Goal: Task Accomplishment & Management: Use online tool/utility

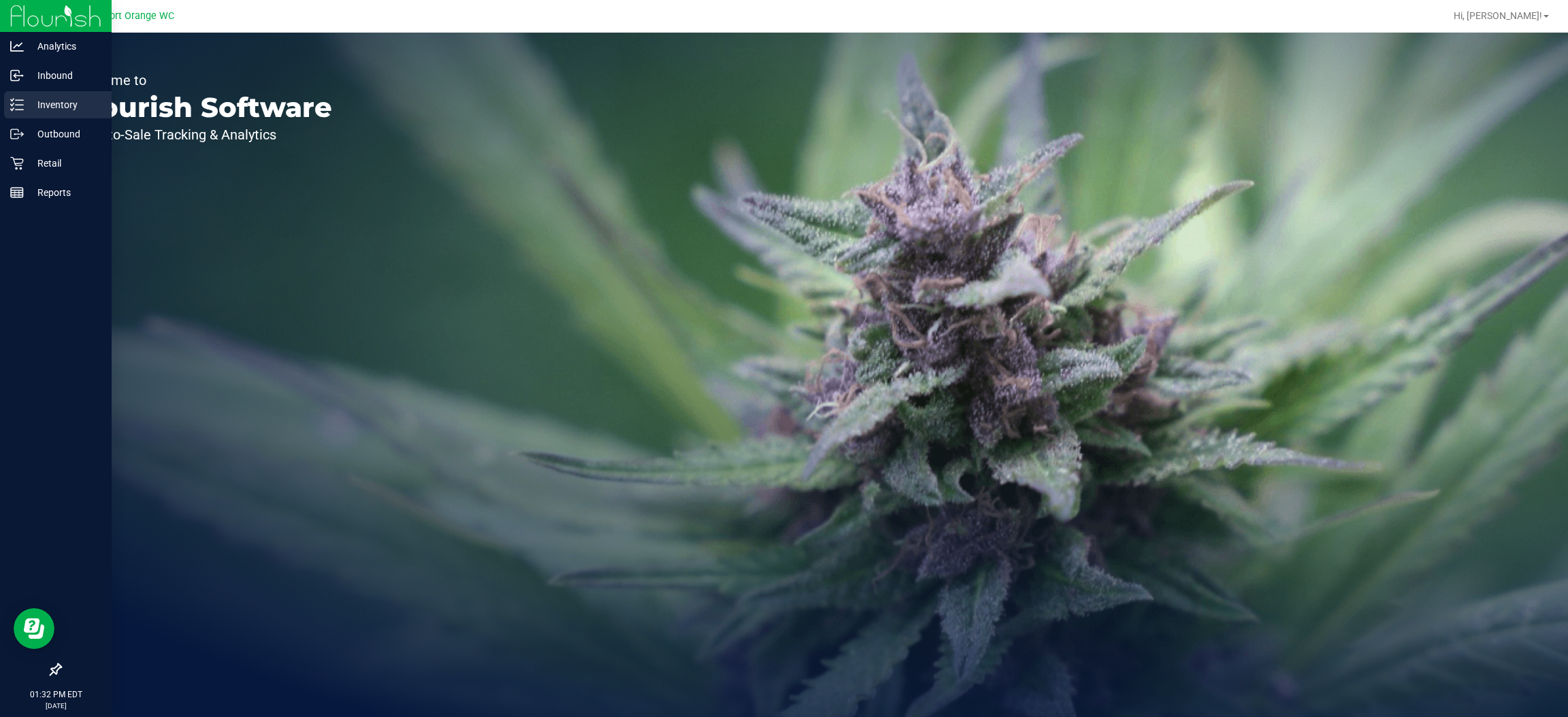
click at [43, 102] on p "Inventory" at bounding box center [64, 105] width 81 height 16
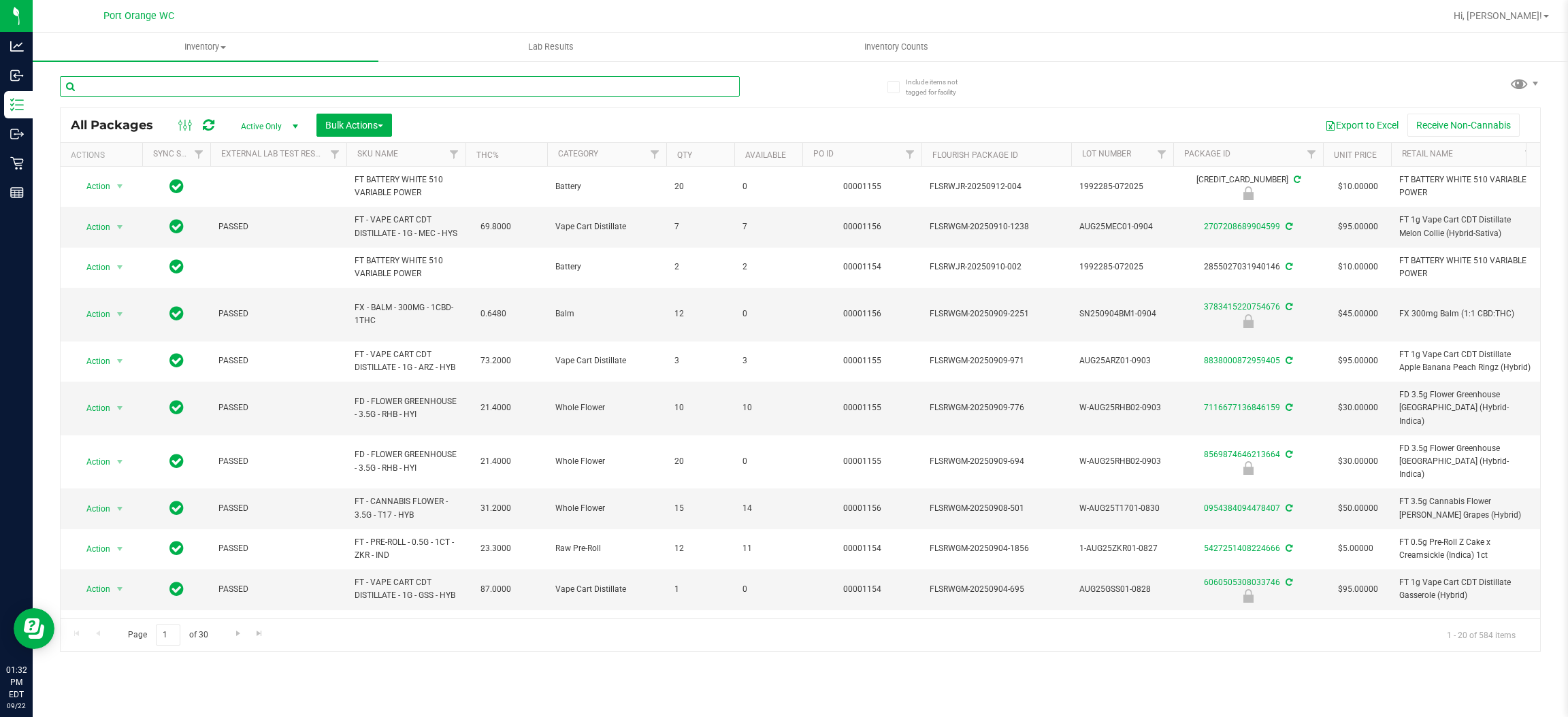
click at [301, 90] on input "text" at bounding box center [399, 86] width 680 height 20
type input "8634118051634633"
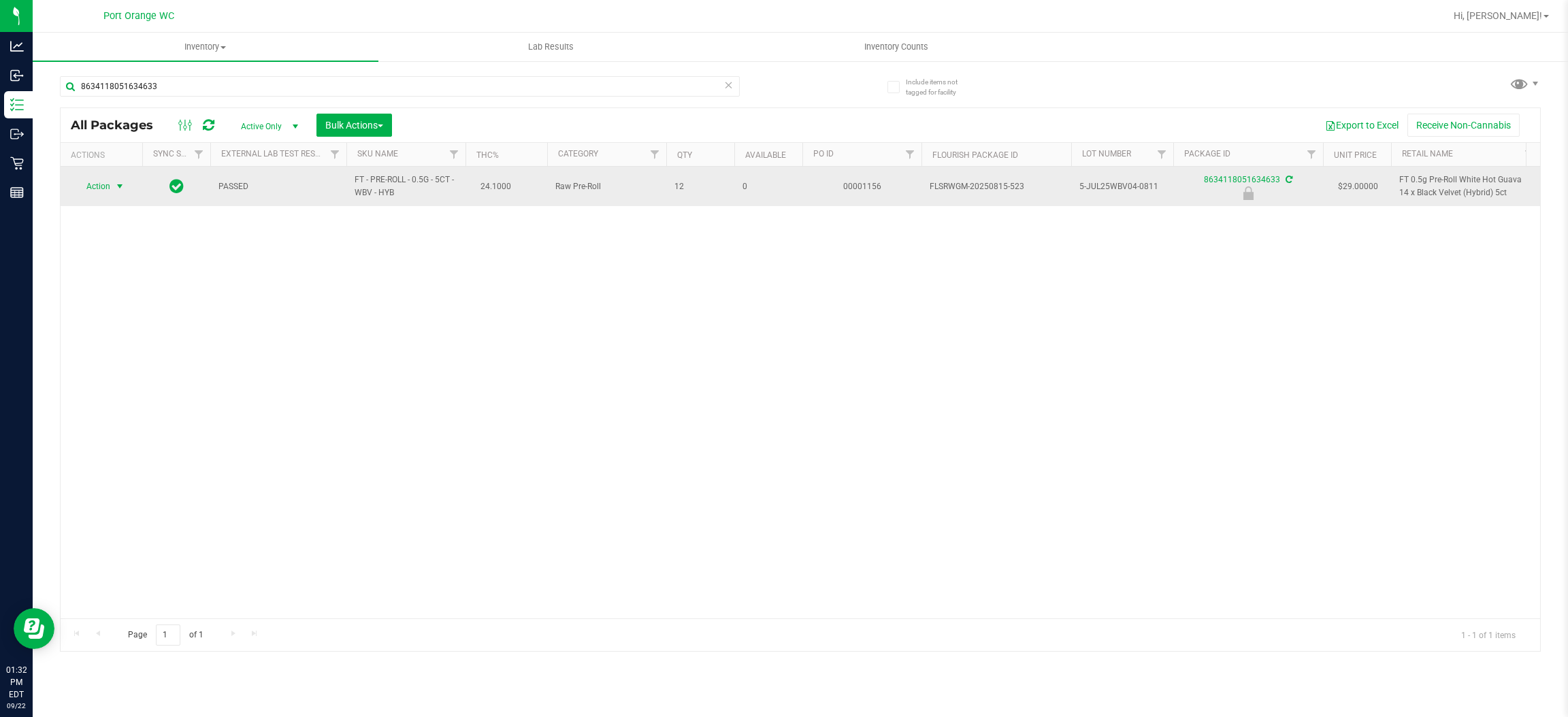
click at [105, 190] on span "Action" at bounding box center [92, 186] width 37 height 19
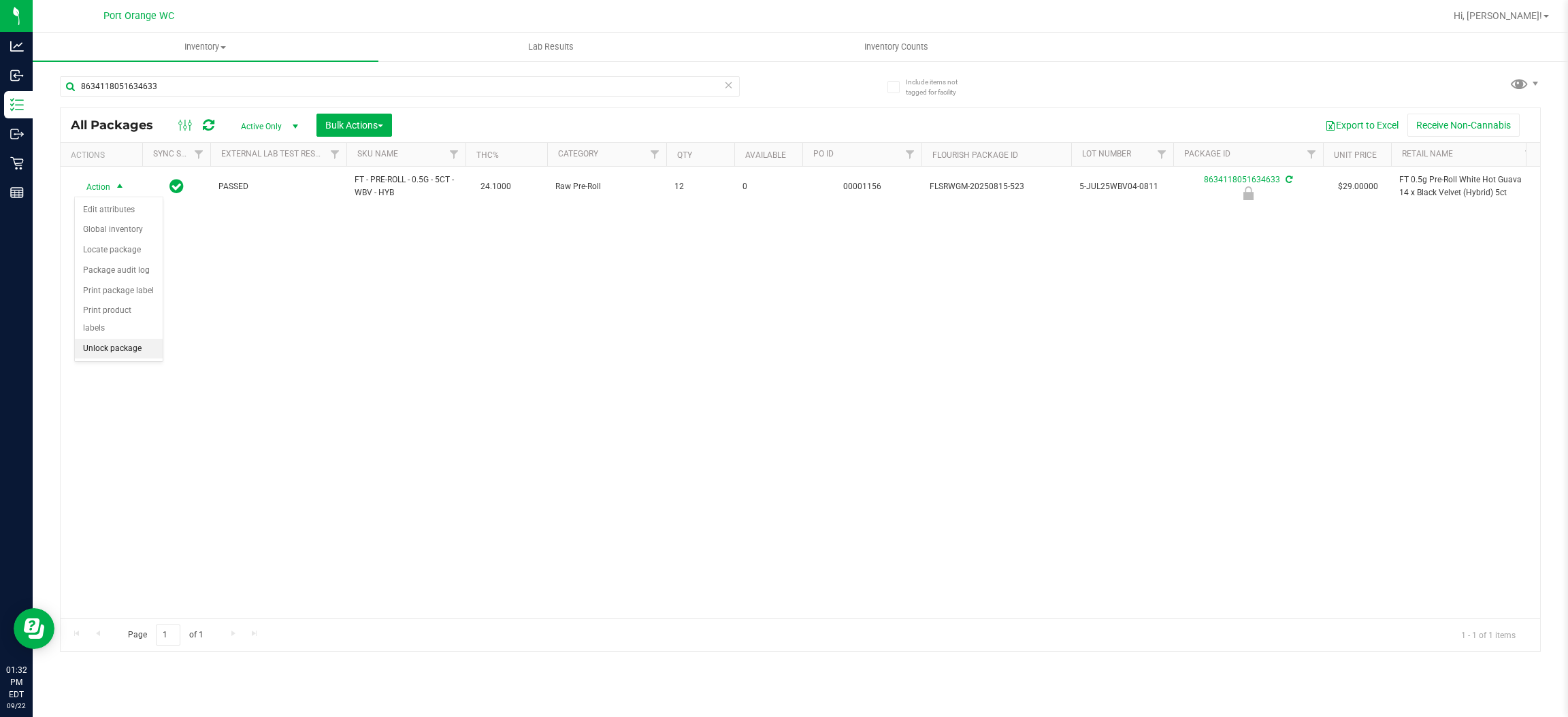
click at [120, 339] on li "Unlock package" at bounding box center [119, 349] width 88 height 20
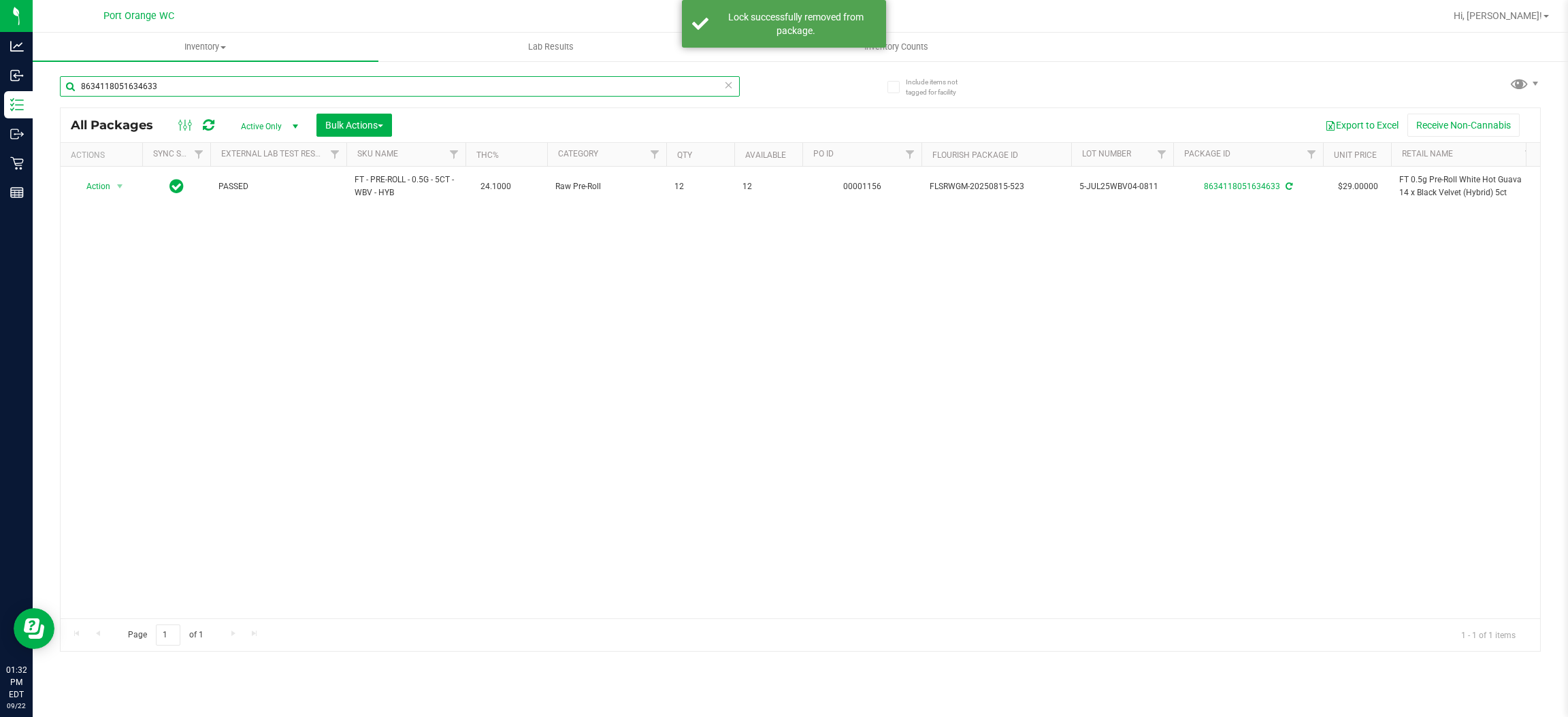
click at [273, 79] on input "8634118051634633" at bounding box center [399, 86] width 680 height 20
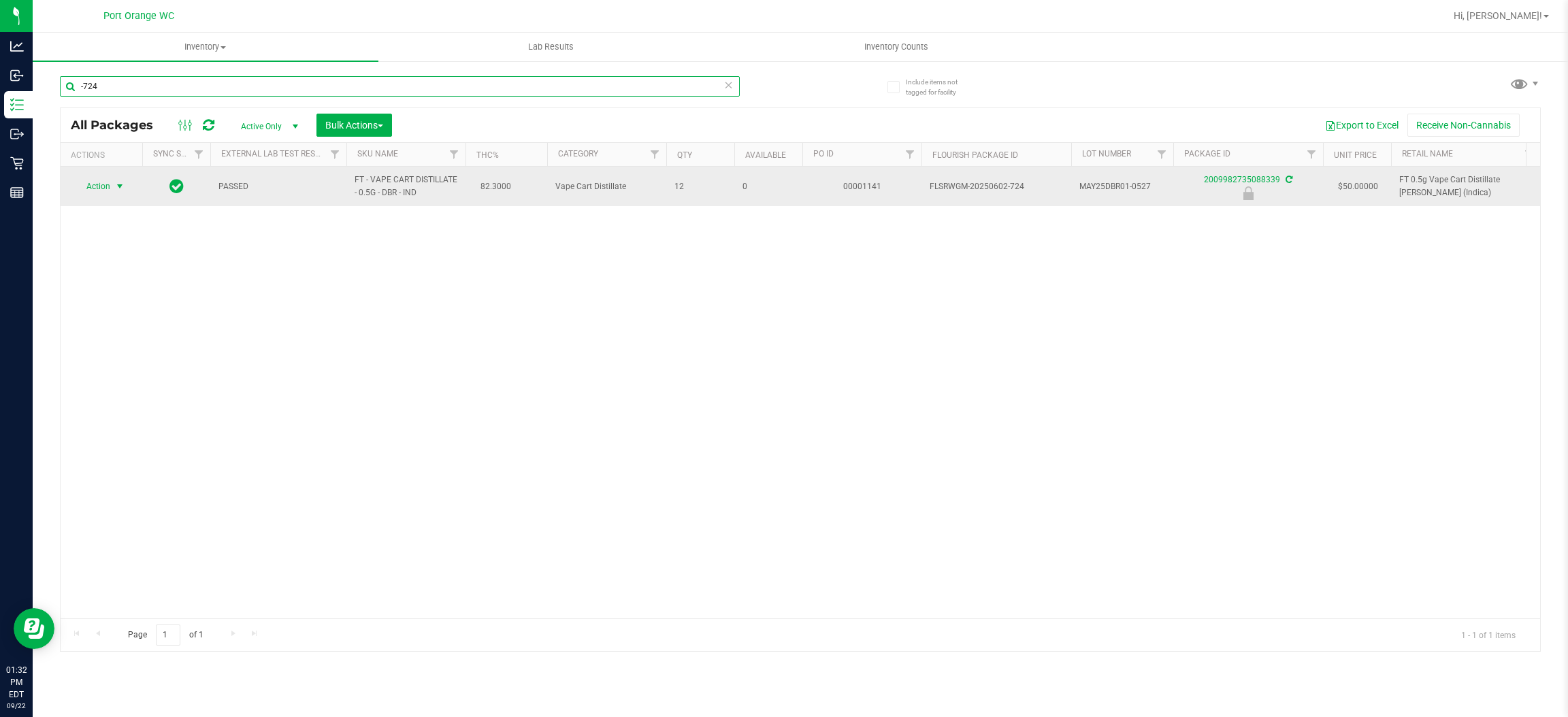
type input "-724"
click at [124, 185] on span "select" at bounding box center [120, 187] width 11 height 11
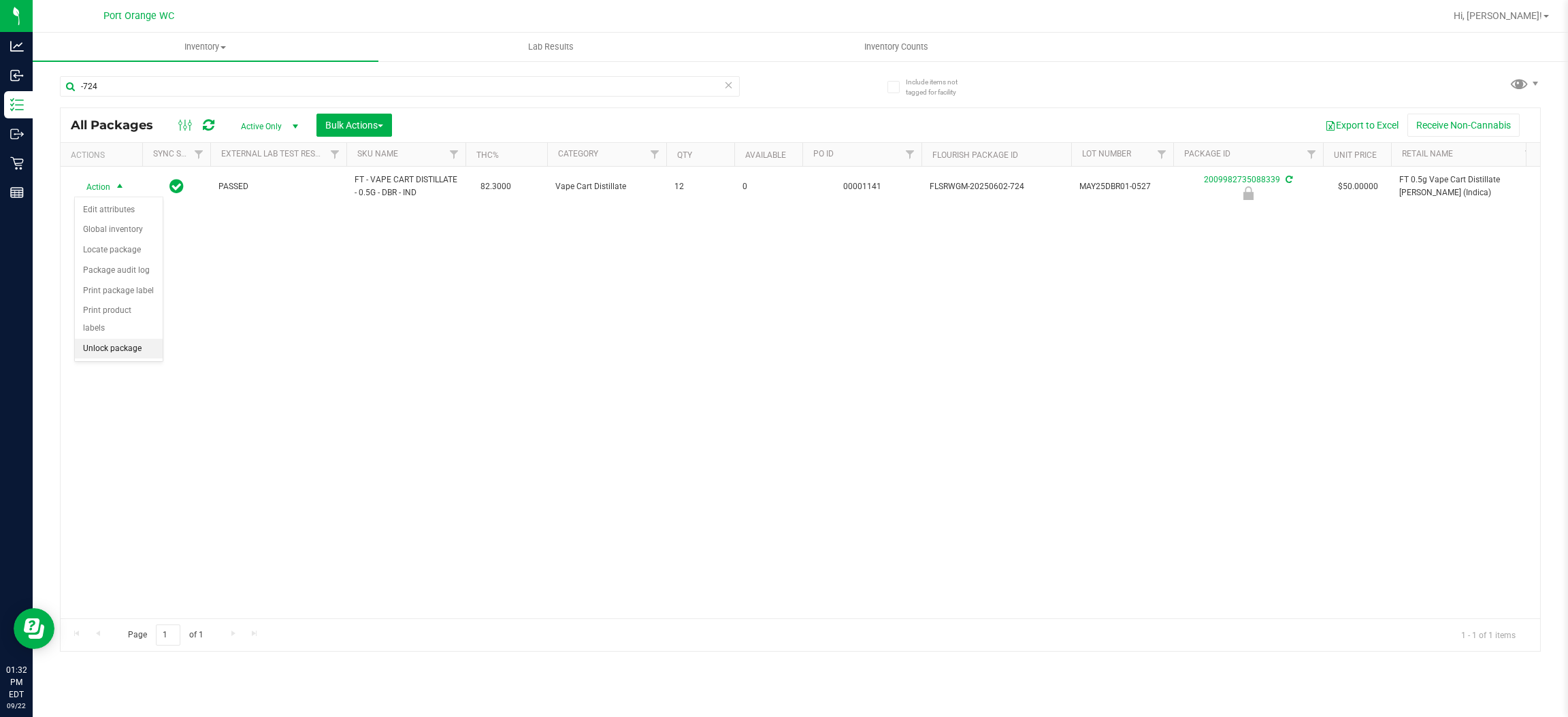
click at [107, 339] on li "Unlock package" at bounding box center [119, 349] width 88 height 20
click at [193, 73] on div "-724" at bounding box center [430, 86] width 741 height 44
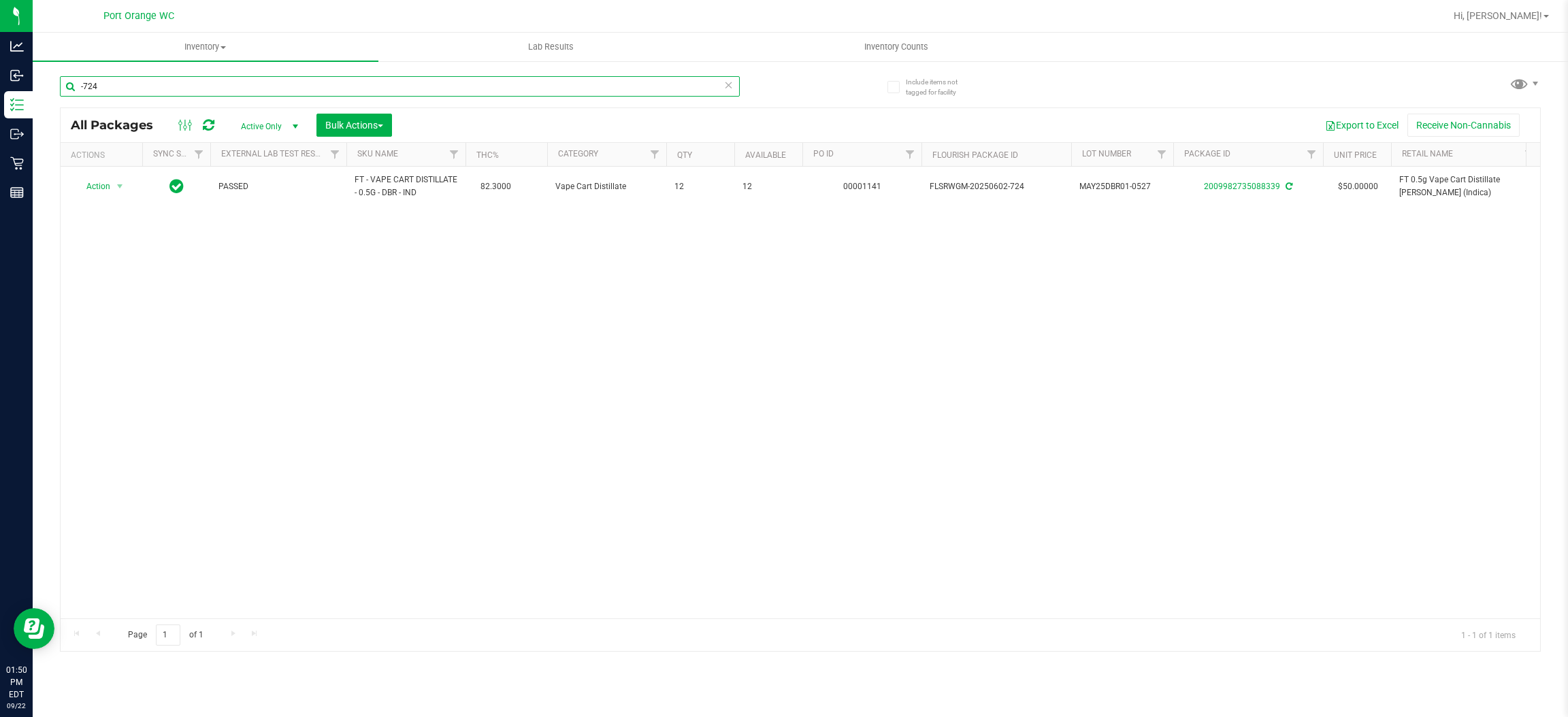
click at [193, 80] on input "-724" at bounding box center [399, 86] width 680 height 20
paste input "HT 2.5mg Blackberry Mints (THC) 40ct"
type input "HT 2.5mg Blackberry Mints (THC) 40ct"
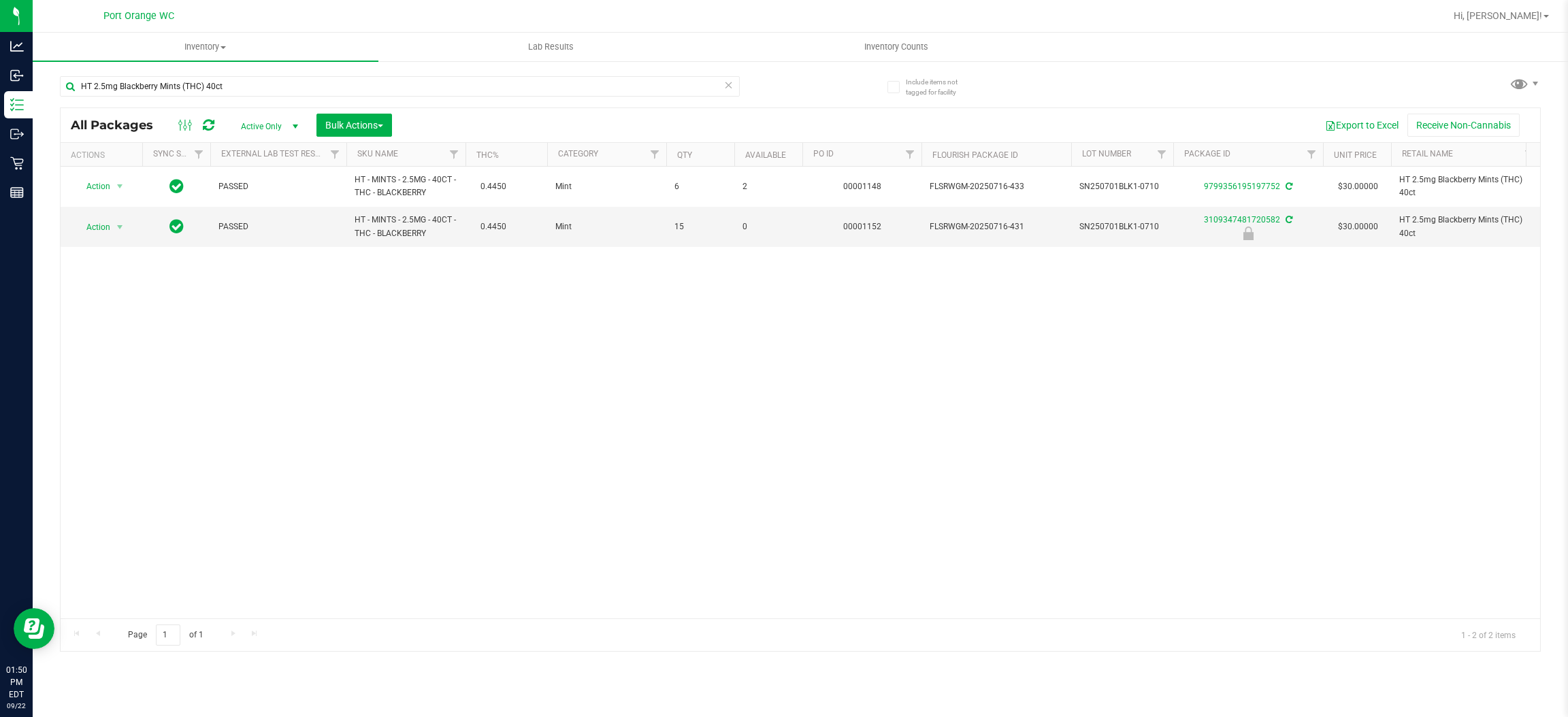
click at [243, 405] on div "Action Action Adjust qty Create package Edit attributes Global inventory Locate…" at bounding box center [800, 392] width 1480 height 452
click at [735, 209] on td "0" at bounding box center [768, 226] width 68 height 39
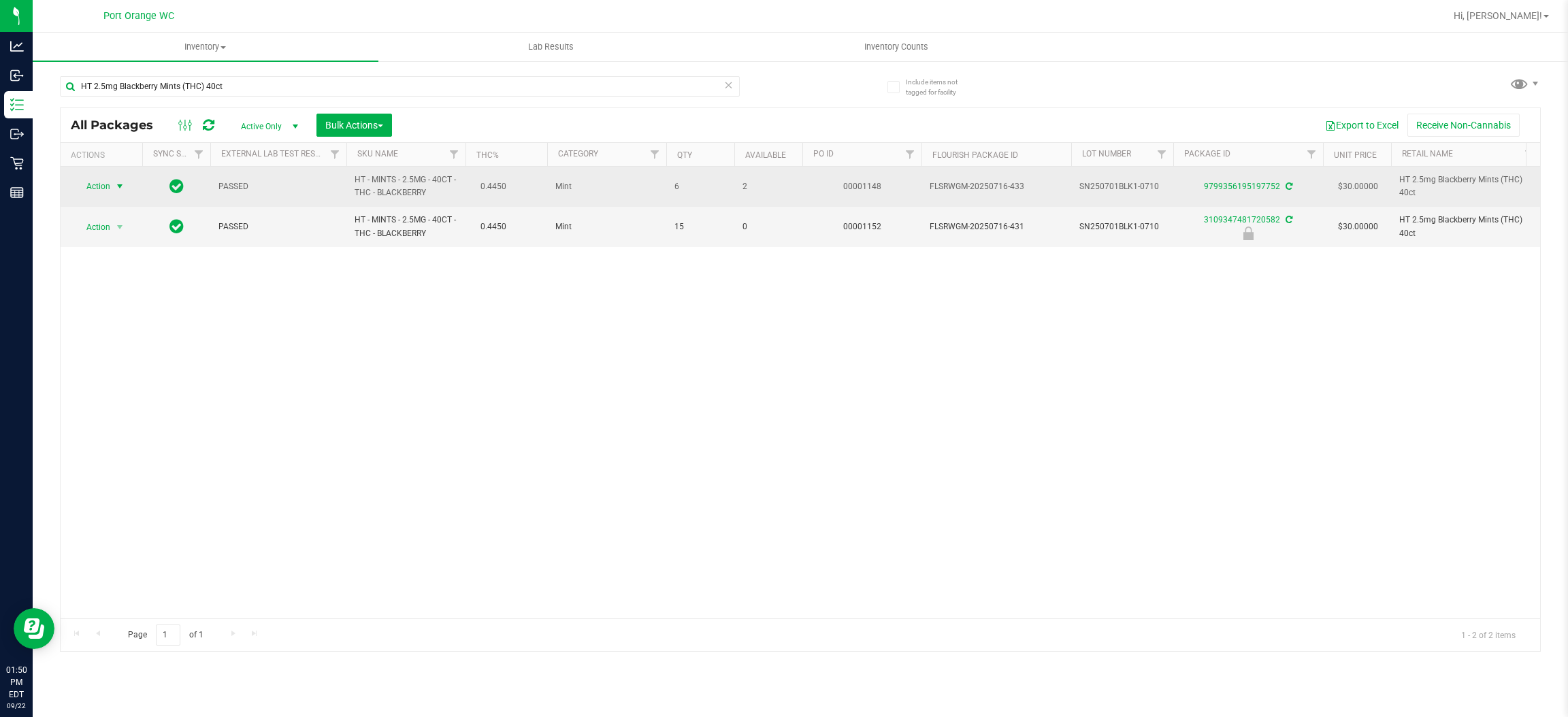
click at [103, 187] on span "Action" at bounding box center [92, 186] width 37 height 19
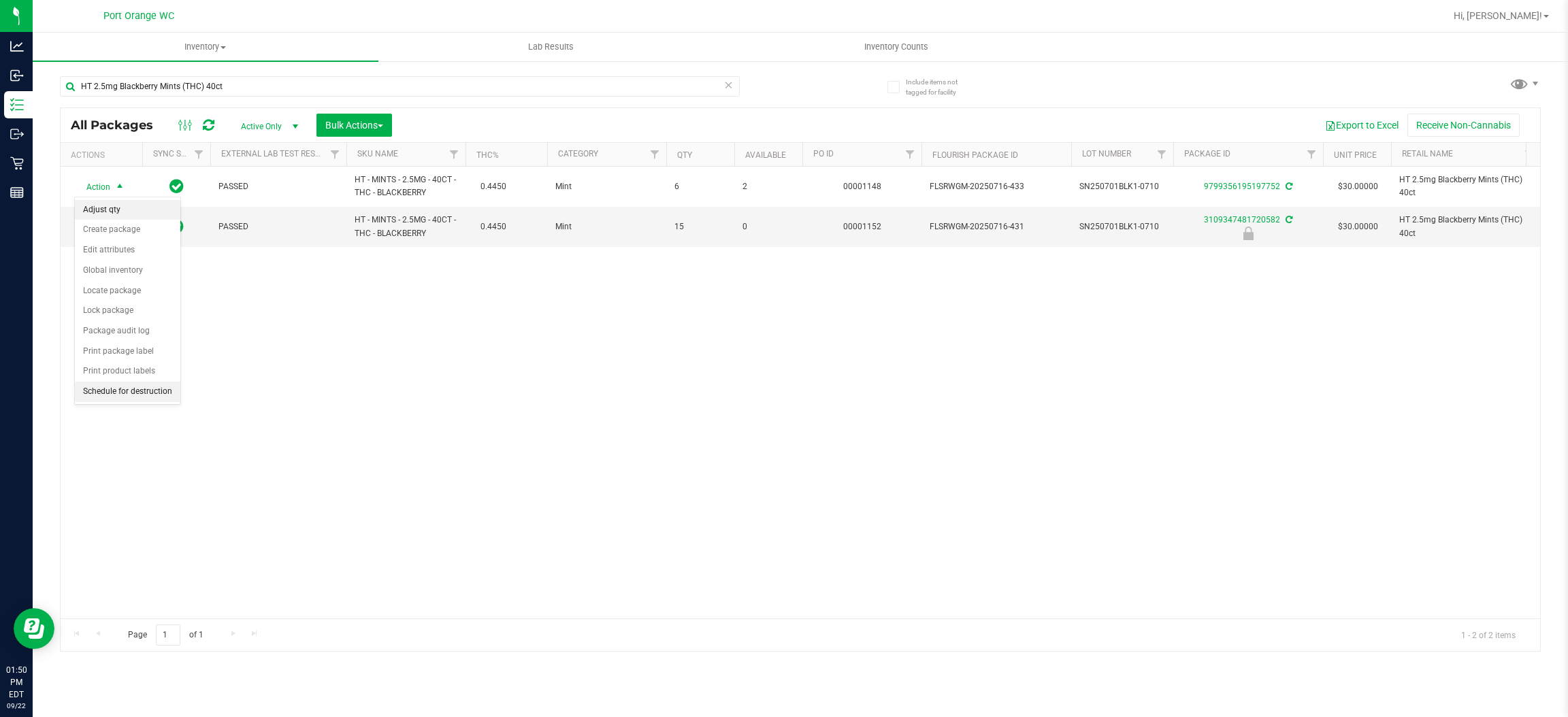
drag, startPoint x: 124, startPoint y: 211, endPoint x: 132, endPoint y: 207, distance: 8.9
click at [124, 211] on li "Adjust qty" at bounding box center [127, 210] width 105 height 20
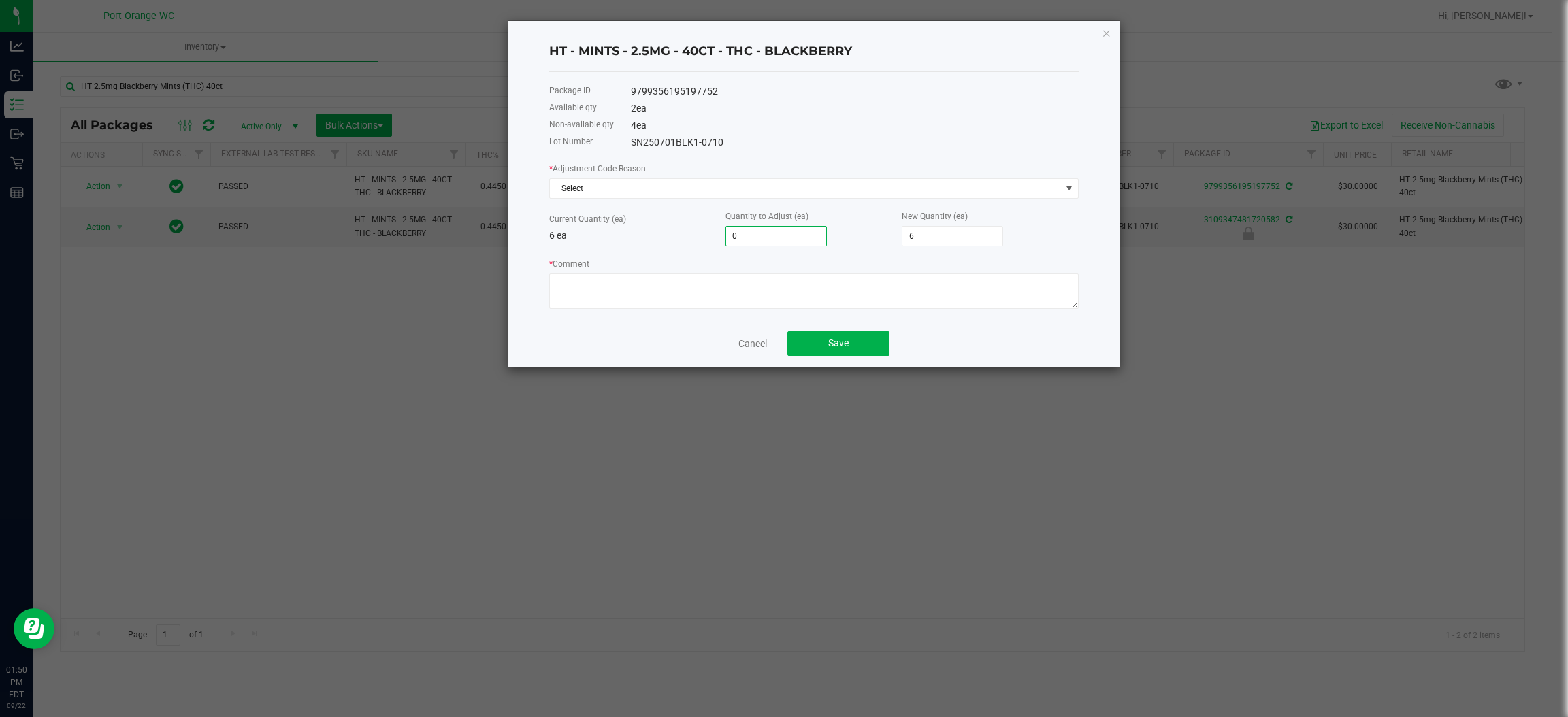
click at [811, 228] on input "0" at bounding box center [776, 236] width 100 height 19
type input "2"
type input "8"
type input "2"
click at [724, 285] on textarea "* Comment" at bounding box center [813, 291] width 530 height 36
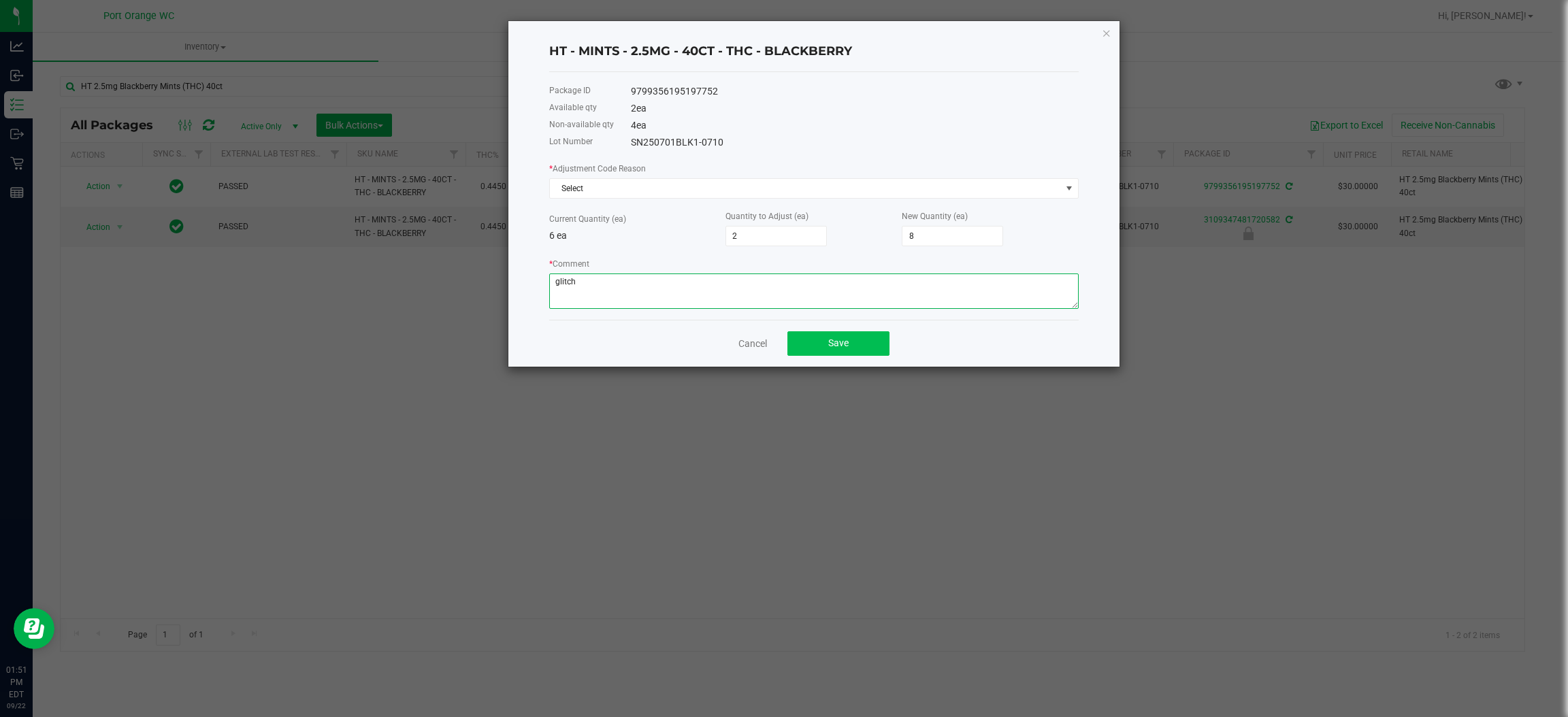
type textarea "glitch"
click at [841, 352] on button "Save" at bounding box center [839, 343] width 102 height 25
click at [783, 179] on span "Select" at bounding box center [805, 188] width 511 height 19
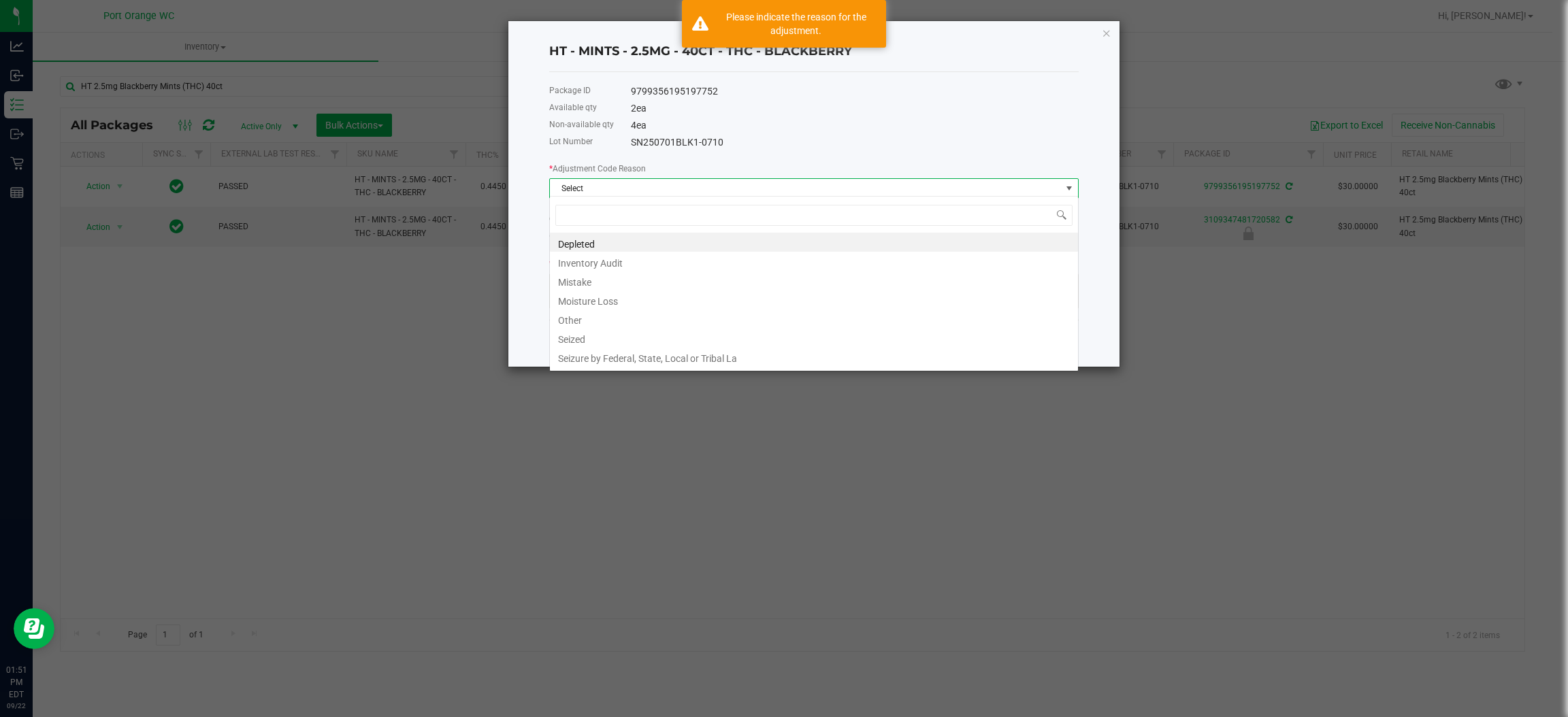
scroll to position [21, 529]
click at [629, 322] on li "Other" at bounding box center [813, 318] width 528 height 19
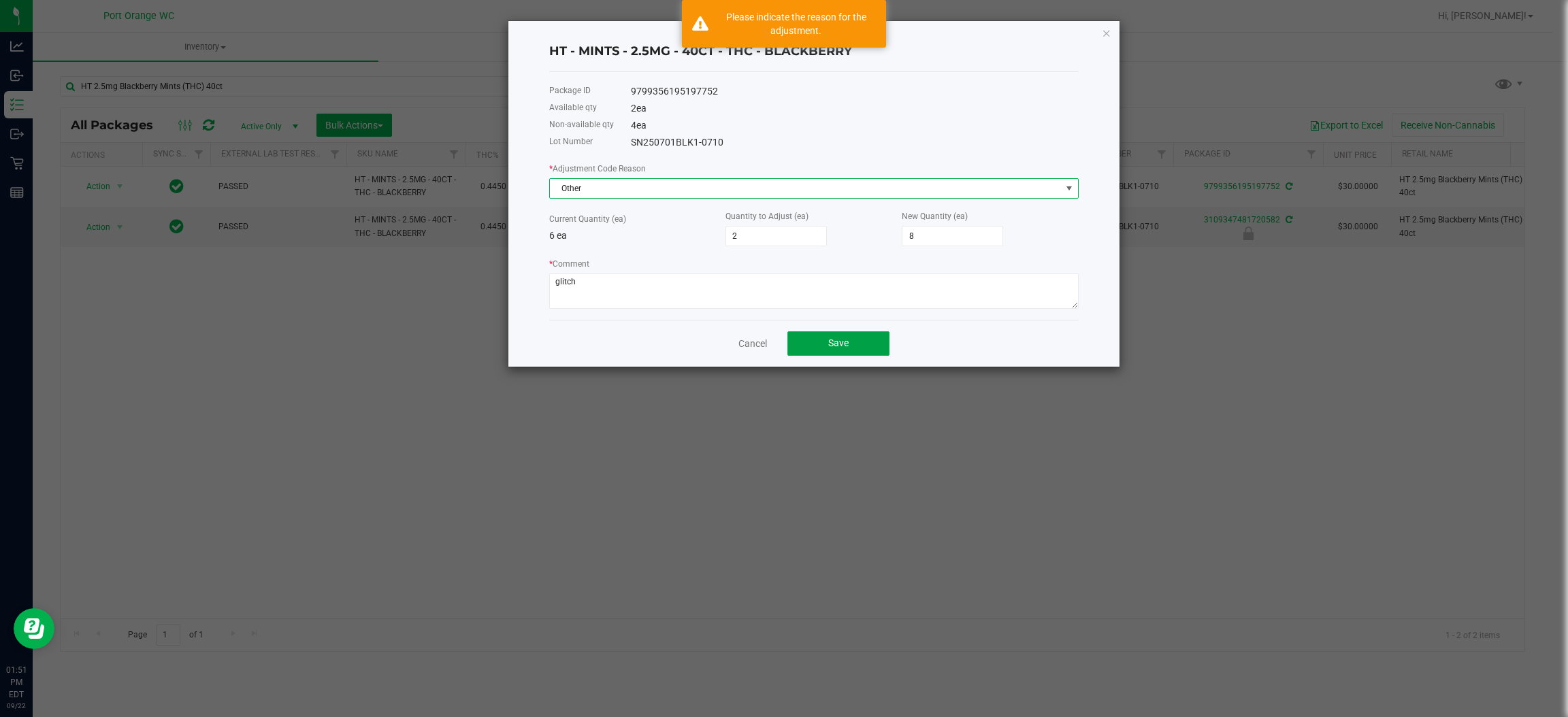
click at [824, 349] on button "Save" at bounding box center [839, 343] width 102 height 25
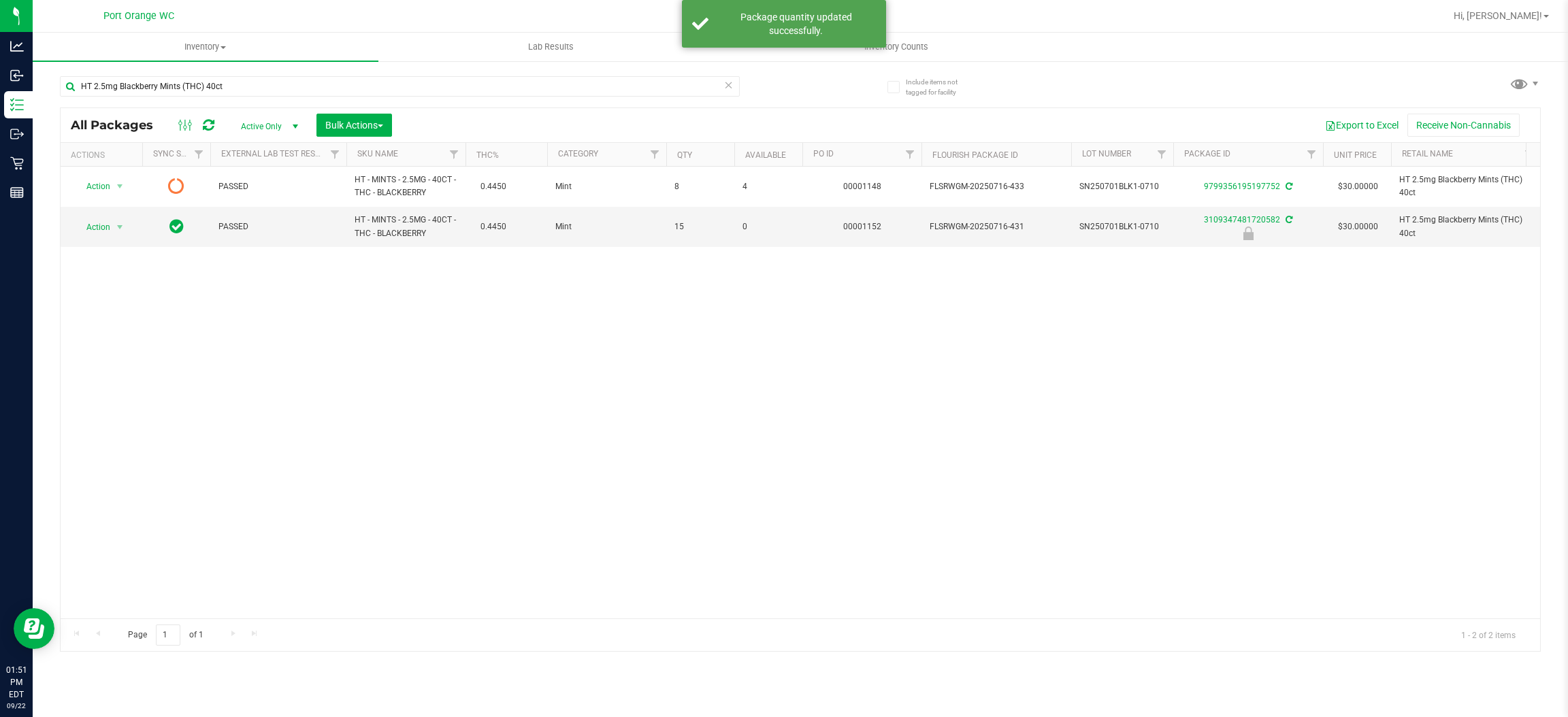
click at [718, 351] on div "Action Action Edit attributes Global inventory Lock package Package audit log P…" at bounding box center [800, 392] width 1480 height 452
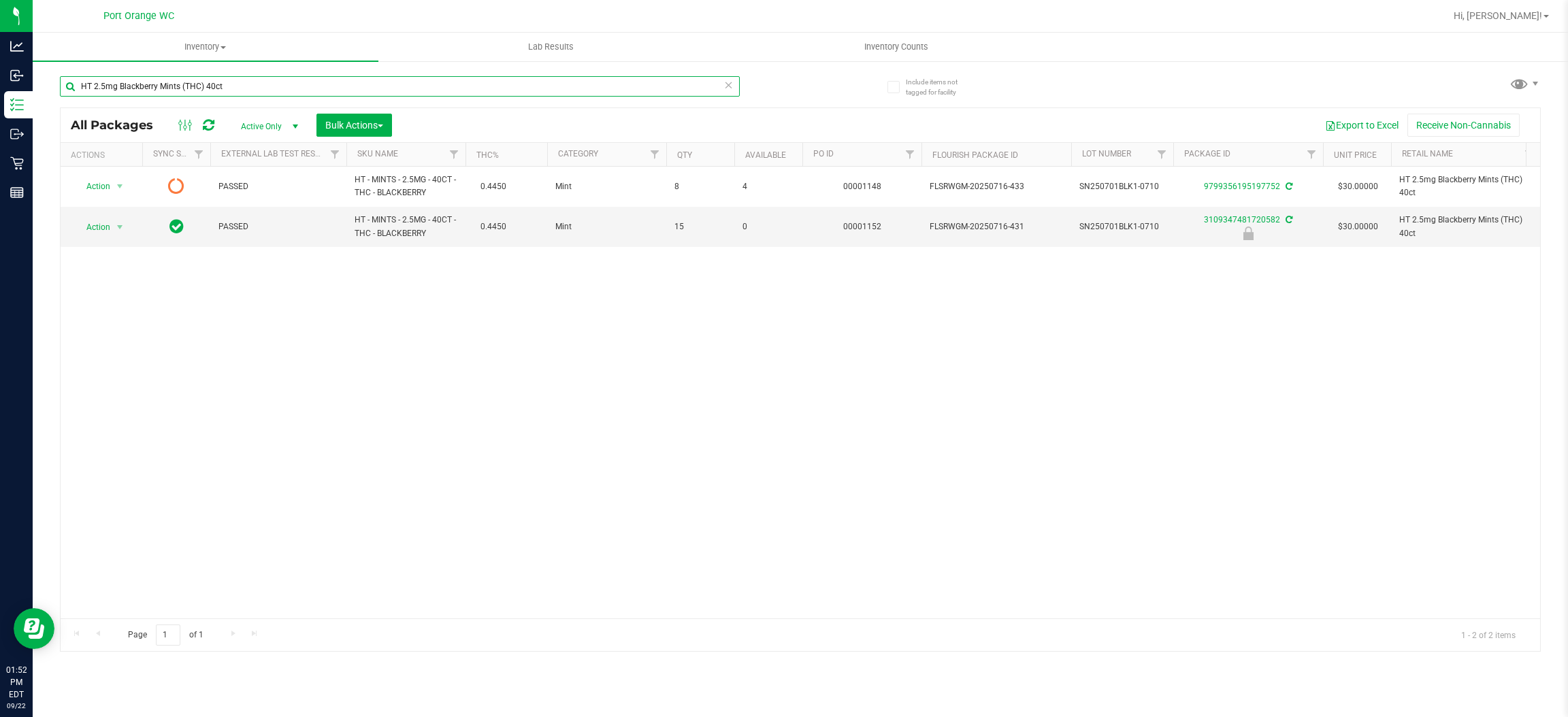
click at [250, 84] on input "HT 2.5mg Blackberry Mints (THC) 40ct" at bounding box center [399, 86] width 680 height 20
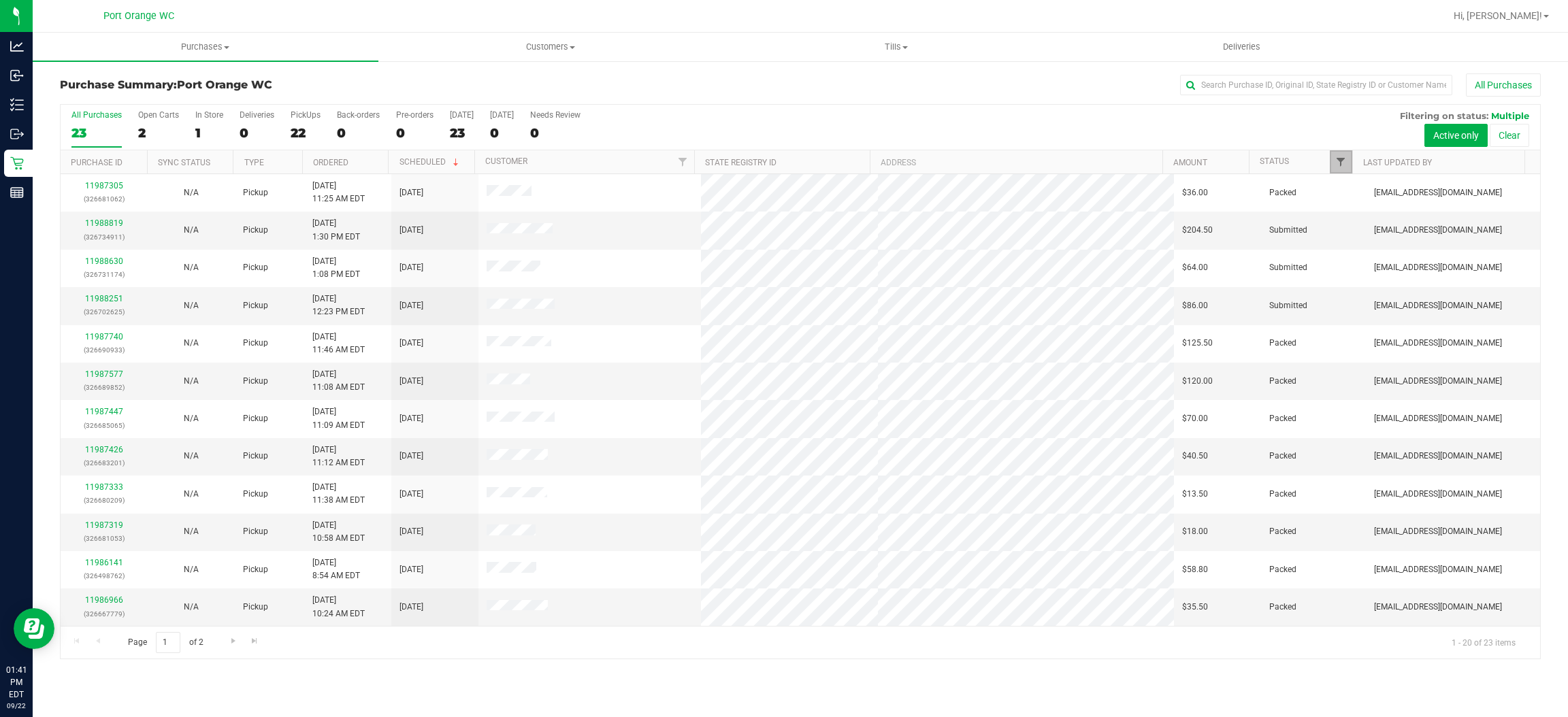
click at [1337, 166] on span "Filter" at bounding box center [1341, 162] width 11 height 11
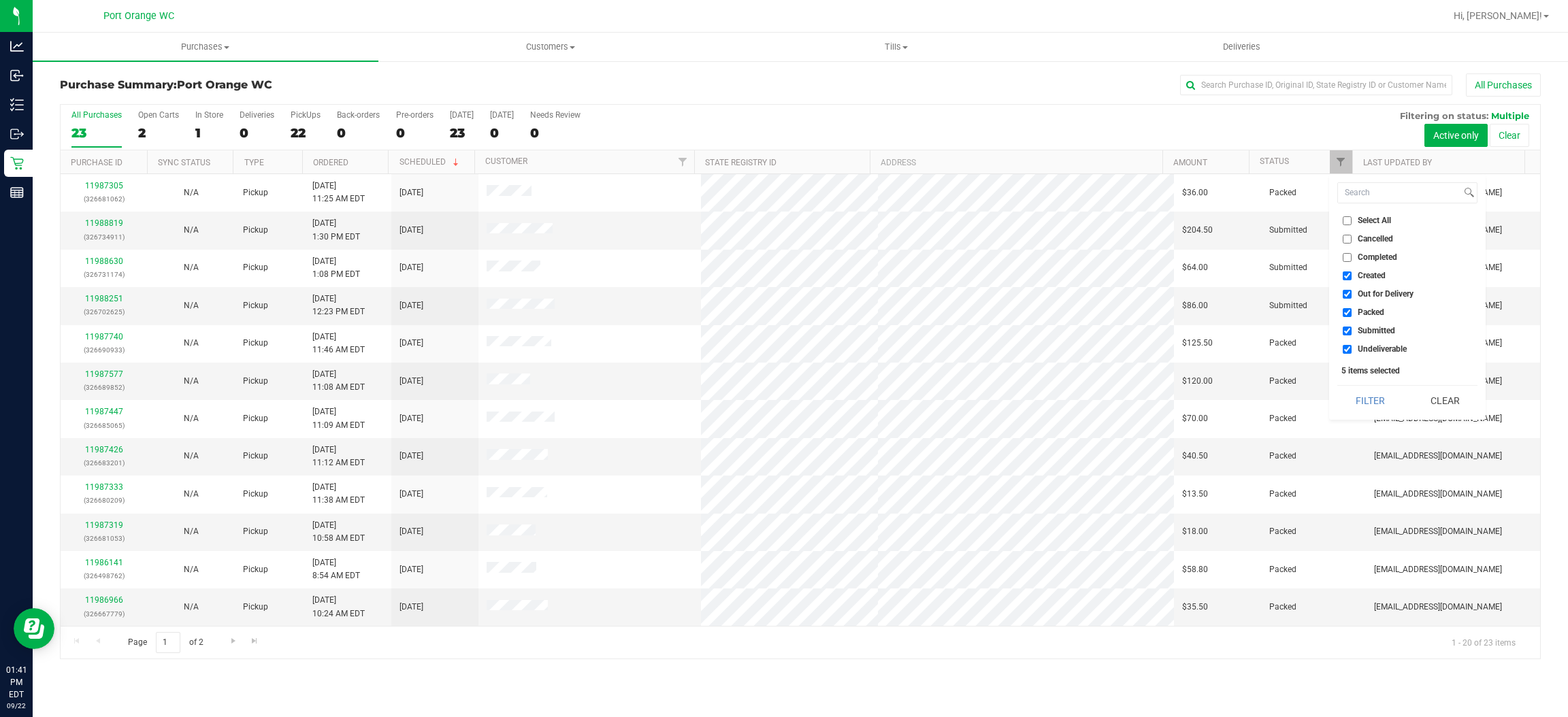
click at [1368, 272] on span "Created" at bounding box center [1371, 275] width 28 height 8
click at [1352, 272] on input "Created" at bounding box center [1348, 276] width 9 height 9
checkbox input "false"
click at [1369, 300] on li "Out for Delivery" at bounding box center [1407, 294] width 140 height 15
click at [1373, 292] on span "Out for Delivery" at bounding box center [1385, 294] width 56 height 8
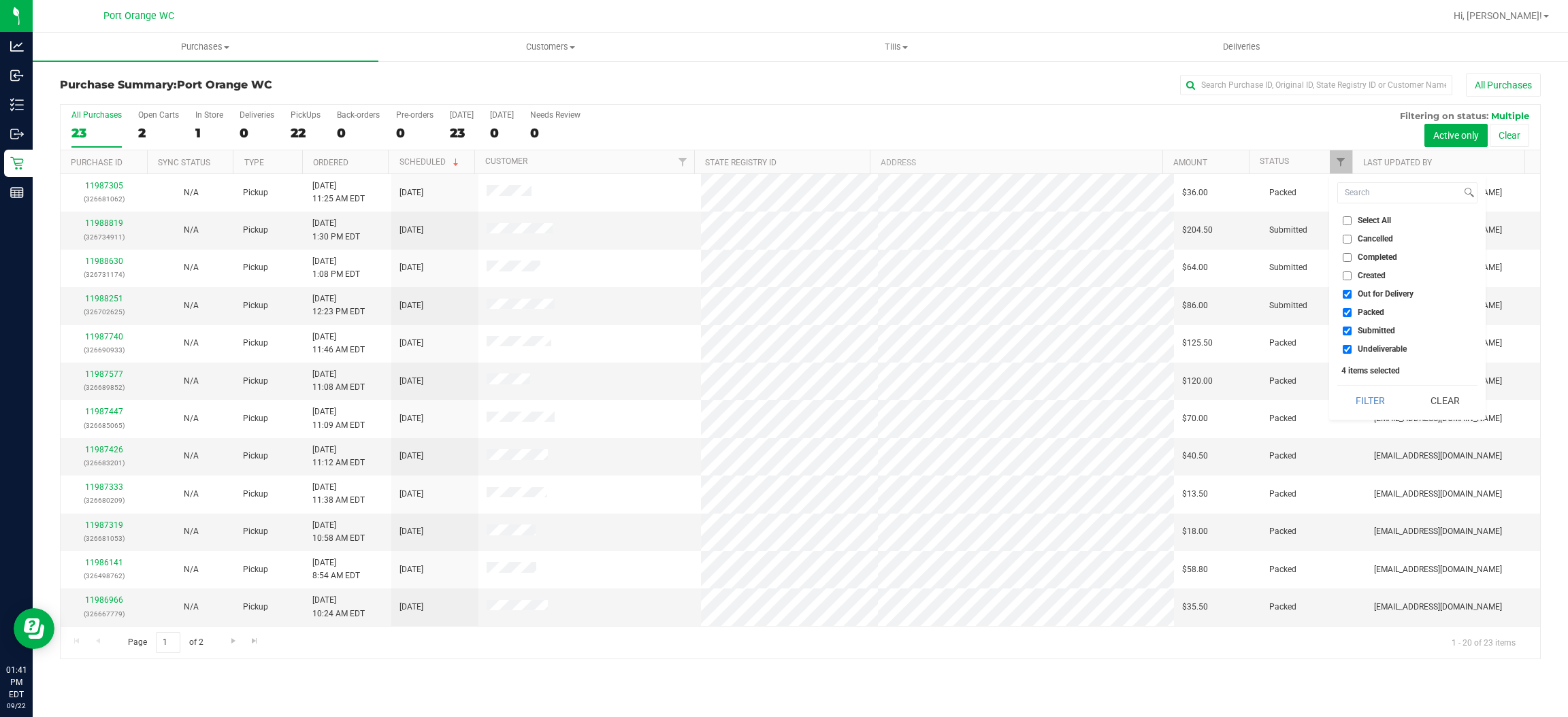
click at [1352, 292] on input "Out for Delivery" at bounding box center [1348, 294] width 9 height 9
checkbox input "false"
click at [1368, 315] on span "Packed" at bounding box center [1370, 312] width 27 height 8
click at [1352, 315] on input "Packed" at bounding box center [1348, 313] width 9 height 9
checkbox input "false"
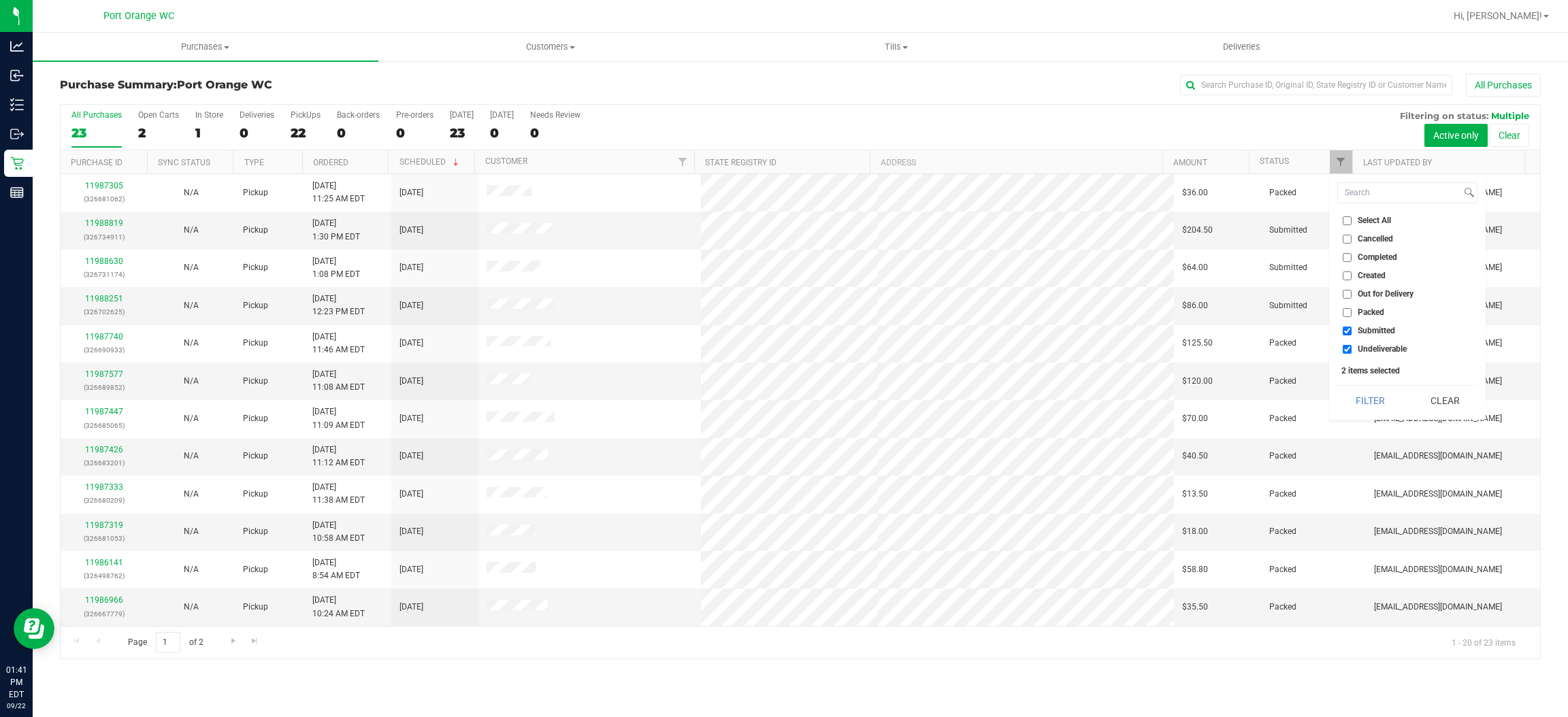
click at [1361, 348] on span "Undeliverable" at bounding box center [1382, 348] width 49 height 8
click at [1352, 348] on input "Undeliverable" at bounding box center [1348, 349] width 9 height 9
checkbox input "false"
click at [1370, 384] on div "Select All Cancelled Completed Created Out for Delivery Packed Submitted Undeli…" at bounding box center [1407, 296] width 156 height 246
click at [1369, 413] on button "Filter" at bounding box center [1369, 401] width 65 height 30
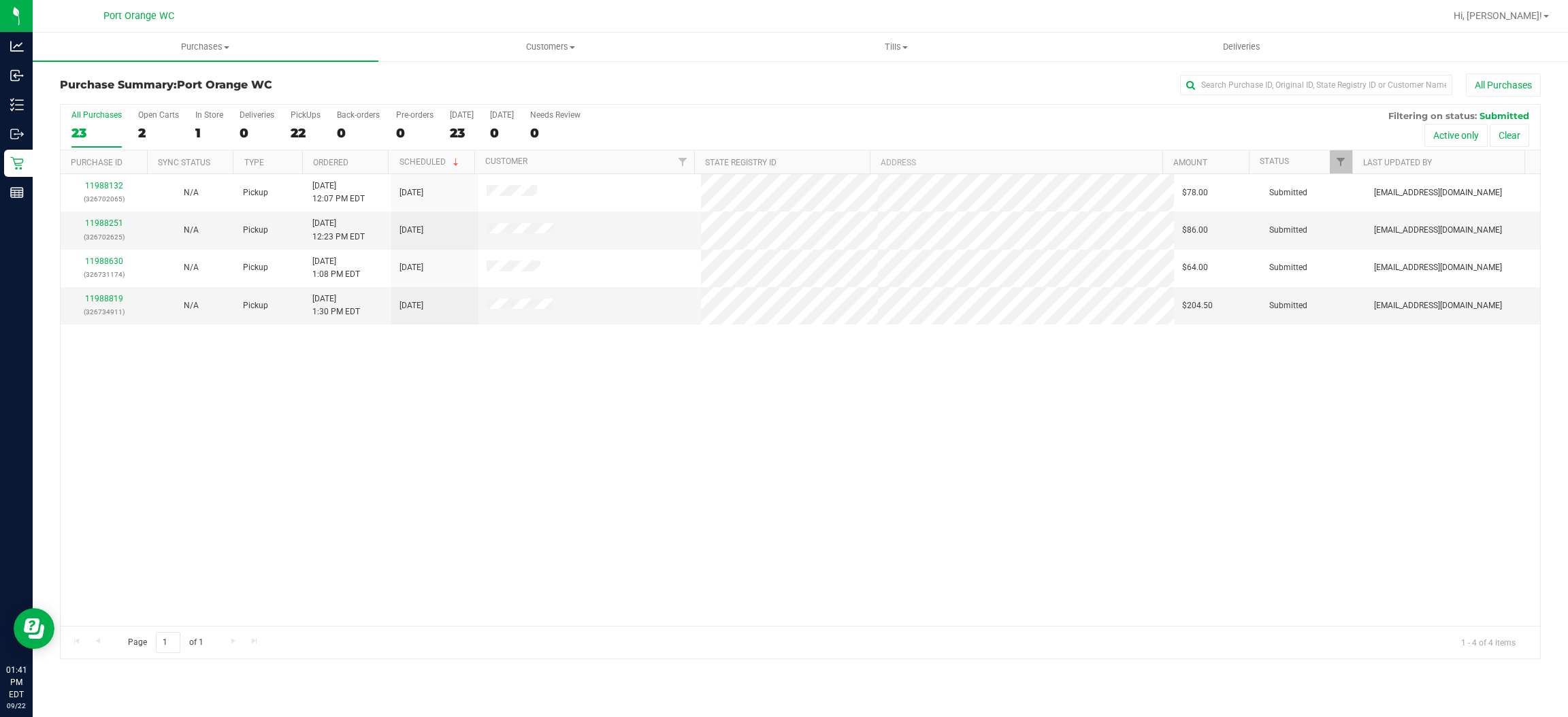
click at [296, 134] on div "22" at bounding box center [306, 133] width 30 height 16
click at [0, 0] on input "PickUps 22" at bounding box center [0, 0] width 0 height 0
click at [296, 134] on div "22" at bounding box center [306, 133] width 30 height 16
click at [0, 0] on input "PickUps 22" at bounding box center [0, 0] width 0 height 0
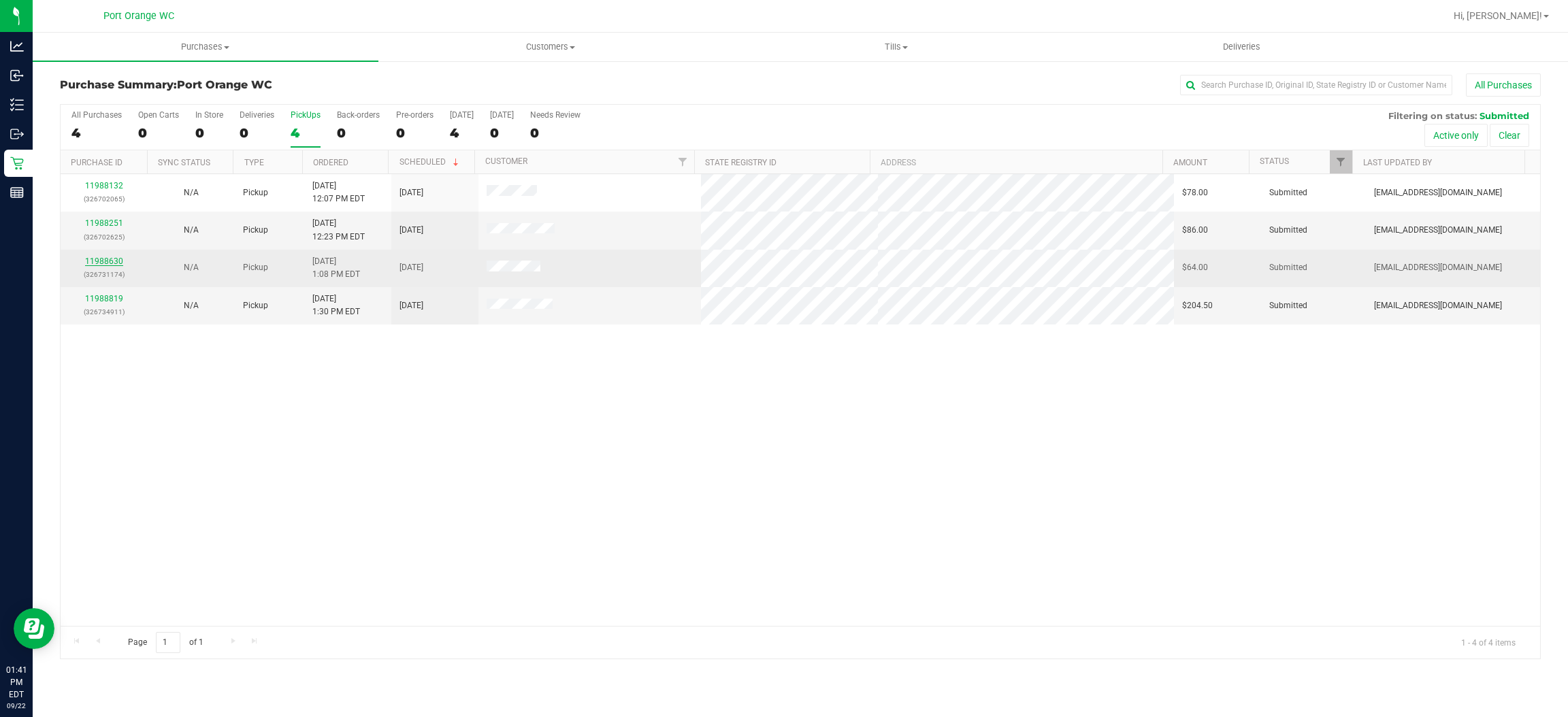
click at [108, 264] on link "11988630" at bounding box center [104, 262] width 38 height 9
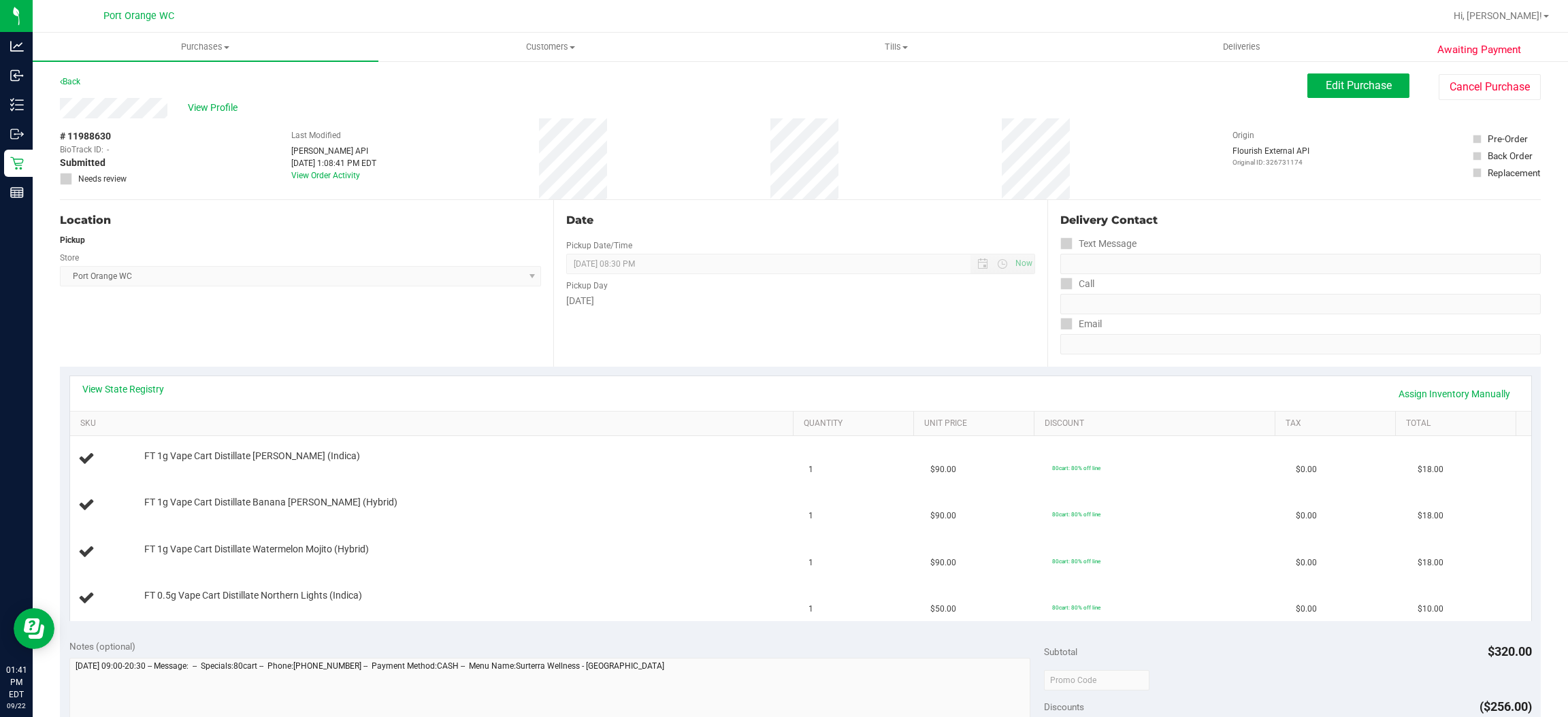
drag, startPoint x: 605, startPoint y: 306, endPoint x: 557, endPoint y: 301, distance: 48.3
click at [557, 301] on div "Date Pickup Date/Time 09/22/2025 Now 09/22/2025 08:30 PM Now Pickup Day Monday" at bounding box center [800, 284] width 493 height 166
click at [600, 296] on div "Monday" at bounding box center [800, 301] width 468 height 15
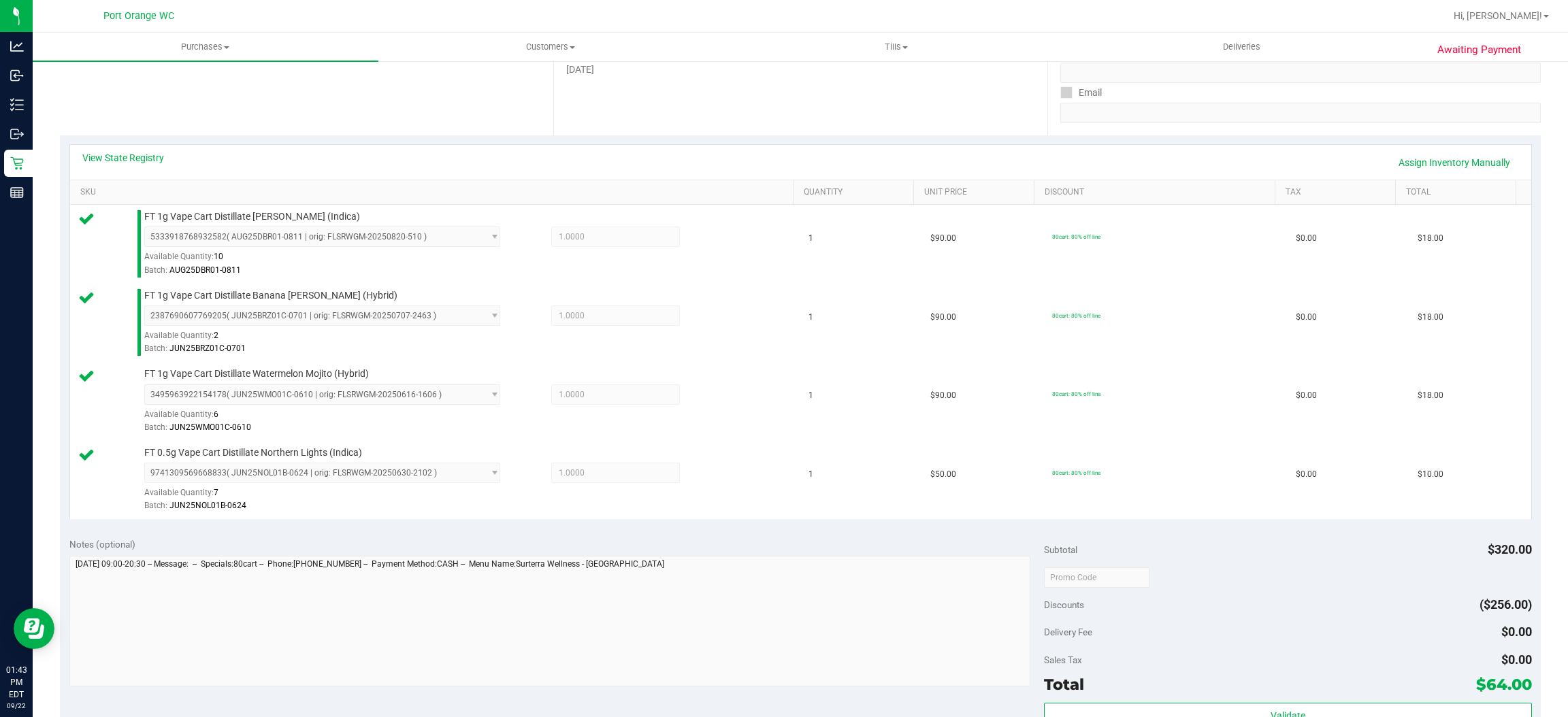
scroll to position [408, 0]
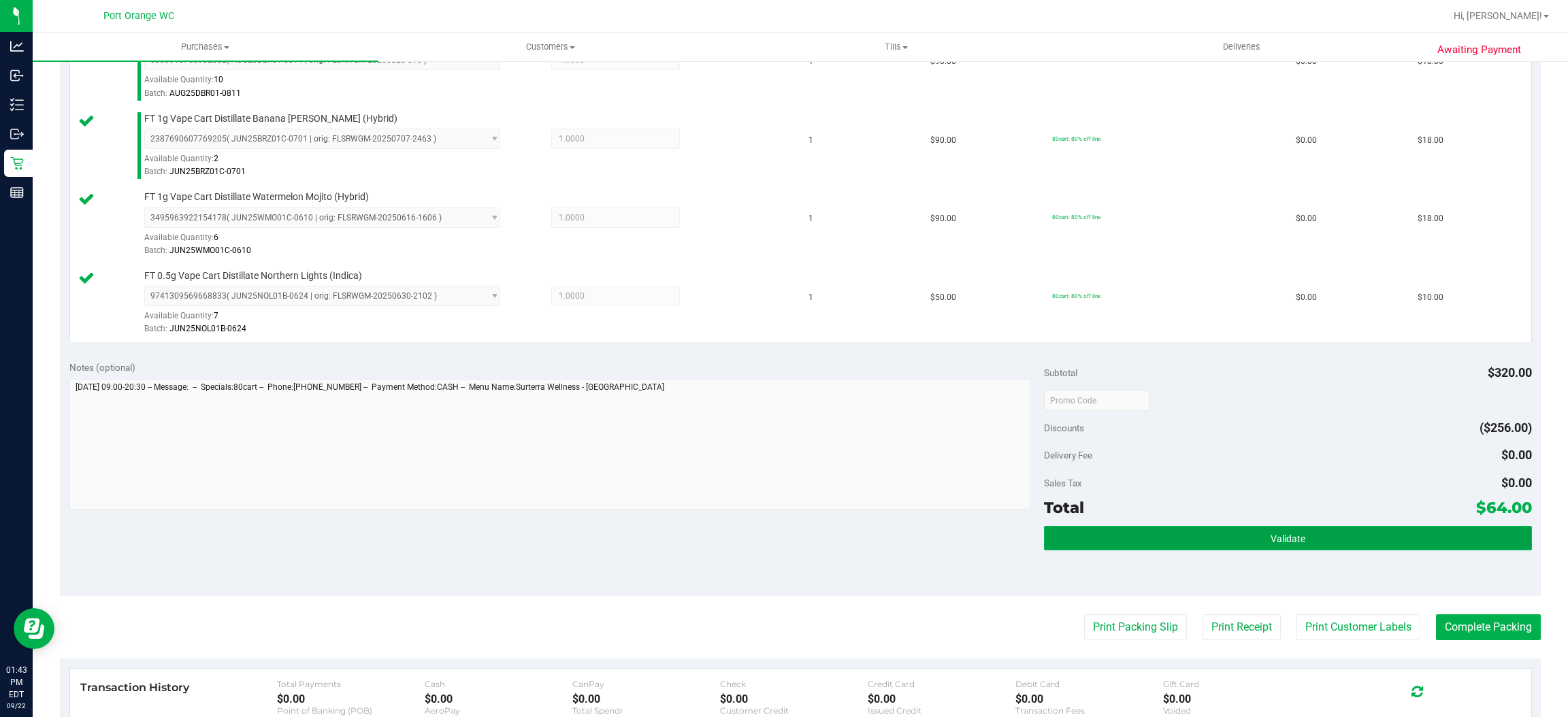
click at [1191, 540] on button "Validate" at bounding box center [1287, 538] width 488 height 25
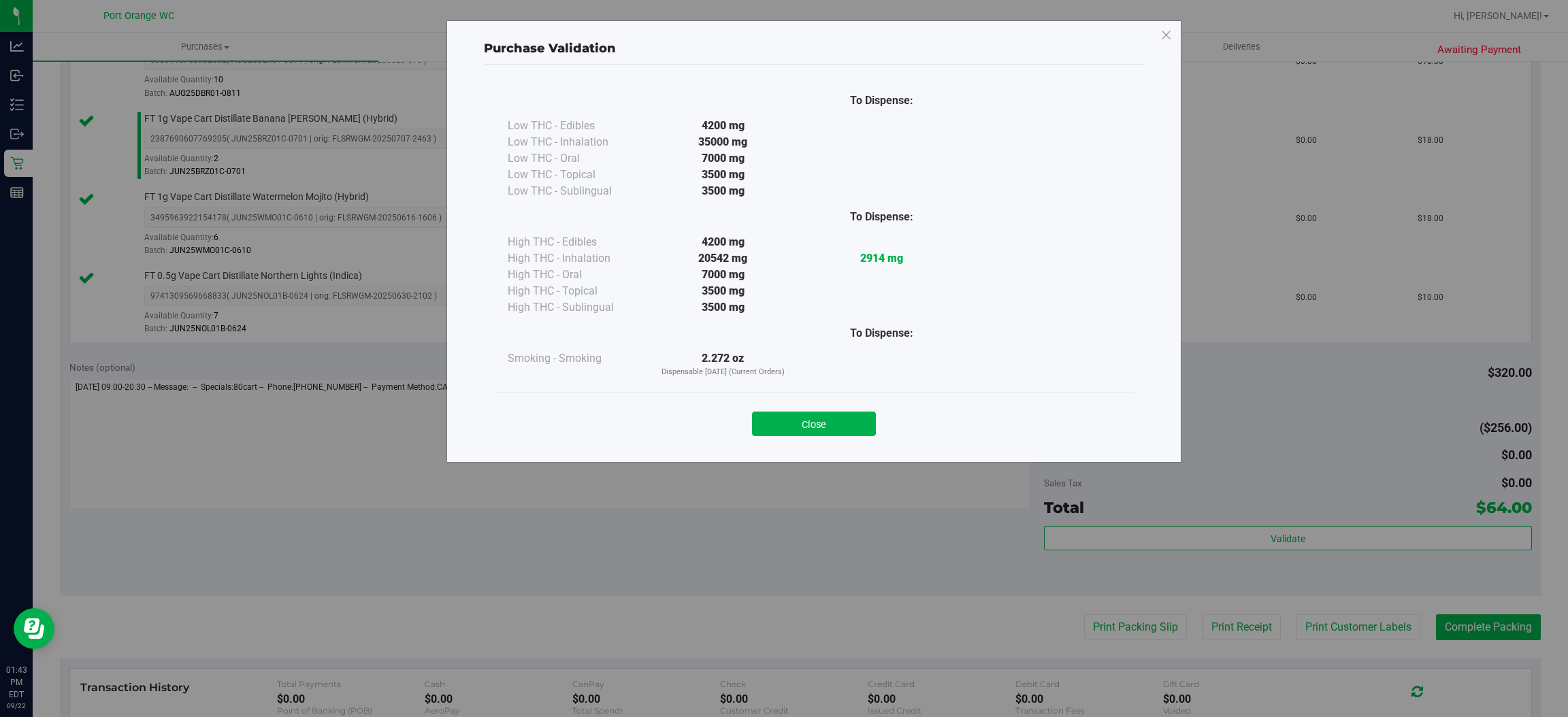
drag, startPoint x: 831, startPoint y: 419, endPoint x: 1210, endPoint y: 575, distance: 409.8
click at [832, 419] on button "Close" at bounding box center [813, 423] width 124 height 25
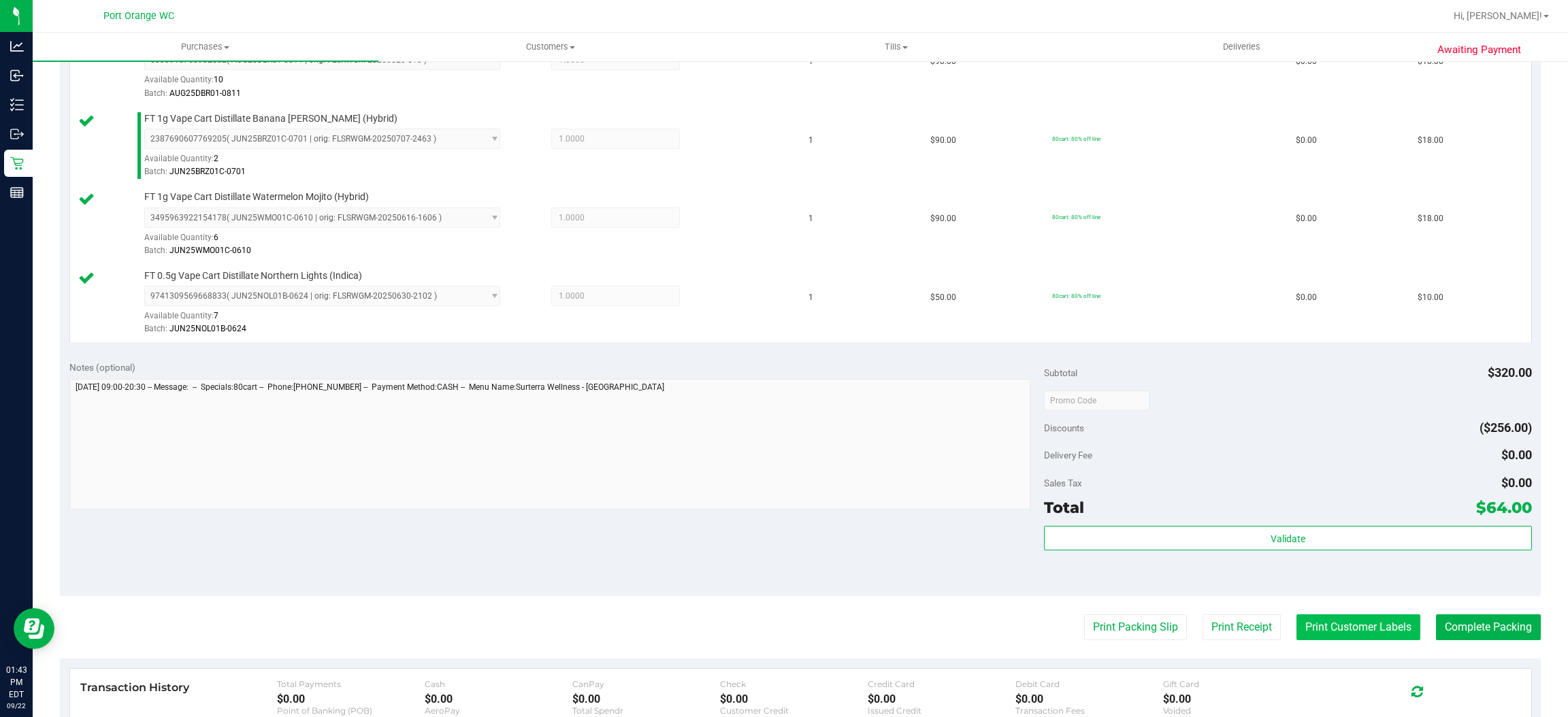
click at [1368, 628] on button "Print Customer Labels" at bounding box center [1358, 627] width 124 height 26
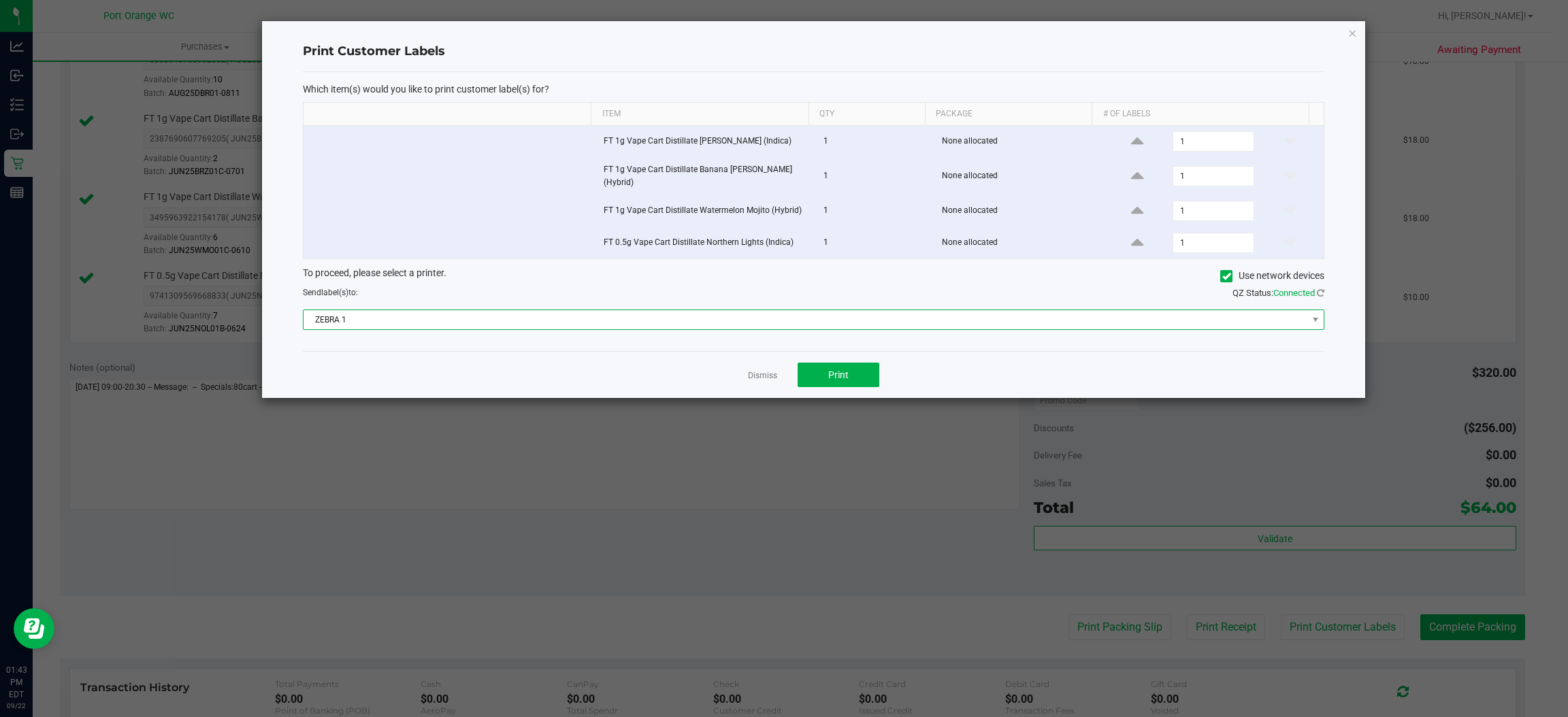
click at [815, 326] on span "ZEBRA 1" at bounding box center [805, 319] width 1004 height 19
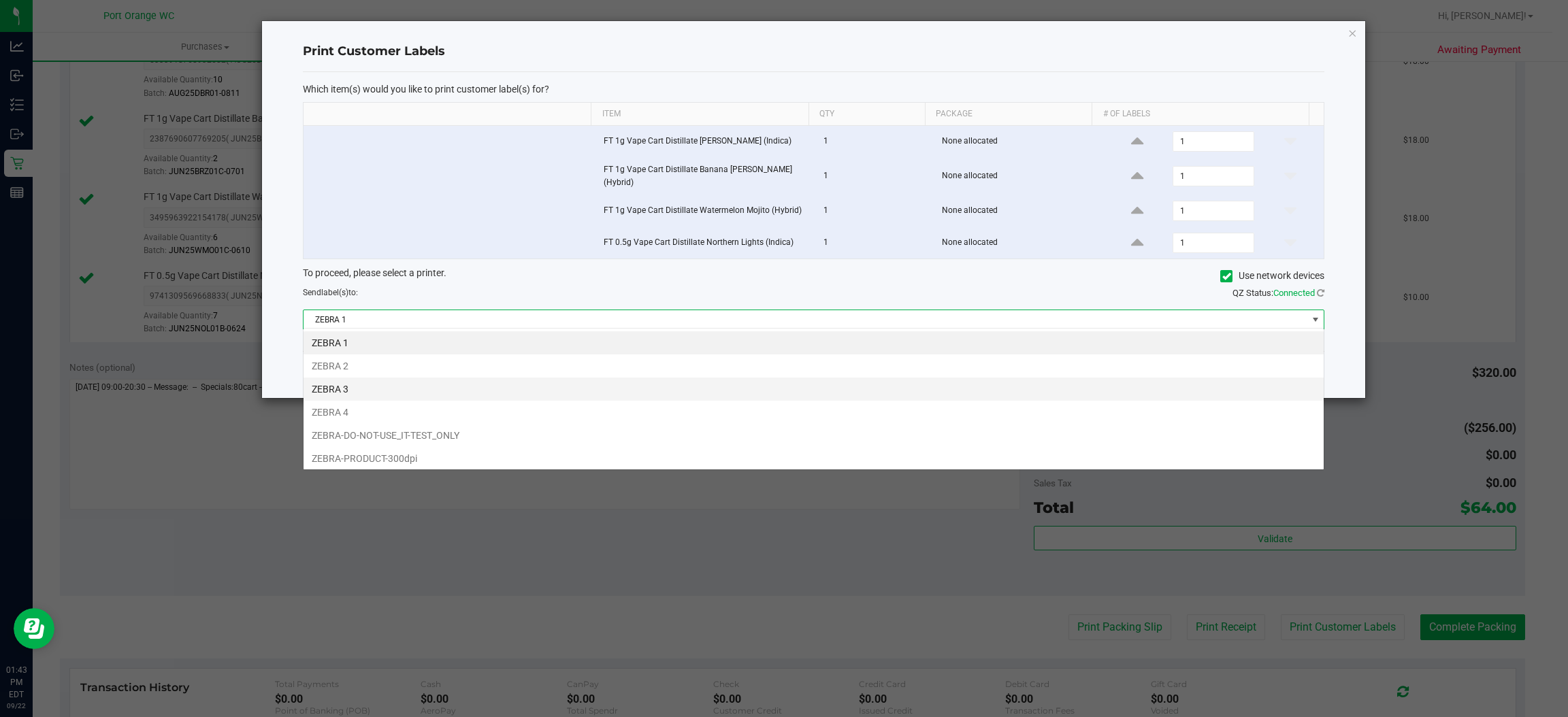
scroll to position [21, 1022]
click at [738, 387] on li "ZEBRA 3" at bounding box center [813, 389] width 1020 height 23
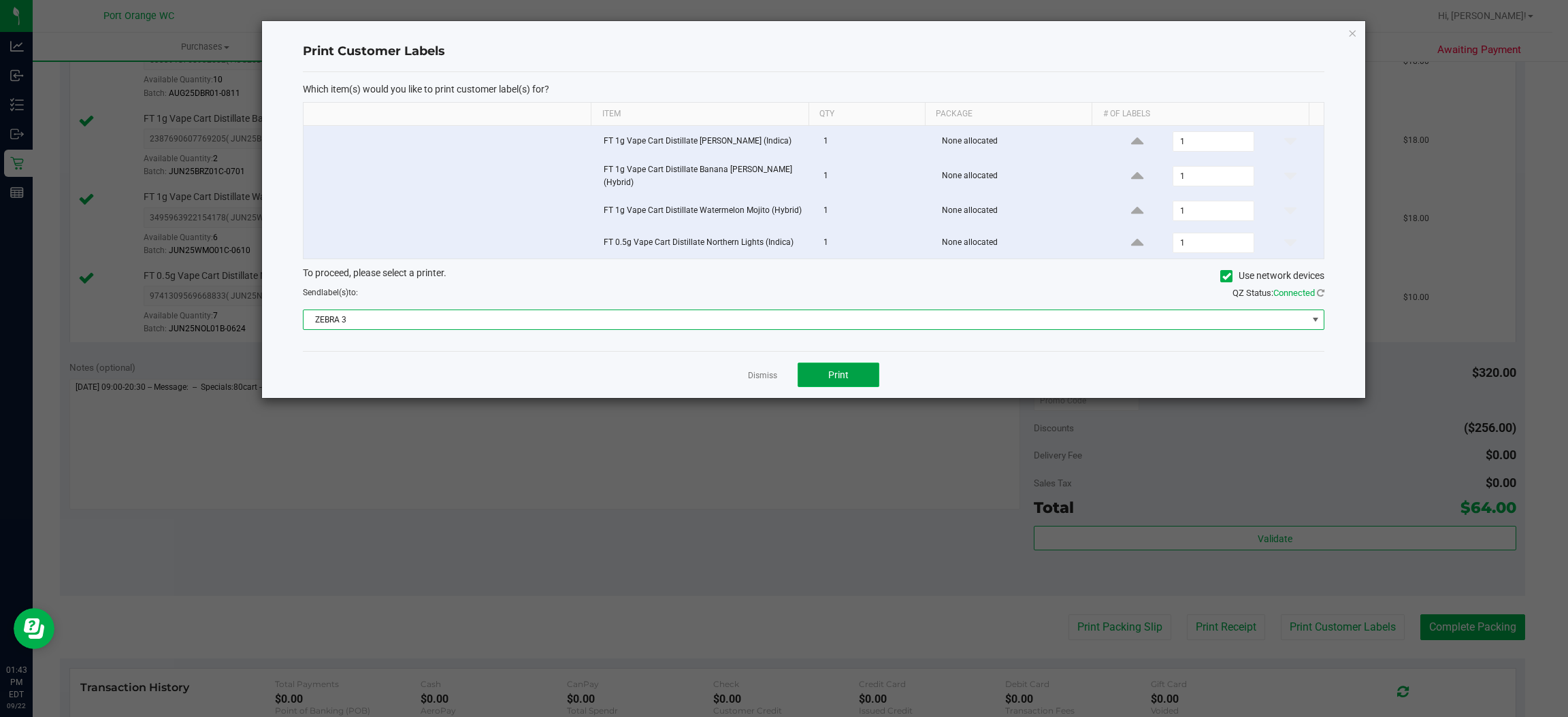
click at [865, 374] on button "Print" at bounding box center [838, 375] width 81 height 25
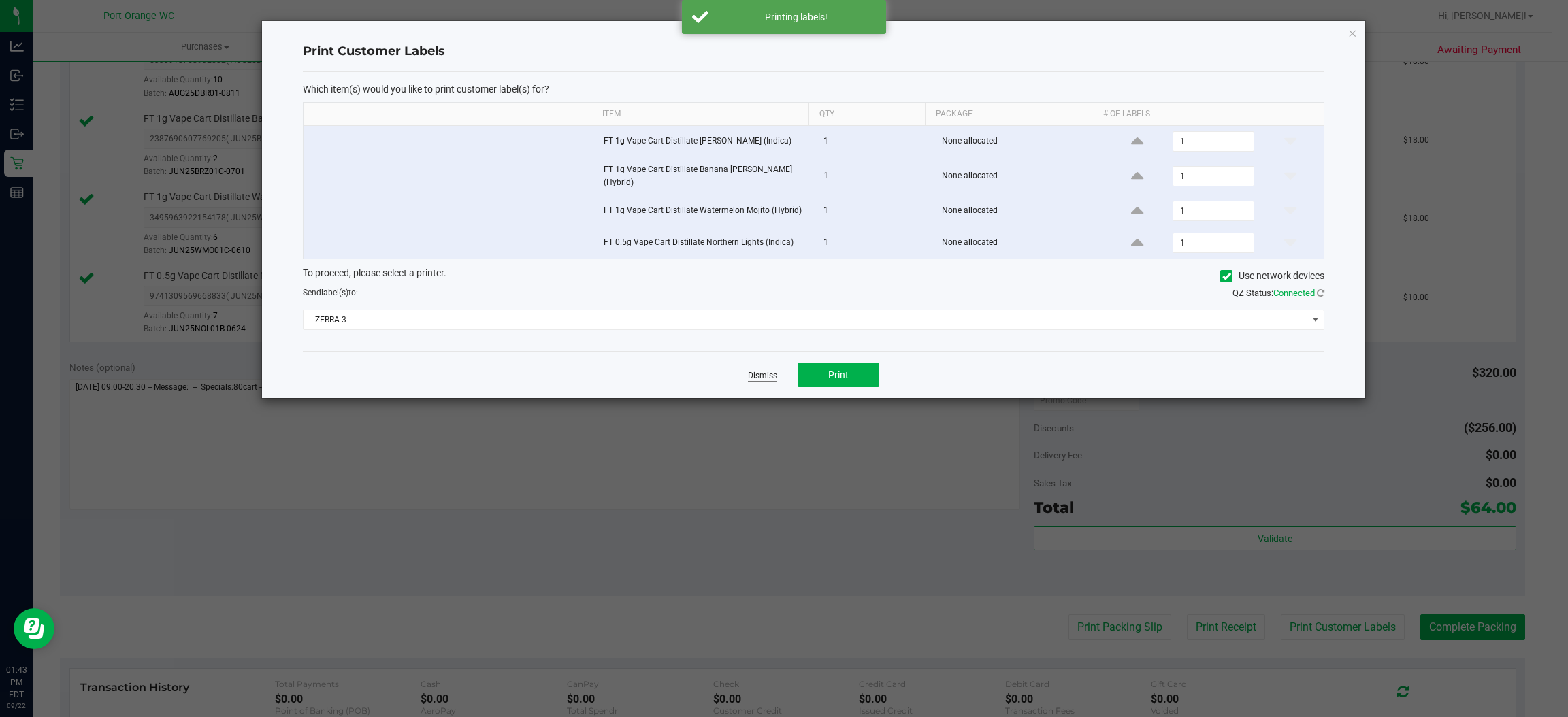
click at [763, 374] on link "Dismiss" at bounding box center [763, 376] width 29 height 12
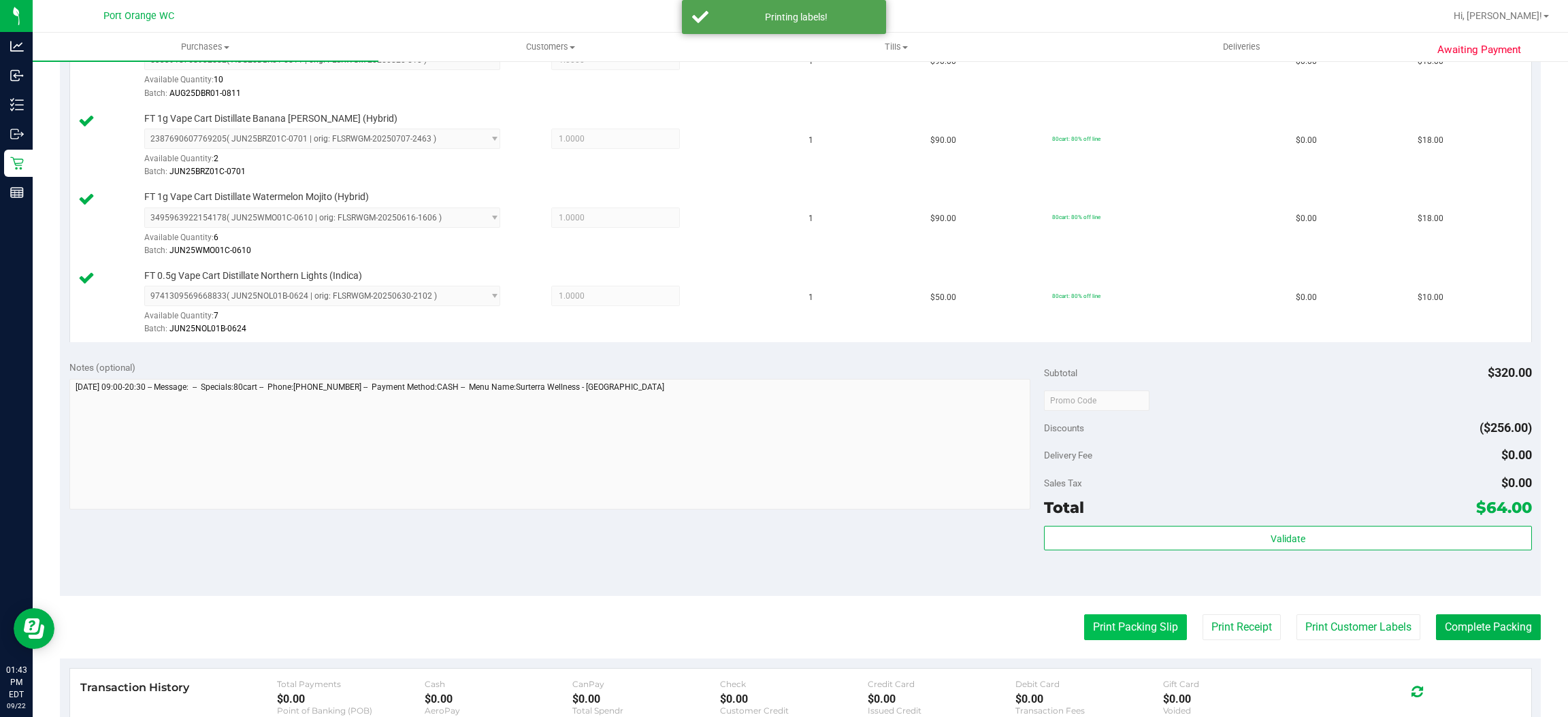
click at [1108, 634] on button "Print Packing Slip" at bounding box center [1135, 627] width 102 height 26
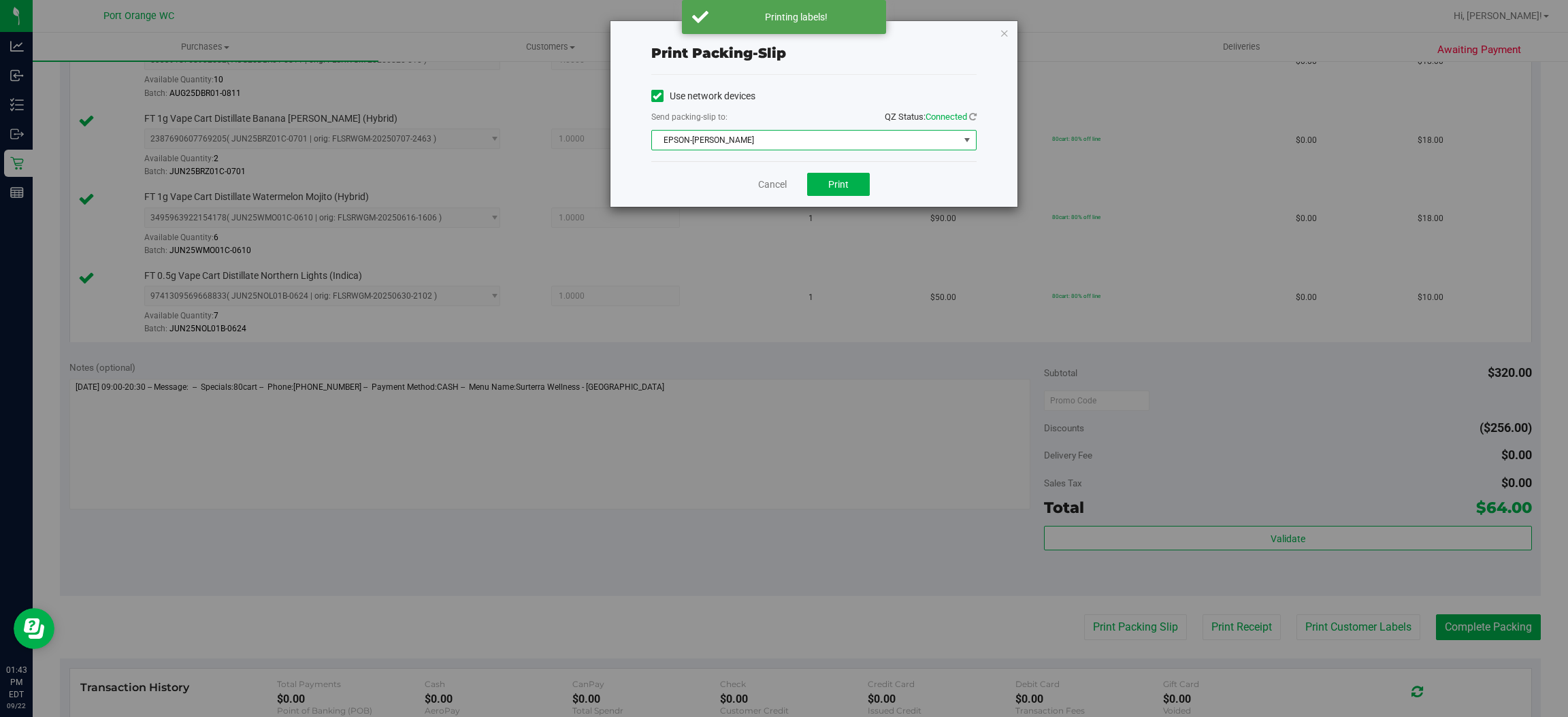
click at [775, 132] on span "EPSON-BOBBIE-GENTRY" at bounding box center [806, 140] width 307 height 19
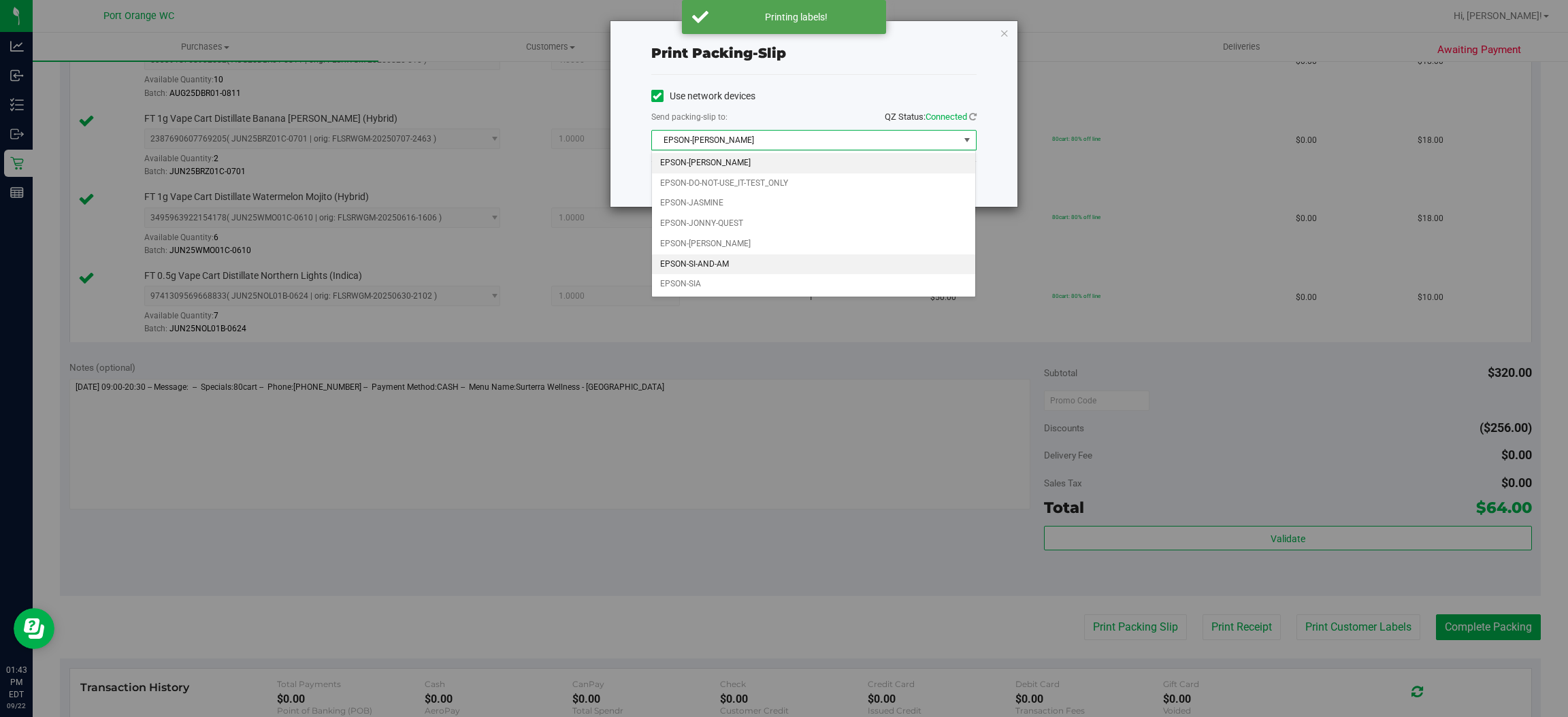
click at [815, 267] on li "EPSON-SI-AND-AM" at bounding box center [814, 264] width 324 height 20
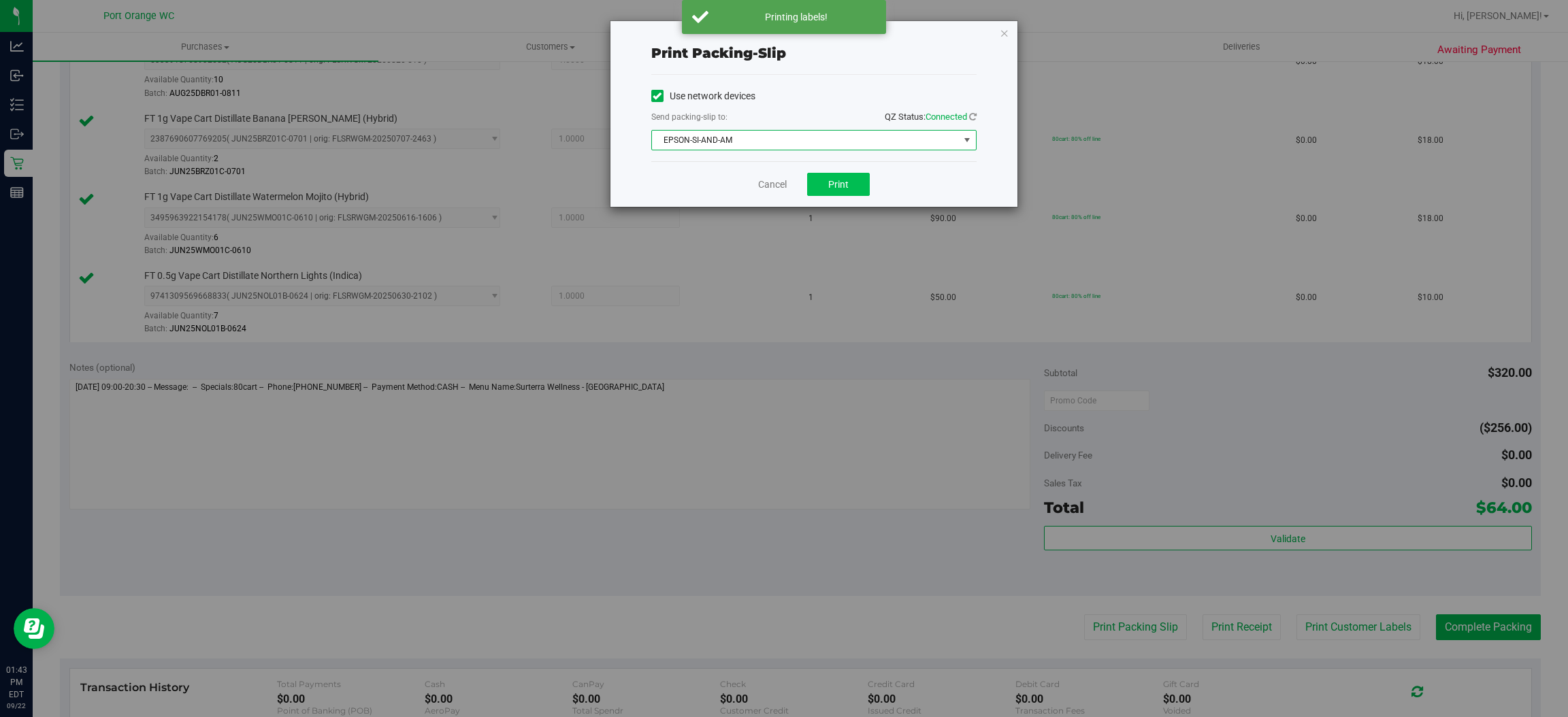
click at [835, 172] on div "Cancel Print" at bounding box center [814, 184] width 326 height 46
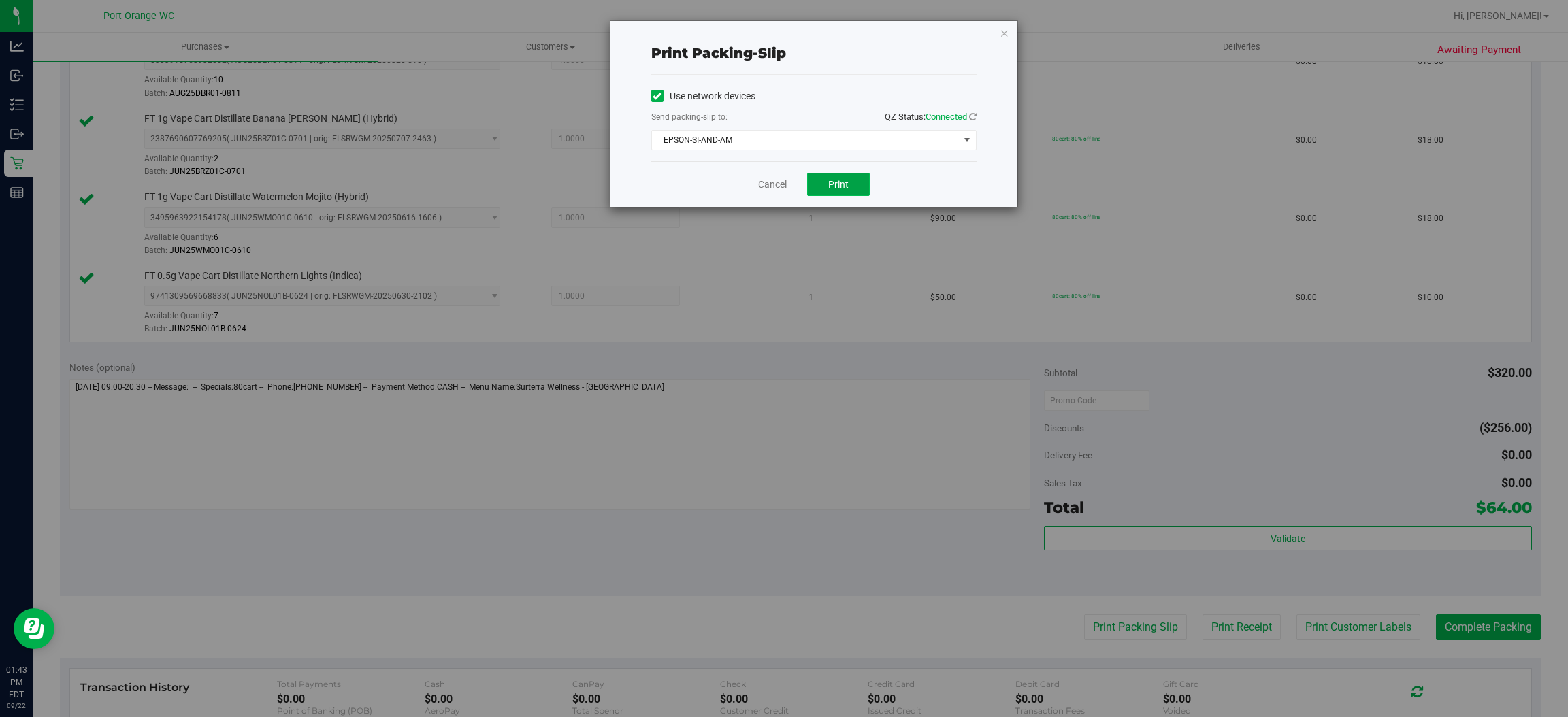
click at [842, 176] on button "Print" at bounding box center [838, 184] width 62 height 23
click at [762, 183] on link "Cancel" at bounding box center [772, 185] width 28 height 15
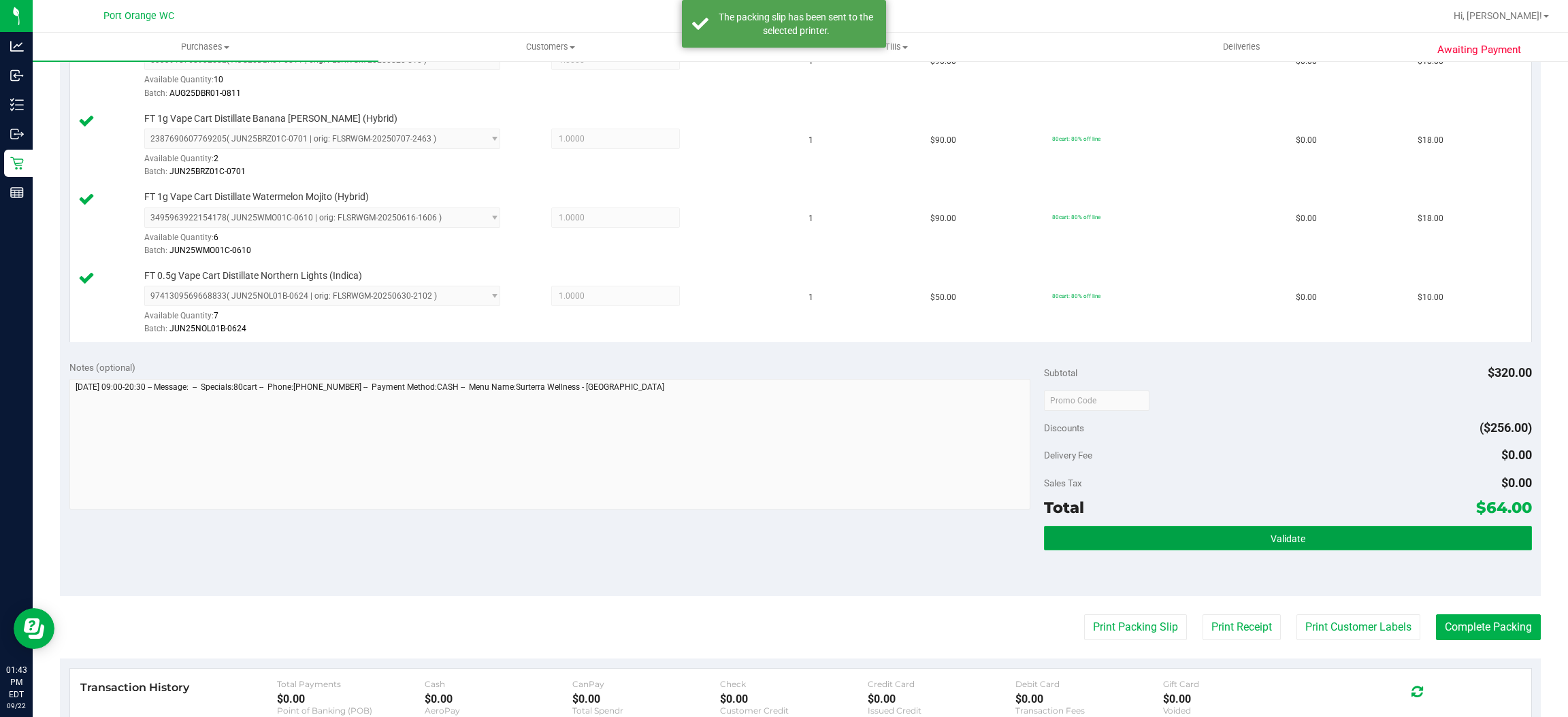
click at [1262, 532] on button "Validate" at bounding box center [1287, 538] width 488 height 25
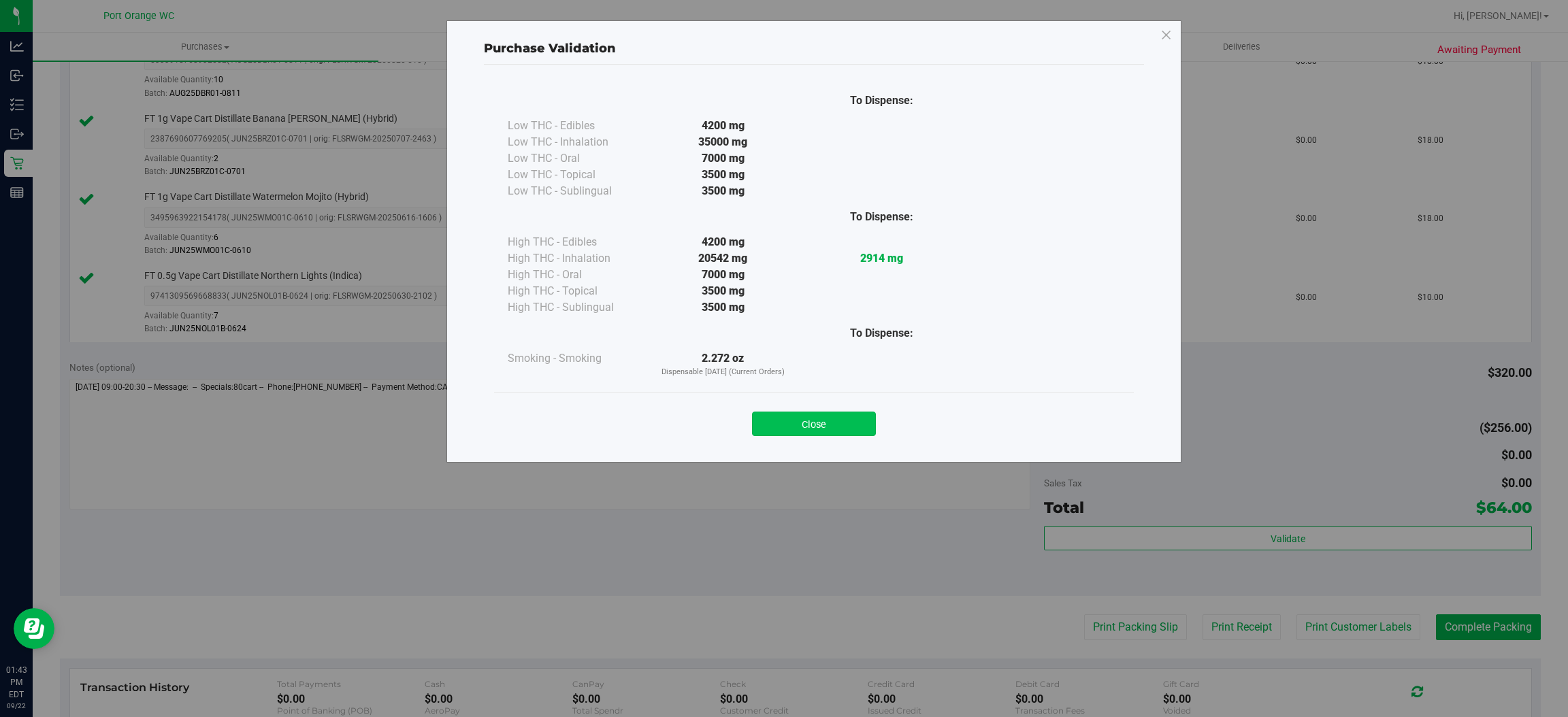
click at [860, 428] on button "Close" at bounding box center [813, 423] width 124 height 25
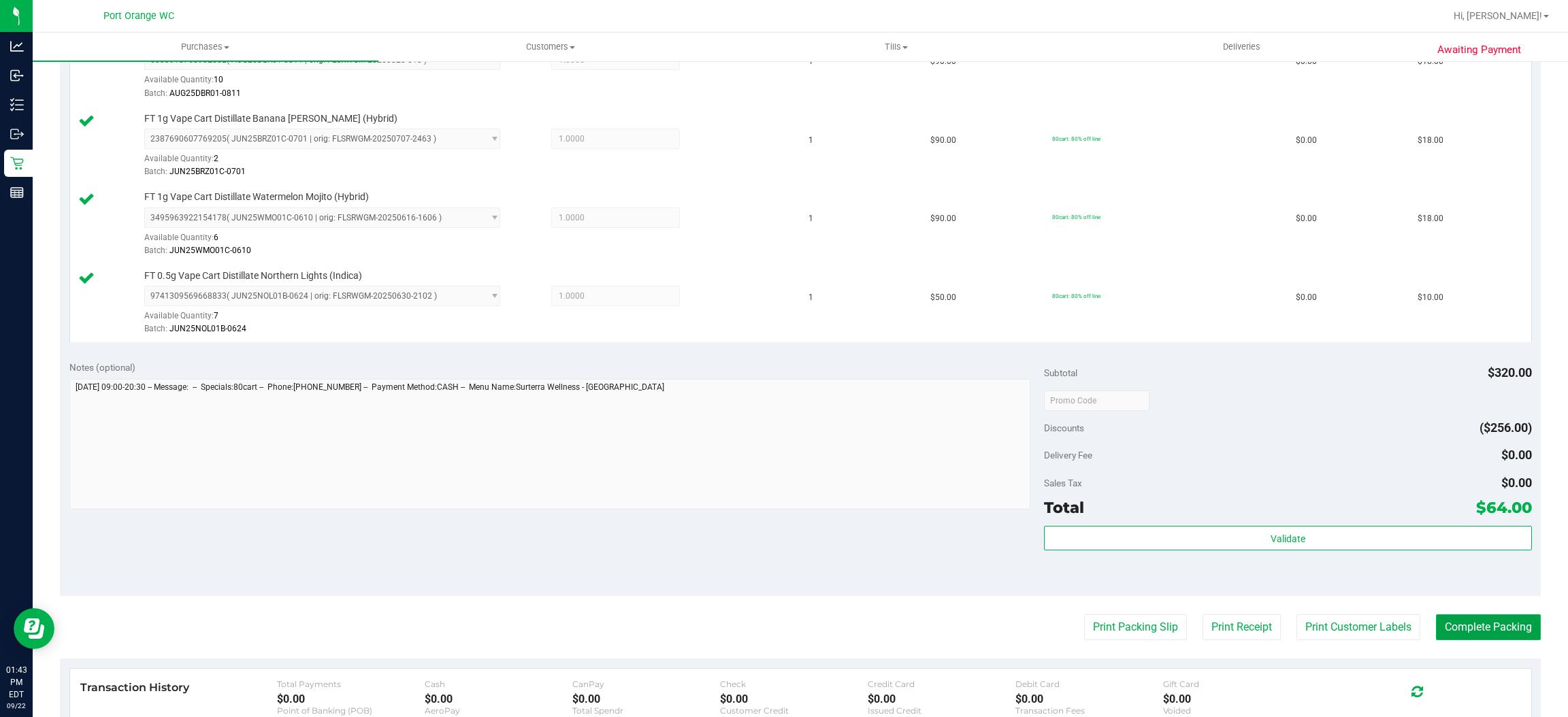
click at [1444, 634] on button "Complete Packing" at bounding box center [1488, 627] width 105 height 26
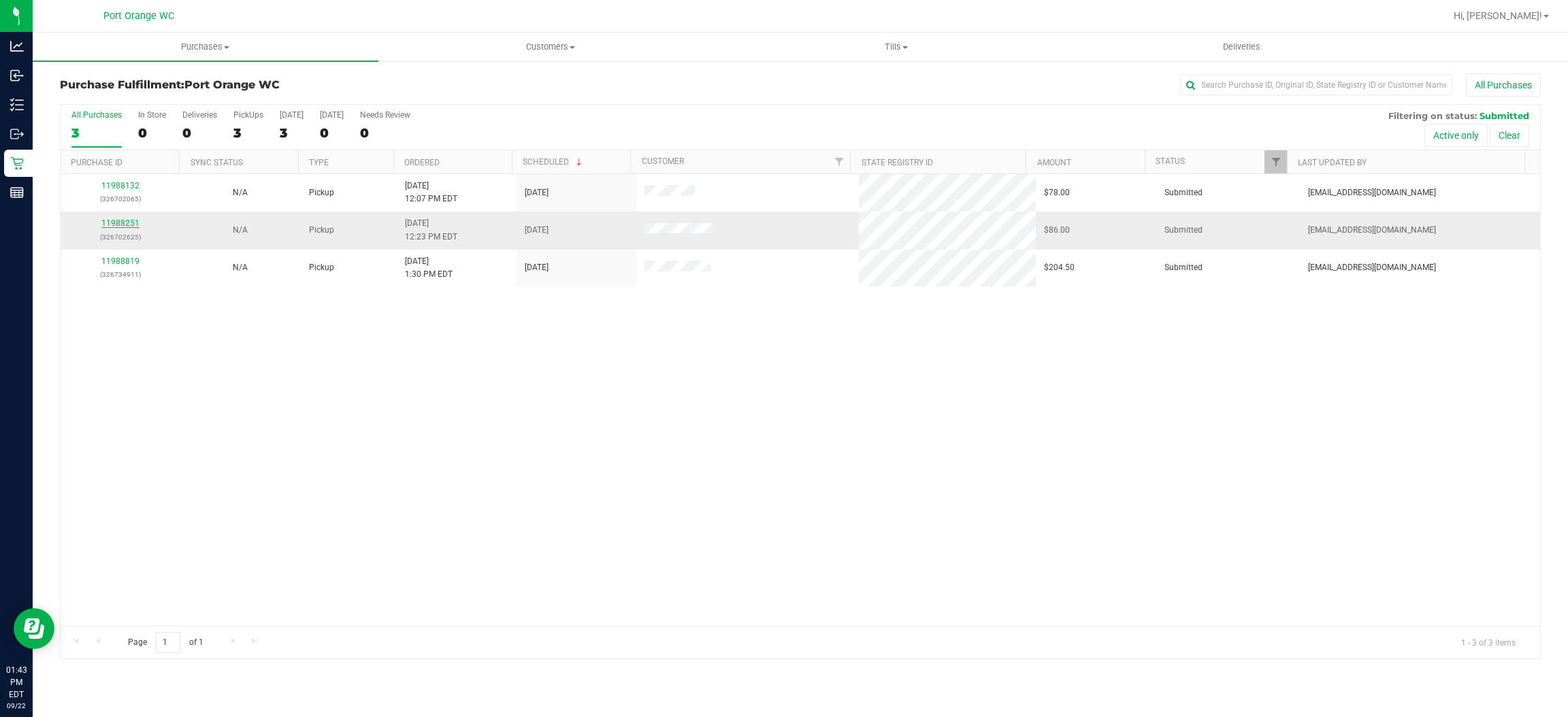
click at [126, 222] on link "11988251" at bounding box center [121, 223] width 38 height 9
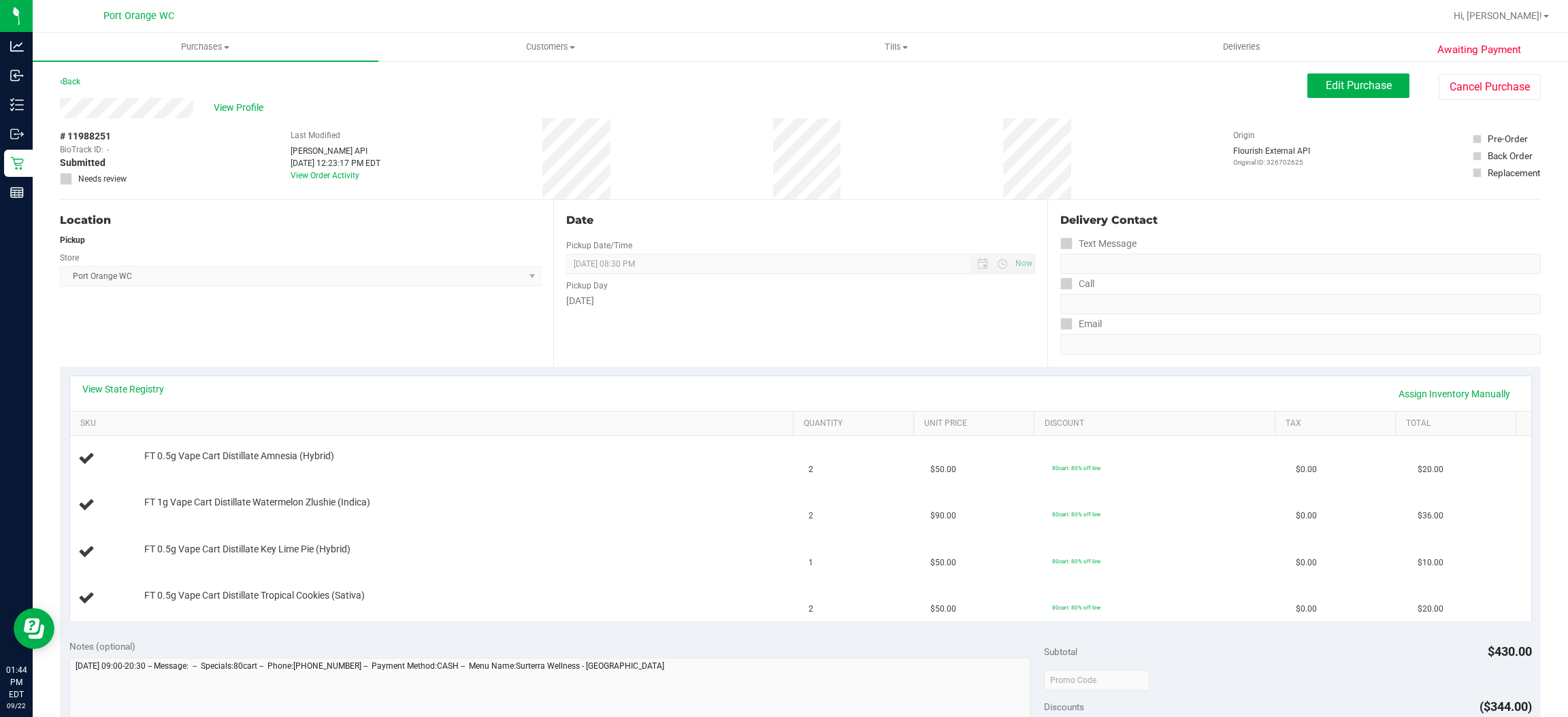
click at [144, 391] on link "View State Registry" at bounding box center [123, 389] width 81 height 14
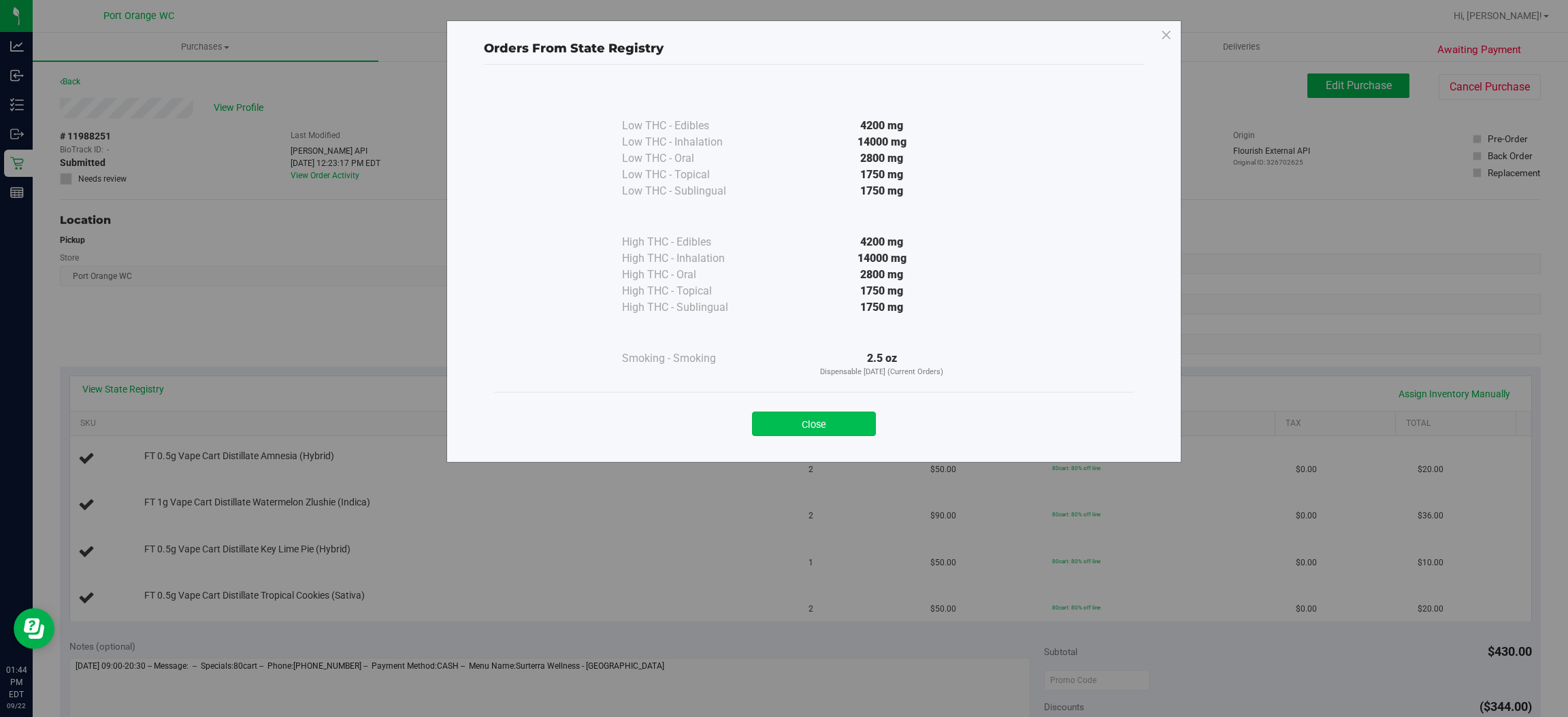
click at [813, 426] on button "Close" at bounding box center [813, 423] width 124 height 25
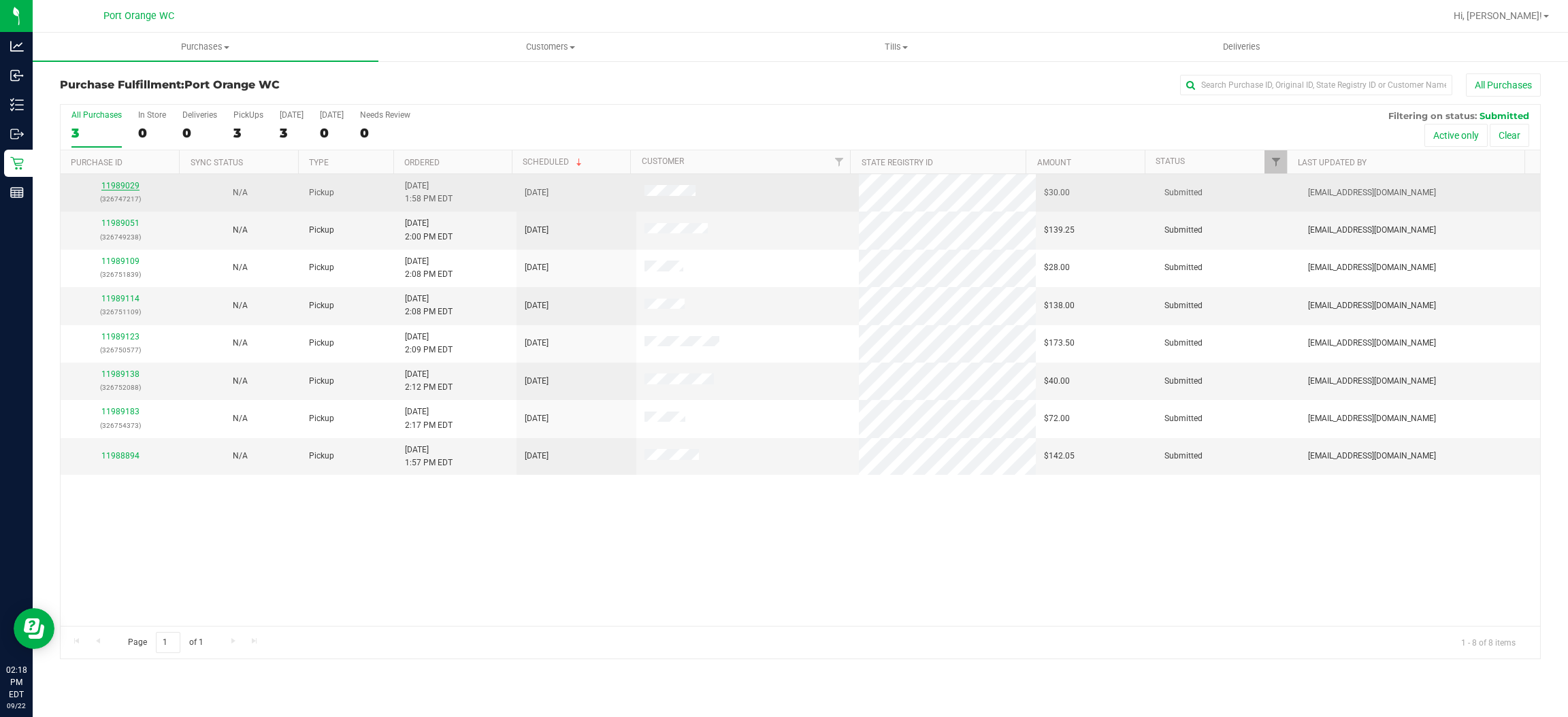
click at [104, 182] on link "11989029" at bounding box center [121, 186] width 38 height 9
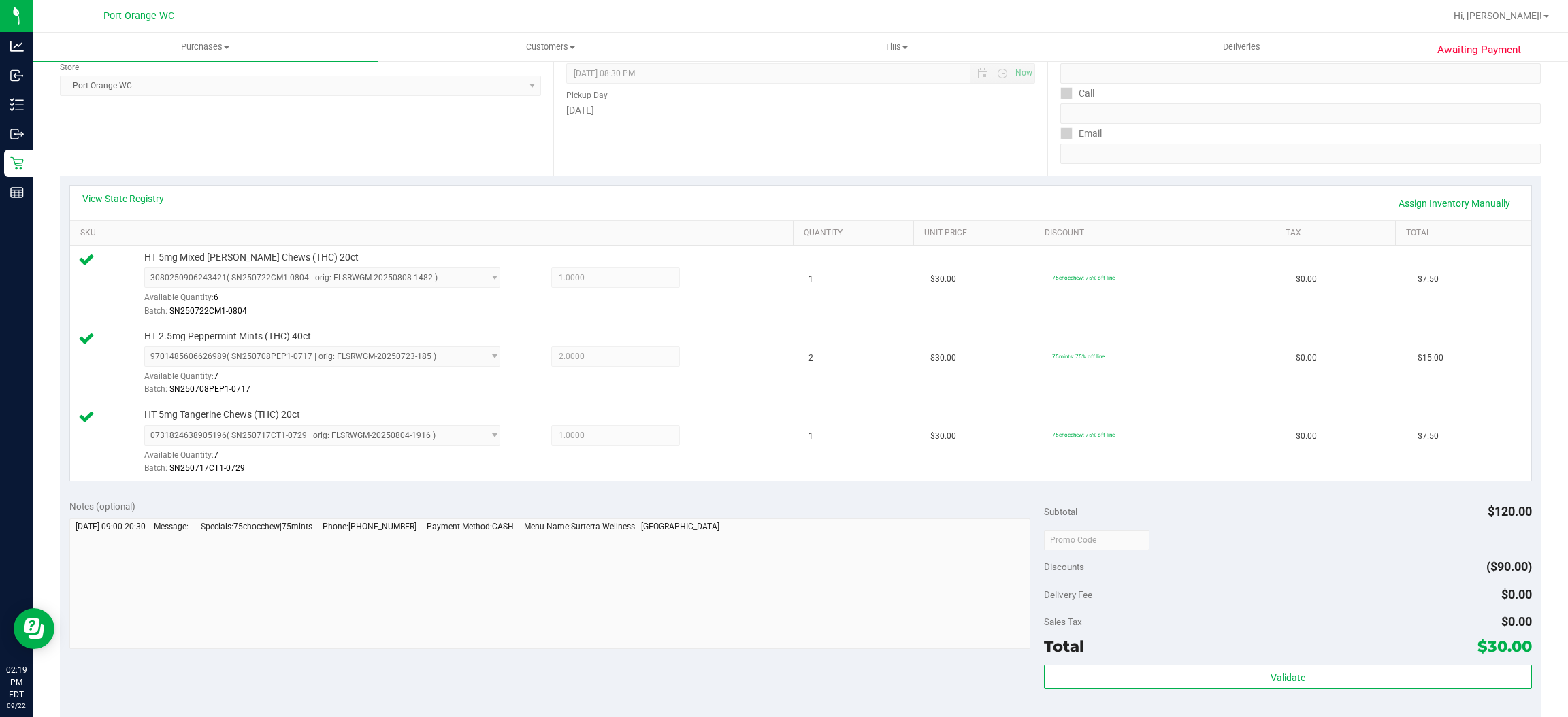
scroll to position [408, 0]
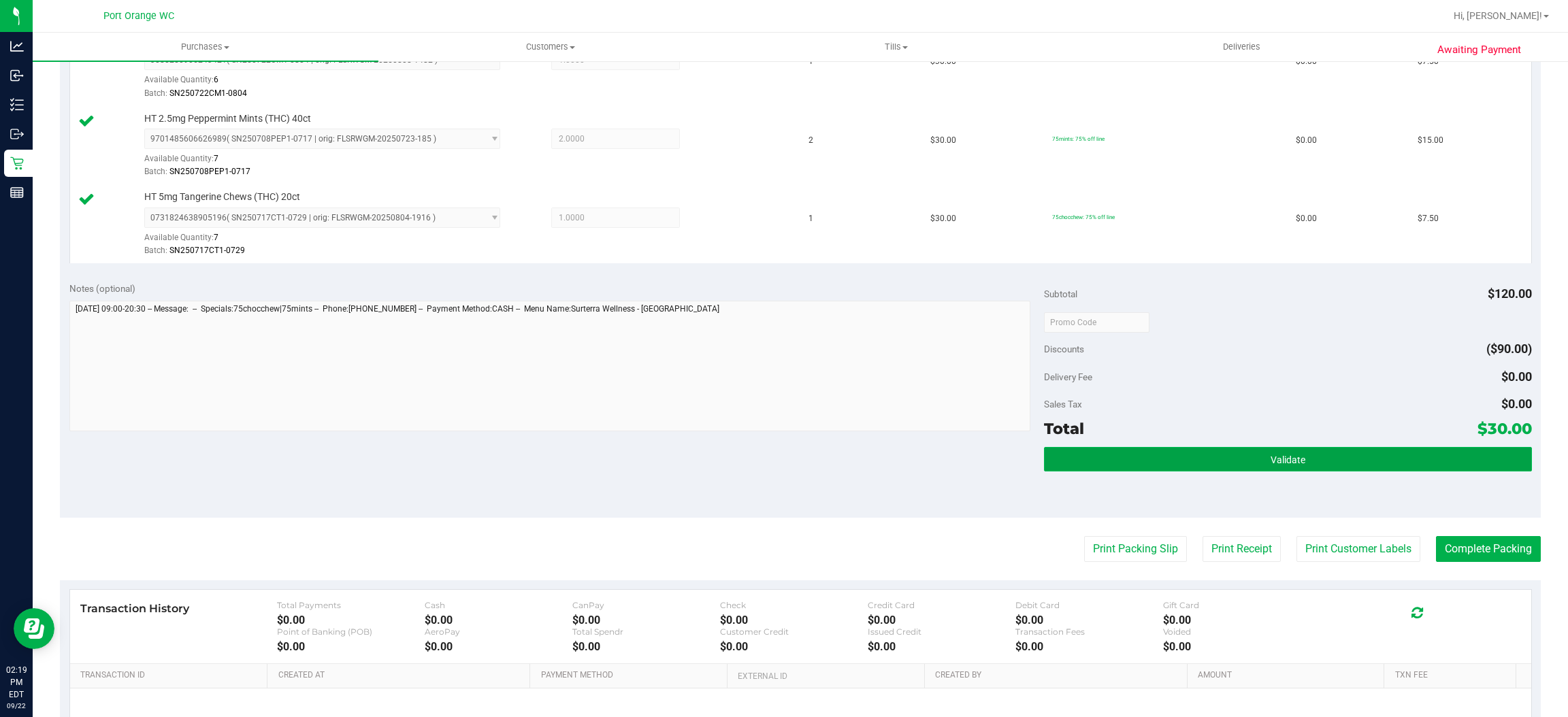
click at [1153, 455] on button "Validate" at bounding box center [1287, 459] width 488 height 25
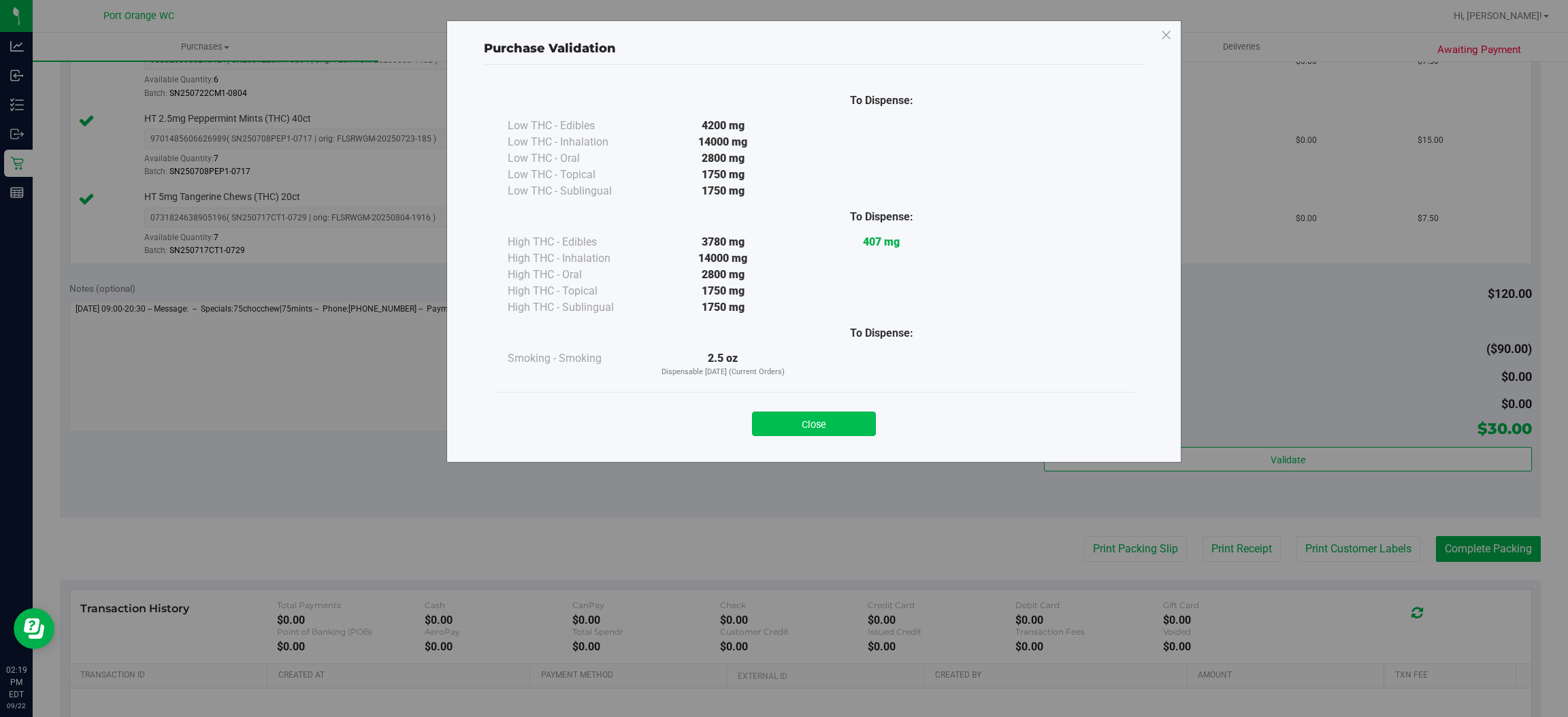
click at [796, 412] on button "Close" at bounding box center [813, 423] width 124 height 25
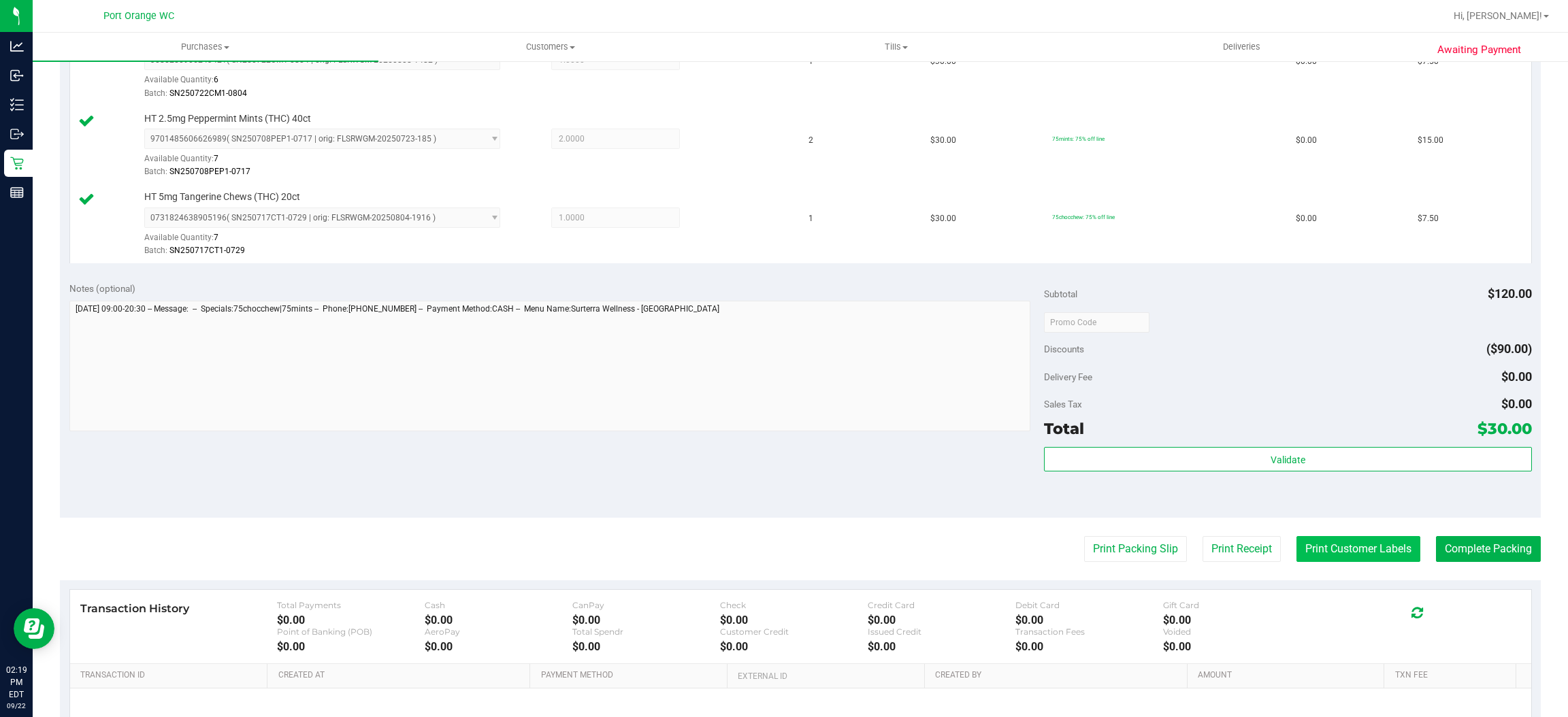
click at [1304, 549] on button "Print Customer Labels" at bounding box center [1358, 549] width 124 height 26
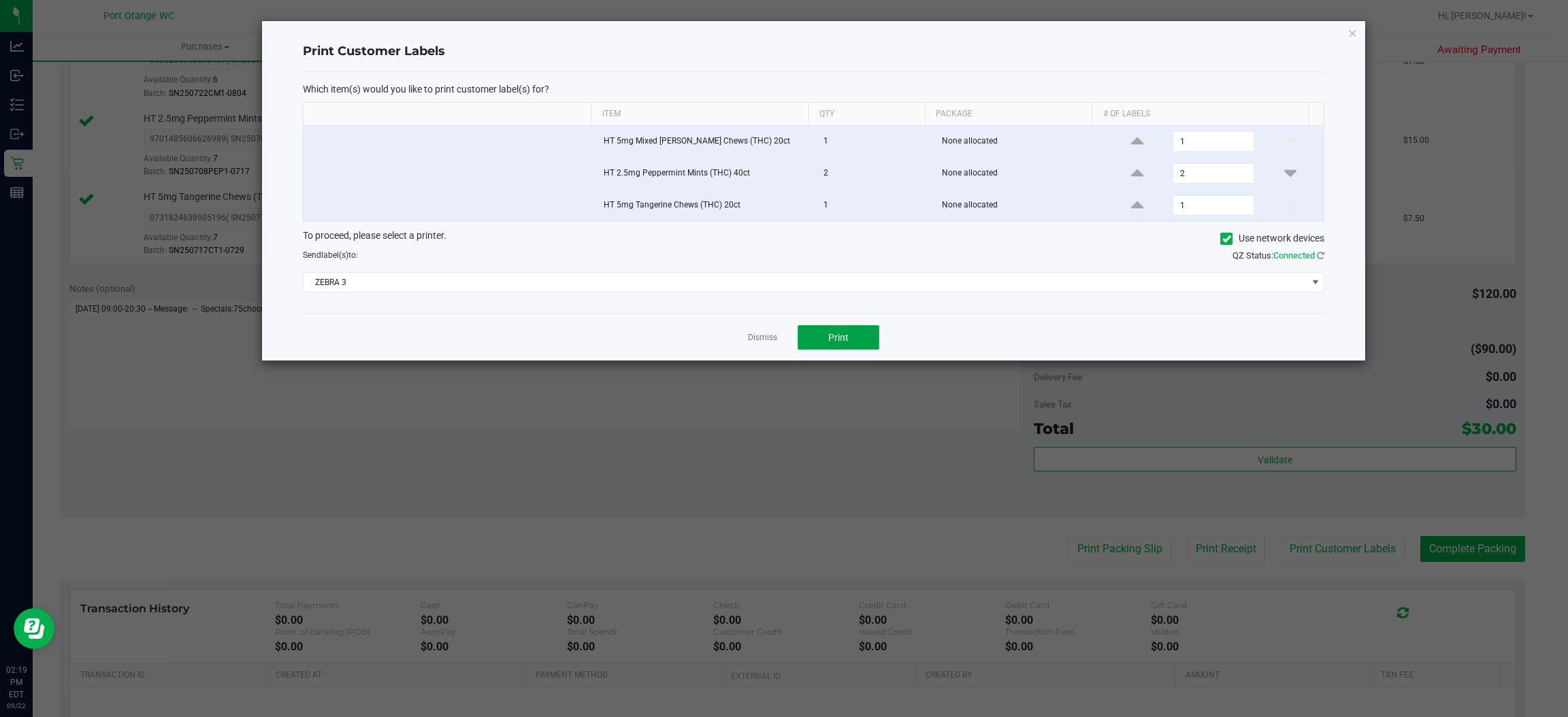
click at [836, 343] on span "Print" at bounding box center [839, 337] width 20 height 11
click at [757, 334] on link "Dismiss" at bounding box center [763, 337] width 29 height 12
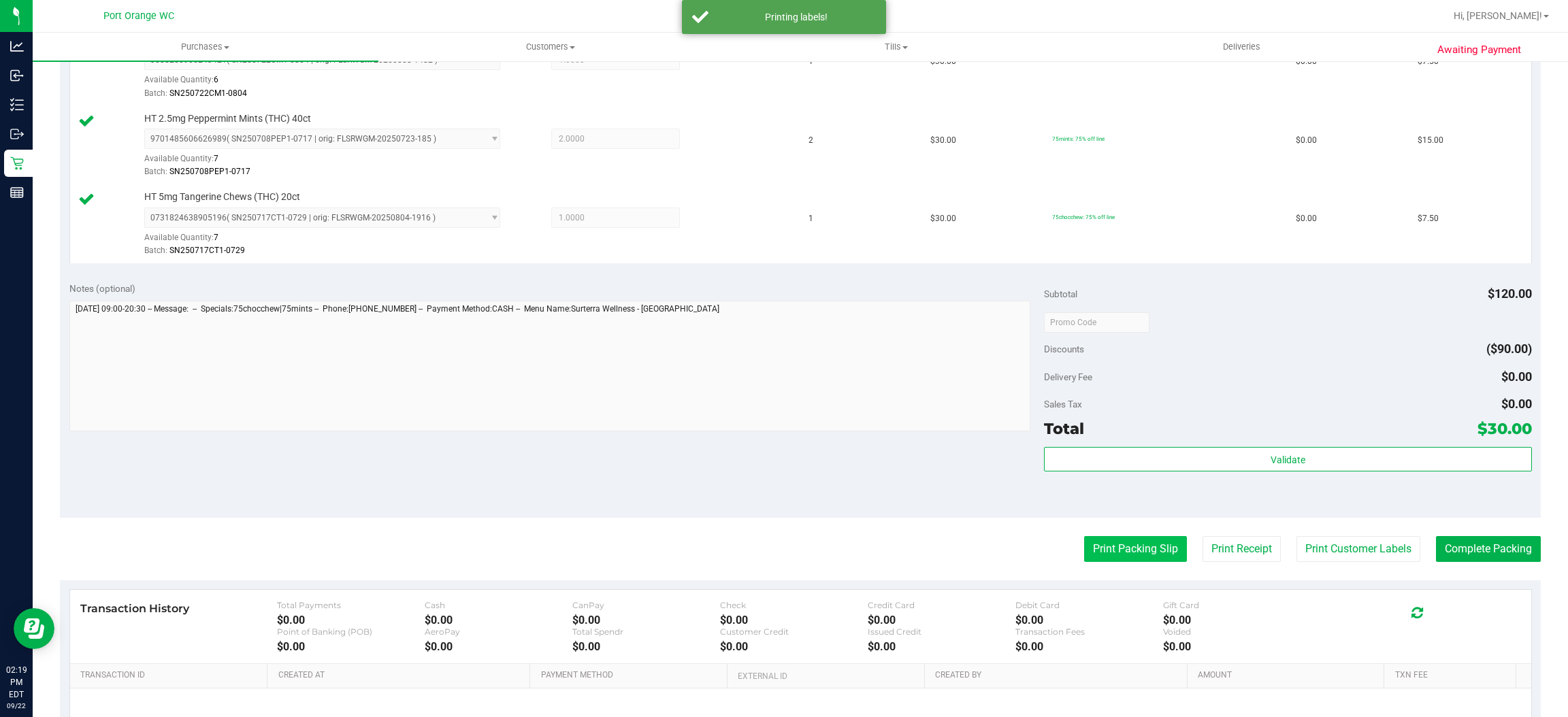
drag, startPoint x: 1126, startPoint y: 533, endPoint x: 1122, endPoint y: 549, distance: 16.5
click at [1123, 539] on purchase-details "Back Edit Purchase Cancel Purchase View Profile # 11989029 BioTrack ID: - Submi…" at bounding box center [800, 250] width 1481 height 1169
click at [1122, 550] on button "Print Packing Slip" at bounding box center [1135, 549] width 102 height 26
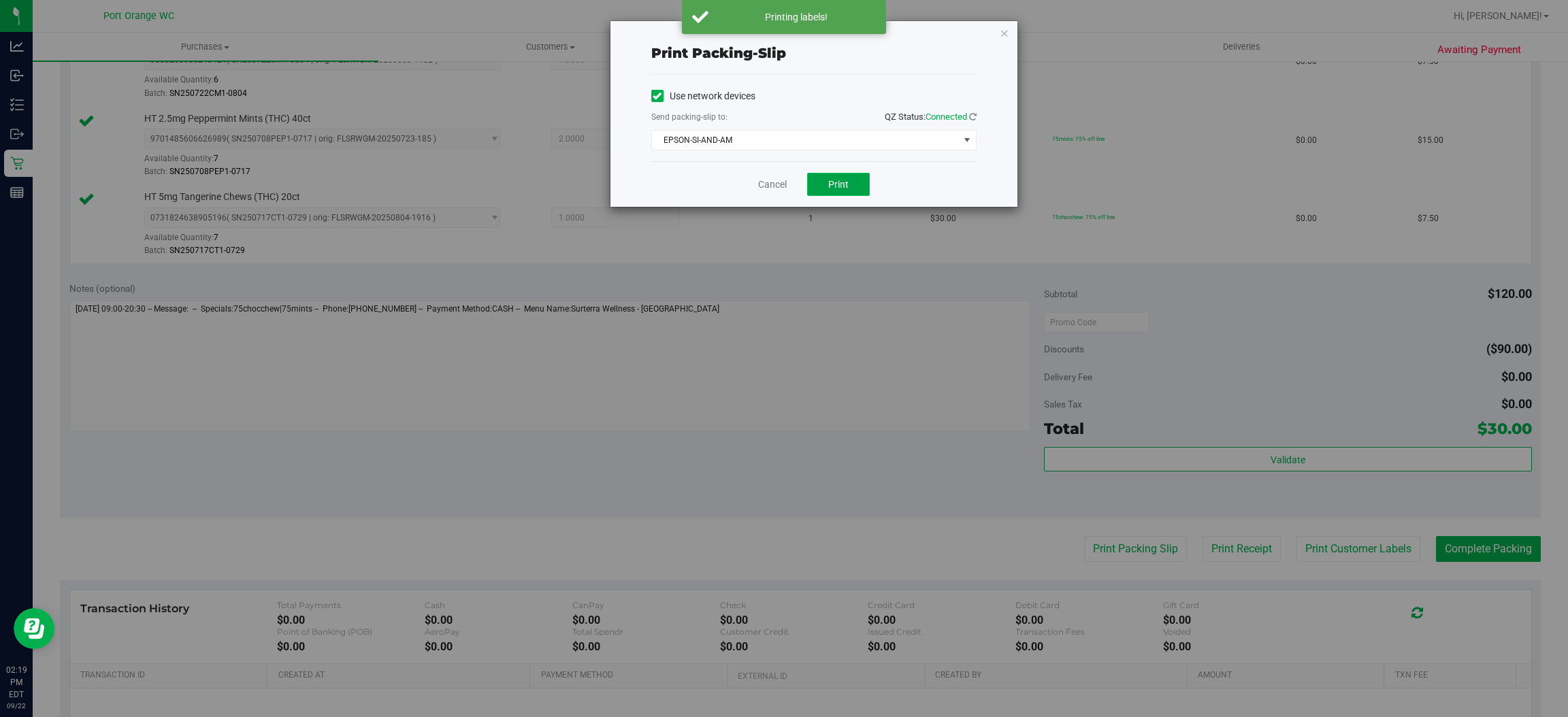
click at [847, 179] on span "Print" at bounding box center [839, 185] width 20 height 11
click at [770, 187] on link "Cancel" at bounding box center [772, 185] width 28 height 15
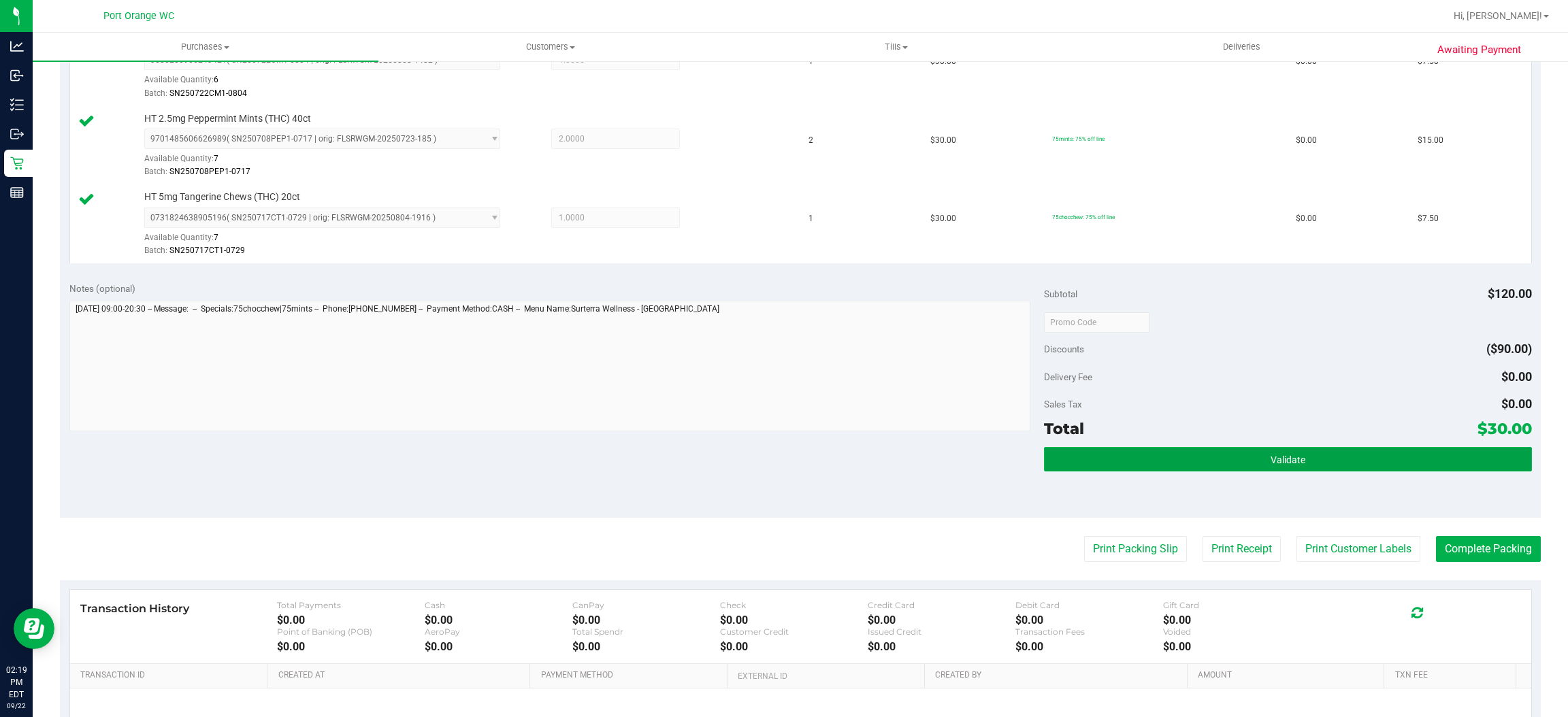
click at [1288, 459] on span "Validate" at bounding box center [1288, 460] width 35 height 11
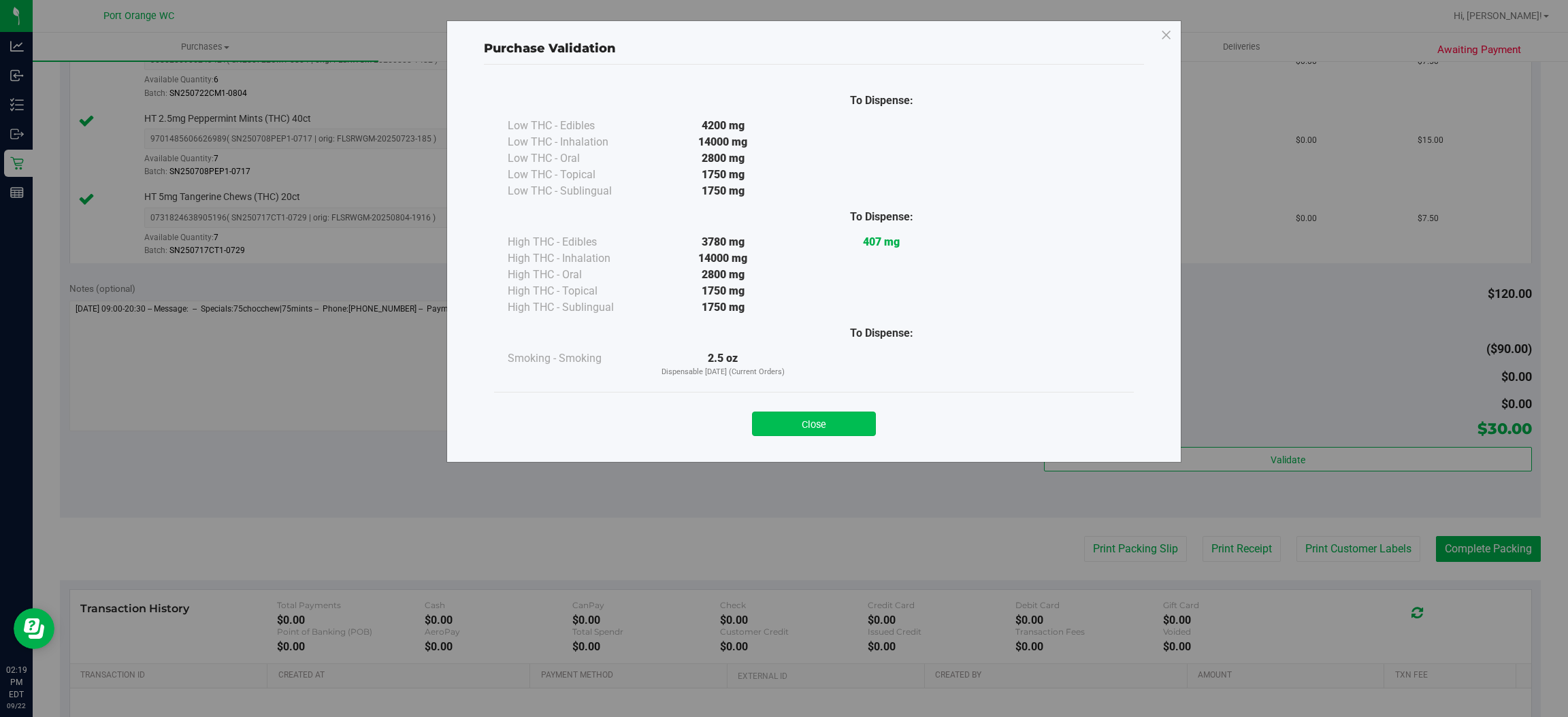
click at [844, 430] on button "Close" at bounding box center [813, 423] width 124 height 25
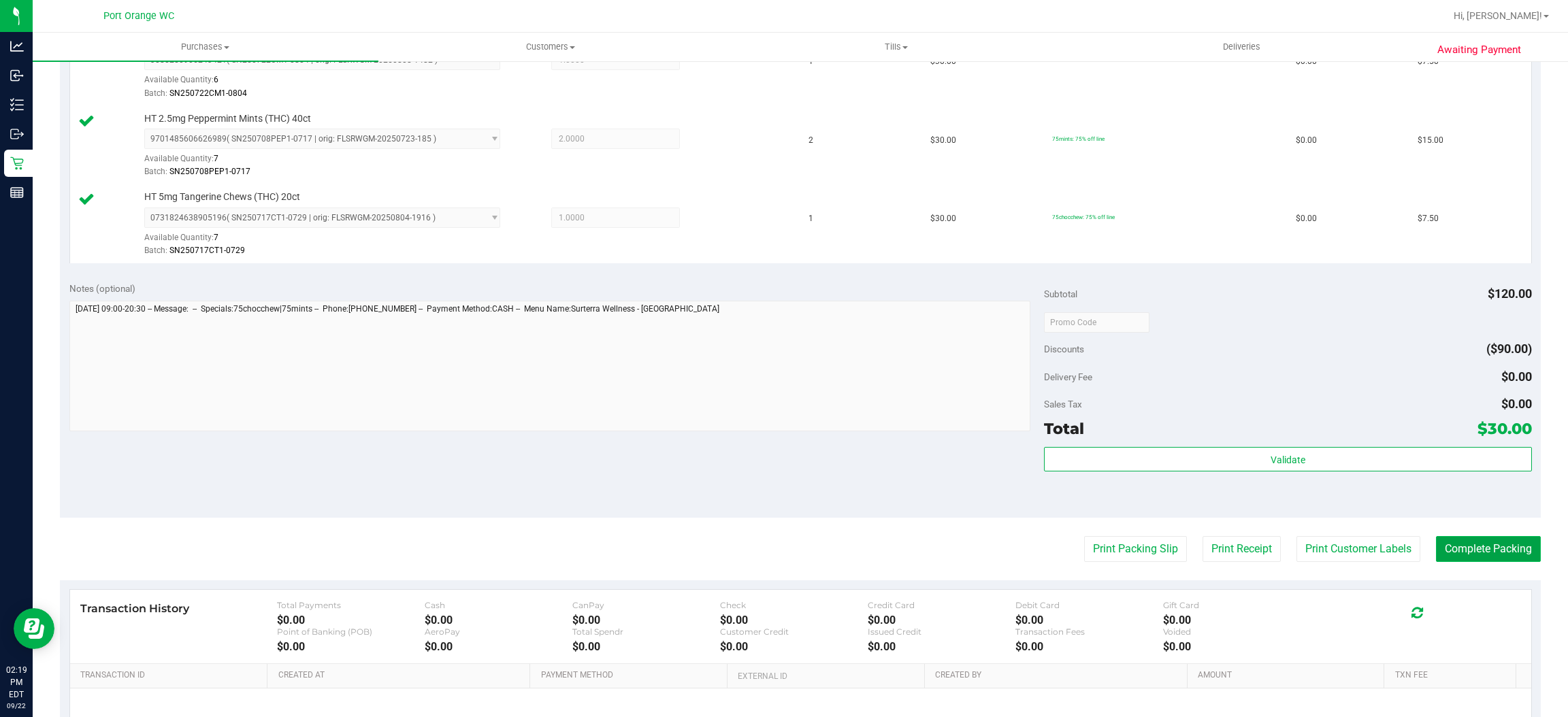
click at [1468, 556] on button "Complete Packing" at bounding box center [1488, 549] width 105 height 26
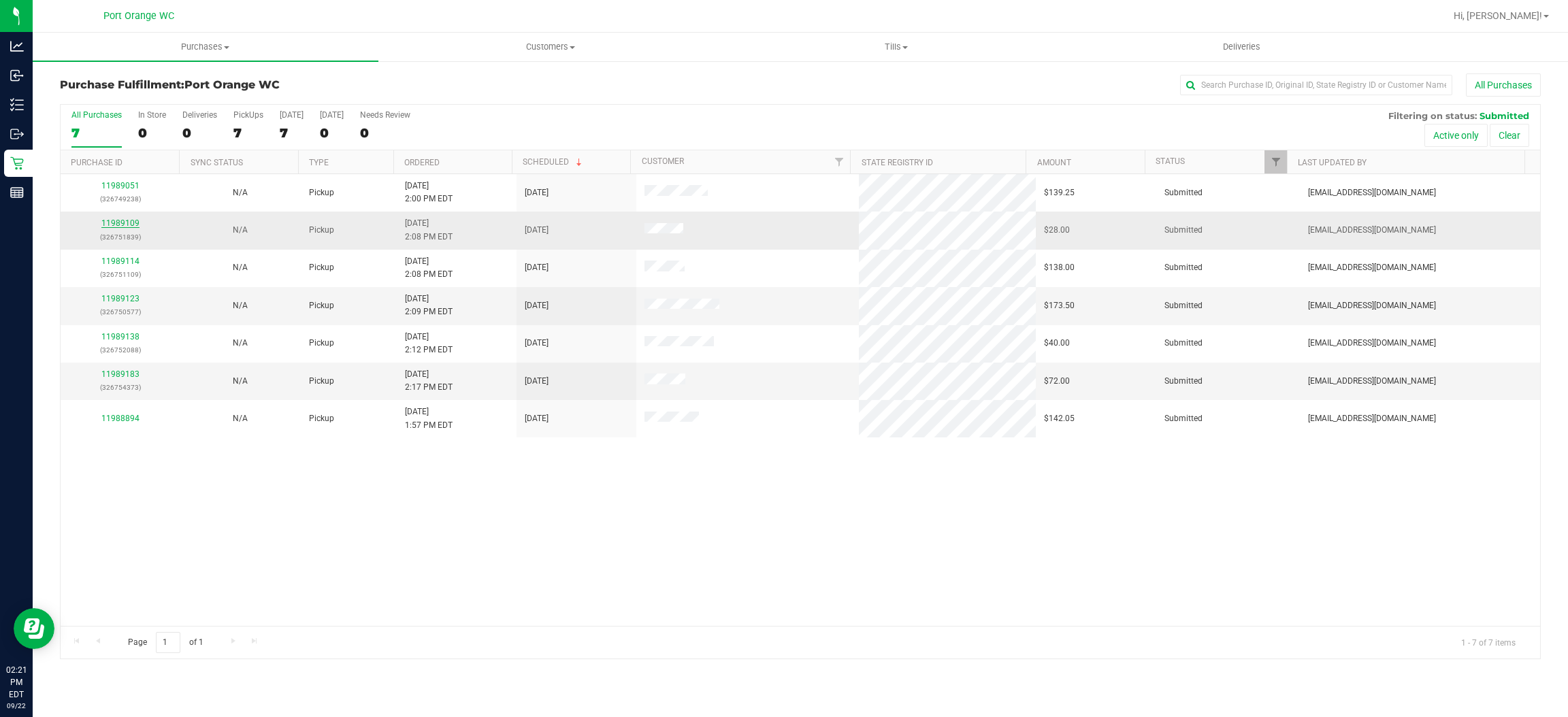
click at [129, 222] on link "11989109" at bounding box center [121, 223] width 38 height 9
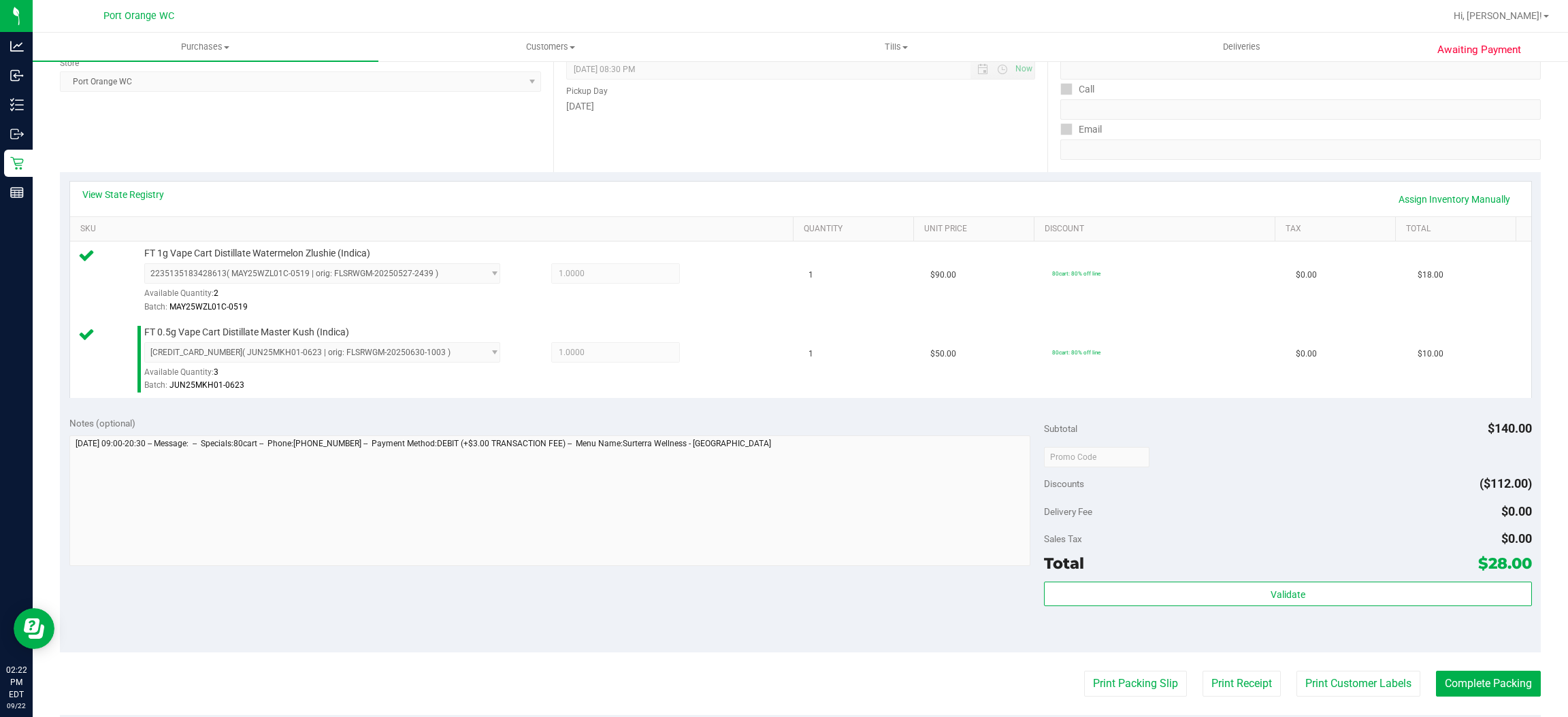
scroll to position [305, 0]
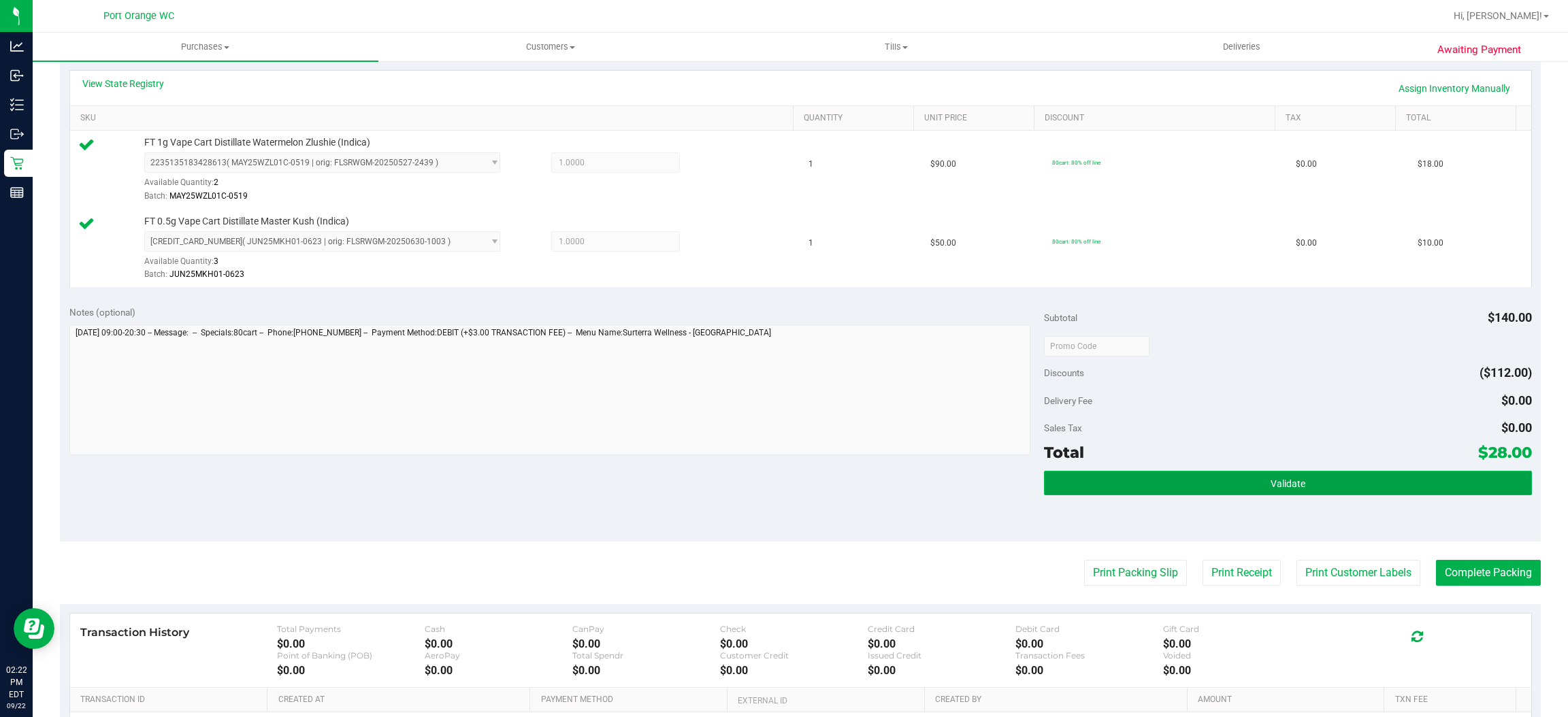
click at [1187, 488] on button "Validate" at bounding box center [1287, 483] width 488 height 25
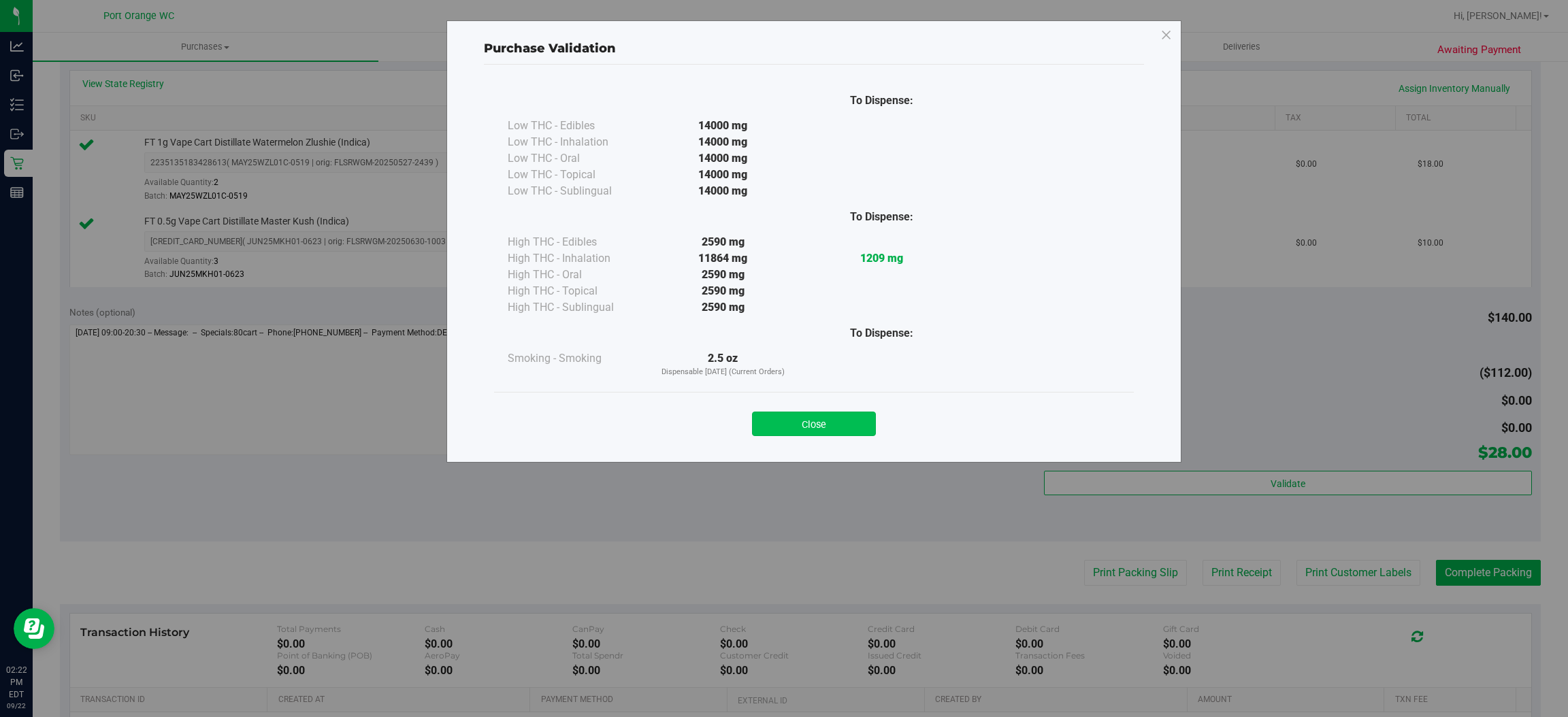
click at [847, 424] on button "Close" at bounding box center [813, 423] width 124 height 25
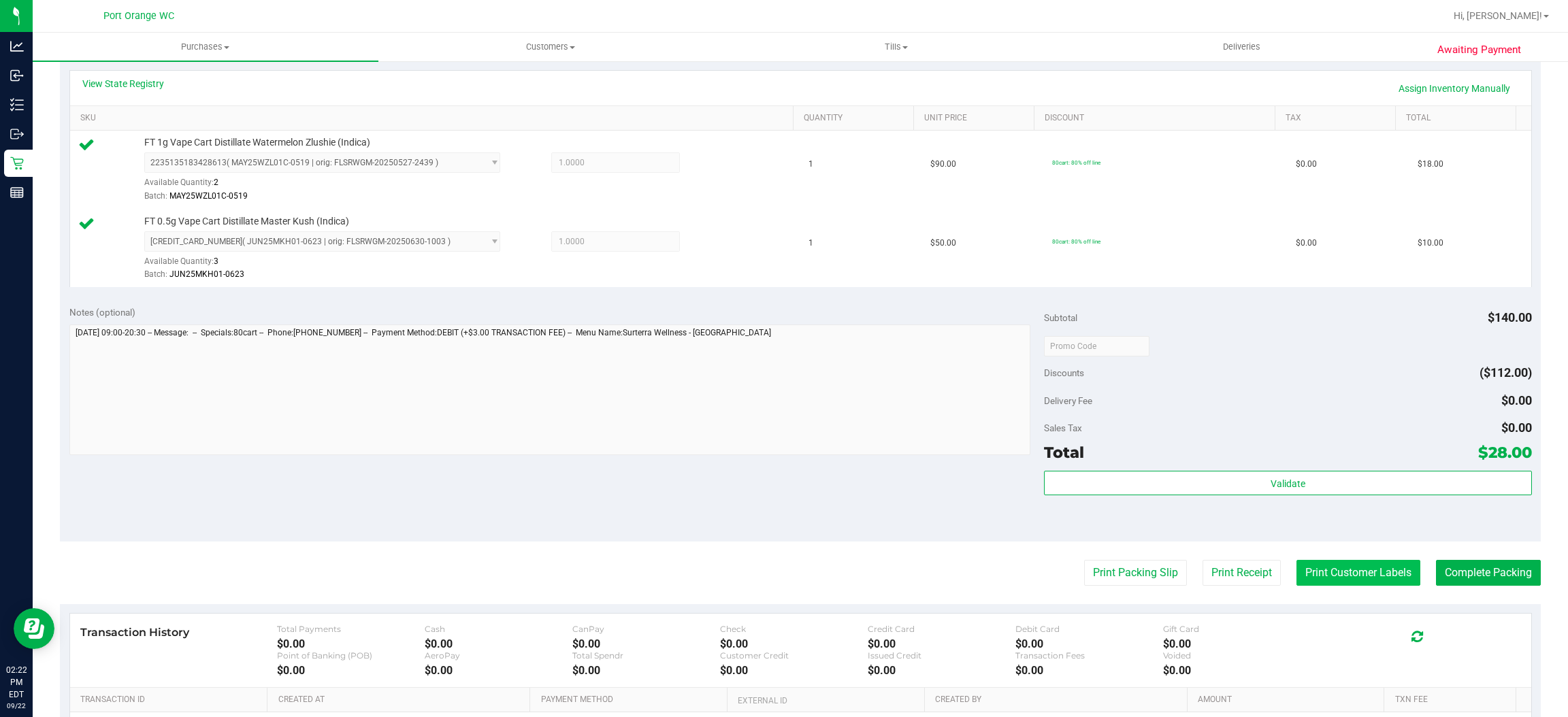
click at [1299, 578] on button "Print Customer Labels" at bounding box center [1358, 573] width 124 height 26
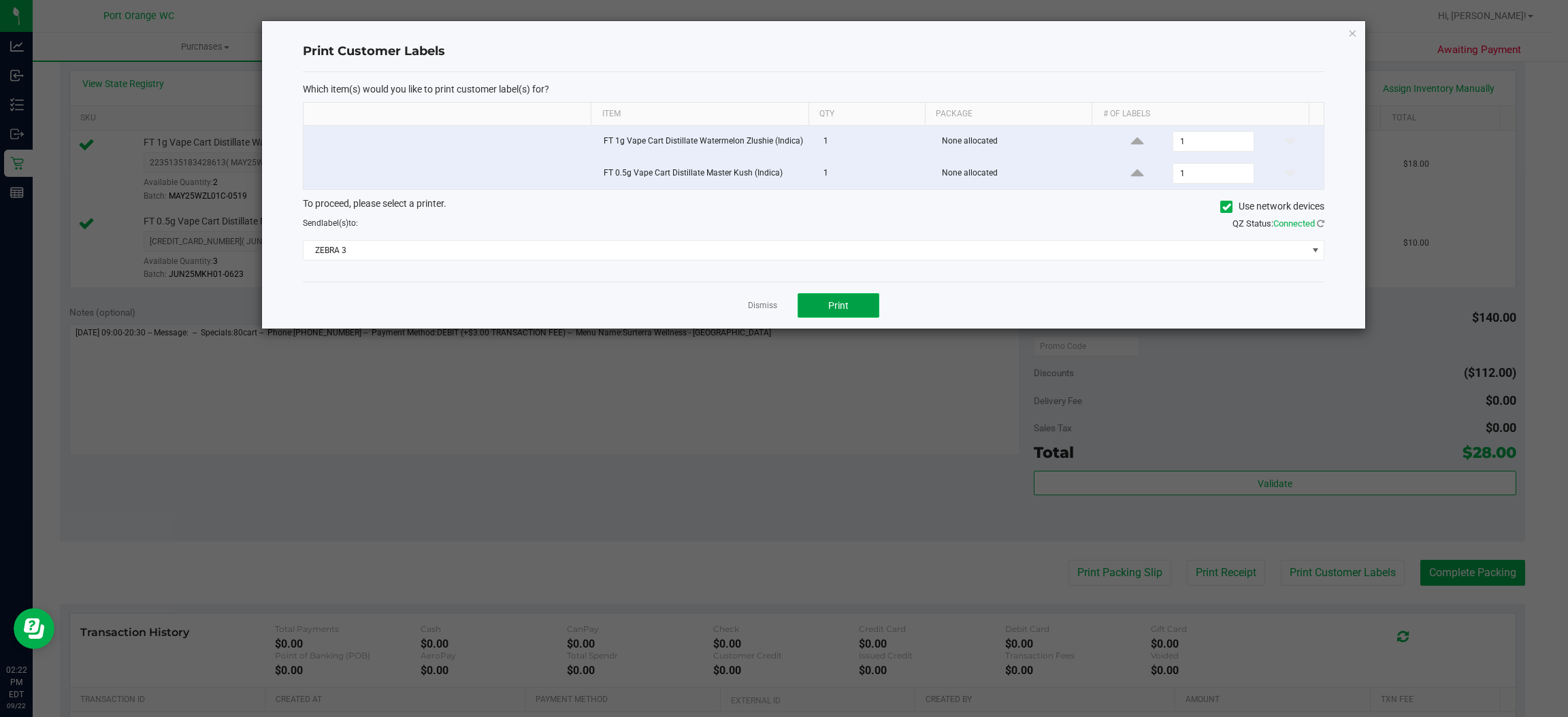
click at [853, 310] on button "Print" at bounding box center [838, 305] width 81 height 25
click at [779, 302] on div "Dismiss Print" at bounding box center [813, 305] width 1022 height 47
click at [768, 305] on link "Dismiss" at bounding box center [763, 305] width 29 height 12
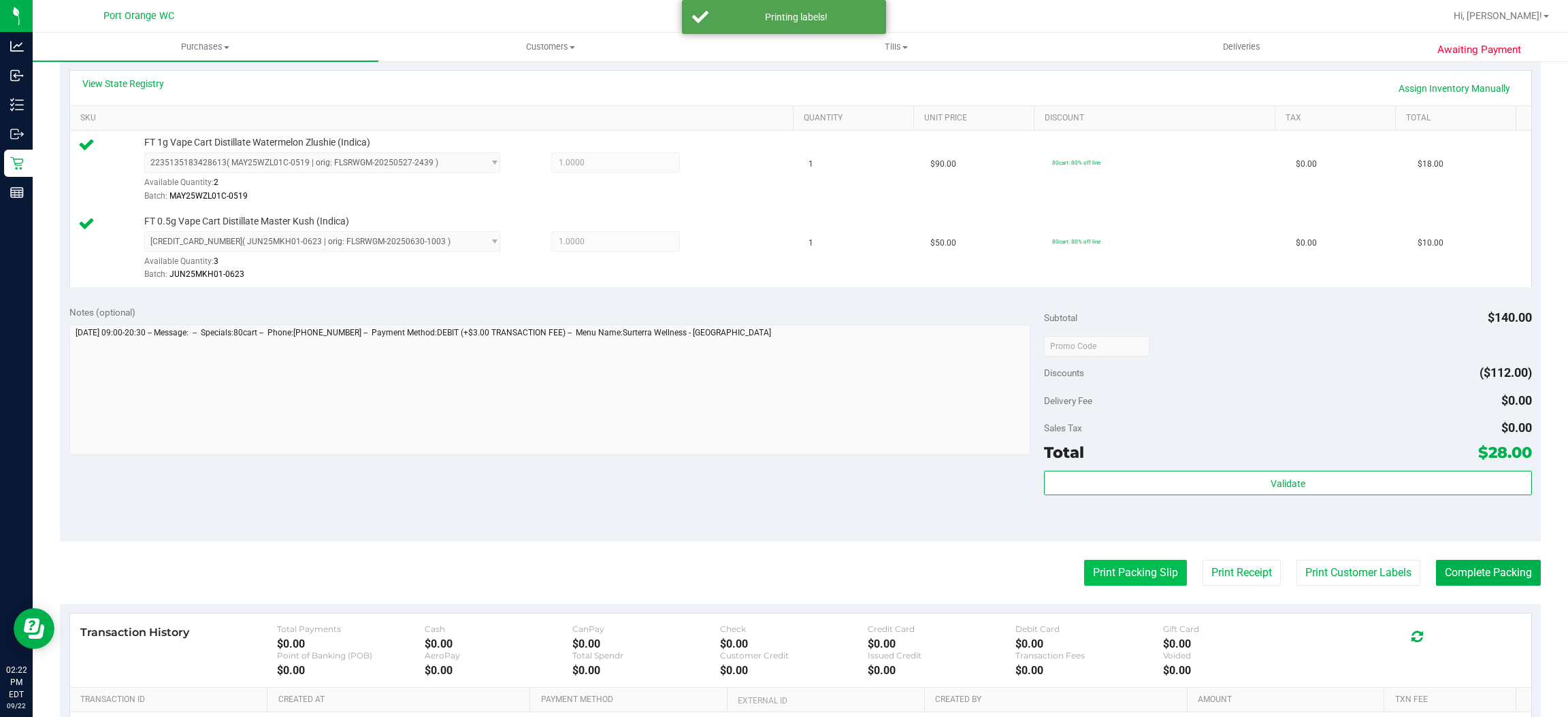
click at [1091, 580] on button "Print Packing Slip" at bounding box center [1135, 573] width 102 height 26
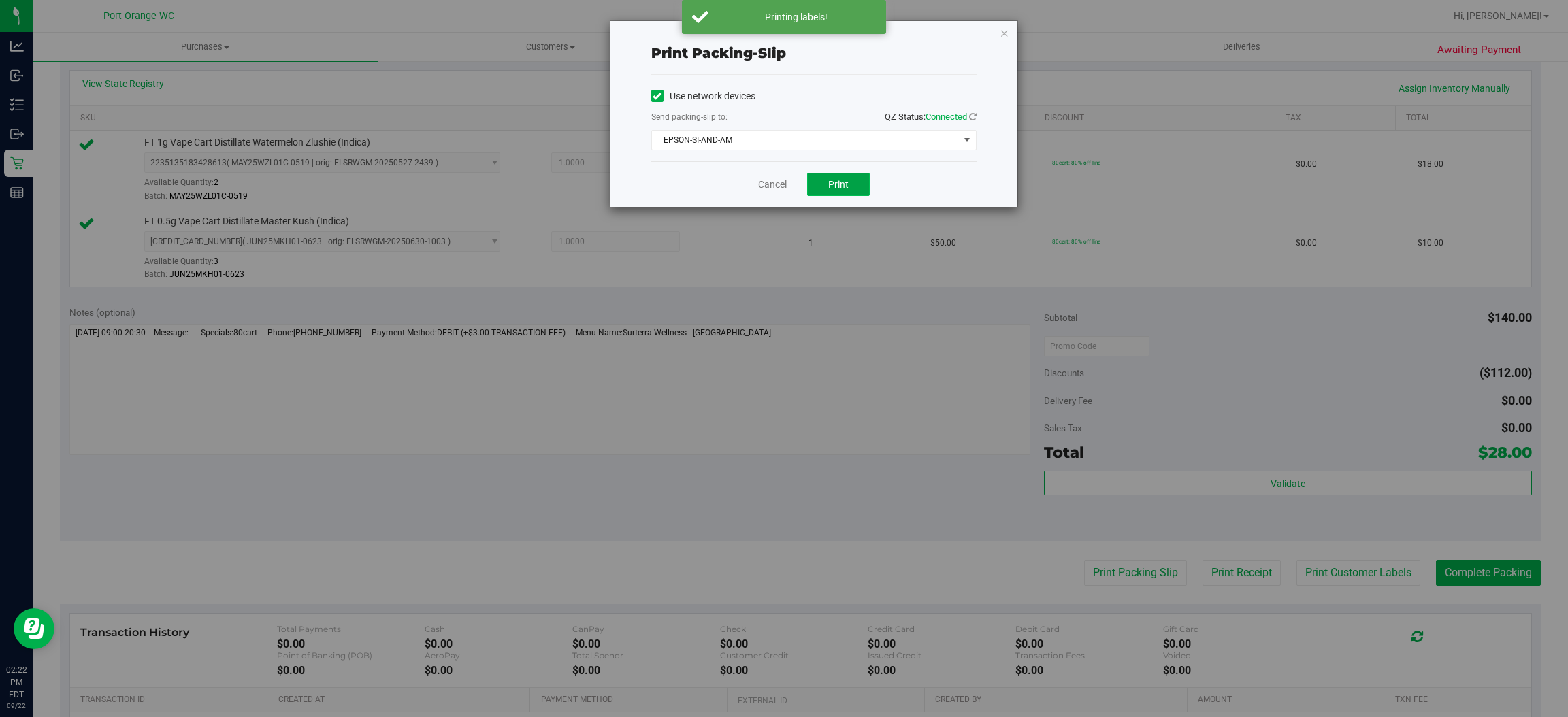
click at [857, 186] on button "Print" at bounding box center [838, 184] width 62 height 23
click at [774, 179] on link "Cancel" at bounding box center [772, 185] width 28 height 15
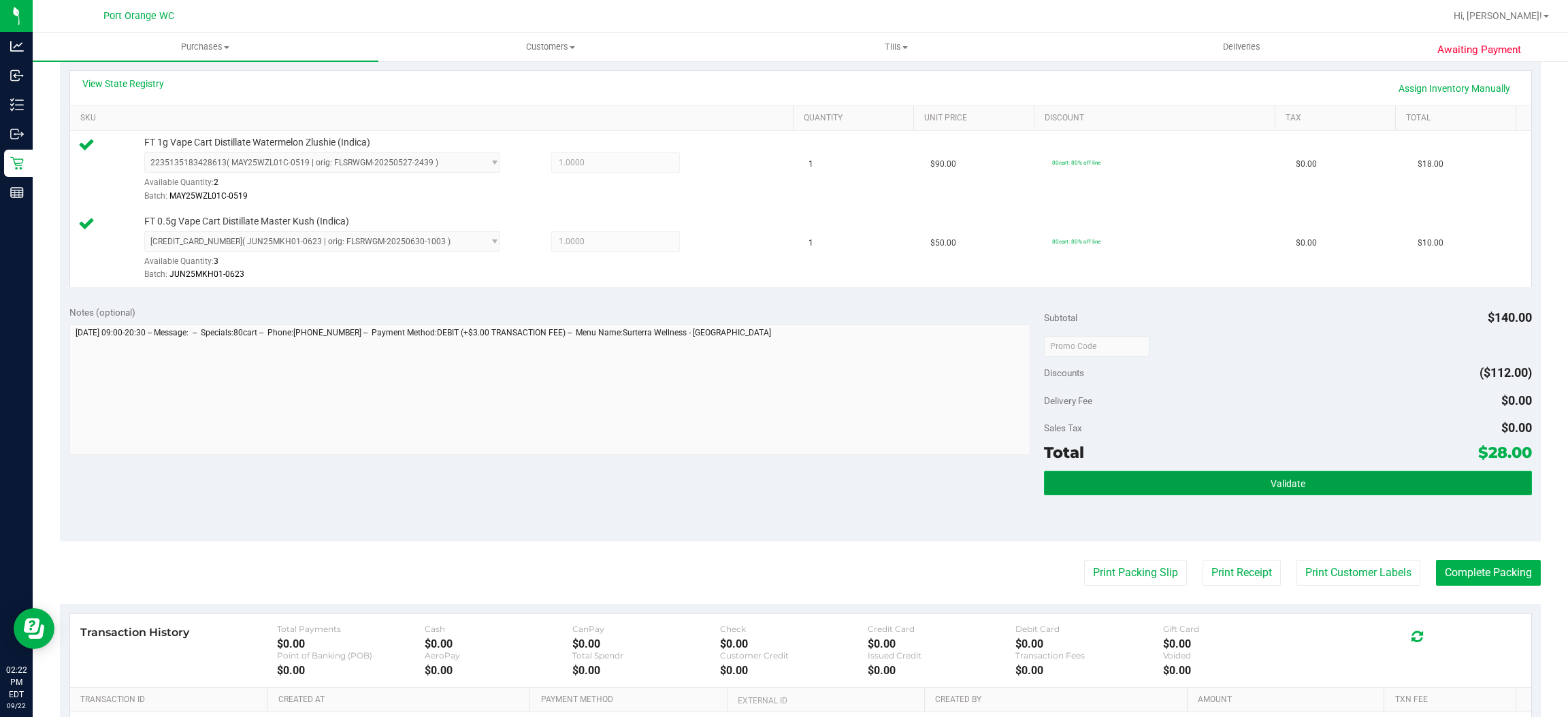
click at [1139, 493] on button "Validate" at bounding box center [1287, 483] width 488 height 25
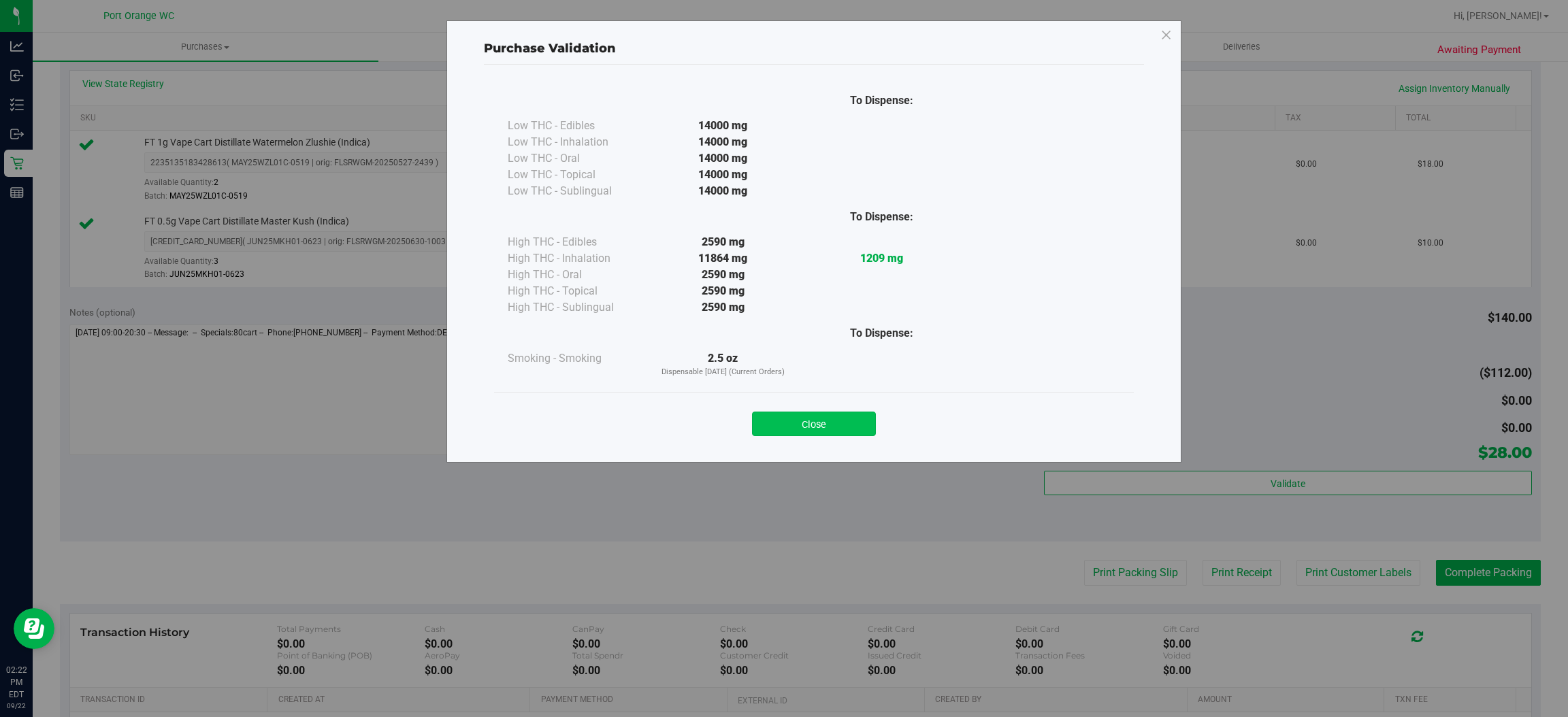
click at [840, 422] on button "Close" at bounding box center [813, 423] width 124 height 25
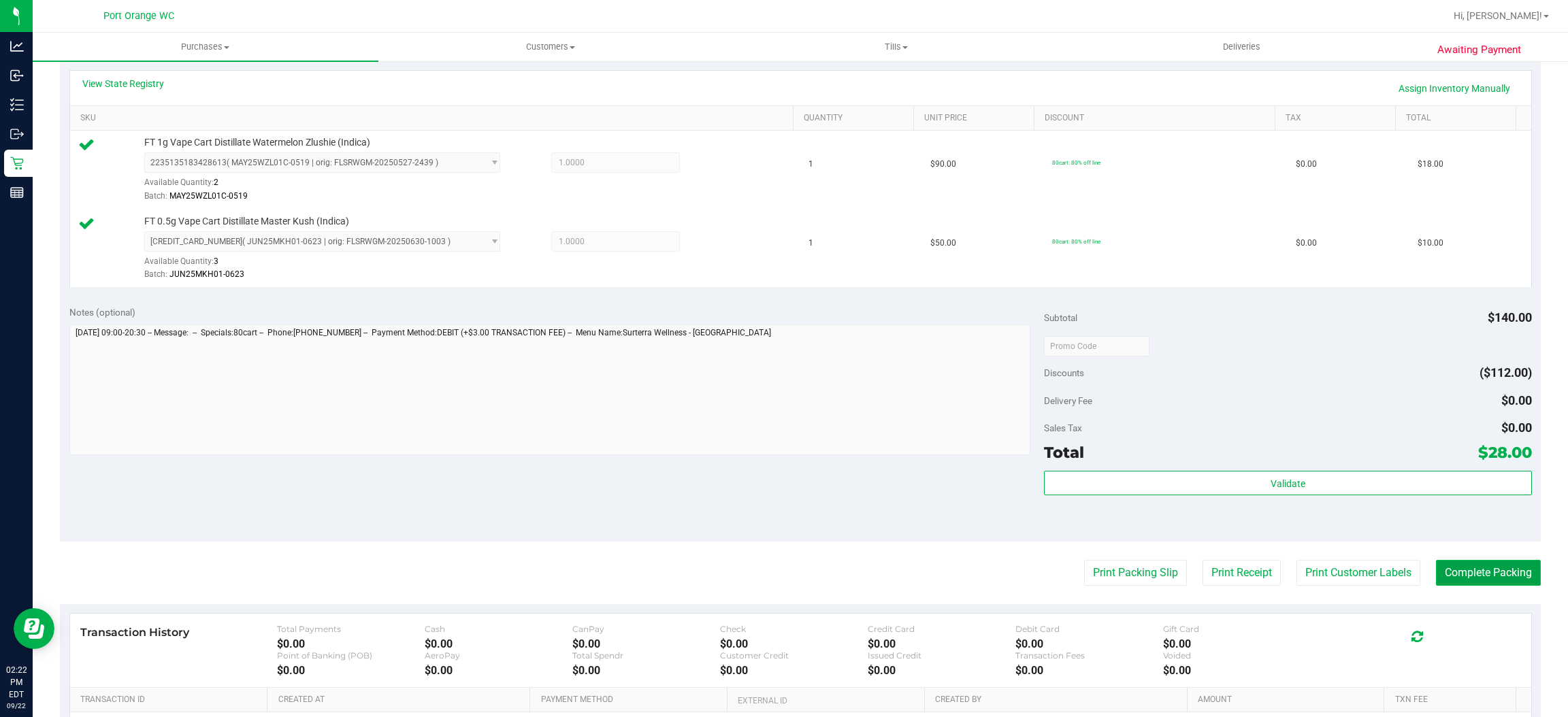
click at [1455, 575] on button "Complete Packing" at bounding box center [1488, 573] width 105 height 26
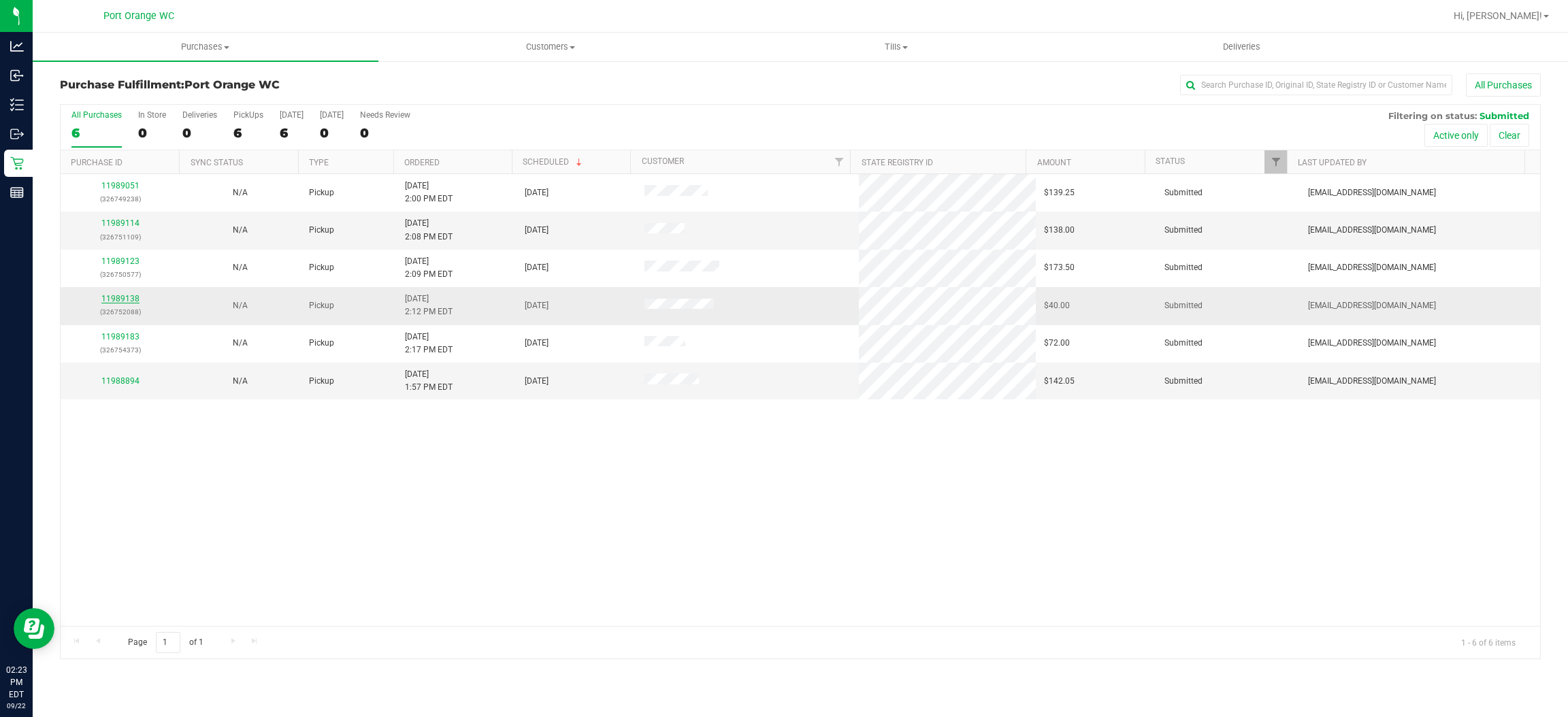
click at [124, 303] on link "11989138" at bounding box center [121, 298] width 38 height 9
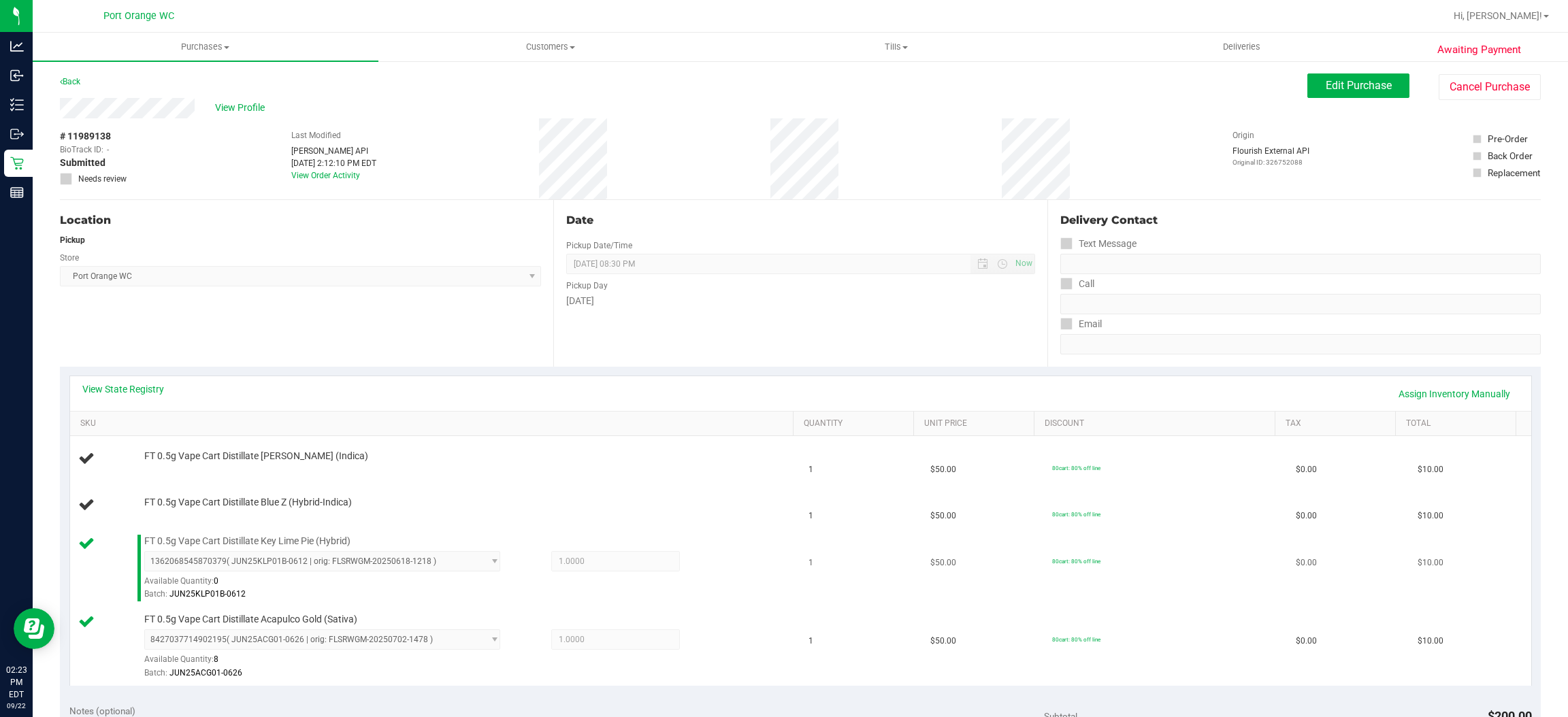
click at [277, 540] on span "FT 0.5g Vape Cart Distillate Key Lime Pie (Hybrid)" at bounding box center [247, 541] width 206 height 13
click at [277, 539] on span "FT 0.5g Vape Cart Distillate Key Lime Pie (Hybrid)" at bounding box center [247, 541] width 206 height 13
copy div "FT 0.5g Vape Cart Distillate Key Lime Pie (Hybrid)"
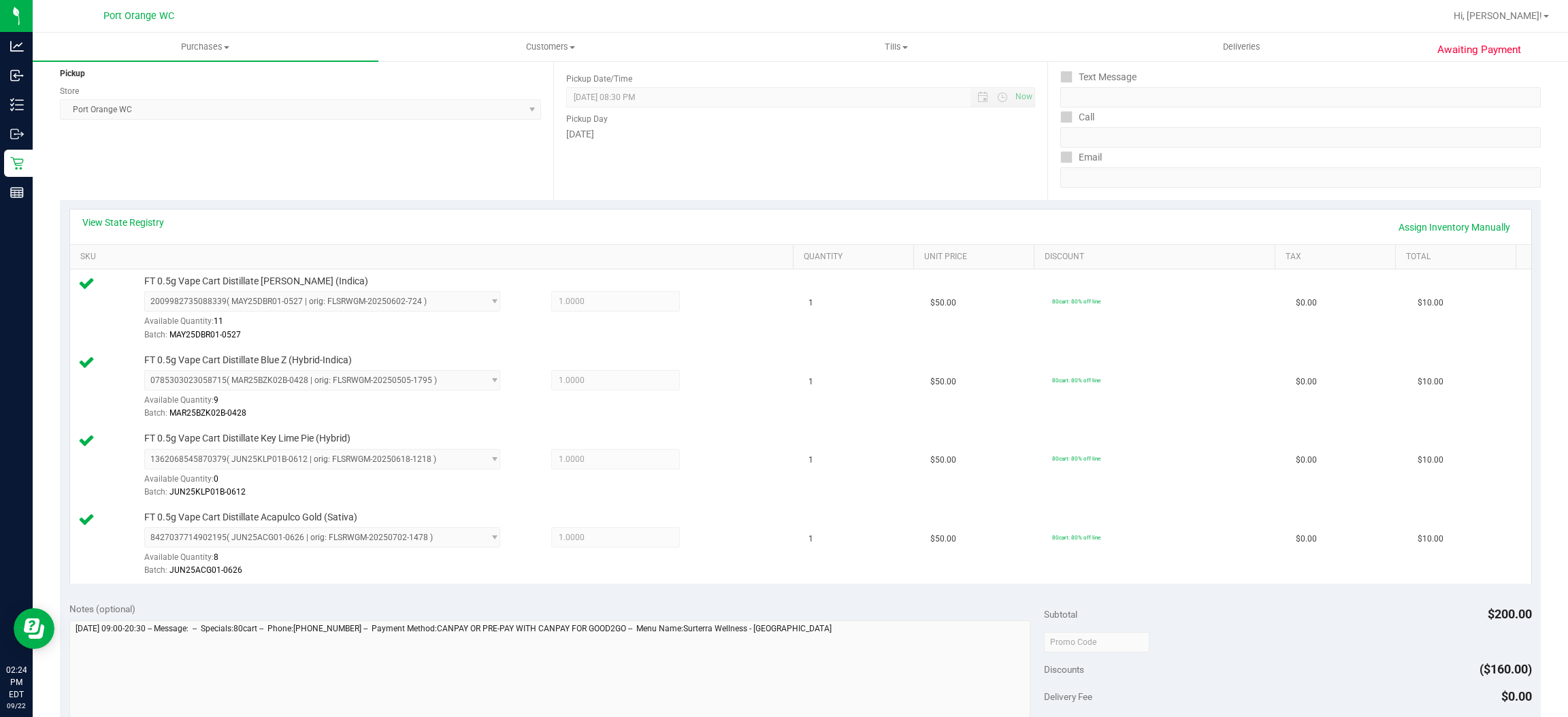
scroll to position [509, 0]
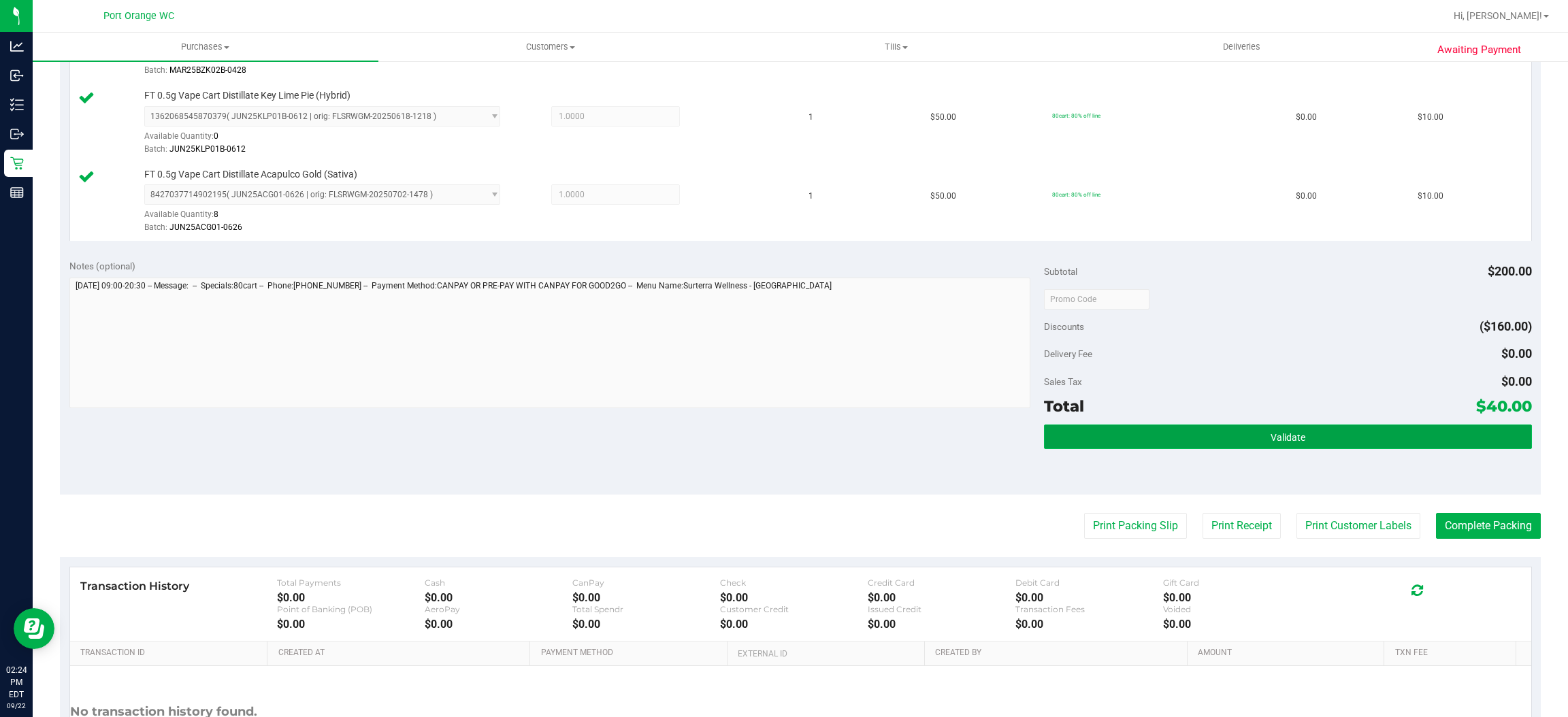
click at [1273, 434] on span "Validate" at bounding box center [1288, 437] width 35 height 11
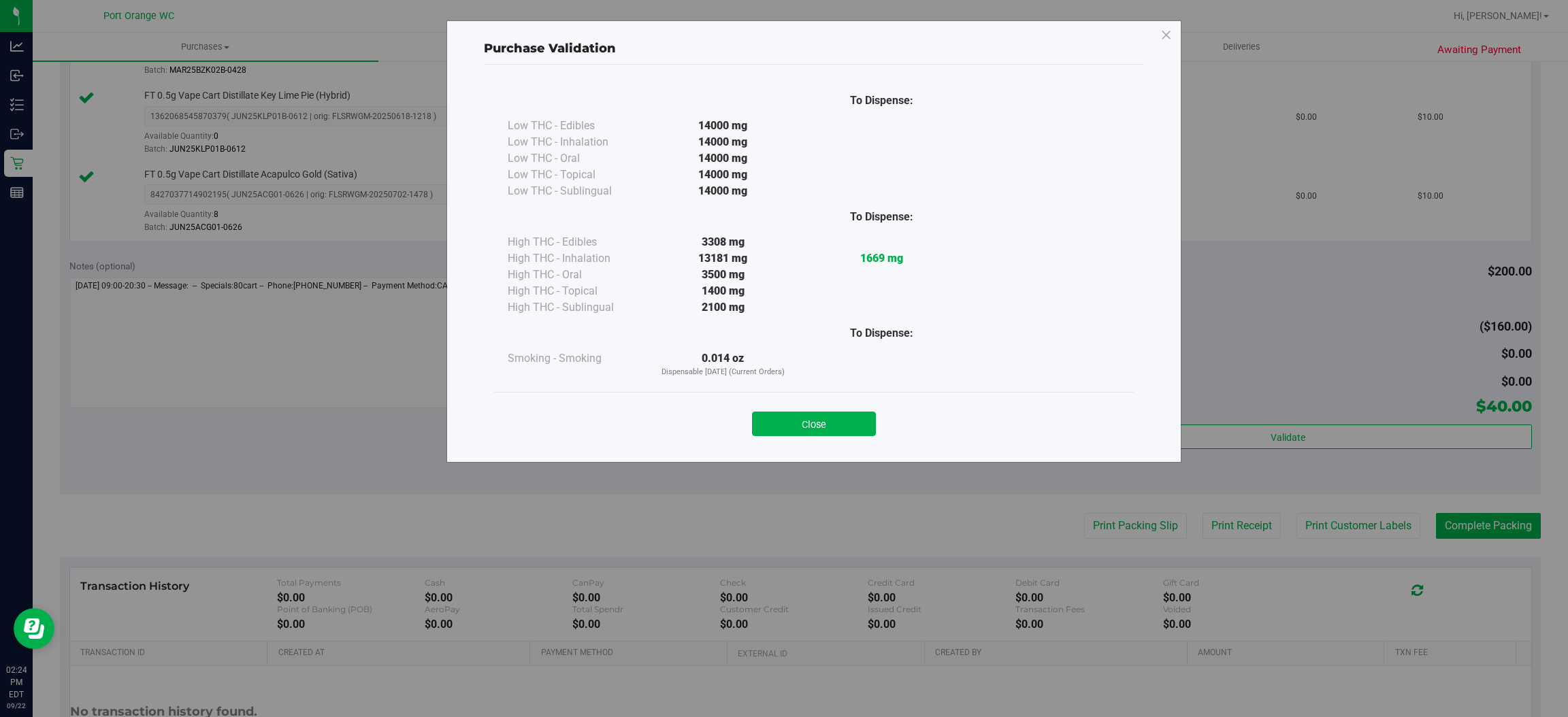
drag, startPoint x: 787, startPoint y: 423, endPoint x: 843, endPoint y: 434, distance: 57.1
click at [788, 423] on button "Close" at bounding box center [813, 423] width 124 height 25
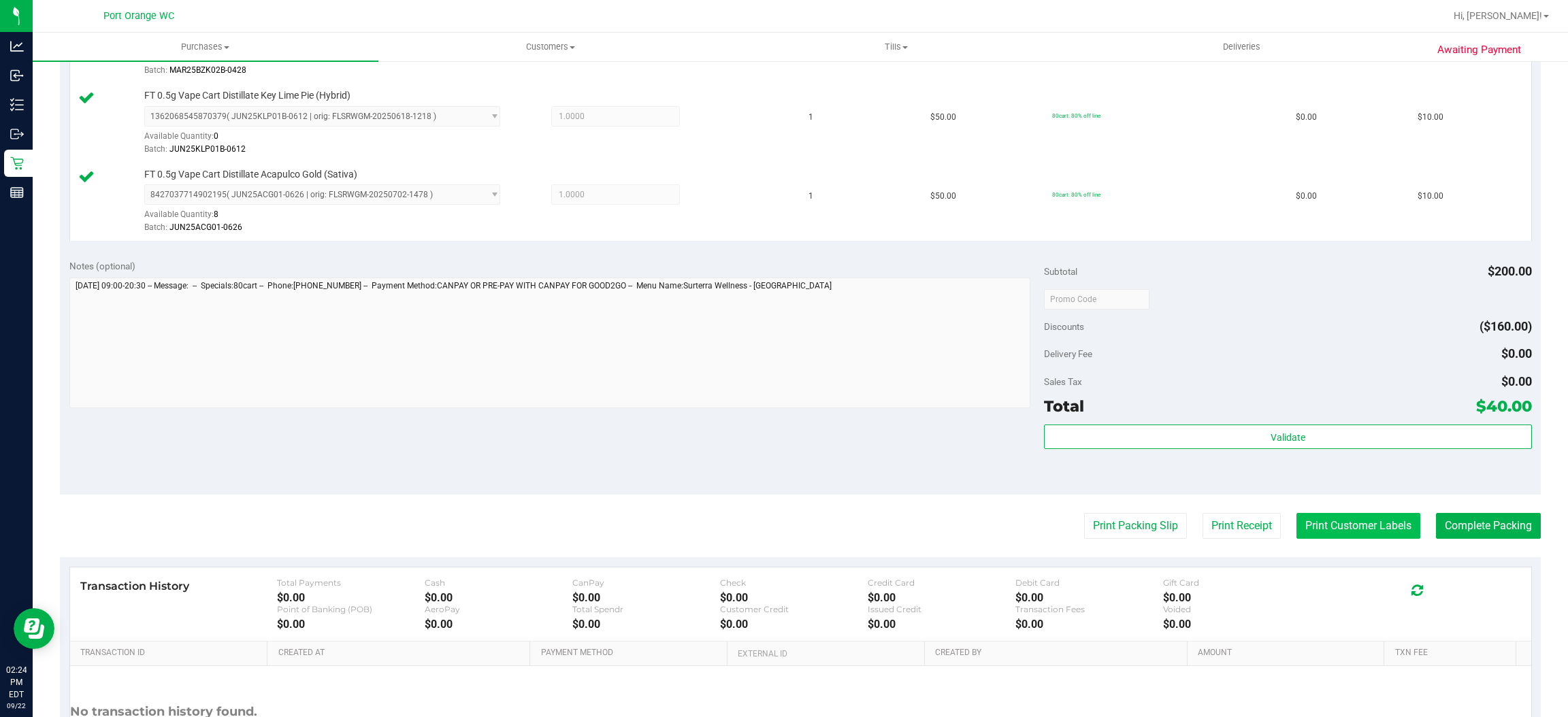
click at [1345, 521] on button "Print Customer Labels" at bounding box center [1358, 526] width 124 height 26
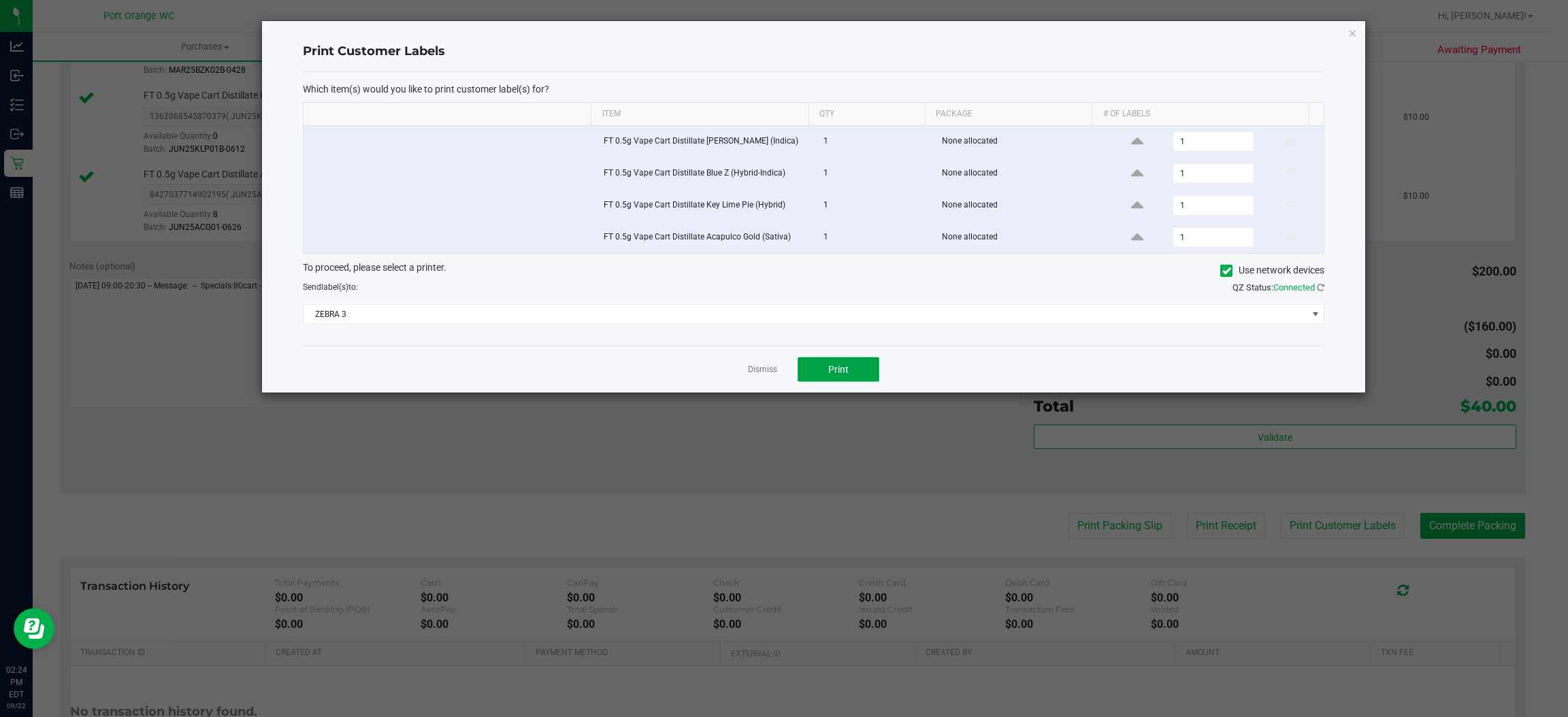
click at [818, 375] on button "Print" at bounding box center [838, 369] width 81 height 25
click at [755, 376] on link "Dismiss" at bounding box center [763, 369] width 29 height 12
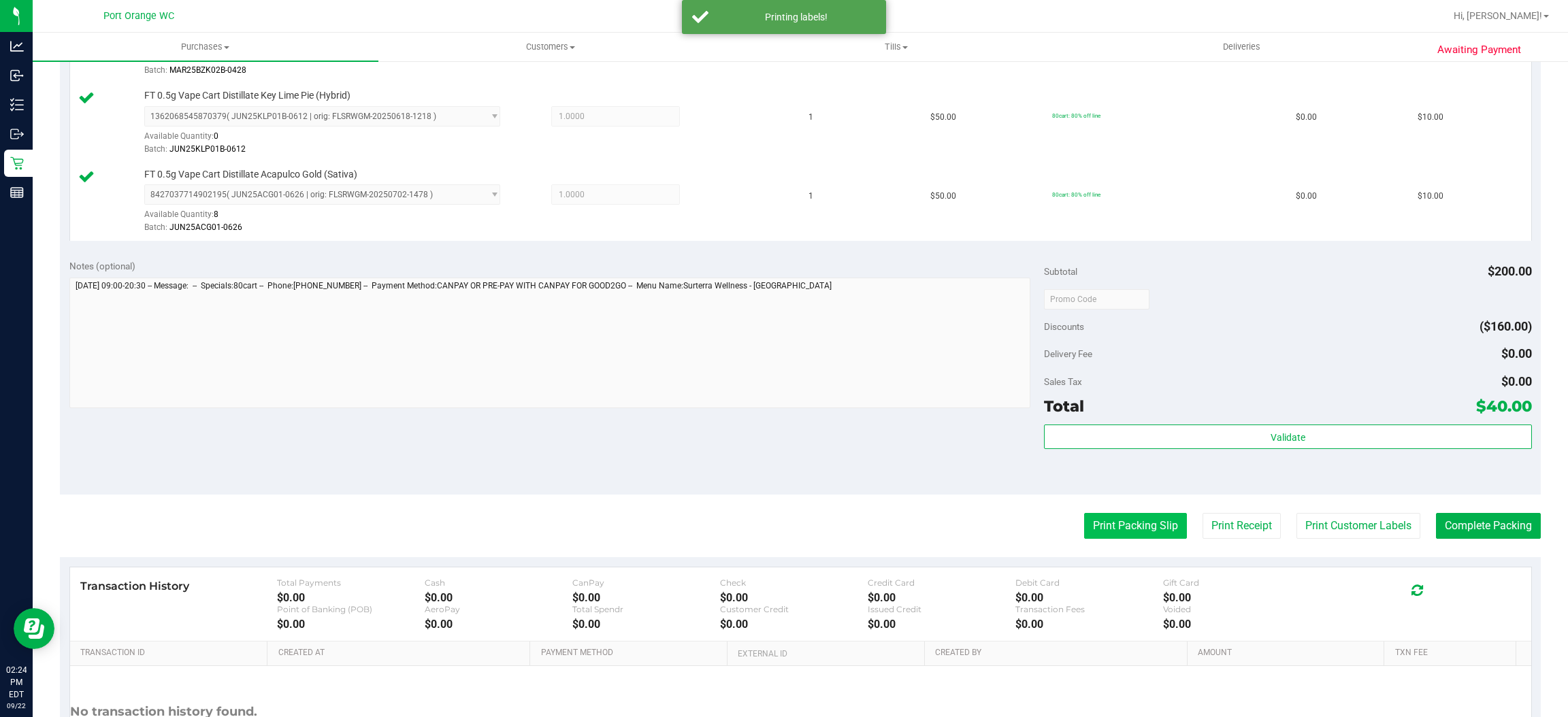
click at [1093, 513] on purchase-details "Back Edit Purchase Cancel Purchase View Profile # 11989138 BioTrack ID: - Submi…" at bounding box center [800, 187] width 1481 height 1248
click at [1084, 528] on button "Print Packing Slip" at bounding box center [1135, 526] width 102 height 26
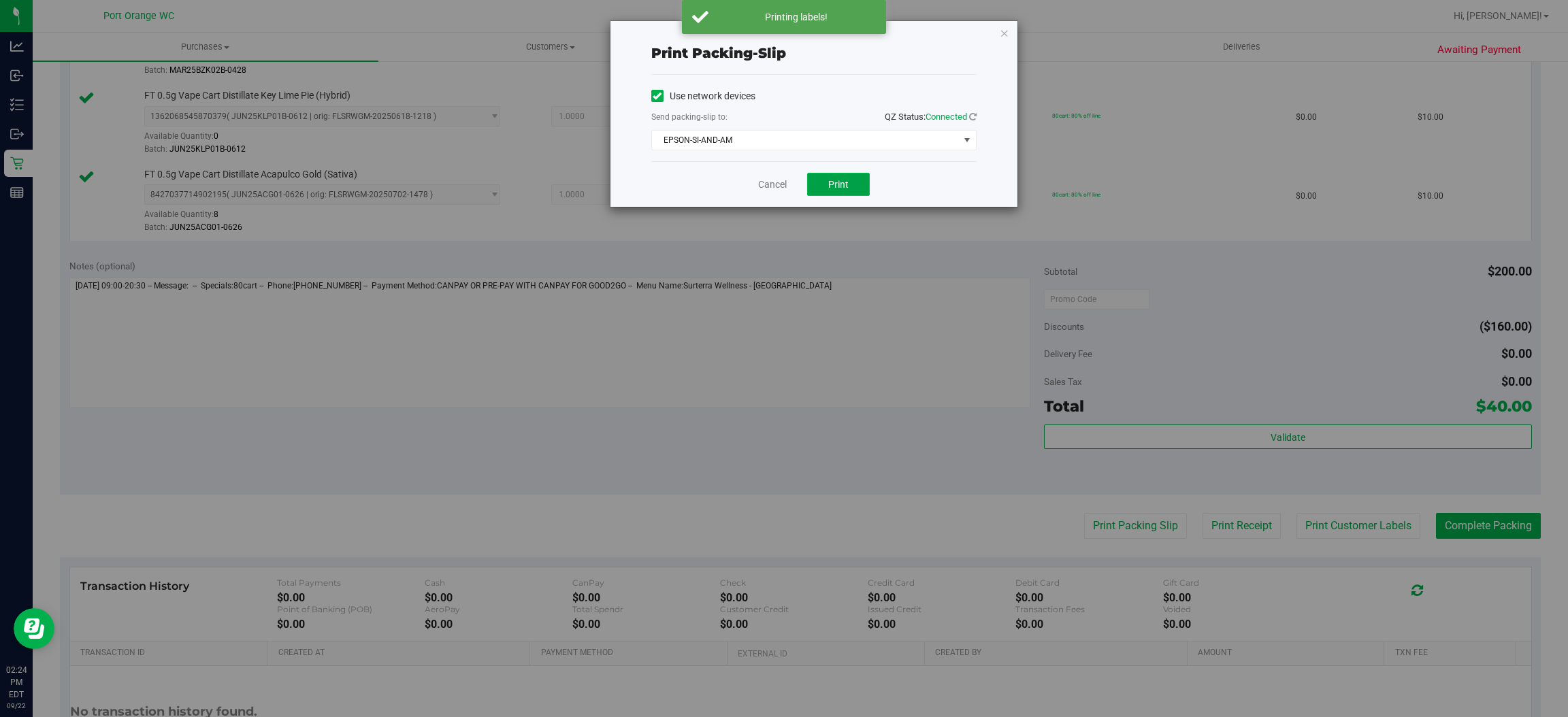
click at [839, 185] on span "Print" at bounding box center [839, 185] width 20 height 11
click at [758, 182] on link "Cancel" at bounding box center [772, 185] width 28 height 15
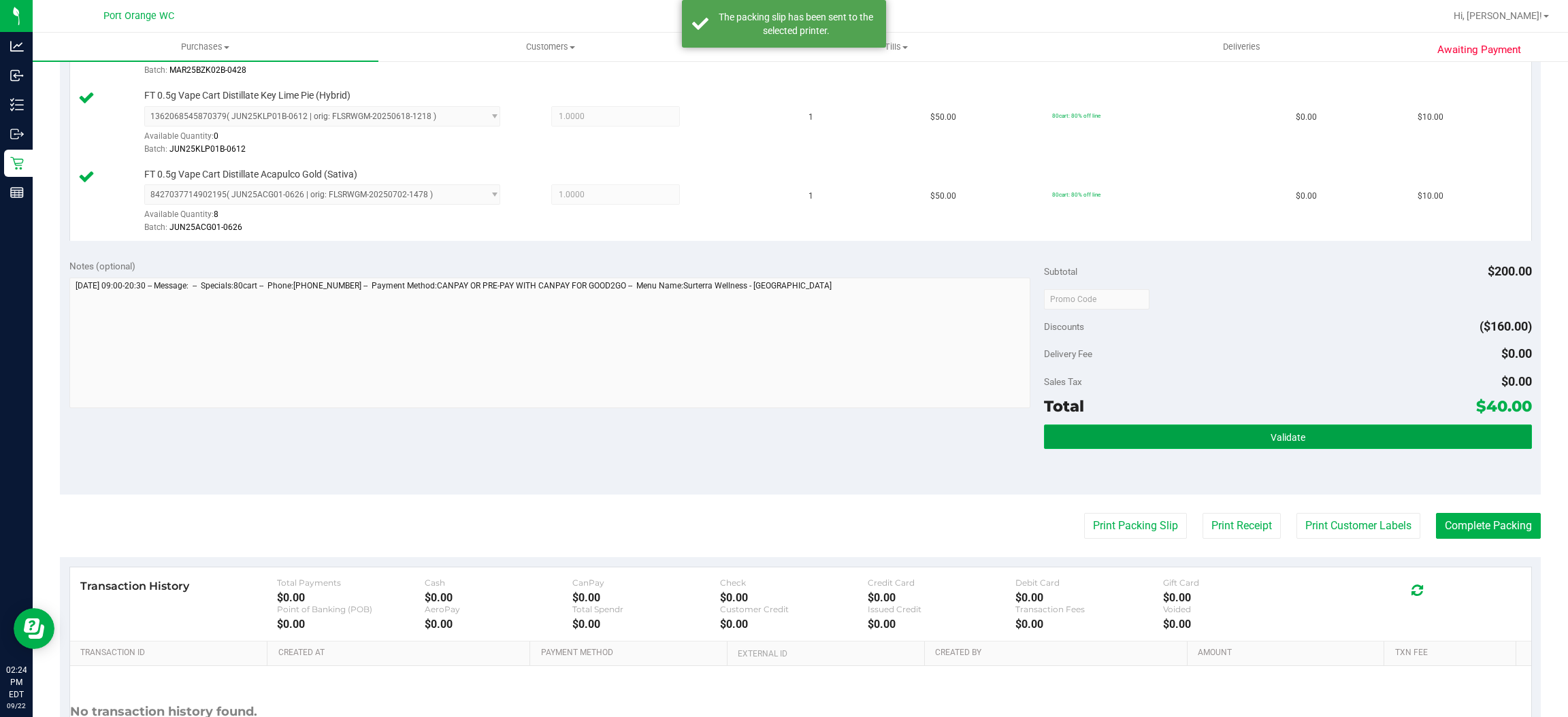
click at [1136, 438] on button "Validate" at bounding box center [1287, 436] width 488 height 25
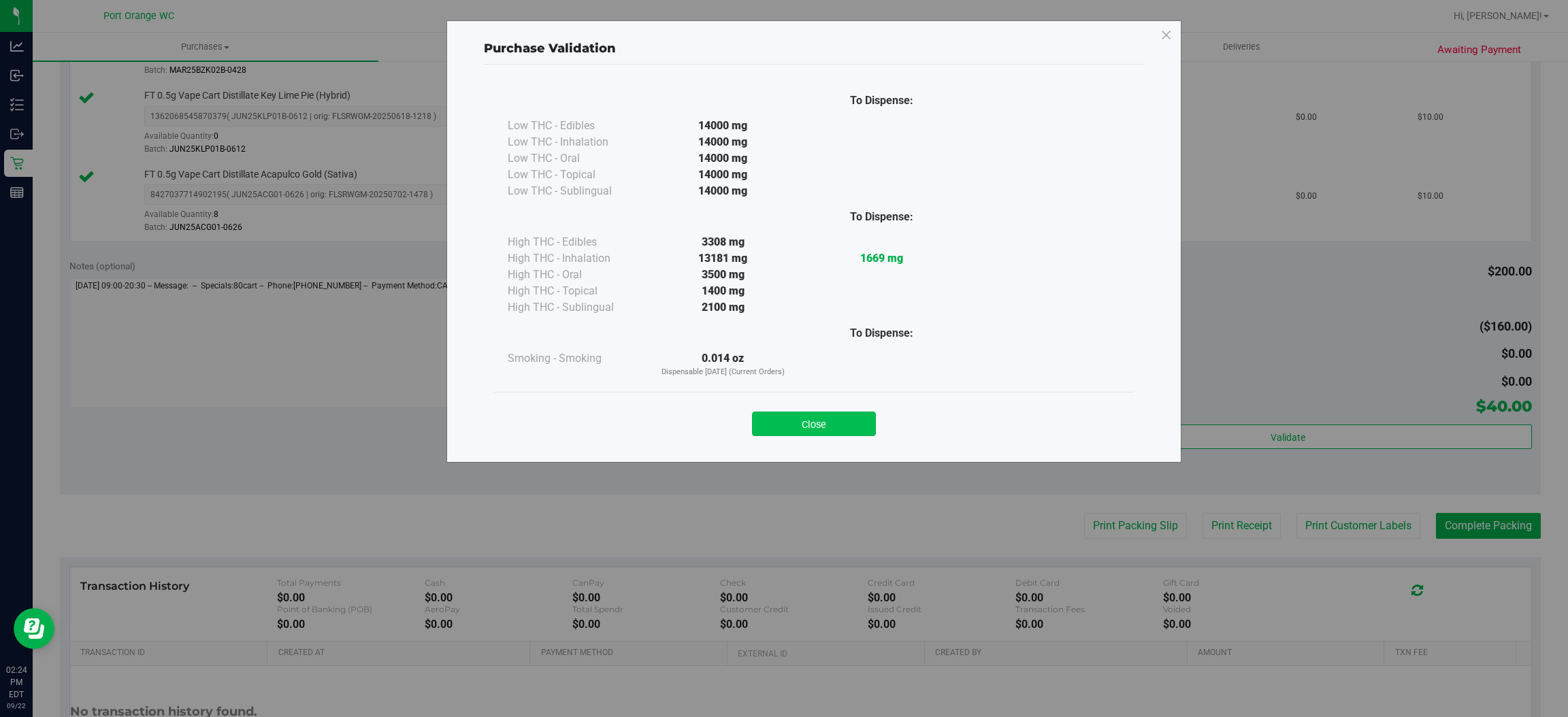
click at [823, 425] on button "Close" at bounding box center [813, 423] width 124 height 25
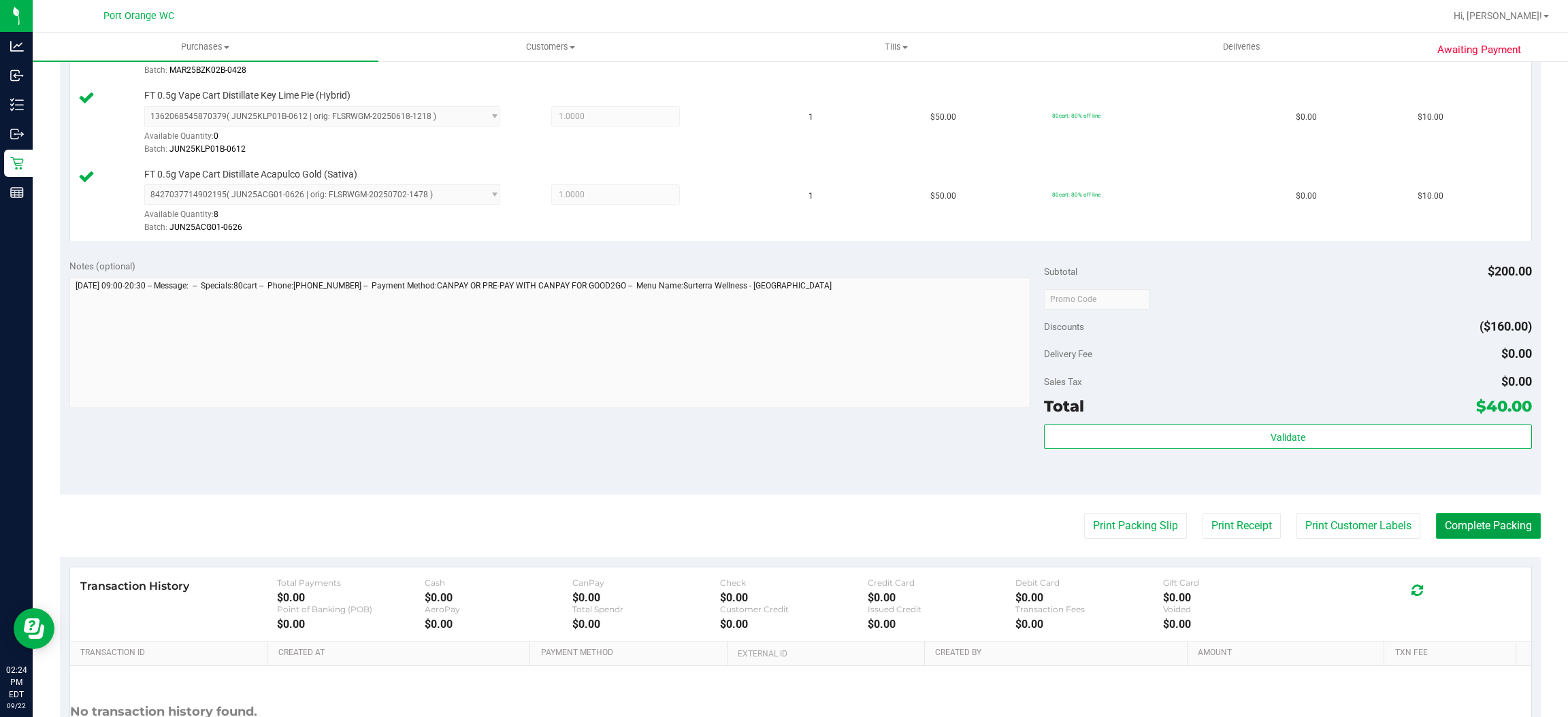
click at [1465, 528] on button "Complete Packing" at bounding box center [1488, 526] width 105 height 26
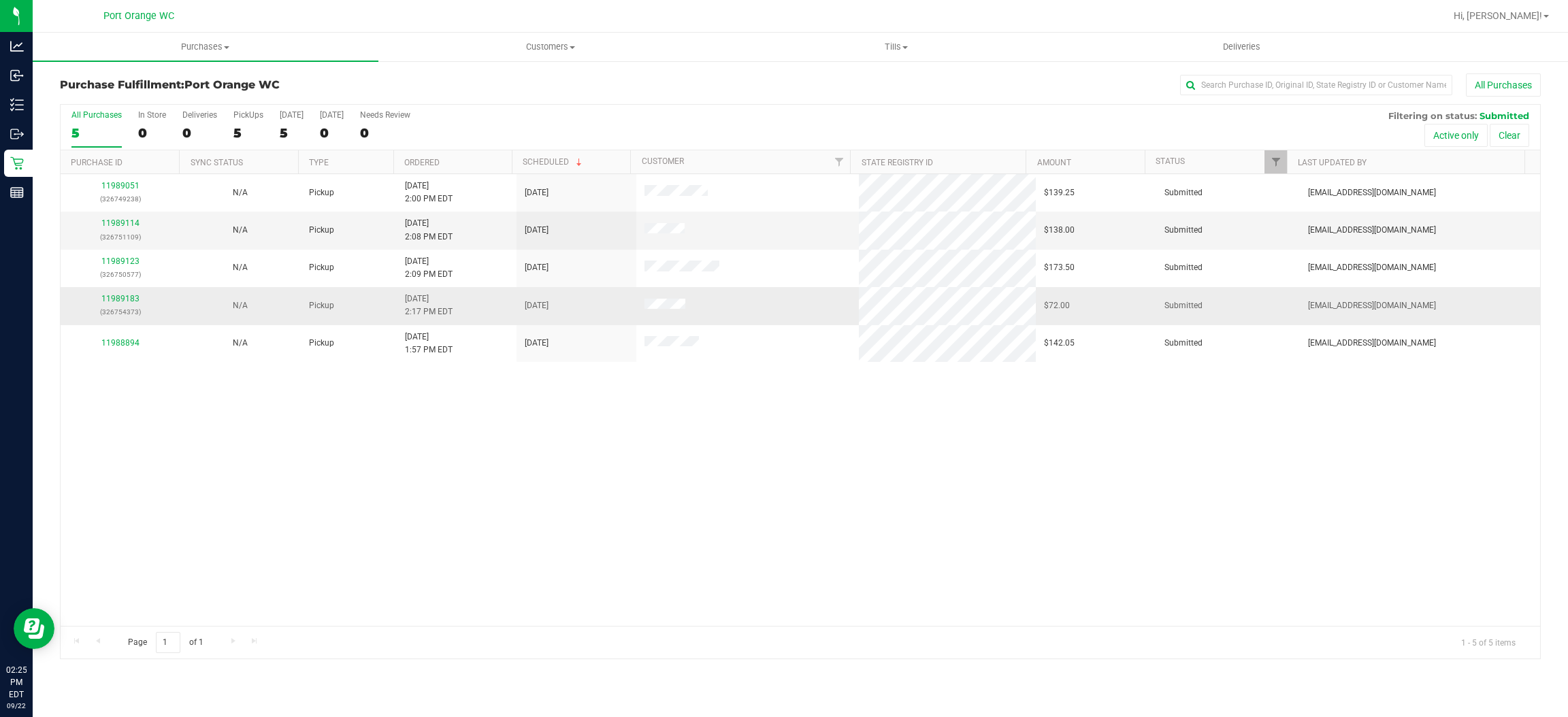
click at [108, 293] on td "11989183 (326754373)" at bounding box center [120, 305] width 120 height 37
click at [113, 302] on link "11989183" at bounding box center [121, 298] width 38 height 9
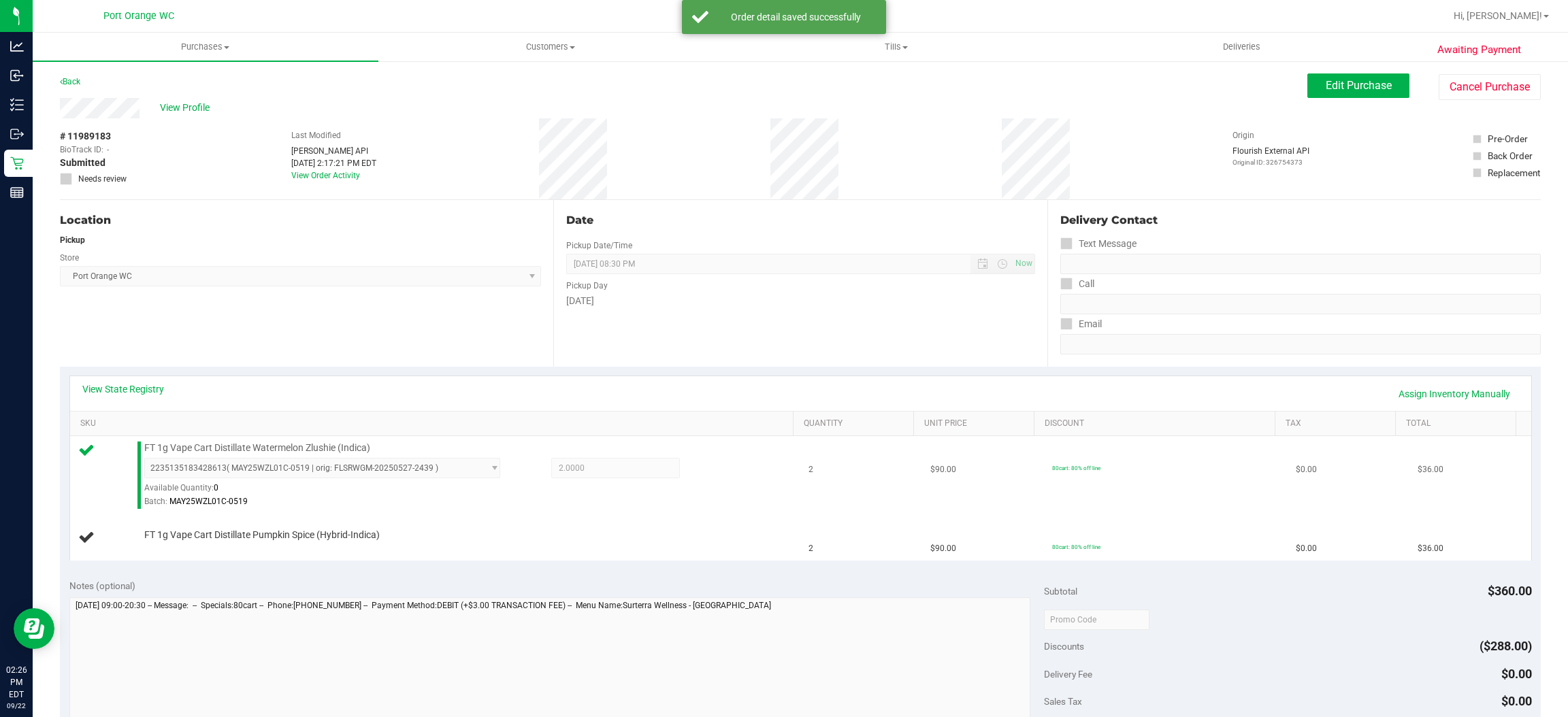
click at [309, 445] on span "FT 1g Vape Cart Distillate Watermelon Zlushie (Indica)" at bounding box center [257, 448] width 226 height 13
click at [309, 444] on span "FT 1g Vape Cart Distillate Watermelon Zlushie (Indica)" at bounding box center [257, 448] width 226 height 13
copy div "FT 1g Vape Cart Distillate Watermelon Zlushie (Indica)"
click at [314, 297] on div "Location Pickup Store Port Orange WC Select Store Bonita Springs WC Boynton Bea…" at bounding box center [306, 284] width 493 height 166
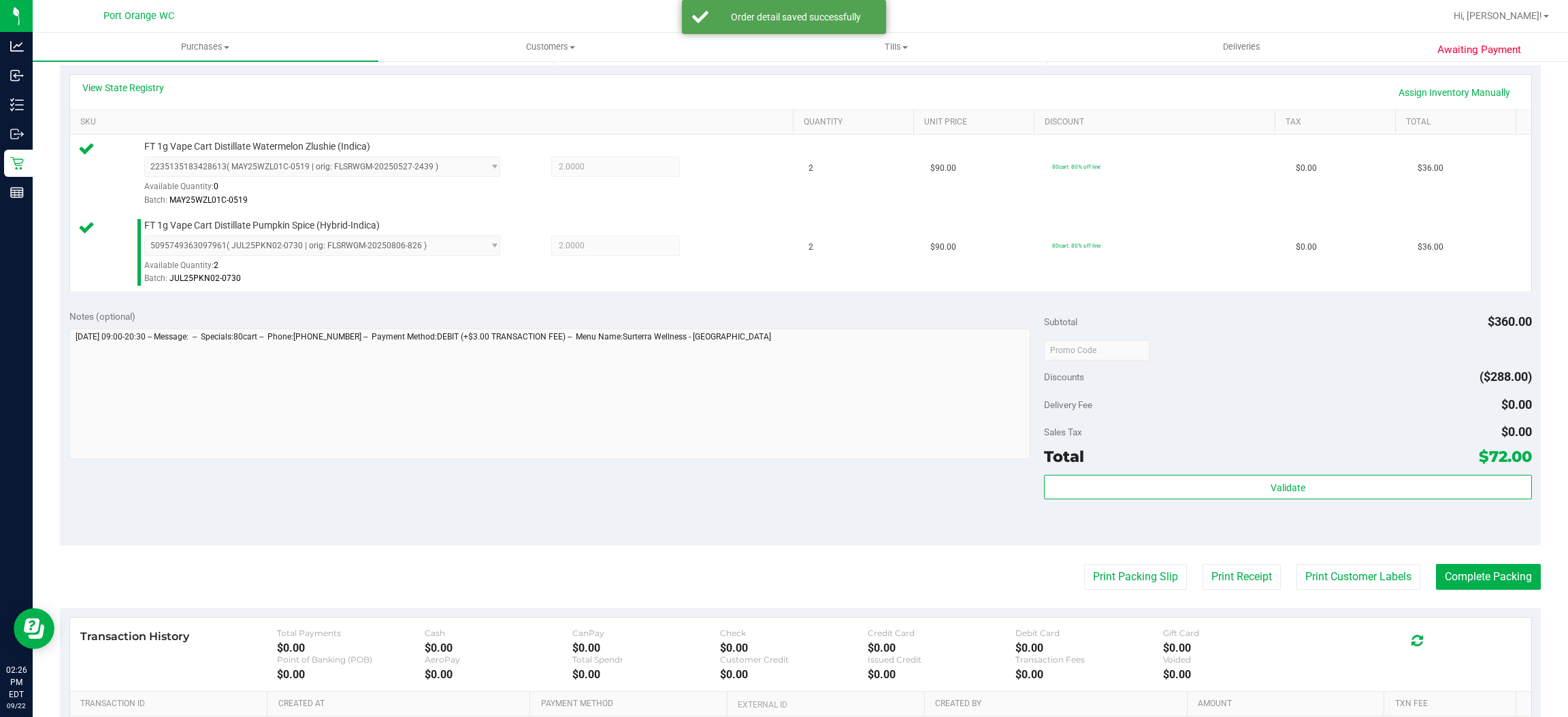
scroll to position [305, 0]
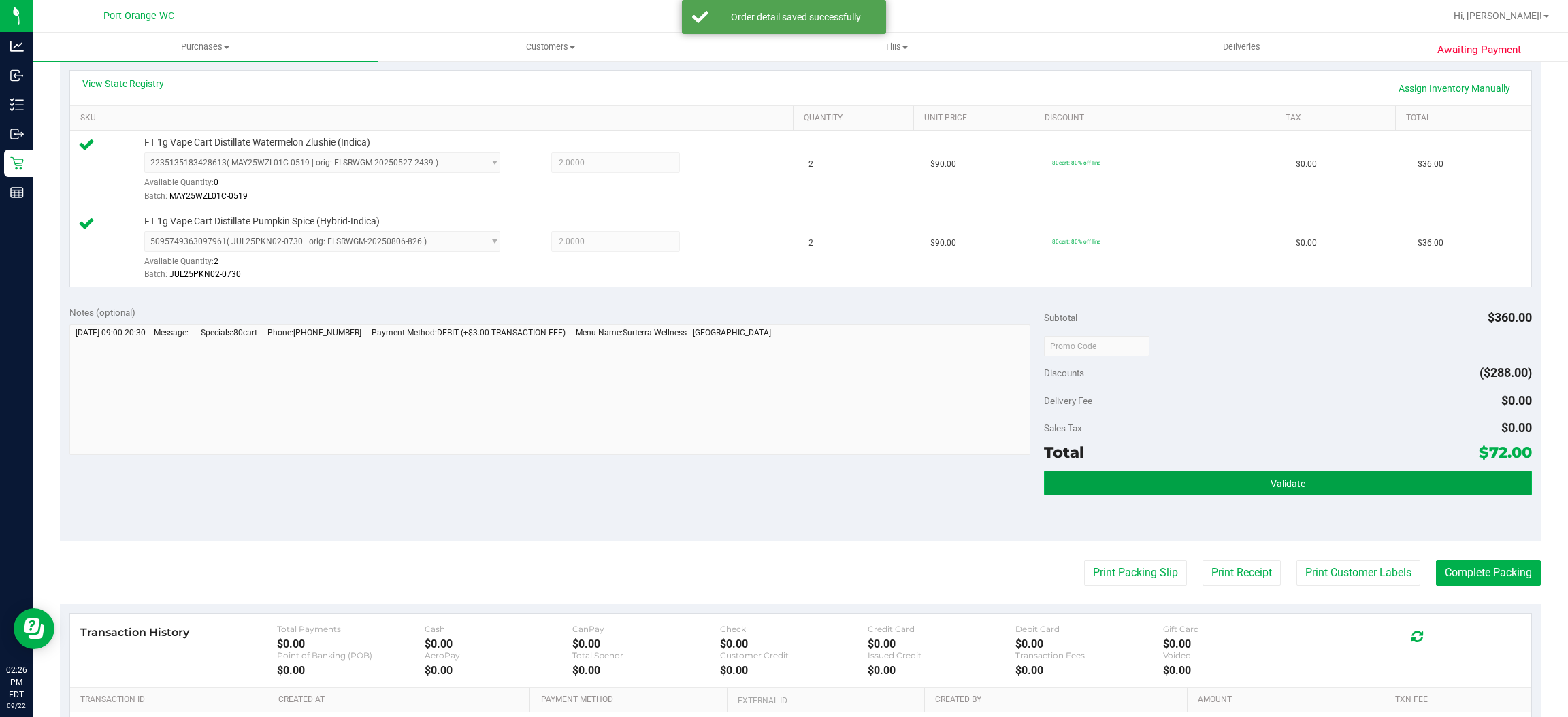
click at [1053, 493] on button "Validate" at bounding box center [1287, 483] width 488 height 25
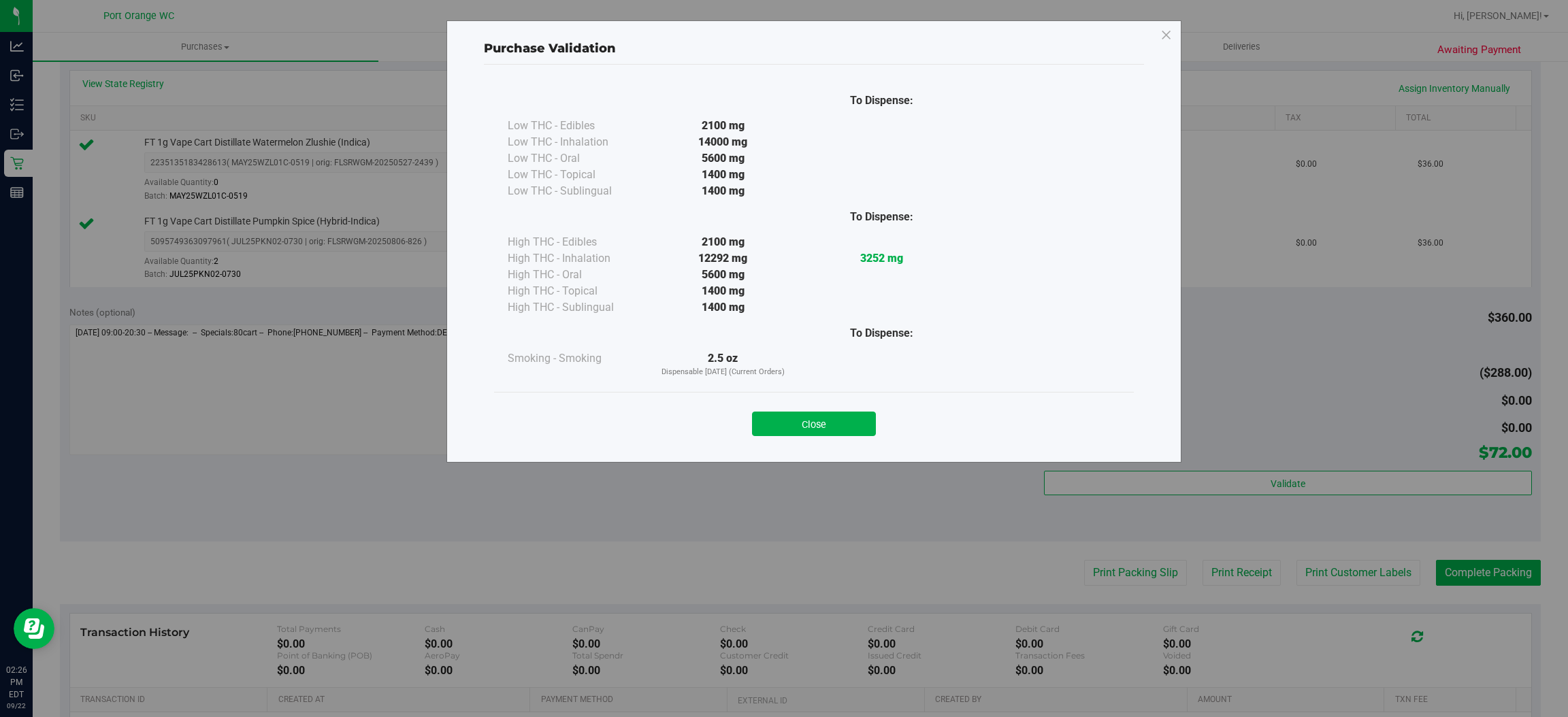
drag, startPoint x: 854, startPoint y: 426, endPoint x: 1149, endPoint y: 522, distance: 310.2
click at [858, 426] on button "Close" at bounding box center [813, 423] width 124 height 25
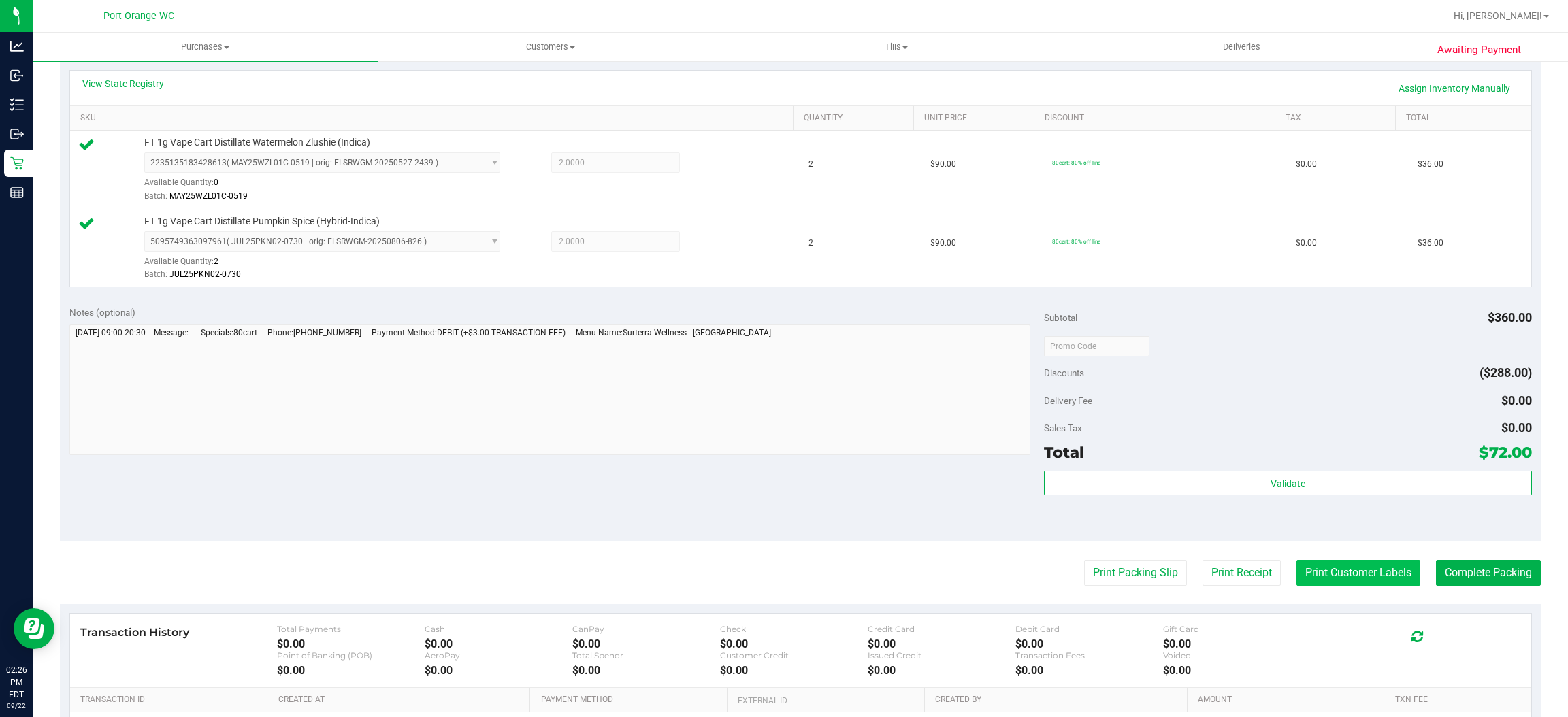
click at [1312, 570] on button "Print Customer Labels" at bounding box center [1358, 573] width 124 height 26
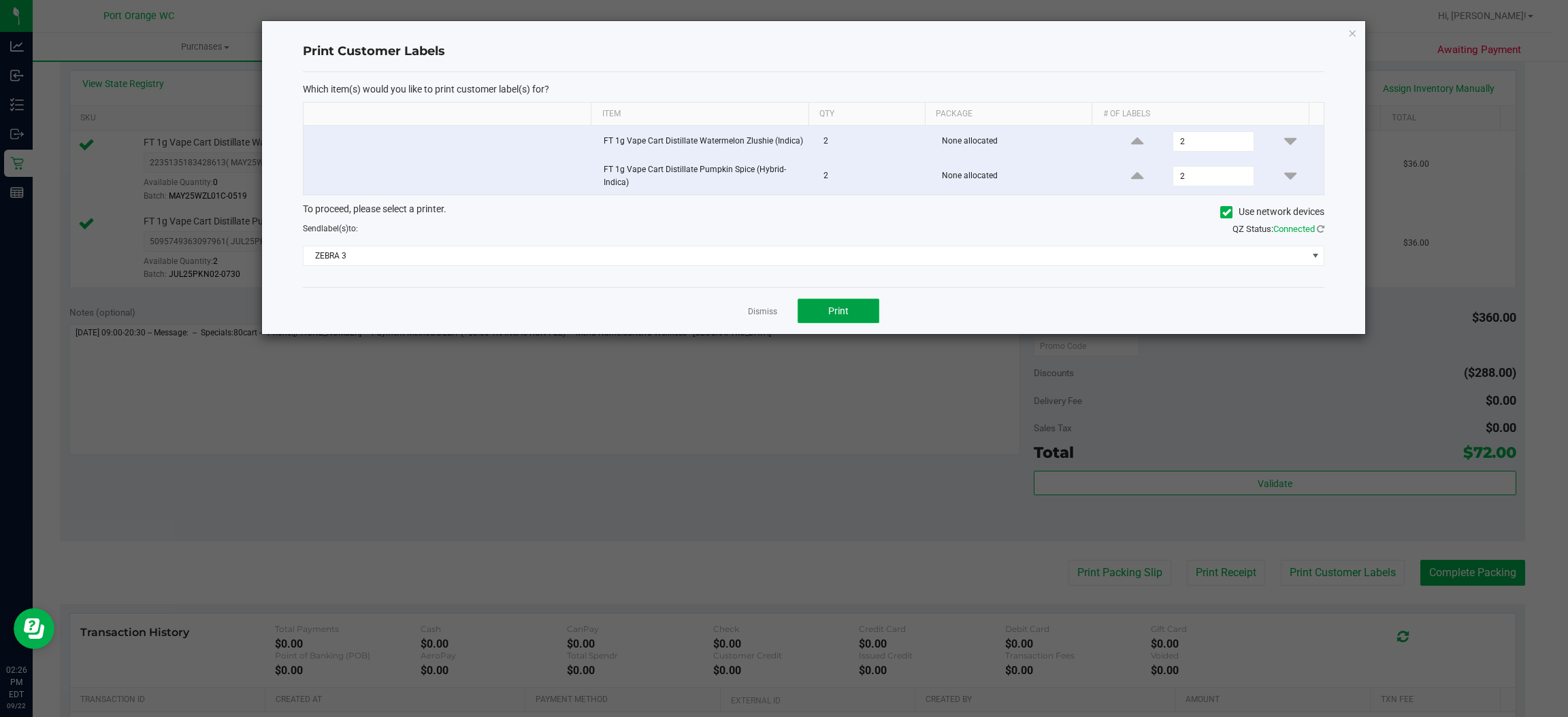
click at [847, 320] on button "Print" at bounding box center [838, 311] width 81 height 25
click at [765, 309] on link "Dismiss" at bounding box center [763, 312] width 29 height 12
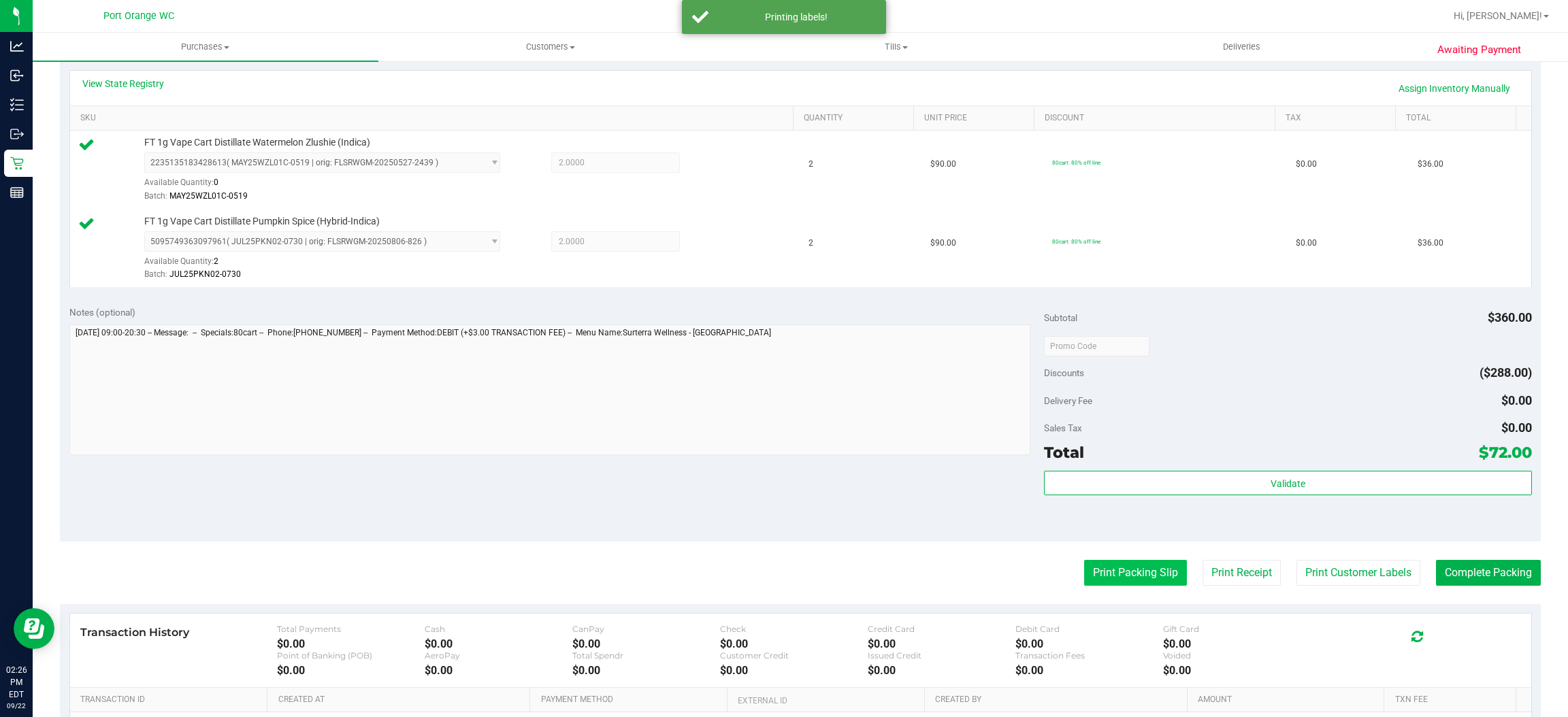
click at [1130, 573] on button "Print Packing Slip" at bounding box center [1135, 573] width 102 height 26
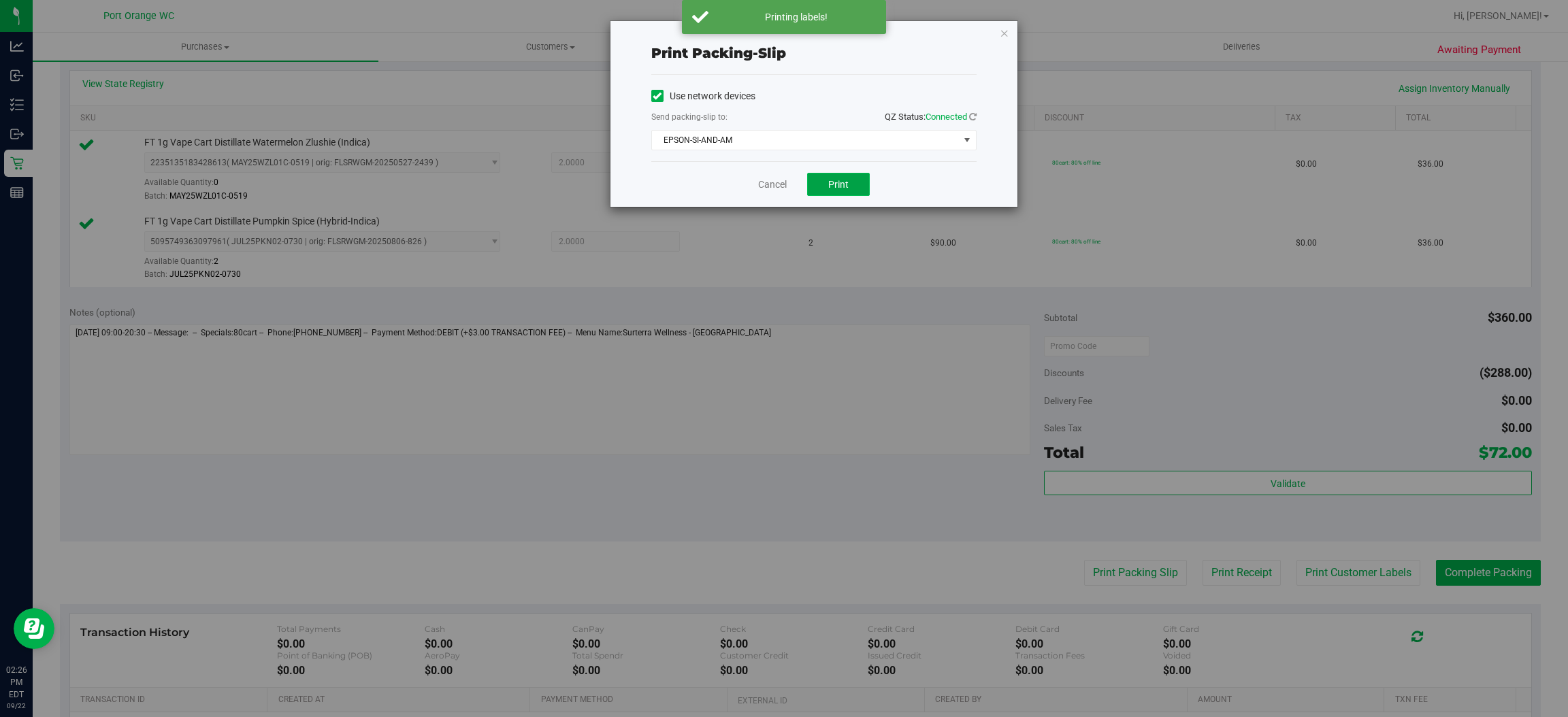
click at [840, 191] on button "Print" at bounding box center [838, 184] width 62 height 23
click at [773, 185] on link "Cancel" at bounding box center [772, 185] width 28 height 15
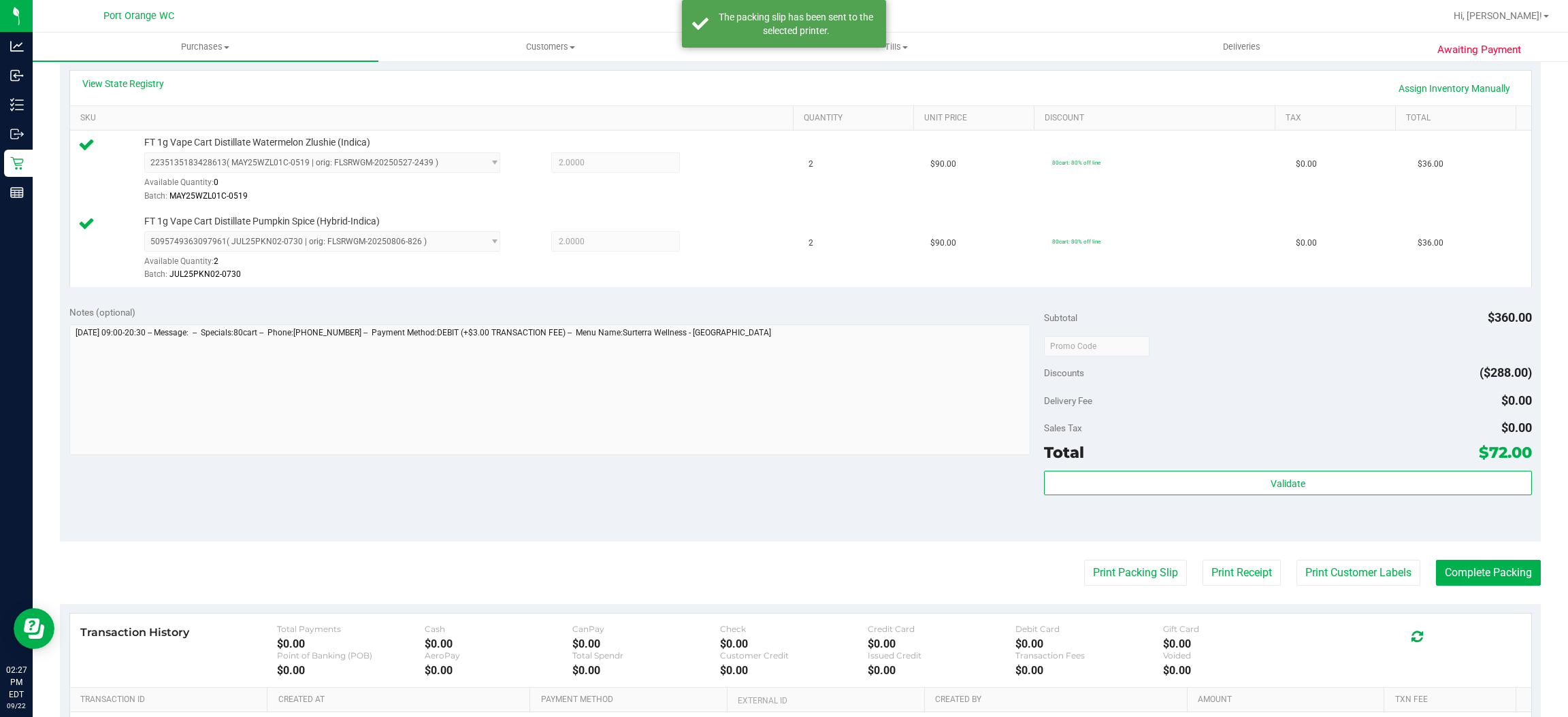
click at [1222, 455] on div "Total $72.00" at bounding box center [1287, 452] width 488 height 25
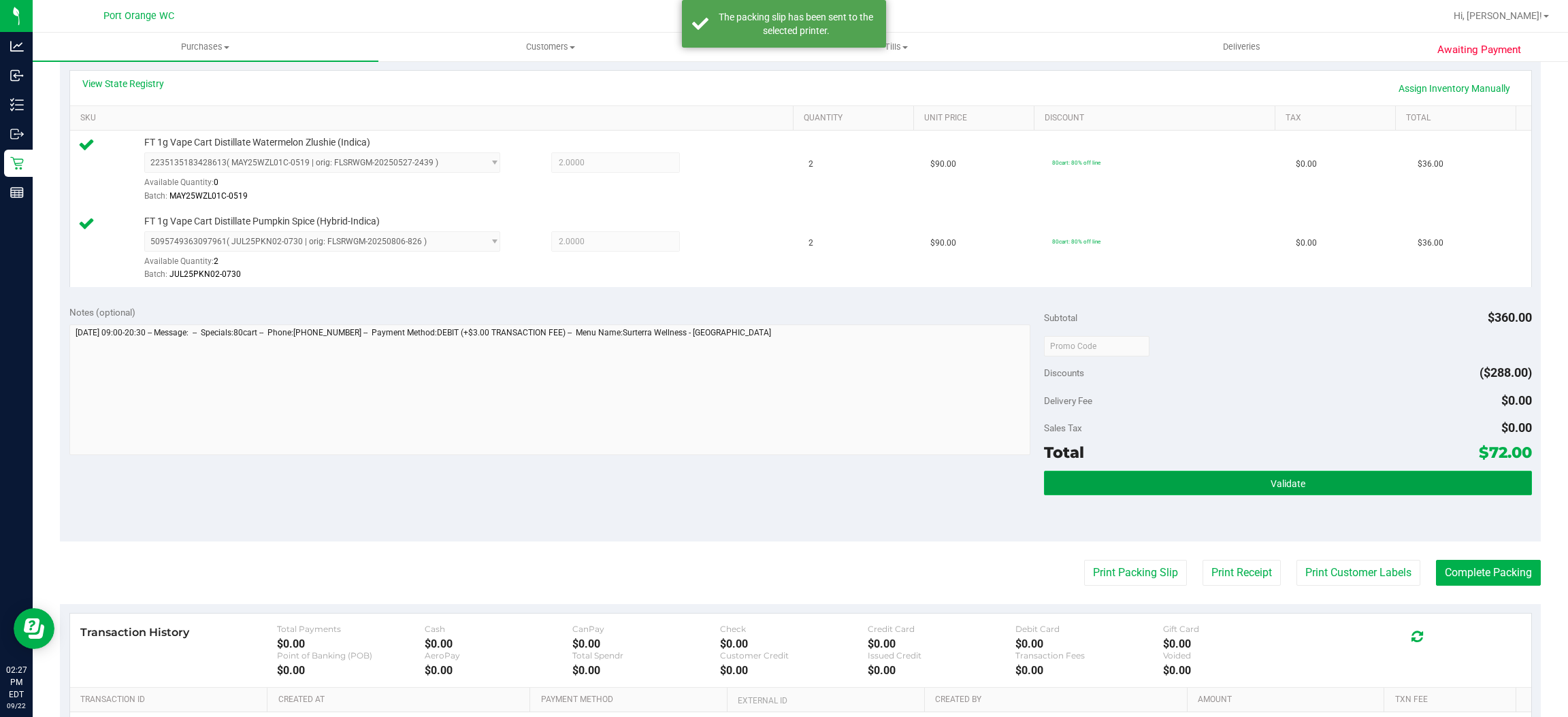
click at [1165, 492] on button "Validate" at bounding box center [1287, 483] width 488 height 25
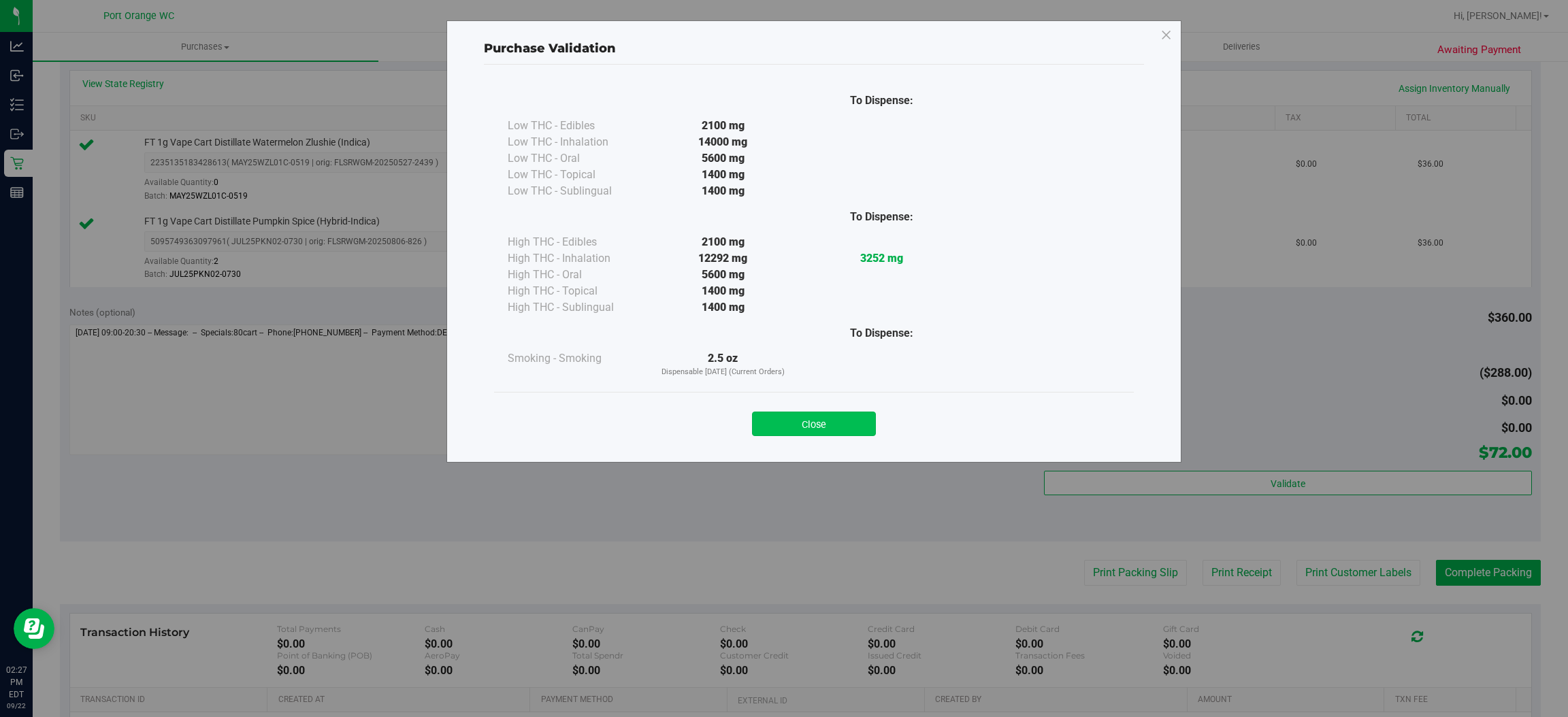
click at [861, 432] on button "Close" at bounding box center [813, 423] width 124 height 25
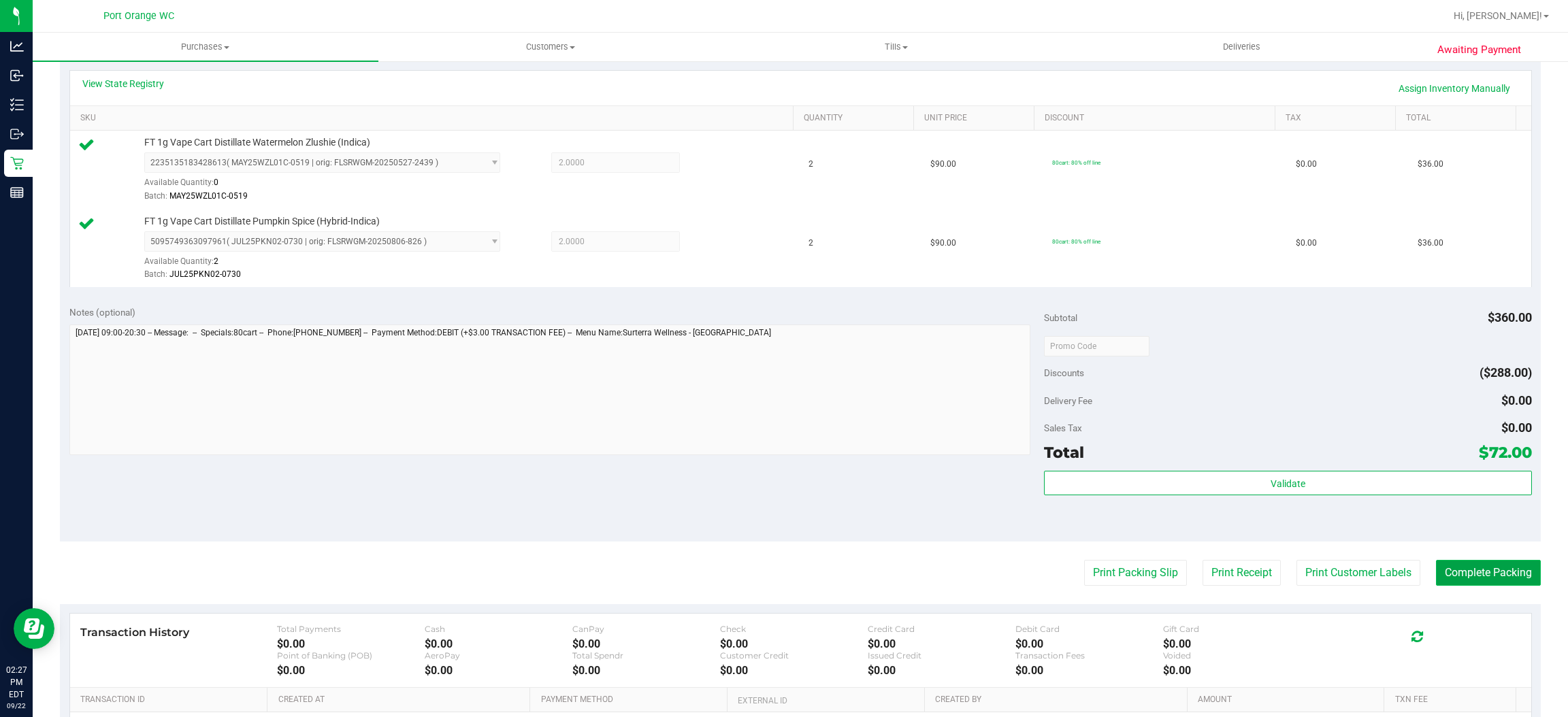
click at [1444, 583] on button "Complete Packing" at bounding box center [1488, 573] width 105 height 26
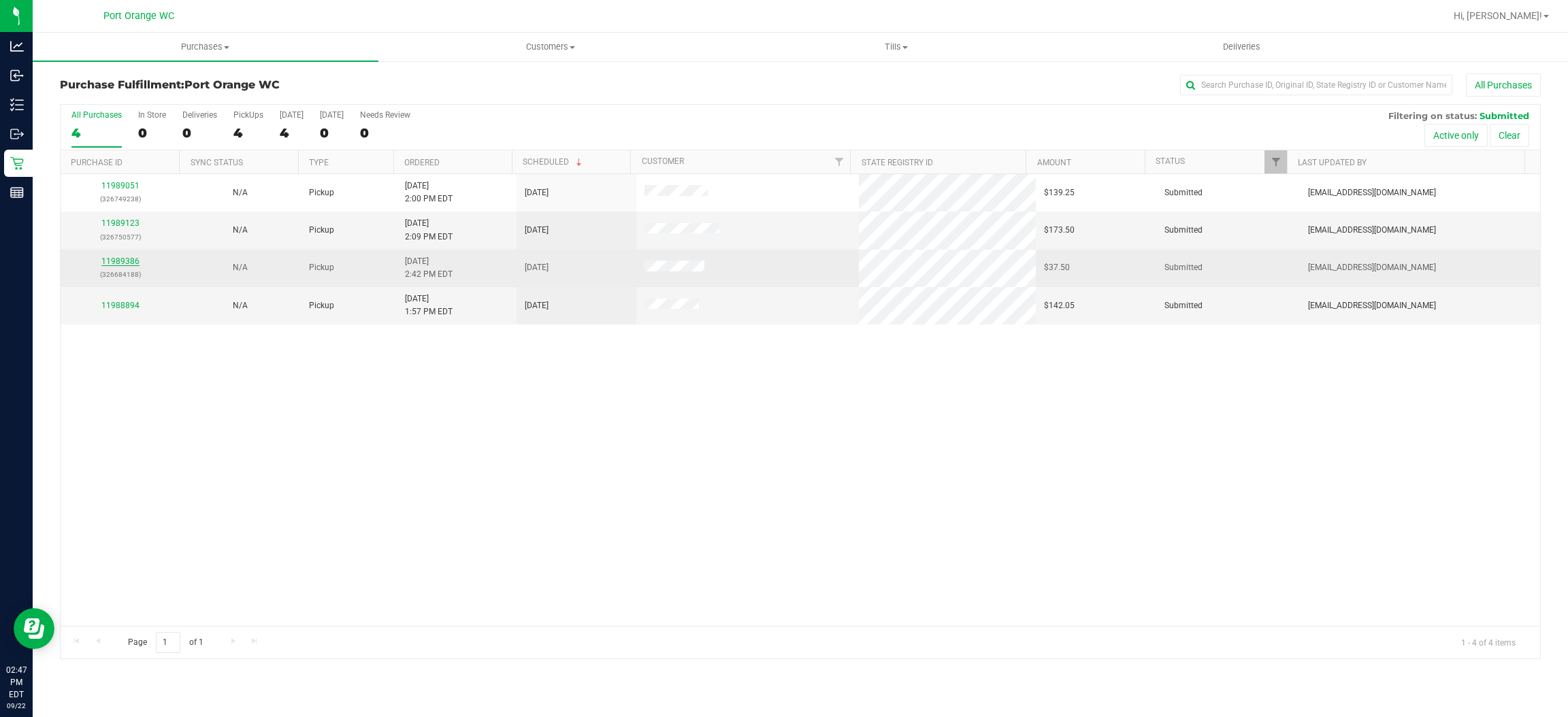
click at [124, 262] on link "11989386" at bounding box center [121, 262] width 38 height 9
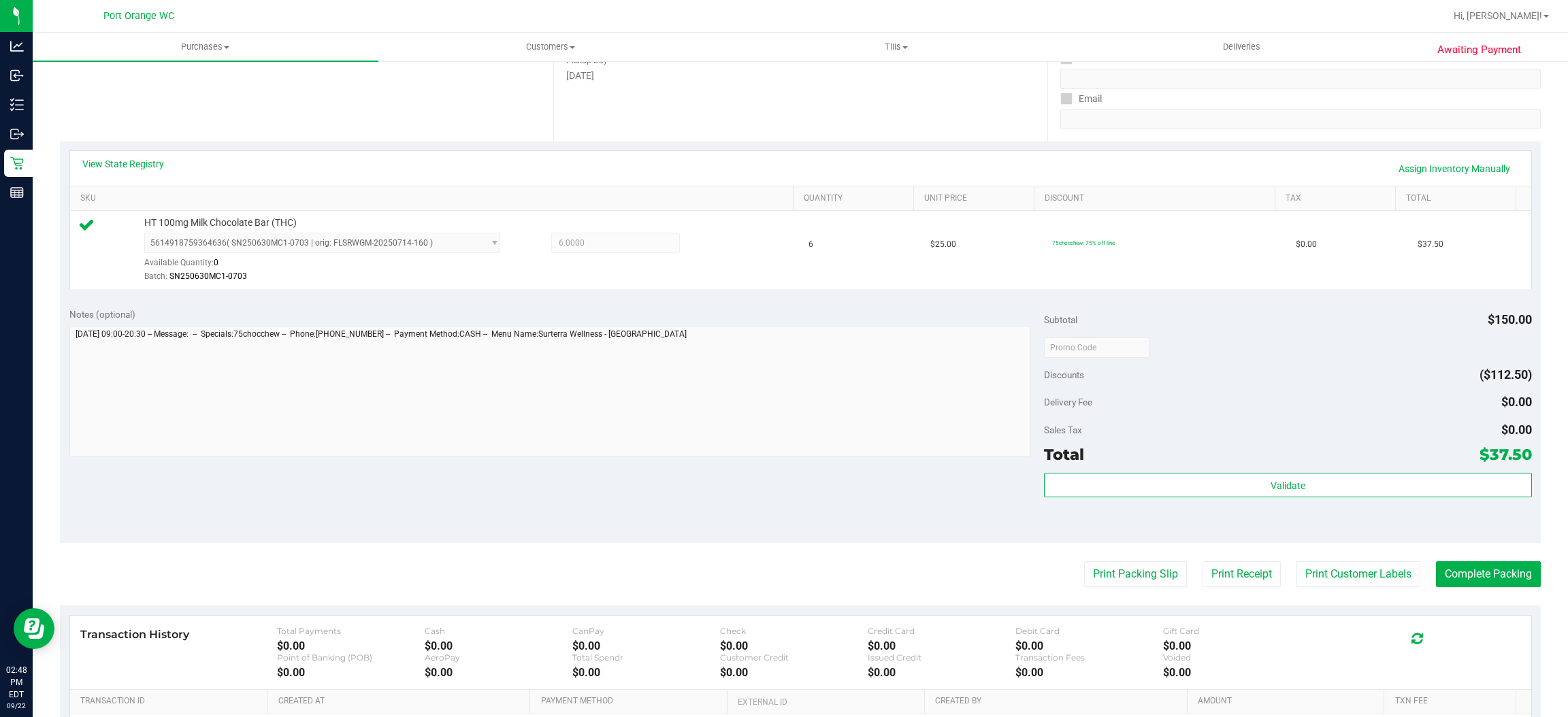
scroll to position [398, 0]
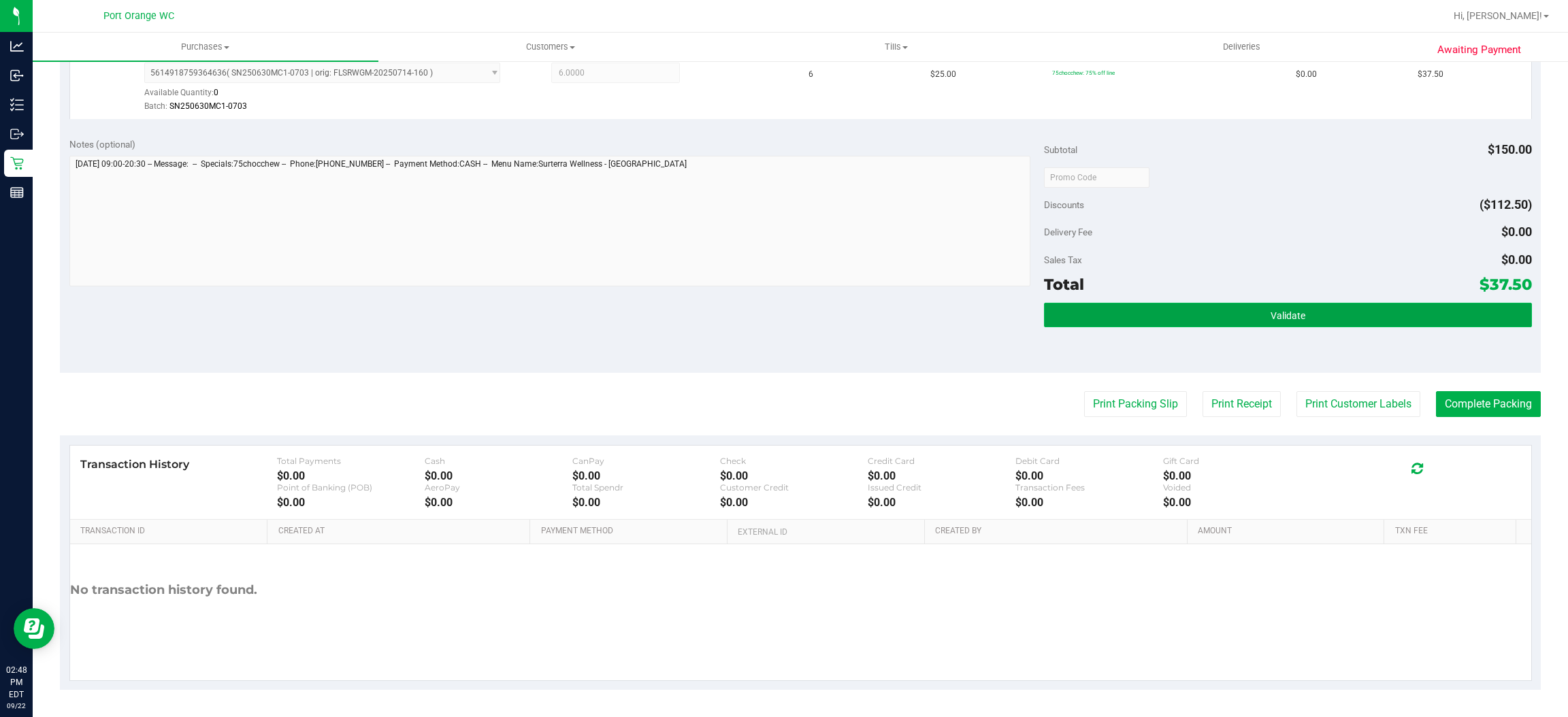
click at [1172, 322] on button "Validate" at bounding box center [1287, 315] width 488 height 25
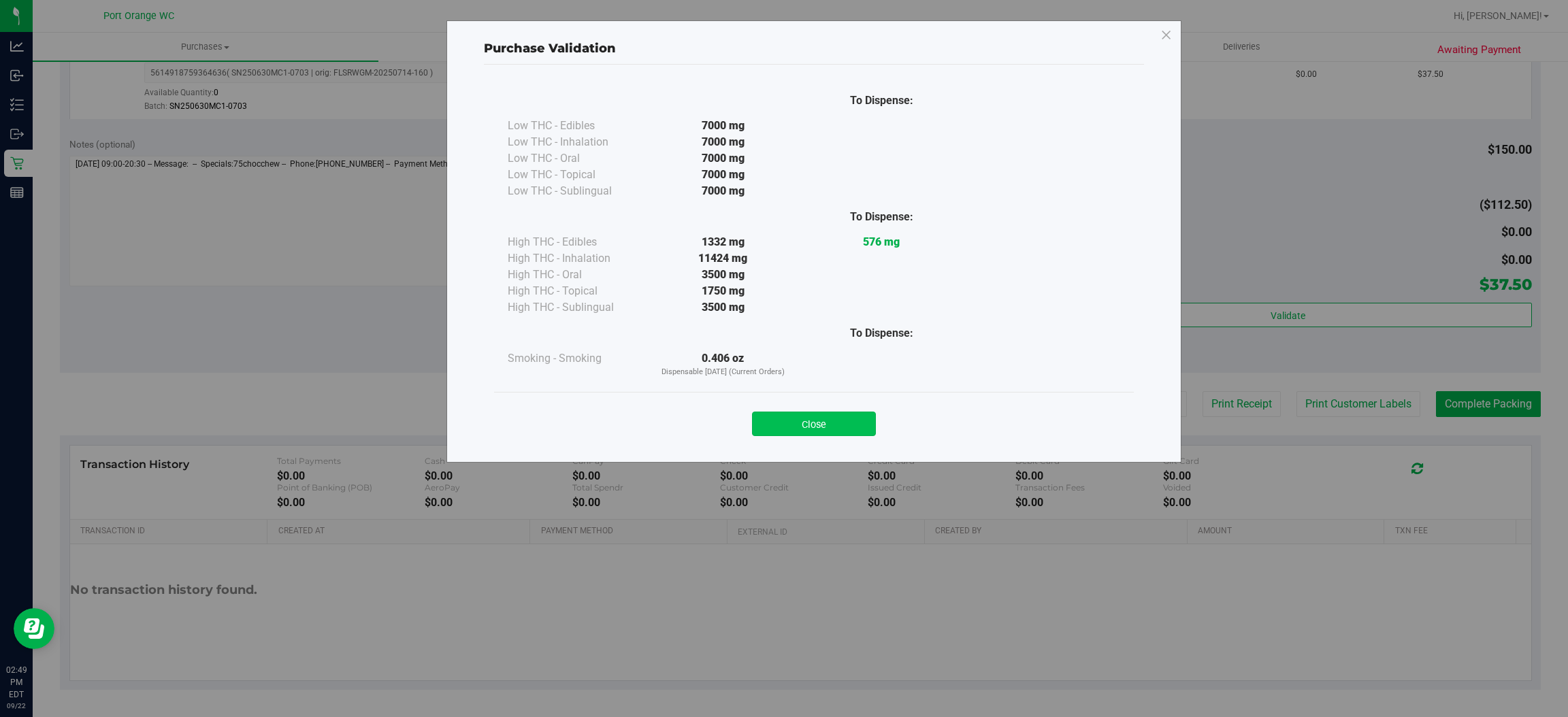
drag, startPoint x: 840, startPoint y: 416, endPoint x: 1191, endPoint y: 446, distance: 352.3
click at [841, 416] on button "Close" at bounding box center [813, 423] width 124 height 25
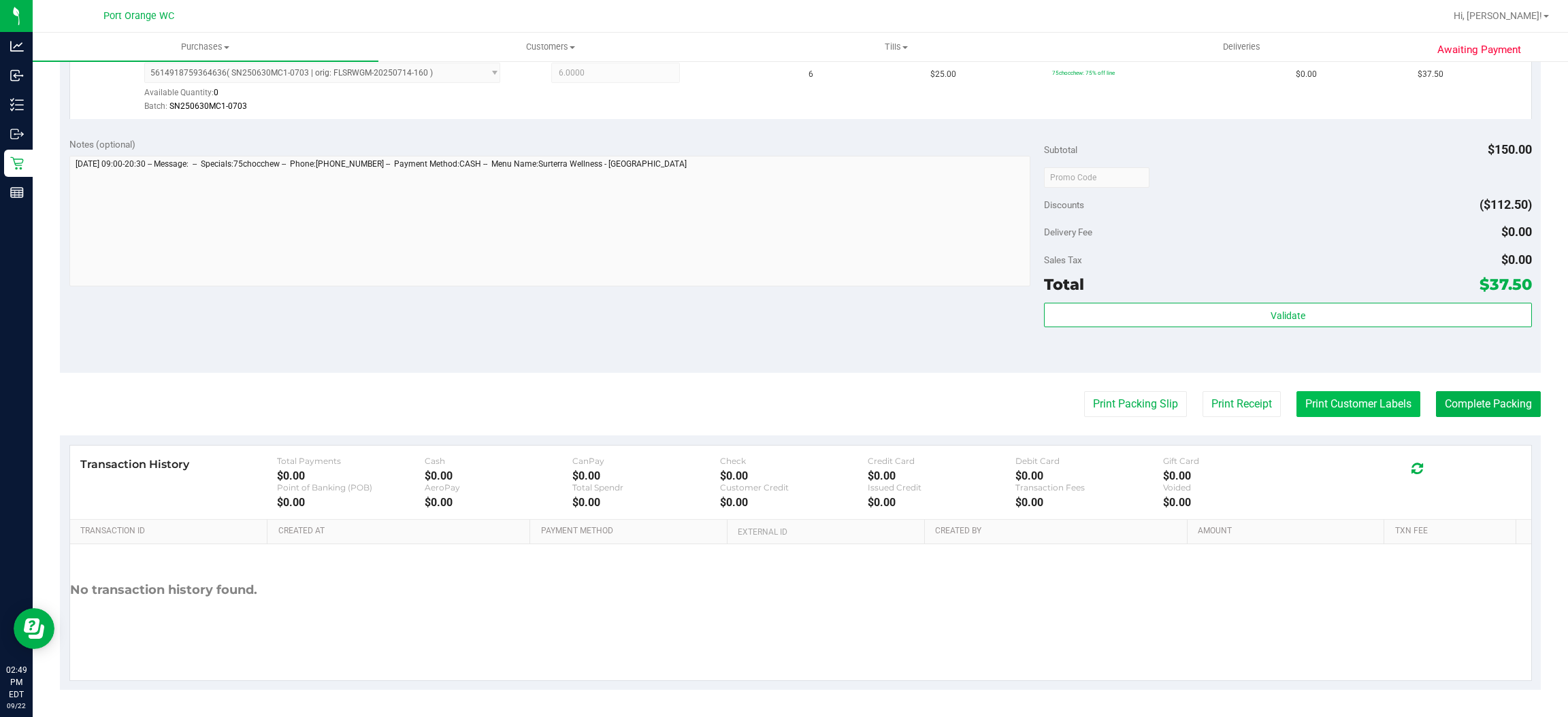
click at [1376, 395] on button "Print Customer Labels" at bounding box center [1358, 404] width 124 height 26
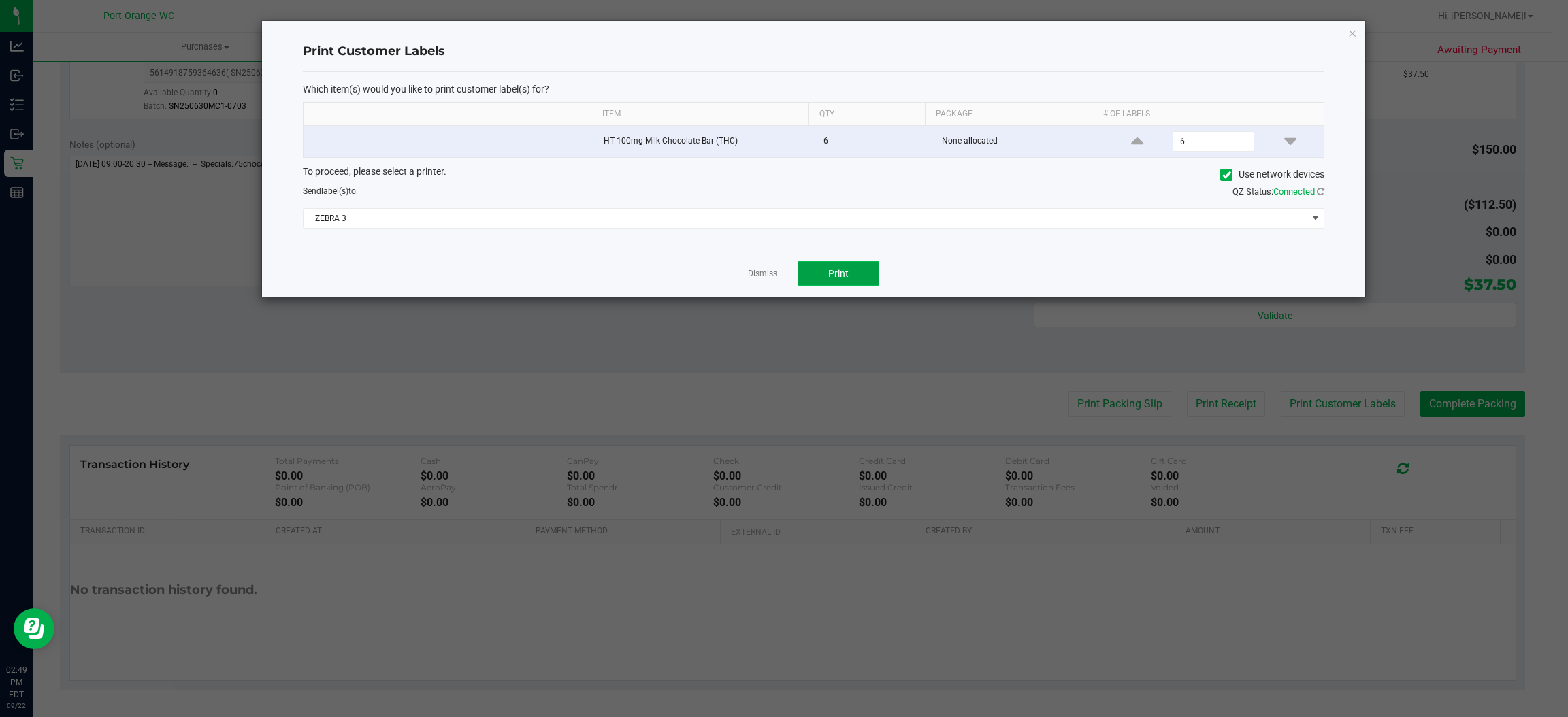
click at [815, 284] on button "Print" at bounding box center [838, 273] width 81 height 25
click at [754, 280] on link "Dismiss" at bounding box center [763, 273] width 29 height 12
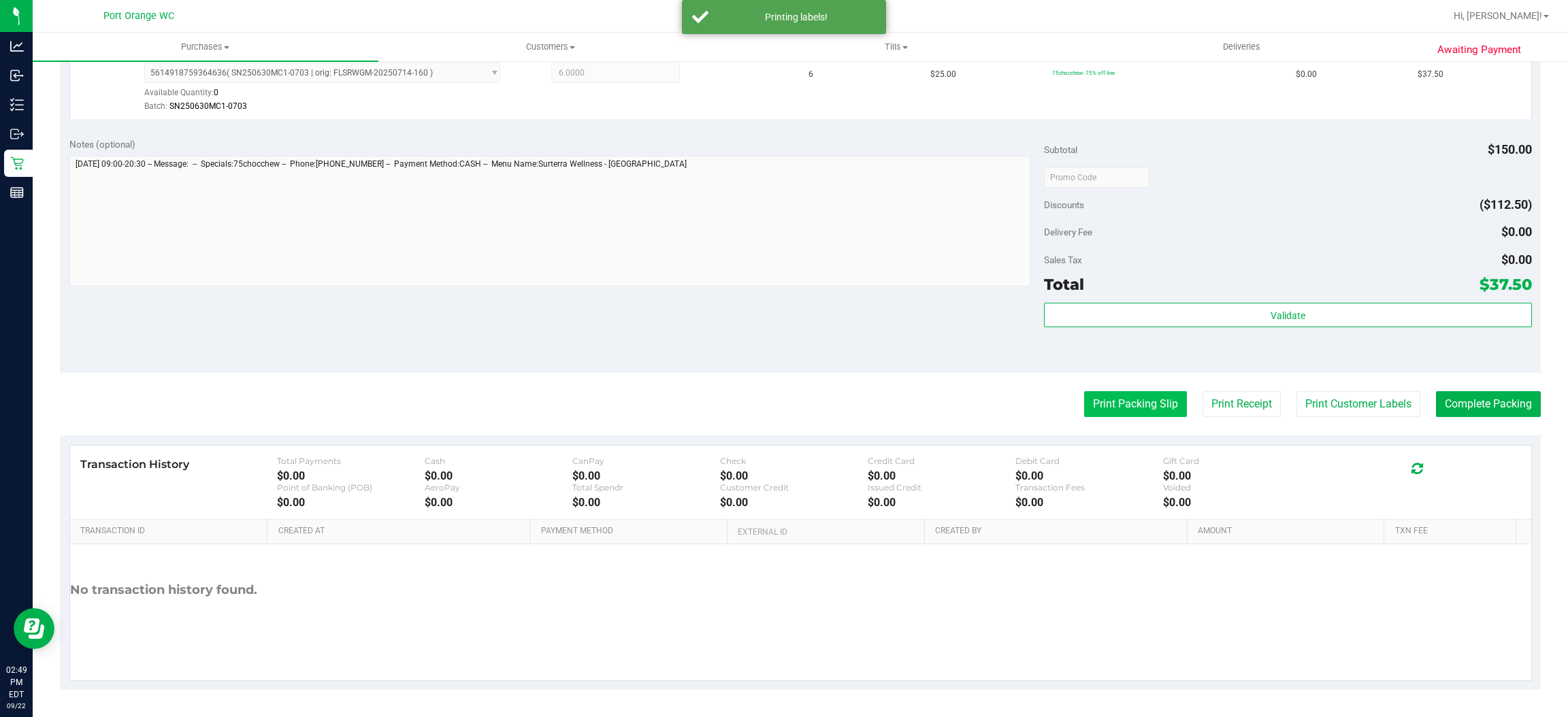
click at [1121, 398] on button "Print Packing Slip" at bounding box center [1135, 404] width 102 height 26
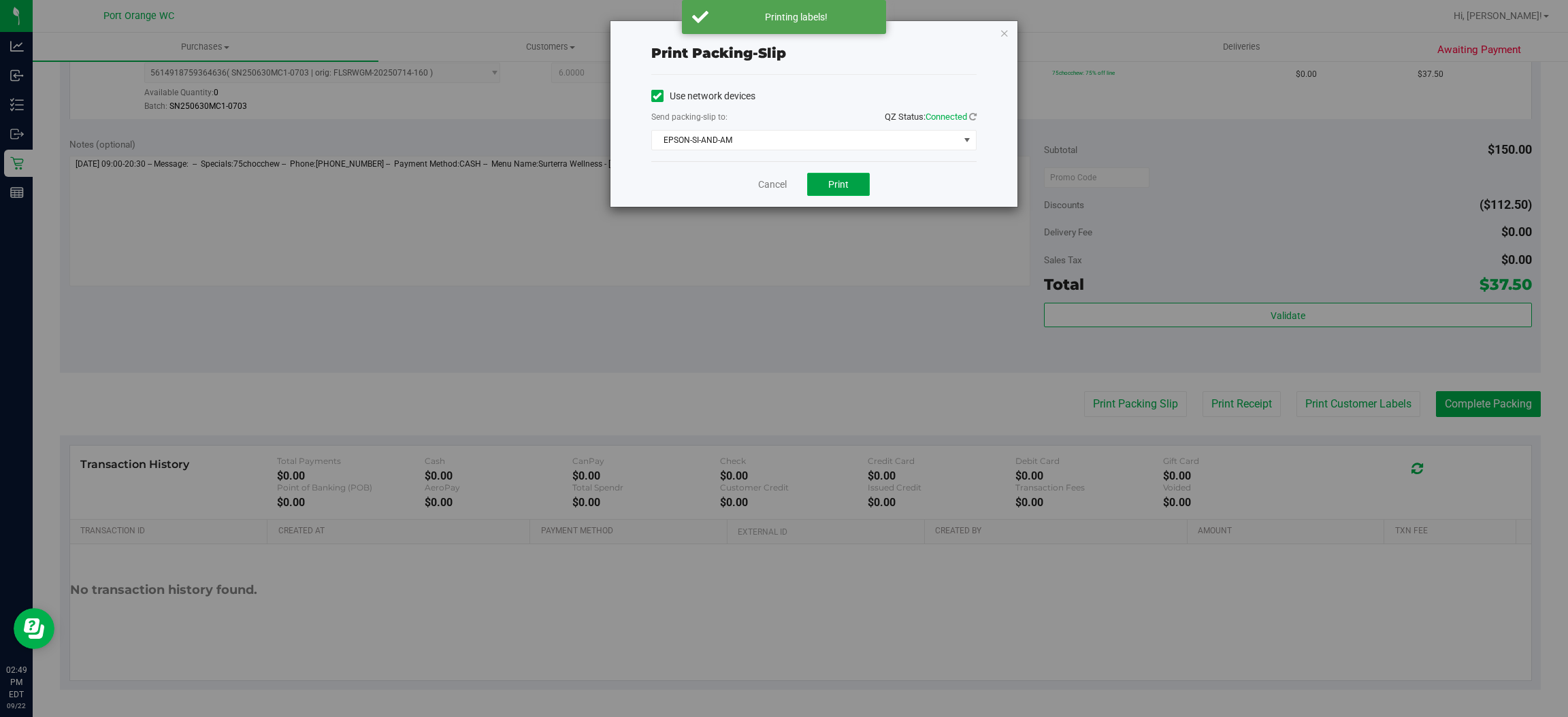
click at [850, 176] on button "Print" at bounding box center [838, 184] width 62 height 23
click at [775, 185] on link "Cancel" at bounding box center [772, 185] width 28 height 15
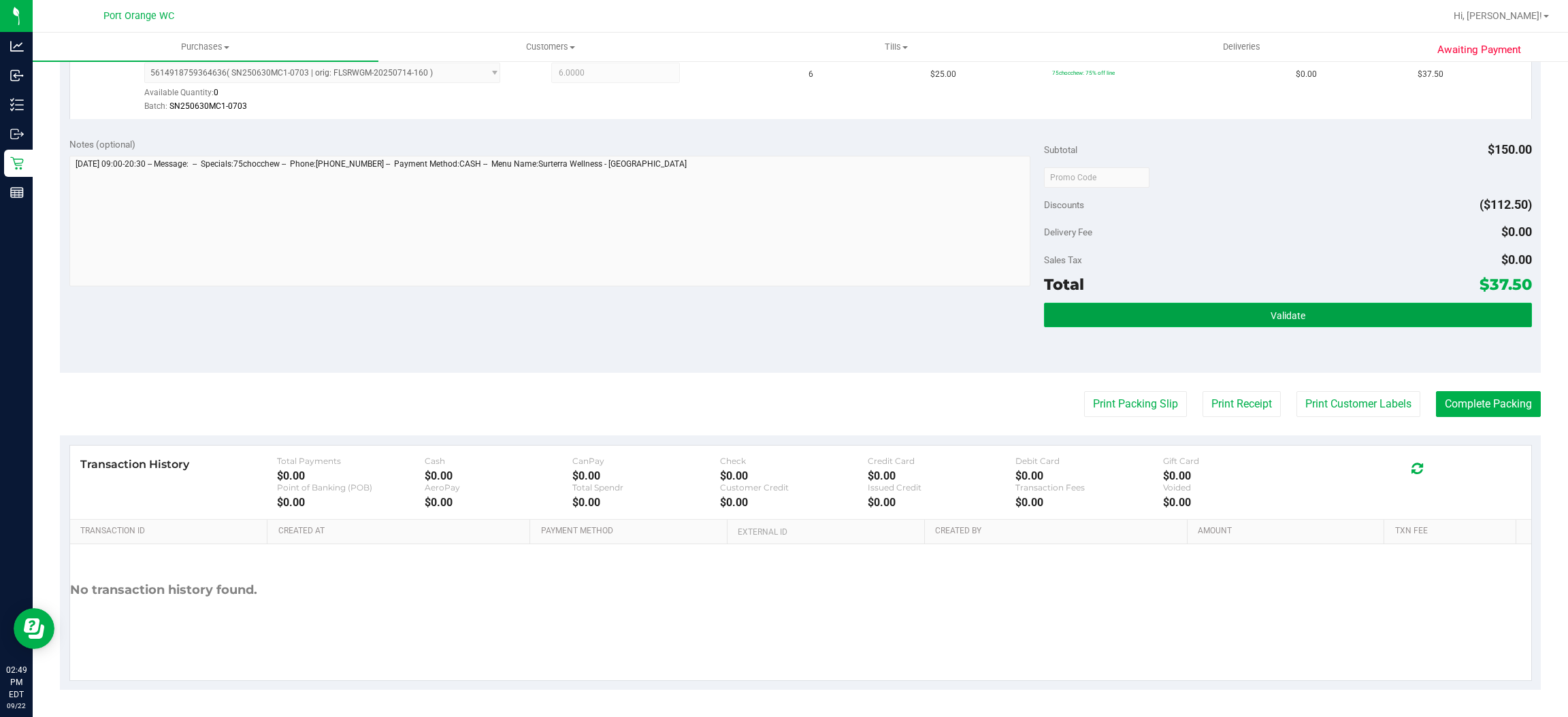
click at [1154, 320] on button "Validate" at bounding box center [1287, 315] width 488 height 25
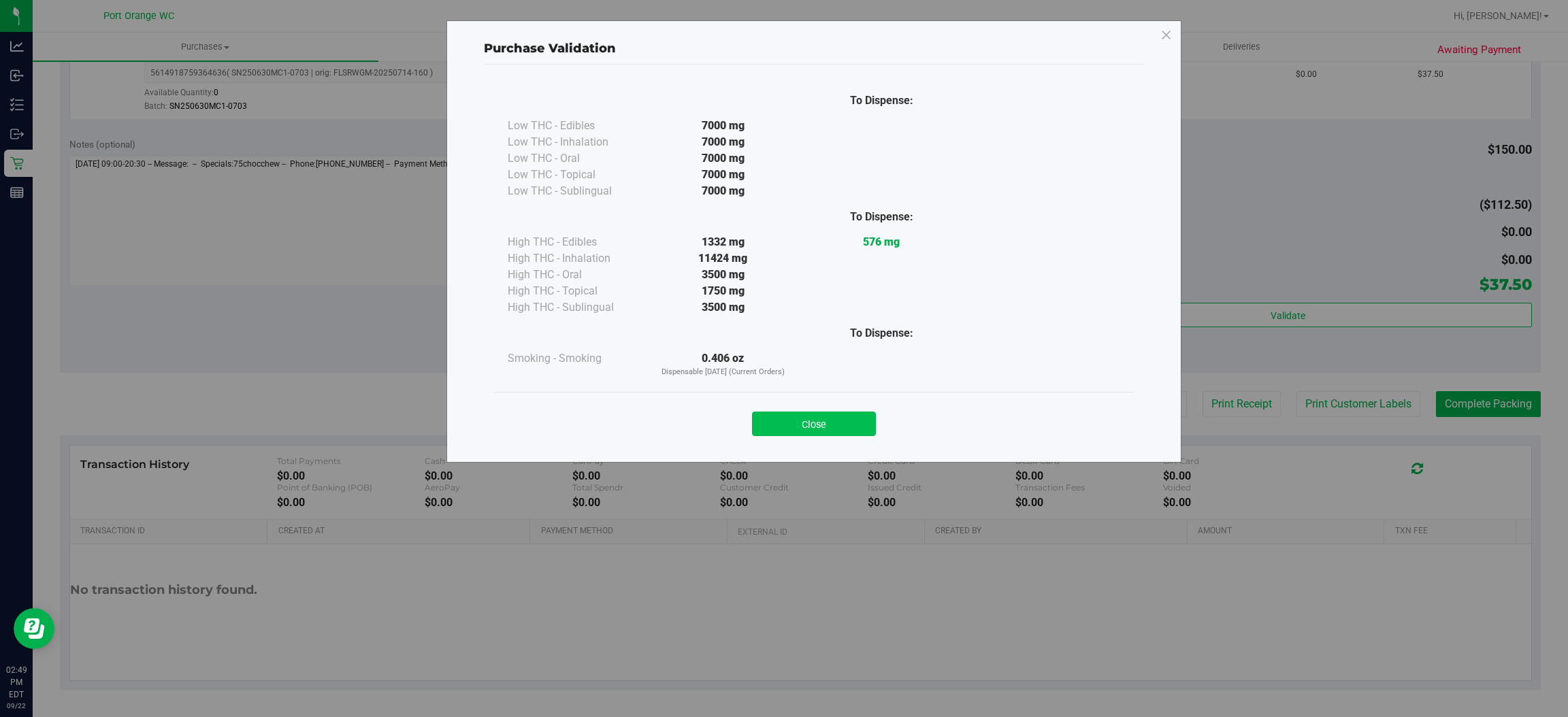
click at [830, 427] on button "Close" at bounding box center [813, 423] width 124 height 25
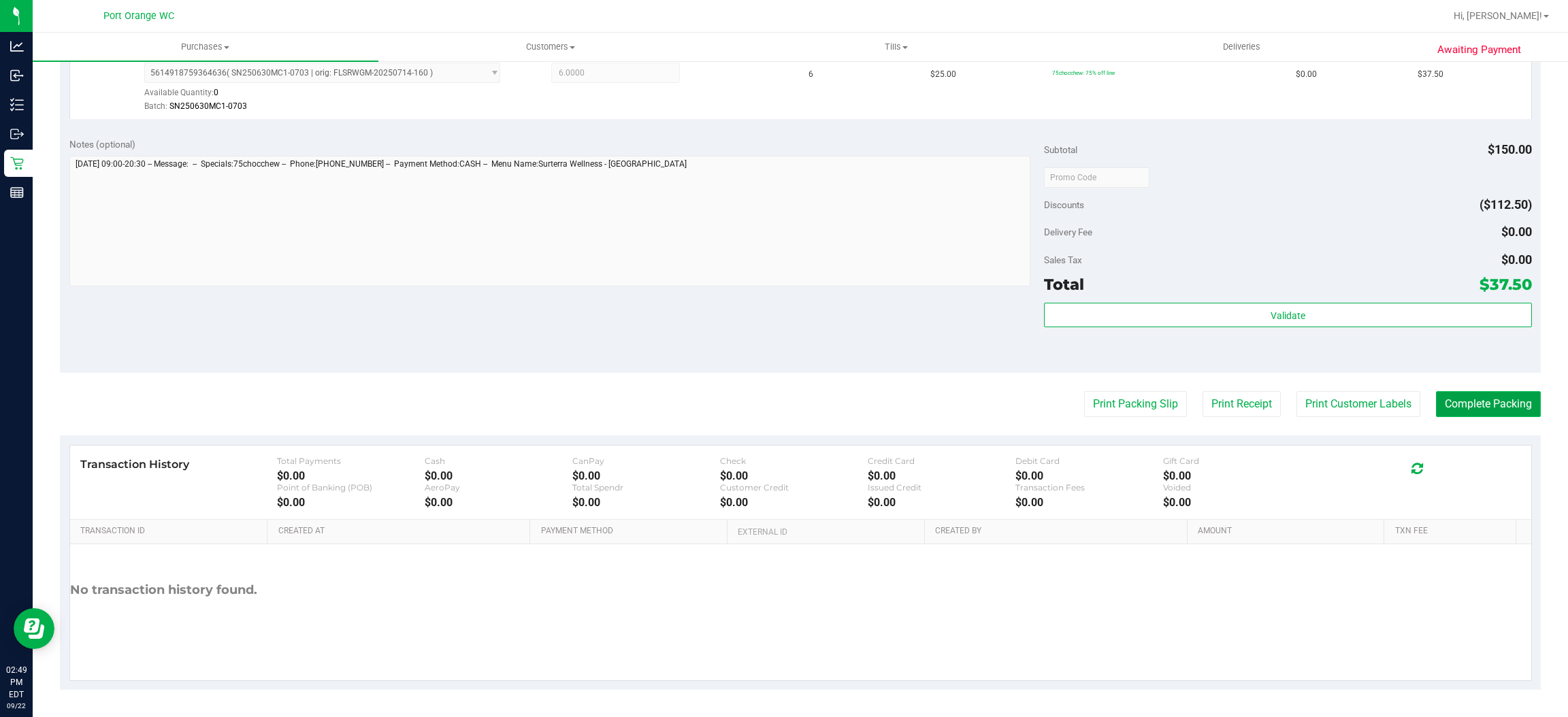
click at [1456, 408] on button "Complete Packing" at bounding box center [1488, 404] width 105 height 26
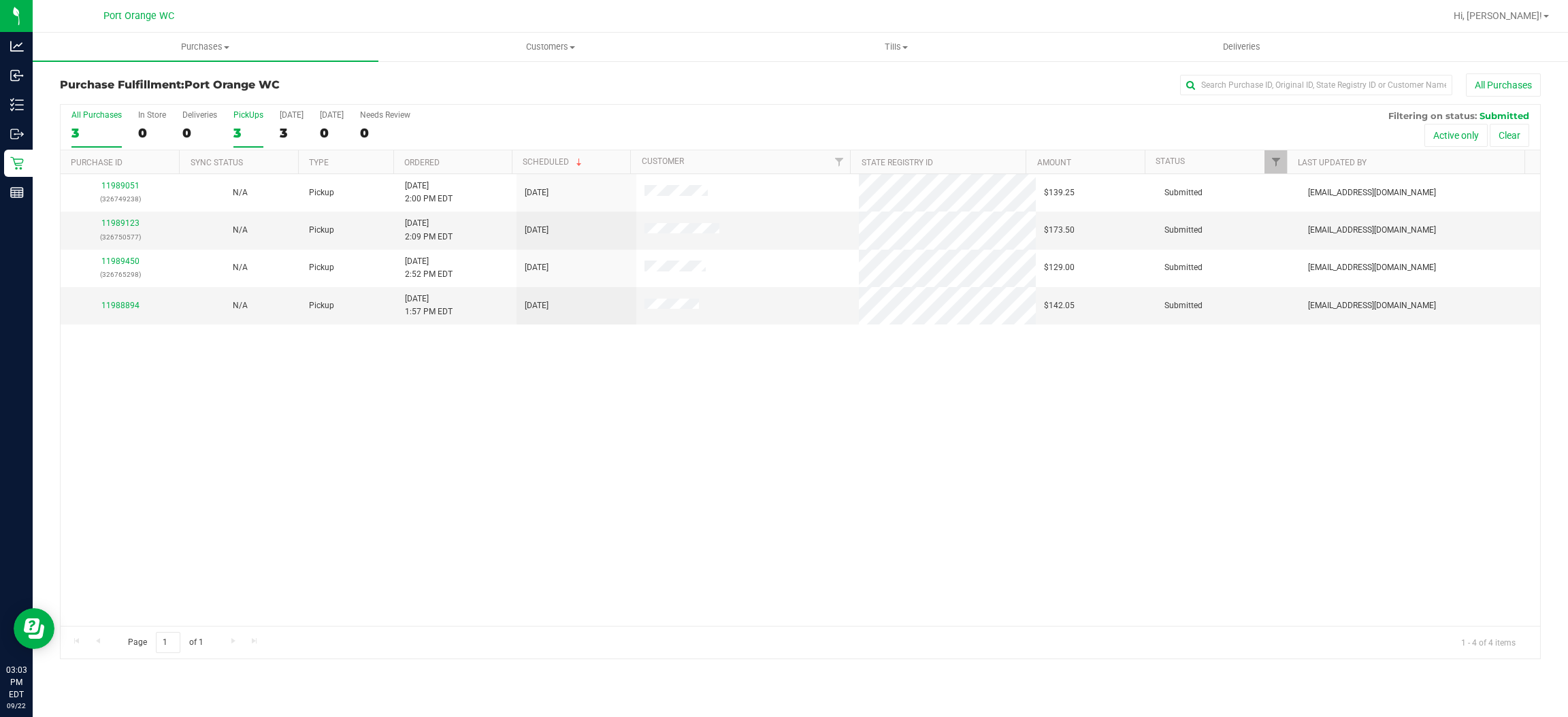
click at [241, 132] on div "3" at bounding box center [248, 133] width 30 height 16
click at [0, 0] on input "PickUps 3" at bounding box center [0, 0] width 0 height 0
click at [241, 132] on div "3" at bounding box center [248, 133] width 30 height 16
click at [0, 0] on input "PickUps 3" at bounding box center [0, 0] width 0 height 0
click at [241, 132] on div "3" at bounding box center [248, 133] width 30 height 16
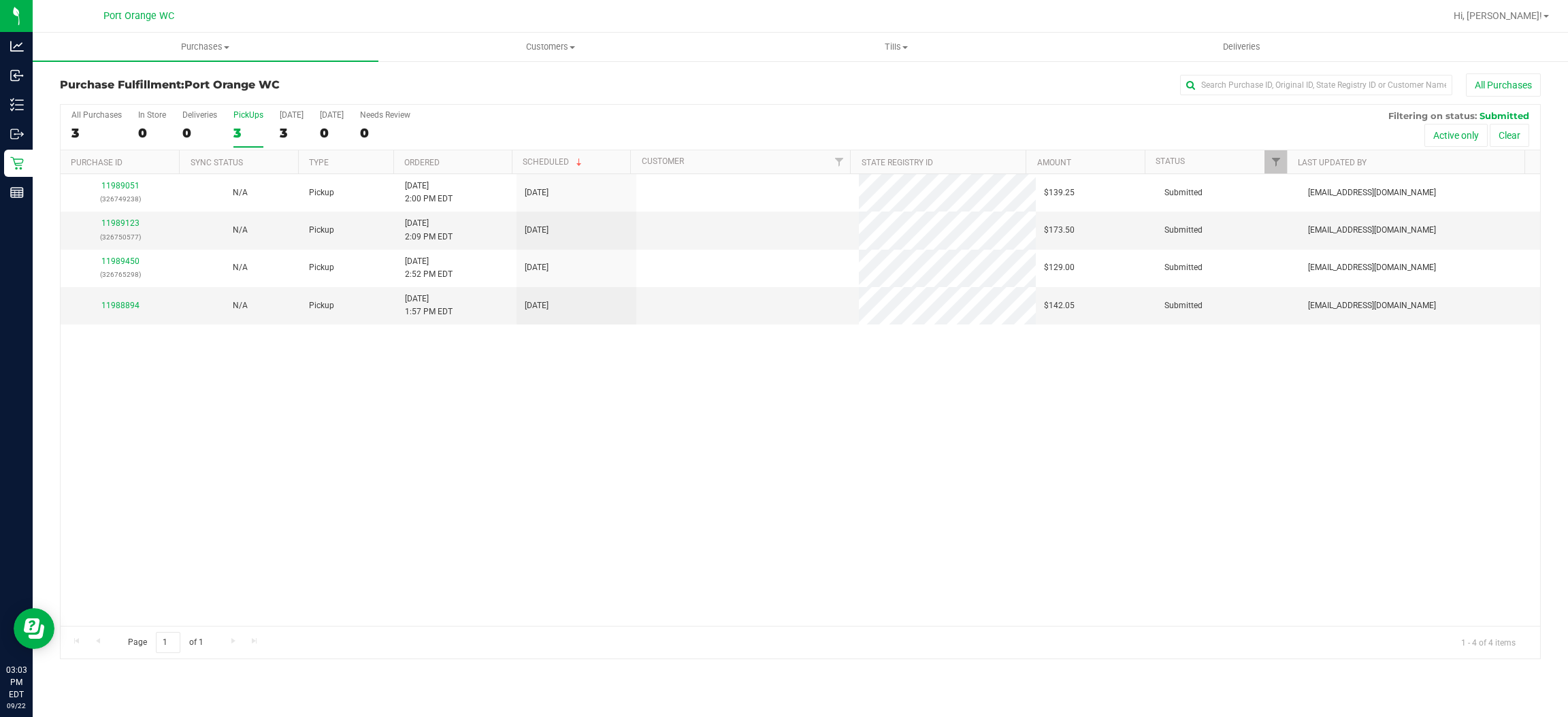
click at [0, 0] on input "PickUps 3" at bounding box center [0, 0] width 0 height 0
click at [241, 132] on div "3" at bounding box center [248, 133] width 30 height 16
click at [0, 0] on input "PickUps 3" at bounding box center [0, 0] width 0 height 0
click at [241, 132] on div "3" at bounding box center [248, 133] width 30 height 16
click at [0, 0] on input "PickUps 3" at bounding box center [0, 0] width 0 height 0
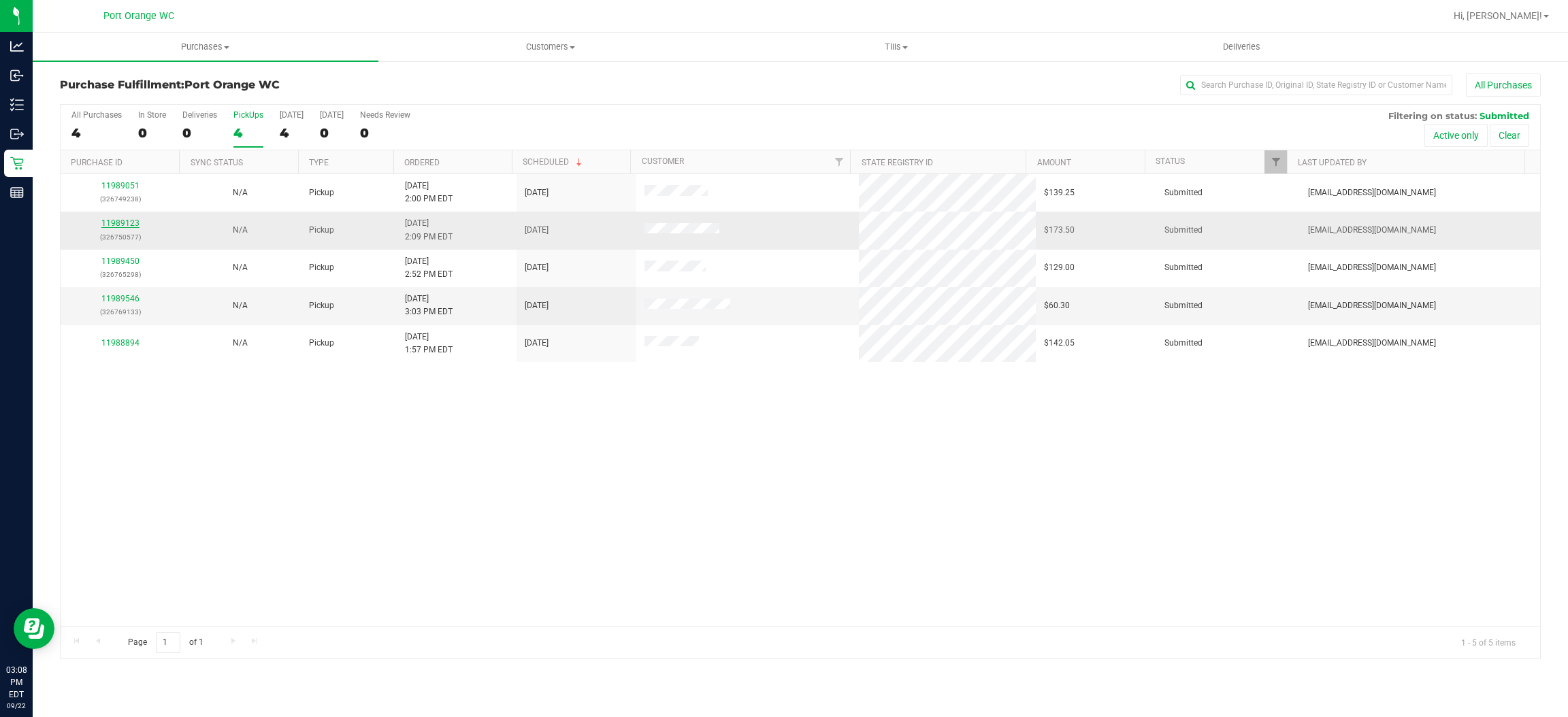
click at [124, 224] on link "11989123" at bounding box center [121, 223] width 38 height 9
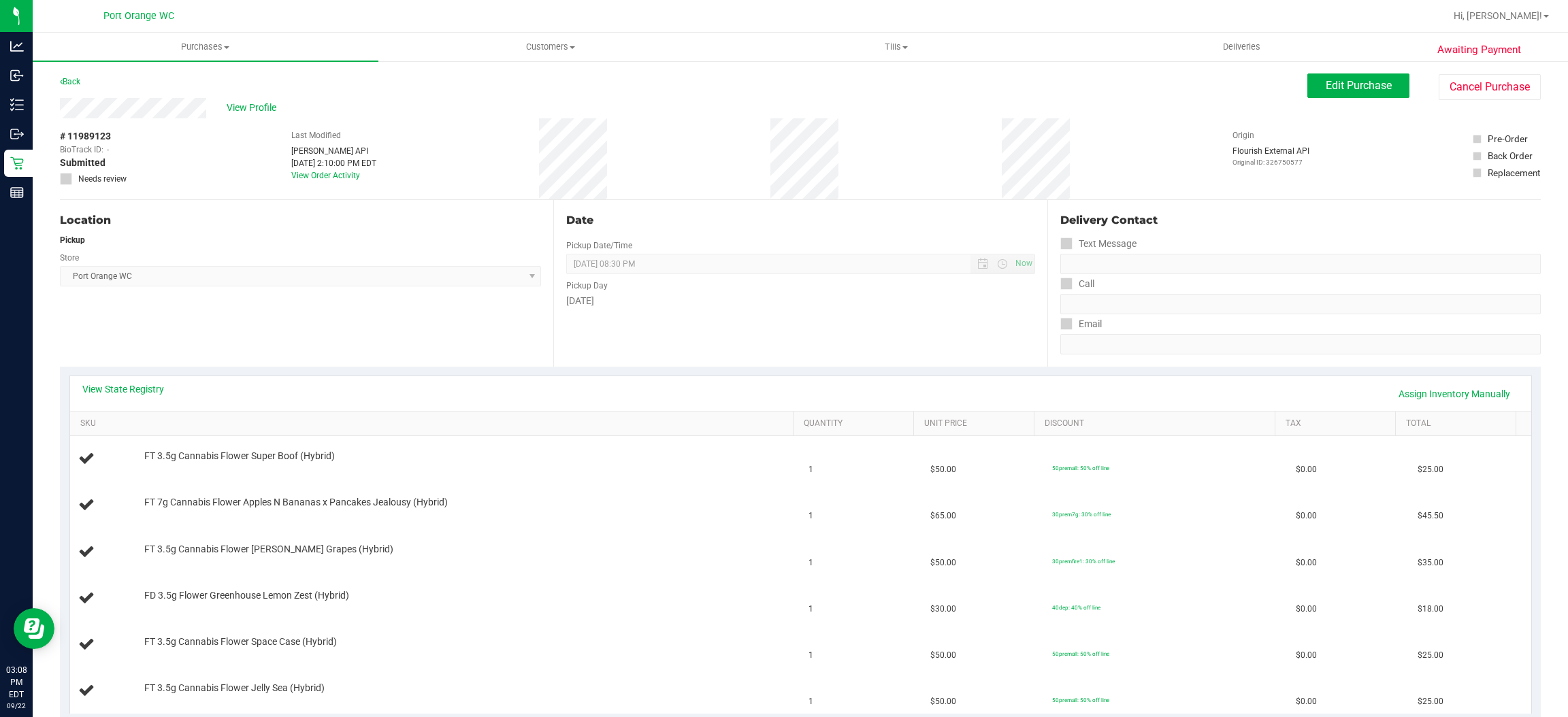
click at [233, 329] on div "Location Pickup Store Port Orange WC Select Store Bonita Springs WC Boynton Bea…" at bounding box center [306, 284] width 493 height 166
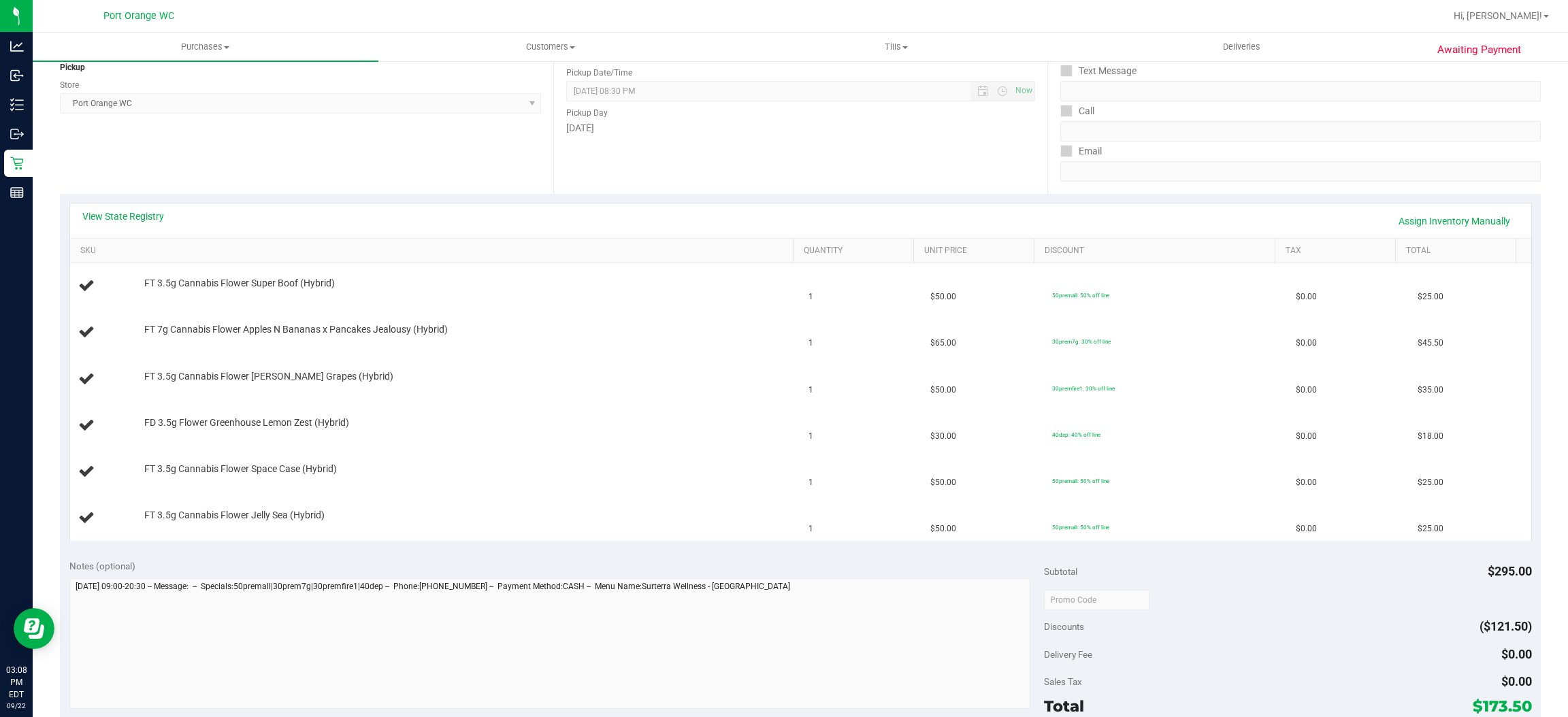
scroll to position [174, 0]
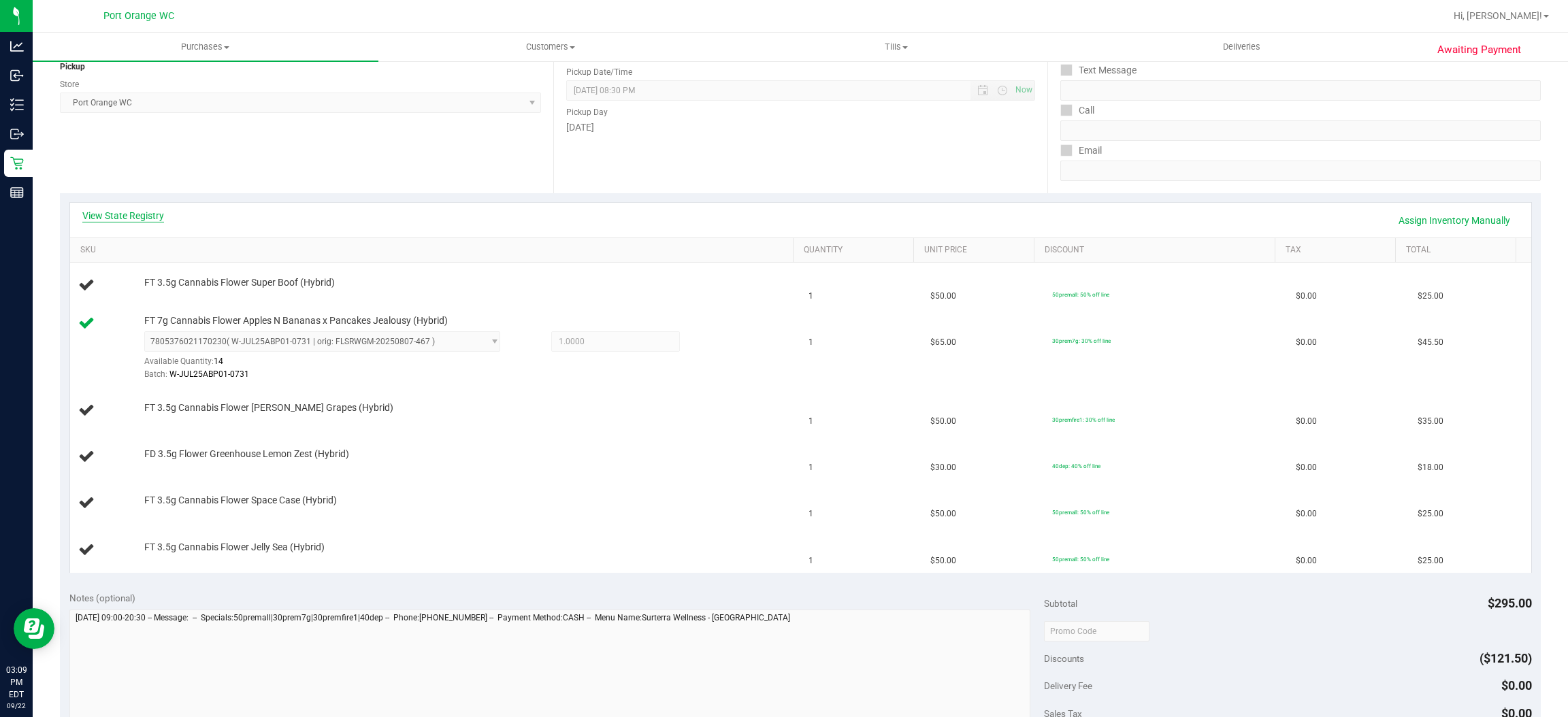
click at [133, 215] on link "View State Registry" at bounding box center [123, 215] width 81 height 14
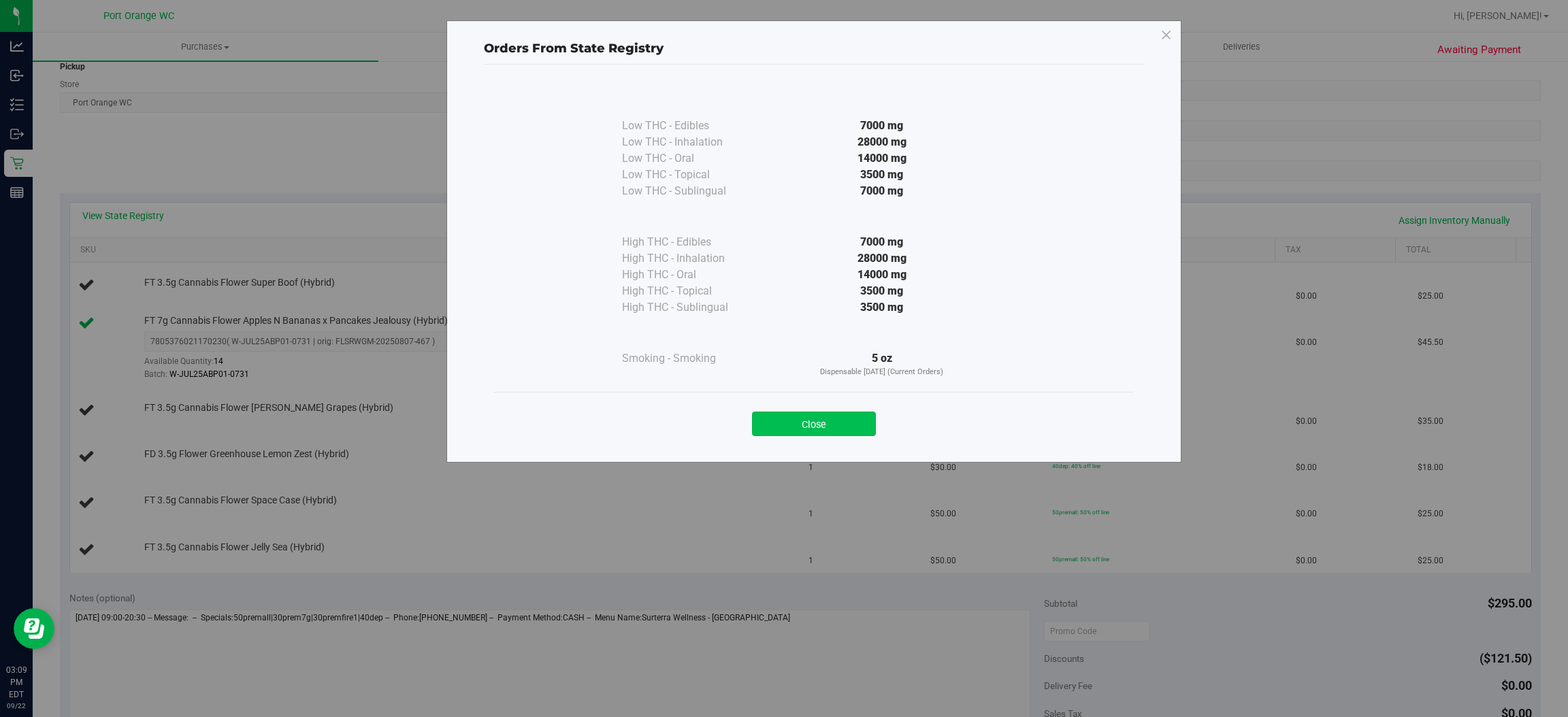
click at [783, 418] on button "Close" at bounding box center [813, 423] width 124 height 25
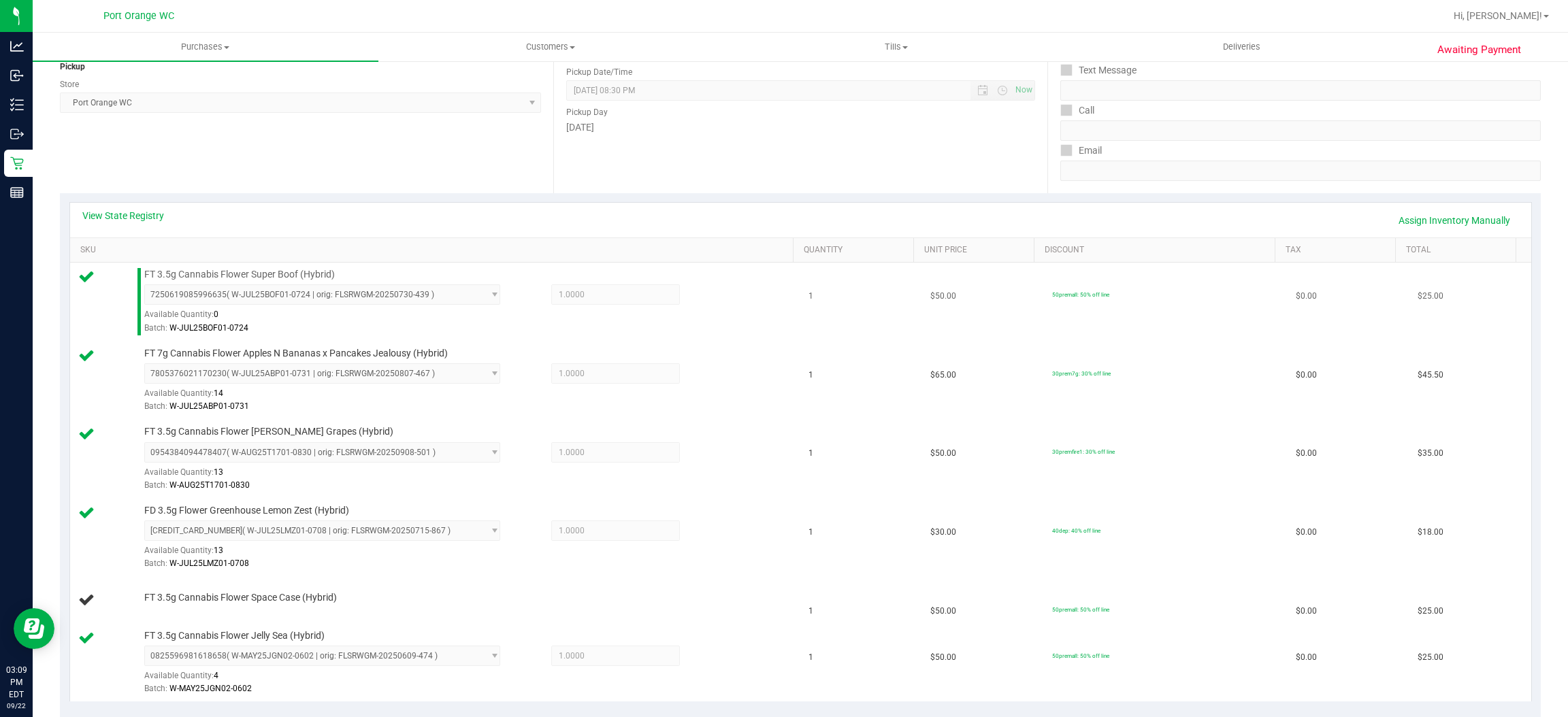
click at [251, 269] on span "FT 3.5g Cannabis Flower Super Boof (Hybrid)" at bounding box center [240, 274] width 190 height 13
click at [251, 270] on span "FT 3.5g Cannabis Flower Super Boof (Hybrid)" at bounding box center [240, 274] width 190 height 13
copy div "FT 3.5g Cannabis Flower Super Boof (Hybrid)"
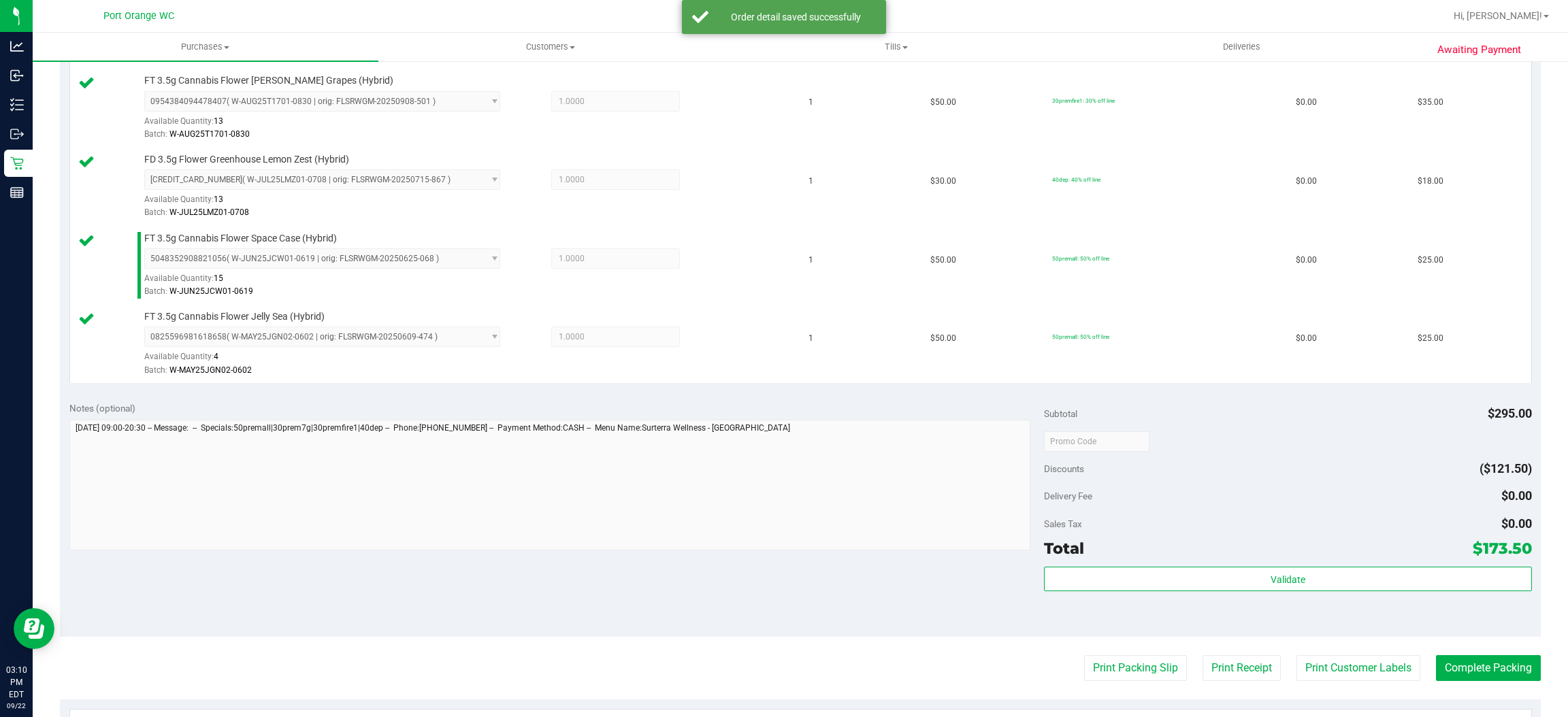
scroll to position [684, 0]
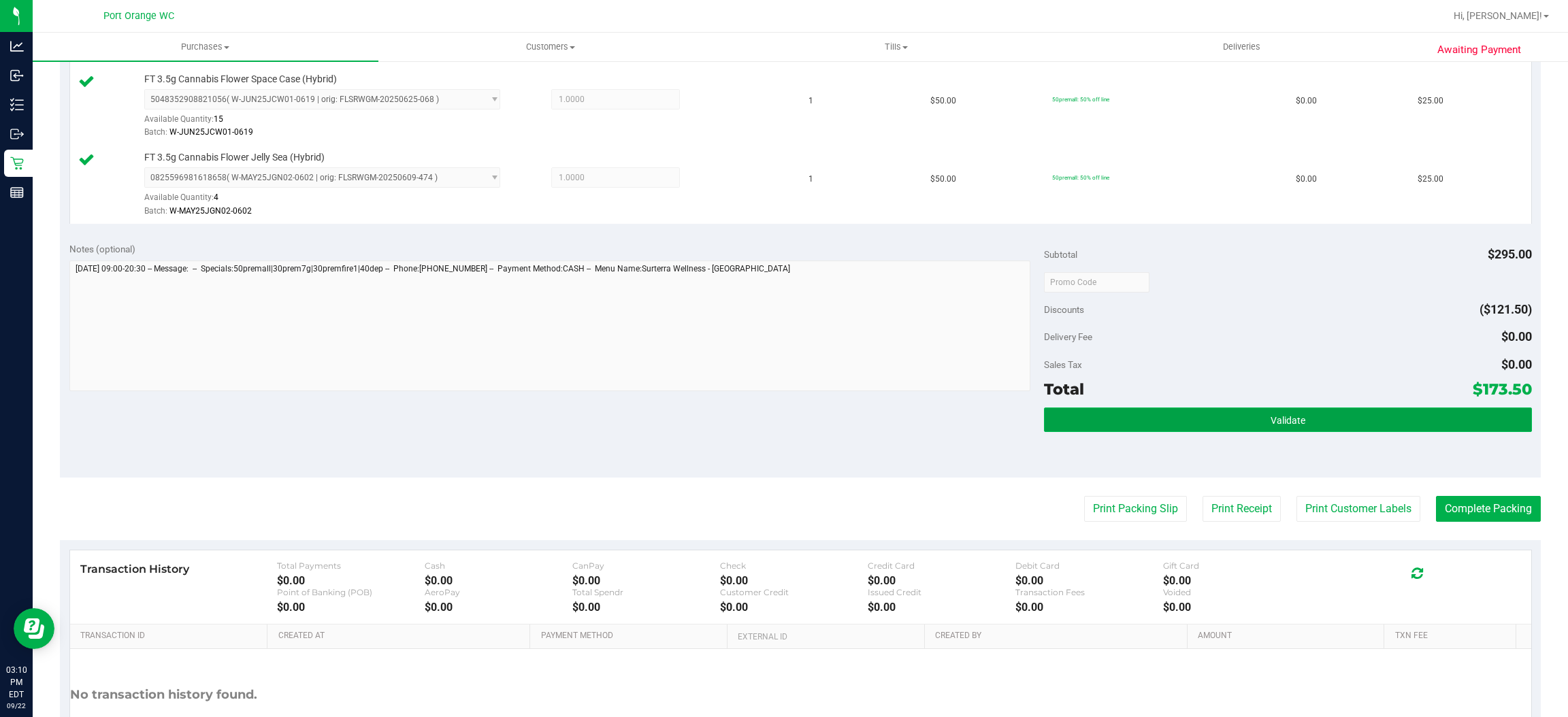
click at [1349, 429] on button "Validate" at bounding box center [1287, 420] width 488 height 25
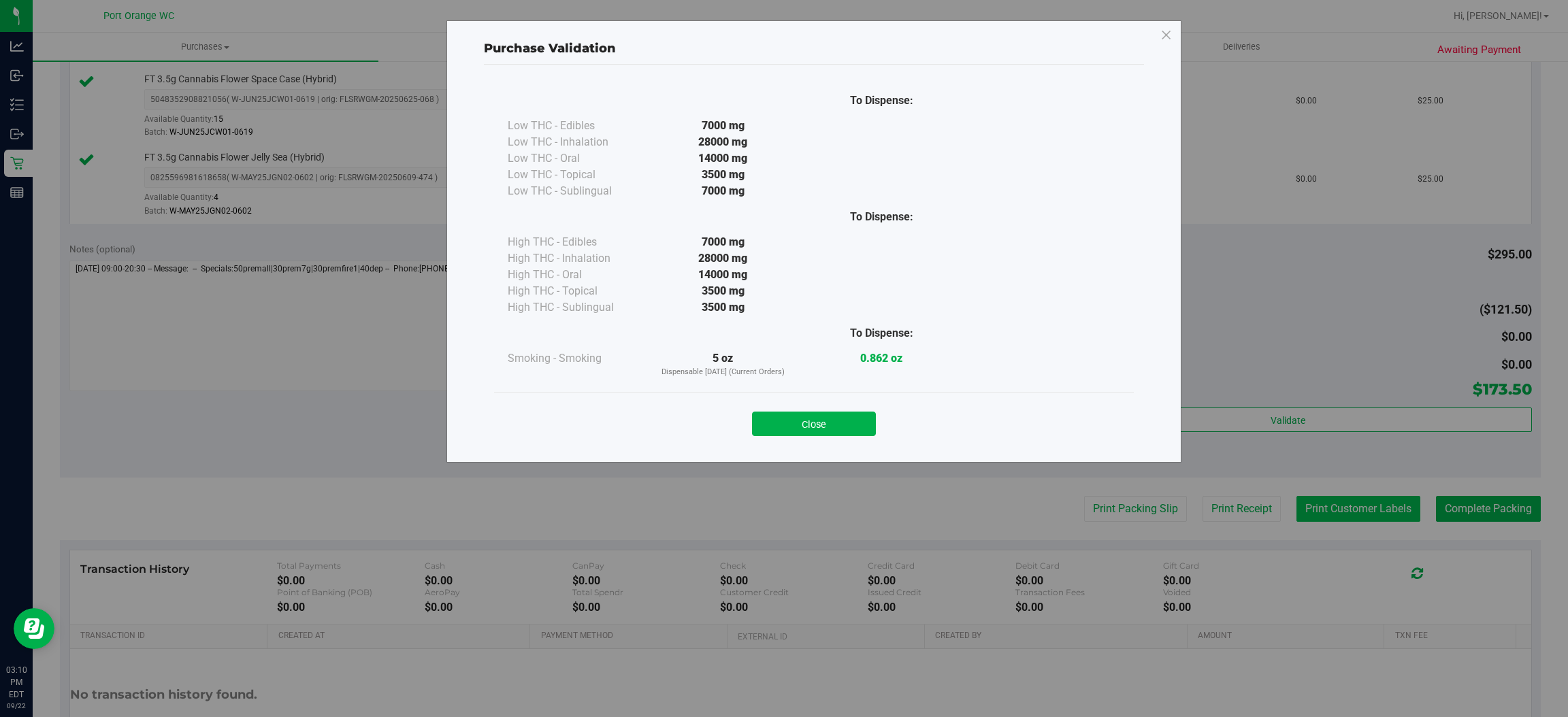
drag, startPoint x: 831, startPoint y: 423, endPoint x: 1353, endPoint y: 518, distance: 530.6
click at [836, 421] on button "Close" at bounding box center [813, 423] width 124 height 25
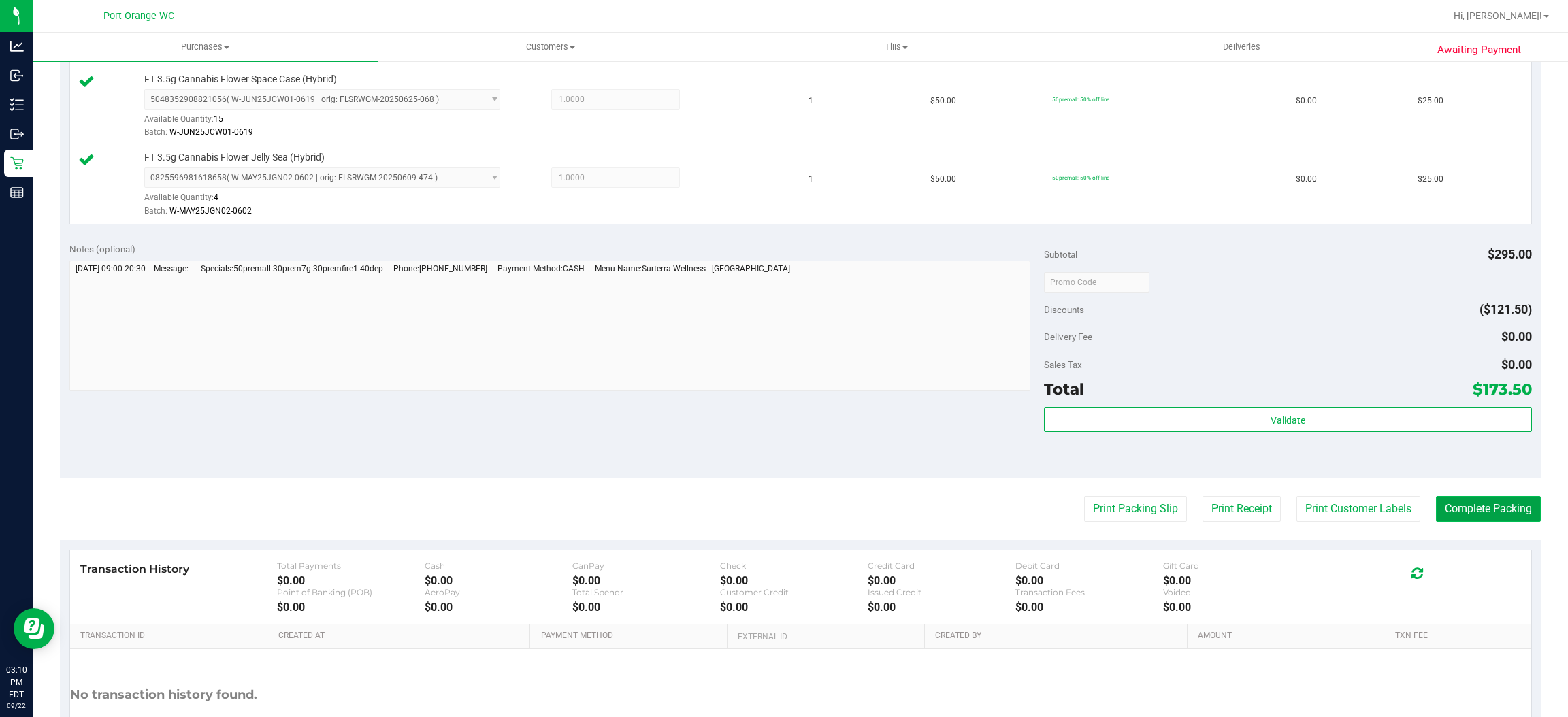
click at [1452, 505] on button "Complete Packing" at bounding box center [1488, 508] width 105 height 26
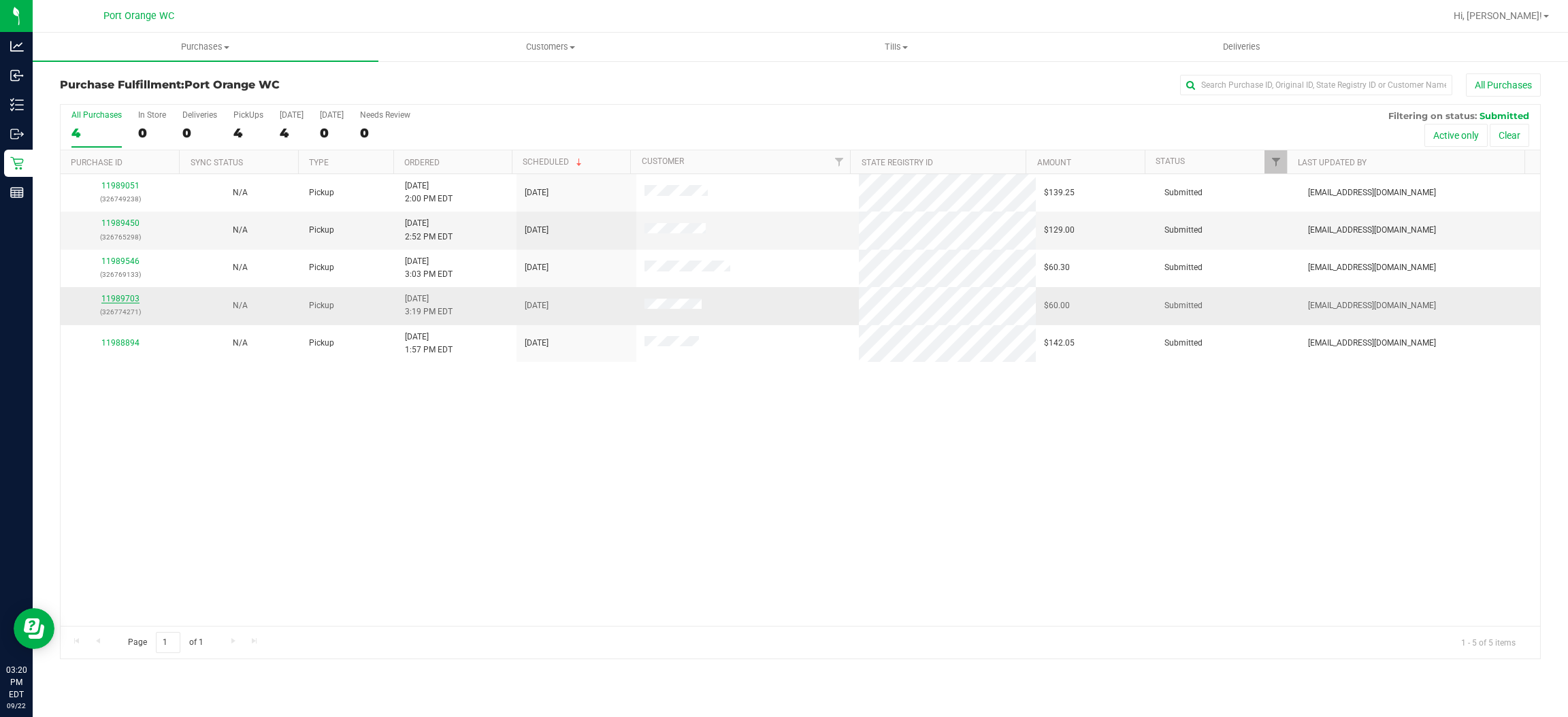
click at [121, 300] on link "11989703" at bounding box center [121, 298] width 38 height 9
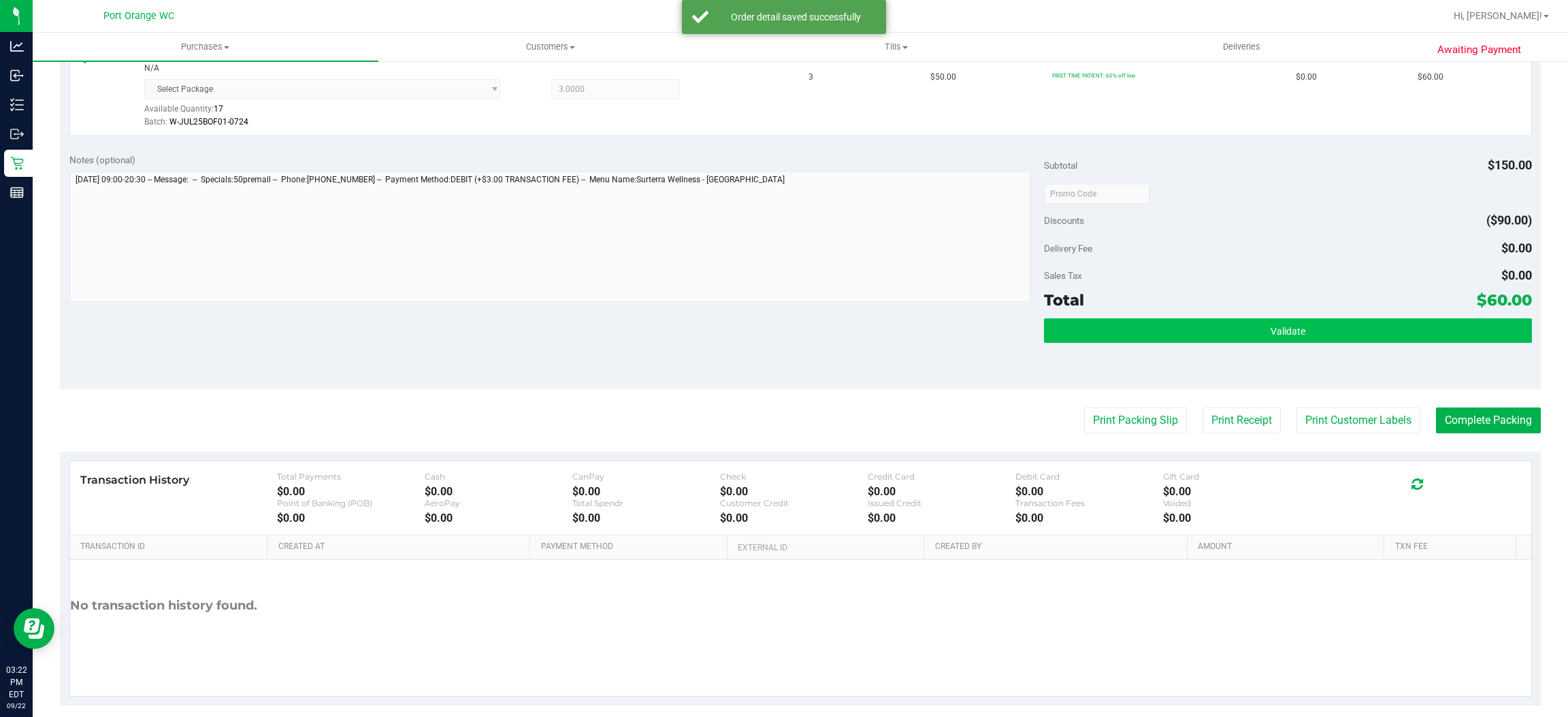
scroll to position [408, 0]
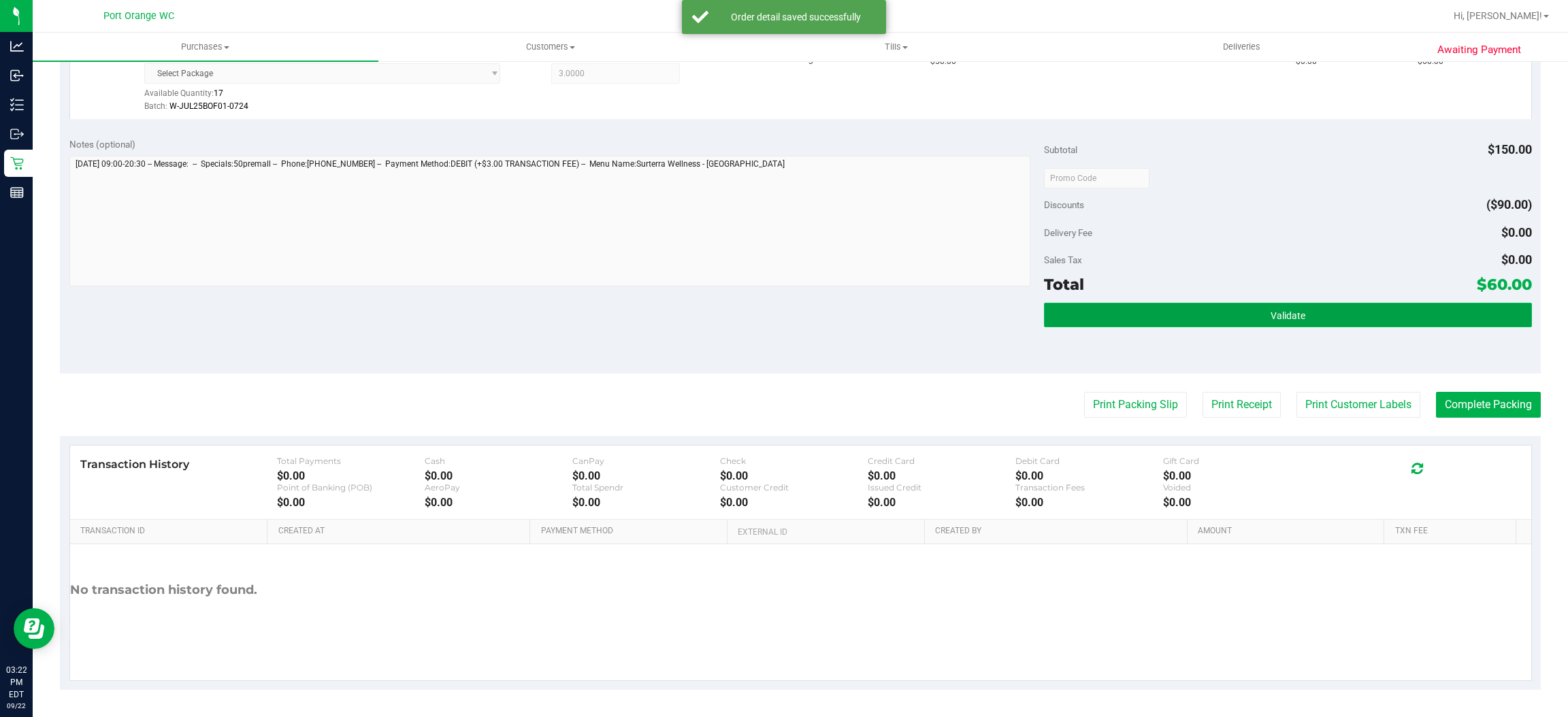
click at [1094, 317] on button "Validate" at bounding box center [1287, 315] width 488 height 25
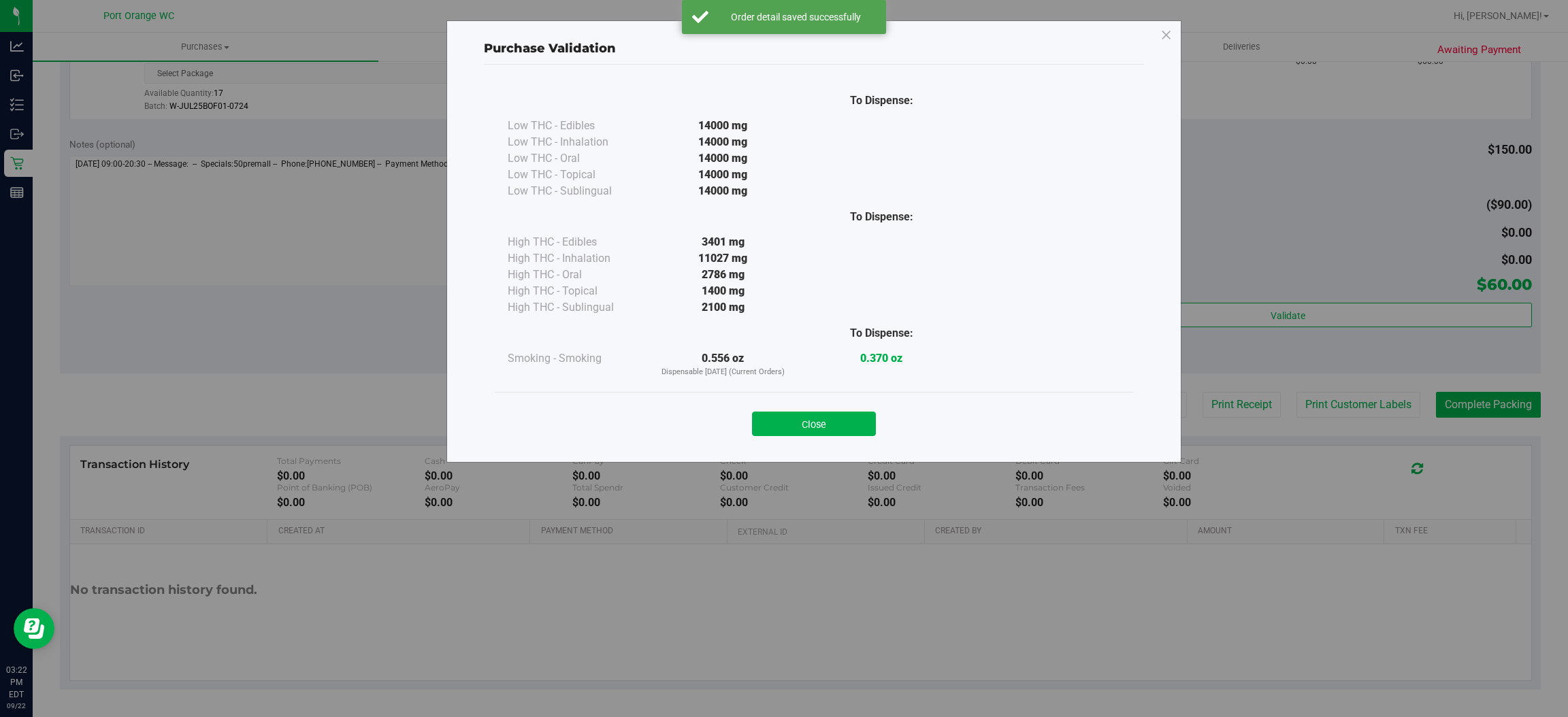
click at [785, 416] on button "Close" at bounding box center [813, 423] width 124 height 25
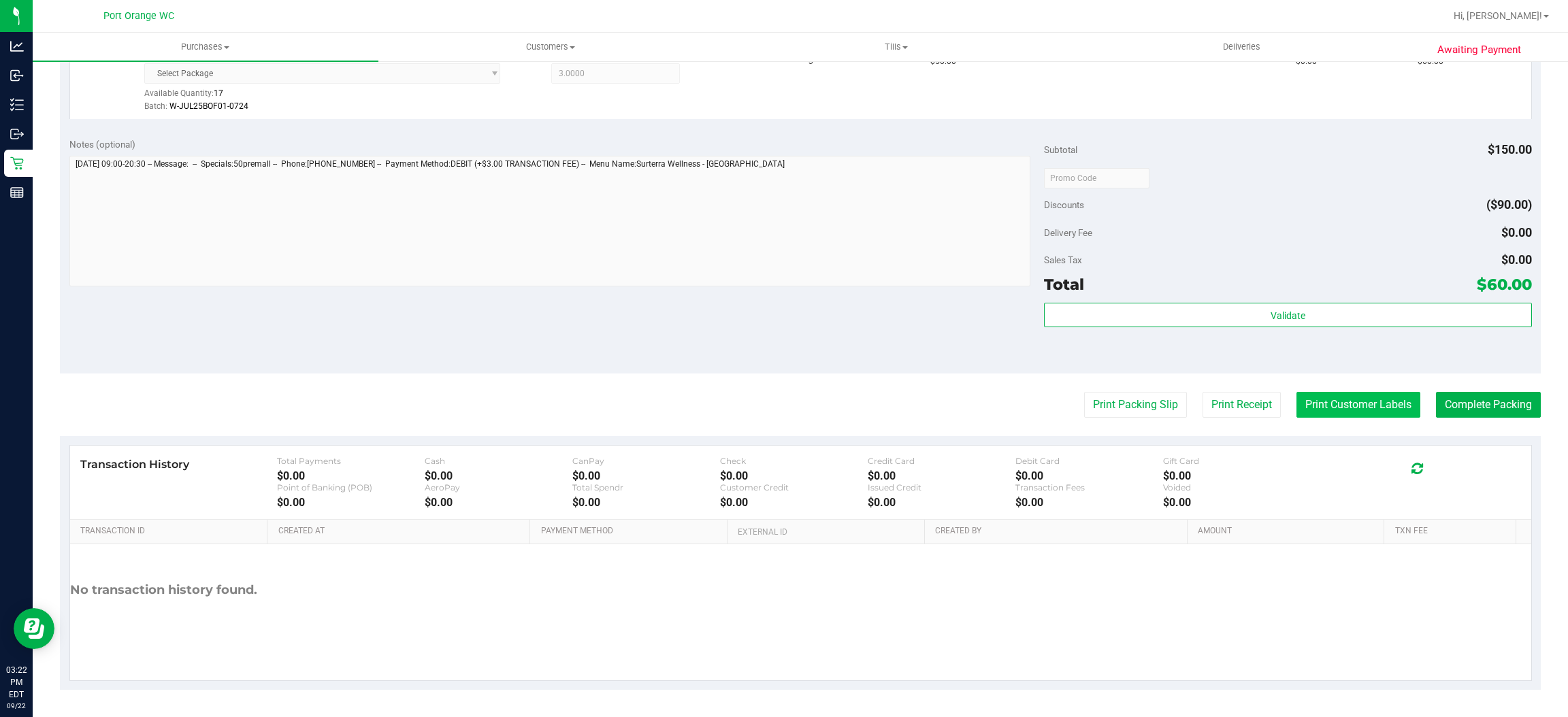
click at [1324, 402] on button "Print Customer Labels" at bounding box center [1358, 405] width 124 height 26
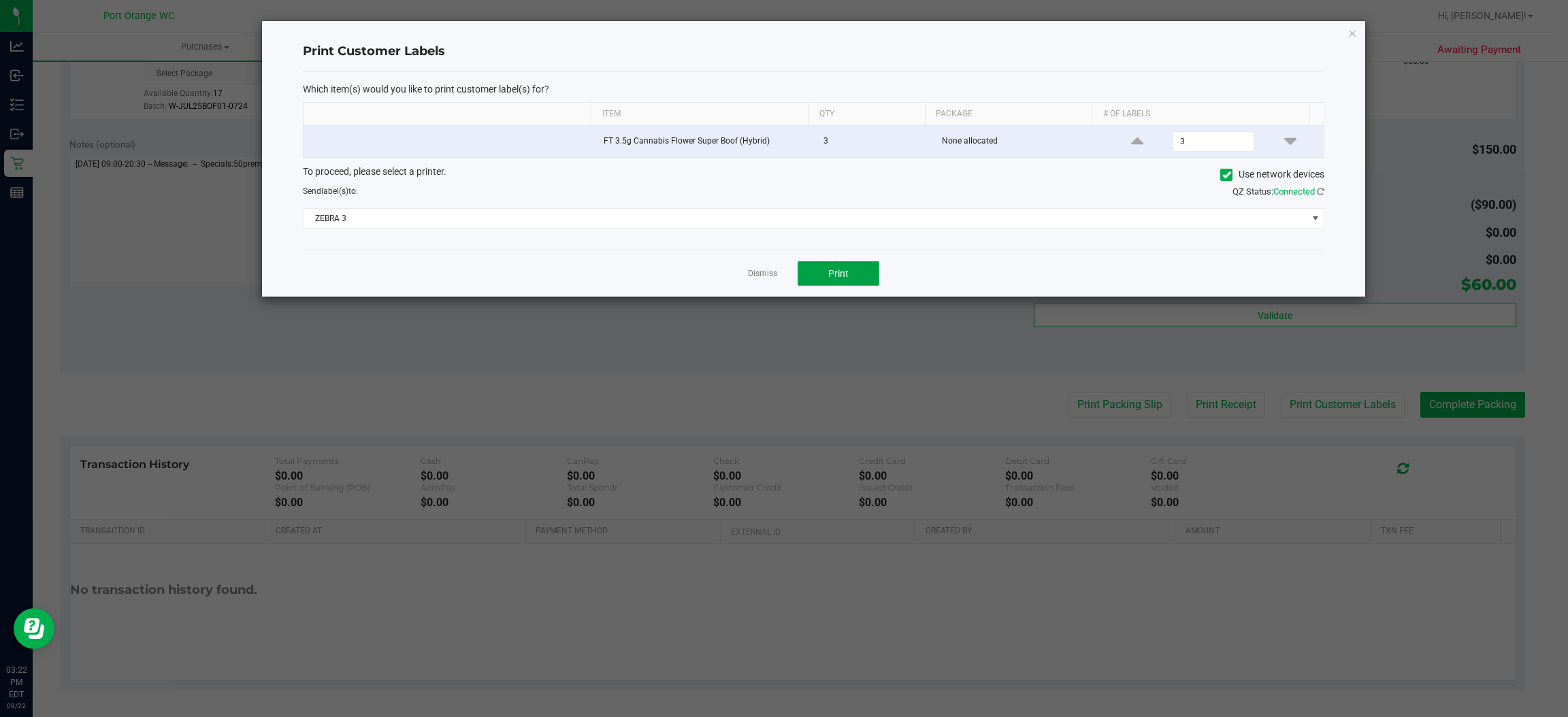
click at [834, 279] on span "Print" at bounding box center [839, 273] width 20 height 11
click at [761, 277] on link "Dismiss" at bounding box center [763, 273] width 29 height 12
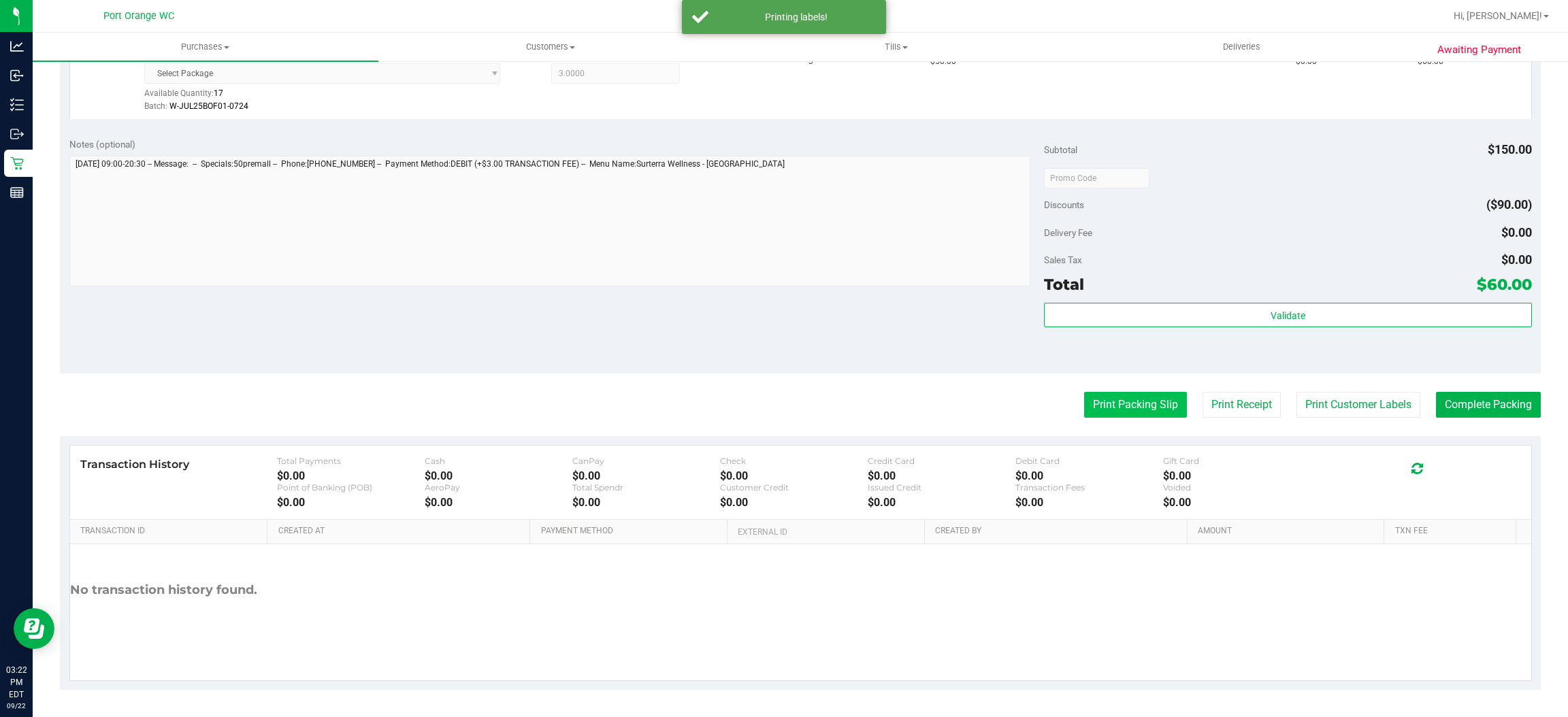
click at [1095, 414] on button "Print Packing Slip" at bounding box center [1135, 405] width 102 height 26
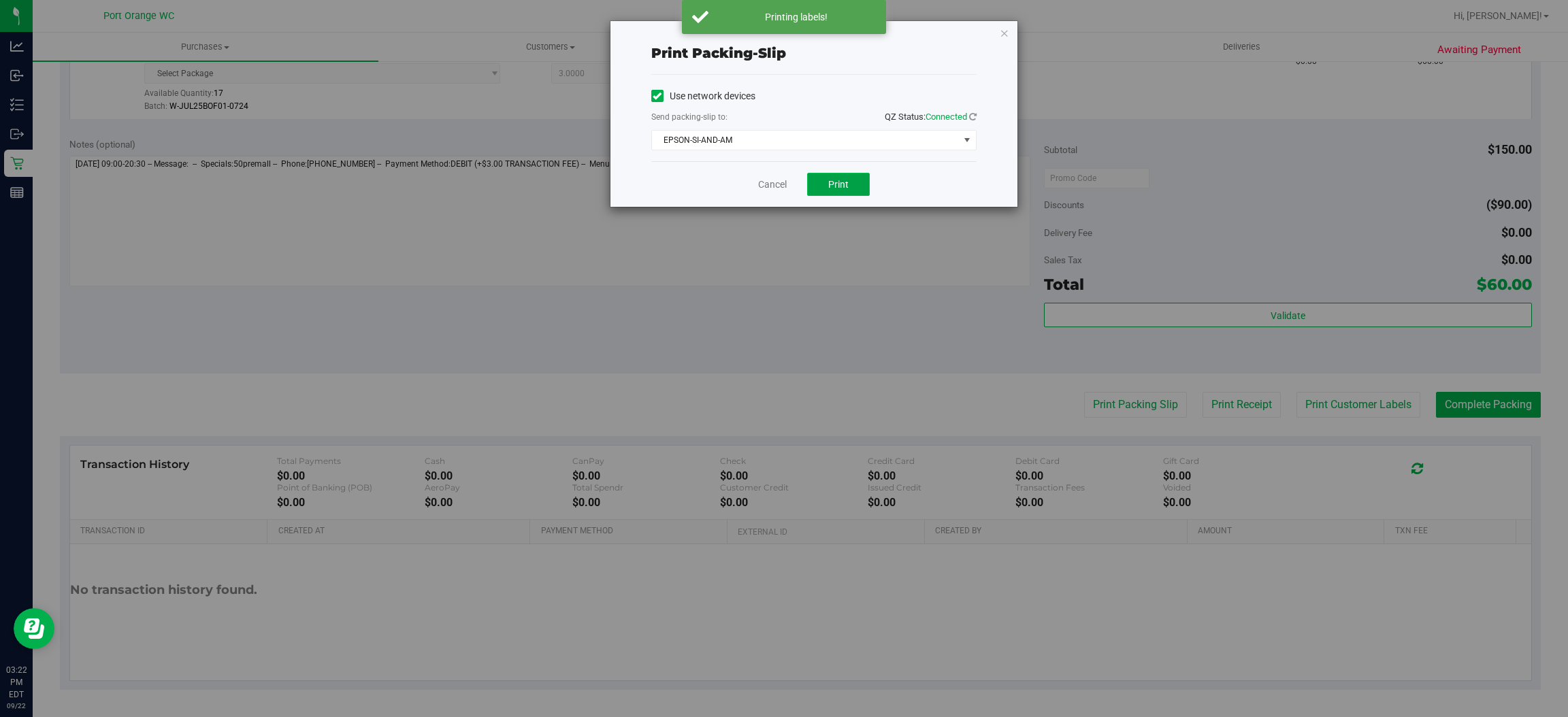
click at [826, 182] on button "Print" at bounding box center [838, 184] width 62 height 23
click at [783, 183] on link "Cancel" at bounding box center [772, 185] width 28 height 15
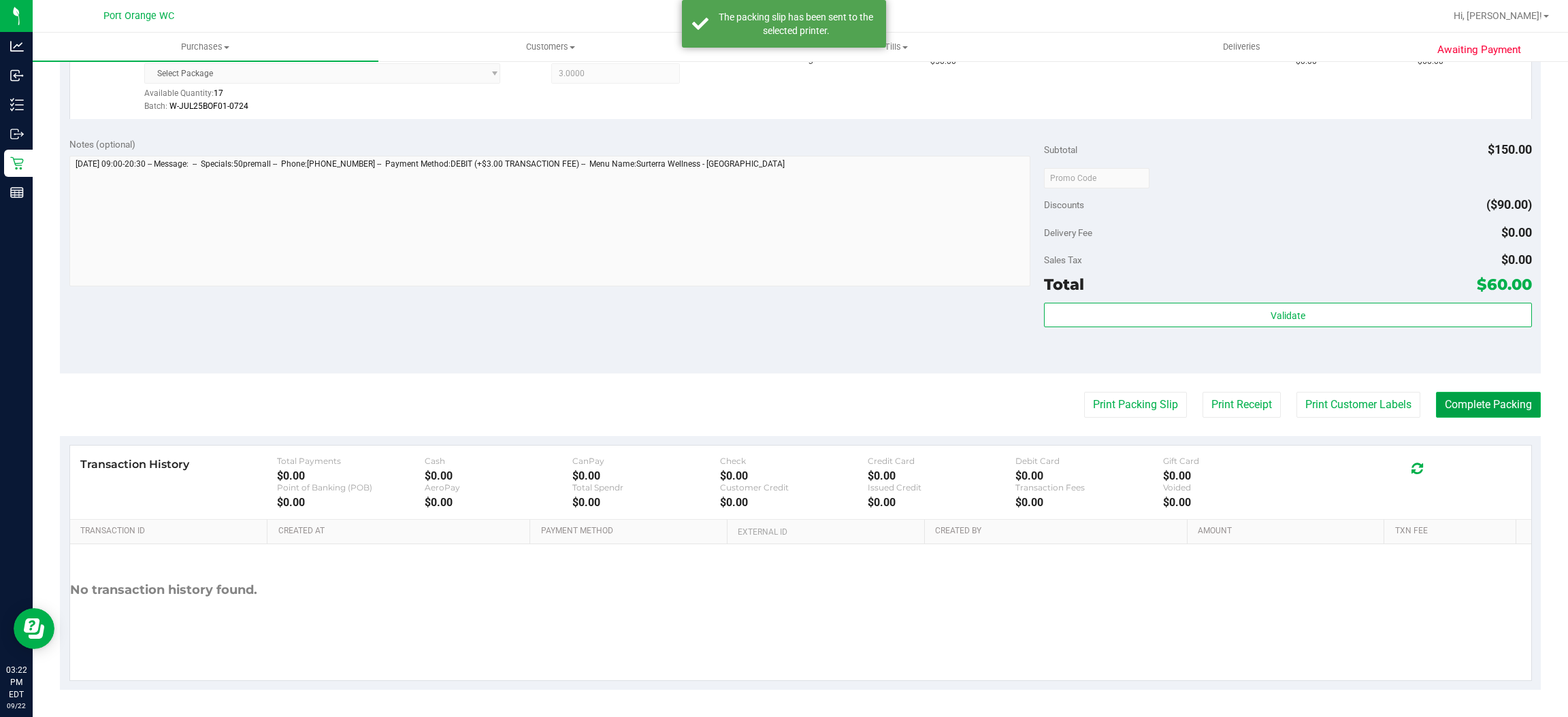
click at [1451, 406] on button "Complete Packing" at bounding box center [1488, 405] width 105 height 26
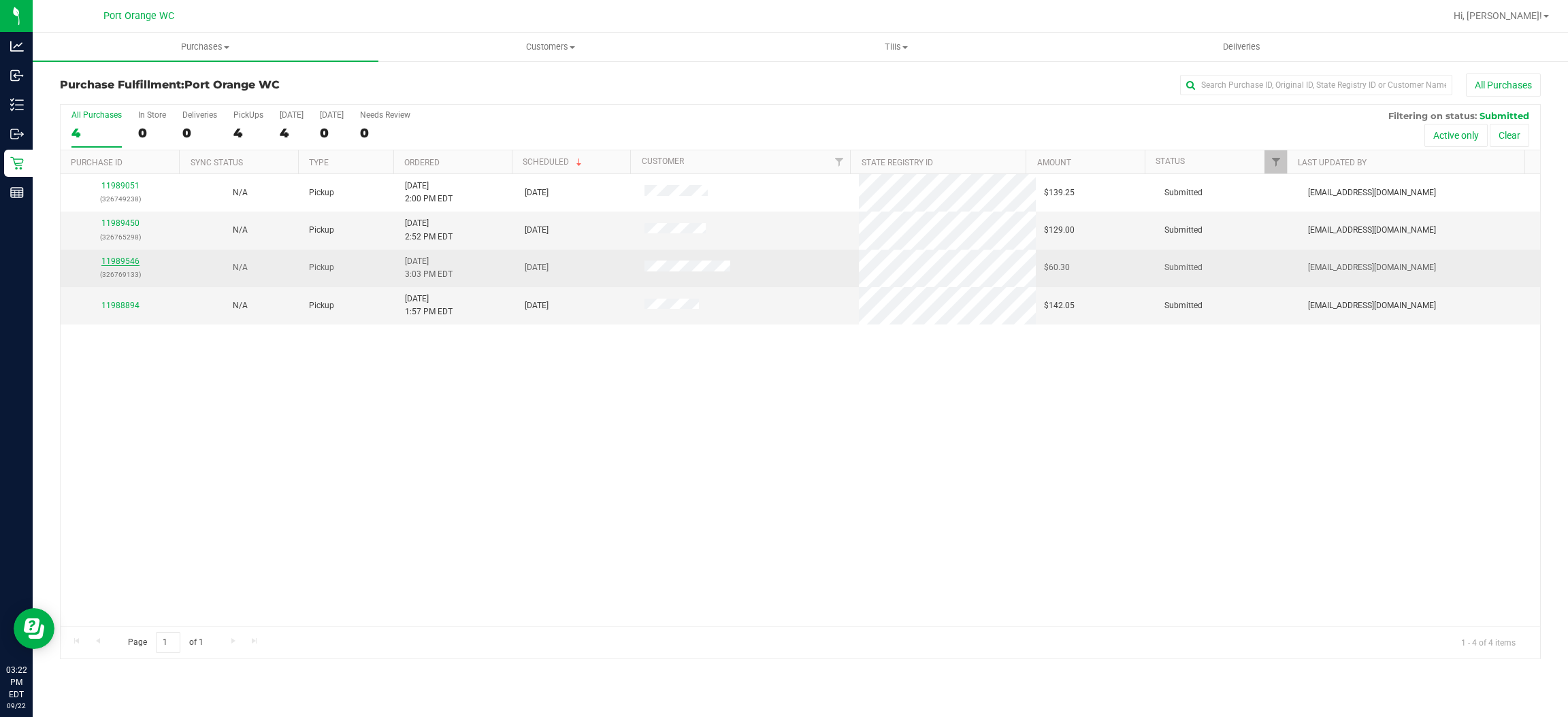
click at [124, 262] on link "11989546" at bounding box center [121, 262] width 38 height 9
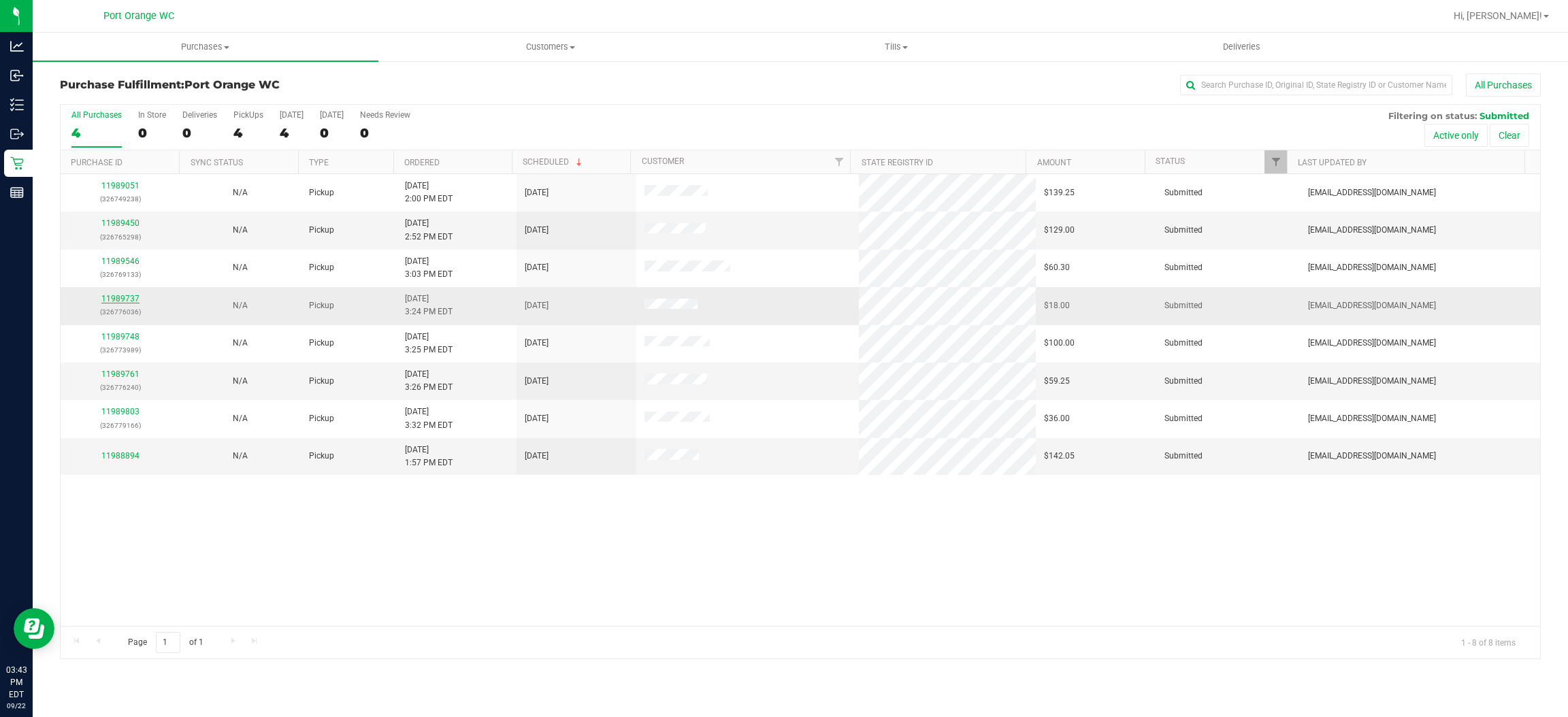
click at [136, 304] on link "11989737" at bounding box center [121, 298] width 38 height 9
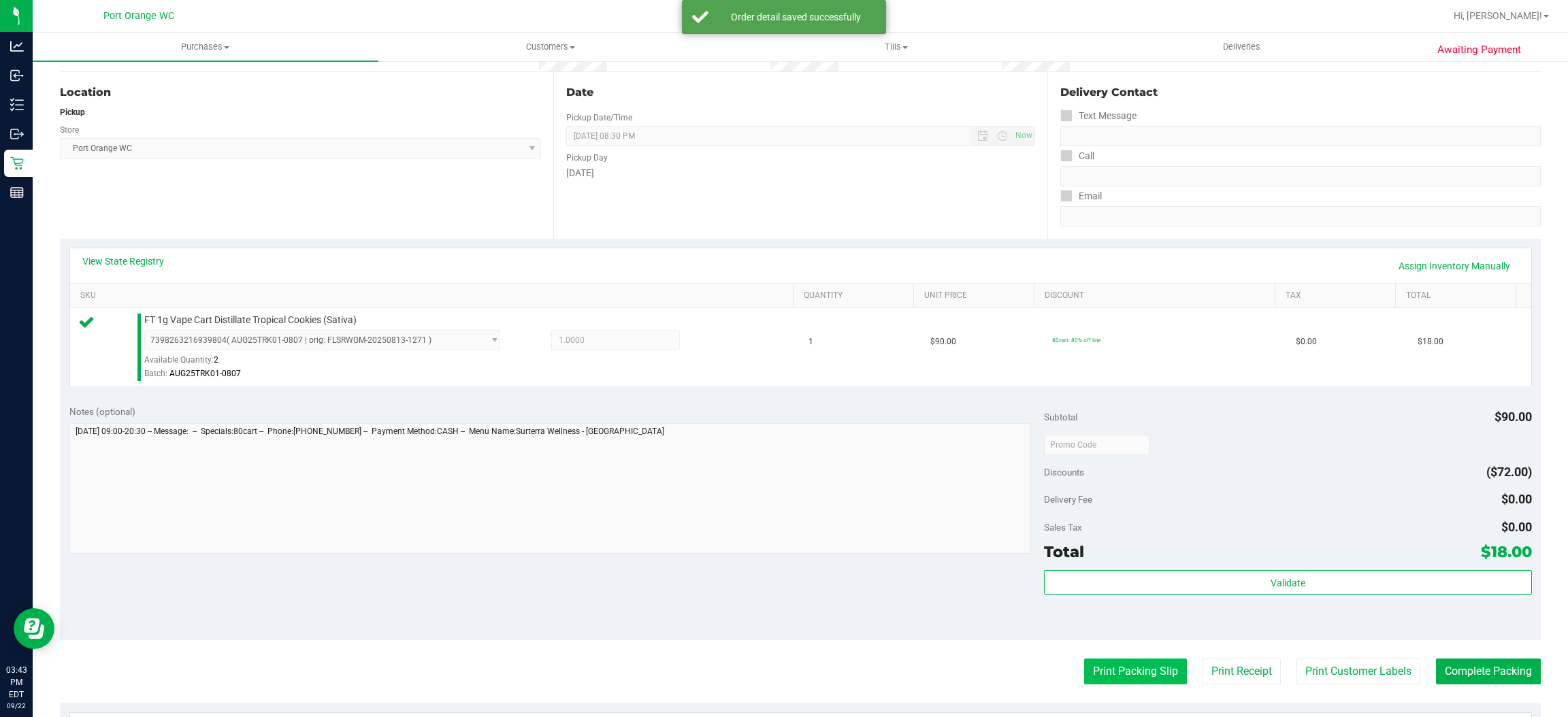
scroll to position [398, 0]
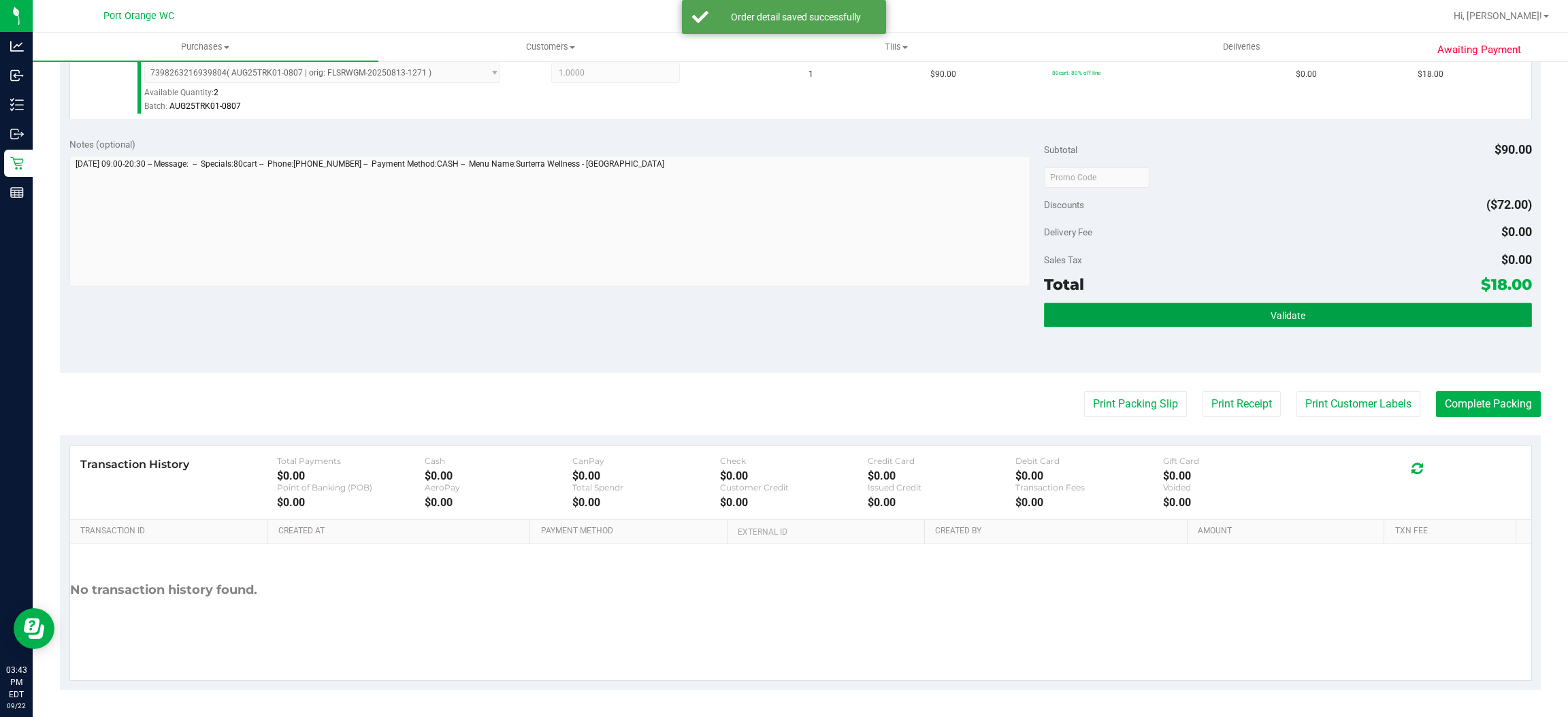
click at [1271, 310] on span "Validate" at bounding box center [1288, 316] width 35 height 11
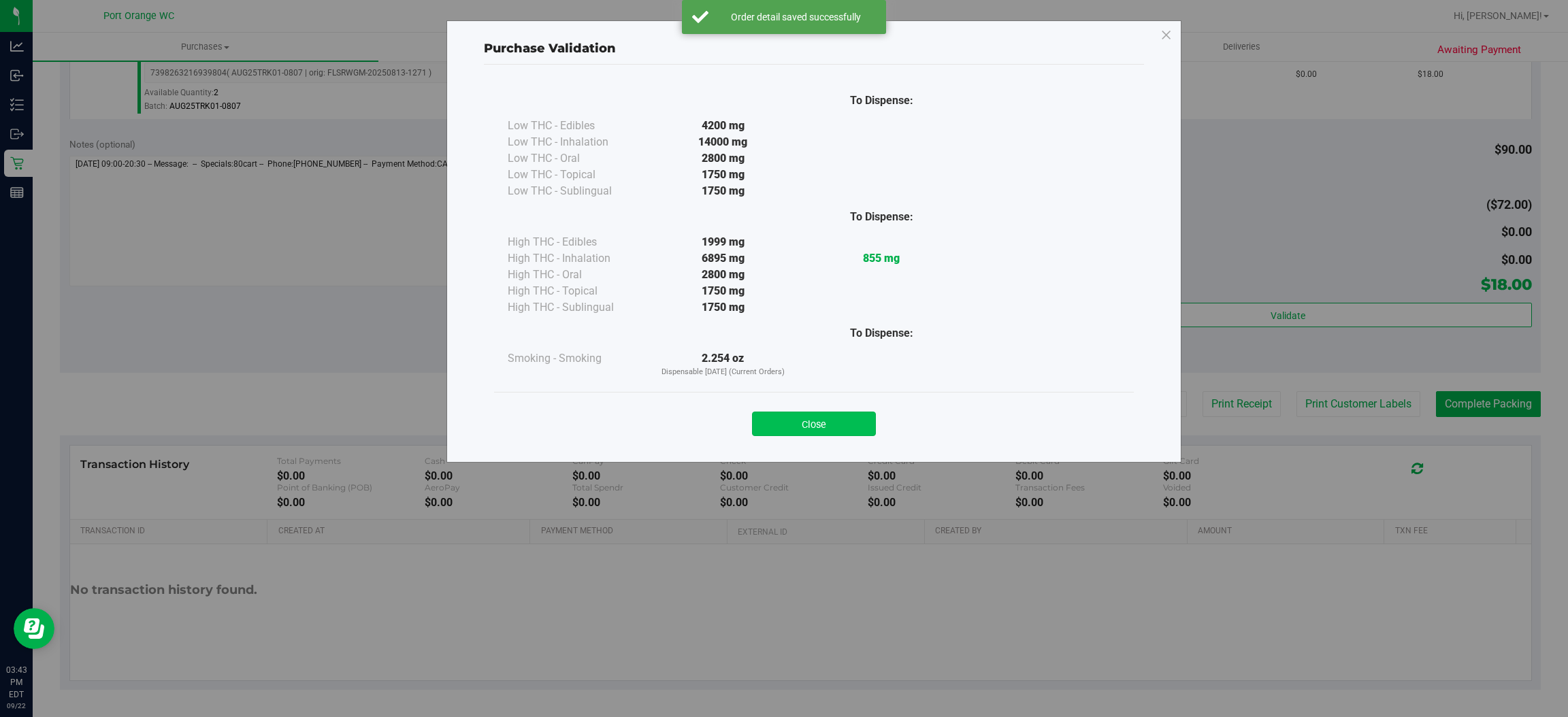
click at [853, 430] on button "Close" at bounding box center [813, 423] width 124 height 25
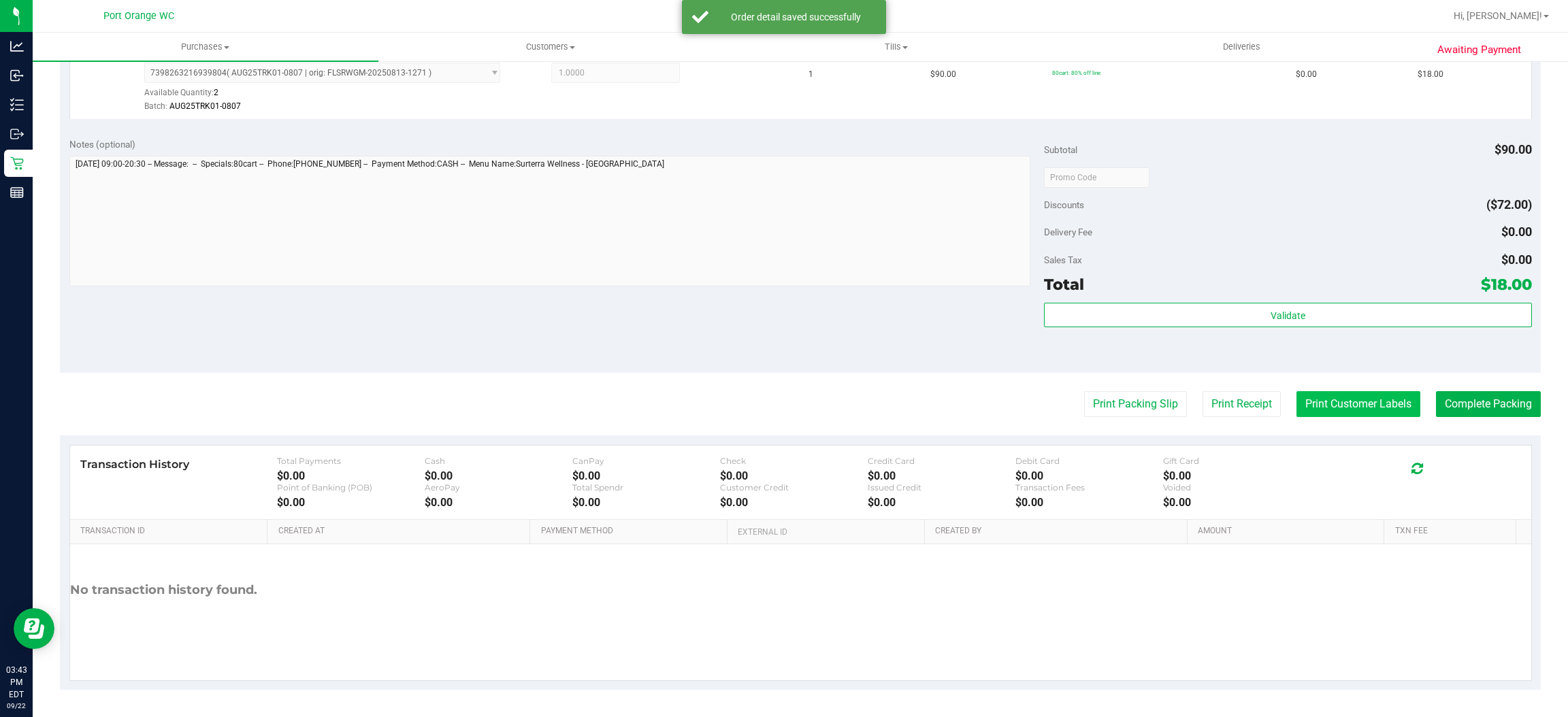
drag, startPoint x: 1338, startPoint y: 418, endPoint x: 1338, endPoint y: 404, distance: 14.0
click at [1338, 416] on purchase-details "Back Edit Purchase Cancel Purchase View Profile # 11989737 BioTrack ID: - Submi…" at bounding box center [800, 184] width 1481 height 1011
click at [1338, 403] on button "Print Customer Labels" at bounding box center [1358, 404] width 124 height 26
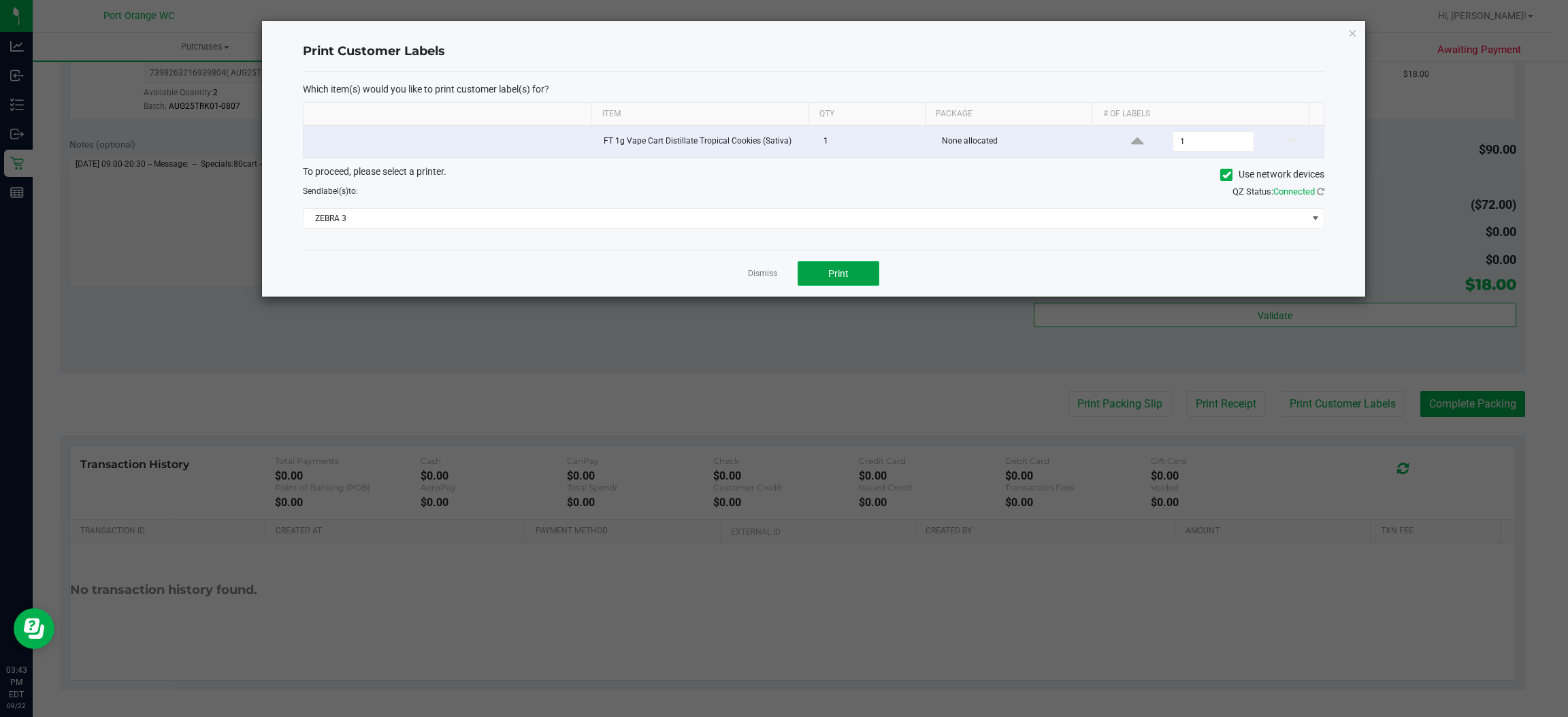
click at [831, 285] on button "Print" at bounding box center [838, 273] width 81 height 25
click at [768, 275] on link "Dismiss" at bounding box center [763, 273] width 29 height 12
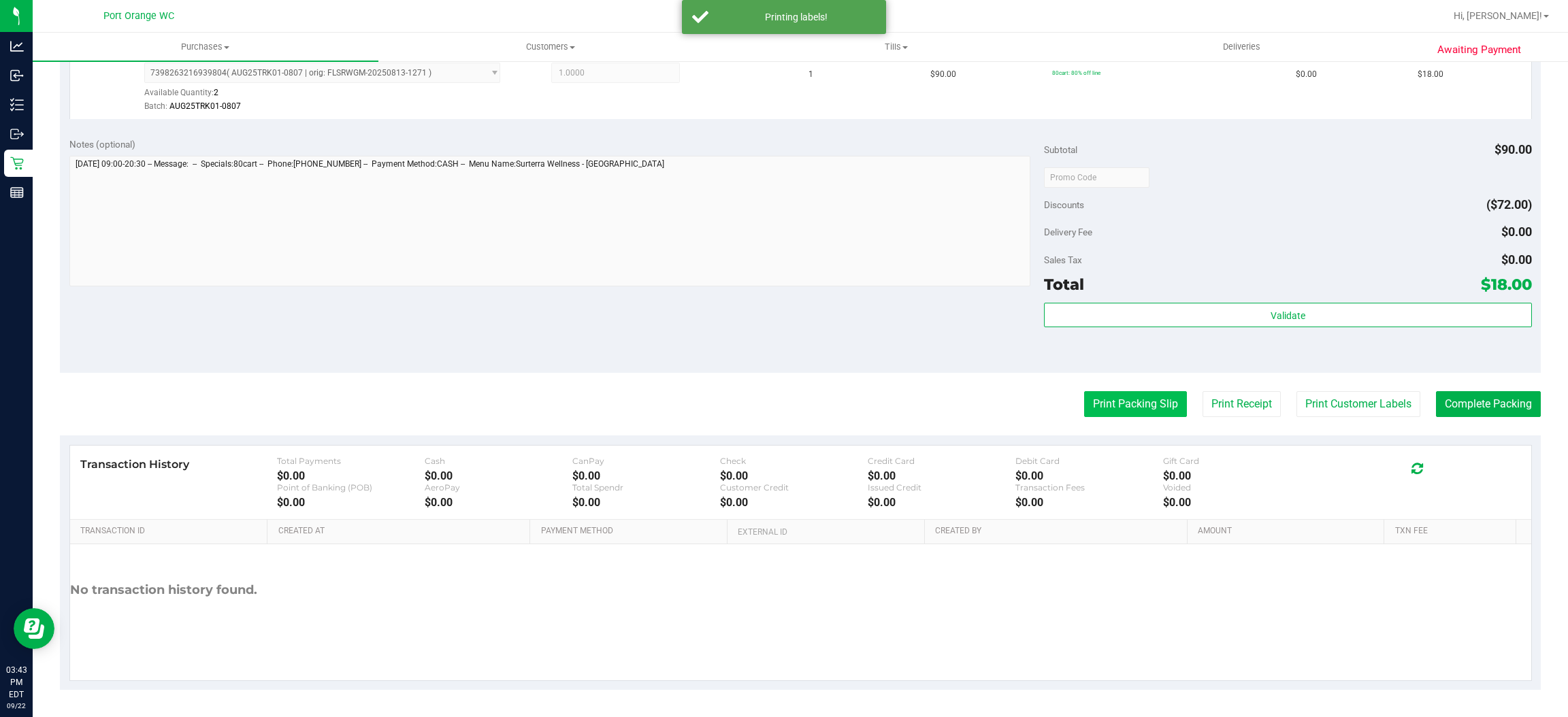
click at [1092, 399] on button "Print Packing Slip" at bounding box center [1135, 404] width 102 height 26
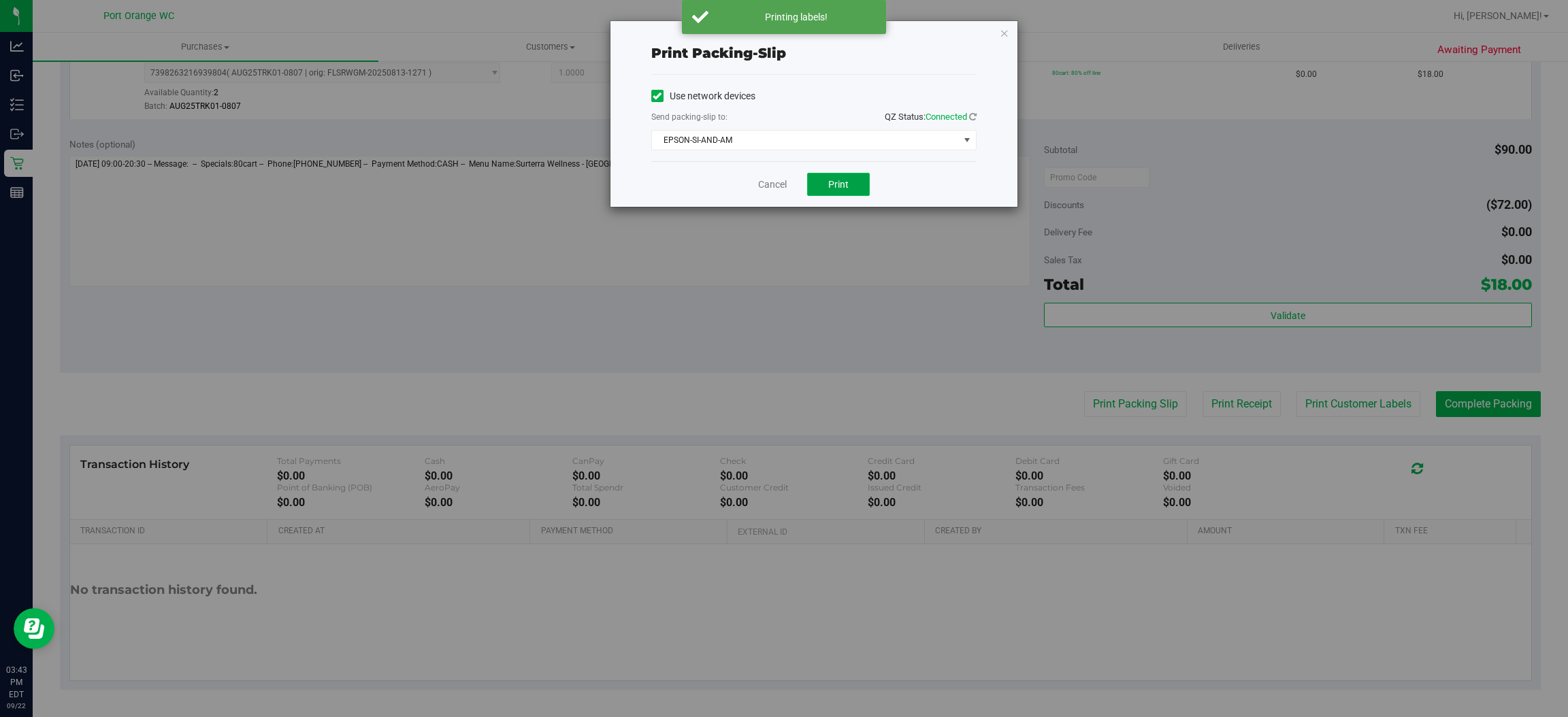
click at [858, 176] on button "Print" at bounding box center [838, 184] width 62 height 23
click at [780, 183] on link "Cancel" at bounding box center [772, 185] width 28 height 15
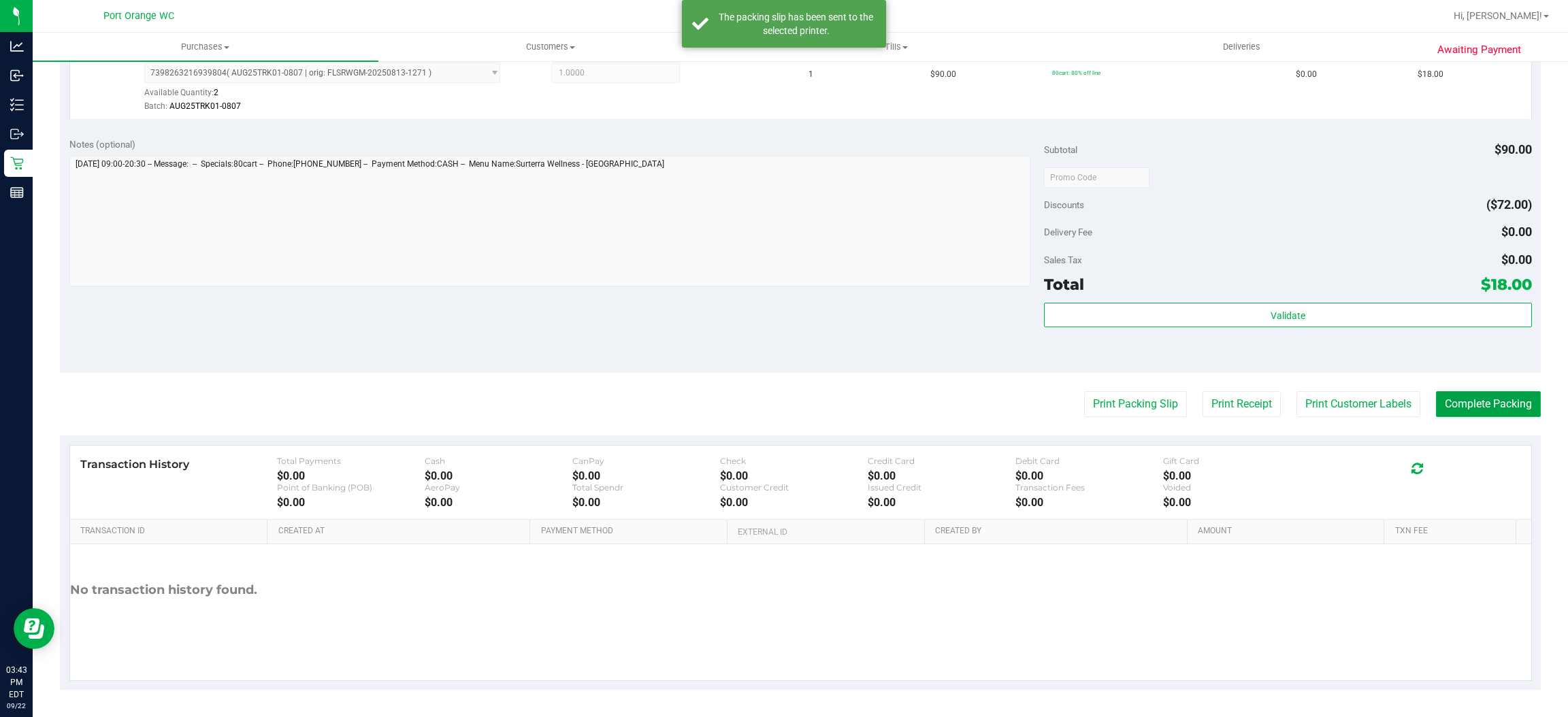
click at [1472, 405] on button "Complete Packing" at bounding box center [1488, 404] width 105 height 26
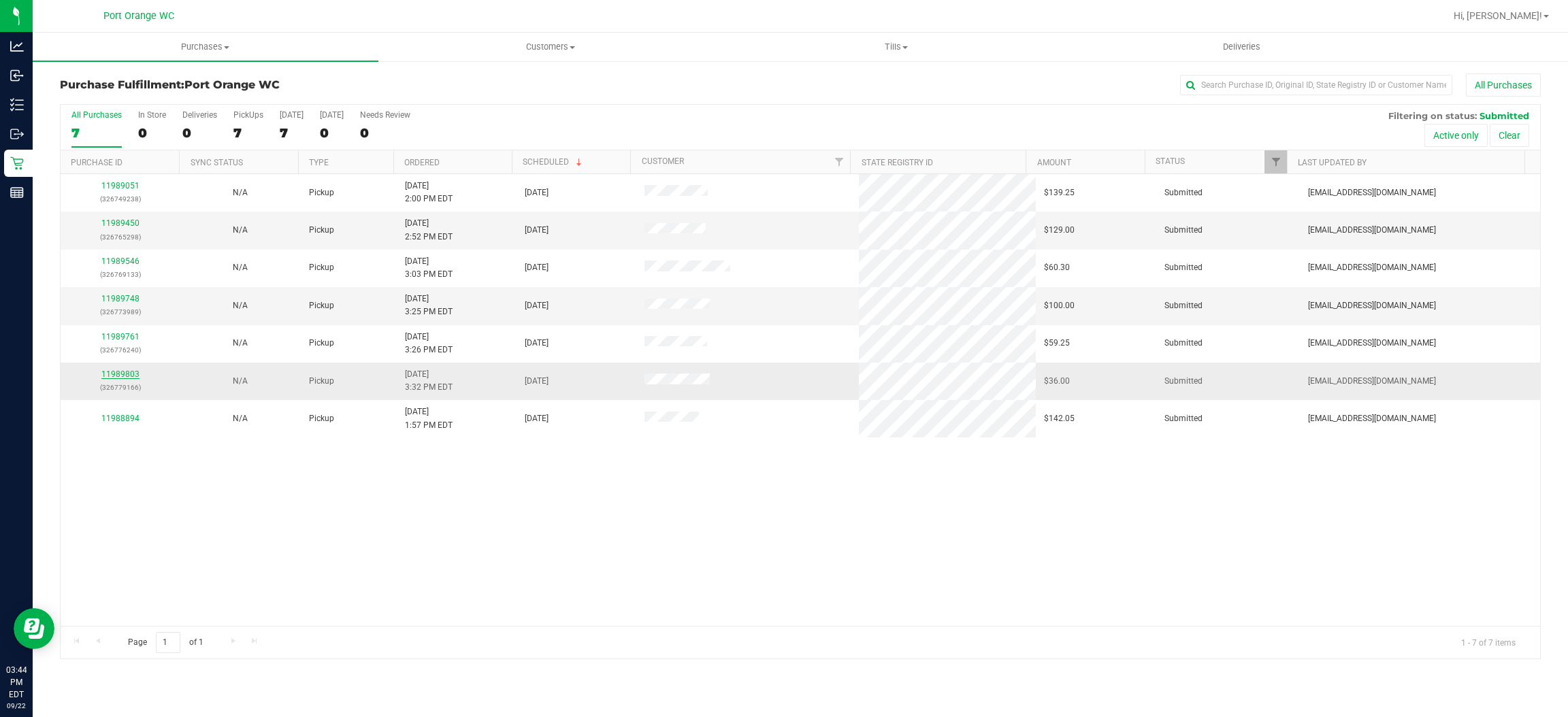
click at [130, 375] on link "11989803" at bounding box center [121, 374] width 38 height 9
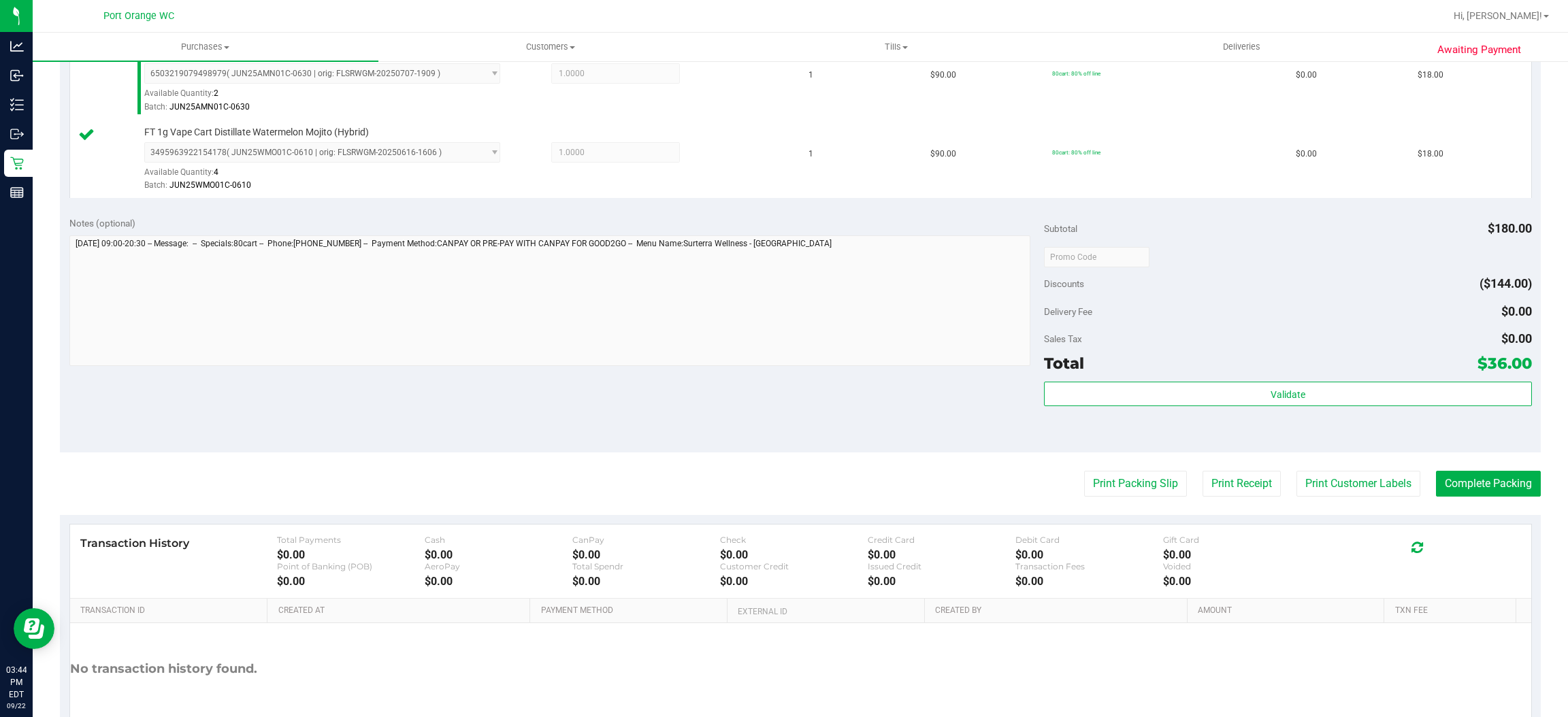
scroll to position [408, 0]
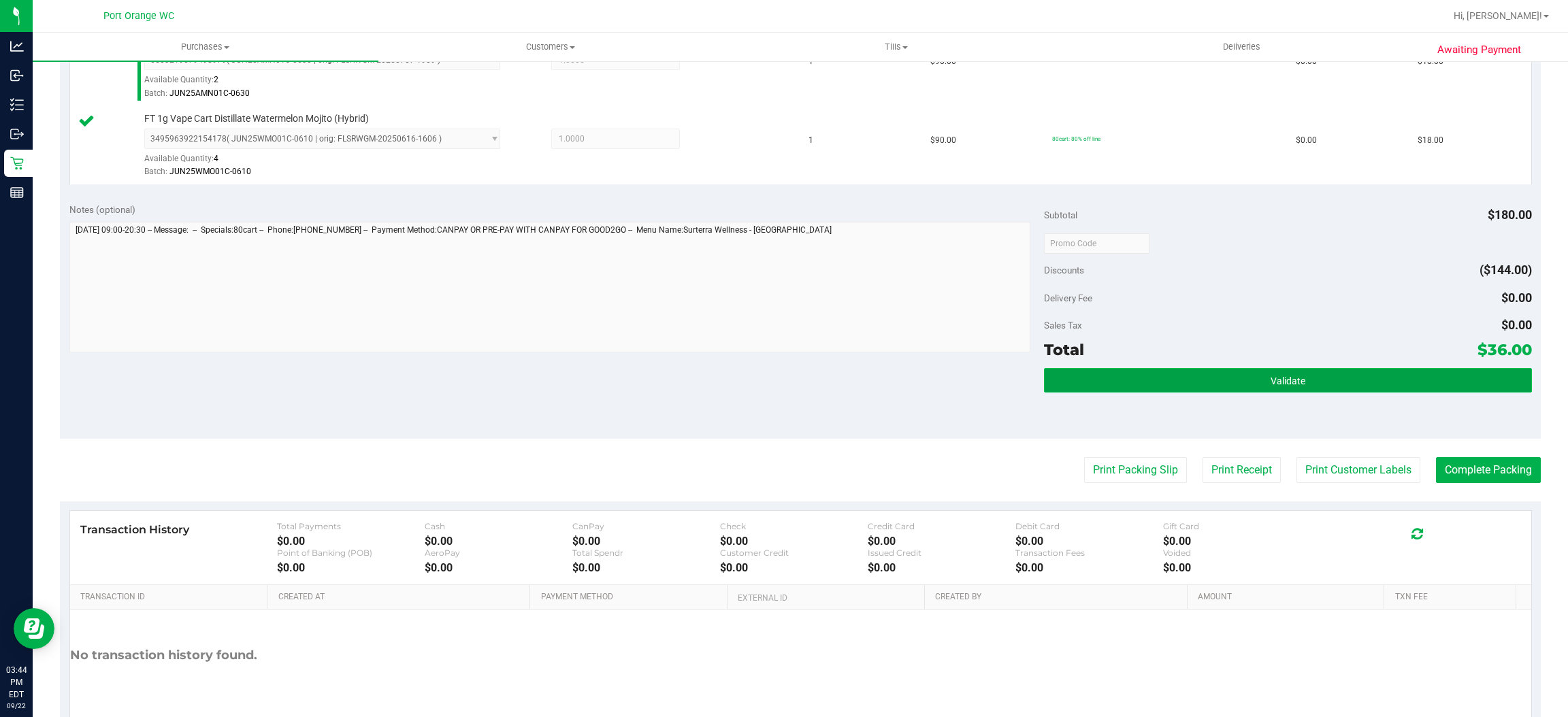
click at [1218, 381] on button "Validate" at bounding box center [1287, 380] width 488 height 25
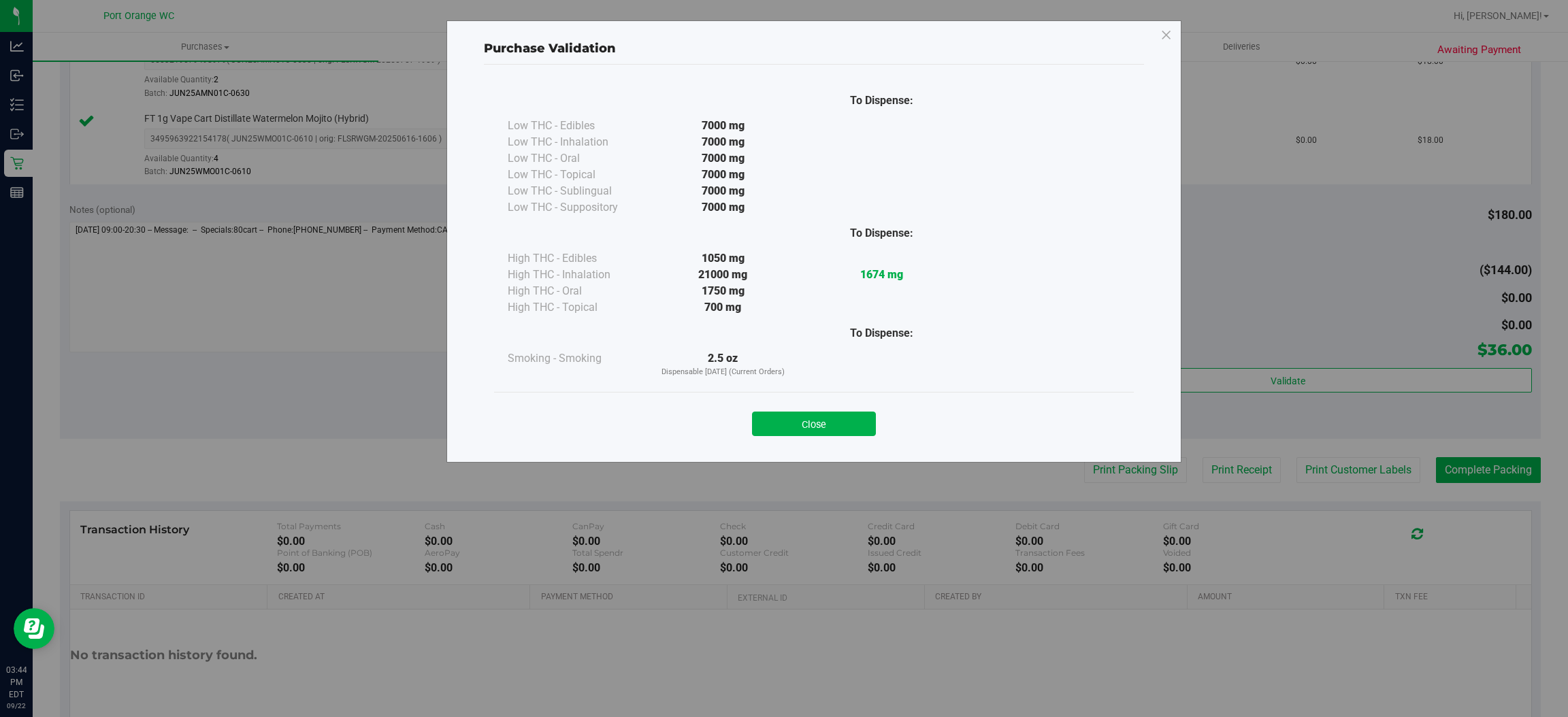
drag, startPoint x: 829, startPoint y: 420, endPoint x: 1211, endPoint y: 416, distance: 382.0
click at [834, 426] on button "Close" at bounding box center [813, 423] width 124 height 25
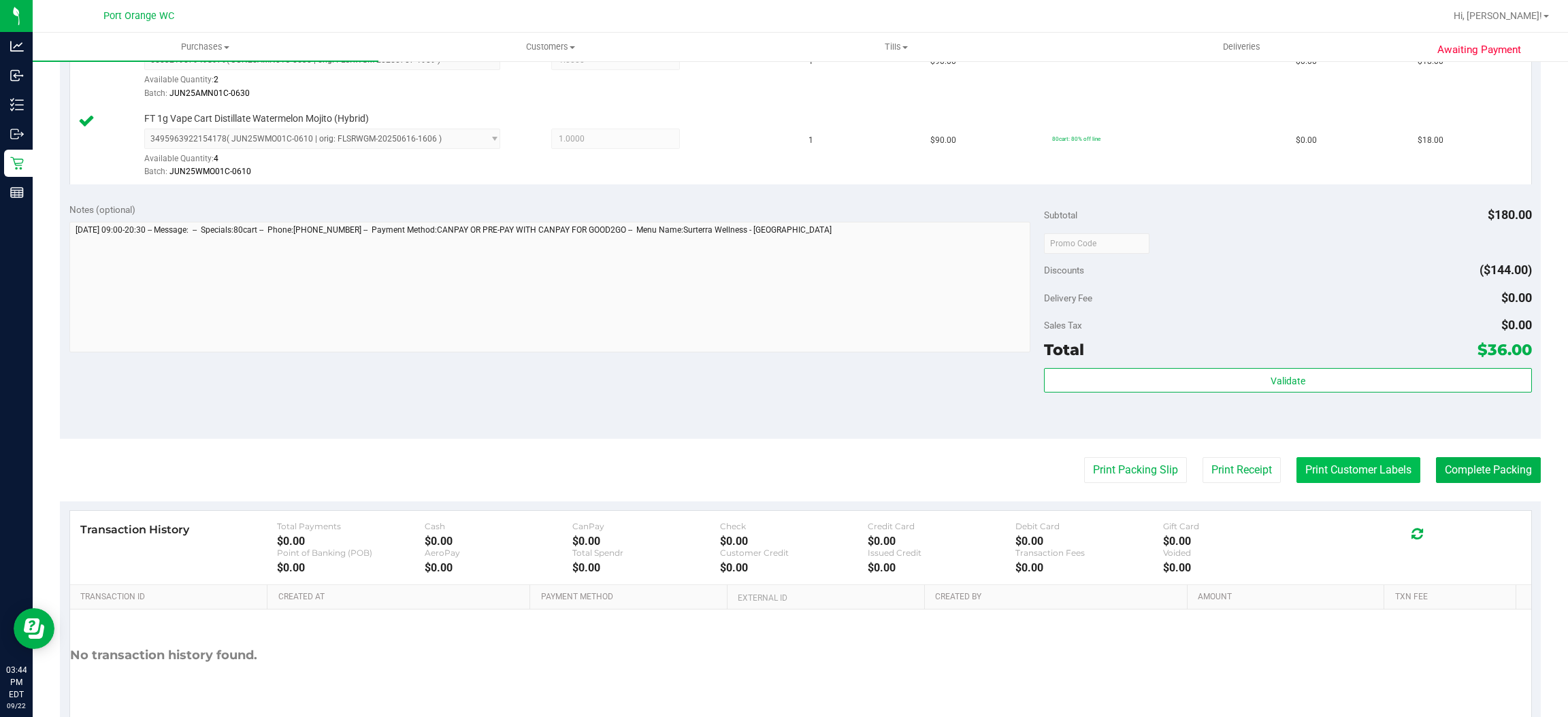
click at [1324, 467] on button "Print Customer Labels" at bounding box center [1358, 470] width 124 height 26
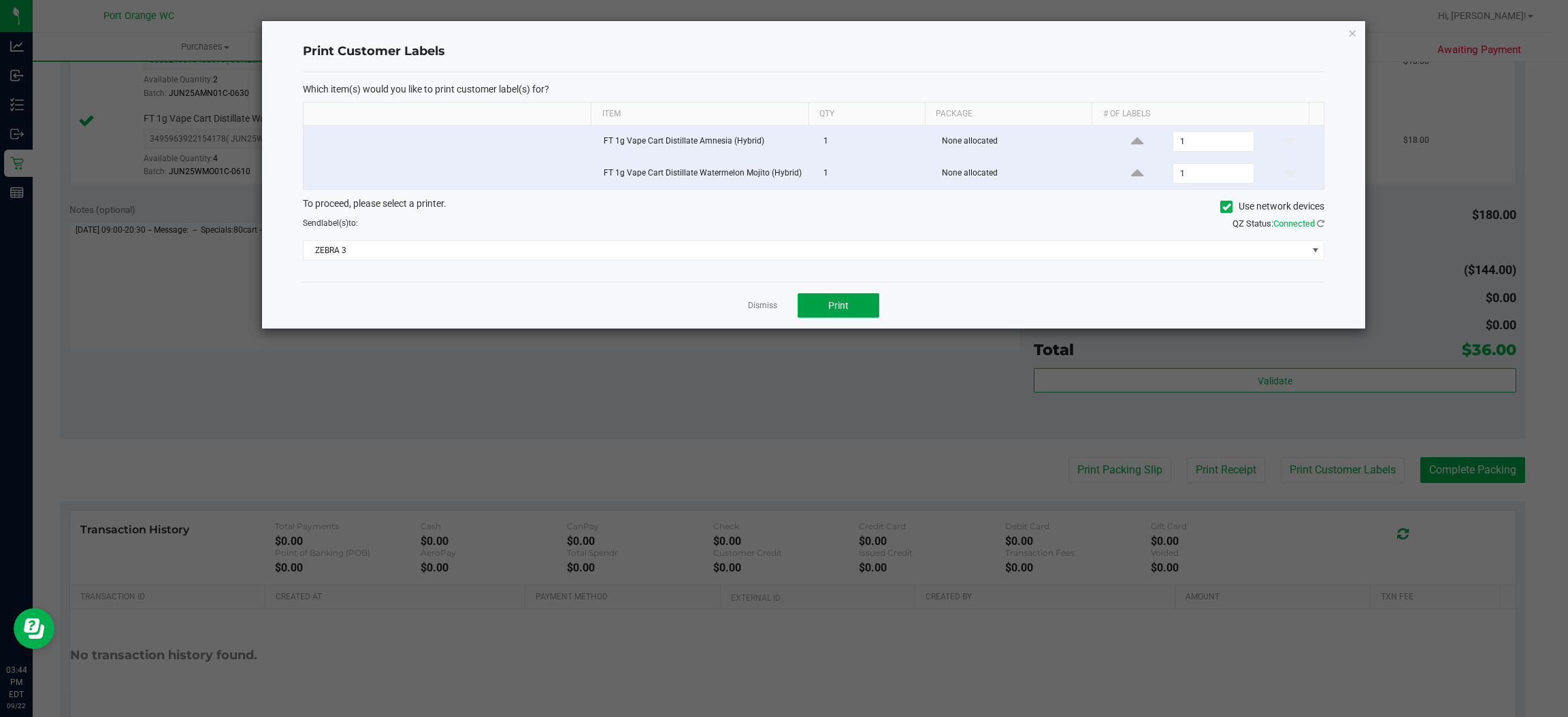
click at [838, 311] on span "Print" at bounding box center [839, 305] width 20 height 11
click at [768, 309] on link "Dismiss" at bounding box center [763, 305] width 29 height 12
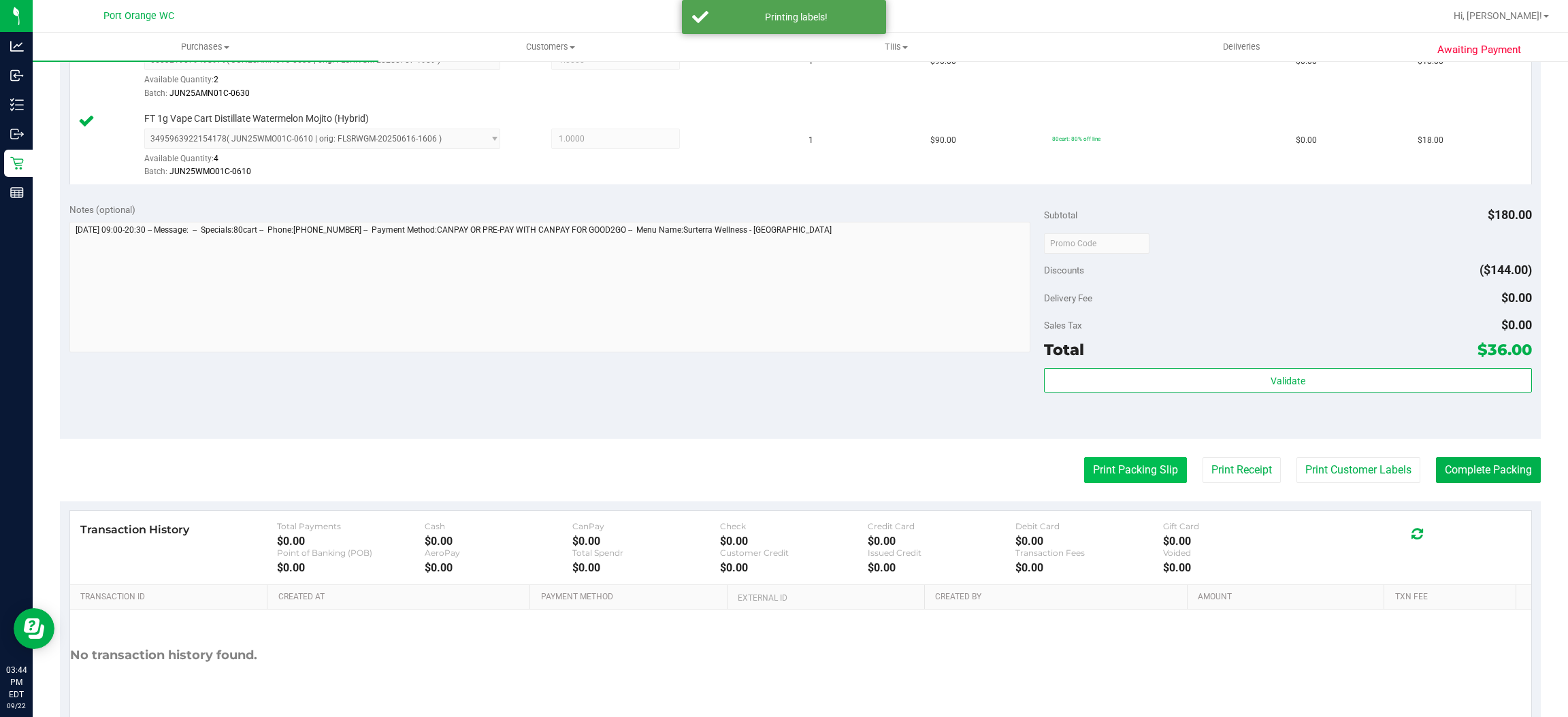
click at [1106, 464] on button "Print Packing Slip" at bounding box center [1135, 470] width 102 height 26
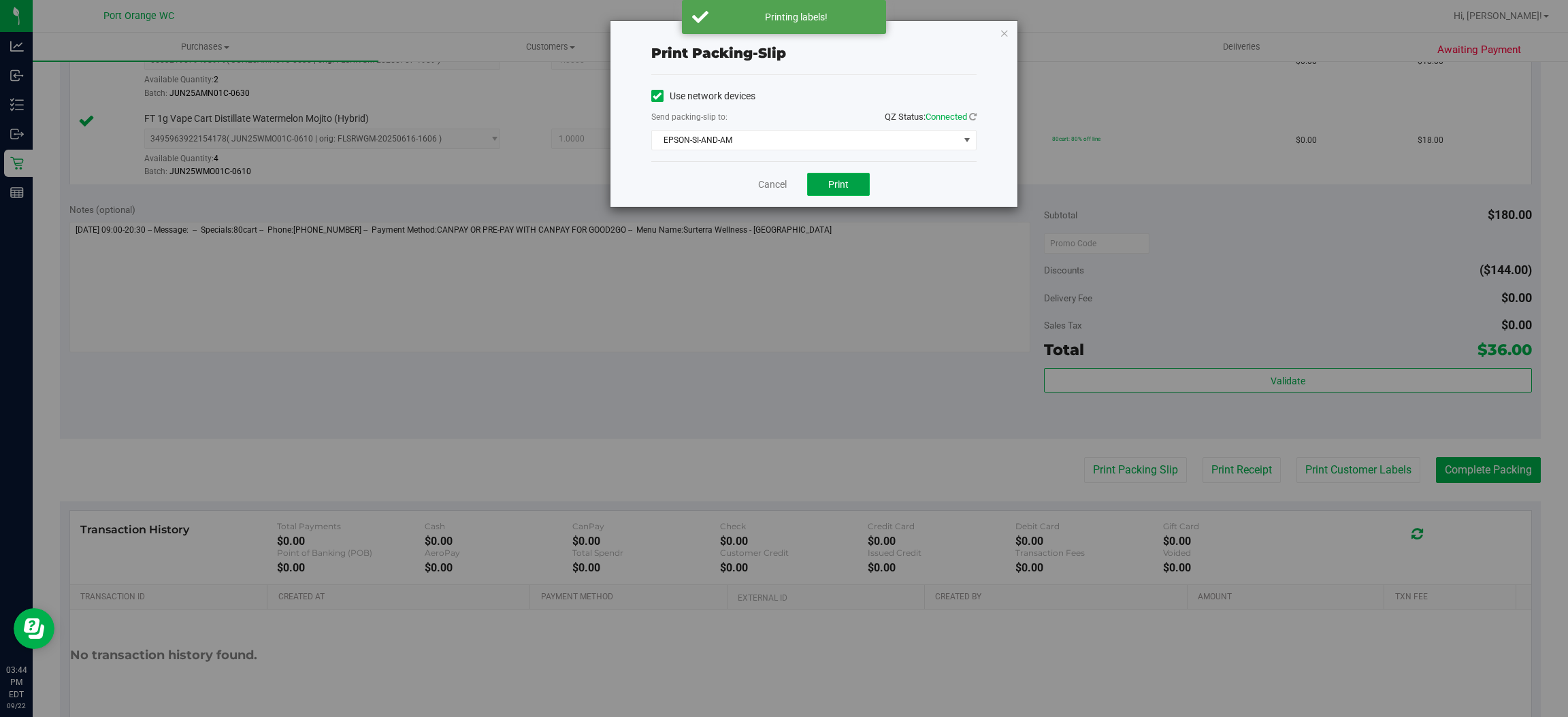
click at [844, 190] on span "Print" at bounding box center [839, 185] width 20 height 11
click at [765, 188] on link "Cancel" at bounding box center [772, 185] width 28 height 15
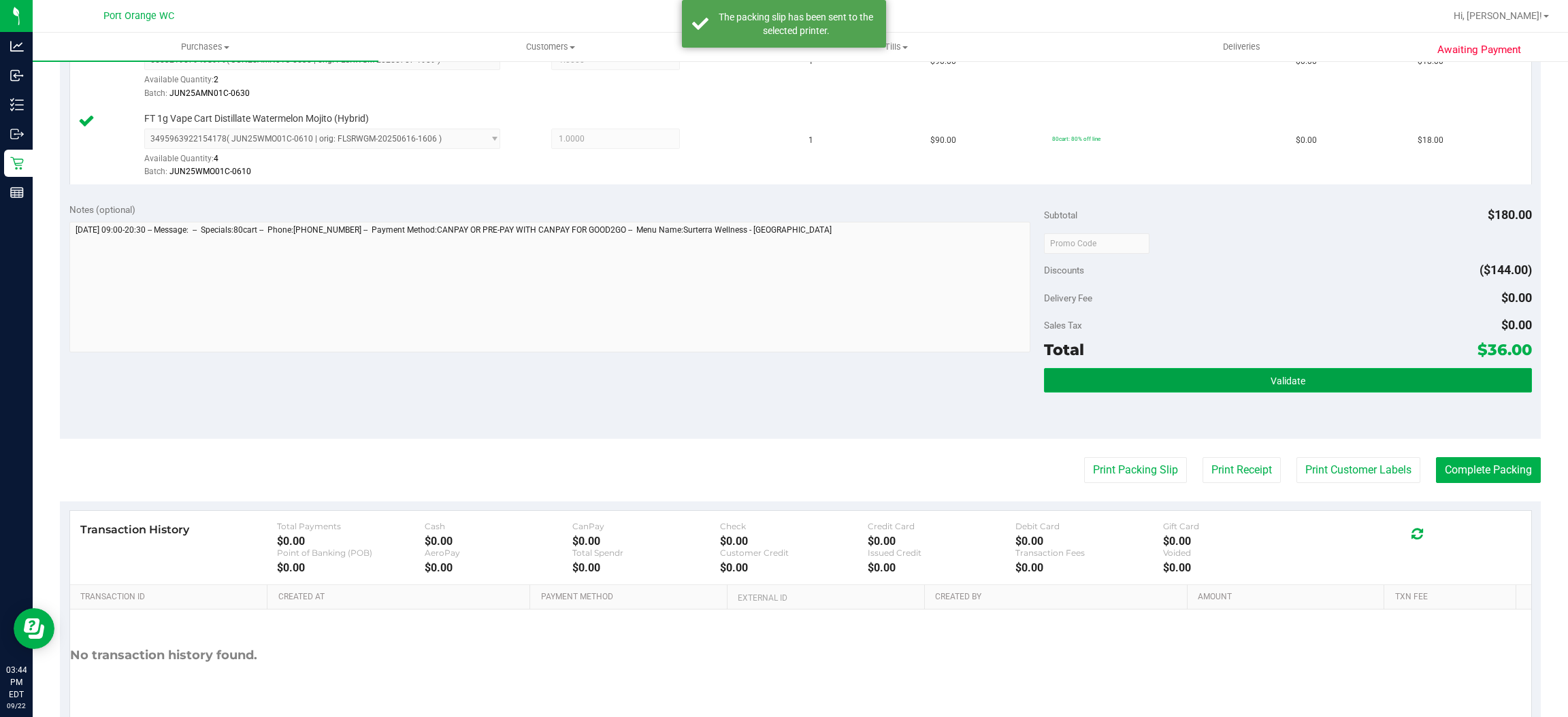
click at [1159, 370] on button "Validate" at bounding box center [1287, 380] width 488 height 25
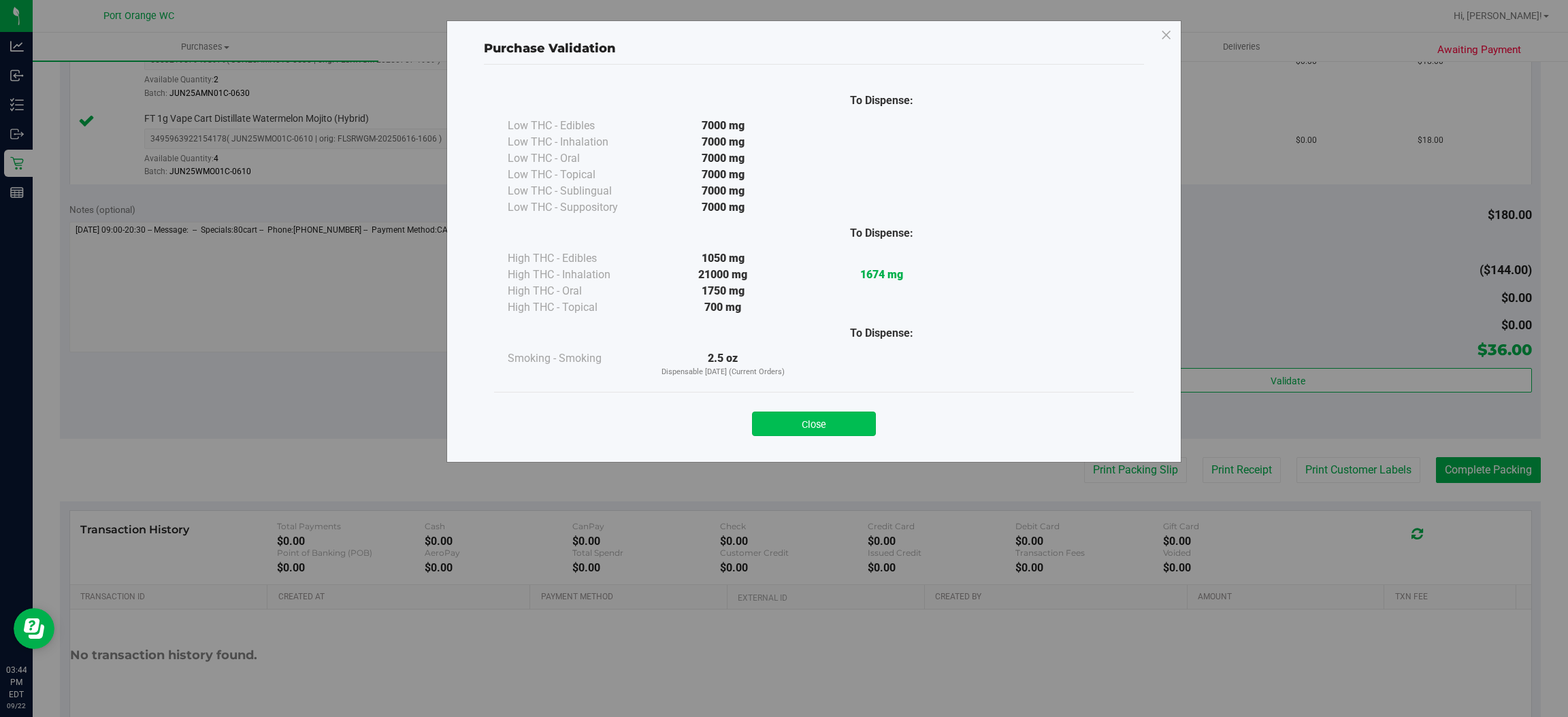
click at [832, 414] on button "Close" at bounding box center [813, 423] width 124 height 25
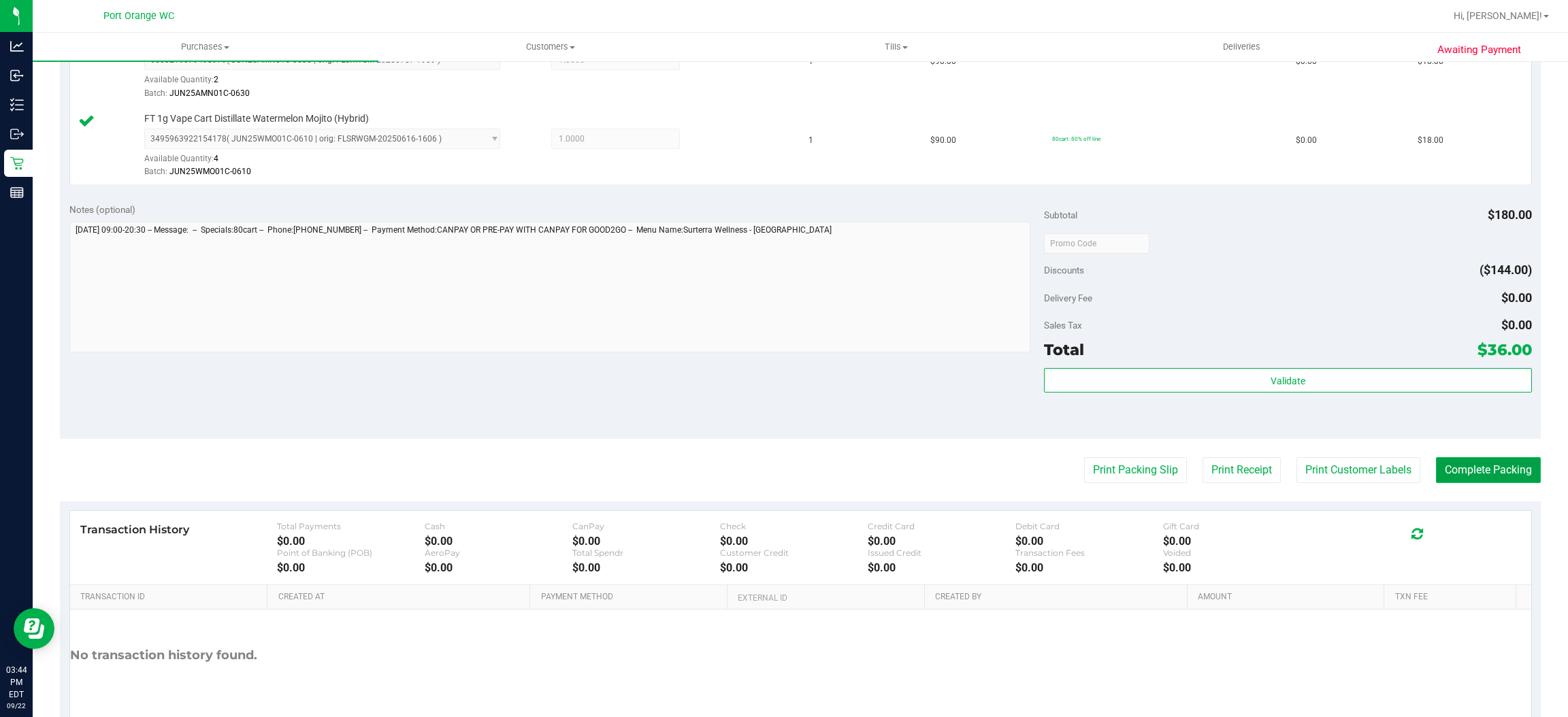
click at [1456, 470] on button "Complete Packing" at bounding box center [1488, 470] width 105 height 26
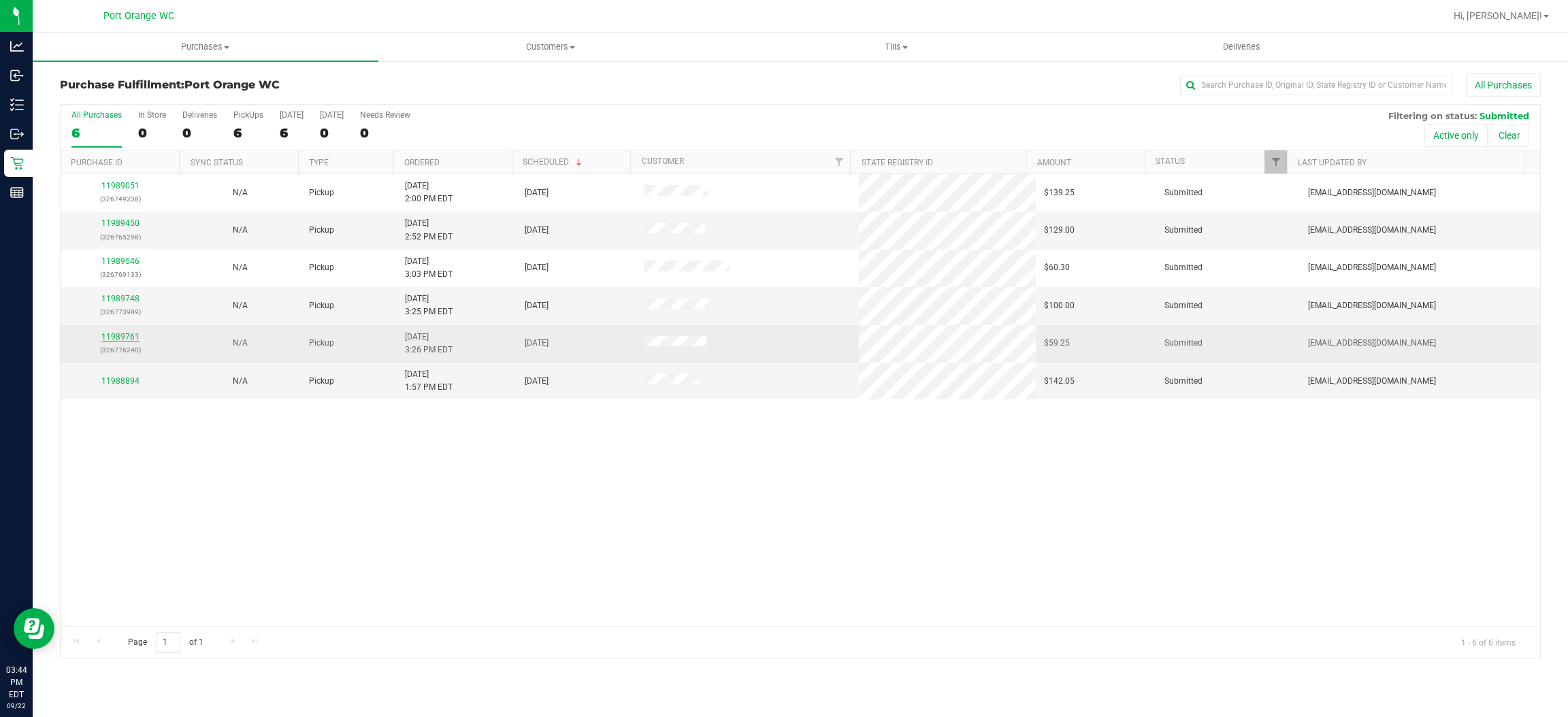
click at [117, 337] on link "11989761" at bounding box center [121, 337] width 38 height 9
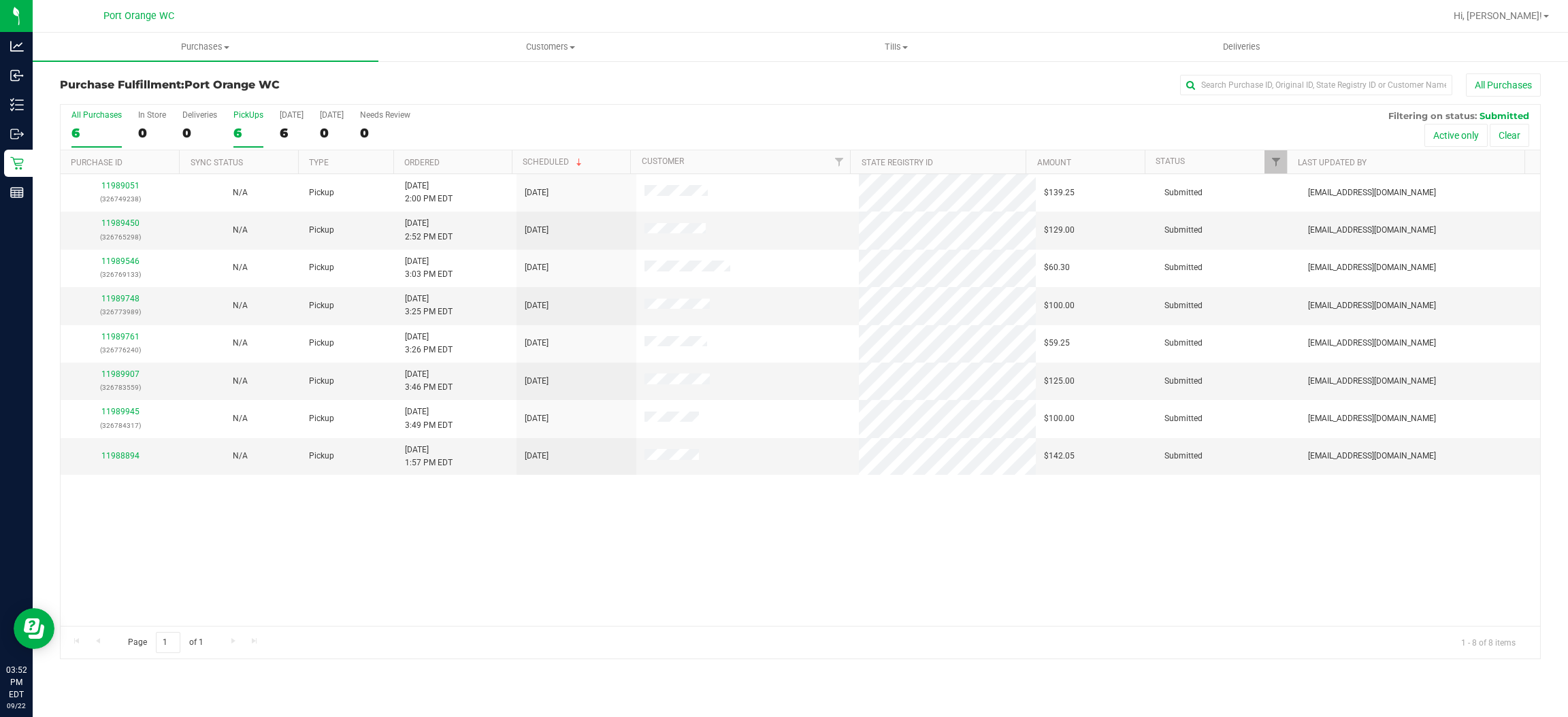
click at [251, 124] on label "PickUps 6" at bounding box center [248, 129] width 30 height 37
click at [0, 0] on input "PickUps 6" at bounding box center [0, 0] width 0 height 0
click at [248, 115] on div "PickUps" at bounding box center [248, 115] width 30 height 9
click at [0, 0] on input "PickUps 8" at bounding box center [0, 0] width 0 height 0
click at [248, 115] on div "PickUps" at bounding box center [248, 115] width 30 height 9
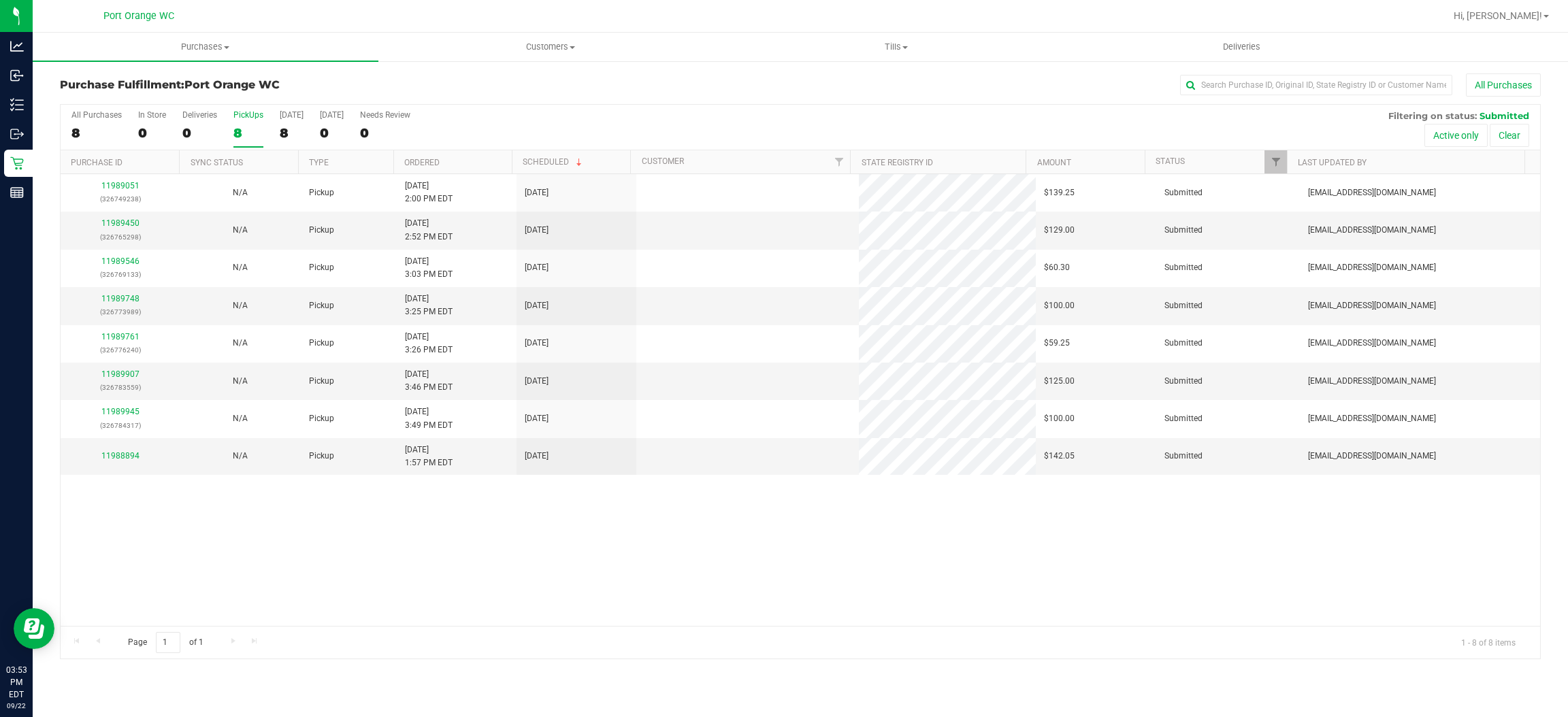
click at [0, 0] on input "PickUps 8" at bounding box center [0, 0] width 0 height 0
click at [248, 115] on div "PickUps" at bounding box center [248, 115] width 30 height 9
click at [0, 0] on input "PickUps 8" at bounding box center [0, 0] width 0 height 0
click at [248, 115] on div "PickUps" at bounding box center [248, 115] width 30 height 9
click at [0, 0] on input "PickUps 8" at bounding box center [0, 0] width 0 height 0
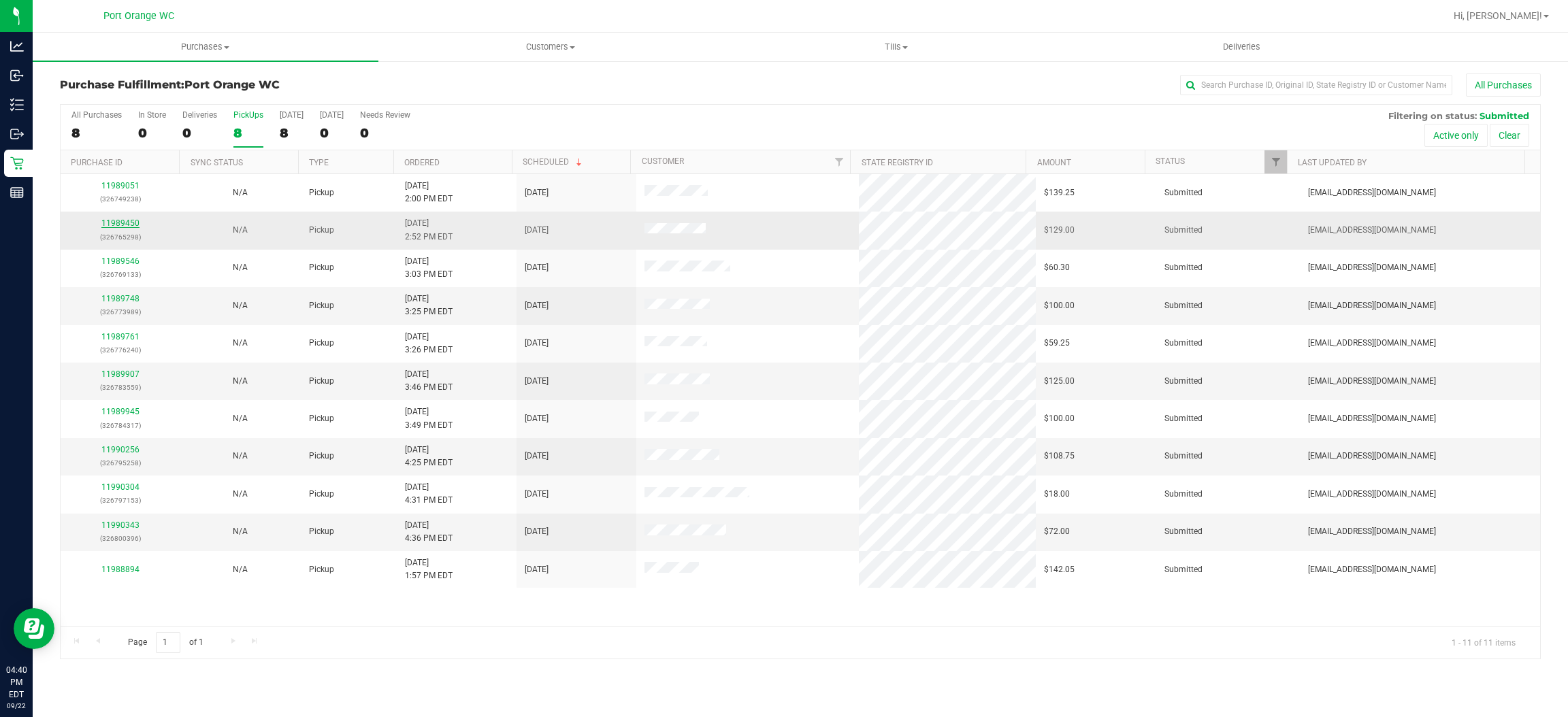
click at [124, 227] on link "11989450" at bounding box center [121, 223] width 38 height 9
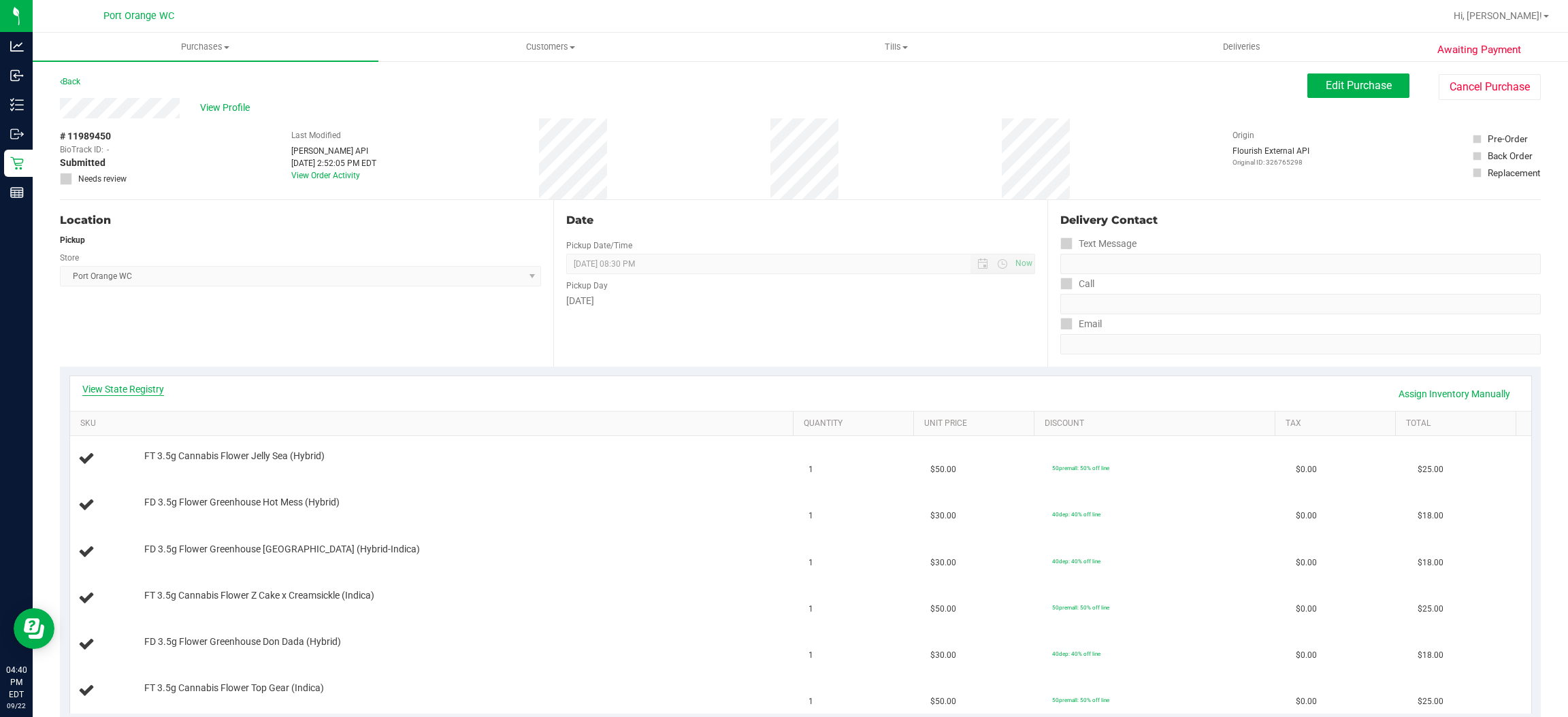
click at [135, 390] on link "View State Registry" at bounding box center [123, 389] width 81 height 14
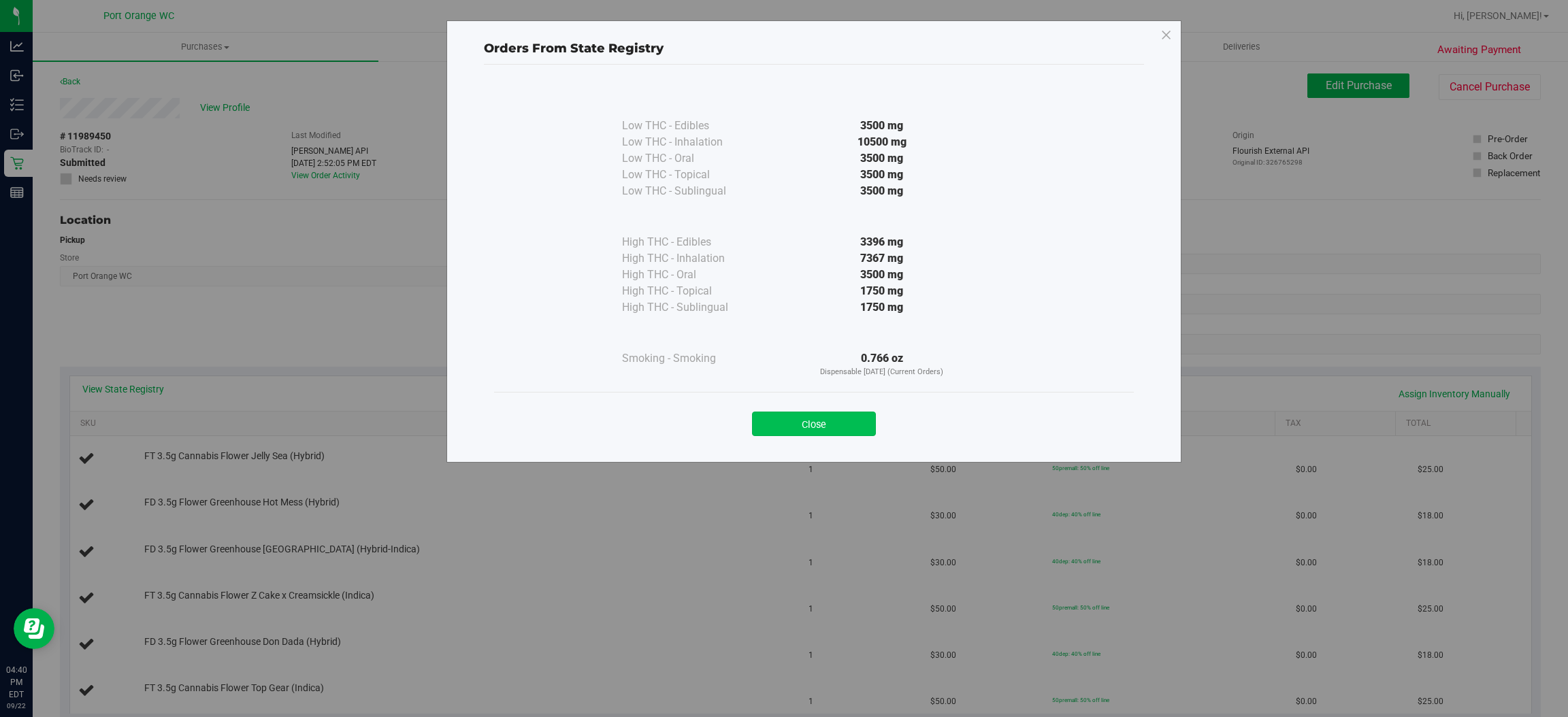
click at [863, 422] on button "Close" at bounding box center [813, 423] width 124 height 25
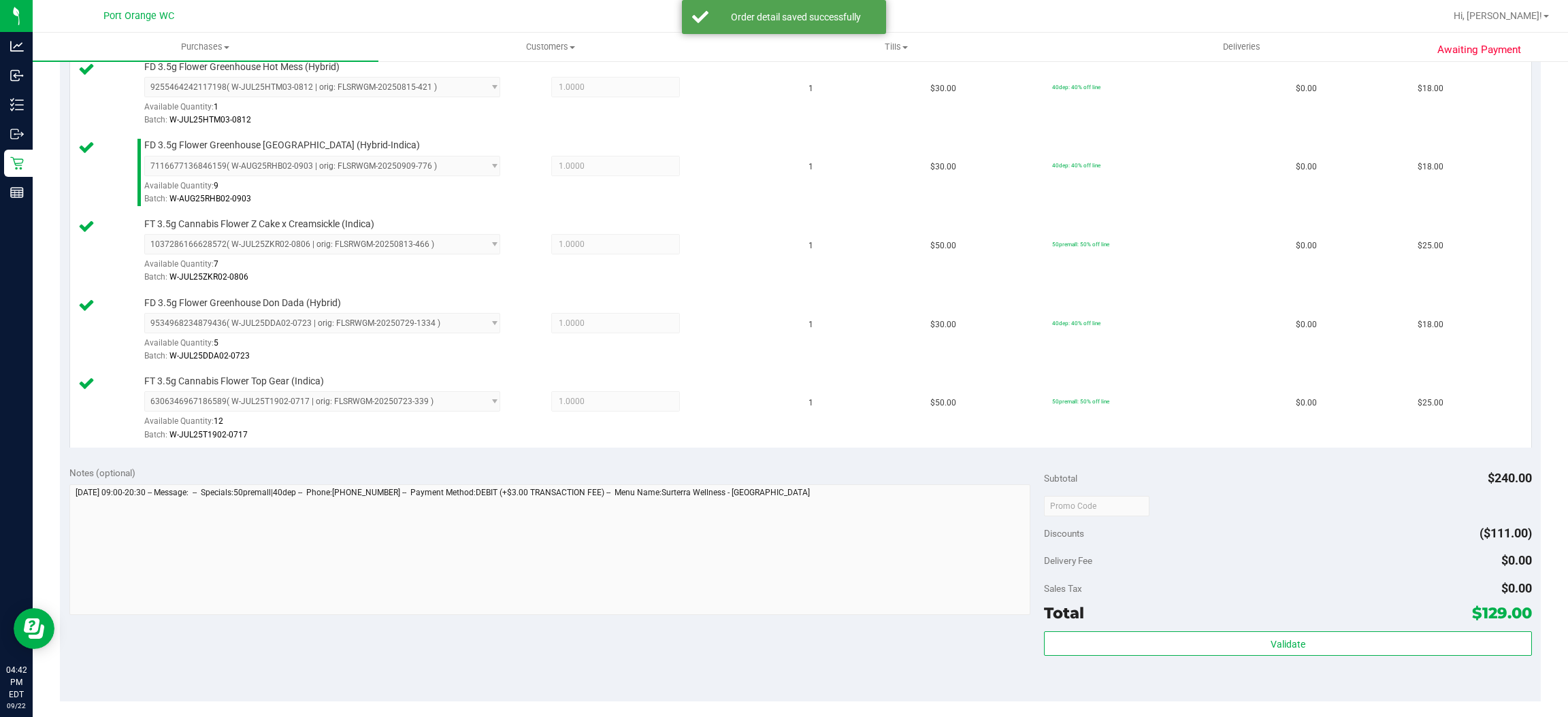
scroll to position [459, 0]
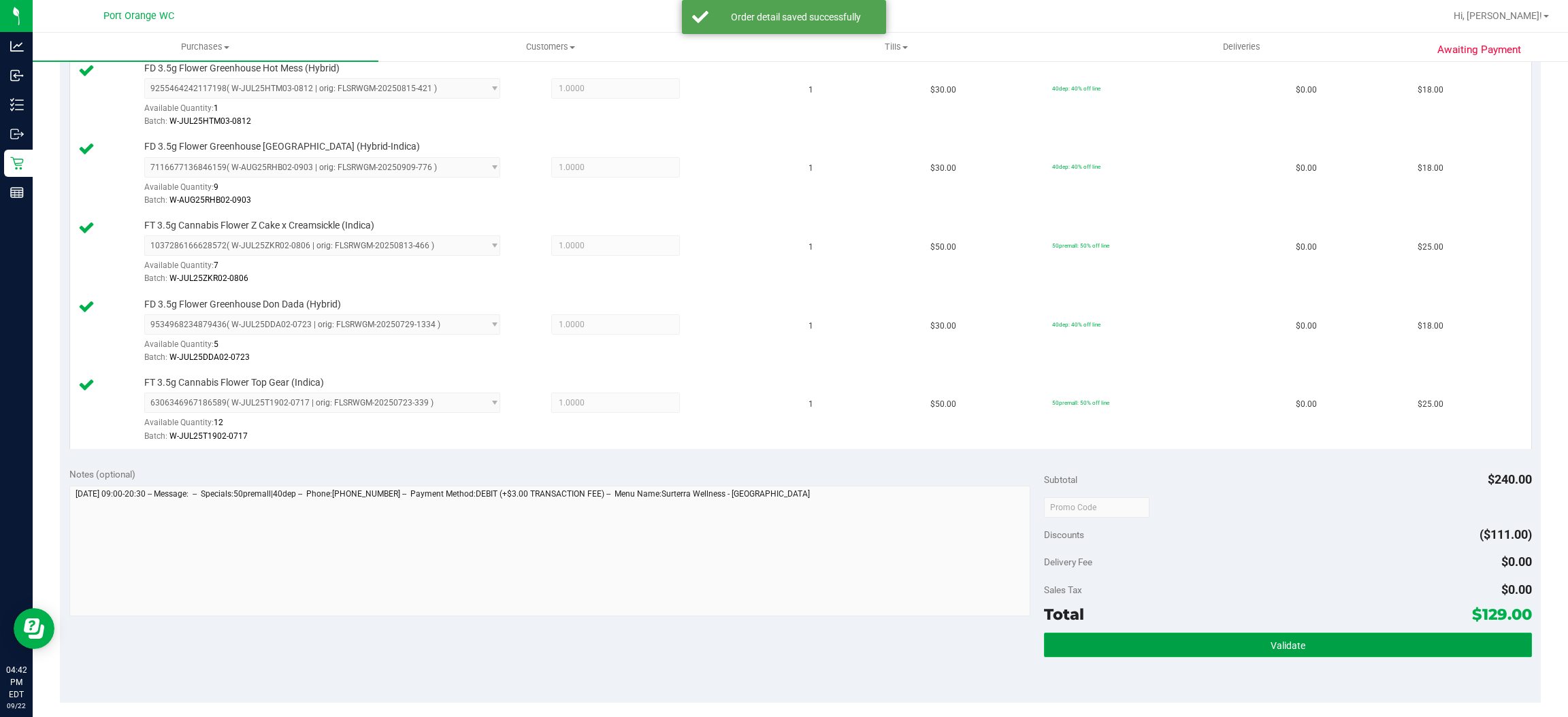
click at [1257, 650] on button "Validate" at bounding box center [1287, 645] width 488 height 25
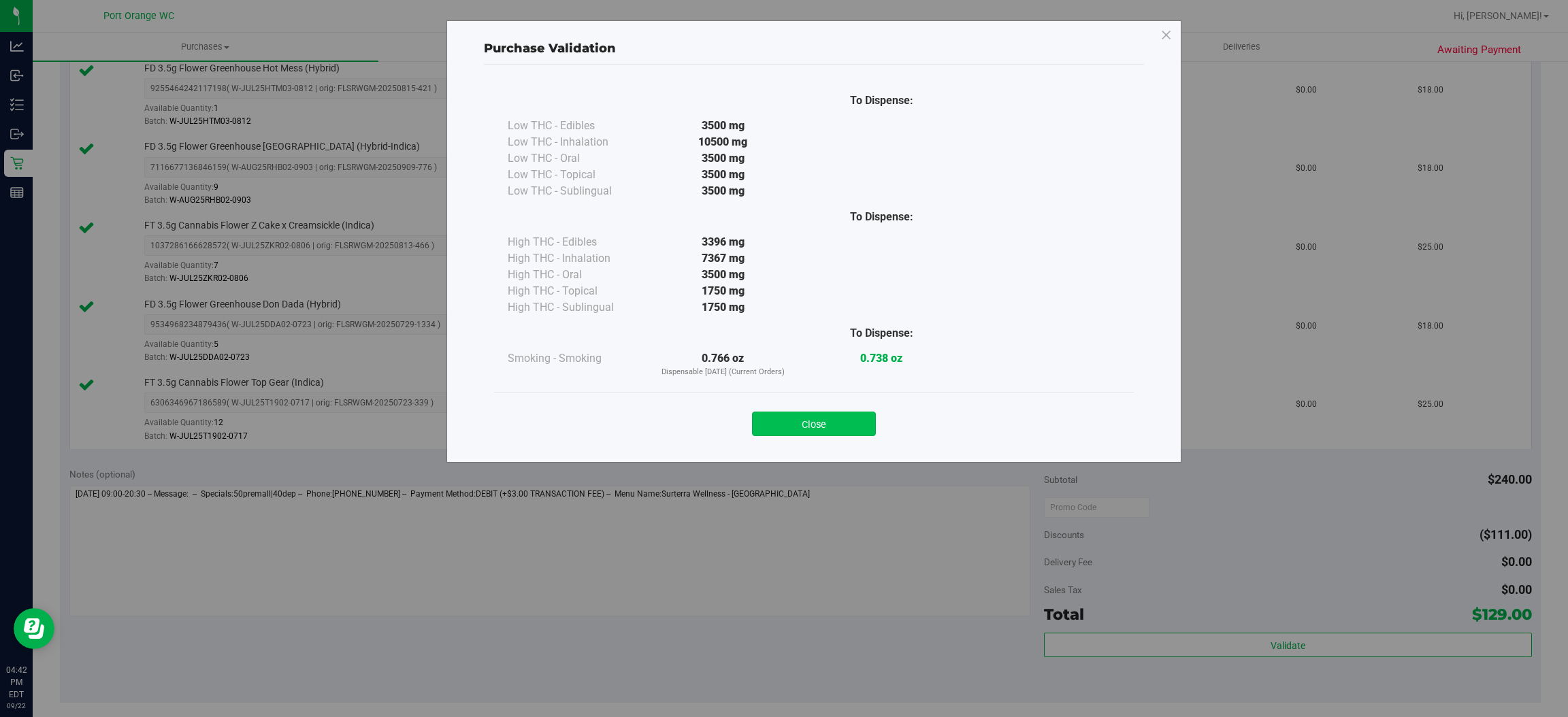
click at [856, 417] on button "Close" at bounding box center [813, 423] width 124 height 25
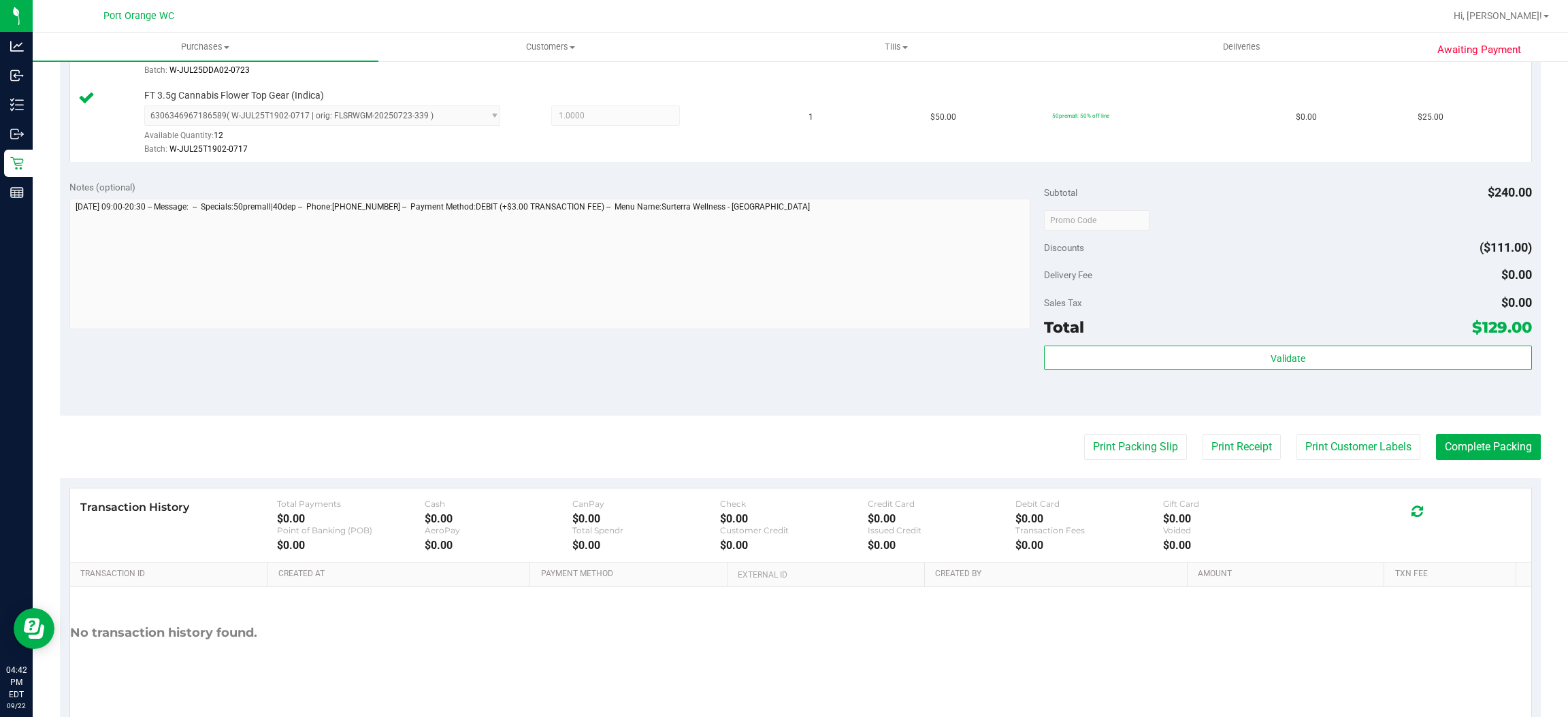
scroll to position [793, 0]
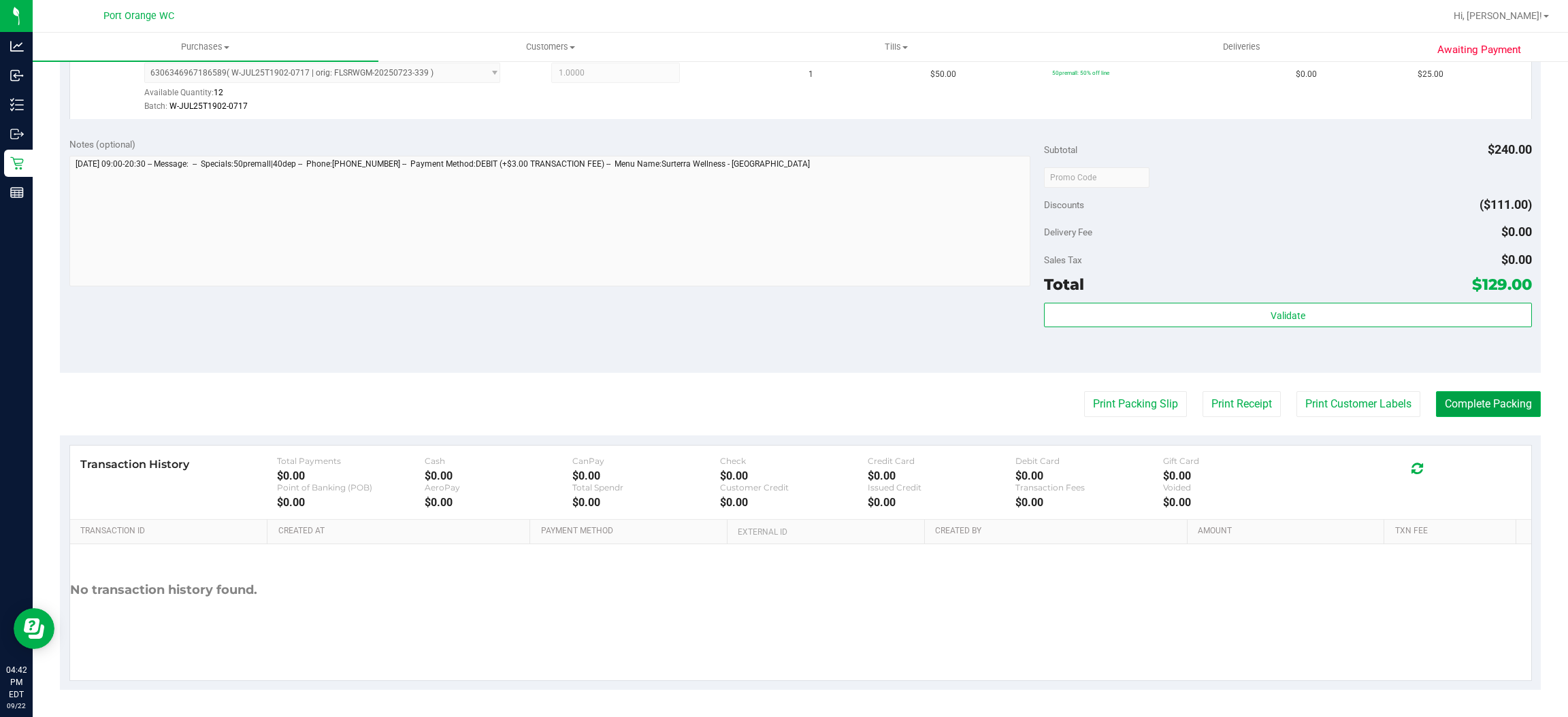
click at [1453, 402] on button "Complete Packing" at bounding box center [1488, 404] width 105 height 26
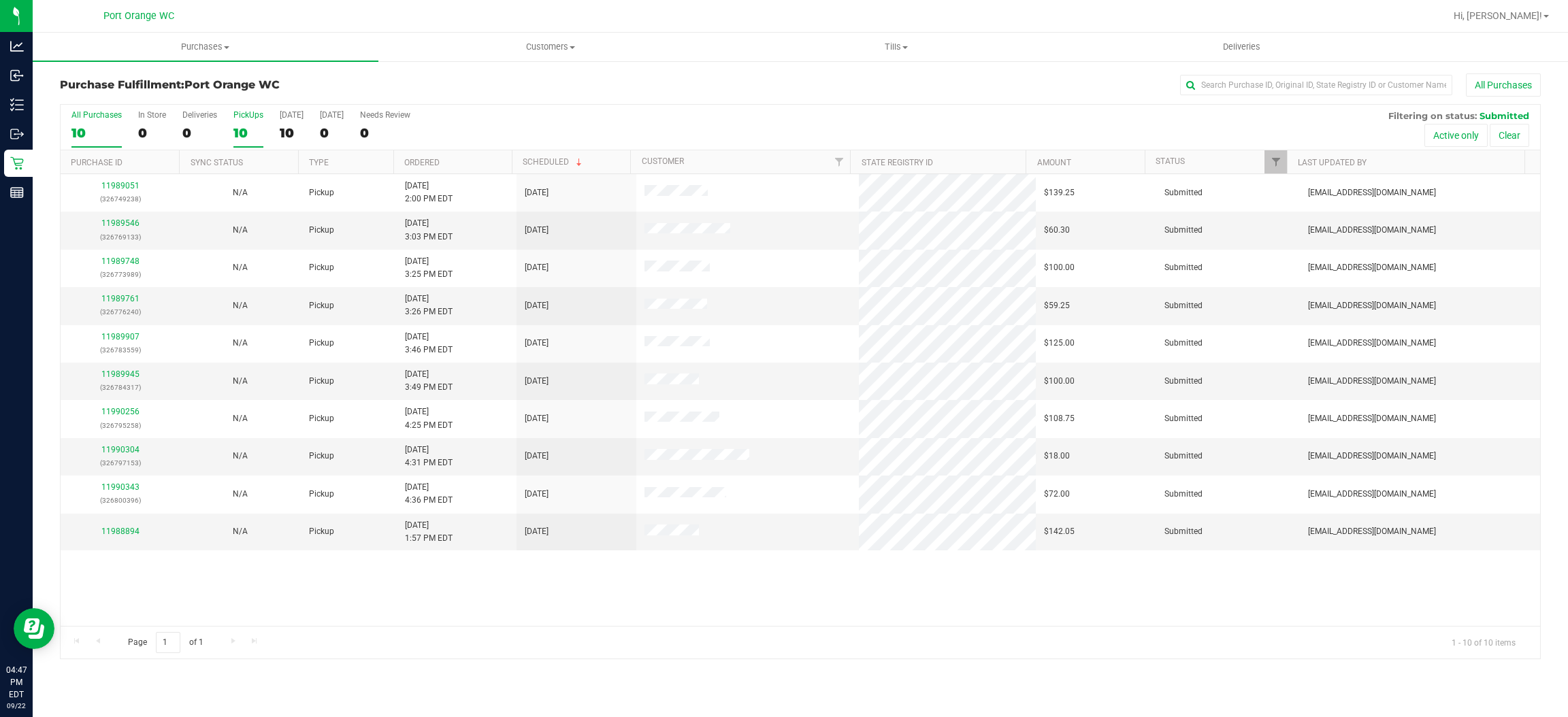
click at [250, 126] on div "10" at bounding box center [248, 133] width 30 height 16
click at [0, 0] on input "PickUps 10" at bounding box center [0, 0] width 0 height 0
click at [250, 126] on div at bounding box center [800, 382] width 1480 height 554
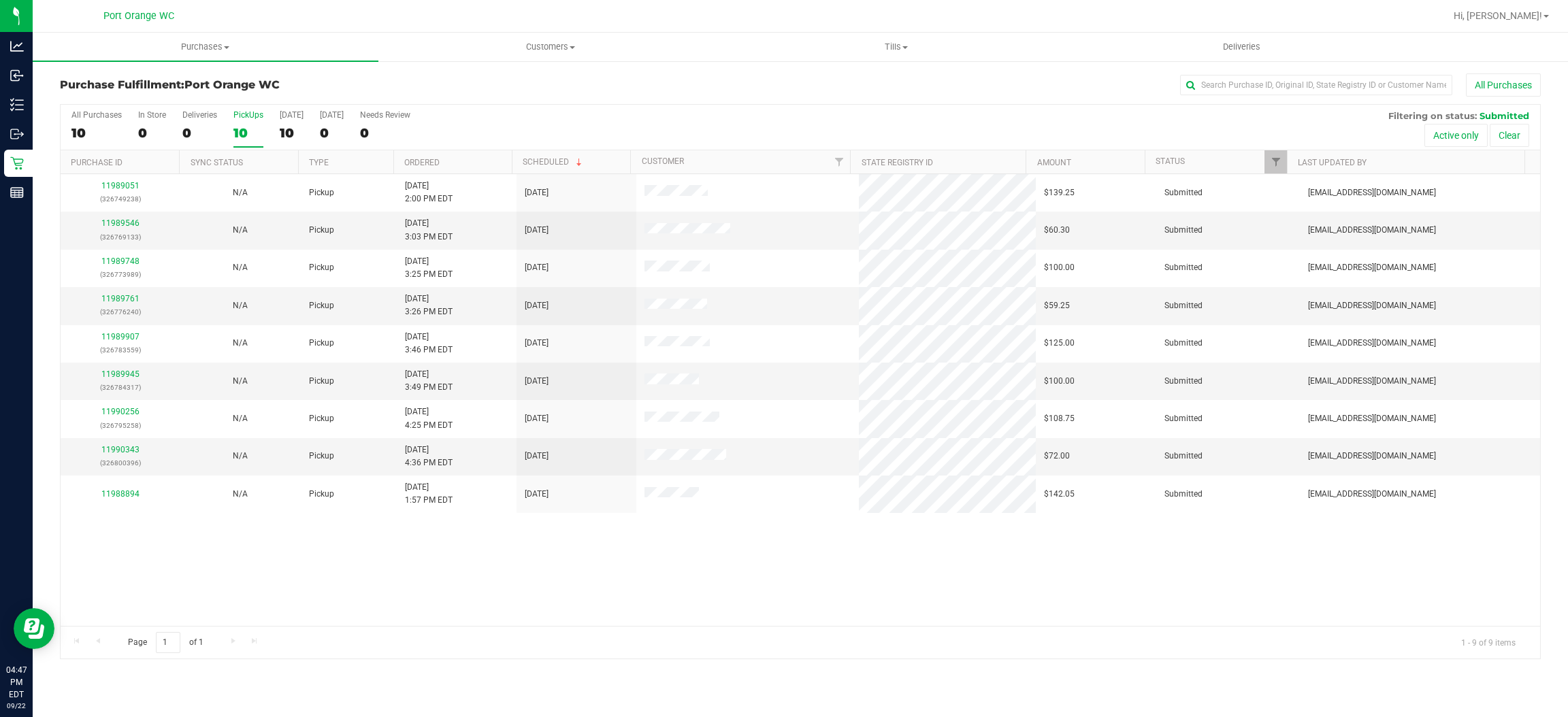
click at [250, 126] on div "10" at bounding box center [248, 133] width 30 height 16
click at [0, 0] on input "PickUps 10" at bounding box center [0, 0] width 0 height 0
click at [250, 126] on div "10" at bounding box center [248, 133] width 30 height 16
click at [0, 0] on input "PickUps 10" at bounding box center [0, 0] width 0 height 0
click at [250, 126] on div "10" at bounding box center [248, 133] width 30 height 16
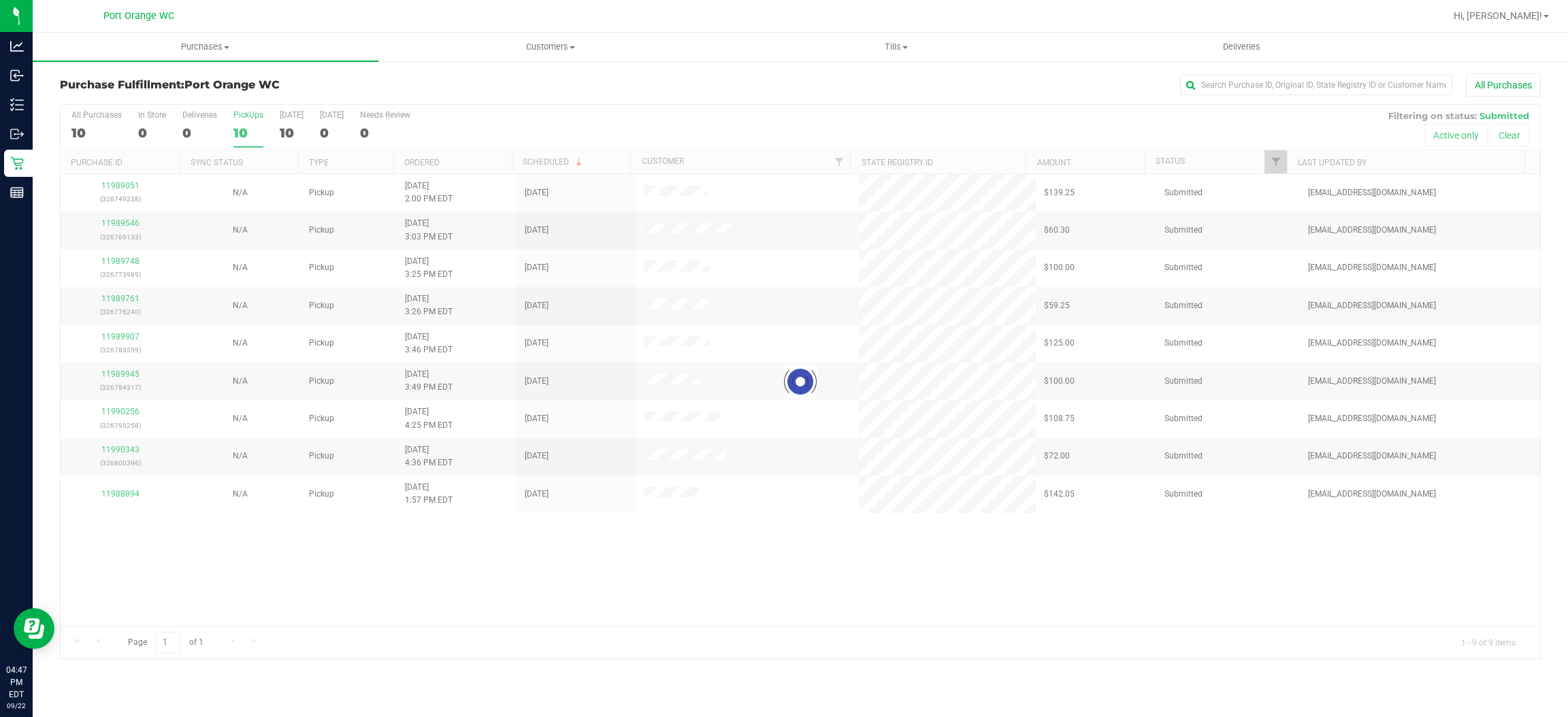
click at [0, 0] on input "PickUps 10" at bounding box center [0, 0] width 0 height 0
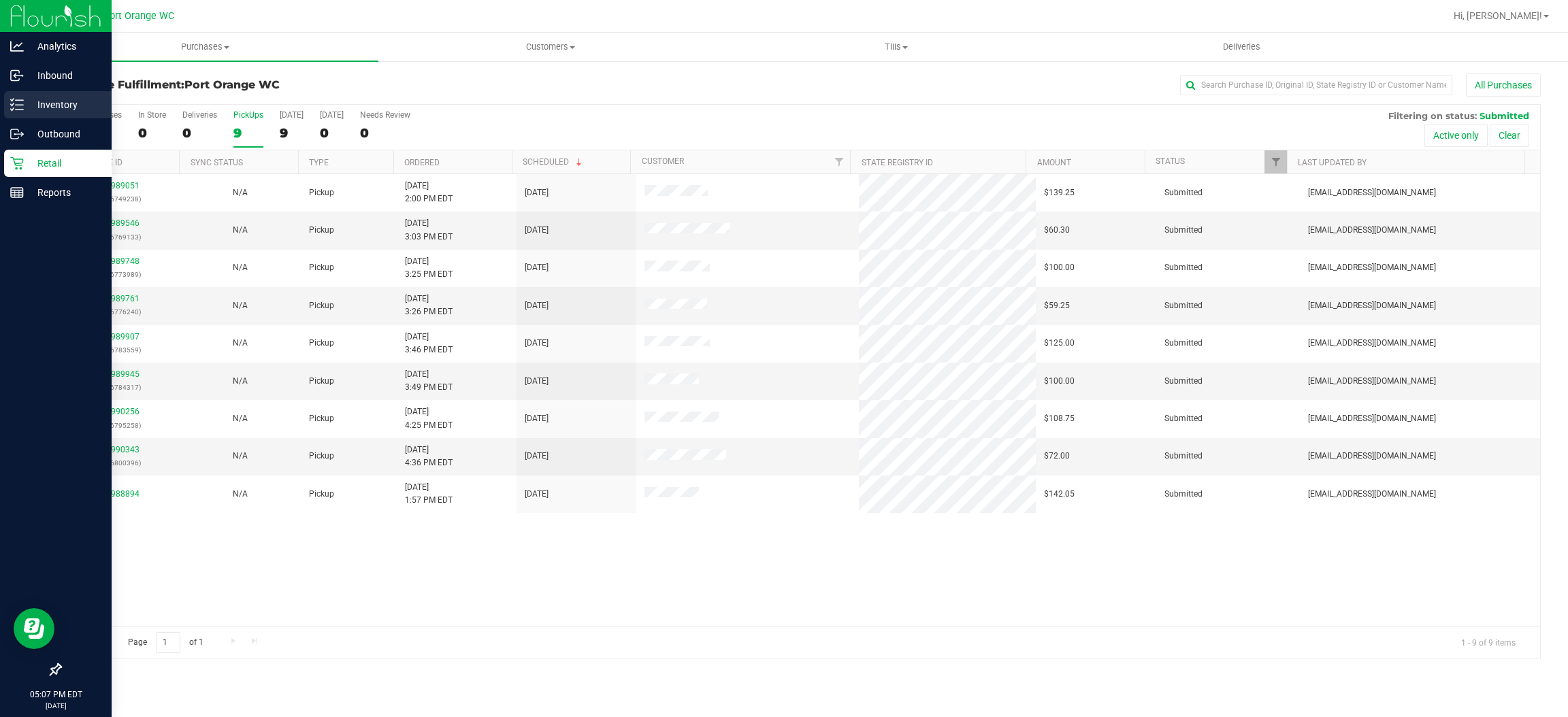
click at [27, 98] on p "Inventory" at bounding box center [64, 105] width 81 height 16
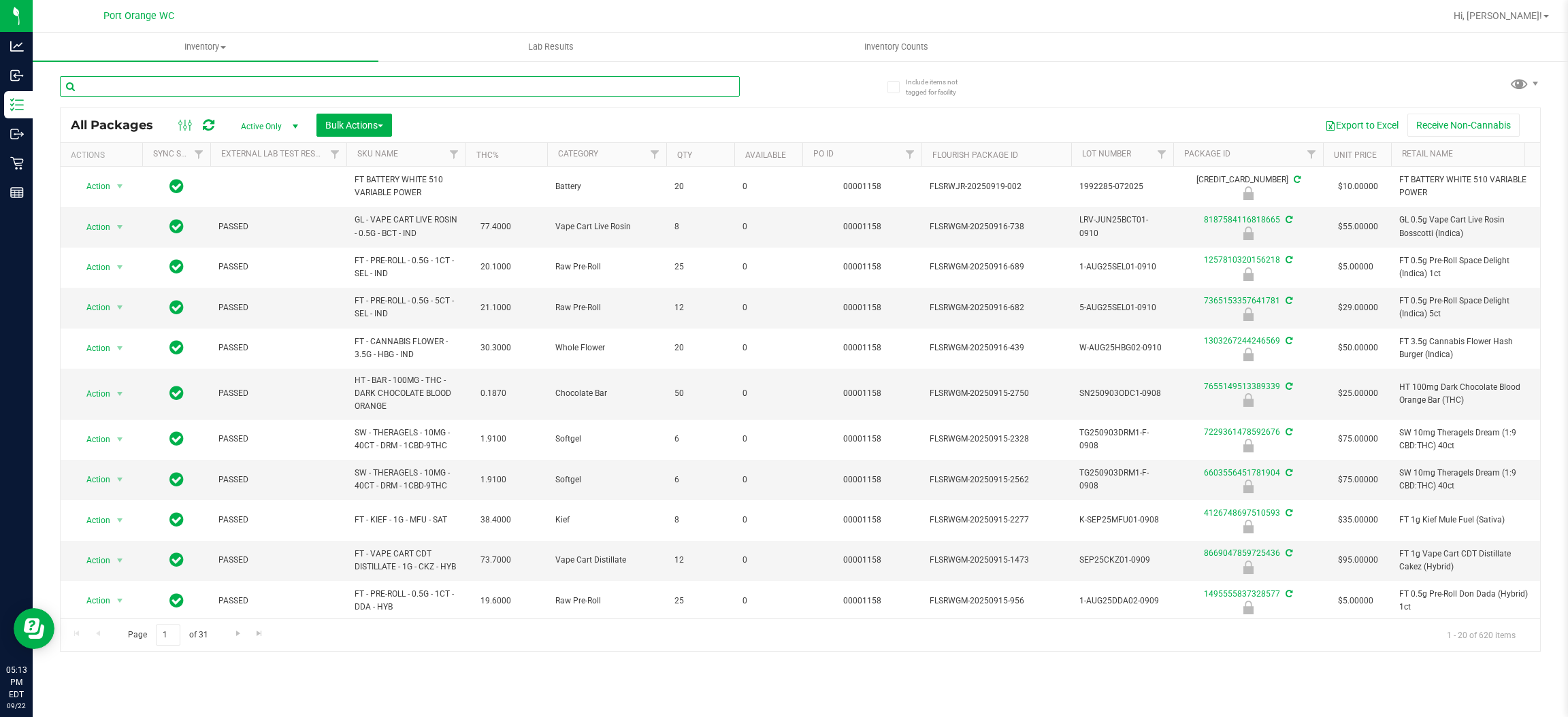
click at [275, 85] on input "text" at bounding box center [399, 86] width 680 height 20
paste input "FD 3.5g Flower Greenhouse Hot Mess (Hybrid)"
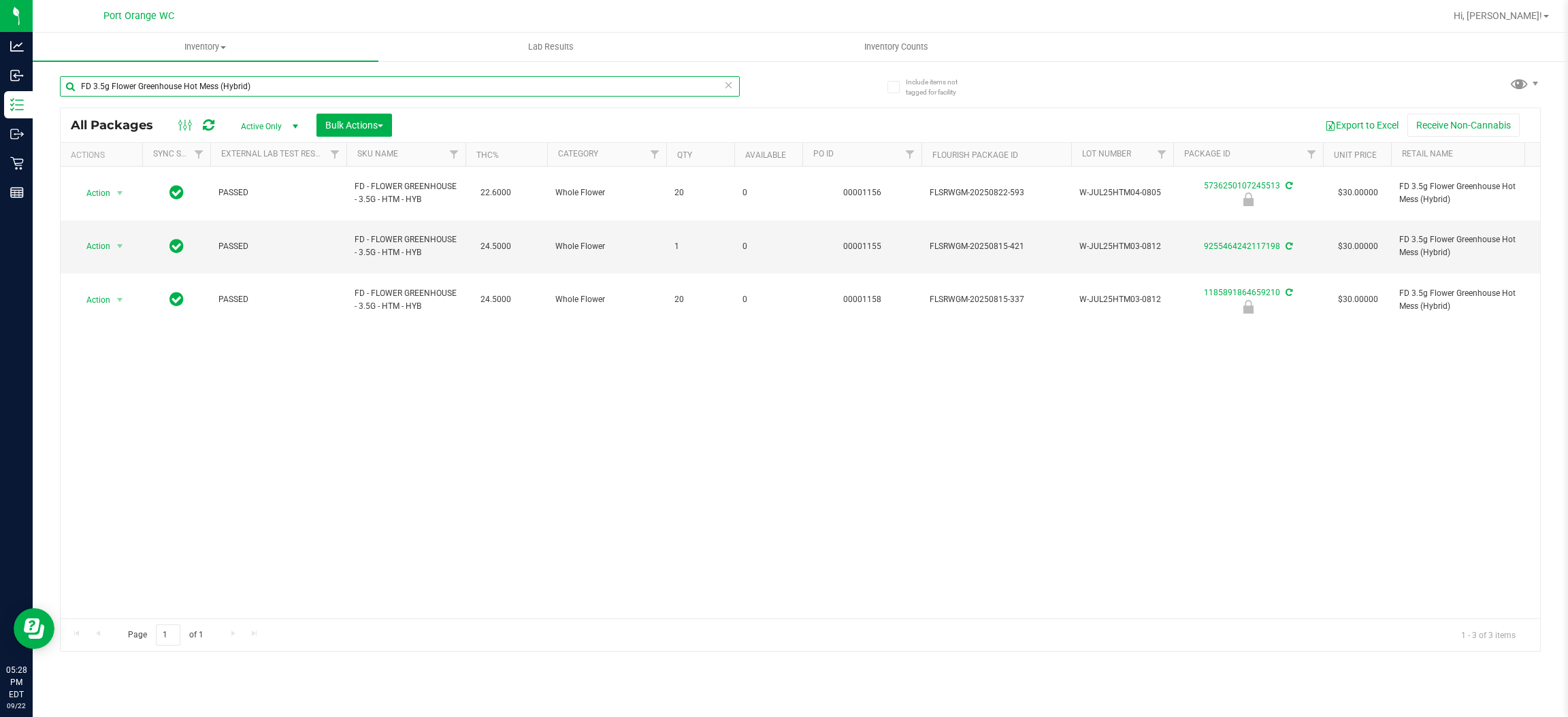
paste input "T 1g Vape Cart Distillate NYC Diesel (Hybrid-Sativa"
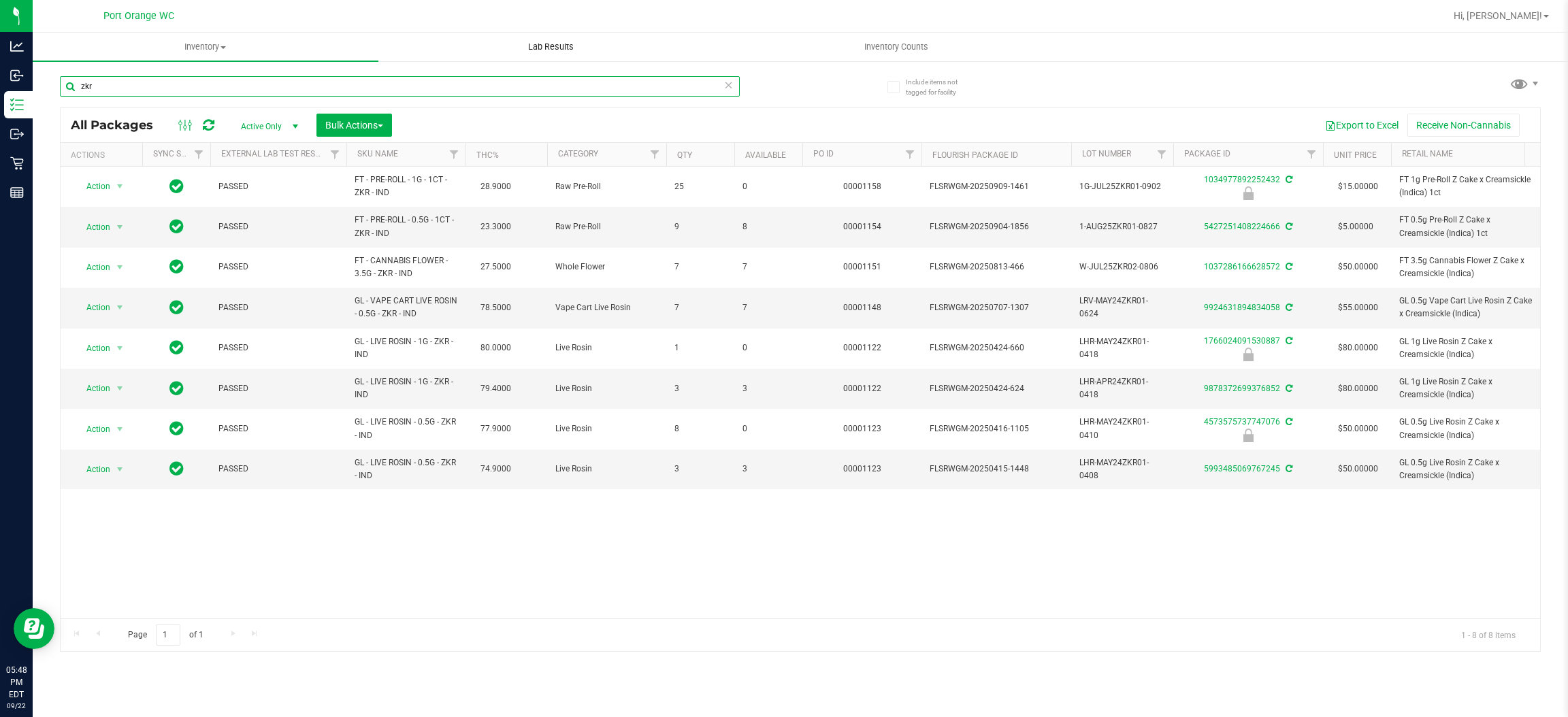
type input "zkr"
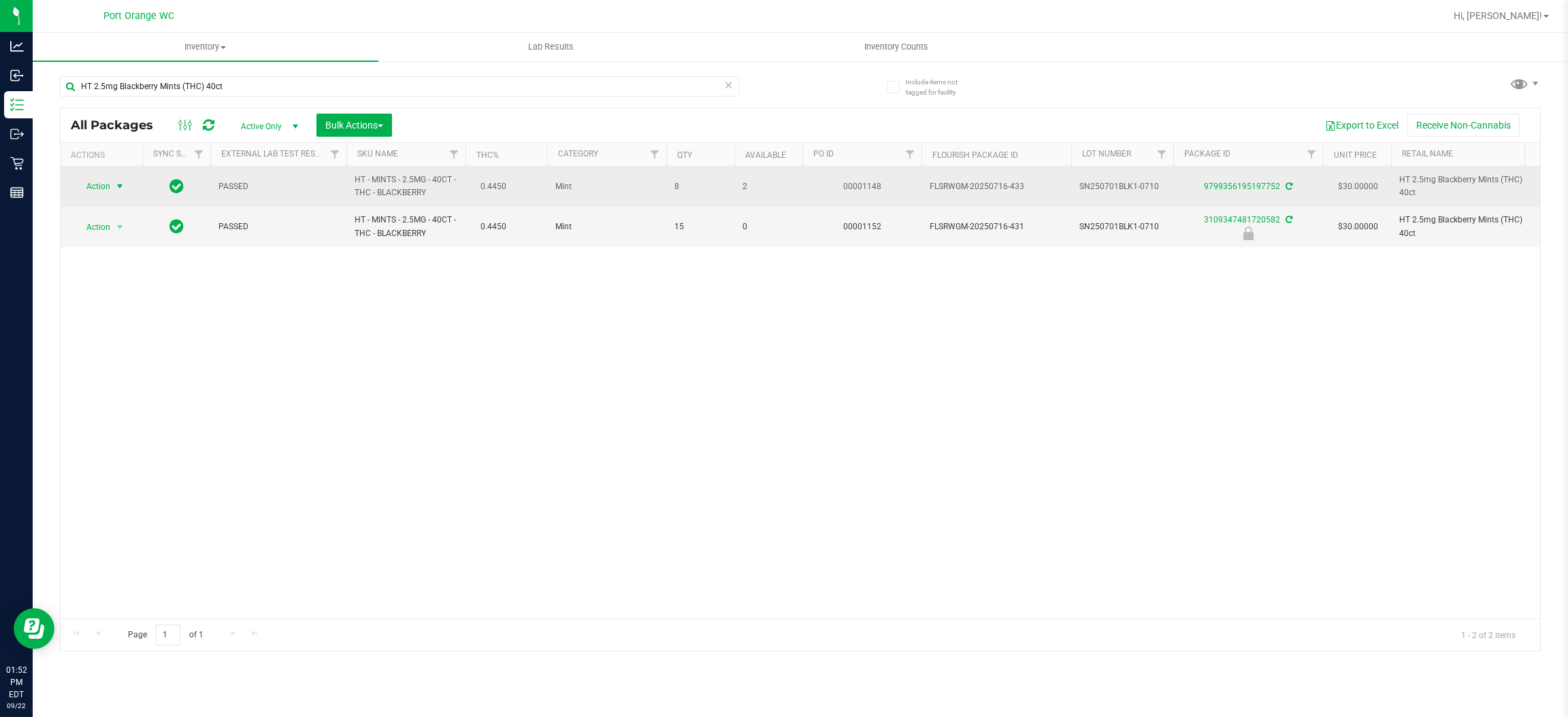
click at [102, 193] on span "Action" at bounding box center [92, 186] width 37 height 19
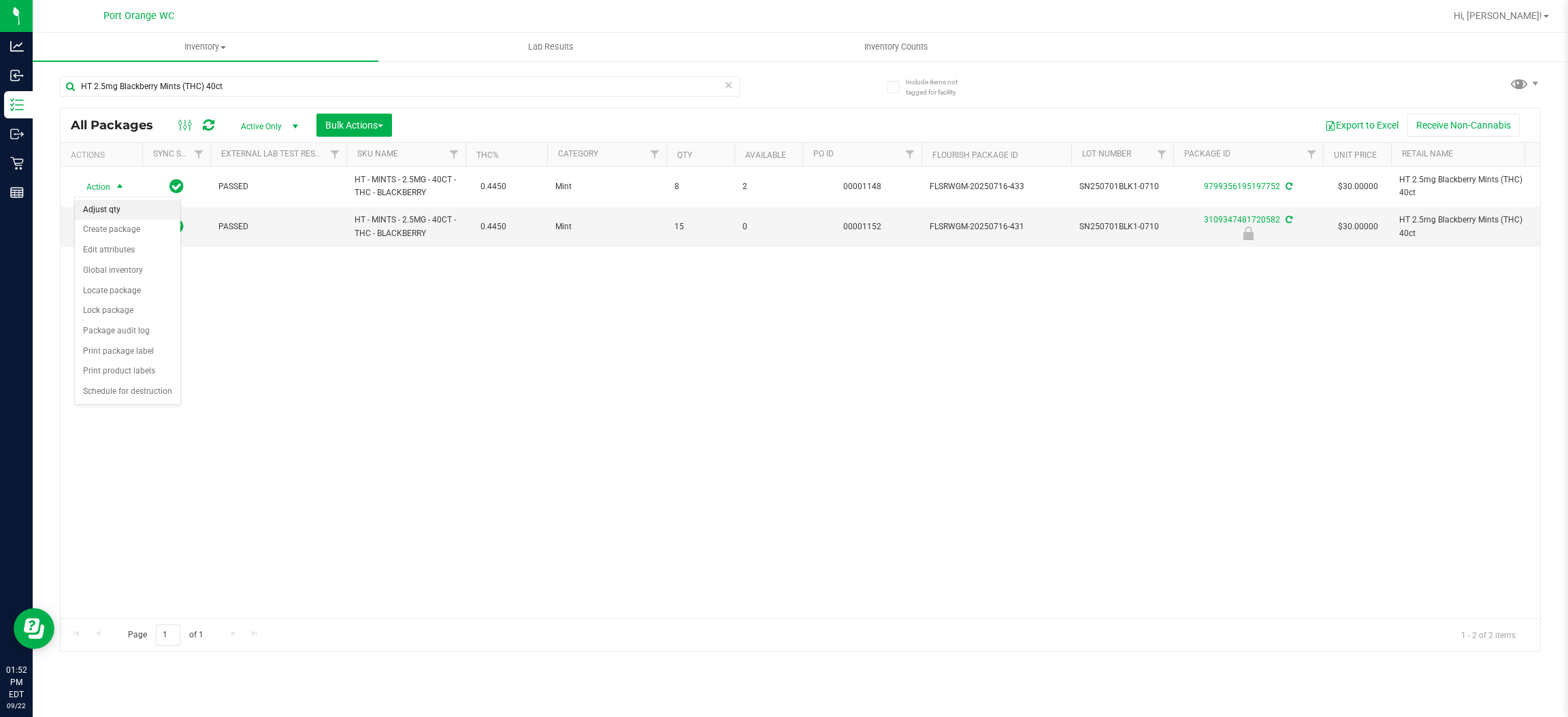
click at [140, 216] on li "Adjust qty" at bounding box center [127, 210] width 105 height 20
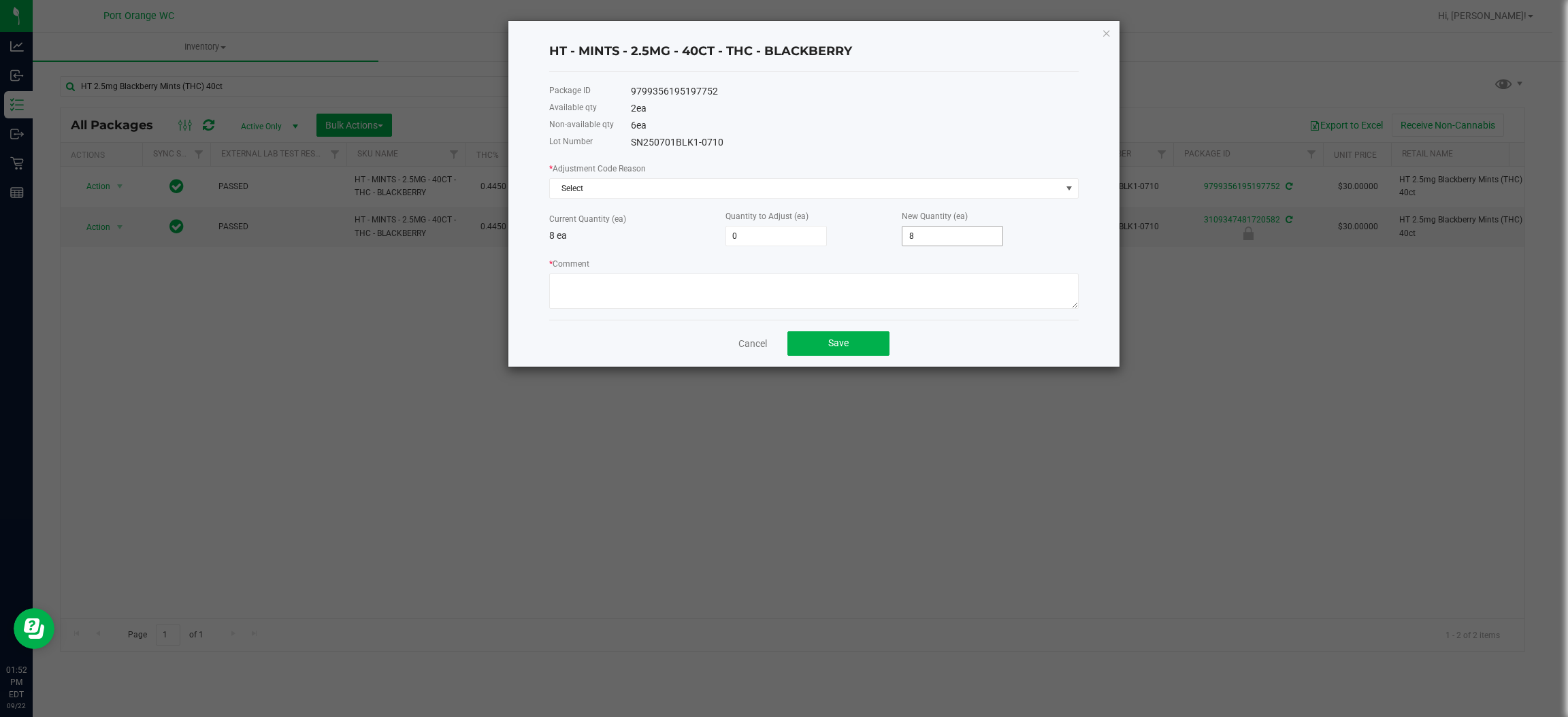
click at [955, 240] on input "8" at bounding box center [952, 236] width 100 height 19
type input "-2"
type input "6"
click at [775, 227] on input "-2" at bounding box center [776, 236] width 100 height 19
type input "0"
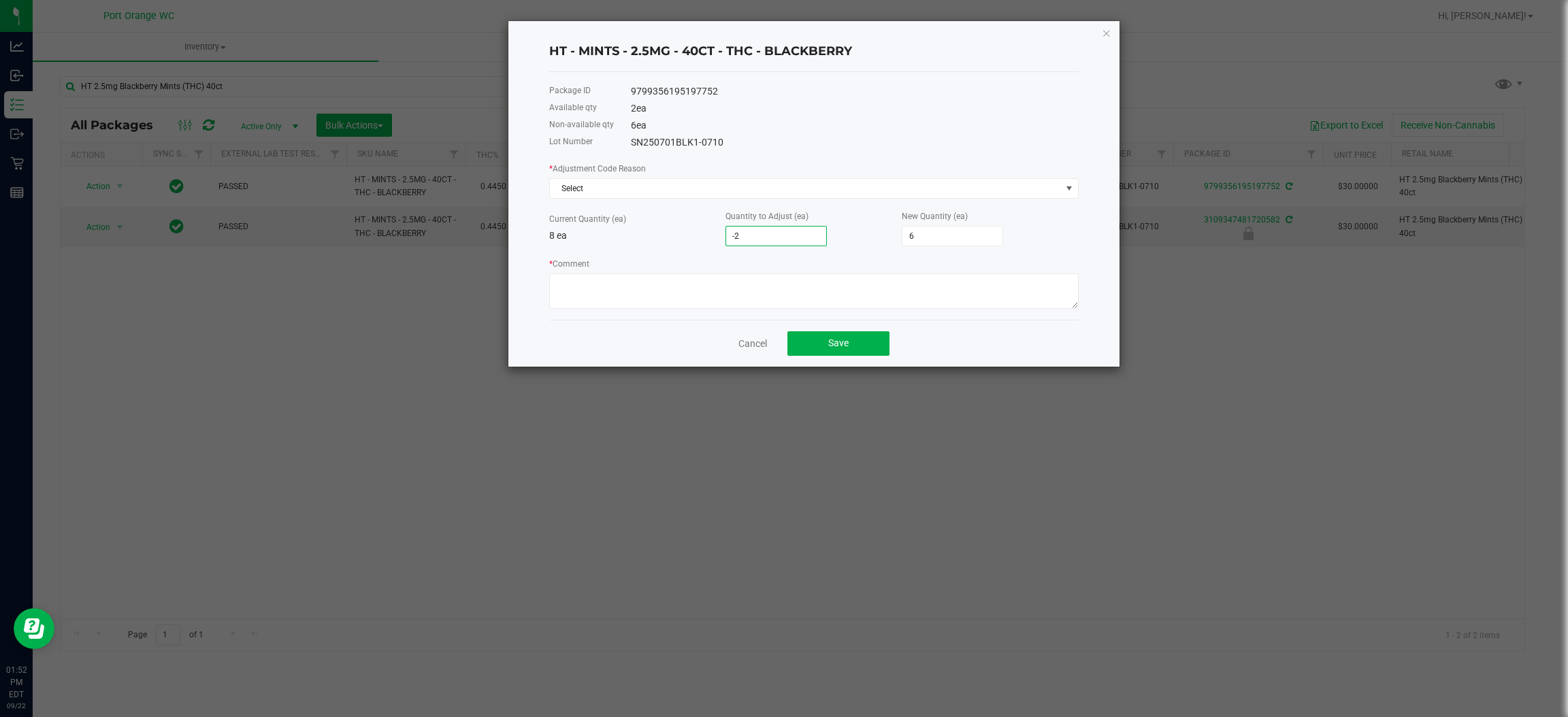
type input "8"
type input "0"
click at [637, 247] on div "* Adjustment Code Reason Select Current Quantity (ea) 8 ea Quantity to Adjust (…" at bounding box center [813, 234] width 530 height 147
click at [653, 179] on span "Select" at bounding box center [805, 188] width 511 height 19
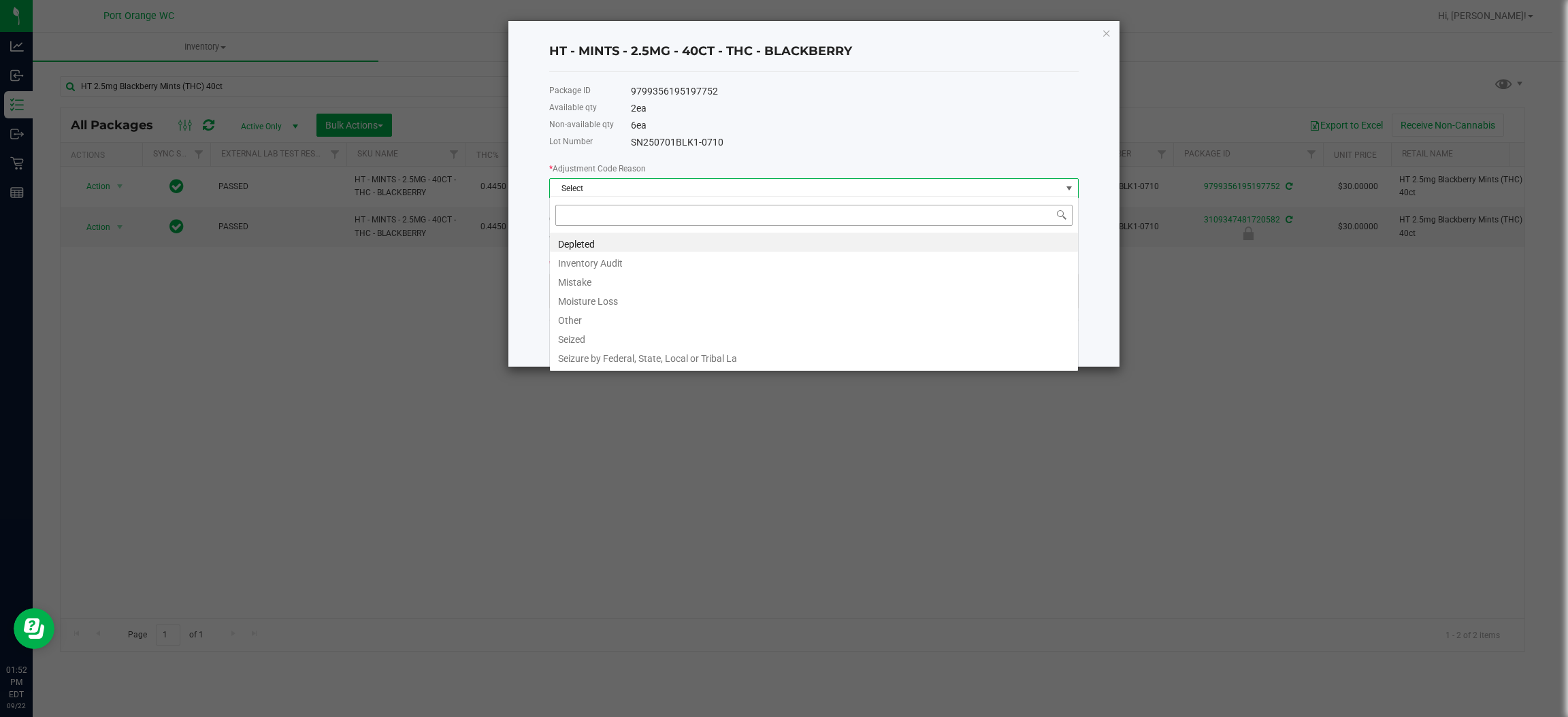
scroll to position [21, 529]
click at [620, 317] on li "Other" at bounding box center [813, 318] width 528 height 19
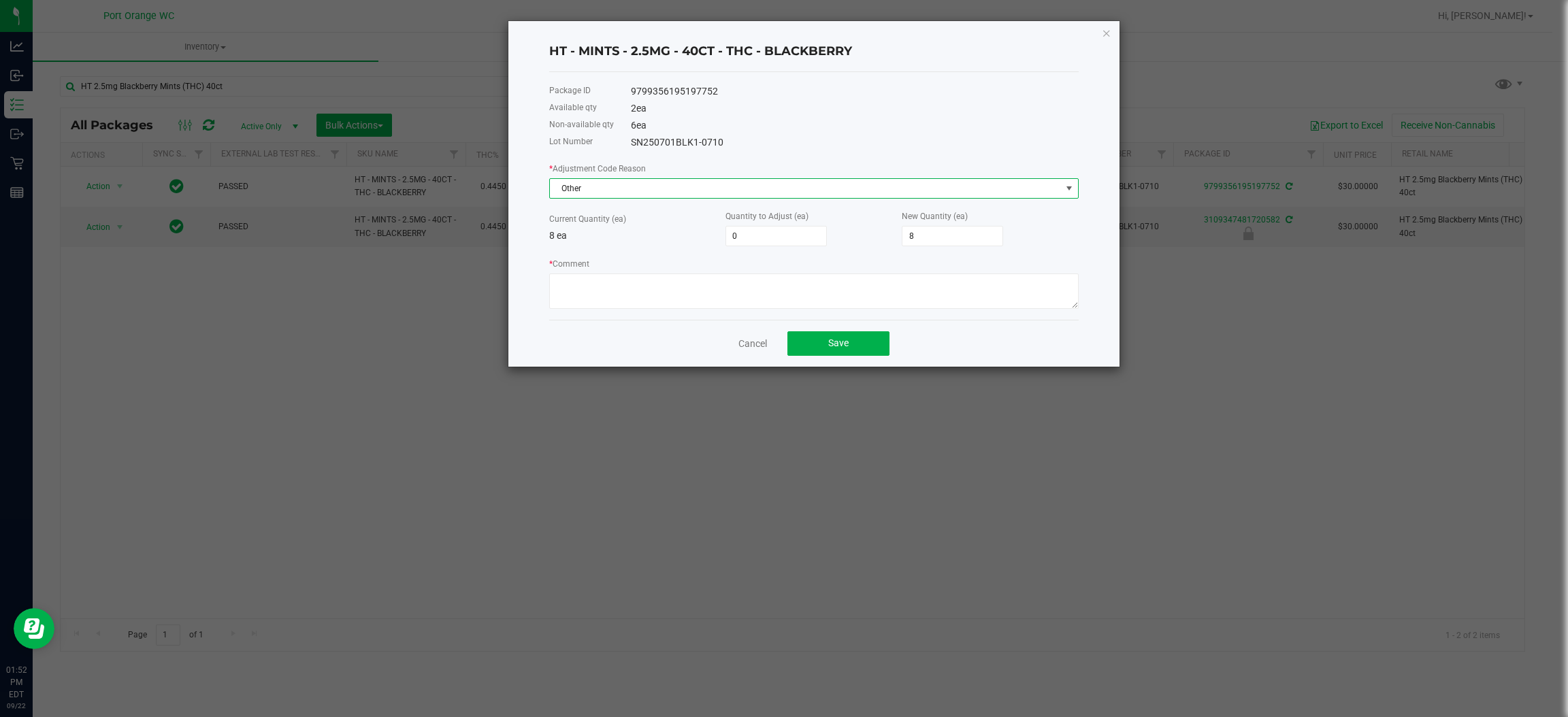
click at [635, 269] on div "* Comment" at bounding box center [813, 283] width 530 height 52
drag, startPoint x: 674, startPoint y: 260, endPoint x: 671, endPoint y: 278, distance: 18.2
click at [673, 262] on div "* Comment" at bounding box center [813, 283] width 530 height 52
click at [671, 279] on textarea "* Comment" at bounding box center [813, 291] width 530 height 36
type textarea "glitch"
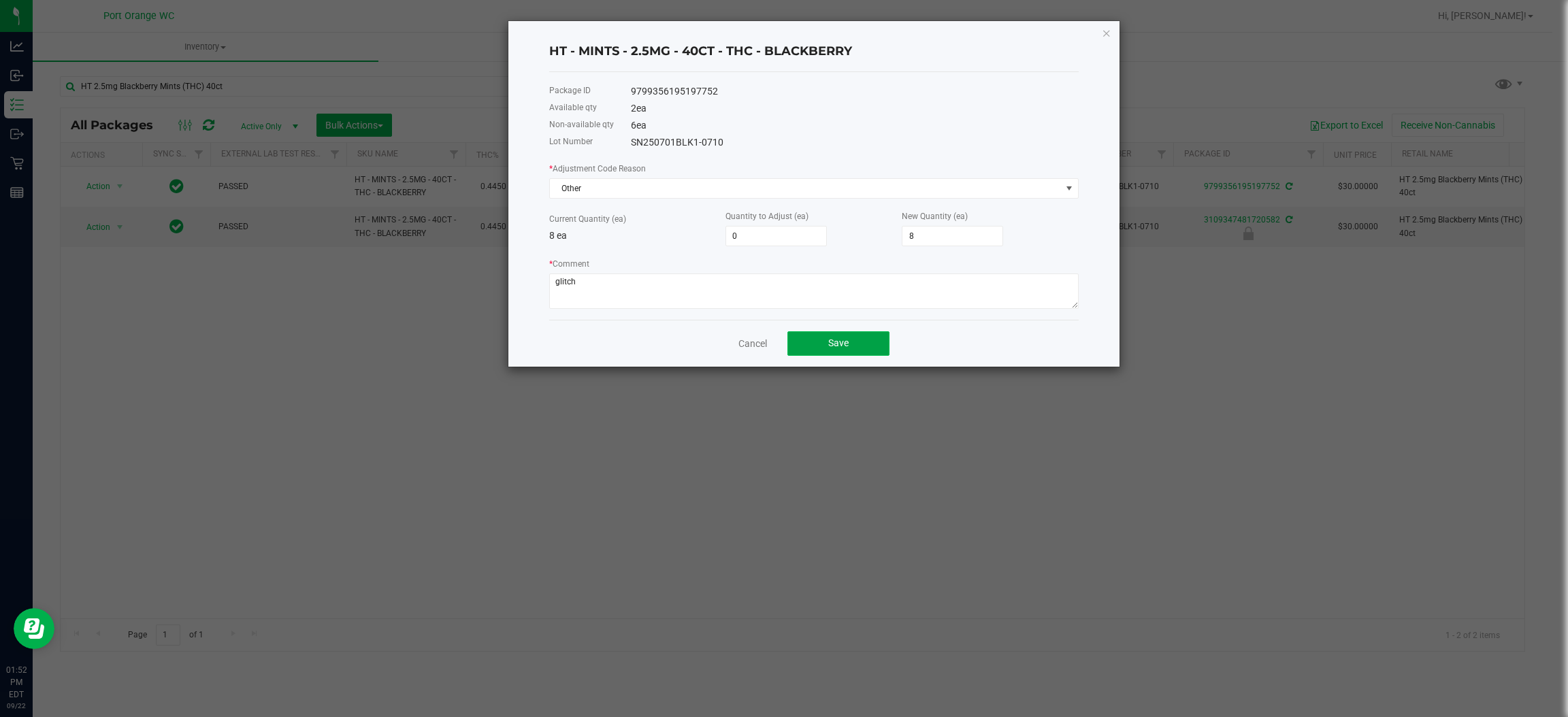
click at [864, 336] on button "Save" at bounding box center [839, 343] width 102 height 25
click at [762, 337] on link "Cancel" at bounding box center [752, 343] width 28 height 14
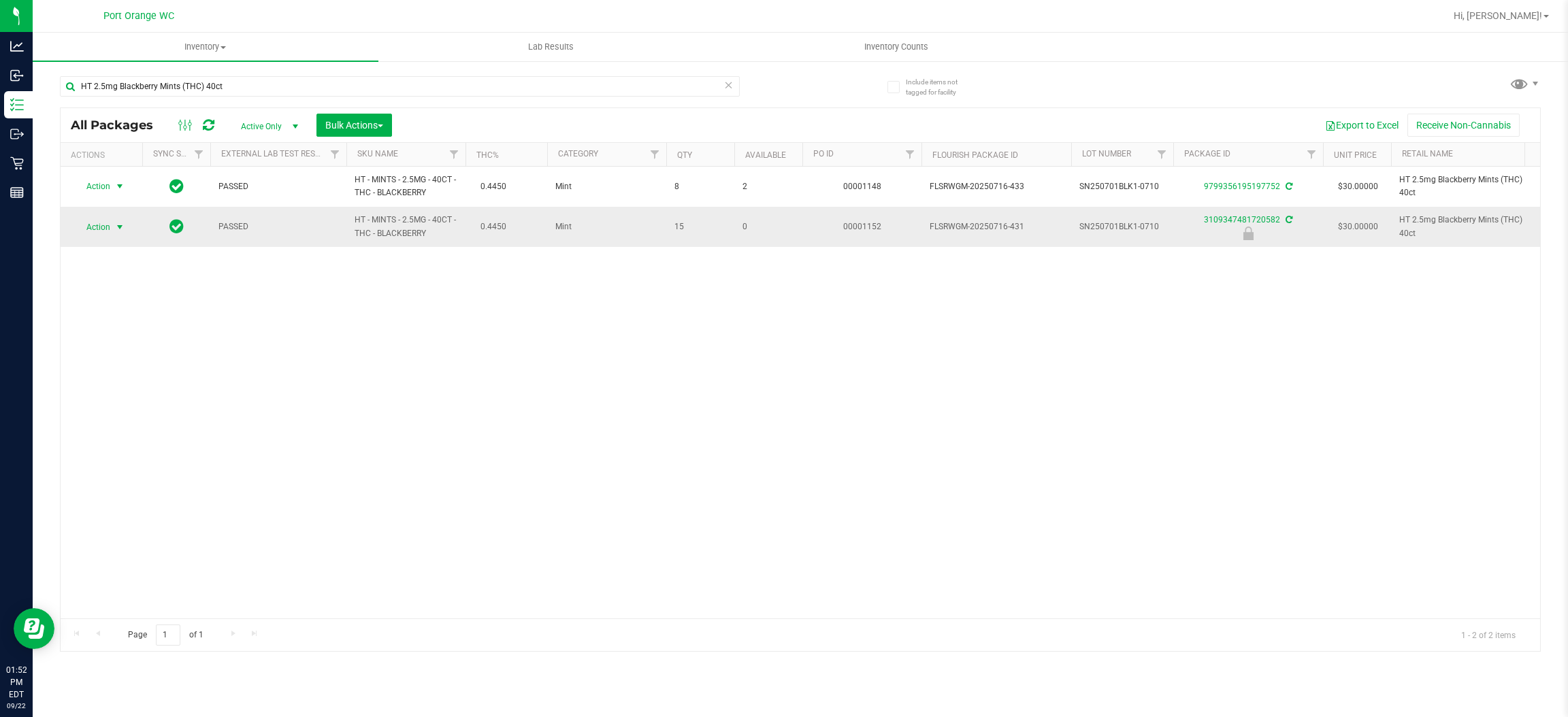
click at [92, 227] on span "Action" at bounding box center [92, 227] width 37 height 19
click at [108, 379] on li "Unlock package" at bounding box center [119, 389] width 88 height 20
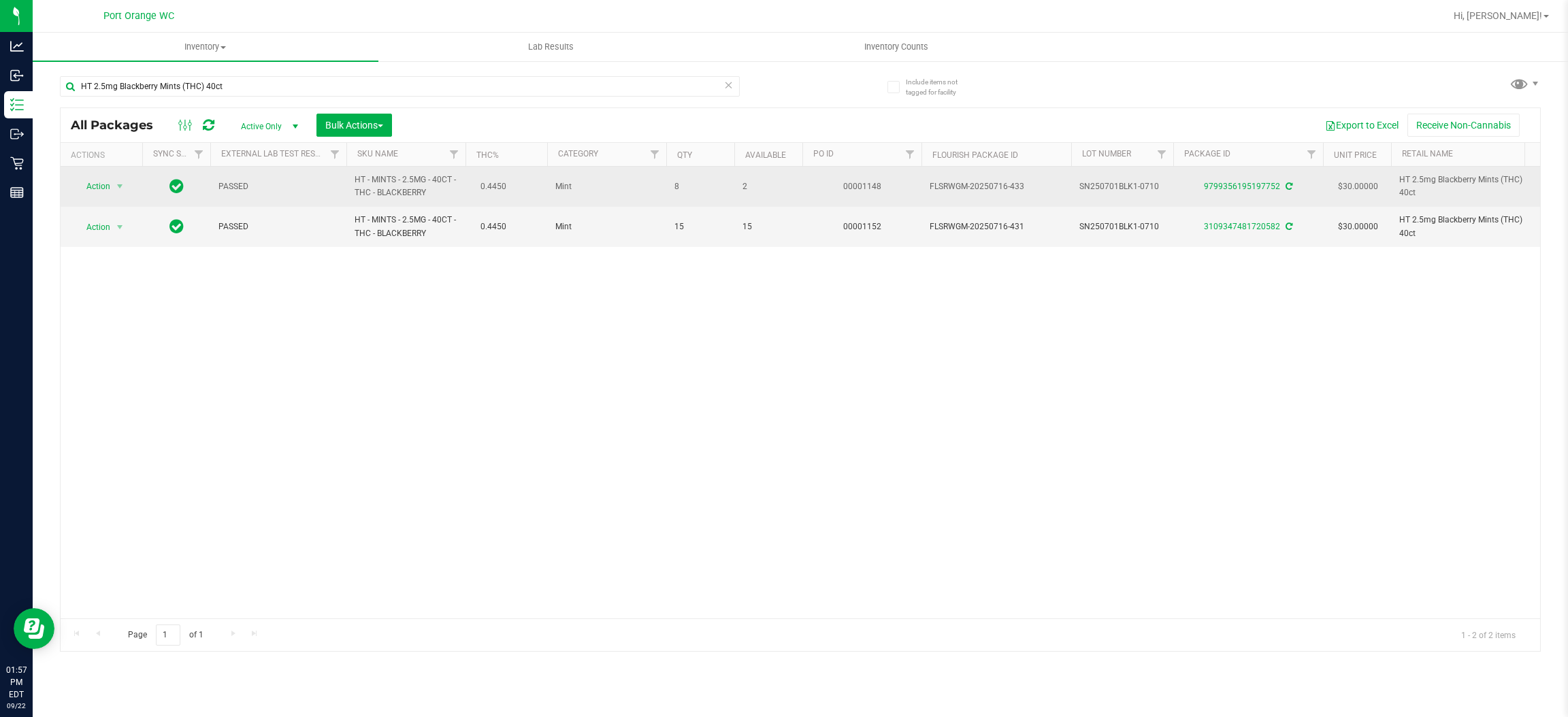
click at [415, 192] on span "HT - MINTS - 2.5MG - 40CT - THC - BLACKBERRY" at bounding box center [406, 187] width 102 height 26
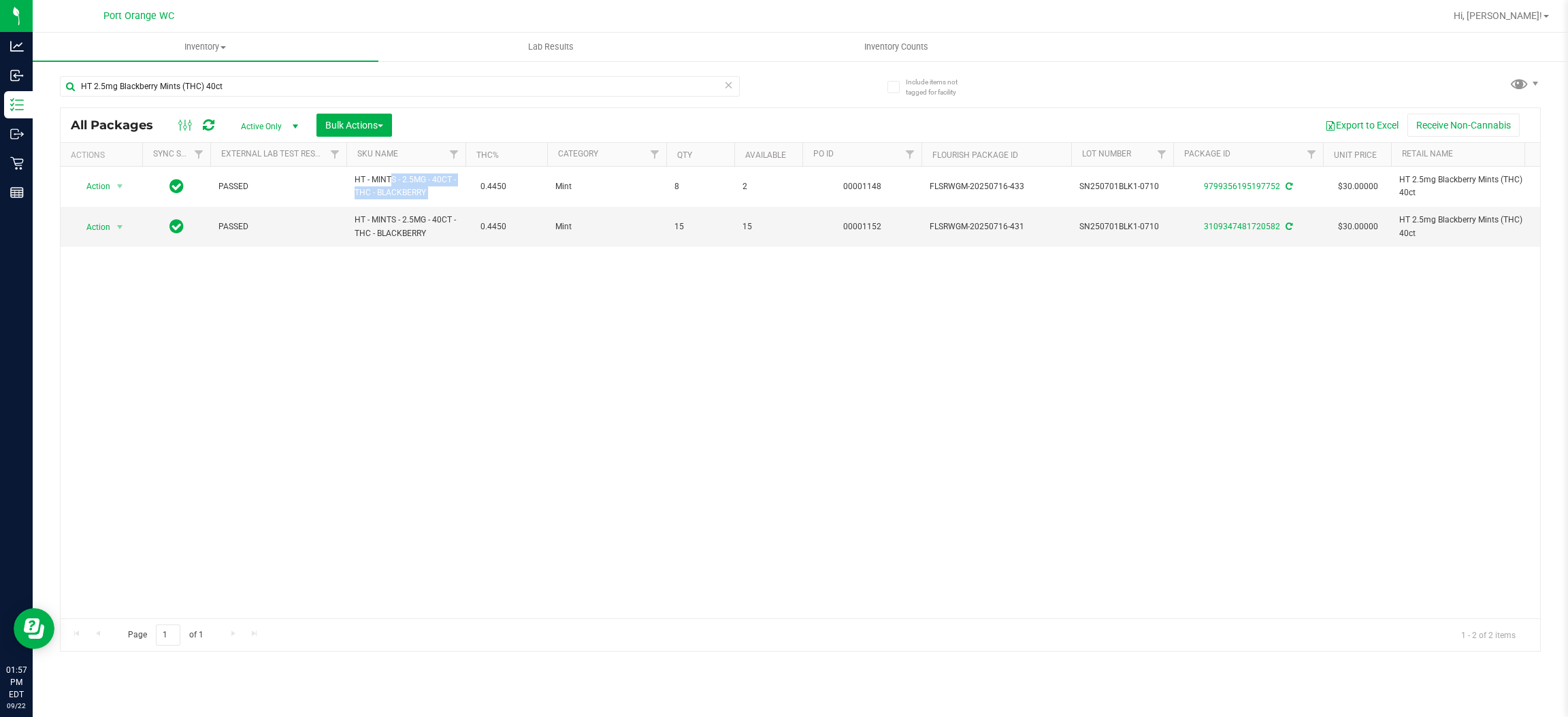
copy td "HT - MINTS - 2.5MG - 40CT - THC - BLACKBERRY"
click at [729, 89] on span at bounding box center [729, 84] width 9 height 17
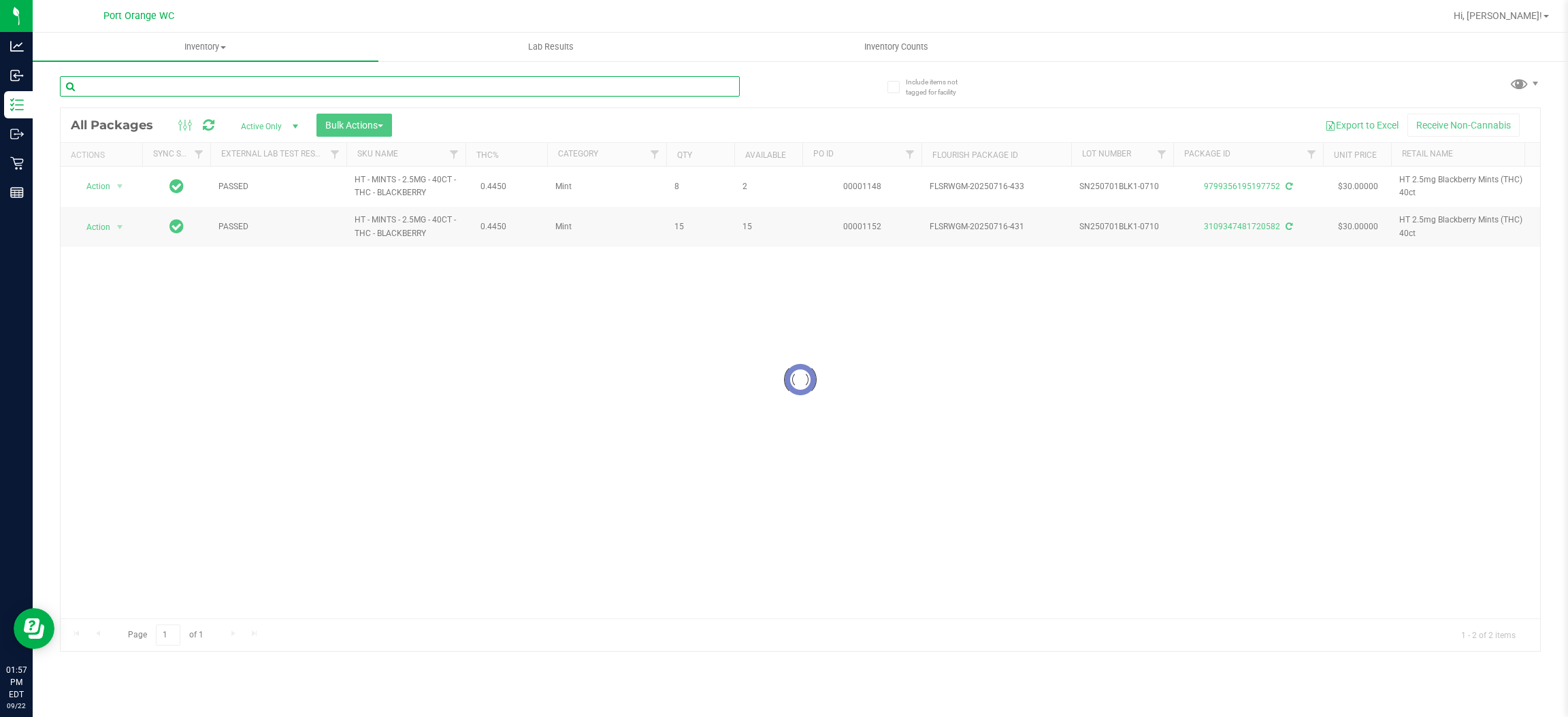
click at [733, 77] on input "text" at bounding box center [399, 86] width 680 height 20
type input "HT - MINTS - 2.5MG - 40CT - THC - BLACKBERRY"
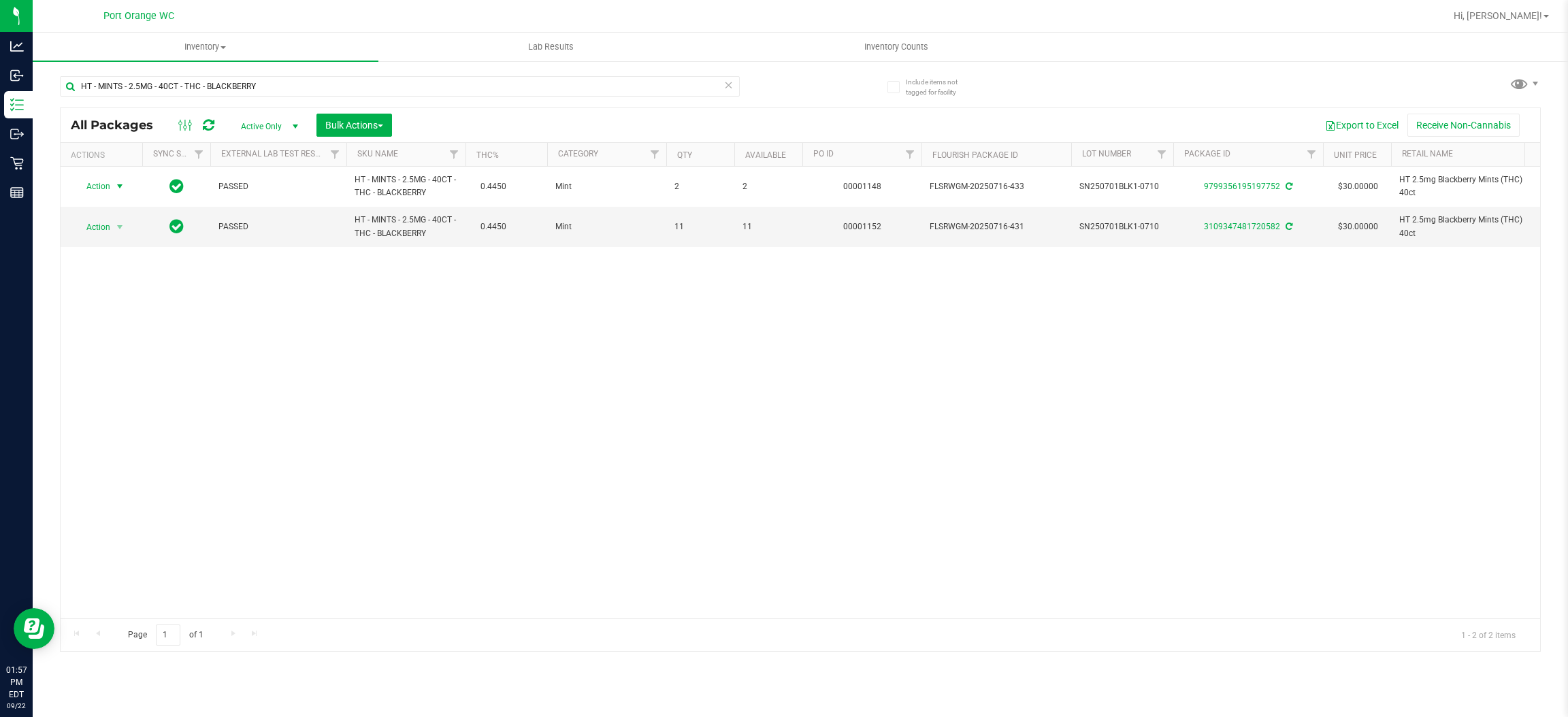
click at [113, 186] on span "select" at bounding box center [120, 186] width 17 height 19
click at [113, 208] on li "Adjust qty" at bounding box center [127, 210] width 105 height 20
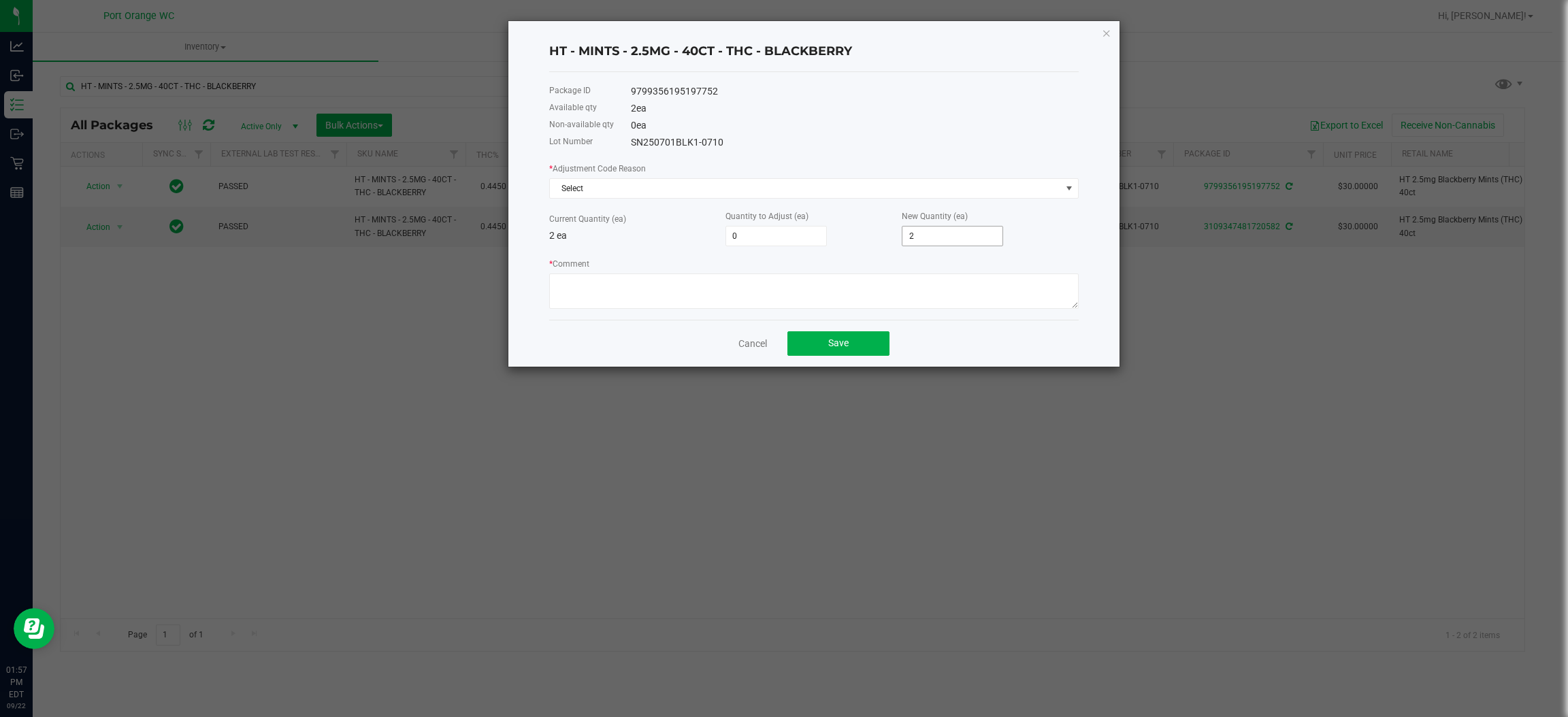
click at [918, 230] on input "2" at bounding box center [952, 236] width 100 height 19
type input "-2"
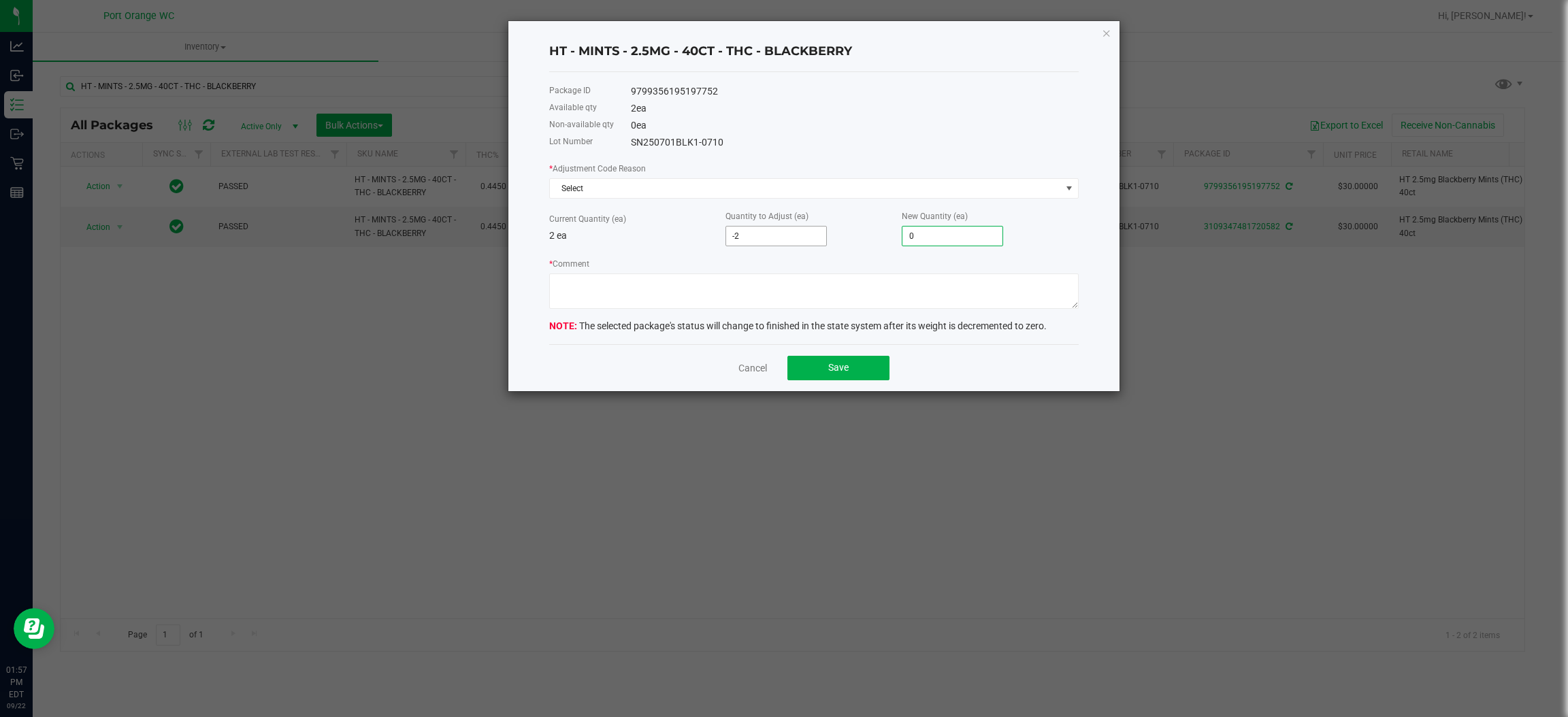
type input "0"
click at [757, 232] on input "-2" at bounding box center [776, 236] width 100 height 19
type input "0"
type input "2"
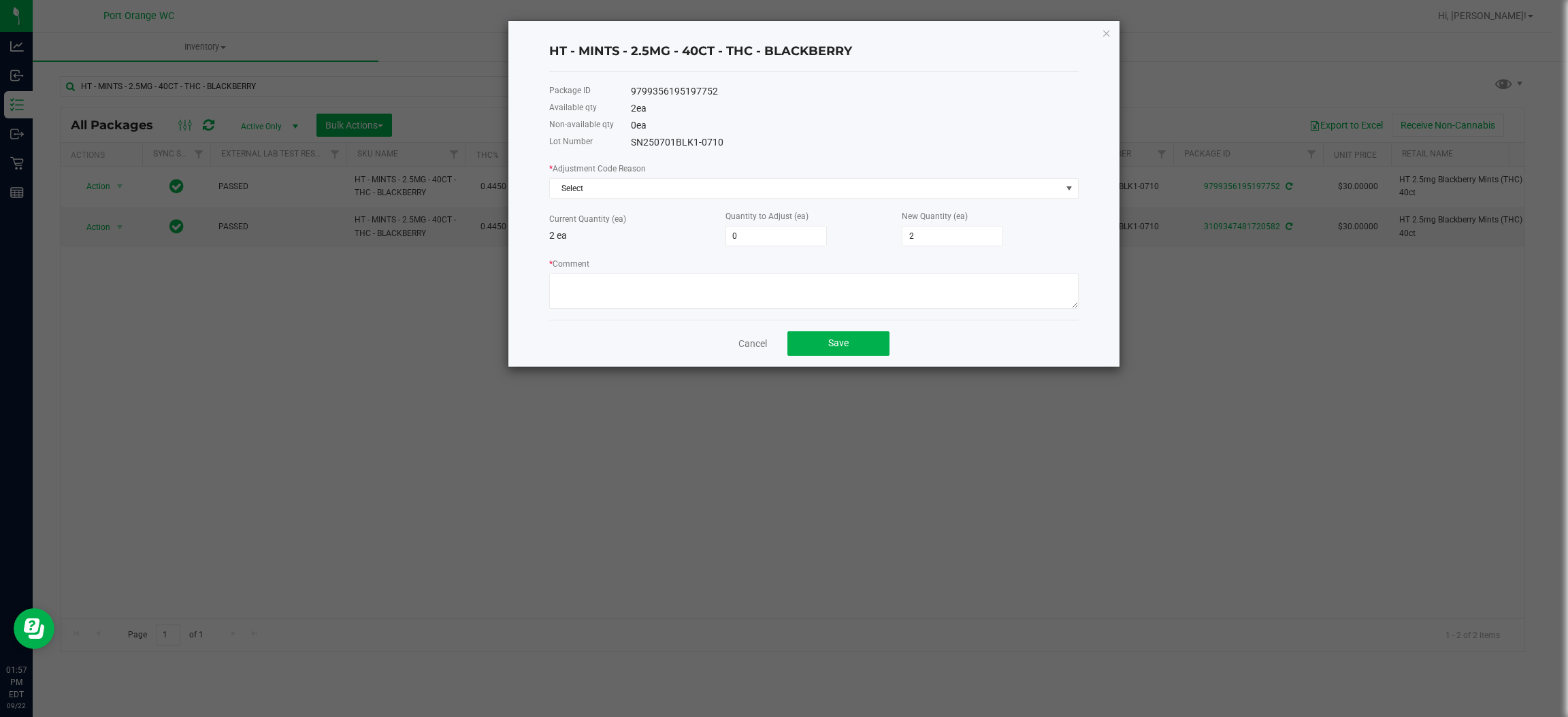
click at [648, 261] on div "* Comment" at bounding box center [813, 283] width 530 height 52
click at [939, 237] on input "2" at bounding box center [952, 236] width 100 height 19
type input "-2"
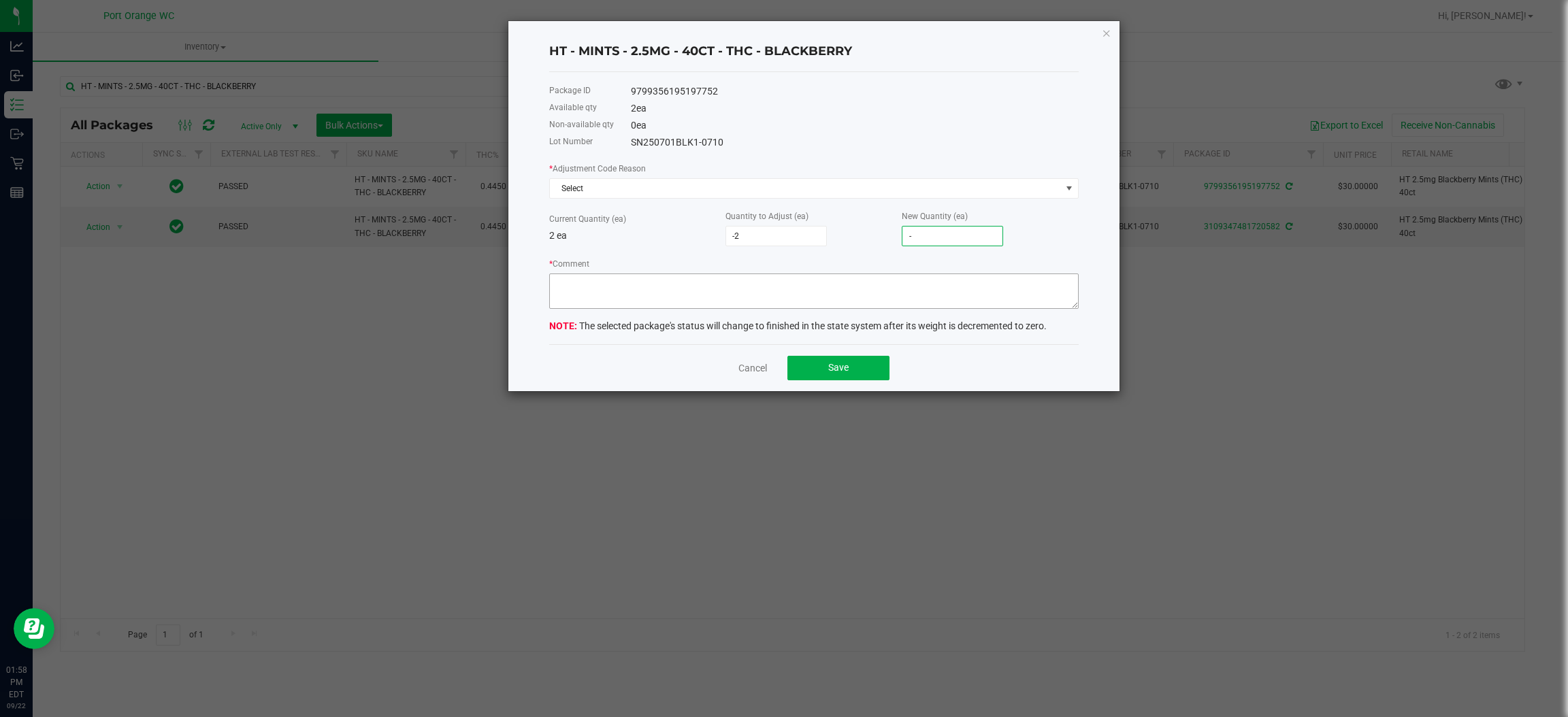
type input "-"
click at [652, 288] on textarea "* Comment" at bounding box center [813, 291] width 530 height 36
click at [603, 190] on span "Select" at bounding box center [805, 188] width 511 height 19
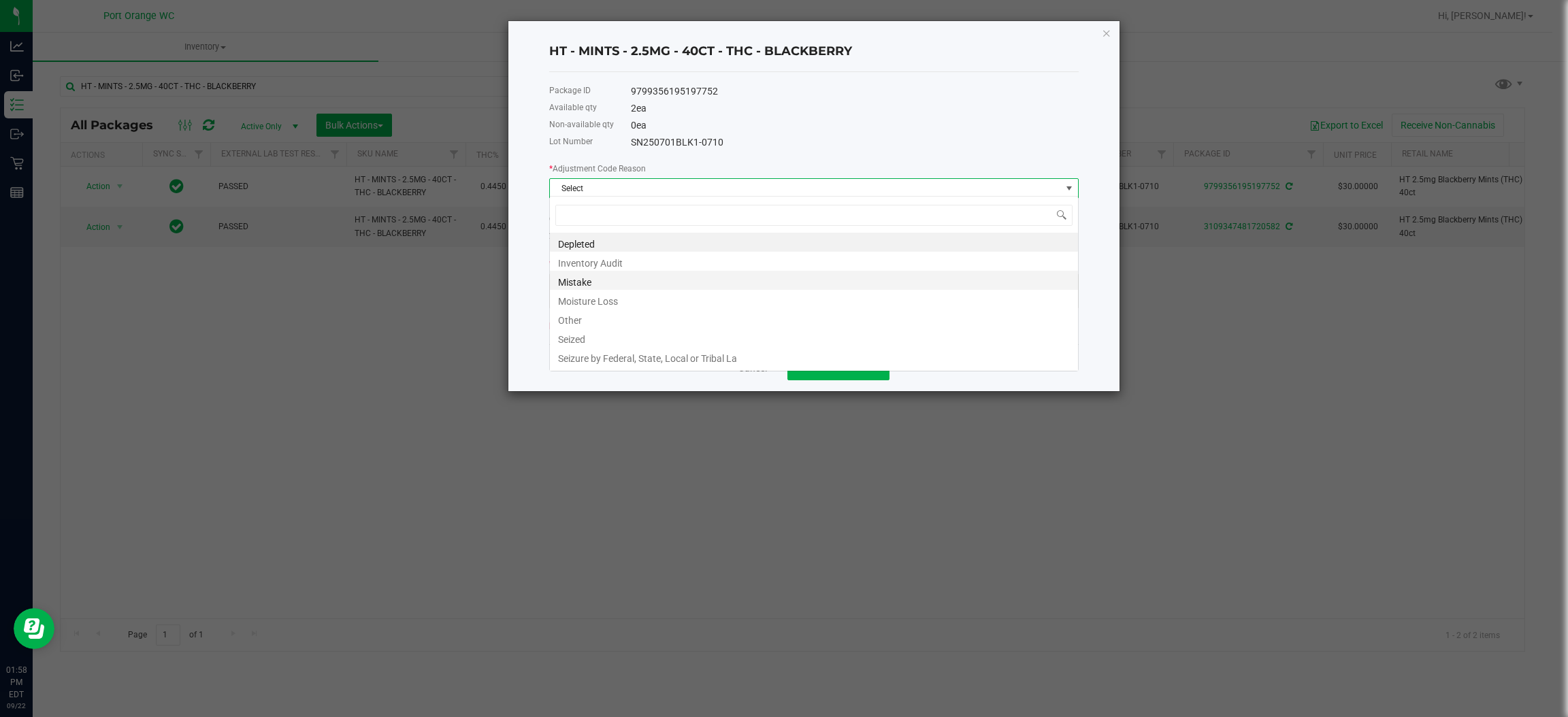
scroll to position [21, 529]
click at [595, 323] on li "Other" at bounding box center [813, 318] width 528 height 19
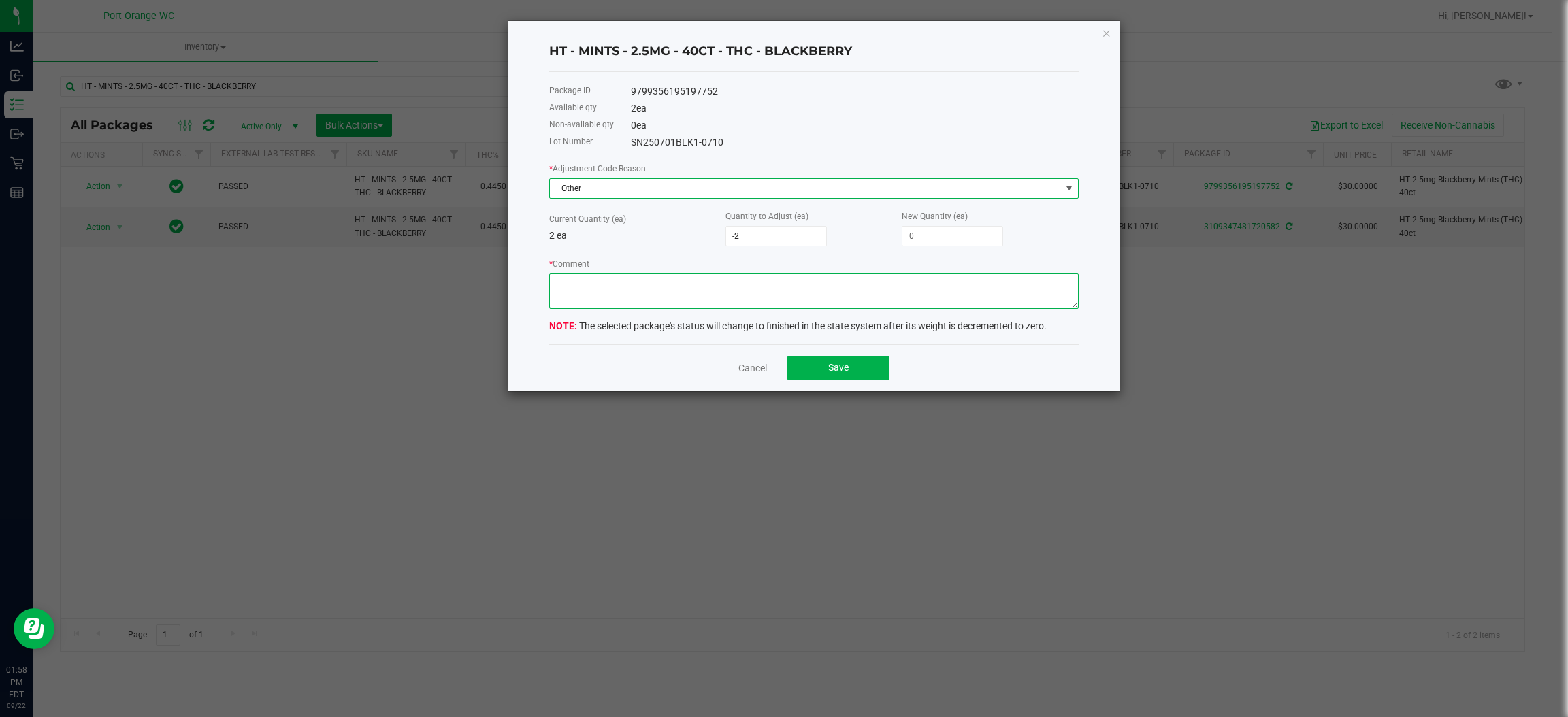
click at [610, 284] on textarea "* Comment" at bounding box center [813, 291] width 530 height 36
type textarea "we're not down 2, this was a system glitch while cashing out a walk in"
click at [844, 367] on span "Save" at bounding box center [839, 368] width 20 height 11
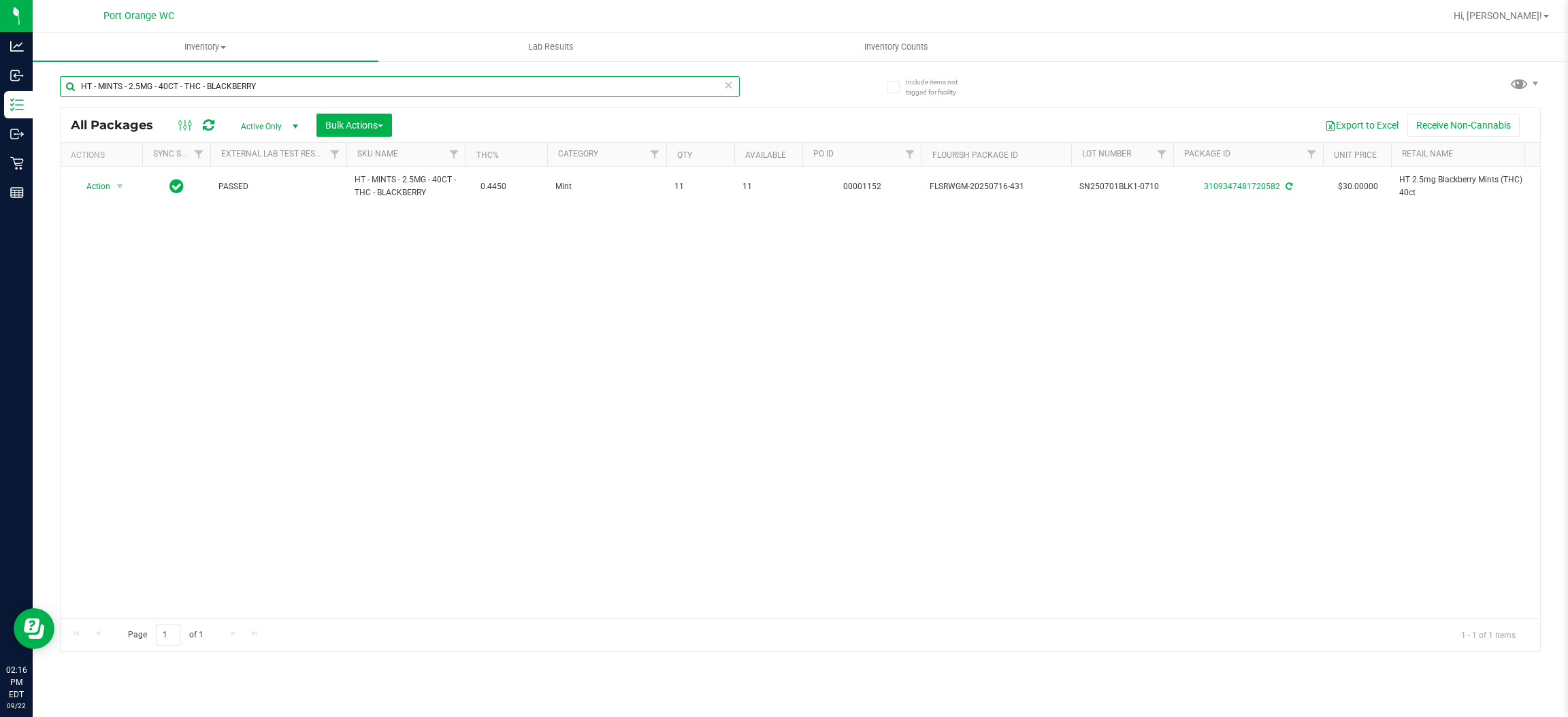
click at [267, 83] on input "HT - MINTS - 2.5MG - 40CT - THC - BLACKBERRY" at bounding box center [399, 86] width 680 height 20
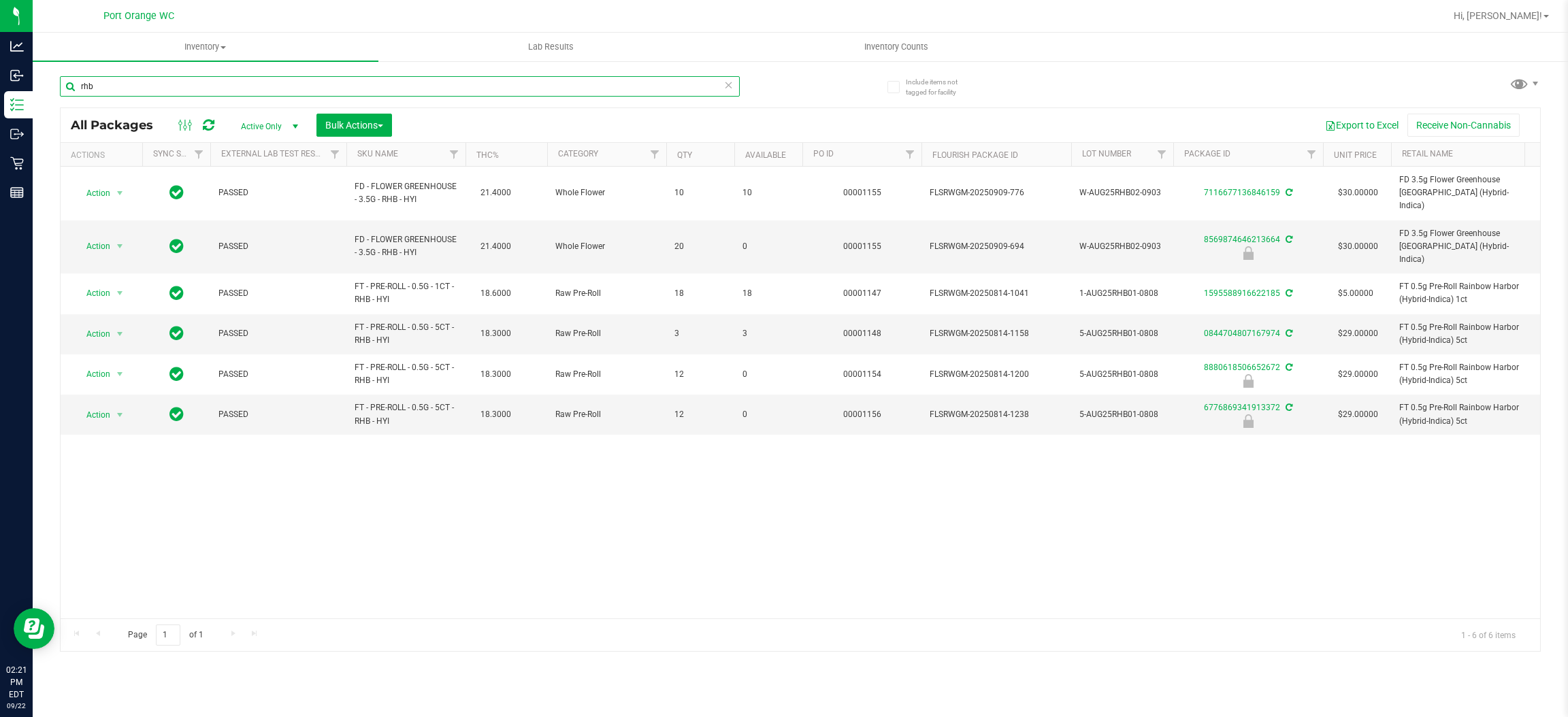
click at [158, 81] on input "rhb" at bounding box center [399, 86] width 680 height 20
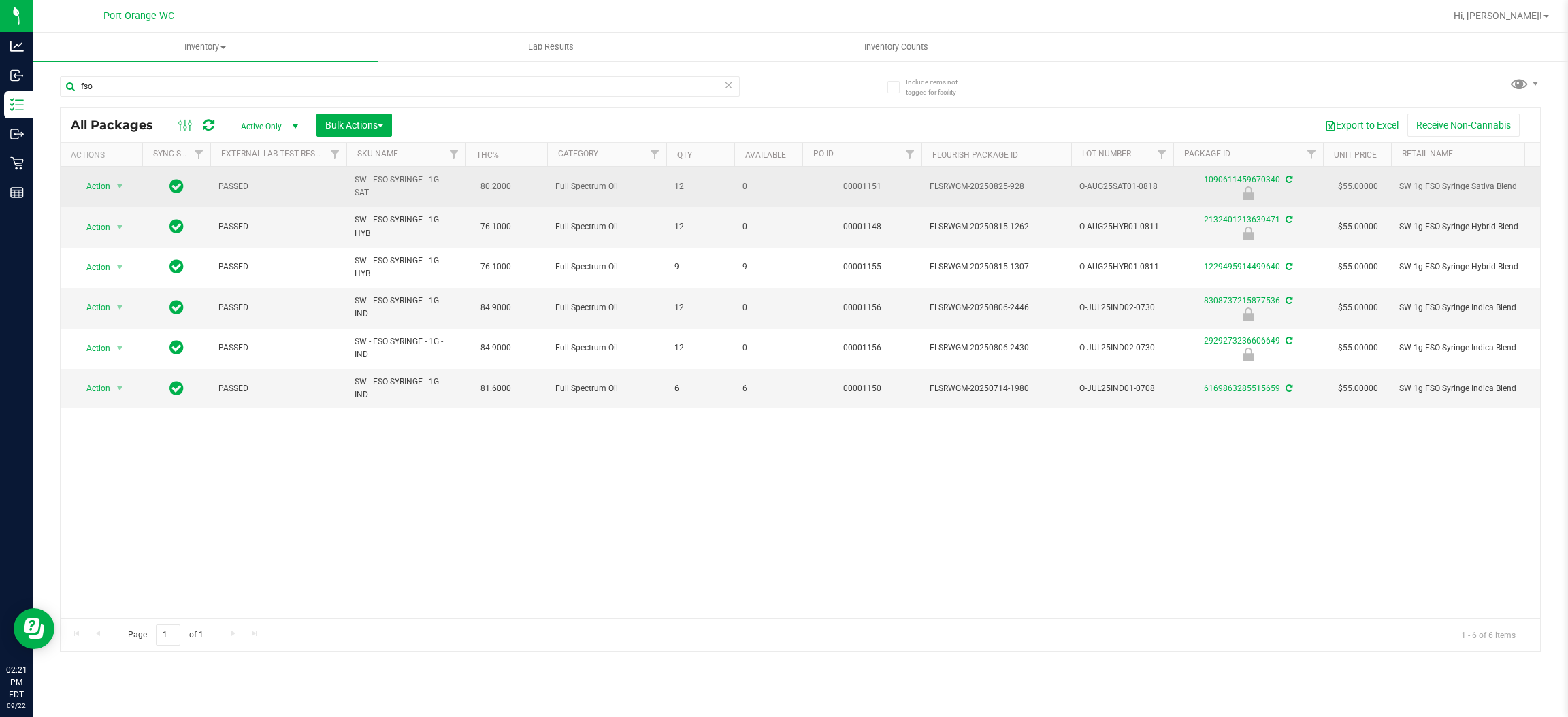
click at [362, 194] on span "SW - FSO SYRINGE - 1G - SAT" at bounding box center [406, 187] width 102 height 26
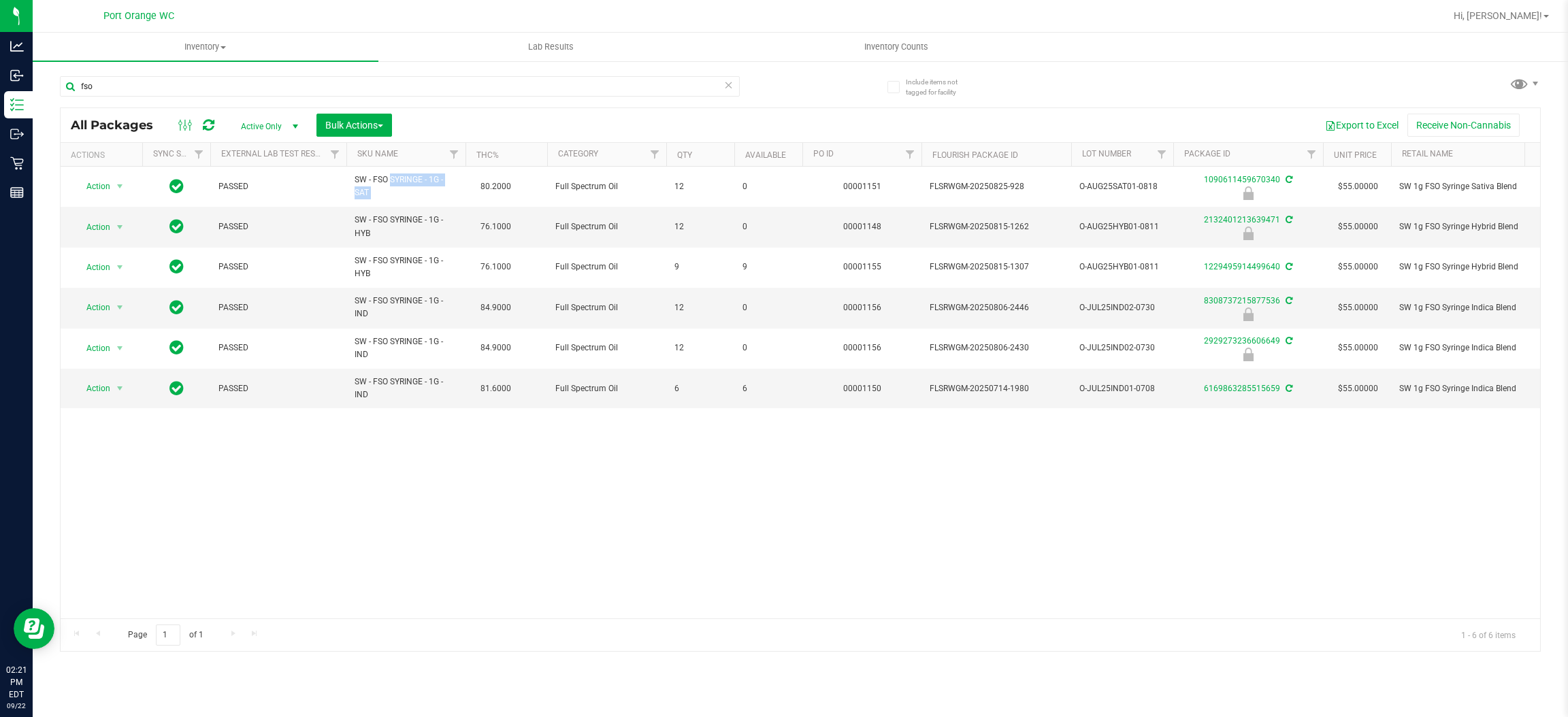
copy td "SW - FSO SYRINGE - 1G - SAT"
click at [153, 91] on input "fso" at bounding box center [399, 86] width 680 height 20
click at [152, 91] on input "fso" at bounding box center [399, 86] width 680 height 20
paste input "FT 0.5g Vape Cart Distillate Key Lime Pie (Hybrid)"
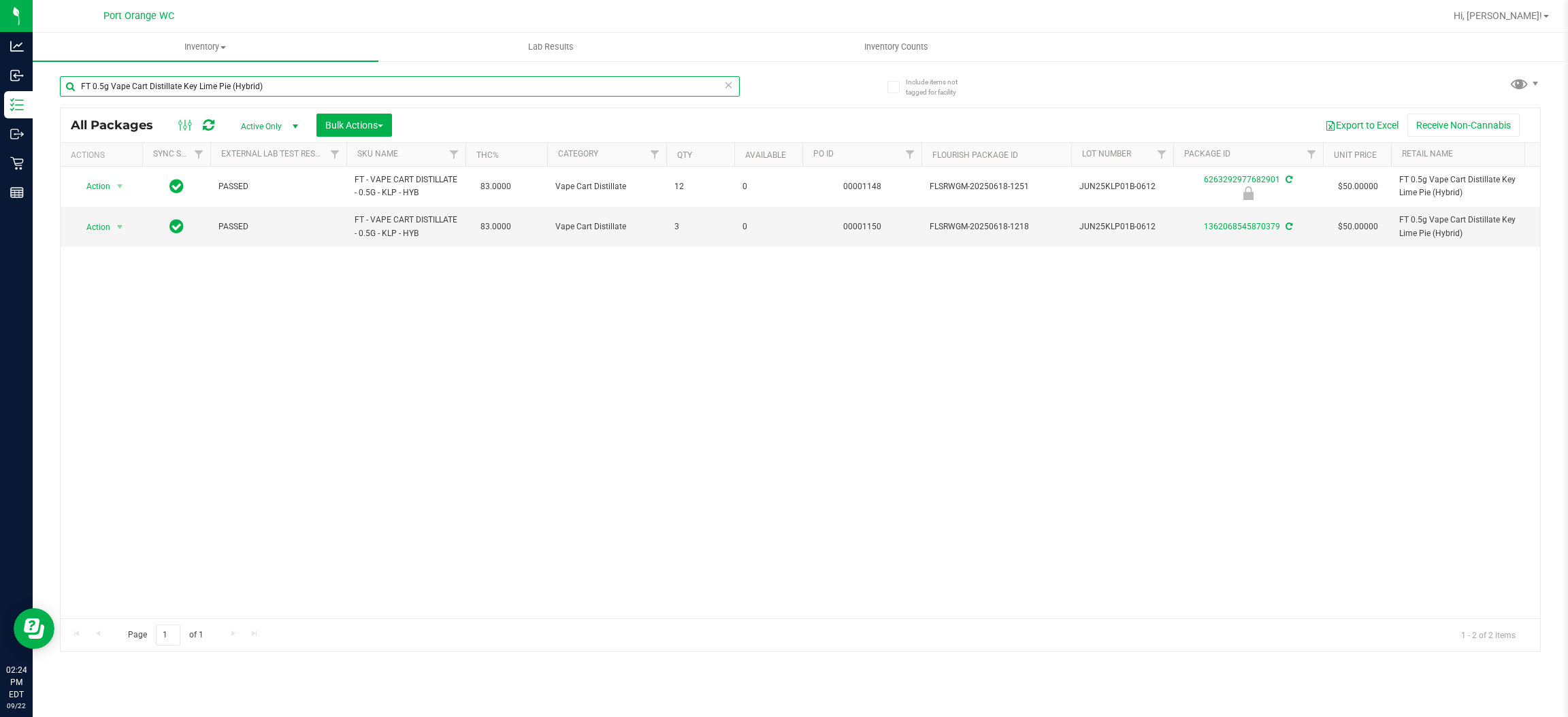
click at [338, 76] on input "FT 0.5g Vape Cart Distillate Key Lime Pie (Hybrid)" at bounding box center [399, 86] width 680 height 20
click at [339, 79] on input "FT 0.5g Vape Cart Distillate Key Lime Pie (Hybrid)" at bounding box center [399, 86] width 680 height 20
click at [339, 78] on input "FT 0.5g Vape Cart Distillate Key Lime Pie (Hybrid)" at bounding box center [399, 86] width 680 height 20
paste input "1g Vape Cart Distillate Watermelon Zlushie (Indica"
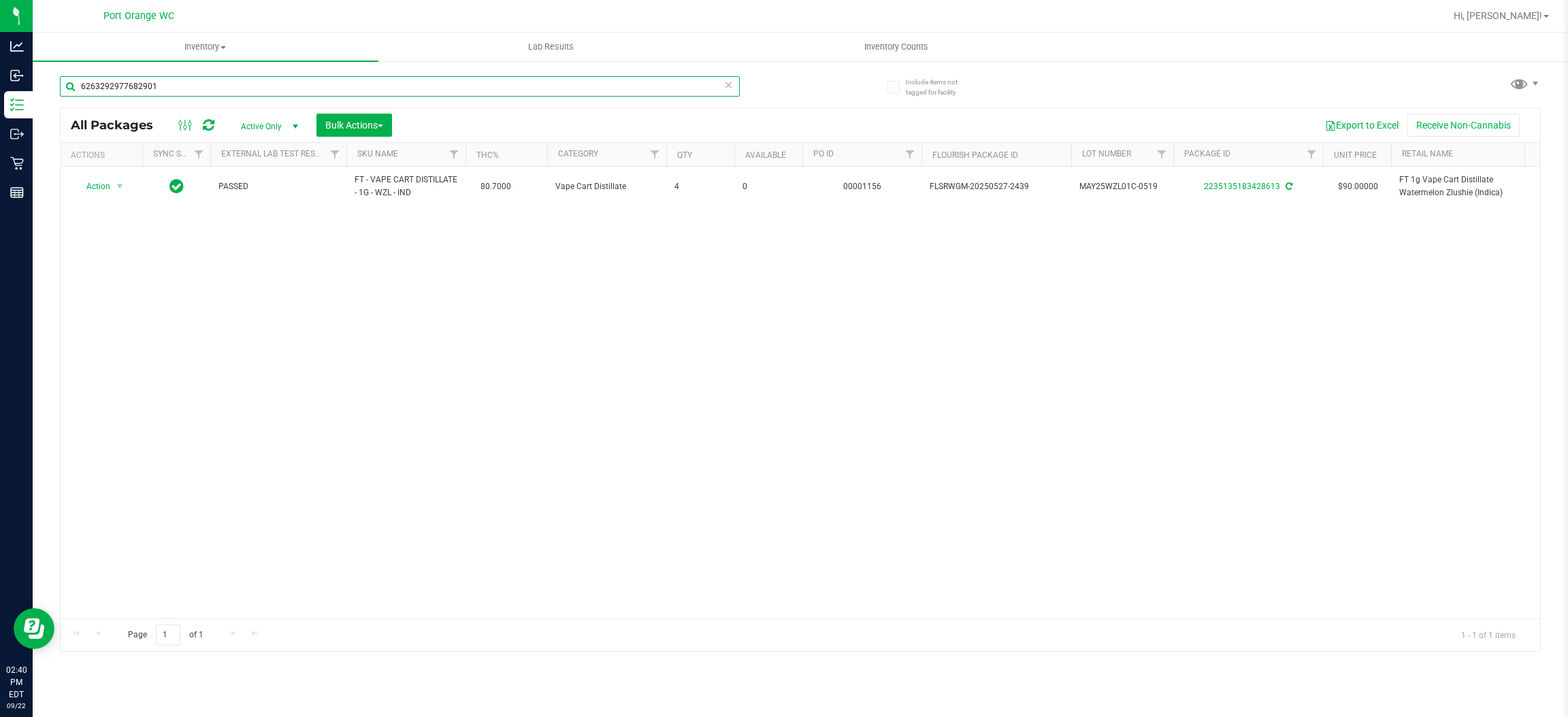
type input "6263292977682901"
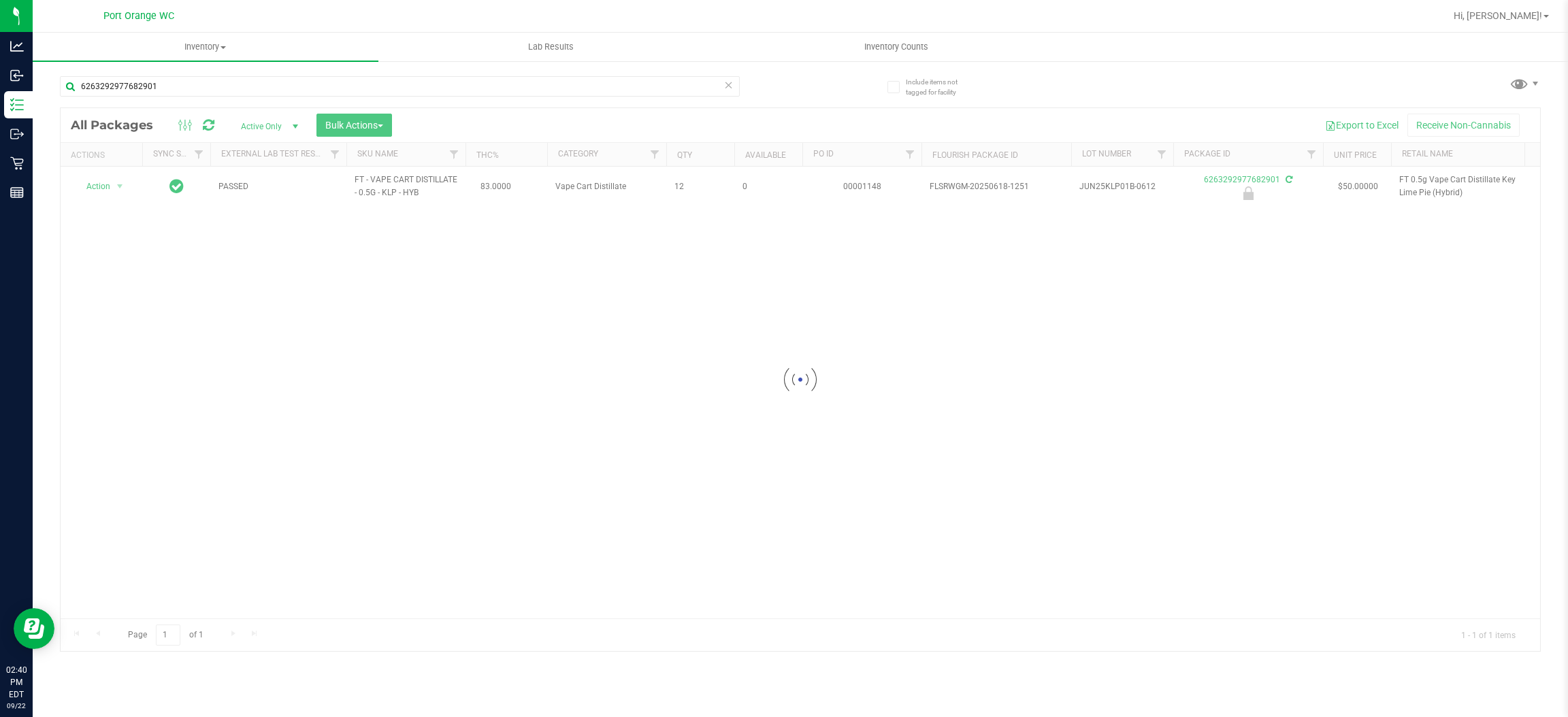
click at [115, 187] on div at bounding box center [800, 380] width 1480 height 543
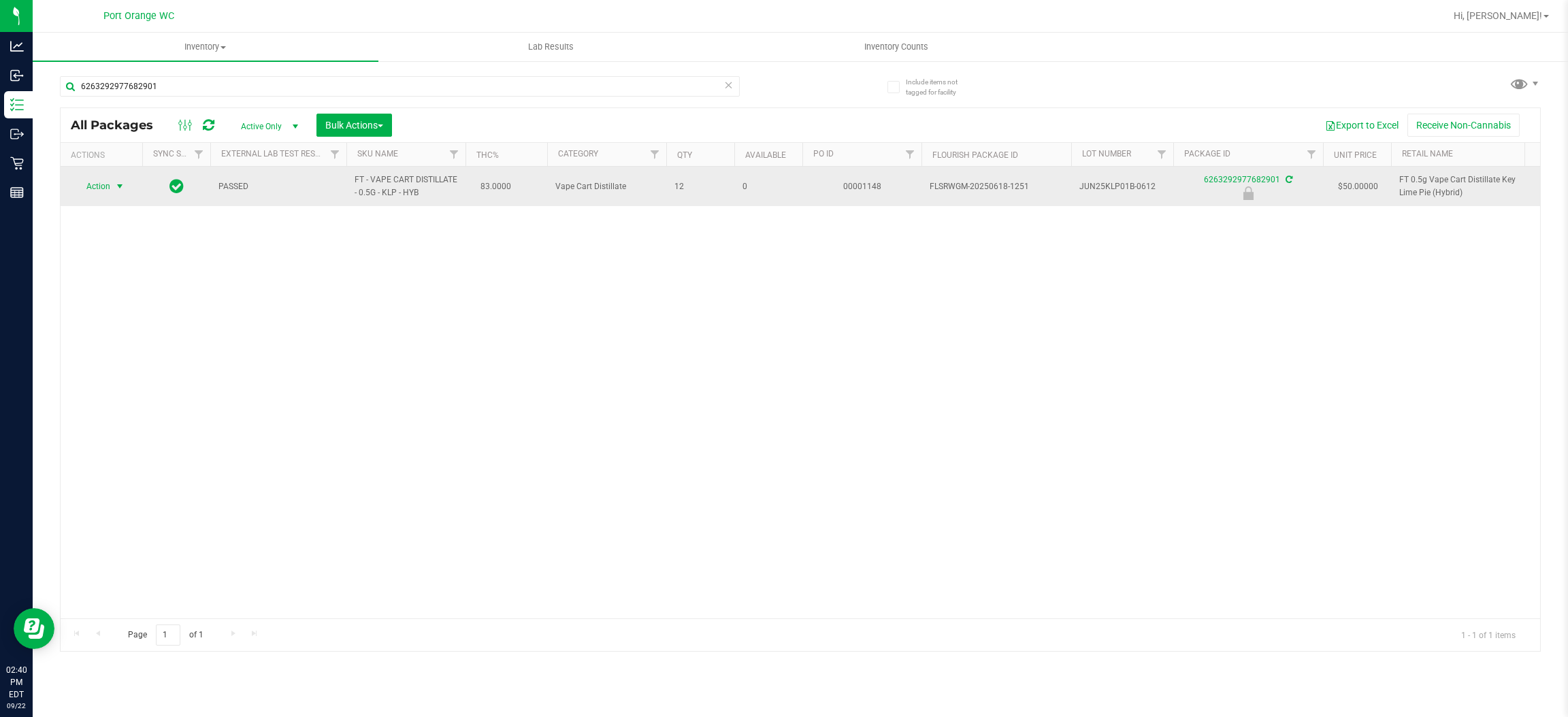
click at [99, 191] on span "Action" at bounding box center [92, 186] width 37 height 19
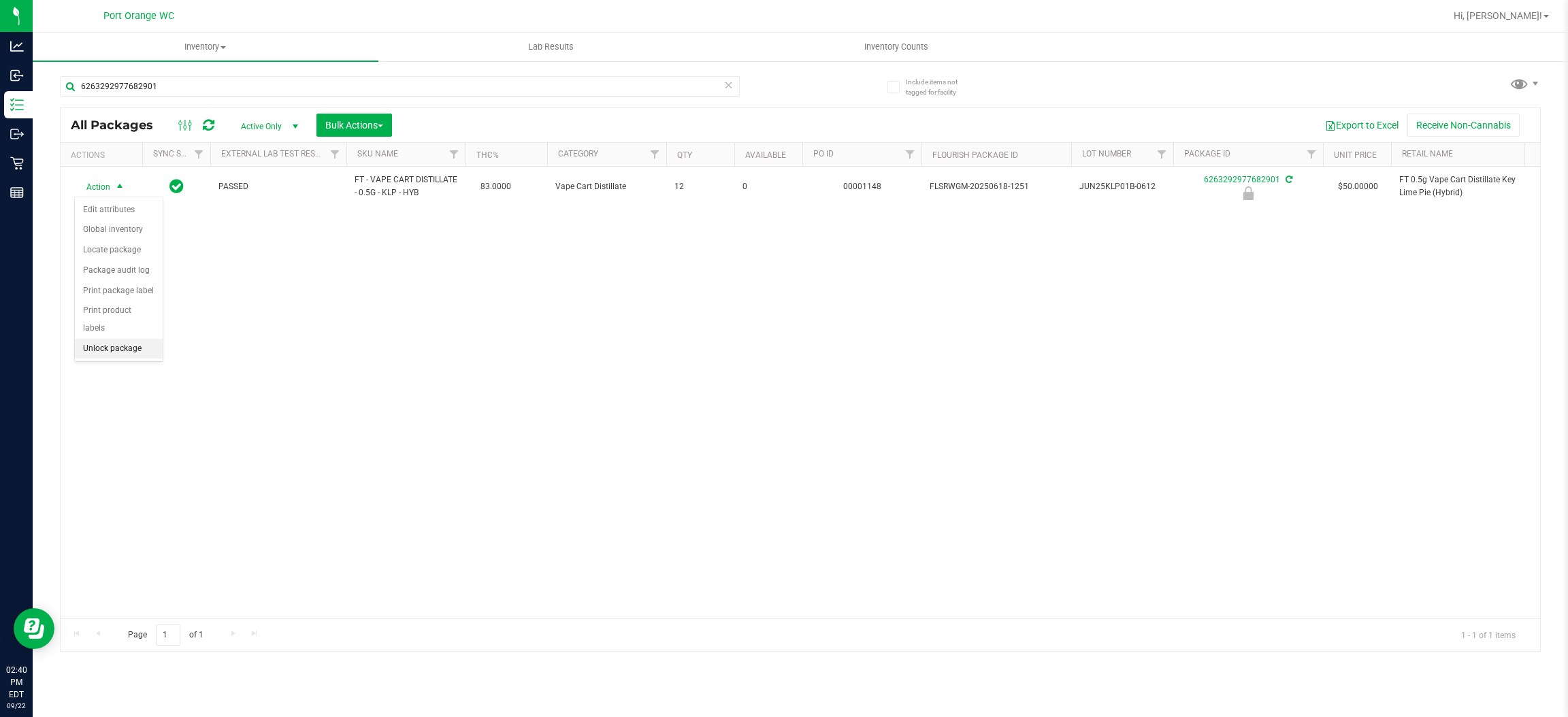
drag, startPoint x: 112, startPoint y: 328, endPoint x: 107, endPoint y: 334, distance: 7.8
click at [113, 339] on li "Unlock package" at bounding box center [119, 349] width 88 height 20
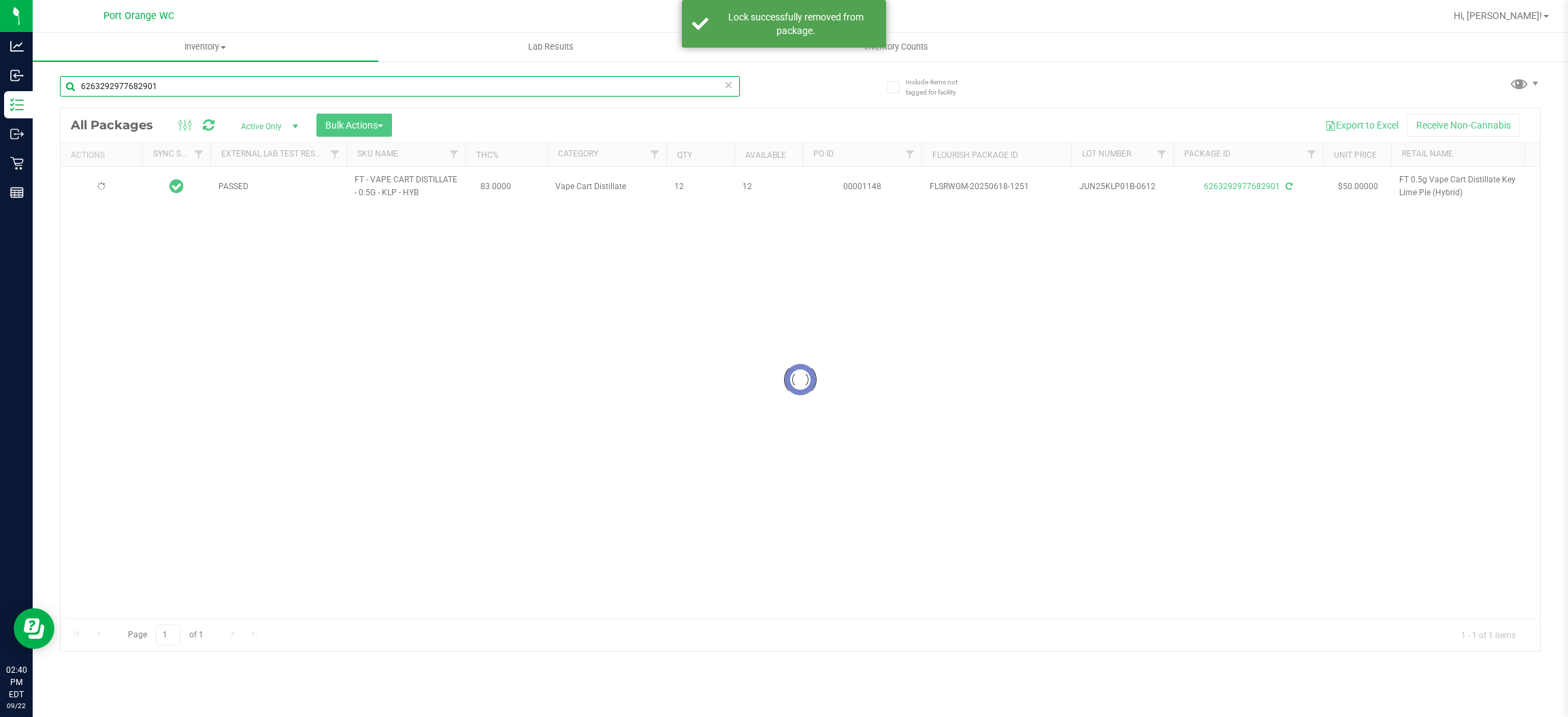
click at [206, 77] on input "6263292977682901" at bounding box center [399, 86] width 680 height 20
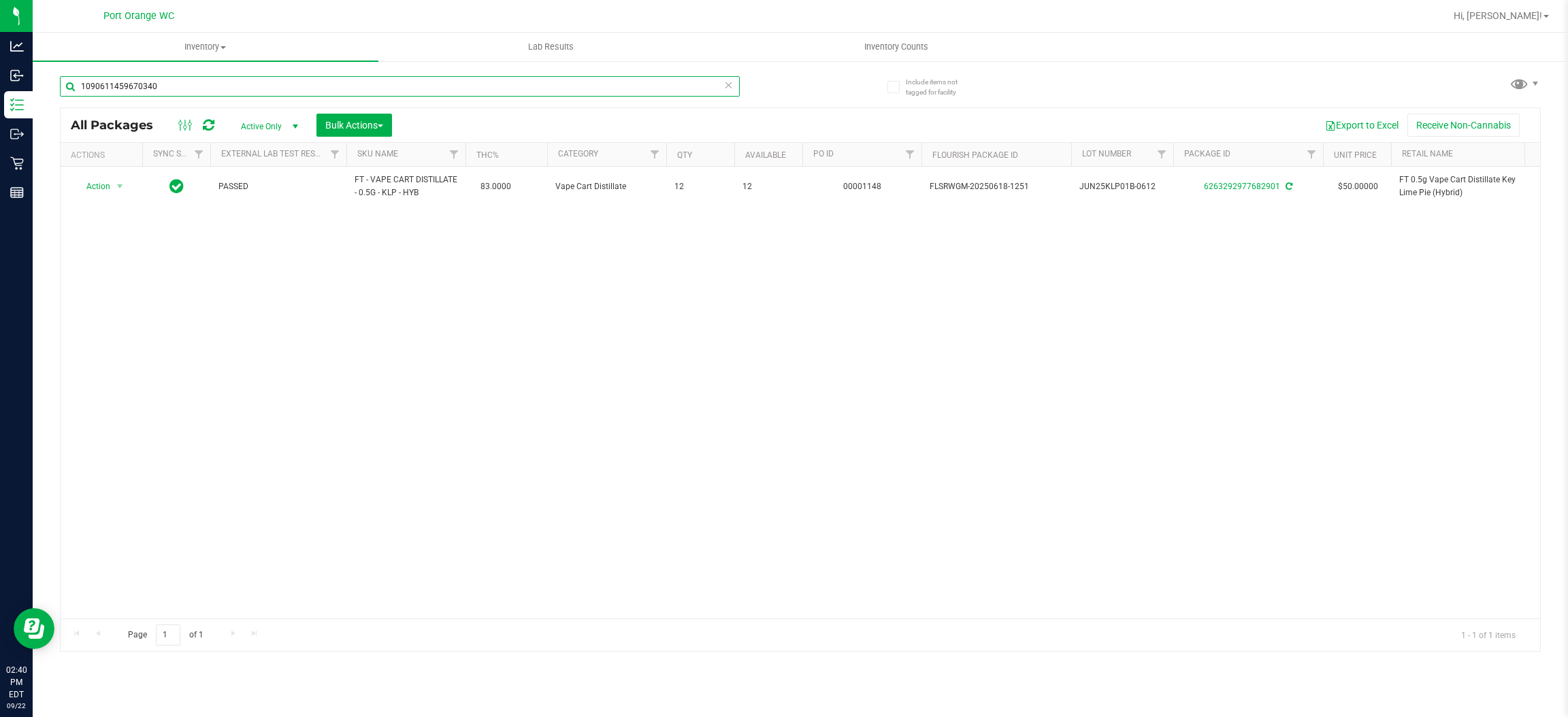
type input "1090611459670340"
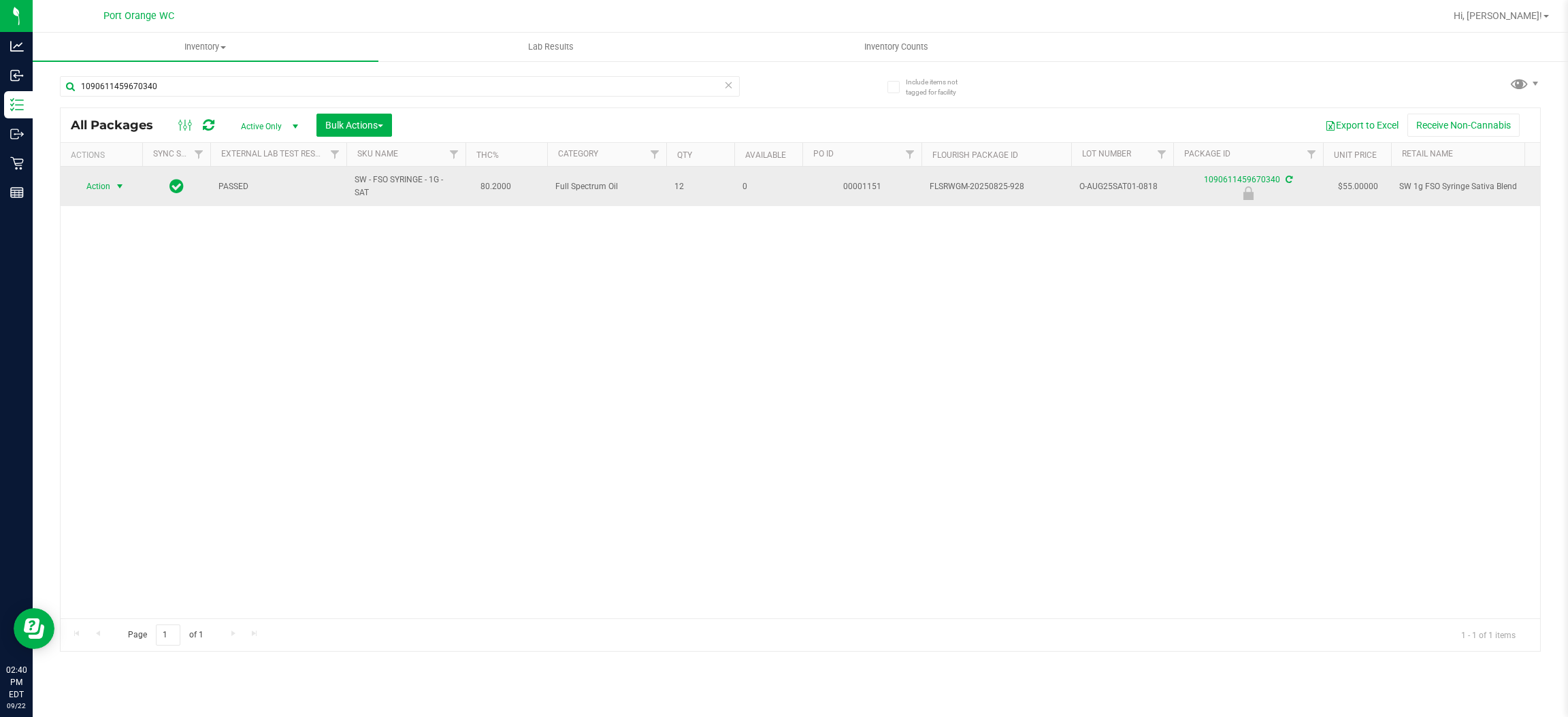
click at [104, 187] on span "Action" at bounding box center [92, 186] width 37 height 19
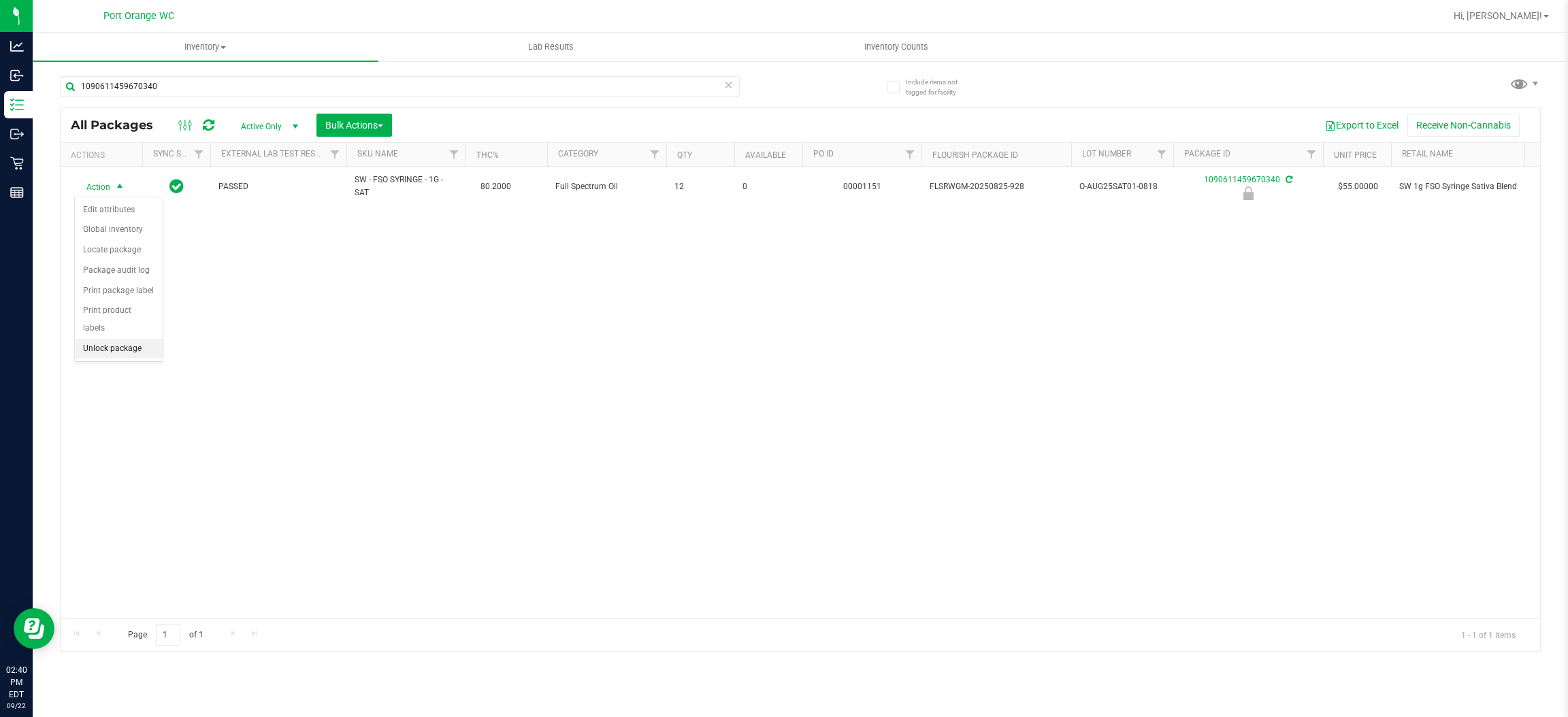
click at [108, 339] on li "Unlock package" at bounding box center [119, 349] width 88 height 20
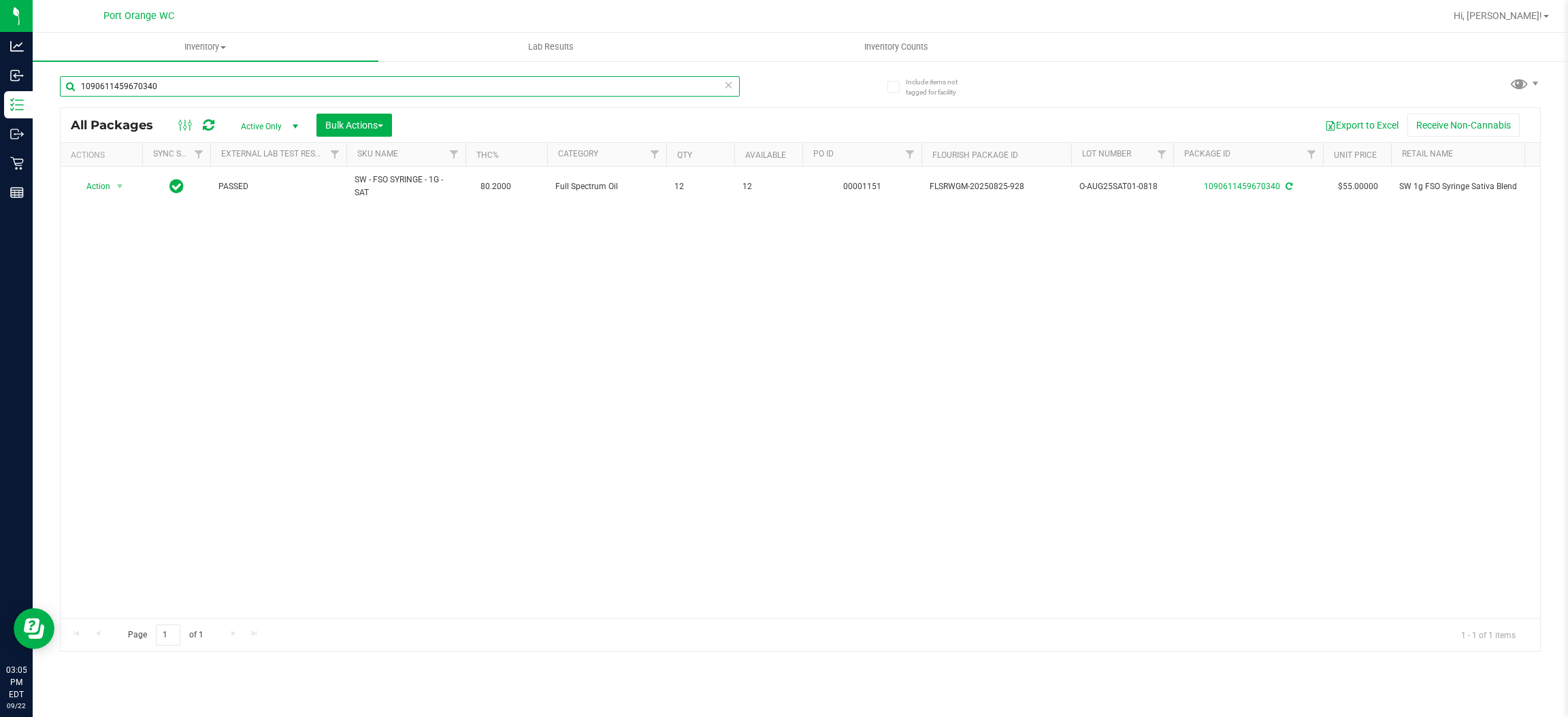
click at [236, 84] on input "1090611459670340" at bounding box center [399, 86] width 680 height 20
paste input "FT 3.5g Cannabis Flower White Hot Guava 14 x Black Velvet (Hybrid)"
paste input "Super Boof"
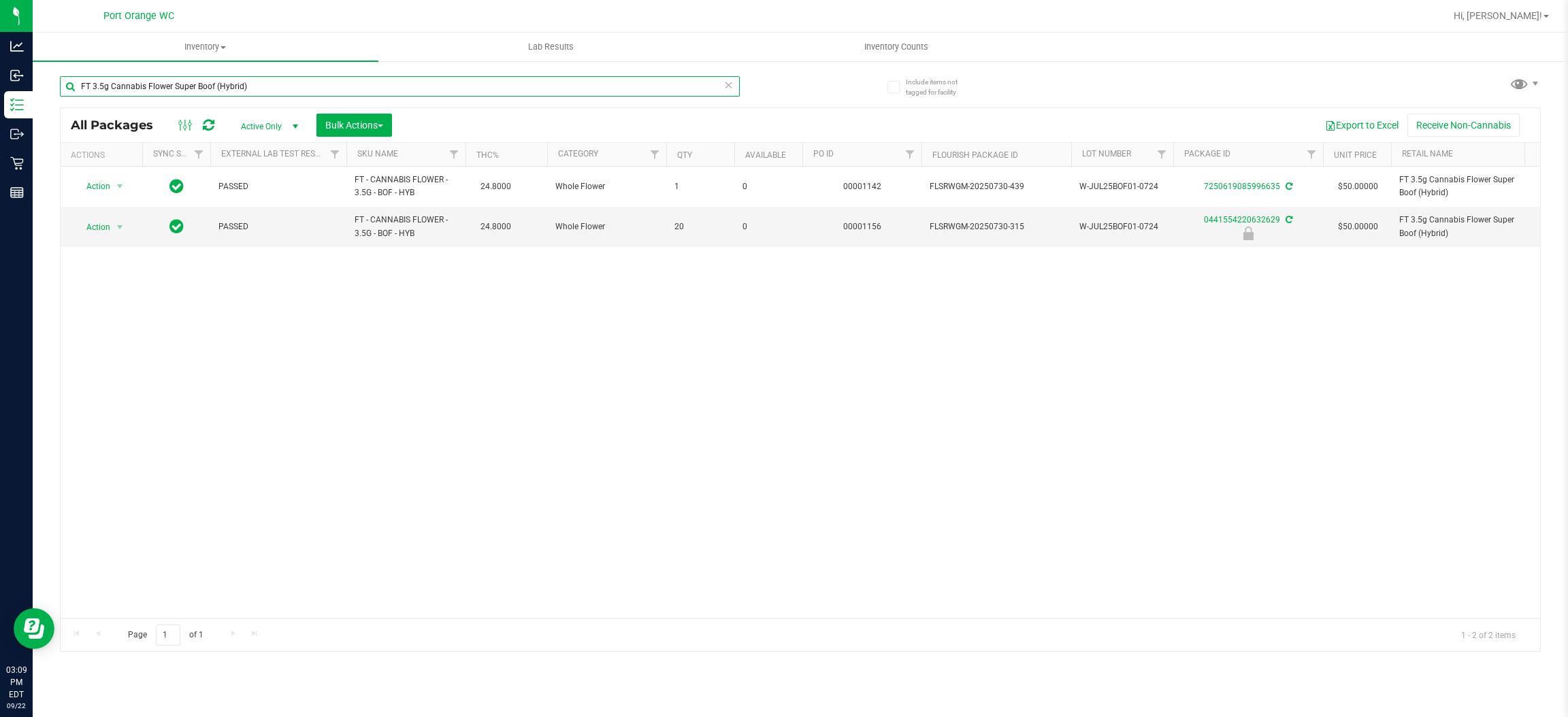
type input "FT 3.5g Cannabis Flower Super Boof (Hybrid)"
click at [115, 228] on span "select" at bounding box center [120, 228] width 11 height 11
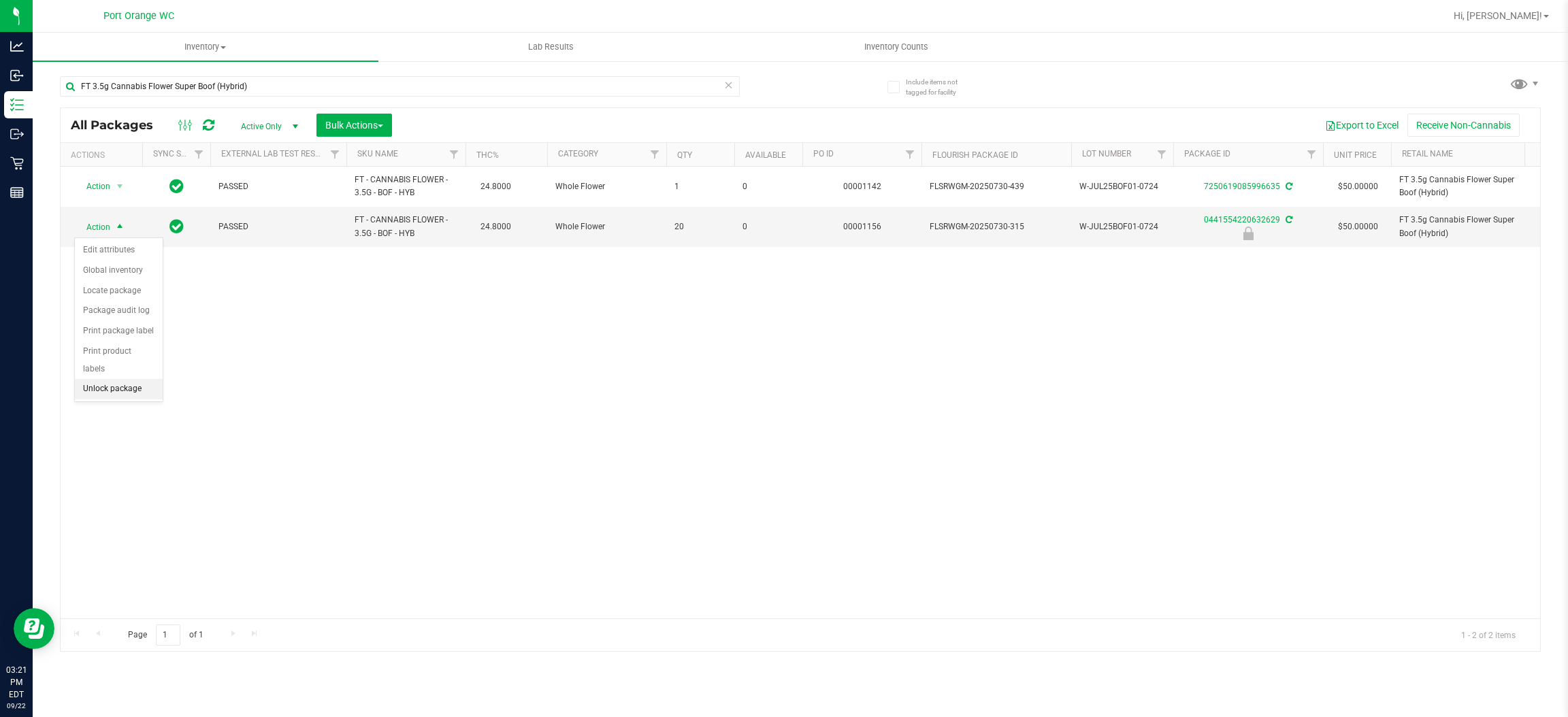
click at [107, 379] on li "Unlock package" at bounding box center [119, 389] width 88 height 20
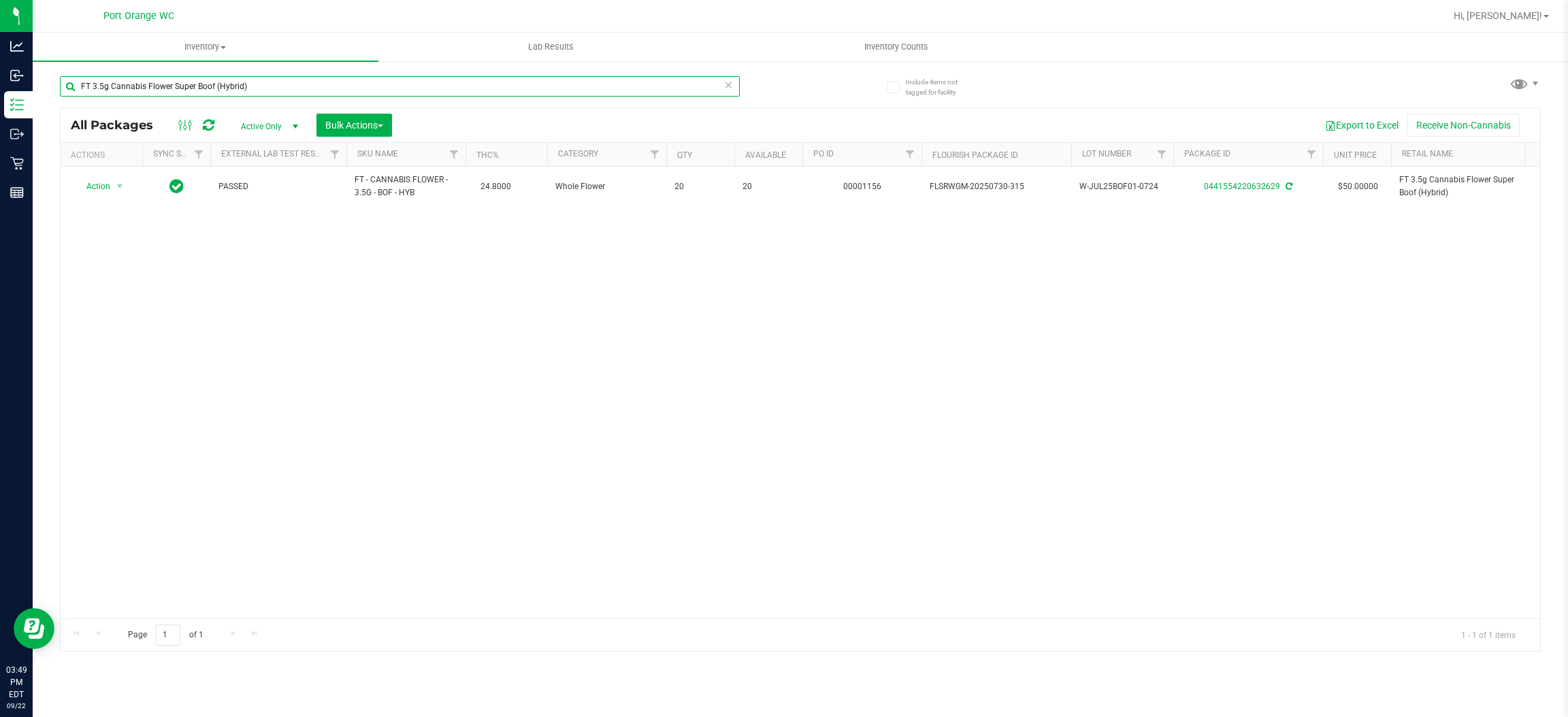
click at [320, 76] on input "FT 3.5g Cannabis Flower Super Boof (Hybrid)" at bounding box center [399, 86] width 680 height 20
click at [317, 84] on input "FT 3.5g Cannabis Flower Super Boof (Hybrid)" at bounding box center [399, 86] width 680 height 20
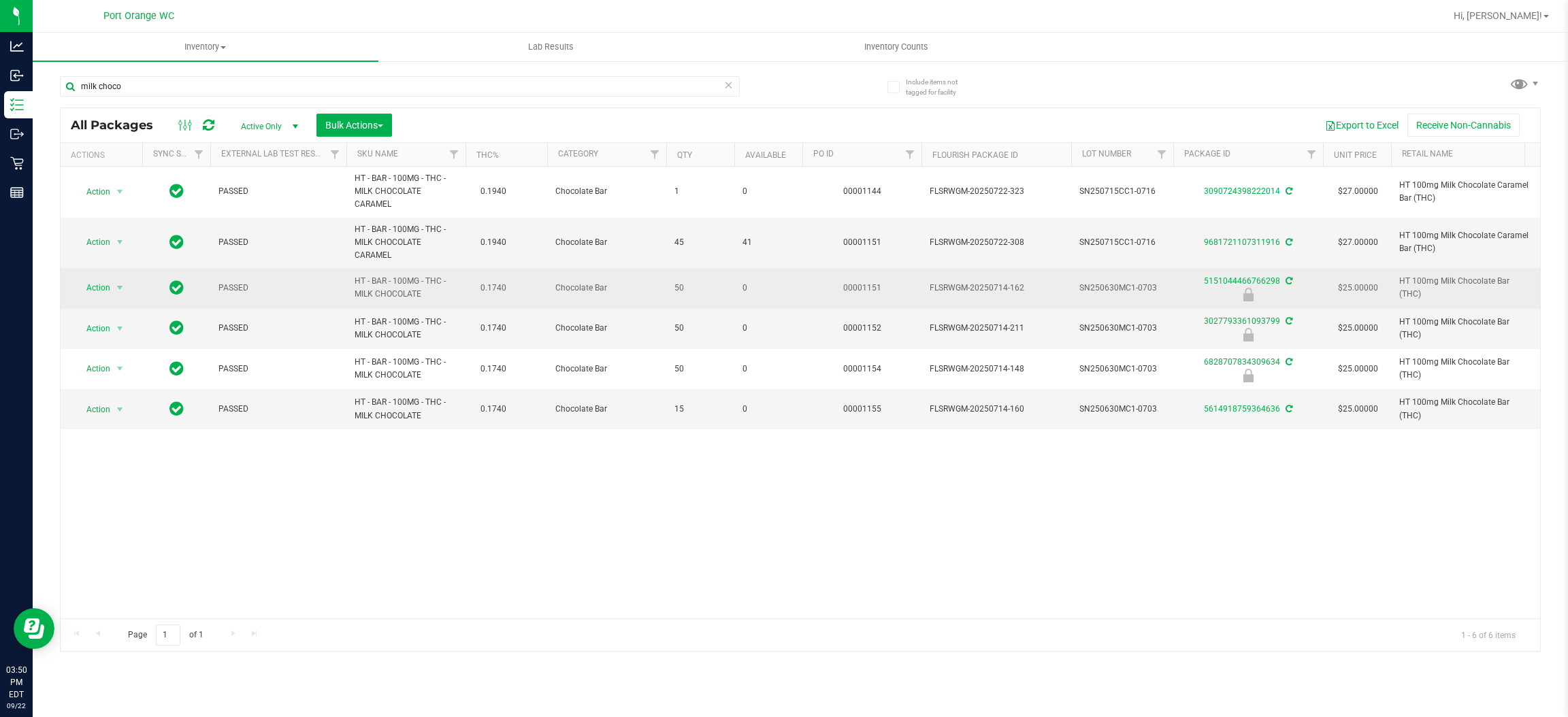
click at [394, 294] on span "HT - BAR - 100MG - THC - MILK CHOCOLATE" at bounding box center [406, 288] width 102 height 26
copy td "HT - BAR - 100MG - THC - MILK CHOCOLATE"
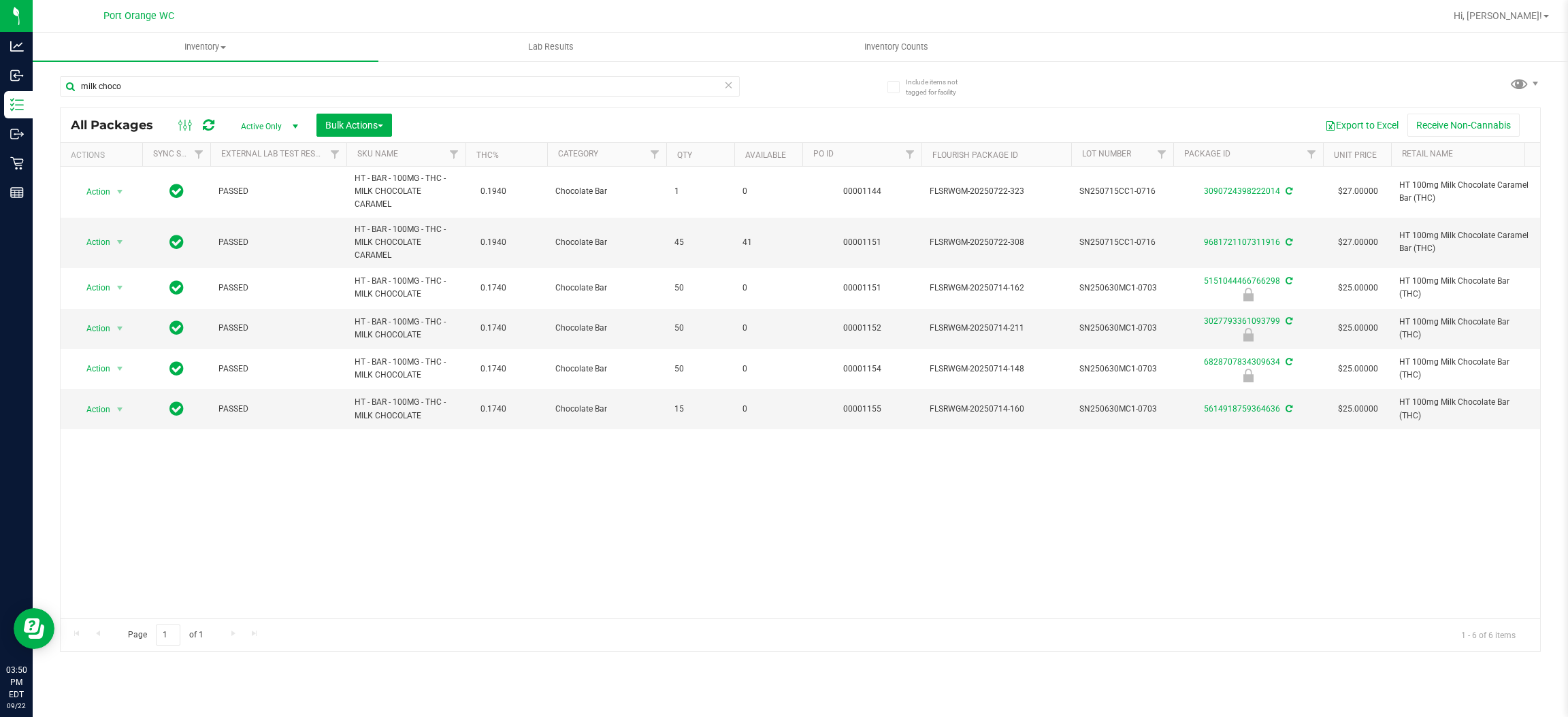
click at [283, 73] on div "milk choco" at bounding box center [430, 86] width 741 height 44
click at [284, 76] on input "milk choco" at bounding box center [399, 86] width 680 height 20
click at [285, 76] on input "milk choco" at bounding box center [399, 86] width 680 height 20
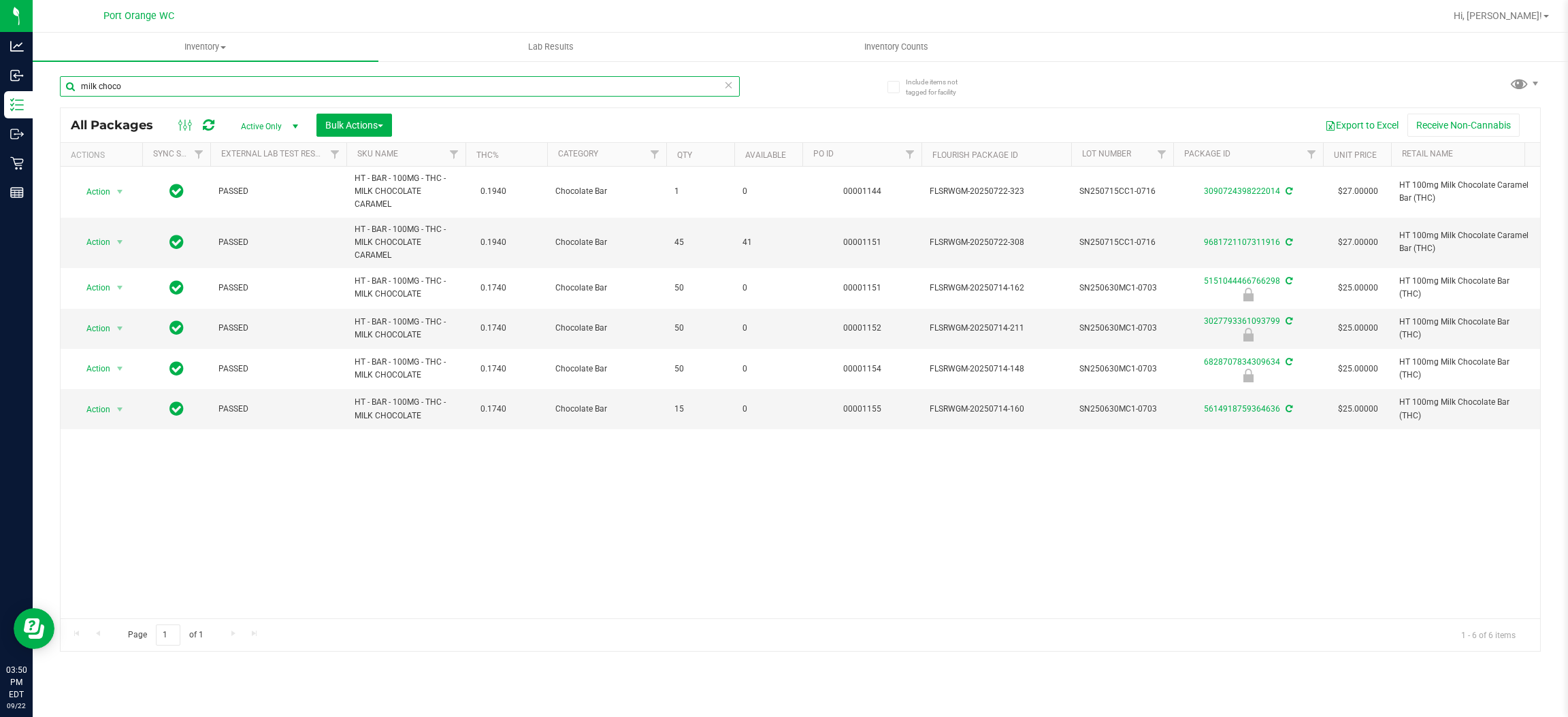
click at [285, 77] on input "milk choco" at bounding box center [399, 86] width 680 height 20
paste input "HT - BAR - 100MG - THC - MILK CHOCOLATE"
type input "6828707834309634"
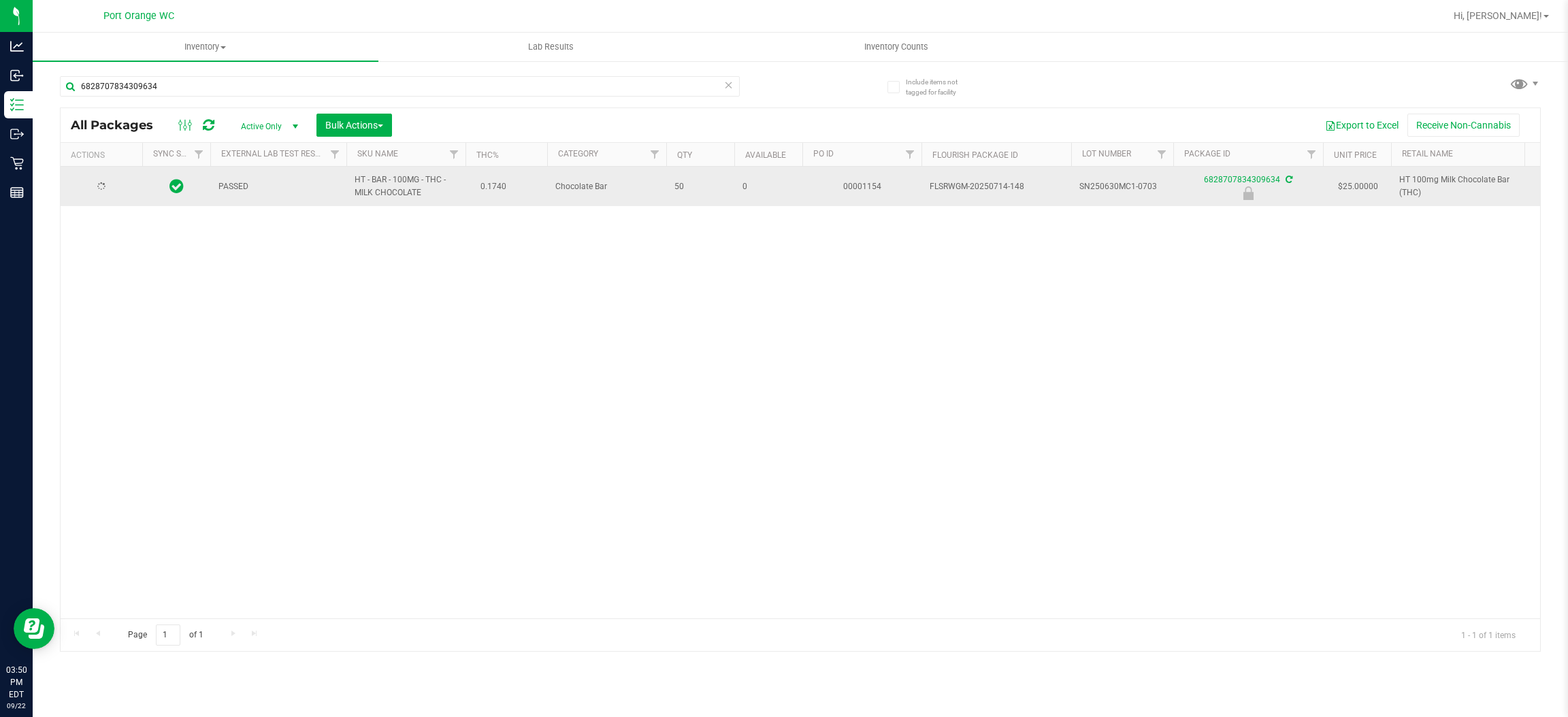
click at [107, 188] on div at bounding box center [101, 187] width 65 height 13
click at [117, 189] on span "select" at bounding box center [120, 187] width 11 height 11
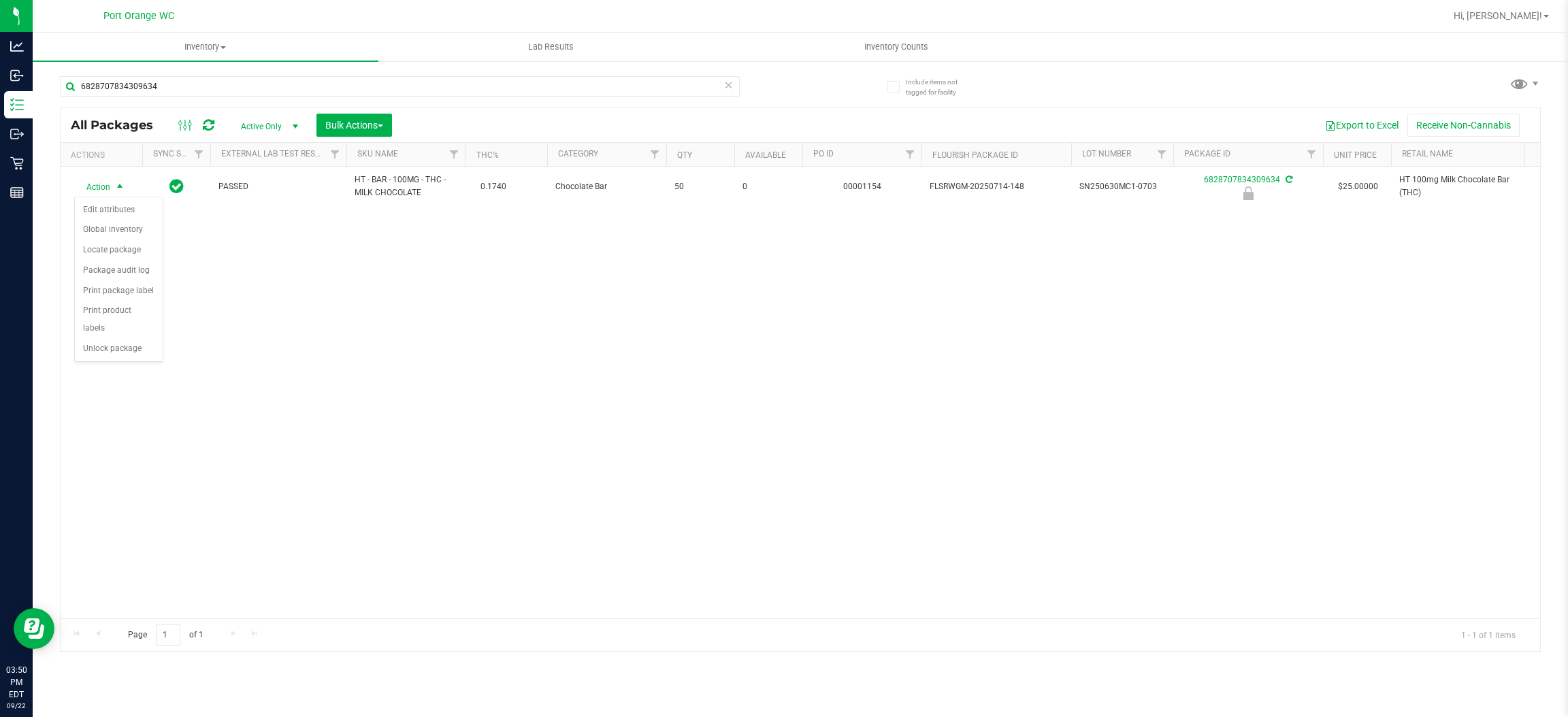
click at [143, 345] on div "Action Edit attributes Global inventory Locate package Package audit log Print …" at bounding box center [118, 279] width 89 height 166
click at [125, 339] on li "Unlock package" at bounding box center [119, 349] width 88 height 20
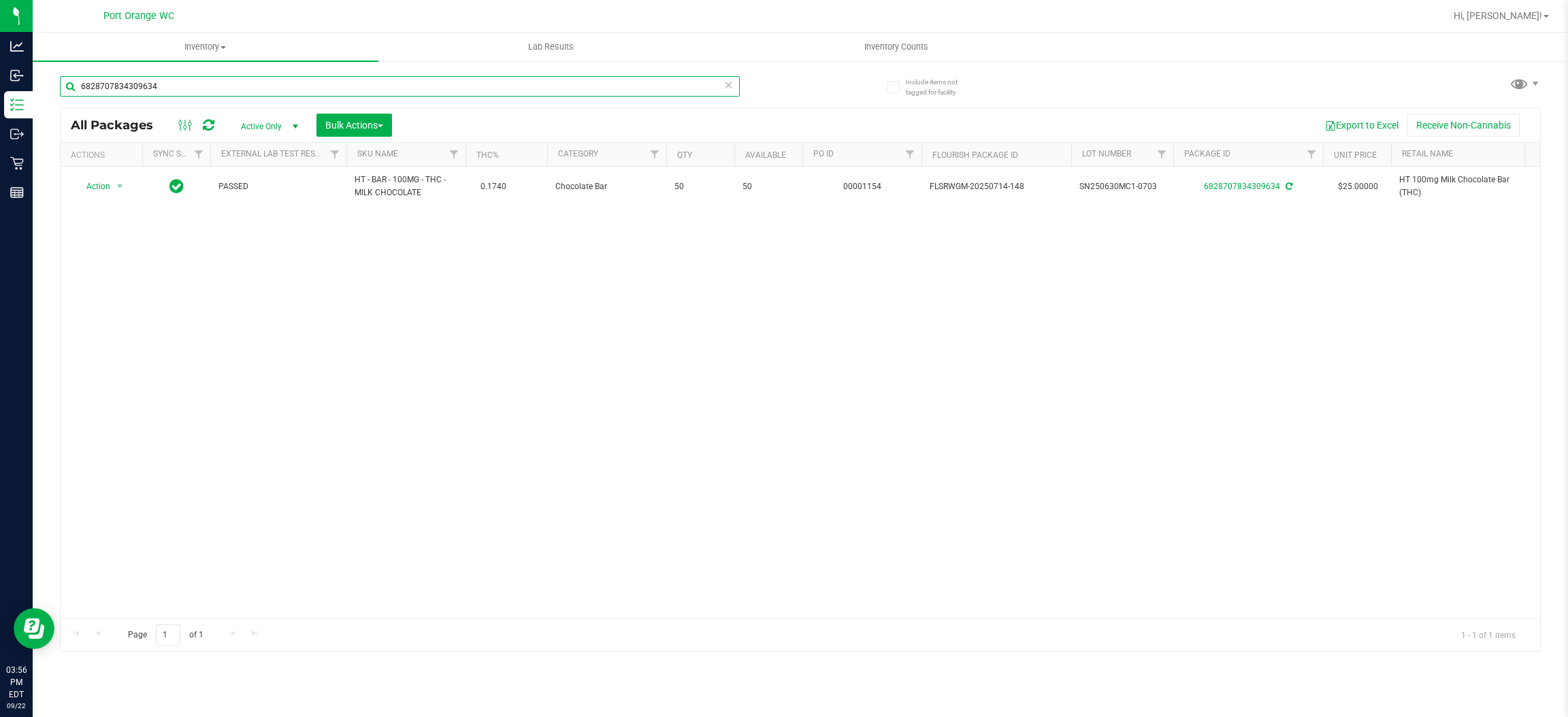
drag, startPoint x: 283, startPoint y: 76, endPoint x: 275, endPoint y: 89, distance: 15.3
click at [281, 76] on input "6828707834309634" at bounding box center [399, 86] width 680 height 20
click at [274, 91] on input "6828707834309634" at bounding box center [399, 86] width 680 height 20
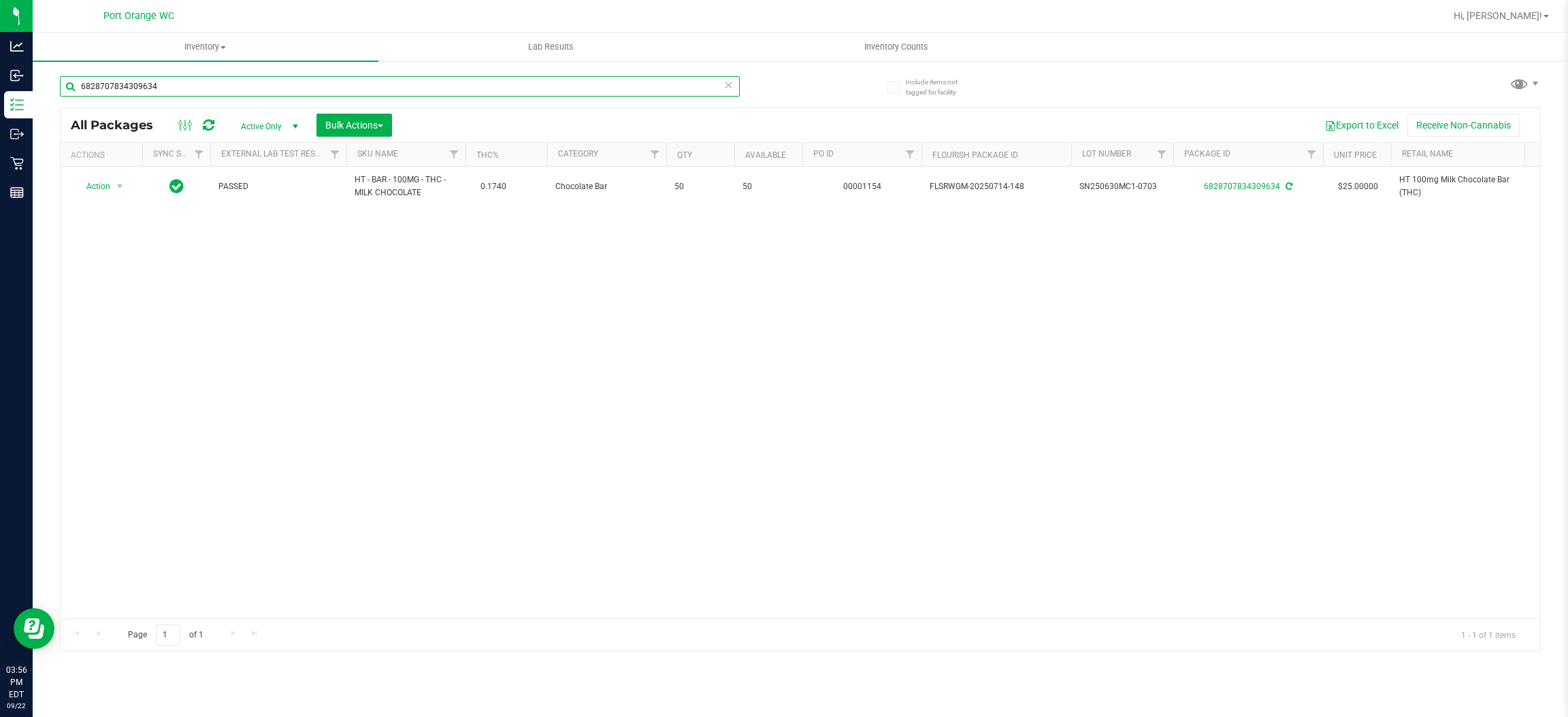
paste input "FT 0.5g Vape Cart Distillate Durban Poison (Sativa)"
type input "FT 0.5g Vape Cart Distillate Durban Poison (Sativa)"
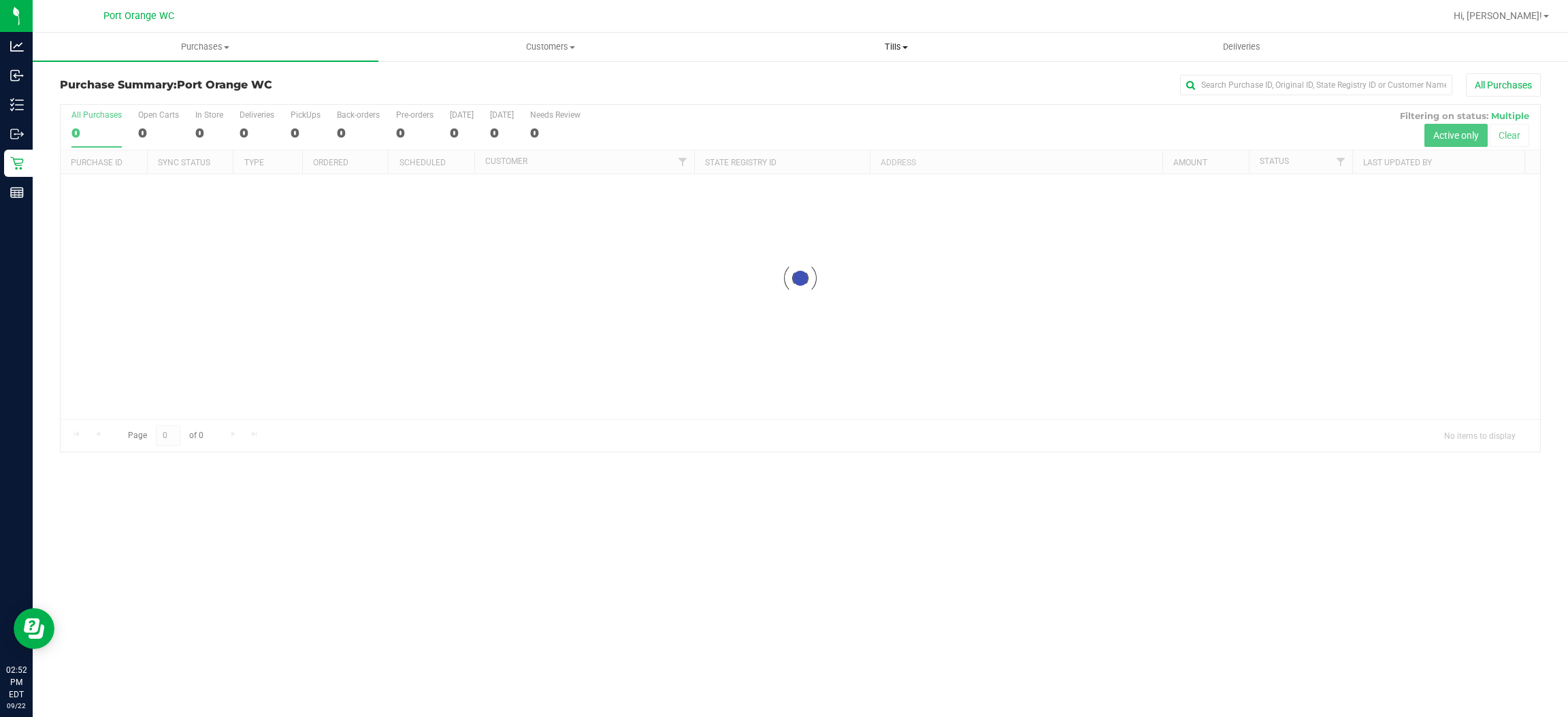
click at [887, 47] on span "Tills" at bounding box center [897, 47] width 345 height 12
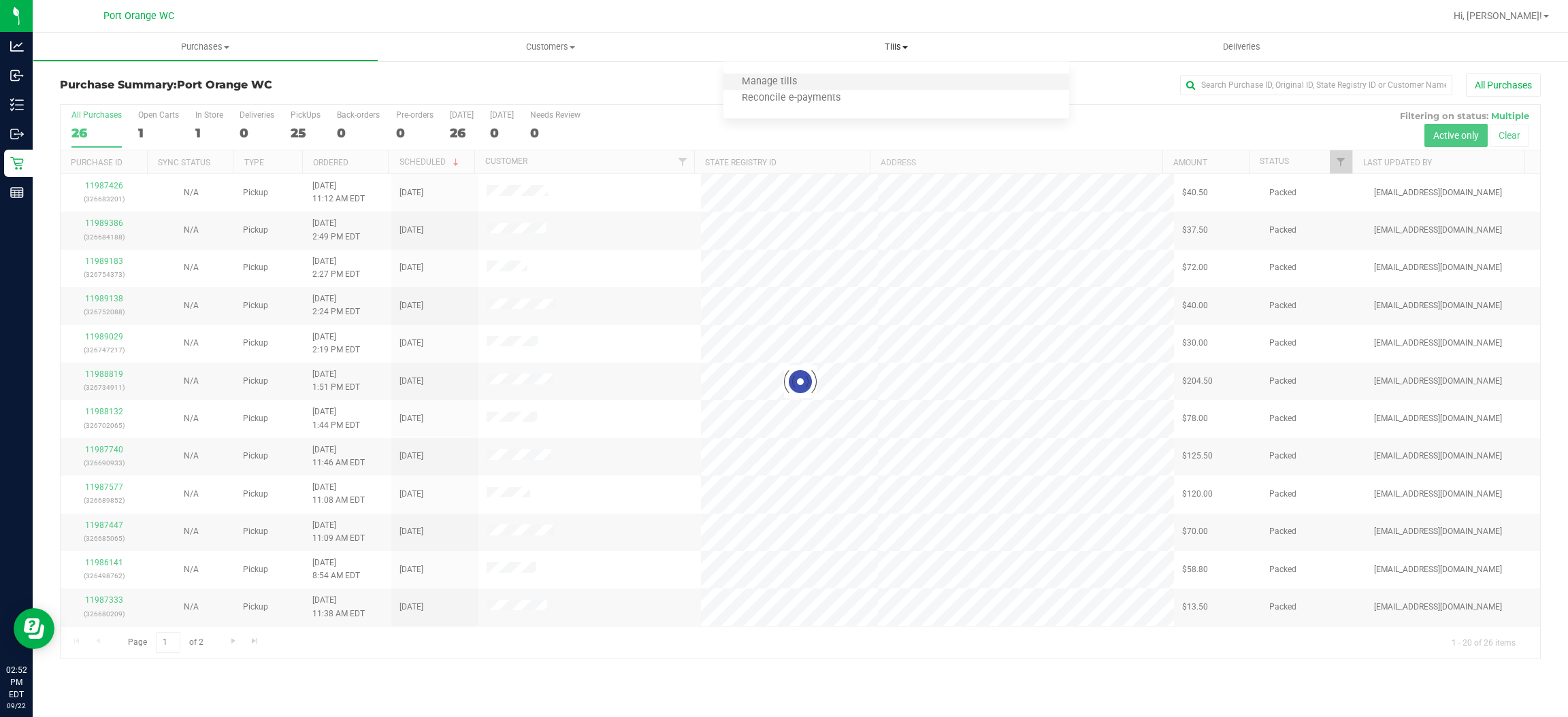
click at [901, 77] on li "Manage tills" at bounding box center [897, 82] width 346 height 16
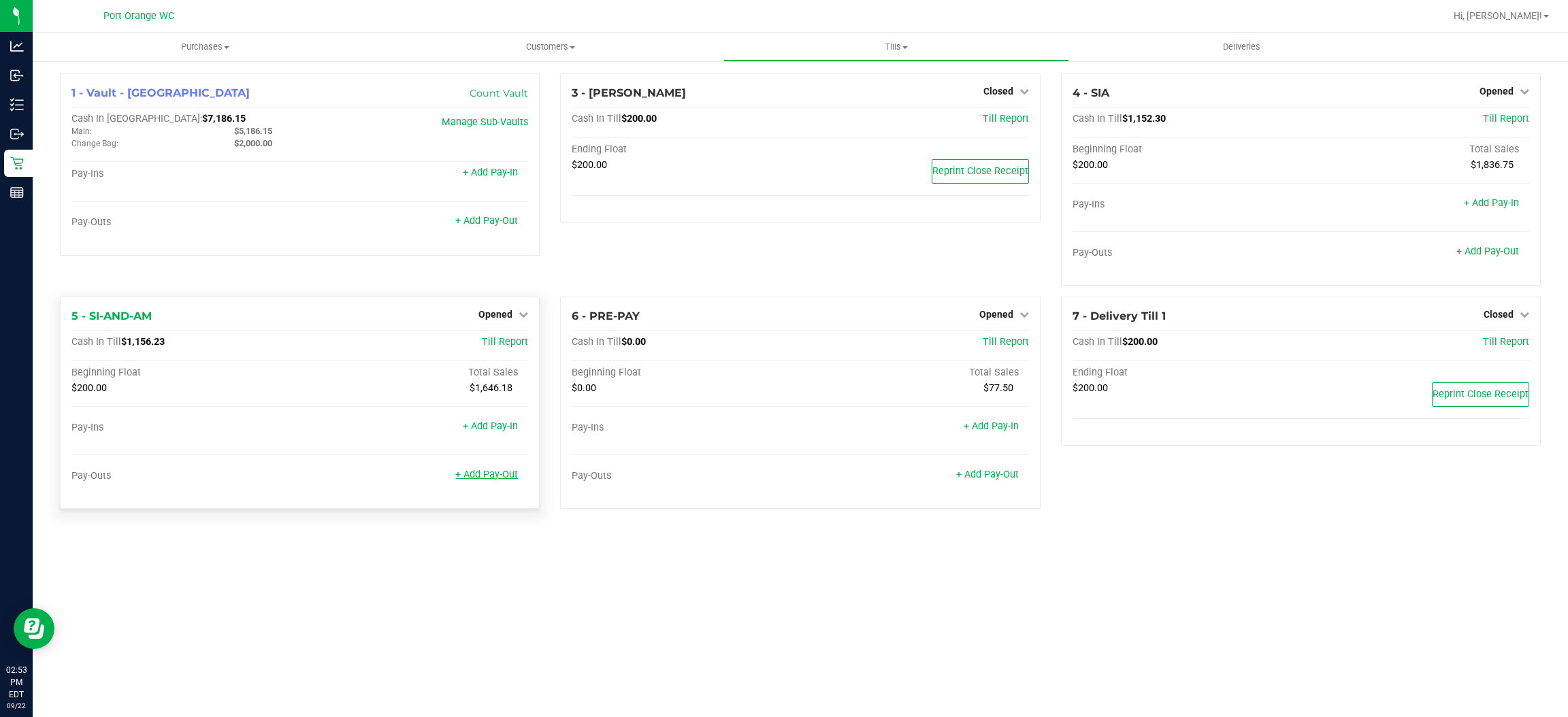
click at [500, 476] on link "+ Add Pay-Out" at bounding box center [487, 475] width 62 height 12
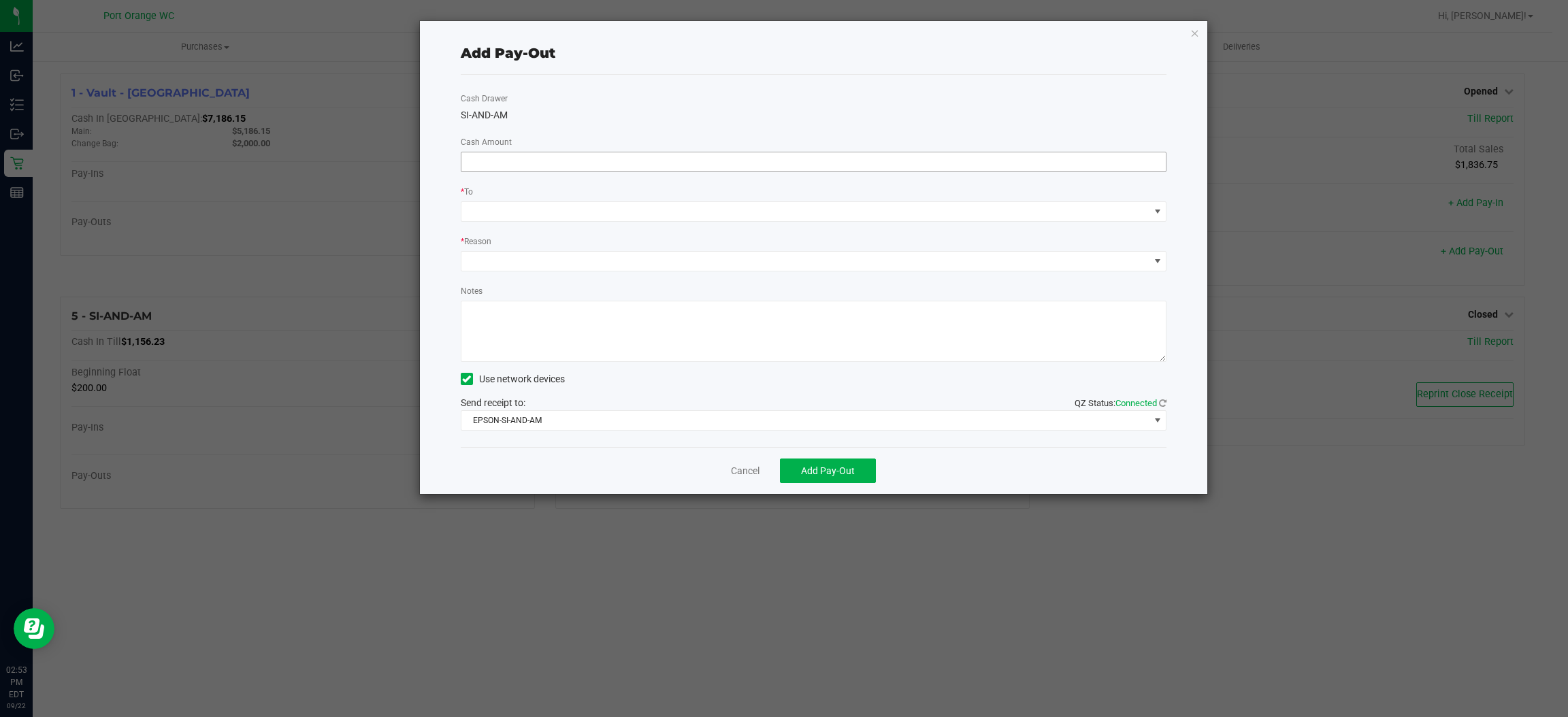
click at [1068, 166] on input at bounding box center [813, 162] width 705 height 19
type input "$900.00"
click at [979, 209] on span at bounding box center [805, 211] width 688 height 19
drag, startPoint x: 942, startPoint y: 294, endPoint x: 916, endPoint y: 286, distance: 27.2
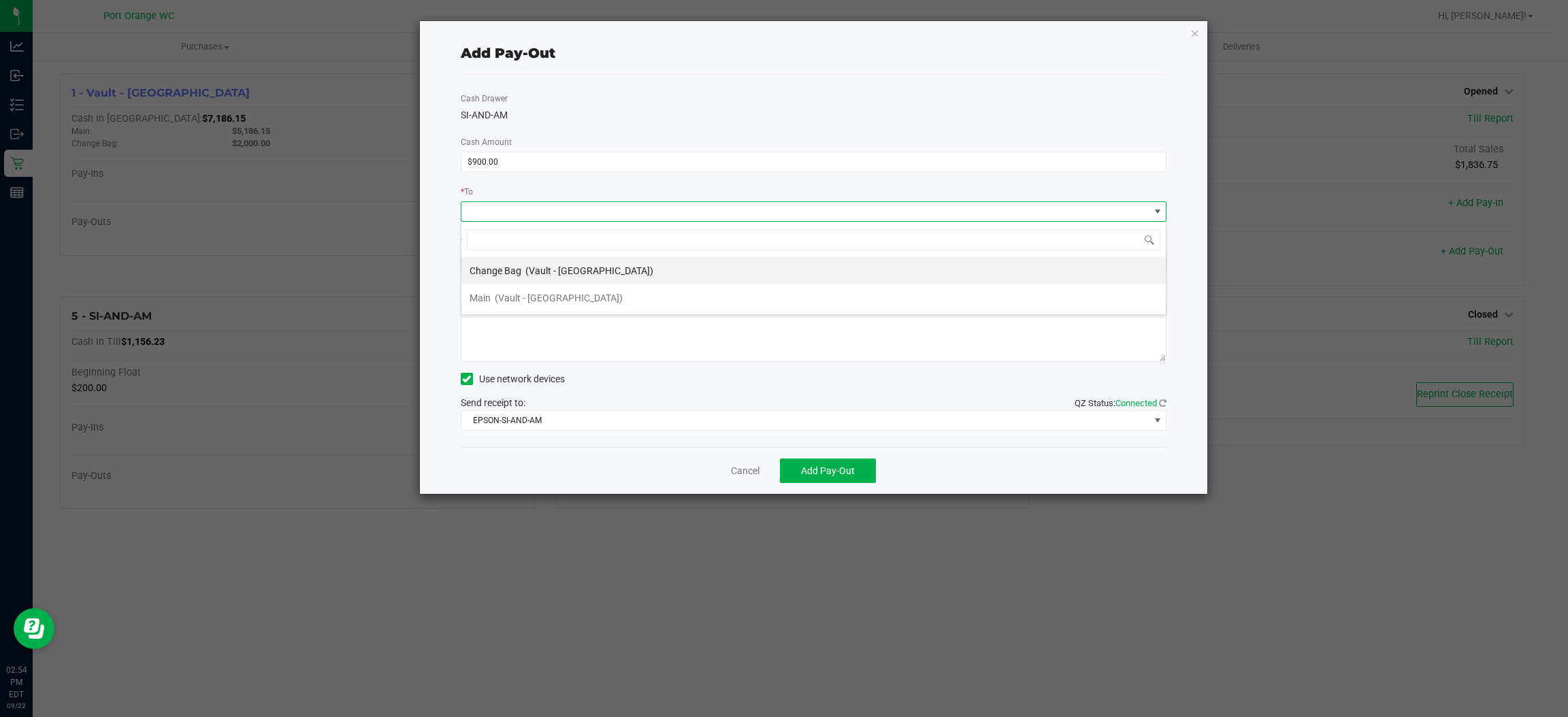
click at [940, 294] on li "Main (Vault - Port Orange)" at bounding box center [813, 298] width 704 height 27
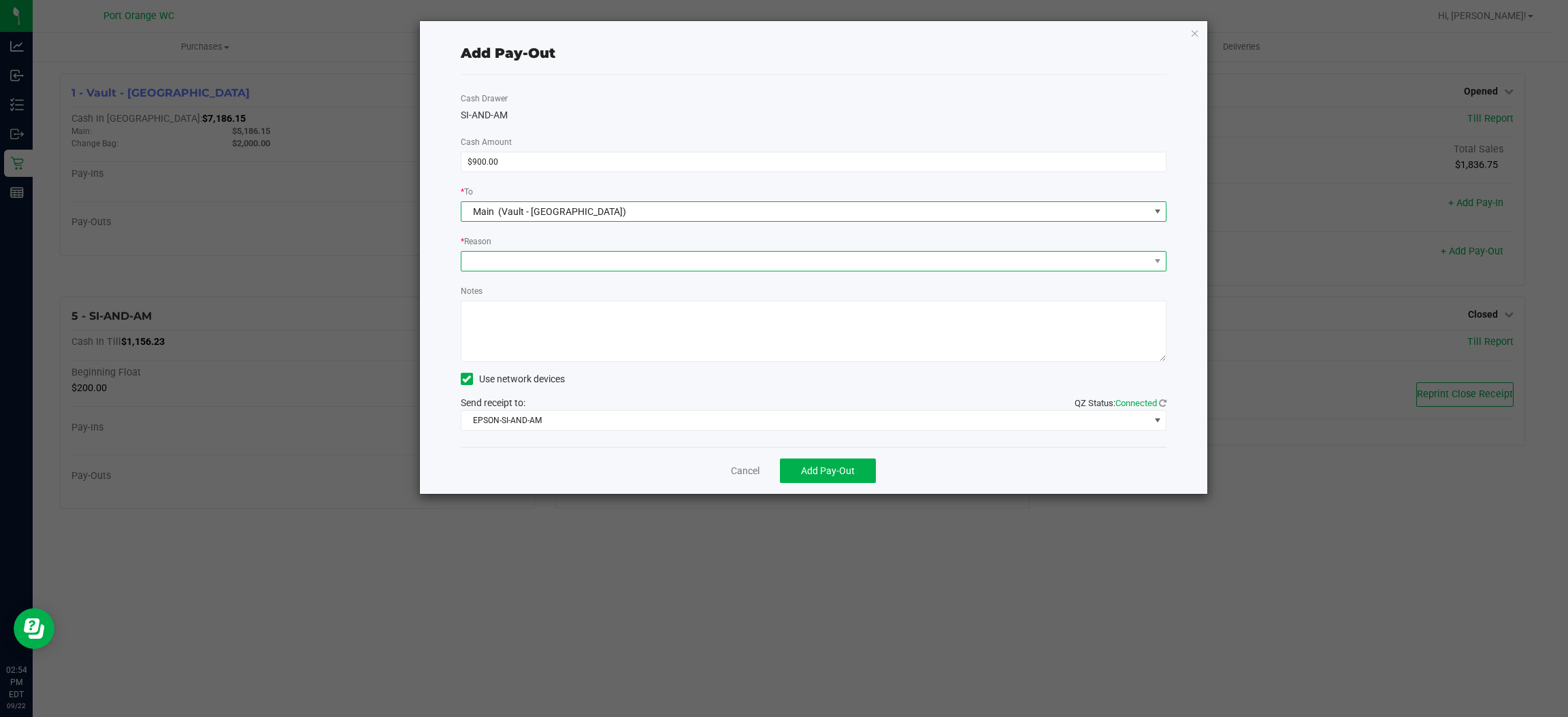
click at [655, 251] on span at bounding box center [814, 262] width 706 height 20
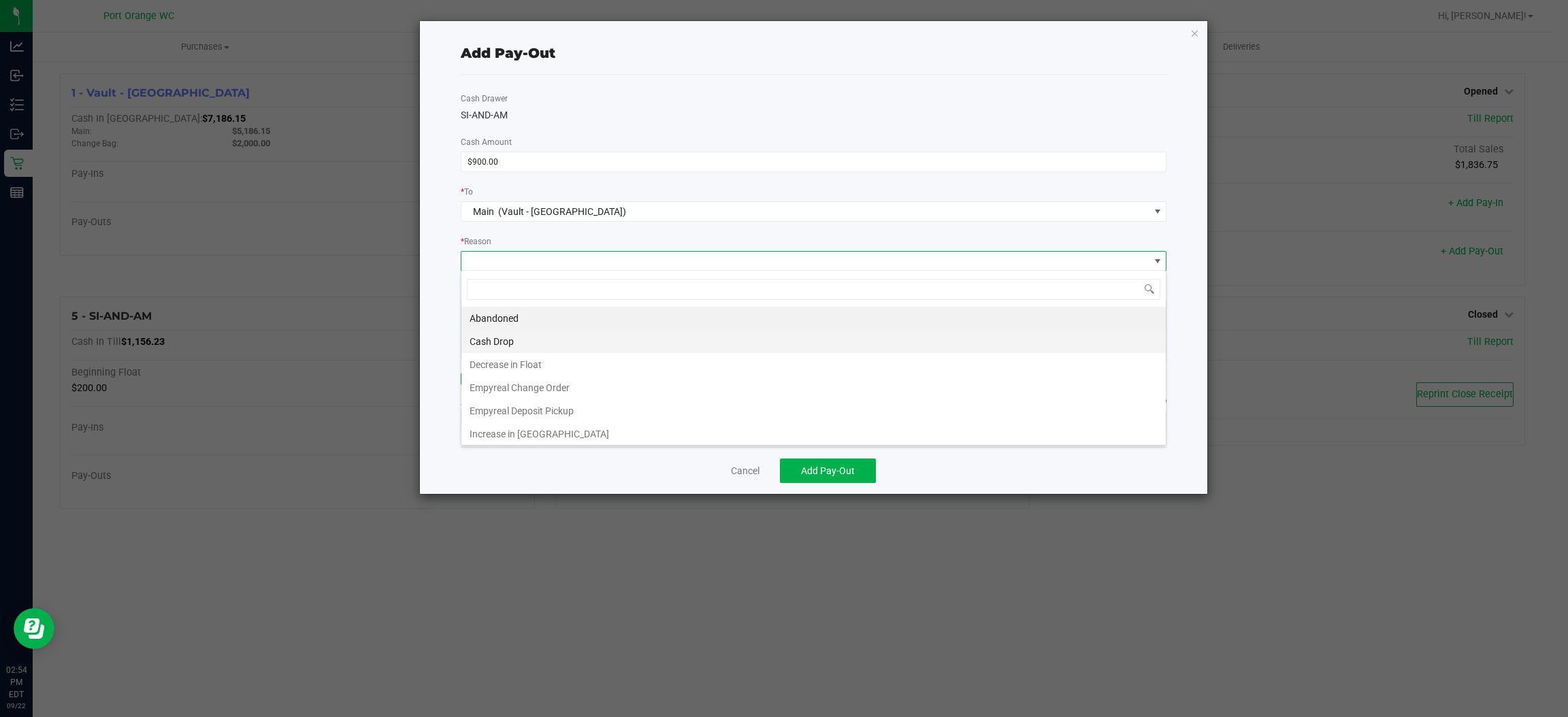
click at [597, 340] on li "Cash Drop" at bounding box center [813, 341] width 704 height 23
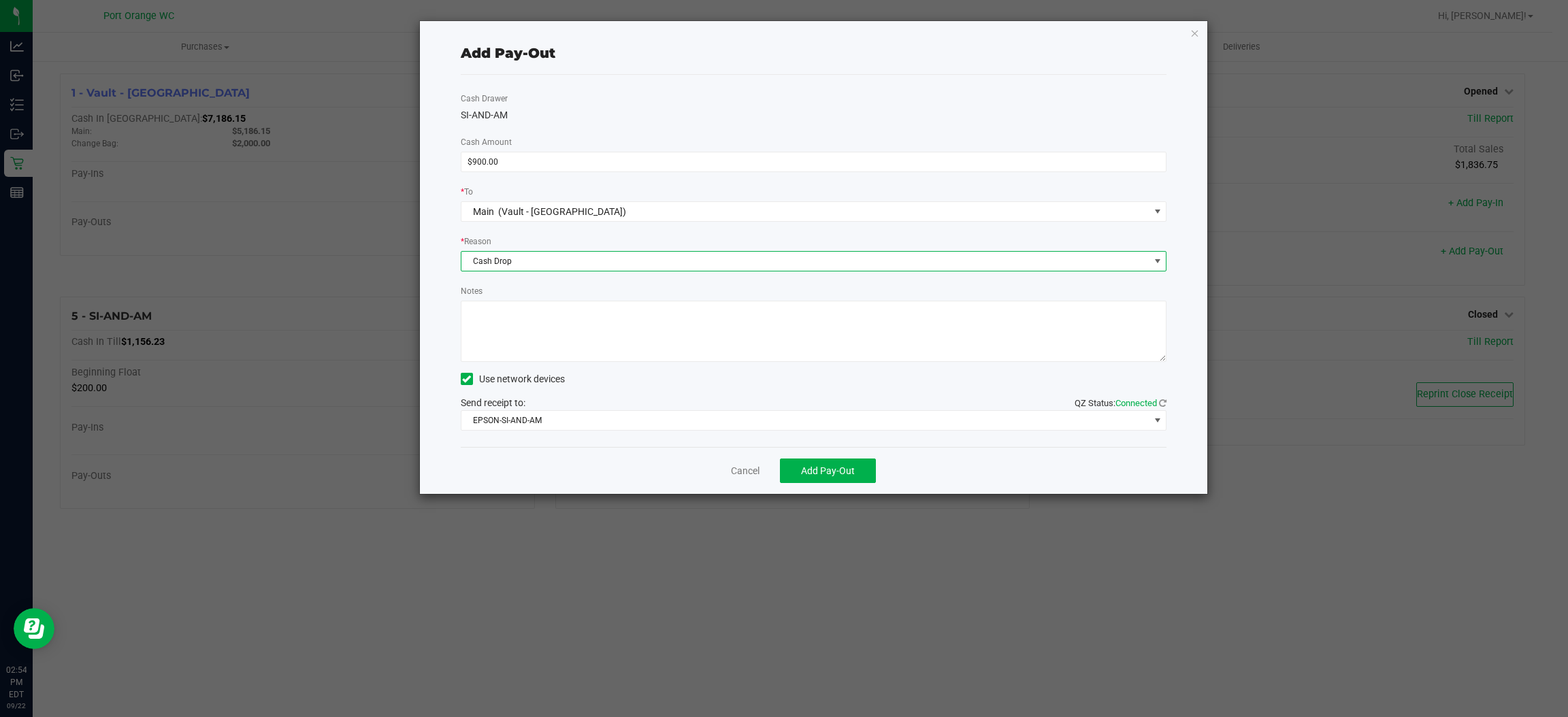
click at [597, 340] on textarea "Notes" at bounding box center [814, 331] width 706 height 61
type textarea "ps"
click at [832, 461] on button "Add Pay-Out" at bounding box center [828, 471] width 96 height 25
click at [741, 469] on link "Dismiss" at bounding box center [741, 471] width 33 height 15
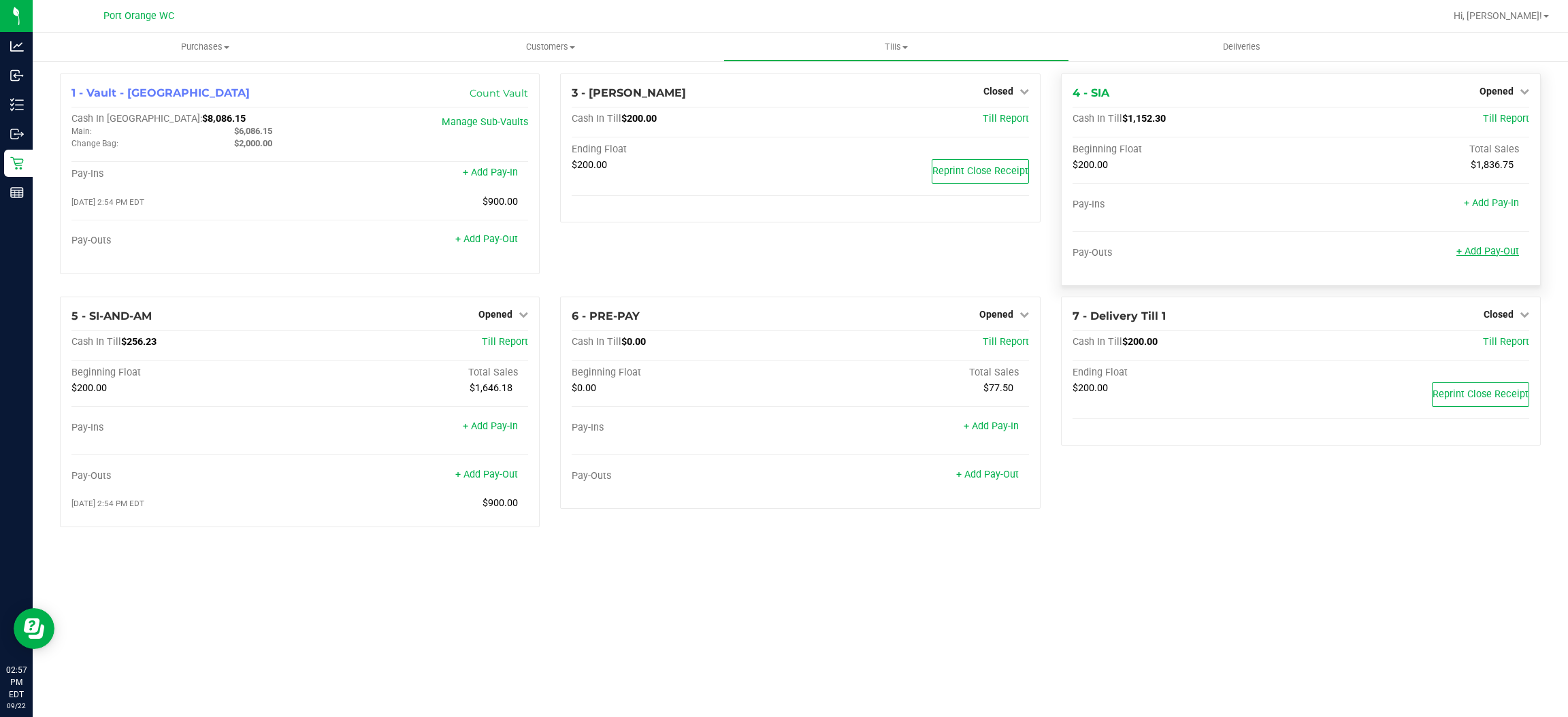
click at [1477, 252] on link "+ Add Pay-Out" at bounding box center [1487, 251] width 62 height 12
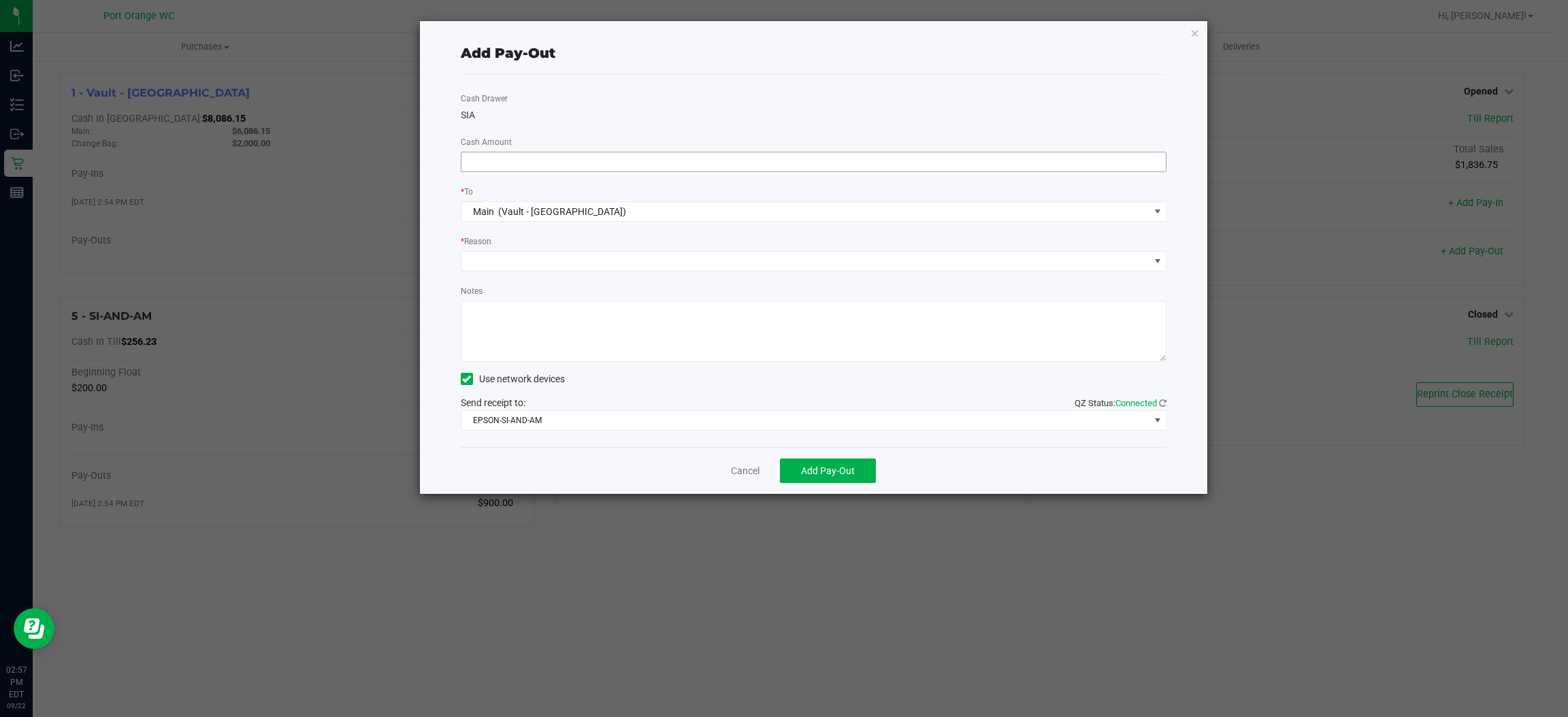
click at [1087, 166] on div "Cash Drawer SIA Cash Amount * To Main (Vault - Port Orange) * Reason Notes Use …" at bounding box center [814, 261] width 706 height 372
click at [1087, 166] on input at bounding box center [813, 162] width 705 height 19
type input "$900.00"
click at [531, 264] on span at bounding box center [805, 261] width 688 height 19
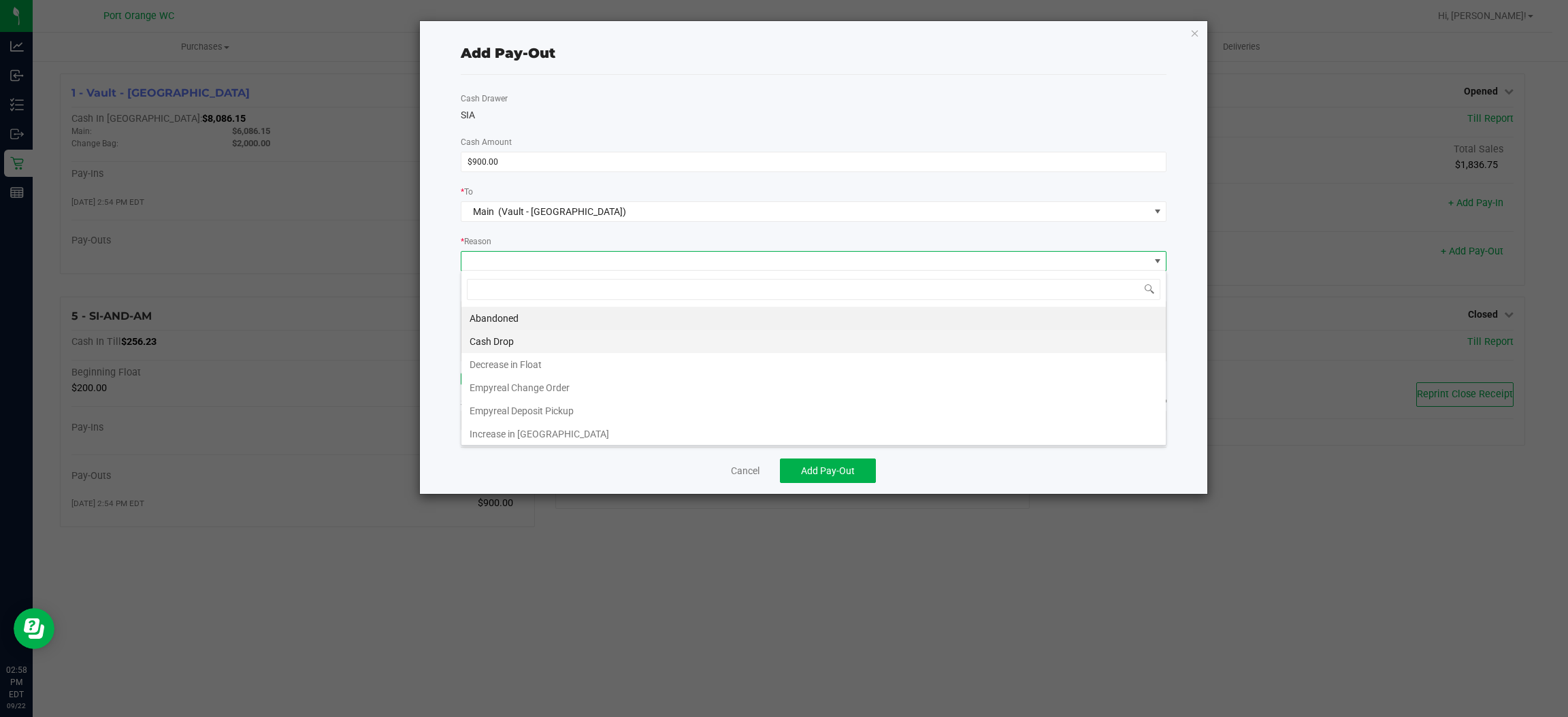
click at [511, 347] on li "Cash Drop" at bounding box center [813, 341] width 704 height 23
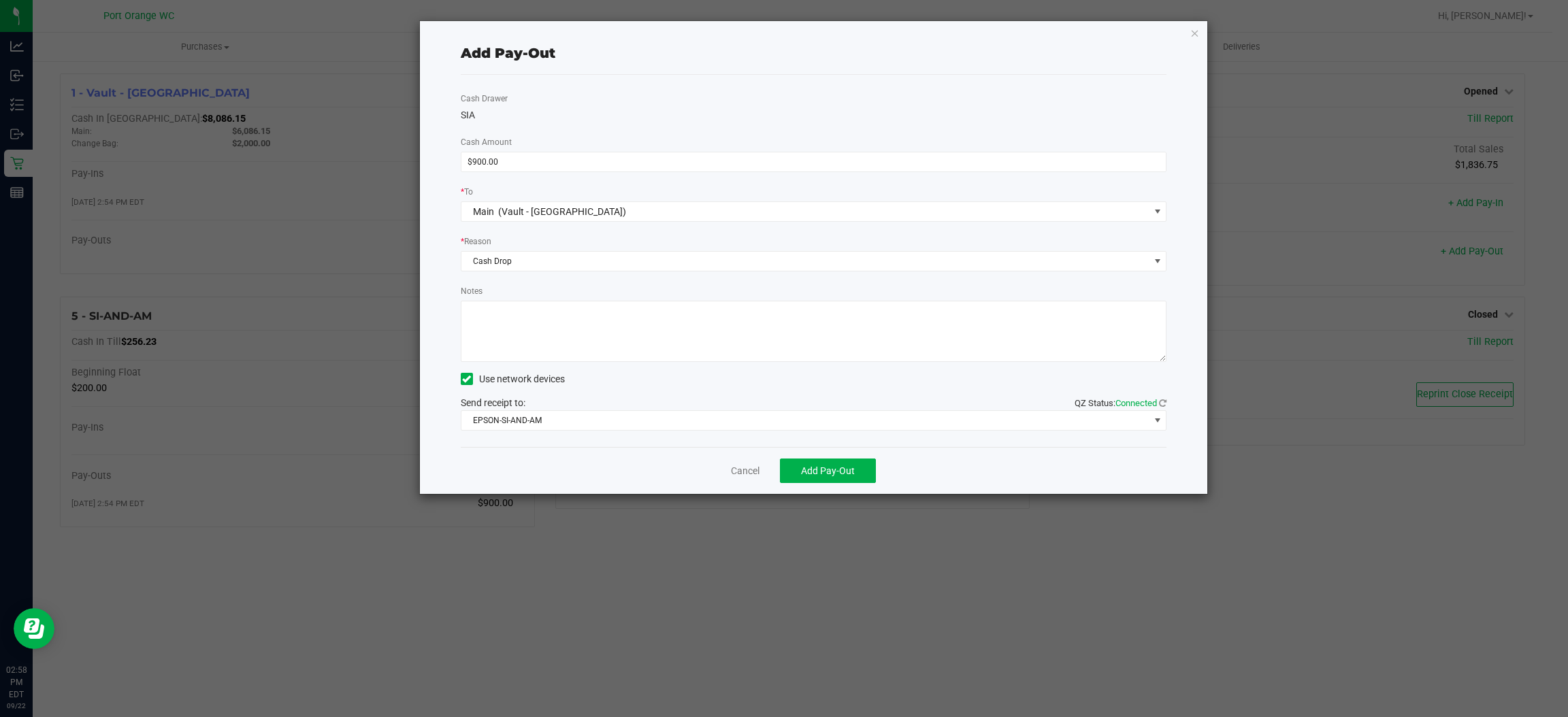
click at [520, 334] on textarea "Notes" at bounding box center [814, 331] width 706 height 61
type textarea "ps"
click at [841, 473] on span "Add Pay-Out" at bounding box center [828, 471] width 54 height 11
click at [745, 472] on link "Dismiss" at bounding box center [741, 471] width 33 height 15
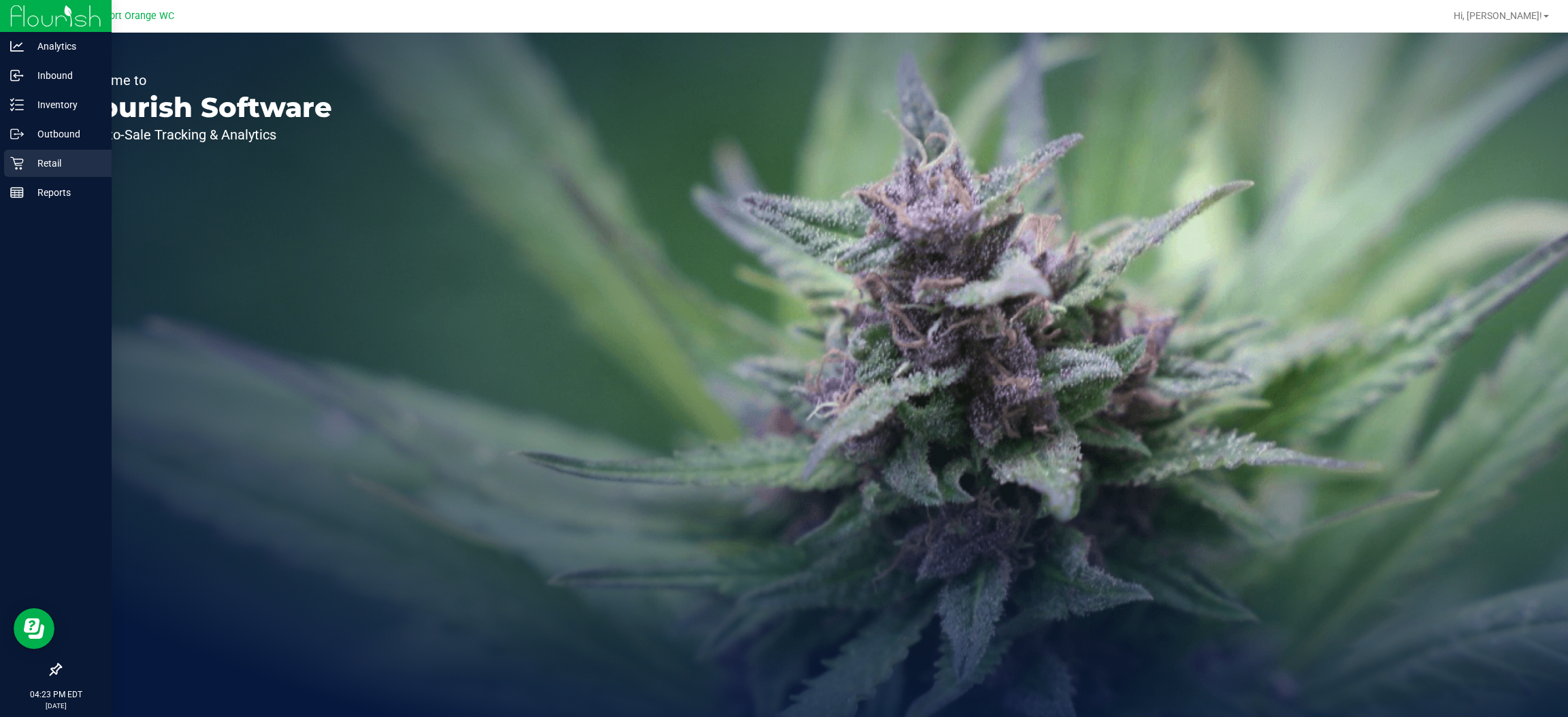
click at [44, 166] on p "Retail" at bounding box center [64, 164] width 81 height 16
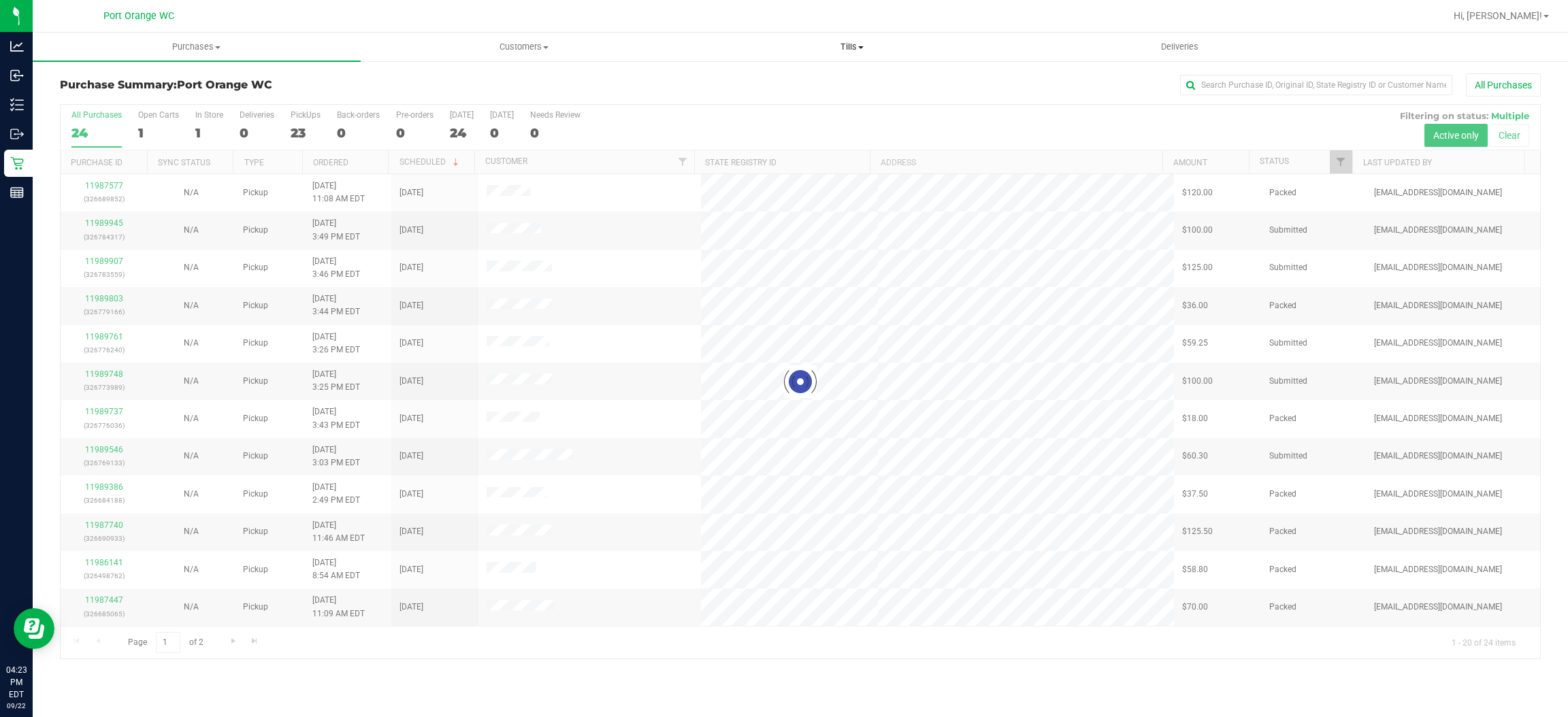
click at [848, 55] on uib-tab-heading "Tills Manage tills Reconcile e-payments" at bounding box center [852, 47] width 327 height 27
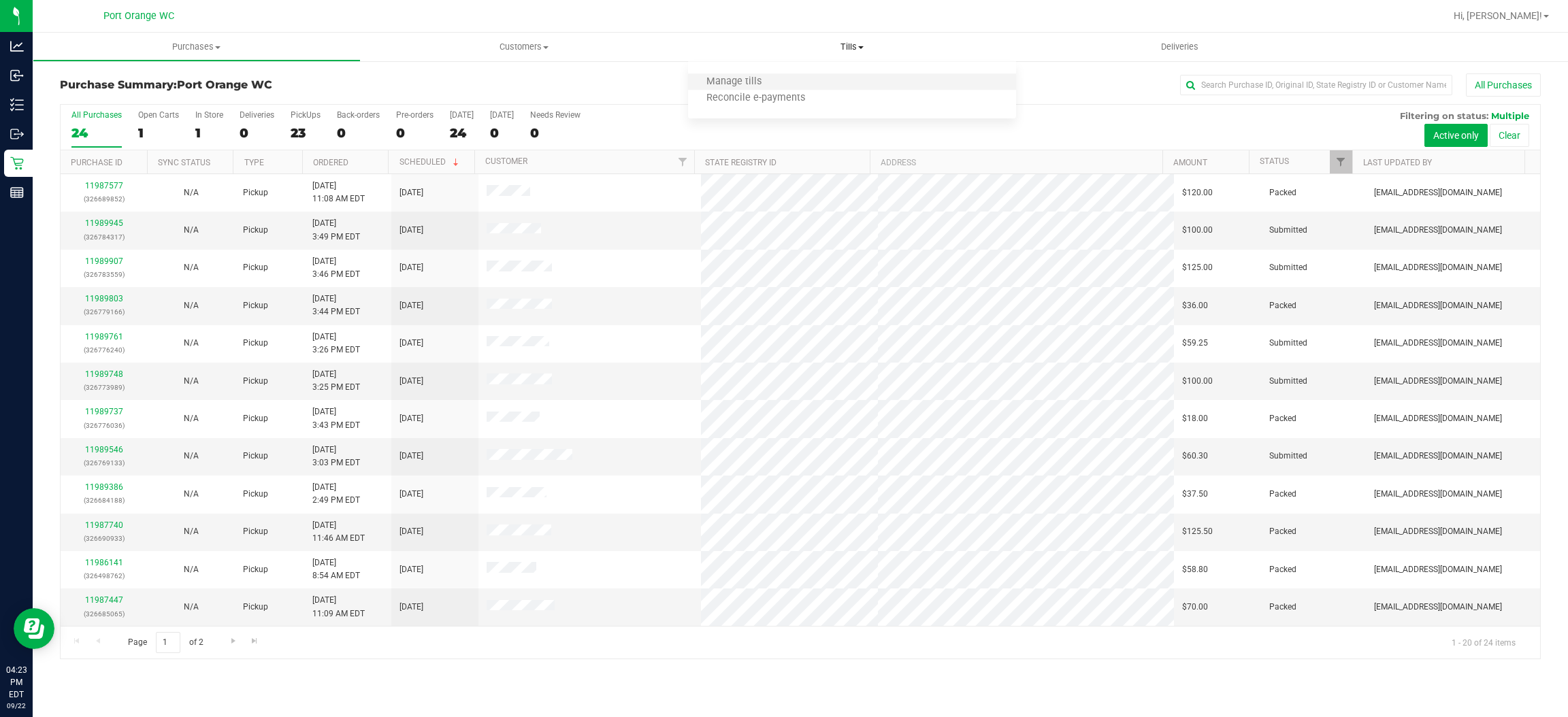
click at [787, 83] on li "Manage tills" at bounding box center [852, 82] width 328 height 16
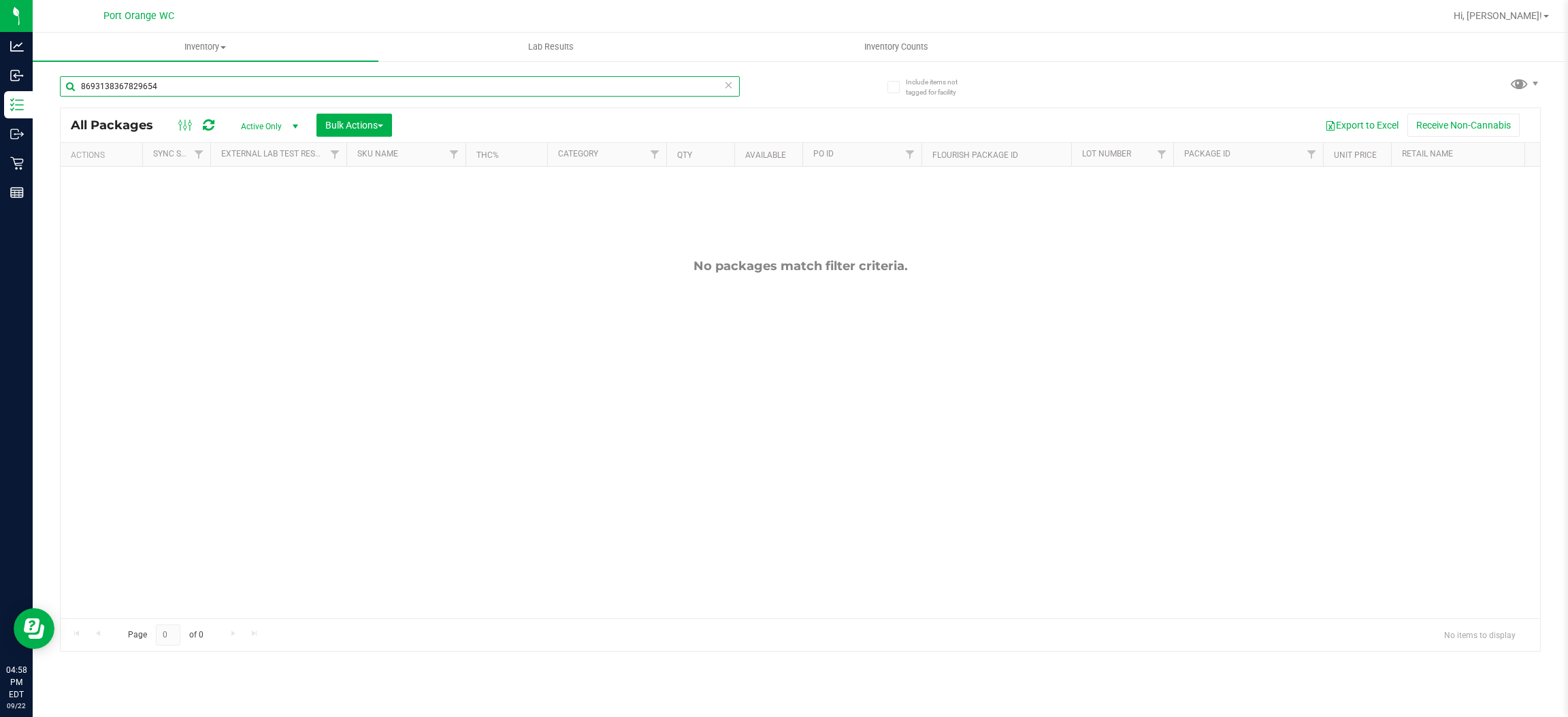
type input "8693138367829654"
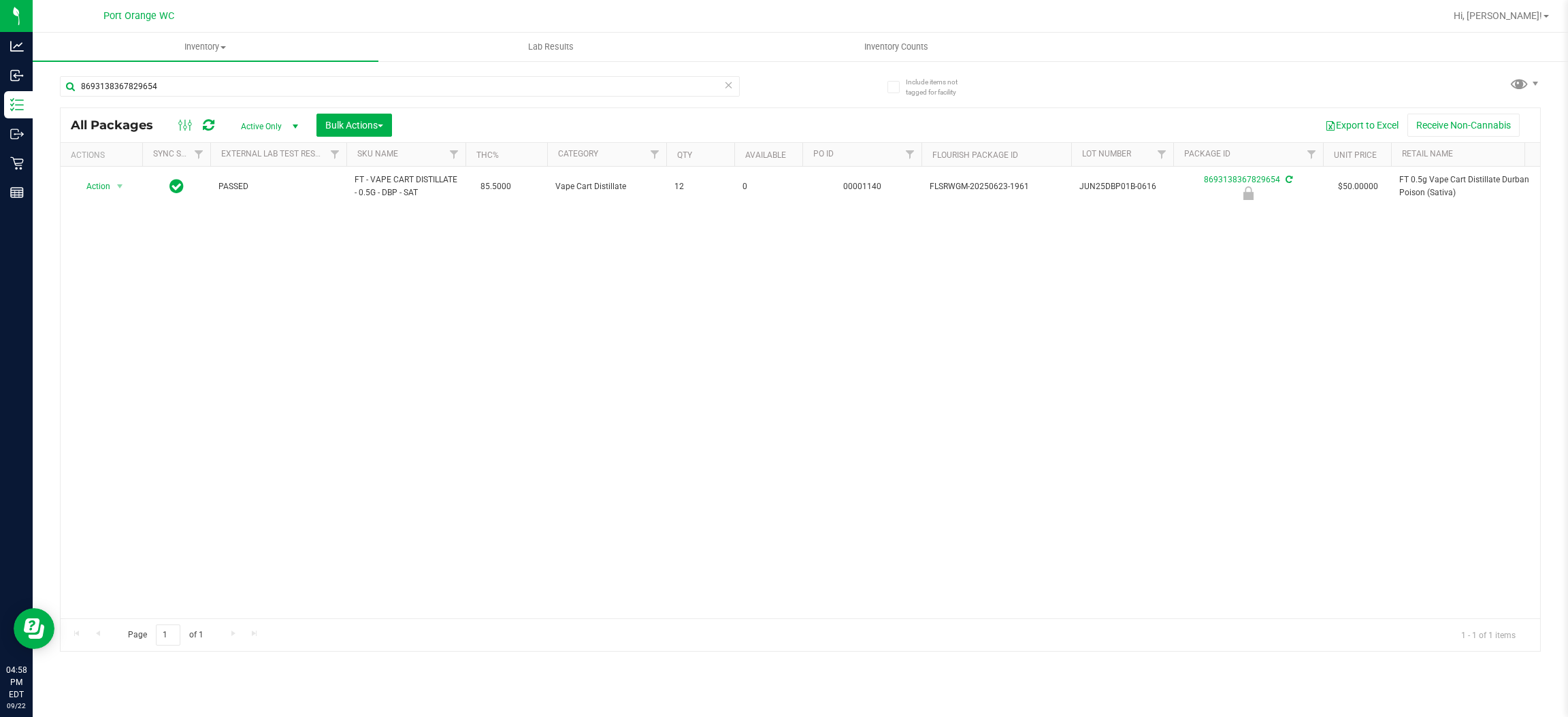
click at [166, 395] on div "Action Action Edit attributes Global inventory Locate package Package audit log…" at bounding box center [800, 392] width 1480 height 452
drag, startPoint x: 115, startPoint y: 187, endPoint x: 115, endPoint y: 201, distance: 14.0
click at [115, 187] on span "select" at bounding box center [120, 187] width 11 height 11
click at [108, 339] on li "Unlock package" at bounding box center [119, 349] width 88 height 20
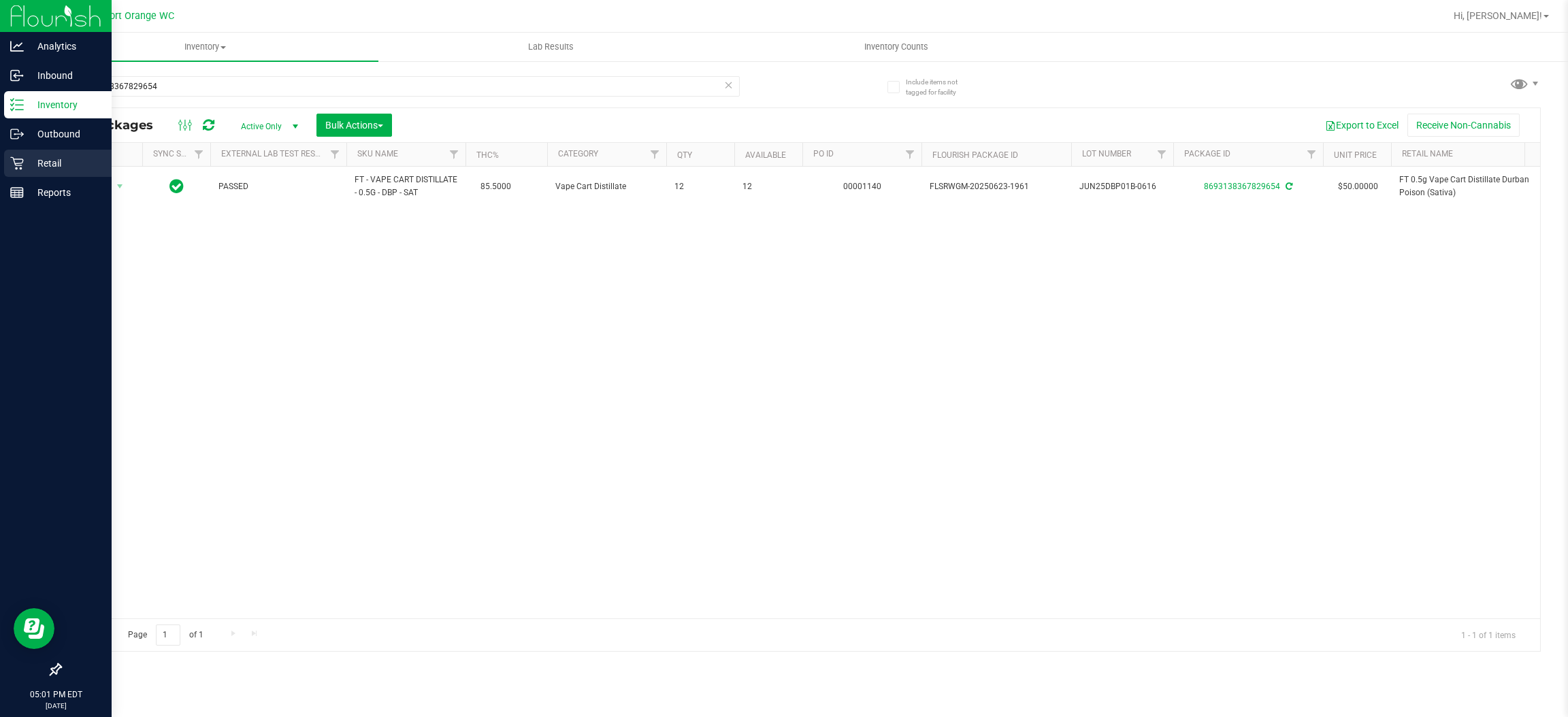
click at [48, 155] on p "Retail" at bounding box center [64, 164] width 81 height 16
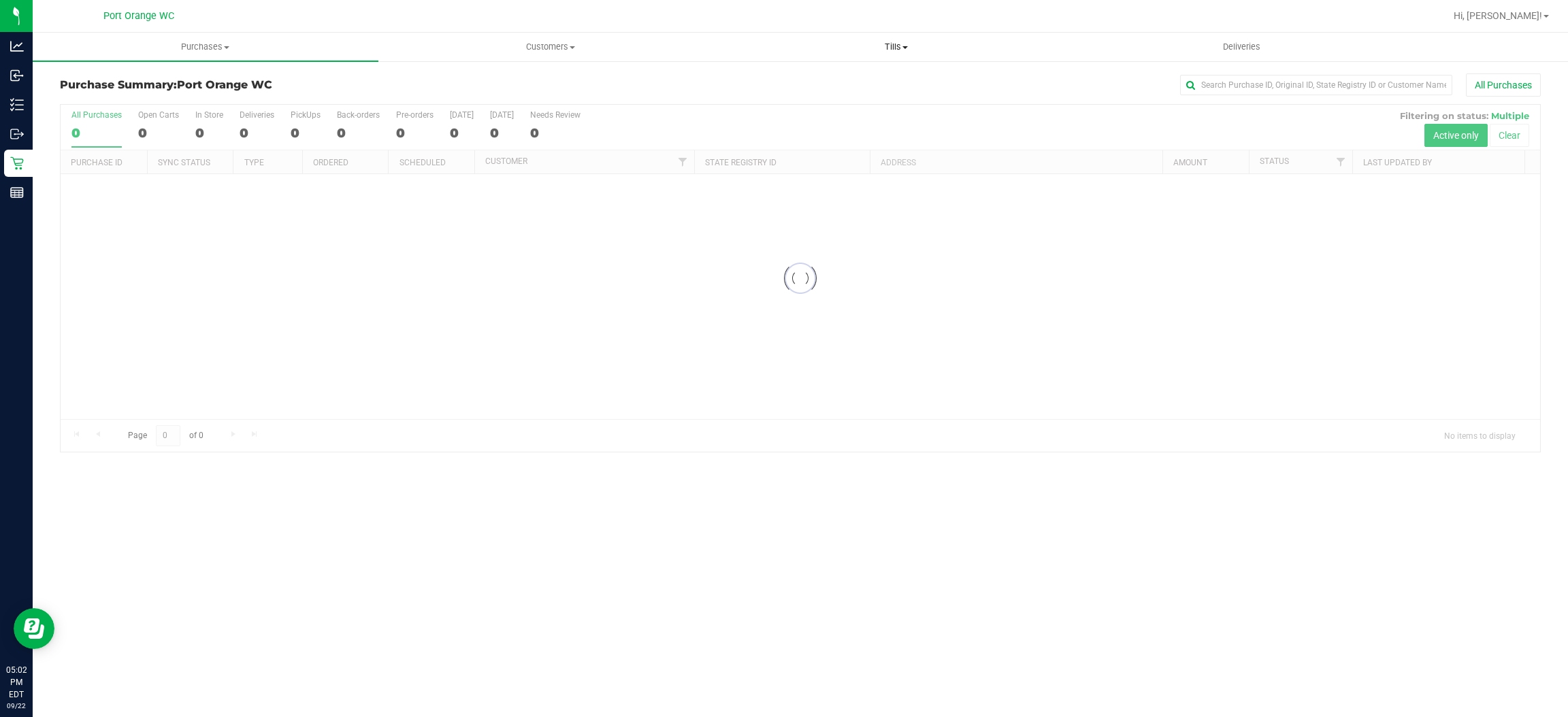
click at [889, 36] on uib-tab-heading "Tills Manage tills Reconcile e-payments" at bounding box center [897, 47] width 345 height 27
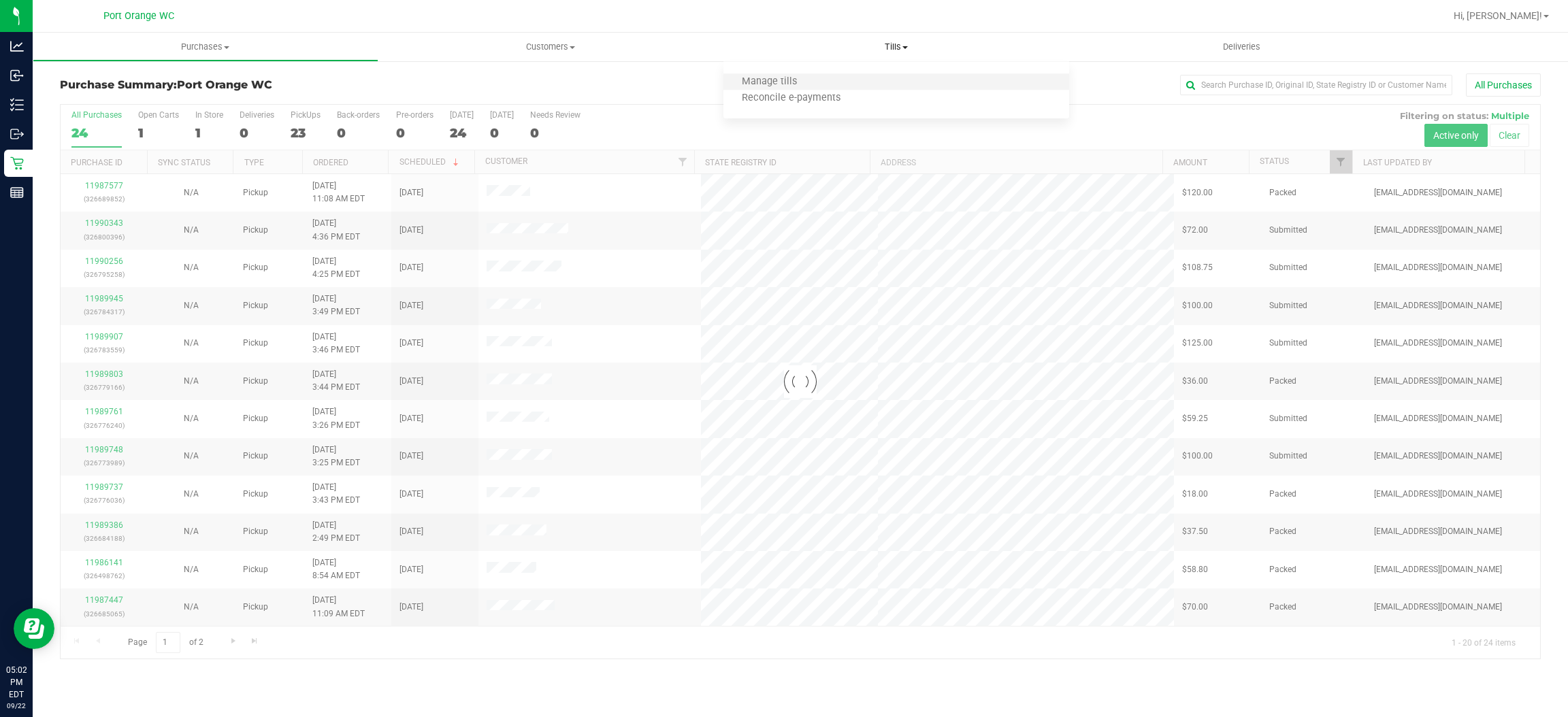
click at [864, 81] on li "Manage tills" at bounding box center [897, 82] width 346 height 16
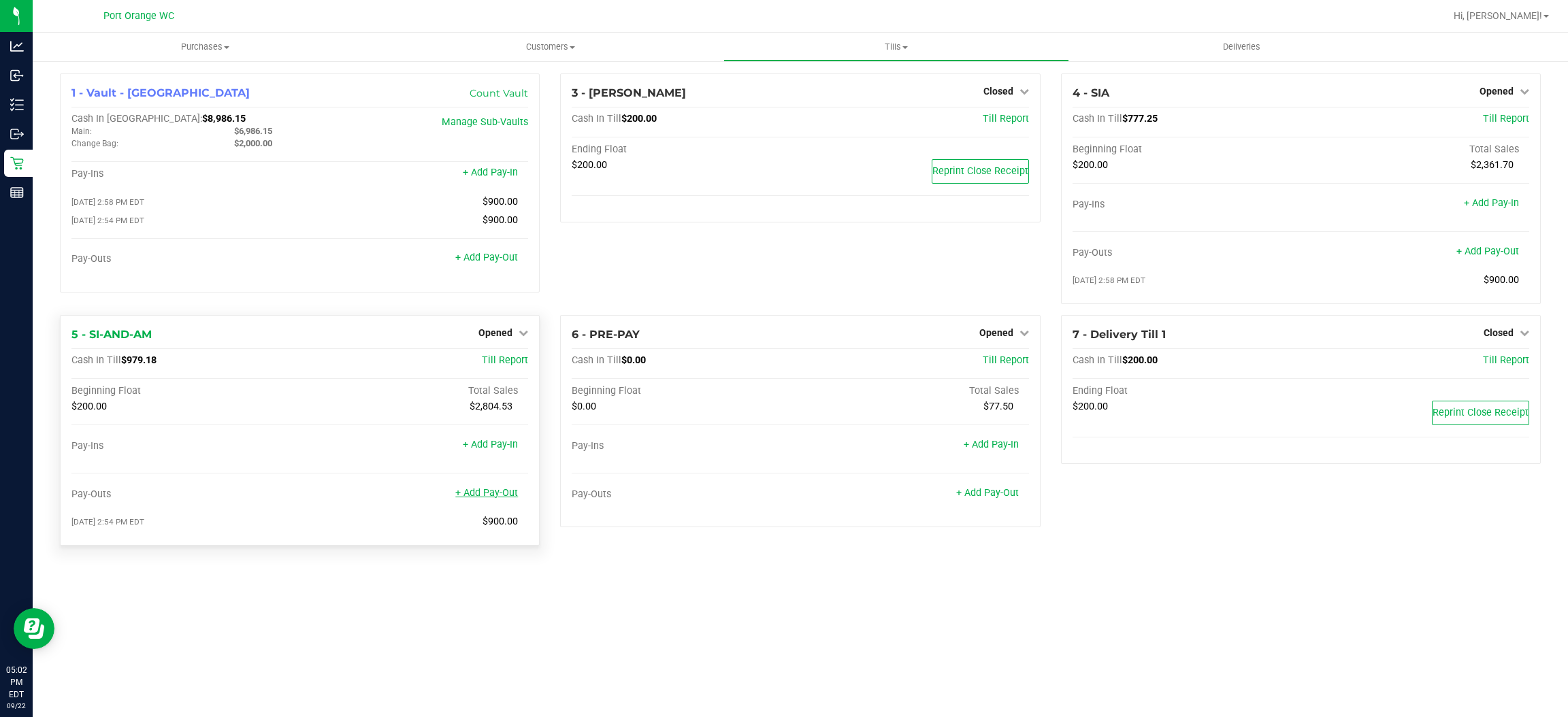
click at [496, 493] on link "+ Add Pay-Out" at bounding box center [487, 493] width 62 height 12
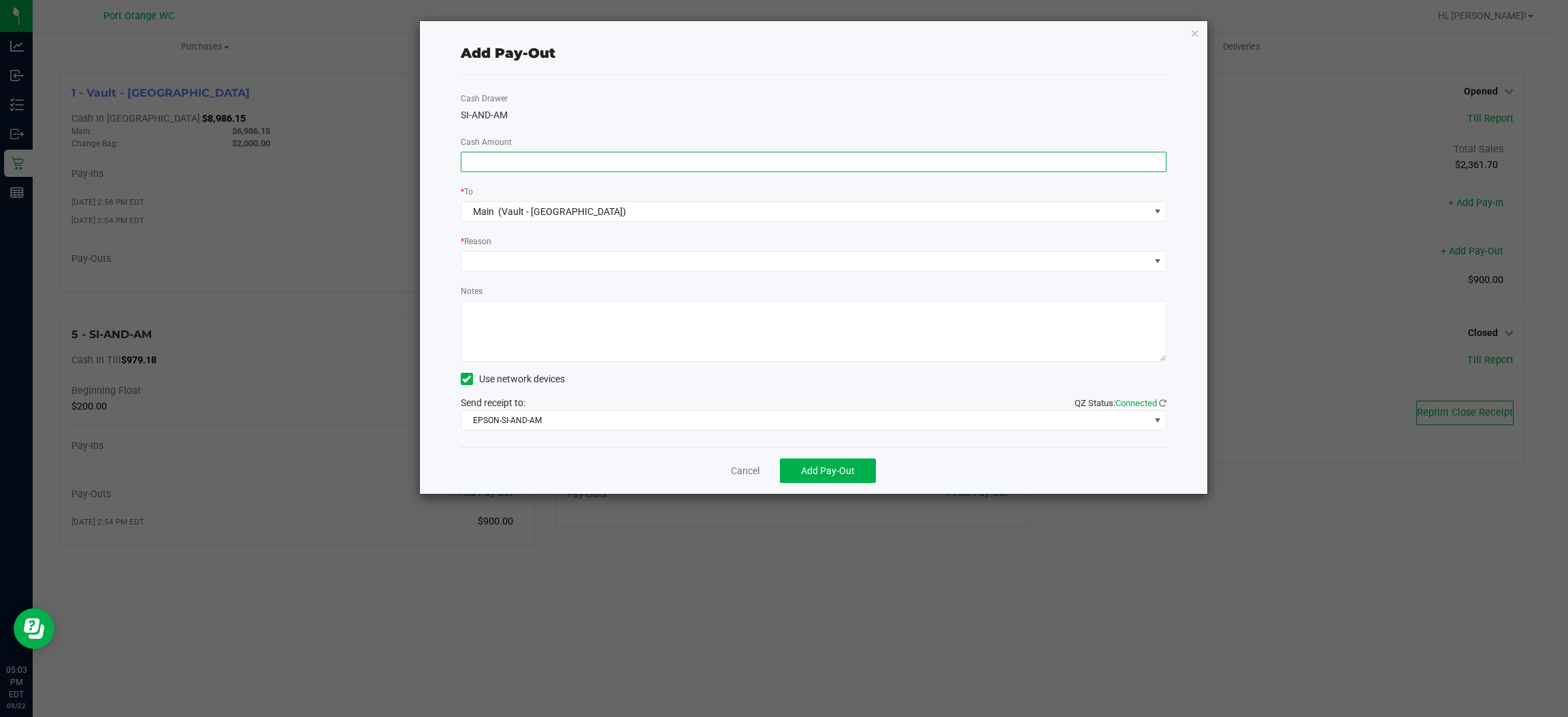
click at [720, 166] on input at bounding box center [813, 162] width 705 height 19
type input "$700.00"
click at [601, 260] on span at bounding box center [805, 261] width 688 height 19
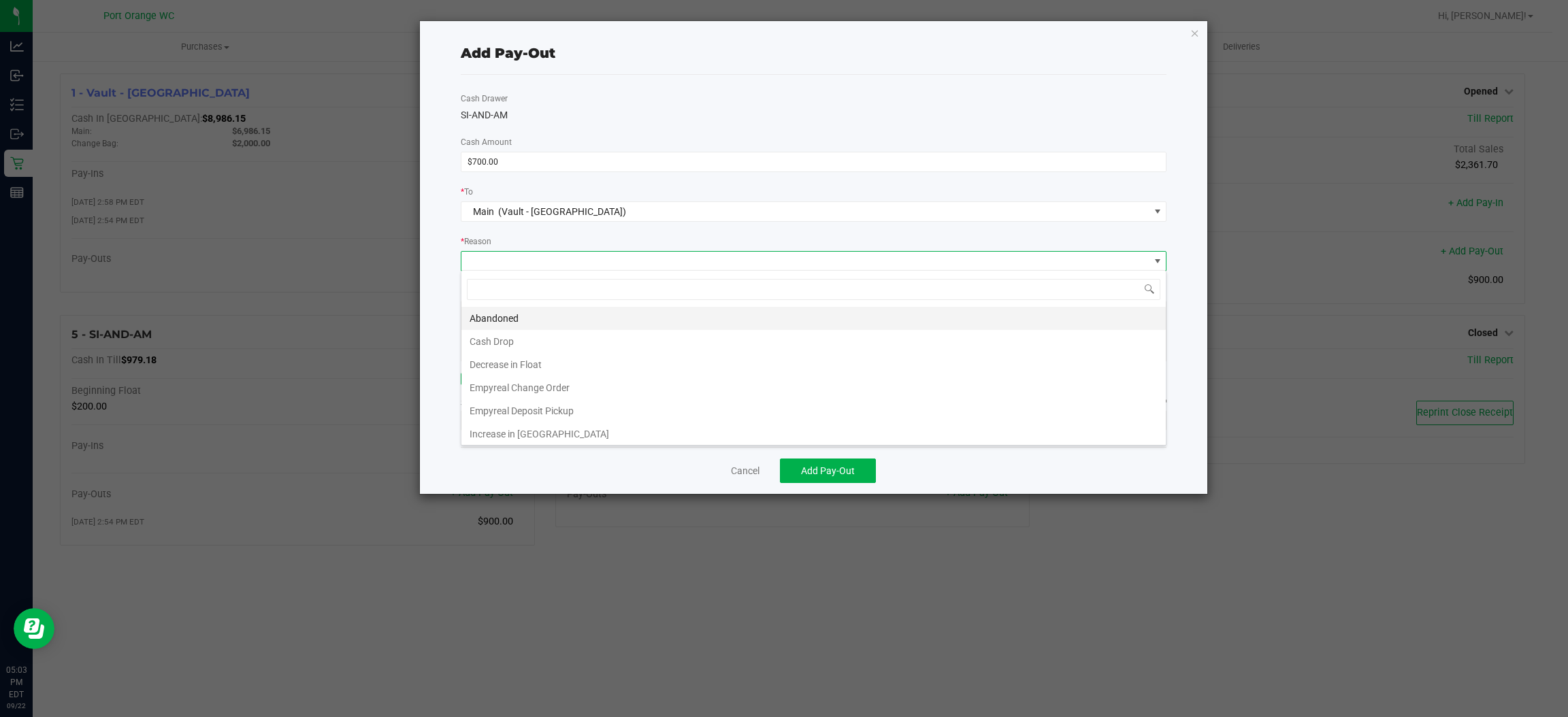
scroll to position [21, 706]
click at [563, 349] on li "Cash Drop" at bounding box center [813, 341] width 704 height 23
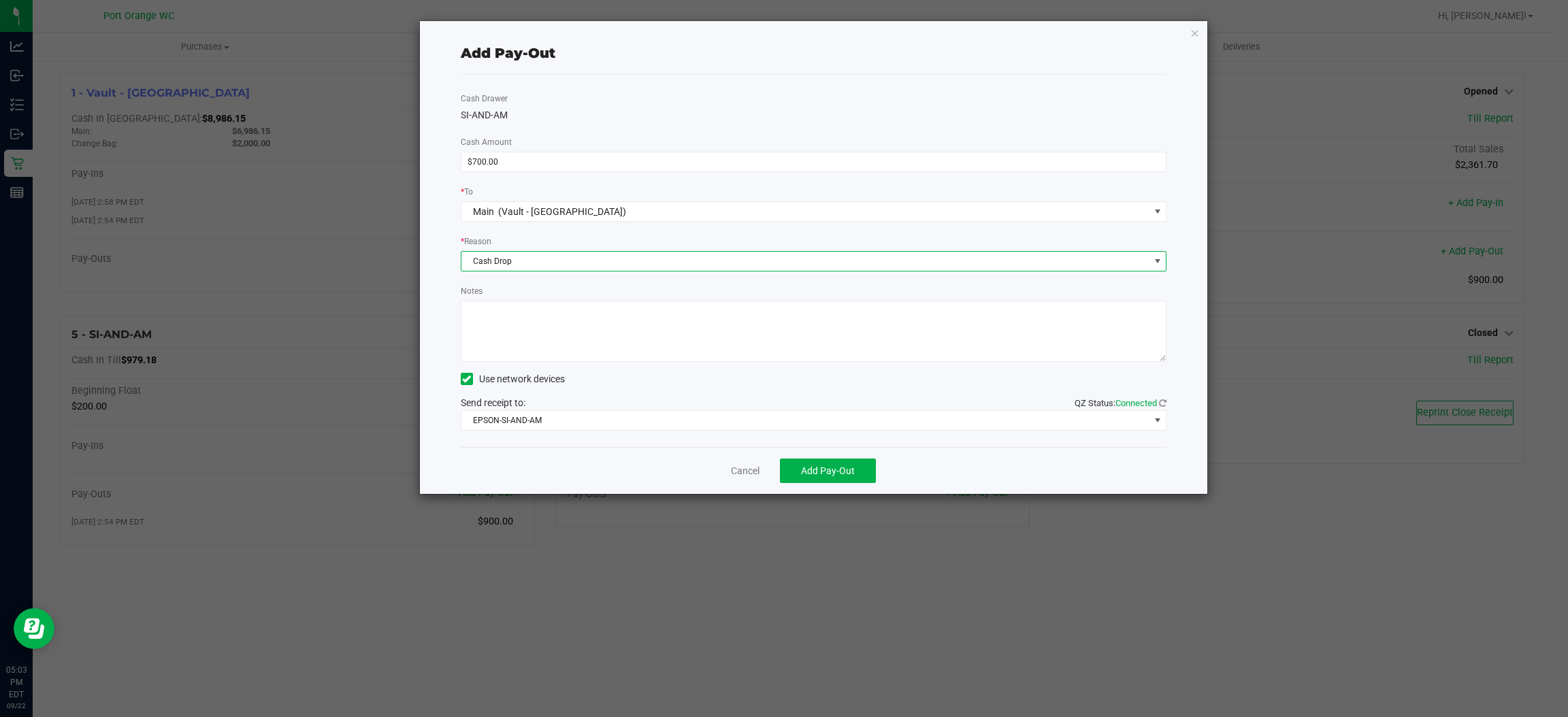
click at [566, 342] on textarea "Notes" at bounding box center [814, 331] width 706 height 61
type textarea "ps"
click at [822, 466] on span "Add Pay-Out" at bounding box center [828, 471] width 54 height 11
click at [737, 464] on link "Dismiss" at bounding box center [741, 471] width 33 height 15
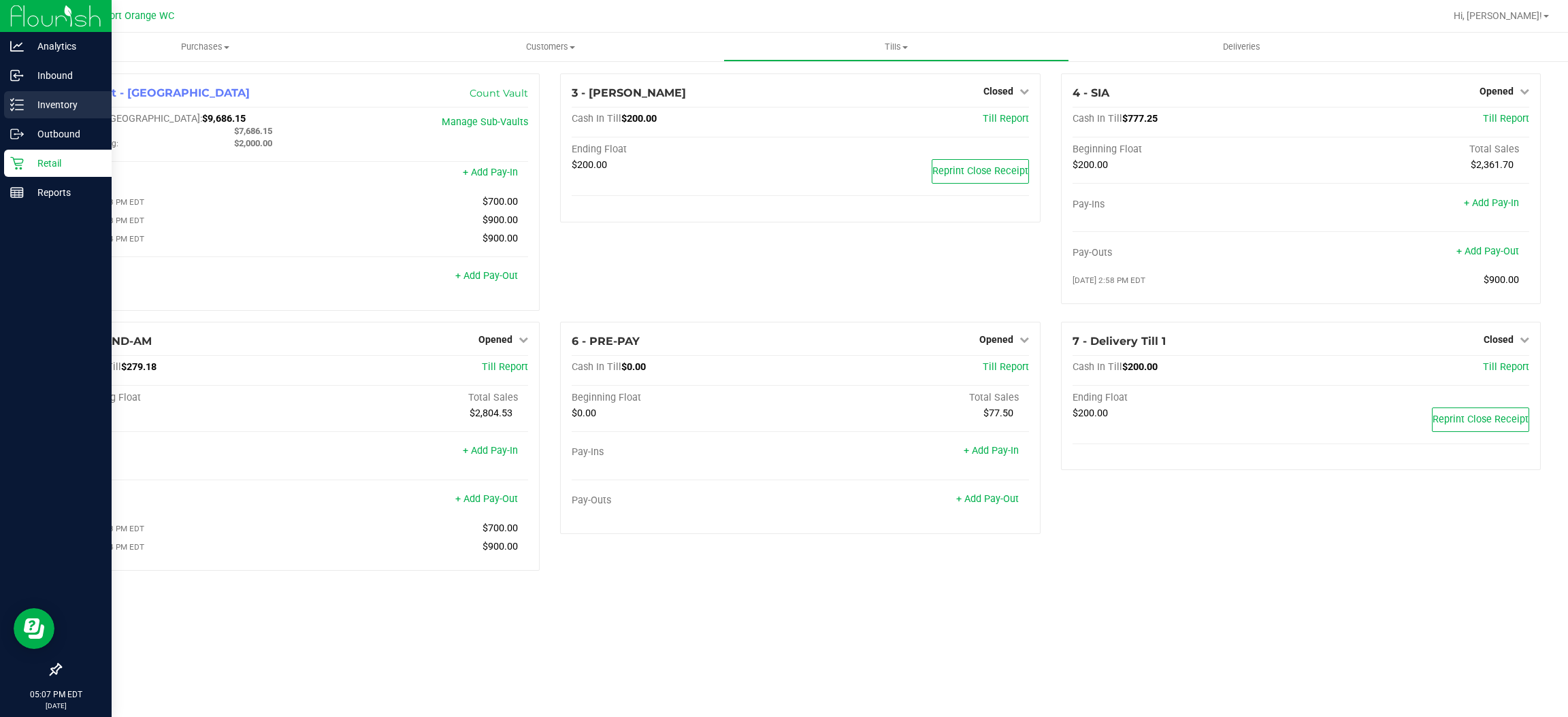
click at [28, 103] on p "Inventory" at bounding box center [64, 105] width 81 height 16
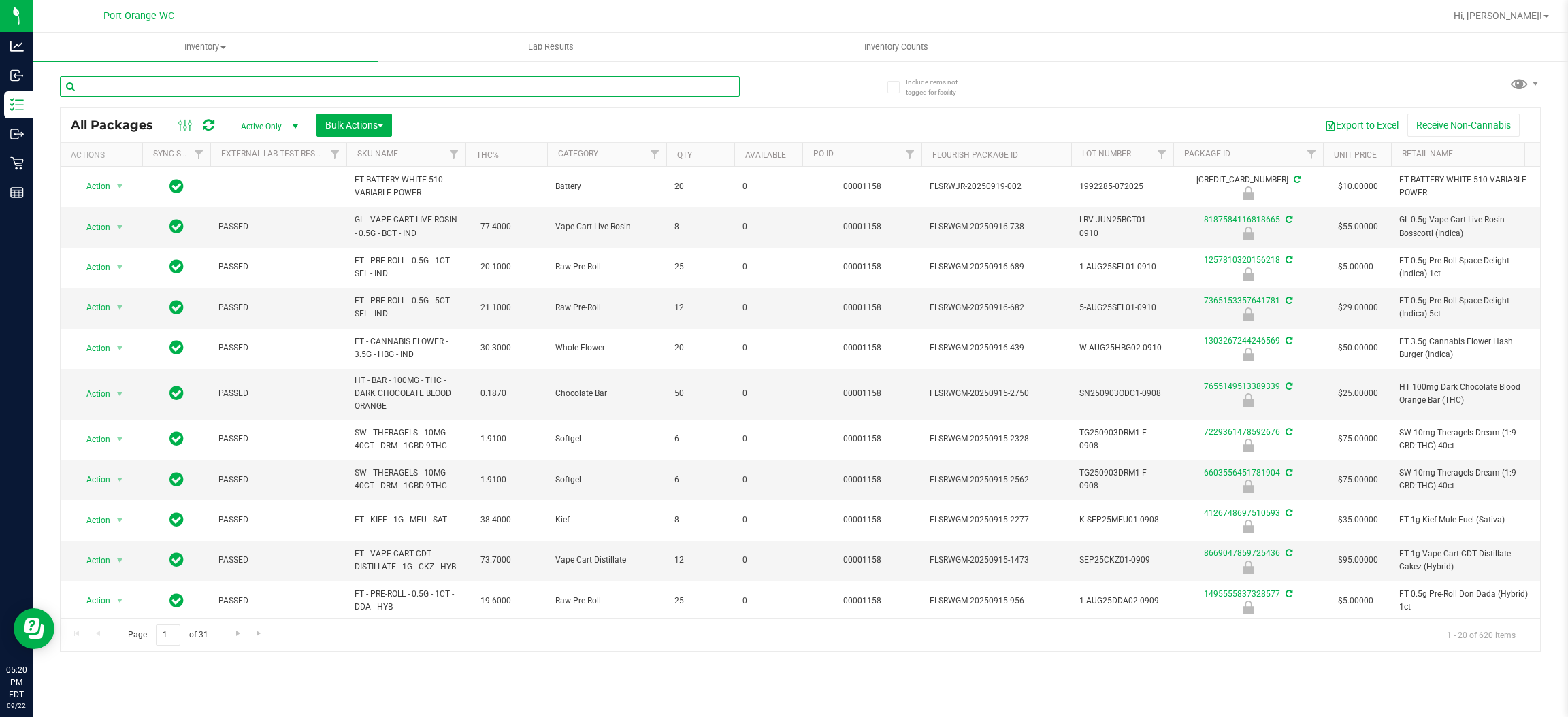
click at [223, 79] on input "text" at bounding box center [399, 86] width 680 height 20
paste input "FD 3.5g Flower Greenhouse PK Trophy (Hybrid-Indica)"
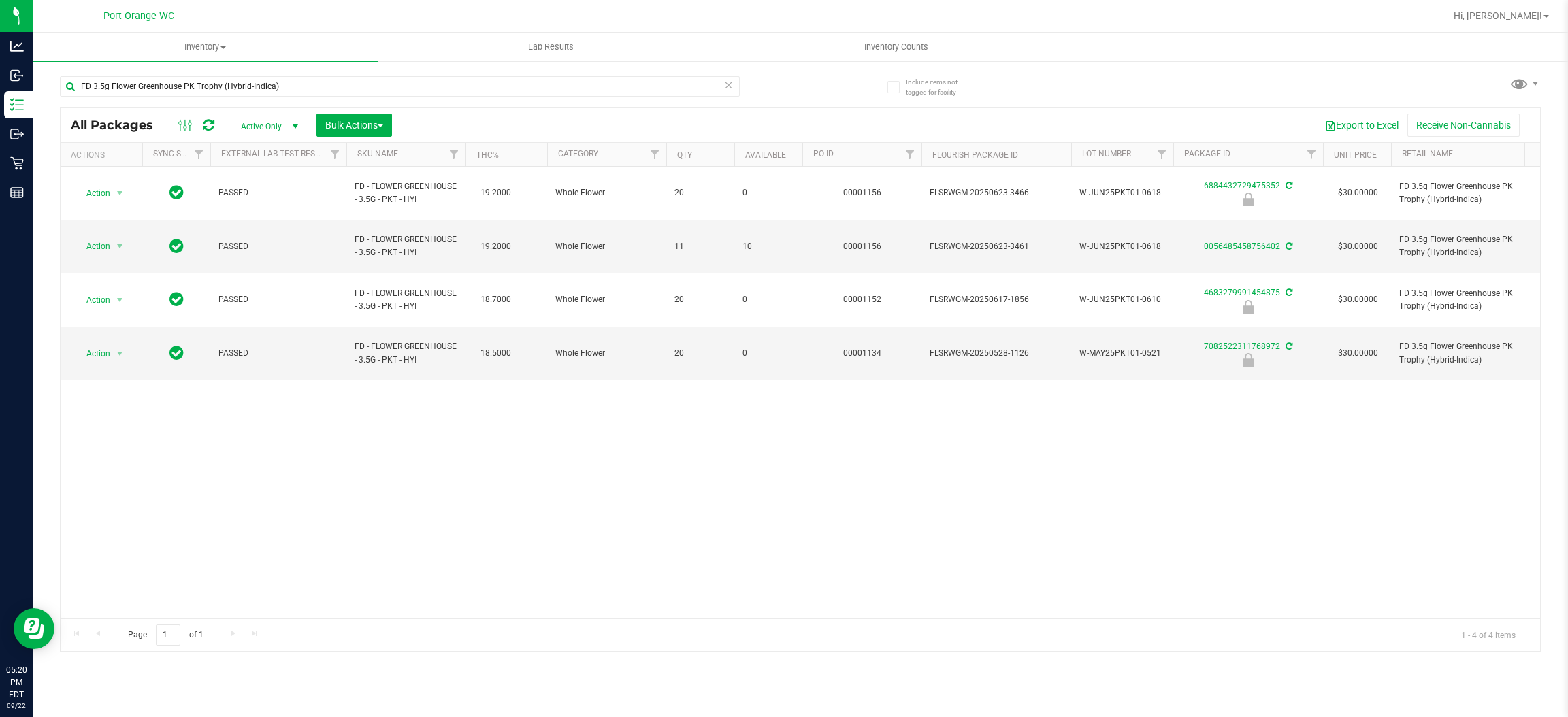
click at [1328, 514] on div "Action Action Edit attributes Global inventory Locate package Package audit log…" at bounding box center [800, 392] width 1480 height 452
click at [331, 87] on input "FD 3.5g Flower Greenhouse PK Trophy (Hybrid-Indica)" at bounding box center [399, 86] width 680 height 20
paste input "T 1g Vape Cart Distillate Northern Lights ("
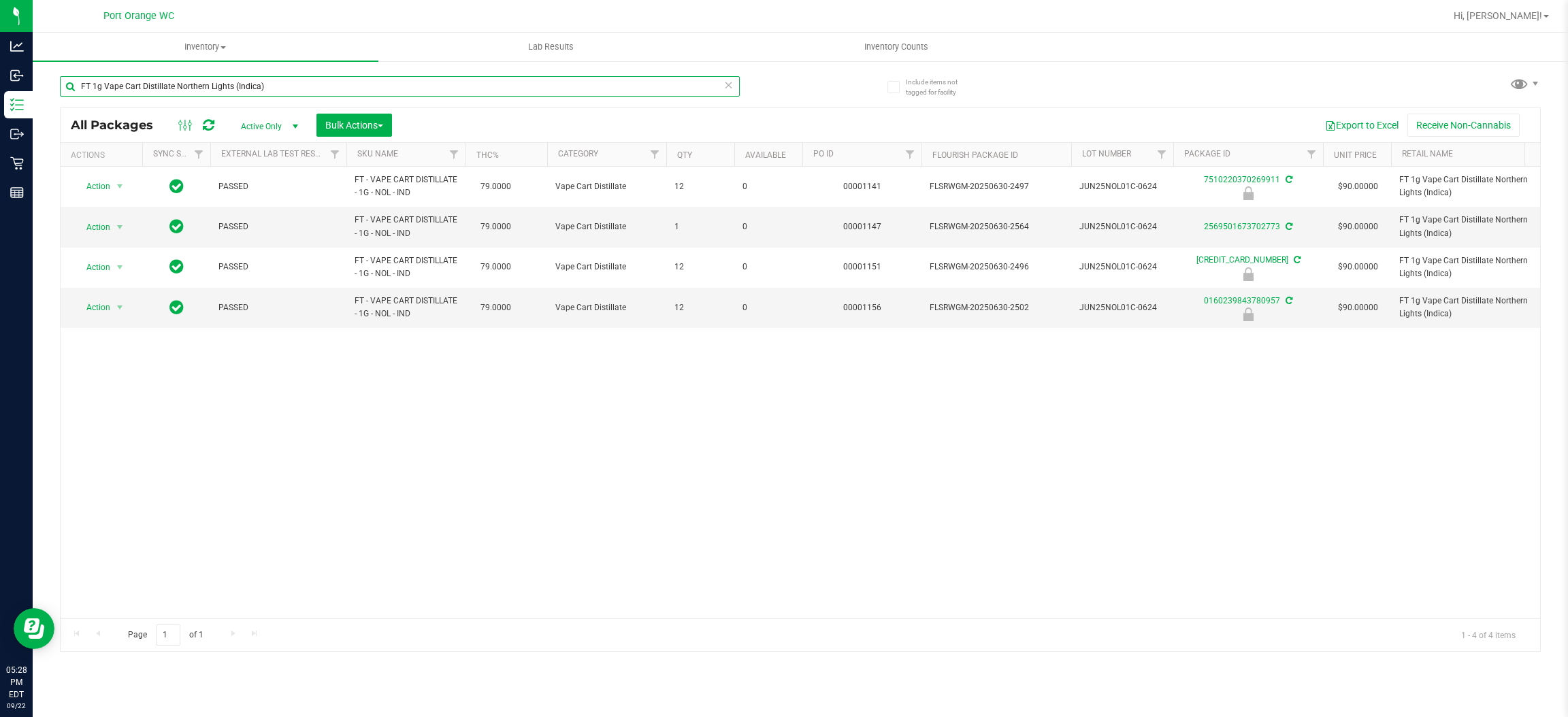
type input "FT 1g Vape Cart Distillate Northern Lights (Indica)"
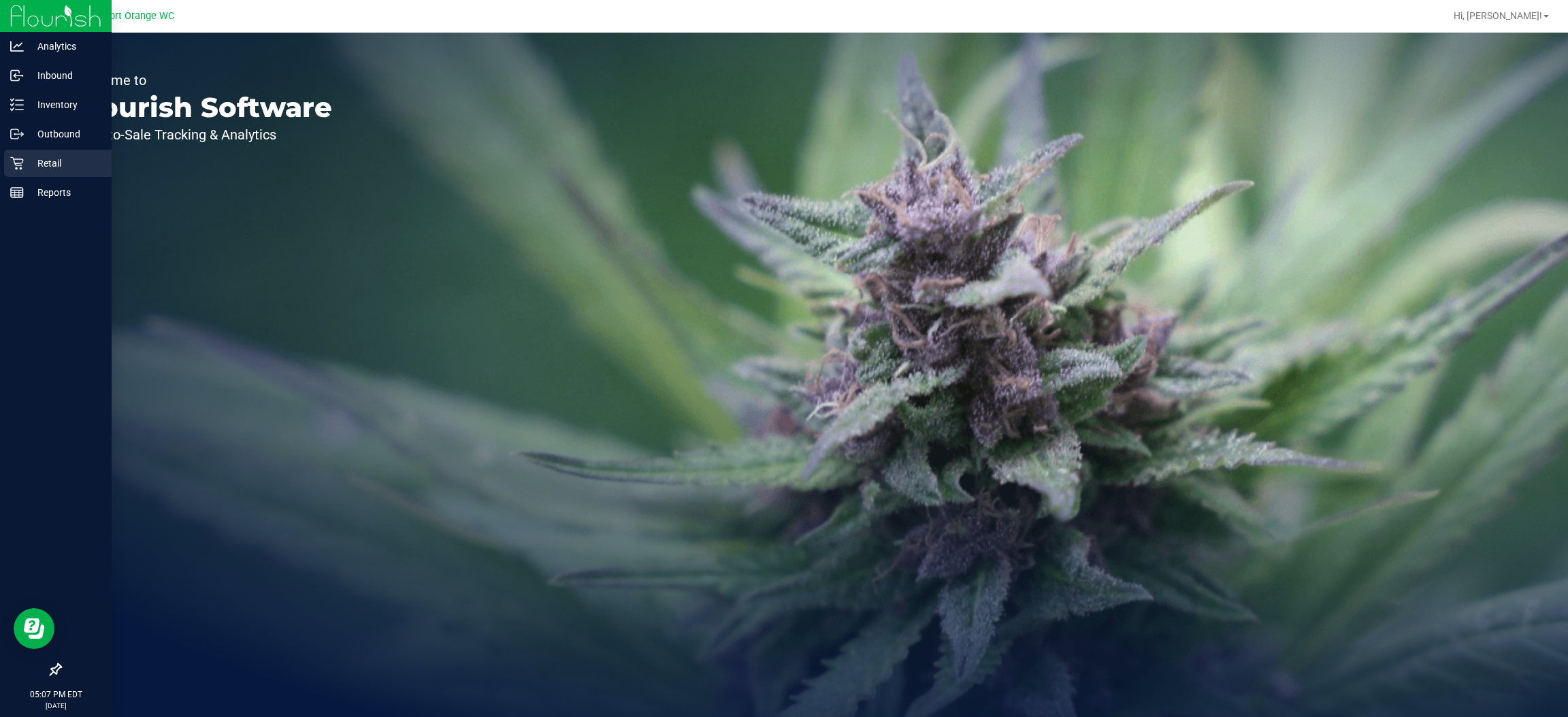
click at [10, 167] on icon at bounding box center [16, 163] width 14 height 14
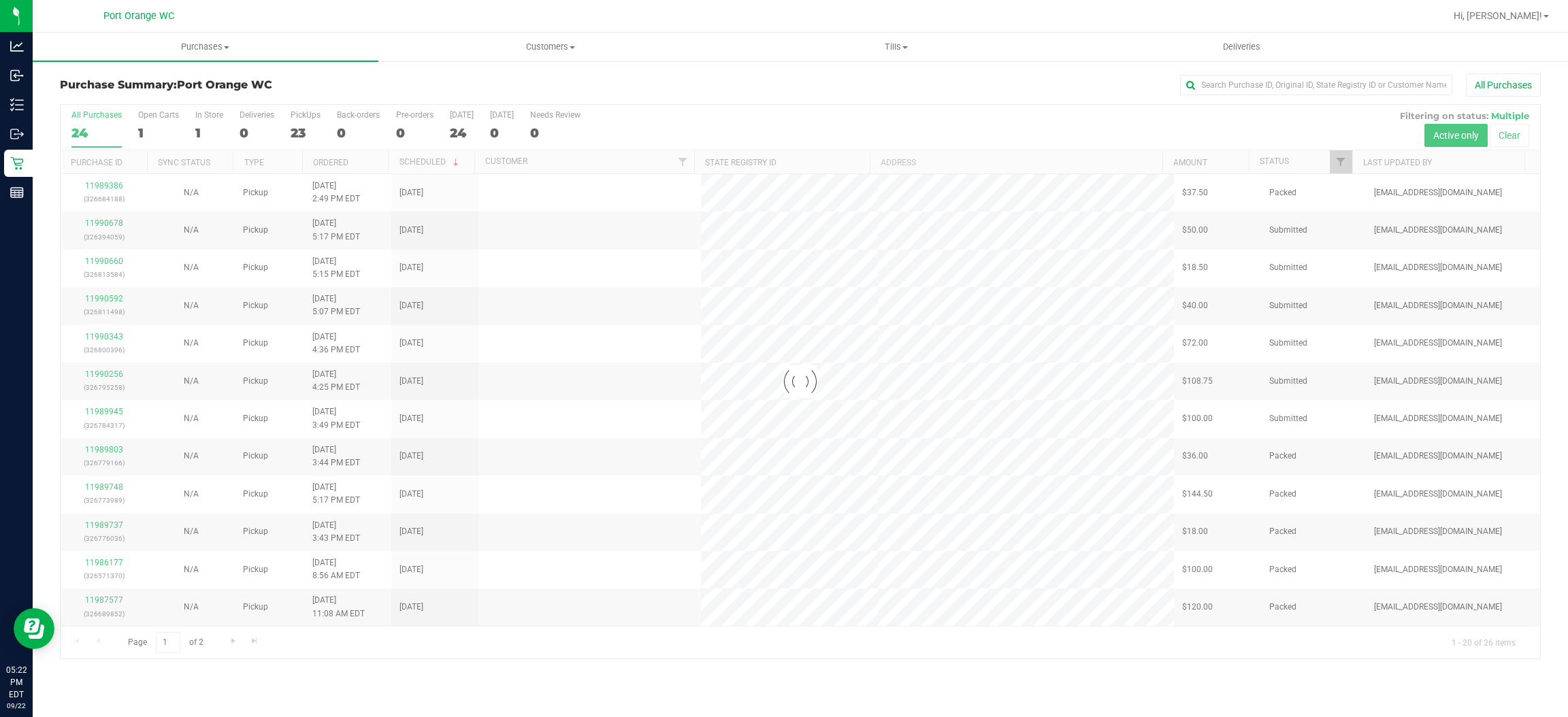
click at [313, 130] on div at bounding box center [800, 382] width 1480 height 554
click at [310, 132] on div at bounding box center [800, 382] width 1480 height 554
click at [313, 127] on div at bounding box center [800, 382] width 1480 height 554
click at [1338, 159] on span "Filter" at bounding box center [1341, 162] width 11 height 11
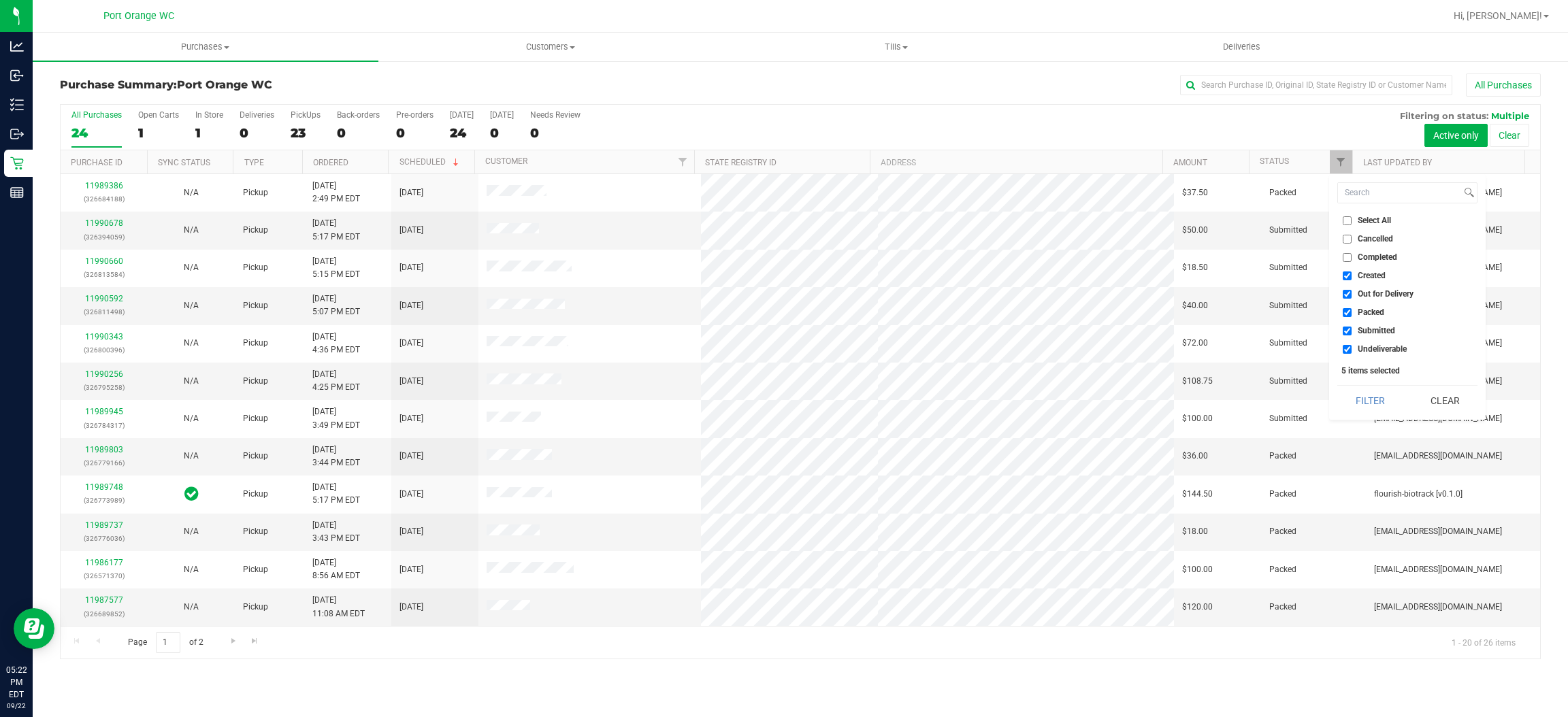
click at [1368, 276] on span "Created" at bounding box center [1371, 275] width 28 height 8
click at [1352, 276] on input "Created" at bounding box center [1348, 276] width 9 height 9
checkbox input "false"
click at [1376, 299] on li "Out for Delivery" at bounding box center [1407, 294] width 140 height 15
click at [1379, 295] on span "Out for Delivery" at bounding box center [1385, 294] width 56 height 8
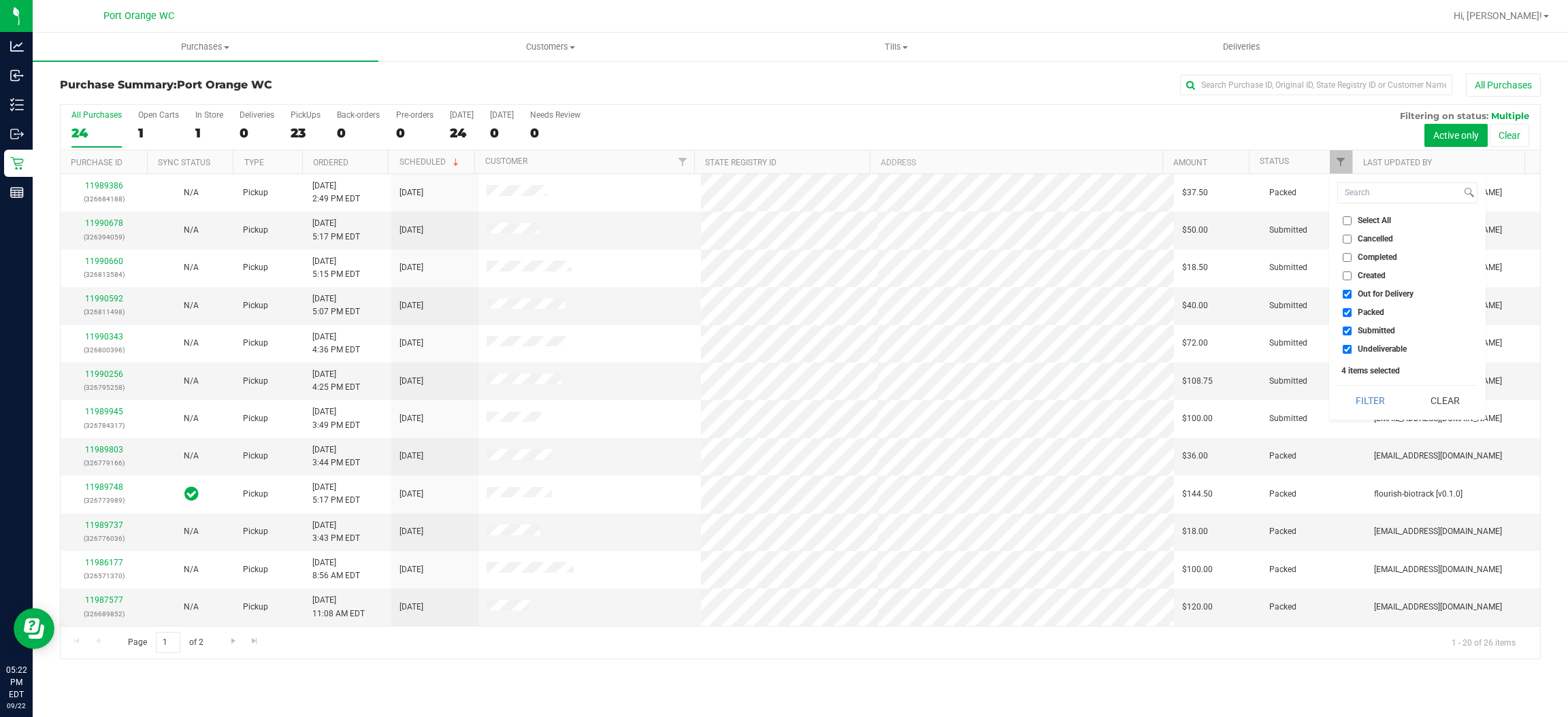
click at [1352, 295] on input "Out for Delivery" at bounding box center [1348, 294] width 9 height 9
checkbox input "false"
click at [1376, 310] on span "Packed" at bounding box center [1370, 312] width 27 height 8
click at [1352, 310] on input "Packed" at bounding box center [1348, 313] width 9 height 9
checkbox input "false"
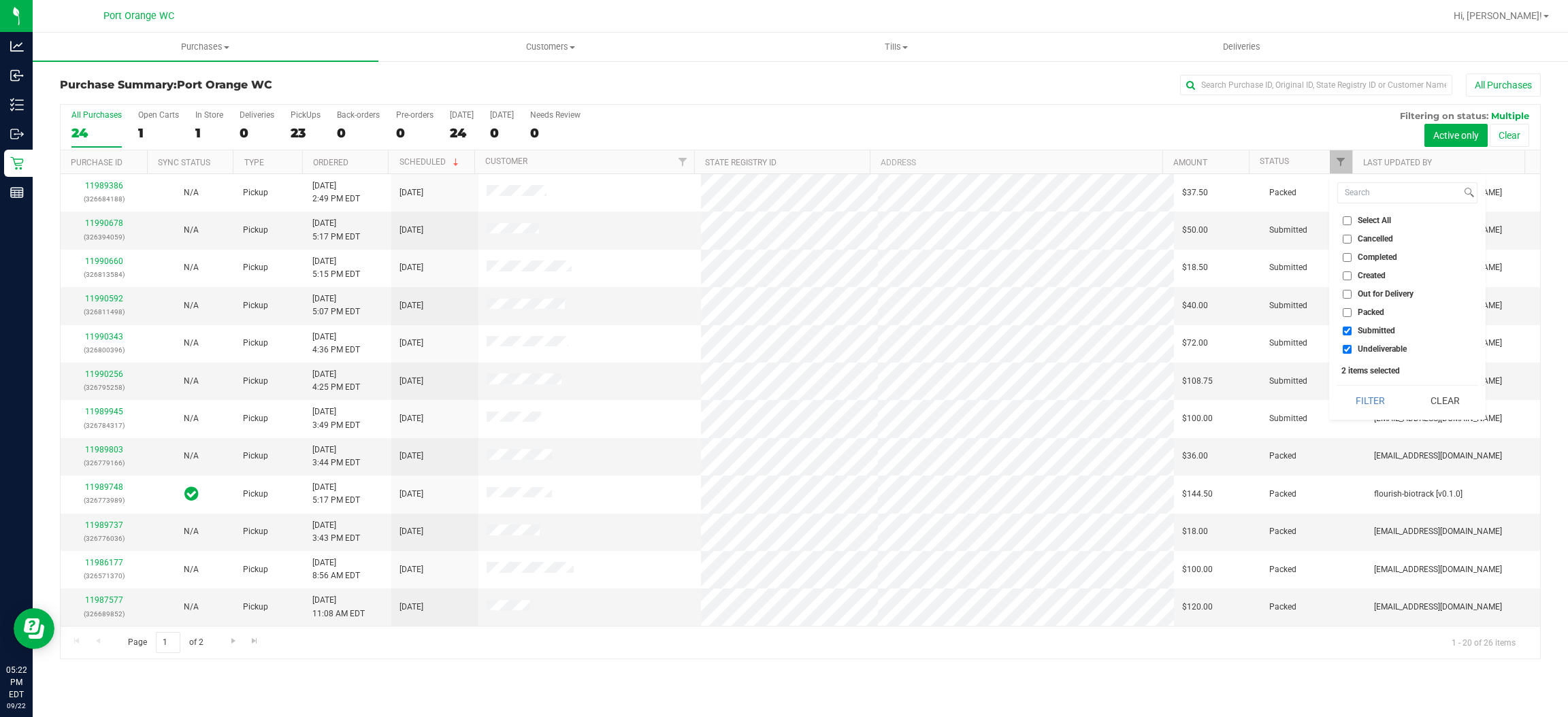
click at [1391, 352] on span "Undeliverable" at bounding box center [1382, 348] width 49 height 8
click at [1352, 352] on input "Undeliverable" at bounding box center [1348, 349] width 9 height 9
checkbox input "false"
click at [1376, 393] on button "Filter" at bounding box center [1369, 401] width 65 height 30
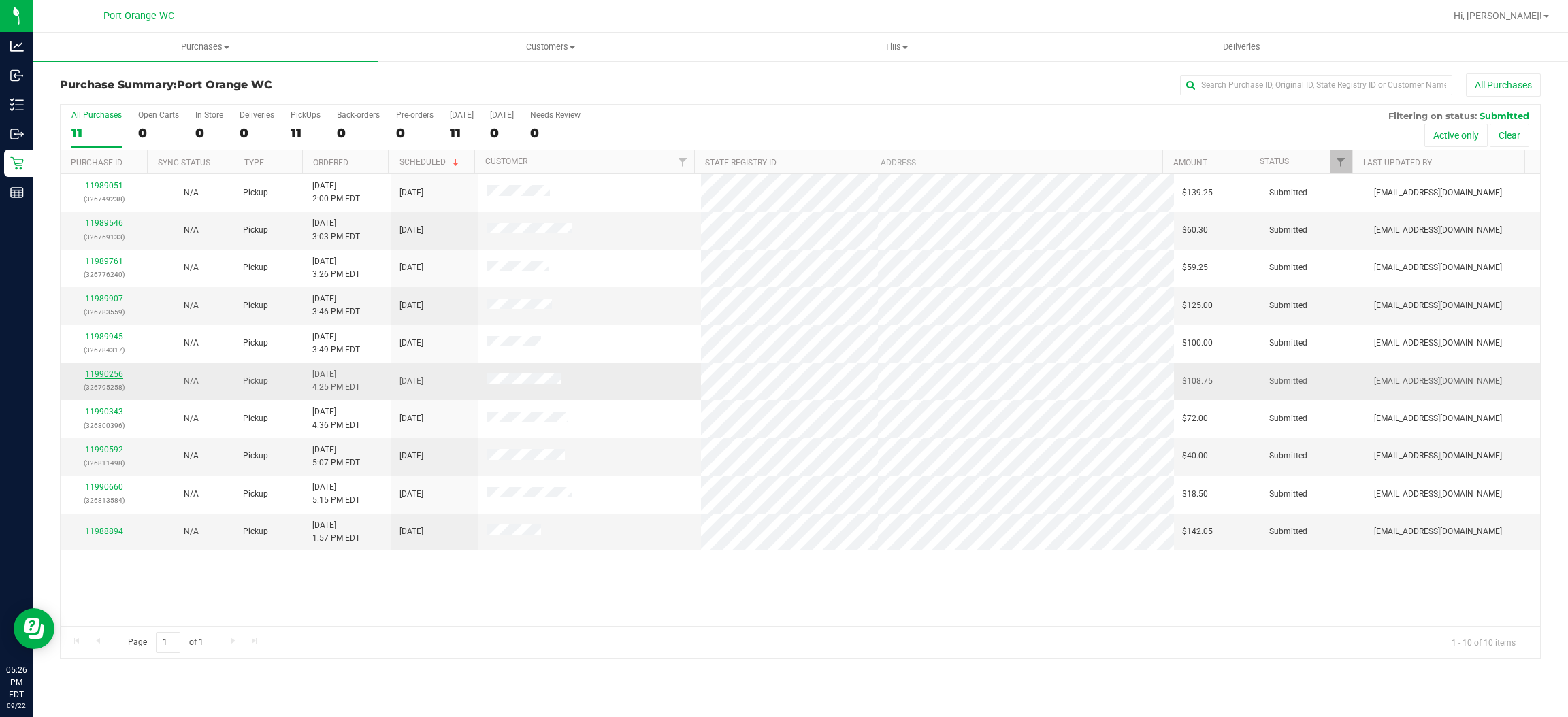
click at [108, 375] on link "11990256" at bounding box center [104, 374] width 38 height 9
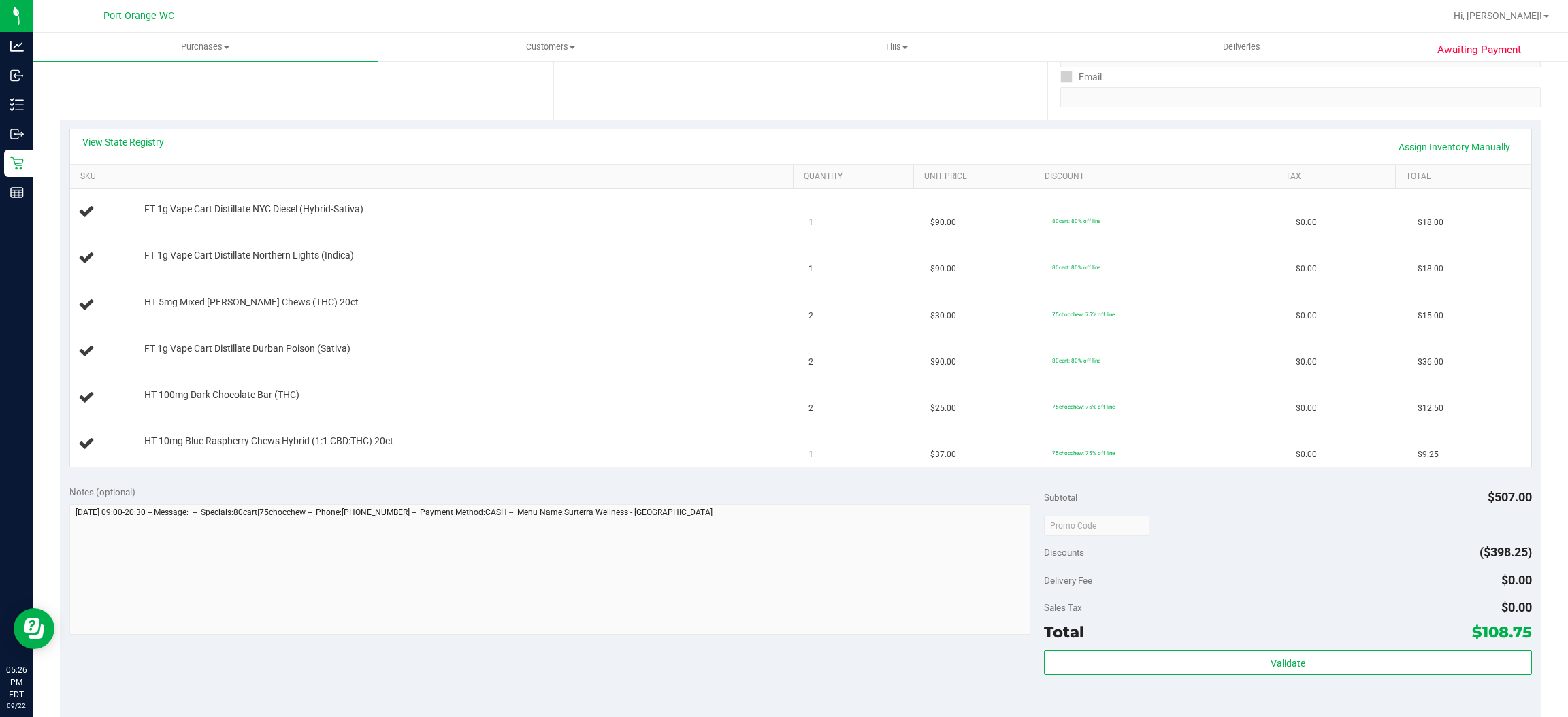
scroll to position [193, 0]
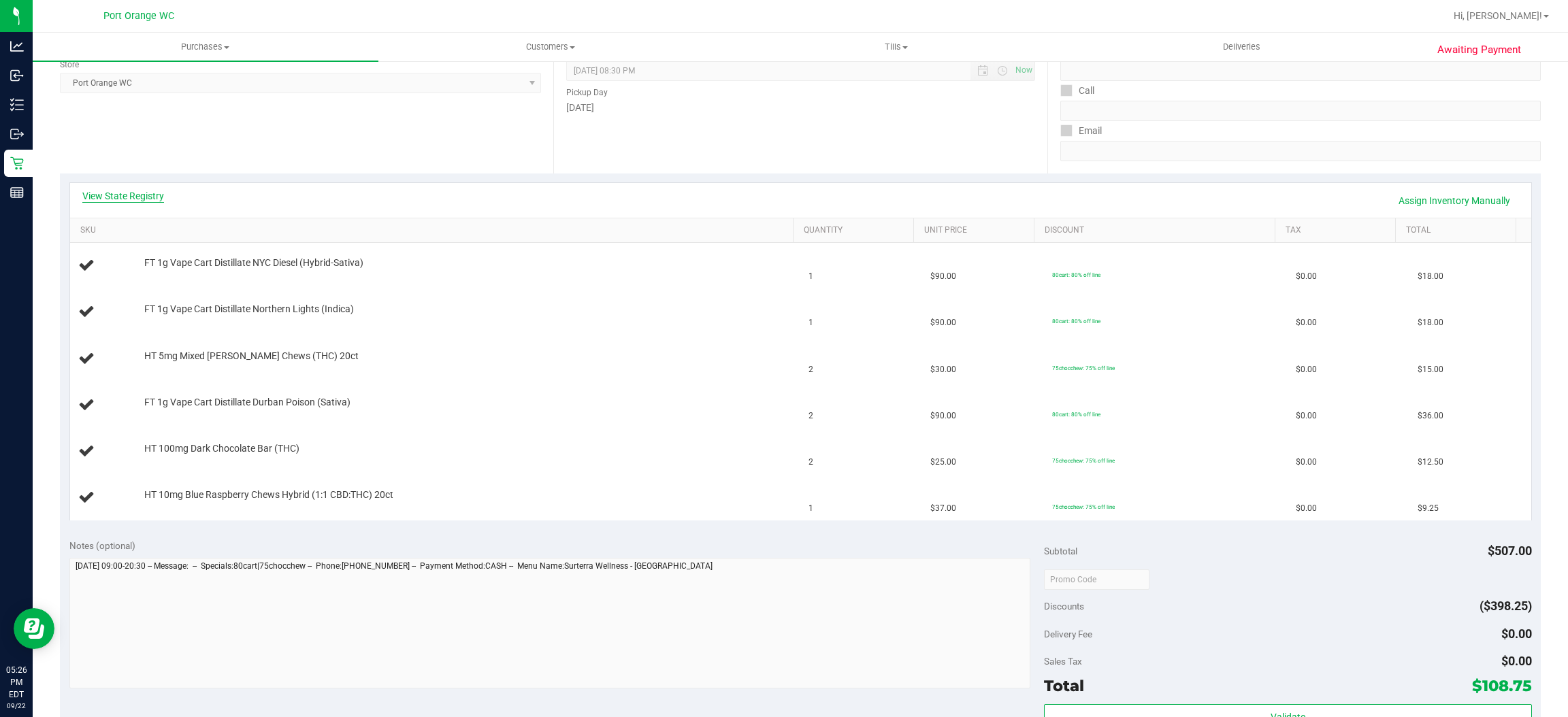
click at [141, 198] on link "View State Registry" at bounding box center [123, 196] width 81 height 14
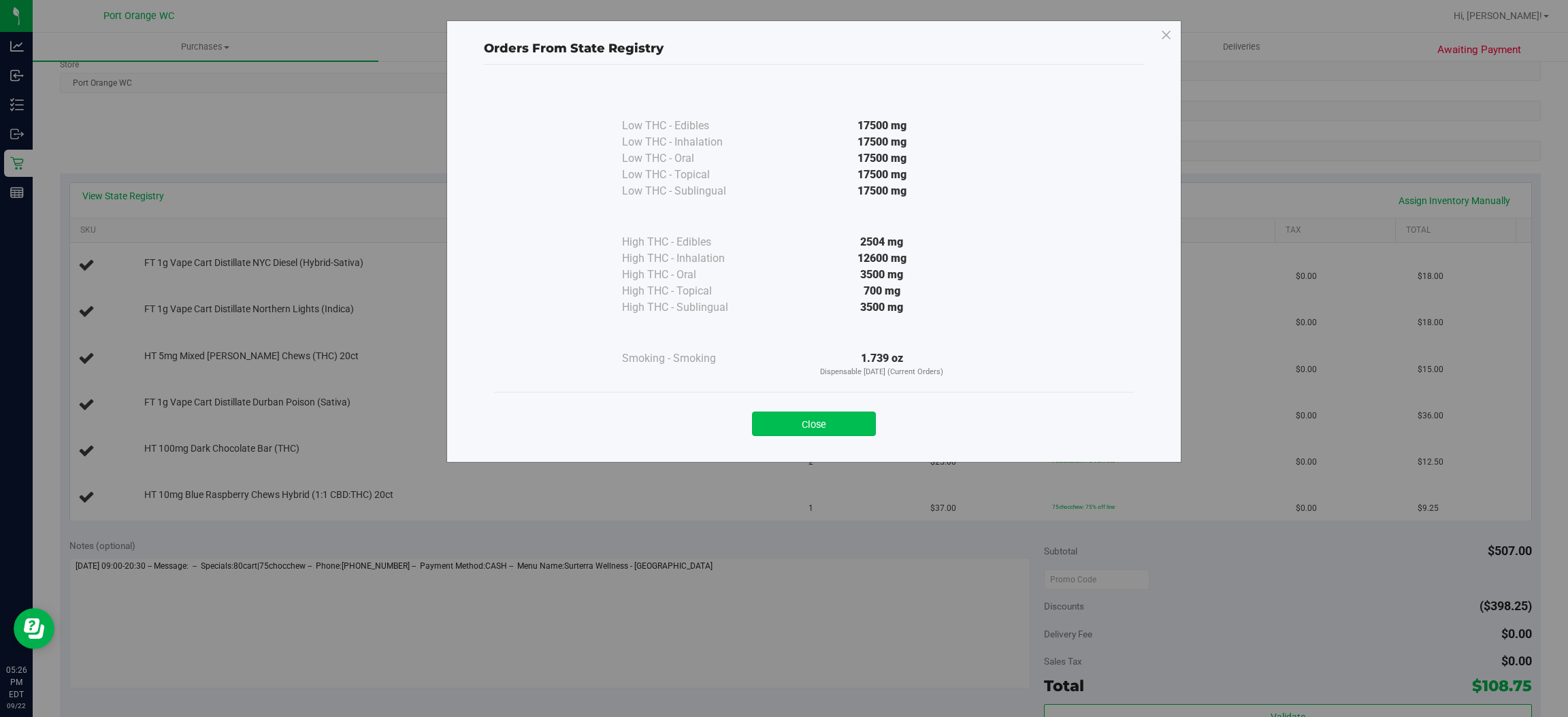
click at [849, 419] on button "Close" at bounding box center [813, 423] width 124 height 25
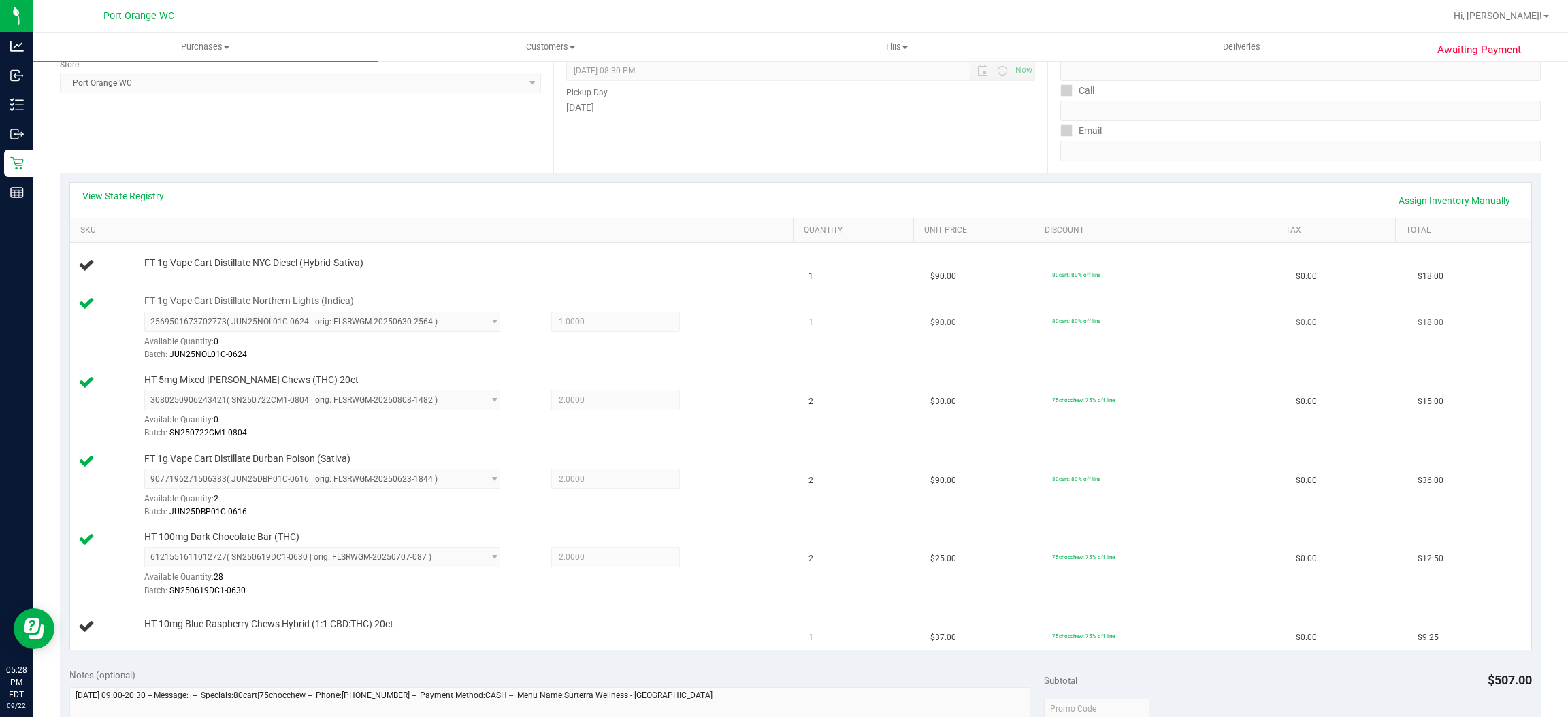
click at [220, 298] on span "FT 1g Vape Cart Distillate Northern Lights (Indica)" at bounding box center [249, 301] width 209 height 13
click at [220, 299] on span "FT 1g Vape Cart Distillate Northern Lights (Indica)" at bounding box center [249, 301] width 209 height 13
copy div "FT 1g Vape Cart Distillate Northern Lights (Indica)"
click at [262, 263] on span "FT 1g Vape Cart Distillate NYC Diesel (Hybrid-Sativa)" at bounding box center [254, 263] width 220 height 13
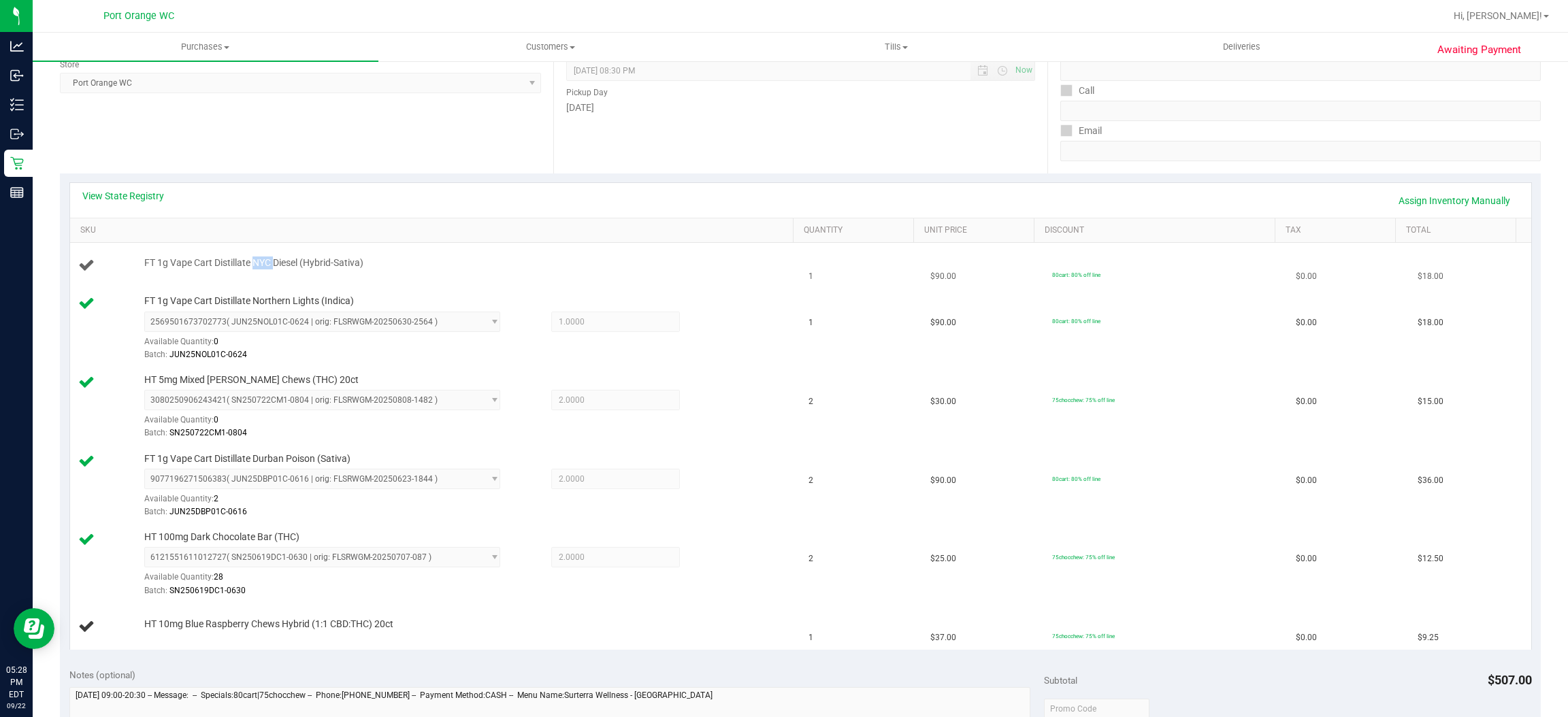
click at [262, 263] on span "FT 1g Vape Cart Distillate NYC Diesel (Hybrid-Sativa)" at bounding box center [254, 263] width 220 height 13
copy div "FT 1g Vape Cart Distillate NYC Diesel (Hybrid-Sativa)"
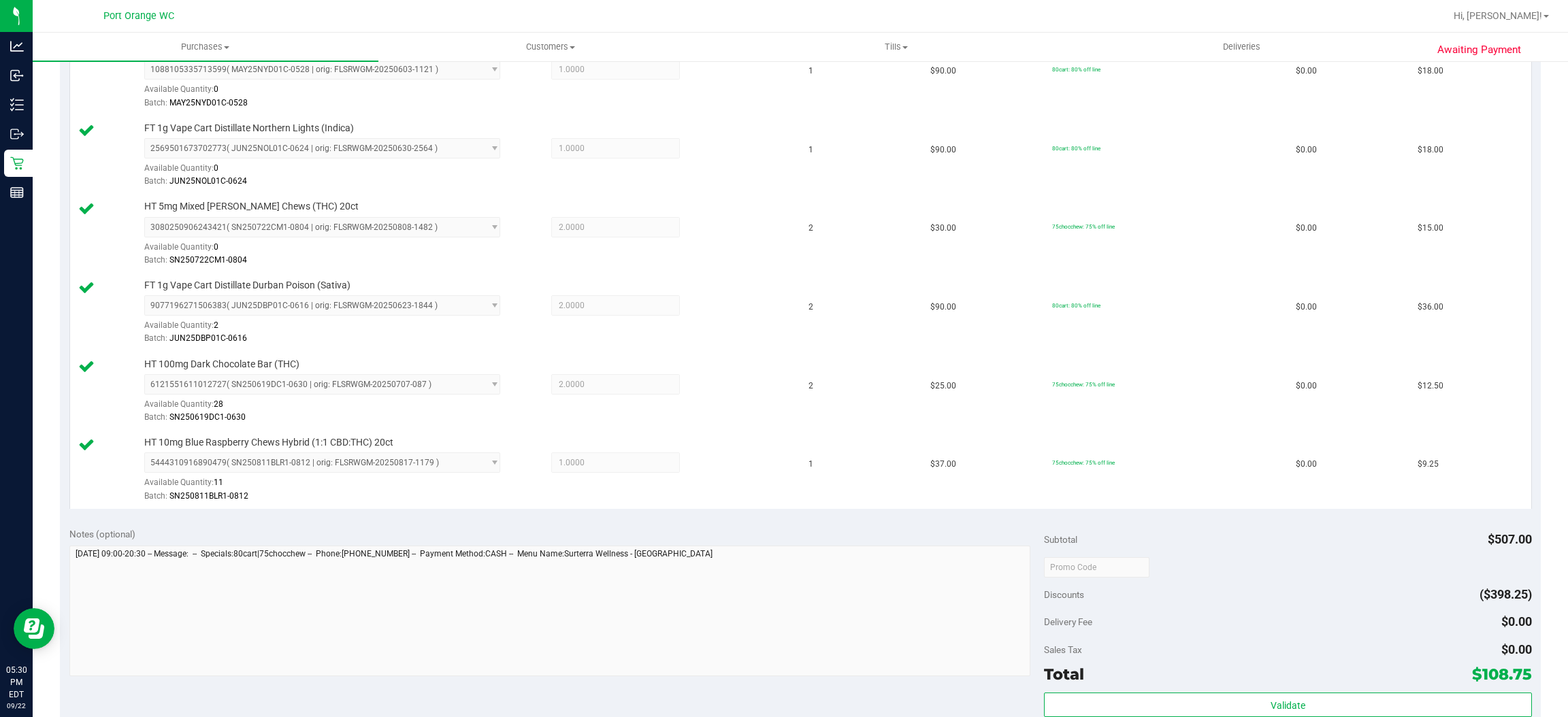
scroll to position [793, 0]
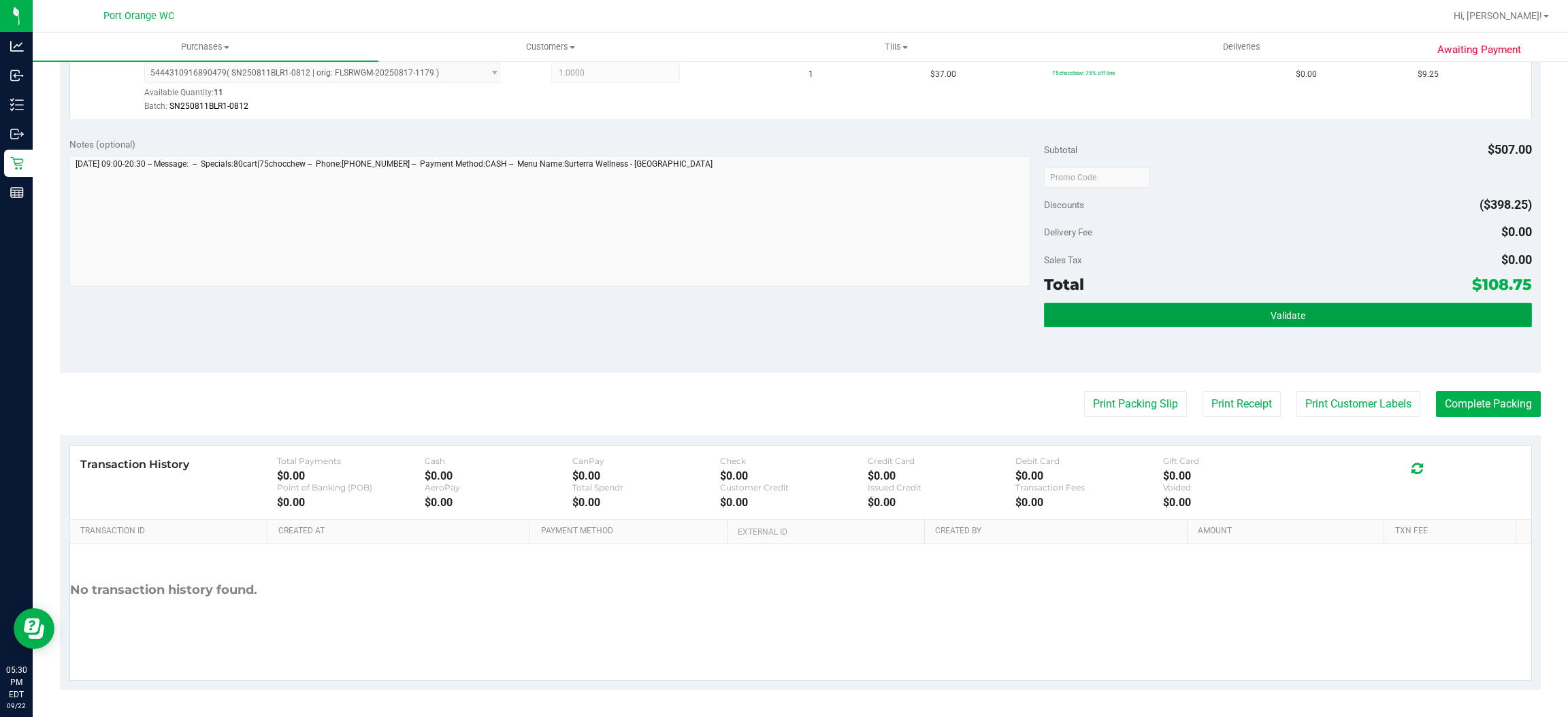
drag, startPoint x: 1246, startPoint y: 317, endPoint x: 1222, endPoint y: 315, distance: 24.1
click at [1245, 316] on button "Validate" at bounding box center [1287, 315] width 488 height 25
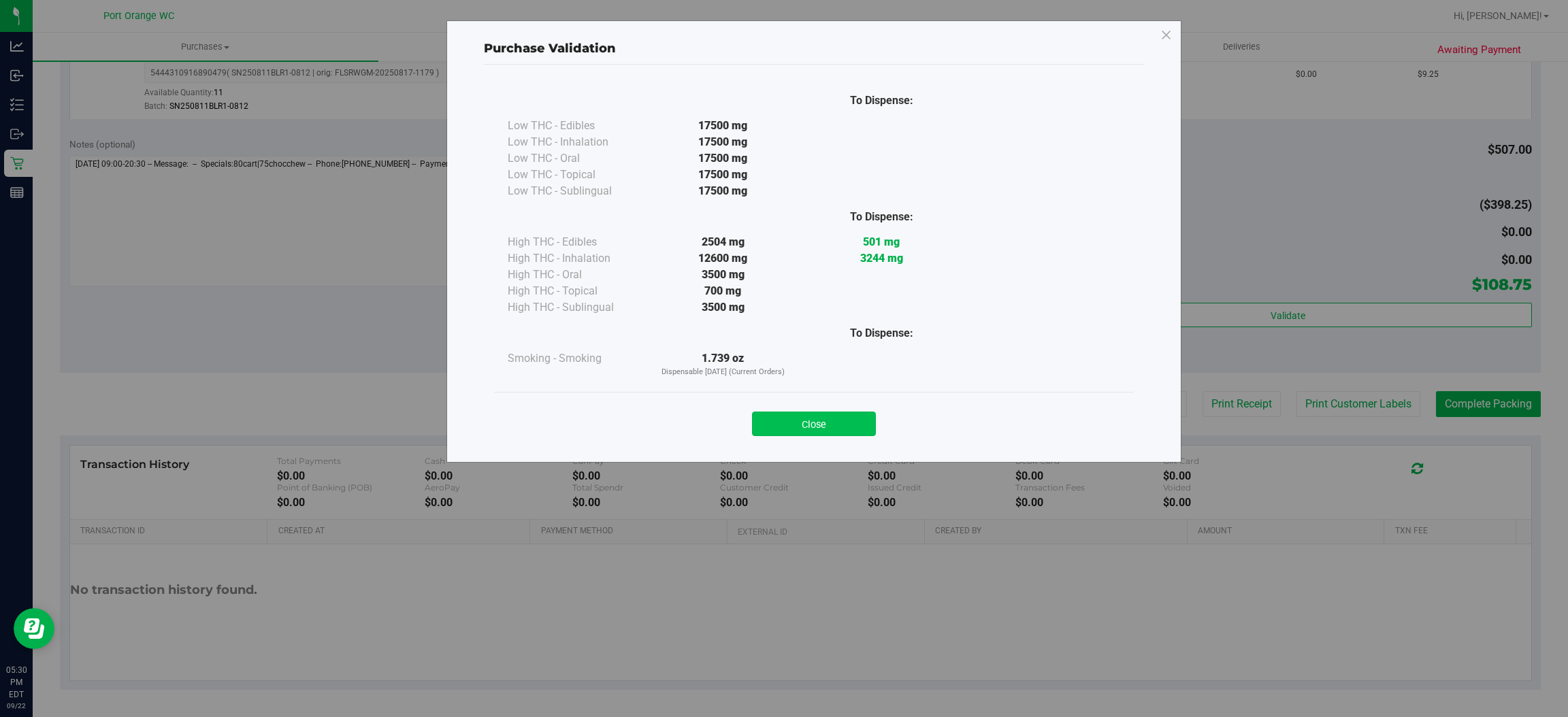
drag, startPoint x: 838, startPoint y: 408, endPoint x: 867, endPoint y: 416, distance: 30.1
click at [848, 408] on div "Close" at bounding box center [813, 420] width 619 height 34
click at [865, 420] on button "Close" at bounding box center [813, 423] width 124 height 25
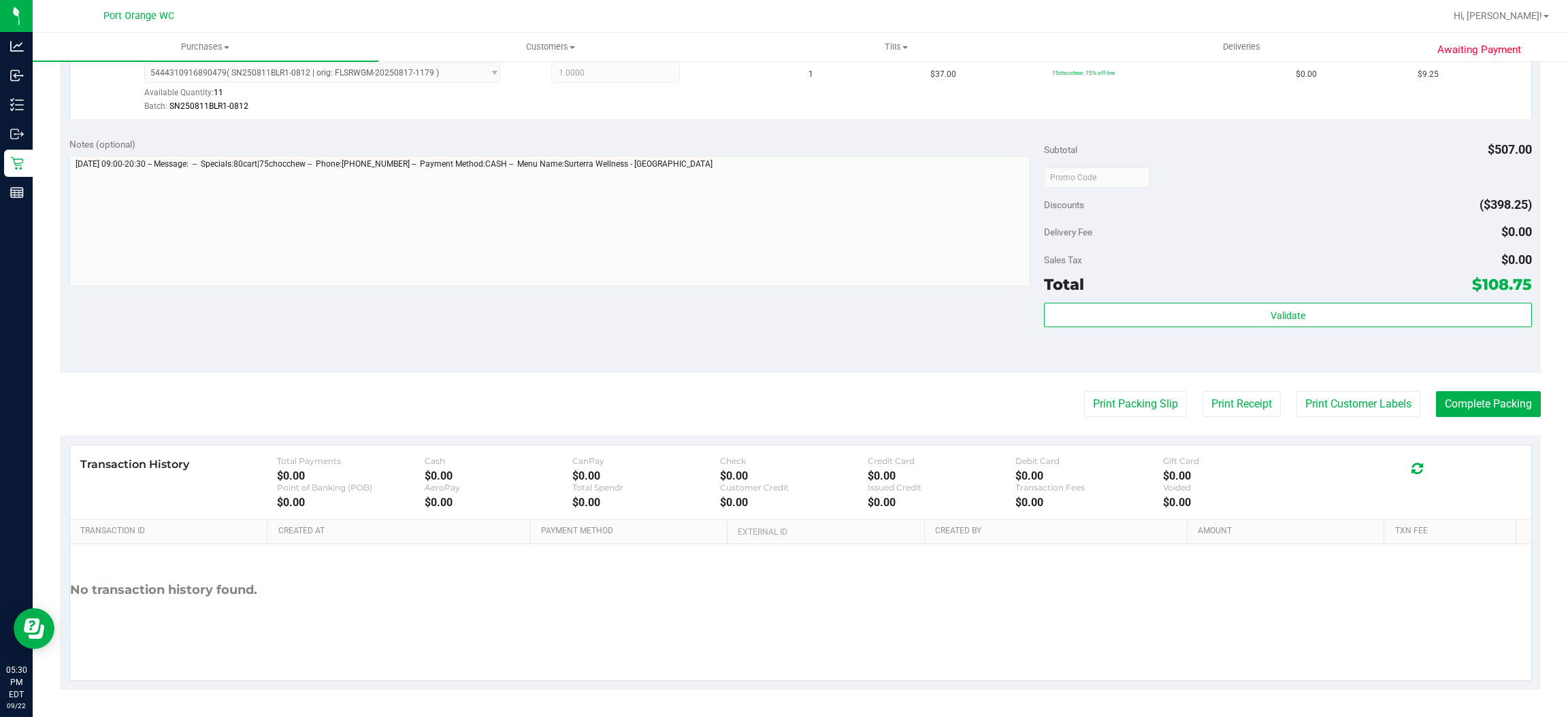
click at [1489, 398] on button "Complete Packing" at bounding box center [1488, 404] width 105 height 26
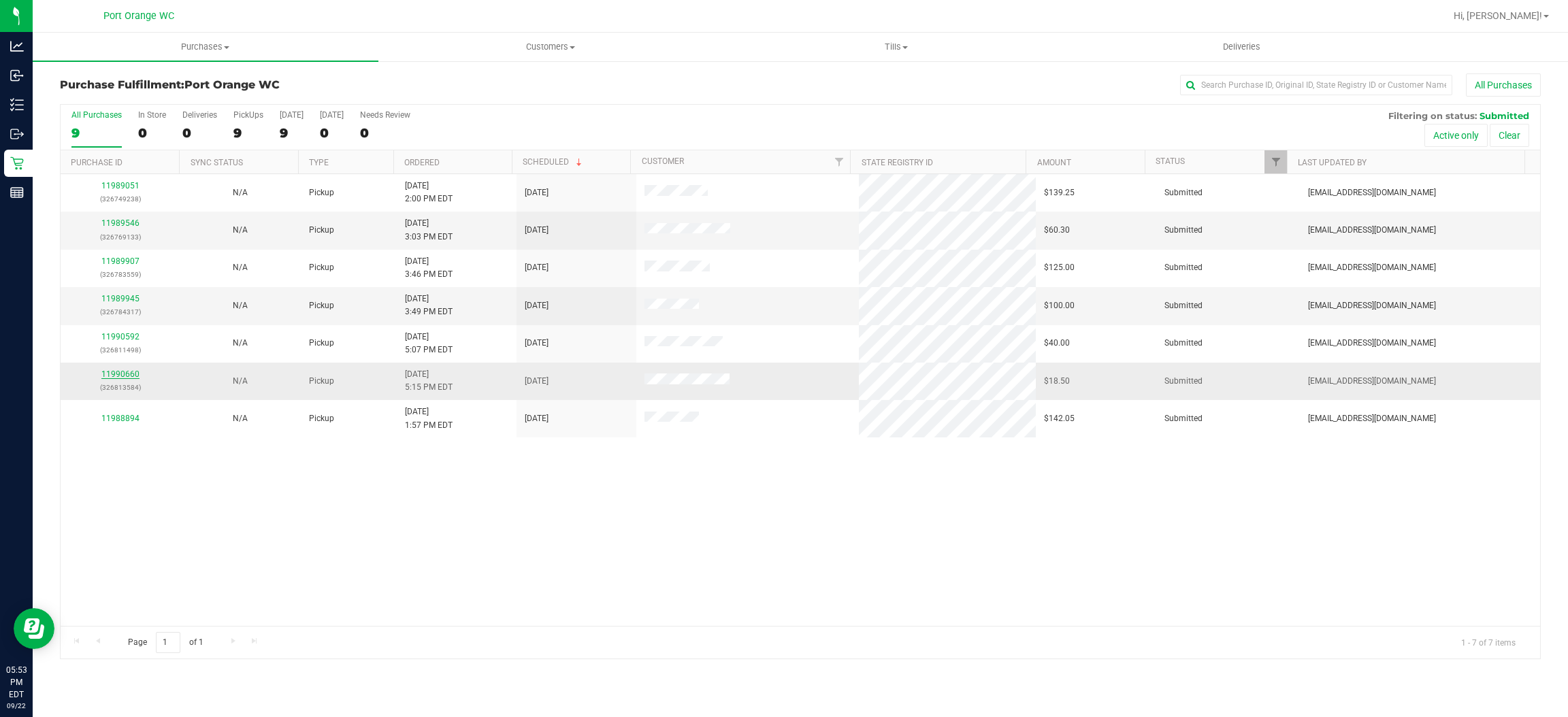
click at [121, 375] on link "11990660" at bounding box center [121, 374] width 38 height 9
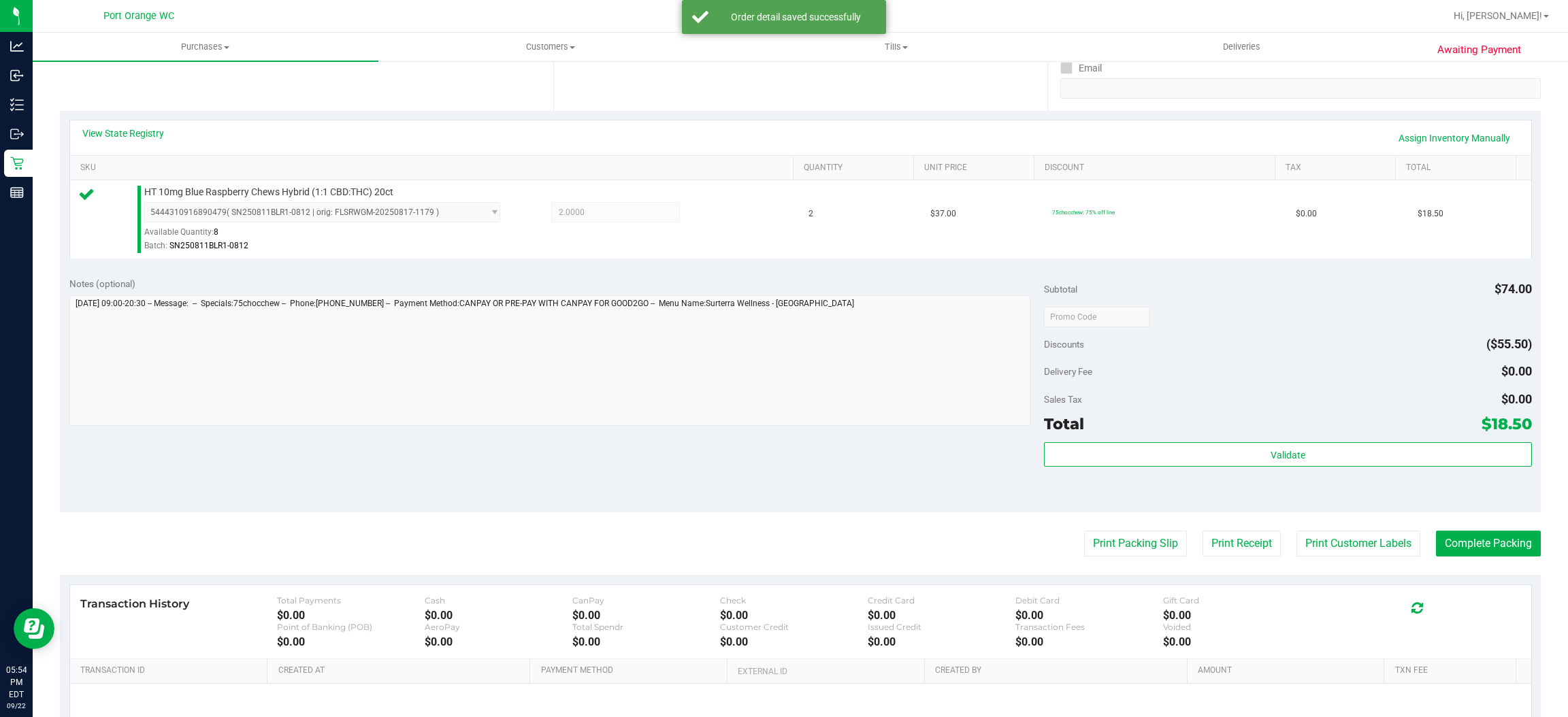
scroll to position [281, 0]
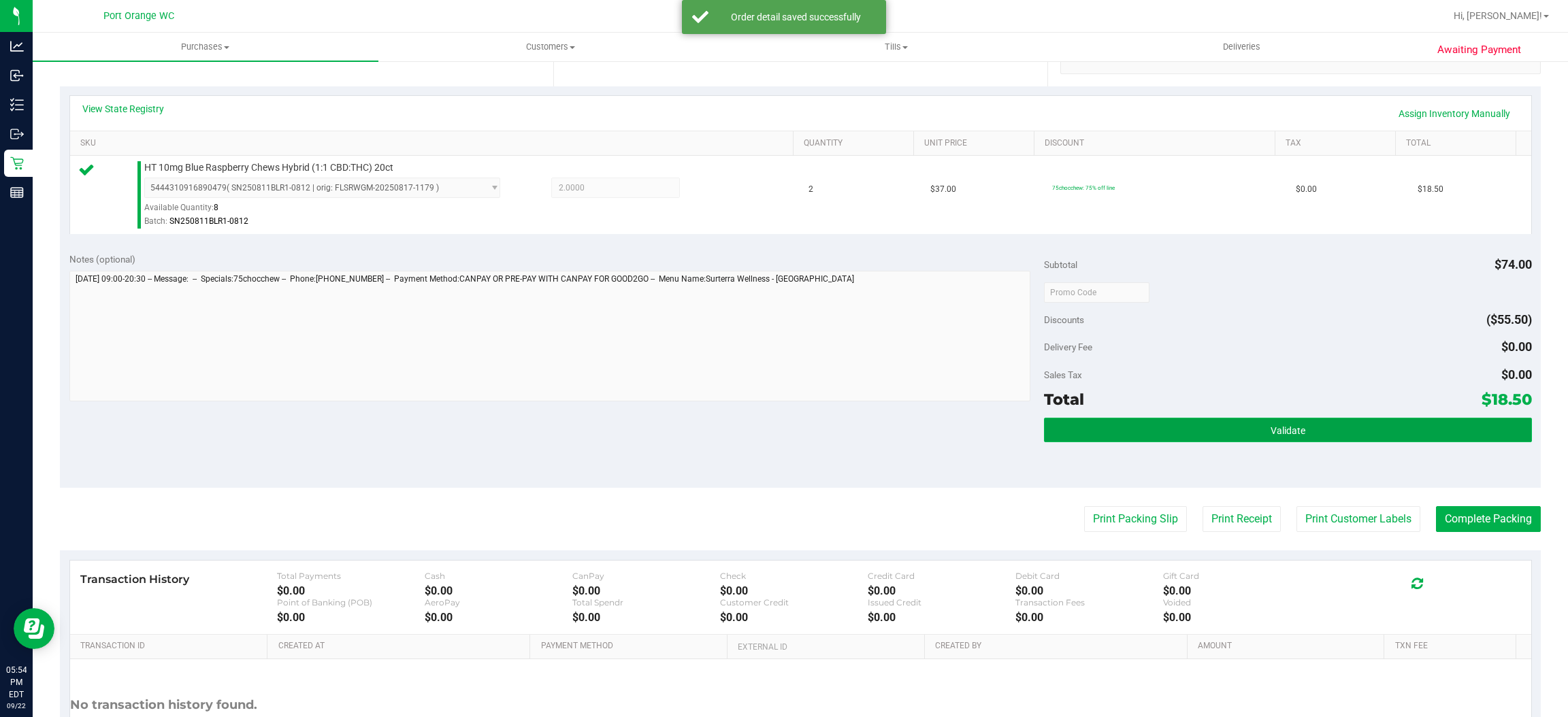
click at [1325, 433] on button "Validate" at bounding box center [1287, 430] width 488 height 25
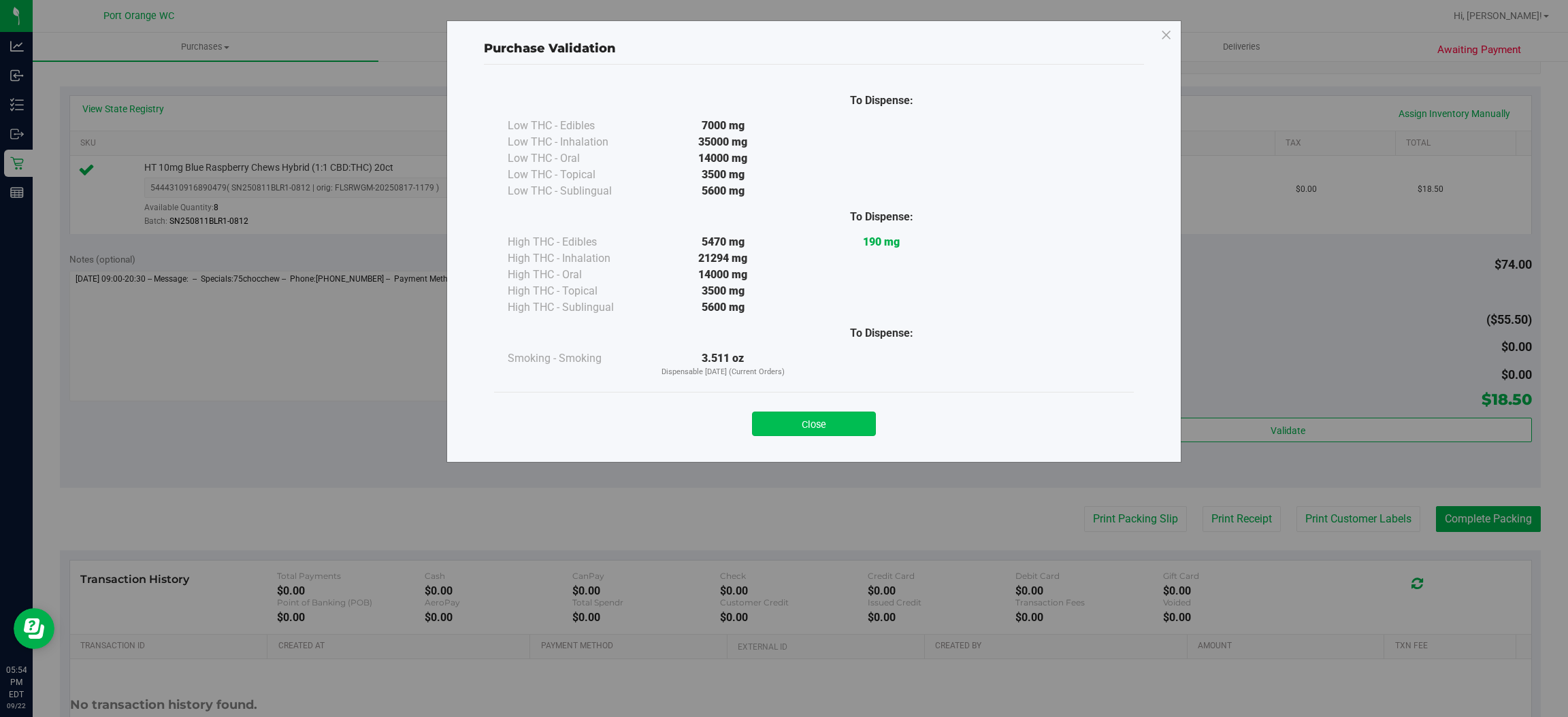
click at [855, 432] on button "Close" at bounding box center [813, 423] width 124 height 25
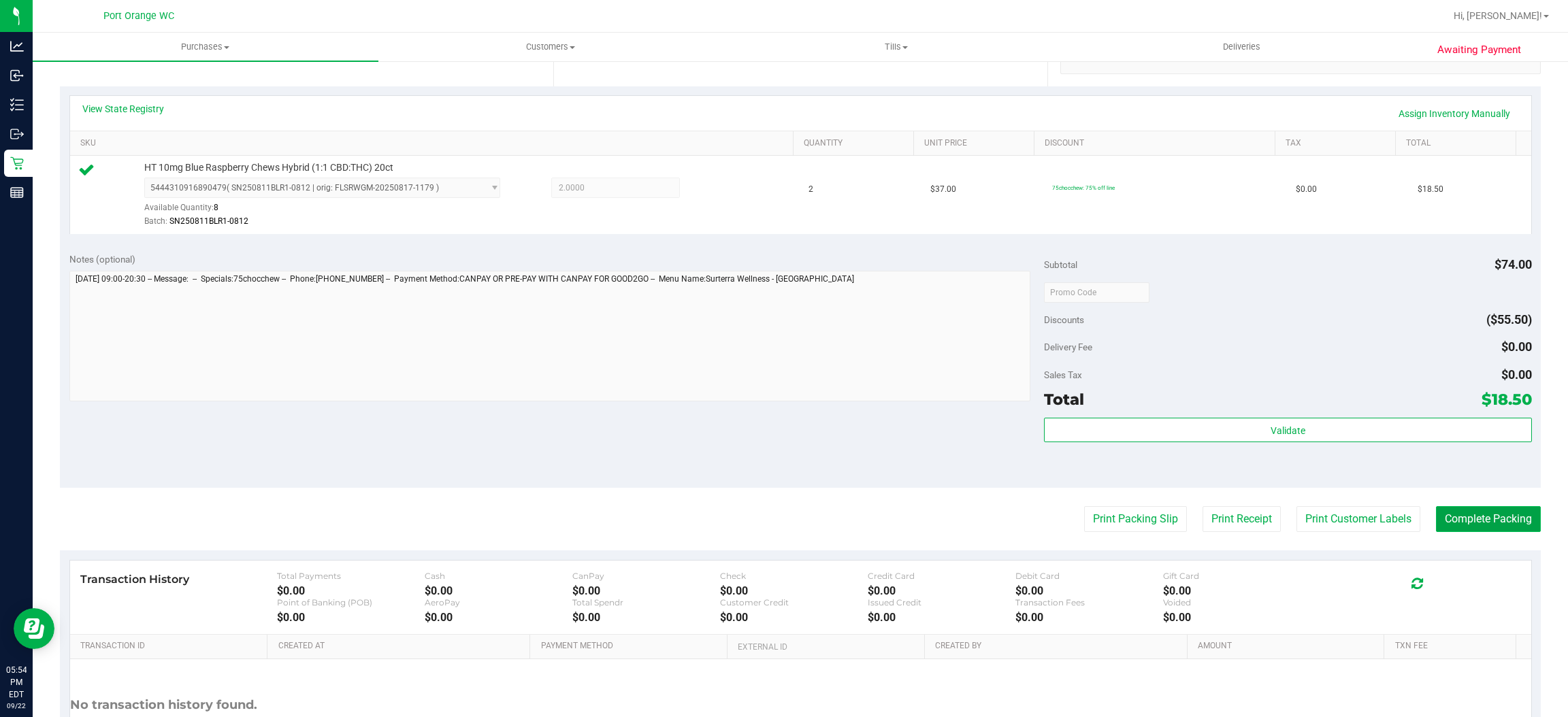
click at [1448, 519] on button "Complete Packing" at bounding box center [1488, 519] width 105 height 26
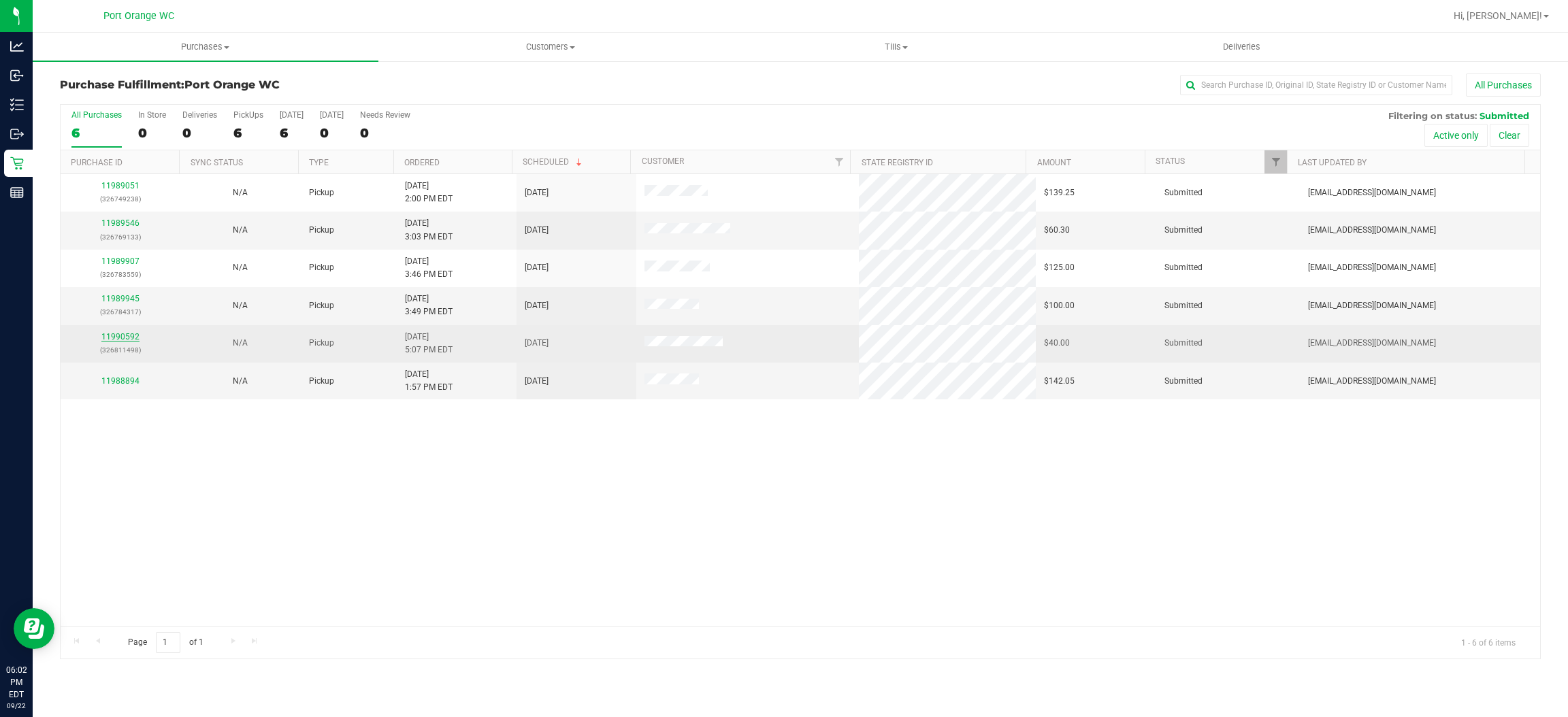
click at [120, 340] on link "11990592" at bounding box center [121, 337] width 38 height 9
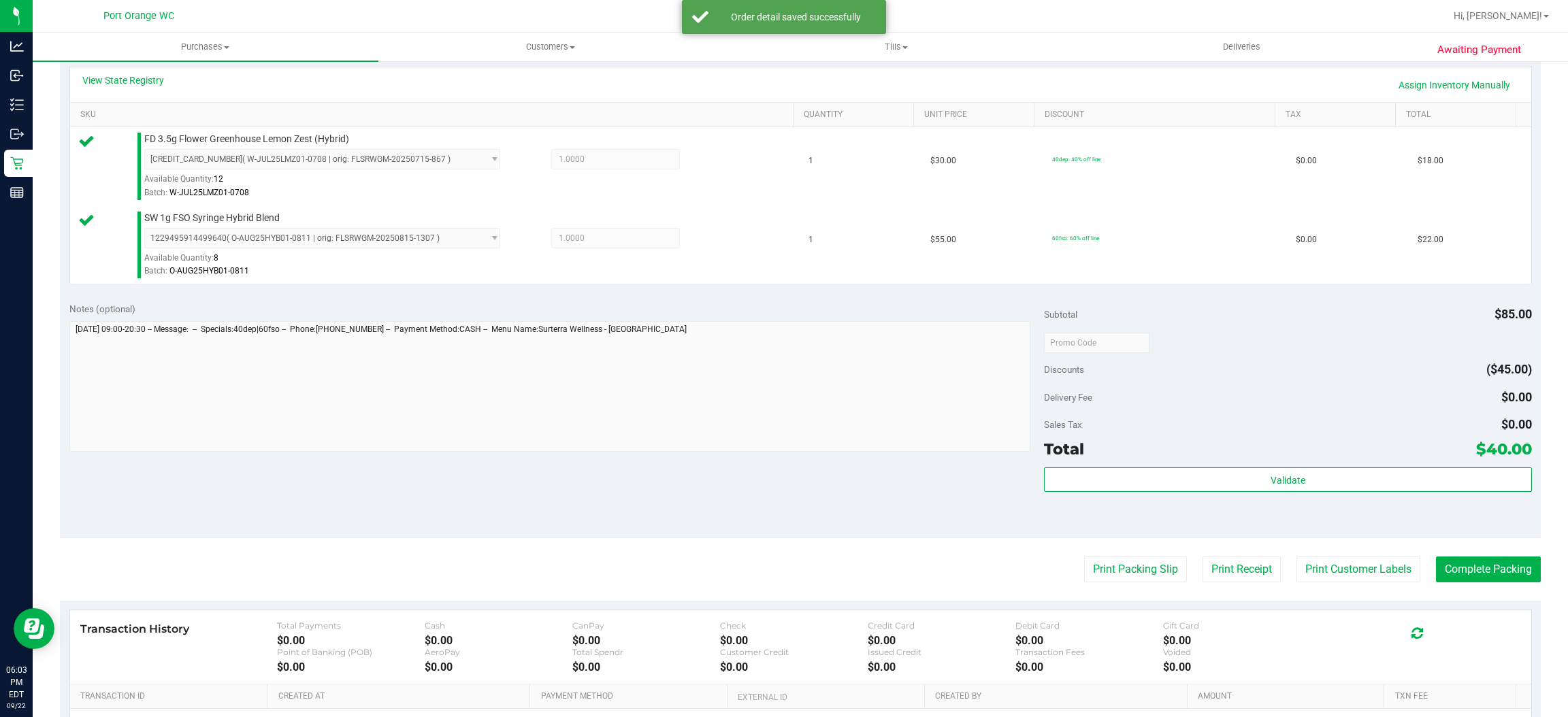
scroll to position [361, 0]
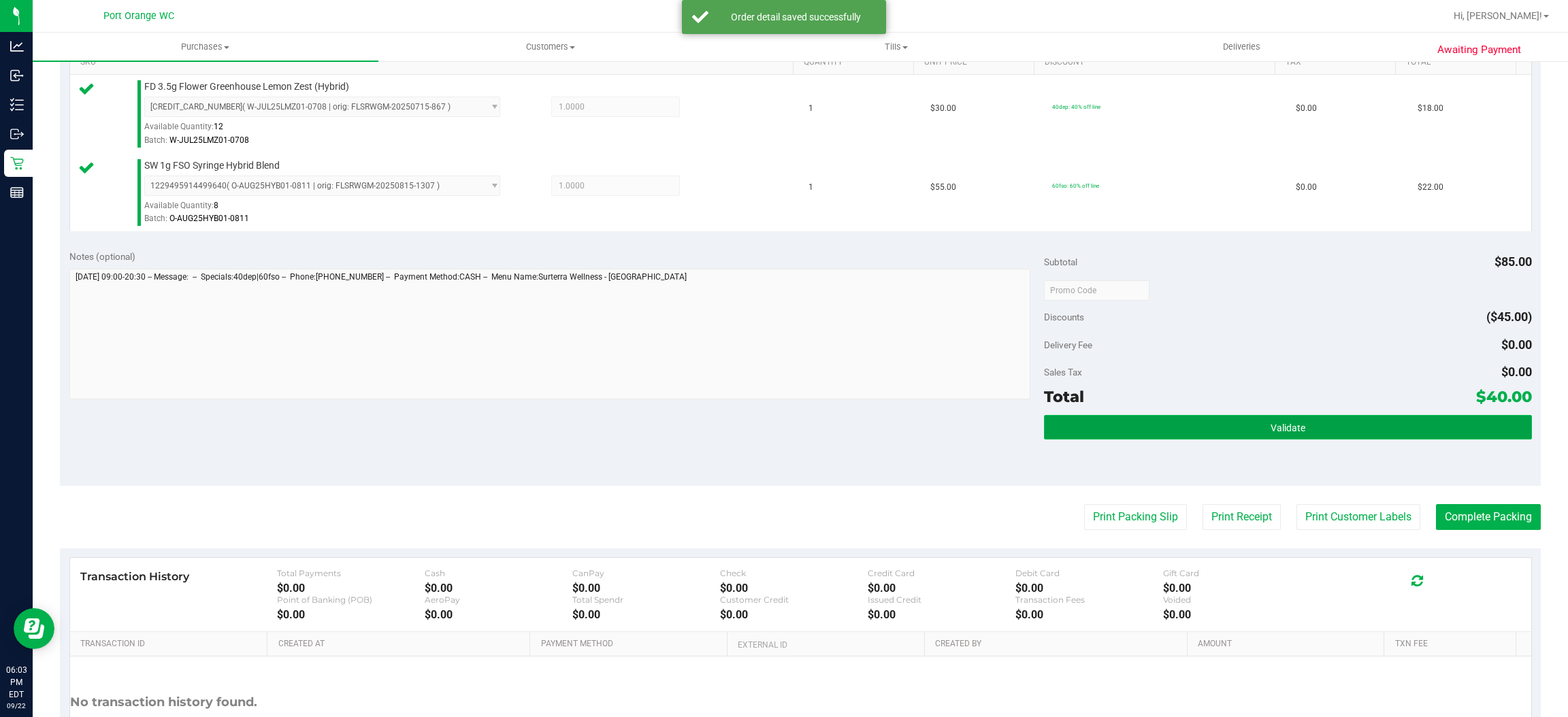
click at [1305, 427] on button "Validate" at bounding box center [1287, 427] width 488 height 25
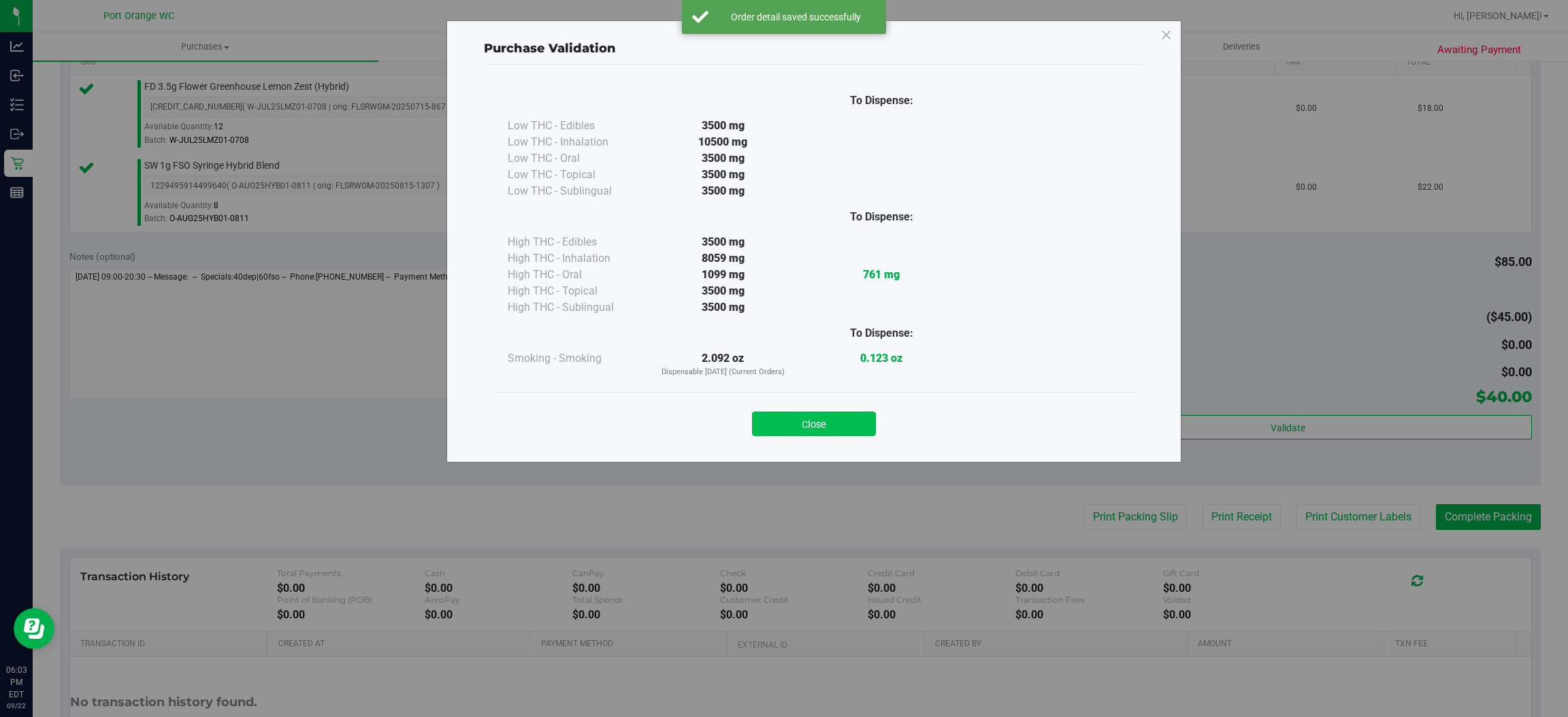
click at [855, 432] on button "Close" at bounding box center [813, 423] width 124 height 25
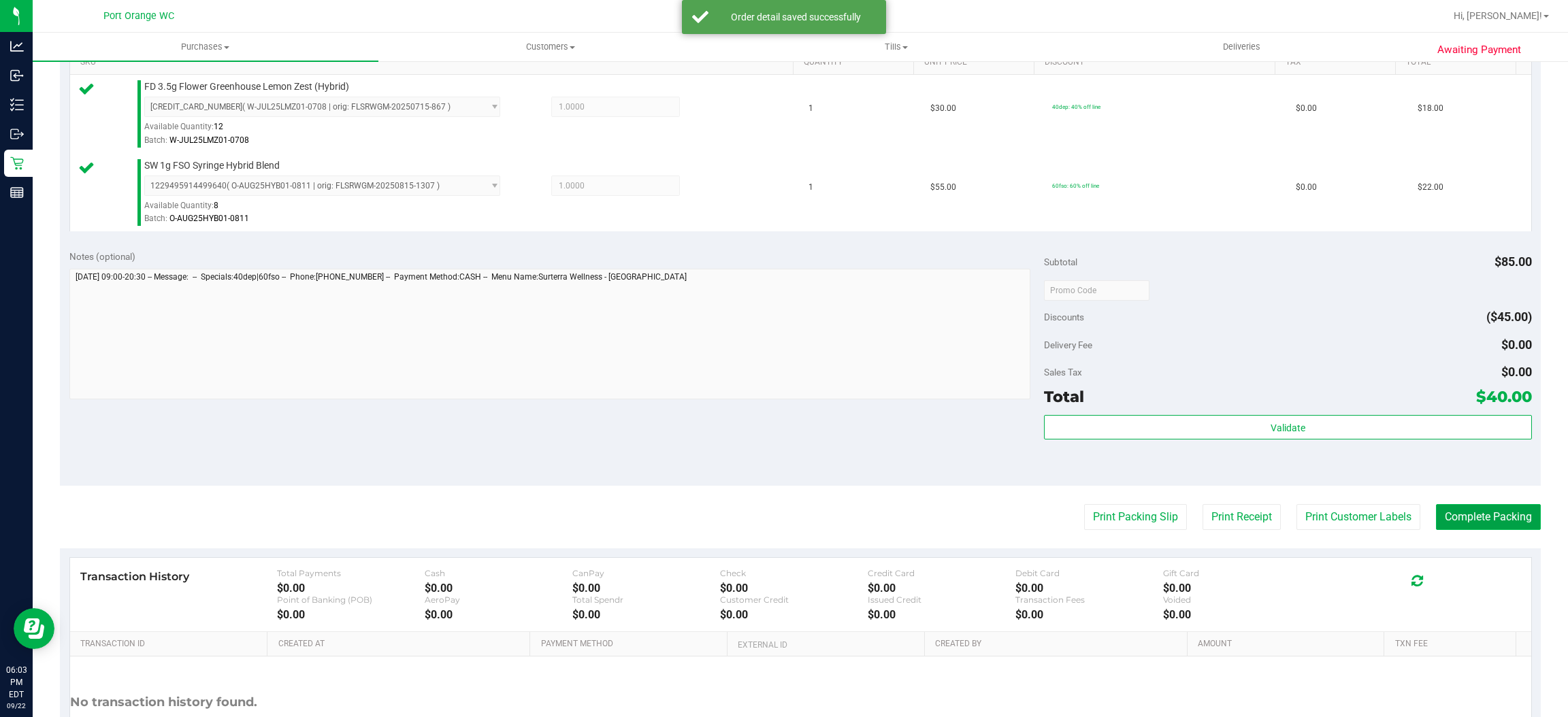
click at [1443, 523] on button "Complete Packing" at bounding box center [1488, 517] width 105 height 26
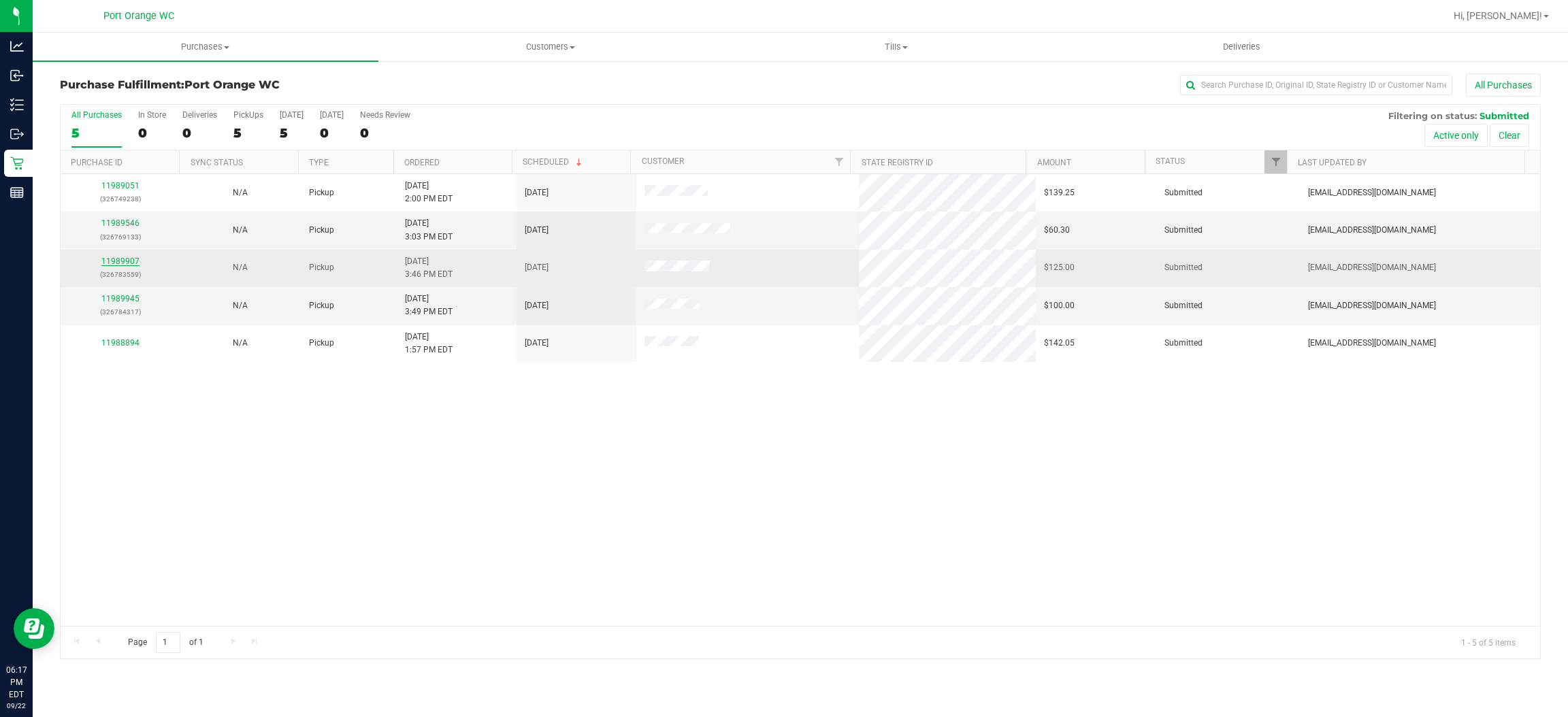
click at [132, 262] on link "11989907" at bounding box center [121, 262] width 38 height 9
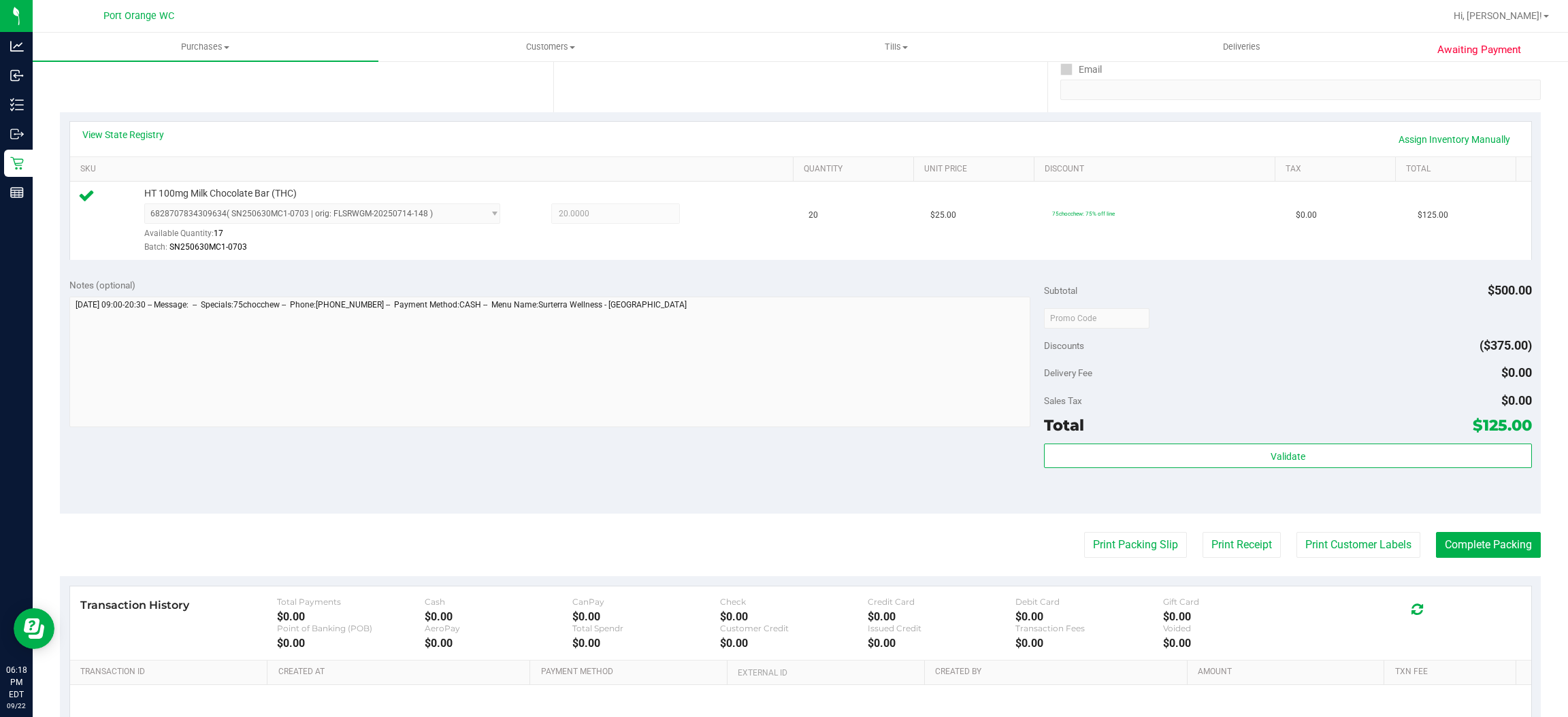
scroll to position [398, 0]
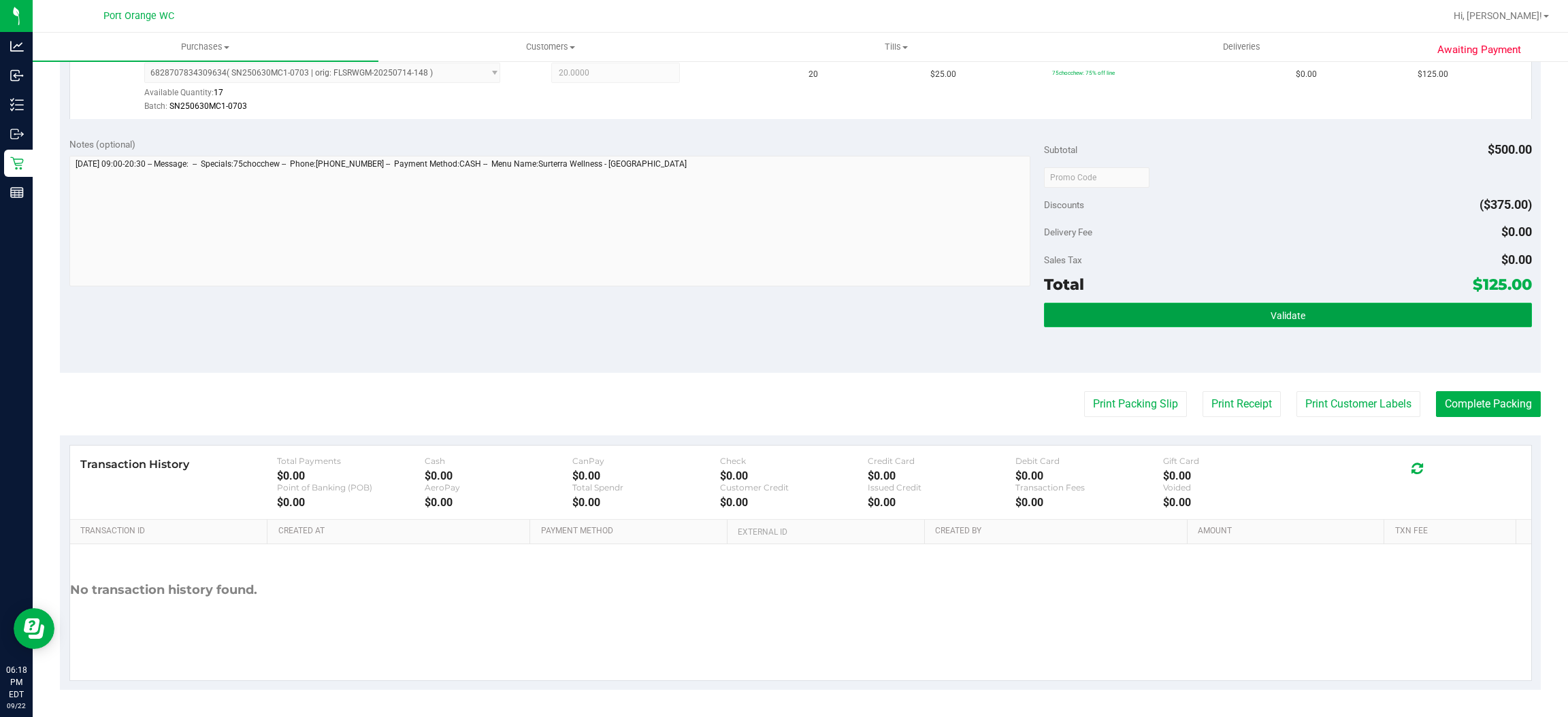
click at [1220, 321] on button "Validate" at bounding box center [1287, 315] width 488 height 25
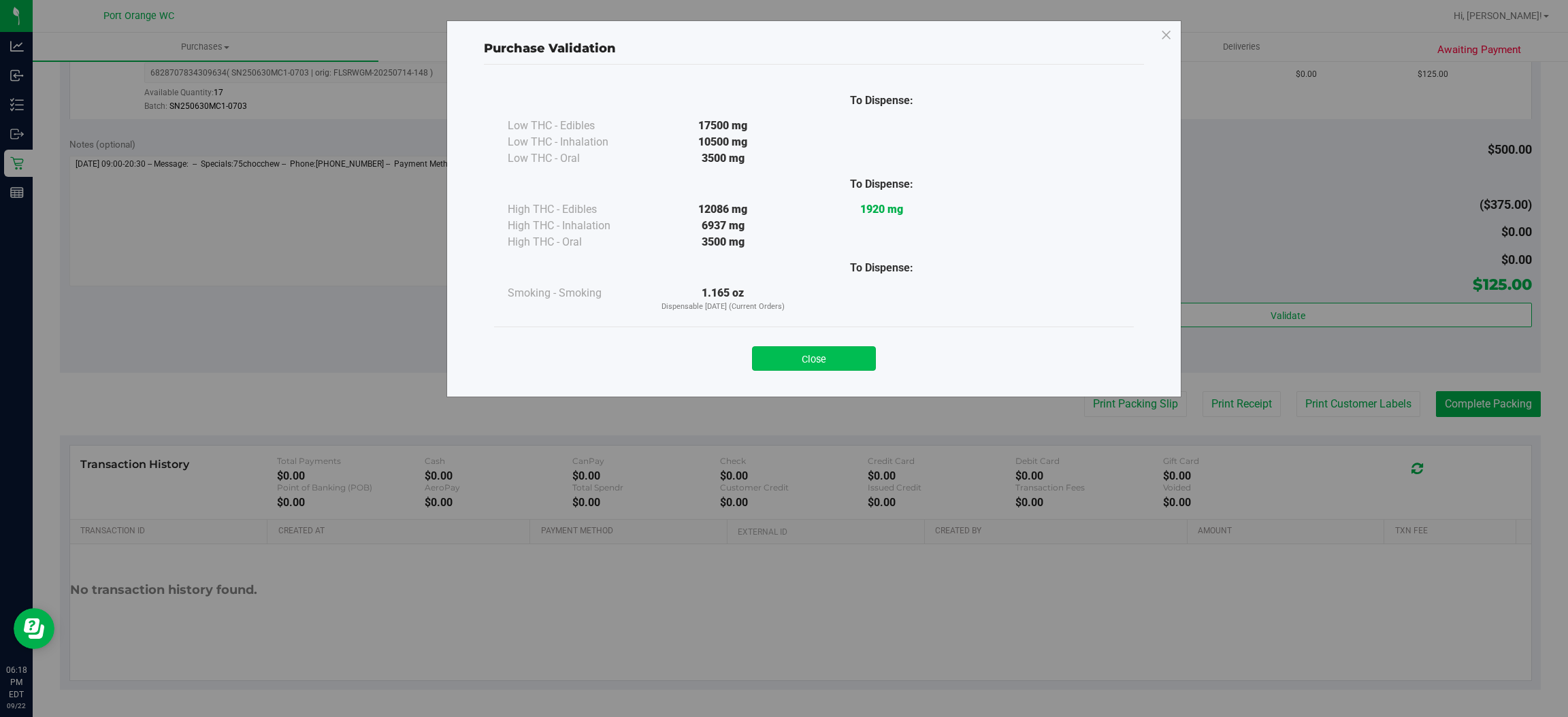
click at [840, 352] on button "Close" at bounding box center [813, 358] width 124 height 25
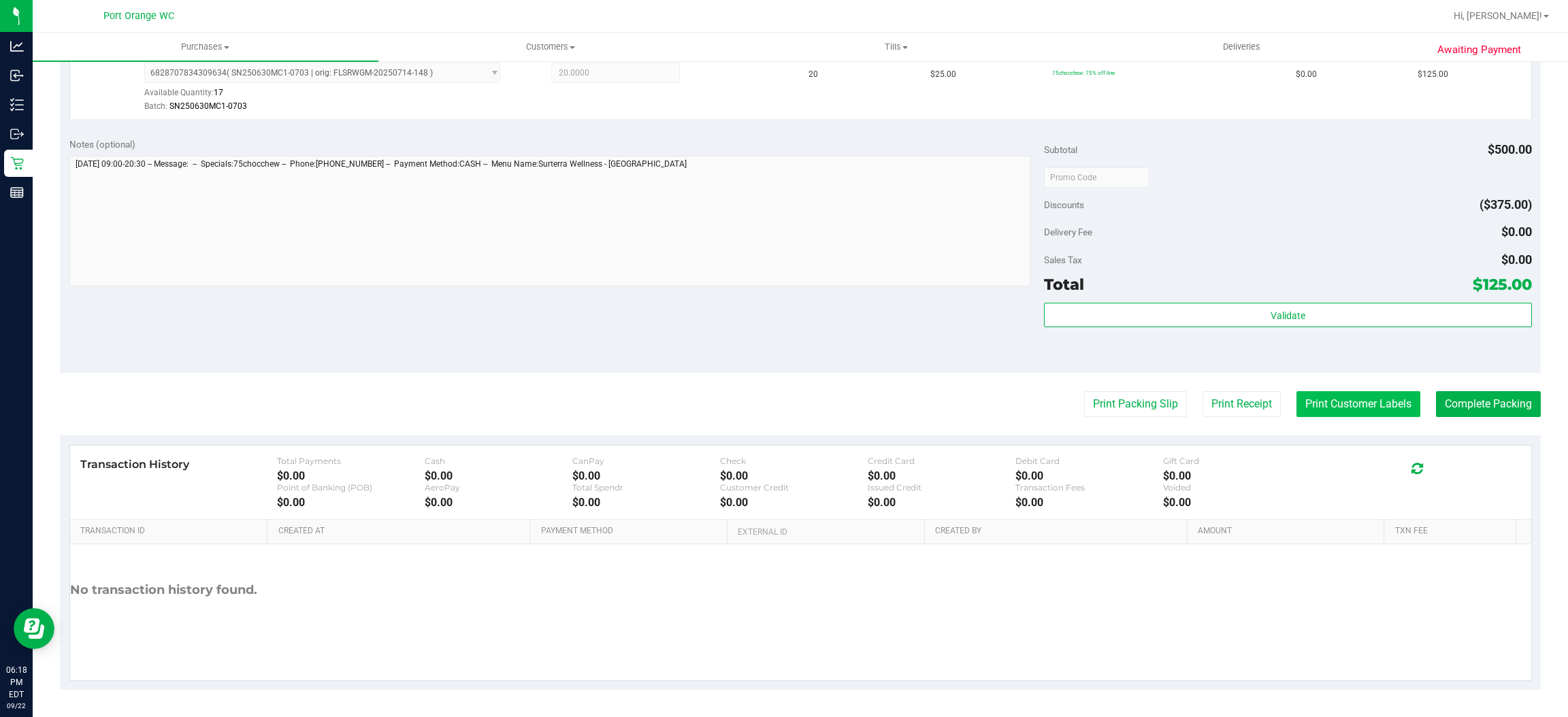
drag, startPoint x: 1367, startPoint y: 418, endPoint x: 1358, endPoint y: 398, distance: 21.9
click at [1366, 414] on purchase-details "Back Edit Purchase Cancel Purchase View Profile # 11989907 BioTrack ID: - Submi…" at bounding box center [800, 184] width 1481 height 1011
click at [1355, 395] on button "Print Customer Labels" at bounding box center [1358, 404] width 124 height 26
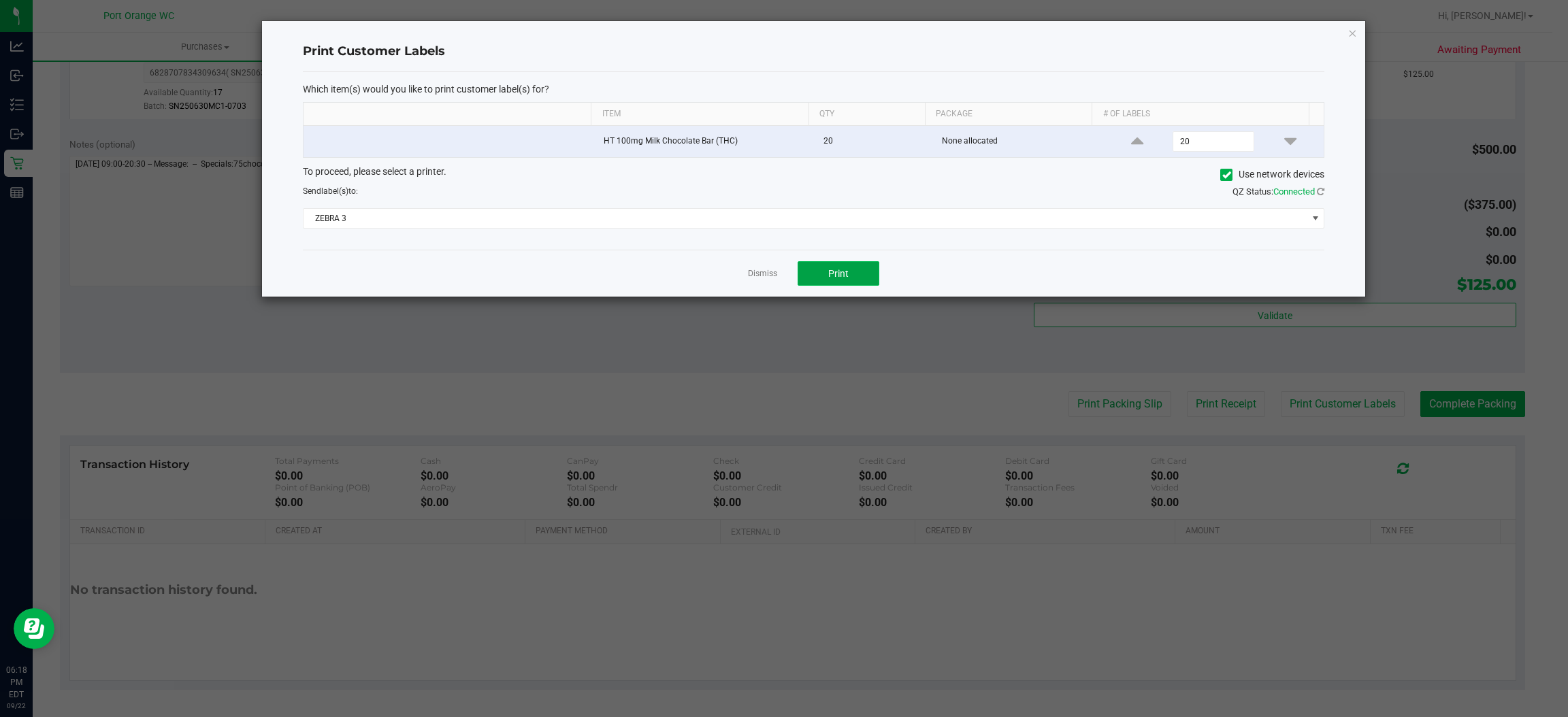
click at [871, 268] on button "Print" at bounding box center [838, 273] width 81 height 25
click at [771, 273] on link "Dismiss" at bounding box center [763, 273] width 29 height 12
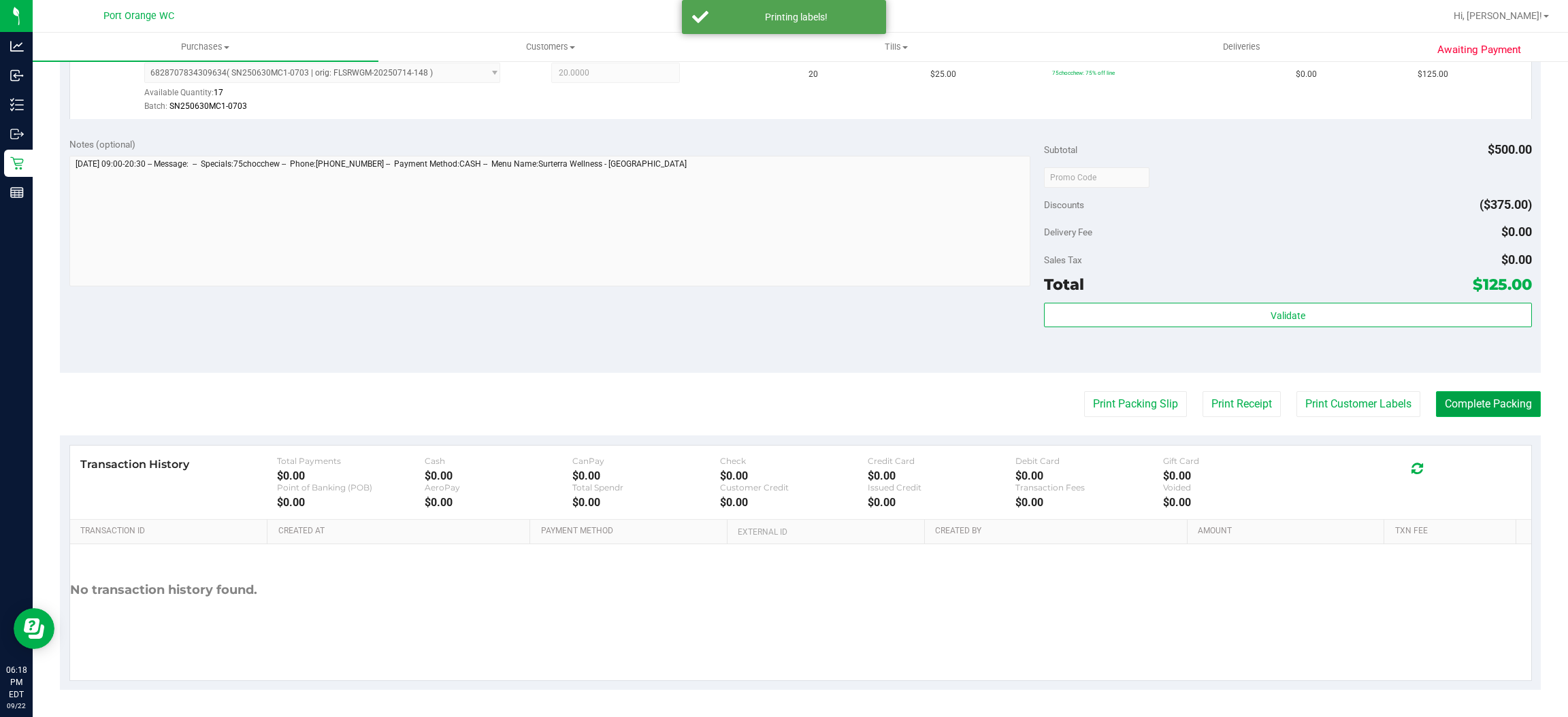
click at [1444, 395] on button "Complete Packing" at bounding box center [1488, 404] width 105 height 26
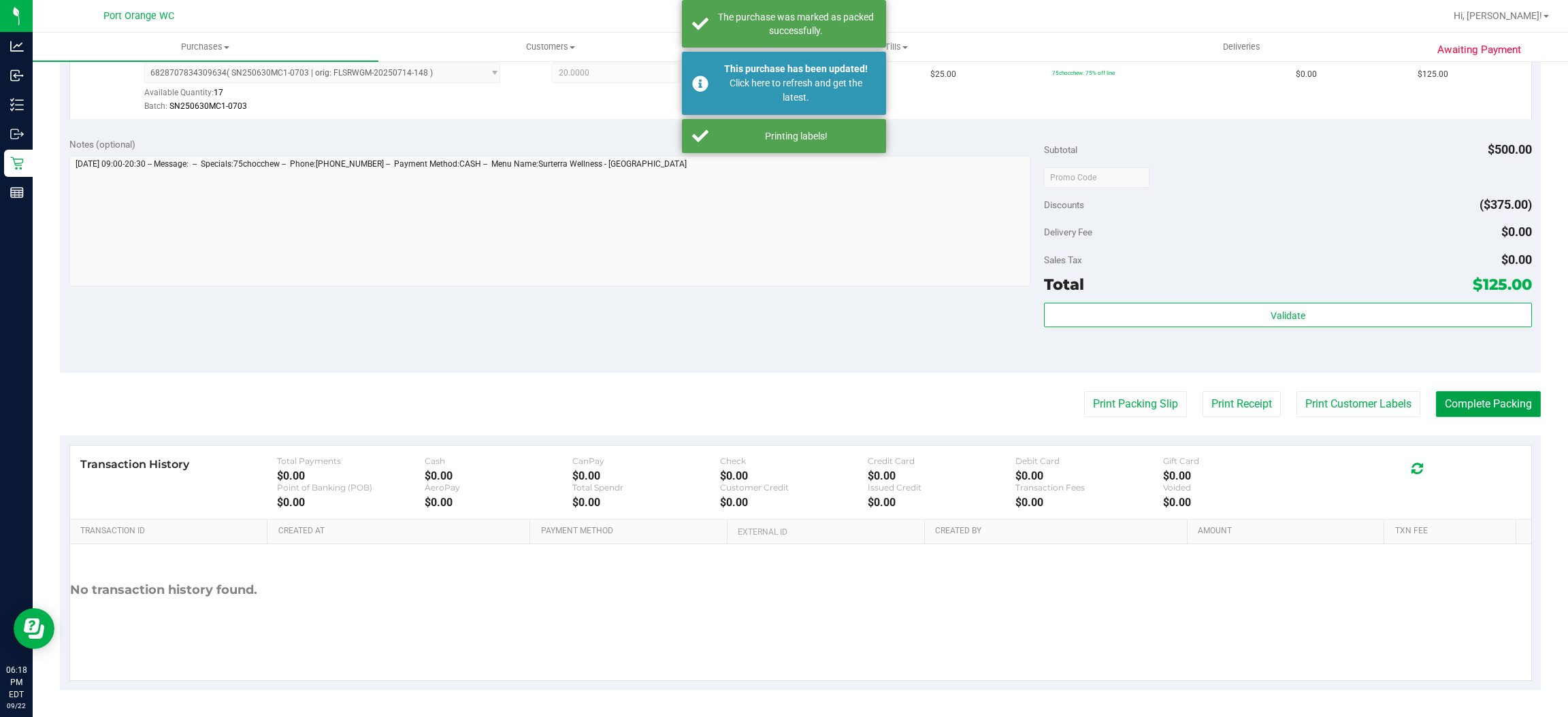
click at [1448, 403] on button "Complete Packing" at bounding box center [1488, 404] width 105 height 26
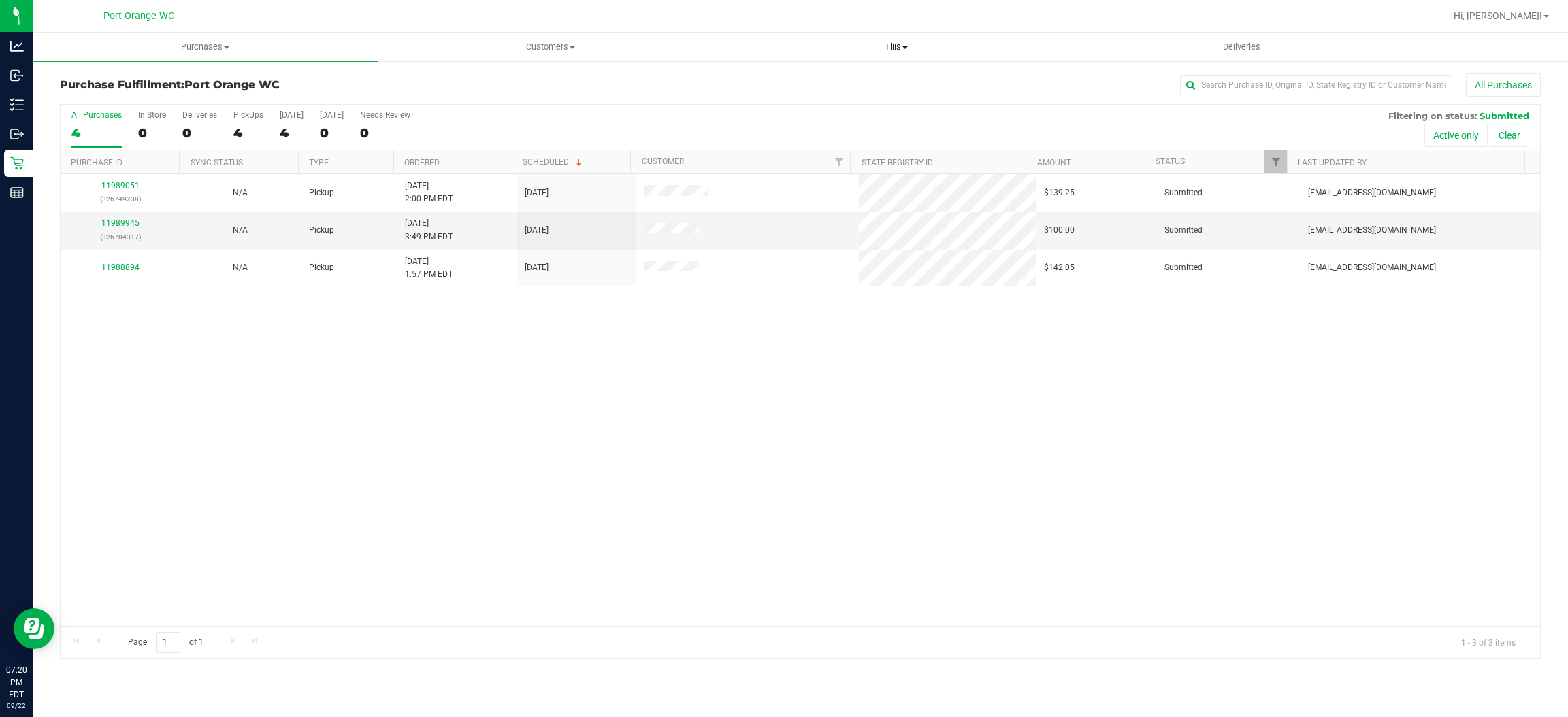
click at [868, 43] on span "Tills" at bounding box center [897, 47] width 345 height 12
click at [854, 84] on li "Manage tills" at bounding box center [897, 82] width 346 height 16
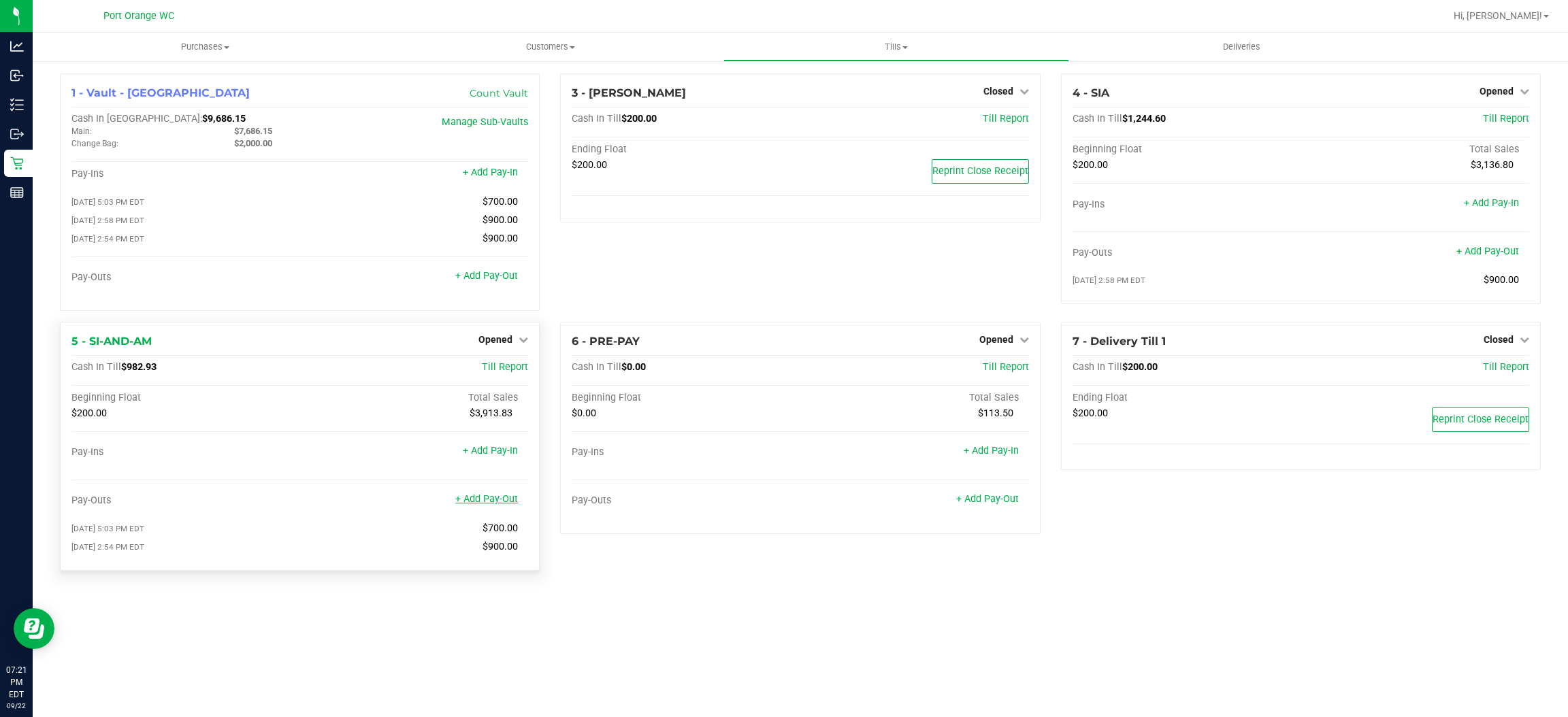
click at [483, 504] on link "+ Add Pay-Out" at bounding box center [487, 498] width 62 height 12
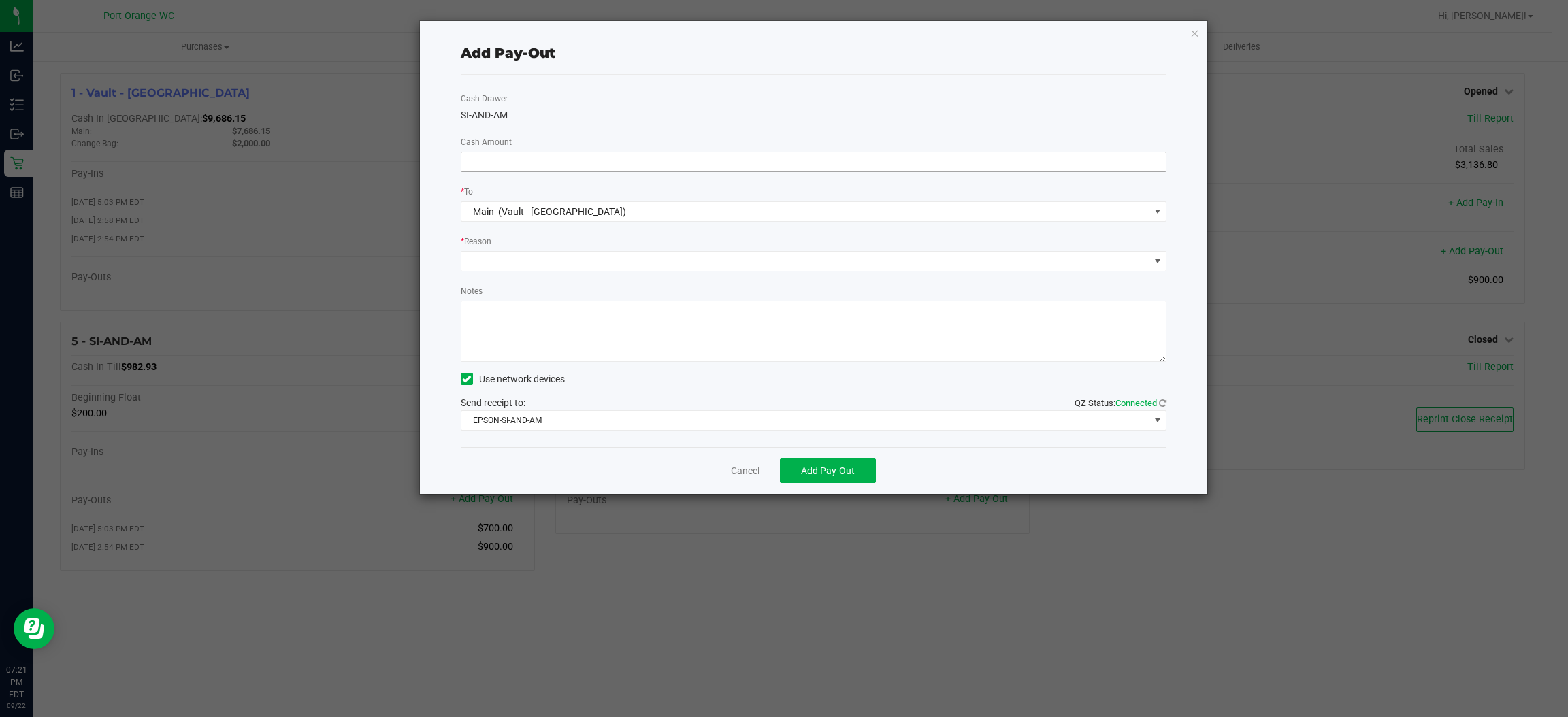
click at [851, 161] on input at bounding box center [813, 162] width 705 height 19
click at [666, 268] on span at bounding box center [805, 261] width 688 height 19
type input "$700.00"
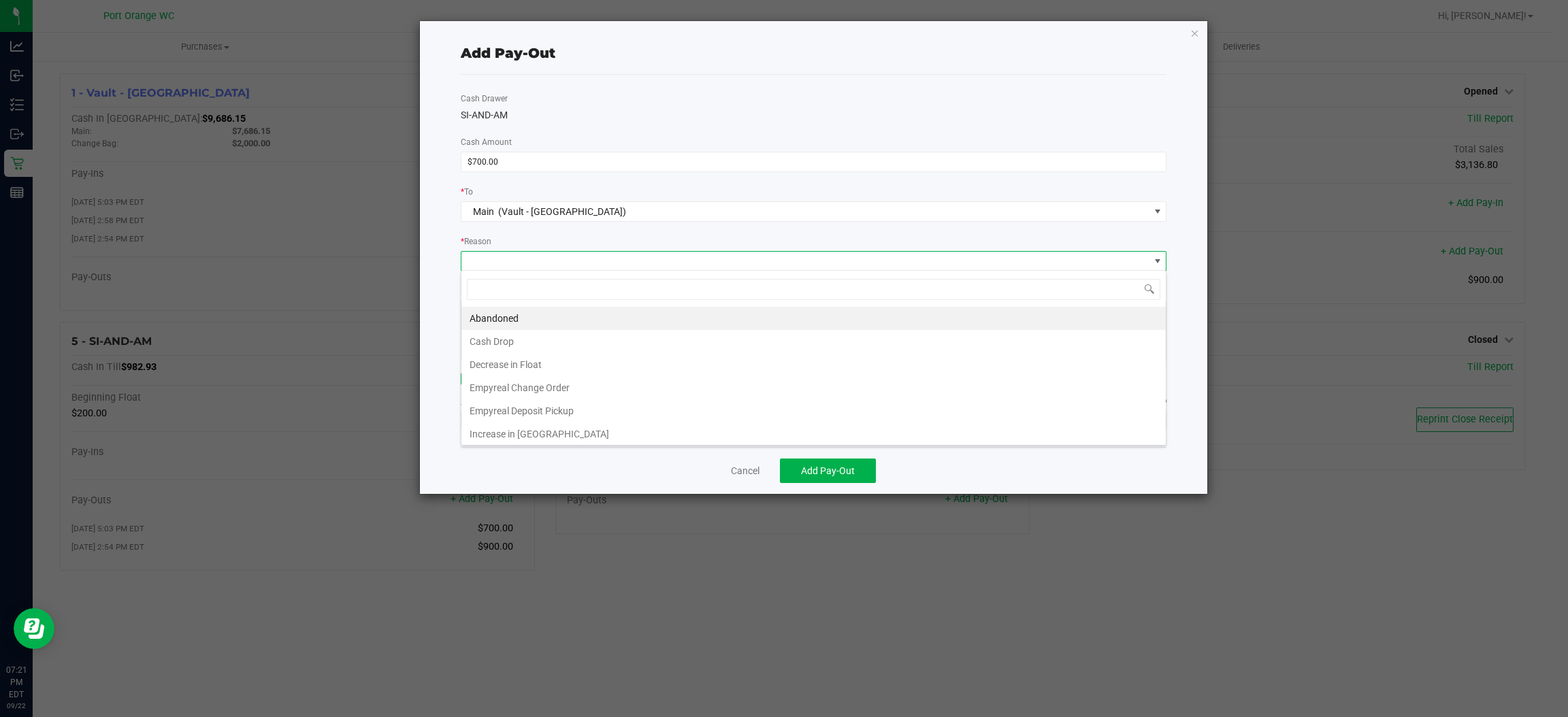
scroll to position [21, 706]
click at [557, 347] on li "Cash Drop" at bounding box center [813, 341] width 704 height 23
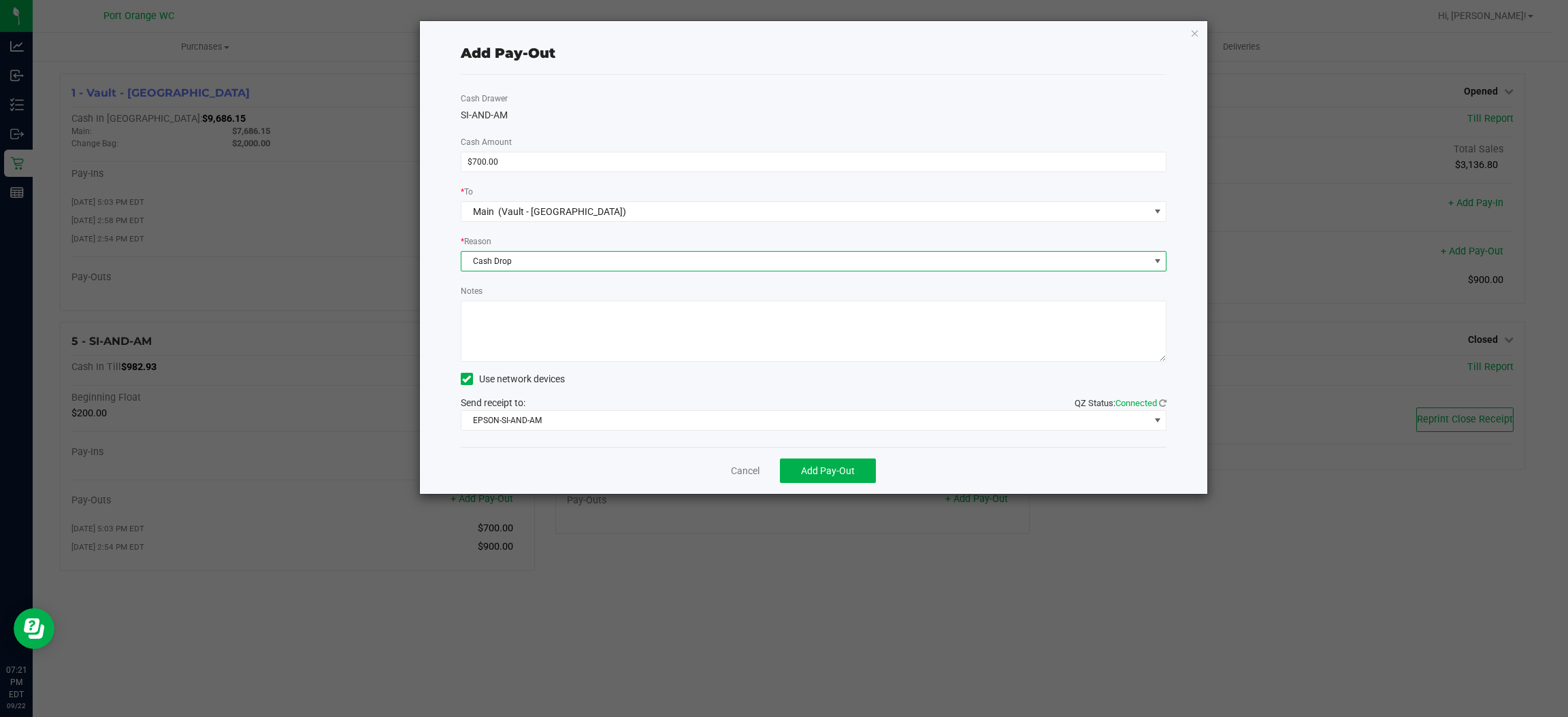
click at [575, 307] on textarea "Notes" at bounding box center [814, 331] width 706 height 61
type textarea "ps"
click at [844, 471] on span "Add Pay-Out" at bounding box center [828, 471] width 54 height 11
click at [745, 469] on link "Dismiss" at bounding box center [741, 471] width 33 height 15
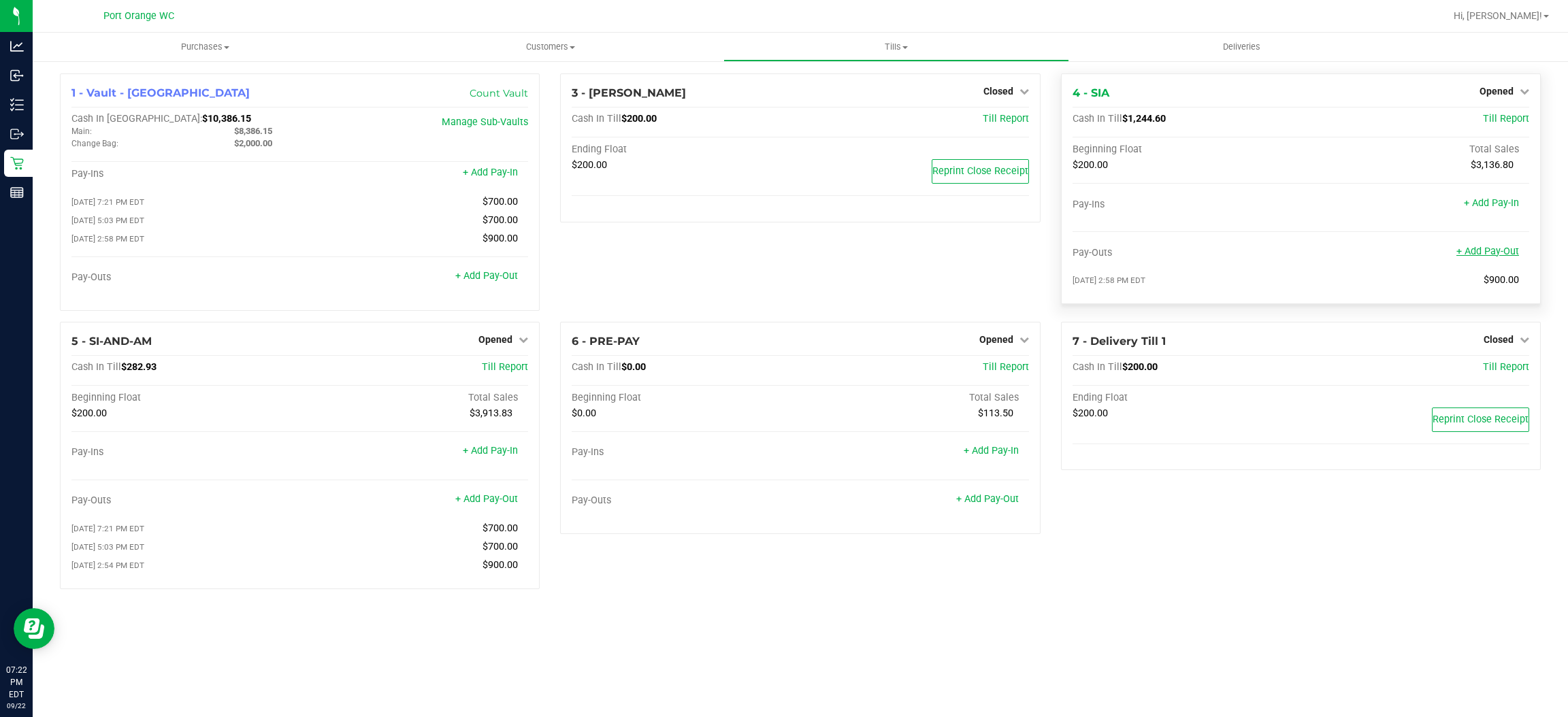
click at [1494, 249] on link "+ Add Pay-Out" at bounding box center [1487, 251] width 62 height 12
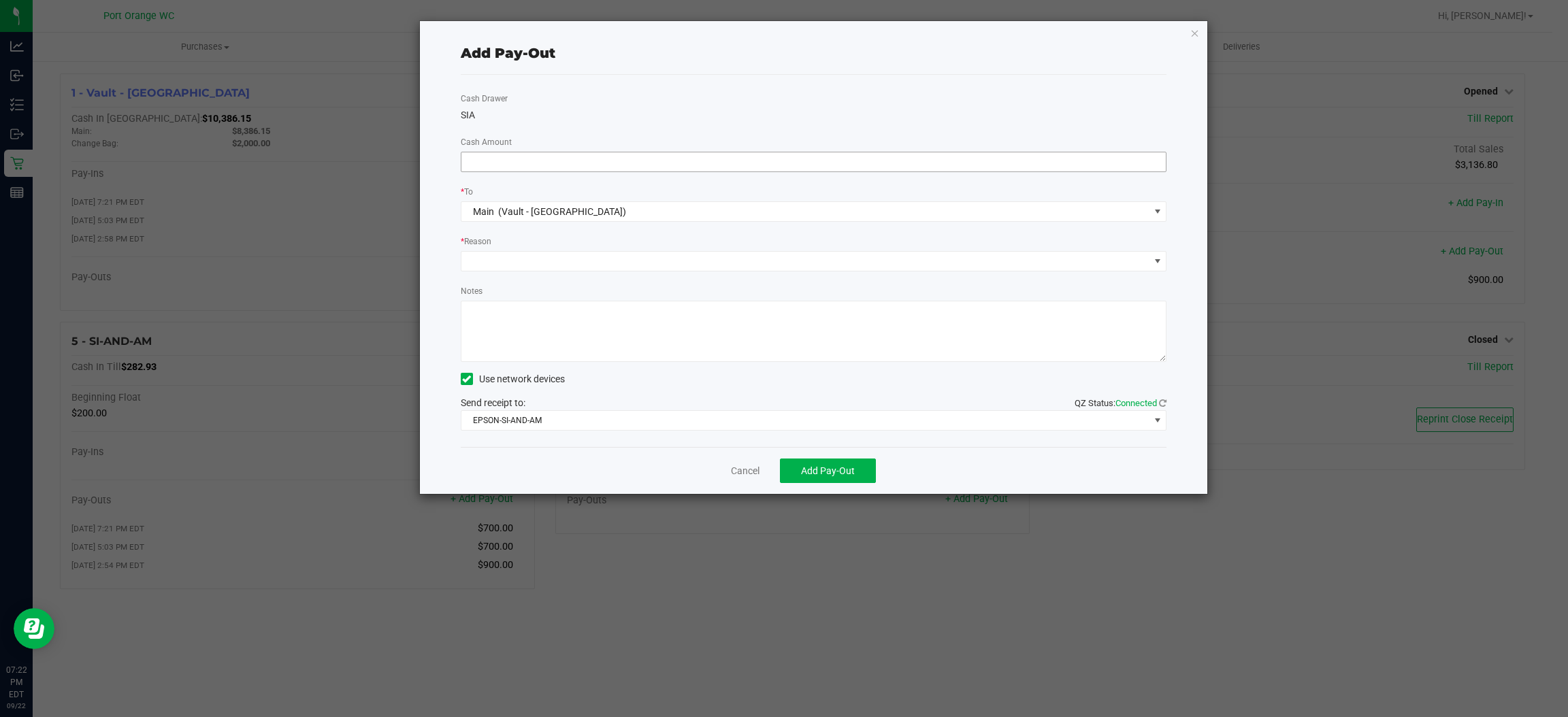
click at [972, 159] on input at bounding box center [813, 162] width 705 height 19
click at [612, 262] on span at bounding box center [805, 261] width 688 height 19
type input "$1,000.00"
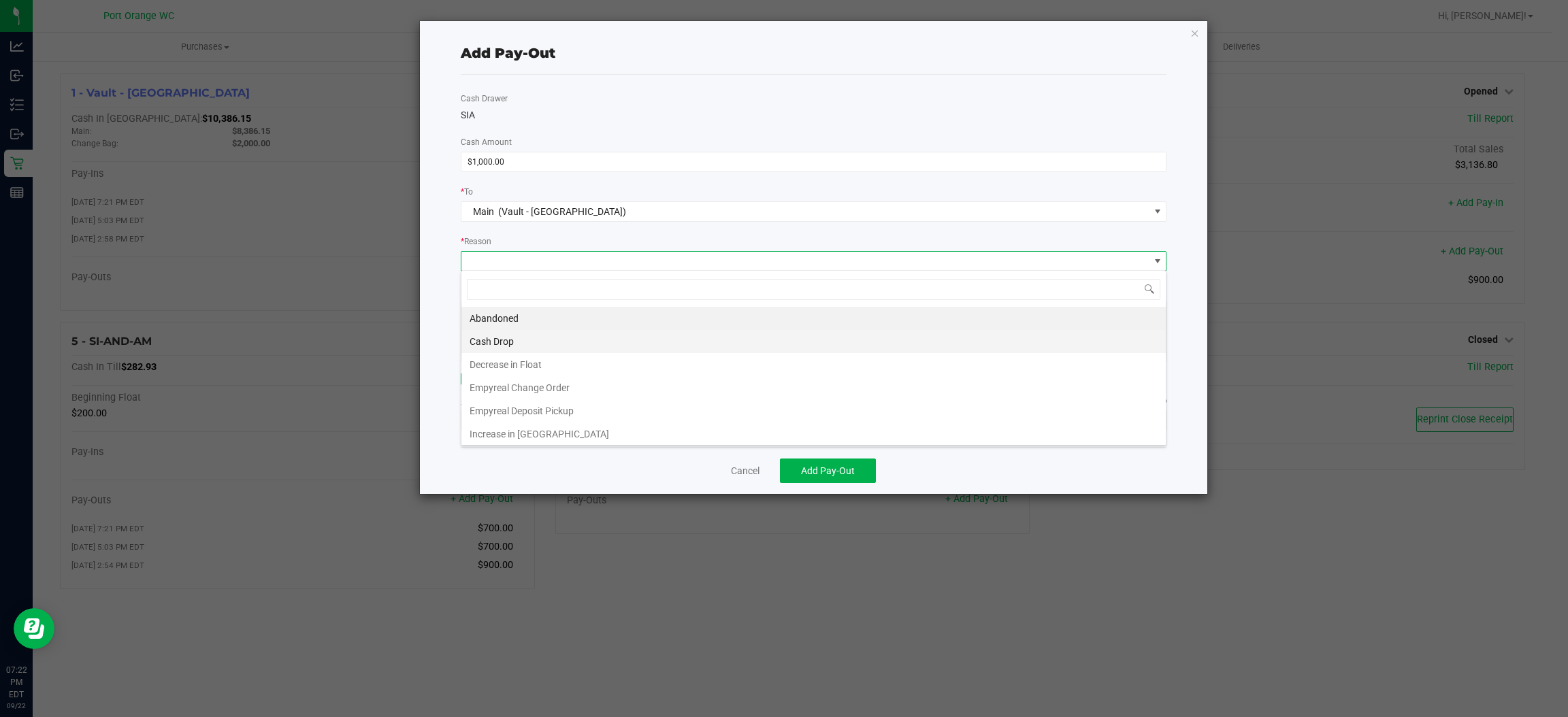
click at [564, 347] on li "Cash Drop" at bounding box center [813, 341] width 704 height 23
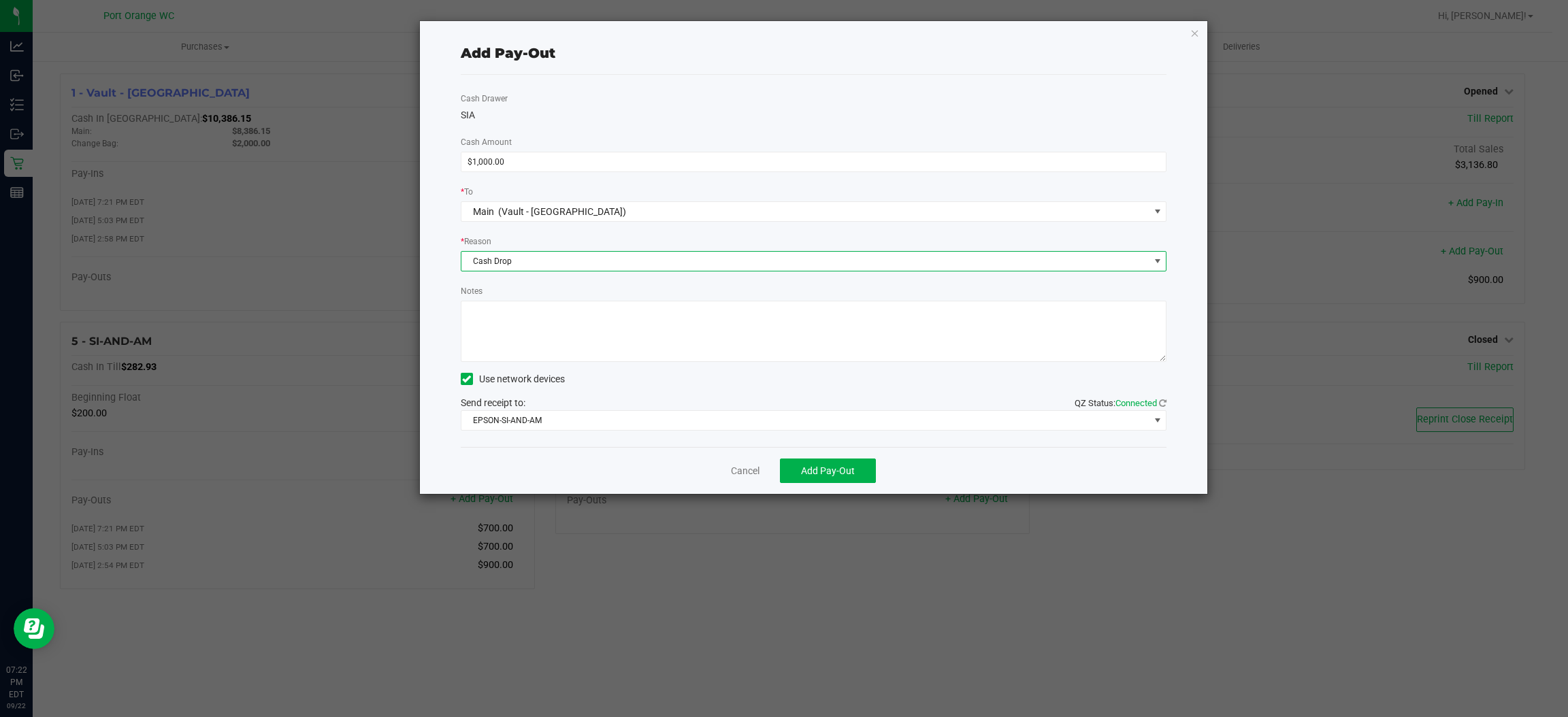
click at [575, 316] on textarea "Notes" at bounding box center [814, 331] width 706 height 61
type textarea "ps"
click at [839, 468] on span "Add Pay-Out" at bounding box center [828, 471] width 54 height 11
click at [749, 475] on link "Dismiss" at bounding box center [741, 471] width 33 height 15
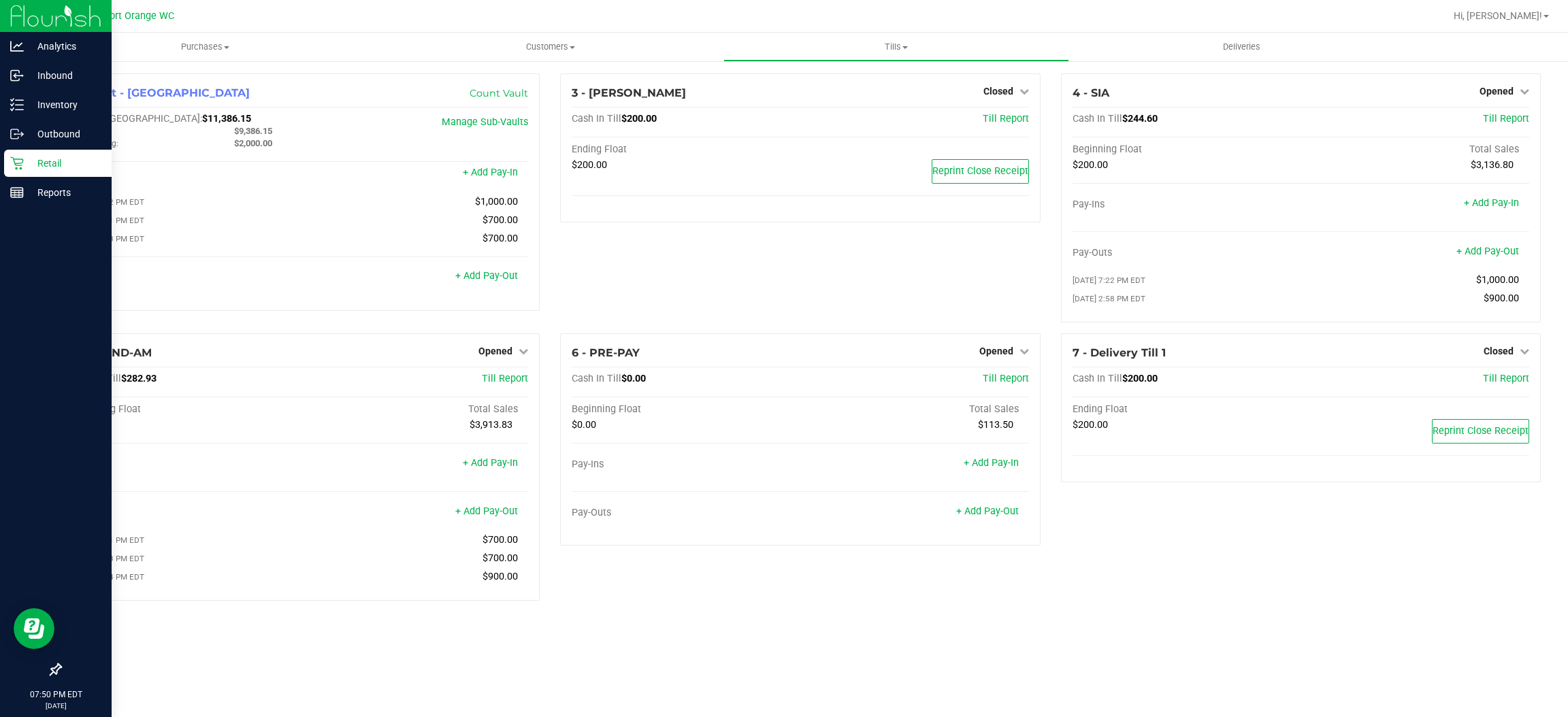
click at [17, 163] on icon at bounding box center [16, 164] width 13 height 13
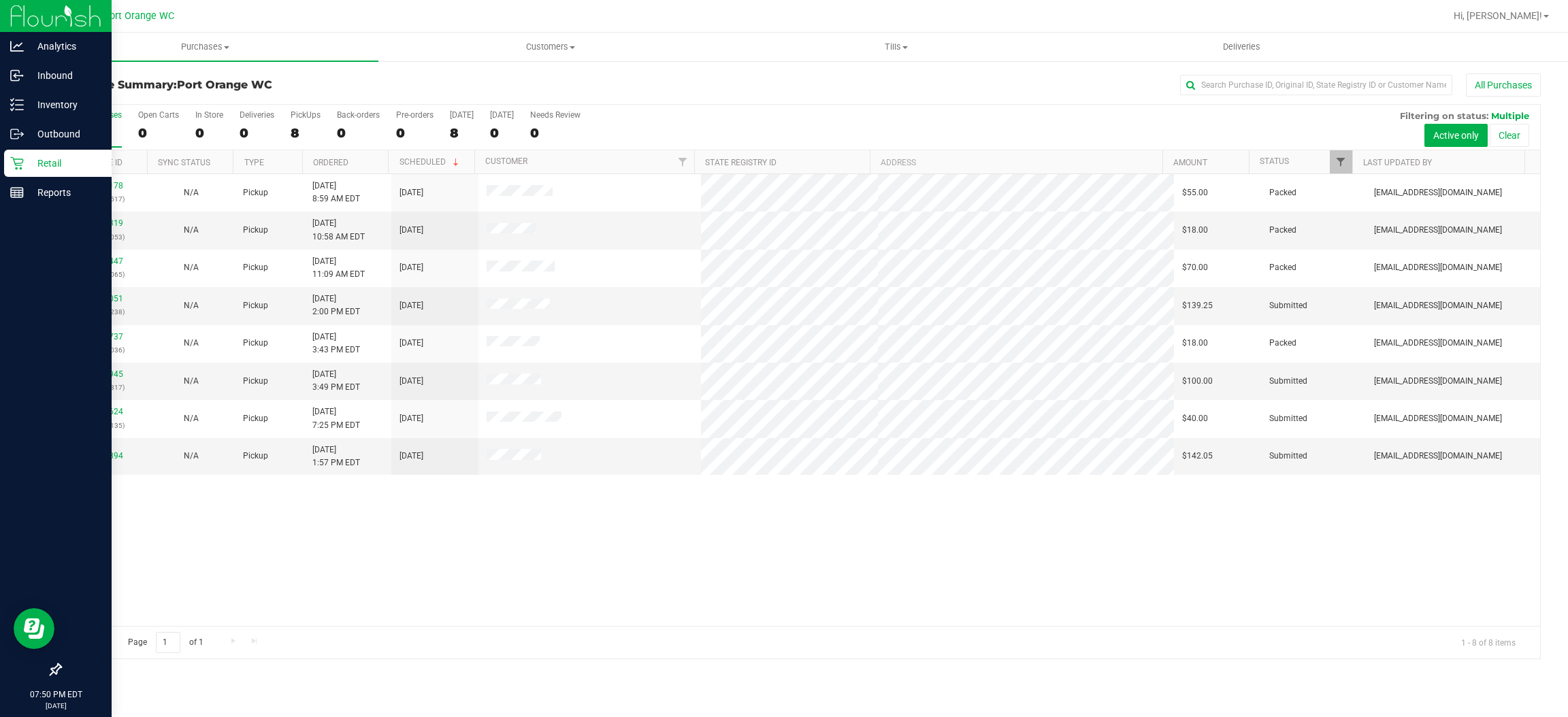
click at [1345, 164] on span "Filter" at bounding box center [1341, 162] width 11 height 11
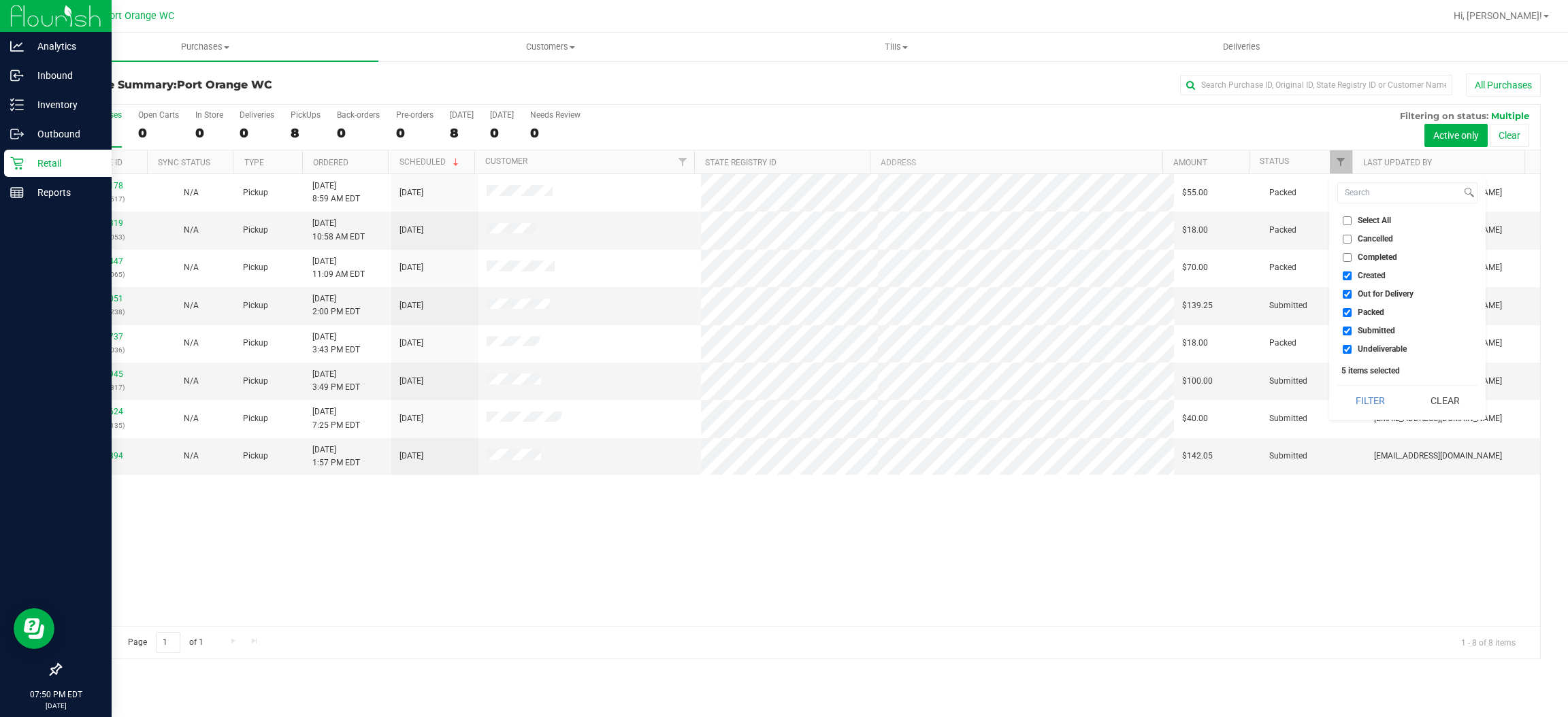
click at [1371, 275] on span "Created" at bounding box center [1371, 275] width 28 height 8
click at [1352, 275] on input "Created" at bounding box center [1348, 276] width 9 height 9
checkbox input "false"
click at [1409, 298] on span "Out for Delivery" at bounding box center [1385, 294] width 56 height 8
click at [1352, 299] on input "Out for Delivery" at bounding box center [1348, 294] width 9 height 9
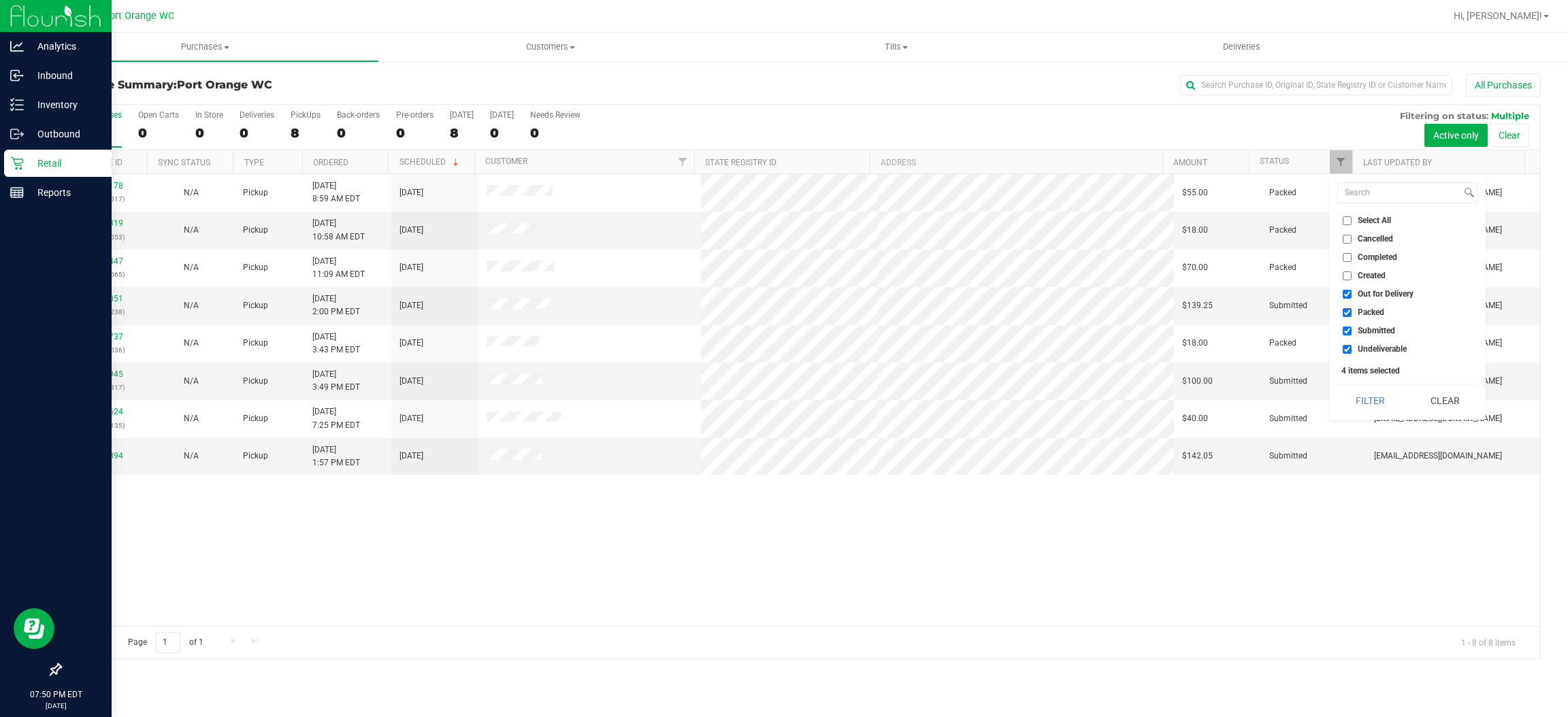
checkbox input "false"
click at [1350, 313] on input "Packed" at bounding box center [1348, 313] width 9 height 9
checkbox input "false"
click at [1387, 348] on span "Undeliverable" at bounding box center [1382, 348] width 49 height 8
click at [1352, 348] on input "Undeliverable" at bounding box center [1348, 349] width 9 height 9
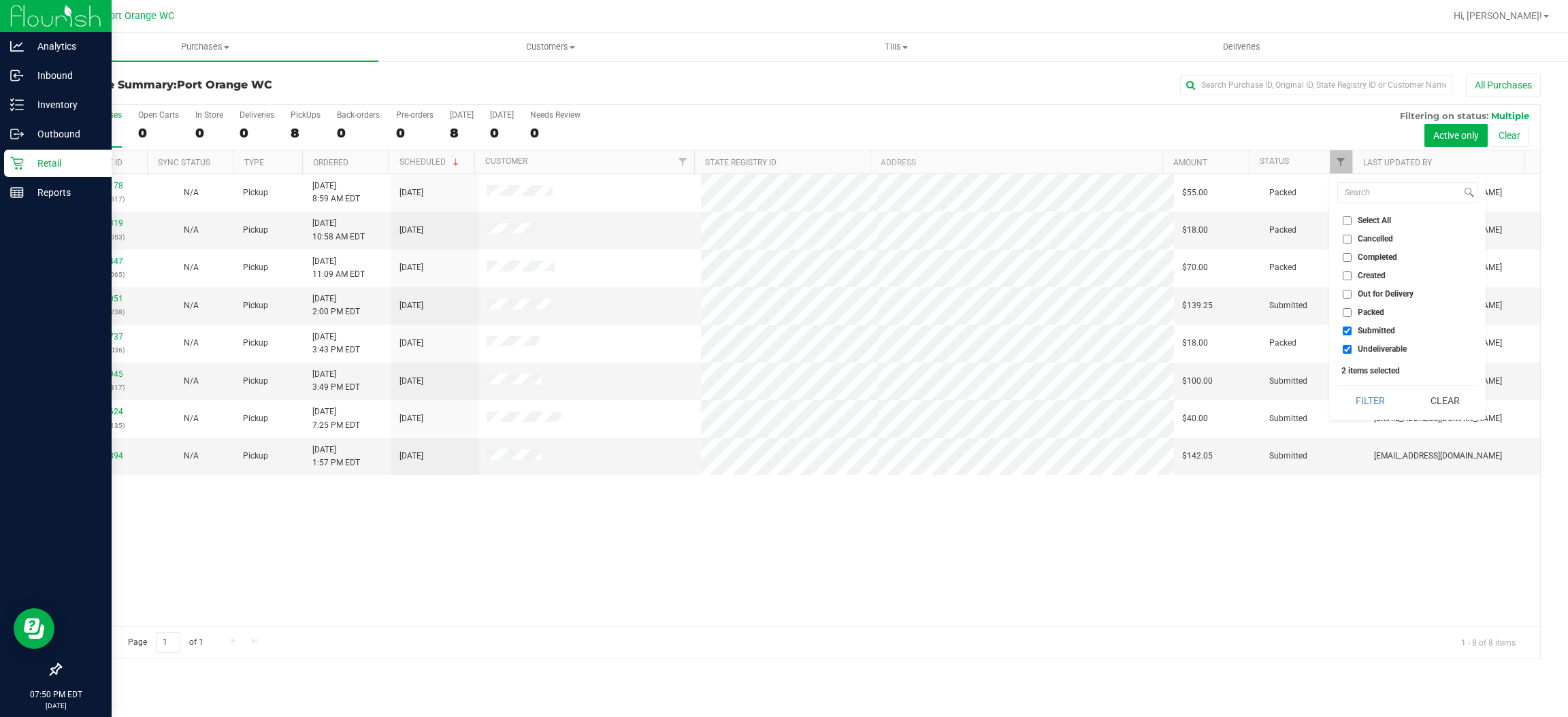
checkbox input "false"
click at [1370, 413] on button "Filter" at bounding box center [1369, 401] width 65 height 30
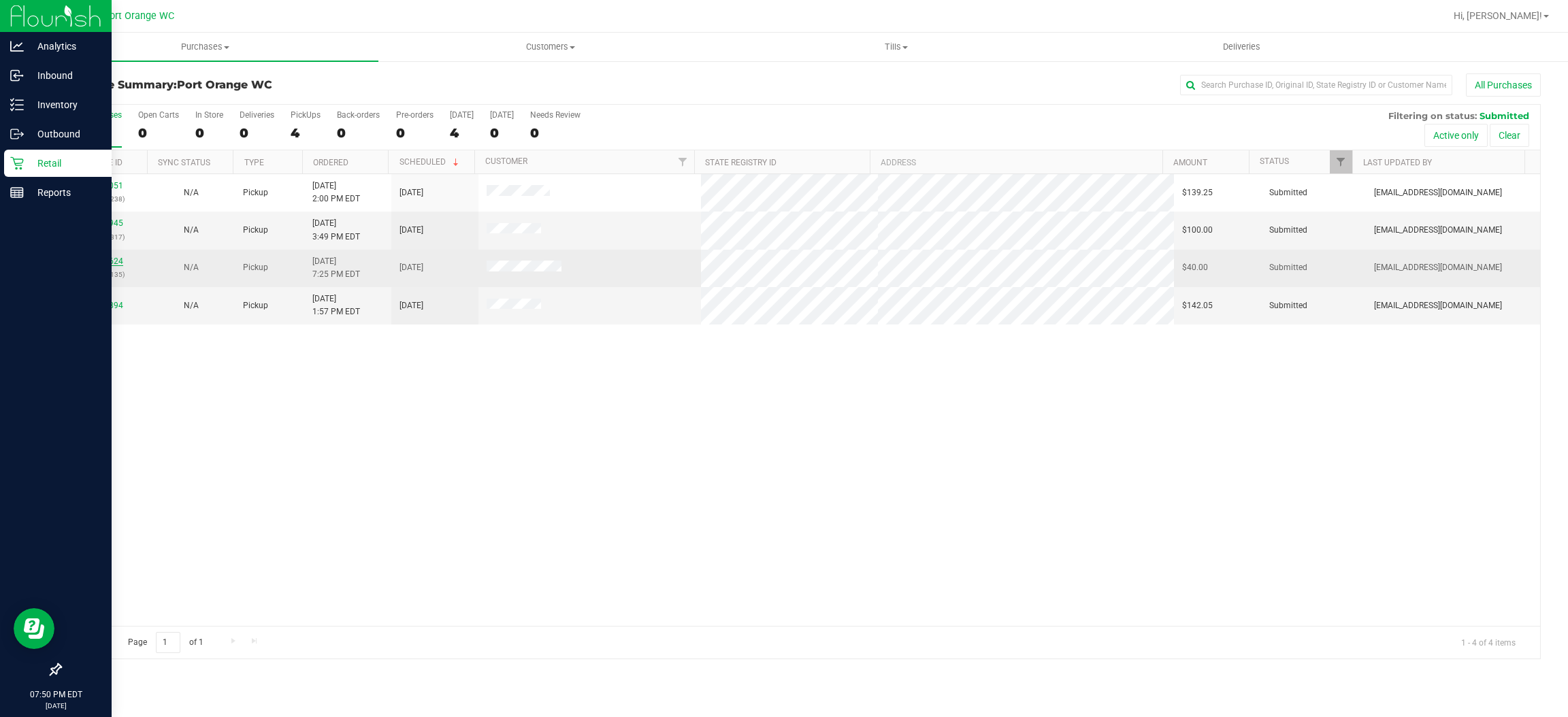
click at [110, 262] on link "11991624" at bounding box center [104, 262] width 38 height 9
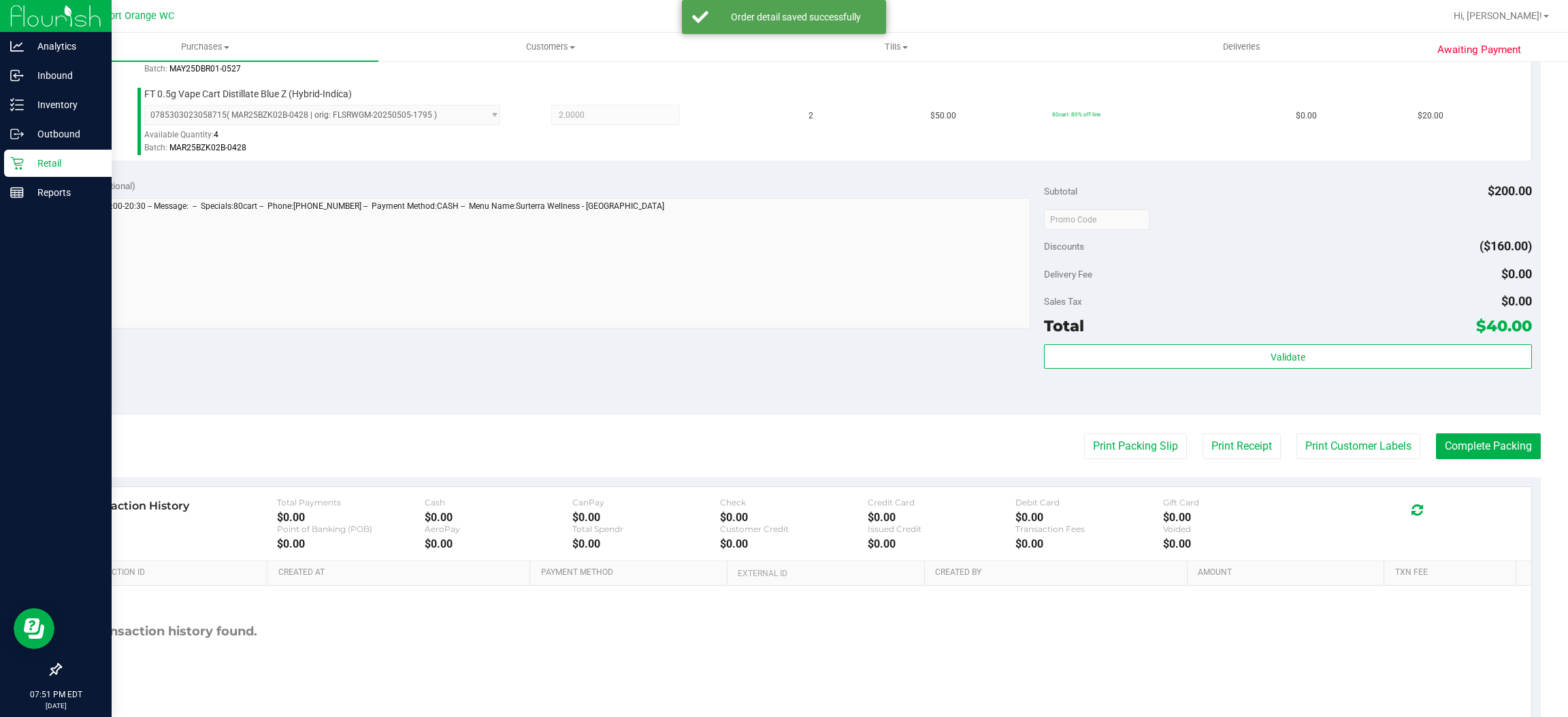
scroll to position [513, 0]
click at [1223, 369] on div "Validate" at bounding box center [1287, 372] width 488 height 61
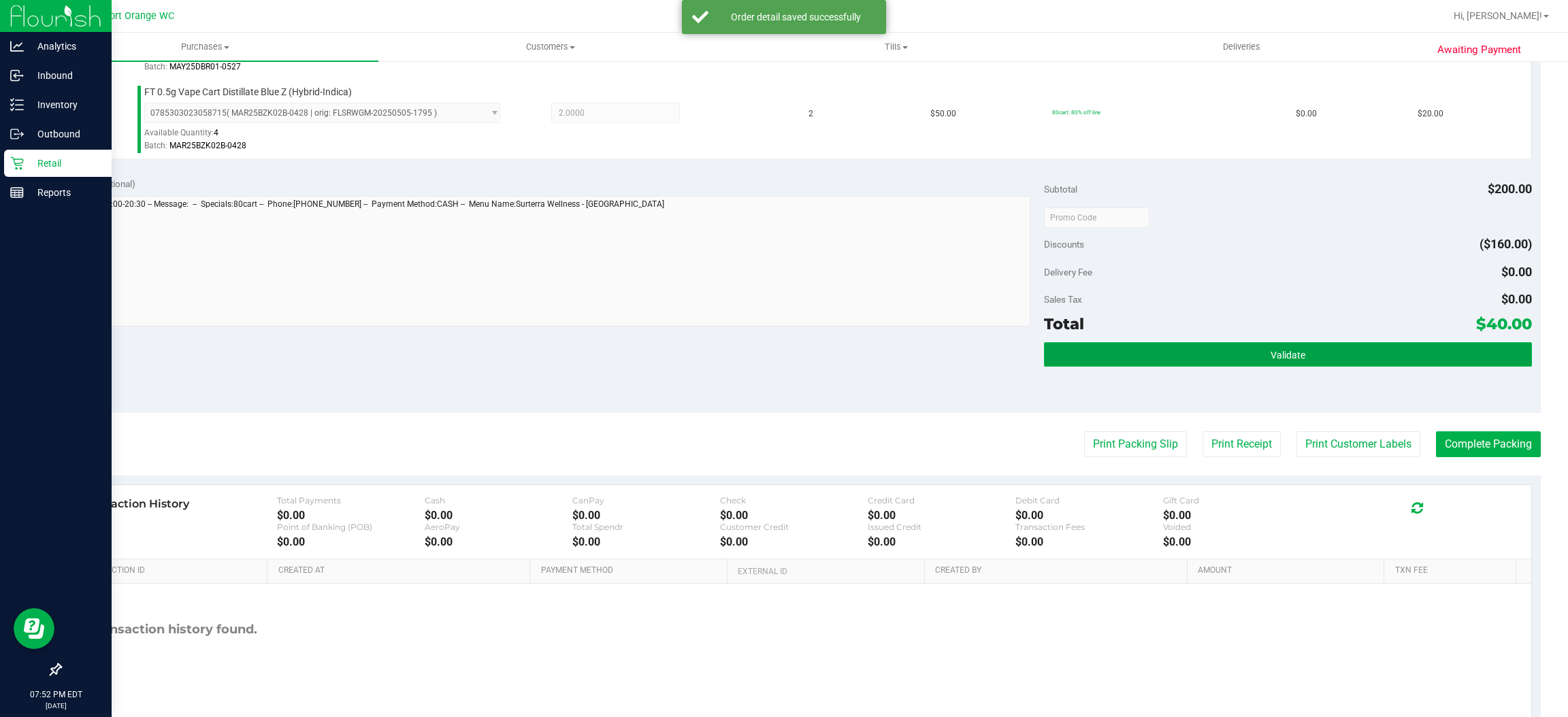
click at [1222, 355] on button "Validate" at bounding box center [1287, 354] width 488 height 25
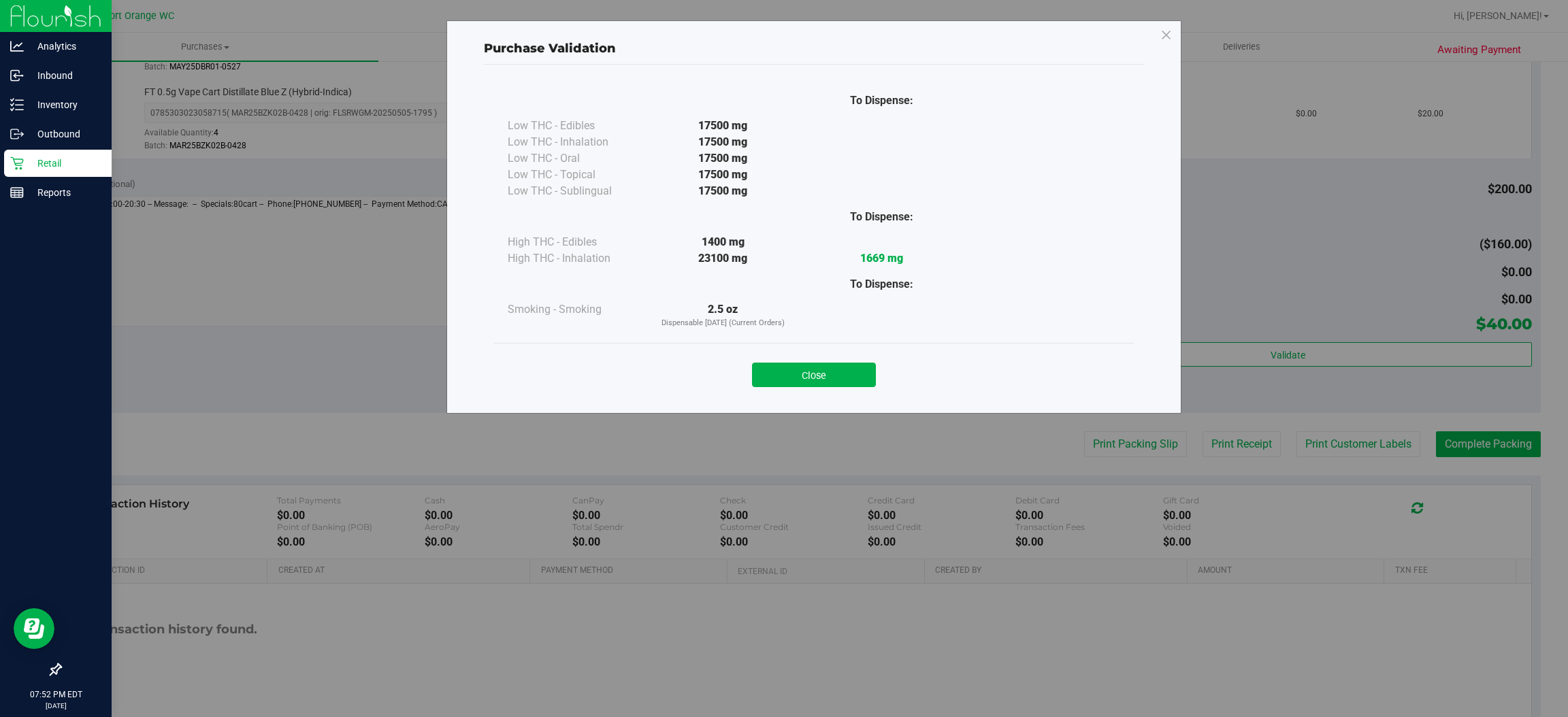
click at [793, 377] on button "Close" at bounding box center [813, 375] width 124 height 25
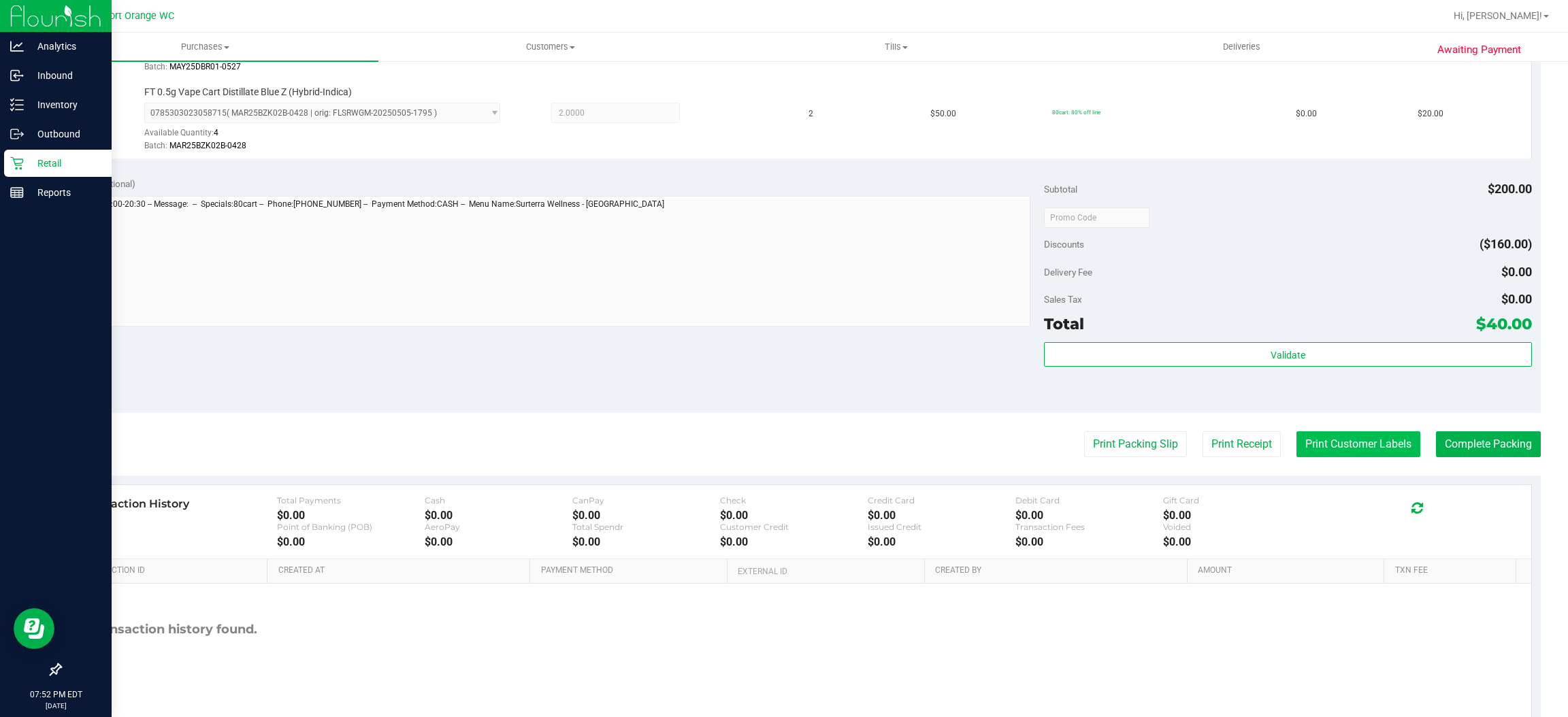
click at [1384, 434] on button "Print Customer Labels" at bounding box center [1358, 444] width 124 height 26
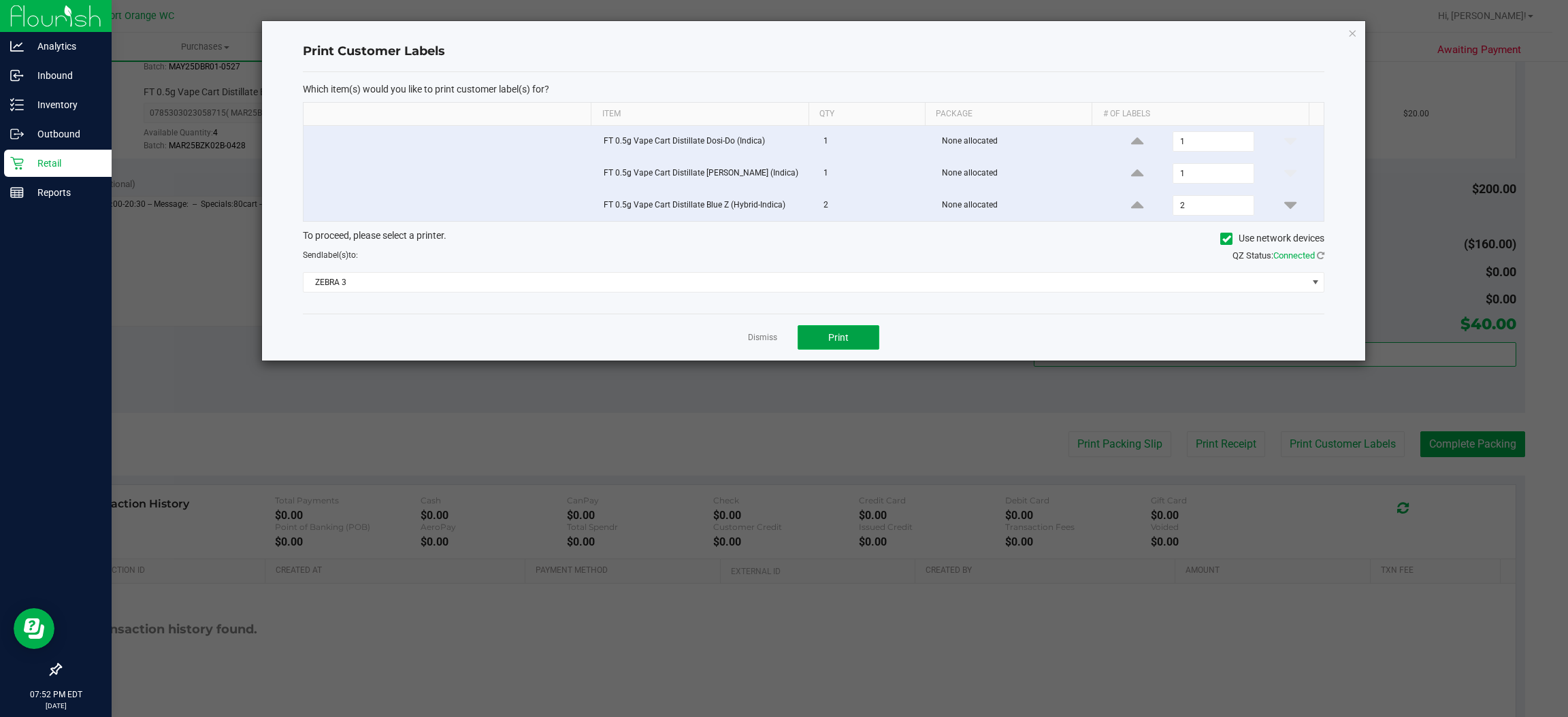
click at [856, 343] on button "Print" at bounding box center [838, 337] width 81 height 25
drag, startPoint x: 765, startPoint y: 342, endPoint x: 947, endPoint y: 419, distance: 197.6
click at [767, 342] on link "Dismiss" at bounding box center [763, 337] width 29 height 12
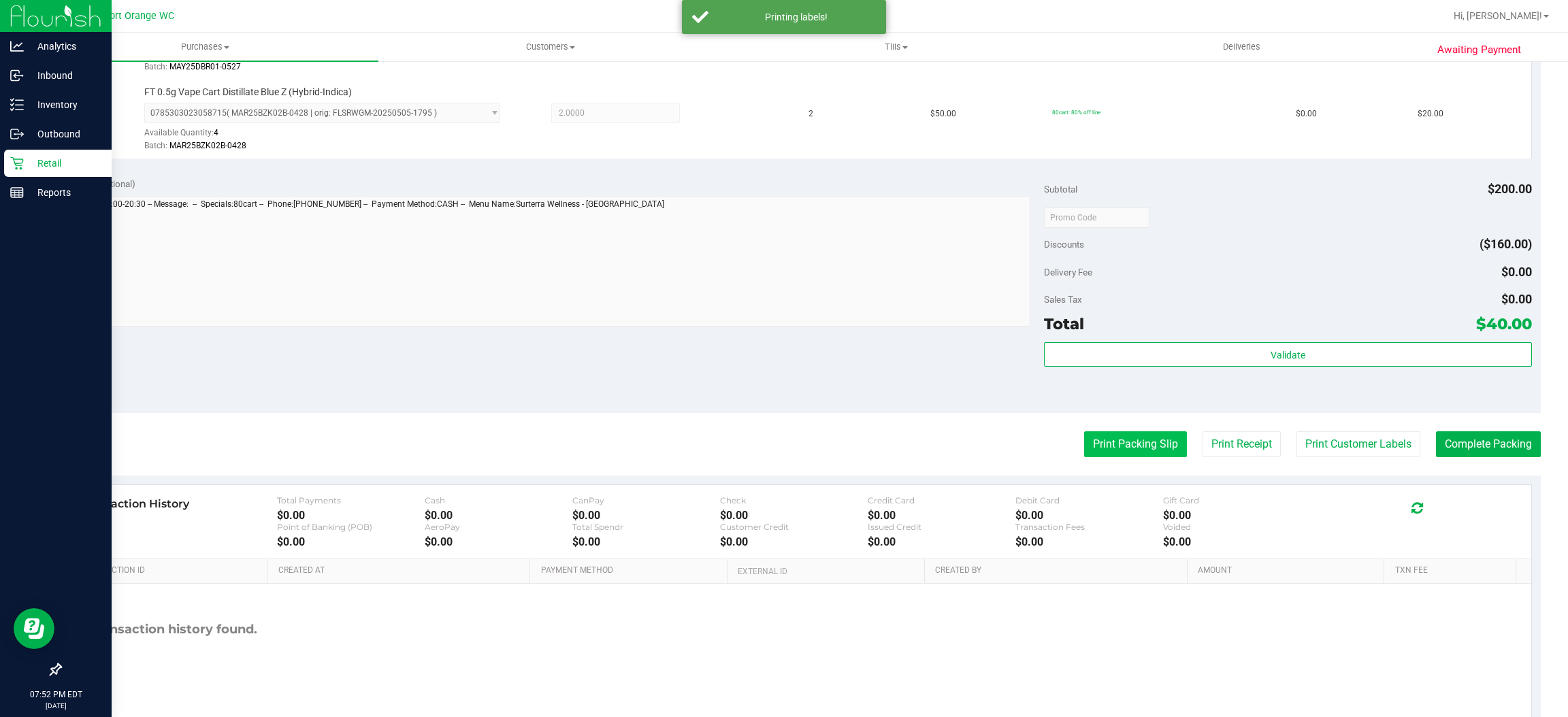
click at [1101, 455] on button "Print Packing Slip" at bounding box center [1135, 444] width 102 height 26
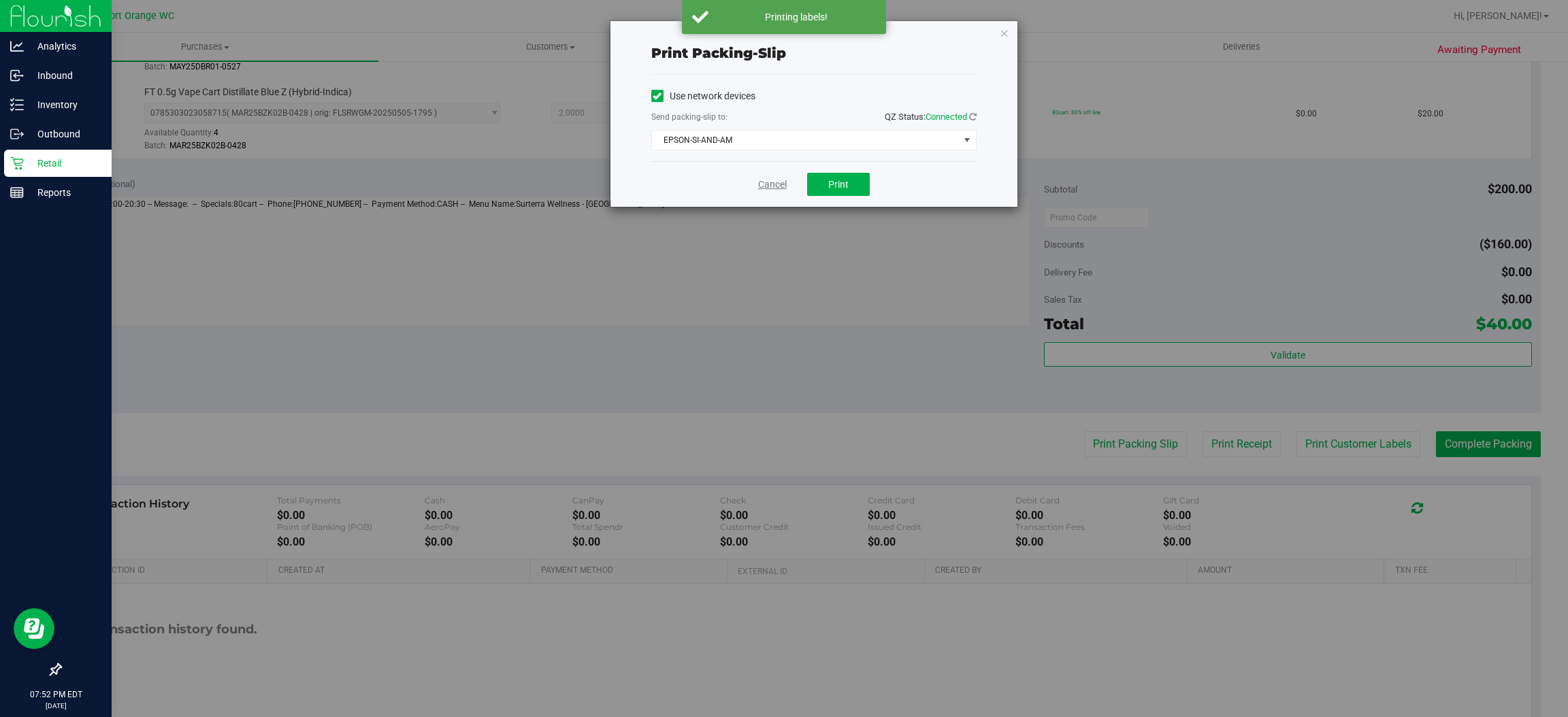
click at [773, 185] on link "Cancel" at bounding box center [772, 185] width 28 height 15
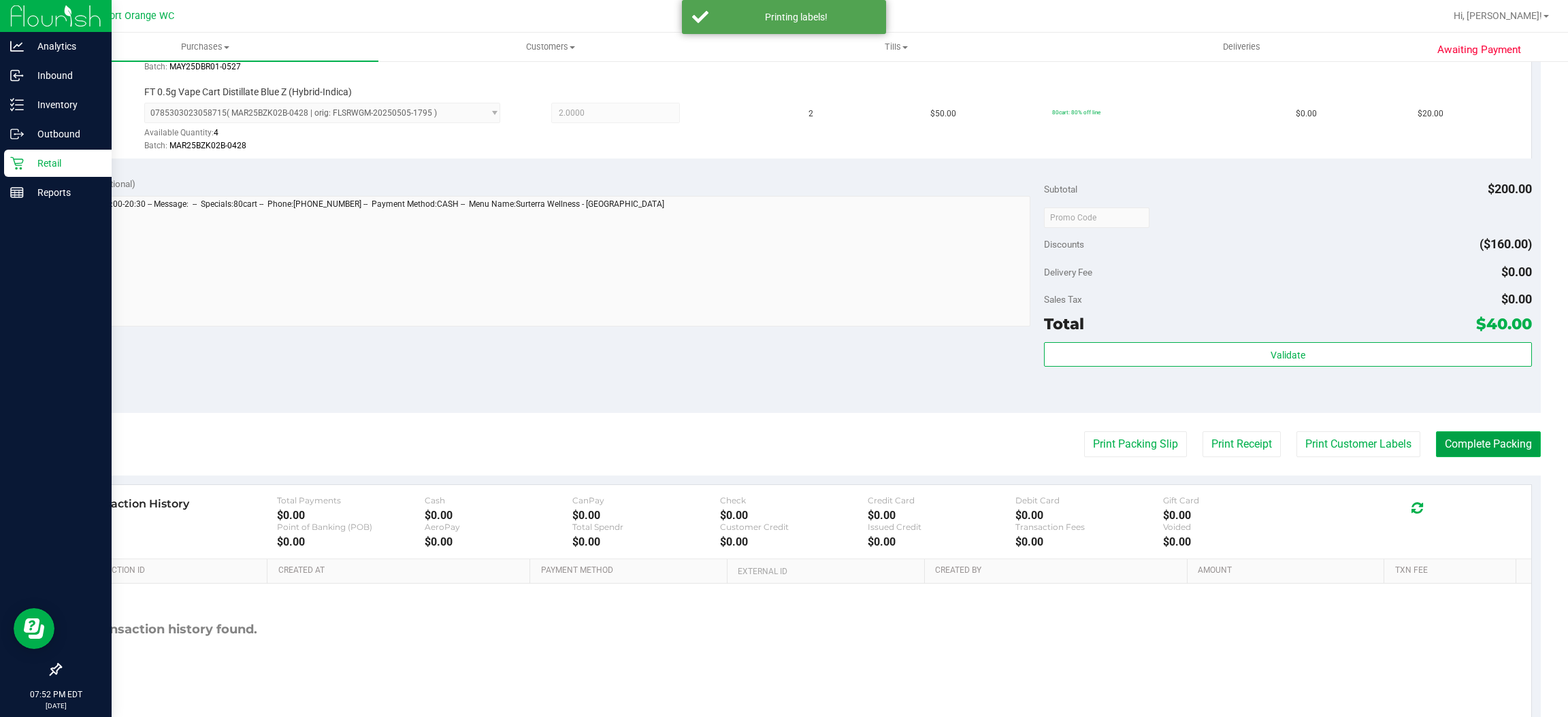
click at [1457, 443] on button "Complete Packing" at bounding box center [1488, 444] width 105 height 26
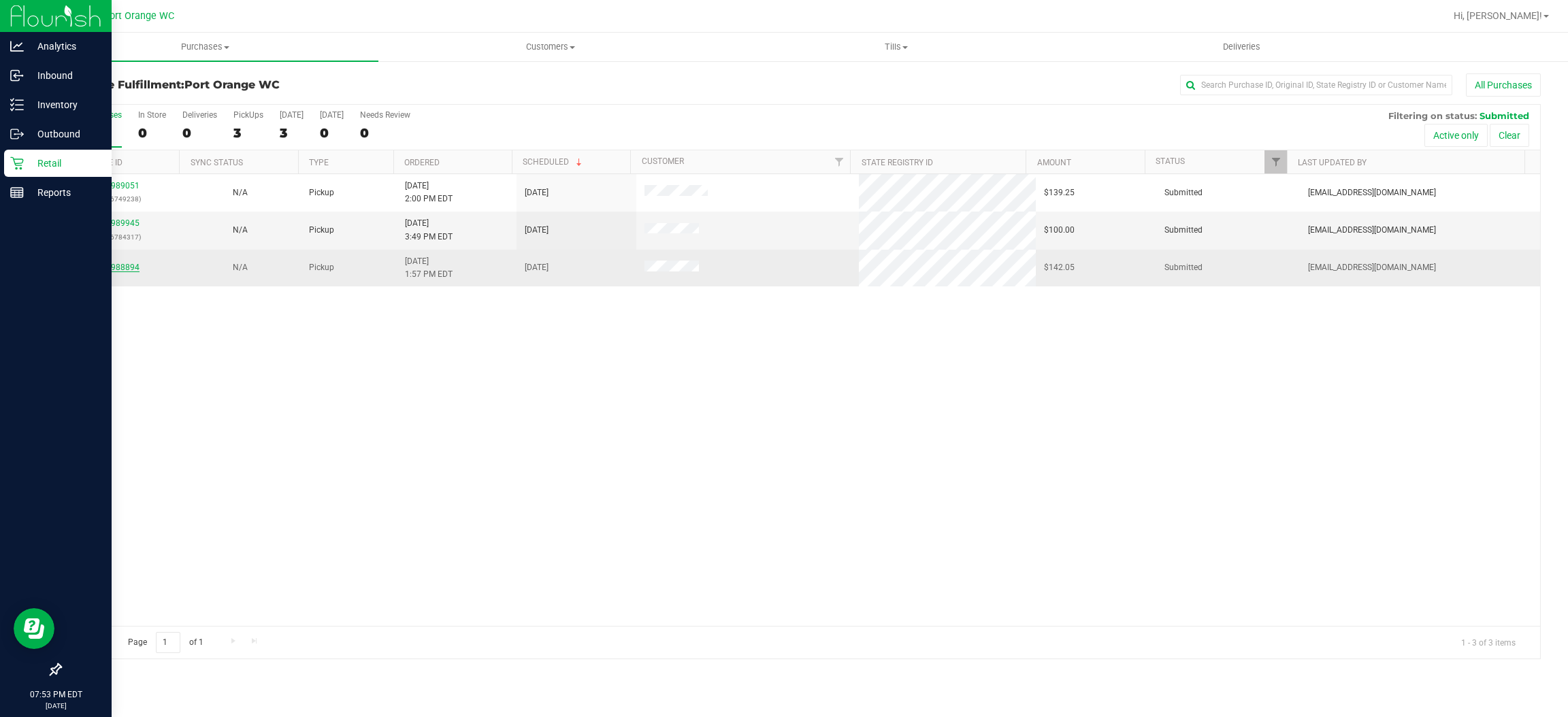
click at [124, 268] on link "11988894" at bounding box center [121, 267] width 38 height 9
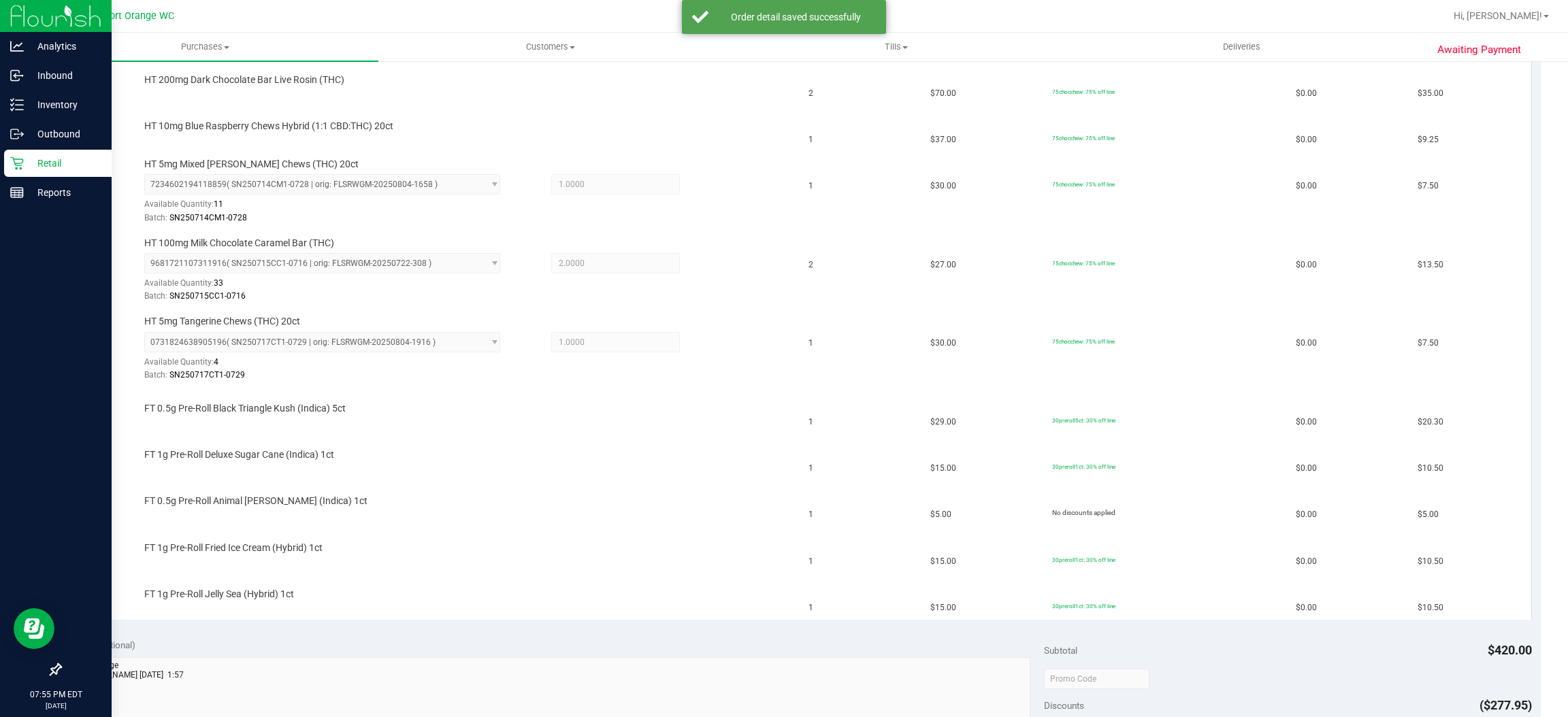
scroll to position [460, 0]
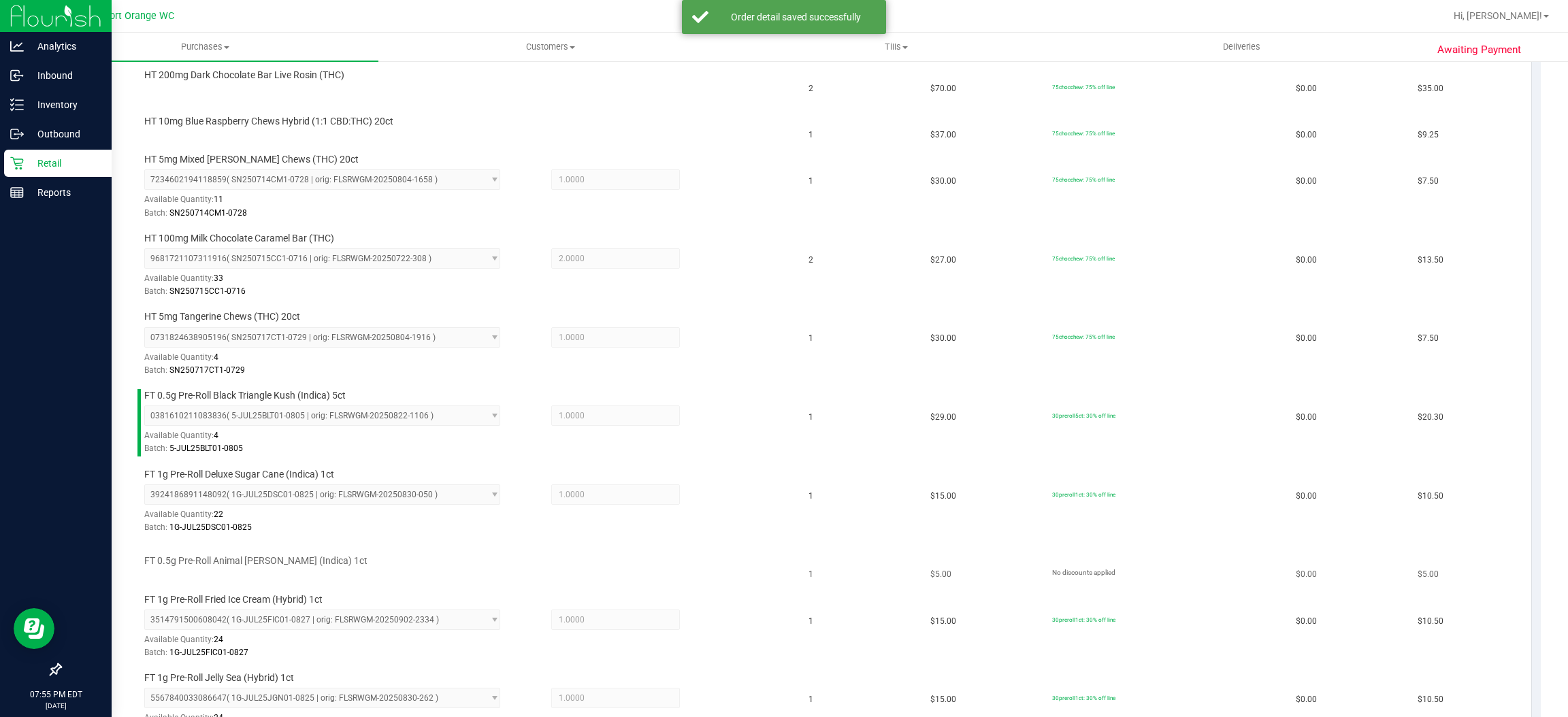
click at [272, 571] on div "FT 0.5g Pre-Roll Animal Larry (Indica) 1ct" at bounding box center [435, 563] width 714 height 18
click at [272, 562] on span "FT 0.5g Pre-Roll Animal Larry (Indica) 1ct" at bounding box center [256, 561] width 223 height 13
copy div "FT 0.5g Pre-Roll Animal Larry (Indica) 1ct"
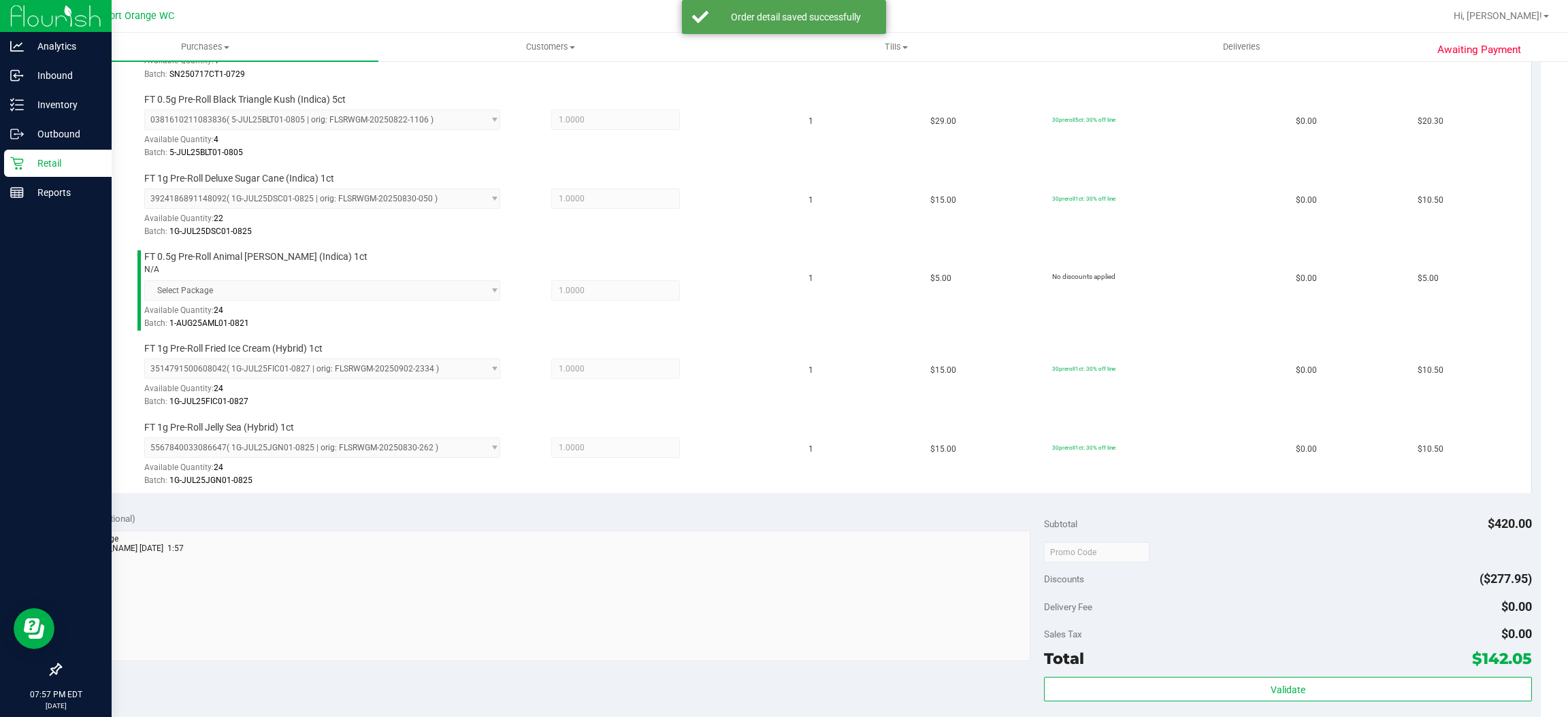
scroll to position [1201, 0]
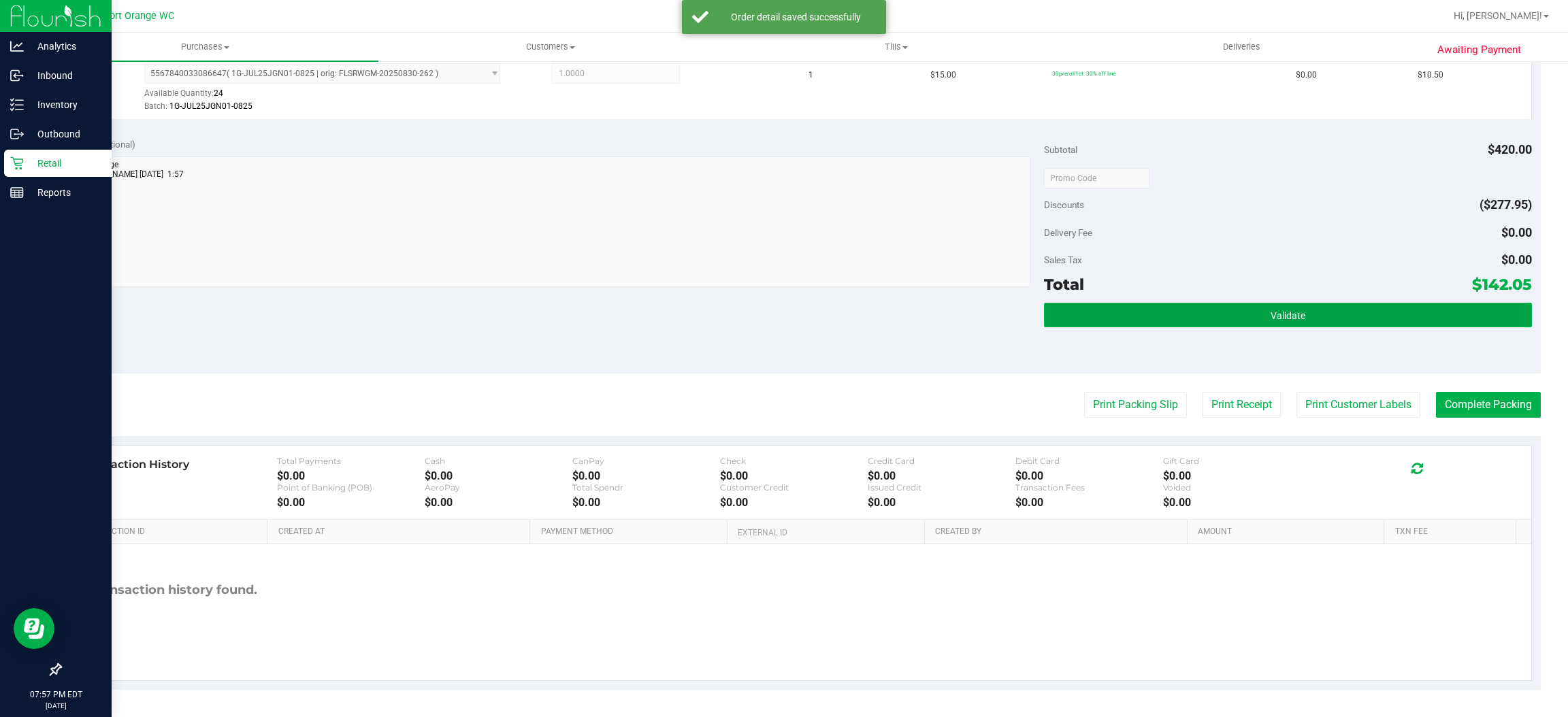
click at [1237, 320] on button "Validate" at bounding box center [1287, 315] width 488 height 25
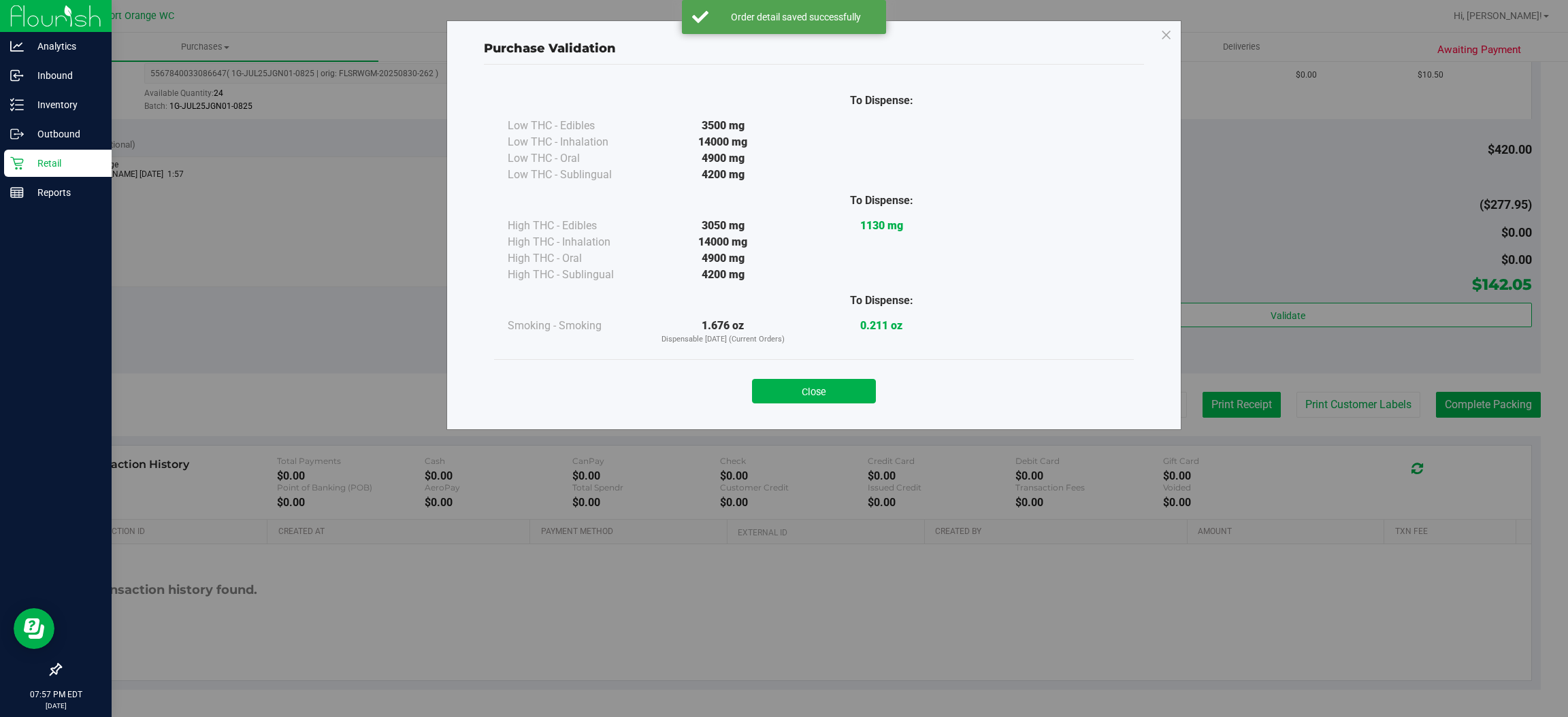
drag, startPoint x: 854, startPoint y: 390, endPoint x: 1251, endPoint y: 391, distance: 397.0
click at [868, 383] on button "Close" at bounding box center [813, 391] width 124 height 25
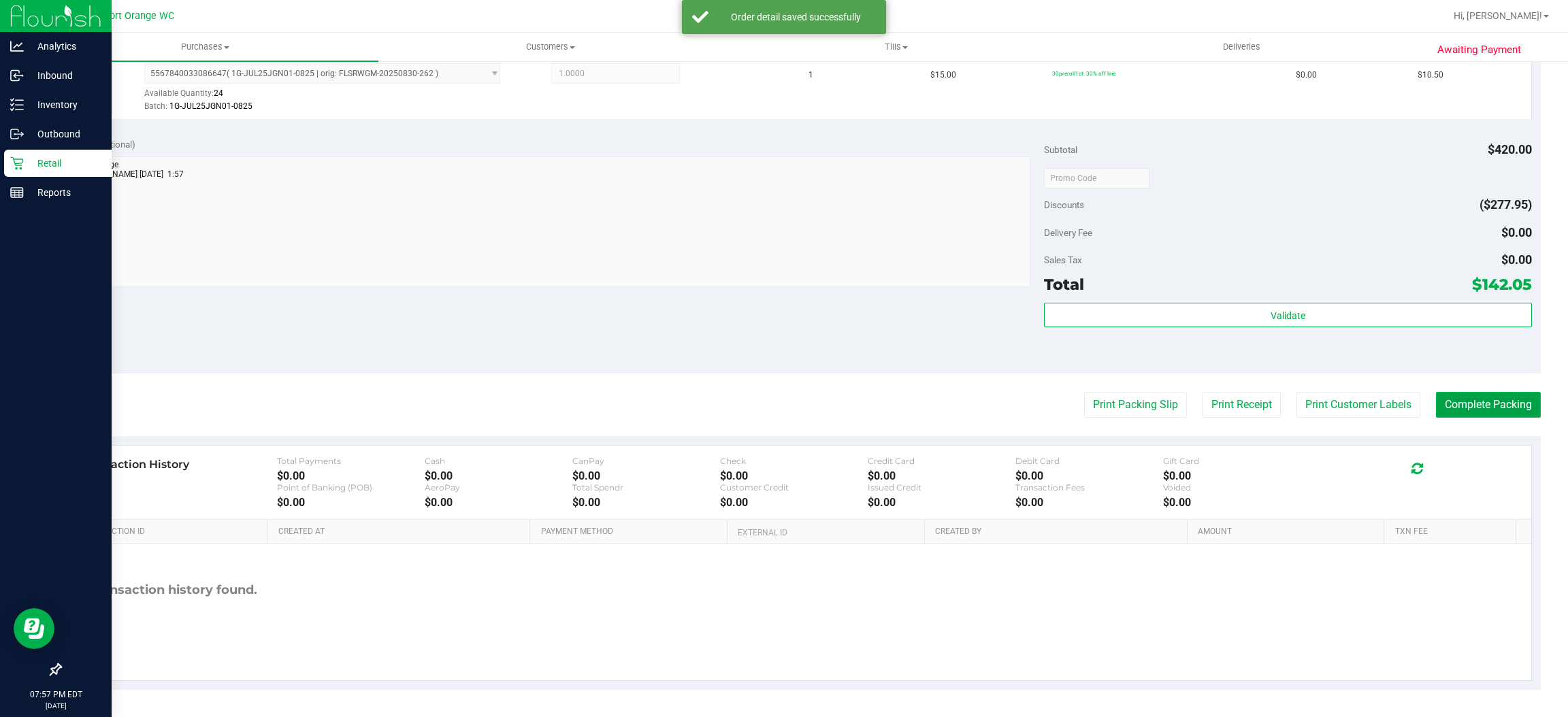
click at [1479, 401] on button "Complete Packing" at bounding box center [1488, 405] width 105 height 26
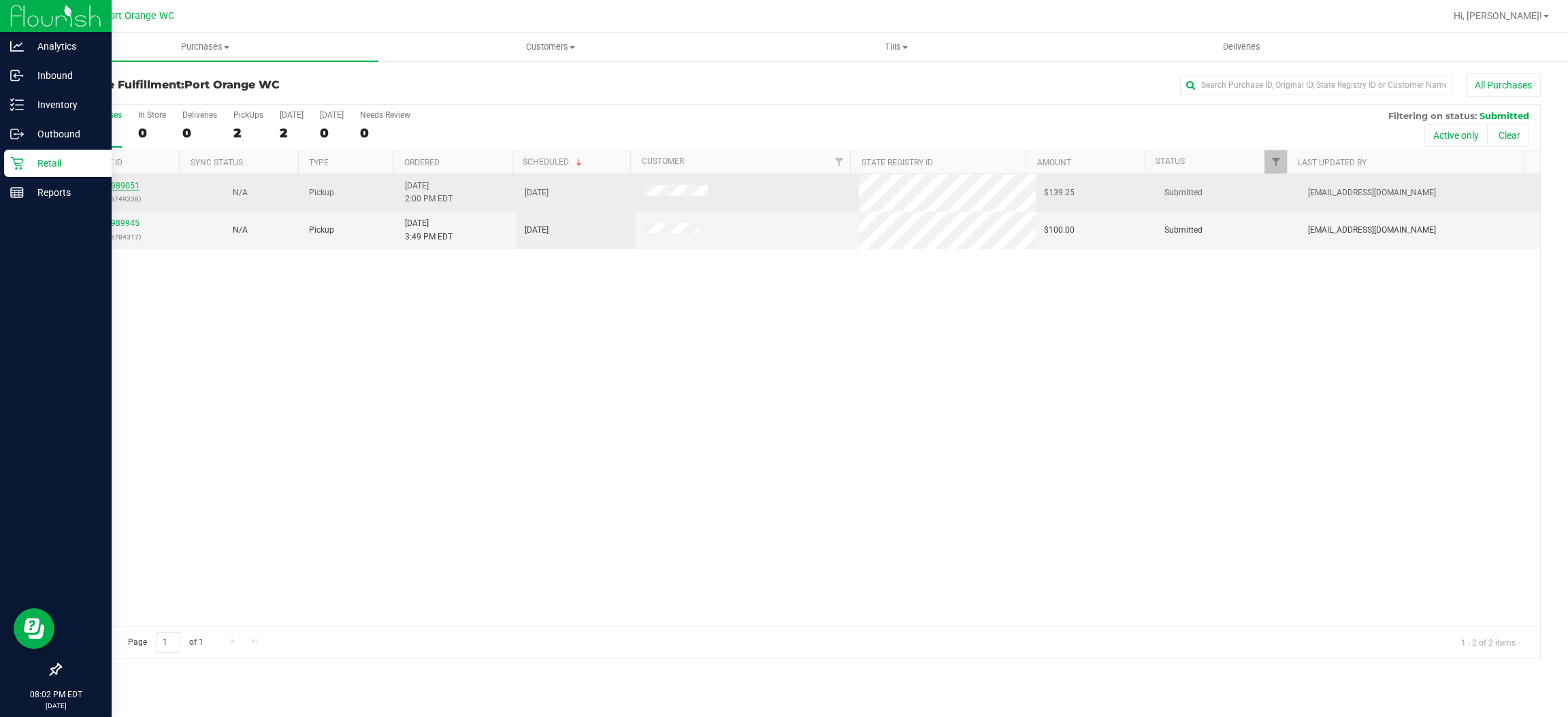
click at [132, 189] on link "11989051" at bounding box center [121, 186] width 38 height 9
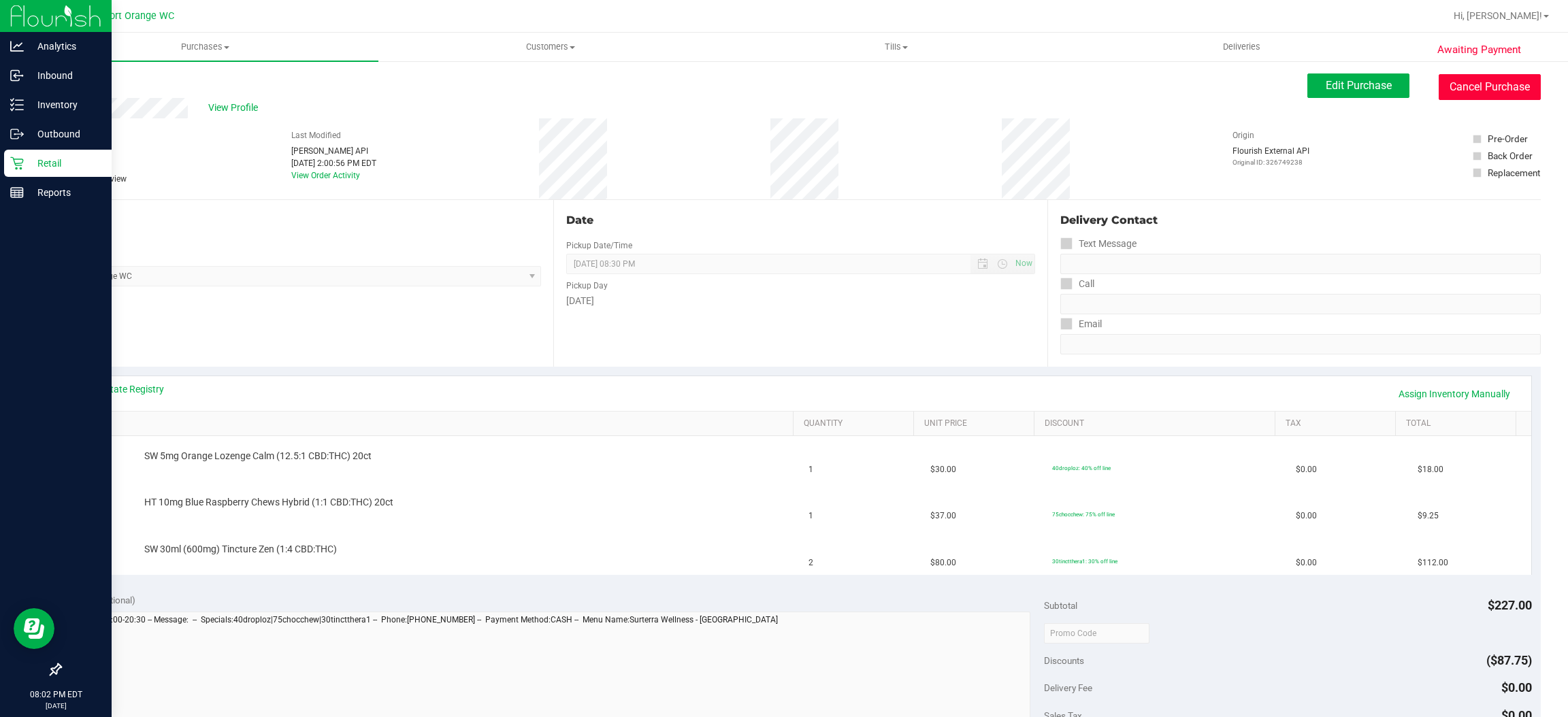
click at [1497, 91] on button "Cancel Purchase" at bounding box center [1490, 87] width 102 height 26
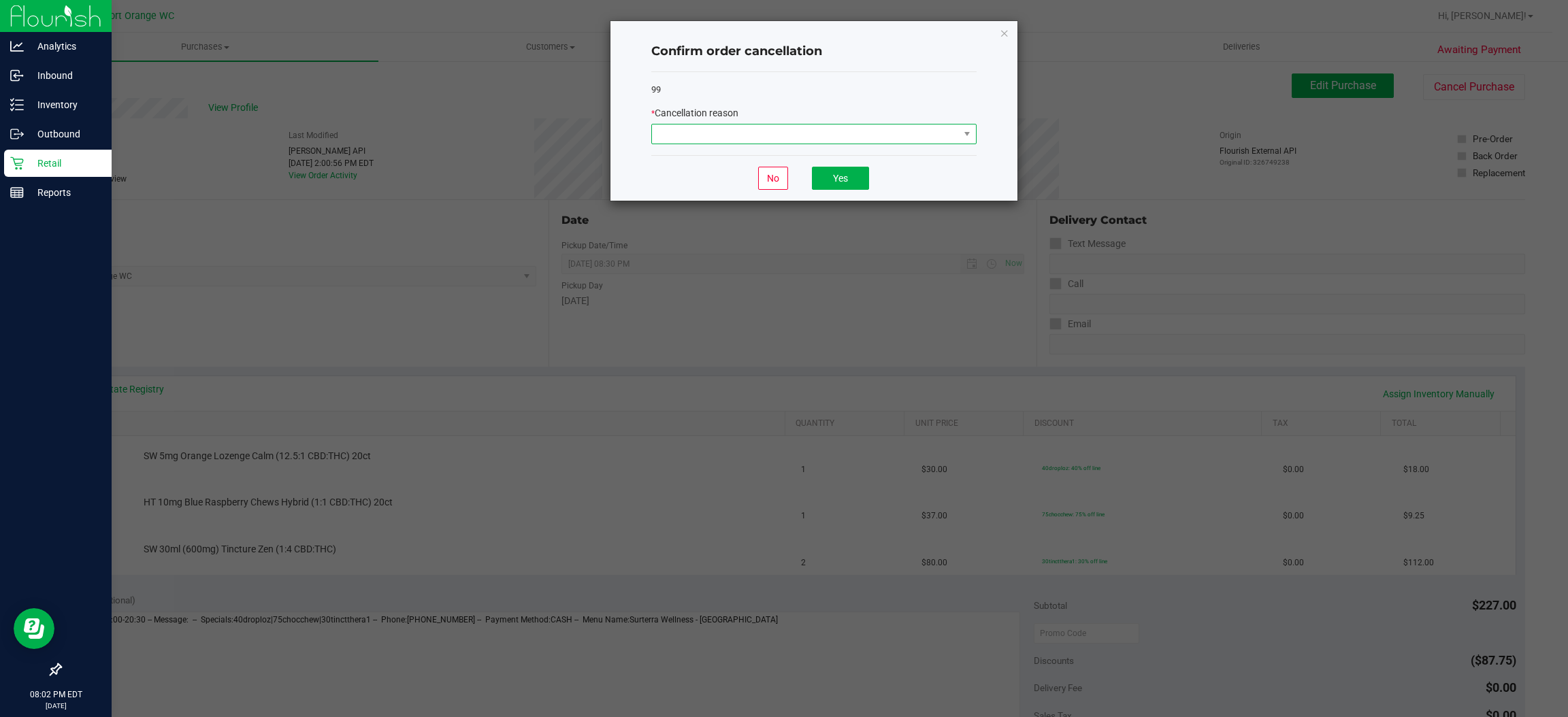
click at [802, 130] on span at bounding box center [806, 134] width 307 height 19
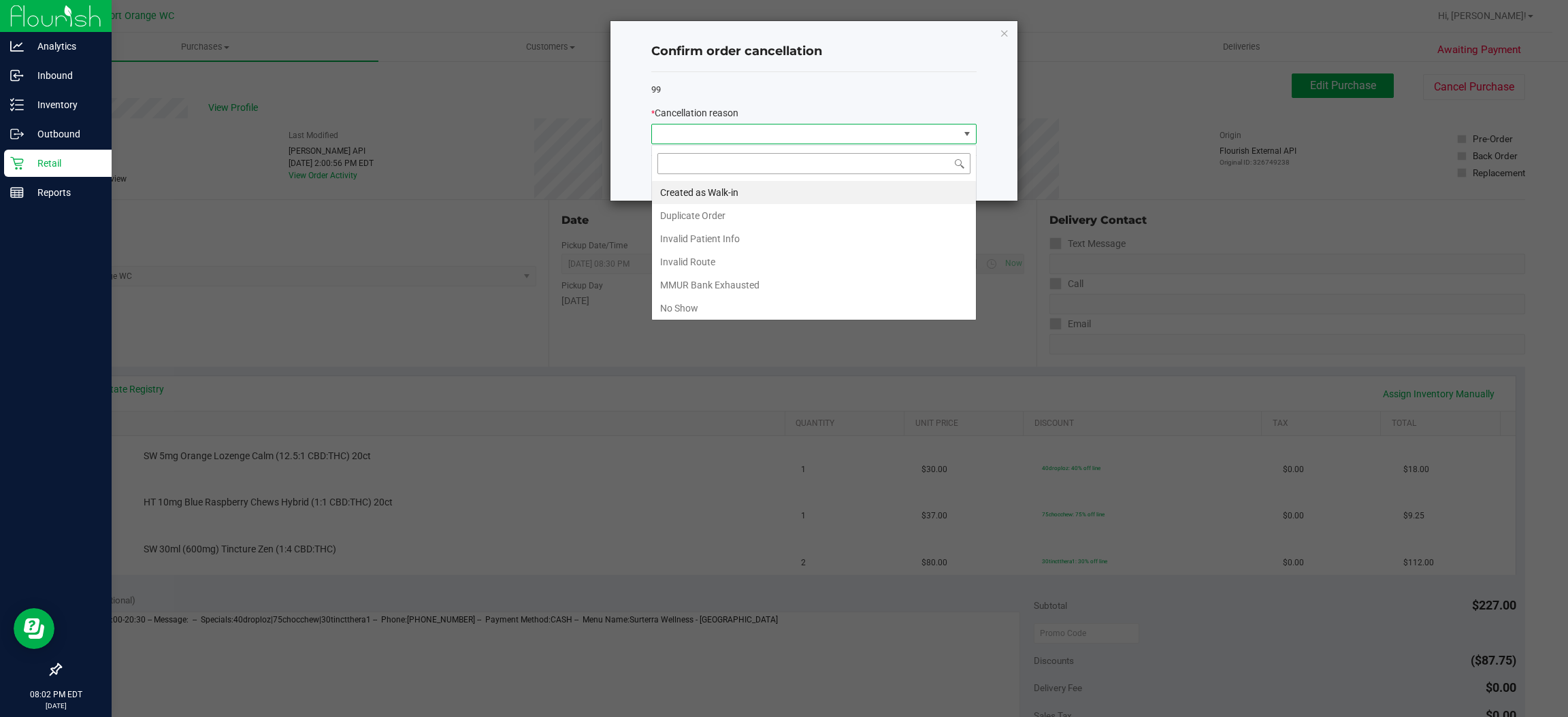
scroll to position [21, 325]
drag, startPoint x: 729, startPoint y: 309, endPoint x: 790, endPoint y: 223, distance: 105.4
click at [729, 308] on li "No Show" at bounding box center [814, 307] width 324 height 23
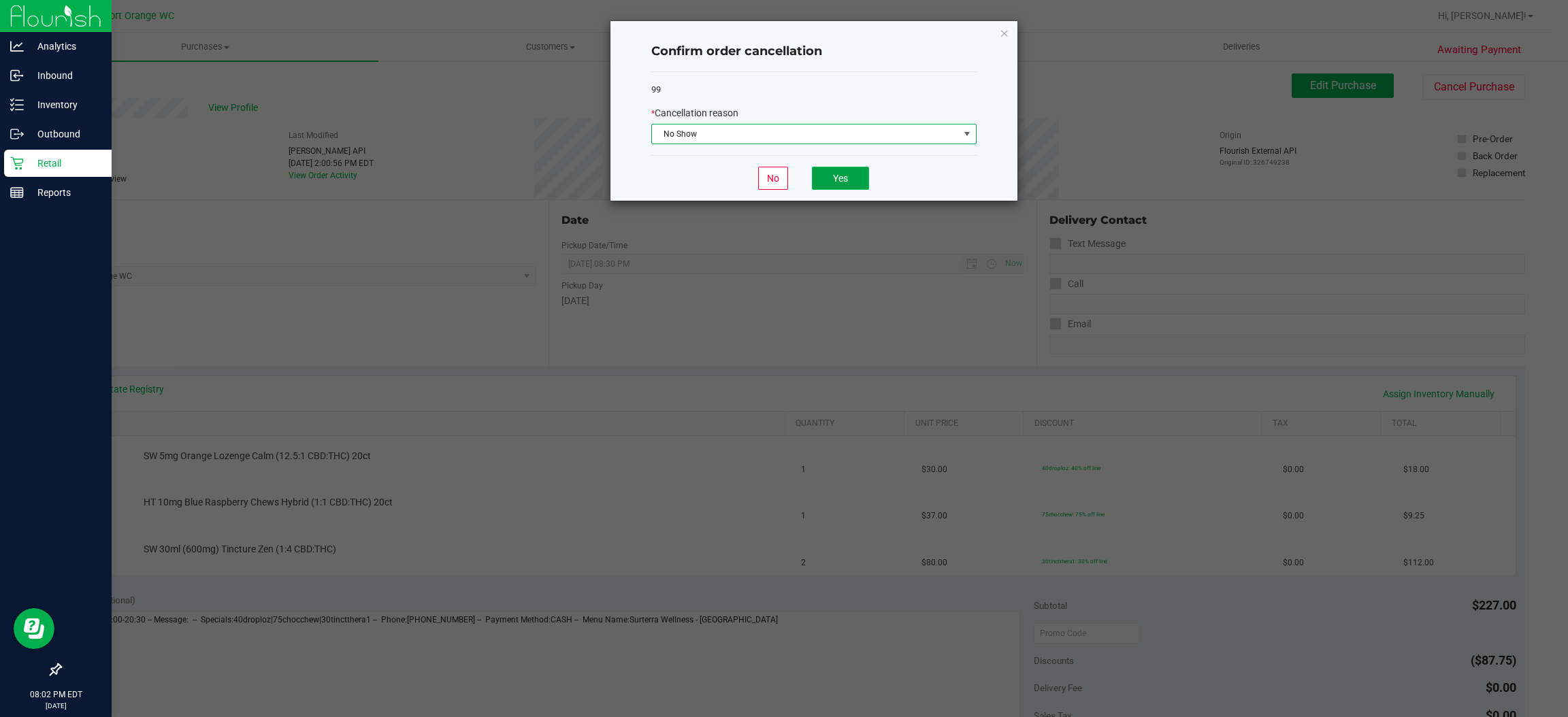
click at [829, 174] on button "Yes" at bounding box center [841, 177] width 58 height 23
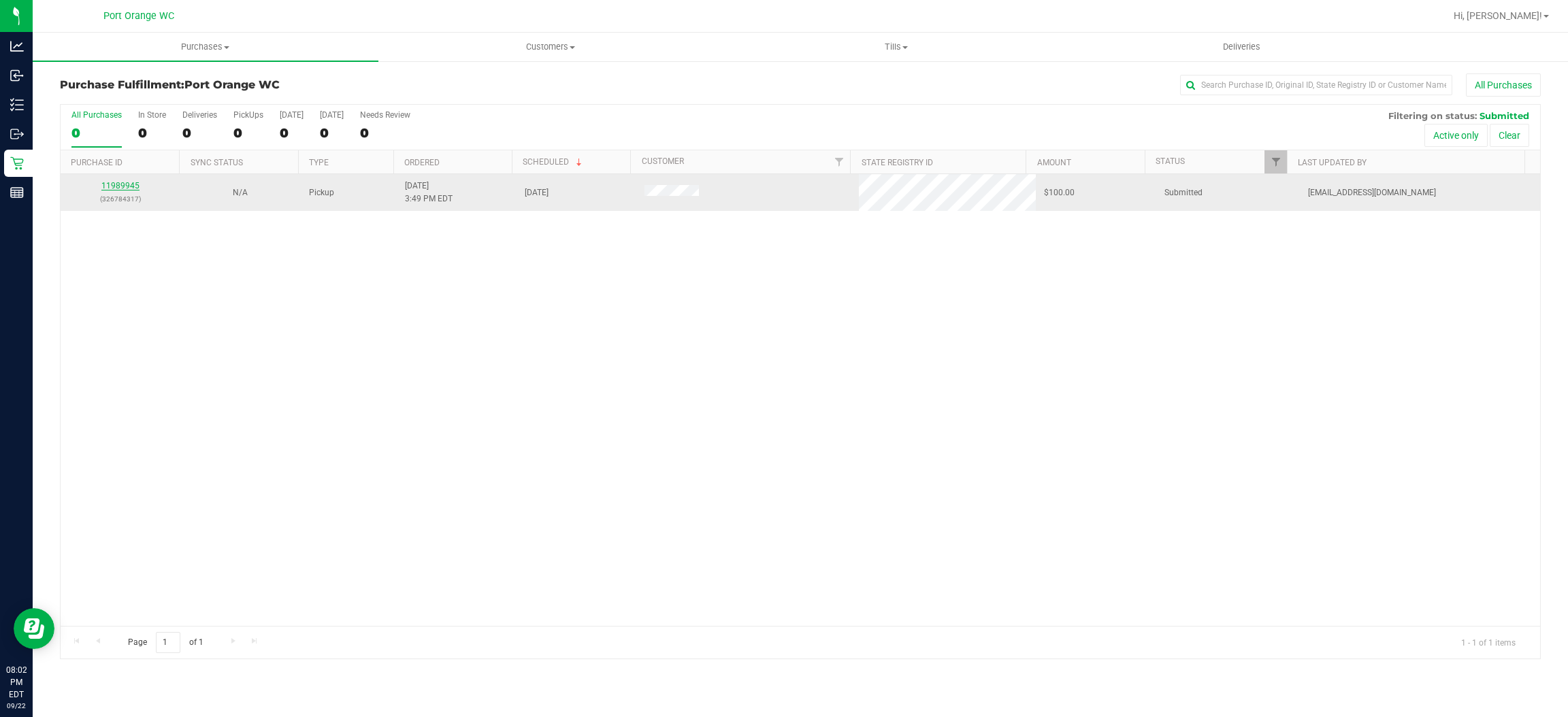
click at [121, 190] on link "11989945" at bounding box center [121, 186] width 38 height 9
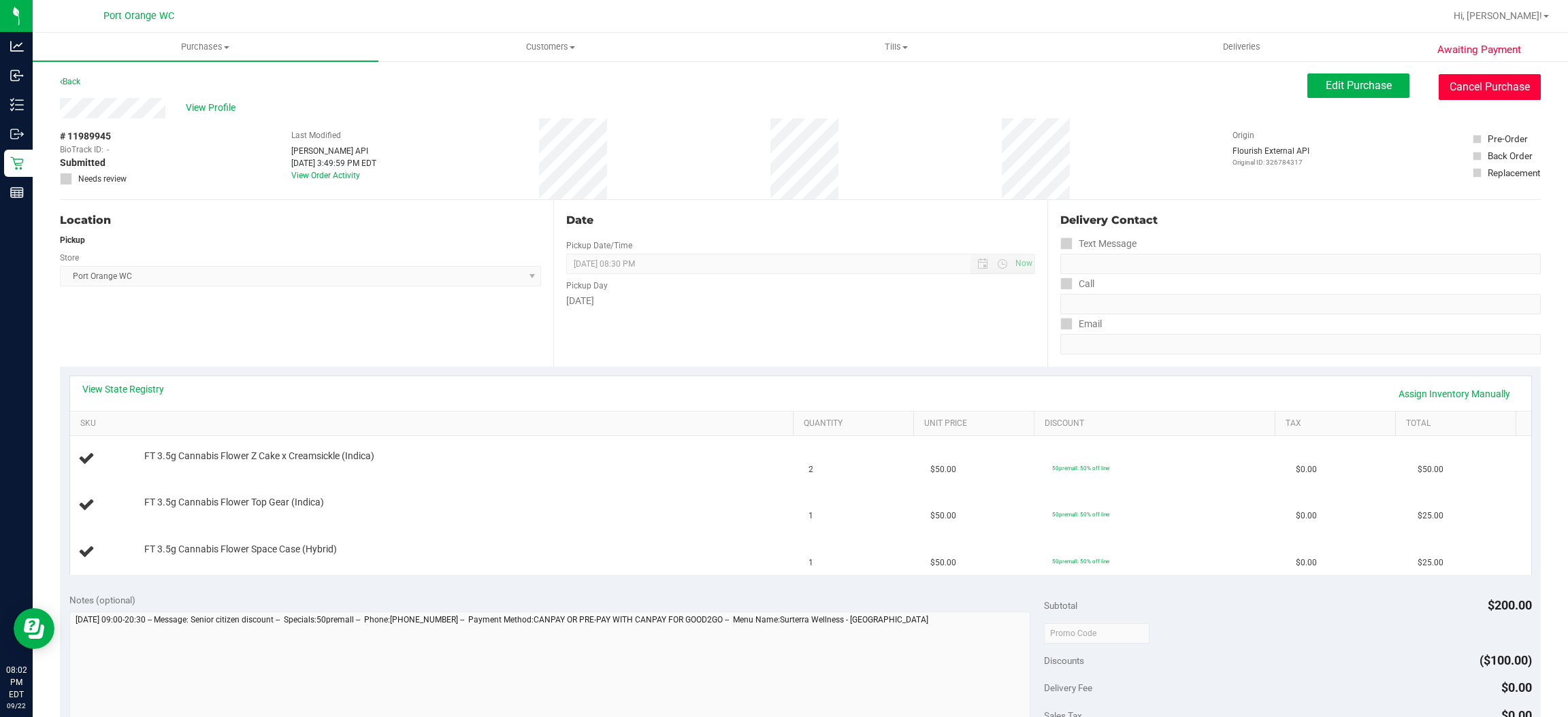
click at [1486, 87] on button "Cancel Purchase" at bounding box center [1490, 87] width 102 height 26
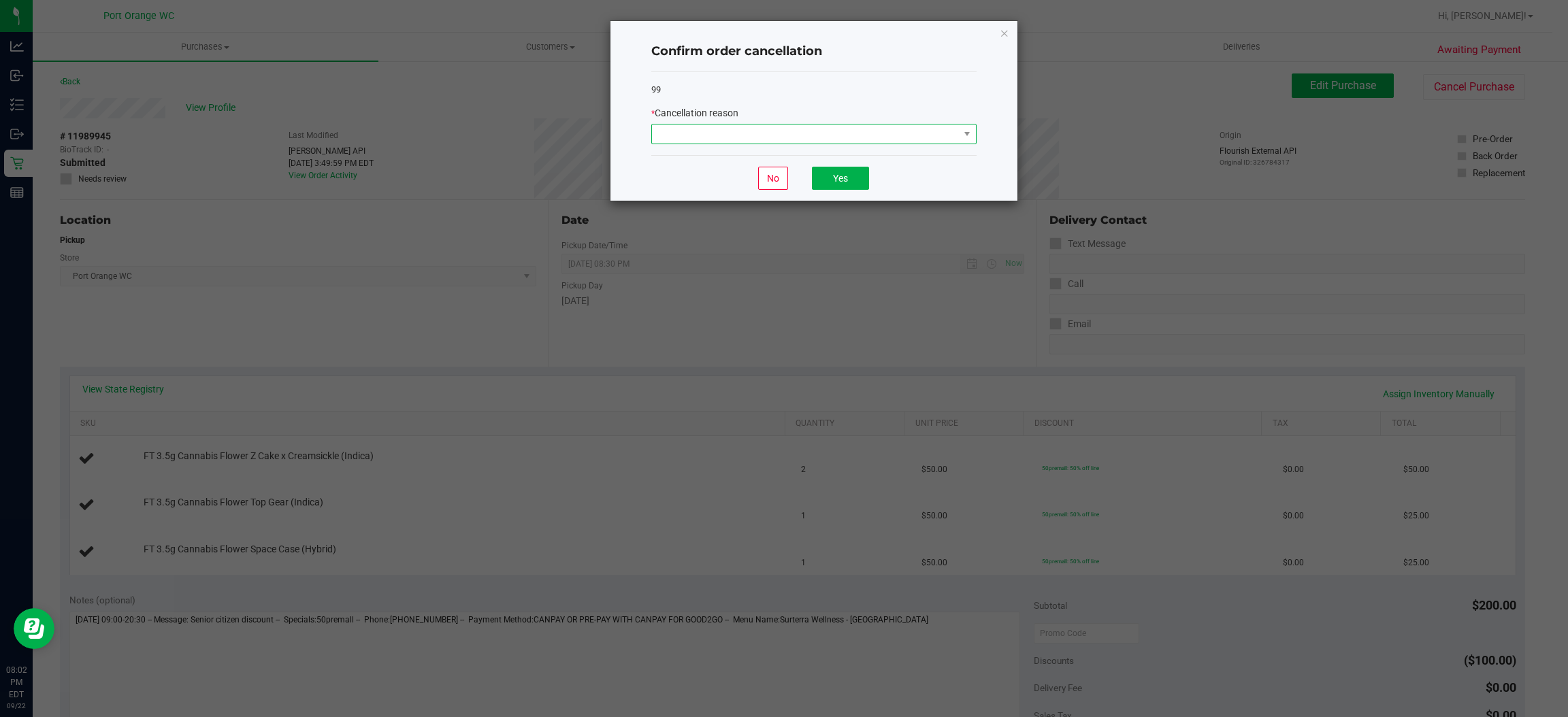
click at [814, 132] on span at bounding box center [806, 134] width 307 height 19
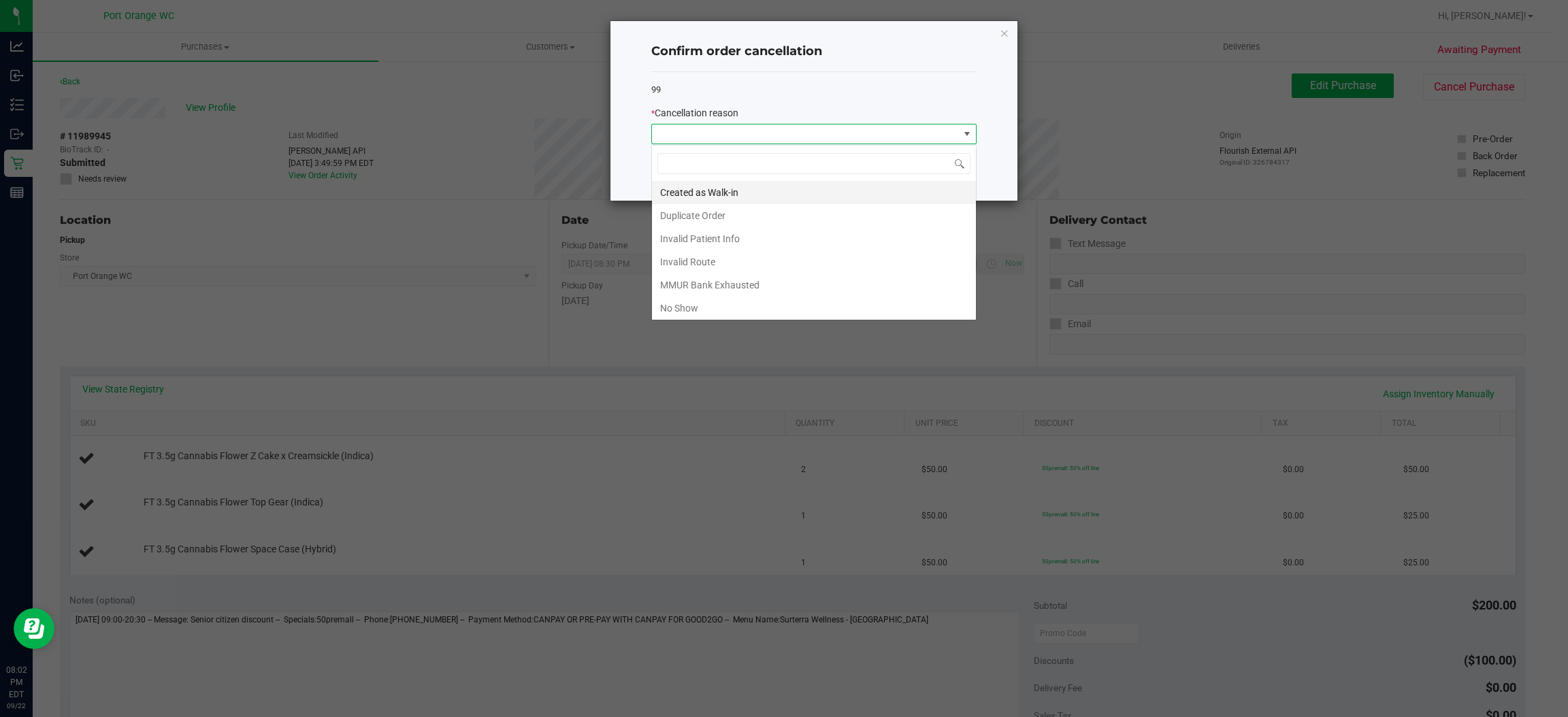
scroll to position [21, 325]
click at [734, 302] on li "No Show" at bounding box center [814, 307] width 324 height 23
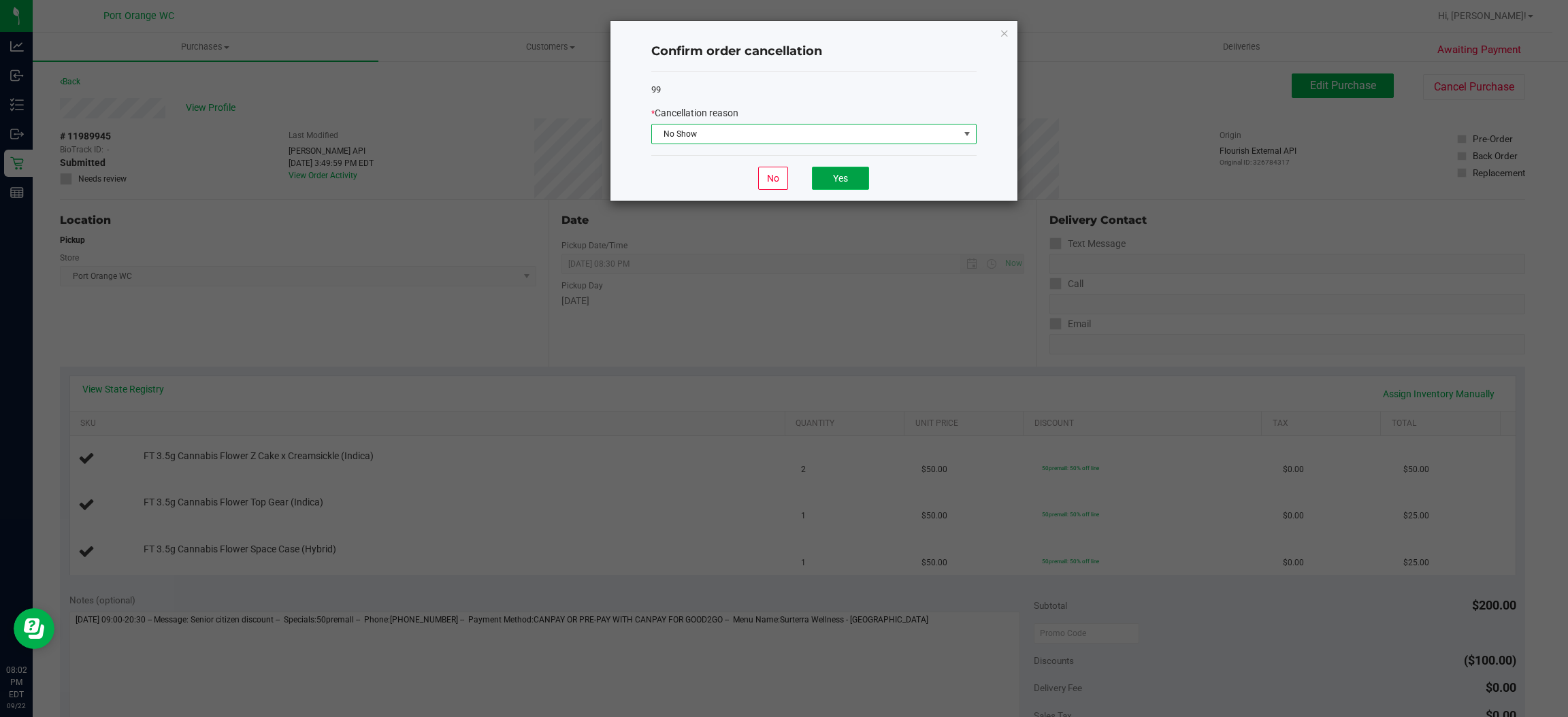
click at [834, 177] on button "Yes" at bounding box center [841, 177] width 58 height 23
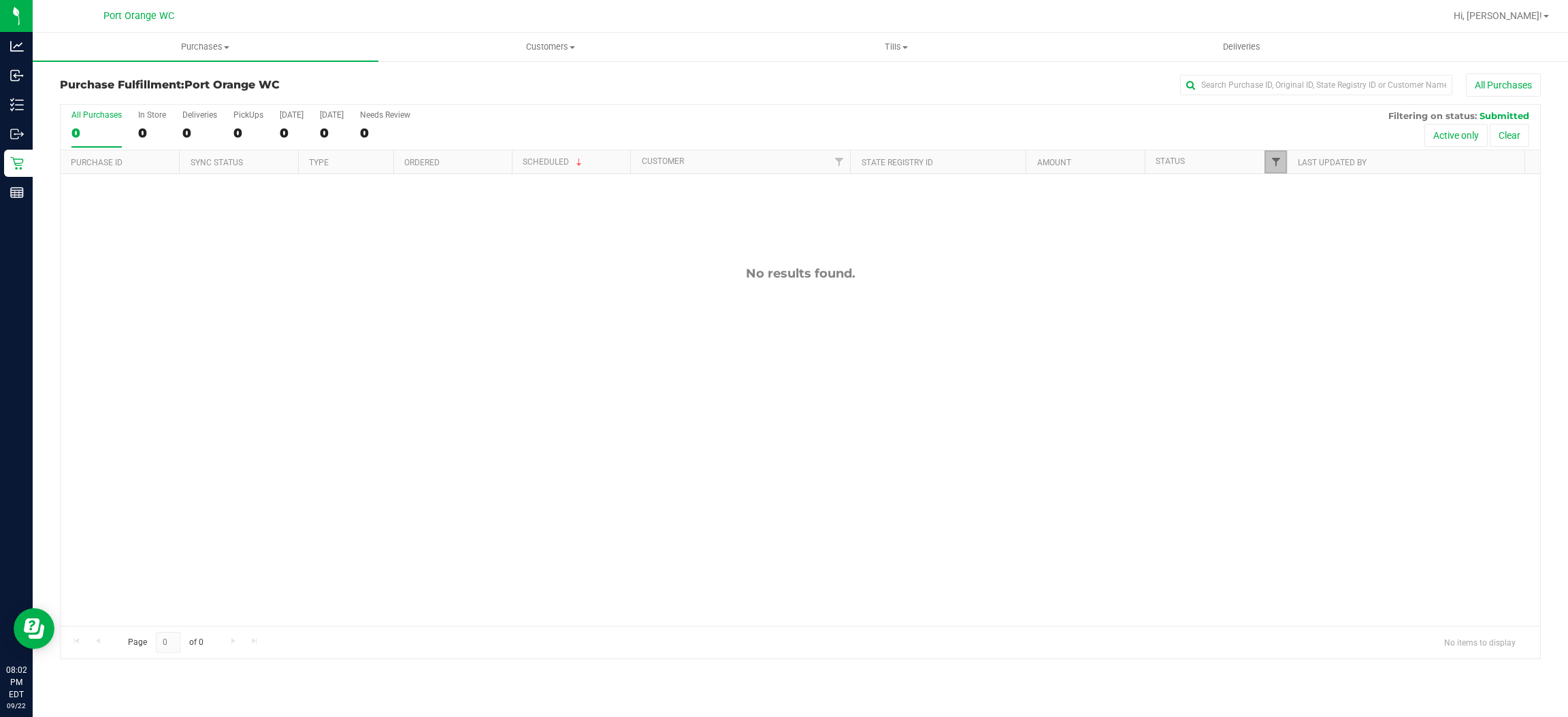
click at [1275, 157] on span "Filter" at bounding box center [1276, 162] width 11 height 11
click at [1305, 316] on span "Packed" at bounding box center [1306, 312] width 27 height 8
click at [1287, 316] on input "Packed" at bounding box center [1283, 313] width 9 height 9
checkbox input "true"
click at [1305, 326] on span "Submitted" at bounding box center [1312, 330] width 38 height 8
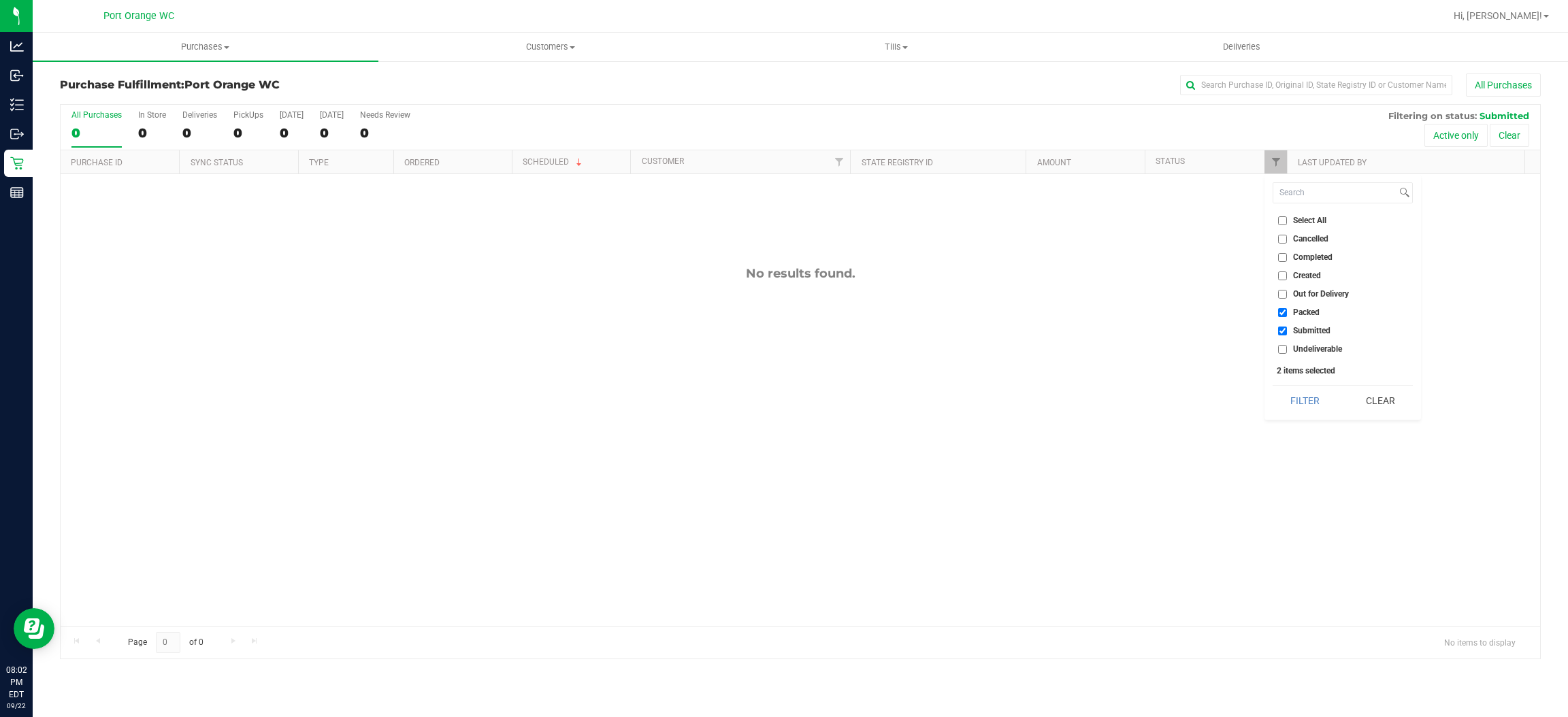
click at [1287, 326] on input "Submitted" at bounding box center [1283, 331] width 9 height 9
checkbox input "false"
drag, startPoint x: 1308, startPoint y: 401, endPoint x: 1271, endPoint y: 363, distance: 53.0
click at [1307, 401] on button "Filter" at bounding box center [1305, 401] width 65 height 30
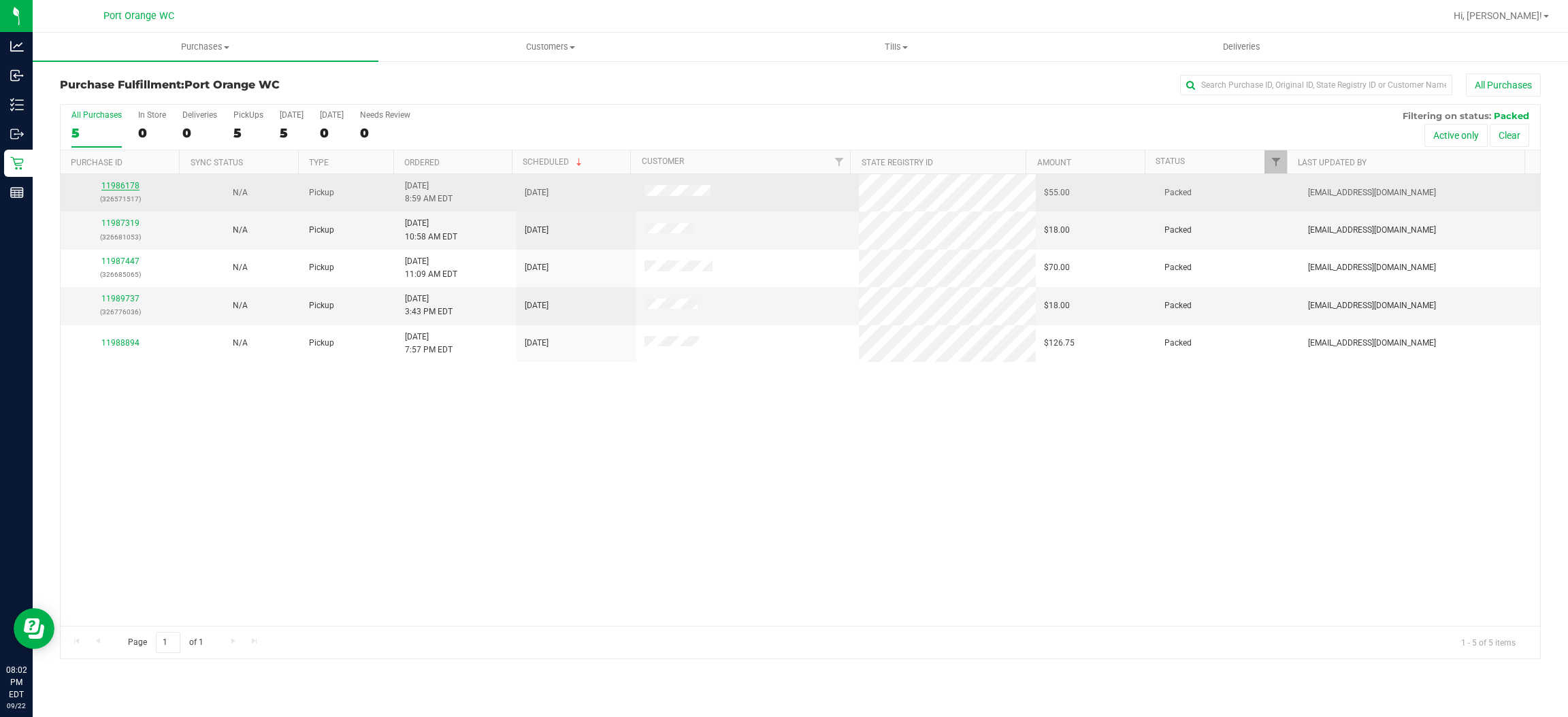
click at [134, 185] on link "11986178" at bounding box center [121, 186] width 38 height 9
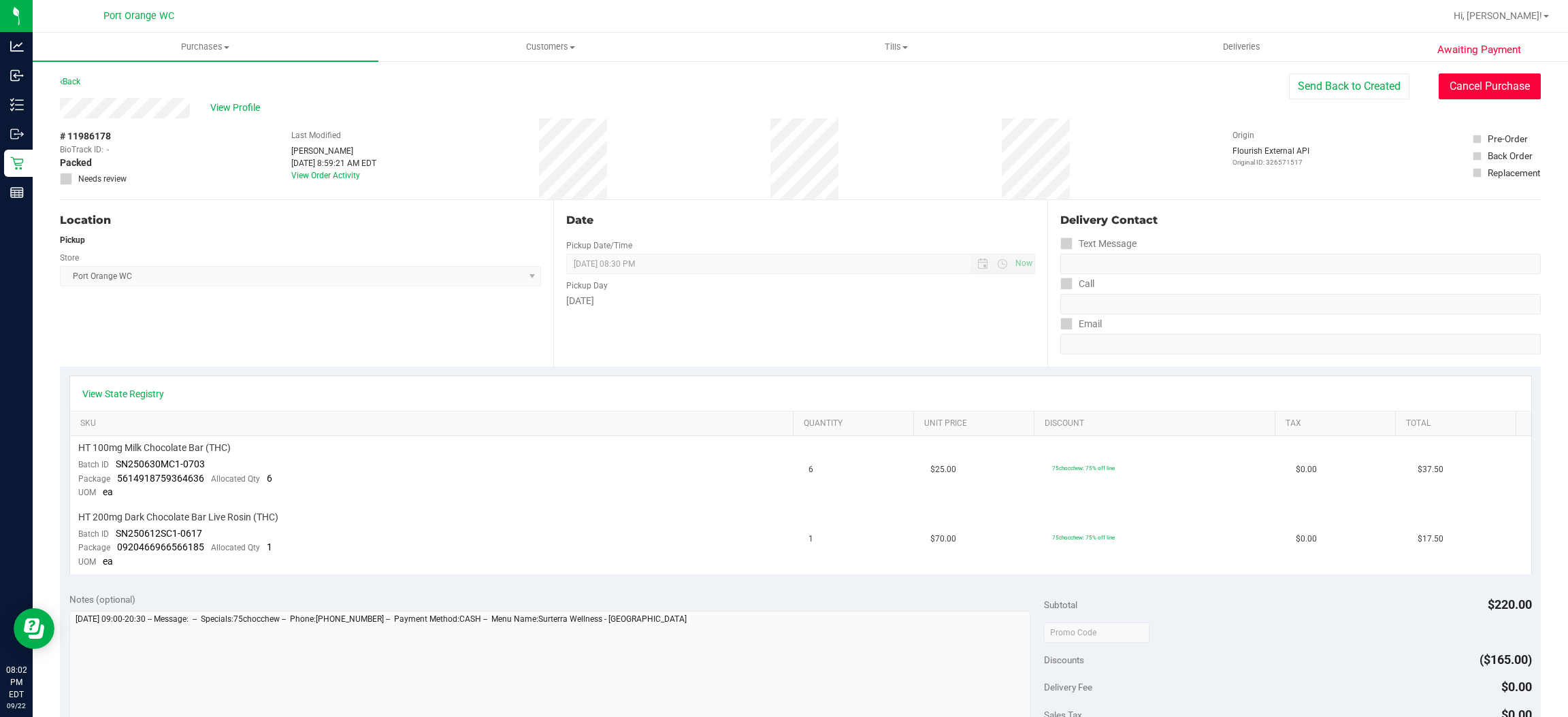
click at [1490, 87] on button "Cancel Purchase" at bounding box center [1490, 86] width 102 height 26
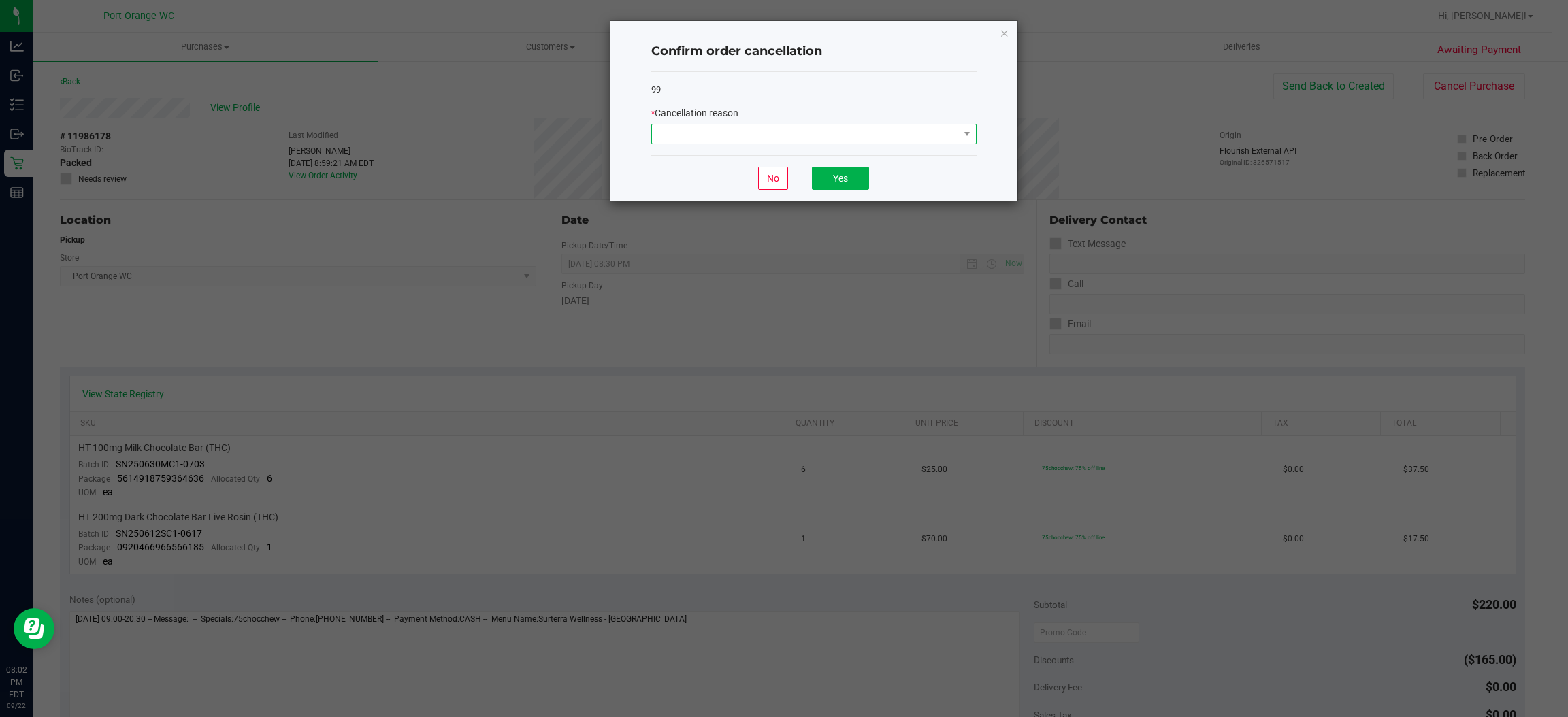
click at [908, 138] on span at bounding box center [806, 134] width 307 height 19
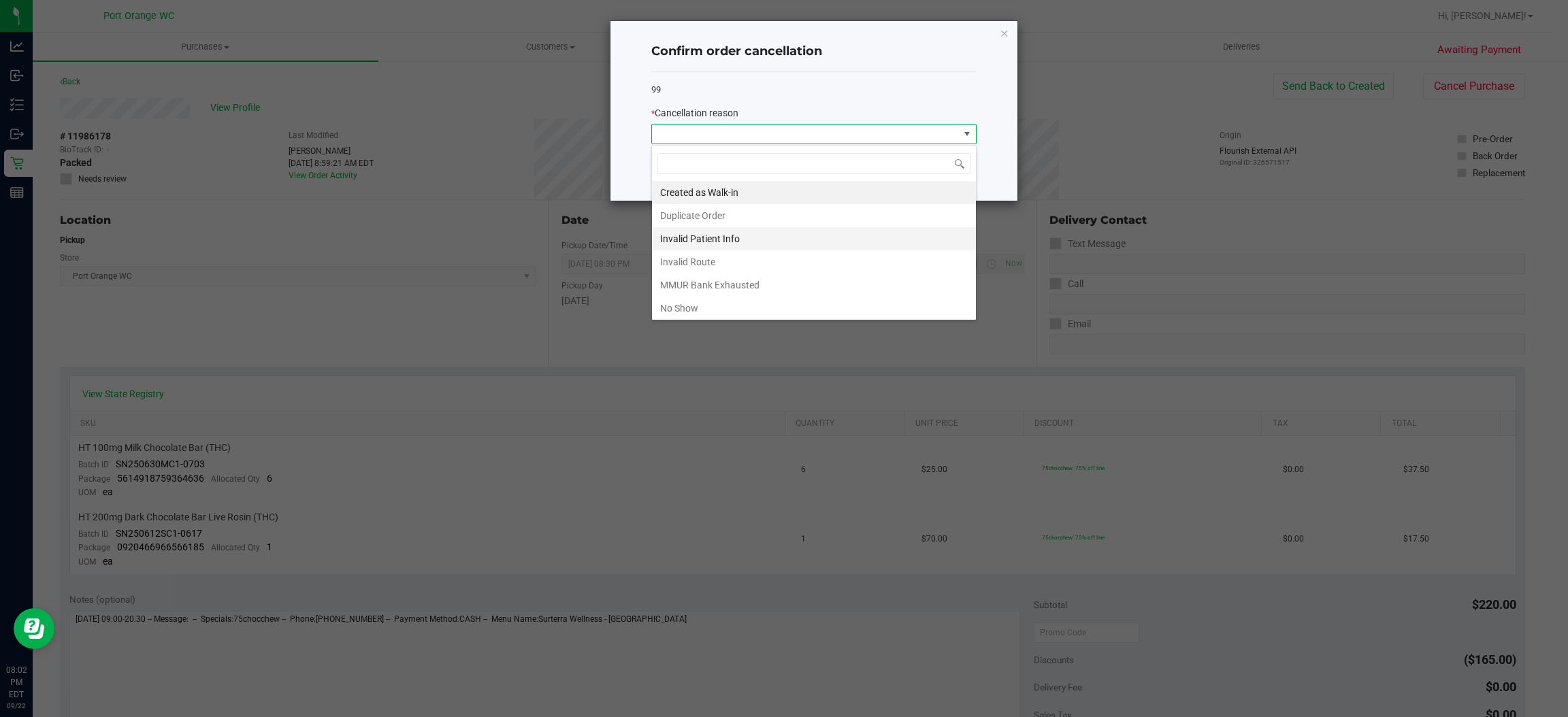
scroll to position [21, 325]
click at [794, 309] on li "No Show" at bounding box center [814, 307] width 324 height 23
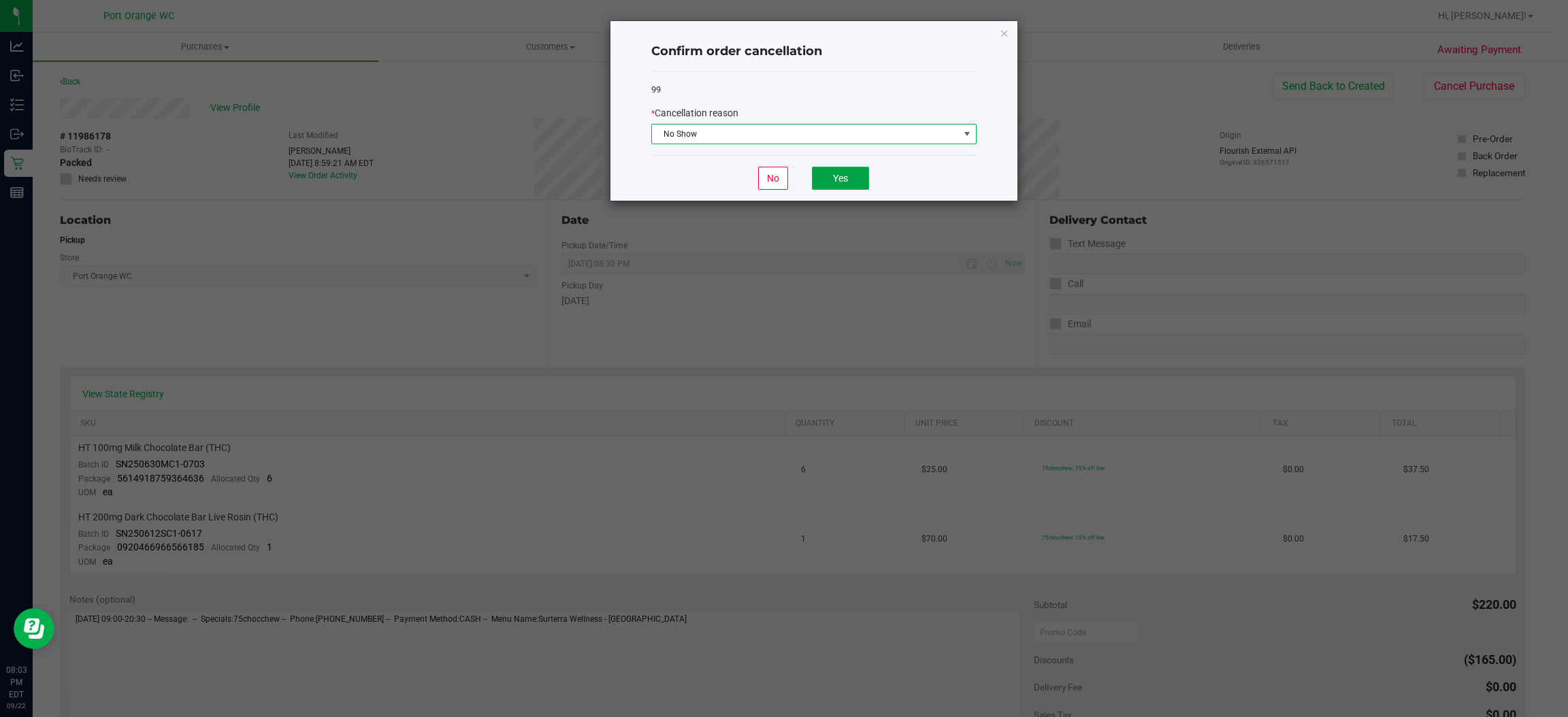
click at [836, 167] on button "Yes" at bounding box center [841, 177] width 58 height 23
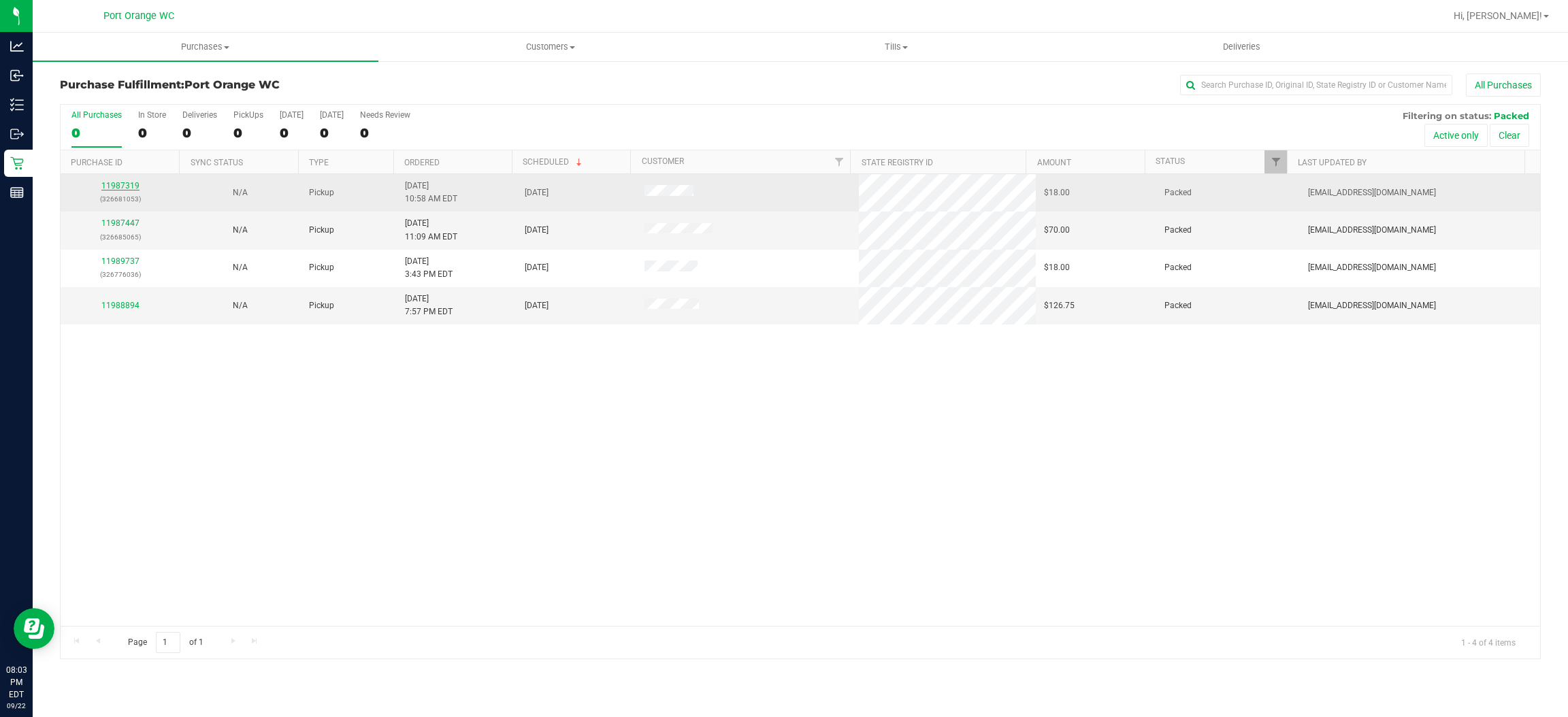
click at [129, 183] on link "11987319" at bounding box center [121, 186] width 38 height 9
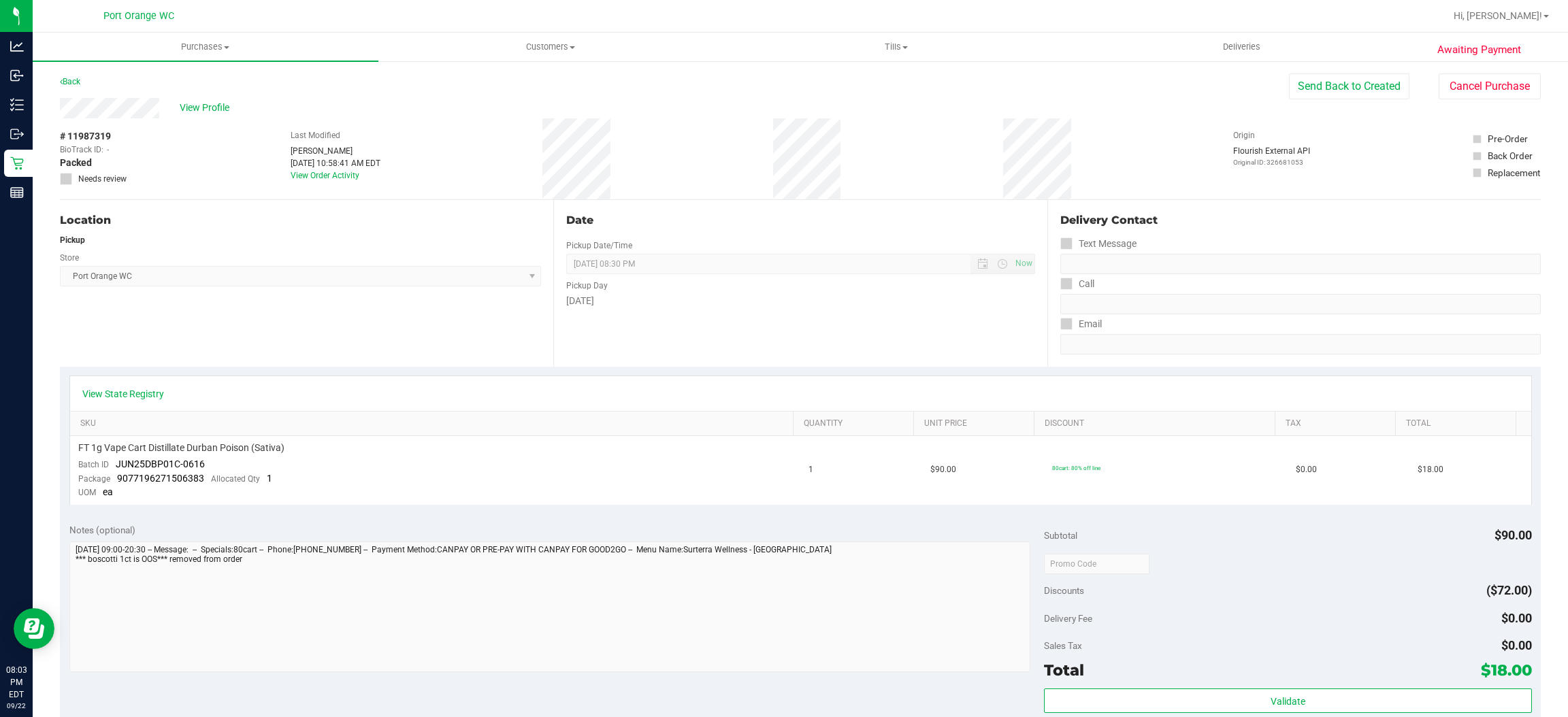
click at [1469, 71] on div "Awaiting Payment Back Send Back to Created Cancel Purchase View Profile # 11987…" at bounding box center [800, 581] width 1536 height 1043
click at [1469, 84] on button "Cancel Purchase" at bounding box center [1490, 86] width 102 height 26
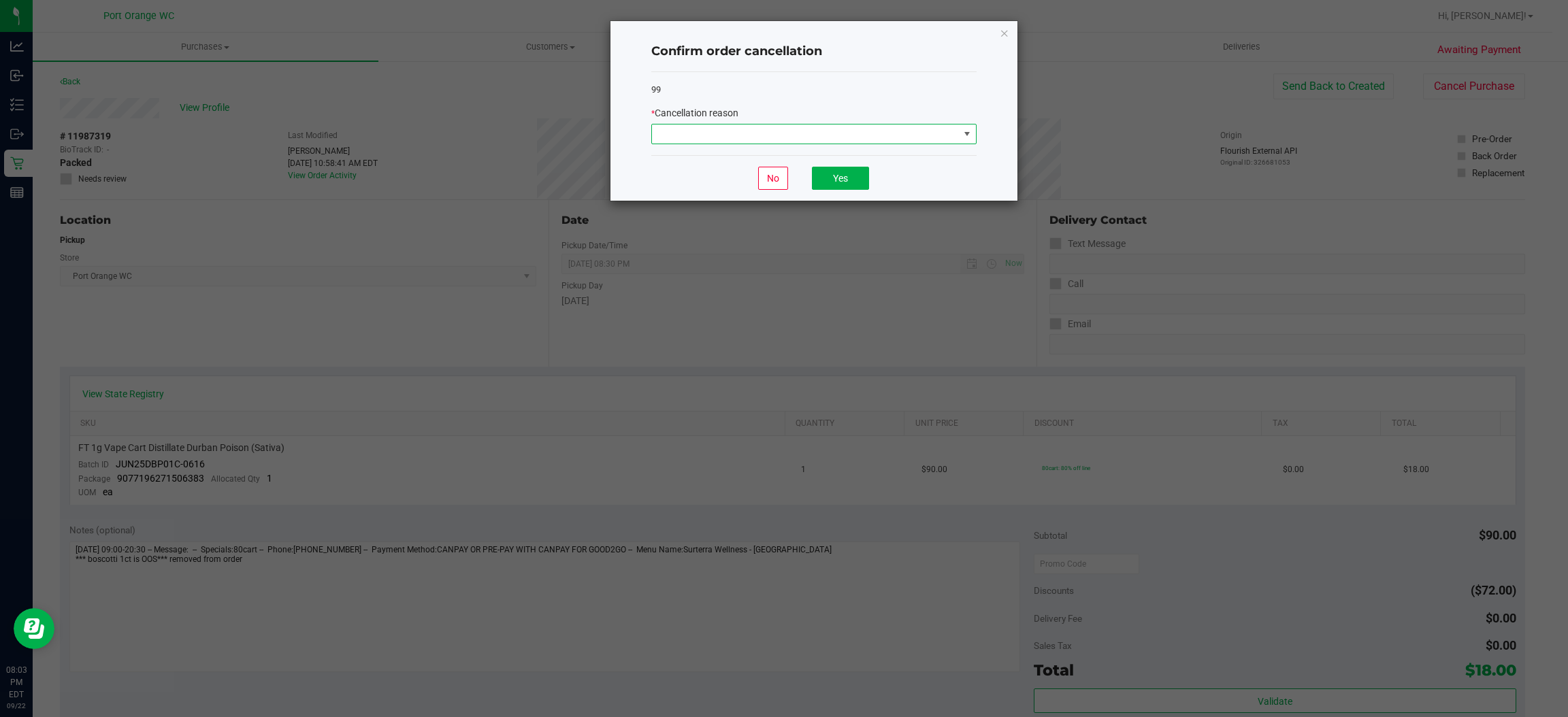
click at [821, 128] on span at bounding box center [806, 134] width 307 height 19
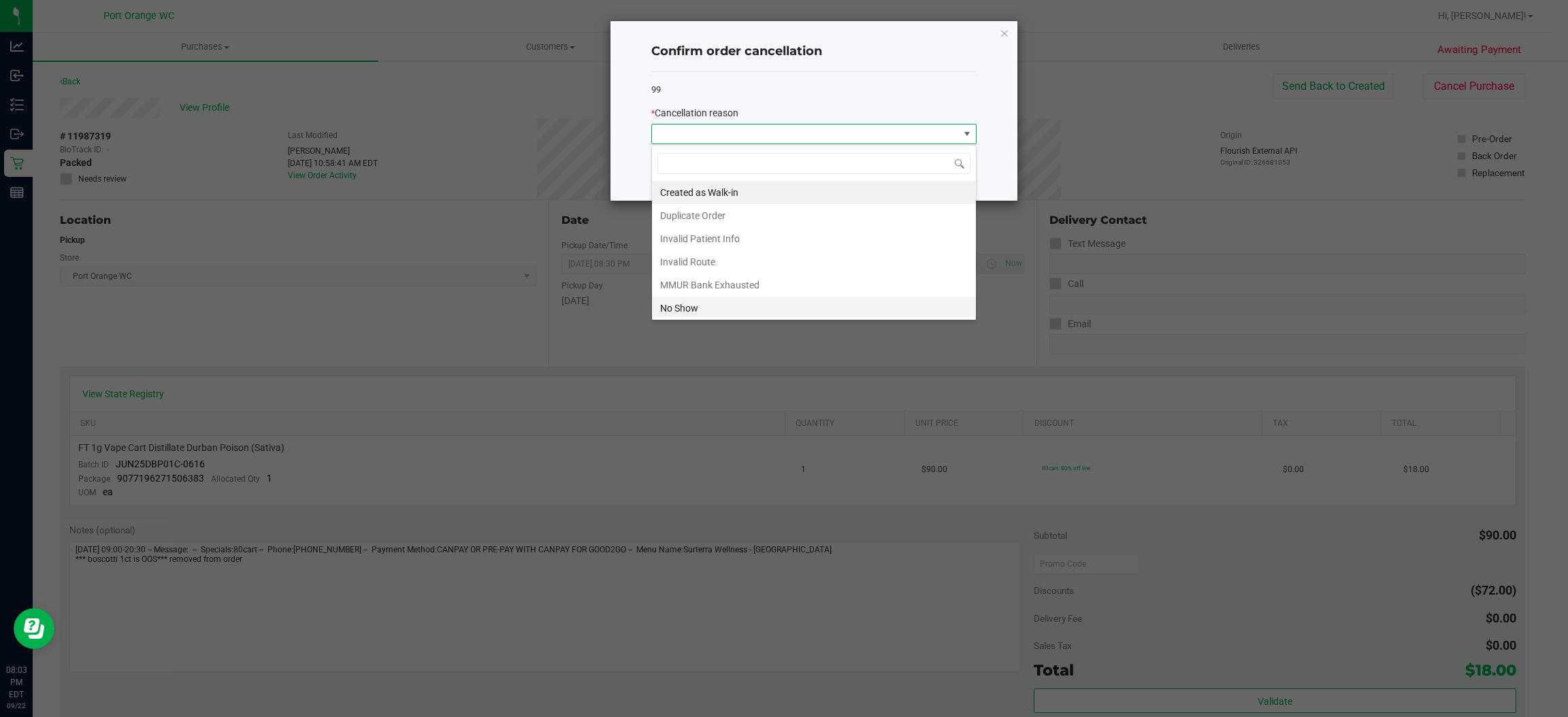
scroll to position [21, 325]
click at [688, 309] on li "No Show" at bounding box center [814, 307] width 324 height 23
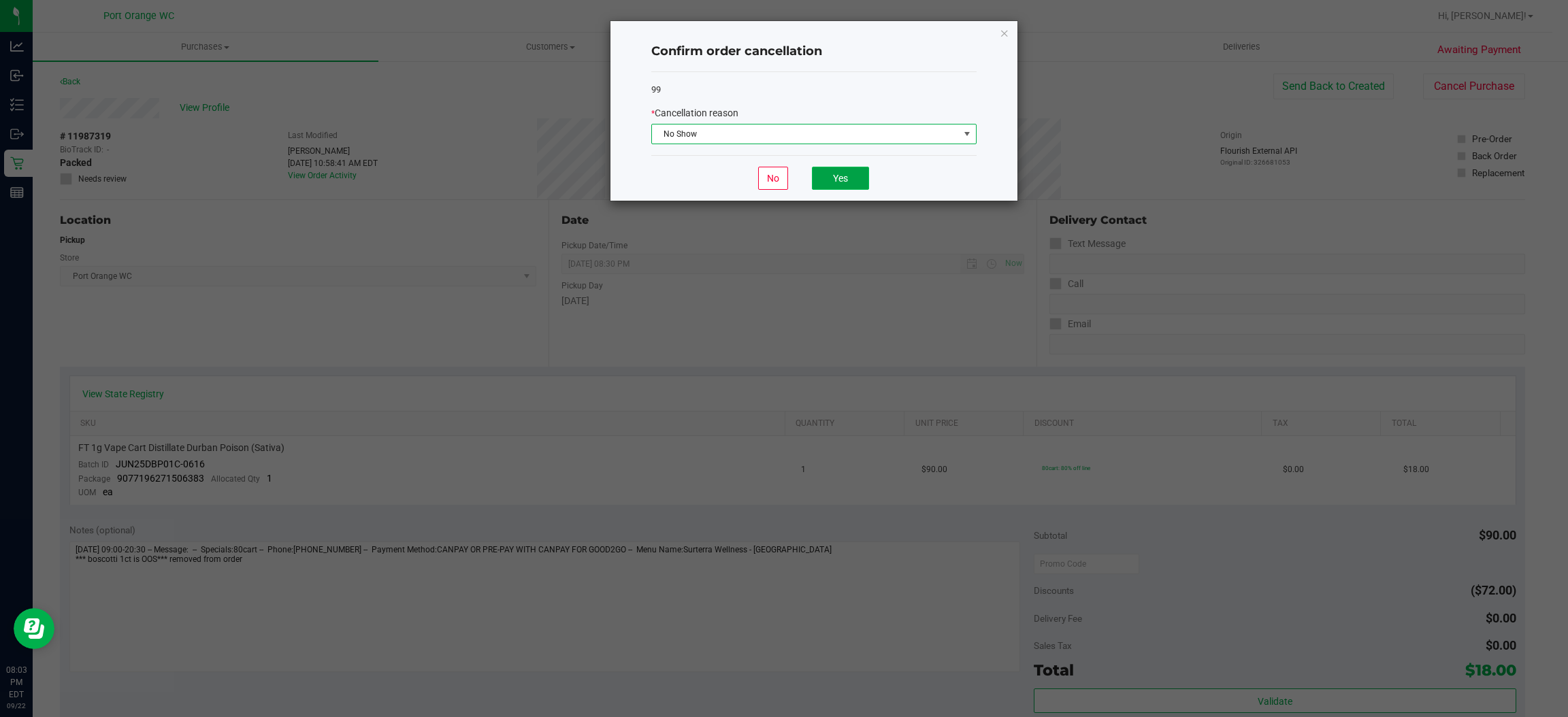
click at [835, 178] on button "Yes" at bounding box center [841, 177] width 58 height 23
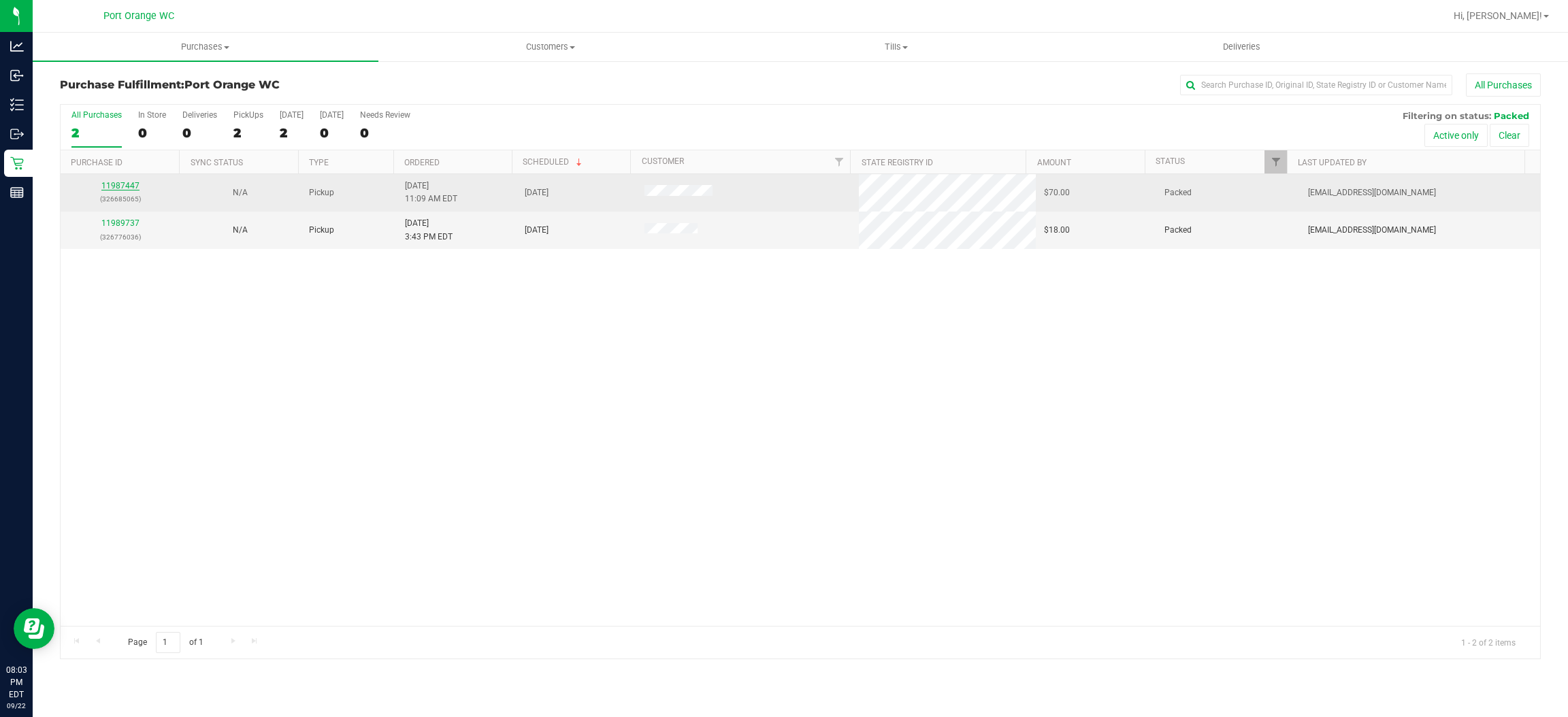
click at [121, 187] on link "11987447" at bounding box center [121, 186] width 38 height 9
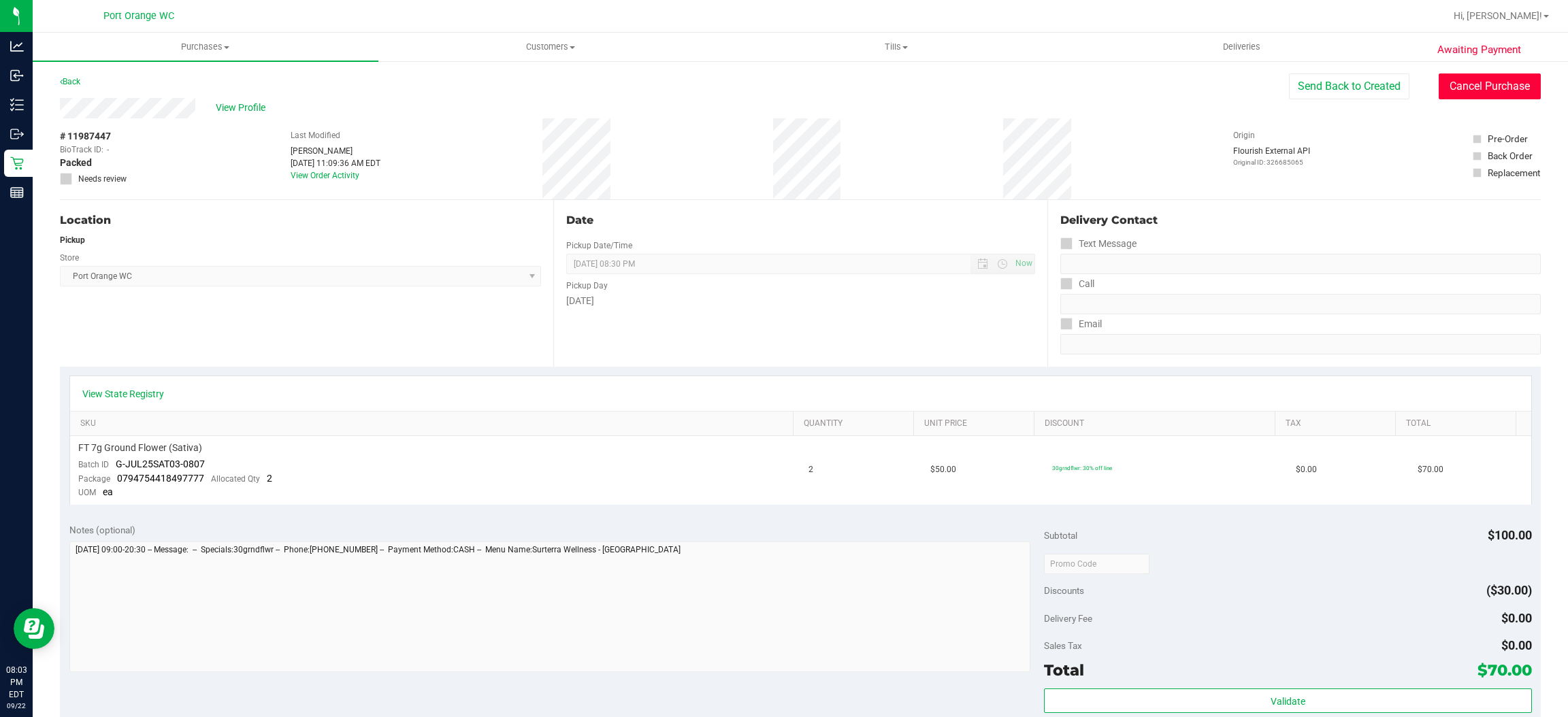
click at [1441, 86] on button "Cancel Purchase" at bounding box center [1490, 86] width 102 height 26
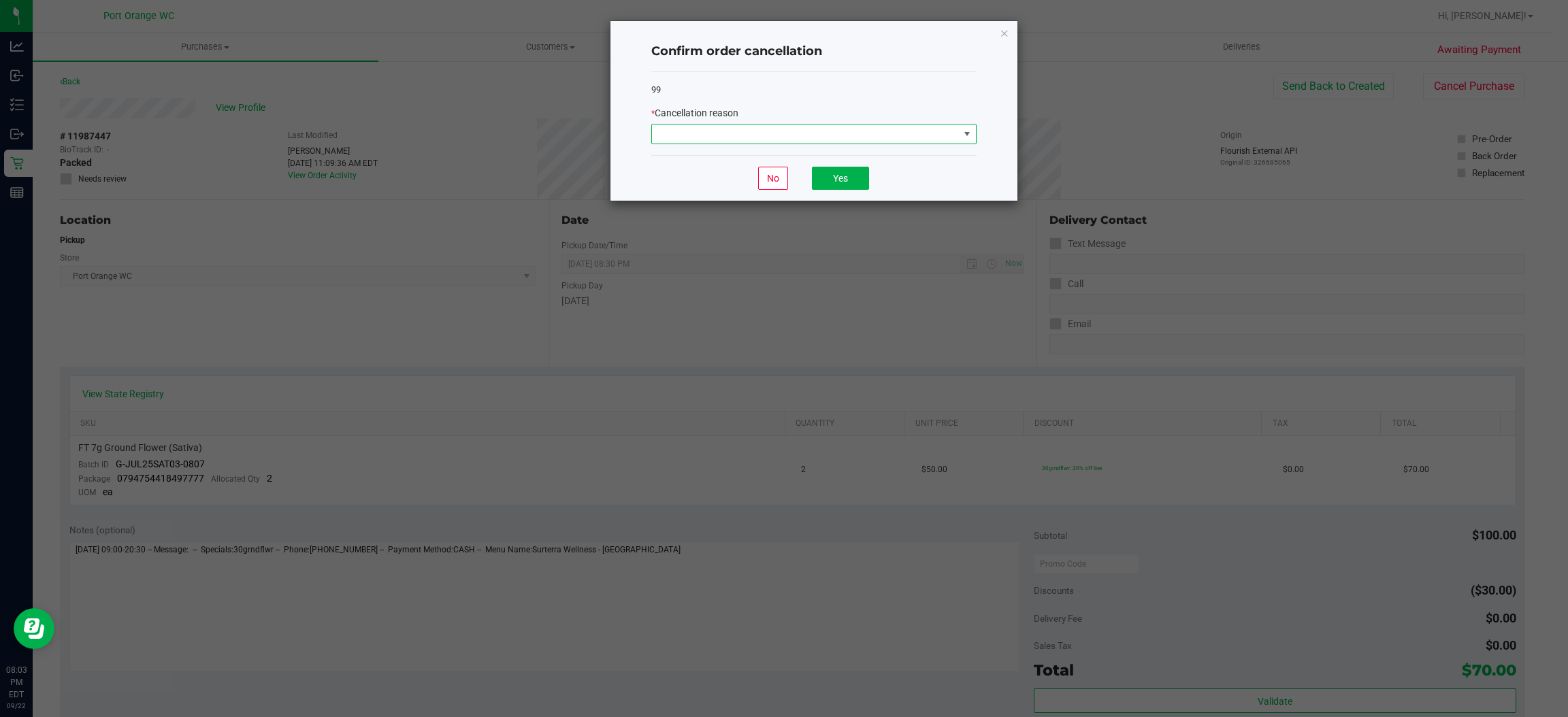
click at [936, 134] on span at bounding box center [806, 134] width 307 height 19
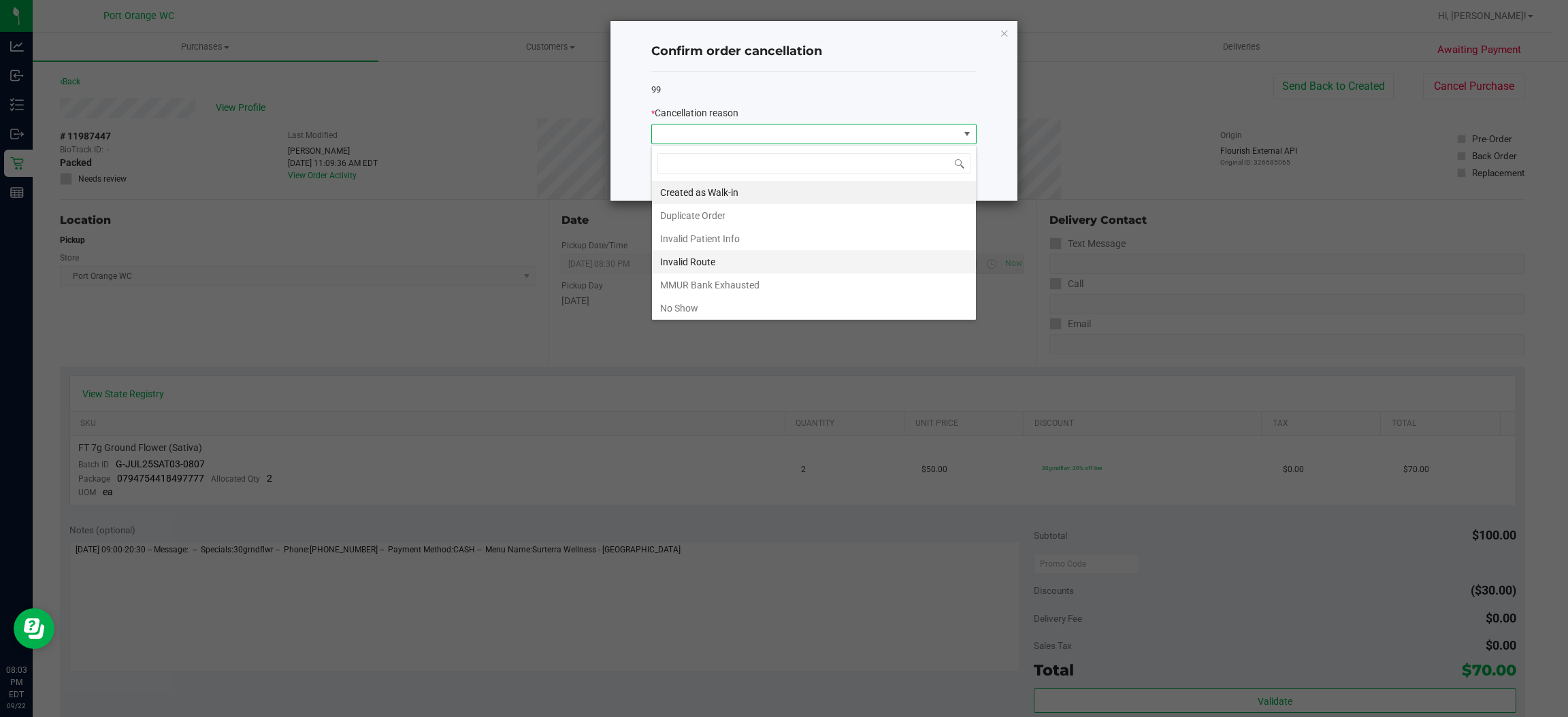
scroll to position [21, 325]
click at [847, 305] on li "No Show" at bounding box center [814, 307] width 324 height 23
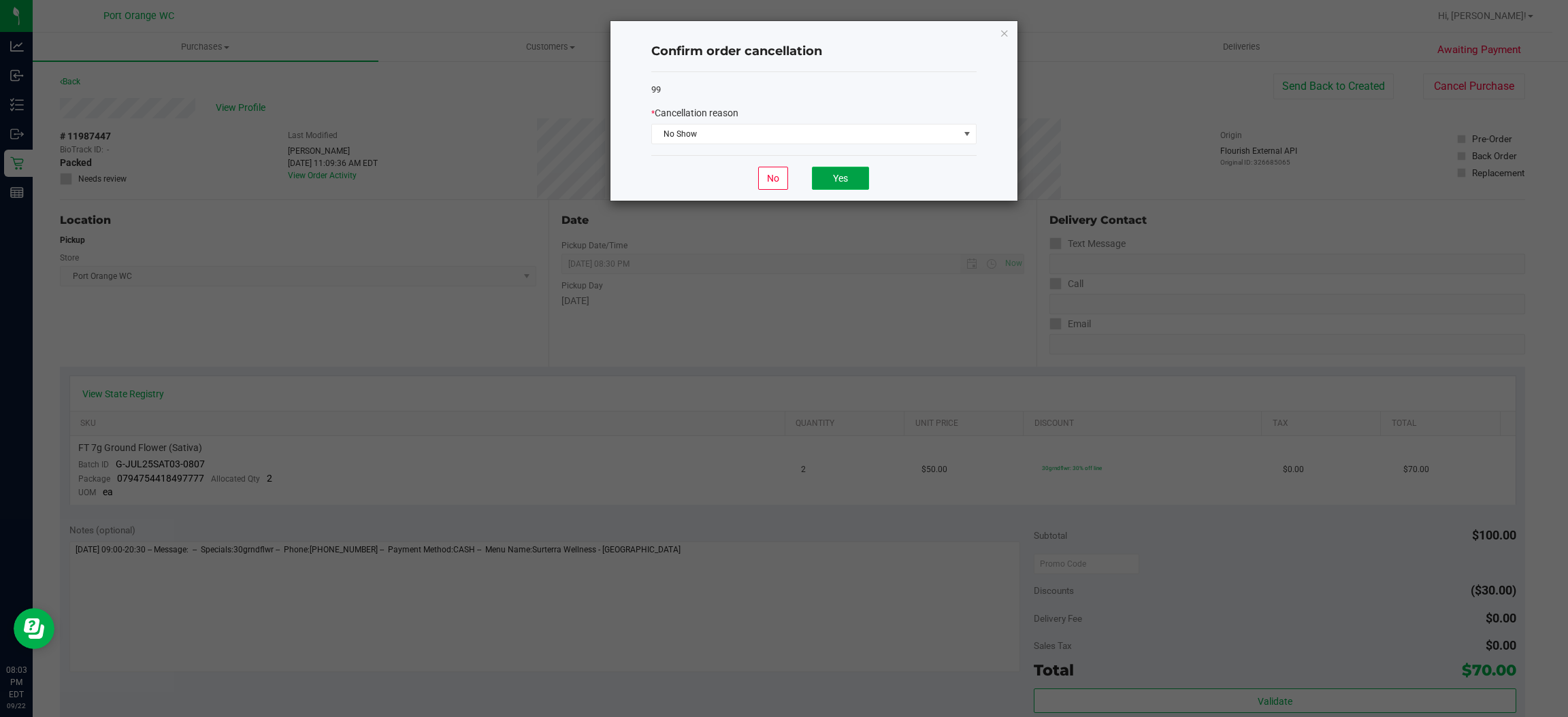
click at [836, 189] on button "Yes" at bounding box center [841, 177] width 58 height 23
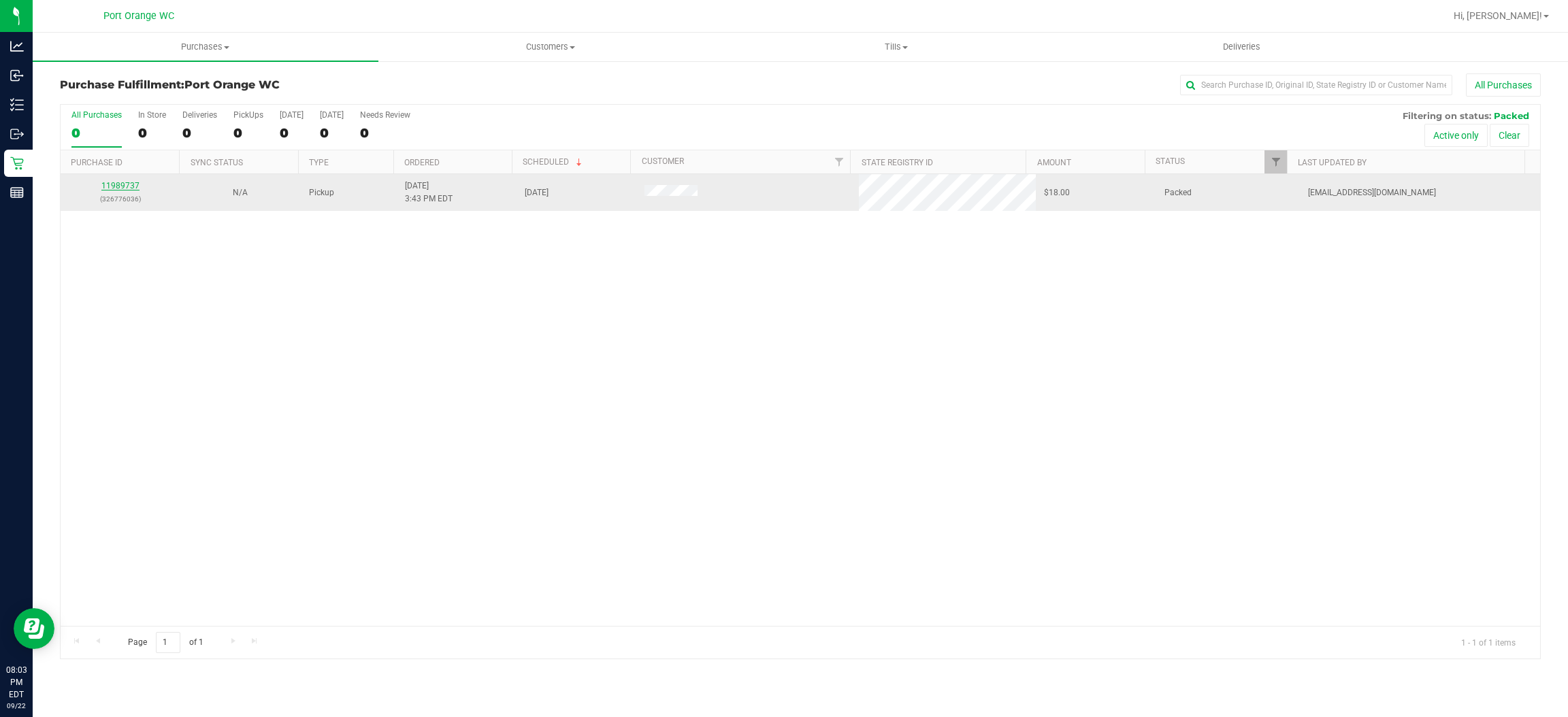
click at [104, 186] on link "11989737" at bounding box center [121, 186] width 38 height 9
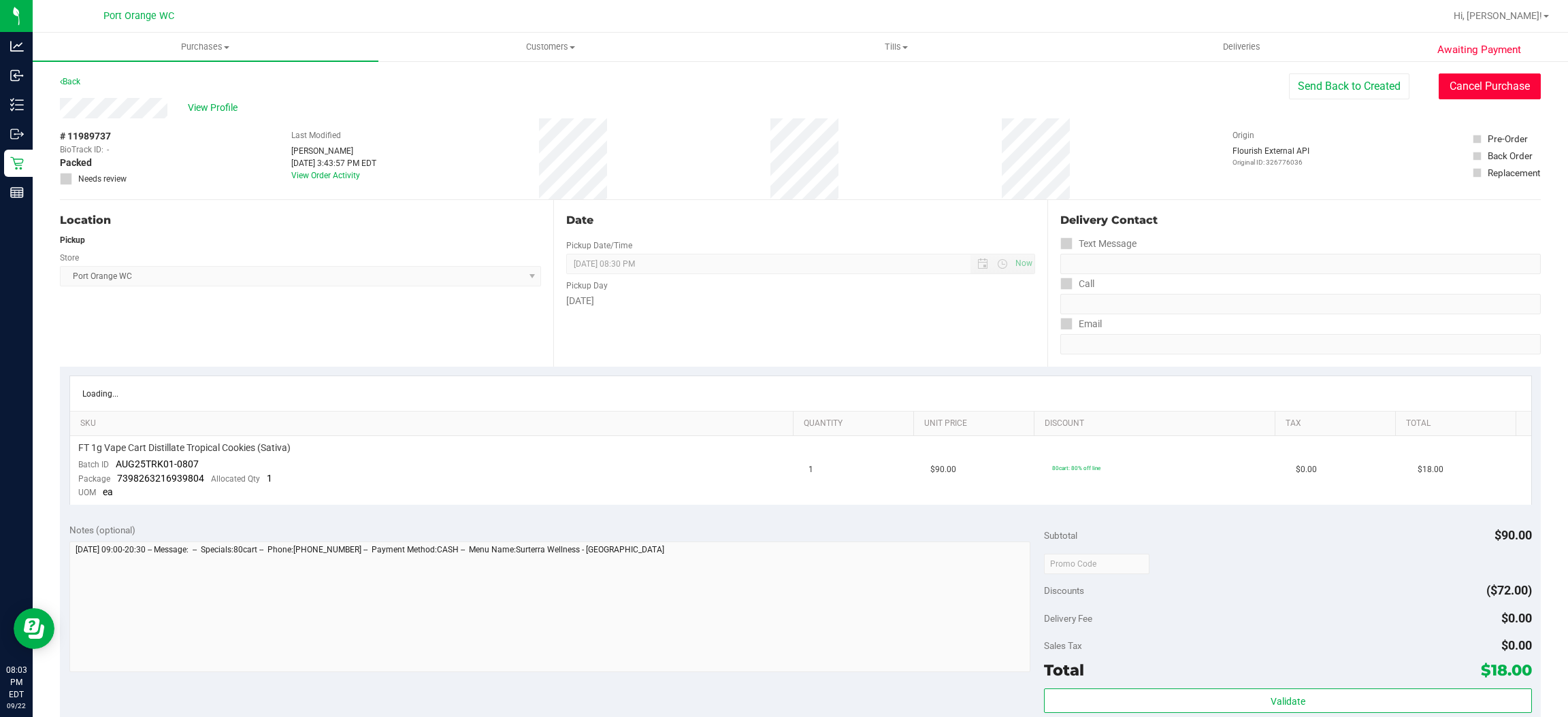
click at [1496, 86] on button "Cancel Purchase" at bounding box center [1490, 86] width 102 height 26
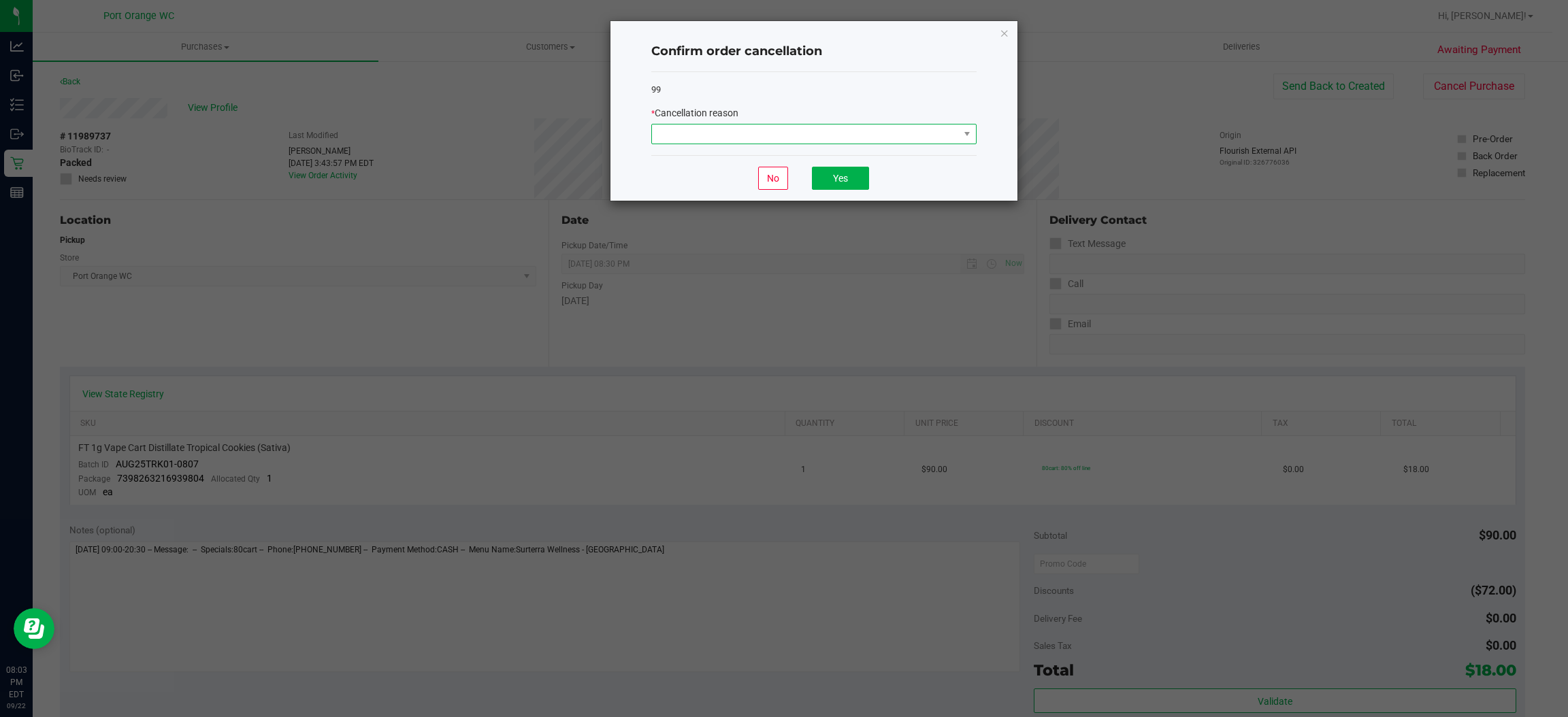
click at [889, 137] on span at bounding box center [806, 134] width 307 height 19
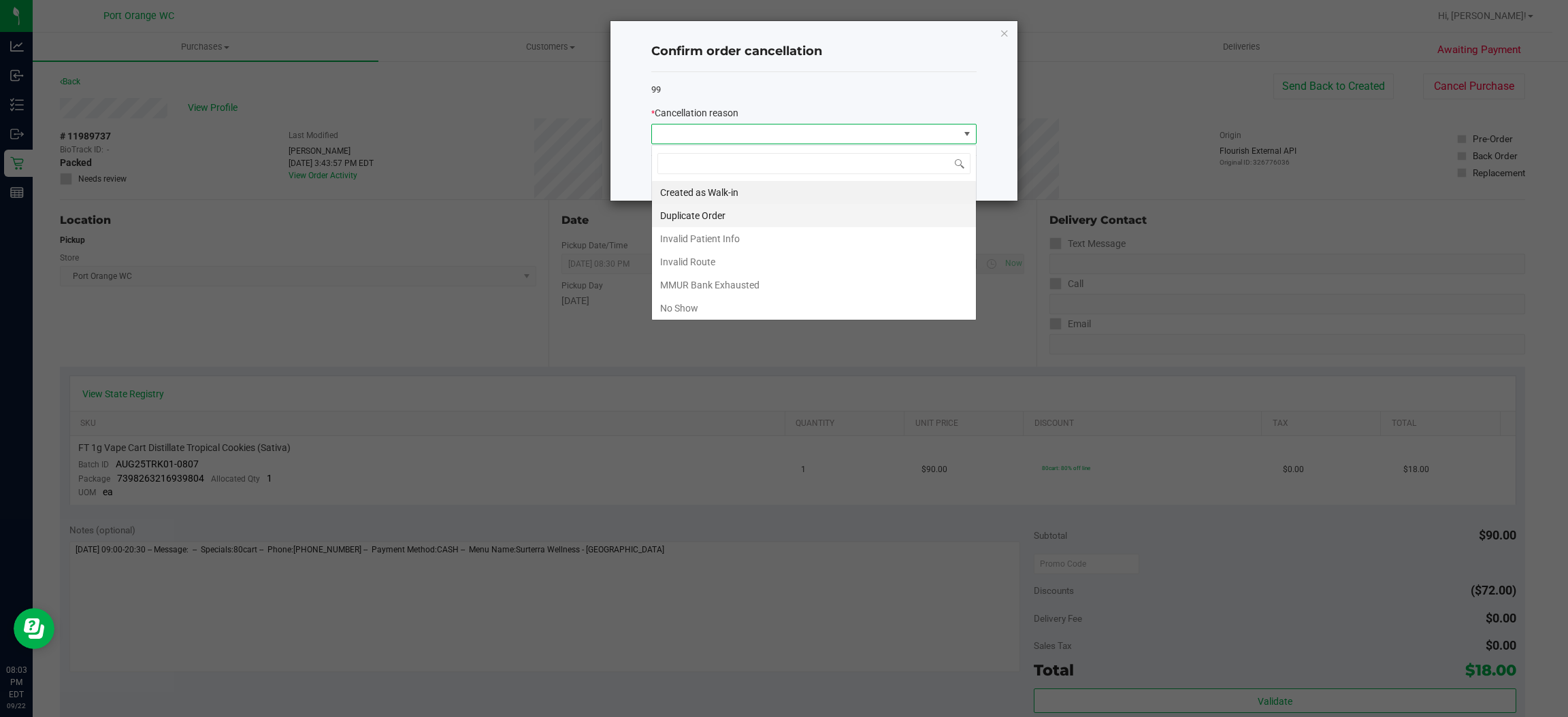
scroll to position [21, 325]
drag, startPoint x: 787, startPoint y: 313, endPoint x: 791, endPoint y: 279, distance: 34.2
click at [787, 313] on li "No Show" at bounding box center [814, 307] width 324 height 23
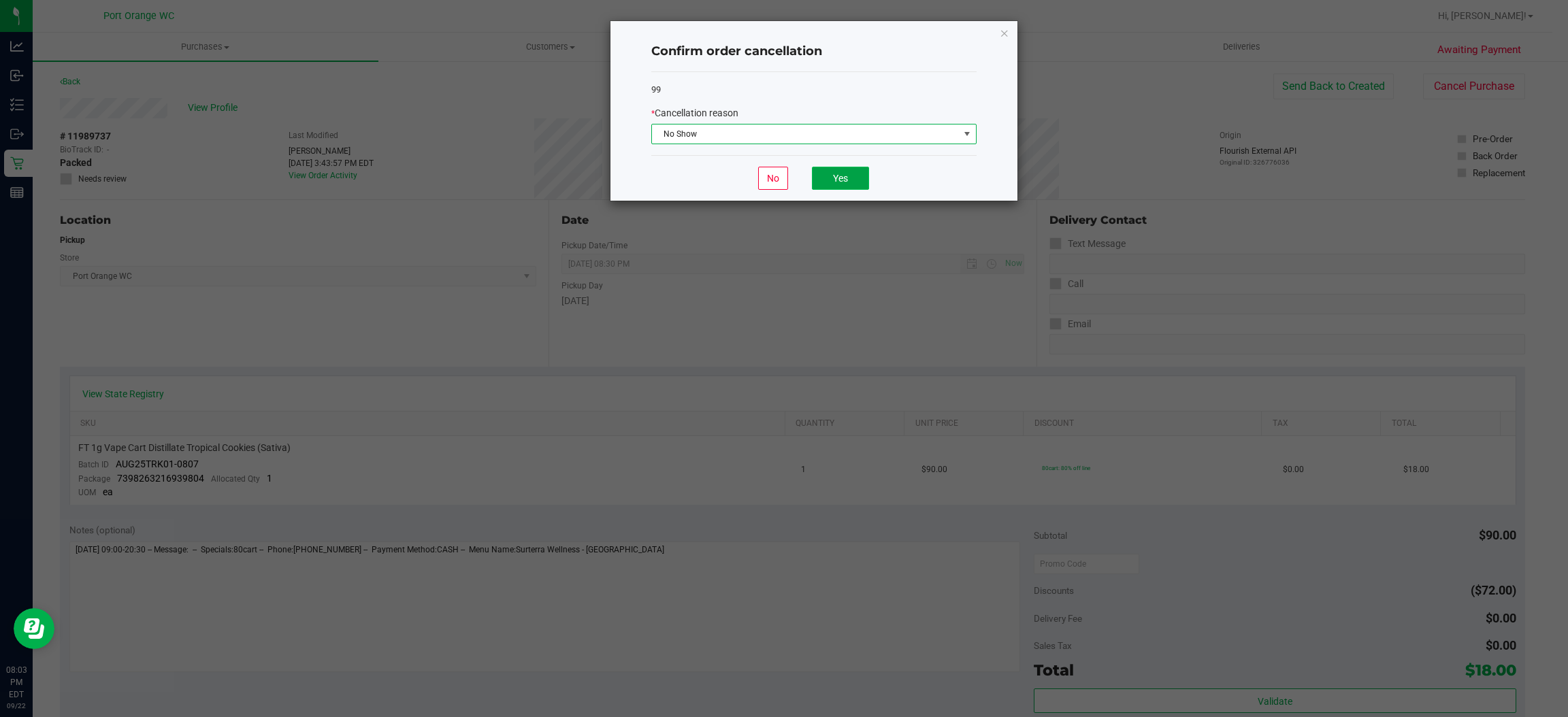
click at [842, 182] on button "Yes" at bounding box center [841, 177] width 58 height 23
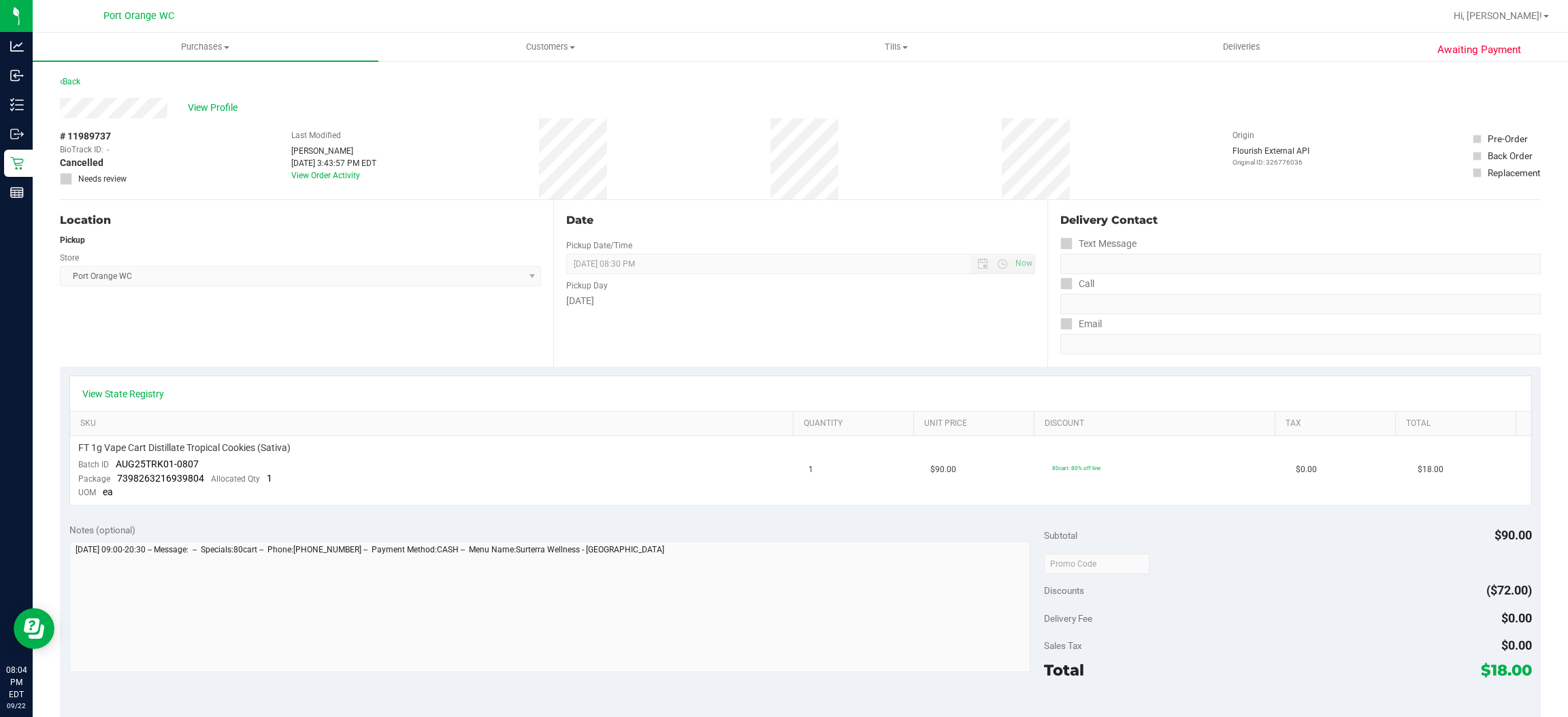
drag, startPoint x: 205, startPoint y: 337, endPoint x: 59, endPoint y: 171, distance: 221.1
click at [205, 334] on div "Location Pickup Store Port Orange WC Select Store Bonita Springs WC Boynton Bea…" at bounding box center [306, 284] width 493 height 166
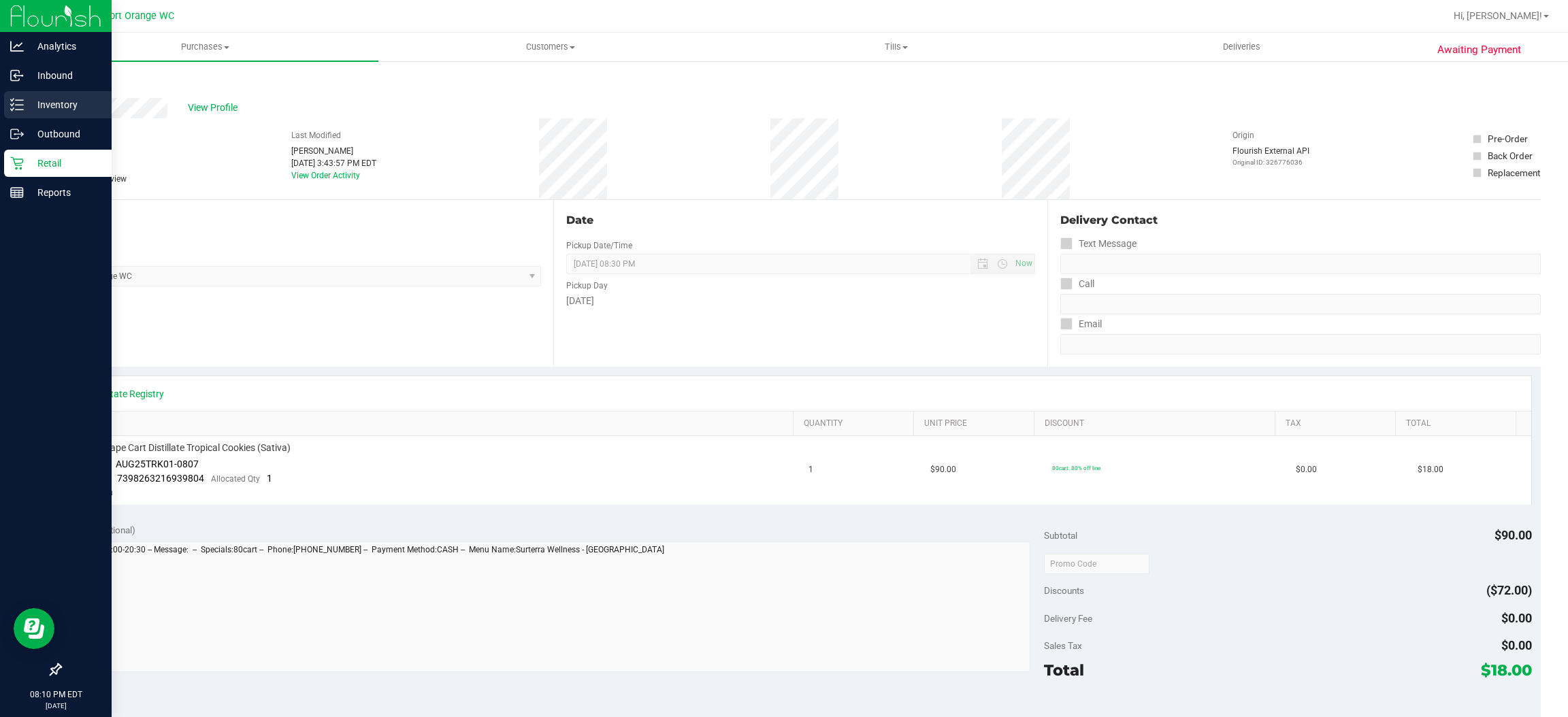
click at [22, 113] on div "Inventory" at bounding box center [58, 105] width 108 height 27
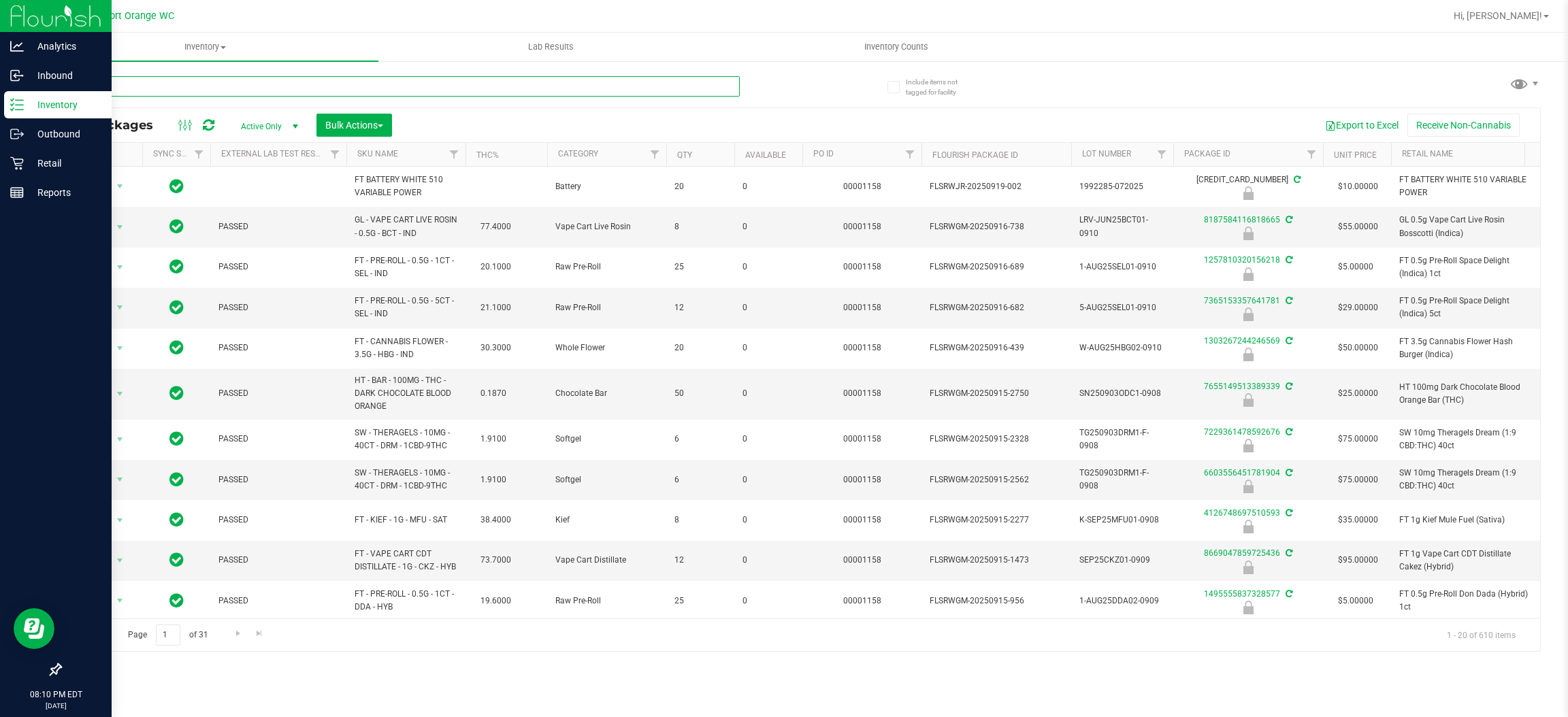
click at [326, 87] on input "text" at bounding box center [399, 86] width 680 height 20
paste input "FT 3.5g Cannabis Flower Sweet Tooth (Sativa)"
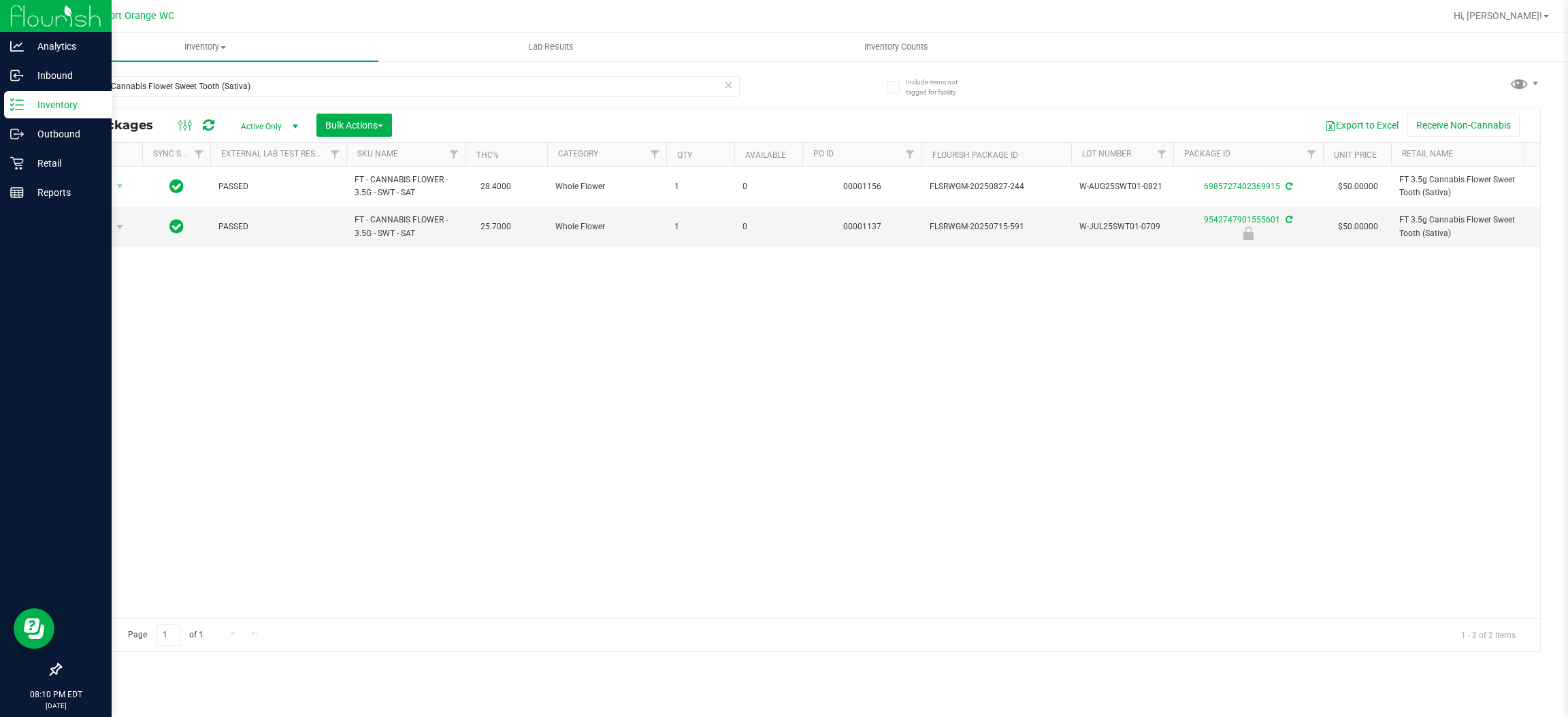
drag, startPoint x: 1302, startPoint y: 423, endPoint x: 714, endPoint y: 9, distance: 719.1
click at [1297, 423] on div "Action Action Adjust qty Create package Edit attributes Global inventory Locate…" at bounding box center [800, 392] width 1480 height 452
click at [285, 88] on input "FT 3.5g Cannabis Flower Sweet Tooth (Sativa)" at bounding box center [399, 86] width 680 height 20
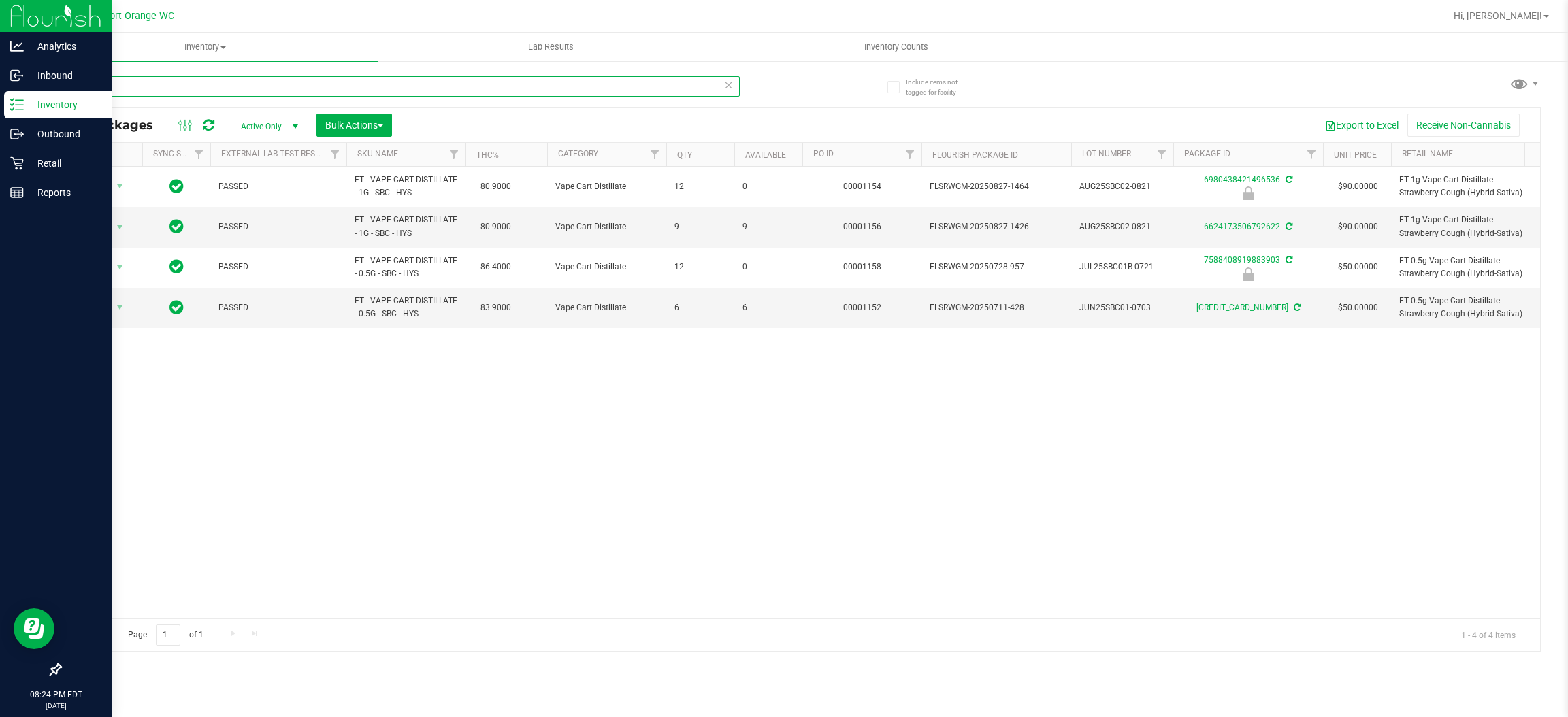
paste input "FT 0.5g Vape Cart CDT Distillate Purple Tahoe (Hybrid)"
type input "FT 0.5g Vape Cart CDT Distillate Purple Tahoe (Hybrid)"
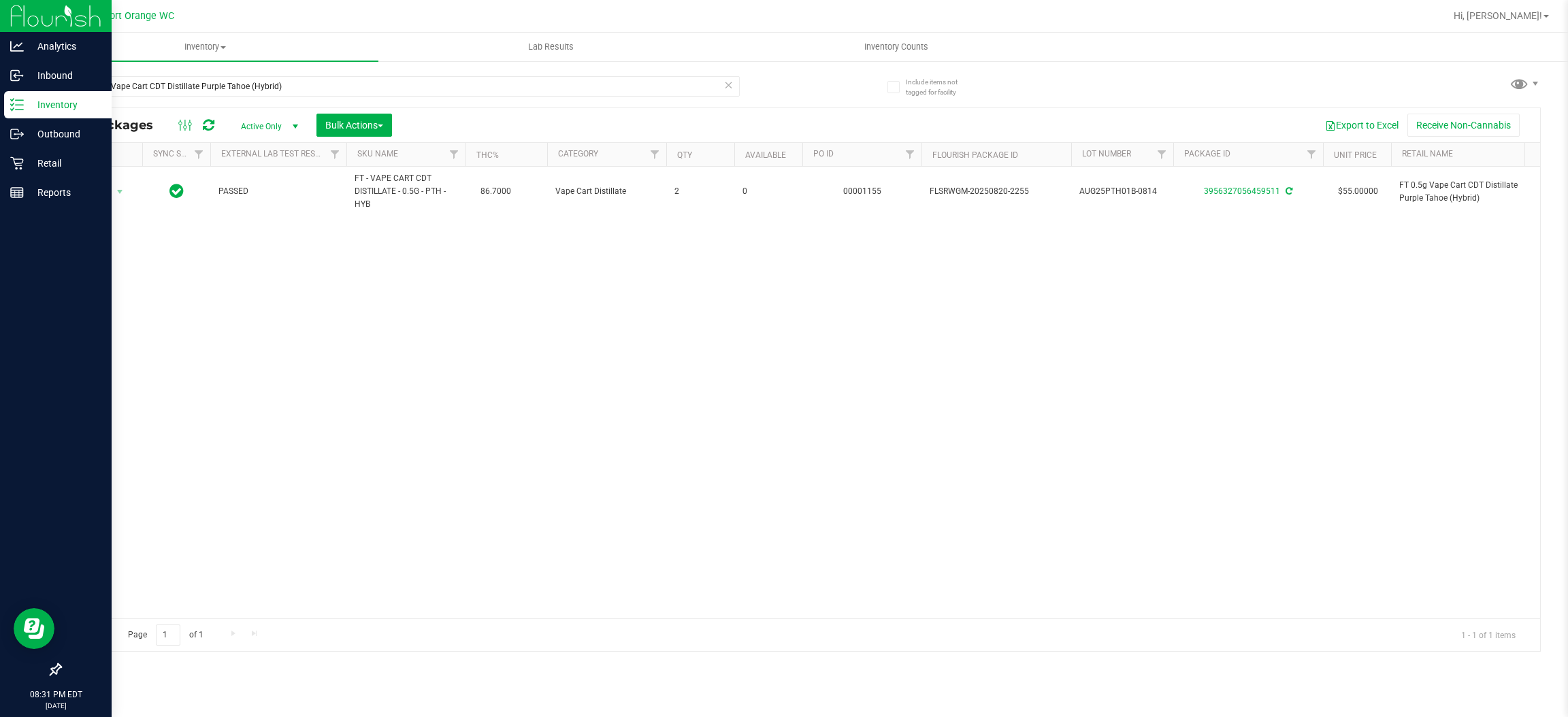
click at [1178, 128] on div "Export to Excel Receive Non-Cannabis" at bounding box center [966, 124] width 1128 height 23
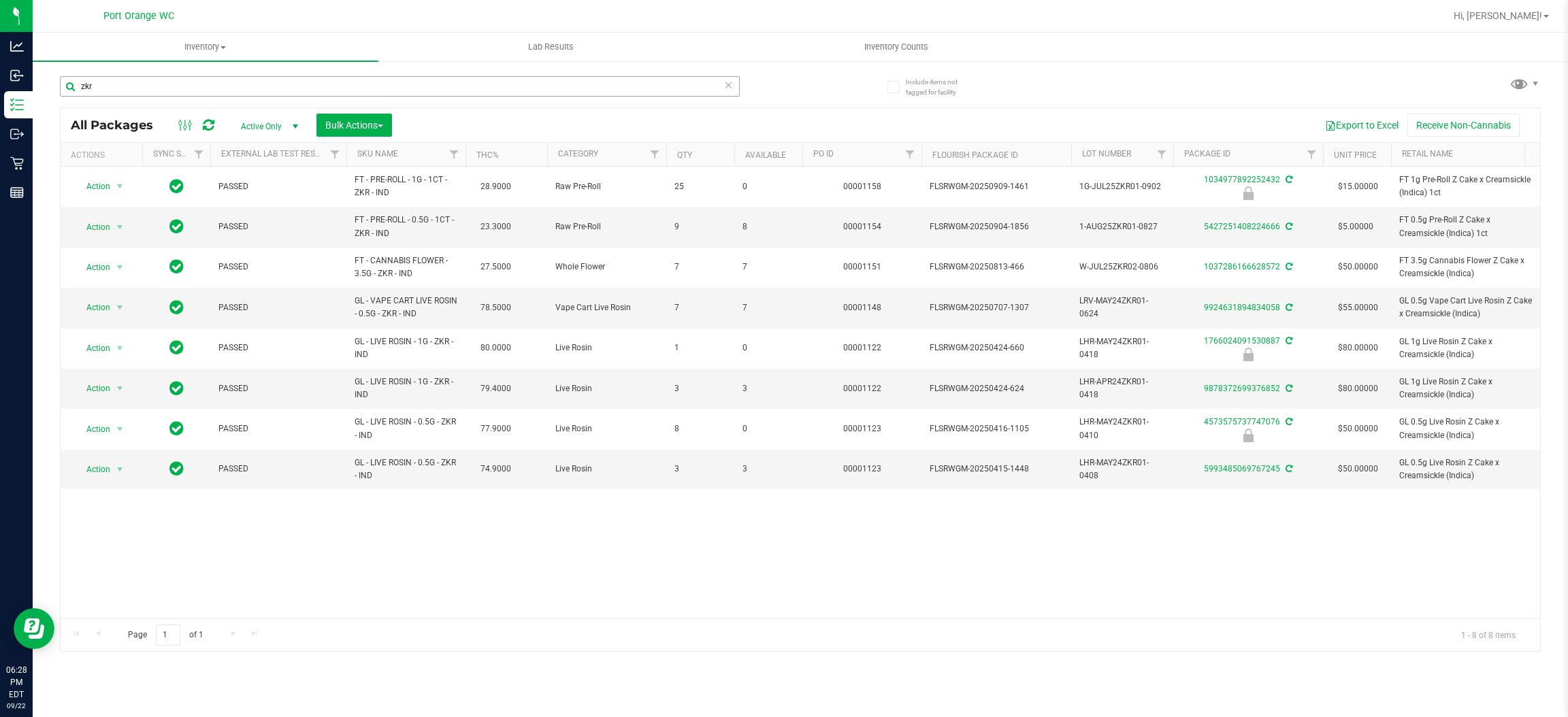
click at [205, 91] on input "zkr" at bounding box center [399, 86] width 680 height 20
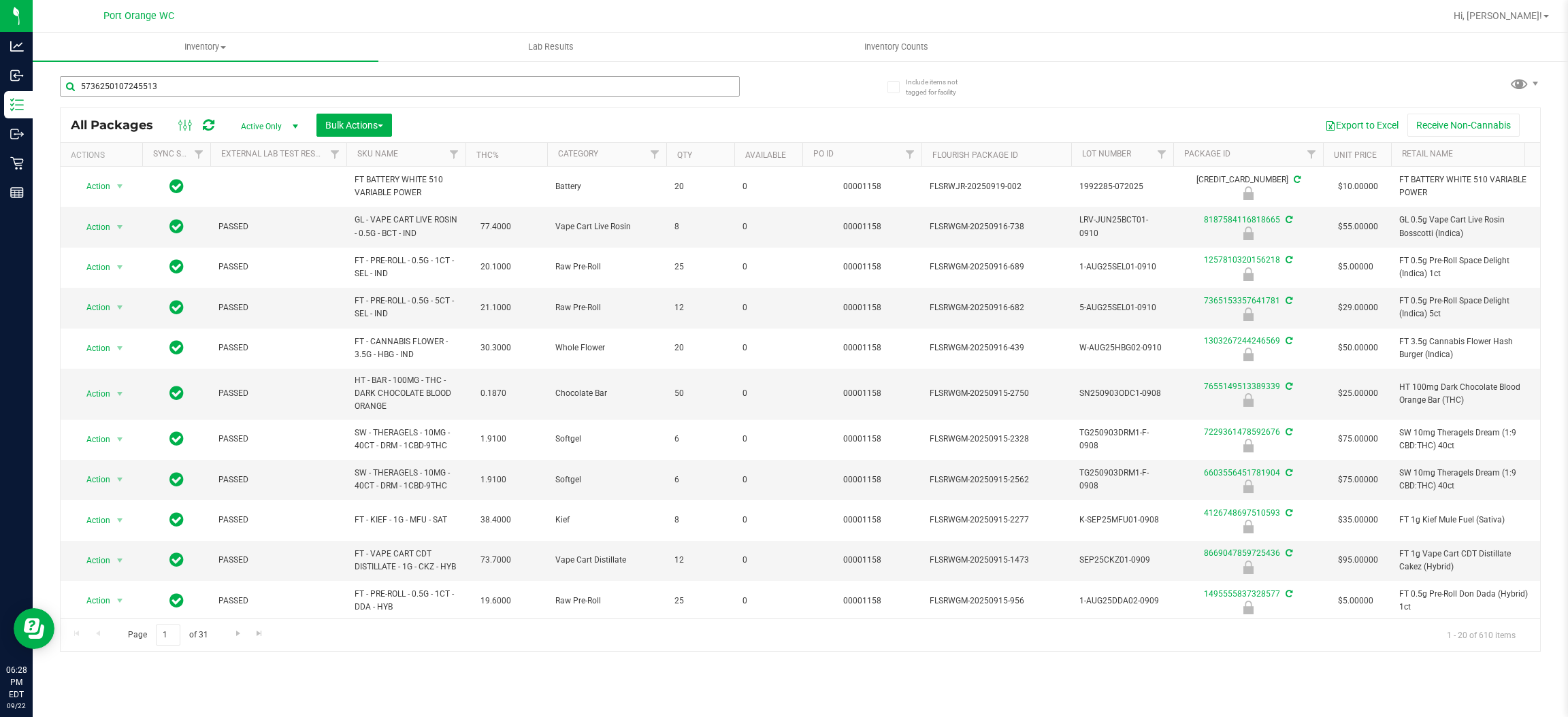
type input "5736250107245513"
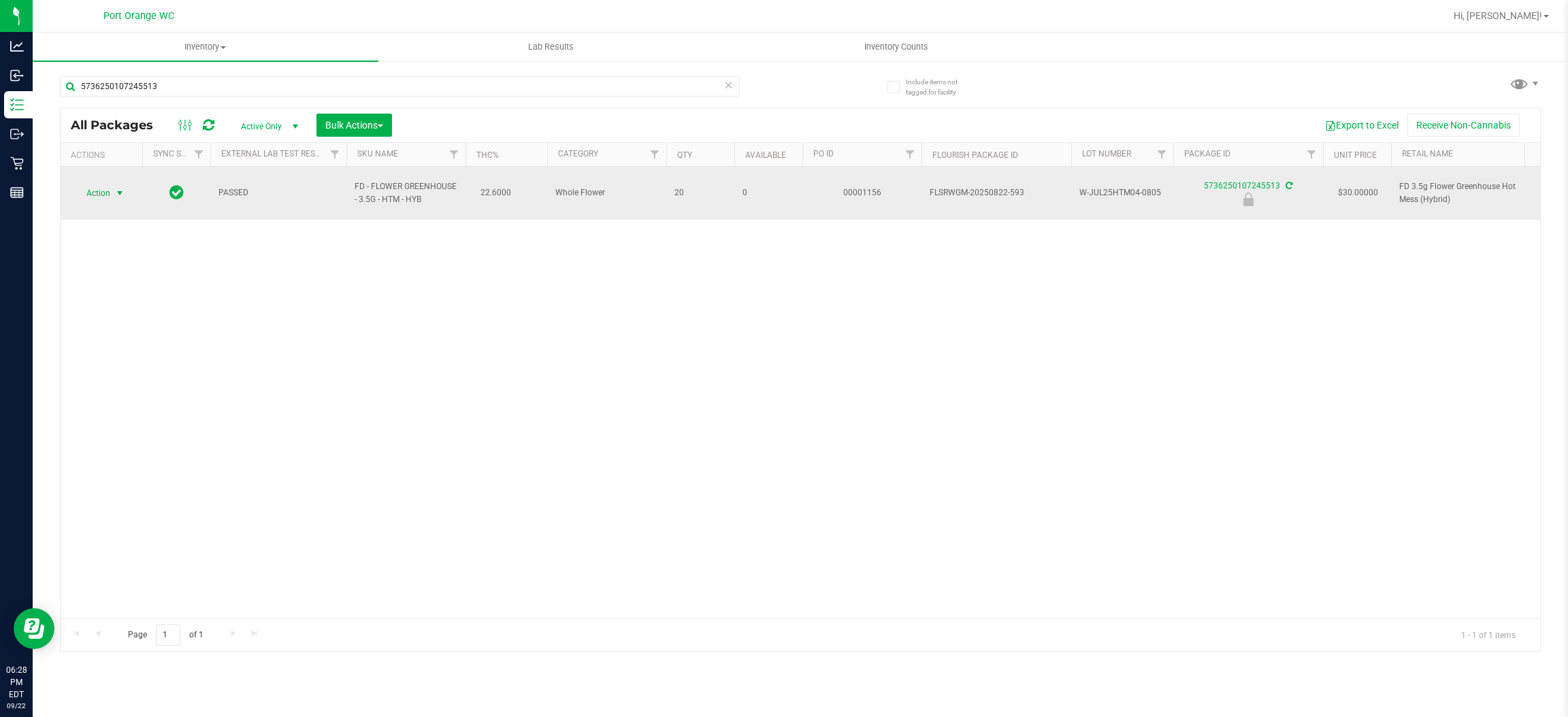
click at [102, 192] on span "Action" at bounding box center [92, 193] width 37 height 19
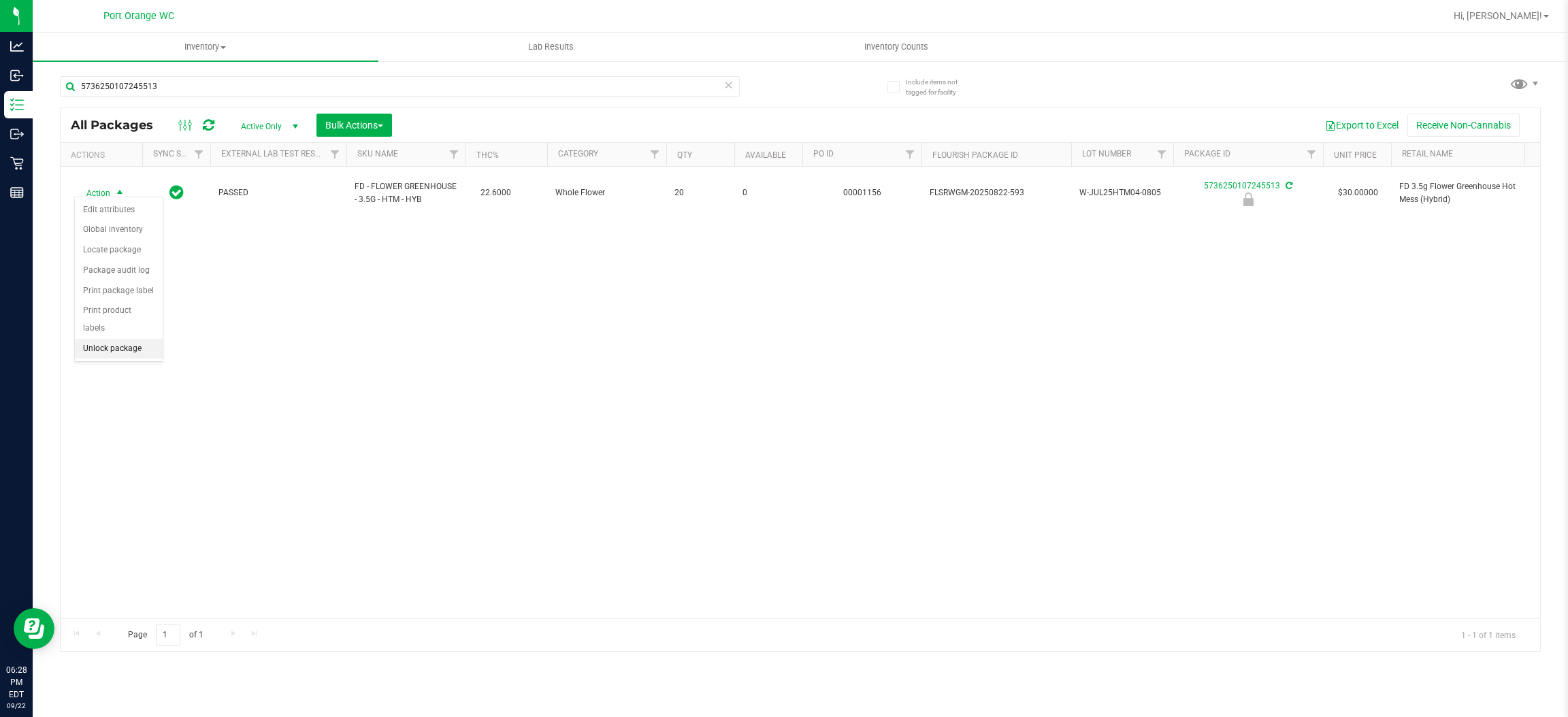
click at [86, 339] on li "Unlock package" at bounding box center [119, 349] width 88 height 20
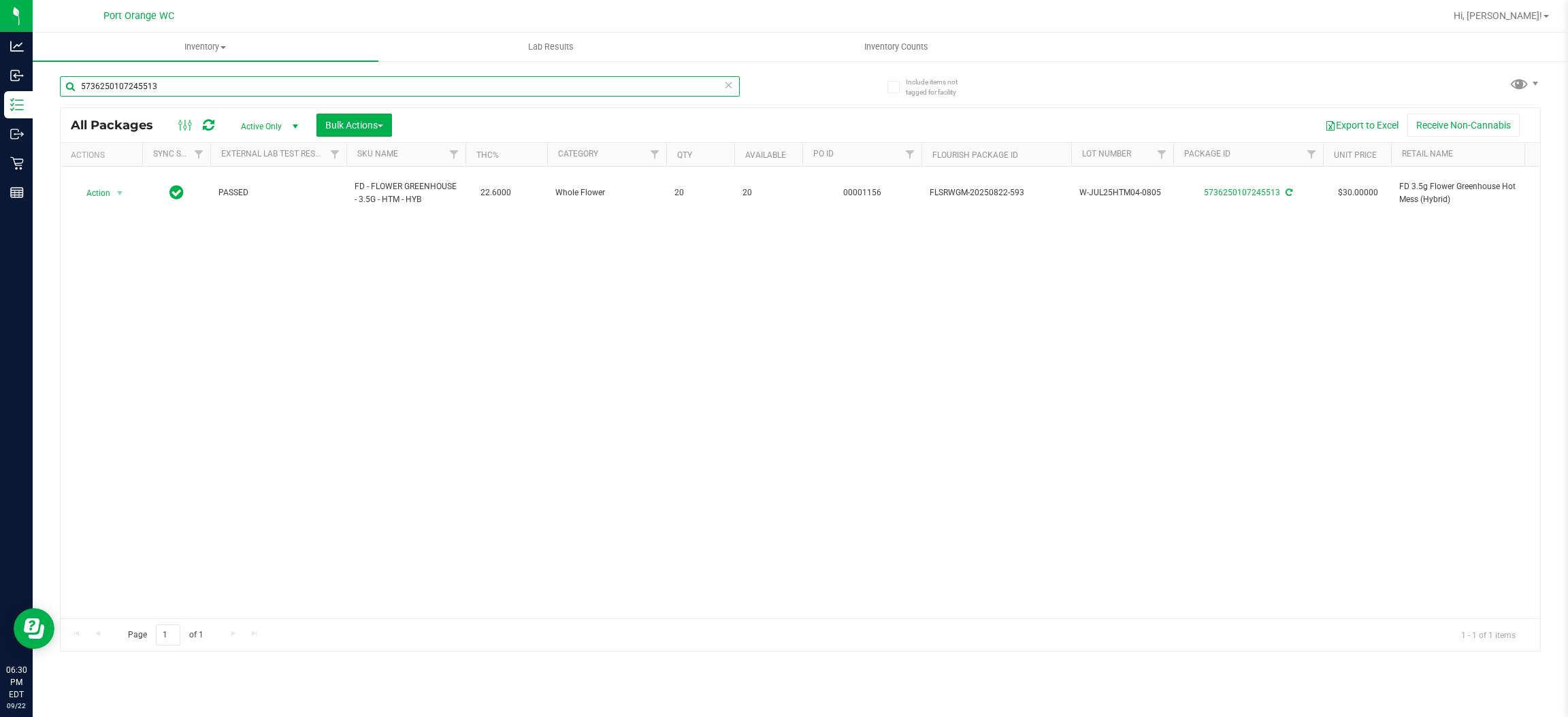
click at [207, 91] on input "5736250107245513" at bounding box center [399, 86] width 680 height 20
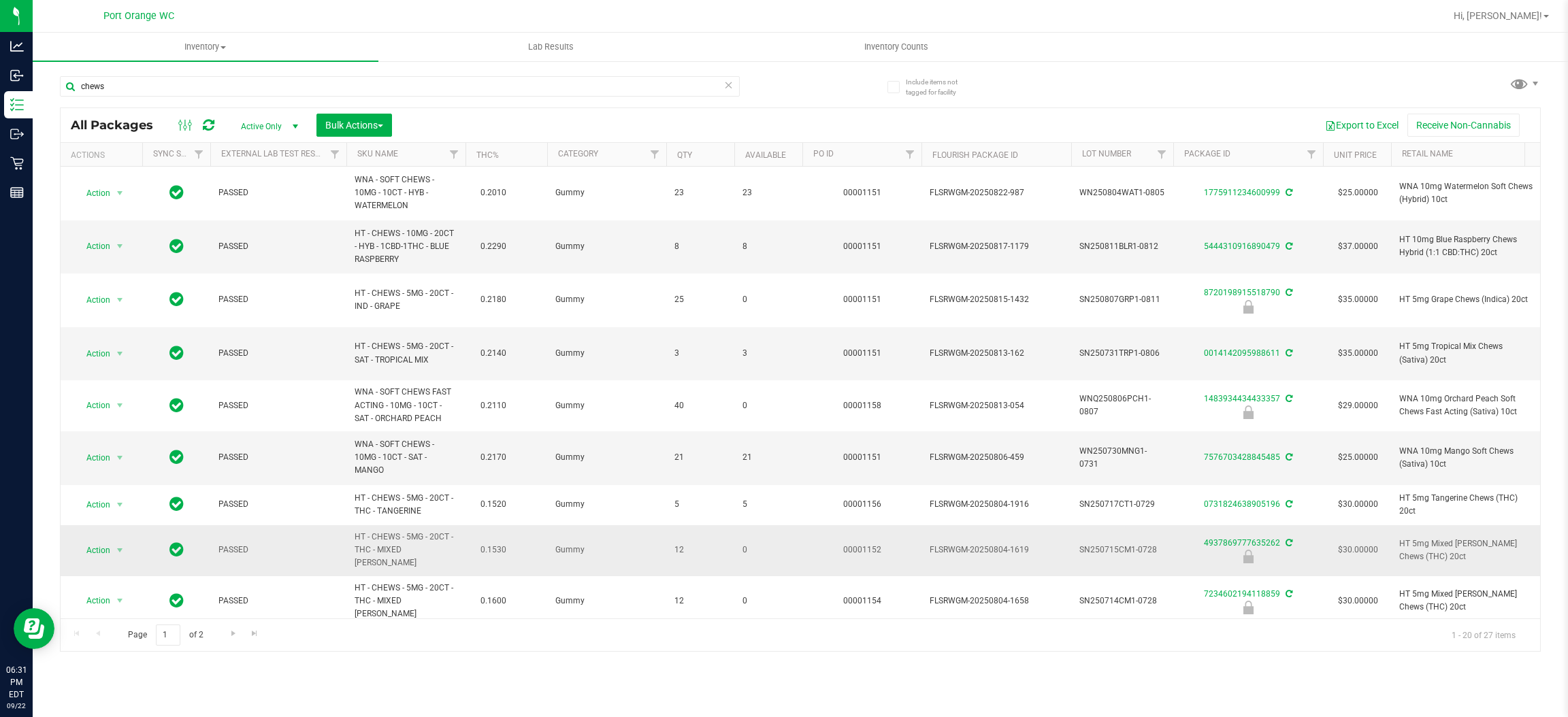
click at [402, 534] on span "HT - CHEWS - 5MG - 20CT - THC - MIXED [PERSON_NAME]" at bounding box center [406, 550] width 102 height 39
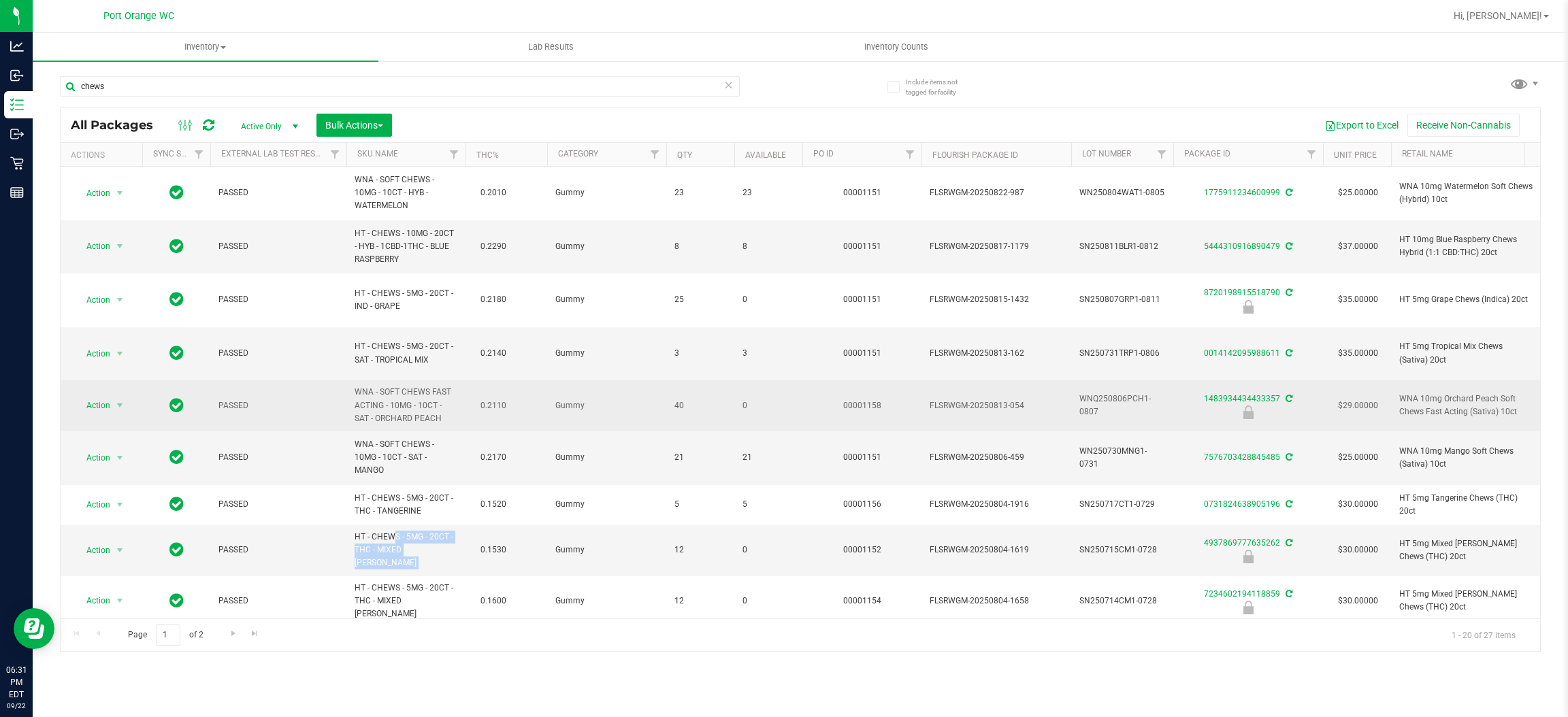
copy td "HT - CHEWS - 5MG - 20CT - THC - MIXED [PERSON_NAME]"
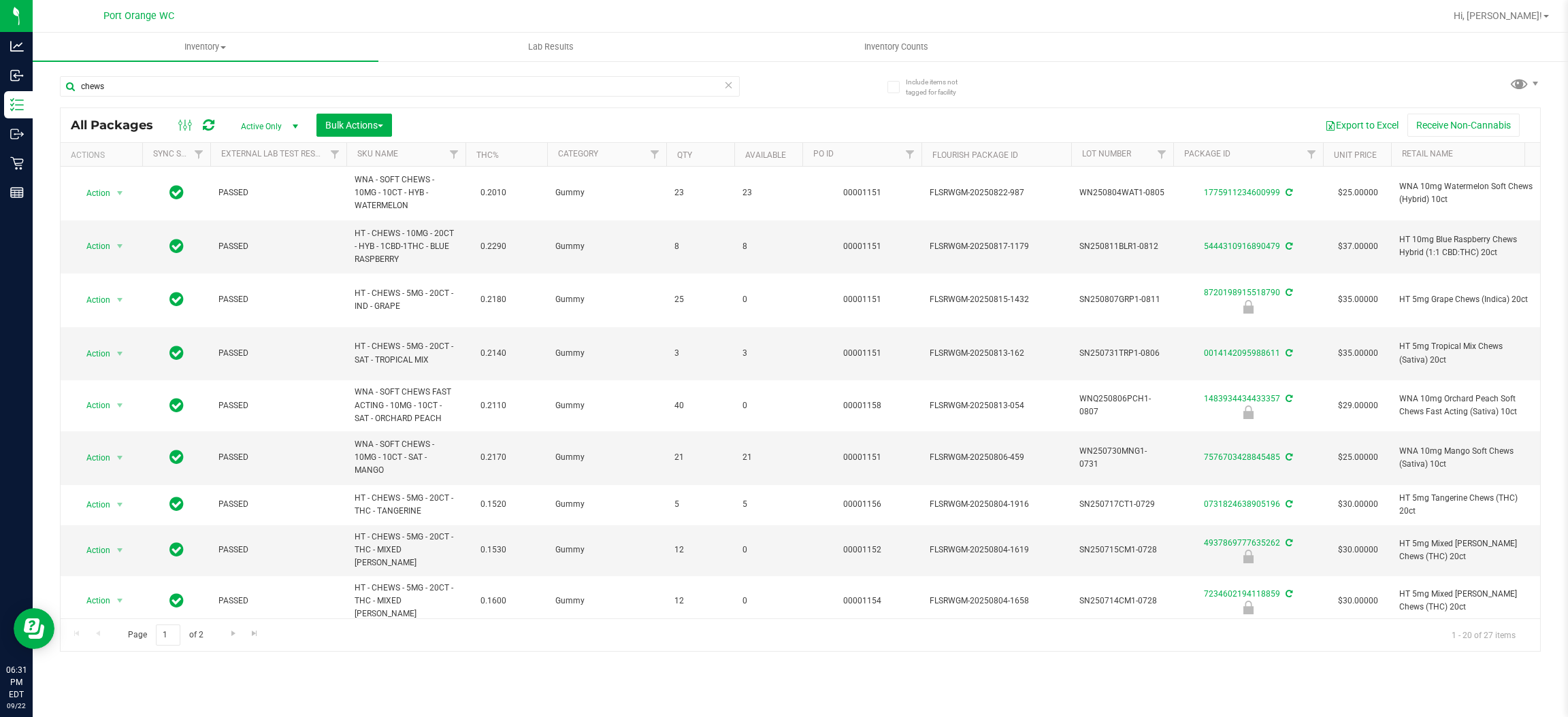
click at [269, 75] on div "chews" at bounding box center [430, 86] width 741 height 44
click at [264, 86] on input "chews" at bounding box center [399, 86] width 680 height 20
paste input "HT - CHEWS - 5MG - 20CT - THC - MIXED [PERSON_NAME]"
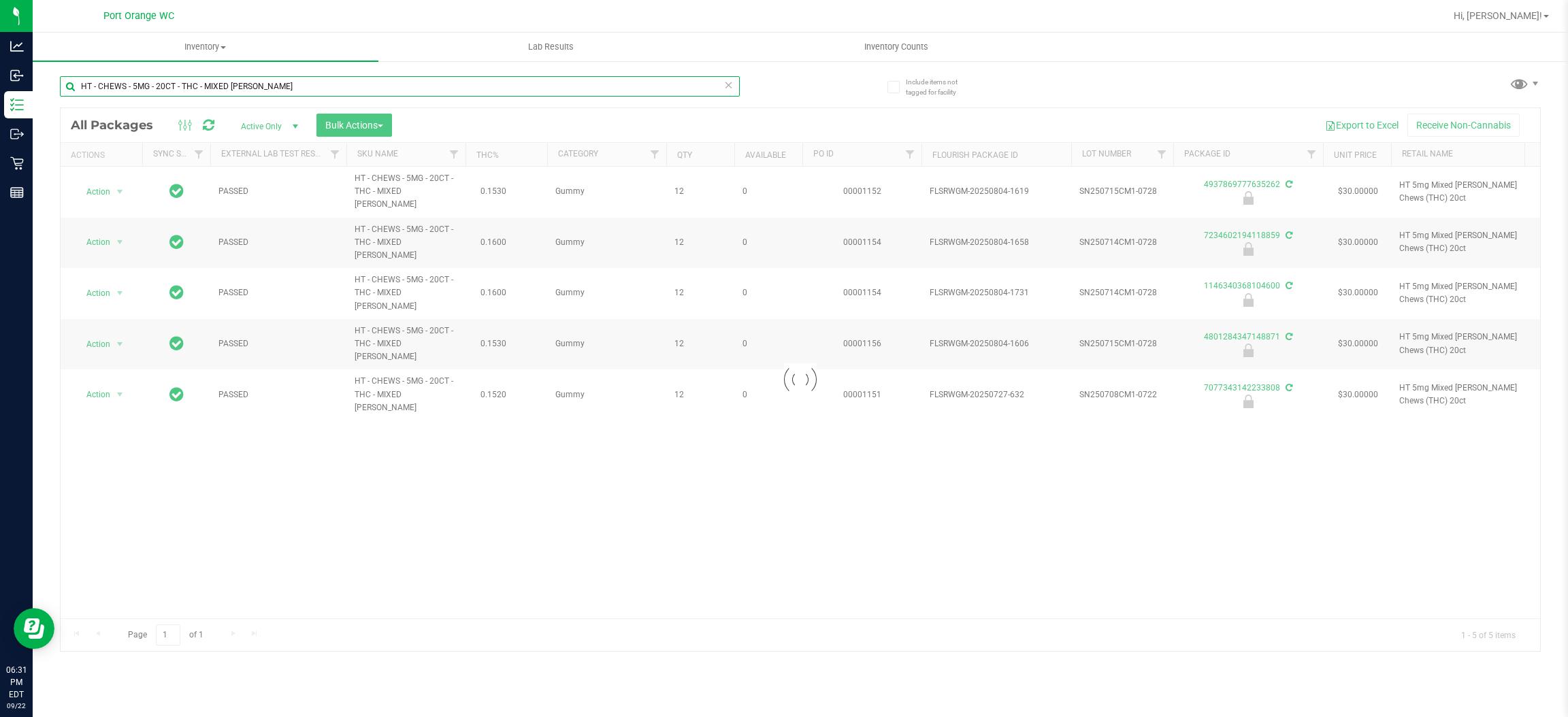
type input "HT - CHEWS - 5MG - 20CT - THC - MIXED [PERSON_NAME]"
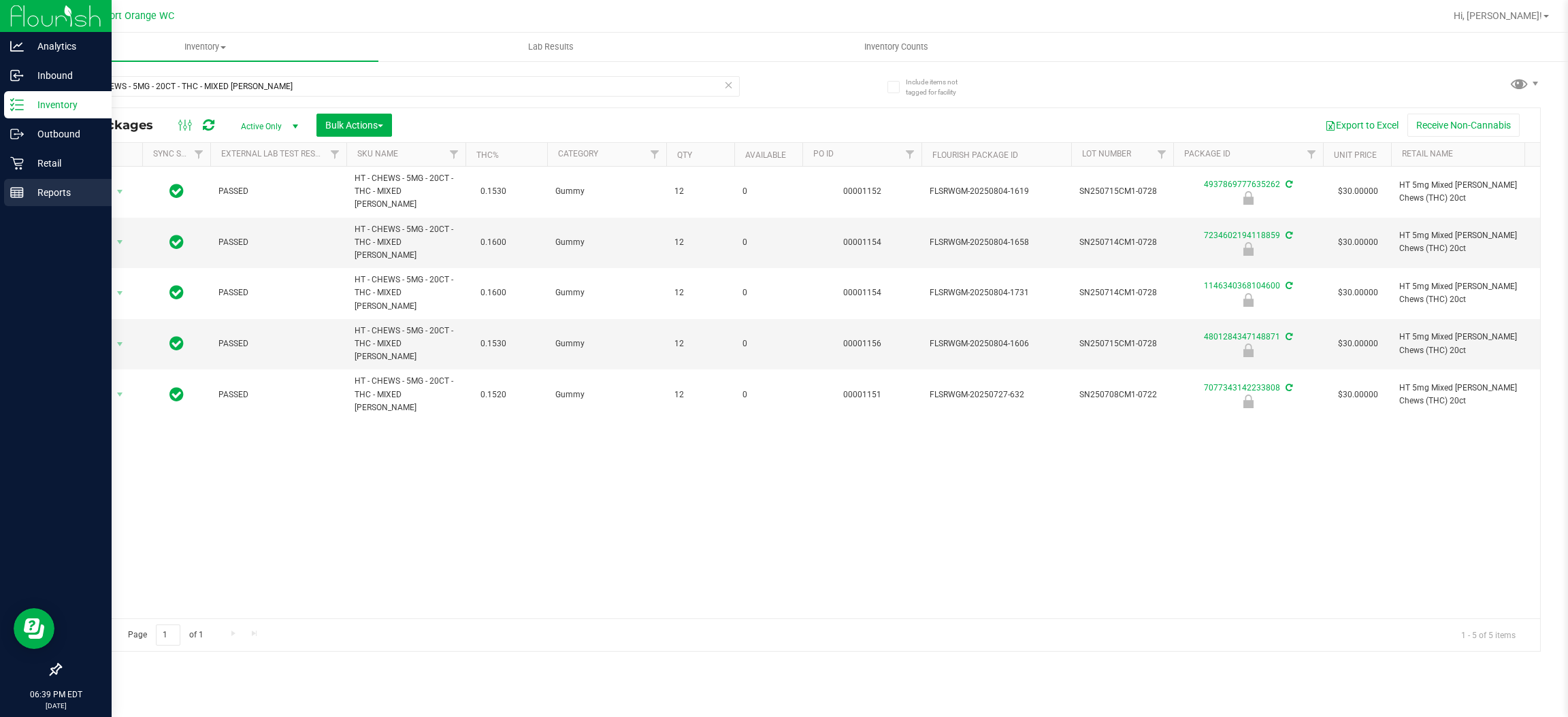
click at [56, 190] on p "Reports" at bounding box center [64, 193] width 81 height 16
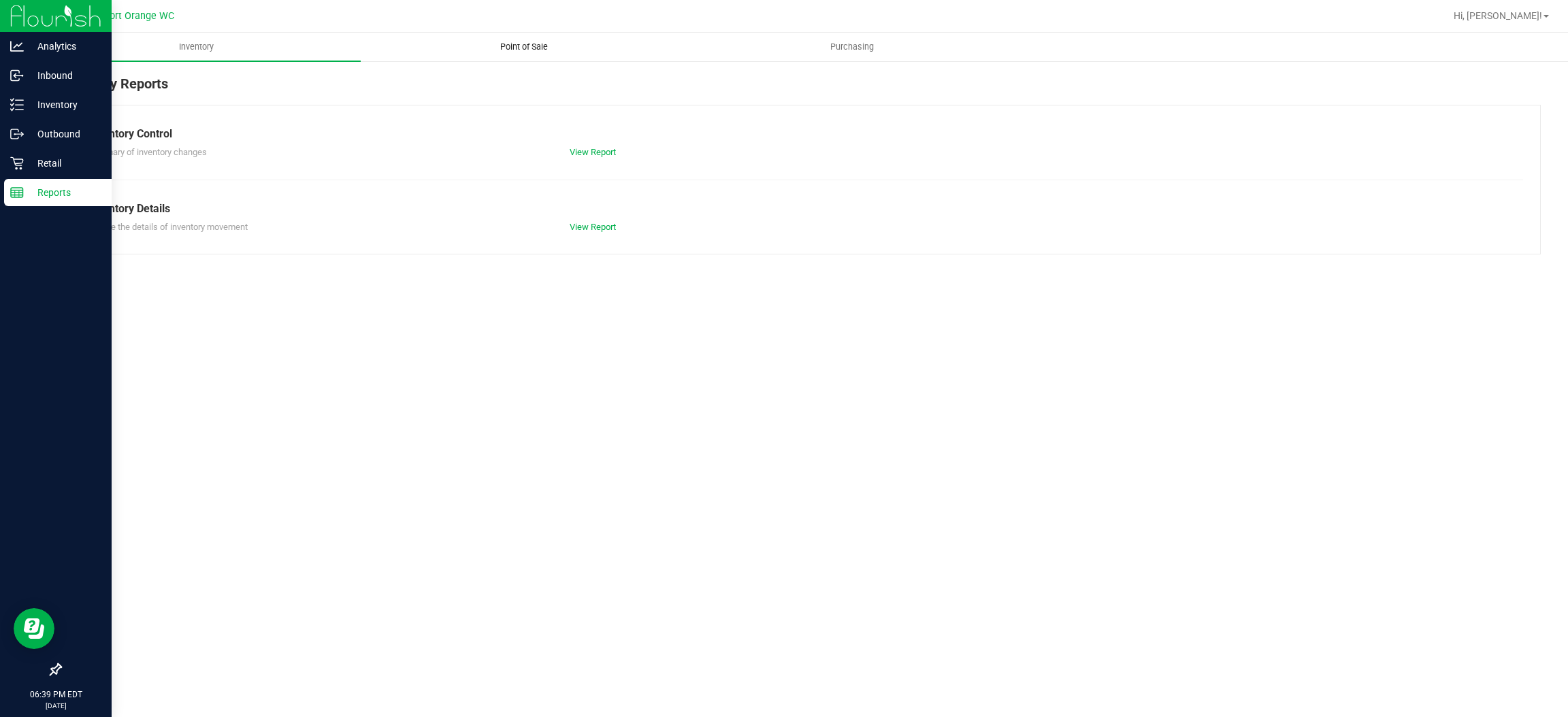
click at [525, 39] on uib-tab-heading "Point of Sale" at bounding box center [524, 47] width 327 height 27
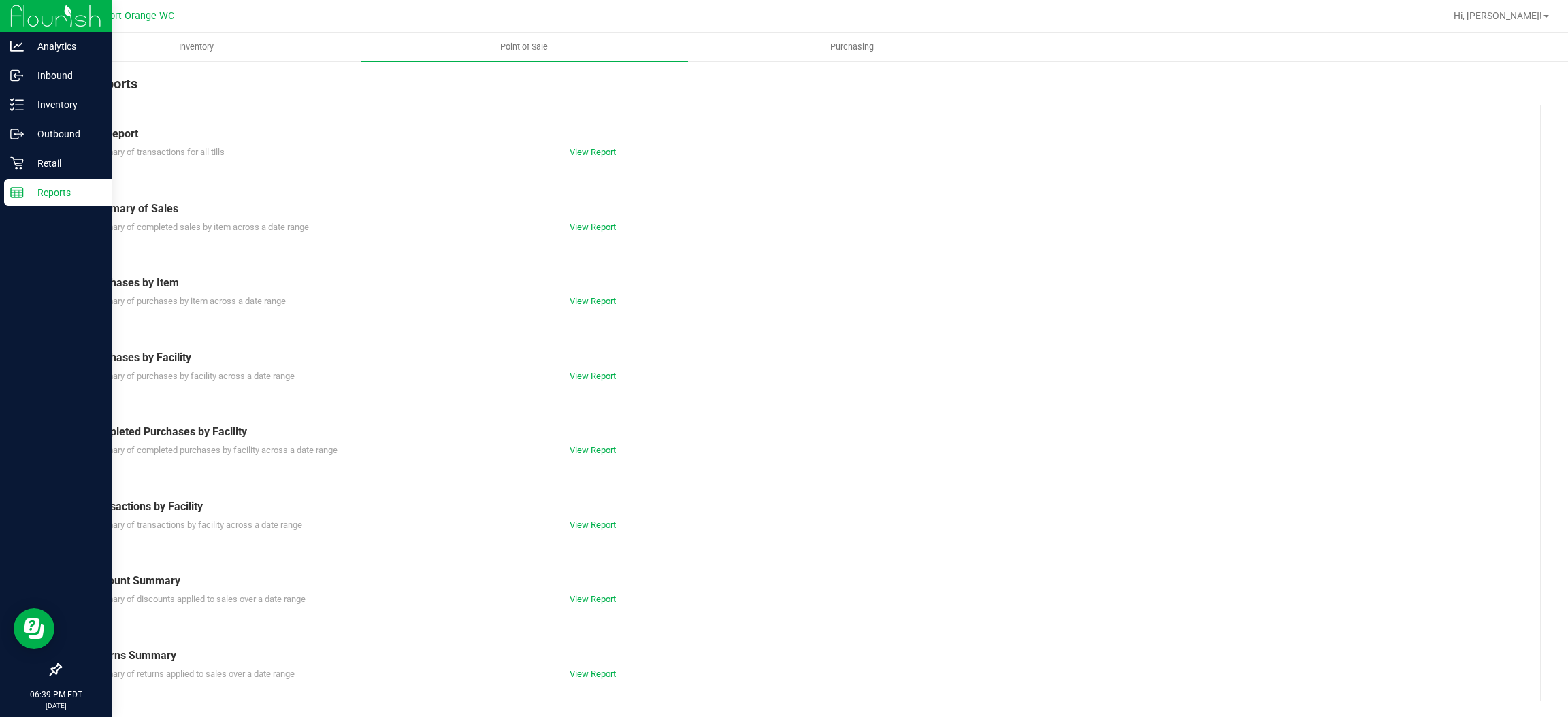
click at [595, 454] on link "View Report" at bounding box center [593, 450] width 47 height 10
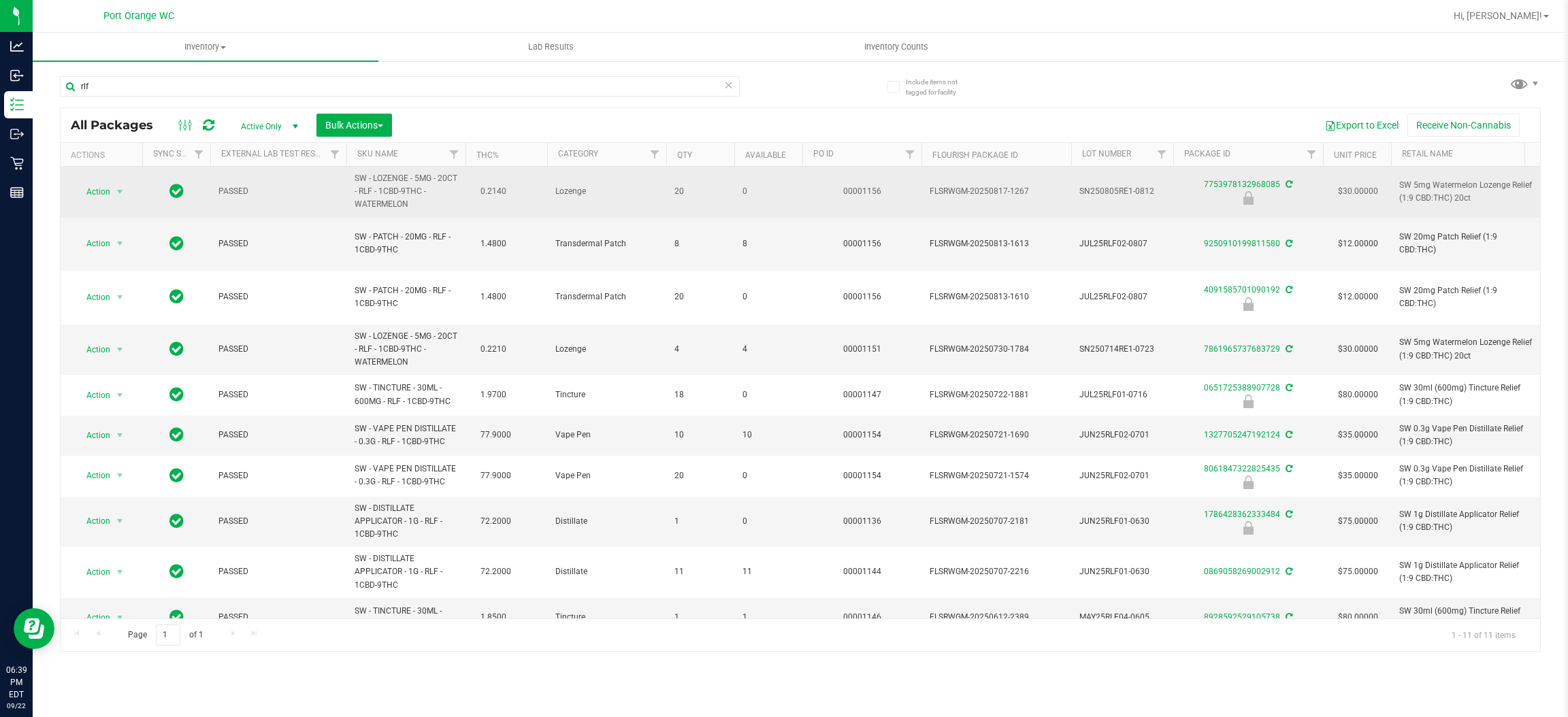
click at [376, 206] on span "SW - LOZENGE - 5MG - 20CT - RLF - 1CBD-9THC - WATERMELON" at bounding box center [406, 191] width 102 height 39
copy td "SW - LOZENGE - 5MG - 20CT - RLF - 1CBD-9THC - WATERMELON"
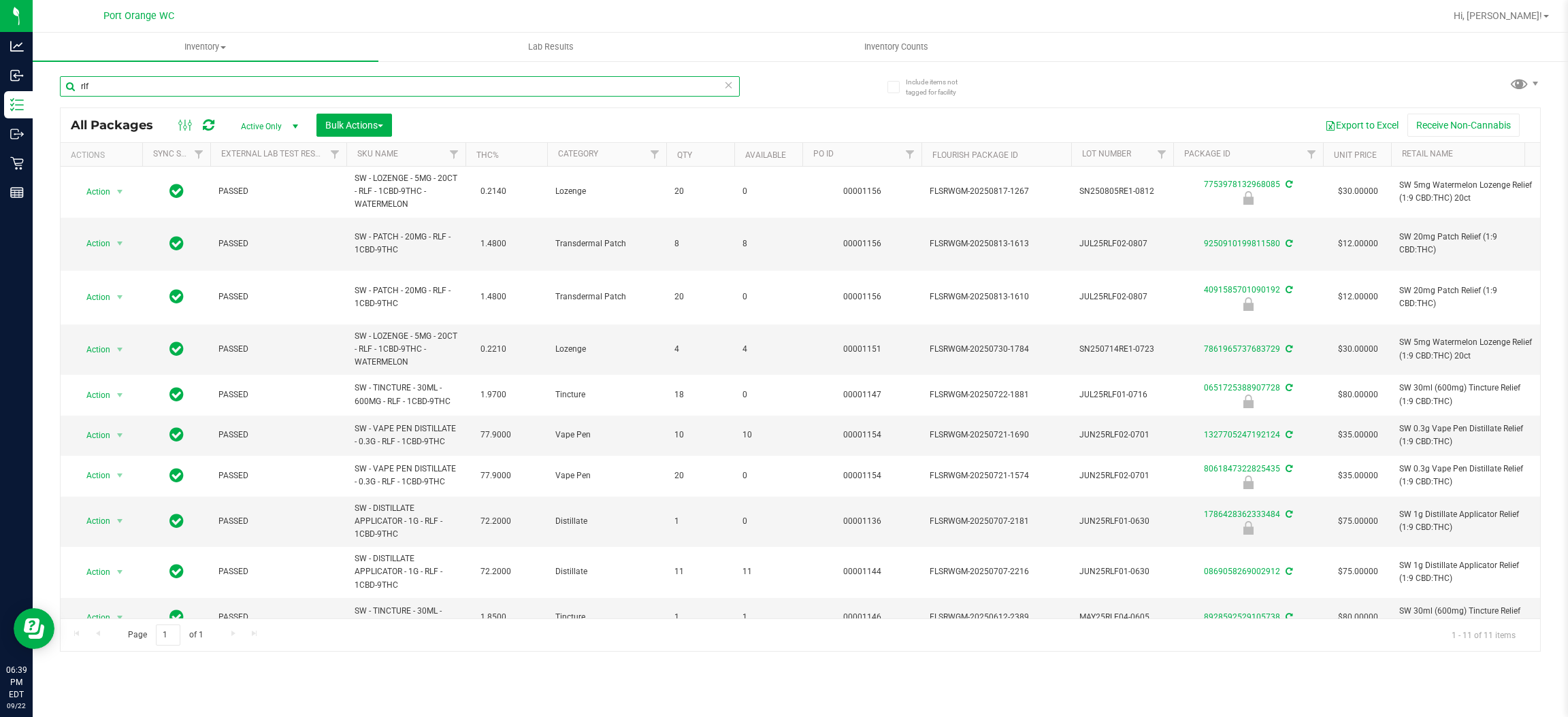
click at [246, 85] on input "rlf" at bounding box center [399, 86] width 680 height 20
click at [244, 85] on input "rlf" at bounding box center [399, 86] width 680 height 20
paste input "SW - LOZENGE - 5MG - 20CT - RLF - 1CBD-9THC - WATERMELON"
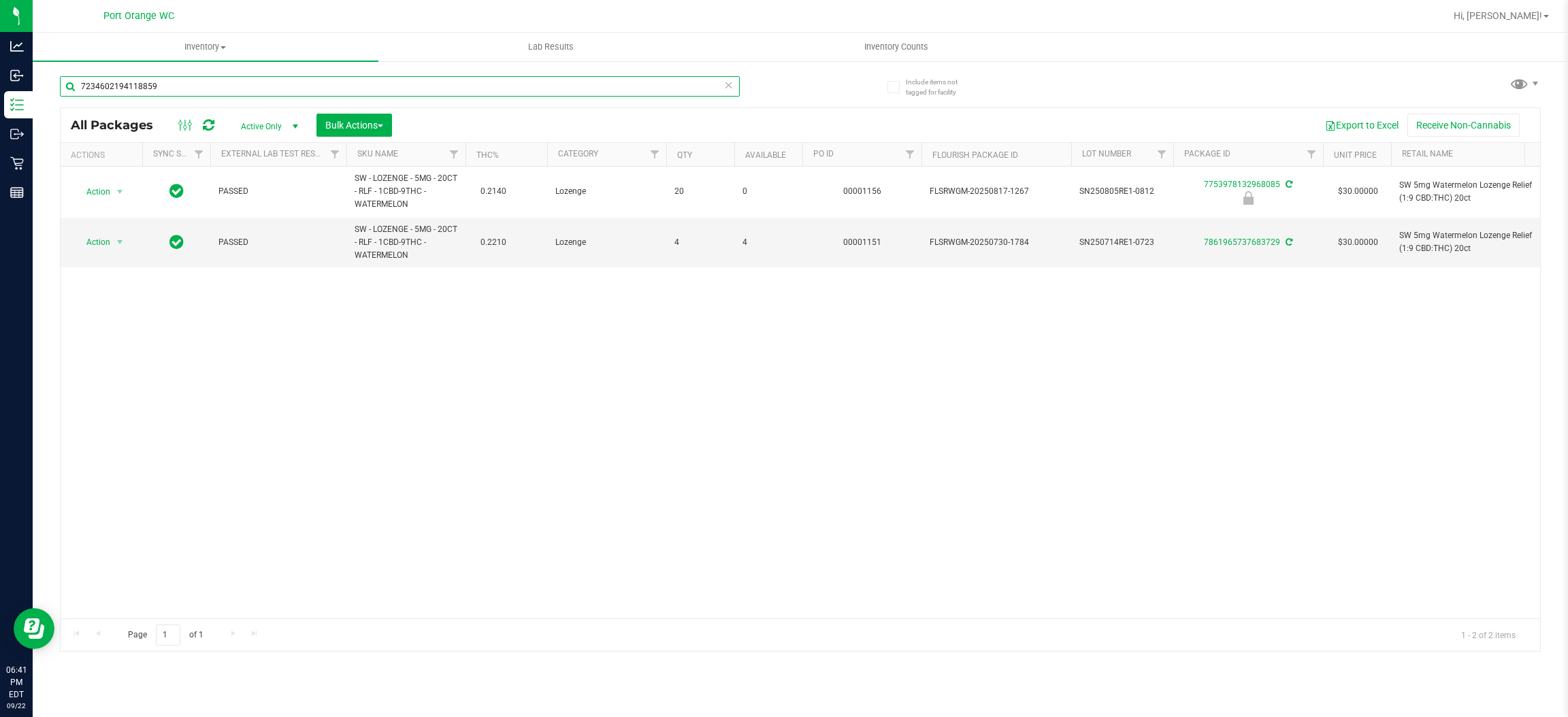
type input "7234602194118859"
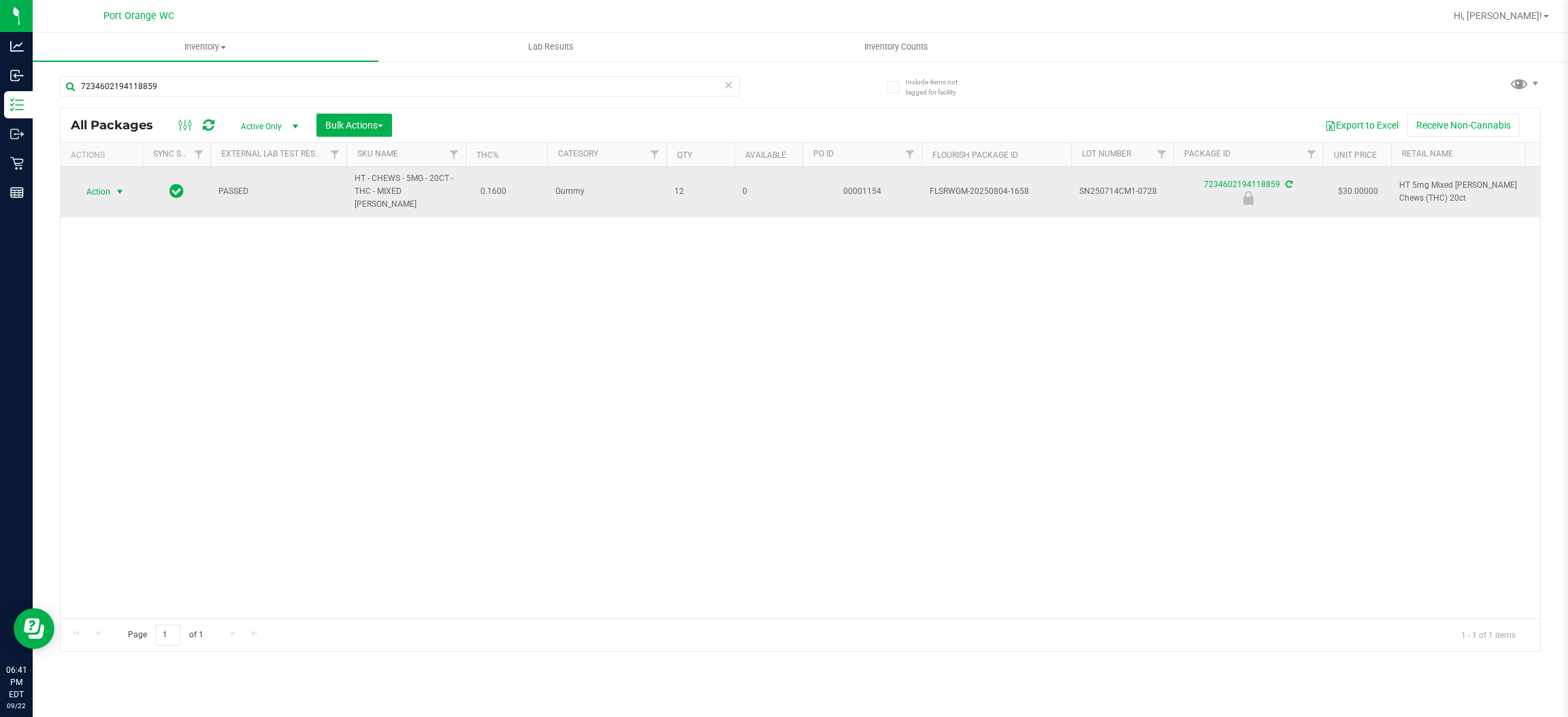
click at [105, 182] on span "Action" at bounding box center [92, 191] width 37 height 19
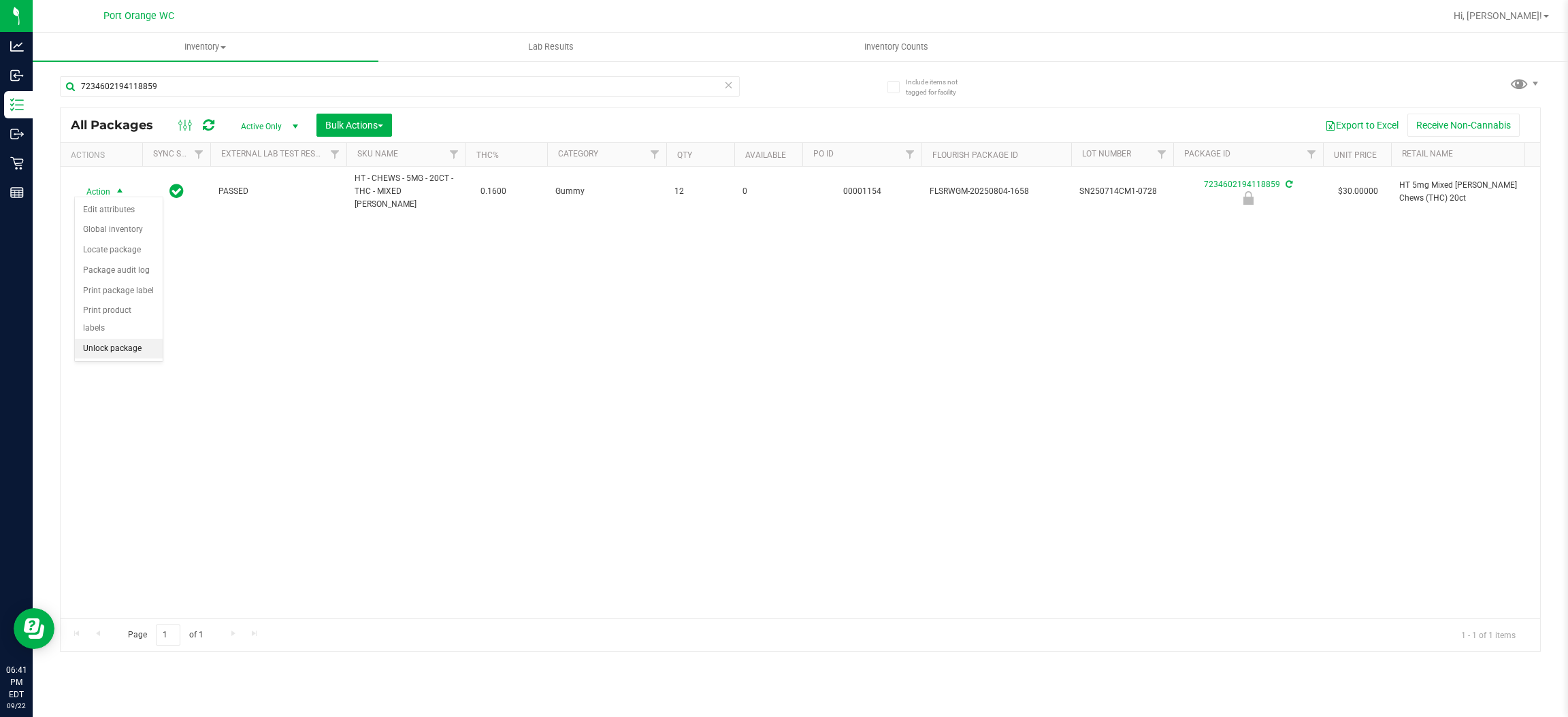
click at [124, 339] on li "Unlock package" at bounding box center [119, 349] width 88 height 20
click at [879, 47] on span "Inventory Counts" at bounding box center [897, 47] width 101 height 12
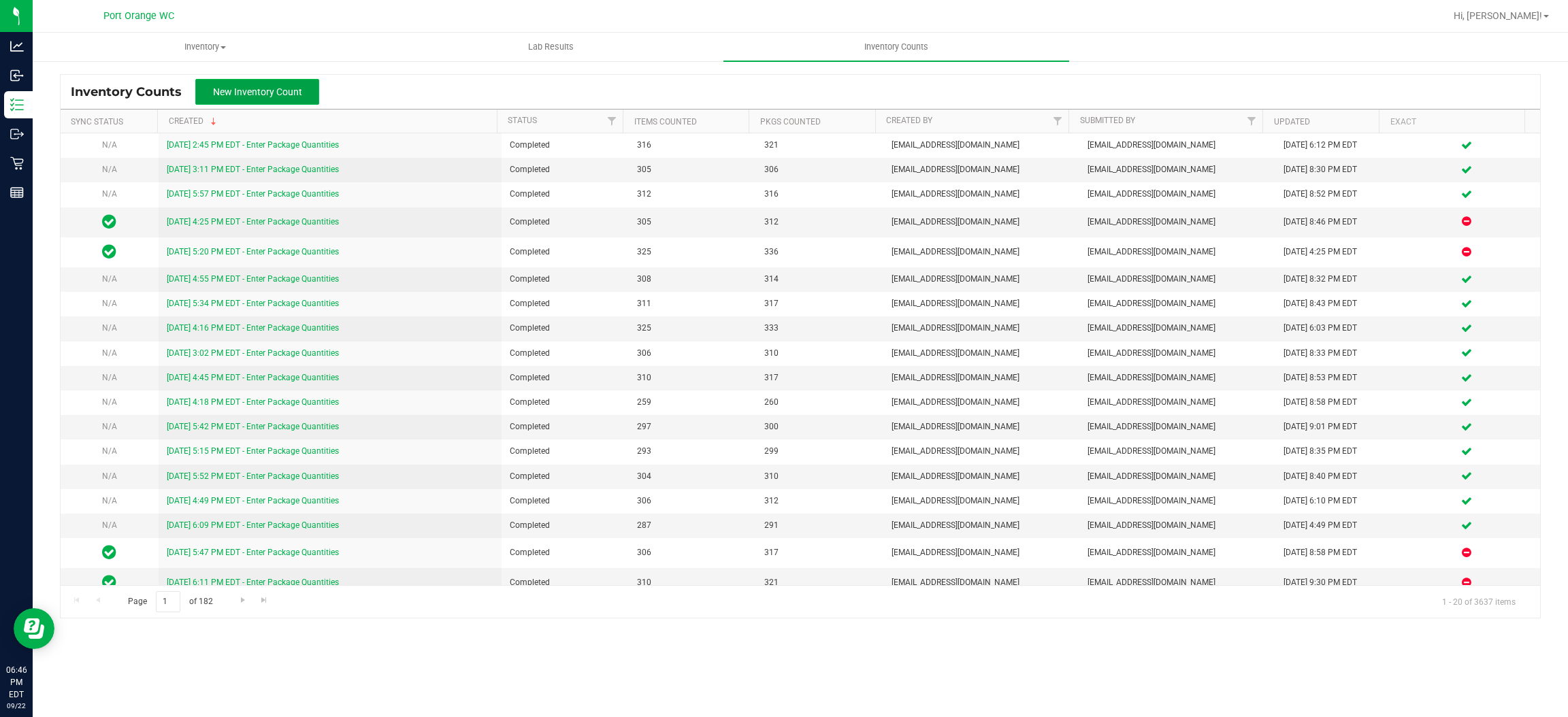
click at [231, 100] on button "New Inventory Count" at bounding box center [257, 91] width 124 height 26
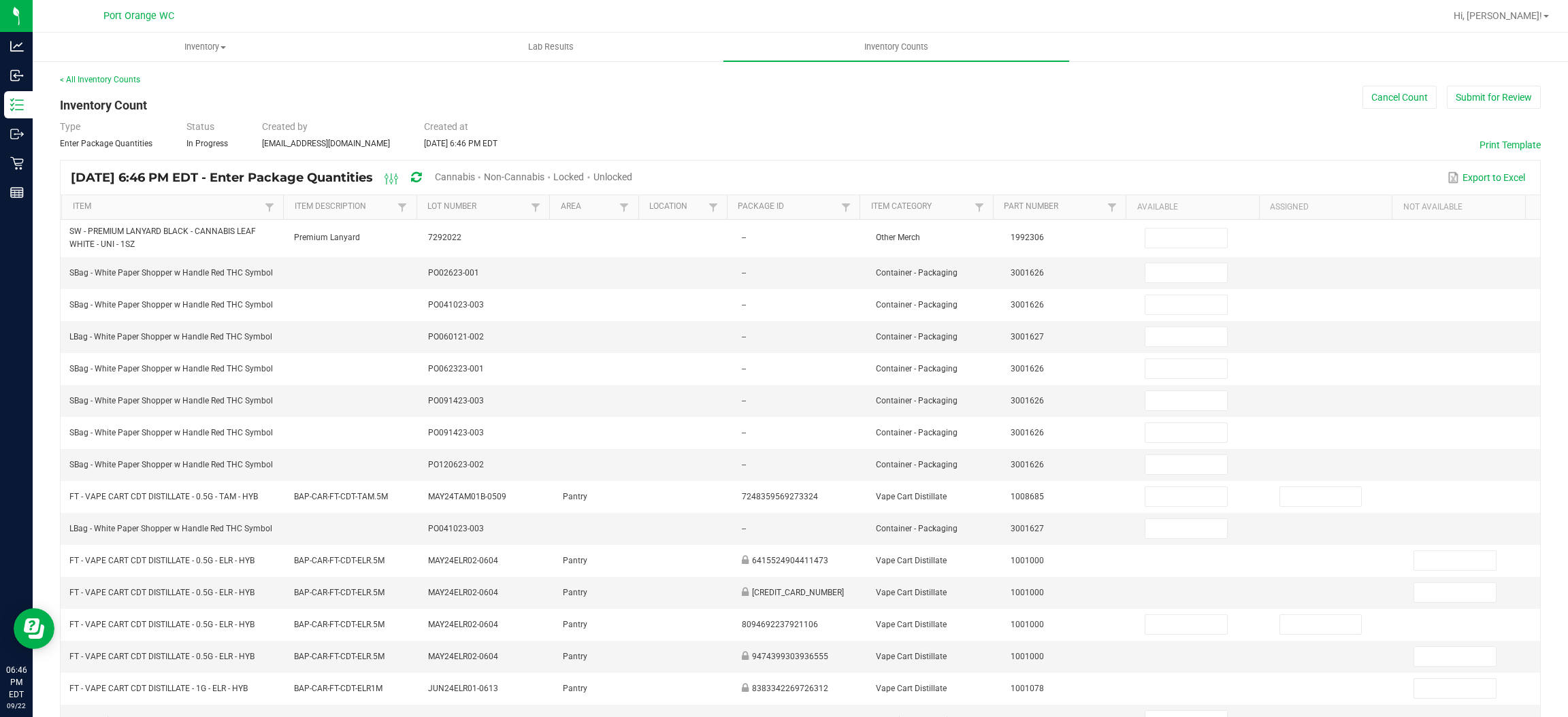
click at [632, 177] on span "Unlocked" at bounding box center [613, 177] width 38 height 11
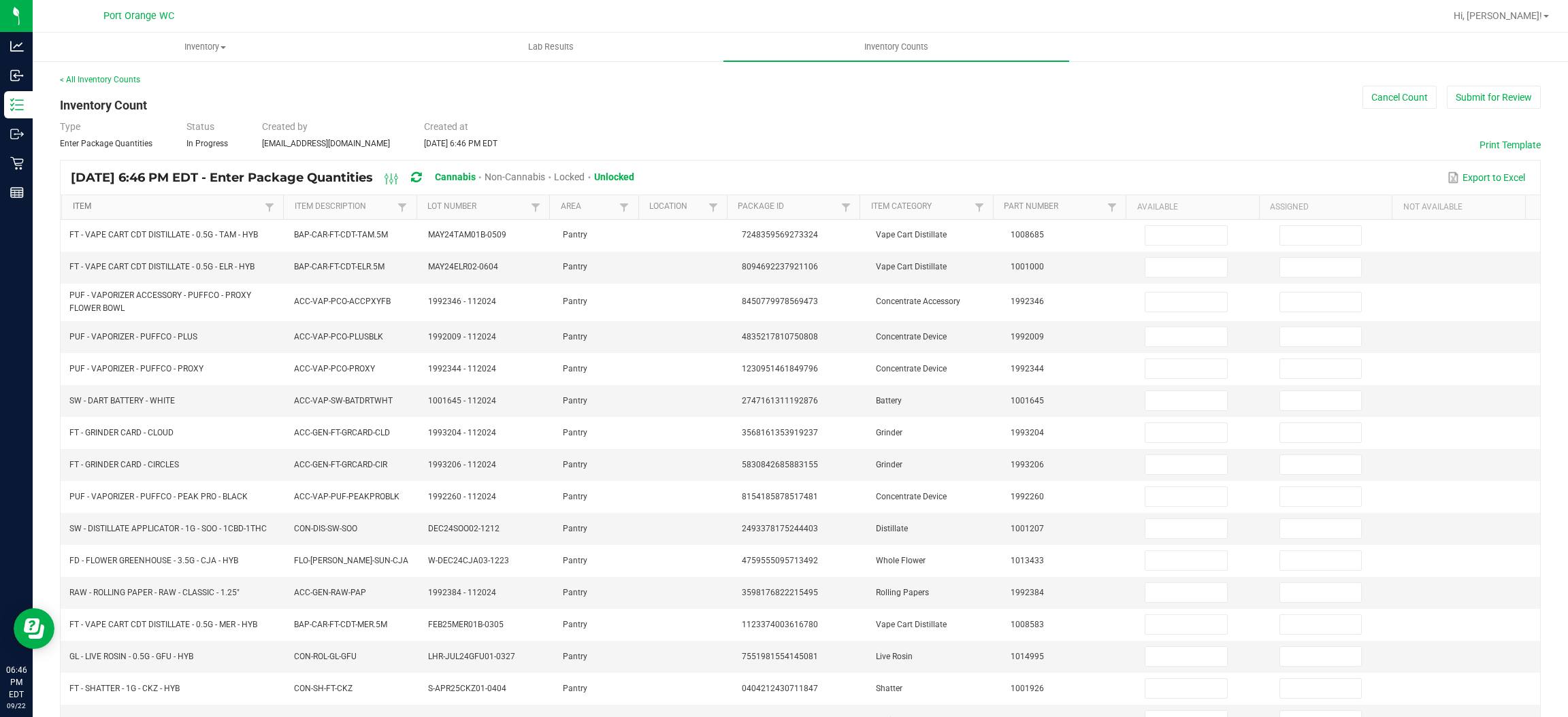
click at [188, 208] on link "Item" at bounding box center [167, 207] width 188 height 11
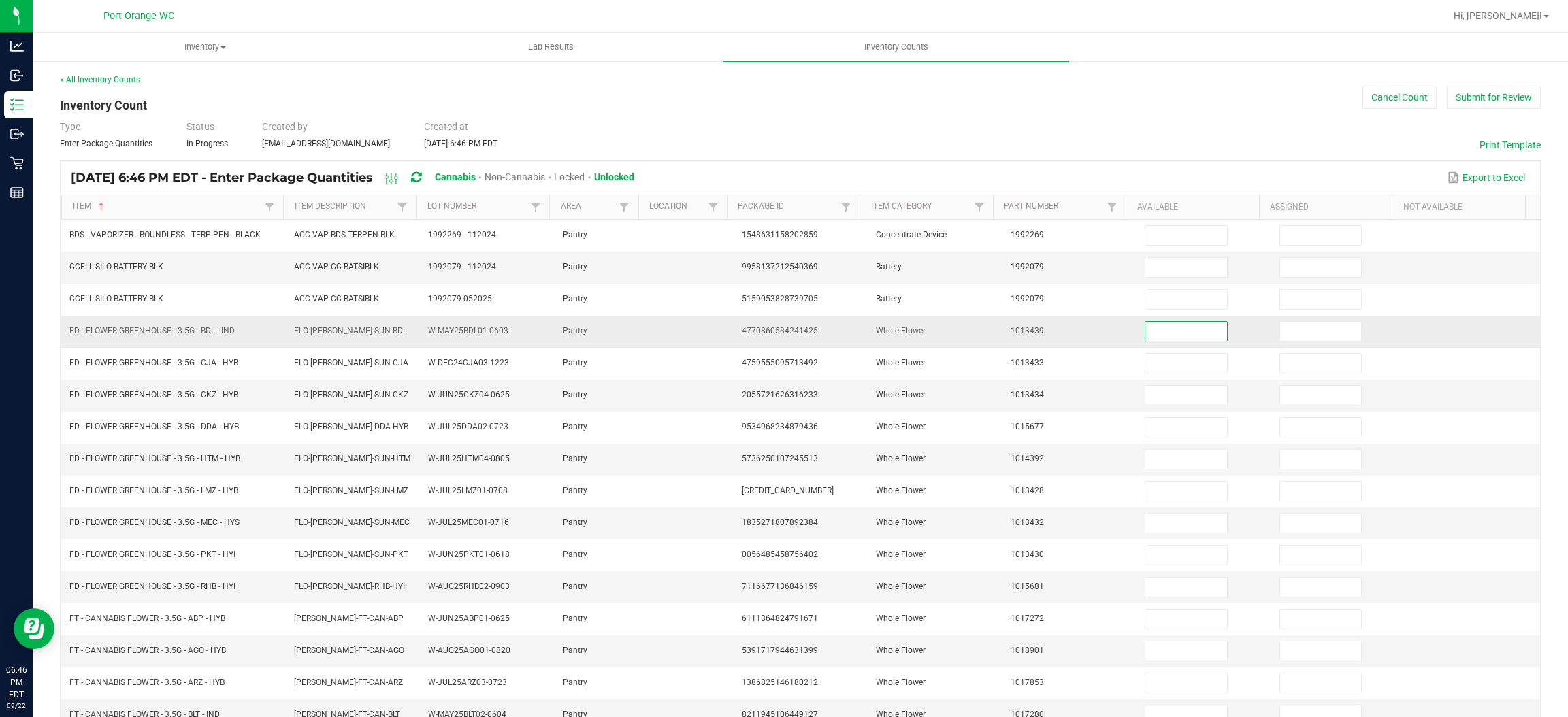
click at [1172, 333] on input at bounding box center [1186, 331] width 81 height 19
type input "1"
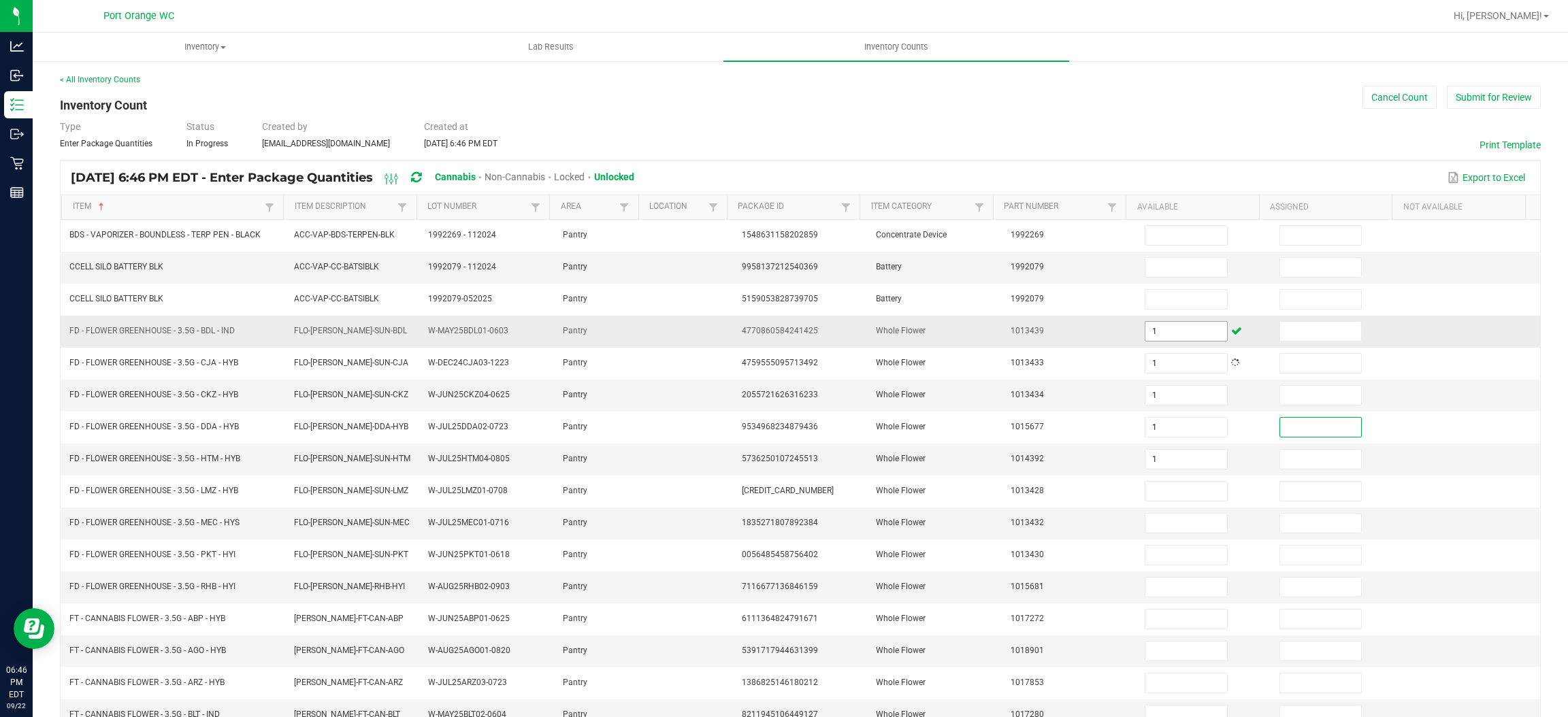
type input "1"
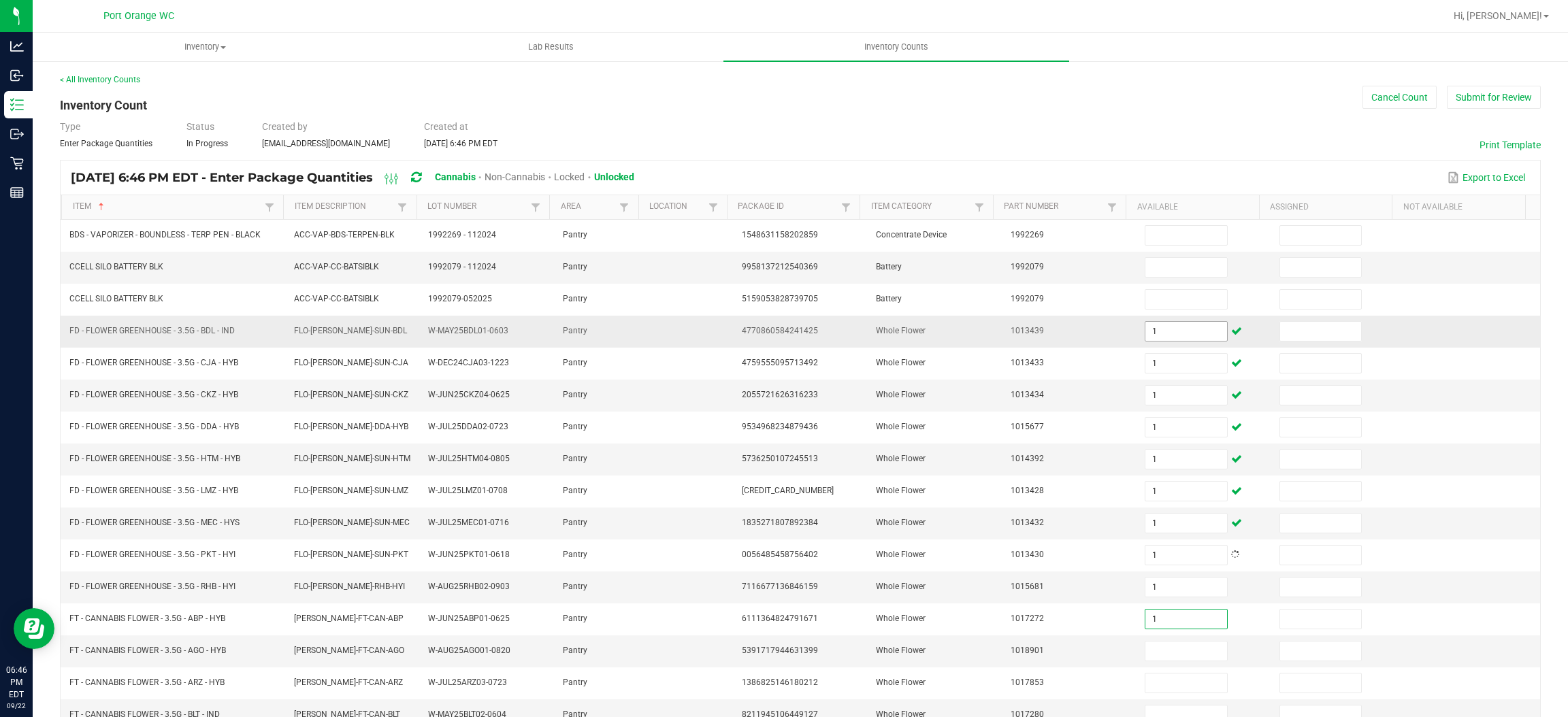
type input "1"
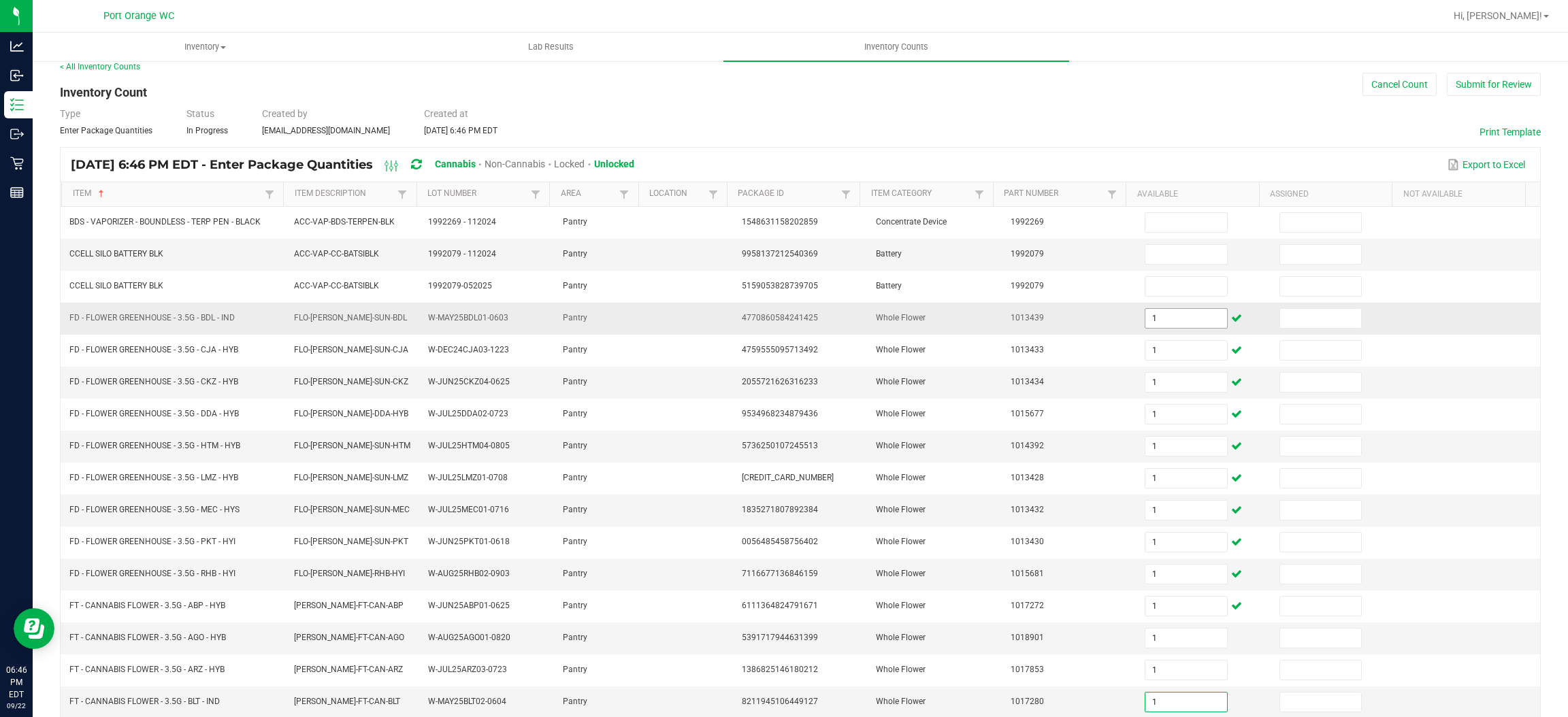
type input "1"
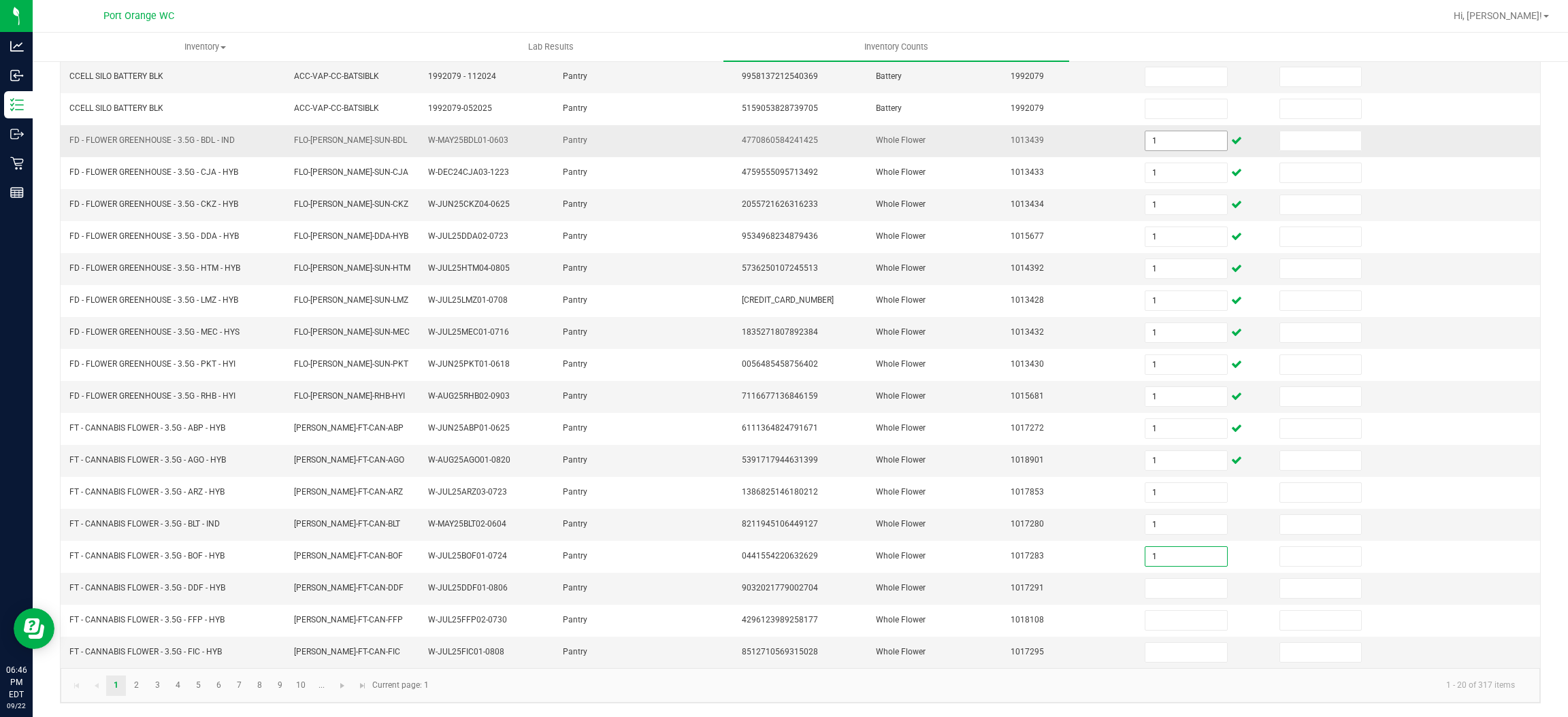
type input "1"
click at [136, 689] on link "2" at bounding box center [136, 686] width 20 height 20
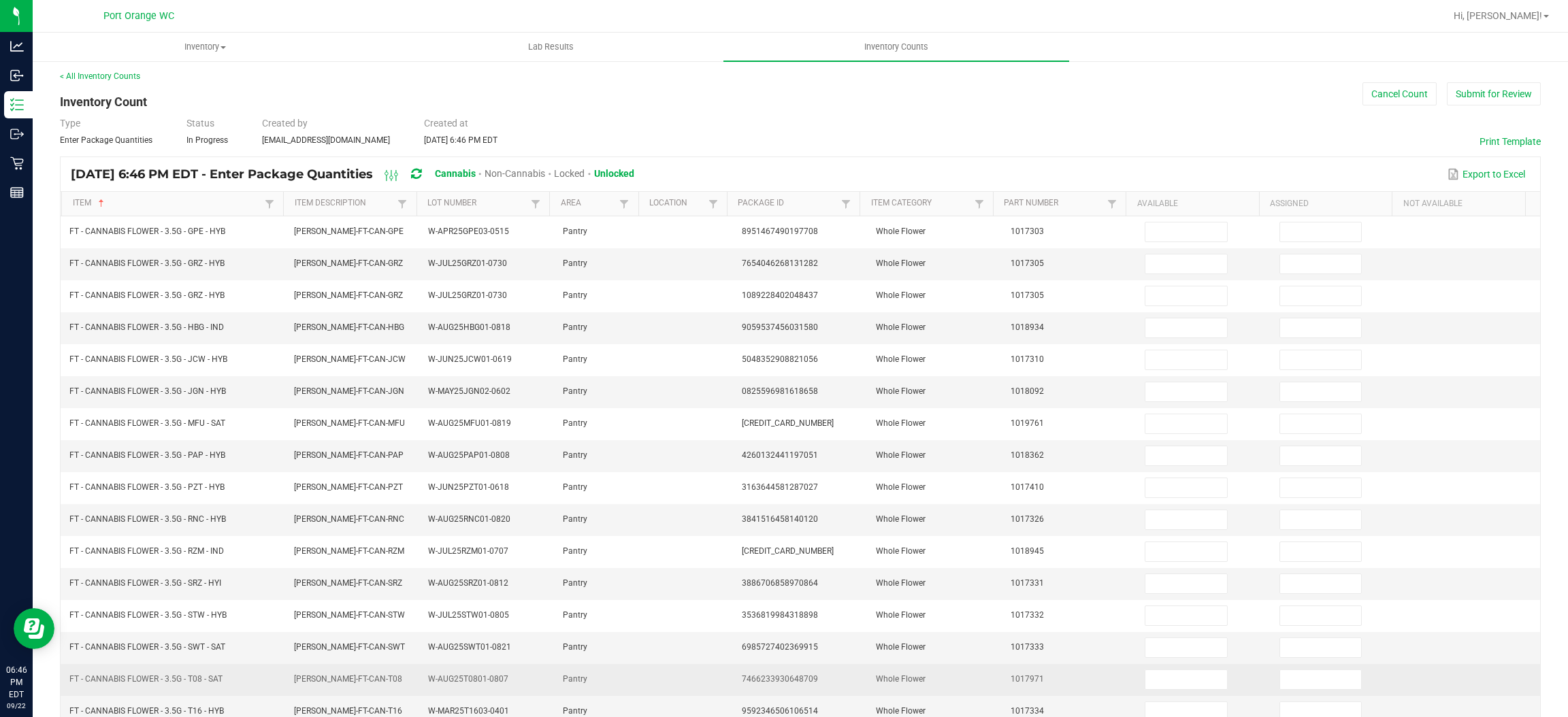
scroll to position [0, 0]
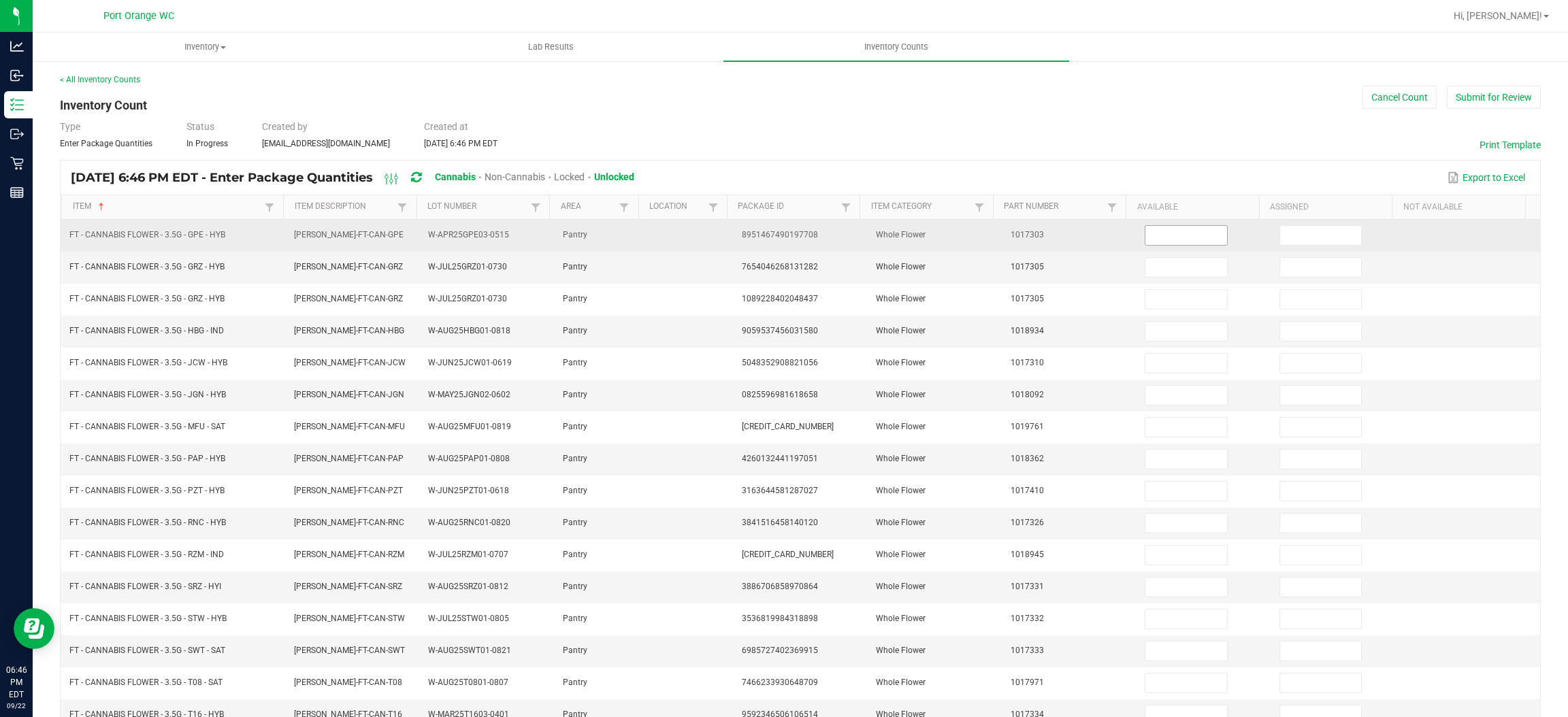
click at [1145, 240] on input at bounding box center [1186, 235] width 81 height 19
type input "1"
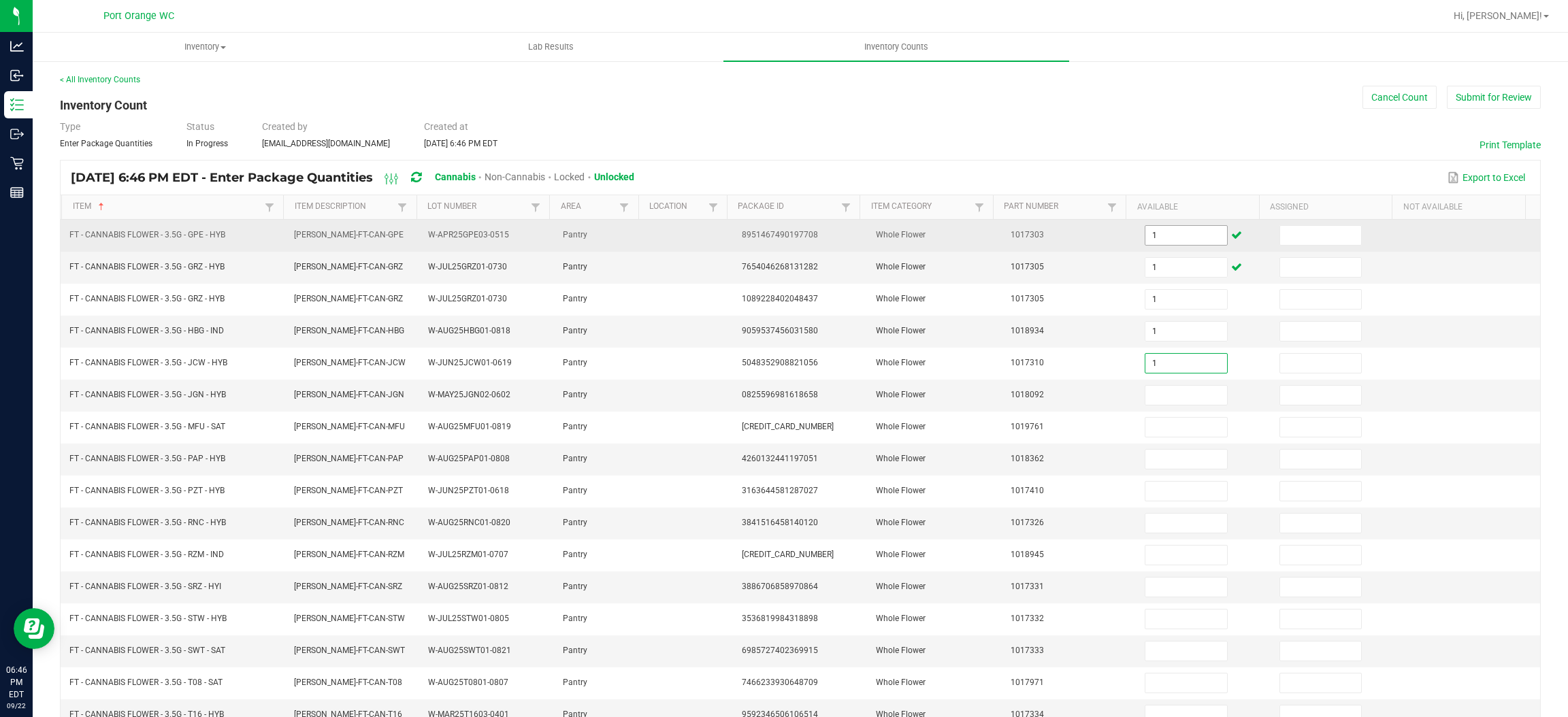
type input "1"
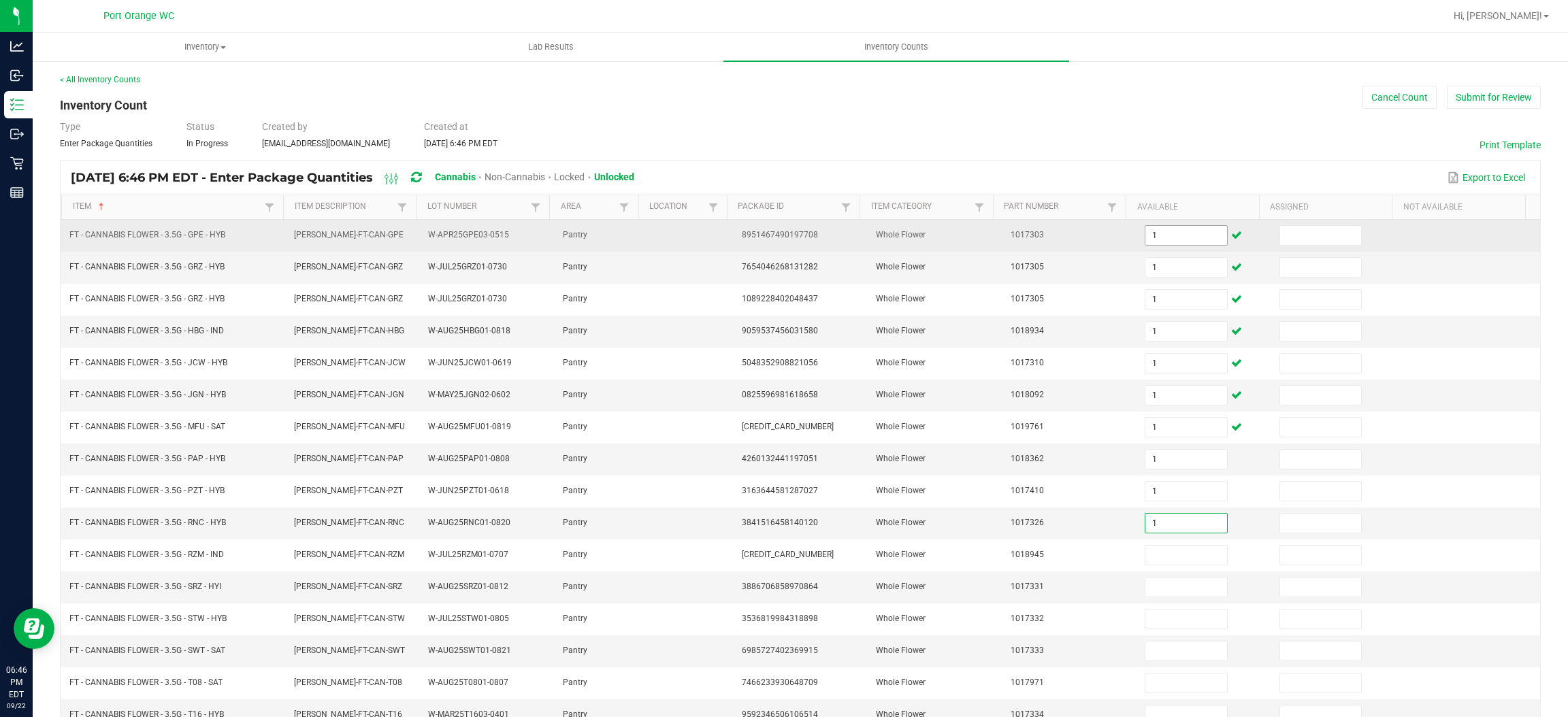
type input "1"
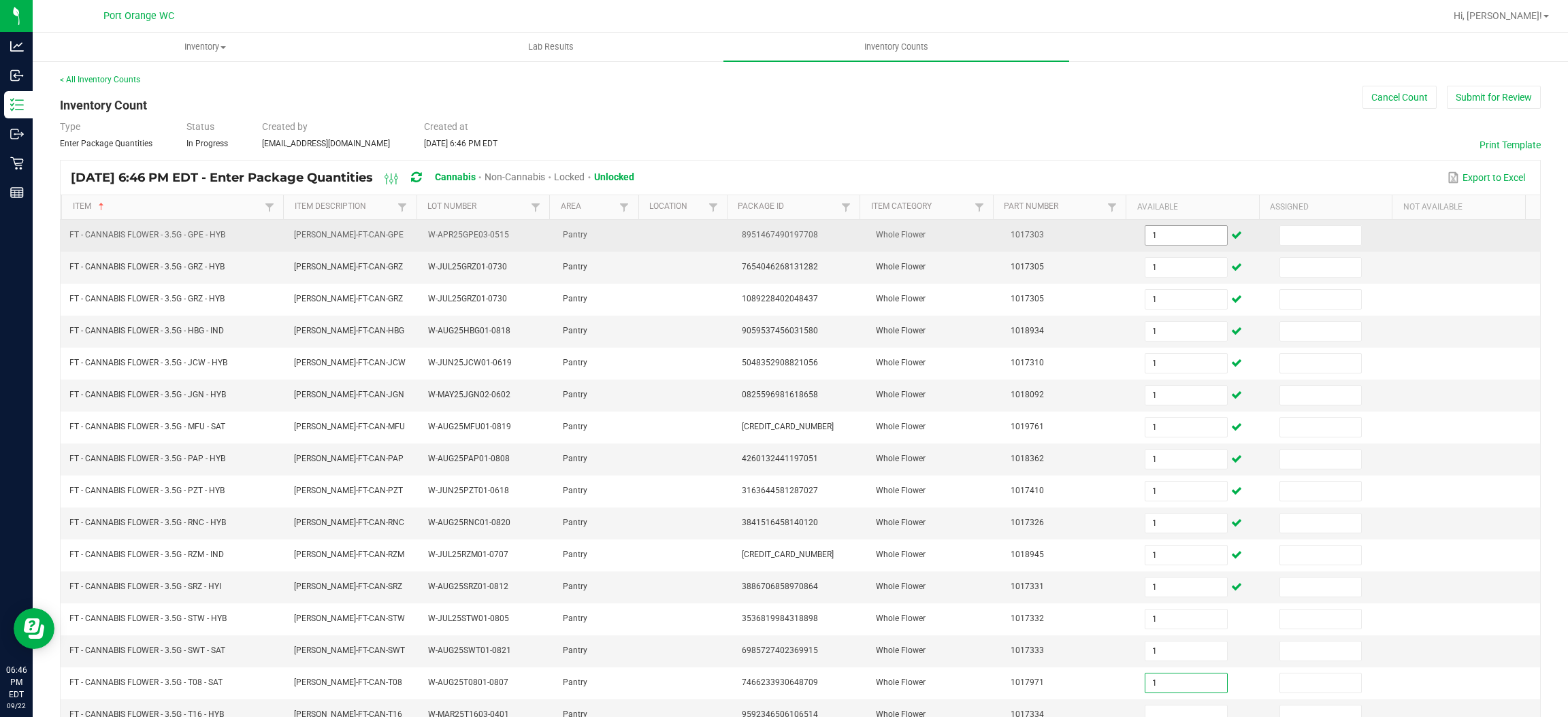
type input "1"
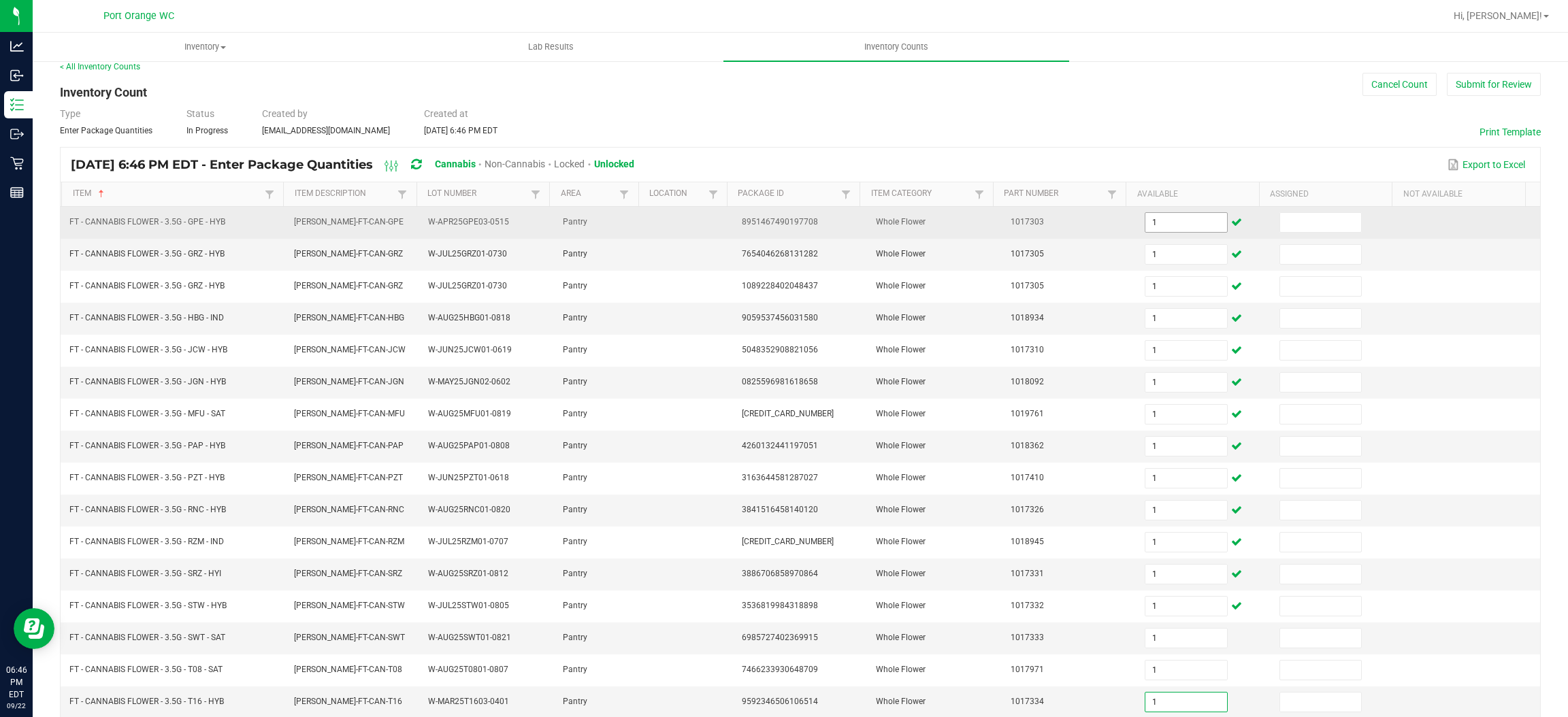
type input "1"
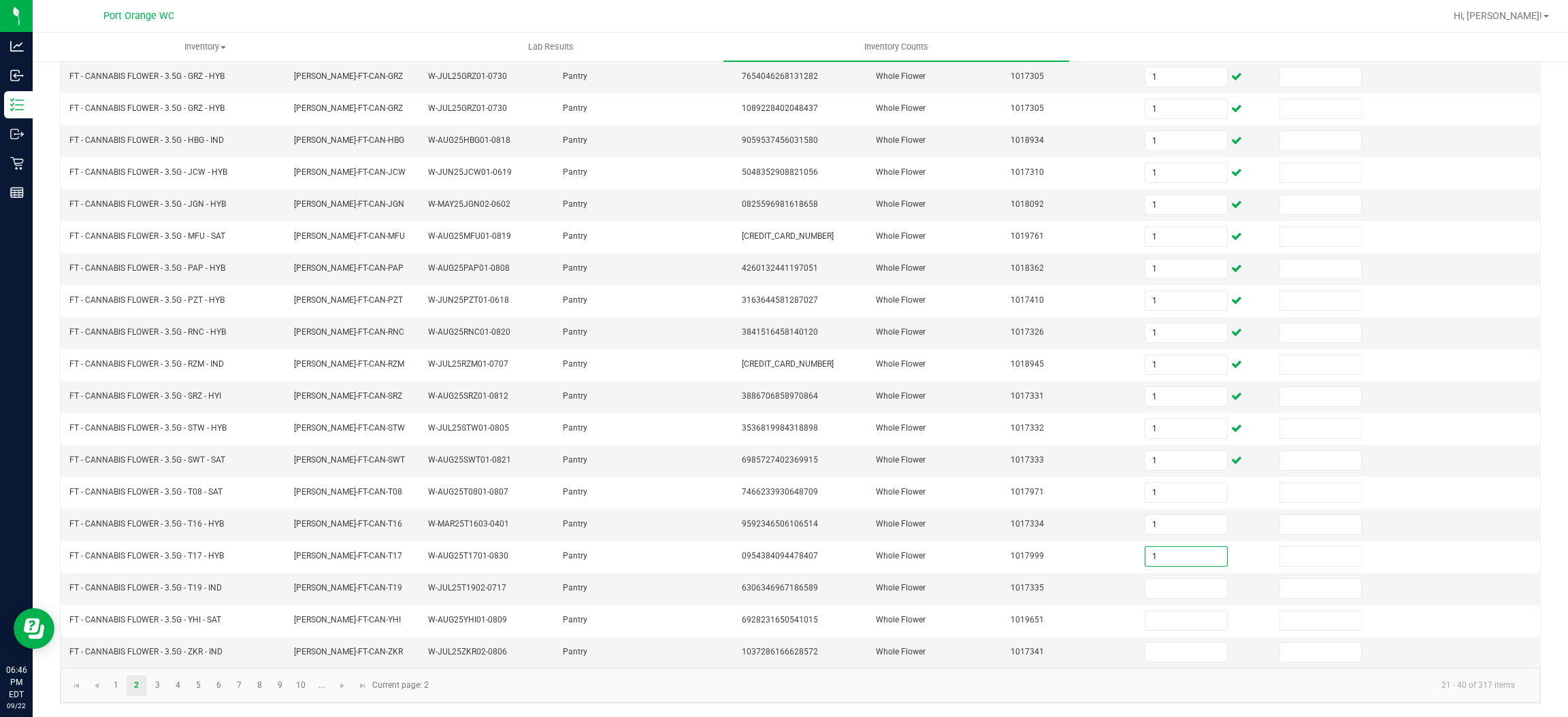
type input "1"
click at [158, 682] on link "3" at bounding box center [157, 686] width 20 height 20
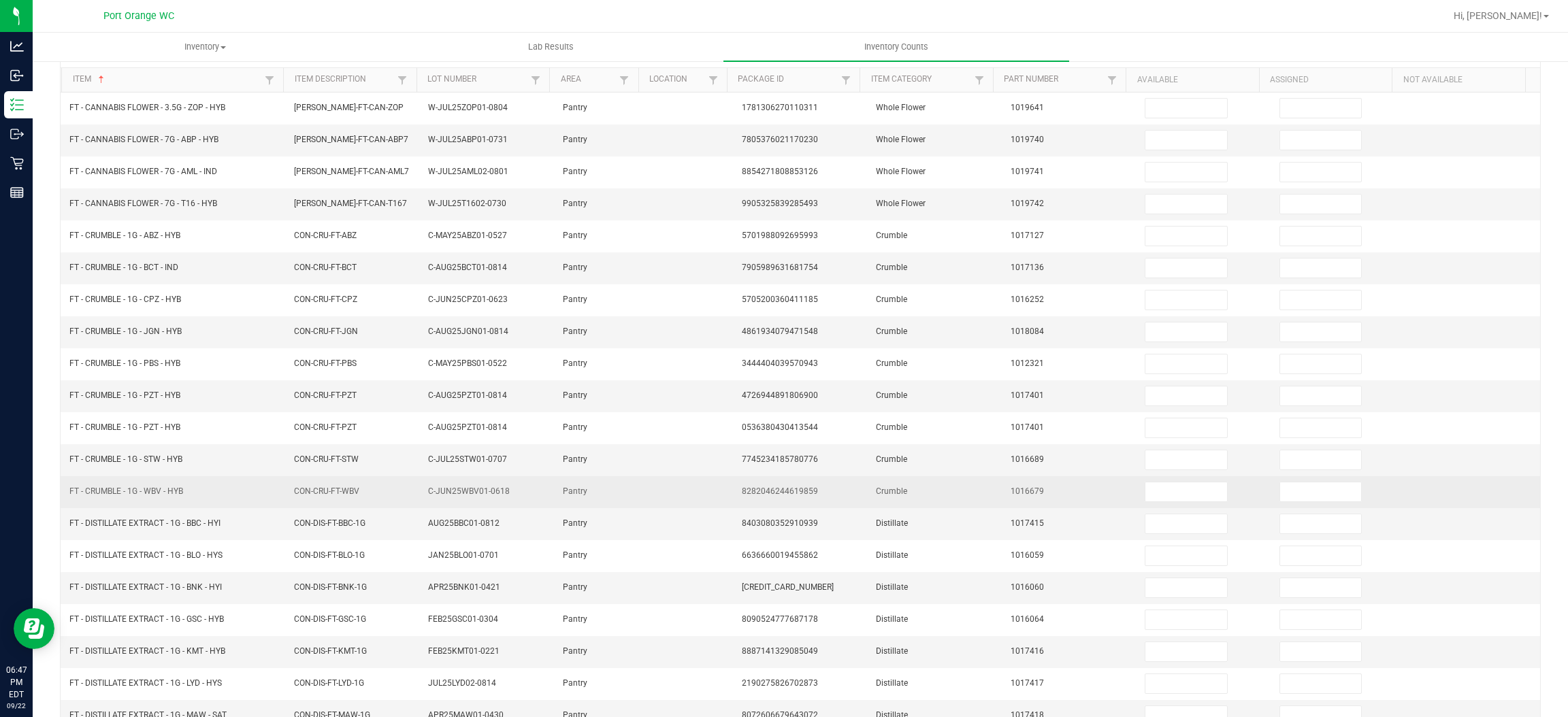
scroll to position [0, 0]
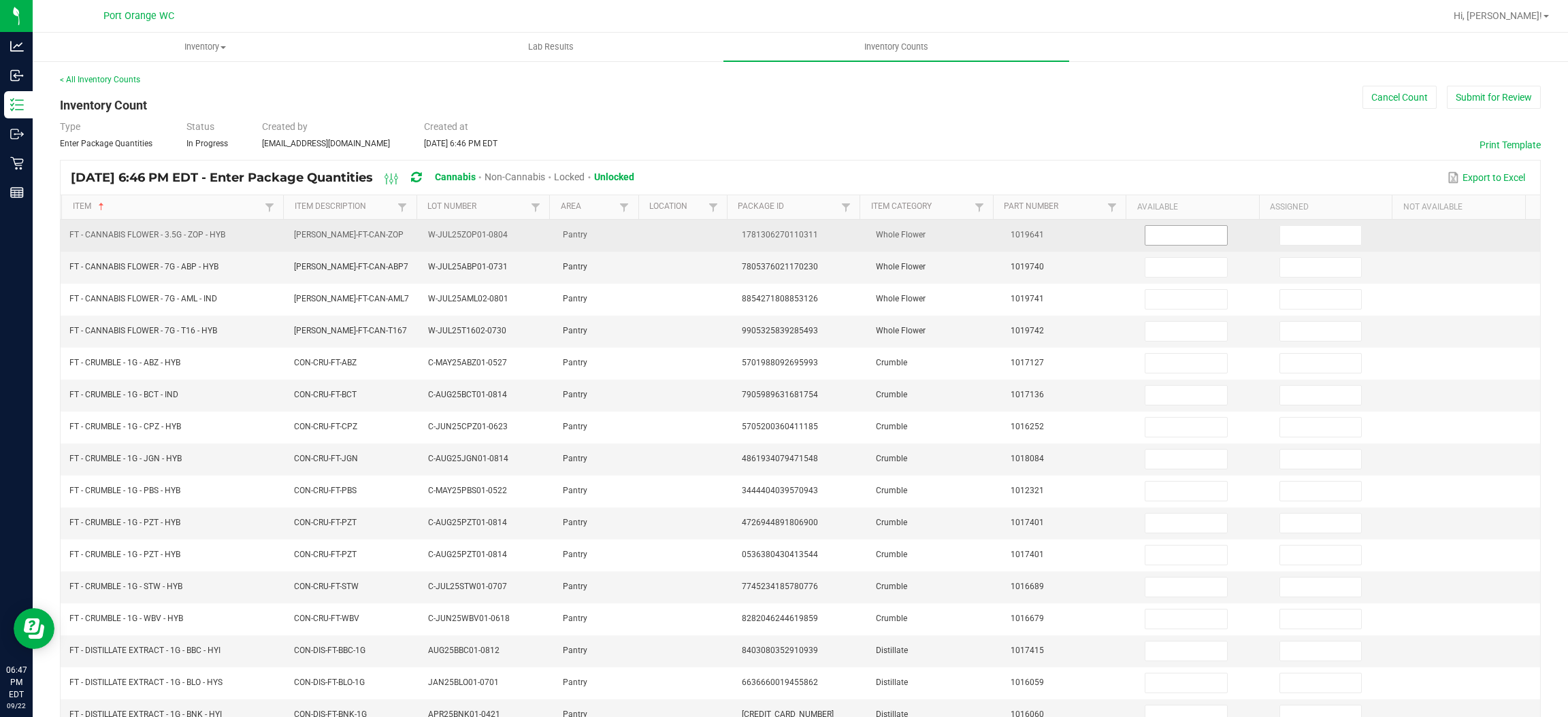
click at [1171, 238] on input at bounding box center [1186, 235] width 81 height 19
type input "1"
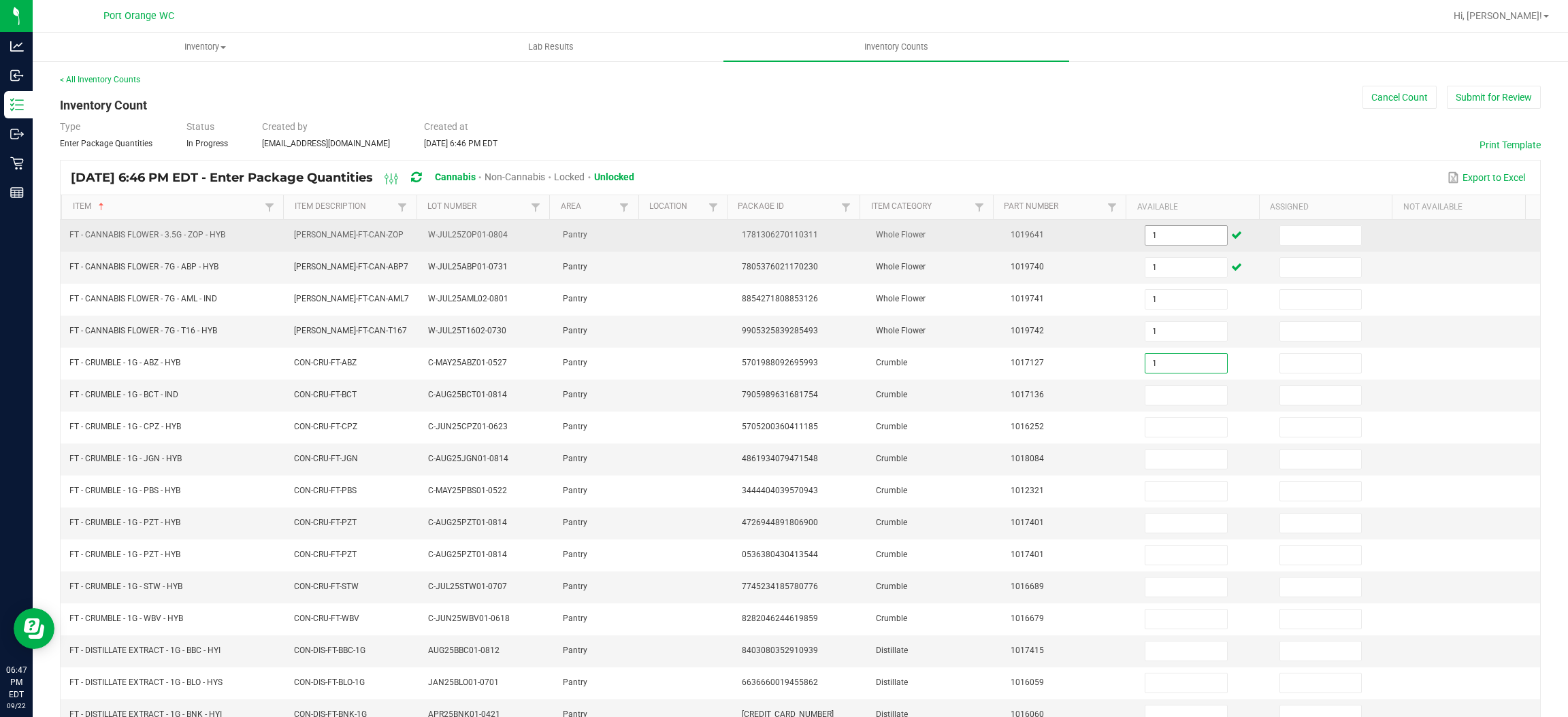
type input "1"
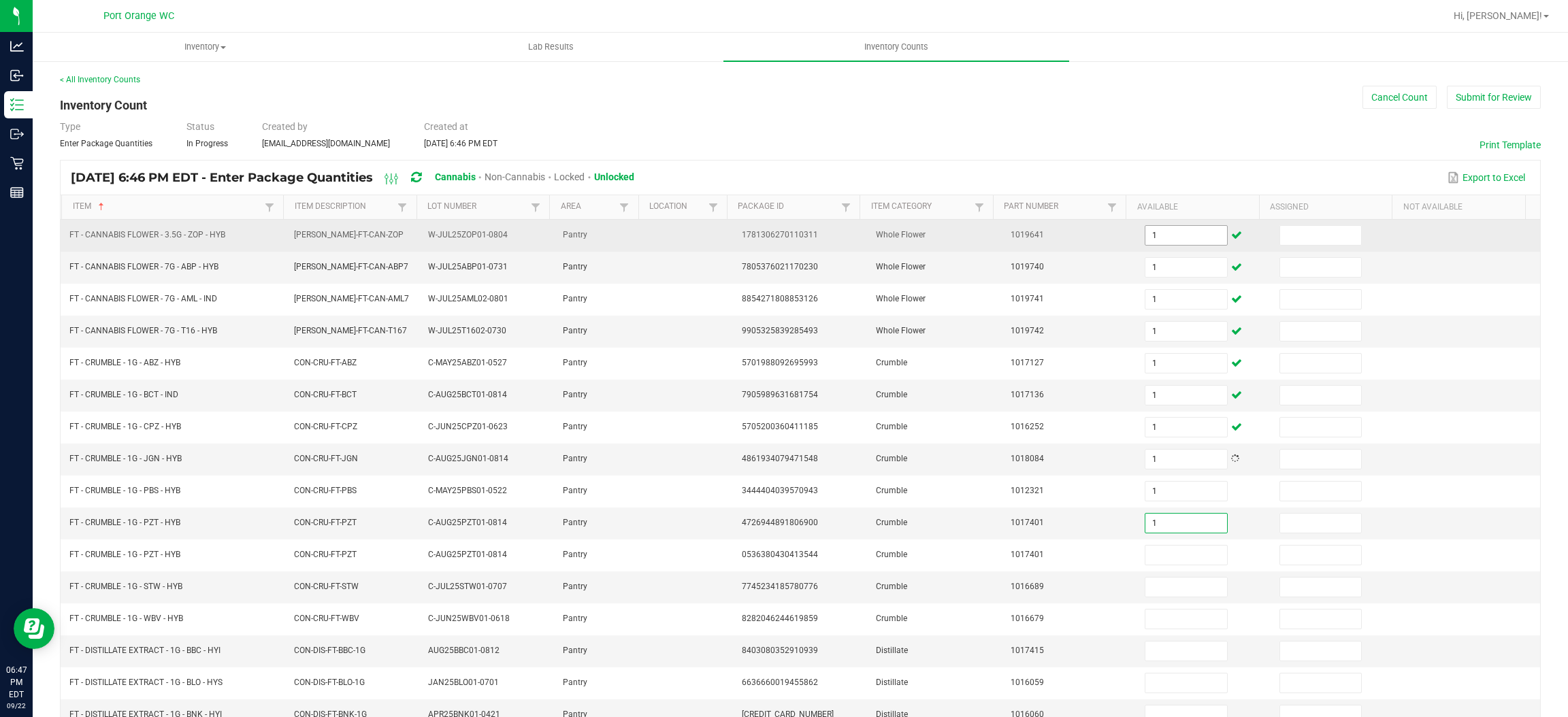
type input "1"
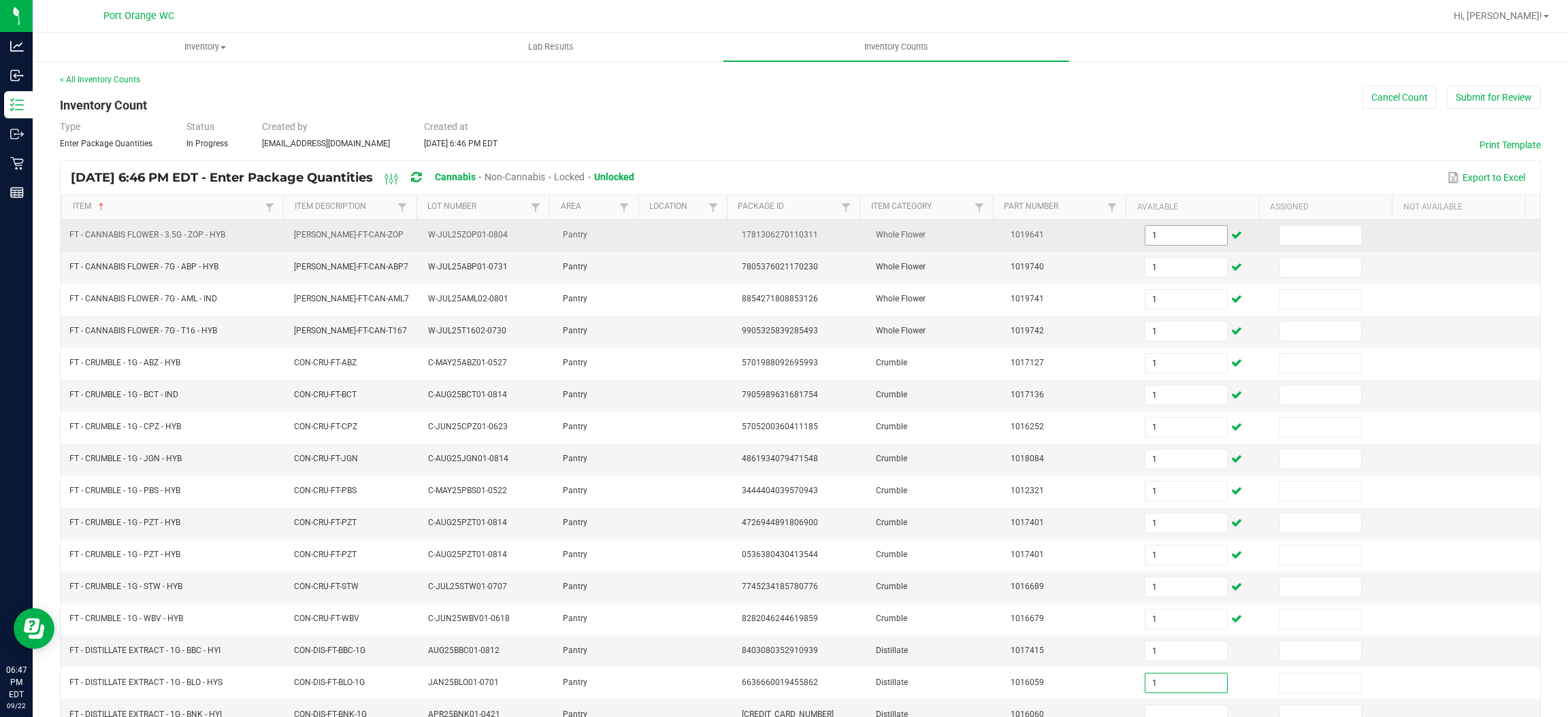
type input "1"
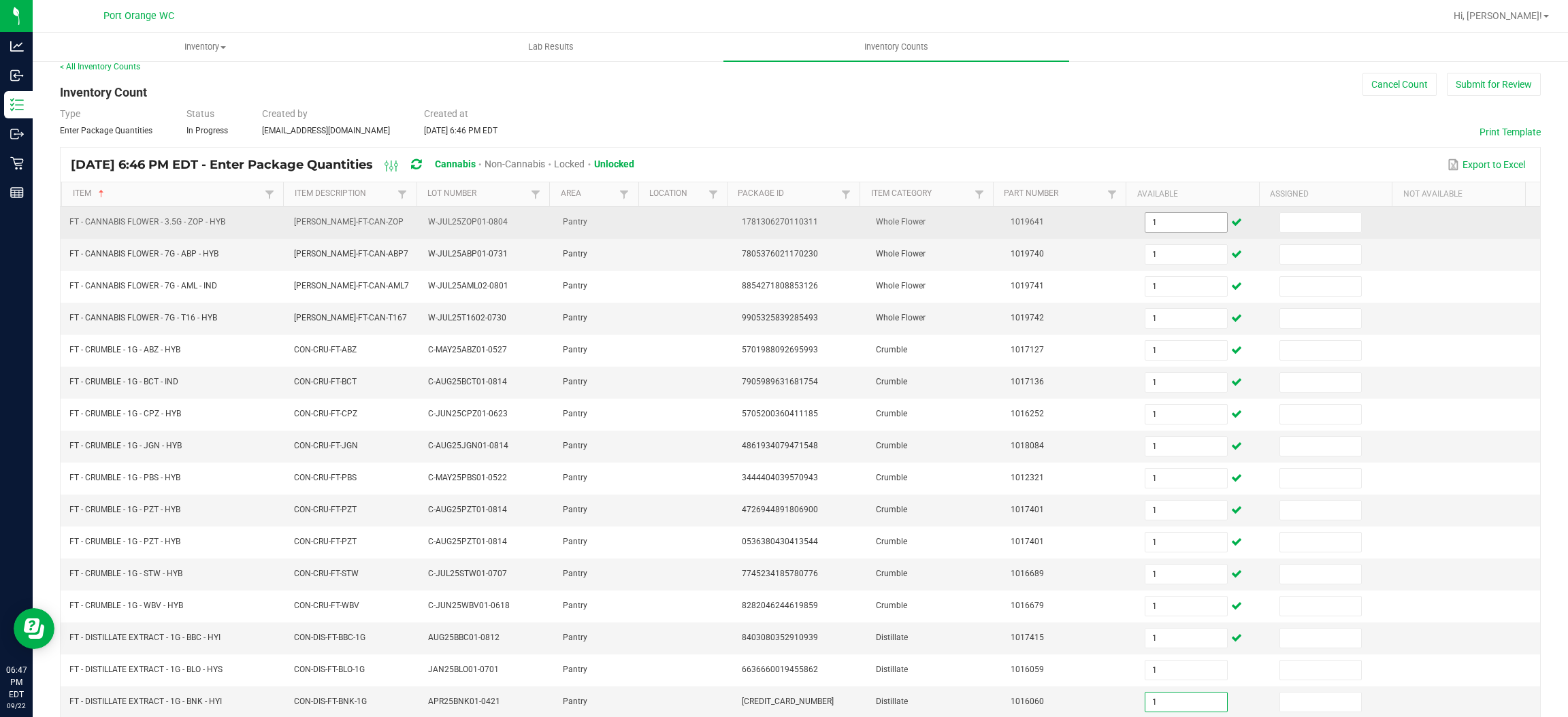
type input "1"
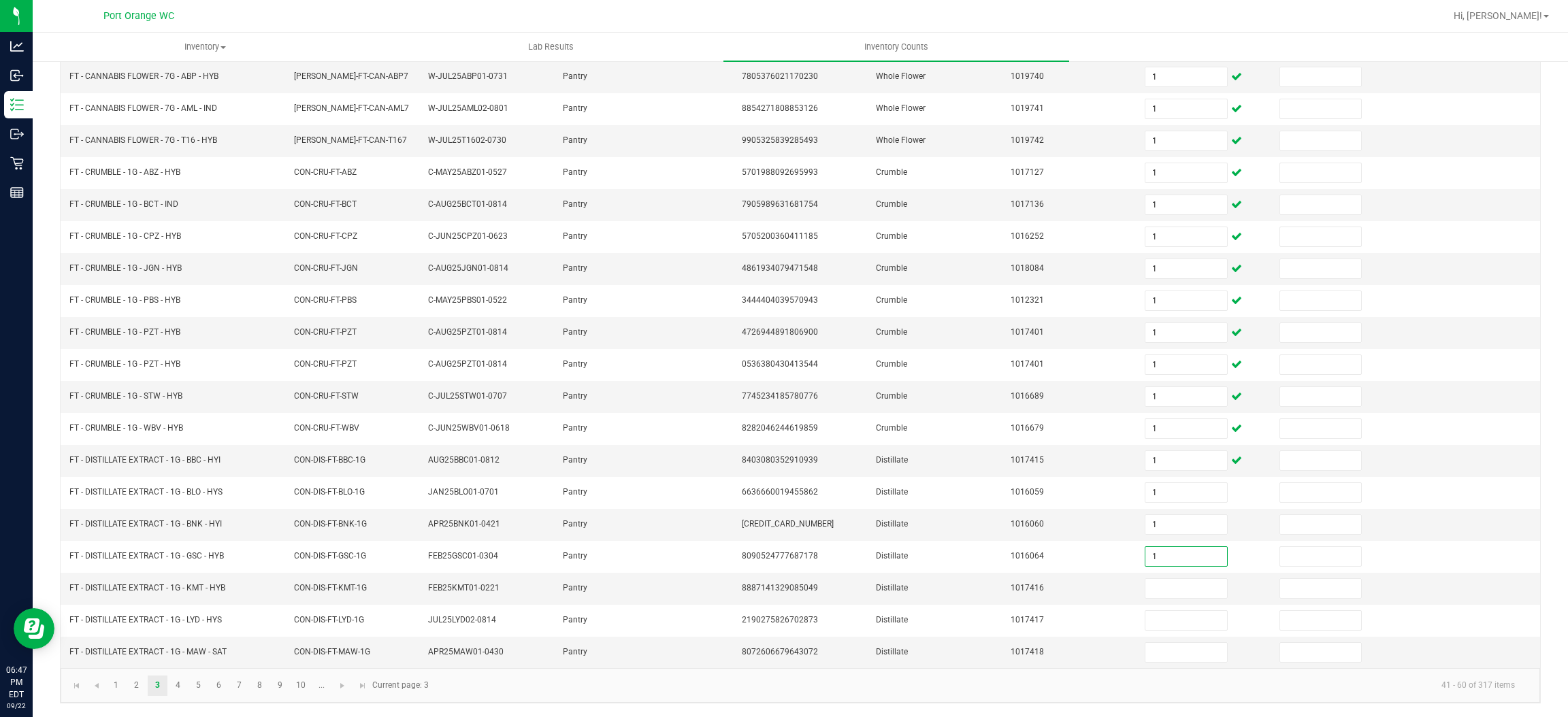
type input "1"
click at [177, 680] on link "4" at bounding box center [178, 686] width 20 height 20
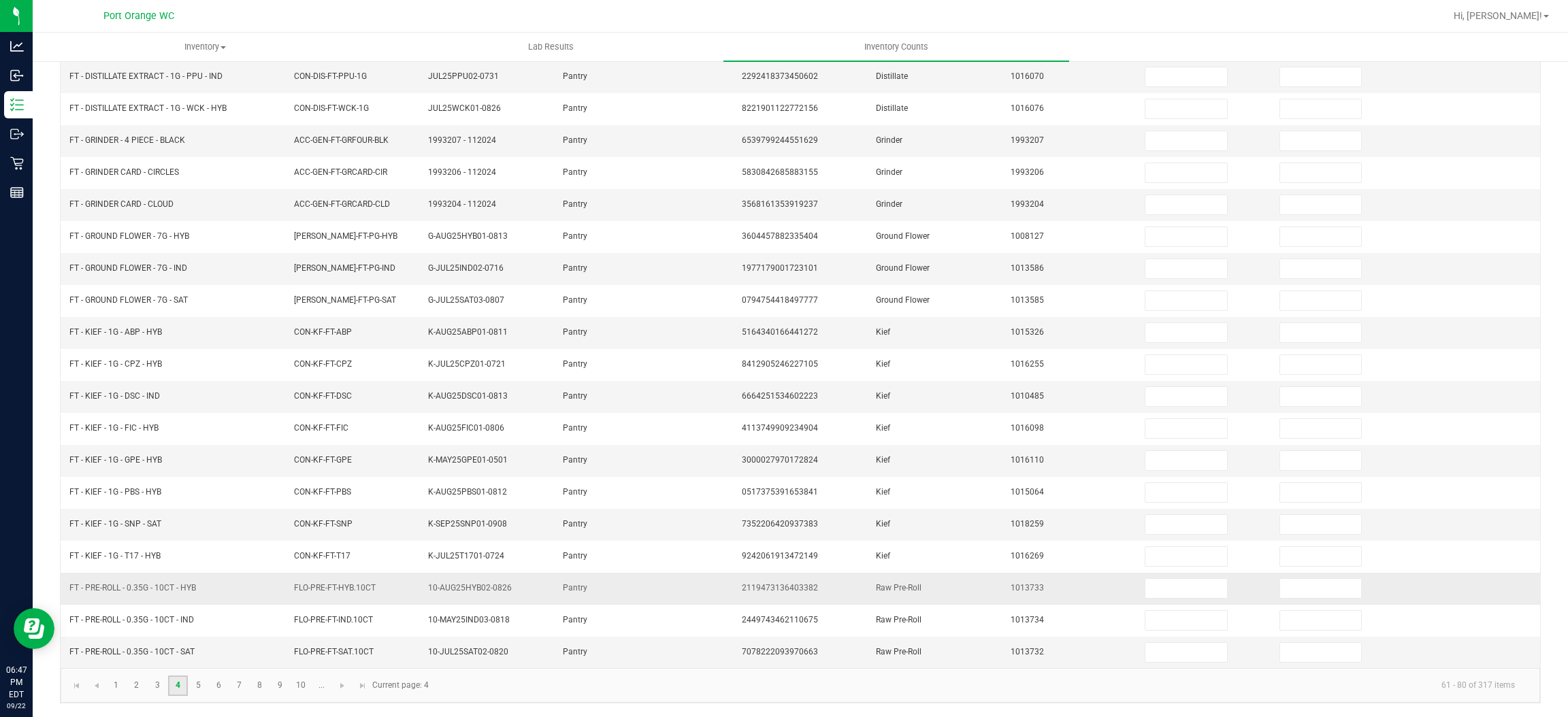
scroll to position [0, 0]
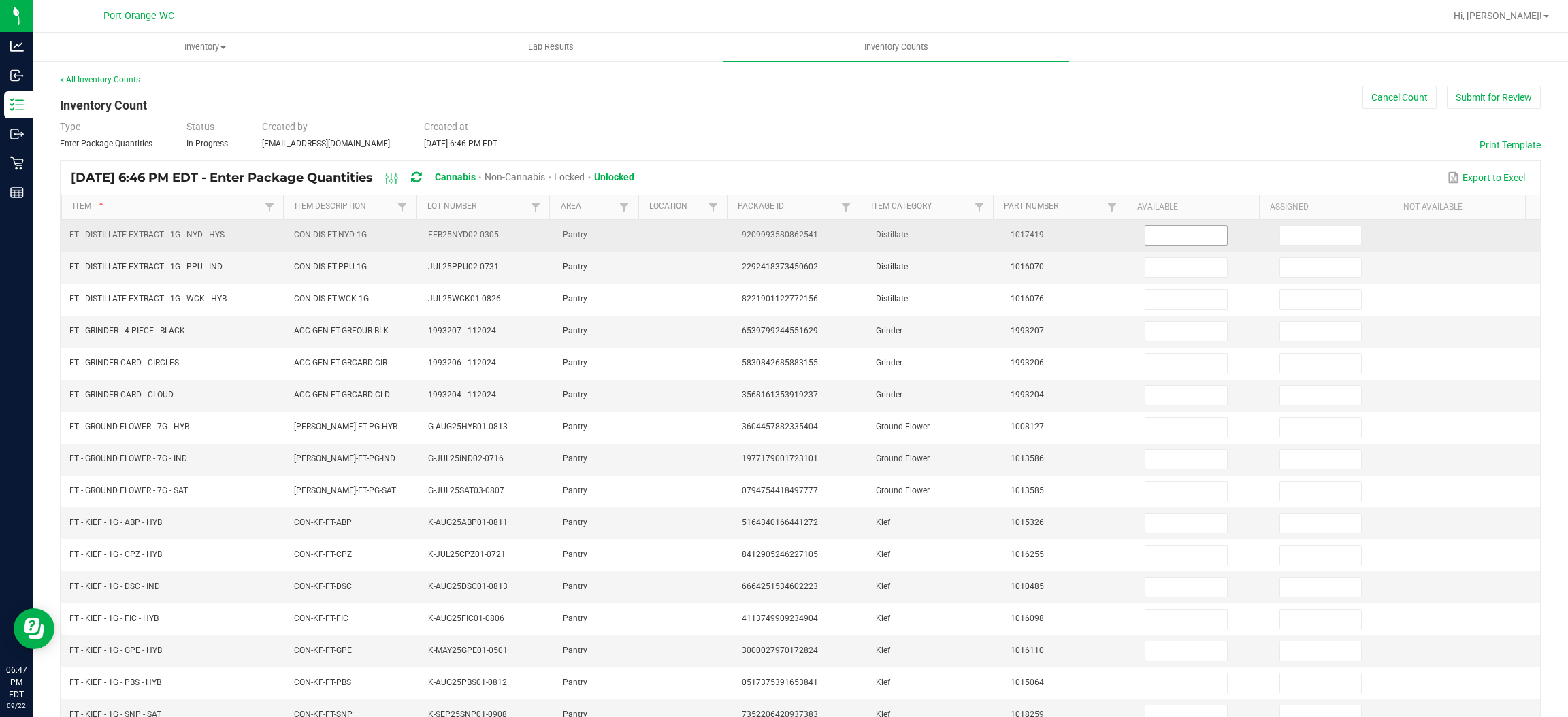
click at [1154, 234] on input at bounding box center [1186, 235] width 81 height 19
type input "1"
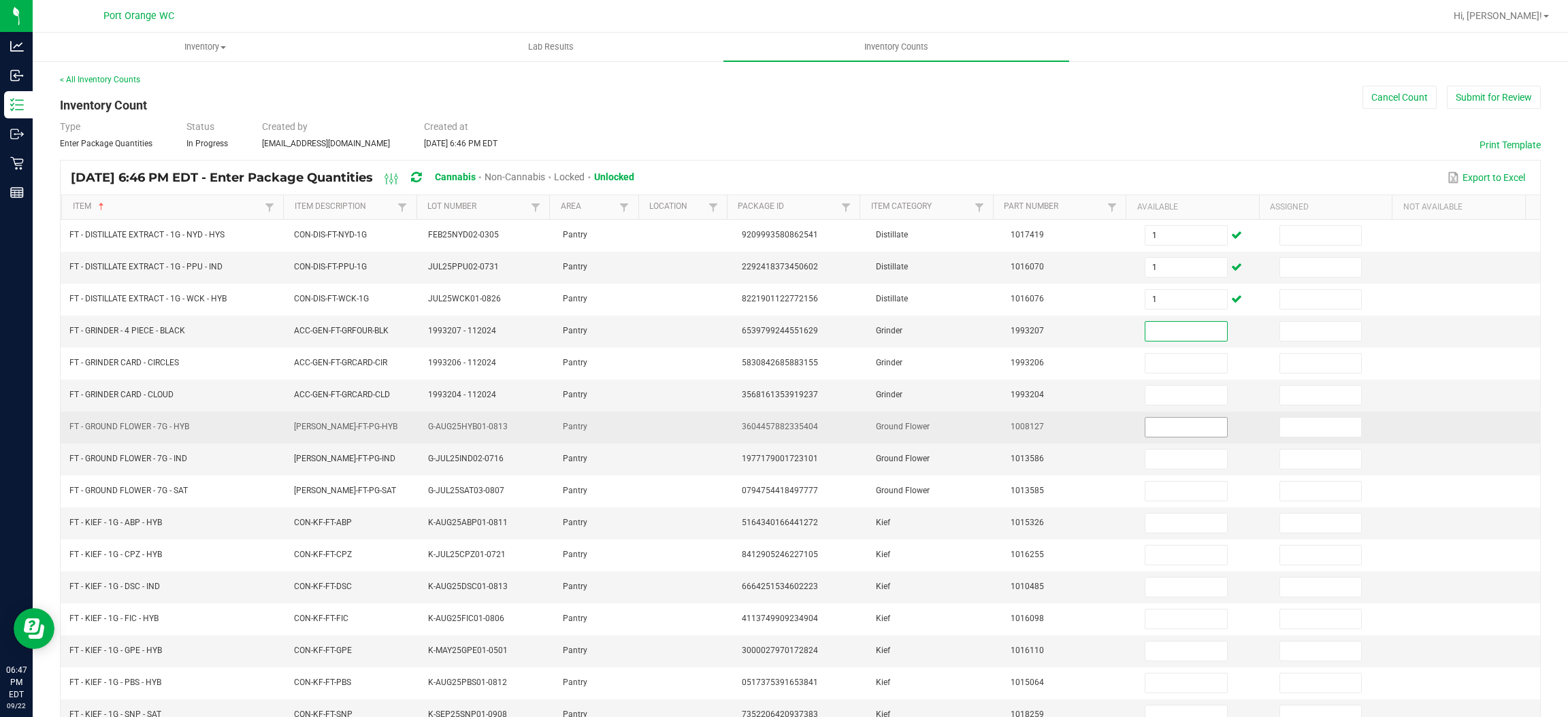
click at [1182, 426] on input at bounding box center [1186, 427] width 81 height 19
type input "1"
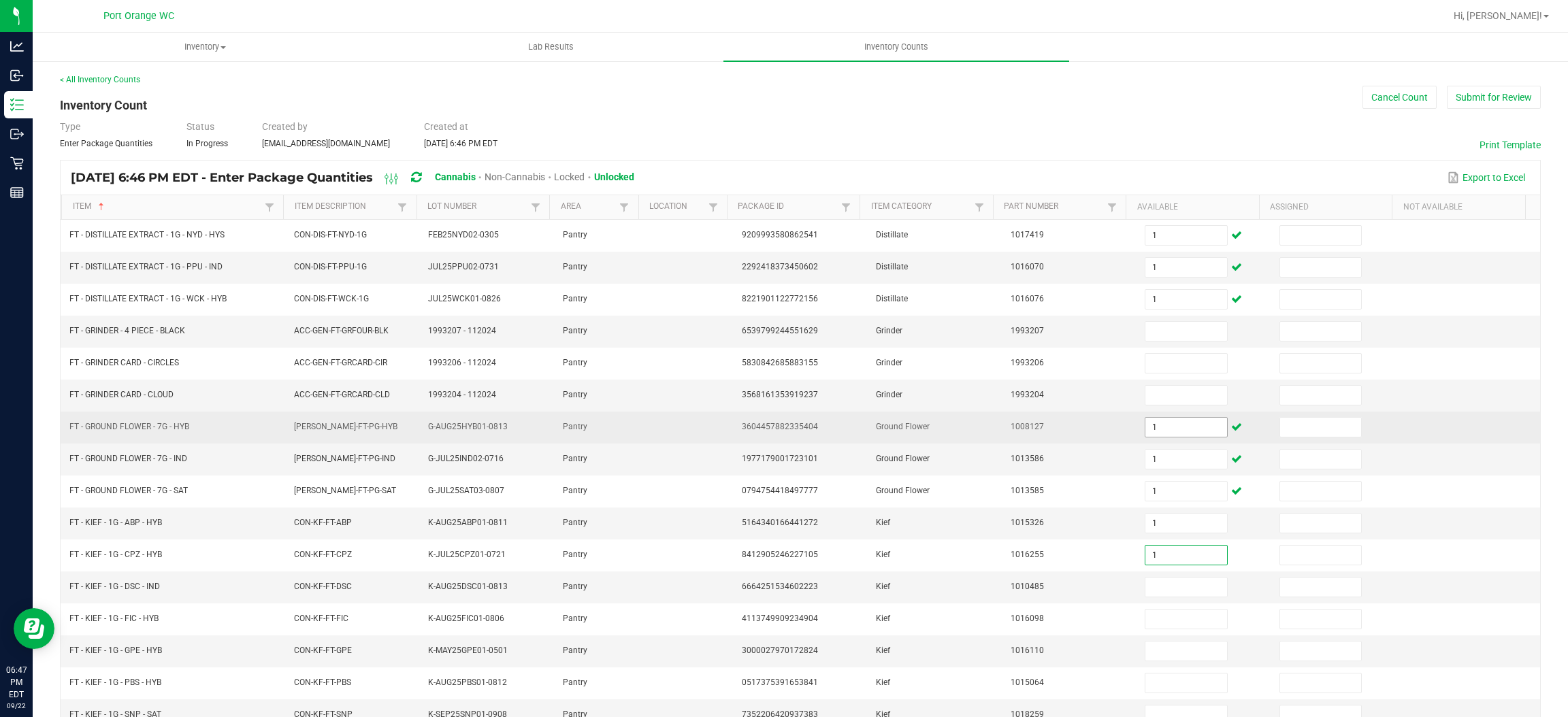
type input "1"
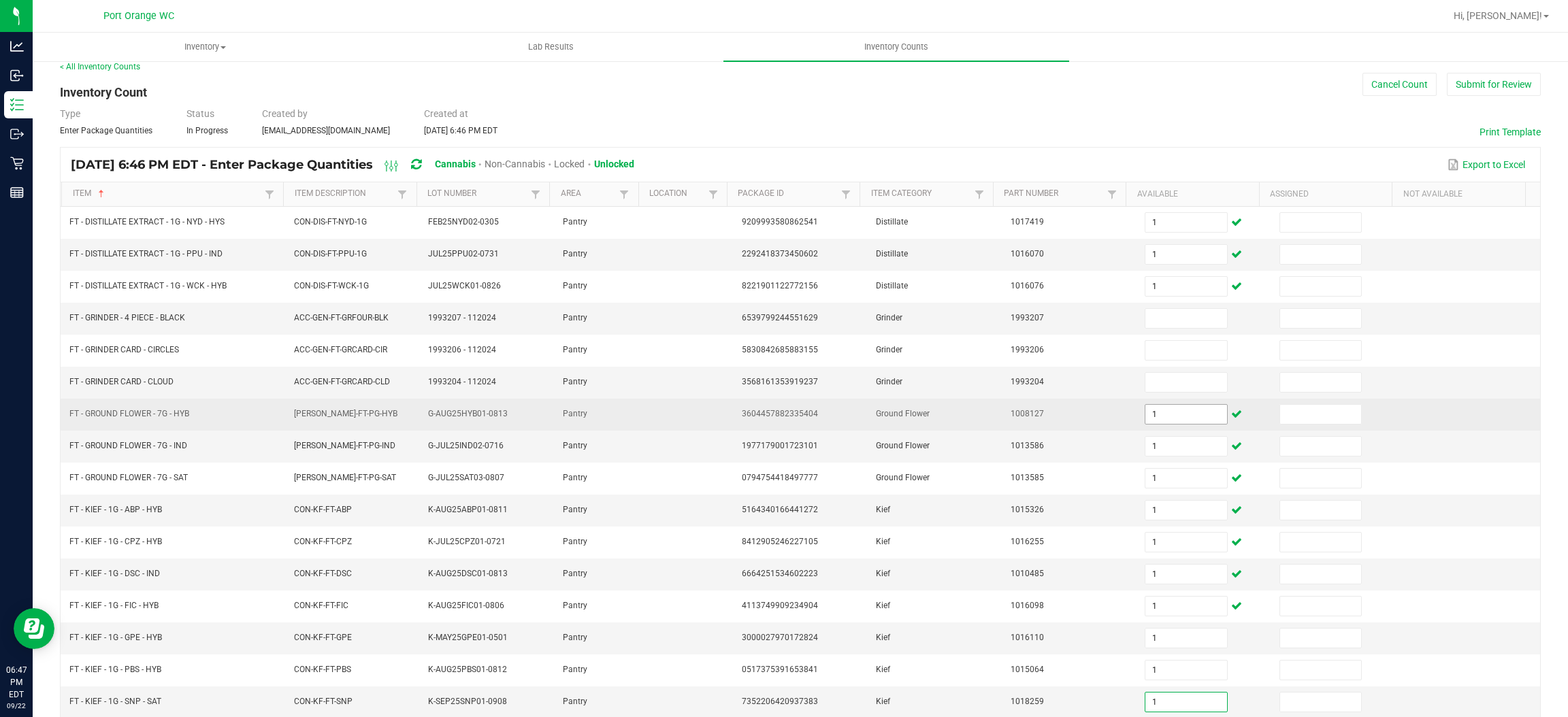
type input "1"
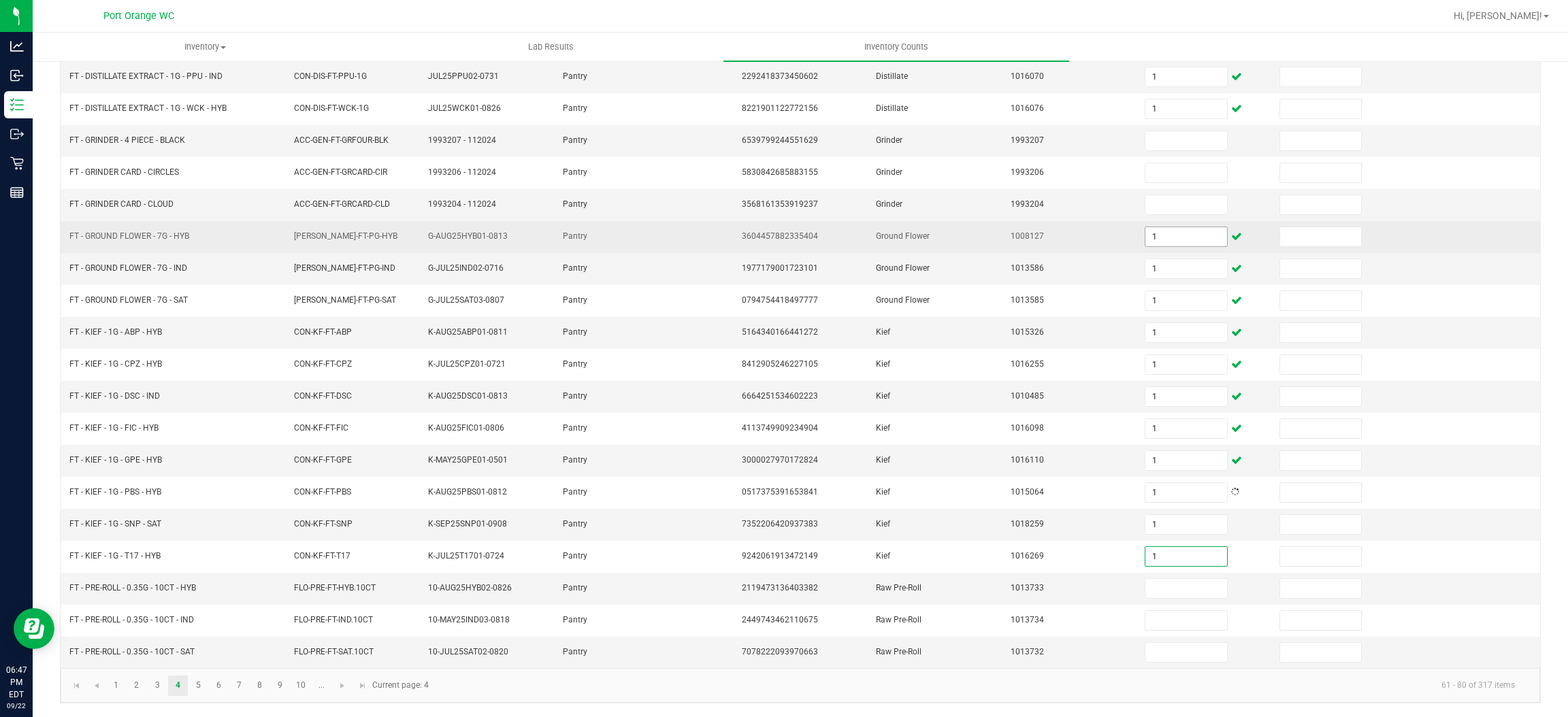
type input "1"
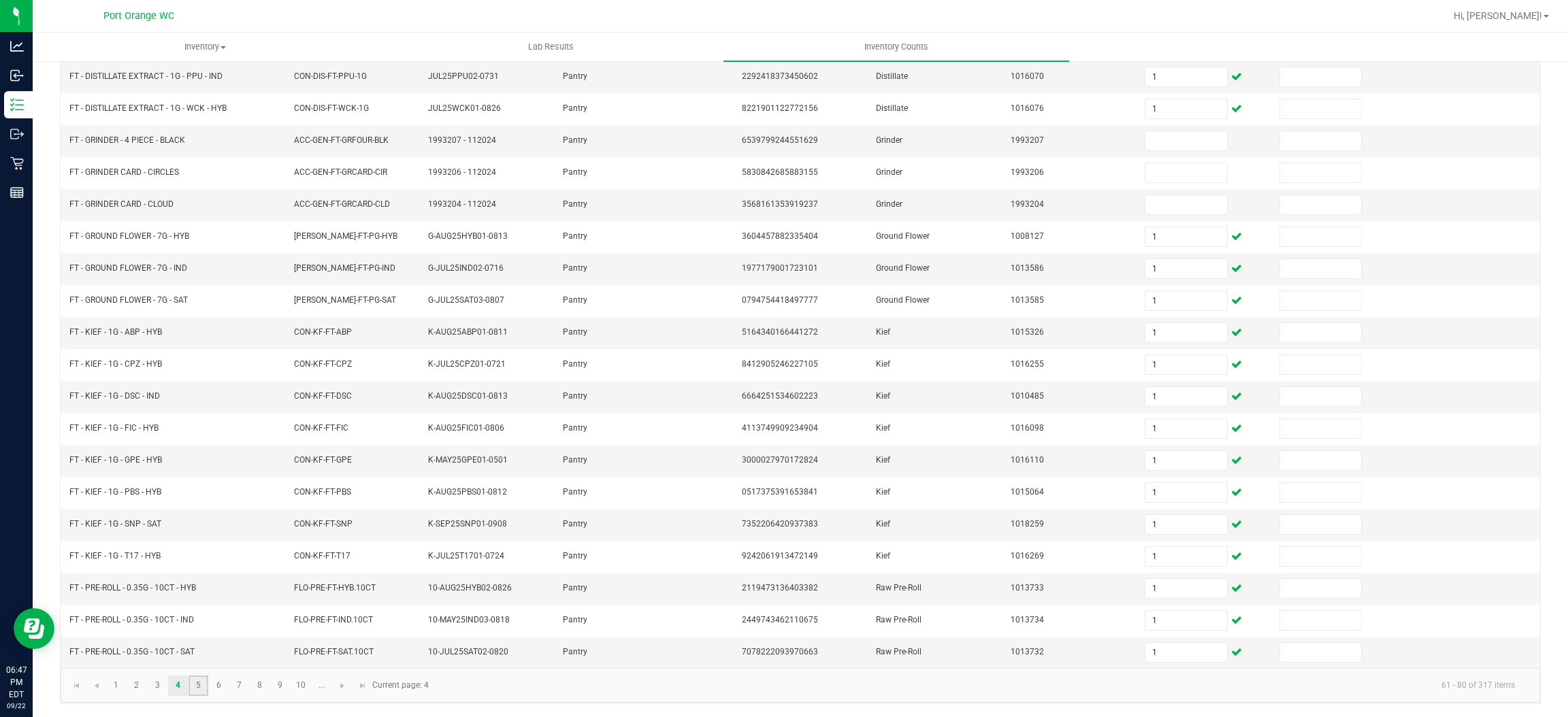
click at [197, 685] on link "5" at bounding box center [199, 686] width 20 height 20
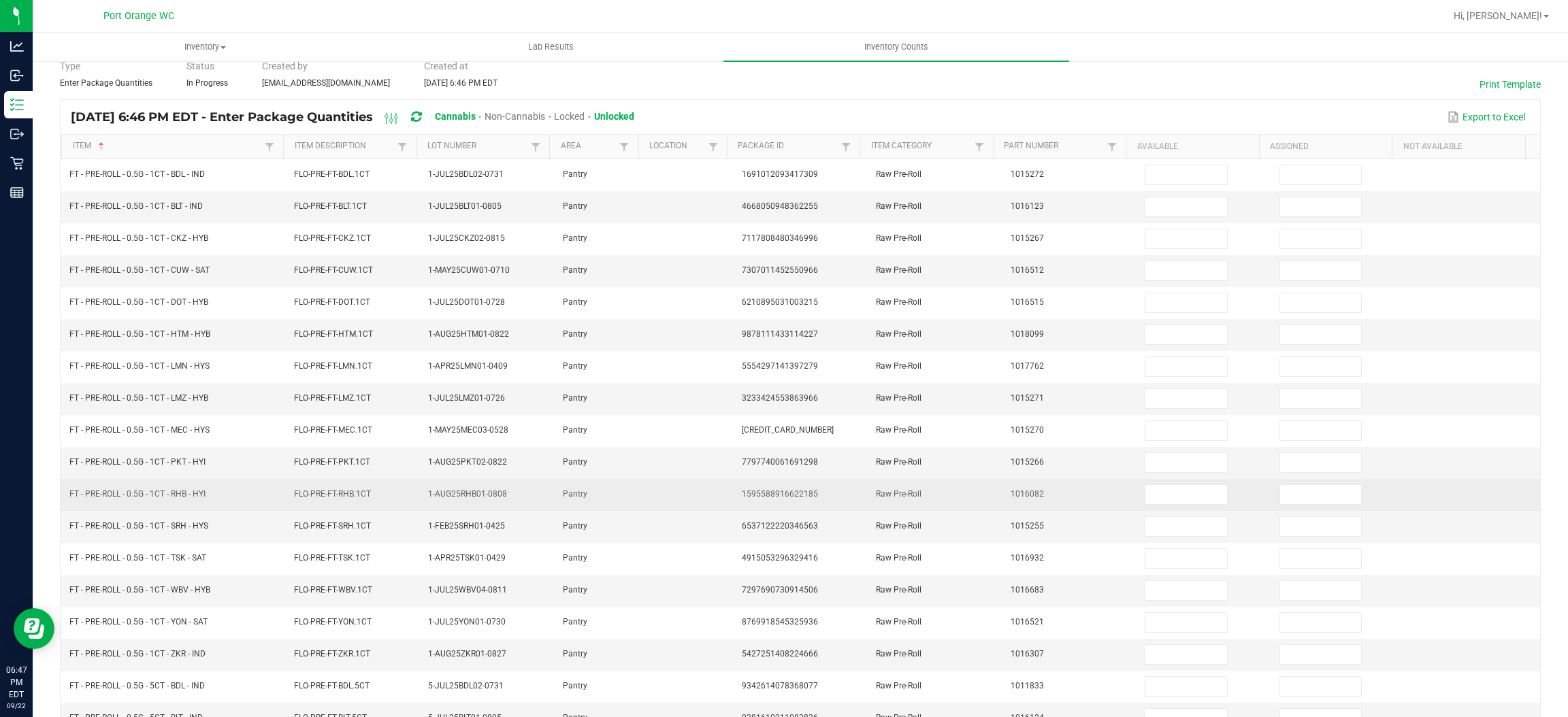
scroll to position [0, 0]
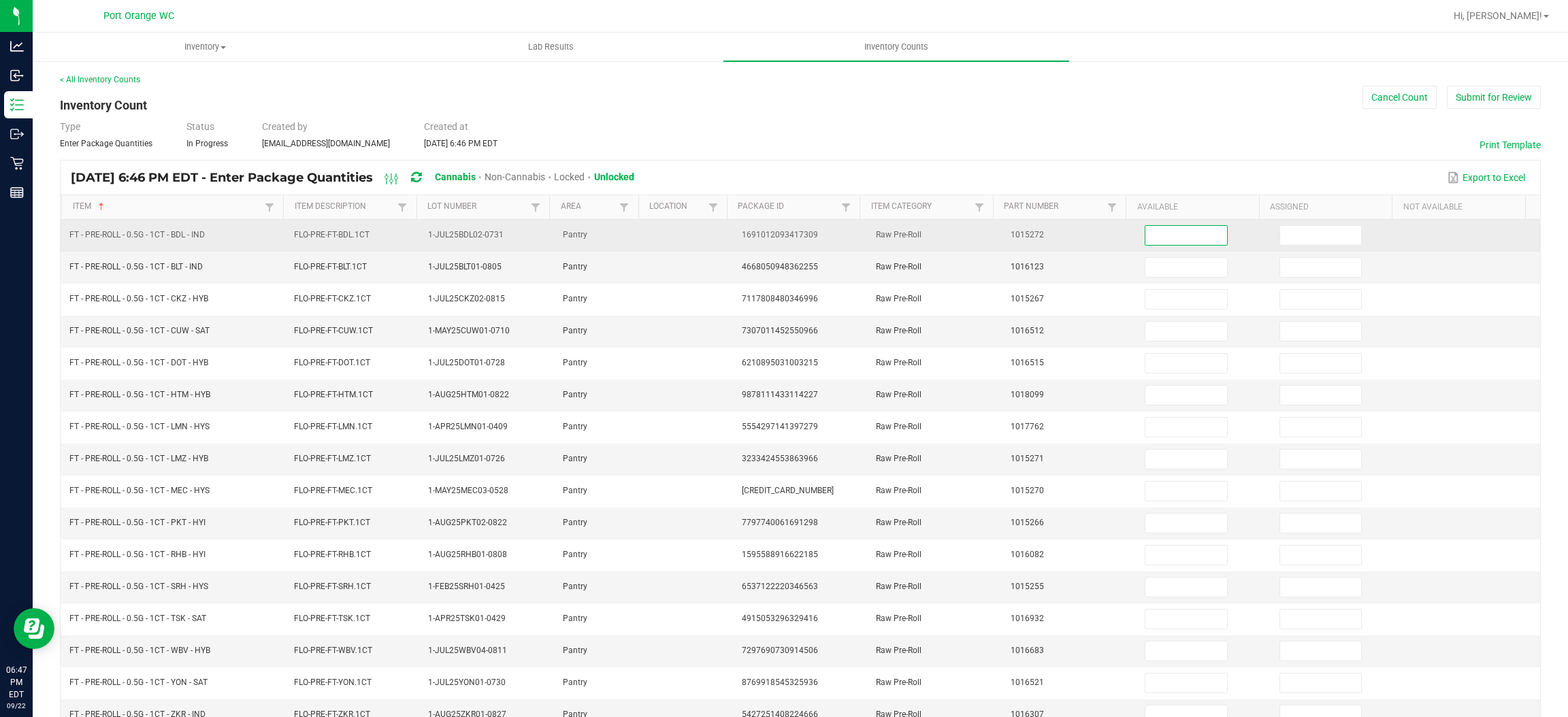
click at [1186, 232] on input at bounding box center [1186, 235] width 81 height 19
type input "1"
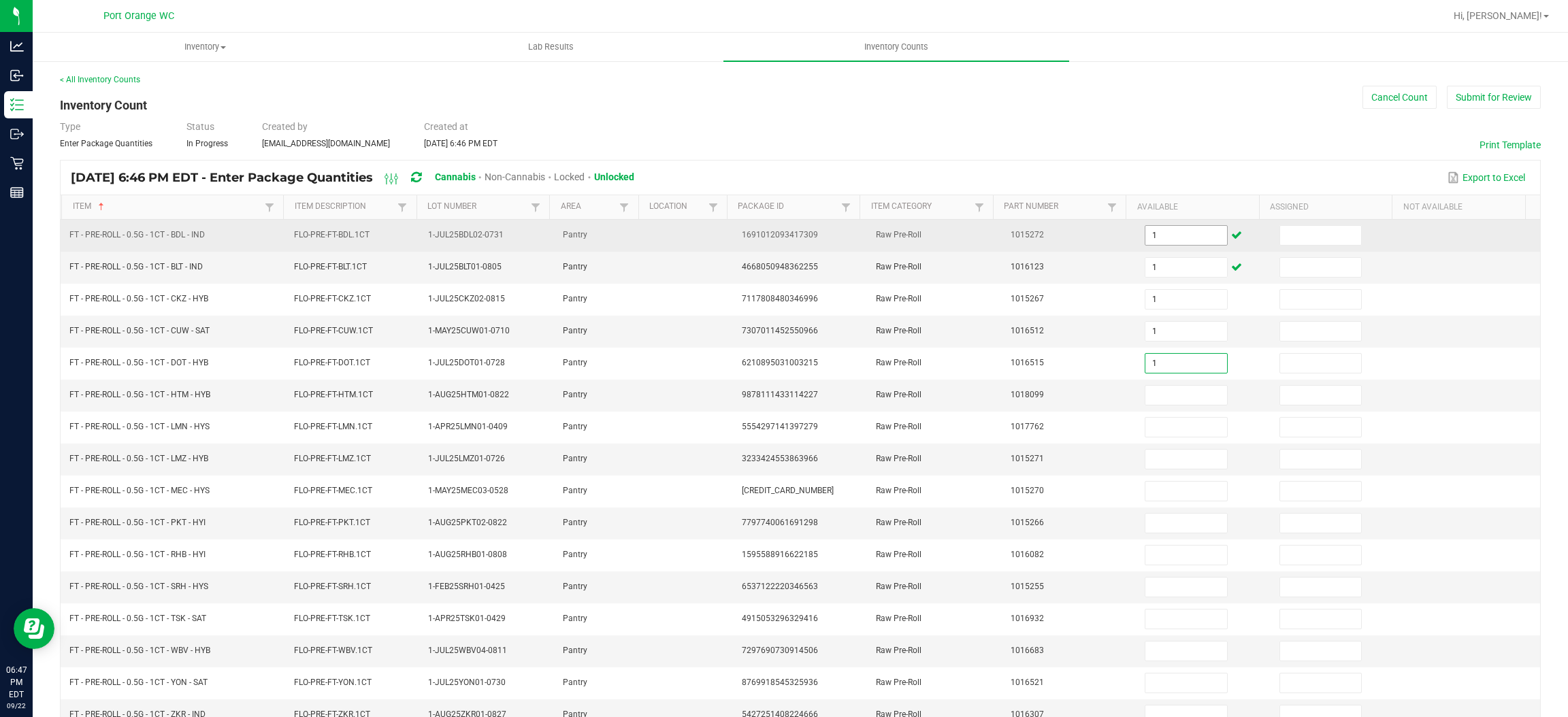
type input "1"
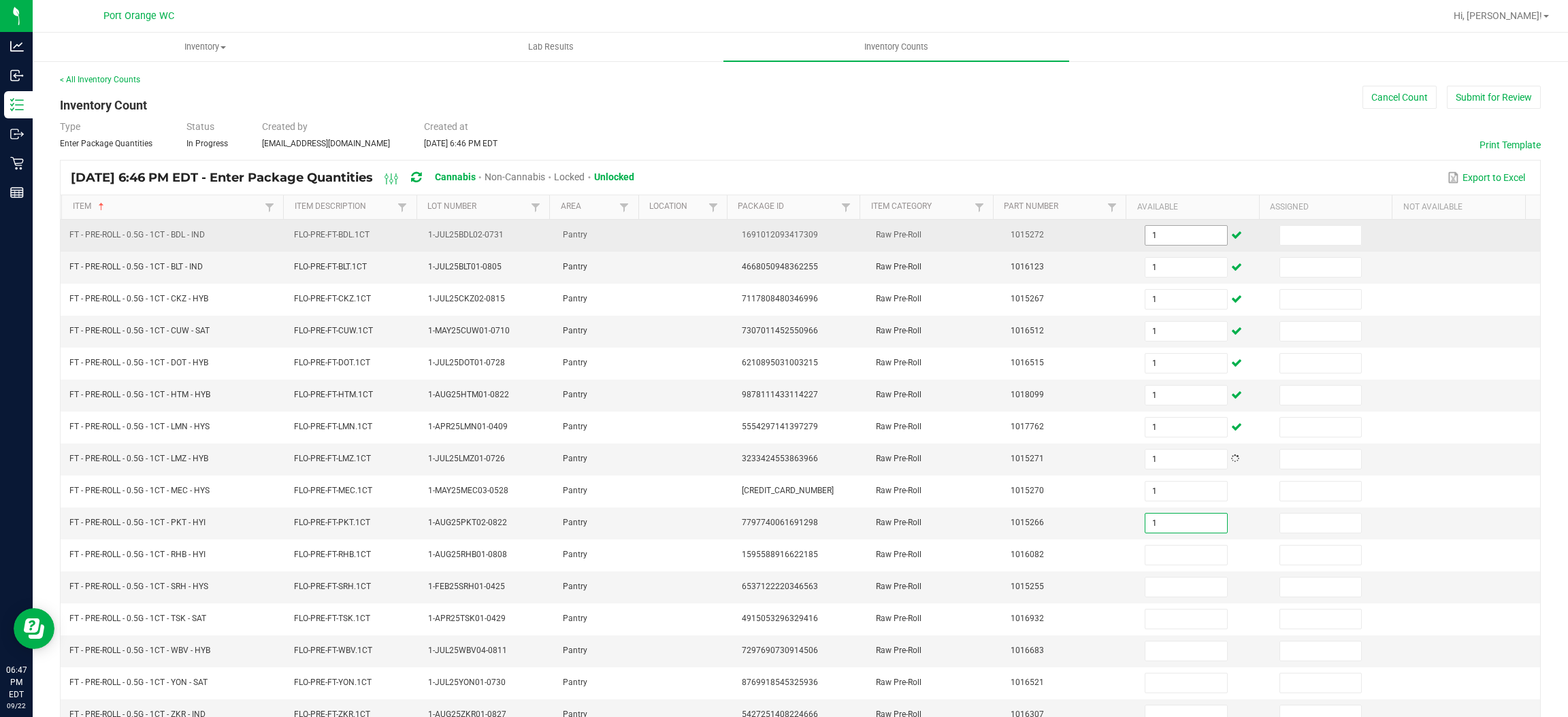
type input "1"
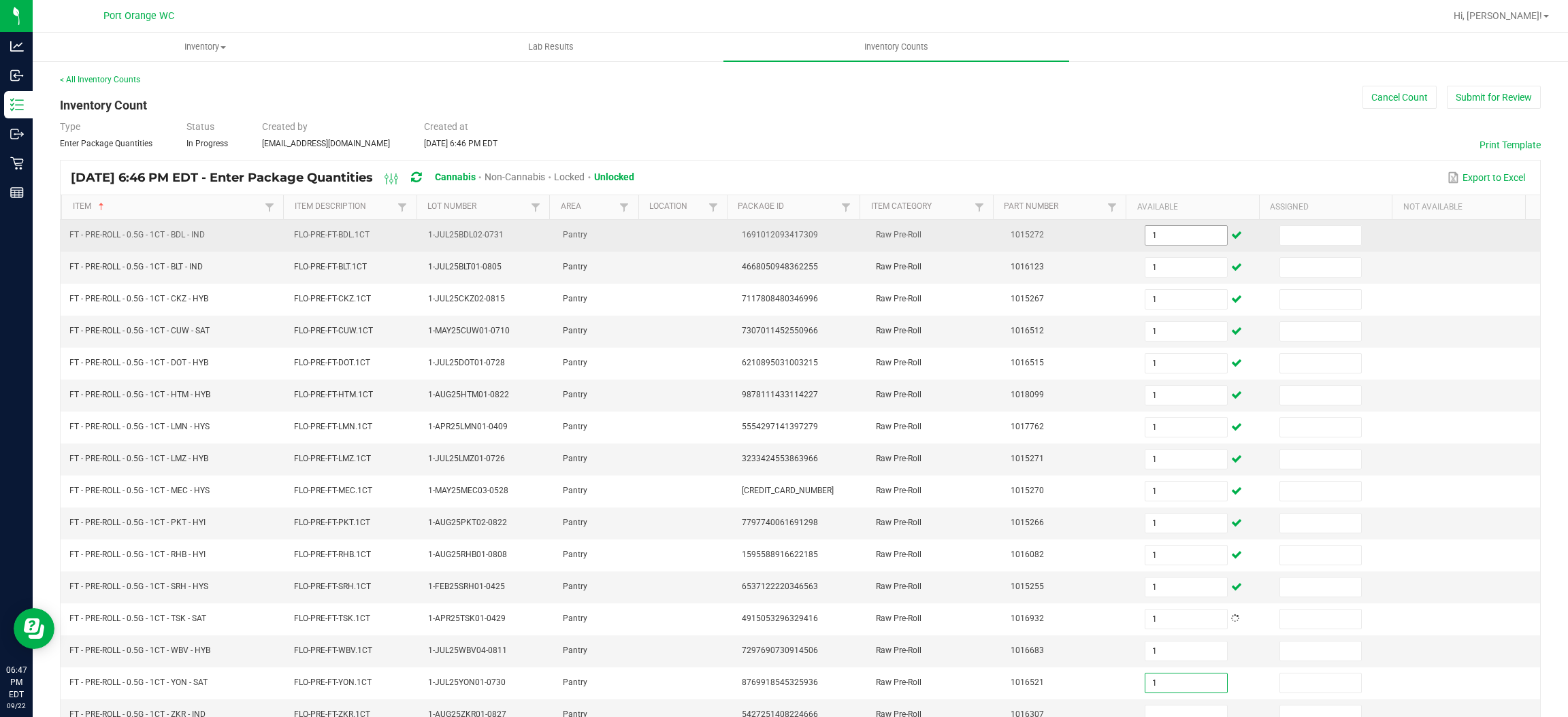
type input "1"
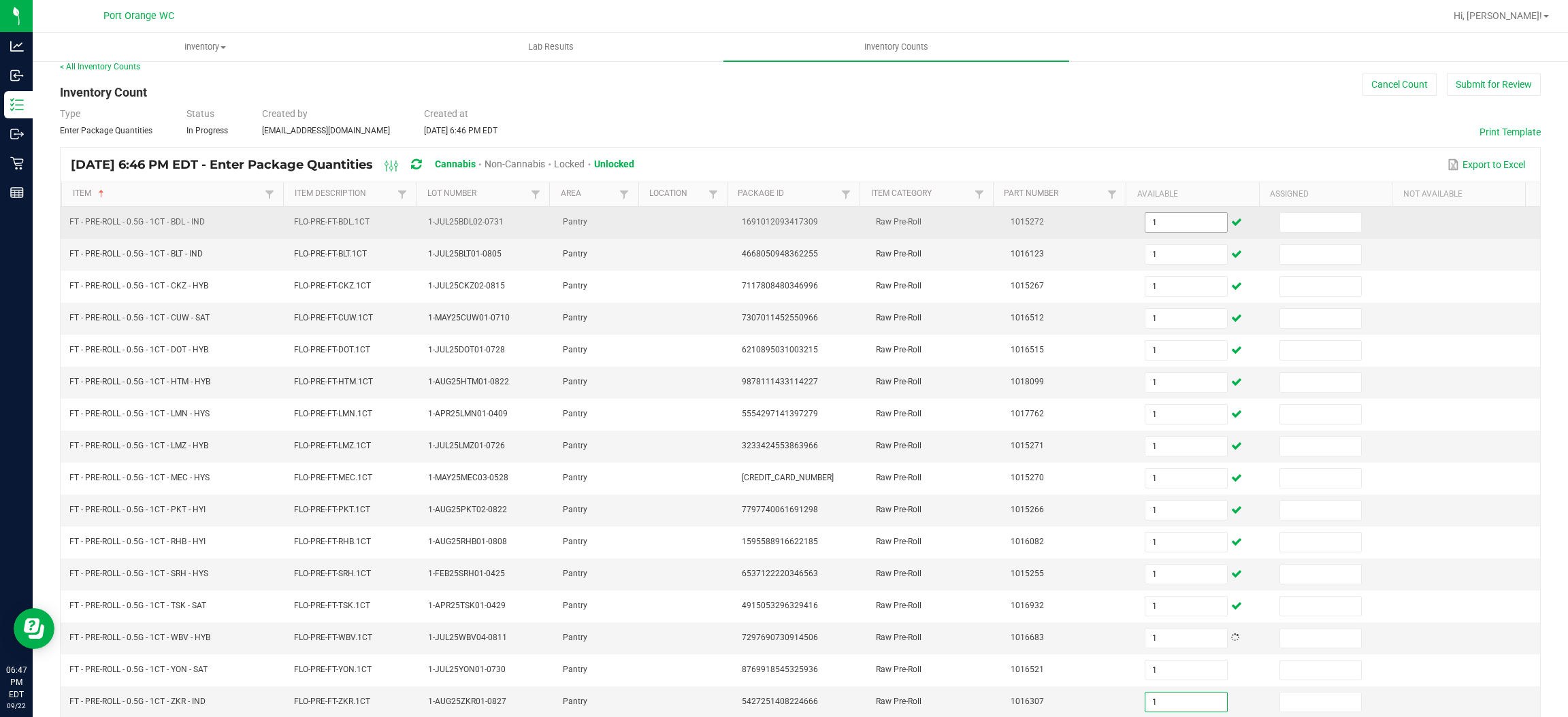
type input "1"
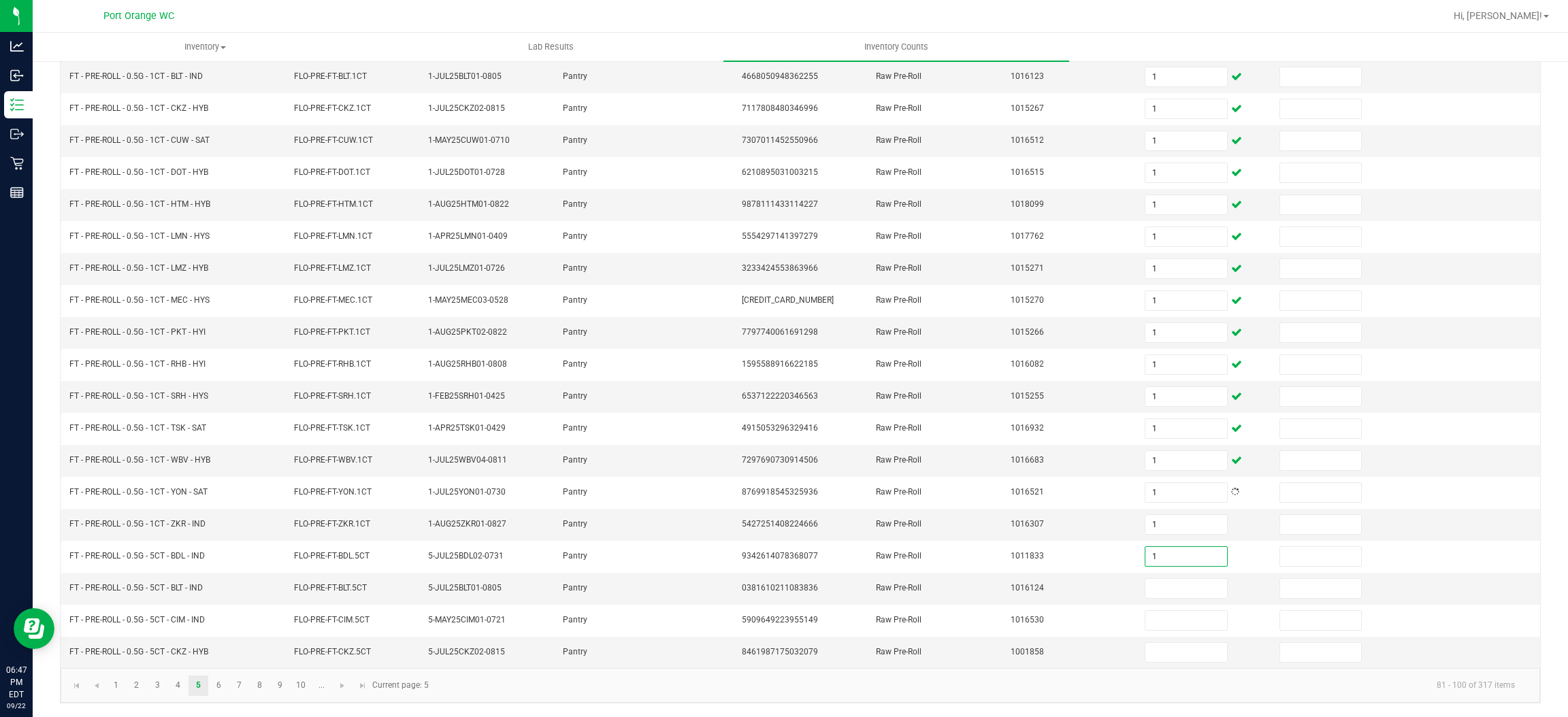
type input "1"
click at [228, 692] on link "6" at bounding box center [219, 686] width 20 height 20
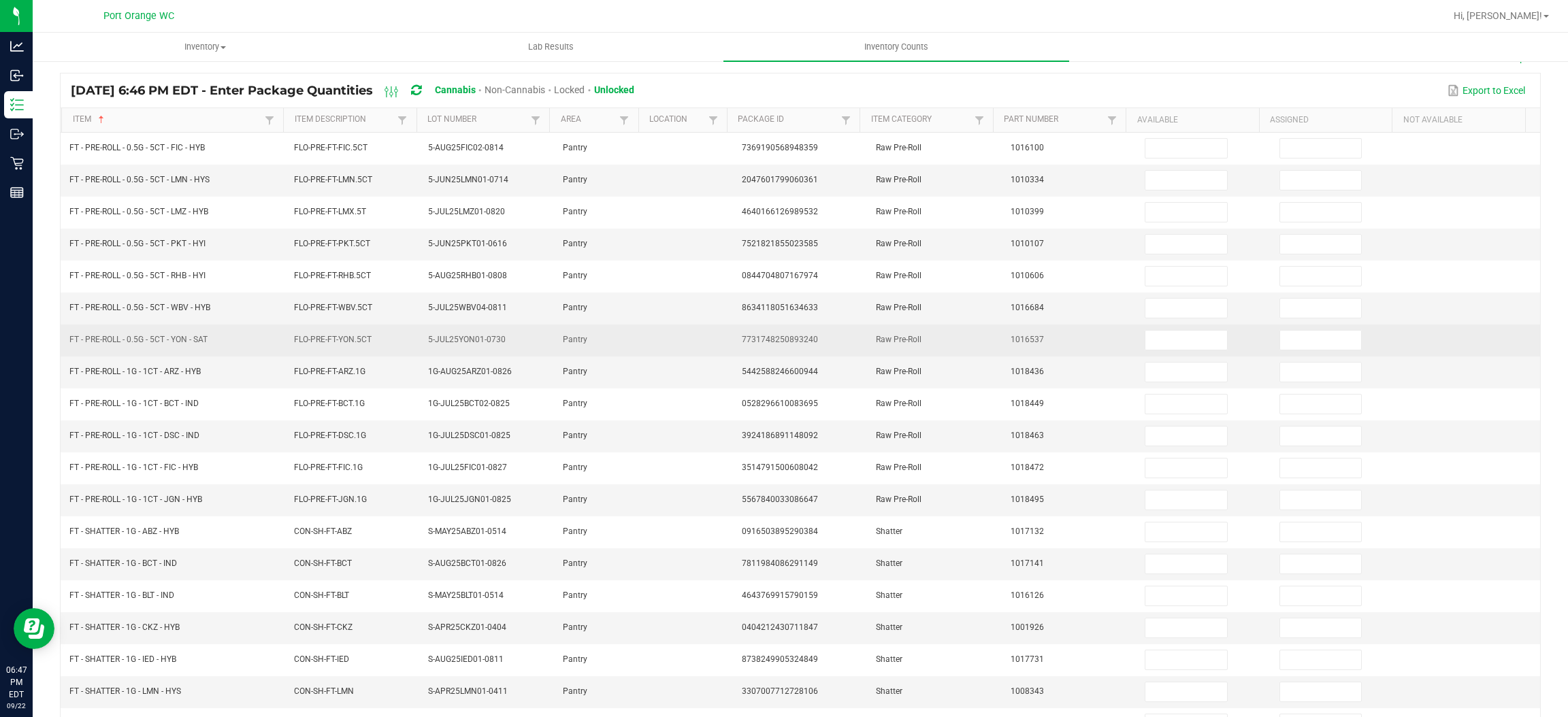
scroll to position [0, 0]
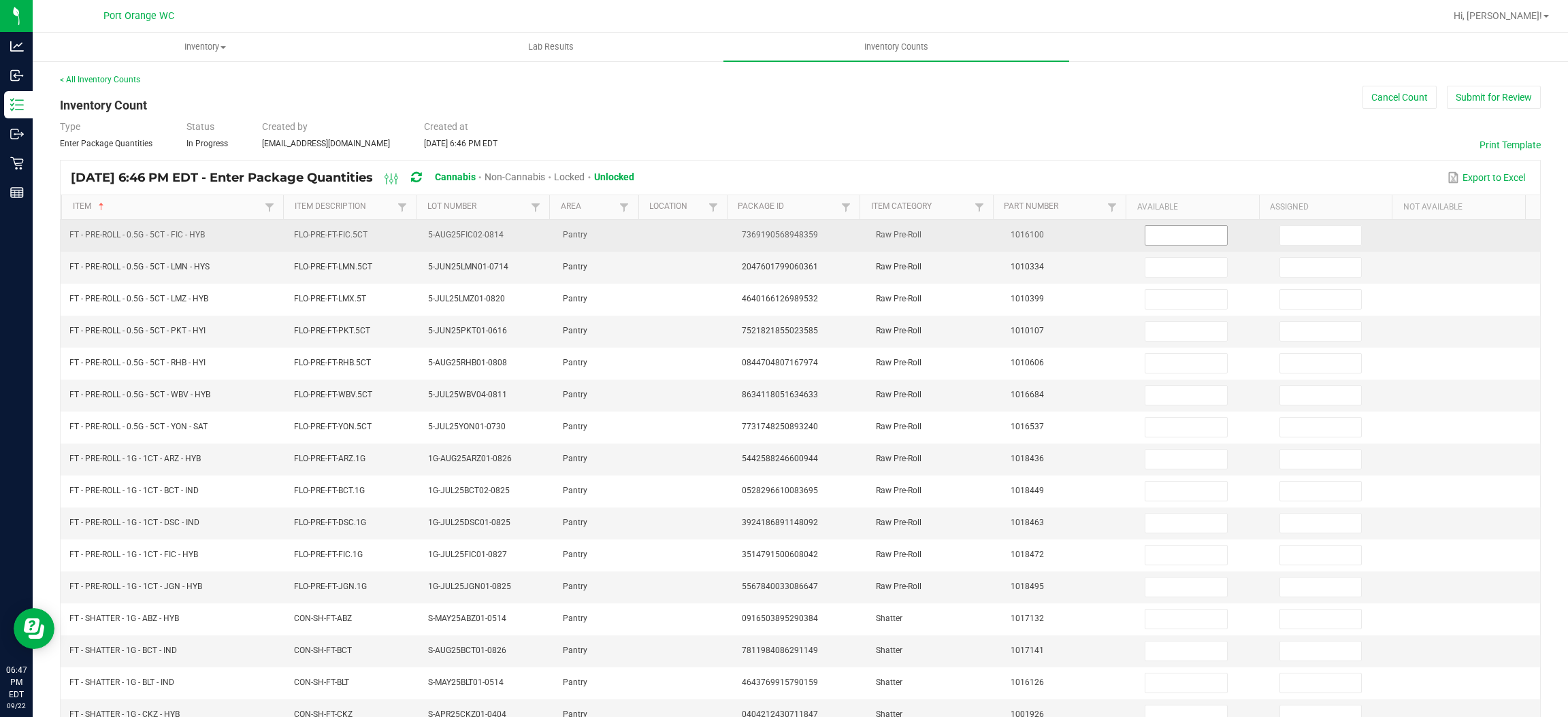
click at [1145, 227] on input at bounding box center [1186, 235] width 81 height 19
type input "1"
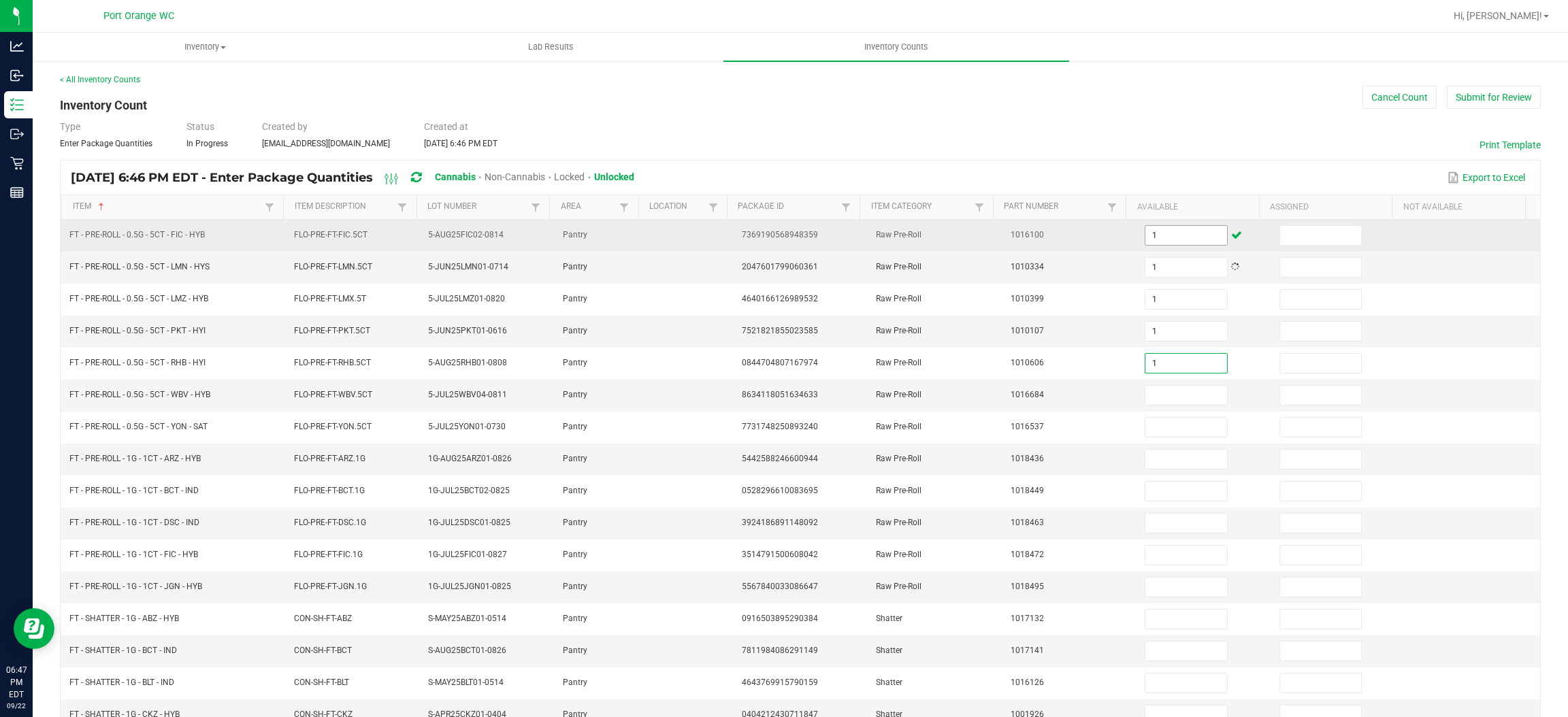
type input "1"
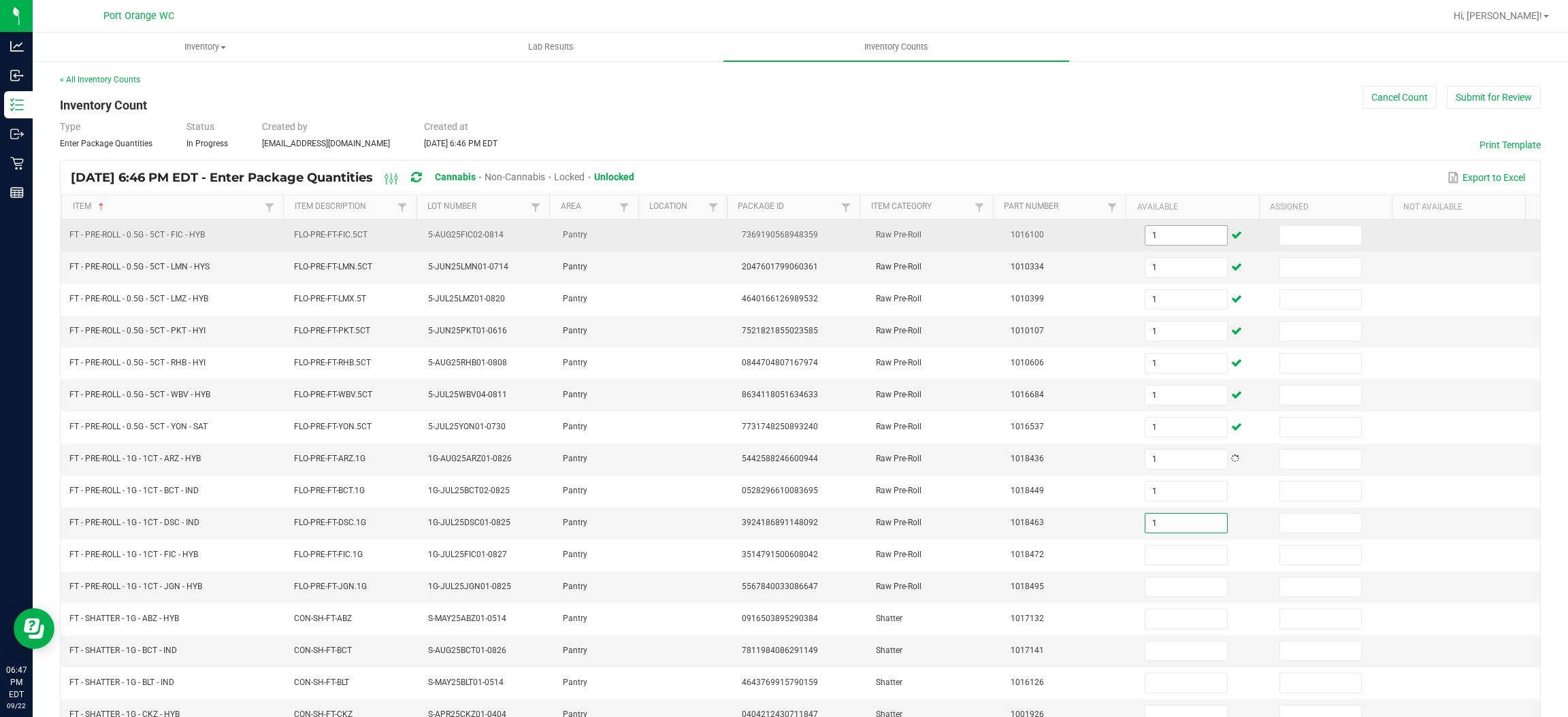
type input "1"
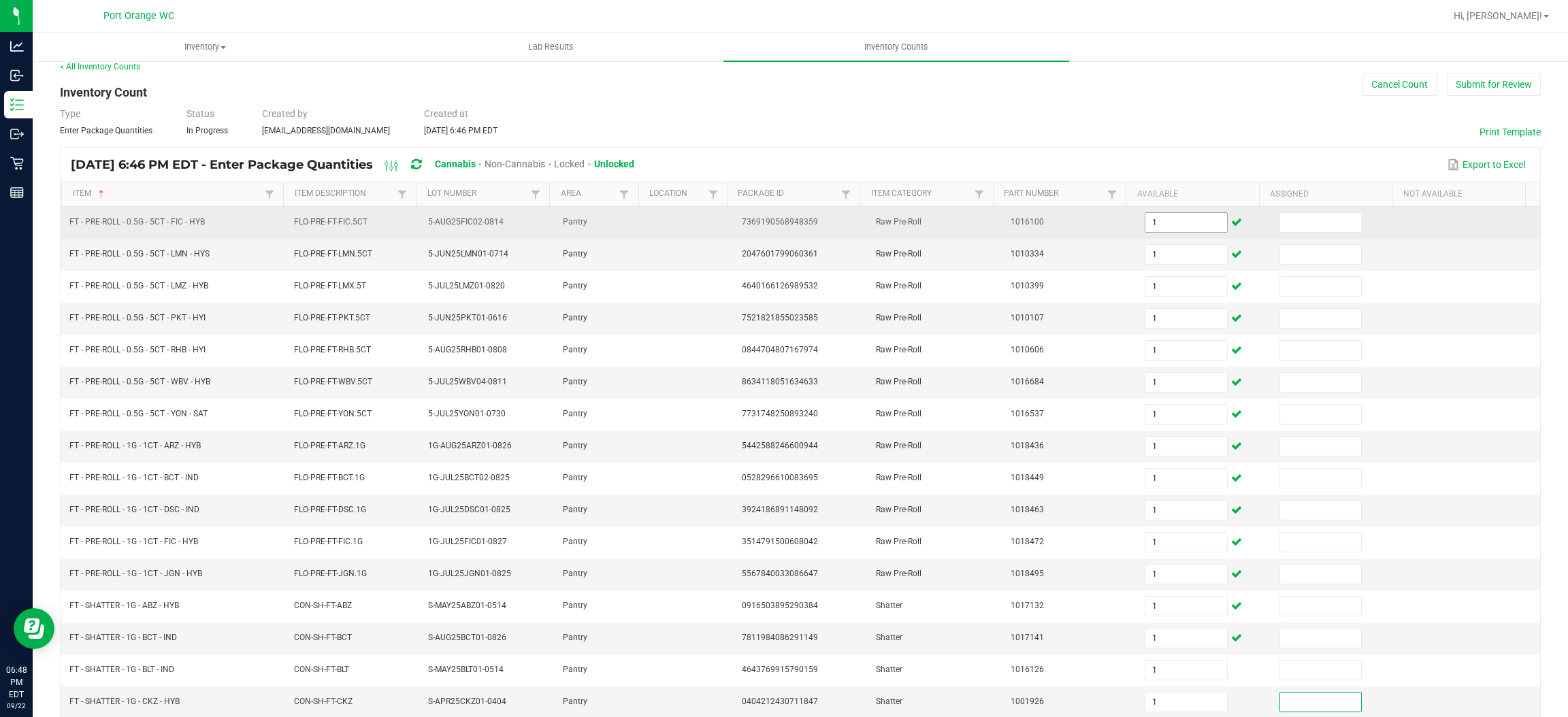
scroll to position [198, 0]
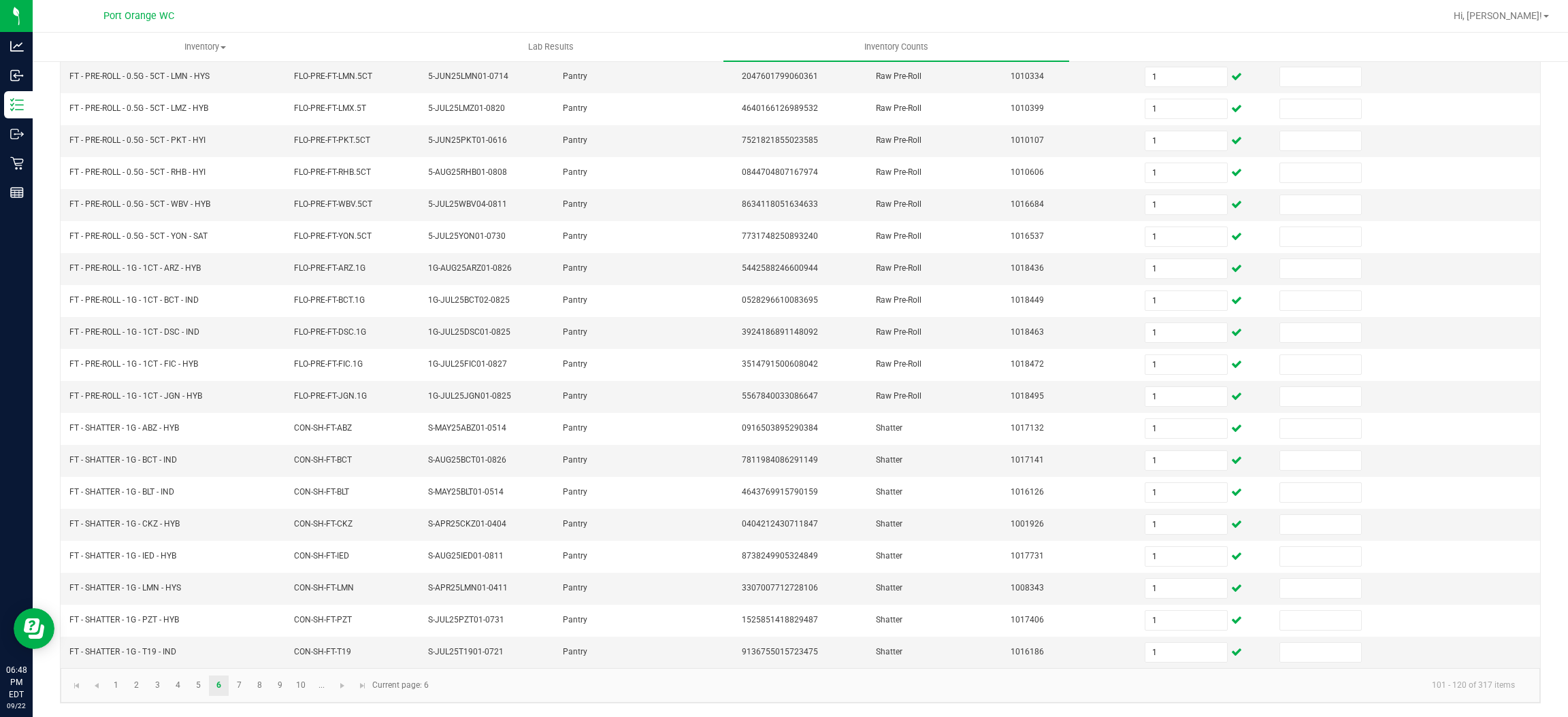
click at [238, 696] on kendo-pager "1 2 3 4 5 6 7 8 9 10 ... 101 - 120 of 317 items Current page: 6" at bounding box center [800, 686] width 1480 height 35
click at [239, 690] on link "7" at bounding box center [240, 686] width 20 height 20
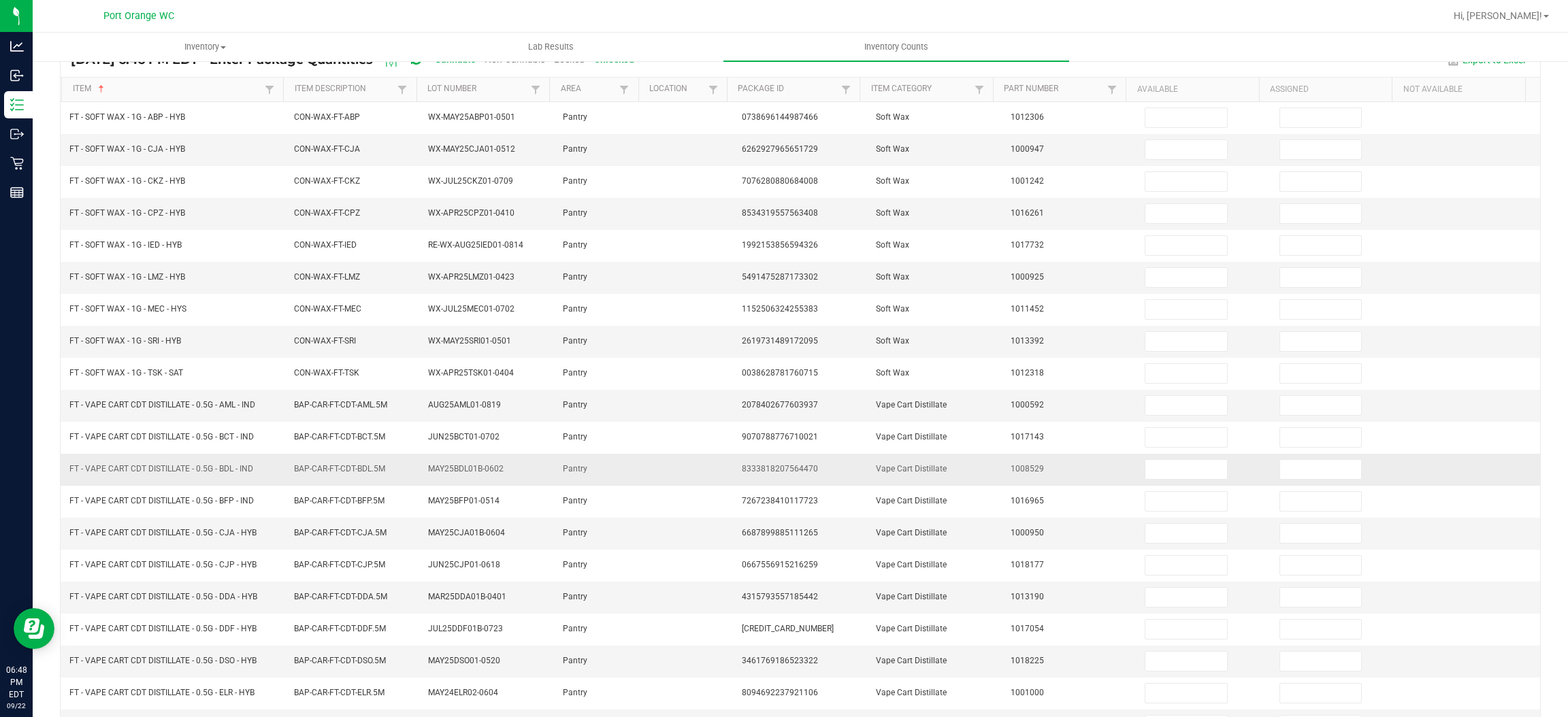
scroll to position [0, 0]
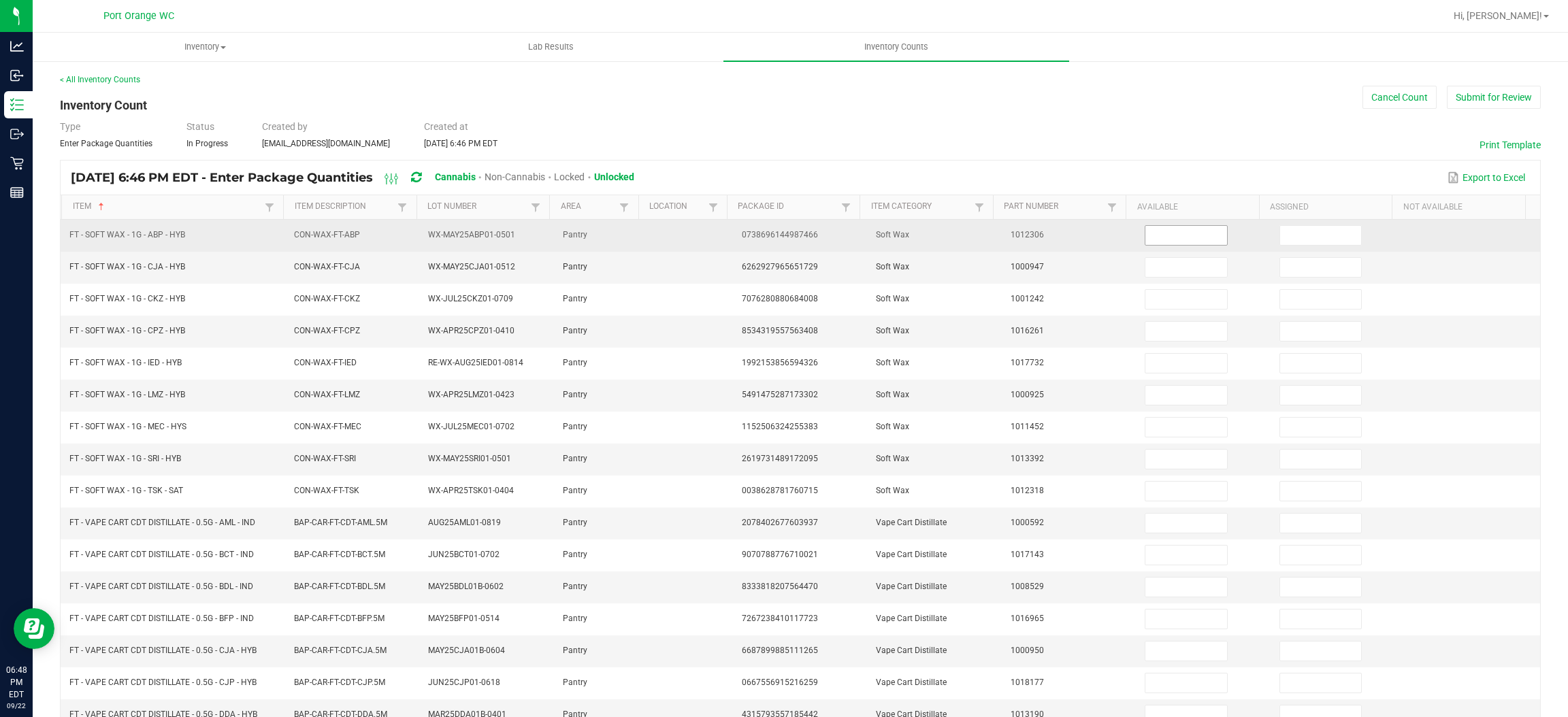
click at [1177, 230] on input at bounding box center [1186, 235] width 81 height 19
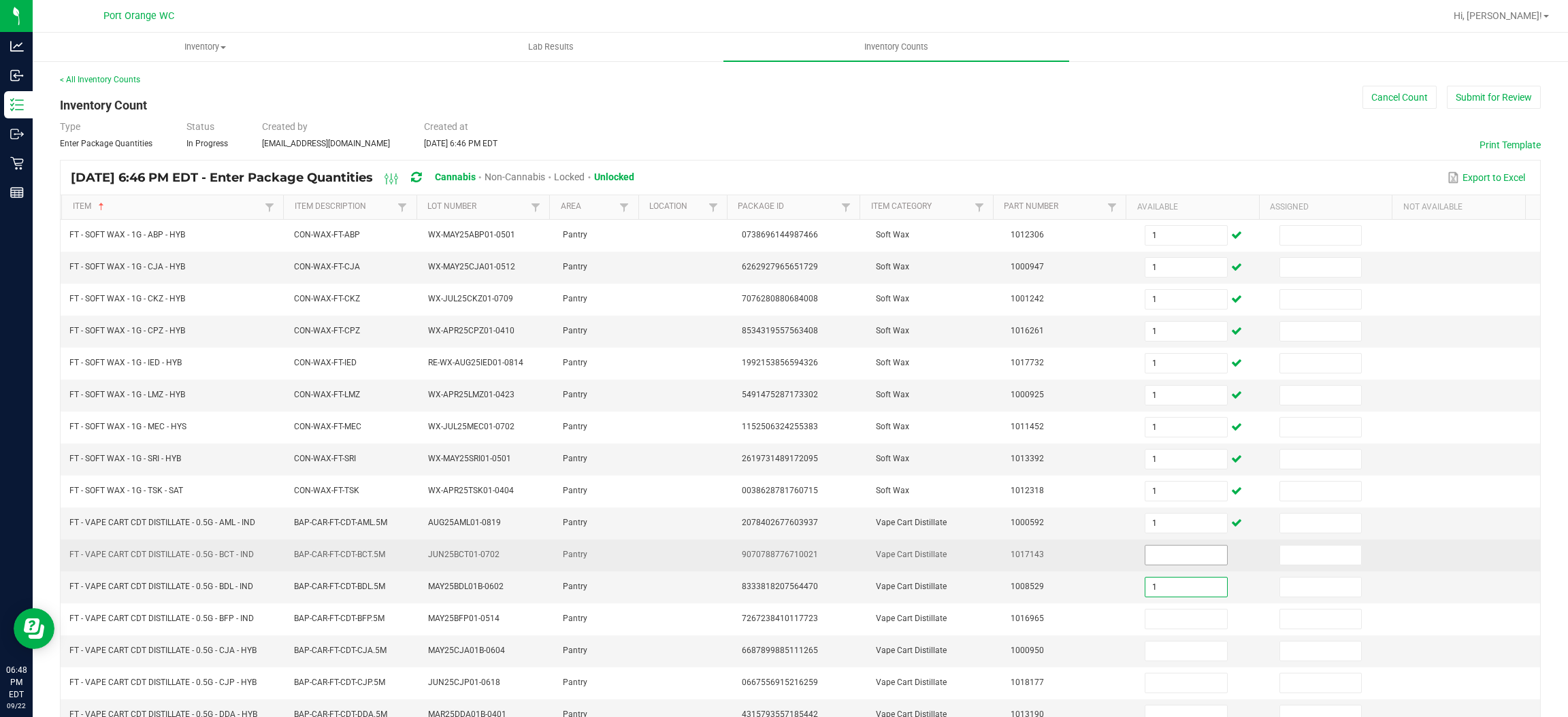
click at [1161, 556] on input at bounding box center [1186, 555] width 81 height 19
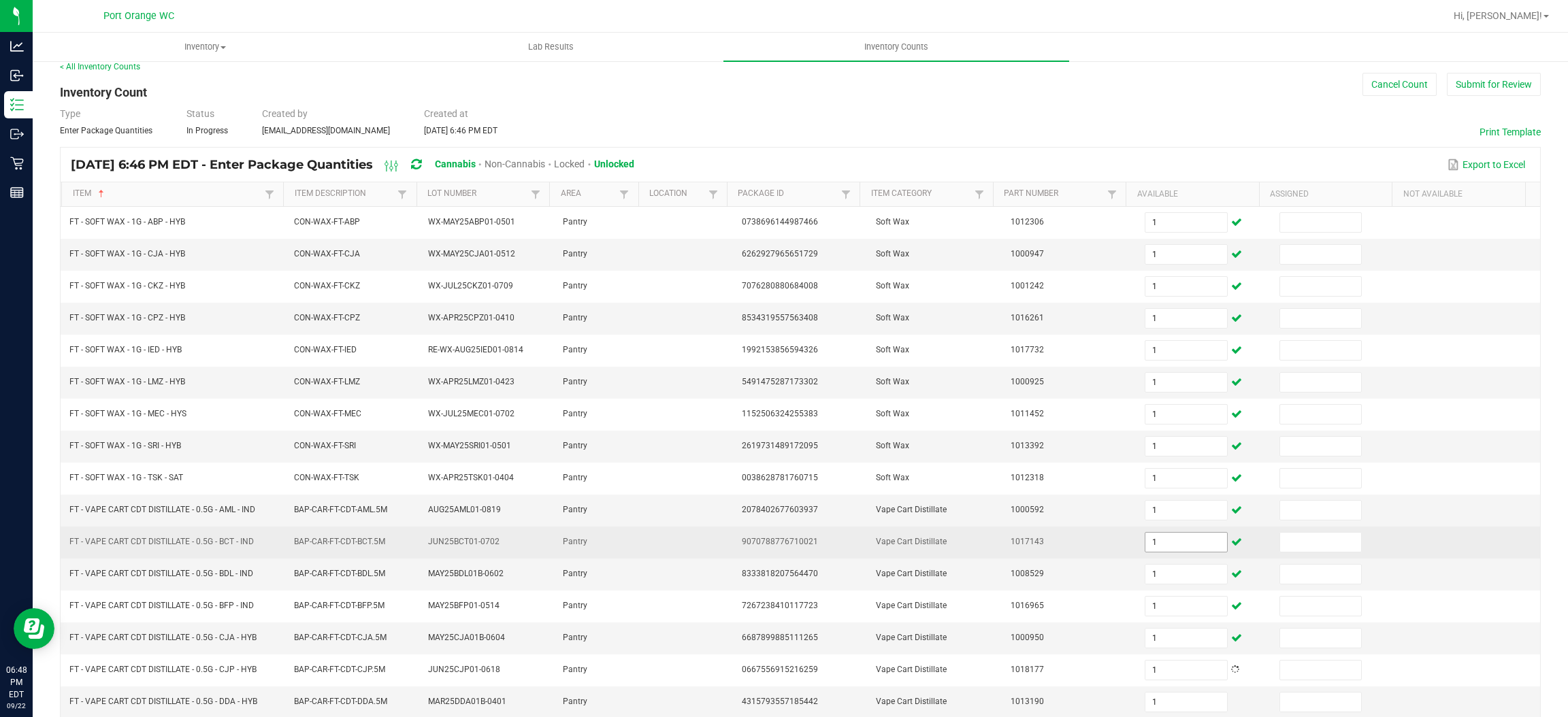
scroll to position [198, 0]
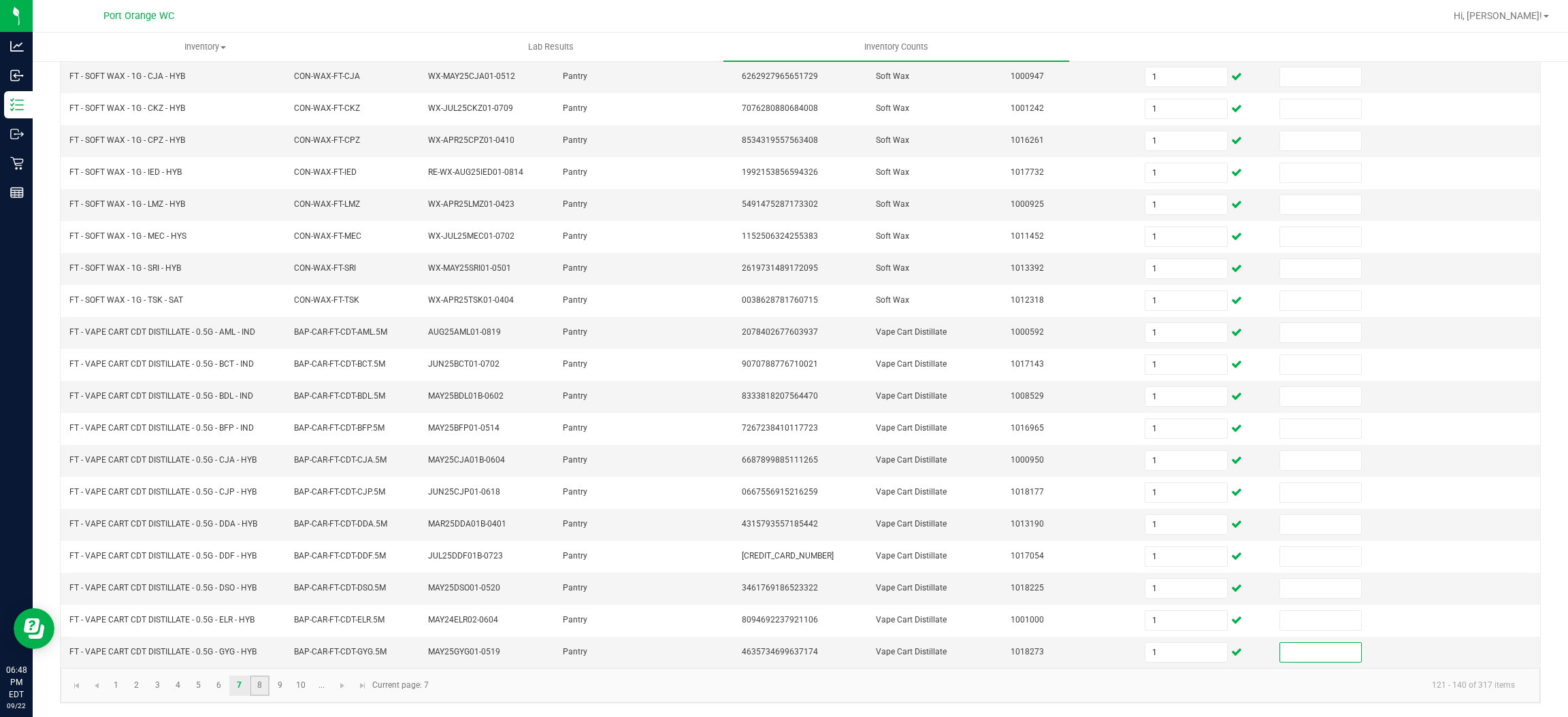
click at [262, 685] on link "8" at bounding box center [260, 686] width 20 height 20
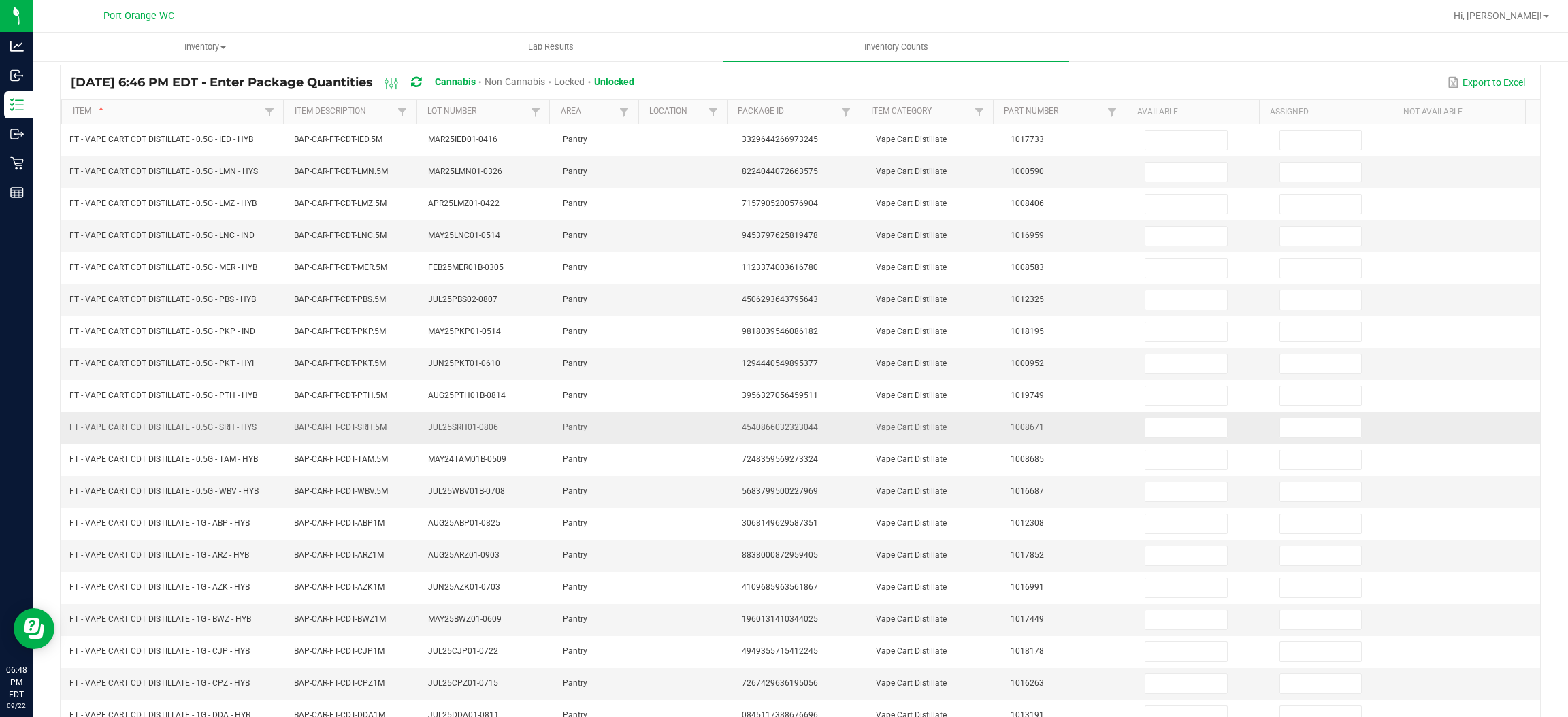
scroll to position [0, 0]
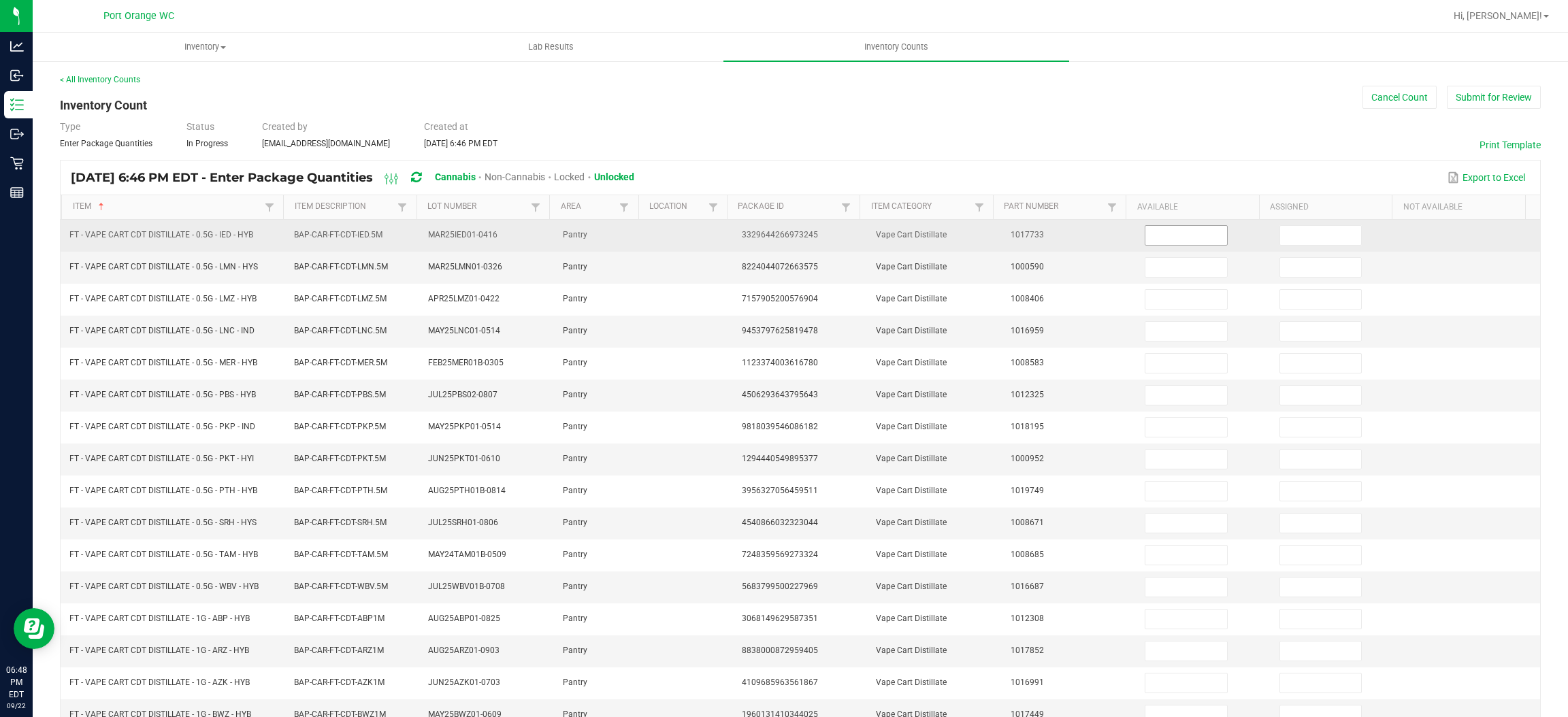
click at [1158, 240] on input at bounding box center [1186, 235] width 81 height 19
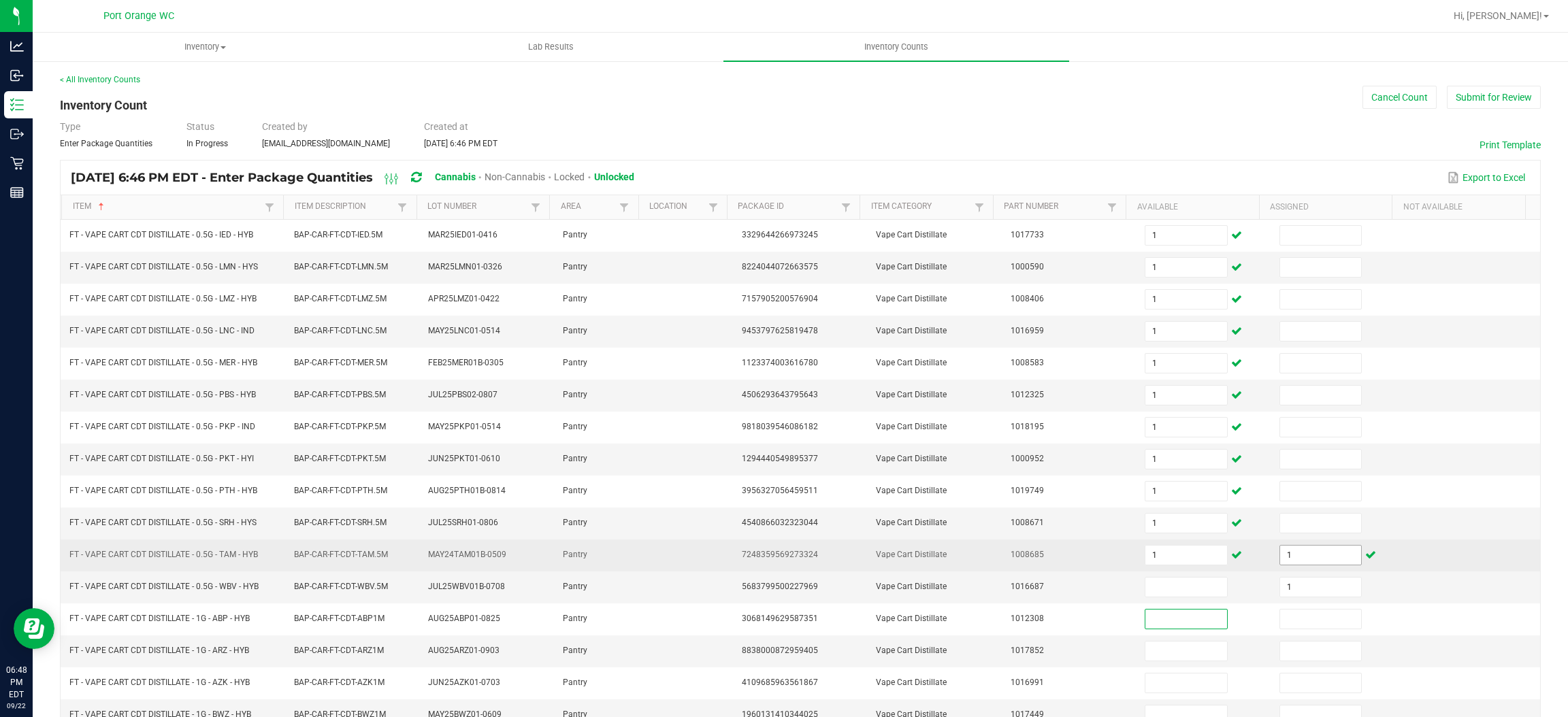
click at [1298, 559] on input "1" at bounding box center [1321, 555] width 81 height 19
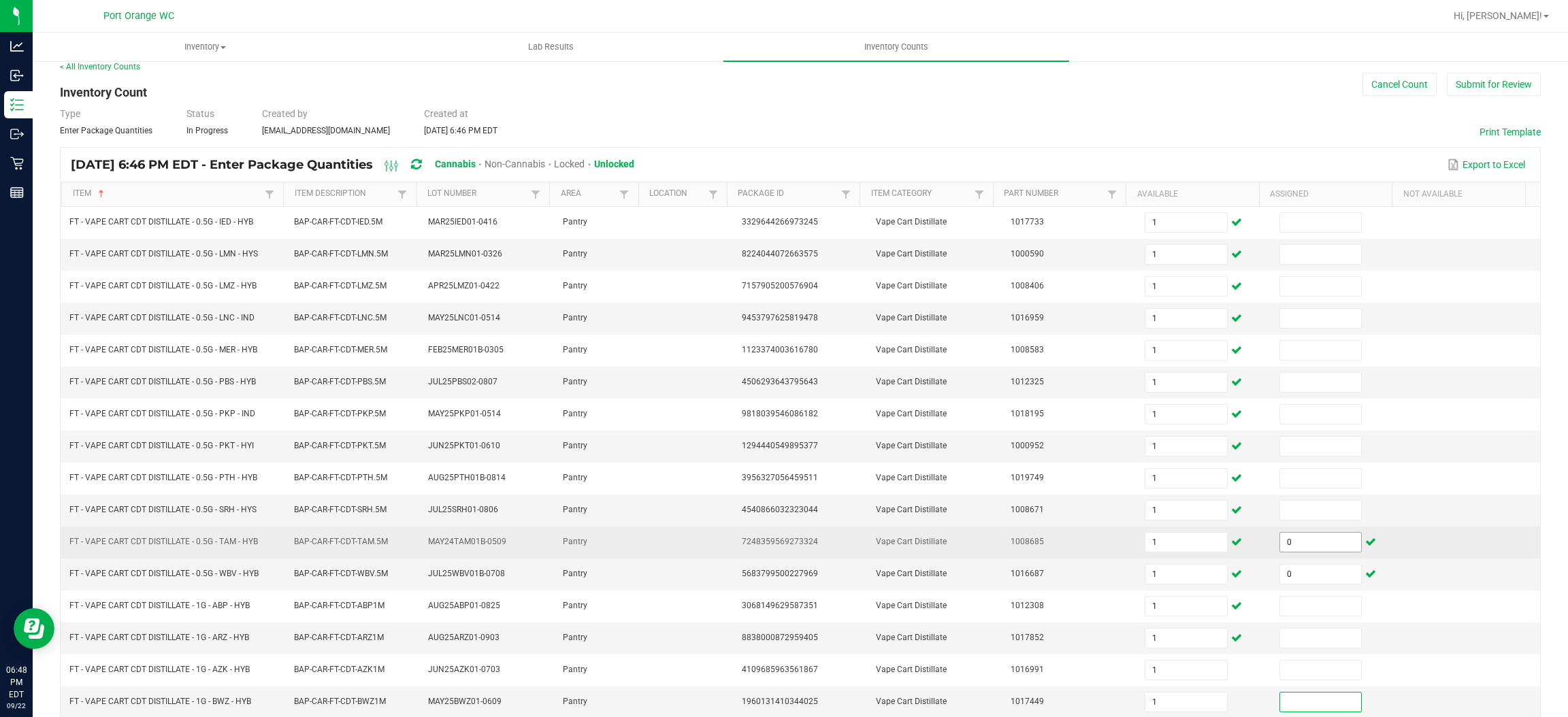
scroll to position [198, 0]
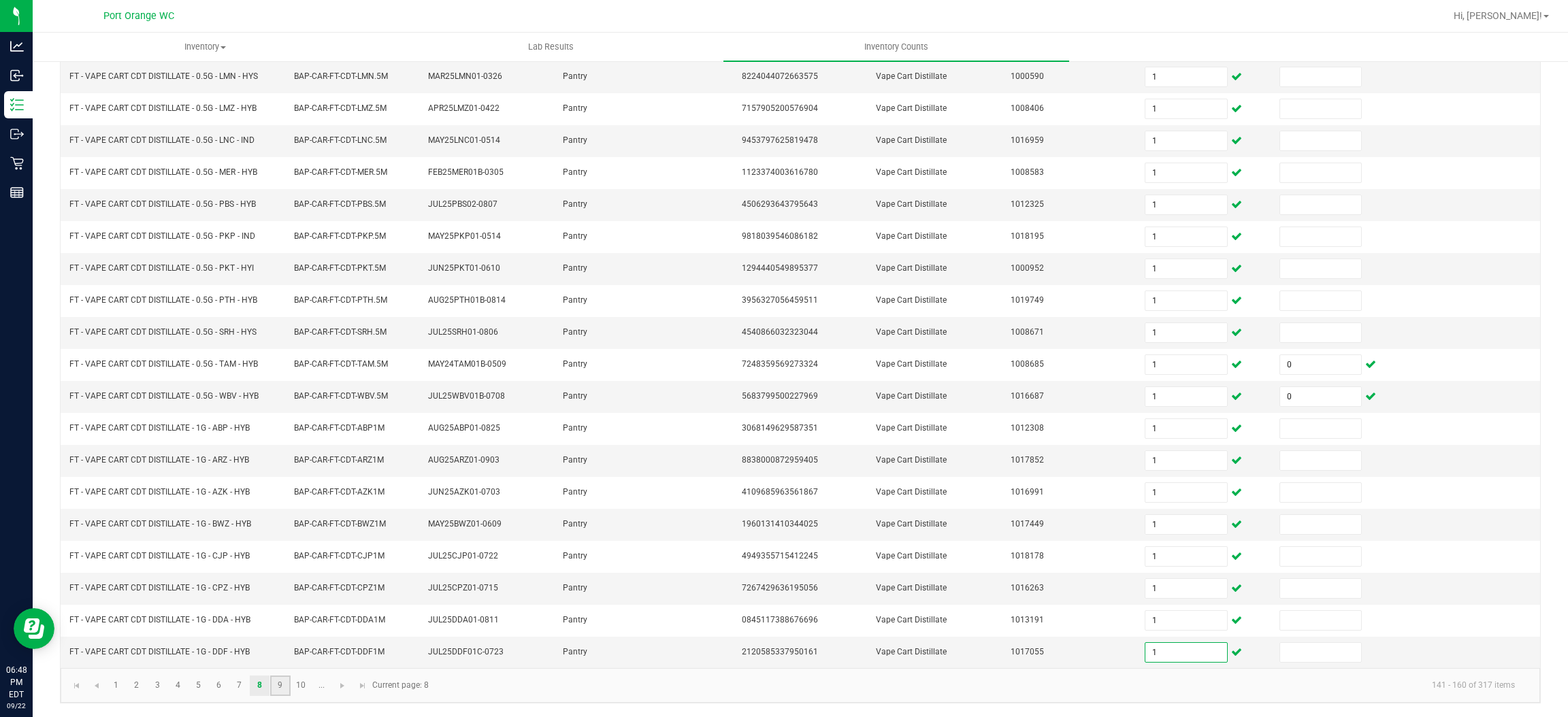
click at [284, 686] on link "9" at bounding box center [280, 686] width 20 height 20
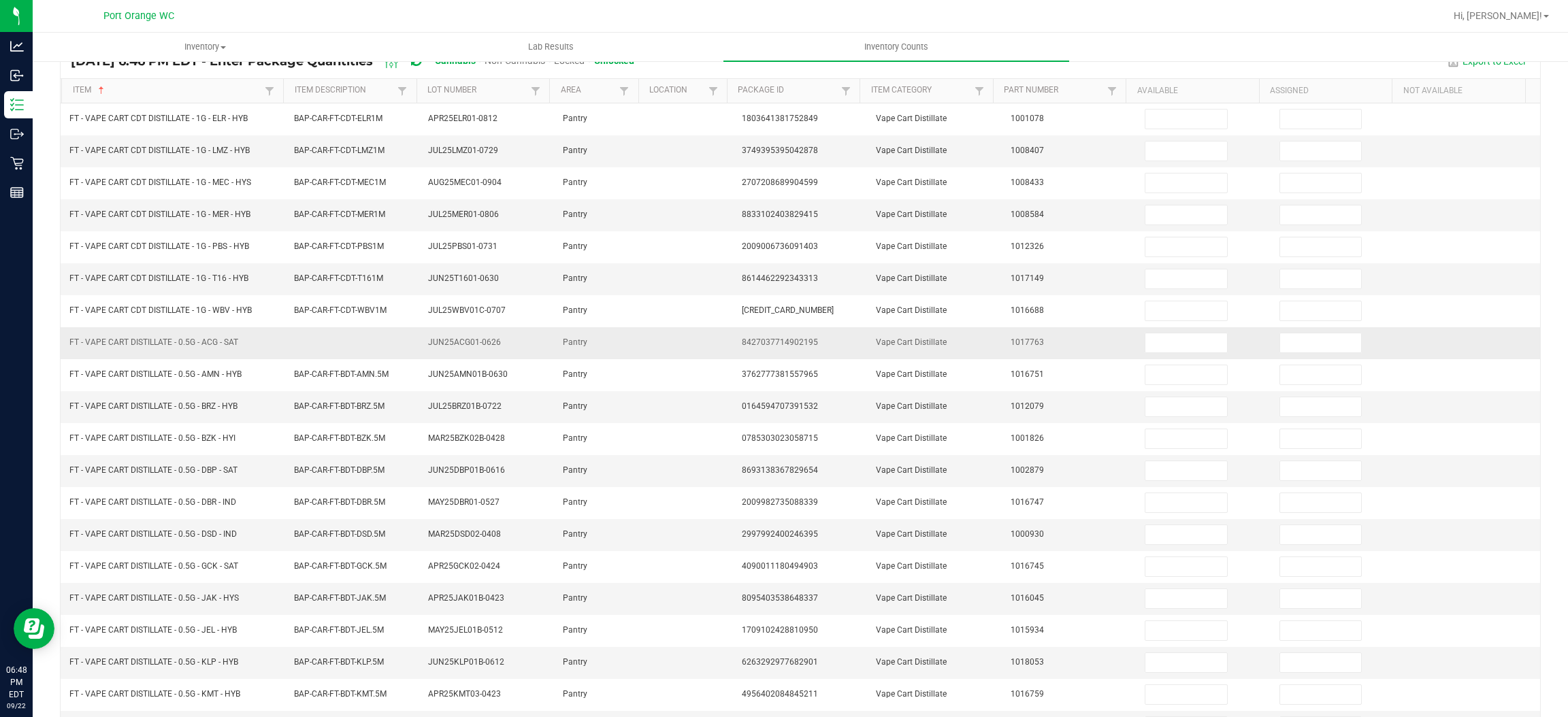
scroll to position [0, 0]
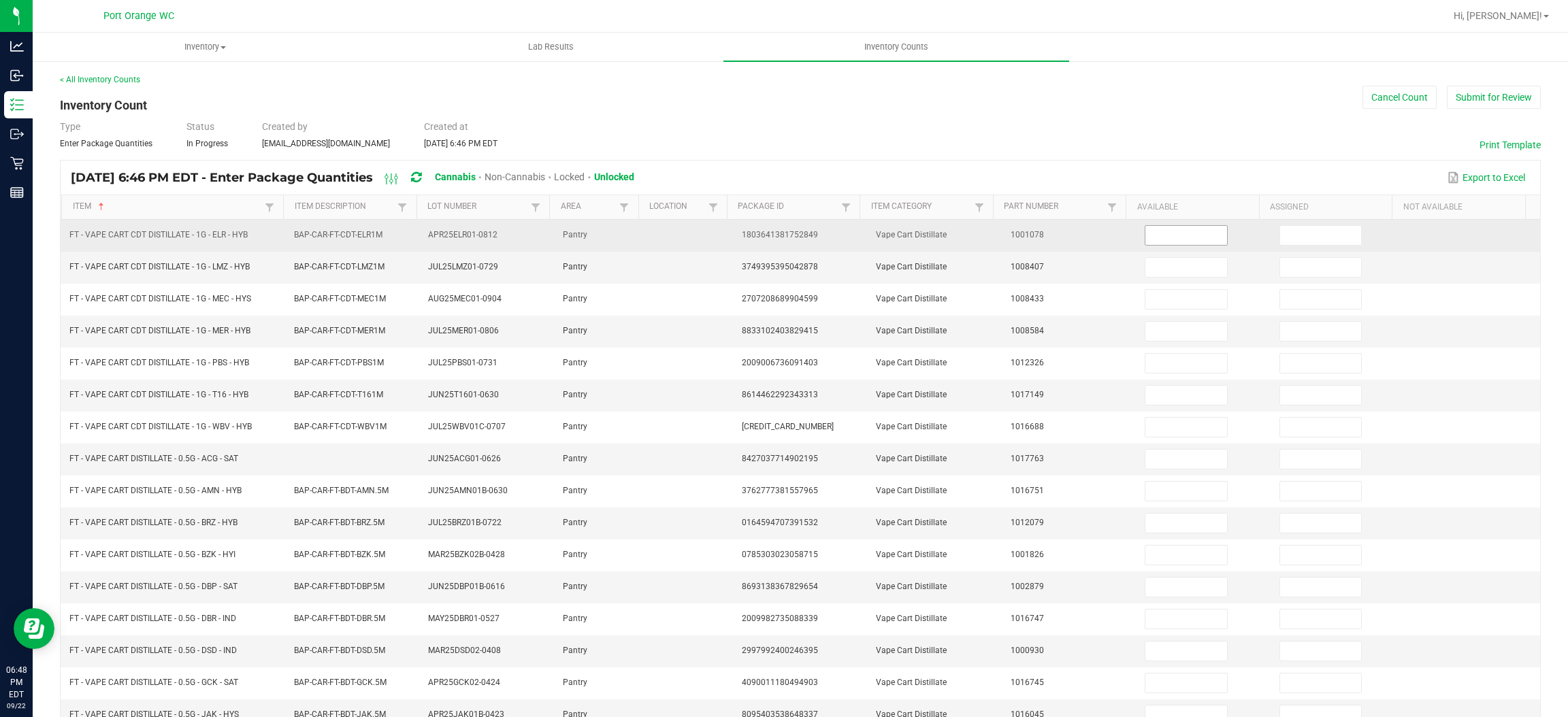
click at [1145, 235] on input at bounding box center [1186, 235] width 81 height 19
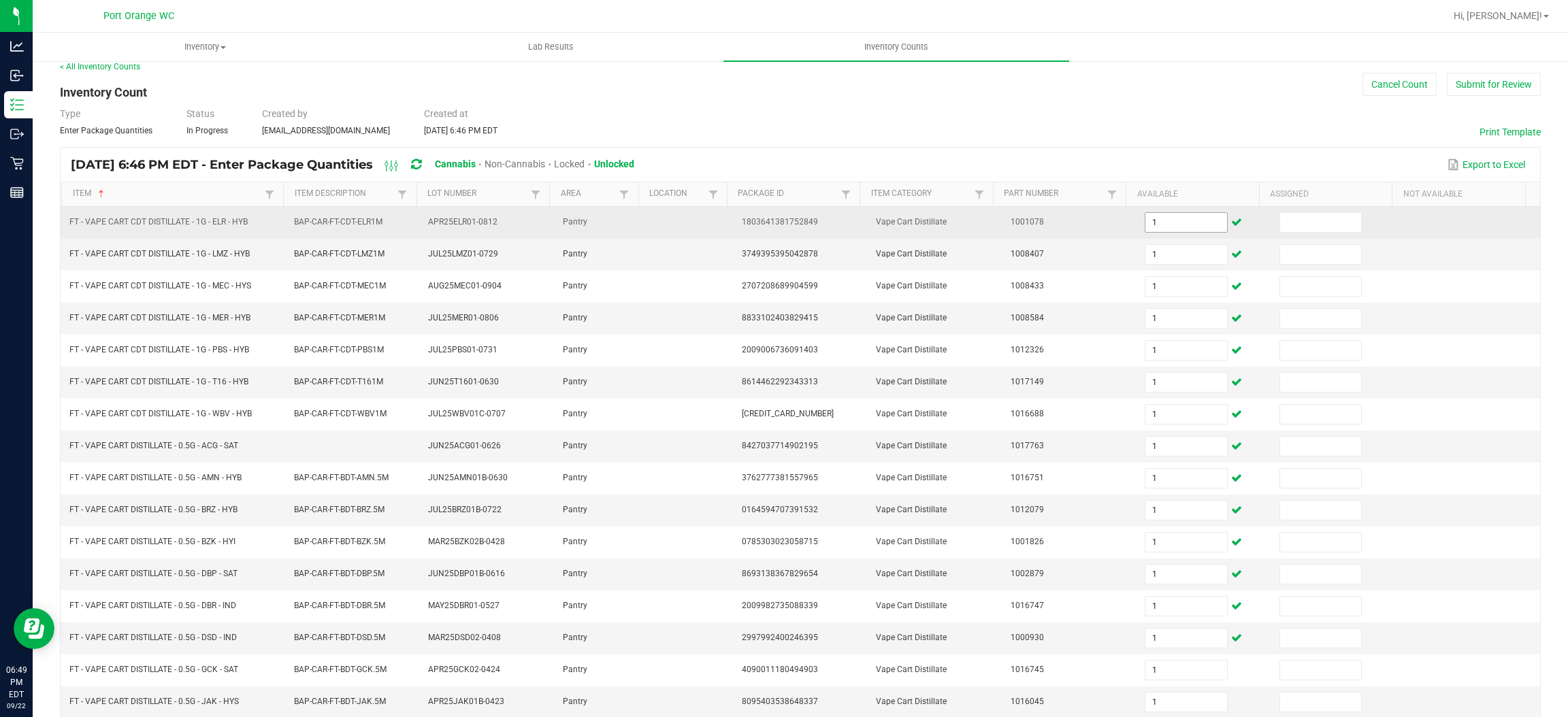
scroll to position [198, 0]
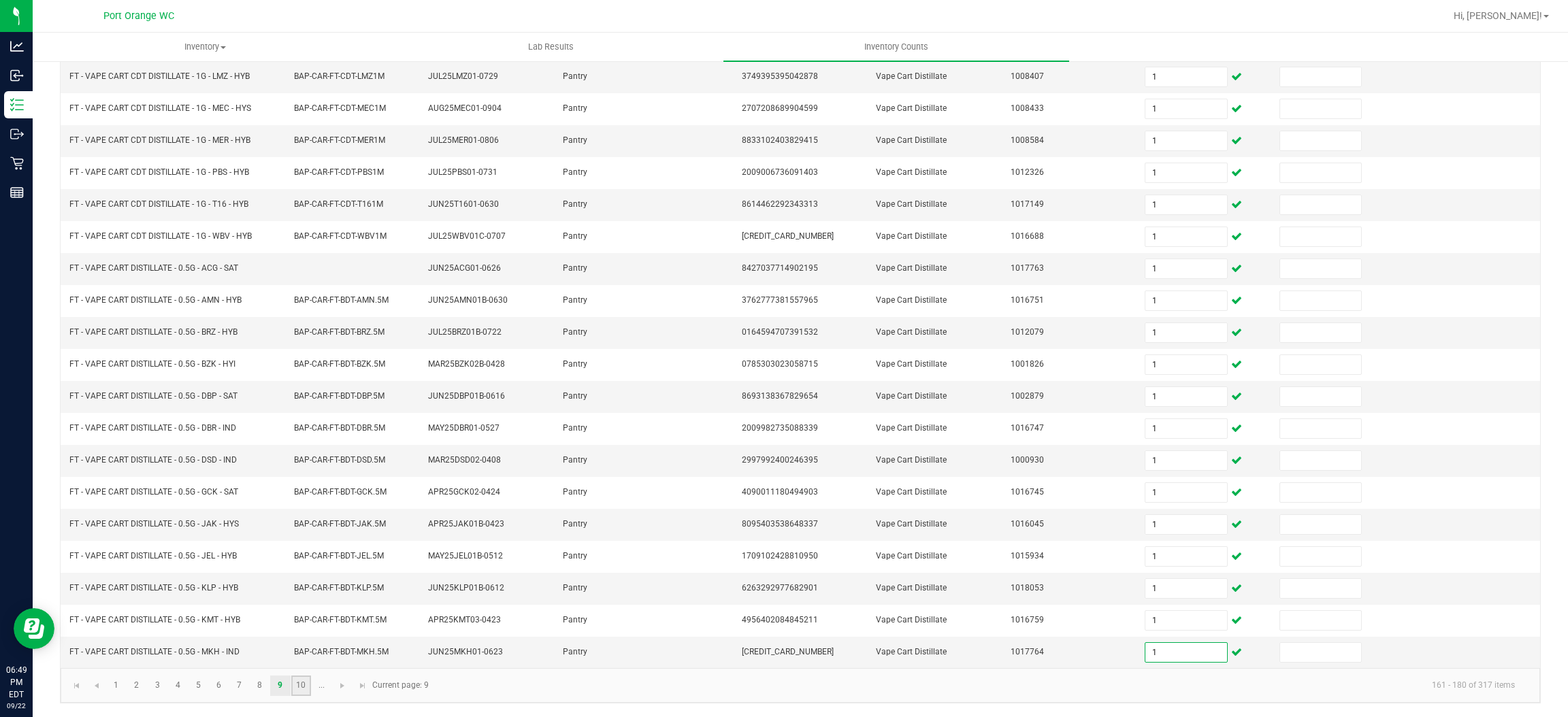
click at [302, 691] on link "10" at bounding box center [301, 686] width 20 height 20
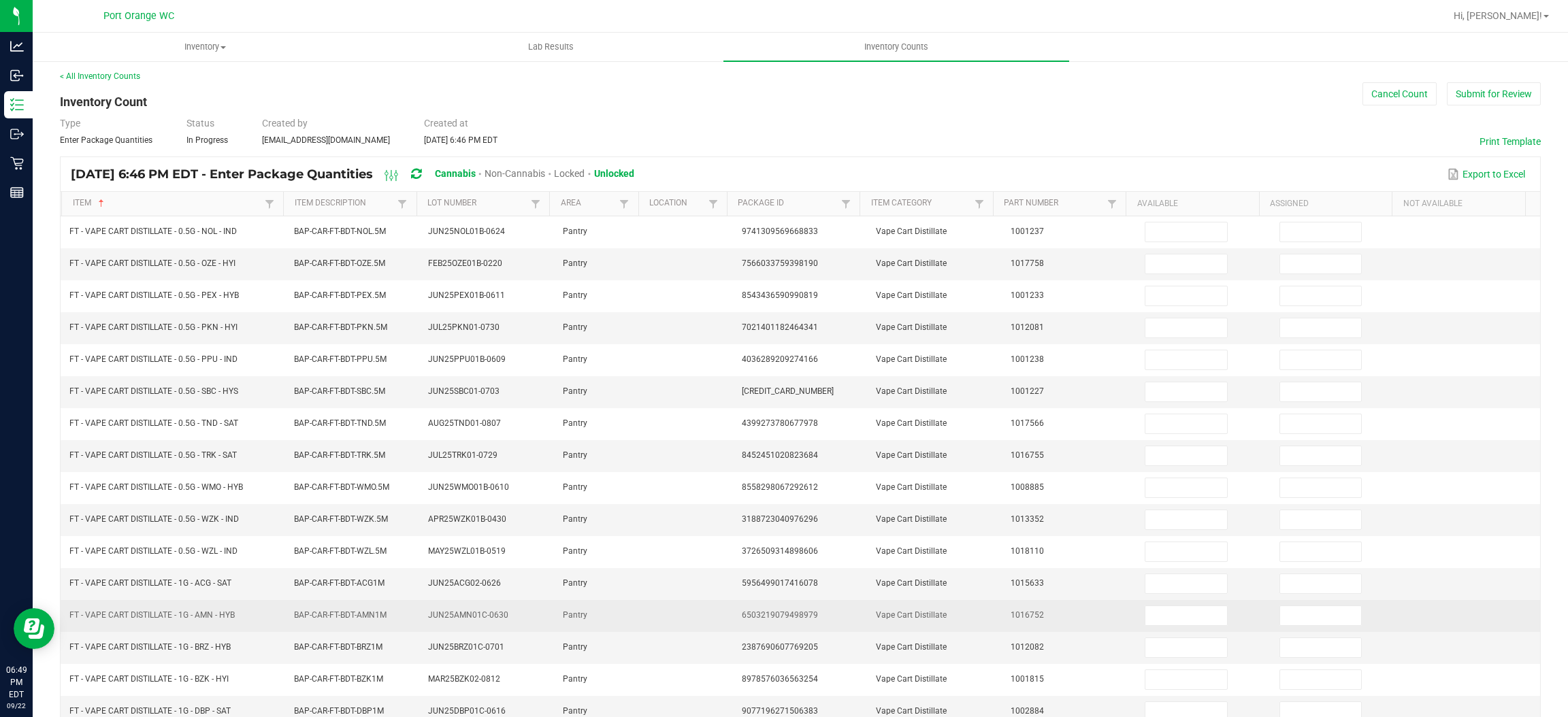
scroll to position [0, 0]
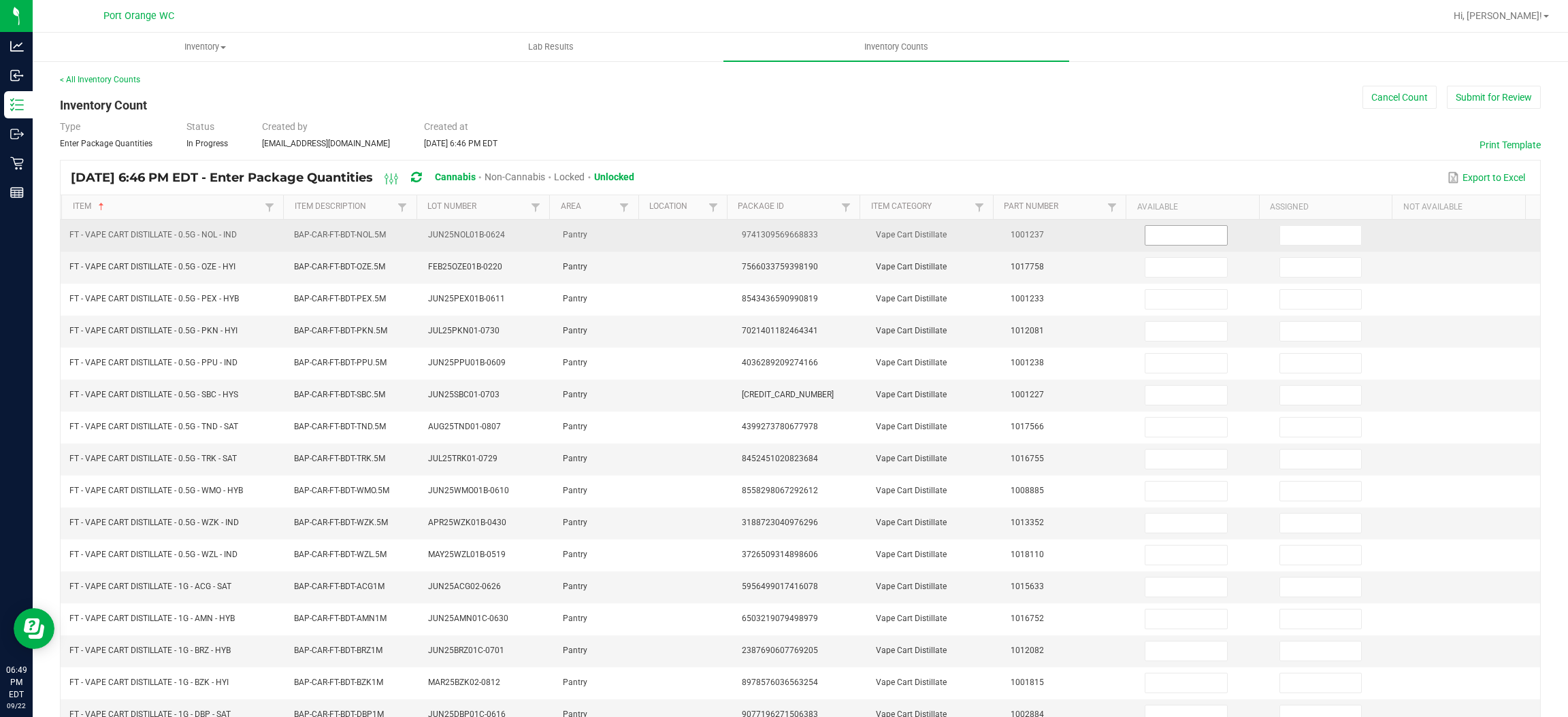
click at [1165, 238] on input at bounding box center [1186, 235] width 81 height 19
click at [1165, 239] on input at bounding box center [1186, 235] width 81 height 19
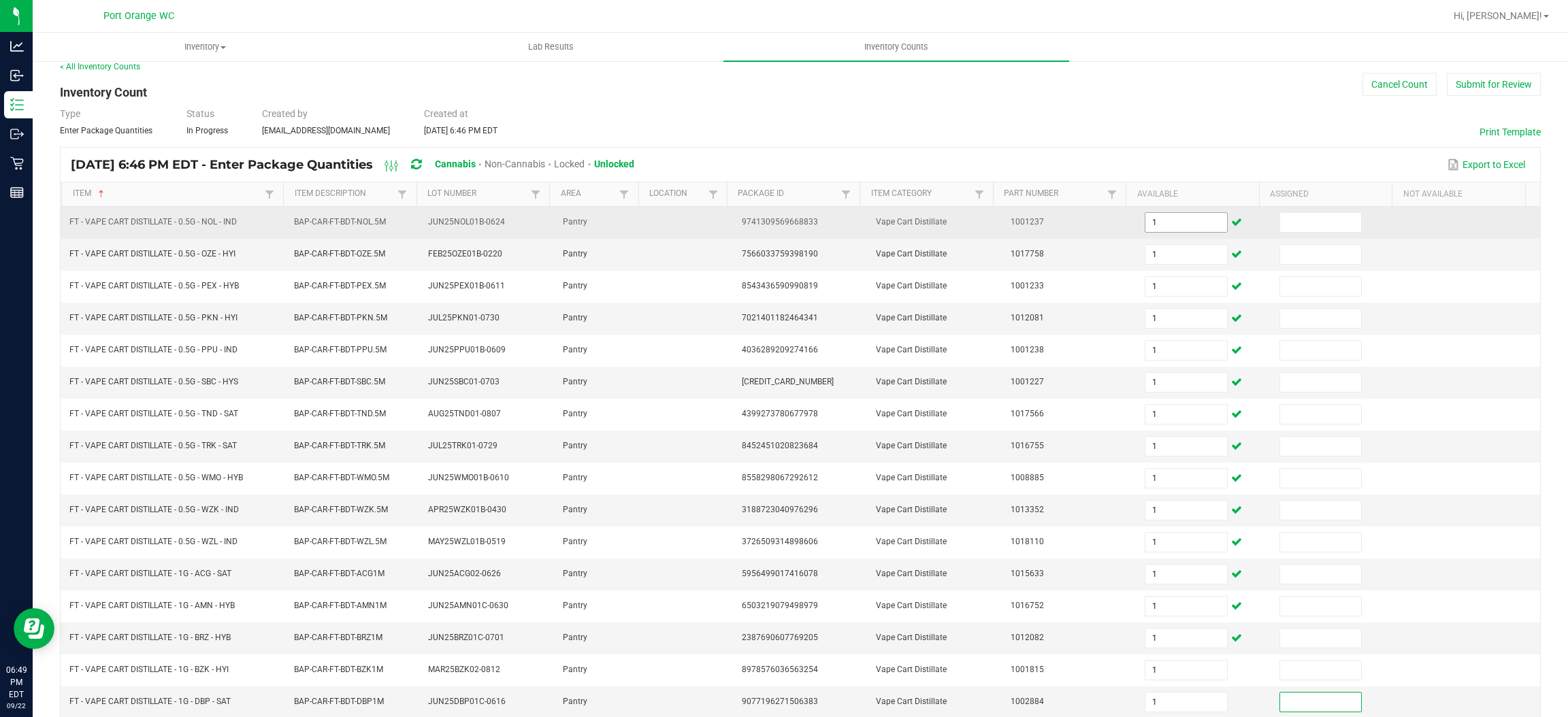
scroll to position [198, 0]
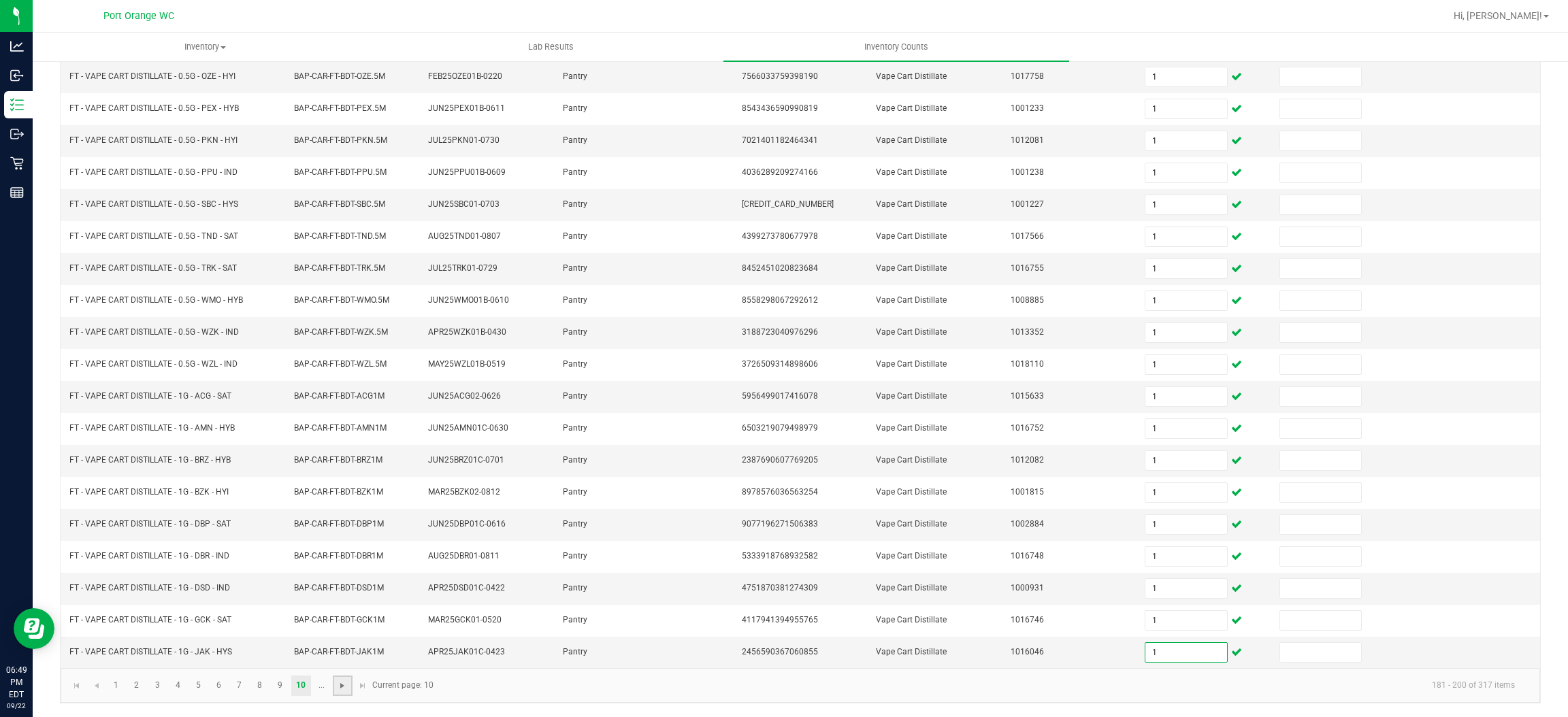
click at [342, 688] on span "Go to the next page" at bounding box center [342, 686] width 11 height 11
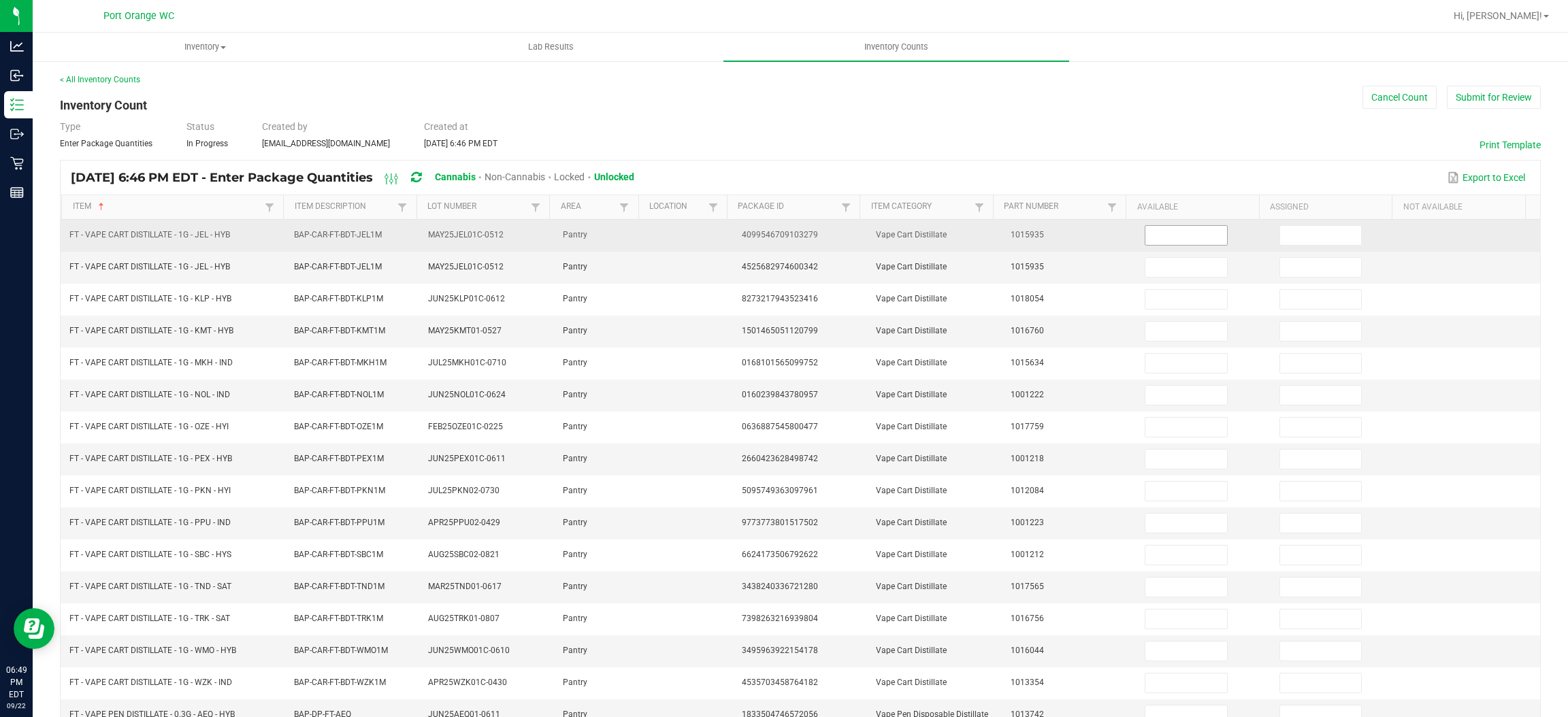
click at [1145, 234] on input at bounding box center [1186, 235] width 81 height 19
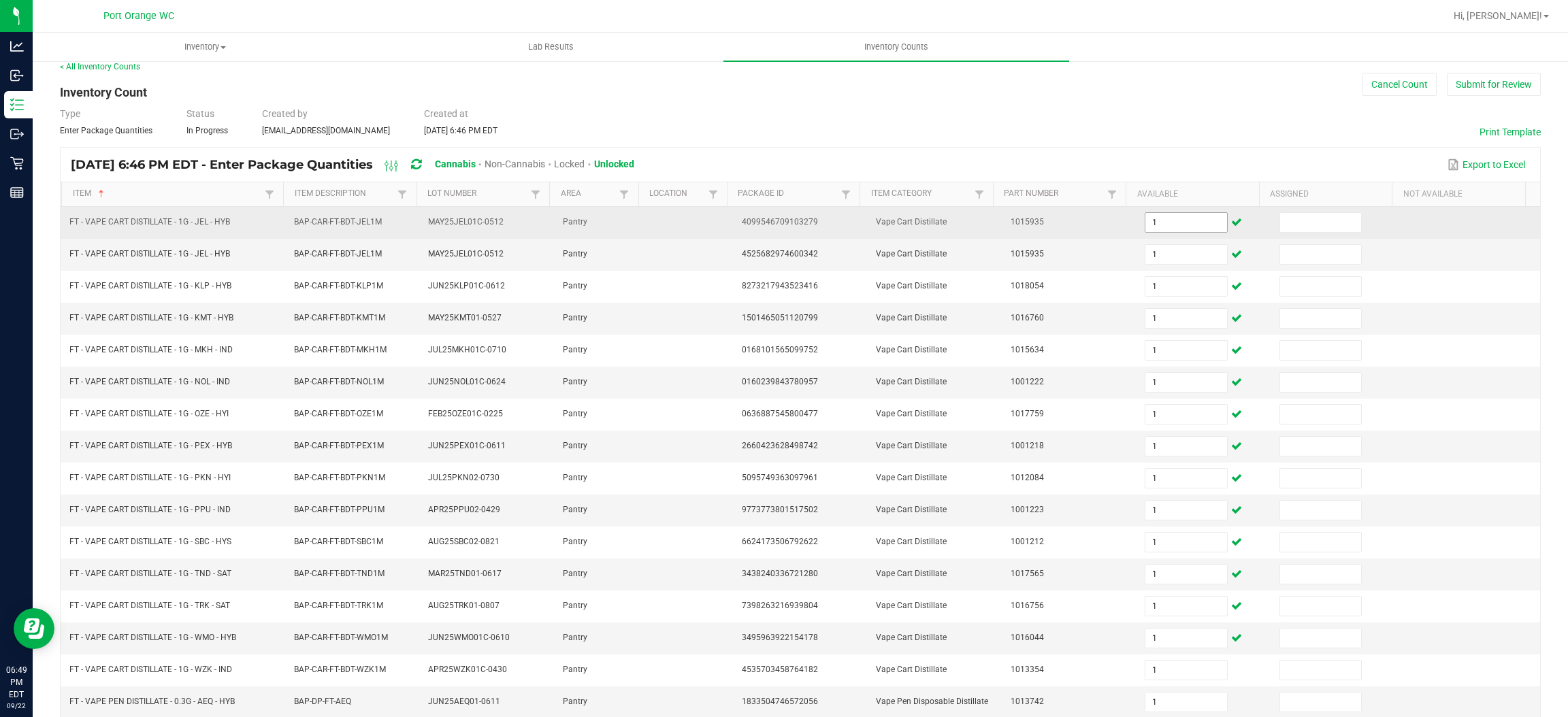
scroll to position [198, 0]
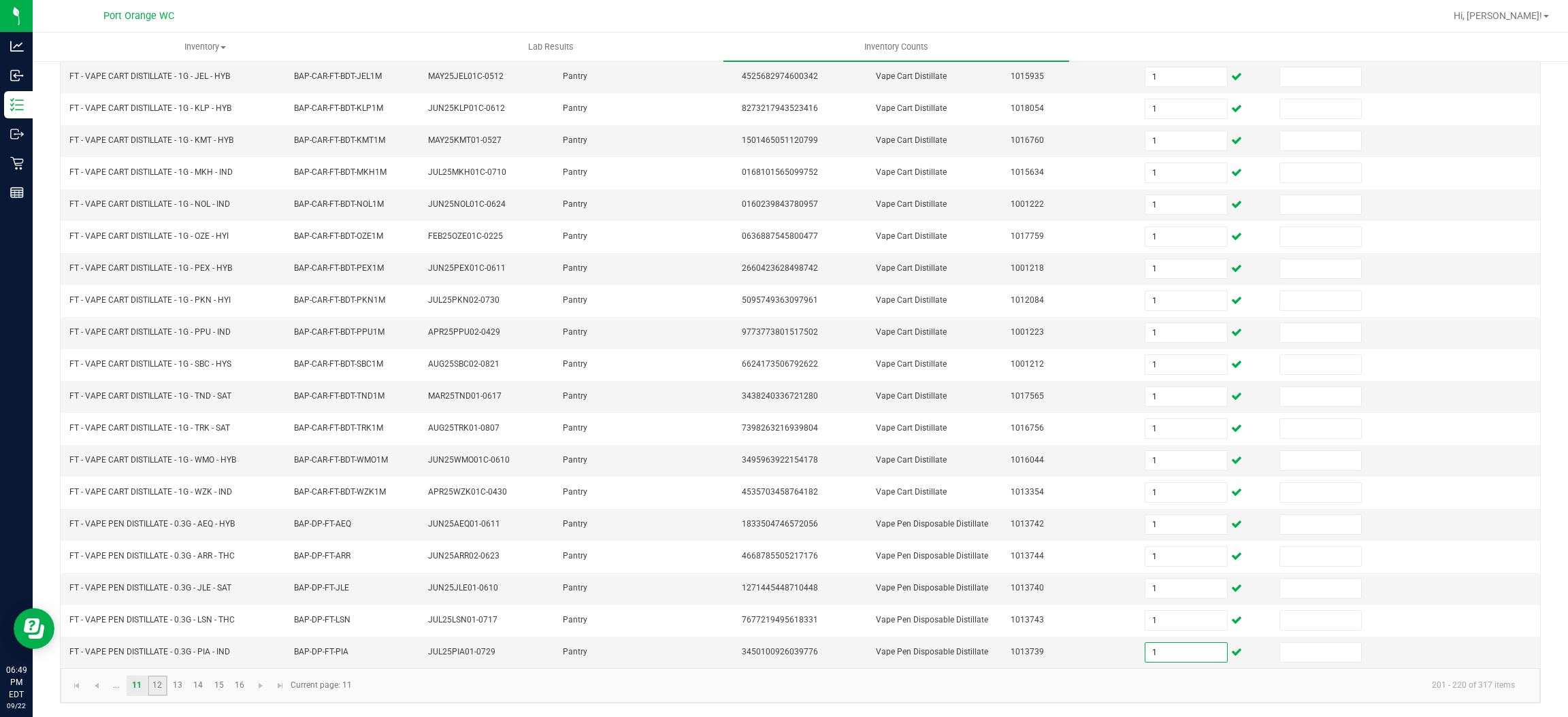
click at [165, 685] on link "12" at bounding box center [157, 686] width 20 height 20
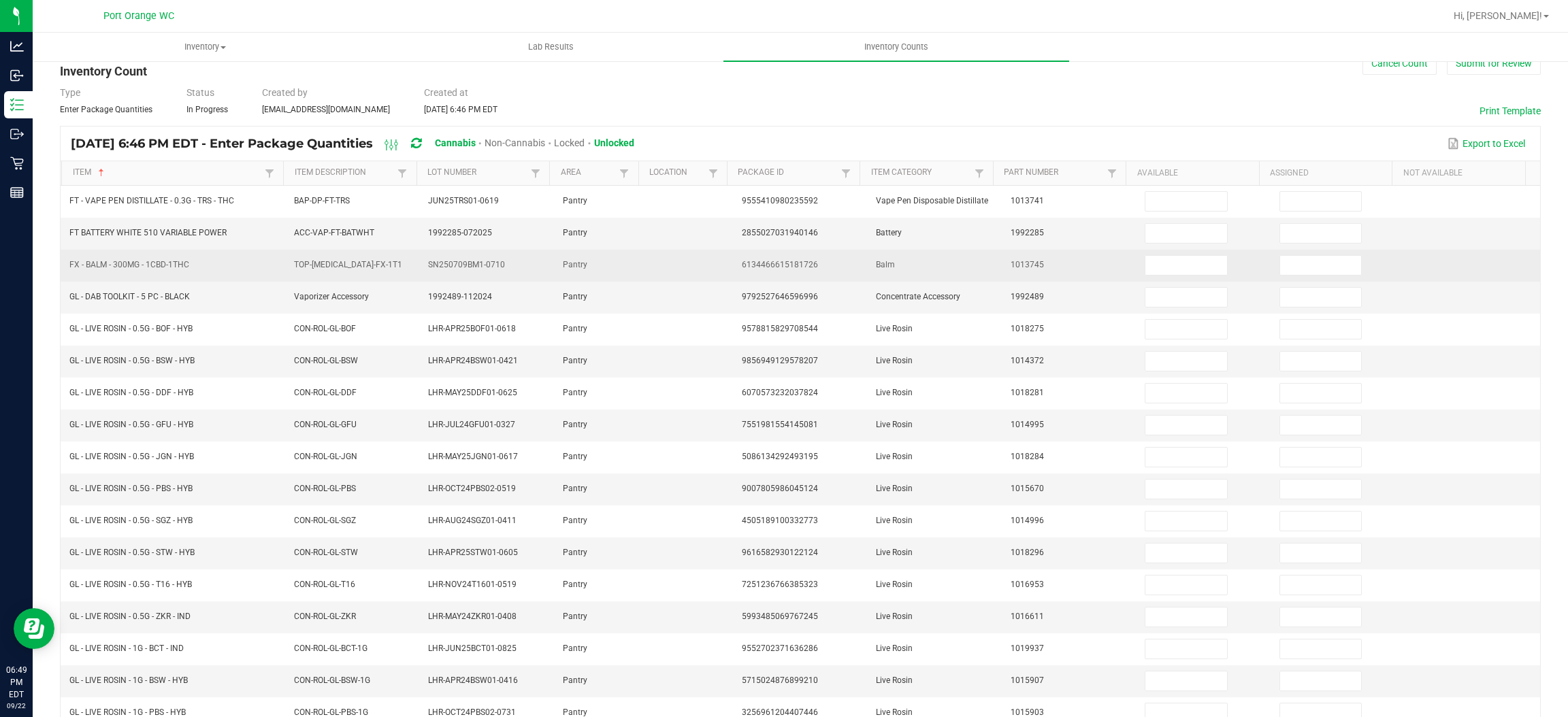
scroll to position [0, 0]
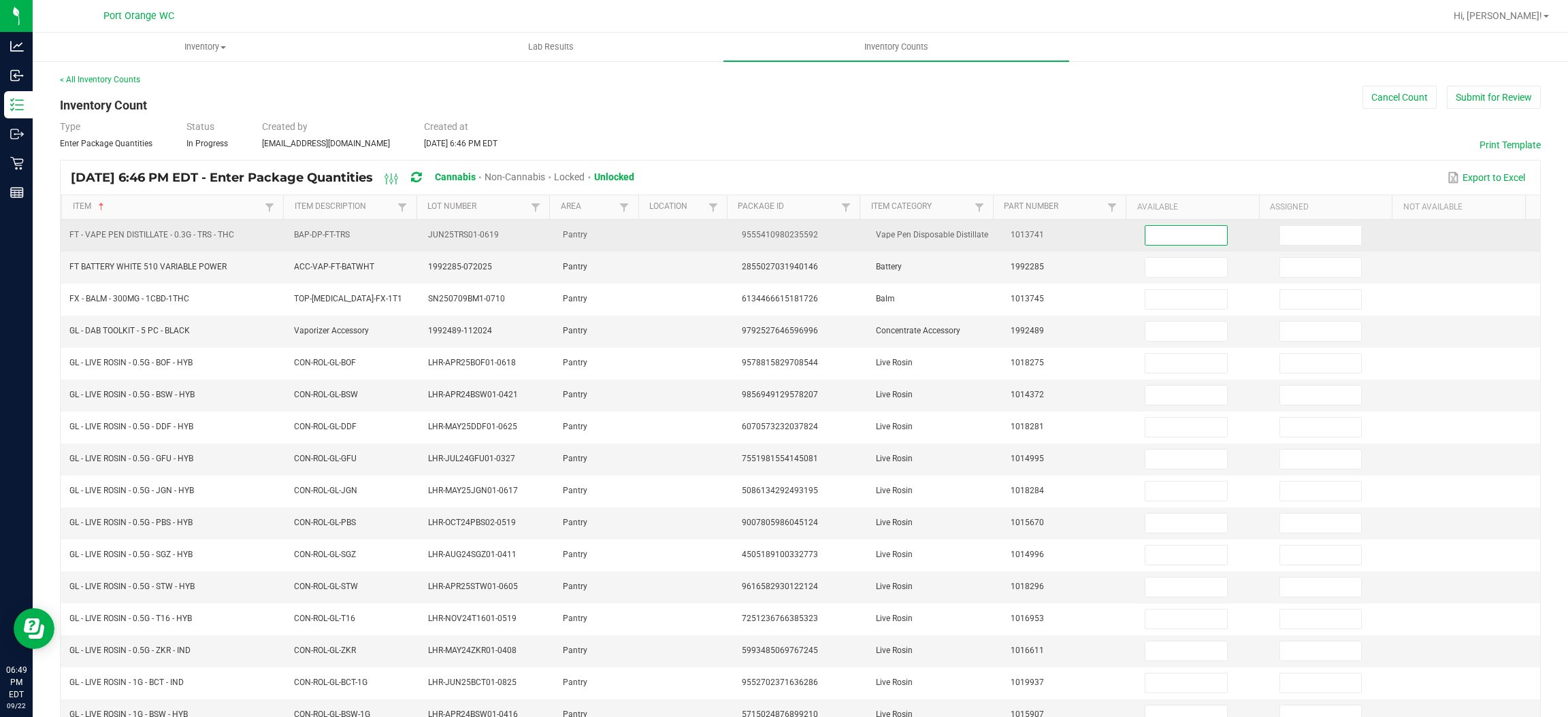
click at [1145, 243] on input at bounding box center [1186, 235] width 81 height 19
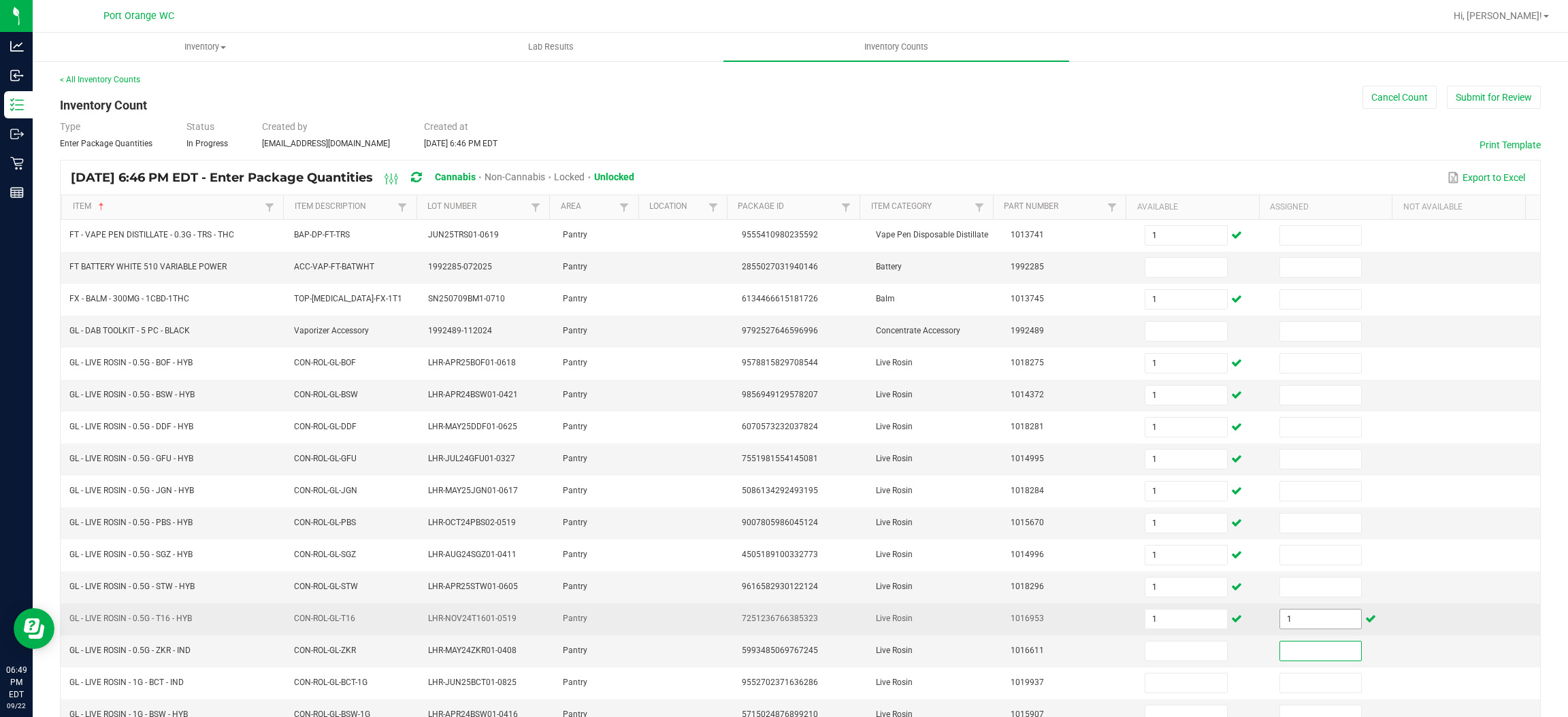
click at [1292, 629] on input "1" at bounding box center [1321, 619] width 81 height 19
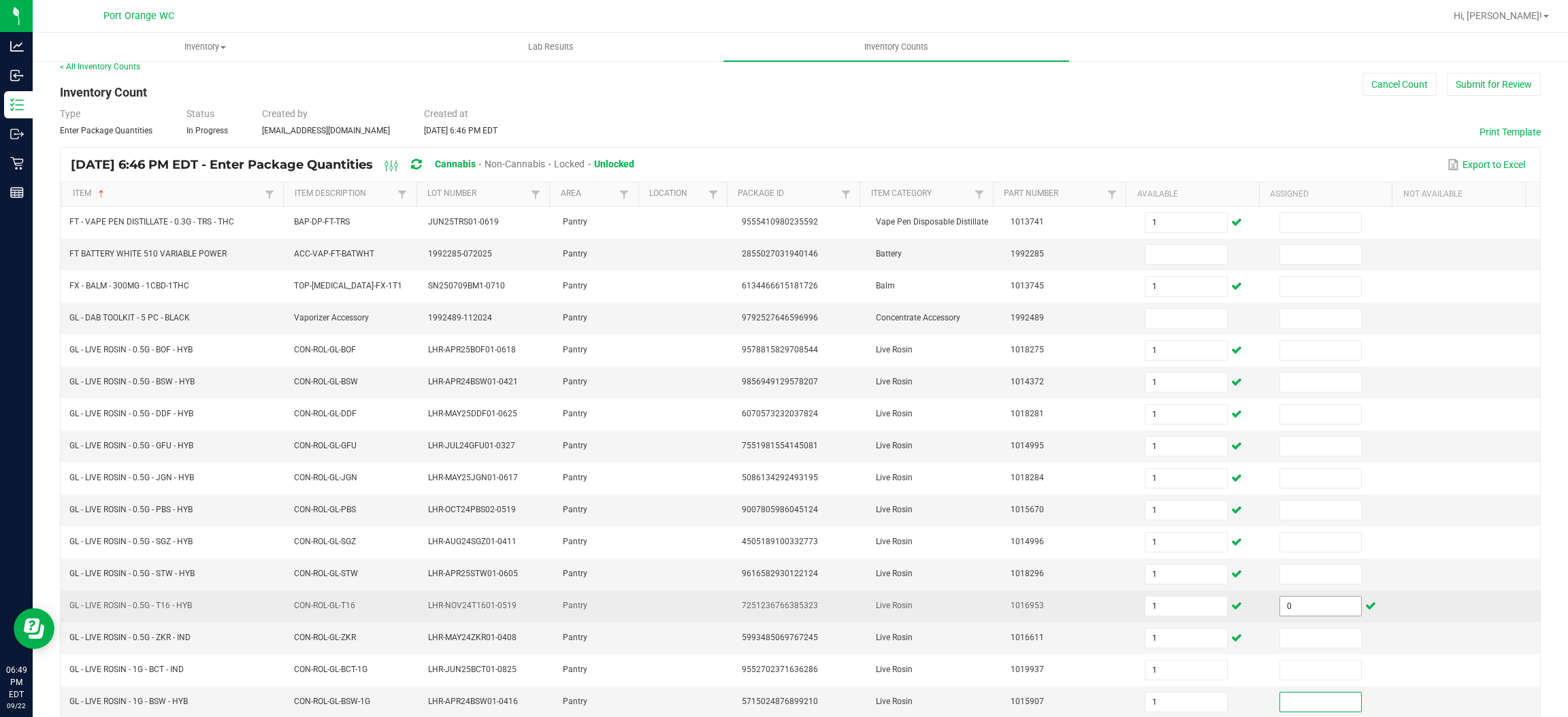
scroll to position [198, 0]
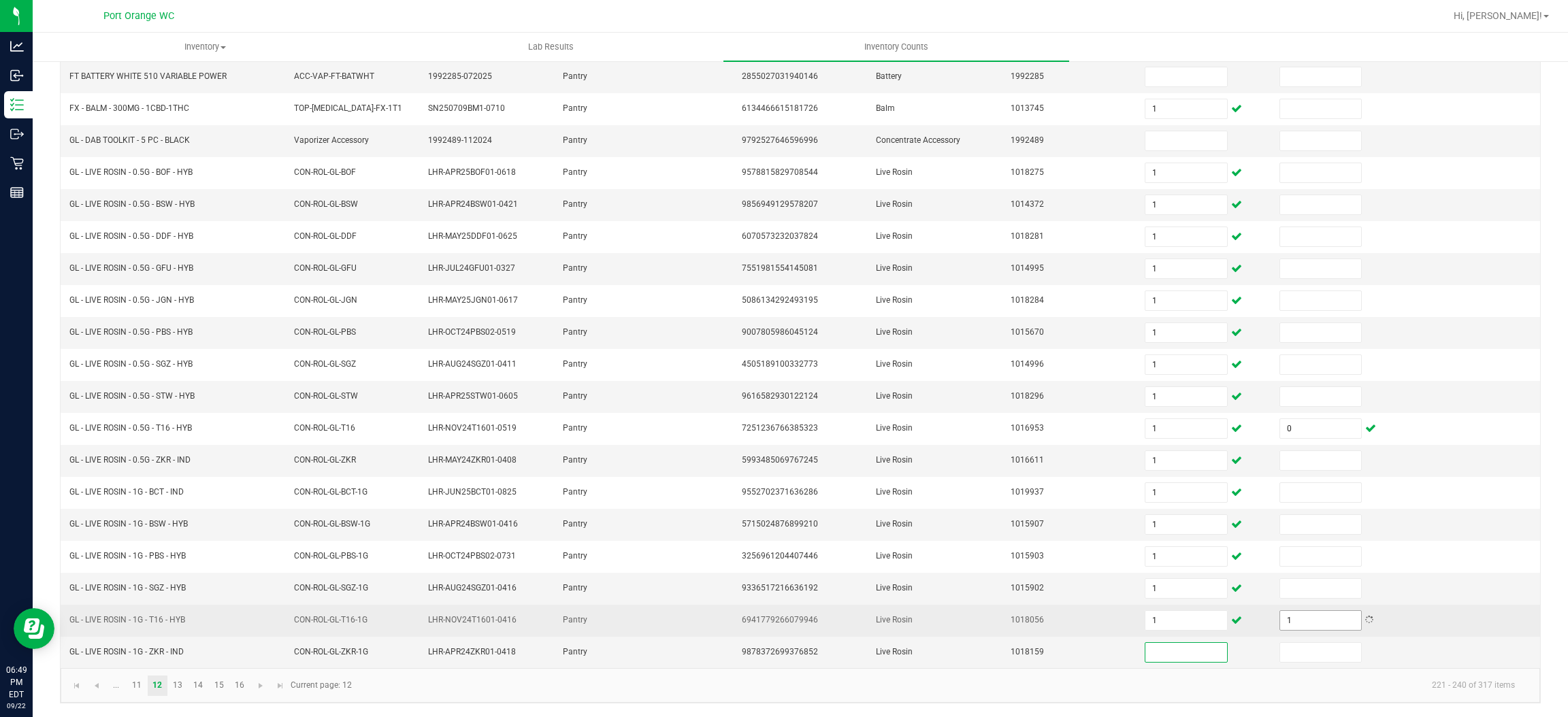
click at [1288, 624] on input "1" at bounding box center [1321, 620] width 81 height 19
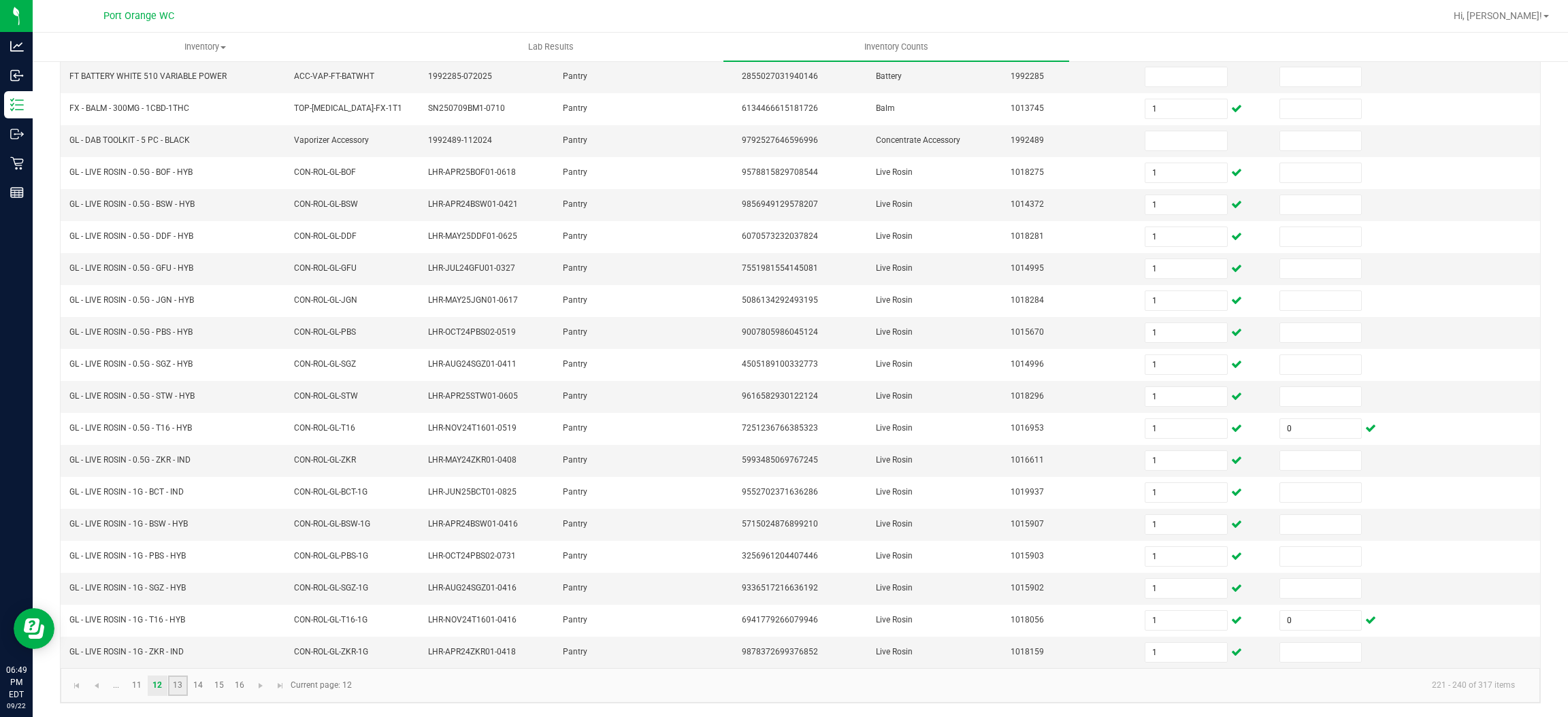
click at [182, 689] on link "13" at bounding box center [178, 686] width 20 height 20
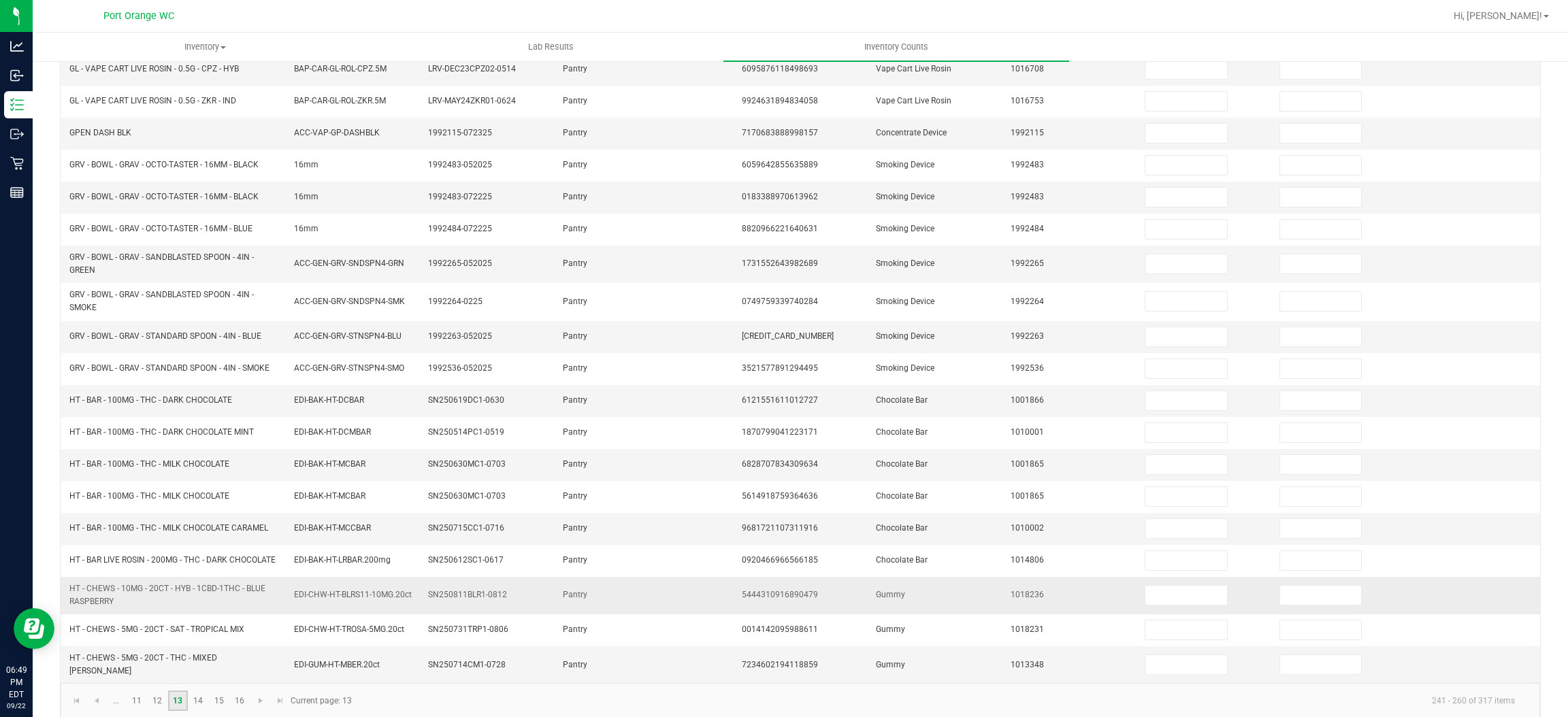
scroll to position [0, 0]
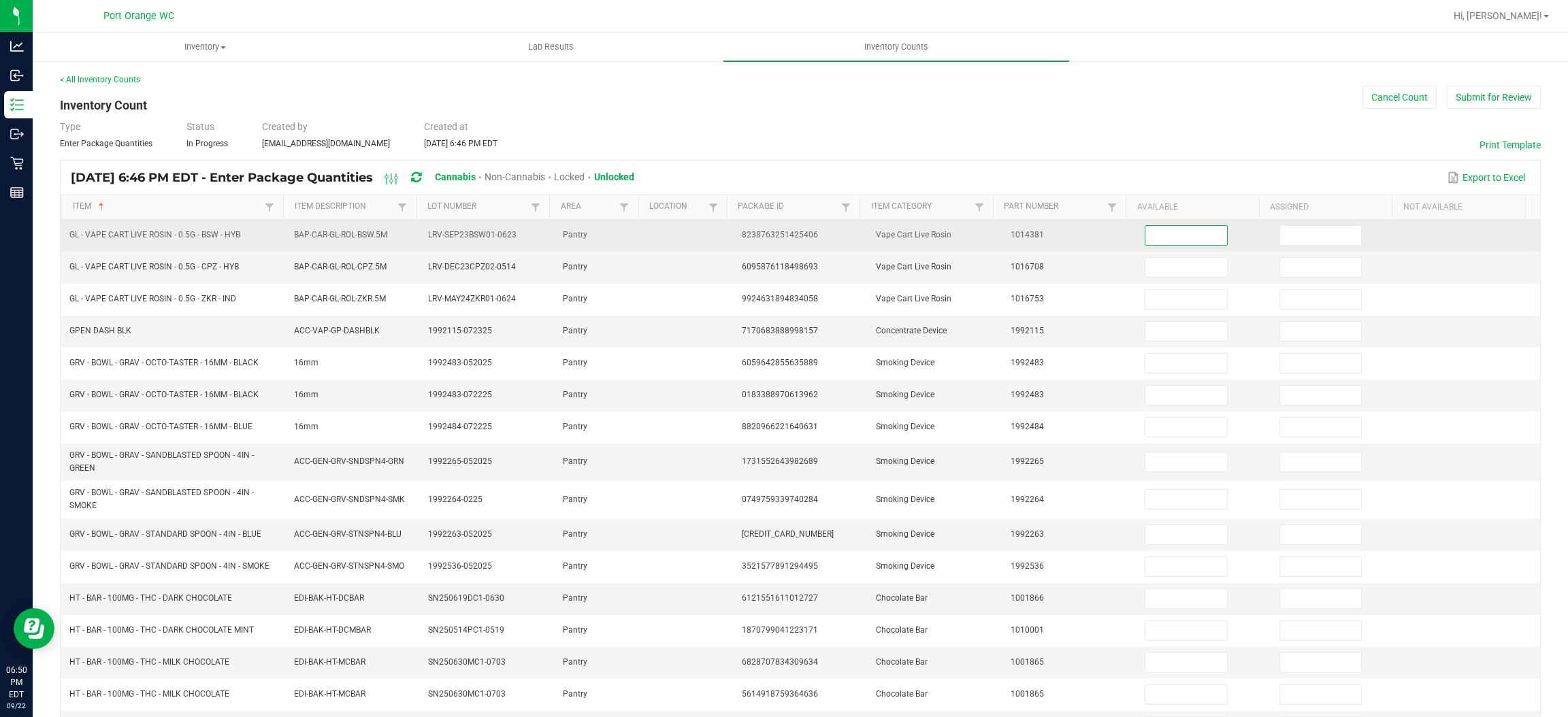
click at [1172, 241] on input at bounding box center [1186, 235] width 81 height 19
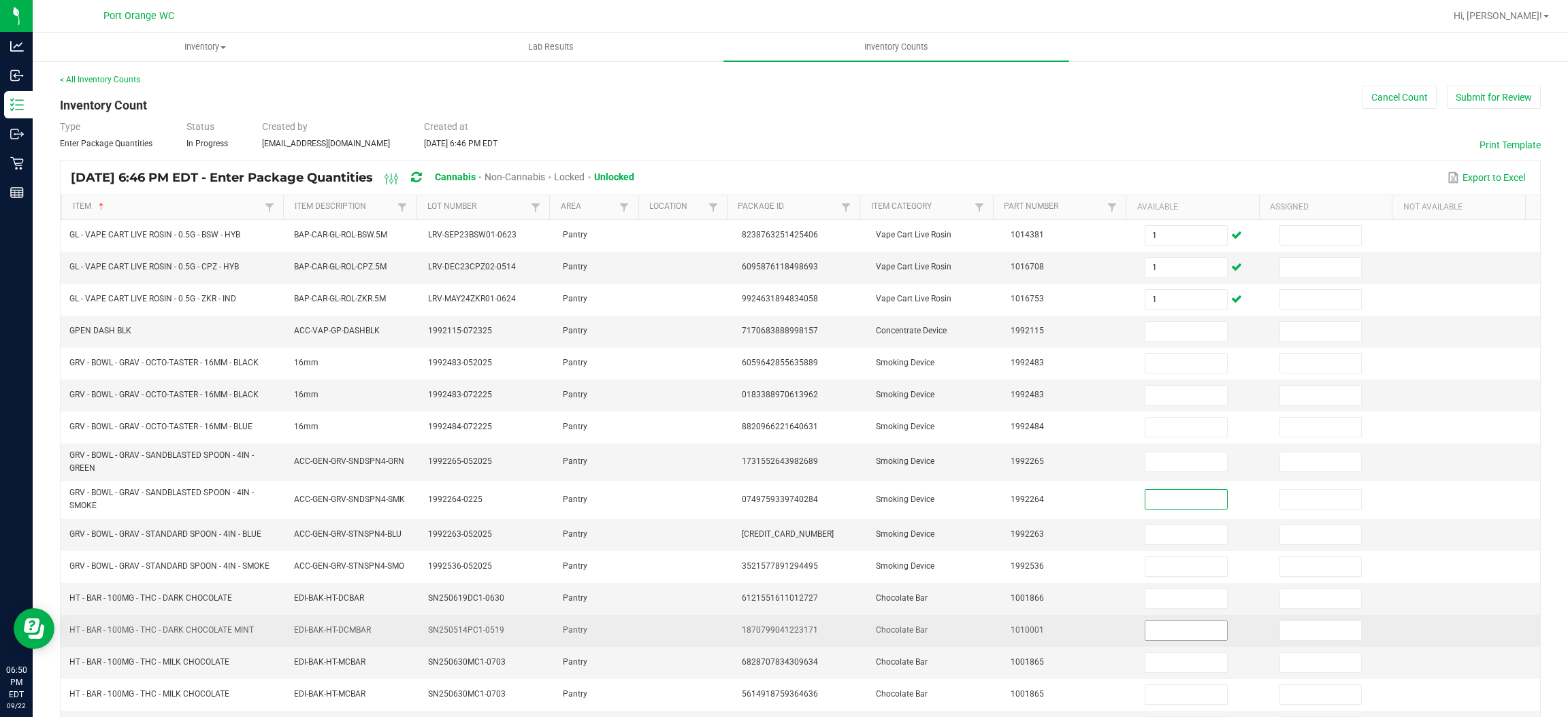
click at [1155, 632] on input at bounding box center [1186, 630] width 81 height 19
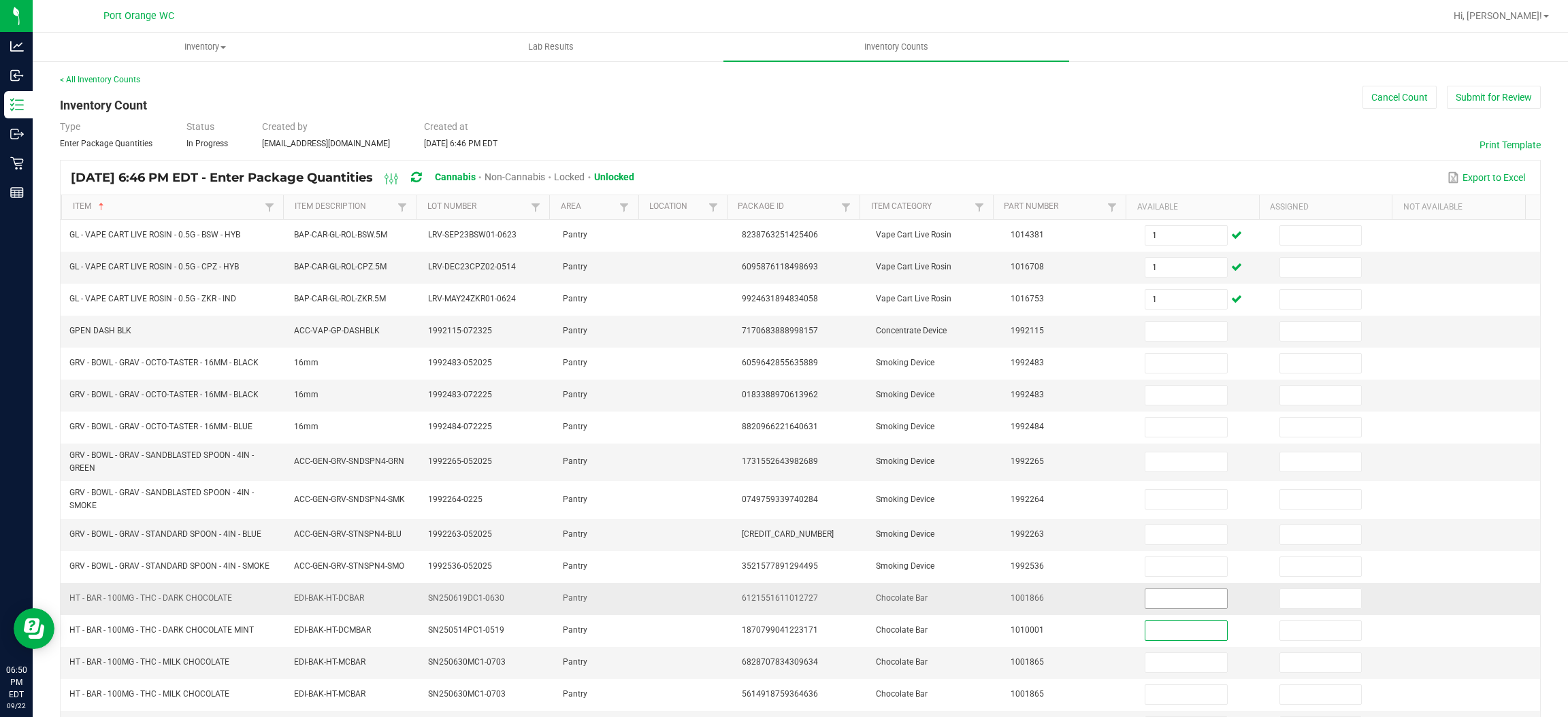
click at [1174, 603] on input at bounding box center [1186, 598] width 81 height 19
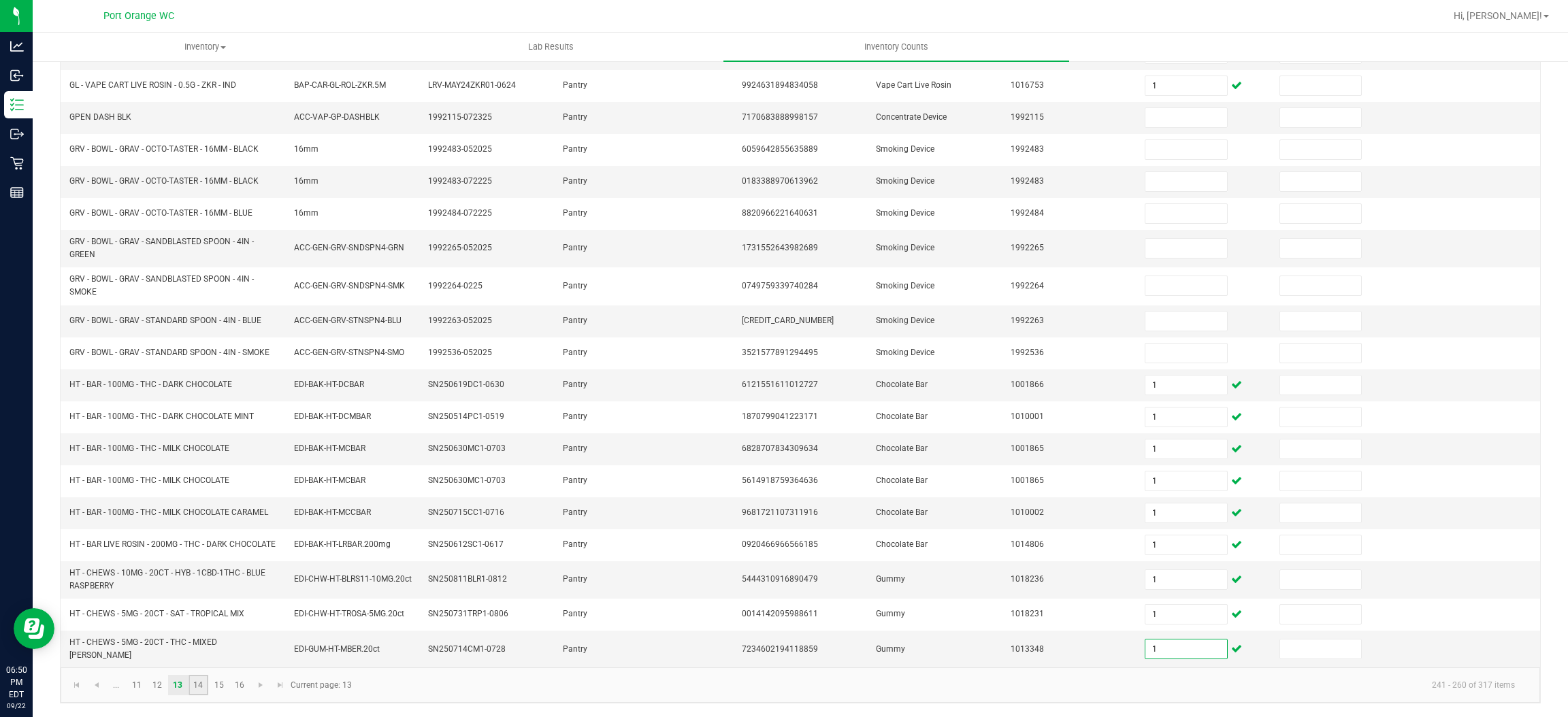
click at [198, 690] on link "14" at bounding box center [199, 685] width 20 height 20
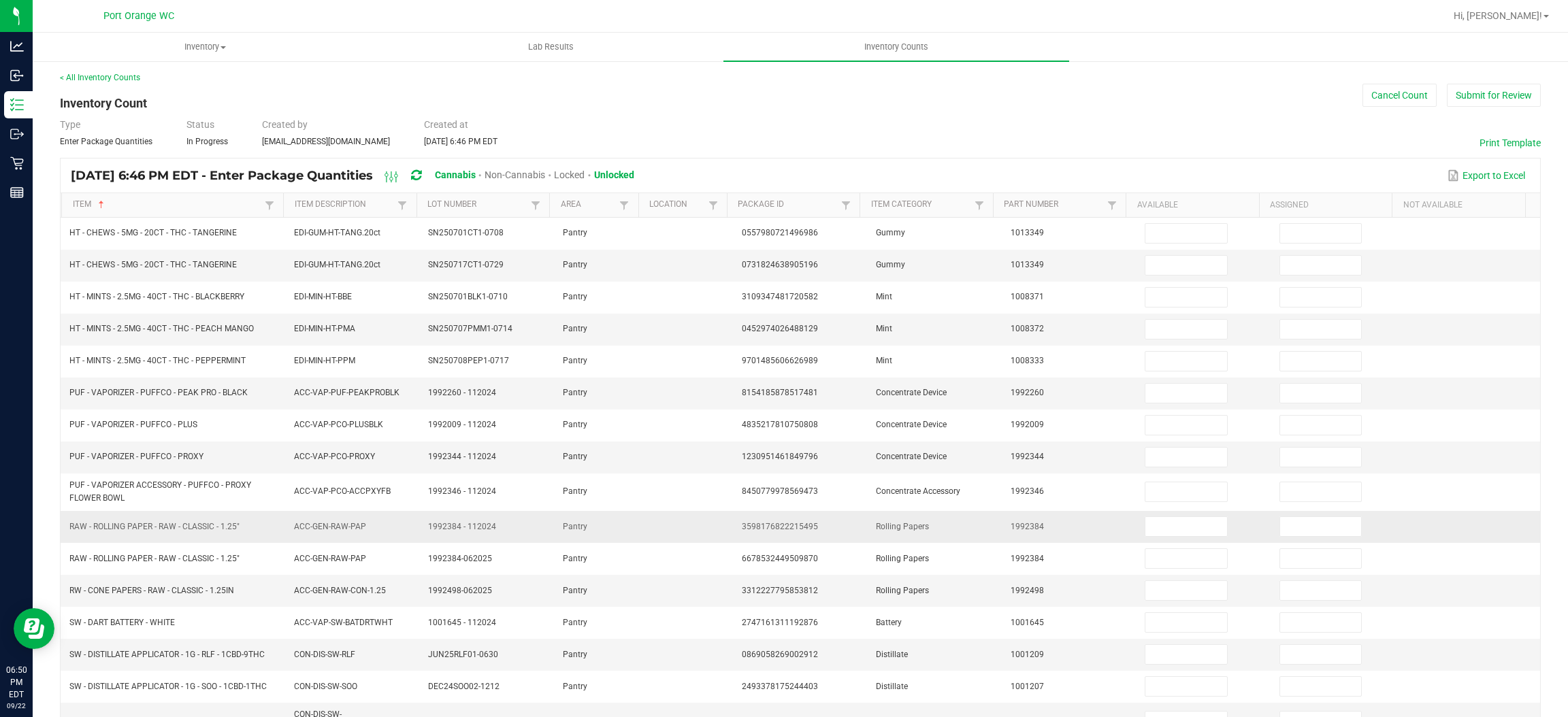
scroll to position [0, 0]
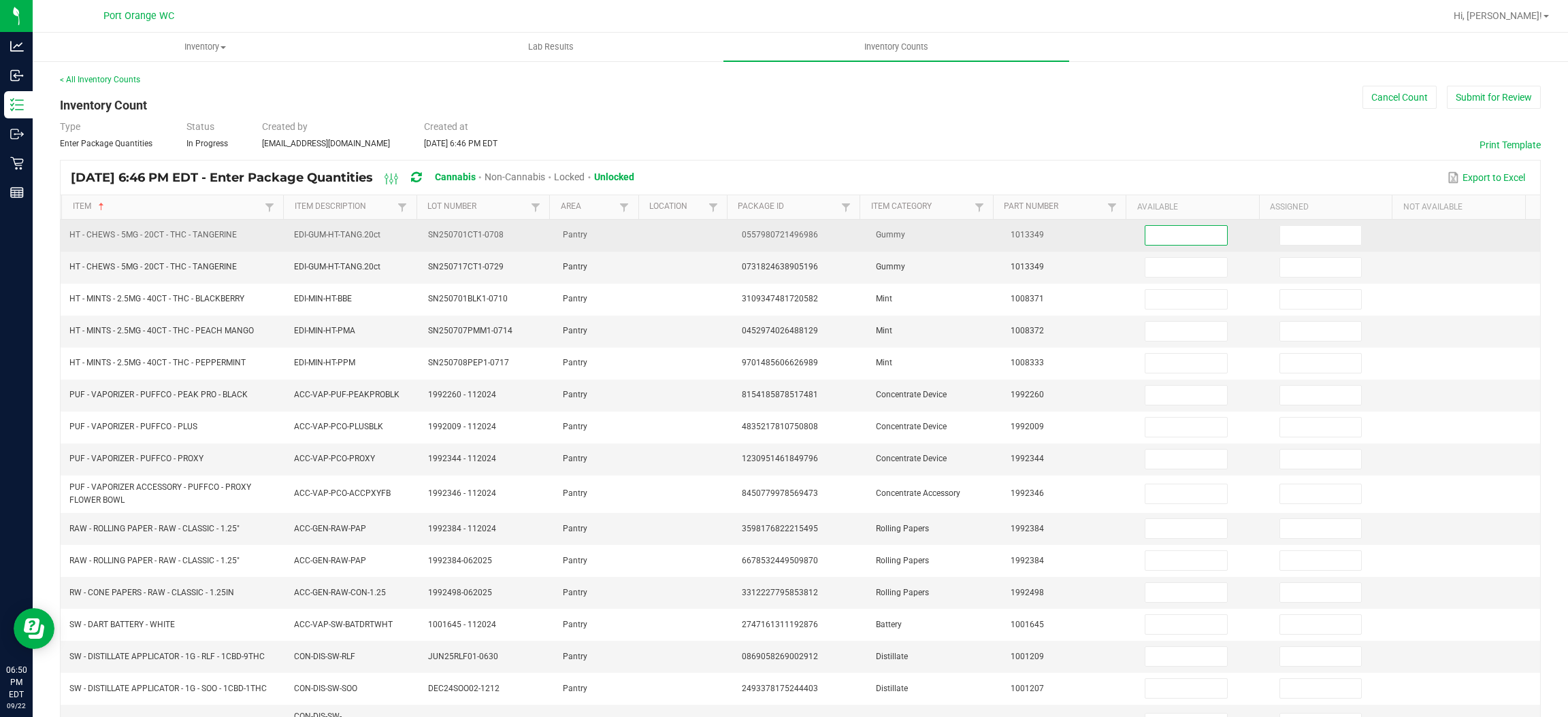
click at [1190, 235] on input at bounding box center [1186, 235] width 81 height 19
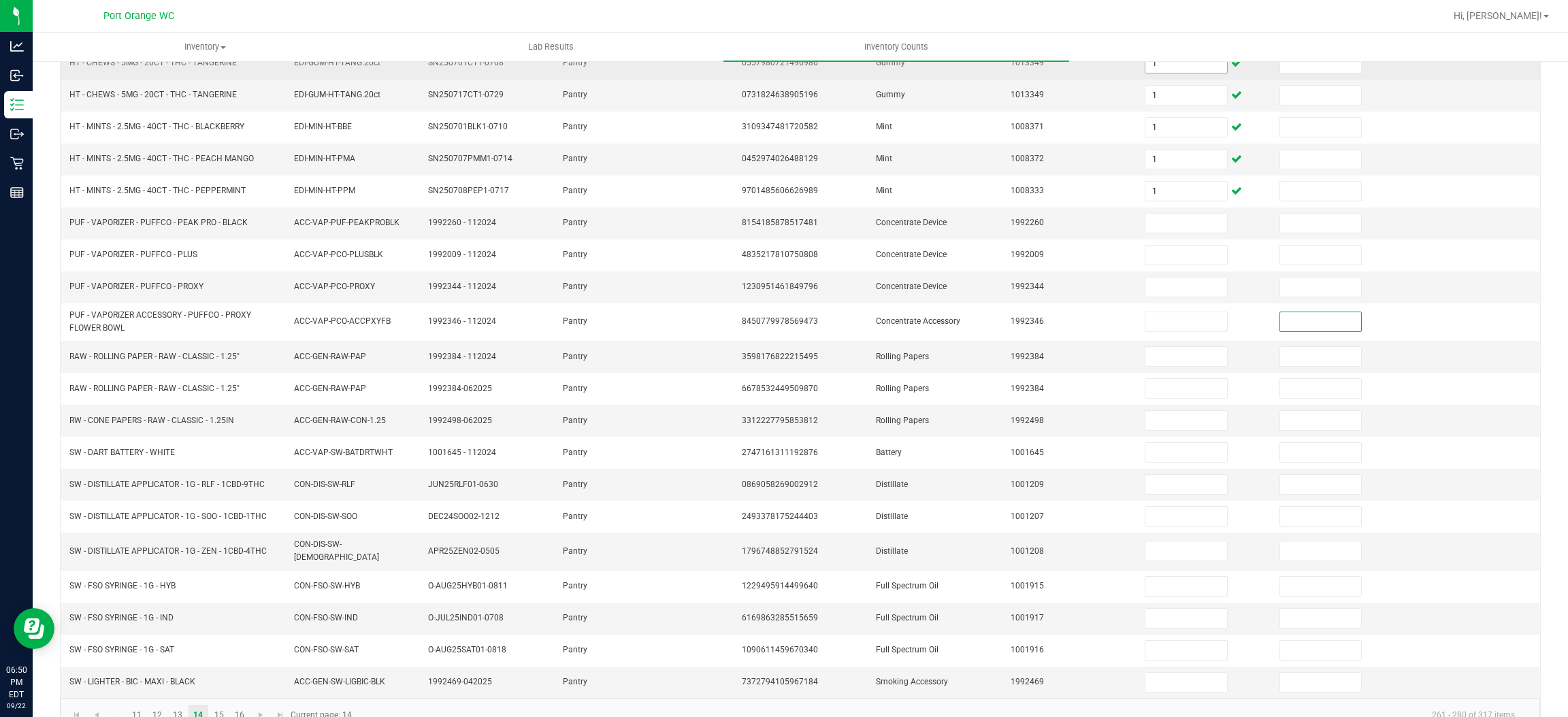
scroll to position [173, 0]
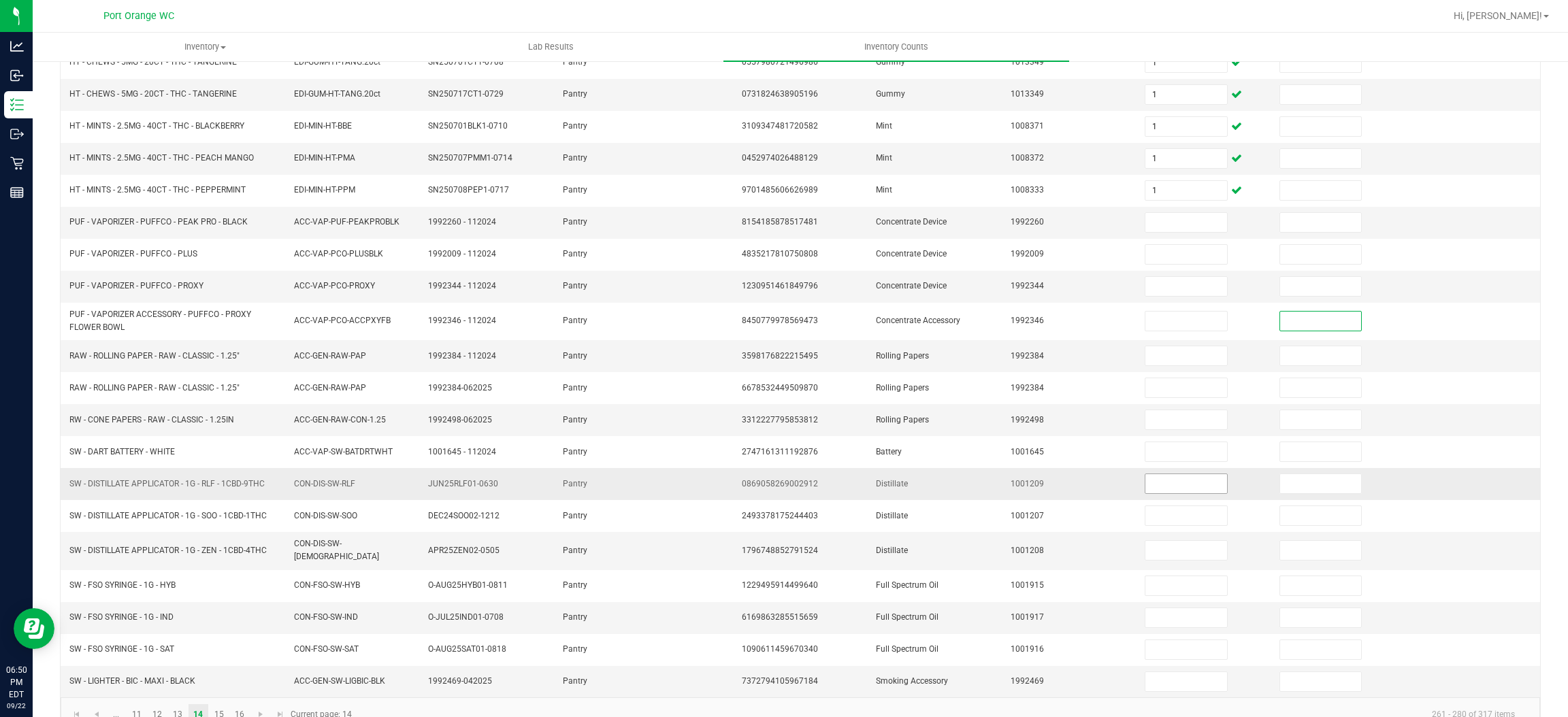
click at [1171, 485] on input at bounding box center [1186, 484] width 81 height 19
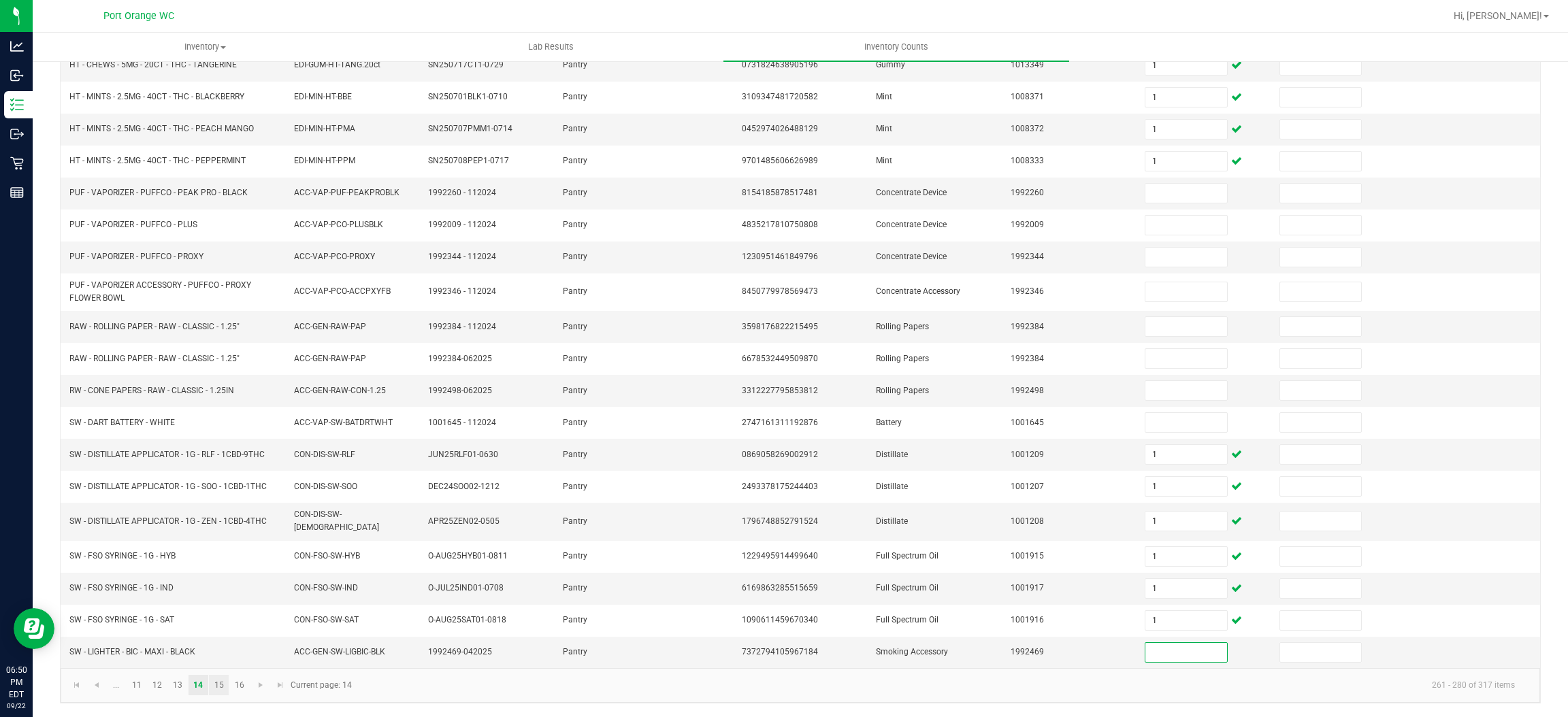
click at [224, 684] on link "15" at bounding box center [219, 685] width 20 height 20
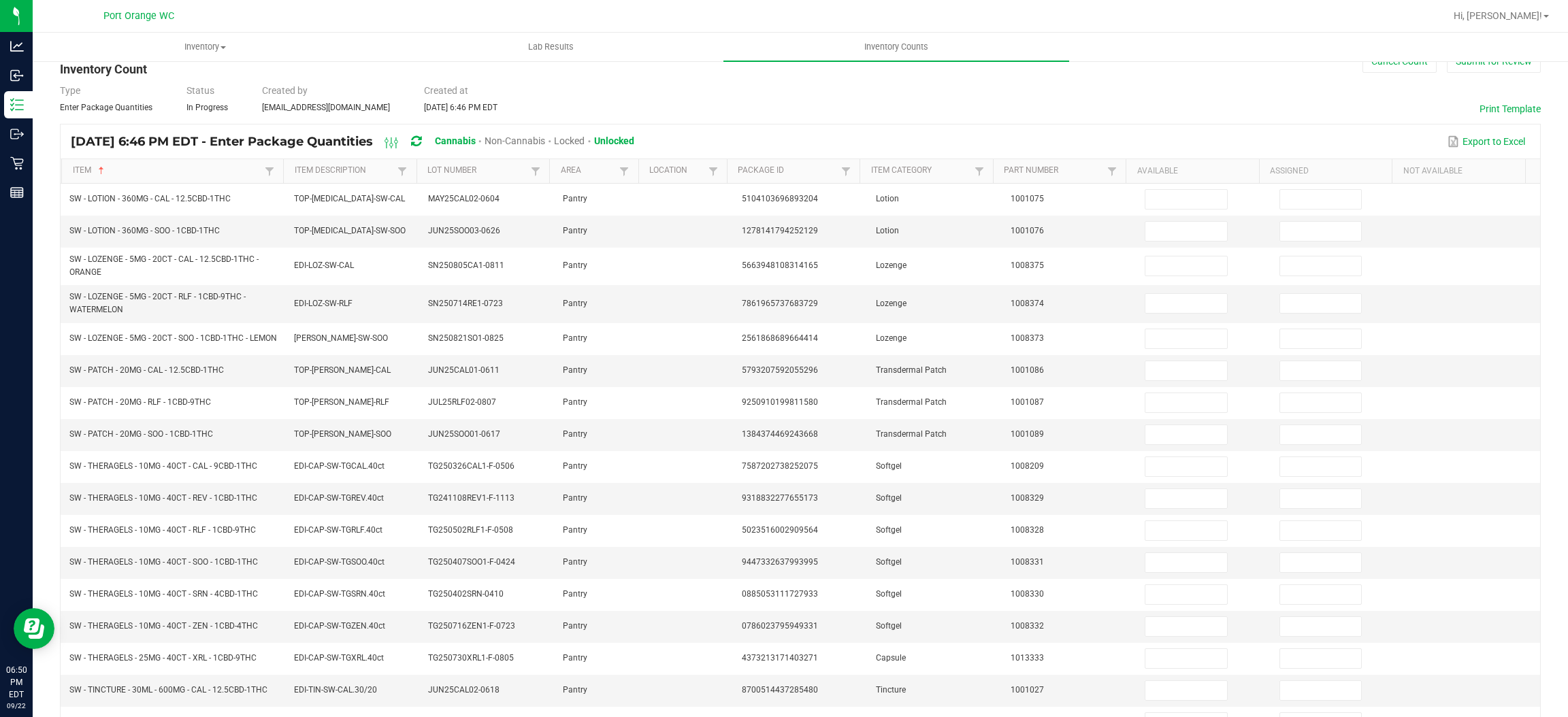
scroll to position [33, 0]
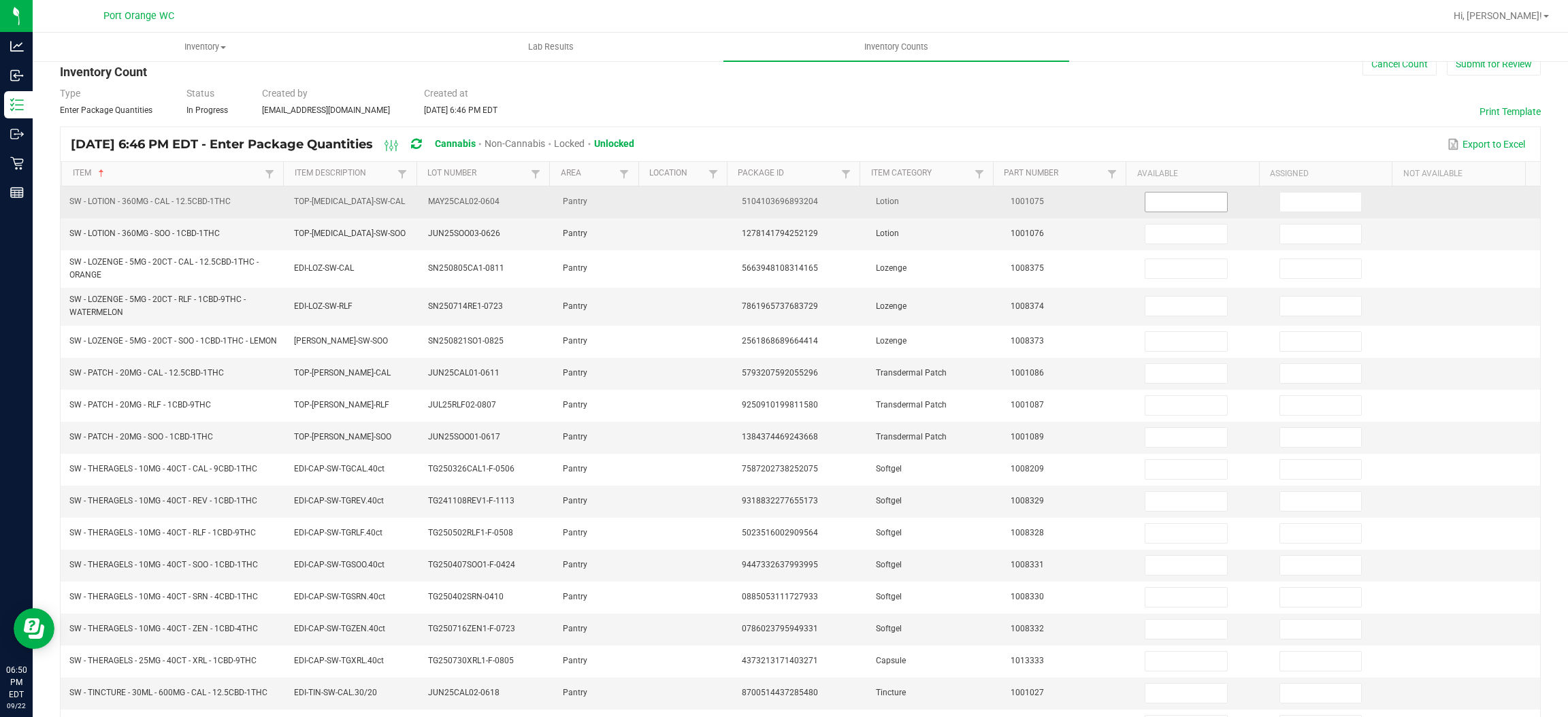
click at [1159, 202] on input at bounding box center [1186, 202] width 81 height 19
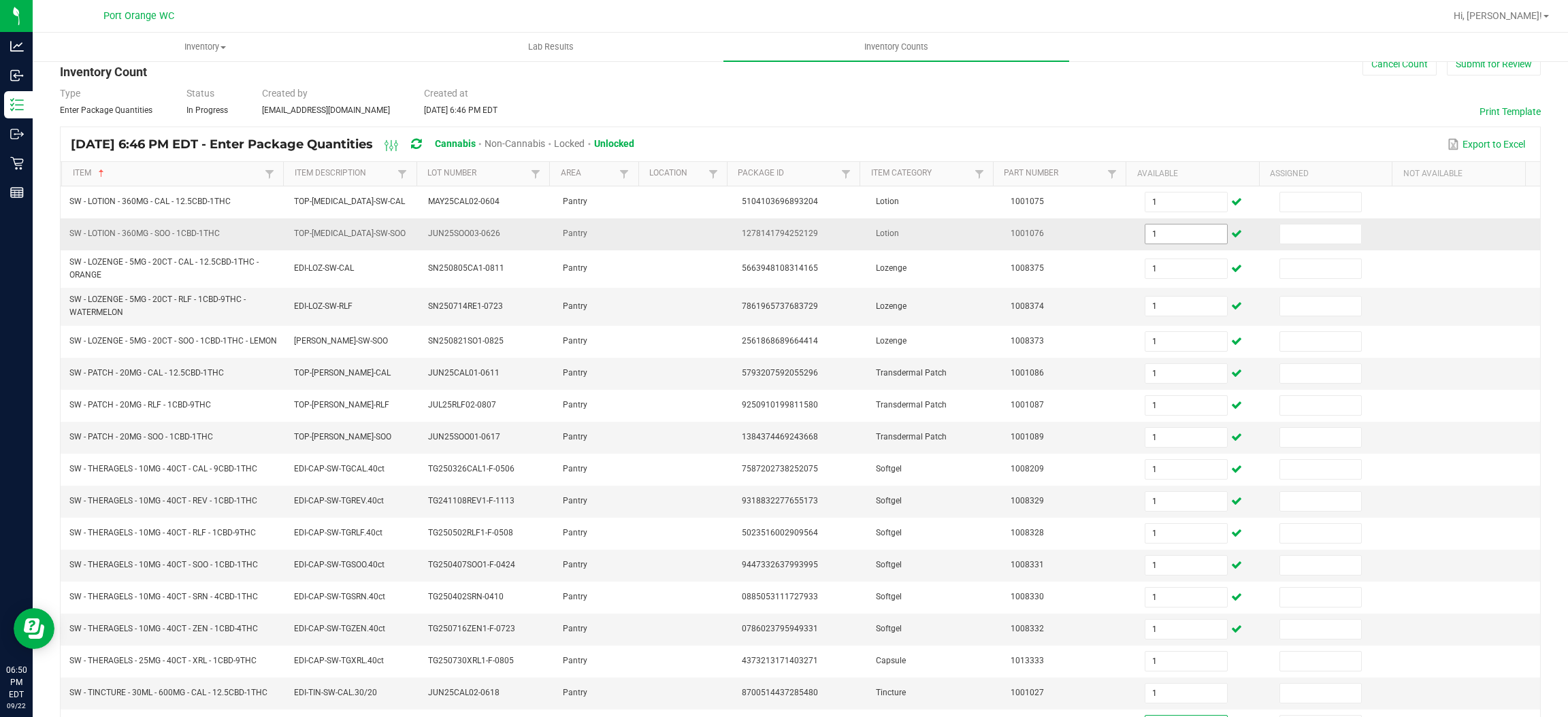
scroll to position [214, 0]
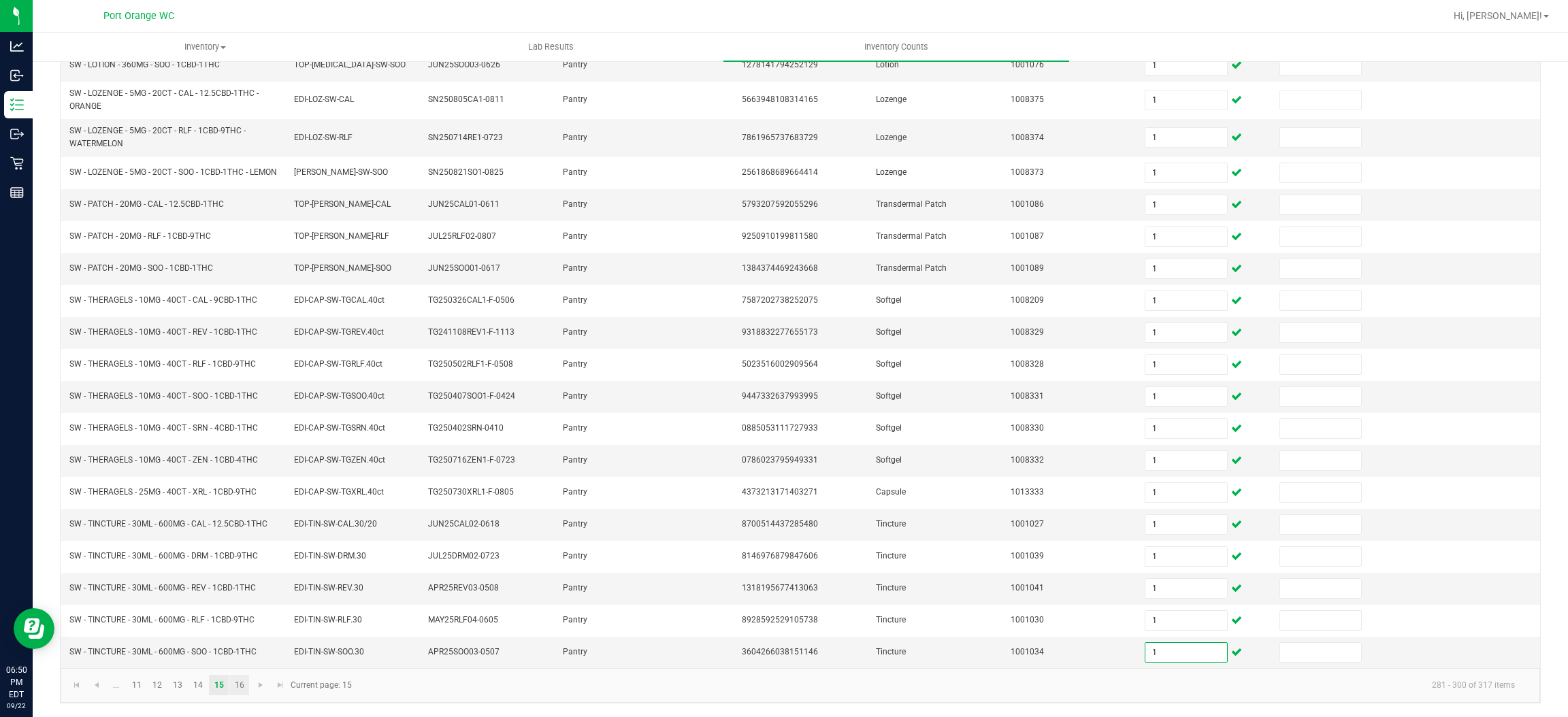
click at [239, 685] on link "16" at bounding box center [240, 685] width 20 height 20
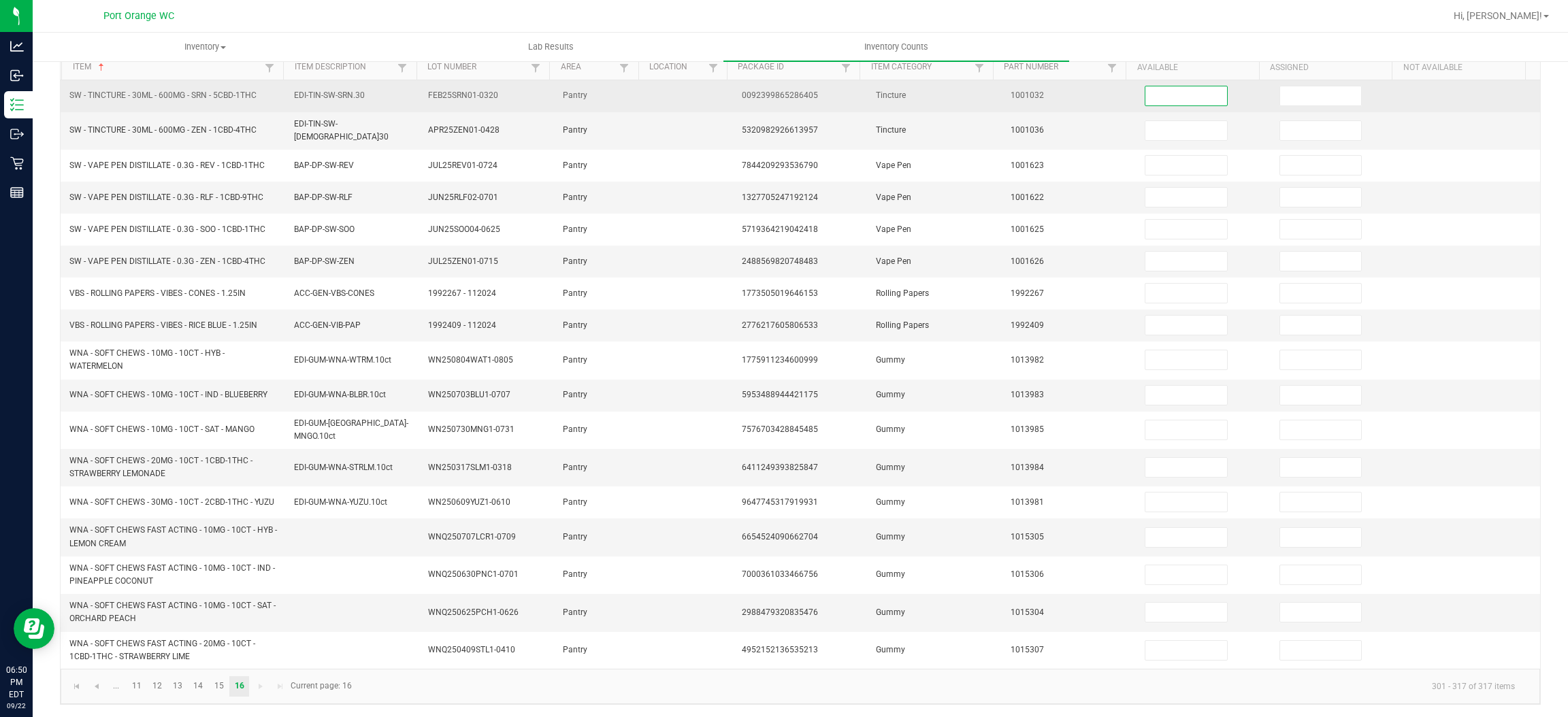
click at [1145, 95] on input at bounding box center [1186, 95] width 81 height 19
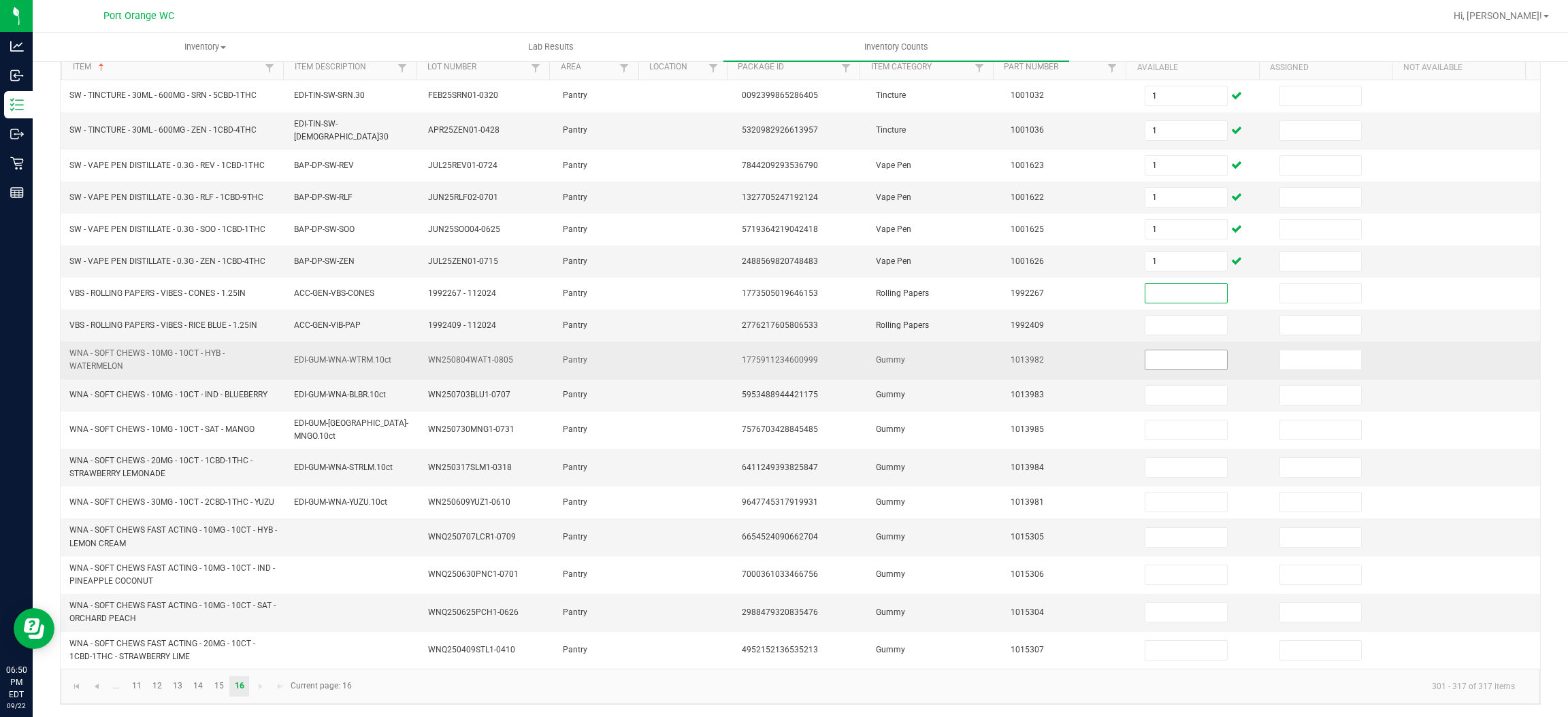
click at [1158, 358] on input at bounding box center [1186, 359] width 81 height 19
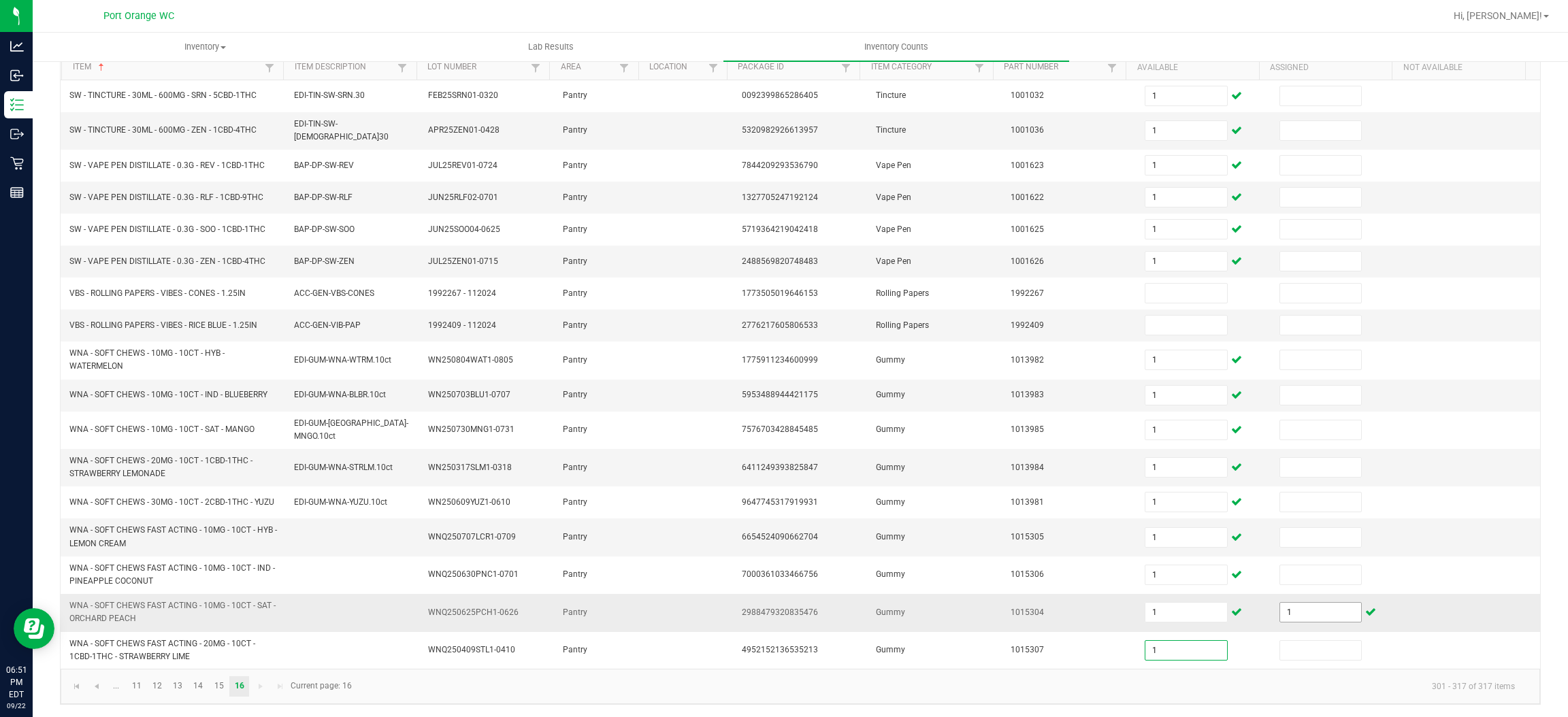
click at [1295, 611] on input "1" at bounding box center [1321, 612] width 81 height 19
click at [263, 688] on kendo-pager-next-buttons at bounding box center [270, 687] width 39 height 20
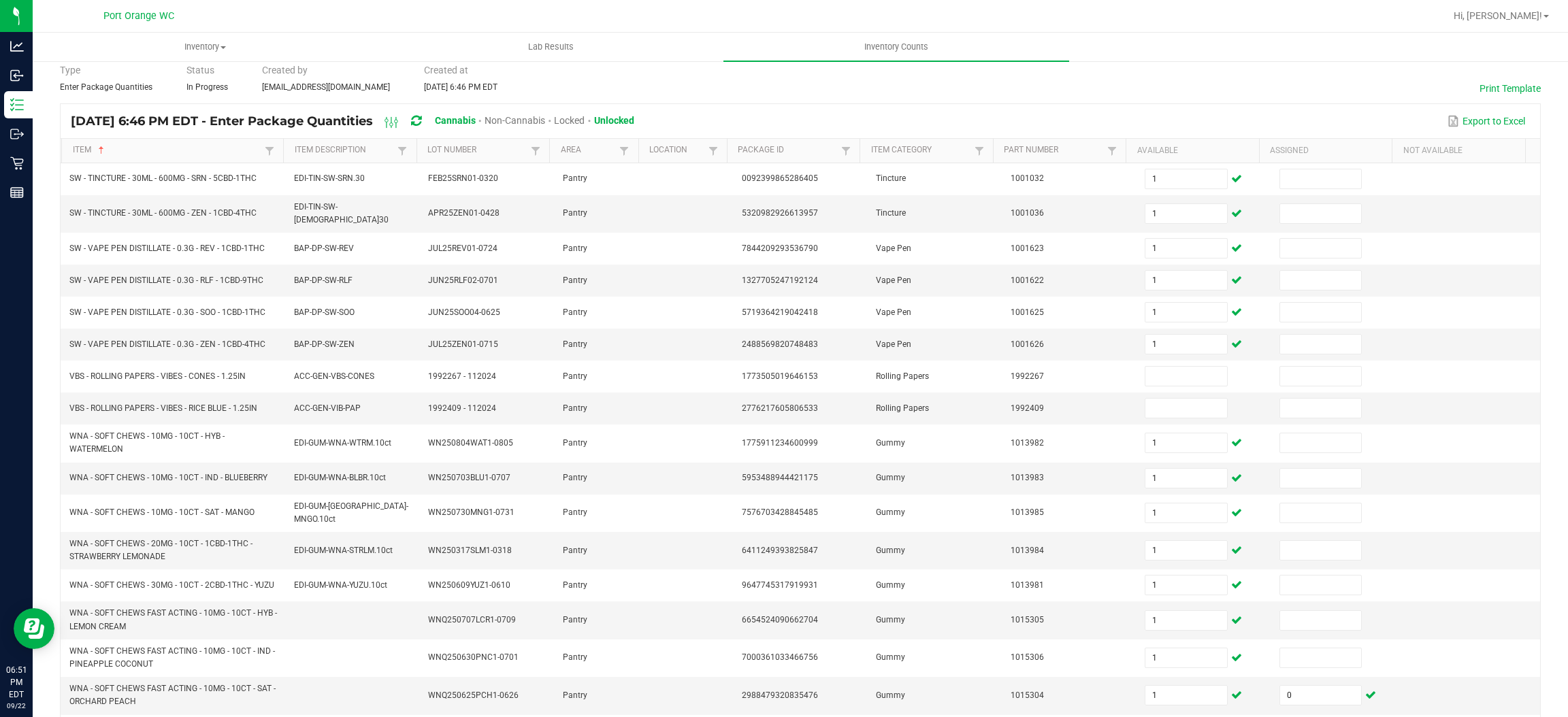
scroll to position [0, 0]
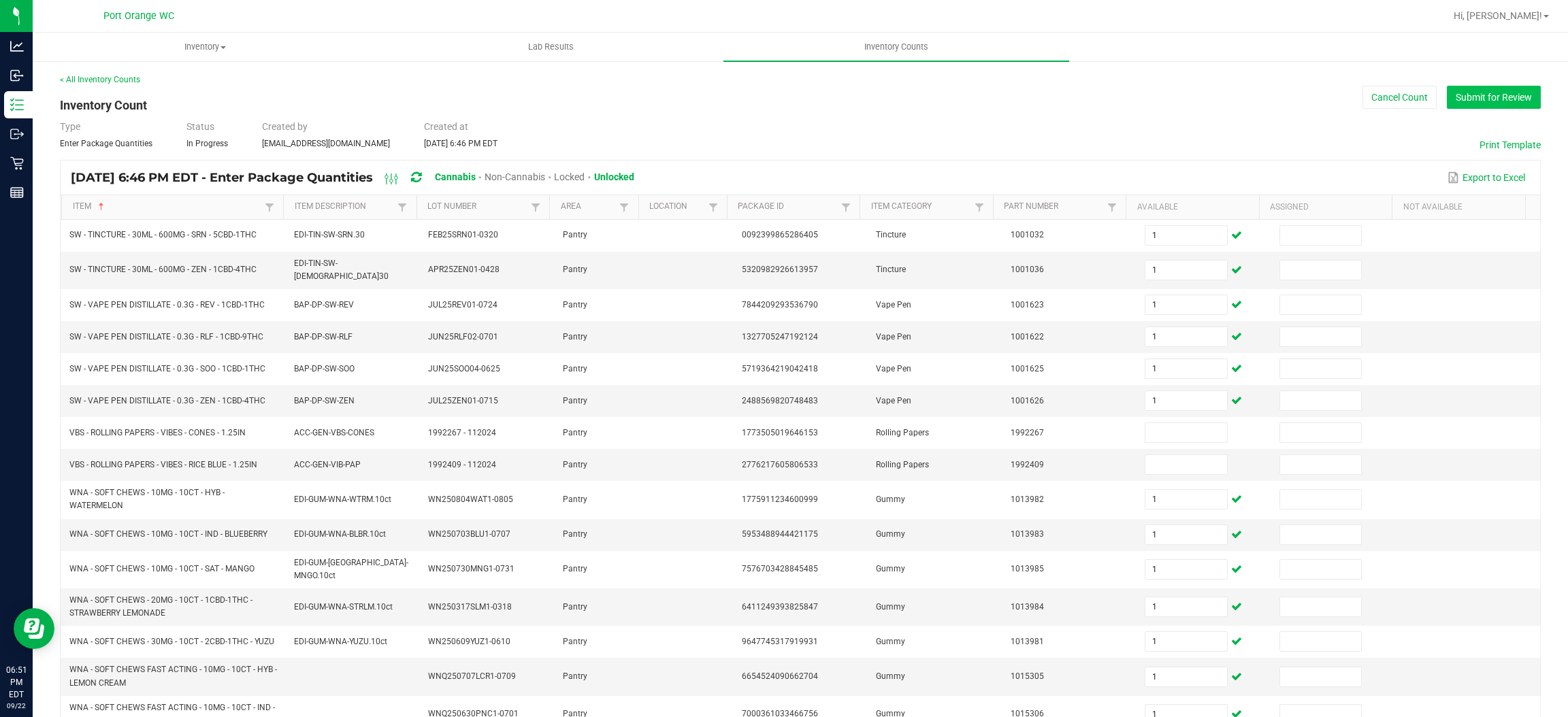
click at [1451, 92] on button "Submit for Review" at bounding box center [1494, 97] width 94 height 23
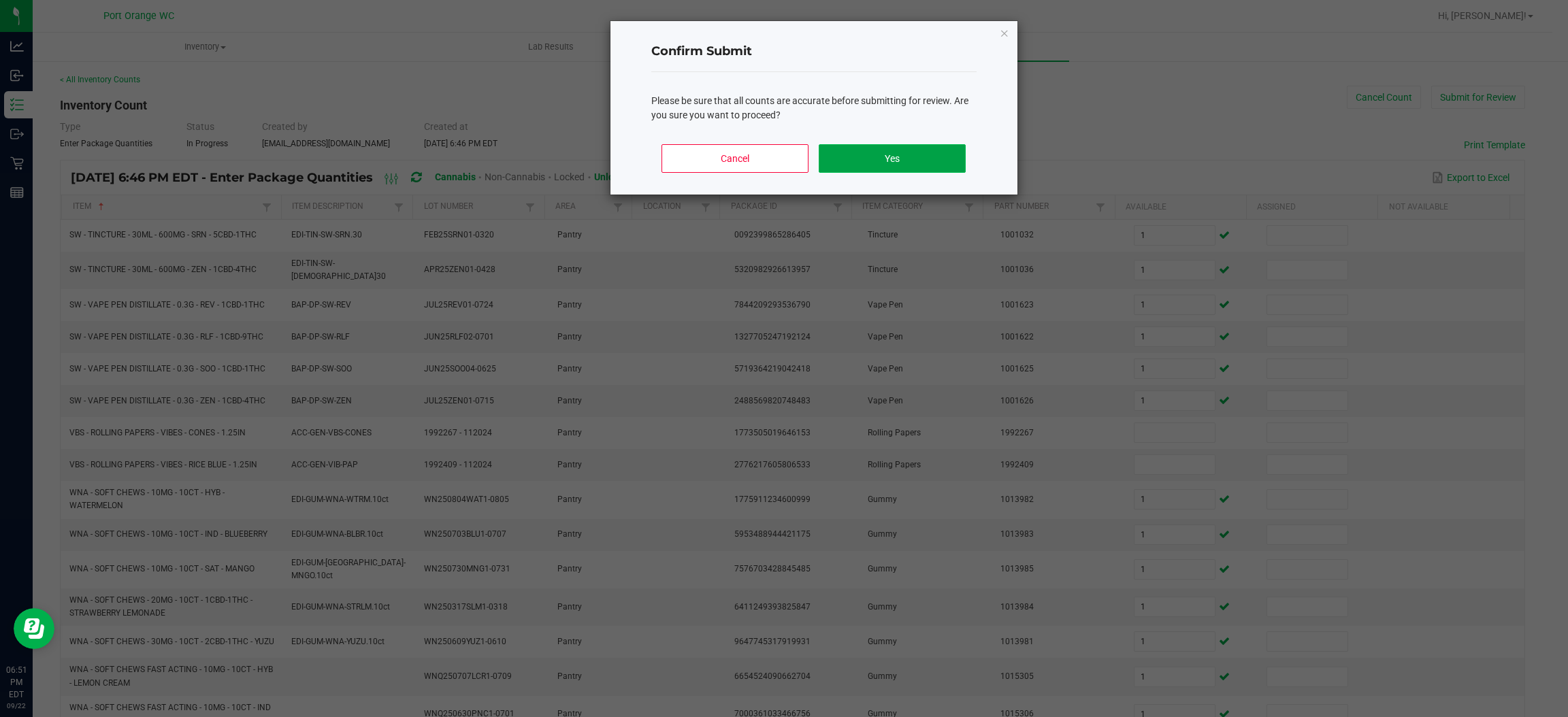
click at [906, 151] on button "Yes" at bounding box center [892, 158] width 146 height 28
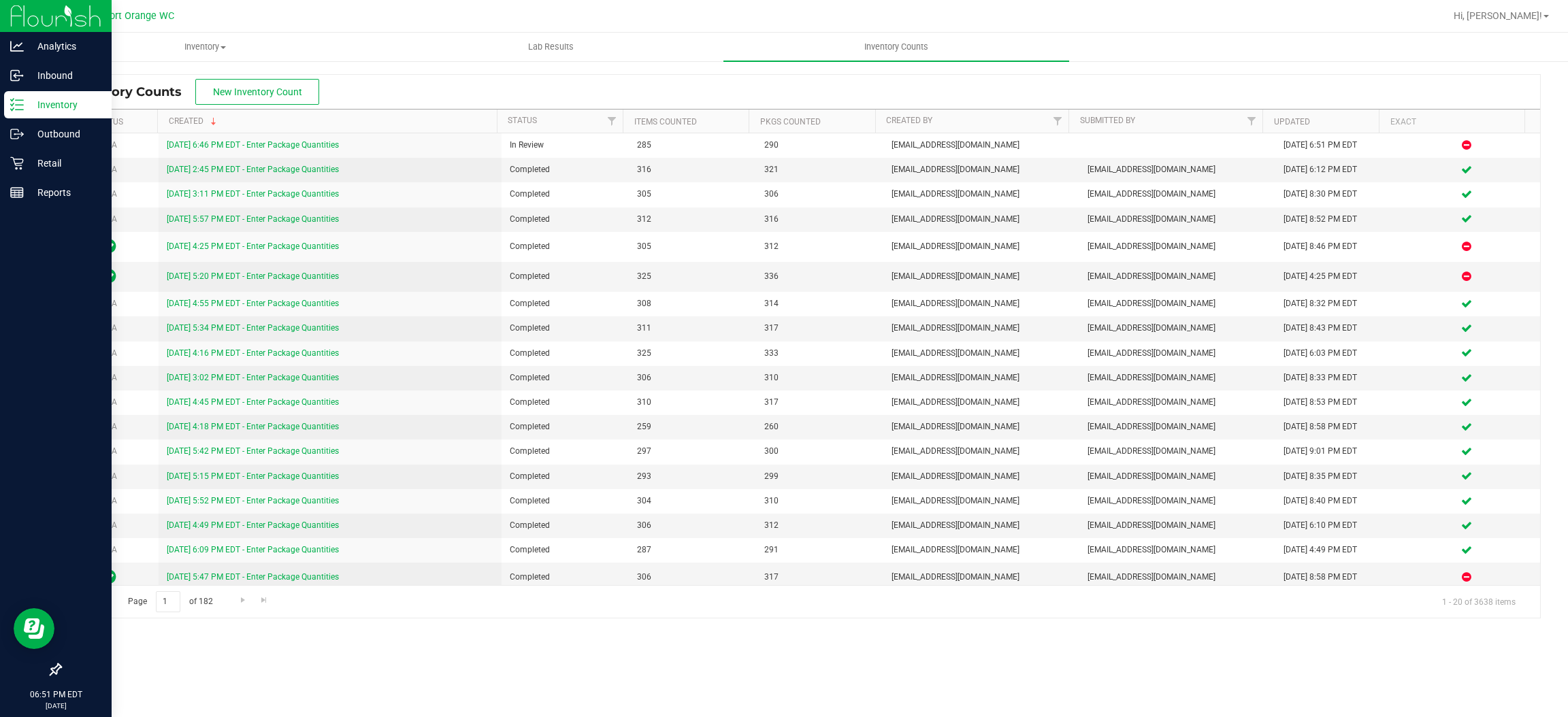
click at [17, 108] on icon at bounding box center [16, 104] width 14 height 14
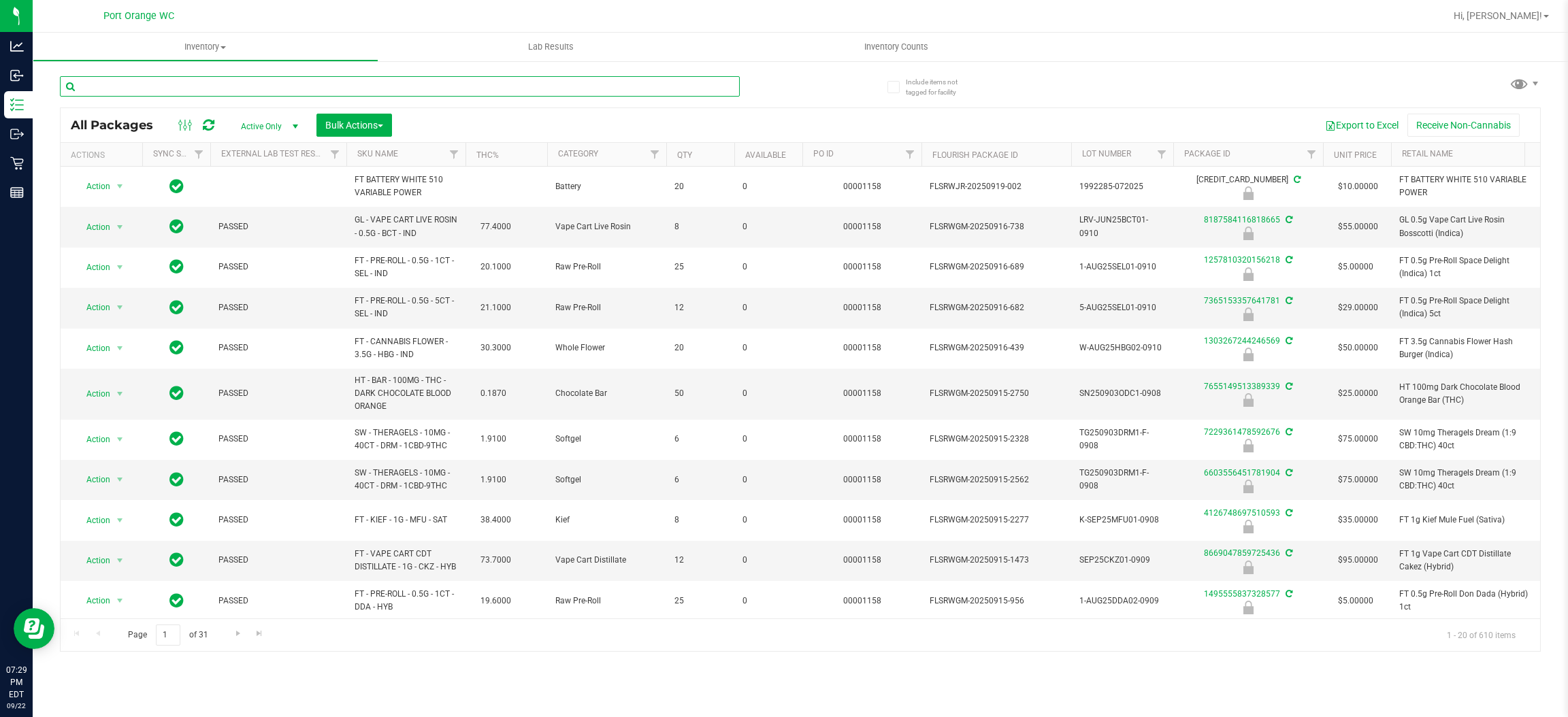
click at [199, 90] on input "text" at bounding box center [399, 86] width 680 height 20
click at [207, 91] on input "dr" at bounding box center [399, 86] width 680 height 20
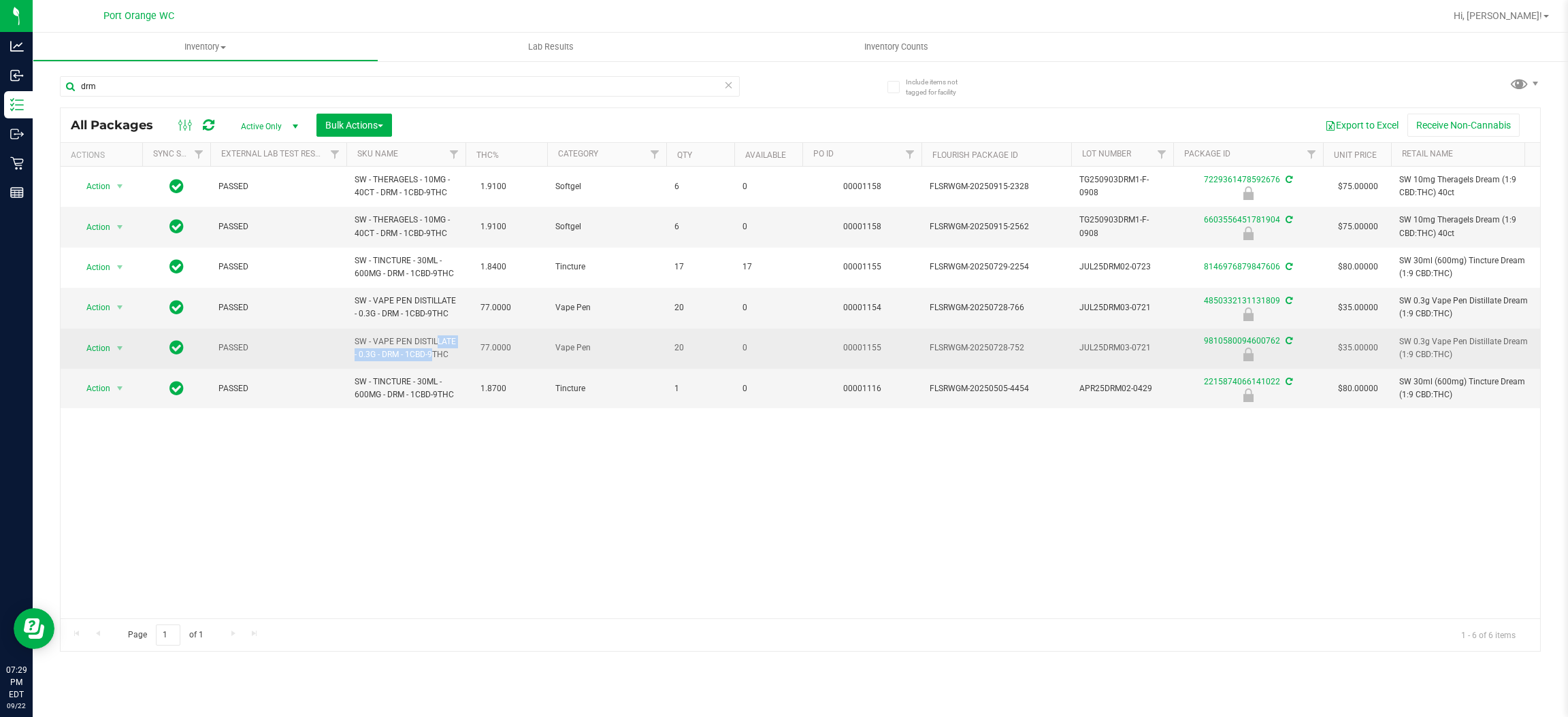
click at [400, 349] on span "SW - VAPE PEN DISTILLATE - 0.3G - DRM - 1CBD-9THC" at bounding box center [406, 348] width 102 height 26
click at [400, 348] on span "SW - VAPE PEN DISTILLATE - 0.3G - DRM - 1CBD-9THC" at bounding box center [406, 348] width 102 height 26
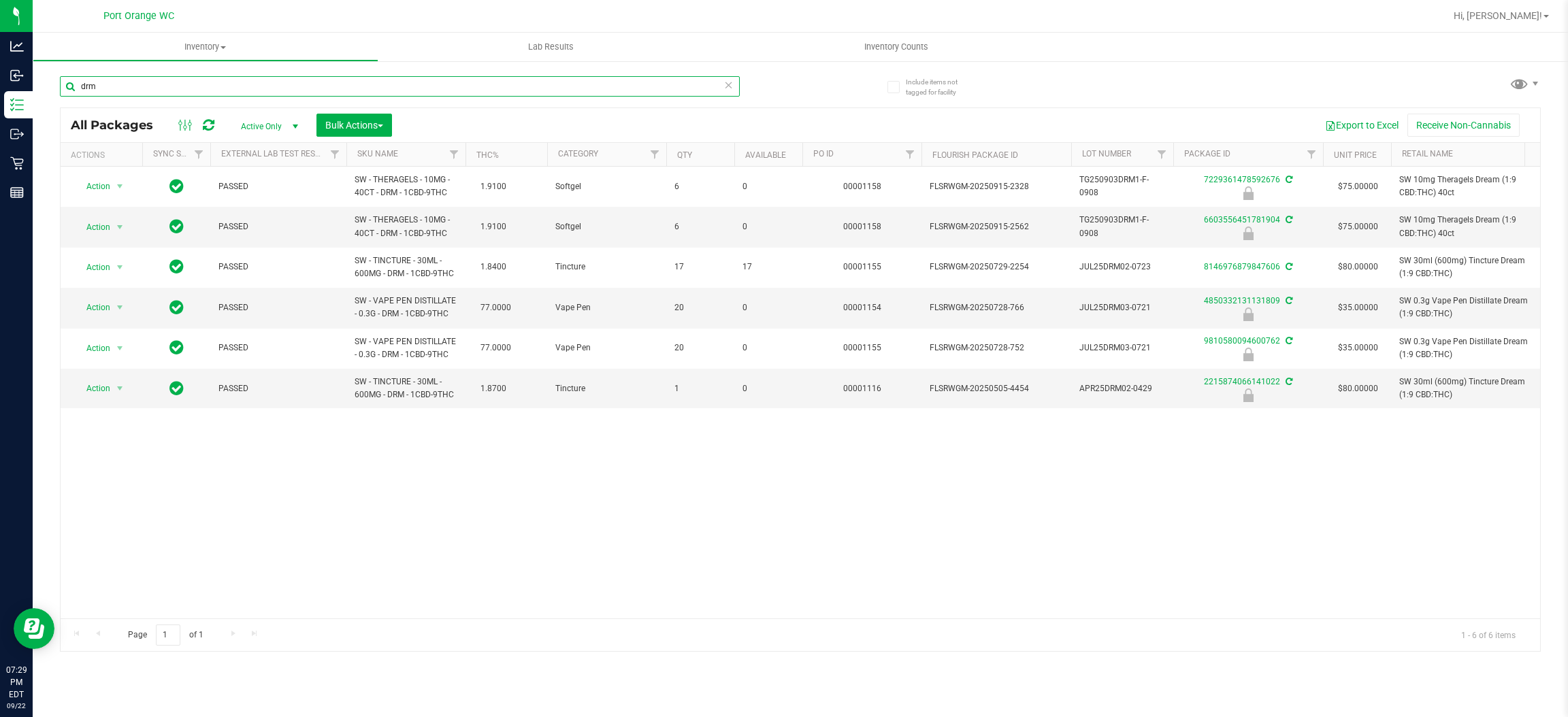
click at [287, 89] on input "drm" at bounding box center [399, 86] width 680 height 20
paste input "SW - VAPE PEN DISTILLATE - 0.3G - DRM - 1CBD-9THC"
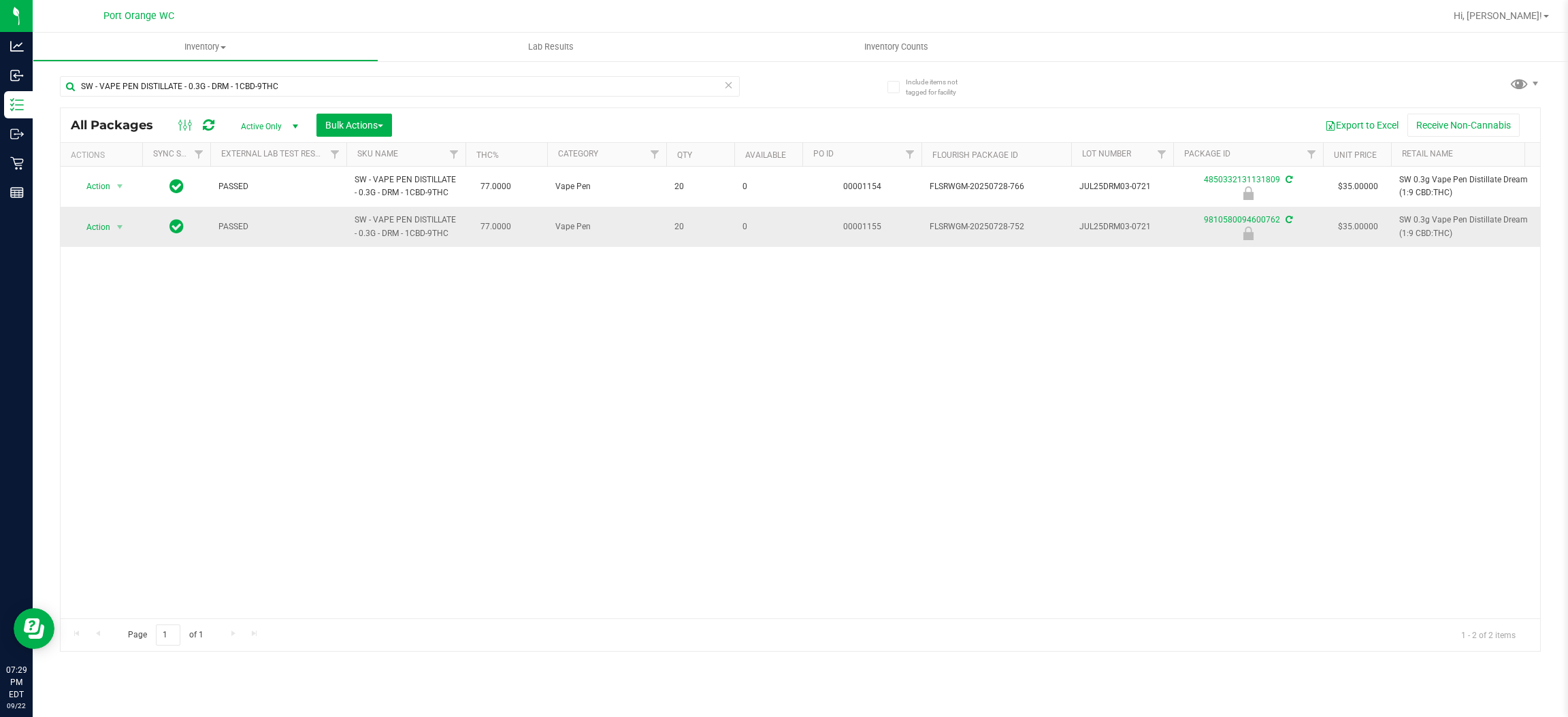
click at [394, 230] on span "SW - VAPE PEN DISTILLATE - 0.3G - DRM - 1CBD-9THC" at bounding box center [406, 227] width 102 height 26
copy td "SW - VAPE PEN DISTILLATE - 0.3G - DRM - 1CBD-9THC"
click at [1239, 487] on div "Action Action Edit attributes Global inventory Locate package Package audit log…" at bounding box center [800, 392] width 1480 height 452
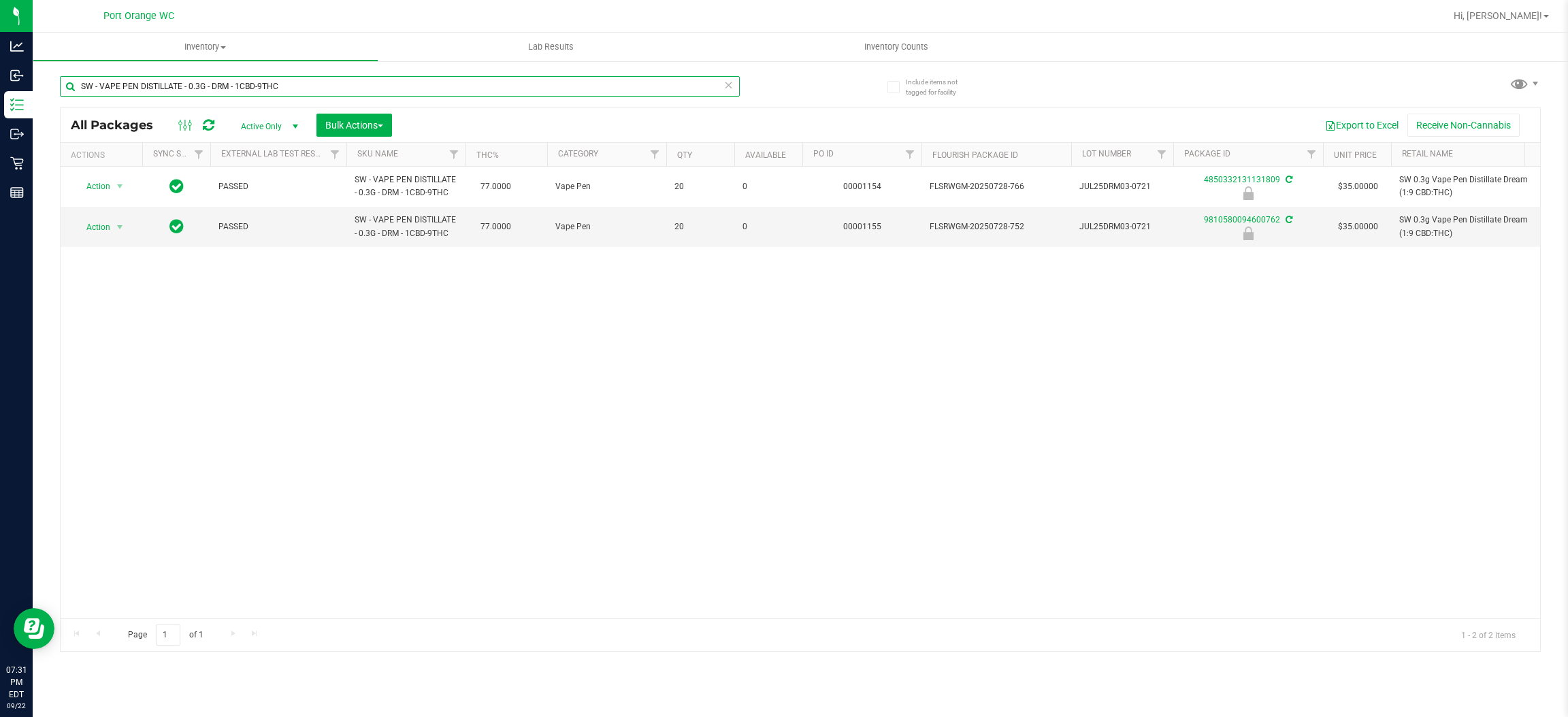
click at [337, 88] on input "SW - VAPE PEN DISTILLATE - 0.3G - DRM - 1CBD-9THC" at bounding box center [399, 86] width 680 height 20
type input "4850332131131809"
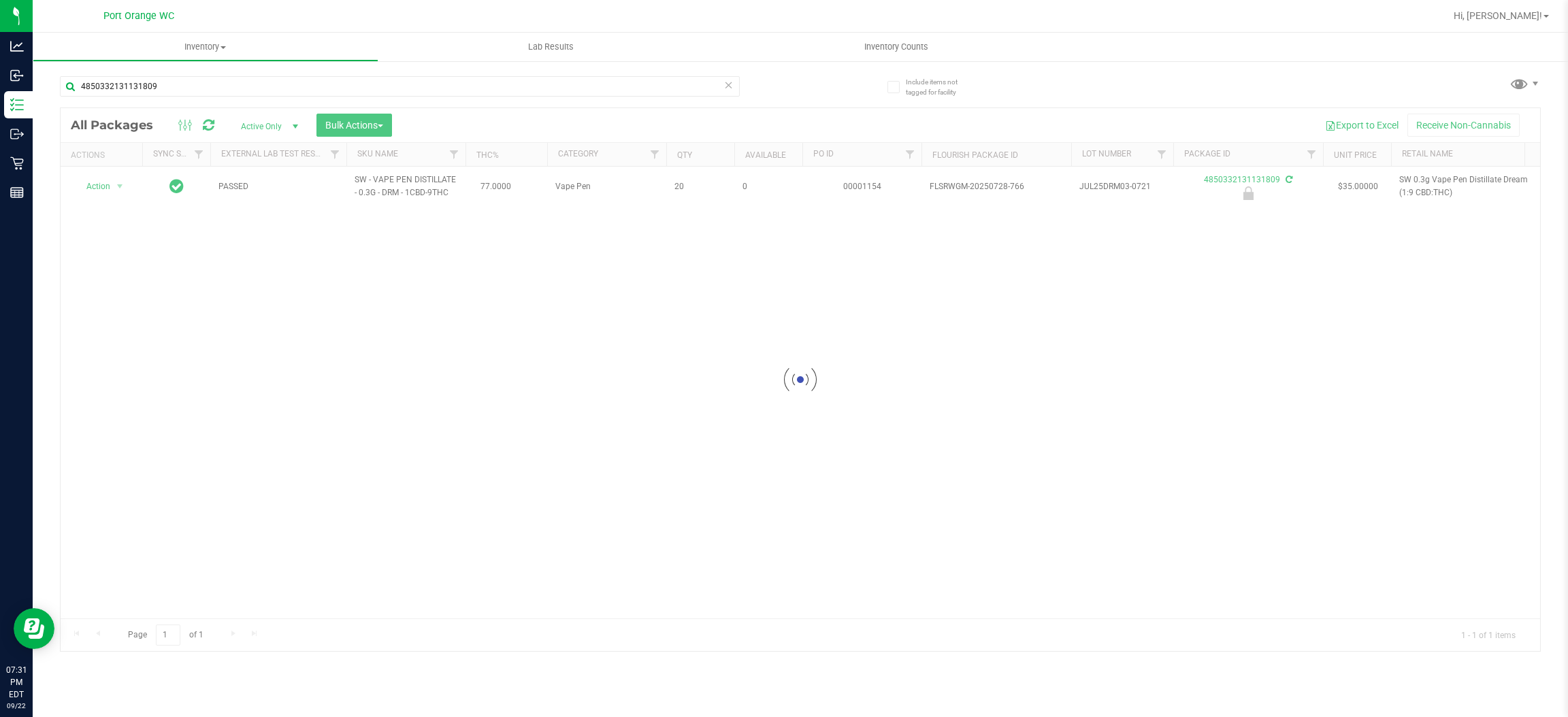
click at [108, 186] on div at bounding box center [800, 380] width 1480 height 543
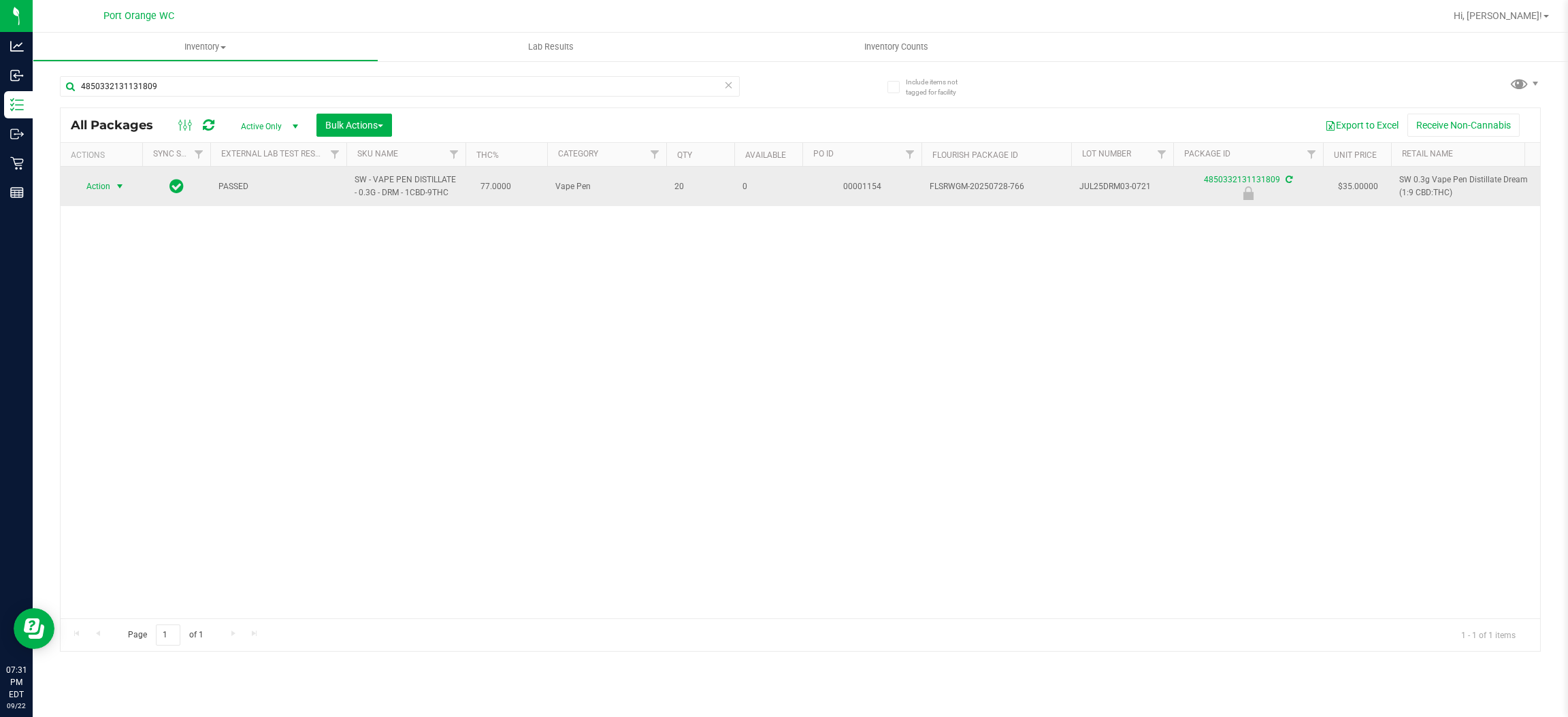
click at [117, 189] on span "select" at bounding box center [120, 187] width 11 height 11
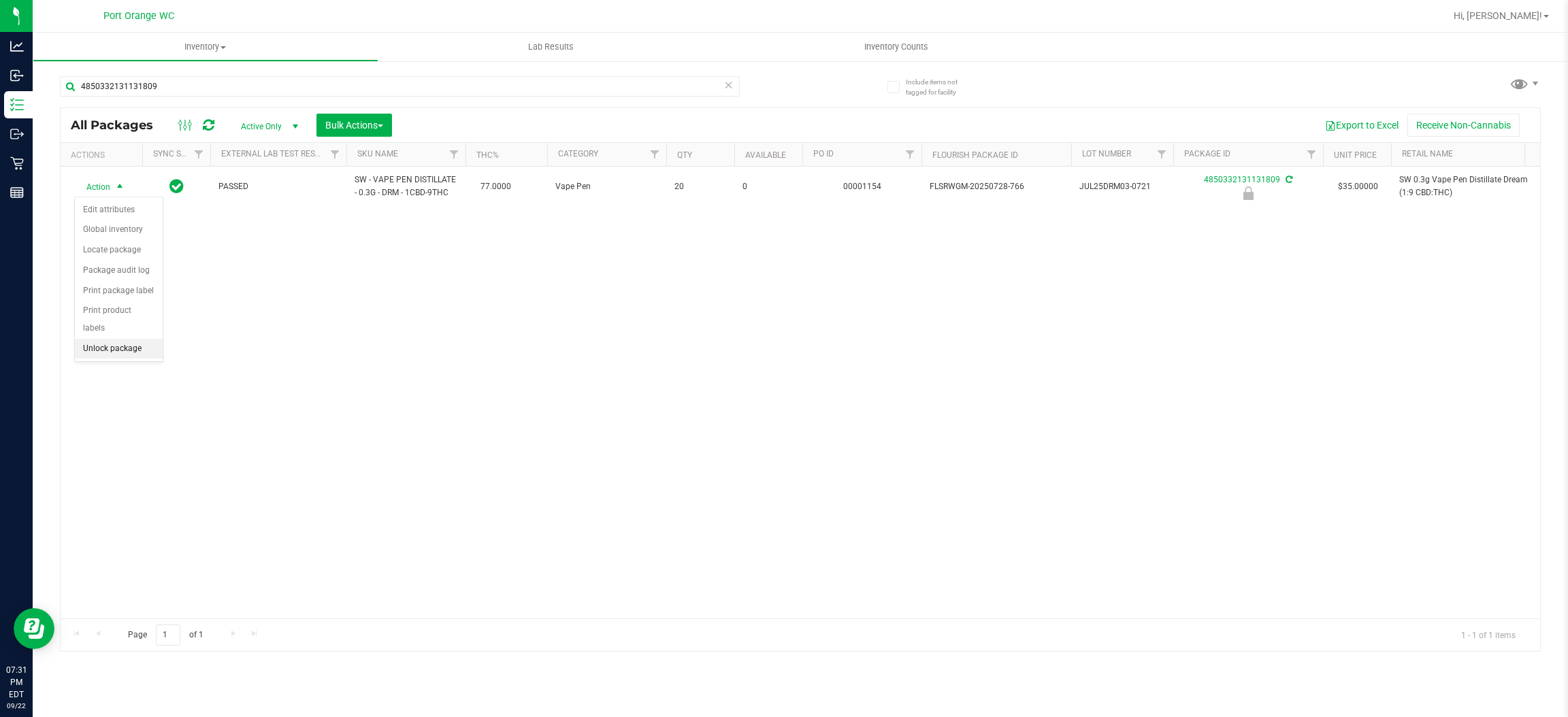
click at [111, 339] on li "Unlock package" at bounding box center [119, 349] width 88 height 20
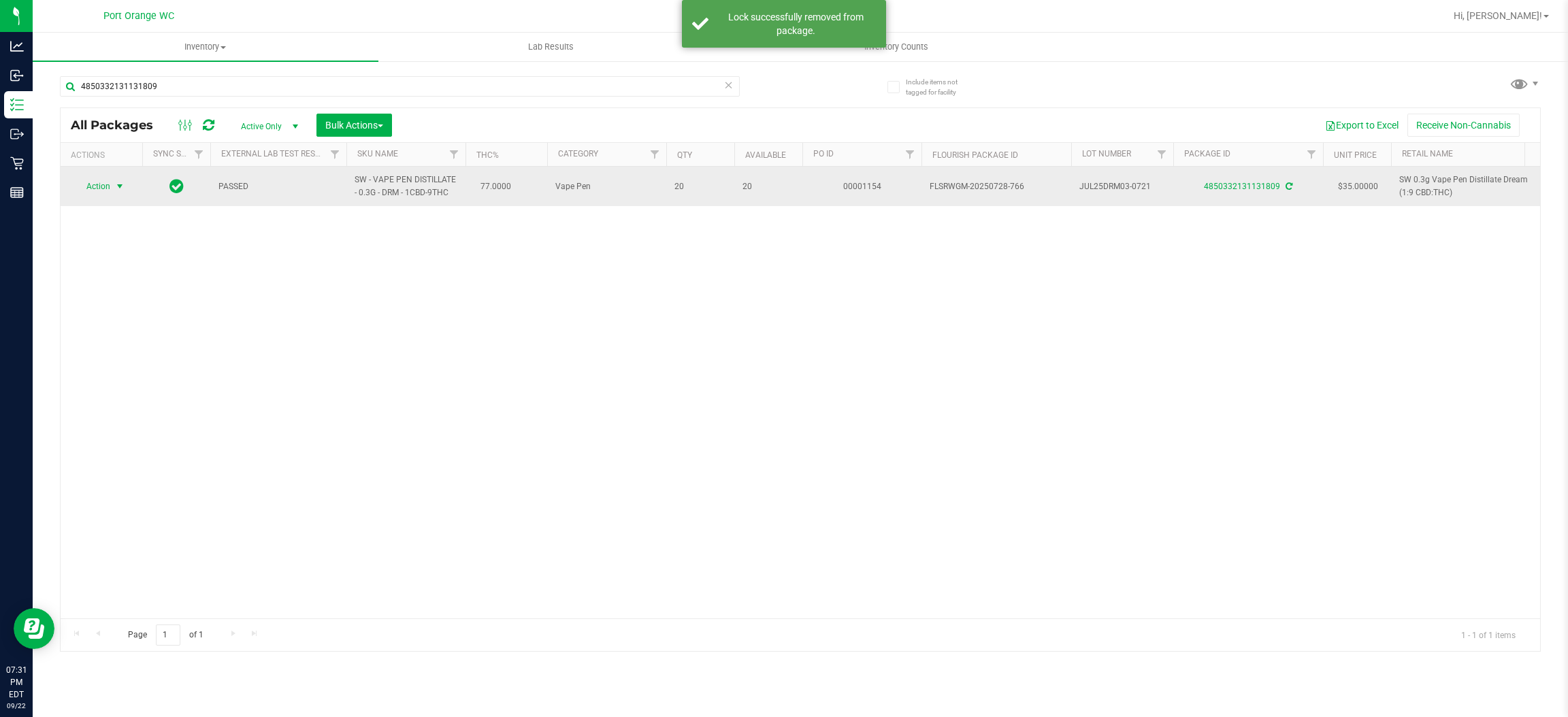
click at [113, 190] on span "select" at bounding box center [120, 186] width 17 height 19
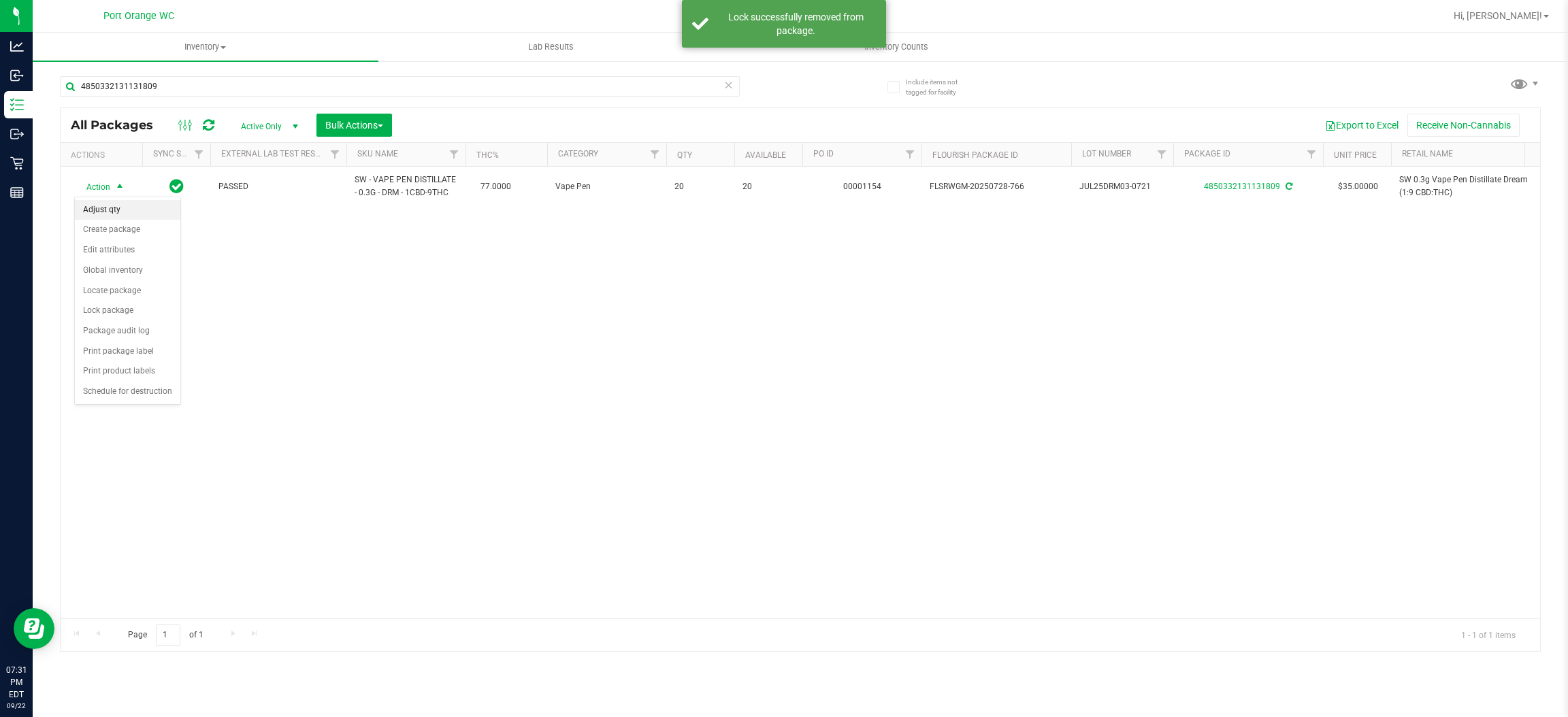
click at [116, 211] on li "Adjust qty" at bounding box center [127, 210] width 105 height 20
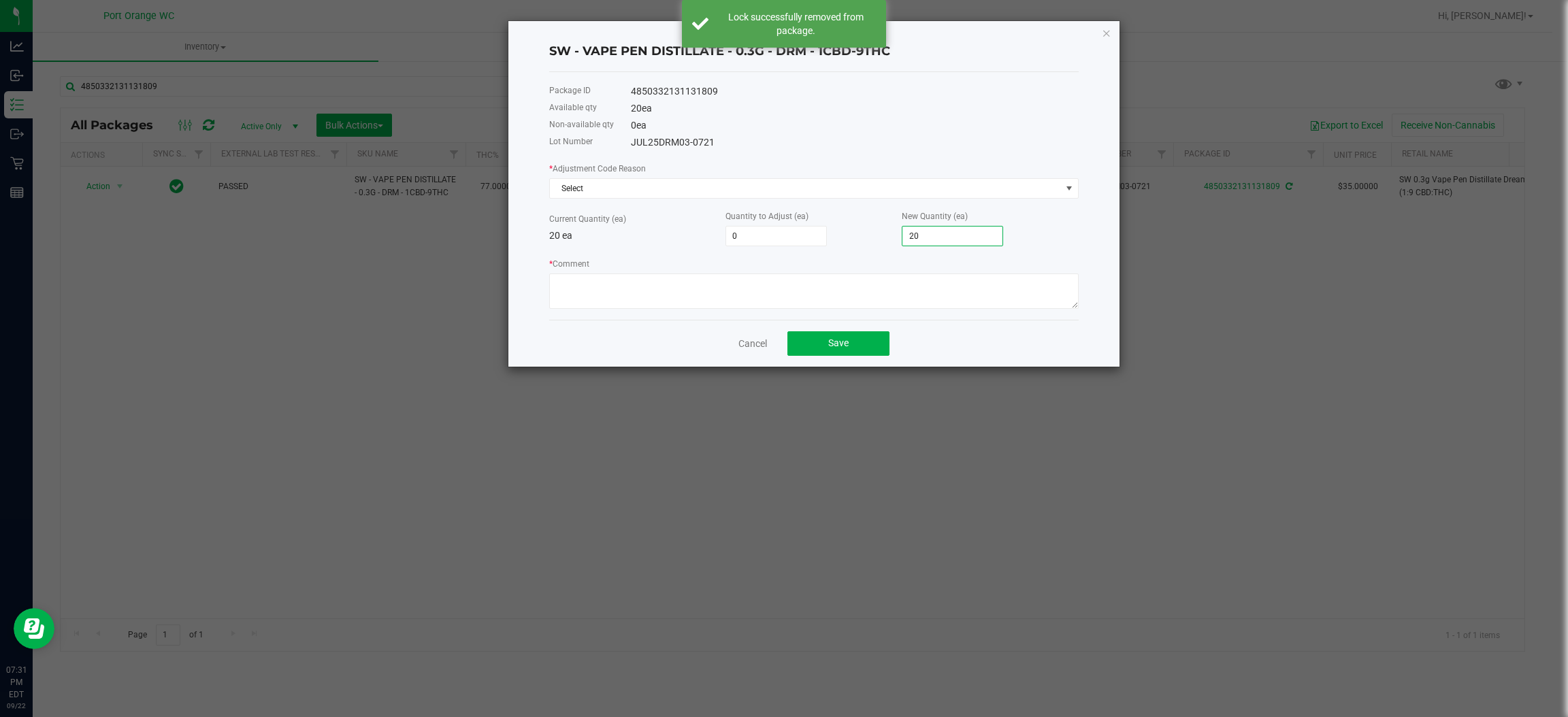
click at [970, 227] on input "20" at bounding box center [952, 236] width 100 height 19
type input "-18"
type input "2"
type input "1"
type input "21"
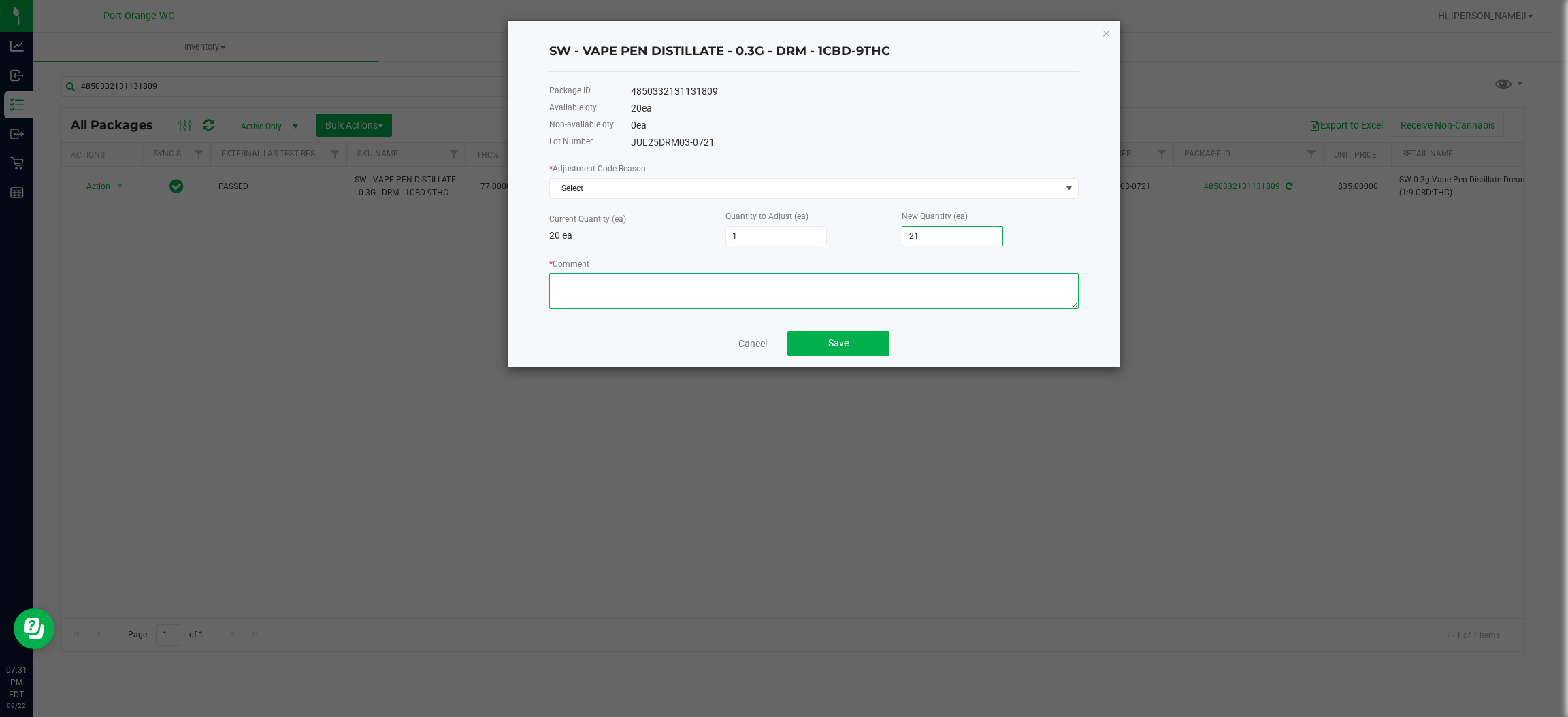
click at [908, 279] on textarea "* Comment" at bounding box center [813, 291] width 530 height 36
click at [789, 186] on span "Select" at bounding box center [805, 188] width 511 height 19
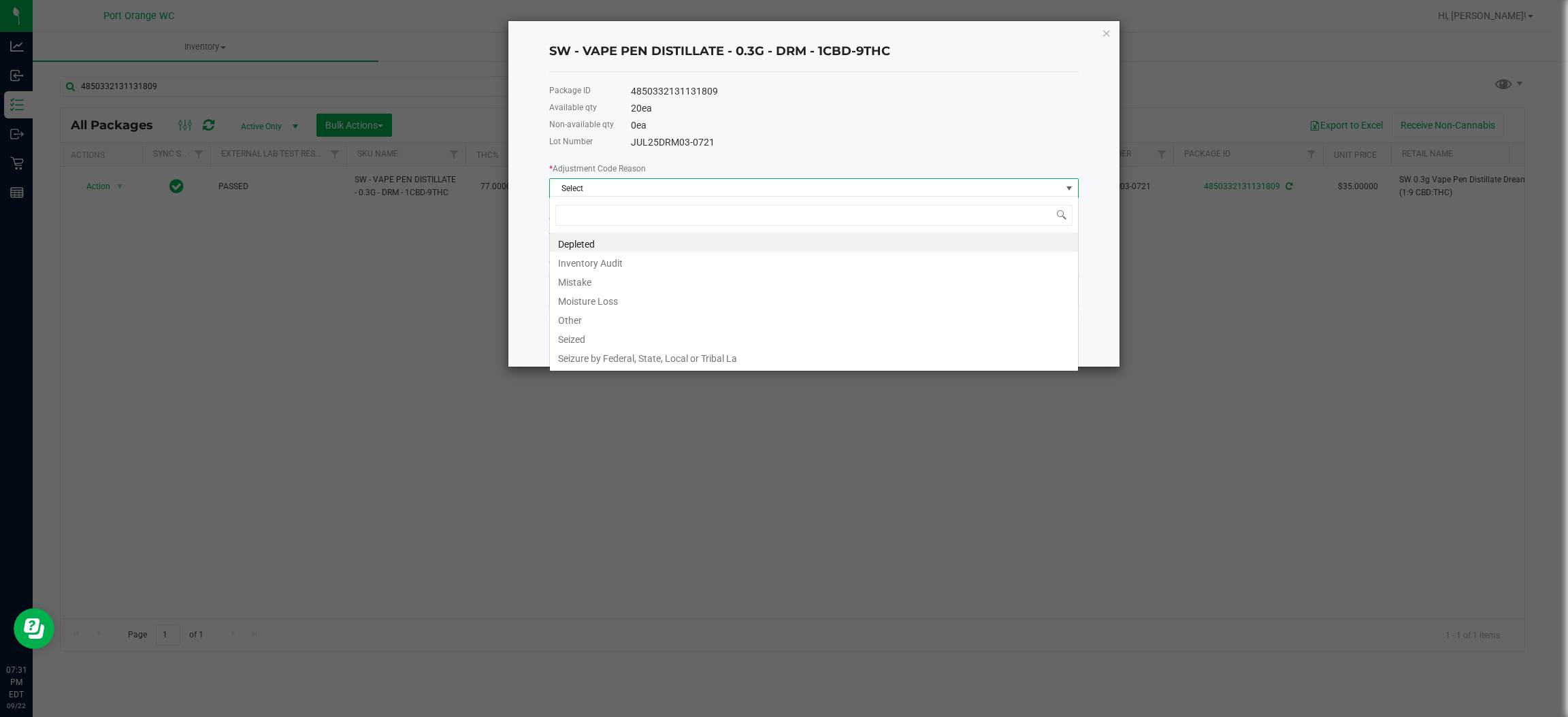
scroll to position [21, 529]
click at [639, 320] on li "Other" at bounding box center [813, 318] width 528 height 19
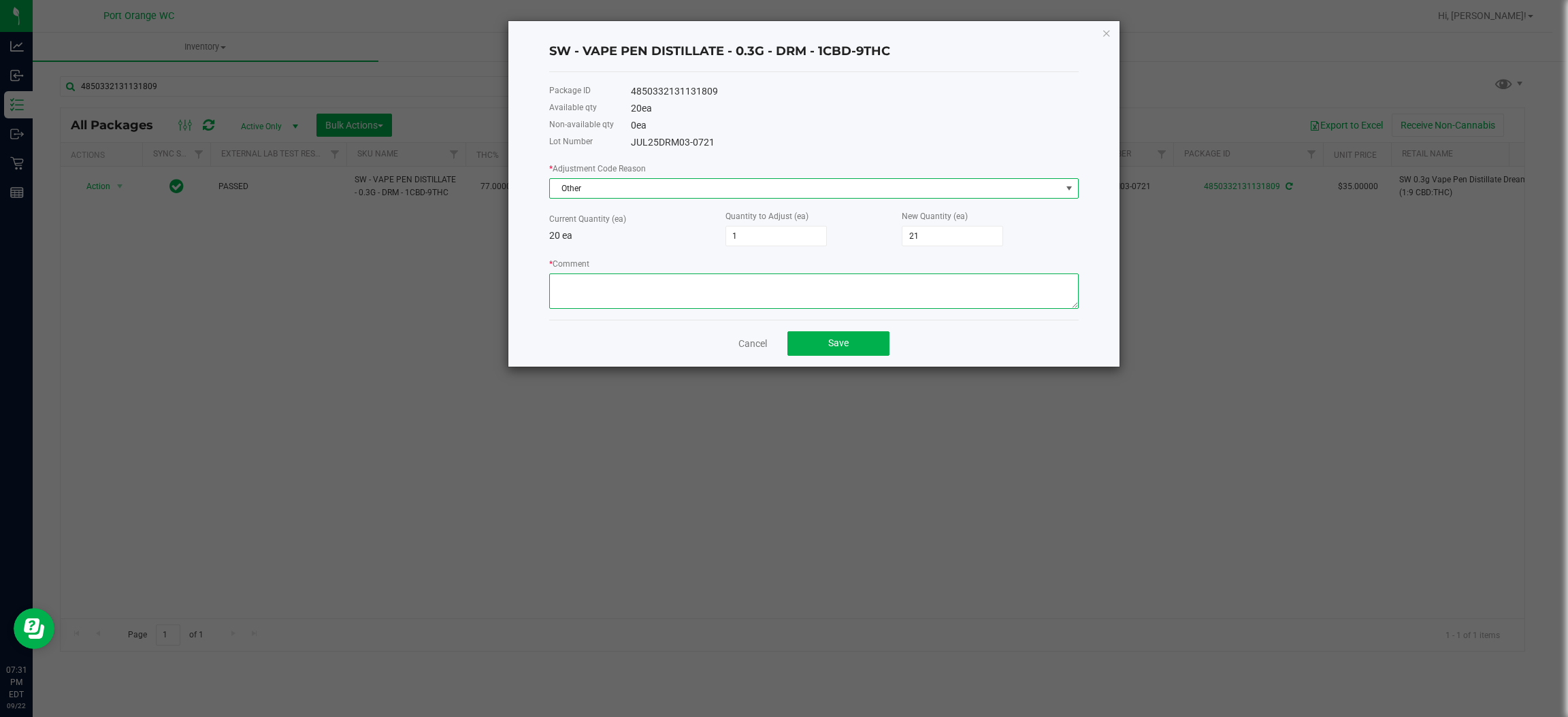
click at [674, 278] on textarea "* Comment" at bounding box center [813, 291] width 530 height 36
type textarea "matching what we have"
click at [867, 338] on button "Save" at bounding box center [839, 343] width 102 height 25
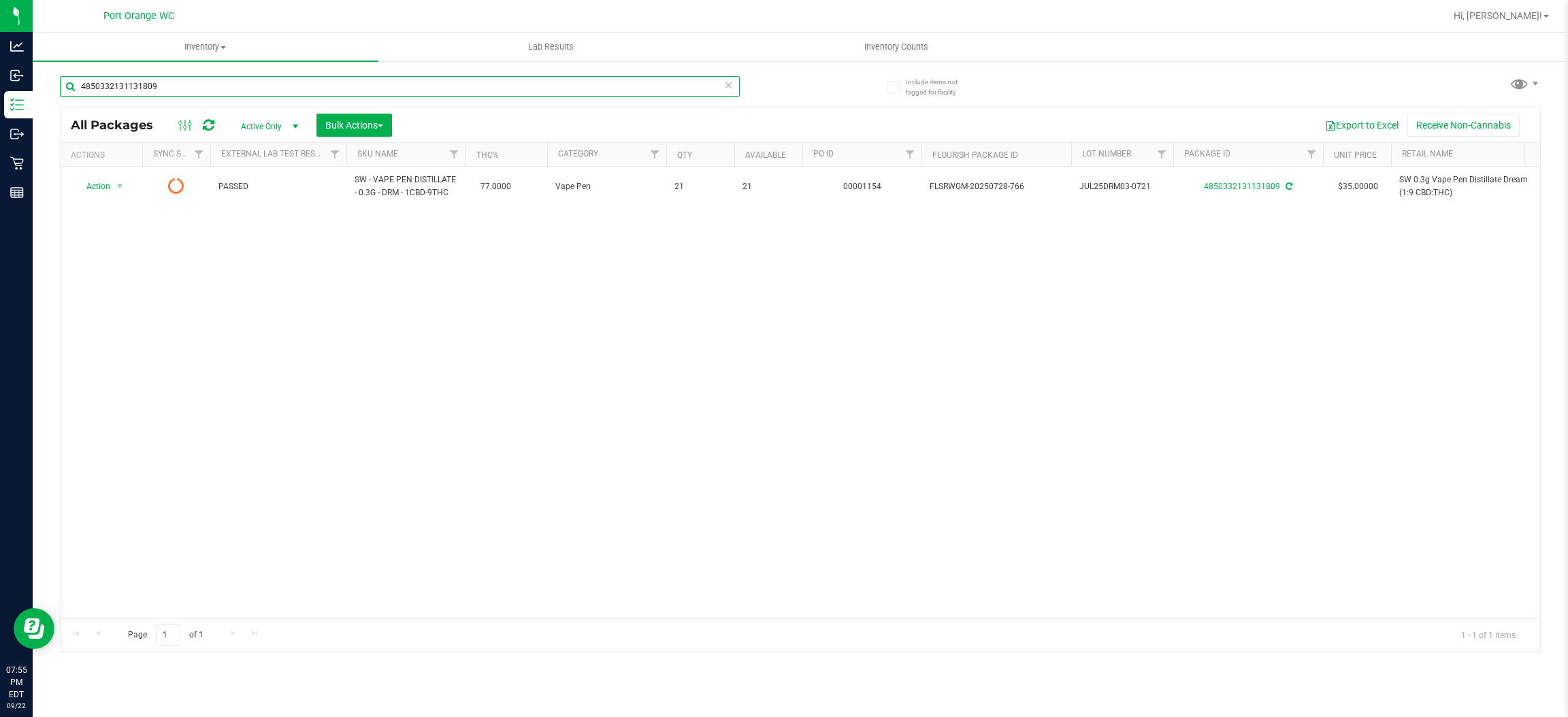
click at [243, 83] on input "4850332131131809" at bounding box center [399, 86] width 680 height 20
paste input "FT 0.5g Pre-Roll Animal [PERSON_NAME] (Indica) 1ct"
type input "FT 0.5g Pre-Roll Animal [PERSON_NAME] (Indica) 1ct"
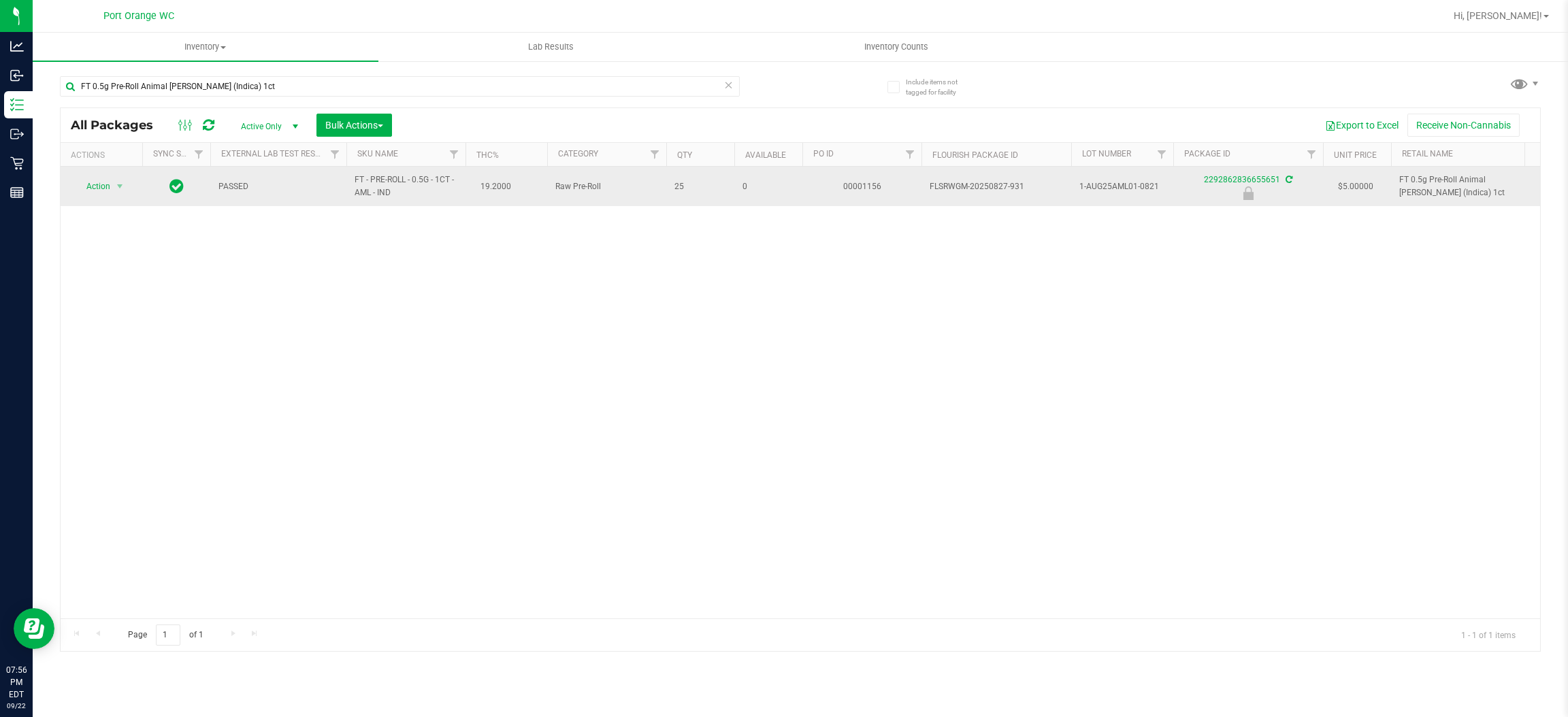
drag, startPoint x: 313, startPoint y: 323, endPoint x: 322, endPoint y: 167, distance: 156.3
click at [312, 323] on div "Action Action Edit attributes Global inventory Locate package Package audit log…" at bounding box center [800, 392] width 1480 height 452
click at [120, 189] on span "select" at bounding box center [120, 187] width 11 height 11
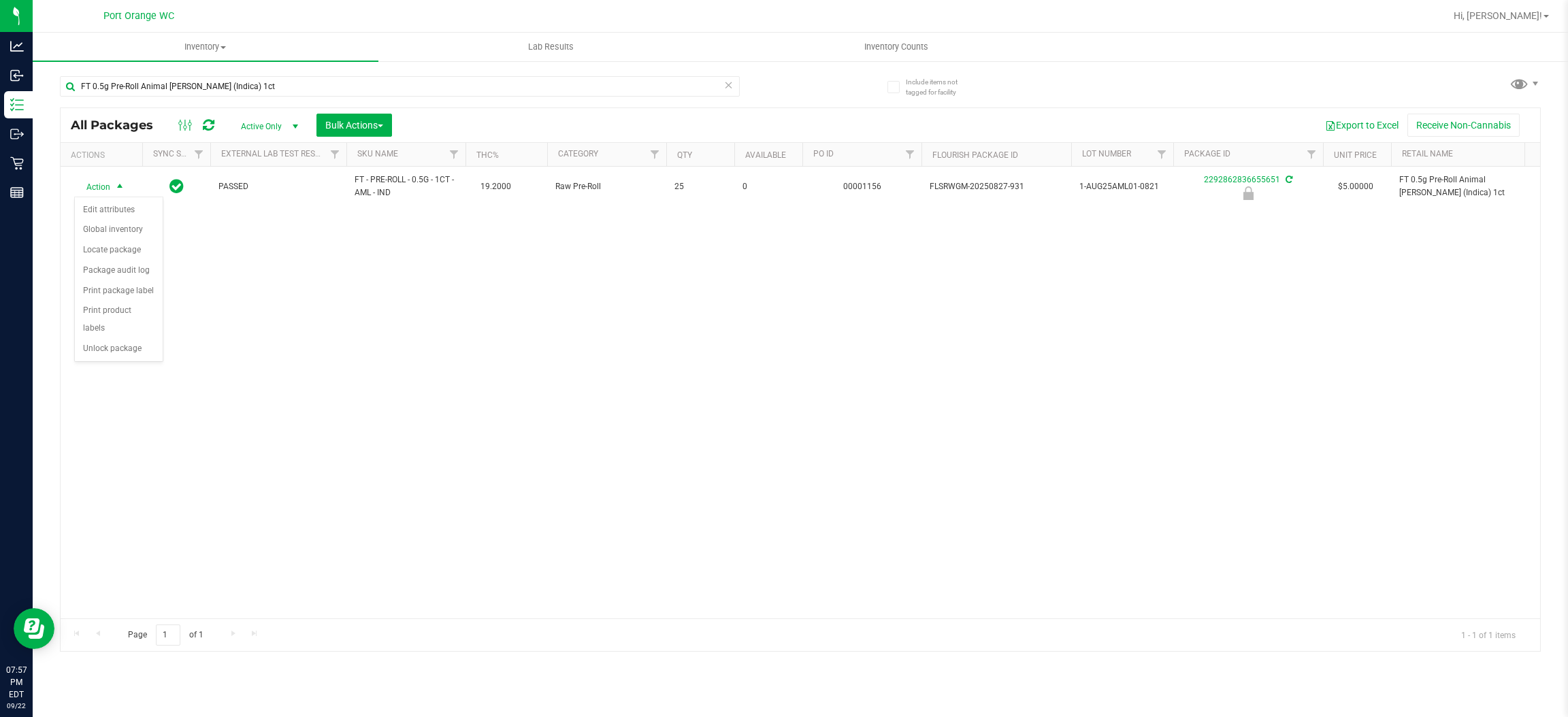
click at [156, 347] on div "Action Action Edit attributes Global inventory Locate package Package audit log…" at bounding box center [800, 392] width 1480 height 452
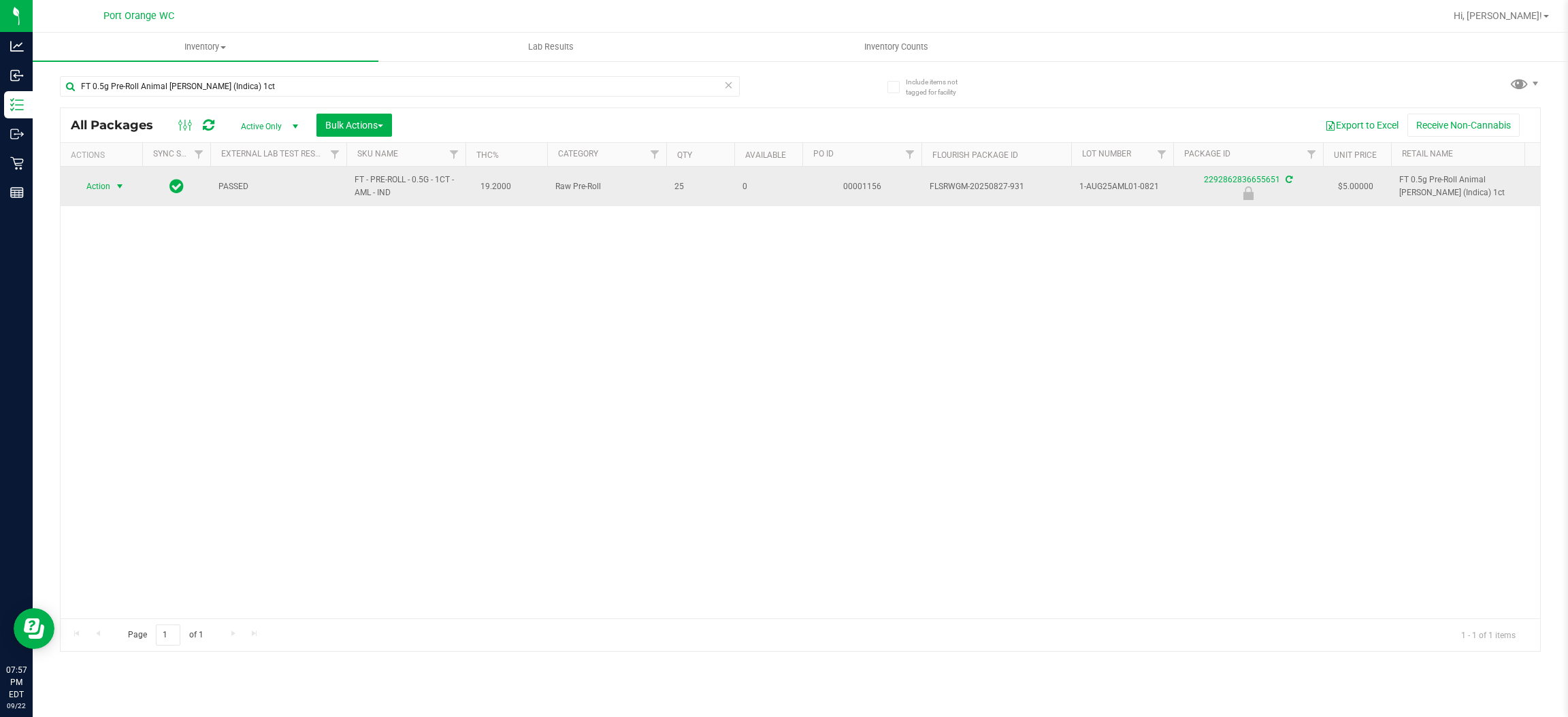
click at [117, 190] on span "select" at bounding box center [120, 187] width 11 height 11
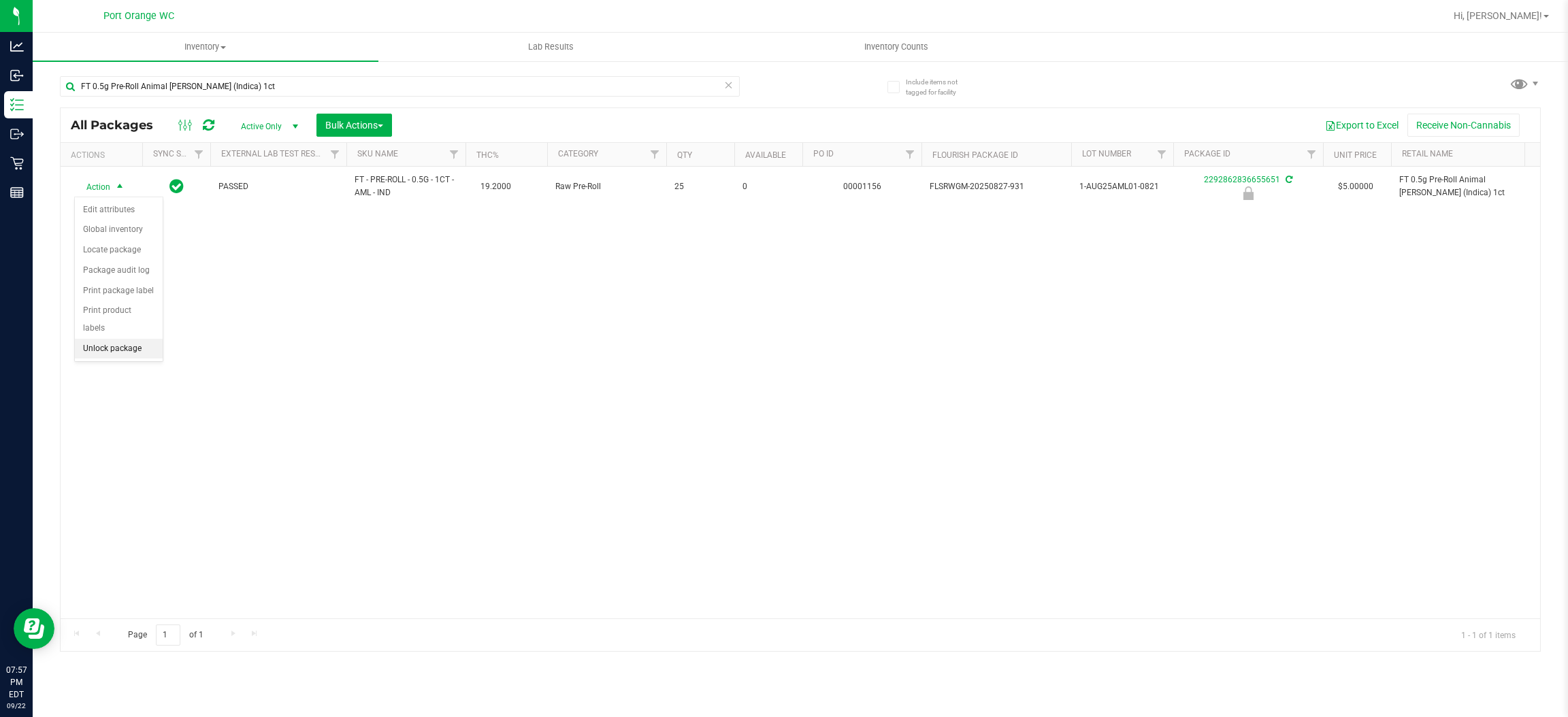
click at [109, 339] on li "Unlock package" at bounding box center [119, 349] width 88 height 20
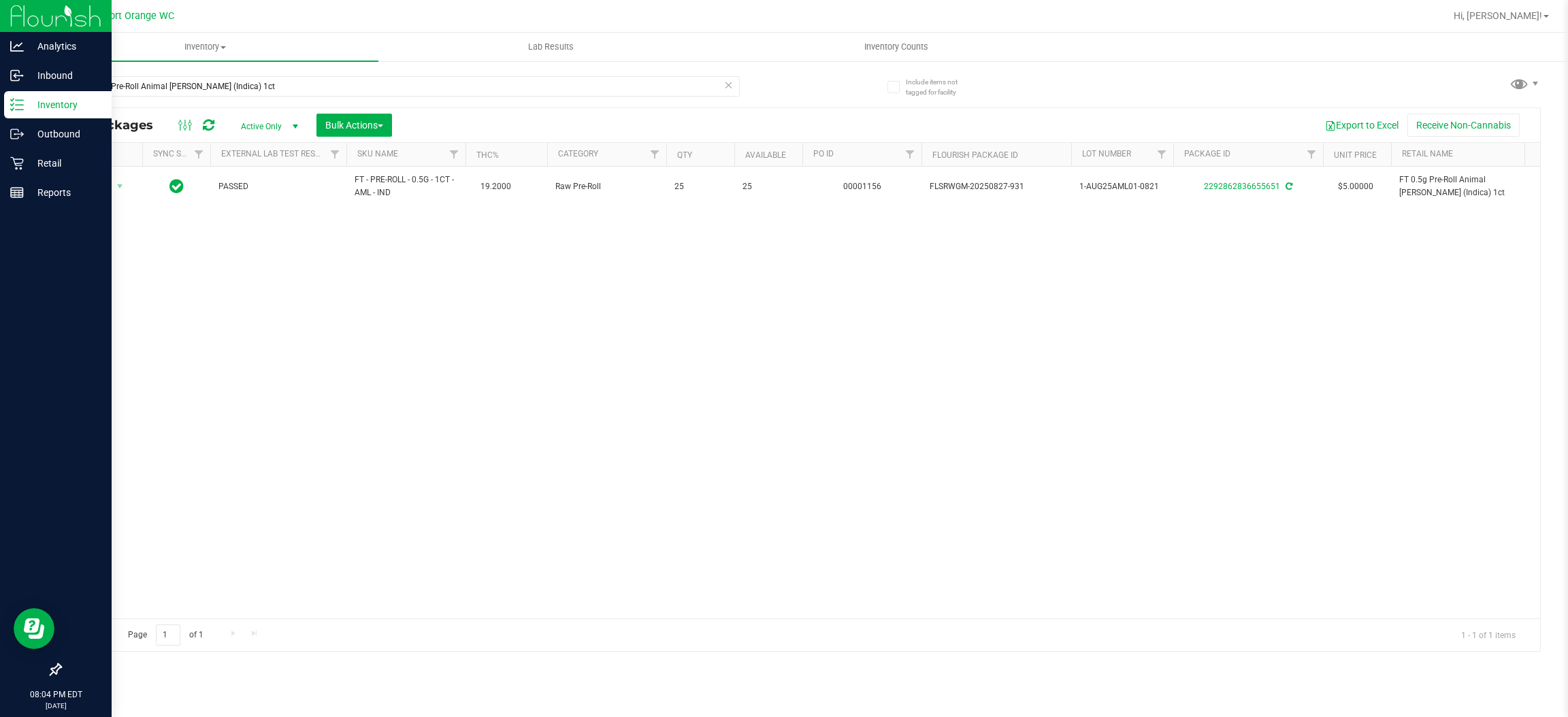
click at [24, 102] on p "Inventory" at bounding box center [64, 105] width 81 height 16
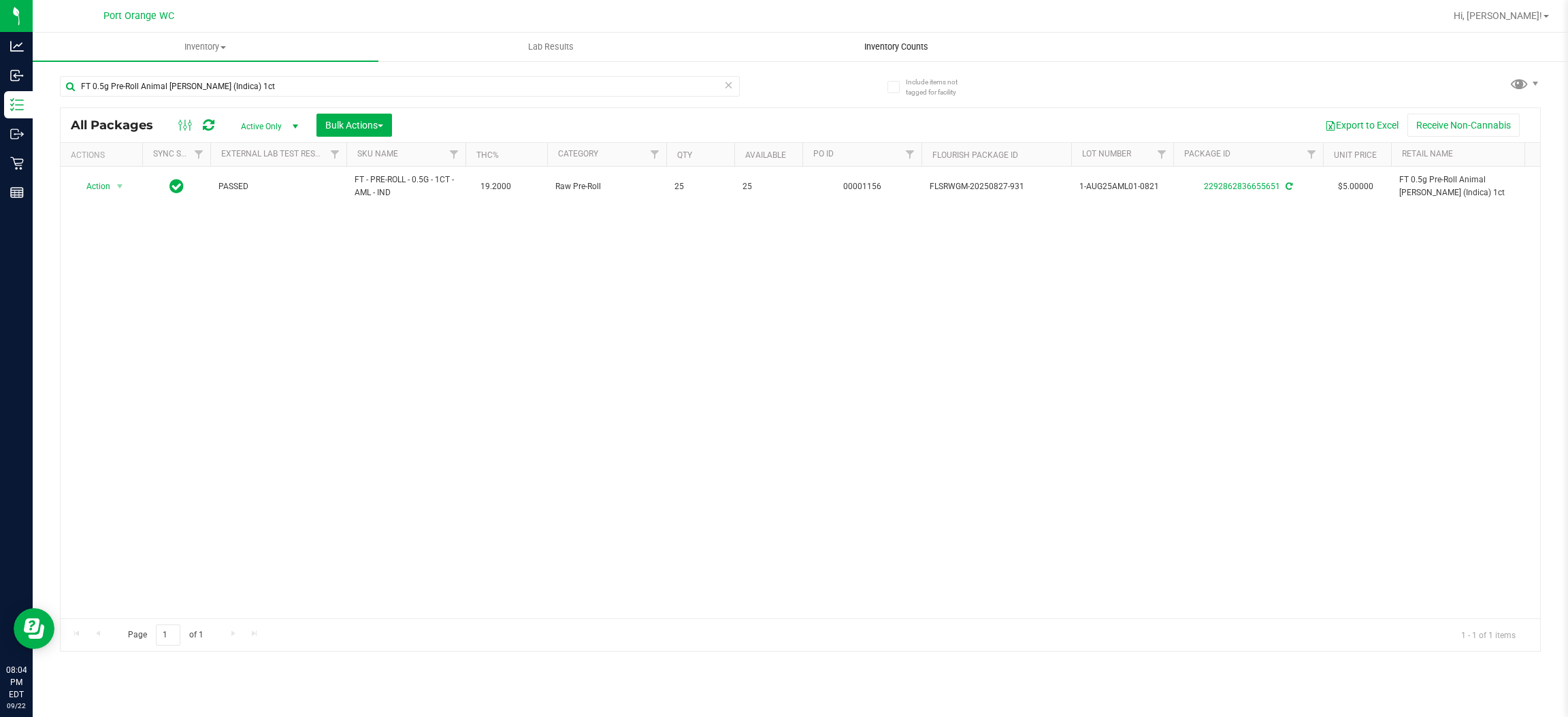
click at [882, 43] on span "Inventory Counts" at bounding box center [897, 47] width 101 height 12
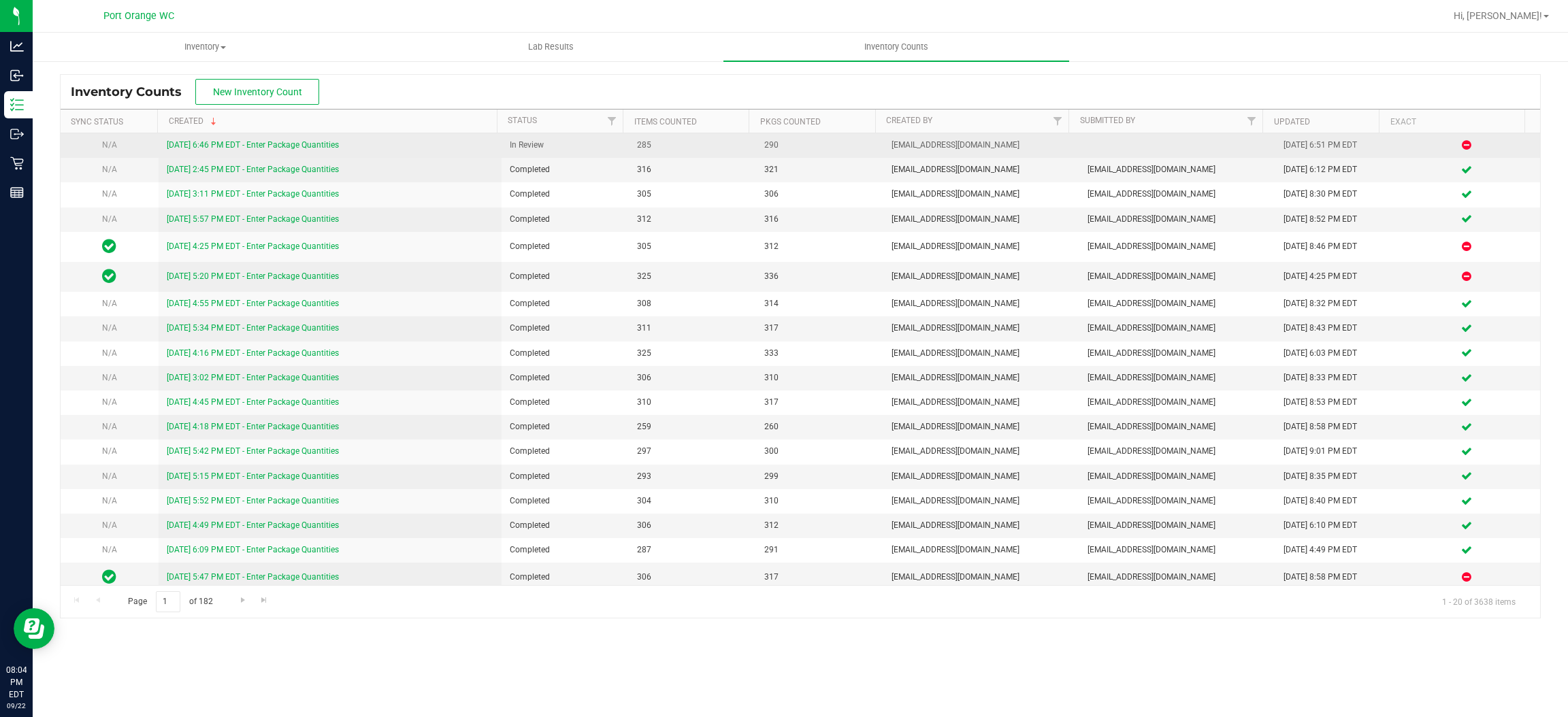
click at [300, 140] on link "[DATE] 6:46 PM EDT - Enter Package Quantities" at bounding box center [252, 144] width 172 height 9
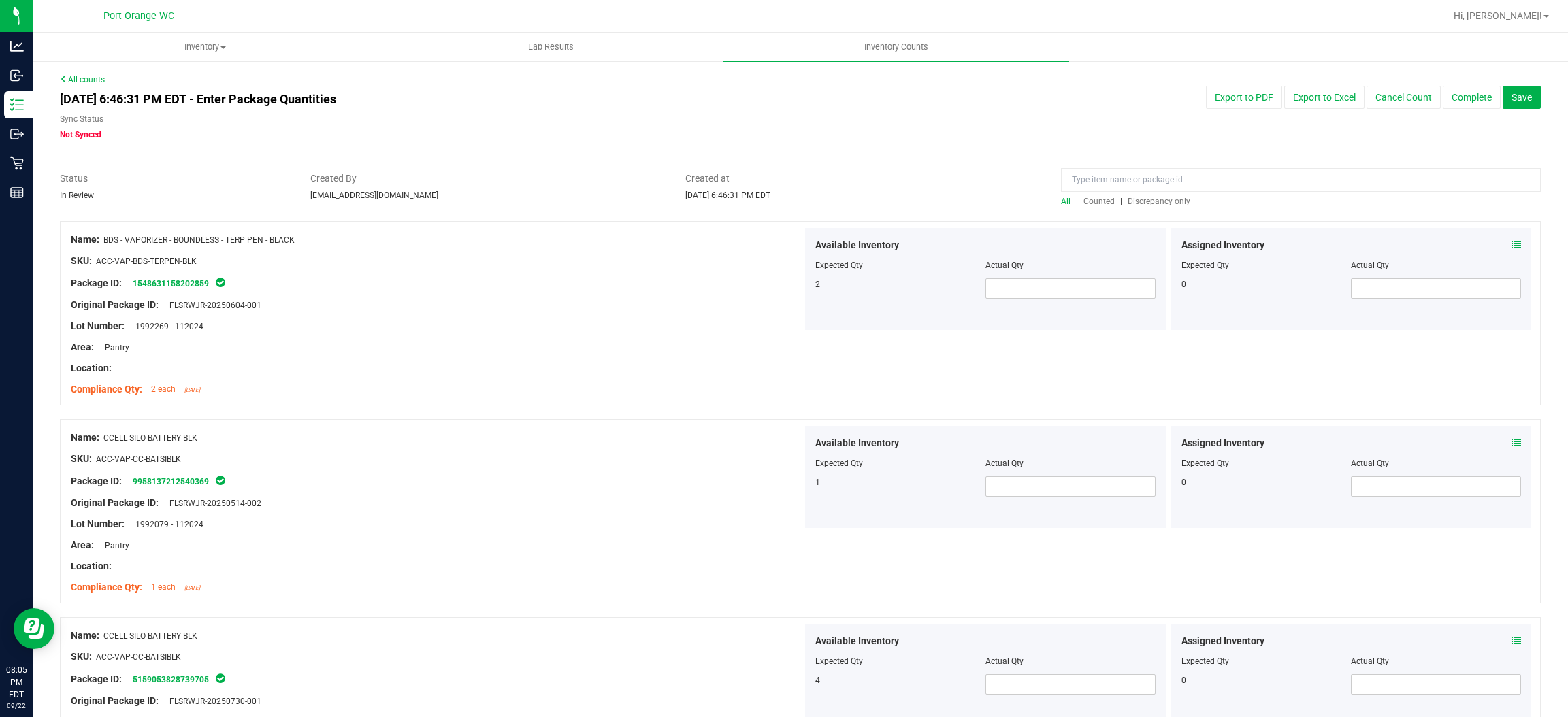
click at [1128, 206] on span "Discrepancy only" at bounding box center [1159, 201] width 62 height 9
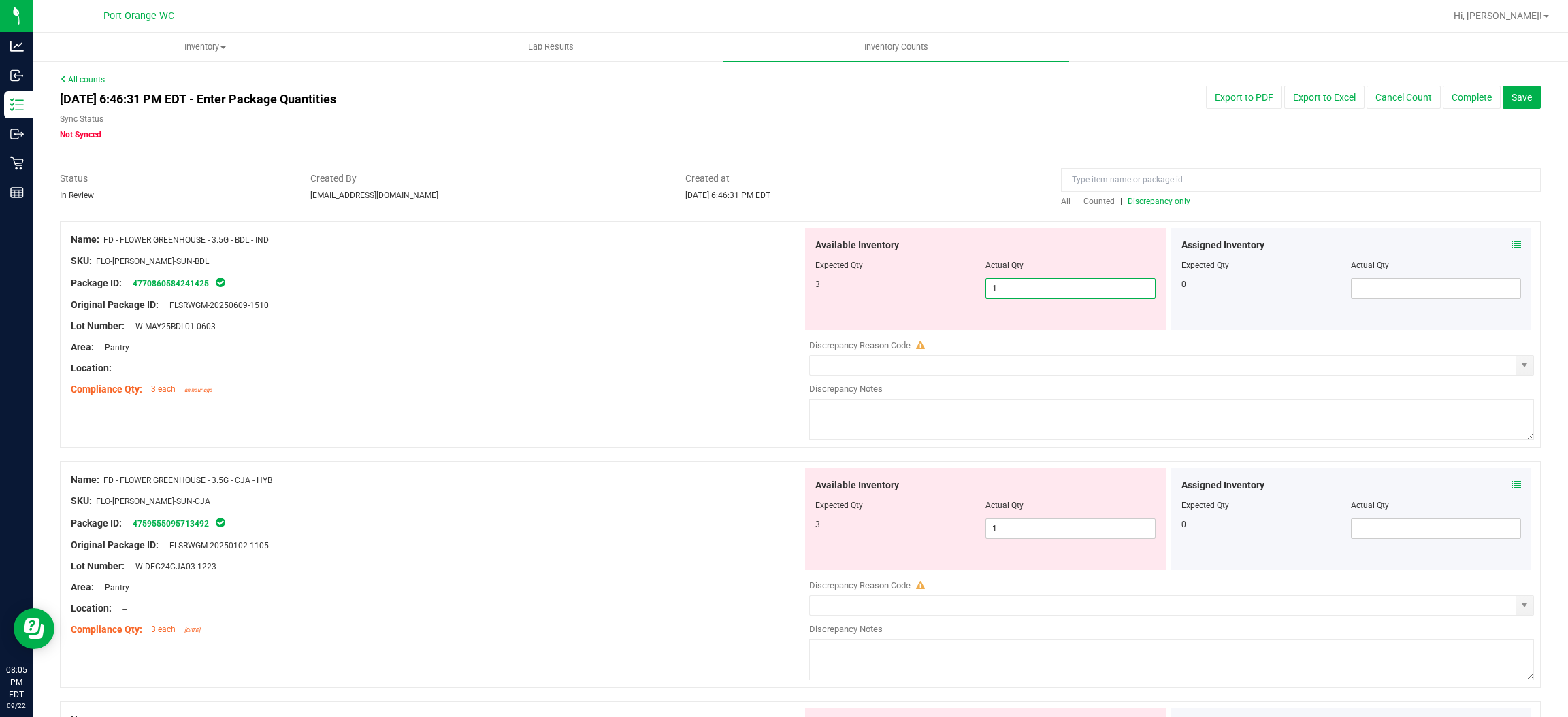
click at [1004, 288] on span "1 1" at bounding box center [1070, 288] width 170 height 20
type input "3"
click at [1060, 529] on div "Available Inventory Expected Qty Actual Qty 3 1 1" at bounding box center [1168, 576] width 732 height 216
type input "3"
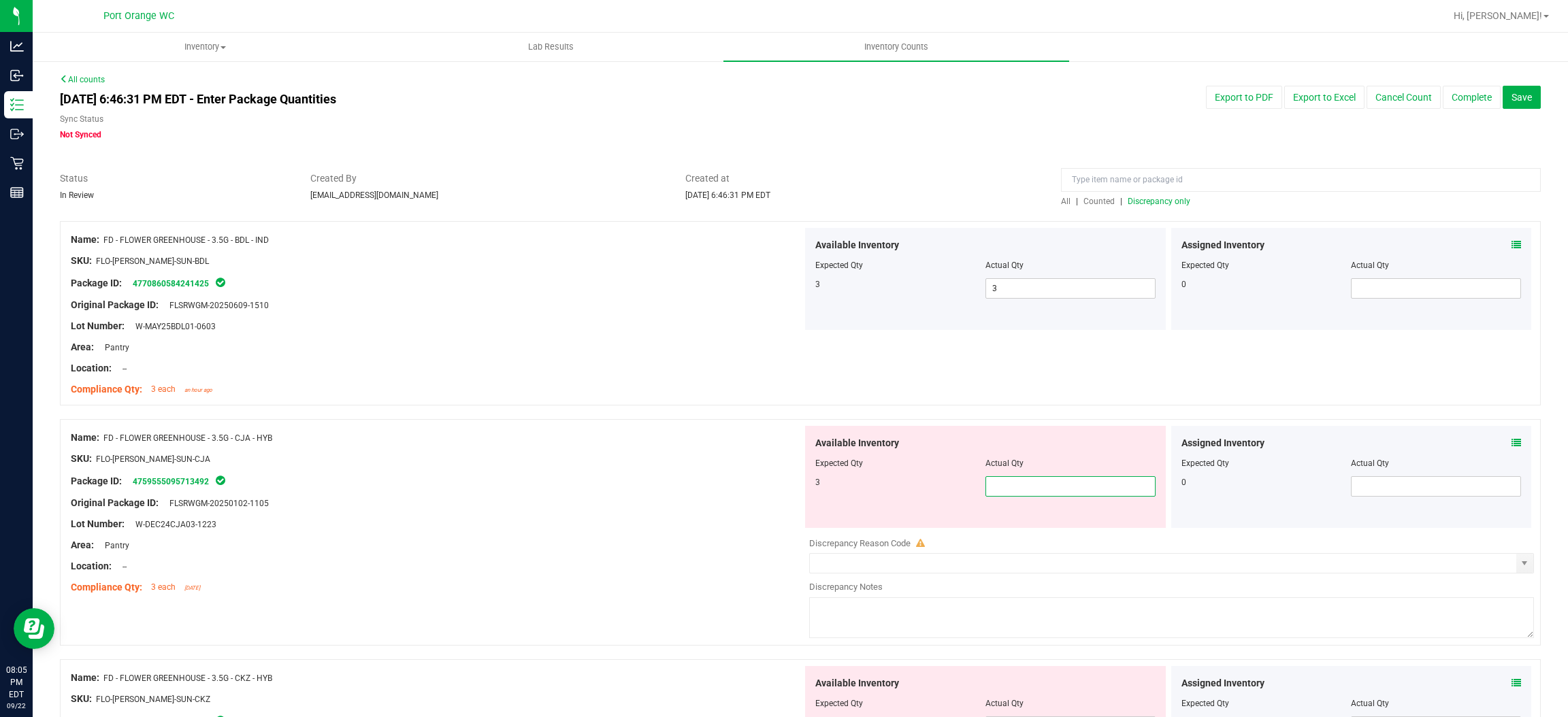
type input "3"
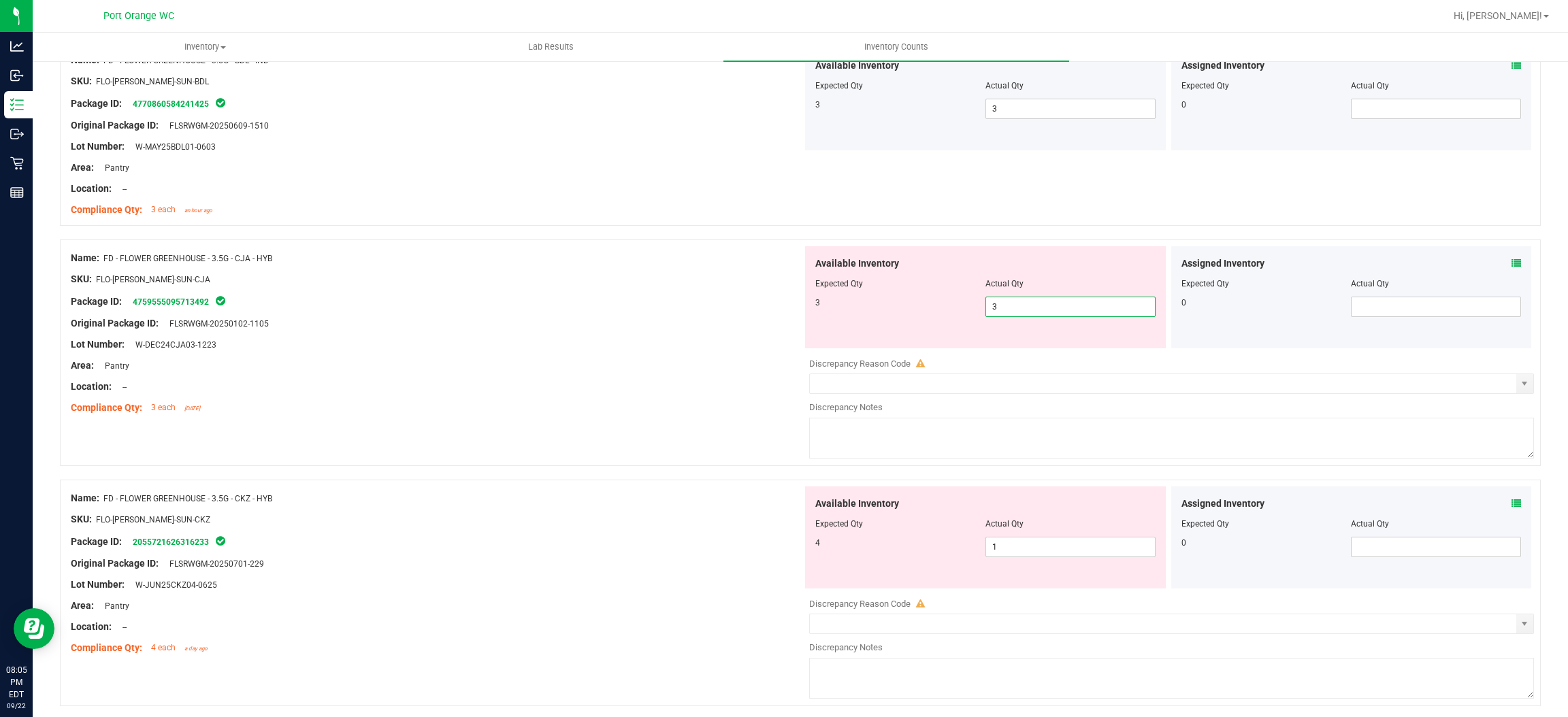
scroll to position [417, 0]
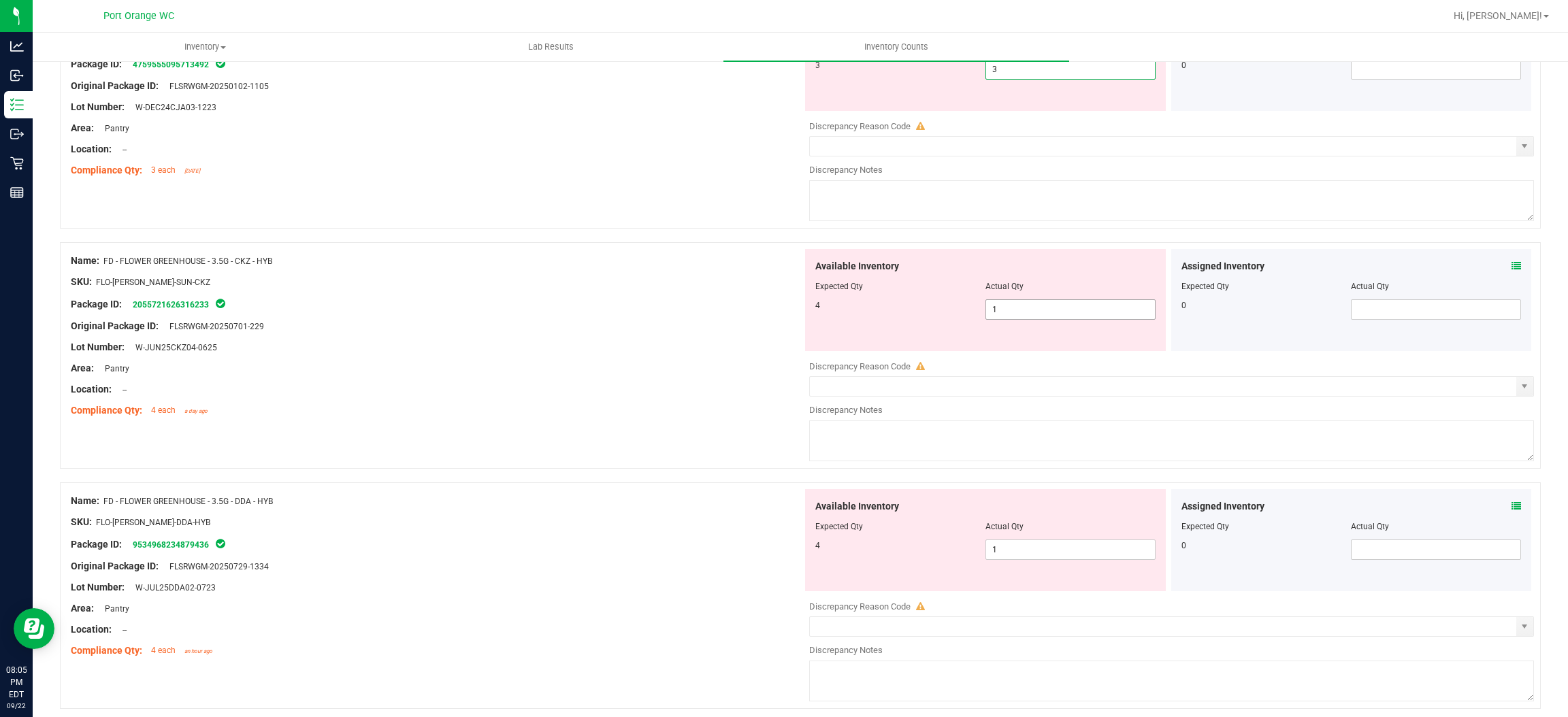
click at [1042, 310] on div "Available Inventory Expected Qty Actual Qty 4 1 1" at bounding box center [1168, 357] width 732 height 216
type input "3"
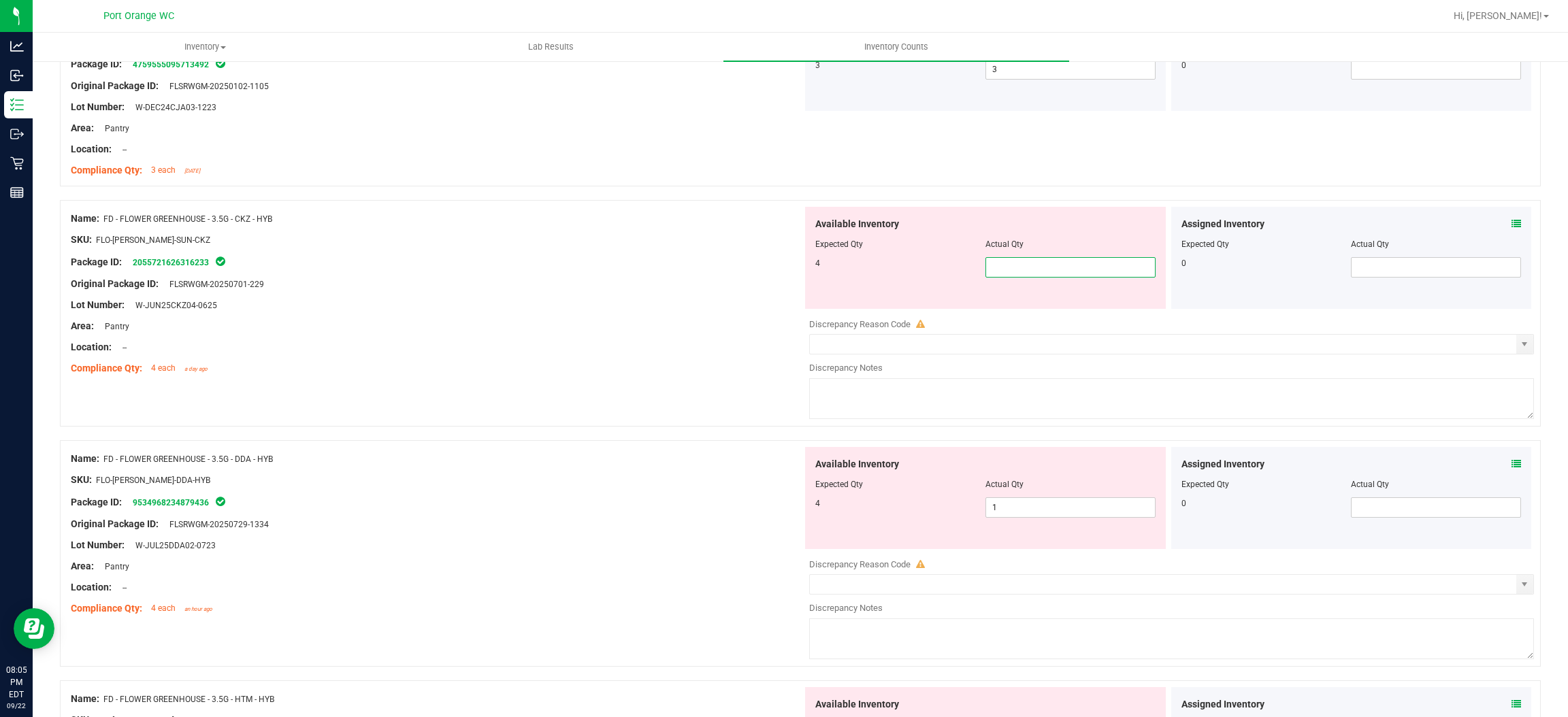
type input "4"
click at [1063, 508] on div "Available Inventory Expected Qty Actual Qty 4 1 1" at bounding box center [1168, 555] width 732 height 216
type input "4"
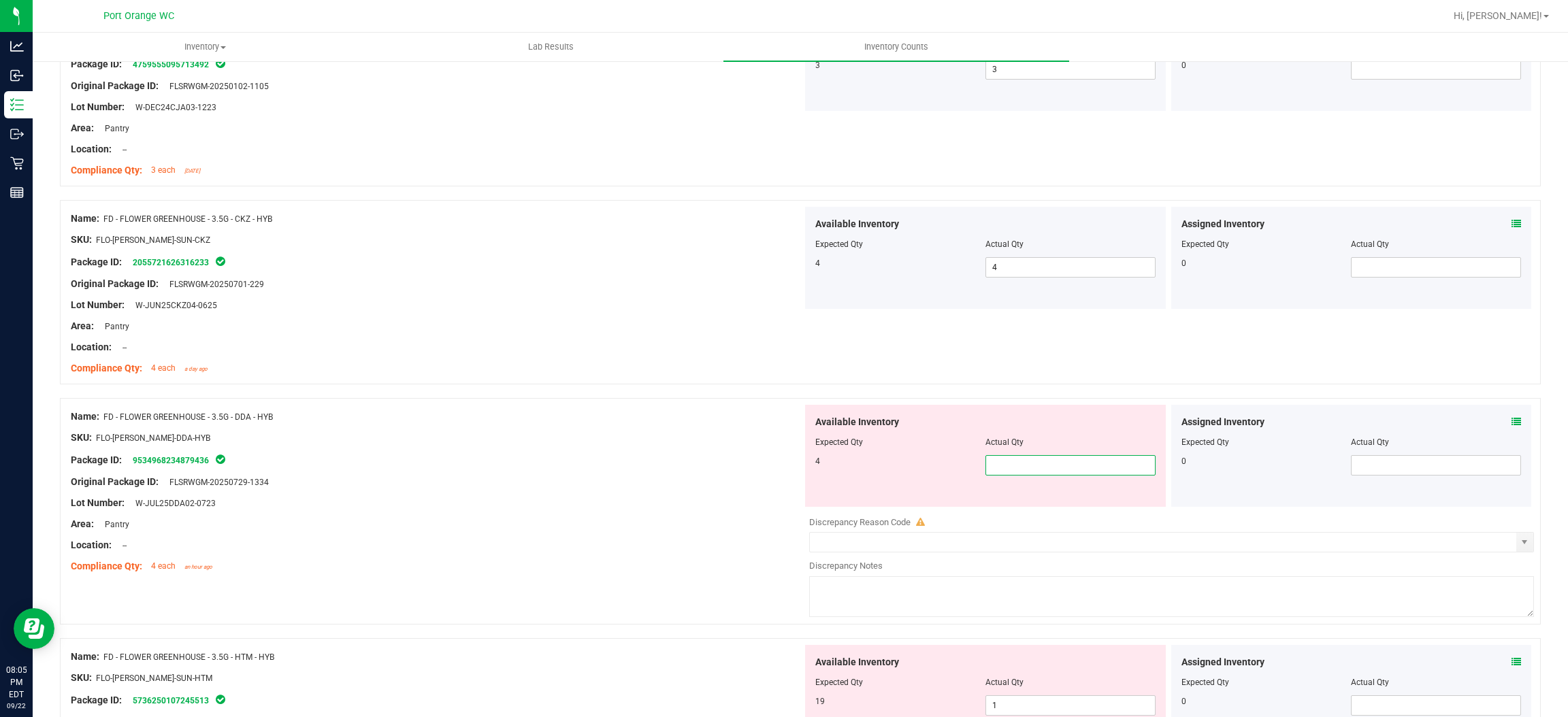
type input "4"
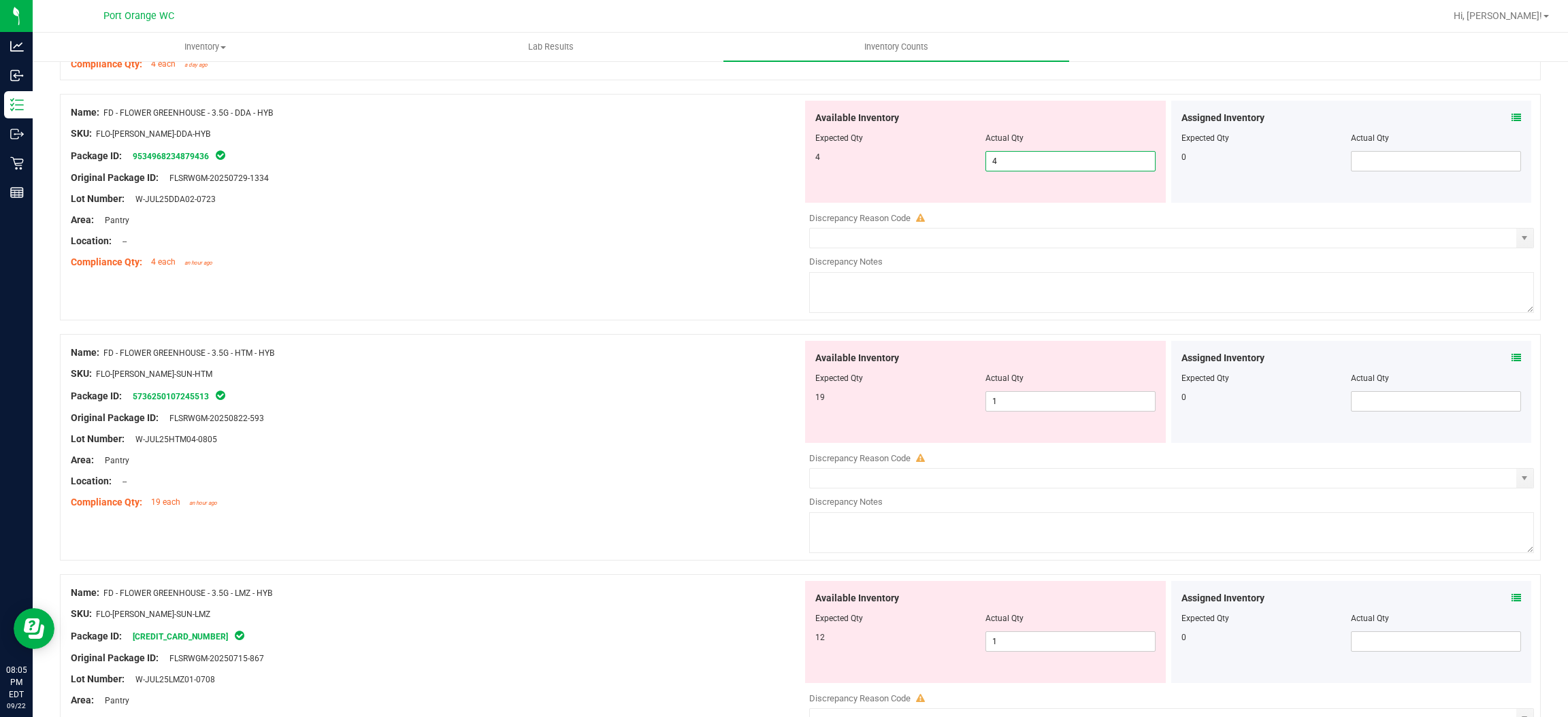
scroll to position [722, 0]
click at [1068, 401] on div "Available Inventory Expected Qty Actual Qty 19 1 1" at bounding box center [1168, 449] width 732 height 216
type input "4"
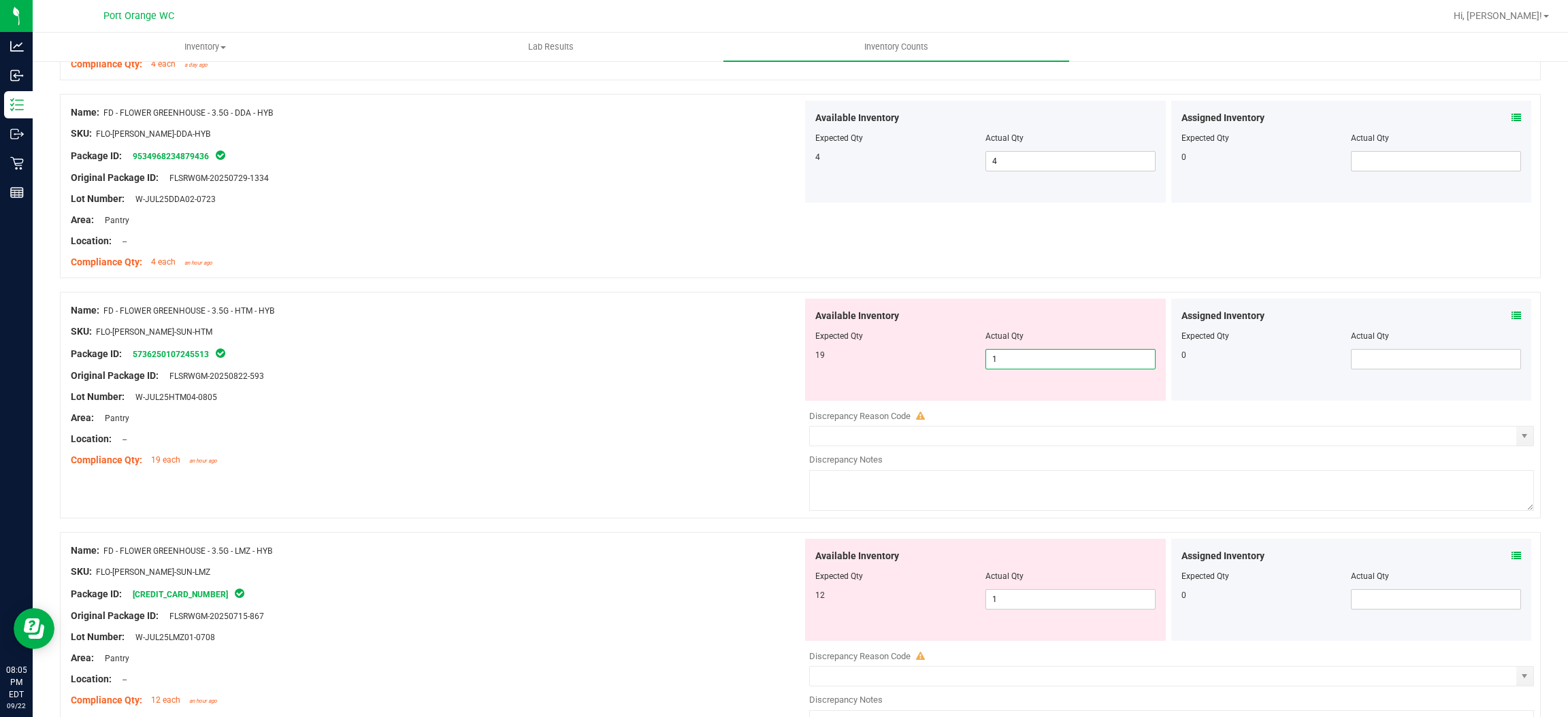
type input "19"
click at [1063, 597] on div "Available Inventory Expected Qty Actual Qty 12 1 1" at bounding box center [985, 590] width 360 height 102
type input "19"
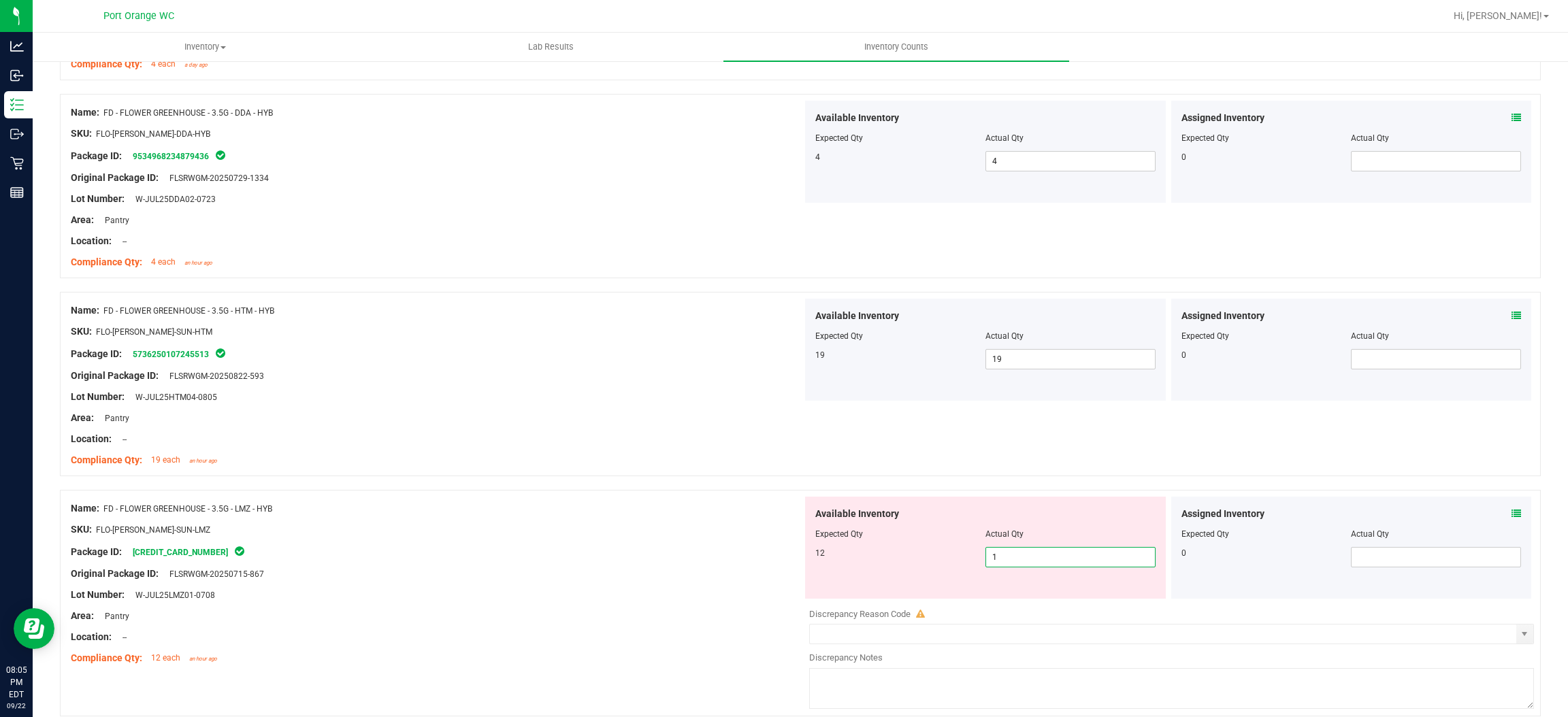
type input "12"
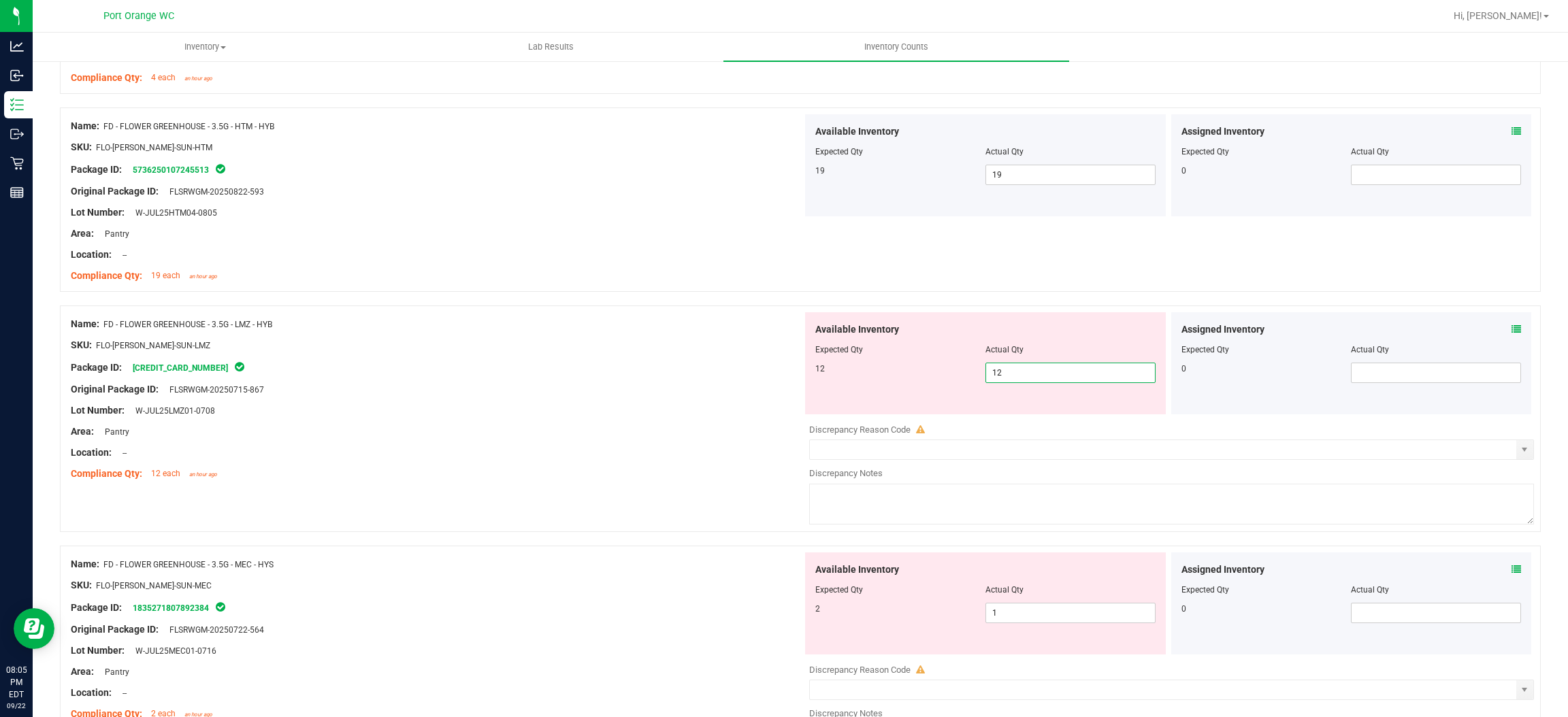
scroll to position [1095, 0]
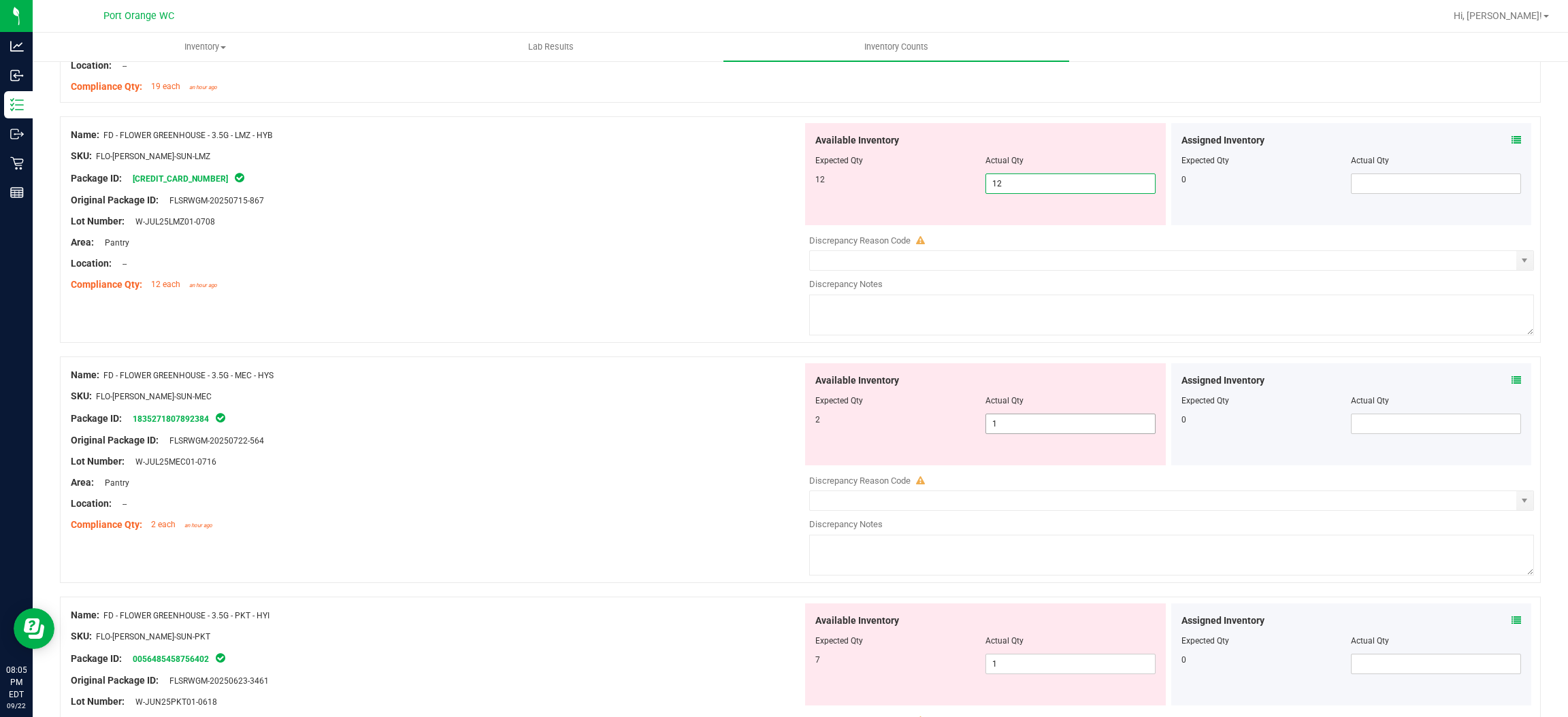
click at [1059, 425] on div "Available Inventory Expected Qty Actual Qty 2 1 1" at bounding box center [1168, 471] width 732 height 216
type input "12"
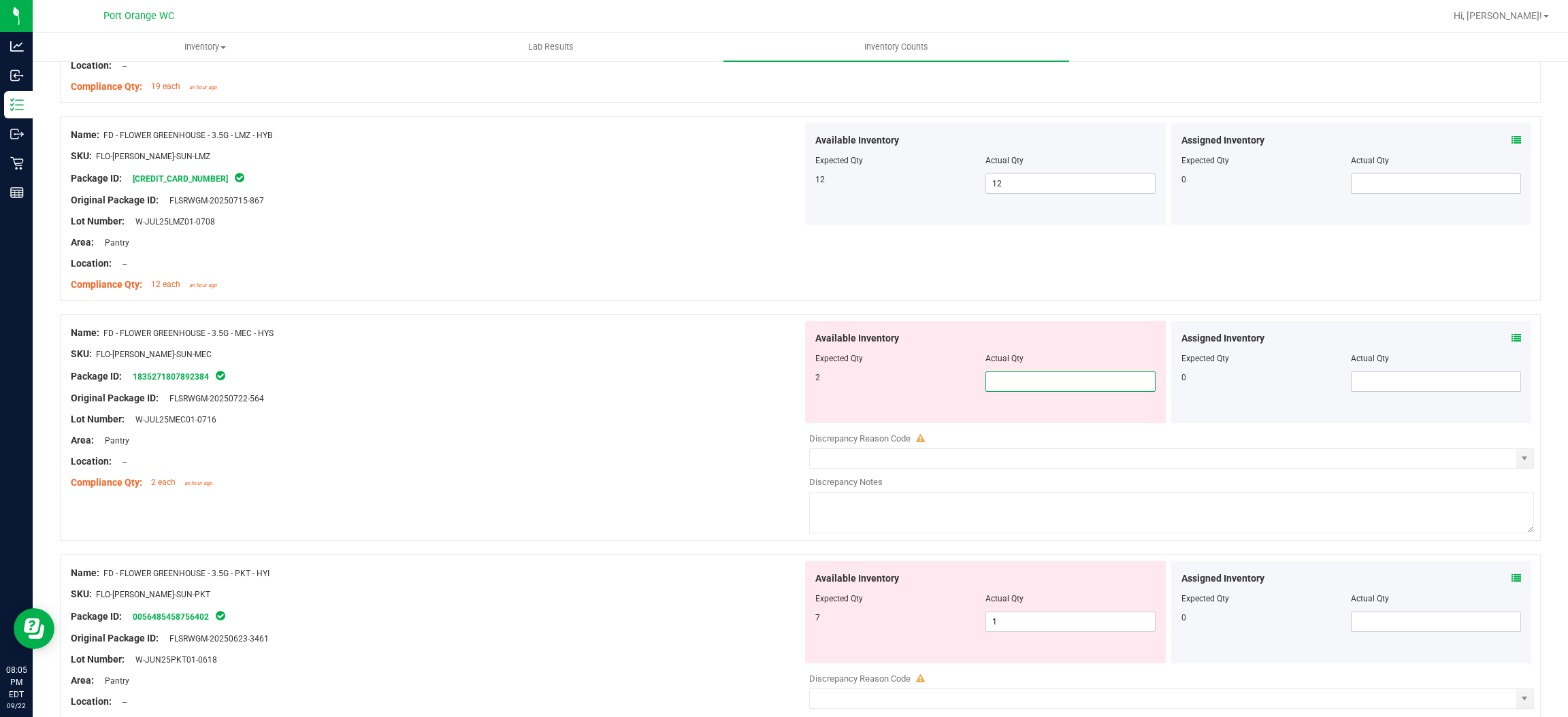
type input "2"
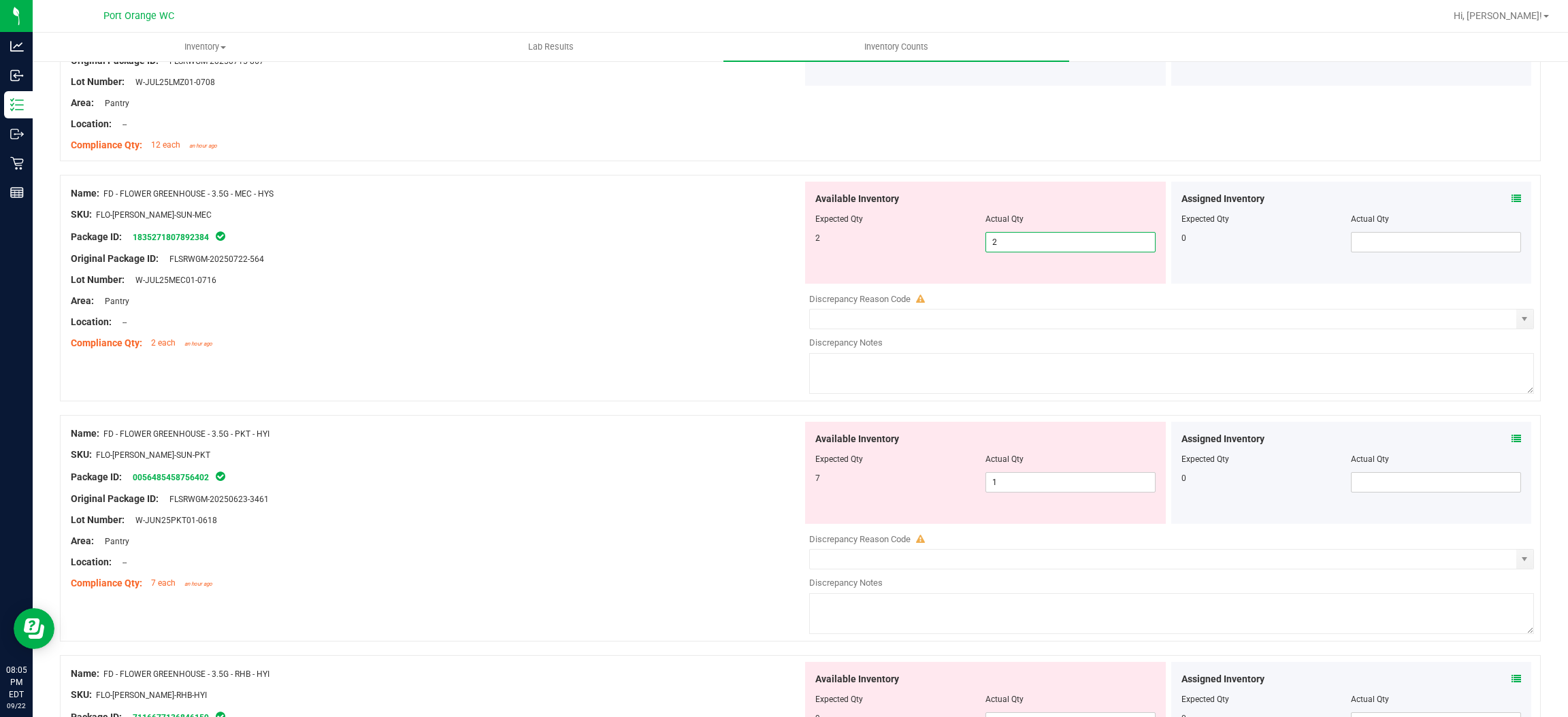
scroll to position [1354, 0]
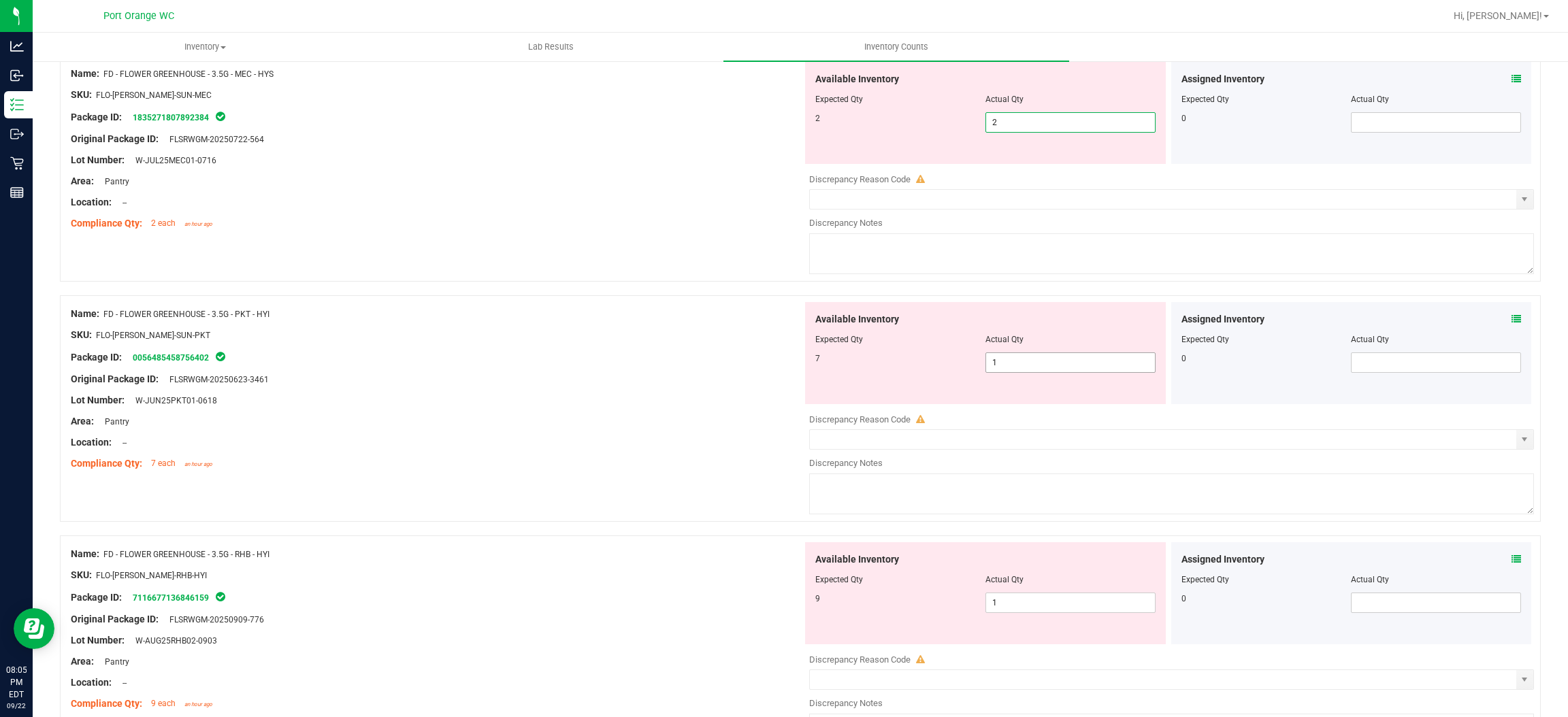
click at [1027, 366] on div "Available Inventory Expected Qty Actual Qty 7 1 1" at bounding box center [1168, 410] width 732 height 216
type input "2"
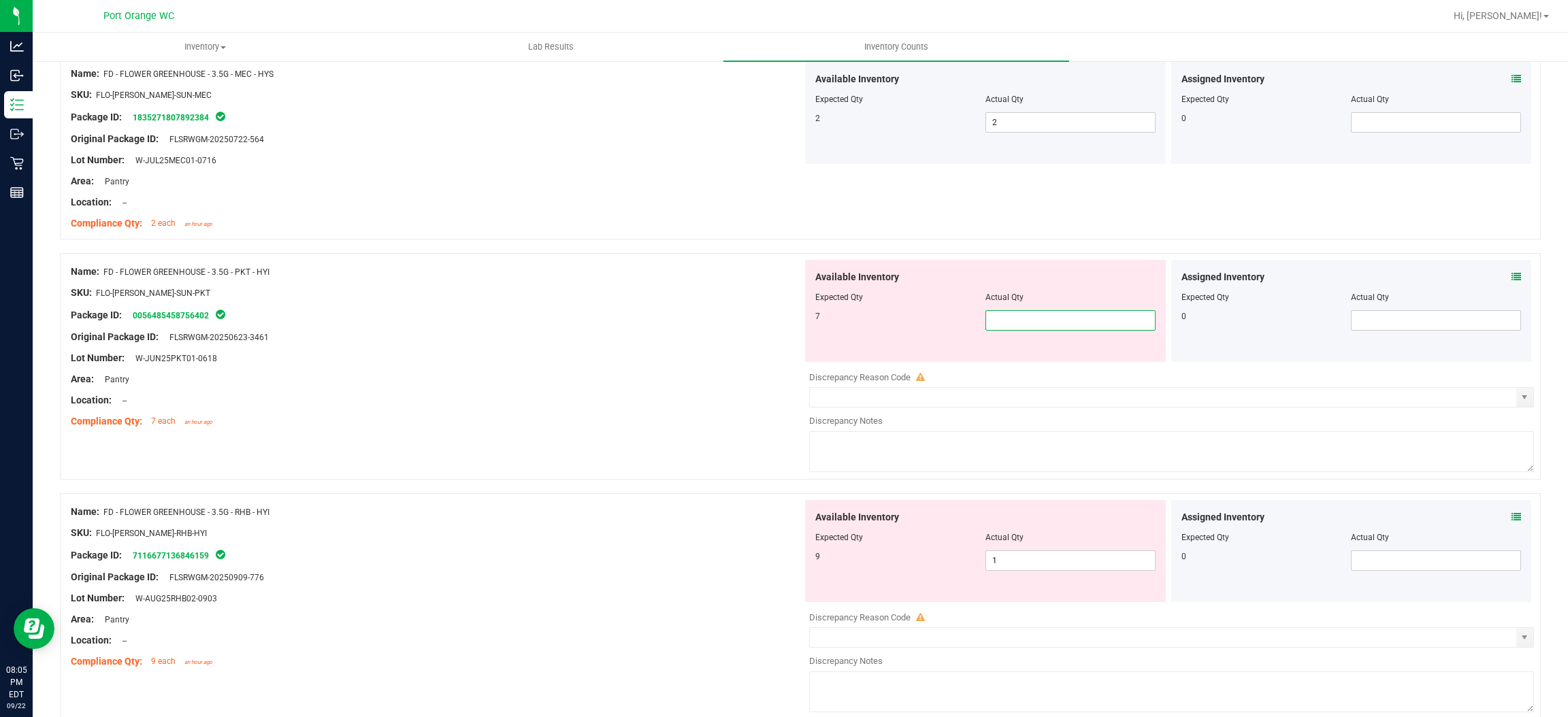
type input "7"
click at [1060, 562] on div "Available Inventory Expected Qty Actual Qty 9 1 1" at bounding box center [1168, 608] width 732 height 216
type input "7"
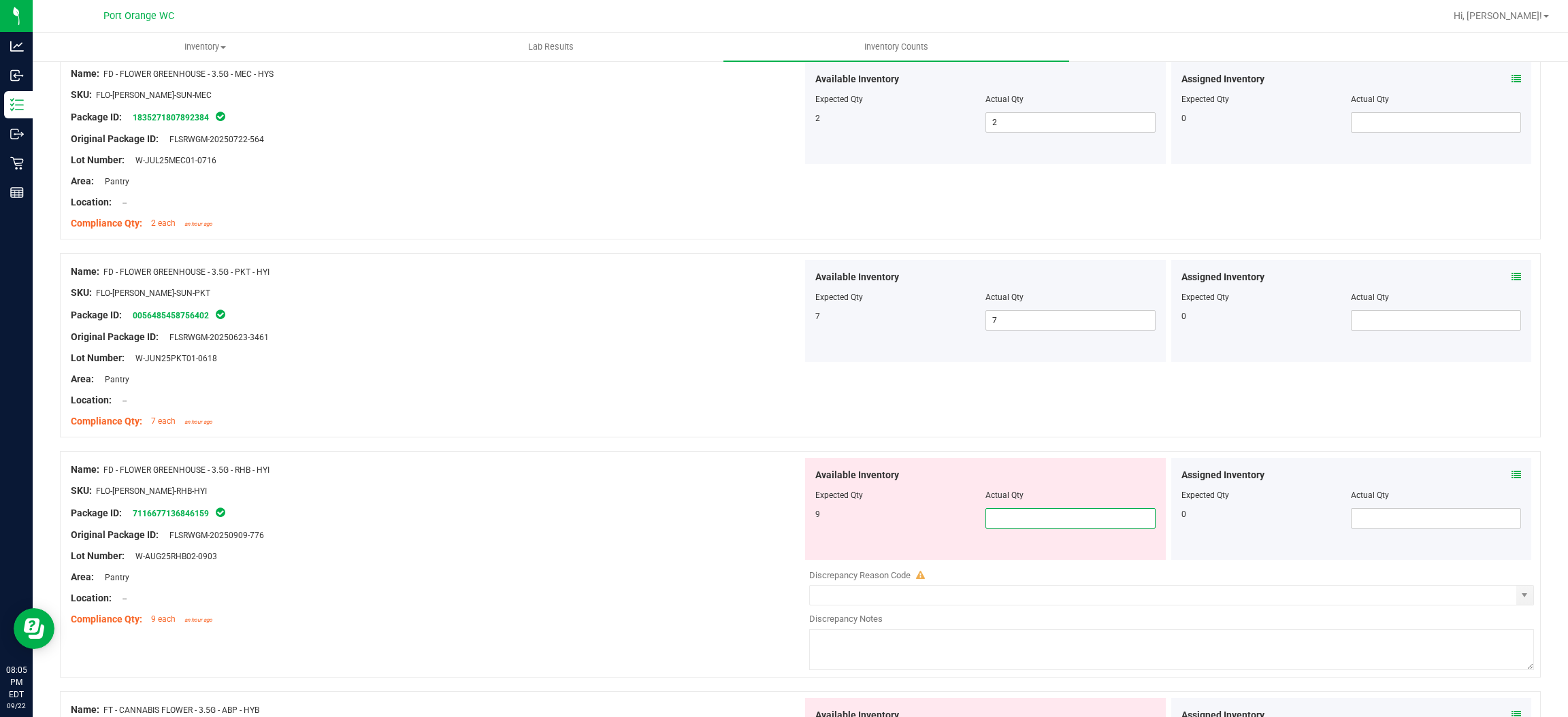
type input "9"
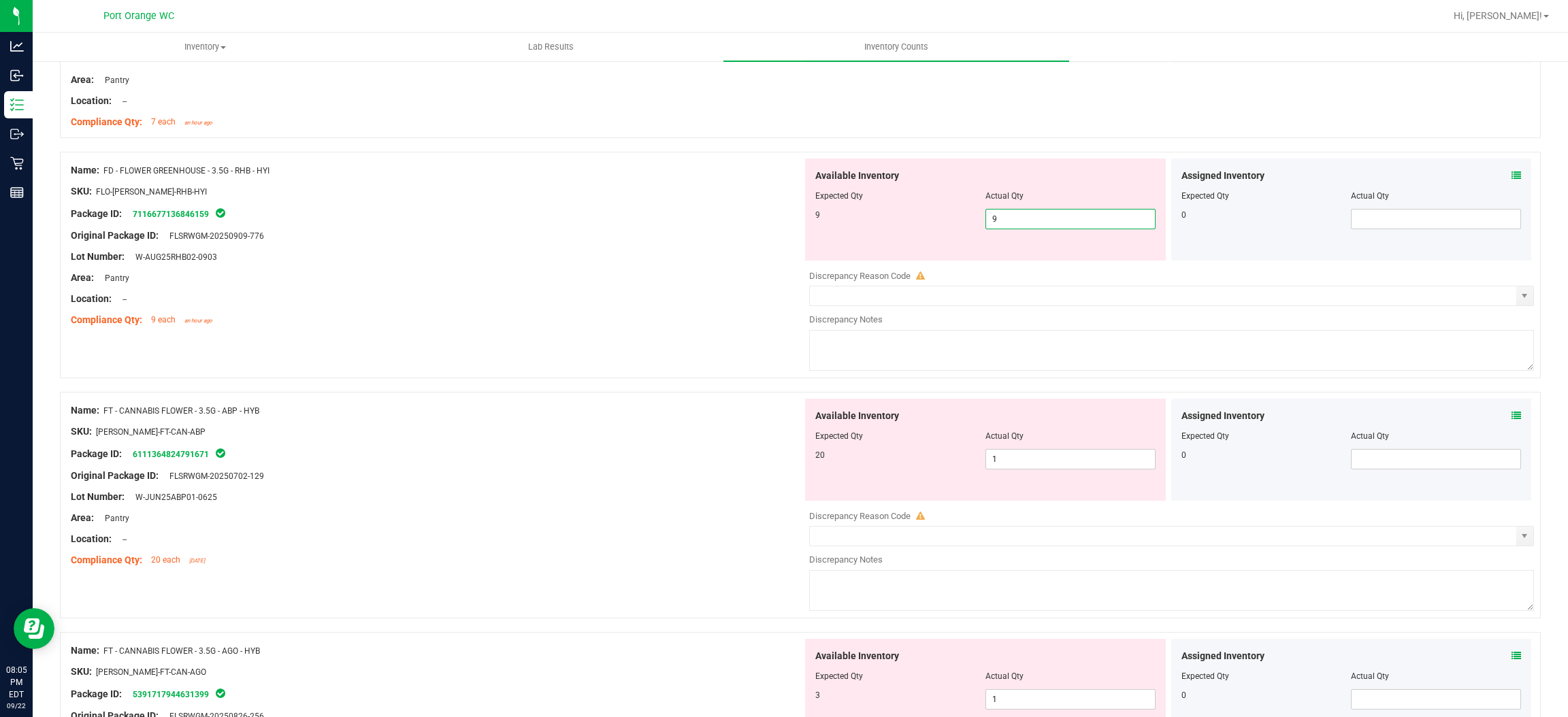
scroll to position [1653, 0]
click at [1039, 466] on div "Available Inventory Expected Qty Actual Qty 20 1 1" at bounding box center [1168, 507] width 732 height 216
type input "9"
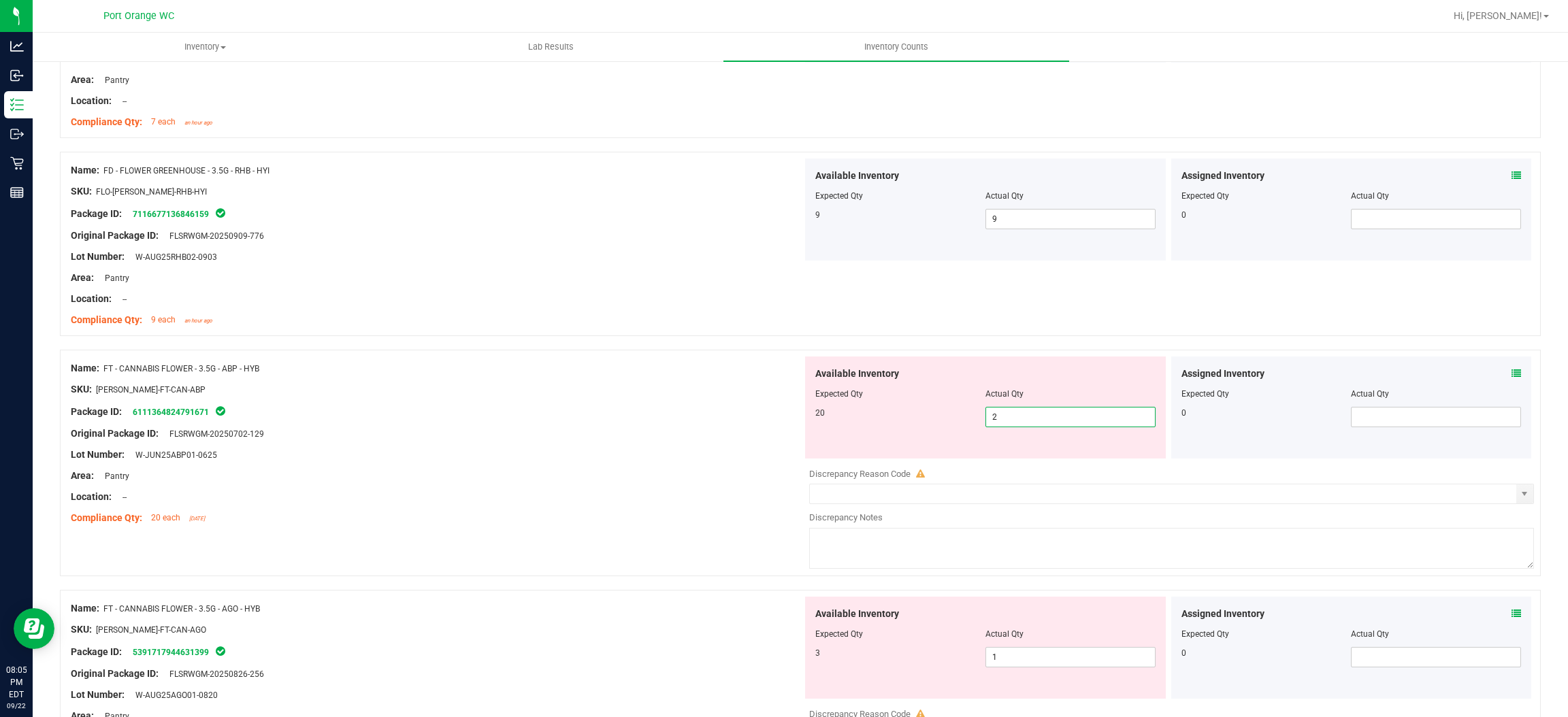
type input "20"
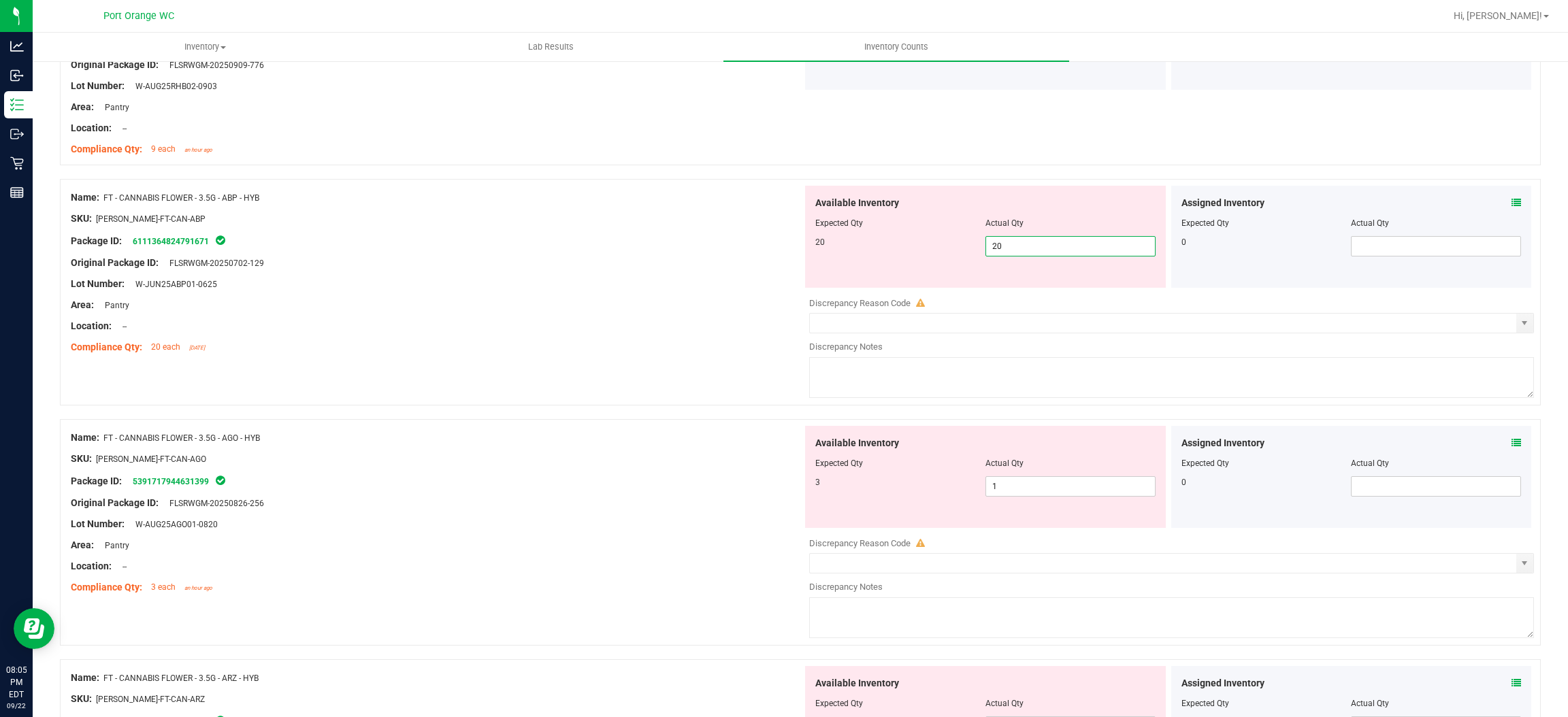
scroll to position [1998, 0]
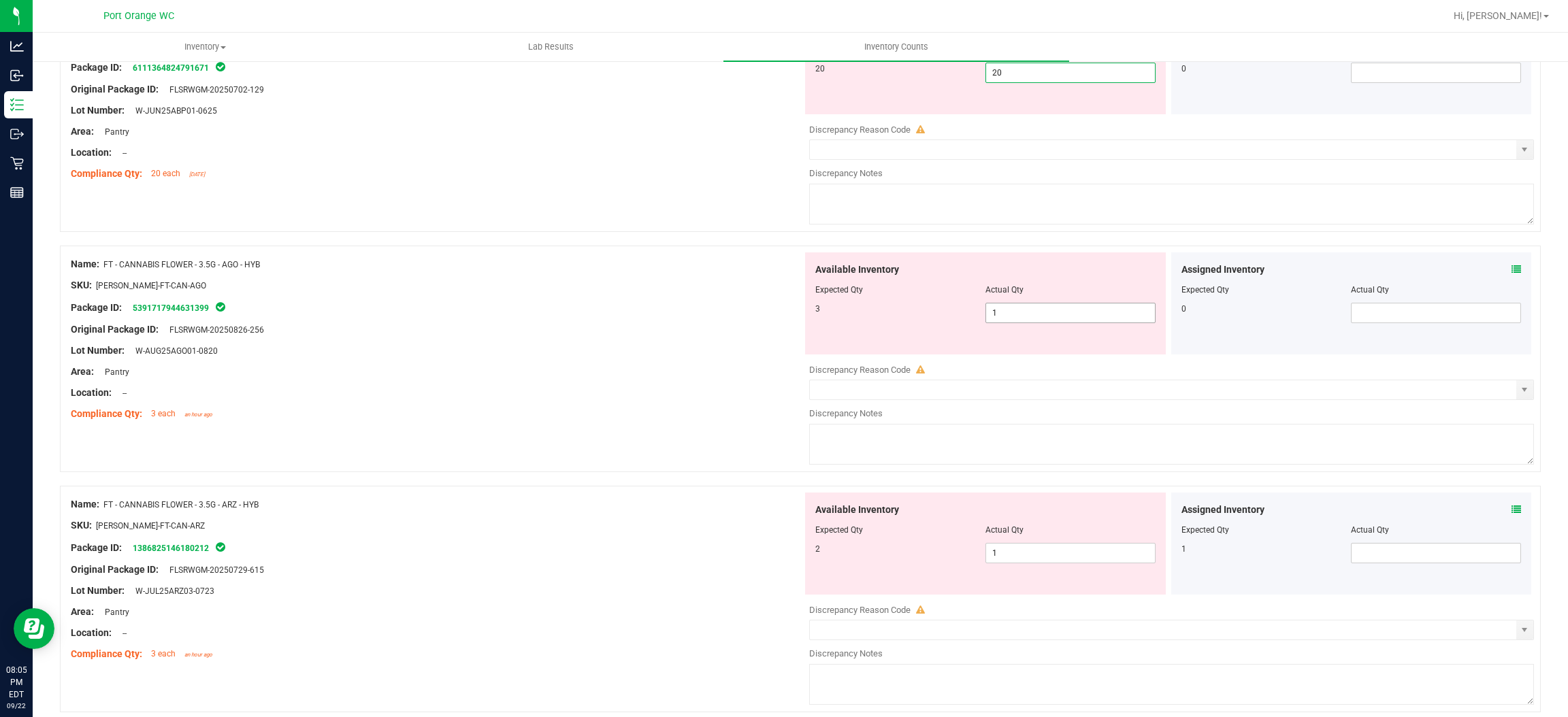
click at [1028, 316] on div "Available Inventory Expected Qty Actual Qty 3 1 1" at bounding box center [1168, 360] width 732 height 216
type input "20"
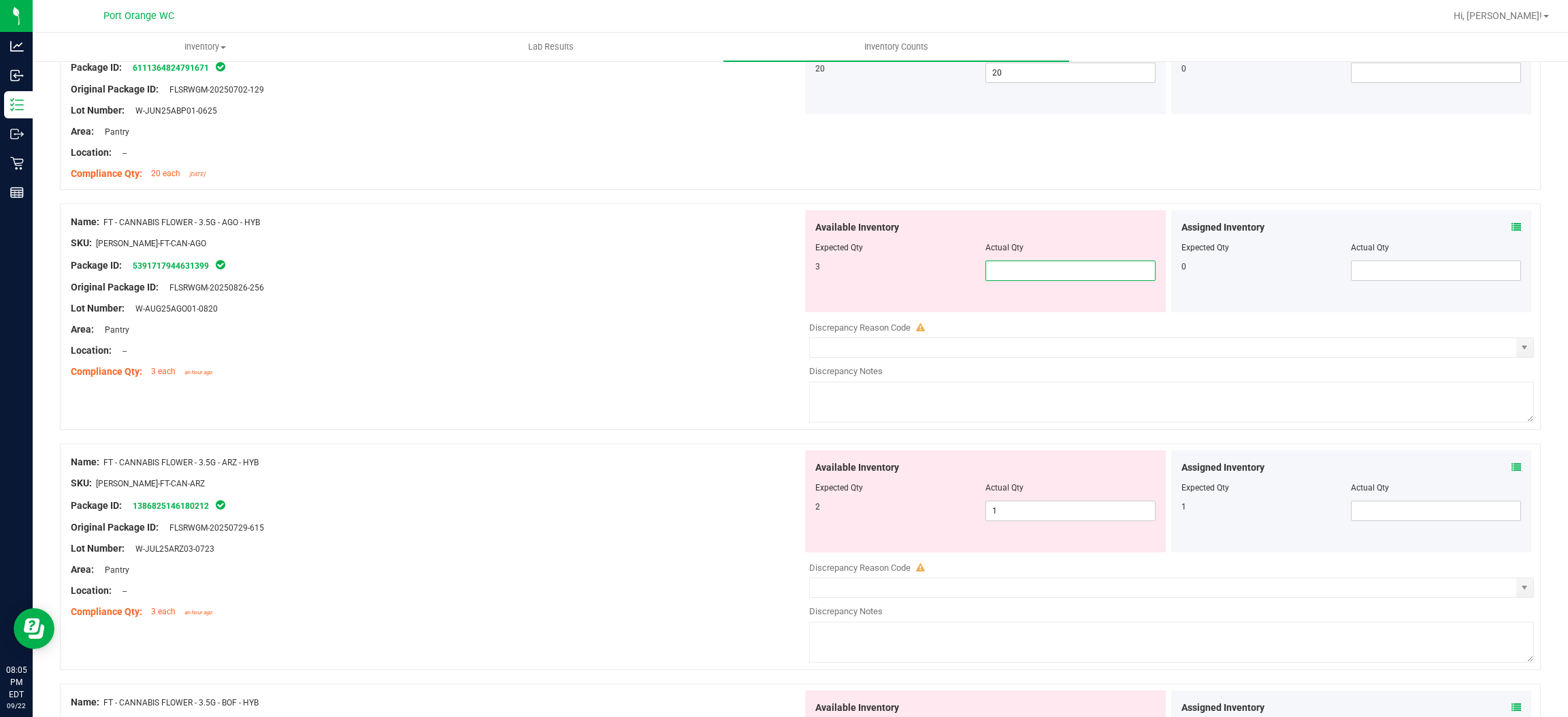
type input "3"
click at [1055, 512] on div "Available Inventory Expected Qty Actual Qty 2 1 1" at bounding box center [1168, 559] width 732 height 216
type input "3"
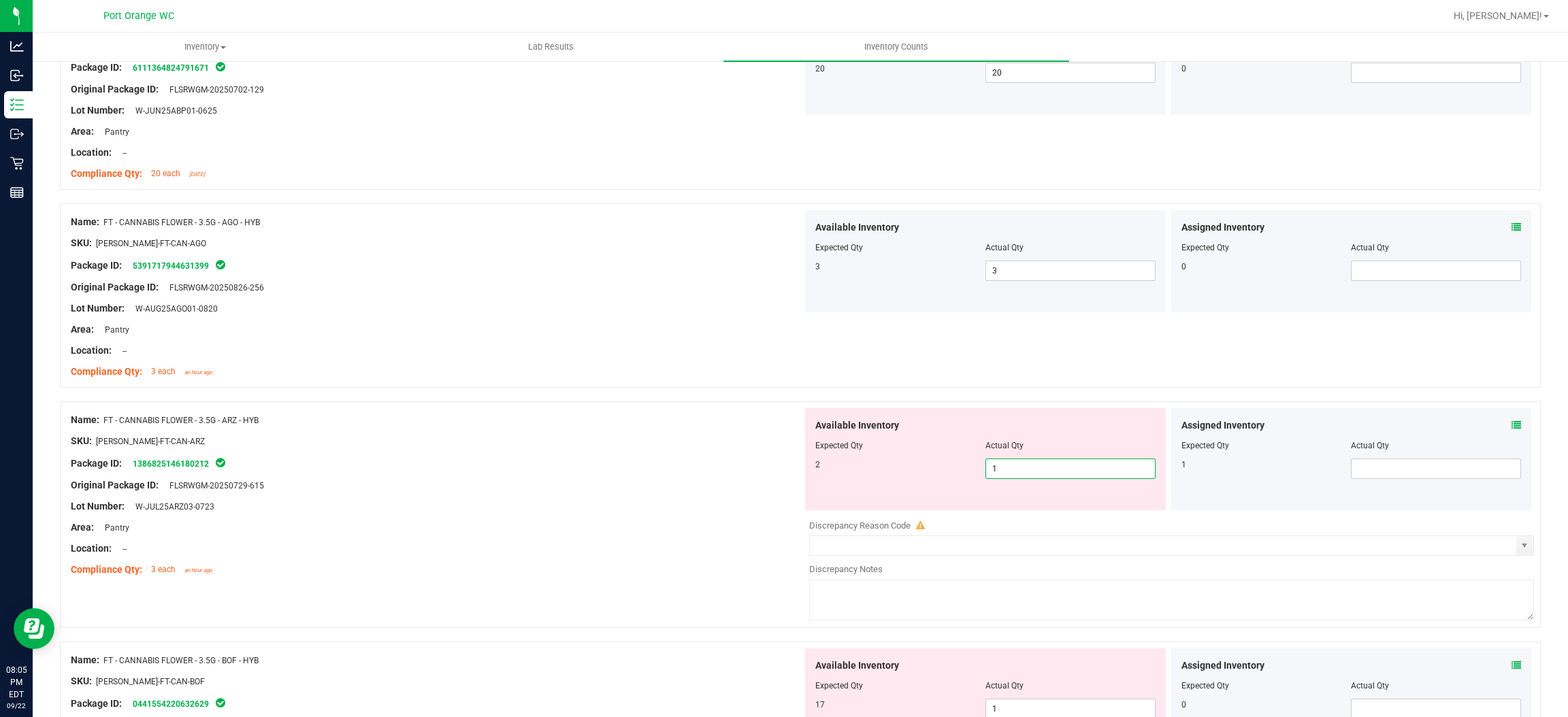
click at [1512, 433] on span at bounding box center [1517, 426] width 9 height 15
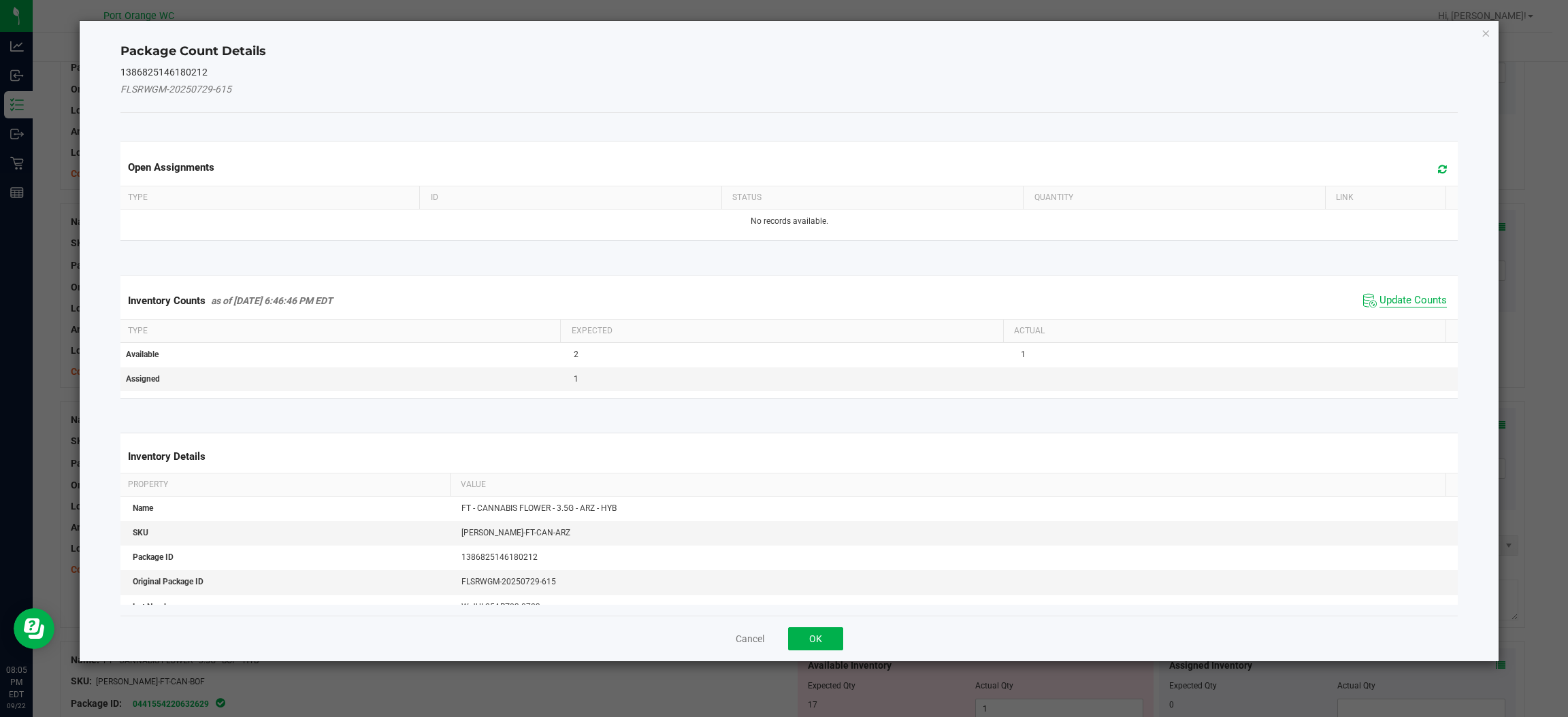
click at [1386, 299] on span "Update Counts" at bounding box center [1413, 300] width 68 height 14
click at [1381, 306] on span "Update Counts" at bounding box center [1413, 299] width 68 height 12
click at [1392, 318] on th "Actual" at bounding box center [1225, 329] width 443 height 23
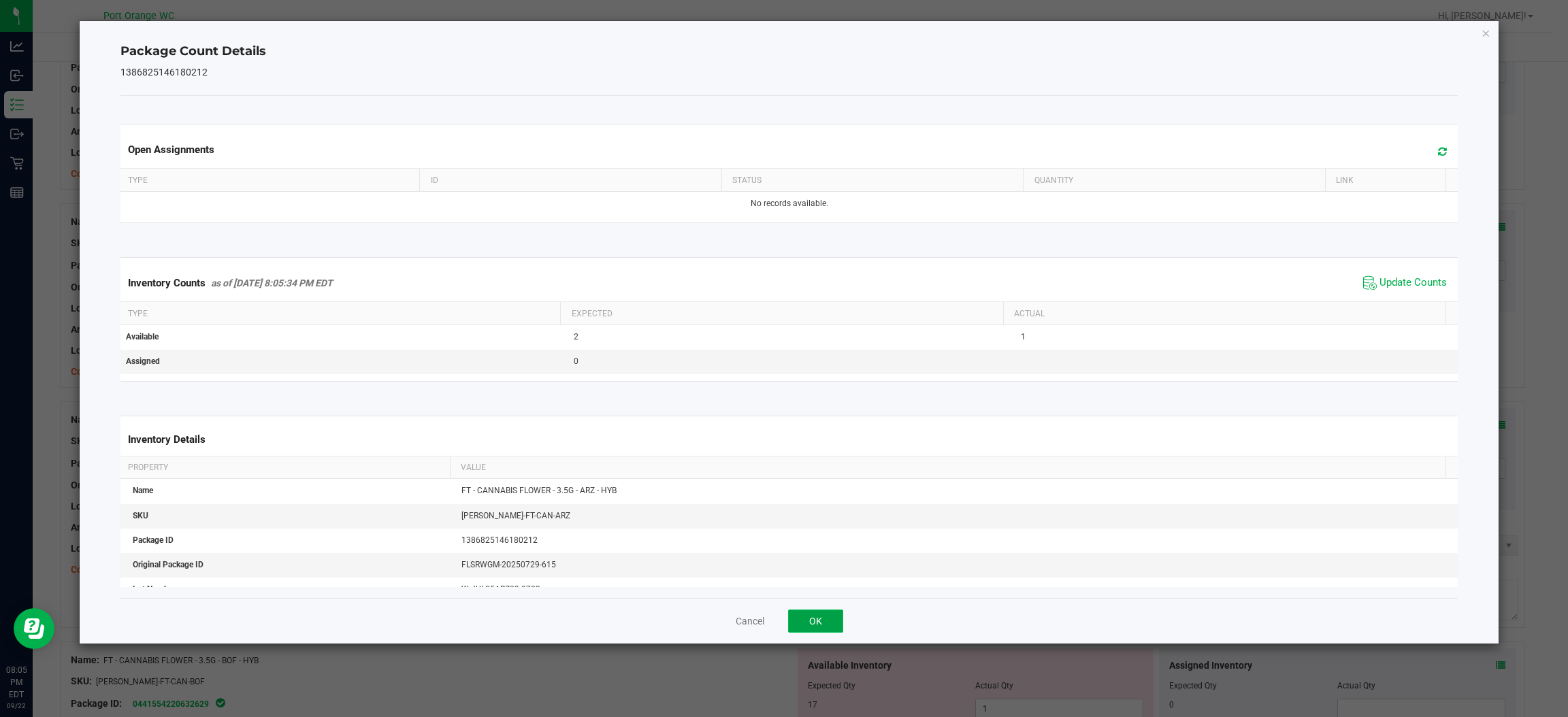
click at [815, 621] on button "OK" at bounding box center [816, 621] width 55 height 23
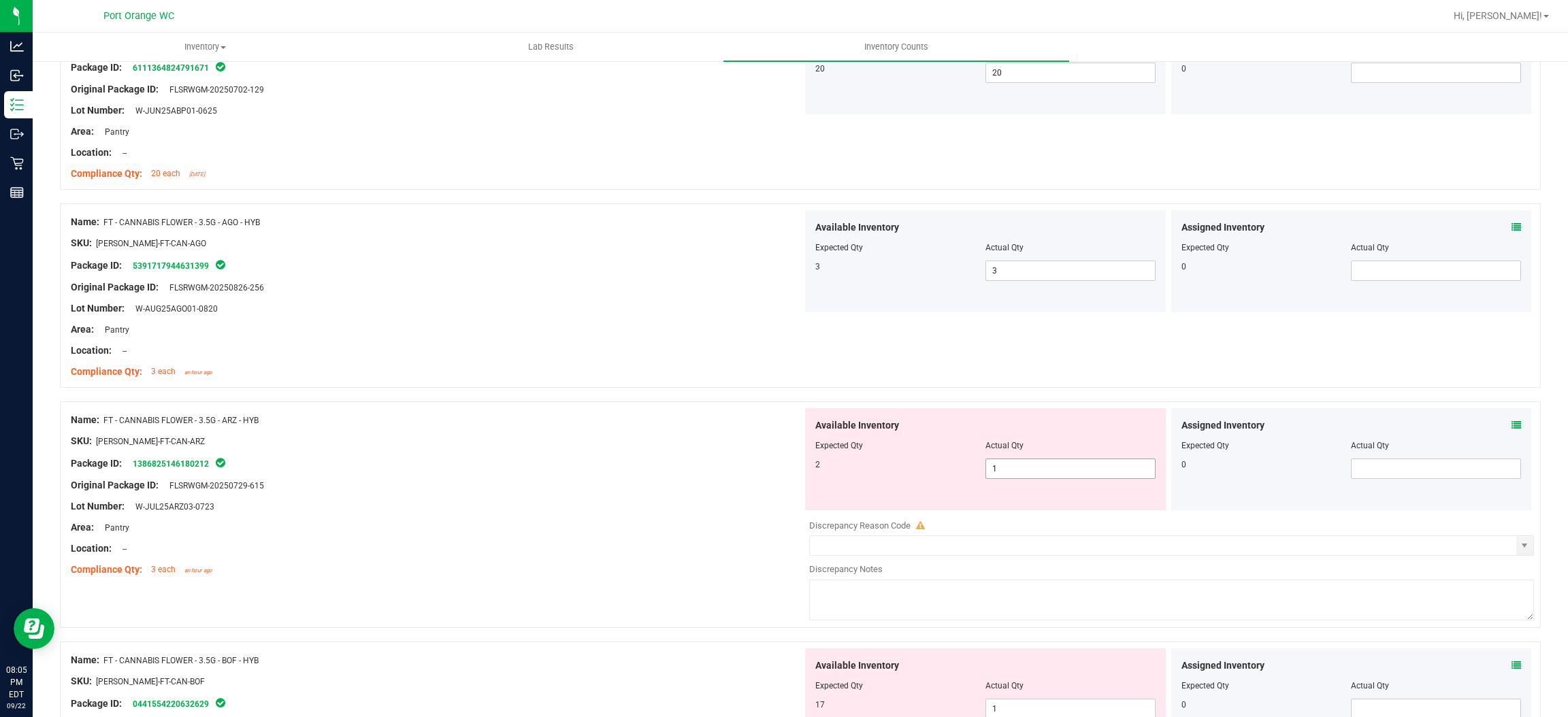
click at [1055, 470] on input "1" at bounding box center [1070, 468] width 169 height 19
type input "2"
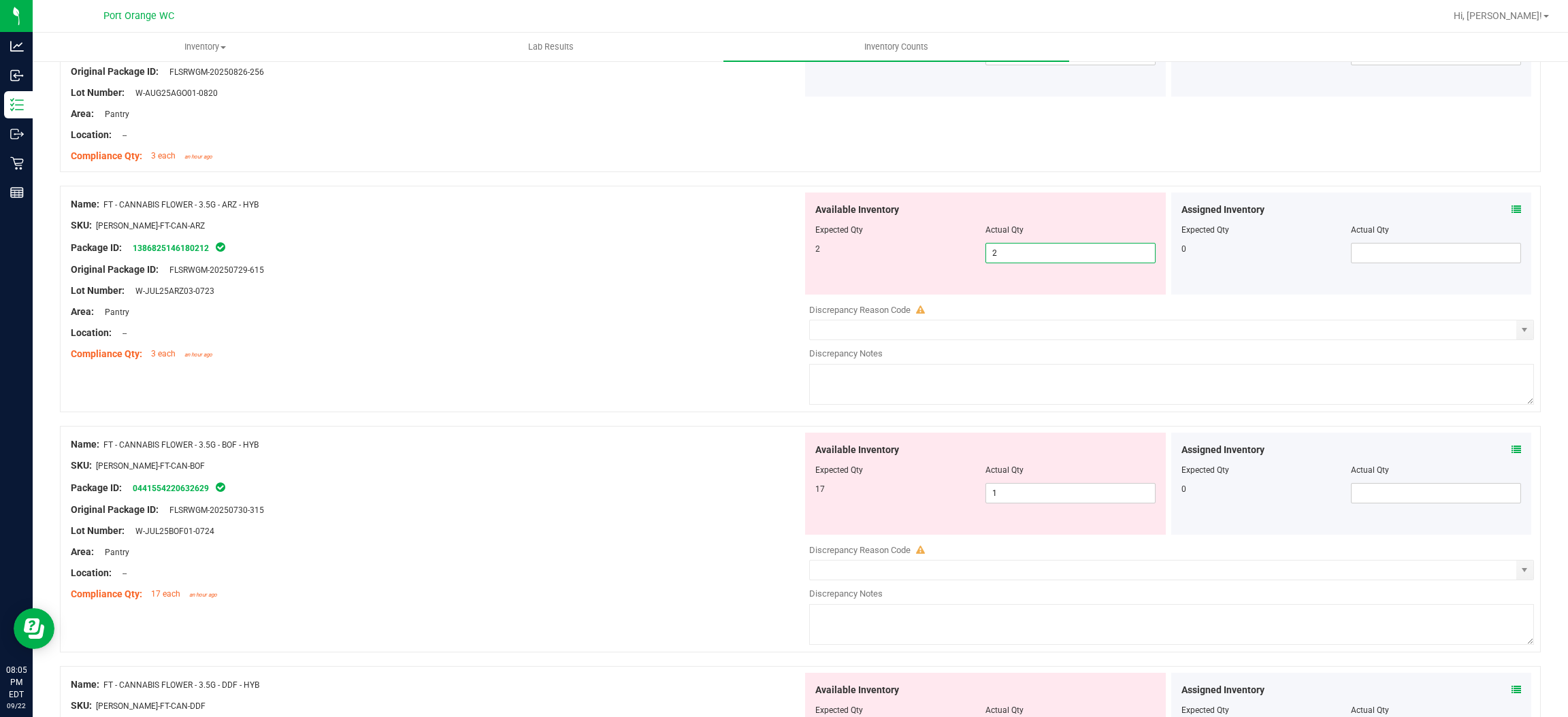
scroll to position [2379, 0]
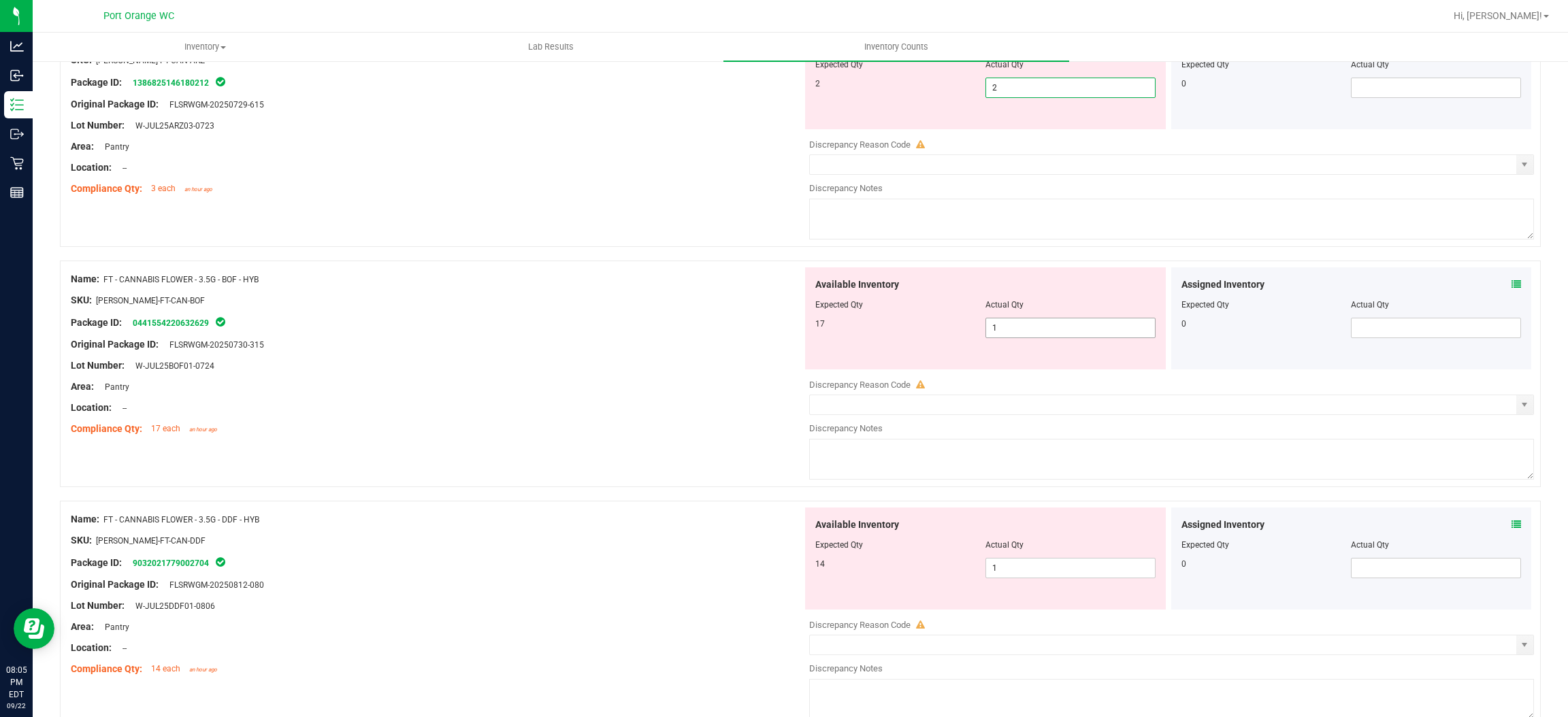
click at [1061, 329] on div "Available Inventory Expected Qty Actual Qty 17 1 1" at bounding box center [1168, 375] width 732 height 216
type input "2"
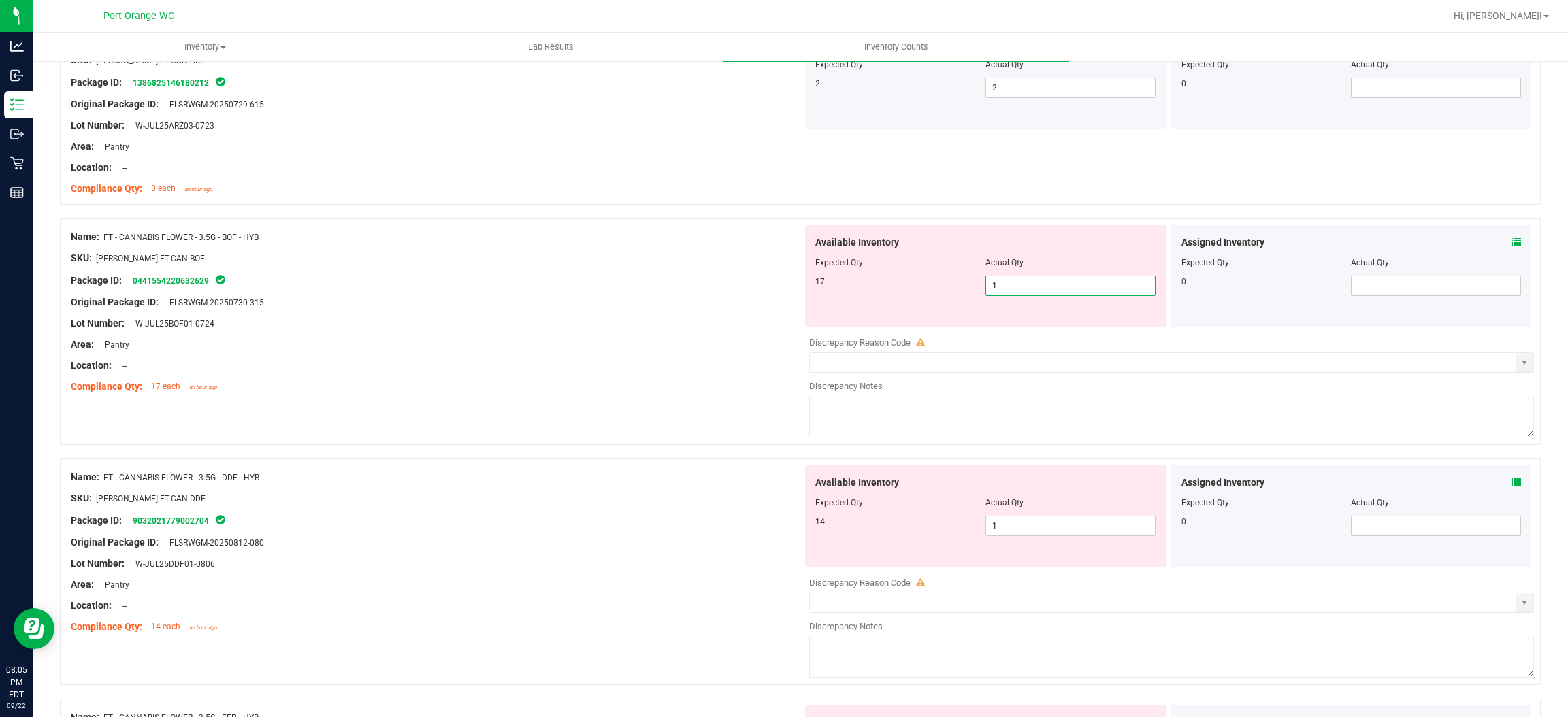
type input "17"
click at [1032, 528] on div "Available Inventory Expected Qty Actual Qty 14 1 1" at bounding box center [1168, 573] width 732 height 216
type input "17"
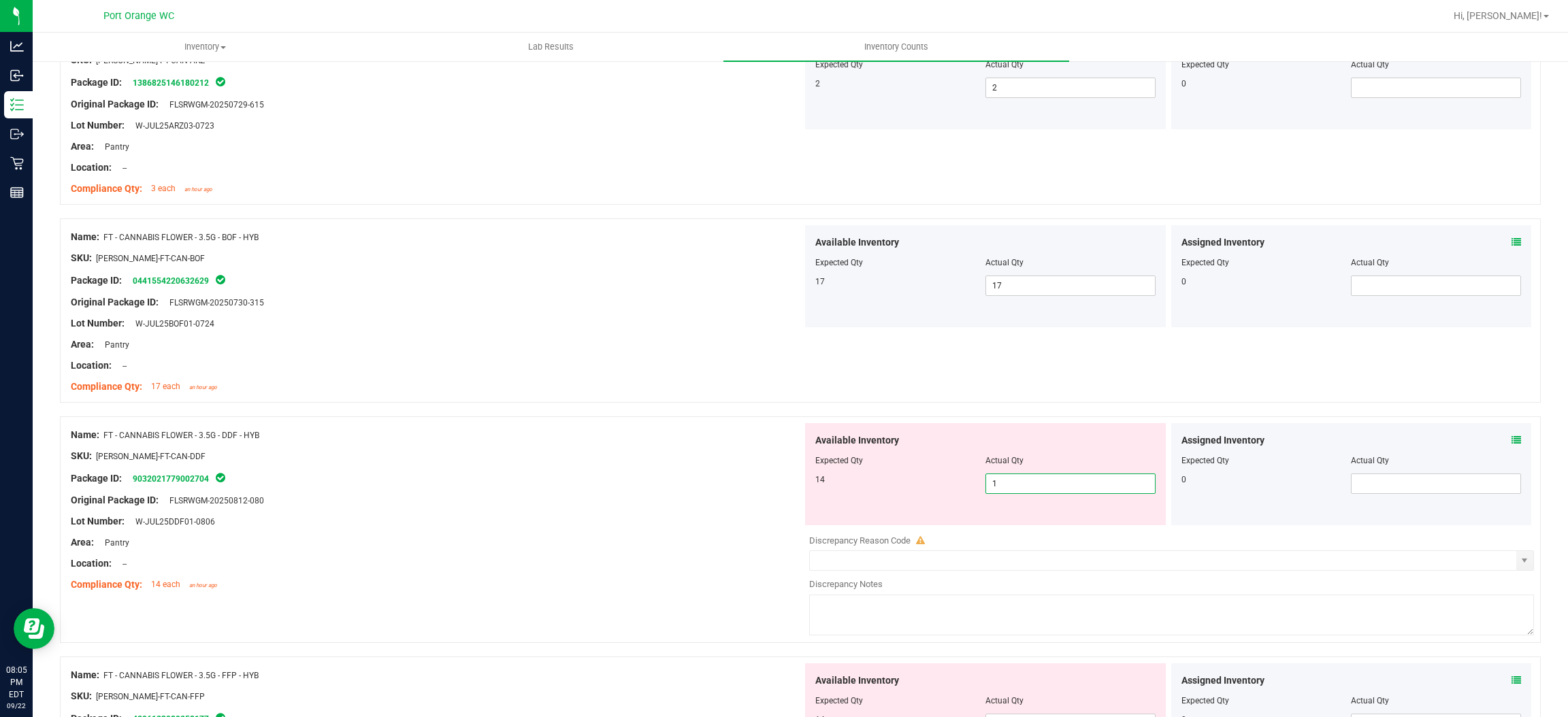
type input "14"
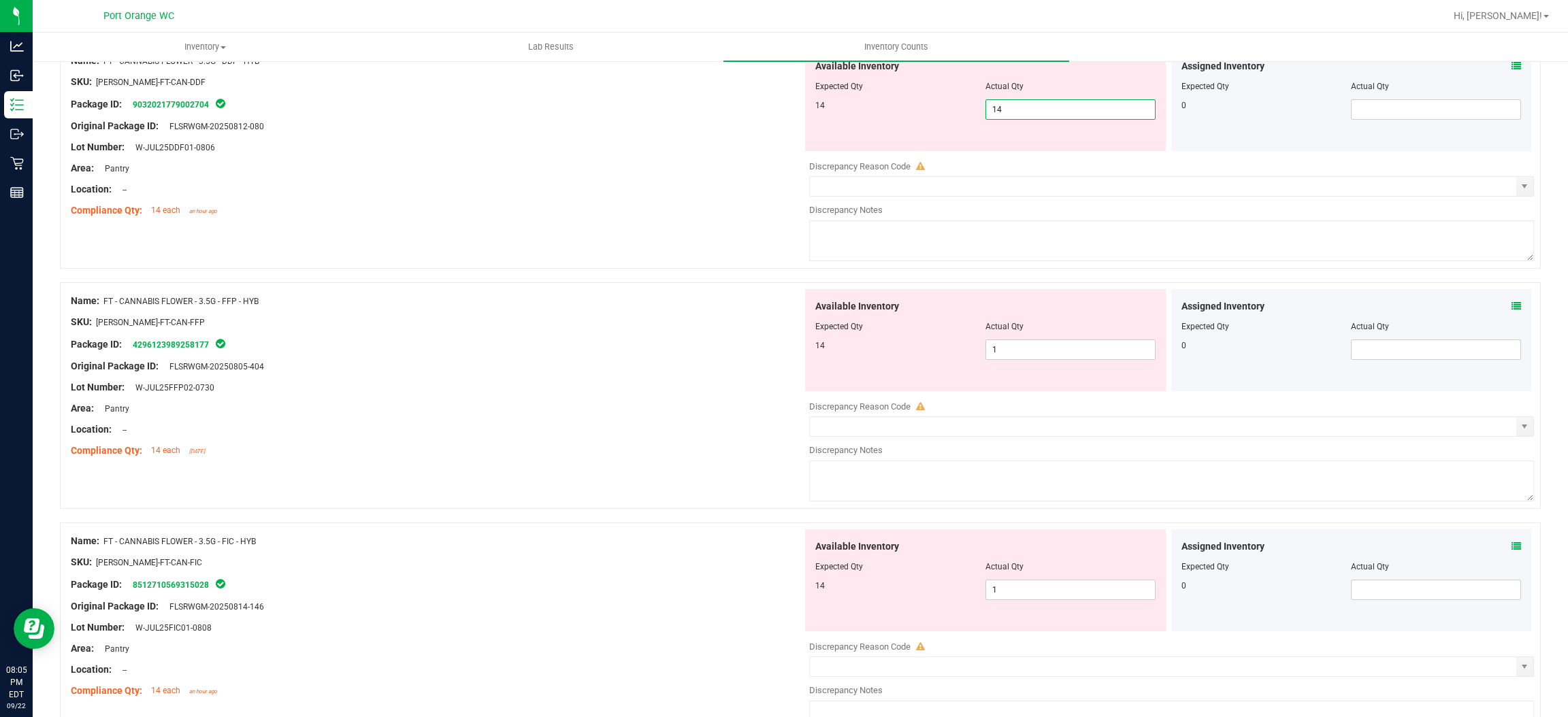
scroll to position [2753, 0]
click at [1044, 355] on div "Available Inventory Expected Qty Actual Qty 14 1 1" at bounding box center [1168, 398] width 732 height 216
type input "14"
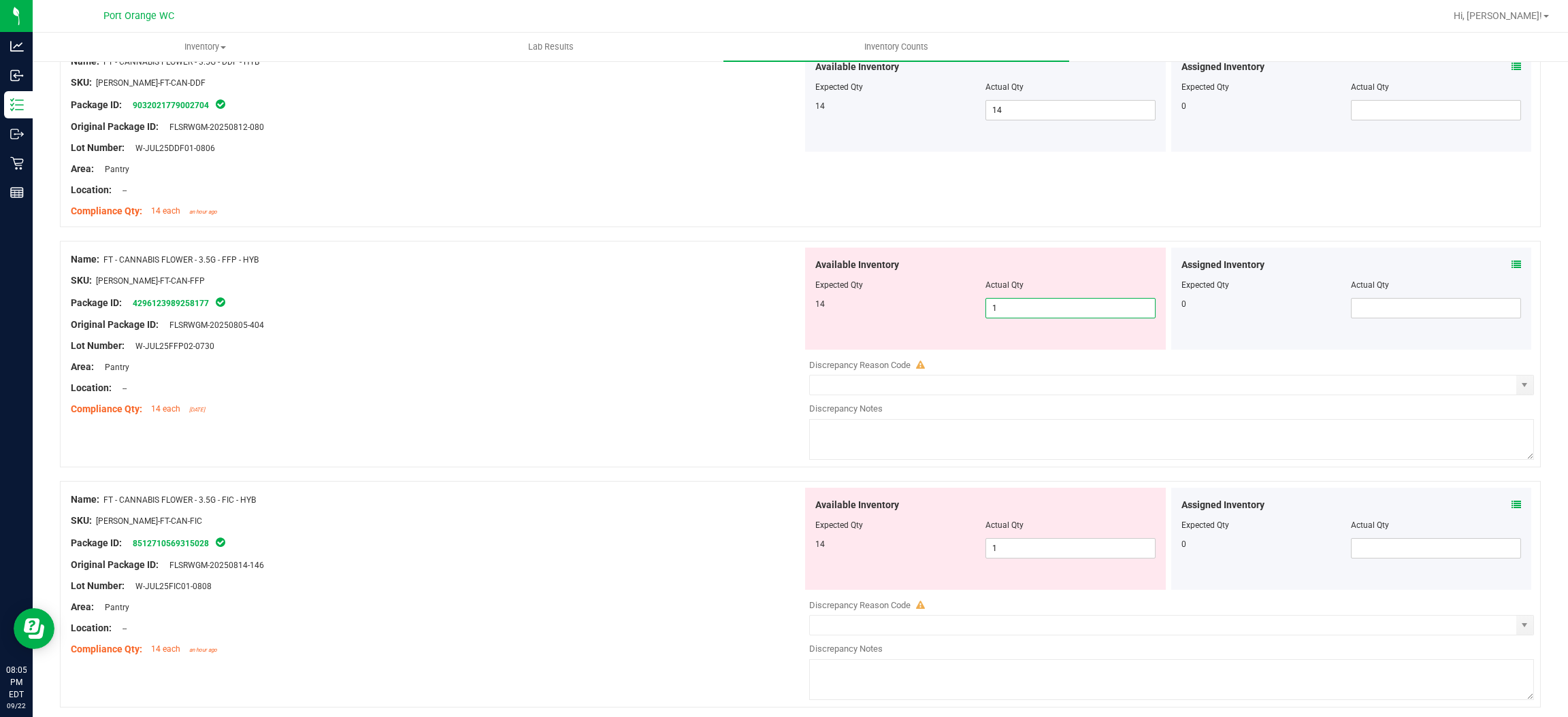
type input "14"
click at [1051, 554] on div "Available Inventory Expected Qty Actual Qty 14 1 1" at bounding box center [1168, 596] width 732 height 216
type input "14"
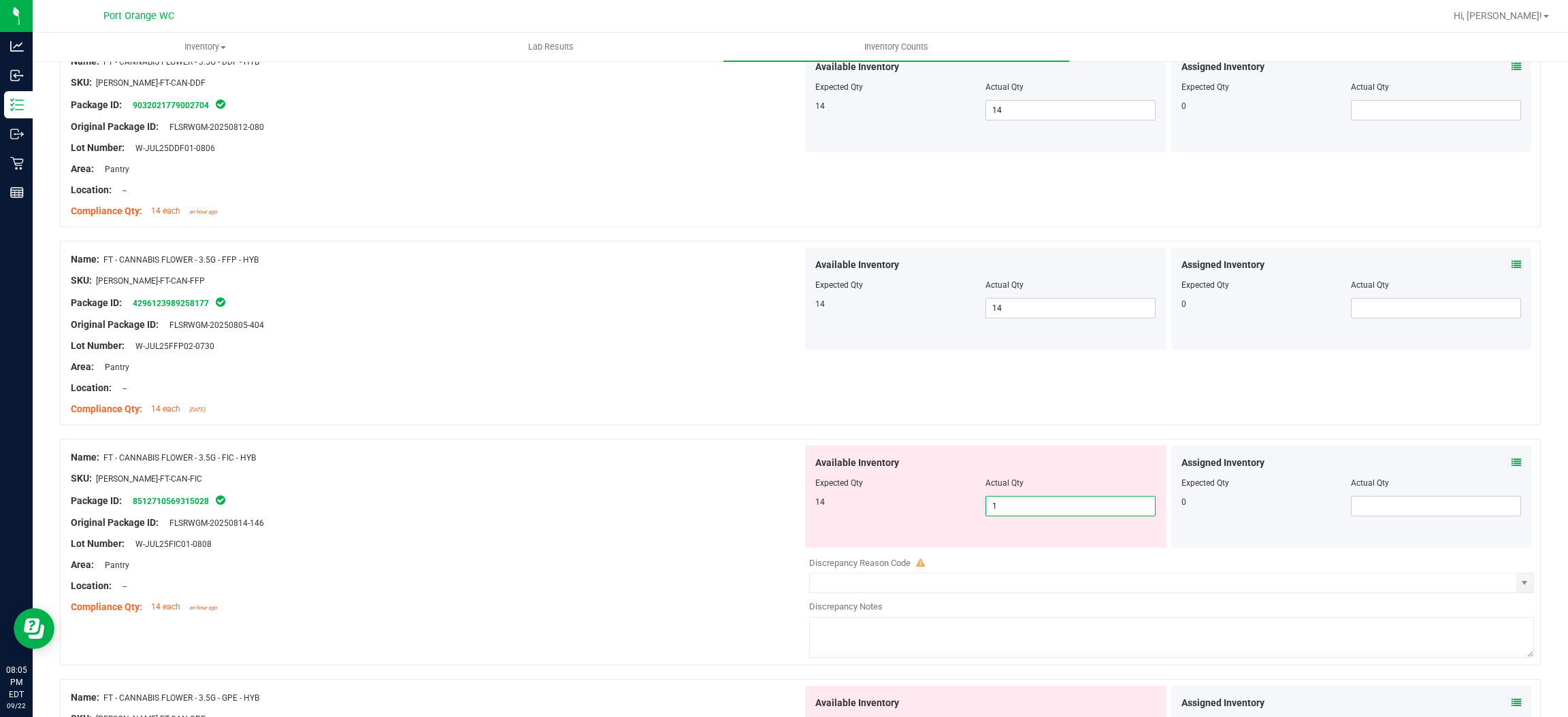
type input "14"
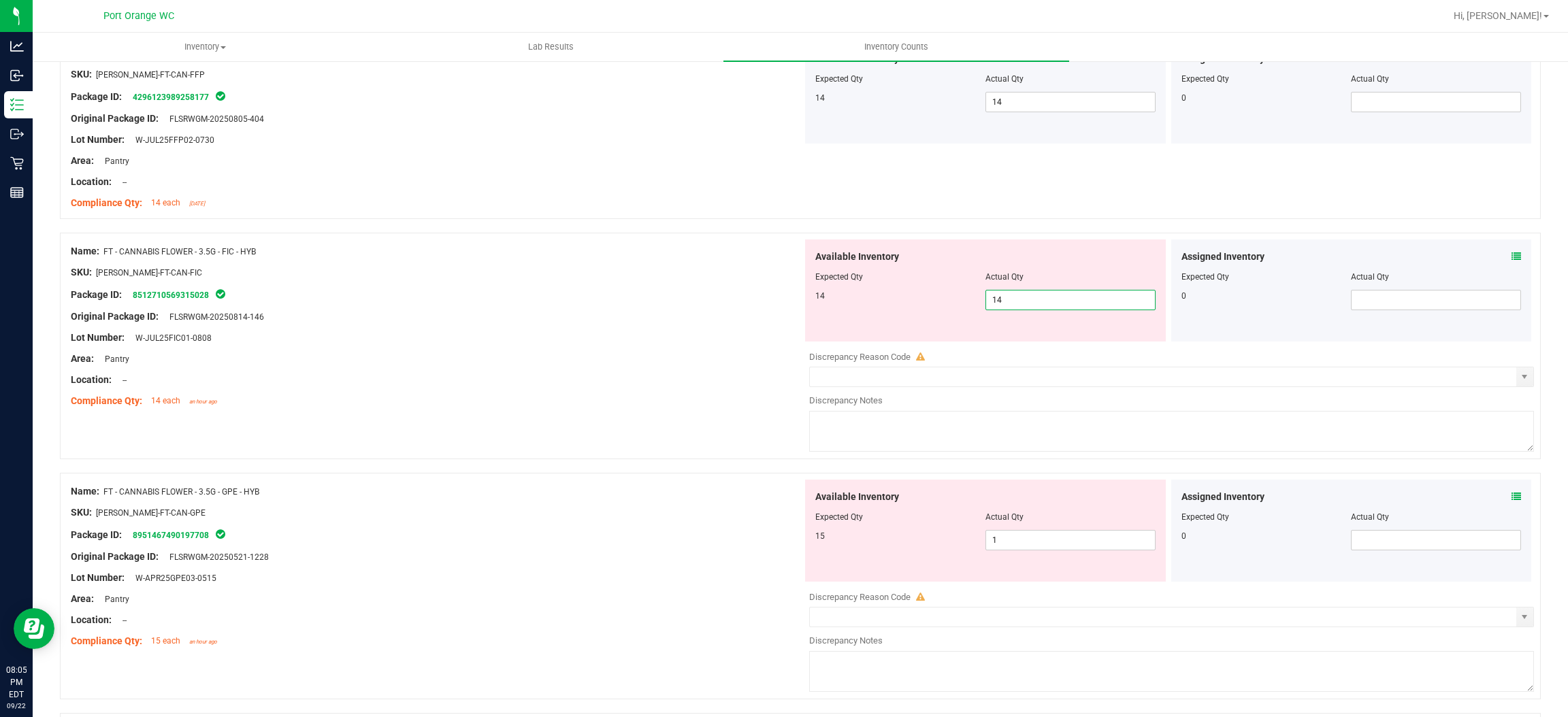
scroll to position [3043, 0]
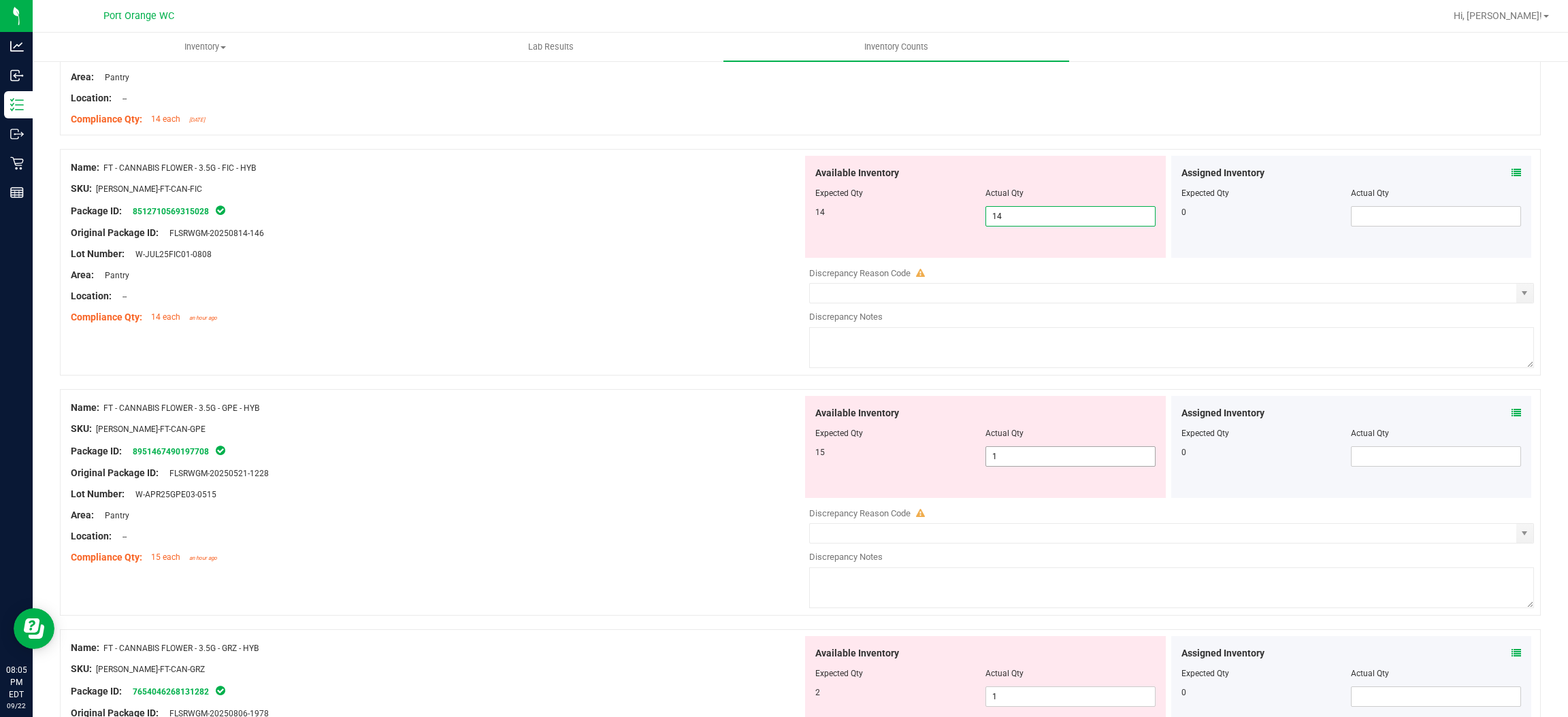
click at [1063, 462] on div "Available Inventory Expected Qty Actual Qty 15 1 1" at bounding box center [1168, 504] width 732 height 216
type input "14"
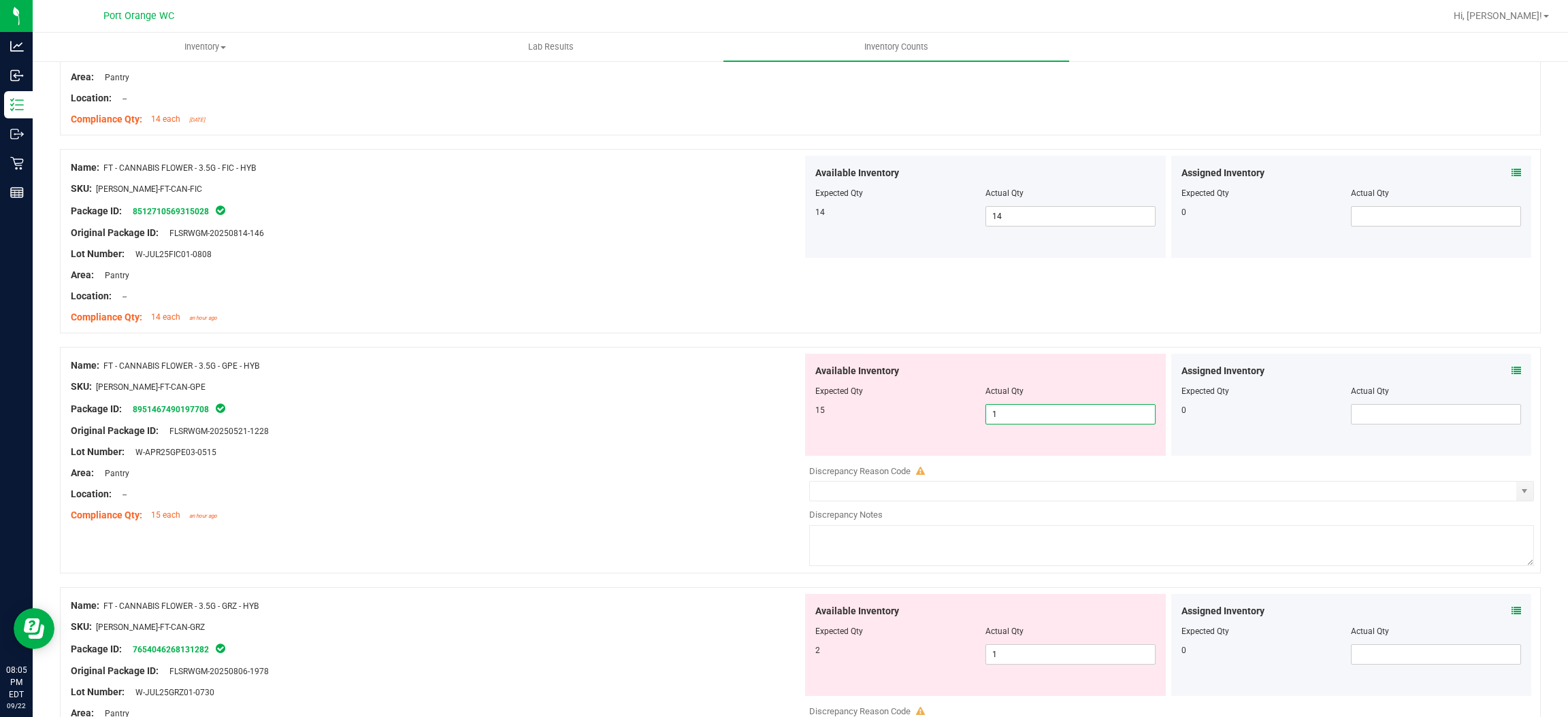
type input "15"
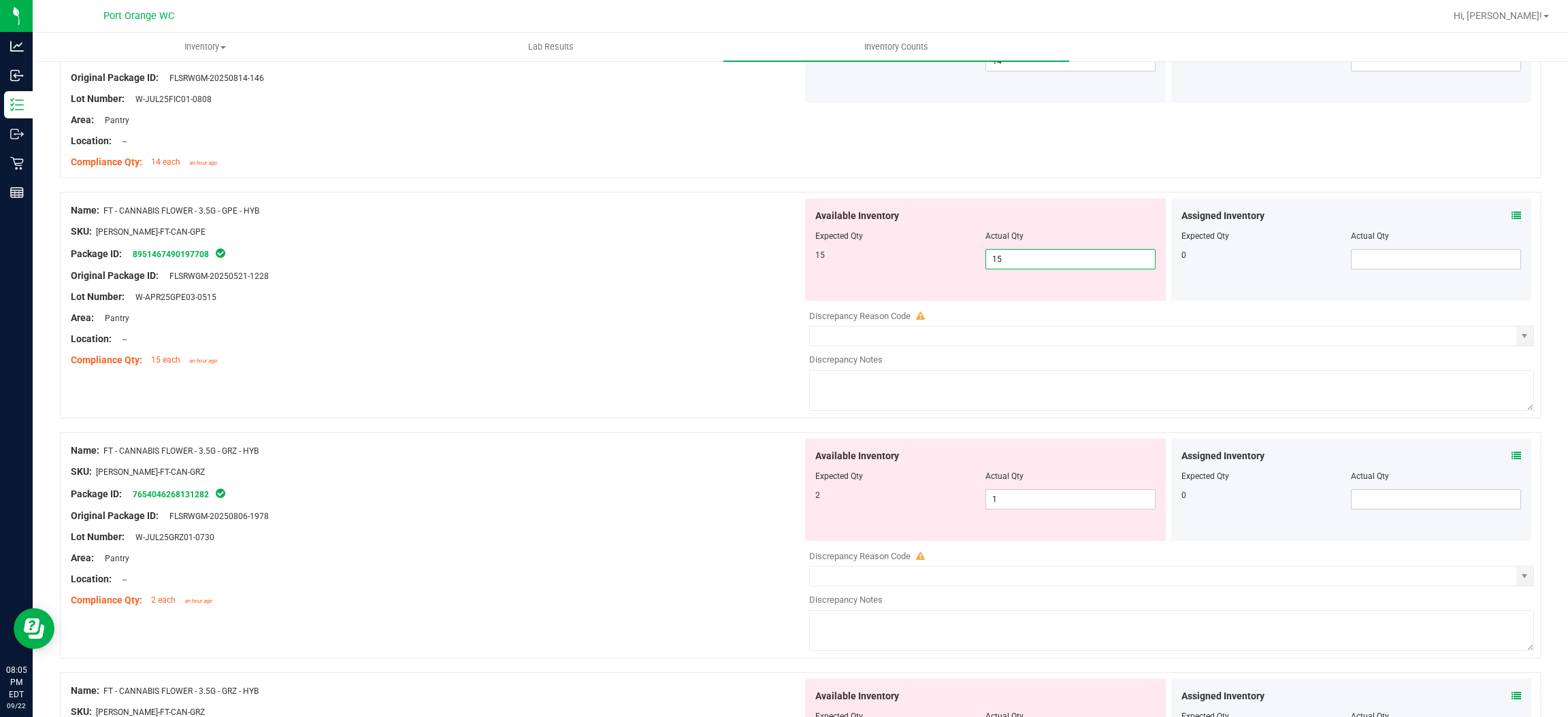
scroll to position [3458, 0]
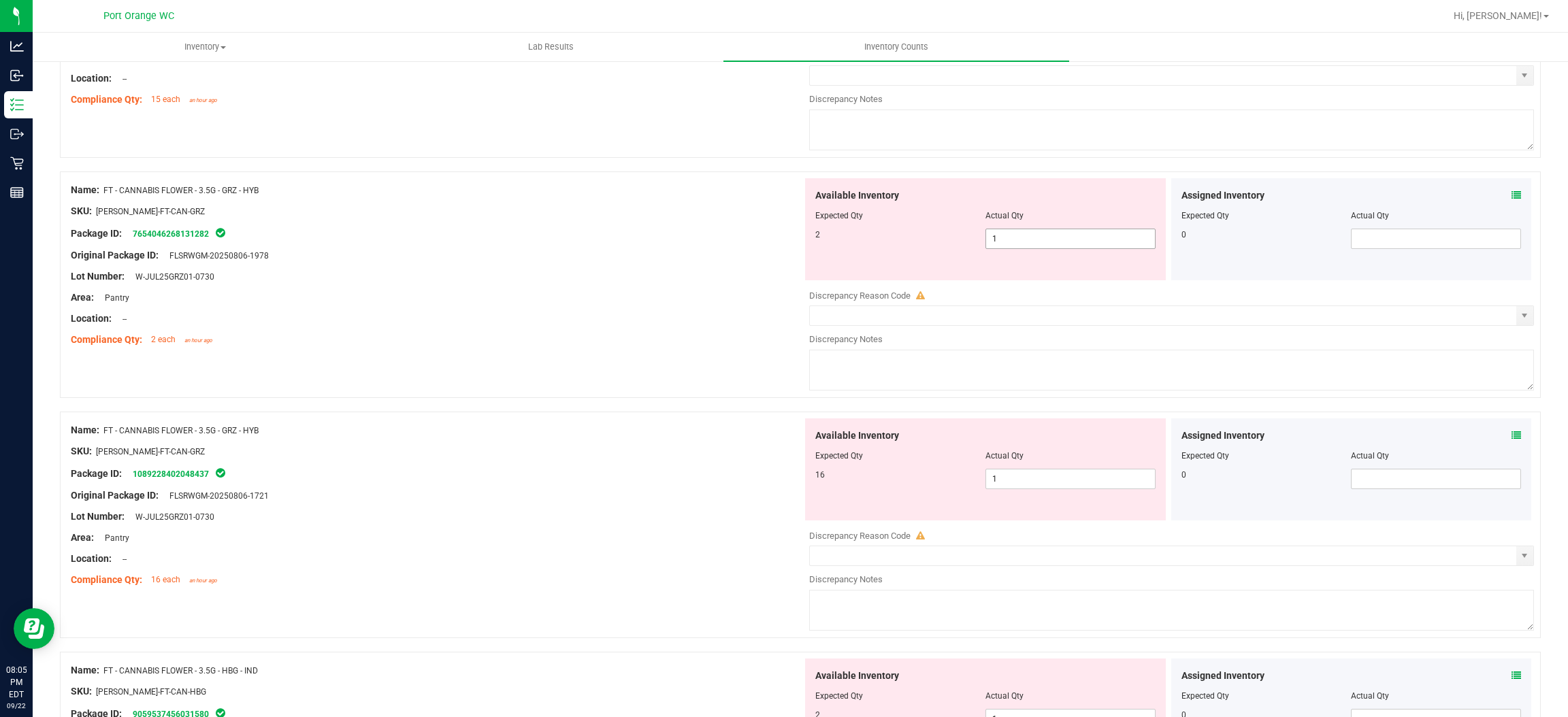
click at [1047, 242] on div "Available Inventory Expected Qty Actual Qty 2 1 1" at bounding box center [1168, 286] width 732 height 216
type input "15"
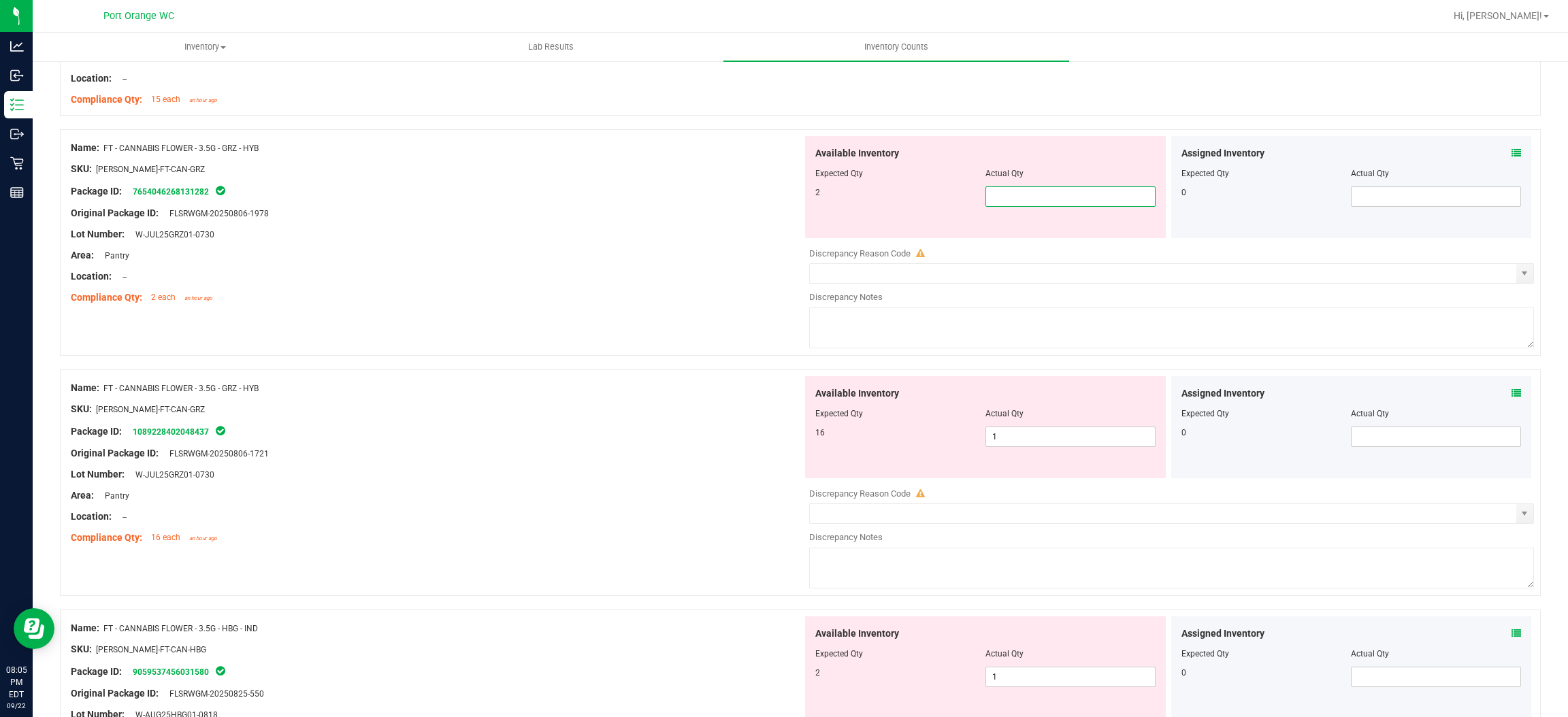
type input "2"
click at [1028, 438] on div "Available Inventory Expected Qty Actual Qty 16 1 1" at bounding box center [985, 427] width 360 height 102
type input "2"
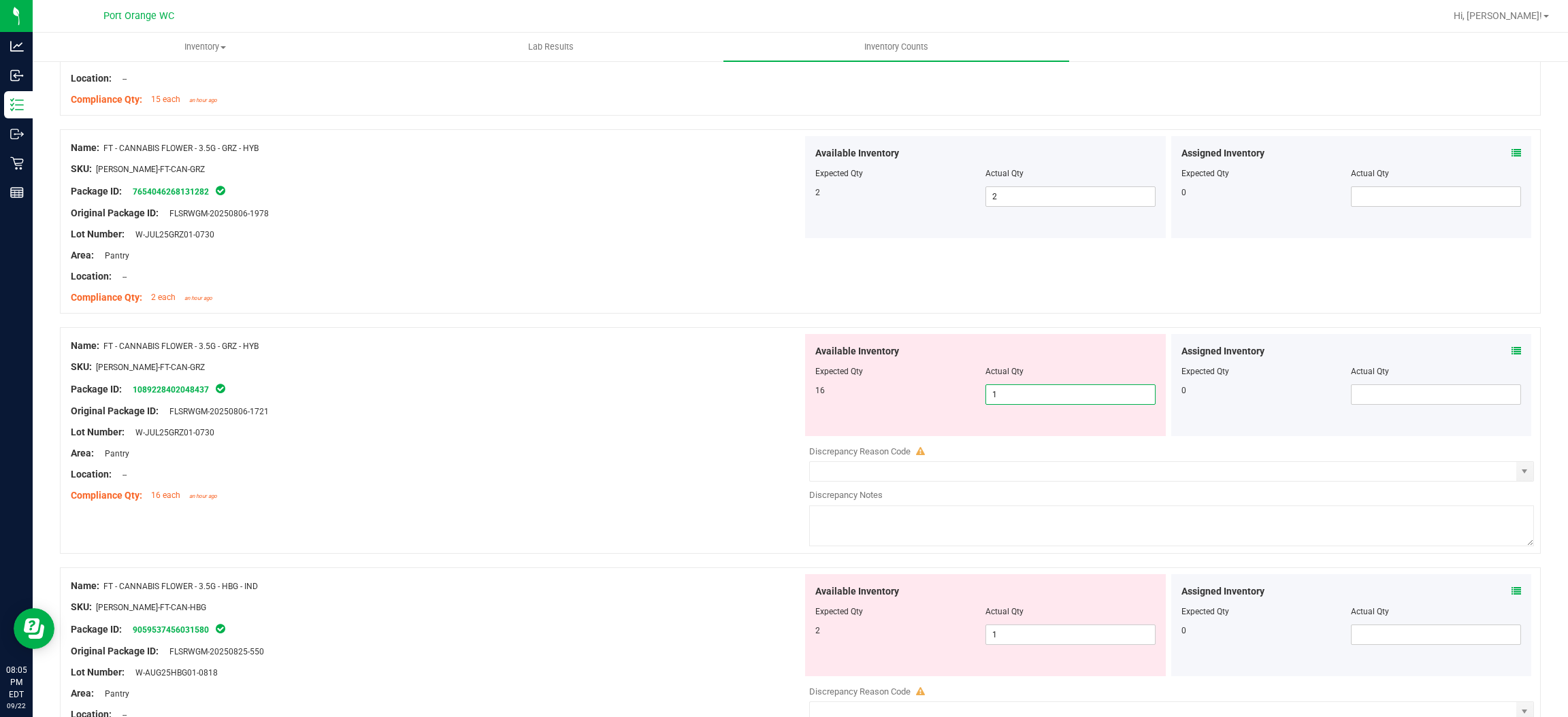
type input "16"
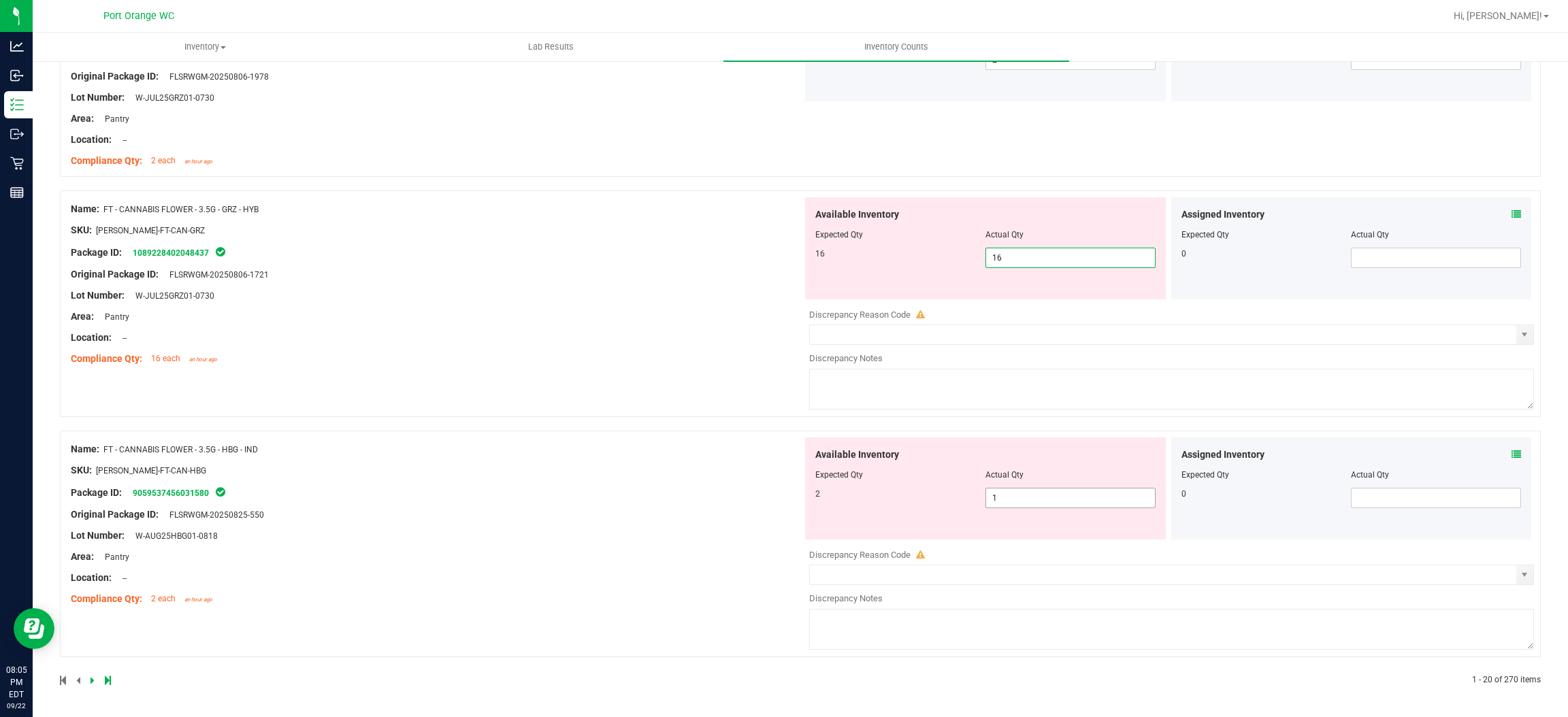
click at [1086, 499] on input "1" at bounding box center [1070, 498] width 169 height 19
type input "16"
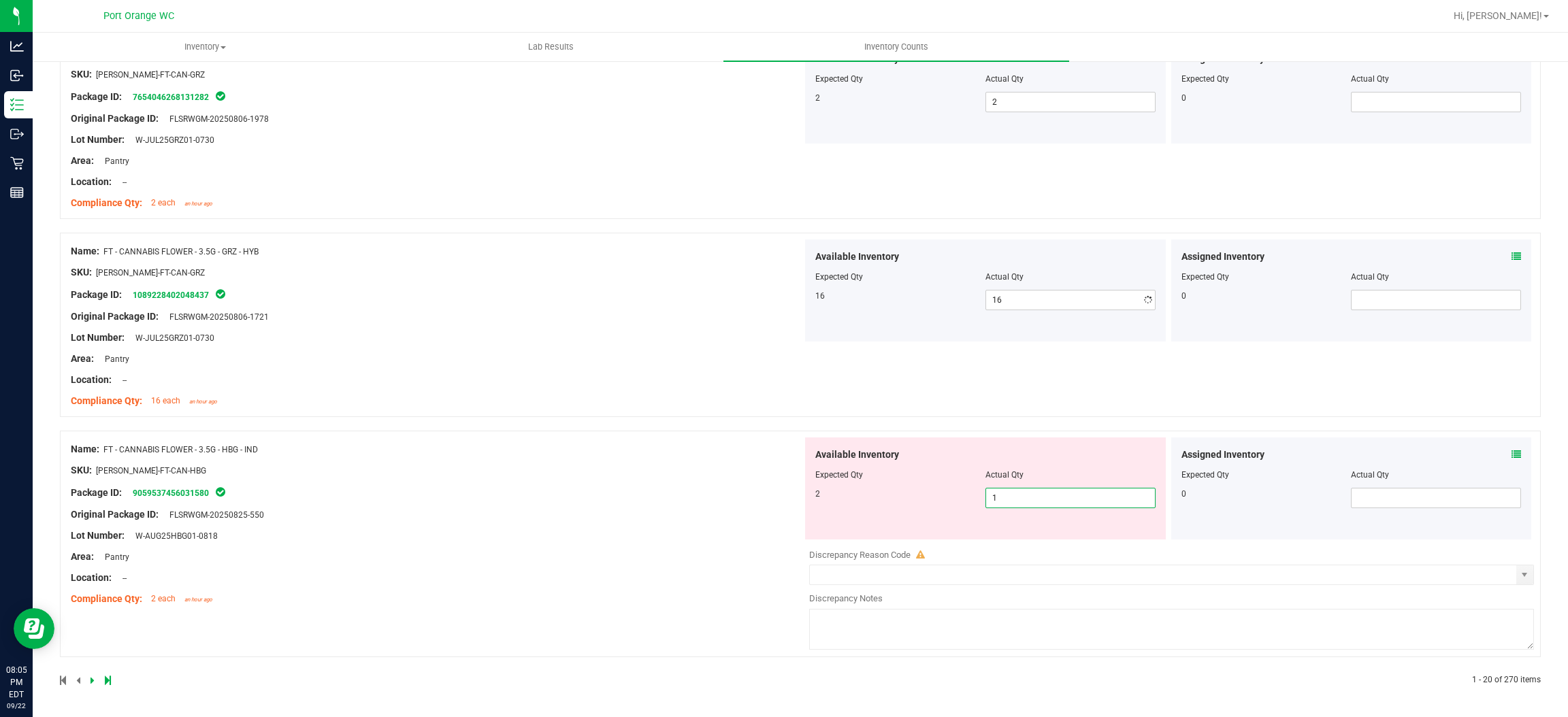
scroll to position [3556, 0]
type input "2"
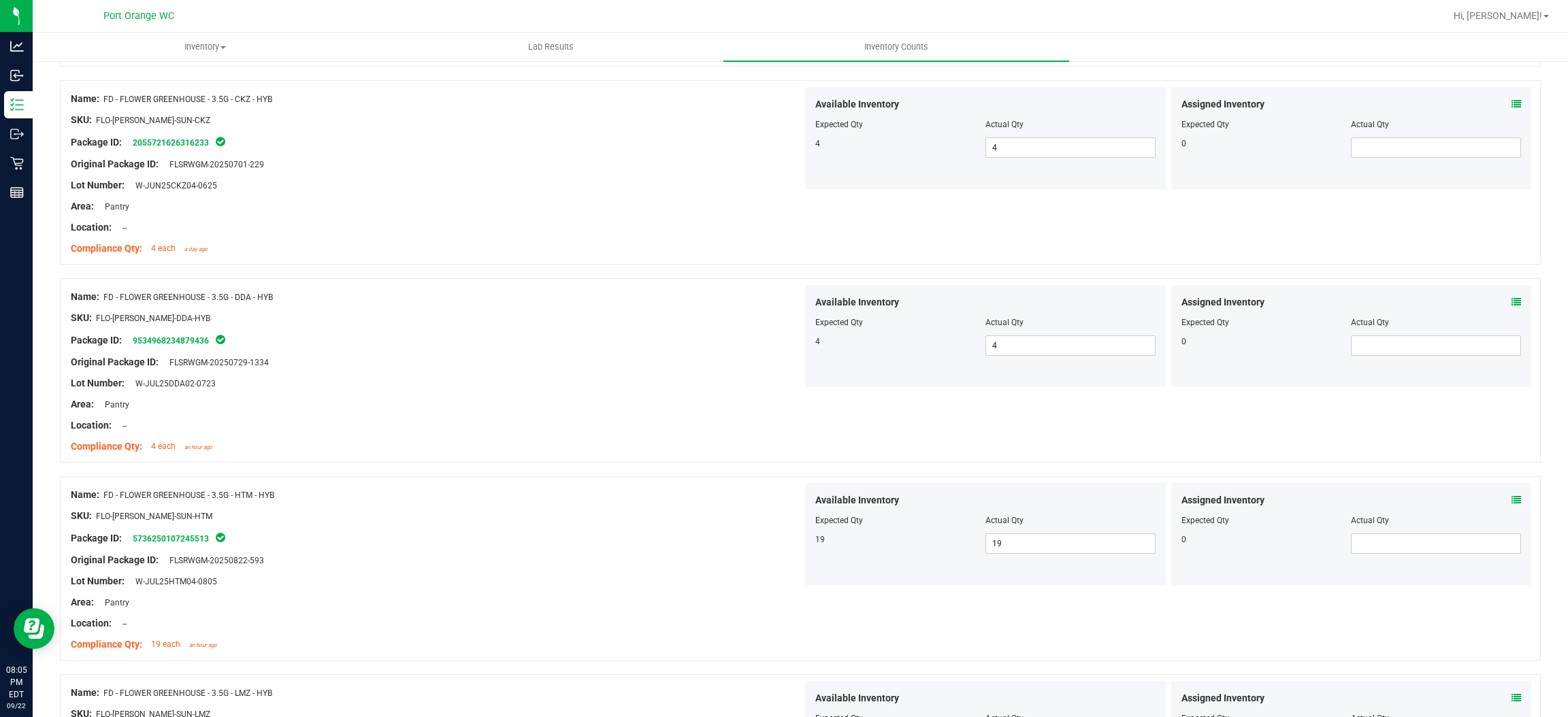
scroll to position [0, 0]
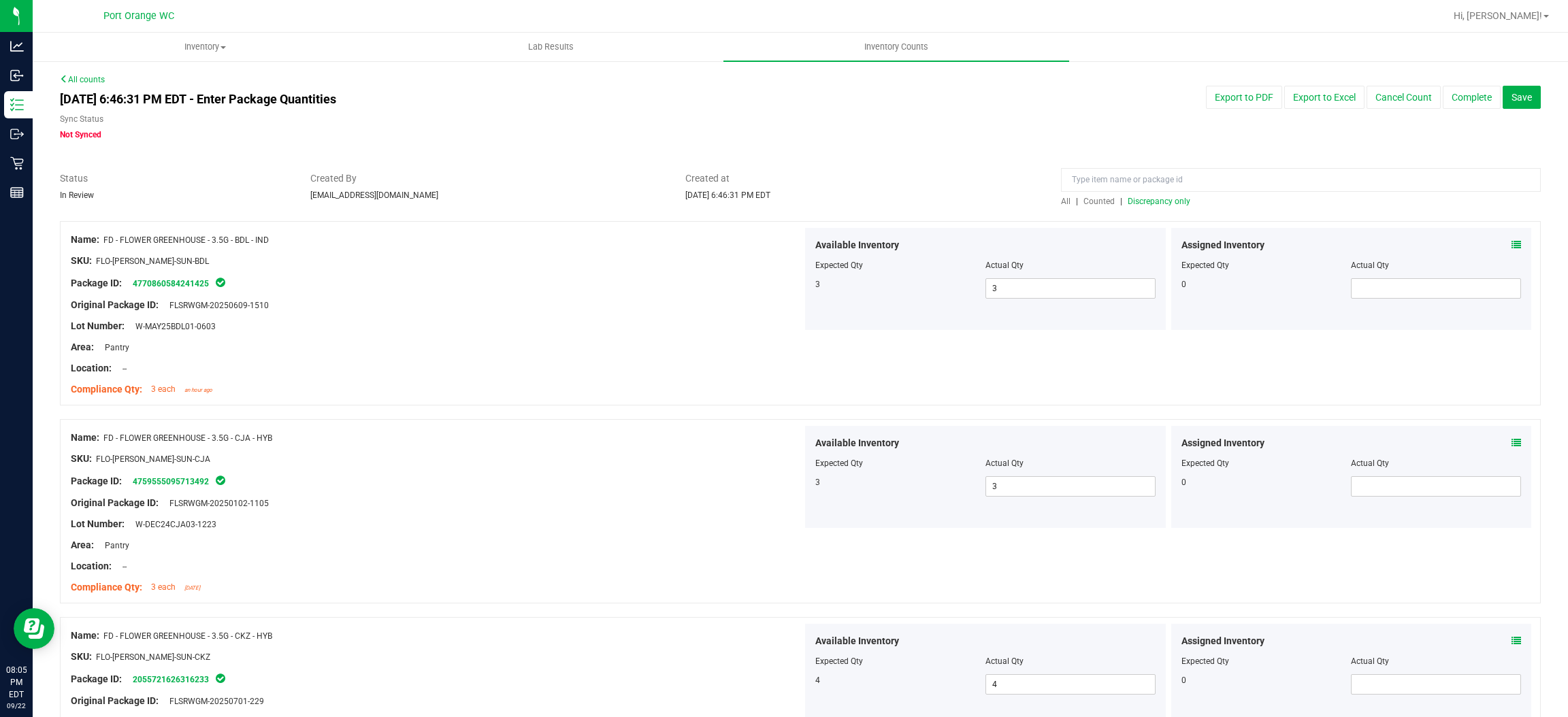
click at [1146, 201] on span "Discrepancy only" at bounding box center [1159, 201] width 62 height 9
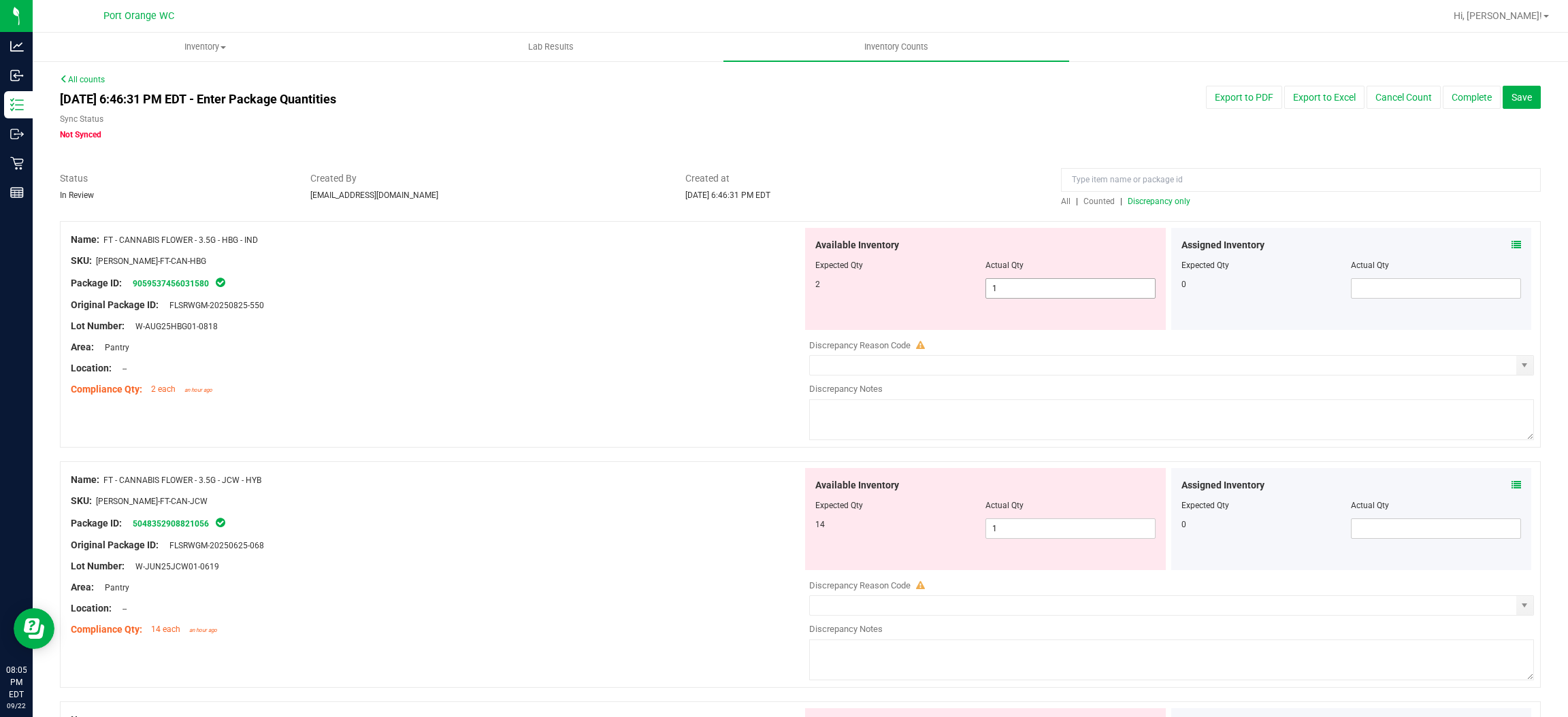
click at [1047, 287] on input "1" at bounding box center [1070, 288] width 169 height 19
type input "2"
click at [1025, 529] on div "Available Inventory Expected Qty Actual Qty 14 1 1" at bounding box center [1168, 576] width 732 height 216
type input "2"
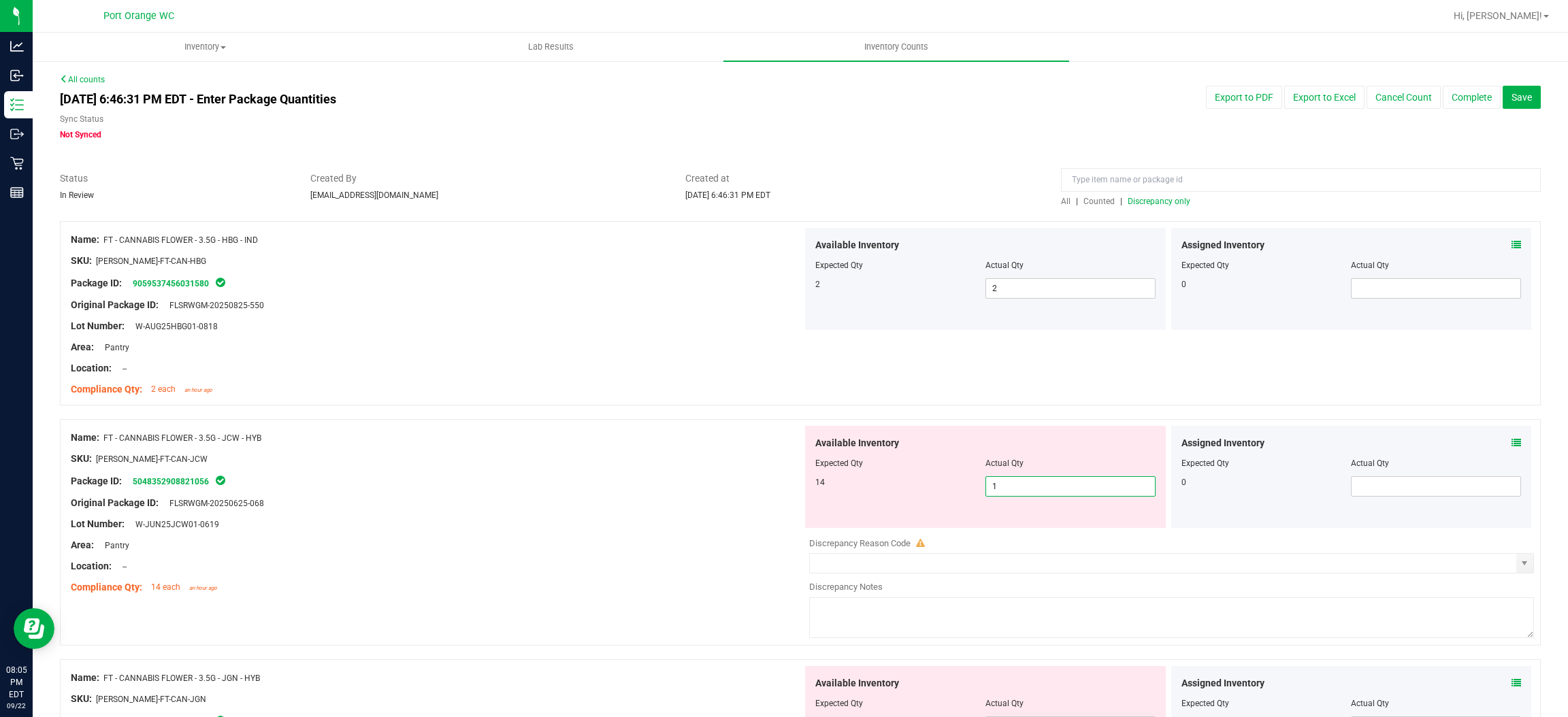
type input "14"
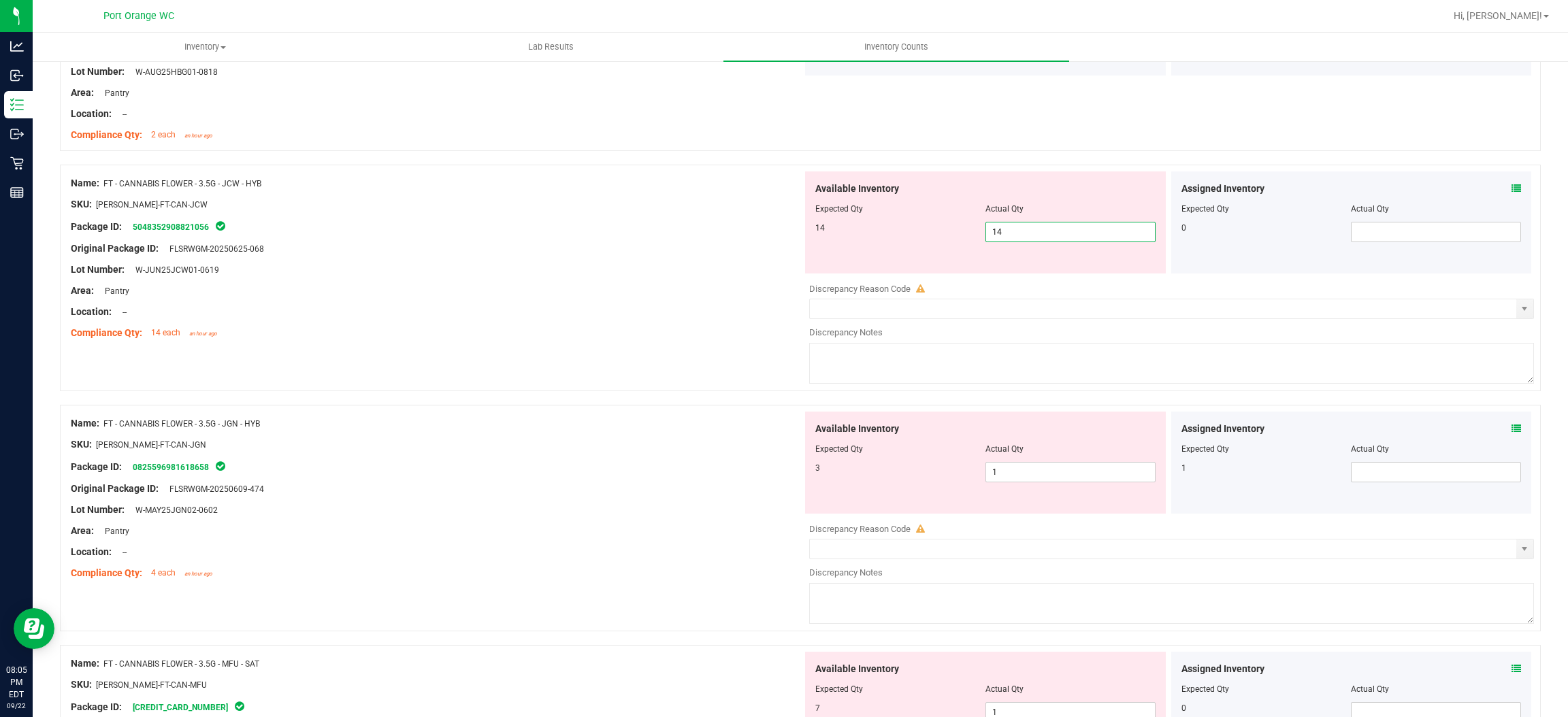
scroll to position [254, 0]
click at [1032, 476] on div "Available Inventory Expected Qty Actual Qty 3 1 1" at bounding box center [1168, 520] width 732 height 216
type input "14"
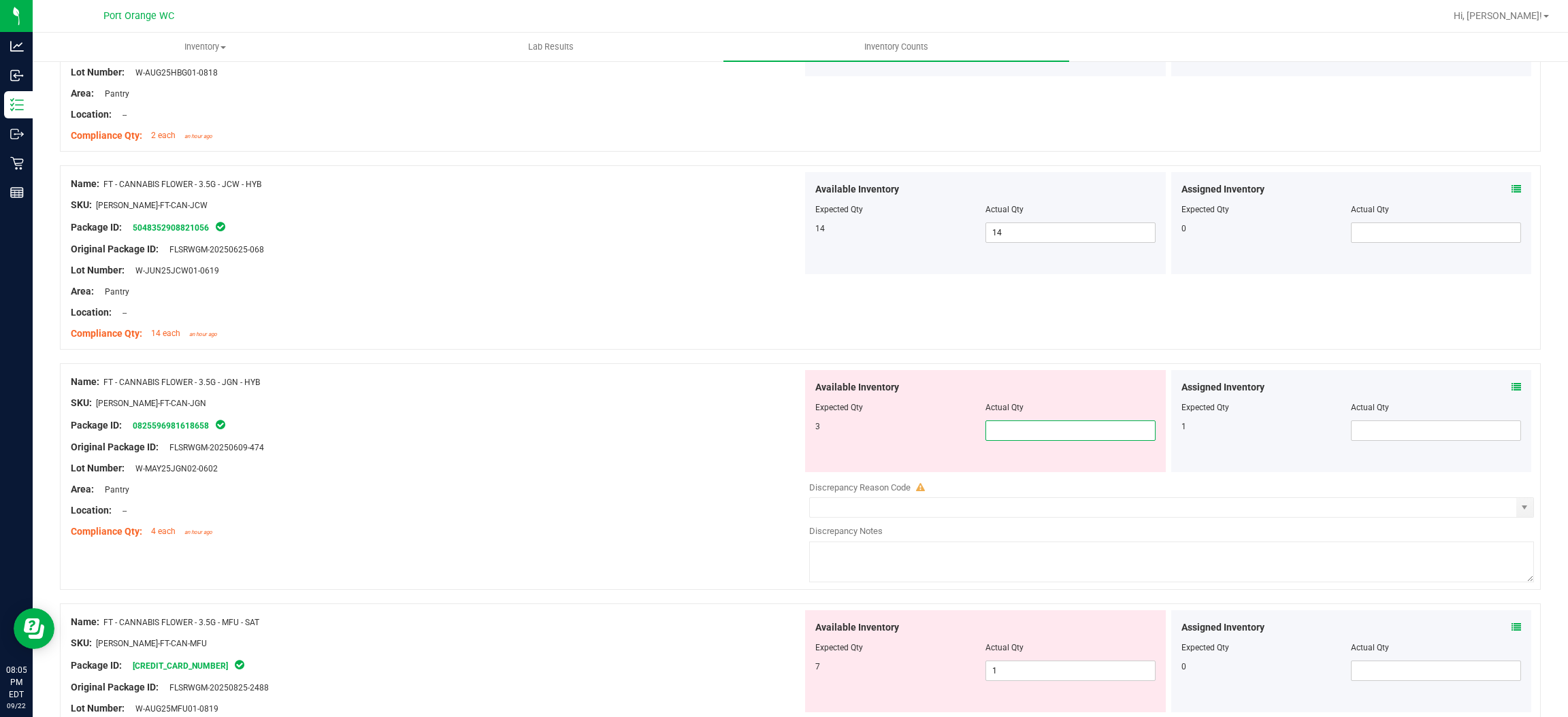
type input "3"
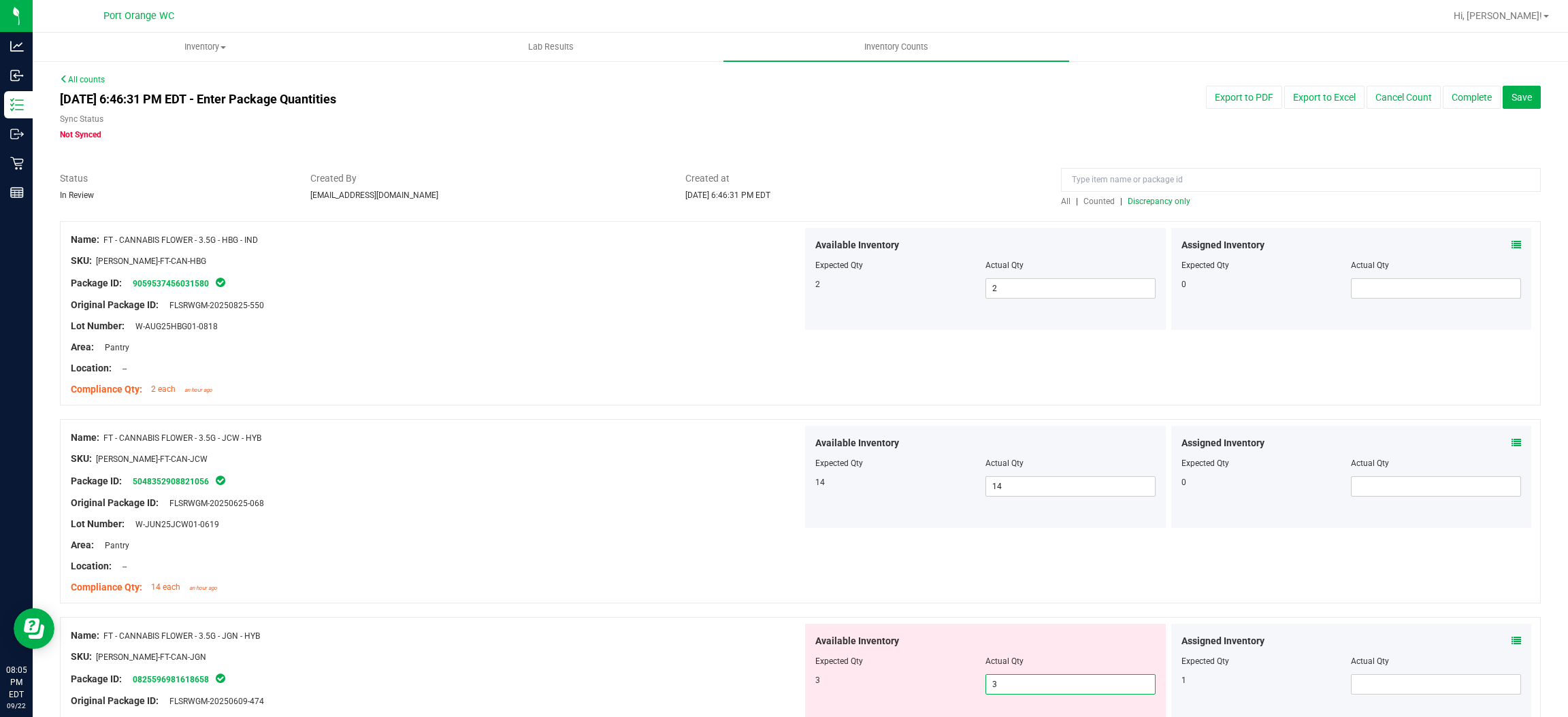
click at [1163, 201] on span "Discrepancy only" at bounding box center [1159, 201] width 62 height 9
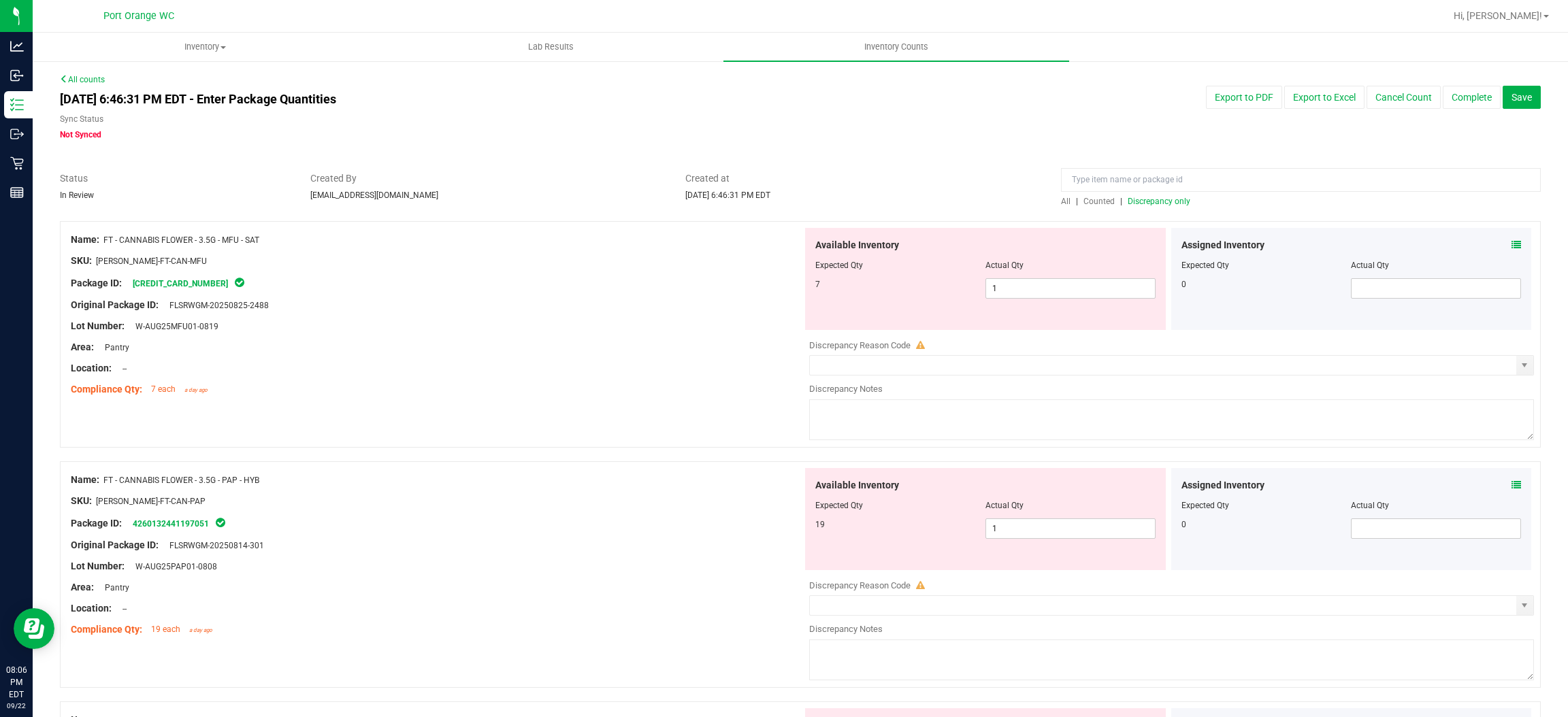
click at [1027, 272] on div at bounding box center [985, 274] width 340 height 6
click at [1030, 279] on span "1 1" at bounding box center [1070, 288] width 170 height 20
click at [1022, 288] on span "1 1" at bounding box center [1070, 288] width 170 height 20
click at [1022, 288] on input "1" at bounding box center [1070, 288] width 169 height 19
type input "7"
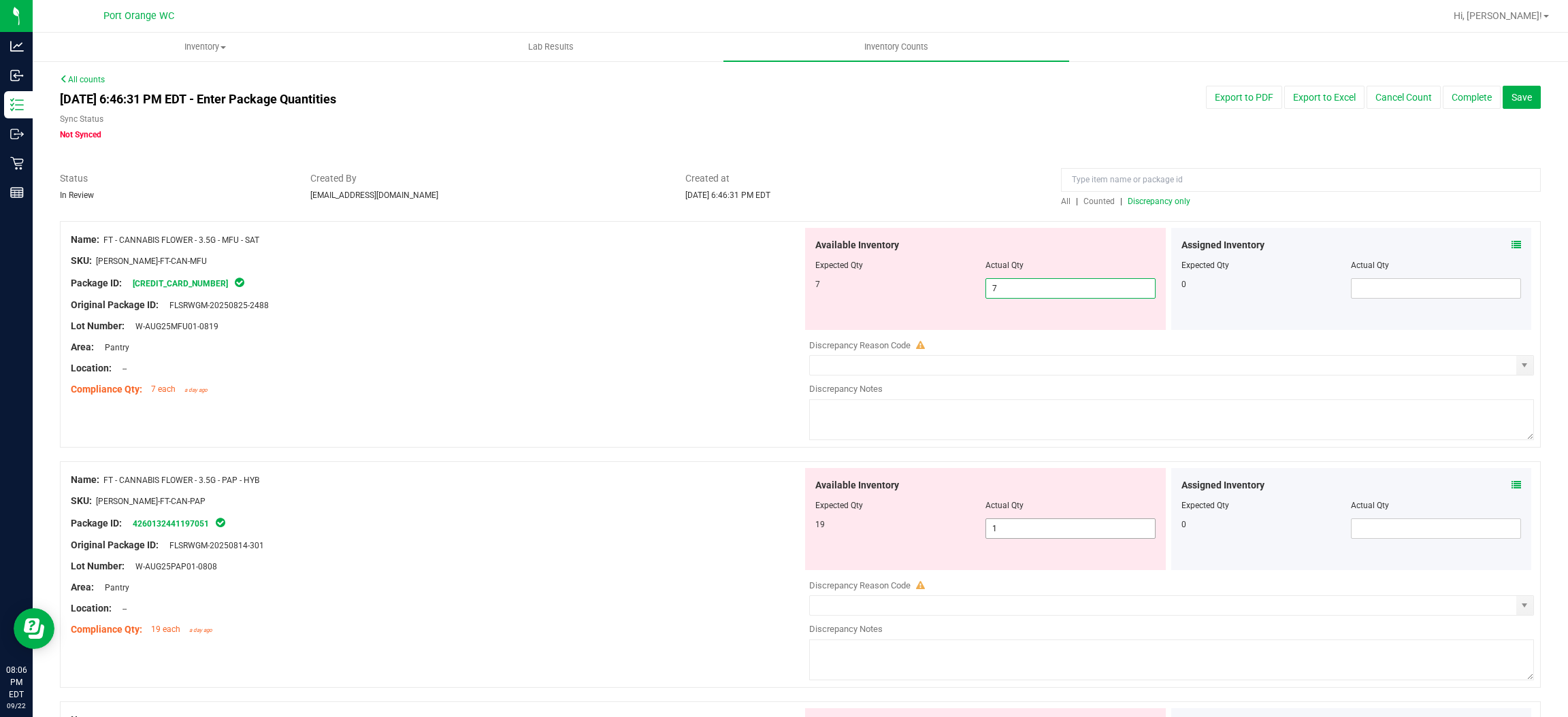
click at [1057, 529] on div "Available Inventory Expected Qty Actual Qty 19 1 1" at bounding box center [1168, 576] width 732 height 216
type input "7"
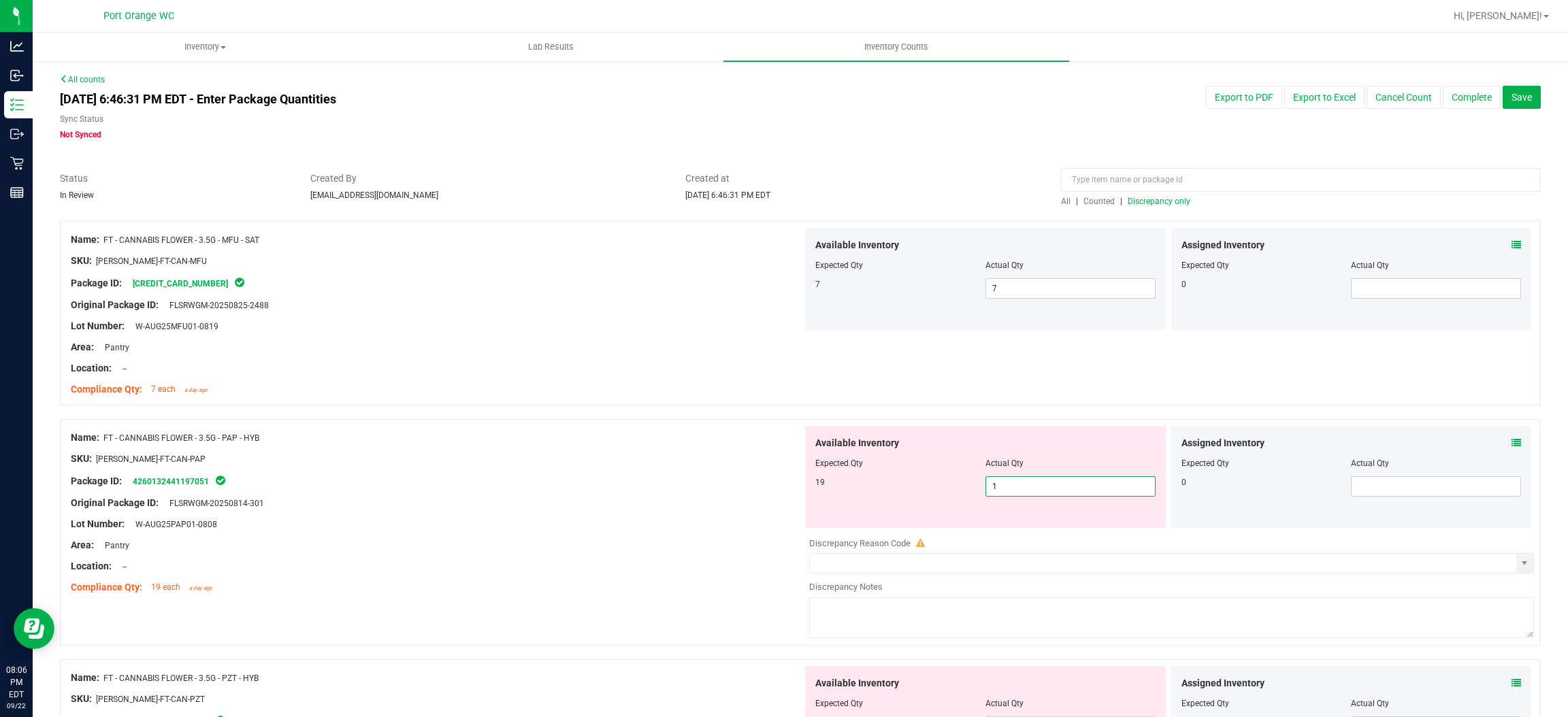
type input "19"
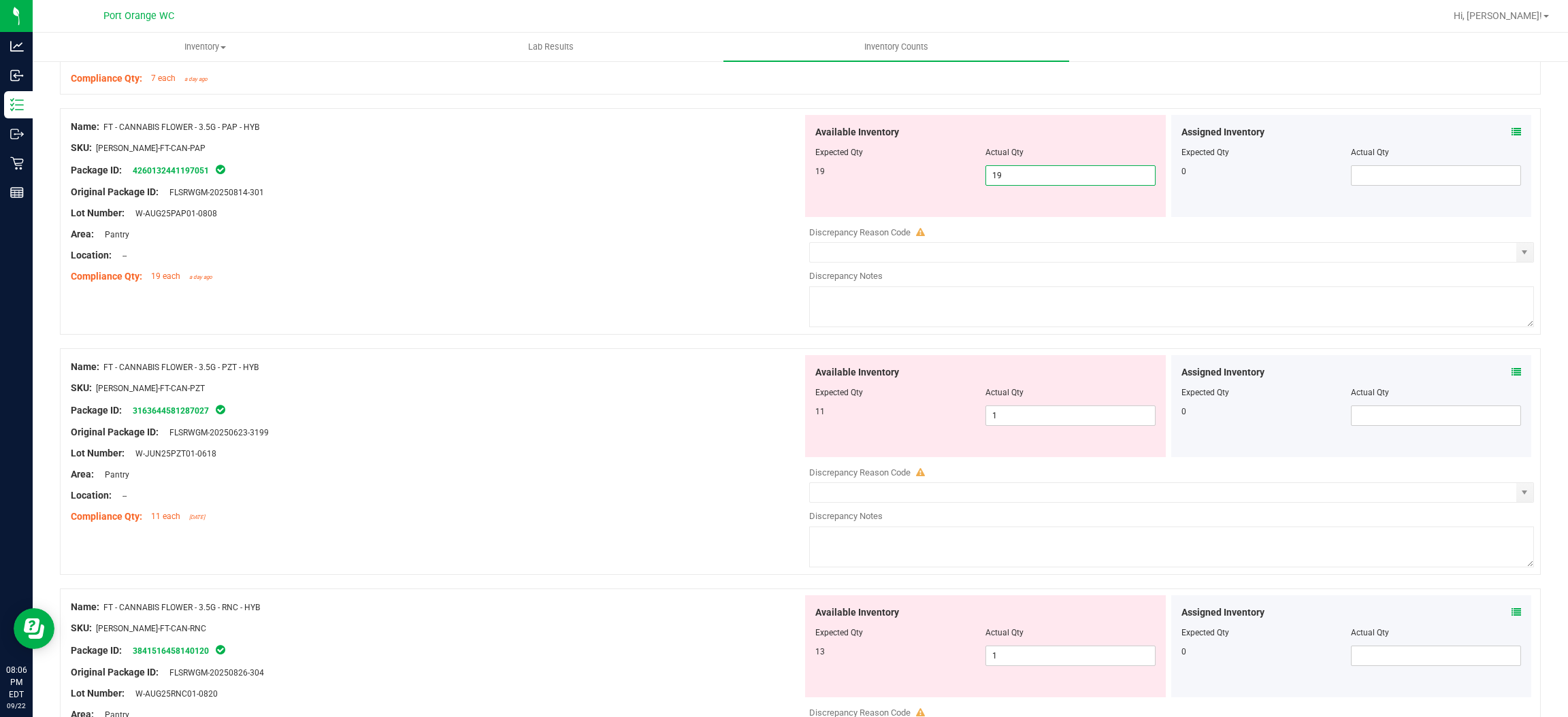
scroll to position [308, 0]
type input "19"
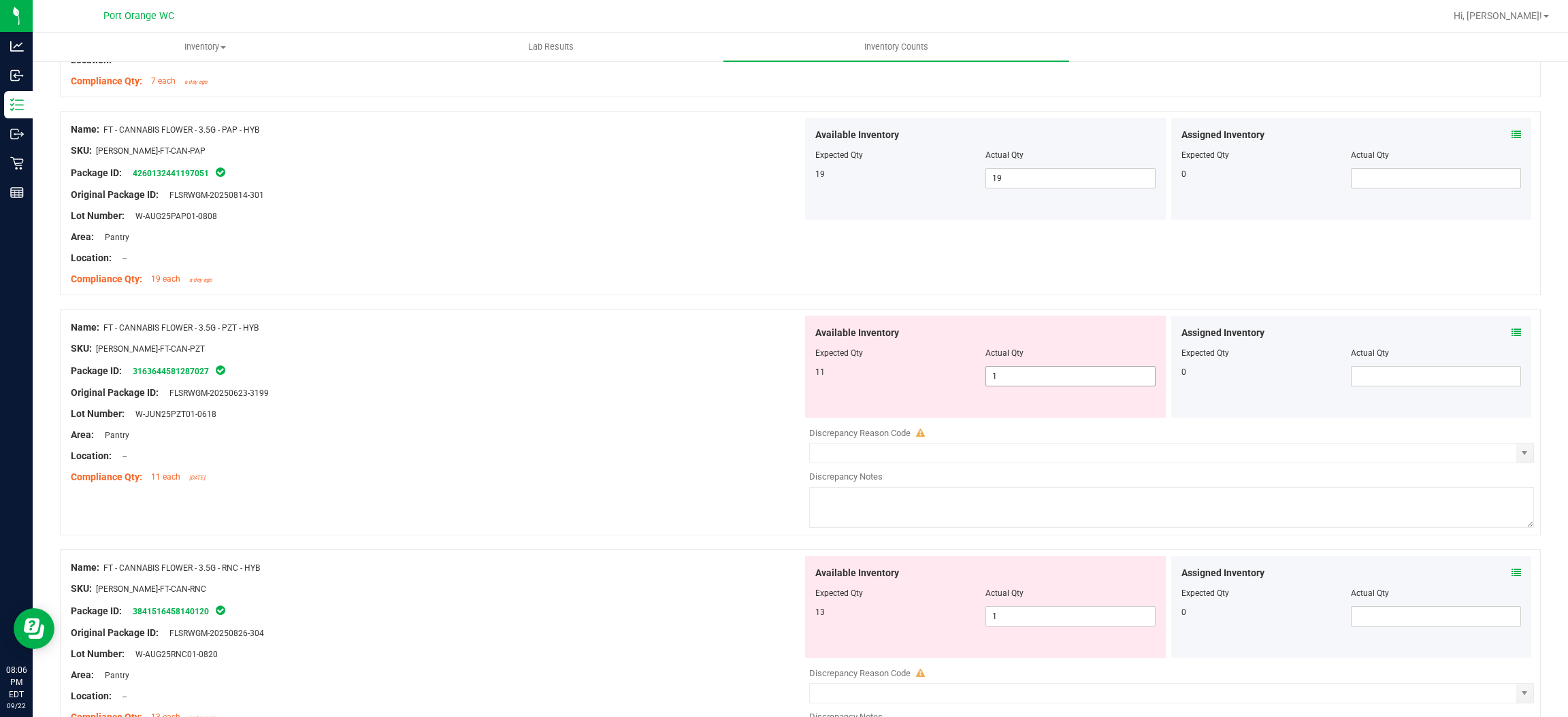
click at [1045, 379] on input "1" at bounding box center [1070, 376] width 169 height 19
type input "11"
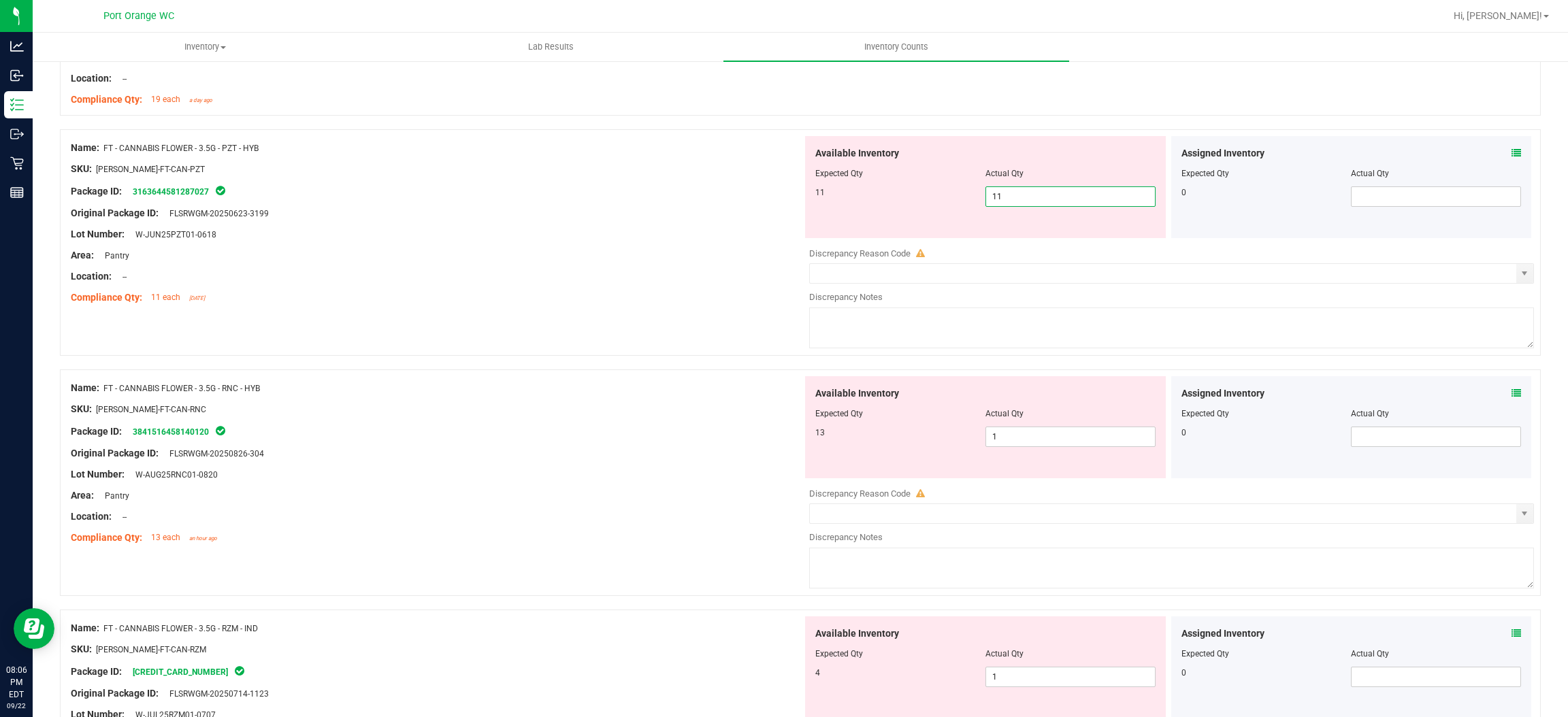
scroll to position [562, 0]
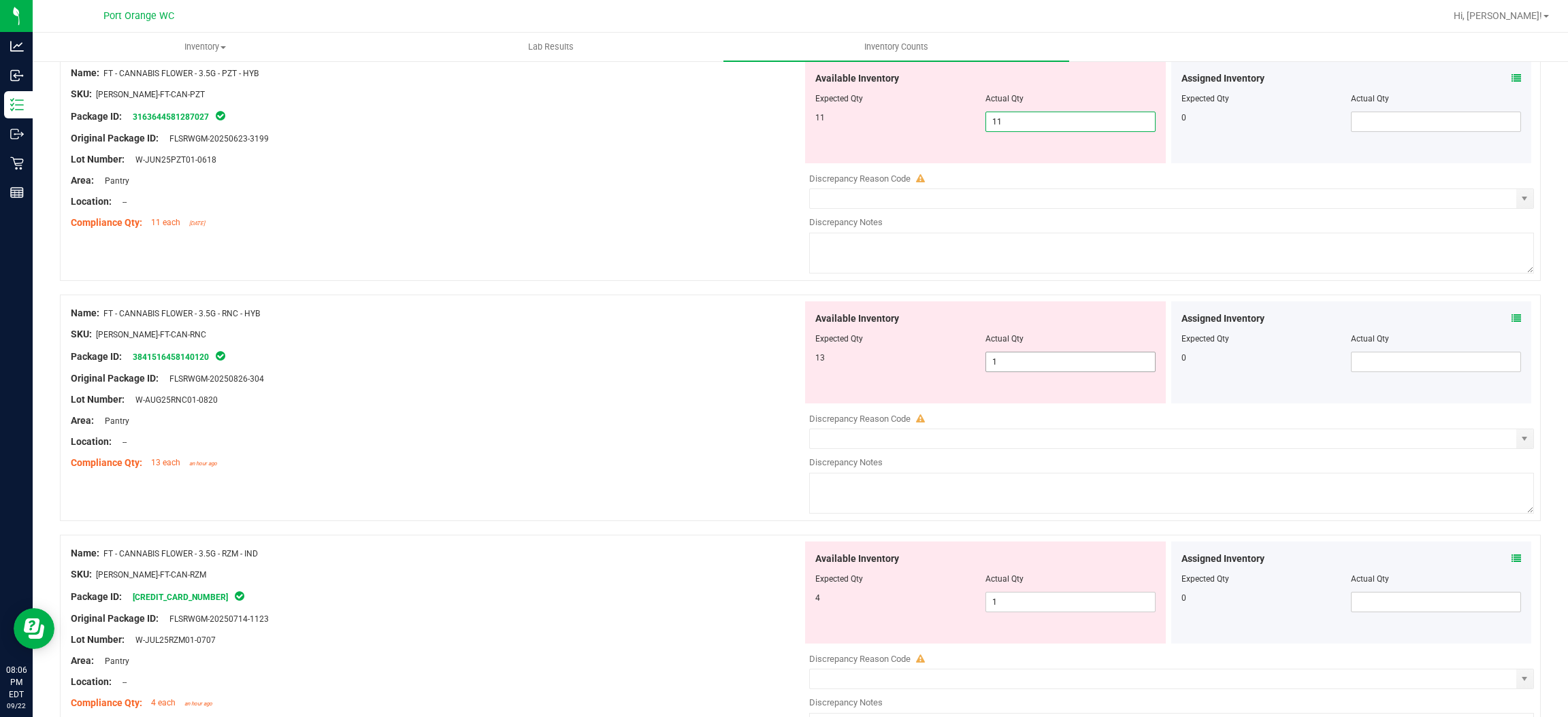
click at [1050, 366] on div "Available Inventory Expected Qty Actual Qty 13 1 1" at bounding box center [1168, 410] width 732 height 216
type input "11"
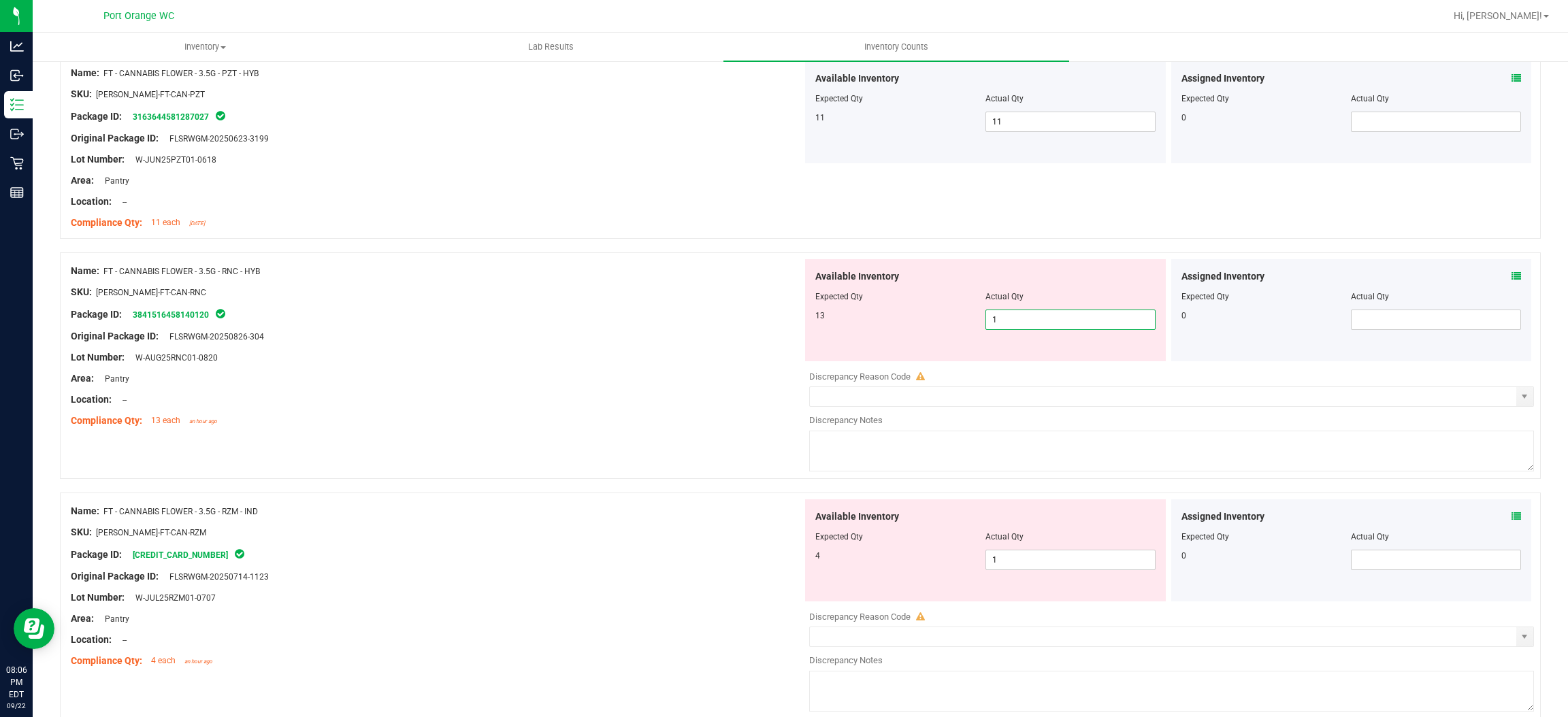
type input "13"
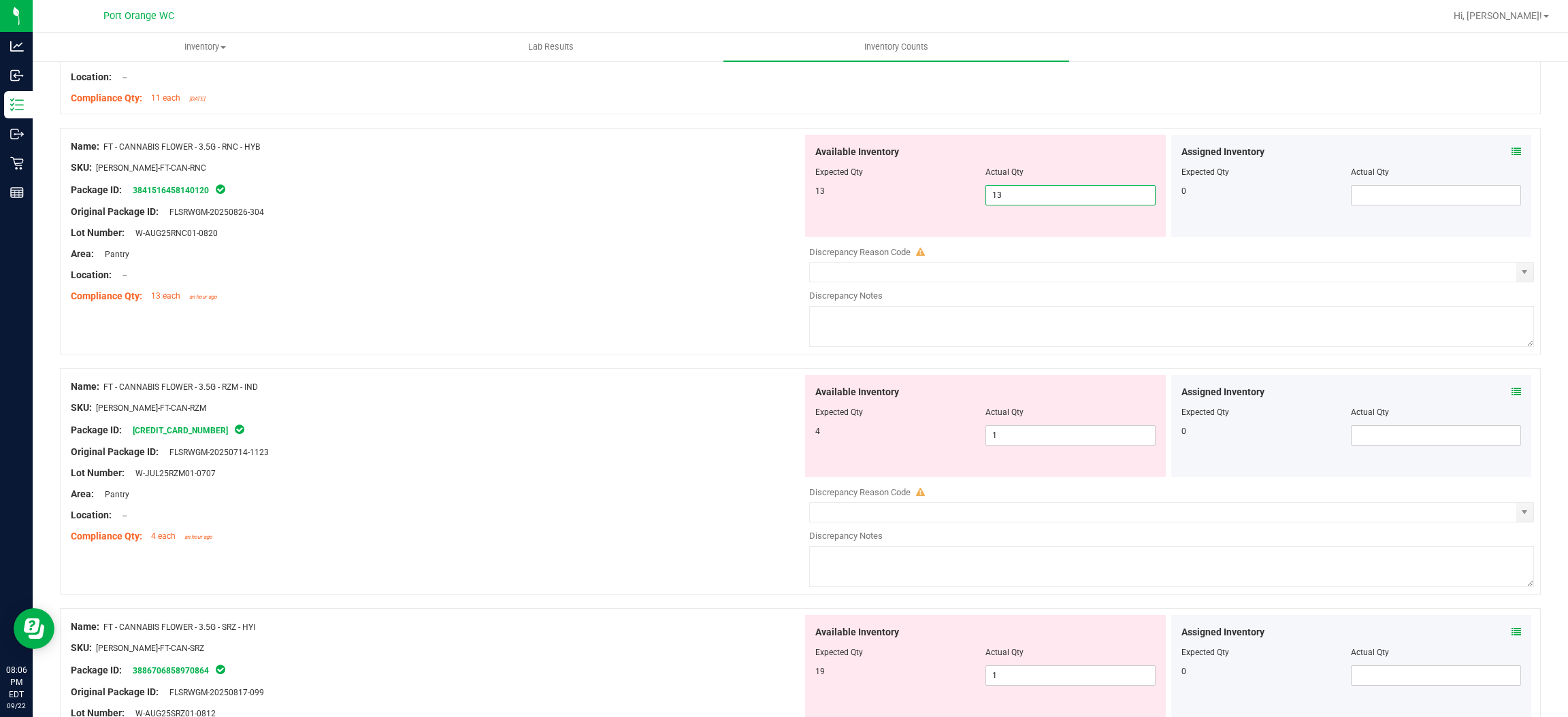
scroll to position [811, 0]
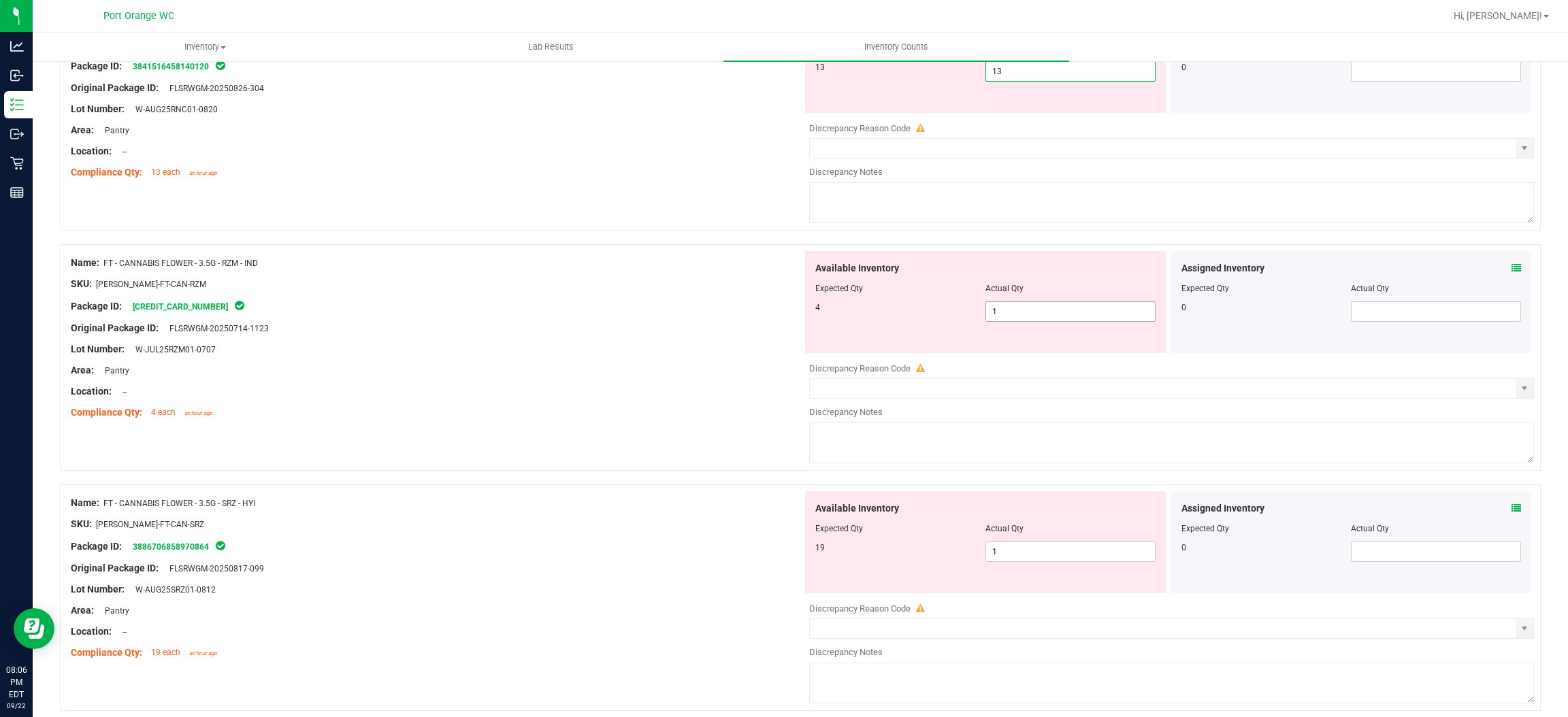
click at [1053, 312] on div "Available Inventory Expected Qty Actual Qty 4 1 1" at bounding box center [1168, 359] width 732 height 216
type input "13"
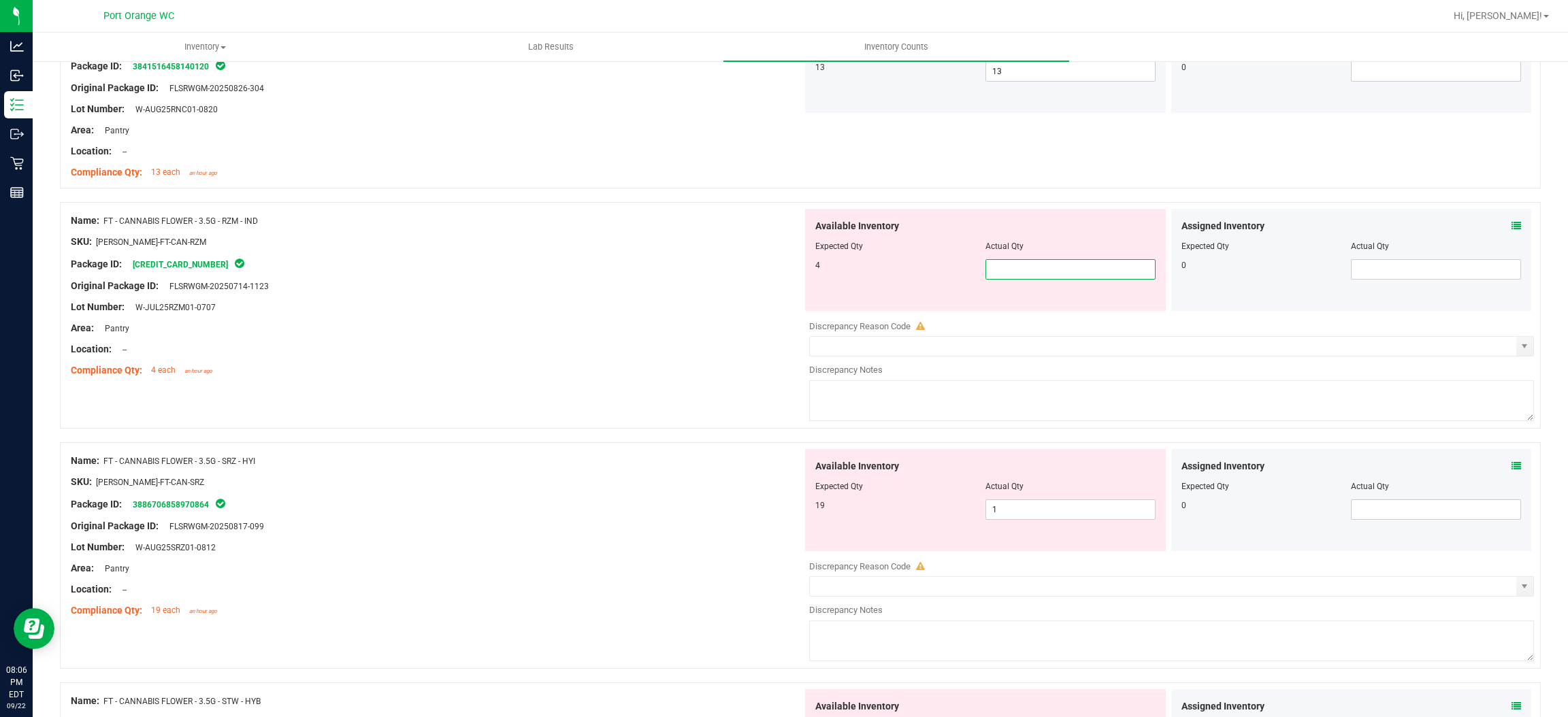
type input "4"
click at [1055, 509] on div "Available Inventory Expected Qty Actual Qty 19 1 1" at bounding box center [1168, 557] width 732 height 216
type input "4"
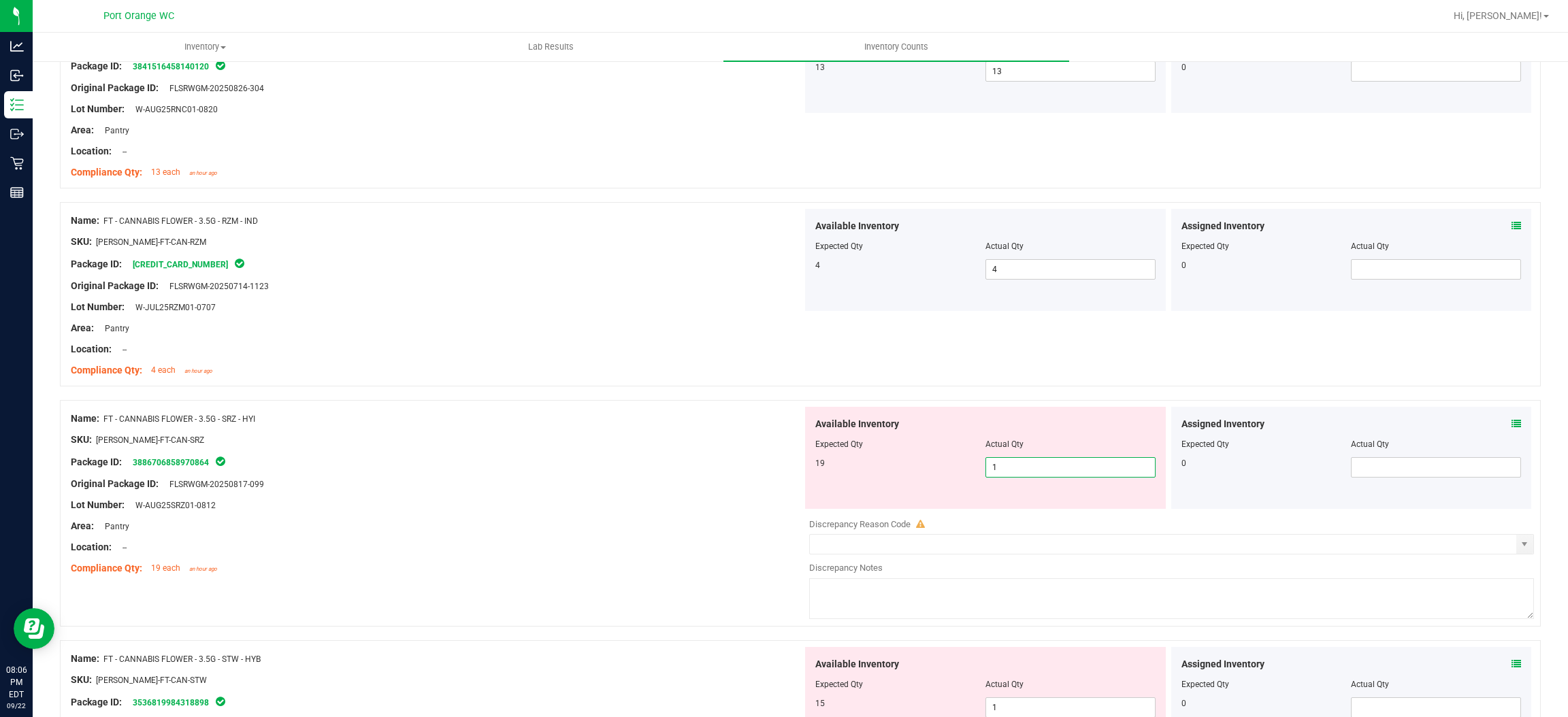
type input "19"
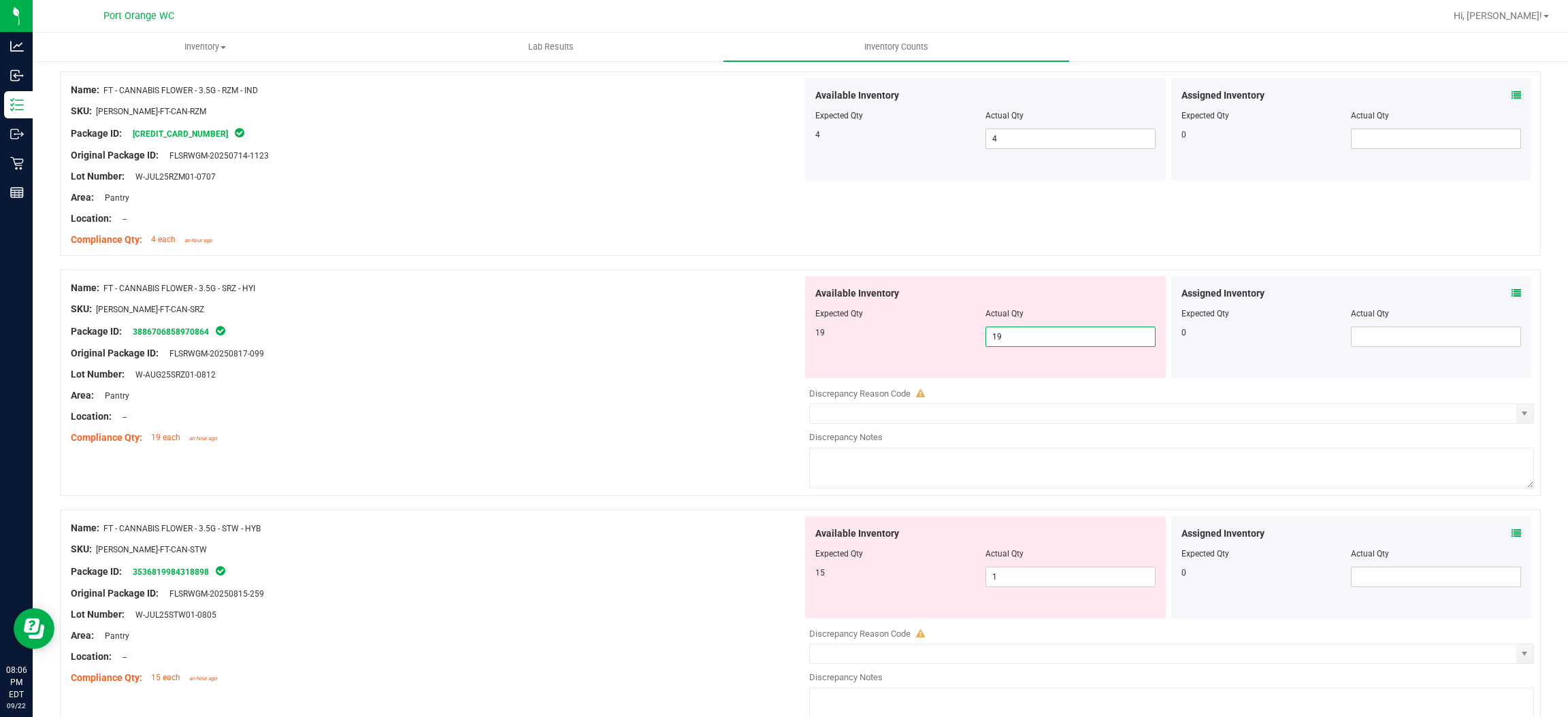
scroll to position [1158, 0]
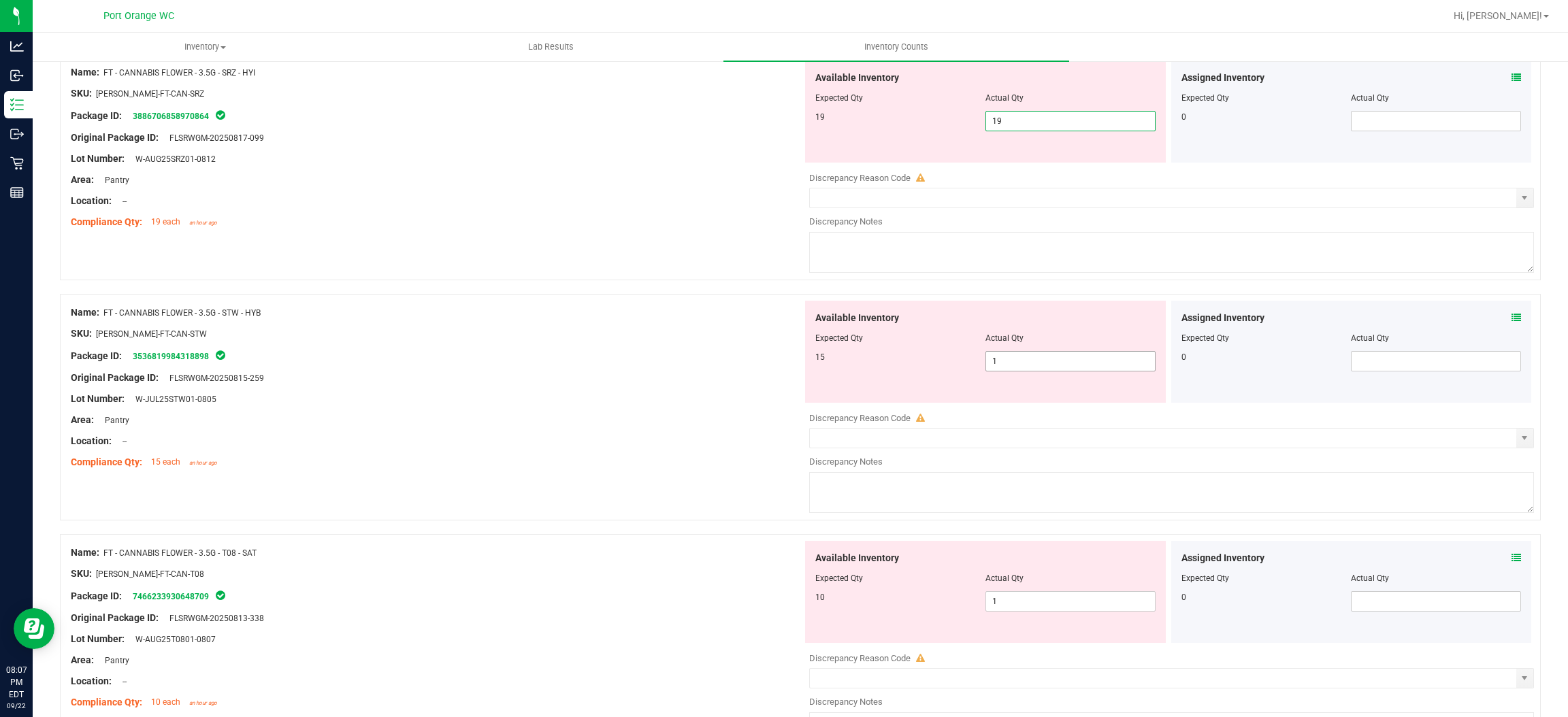
click at [1035, 364] on div "Available Inventory Expected Qty Actual Qty 15 1 1" at bounding box center [1168, 409] width 732 height 216
type input "19"
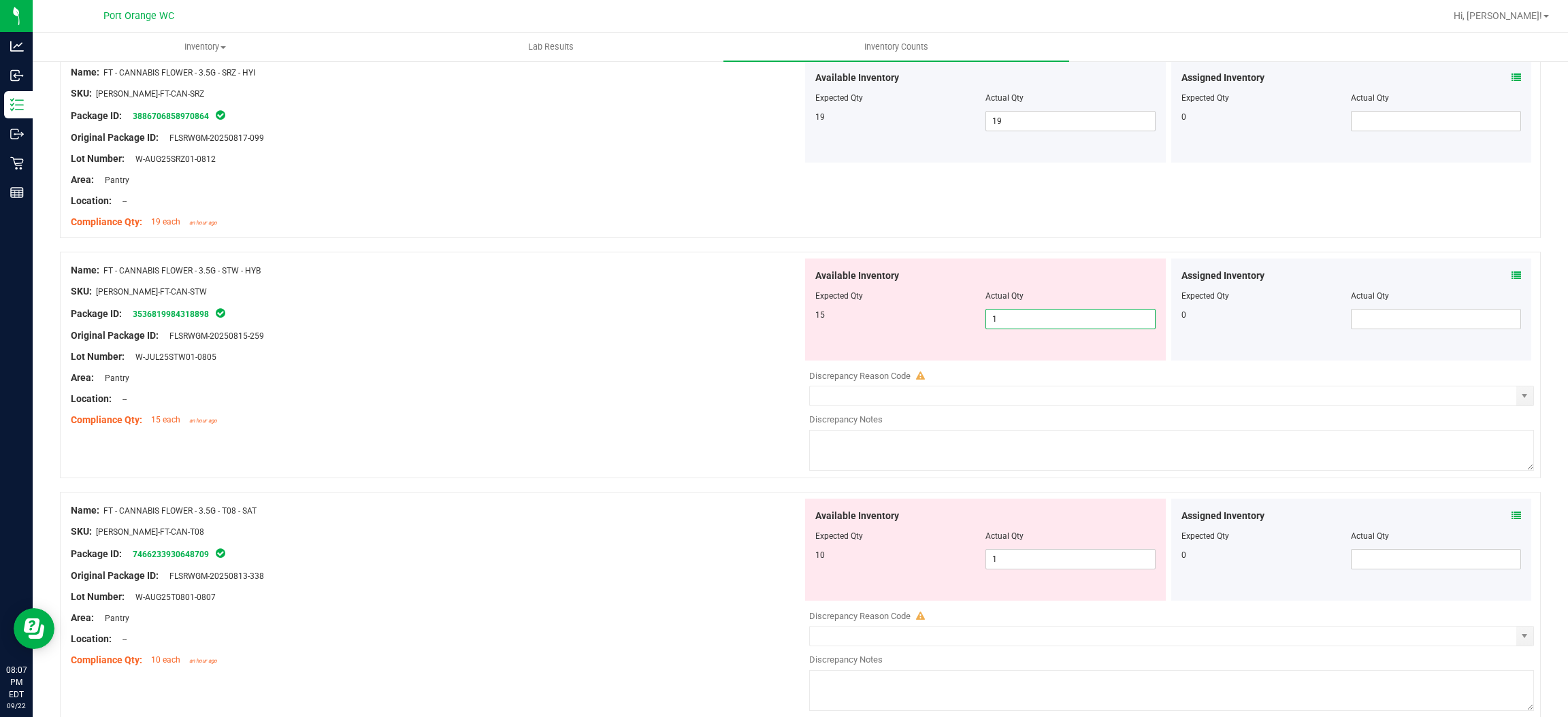
type input "15"
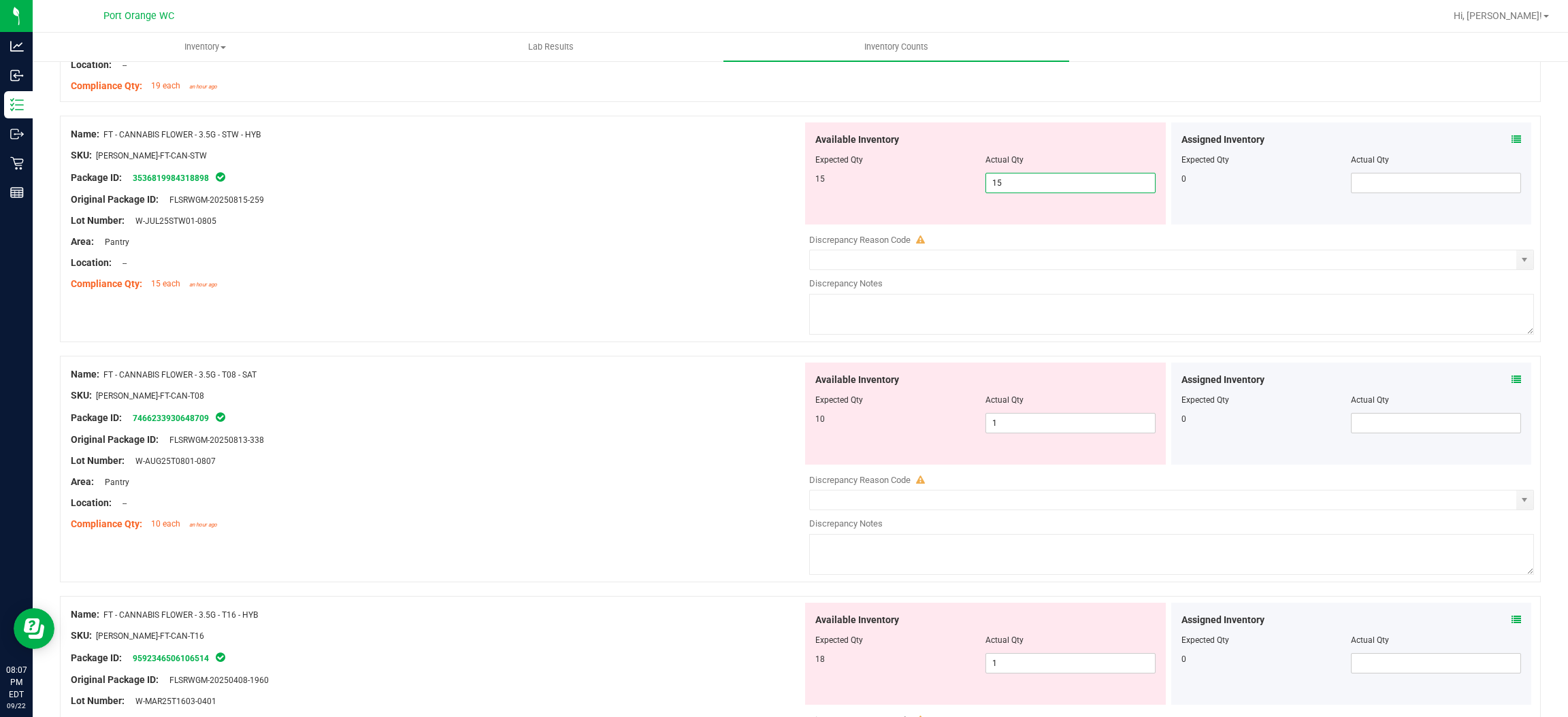
scroll to position [1351, 0]
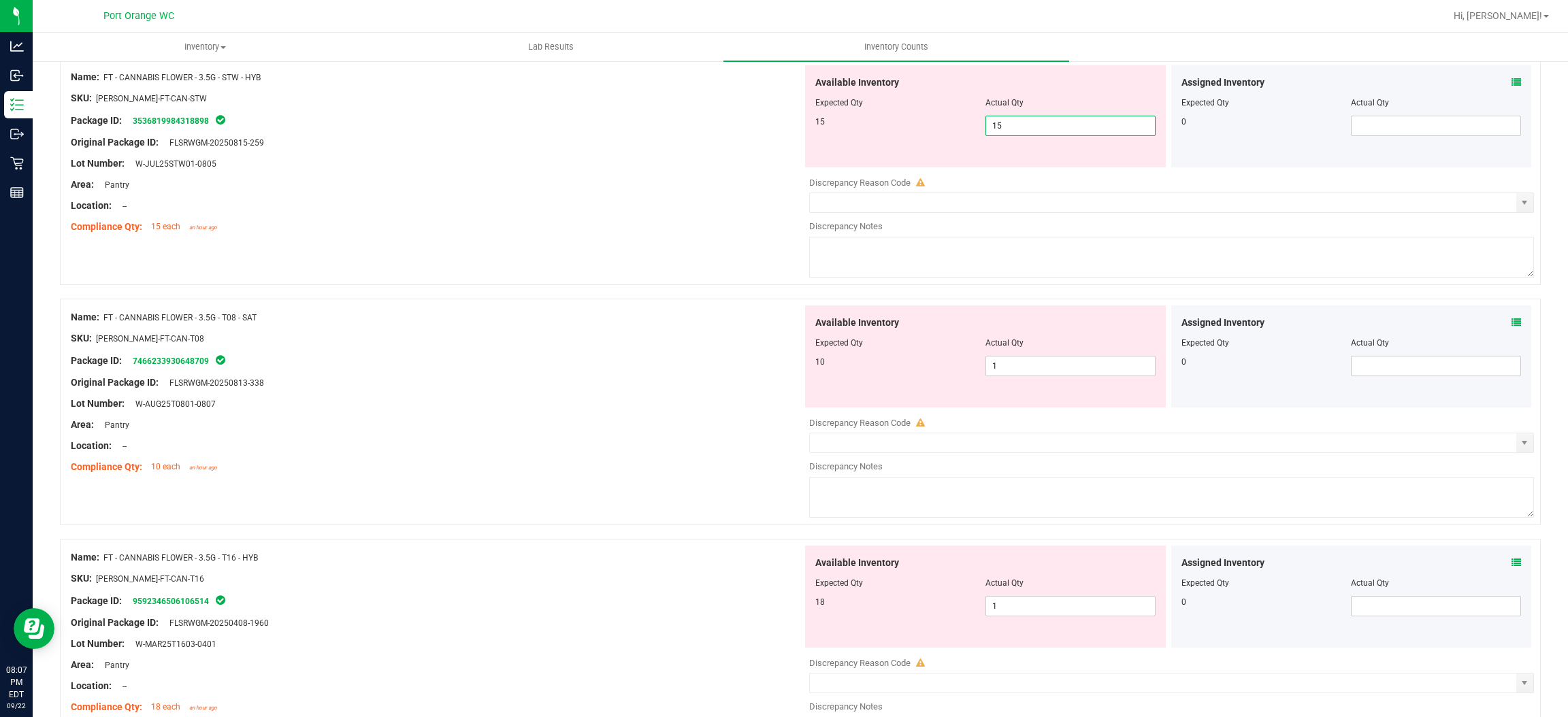
type input "15"
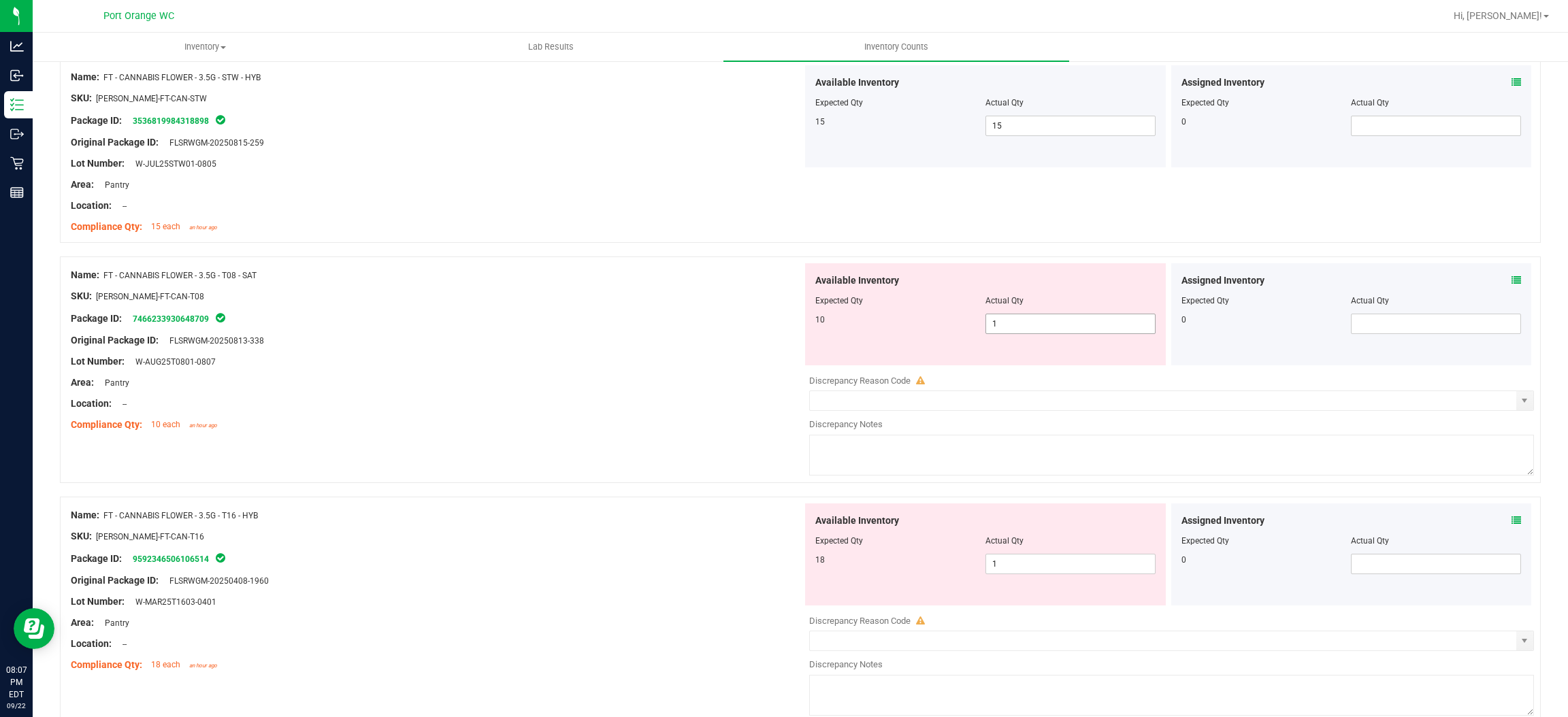
click at [1049, 325] on input "1" at bounding box center [1070, 324] width 169 height 19
type input "10"
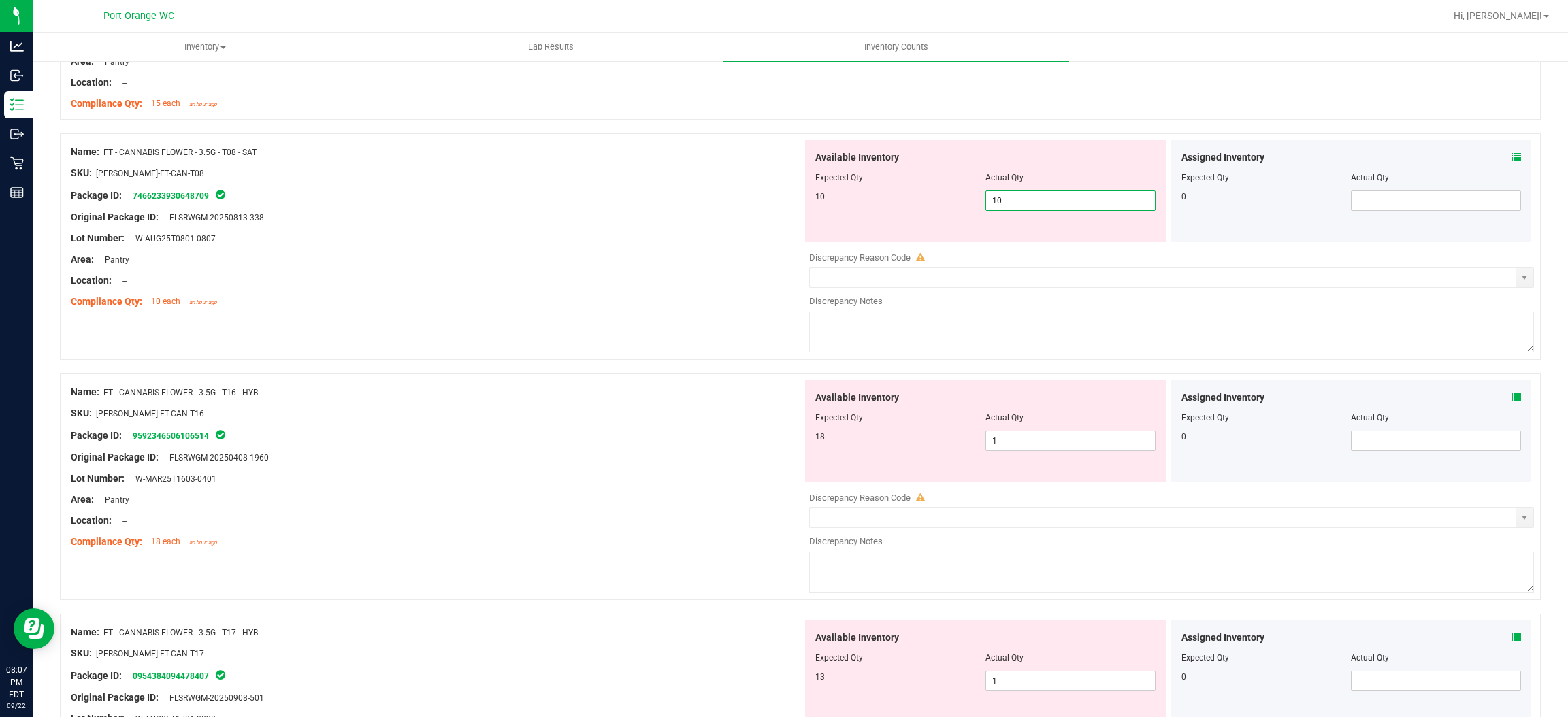
scroll to position [1601, 0]
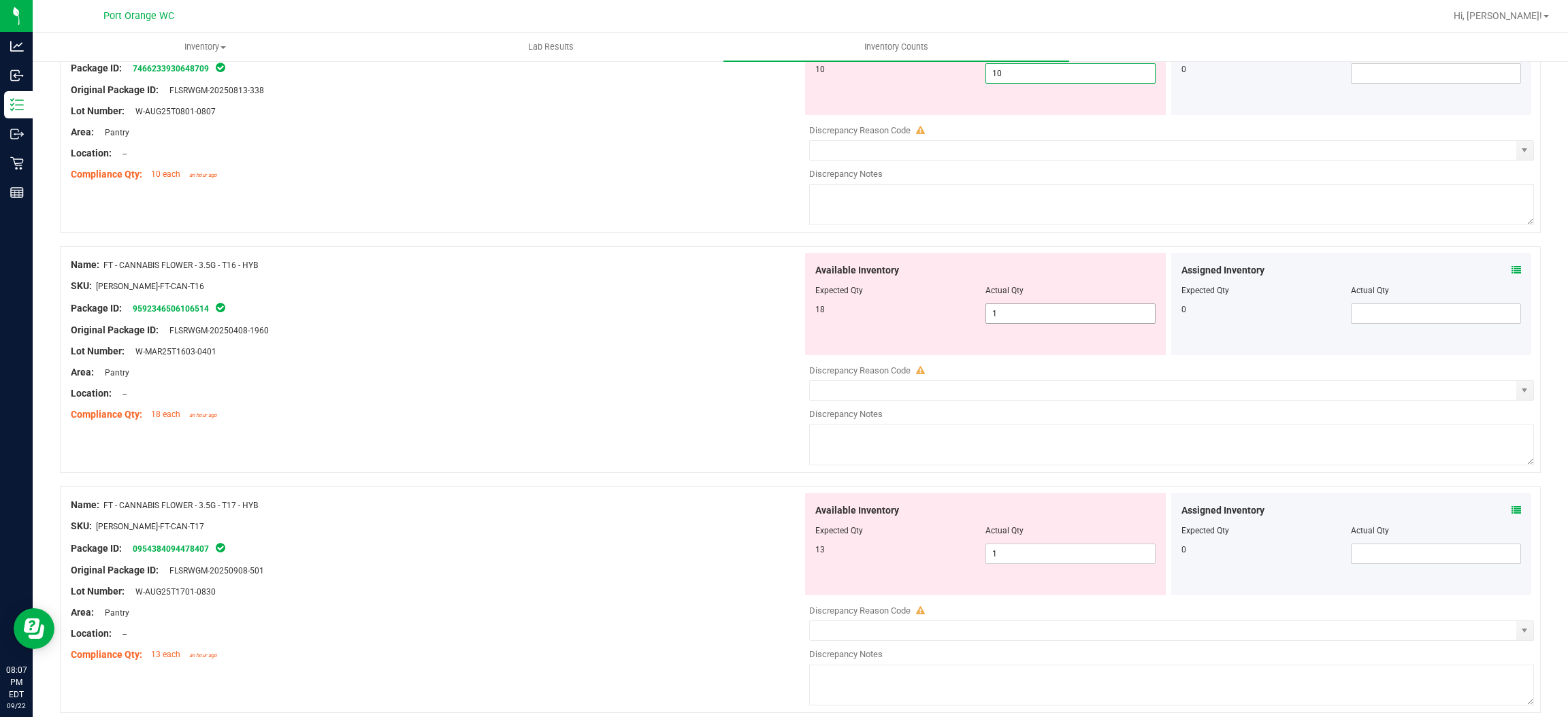
click at [1070, 317] on div "Available Inventory Expected Qty Actual Qty 18 1 1" at bounding box center [1168, 361] width 732 height 216
type input "10"
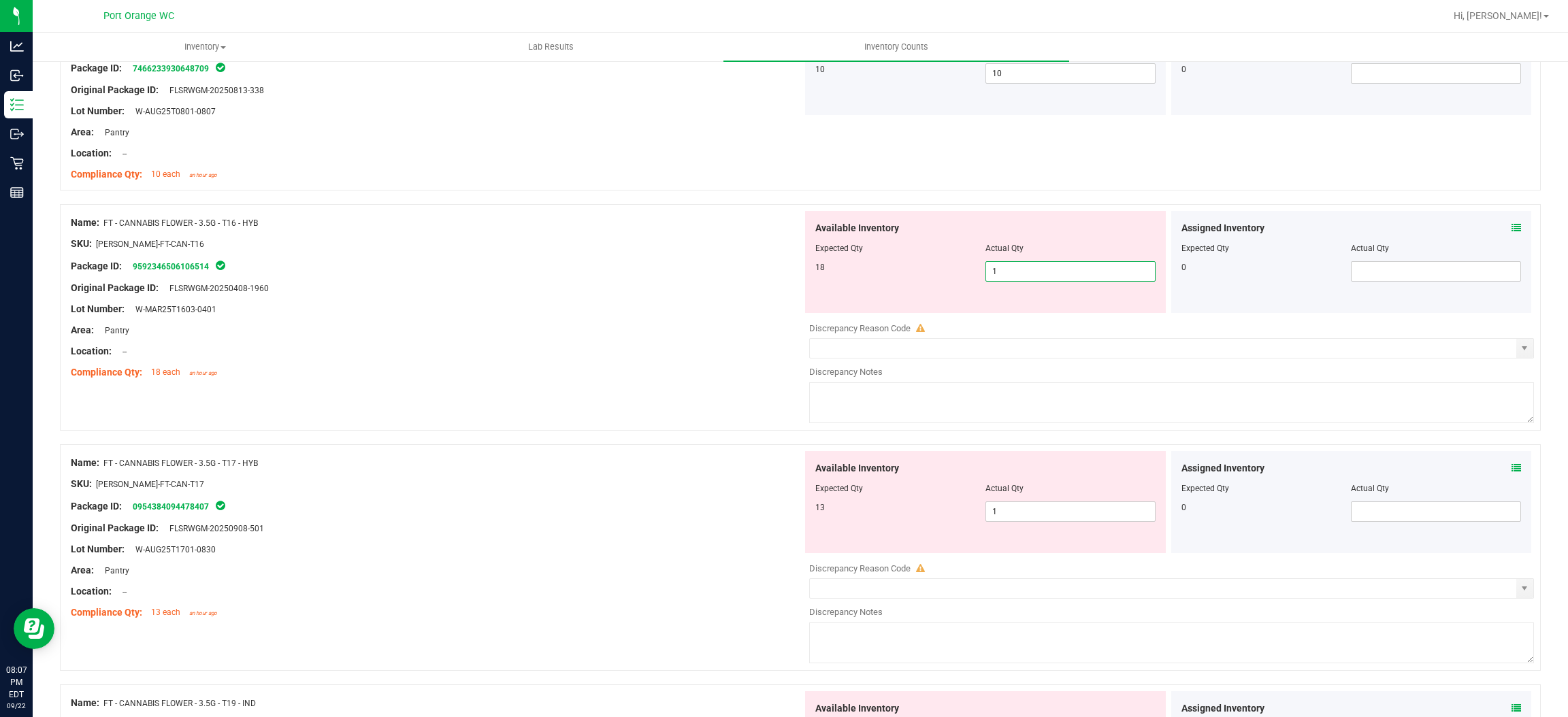
type input "18"
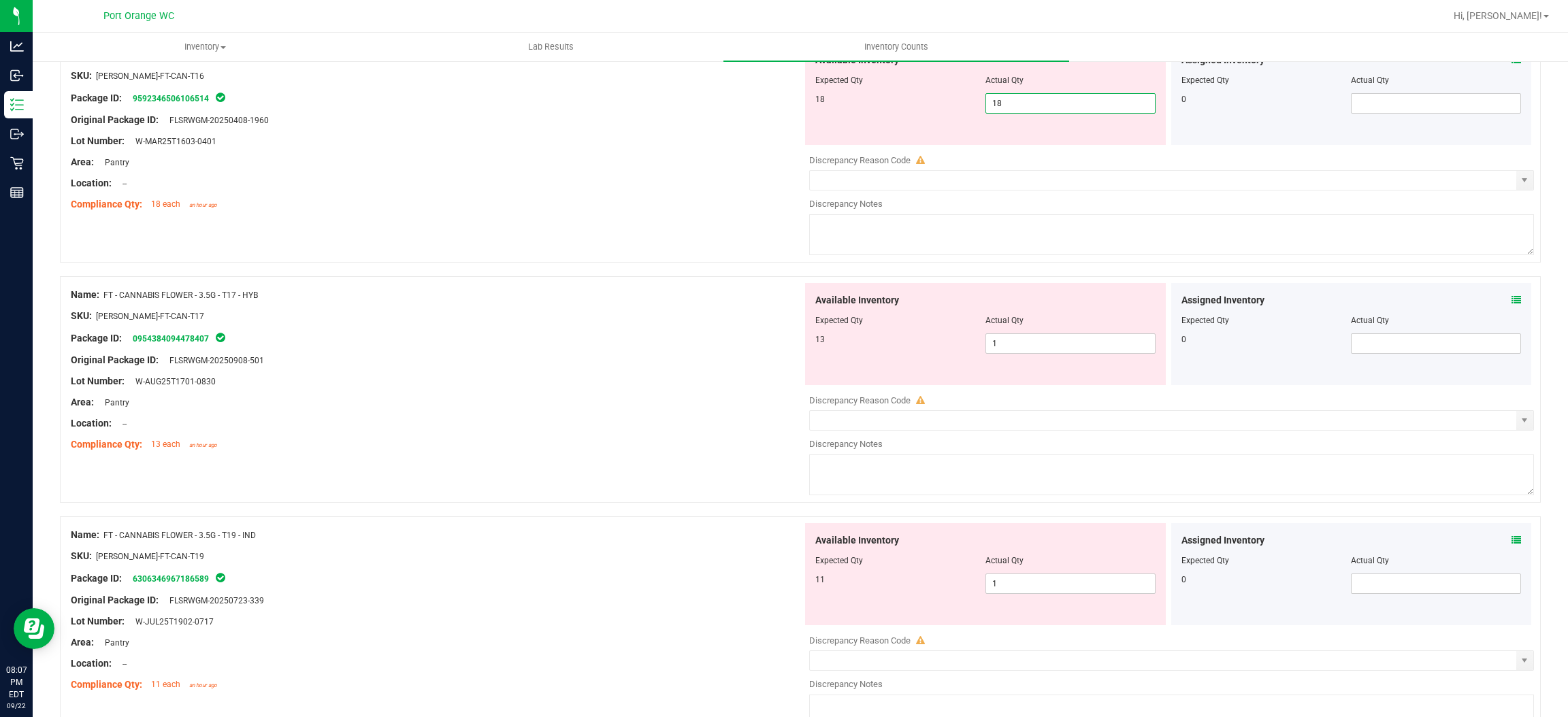
scroll to position [1841, 0]
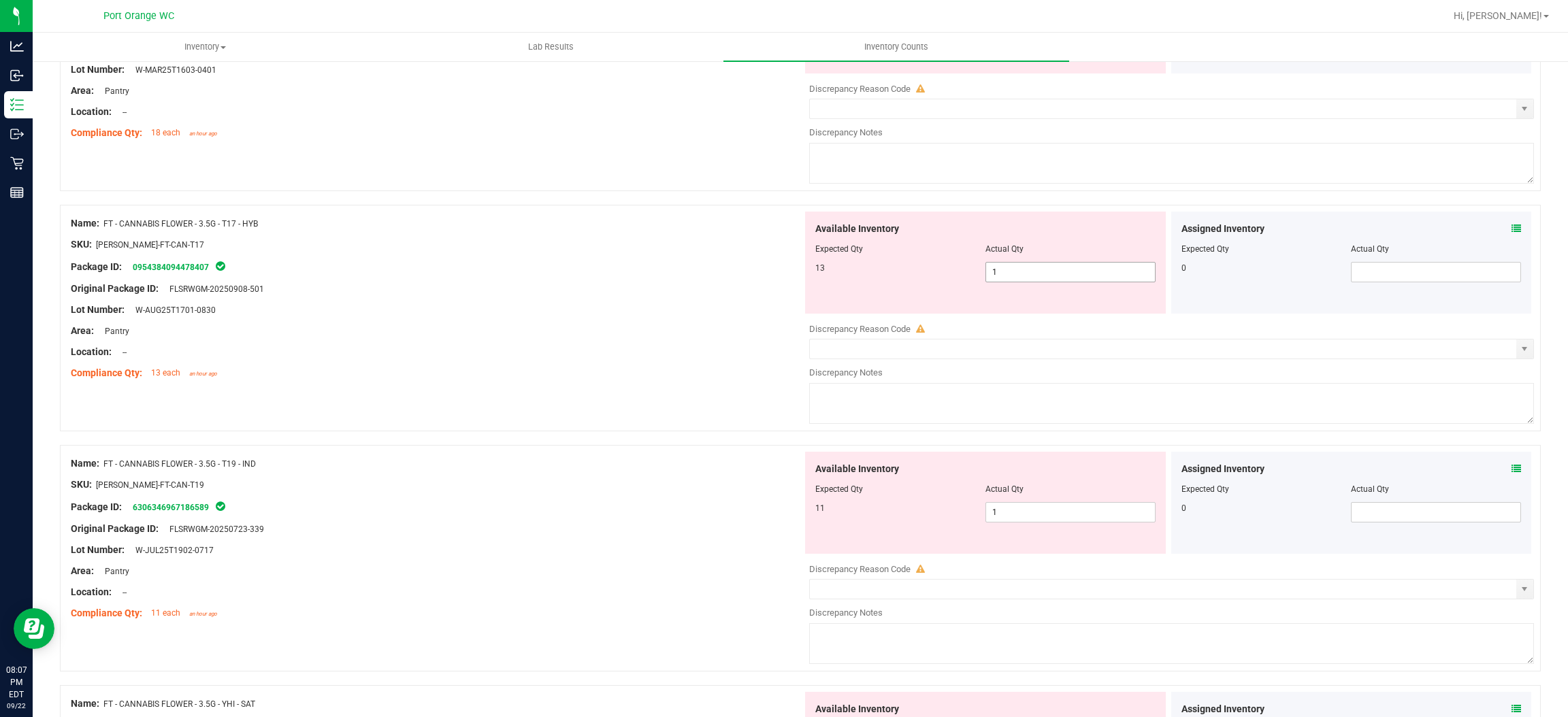
click at [1024, 274] on div "Available Inventory Expected Qty Actual Qty 13 1 1" at bounding box center [1168, 319] width 732 height 216
type input "18"
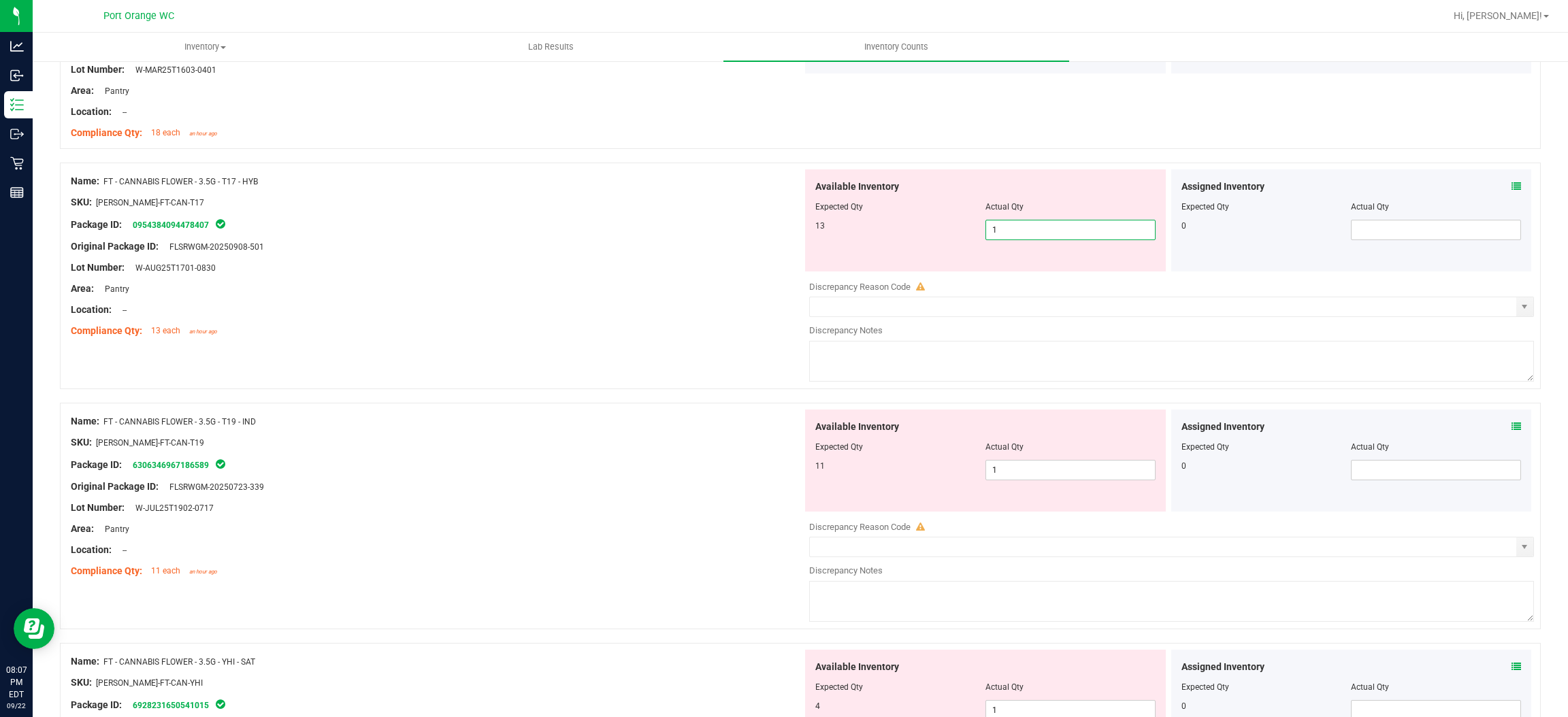
type input "13"
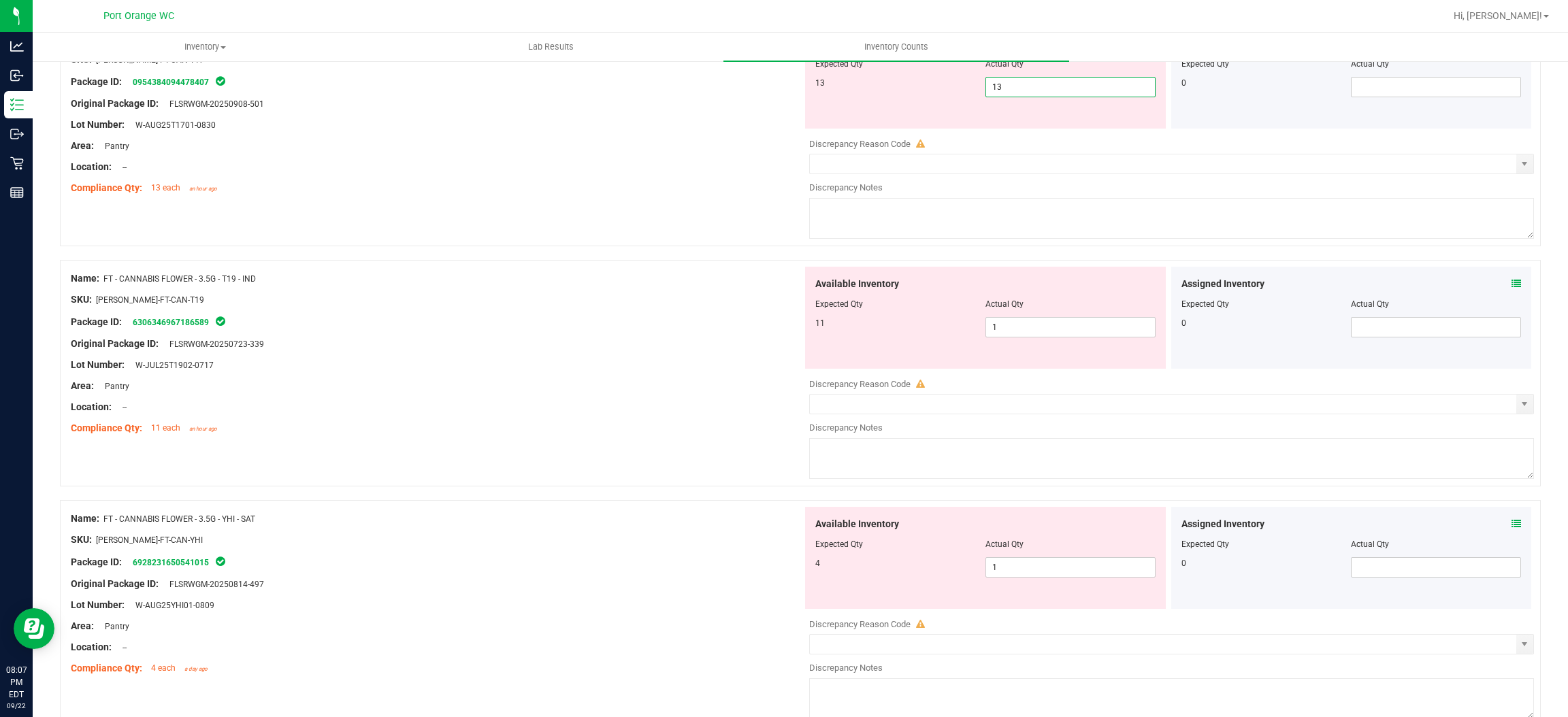
scroll to position [2010, 0]
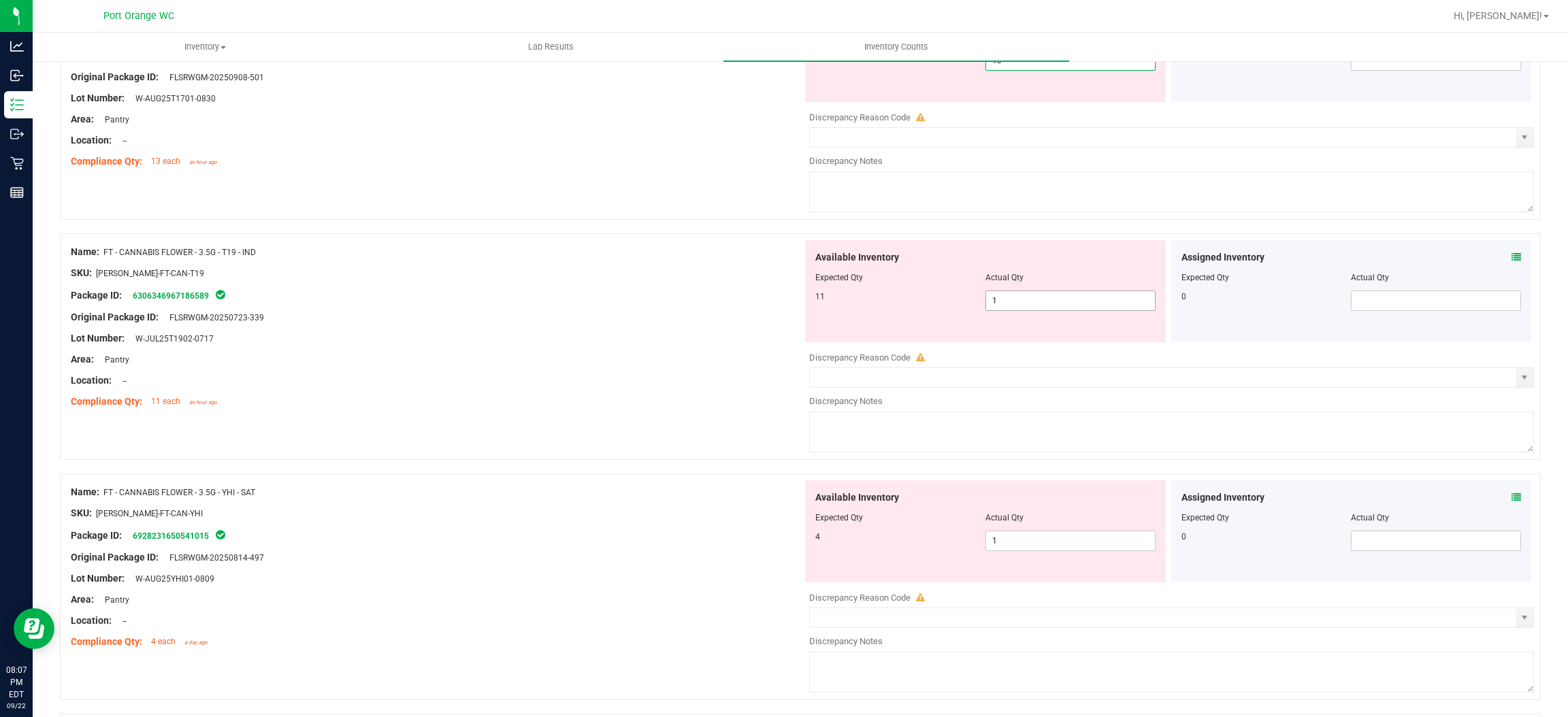
click at [1023, 305] on div "Available Inventory Expected Qty Actual Qty 11 1 1" at bounding box center [1168, 348] width 732 height 216
type input "13"
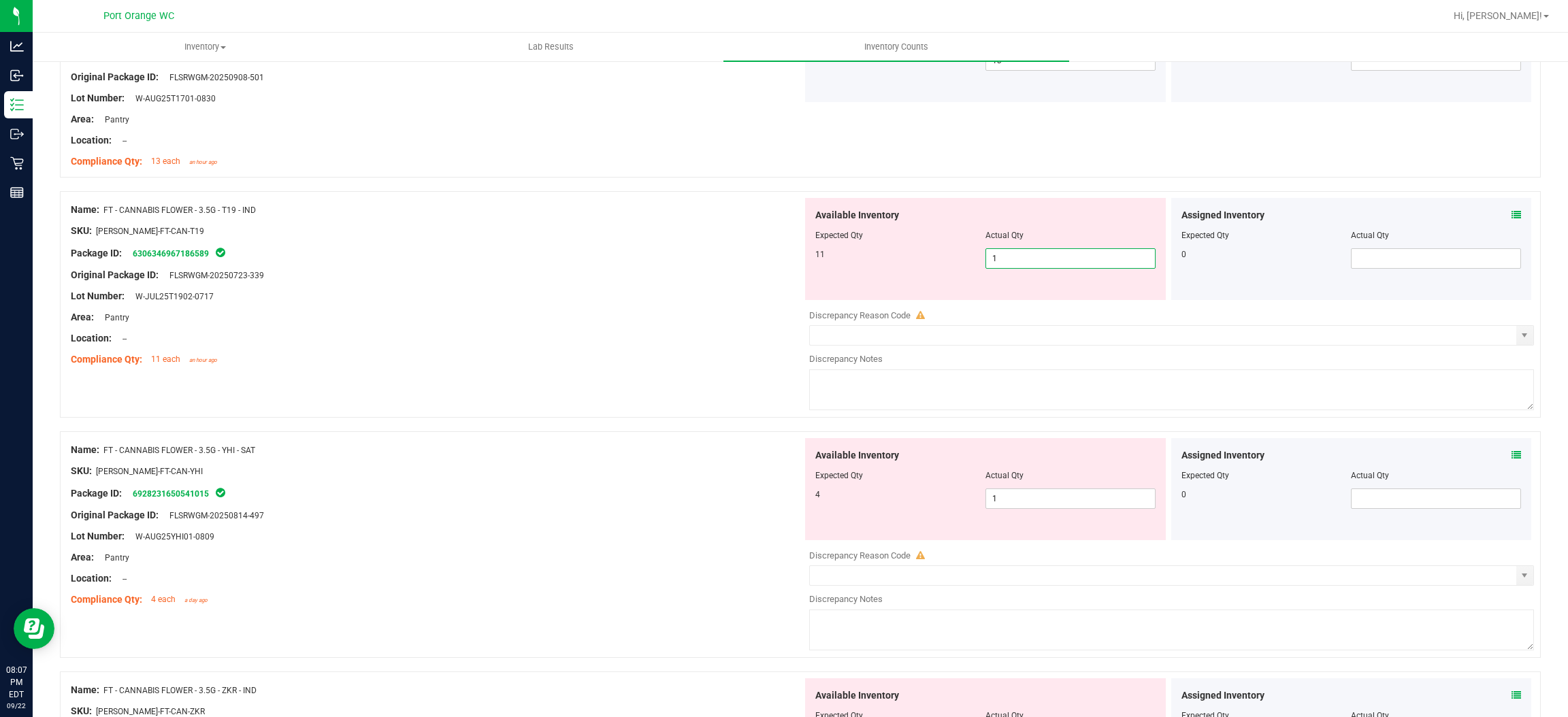
type input "11"
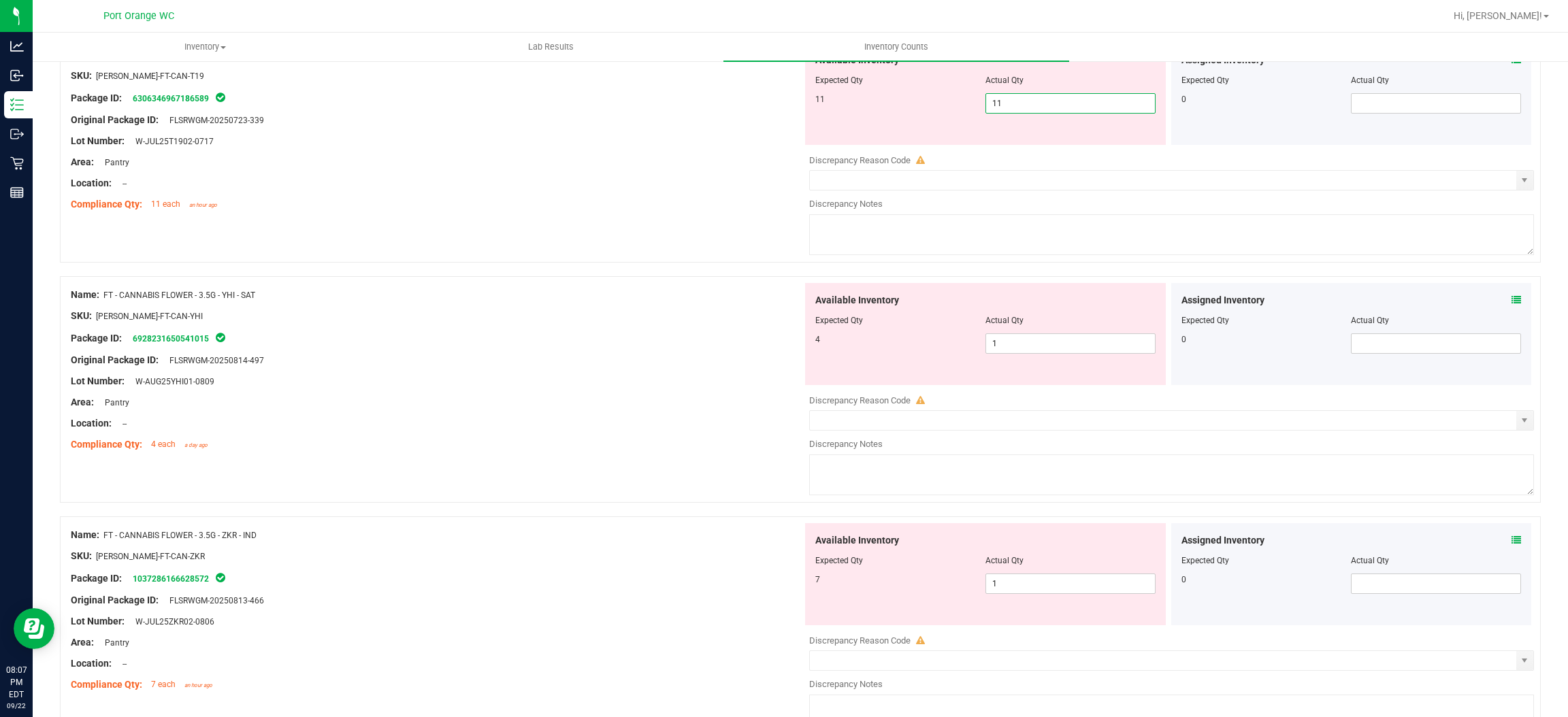
scroll to position [2236, 0]
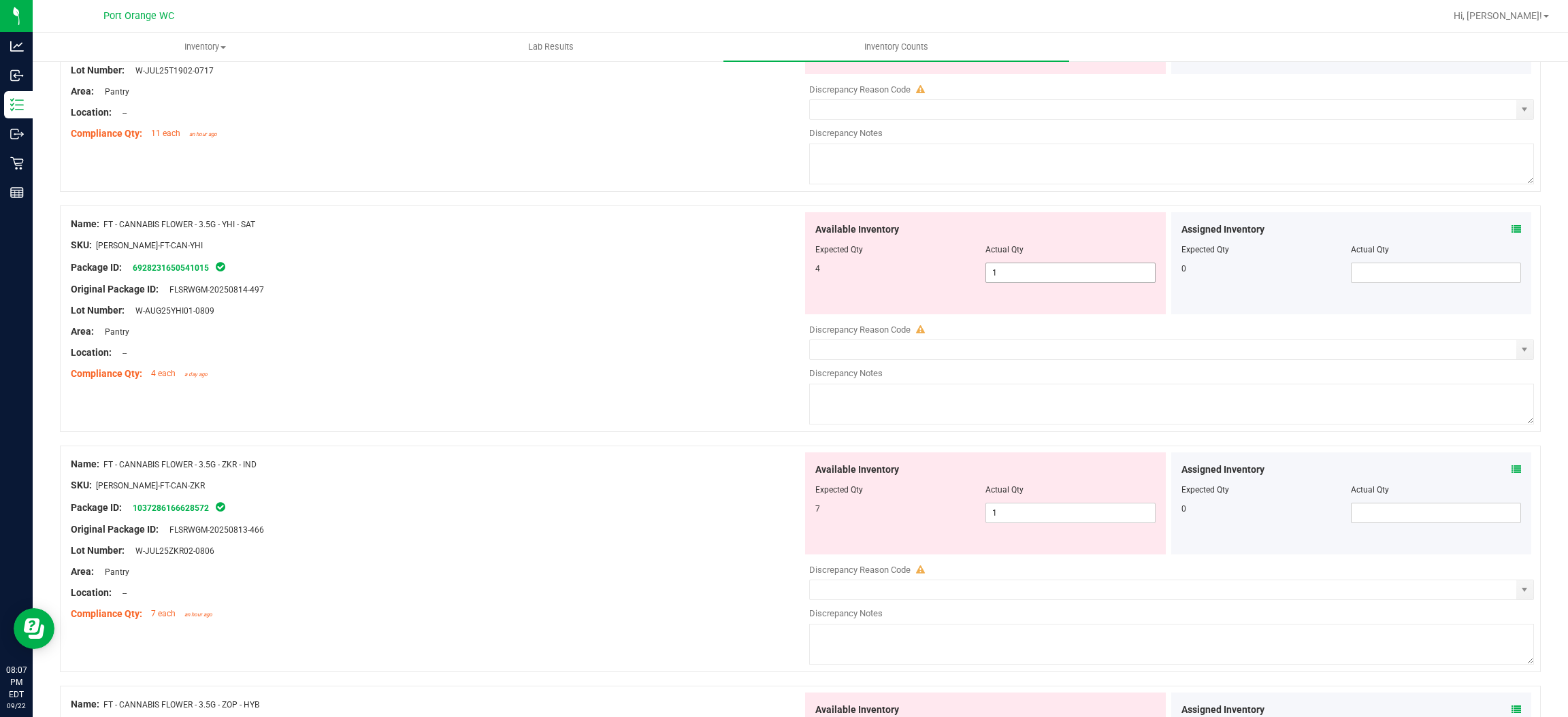
click at [1039, 274] on div "Available Inventory Expected Qty Actual Qty 4 1 1" at bounding box center [1168, 320] width 732 height 216
type input "11"
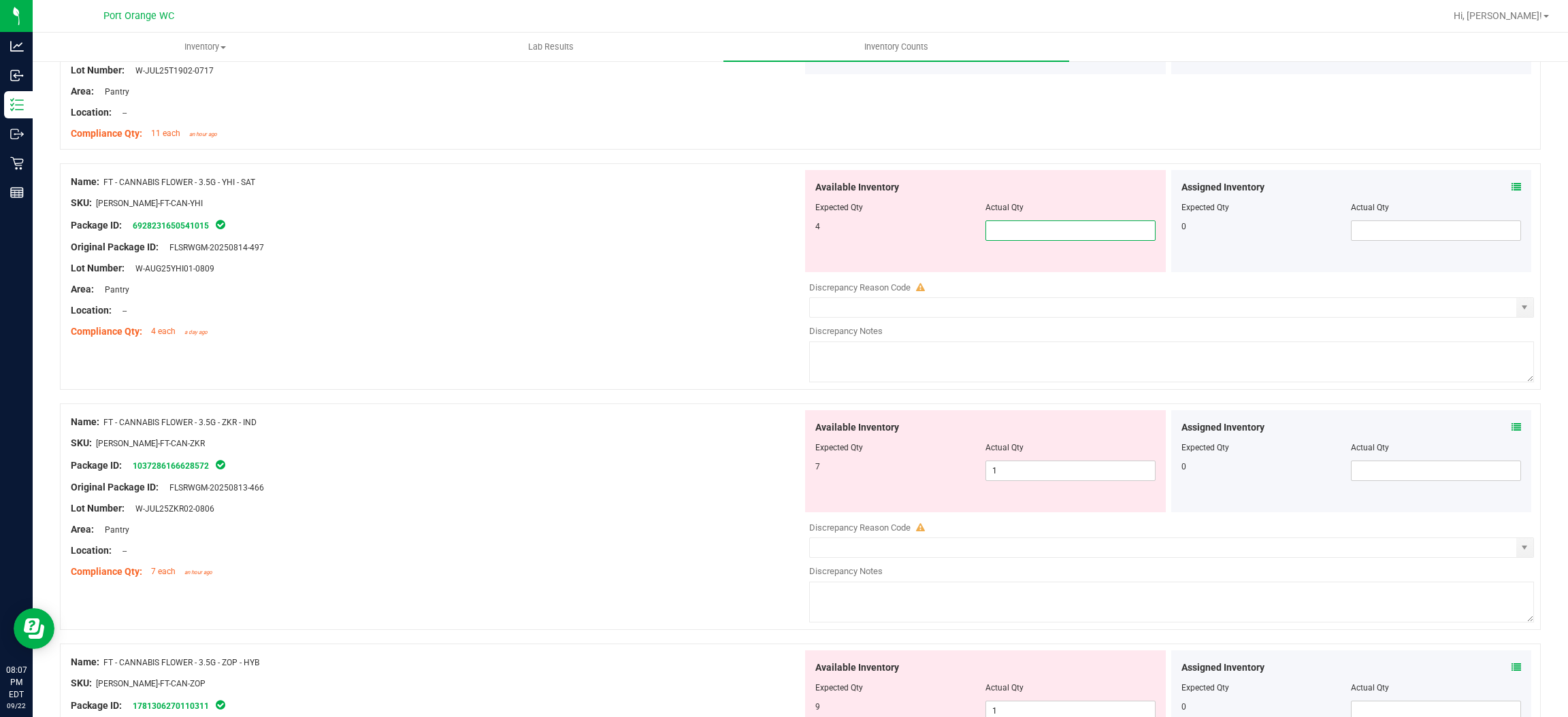
type input "4"
click at [1023, 476] on div "Available Inventory Expected Qty Actual Qty 7 1 1" at bounding box center [1168, 519] width 732 height 216
type input "4"
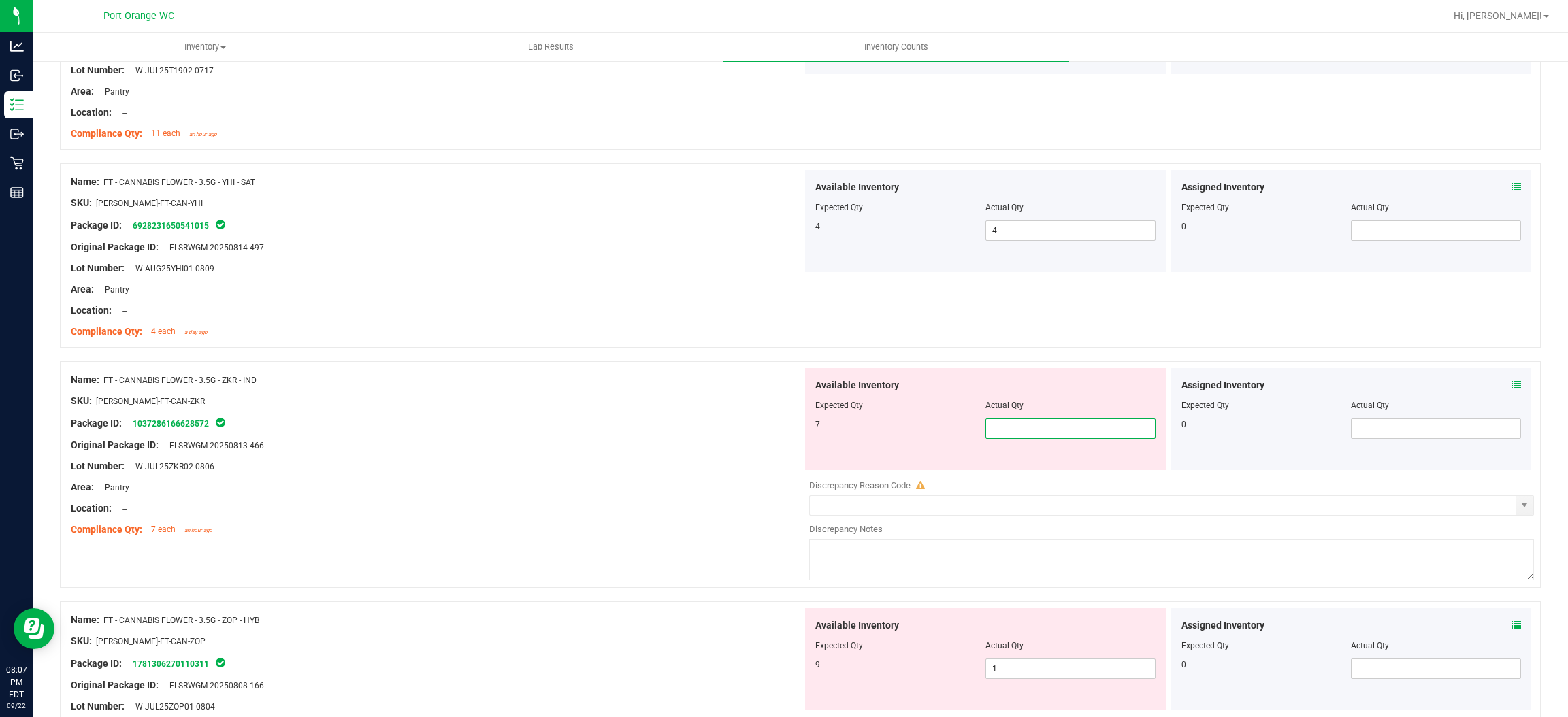
type input "7"
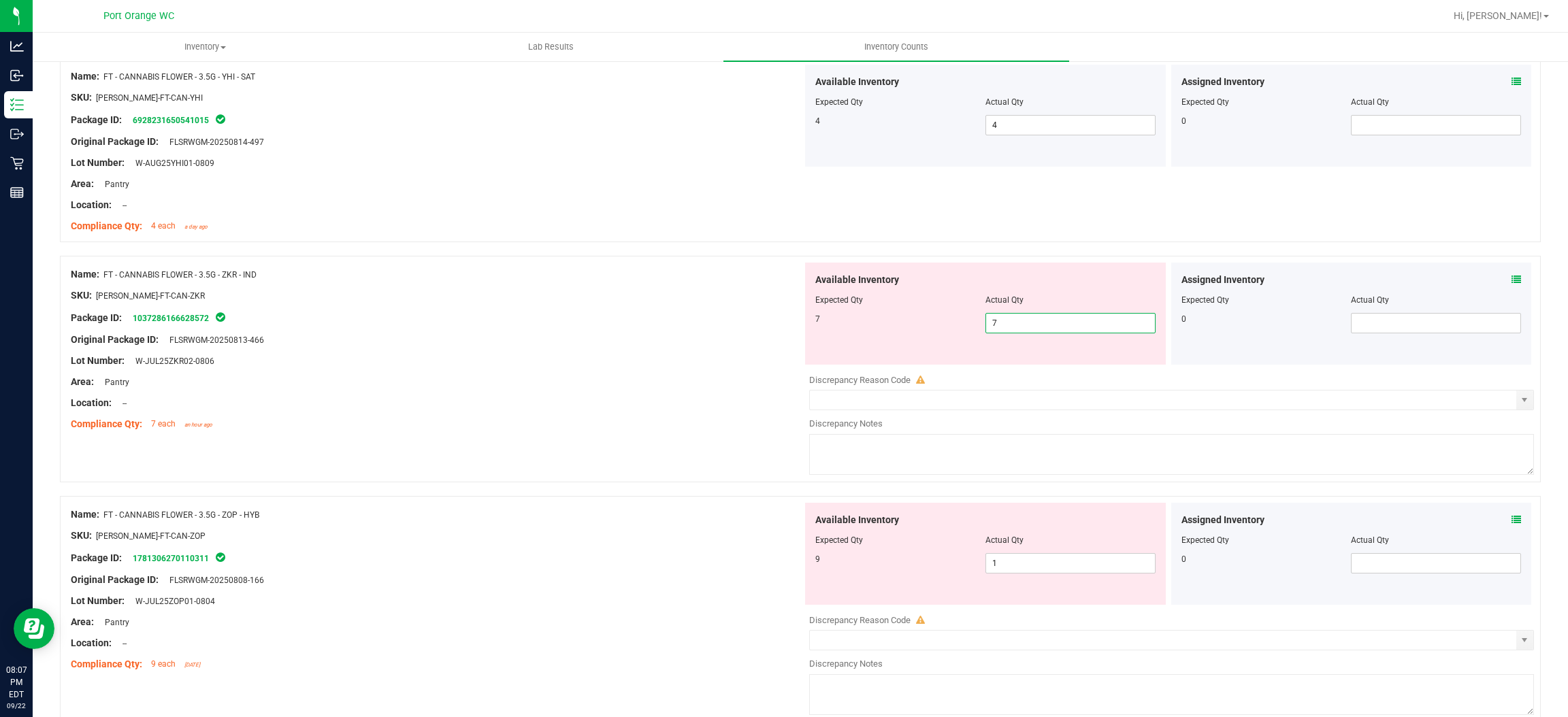
scroll to position [2469, 0]
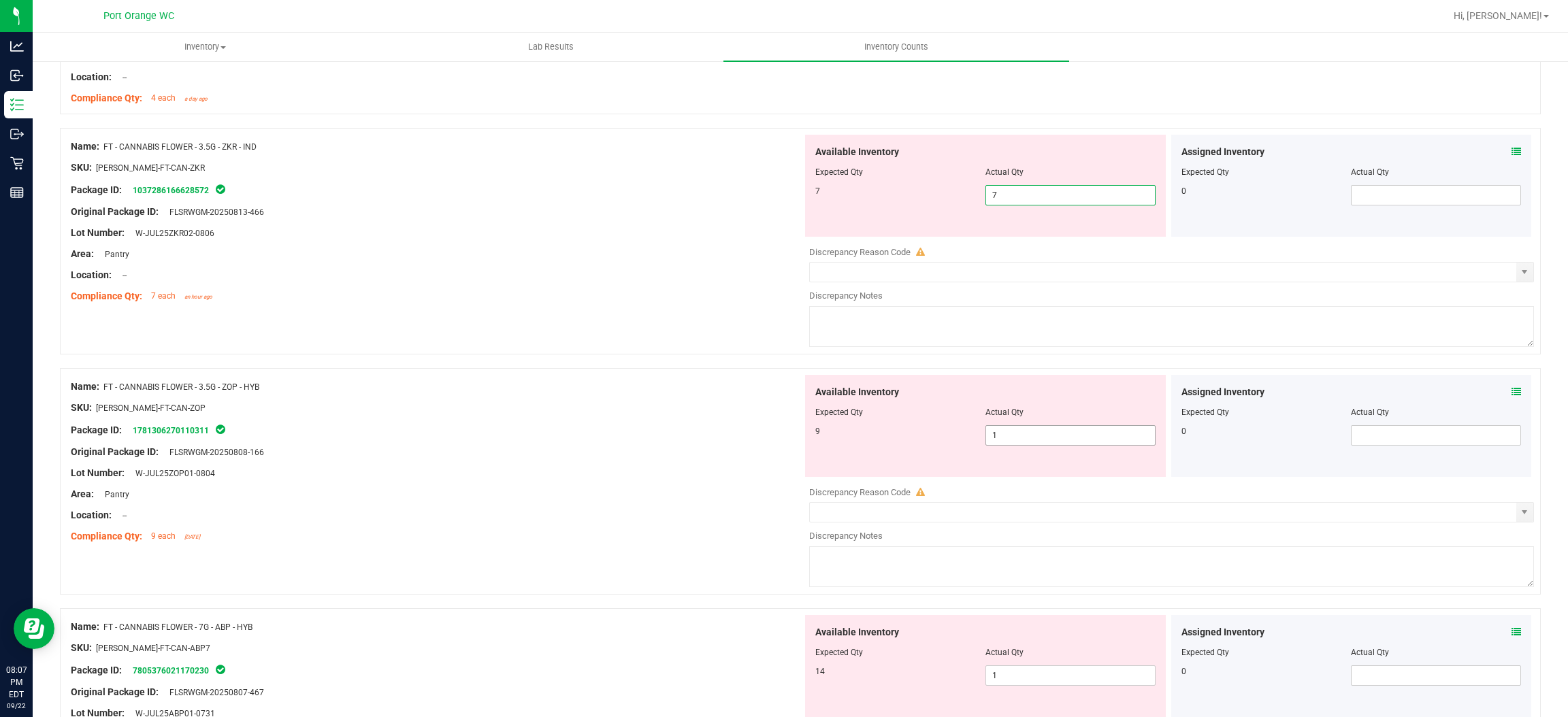
click at [1075, 440] on div "Available Inventory Expected Qty Actual Qty 9 1 1" at bounding box center [1168, 483] width 732 height 216
type input "7"
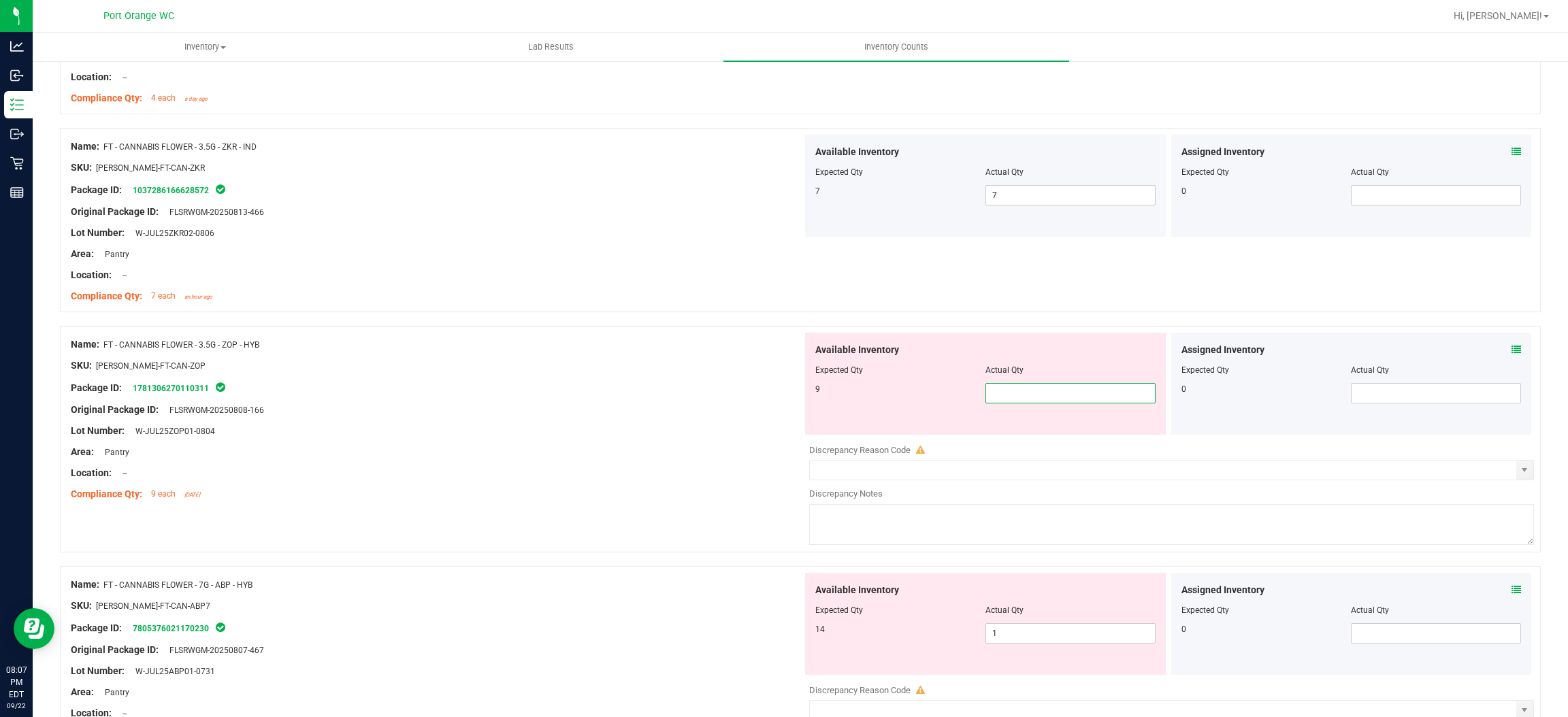
type input "9"
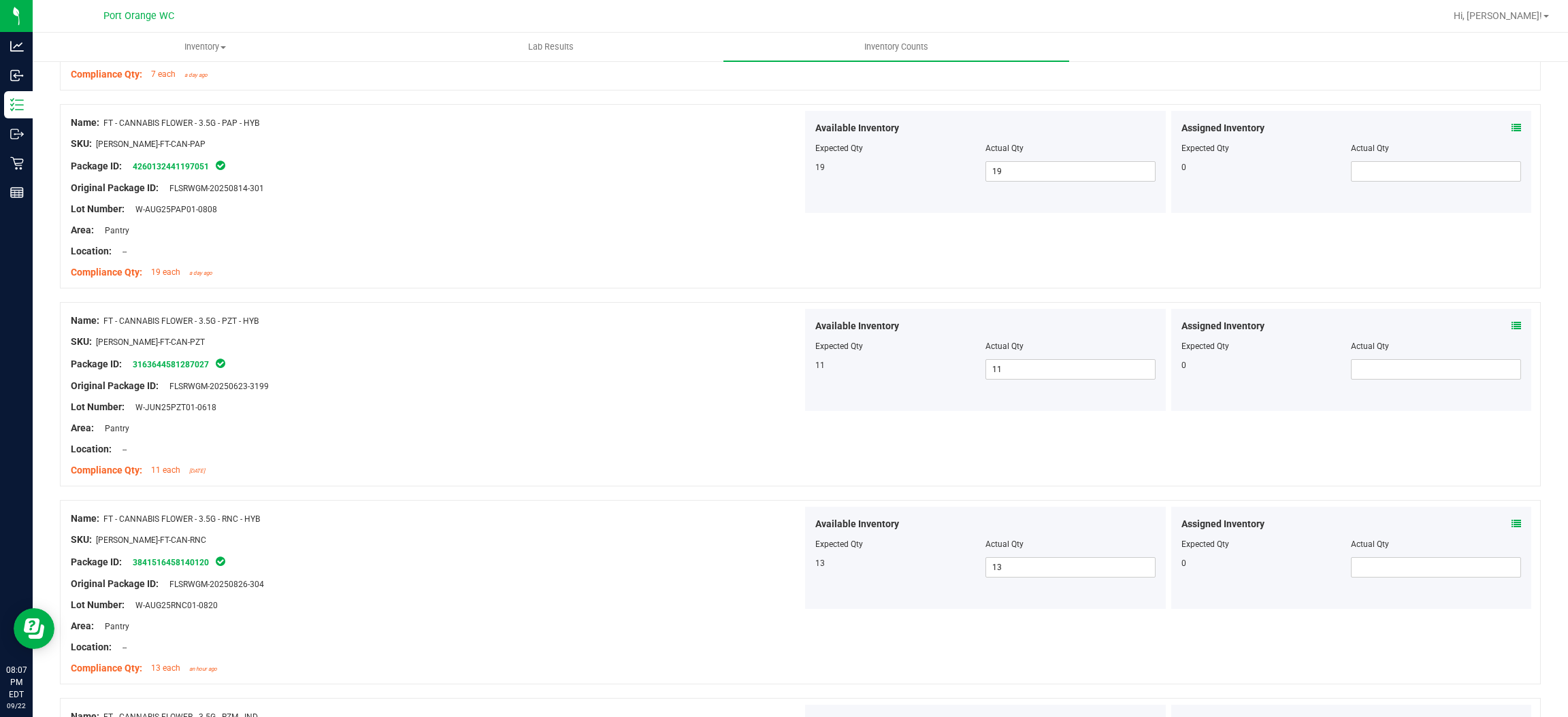
scroll to position [0, 0]
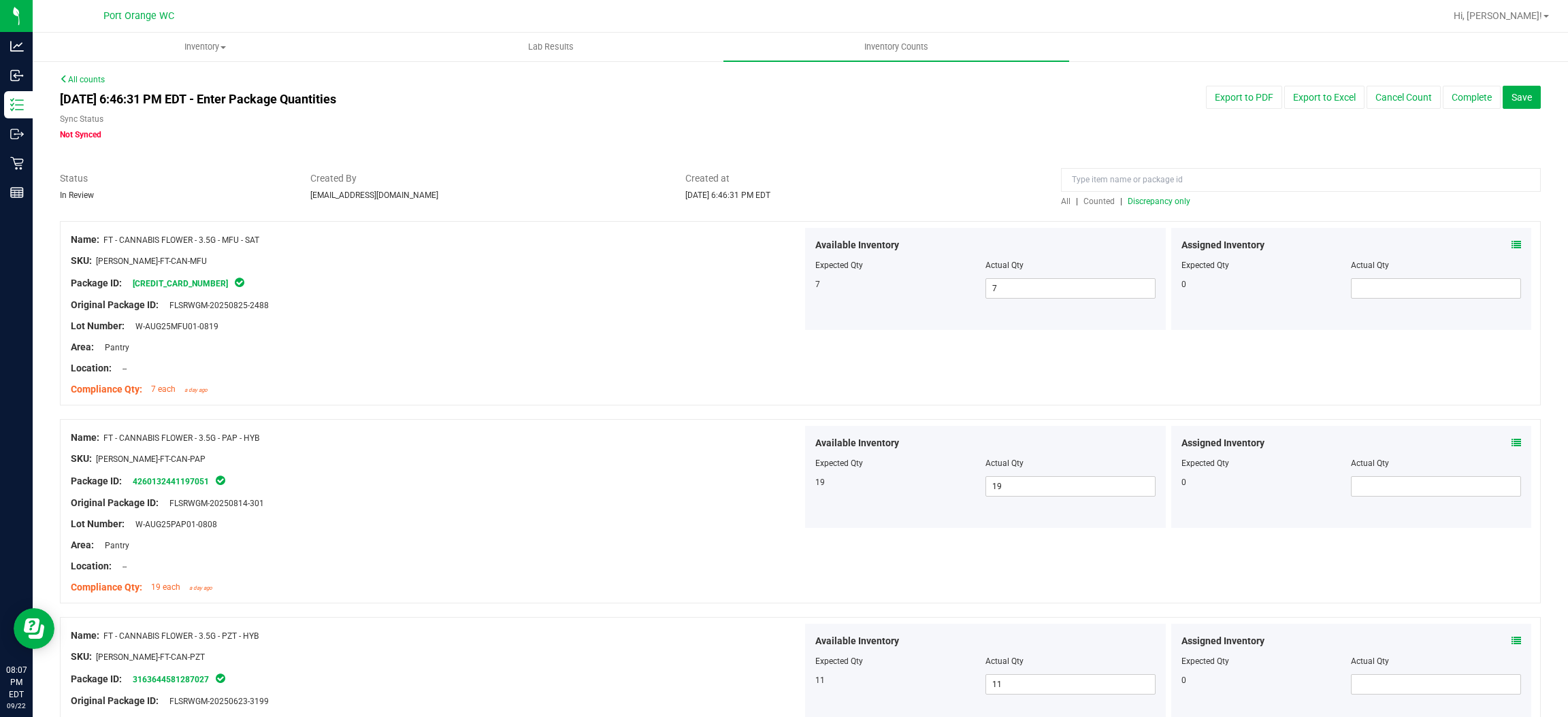
click at [1158, 203] on span "Discrepancy only" at bounding box center [1159, 201] width 62 height 9
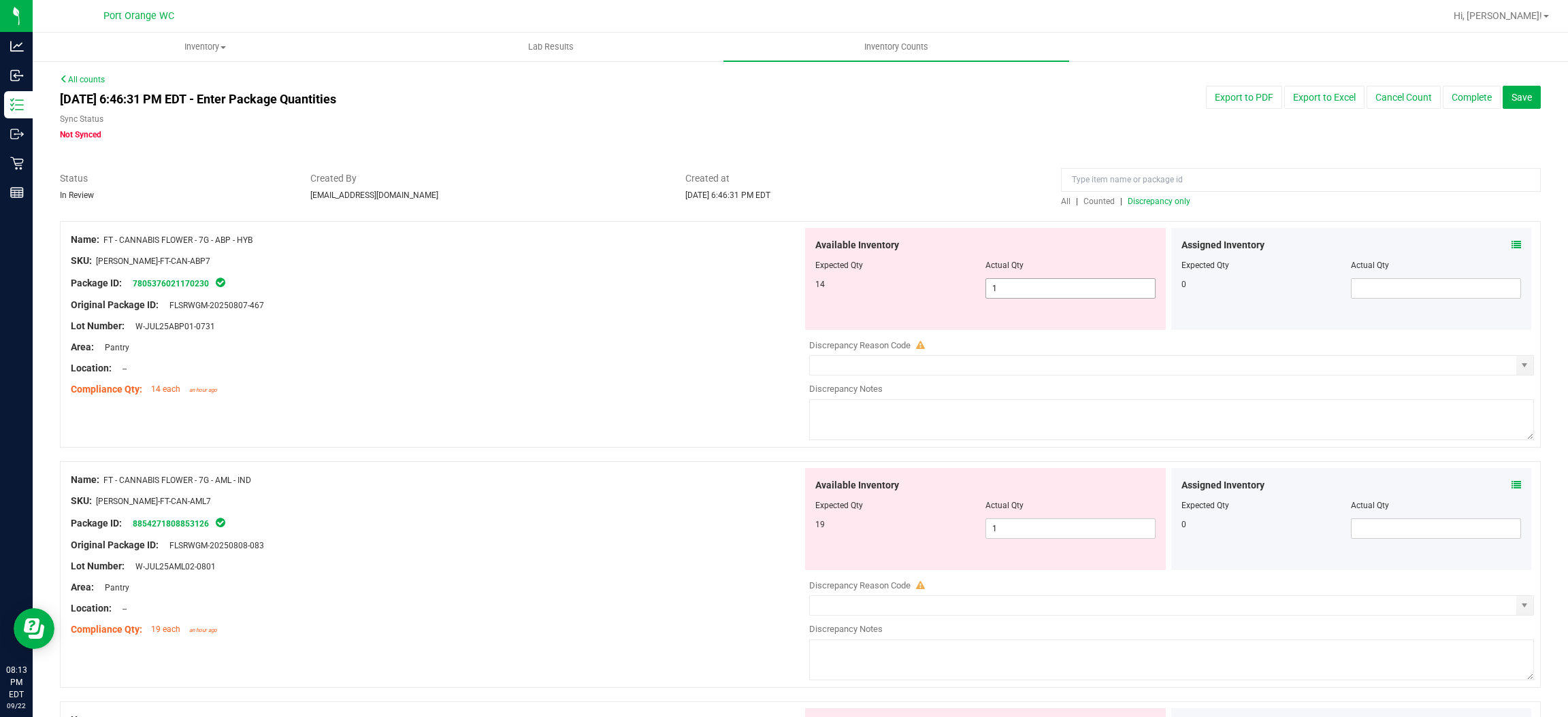
click at [1034, 295] on span "1 1" at bounding box center [1070, 288] width 170 height 20
type input "14"
click at [1047, 533] on div "Available Inventory Expected Qty Actual Qty 19 1 1" at bounding box center [1168, 576] width 732 height 216
type input "14"
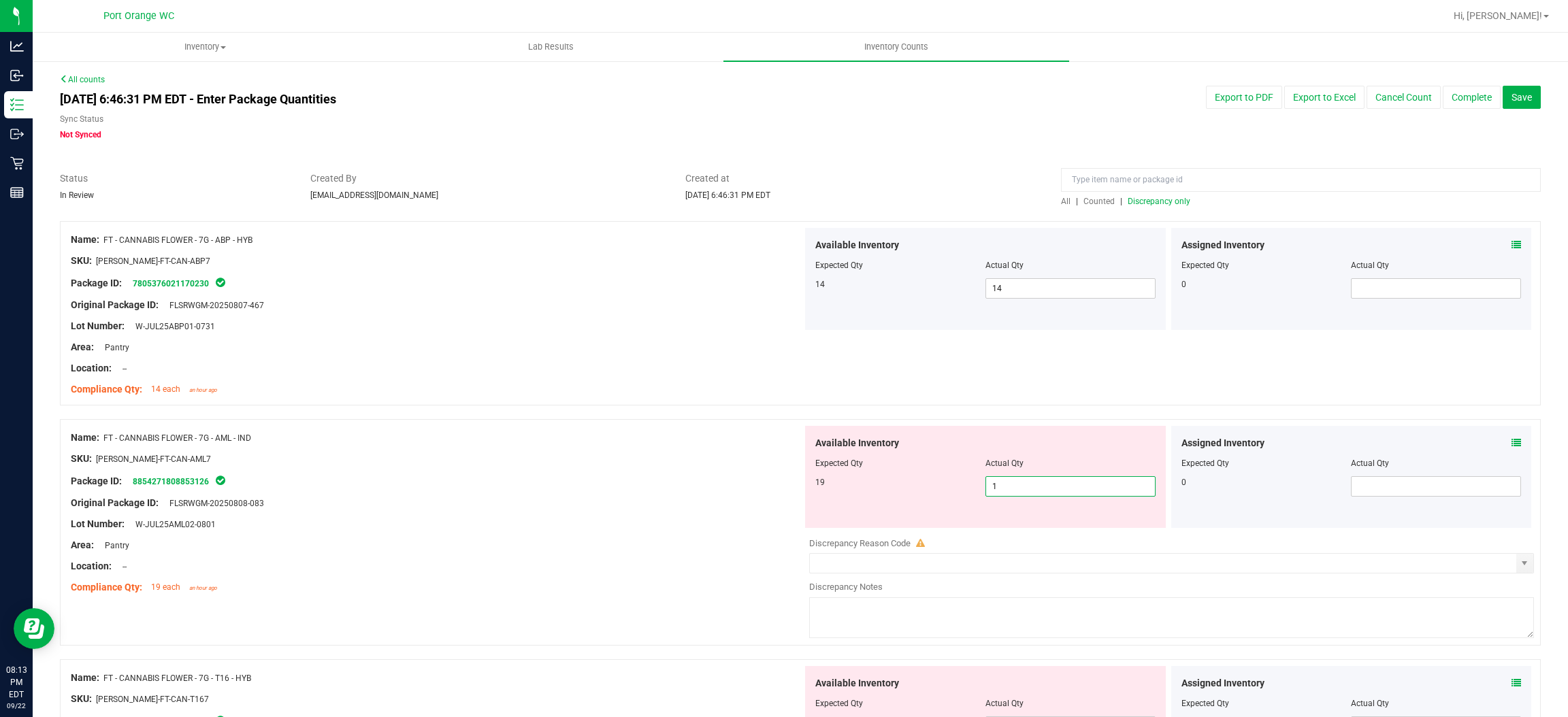
type input "19"
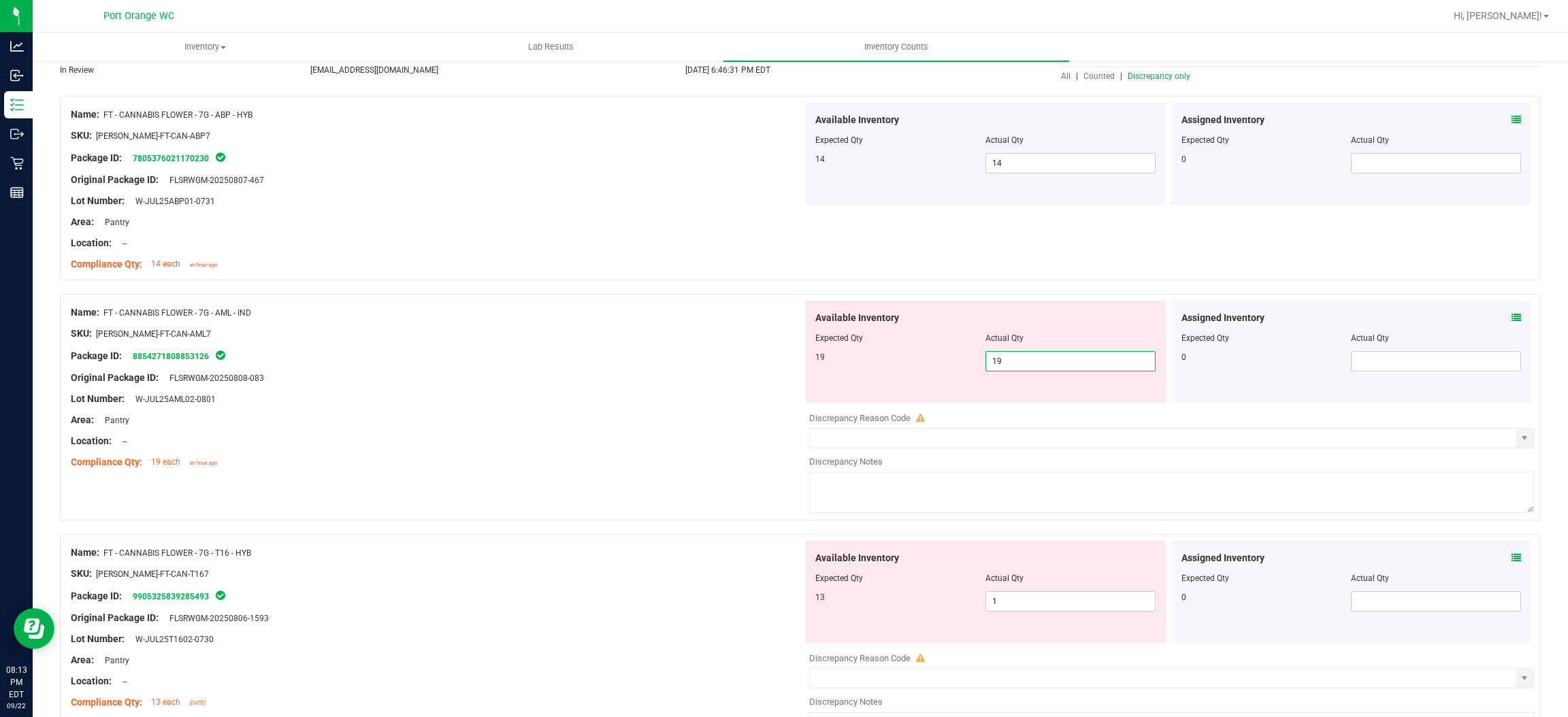
scroll to position [274, 0]
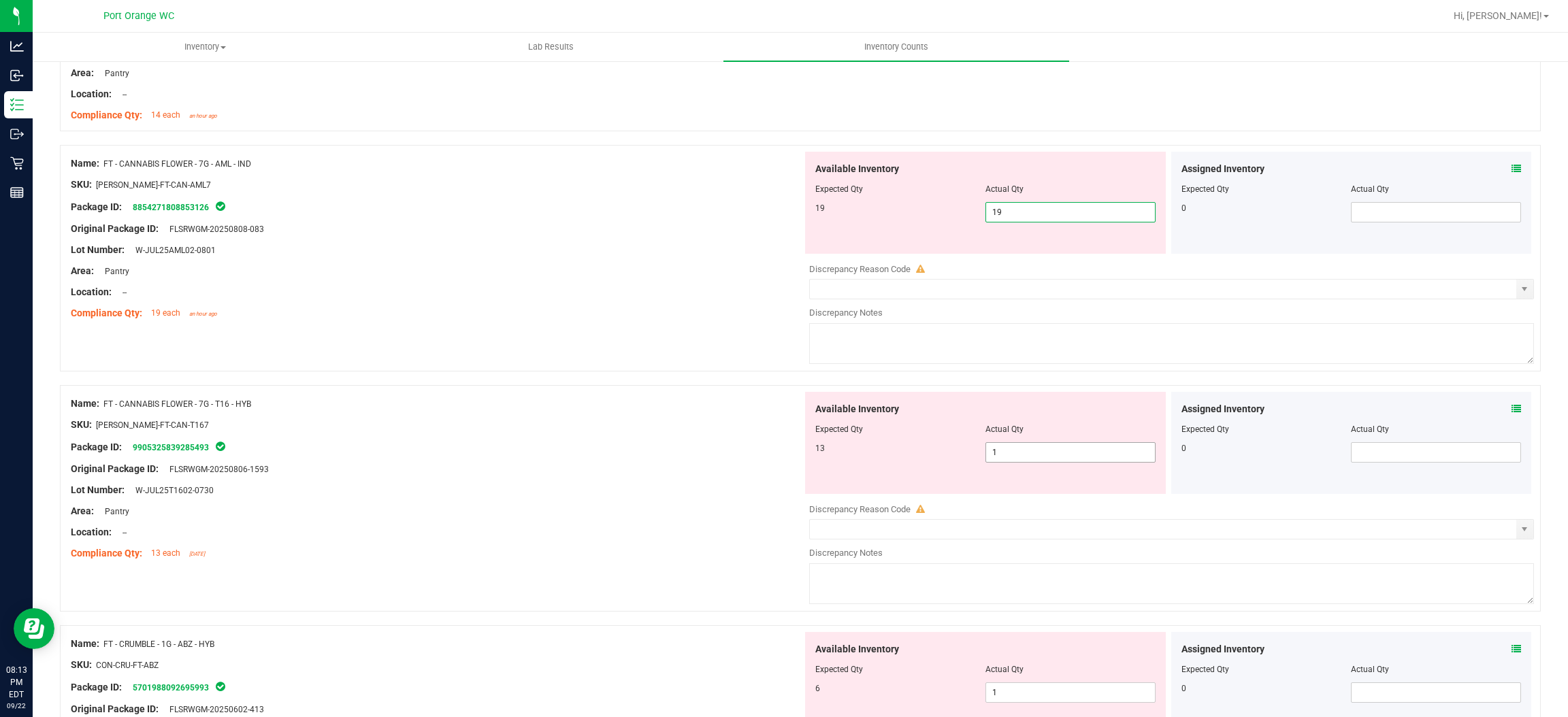
click at [1023, 450] on div "Available Inventory Expected Qty Actual Qty 13 1 1" at bounding box center [985, 444] width 360 height 102
type input "19"
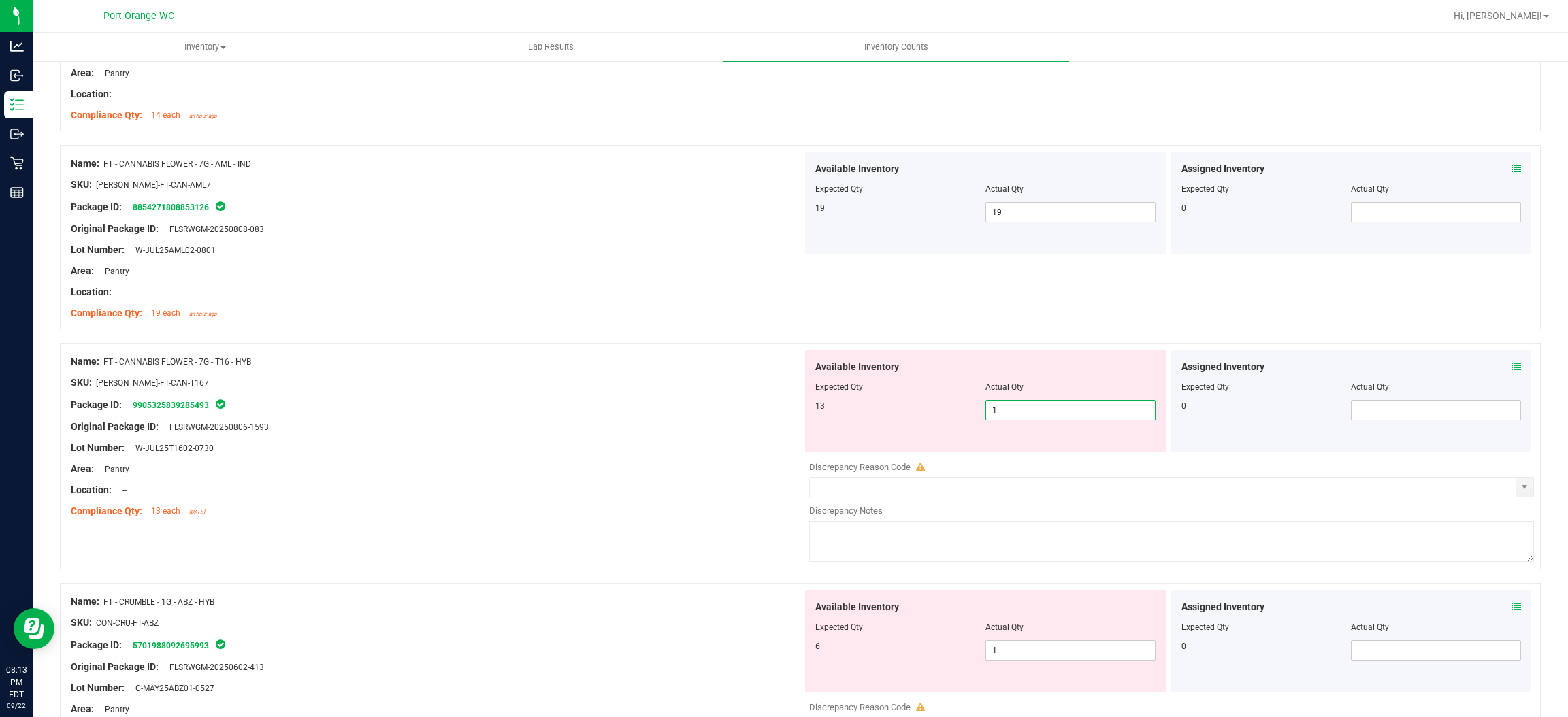
type input "13"
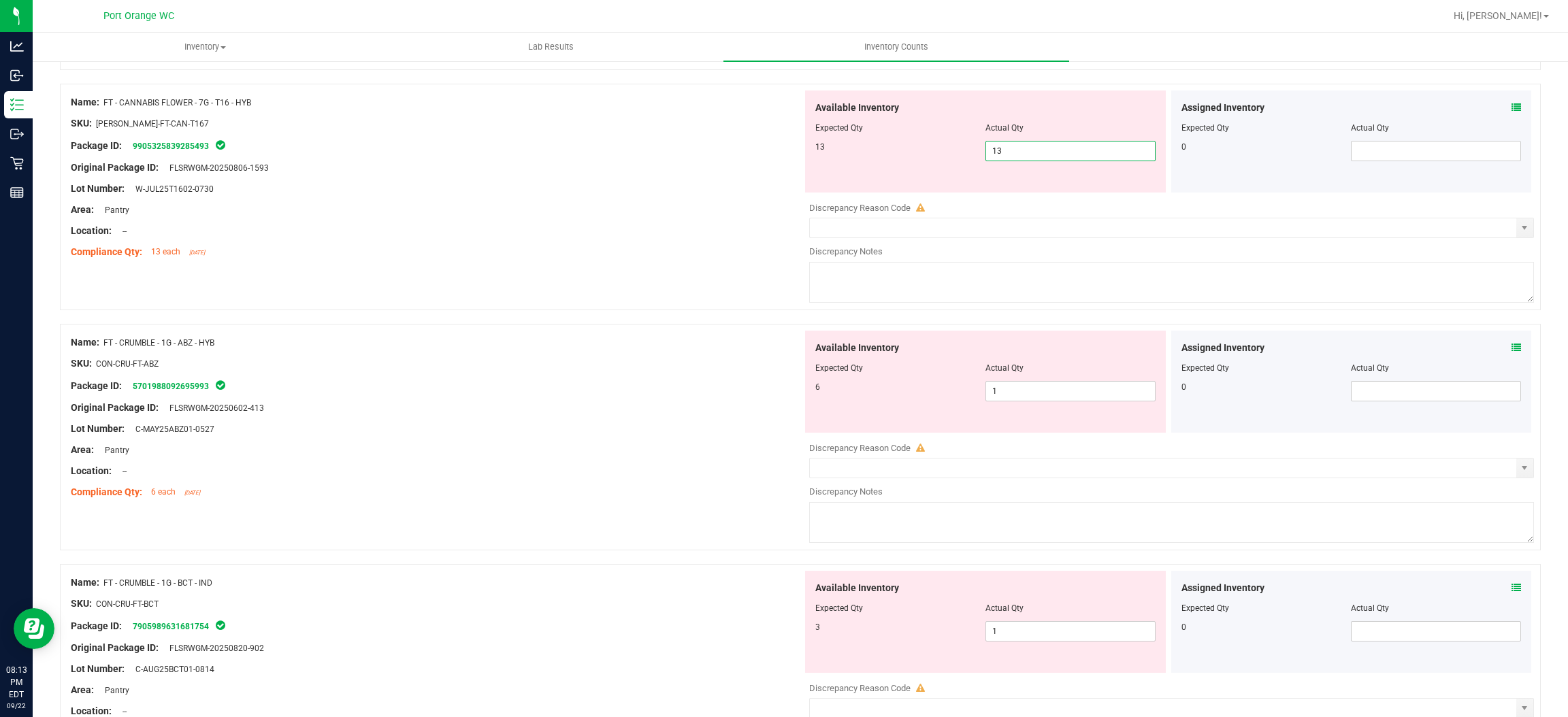
scroll to position [531, 0]
click at [1030, 393] on div "Available Inventory Expected Qty Actual Qty 6 1 1" at bounding box center [1168, 441] width 732 height 216
type input "13"
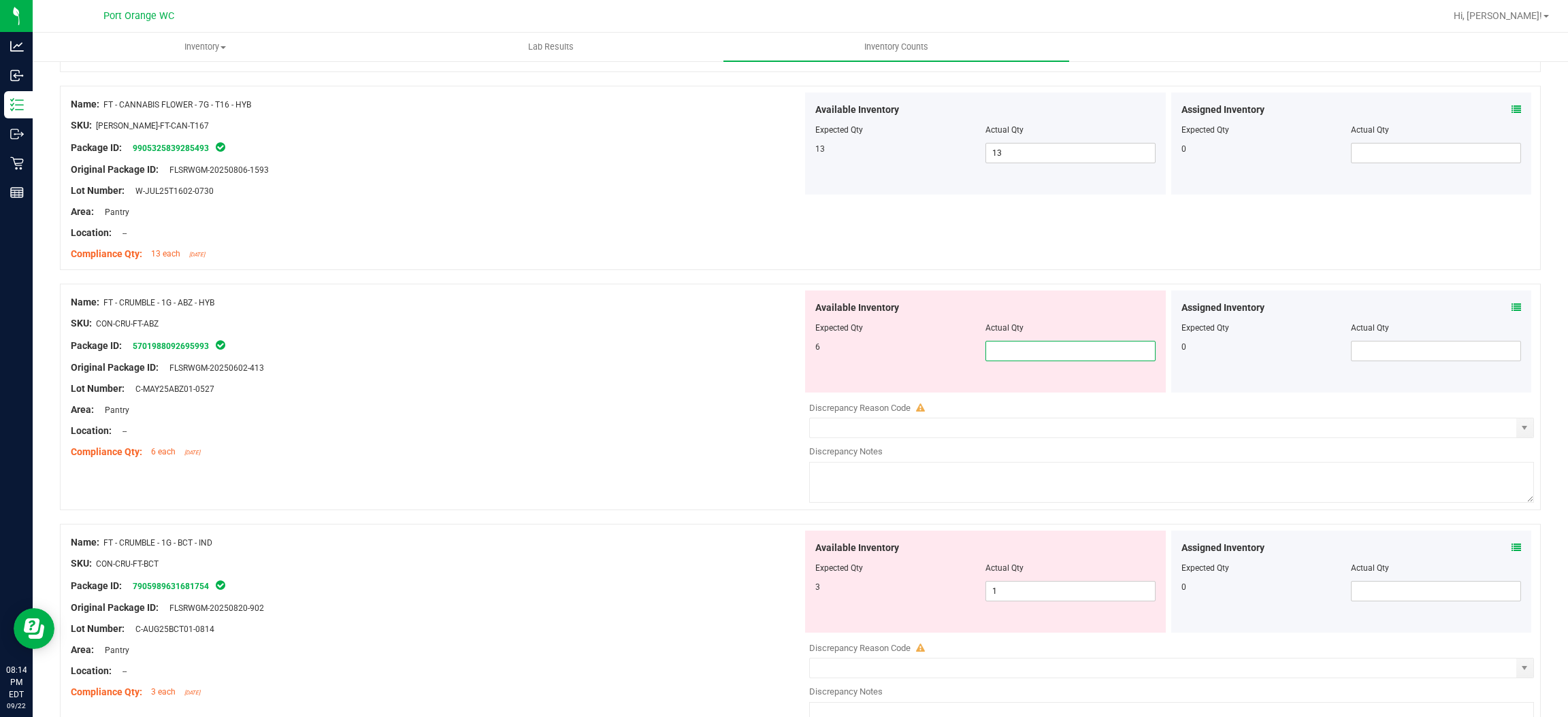
type input "6"
click at [1047, 594] on div "Available Inventory Expected Qty Actual Qty 3 1 1" at bounding box center [1168, 638] width 732 height 216
type input "6"
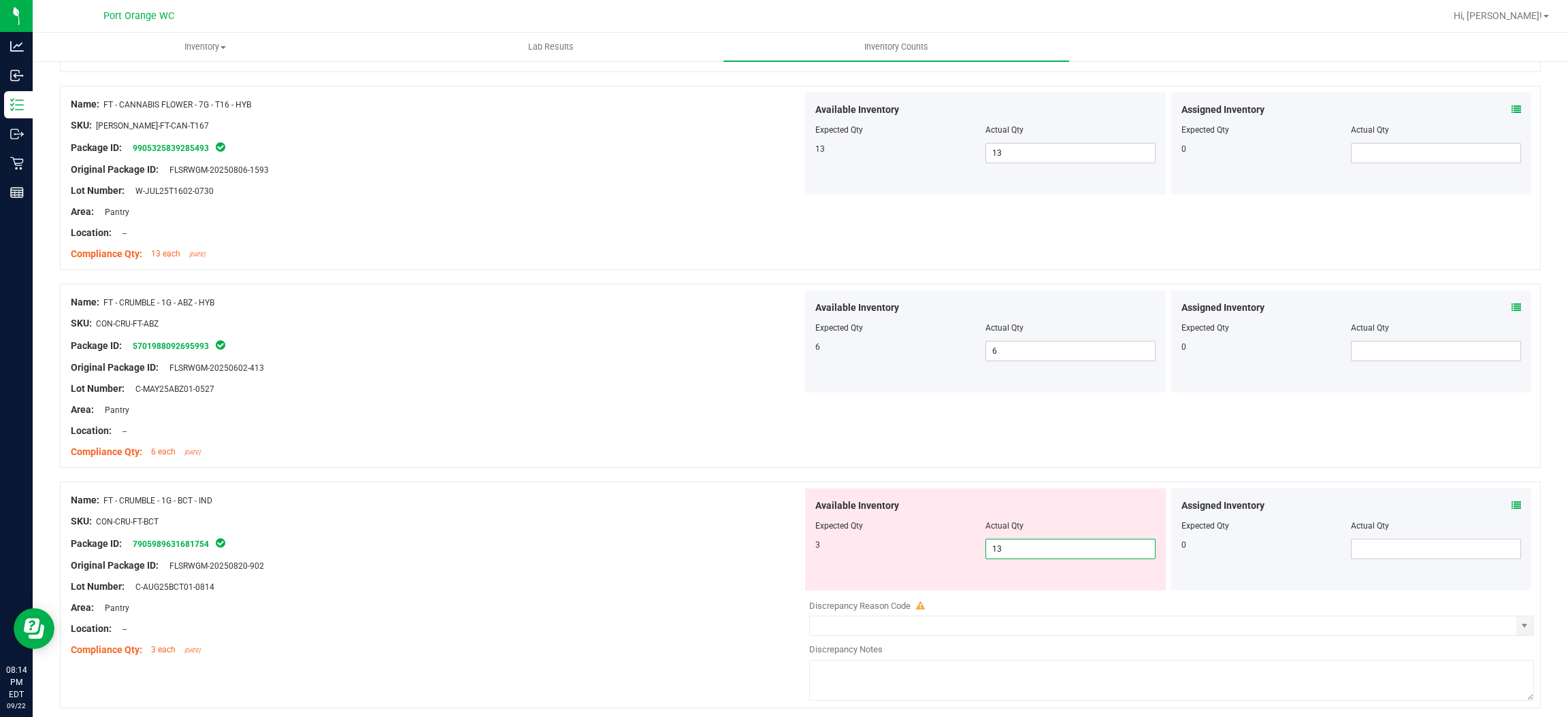
type input "1"
type input "3"
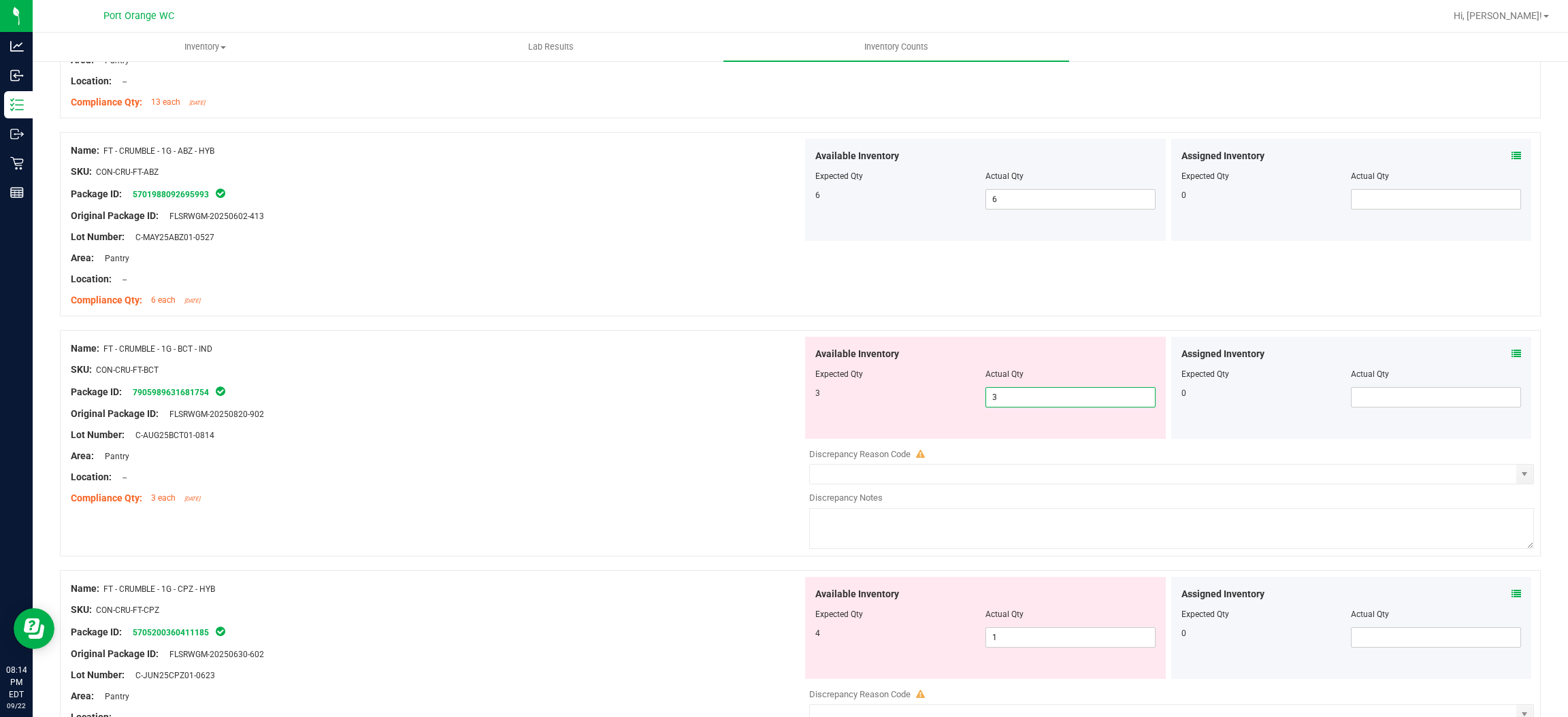
scroll to position [893, 0]
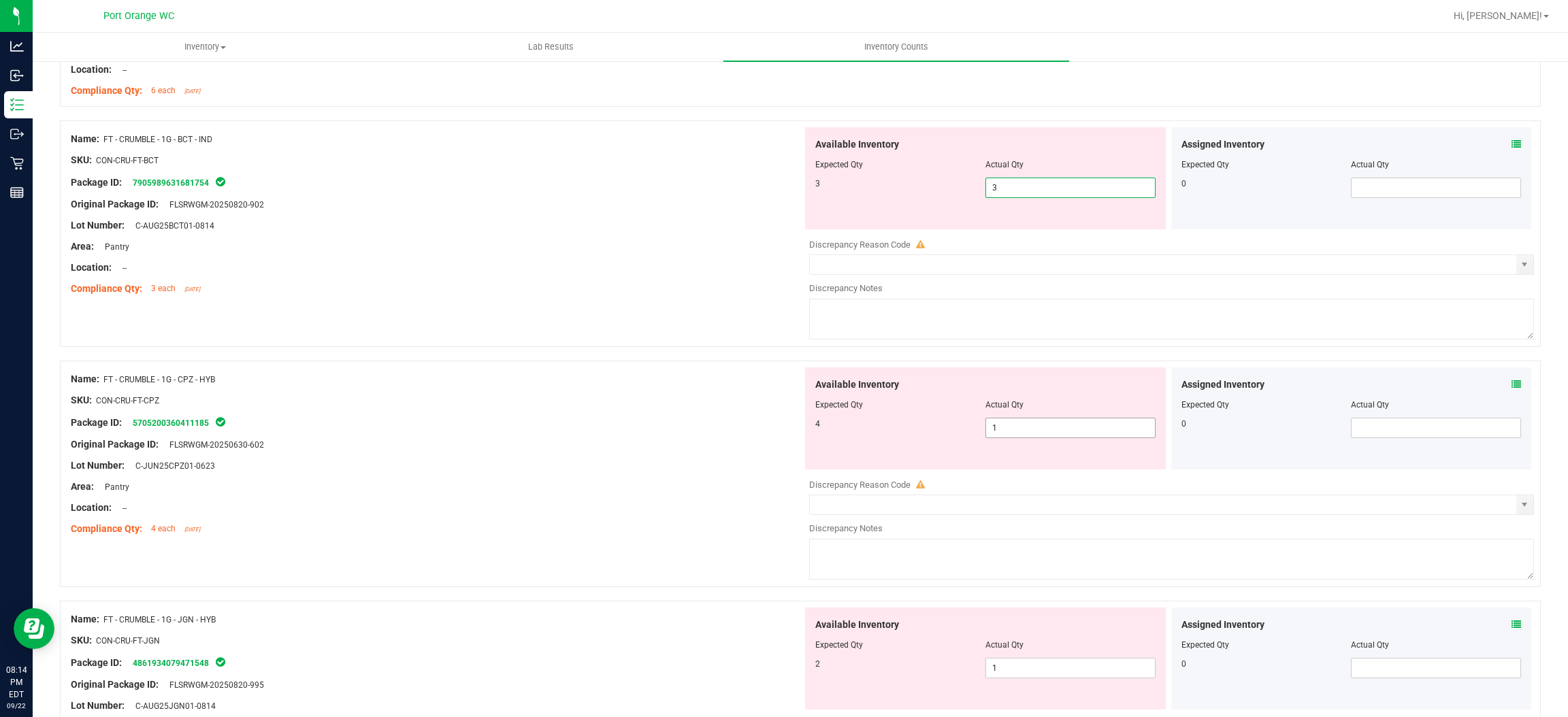
click at [1040, 428] on div "Available Inventory Expected Qty Actual Qty 4 1 1" at bounding box center [1168, 476] width 732 height 216
type input "3"
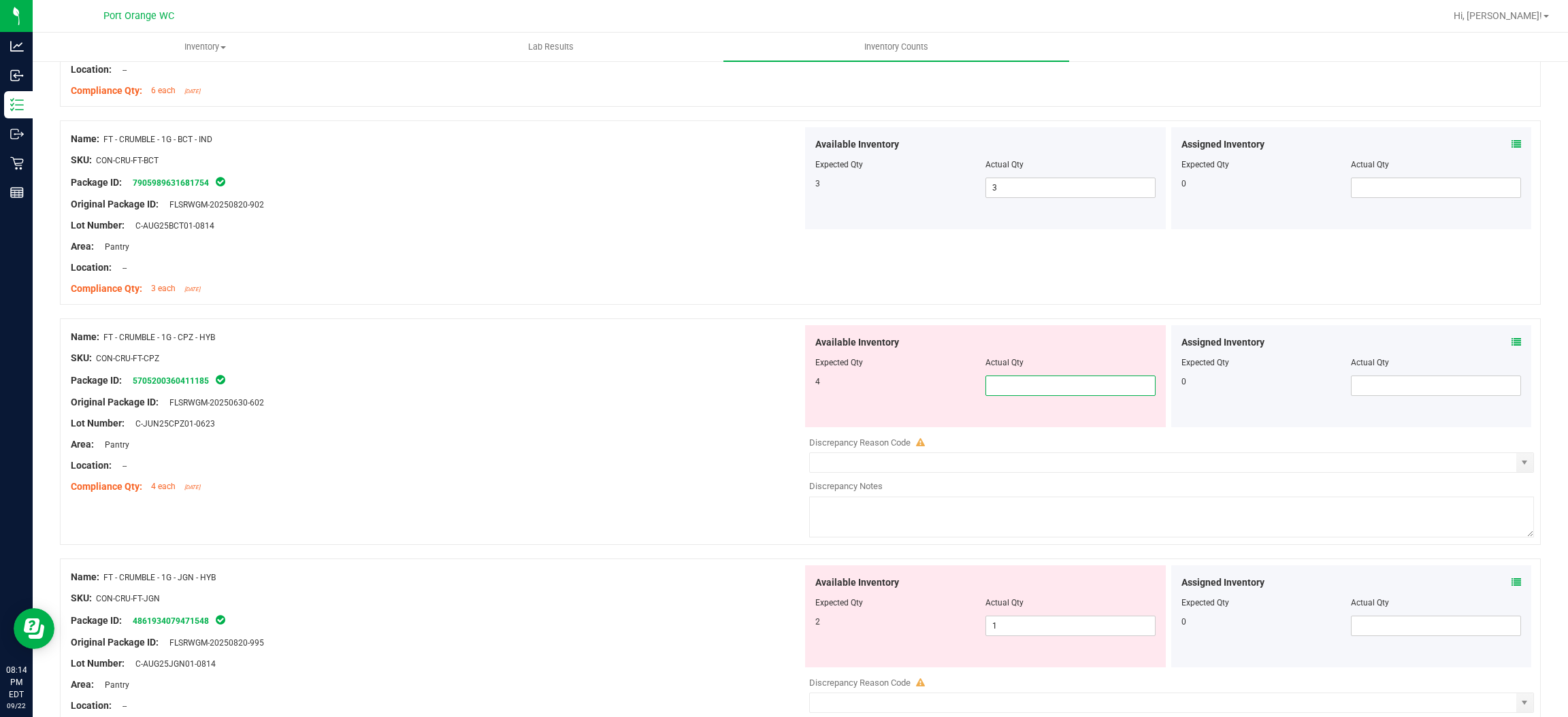
type input "4"
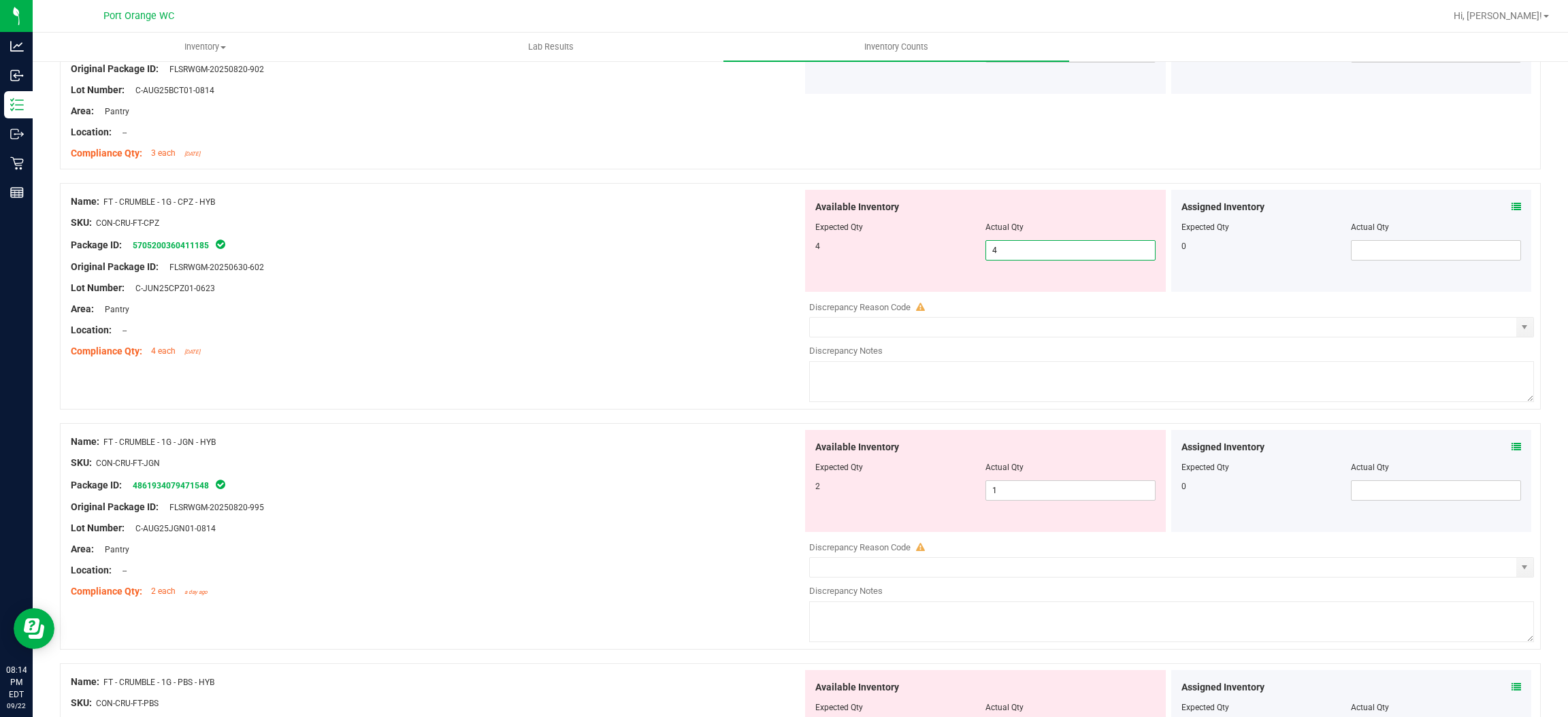
scroll to position [1227, 0]
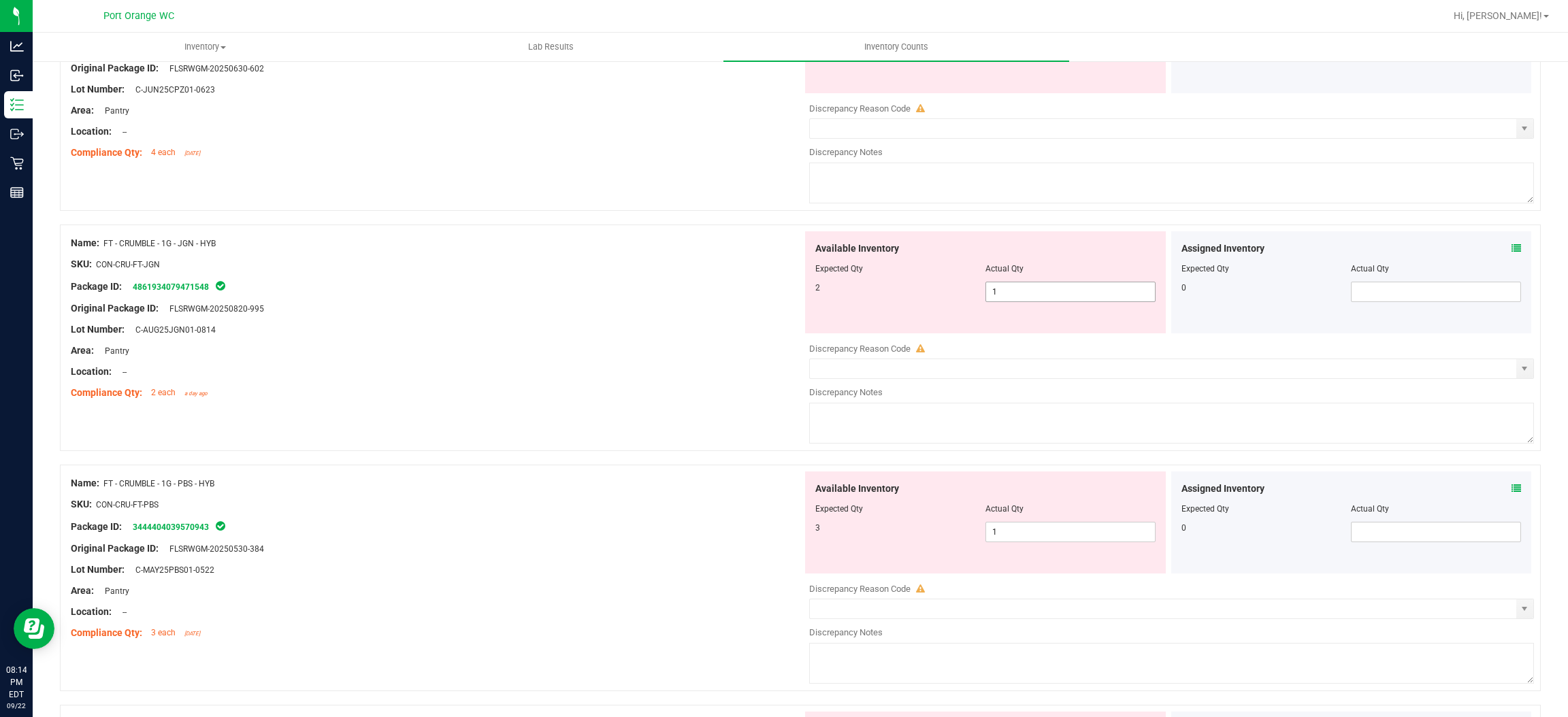
click at [1018, 293] on div "Available Inventory Expected Qty Actual Qty 2 1 1" at bounding box center [1168, 339] width 732 height 216
type input "4"
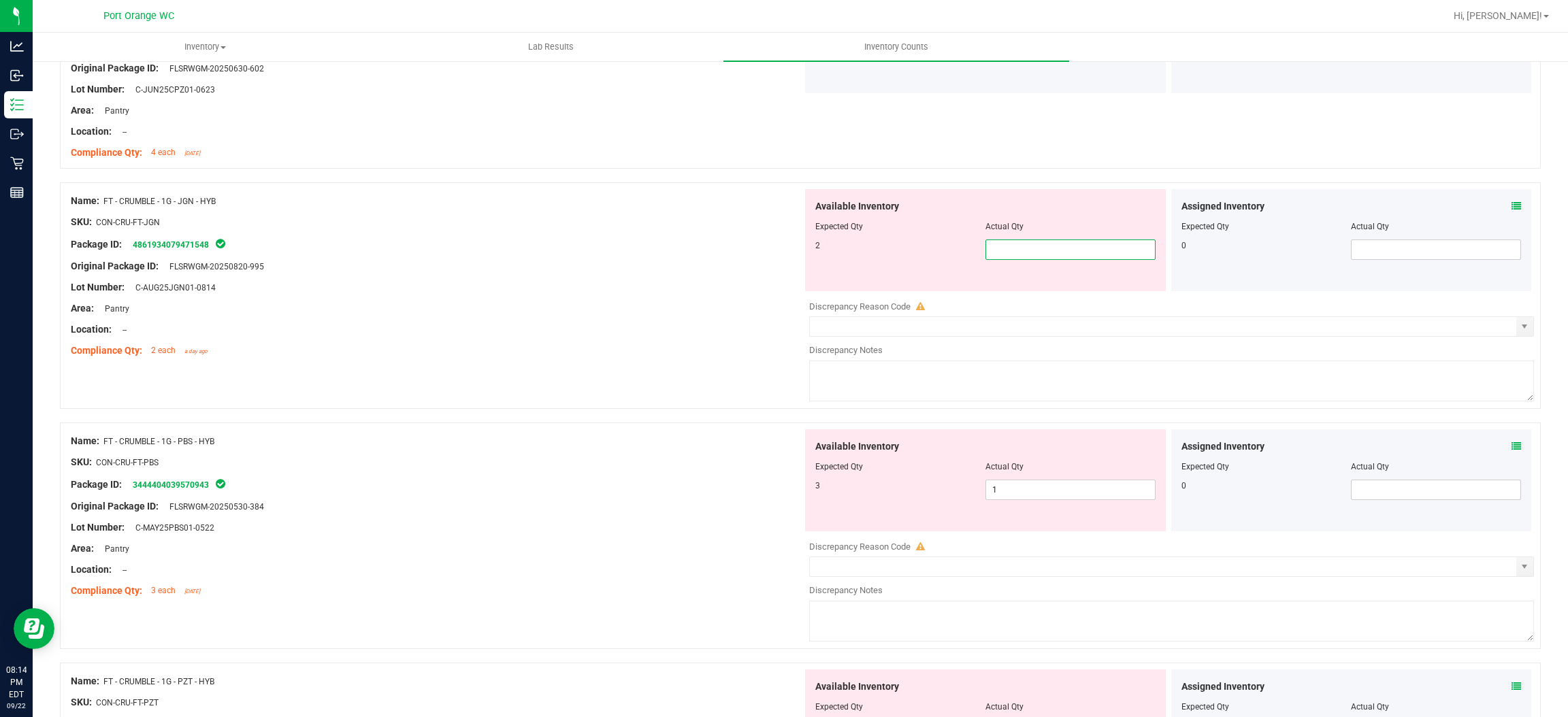
type input "2"
click at [1048, 492] on div "Available Inventory Expected Qty Actual Qty 3 1 1" at bounding box center [1168, 538] width 732 height 216
type input "2"
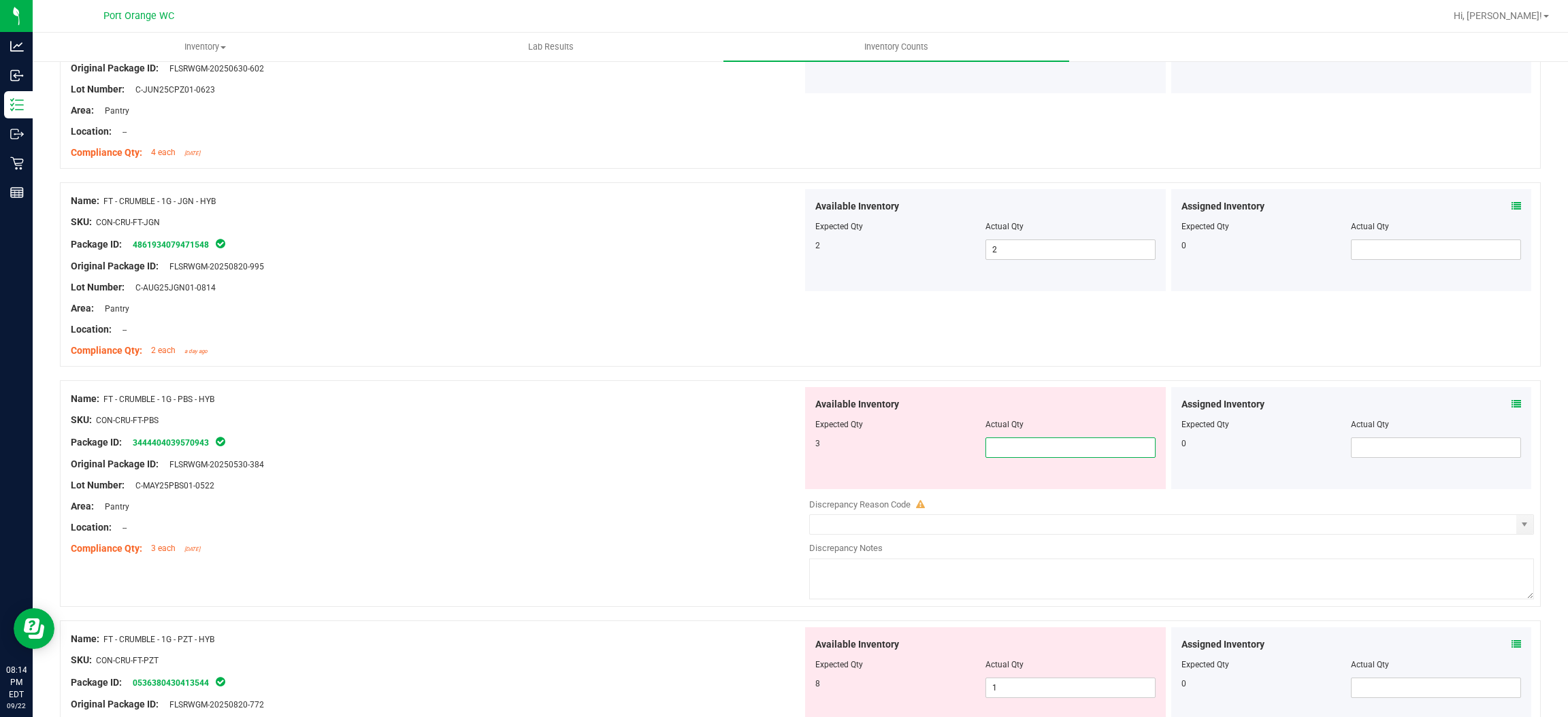
type input "3"
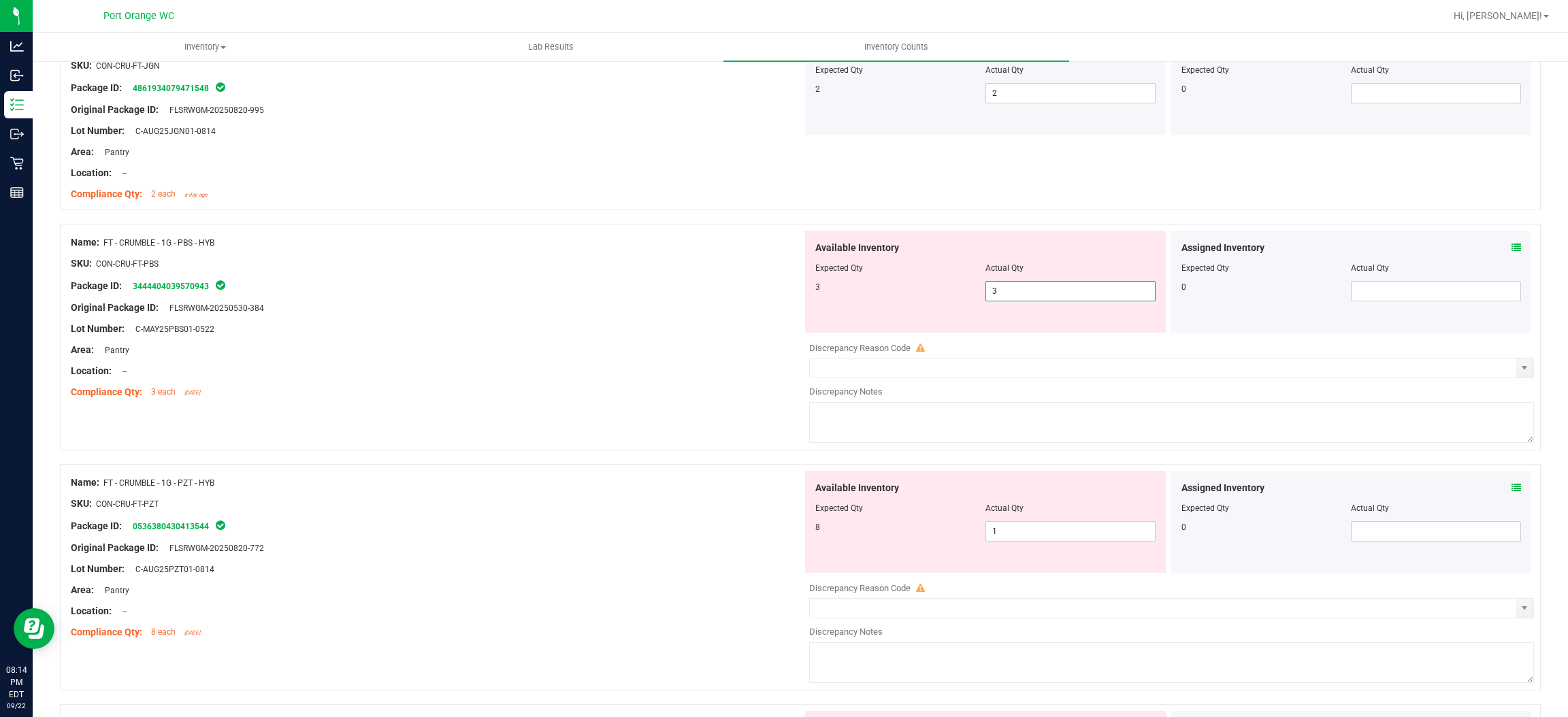
scroll to position [1549, 0]
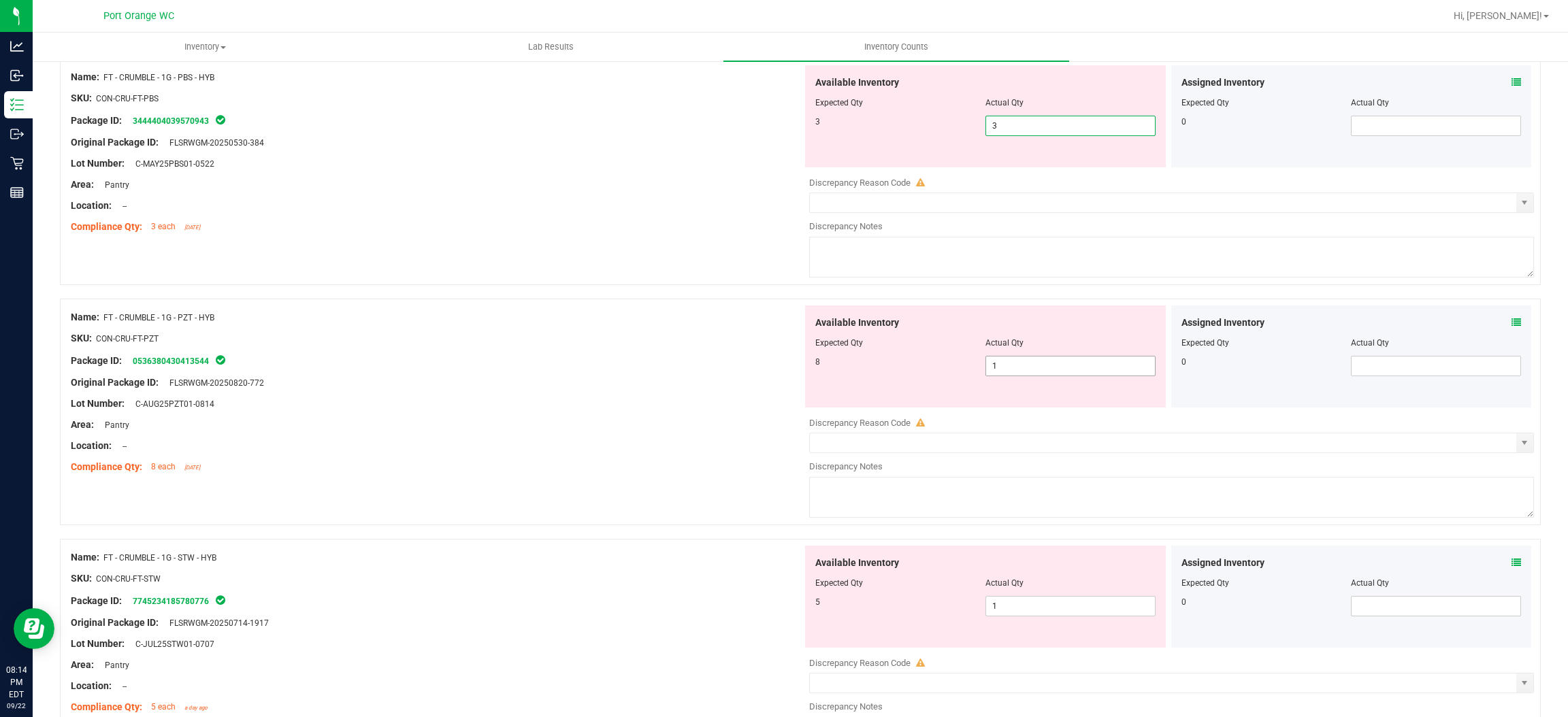
click at [1033, 367] on div "Available Inventory Expected Qty Actual Qty 8 1 1" at bounding box center [1168, 413] width 732 height 216
type input "3"
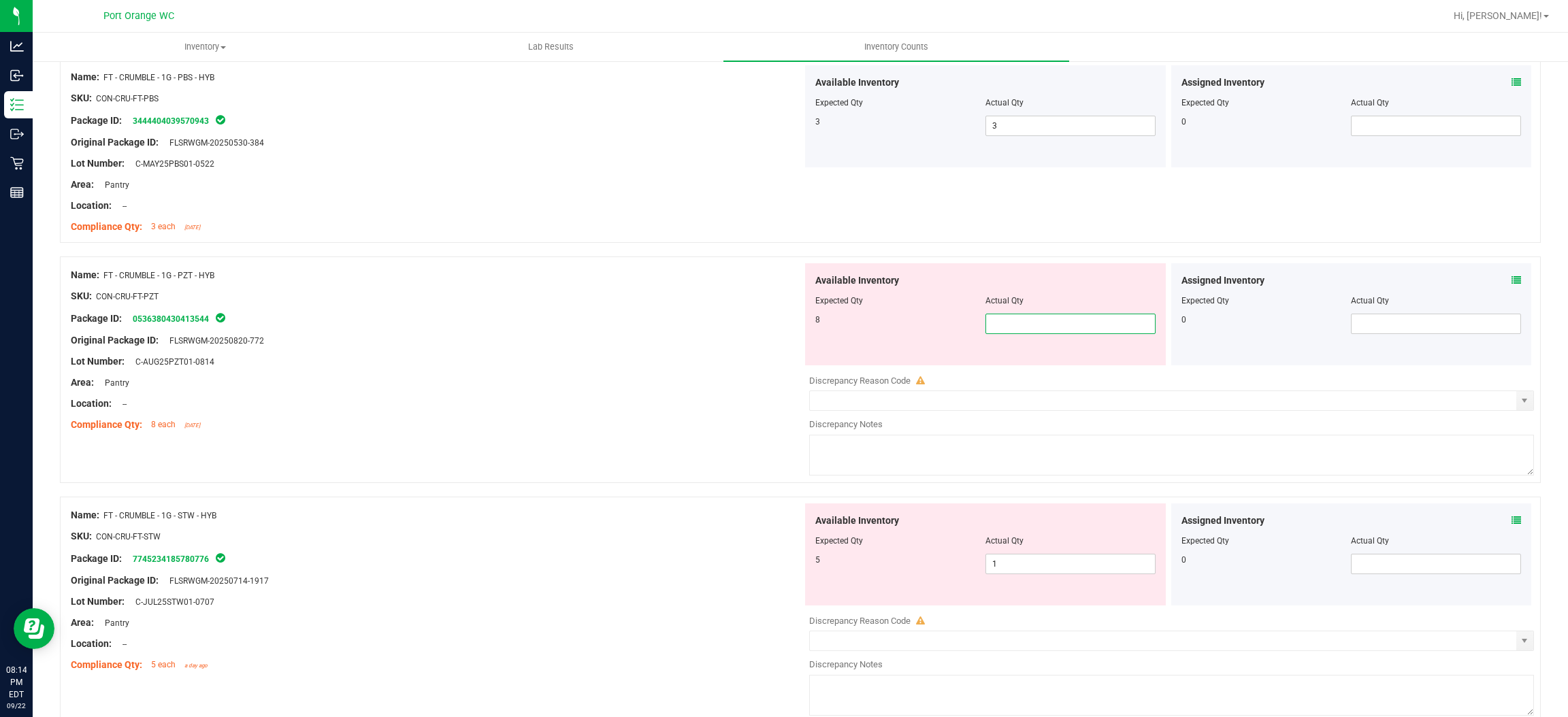
type input "8"
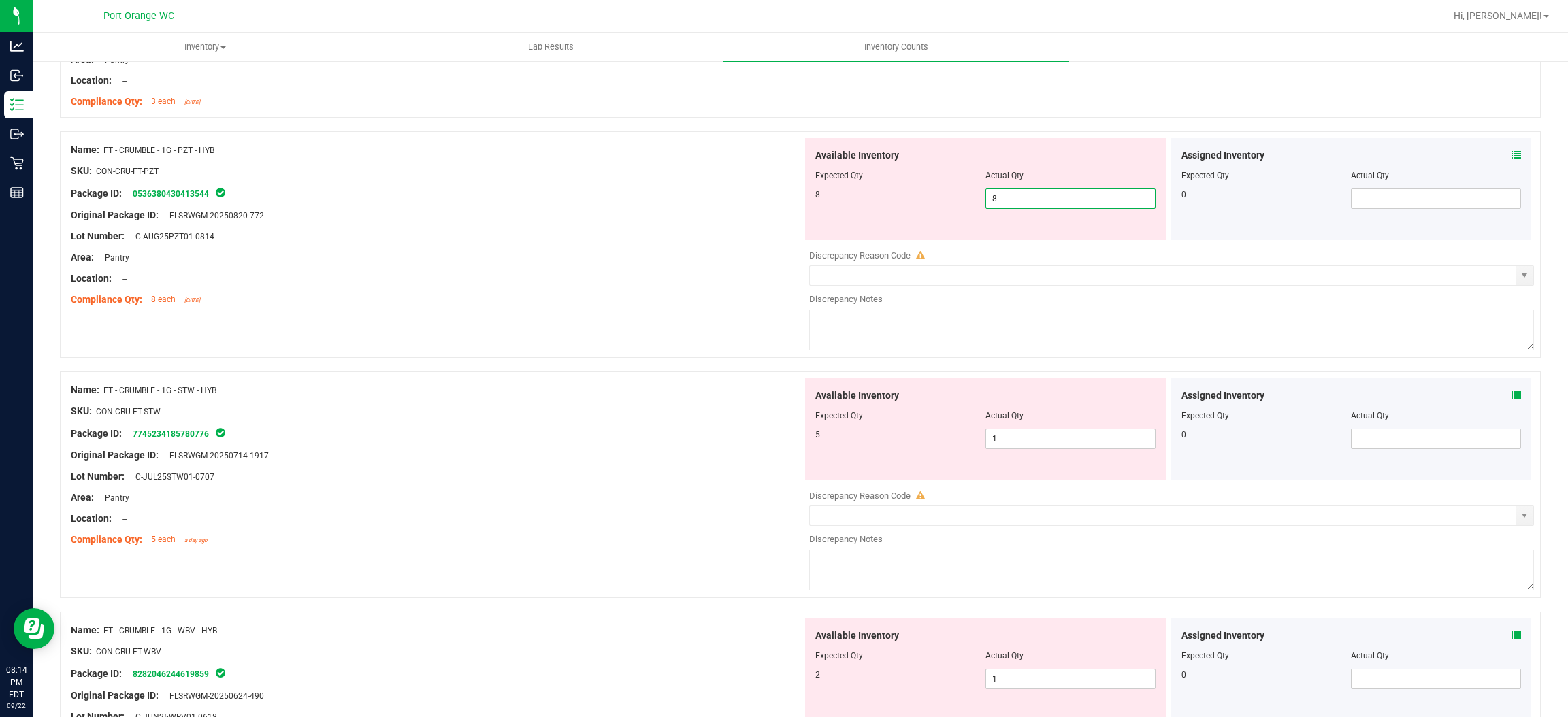
scroll to position [1844, 0]
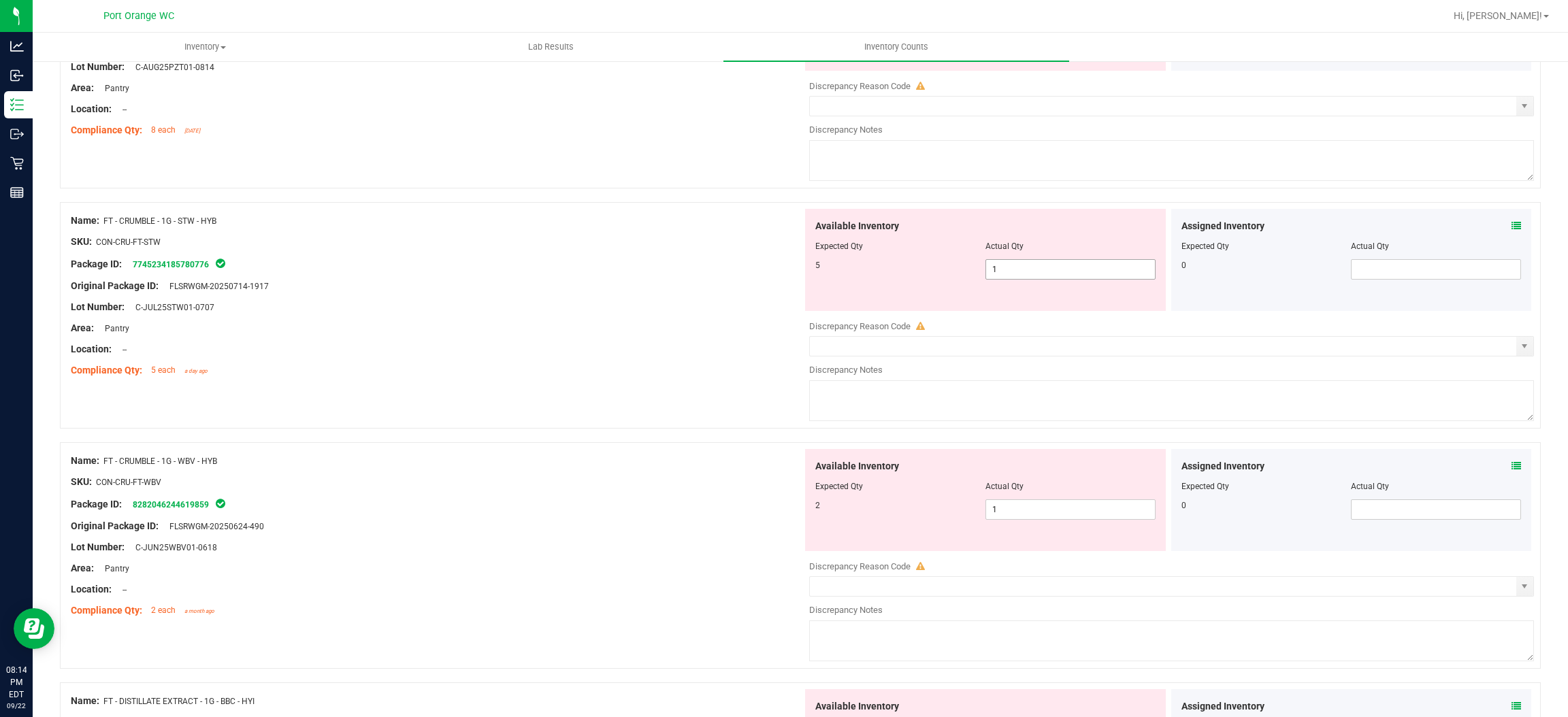
click at [1036, 271] on div "Available Inventory Expected Qty Actual Qty 5 1 1" at bounding box center [1168, 316] width 732 height 216
type input "8"
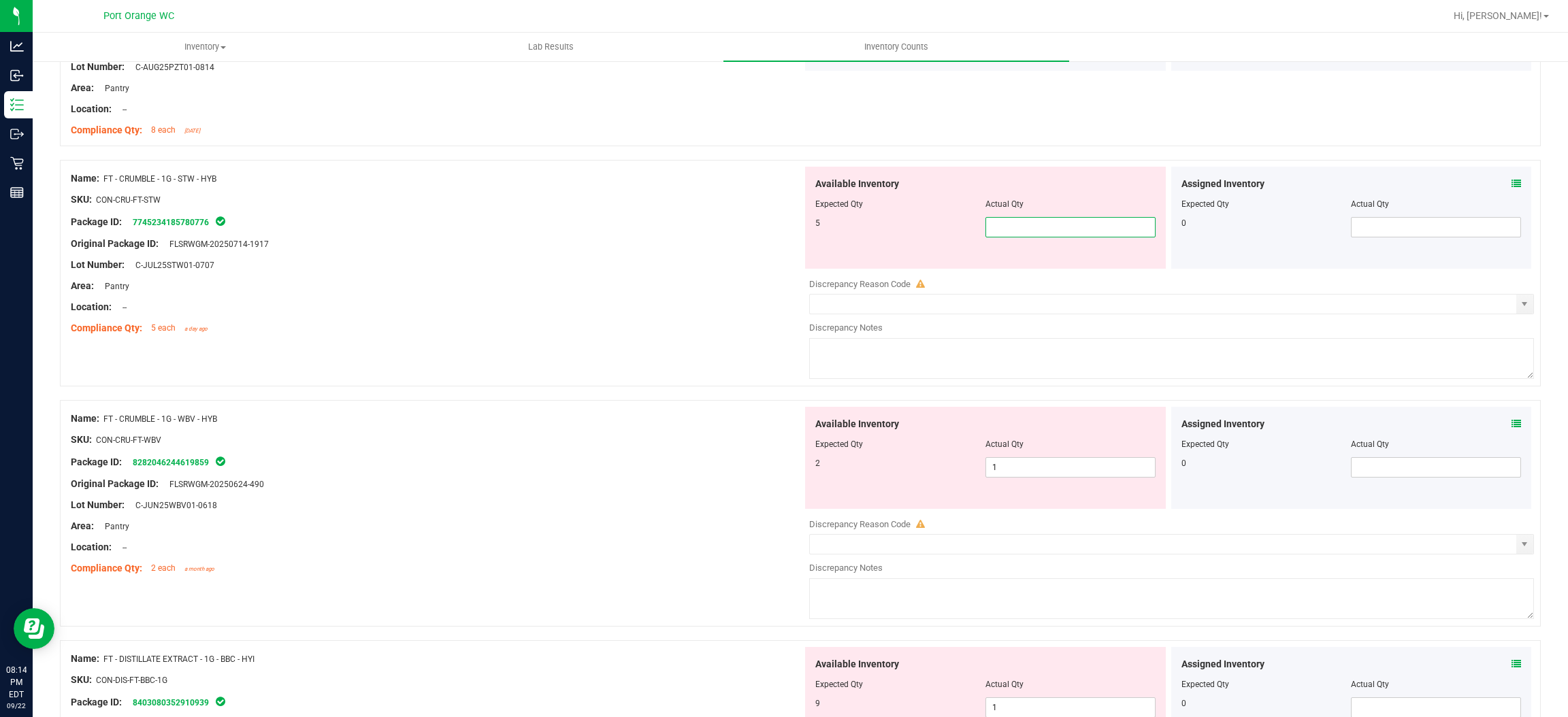
type input "5"
click at [1040, 469] on div "Available Inventory Expected Qty Actual Qty 2 1 1" at bounding box center [1168, 515] width 732 height 216
type input "5"
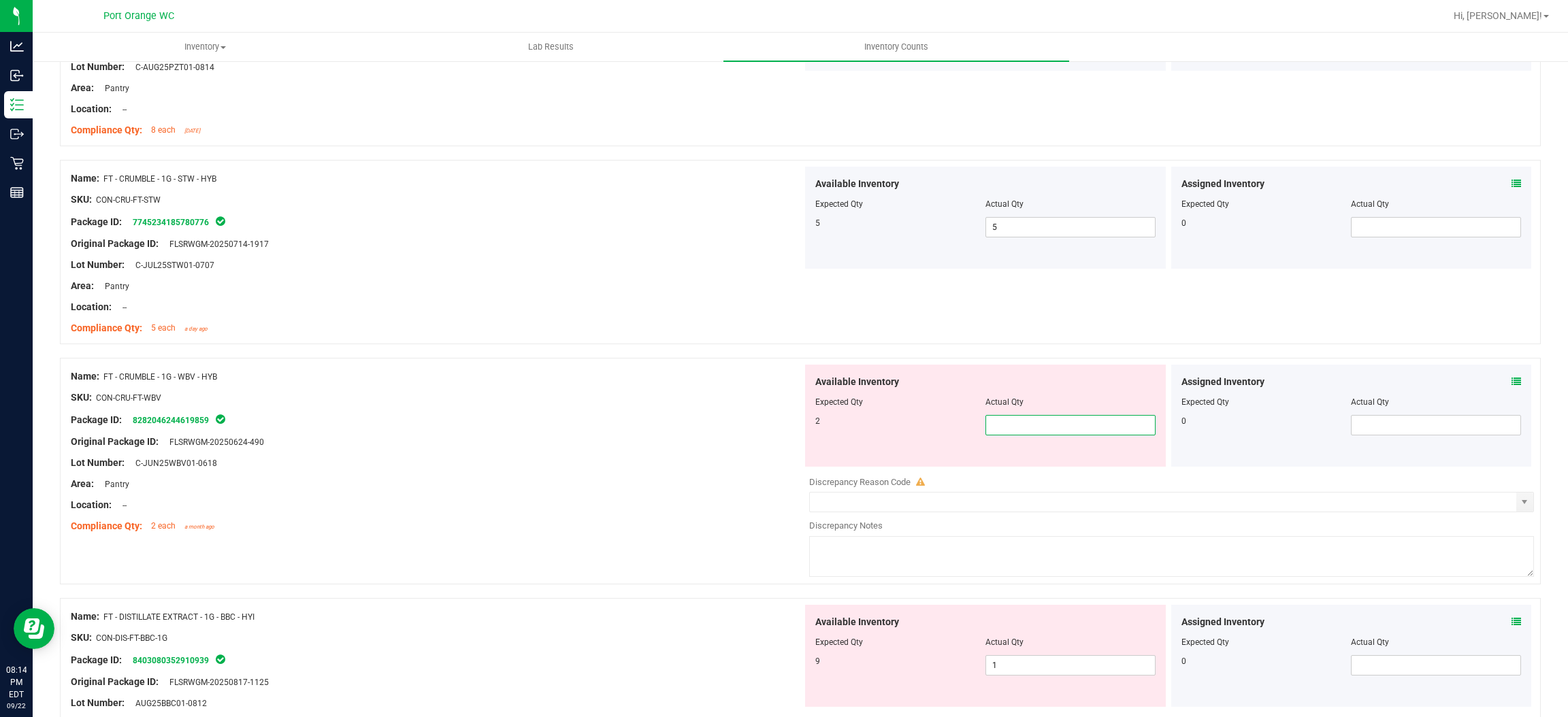
type input "2"
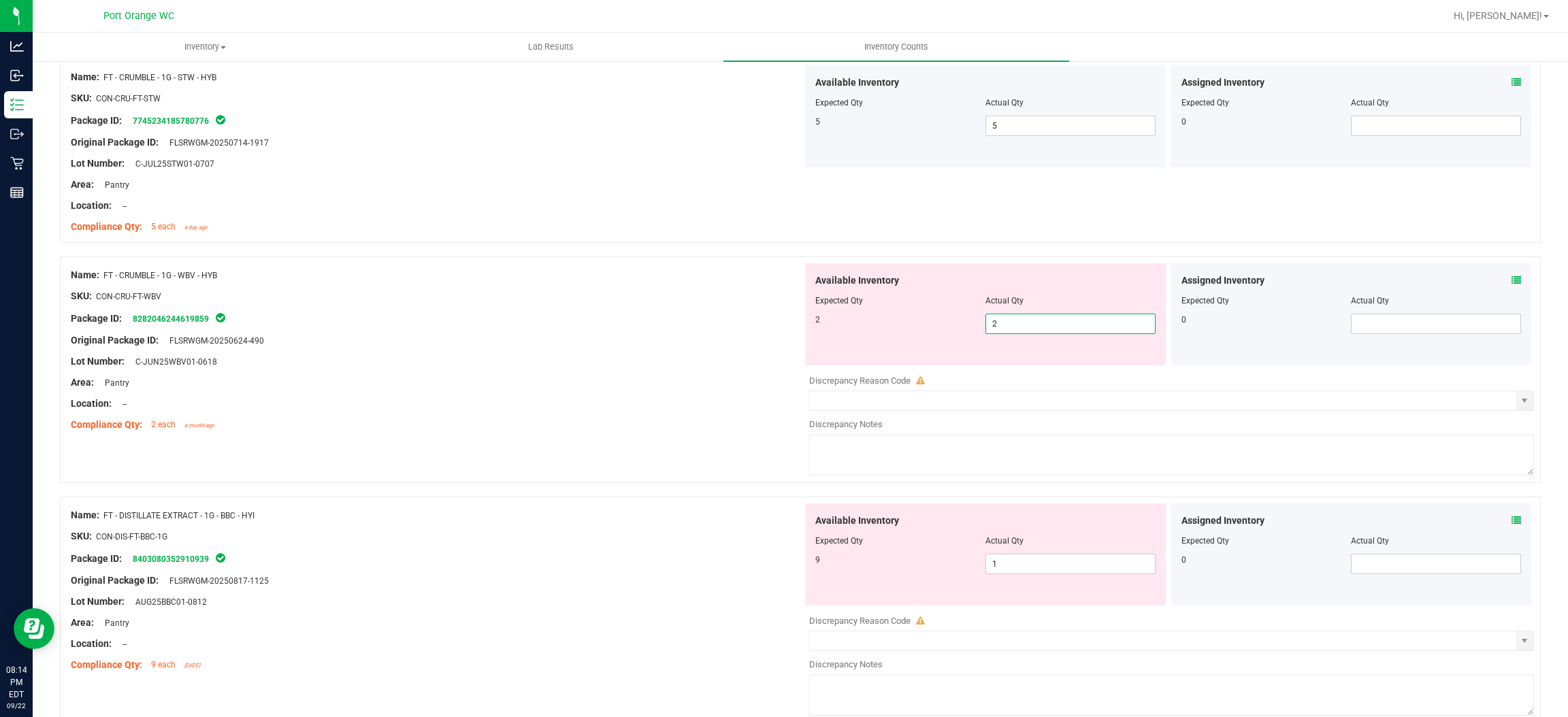
scroll to position [1945, 0]
click at [1063, 565] on div "Available Inventory Expected Qty Actual Qty 9 1 1" at bounding box center [1168, 612] width 732 height 216
type input "2"
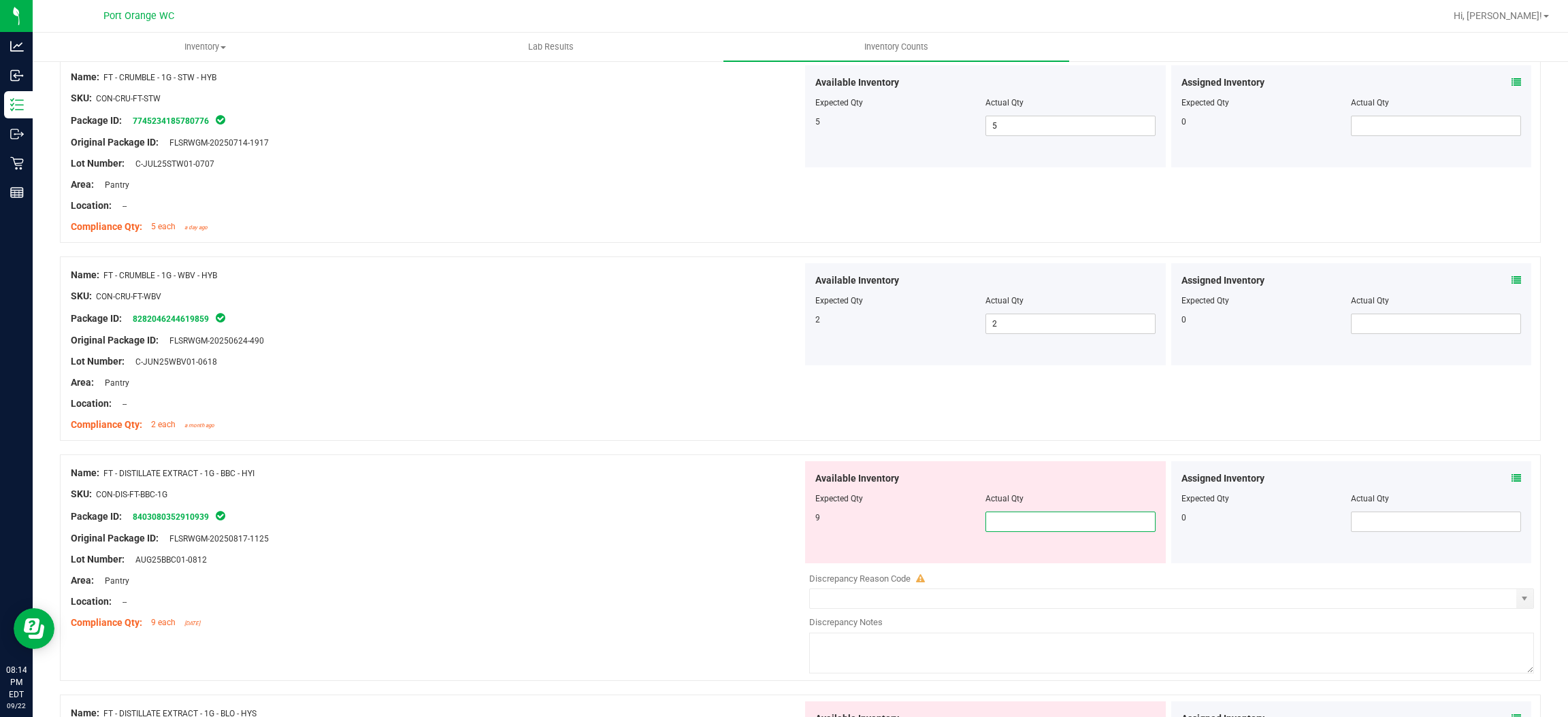
type input "9"
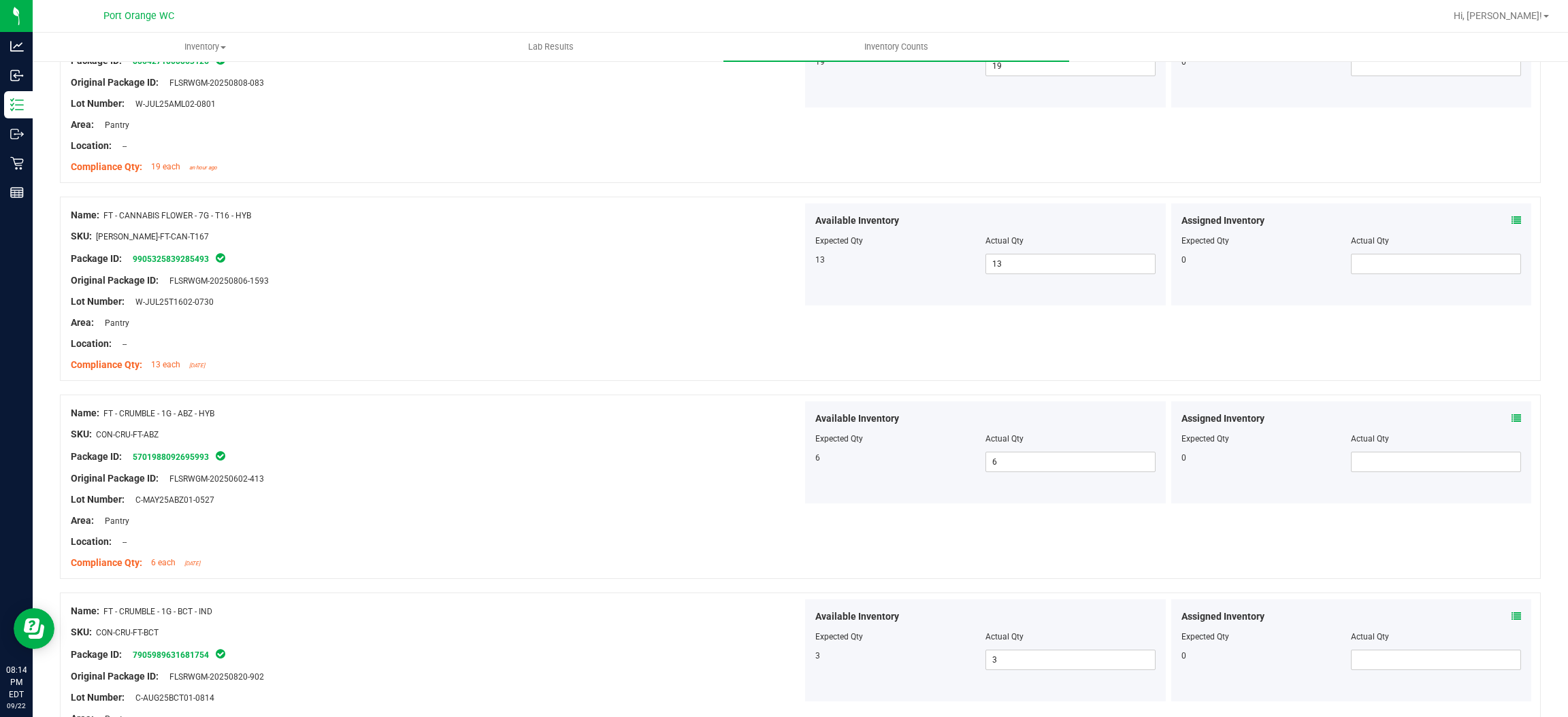
scroll to position [0, 0]
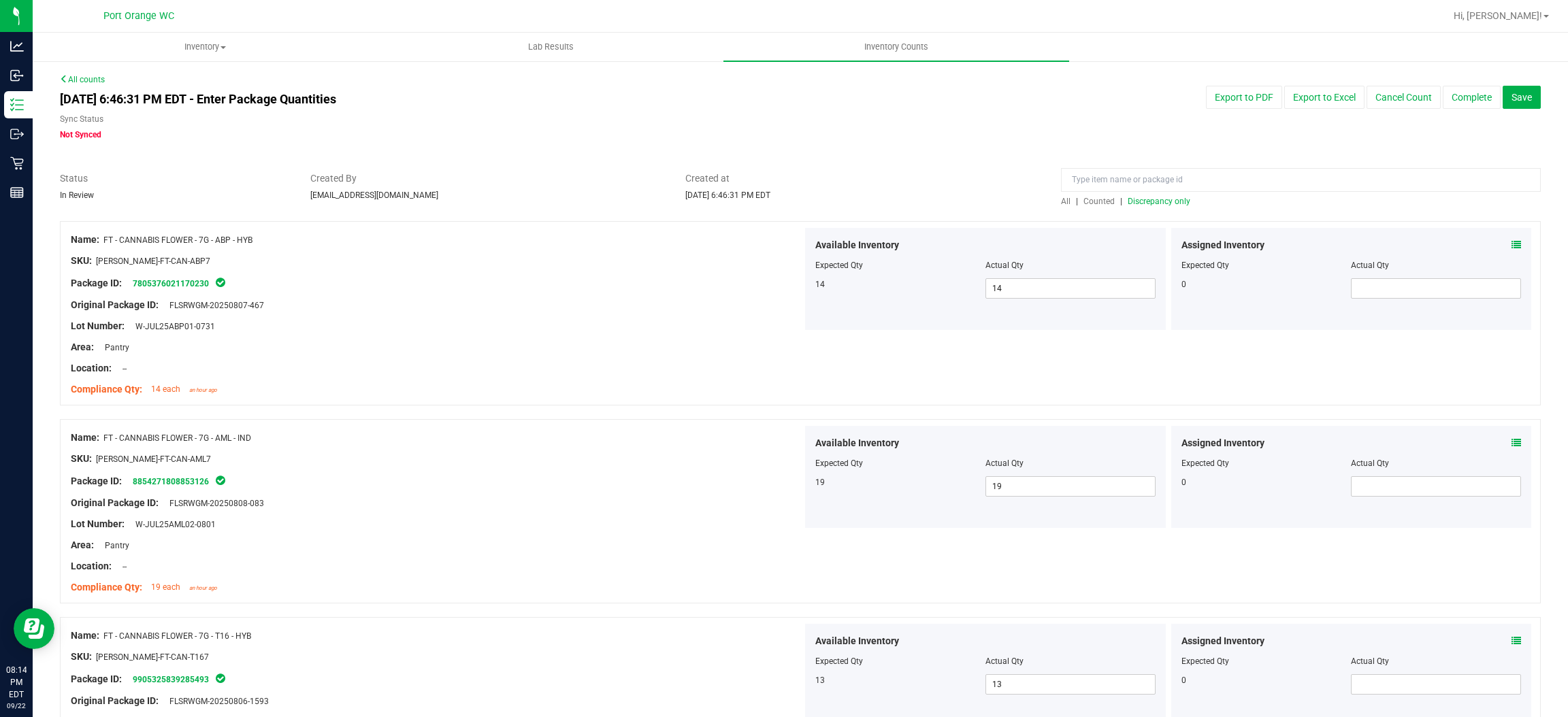
click at [1174, 203] on span "Discrepancy only" at bounding box center [1159, 201] width 62 height 9
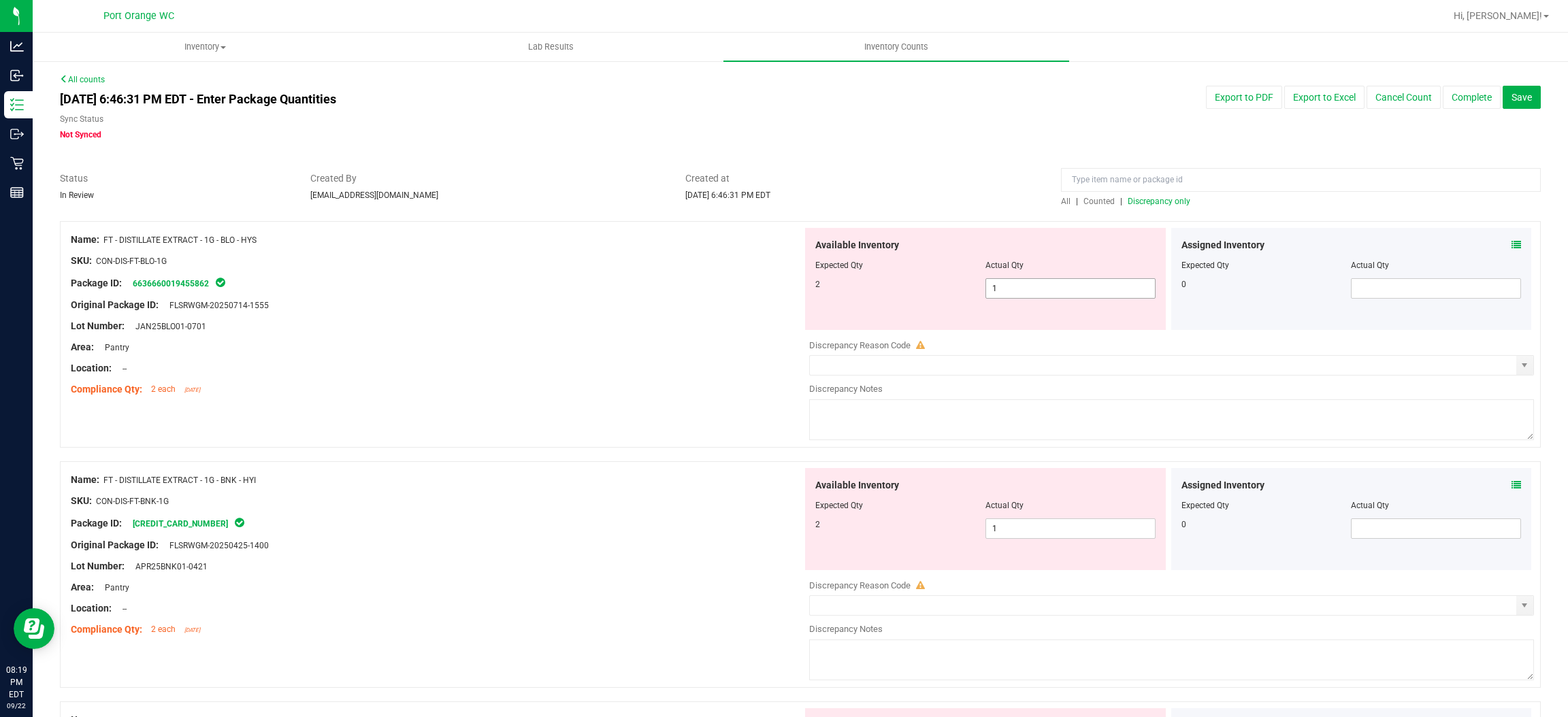
click at [1039, 294] on span "1 1" at bounding box center [1070, 288] width 170 height 20
click at [1039, 294] on input "1" at bounding box center [1070, 288] width 169 height 19
type input "2"
click at [1027, 532] on div "Available Inventory Expected Qty Actual Qty 2 1 1" at bounding box center [1168, 576] width 732 height 216
type input "2"
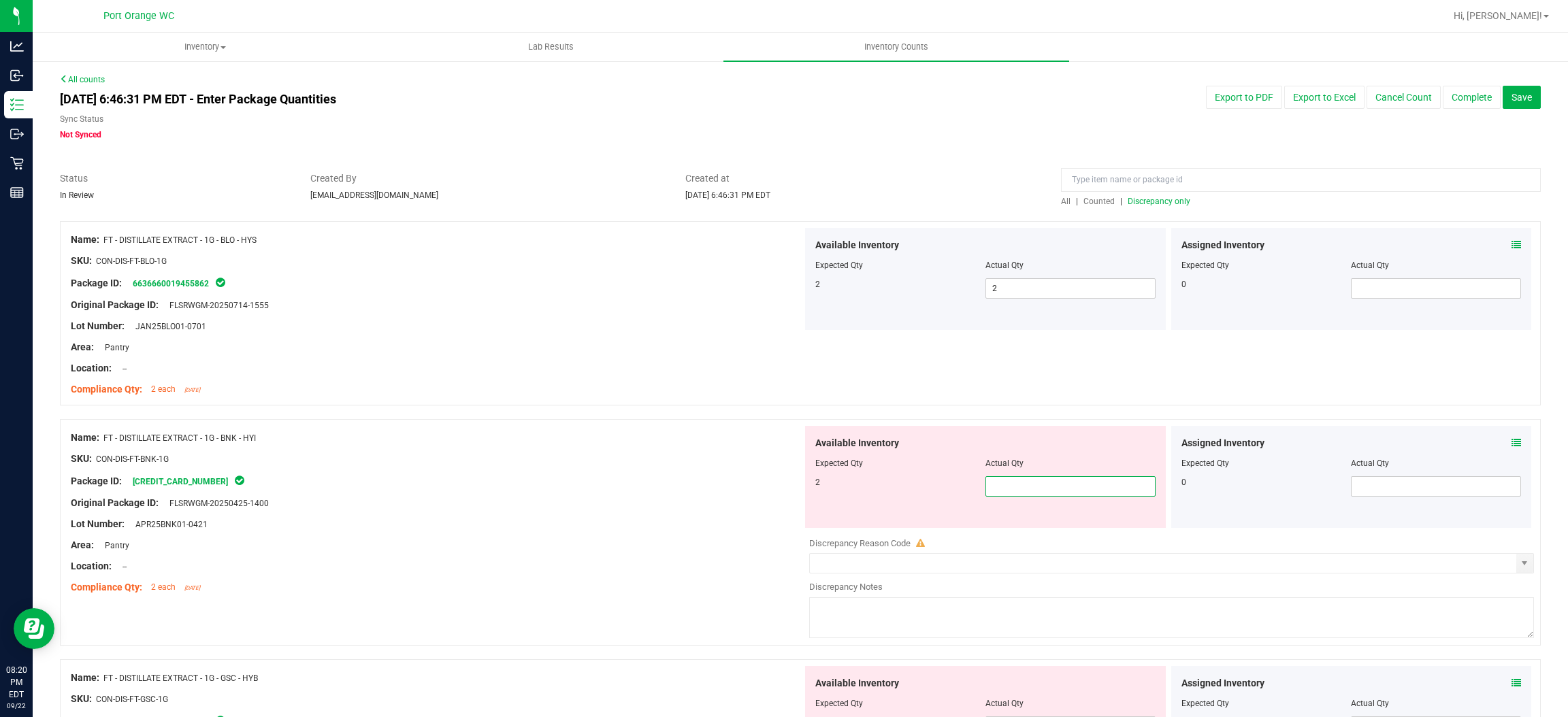
type input "2"
click at [1158, 197] on span "Discrepancy only" at bounding box center [1159, 201] width 62 height 9
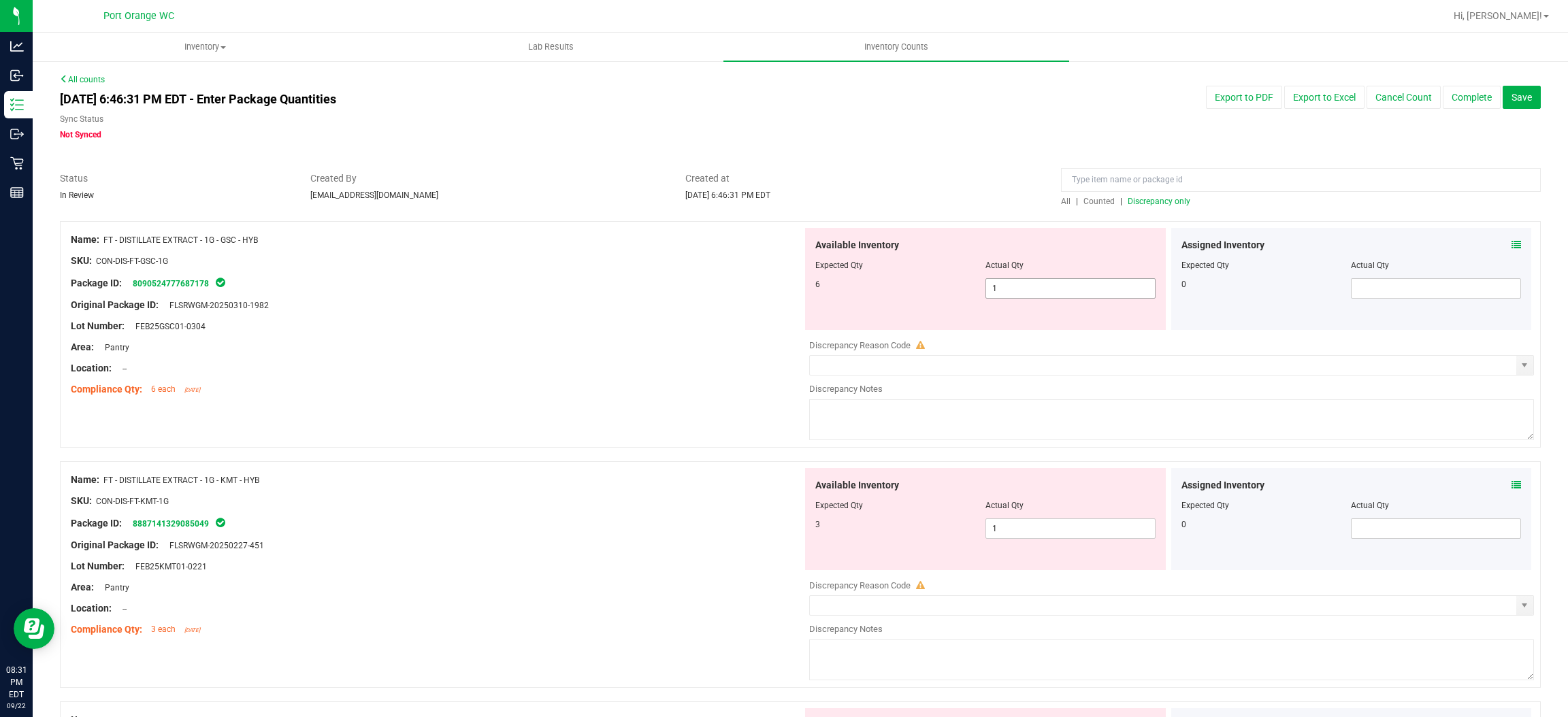
click at [1039, 288] on input "1" at bounding box center [1070, 288] width 169 height 19
type input "6"
click at [1072, 530] on div "Available Inventory Expected Qty Actual Qty 3 1 1" at bounding box center [1168, 576] width 732 height 216
type input "6"
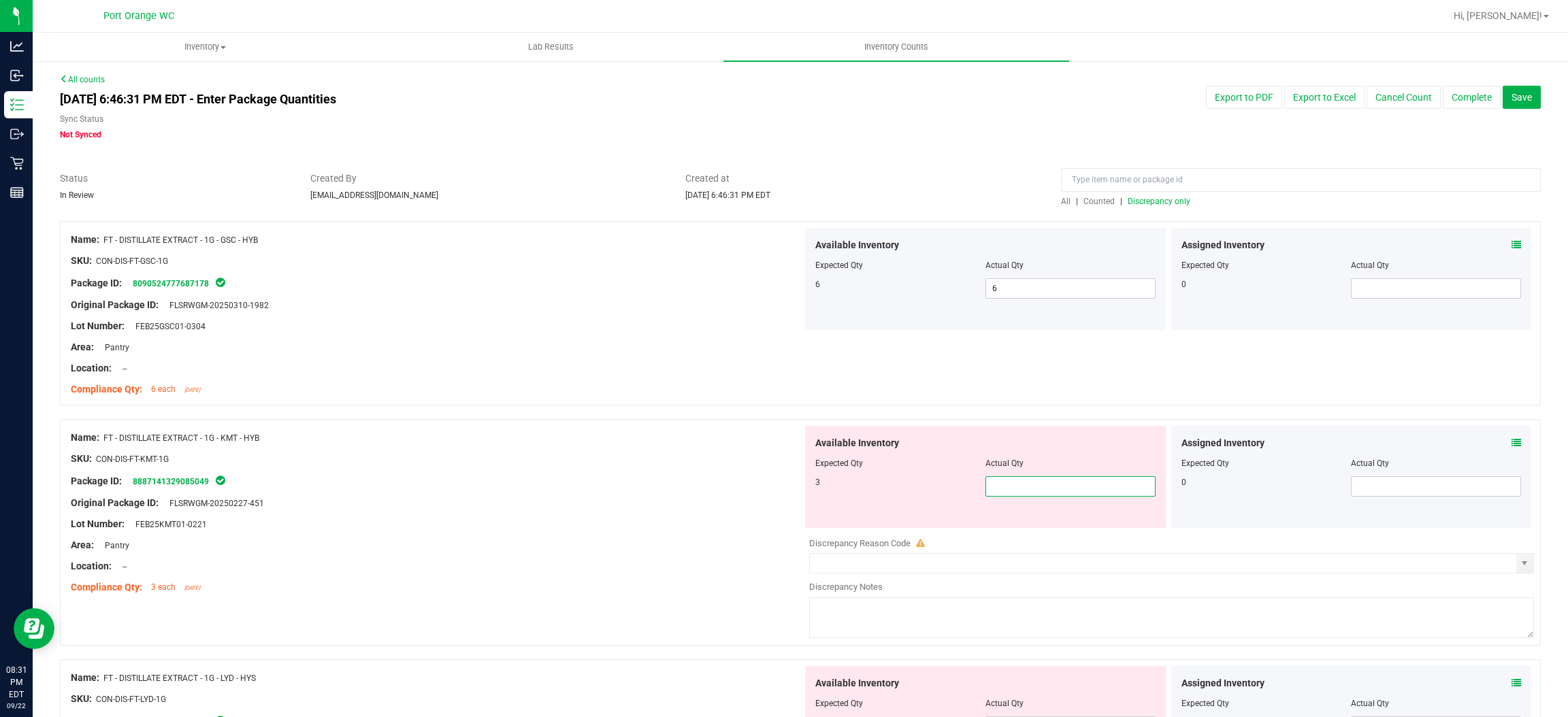
type input "3"
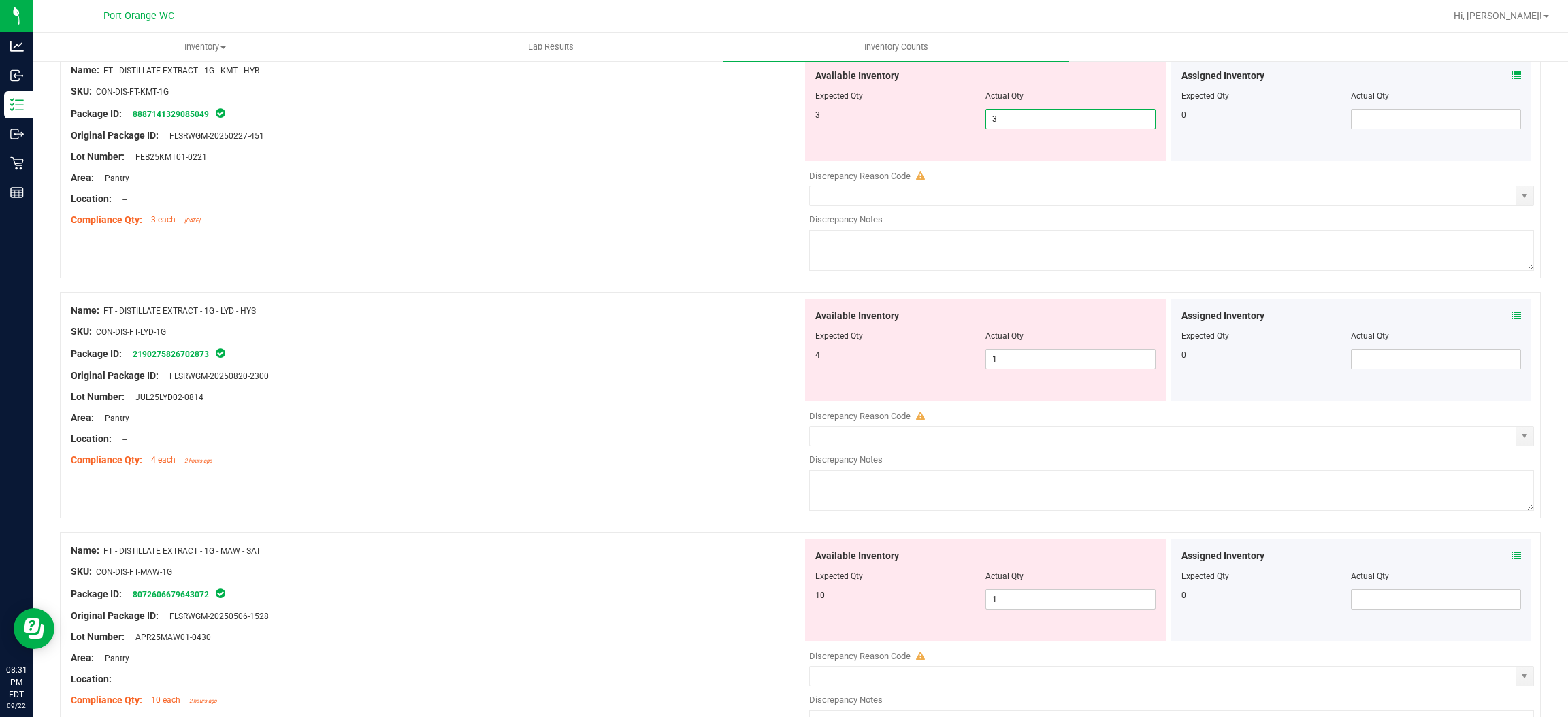
scroll to position [360, 0]
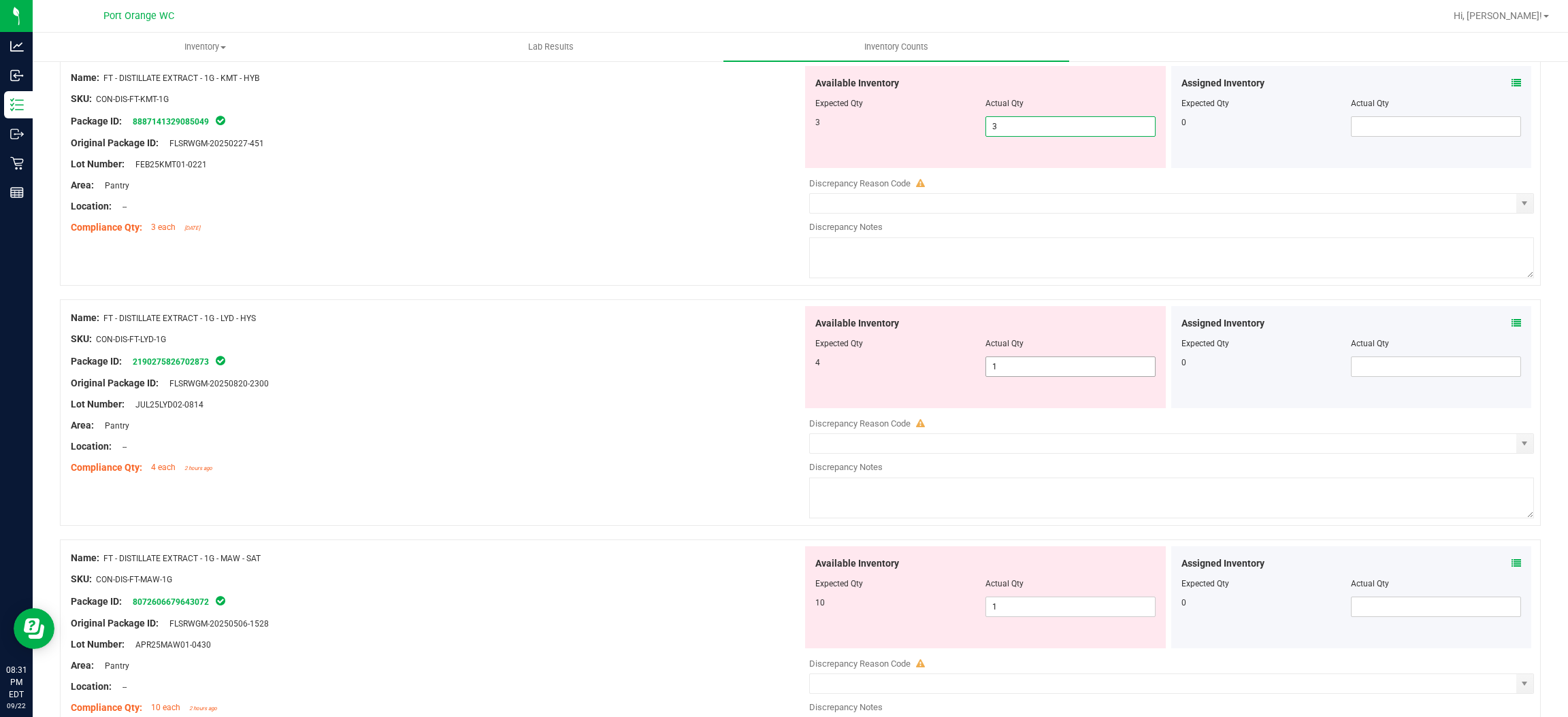
click at [1064, 369] on div "Available Inventory Expected Qty Actual Qty 4 1 1" at bounding box center [1168, 414] width 732 height 216
type input "3"
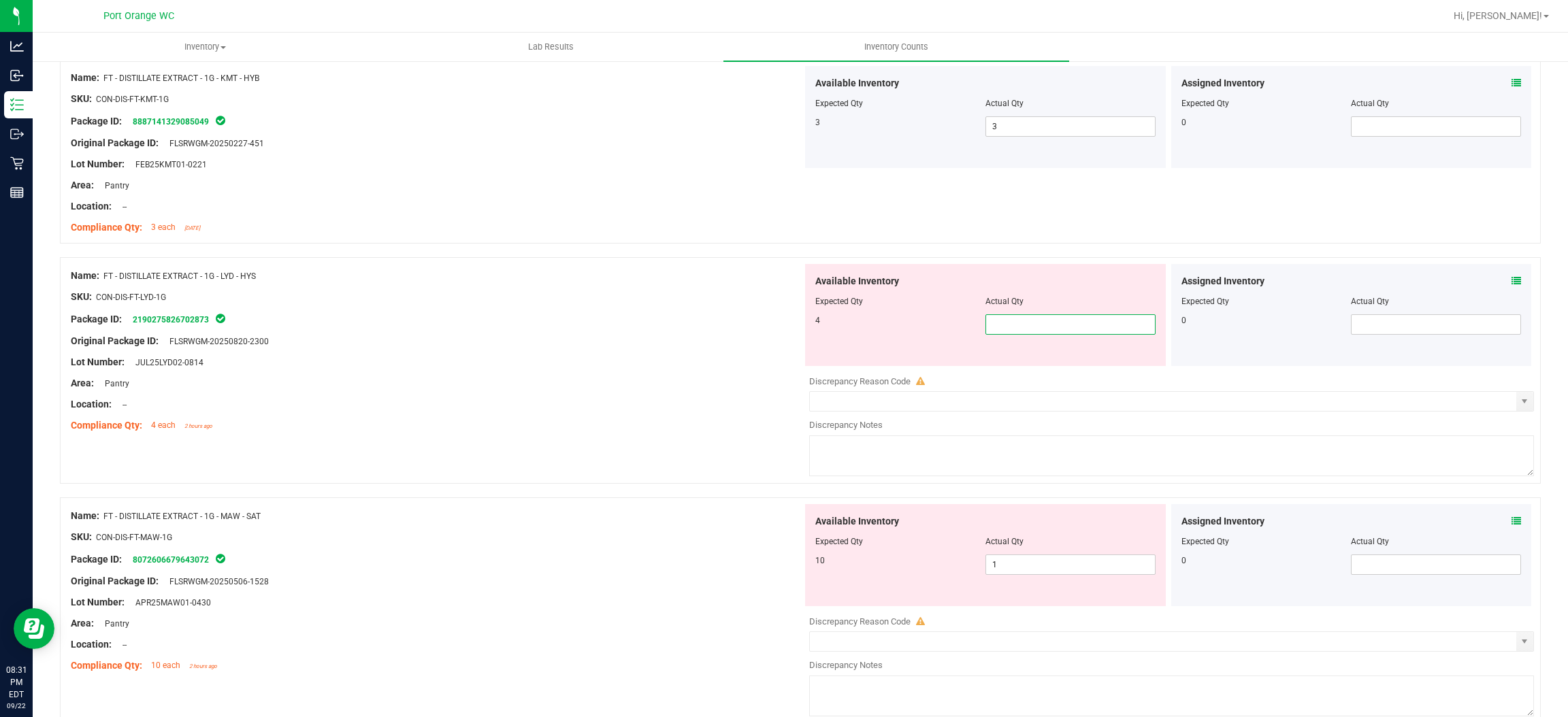
type input "4"
click at [1044, 568] on div "Available Inventory Expected Qty Actual Qty 10 1 1" at bounding box center [1168, 612] width 732 height 216
type input "4"
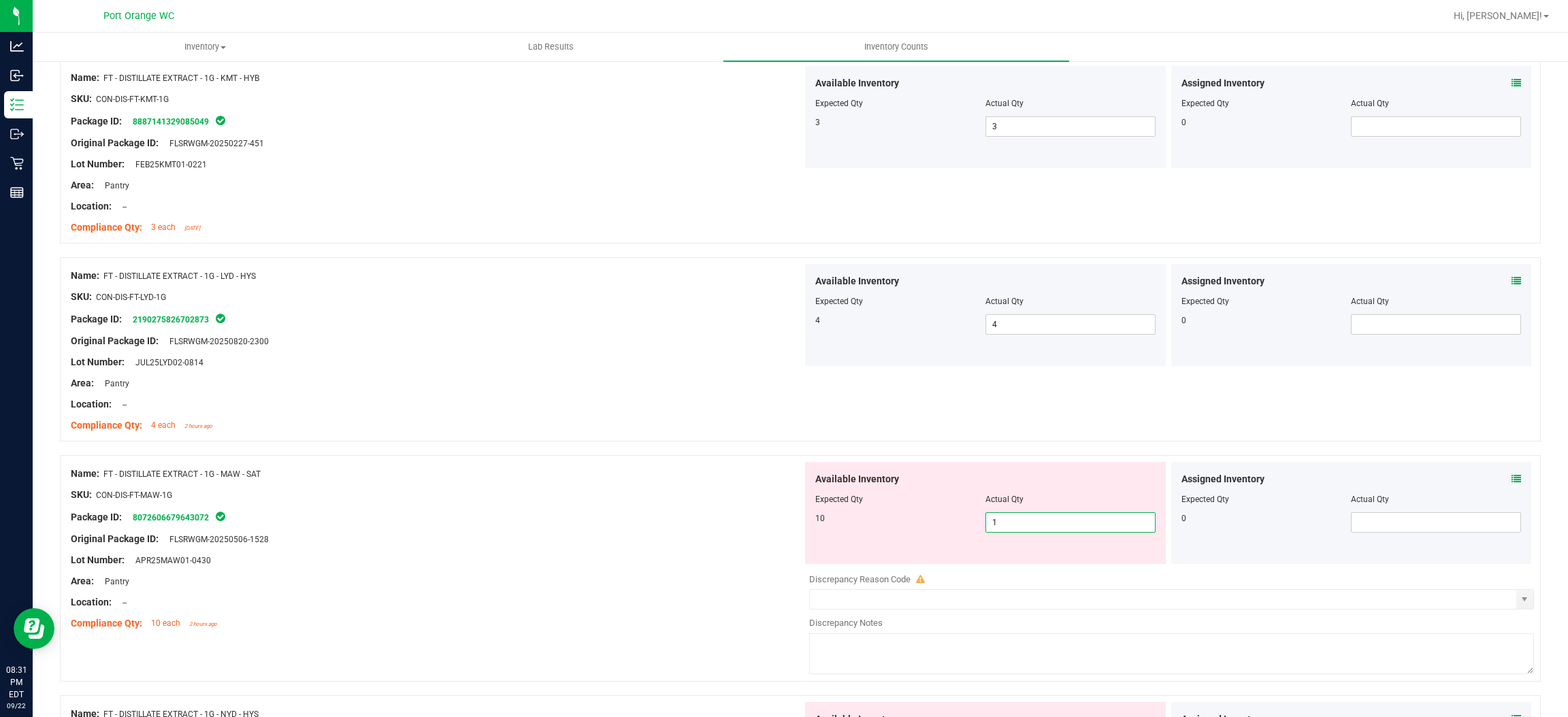
type input "10"
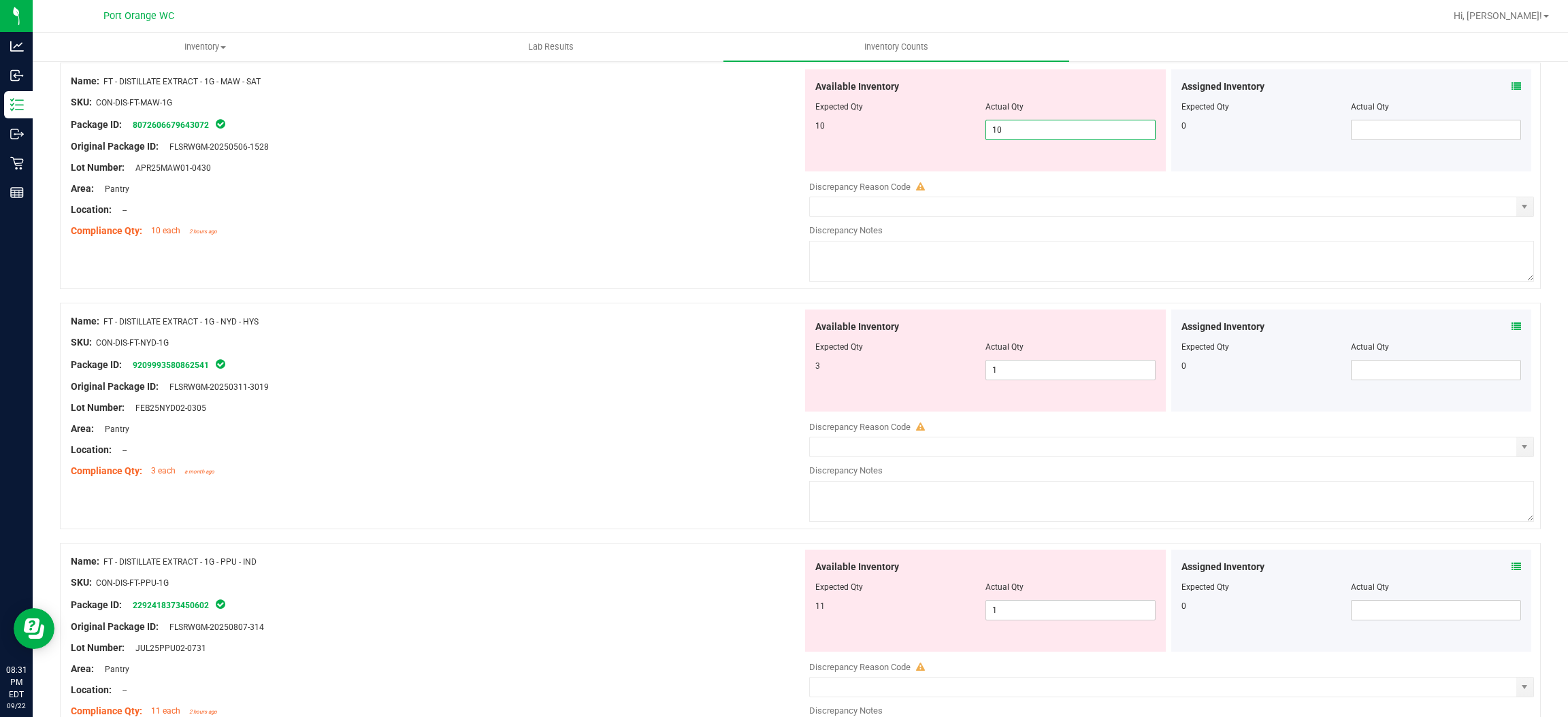
scroll to position [765, 0]
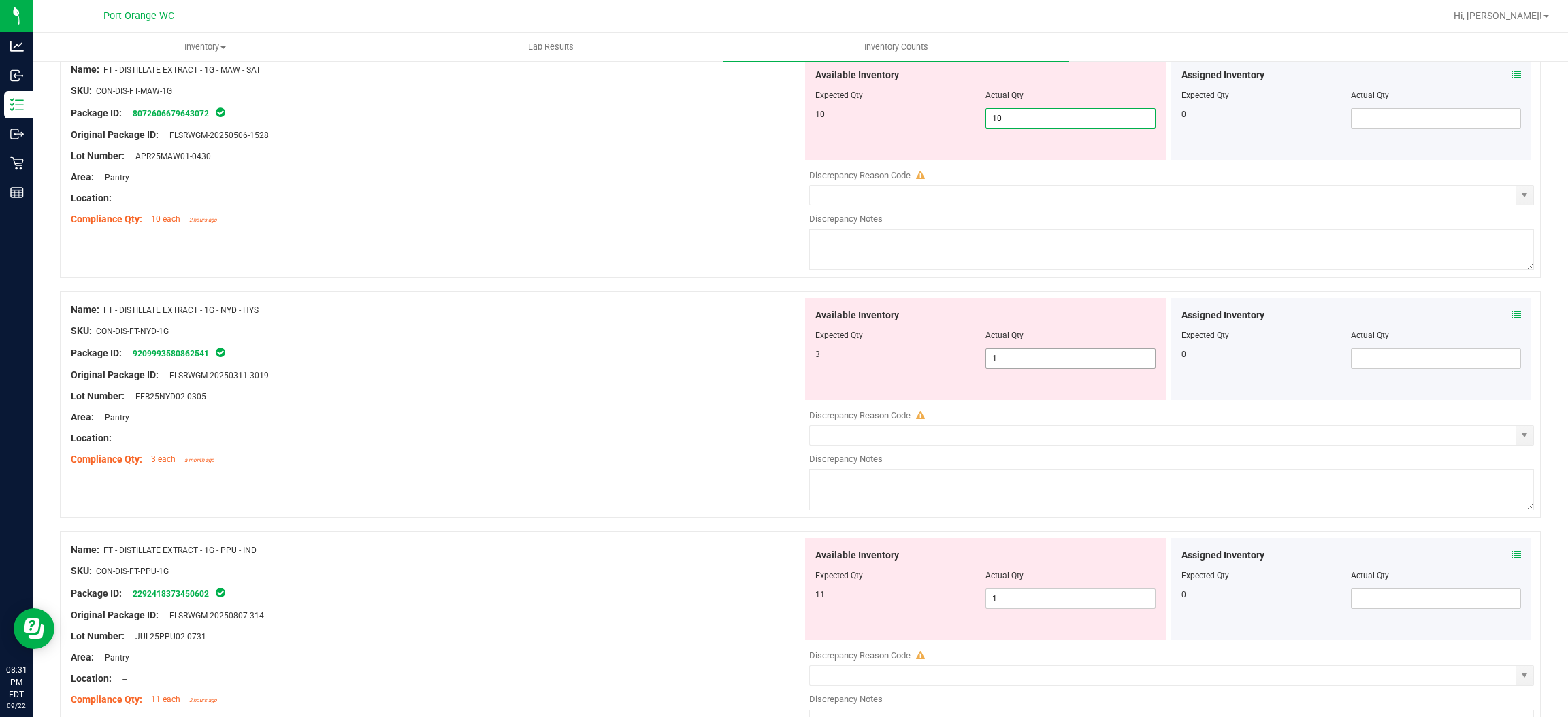
click at [1060, 362] on div "Available Inventory Expected Qty Actual Qty 3 1 1" at bounding box center [1168, 406] width 732 height 216
type input "10"
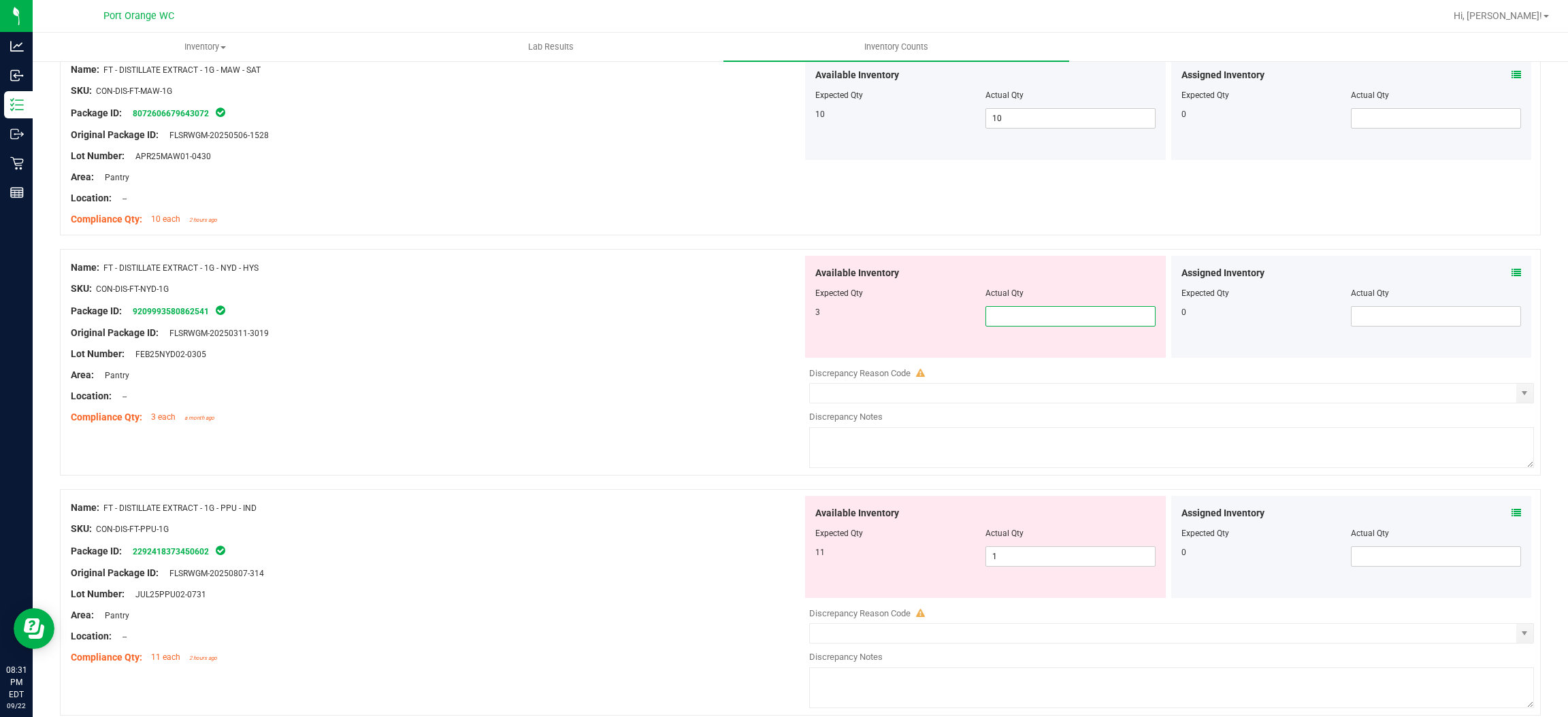
type input "3"
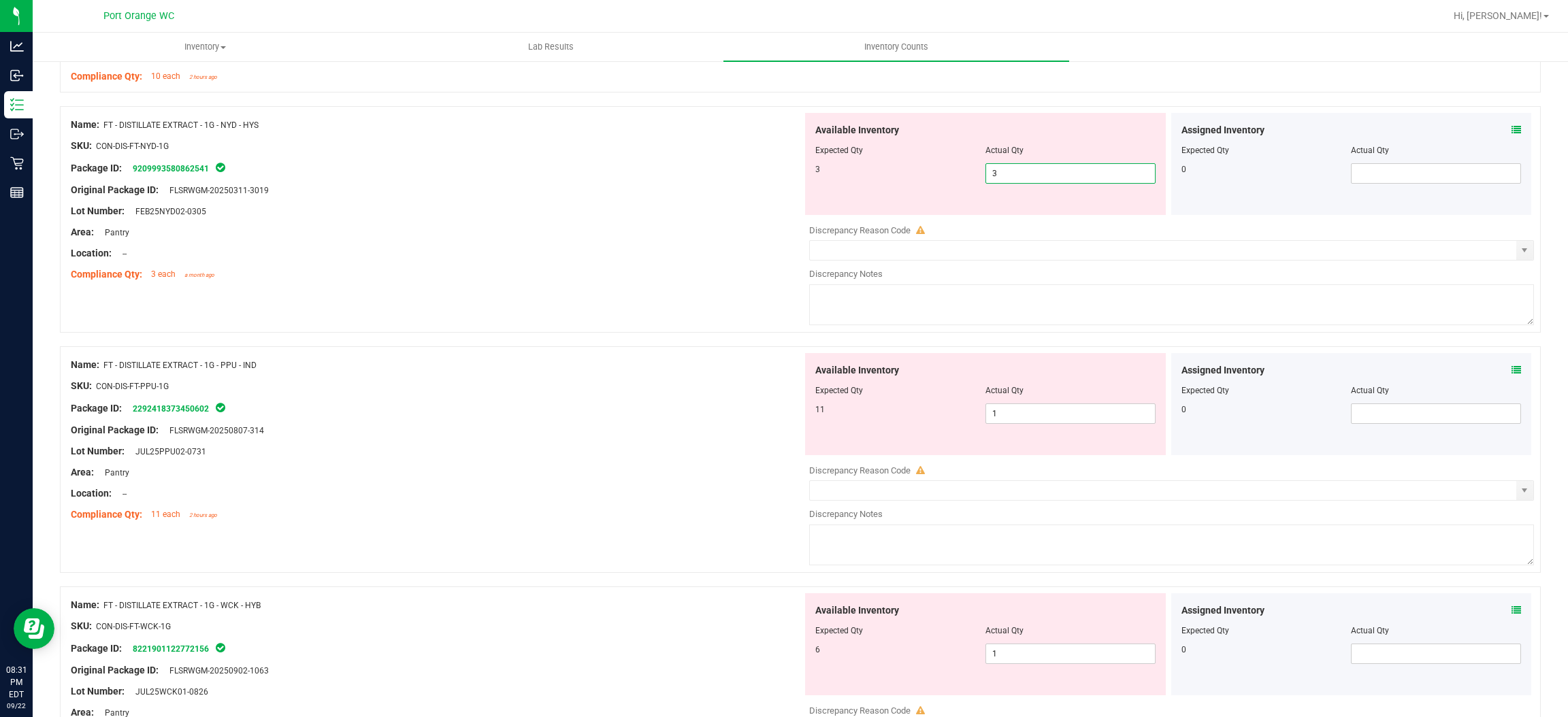
scroll to position [1007, 0]
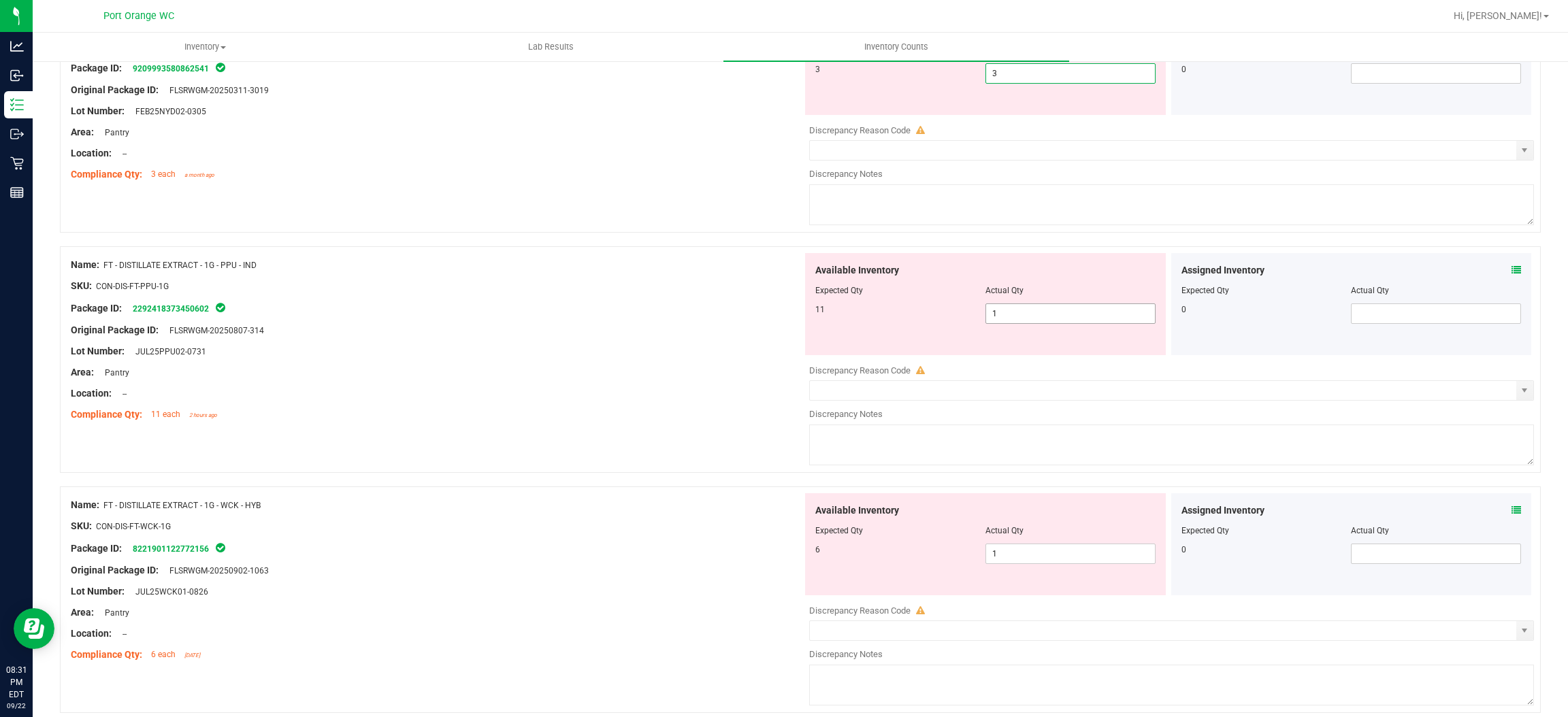
click at [1039, 310] on div "Available Inventory Expected Qty Actual Qty 11 1 1" at bounding box center [985, 305] width 360 height 102
type input "3"
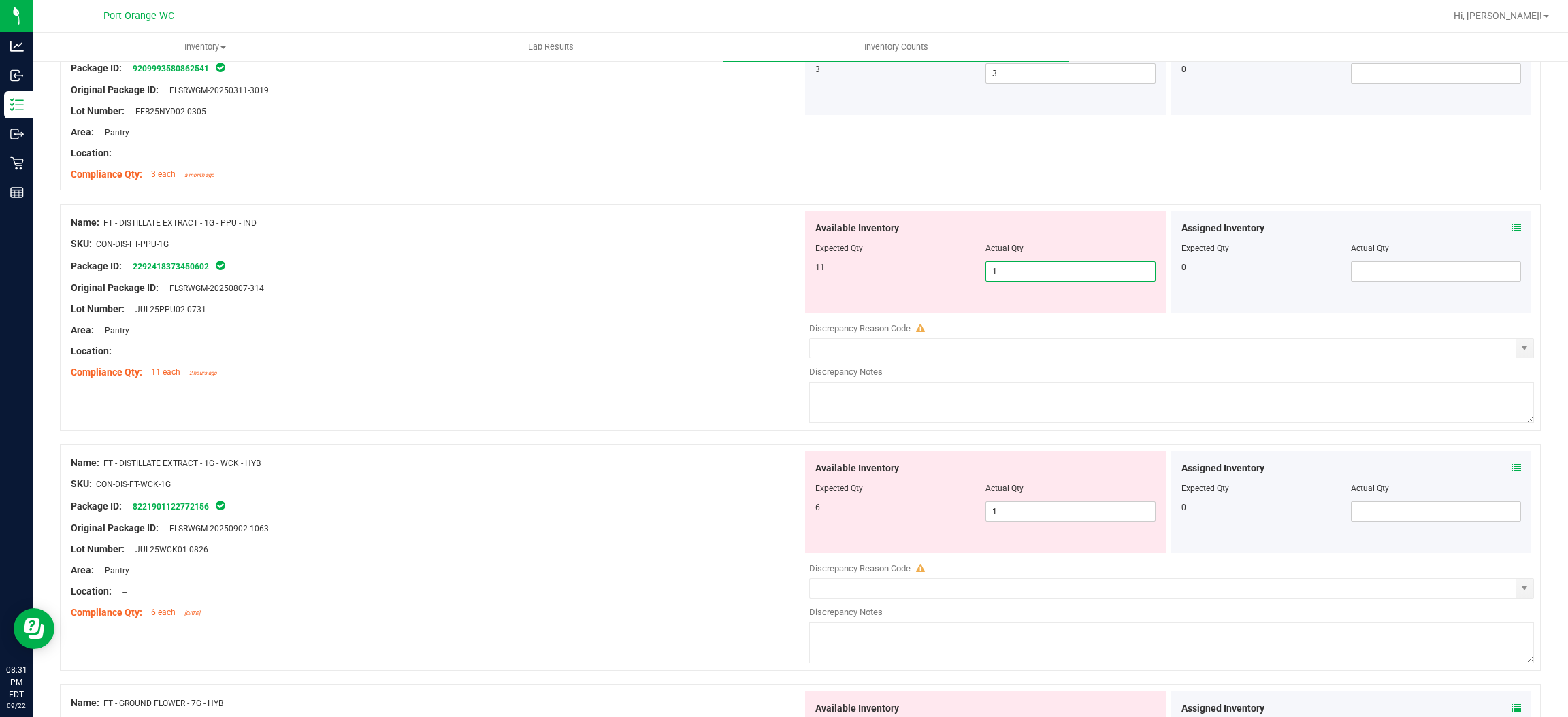
type input "11"
click at [1051, 512] on div "Available Inventory Expected Qty Actual Qty 6 1 1" at bounding box center [1168, 559] width 732 height 216
type input "11"
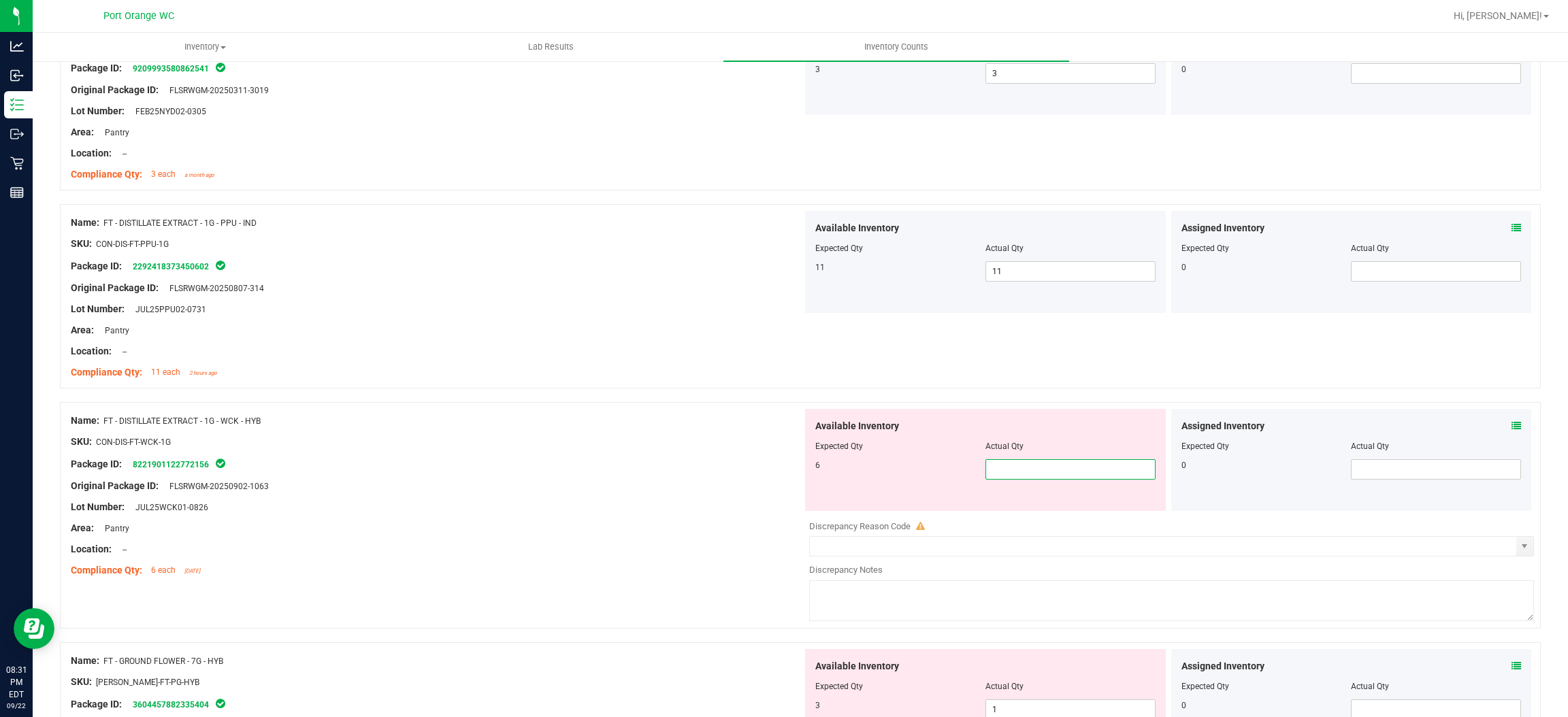
type input "6"
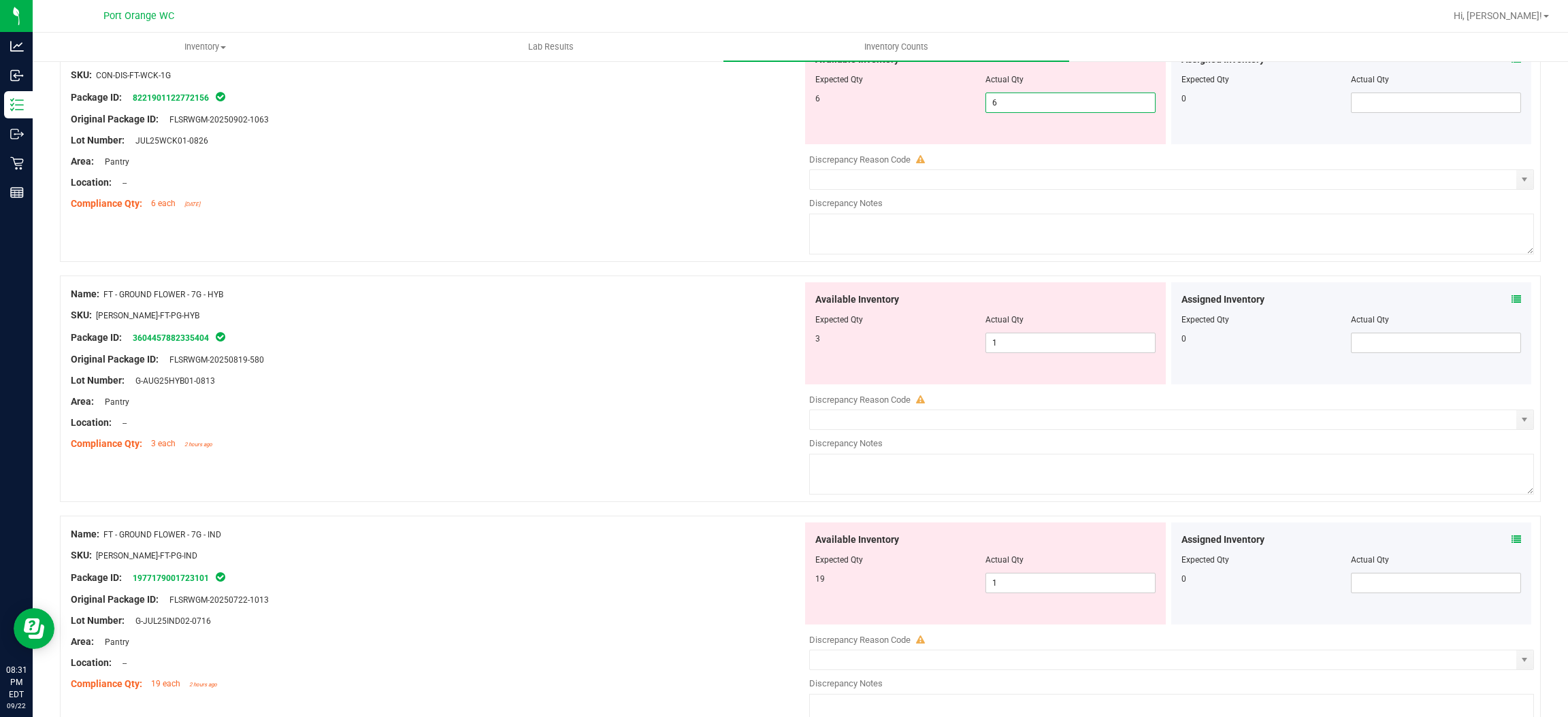
scroll to position [1379, 0]
click at [1032, 338] on div "Available Inventory Expected Qty Actual Qty 3 1 1" at bounding box center [1168, 386] width 732 height 216
type input "6"
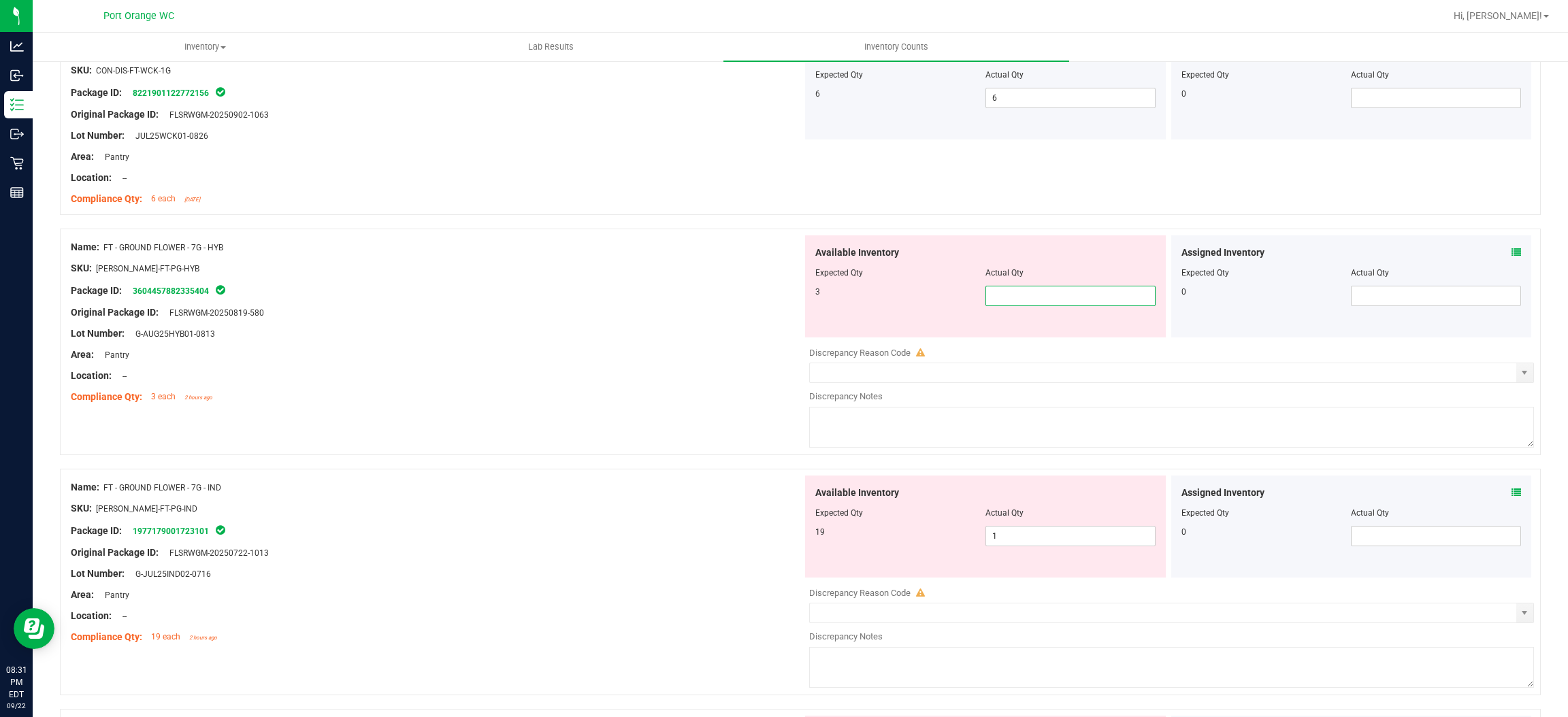
type input "3"
click at [1058, 532] on div "Available Inventory Expected Qty Actual Qty 19 1 1" at bounding box center [985, 527] width 360 height 102
type input "3"
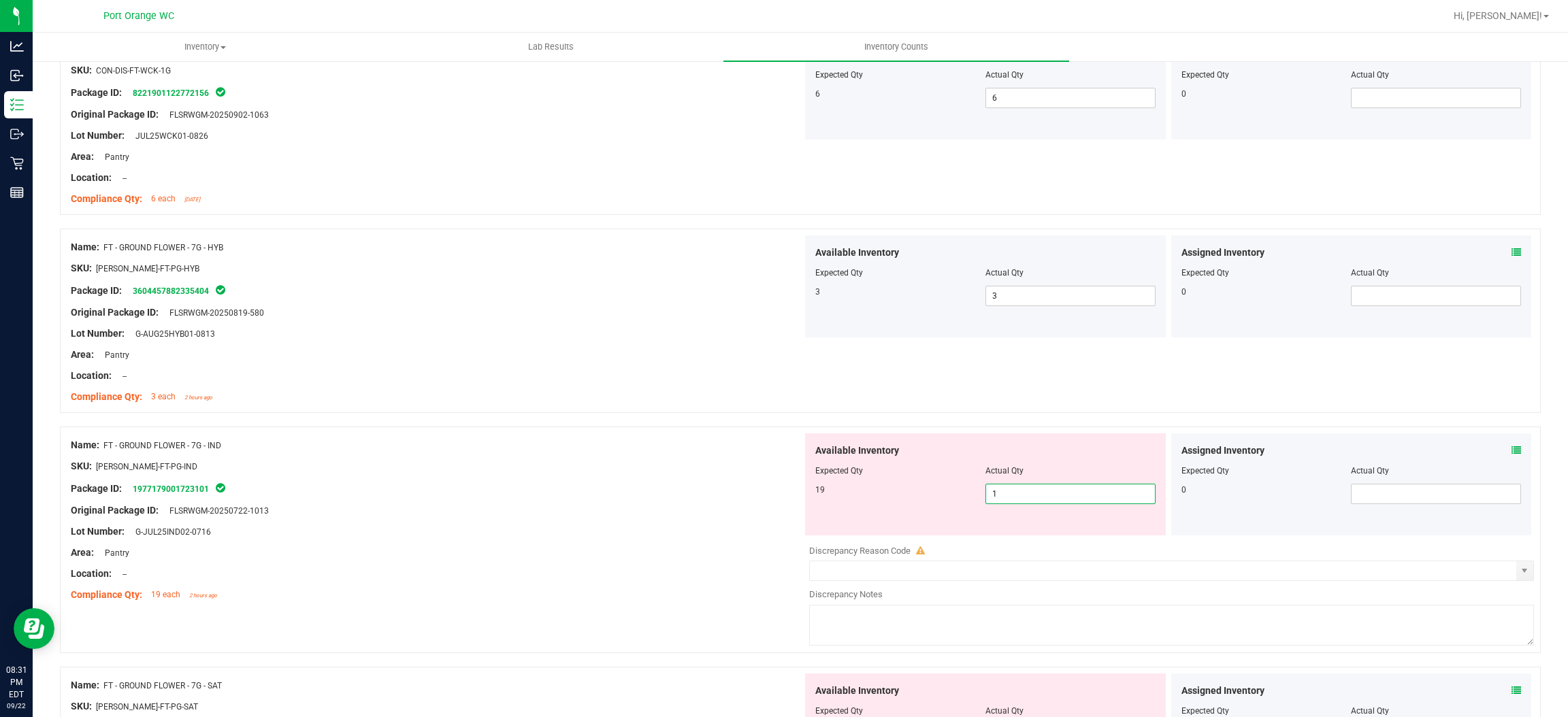
type input "19"
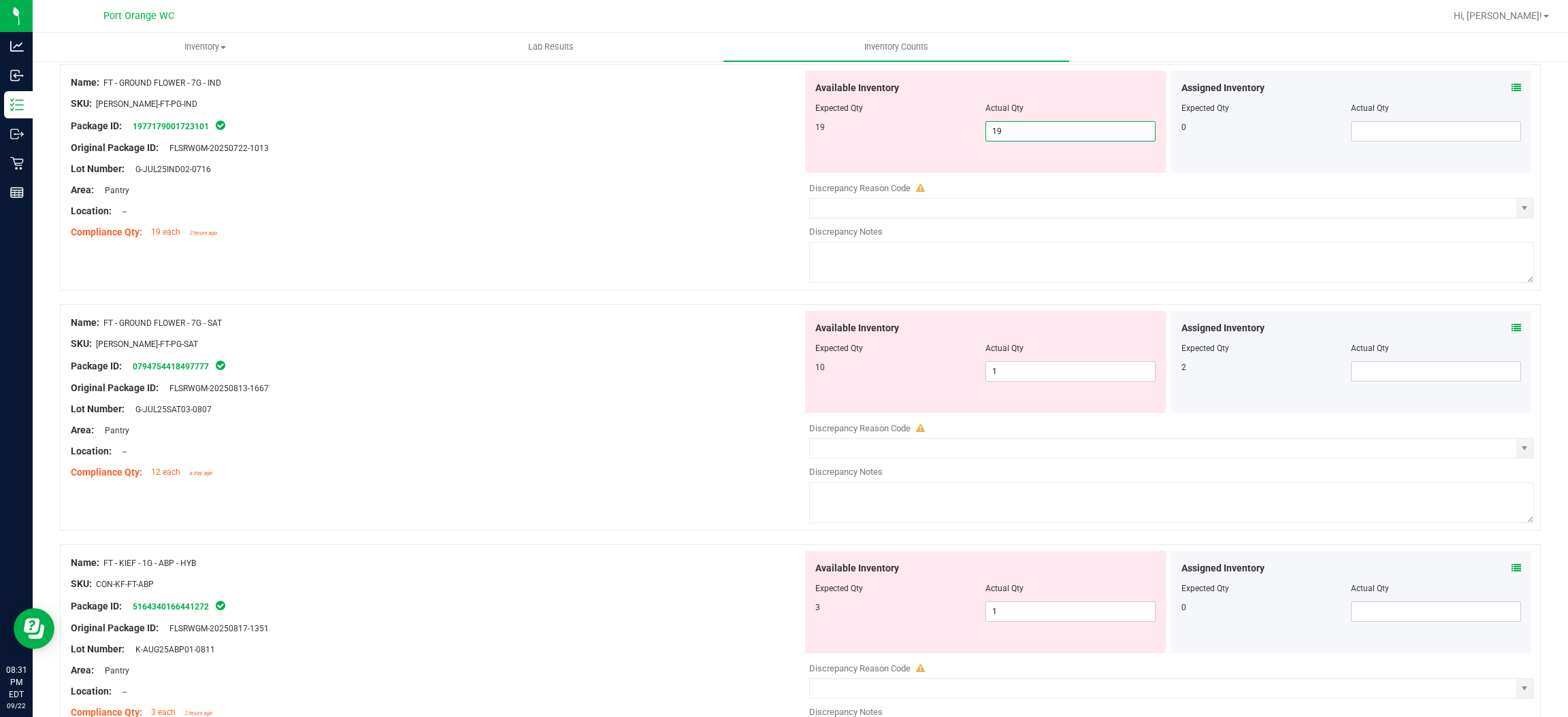
scroll to position [1747, 0]
click at [1047, 364] on div "Available Inventory Expected Qty Actual Qty 10 1 1" at bounding box center [985, 357] width 360 height 102
type input "19"
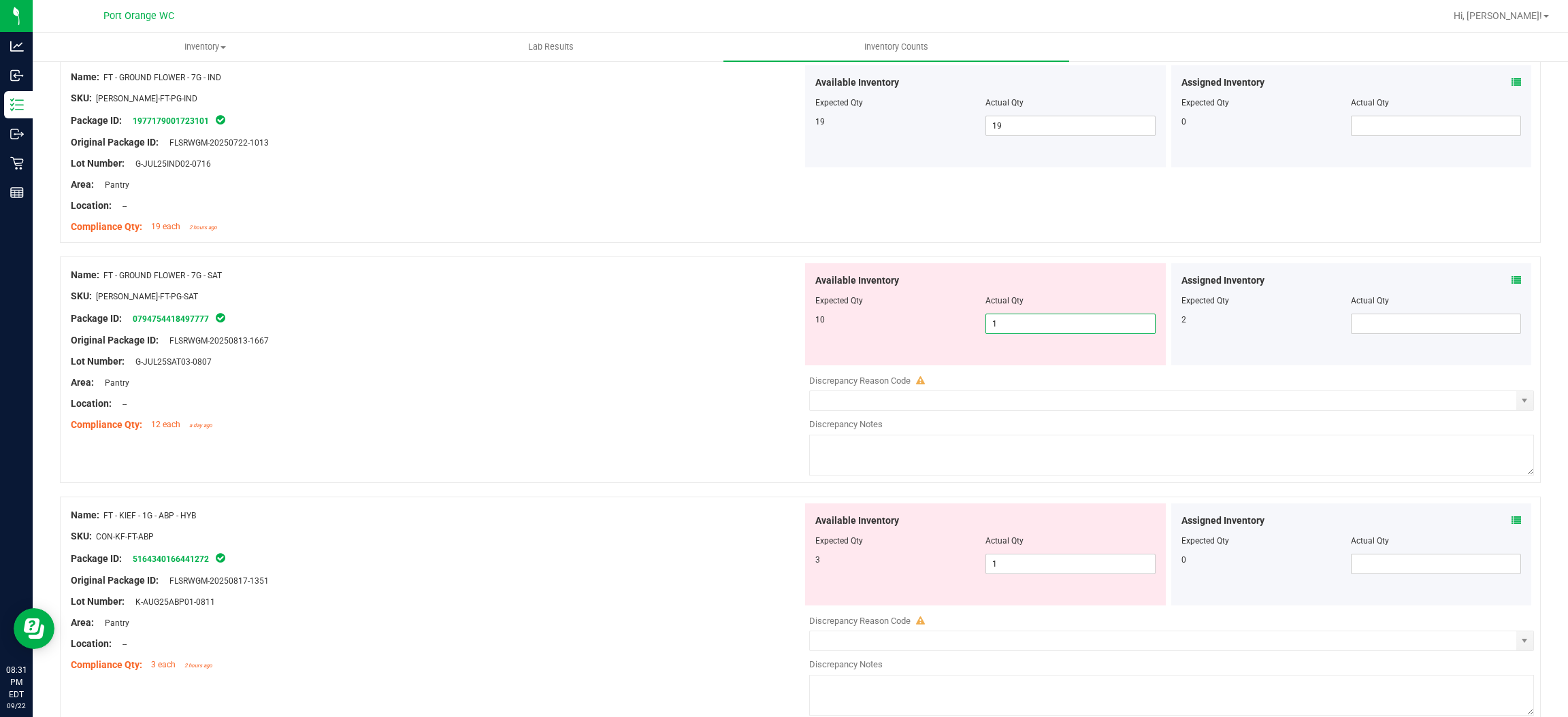
type input "10"
click at [1512, 279] on icon at bounding box center [1517, 280] width 9 height 9
type input "10"
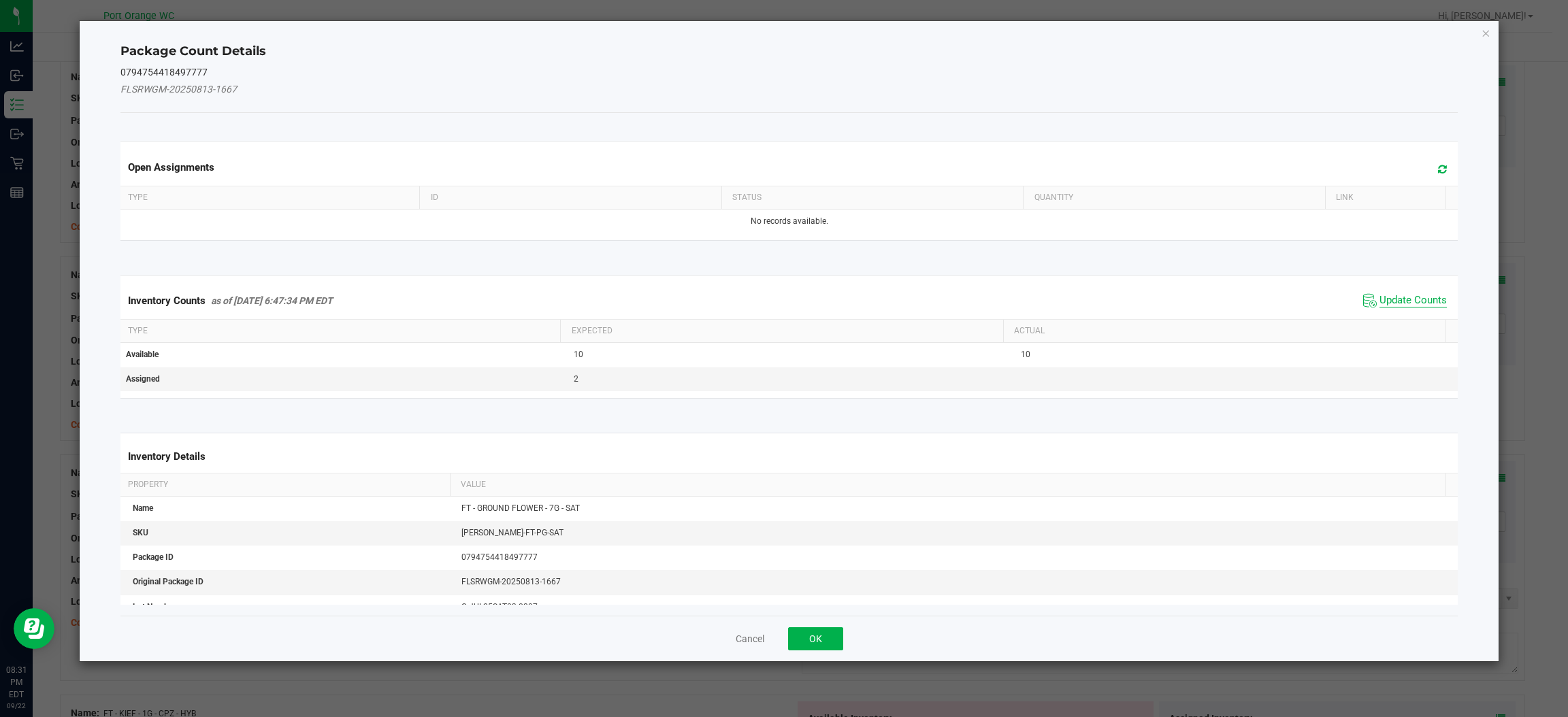
click at [1382, 305] on span "Update Counts" at bounding box center [1413, 300] width 68 height 14
click at [1385, 306] on span "Update Counts" at bounding box center [1413, 299] width 68 height 12
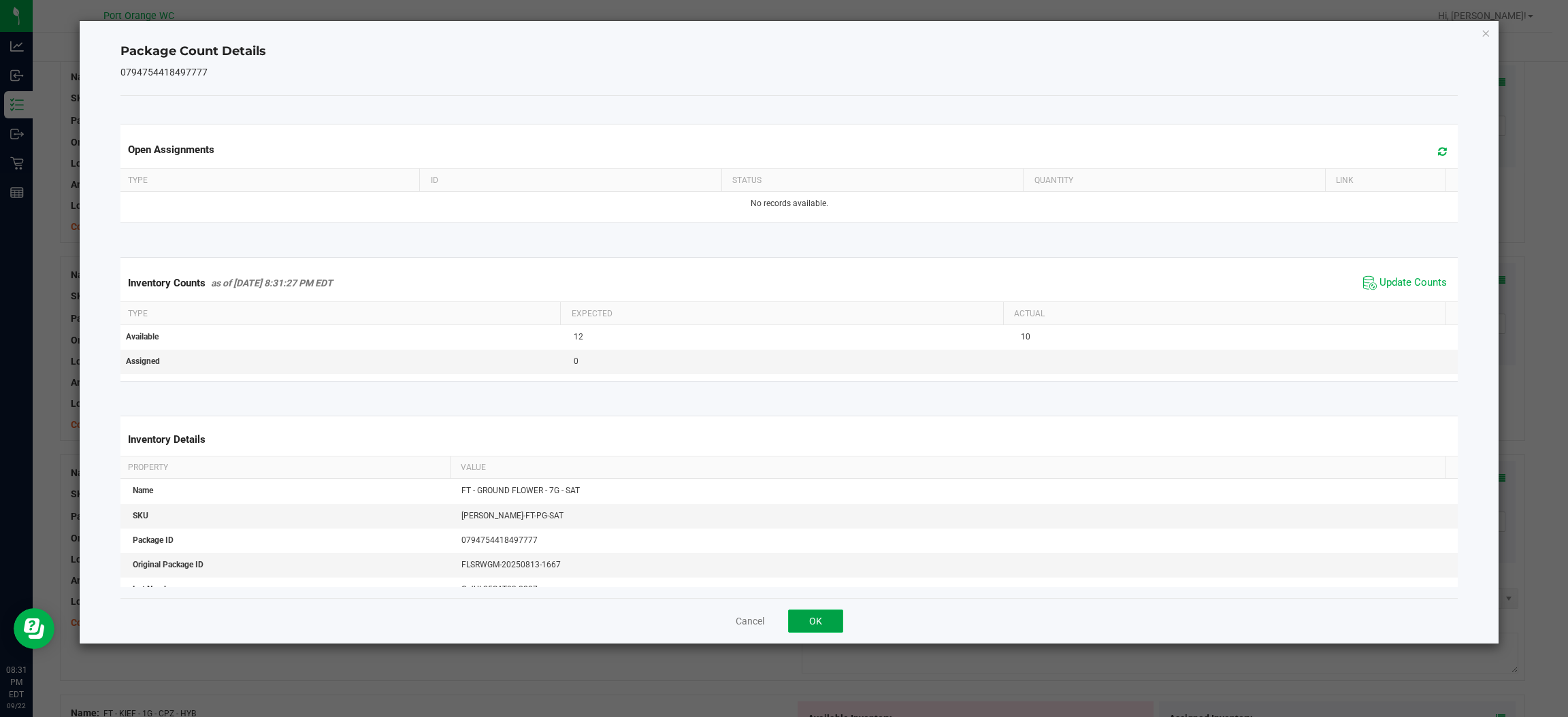
click at [827, 613] on button "OK" at bounding box center [816, 621] width 55 height 23
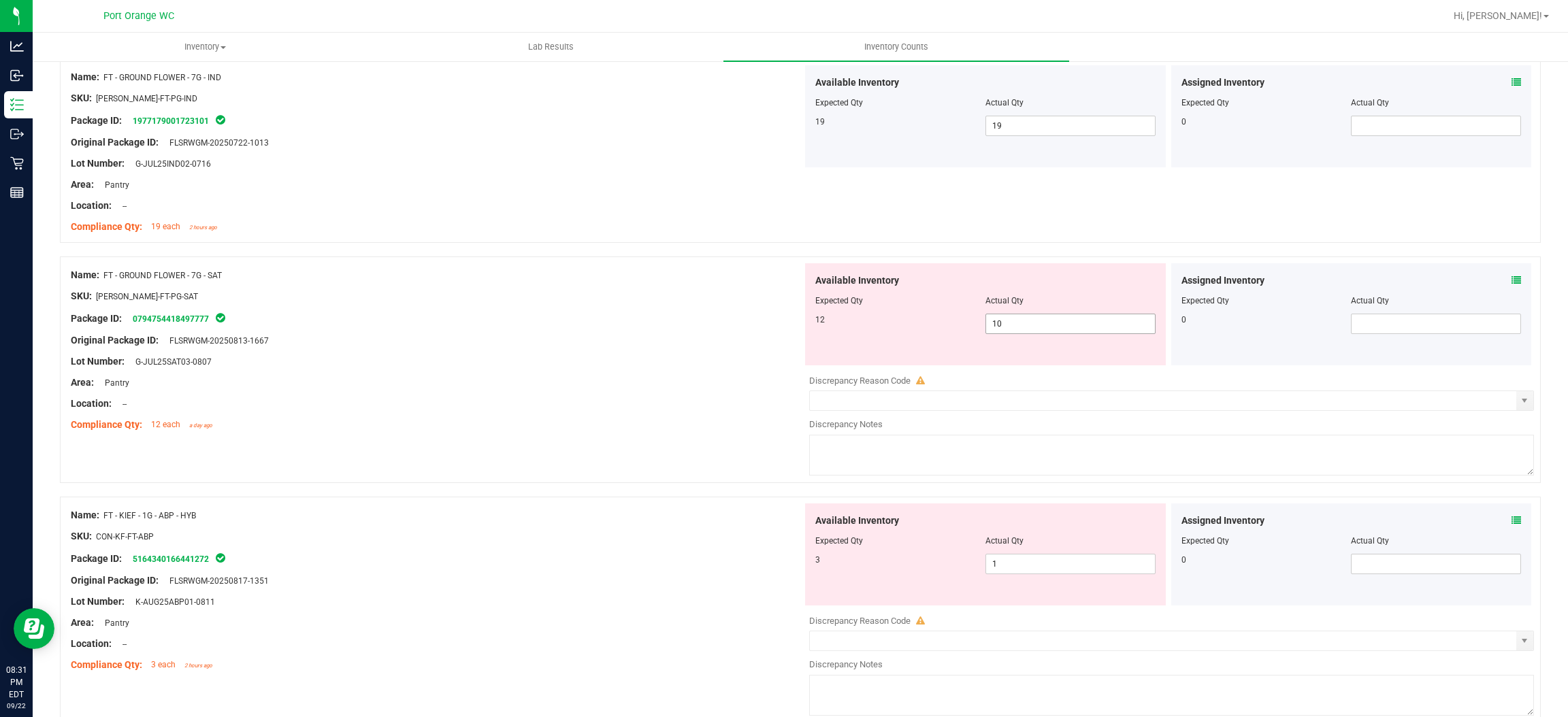
click at [1043, 328] on input "10" at bounding box center [1070, 324] width 169 height 19
type input "12"
click at [1059, 565] on div "Available Inventory Expected Qty Actual Qty 3 1 1" at bounding box center [1168, 612] width 732 height 216
type input "12"
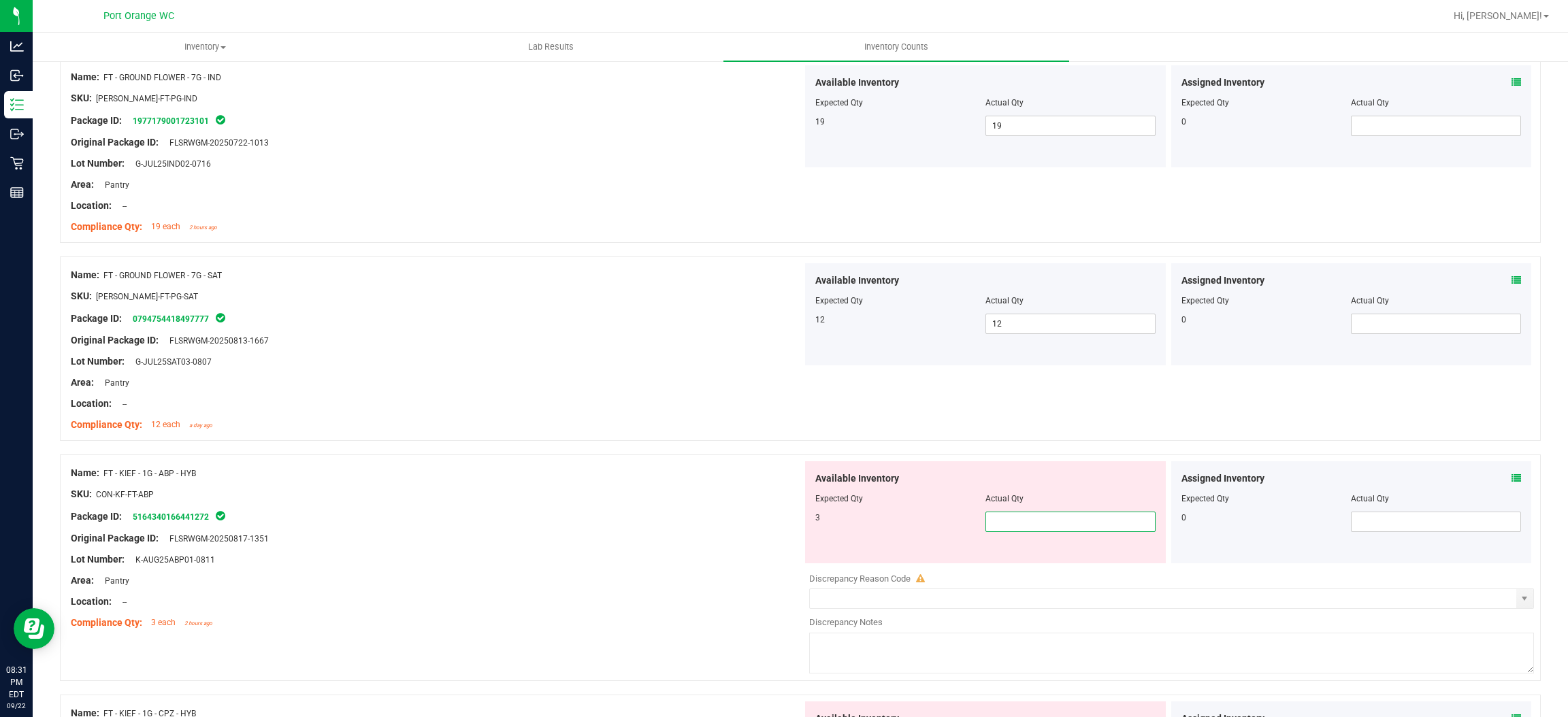
type input "3"
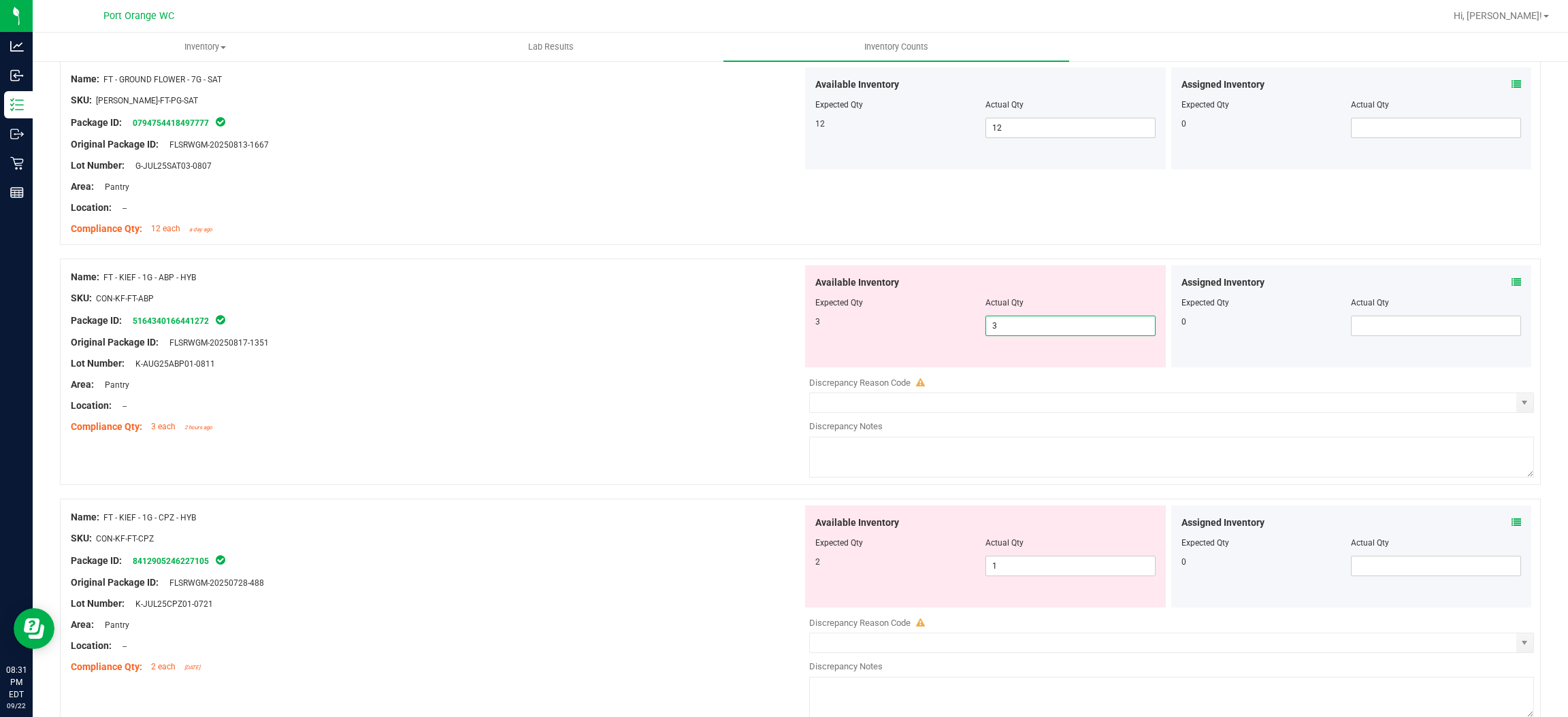
scroll to position [2129, 0]
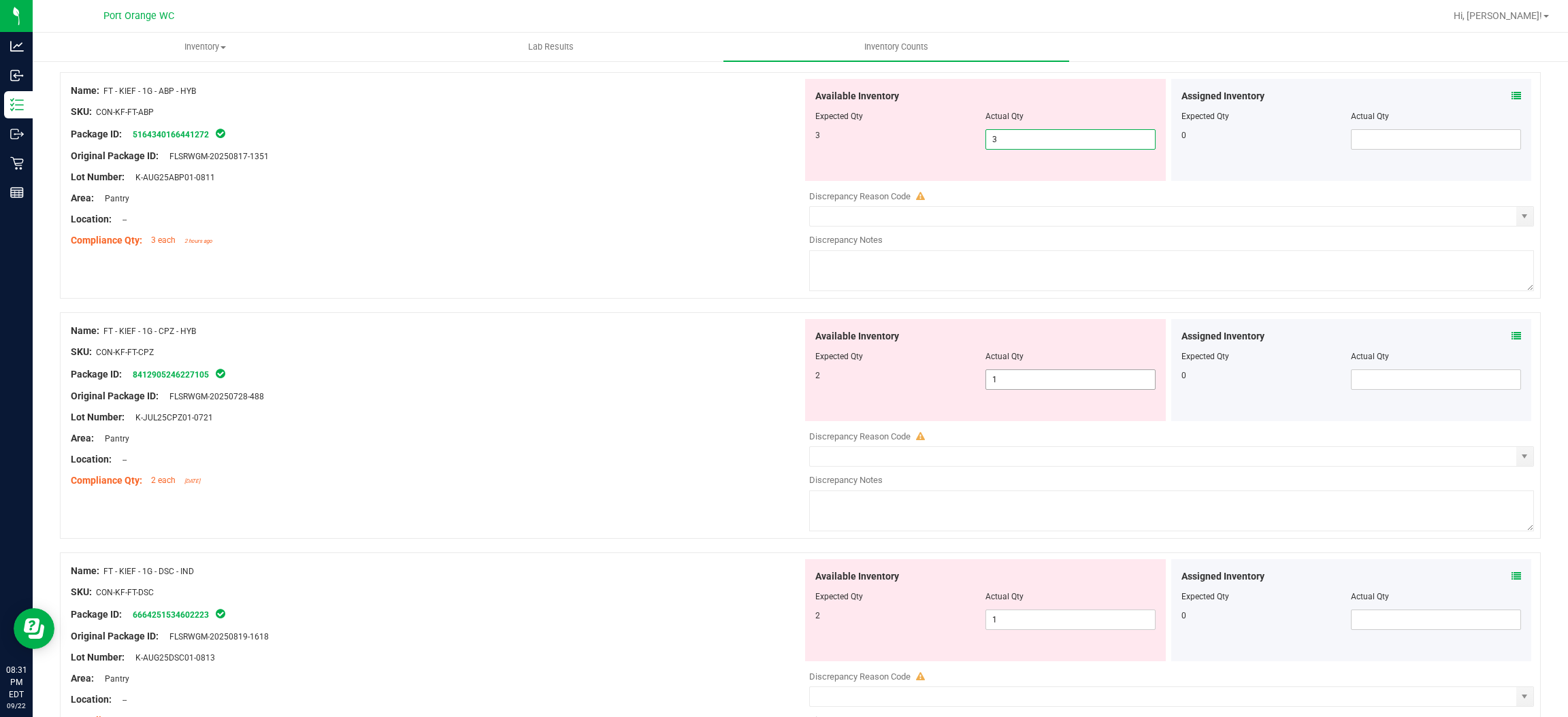
click at [1066, 384] on div "Available Inventory Expected Qty Actual Qty 2 1 1" at bounding box center [1168, 427] width 732 height 216
type input "3"
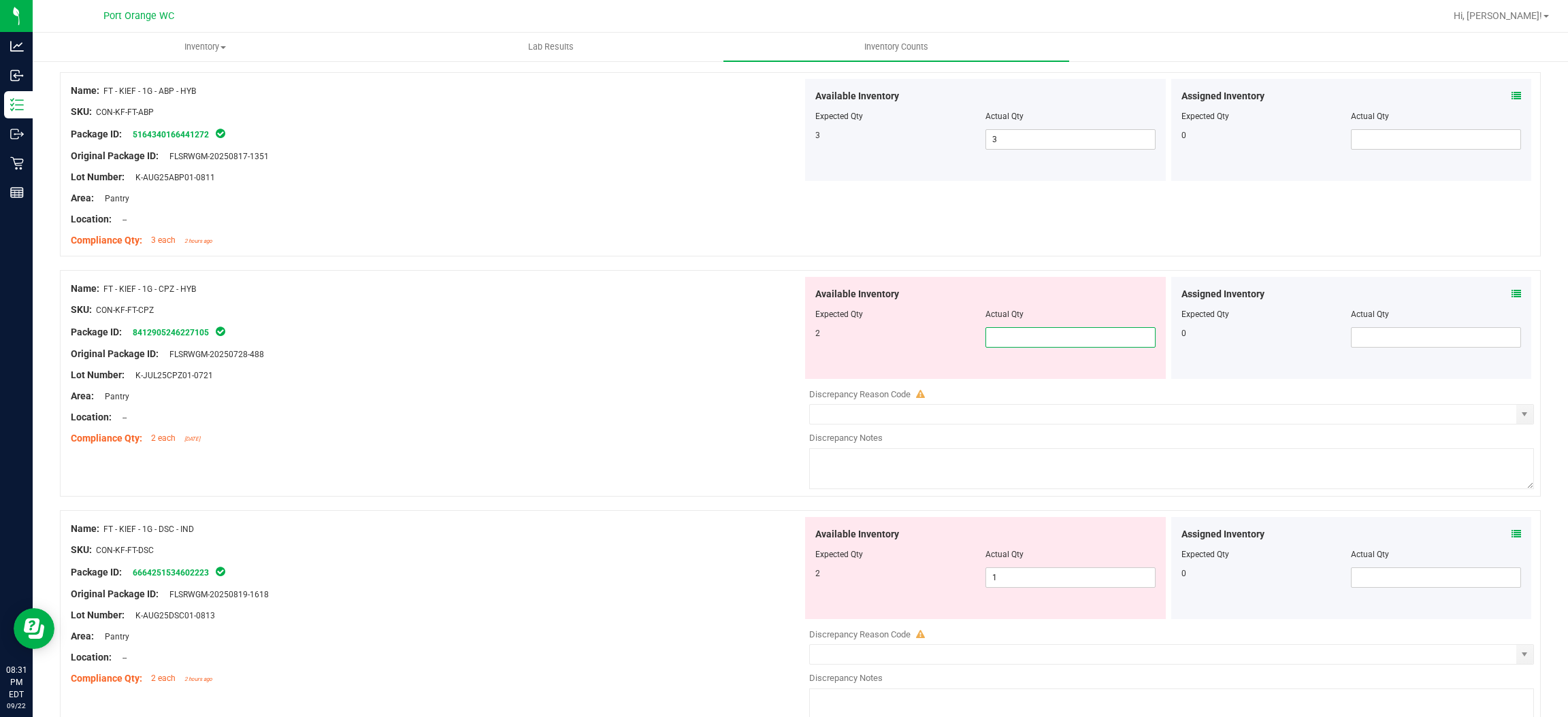
type input "2"
click at [1061, 579] on div "Available Inventory Expected Qty Actual Qty 2 1 1" at bounding box center [1168, 626] width 732 height 216
type input "2"
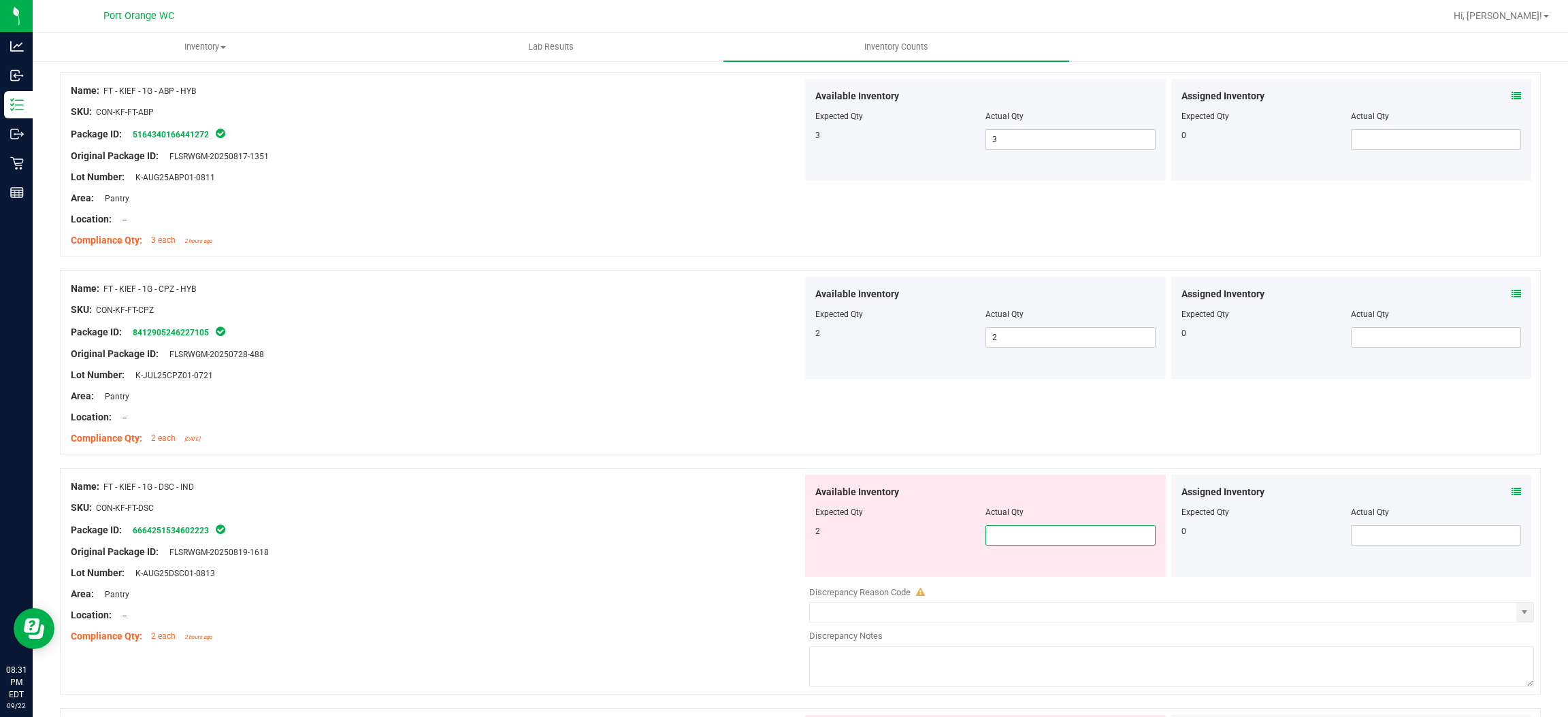
type input "2"
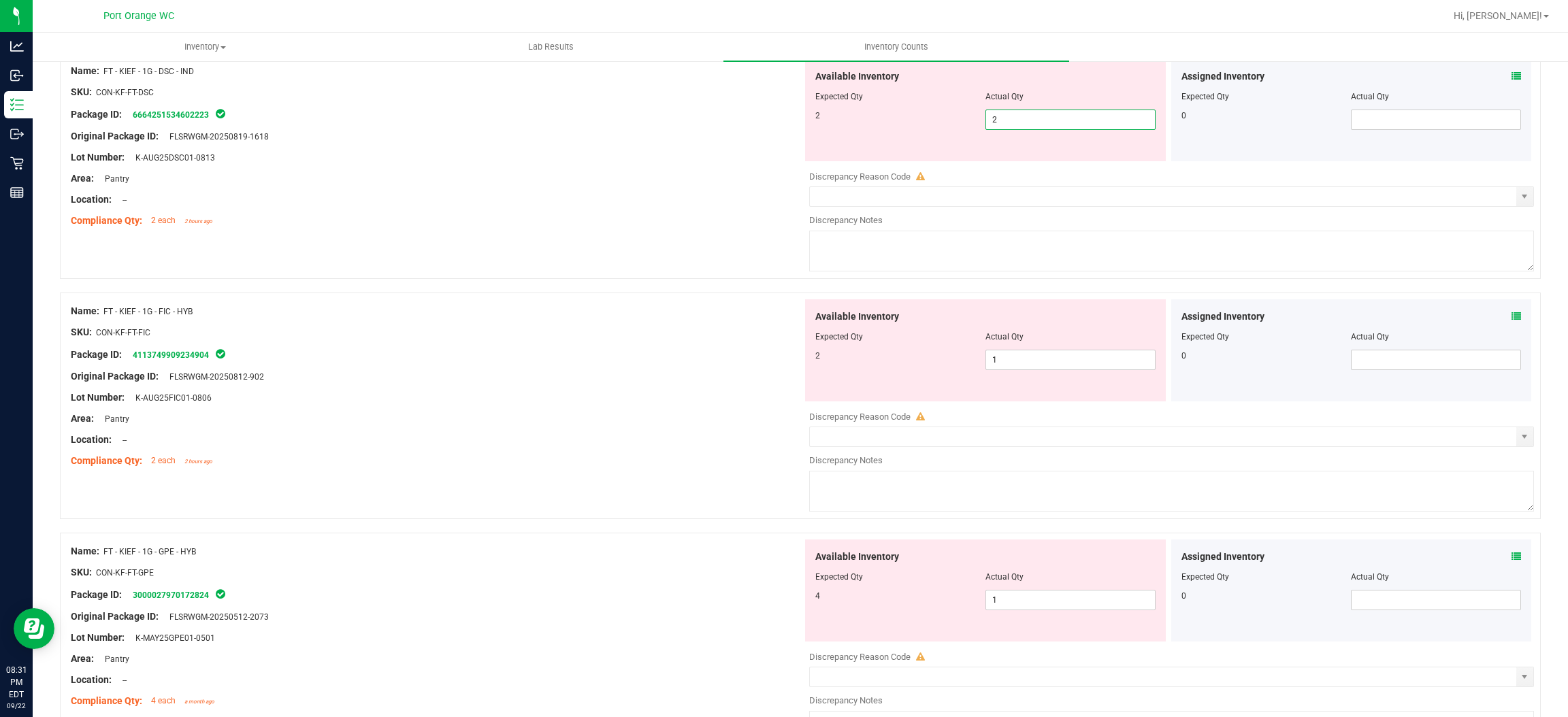
scroll to position [2546, 0]
click at [1072, 363] on div "Available Inventory Expected Qty Actual Qty 2 1 1" at bounding box center [1168, 407] width 732 height 216
type input "2"
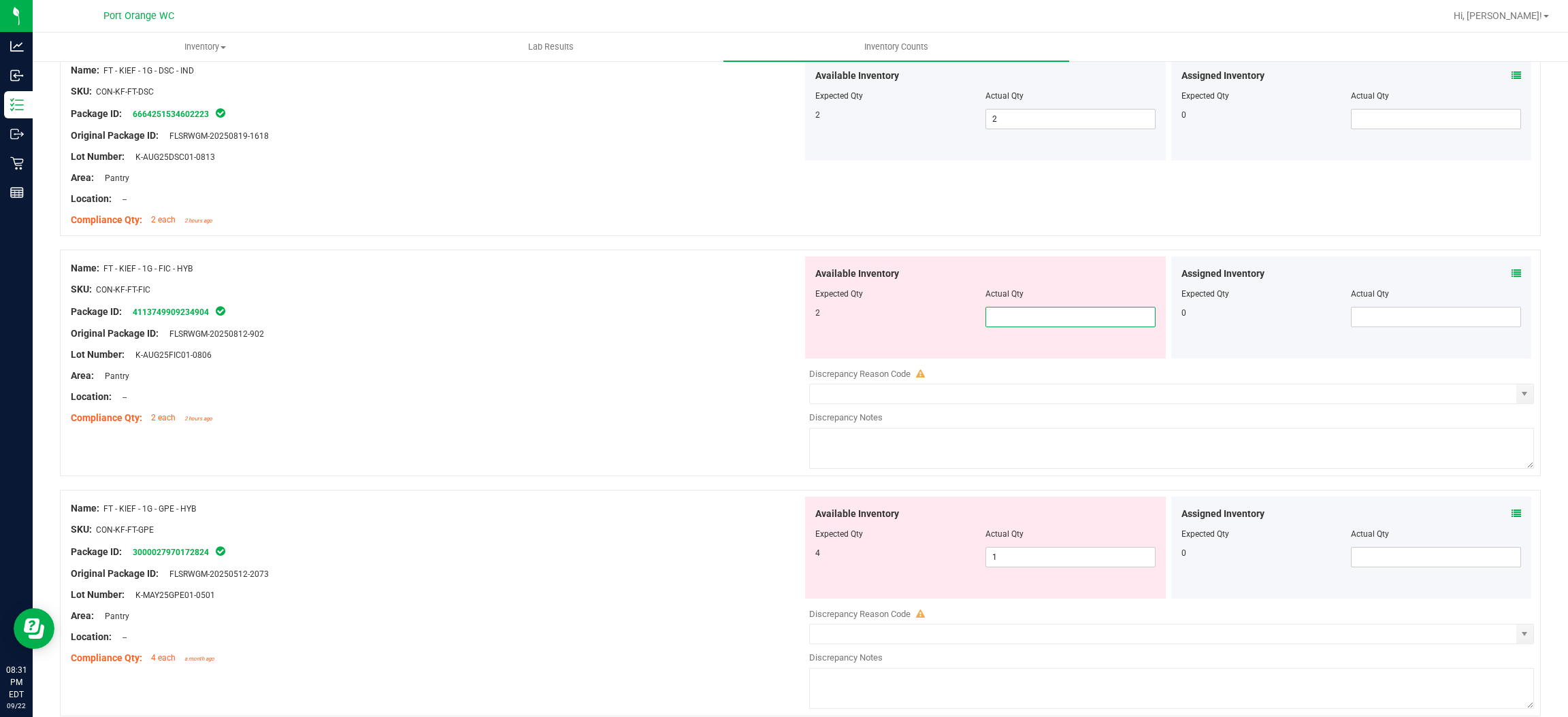
type input "2"
click at [996, 562] on div "Available Inventory Expected Qty Actual Qty 4 1 1" at bounding box center [1168, 605] width 732 height 216
type input "2"
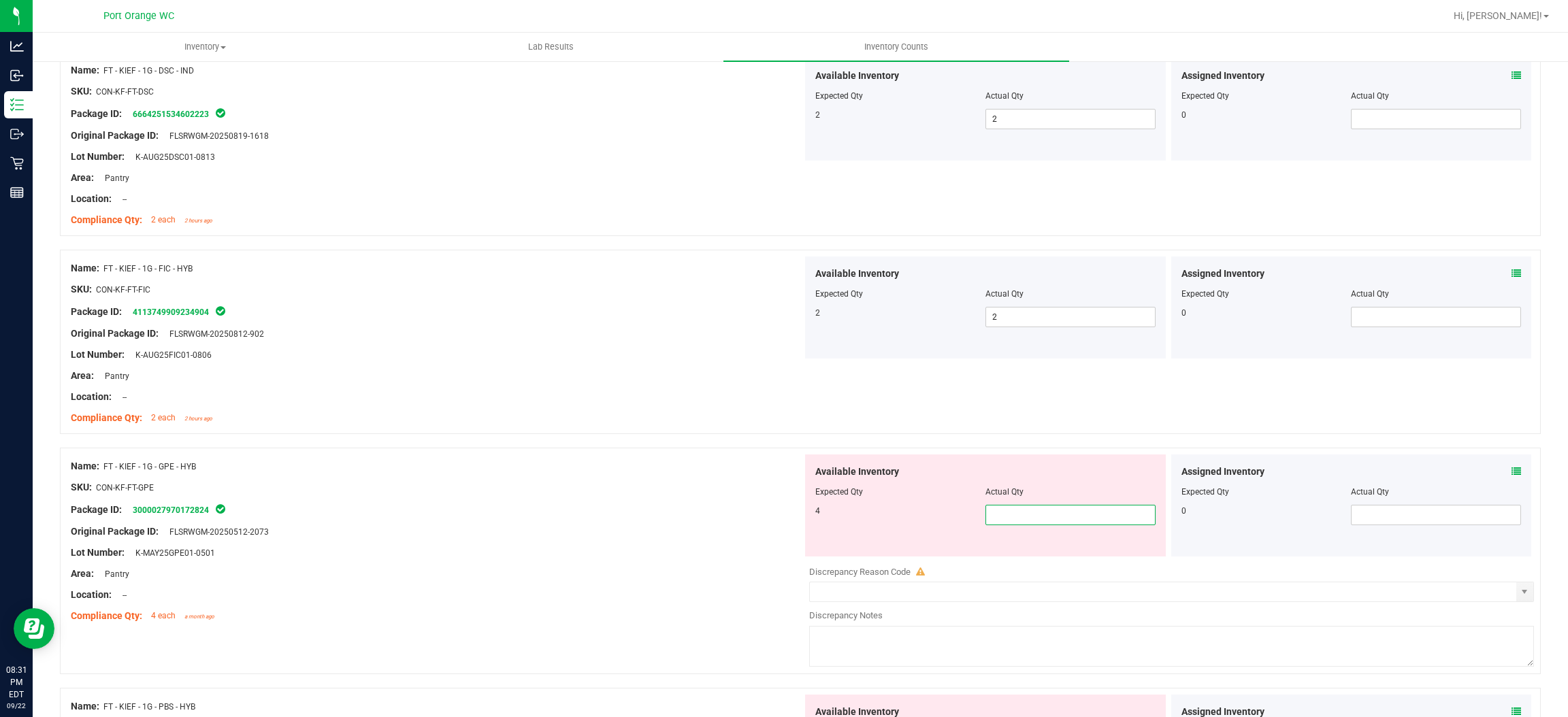
type input "4"
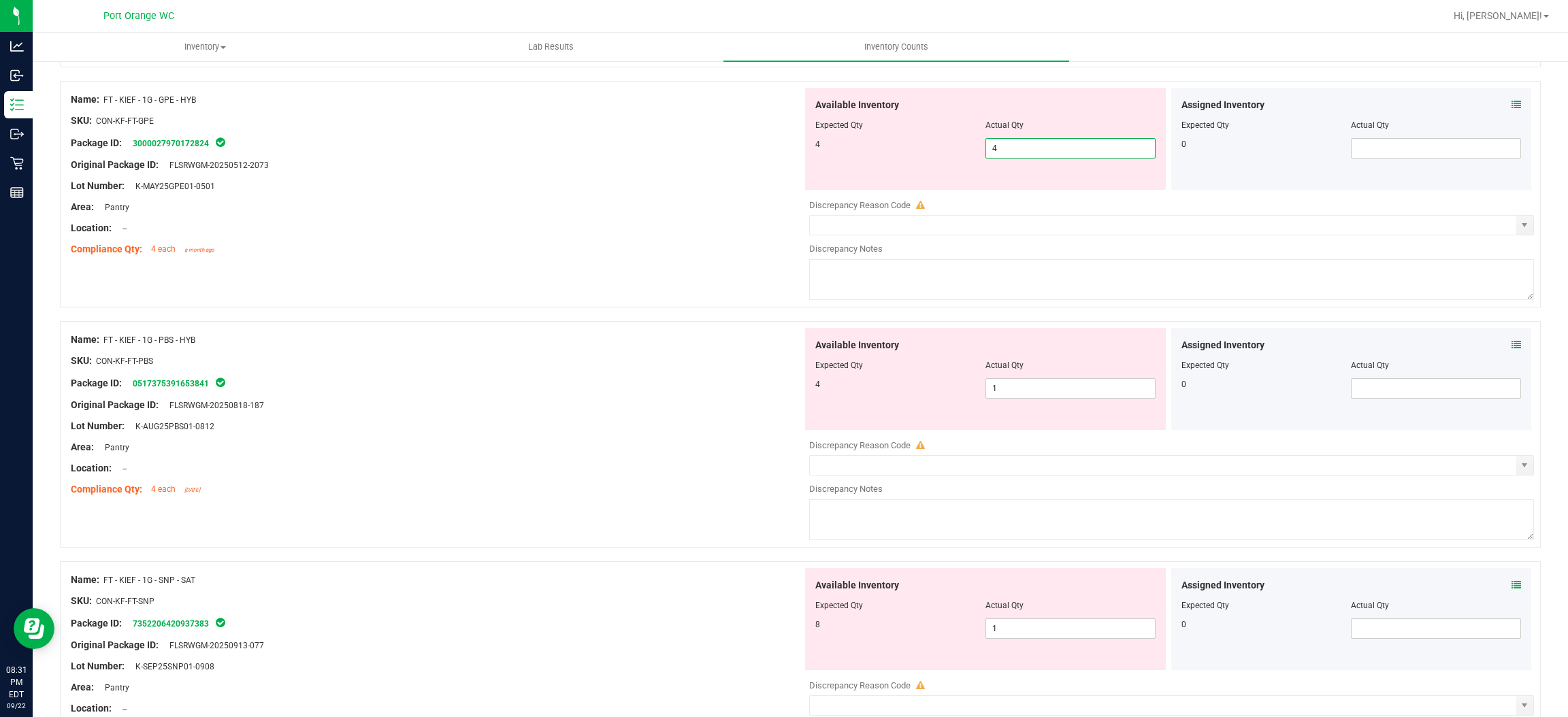
scroll to position [2918, 0]
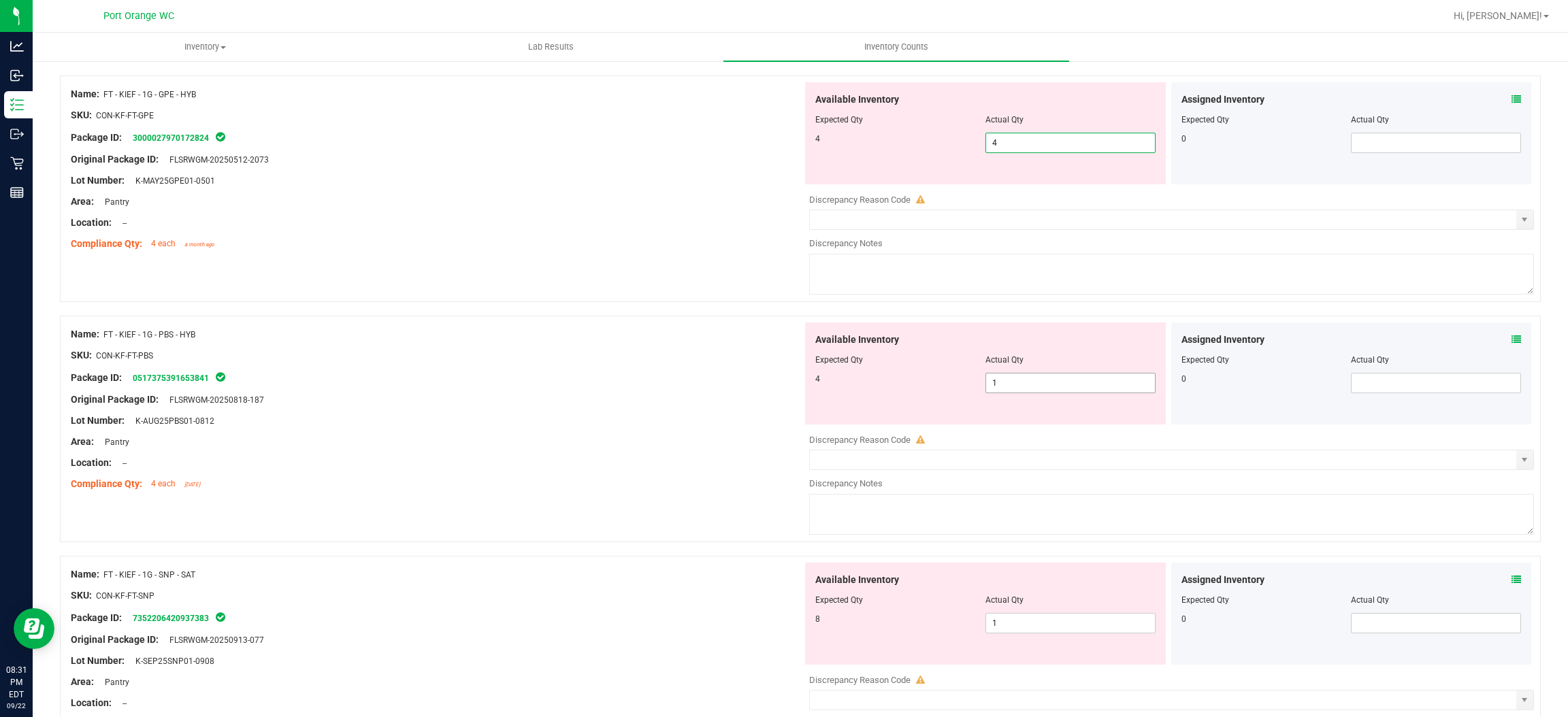
click at [1003, 380] on div "Available Inventory Expected Qty Actual Qty 4 1 1" at bounding box center [985, 374] width 360 height 102
type input "4"
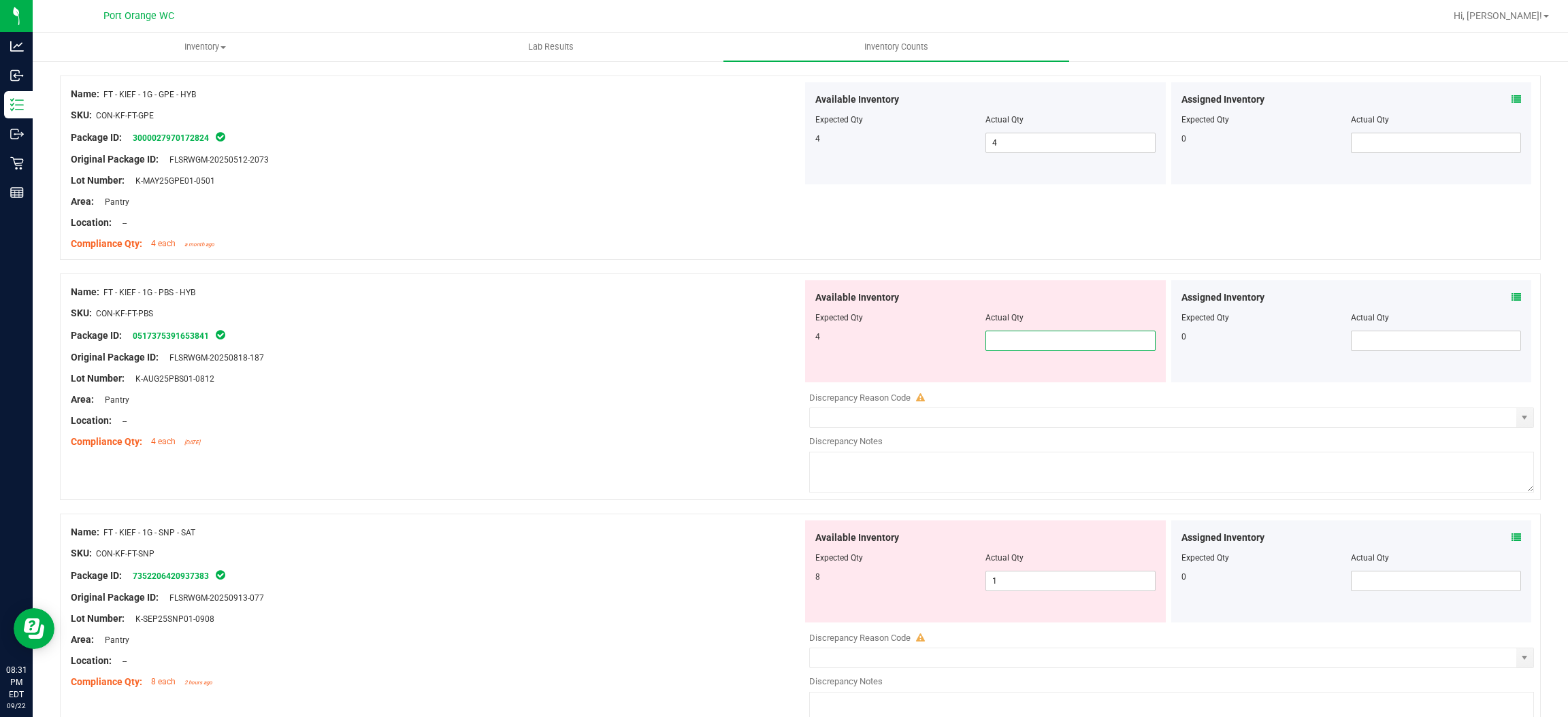
type input "4"
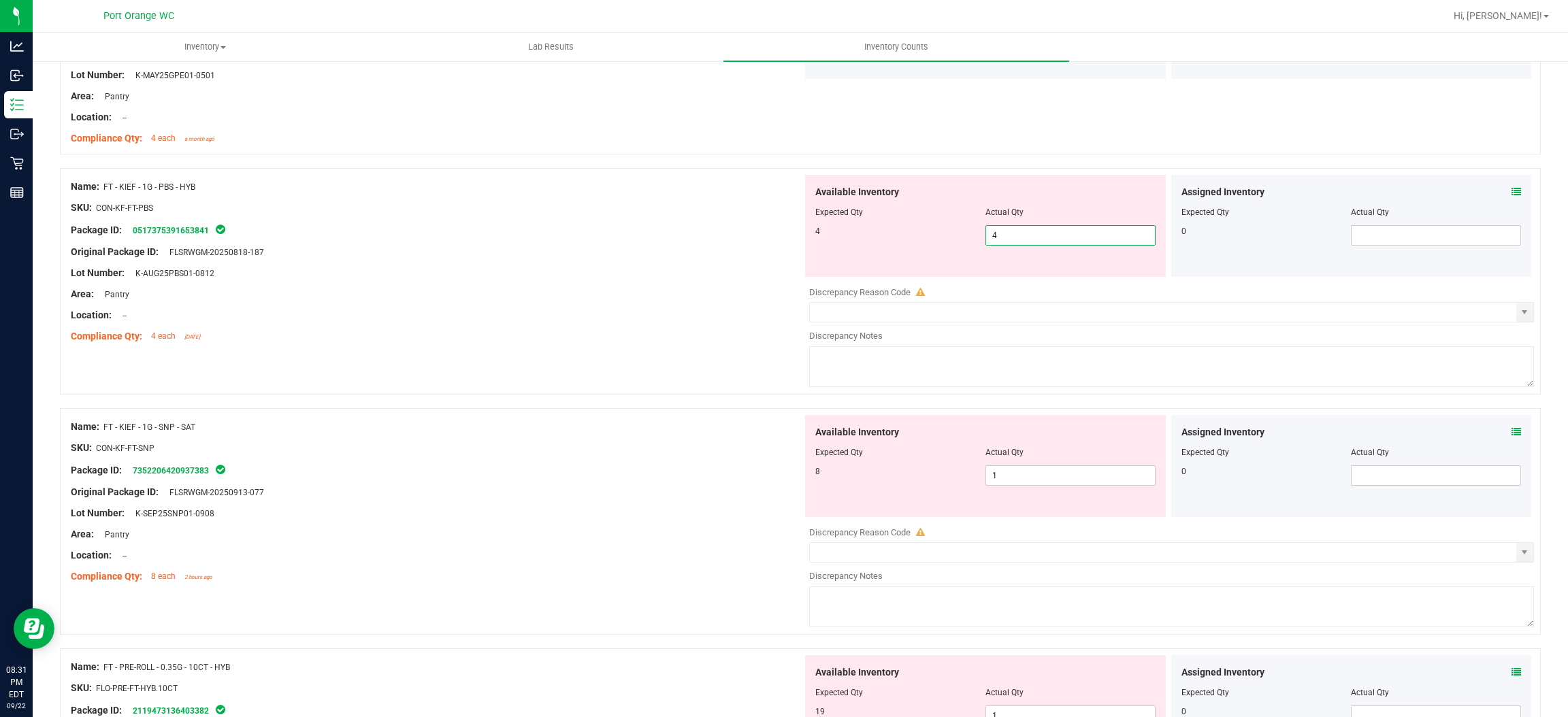
scroll to position [3243, 0]
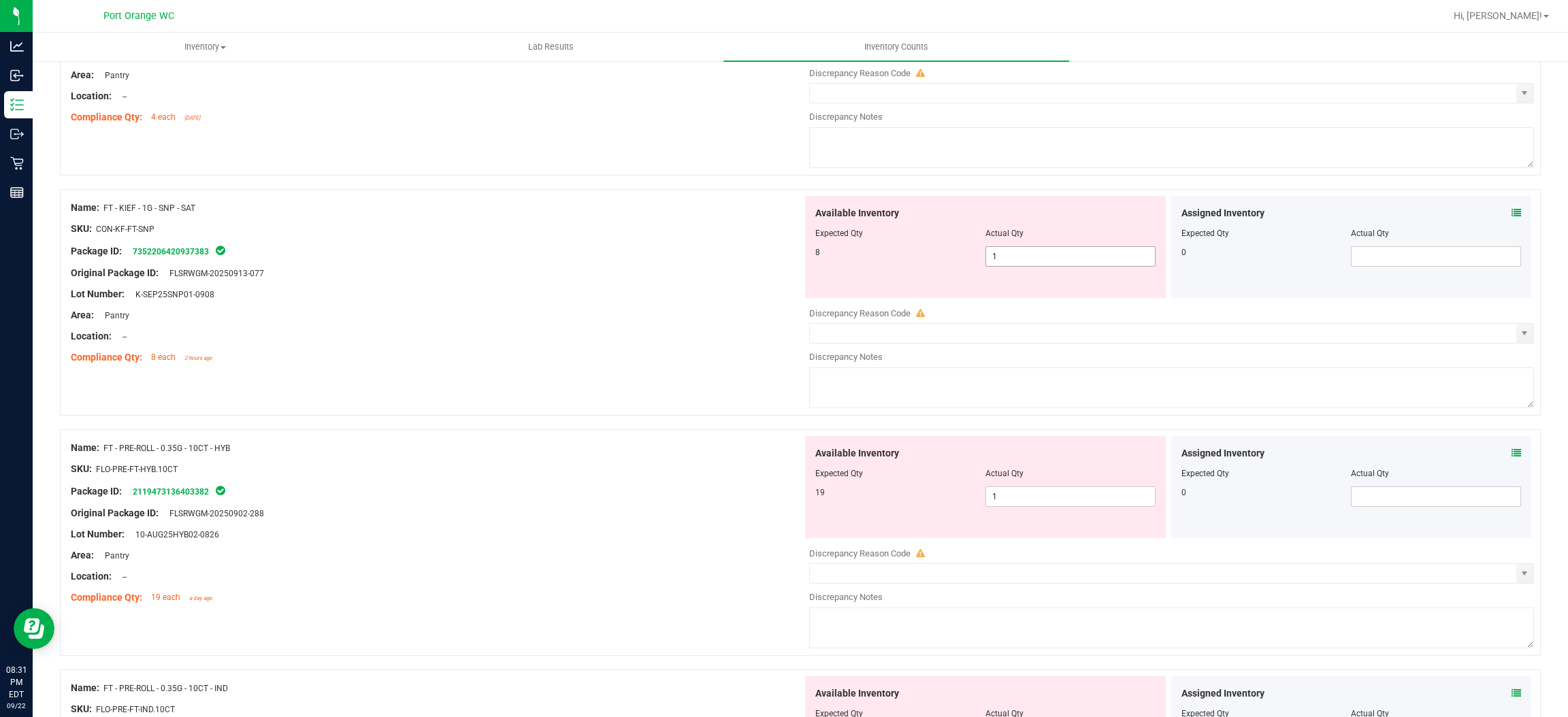
click at [1004, 262] on div "Available Inventory Expected Qty Actual Qty 8 1 1" at bounding box center [1168, 304] width 732 height 216
type input "4"
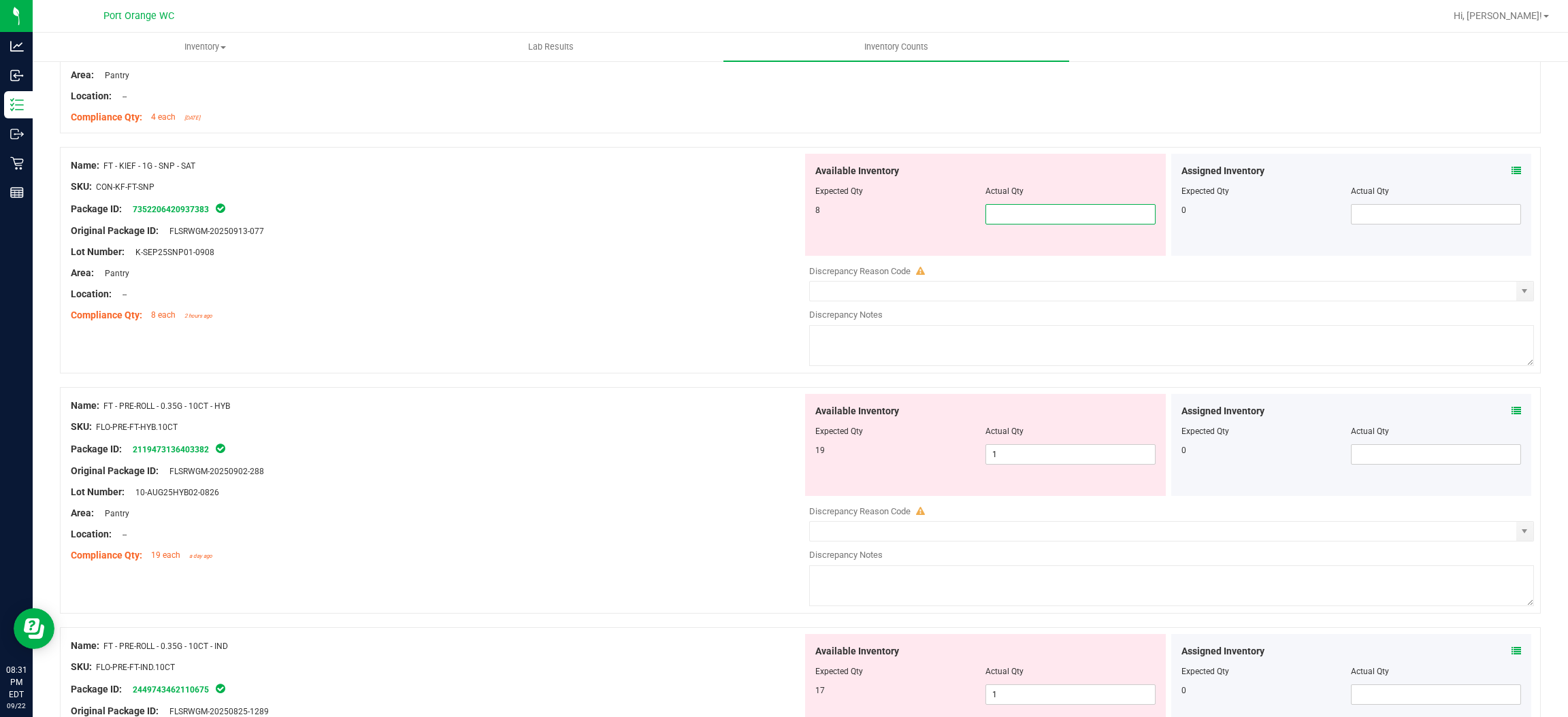
type input "8"
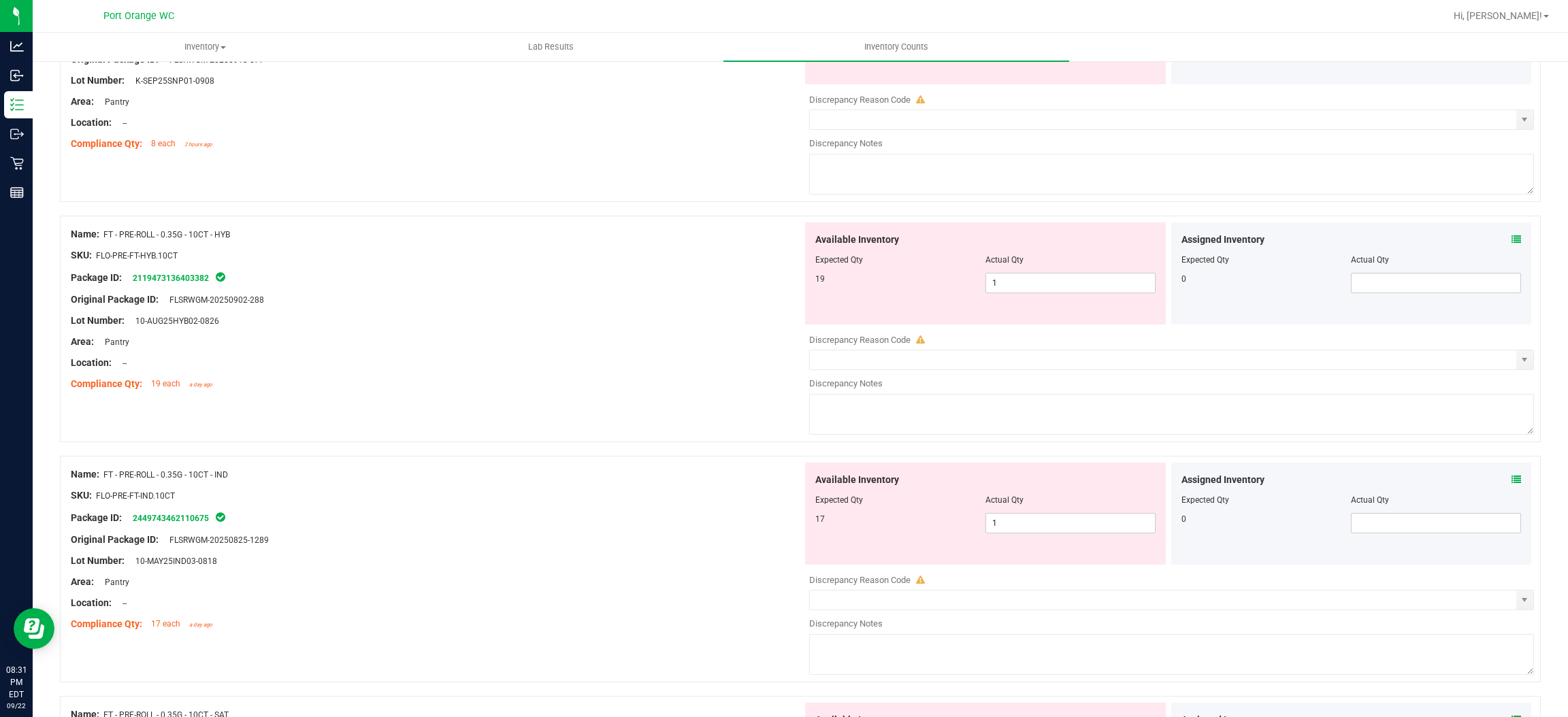
scroll to position [3526, 0]
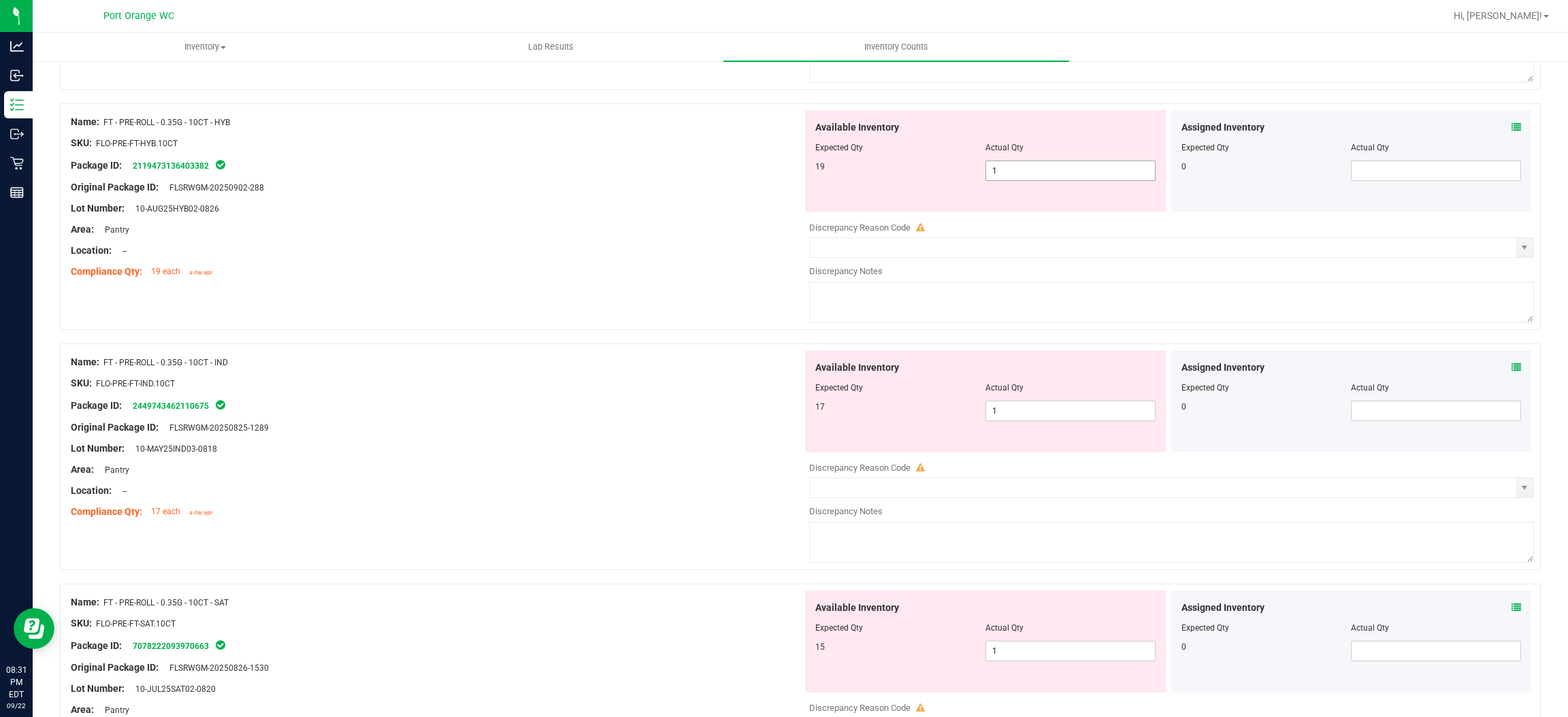
click at [1012, 177] on div "Available Inventory Expected Qty Actual Qty 19 1 1" at bounding box center [1168, 219] width 732 height 216
type input "8"
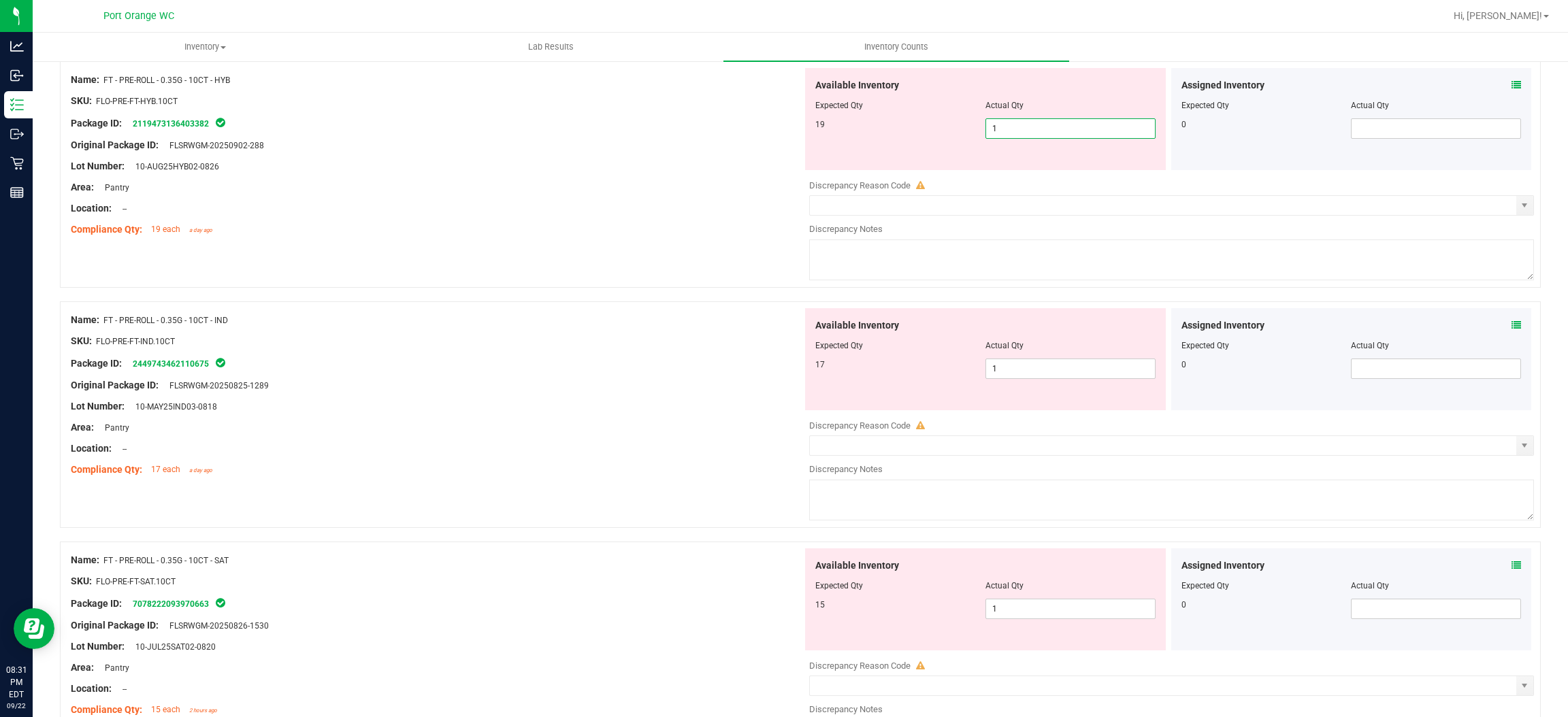
type input "19"
click at [1012, 370] on div "Available Inventory Expected Qty Actual Qty 17 1 1" at bounding box center [985, 359] width 360 height 102
type input "19"
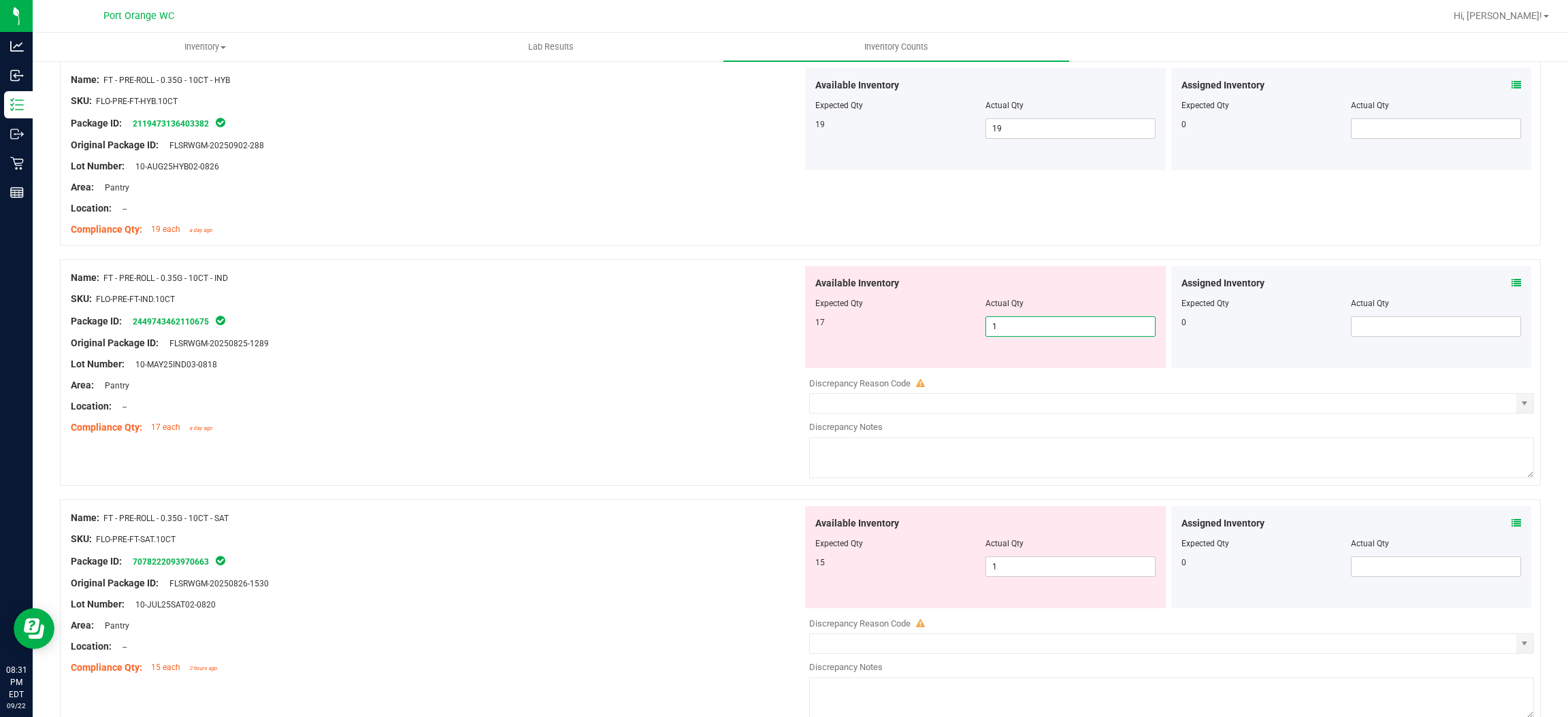
type input "17"
click at [1011, 565] on div "Available Inventory Expected Qty Actual Qty 15 1 1" at bounding box center [985, 558] width 360 height 102
type input "17"
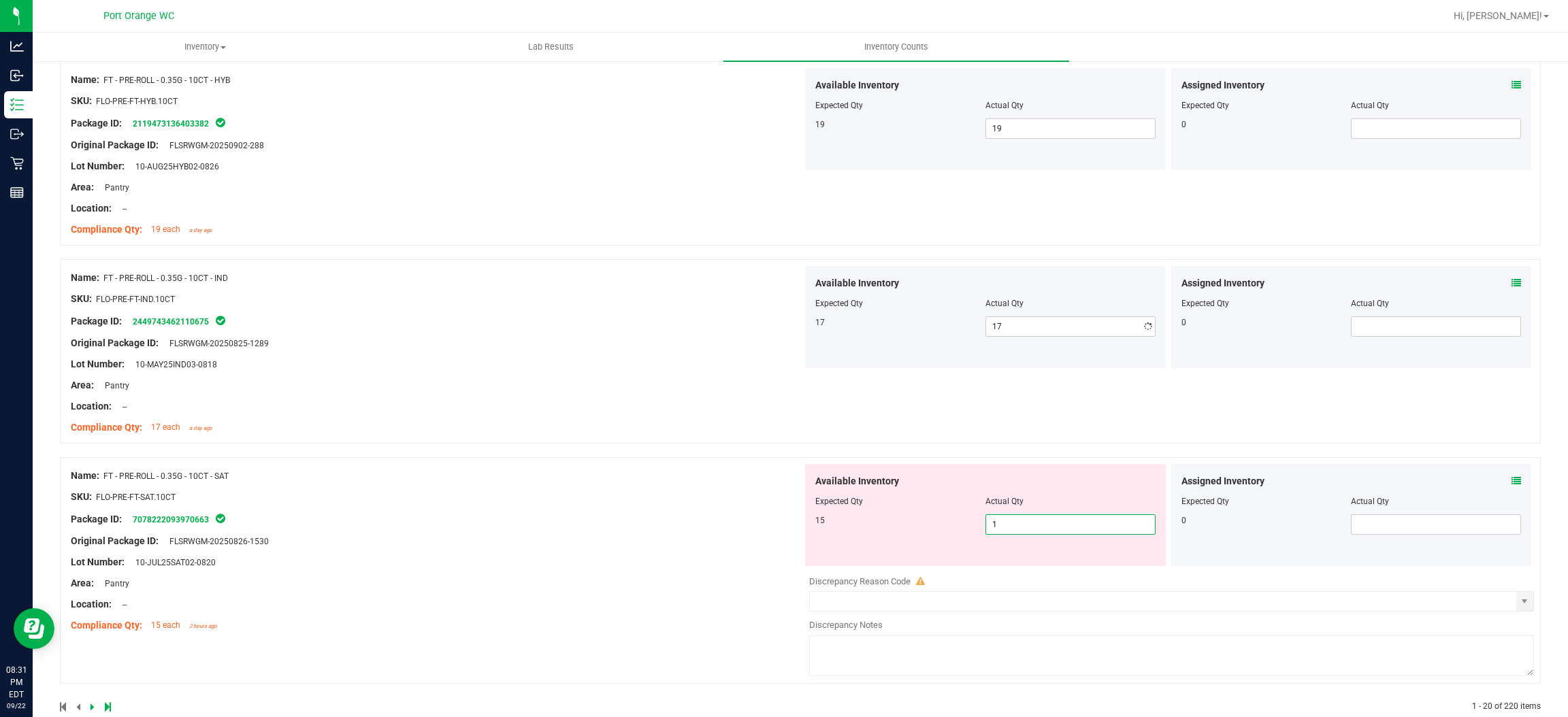
type input "15"
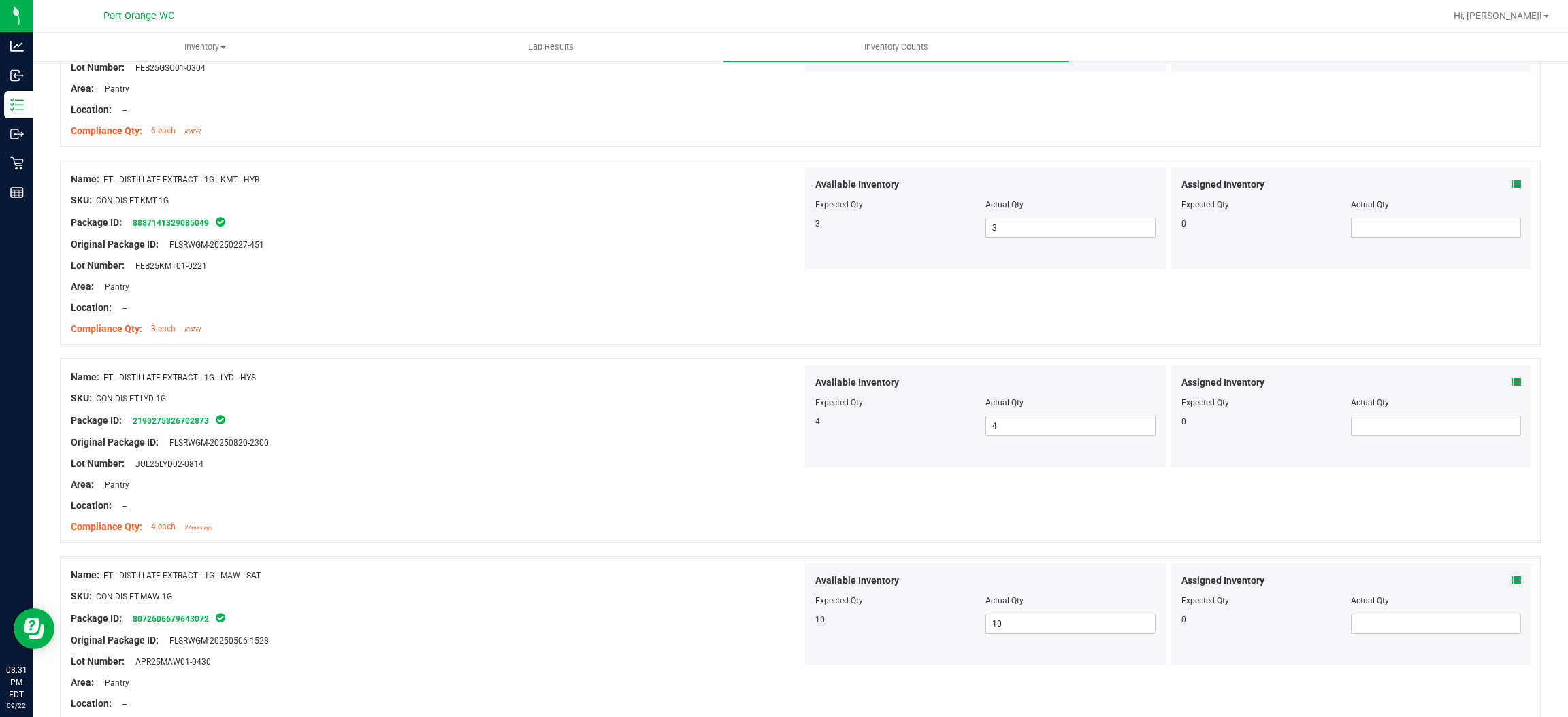
scroll to position [0, 0]
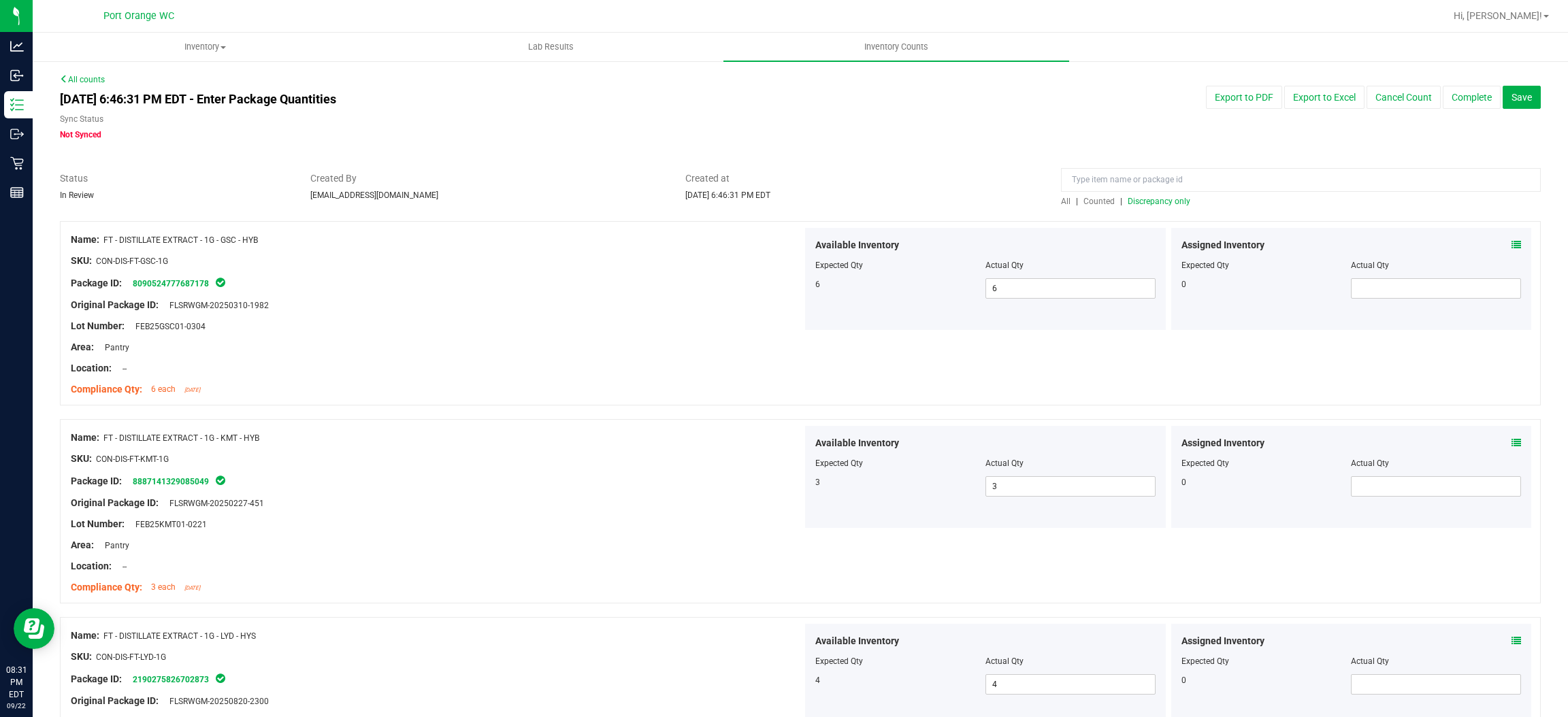
click at [1164, 201] on span "Discrepancy only" at bounding box center [1159, 201] width 62 height 9
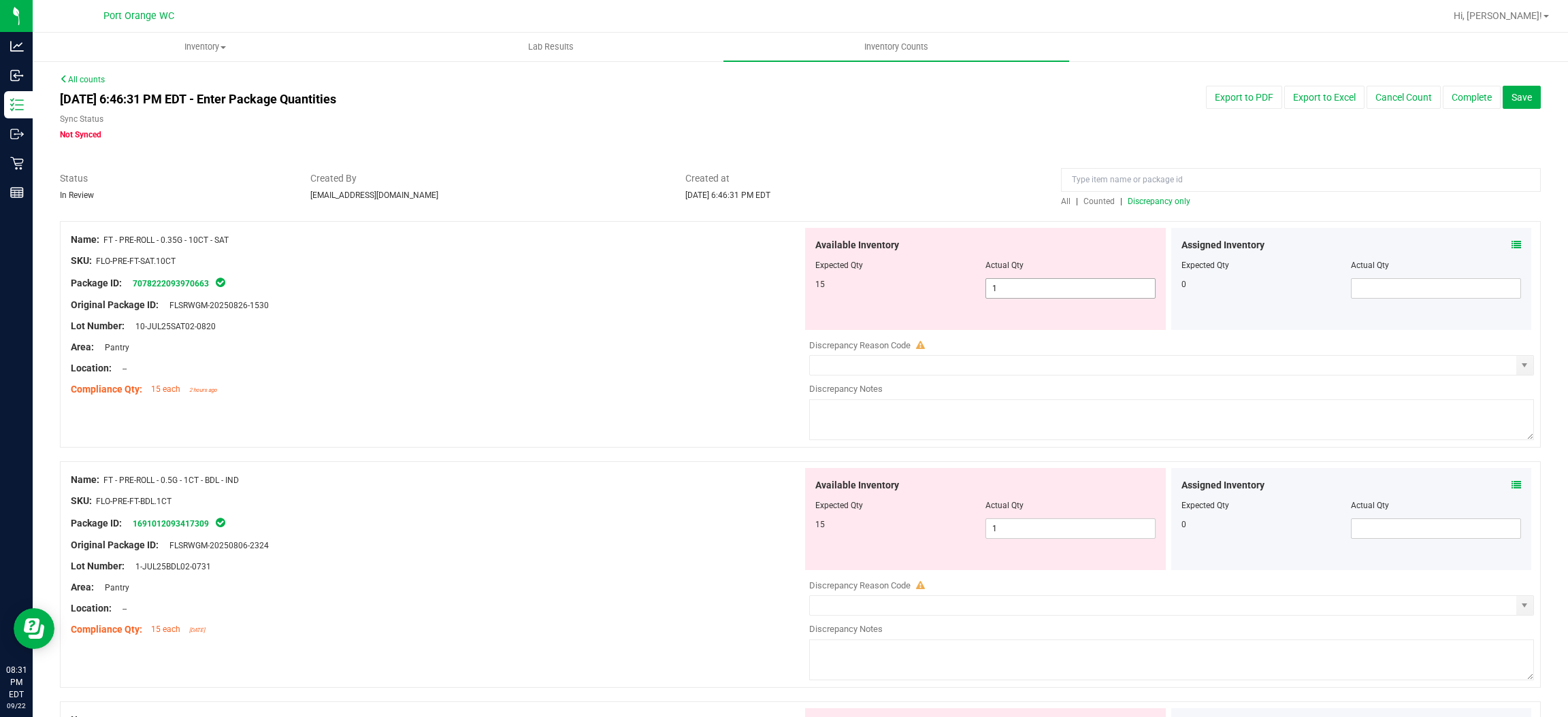
click at [1075, 296] on span "1 1" at bounding box center [1070, 288] width 170 height 20
type input "15"
click at [1020, 528] on div "Available Inventory Expected Qty Actual Qty 15 1 1" at bounding box center [985, 519] width 360 height 102
type input "15"
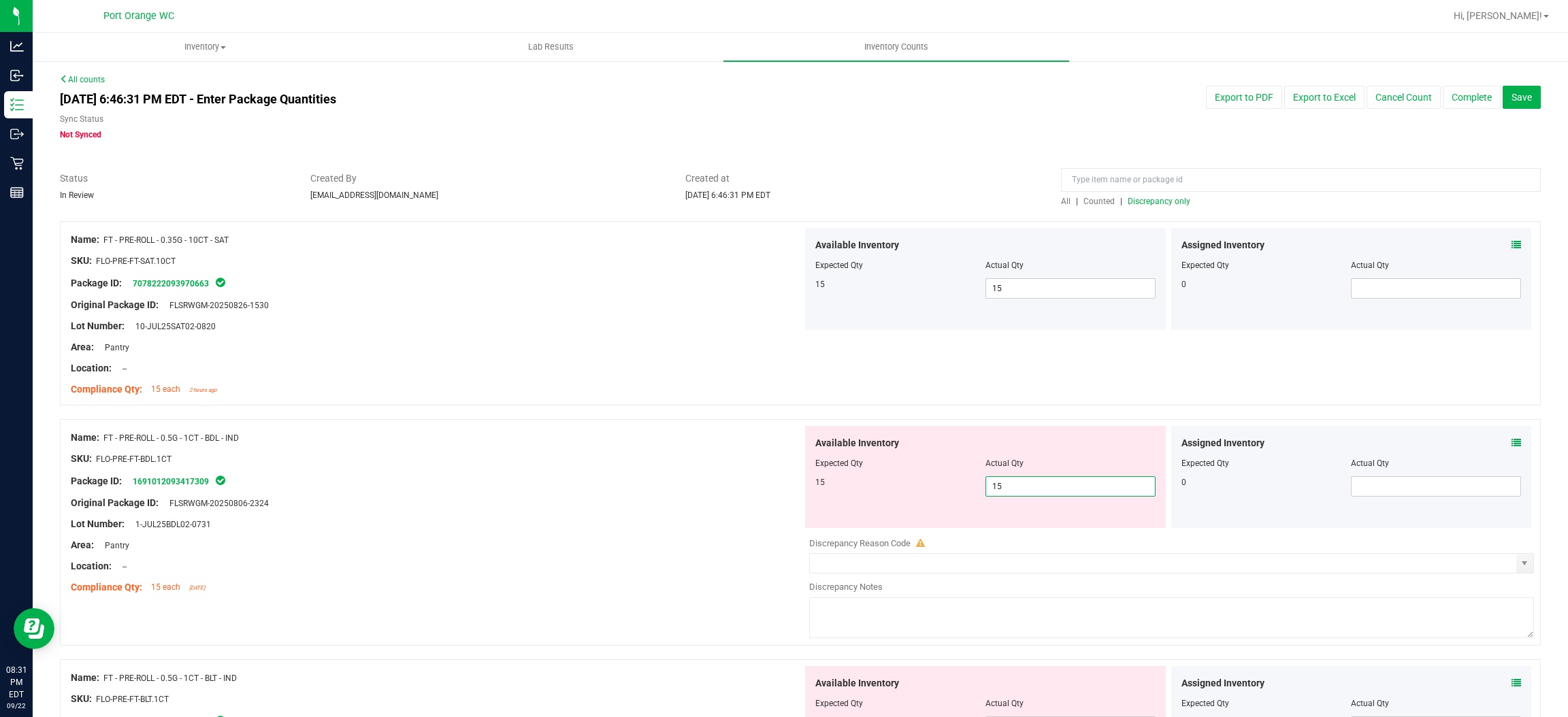
type input "15"
drag, startPoint x: 660, startPoint y: 473, endPoint x: 733, endPoint y: 491, distance: 75.2
click at [661, 473] on div "Package ID: 1691012093417309" at bounding box center [436, 481] width 732 height 16
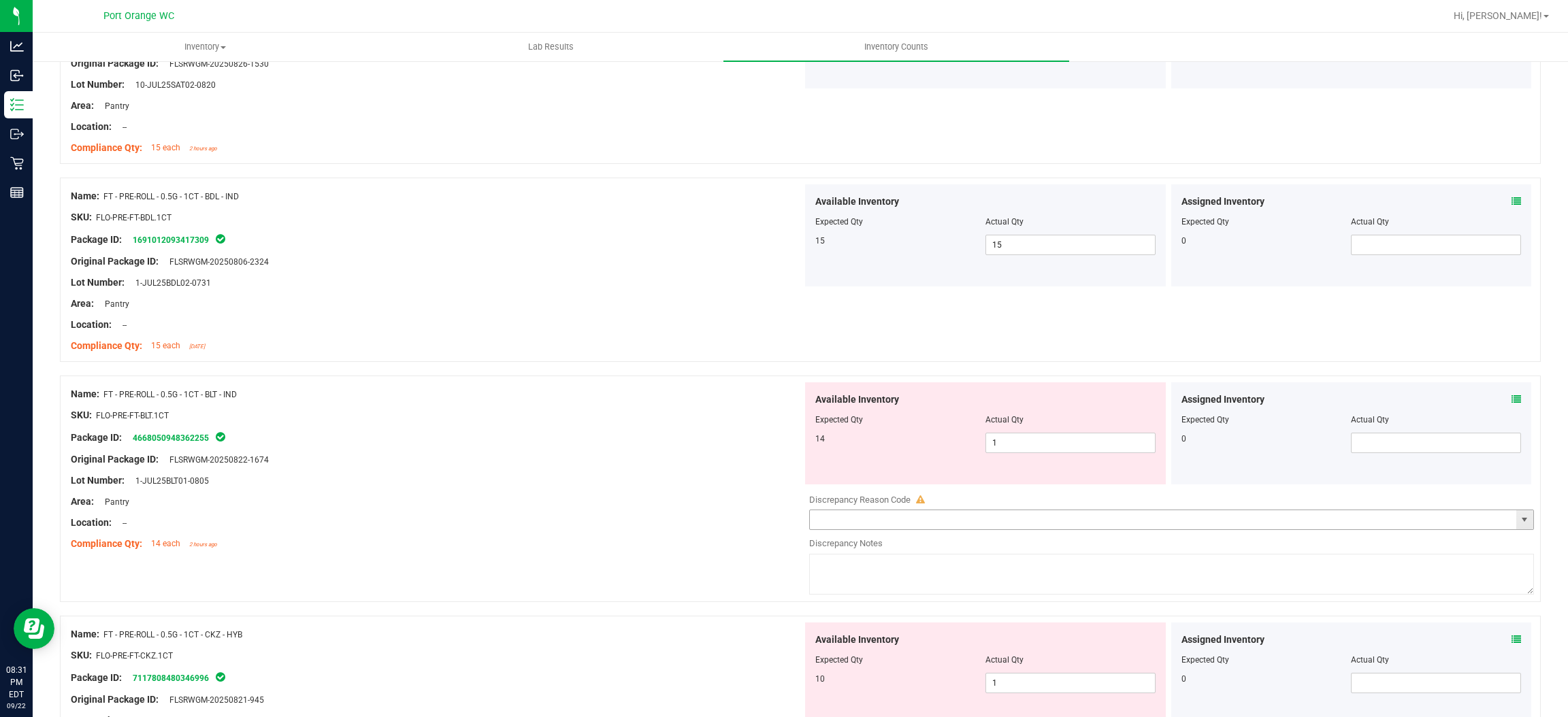
scroll to position [305, 0]
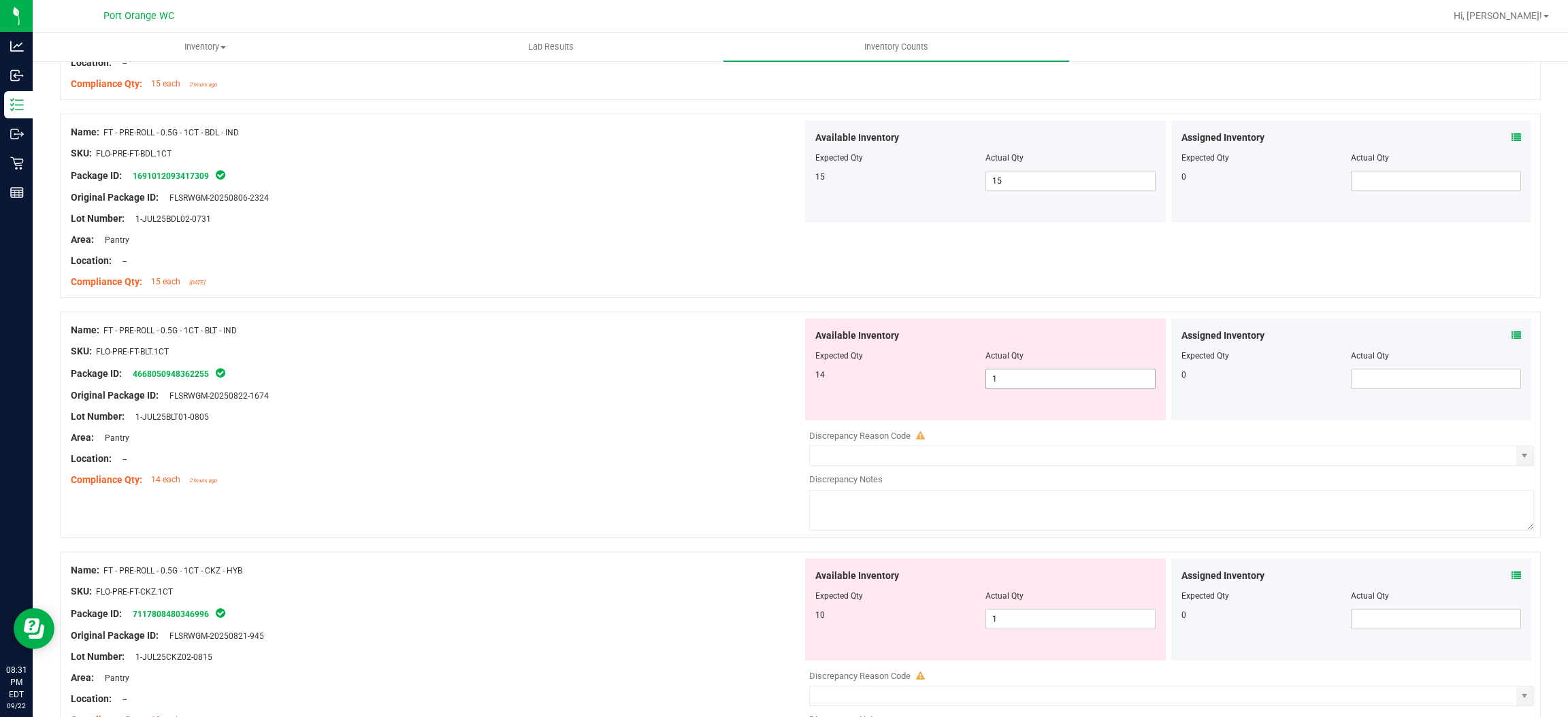
click at [1011, 380] on span "1 1" at bounding box center [1070, 379] width 170 height 20
type input "14"
drag, startPoint x: 736, startPoint y: 433, endPoint x: 778, endPoint y: 416, distance: 45.3
click at [757, 422] on div "Name: FT - PRE-ROLL - 0.5G - 1CT - BLT - IND SKU: FLO-PRE-FT-BLT.1CT Package ID…" at bounding box center [436, 405] width 732 height 174
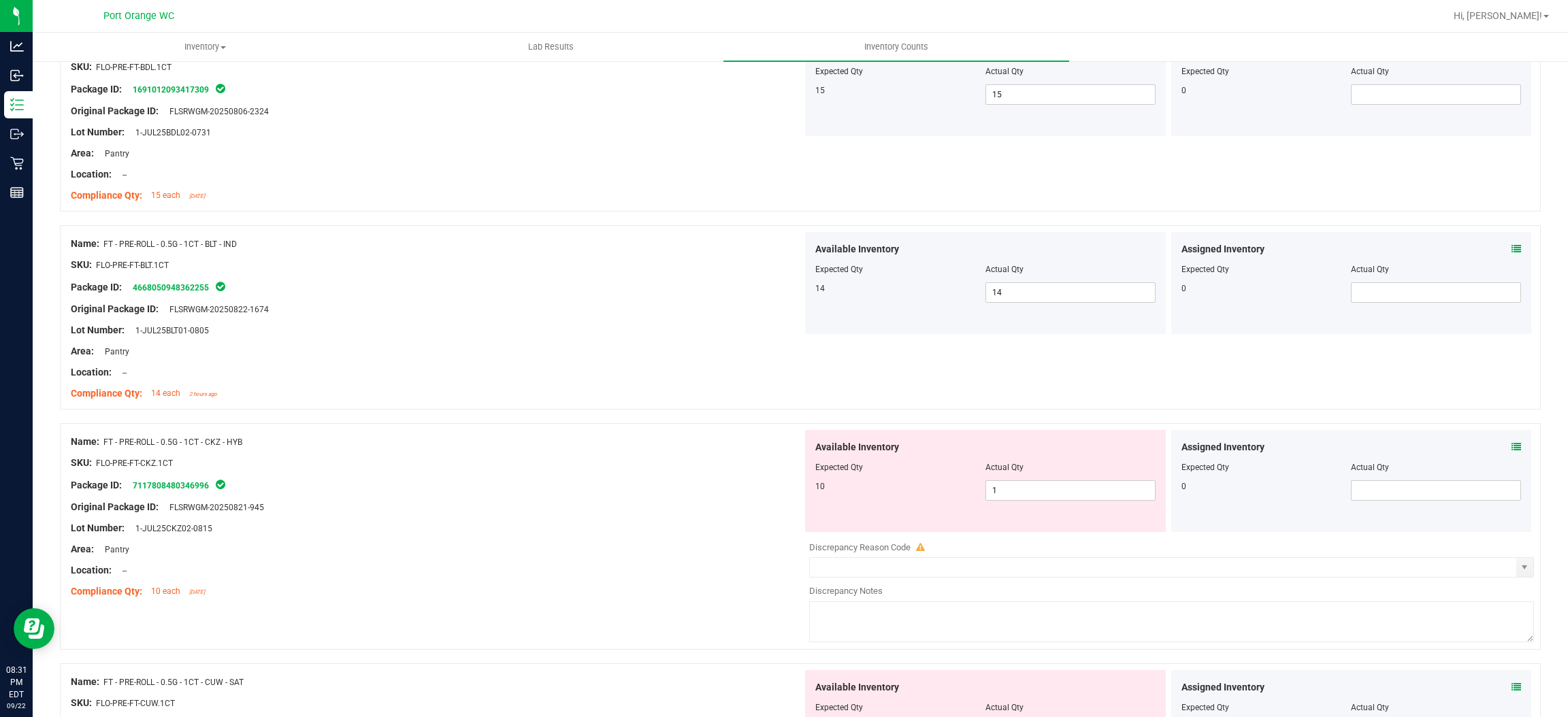
scroll to position [509, 0]
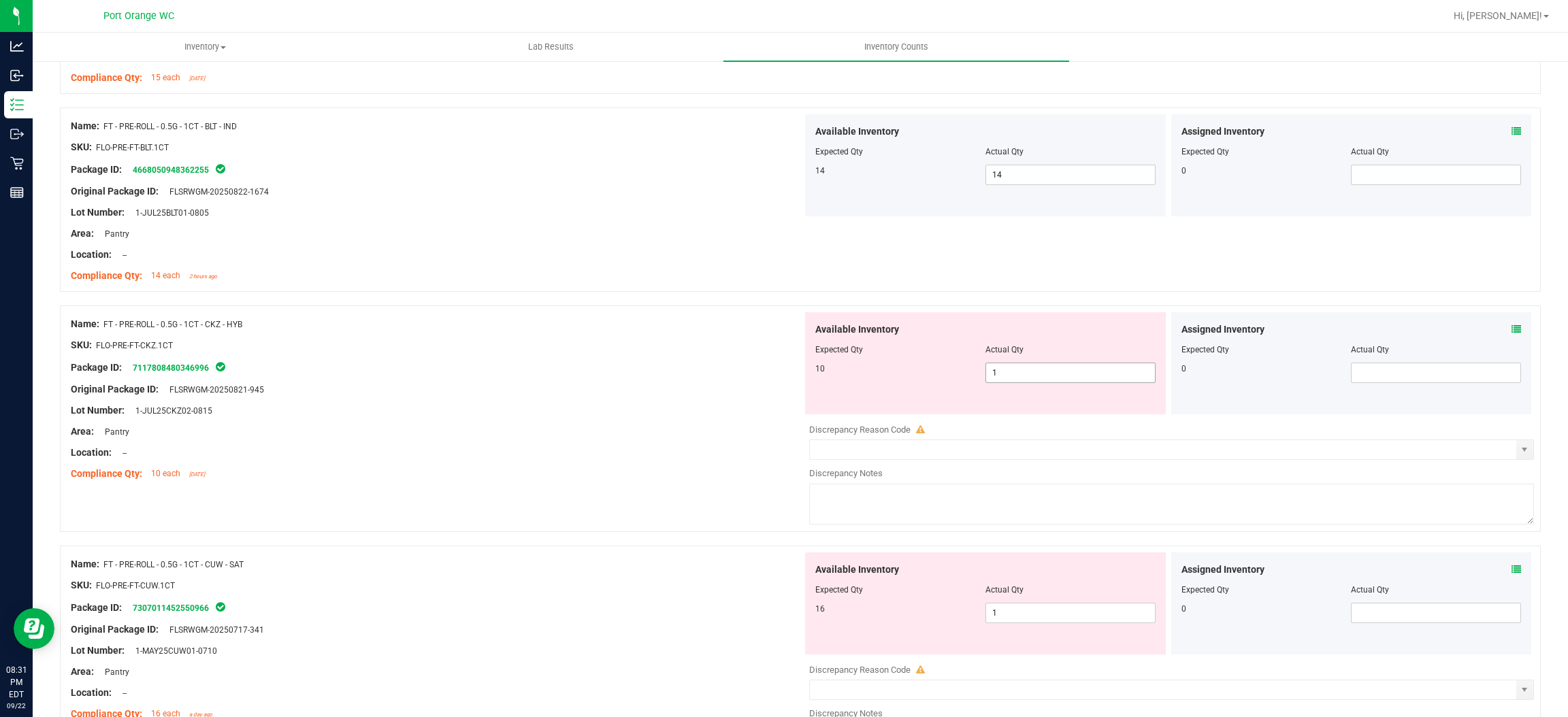
click at [1008, 374] on span "1 1" at bounding box center [1070, 373] width 170 height 20
type input "10"
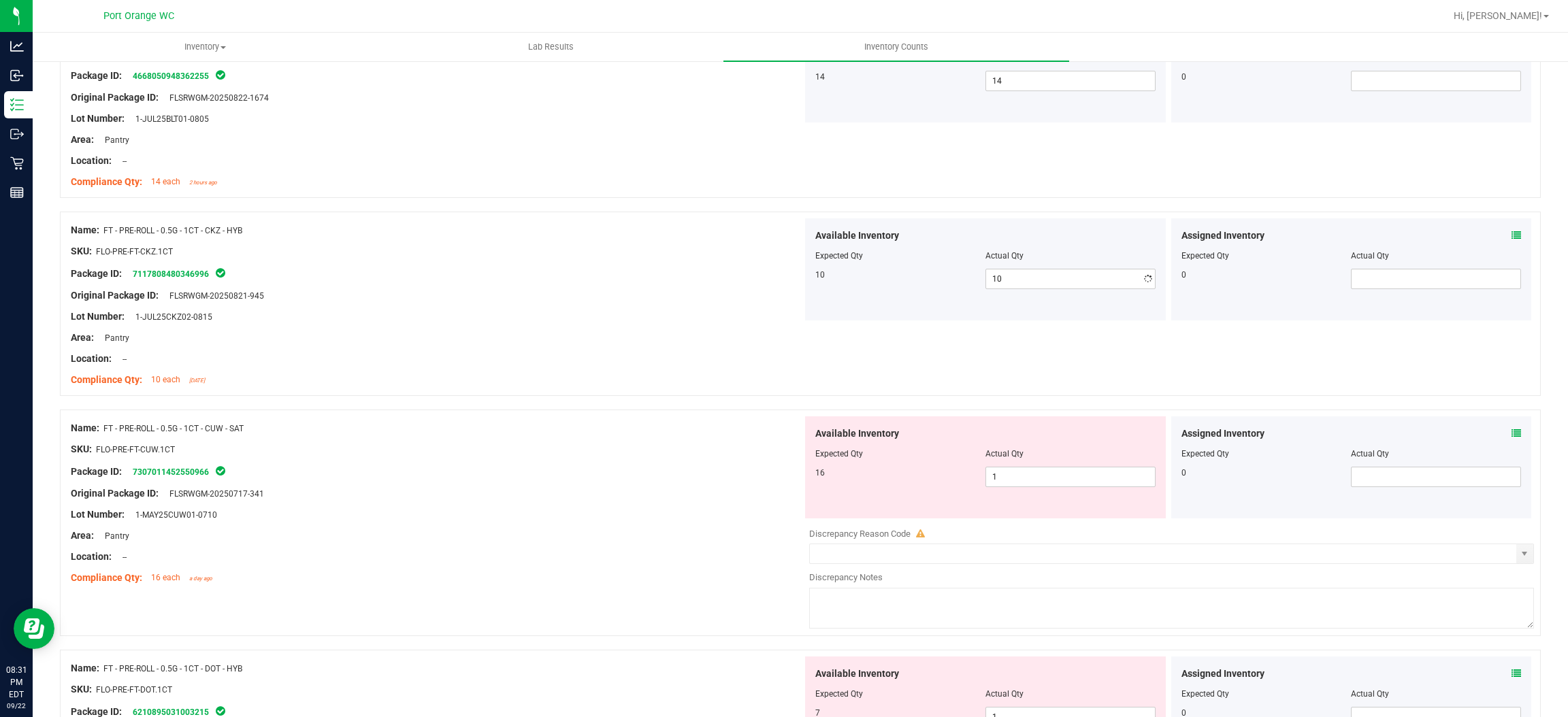
scroll to position [714, 0]
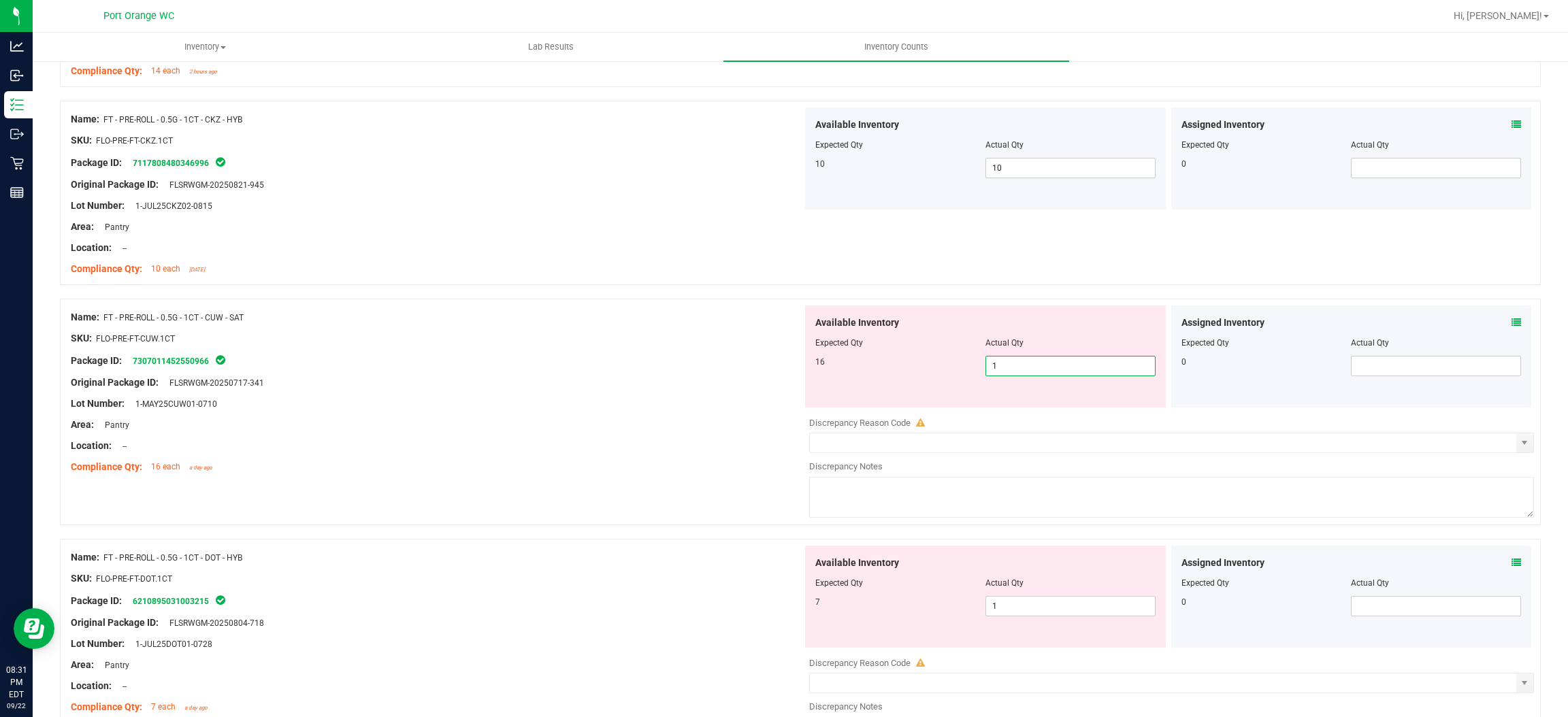
click at [1034, 369] on span "1 1" at bounding box center [1070, 366] width 170 height 20
type input "16"
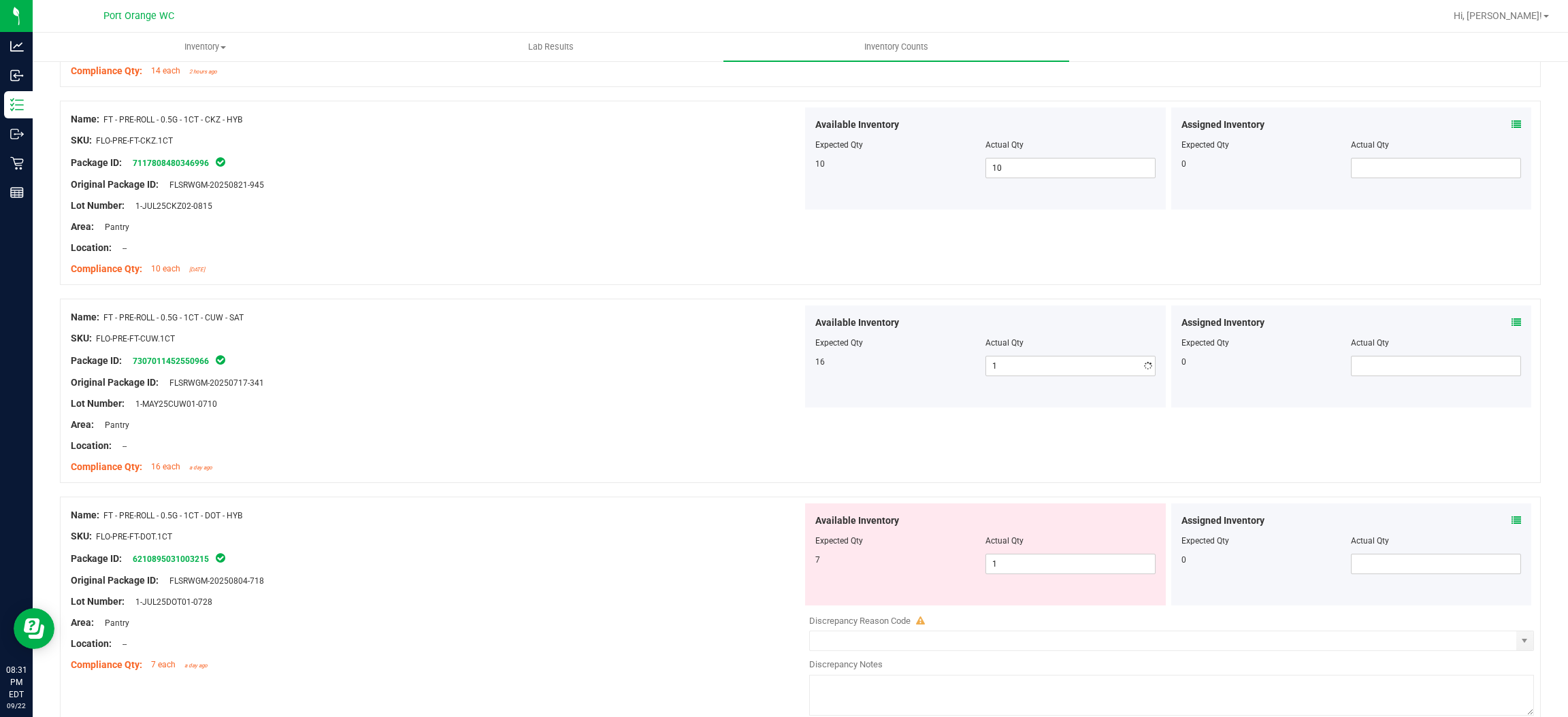
type input "16"
drag, startPoint x: 676, startPoint y: 440, endPoint x: 857, endPoint y: 448, distance: 181.2
click at [725, 424] on div "Name: FT - PRE-ROLL - 0.5G - 1CT - CUW - SAT SKU: FLO-PRE-FT-CUW.1CT Package ID…" at bounding box center [436, 392] width 732 height 174
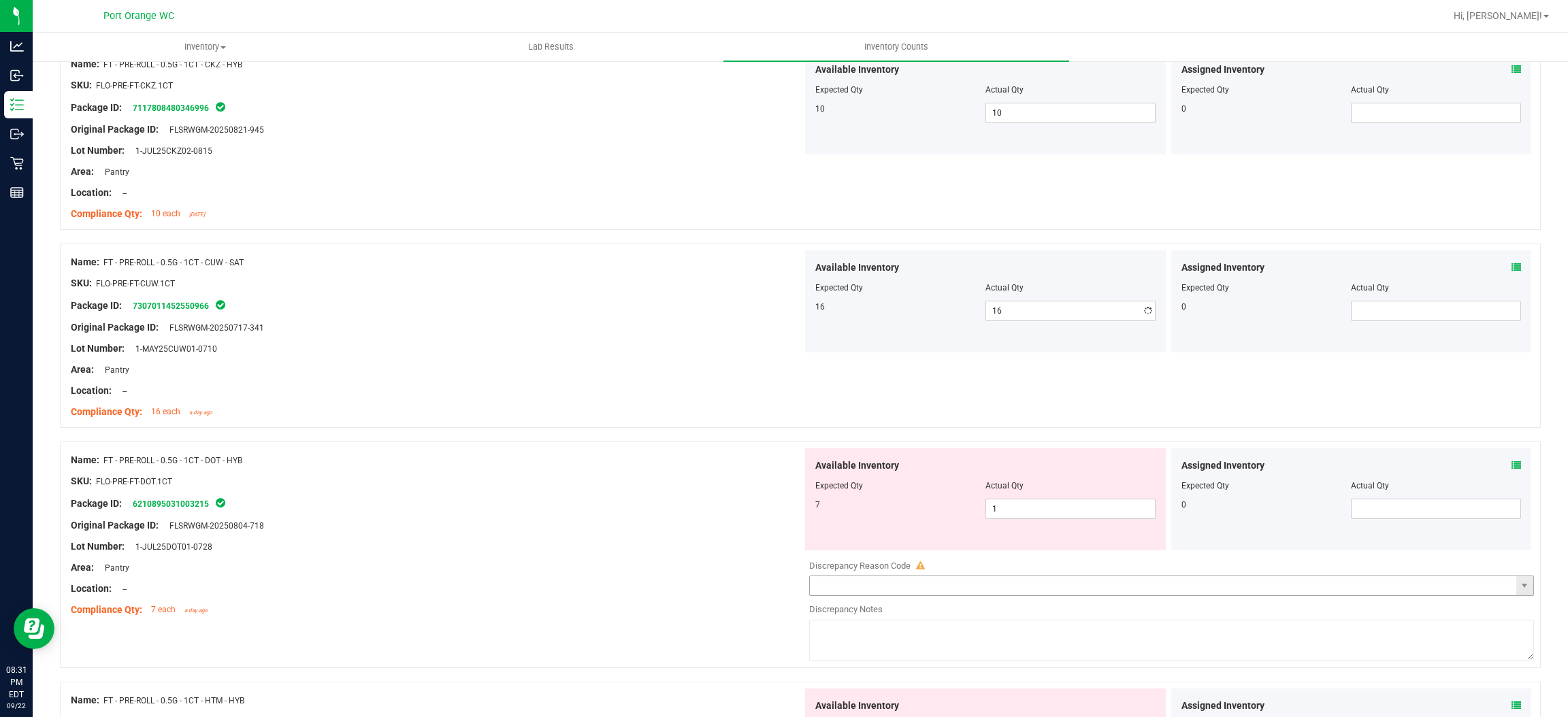
scroll to position [918, 0]
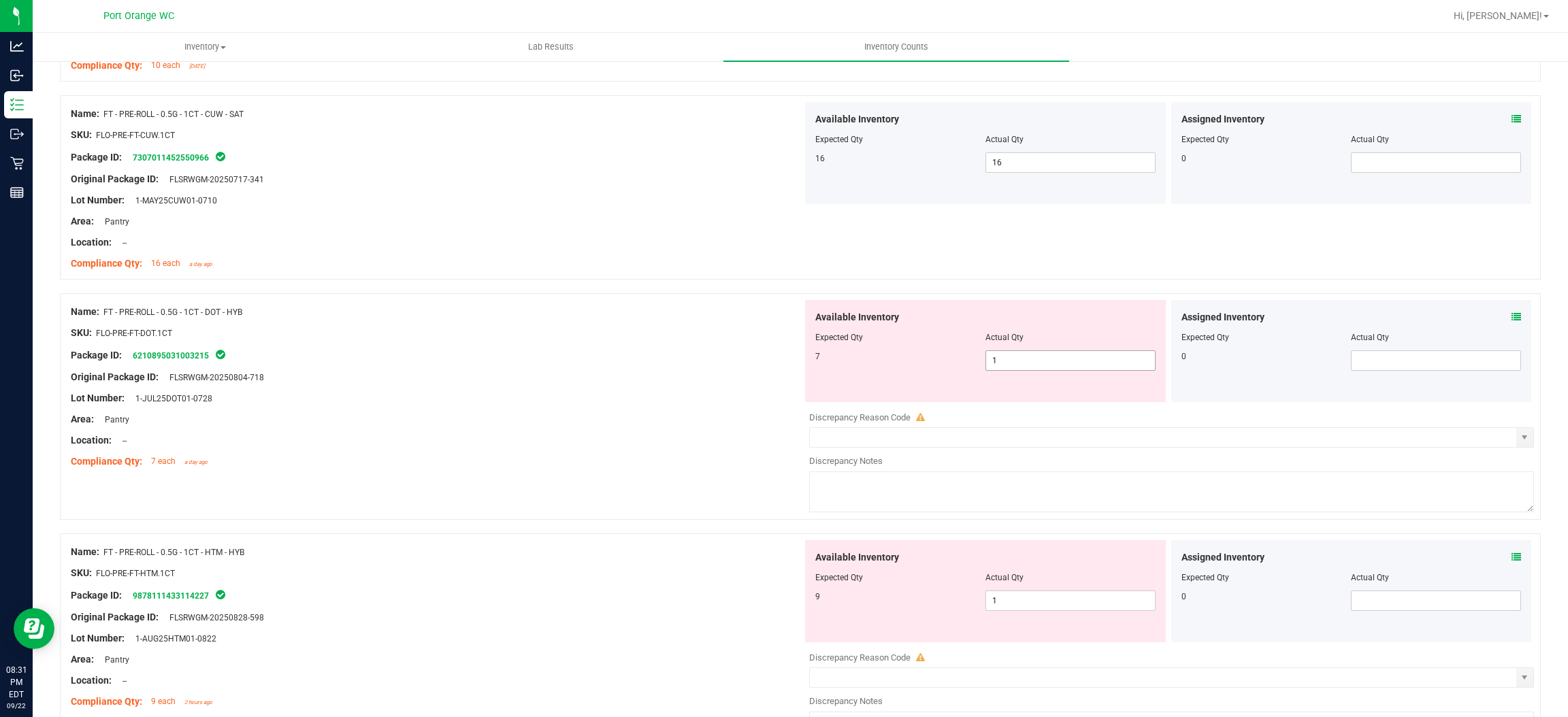
click at [1030, 355] on span "1 1" at bounding box center [1070, 360] width 170 height 20
click at [1030, 355] on input "1" at bounding box center [1070, 360] width 169 height 19
type input "7"
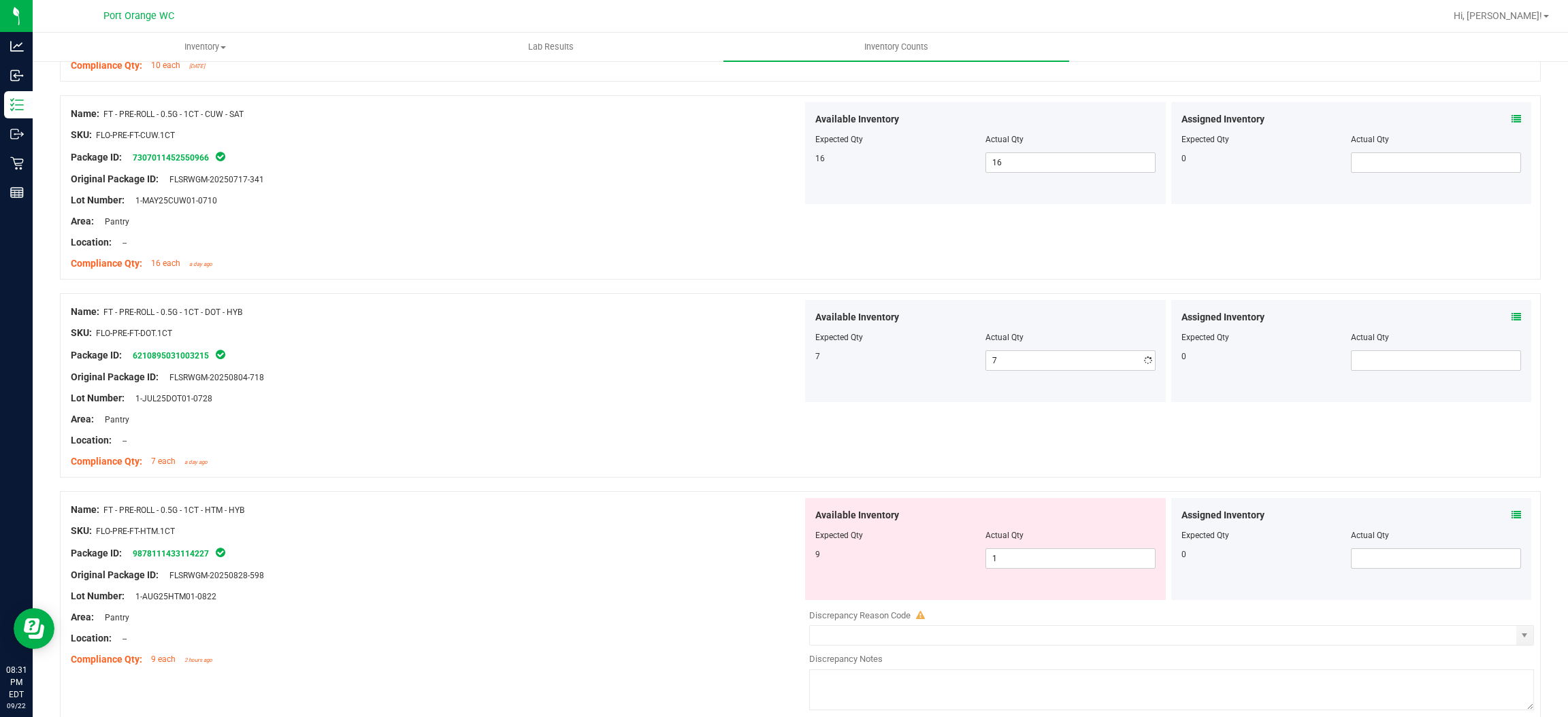
drag, startPoint x: 682, startPoint y: 439, endPoint x: 702, endPoint y: 432, distance: 21.2
click at [699, 433] on div "Location: --" at bounding box center [436, 441] width 732 height 15
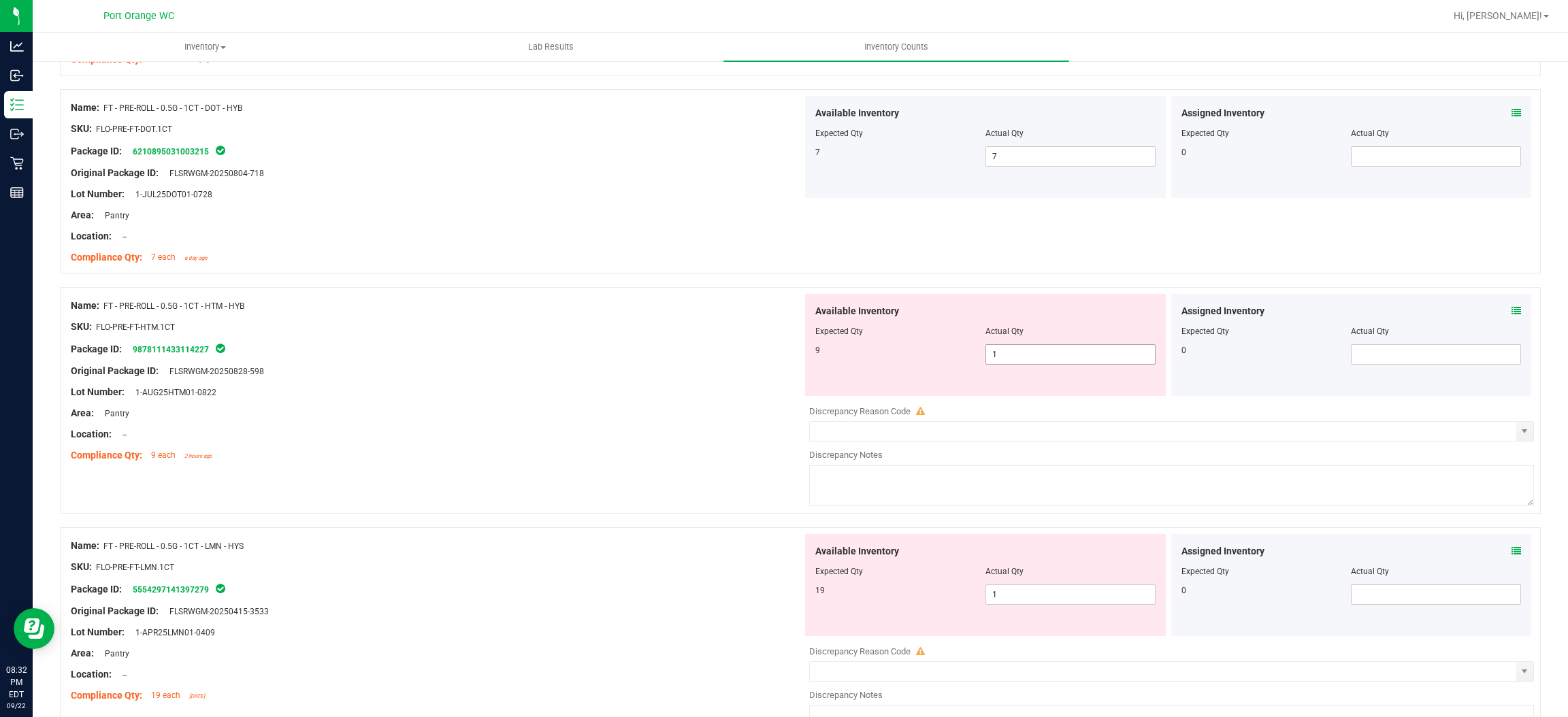
click at [1009, 349] on span "1 1" at bounding box center [1070, 355] width 170 height 20
click at [1009, 349] on input "1" at bounding box center [1070, 354] width 169 height 19
type input "9"
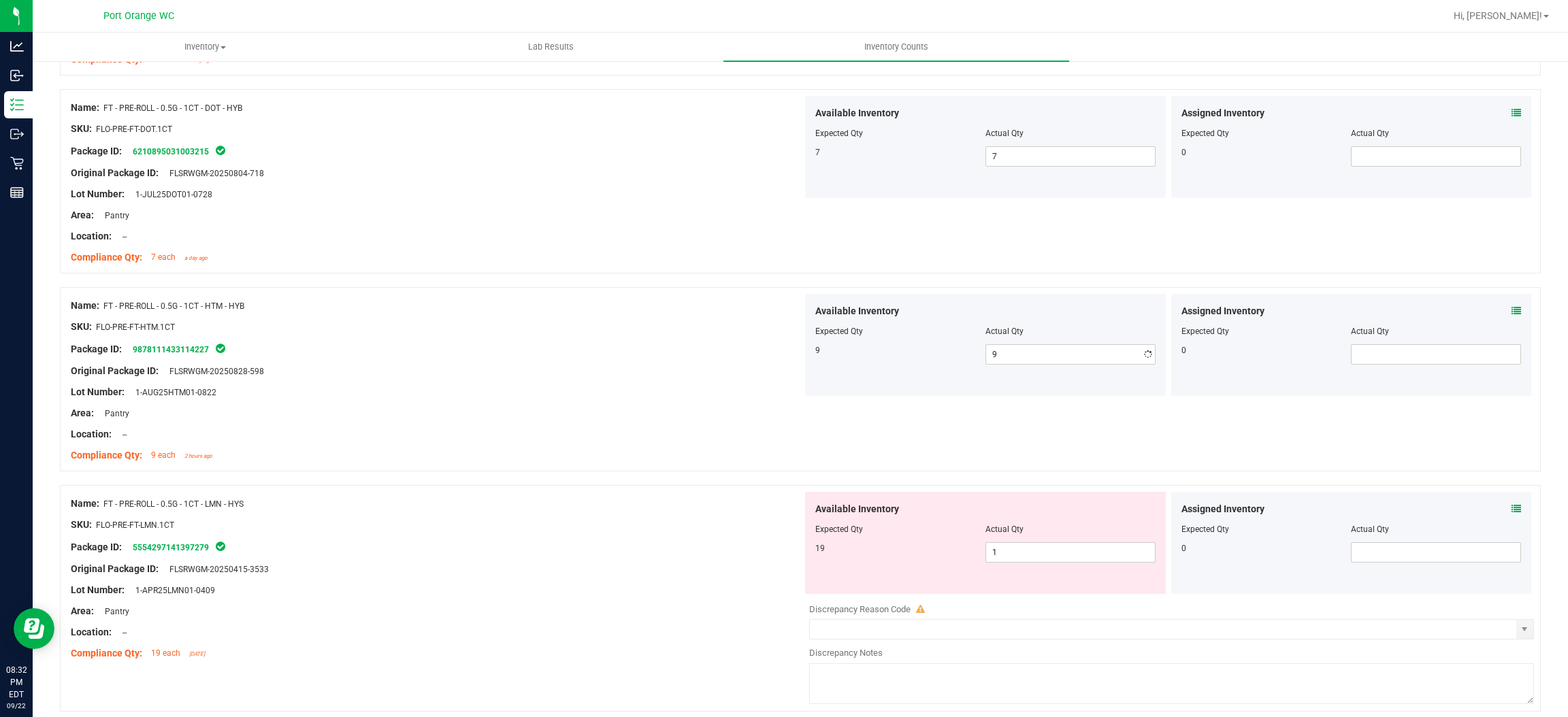
drag, startPoint x: 635, startPoint y: 424, endPoint x: 645, endPoint y: 423, distance: 10.0
click at [645, 423] on div at bounding box center [436, 423] width 732 height 6
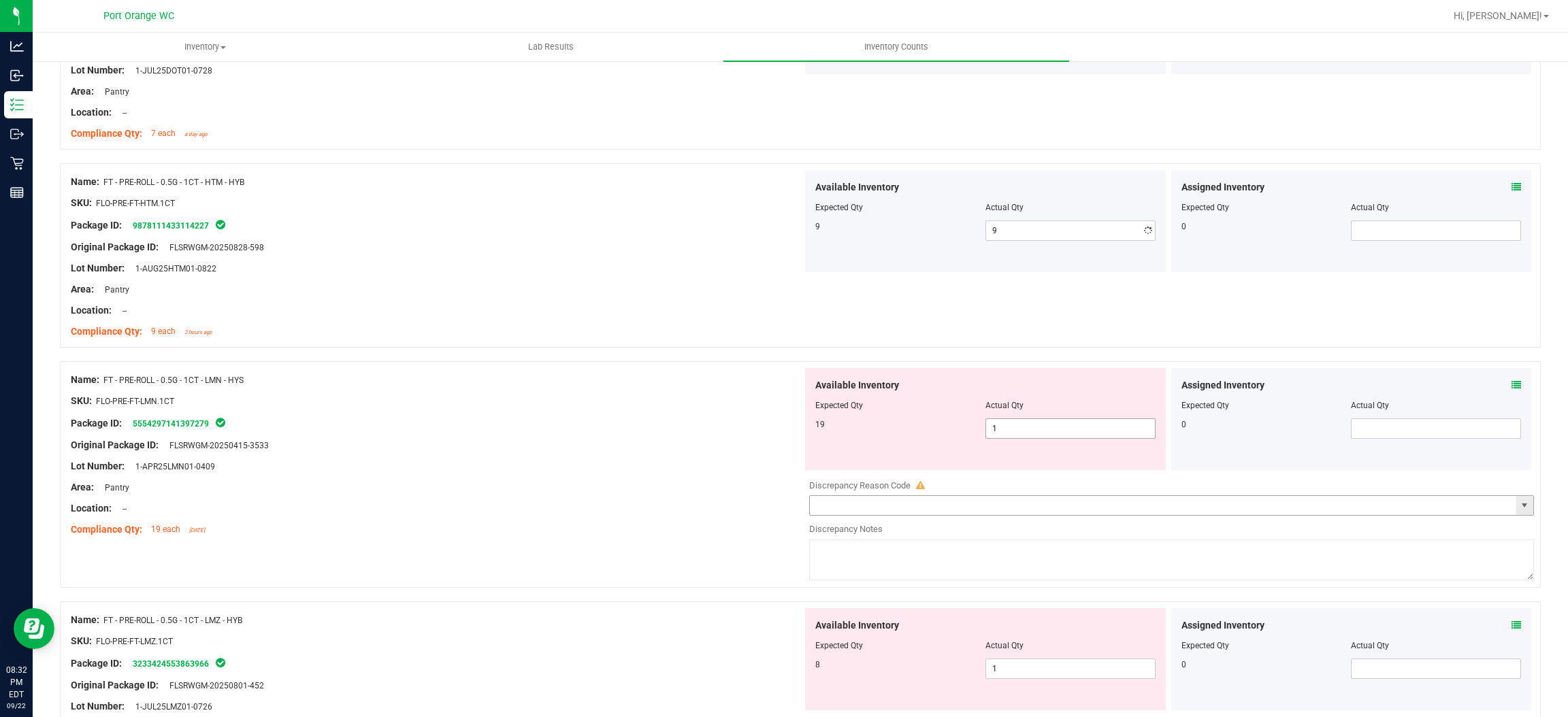
scroll to position [1326, 0]
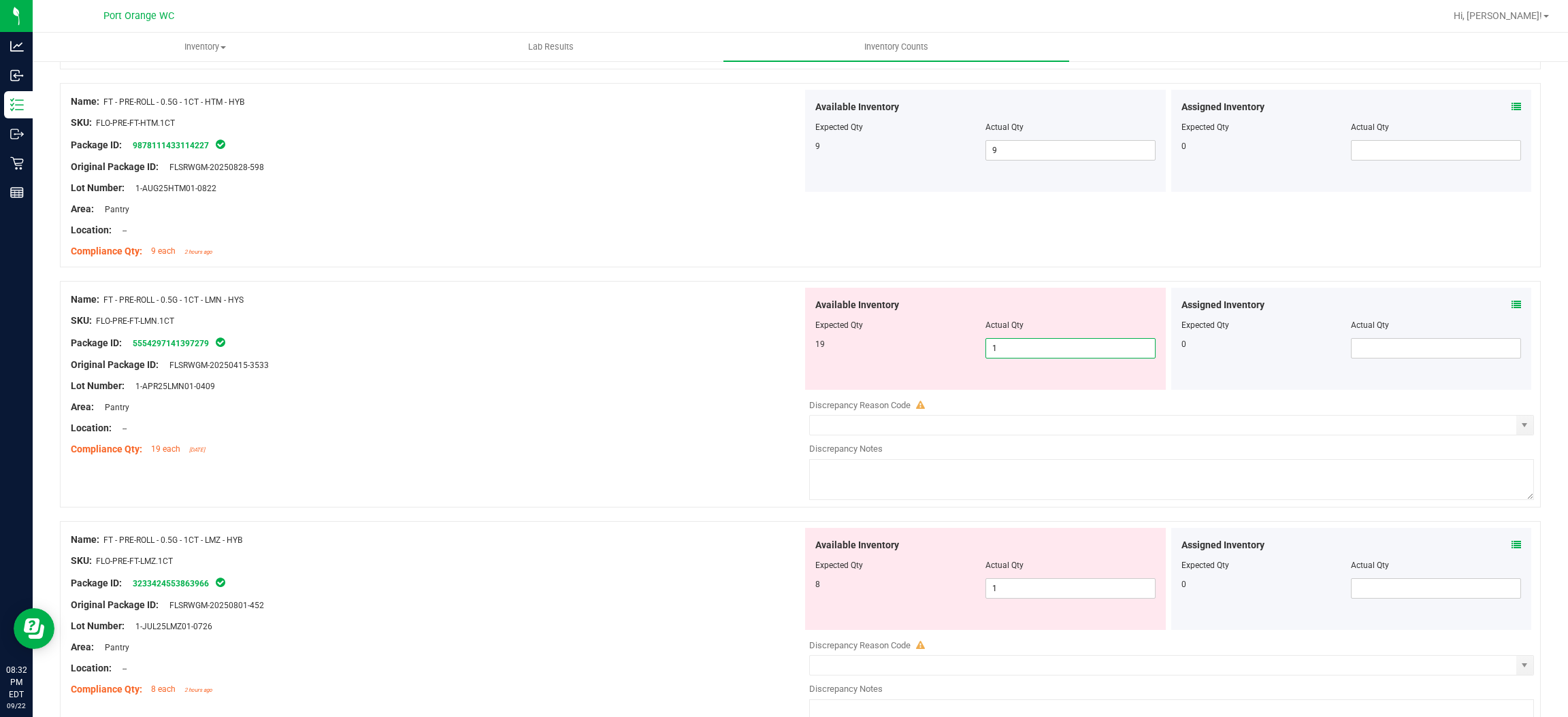
click at [1031, 342] on span "1 1" at bounding box center [1070, 348] width 170 height 20
type input "19"
click at [581, 448] on div "Name: FT - PRE-ROLL - 0.5G - 1CT - LMN - HYS SKU: FLO-PRE-FT-LMN.1CT Package ID…" at bounding box center [800, 394] width 1481 height 227
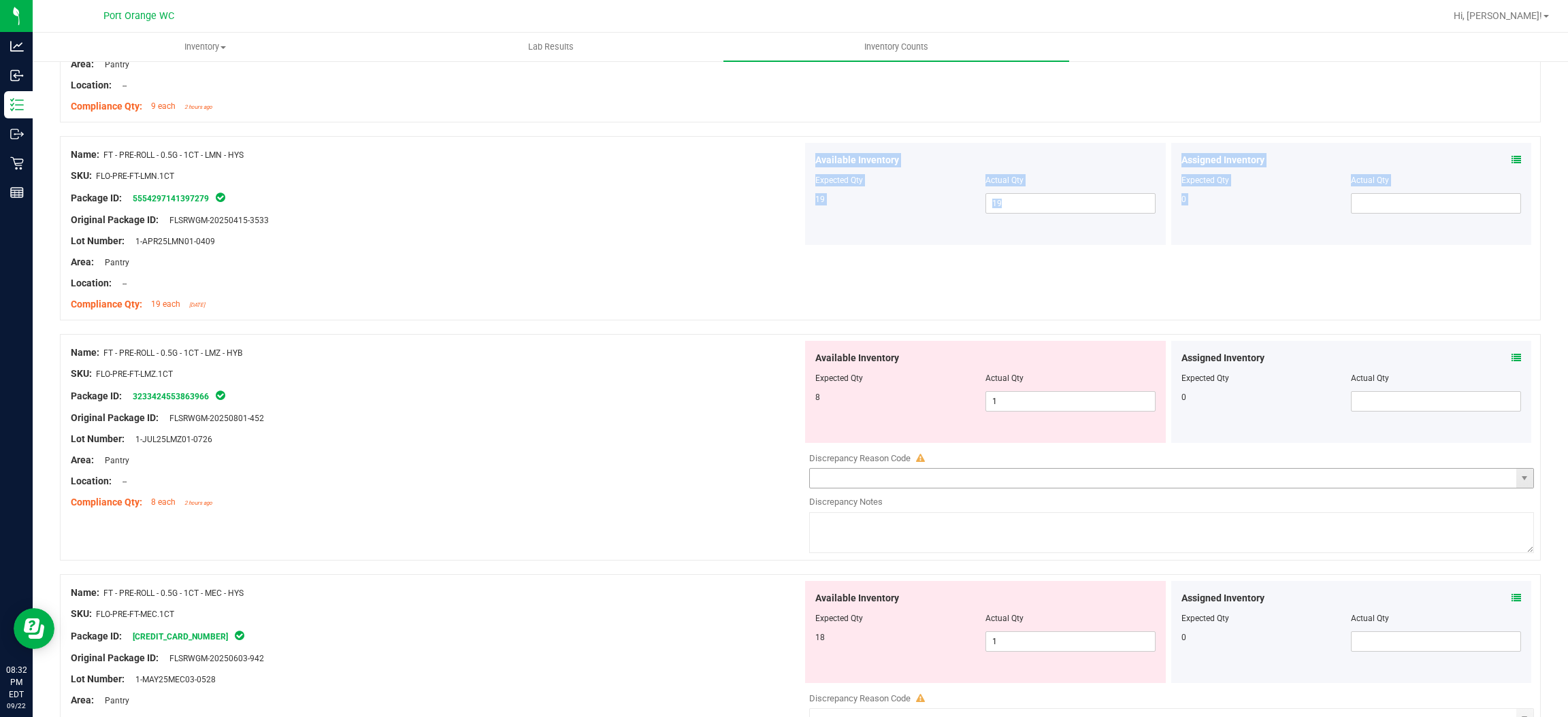
scroll to position [1531, 0]
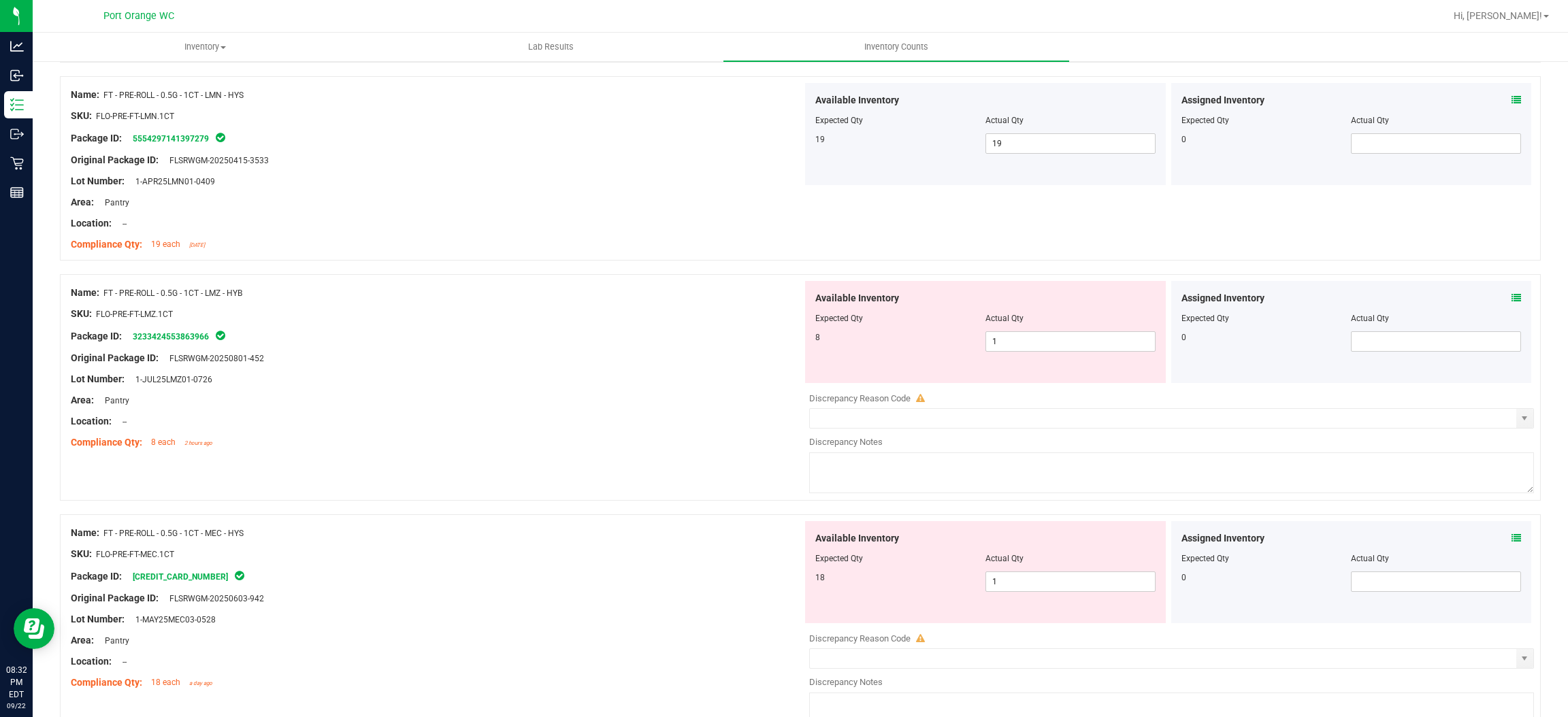
click at [996, 354] on div "Available Inventory Expected Qty Actual Qty 8 1 1" at bounding box center [985, 332] width 360 height 102
click at [999, 345] on span "1 1" at bounding box center [1070, 341] width 170 height 20
click at [999, 345] on input "1" at bounding box center [1070, 341] width 169 height 19
type input "8"
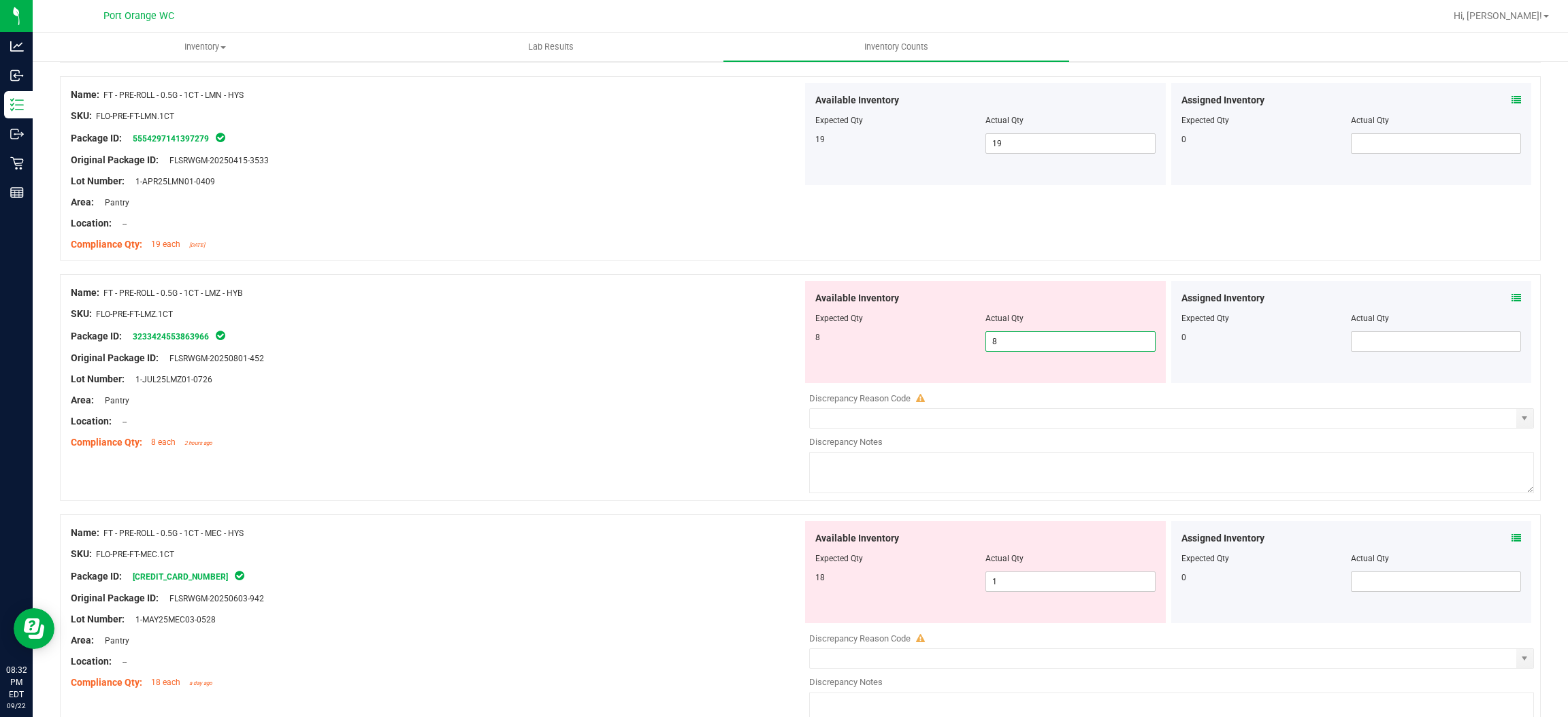
drag, startPoint x: 532, startPoint y: 408, endPoint x: 576, endPoint y: 392, distance: 46.8
click at [542, 402] on div "Area: Pantry" at bounding box center [436, 401] width 732 height 15
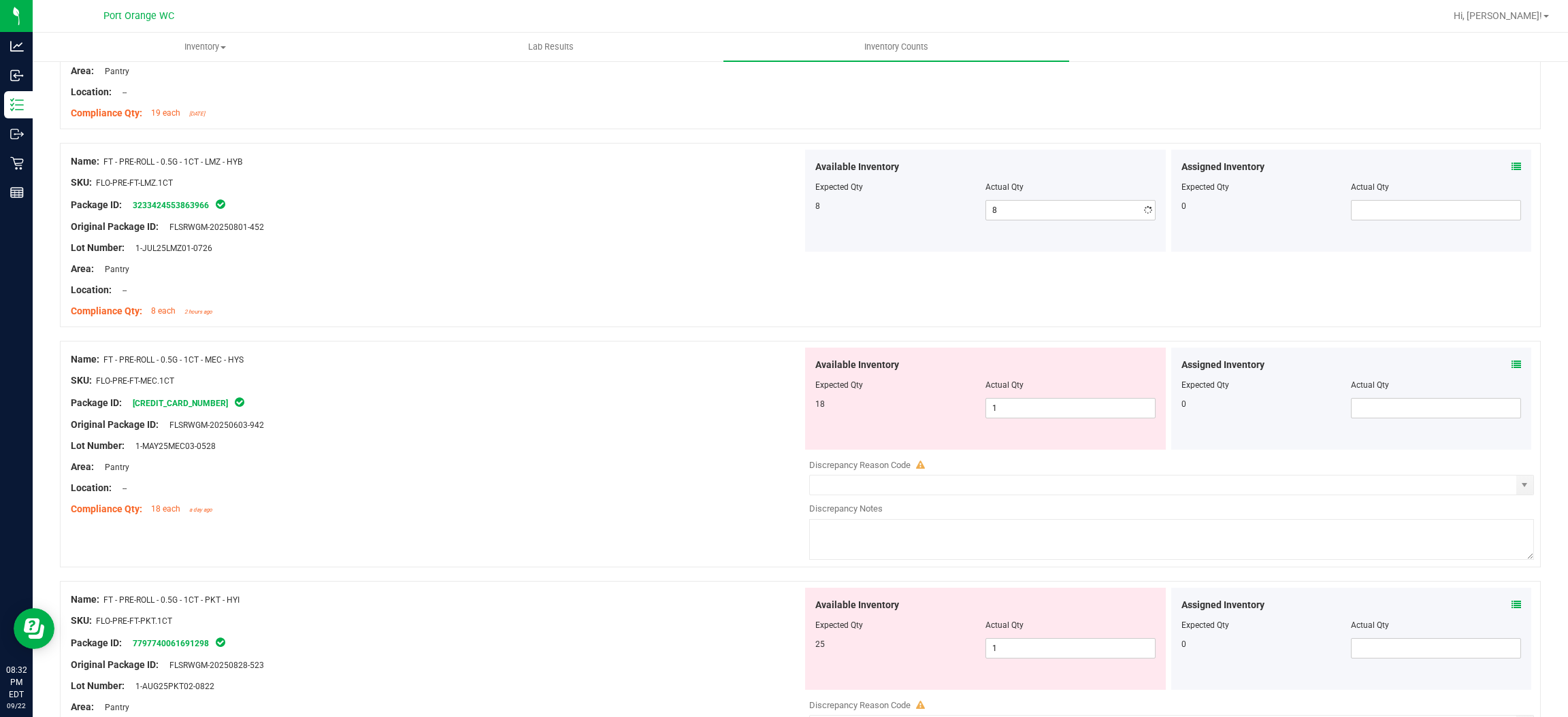
scroll to position [1836, 0]
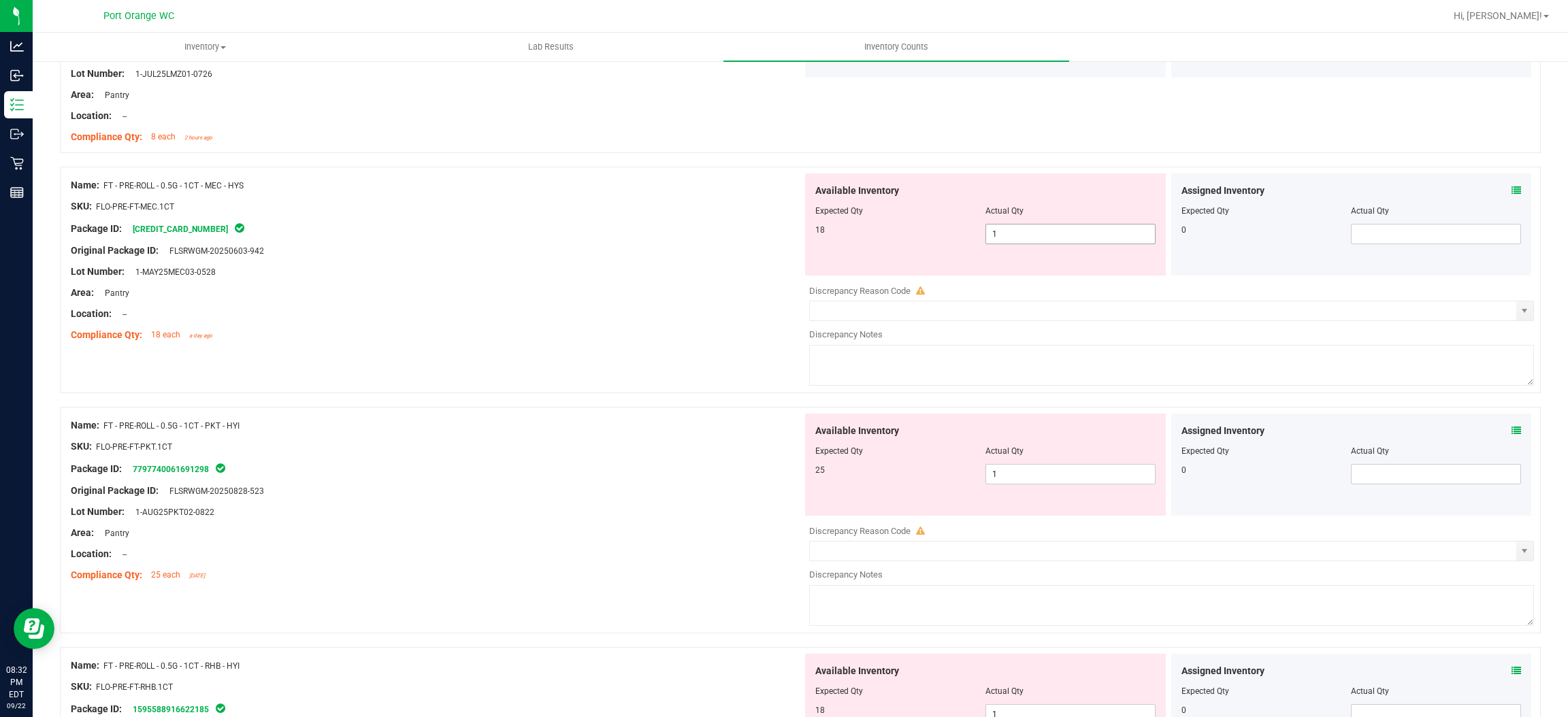
click at [1016, 236] on span "1 1" at bounding box center [1070, 234] width 170 height 20
type input "18"
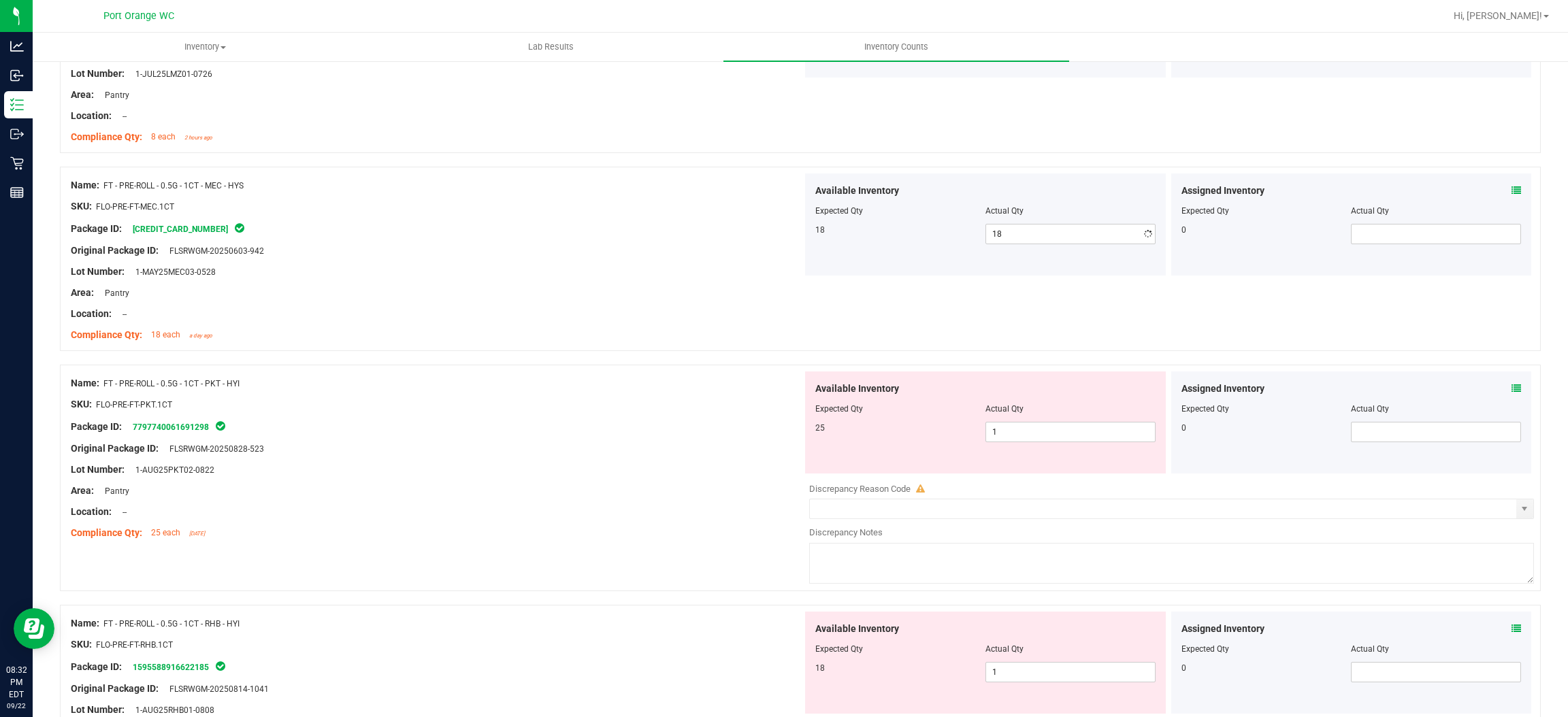
drag, startPoint x: 648, startPoint y: 317, endPoint x: 933, endPoint y: 297, distance: 285.7
click at [672, 309] on div "Location: --" at bounding box center [436, 315] width 732 height 15
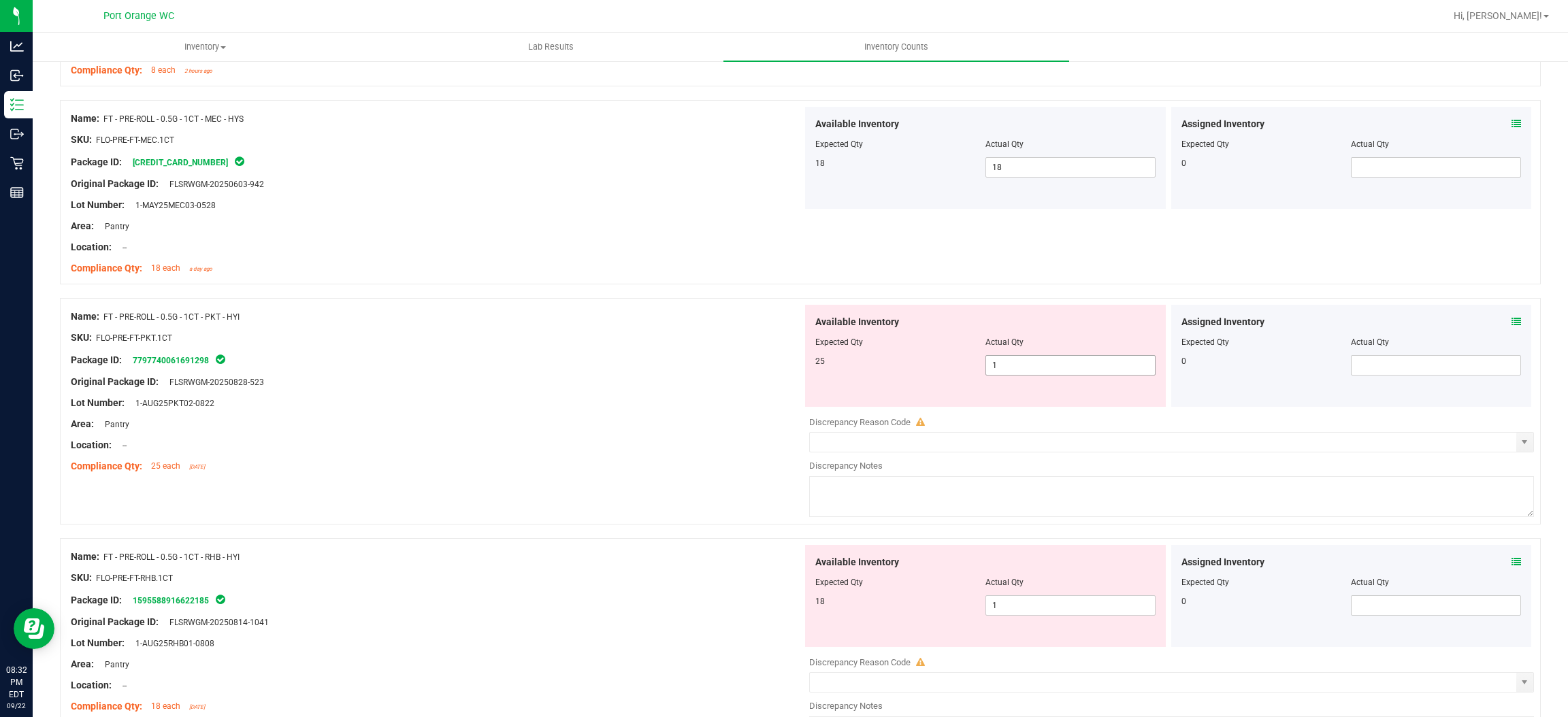
scroll to position [2041, 0]
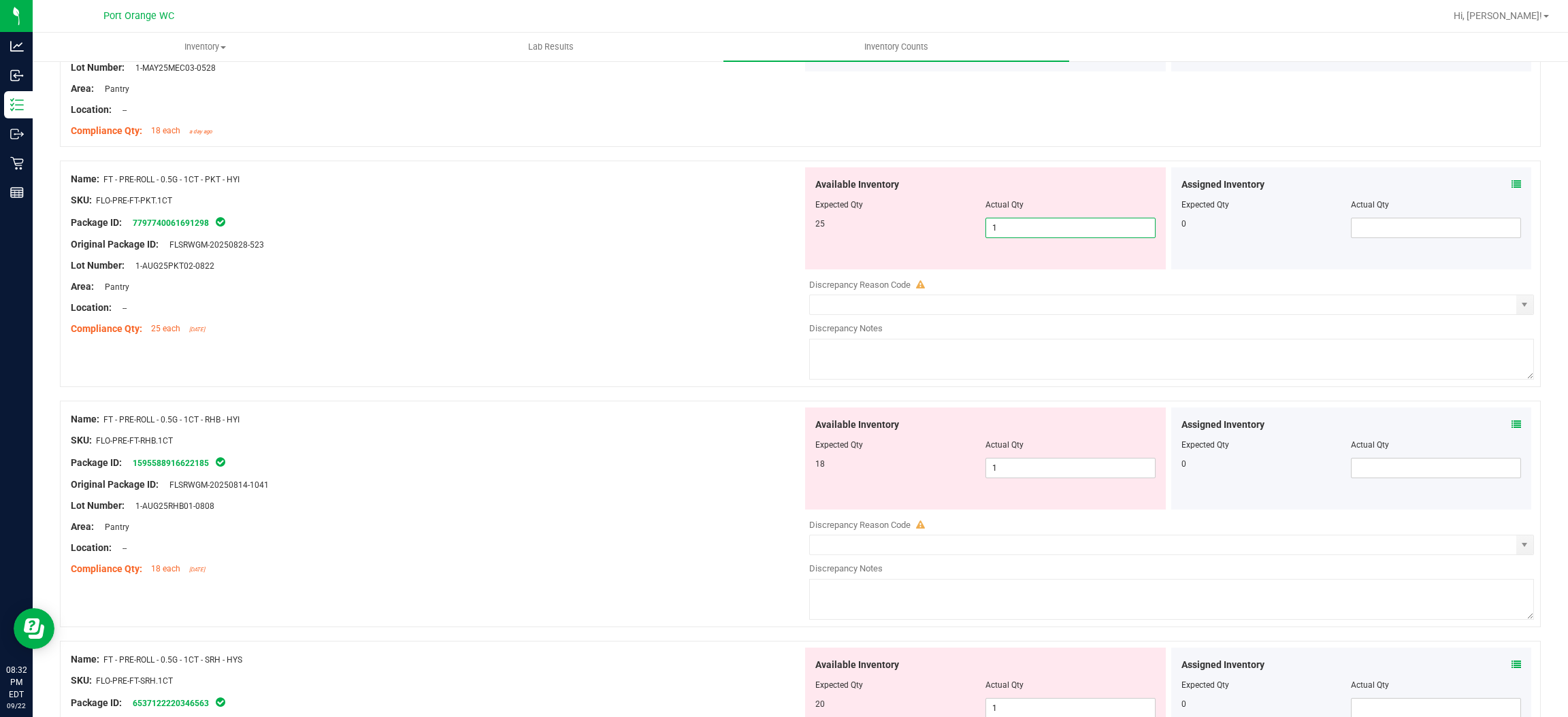
click at [1023, 231] on span "1 1" at bounding box center [1070, 228] width 170 height 20
click at [1023, 231] on input "1" at bounding box center [1070, 228] width 169 height 19
type input "25"
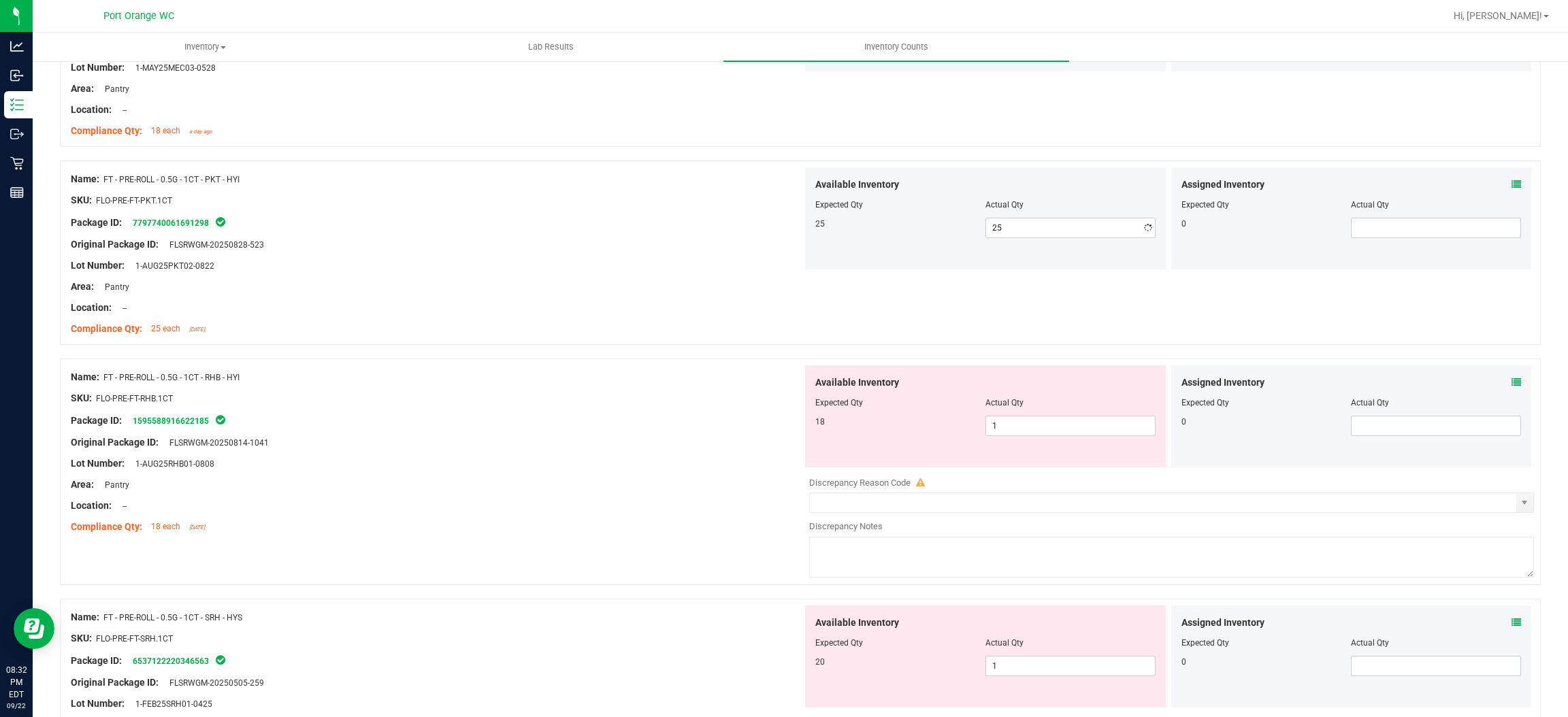
drag, startPoint x: 672, startPoint y: 338, endPoint x: 783, endPoint y: 337, distance: 111.0
click at [688, 334] on div "Name: FT - PRE-ROLL - 0.5G - 1CT - PKT - HYI SKU: FLO-PRE-FT-PKT.1CT Package ID…" at bounding box center [436, 254] width 732 height 174
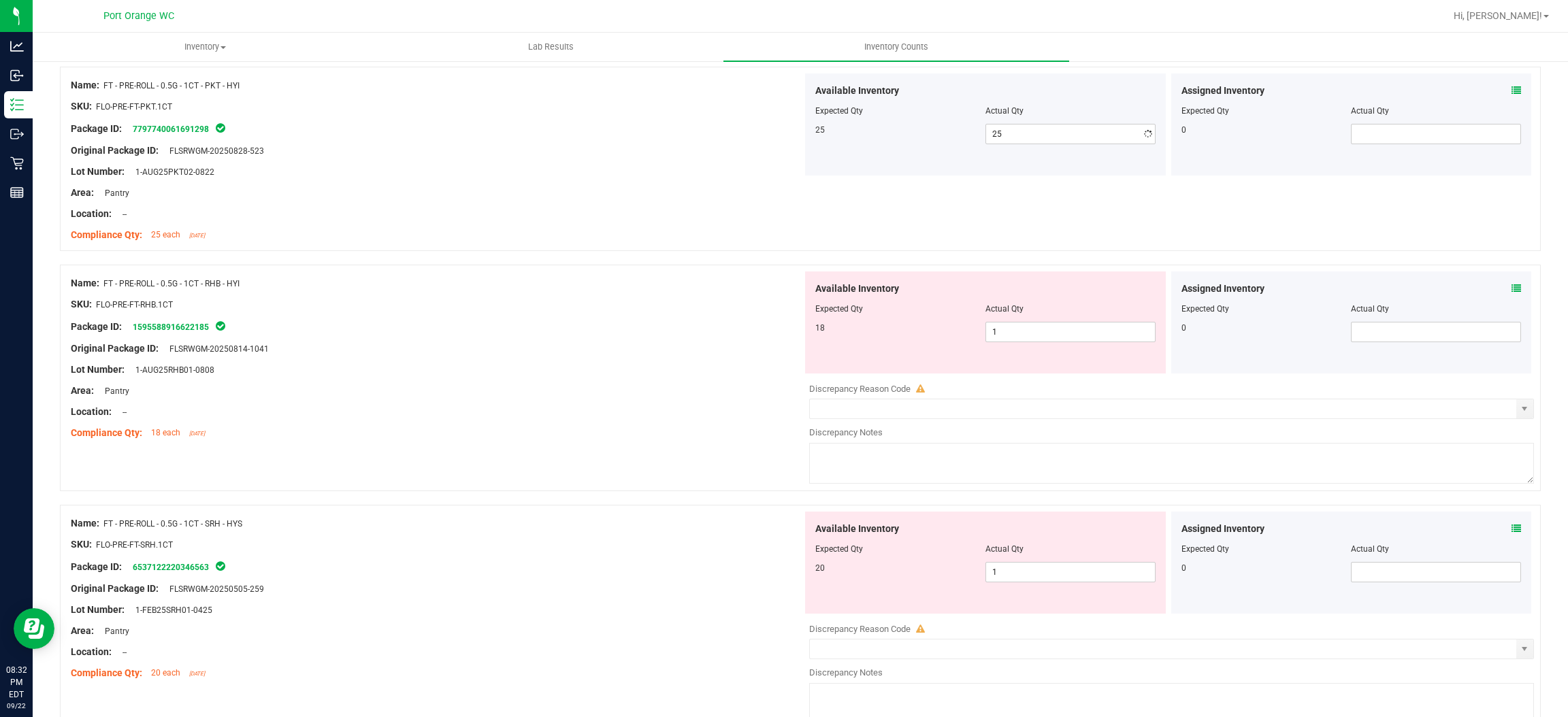
scroll to position [2245, 0]
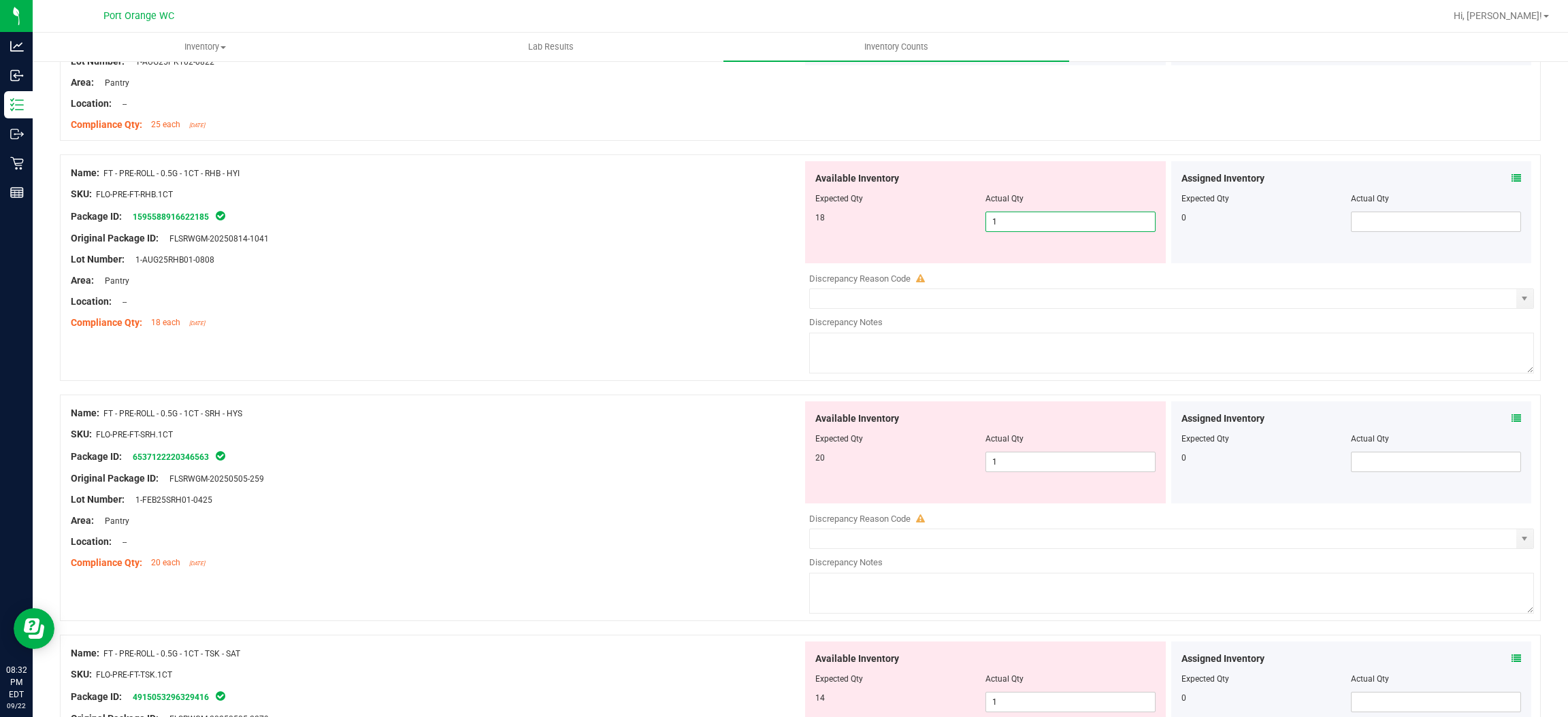
click at [1009, 216] on span "1 1" at bounding box center [1070, 221] width 170 height 20
type input "18"
click at [634, 335] on div "Name: FT - PRE-ROLL - 0.5G - 1CT - RHB - HYI SKU: FLO-PRE-FT-RHB.1CT Package ID…" at bounding box center [436, 248] width 732 height 174
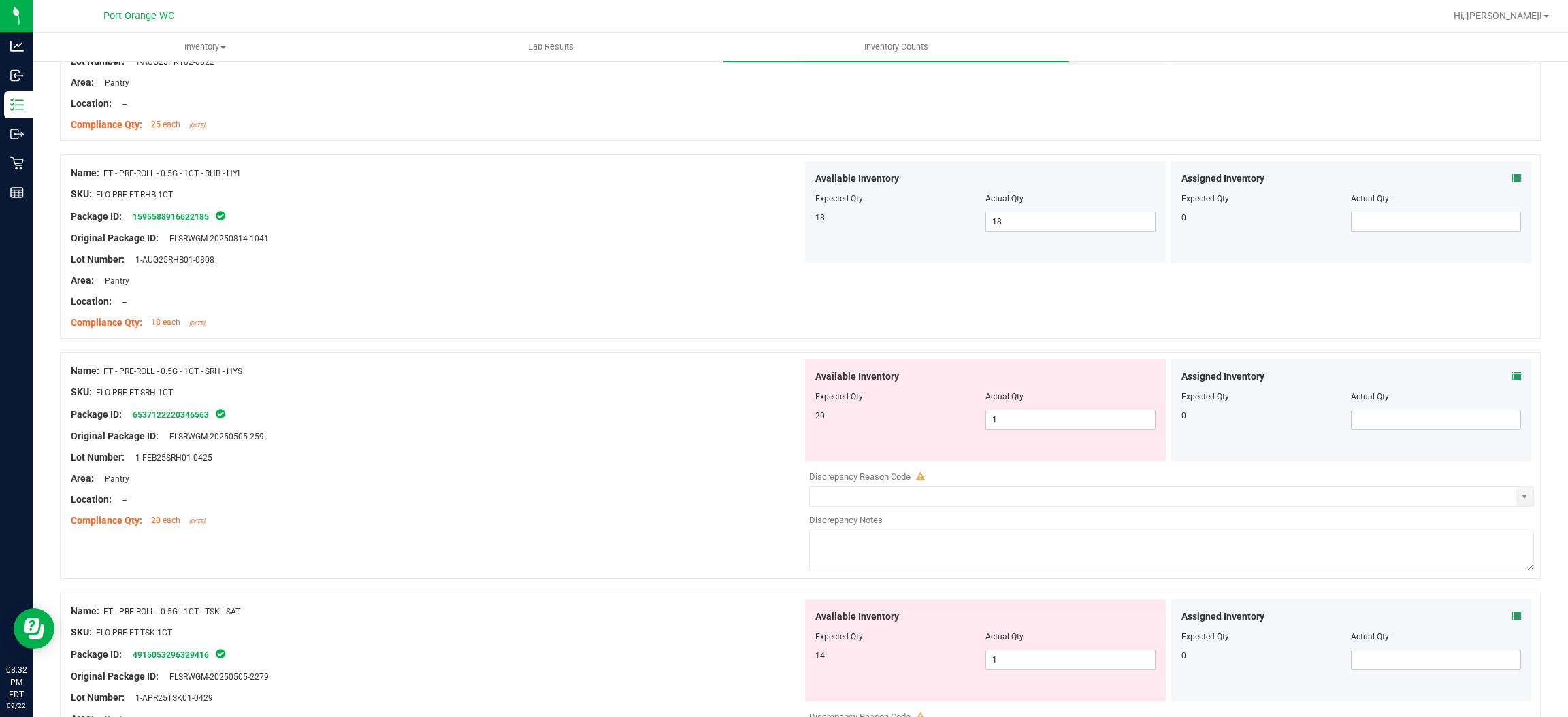
drag, startPoint x: 634, startPoint y: 335, endPoint x: 677, endPoint y: 334, distance: 43.0
click at [636, 335] on div "Name: FT - PRE-ROLL - 0.5G - 1CT - RHB - HYI SKU: FLO-PRE-FT-RHB.1CT Package ID…" at bounding box center [436, 248] width 732 height 174
click at [1007, 433] on div "Available Inventory Expected Qty Actual Qty 20 1 1" at bounding box center [985, 411] width 360 height 102
click at [1004, 418] on span "1 1" at bounding box center [1070, 420] width 170 height 20
click at [1004, 418] on input "1" at bounding box center [1070, 420] width 169 height 19
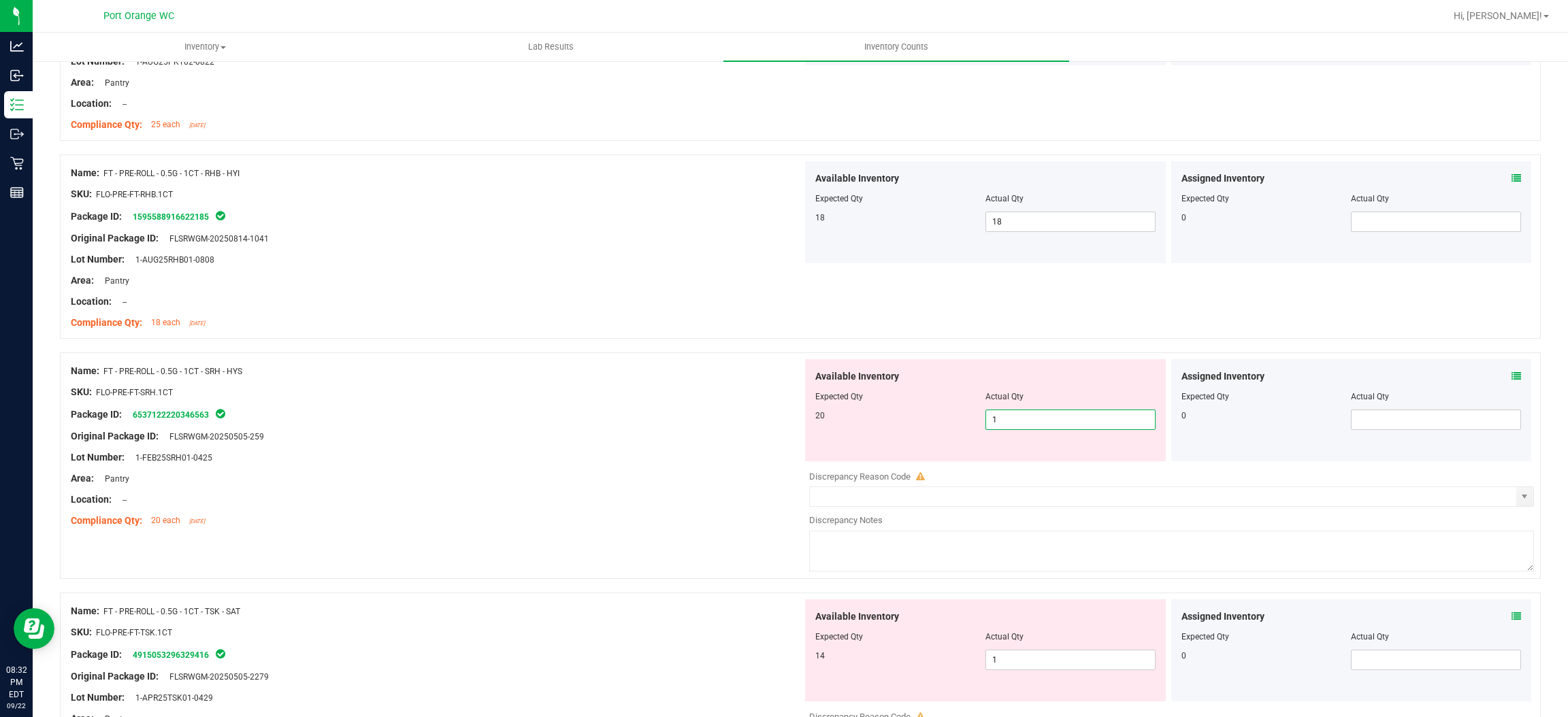
type input "5"
type input "20"
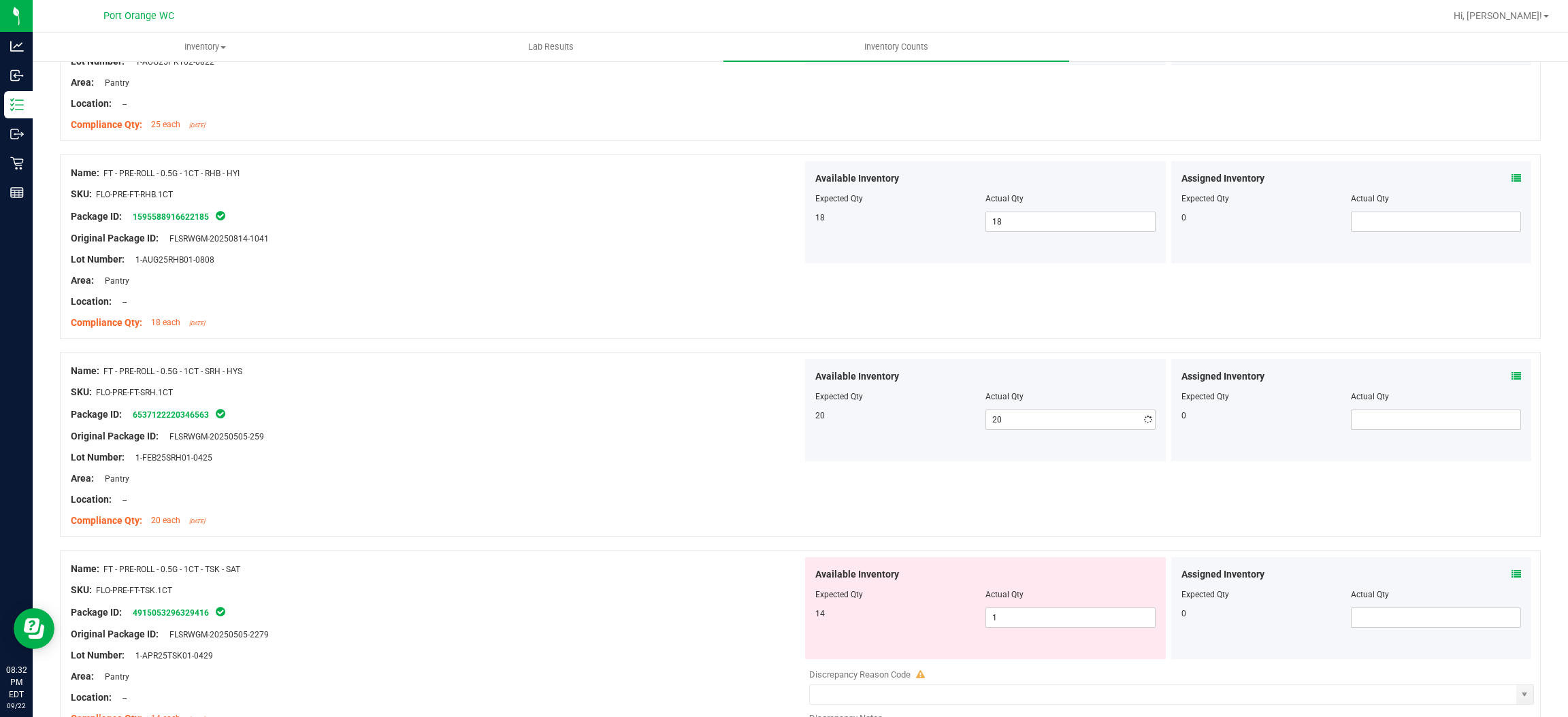
drag, startPoint x: 665, startPoint y: 426, endPoint x: 773, endPoint y: 419, distance: 108.2
click at [667, 424] on div at bounding box center [436, 425] width 732 height 6
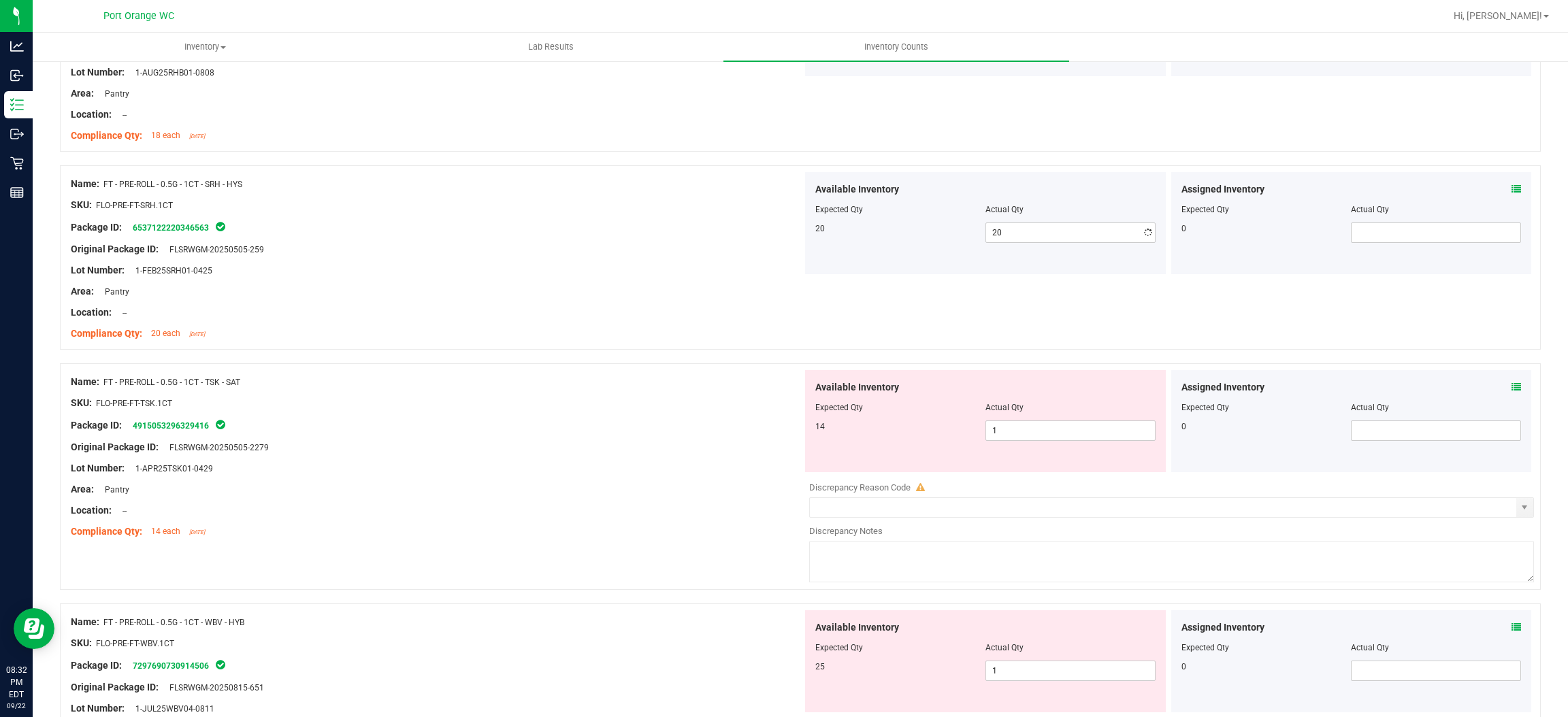
scroll to position [2552, 0]
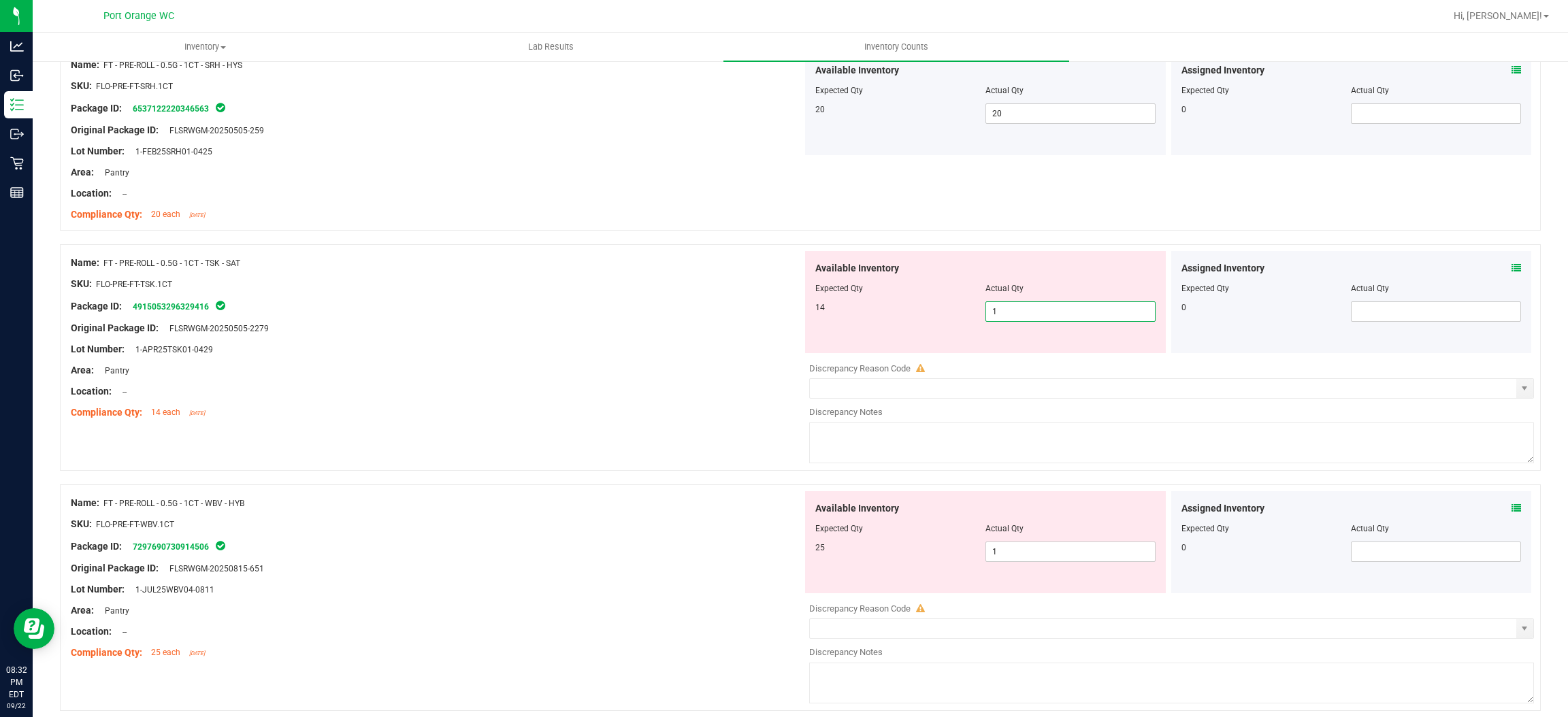
click at [1032, 317] on span "1 1" at bounding box center [1070, 312] width 170 height 20
type input "14"
drag, startPoint x: 528, startPoint y: 424, endPoint x: 551, endPoint y: 421, distance: 23.2
click at [542, 419] on div "Name: FT - PRE-ROLL - 0.5G - 1CT - TSK - SAT SKU: FLO-PRE-FT-TSK.1CT Package ID…" at bounding box center [436, 338] width 732 height 174
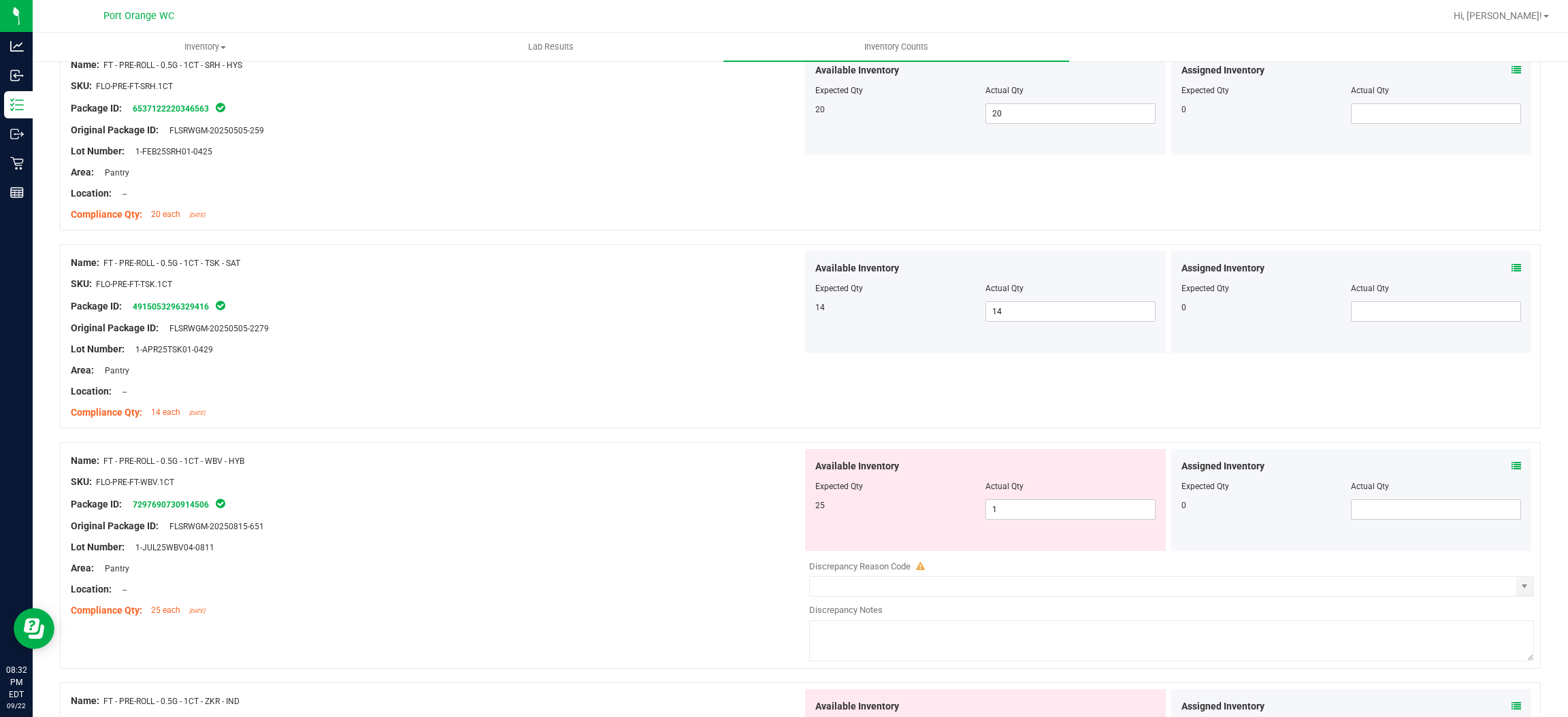
scroll to position [2756, 0]
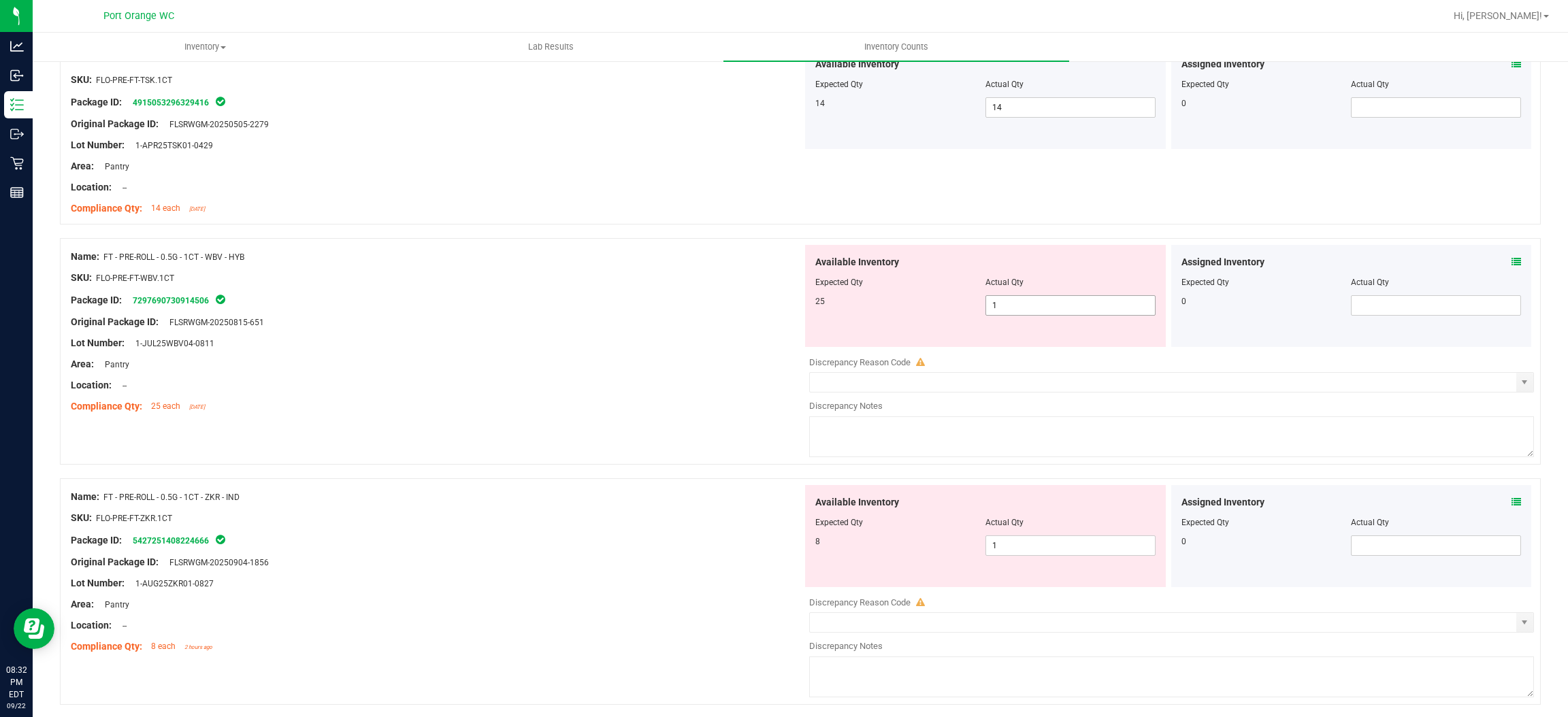
click at [1012, 313] on span "1 1" at bounding box center [1070, 305] width 170 height 20
click at [1012, 313] on input "1" at bounding box center [1070, 305] width 169 height 19
type input "25"
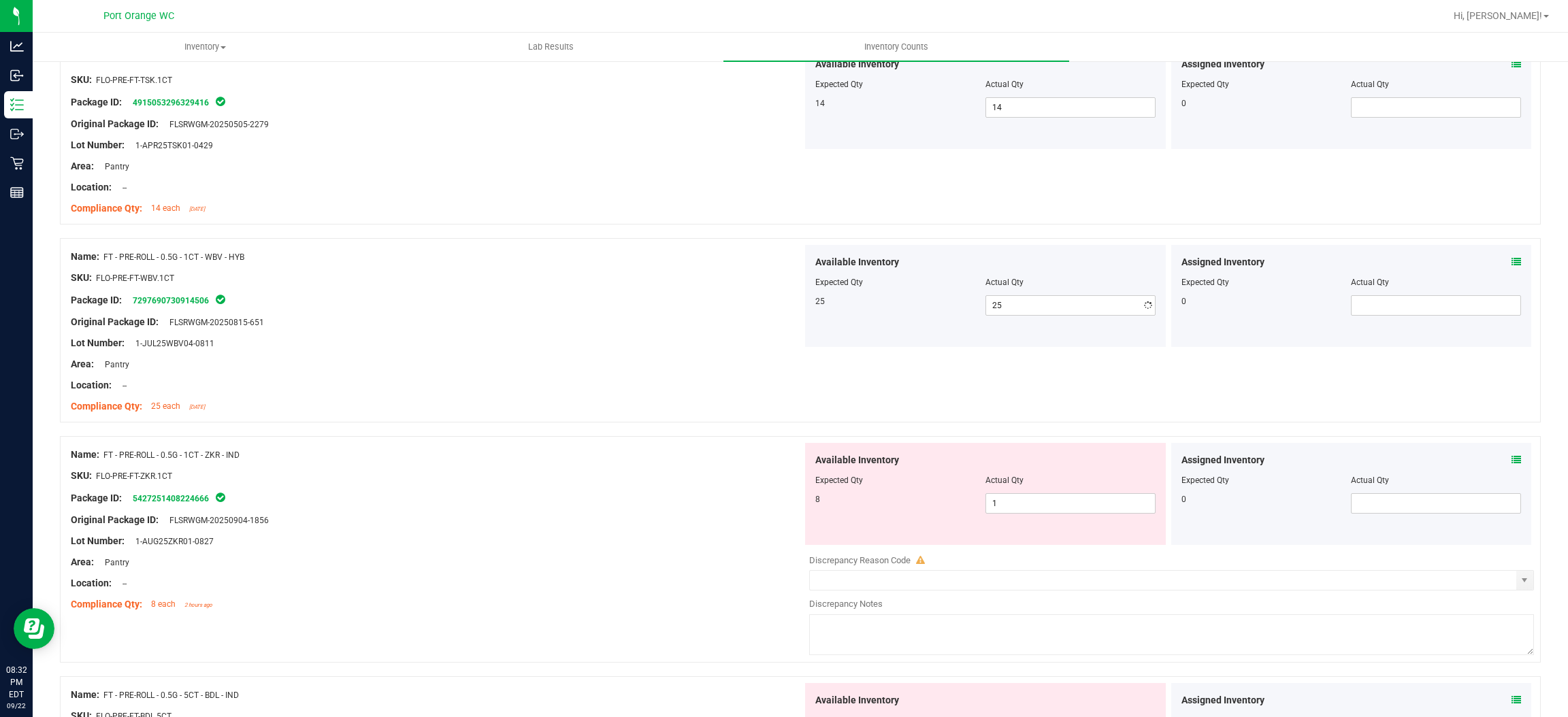
click at [716, 359] on div "Area: Pantry" at bounding box center [436, 365] width 732 height 15
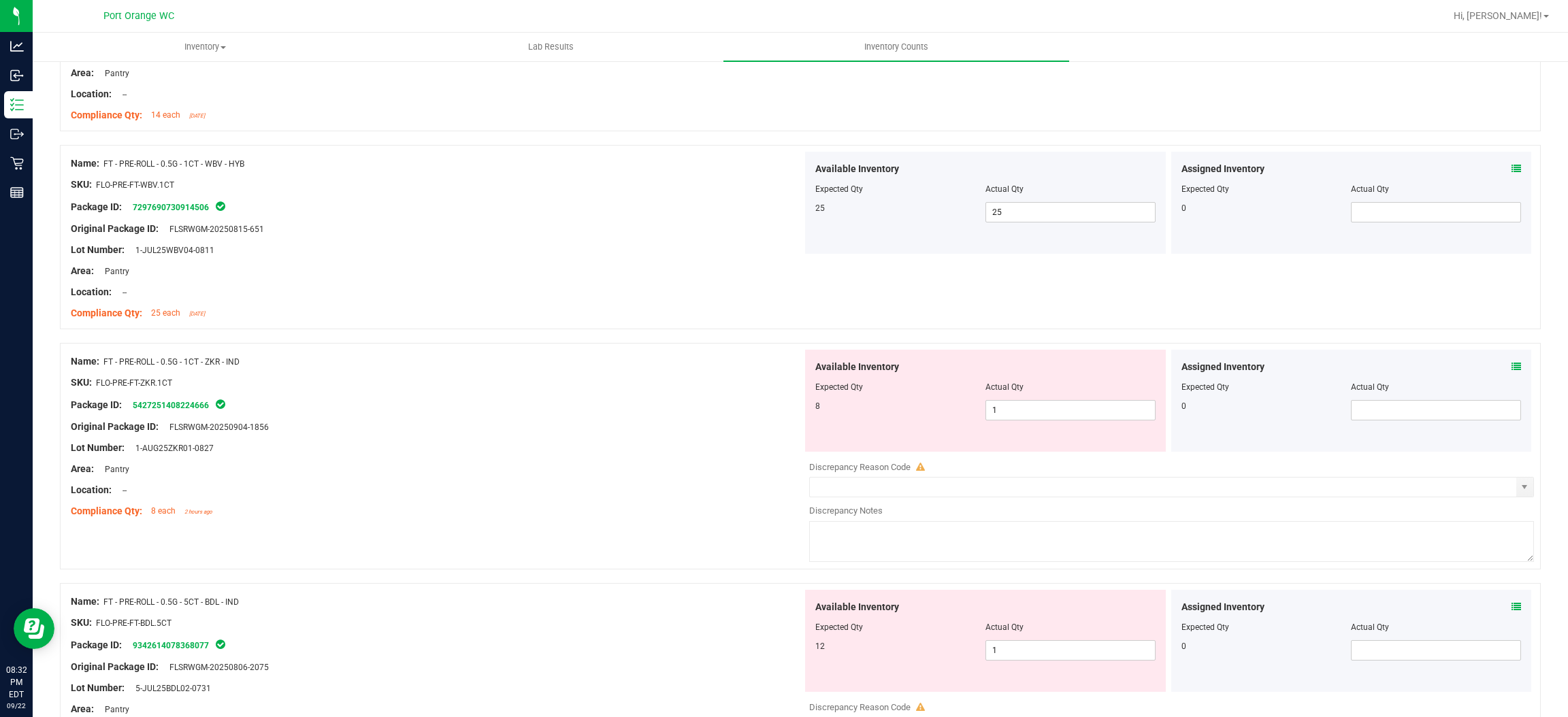
scroll to position [2960, 0]
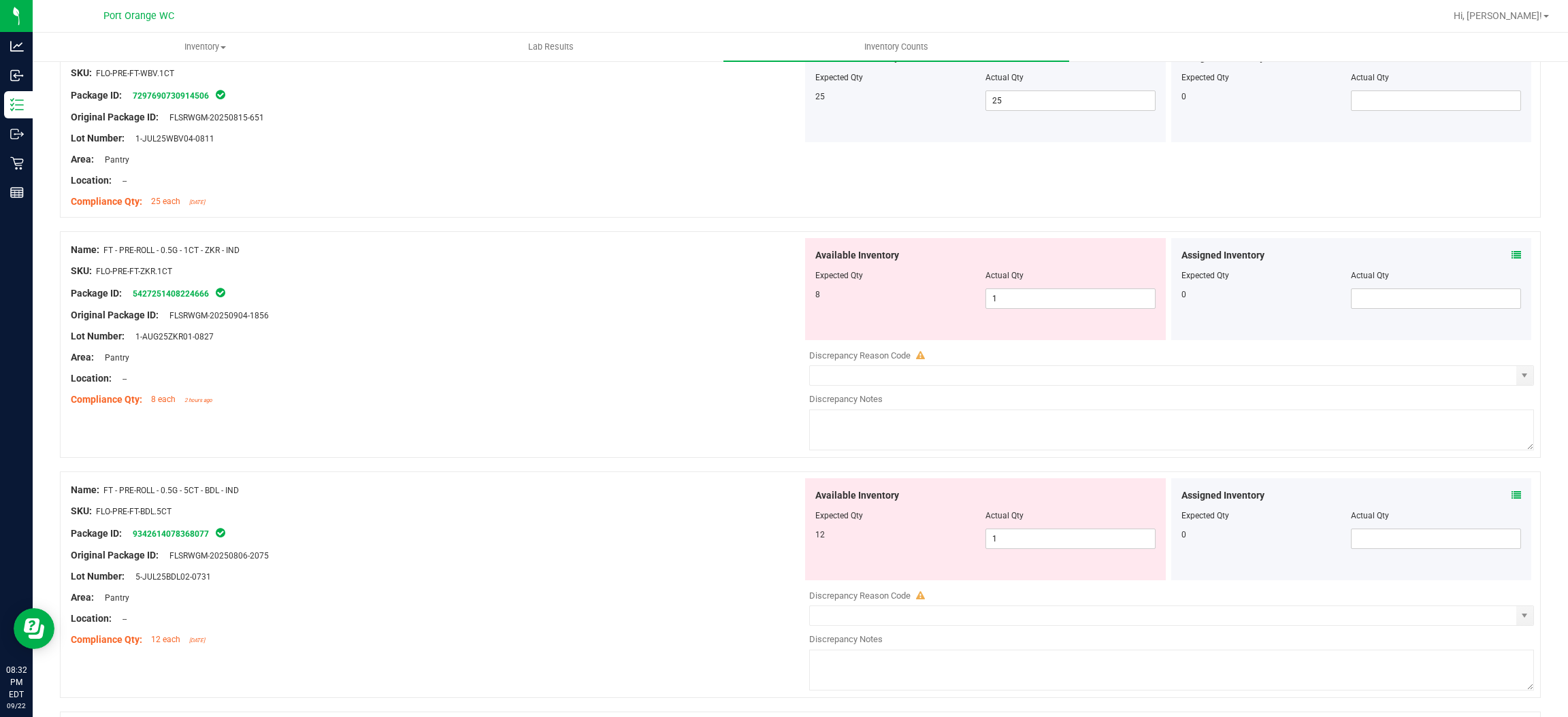
click at [1011, 316] on div "Available Inventory Expected Qty Actual Qty 8 1 1" at bounding box center [985, 289] width 360 height 102
click at [1004, 305] on span "1 1" at bounding box center [1070, 298] width 170 height 20
click at [1004, 305] on input "1" at bounding box center [1070, 298] width 169 height 19
type input "8"
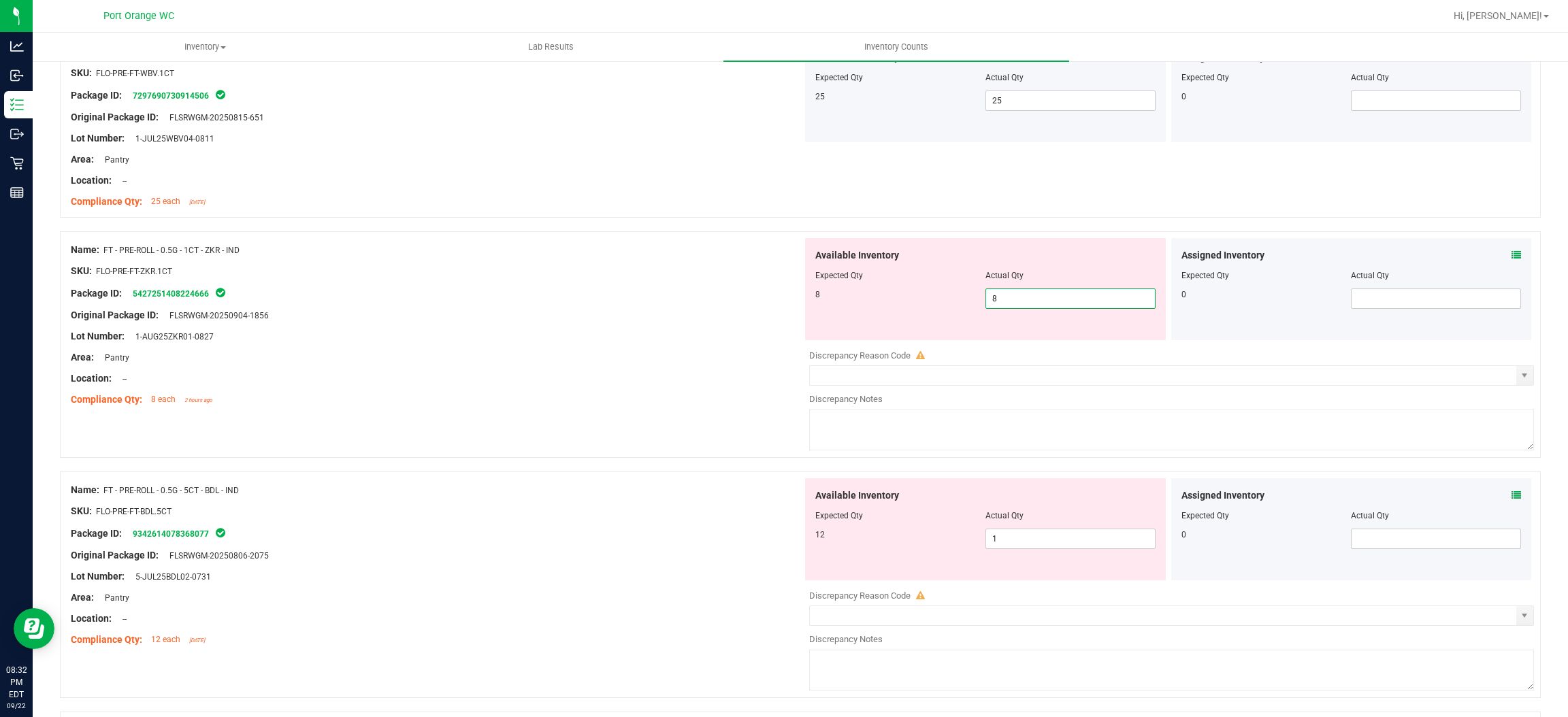
drag, startPoint x: 677, startPoint y: 360, endPoint x: 900, endPoint y: 328, distance: 225.3
click at [685, 358] on div "Area: Pantry" at bounding box center [436, 358] width 732 height 15
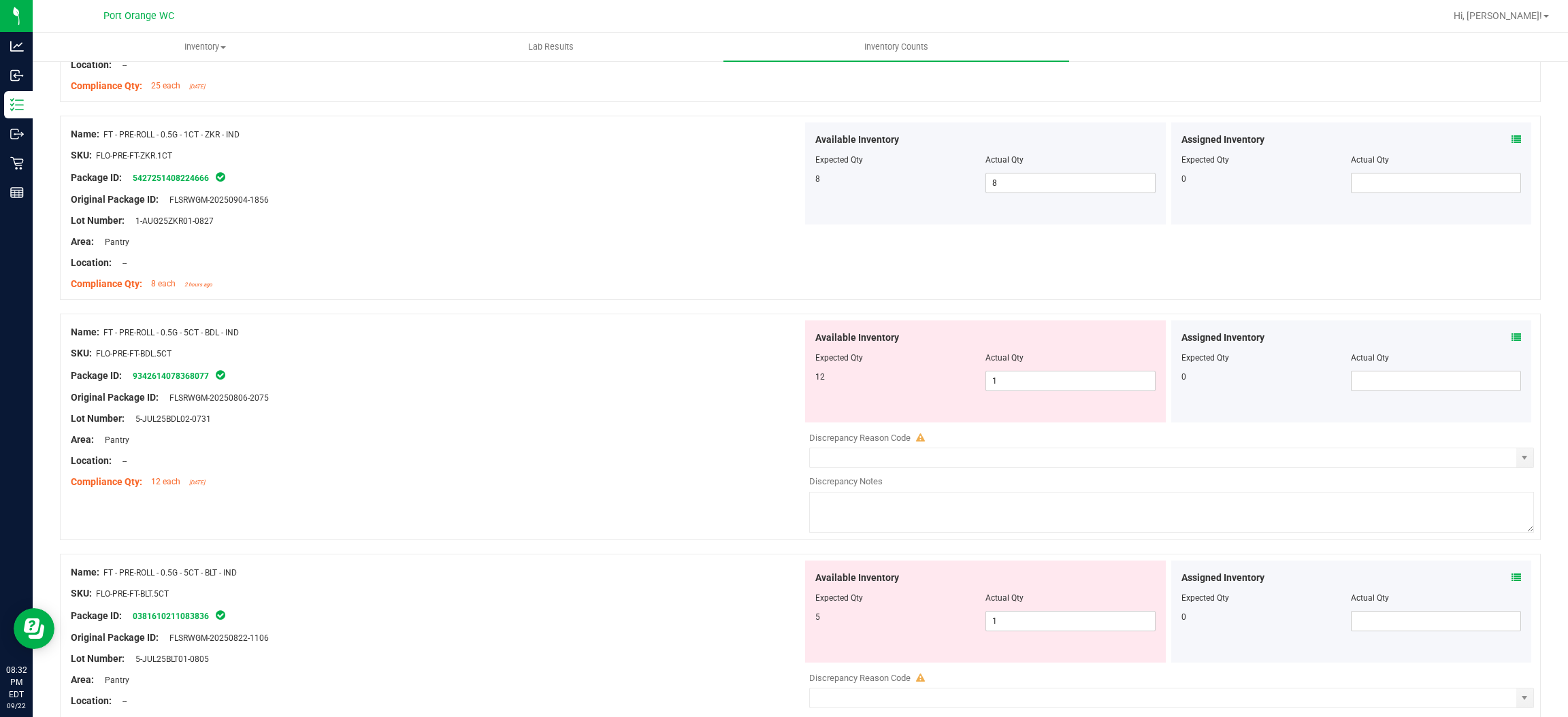
scroll to position [3164, 0]
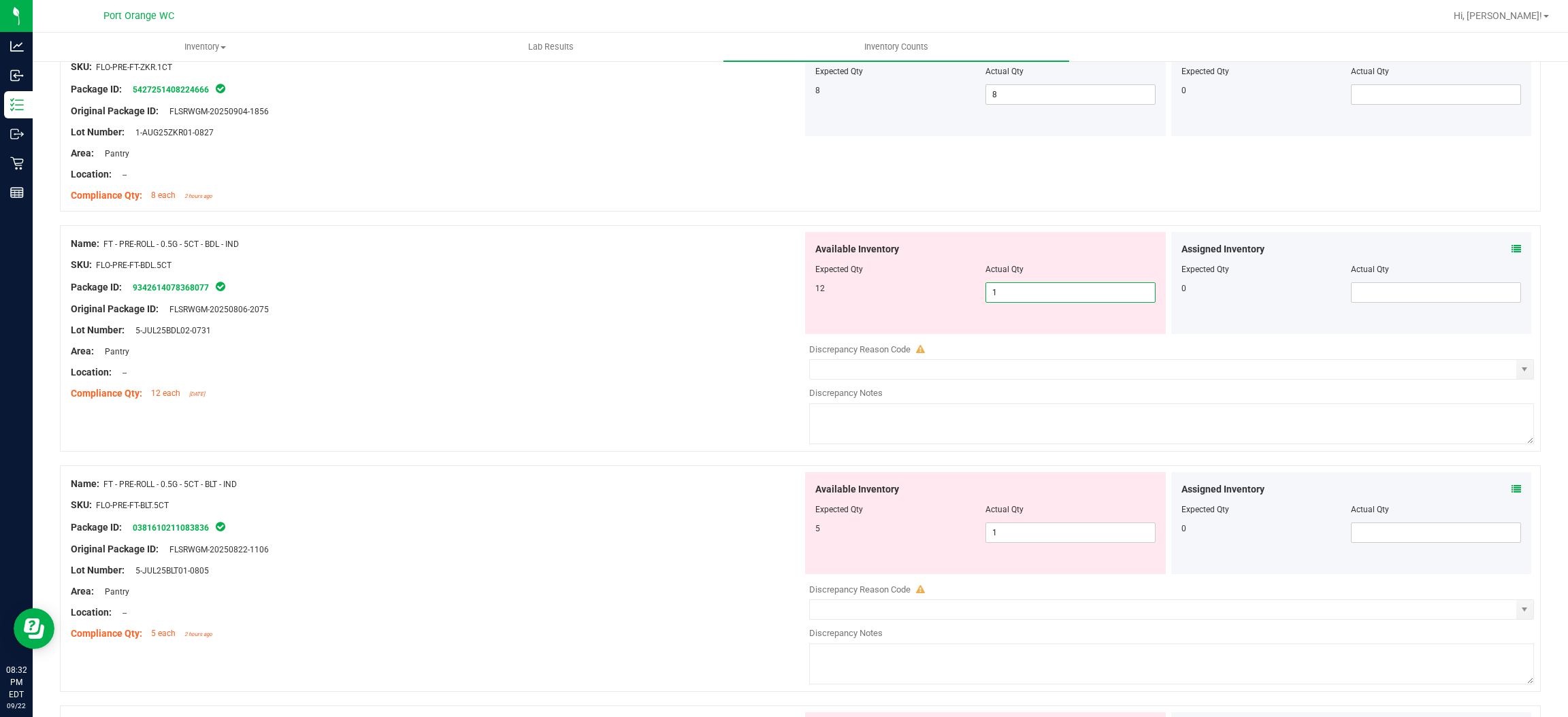
click at [1015, 287] on span "1 1" at bounding box center [1070, 293] width 170 height 20
type input "12"
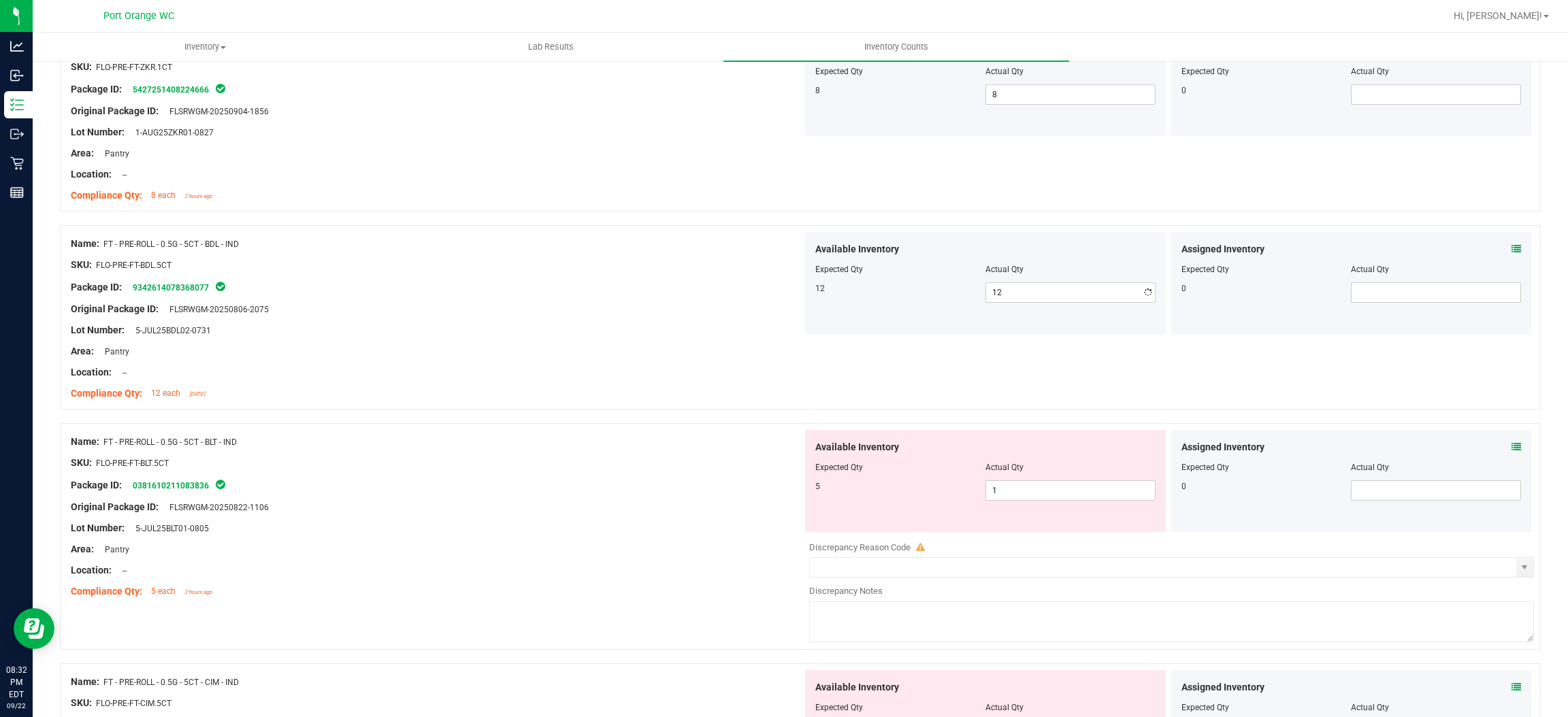
drag, startPoint x: 659, startPoint y: 391, endPoint x: 890, endPoint y: 362, distance: 232.8
click at [663, 387] on ng-container "Compliance Qty: 12 each [DATE]" at bounding box center [436, 390] width 732 height 21
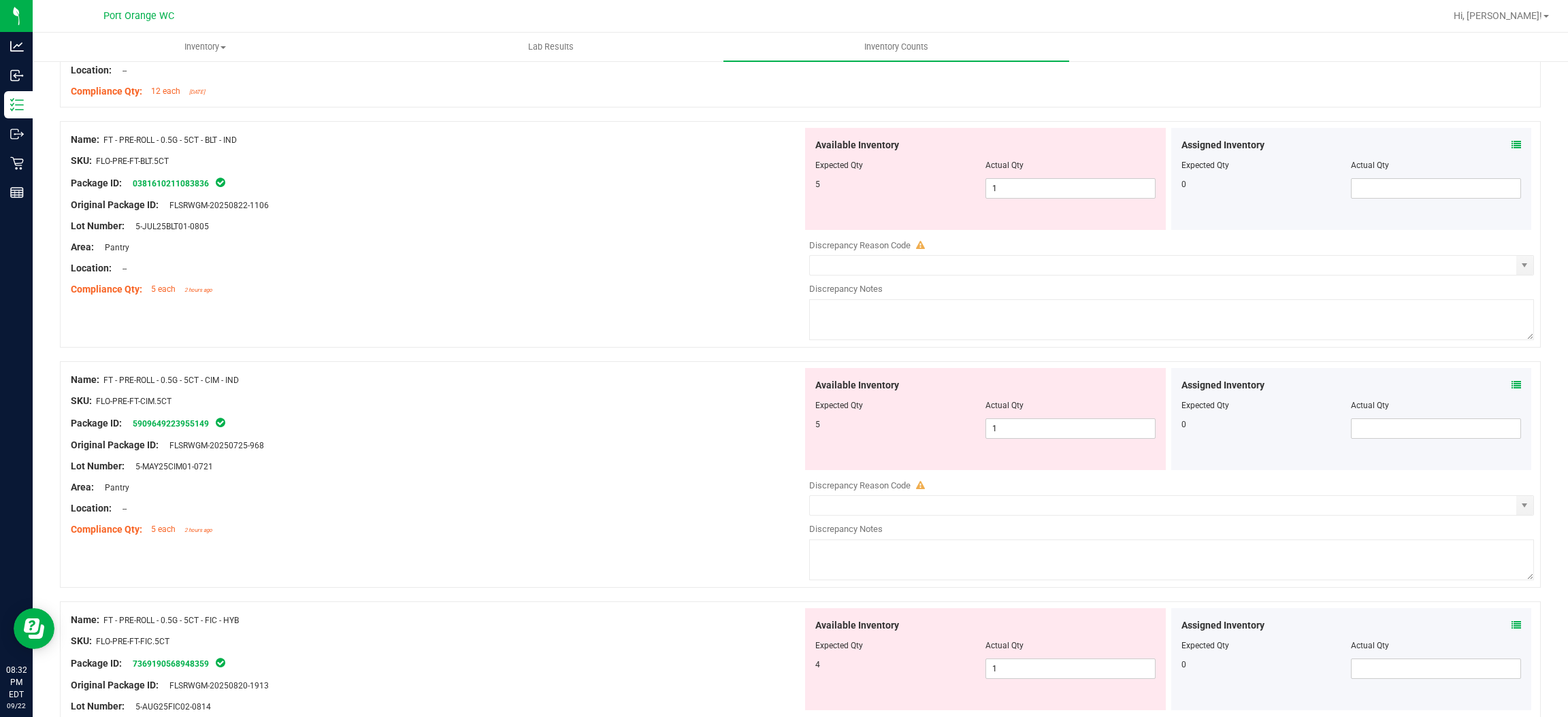
scroll to position [3471, 0]
click at [993, 193] on span "1 1" at bounding box center [1070, 184] width 170 height 20
click at [993, 193] on input "1" at bounding box center [1070, 184] width 169 height 19
type input "5"
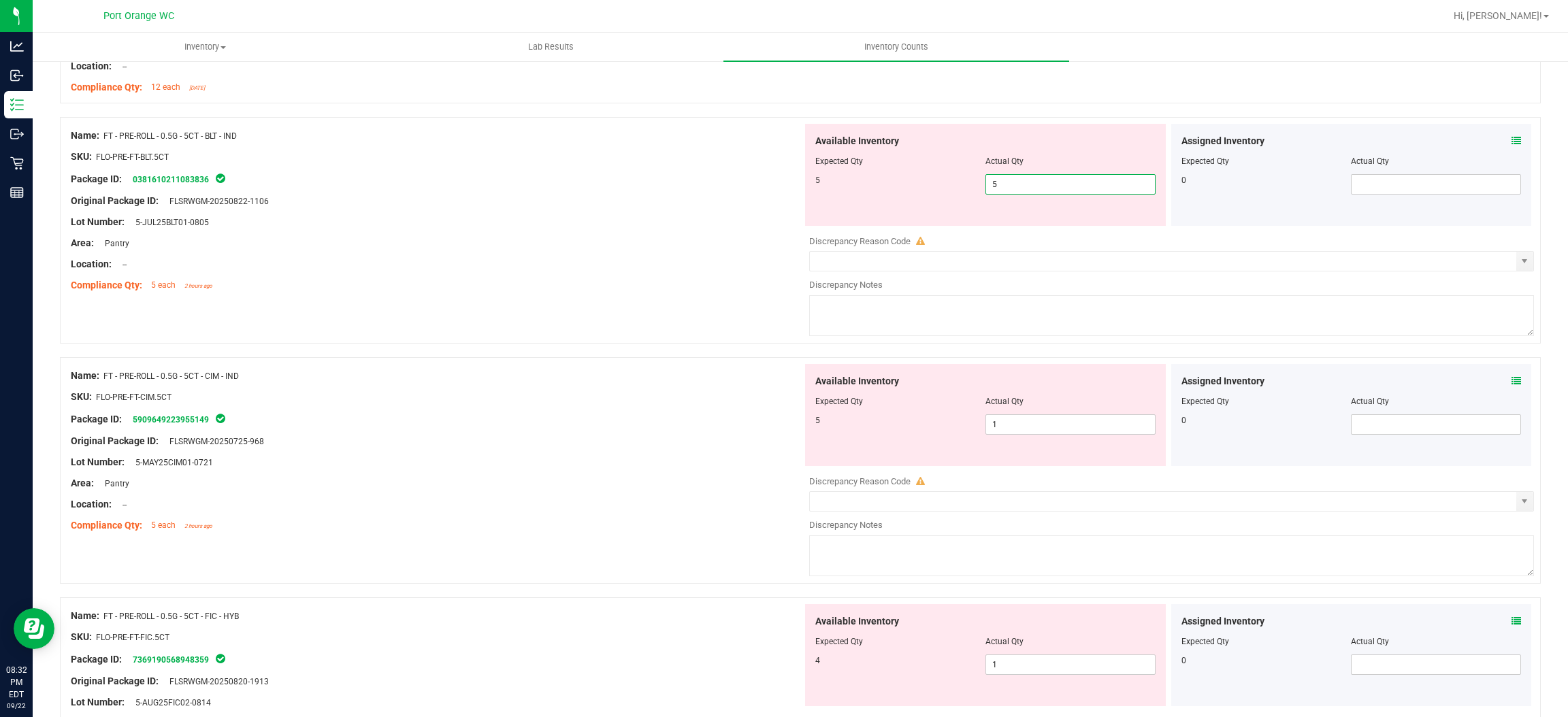
click at [779, 243] on div "Area: Pantry" at bounding box center [436, 243] width 732 height 15
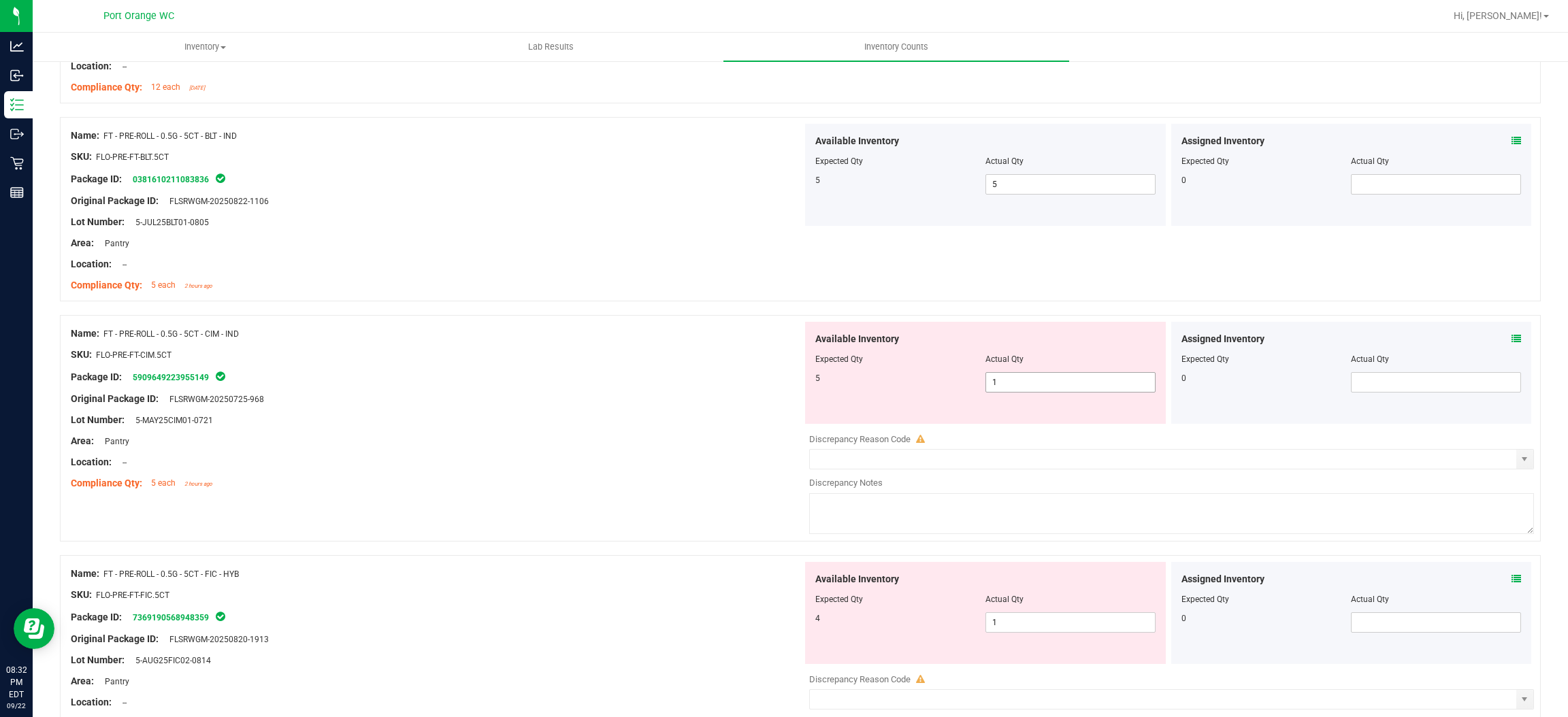
click at [1047, 387] on span "1 1" at bounding box center [1070, 382] width 170 height 20
click at [1047, 386] on input "1" at bounding box center [1070, 382] width 169 height 19
type input "5"
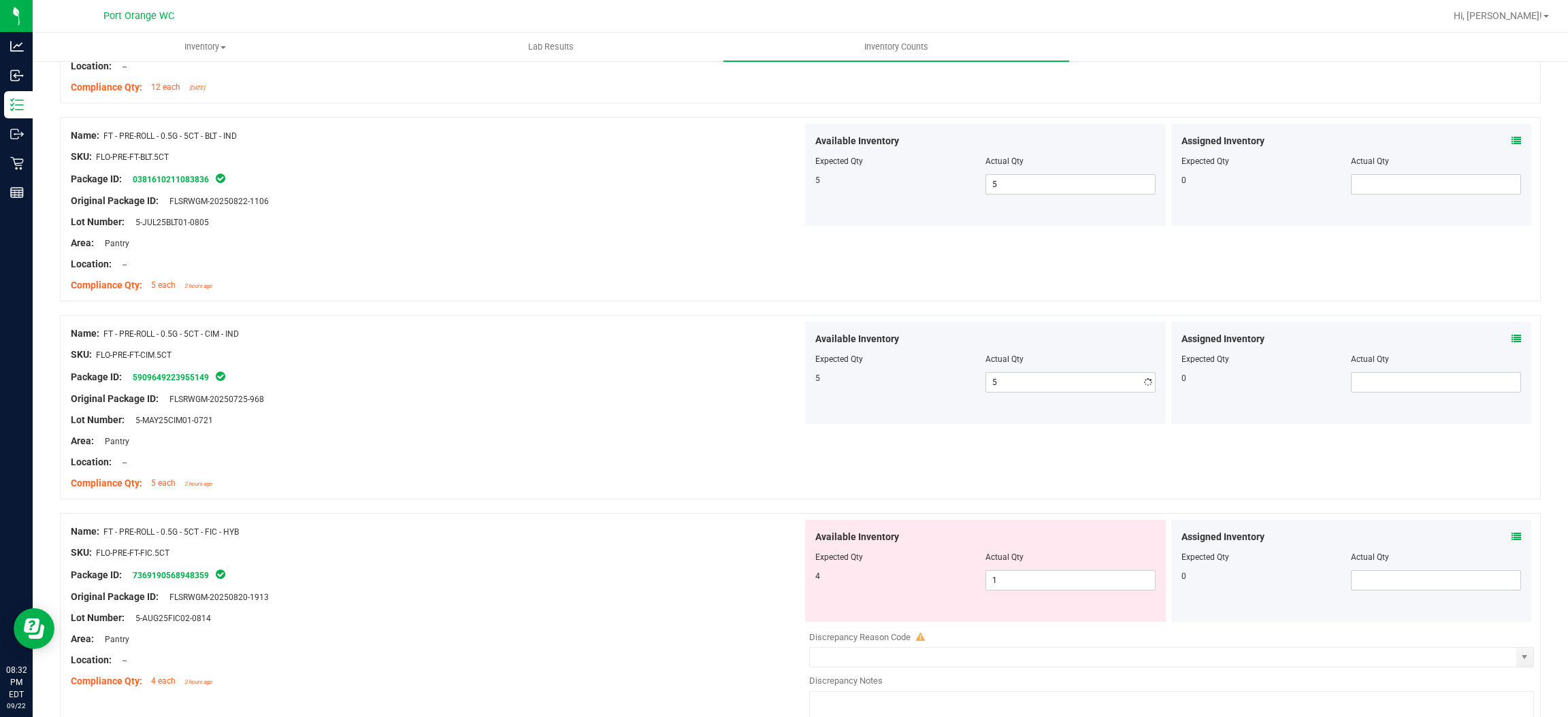
drag, startPoint x: 743, startPoint y: 361, endPoint x: 828, endPoint y: 358, distance: 85.1
click at [745, 361] on div "SKU: FLO-PRE-FT-CIM.5CT" at bounding box center [436, 355] width 732 height 15
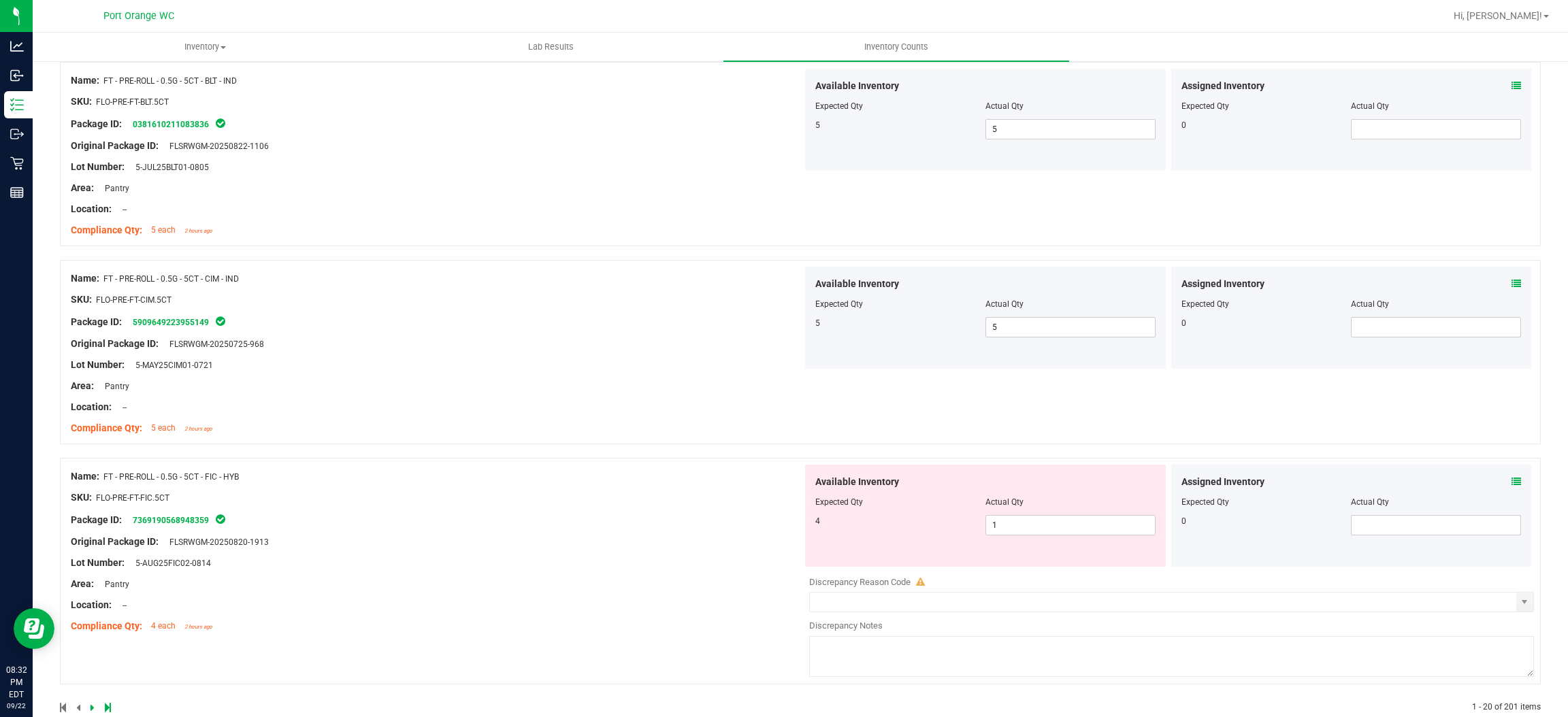
scroll to position [3556, 0]
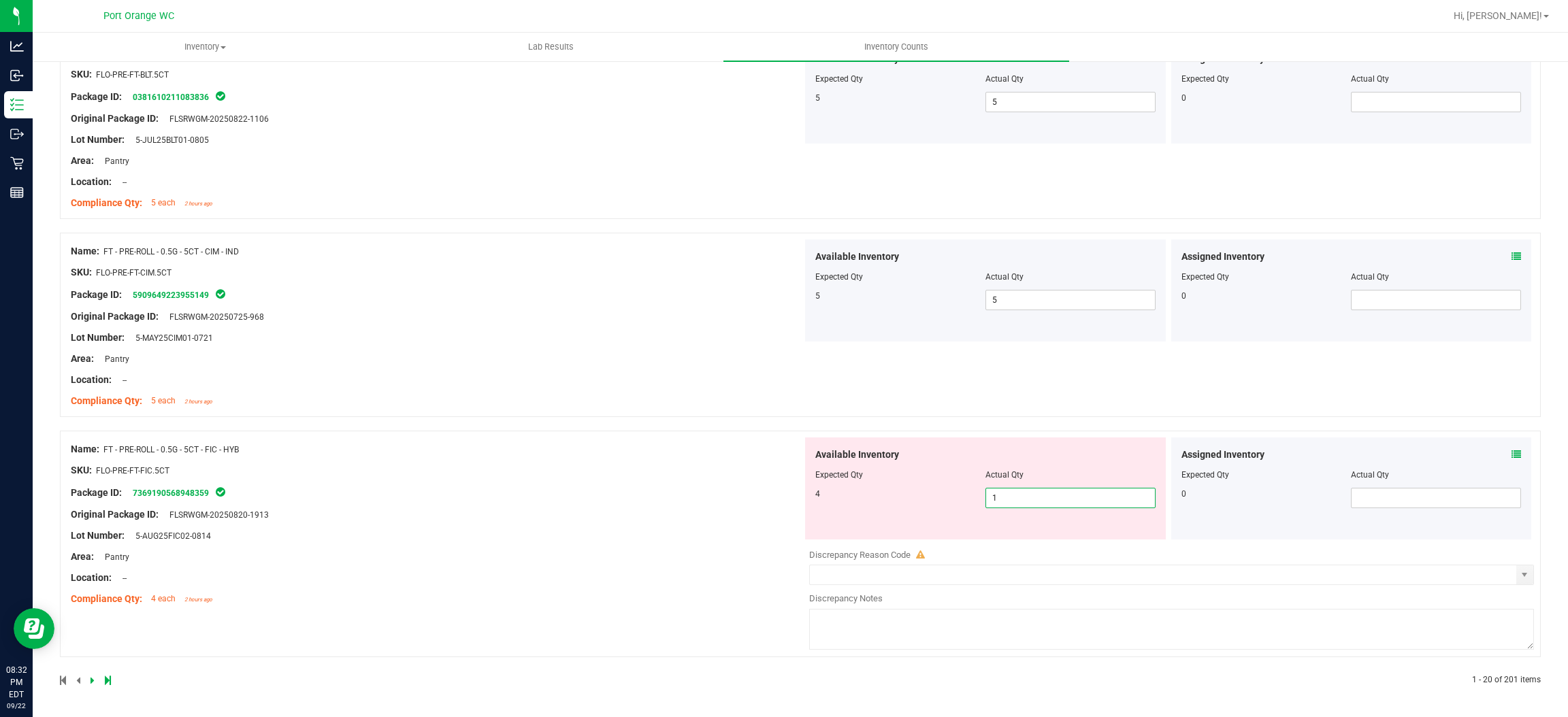
click at [1024, 506] on span "1 1" at bounding box center [1070, 498] width 170 height 20
click at [1024, 506] on input "1" at bounding box center [1070, 498] width 169 height 19
type input "4"
click at [554, 514] on div "Name: FT - PRE-ROLL - 0.5G - 5CT - FIC - HYB SKU: FLO-PRE-FT-FIC.5CT Package ID…" at bounding box center [436, 524] width 732 height 174
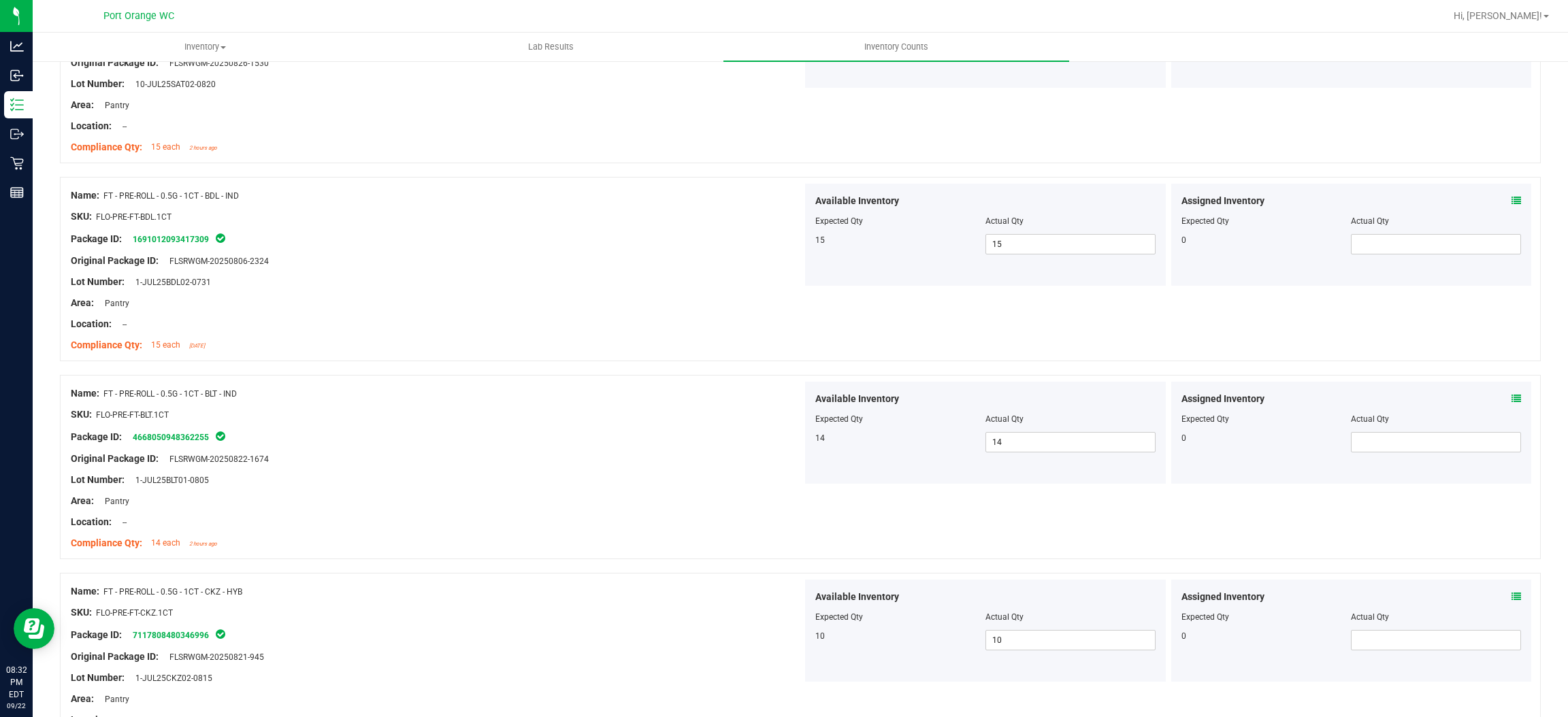
scroll to position [0, 0]
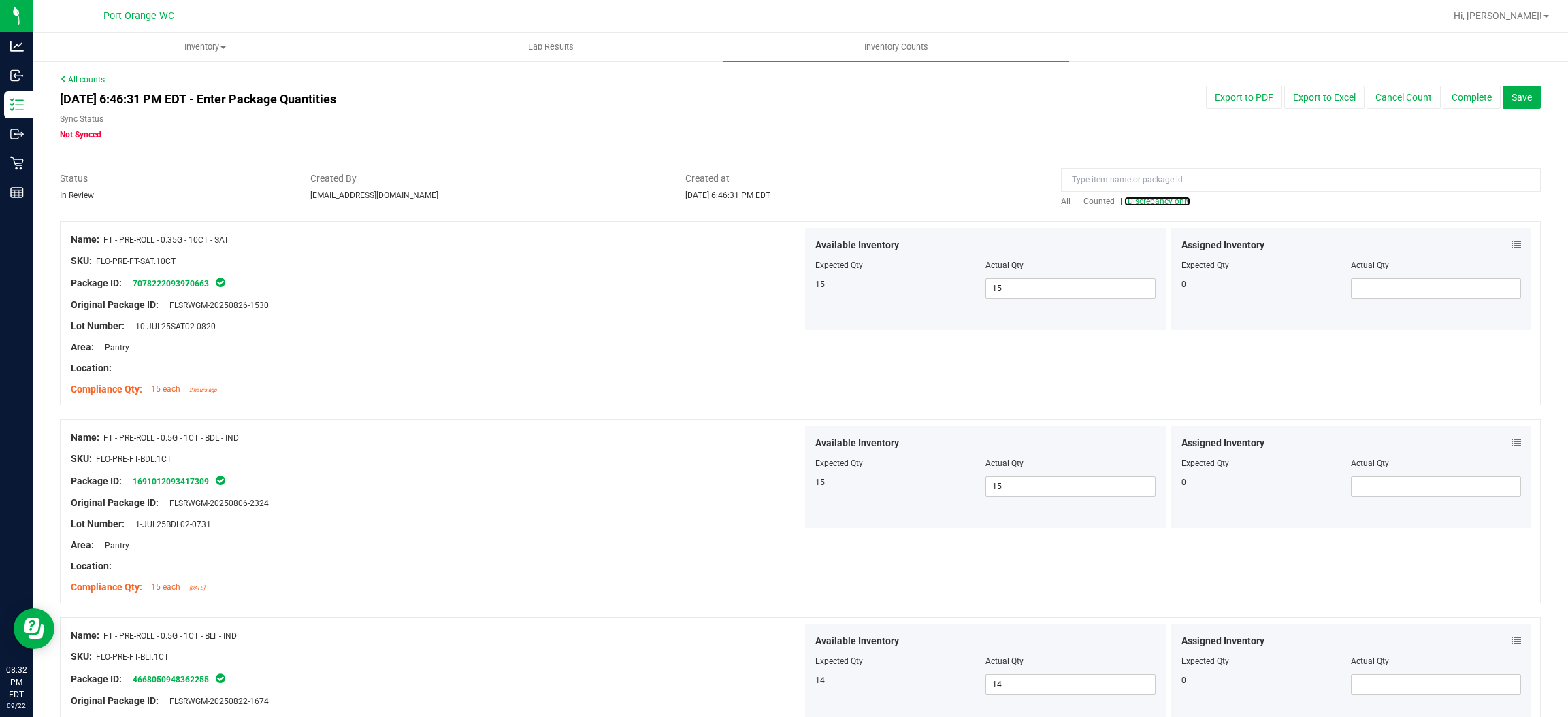
click at [1161, 197] on span "Discrepancy only" at bounding box center [1159, 201] width 62 height 9
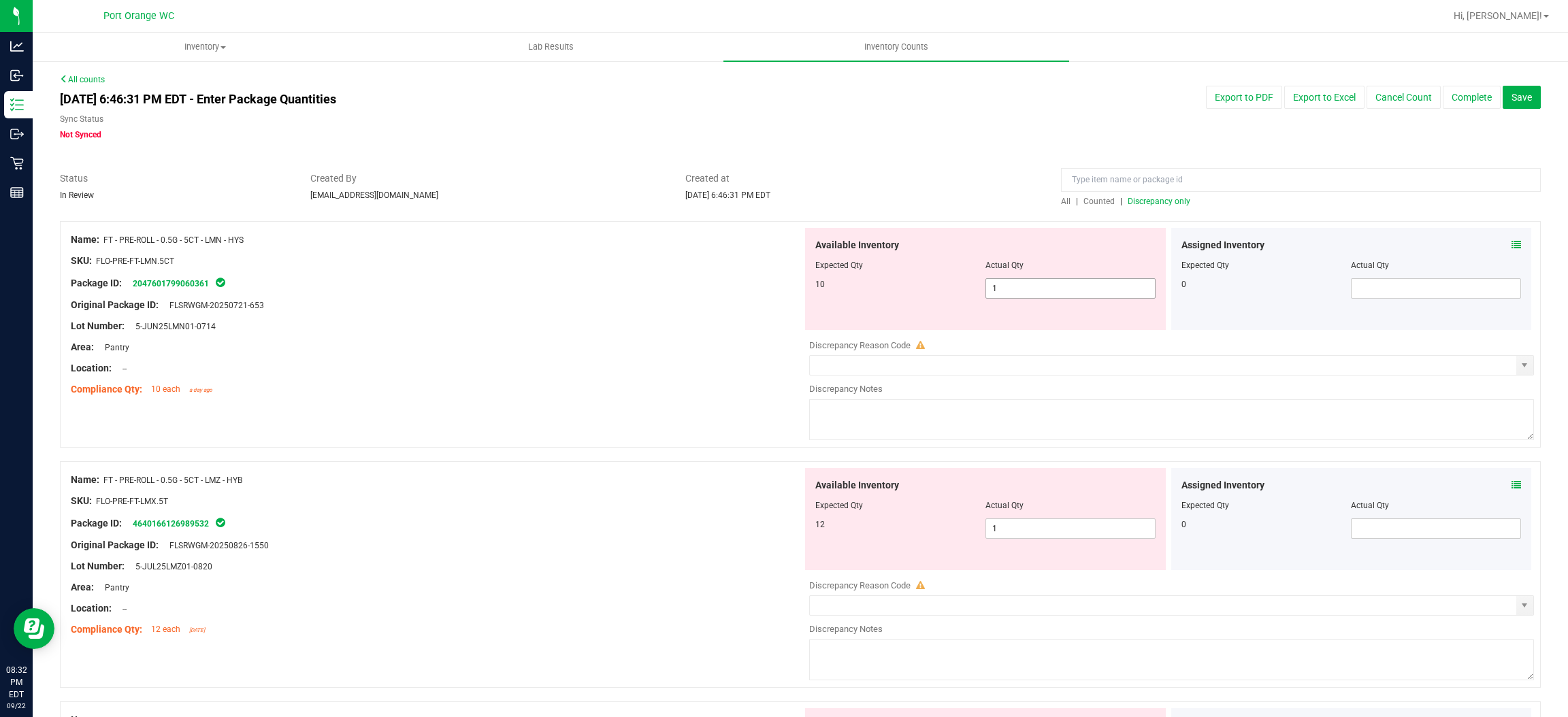
click at [1033, 288] on span "1 1" at bounding box center [1070, 288] width 170 height 20
type input "10"
drag, startPoint x: 556, startPoint y: 406, endPoint x: 717, endPoint y: 381, distance: 162.9
click at [571, 401] on div "Name: FT - PRE-ROLL - 0.5G - 5CT - LMN - HYS SKU: FLO-PRE-FT-LMN.5CT Package ID…" at bounding box center [800, 335] width 1481 height 227
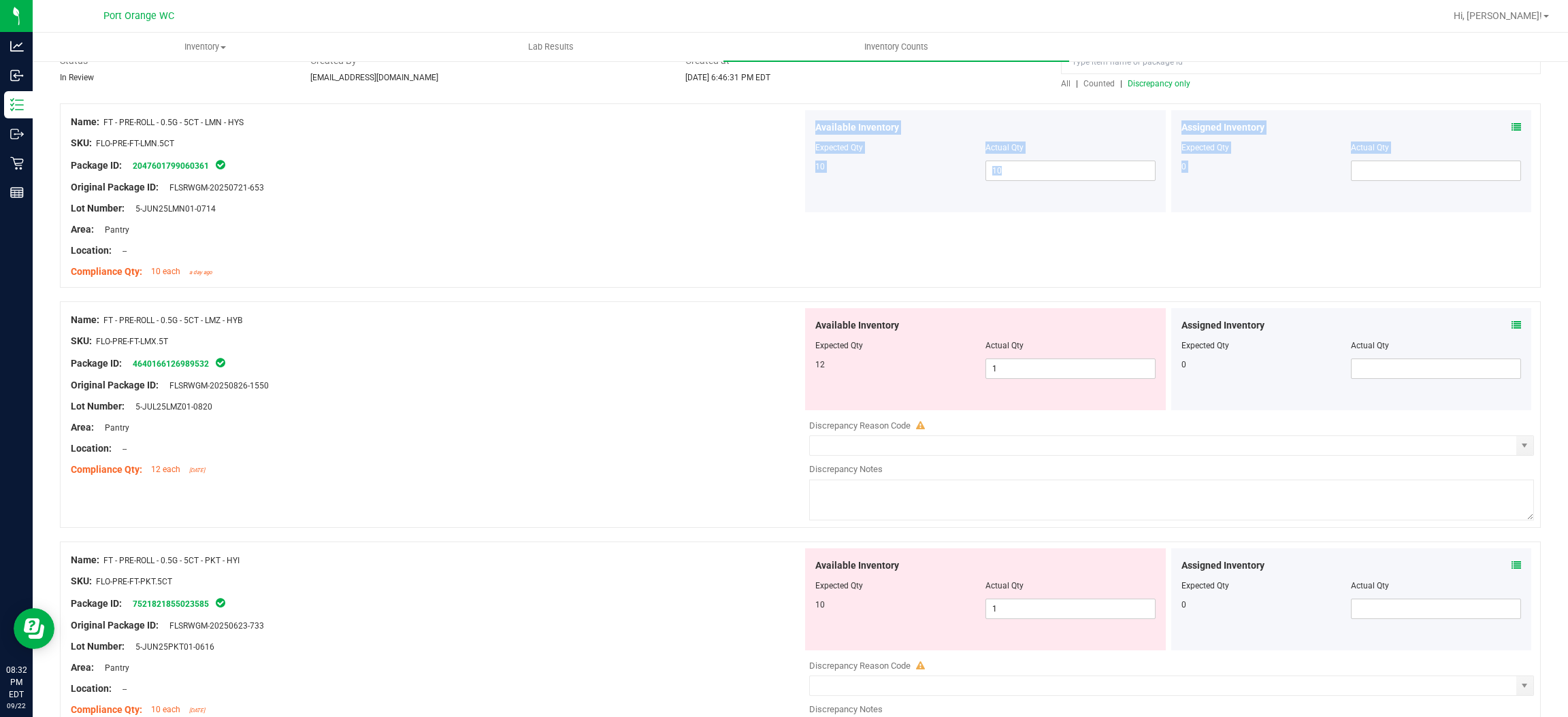
scroll to position [204, 0]
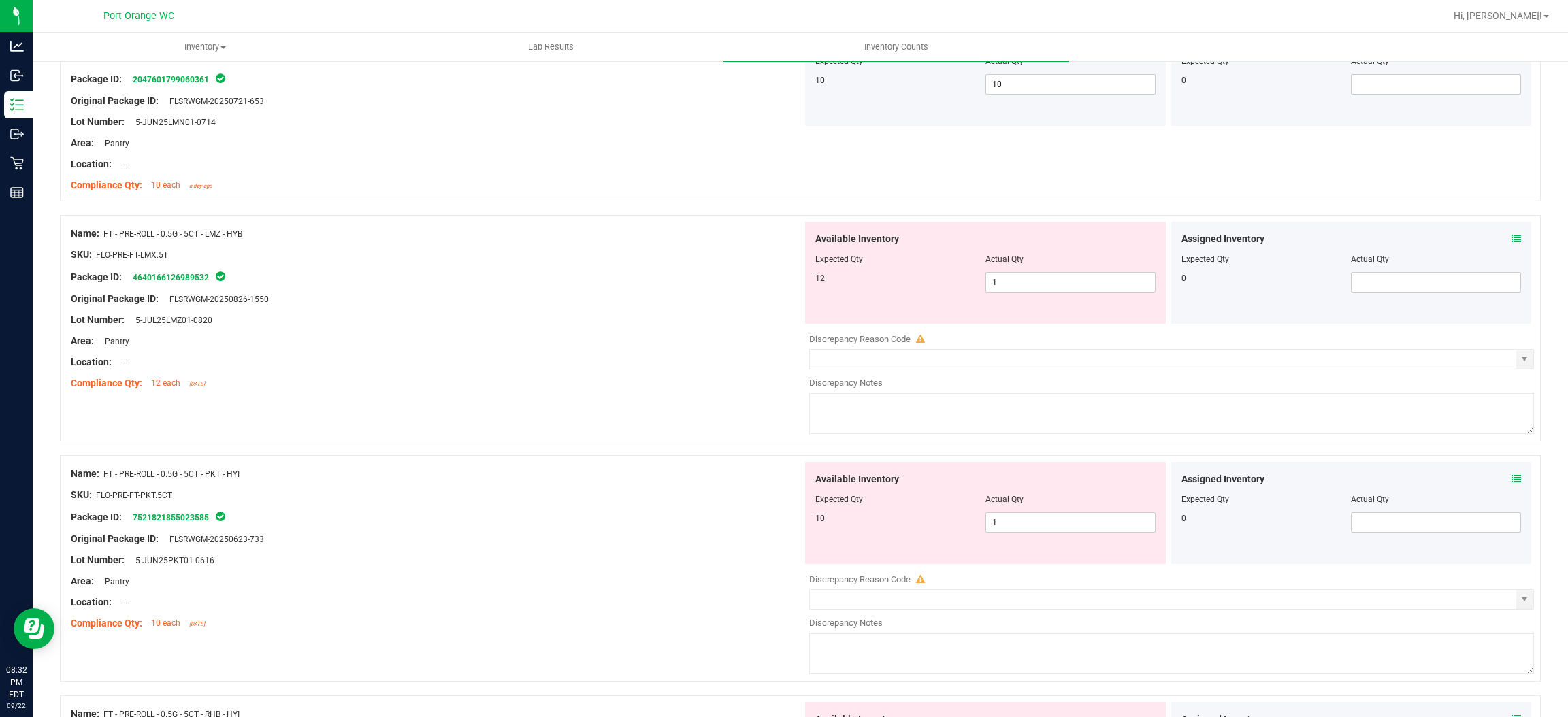
click at [1047, 273] on div "1 1" at bounding box center [1070, 283] width 170 height 20
click at [1034, 289] on span "1 1" at bounding box center [1070, 283] width 170 height 20
type input "12"
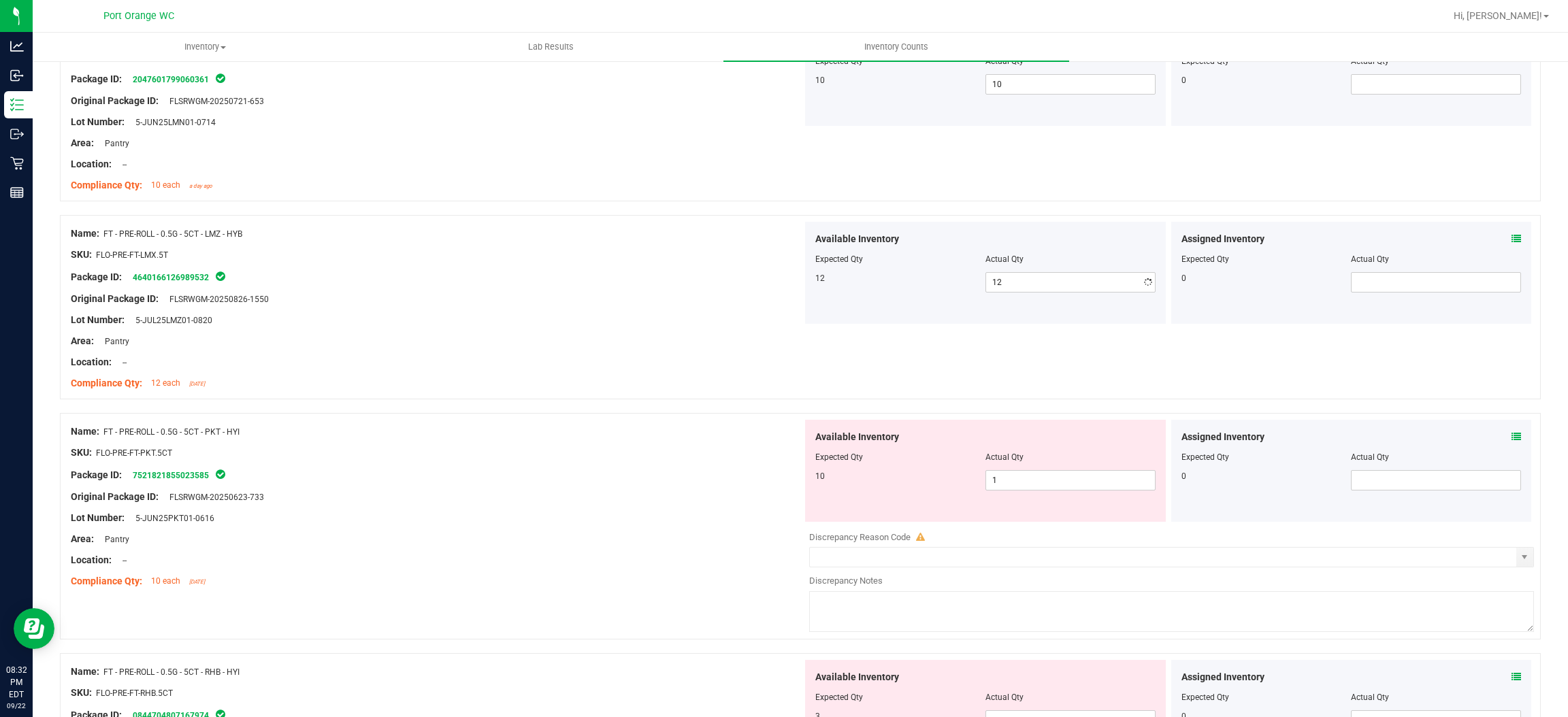
drag, startPoint x: 754, startPoint y: 322, endPoint x: 876, endPoint y: 329, distance: 122.2
click at [757, 320] on div "Lot Number: 5-JUL25LMZ01-0820" at bounding box center [436, 320] width 732 height 15
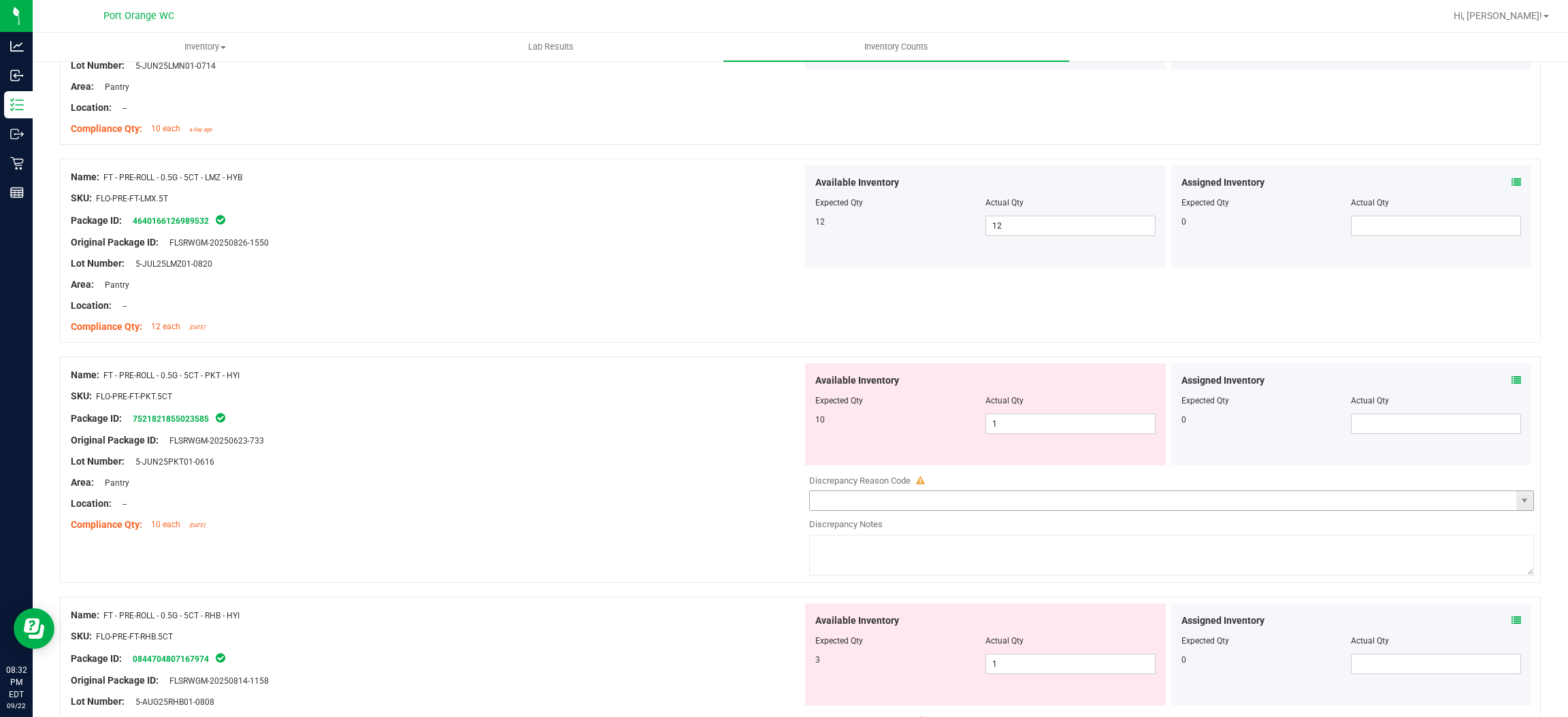
scroll to position [408, 0]
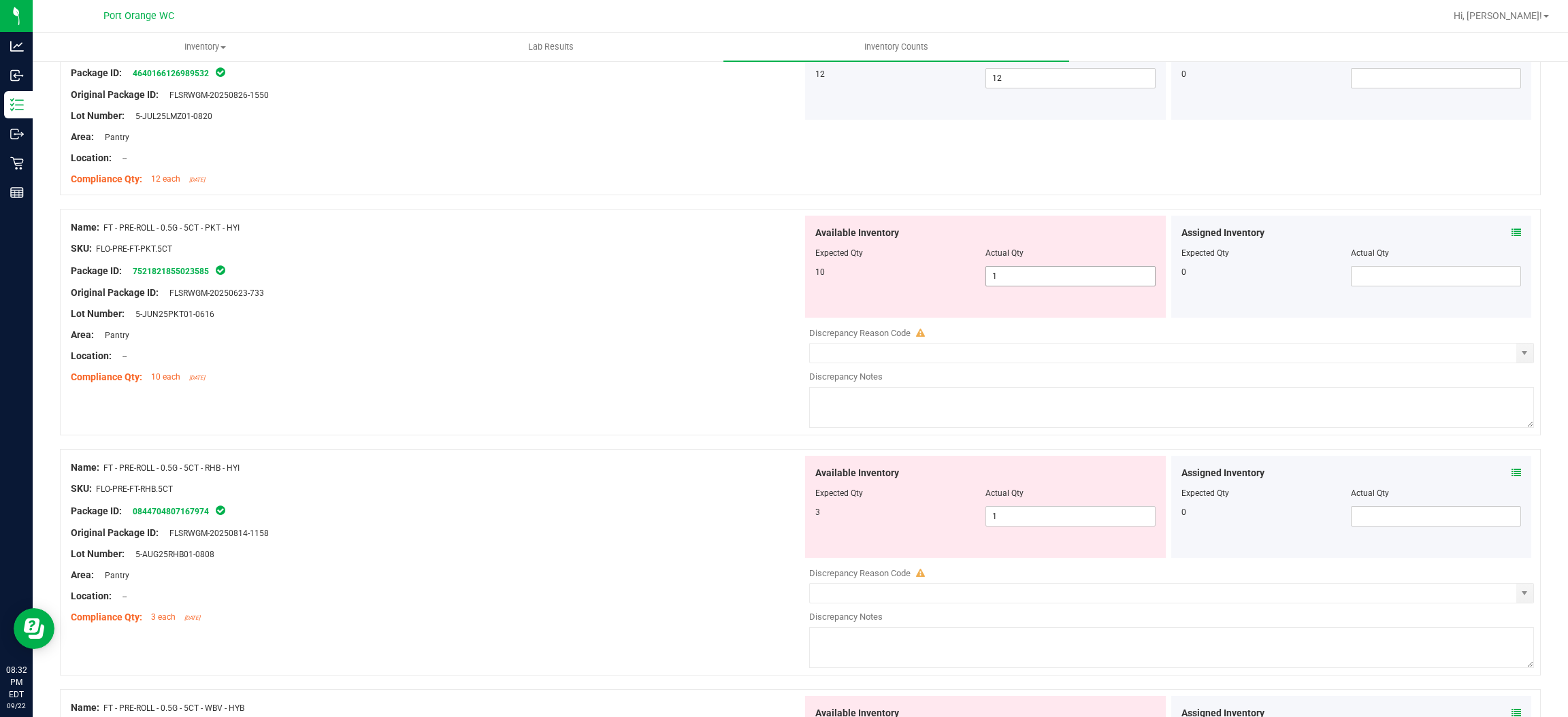
click at [1009, 279] on span "1 1" at bounding box center [1070, 276] width 170 height 20
type input "10"
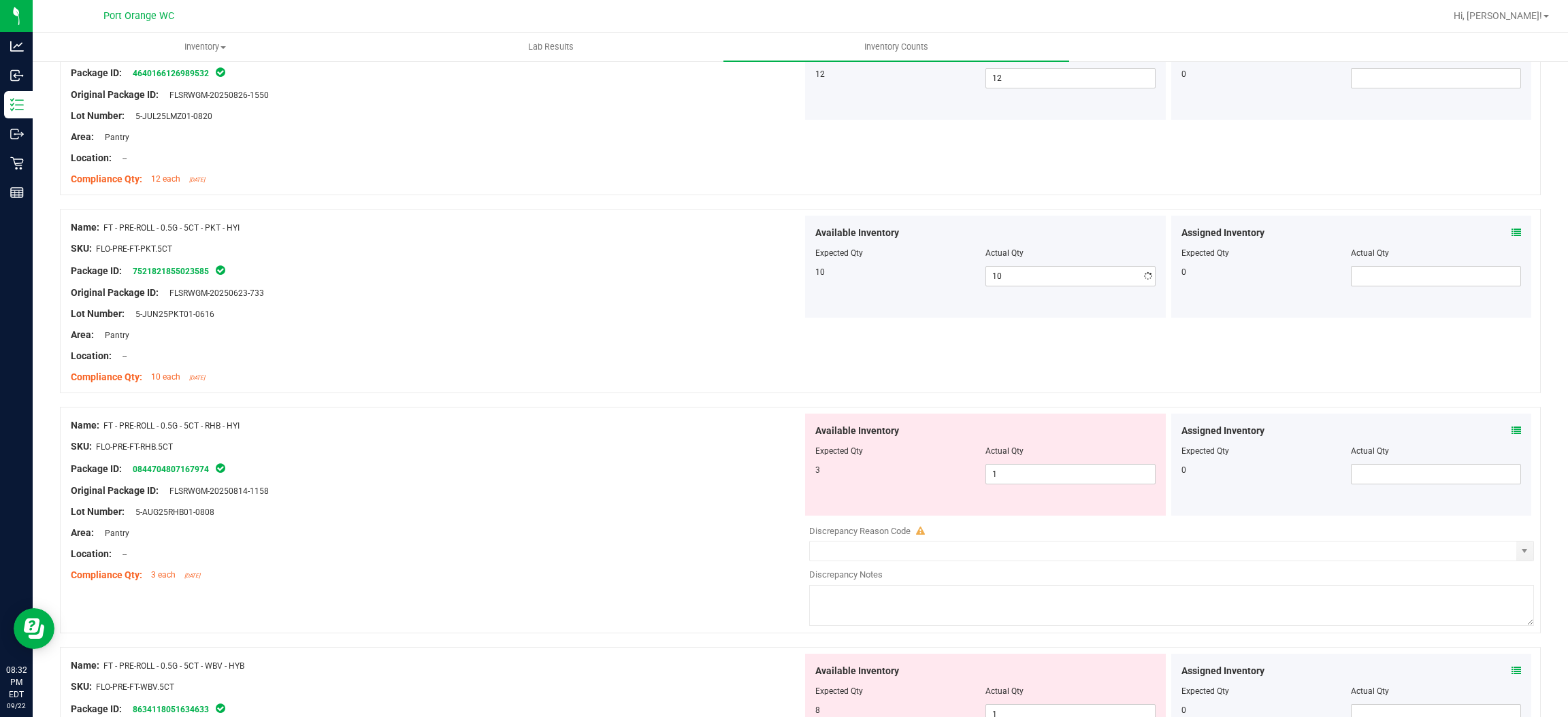
drag, startPoint x: 549, startPoint y: 374, endPoint x: 872, endPoint y: 334, distance: 325.5
click at [576, 368] on ng-container "Compliance Qty: 10 each [DATE]" at bounding box center [436, 373] width 732 height 21
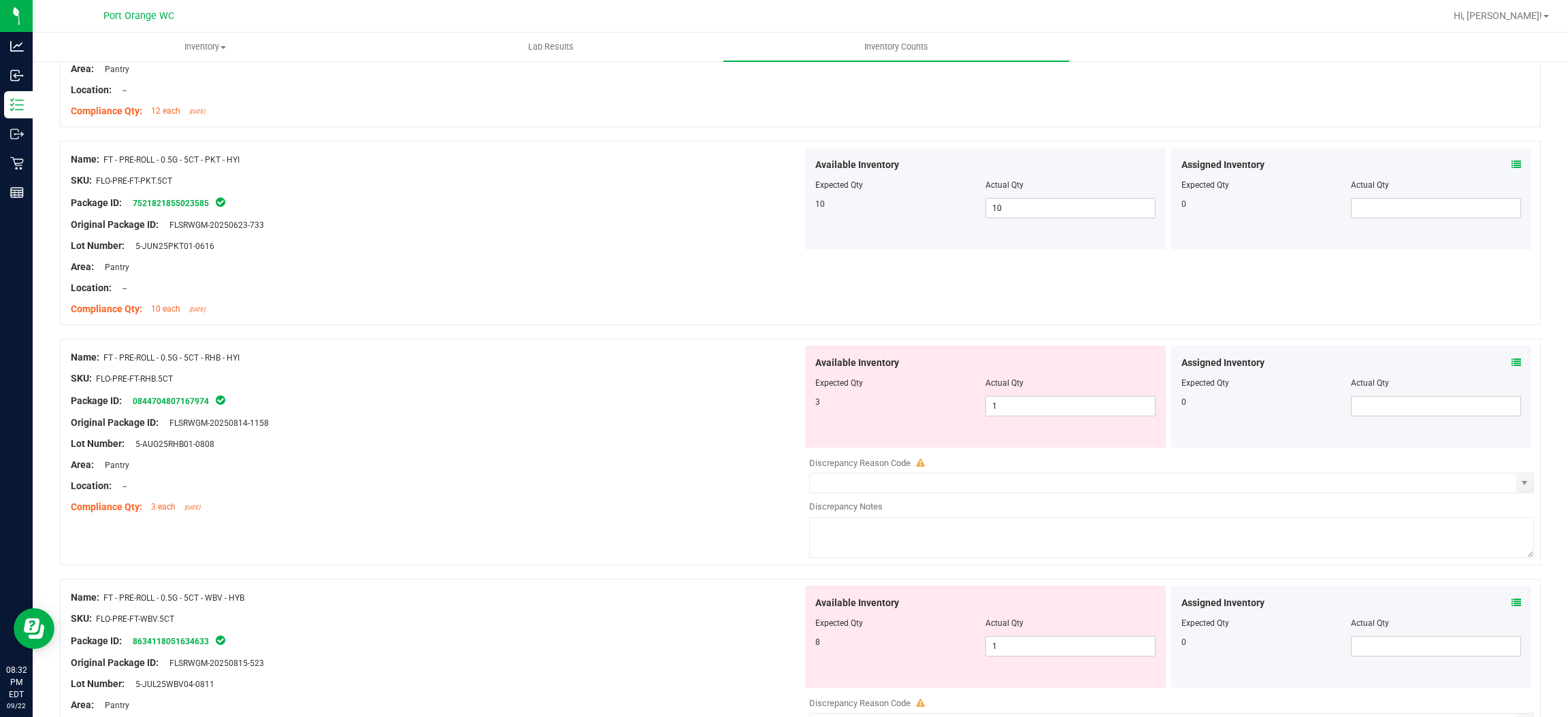
scroll to position [612, 0]
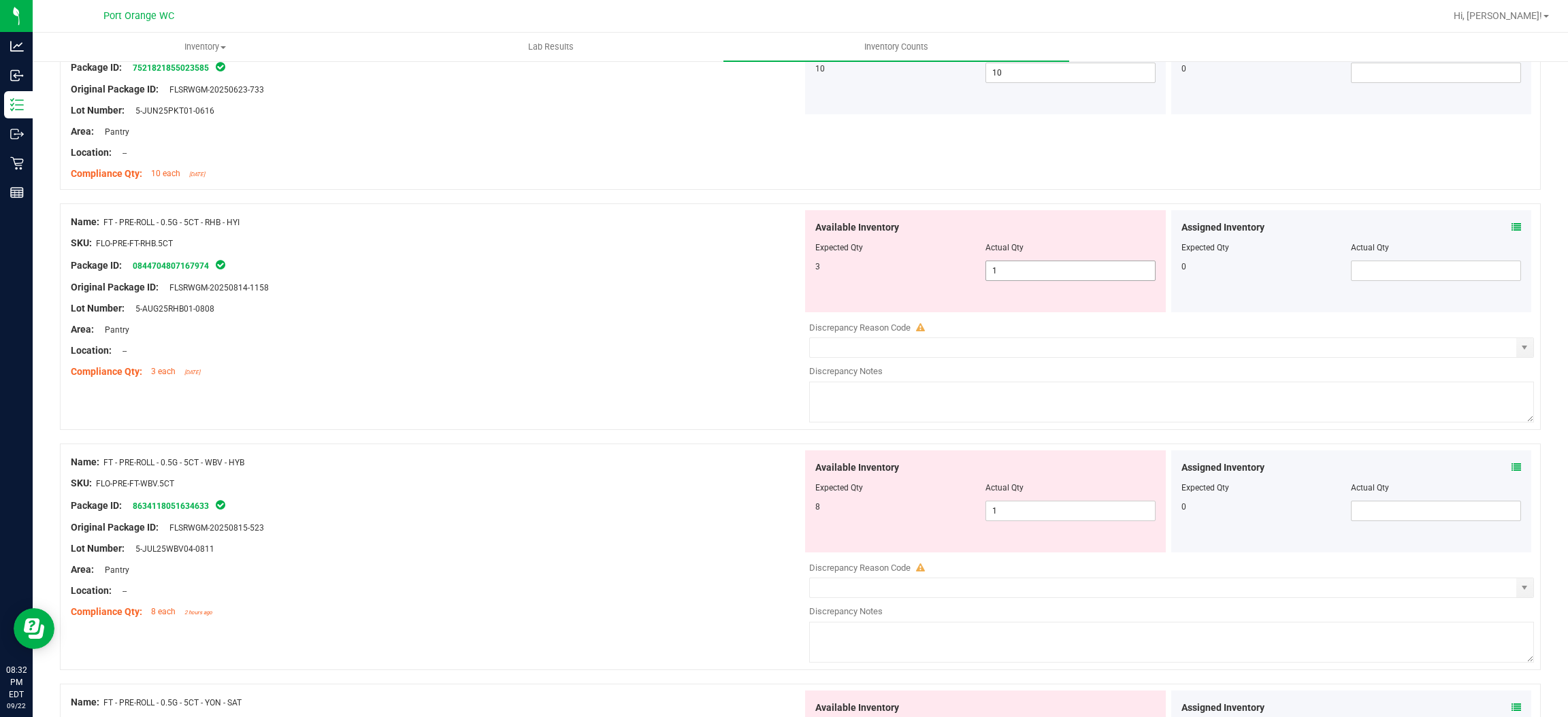
click at [1025, 267] on span "1 1" at bounding box center [1070, 271] width 170 height 20
type input "3"
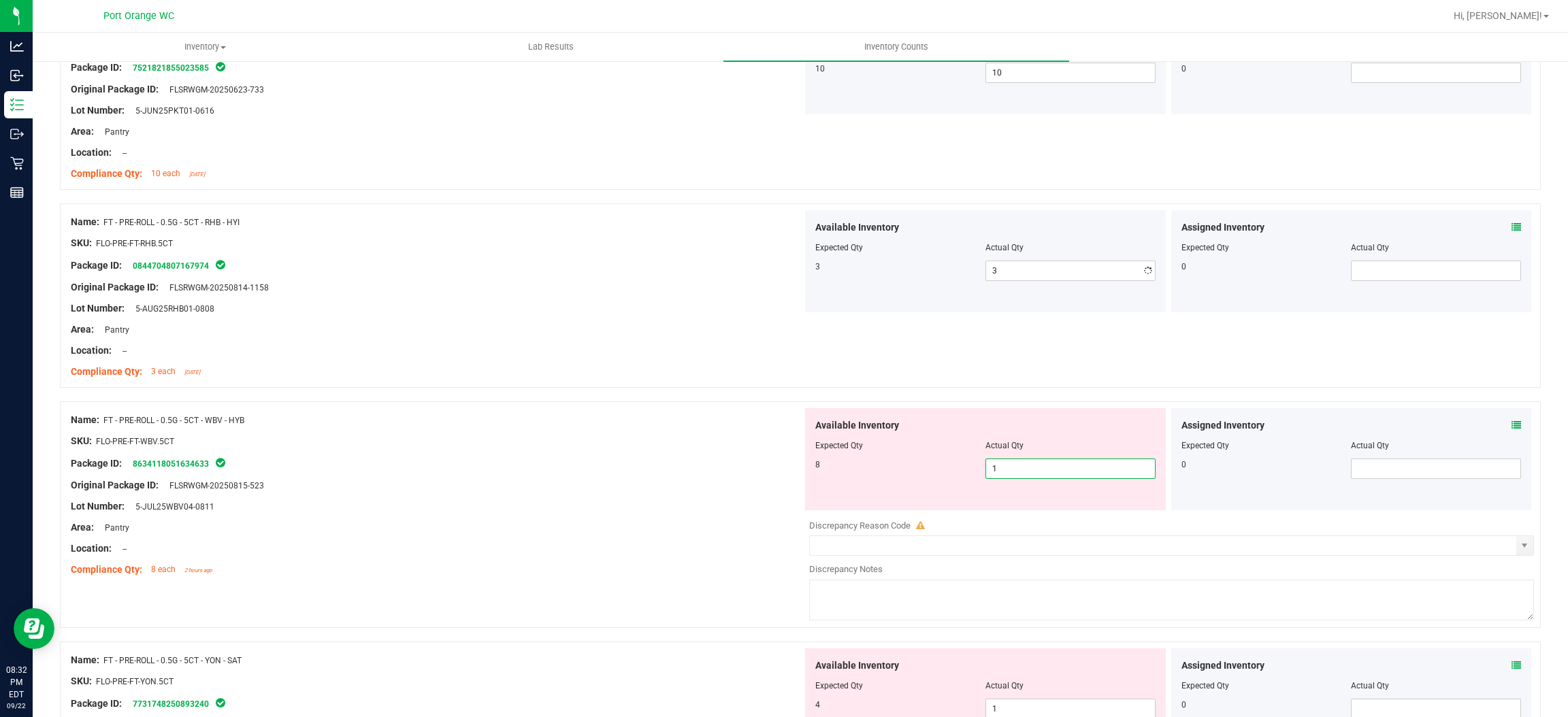
click at [1018, 505] on div "Available Inventory Expected Qty Actual Qty 8 1 1" at bounding box center [985, 459] width 360 height 102
click at [1004, 459] on span "1 1" at bounding box center [1070, 469] width 170 height 20
drag, startPoint x: 1004, startPoint y: 459, endPoint x: 1004, endPoint y: 469, distance: 10.0
click at [1004, 464] on span "1 1" at bounding box center [1070, 469] width 170 height 20
click at [1004, 469] on span "1 1" at bounding box center [1070, 469] width 170 height 20
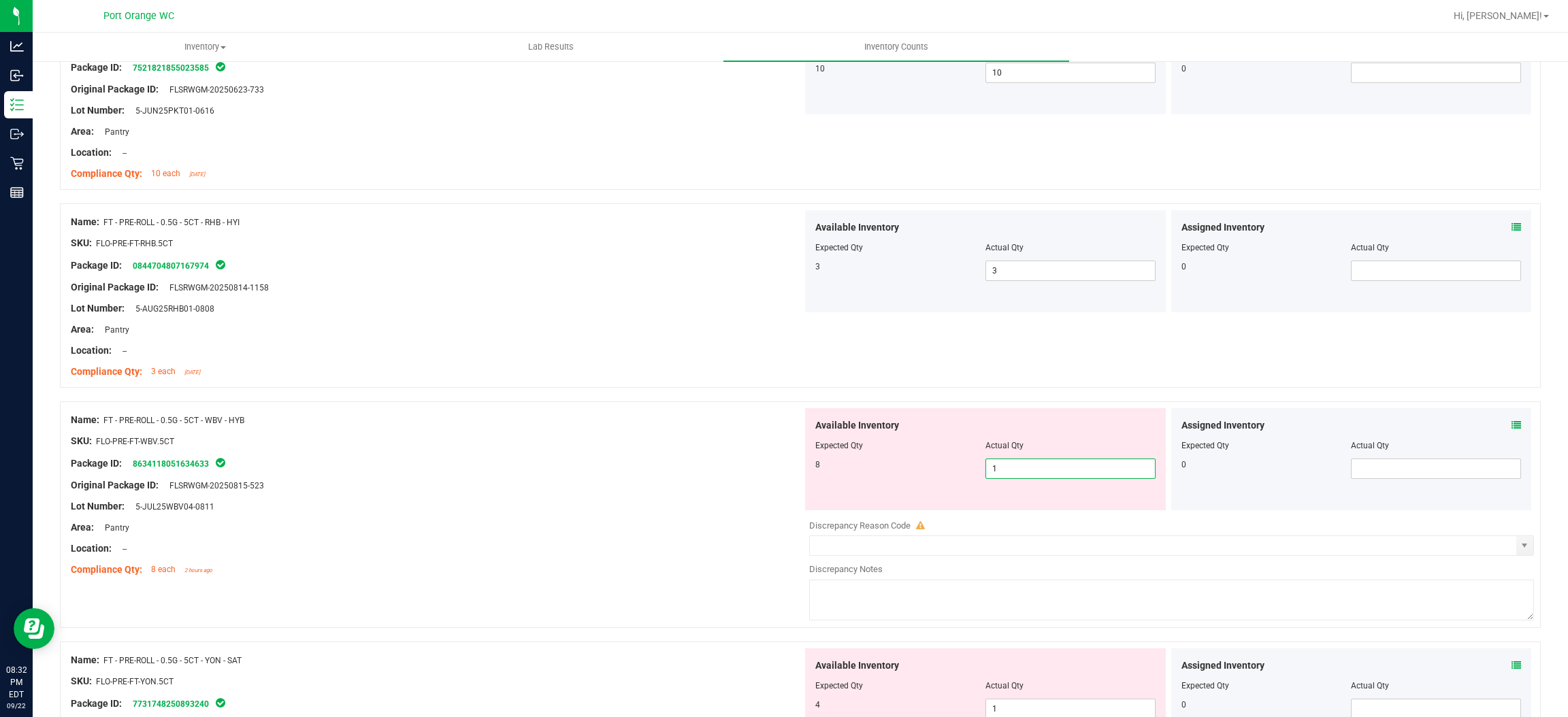
click at [1006, 469] on input "1" at bounding box center [1070, 468] width 169 height 19
type input "8"
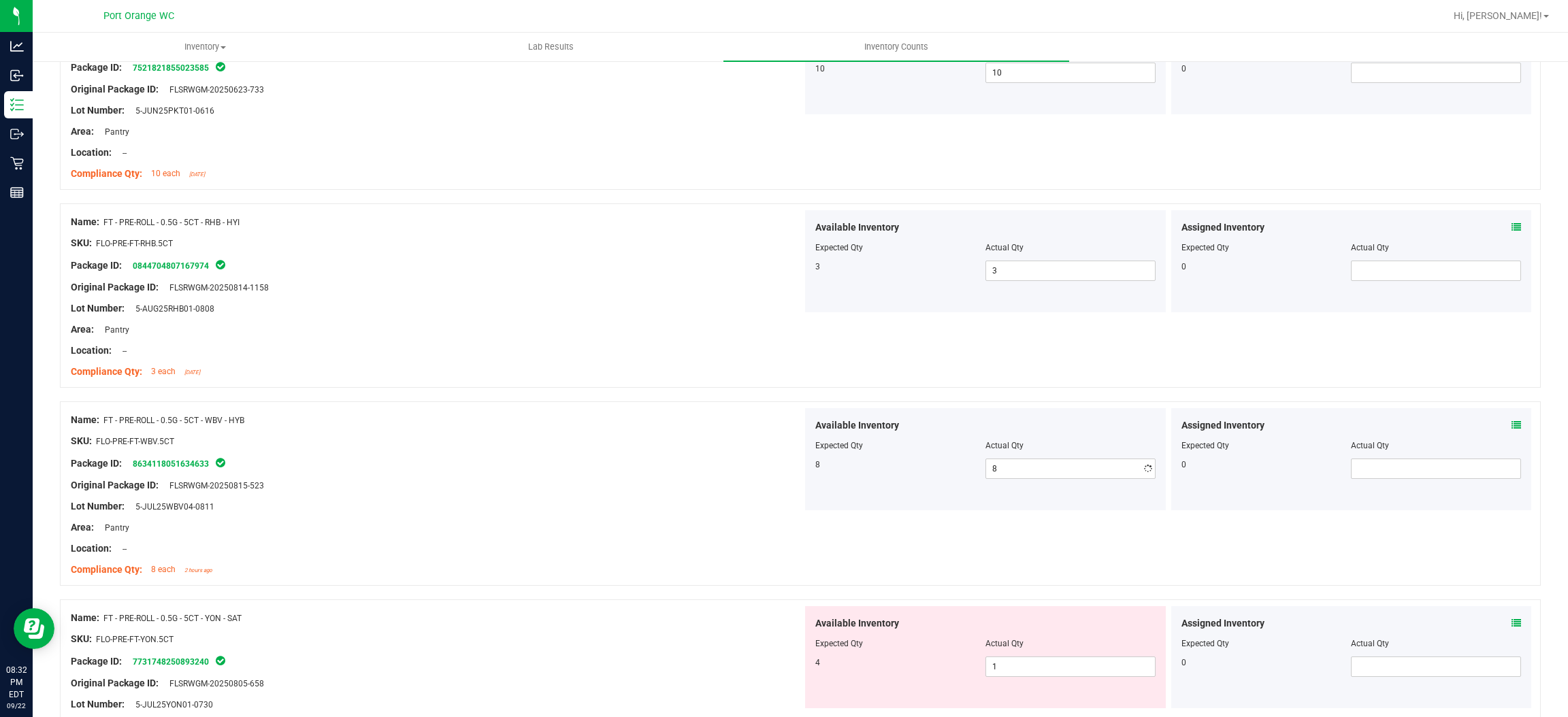
drag, startPoint x: 528, startPoint y: 476, endPoint x: 697, endPoint y: 432, distance: 174.6
click at [532, 474] on div at bounding box center [436, 475] width 732 height 6
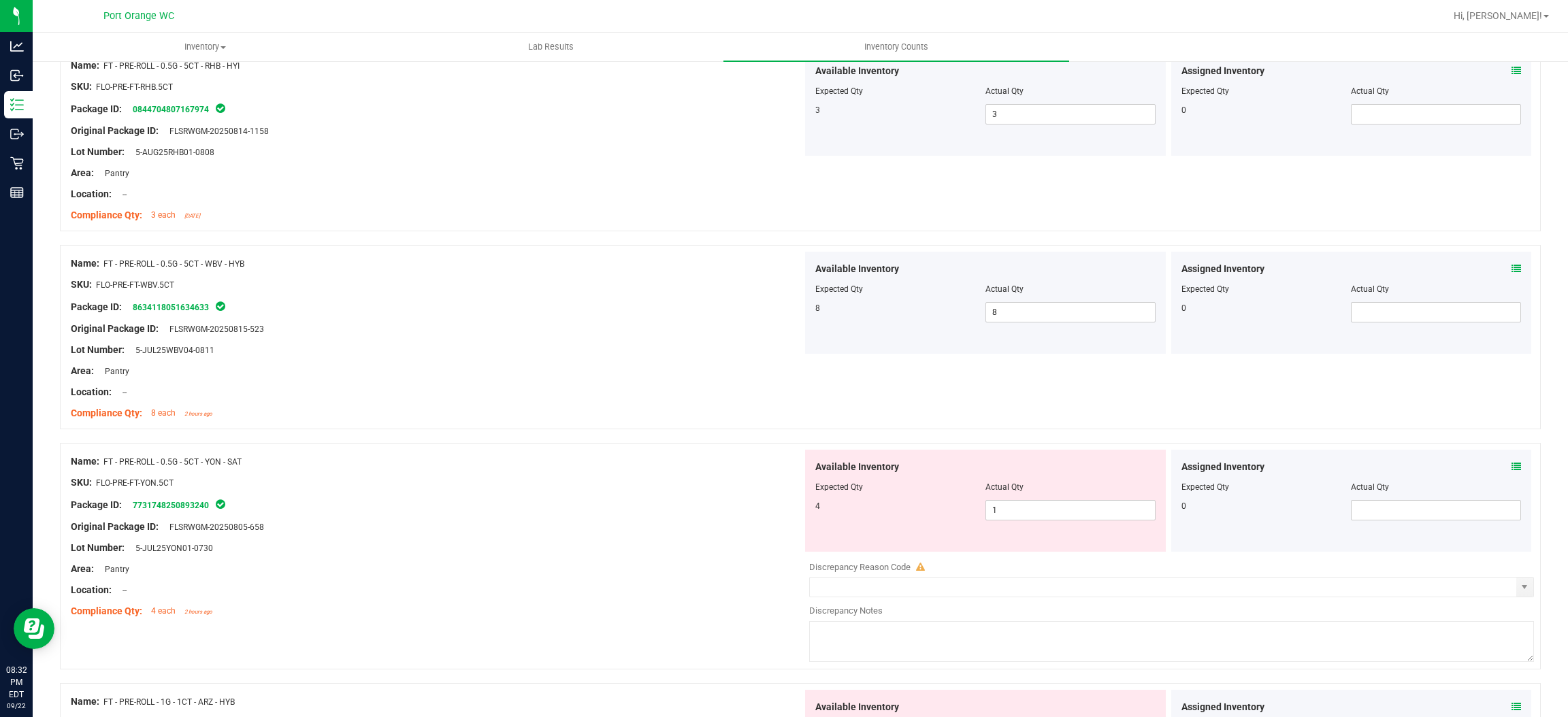
scroll to position [918, 0]
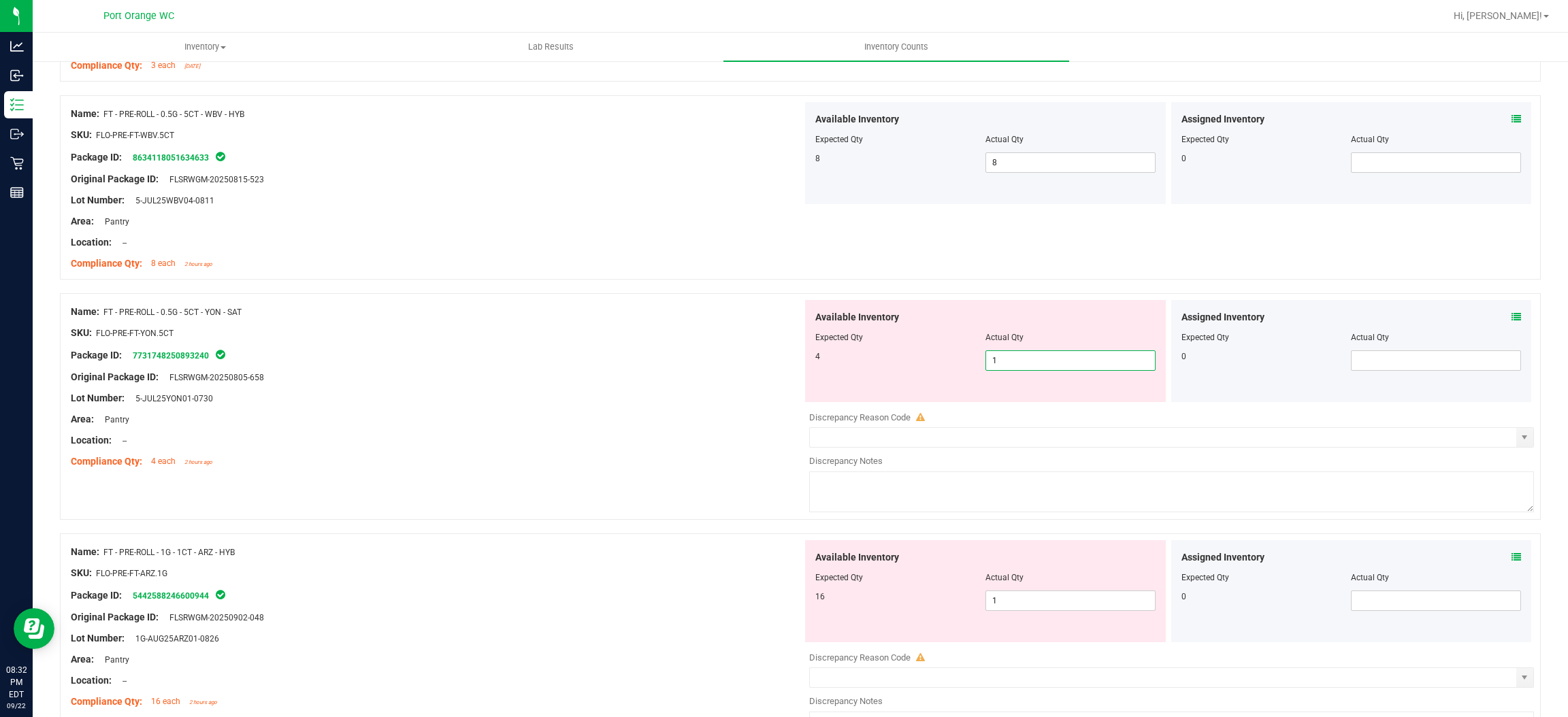
click at [1006, 367] on span "1 1" at bounding box center [1070, 360] width 170 height 20
click at [1006, 367] on input "1" at bounding box center [1070, 360] width 169 height 19
type input "4"
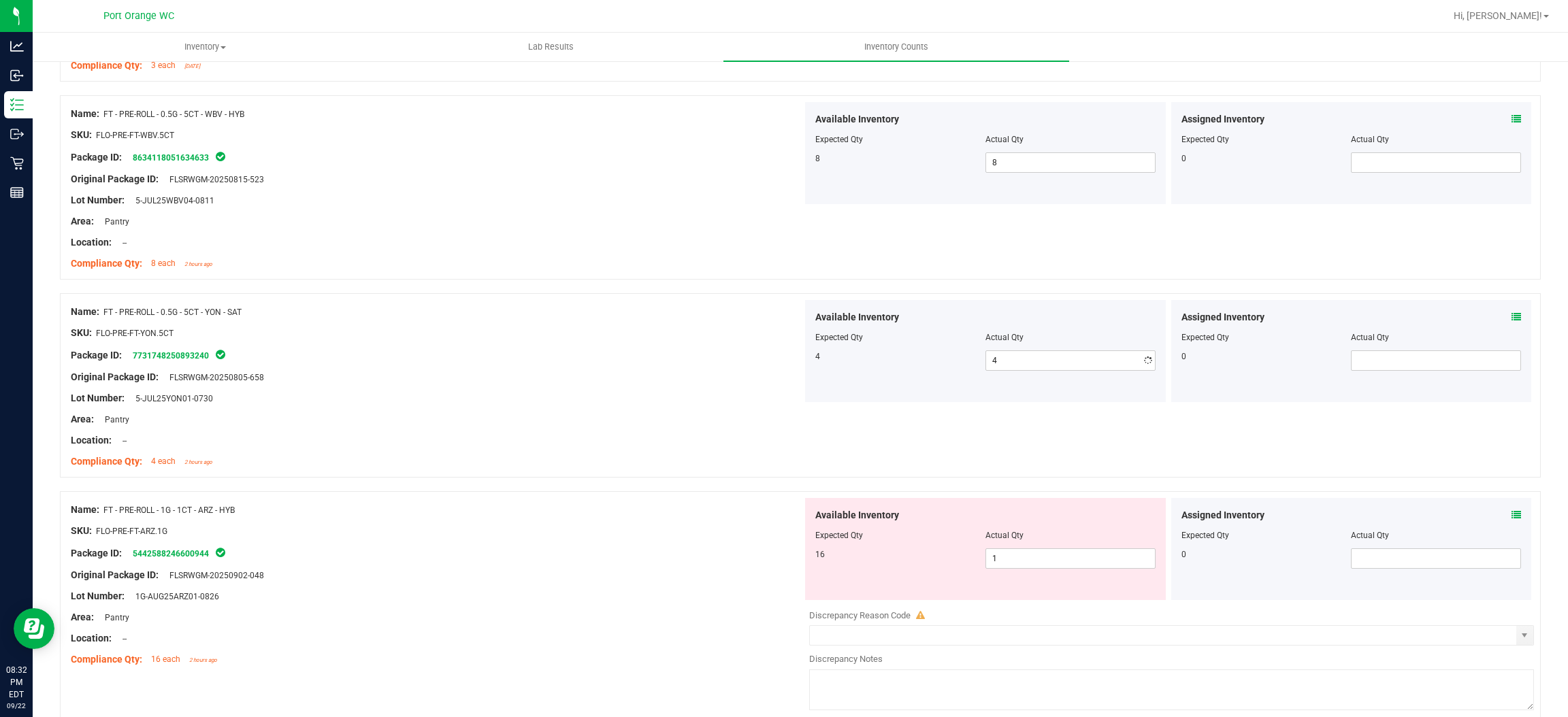
click at [659, 370] on div "Original Package ID: FLSRWGM-20250805-658" at bounding box center [436, 378] width 732 height 15
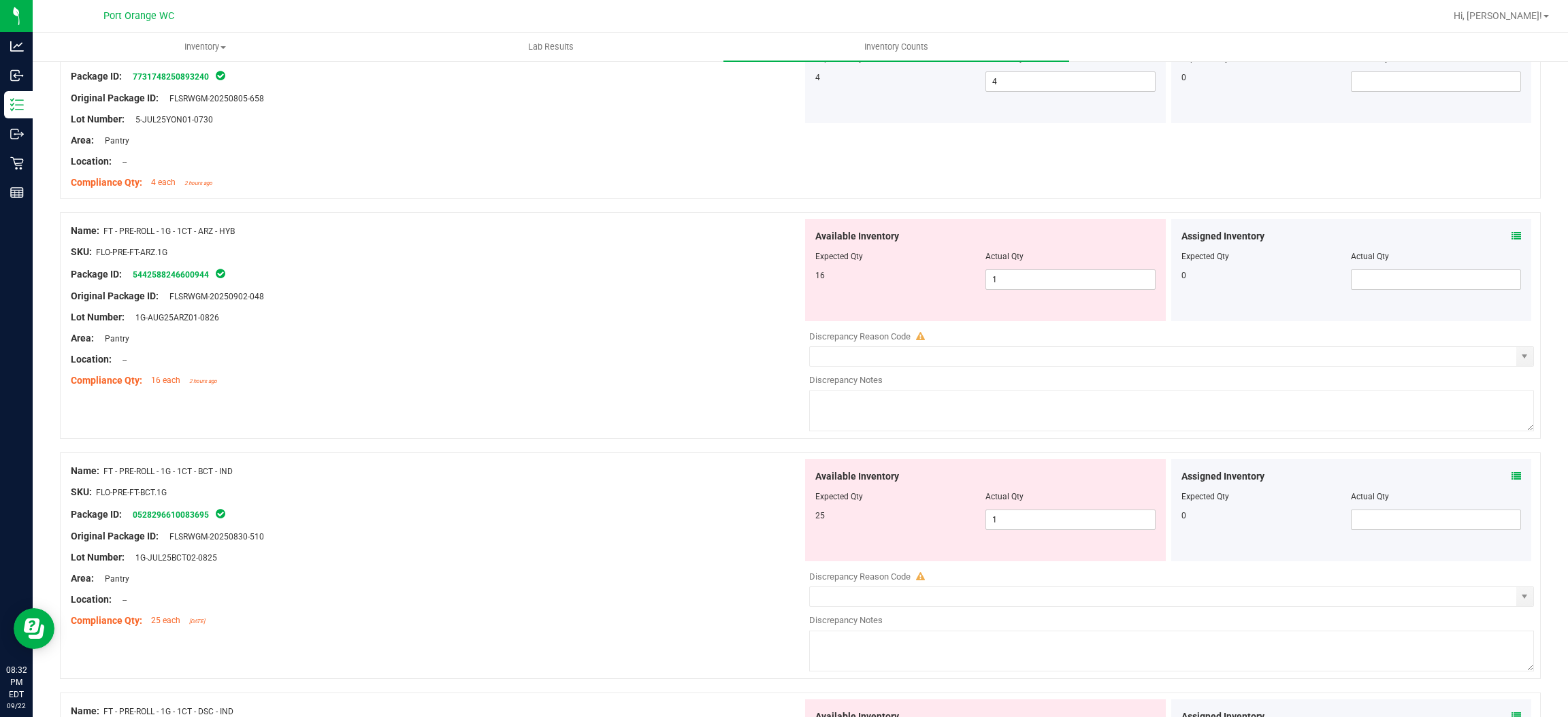
scroll to position [1225, 0]
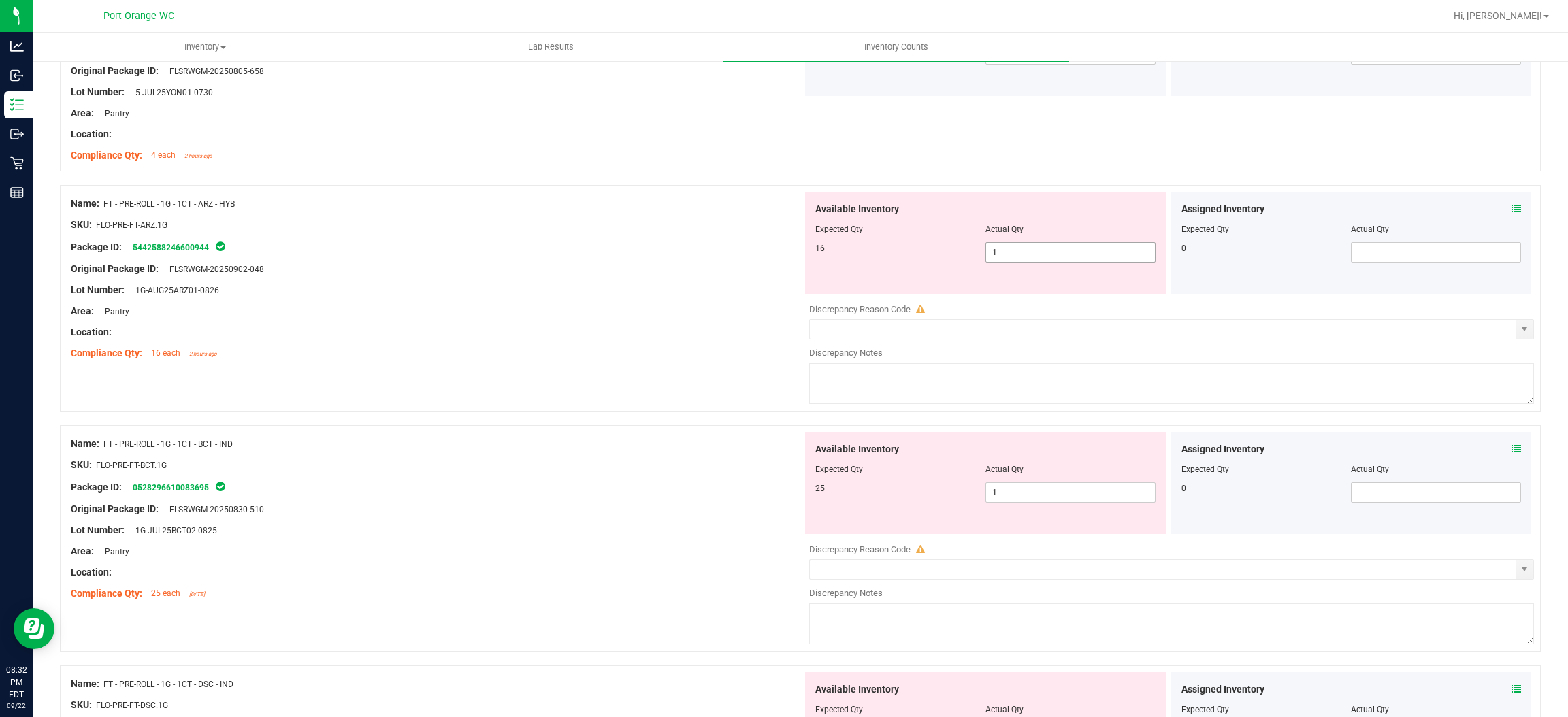
click at [1033, 260] on span "1 1" at bounding box center [1070, 252] width 170 height 20
drag, startPoint x: 675, startPoint y: 300, endPoint x: 695, endPoint y: 291, distance: 21.9
click at [693, 293] on div "Name: FT - PRE-ROLL - 1G - 1CT - ARZ - HYB SKU: FLO-PRE-FT-ARZ.1G Package ID: 5…" at bounding box center [436, 279] width 732 height 174
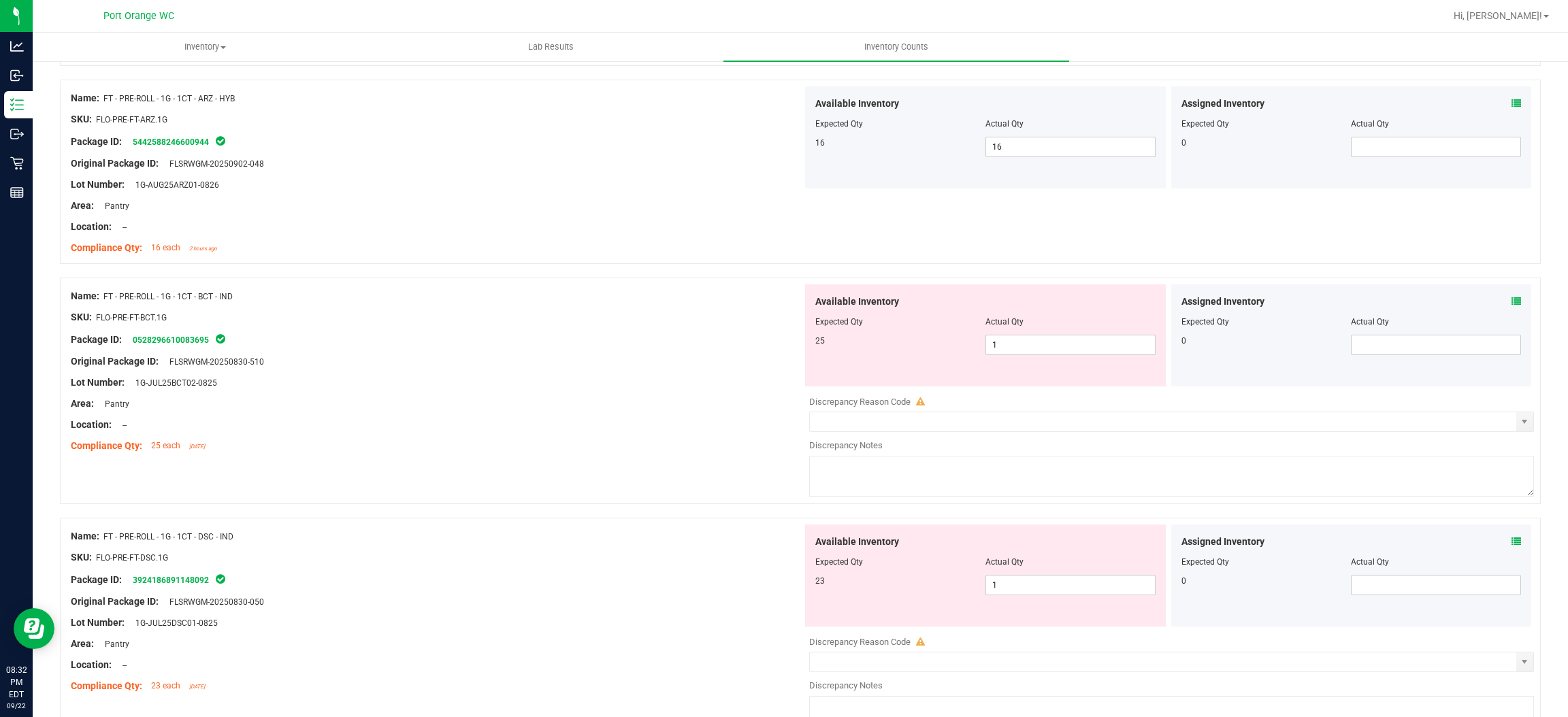
scroll to position [1429, 0]
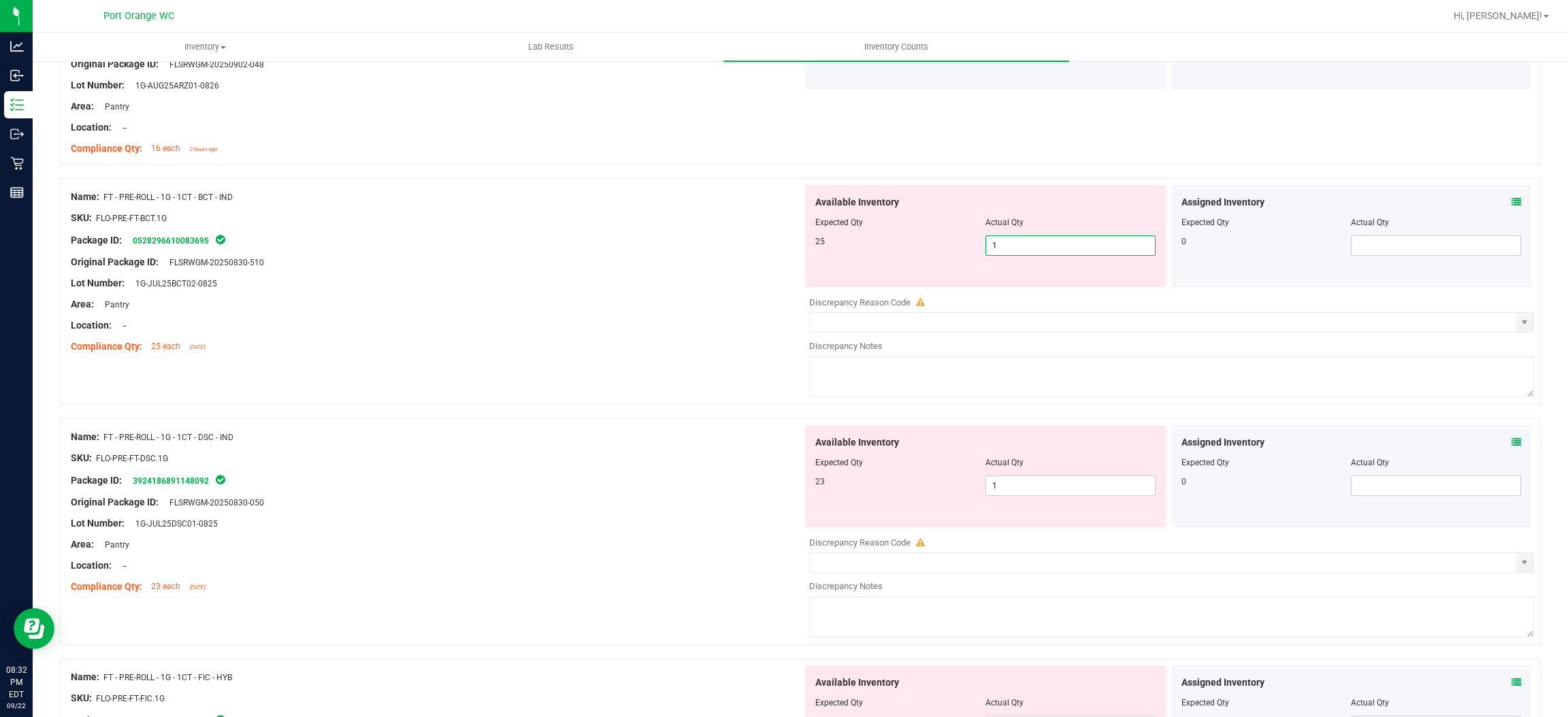
click at [1025, 251] on span "1 1" at bounding box center [1070, 245] width 170 height 20
click at [1025, 251] on input "1" at bounding box center [1070, 245] width 169 height 19
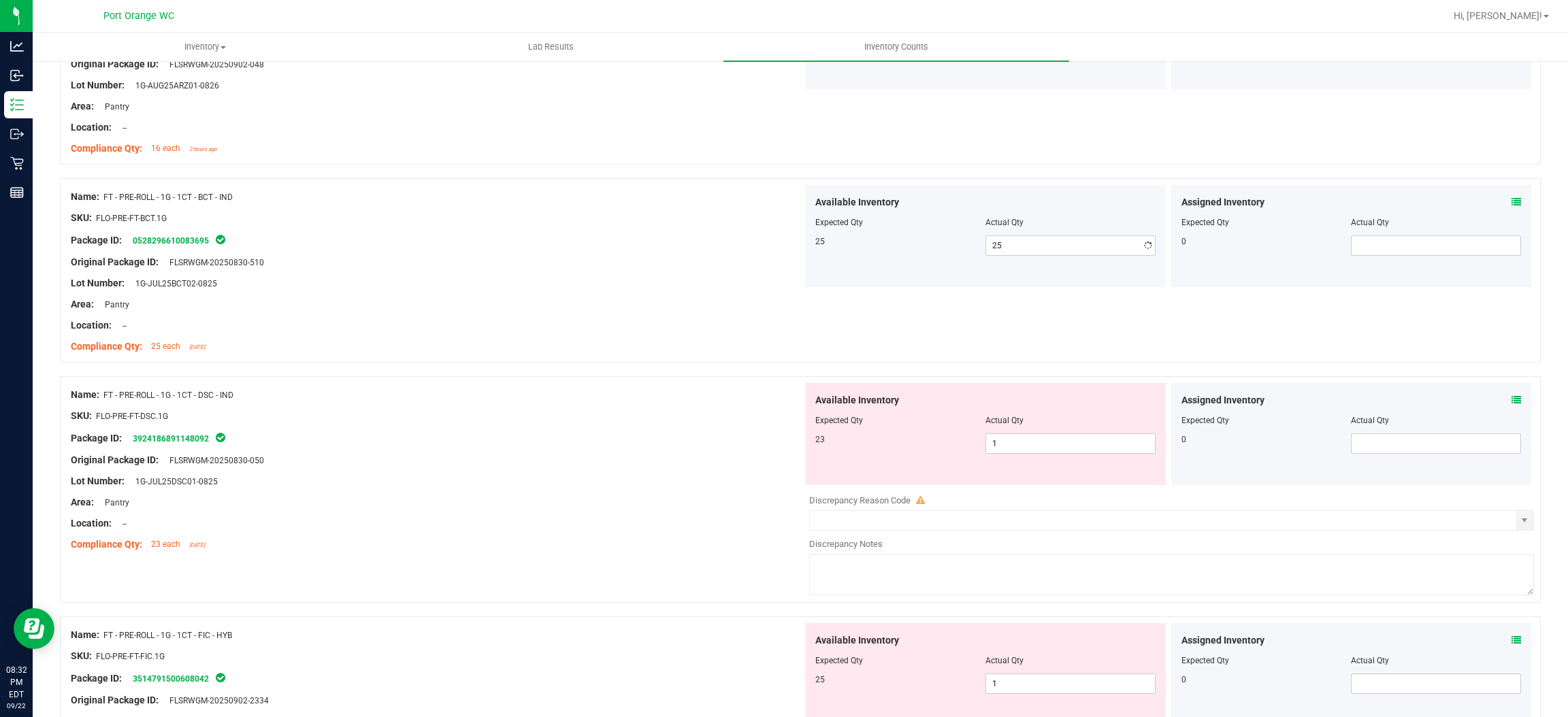
drag, startPoint x: 703, startPoint y: 294, endPoint x: 895, endPoint y: 273, distance: 193.1
click at [734, 285] on div "Name: FT - PRE-ROLL - 1G - 1CT - BCT - IND SKU: FLO-PRE-FT-BCT.1G Package ID: 0…" at bounding box center [436, 272] width 732 height 174
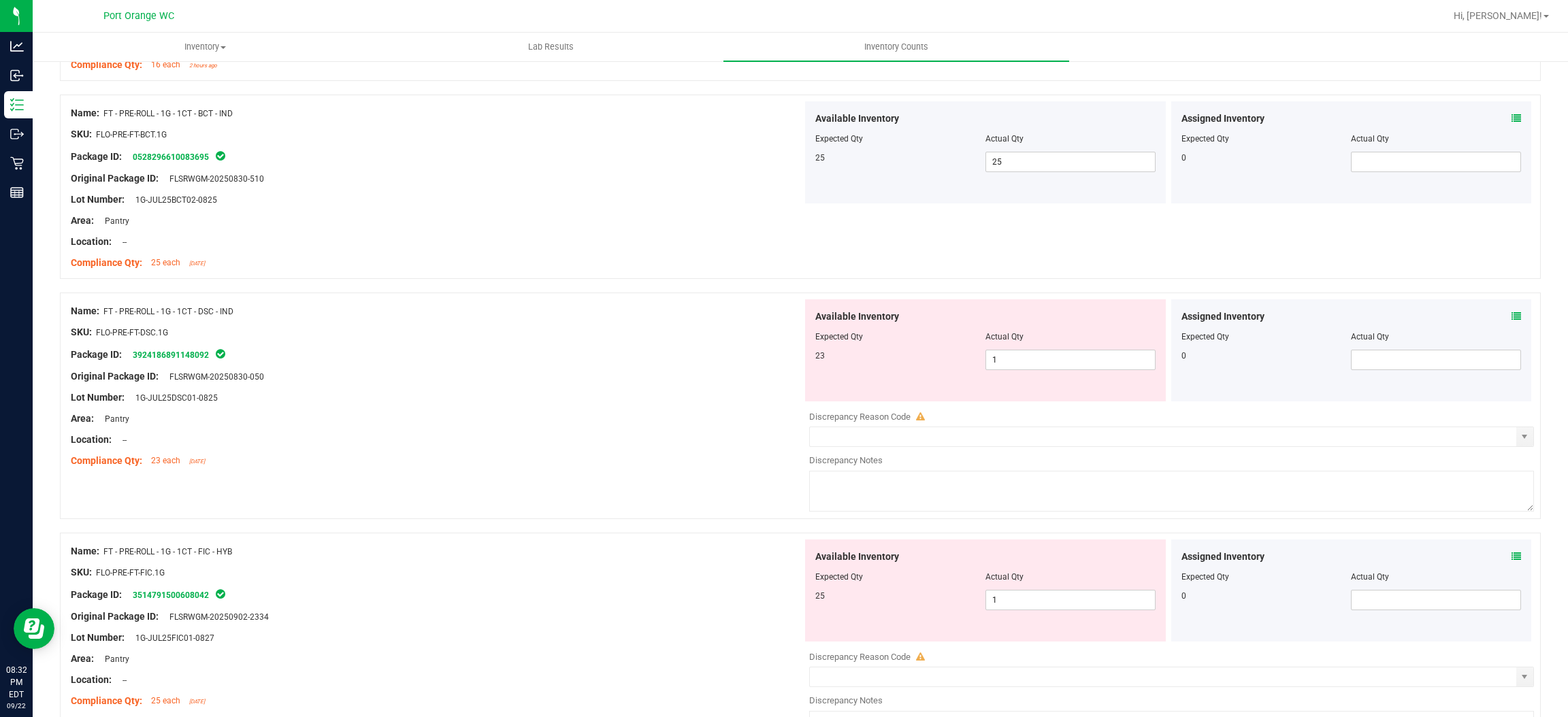
scroll to position [1633, 0]
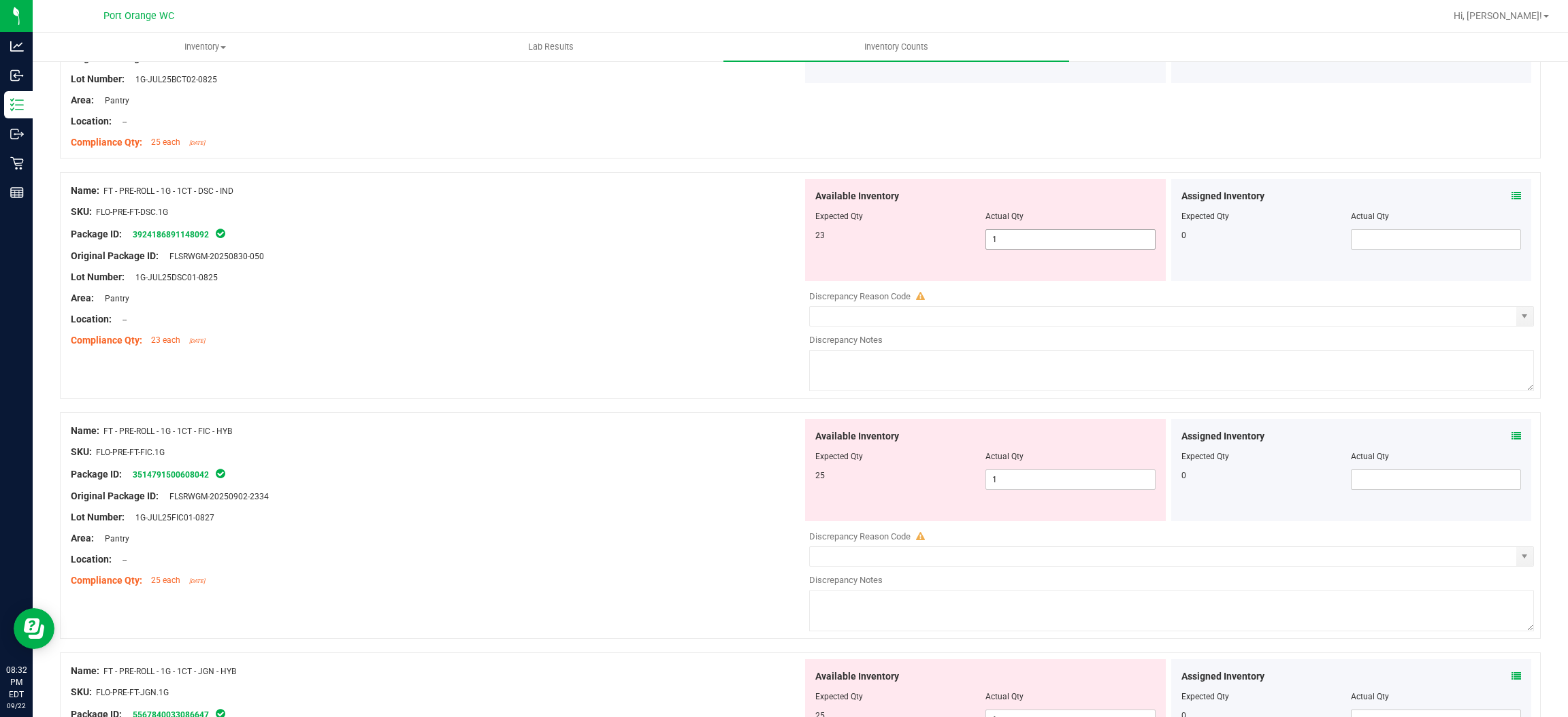
click at [1004, 249] on span "1 1" at bounding box center [1070, 240] width 170 height 20
click at [1004, 249] on input "1" at bounding box center [1070, 240] width 169 height 19
drag, startPoint x: 762, startPoint y: 263, endPoint x: 798, endPoint y: 261, distance: 36.1
click at [776, 261] on div "Original Package ID: FLSRWGM-20250830-050" at bounding box center [436, 256] width 732 height 15
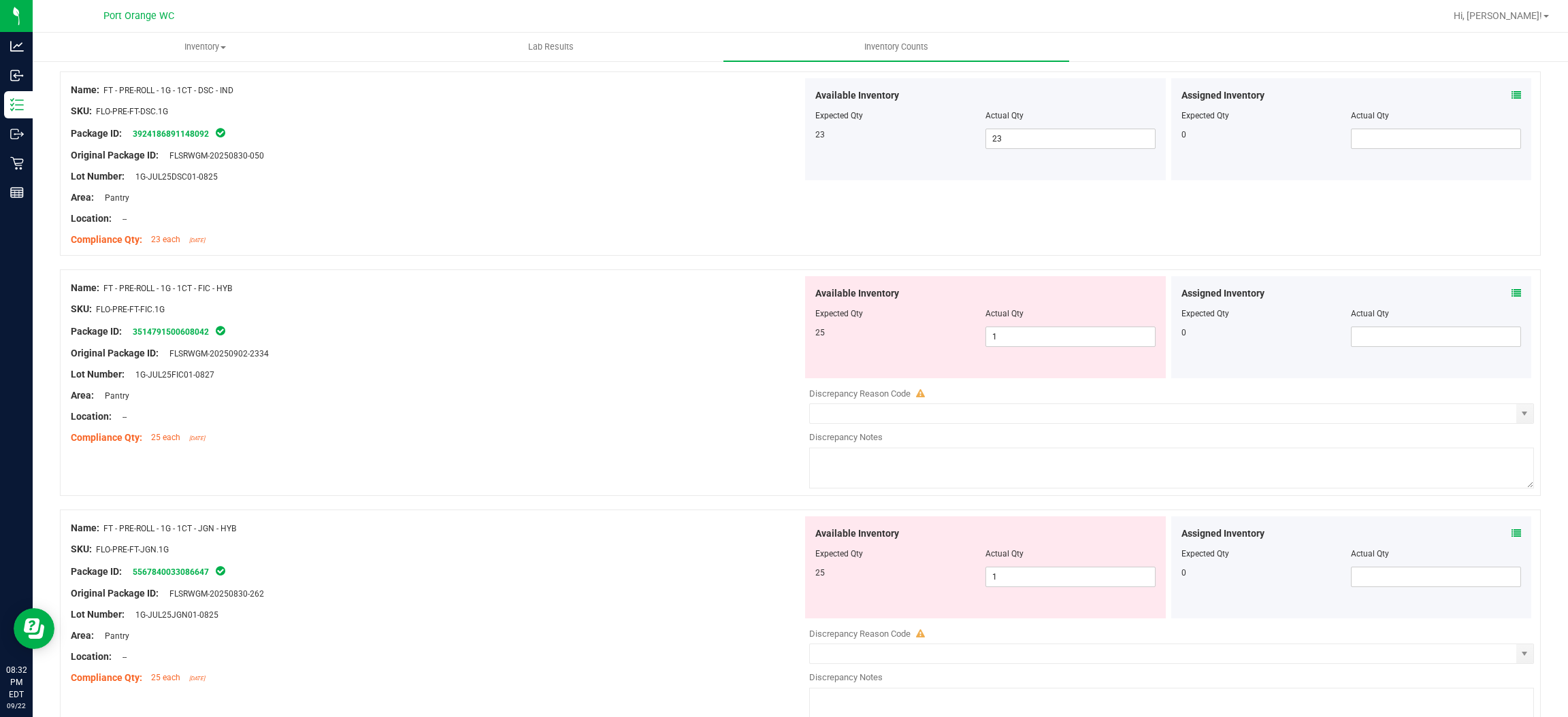
scroll to position [1836, 0]
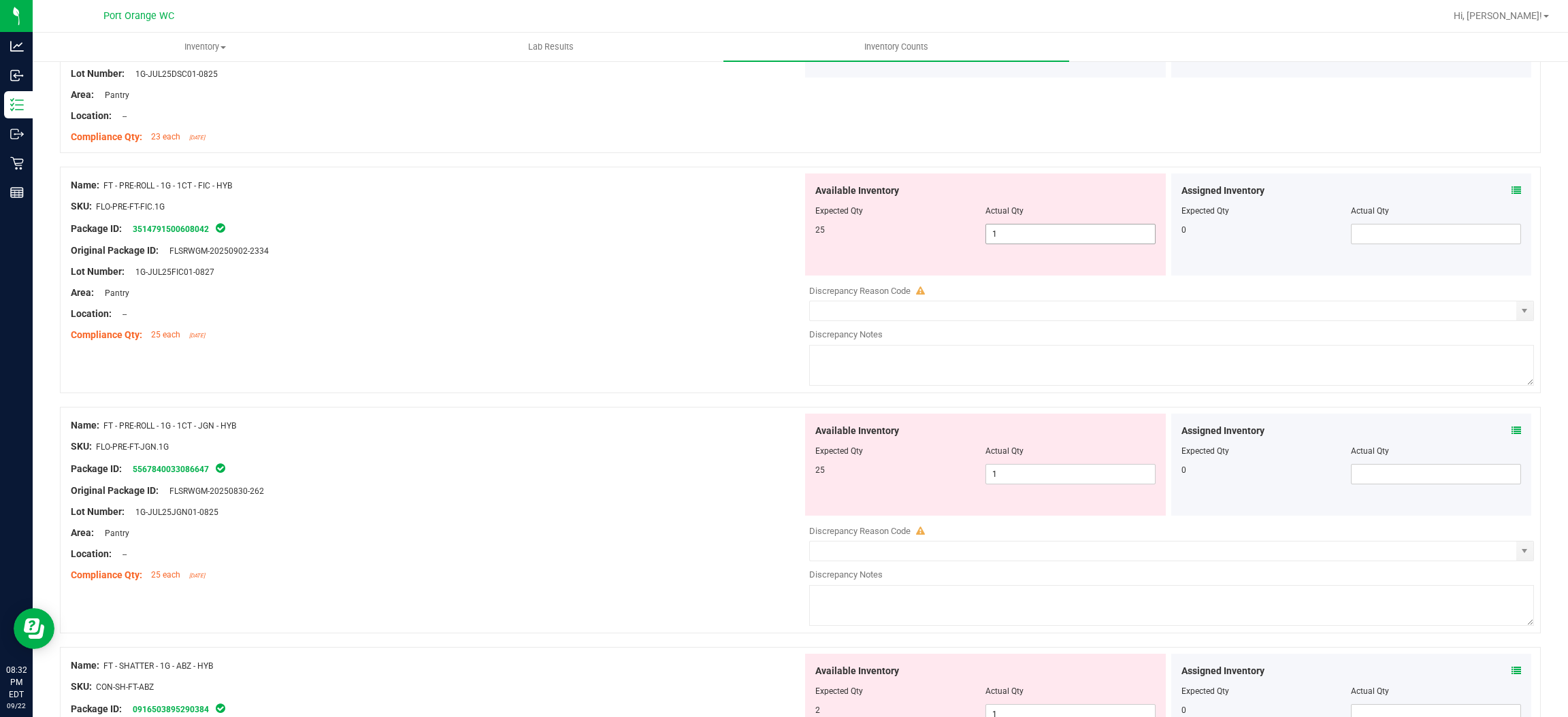
click at [1010, 235] on span "1 1" at bounding box center [1070, 234] width 170 height 20
click at [1010, 235] on input "1" at bounding box center [1070, 234] width 169 height 19
drag, startPoint x: 790, startPoint y: 262, endPoint x: 800, endPoint y: 260, distance: 10.2
click at [795, 262] on div "Name: FT - PRE-ROLL - 1G - 1CT - FIC - HYB SKU: FLO-PRE-FT-FIC.1G Package ID: 3…" at bounding box center [800, 280] width 1481 height 227
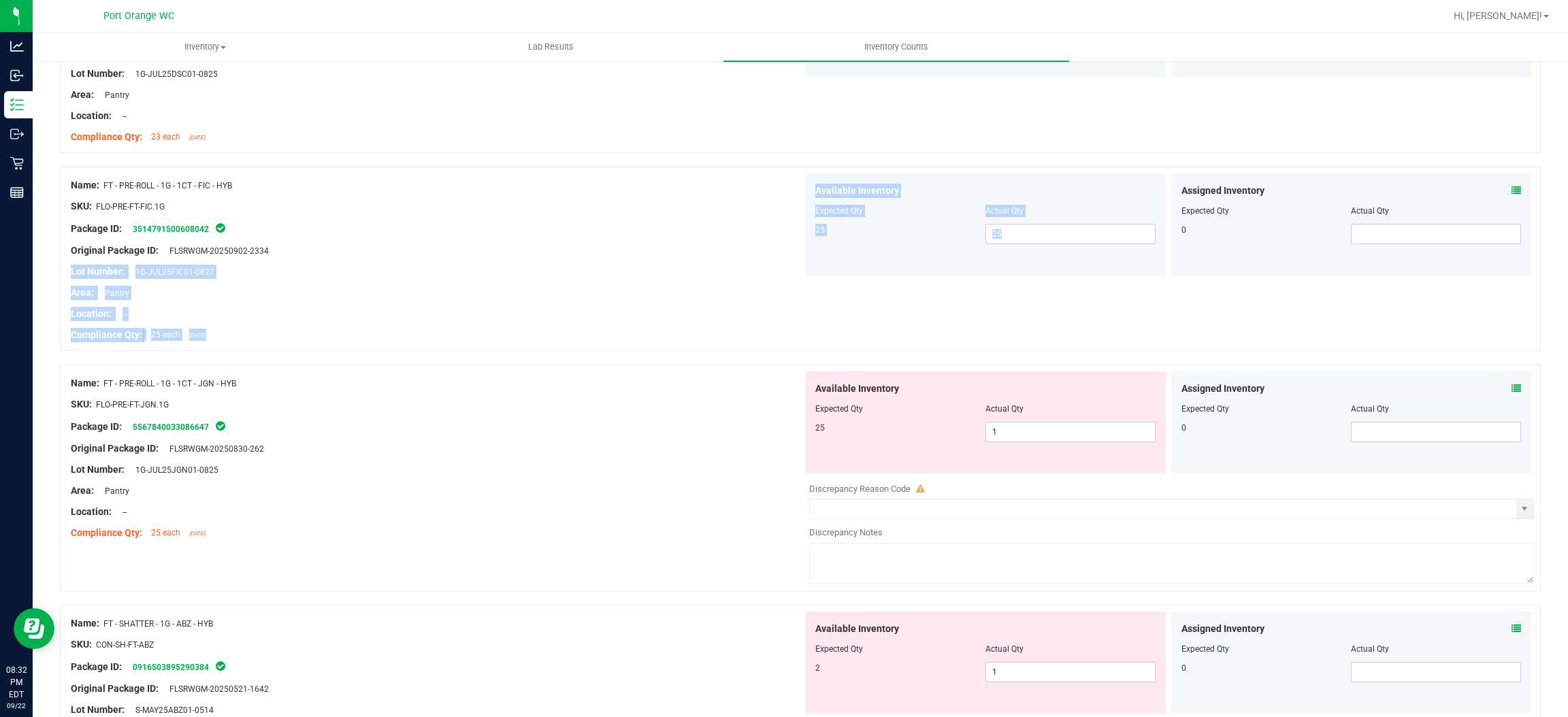
scroll to position [1939, 0]
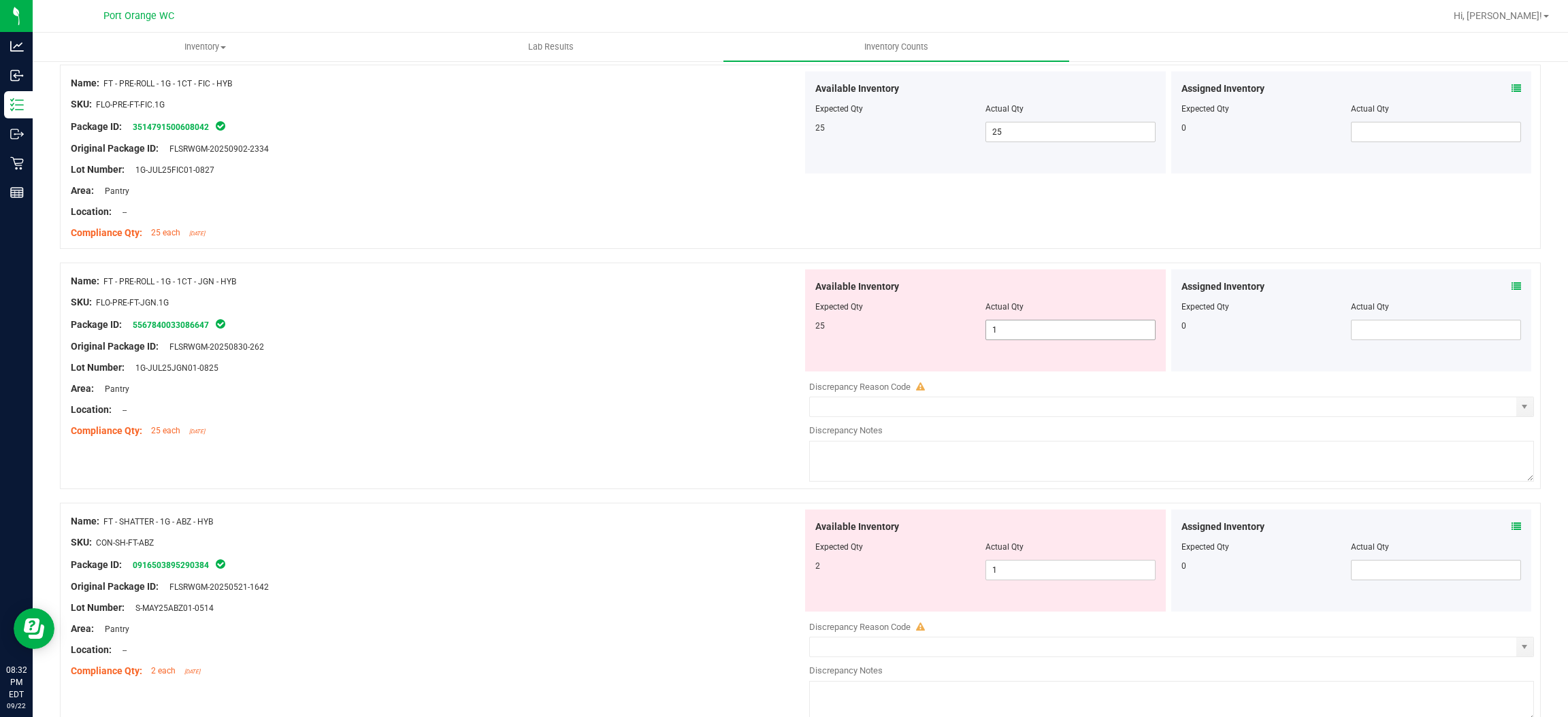
click at [1000, 333] on span "1 1" at bounding box center [1070, 330] width 170 height 20
click at [1000, 333] on input "1" at bounding box center [1070, 329] width 169 height 19
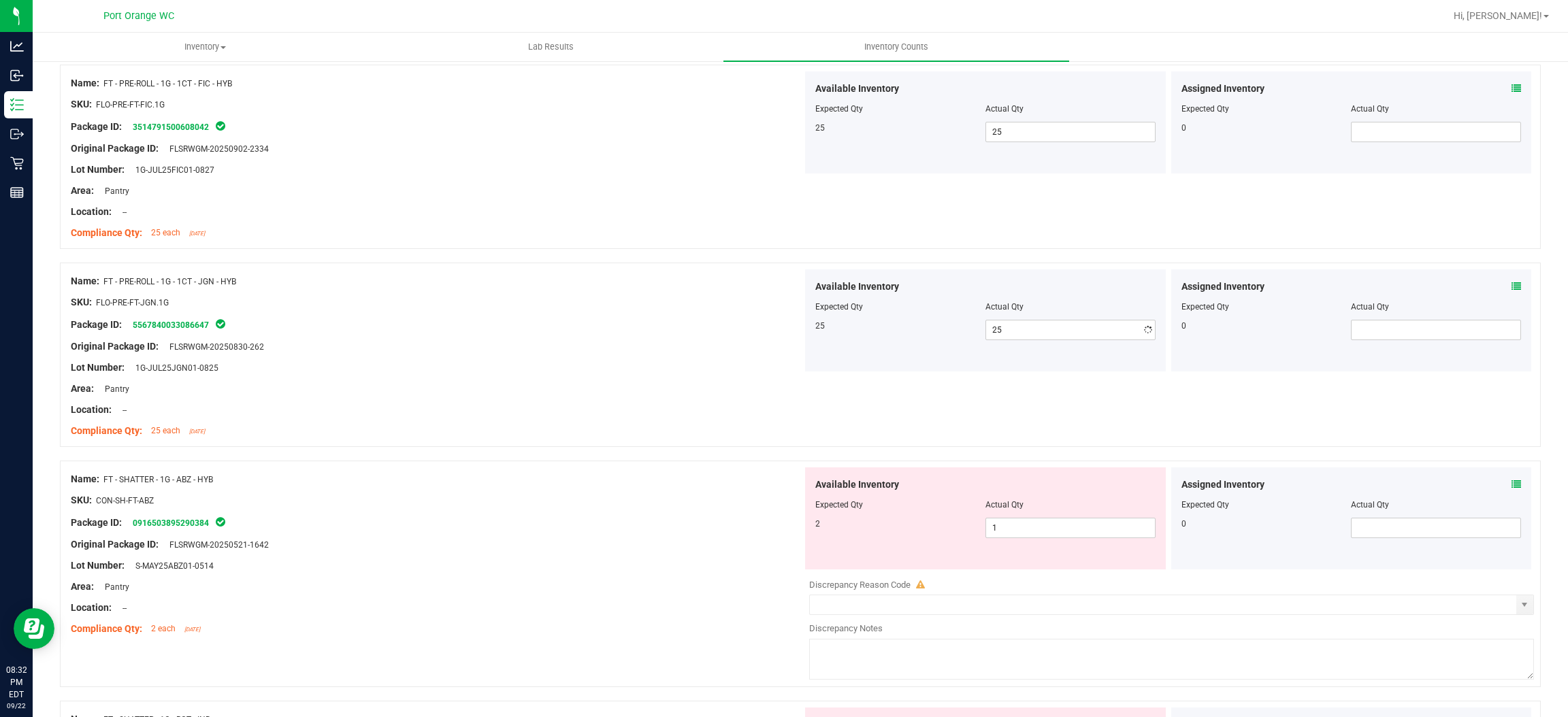
drag, startPoint x: 715, startPoint y: 334, endPoint x: 917, endPoint y: 305, distance: 204.1
click at [727, 329] on div "Name: FT - PRE-ROLL - 1G - 1CT - JGN - HYB SKU: FLO-PRE-FT-JGN.1G Package ID: 5…" at bounding box center [436, 357] width 732 height 174
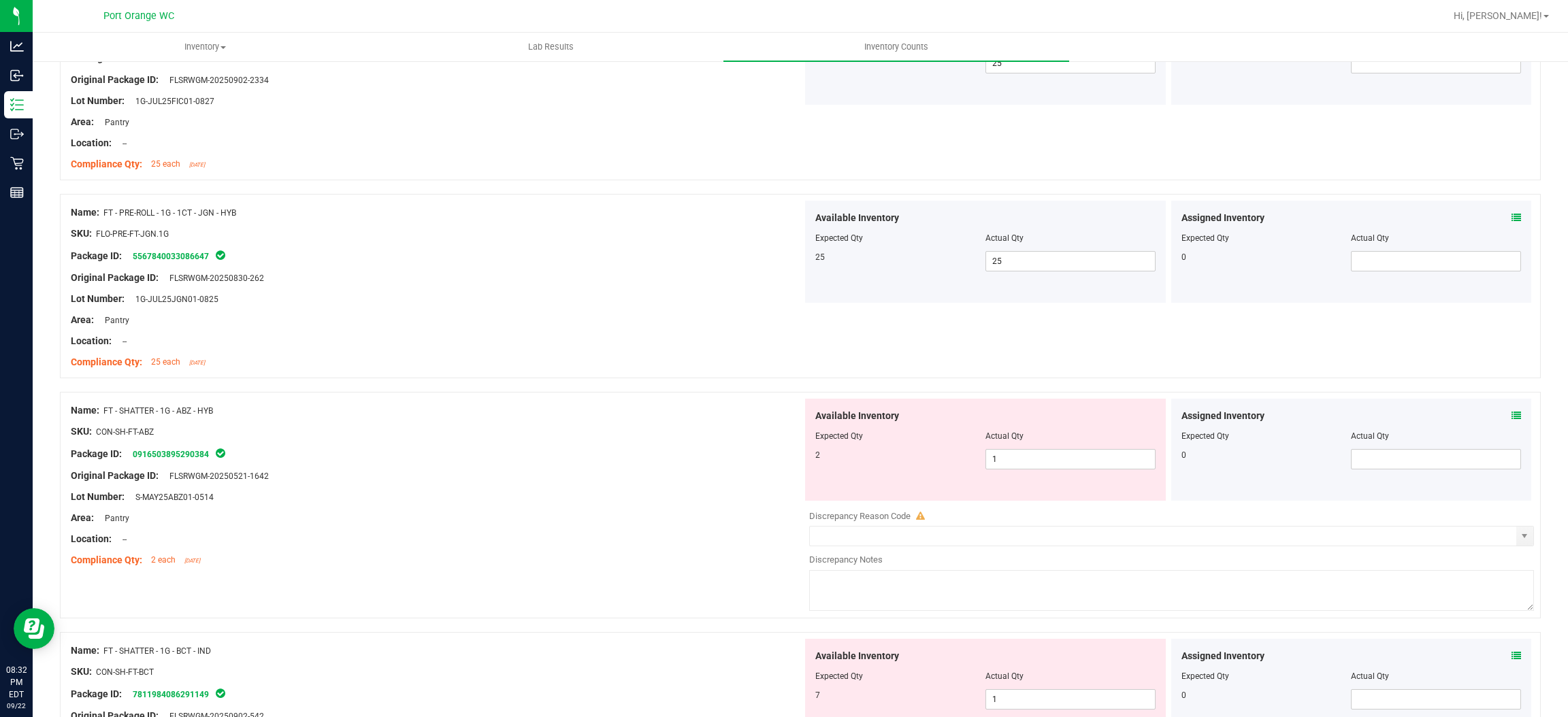
scroll to position [2143, 0]
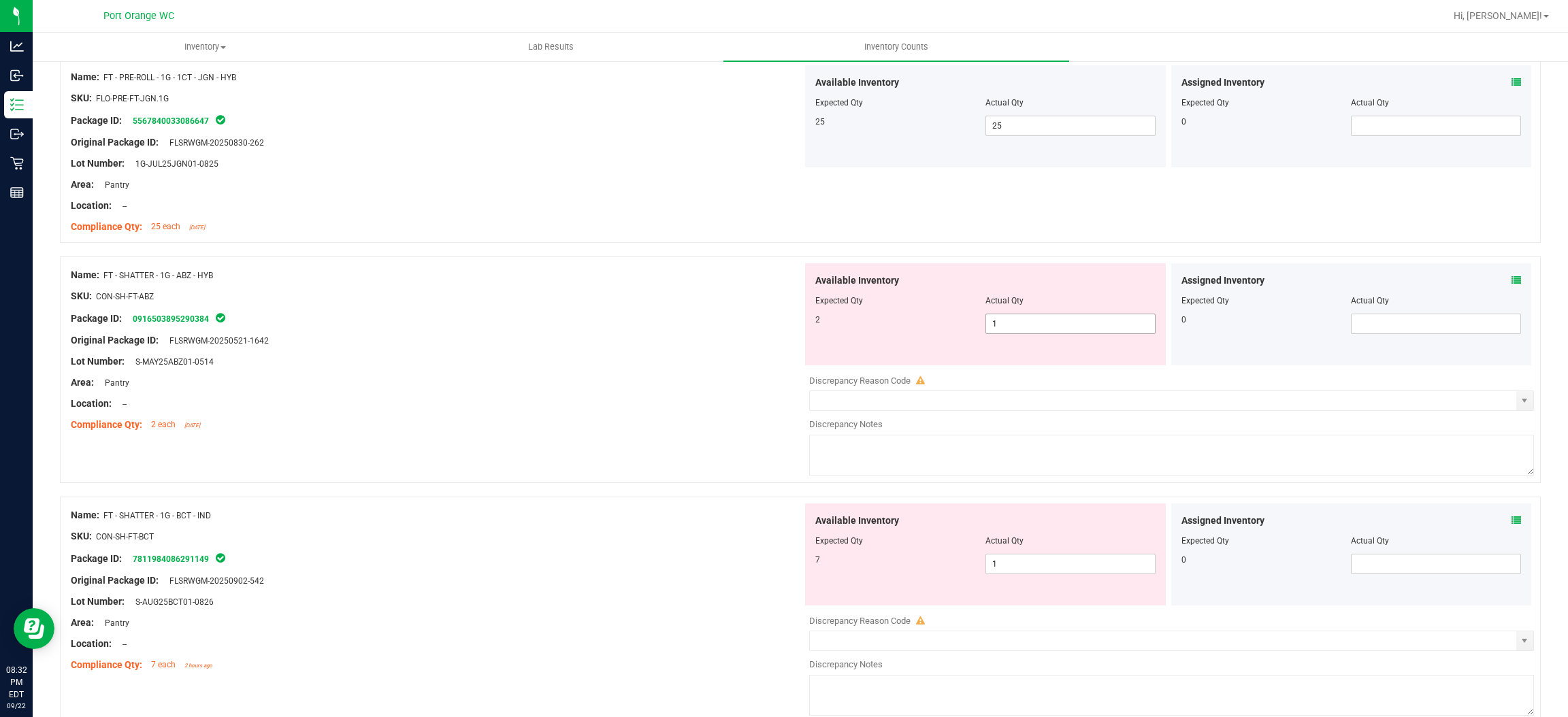
click at [1020, 326] on span "1 1" at bounding box center [1070, 324] width 170 height 20
click at [1020, 326] on input "1" at bounding box center [1070, 324] width 169 height 19
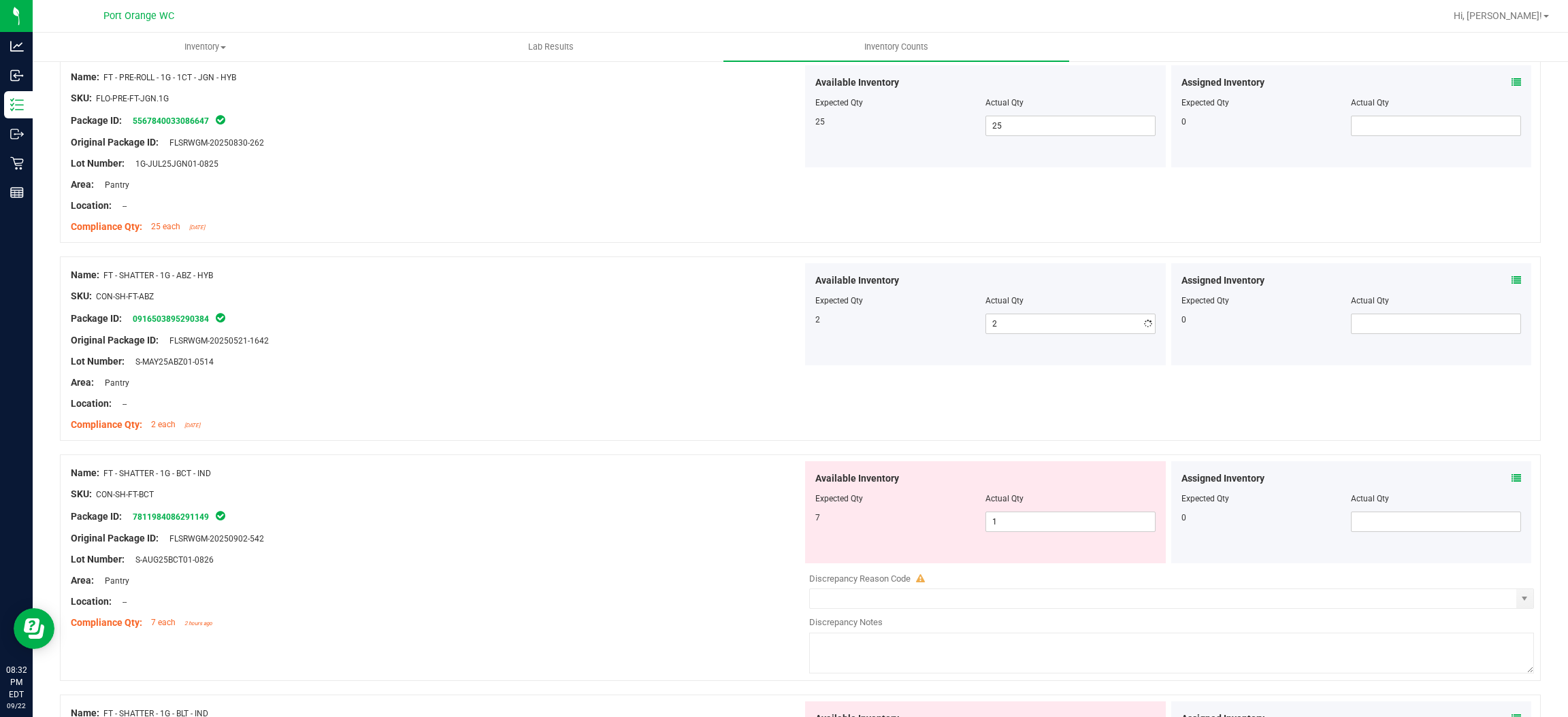
drag, startPoint x: 677, startPoint y: 387, endPoint x: 807, endPoint y: 350, distance: 135.2
click at [693, 381] on div "Area: Pantry" at bounding box center [436, 383] width 732 height 15
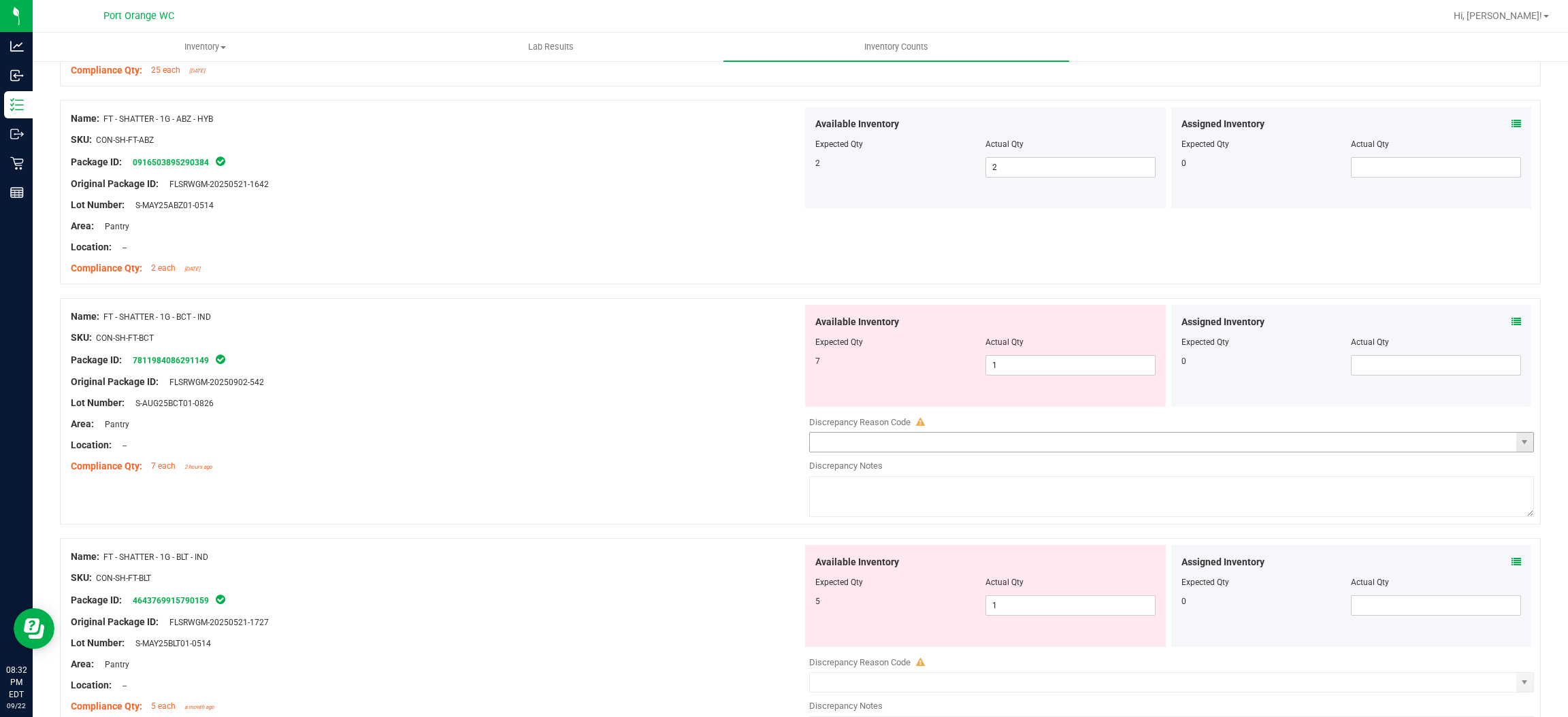
scroll to position [2449, 0]
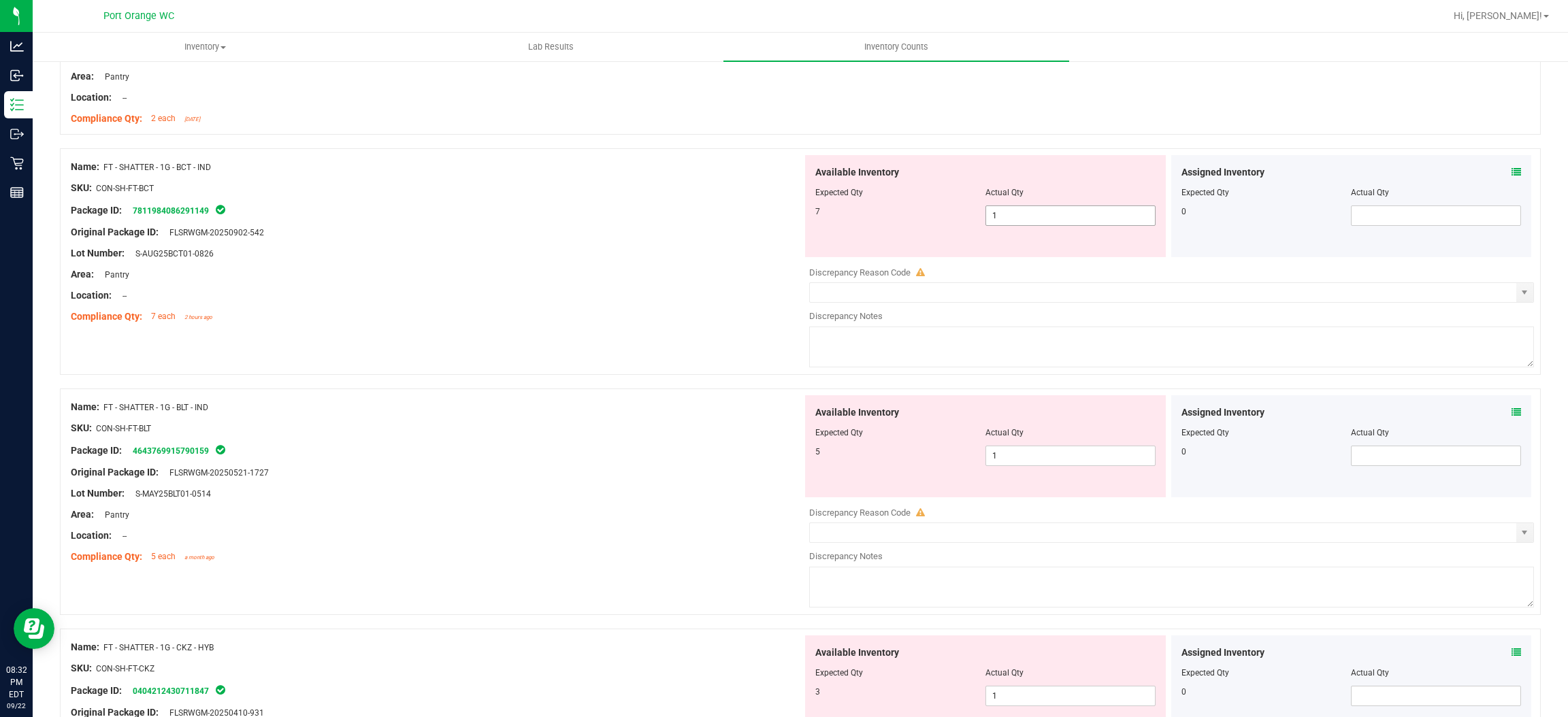
click at [997, 215] on span "1 1" at bounding box center [1070, 216] width 170 height 20
click at [997, 215] on input "1" at bounding box center [1070, 215] width 169 height 19
click at [656, 338] on div "Name: FT - SHATTER - 1G - BCT - IND SKU: CON-SH-FT-BCT Package ID: 781198408629…" at bounding box center [800, 268] width 1481 height 241
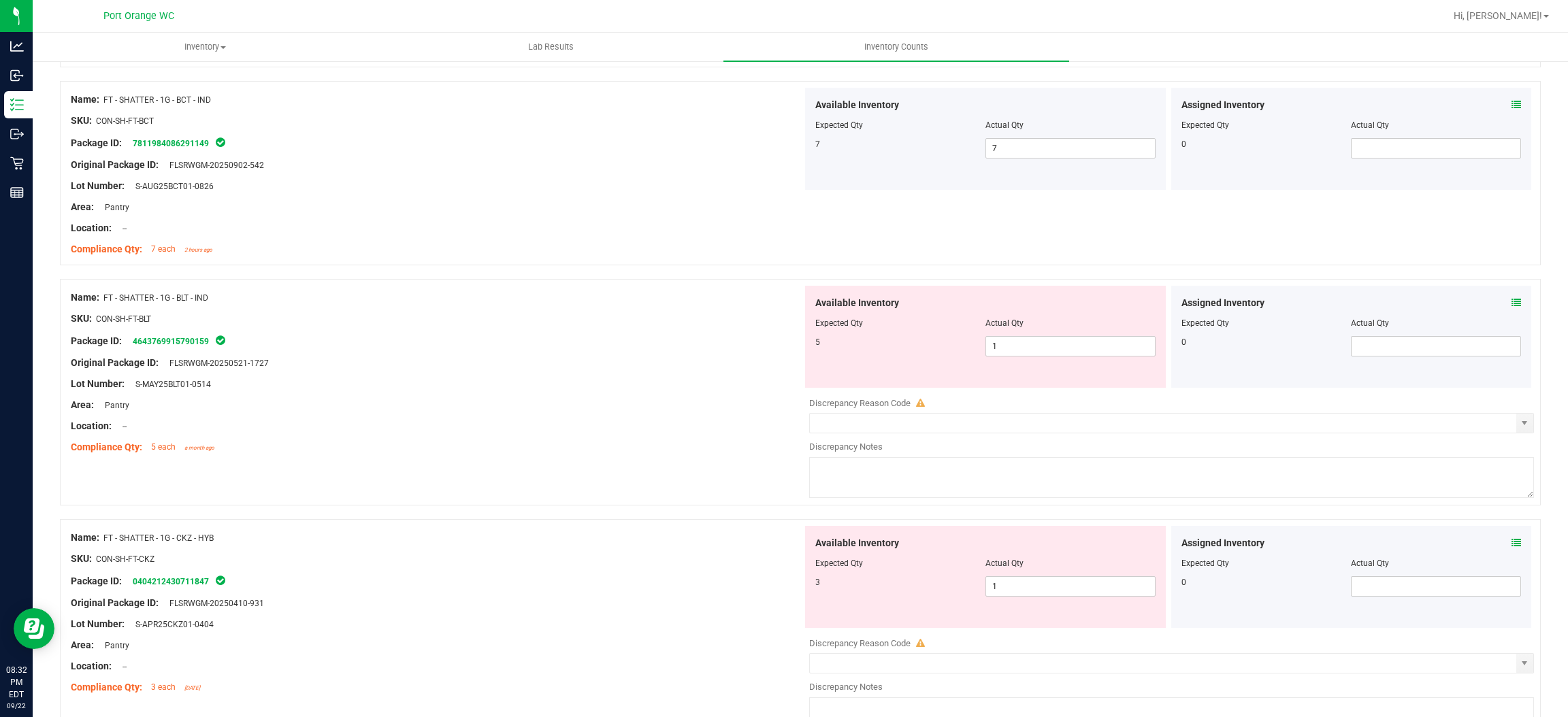
scroll to position [2552, 0]
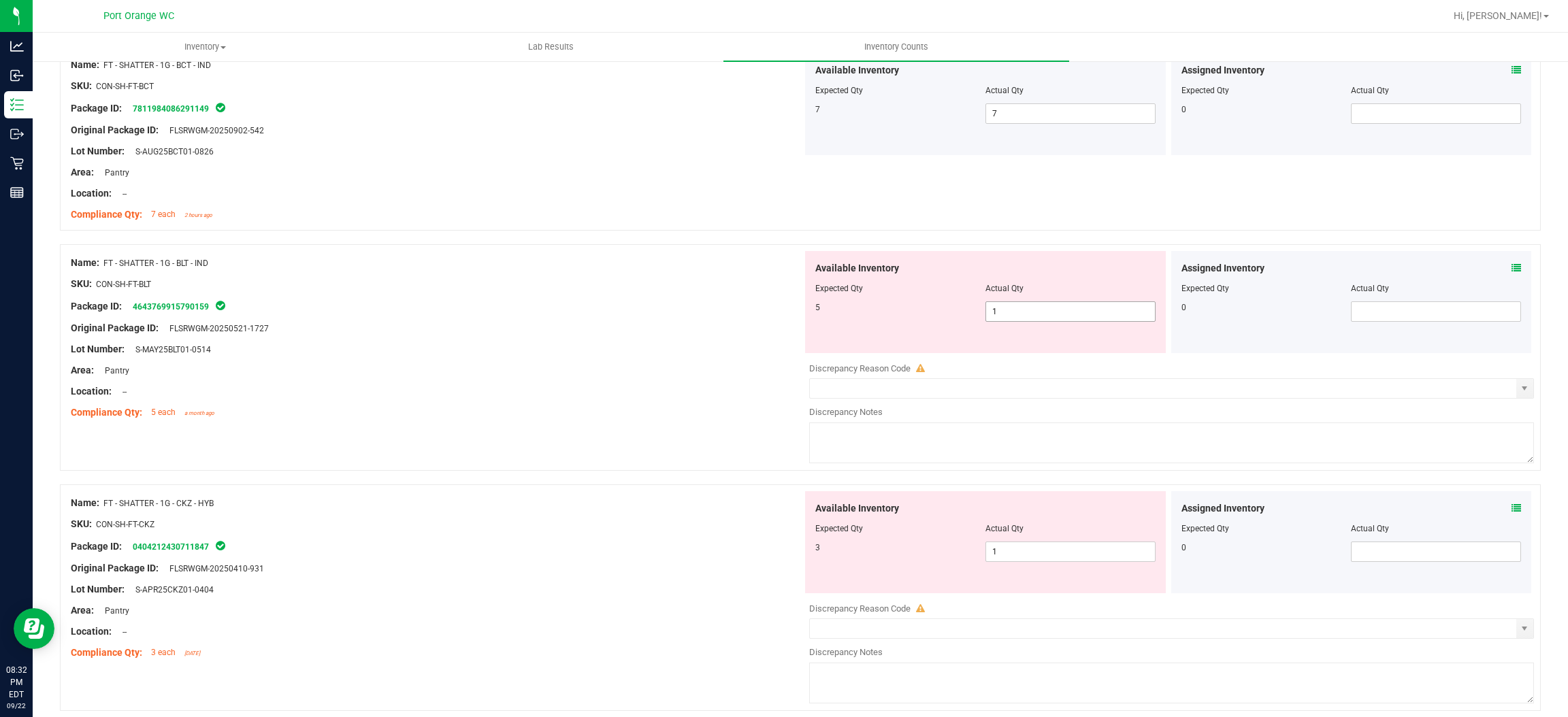
click at [1042, 322] on span "1 1" at bounding box center [1070, 312] width 170 height 20
click at [1042, 321] on input "1" at bounding box center [1070, 311] width 169 height 19
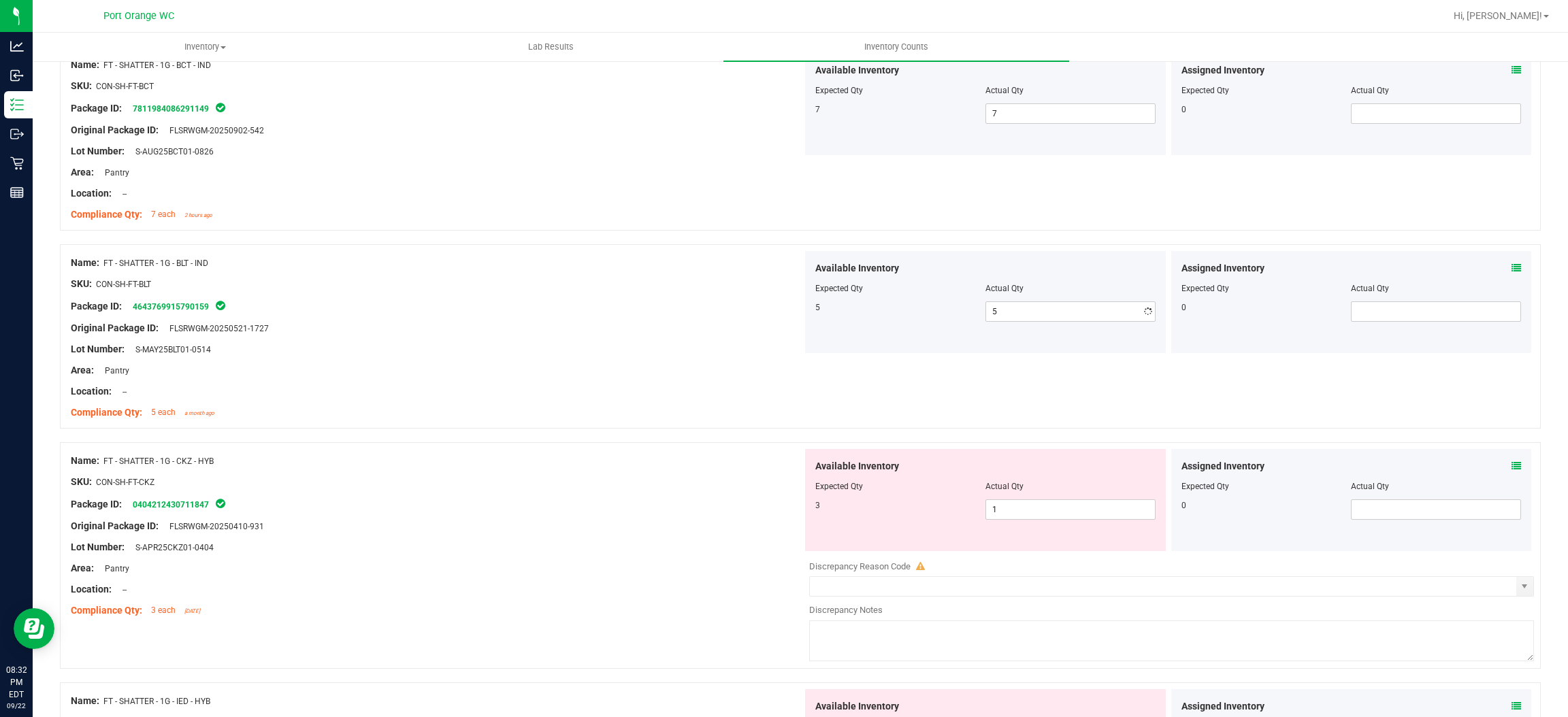
drag, startPoint x: 639, startPoint y: 369, endPoint x: 877, endPoint y: 349, distance: 238.8
click at [648, 366] on div "Area: Pantry" at bounding box center [436, 370] width 732 height 15
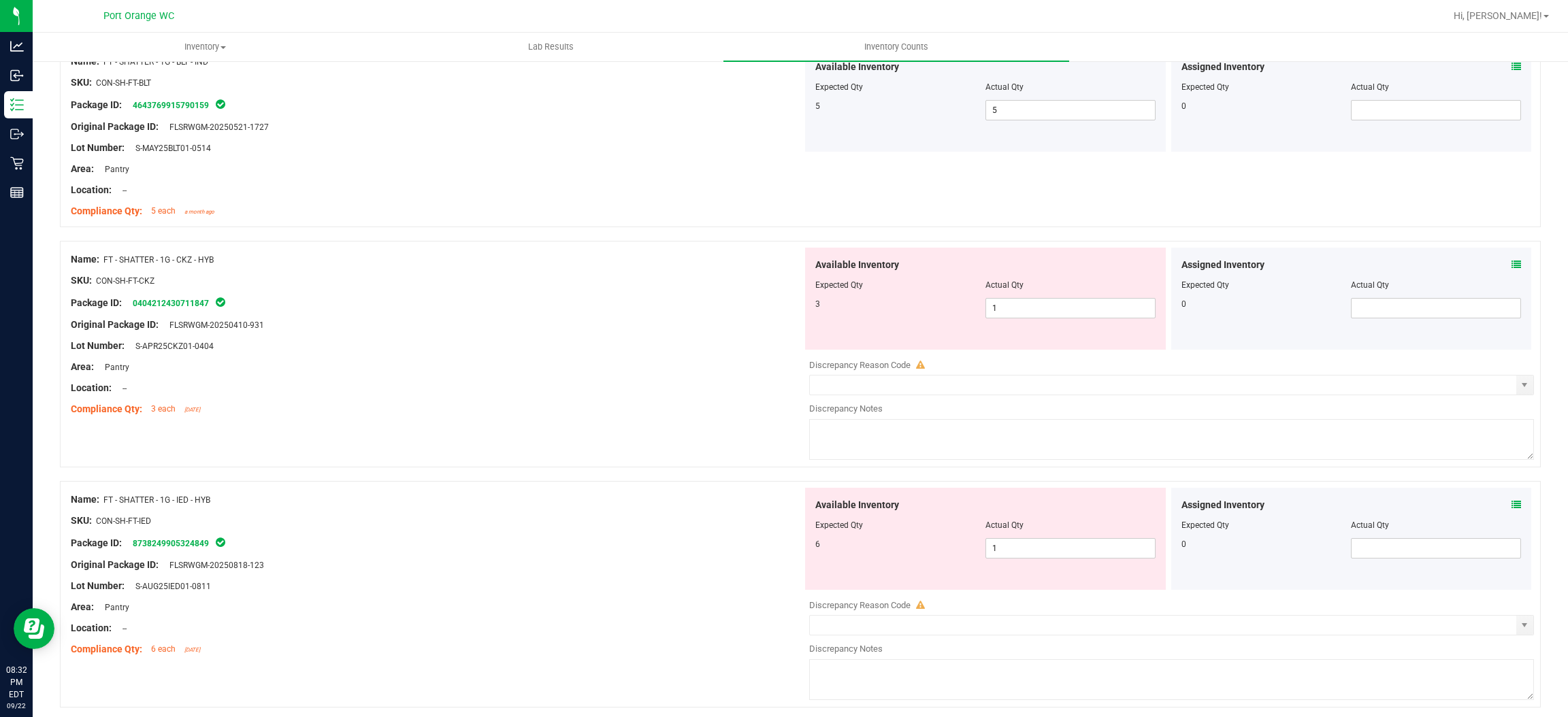
scroll to position [2756, 0]
click at [1031, 306] on span "1 1" at bounding box center [1070, 305] width 170 height 20
click at [1031, 306] on input "1" at bounding box center [1070, 305] width 169 height 19
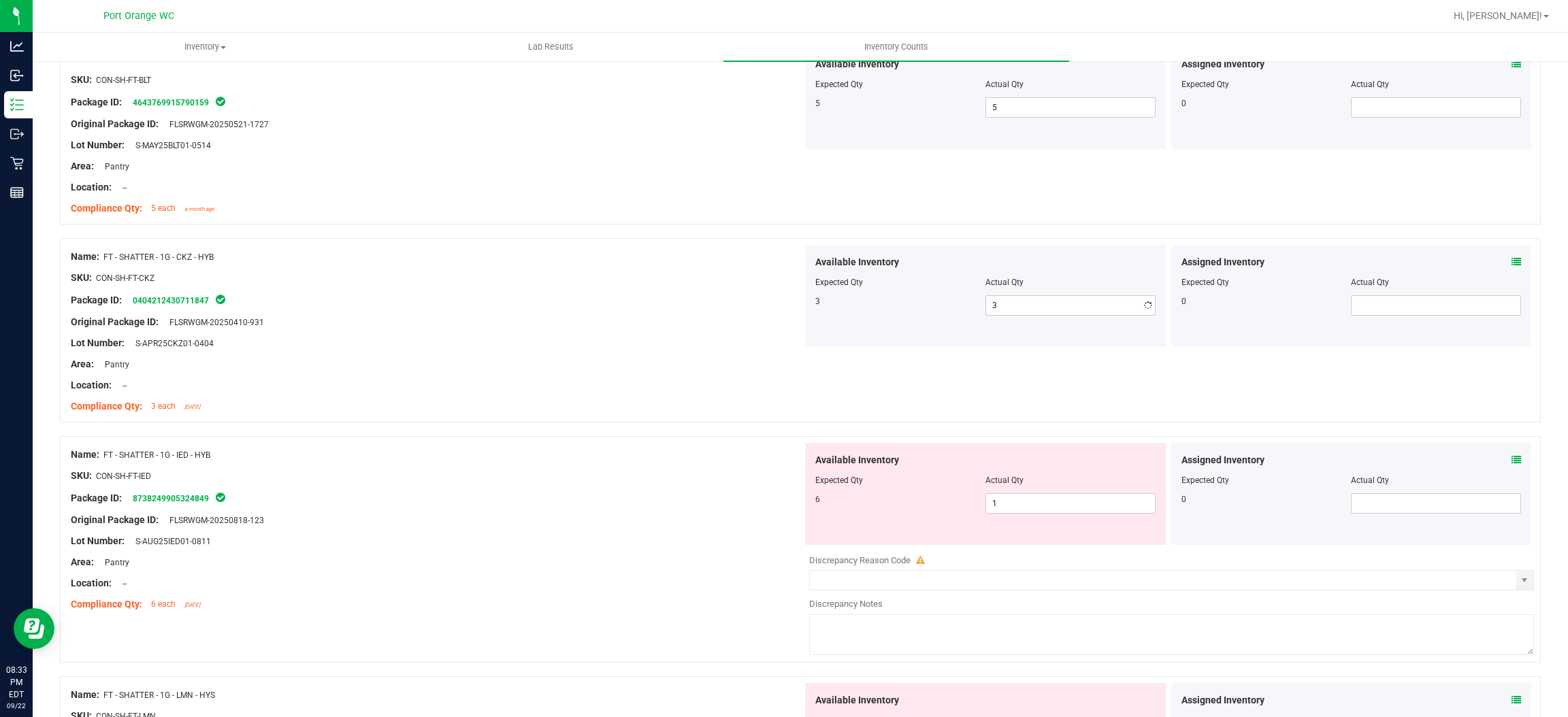
drag, startPoint x: 589, startPoint y: 387, endPoint x: 612, endPoint y: 380, distance: 24.0
click at [603, 382] on div "Location: --" at bounding box center [436, 386] width 732 height 15
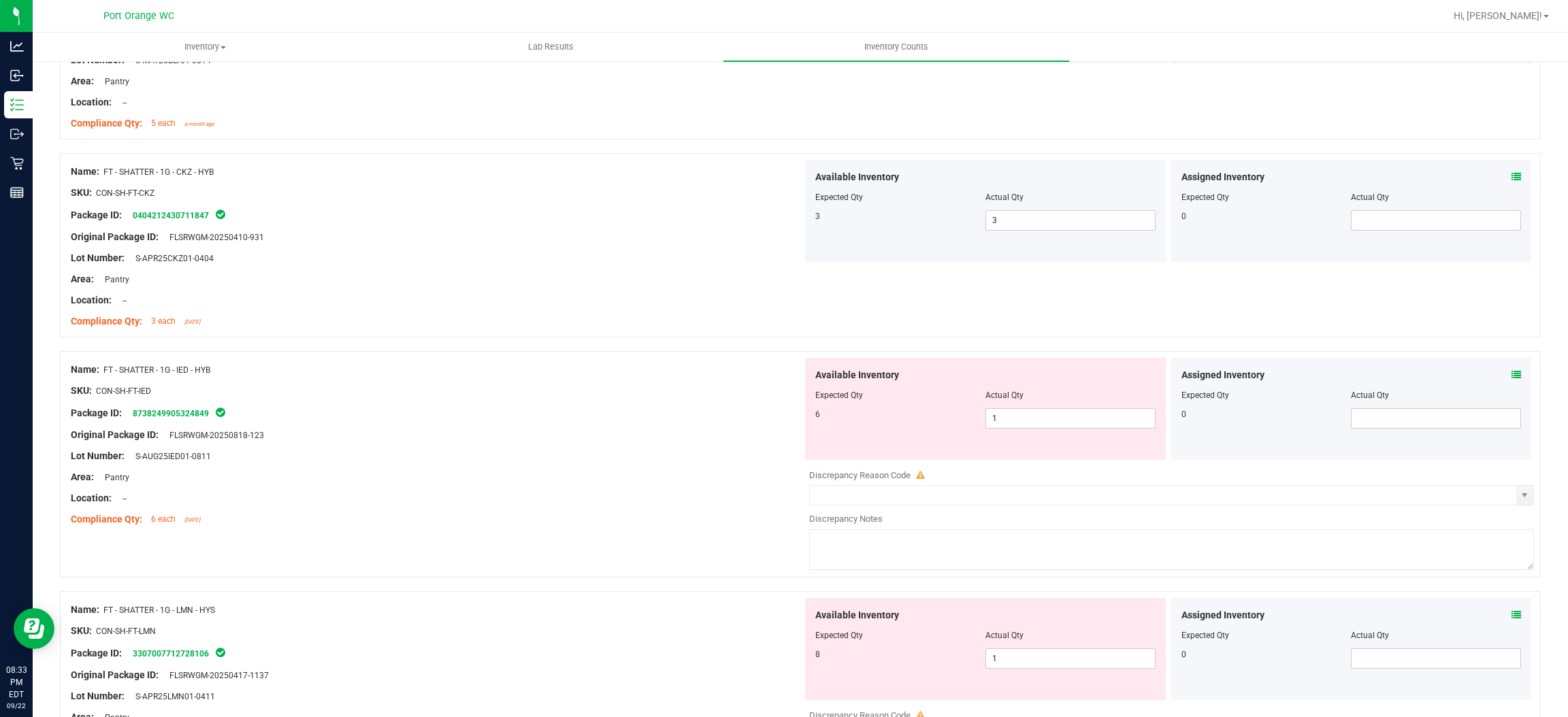
scroll to position [2960, 0]
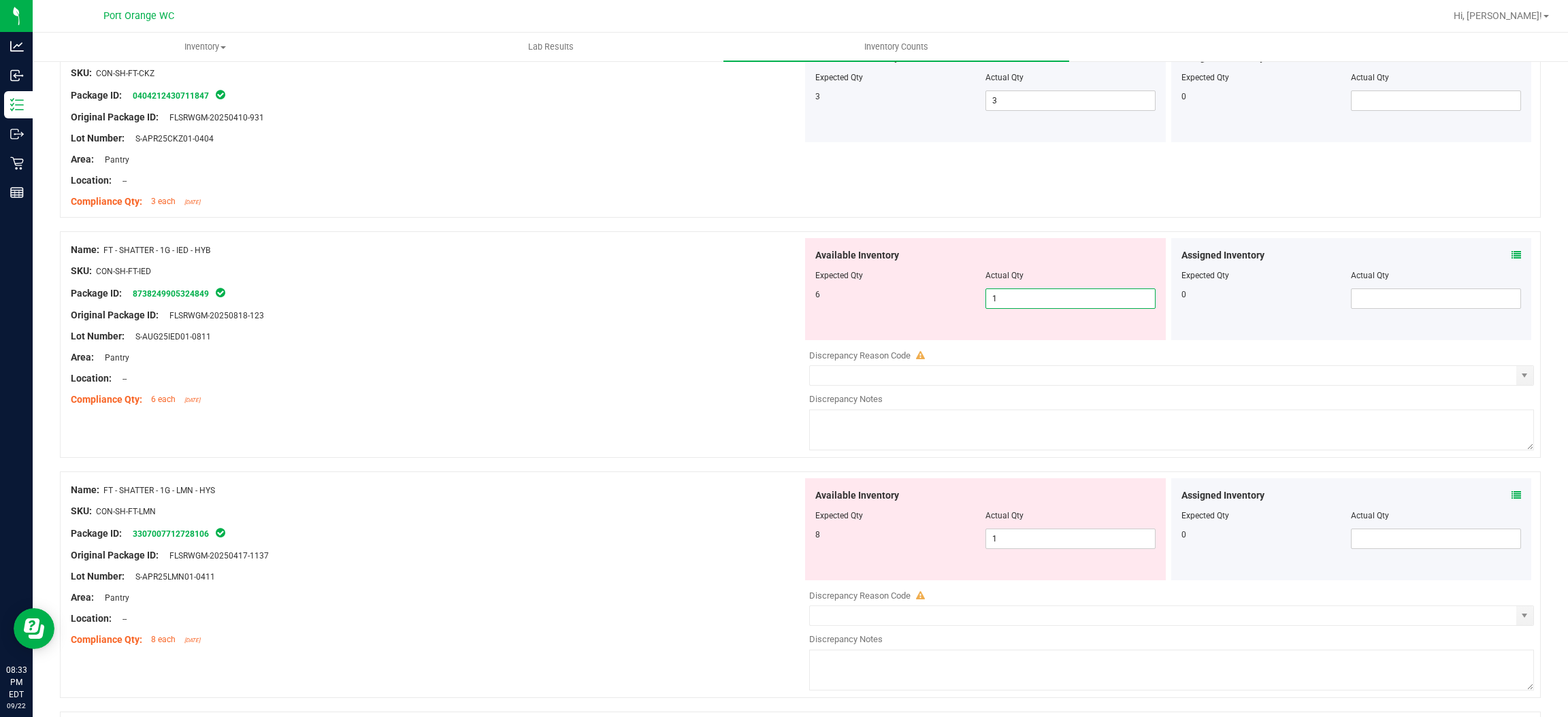
click at [1033, 302] on span "1 1" at bounding box center [1070, 298] width 170 height 20
click at [1033, 302] on input "1" at bounding box center [1070, 298] width 169 height 19
click at [750, 308] on div at bounding box center [436, 305] width 732 height 6
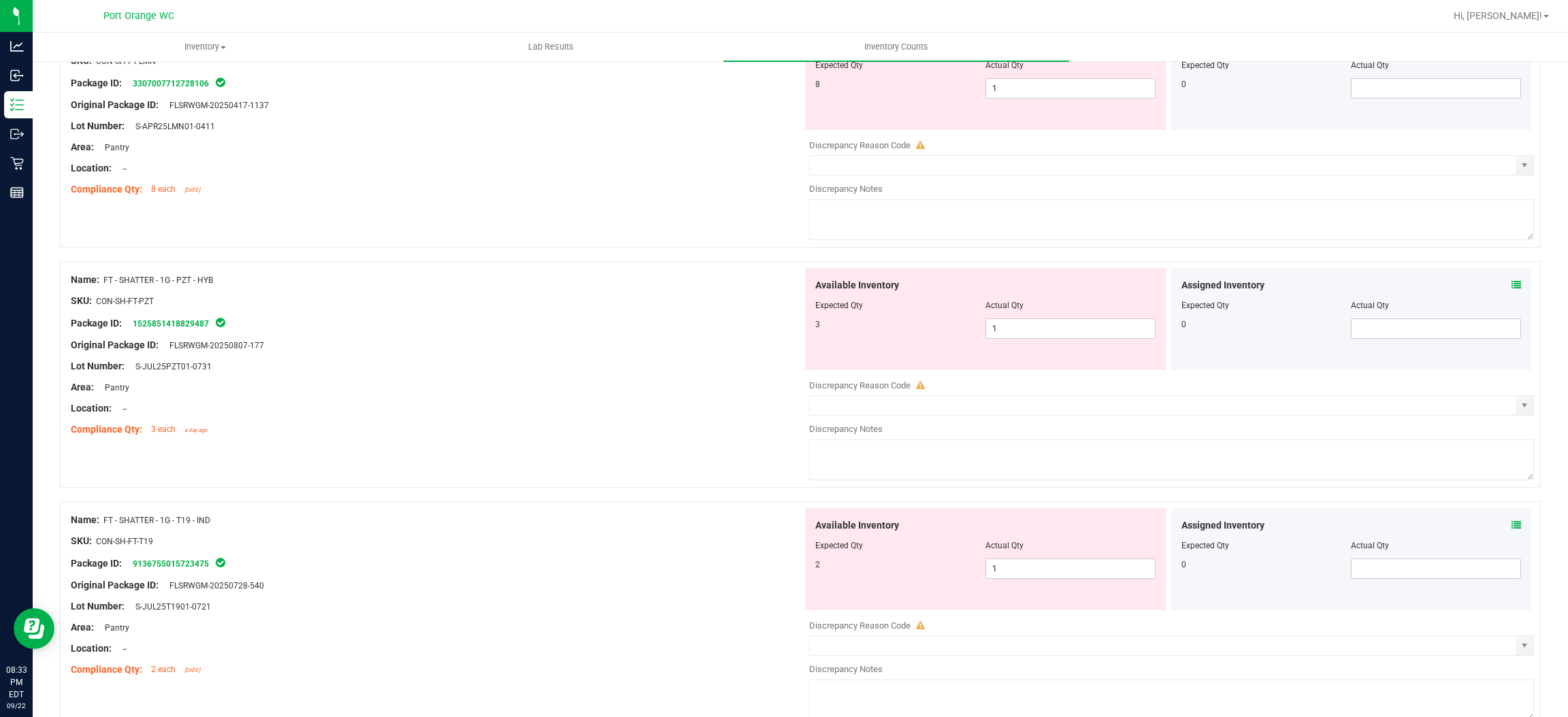
scroll to position [3267, 0]
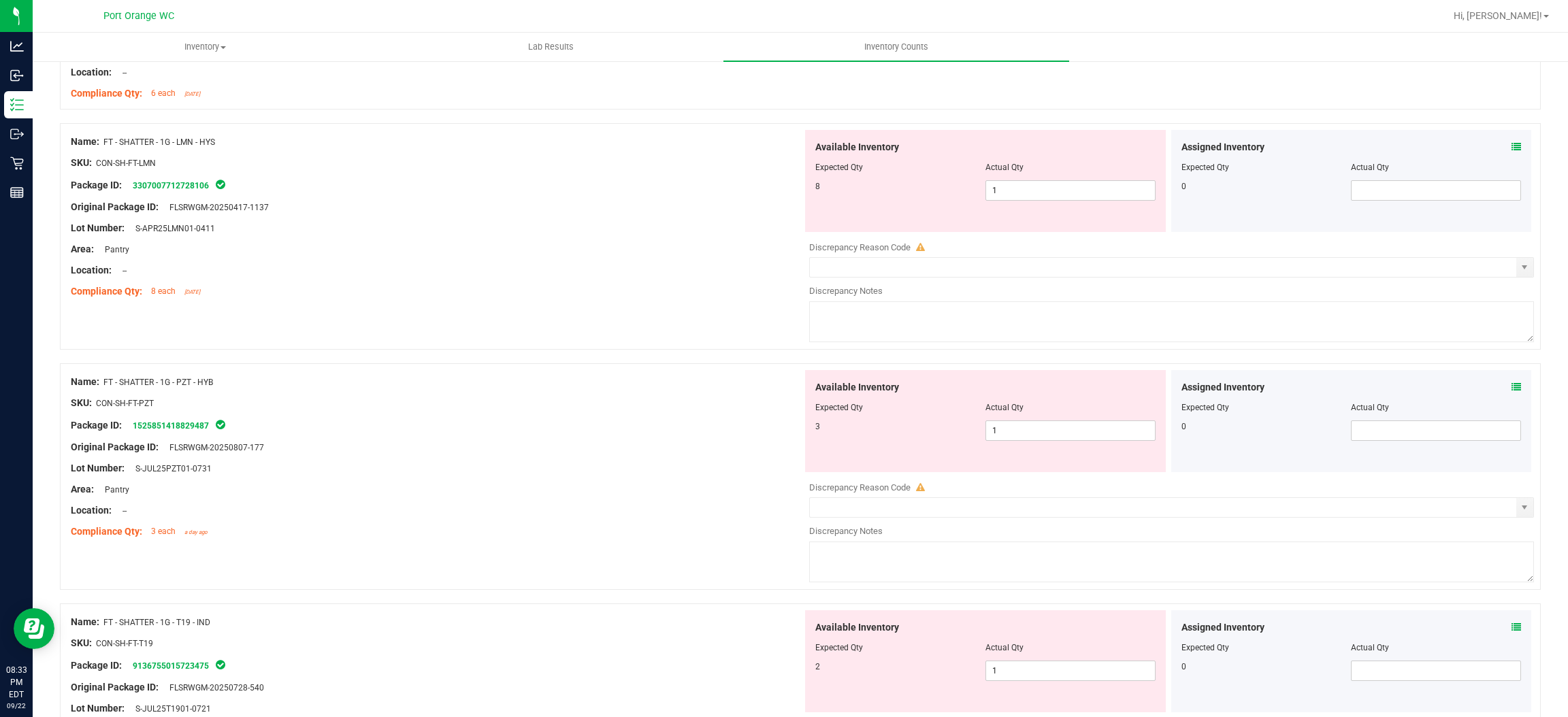
click at [1038, 206] on div "Available Inventory Expected Qty Actual Qty 8 1 1" at bounding box center [985, 181] width 360 height 102
click at [1004, 193] on span "1 1" at bounding box center [1070, 190] width 170 height 20
click at [1004, 193] on input "1" at bounding box center [1070, 190] width 169 height 19
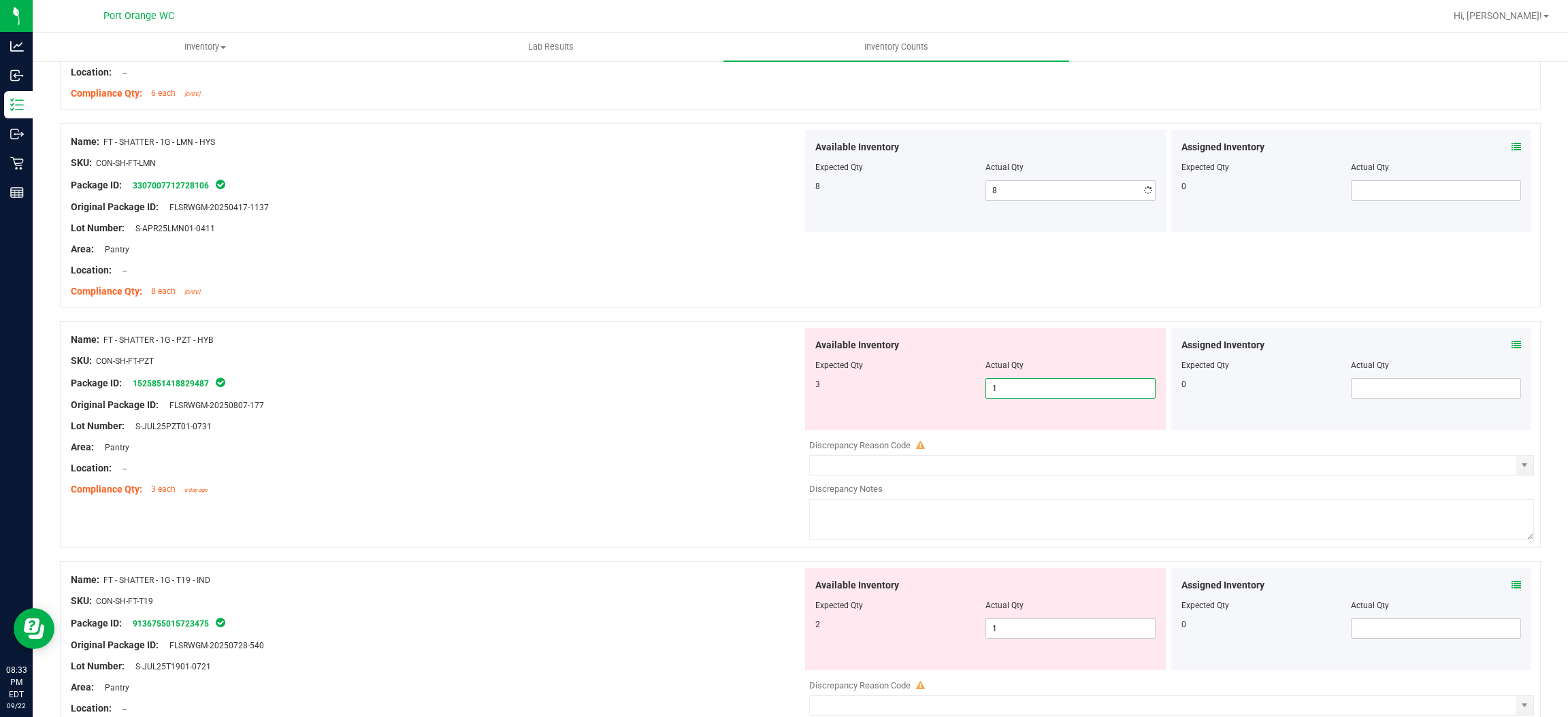
click at [1071, 434] on div "Available Inventory Expected Qty Actual Qty 3 1 1" at bounding box center [1168, 436] width 732 height 216
click at [1071, 432] on div at bounding box center [1168, 431] width 732 height 2
click at [1011, 382] on span "1 1" at bounding box center [1070, 389] width 170 height 20
click at [1015, 393] on input "1" at bounding box center [1070, 388] width 169 height 19
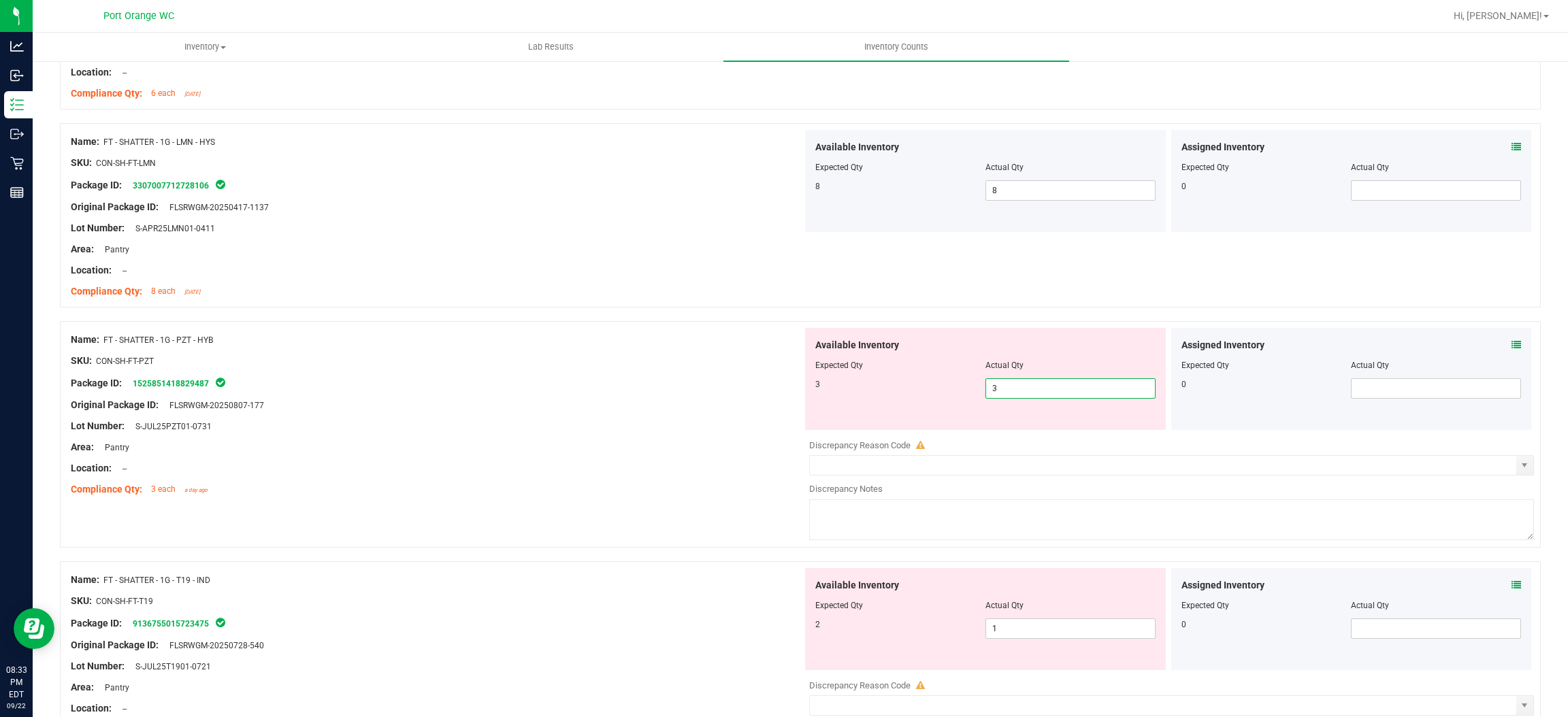
drag, startPoint x: 683, startPoint y: 427, endPoint x: 709, endPoint y: 421, distance: 26.7
click at [695, 423] on div "Lot Number: S-JUL25PZT01-0731" at bounding box center [436, 426] width 732 height 15
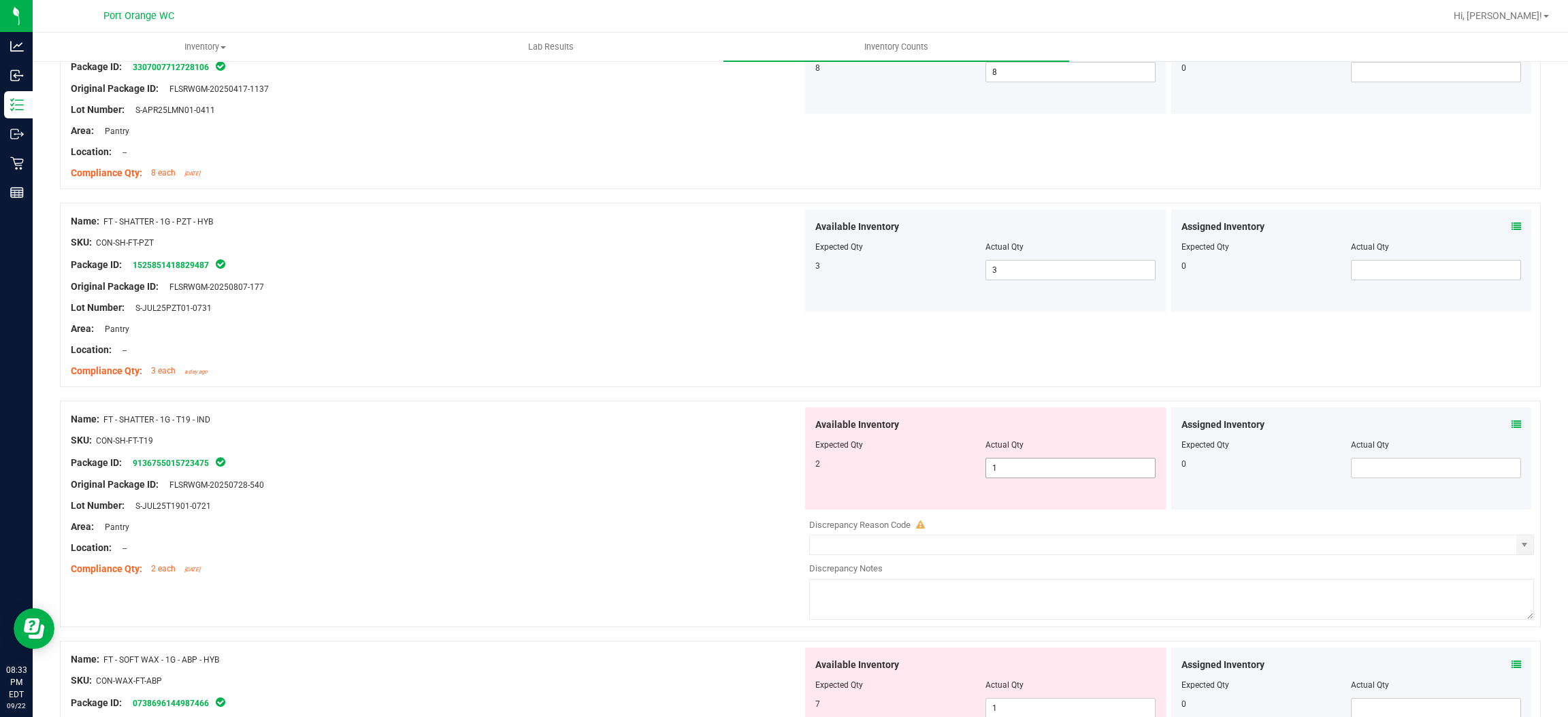
scroll to position [3471, 0]
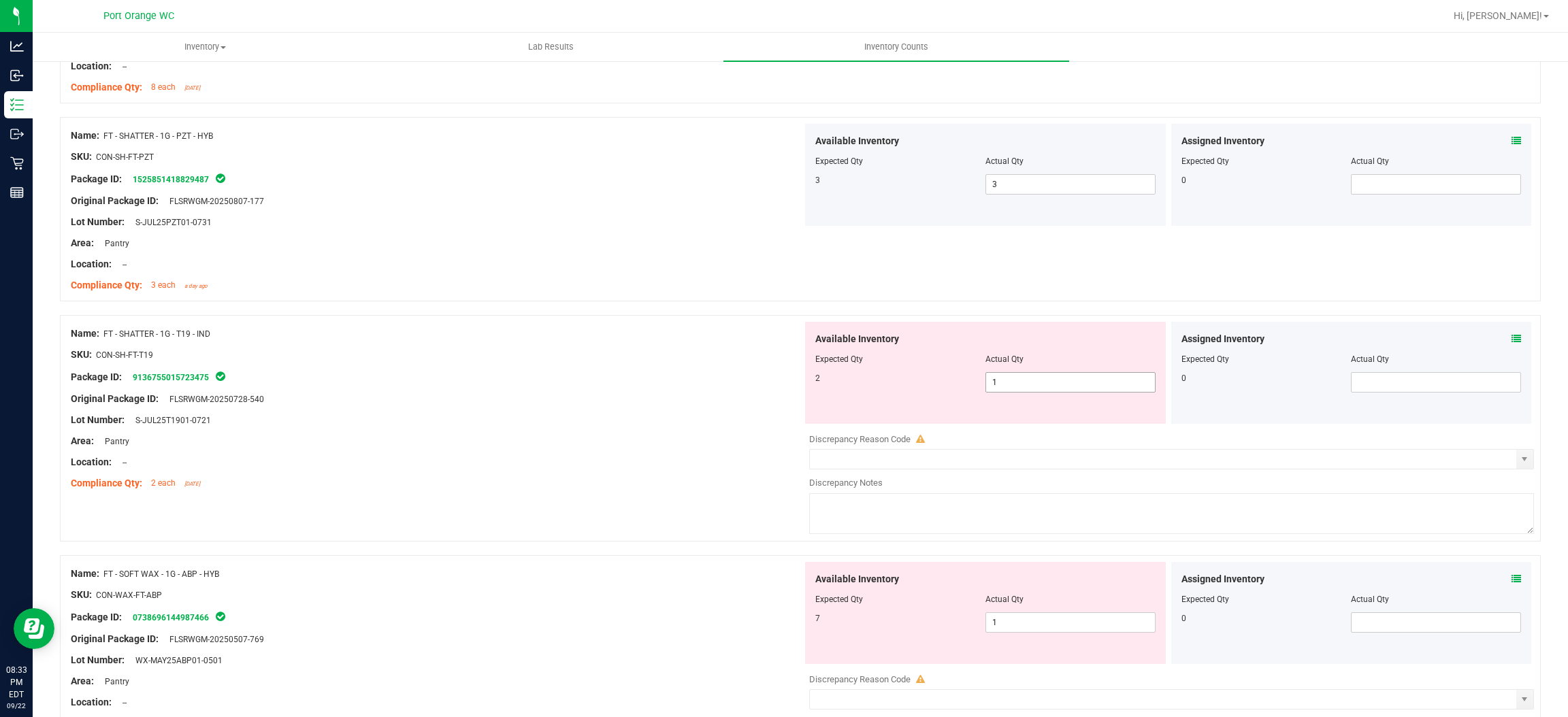
click at [1036, 384] on span "1 1" at bounding box center [1070, 382] width 170 height 20
click at [1036, 384] on input "1" at bounding box center [1070, 382] width 169 height 19
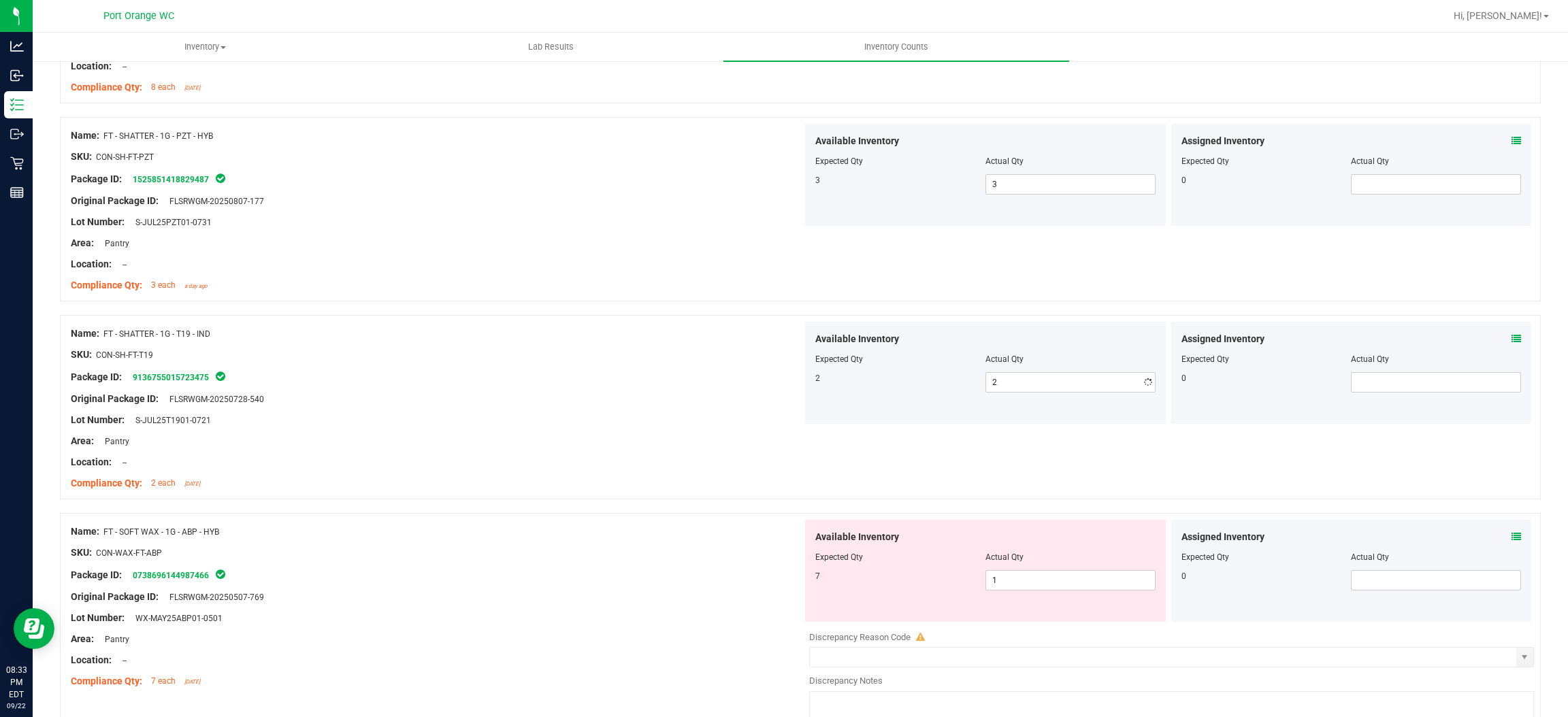
drag, startPoint x: 671, startPoint y: 420, endPoint x: 942, endPoint y: 384, distance: 273.4
click at [703, 411] on div "Name: FT - SHATTER - 1G - T19 - IND SKU: CON-SH-FT-T19 Package ID: 913675501572…" at bounding box center [436, 409] width 732 height 174
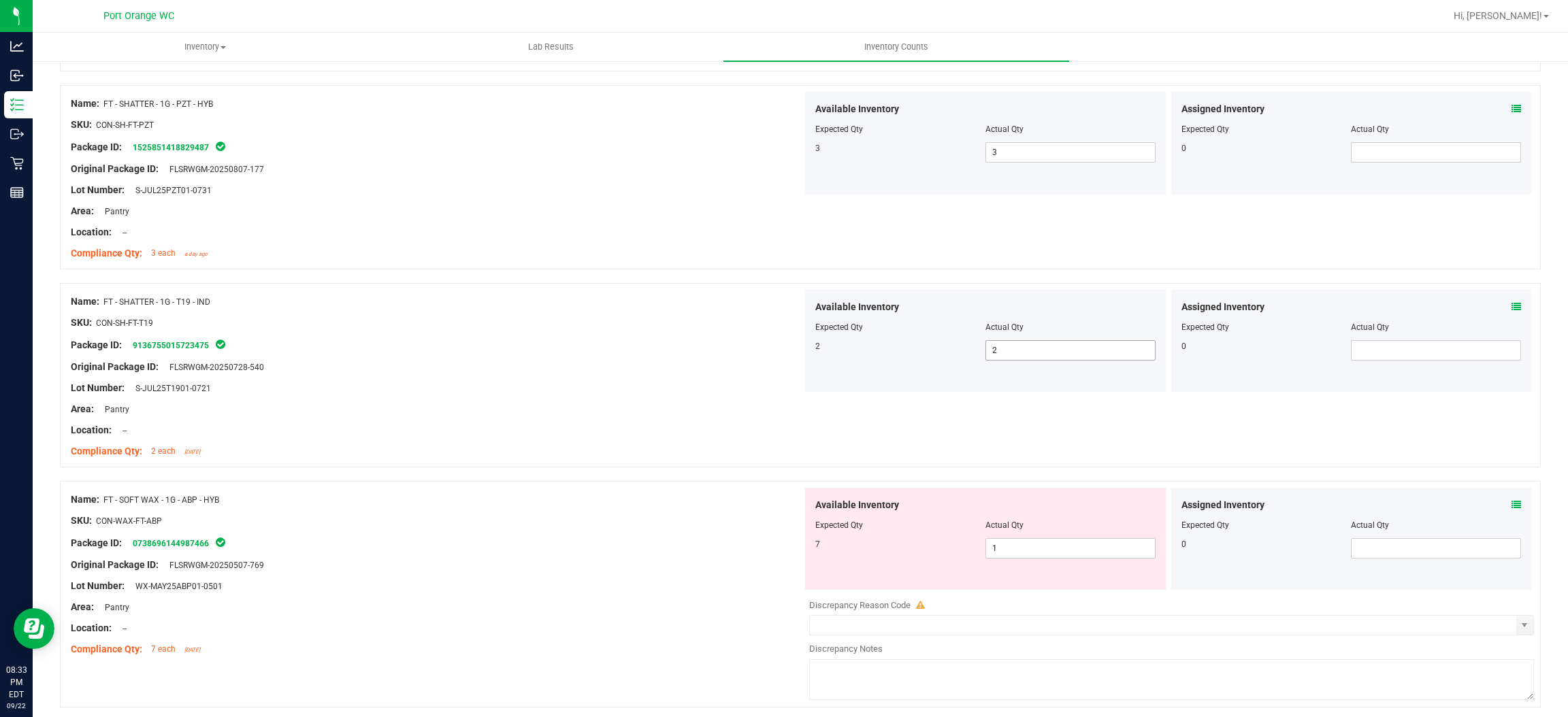
scroll to position [3556, 0]
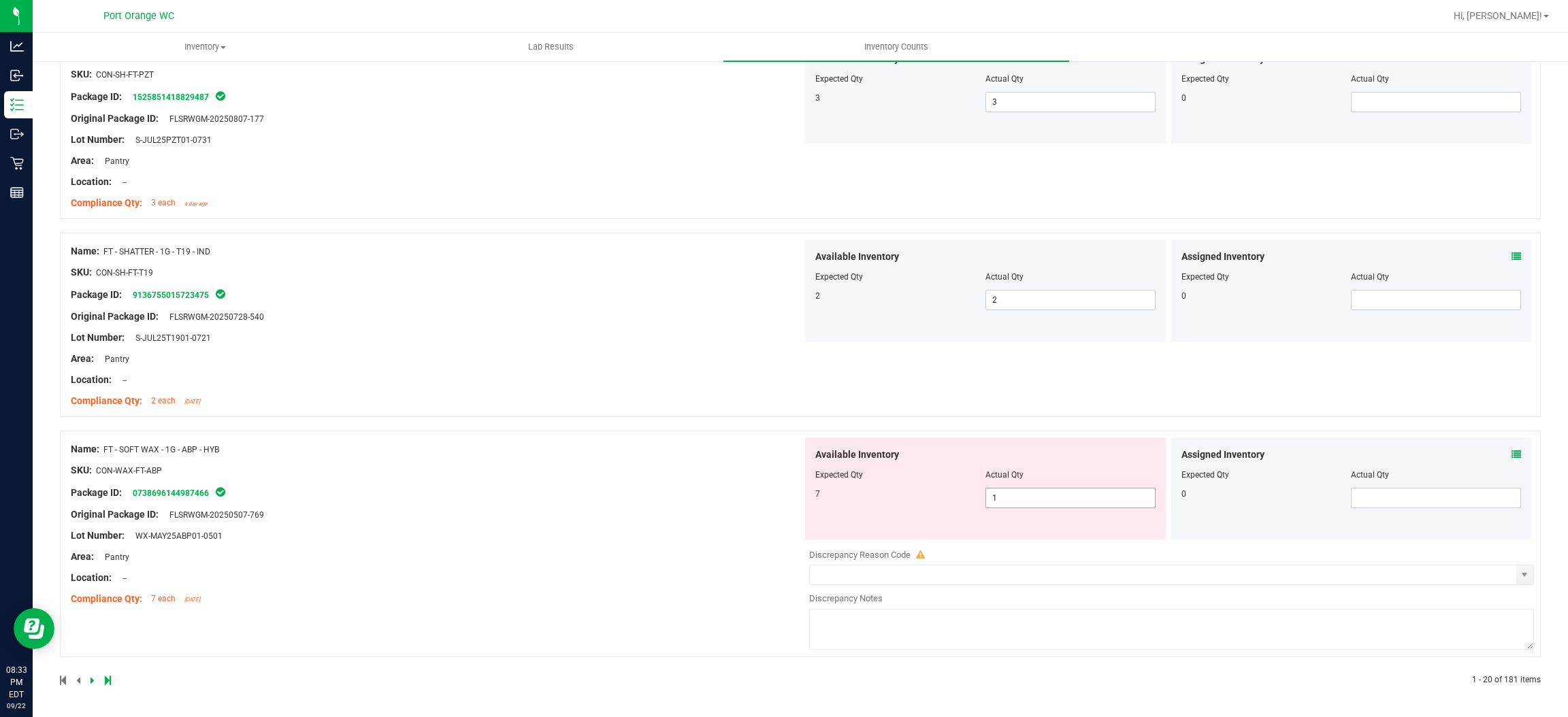
click at [1025, 498] on span "1 1" at bounding box center [1070, 498] width 170 height 20
click at [1025, 497] on input "1" at bounding box center [1070, 498] width 169 height 19
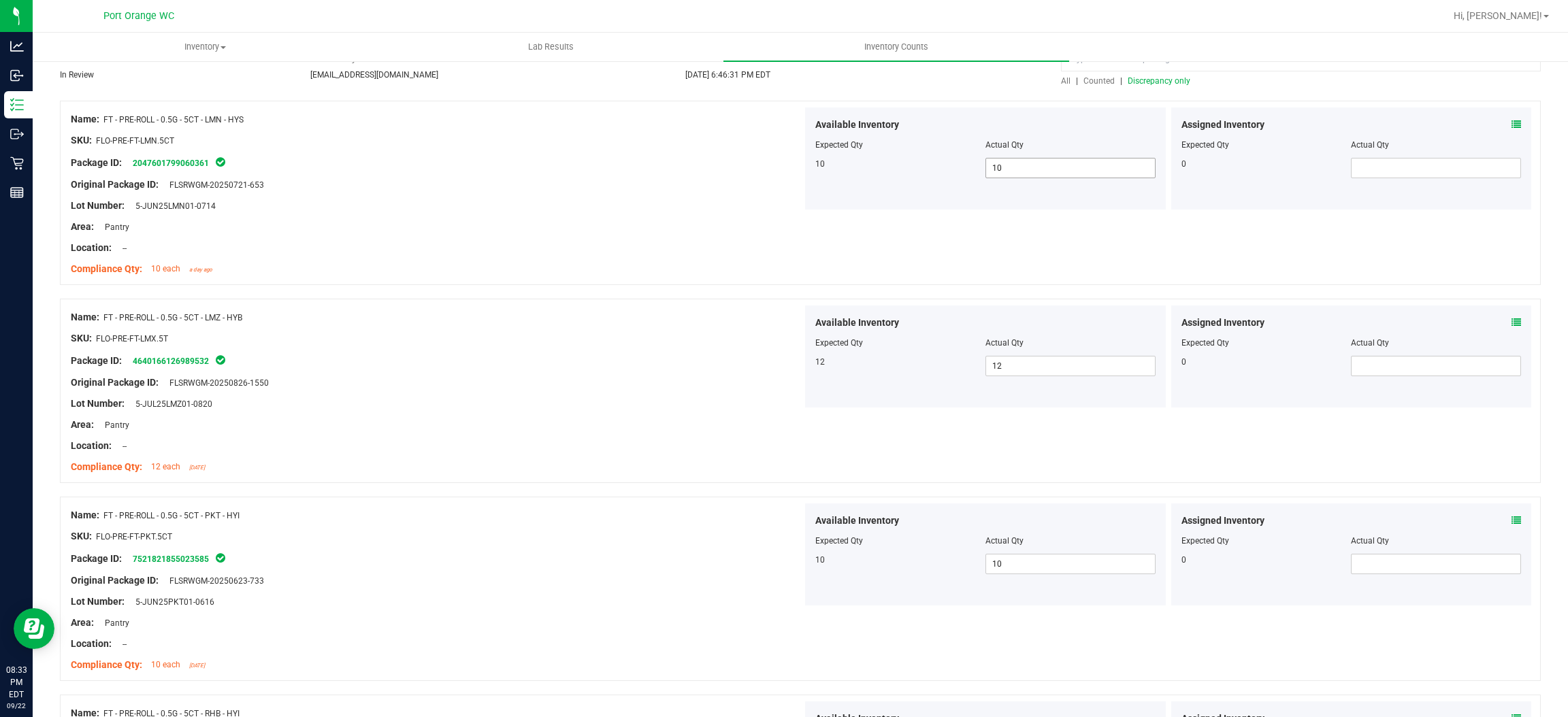
scroll to position [0, 0]
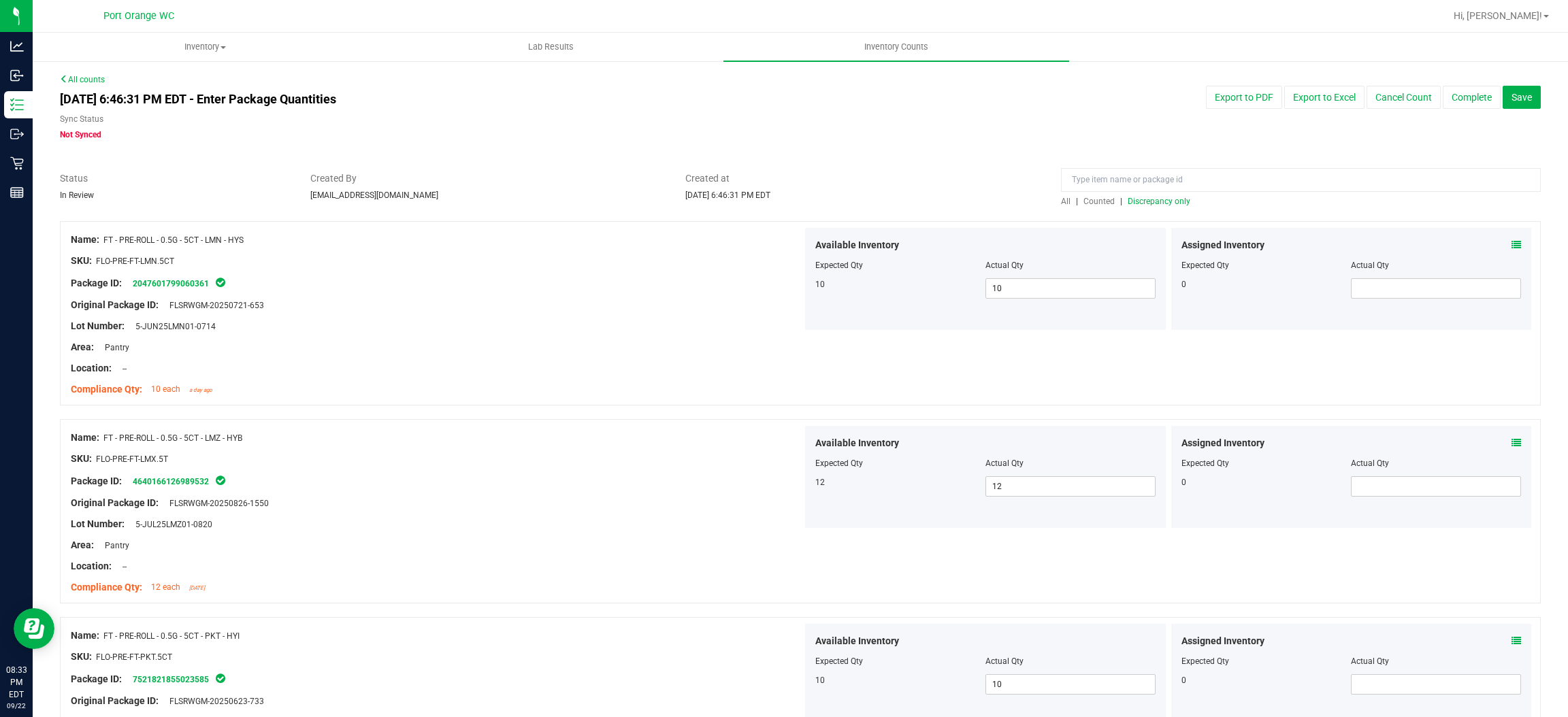
click at [1161, 199] on span "Discrepancy only" at bounding box center [1159, 201] width 62 height 9
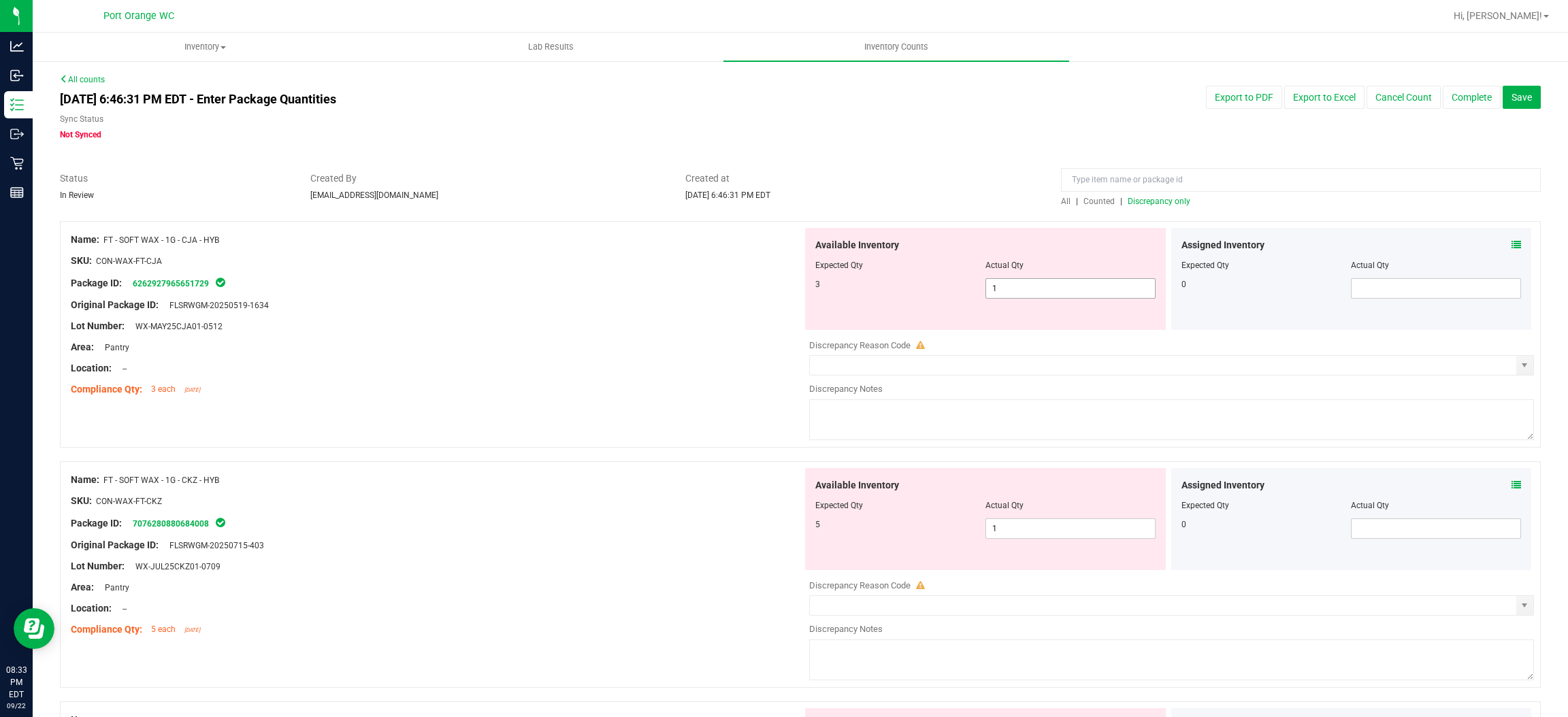
click at [1035, 288] on span "1 1" at bounding box center [1070, 288] width 170 height 20
click at [1035, 288] on input "1" at bounding box center [1070, 288] width 169 height 19
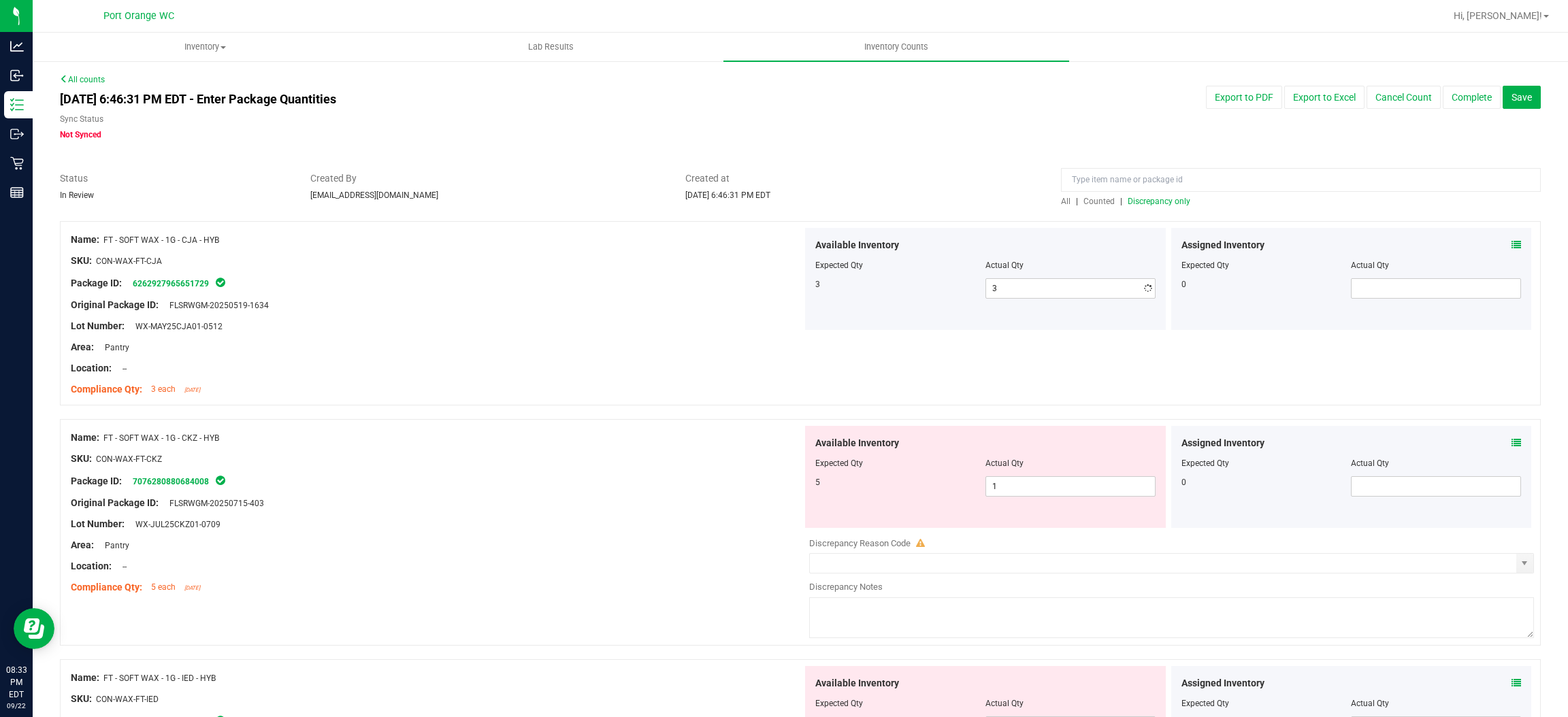
click at [787, 349] on div "Area: Pantry" at bounding box center [436, 348] width 732 height 15
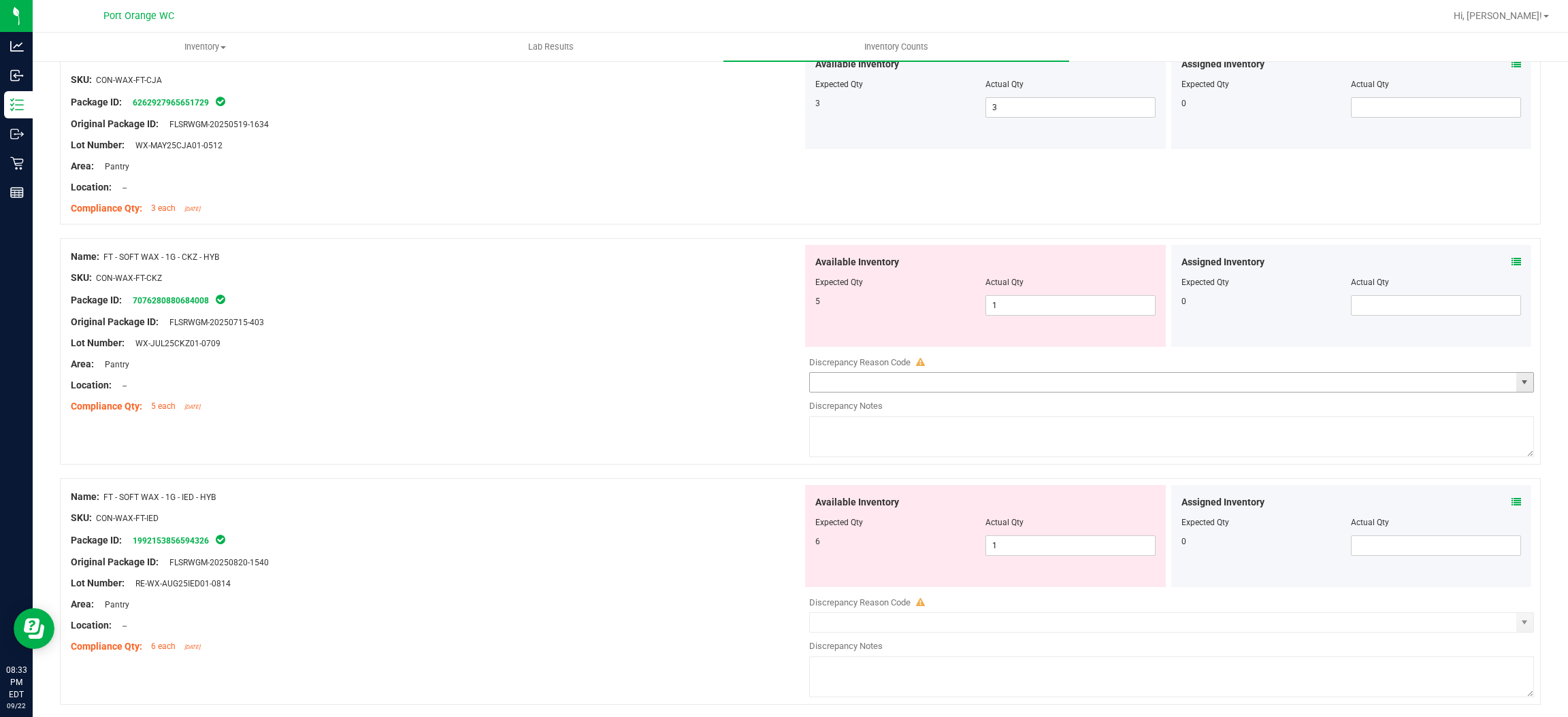
scroll to position [204, 0]
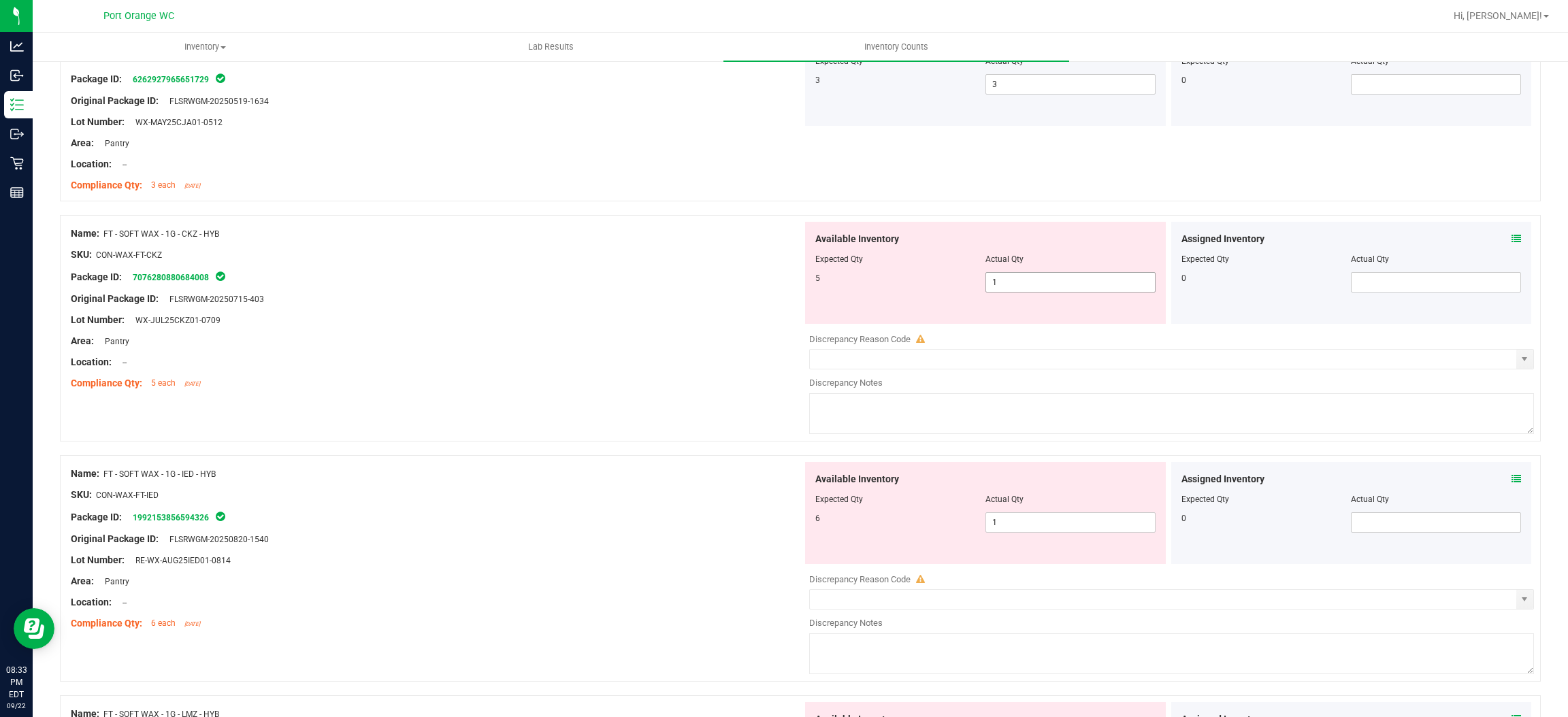
click at [1026, 277] on span "1 1" at bounding box center [1070, 283] width 170 height 20
click at [1026, 277] on input "1" at bounding box center [1070, 282] width 169 height 19
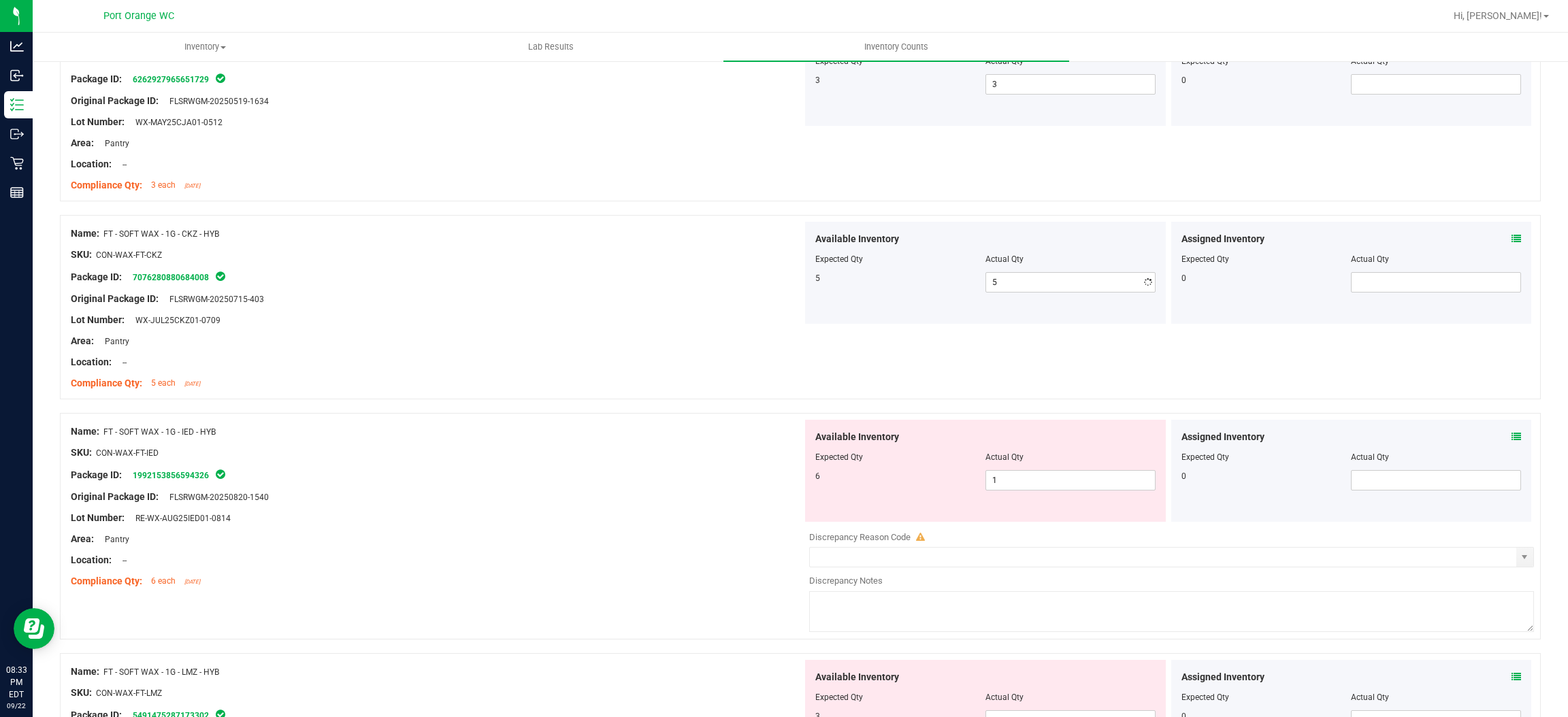
drag, startPoint x: 708, startPoint y: 347, endPoint x: 950, endPoint y: 314, distance: 244.2
click at [729, 341] on div "Area: Pantry" at bounding box center [436, 341] width 732 height 15
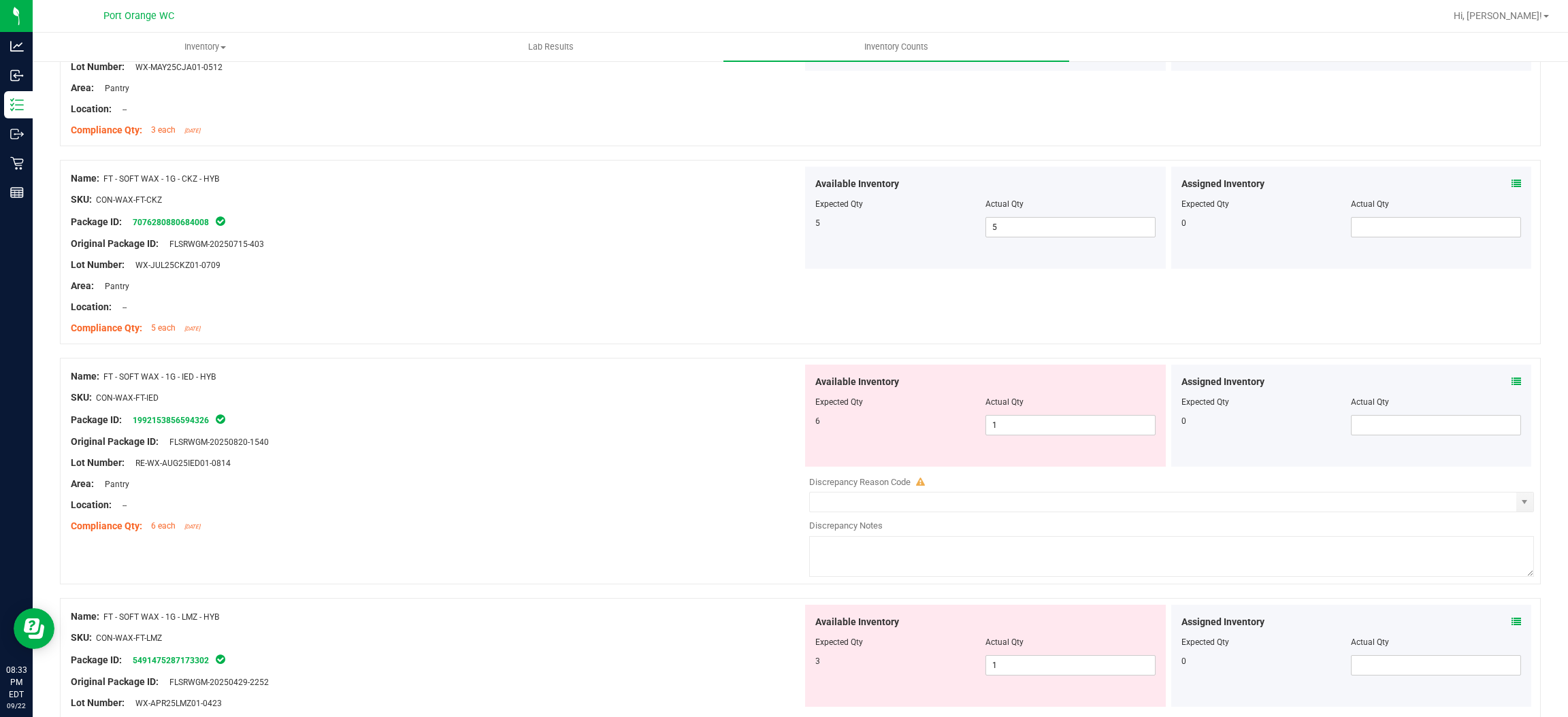
scroll to position [408, 0]
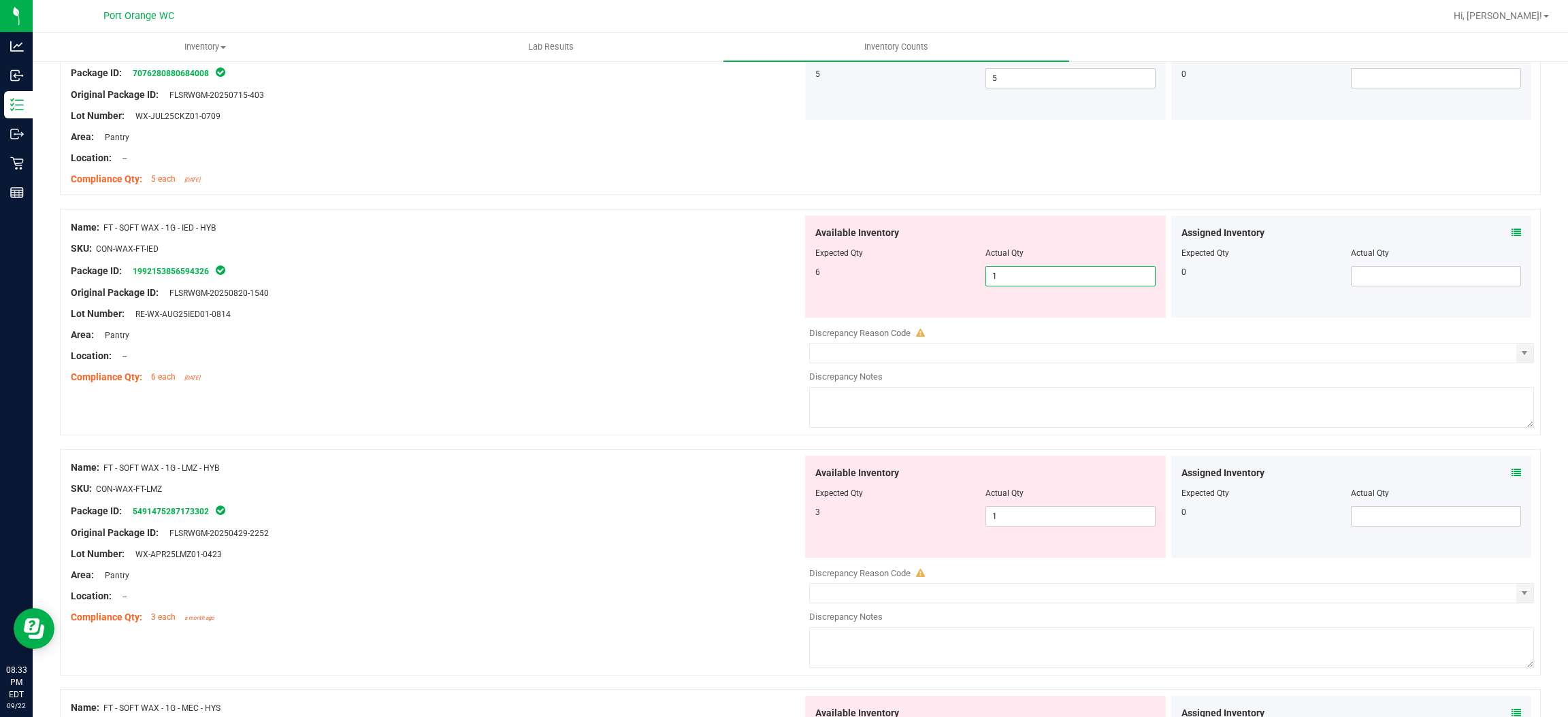
click at [1020, 278] on span "1 1" at bounding box center [1070, 276] width 170 height 20
click at [1020, 278] on input "1" at bounding box center [1070, 276] width 169 height 19
drag, startPoint x: 659, startPoint y: 333, endPoint x: 685, endPoint y: 331, distance: 26.1
click at [667, 330] on div "Area: Pantry" at bounding box center [436, 336] width 732 height 15
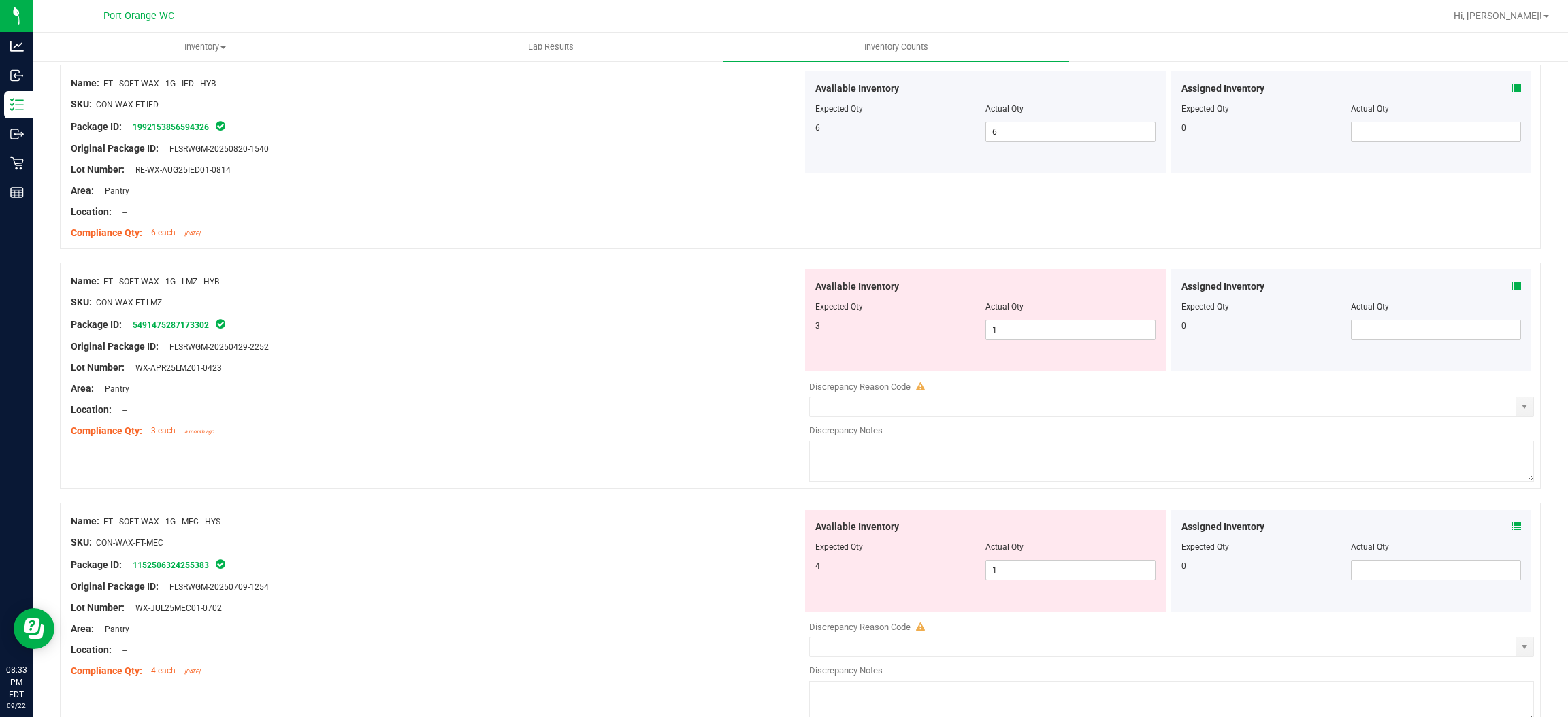
scroll to position [612, 0]
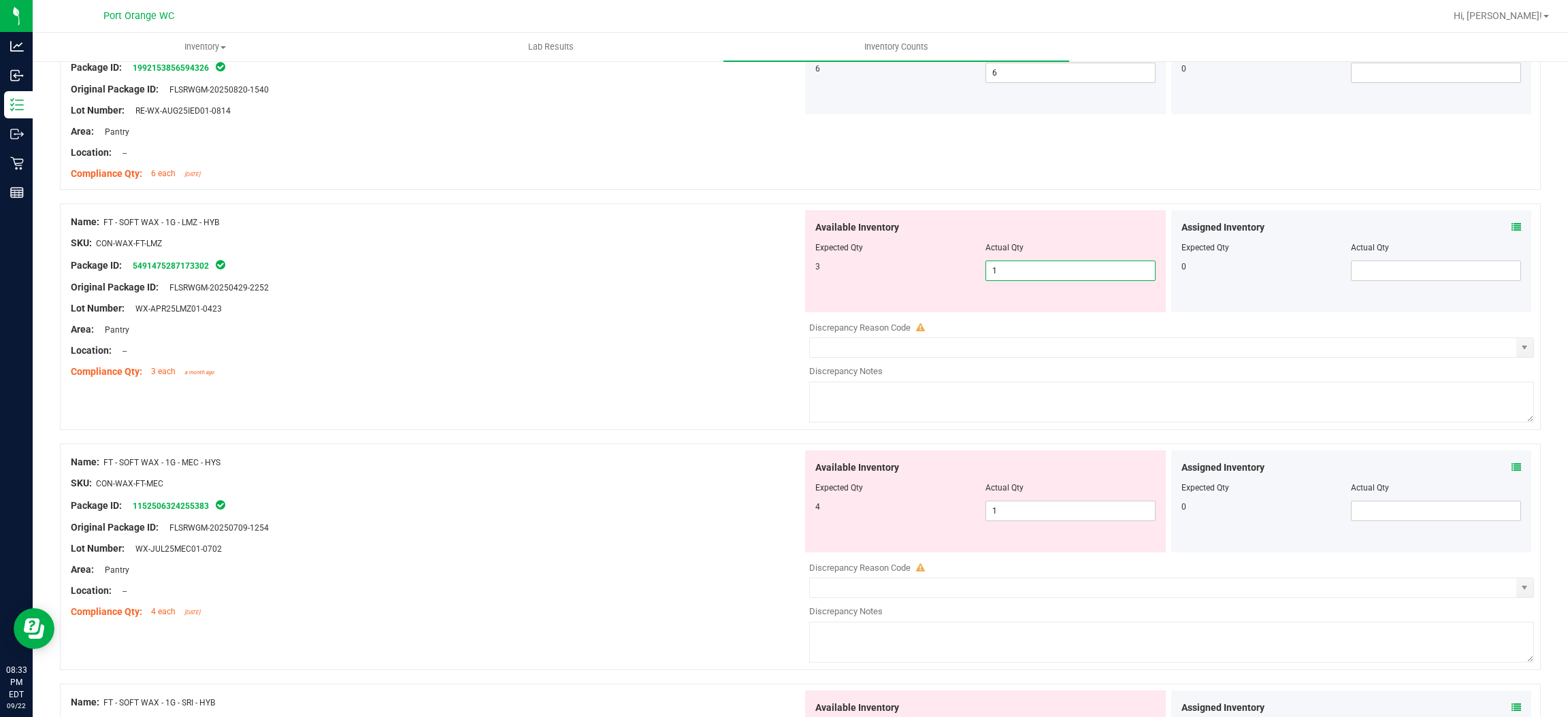
click at [1033, 268] on span "1 1" at bounding box center [1070, 271] width 170 height 20
click at [1033, 267] on input "1" at bounding box center [1070, 271] width 169 height 19
drag, startPoint x: 545, startPoint y: 369, endPoint x: 786, endPoint y: 333, distance: 243.7
click at [574, 363] on ng-container "Compliance Qty: 3 each a month ago" at bounding box center [436, 368] width 732 height 21
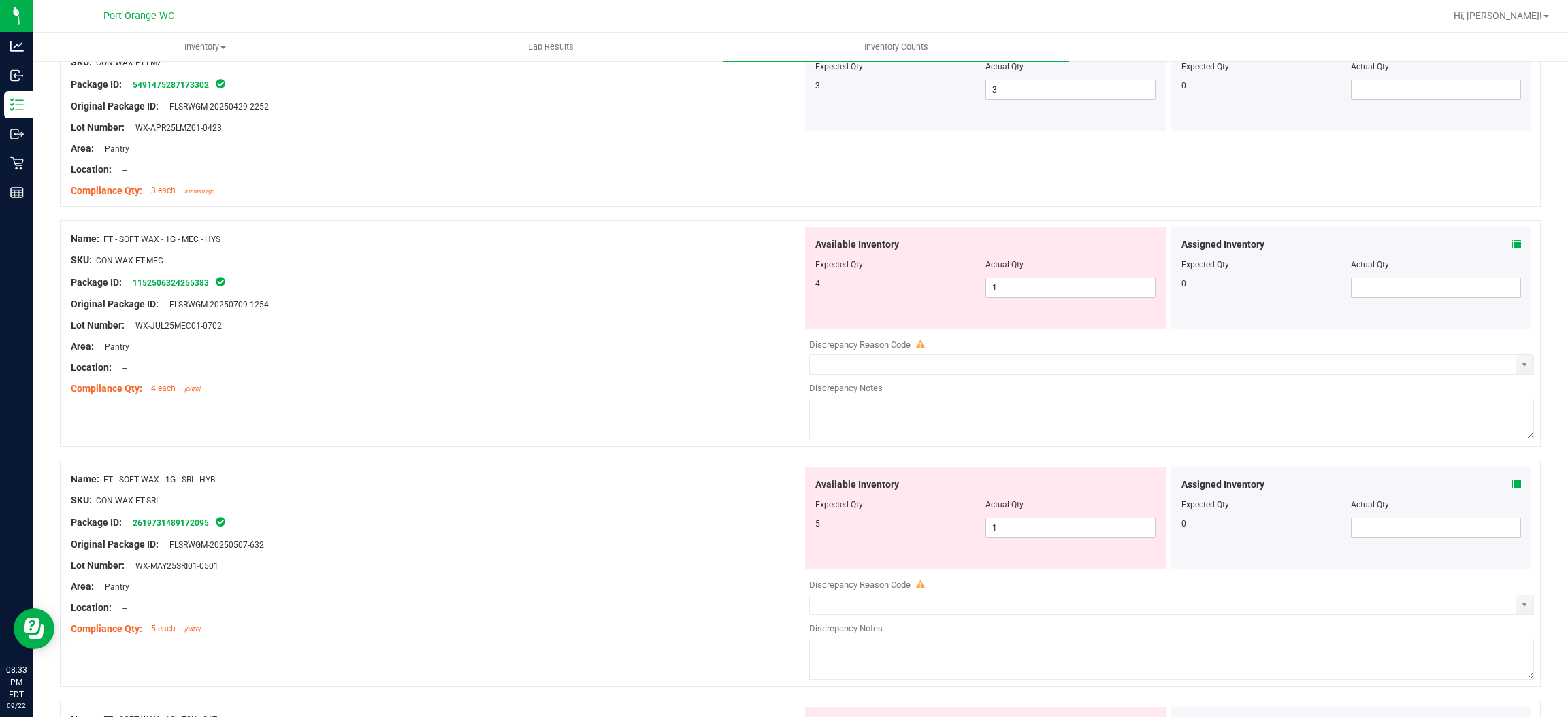
scroll to position [817, 0]
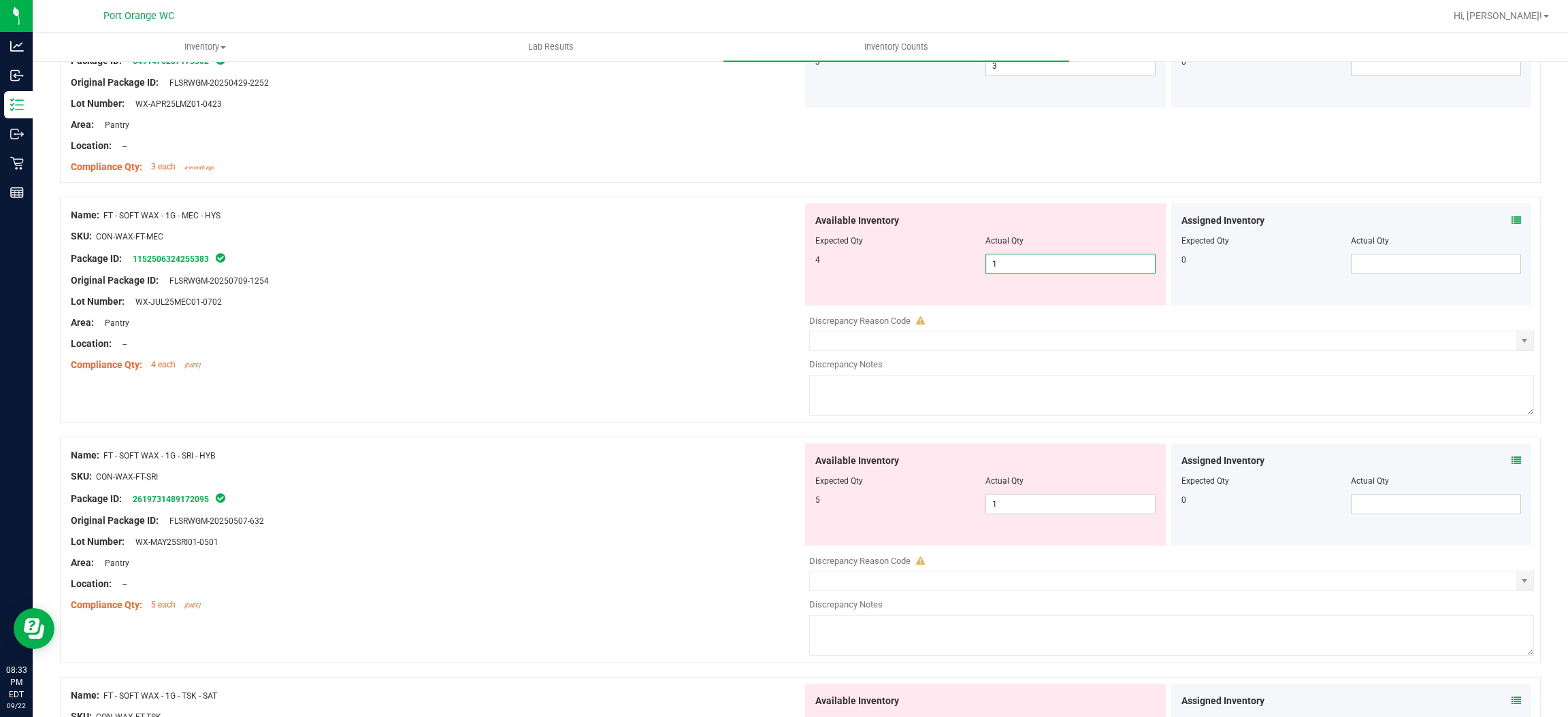
click at [1022, 262] on span "1 1" at bounding box center [1070, 264] width 170 height 20
click at [1022, 262] on input "1" at bounding box center [1070, 263] width 169 height 19
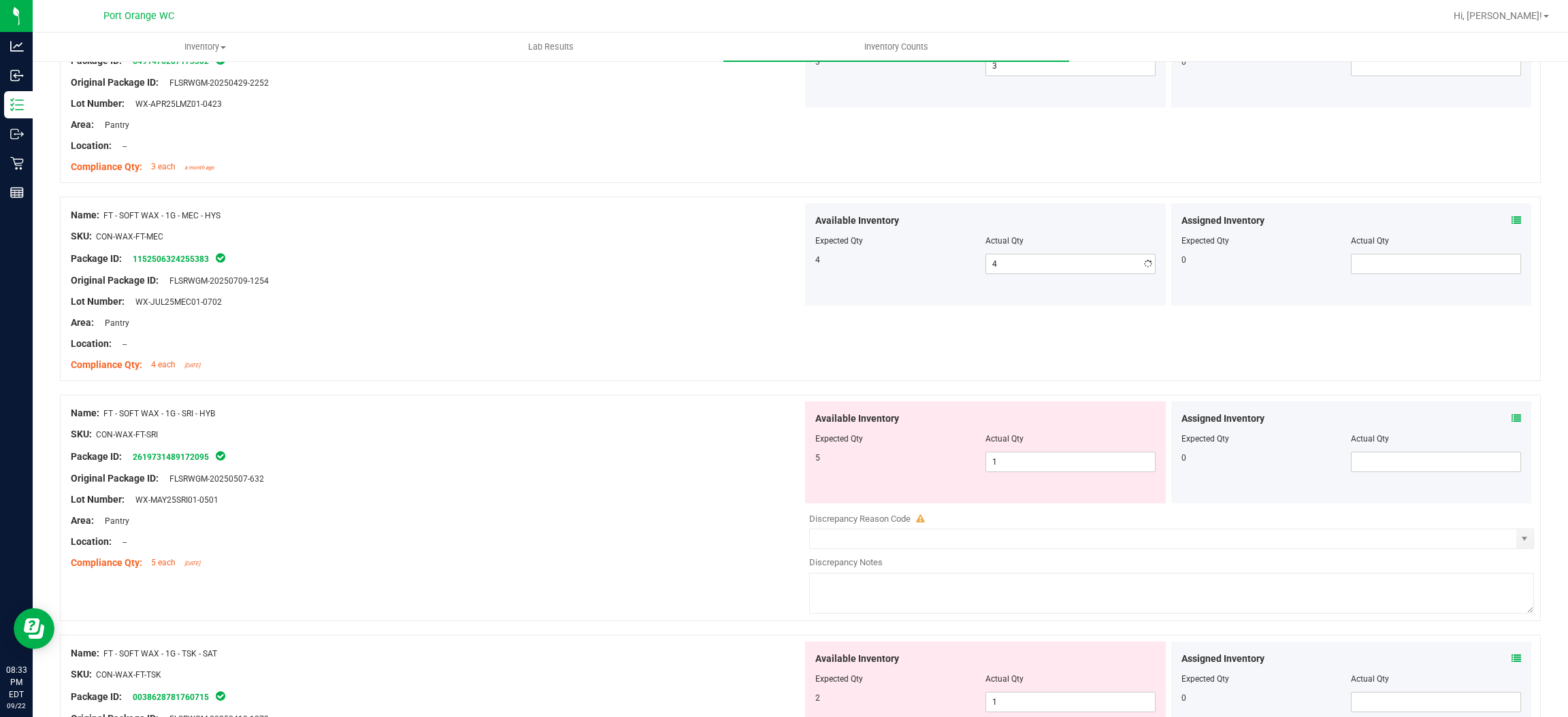
drag, startPoint x: 688, startPoint y: 312, endPoint x: 876, endPoint y: 297, distance: 188.6
click at [704, 305] on div "Name: FT - SOFT WAX - 1G - MEC - HYS SKU: CON-WAX-FT-MEC Package ID: 1152506324…" at bounding box center [436, 290] width 732 height 174
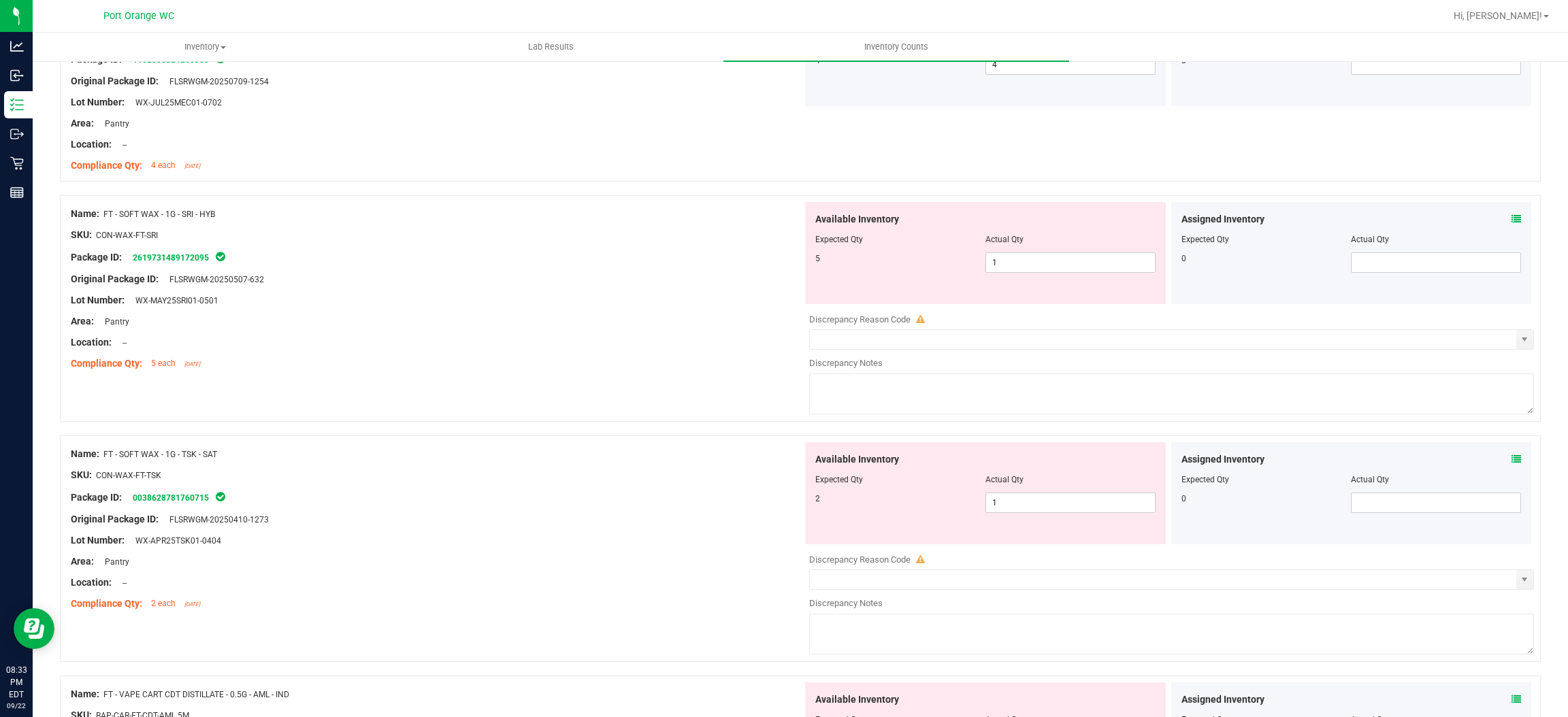
scroll to position [1020, 0]
click at [995, 261] on span "1 1" at bounding box center [1070, 259] width 170 height 20
click at [995, 261] on input "1" at bounding box center [1070, 258] width 169 height 19
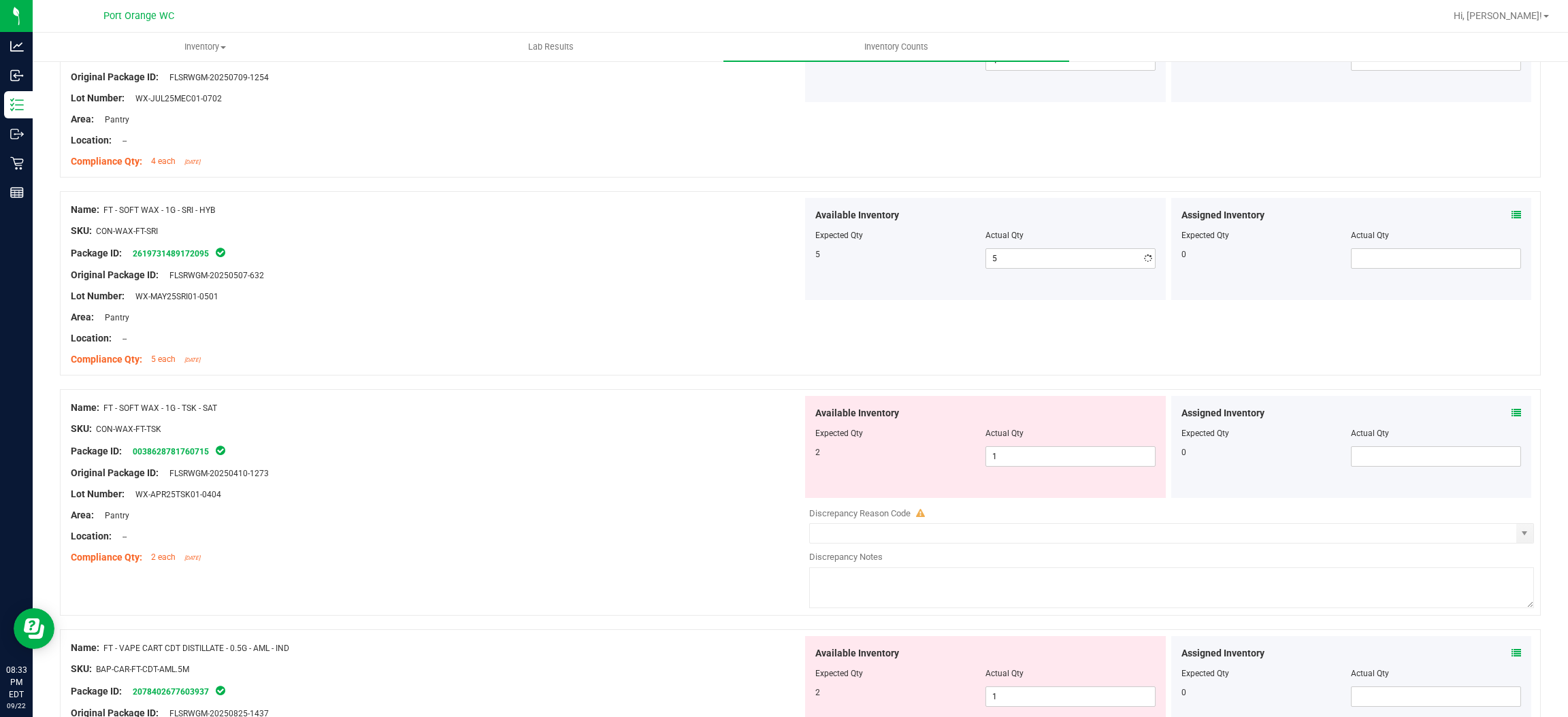
drag, startPoint x: 749, startPoint y: 293, endPoint x: 770, endPoint y: 288, distance: 21.6
click at [767, 288] on div "Name: FT - SOFT WAX - 1G - SRI - HYB SKU: CON-WAX-FT-SRI Package ID: 2619731489…" at bounding box center [436, 285] width 732 height 174
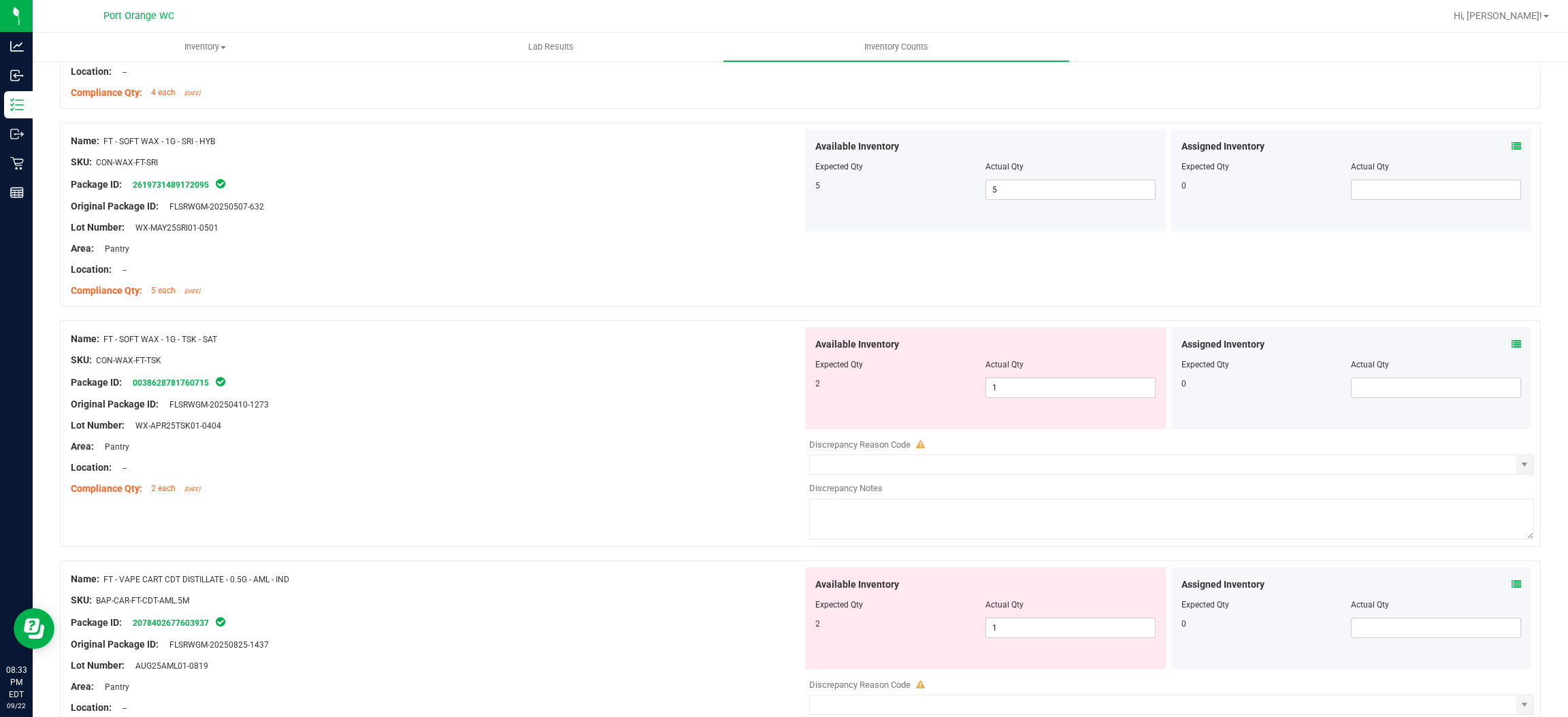
scroll to position [1225, 0]
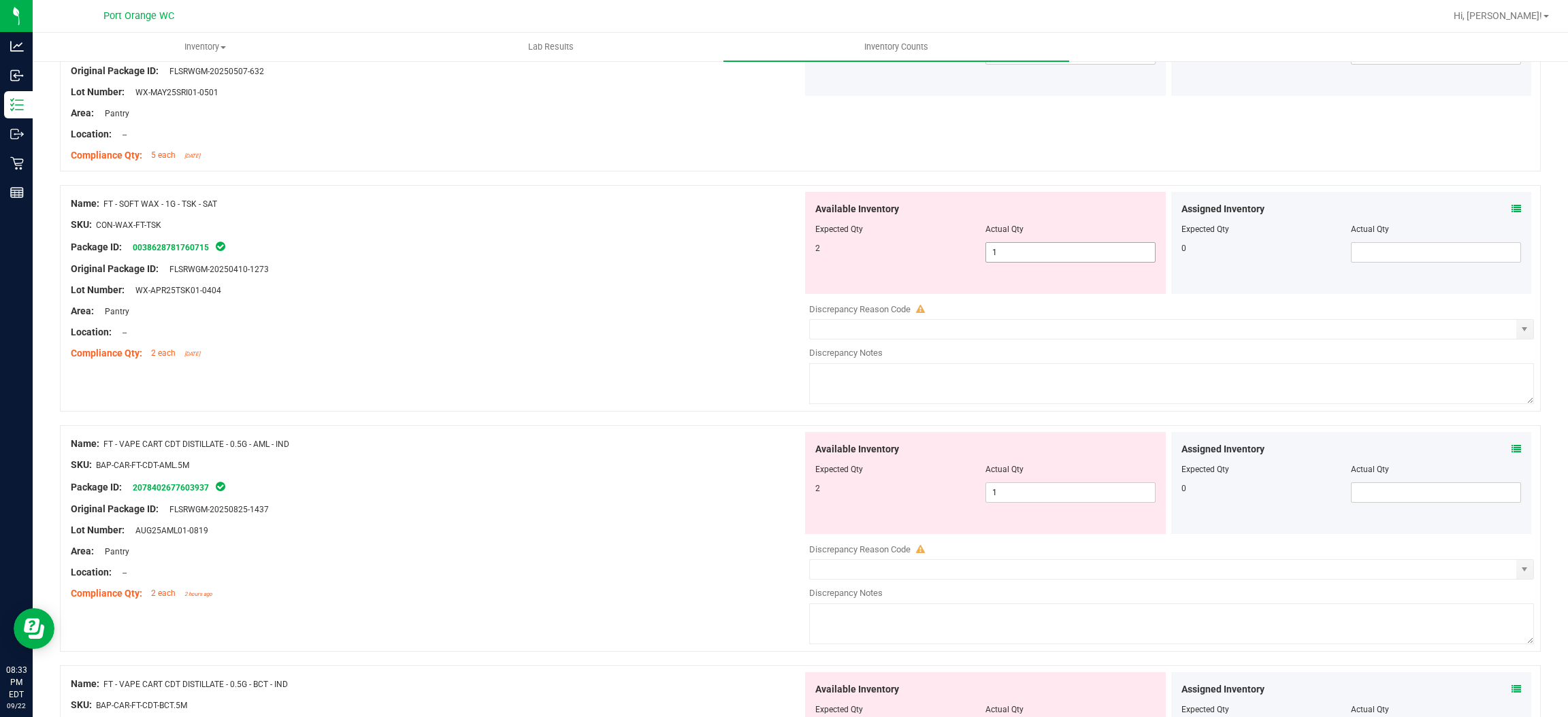
click at [1007, 253] on span "1 1" at bounding box center [1070, 252] width 170 height 20
click at [1007, 252] on input "1" at bounding box center [1070, 252] width 169 height 19
drag, startPoint x: 606, startPoint y: 314, endPoint x: 646, endPoint y: 305, distance: 41.0
click at [628, 308] on div "Area: Pantry" at bounding box center [436, 312] width 732 height 15
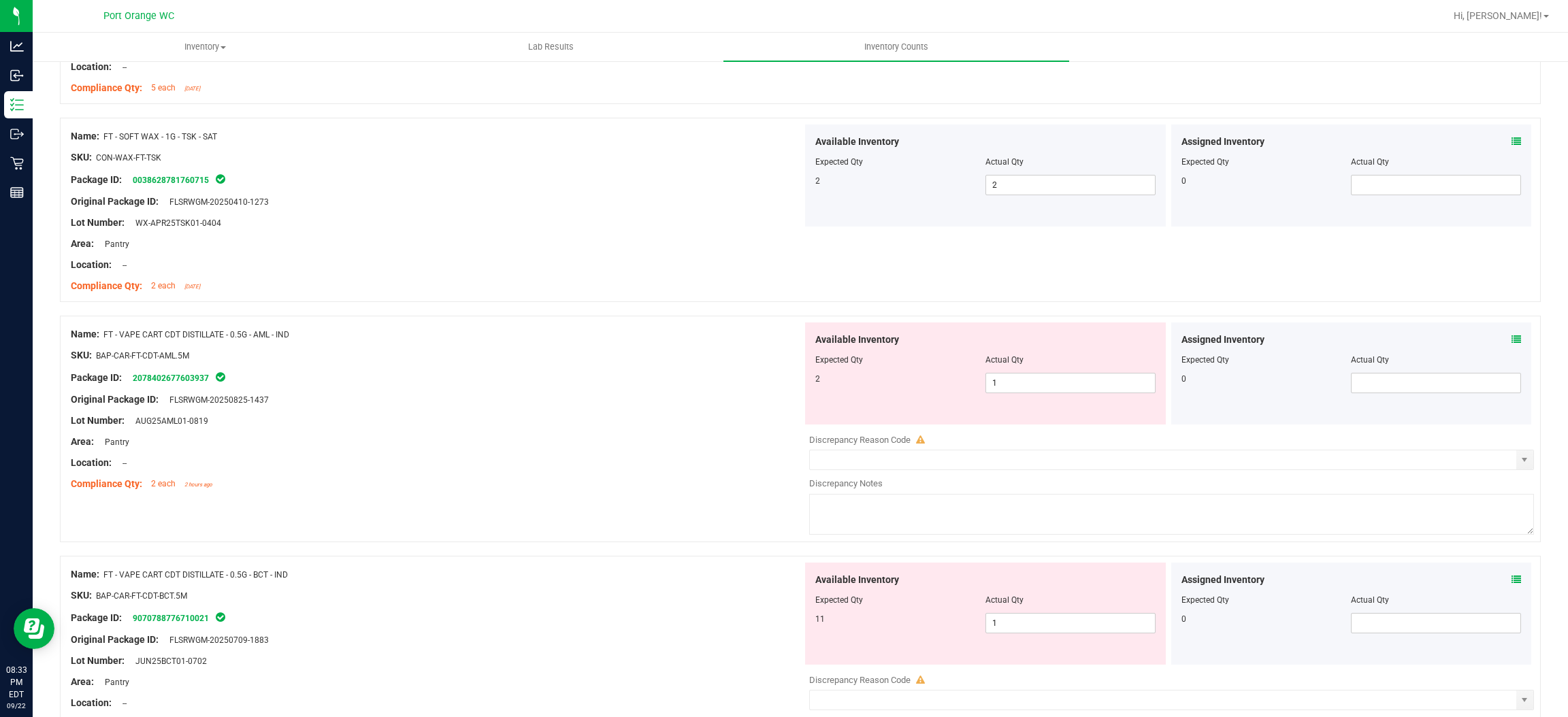
scroll to position [1326, 0]
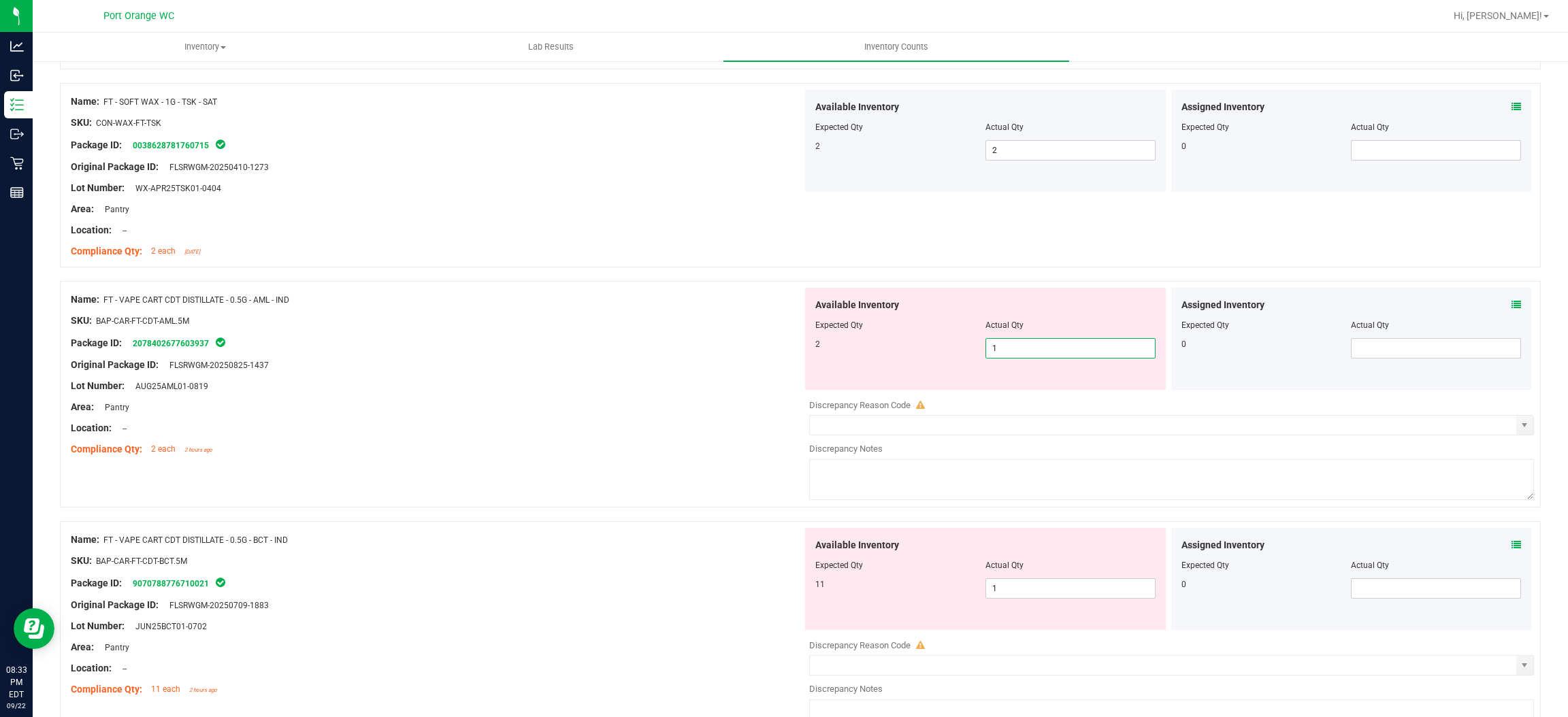
click at [1012, 347] on span "1 1" at bounding box center [1070, 348] width 170 height 20
click at [1012, 347] on input "1" at bounding box center [1070, 348] width 169 height 19
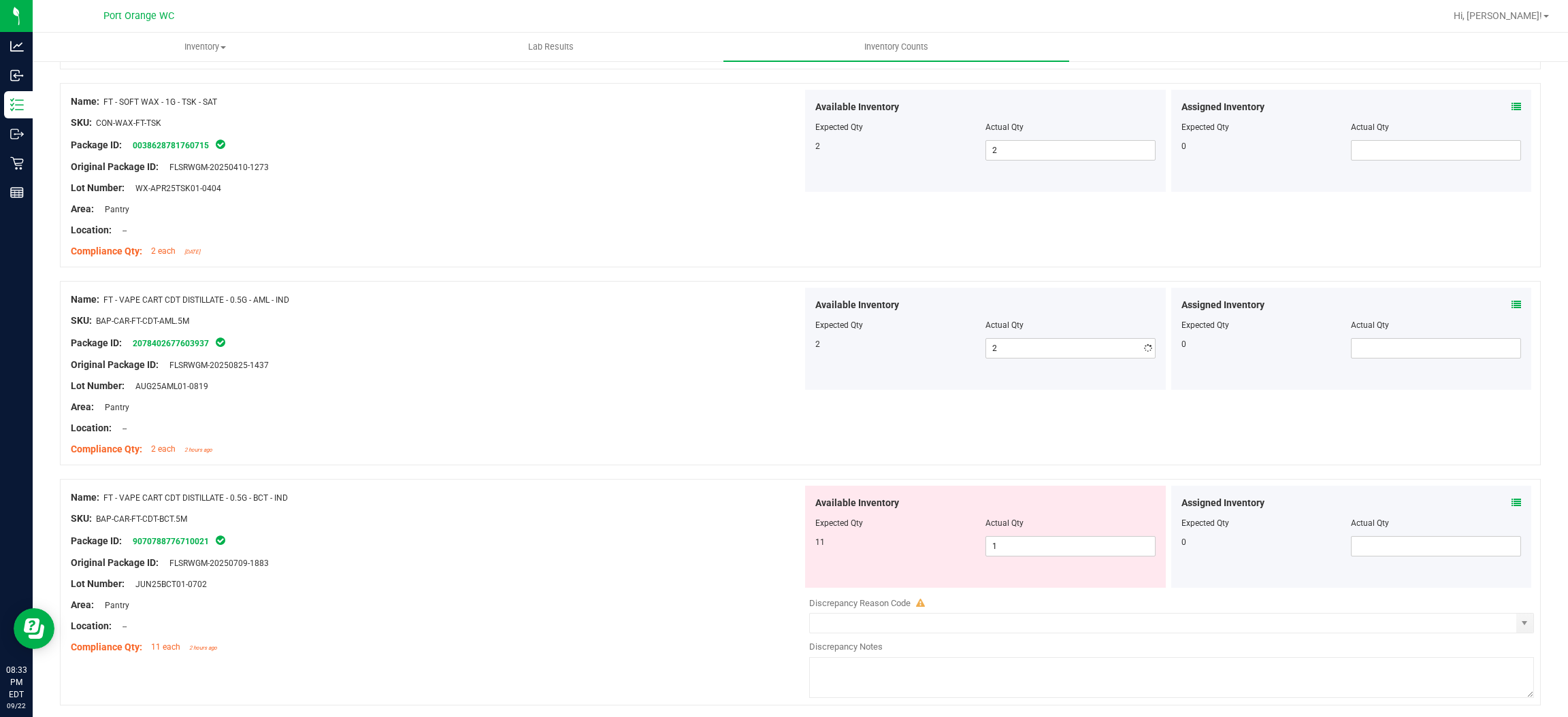
drag, startPoint x: 613, startPoint y: 418, endPoint x: 777, endPoint y: 386, distance: 167.1
click at [623, 413] on div "Name: FT - VAPE CART CDT DISTILLATE - 0.5G - AML - IND SKU: BAP-CAR-FT-CDT-AML.…" at bounding box center [436, 375] width 732 height 174
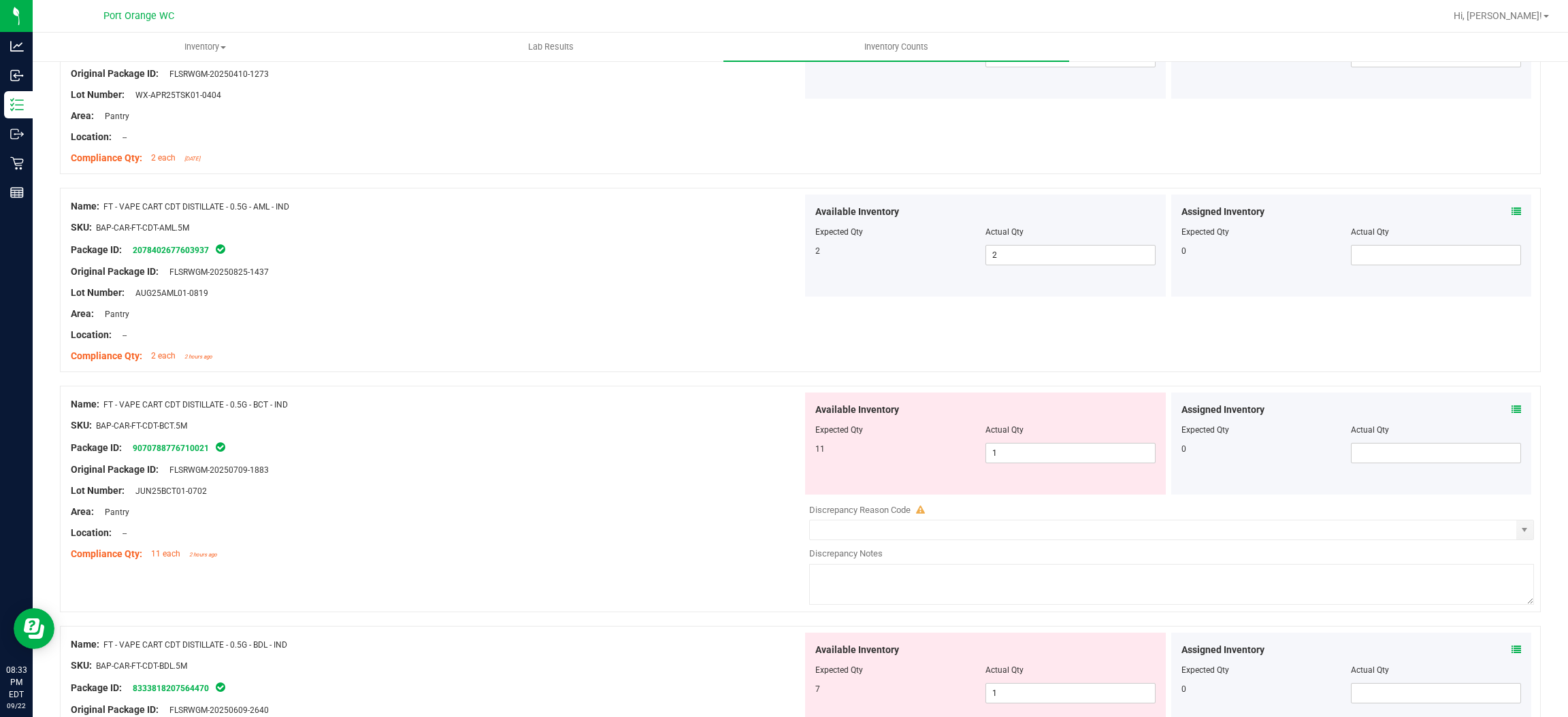
scroll to position [1633, 0]
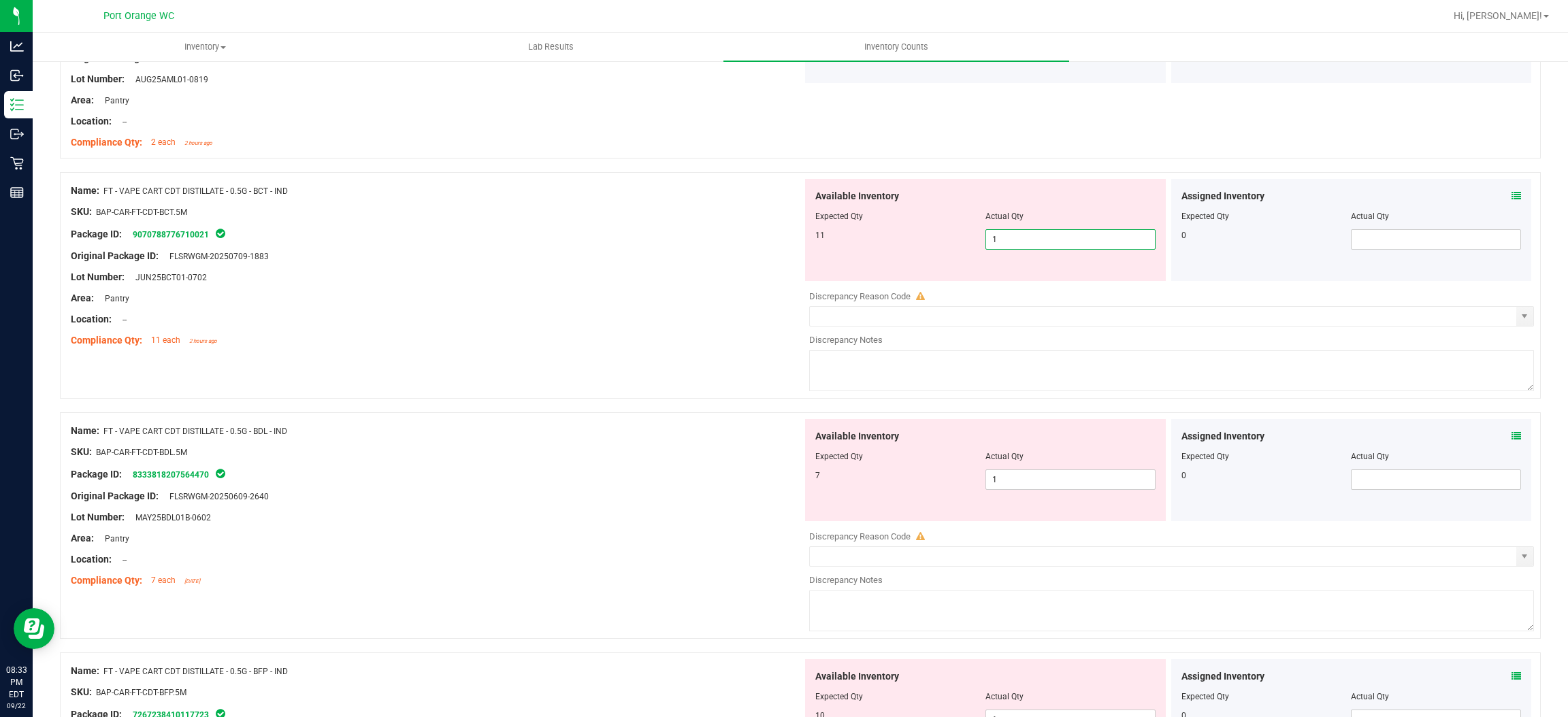
click at [1028, 236] on span "1 1" at bounding box center [1070, 240] width 170 height 20
drag, startPoint x: 727, startPoint y: 308, endPoint x: 783, endPoint y: 316, distance: 56.6
click at [735, 308] on div at bounding box center [436, 308] width 732 height 6
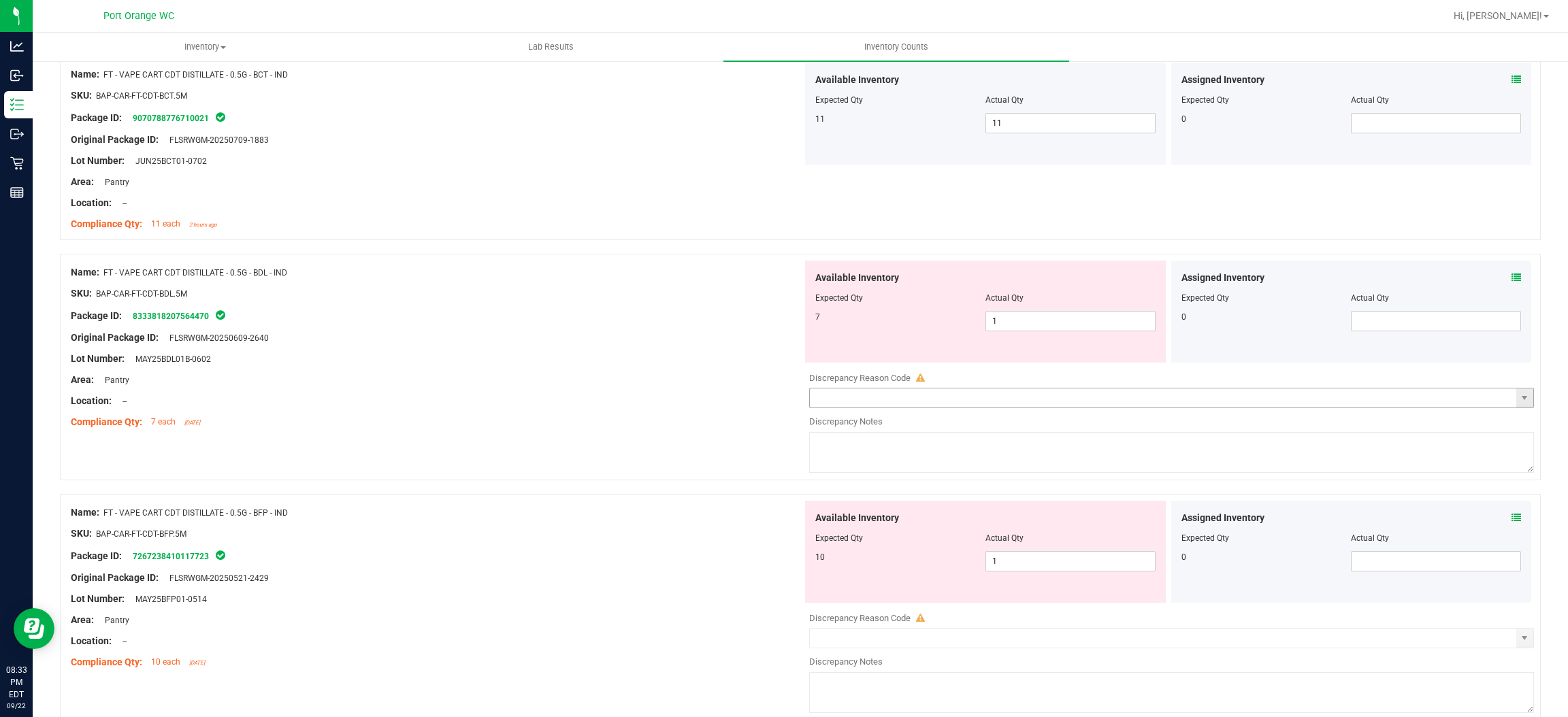
scroll to position [1836, 0]
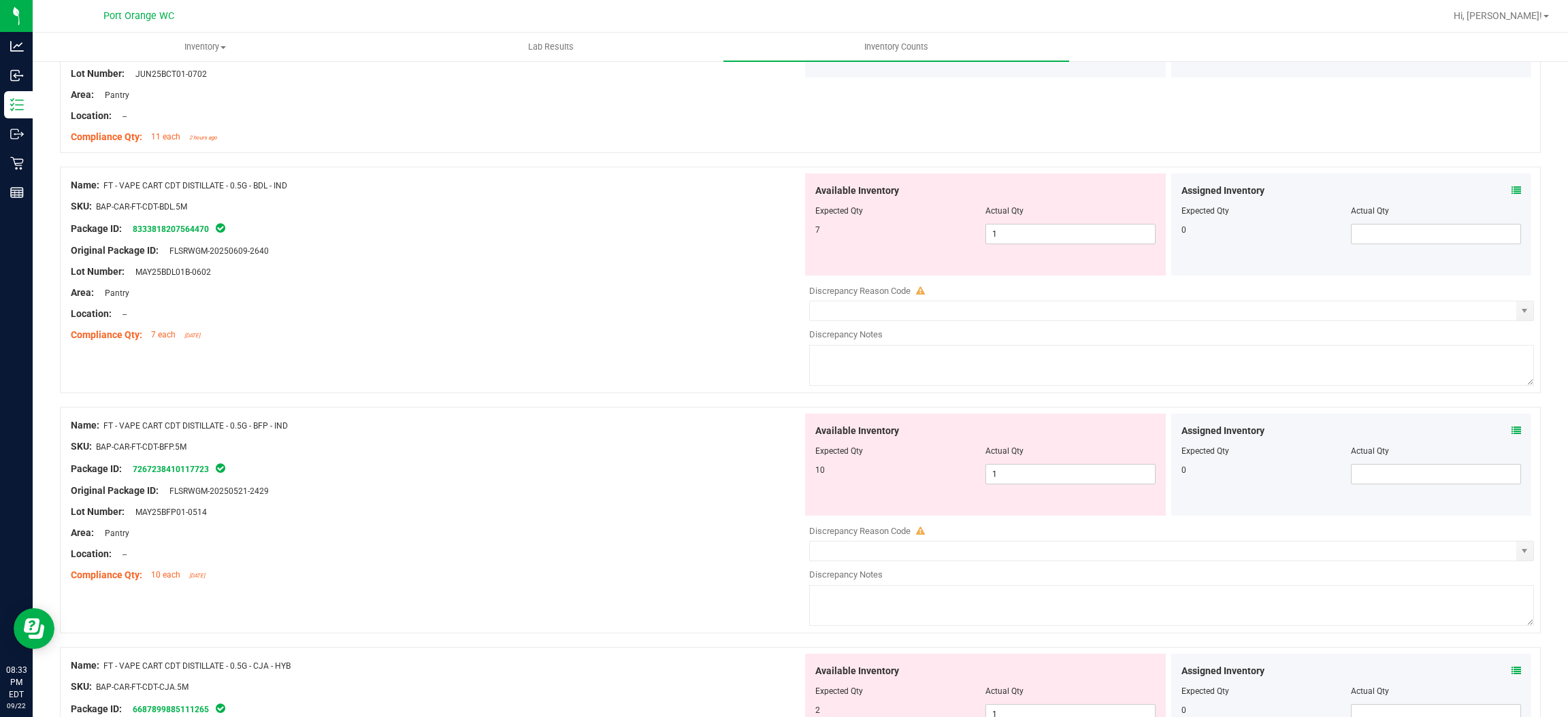
click at [1047, 247] on div "Available Inventory Expected Qty Actual Qty 7 1 1" at bounding box center [985, 225] width 360 height 102
click at [1036, 232] on span "1 1" at bounding box center [1070, 234] width 170 height 20
click at [1036, 232] on input "1" at bounding box center [1070, 234] width 169 height 19
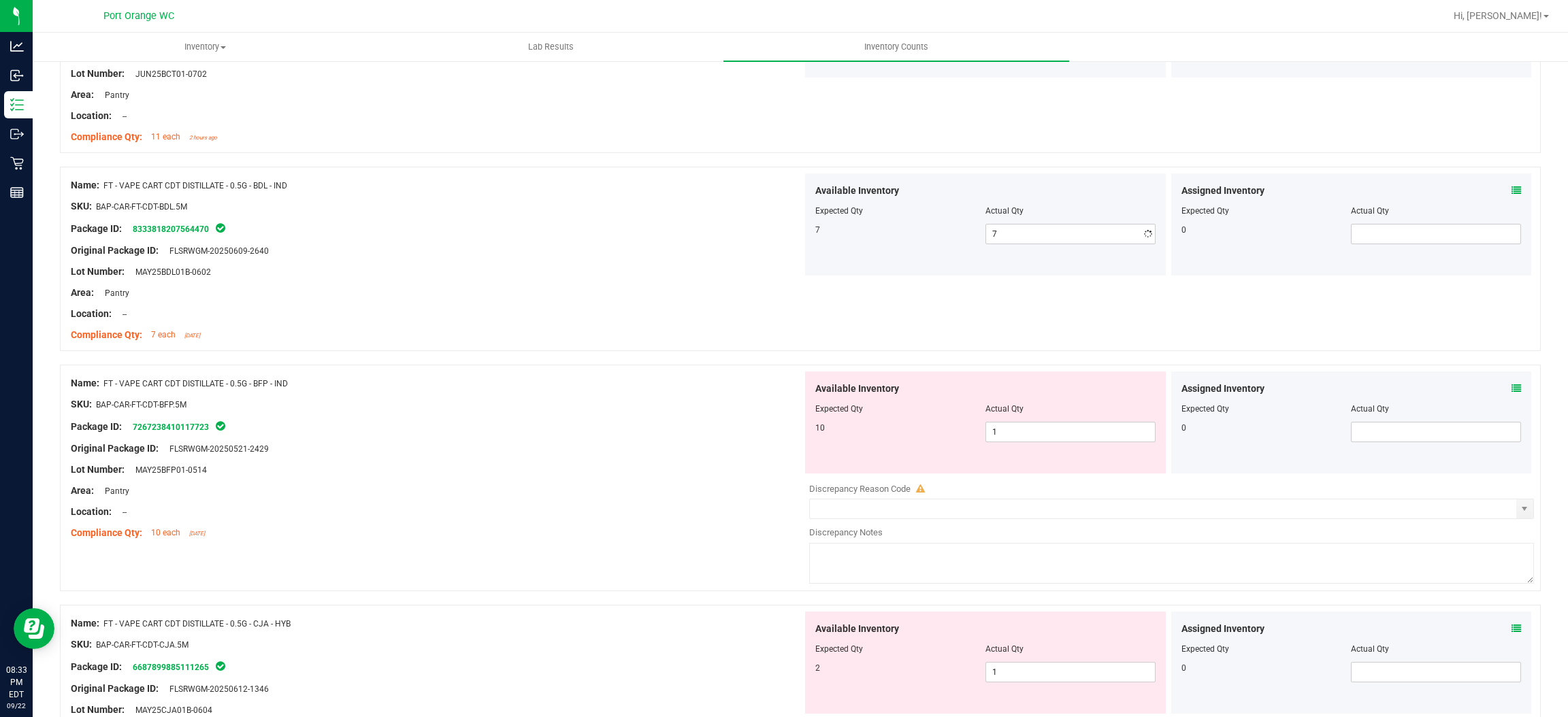
drag, startPoint x: 674, startPoint y: 281, endPoint x: 890, endPoint y: 263, distance: 216.7
click at [674, 281] on div at bounding box center [436, 282] width 732 height 6
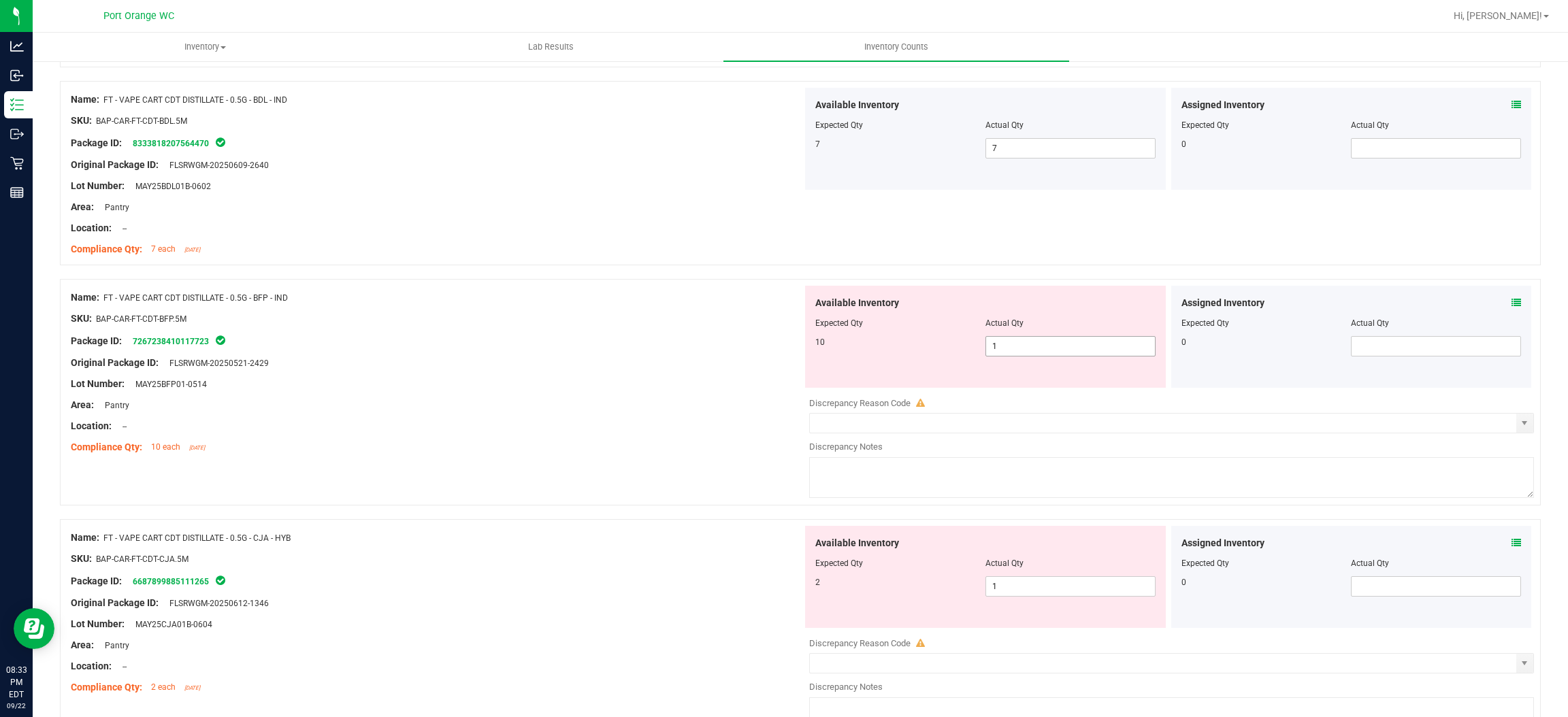
scroll to position [2041, 0]
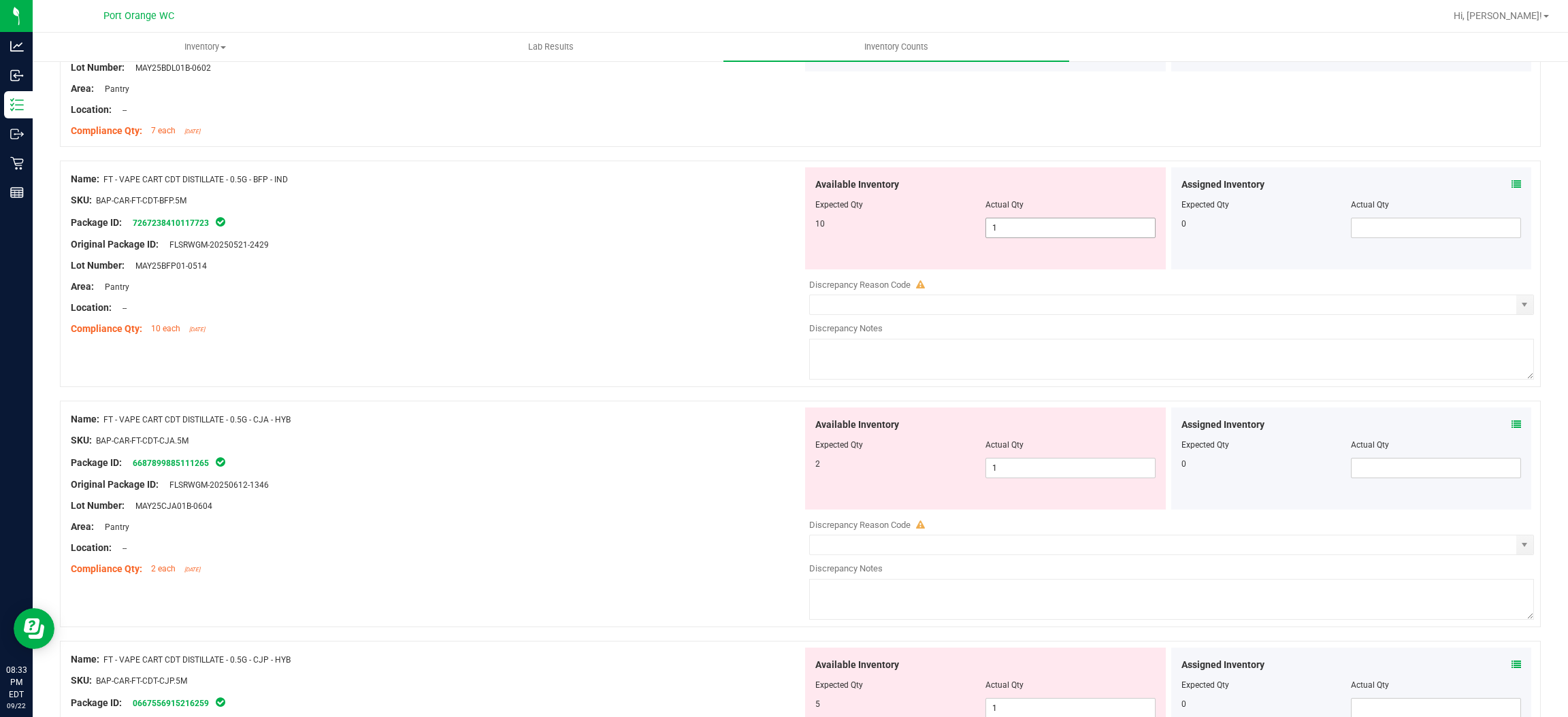
click at [1015, 222] on span "1 1" at bounding box center [1070, 228] width 170 height 20
drag, startPoint x: 618, startPoint y: 317, endPoint x: 651, endPoint y: 313, distance: 33.2
click at [643, 313] on div "Name: FT - VAPE CART CDT DISTILLATE - 0.5G - BFP - IND SKU: BAP-CAR-FT-CDT-BFP.…" at bounding box center [436, 254] width 732 height 174
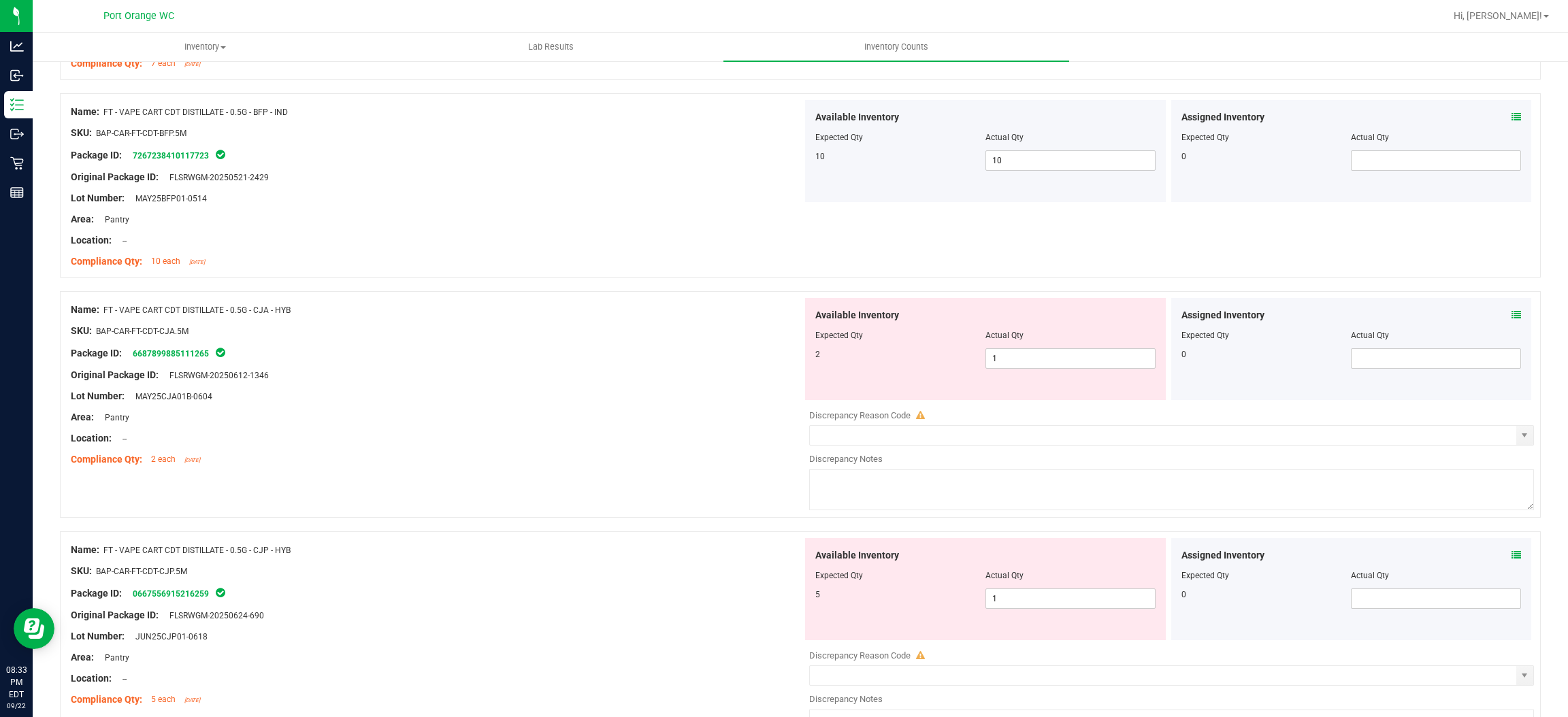
scroll to position [2245, 0]
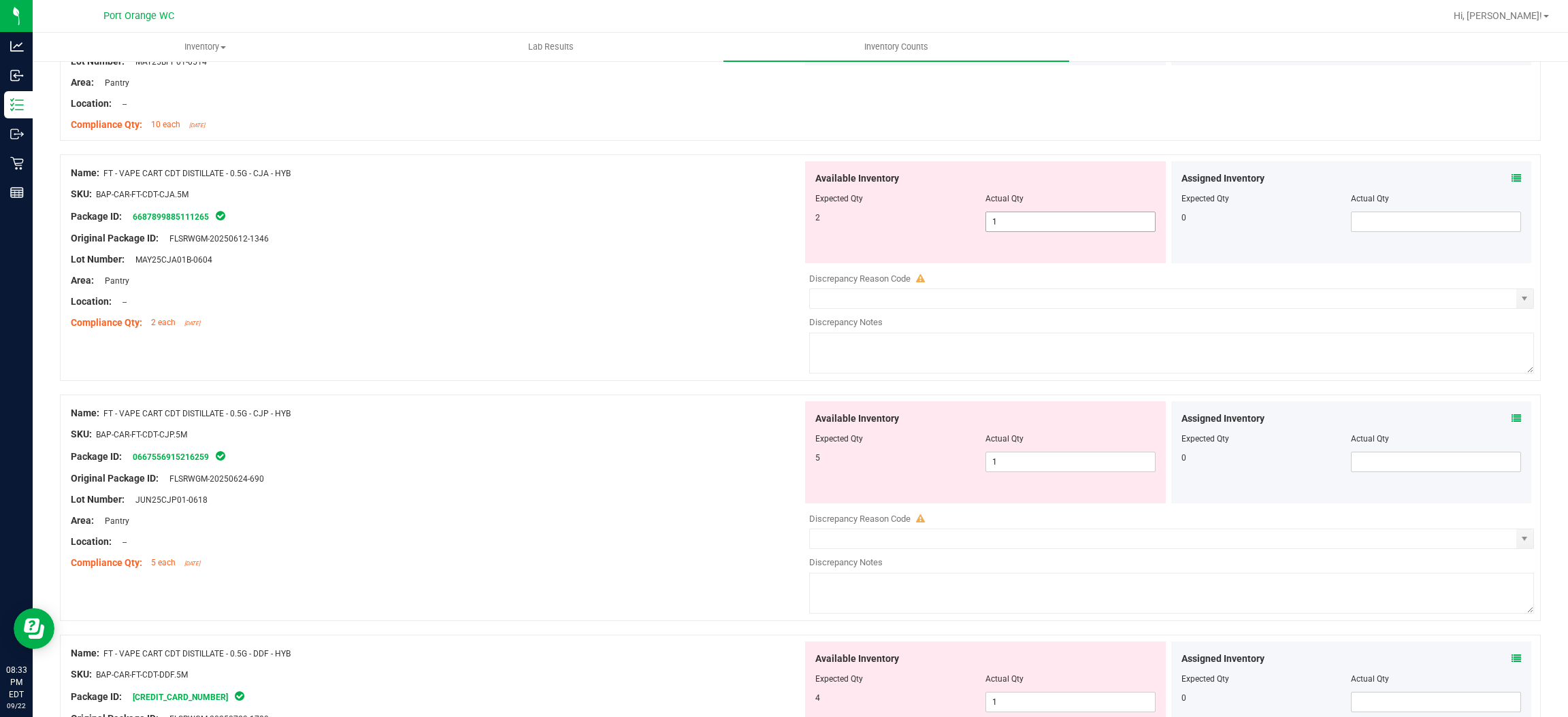
click at [1010, 229] on span "1 1" at bounding box center [1070, 221] width 170 height 20
drag, startPoint x: 1010, startPoint y: 229, endPoint x: 672, endPoint y: 278, distance: 341.5
click at [1009, 229] on input "1" at bounding box center [1070, 221] width 169 height 19
drag, startPoint x: 667, startPoint y: 279, endPoint x: 693, endPoint y: 272, distance: 26.9
click at [684, 273] on div "Name: FT - VAPE CART CDT DISTILLATE - 0.5G - CJA - HYB SKU: BAP-CAR-FT-CDT-CJA.…" at bounding box center [436, 248] width 732 height 174
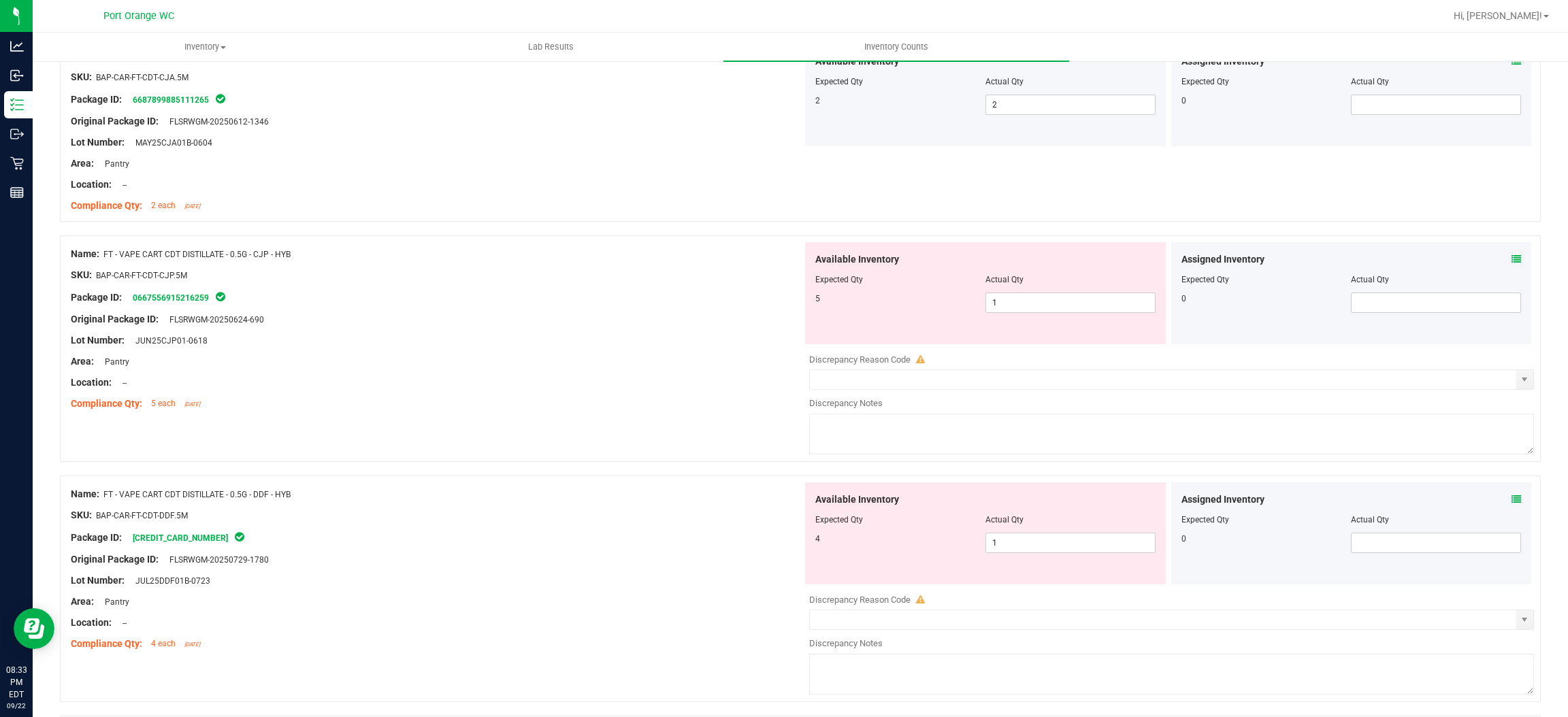
scroll to position [2449, 0]
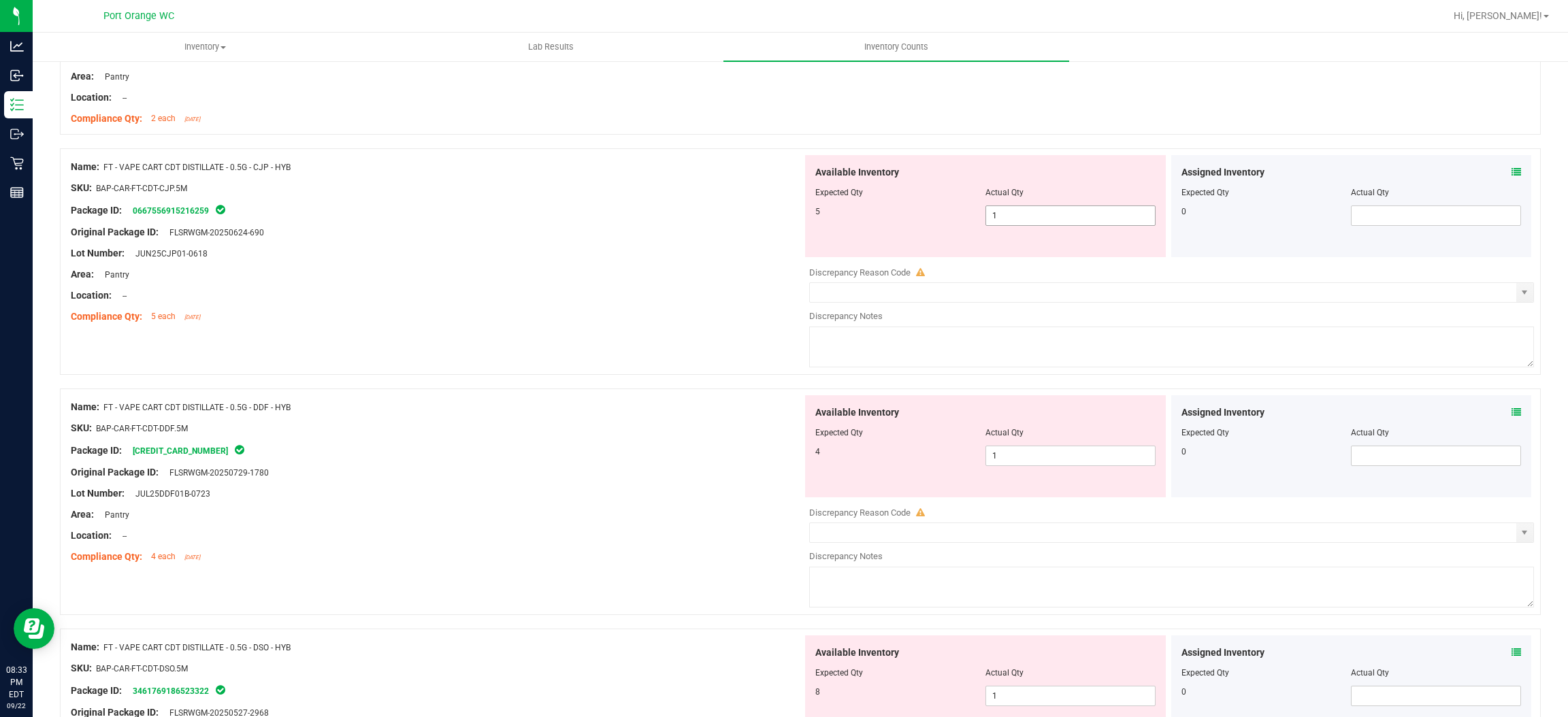
click at [1031, 220] on span "1 1" at bounding box center [1070, 216] width 170 height 20
click at [1031, 220] on input "1" at bounding box center [1070, 215] width 169 height 19
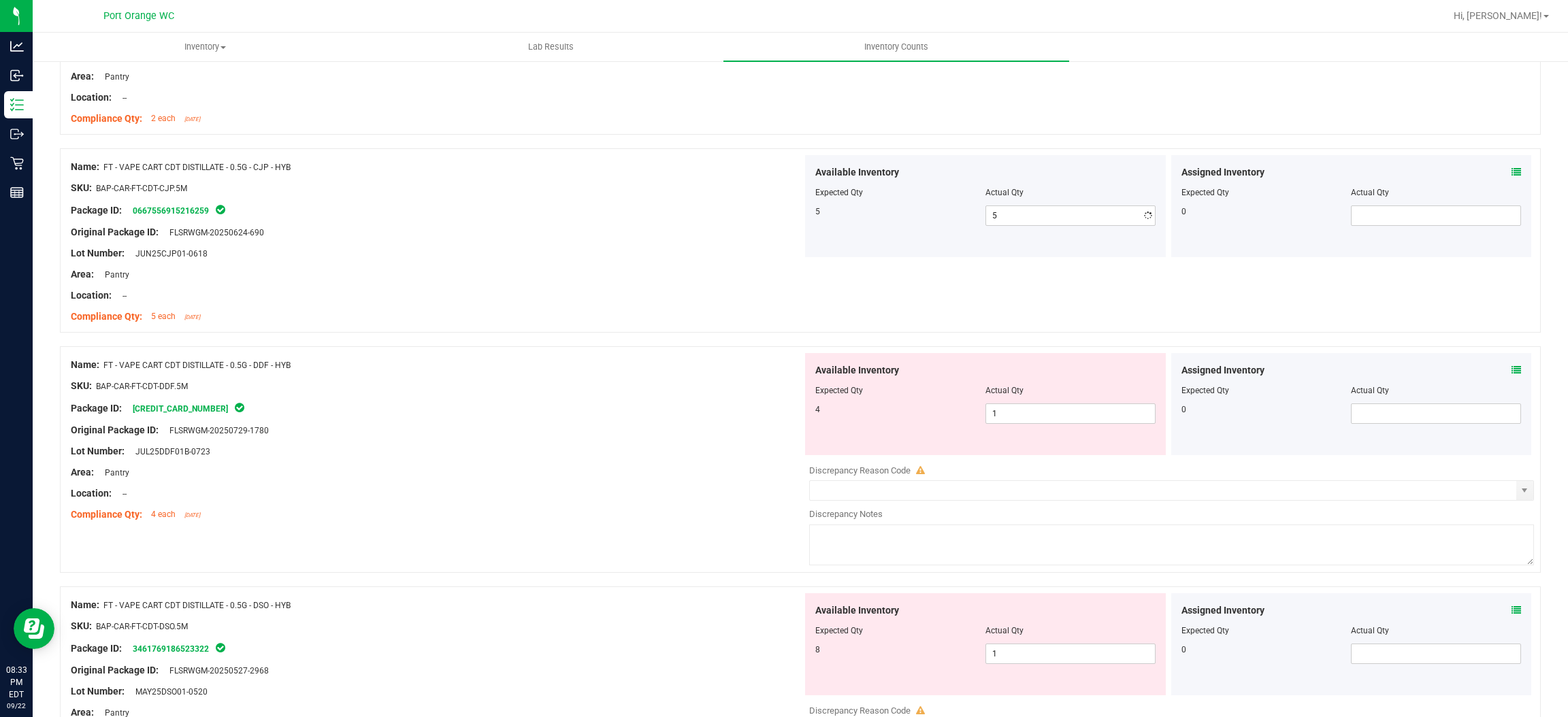
drag, startPoint x: 642, startPoint y: 251, endPoint x: 708, endPoint y: 275, distance: 70.2
click at [645, 251] on div "Lot Number: JUN25CJP01-0618" at bounding box center [436, 253] width 732 height 15
click at [1050, 421] on span "1 1" at bounding box center [1070, 413] width 170 height 20
click at [1050, 421] on input "1" at bounding box center [1070, 413] width 169 height 19
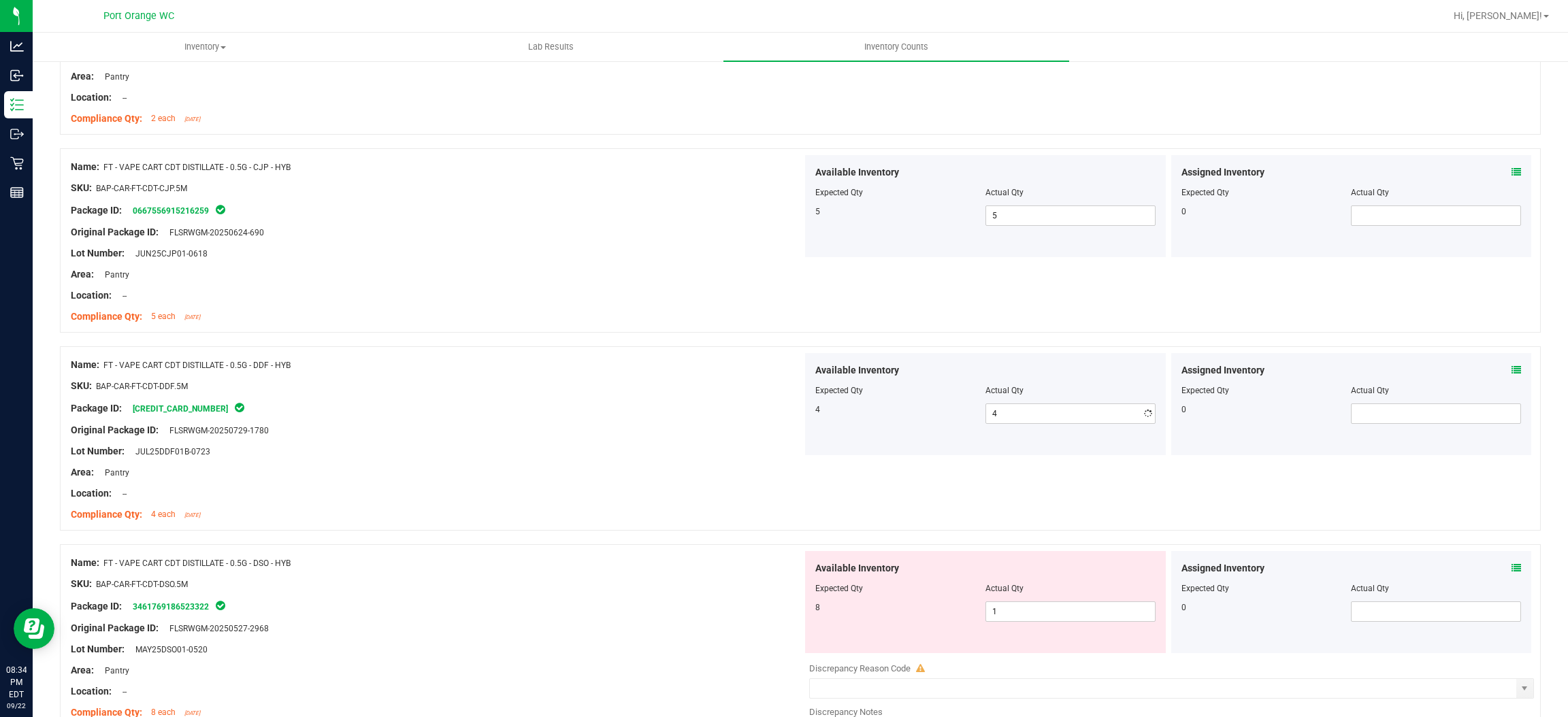
click at [568, 390] on div "SKU: BAP-CAR-FT-CDT-DDF.5M" at bounding box center [436, 386] width 732 height 15
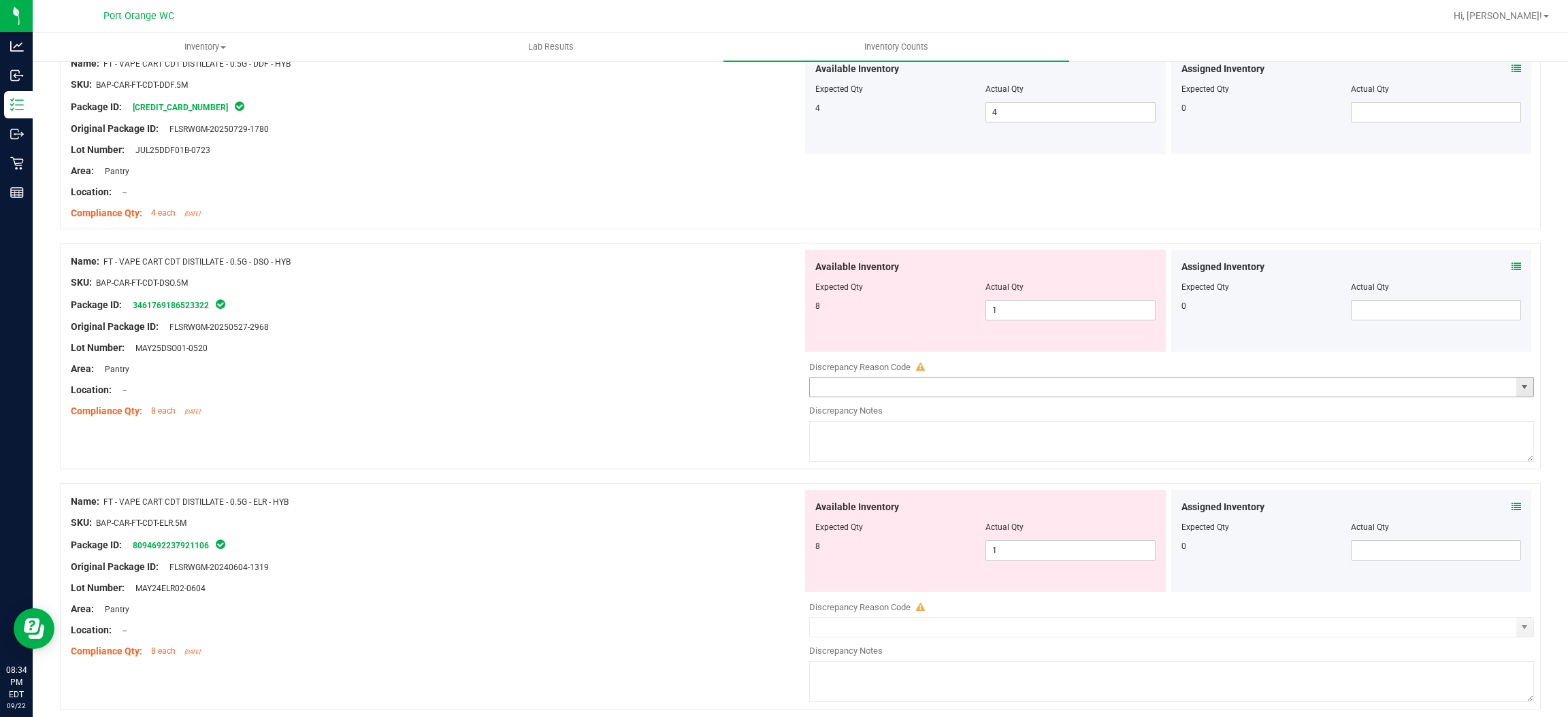
scroll to position [2756, 0]
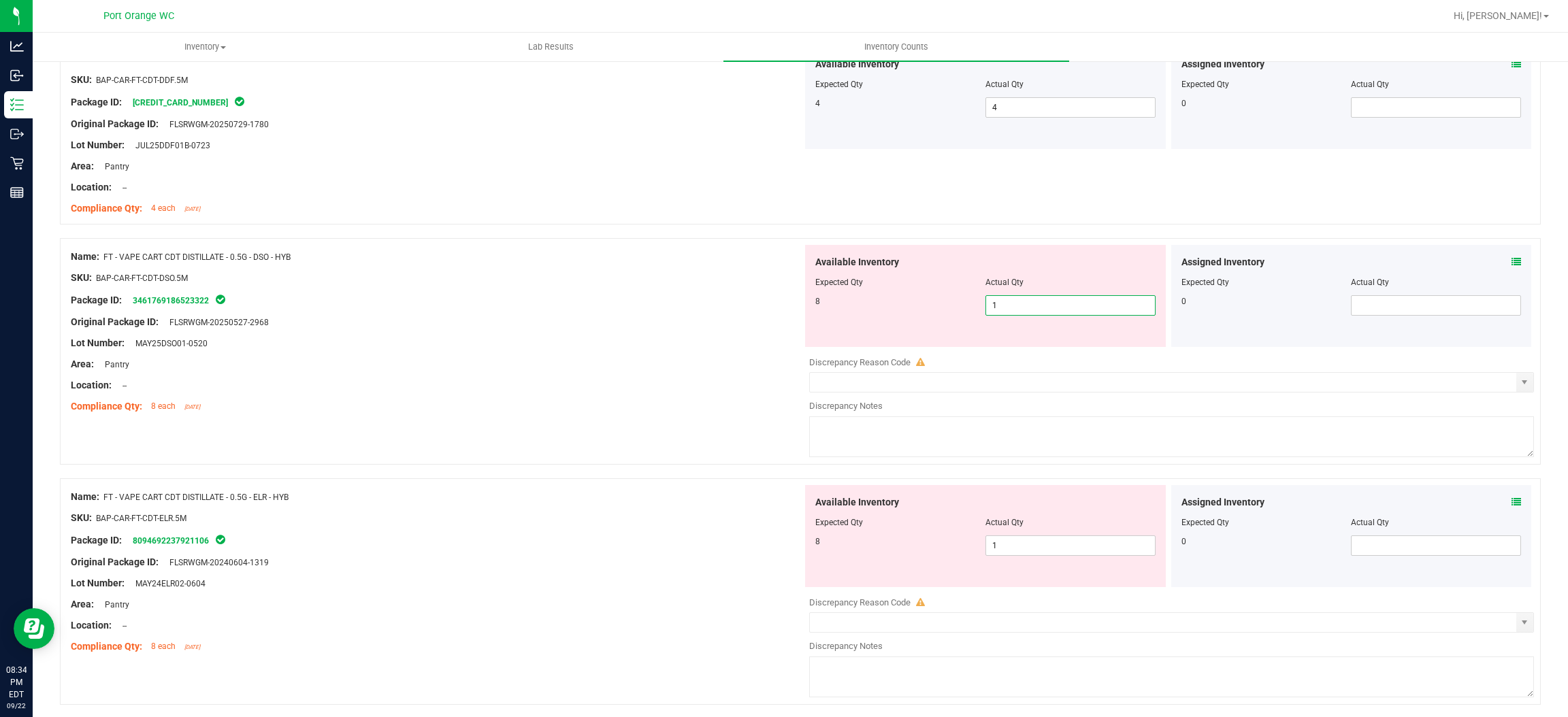
click at [1020, 305] on span "1 1" at bounding box center [1070, 305] width 170 height 20
click at [1020, 305] on input "1" at bounding box center [1070, 305] width 169 height 19
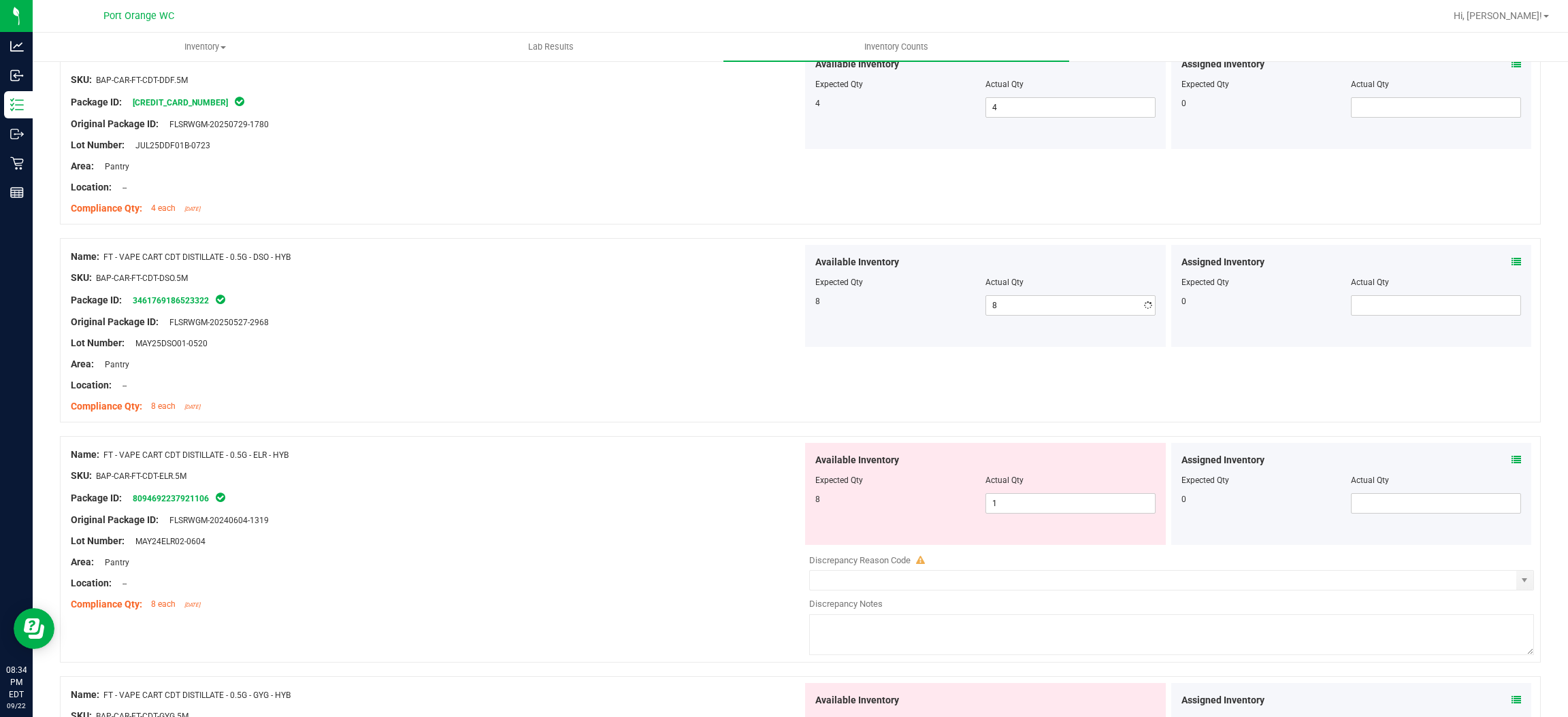
drag, startPoint x: 630, startPoint y: 369, endPoint x: 839, endPoint y: 357, distance: 209.3
click at [632, 368] on div "Area: Pantry" at bounding box center [436, 365] width 732 height 15
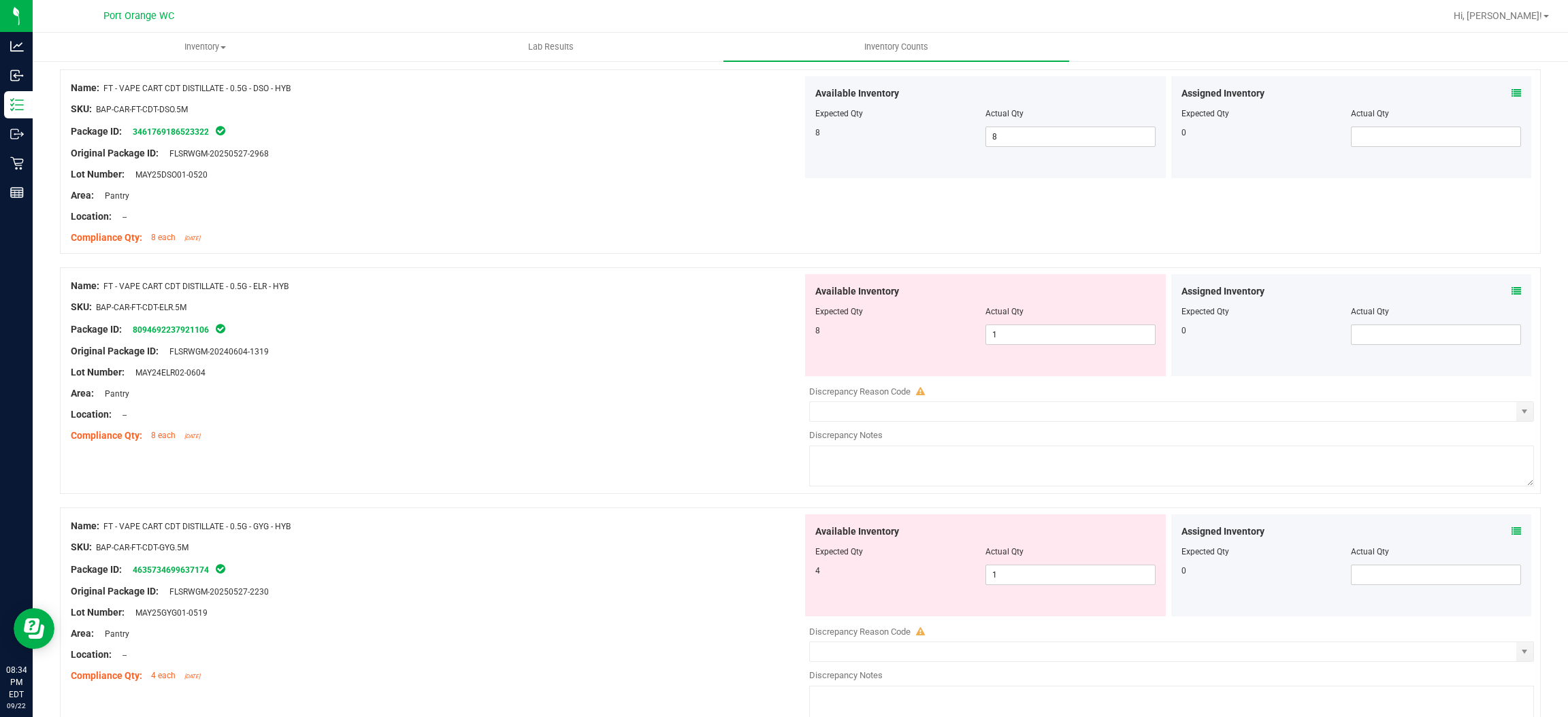
scroll to position [2960, 0]
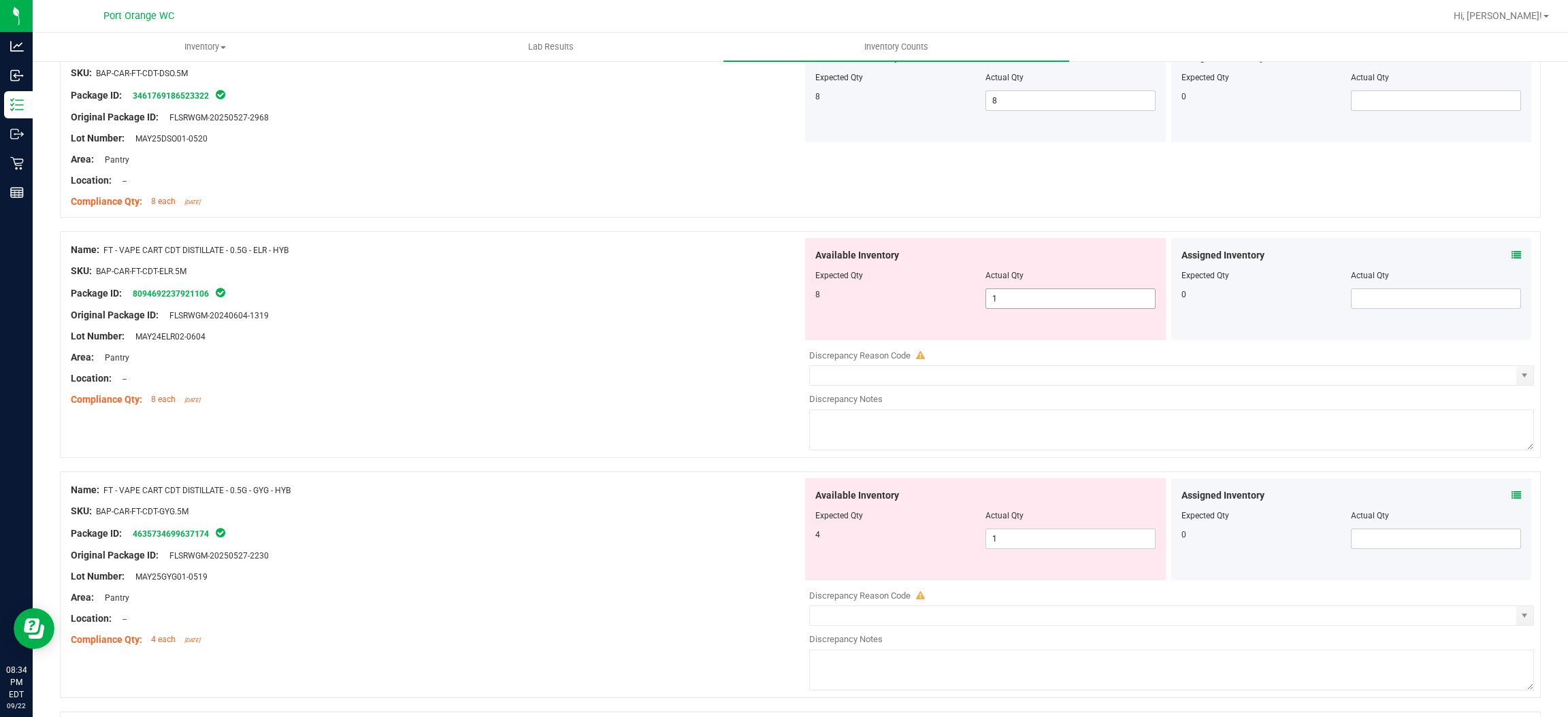
click at [1012, 305] on span "1 1" at bounding box center [1070, 298] width 170 height 20
click at [1012, 305] on input "1" at bounding box center [1070, 298] width 169 height 19
drag, startPoint x: 628, startPoint y: 347, endPoint x: 947, endPoint y: 313, distance: 320.8
click at [666, 340] on div "Name: FT - VAPE CART CDT DISTILLATE - 0.5G - ELR - HYB SKU: BAP-CAR-FT-CDT-ELR.…" at bounding box center [436, 325] width 732 height 174
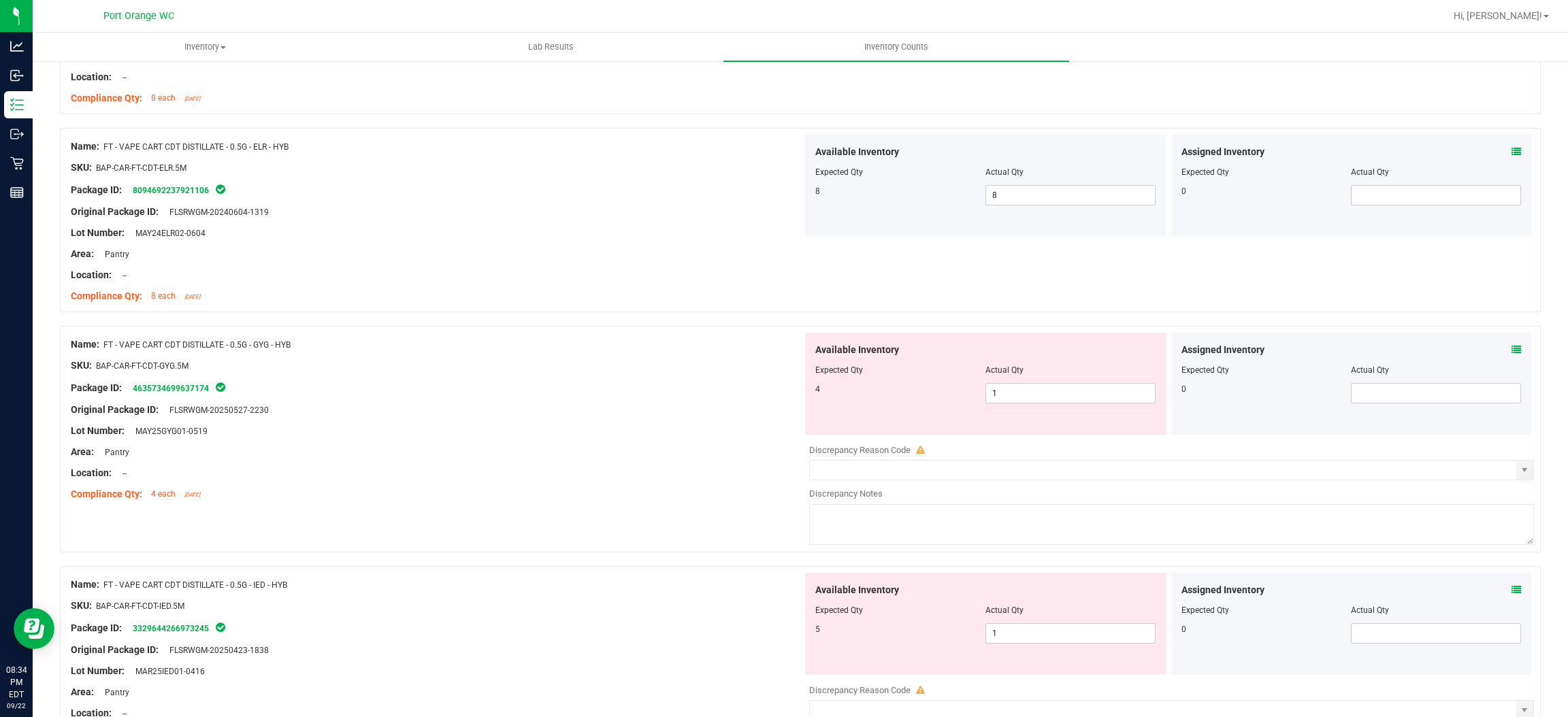
scroll to position [3062, 0]
click at [1015, 391] on span "1 1" at bounding box center [1070, 394] width 170 height 20
click at [1015, 391] on input "1" at bounding box center [1070, 394] width 169 height 19
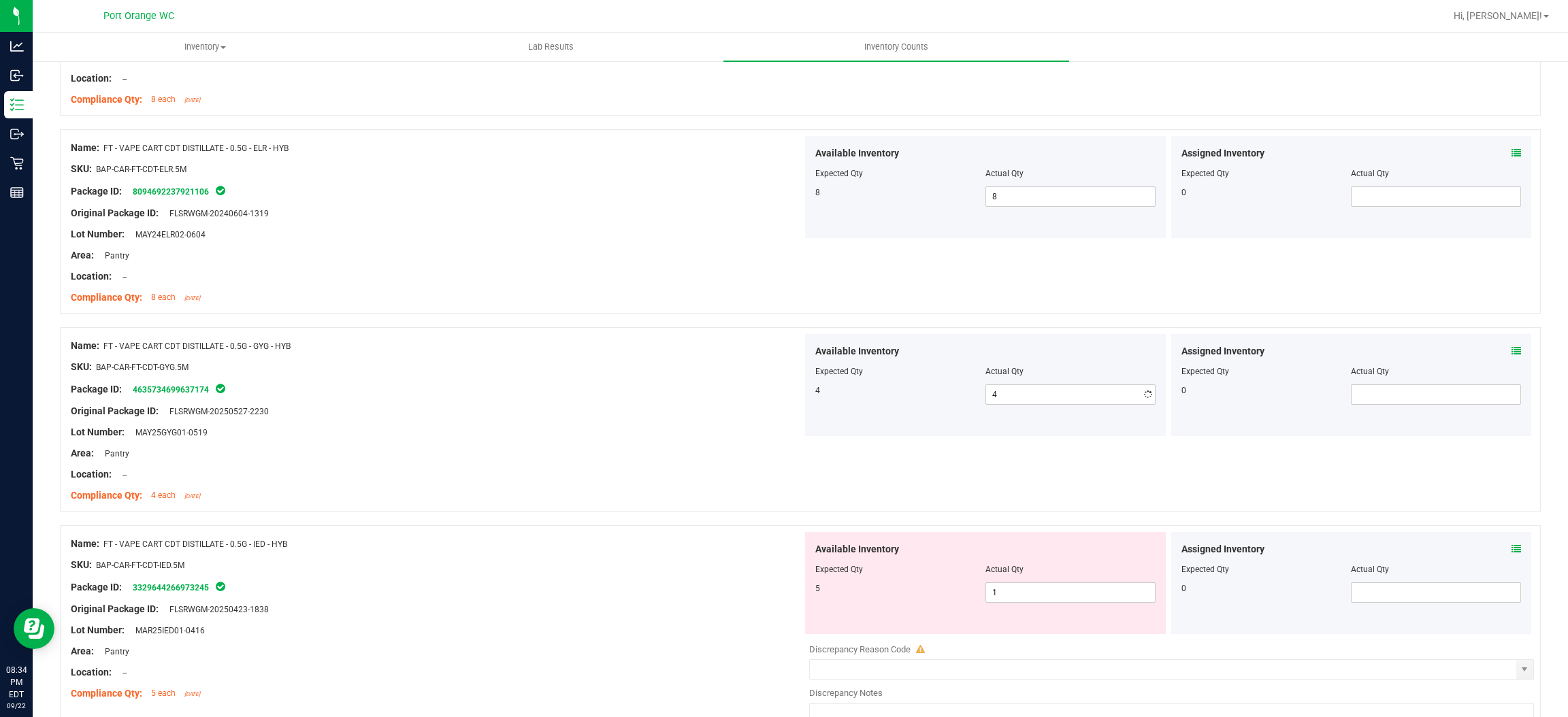
drag, startPoint x: 544, startPoint y: 436, endPoint x: 795, endPoint y: 408, distance: 252.6
click at [553, 433] on div "Lot Number: MAY25GYG01-0519" at bounding box center [436, 433] width 732 height 15
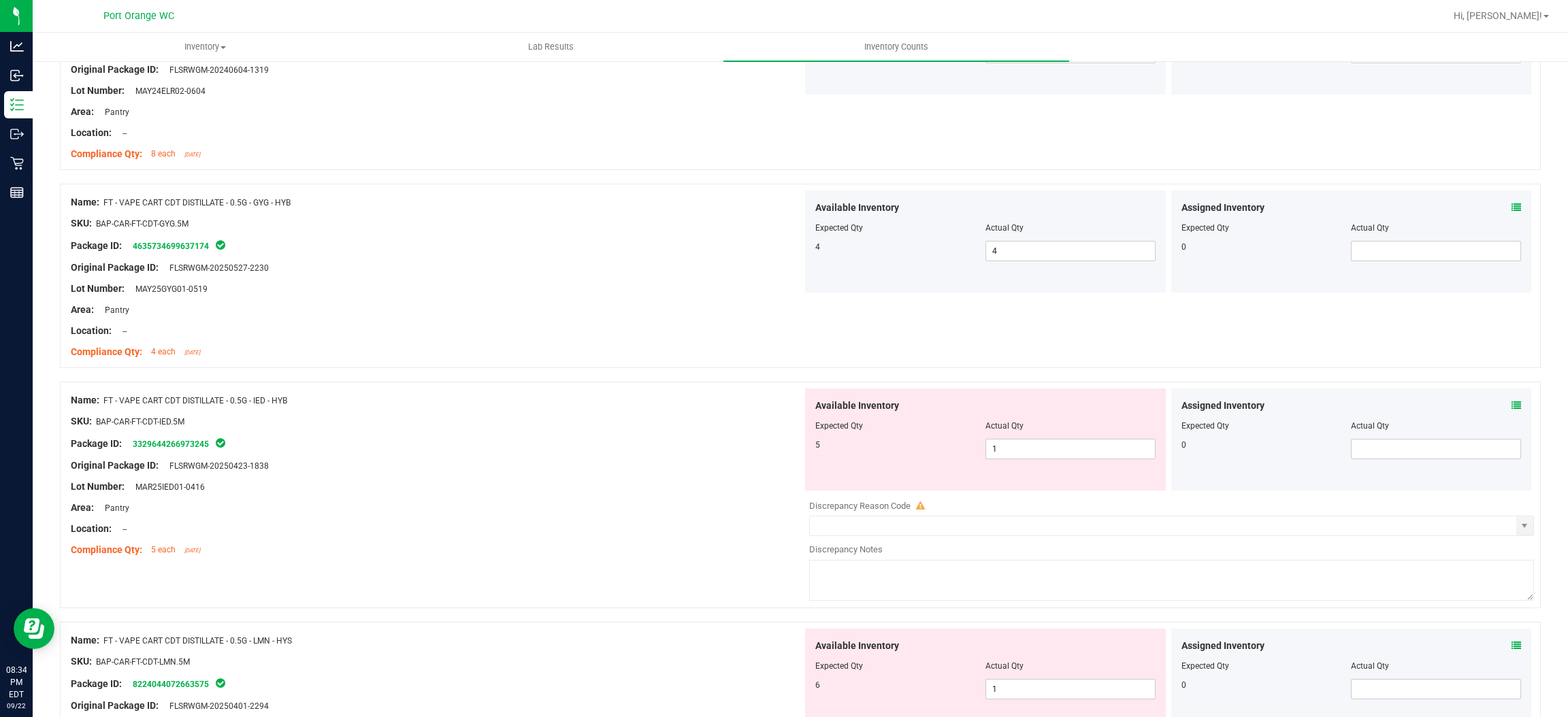
scroll to position [3267, 0]
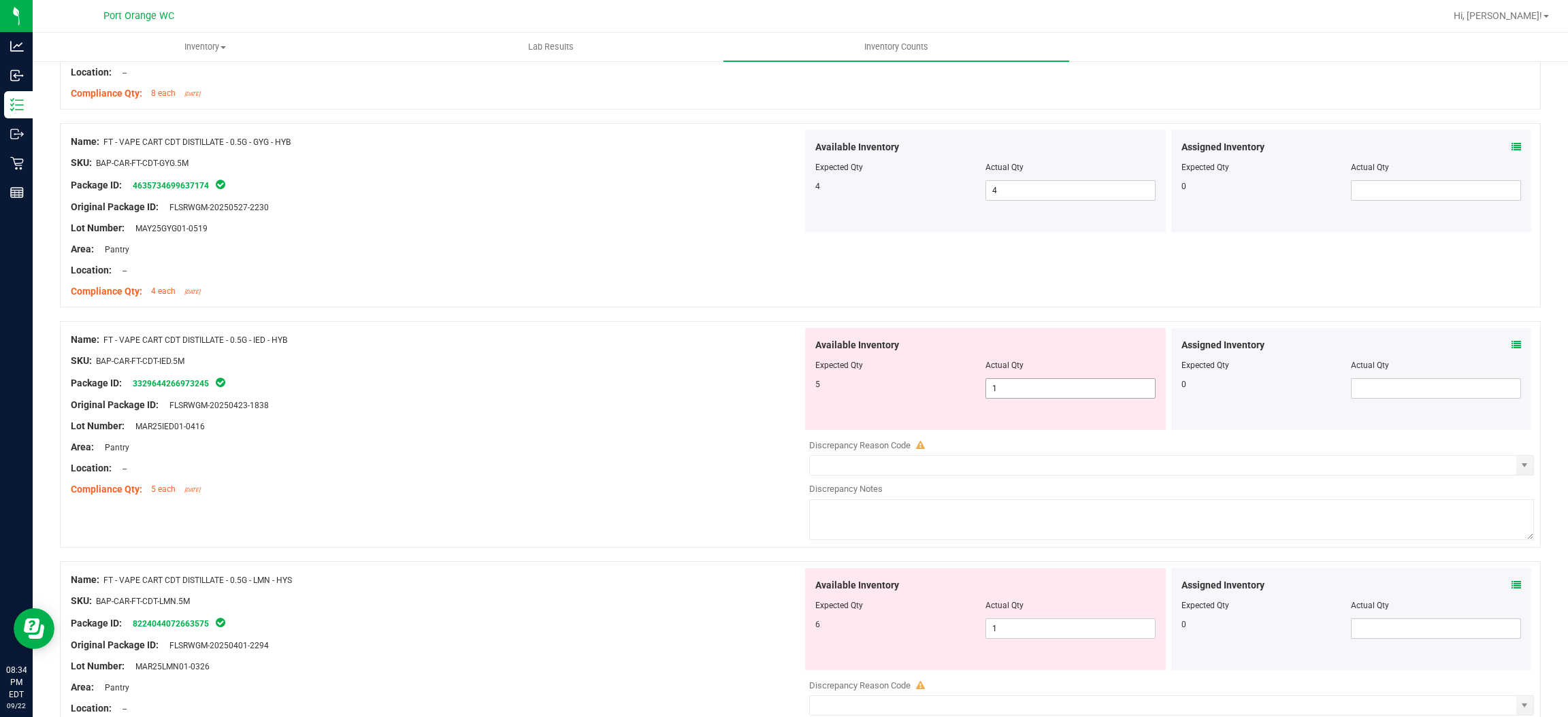
click at [1018, 398] on span "1 1" at bounding box center [1070, 389] width 170 height 20
click at [1018, 398] on input "1" at bounding box center [1070, 388] width 169 height 19
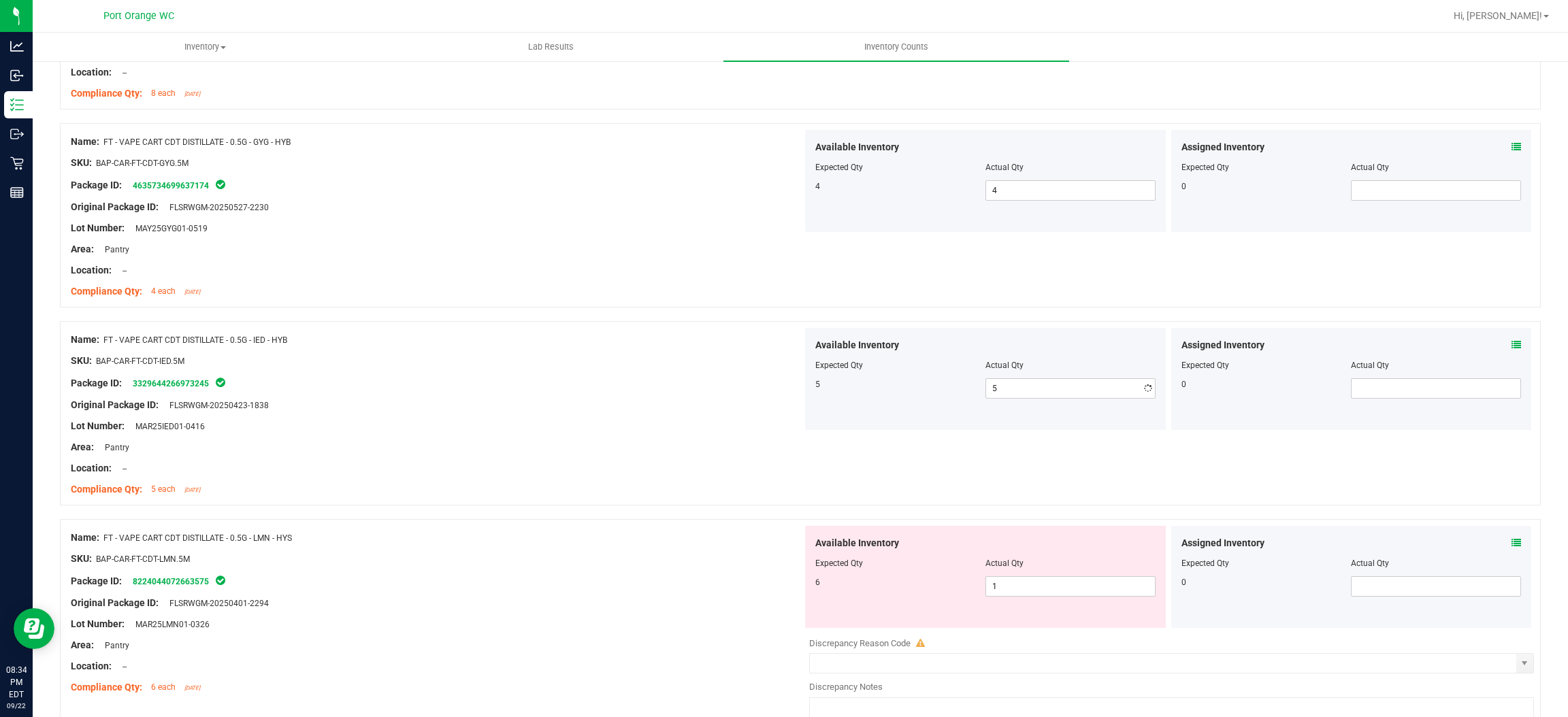
click at [509, 384] on div "Package ID: 3329644266973245" at bounding box center [436, 383] width 732 height 16
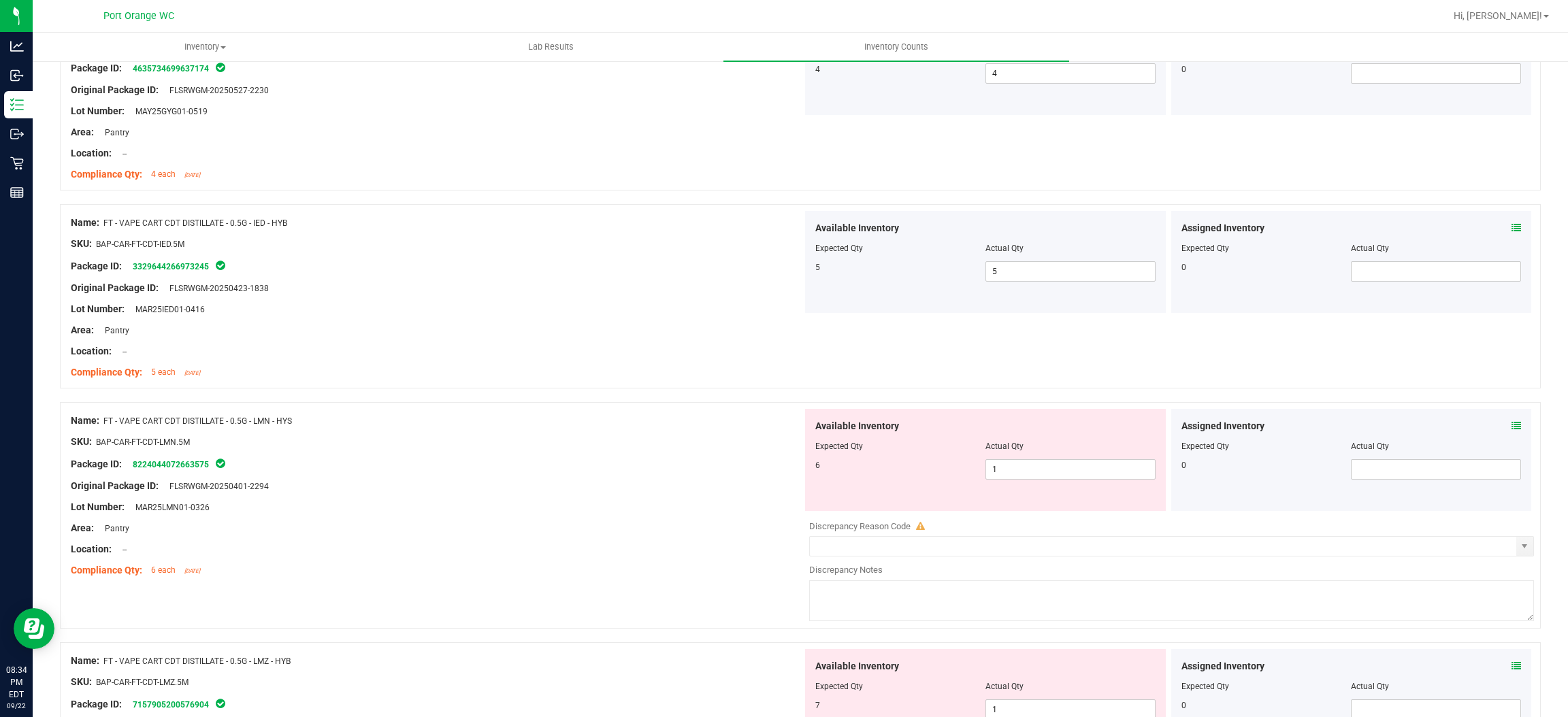
scroll to position [3471, 0]
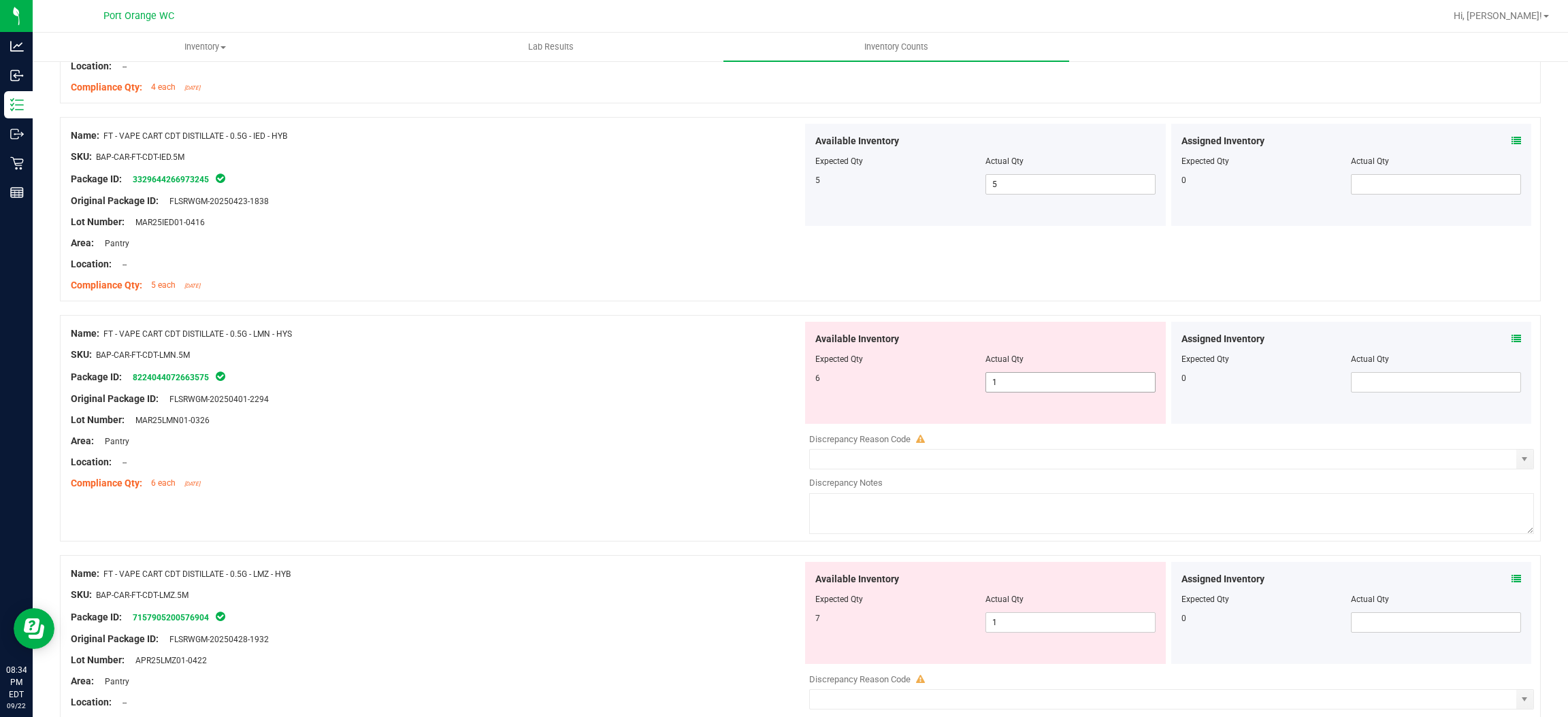
click at [998, 386] on span "1 1" at bounding box center [1070, 382] width 170 height 20
click at [998, 386] on input "1" at bounding box center [1070, 382] width 169 height 19
drag, startPoint x: 777, startPoint y: 400, endPoint x: 802, endPoint y: 410, distance: 26.9
click at [778, 400] on div "Original Package ID: FLSRWGM-20250401-2294" at bounding box center [436, 400] width 732 height 15
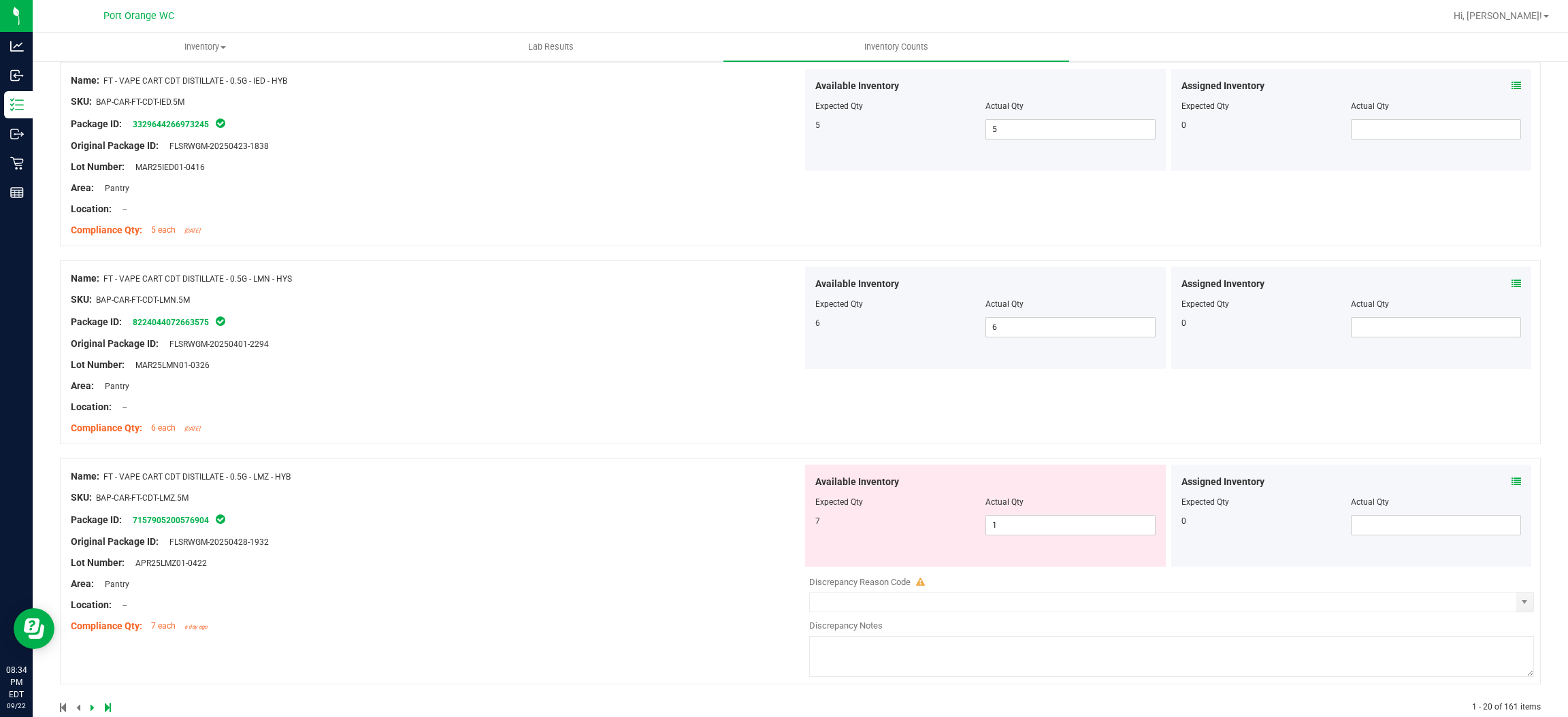
scroll to position [3556, 0]
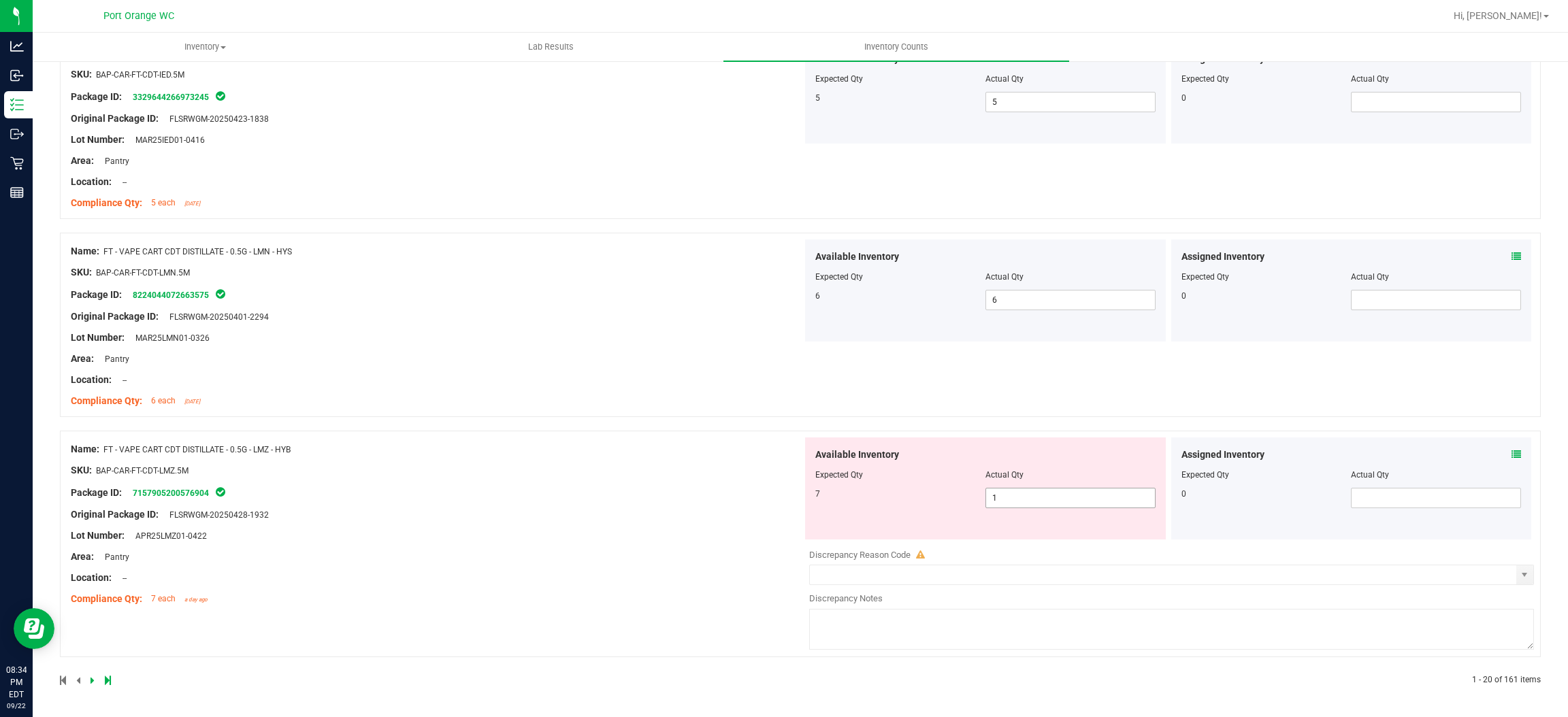
click at [1014, 498] on span "1 1" at bounding box center [1070, 498] width 170 height 20
click at [1014, 497] on input "1" at bounding box center [1070, 498] width 169 height 19
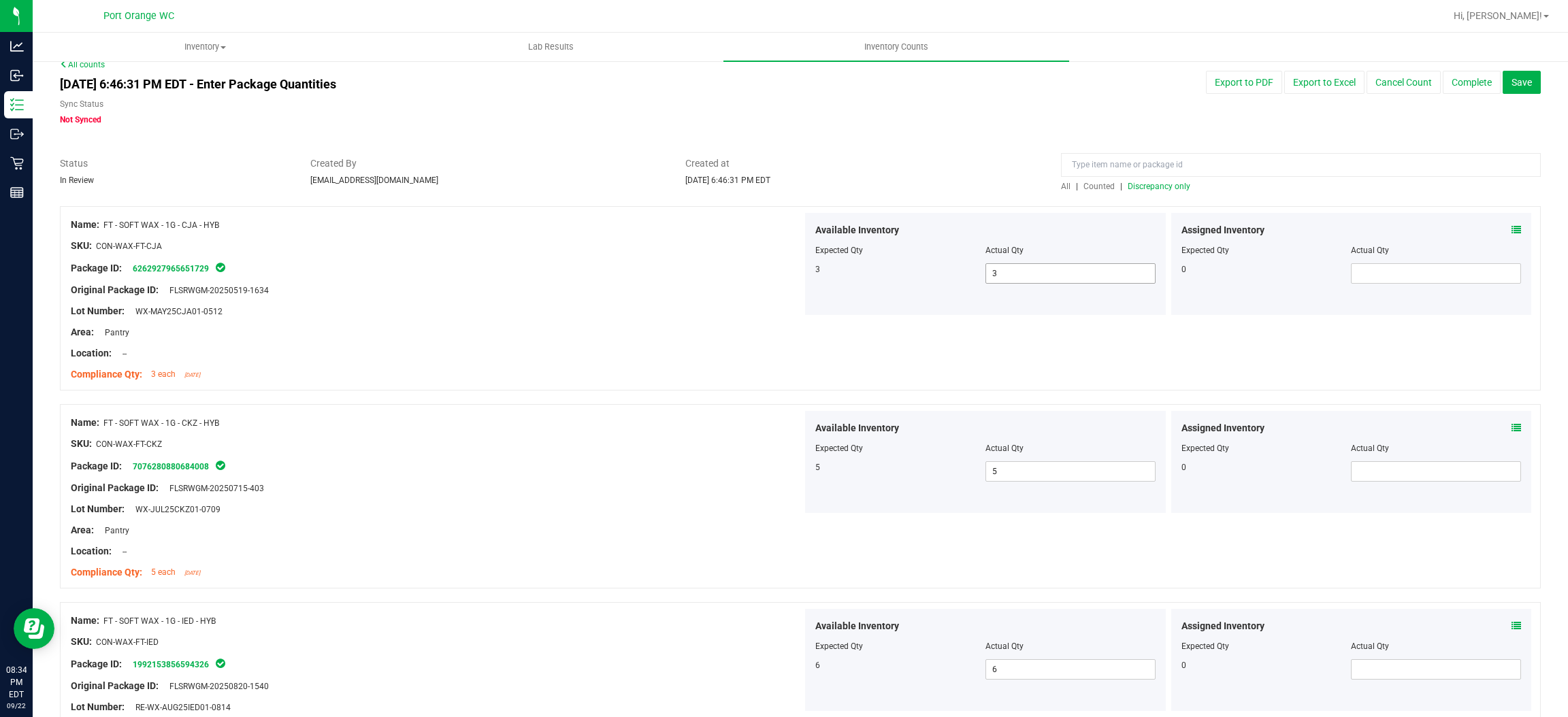
scroll to position [0, 0]
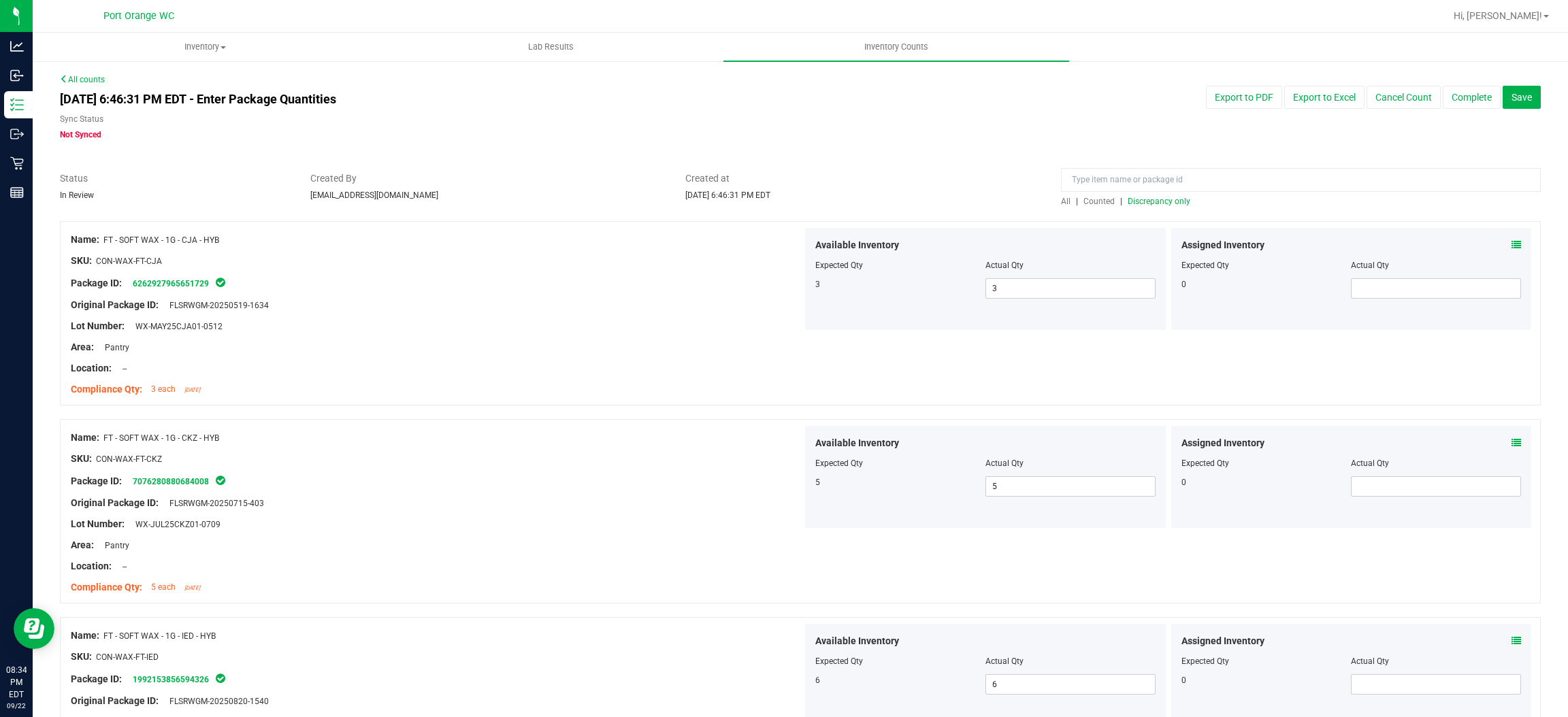
click at [1147, 198] on span "Discrepancy only" at bounding box center [1159, 201] width 62 height 9
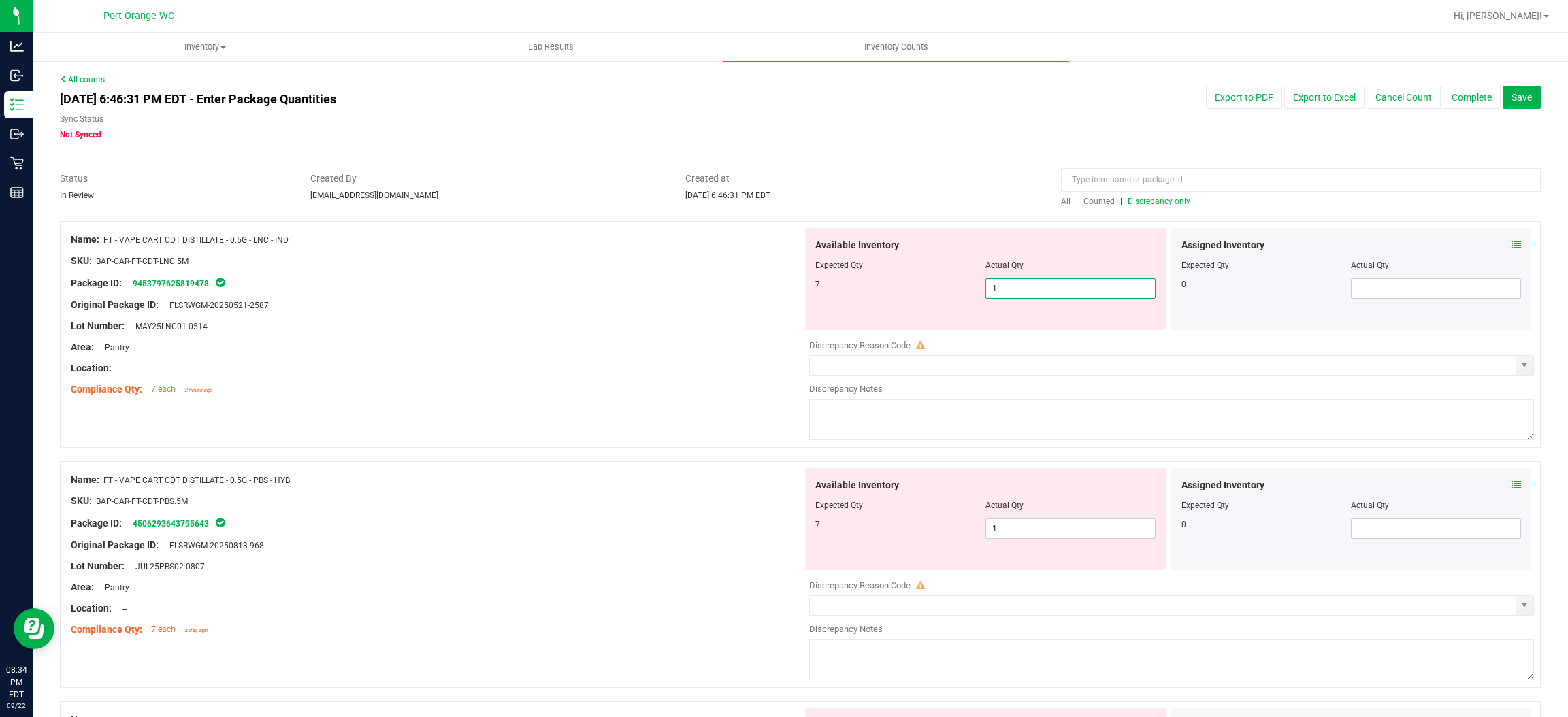
click at [1030, 288] on span "1 1" at bounding box center [1070, 288] width 170 height 20
click at [1030, 287] on input "1" at bounding box center [1070, 288] width 169 height 19
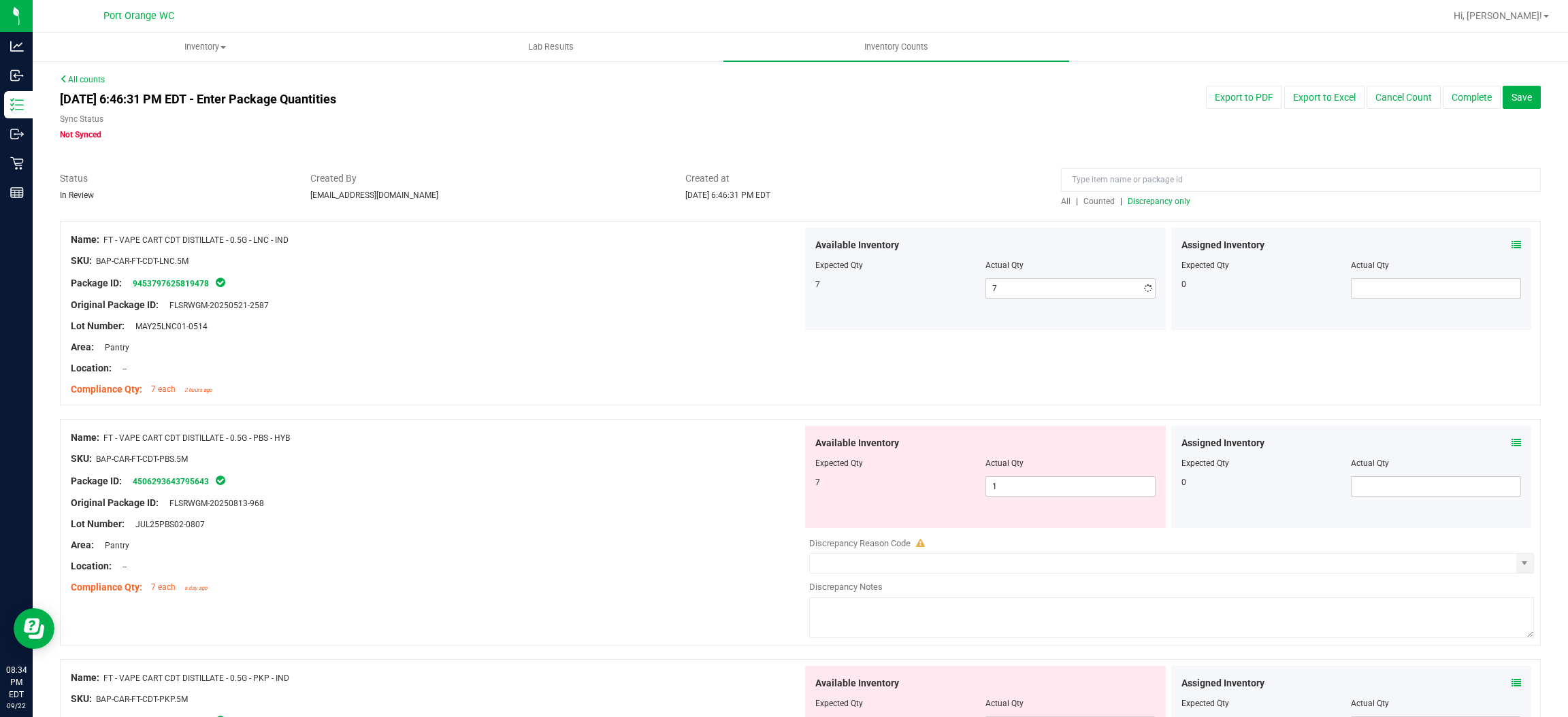
drag, startPoint x: 754, startPoint y: 320, endPoint x: 822, endPoint y: 340, distance: 70.9
click at [759, 319] on div "Lot Number: MAY25LNC01-0514" at bounding box center [436, 326] width 732 height 15
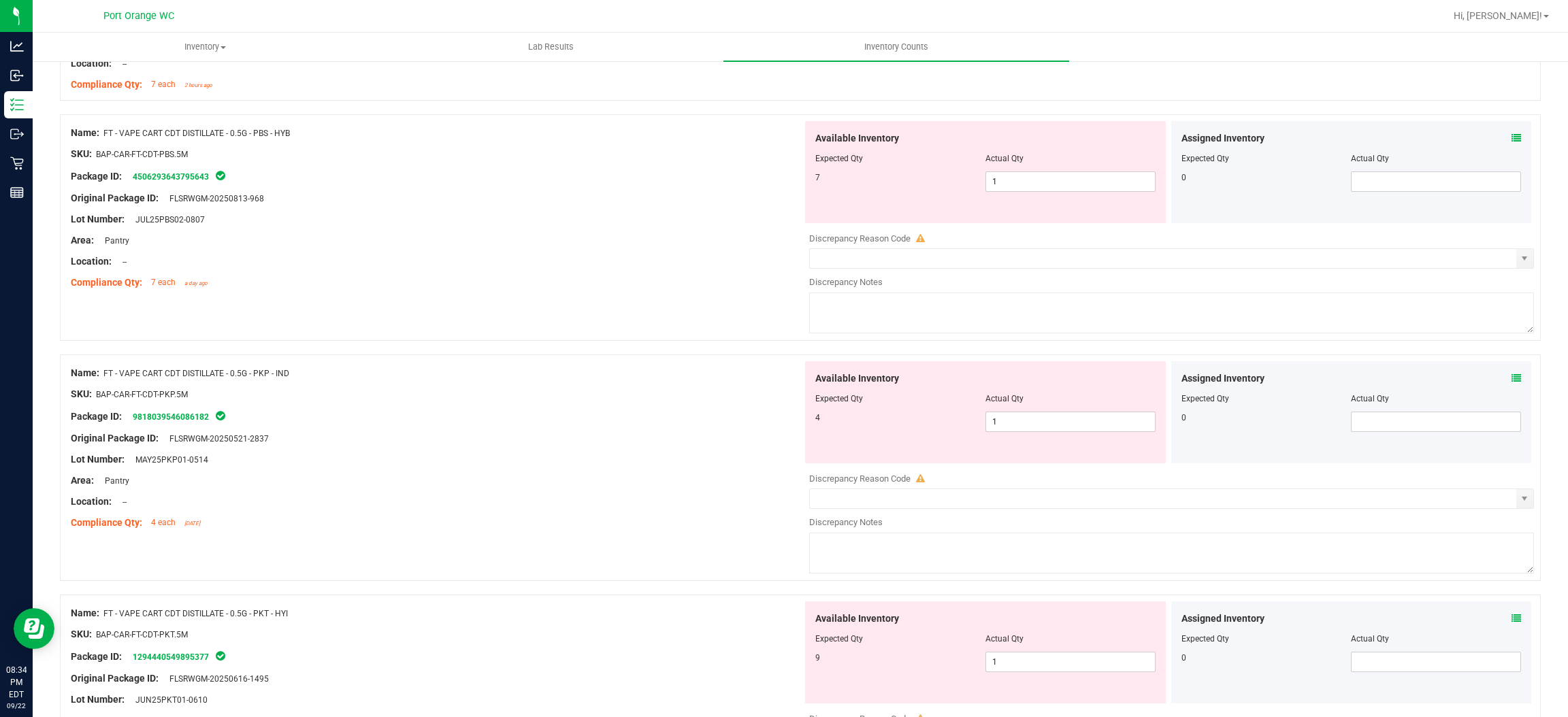
scroll to position [305, 0]
click at [1035, 185] on span "1 1" at bounding box center [1070, 181] width 170 height 20
drag, startPoint x: 1035, startPoint y: 185, endPoint x: 991, endPoint y: 202, distance: 47.2
click at [1034, 186] on input "1" at bounding box center [1070, 181] width 169 height 19
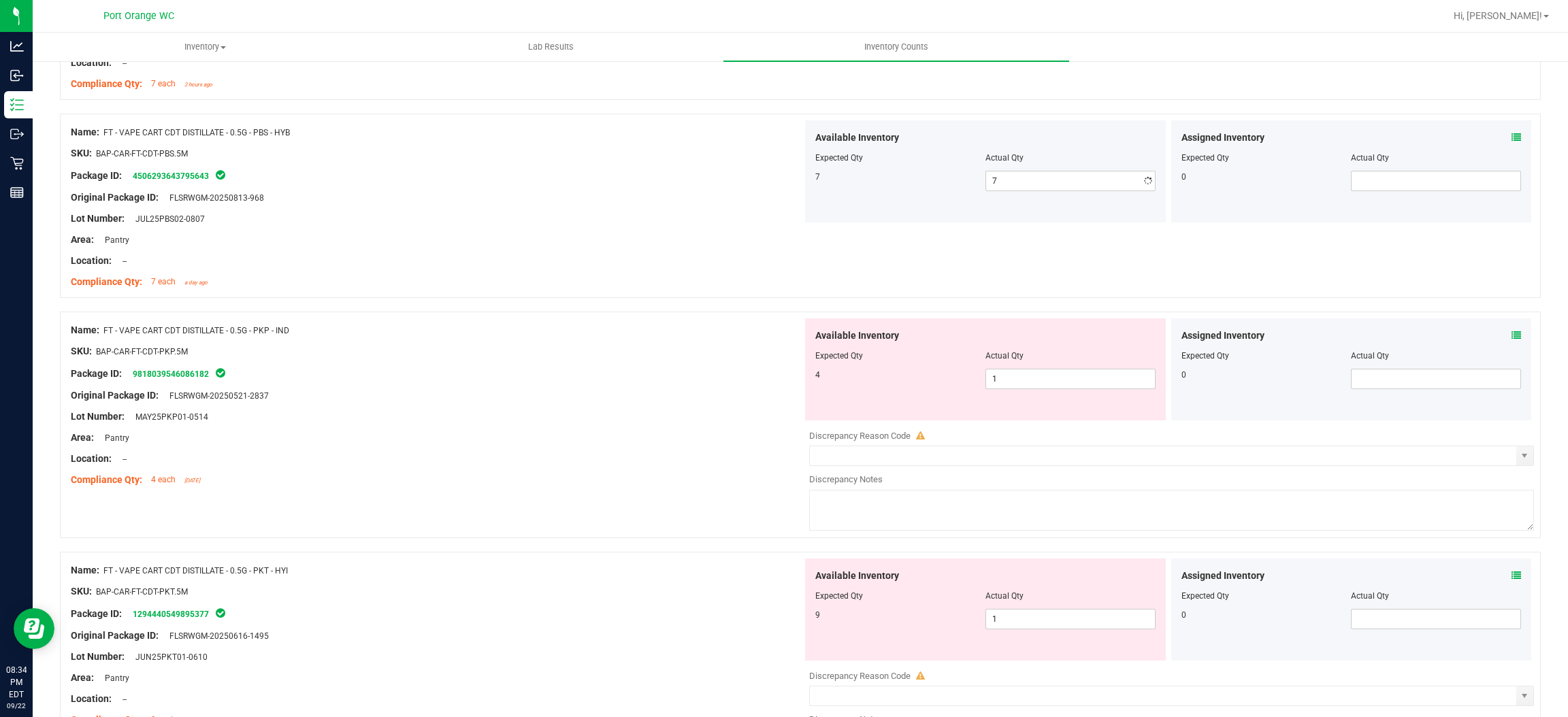
drag, startPoint x: 802, startPoint y: 259, endPoint x: 807, endPoint y: 284, distance: 25.5
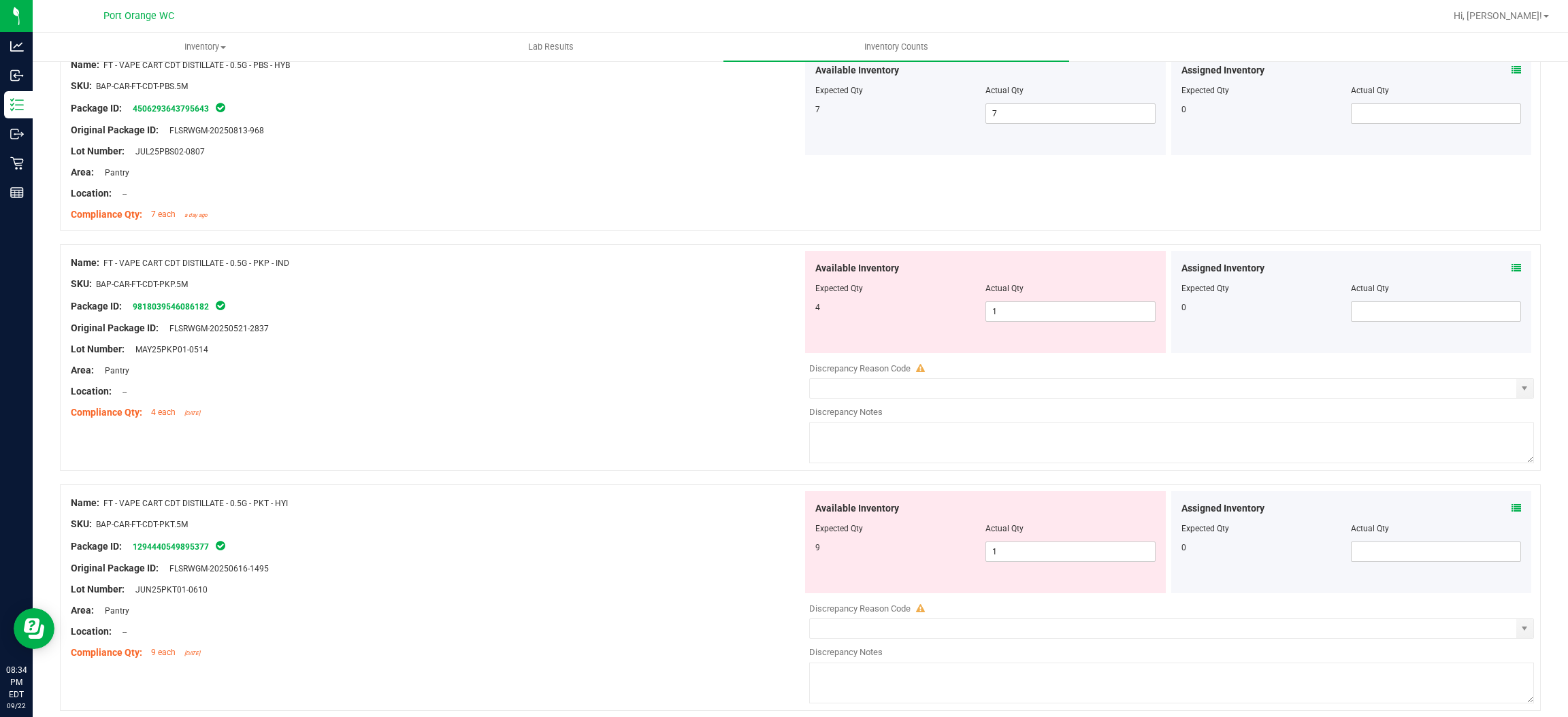
scroll to position [408, 0]
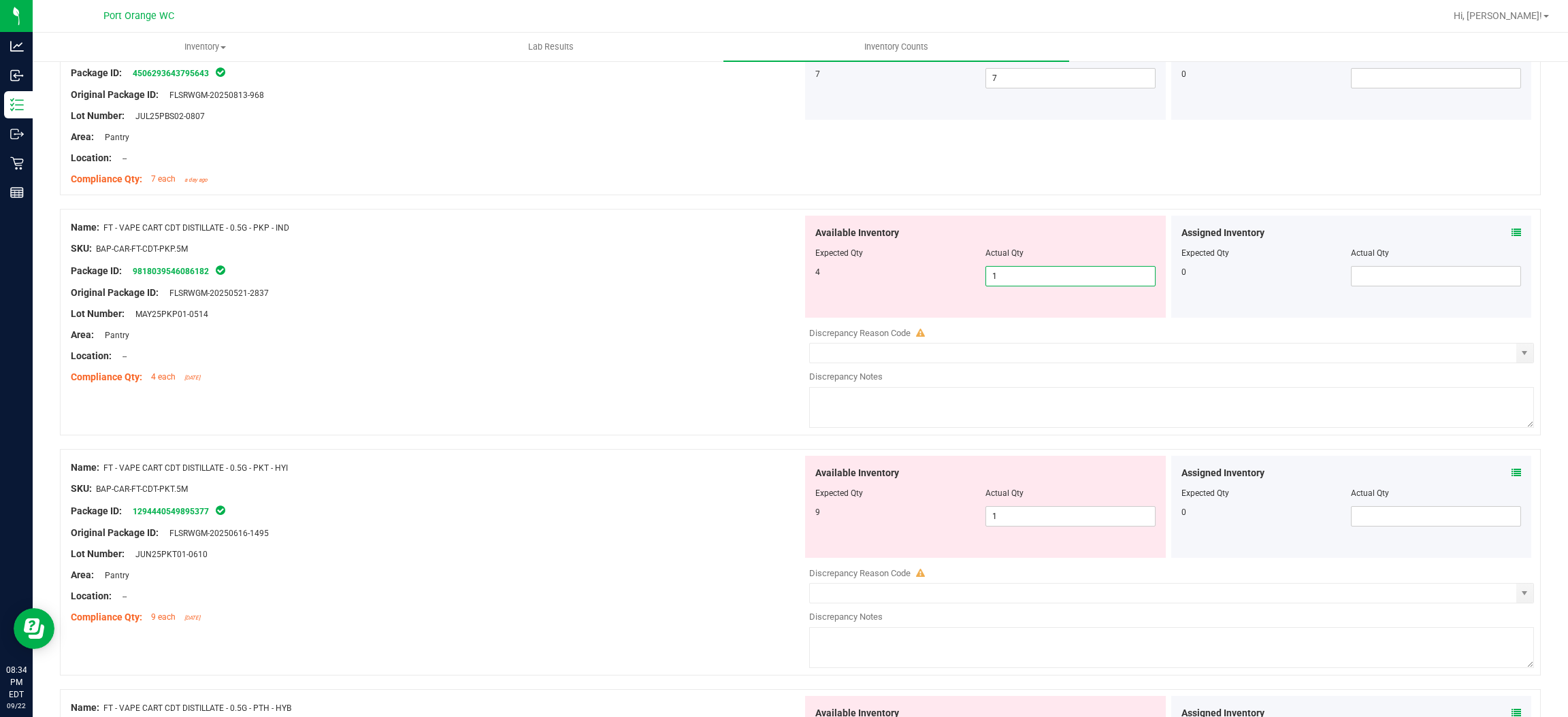
click at [1047, 275] on span "1 1" at bounding box center [1070, 276] width 170 height 20
click at [1047, 275] on input "1" at bounding box center [1070, 276] width 169 height 19
drag, startPoint x: 716, startPoint y: 352, endPoint x: 754, endPoint y: 345, distance: 38.6
click at [738, 346] on div "Name: FT - VAPE CART CDT DISTILLATE - 0.5G - PKP - IND SKU: BAP-CAR-FT-CDT-PKP.…" at bounding box center [436, 303] width 732 height 174
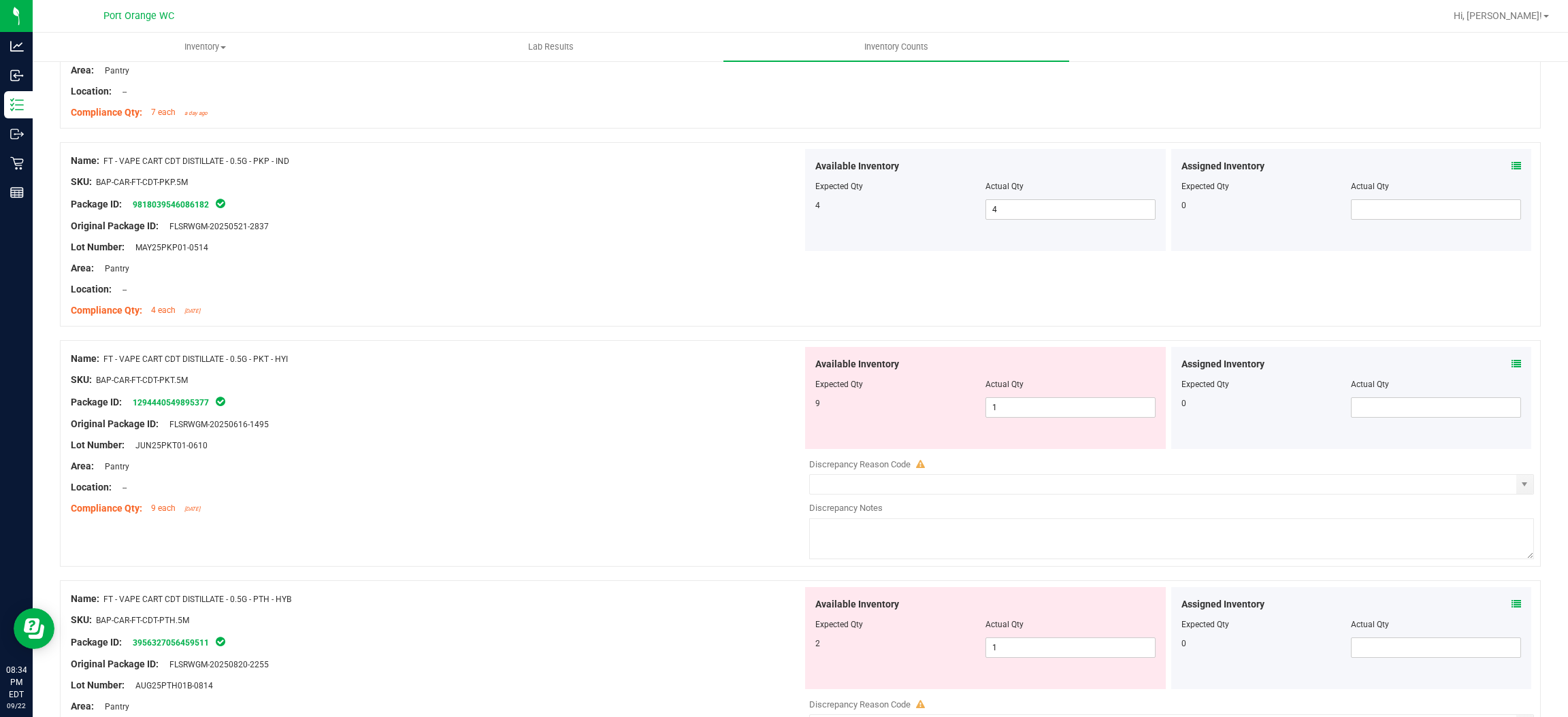
scroll to position [612, 0]
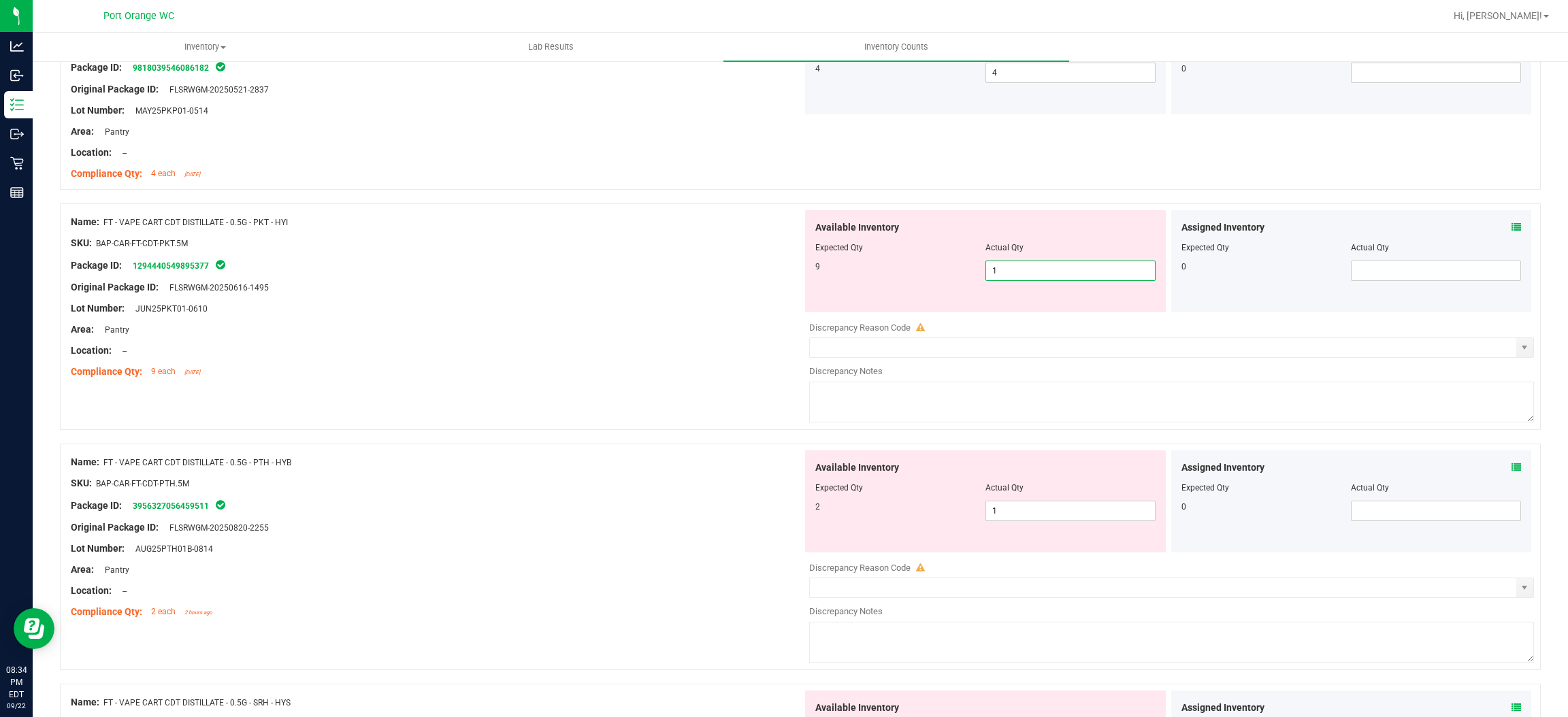
click at [1020, 278] on span "1 1" at bounding box center [1070, 271] width 170 height 20
click at [1020, 278] on input "1" at bounding box center [1070, 271] width 169 height 19
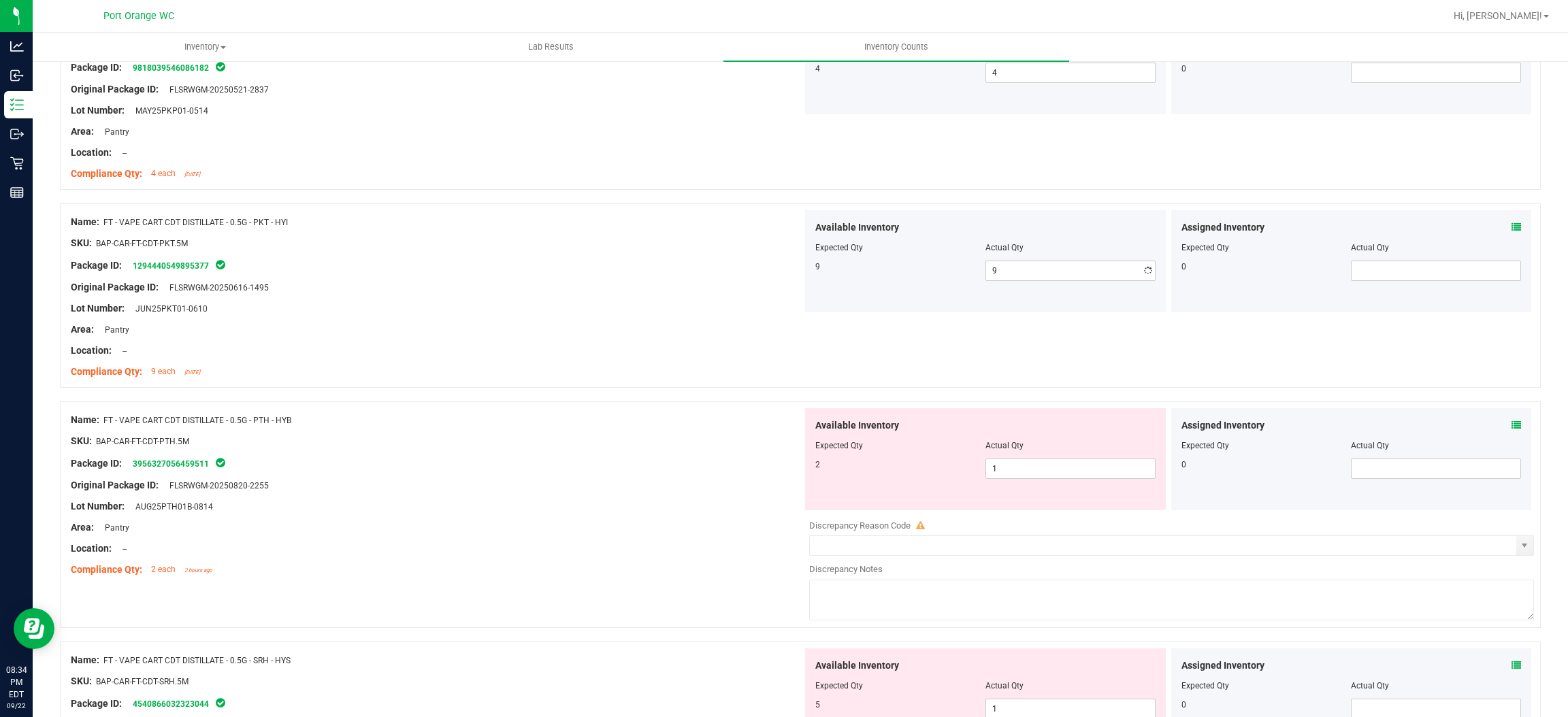
drag, startPoint x: 631, startPoint y: 322, endPoint x: 754, endPoint y: 326, distance: 123.1
click at [648, 318] on div "Name: FT - VAPE CART CDT DISTILLATE - 0.5G - PKT - HYI SKU: BAP-CAR-FT-CDT-PKT.…" at bounding box center [436, 297] width 732 height 174
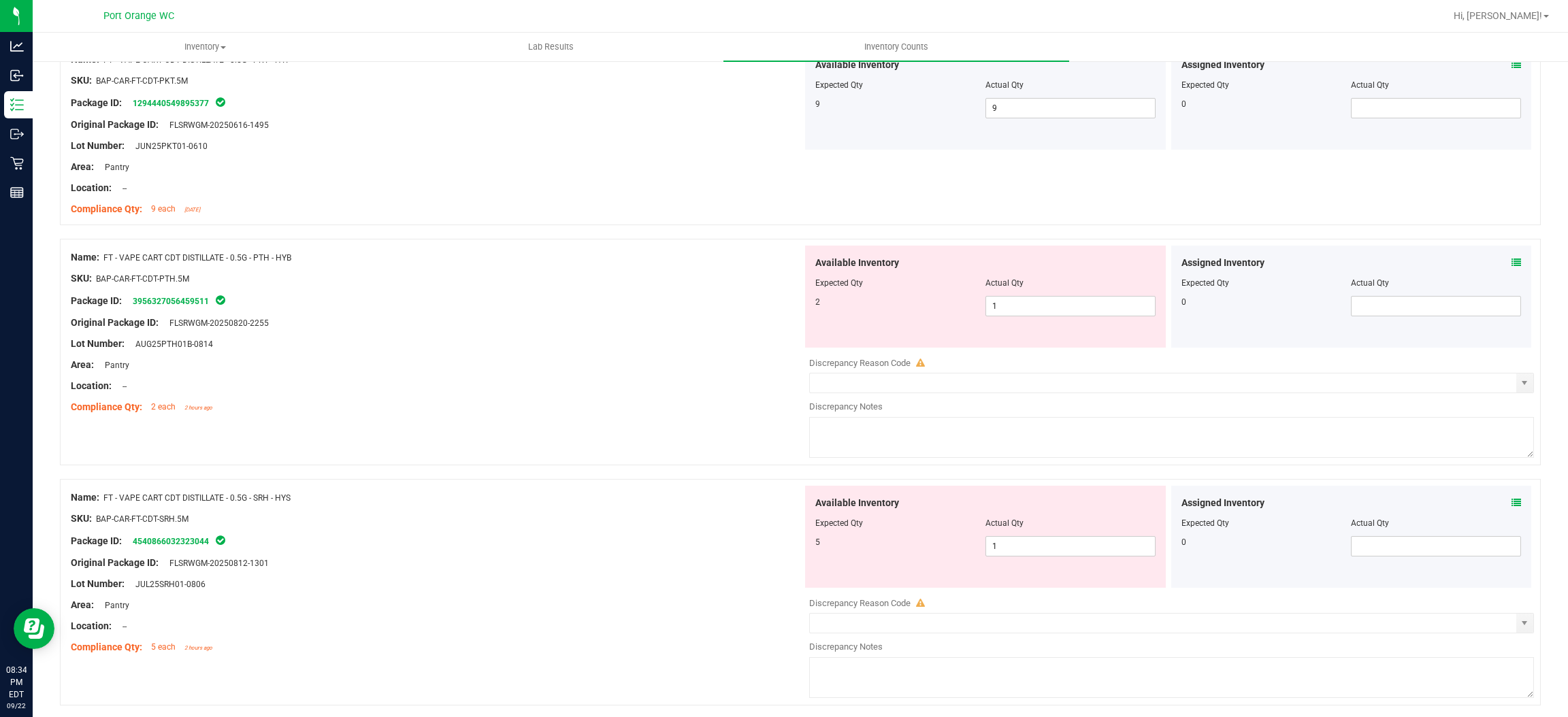
scroll to position [817, 0]
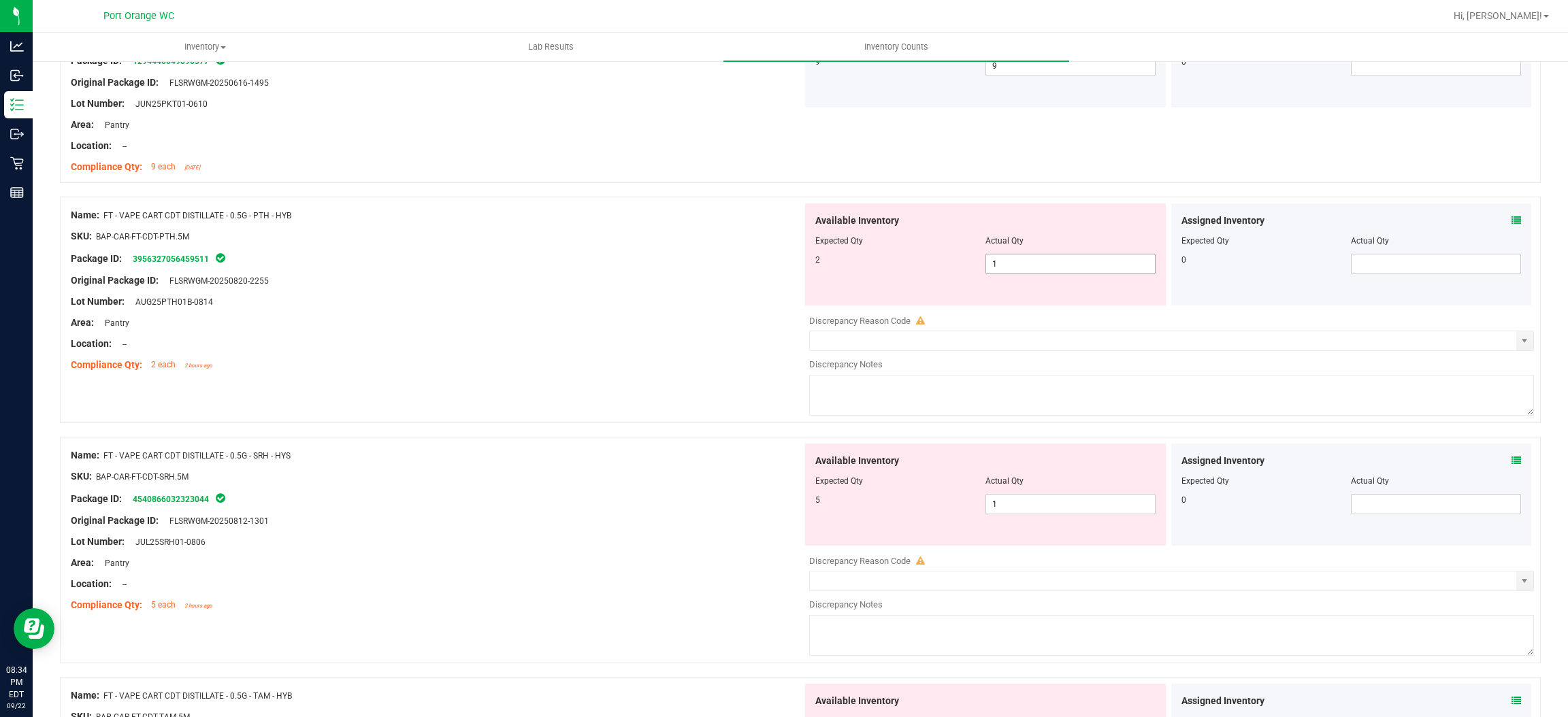
click at [1009, 262] on span "1 1" at bounding box center [1070, 264] width 170 height 20
click at [1009, 262] on input "1" at bounding box center [1070, 263] width 169 height 19
click at [704, 343] on div "Location: --" at bounding box center [436, 344] width 732 height 15
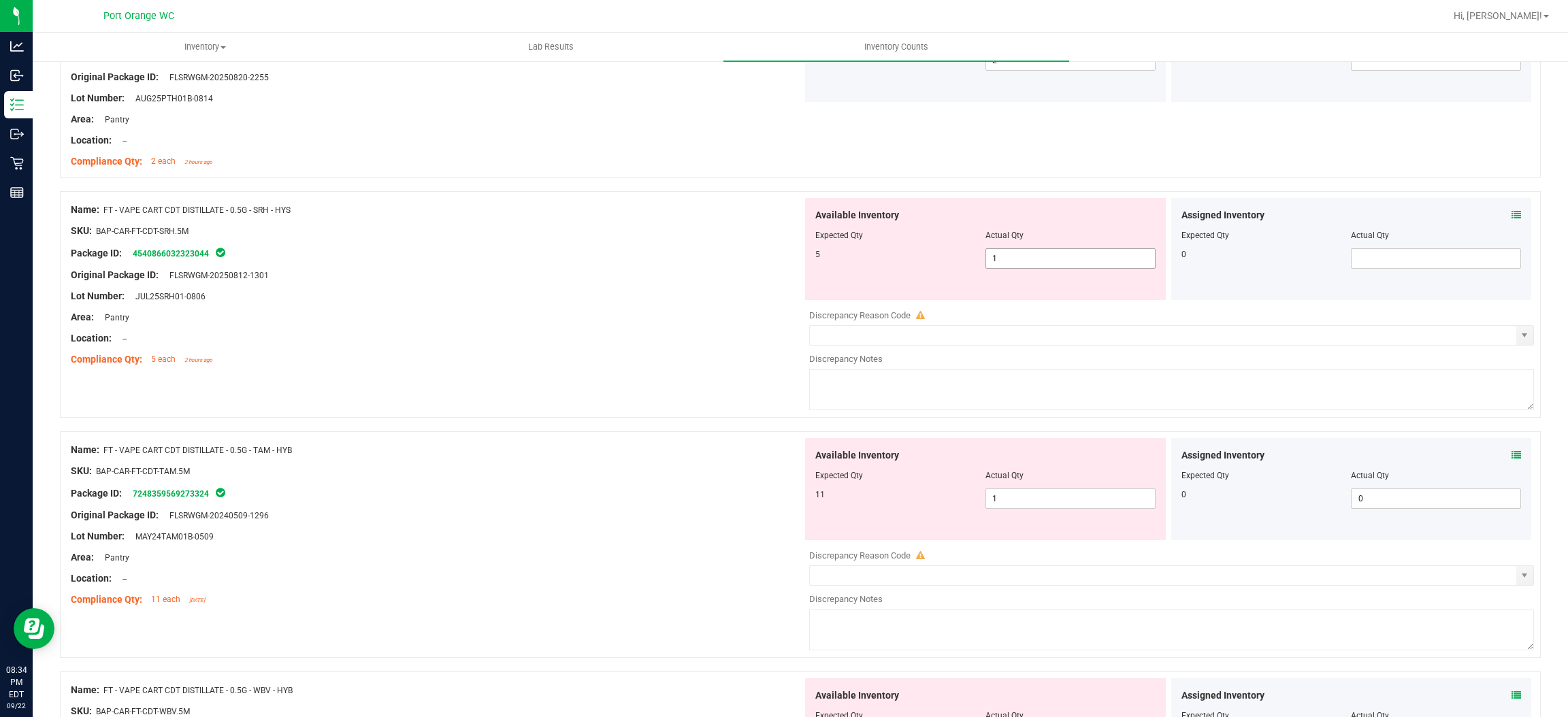
click at [993, 259] on span "1 1" at bounding box center [1070, 259] width 170 height 20
click at [993, 259] on input "1" at bounding box center [1070, 258] width 169 height 19
drag, startPoint x: 746, startPoint y: 313, endPoint x: 881, endPoint y: 324, distance: 135.4
click at [767, 308] on div "Name: FT - VAPE CART CDT DISTILLATE - 0.5G - SRH - HYS SKU: BAP-CAR-FT-CDT-SRH.…" at bounding box center [436, 285] width 732 height 174
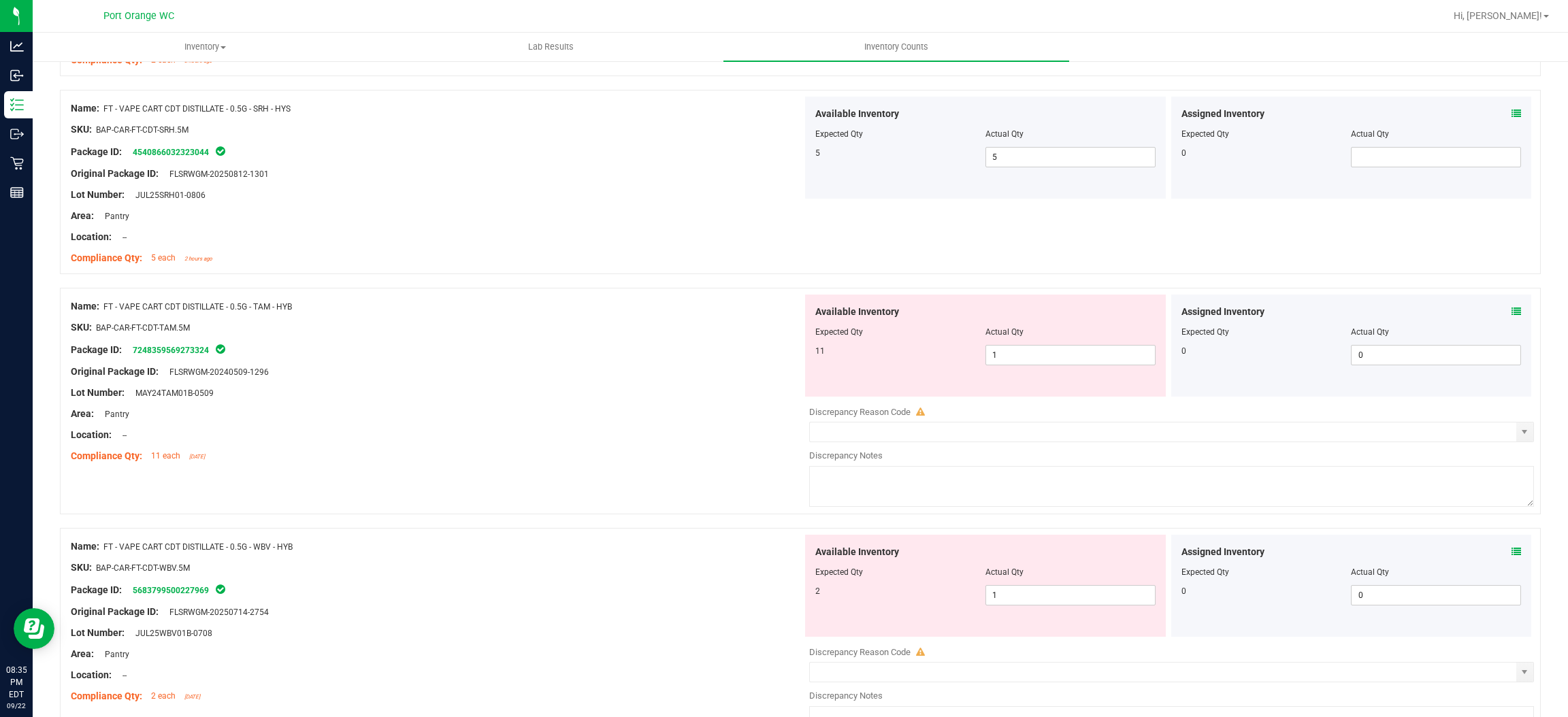
scroll to position [1122, 0]
click at [1019, 358] on span "1 1" at bounding box center [1070, 355] width 170 height 20
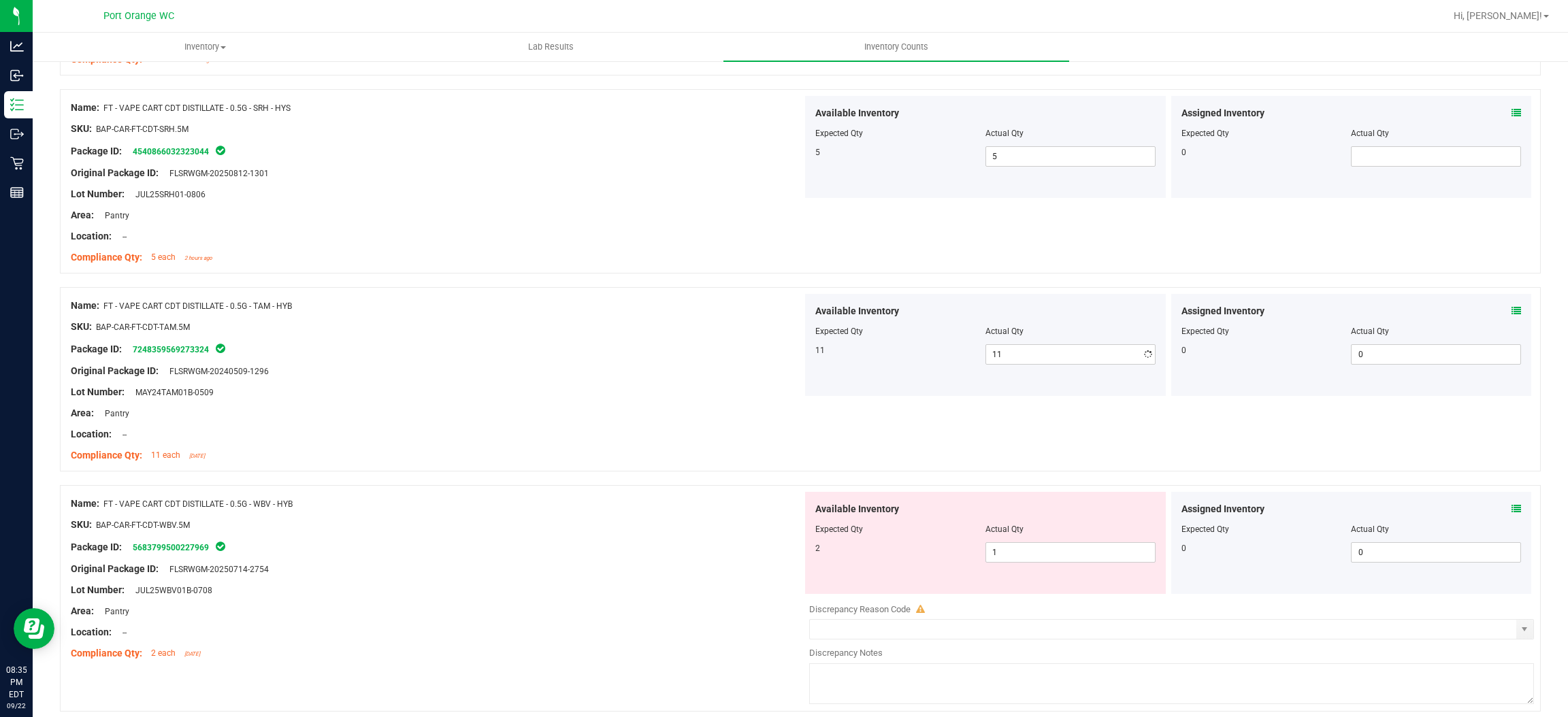
drag, startPoint x: 590, startPoint y: 410, endPoint x: 924, endPoint y: 363, distance: 337.3
click at [602, 405] on div "Name: FT - VAPE CART CDT DISTILLATE - 0.5G - TAM - HYB SKU: BAP-CAR-FT-CDT-TAM.…" at bounding box center [436, 380] width 732 height 174
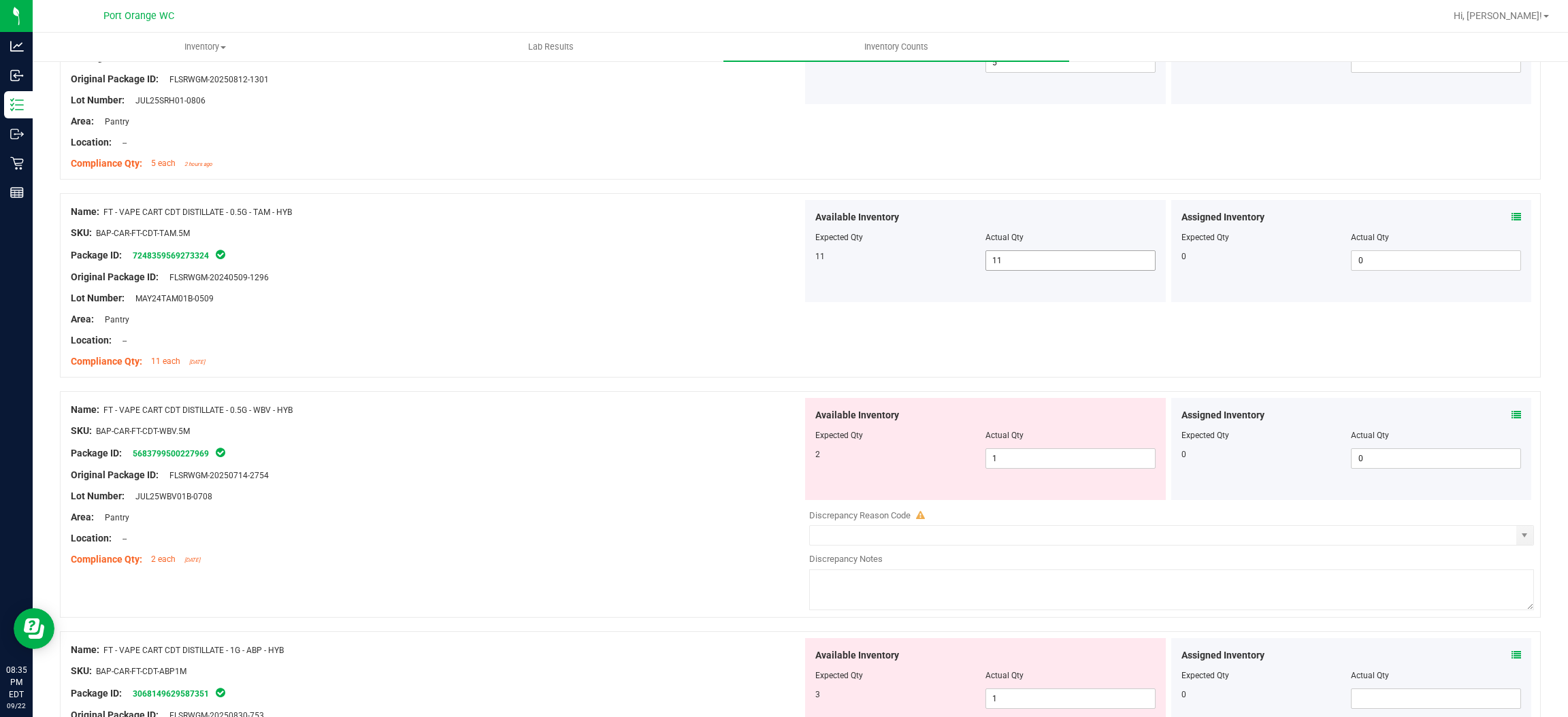
scroll to position [1326, 0]
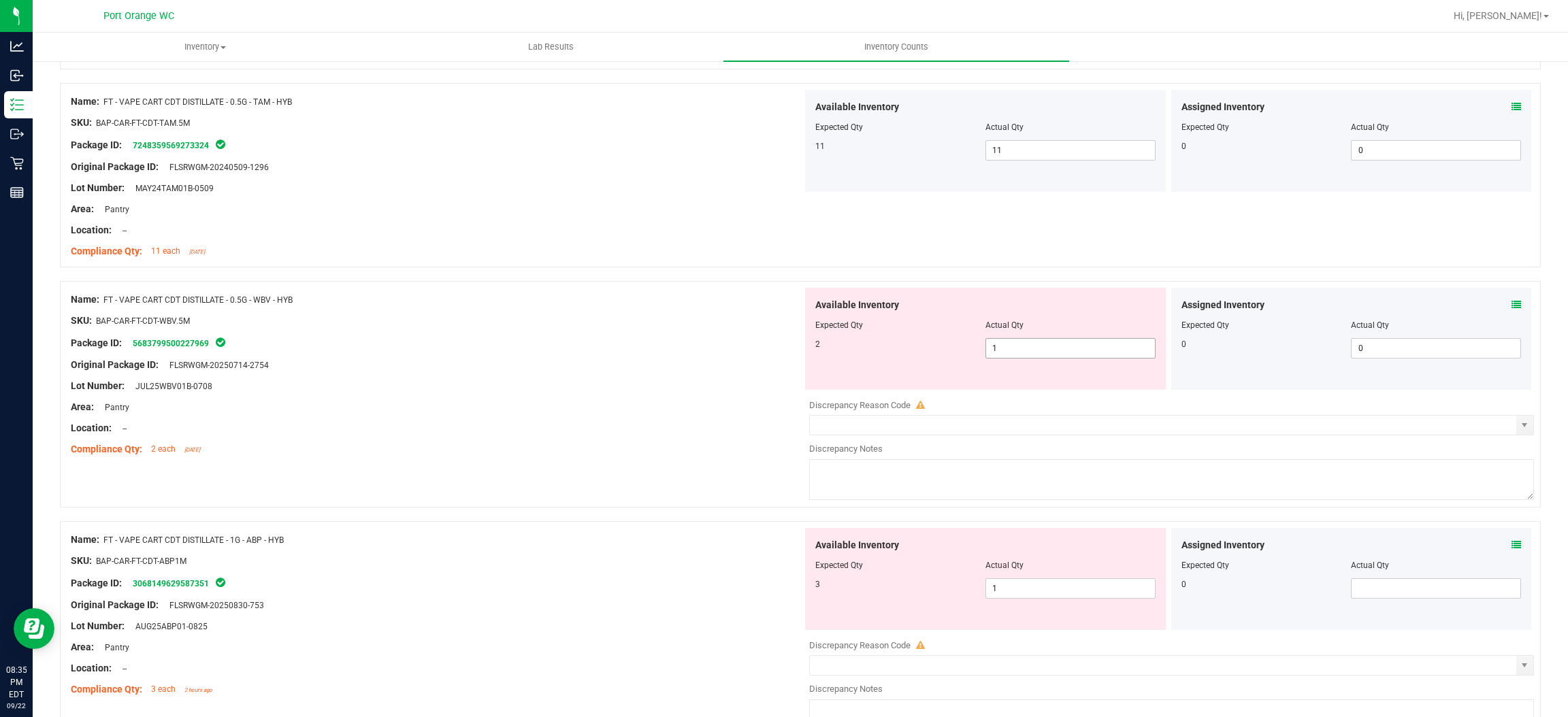
click at [1015, 350] on span "1 1" at bounding box center [1070, 348] width 170 height 20
click at [1015, 350] on input "1" at bounding box center [1070, 348] width 169 height 19
click at [627, 422] on div "Location: --" at bounding box center [436, 429] width 732 height 15
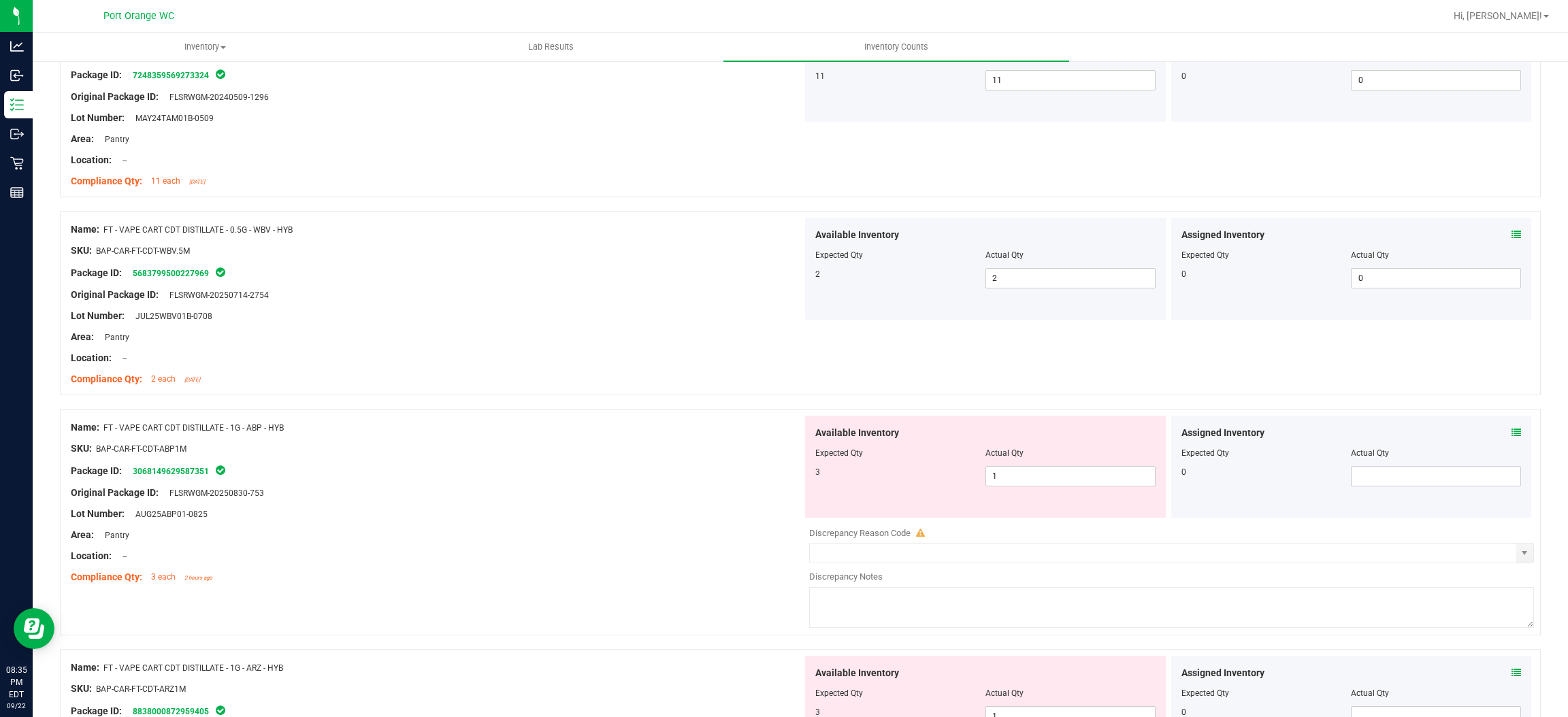
scroll to position [1531, 0]
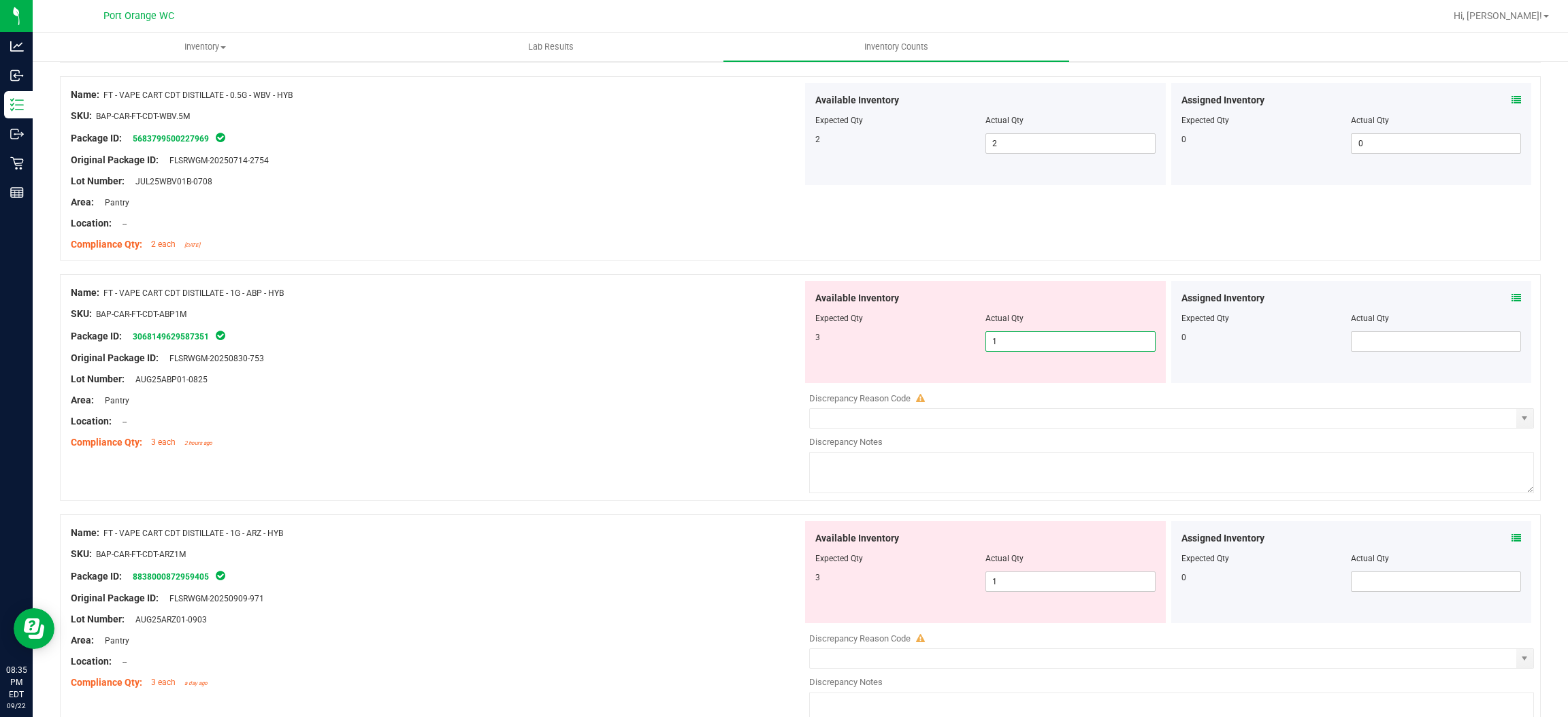
click at [1003, 342] on span "1 1" at bounding box center [1070, 341] width 170 height 20
click at [1003, 342] on input "1" at bounding box center [1070, 341] width 169 height 19
drag, startPoint x: 662, startPoint y: 368, endPoint x: 886, endPoint y: 355, distance: 224.4
click at [666, 367] on div at bounding box center [436, 369] width 732 height 6
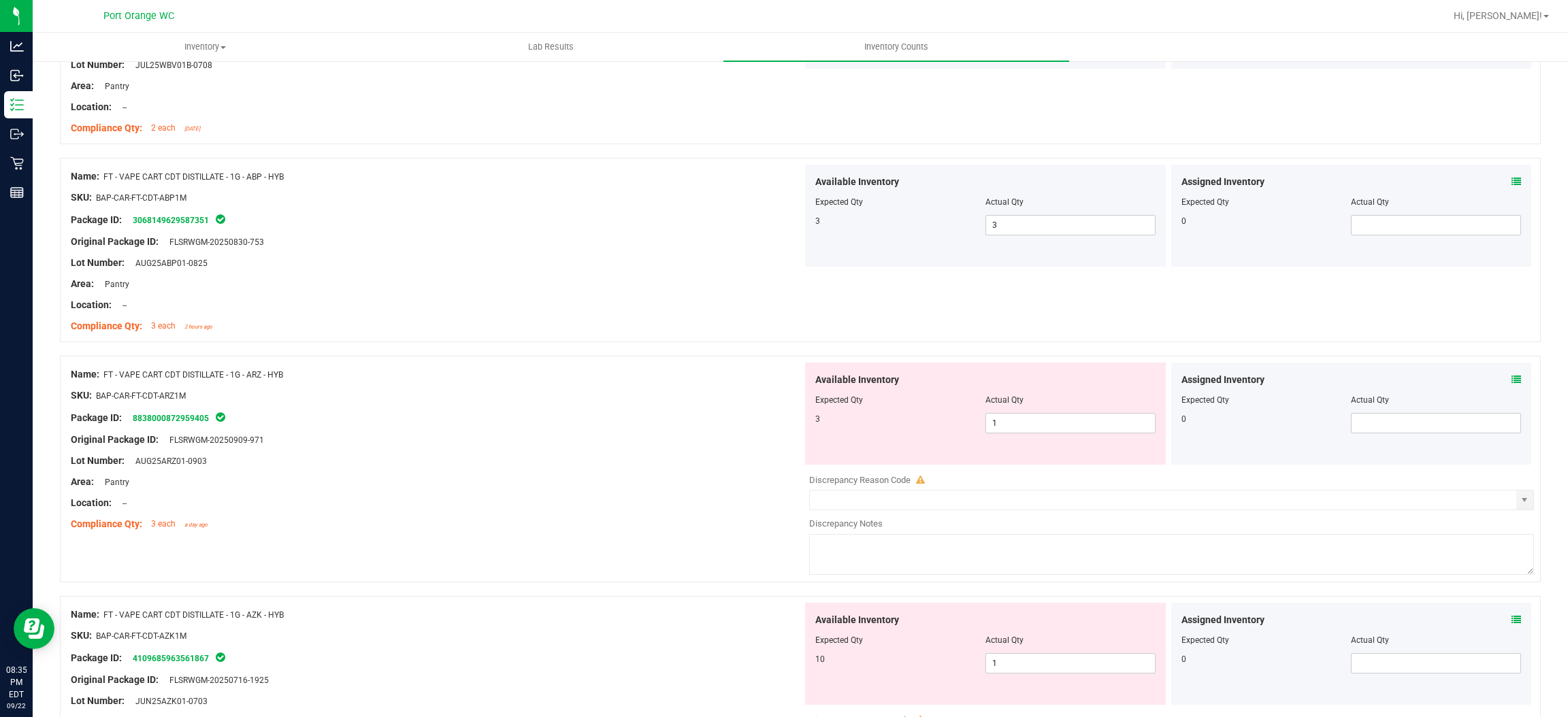
scroll to position [1735, 0]
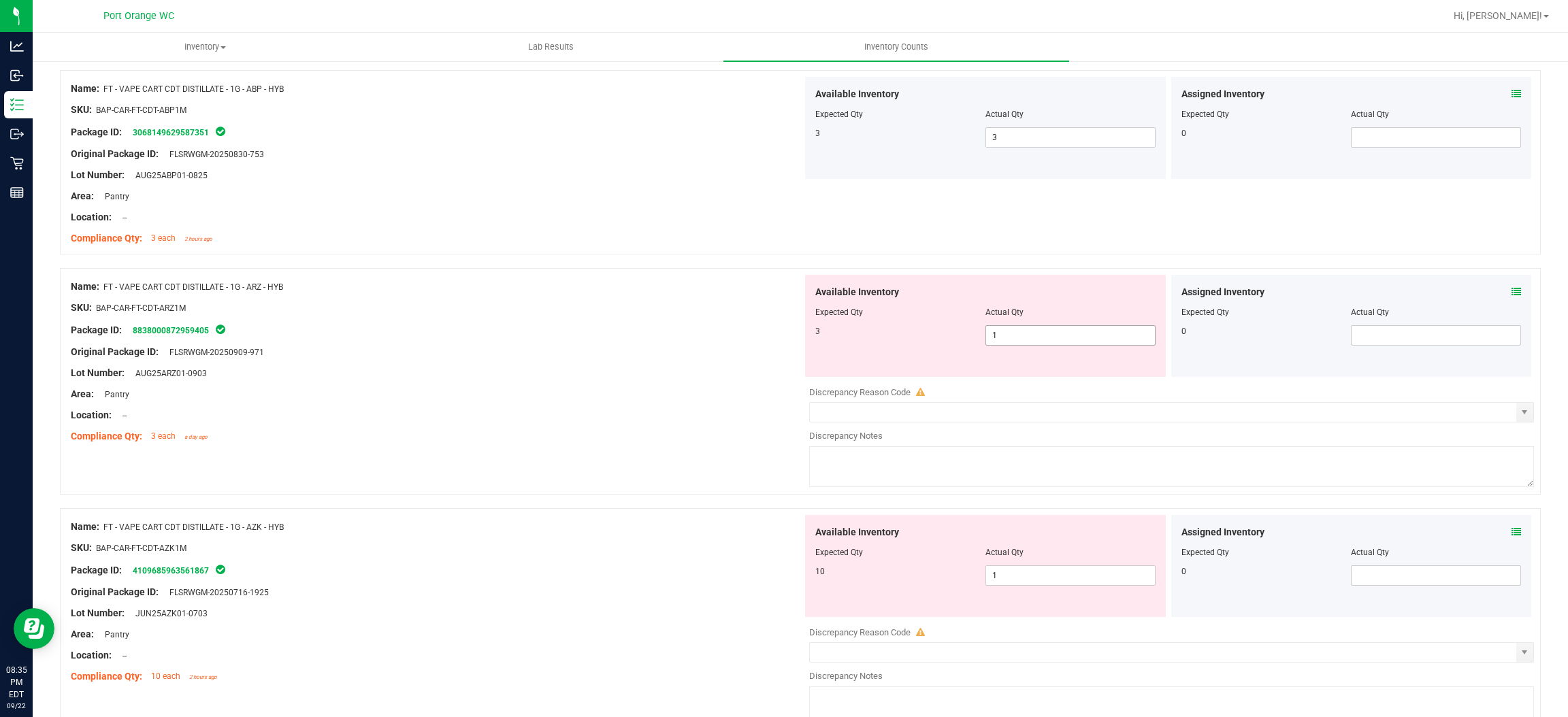
click at [1003, 342] on span "1 1" at bounding box center [1070, 336] width 170 height 20
click at [1003, 342] on input "1" at bounding box center [1070, 335] width 169 height 19
drag, startPoint x: 589, startPoint y: 402, endPoint x: 813, endPoint y: 378, distance: 225.3
click at [624, 395] on div "Name: FT - VAPE CART CDT DISTILLATE - 1G - ARZ - HYB SKU: BAP-CAR-FT-CDT-ARZ1M …" at bounding box center [436, 362] width 732 height 174
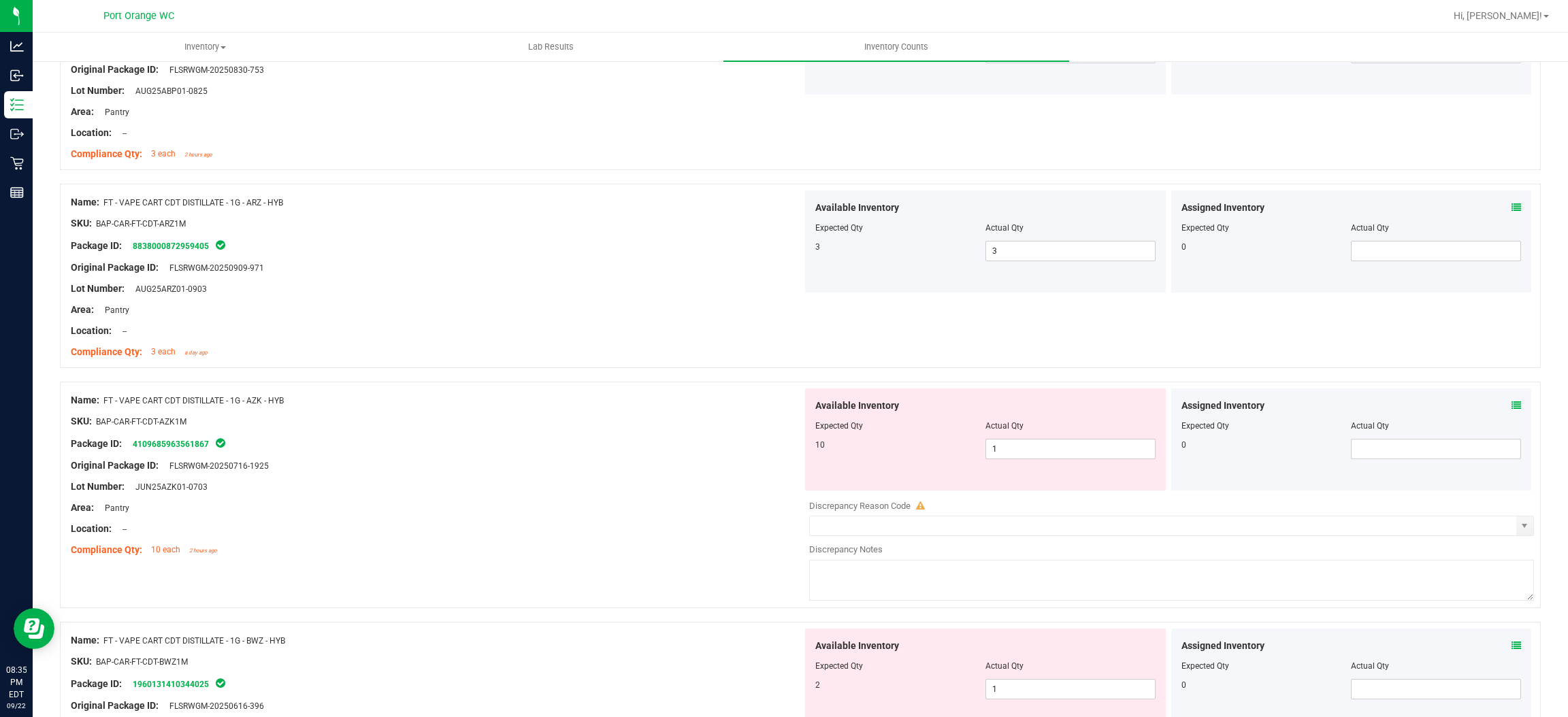
scroll to position [1939, 0]
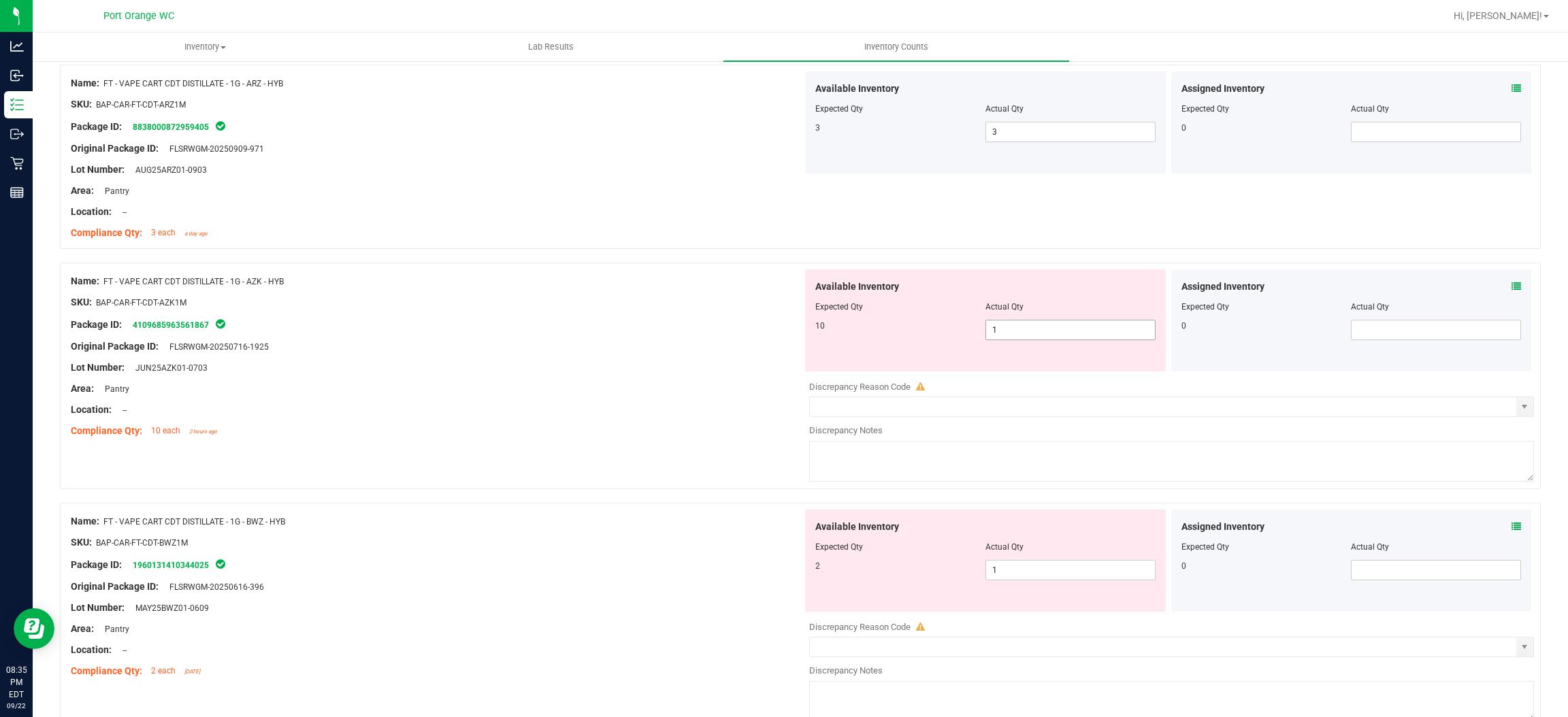
click at [1007, 335] on input "1" at bounding box center [1070, 329] width 169 height 19
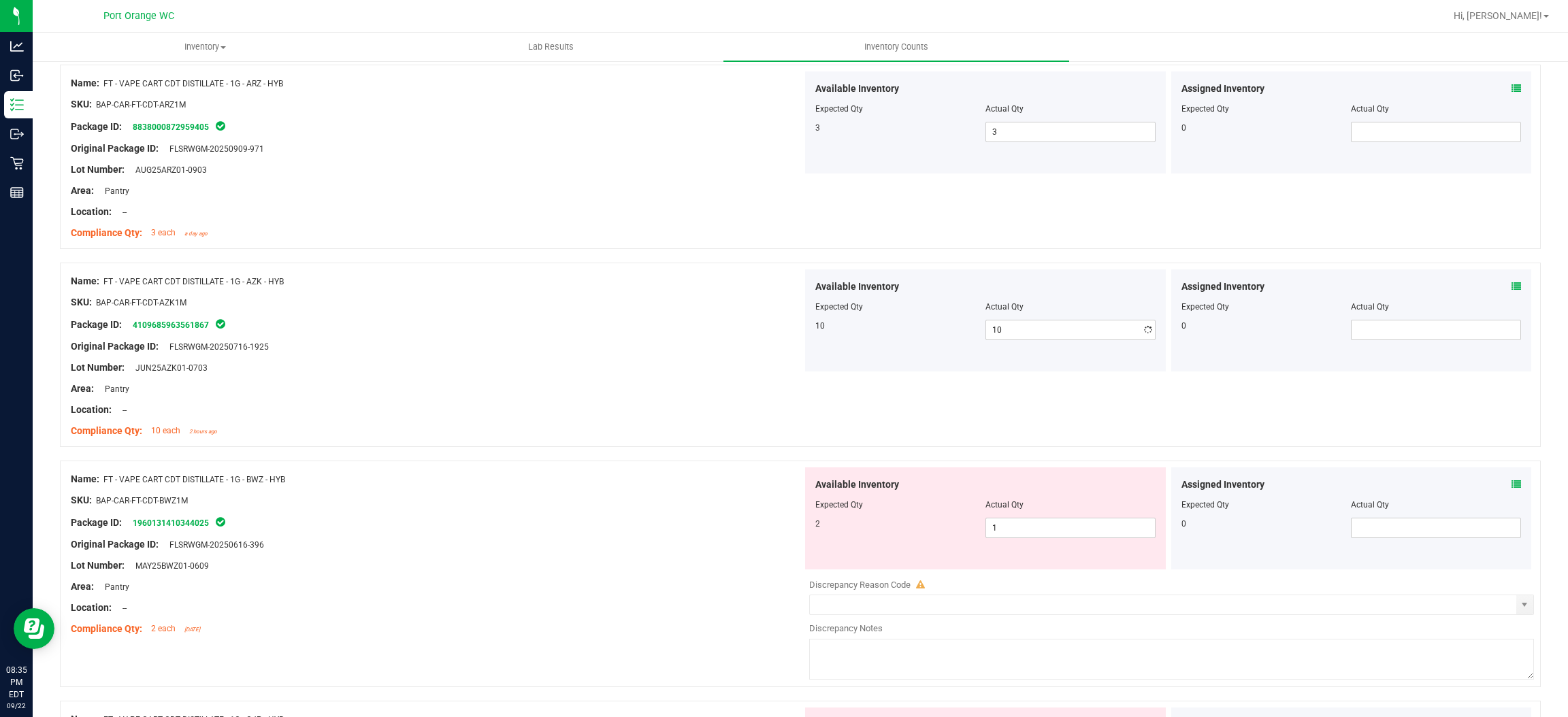
drag, startPoint x: 448, startPoint y: 429, endPoint x: 887, endPoint y: 371, distance: 442.8
click at [489, 420] on ng-container "Compliance Qty: 10 each 2 hours ago" at bounding box center [436, 427] width 732 height 21
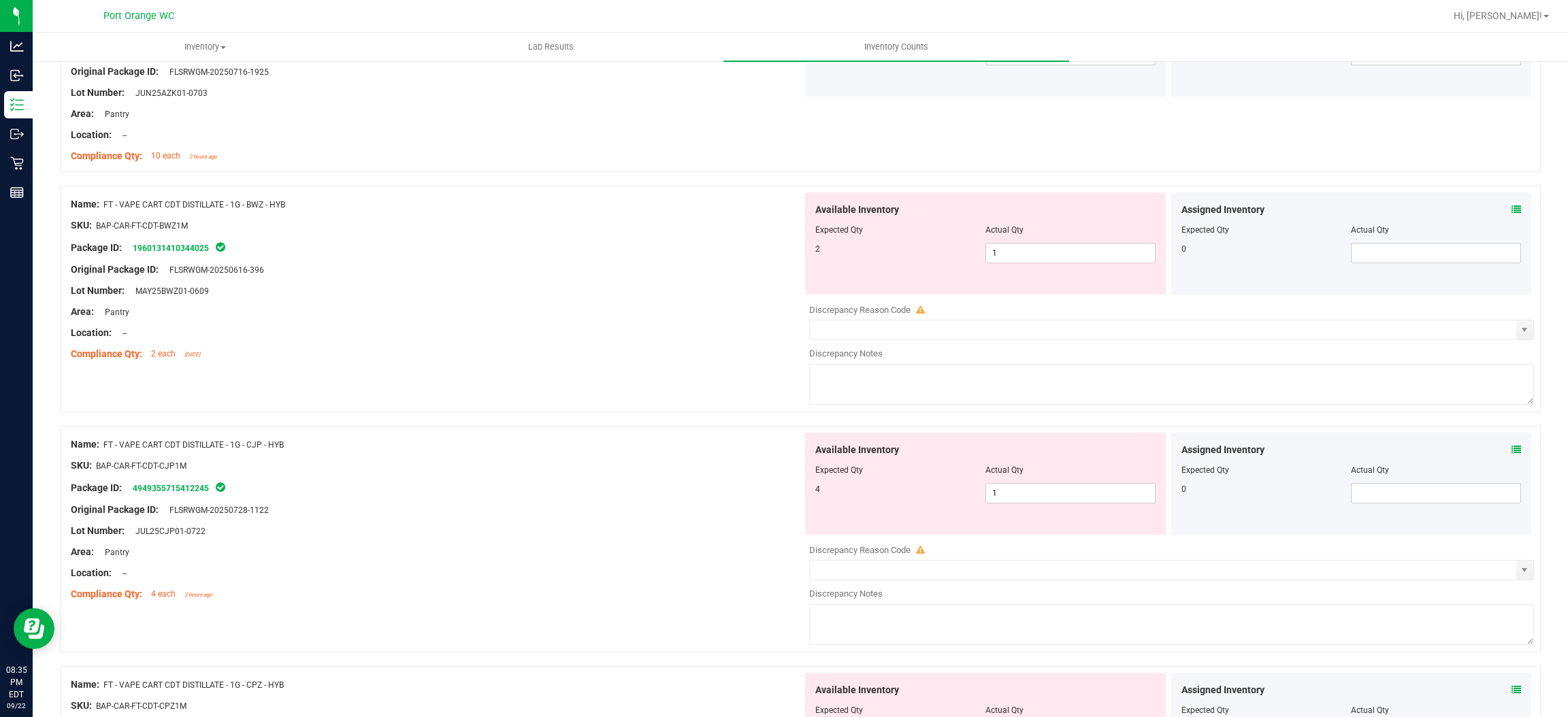
scroll to position [2245, 0]
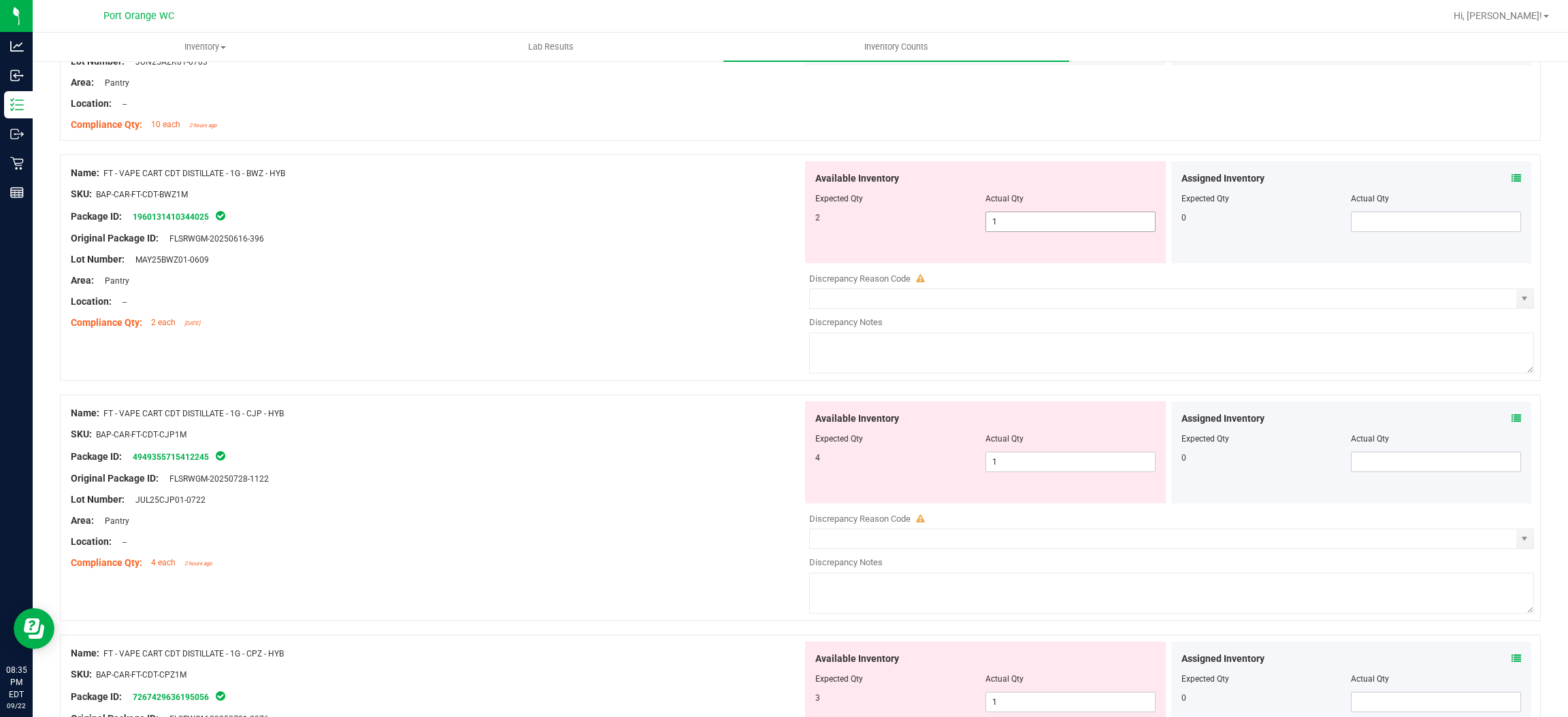
click at [1004, 224] on span "1 1" at bounding box center [1070, 221] width 170 height 20
click at [1004, 224] on input "1" at bounding box center [1070, 221] width 169 height 19
drag, startPoint x: 646, startPoint y: 325, endPoint x: 855, endPoint y: 350, distance: 210.5
click at [664, 322] on div "Compliance Qty: 2 each [DATE]" at bounding box center [436, 323] width 732 height 15
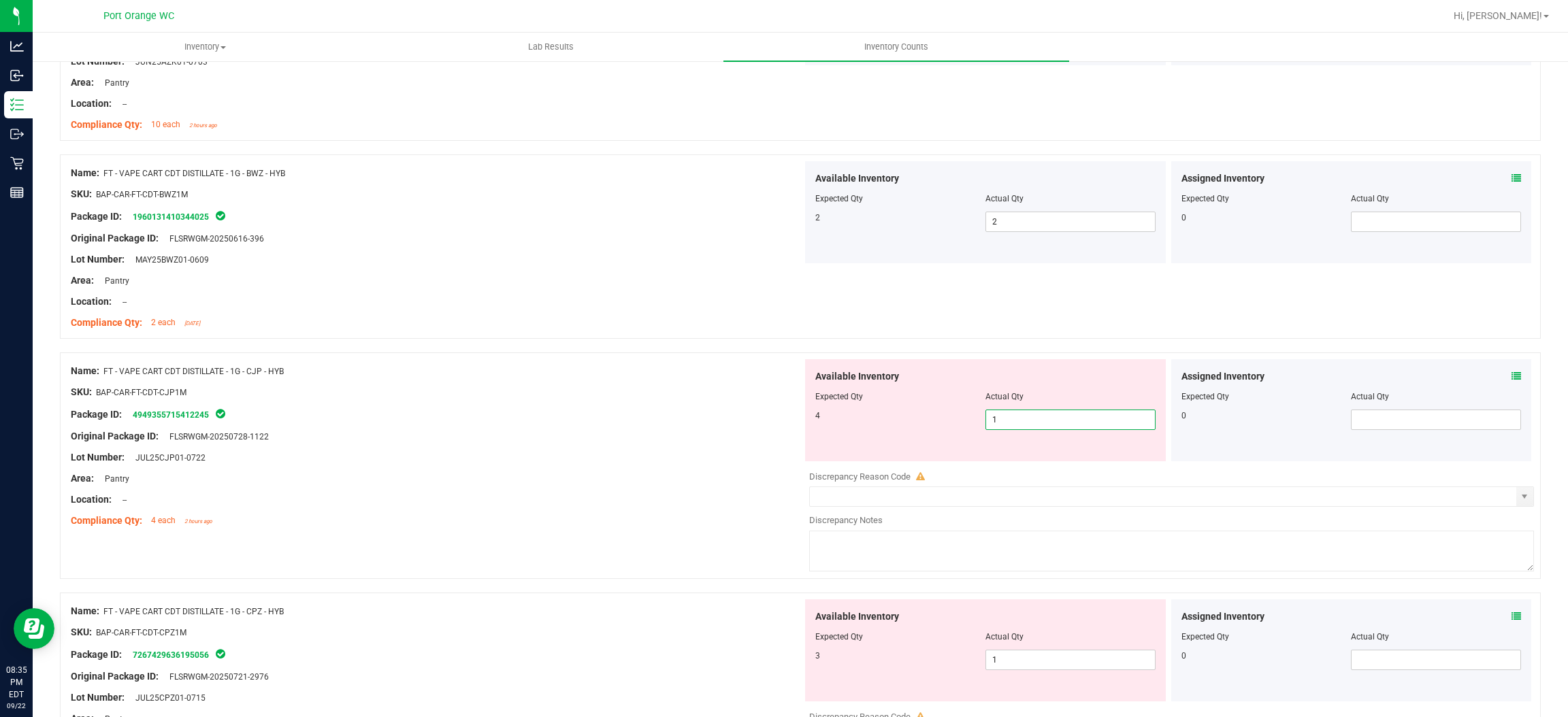
click at [1028, 423] on span "1 1" at bounding box center [1070, 420] width 170 height 20
click at [1028, 421] on input "1" at bounding box center [1070, 420] width 169 height 19
drag, startPoint x: 496, startPoint y: 448, endPoint x: 504, endPoint y: 444, distance: 8.9
click at [496, 448] on div at bounding box center [436, 446] width 732 height 6
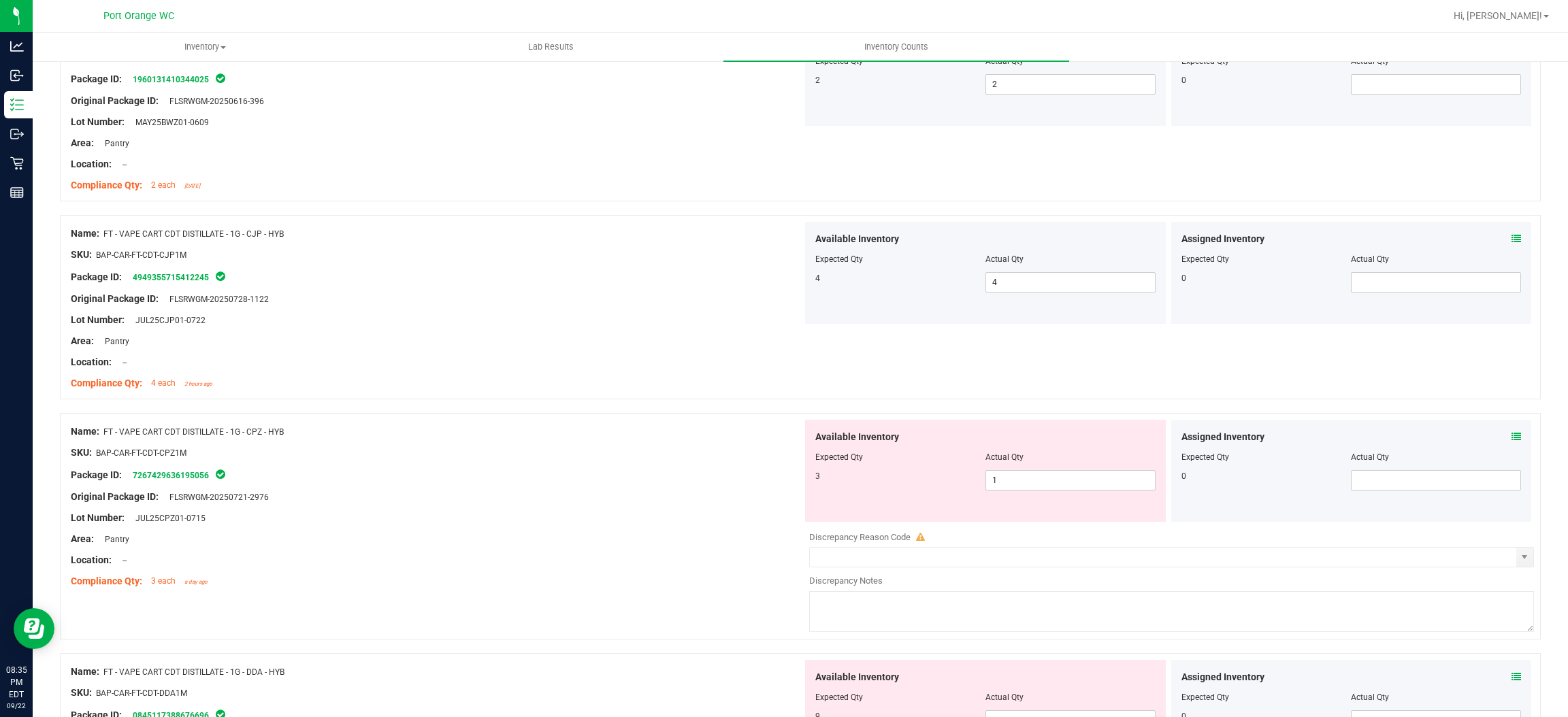
scroll to position [2552, 0]
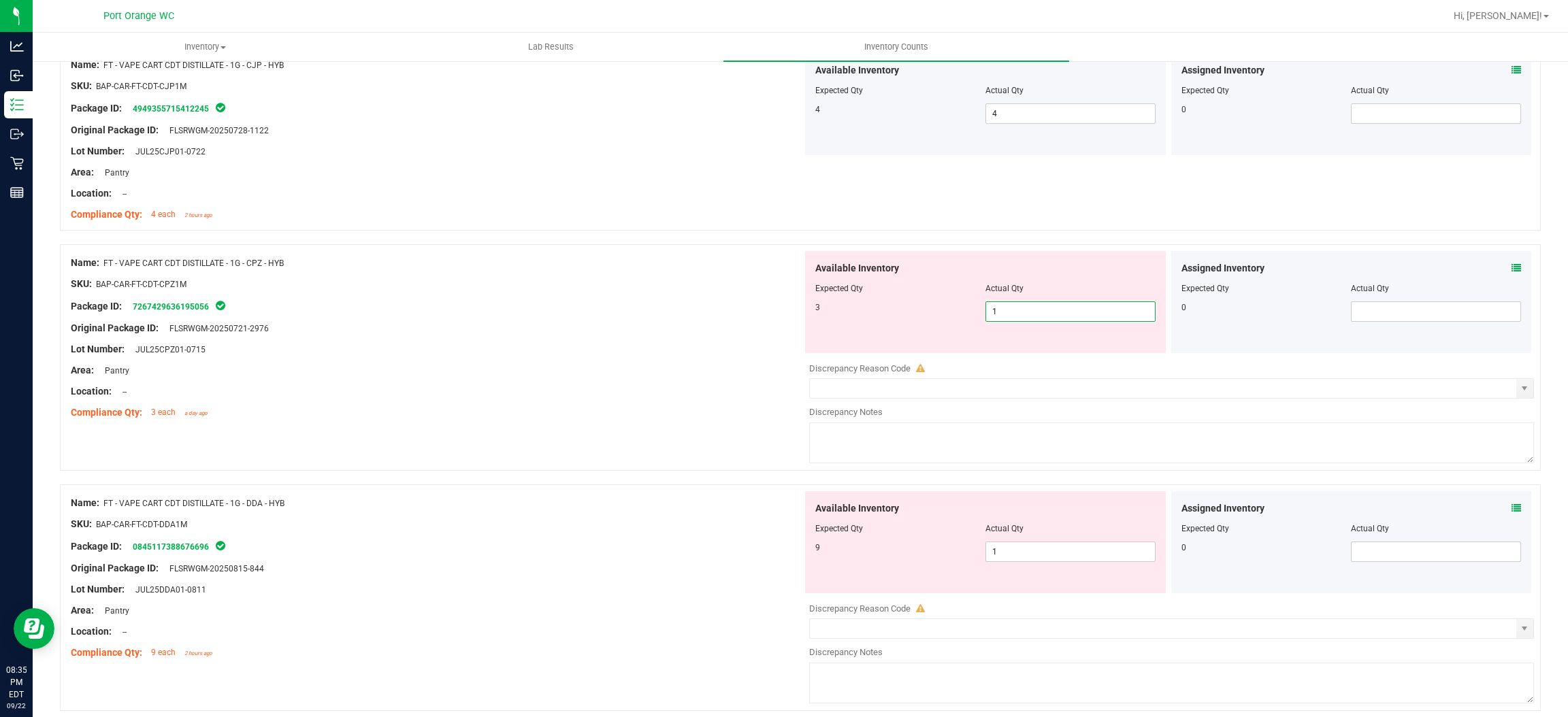
click at [1047, 310] on span "1 1" at bounding box center [1070, 312] width 170 height 20
drag, startPoint x: 1047, startPoint y: 310, endPoint x: 1015, endPoint y: 310, distance: 32.0
click at [1047, 310] on input "1" at bounding box center [1070, 311] width 169 height 19
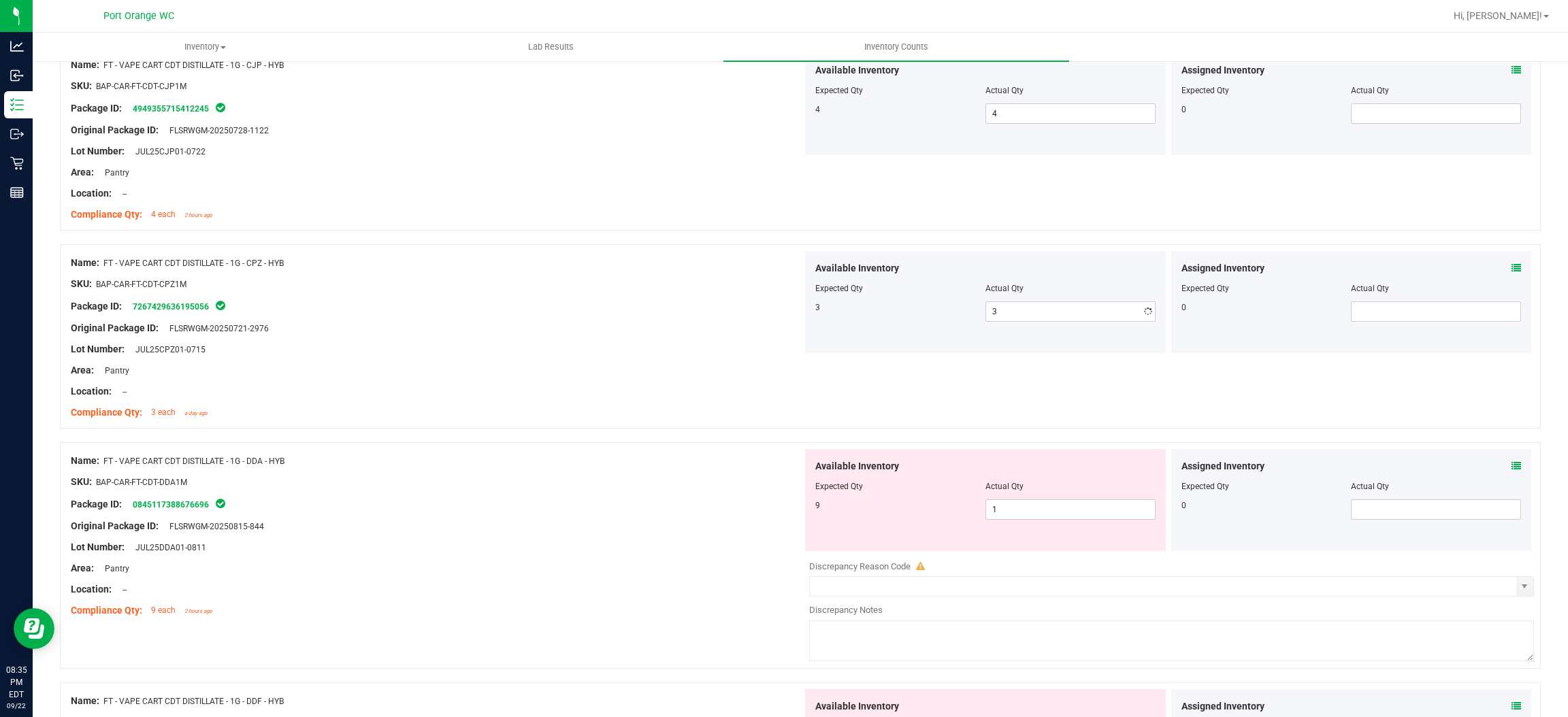
drag, startPoint x: 811, startPoint y: 334, endPoint x: 873, endPoint y: 352, distance: 64.6
click at [811, 334] on div "Available Inventory Expected Qty Actual Qty 3 3 3" at bounding box center [985, 303] width 360 height 102
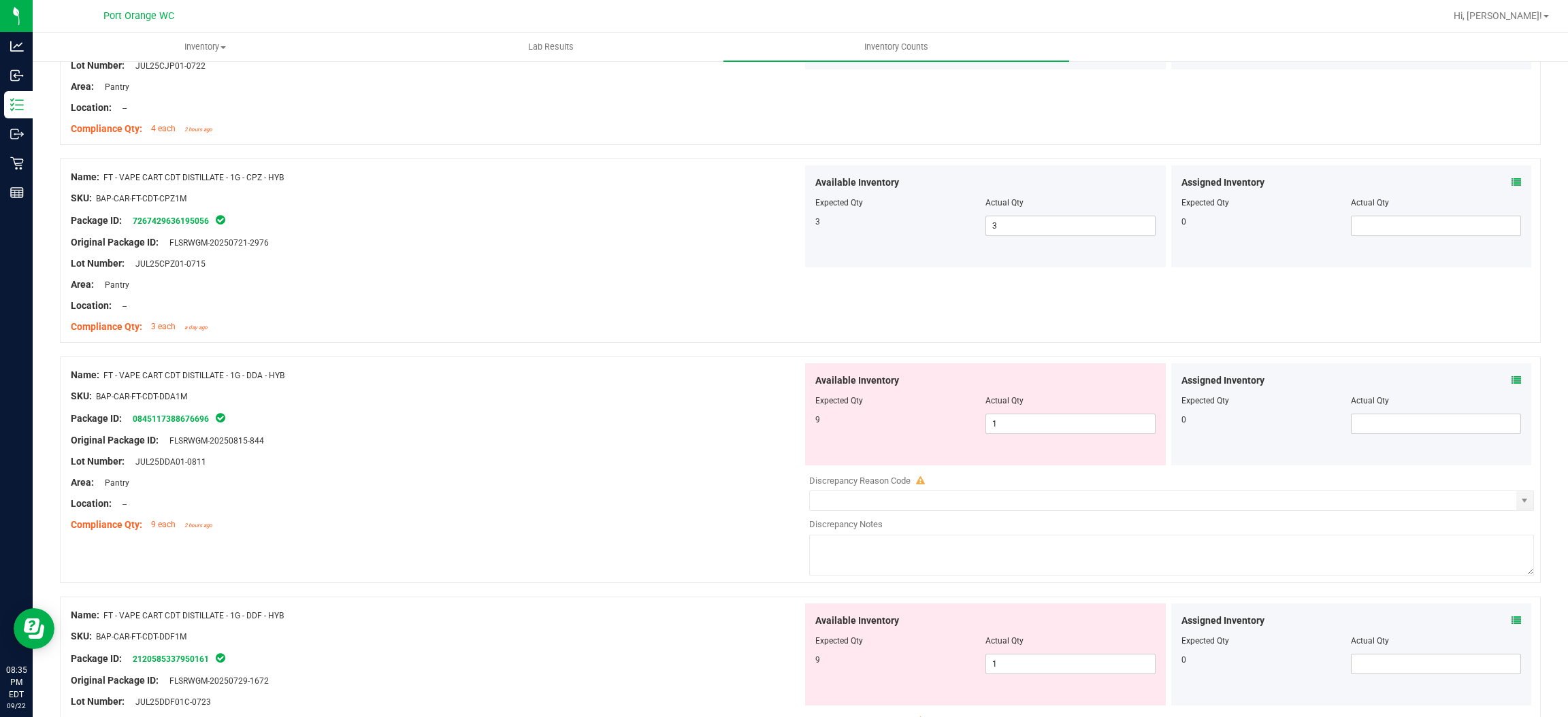
scroll to position [2756, 0]
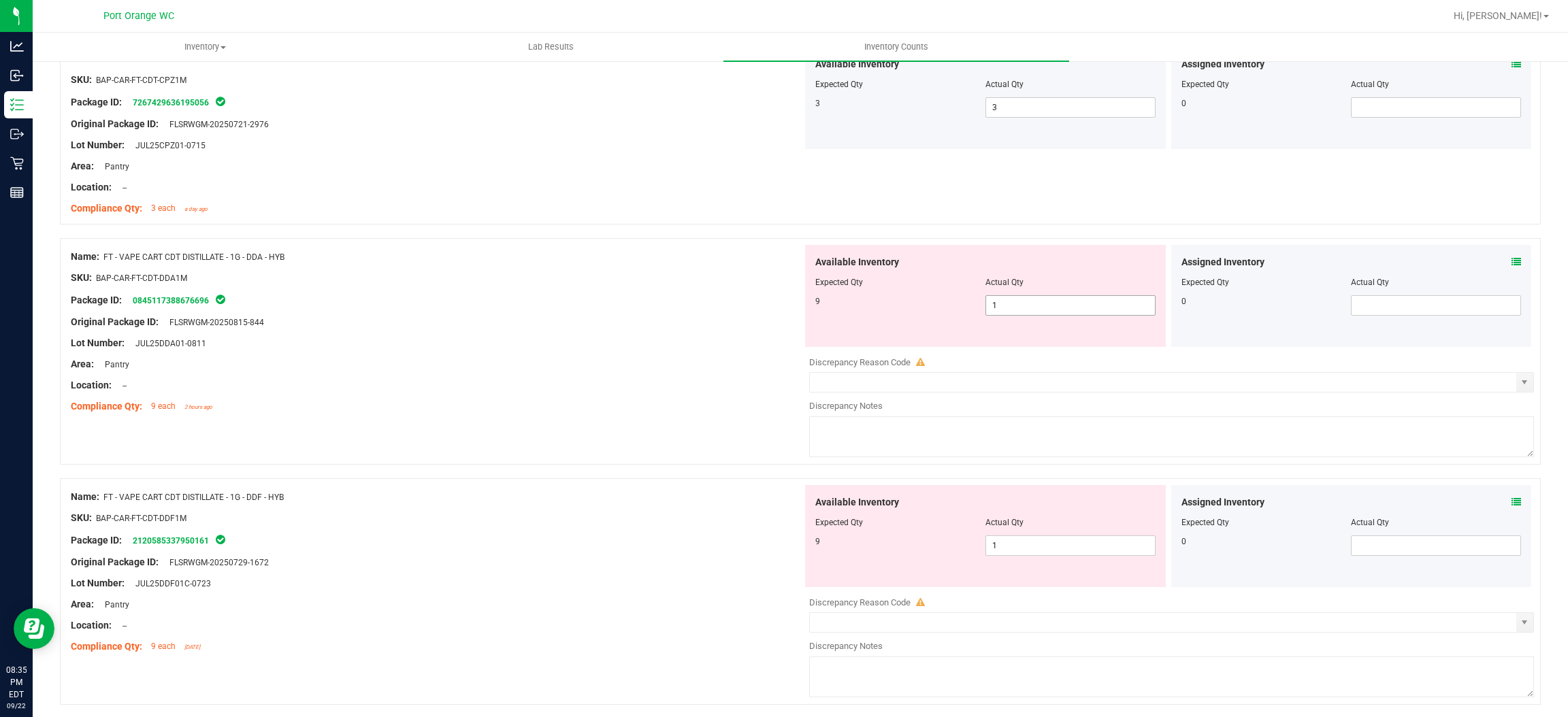
click at [1007, 309] on span "1 1" at bounding box center [1070, 305] width 170 height 20
click at [1007, 309] on input "1" at bounding box center [1070, 305] width 169 height 19
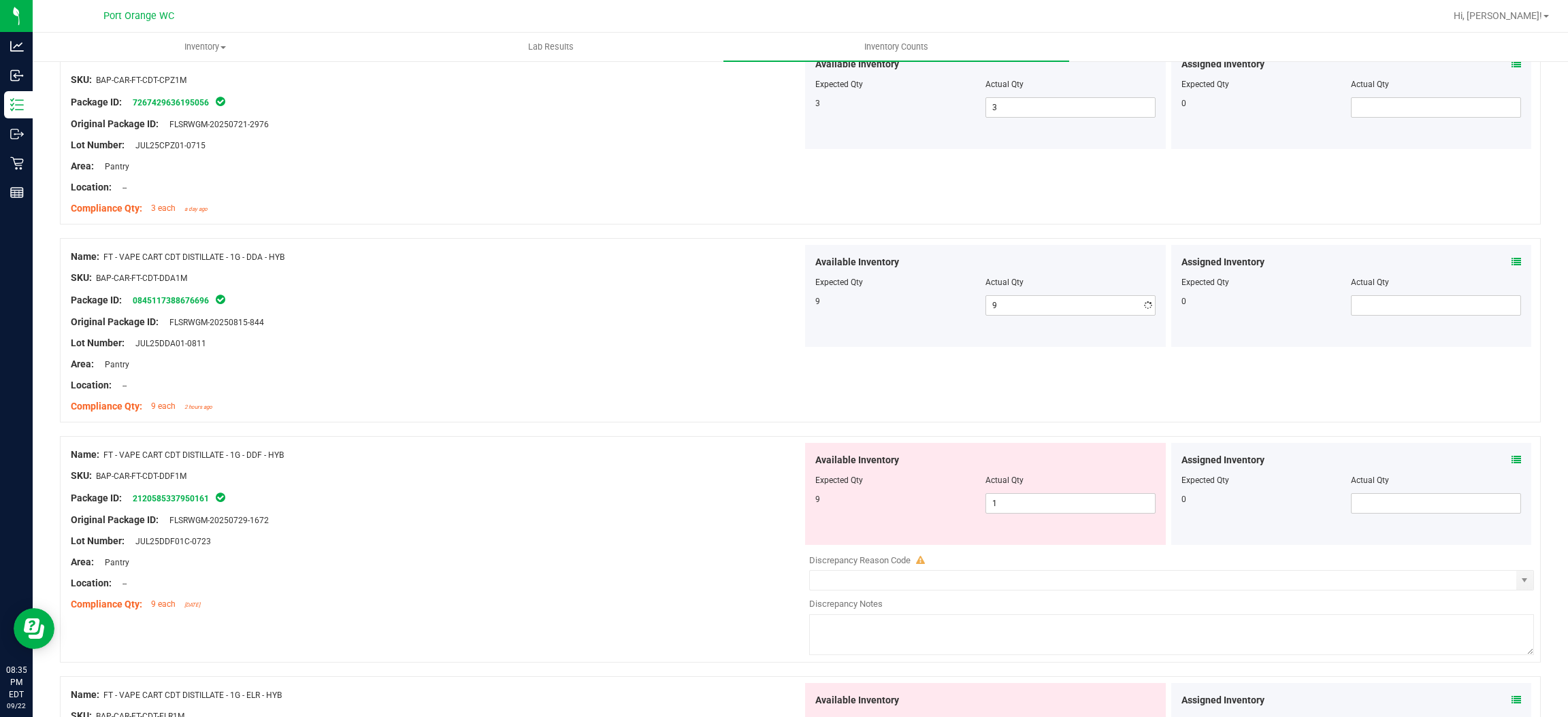
drag, startPoint x: 685, startPoint y: 338, endPoint x: 873, endPoint y: 310, distance: 190.1
click at [685, 337] on div "Lot Number: JUL25DDA01-0811" at bounding box center [436, 344] width 732 height 15
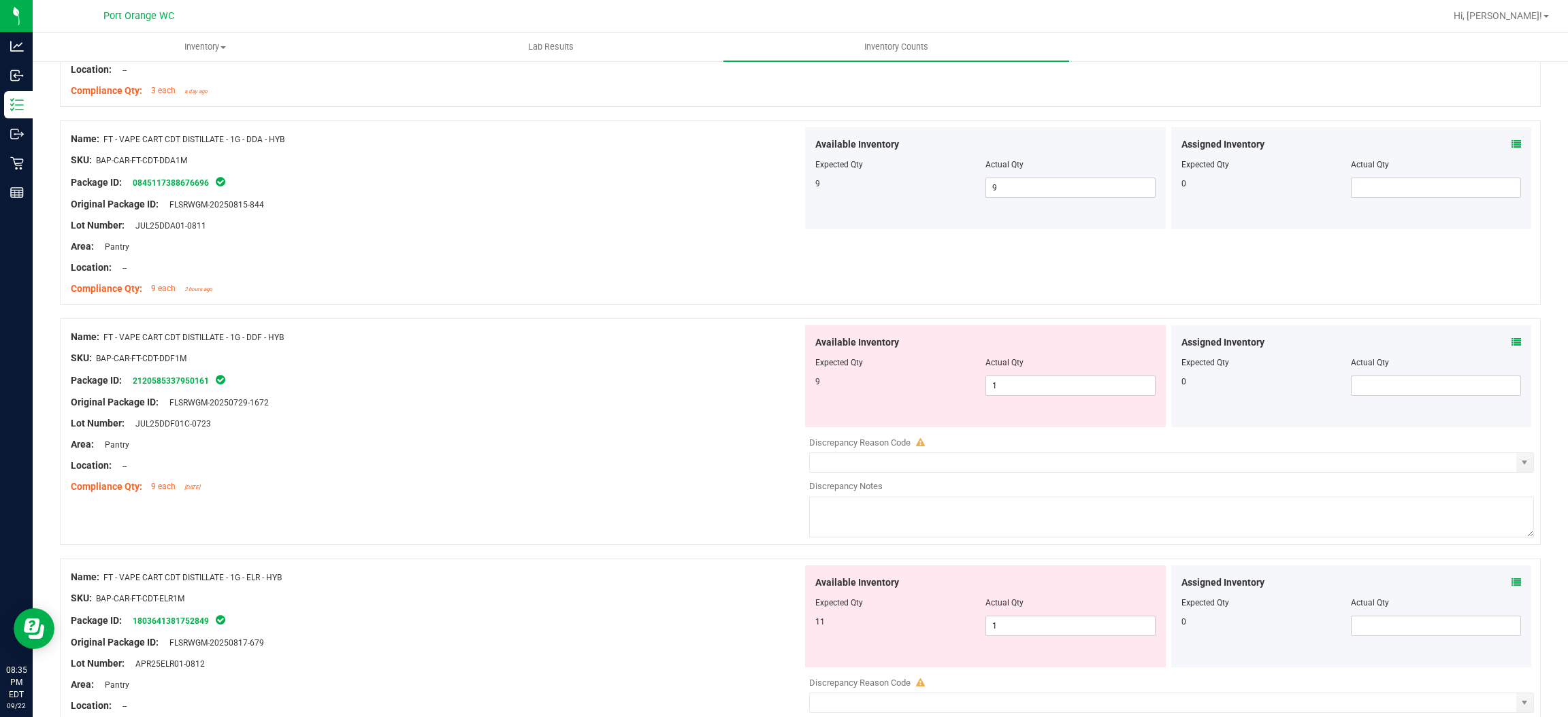
scroll to position [2960, 0]
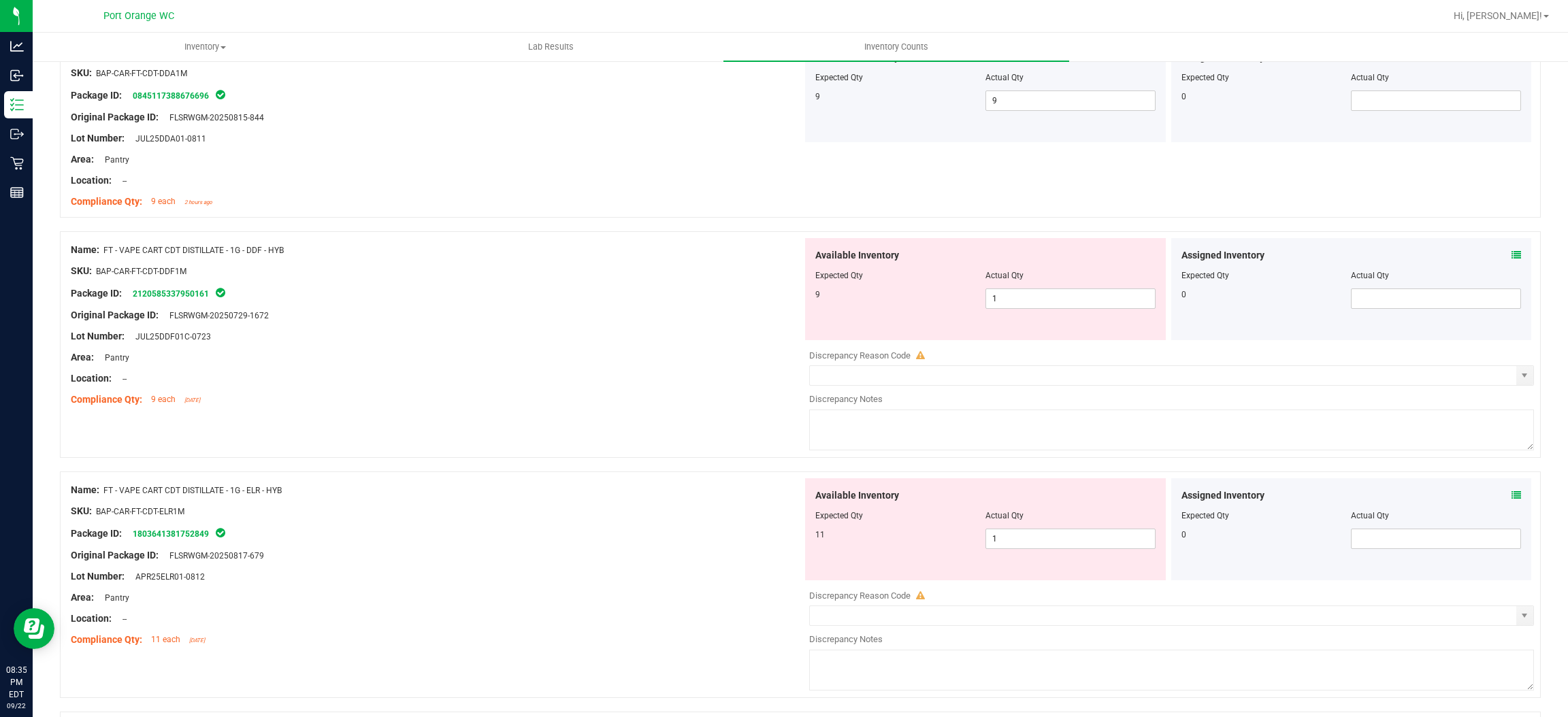
click at [1052, 313] on div "Available Inventory Expected Qty Actual Qty 9 1 1" at bounding box center [985, 289] width 360 height 102
click at [1039, 302] on span "1 1" at bounding box center [1070, 298] width 170 height 20
click at [1039, 302] on input "1" at bounding box center [1070, 298] width 169 height 19
drag, startPoint x: 613, startPoint y: 352, endPoint x: 827, endPoint y: 320, distance: 216.4
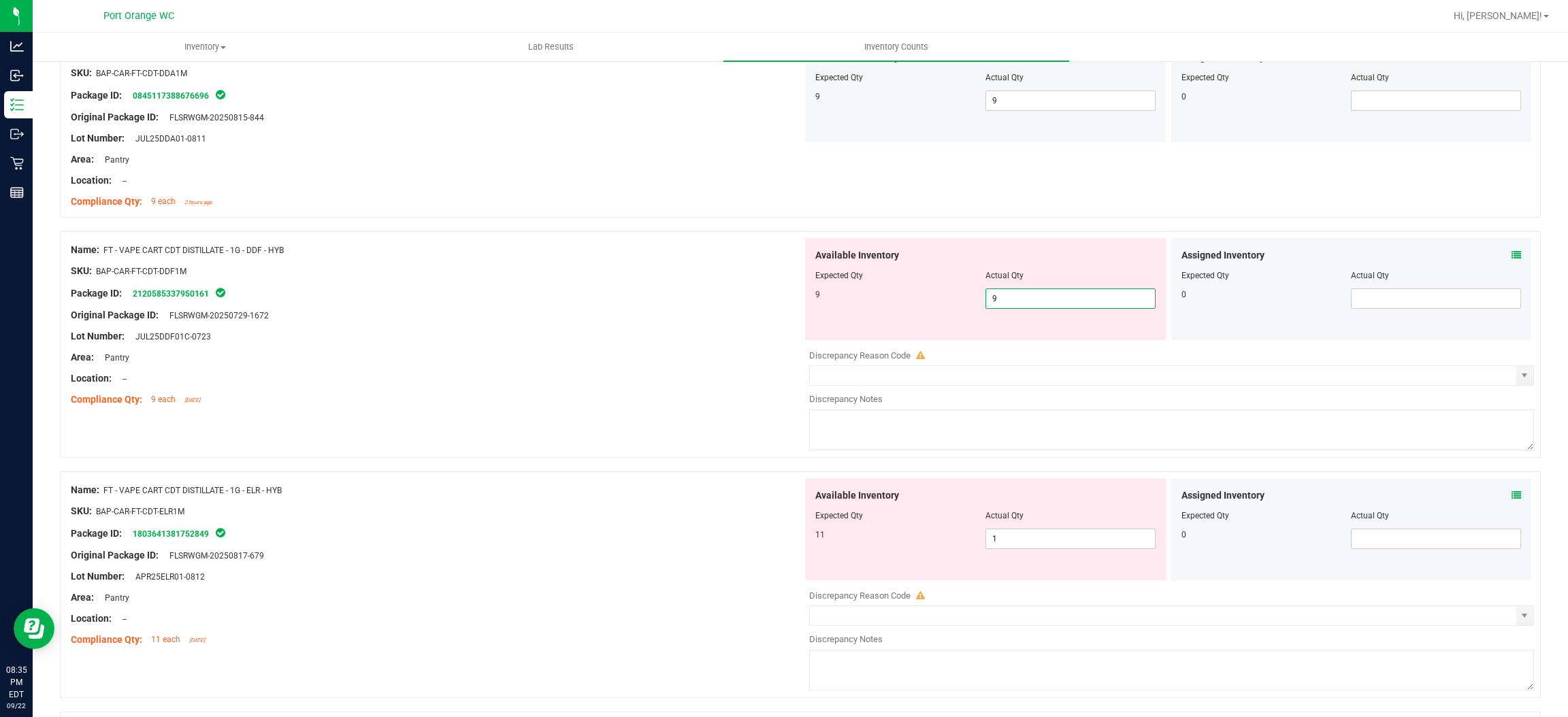
click at [618, 349] on div at bounding box center [436, 347] width 732 height 6
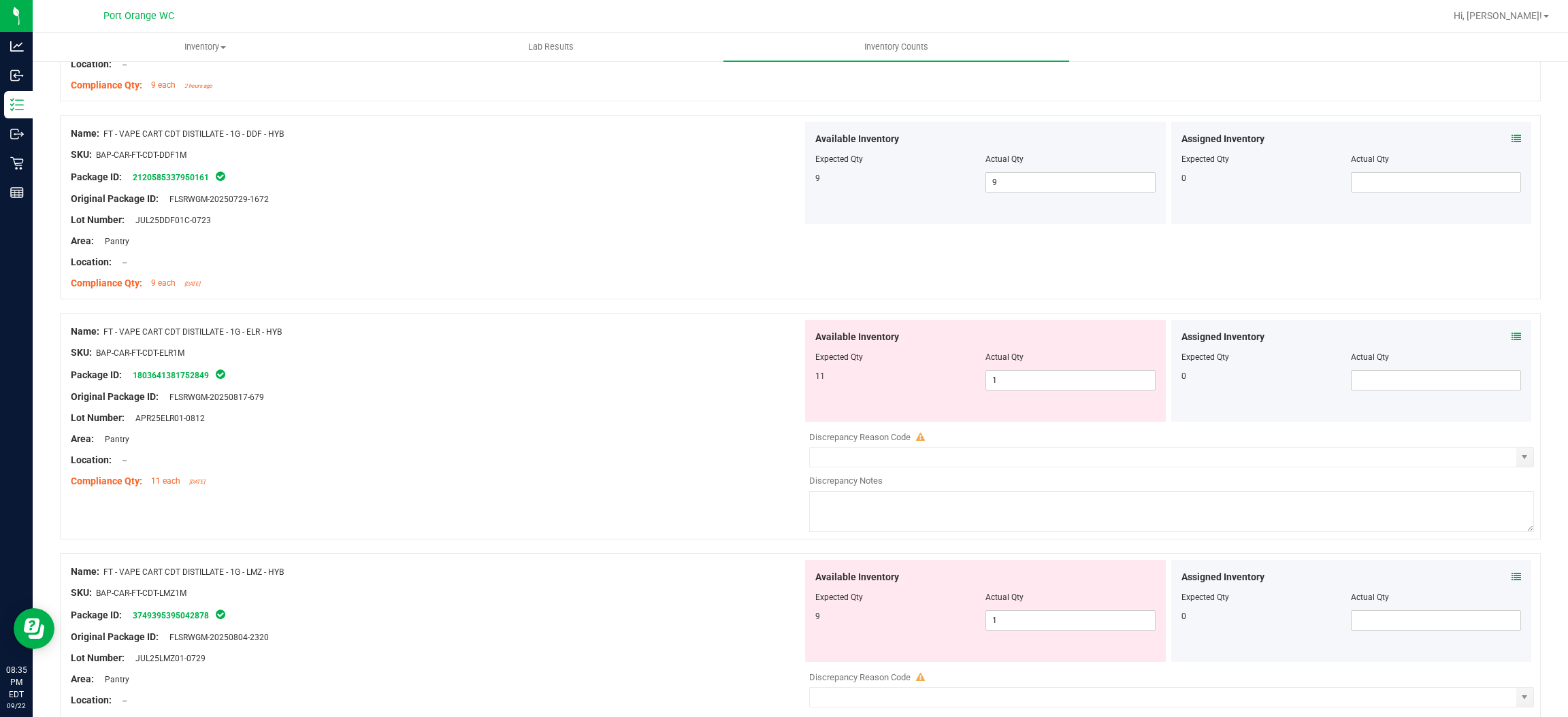
scroll to position [3164, 0]
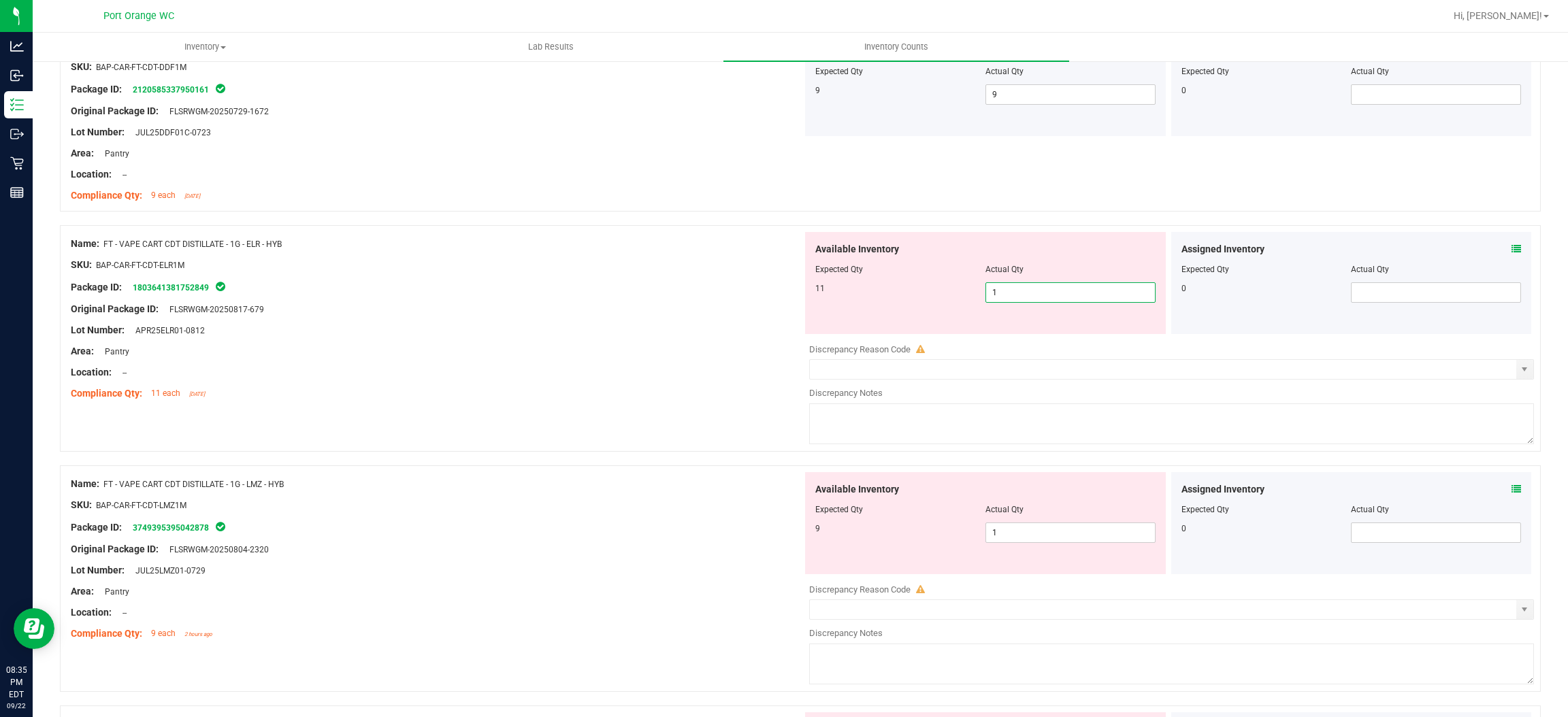
click at [1003, 301] on span "1 1" at bounding box center [1070, 293] width 170 height 20
drag, startPoint x: 684, startPoint y: 348, endPoint x: 767, endPoint y: 349, distance: 83.0
click at [695, 345] on div "Name: FT - VAPE CART CDT DISTILLATE - 1G - ELR - HYB SKU: BAP-CAR-FT-CDT-ELR1M …" at bounding box center [436, 319] width 732 height 174
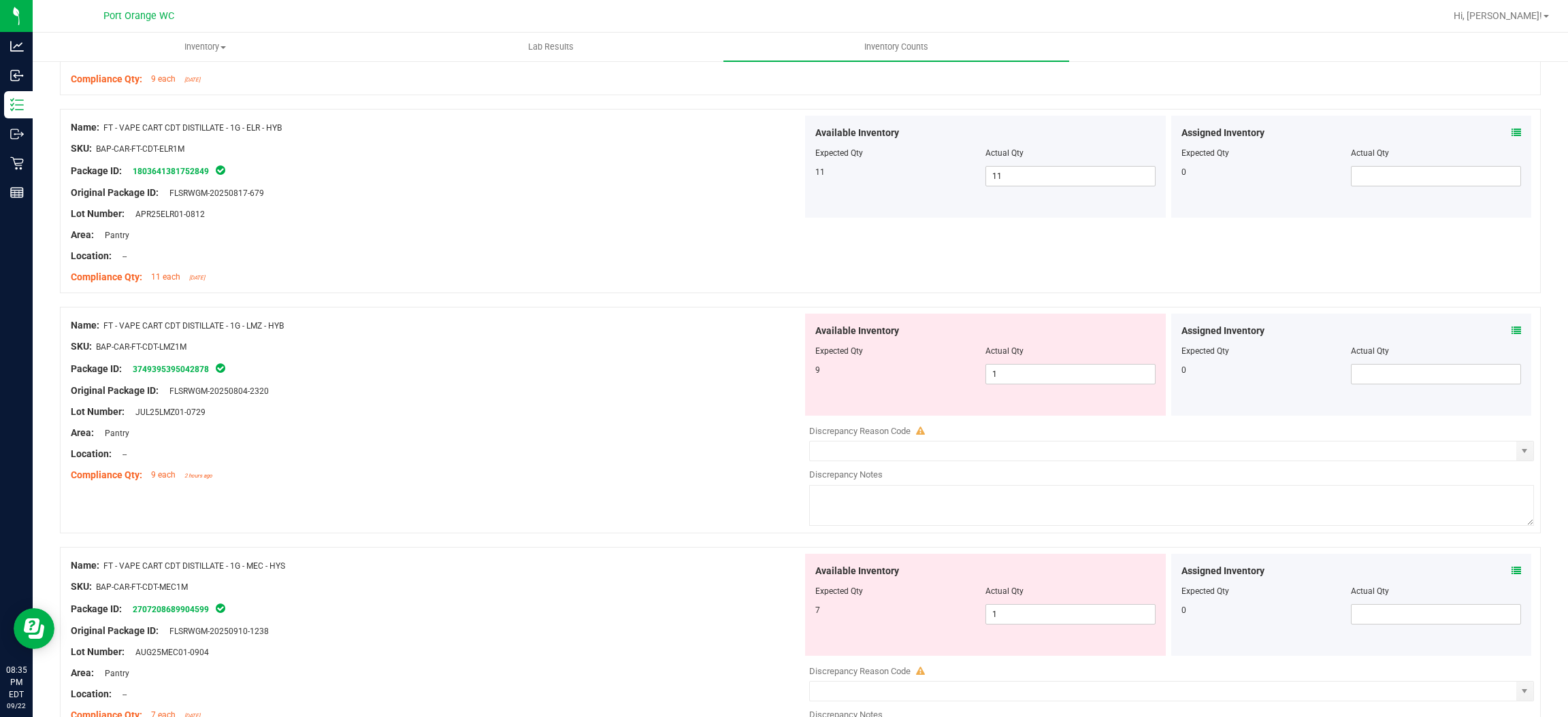
scroll to position [3368, 0]
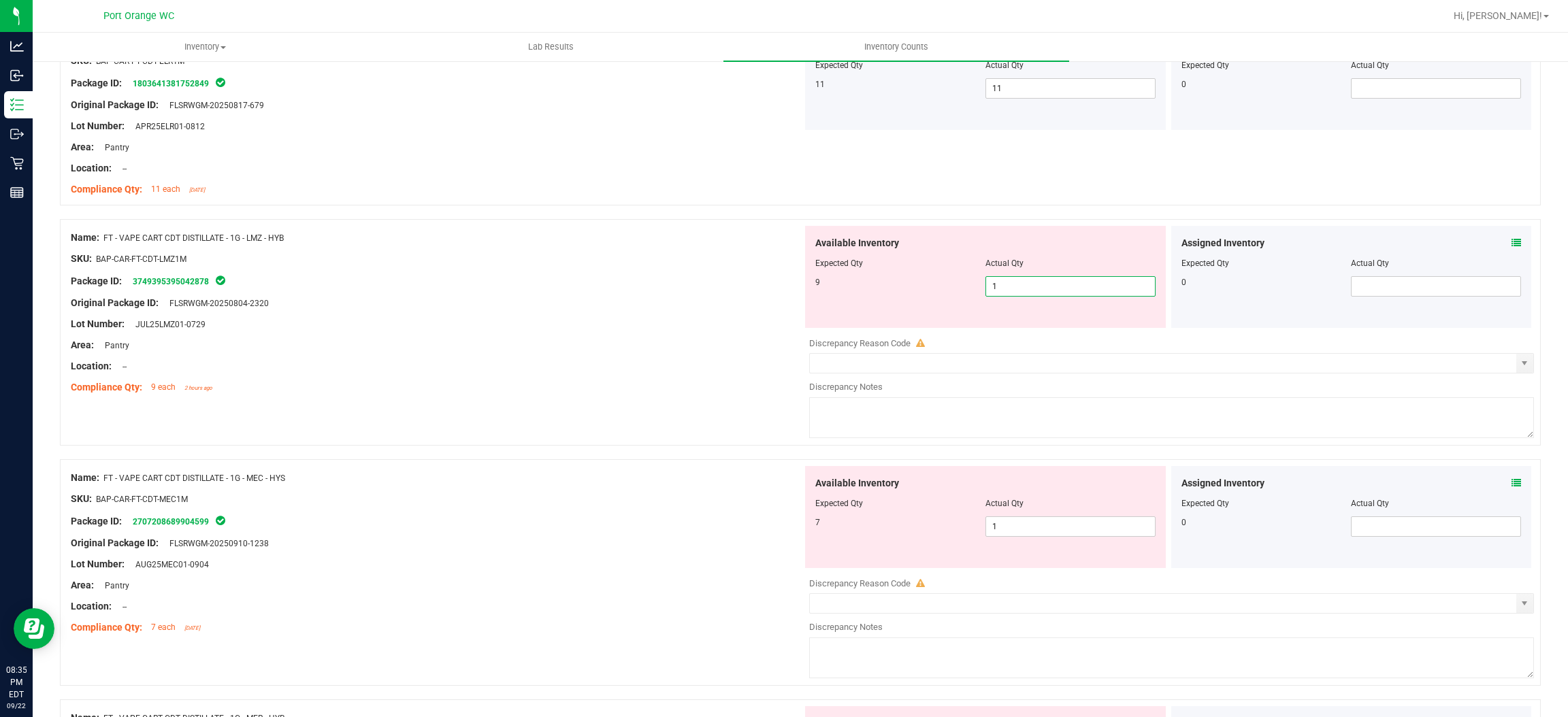
click at [1009, 288] on span "1 1" at bounding box center [1070, 286] width 170 height 20
click at [1009, 288] on input "1" at bounding box center [1070, 286] width 169 height 19
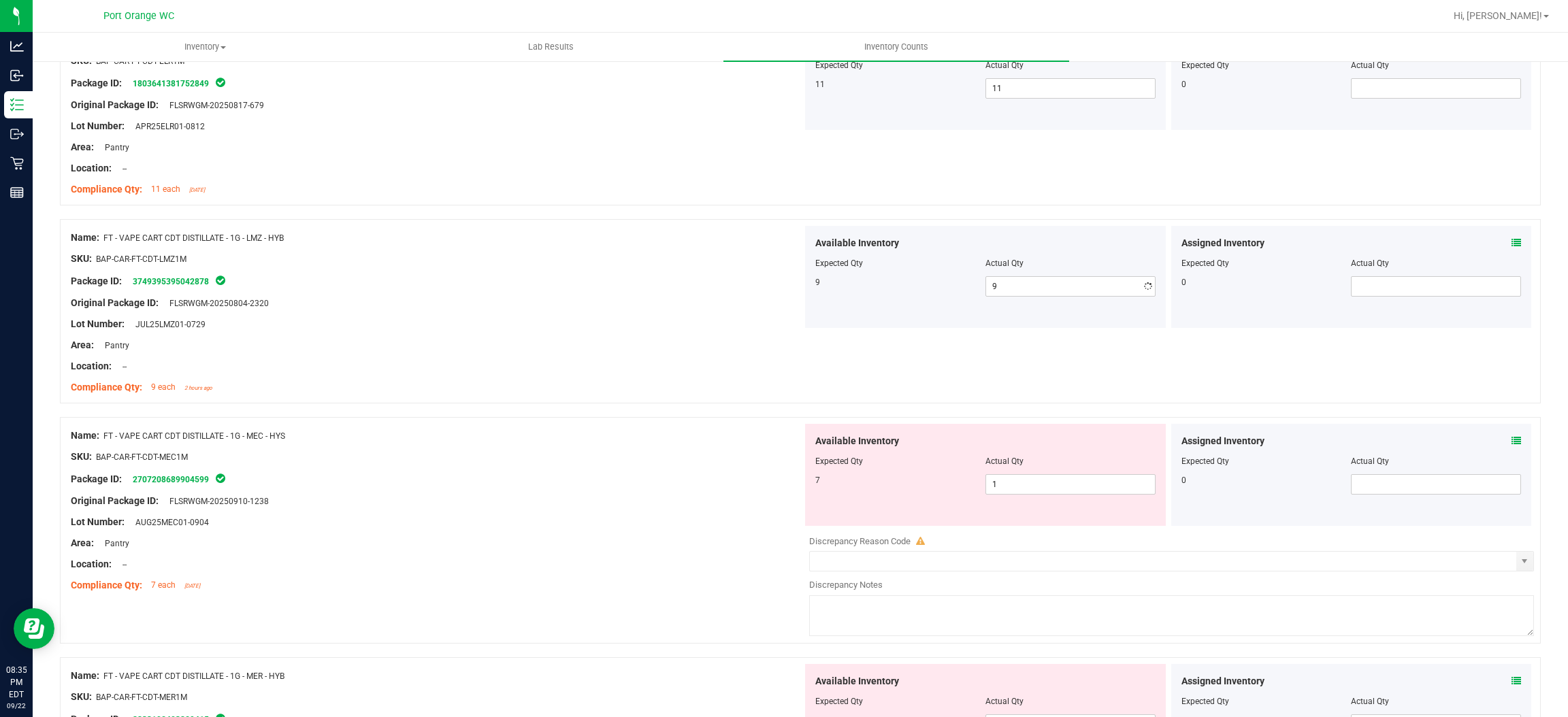
drag, startPoint x: 733, startPoint y: 326, endPoint x: 740, endPoint y: 325, distance: 7.1
click at [737, 325] on div "Lot Number: JUL25LMZ01-0729" at bounding box center [436, 325] width 732 height 15
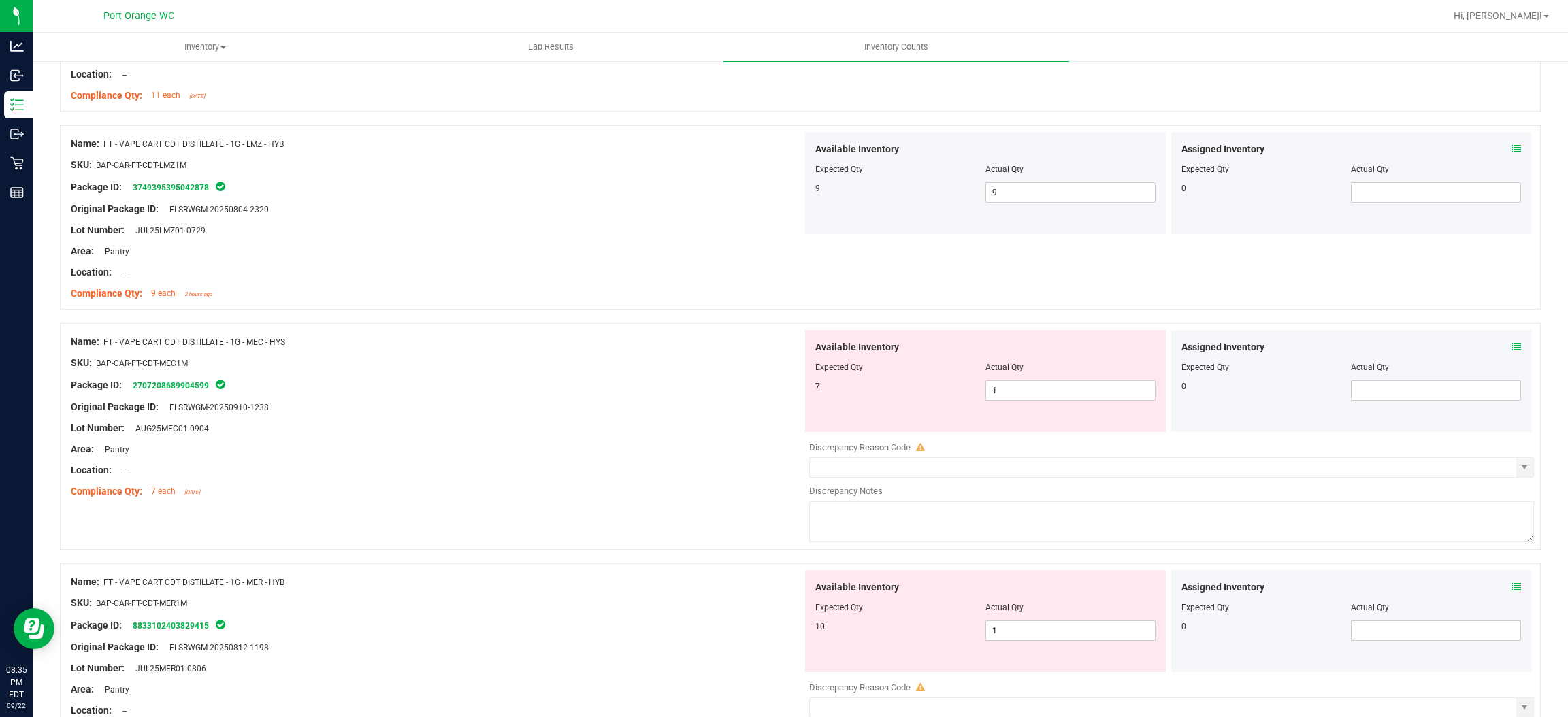
scroll to position [3572, 0]
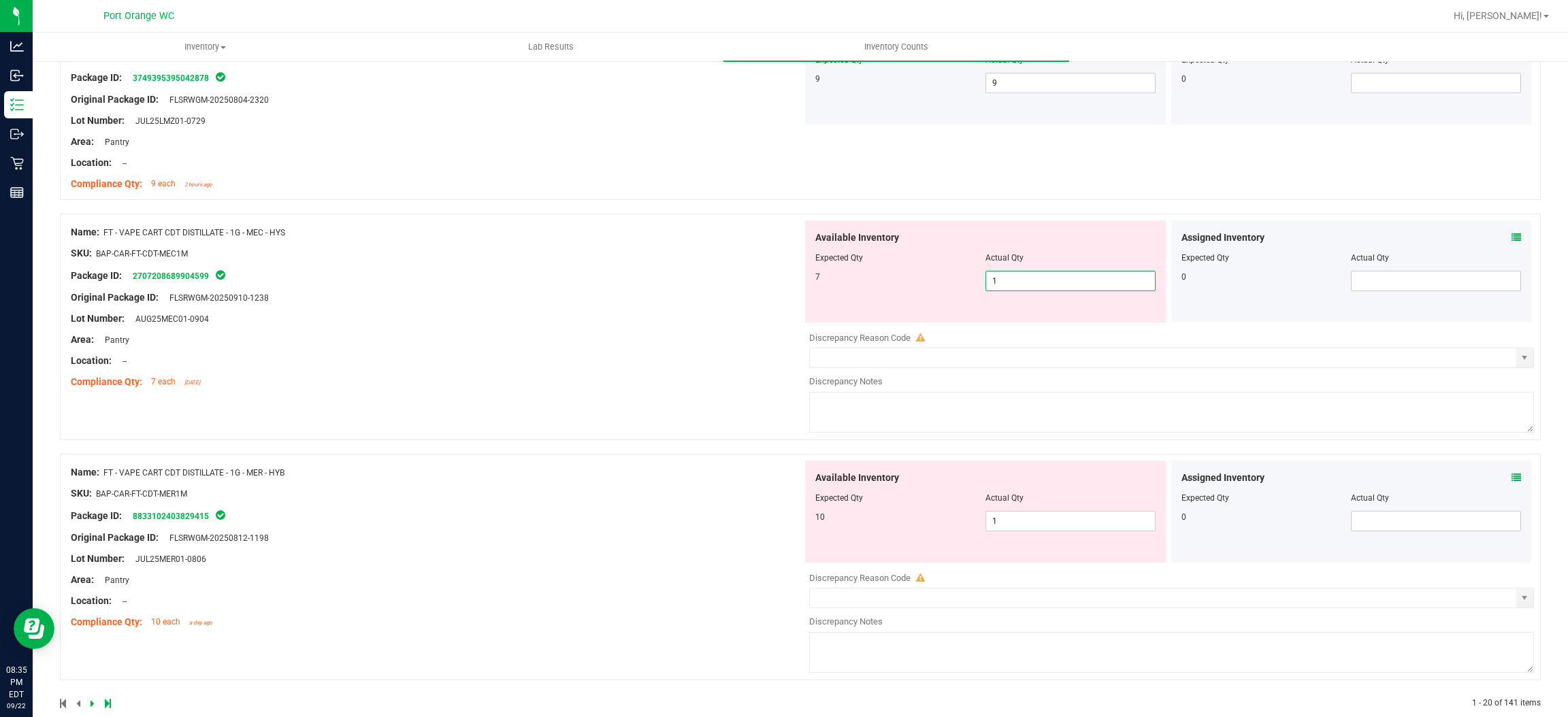
click at [1009, 291] on span "1 1" at bounding box center [1070, 281] width 170 height 20
click at [1009, 290] on input "1" at bounding box center [1070, 281] width 169 height 19
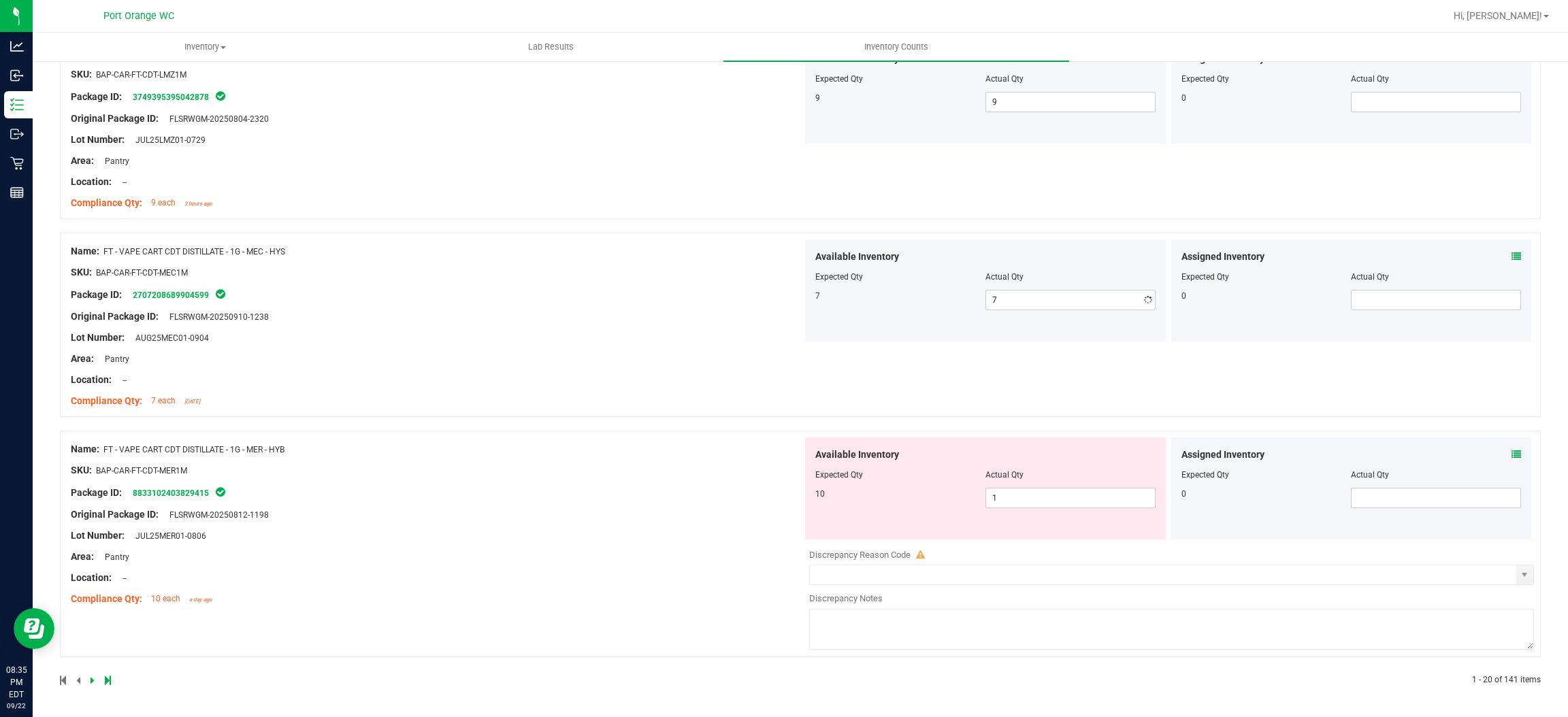
drag, startPoint x: 462, startPoint y: 365, endPoint x: 693, endPoint y: 348, distance: 231.6
click at [506, 355] on div "Name: FT - VAPE CART CDT DISTILLATE - 1G - MEC - HYS SKU: BAP-CAR-FT-CDT-MEC1M …" at bounding box center [436, 326] width 732 height 174
click at [1000, 493] on span "1 1" at bounding box center [1070, 498] width 170 height 20
click at [495, 501] on div "Name: FT - VAPE CART CDT DISTILLATE - 1G - MER - HYB SKU: BAP-CAR-FT-CDT-MER1M …" at bounding box center [436, 524] width 732 height 174
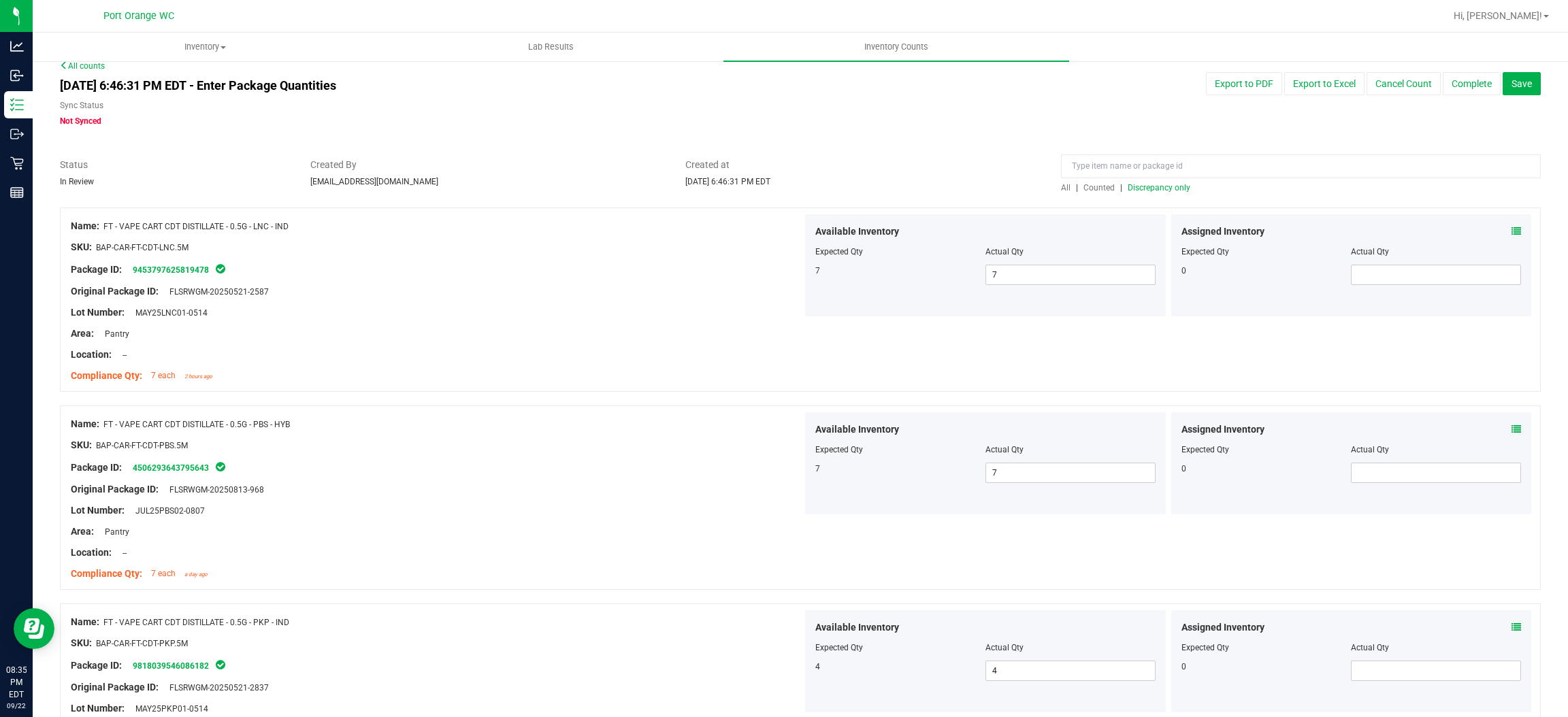
scroll to position [0, 0]
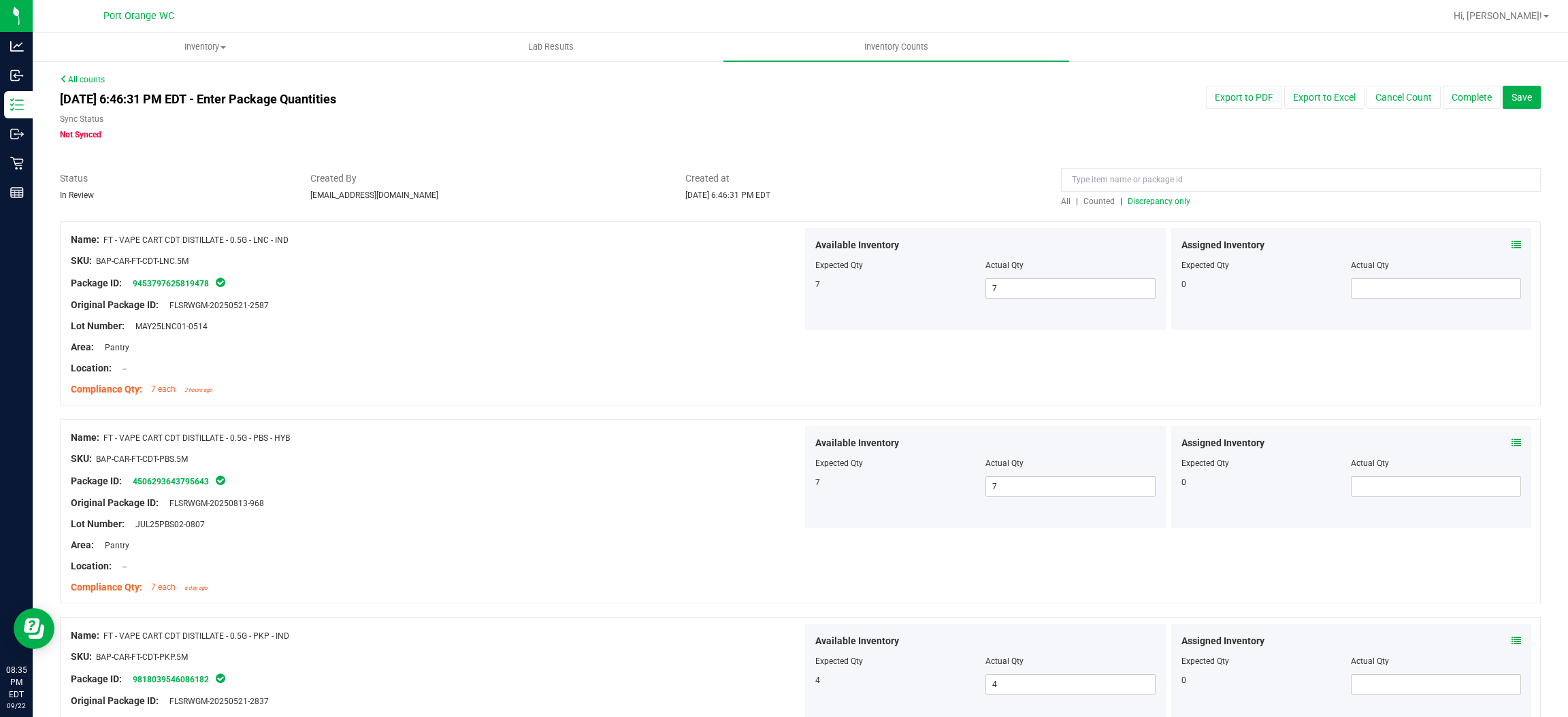
click at [1165, 198] on span "Discrepancy only" at bounding box center [1159, 201] width 62 height 9
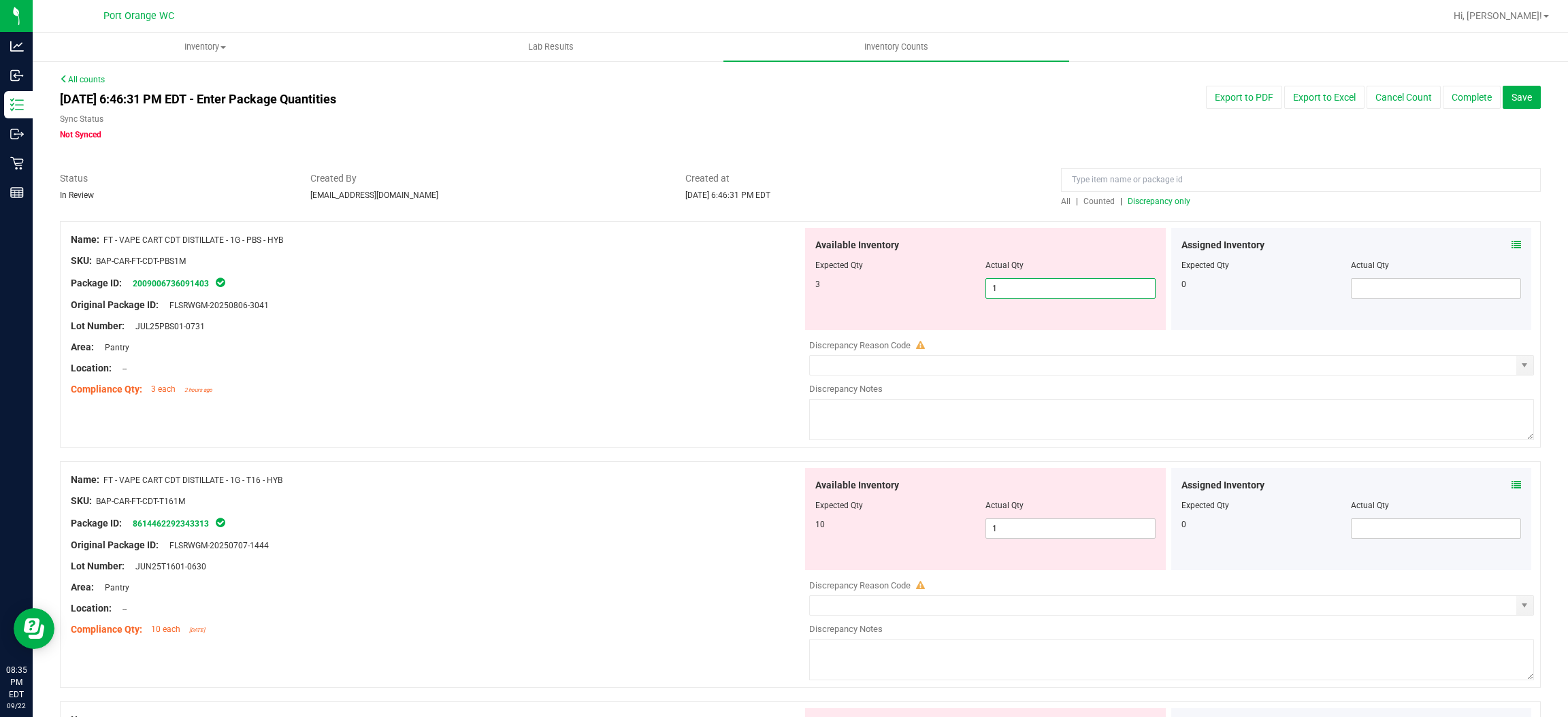
click at [1004, 281] on span "1 1" at bounding box center [1070, 288] width 170 height 20
click at [1004, 280] on input "1" at bounding box center [1070, 288] width 169 height 19
drag, startPoint x: 609, startPoint y: 421, endPoint x: 781, endPoint y: 419, distance: 172.0
click at [630, 416] on div "Name: FT - VAPE CART CDT DISTILLATE - 1G - PBS - HYB SKU: BAP-CAR-FT-CDT-PBS1M …" at bounding box center [800, 341] width 1481 height 241
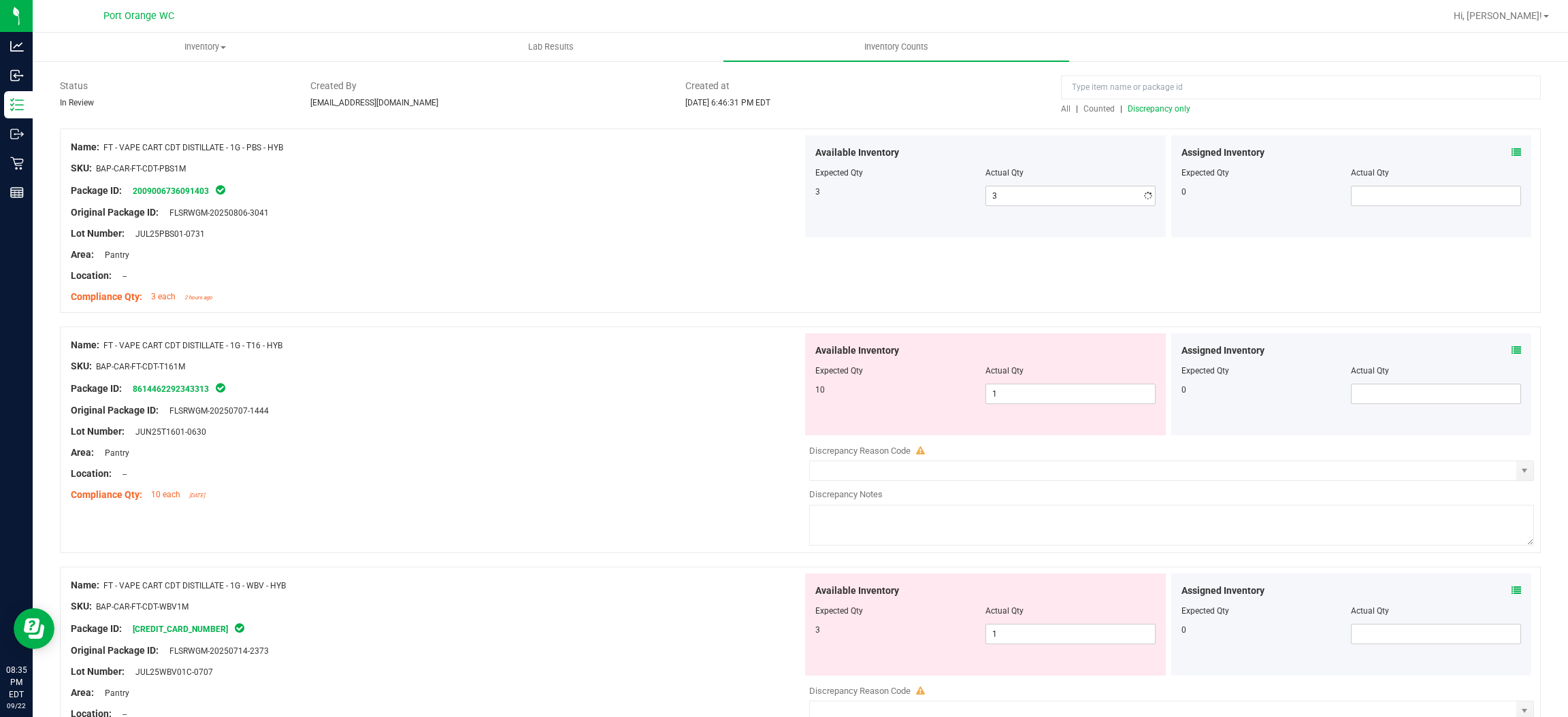
scroll to position [204, 0]
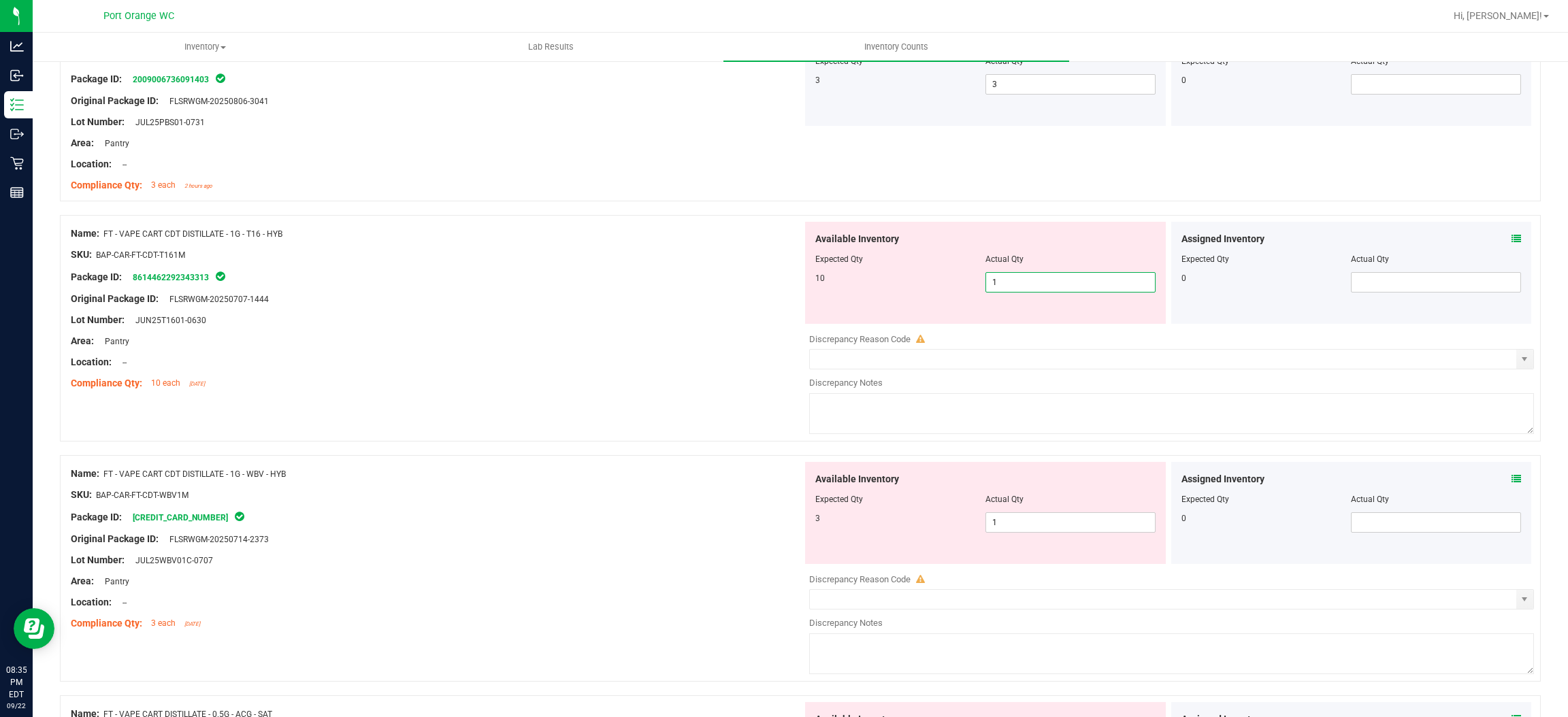
click at [1004, 284] on span "1 1" at bounding box center [1070, 283] width 170 height 20
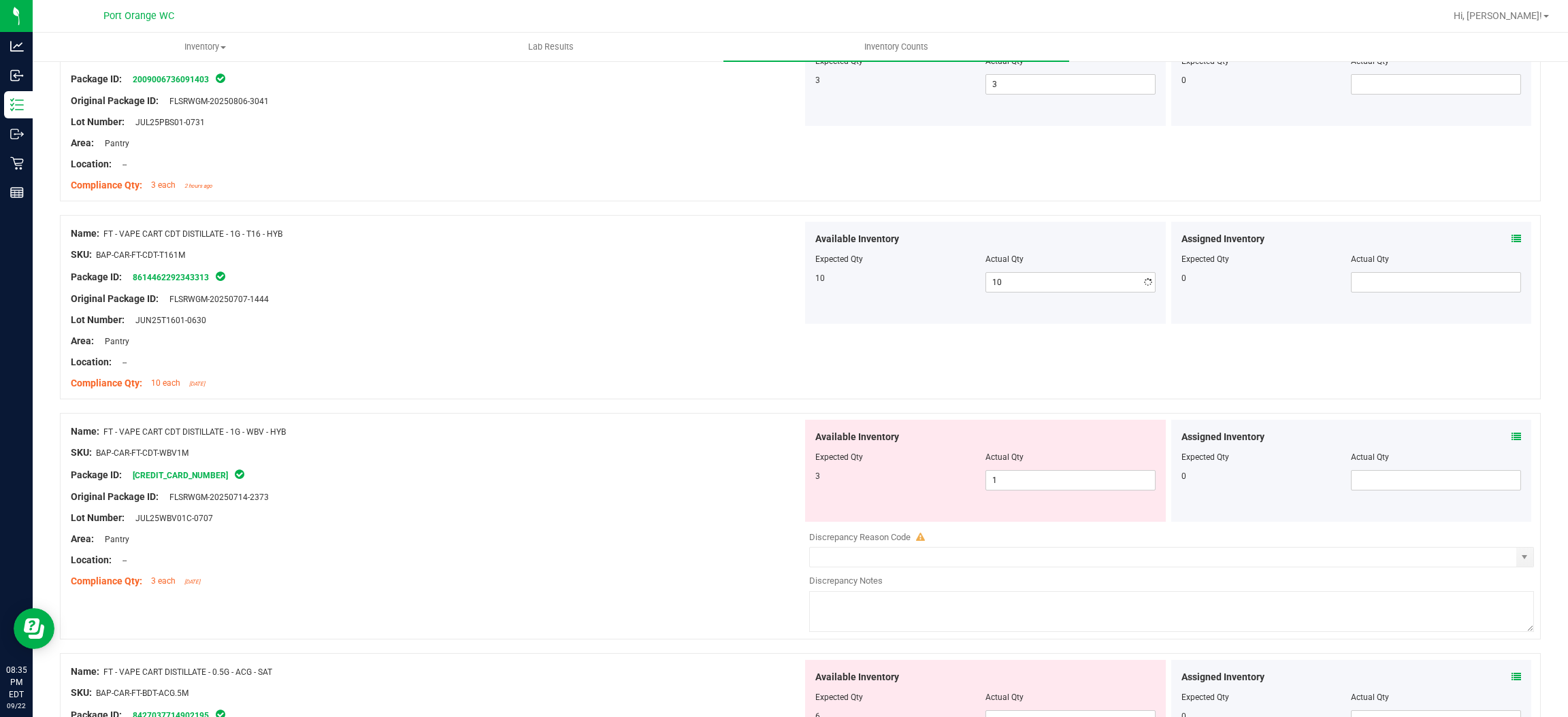
drag, startPoint x: 589, startPoint y: 416, endPoint x: 841, endPoint y: 391, distance: 253.2
click at [621, 411] on div "Name: FT - VAPE CART CDT DISTILLATE - 1G - T16 - HYB SKU: BAP-CAR-FT-CDT-T161M …" at bounding box center [800, 314] width 1481 height 198
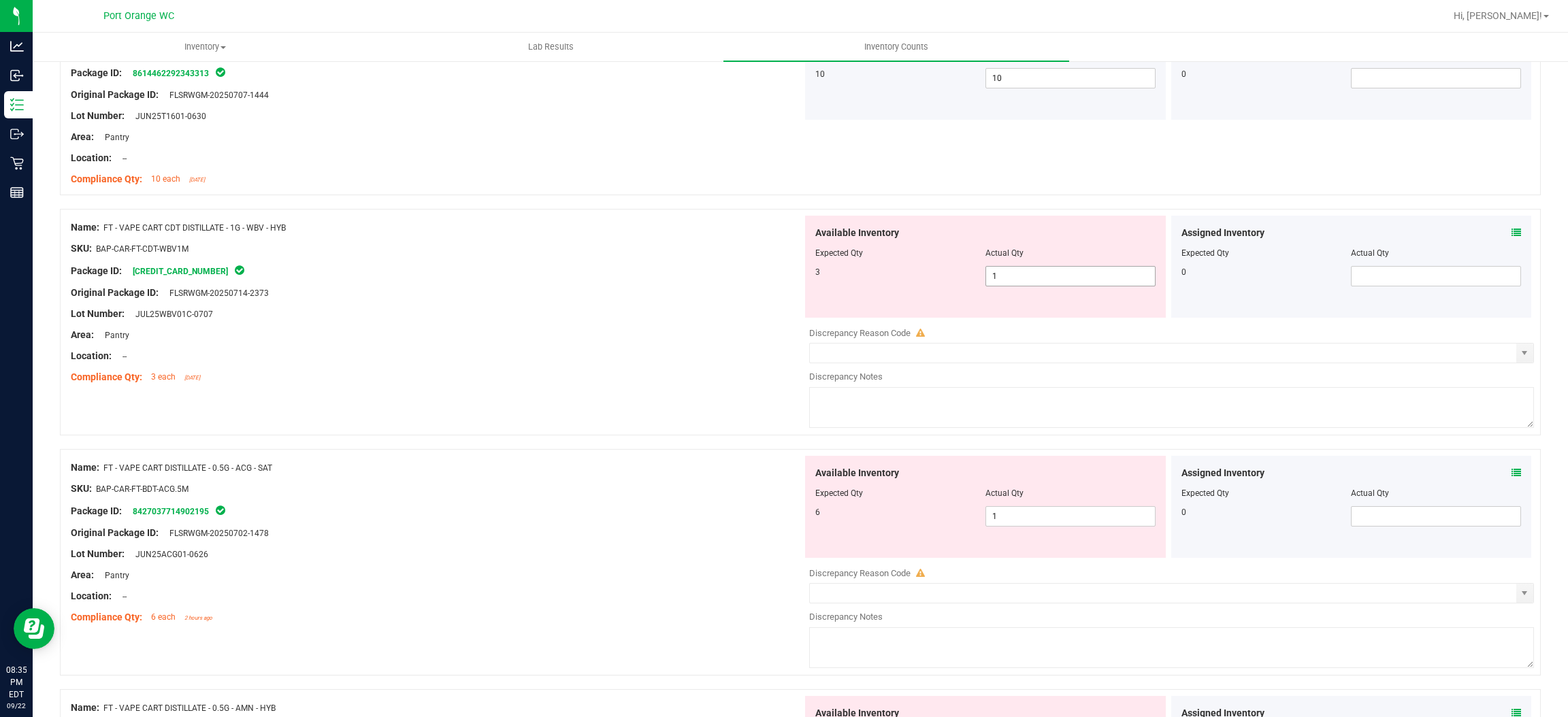
click at [1009, 284] on span "1 1" at bounding box center [1070, 276] width 170 height 20
click at [1009, 284] on input "1" at bounding box center [1070, 276] width 169 height 19
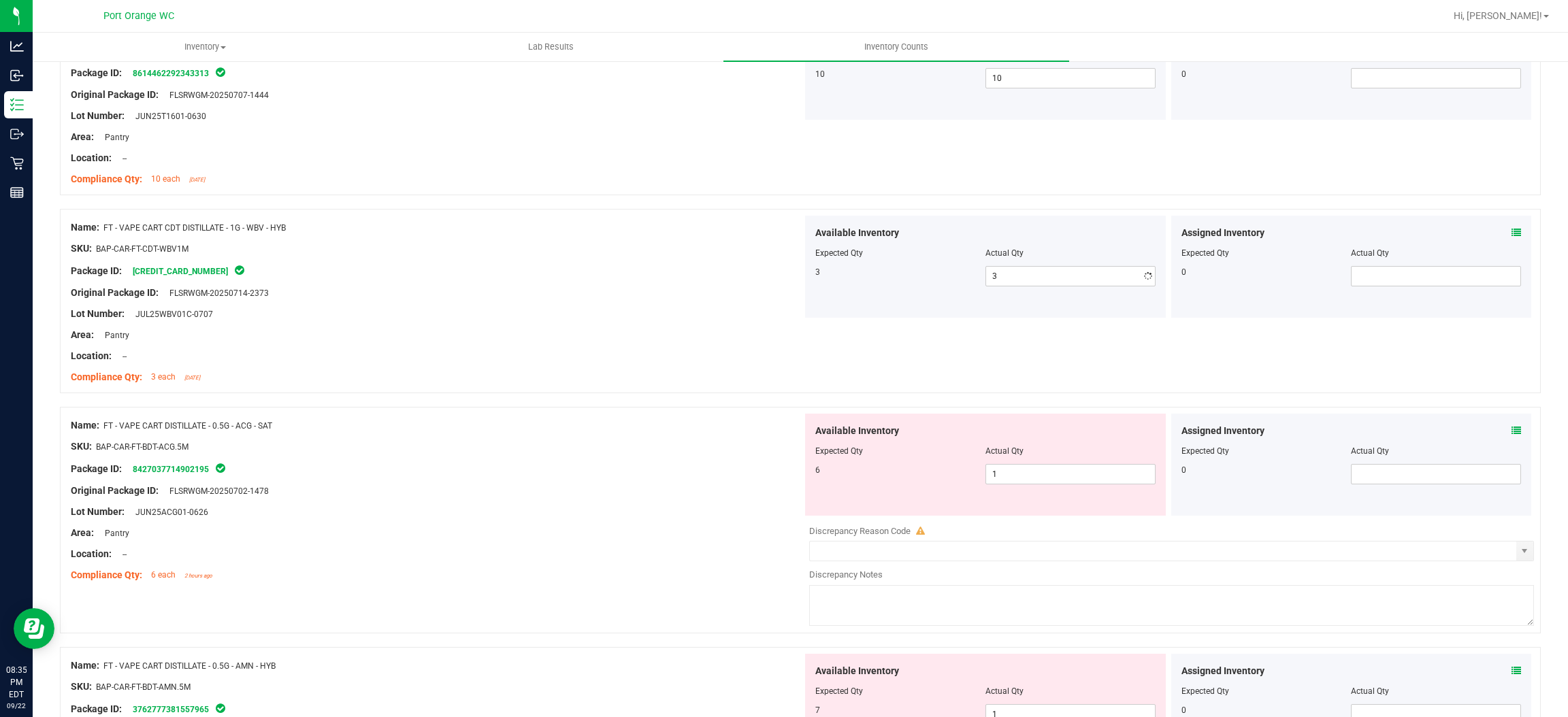
drag, startPoint x: 794, startPoint y: 317, endPoint x: 924, endPoint y: 326, distance: 130.3
click at [823, 316] on div "Available Inventory Expected Qty Actual Qty 3 3 3" at bounding box center [1168, 268] width 732 height 104
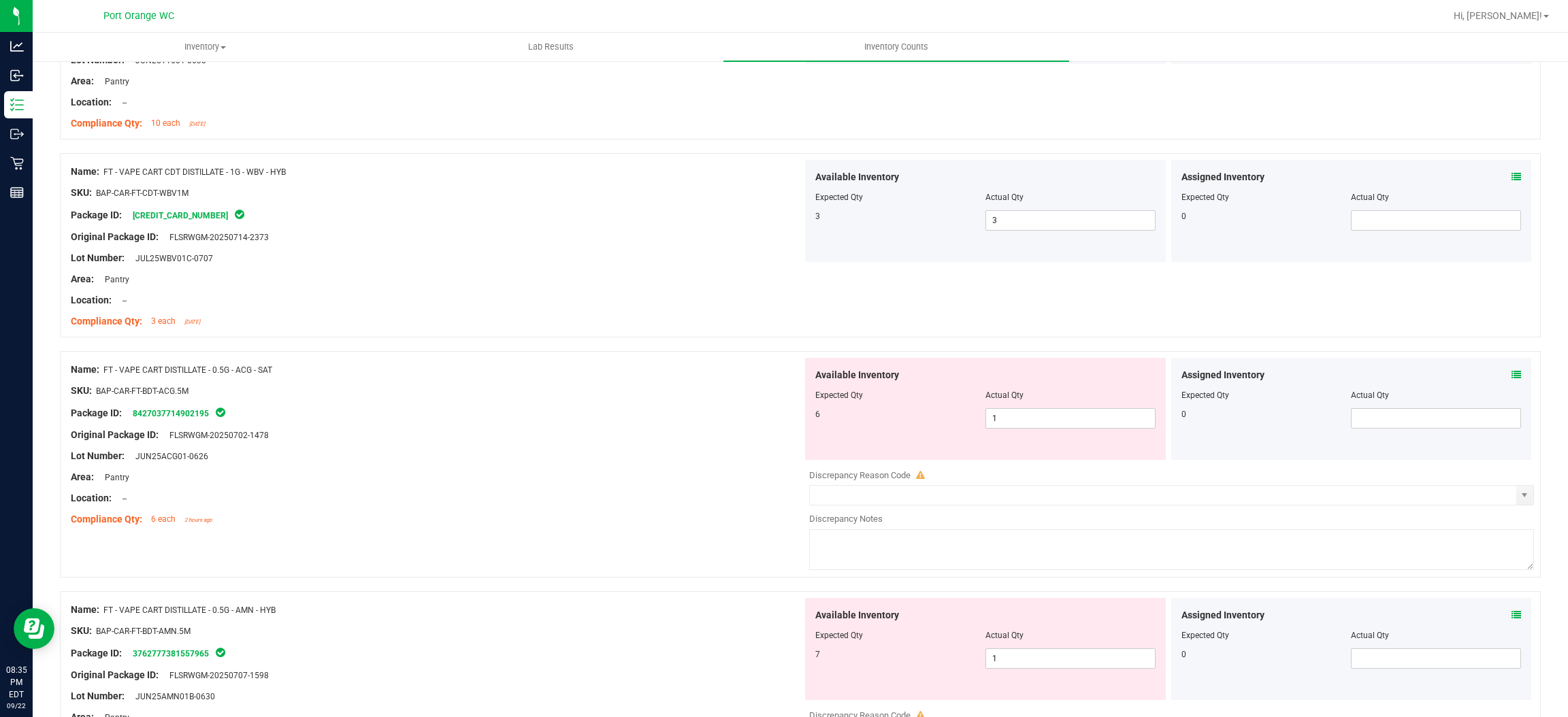
scroll to position [509, 0]
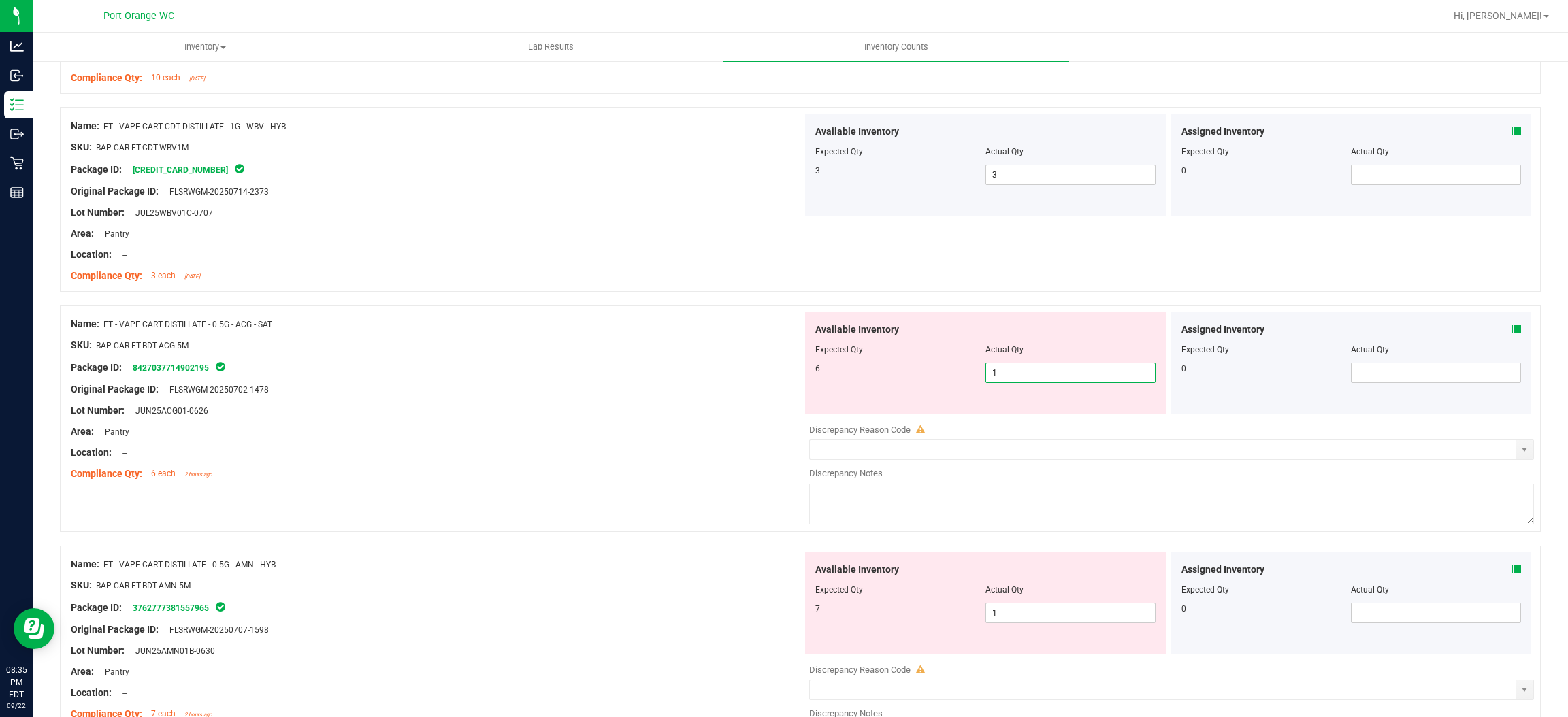
click at [1010, 374] on span "1 1" at bounding box center [1070, 373] width 170 height 20
click at [1010, 374] on input "1" at bounding box center [1070, 372] width 169 height 19
drag, startPoint x: 574, startPoint y: 401, endPoint x: 855, endPoint y: 390, distance: 281.2
click at [586, 401] on div at bounding box center [436, 400] width 732 height 6
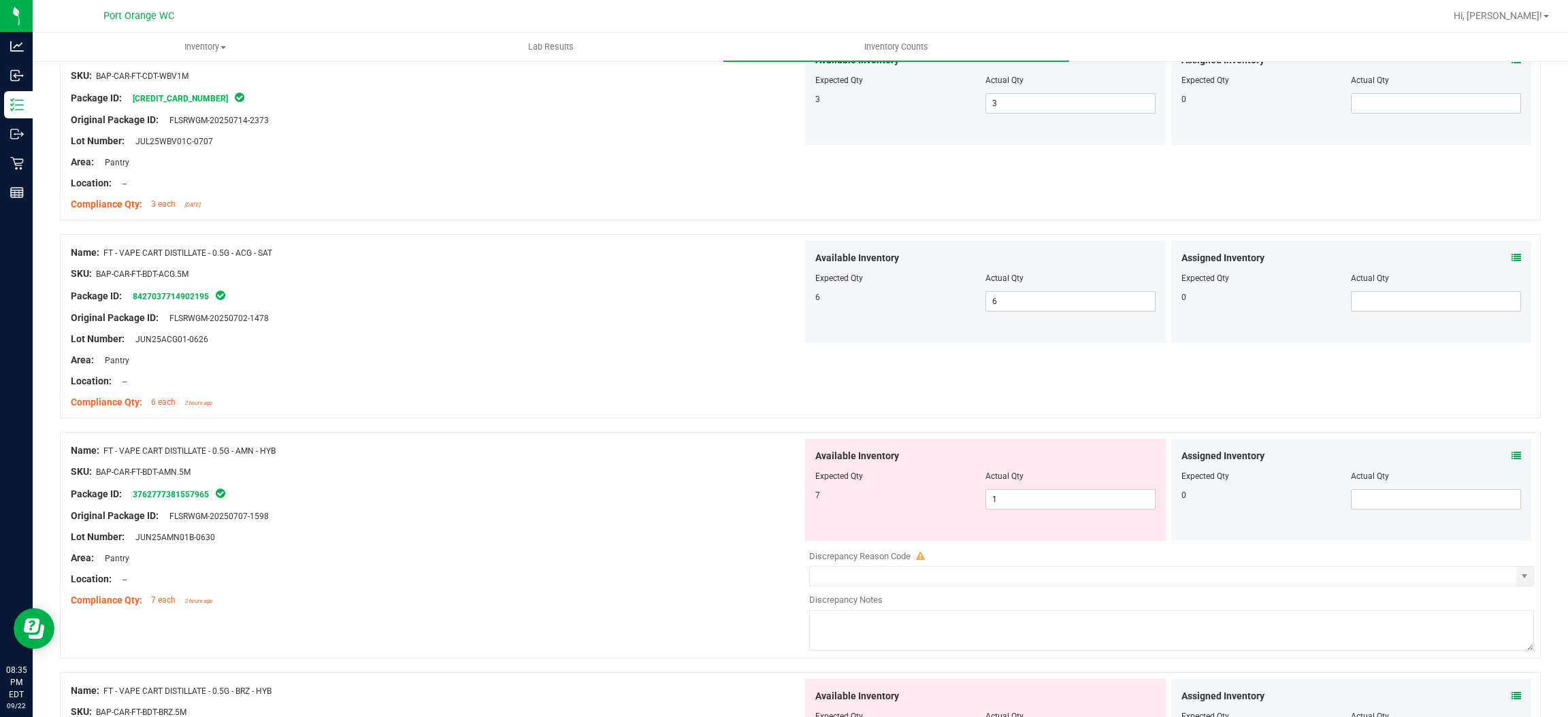
scroll to position [714, 0]
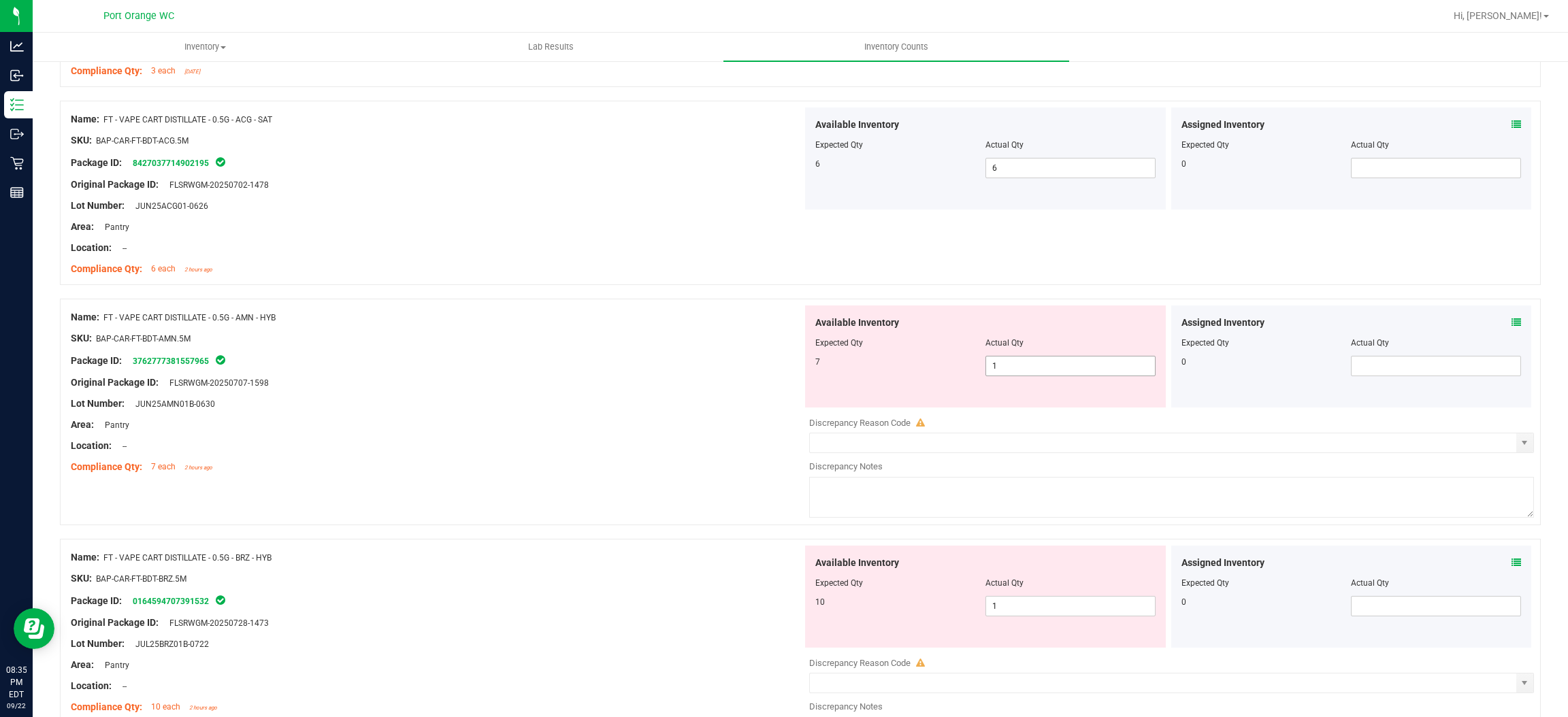
click at [1033, 371] on span "1 1" at bounding box center [1070, 366] width 170 height 20
click at [1033, 370] on input "1" at bounding box center [1070, 366] width 169 height 19
click at [627, 384] on div "Original Package ID: FLSRWGM-20250707-1598" at bounding box center [436, 383] width 732 height 15
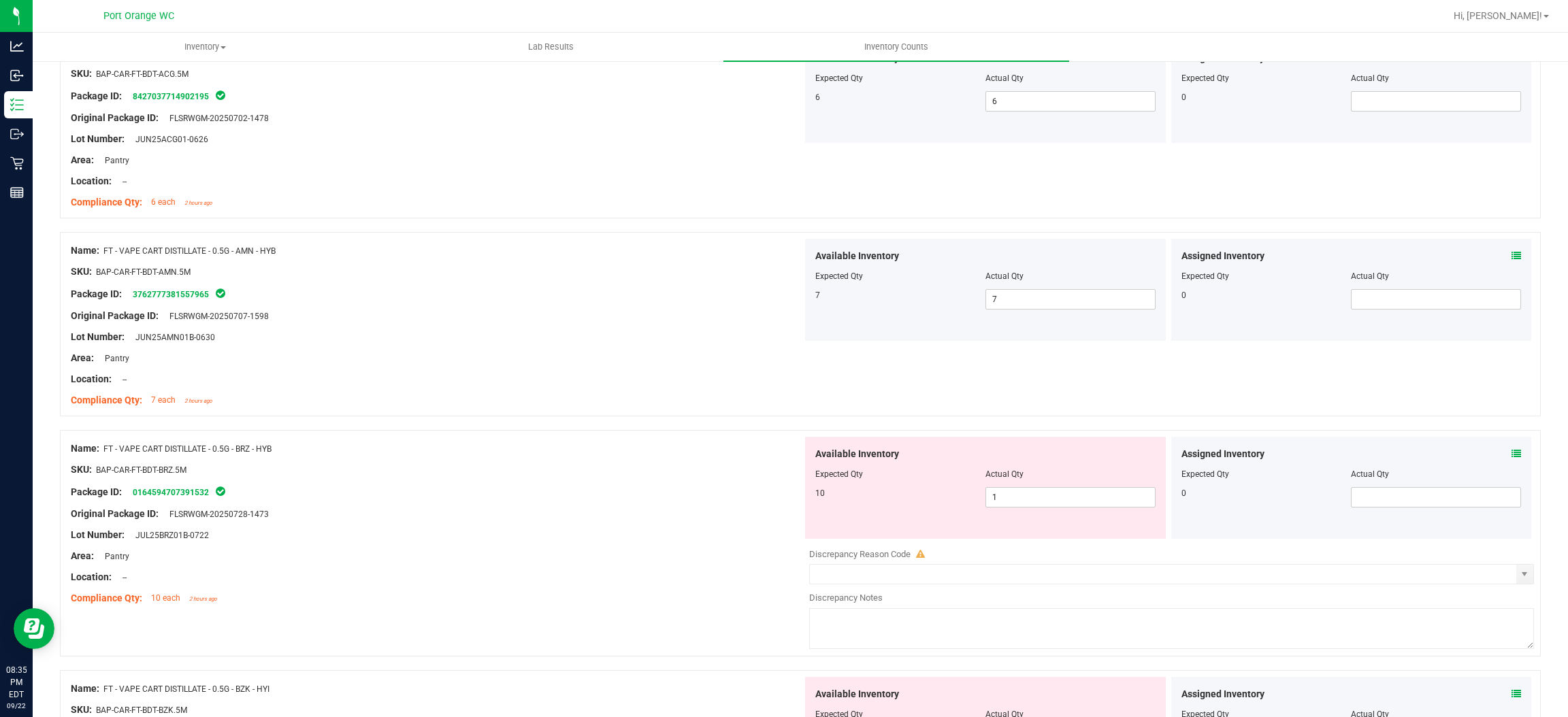
scroll to position [918, 0]
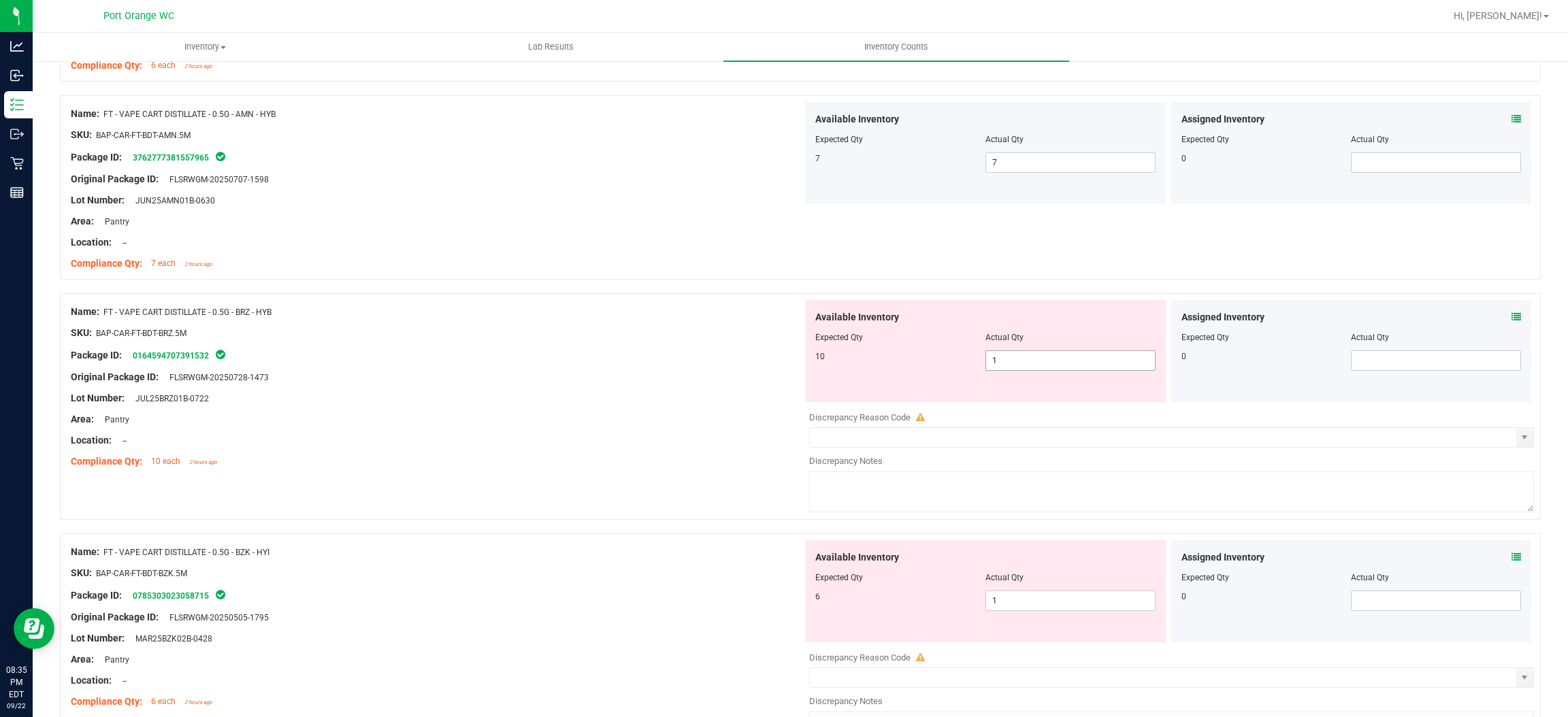
click at [1031, 369] on span "1 1" at bounding box center [1070, 360] width 170 height 20
drag, startPoint x: 589, startPoint y: 440, endPoint x: 964, endPoint y: 402, distance: 376.9
click at [634, 432] on div "Name: FT - VAPE CART DISTILLATE - 0.5G - BRZ - HYB SKU: BAP-CAR-FT-BDT-BRZ.5M P…" at bounding box center [436, 387] width 732 height 174
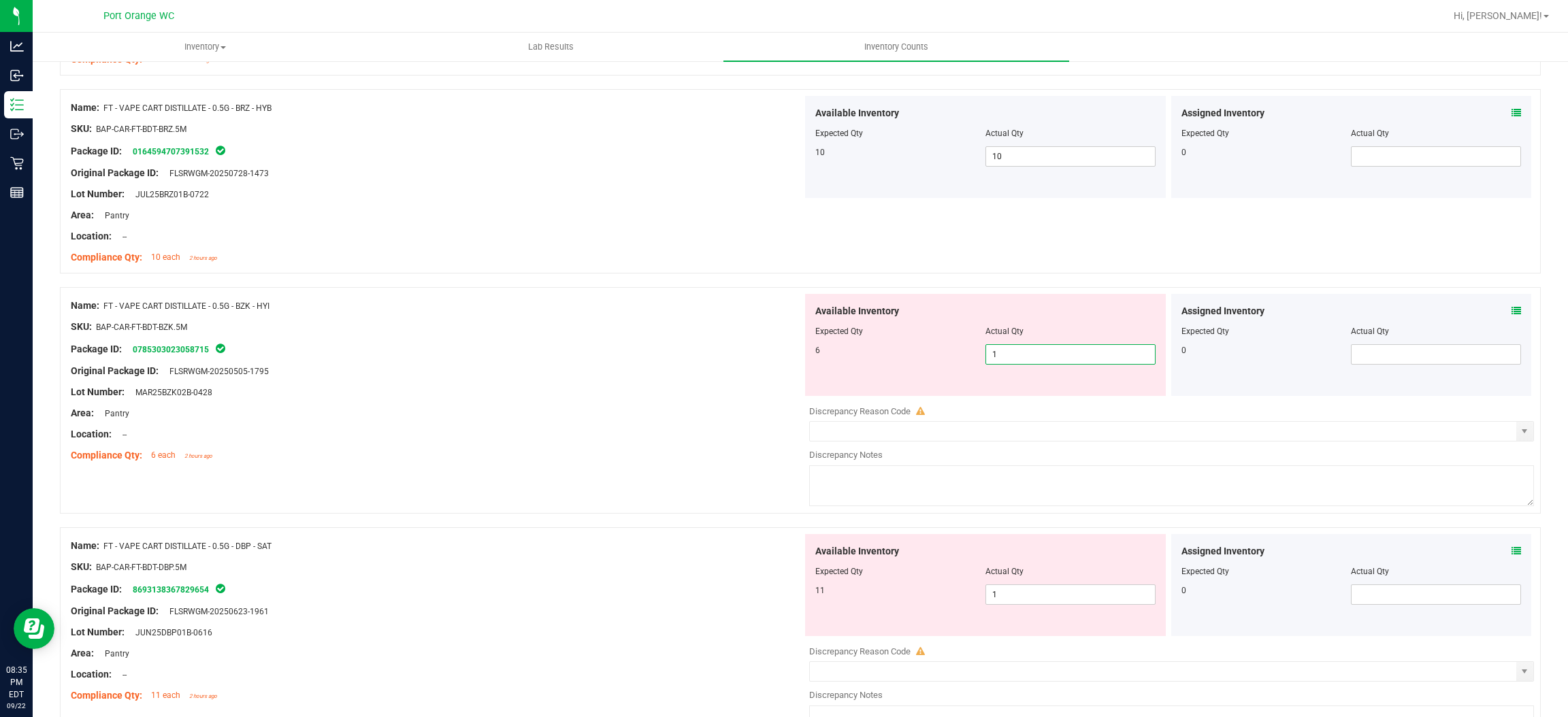
click at [1005, 351] on span "1 1" at bounding box center [1070, 355] width 170 height 20
click at [1005, 351] on input "1" at bounding box center [1070, 354] width 169 height 19
drag, startPoint x: 595, startPoint y: 423, endPoint x: 795, endPoint y: 468, distance: 205.0
click at [599, 421] on div at bounding box center [436, 423] width 732 height 6
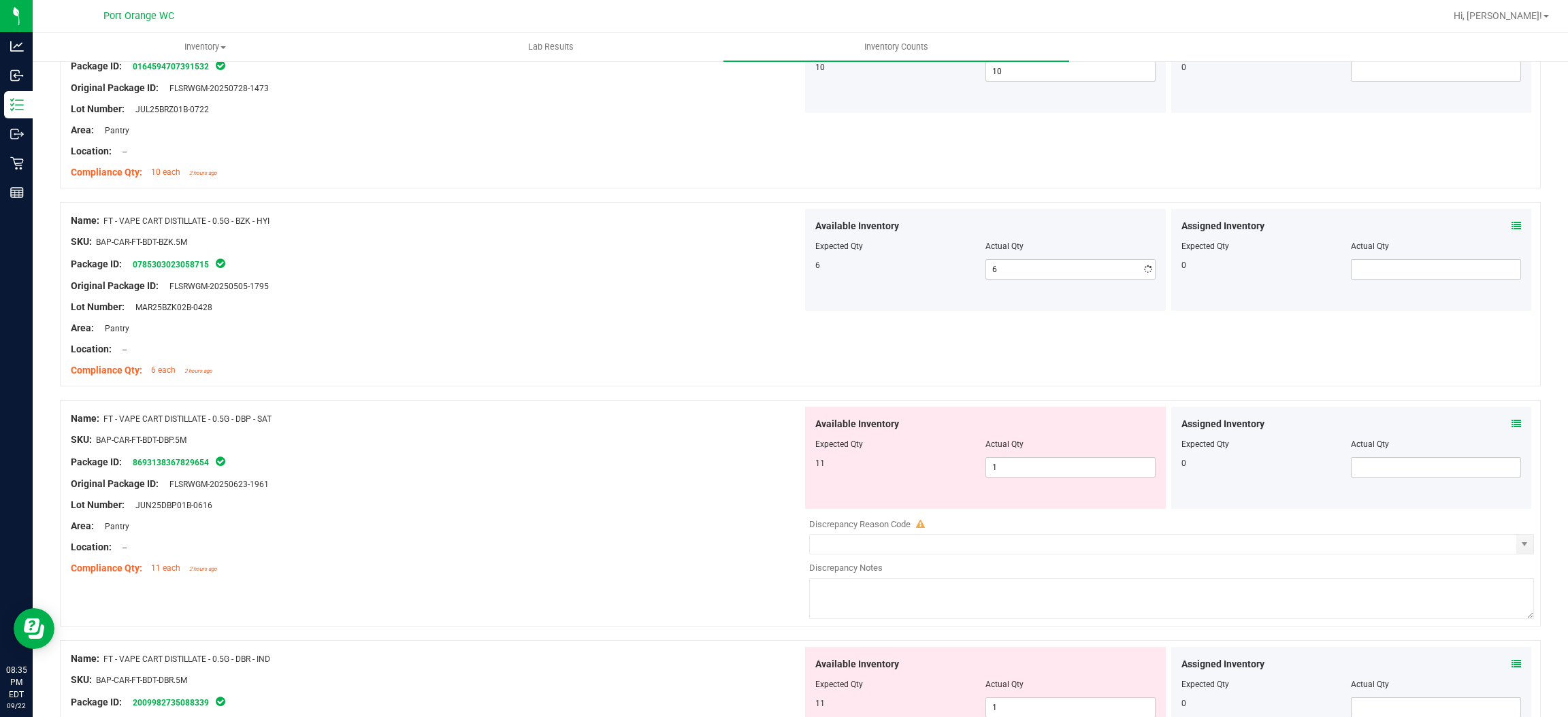
scroll to position [0, 0]
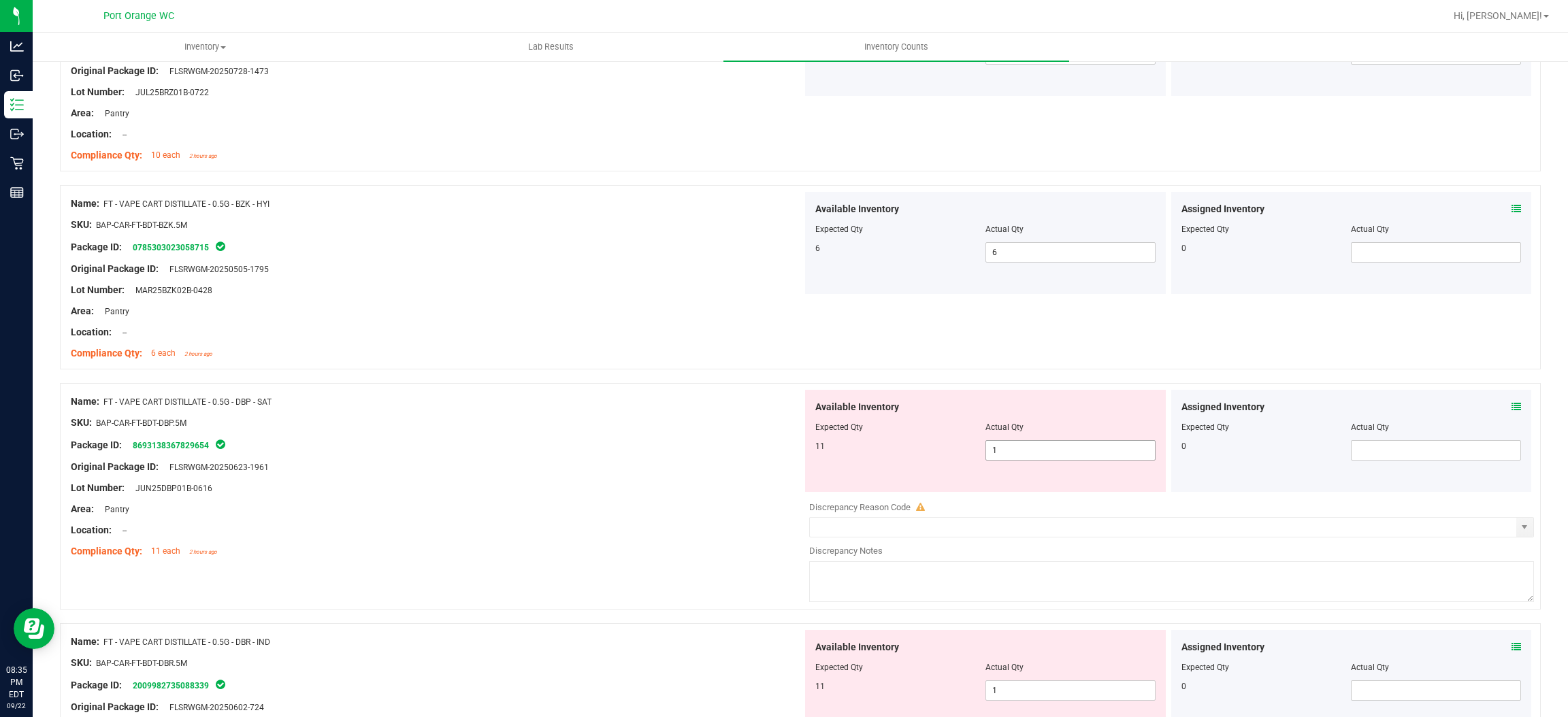
click at [1030, 453] on span "1 1" at bounding box center [1070, 450] width 170 height 20
drag, startPoint x: 506, startPoint y: 502, endPoint x: 737, endPoint y: 457, distance: 235.3
click at [524, 496] on div "Name: FT - VAPE CART DISTILLATE - 0.5G - DBP - SAT SKU: BAP-CAR-FT-BDT-DBP.5M P…" at bounding box center [436, 476] width 732 height 174
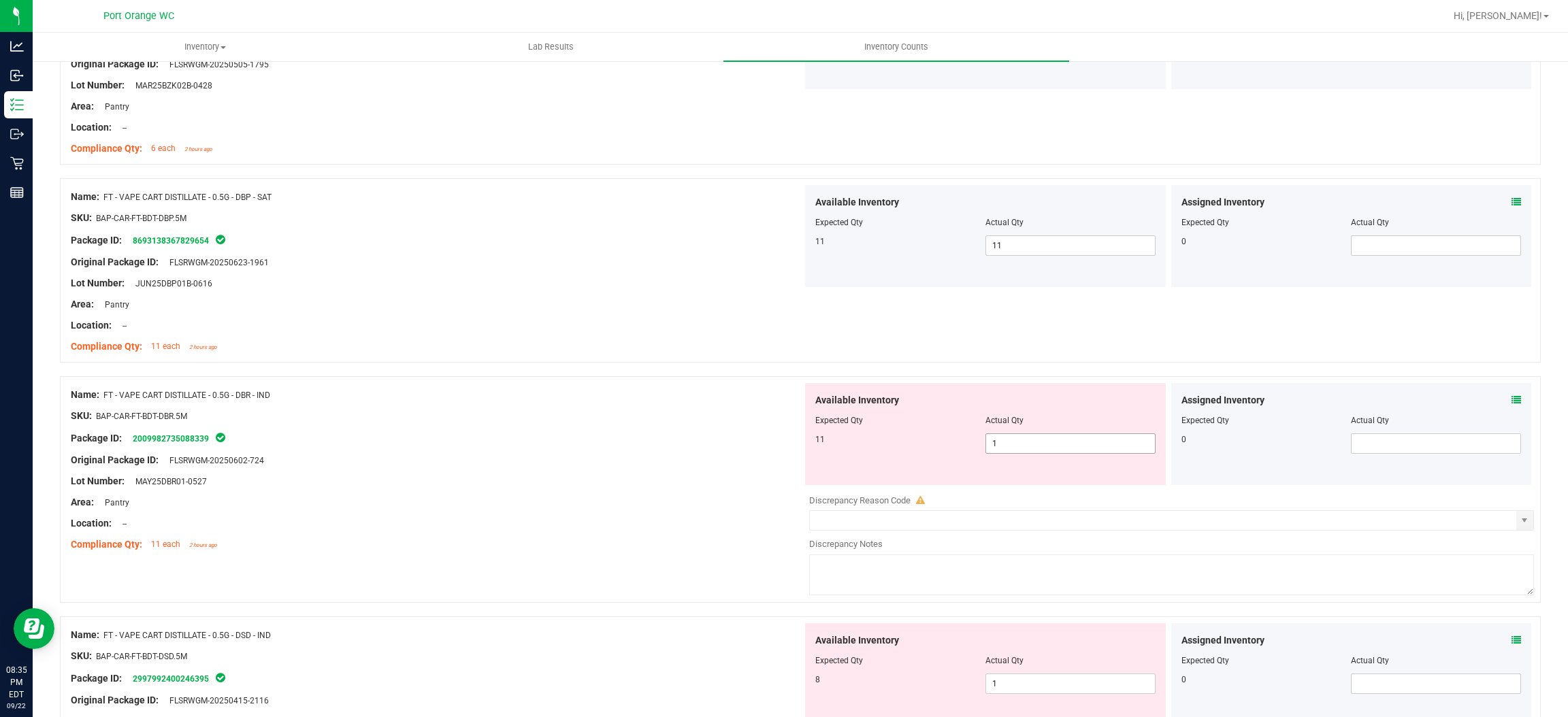
click at [1015, 449] on span "1 1" at bounding box center [1070, 444] width 170 height 20
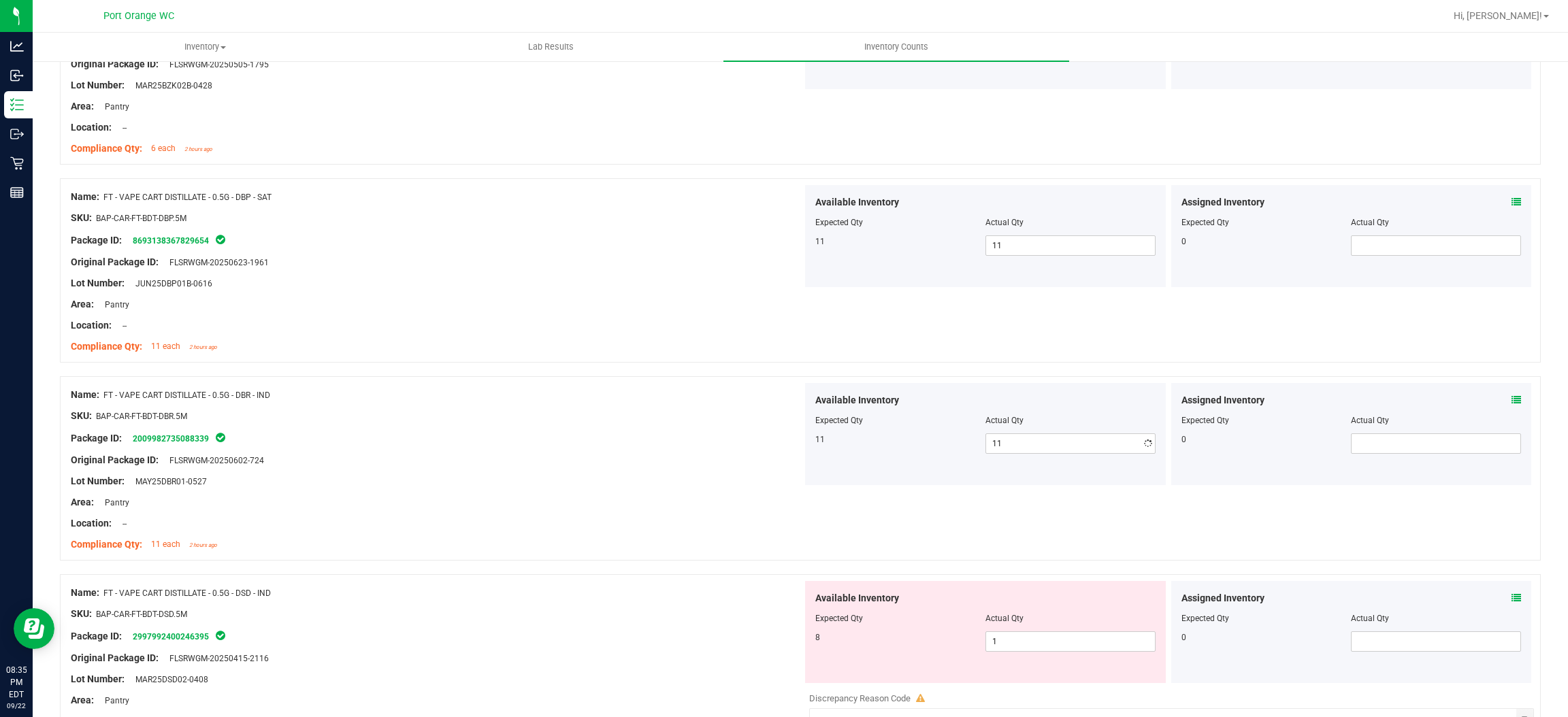
drag, startPoint x: 406, startPoint y: 527, endPoint x: 654, endPoint y: 479, distance: 252.6
click at [435, 518] on div "Location: --" at bounding box center [436, 524] width 732 height 15
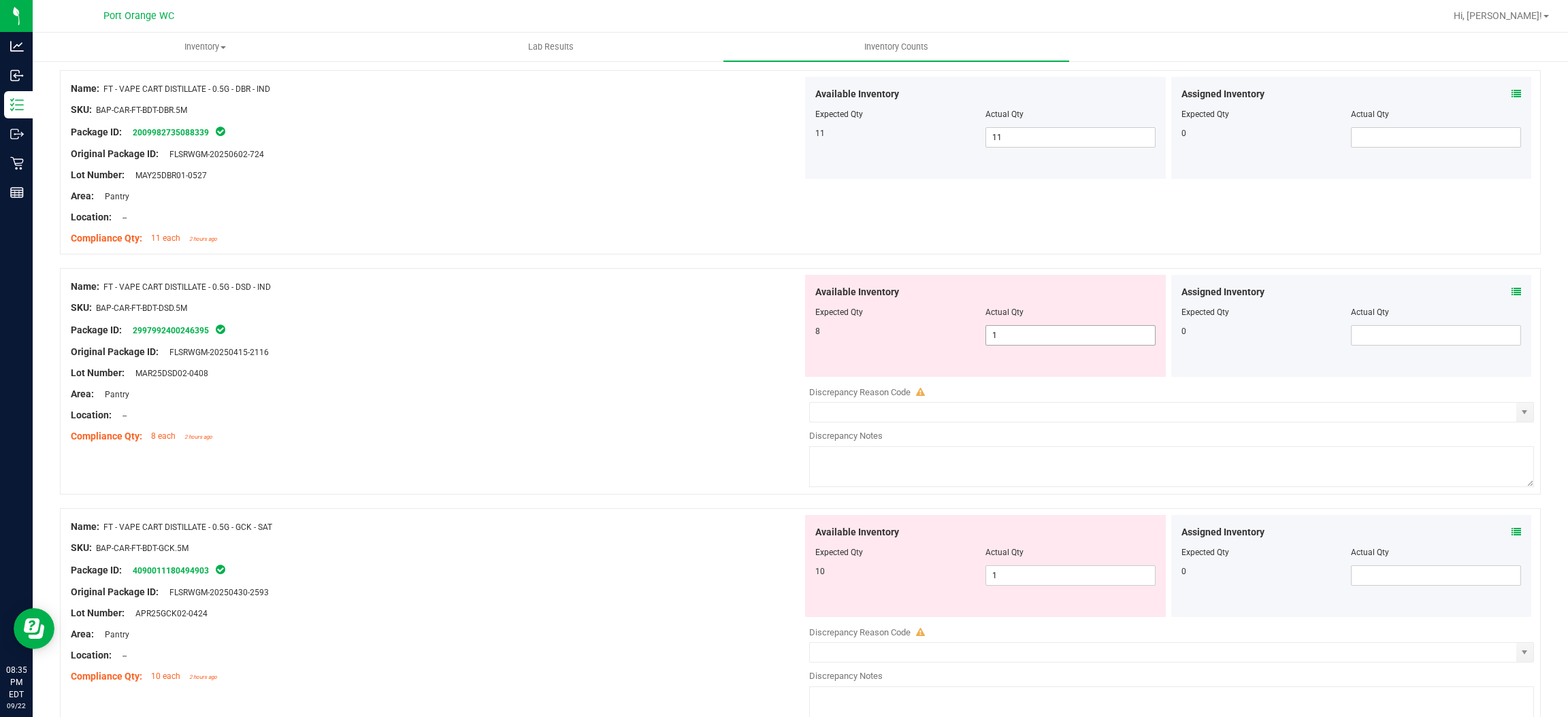
click at [1072, 337] on span "1 1" at bounding box center [1070, 336] width 170 height 20
click at [1072, 337] on input "1" at bounding box center [1070, 335] width 169 height 19
drag, startPoint x: 712, startPoint y: 390, endPoint x: 902, endPoint y: 375, distance: 190.6
click at [713, 390] on div "Area: Pantry" at bounding box center [436, 394] width 732 height 15
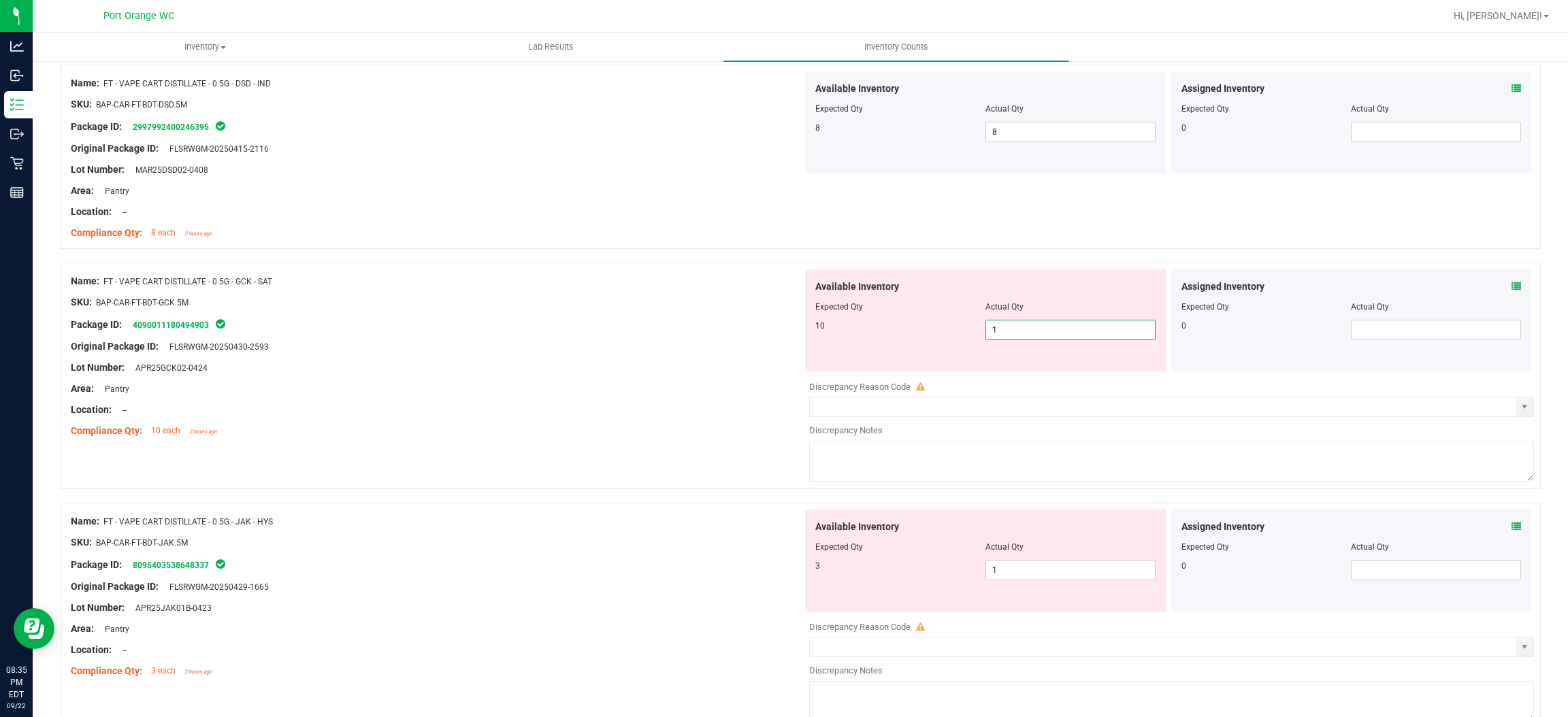
click at [1028, 331] on span "1 1" at bounding box center [1070, 330] width 170 height 20
drag, startPoint x: 659, startPoint y: 424, endPoint x: 696, endPoint y: 420, distance: 37.2
click at [676, 421] on ng-container "Compliance Qty: 10 each 2 hours ago" at bounding box center [436, 427] width 732 height 21
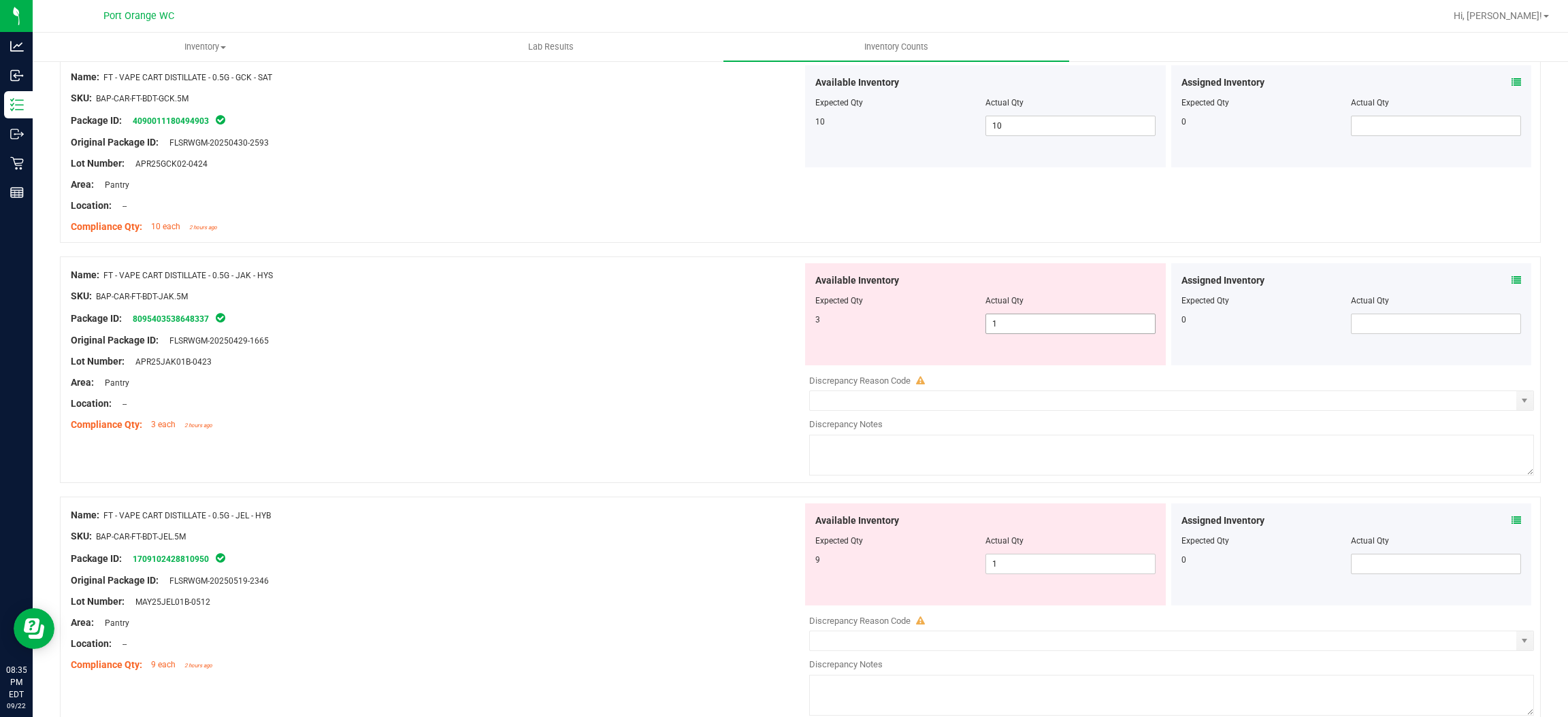
click at [1041, 317] on span "1 1" at bounding box center [1070, 324] width 170 height 20
click at [1041, 317] on input "1" at bounding box center [1070, 324] width 169 height 19
click at [628, 418] on ng-container "Compliance Qty: 3 each 2 hours ago" at bounding box center [436, 421] width 732 height 21
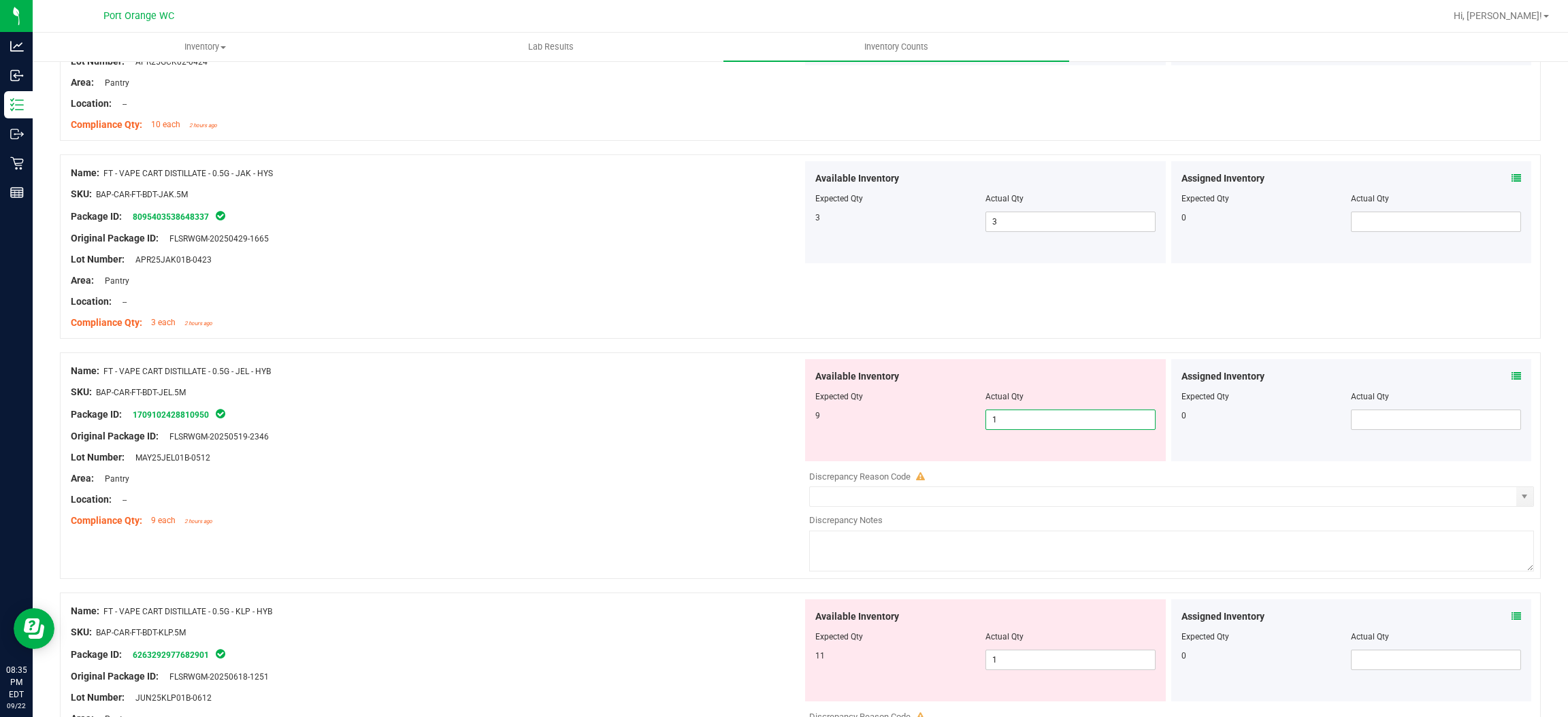
click at [1020, 414] on span "1 1" at bounding box center [1070, 420] width 170 height 20
click at [1020, 414] on input "1" at bounding box center [1070, 420] width 169 height 19
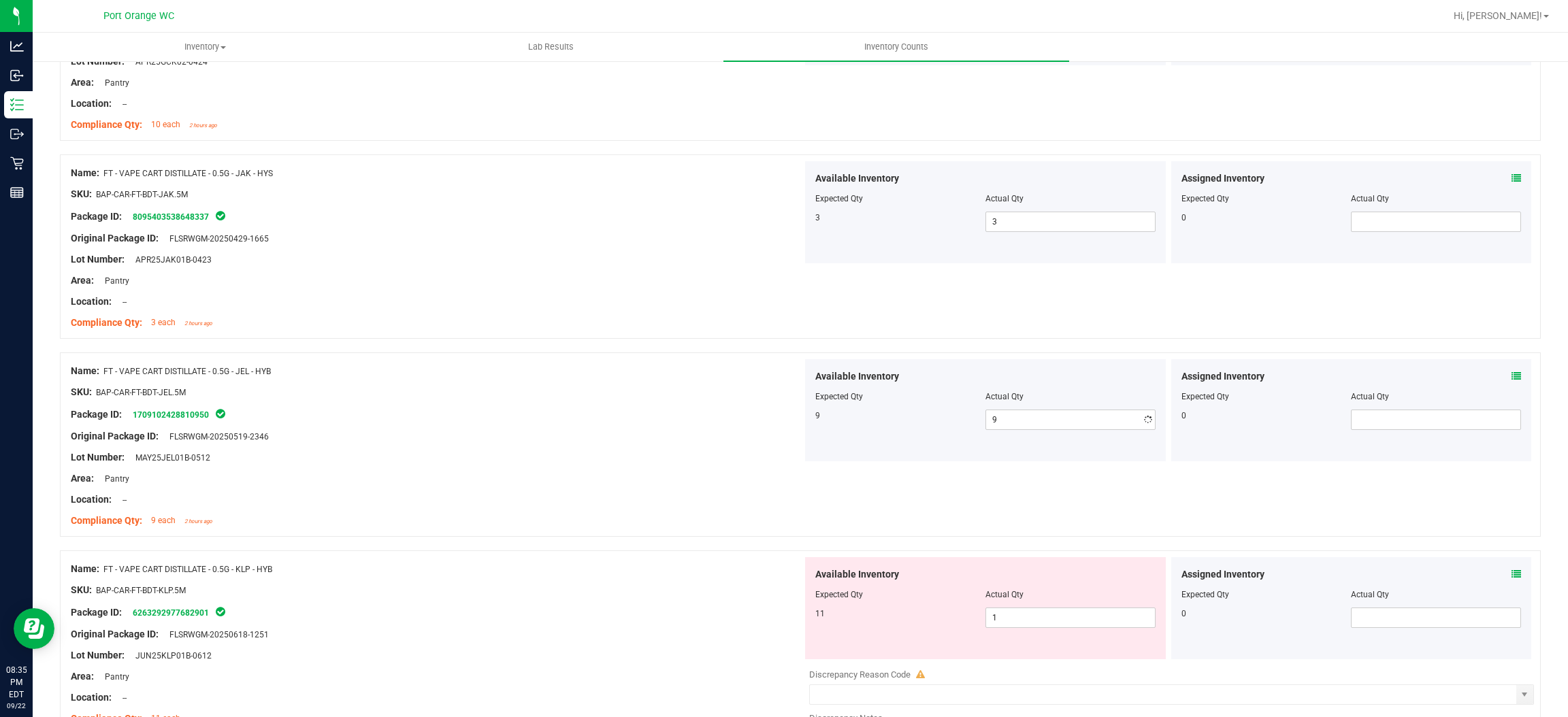
drag, startPoint x: 557, startPoint y: 448, endPoint x: 853, endPoint y: 395, distance: 300.7
click at [562, 446] on div at bounding box center [436, 446] width 732 height 6
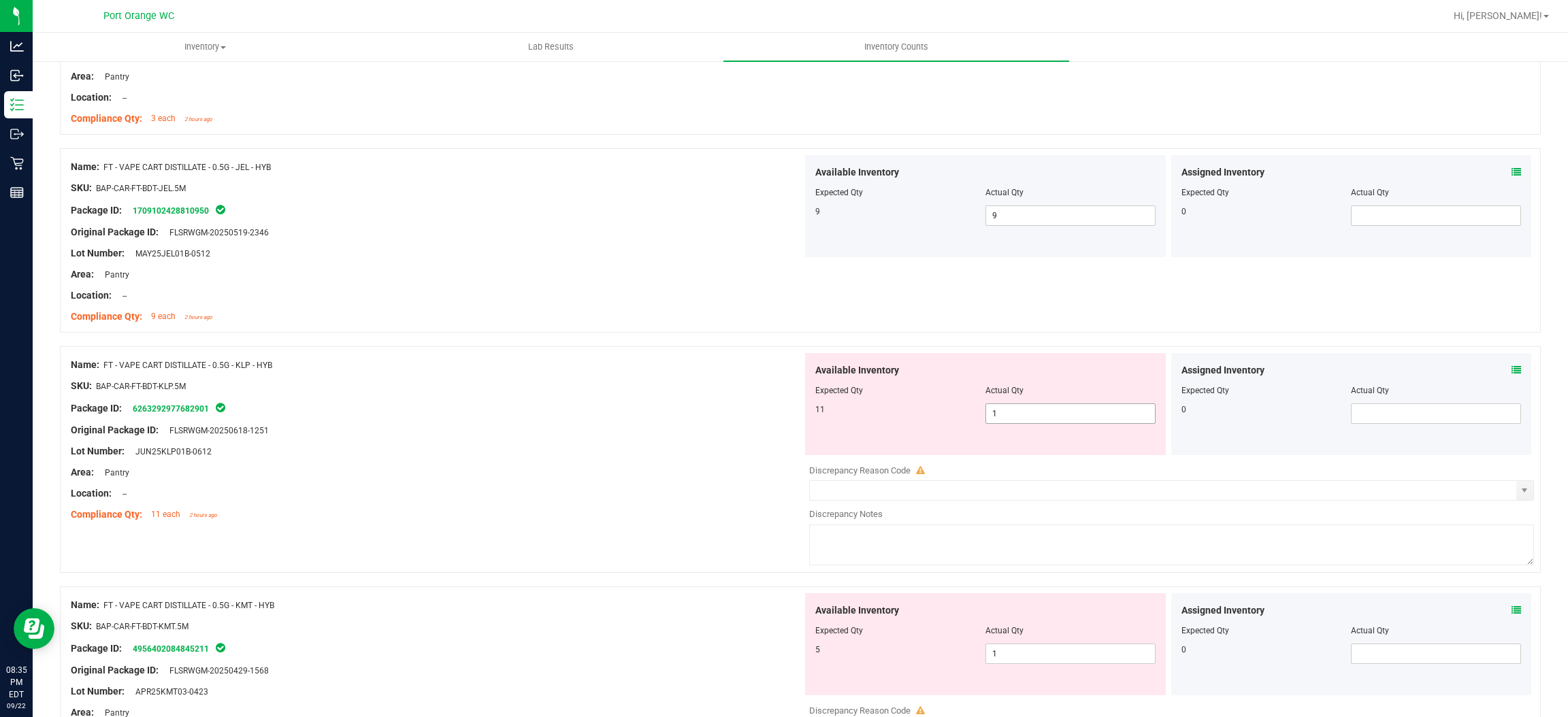
click at [1036, 411] on span "1 1" at bounding box center [1070, 413] width 170 height 20
drag, startPoint x: 506, startPoint y: 451, endPoint x: 659, endPoint y: 432, distance: 154.2
click at [581, 443] on div "Name: FT - VAPE CART DISTILLATE - 0.5G - KLP - HYB SKU: BAP-CAR-FT-BDT-KLP.5M P…" at bounding box center [436, 440] width 732 height 174
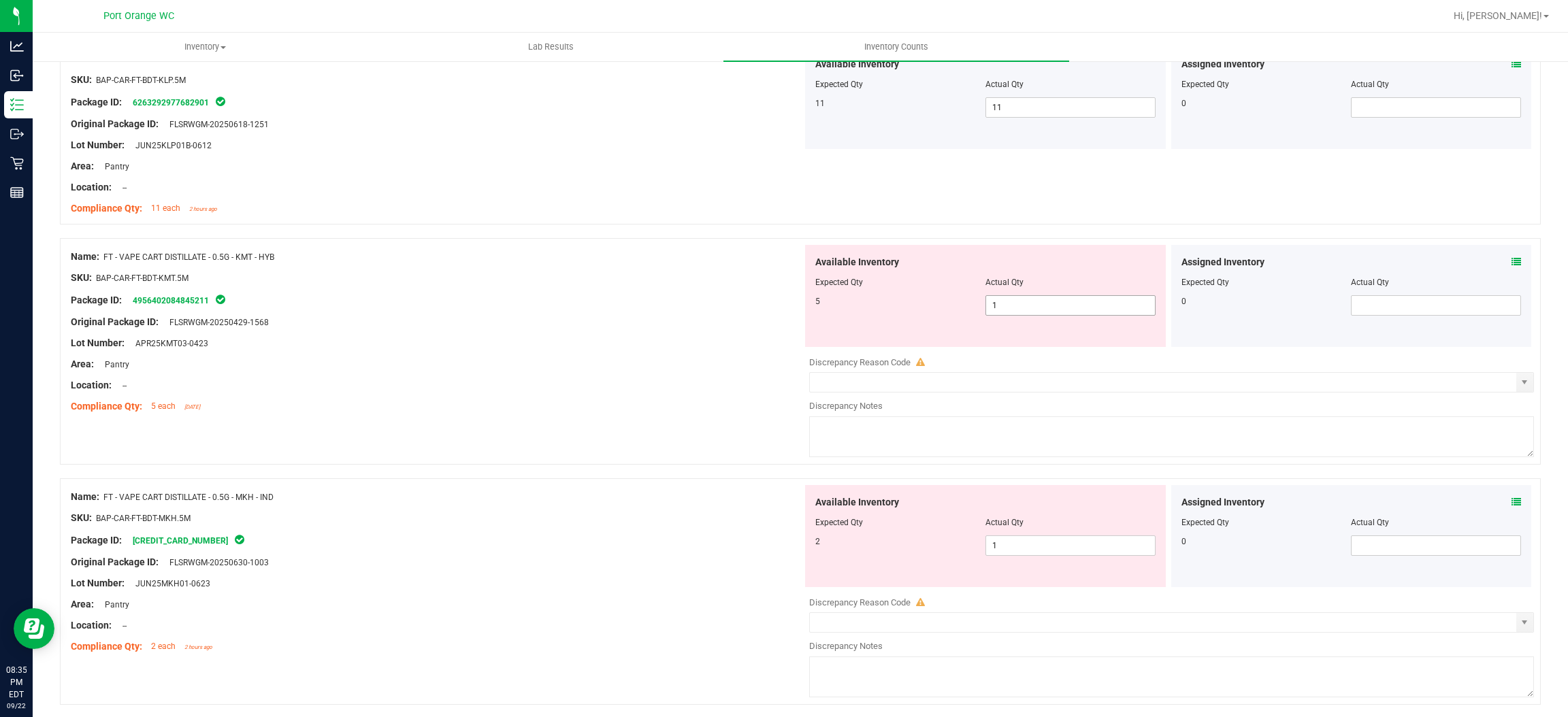
click at [1000, 310] on span "1 1" at bounding box center [1070, 305] width 170 height 20
click at [1000, 310] on input "1" at bounding box center [1070, 305] width 169 height 19
drag, startPoint x: 635, startPoint y: 358, endPoint x: 804, endPoint y: 358, distance: 169.0
click at [639, 358] on div at bounding box center [436, 353] width 732 height 6
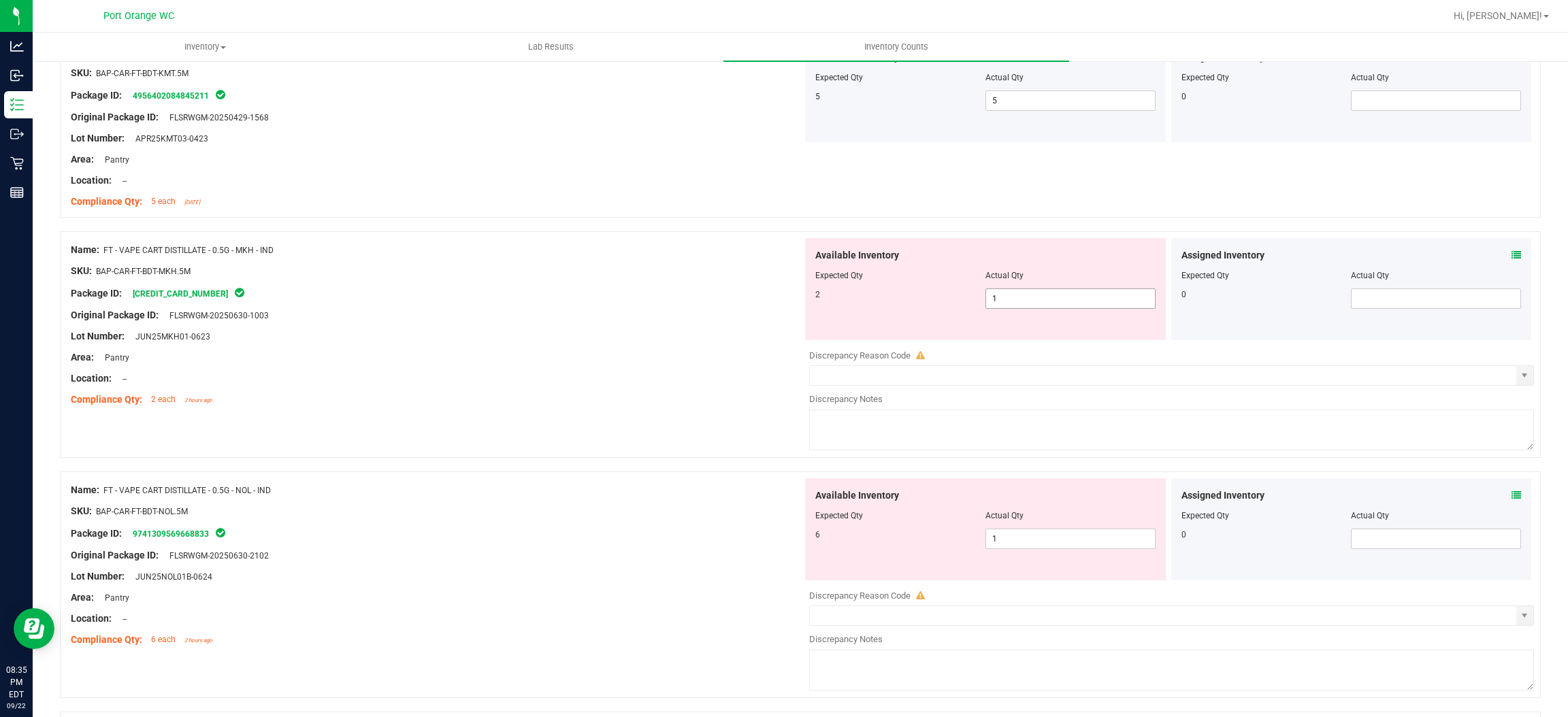
click at [1010, 294] on span "1 1" at bounding box center [1070, 298] width 170 height 20
click at [1010, 294] on input "1" at bounding box center [1070, 298] width 169 height 19
click at [624, 363] on div "Area: Pantry" at bounding box center [436, 358] width 732 height 15
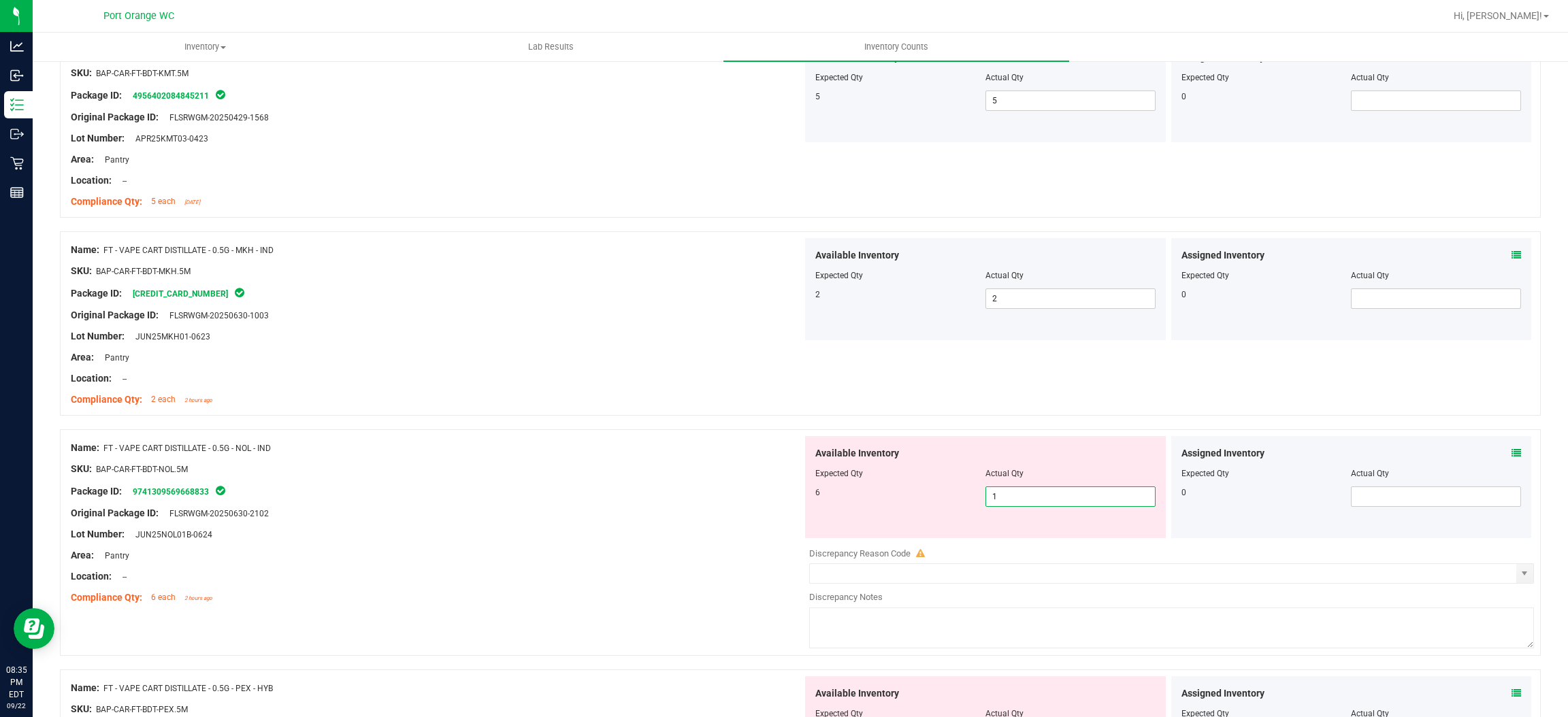
click at [1022, 501] on span "1 1" at bounding box center [1070, 497] width 170 height 20
click at [1022, 501] on input "1" at bounding box center [1070, 497] width 169 height 19
click at [677, 476] on div "SKU: BAP-CAR-FT-BDT-NOL.5M" at bounding box center [436, 469] width 732 height 15
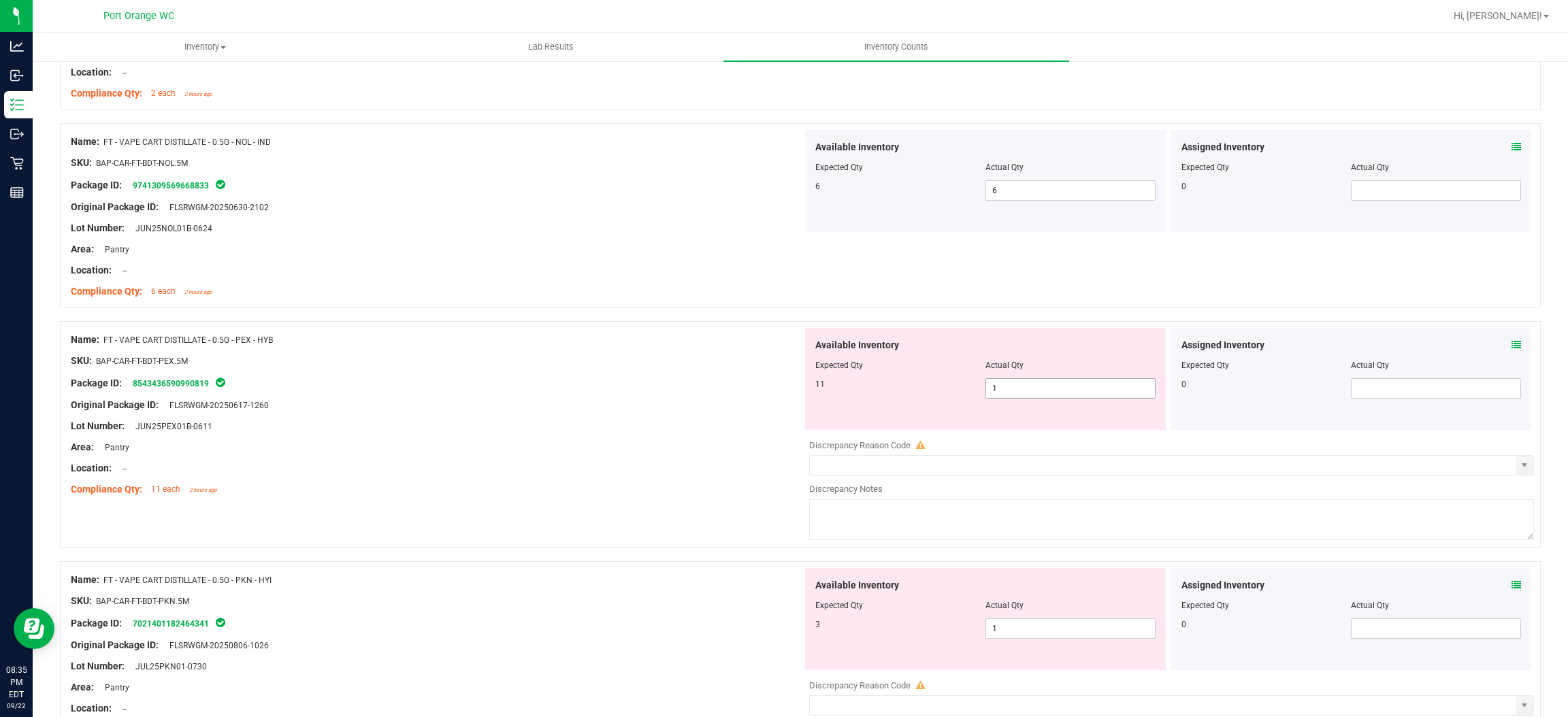
click at [1044, 386] on span "1 1" at bounding box center [1070, 389] width 170 height 20
drag, startPoint x: 701, startPoint y: 428, endPoint x: 815, endPoint y: 423, distance: 114.1
click at [713, 424] on div "Lot Number: JUN25PEX01B-0611" at bounding box center [436, 426] width 732 height 15
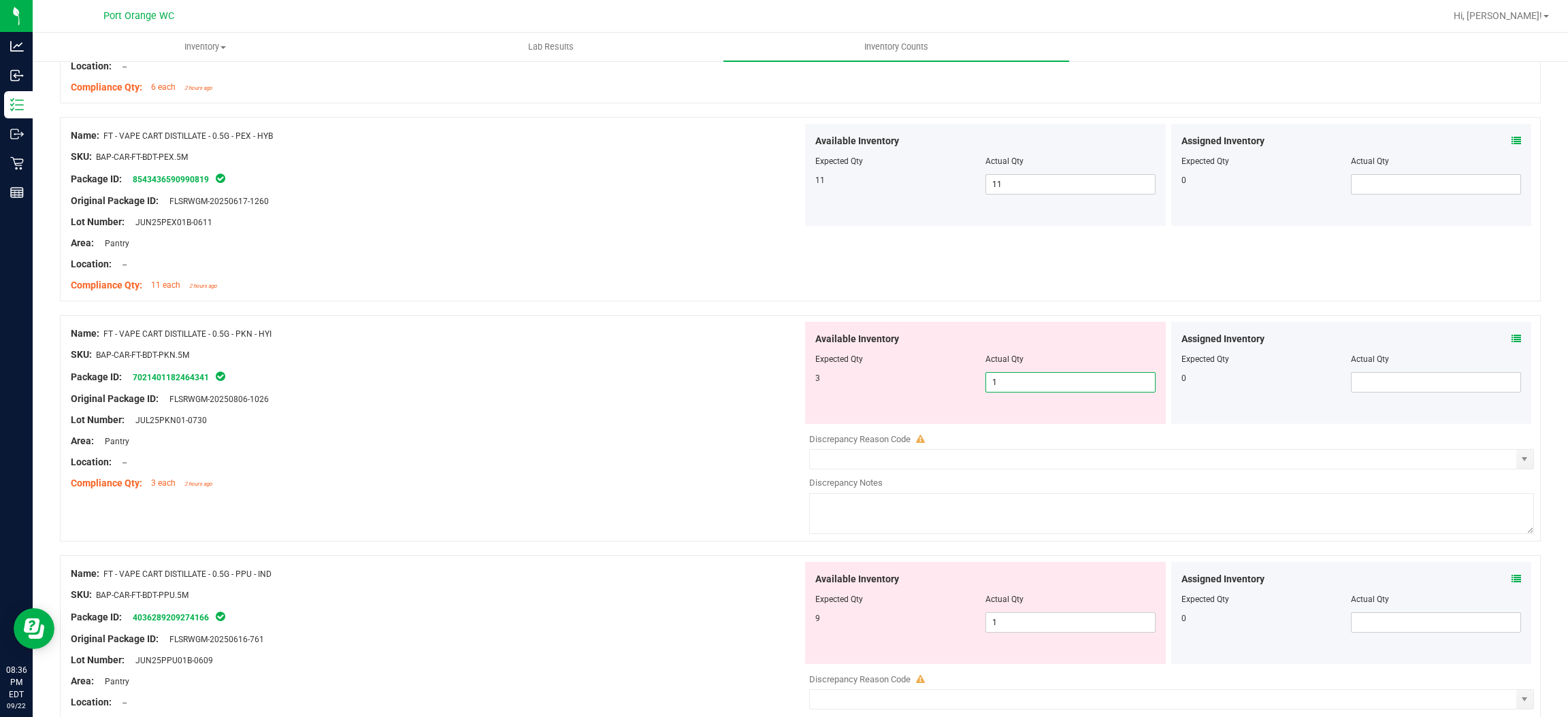
click at [1024, 381] on span "1 1" at bounding box center [1070, 382] width 170 height 20
click at [1024, 381] on input "1" at bounding box center [1070, 382] width 169 height 19
drag, startPoint x: 577, startPoint y: 440, endPoint x: 630, endPoint y: 433, distance: 53.5
click at [585, 437] on div "Area: Pantry" at bounding box center [436, 442] width 732 height 15
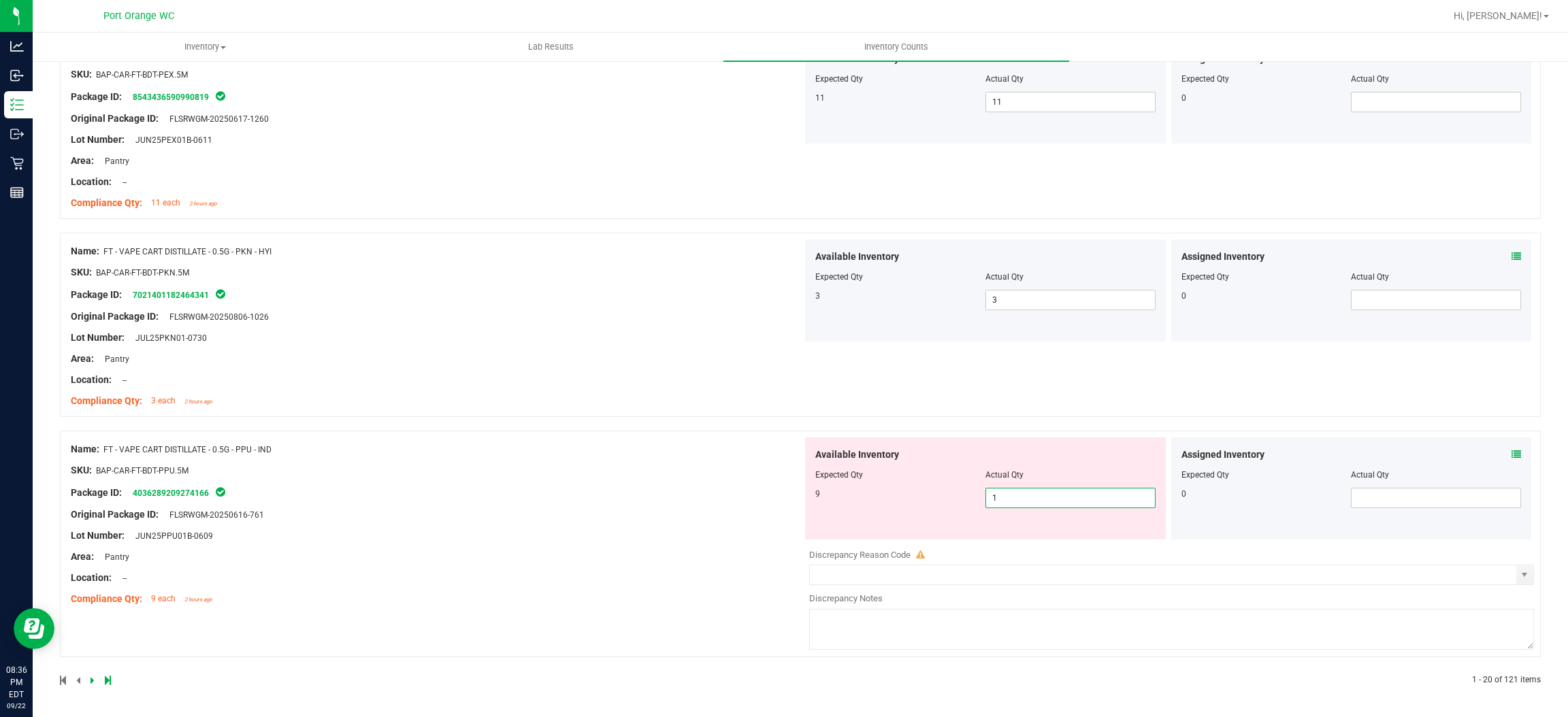
click at [1019, 504] on span "1 1" at bounding box center [1070, 498] width 170 height 20
click at [1019, 504] on input "1" at bounding box center [1070, 498] width 169 height 19
click at [585, 491] on div "Name: FT - VAPE CART DISTILLATE - 0.5G - PPU - IND SKU: BAP-CAR-FT-BDT-PPU.5M P…" at bounding box center [436, 524] width 732 height 174
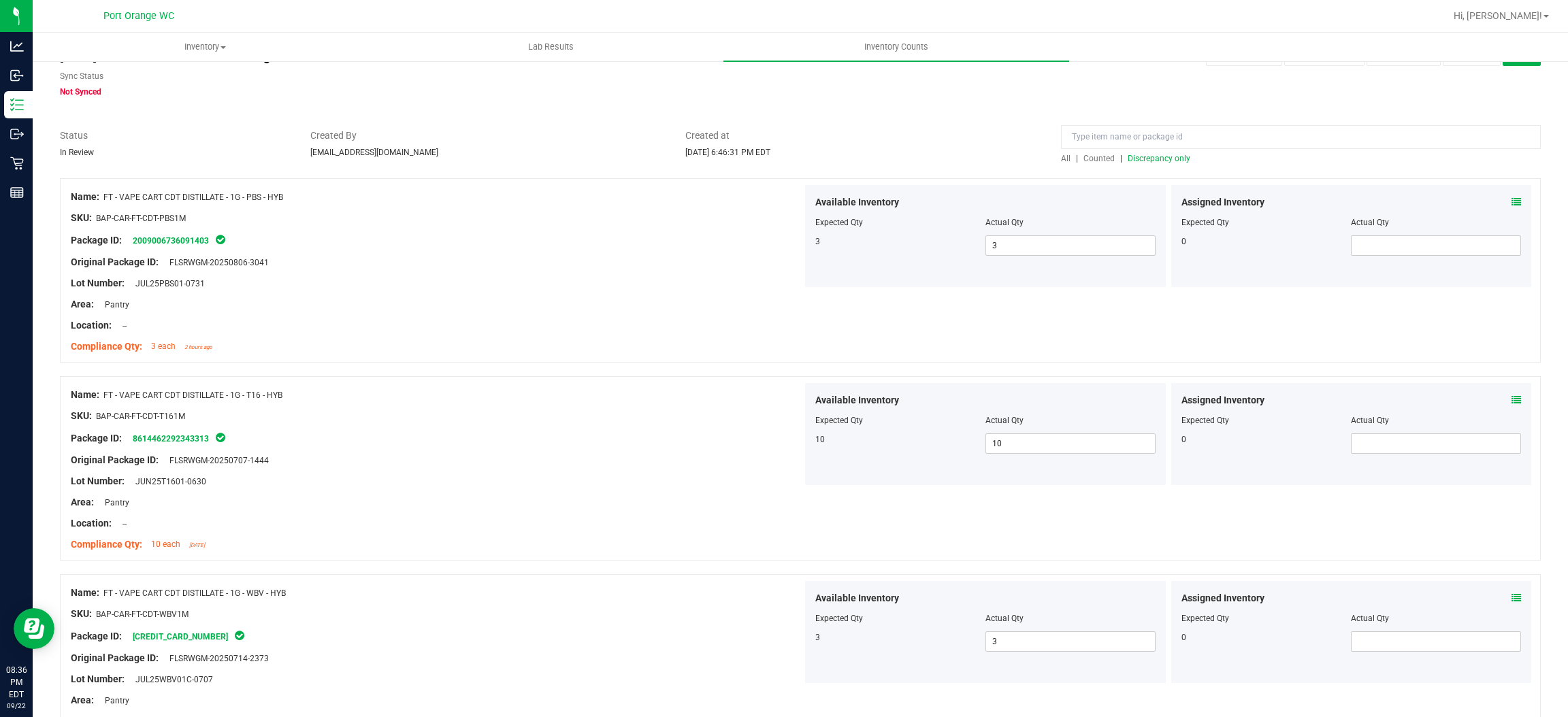
scroll to position [15, 0]
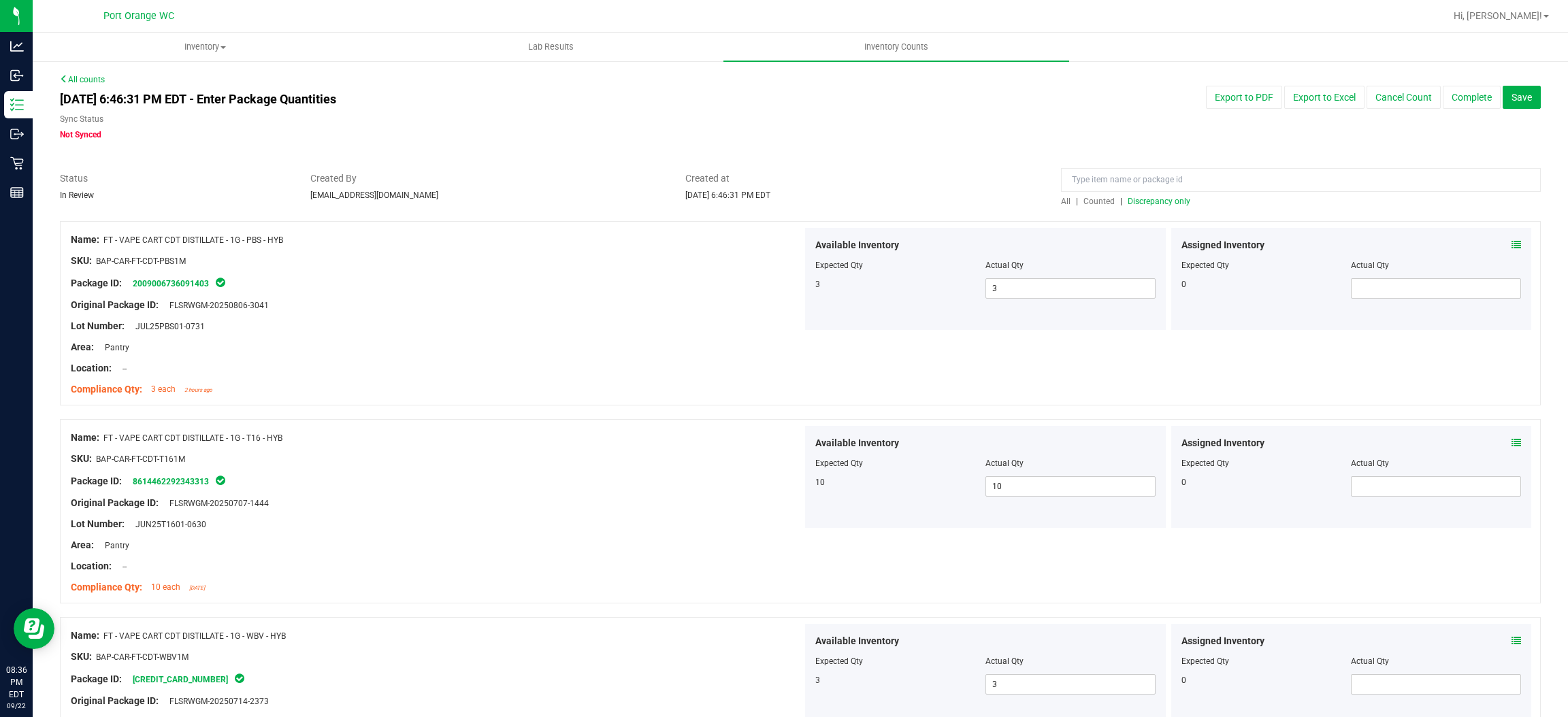
click at [1143, 198] on span "Discrepancy only" at bounding box center [1159, 201] width 62 height 9
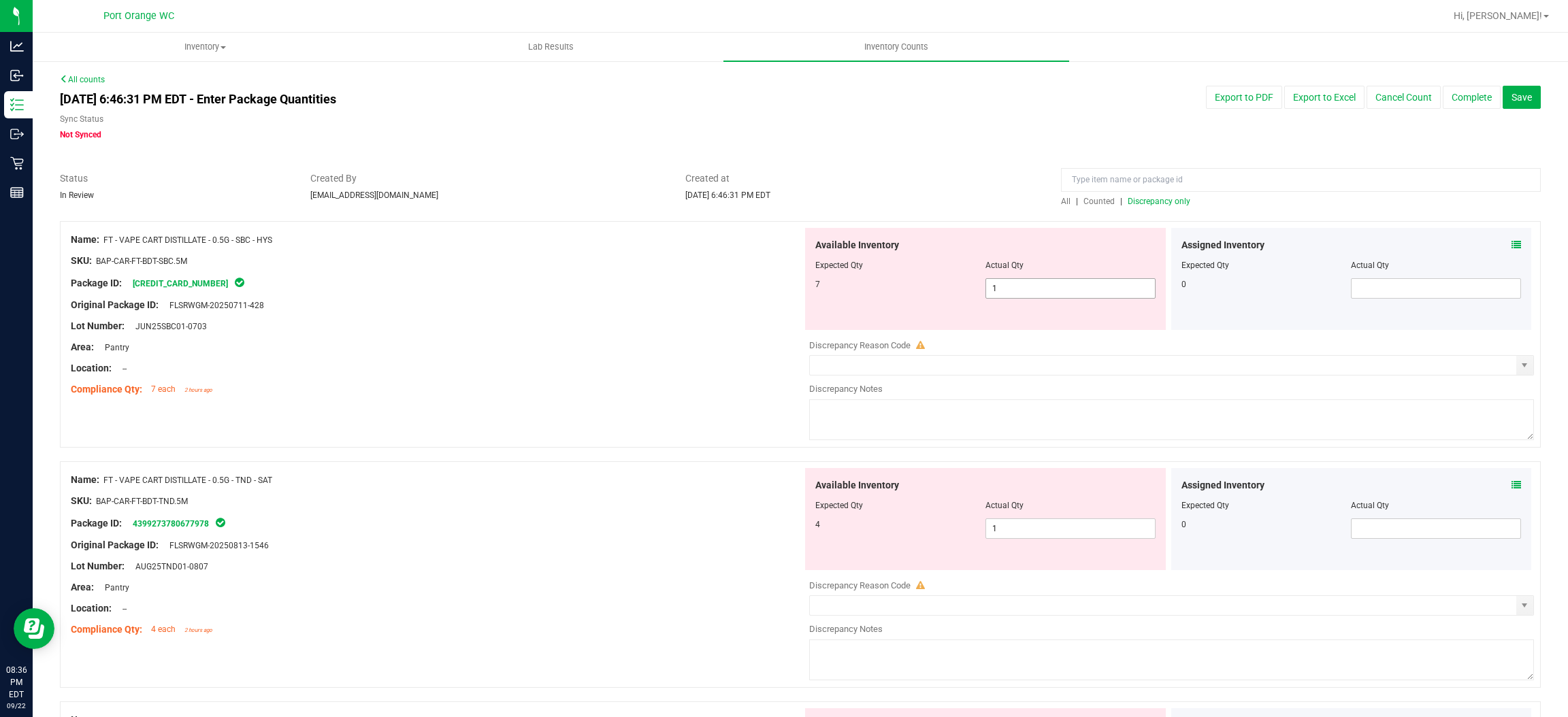
click at [1045, 285] on span "1 1" at bounding box center [1070, 288] width 170 height 20
click at [1045, 285] on input "1" at bounding box center [1070, 288] width 169 height 19
drag, startPoint x: 634, startPoint y: 333, endPoint x: 860, endPoint y: 359, distance: 227.5
click at [655, 326] on div "Name: FT - VAPE CART DISTILLATE - 0.5G - SBC - HYS SKU: BAP-CAR-FT-BDT-SBC.5M P…" at bounding box center [436, 315] width 732 height 174
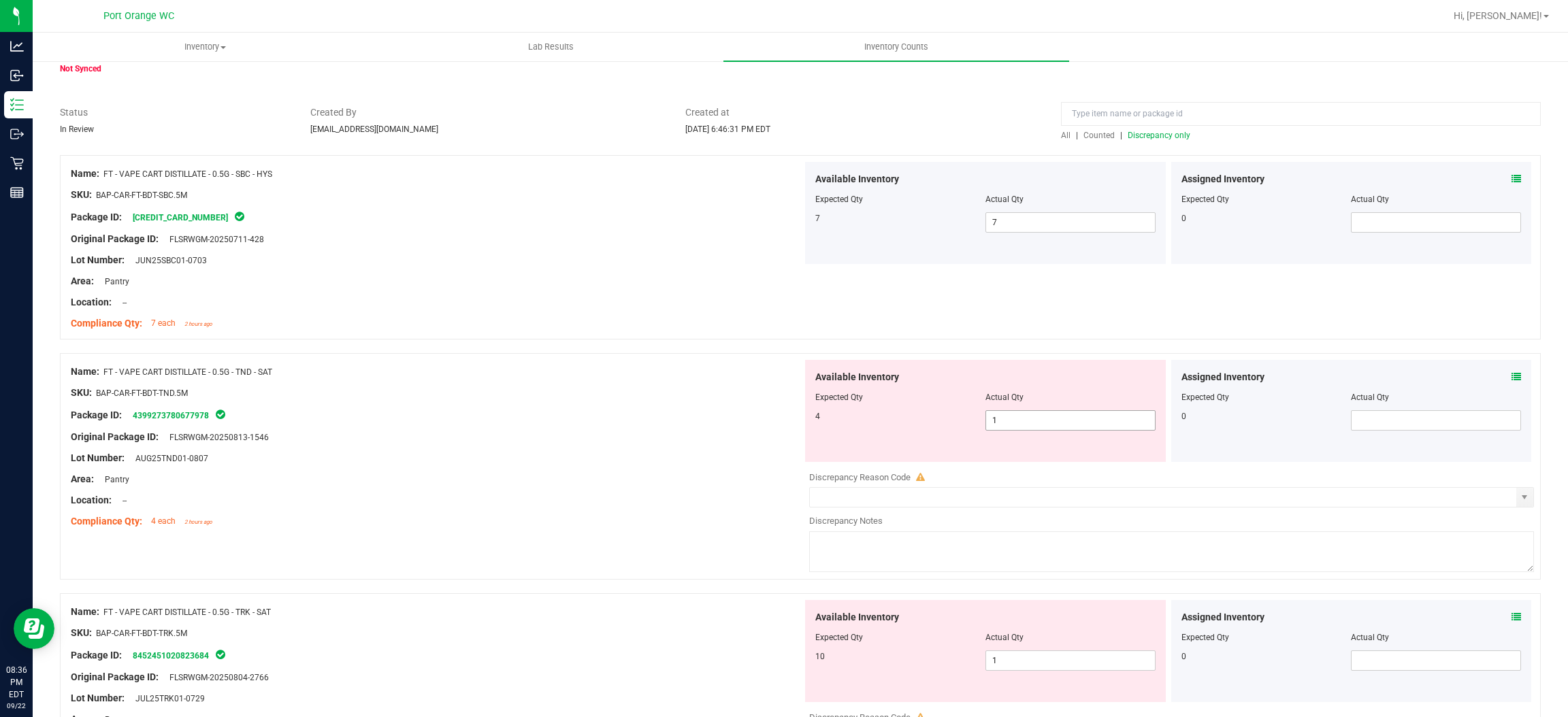
scroll to position [102, 0]
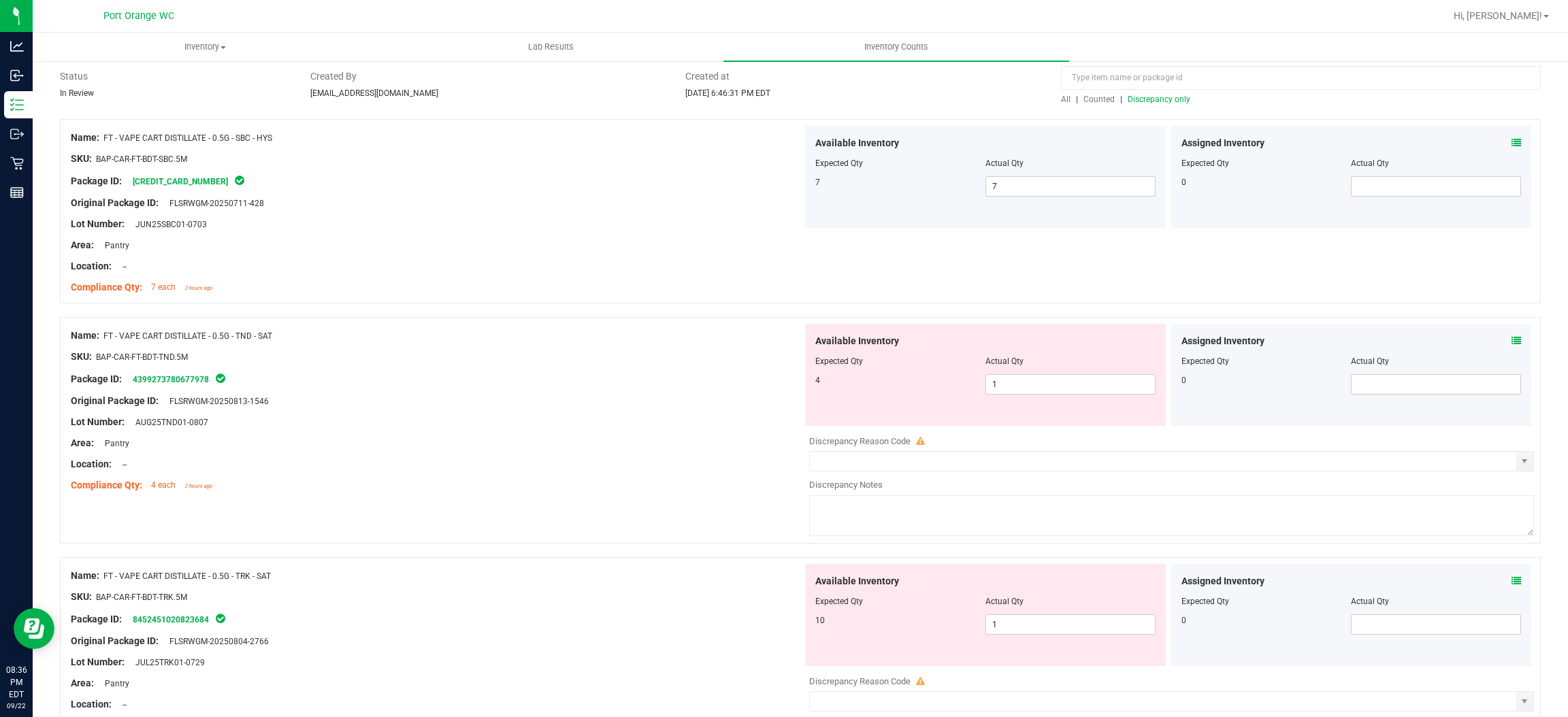
click at [1025, 398] on div "Available Inventory Expected Qty Actual Qty 4 1 1" at bounding box center [985, 375] width 360 height 102
click at [1020, 390] on span "1 1" at bounding box center [1070, 384] width 170 height 20
drag, startPoint x: 1020, startPoint y: 390, endPoint x: 677, endPoint y: 424, distance: 344.7
click at [1019, 390] on input "1" at bounding box center [1070, 384] width 169 height 19
drag, startPoint x: 528, startPoint y: 408, endPoint x: 725, endPoint y: 374, distance: 199.9
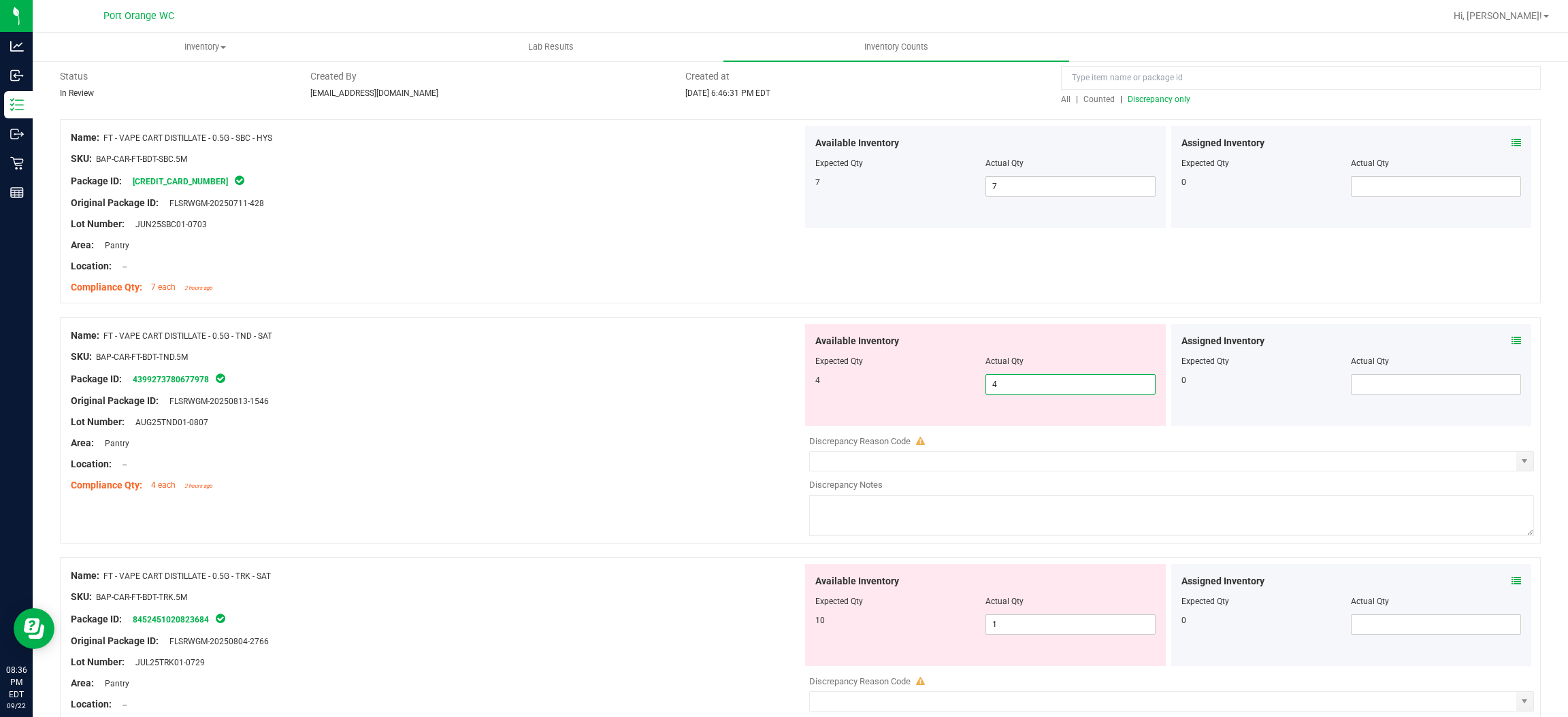
click at [587, 395] on div "Name: FT - VAPE CART DISTILLATE - 0.5G - TND - SAT SKU: BAP-CAR-FT-BDT-TND.5M P…" at bounding box center [436, 411] width 732 height 174
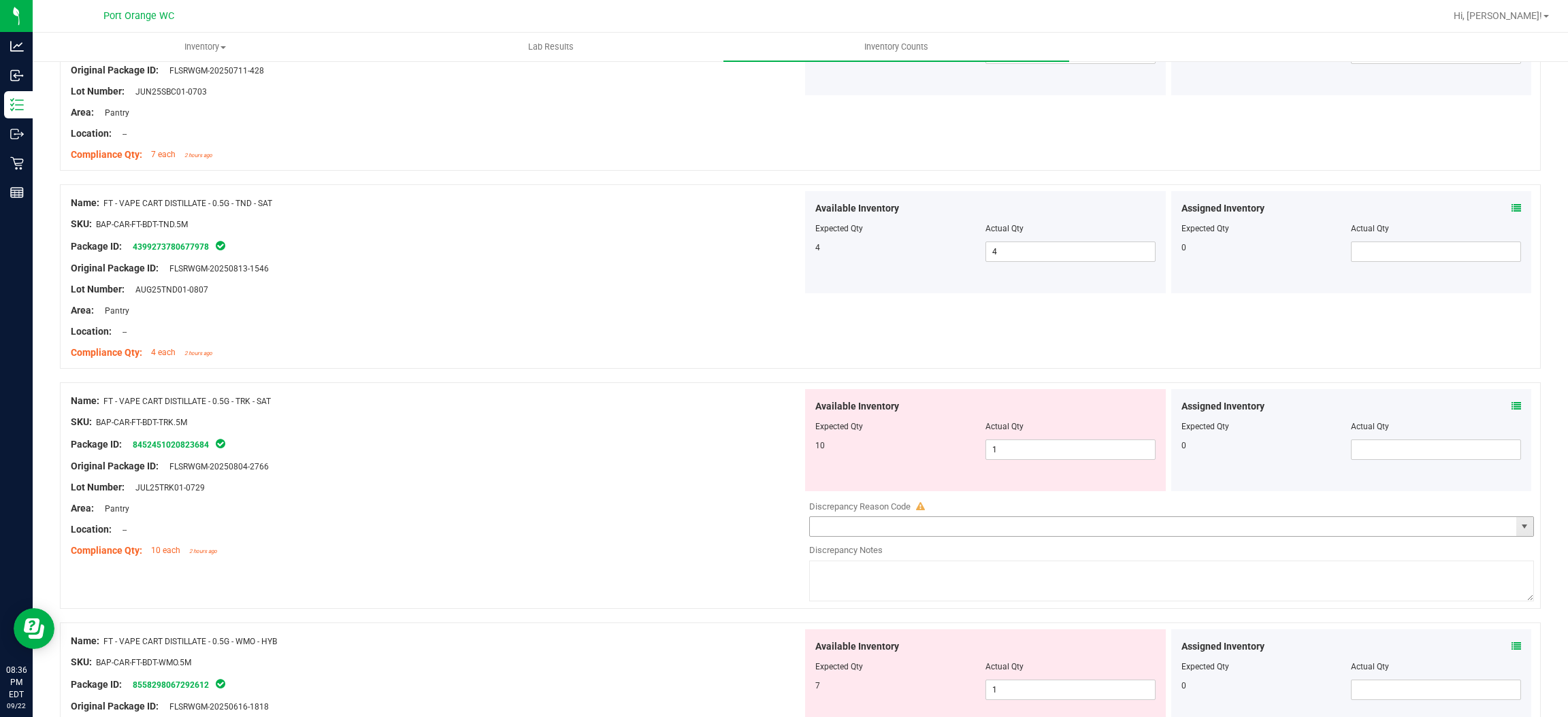
scroll to position [408, 0]
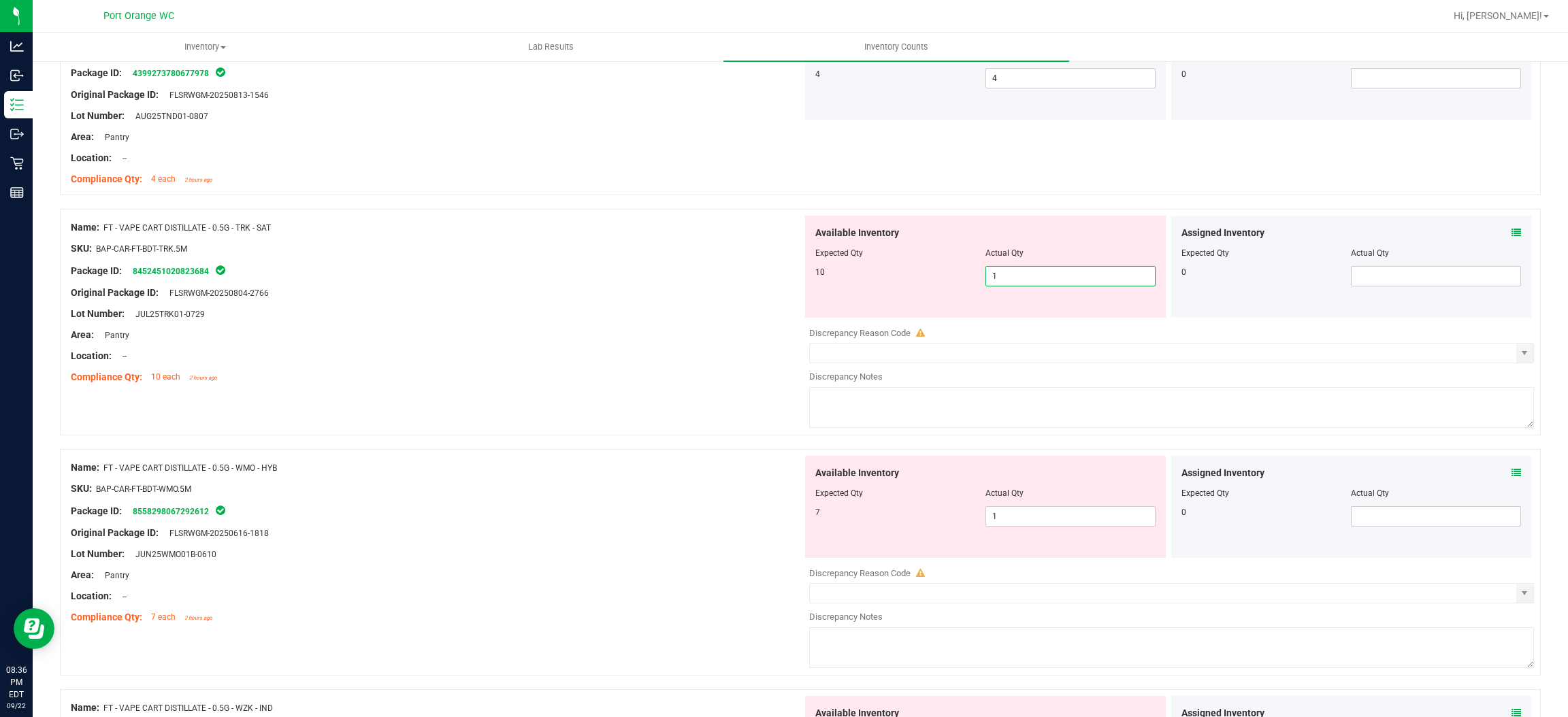
click at [1036, 281] on span "1 1" at bounding box center [1070, 276] width 170 height 20
drag, startPoint x: 544, startPoint y: 351, endPoint x: 616, endPoint y: 347, distance: 72.1
click at [577, 347] on div "Name: FT - VAPE CART DISTILLATE - 0.5G - TRK - SAT SKU: BAP-CAR-FT-BDT-TRK.5M P…" at bounding box center [436, 303] width 732 height 174
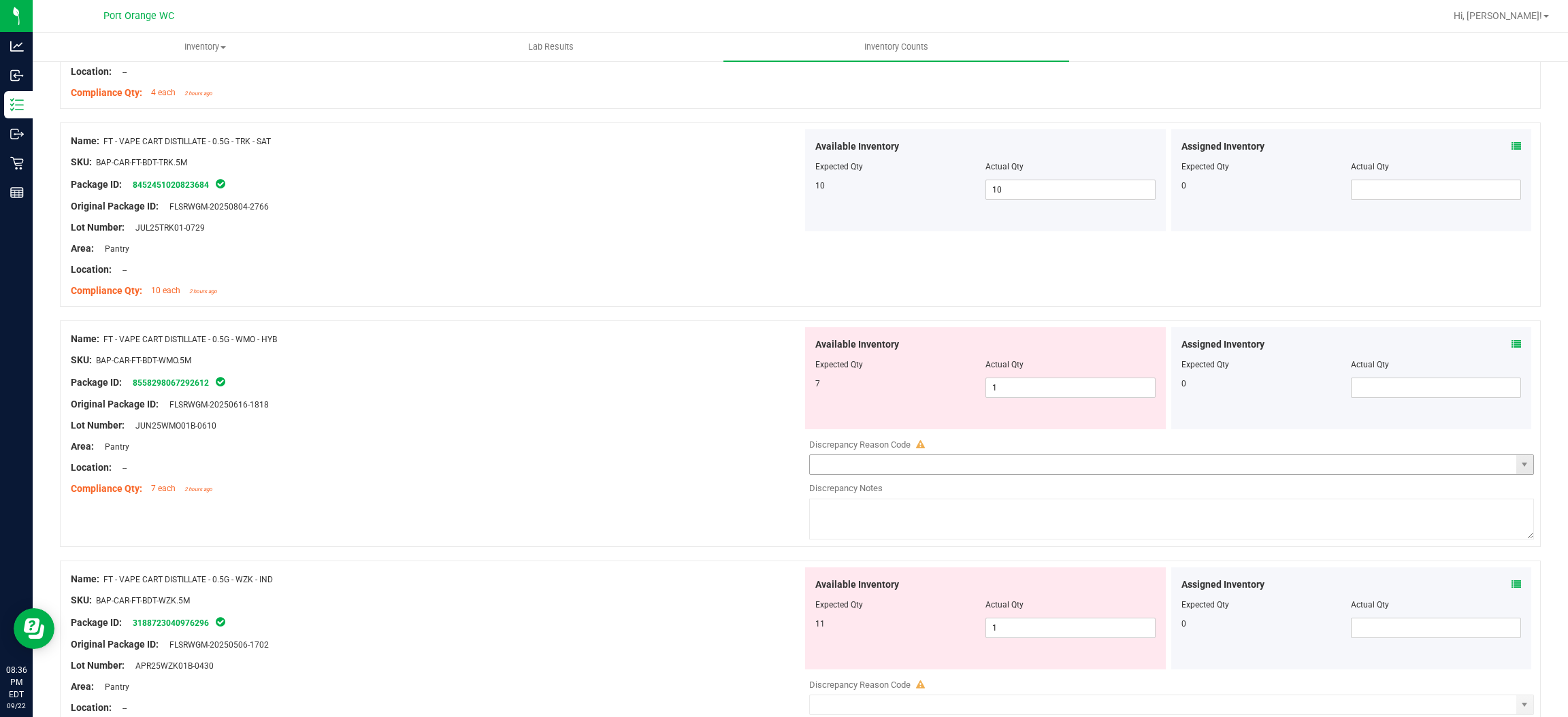
scroll to position [612, 0]
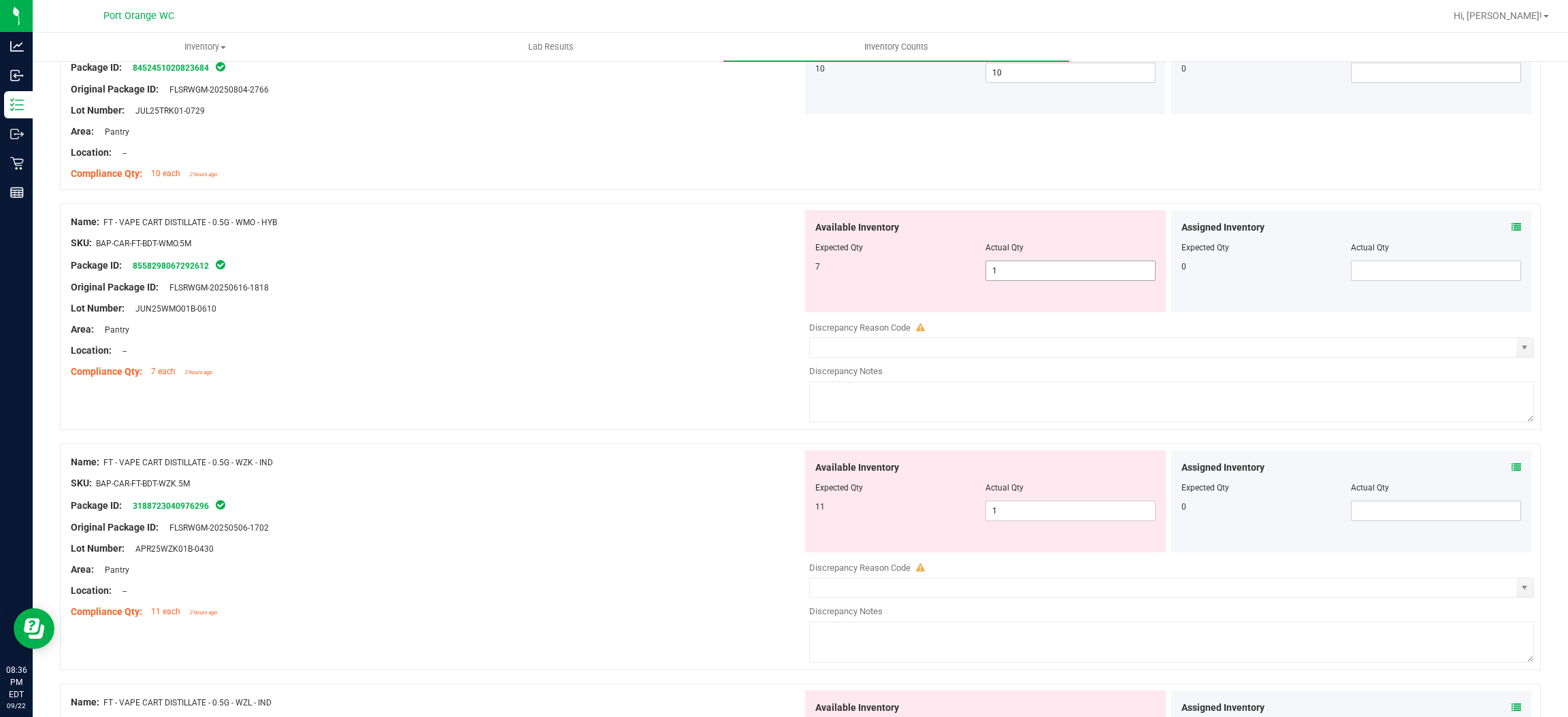
click at [998, 268] on span "1 1" at bounding box center [1070, 271] width 170 height 20
click at [998, 268] on input "1" at bounding box center [1070, 271] width 169 height 19
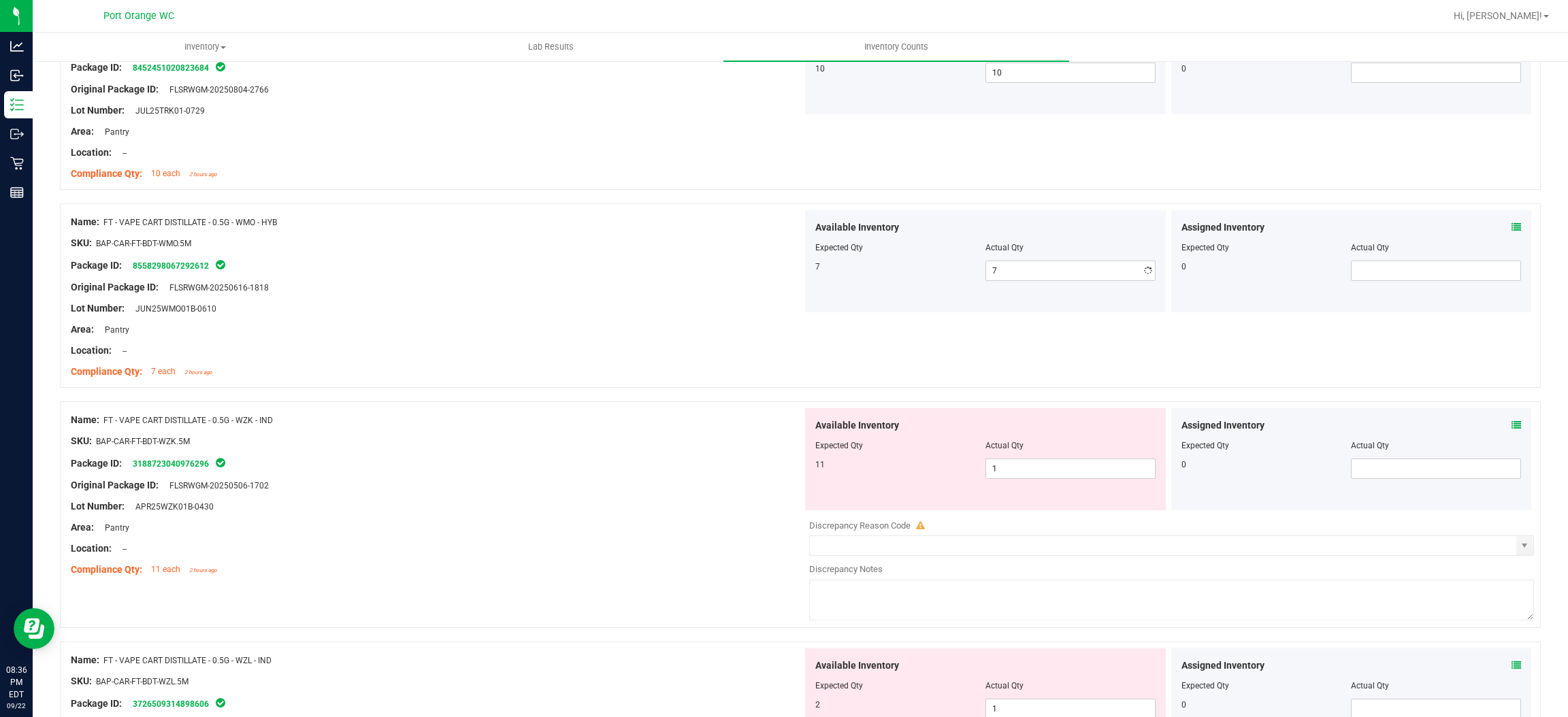
drag, startPoint x: 757, startPoint y: 296, endPoint x: 914, endPoint y: 324, distance: 159.5
click at [767, 295] on div at bounding box center [436, 297] width 732 height 6
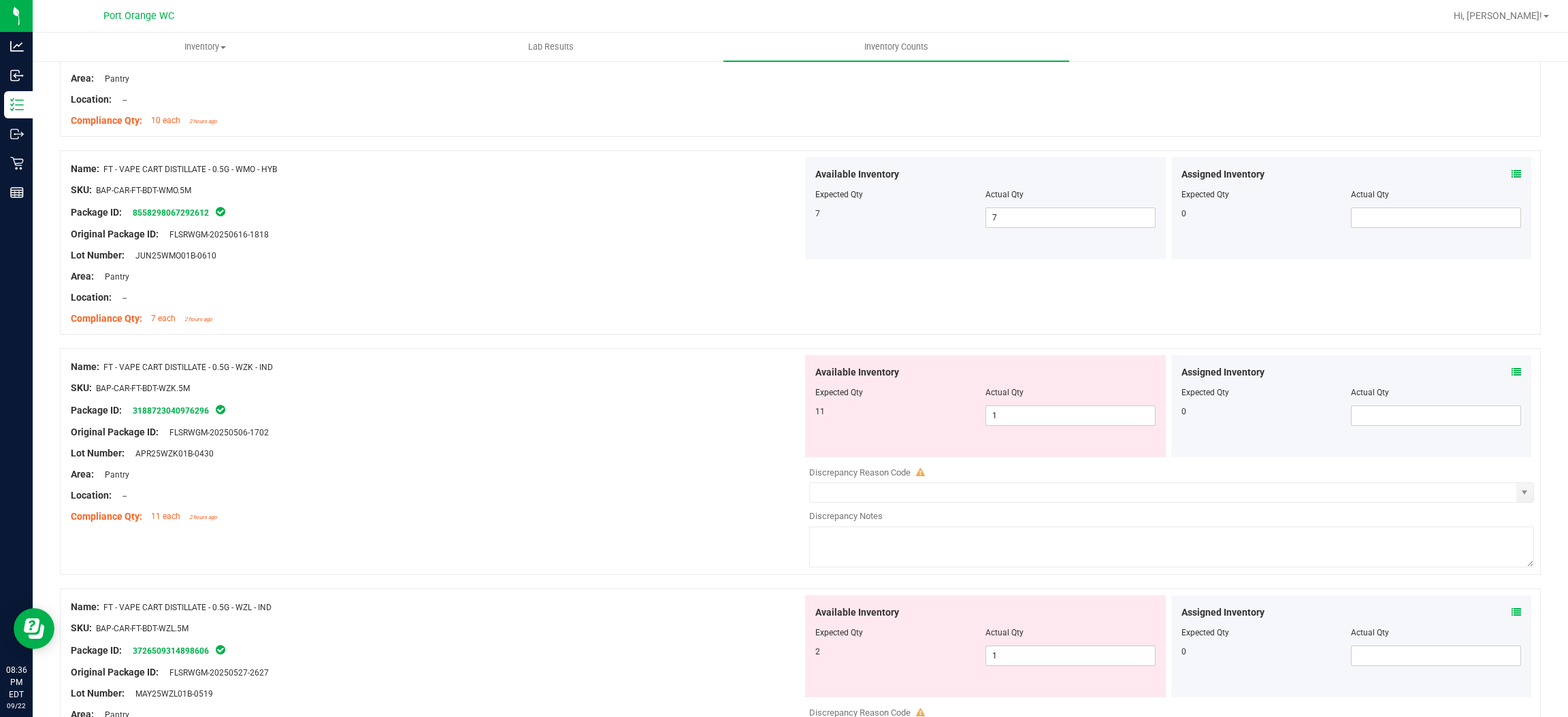
scroll to position [714, 0]
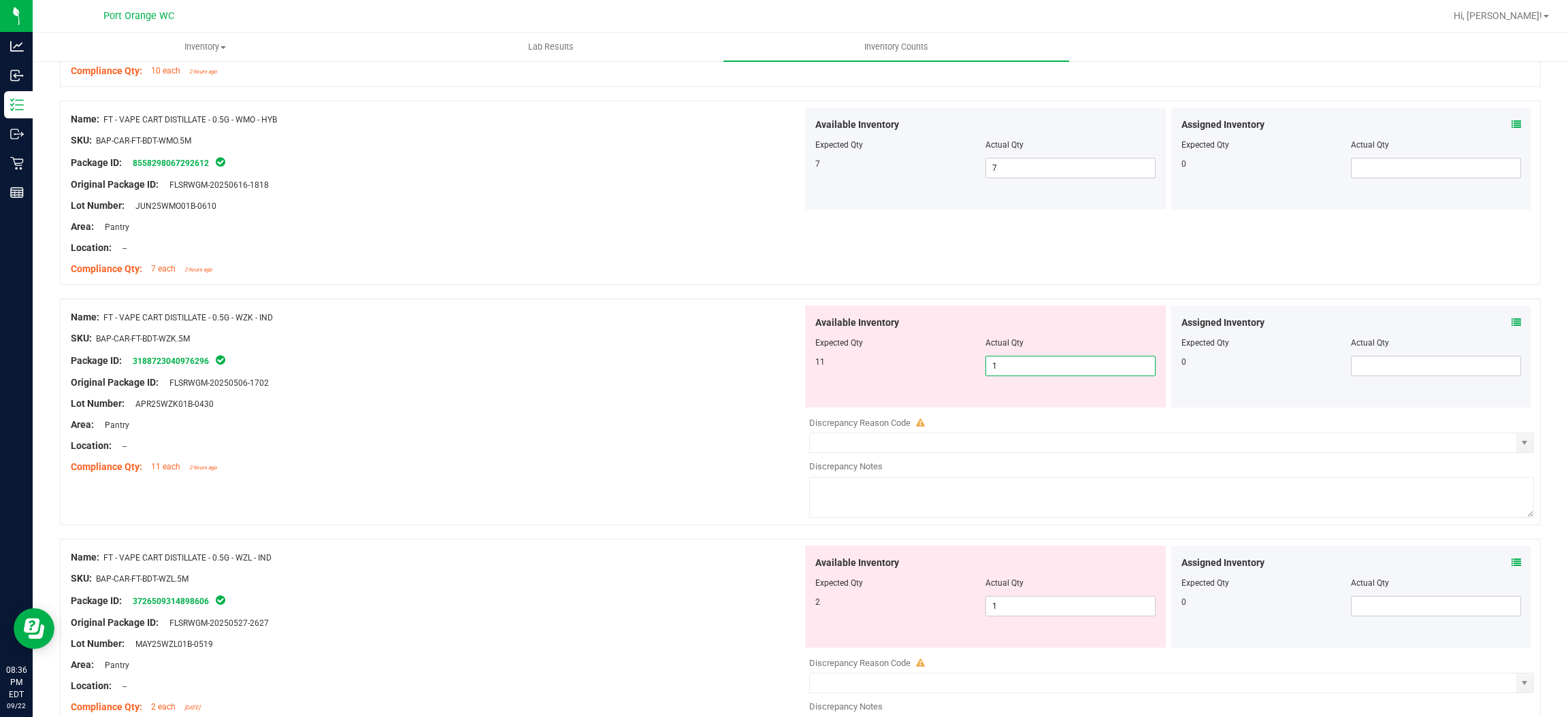
click at [1035, 375] on span "1 1" at bounding box center [1070, 366] width 170 height 20
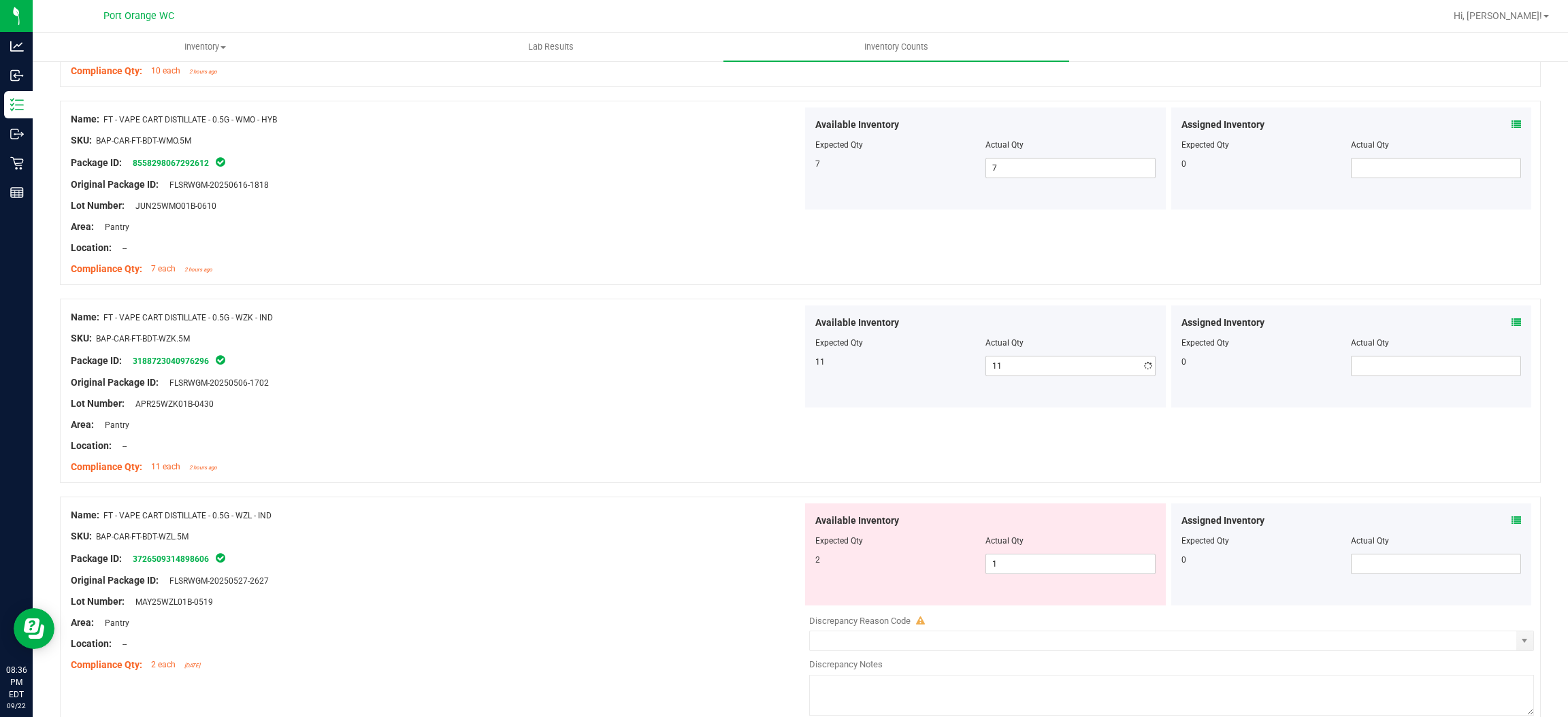
drag, startPoint x: 586, startPoint y: 387, endPoint x: 826, endPoint y: 365, distance: 241.0
click at [618, 380] on div "Original Package ID: FLSRWGM-20250506-1702" at bounding box center [436, 383] width 732 height 15
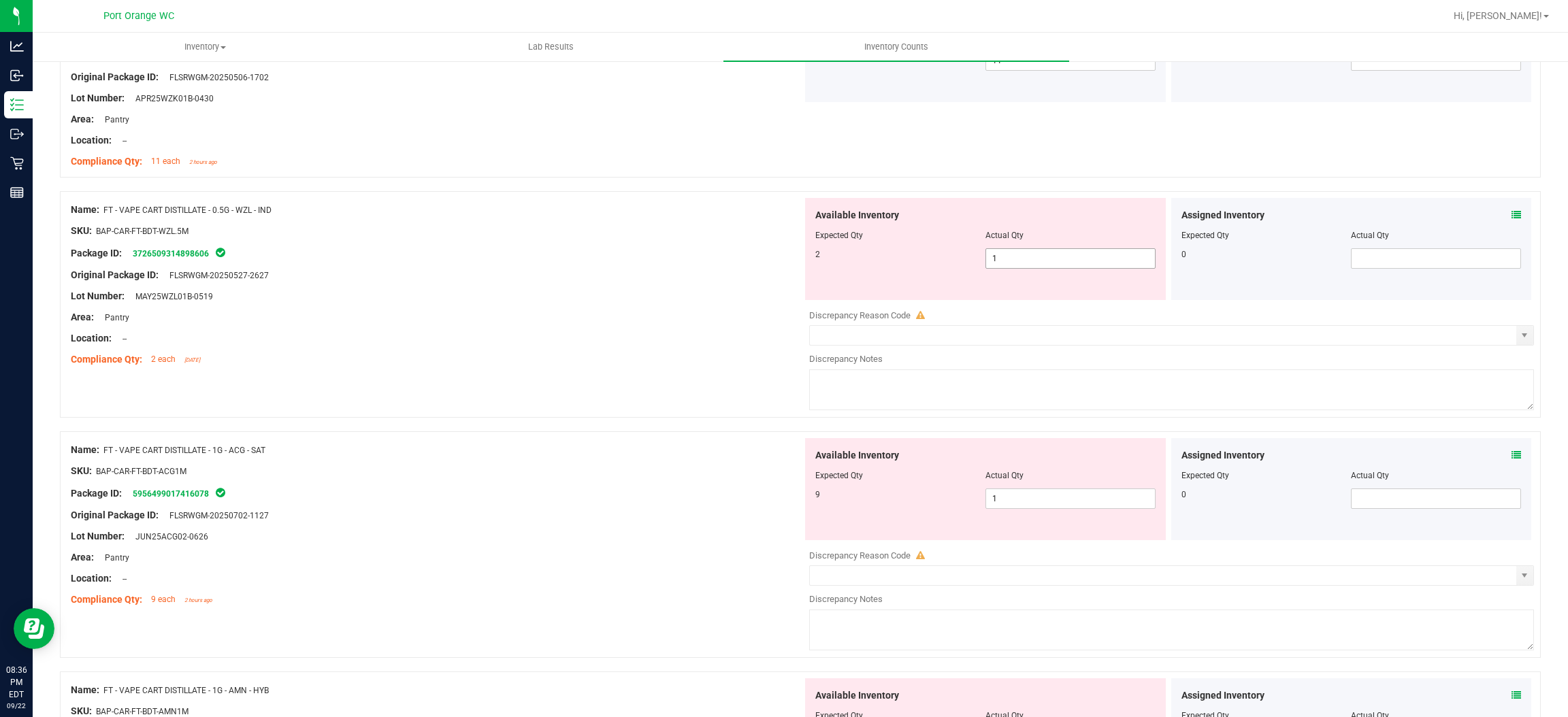
click at [1010, 263] on span "1 1" at bounding box center [1070, 259] width 170 height 20
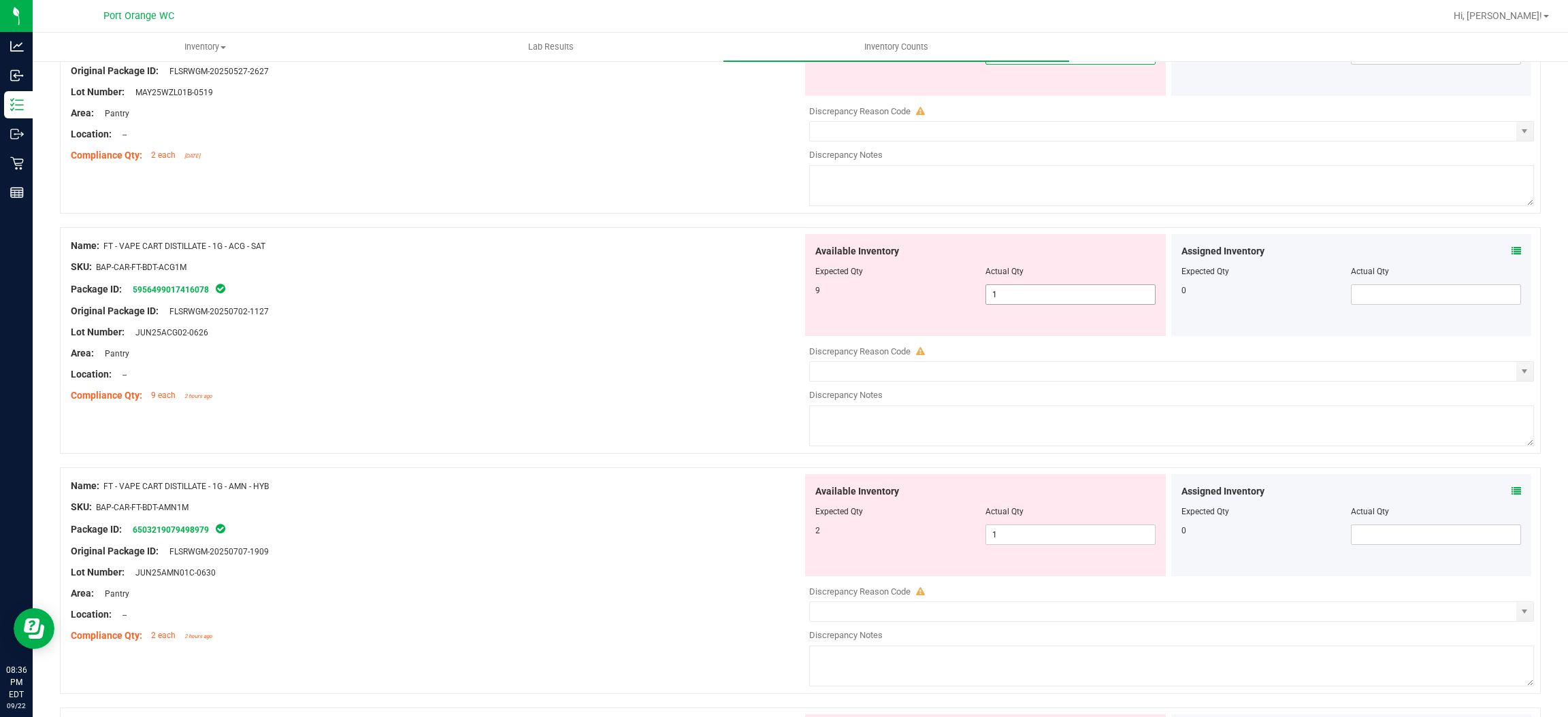
click at [1011, 292] on div "Available Inventory Expected Qty Actual Qty 9 1 1" at bounding box center [985, 285] width 360 height 102
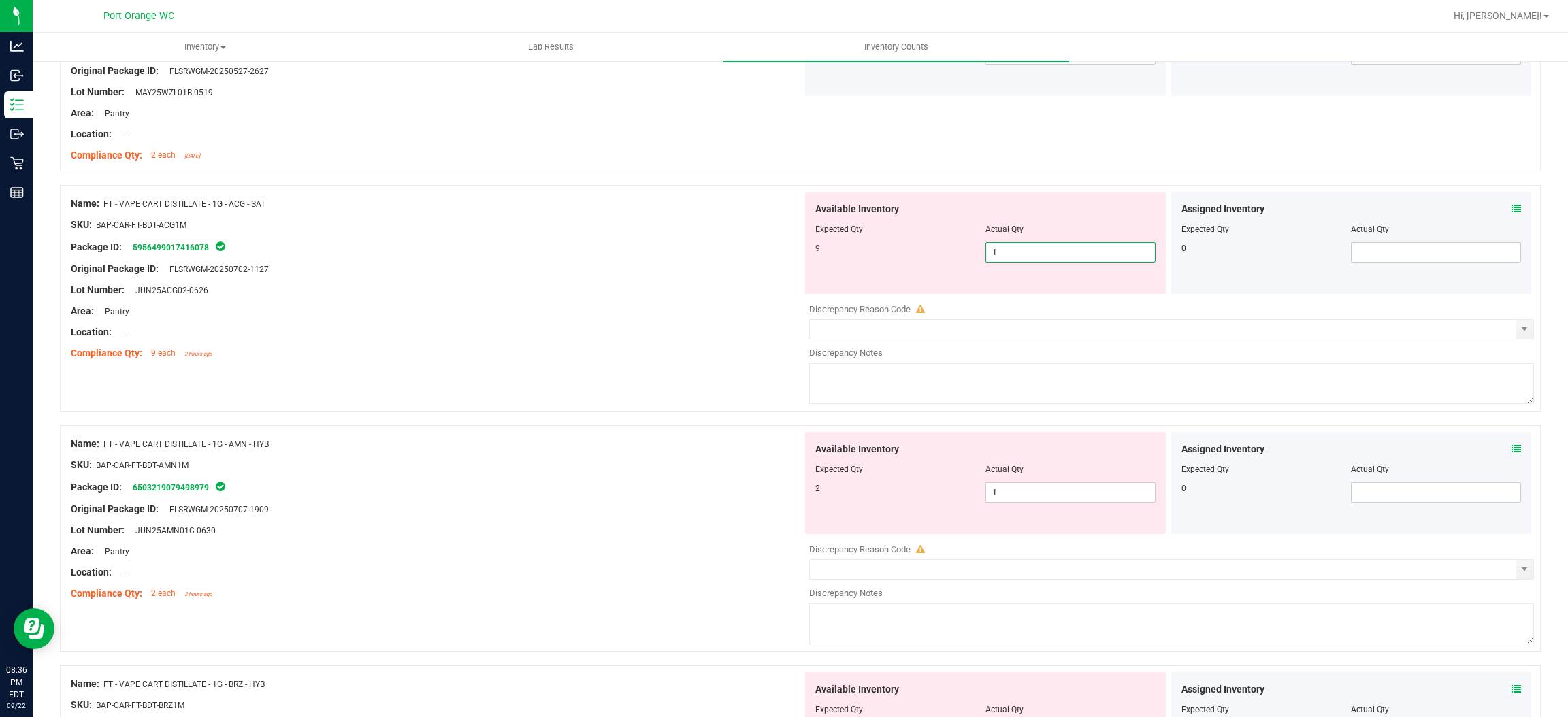
click at [1011, 292] on div "Available Inventory Expected Qty Actual Qty 9 1 1" at bounding box center [985, 243] width 360 height 102
click at [1015, 248] on span "1 1" at bounding box center [1070, 252] width 170 height 20
click at [1015, 248] on input "1" at bounding box center [1070, 252] width 169 height 19
drag, startPoint x: 679, startPoint y: 351, endPoint x: 1075, endPoint y: 350, distance: 396.0
click at [688, 349] on div "Compliance Qty: 9 each 2 hours ago" at bounding box center [436, 354] width 732 height 15
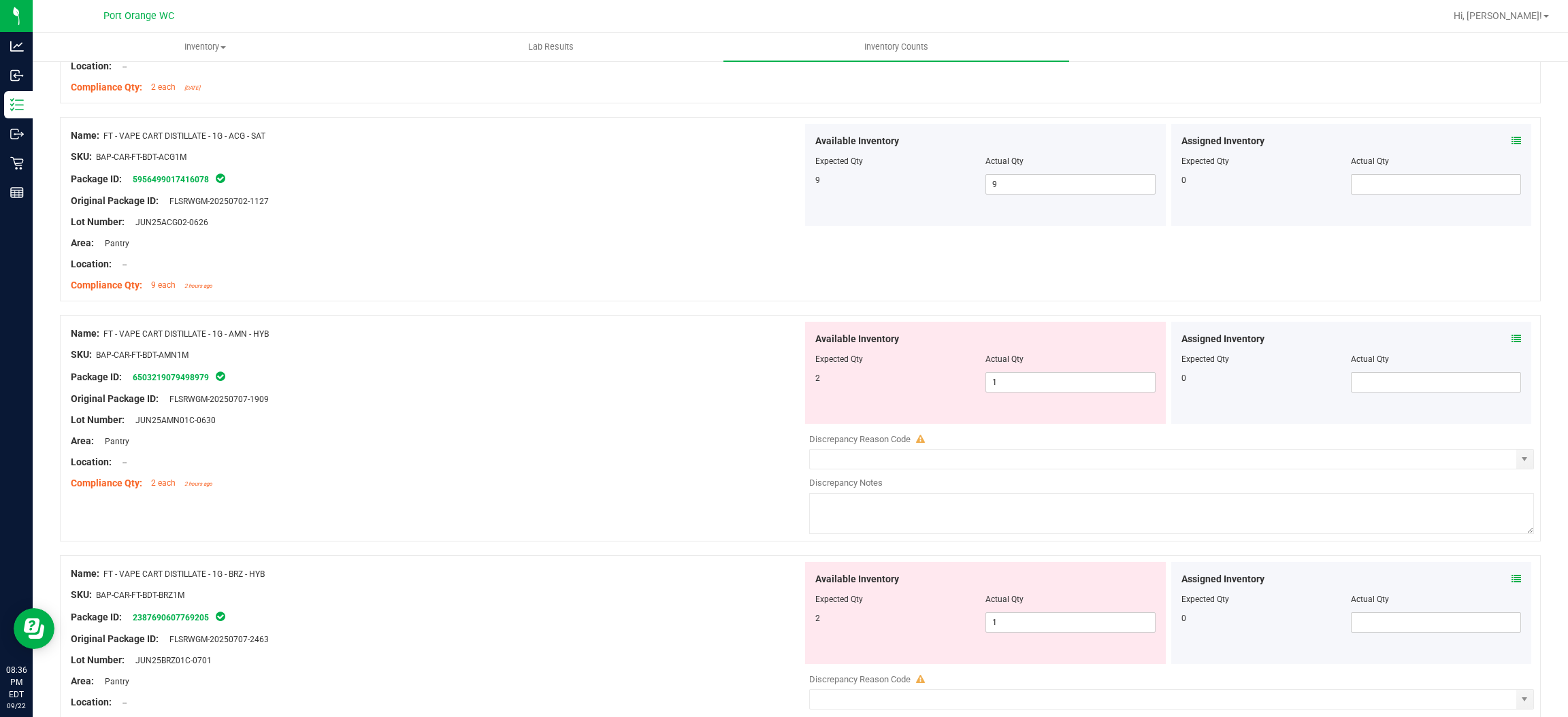
scroll to position [1429, 0]
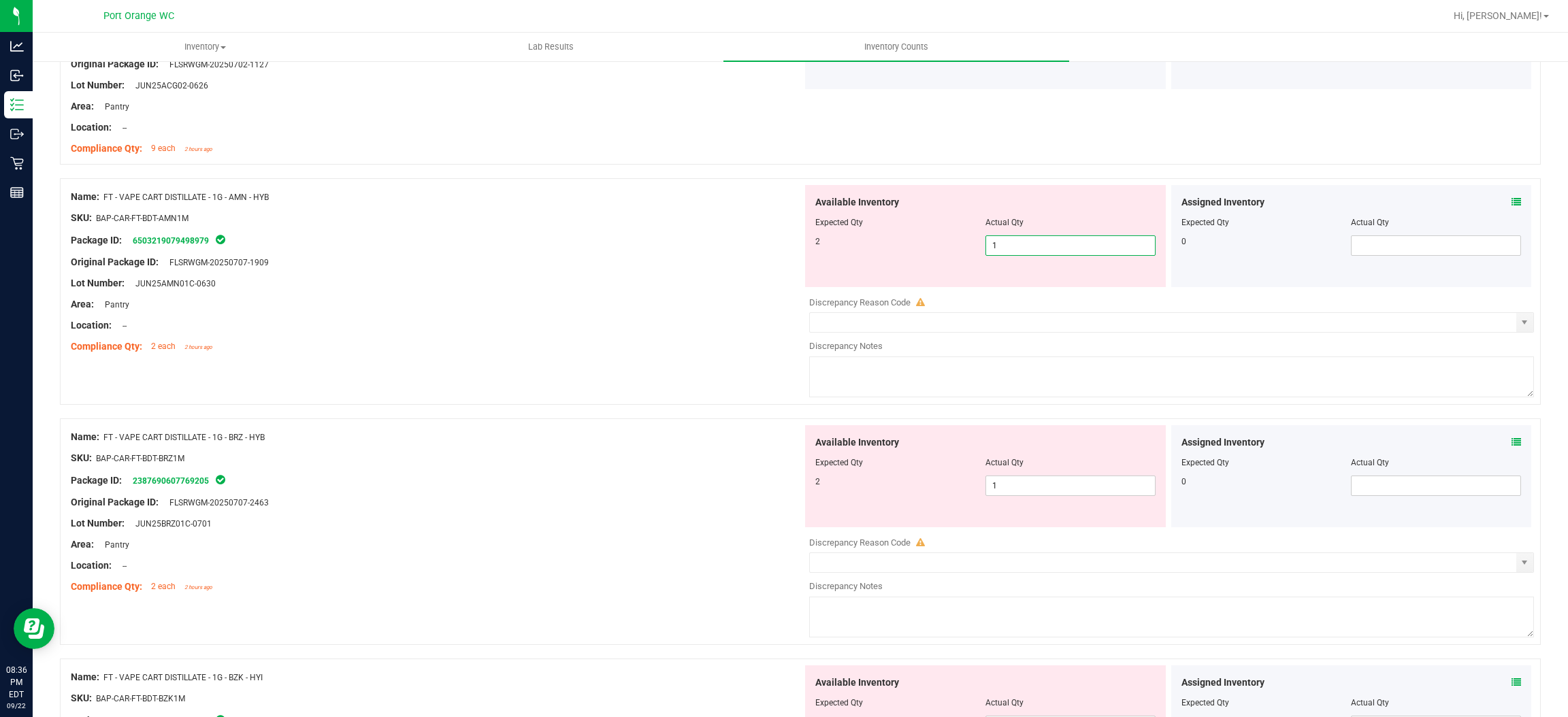
click at [1026, 251] on span "1 1" at bounding box center [1070, 245] width 170 height 20
click at [1026, 251] on input "1" at bounding box center [1070, 245] width 169 height 19
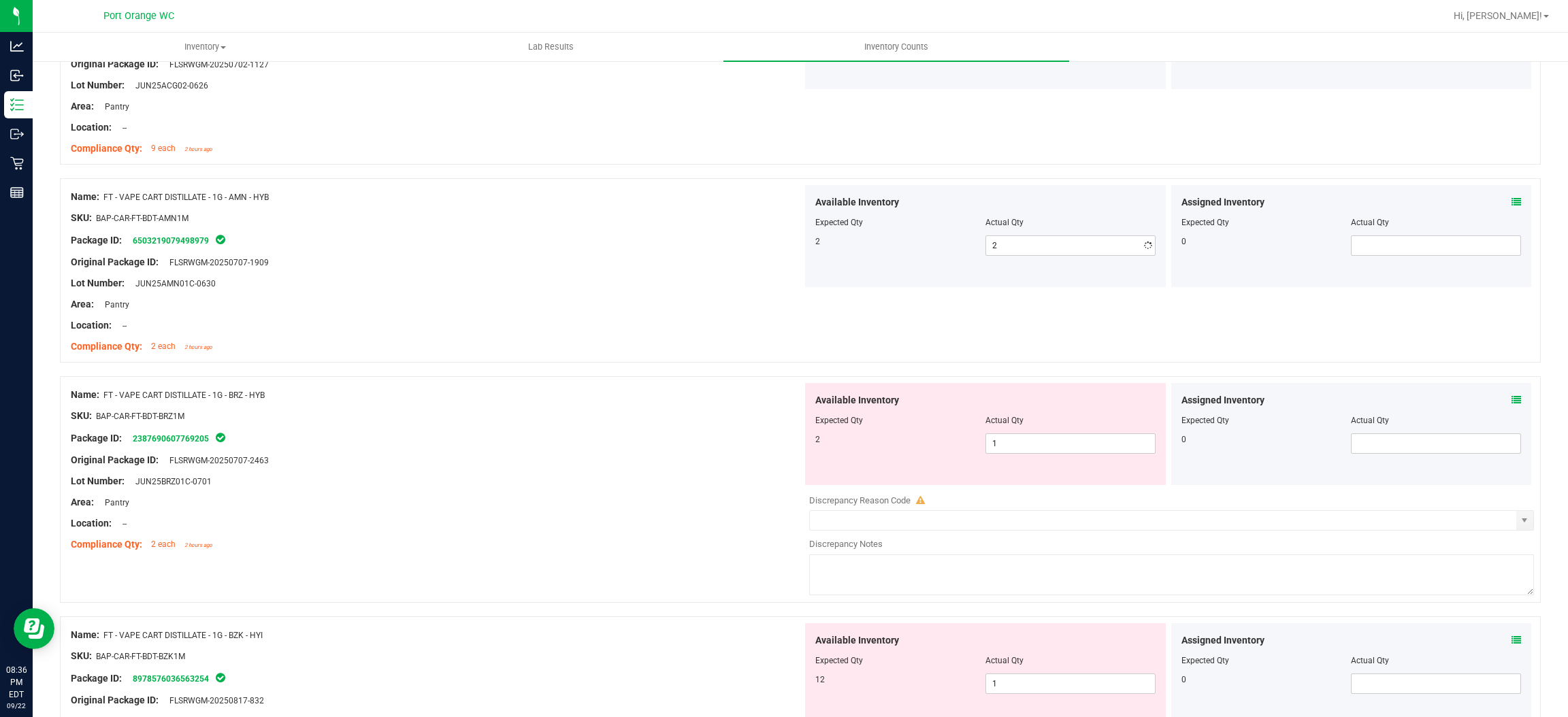
drag, startPoint x: 757, startPoint y: 337, endPoint x: 913, endPoint y: 352, distance: 156.7
click at [767, 334] on div at bounding box center [436, 336] width 732 height 6
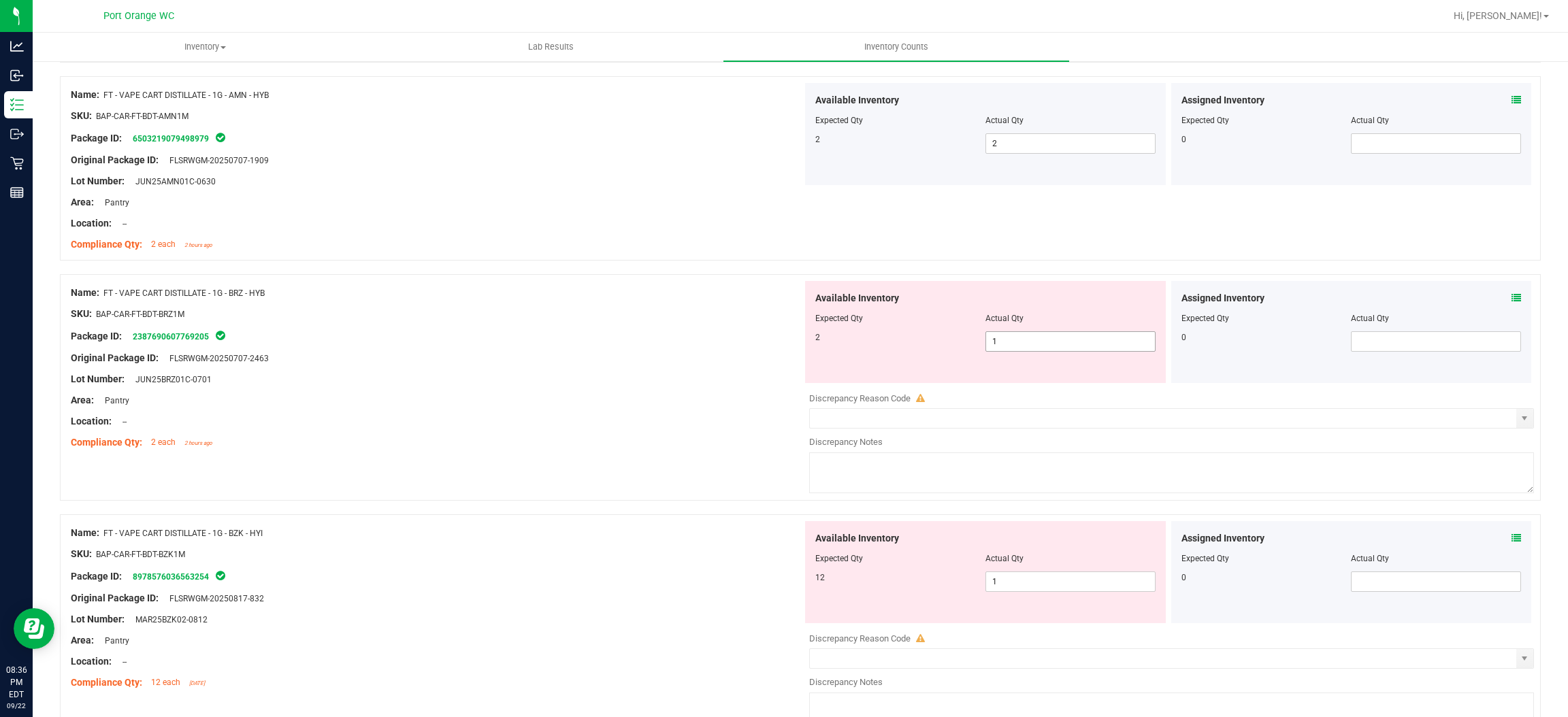
click at [1008, 340] on span "1 1" at bounding box center [1070, 341] width 170 height 20
drag, startPoint x: 1008, startPoint y: 340, endPoint x: 549, endPoint y: 423, distance: 466.4
click at [991, 343] on input "1" at bounding box center [1070, 341] width 169 height 19
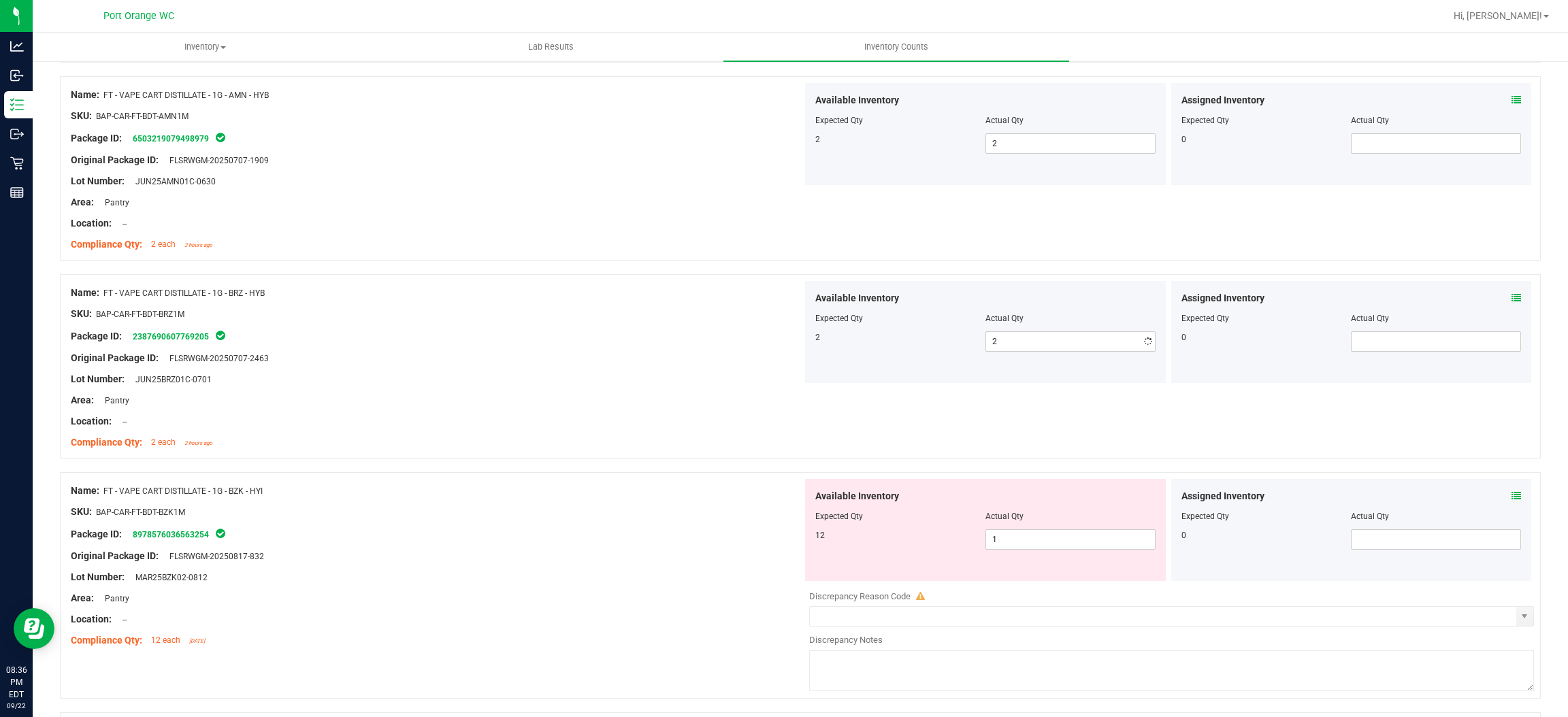
drag, startPoint x: 549, startPoint y: 423, endPoint x: 1023, endPoint y: 362, distance: 477.9
click at [571, 416] on div "Location: --" at bounding box center [436, 422] width 732 height 15
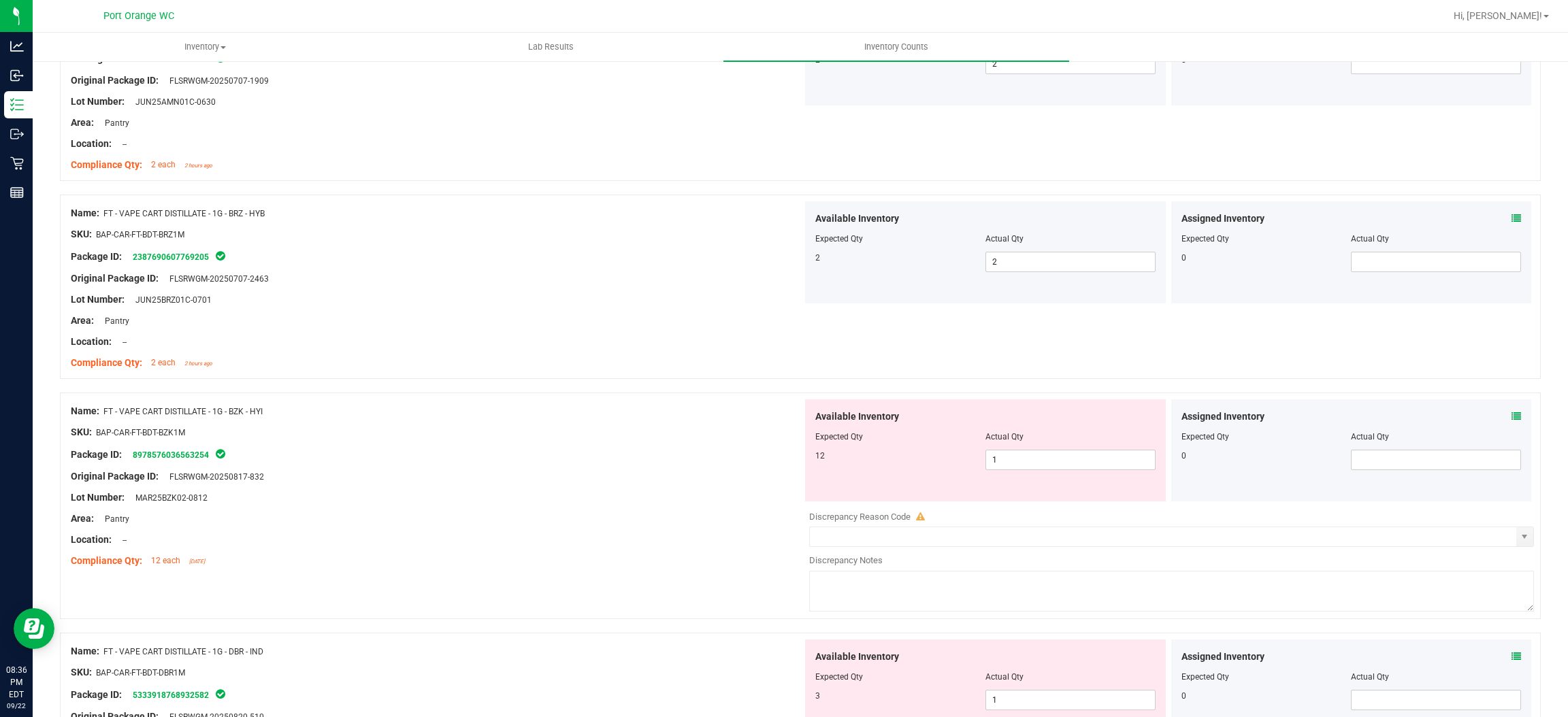
scroll to position [1735, 0]
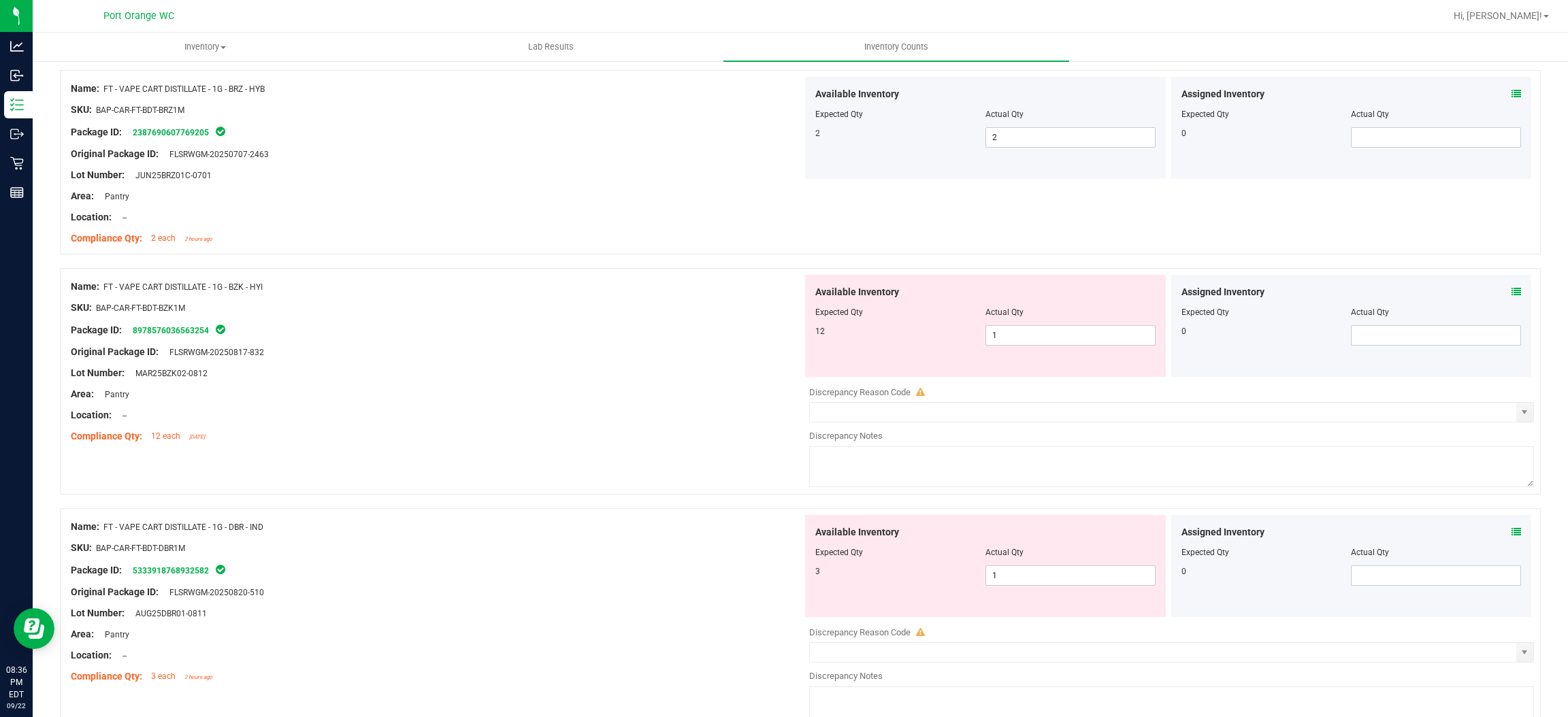
click at [1010, 349] on div "Available Inventory Expected Qty Actual Qty 12 1 1" at bounding box center [985, 326] width 360 height 102
click at [1002, 334] on span "1 1" at bounding box center [1070, 336] width 170 height 20
drag, startPoint x: 631, startPoint y: 420, endPoint x: 663, endPoint y: 411, distance: 33.2
click at [650, 413] on div "Location: --" at bounding box center [436, 415] width 732 height 15
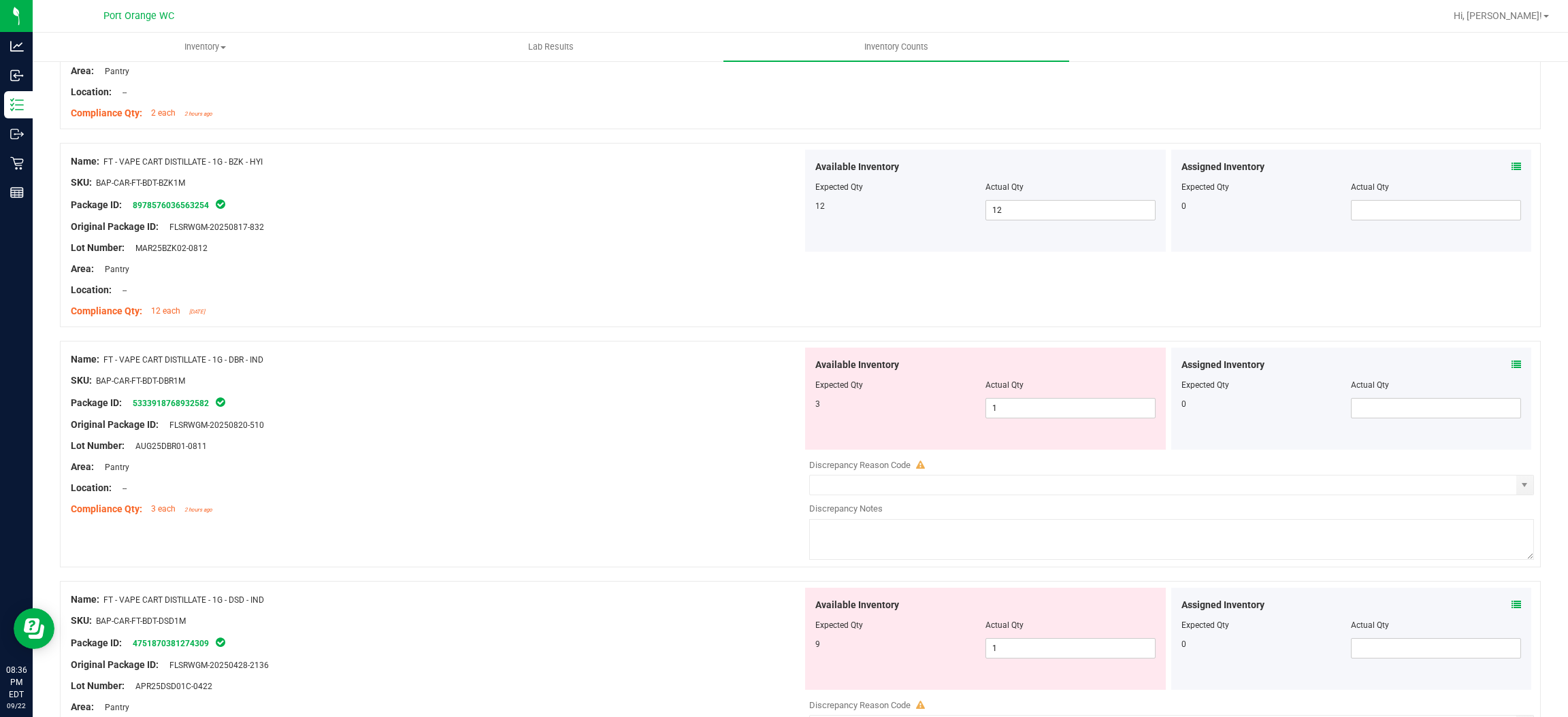
scroll to position [1939, 0]
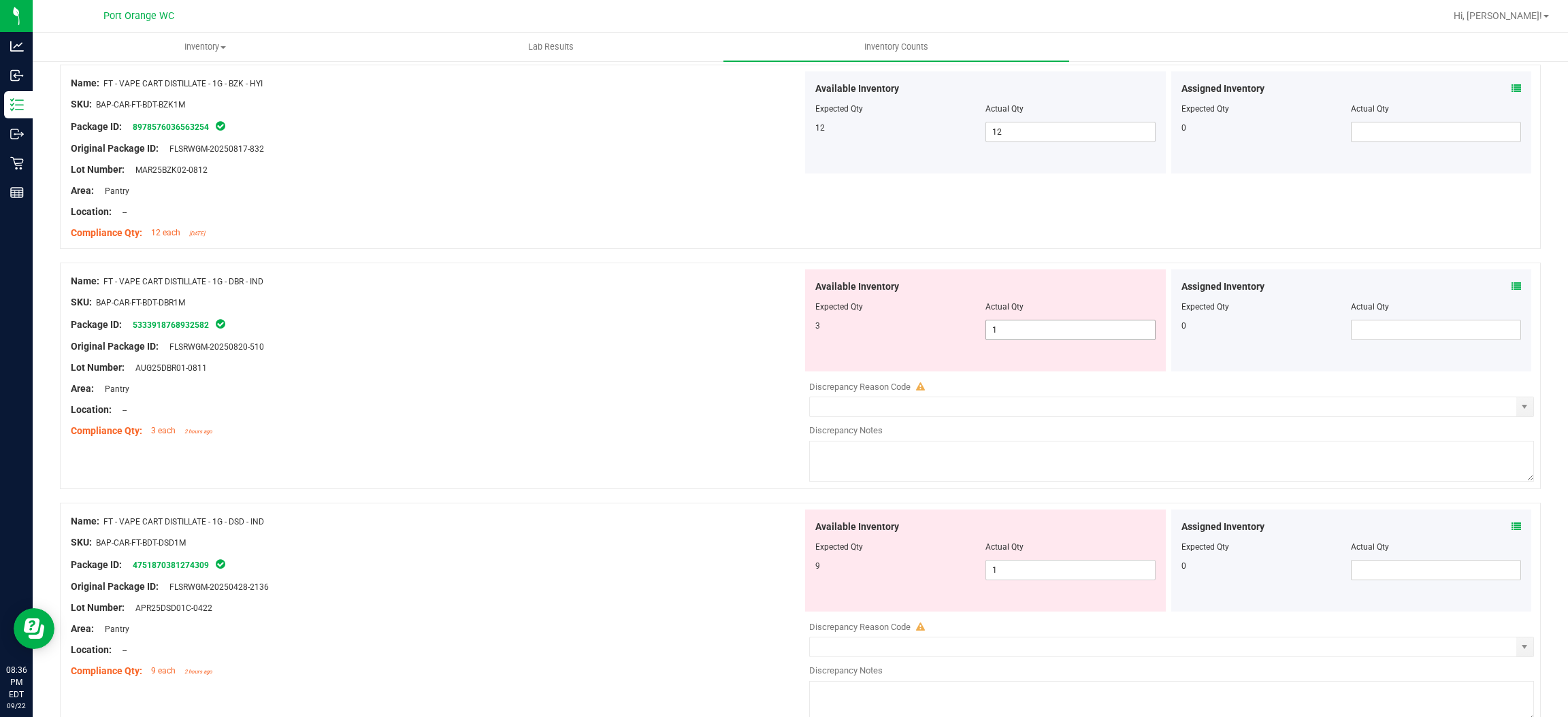
click at [1015, 333] on span "1 1" at bounding box center [1070, 330] width 170 height 20
click at [1015, 333] on input "1" at bounding box center [1070, 329] width 169 height 19
click at [735, 374] on div "Lot Number: AUG25DBR01-0811" at bounding box center [436, 368] width 732 height 15
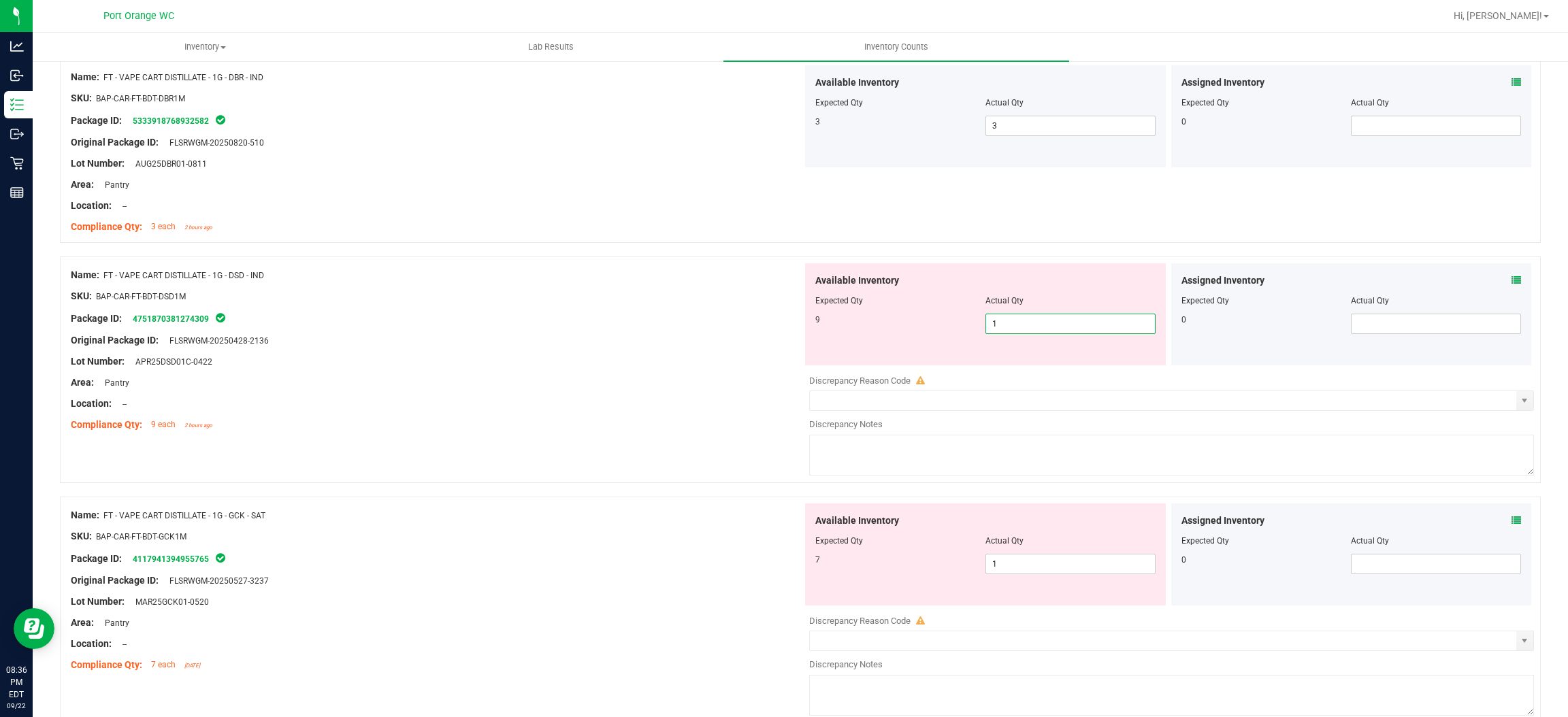
click at [996, 324] on span "1 1" at bounding box center [1070, 324] width 170 height 20
click at [996, 324] on input "1" at bounding box center [1070, 324] width 169 height 19
drag, startPoint x: 596, startPoint y: 401, endPoint x: 695, endPoint y: 371, distance: 103.4
click at [602, 399] on div "Location: --" at bounding box center [436, 404] width 732 height 15
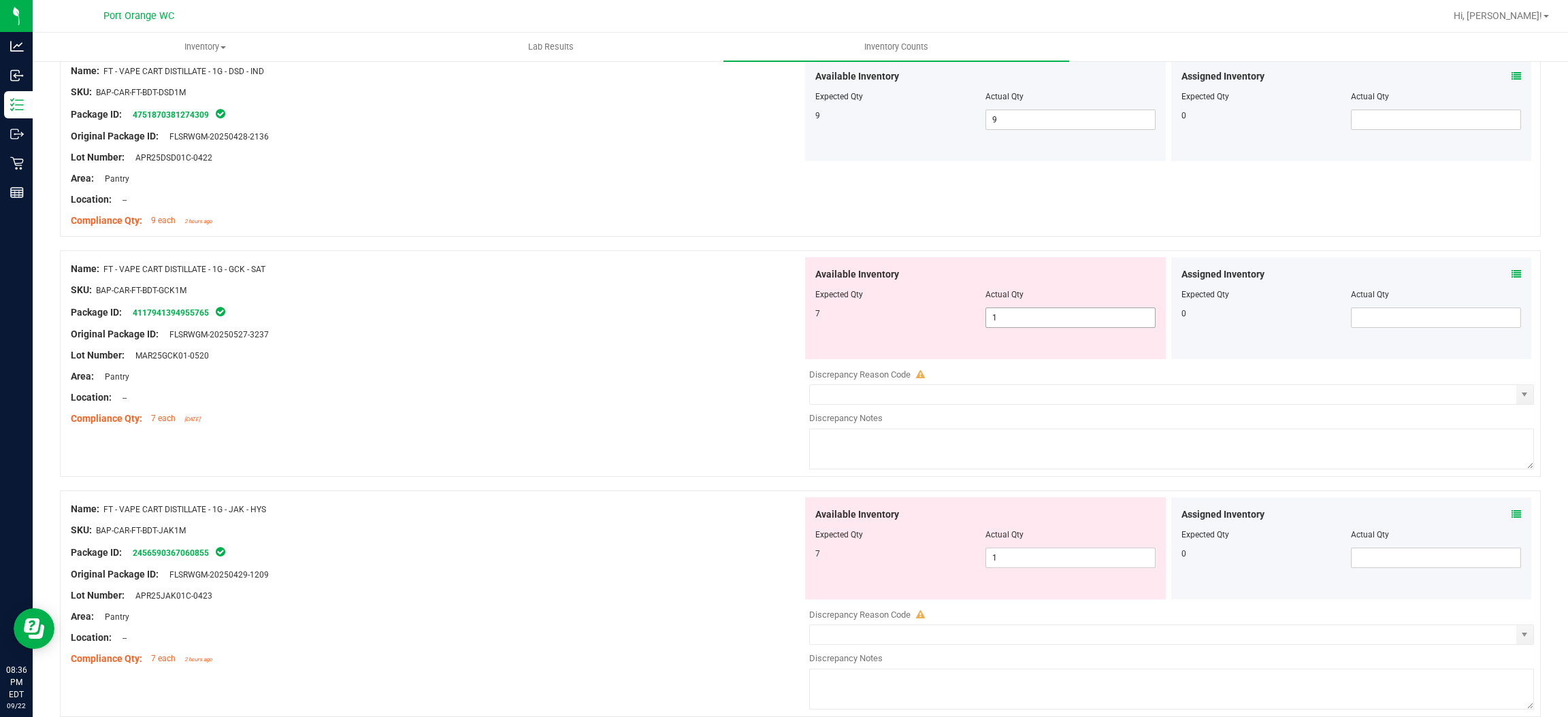
click at [1035, 321] on span "1 1" at bounding box center [1070, 317] width 170 height 20
click at [1035, 321] on input "1" at bounding box center [1070, 317] width 169 height 19
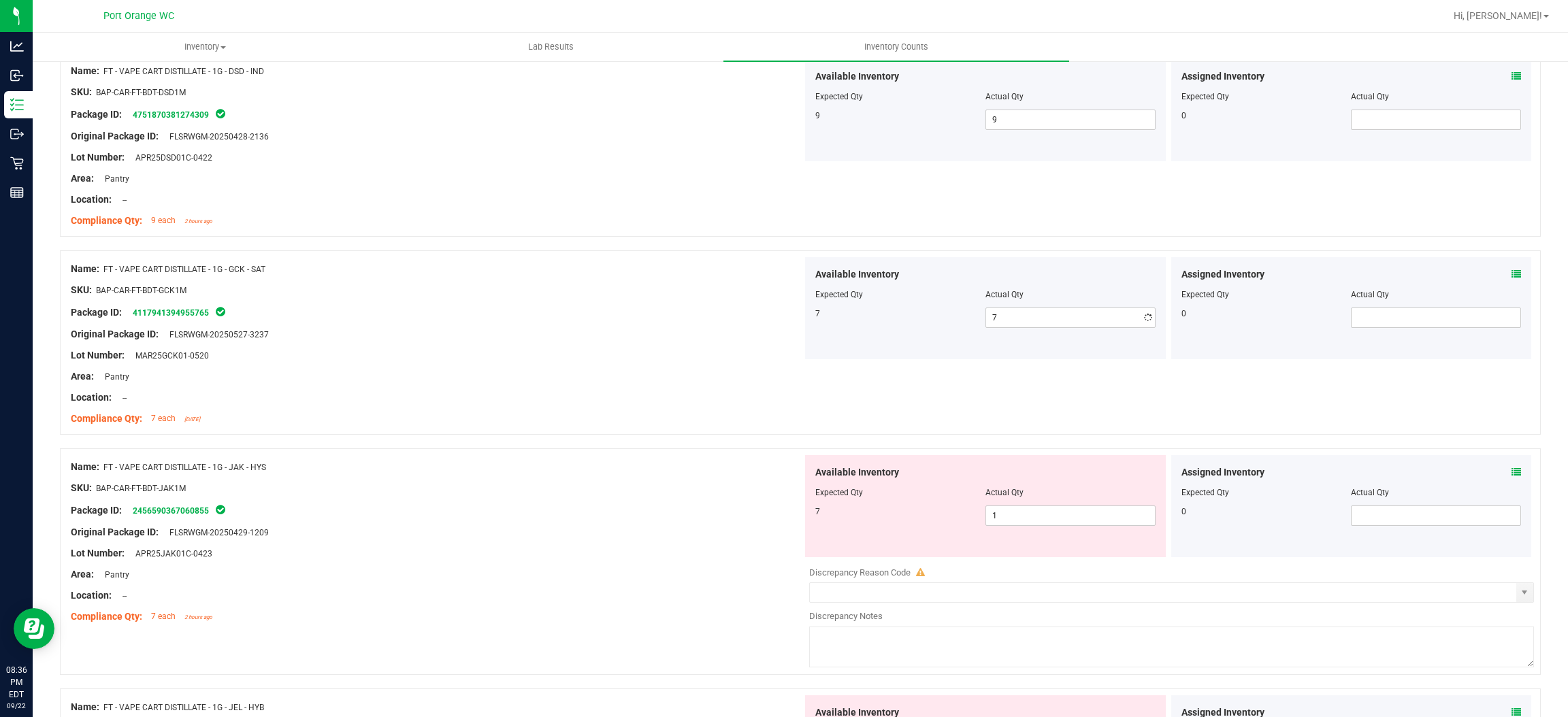
drag, startPoint x: 562, startPoint y: 395, endPoint x: 778, endPoint y: 358, distance: 219.1
click at [567, 392] on div "Location: --" at bounding box center [436, 398] width 732 height 15
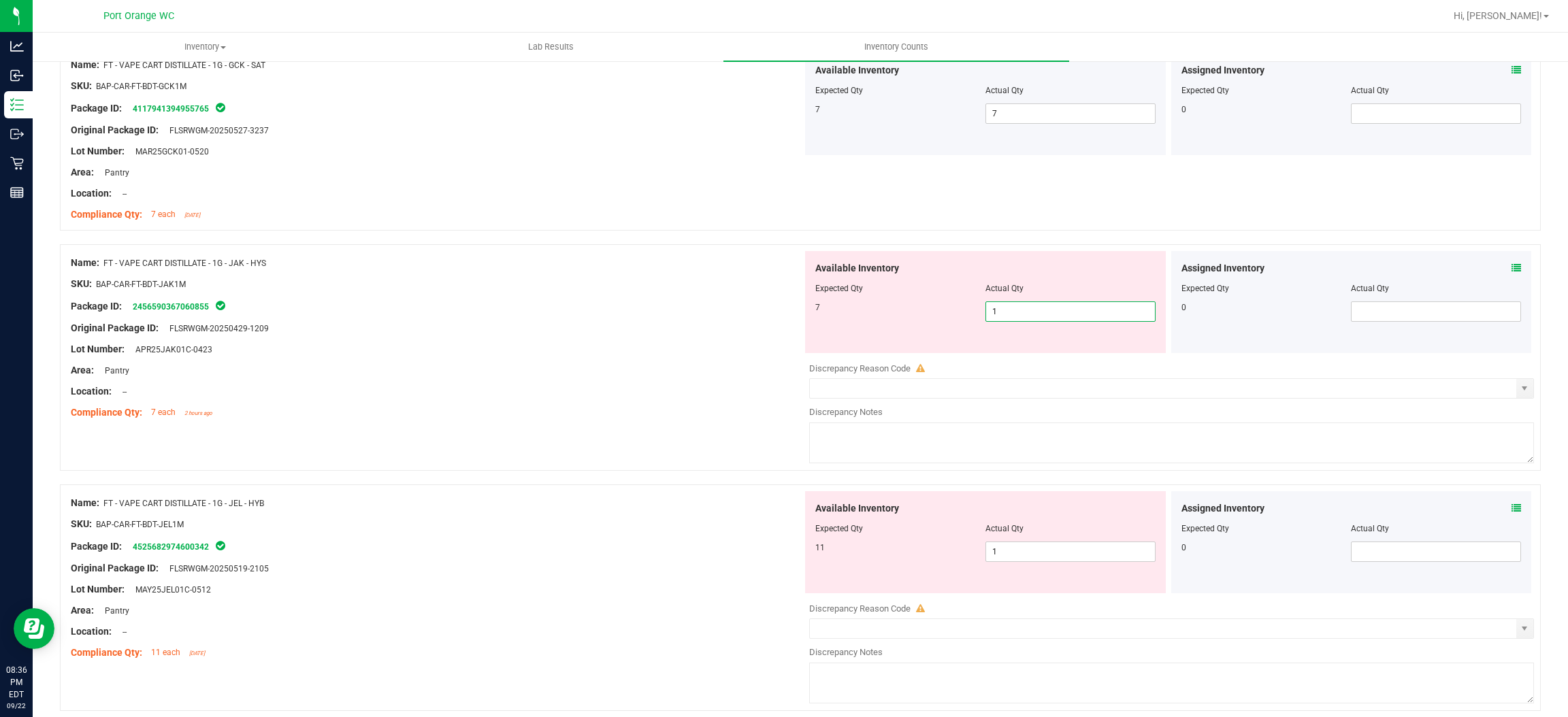
click at [1019, 310] on span "1 1" at bounding box center [1070, 312] width 170 height 20
click at [1016, 310] on input "1" at bounding box center [1070, 311] width 169 height 19
click at [1015, 313] on input "1" at bounding box center [1070, 311] width 169 height 19
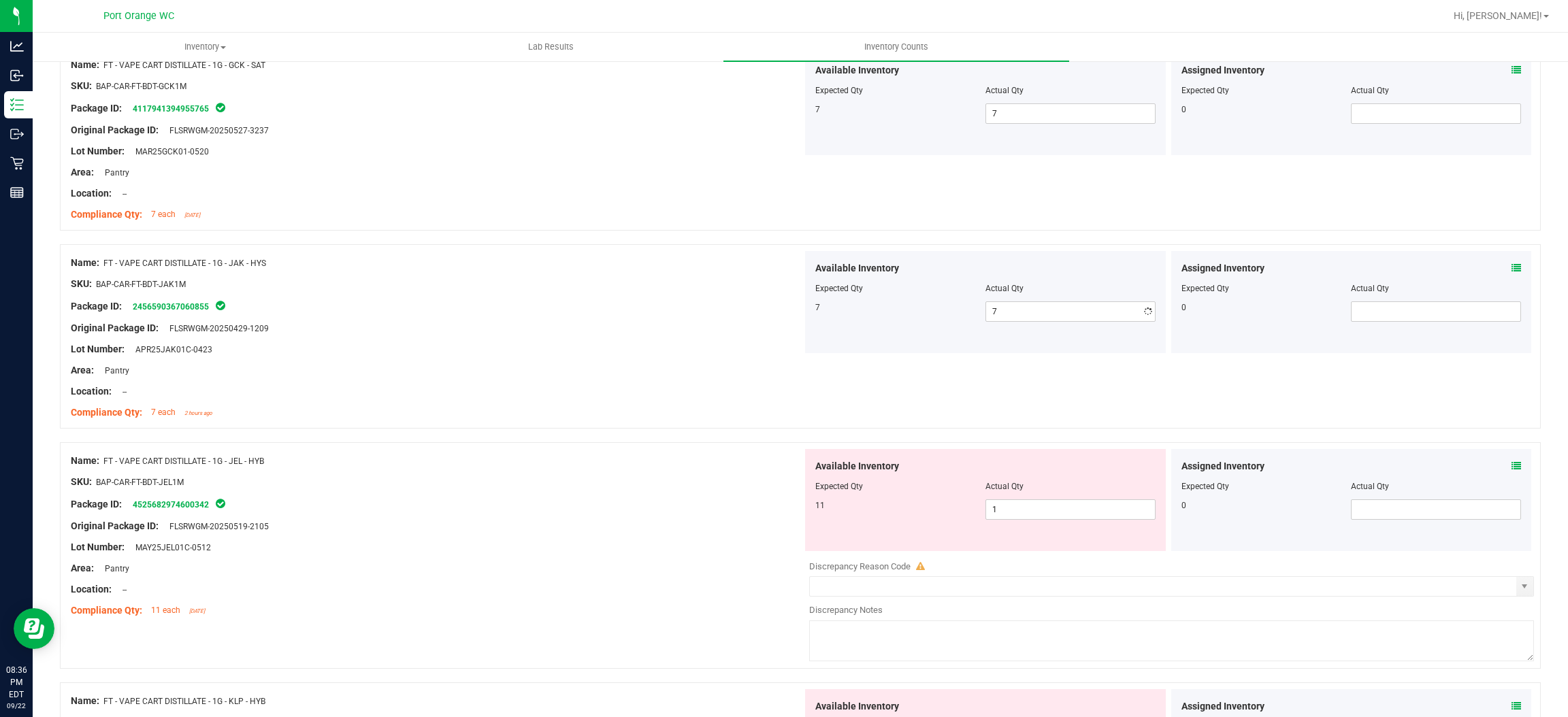
drag, startPoint x: 631, startPoint y: 355, endPoint x: 696, endPoint y: 341, distance: 66.5
click at [642, 349] on div "Lot Number: APR25JAK01C-0423" at bounding box center [436, 349] width 732 height 15
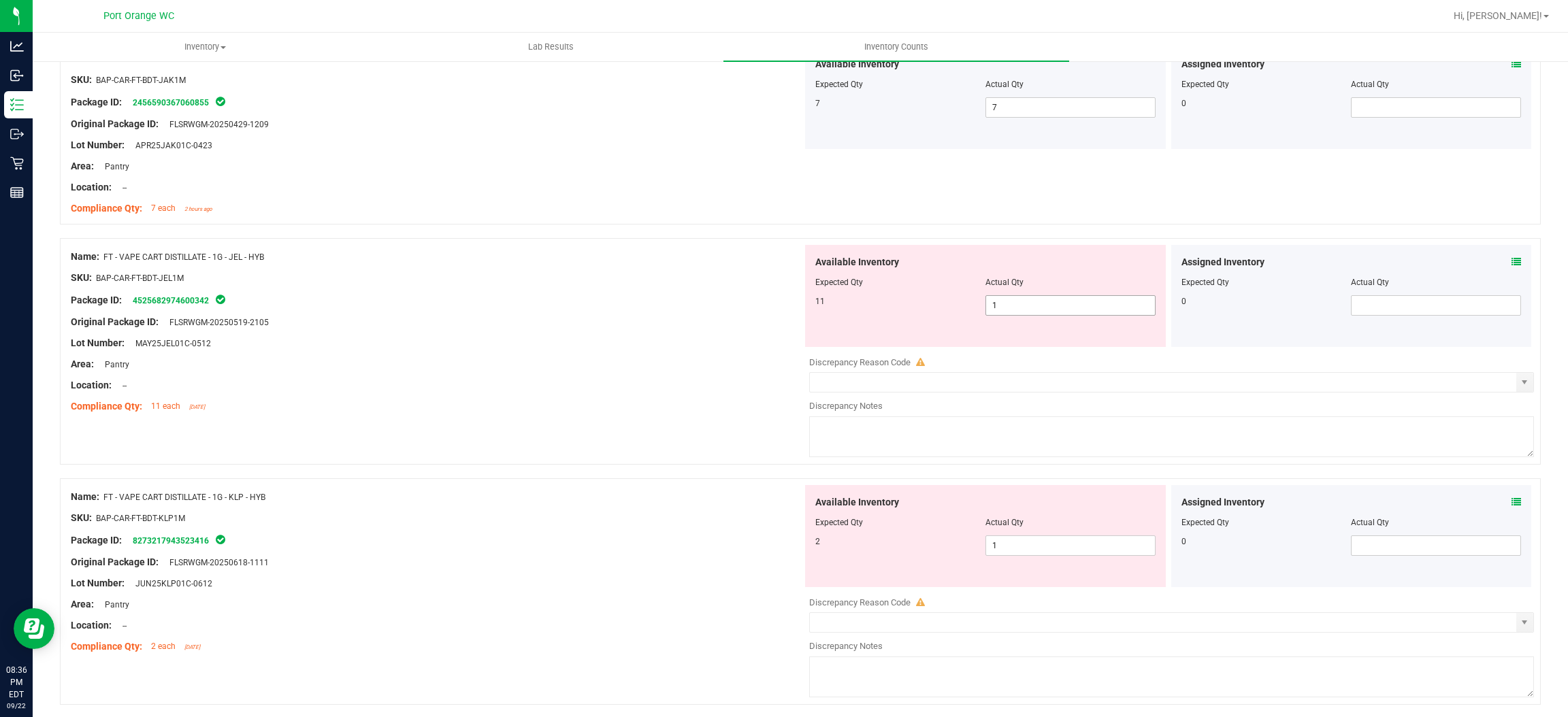
click at [1007, 310] on span "1 1" at bounding box center [1070, 305] width 170 height 20
click at [443, 407] on div "Compliance Qty: 11 each [DATE]" at bounding box center [436, 407] width 732 height 15
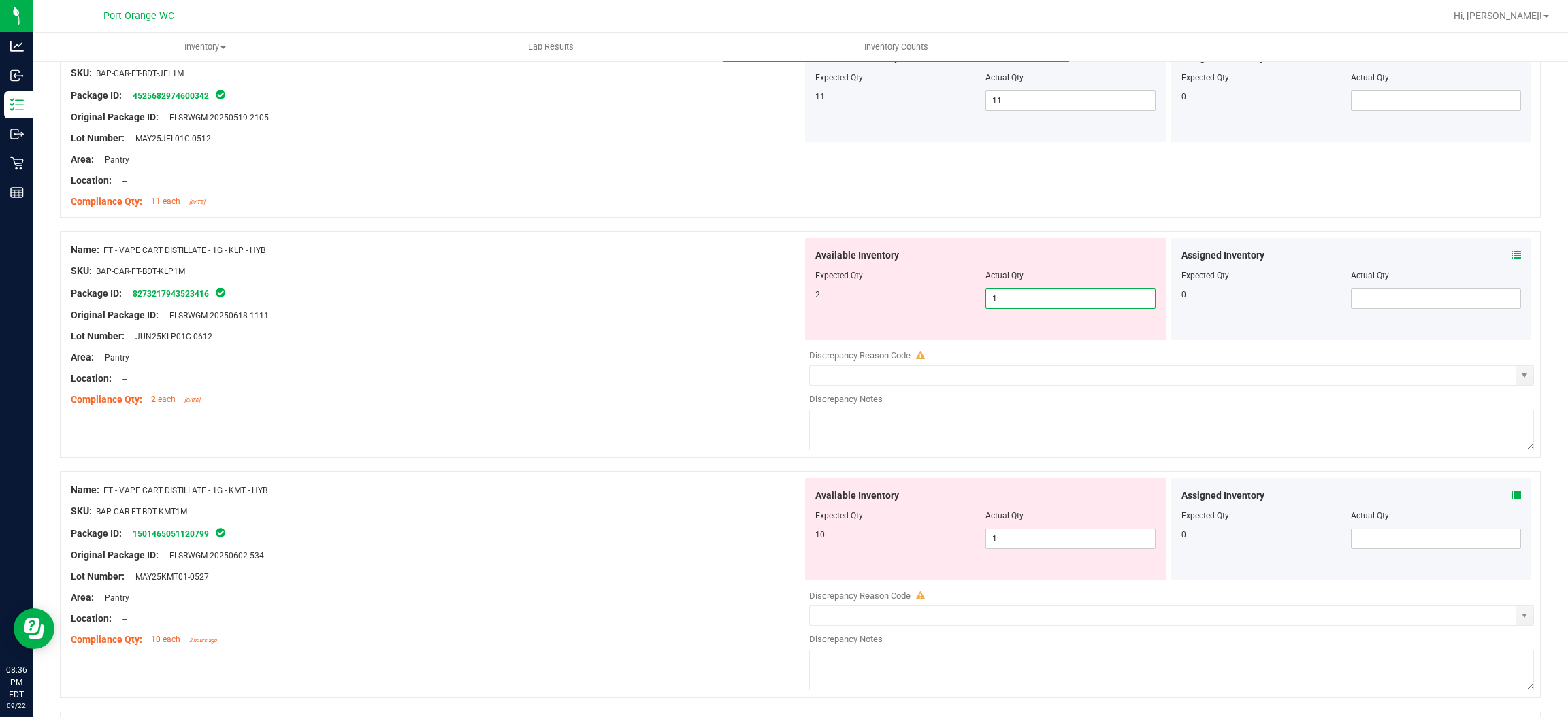
click at [1015, 296] on span "1 1" at bounding box center [1070, 298] width 170 height 20
drag, startPoint x: 1015, startPoint y: 296, endPoint x: 975, endPoint y: 305, distance: 41.0
click at [1011, 297] on input "1" at bounding box center [1070, 298] width 169 height 19
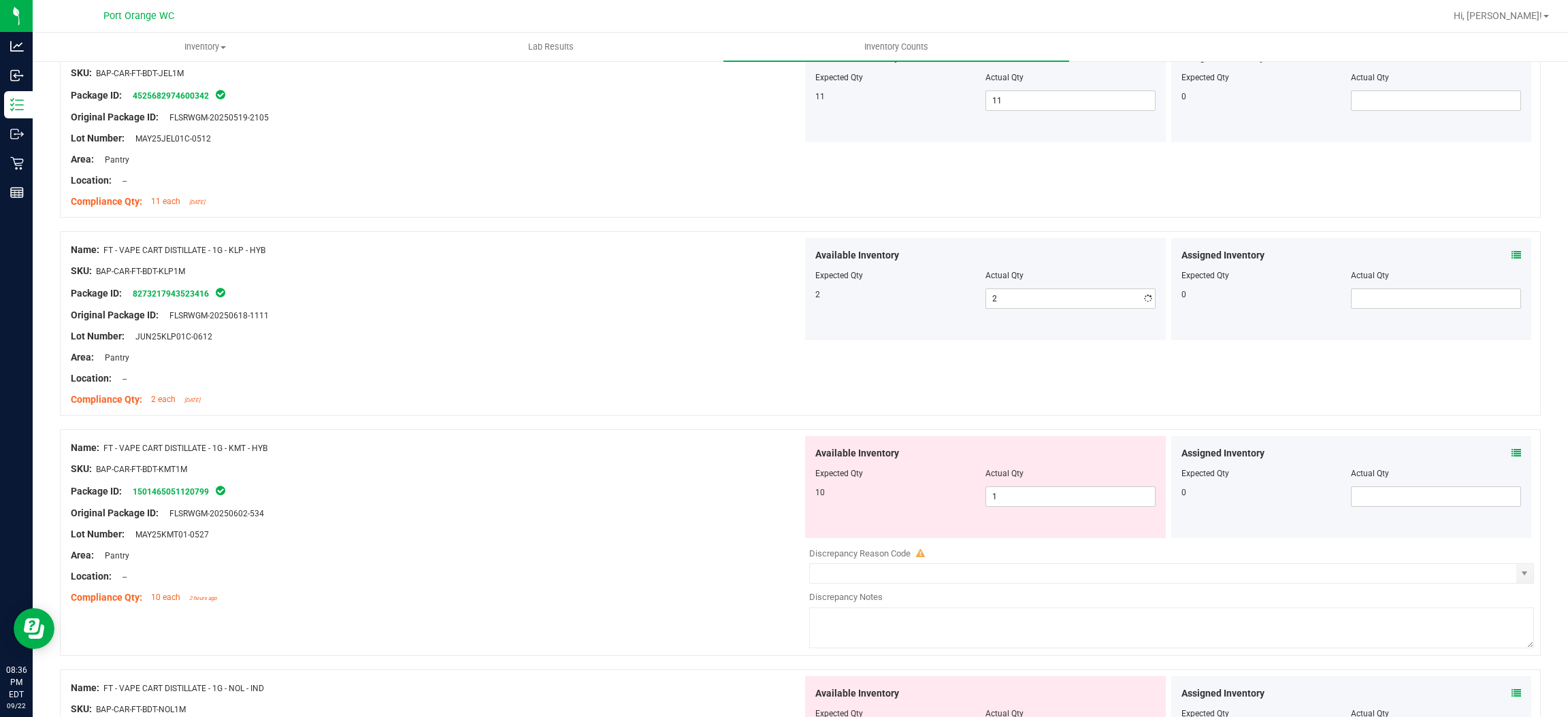
drag, startPoint x: 779, startPoint y: 329, endPoint x: 908, endPoint y: 347, distance: 130.2
click at [789, 326] on div at bounding box center [436, 326] width 732 height 6
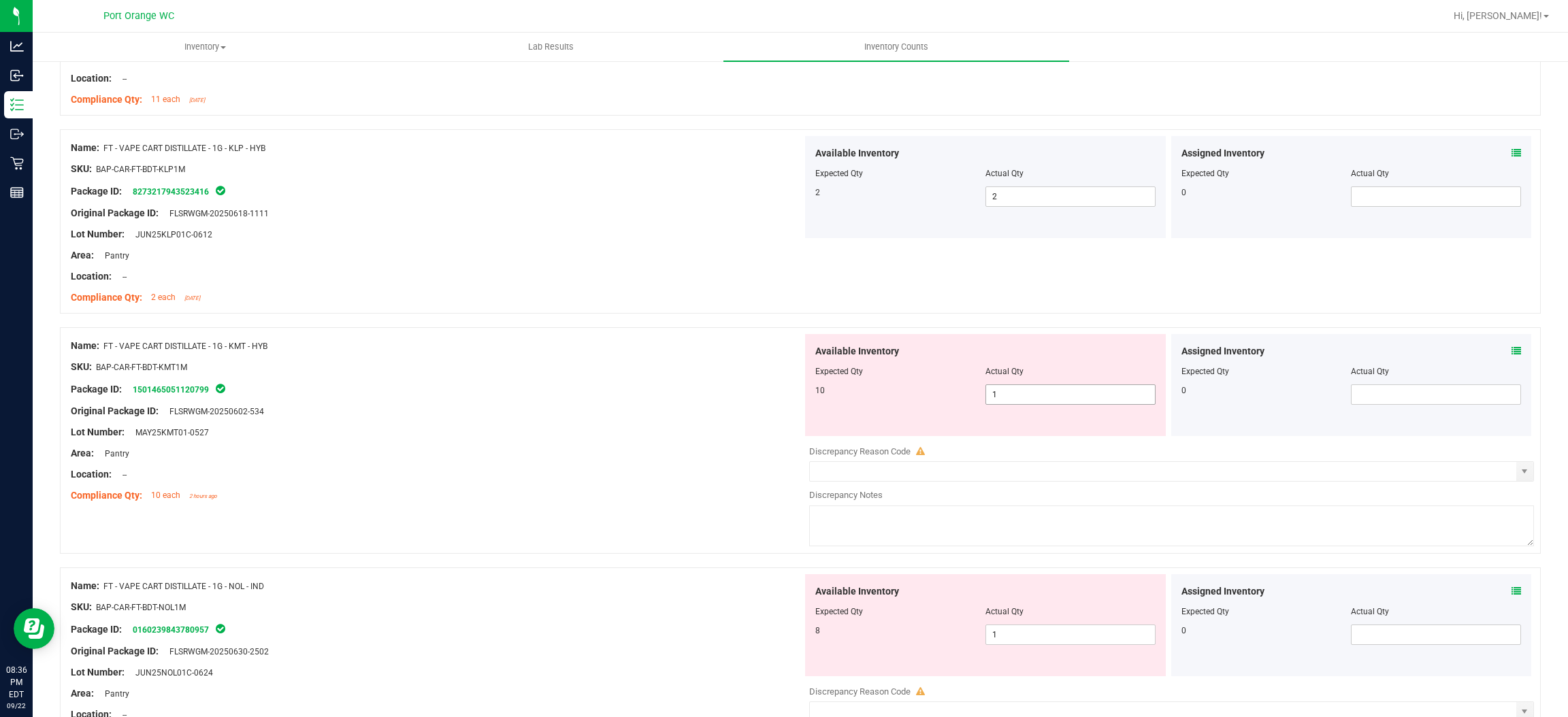
click at [1012, 402] on span "1 1" at bounding box center [1070, 394] width 170 height 20
drag, startPoint x: 592, startPoint y: 432, endPoint x: 803, endPoint y: 396, distance: 214.0
click at [595, 432] on div "Lot Number: MAY25KMT01-0527" at bounding box center [436, 433] width 732 height 15
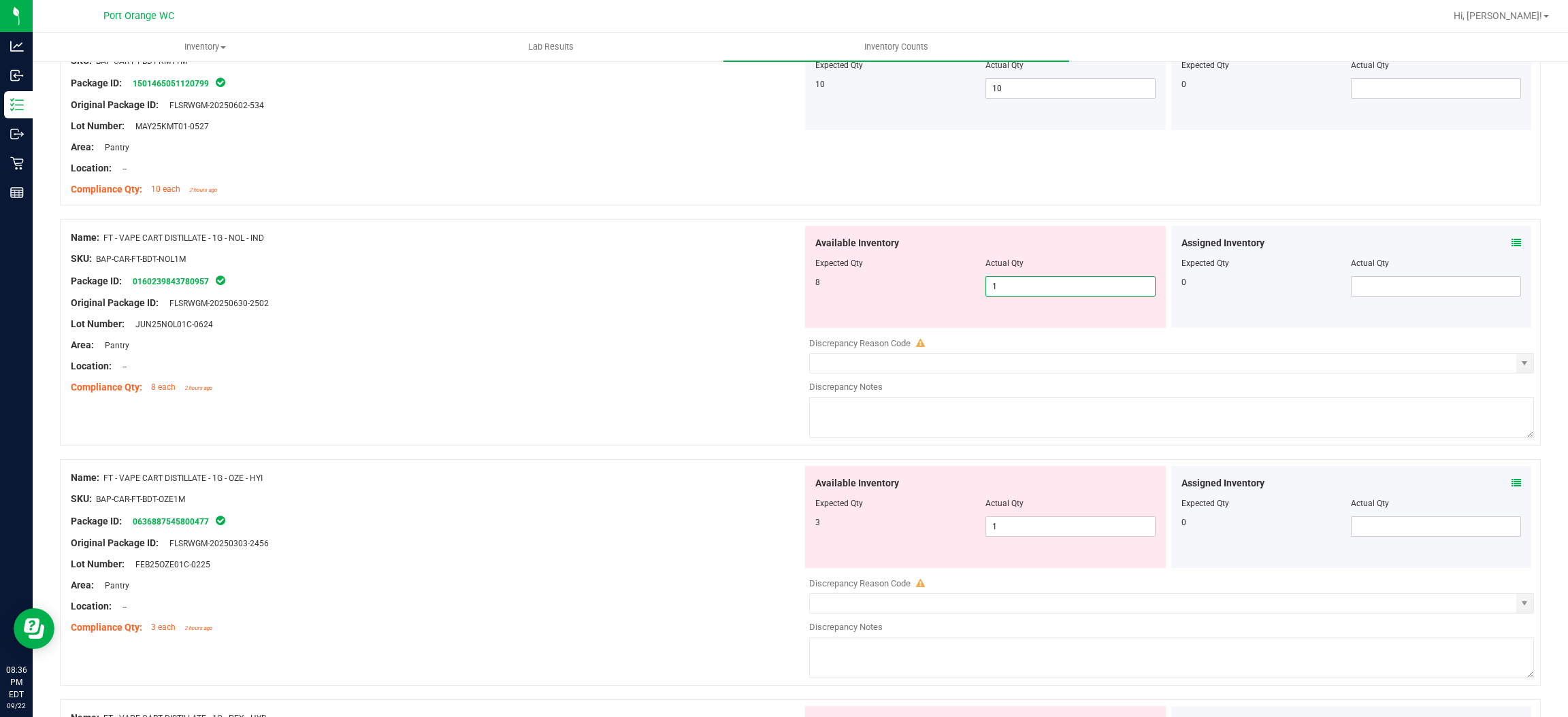
click at [1004, 293] on span "1 1" at bounding box center [1070, 286] width 170 height 20
click at [1004, 293] on input "1" at bounding box center [1070, 286] width 169 height 19
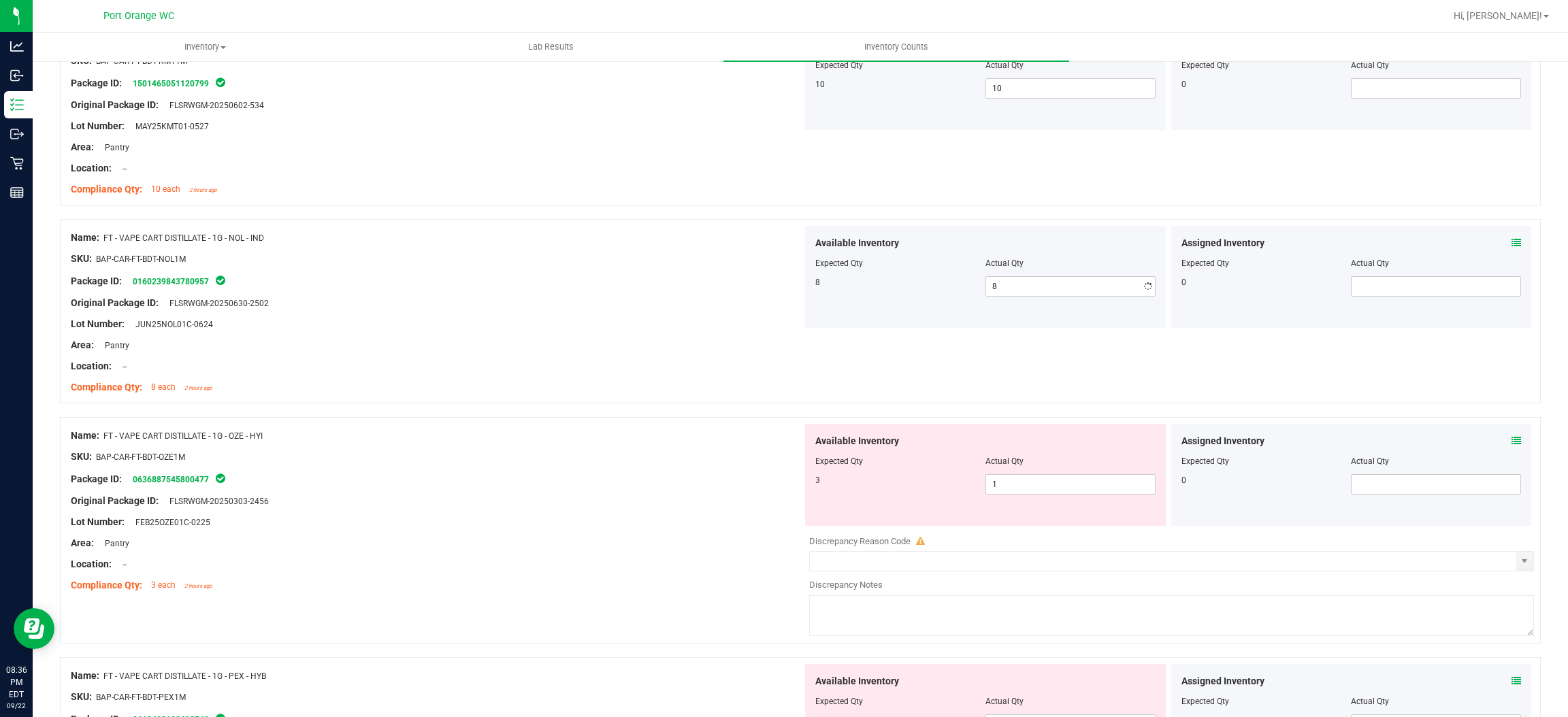
click at [715, 341] on div "Area: Pantry" at bounding box center [436, 346] width 732 height 15
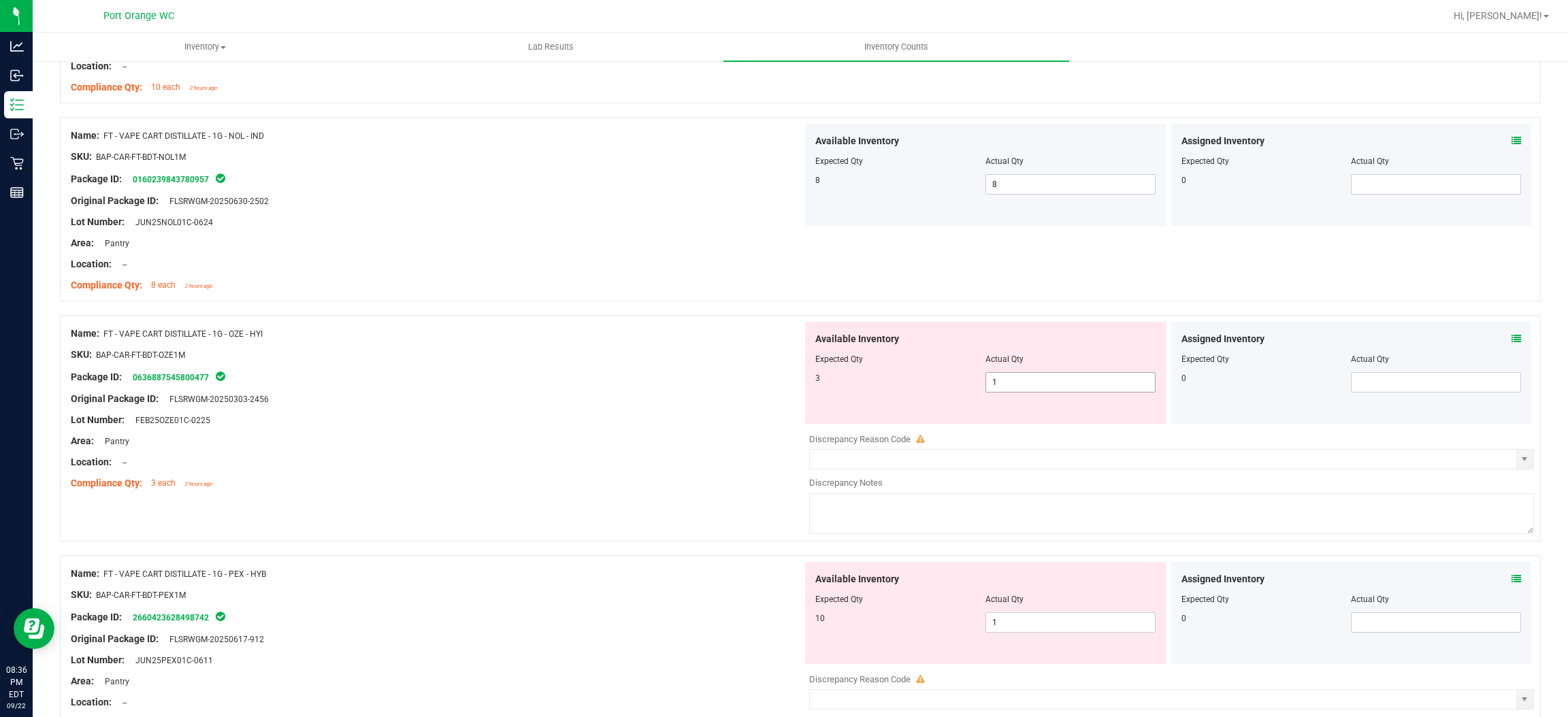
click at [1020, 391] on span "1 1" at bounding box center [1070, 382] width 170 height 20
click at [1020, 391] on input "1" at bounding box center [1070, 382] width 169 height 19
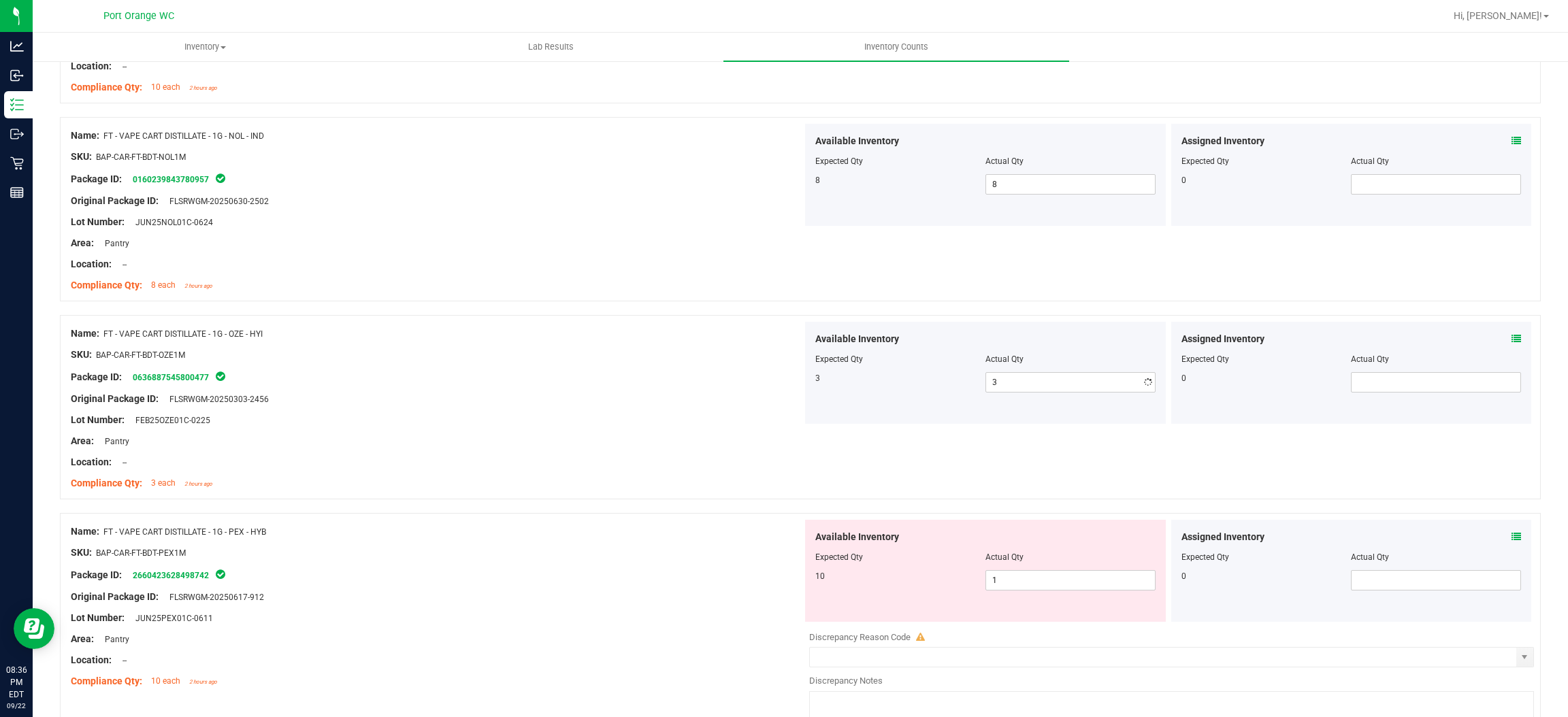
click at [722, 362] on div "SKU: BAP-CAR-FT-BDT-OZE1M" at bounding box center [436, 355] width 732 height 15
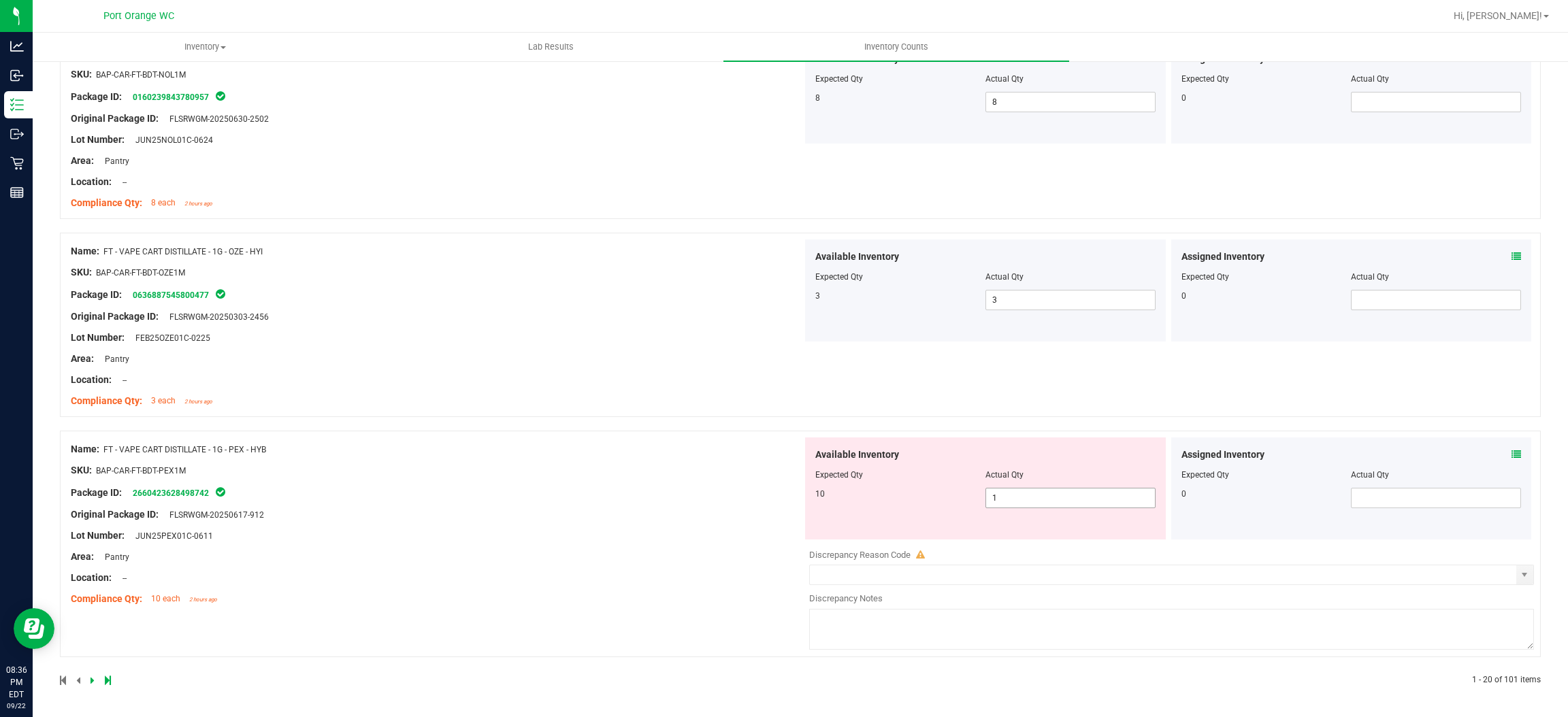
click at [1022, 492] on span "1 1" at bounding box center [1070, 498] width 170 height 20
click at [1023, 493] on input "1" at bounding box center [1070, 498] width 169 height 19
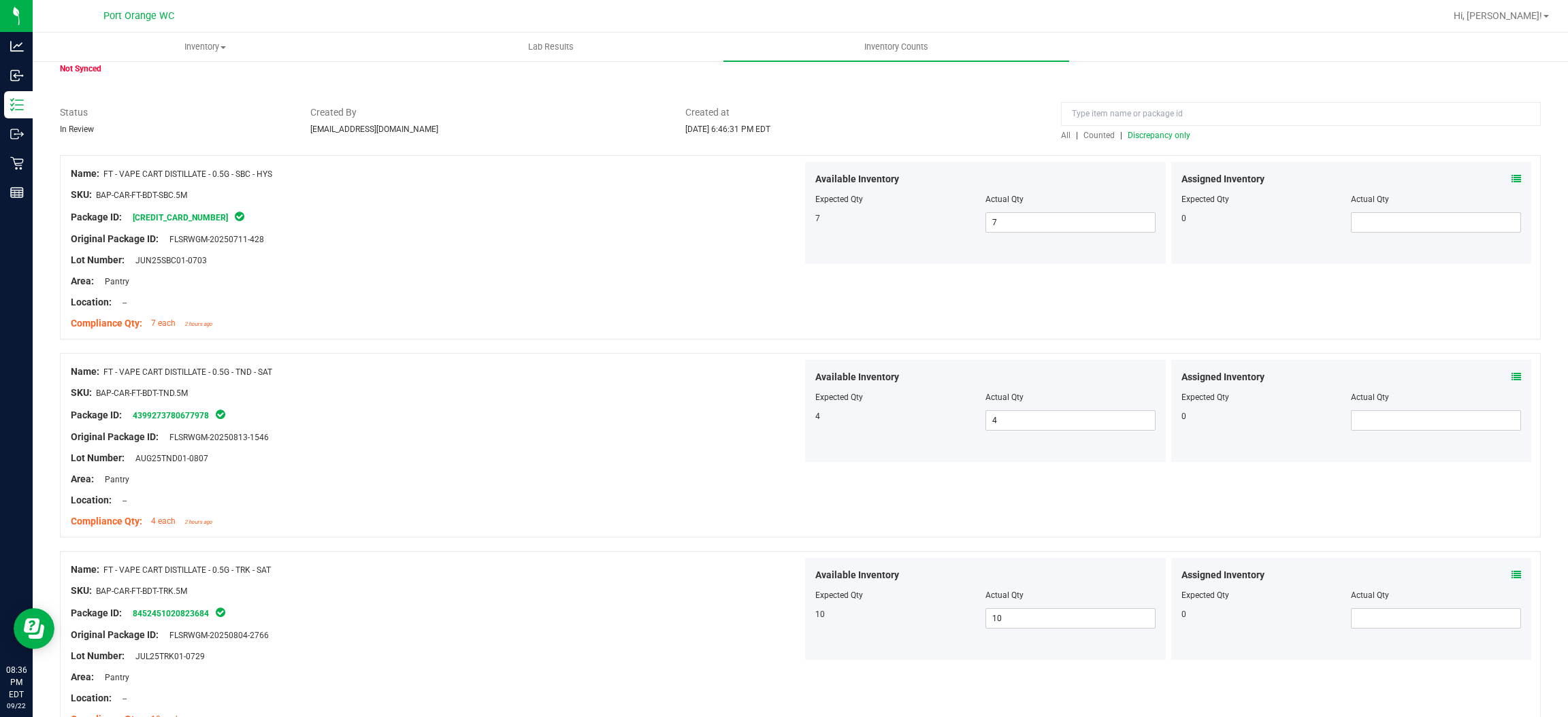
scroll to position [0, 0]
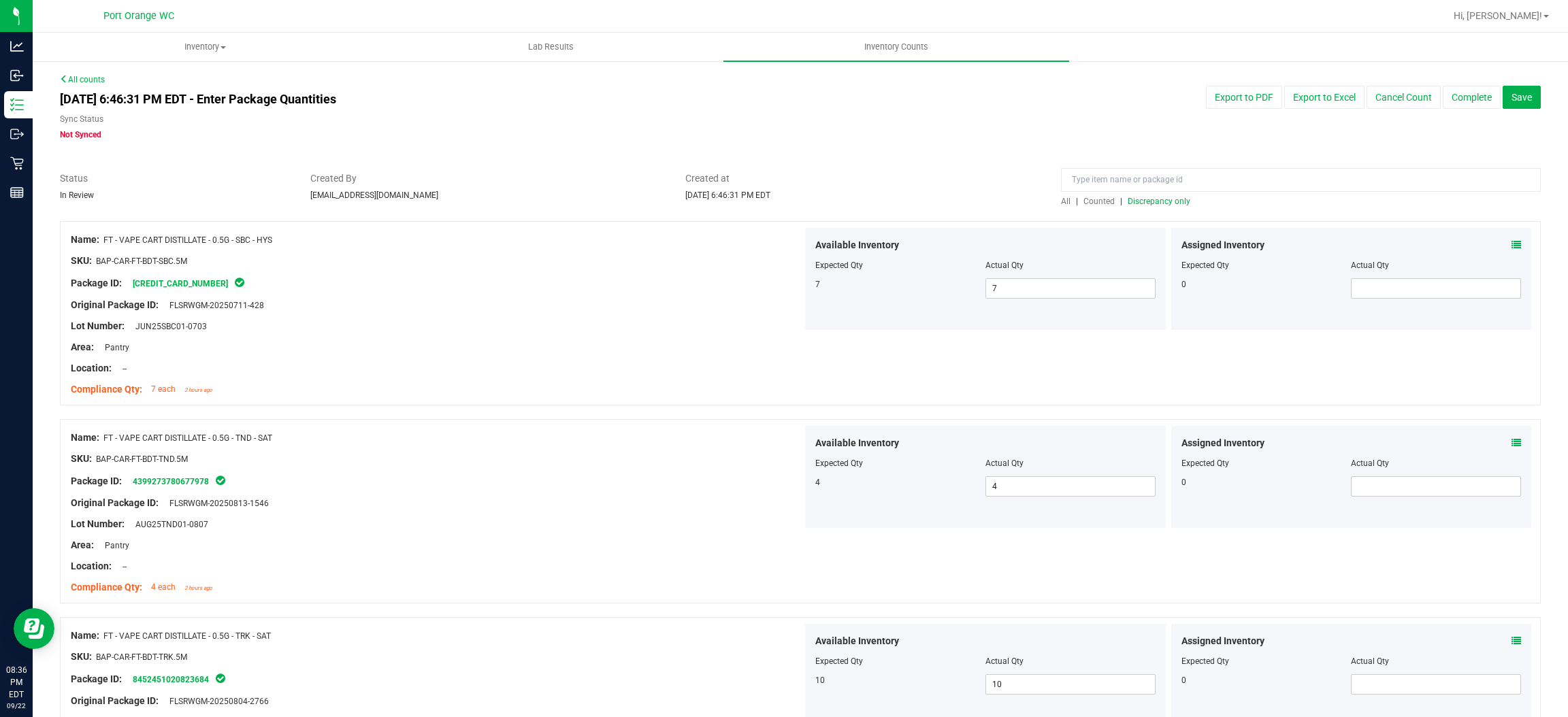
click at [1159, 203] on span "Discrepancy only" at bounding box center [1159, 201] width 62 height 9
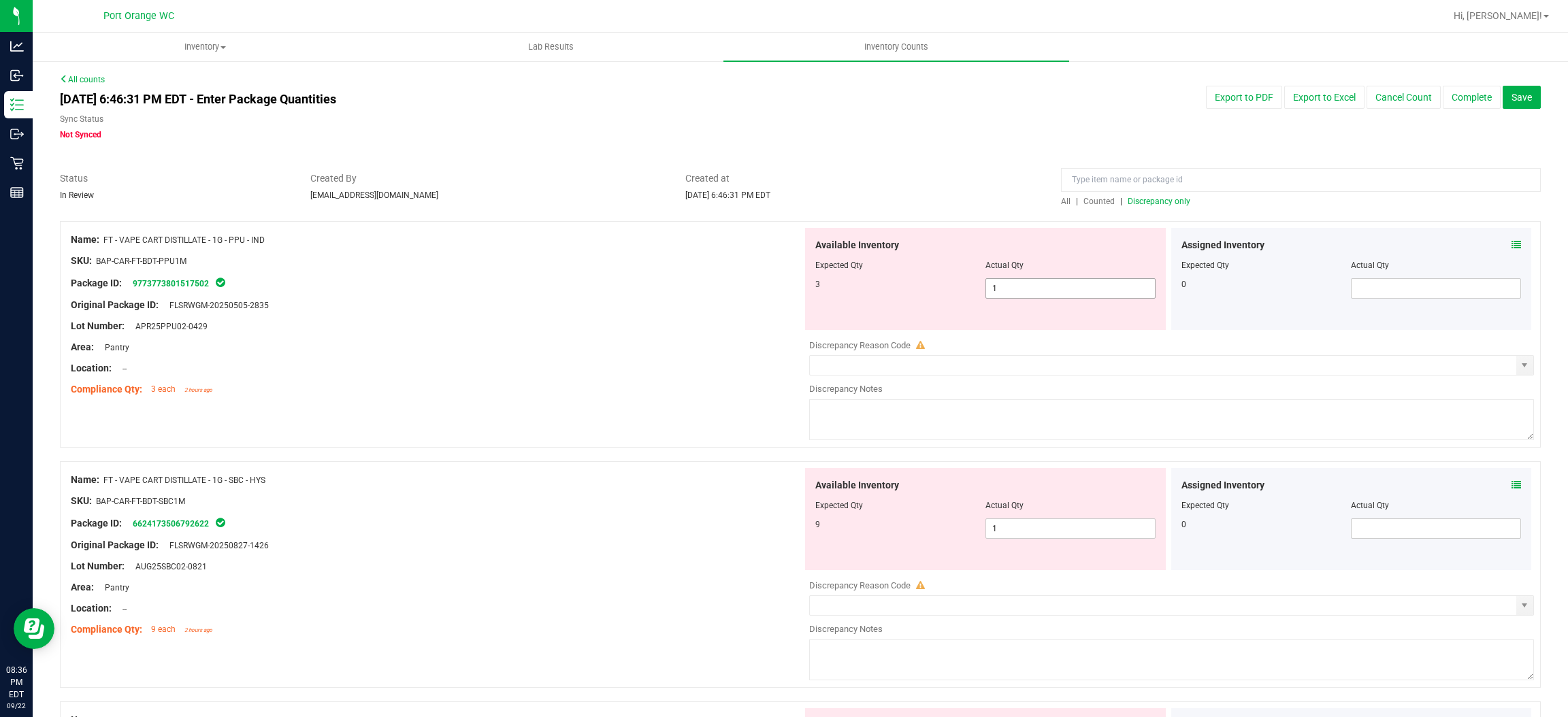
click at [1048, 289] on span "1 1" at bounding box center [1070, 288] width 170 height 20
click at [1048, 289] on input "1" at bounding box center [1070, 288] width 169 height 19
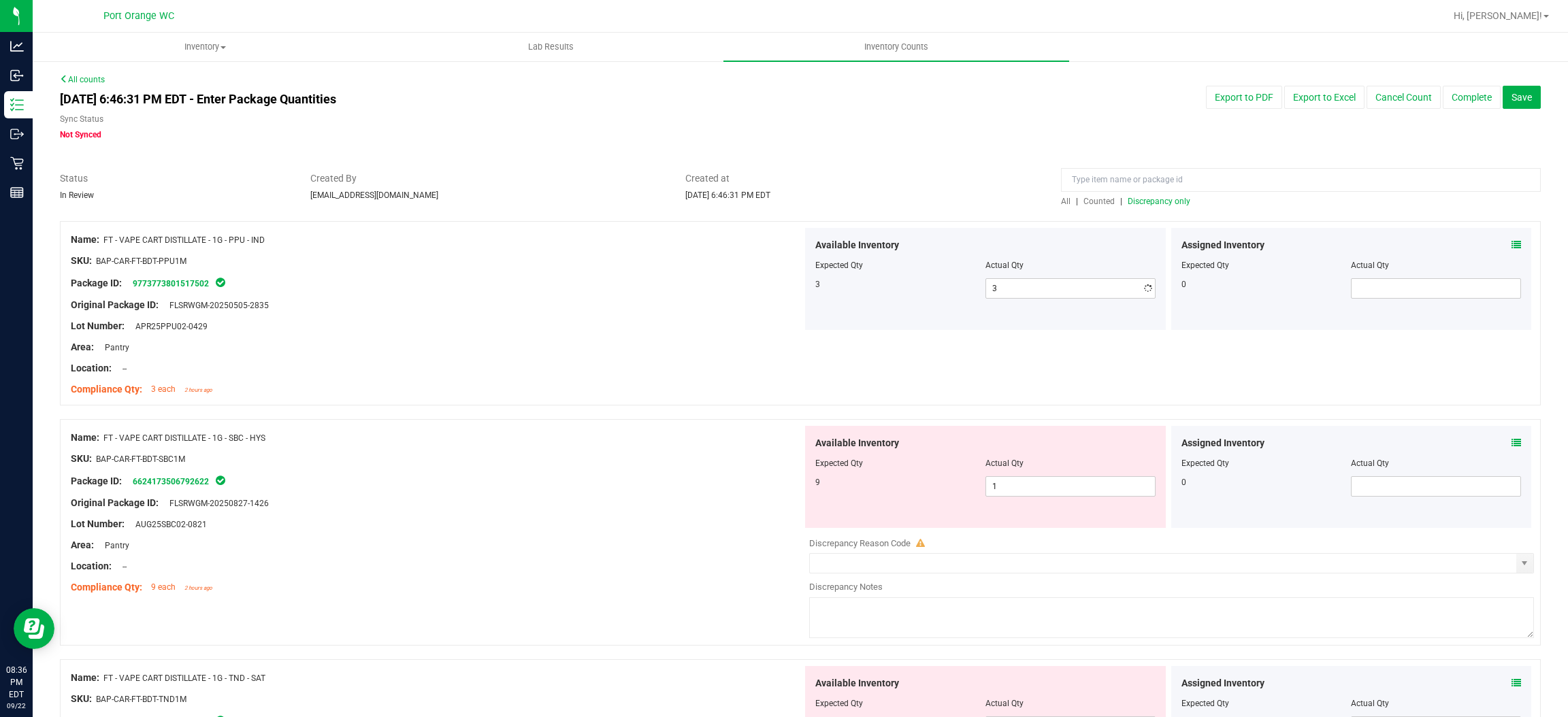
drag, startPoint x: 597, startPoint y: 379, endPoint x: 849, endPoint y: 381, distance: 252.0
click at [609, 379] on div at bounding box center [436, 379] width 732 height 6
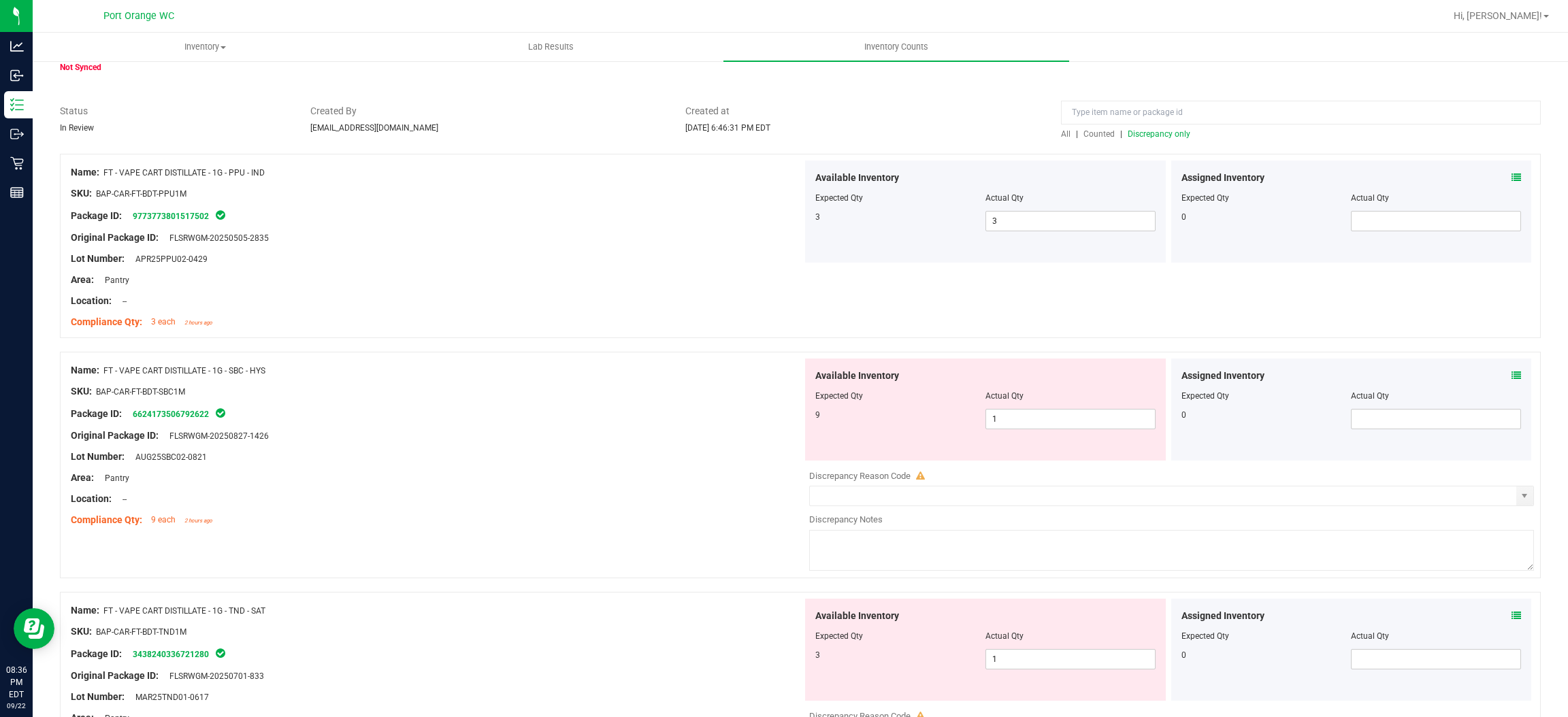
scroll to position [204, 0]
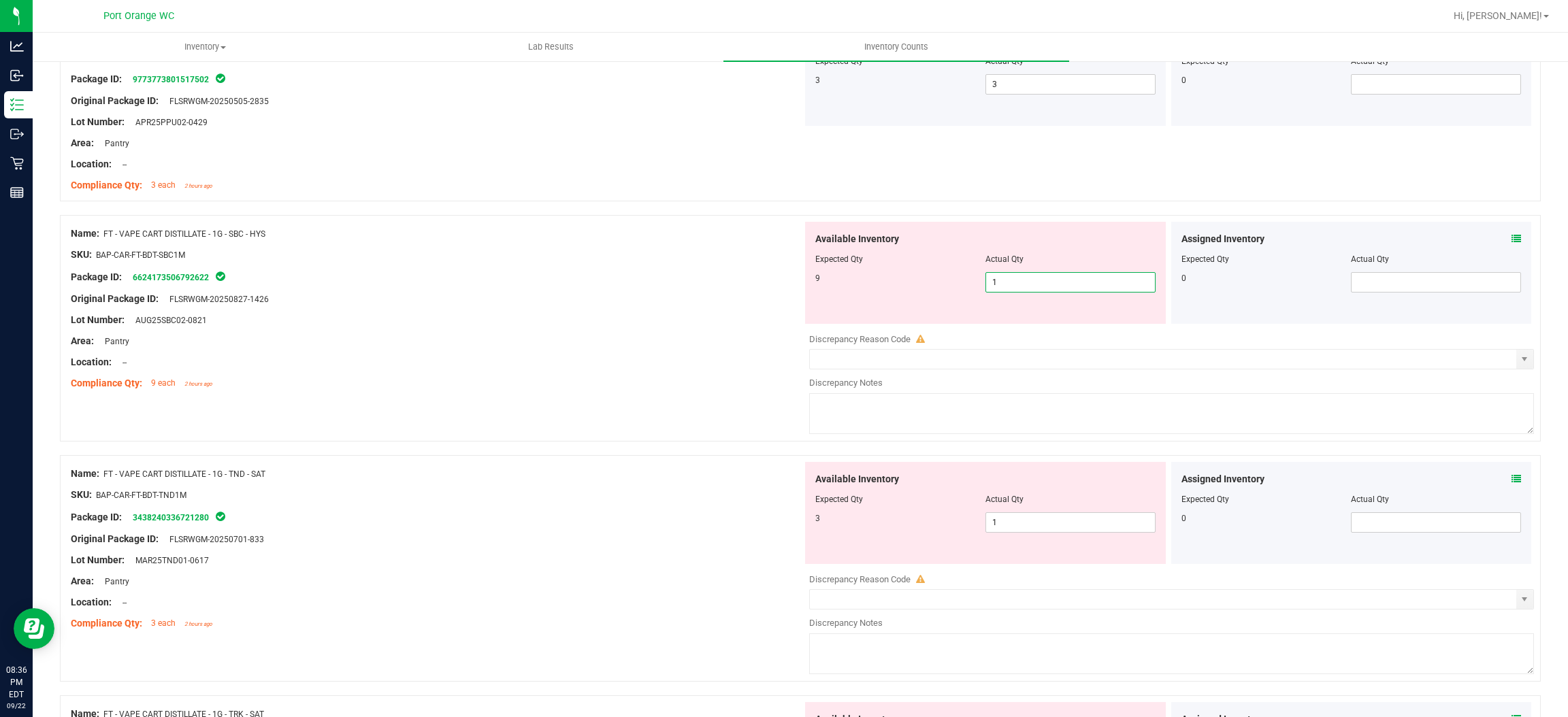
click at [1044, 279] on span "1 1" at bounding box center [1070, 283] width 170 height 20
click at [1044, 279] on input "1" at bounding box center [1070, 282] width 169 height 19
drag, startPoint x: 506, startPoint y: 398, endPoint x: 560, endPoint y: 388, distance: 54.9
click at [508, 398] on div "Name: FT - VAPE CART DISTILLATE - 1G - SBC - HYS SKU: BAP-CAR-FT-BDT-SBC1M Pack…" at bounding box center [800, 328] width 1481 height 227
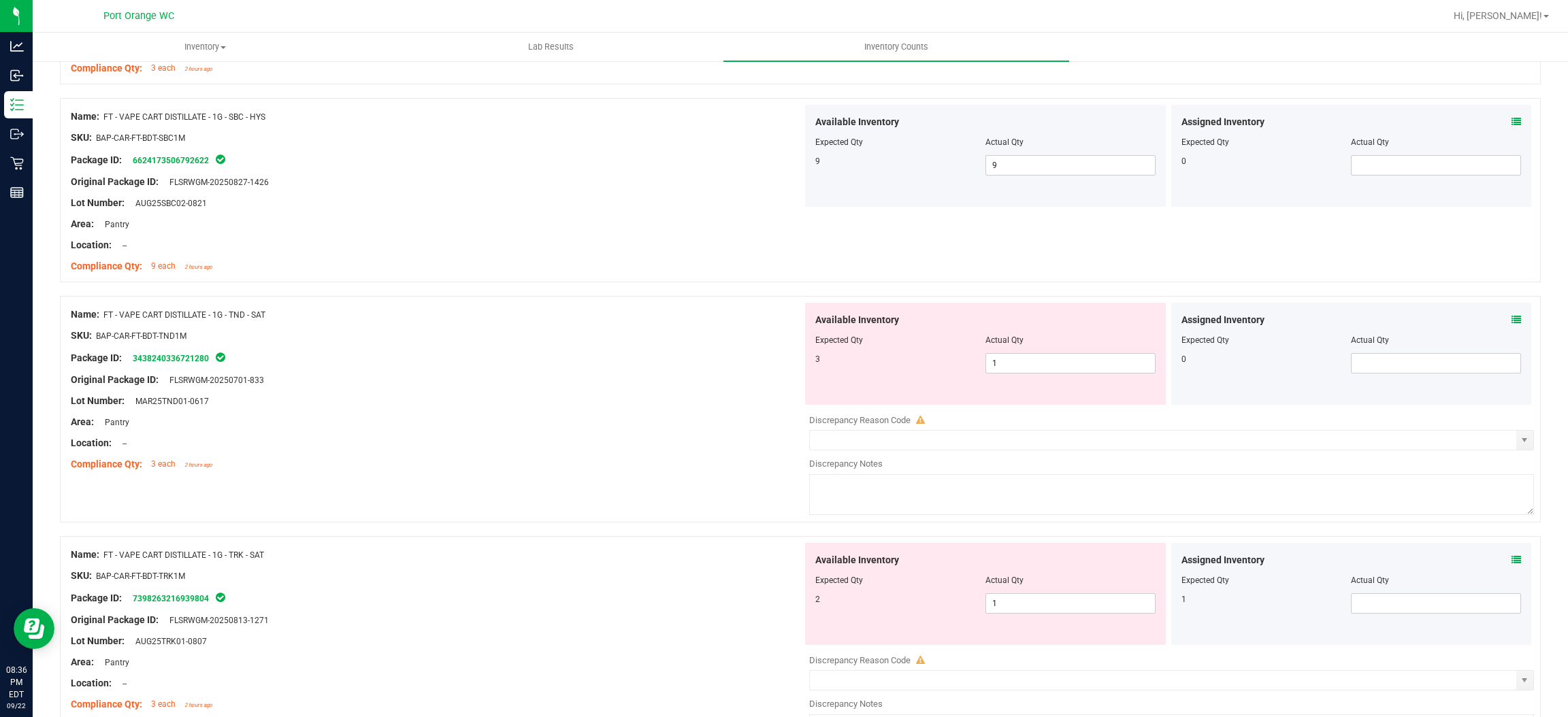
scroll to position [408, 0]
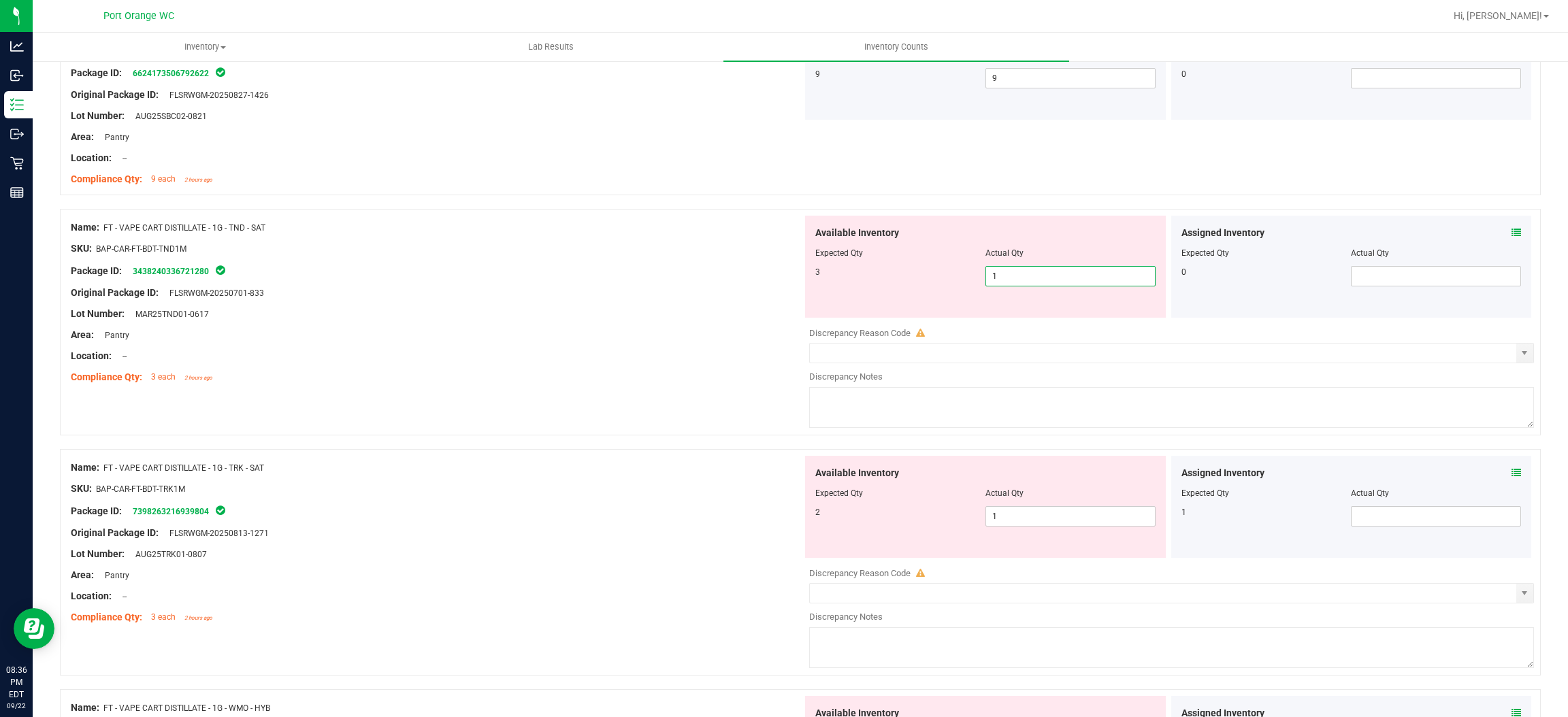
click at [1030, 284] on span "1 1" at bounding box center [1070, 276] width 170 height 20
click at [1030, 284] on input "1" at bounding box center [1070, 276] width 169 height 19
click at [560, 369] on div at bounding box center [436, 366] width 732 height 6
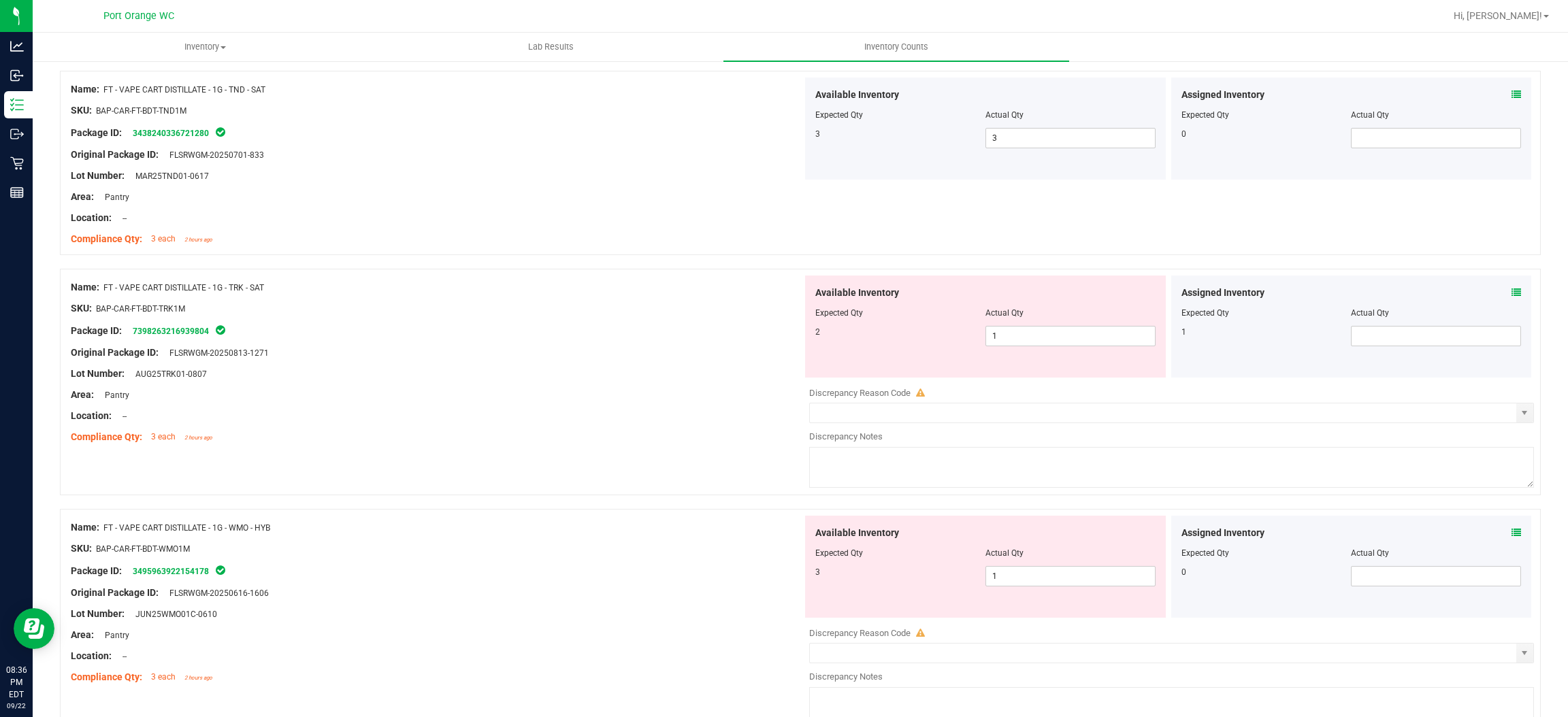
scroll to position [714, 0]
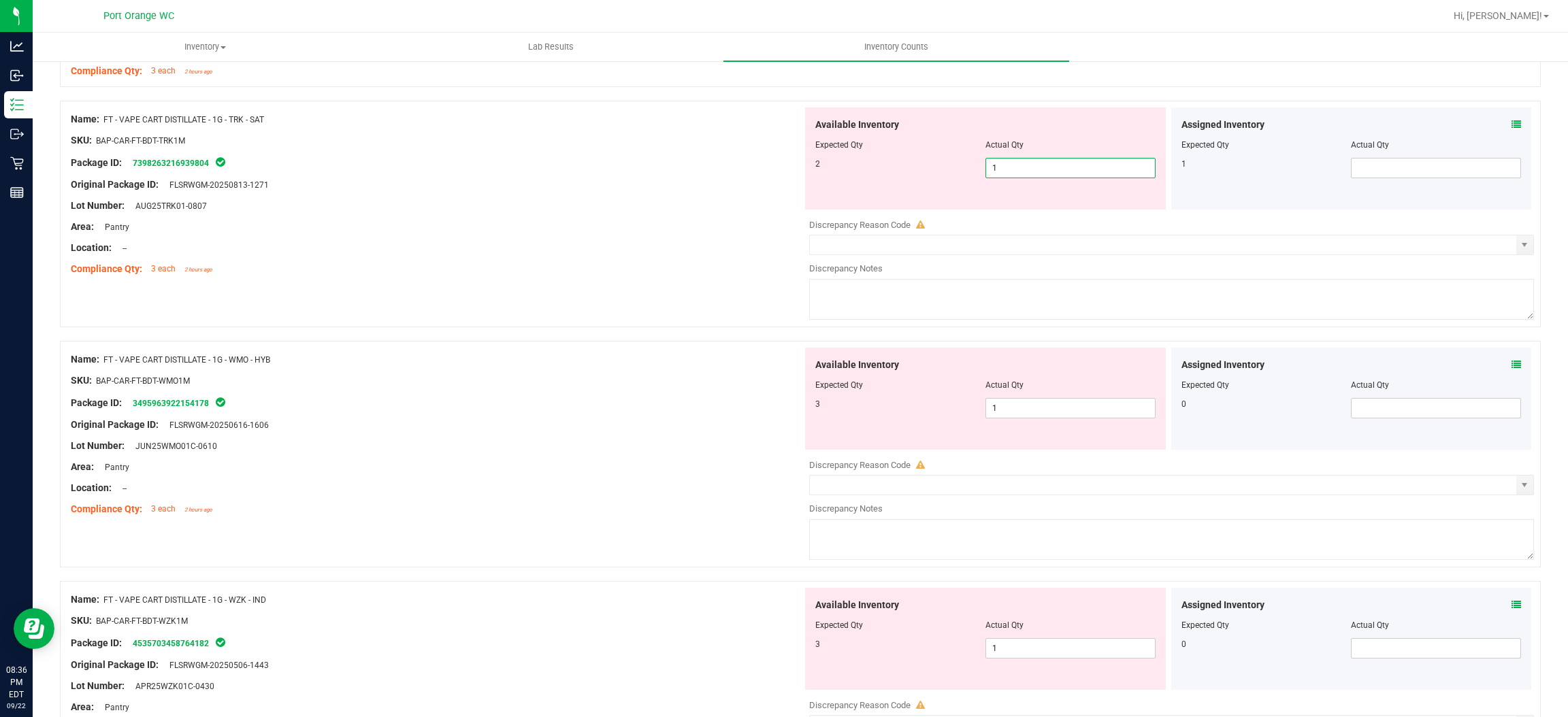
click at [1026, 166] on span "1 1" at bounding box center [1070, 168] width 170 height 20
click at [1026, 166] on input "1" at bounding box center [1070, 167] width 169 height 19
click at [1512, 128] on icon at bounding box center [1517, 124] width 9 height 9
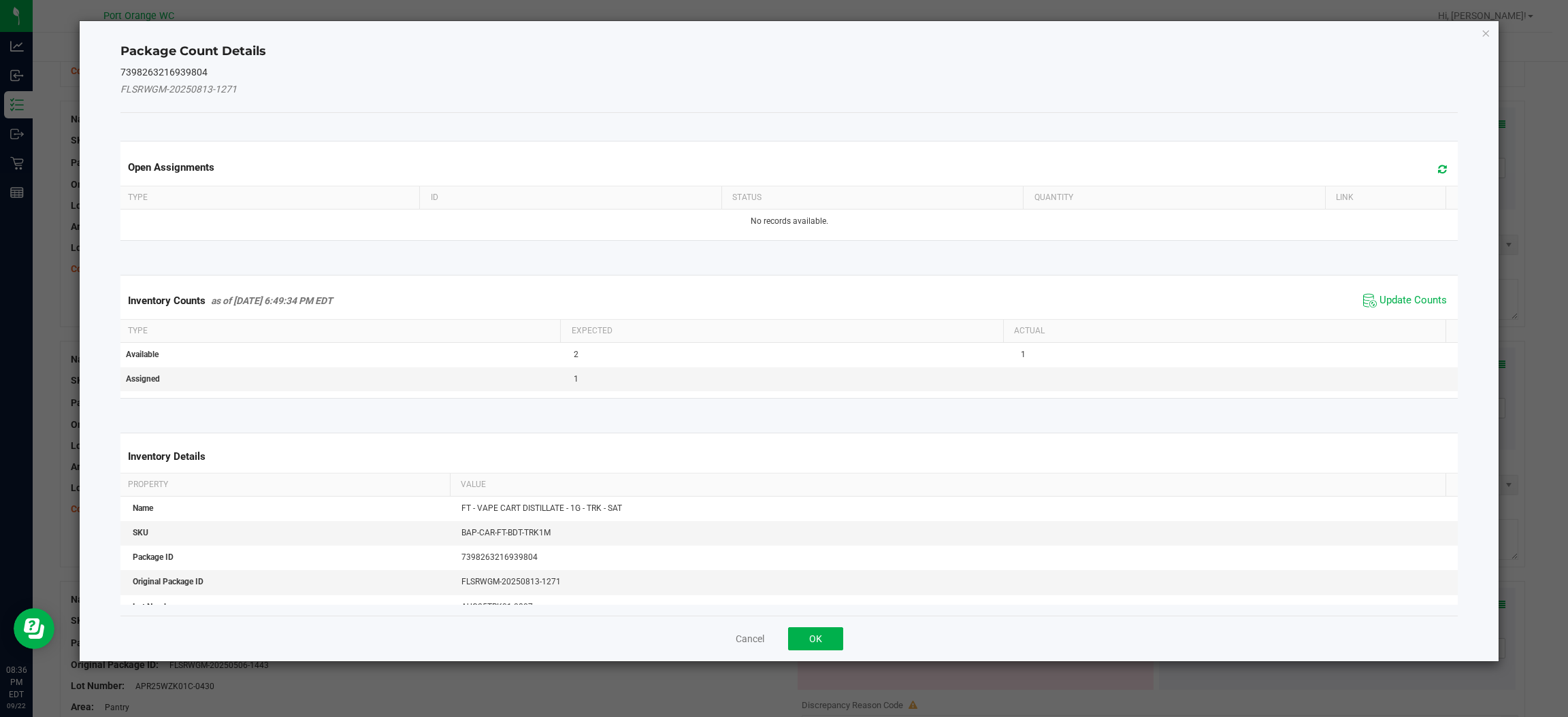
click at [1383, 294] on span "Update Counts" at bounding box center [1405, 301] width 91 height 20
click at [1383, 293] on span "Update Counts" at bounding box center [1406, 300] width 87 height 19
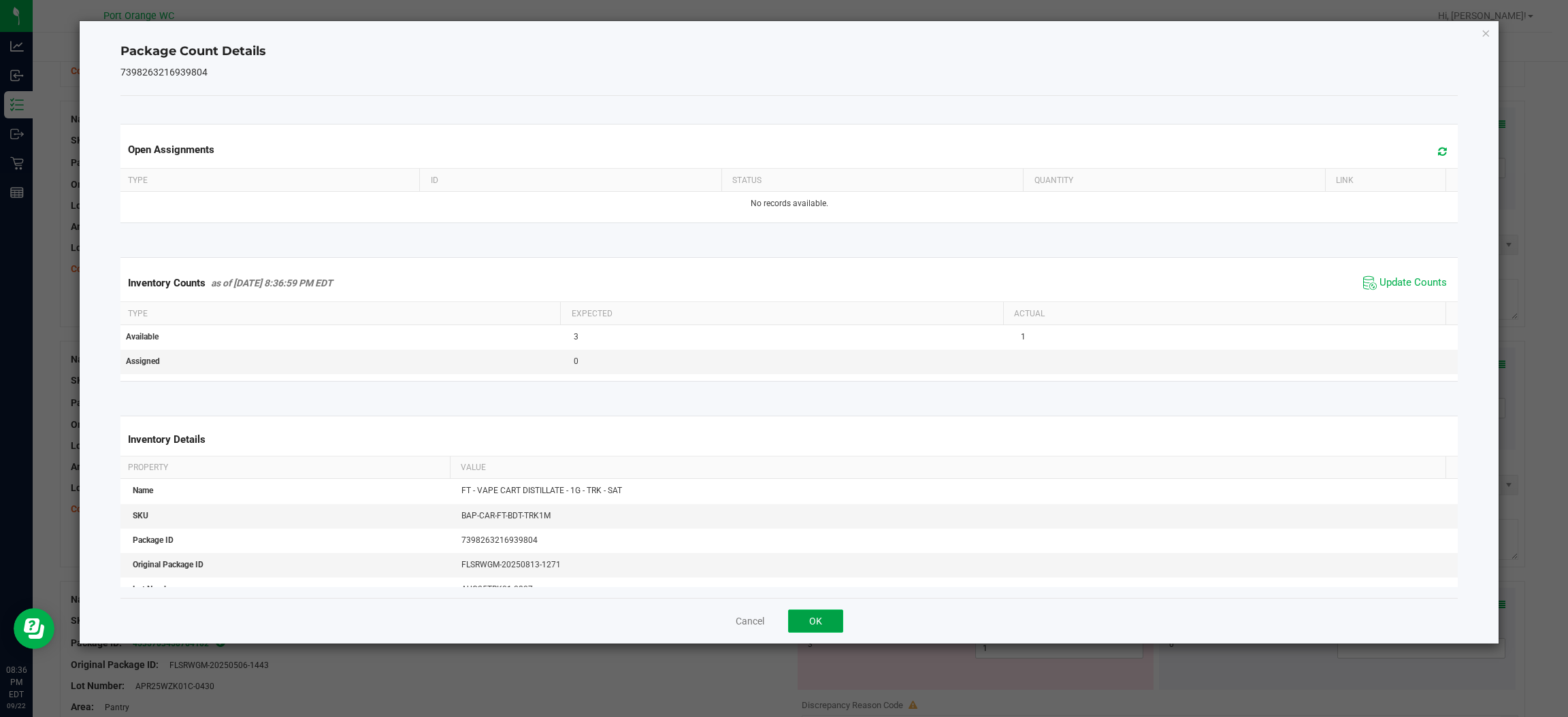
click at [818, 628] on button "OK" at bounding box center [816, 621] width 55 height 23
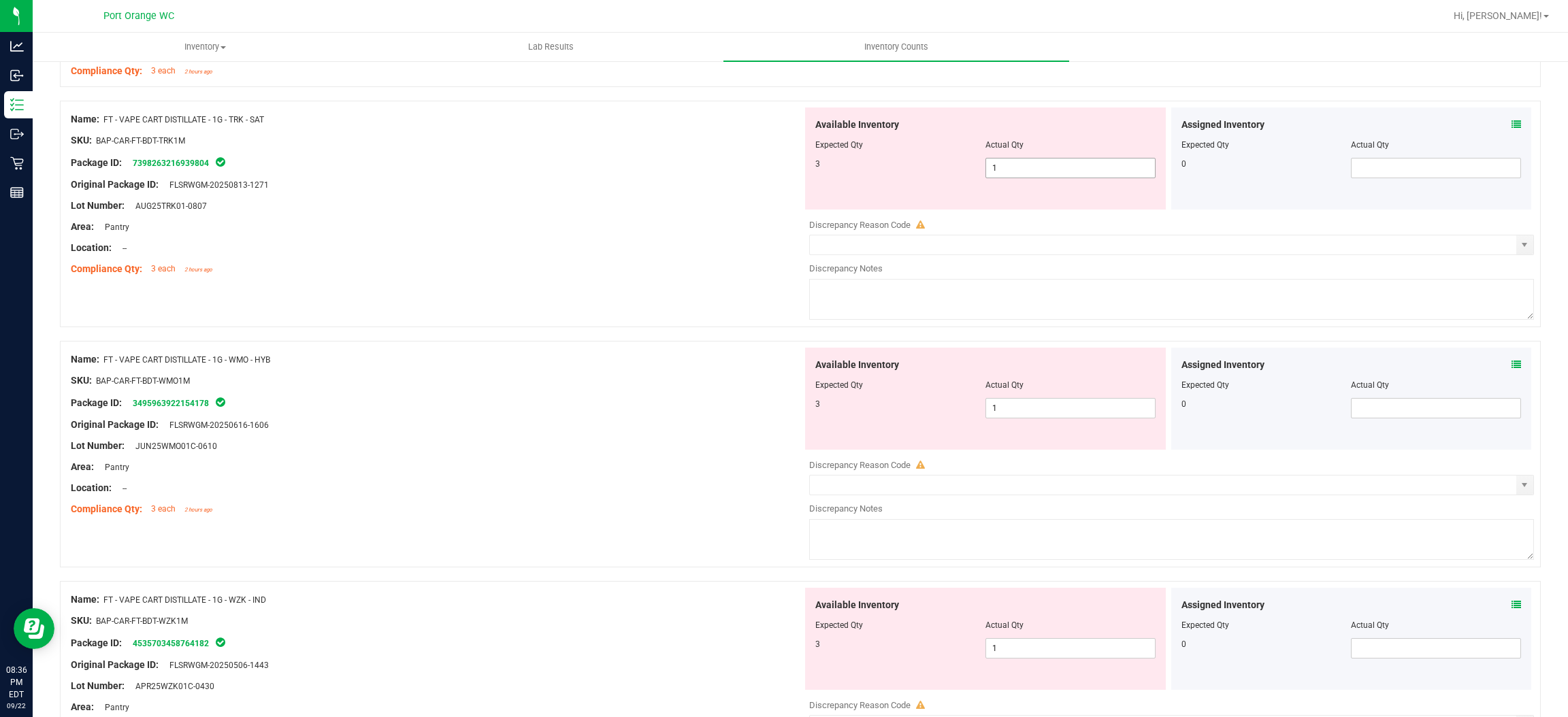
click at [1033, 169] on span "1 1" at bounding box center [1070, 168] width 170 height 20
click at [1033, 169] on input "1" at bounding box center [1070, 167] width 169 height 19
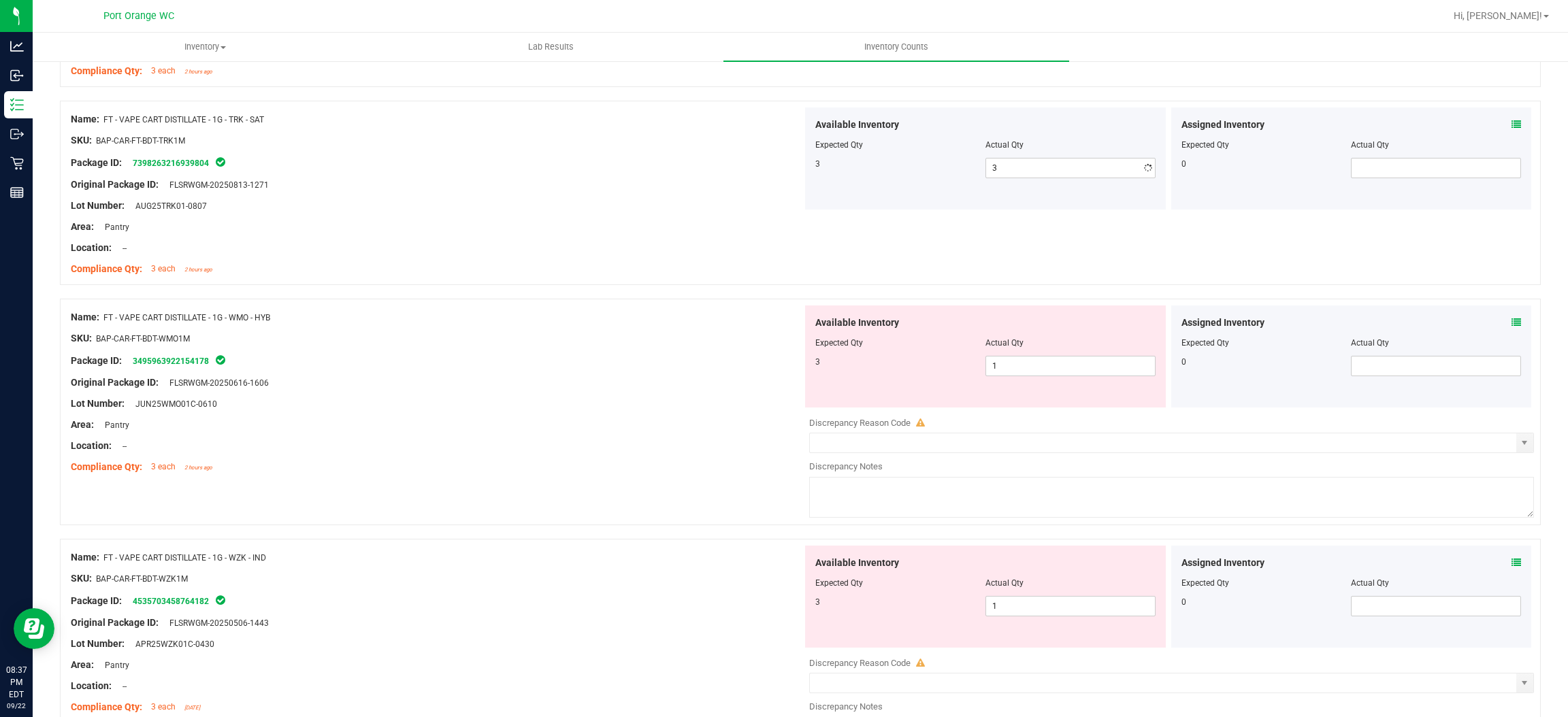
drag, startPoint x: 569, startPoint y: 381, endPoint x: 921, endPoint y: 428, distance: 355.1
click at [622, 371] on div "Name: FT - VAPE CART DISTILLATE - 1G - WMO - HYB SKU: BAP-CAR-FT-BDT-WMO1M Pack…" at bounding box center [436, 392] width 732 height 174
click at [1028, 360] on span "1 1" at bounding box center [1070, 366] width 170 height 20
click at [1028, 360] on input "1" at bounding box center [1070, 366] width 169 height 19
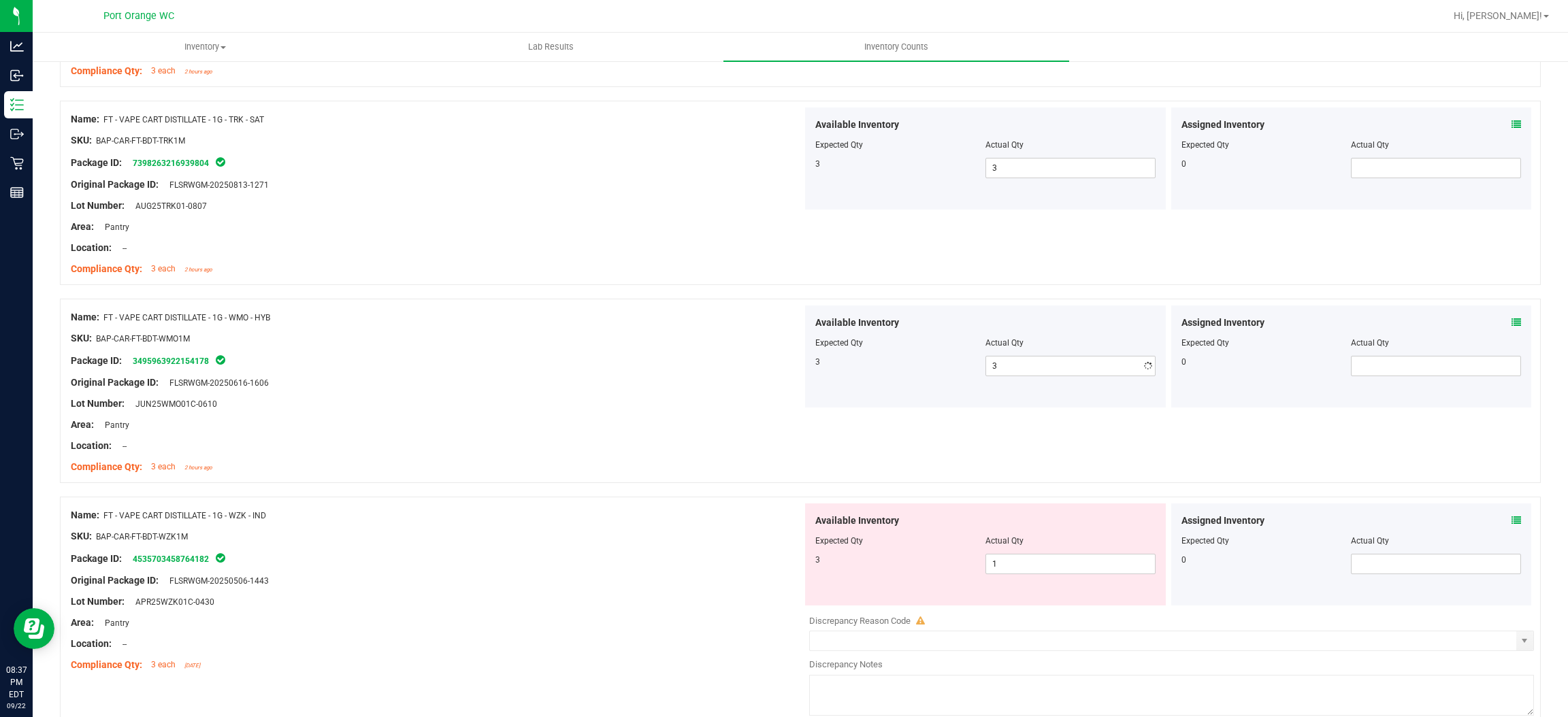
drag, startPoint x: 577, startPoint y: 476, endPoint x: 802, endPoint y: 434, distance: 228.9
click at [589, 473] on div "Name: FT - VAPE CART DISTILLATE - 1G - WMO - HYB SKU: BAP-CAR-FT-BDT-WMO1M Pack…" at bounding box center [436, 392] width 732 height 174
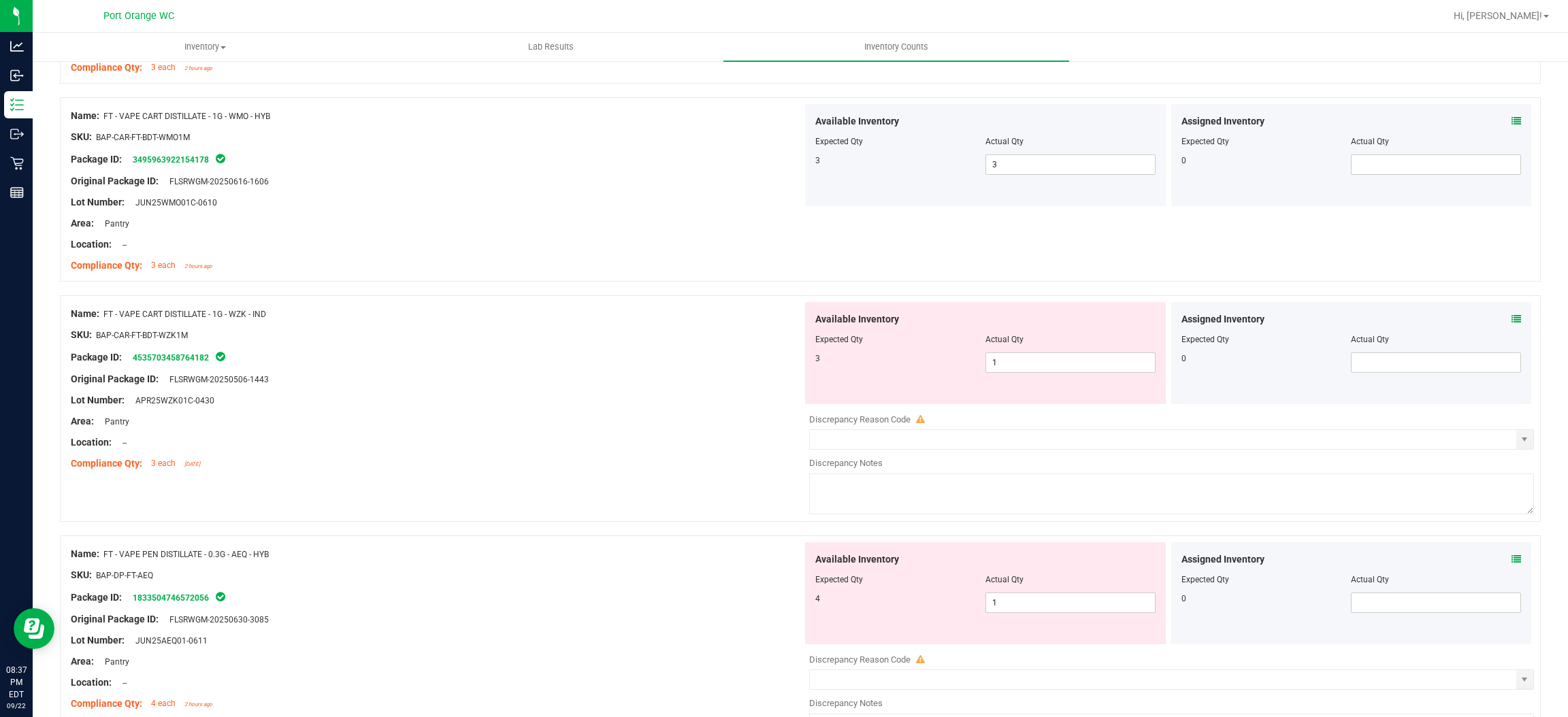
scroll to position [918, 0]
click at [1010, 369] on span "1 1" at bounding box center [1070, 360] width 170 height 20
click at [1010, 369] on input "1" at bounding box center [1070, 360] width 169 height 19
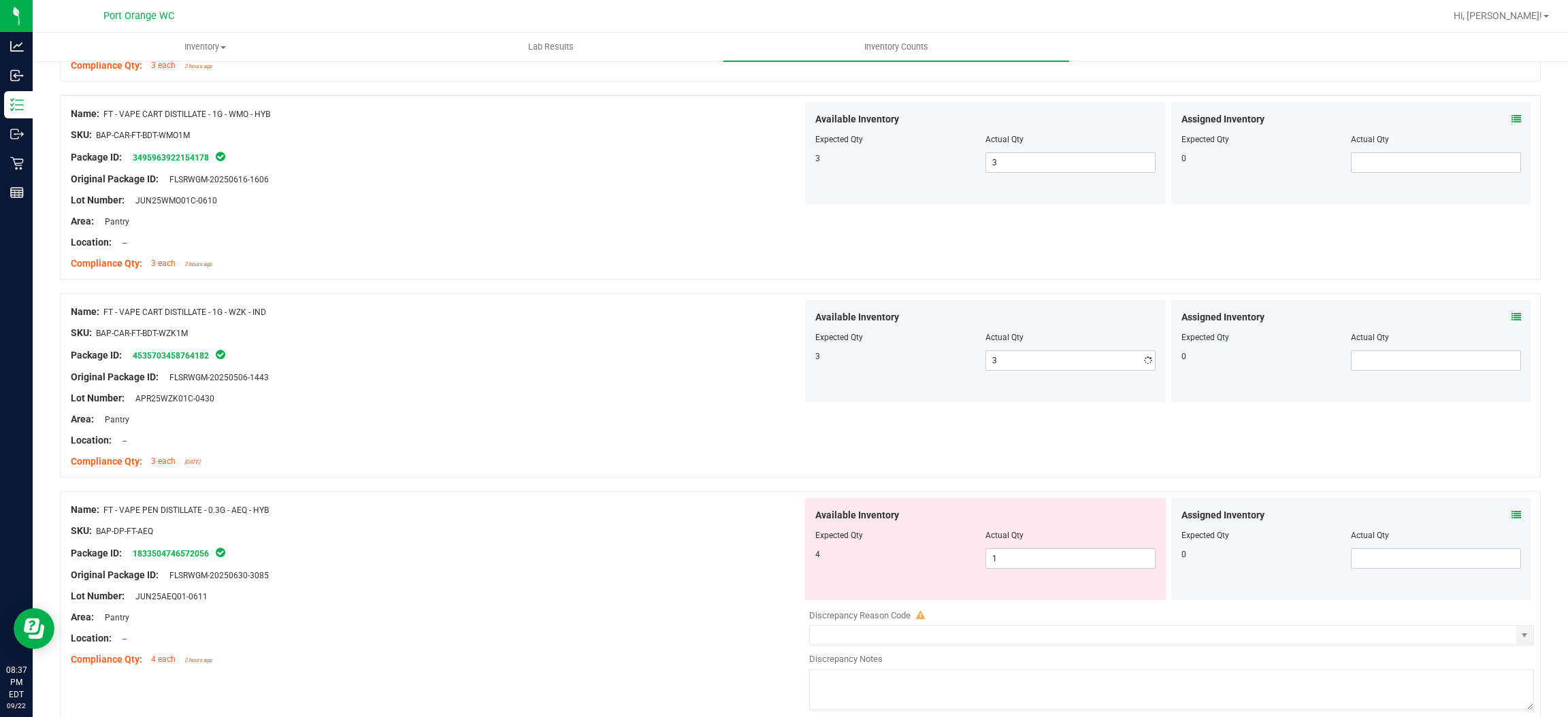
drag, startPoint x: 504, startPoint y: 476, endPoint x: 741, endPoint y: 456, distance: 237.8
click at [506, 476] on div "Name: FT - VAPE CART DISTILLATE - 1G - WZK - IND SKU: BAP-CAR-FT-BDT-WZK1M Pack…" at bounding box center [800, 386] width 1481 height 185
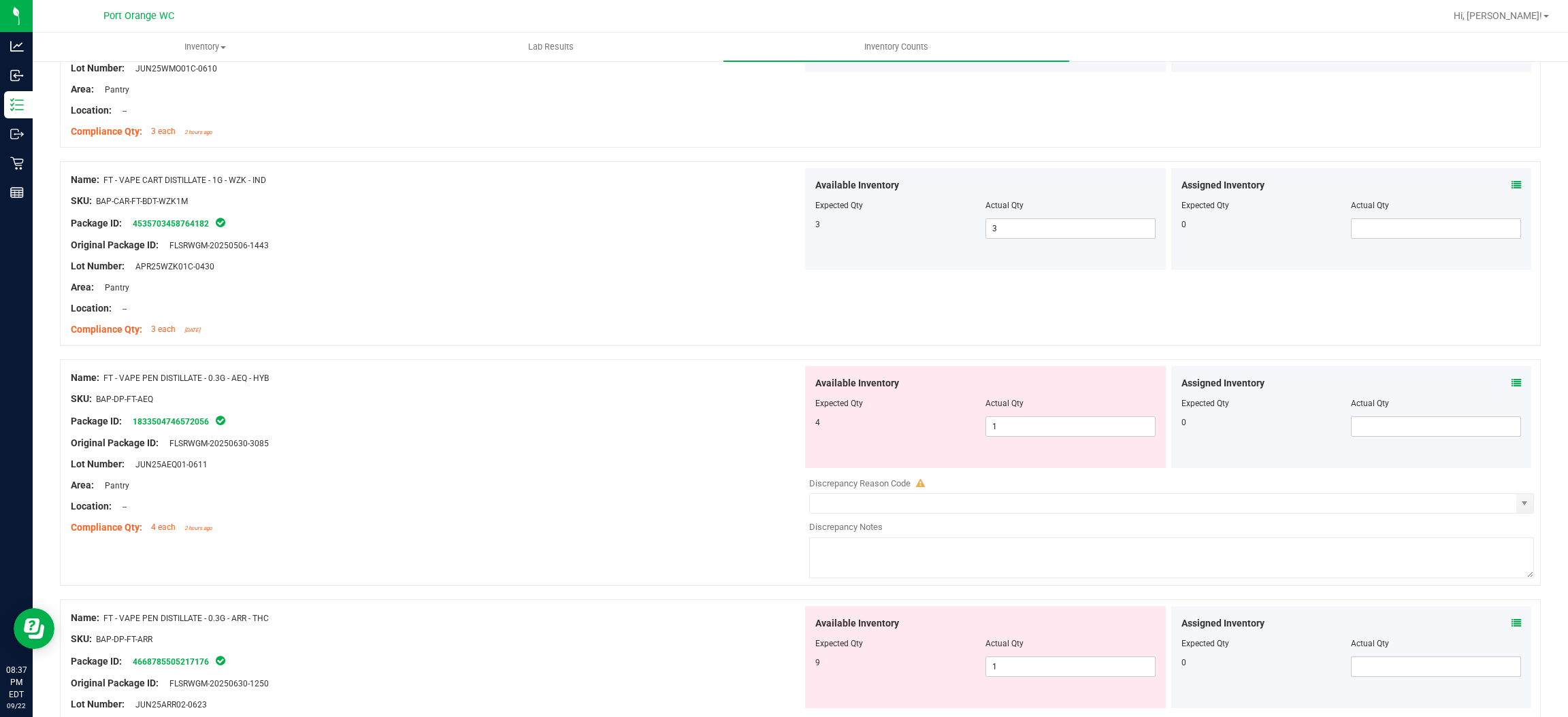
scroll to position [1122, 0]
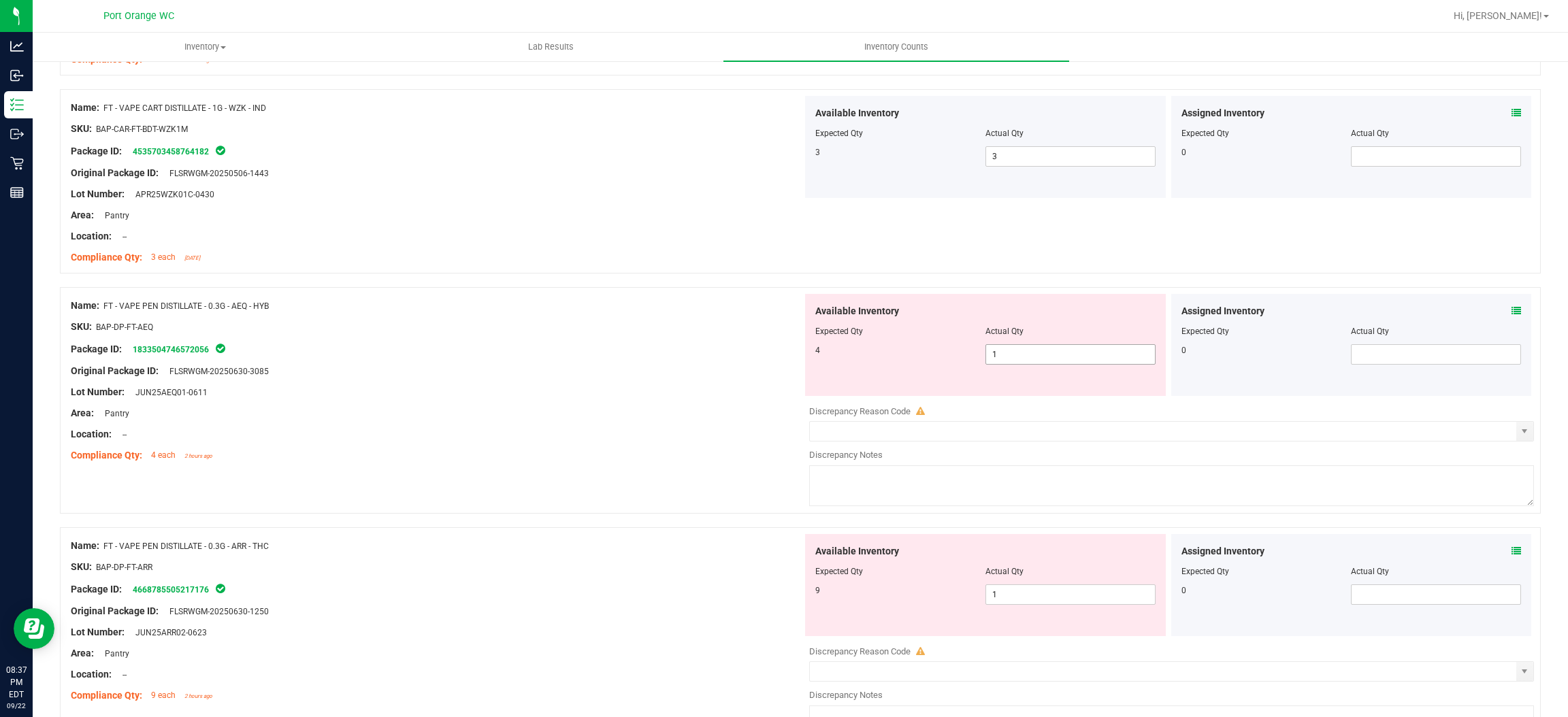
click at [999, 358] on span "1 1" at bounding box center [1070, 355] width 170 height 20
drag, startPoint x: 999, startPoint y: 358, endPoint x: 598, endPoint y: 434, distance: 408.1
click at [997, 359] on input "1" at bounding box center [1070, 354] width 169 height 19
click at [618, 424] on div "Name: FT - VAPE PEN DISTILLATE - 0.3G - AEQ - HYB SKU: BAP-DP-FT-AEQ Package ID…" at bounding box center [436, 380] width 732 height 174
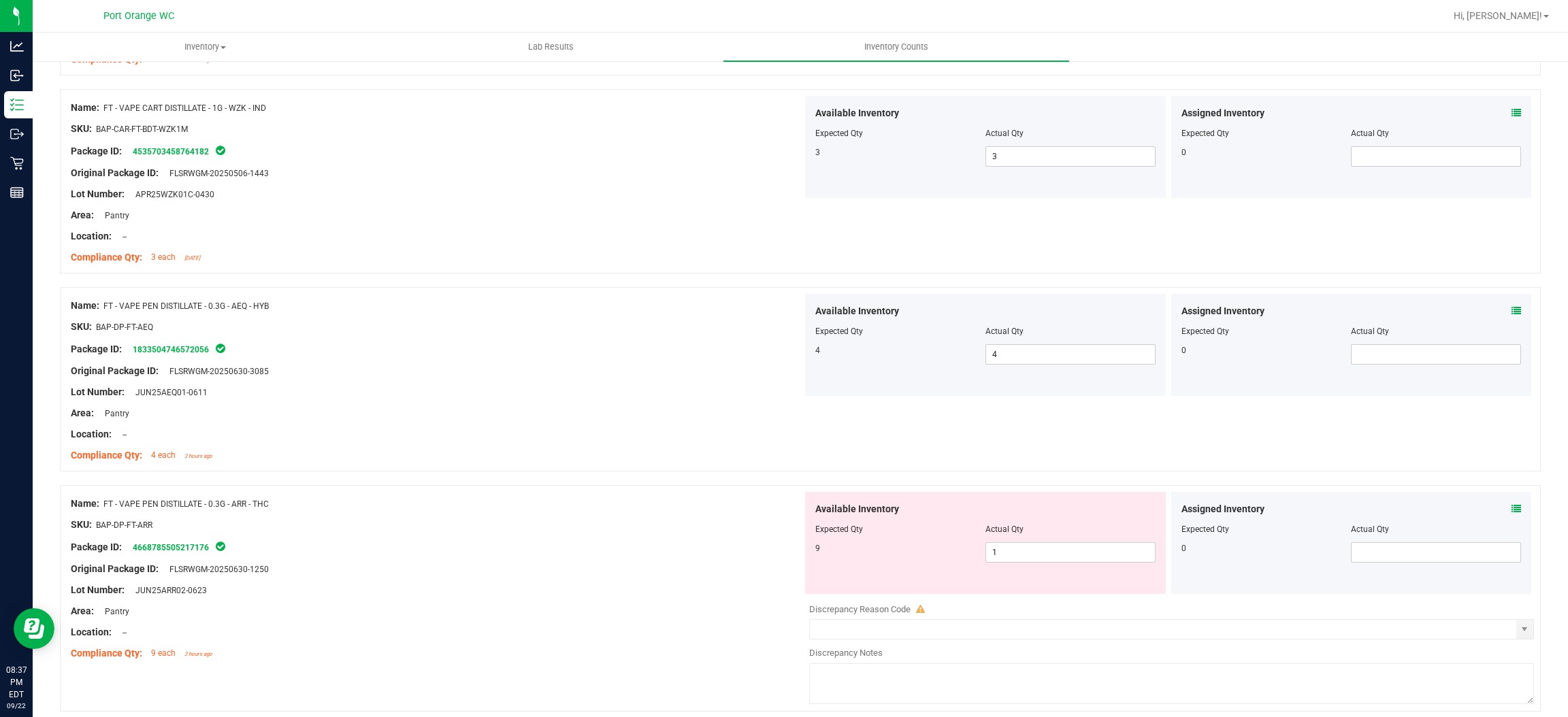
scroll to position [1326, 0]
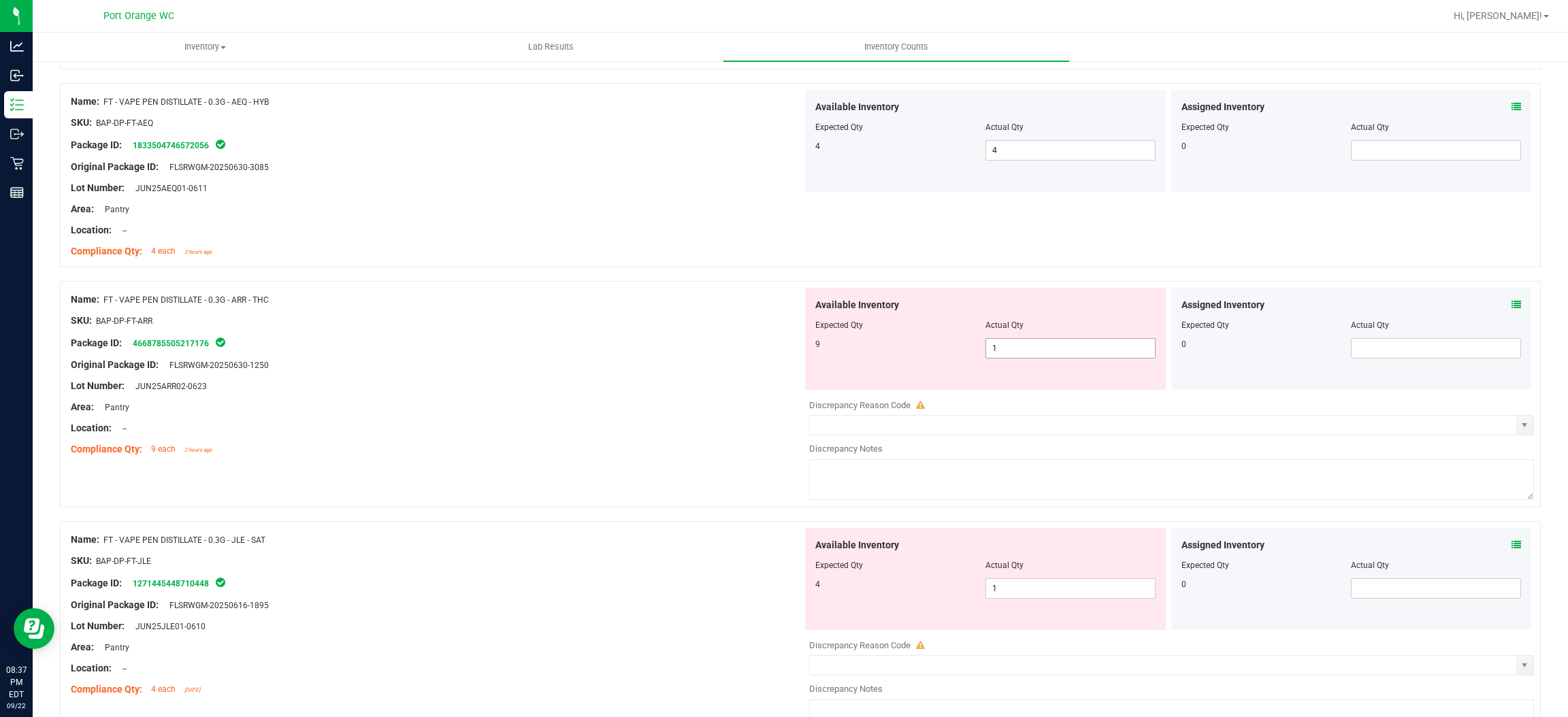
click at [987, 350] on span "1 1" at bounding box center [1070, 348] width 170 height 20
click at [988, 349] on input "1" at bounding box center [1070, 348] width 169 height 19
drag, startPoint x: 620, startPoint y: 426, endPoint x: 793, endPoint y: 395, distance: 175.8
click at [628, 423] on div "Location: --" at bounding box center [436, 429] width 732 height 15
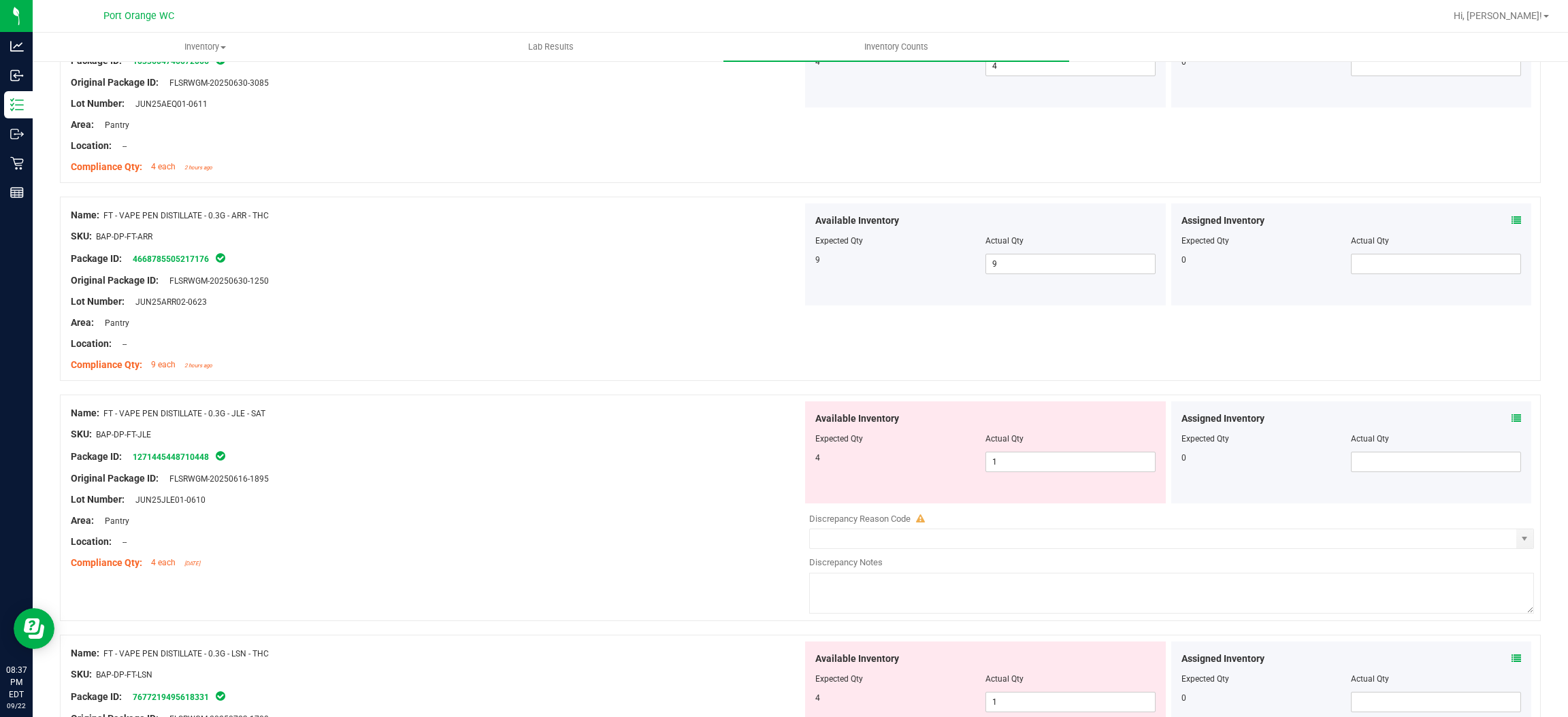
scroll to position [1531, 0]
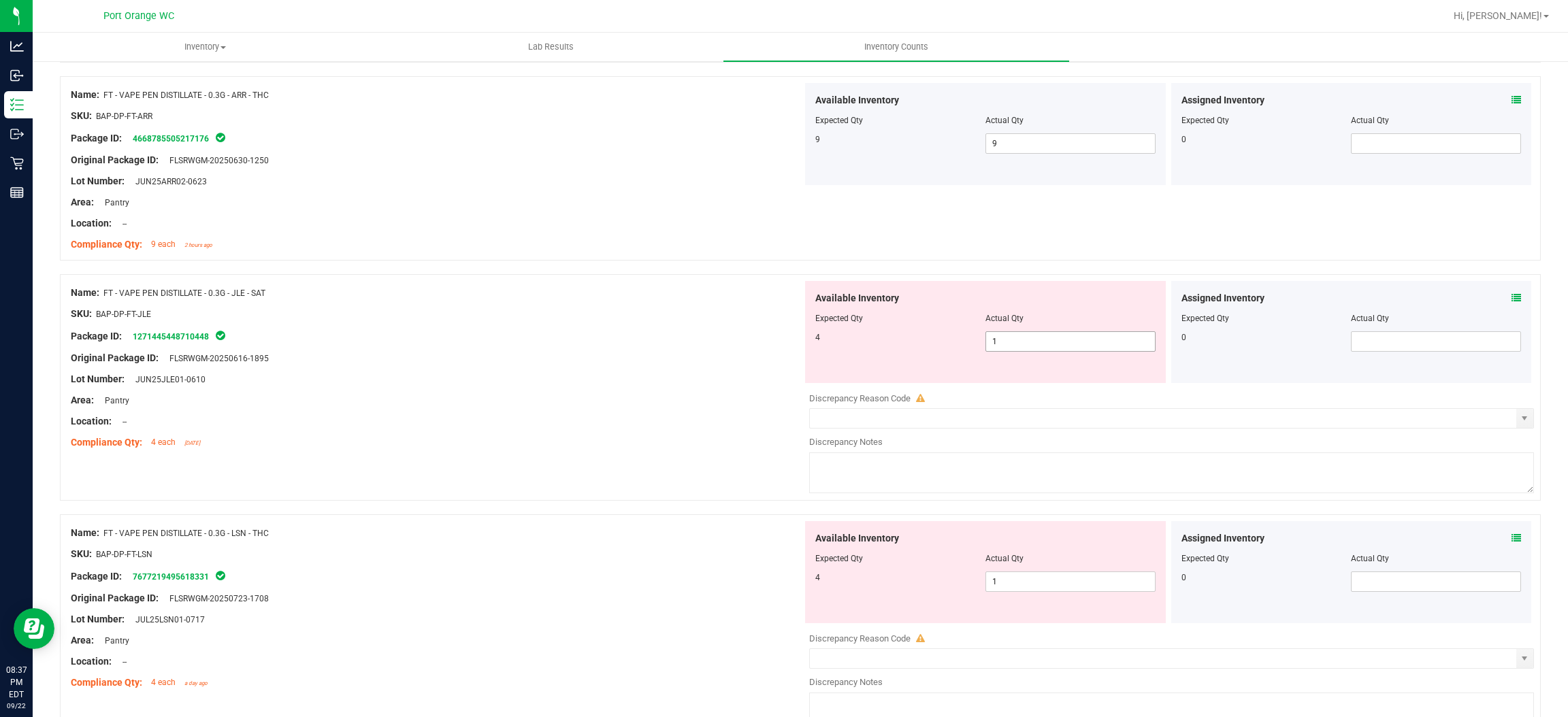
click at [1014, 339] on span "1 1" at bounding box center [1070, 341] width 170 height 20
drag, startPoint x: 1014, startPoint y: 339, endPoint x: 554, endPoint y: 419, distance: 466.9
click at [1011, 339] on input "1" at bounding box center [1070, 341] width 169 height 19
drag, startPoint x: 554, startPoint y: 419, endPoint x: 840, endPoint y: 377, distance: 289.1
click at [594, 408] on div "Name: FT - VAPE PEN DISTILLATE - 0.3G - JLE - SAT SKU: BAP-DP-FT-JLE Package ID…" at bounding box center [436, 368] width 732 height 174
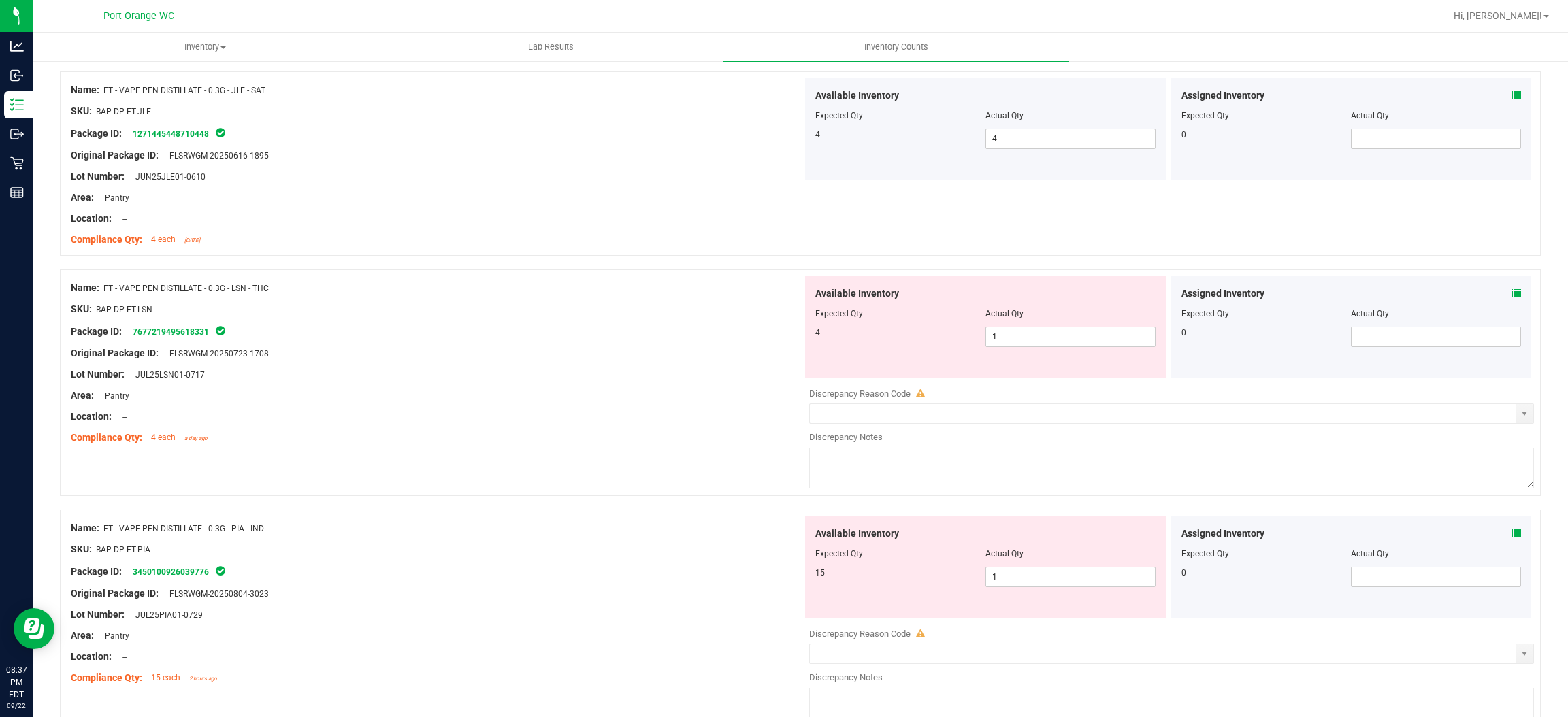
scroll to position [1735, 0]
click at [1009, 337] on span "1 1" at bounding box center [1070, 336] width 170 height 20
click at [1009, 337] on input "1" at bounding box center [1070, 335] width 169 height 19
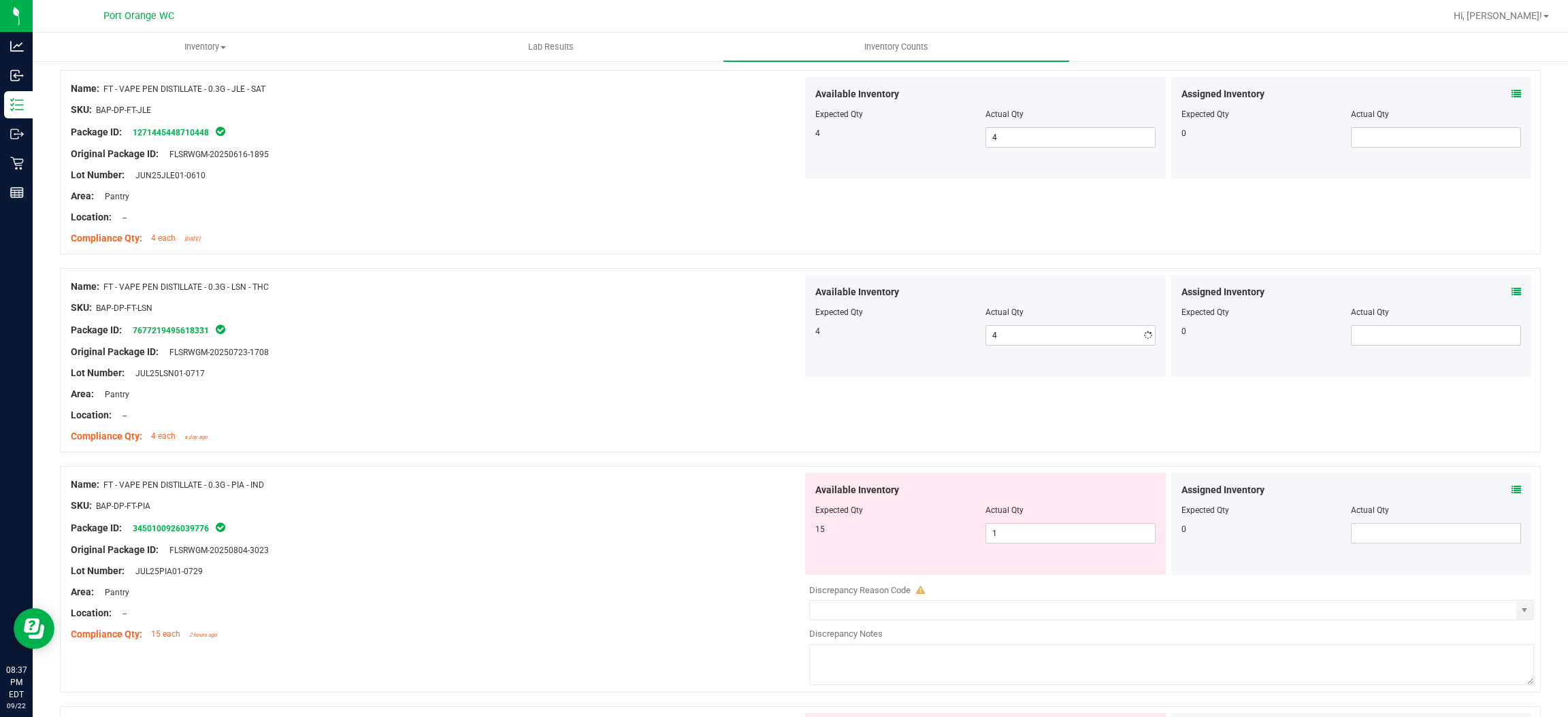
drag, startPoint x: 768, startPoint y: 361, endPoint x: 838, endPoint y: 347, distance: 71.4
click at [778, 358] on div "Name: FT - VAPE PEN DISTILLATE - 0.3G - LSN - THC SKU: BAP-DP-FT-LSN Package ID…" at bounding box center [436, 362] width 732 height 174
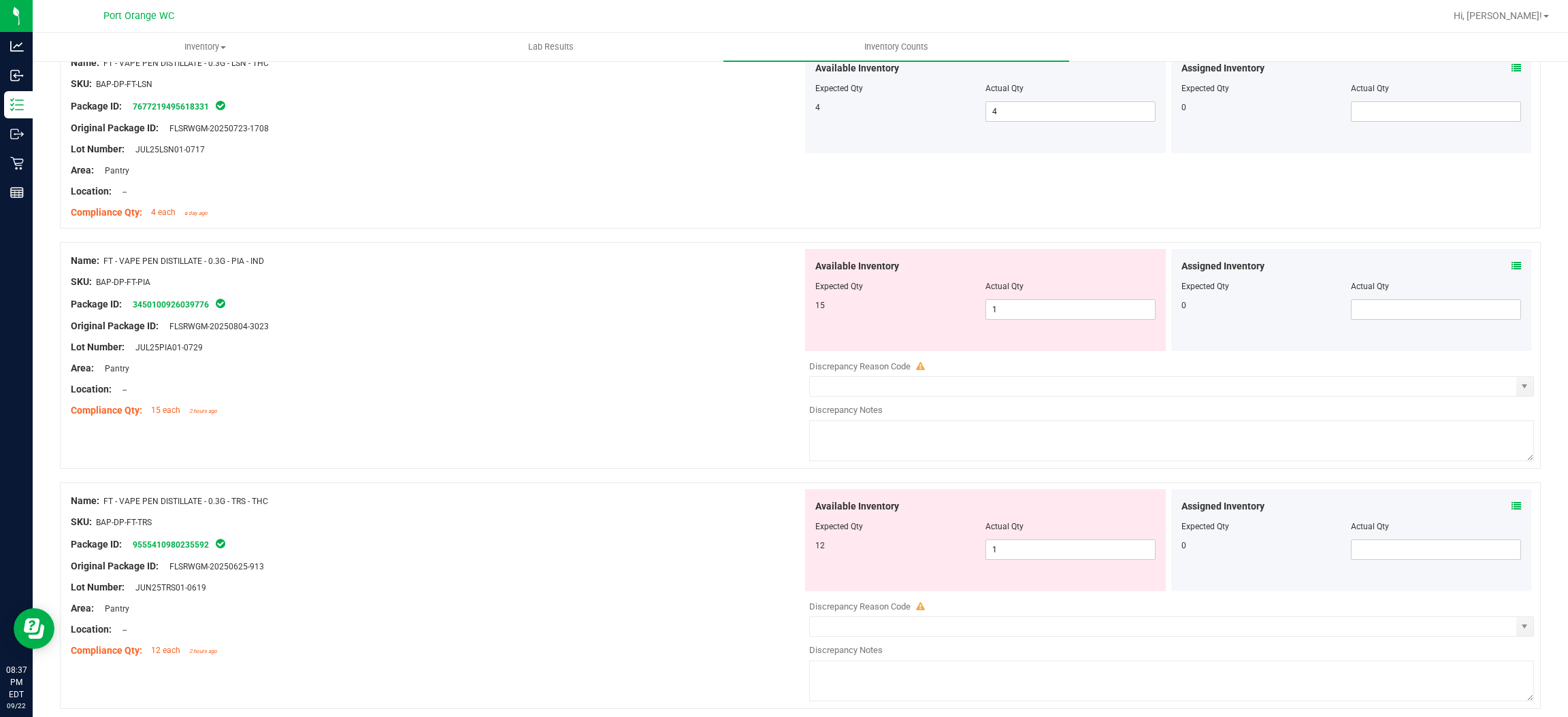
scroll to position [2041, 0]
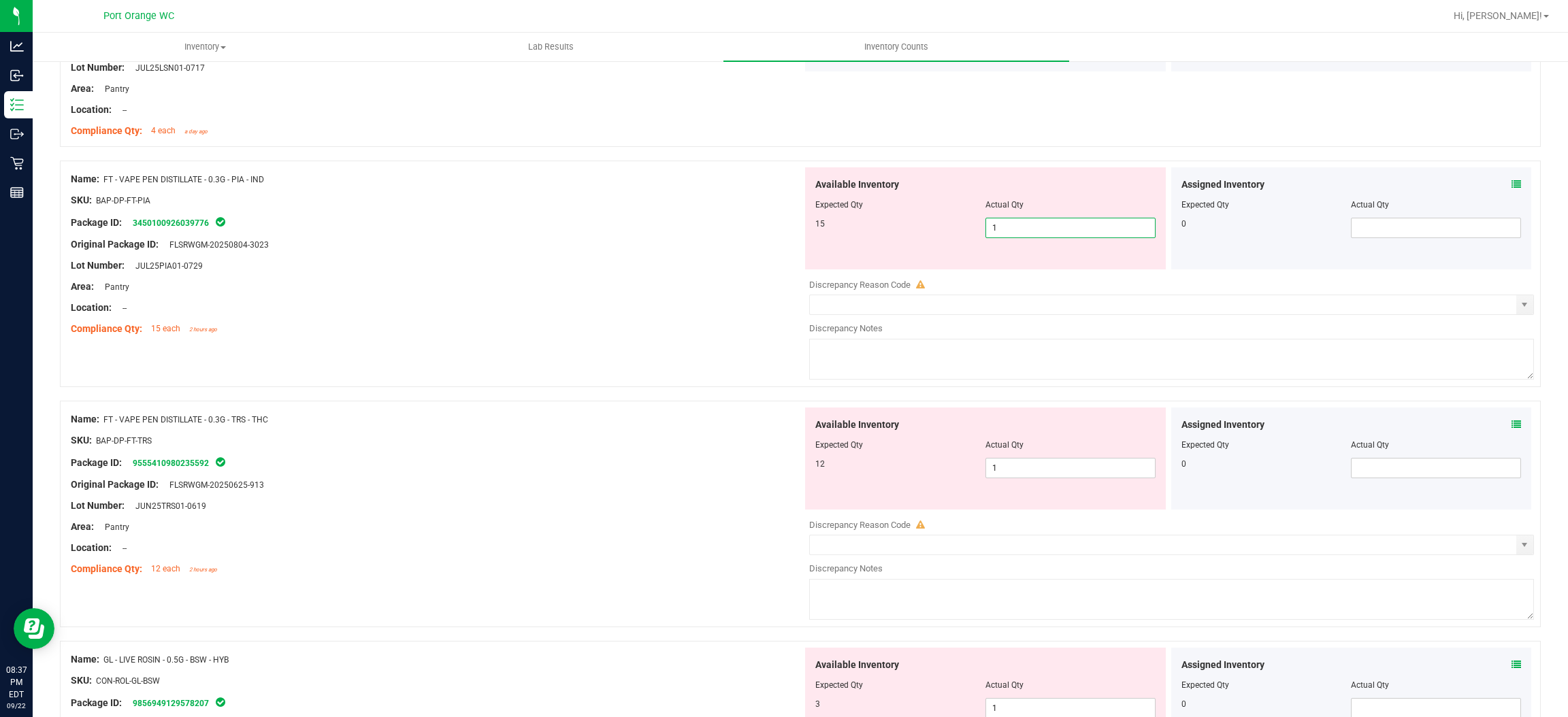
click at [1005, 228] on span "1 1" at bounding box center [1070, 228] width 170 height 20
click at [1023, 467] on div "Available Inventory Expected Qty Actual Qty 12 1 1" at bounding box center [985, 459] width 360 height 102
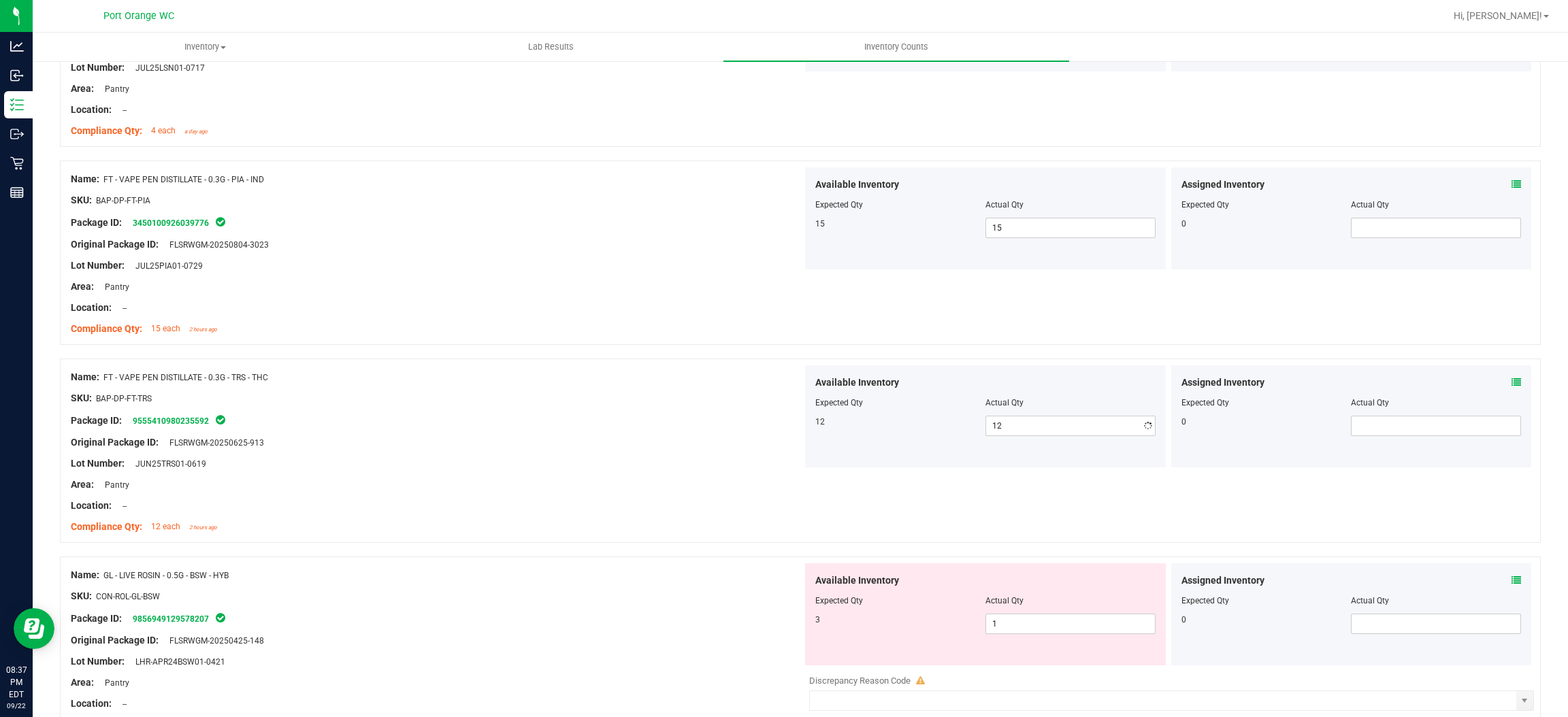
click at [619, 455] on div at bounding box center [436, 453] width 732 height 6
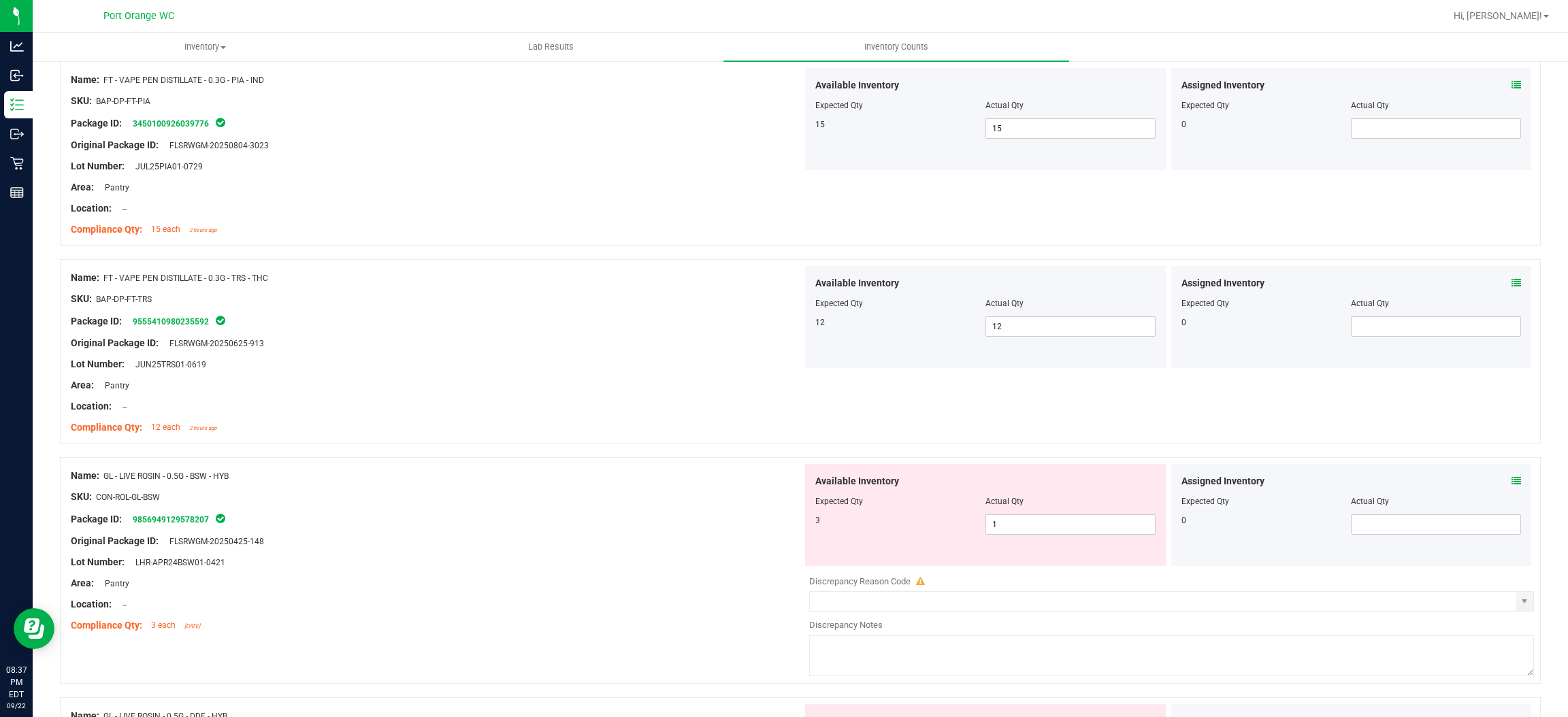
scroll to position [2245, 0]
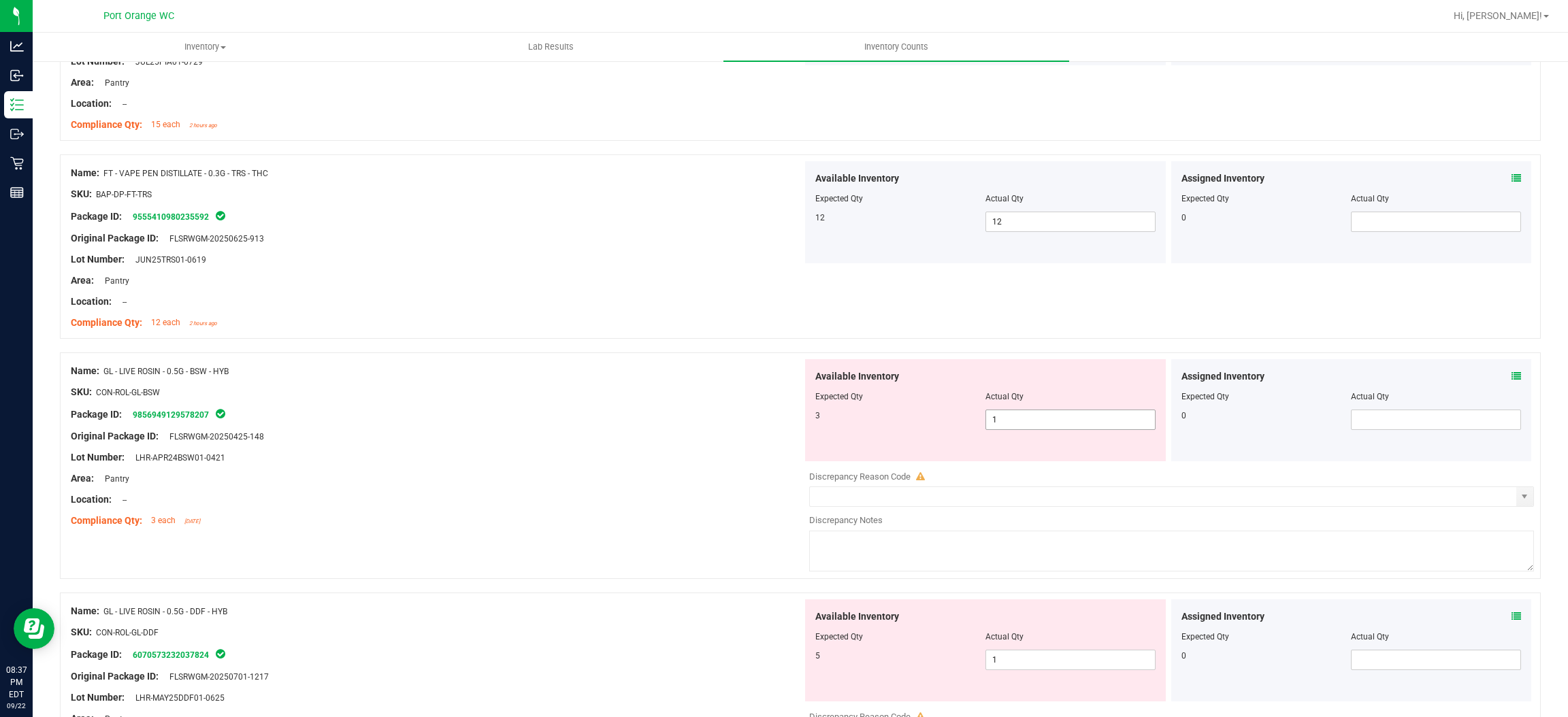
click at [998, 416] on span "1 1" at bounding box center [1070, 420] width 170 height 20
click at [998, 416] on input "1" at bounding box center [1070, 420] width 169 height 19
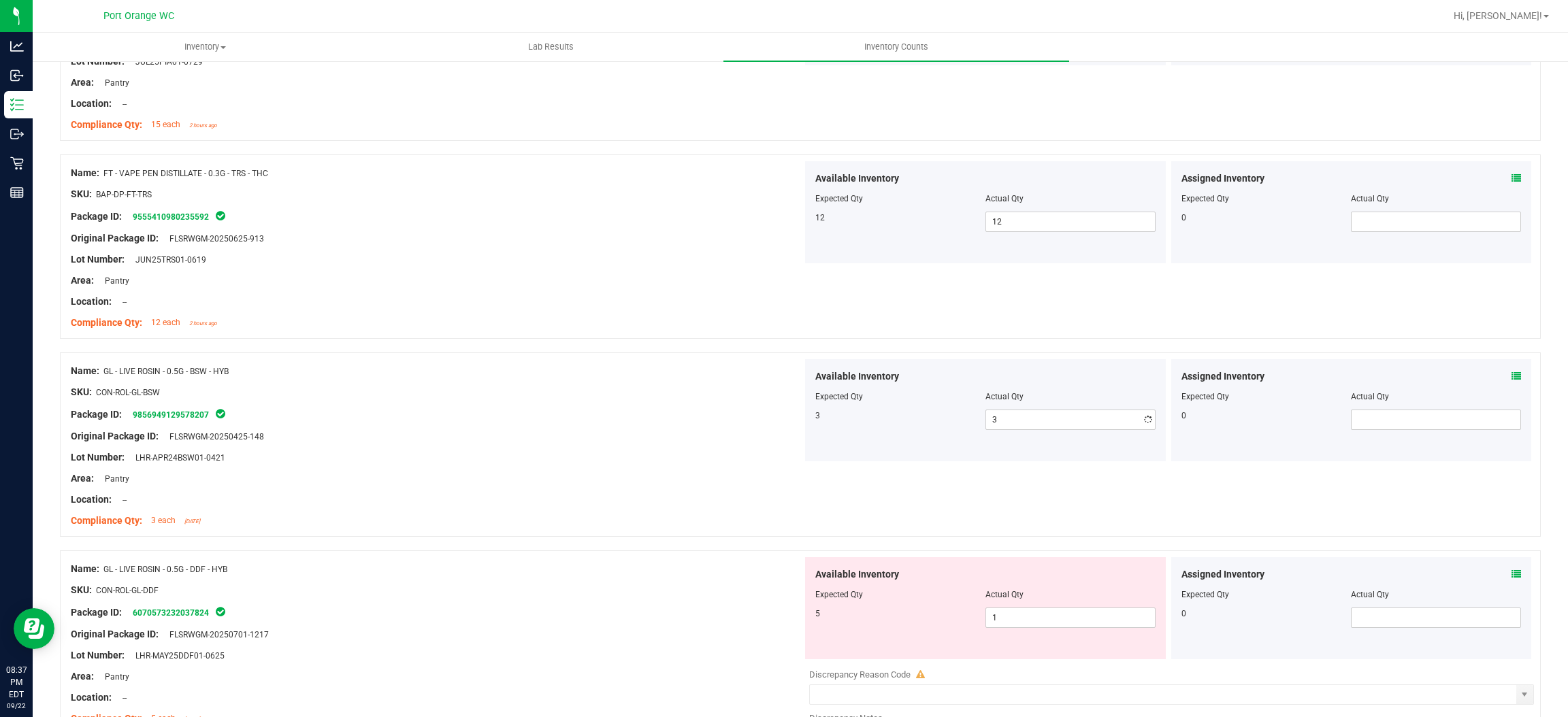
drag, startPoint x: 671, startPoint y: 443, endPoint x: 852, endPoint y: 424, distance: 182.0
click at [673, 443] on div "Original Package ID: FLSRWGM-20250425-148" at bounding box center [436, 437] width 732 height 15
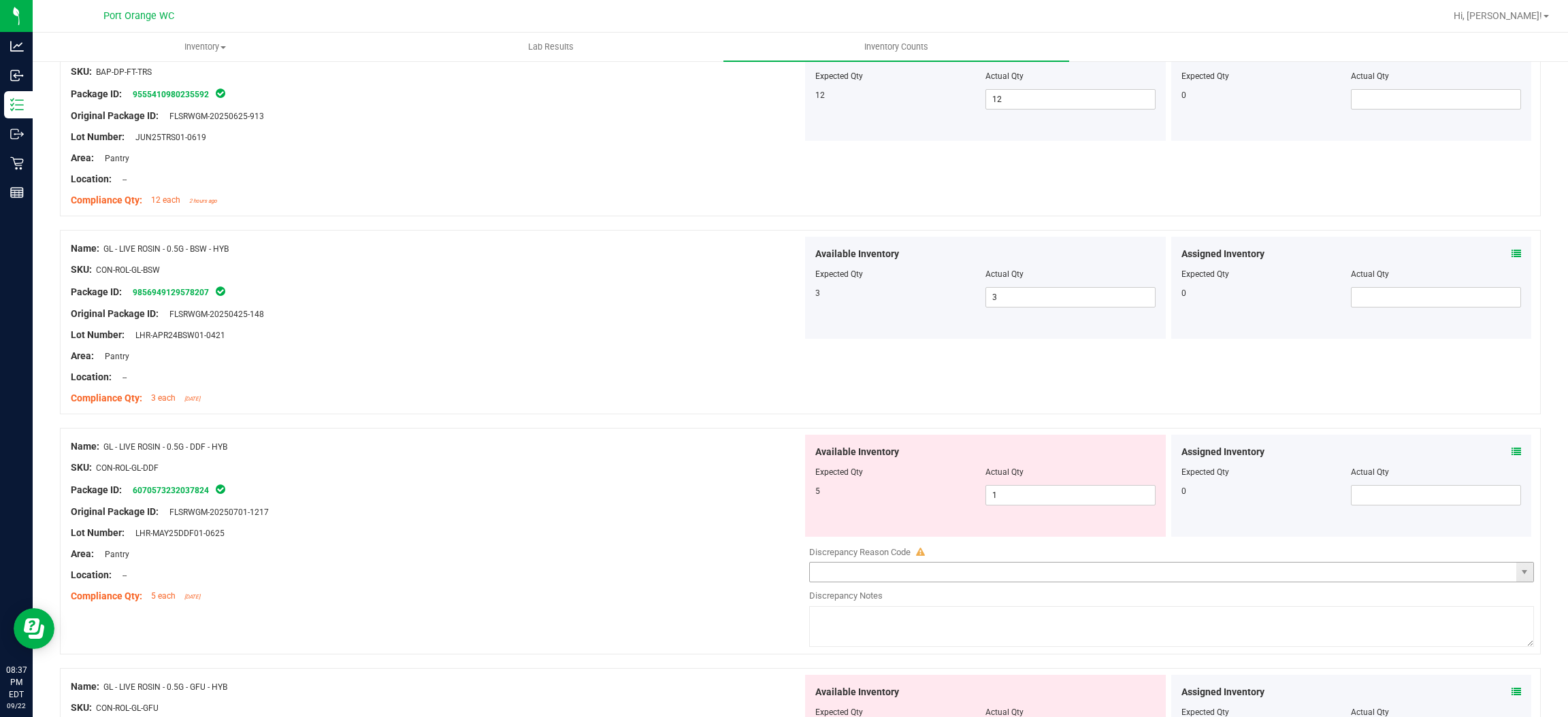
scroll to position [2552, 0]
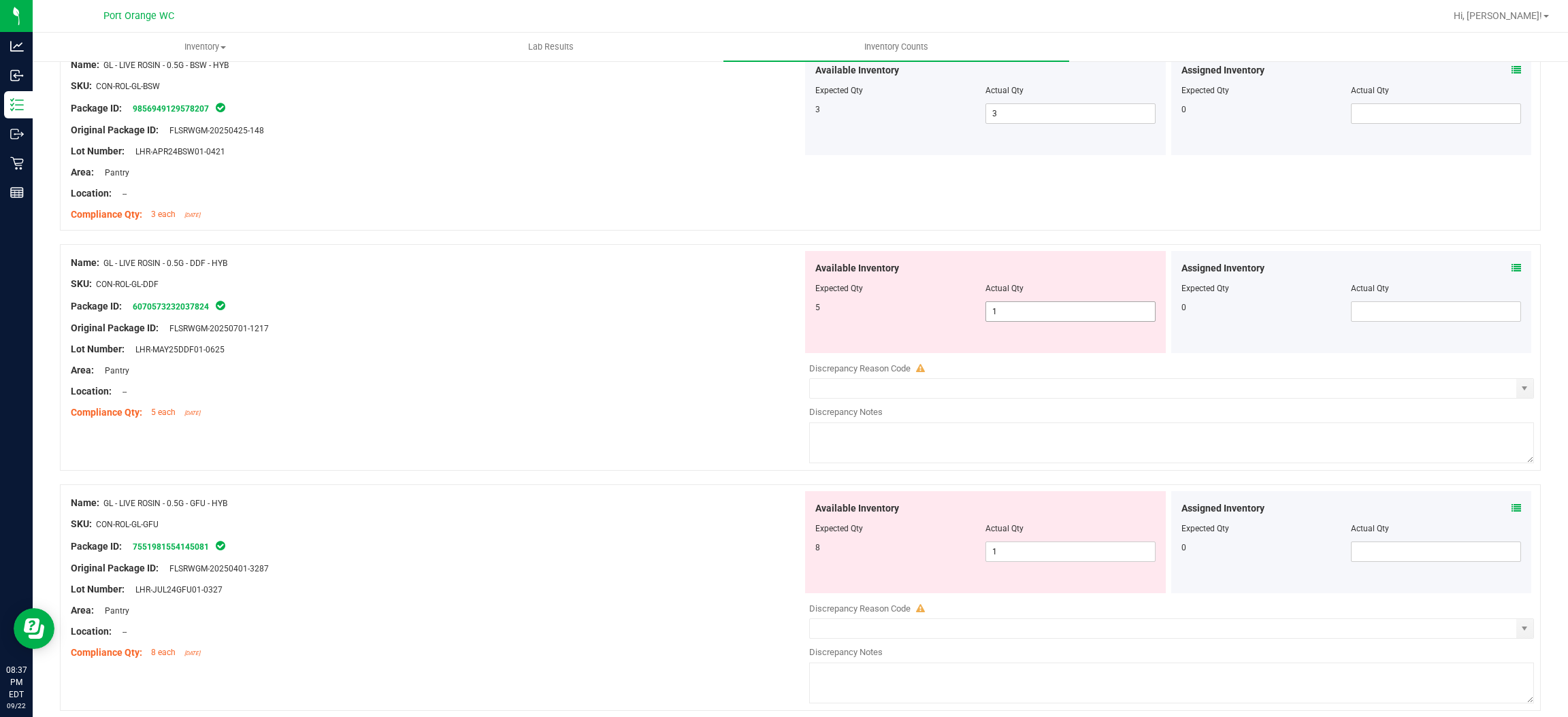
click at [1032, 312] on span "1 1" at bounding box center [1070, 312] width 170 height 20
click at [1032, 310] on input "1" at bounding box center [1070, 311] width 169 height 19
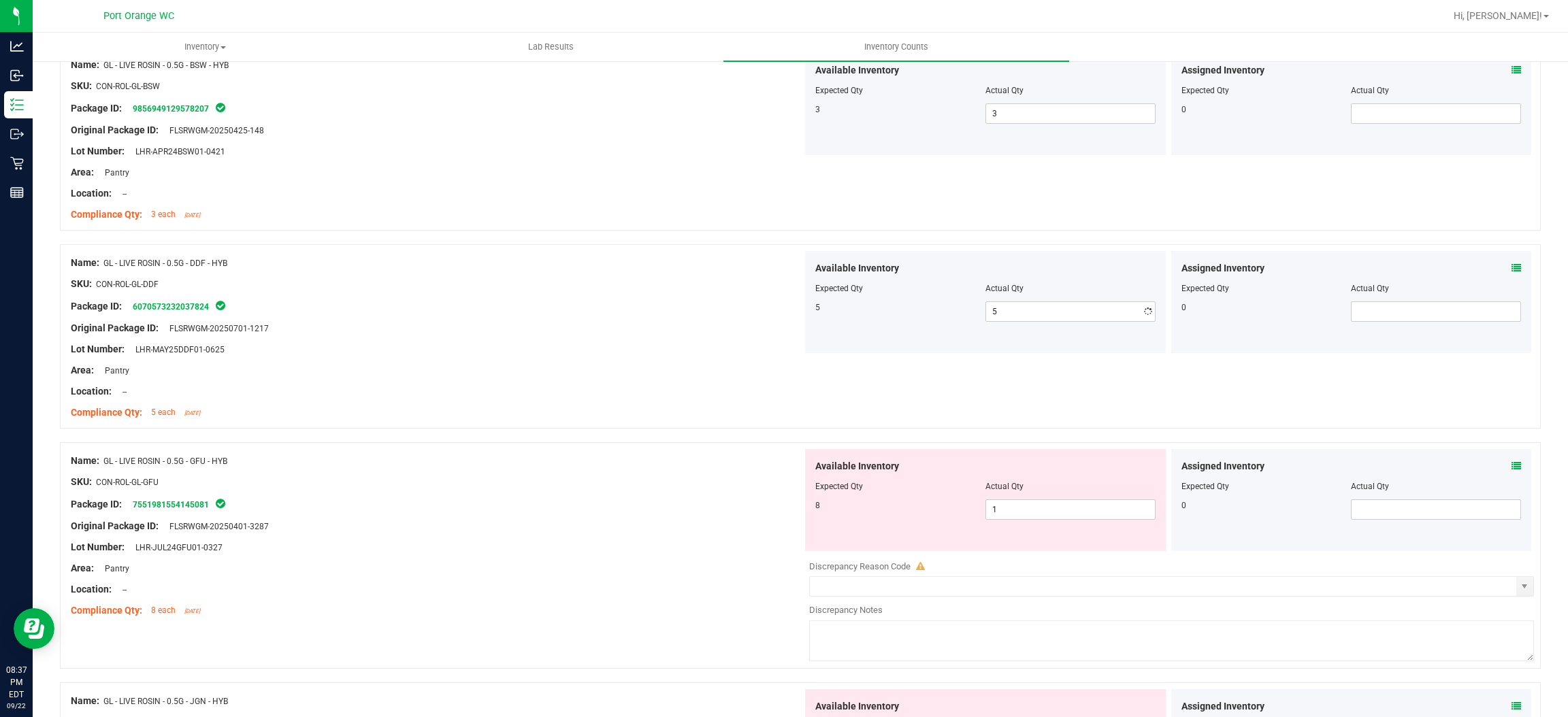
click at [671, 366] on div "Area: Pantry" at bounding box center [436, 370] width 732 height 15
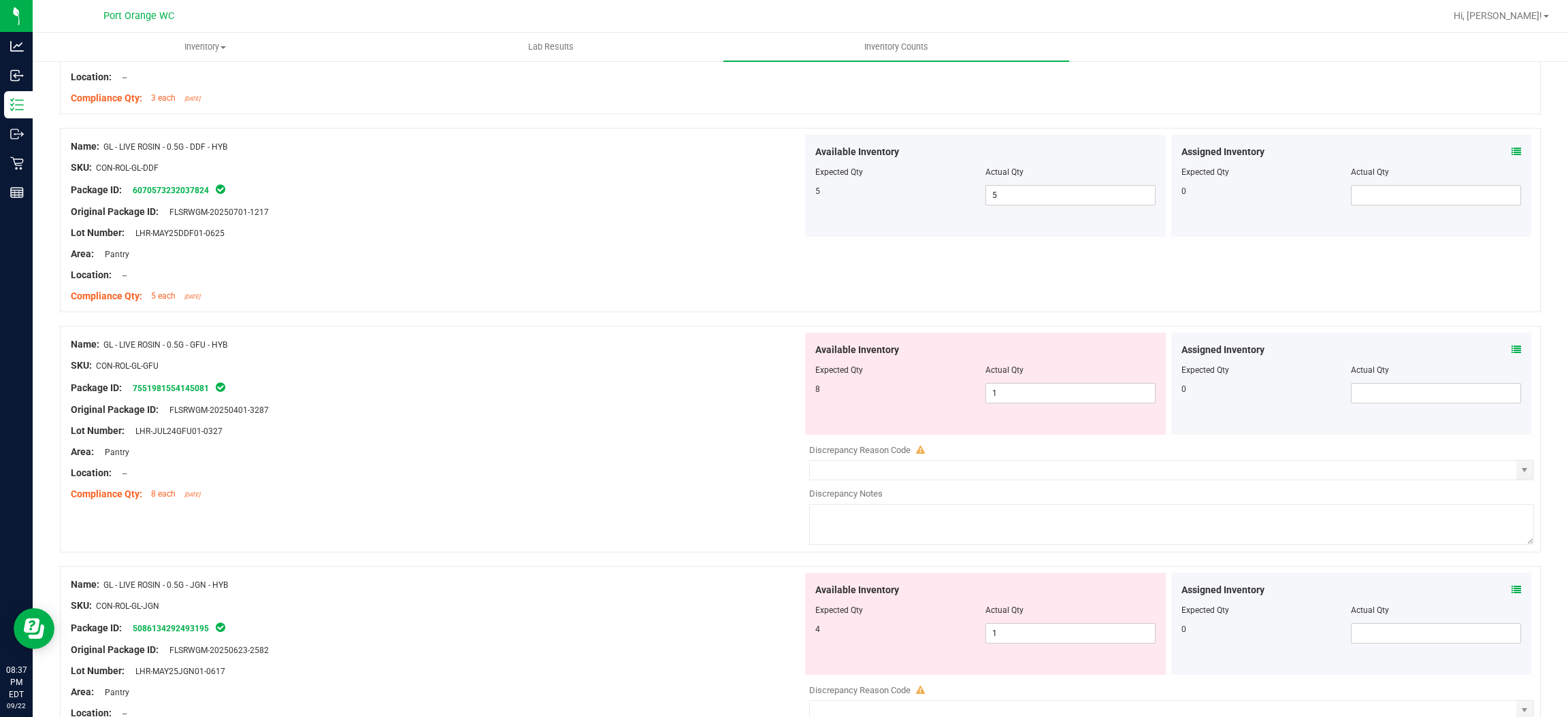
scroll to position [2756, 0]
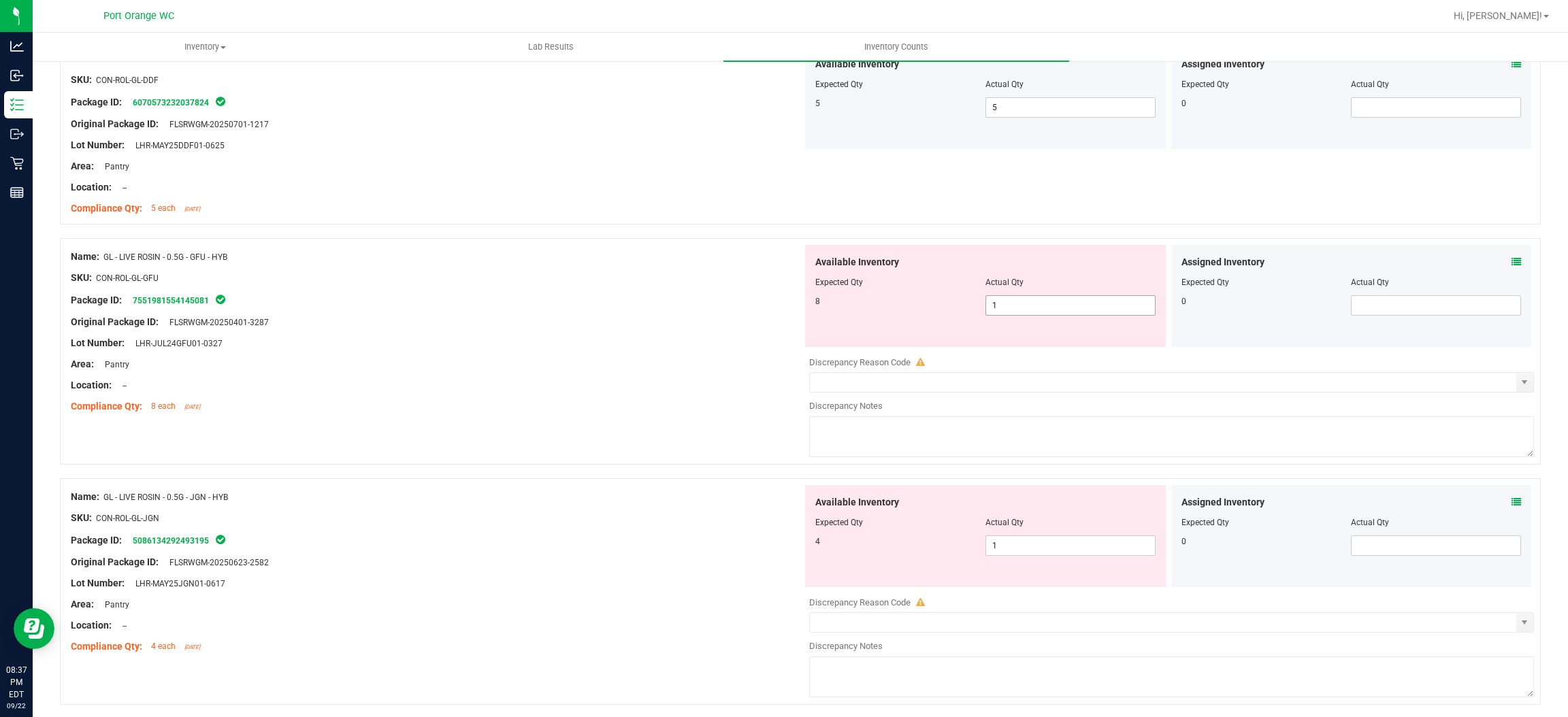
click at [1012, 310] on span "1 1" at bounding box center [1070, 305] width 170 height 20
click at [1012, 310] on input "1" at bounding box center [1070, 305] width 169 height 19
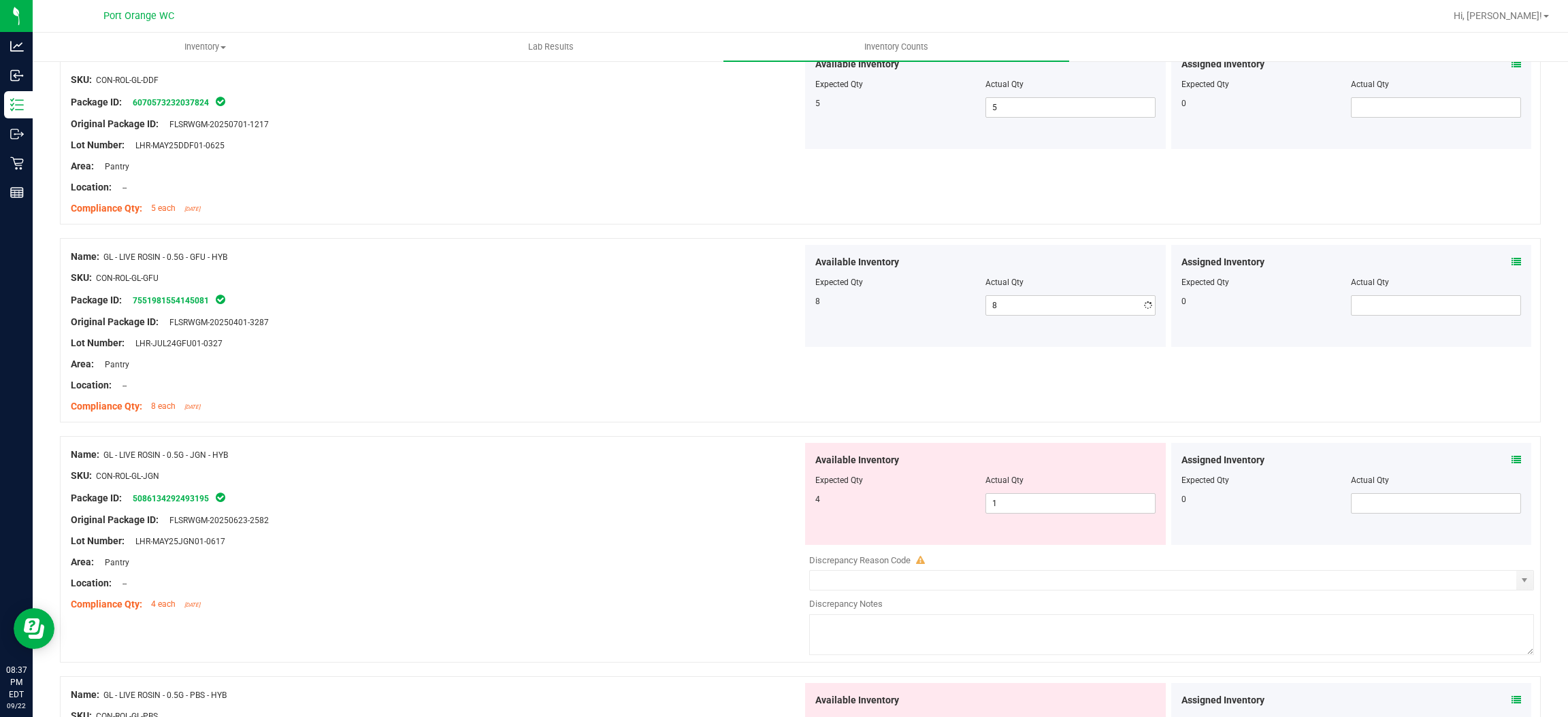
drag, startPoint x: 556, startPoint y: 378, endPoint x: 755, endPoint y: 349, distance: 201.1
click at [561, 376] on div at bounding box center [436, 374] width 732 height 6
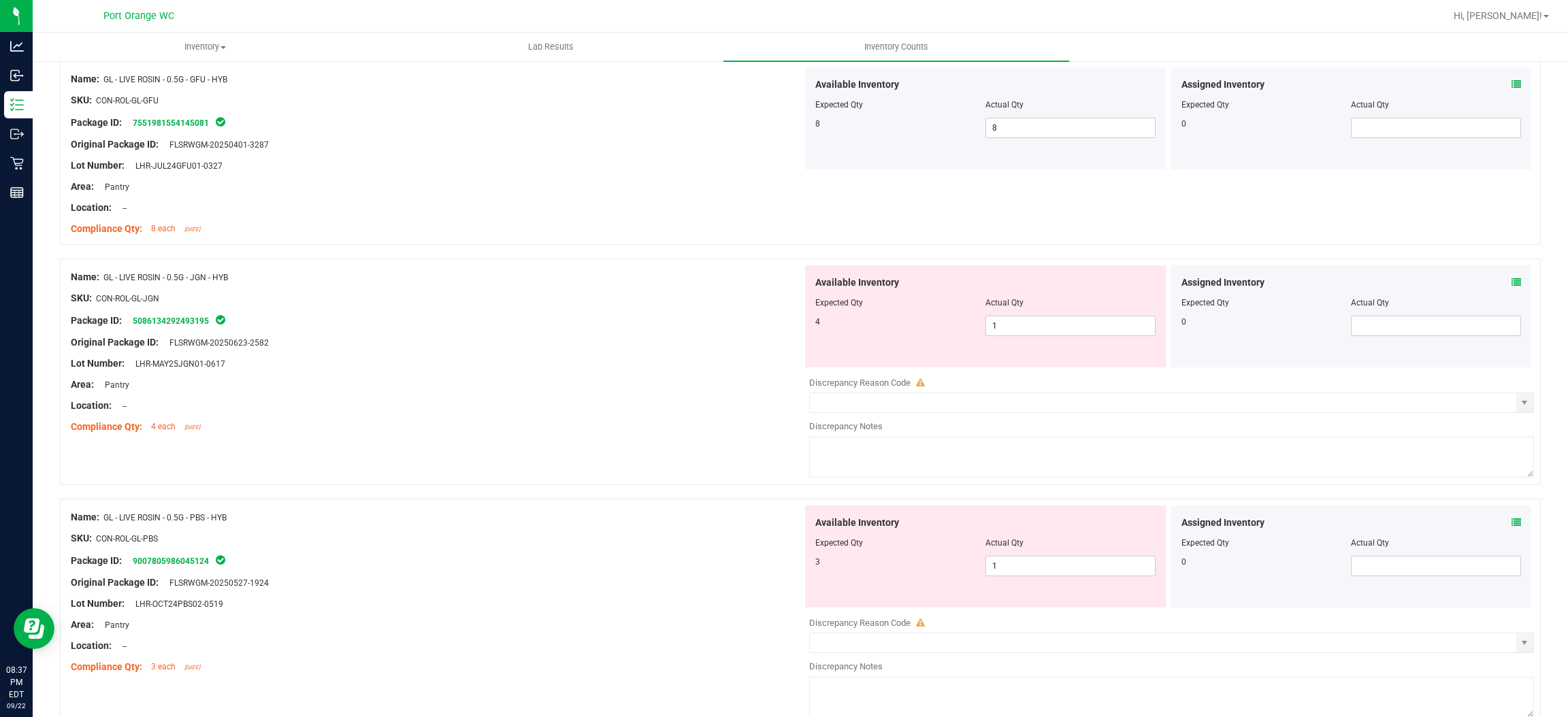
scroll to position [2960, 0]
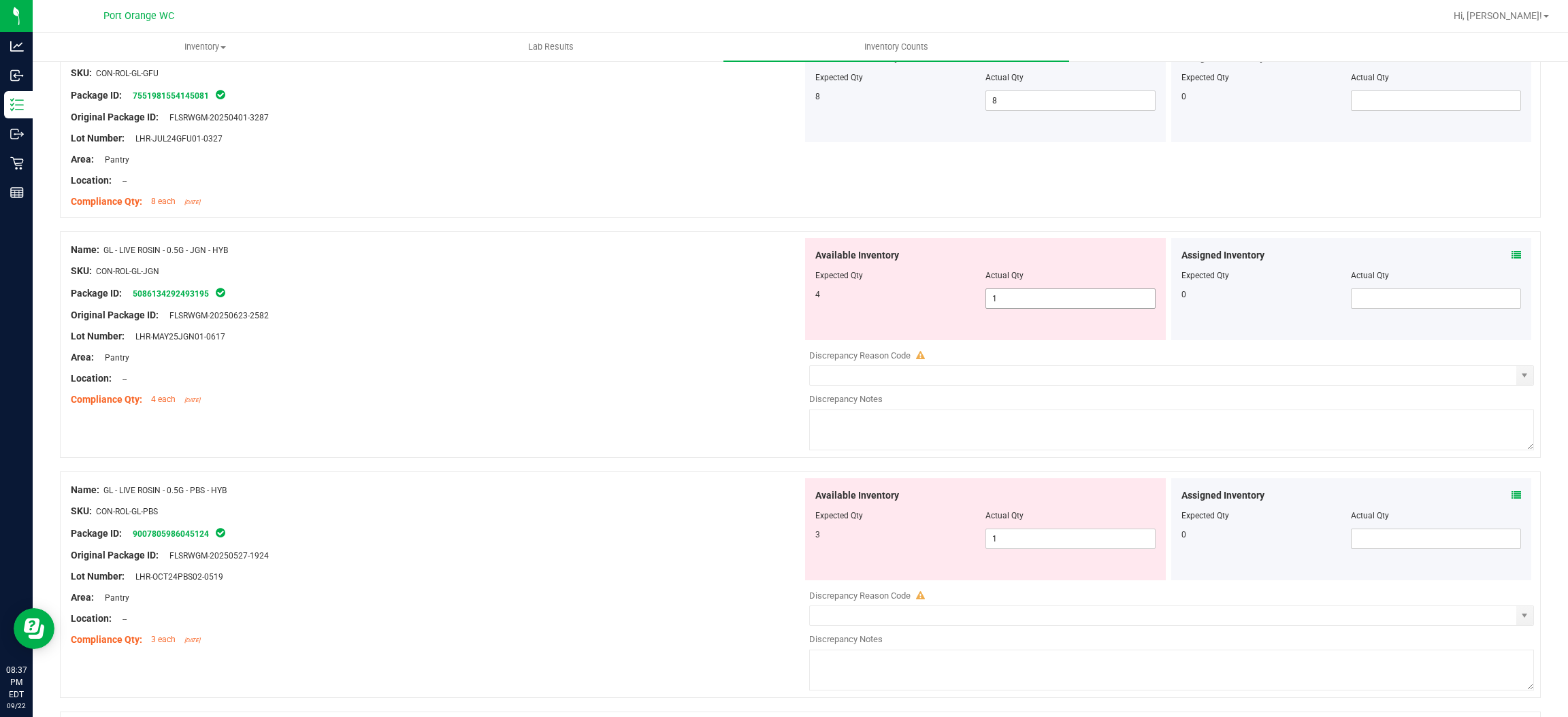
click at [1008, 298] on span "1 1" at bounding box center [1070, 298] width 170 height 20
click at [1008, 298] on input "1" at bounding box center [1070, 298] width 169 height 19
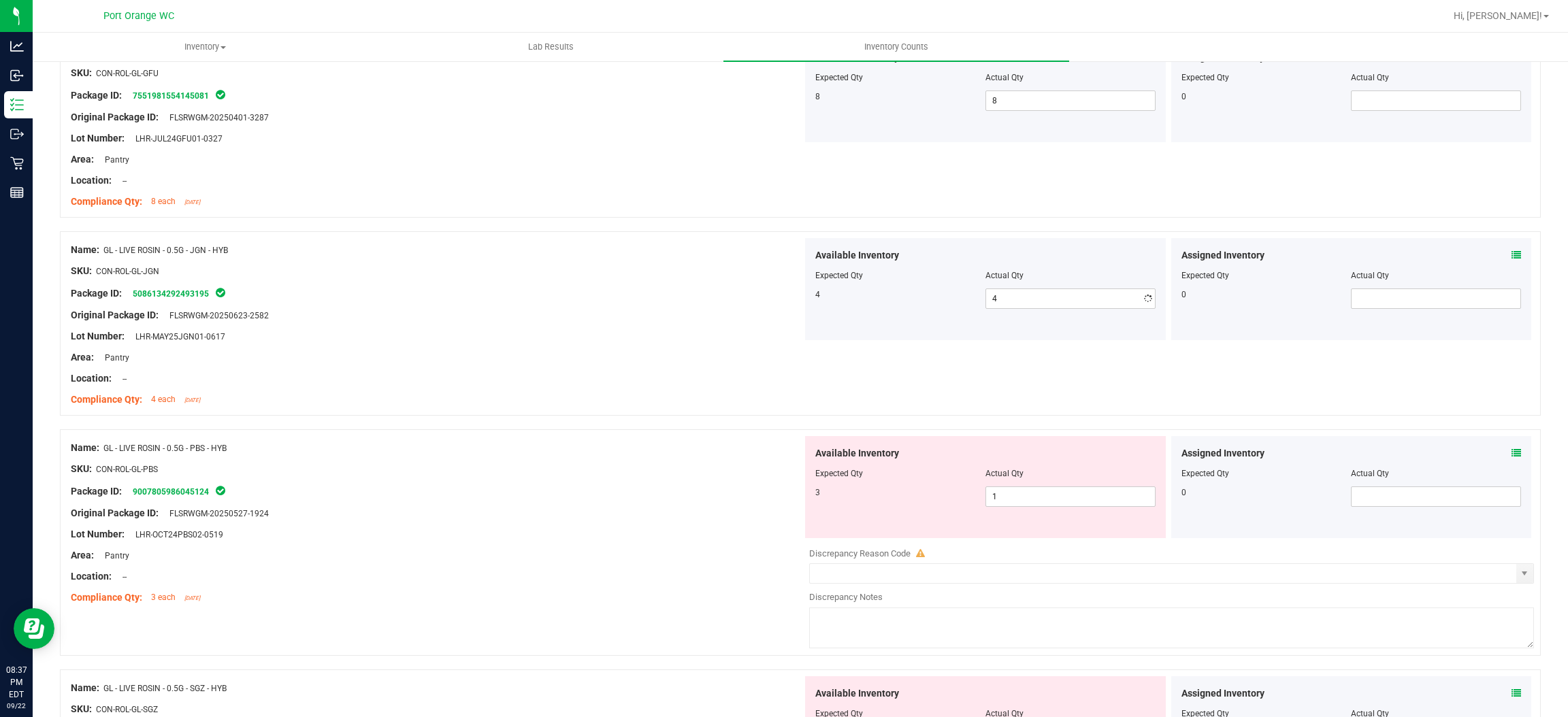
click at [574, 396] on div "Compliance Qty: 4 each [DATE]" at bounding box center [436, 400] width 732 height 15
click at [1003, 507] on span "1 1" at bounding box center [1070, 497] width 170 height 20
click at [1003, 507] on input "1" at bounding box center [1070, 497] width 169 height 19
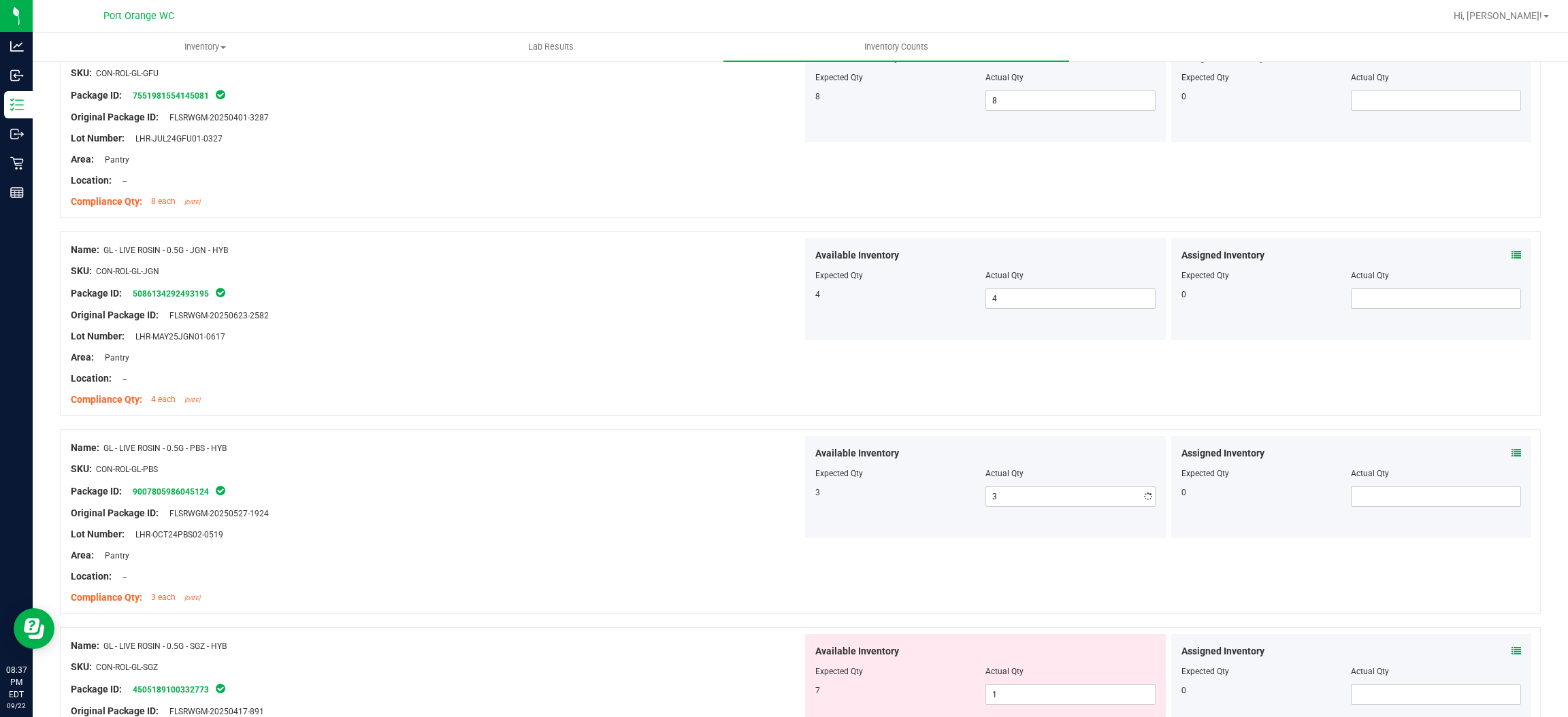
click at [746, 416] on div "Name: GL - LIVE ROSIN - 0.5G - JGN - HYB SKU: CON-ROL-GL-JGN Package ID: 508613…" at bounding box center [800, 324] width 1481 height 185
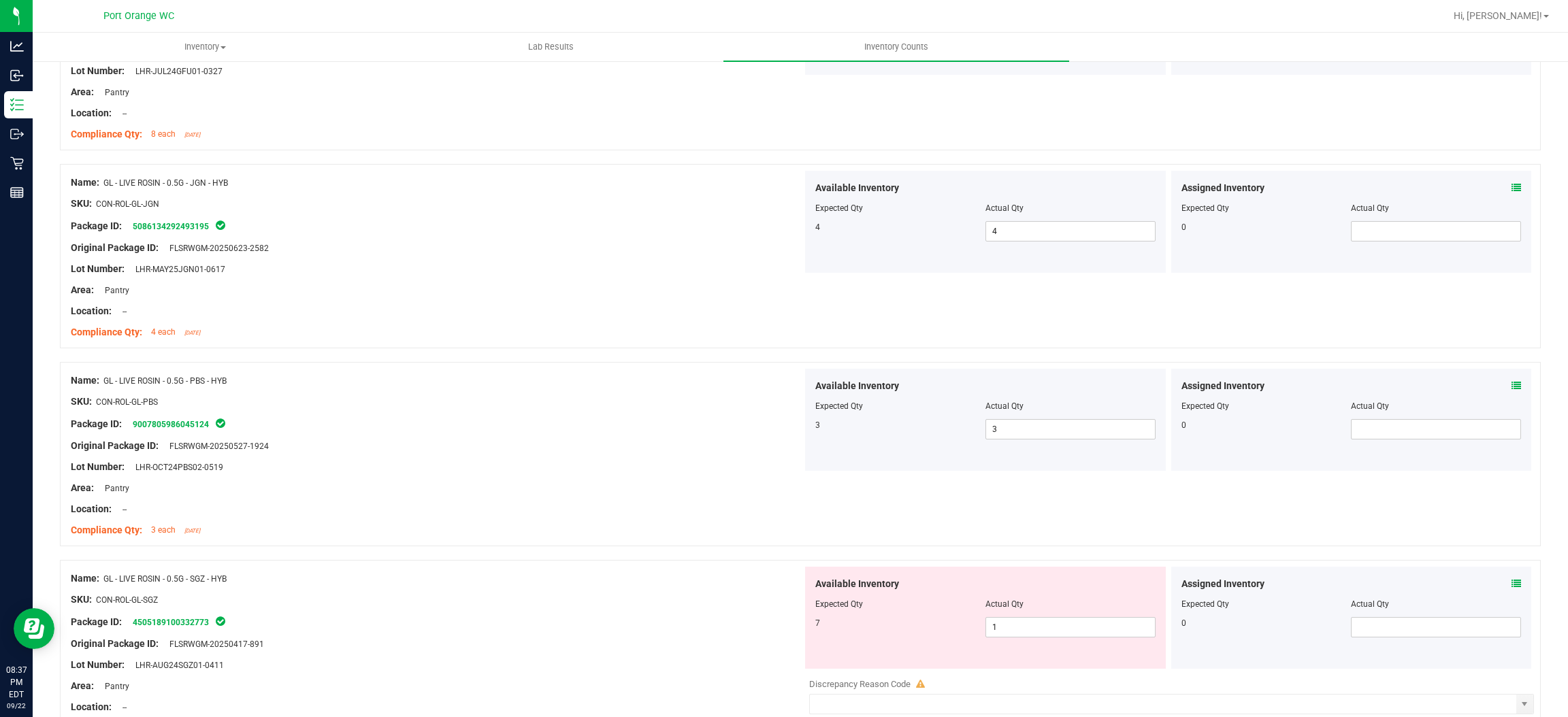
scroll to position [3164, 0]
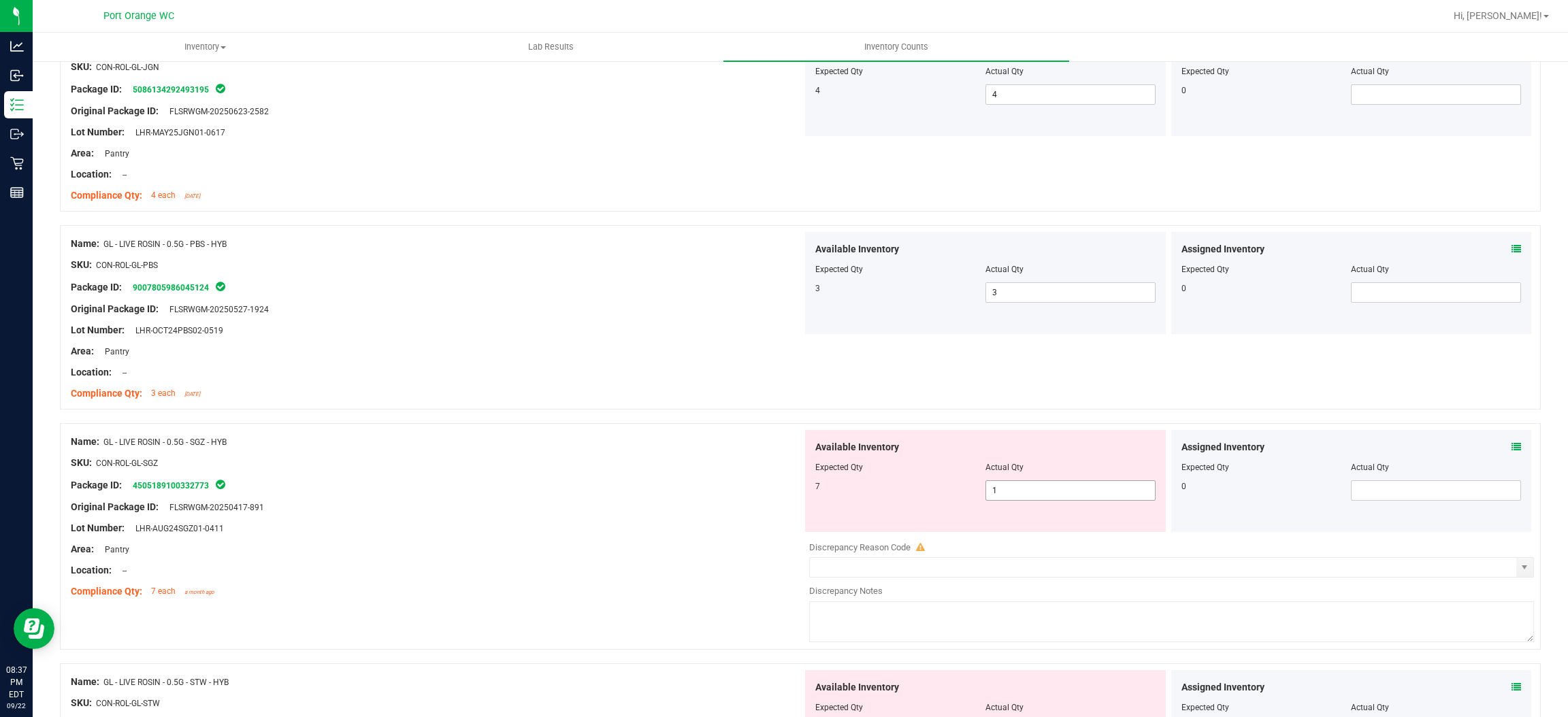
click at [995, 497] on span "1 1" at bounding box center [1070, 490] width 170 height 20
click at [995, 496] on input "1" at bounding box center [1070, 490] width 169 height 19
click at [701, 477] on div at bounding box center [436, 473] width 732 height 6
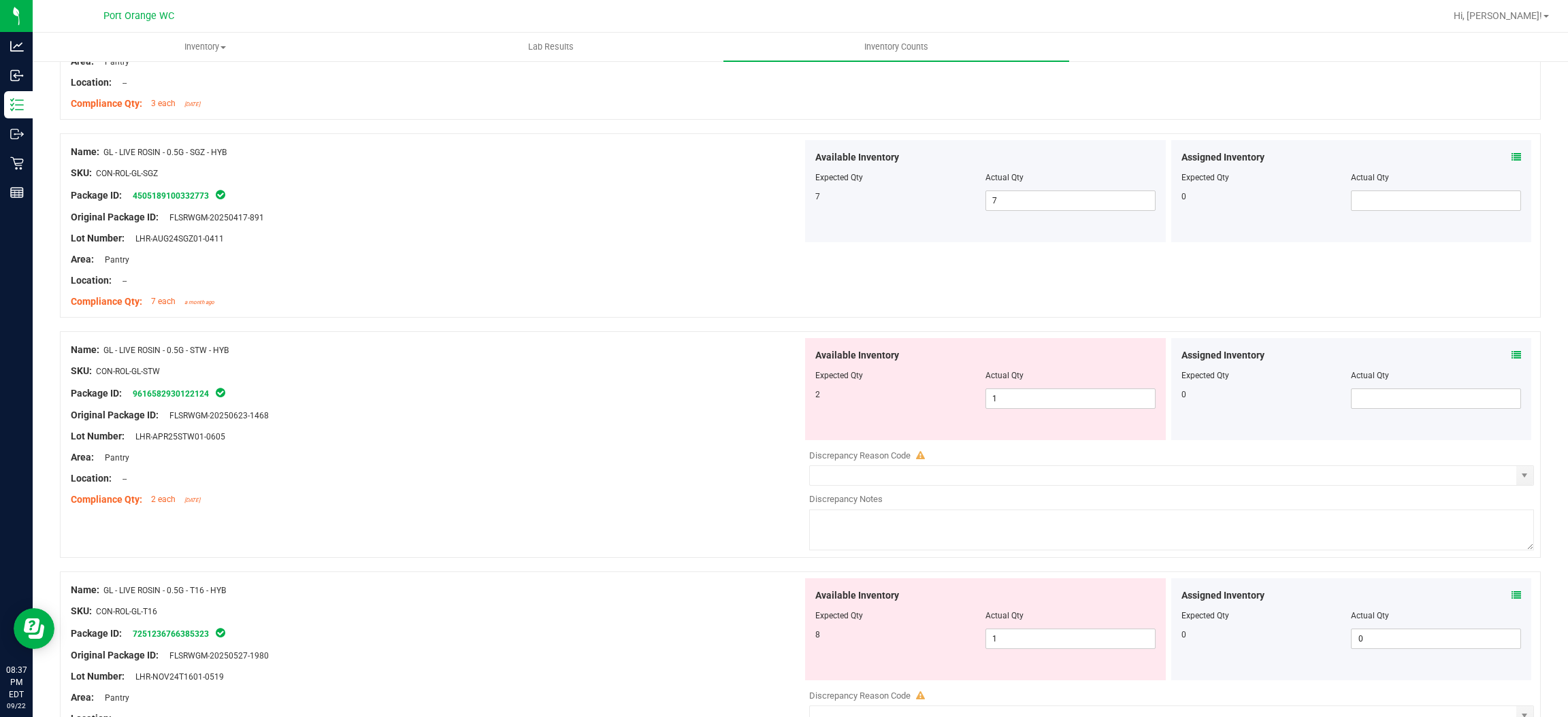
scroll to position [3471, 0]
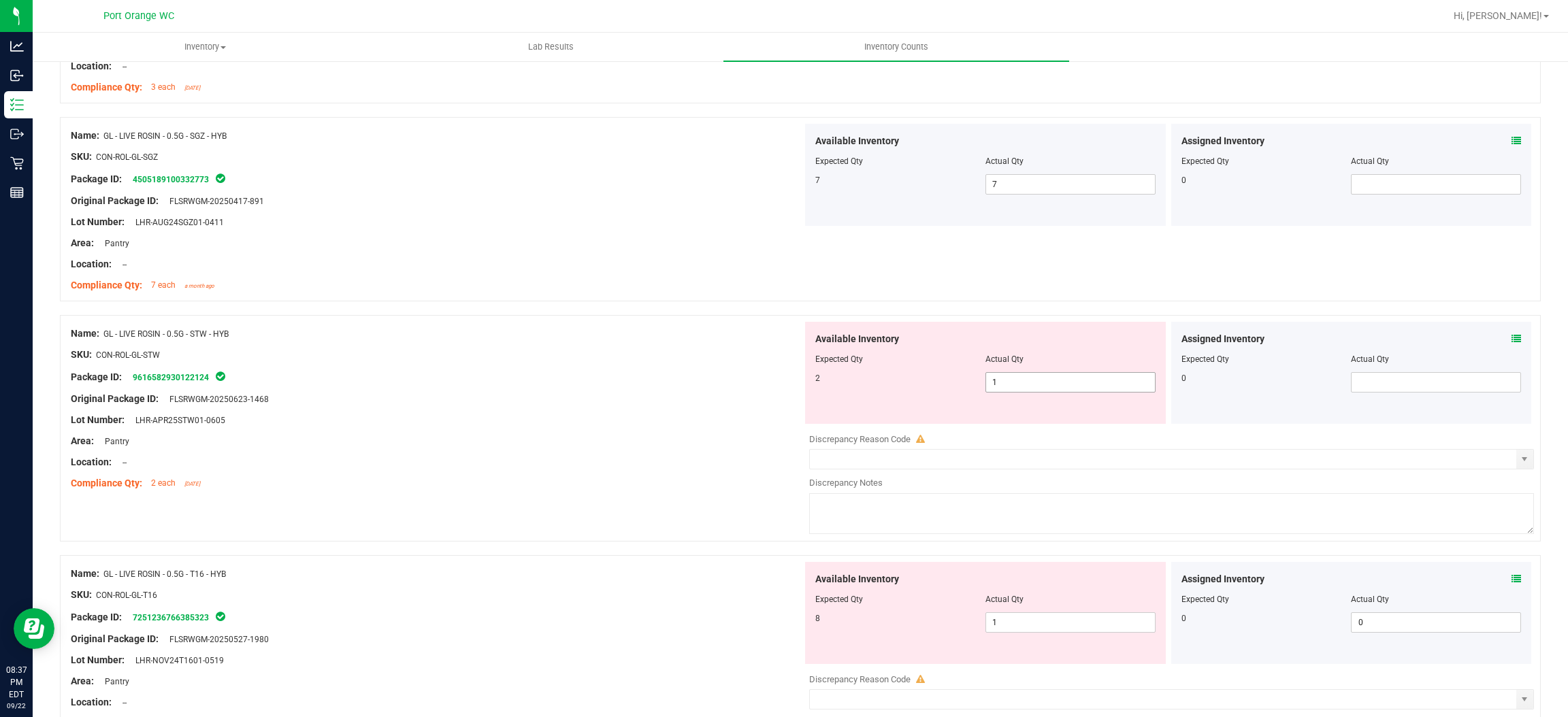
click at [1036, 386] on span "1 1" at bounding box center [1070, 382] width 170 height 20
click at [1036, 385] on input "1" at bounding box center [1070, 382] width 169 height 19
click at [680, 406] on div "Original Package ID: FLSRWGM-20250623-1468" at bounding box center [436, 400] width 732 height 15
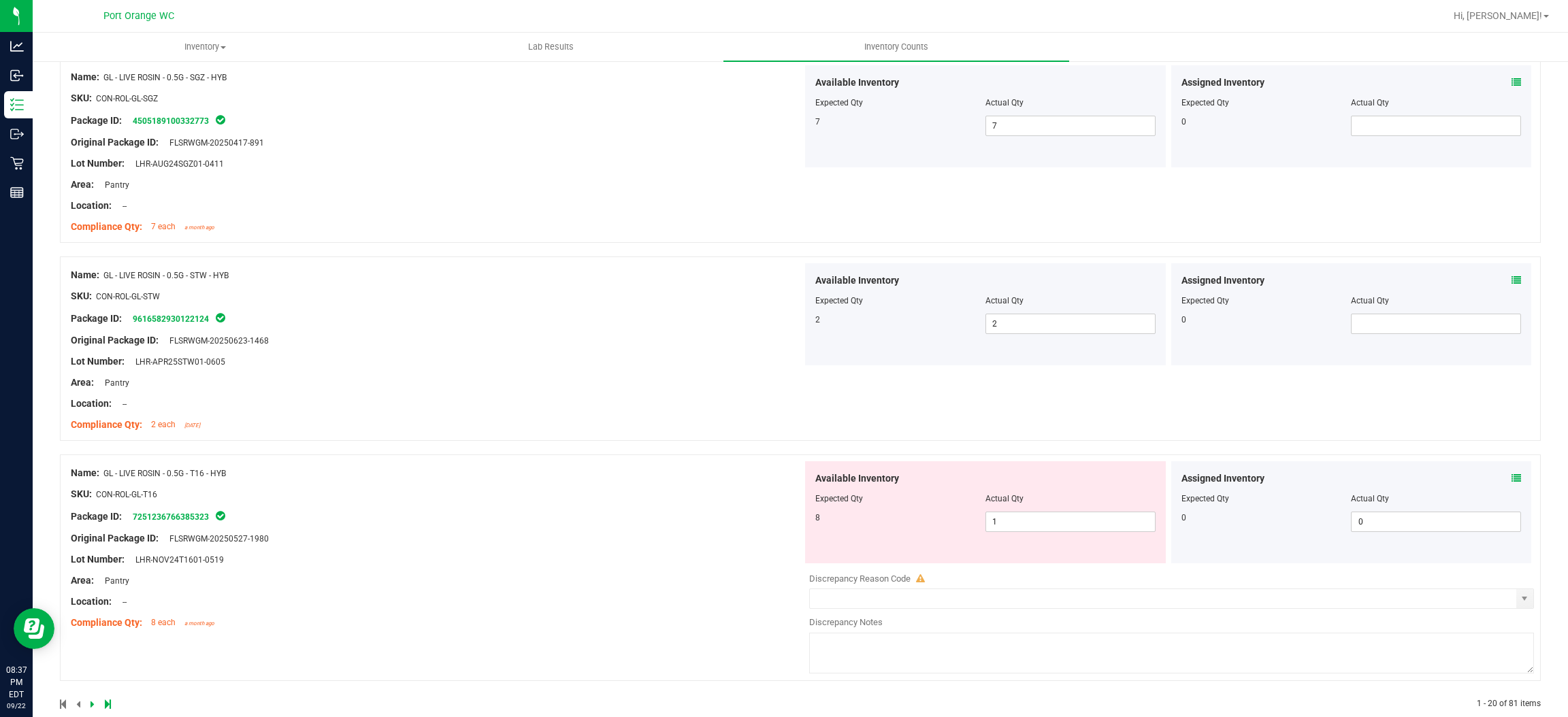
scroll to position [3556, 0]
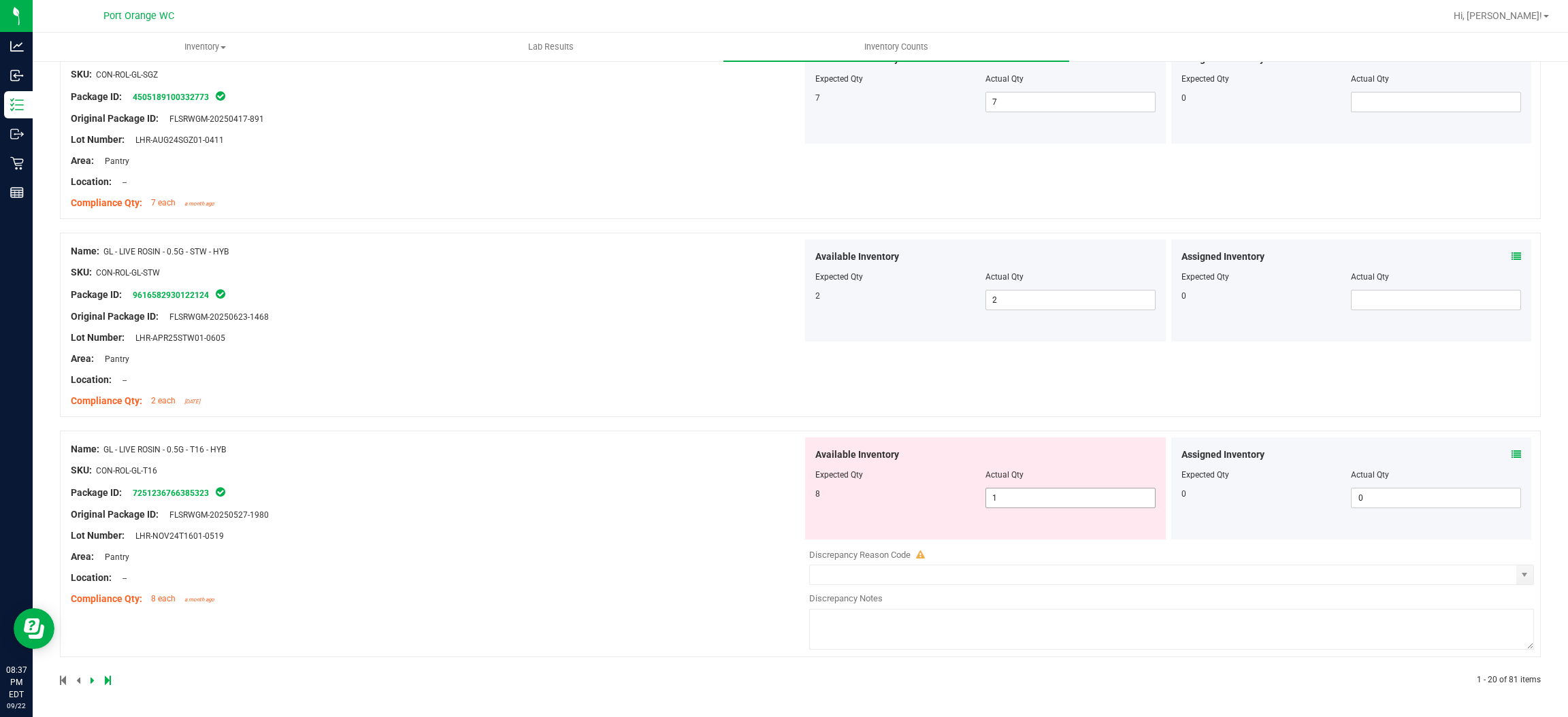
click at [1004, 494] on span "1 1" at bounding box center [1070, 498] width 170 height 20
click at [1004, 494] on input "1" at bounding box center [1070, 498] width 169 height 19
click at [576, 498] on div "Name: GL - LIVE ROSIN - 0.5G - T16 - HYB SKU: CON-ROL-GL-T16 Package ID: 725123…" at bounding box center [436, 524] width 732 height 174
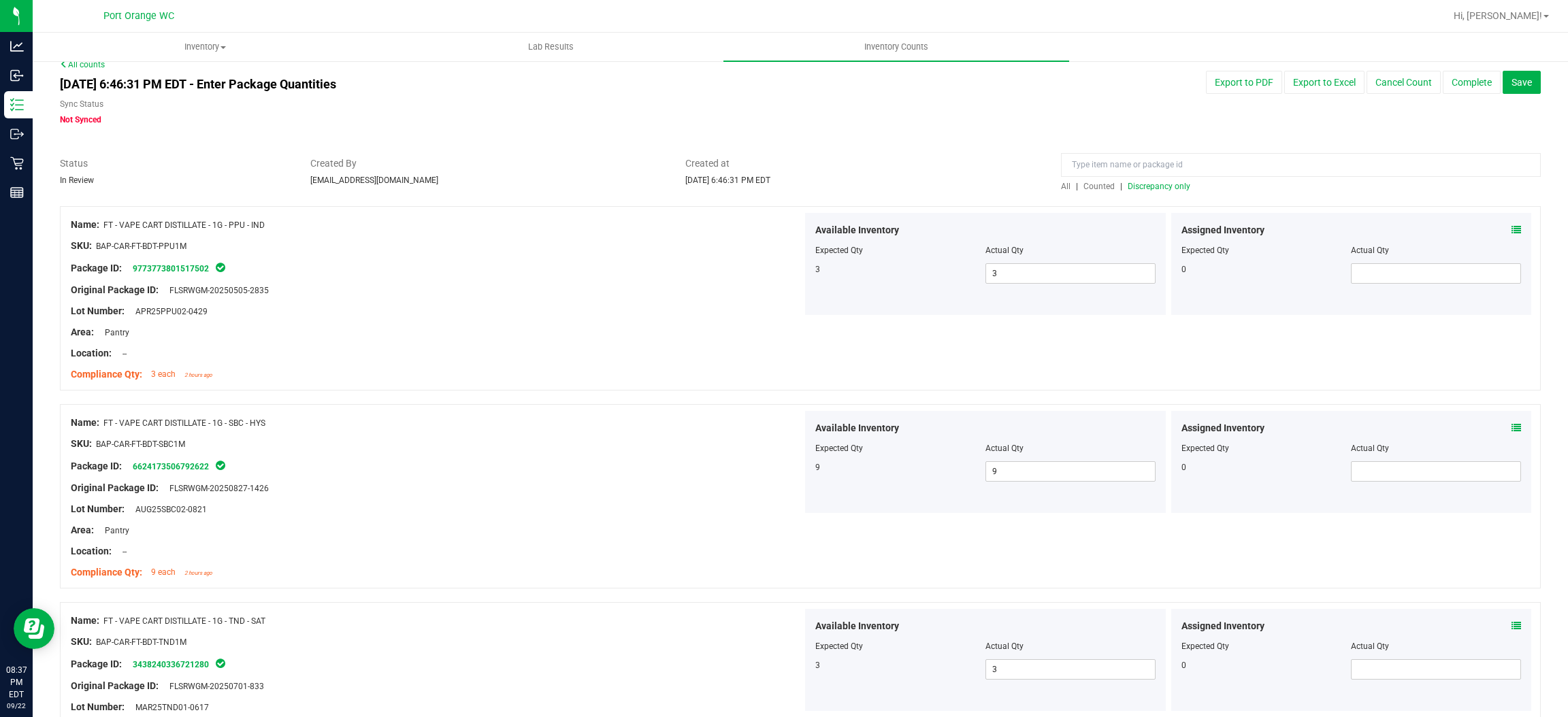
scroll to position [0, 0]
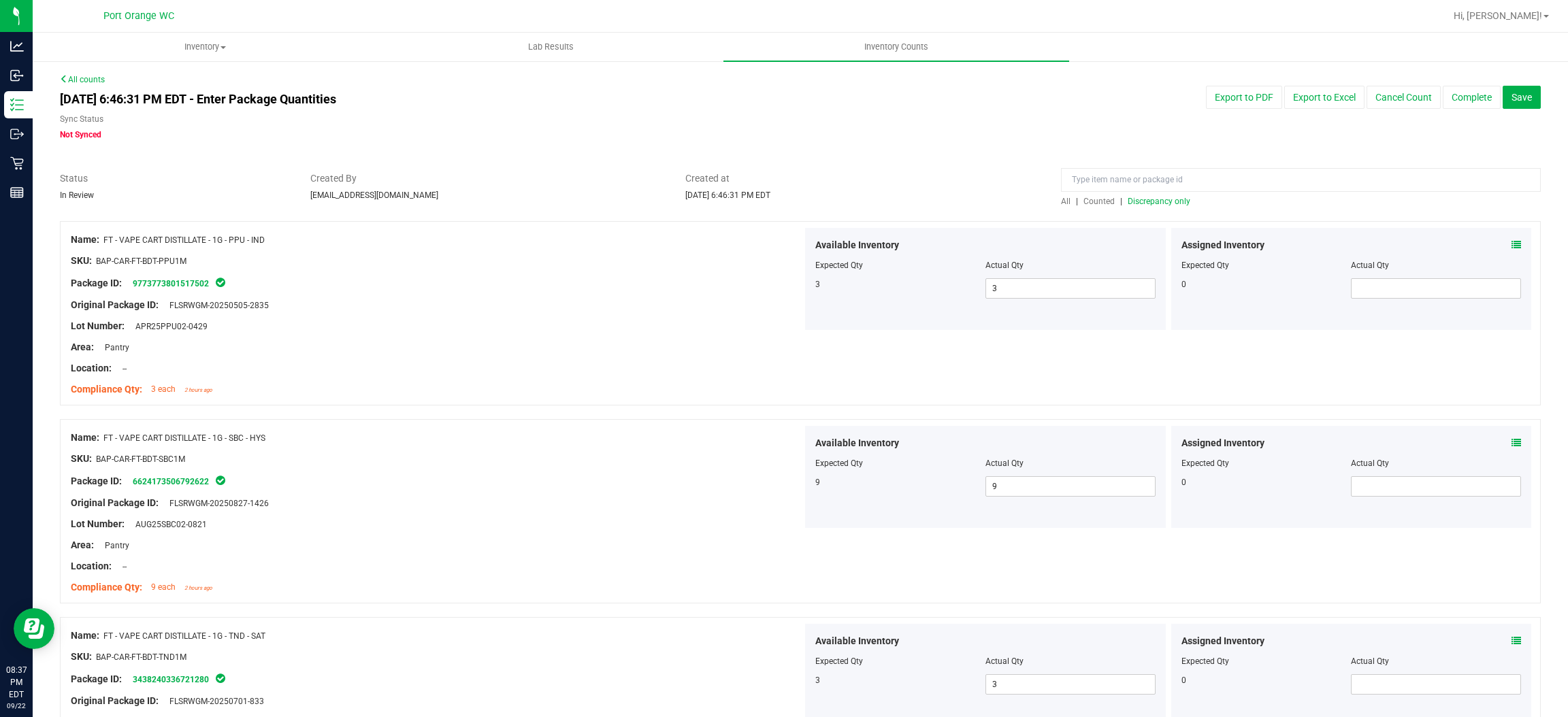
click at [1134, 201] on span "Discrepancy only" at bounding box center [1159, 201] width 62 height 9
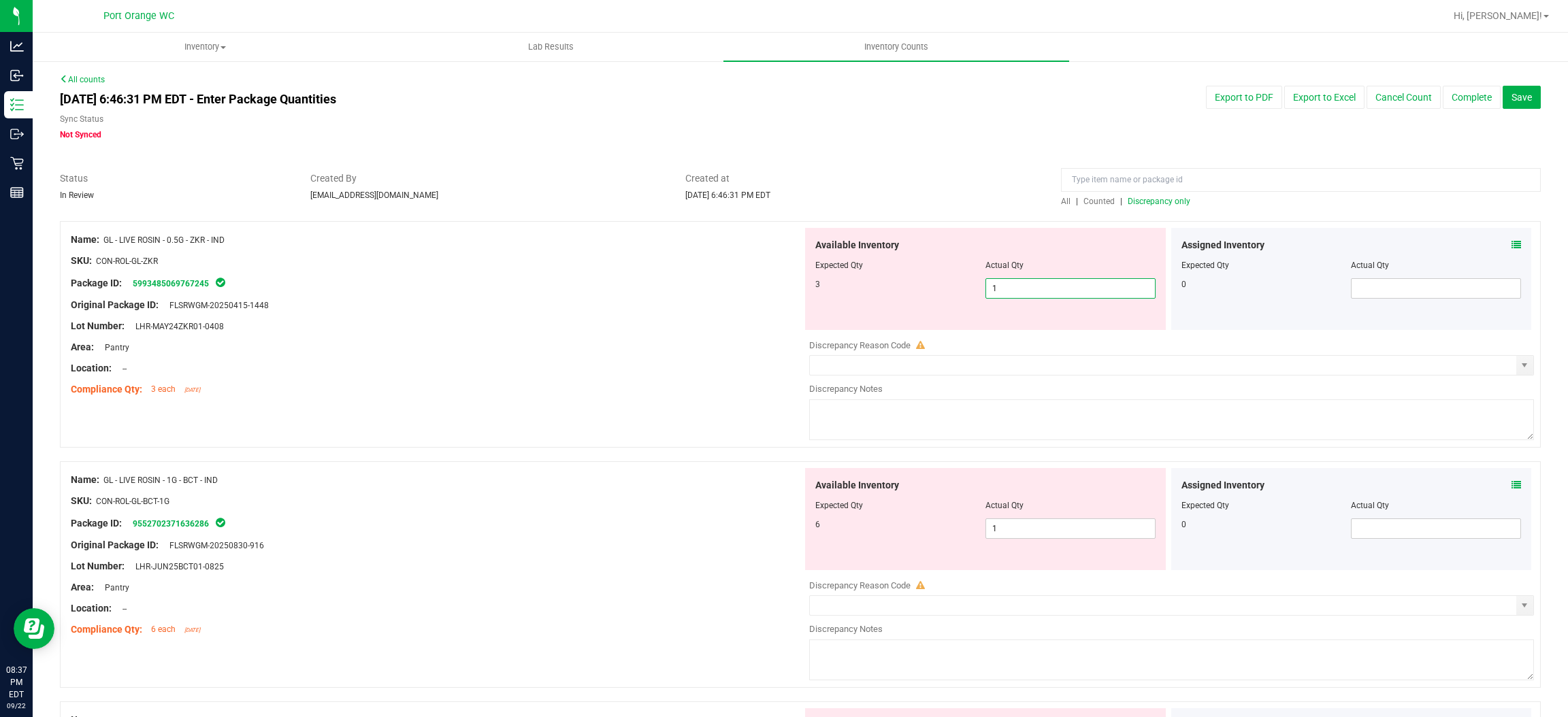
click at [1025, 288] on span "1 1" at bounding box center [1070, 288] width 170 height 20
click at [1025, 288] on input "1" at bounding box center [1070, 288] width 169 height 19
drag, startPoint x: 685, startPoint y: 401, endPoint x: 1007, endPoint y: 416, distance: 322.3
click at [692, 399] on div "Name: GL - LIVE ROSIN - 0.5G - ZKR - IND SKU: CON-ROL-GL-ZKR Package ID: 599348…" at bounding box center [800, 335] width 1481 height 227
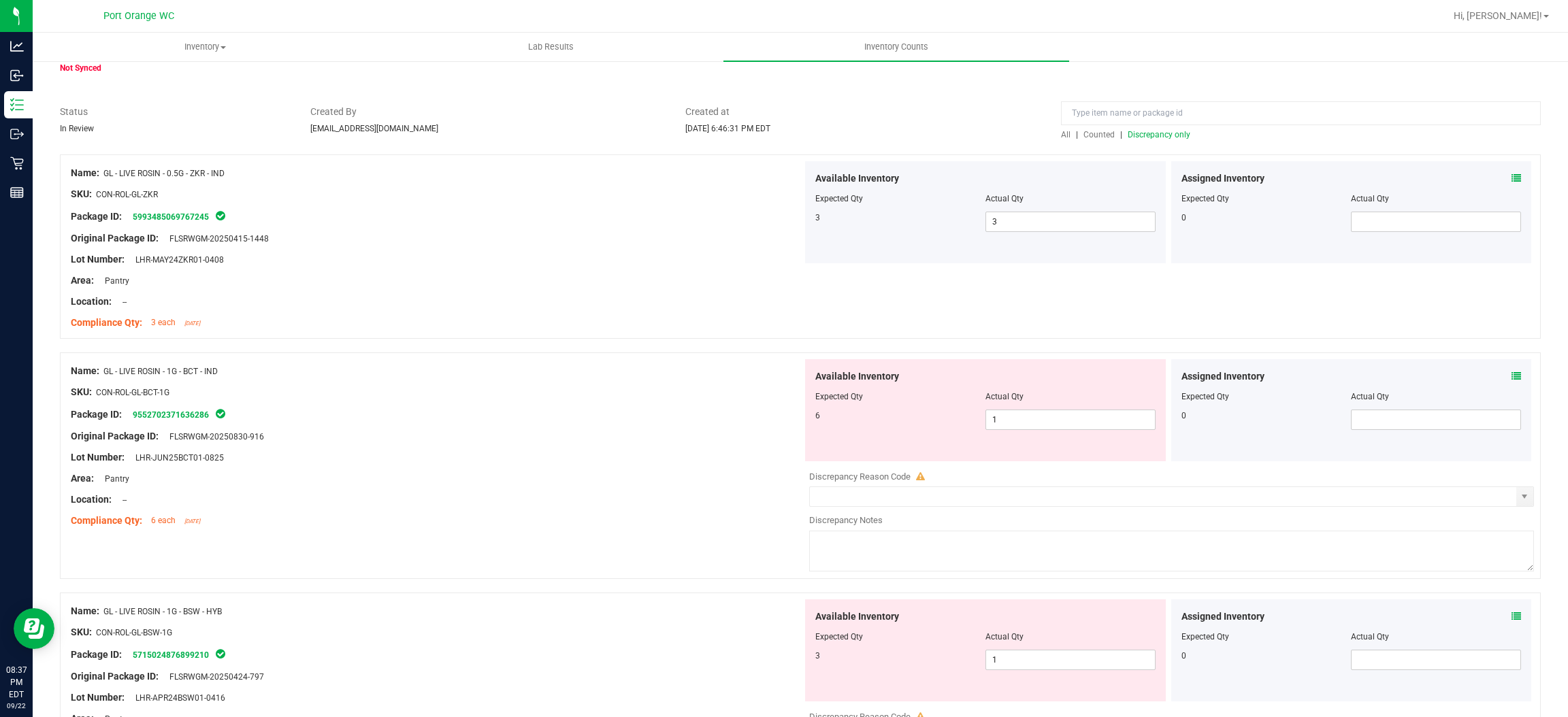
scroll to position [102, 0]
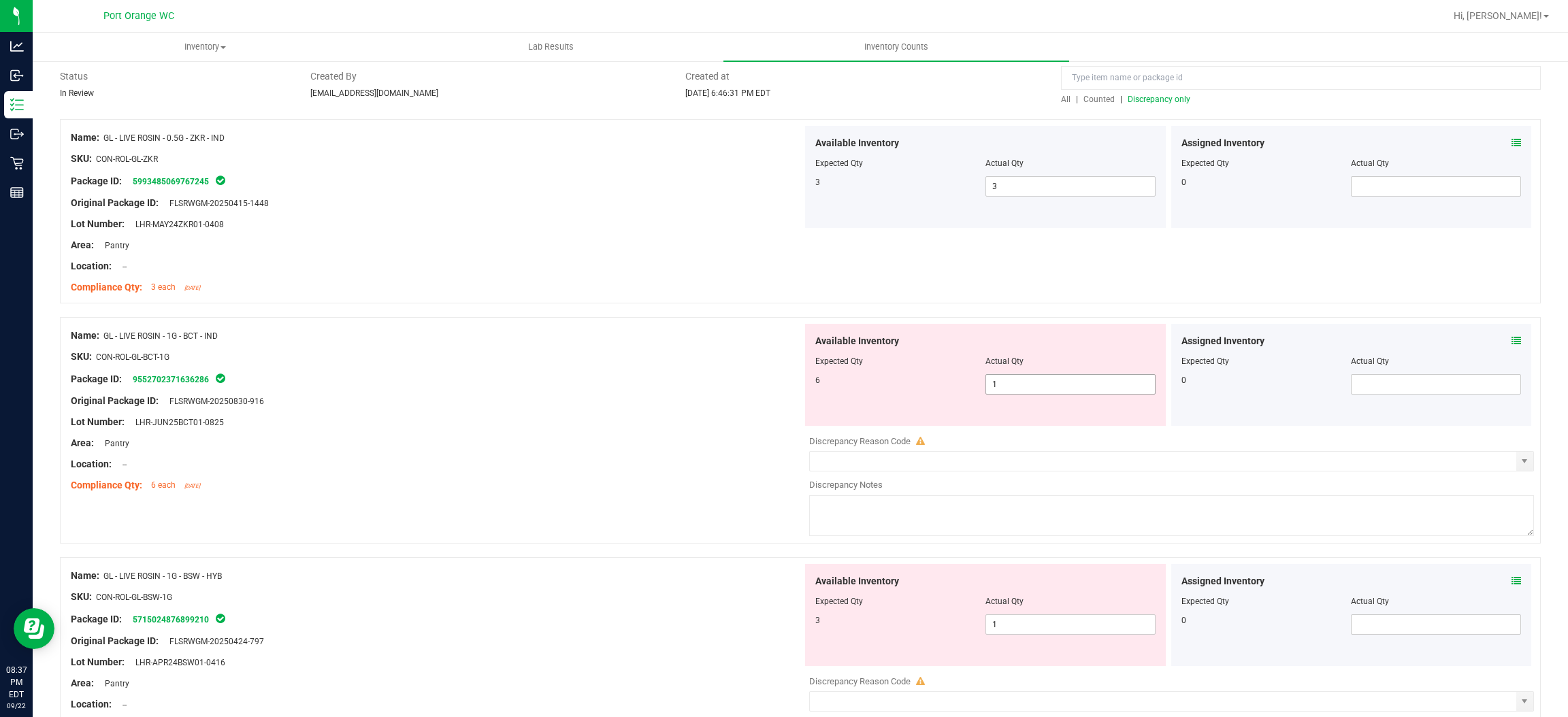
click at [1043, 378] on span "1 1" at bounding box center [1070, 384] width 170 height 20
click at [1043, 378] on input "1" at bounding box center [1070, 384] width 169 height 19
drag, startPoint x: 575, startPoint y: 501, endPoint x: 622, endPoint y: 493, distance: 47.7
click at [595, 496] on div "Name: GL - LIVE ROSIN - 1G - BCT - IND SKU: CON-ROL-GL-BCT-1G Package ID: 95527…" at bounding box center [800, 431] width 1481 height 227
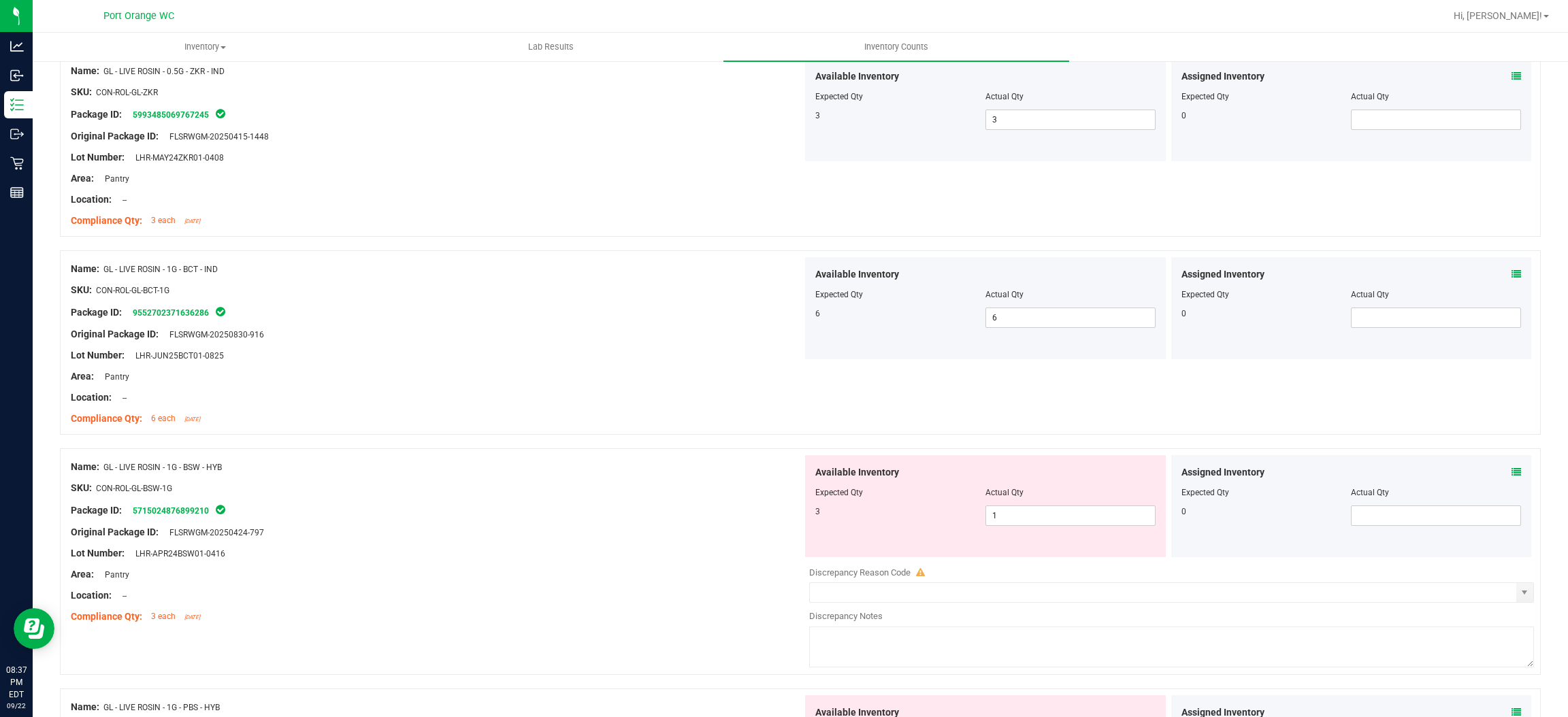
scroll to position [204, 0]
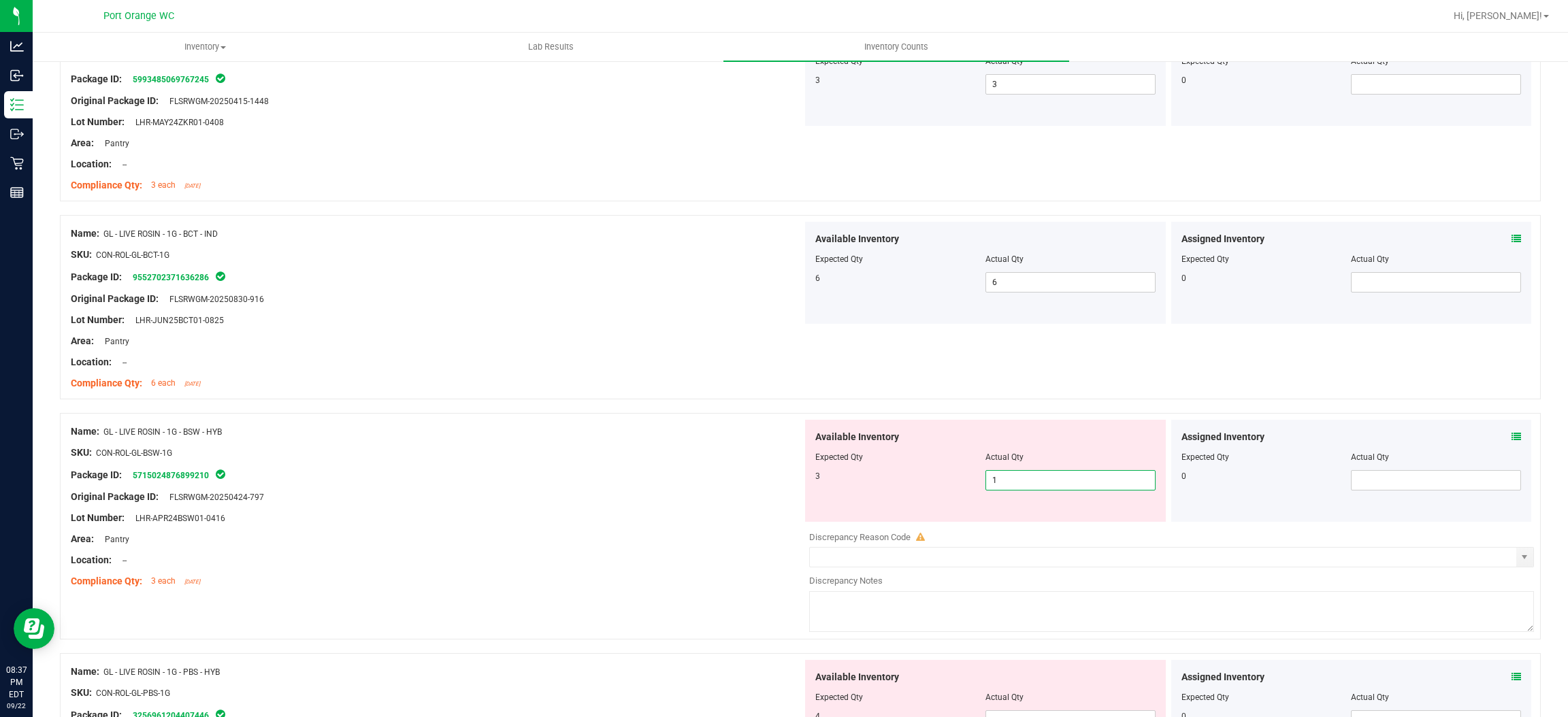
click at [1036, 480] on span "1 1" at bounding box center [1070, 480] width 170 height 20
click at [1036, 480] on input "1" at bounding box center [1070, 480] width 169 height 19
click at [552, 570] on ng-container "Compliance Qty: 3 each [DATE]" at bounding box center [436, 578] width 732 height 21
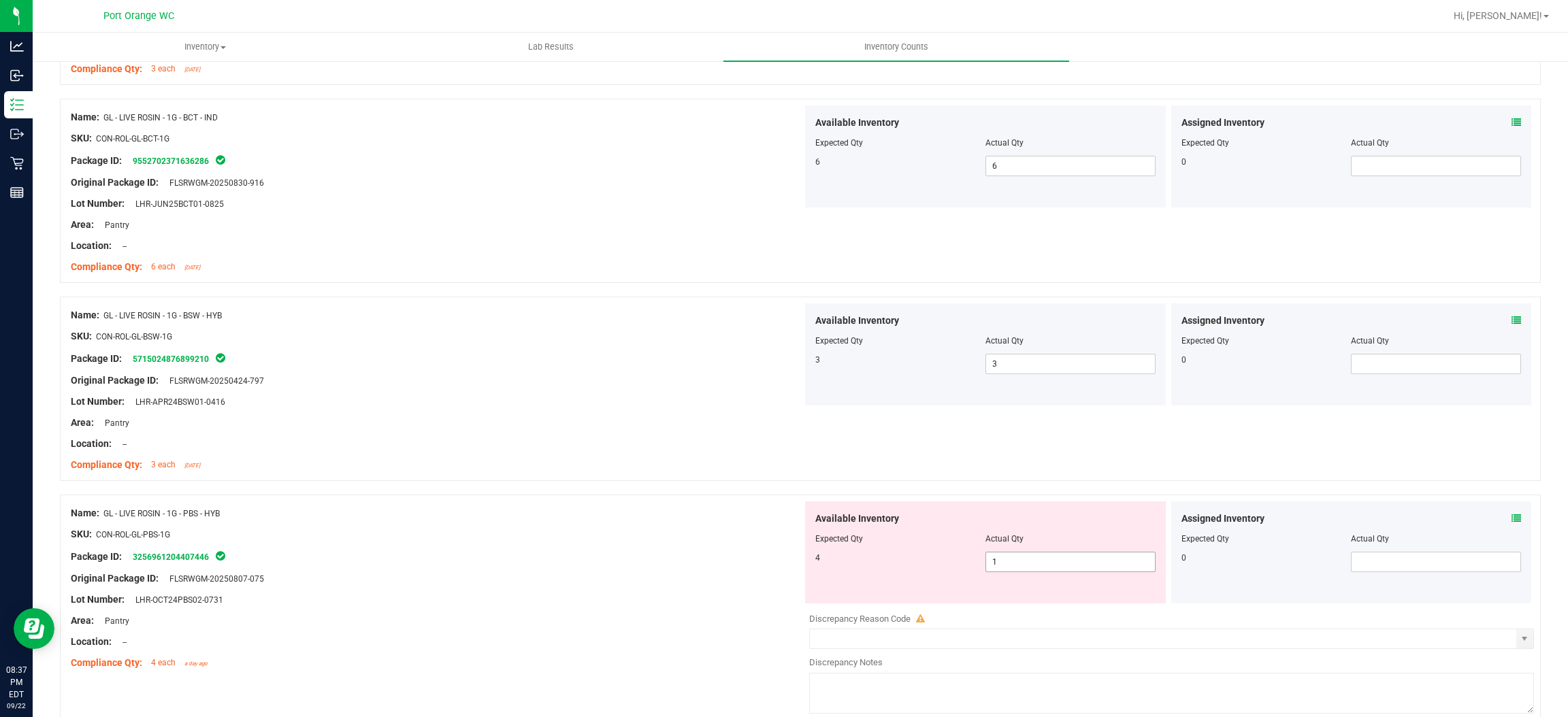
scroll to position [408, 0]
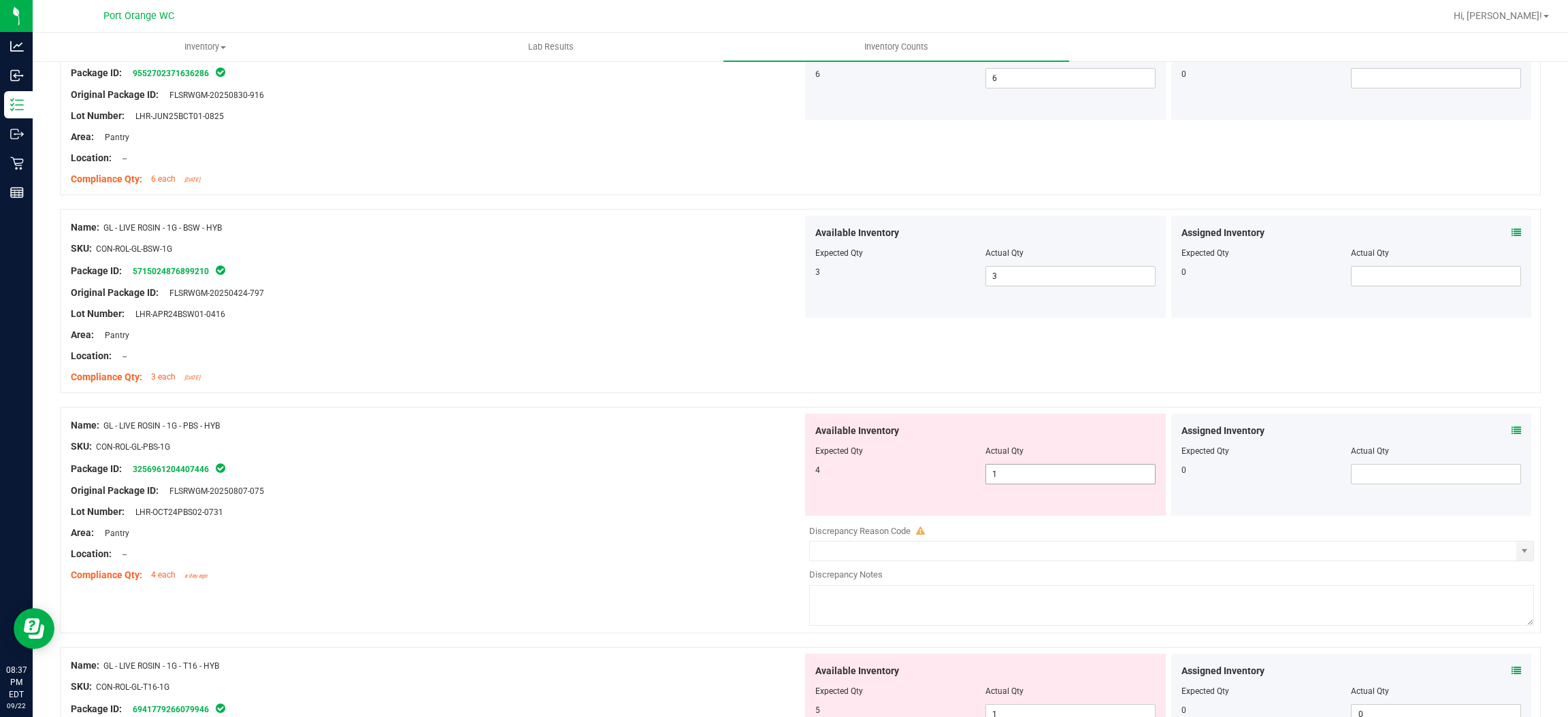
click at [1033, 477] on span "1 1" at bounding box center [1070, 474] width 170 height 20
click at [1033, 477] on input "1" at bounding box center [1070, 474] width 169 height 19
drag, startPoint x: 648, startPoint y: 530, endPoint x: 776, endPoint y: 508, distance: 129.9
click at [650, 530] on div "Area: Pantry" at bounding box center [436, 533] width 732 height 15
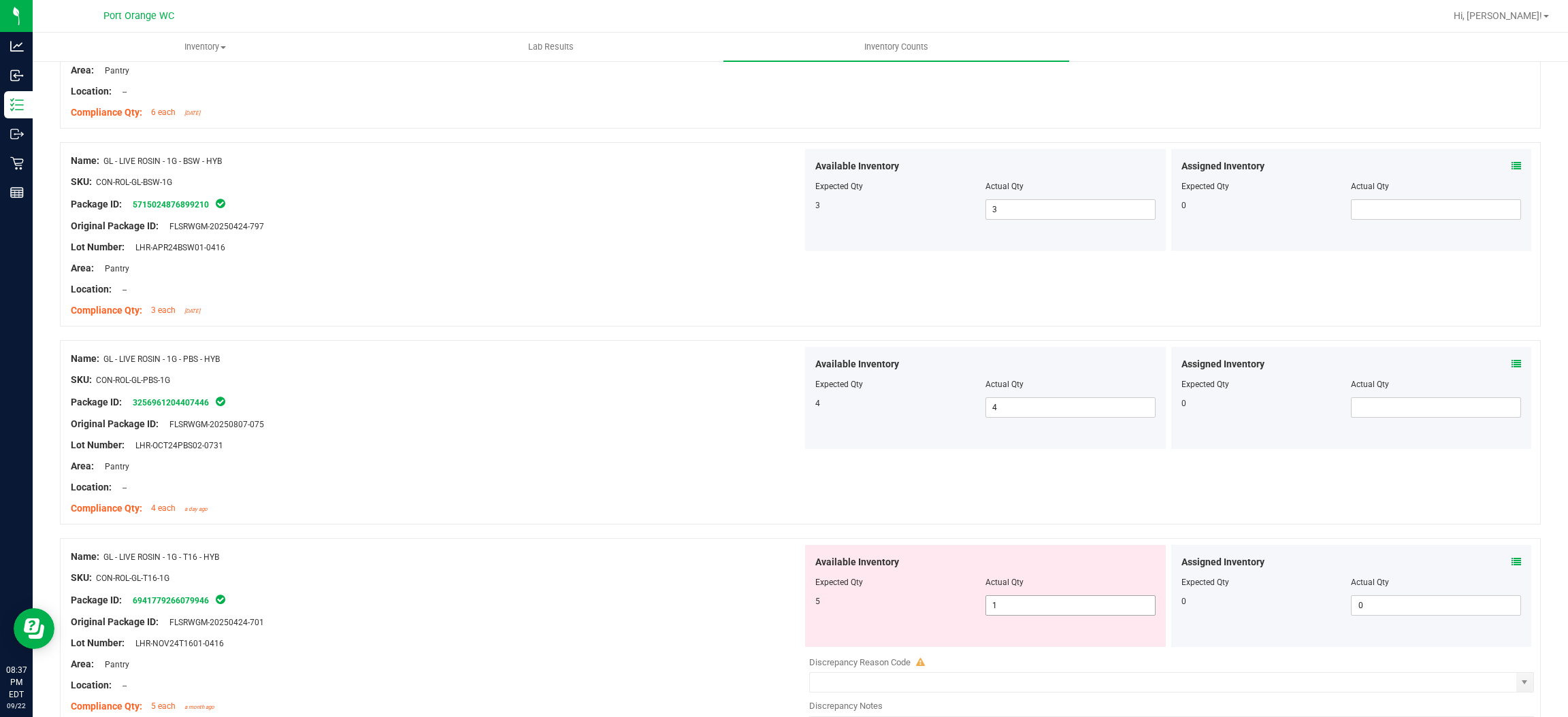
scroll to position [612, 0]
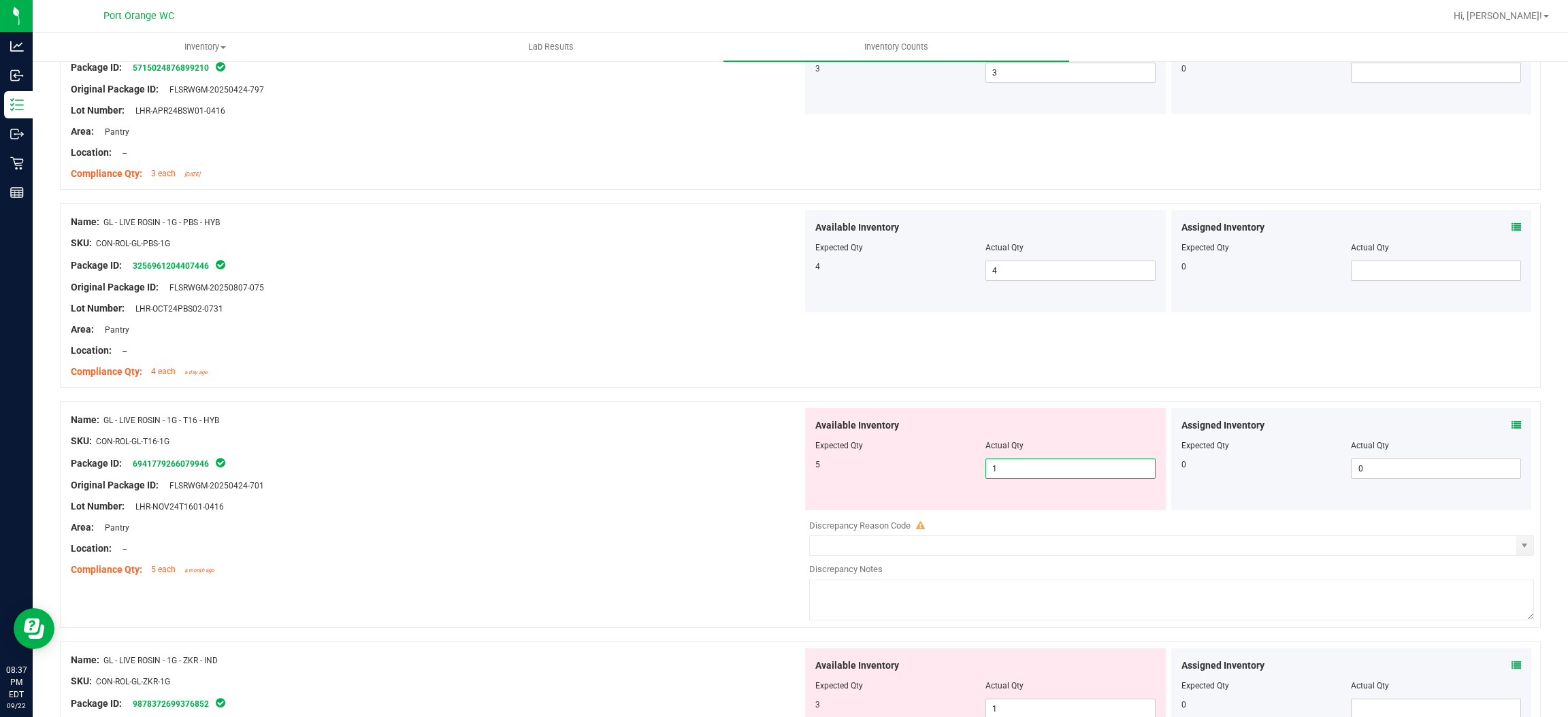
click at [1017, 461] on span "1 1" at bounding box center [1070, 469] width 170 height 20
click at [1017, 460] on input "1" at bounding box center [1070, 468] width 169 height 19
drag, startPoint x: 615, startPoint y: 527, endPoint x: 780, endPoint y: 517, distance: 165.3
click at [621, 525] on div "Area: Pantry" at bounding box center [436, 528] width 732 height 15
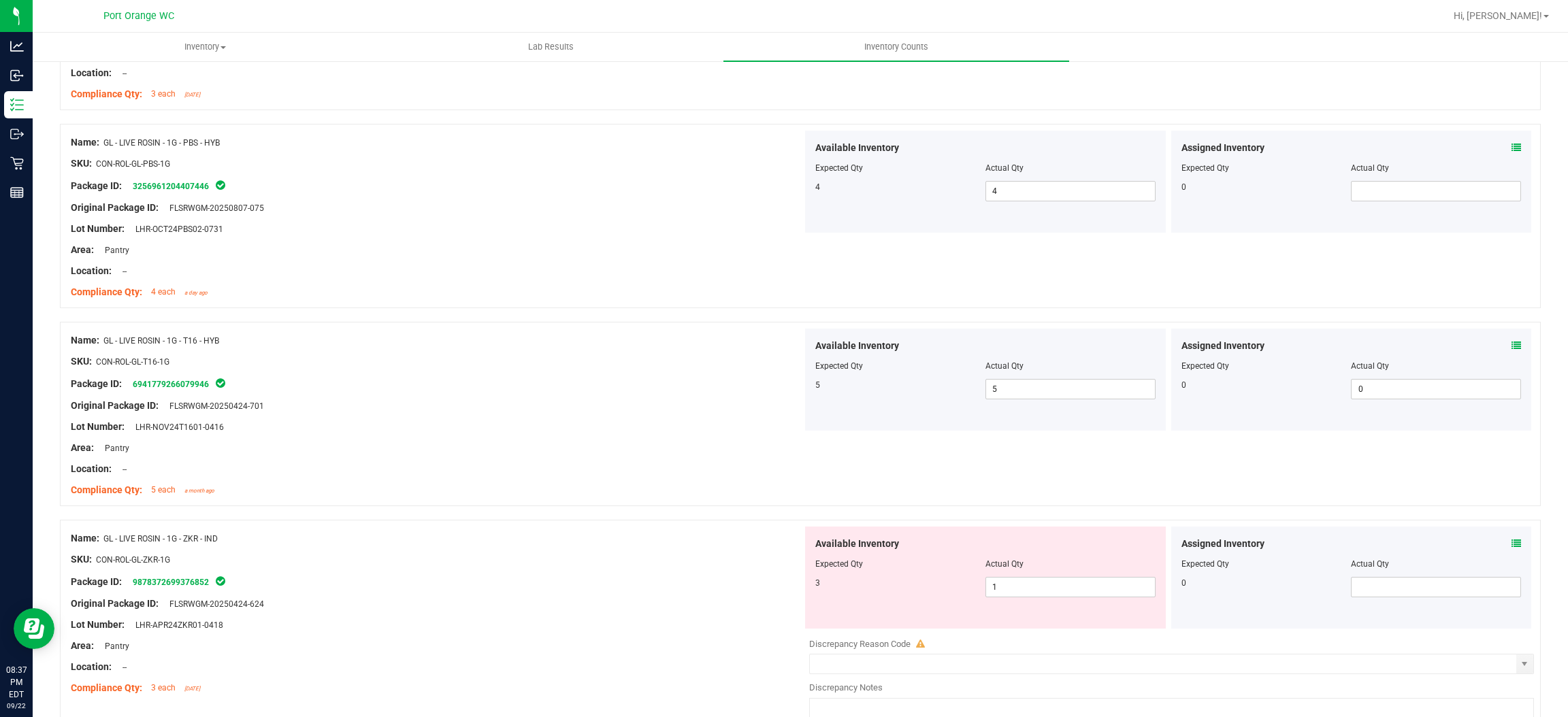
scroll to position [817, 0]
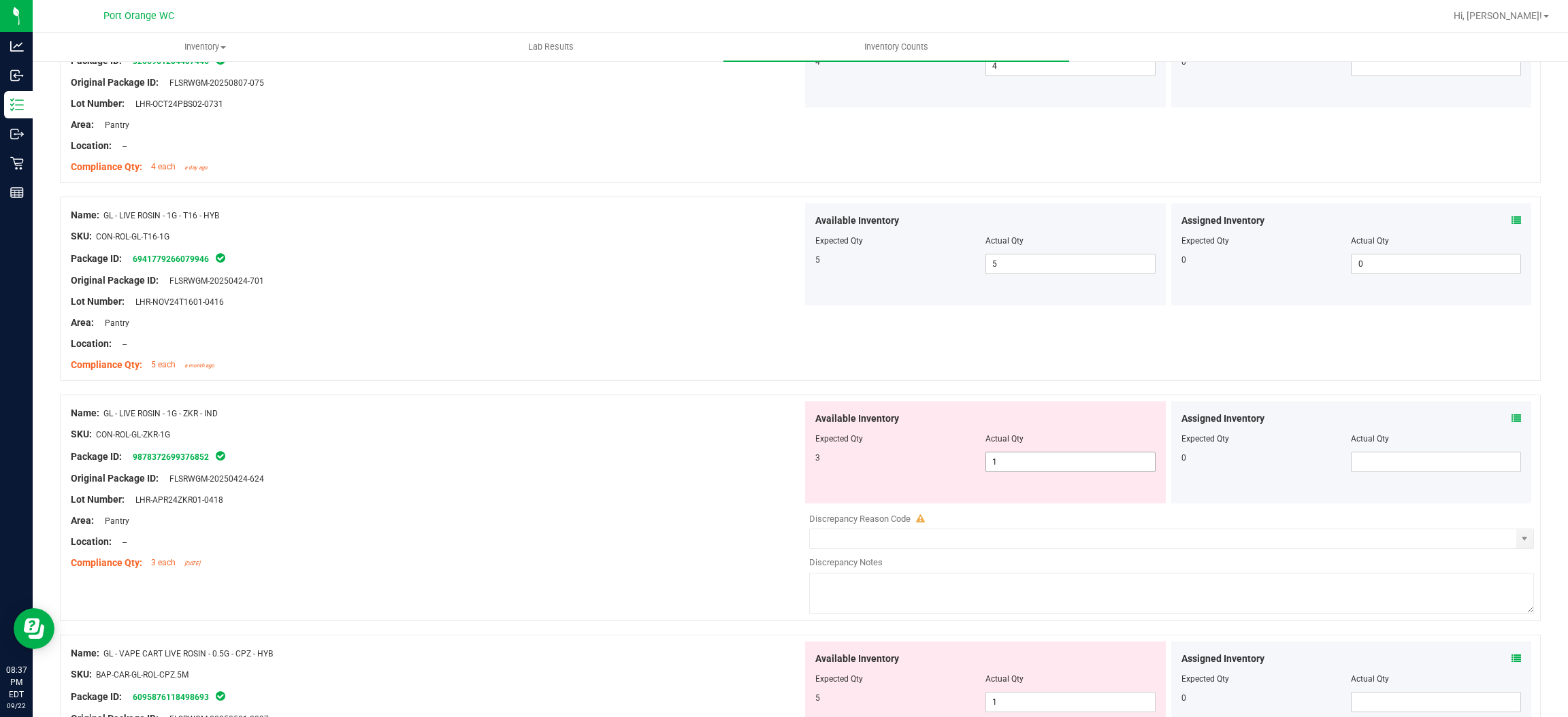
click at [1010, 459] on span "1 1" at bounding box center [1070, 462] width 170 height 20
click at [1010, 459] on input "1" at bounding box center [1070, 462] width 169 height 19
drag, startPoint x: 607, startPoint y: 518, endPoint x: 905, endPoint y: 483, distance: 300.0
click at [616, 512] on div "Name: GL - LIVE ROSIN - 1G - ZKR - IND SKU: CON-ROL-GL-ZKR-1G Package ID: 98783…" at bounding box center [436, 488] width 732 height 174
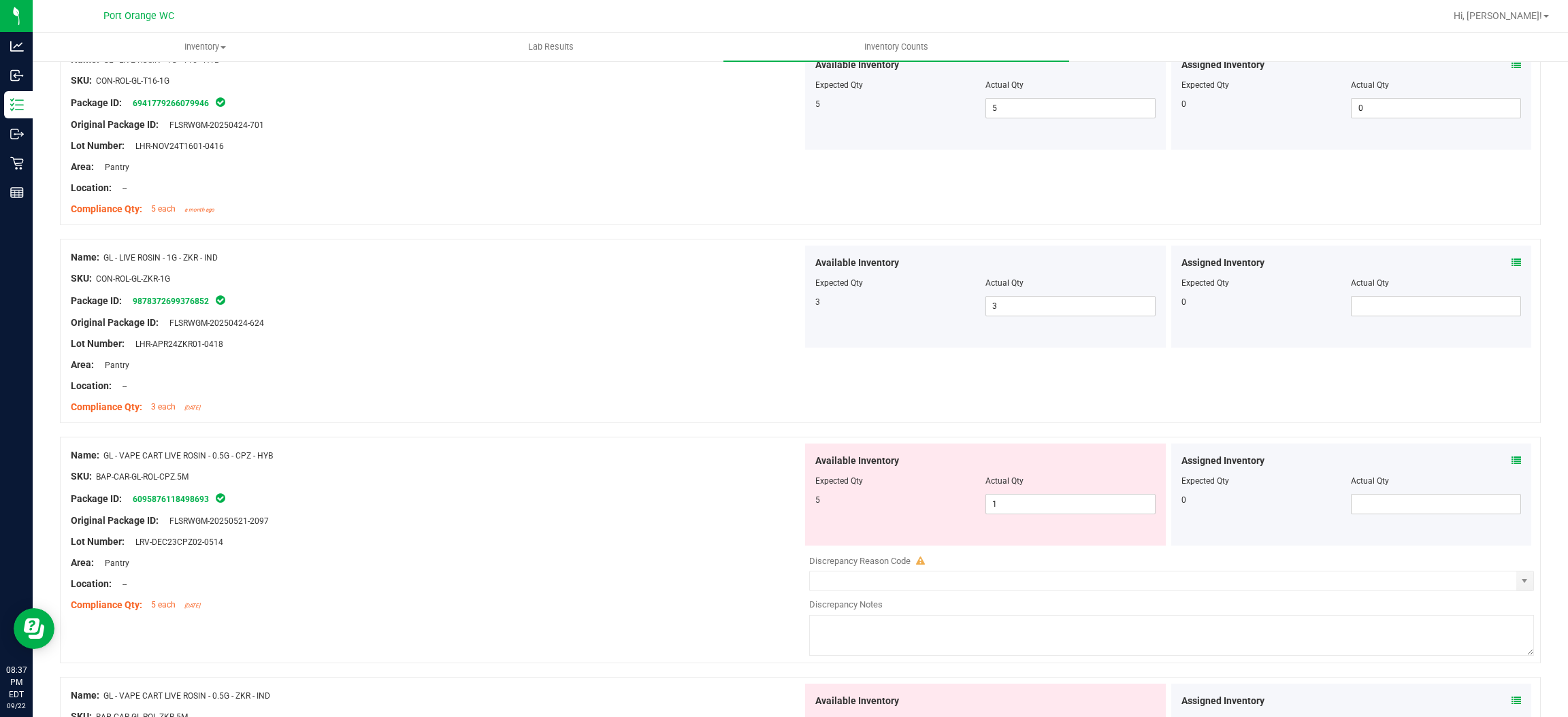
scroll to position [1122, 0]
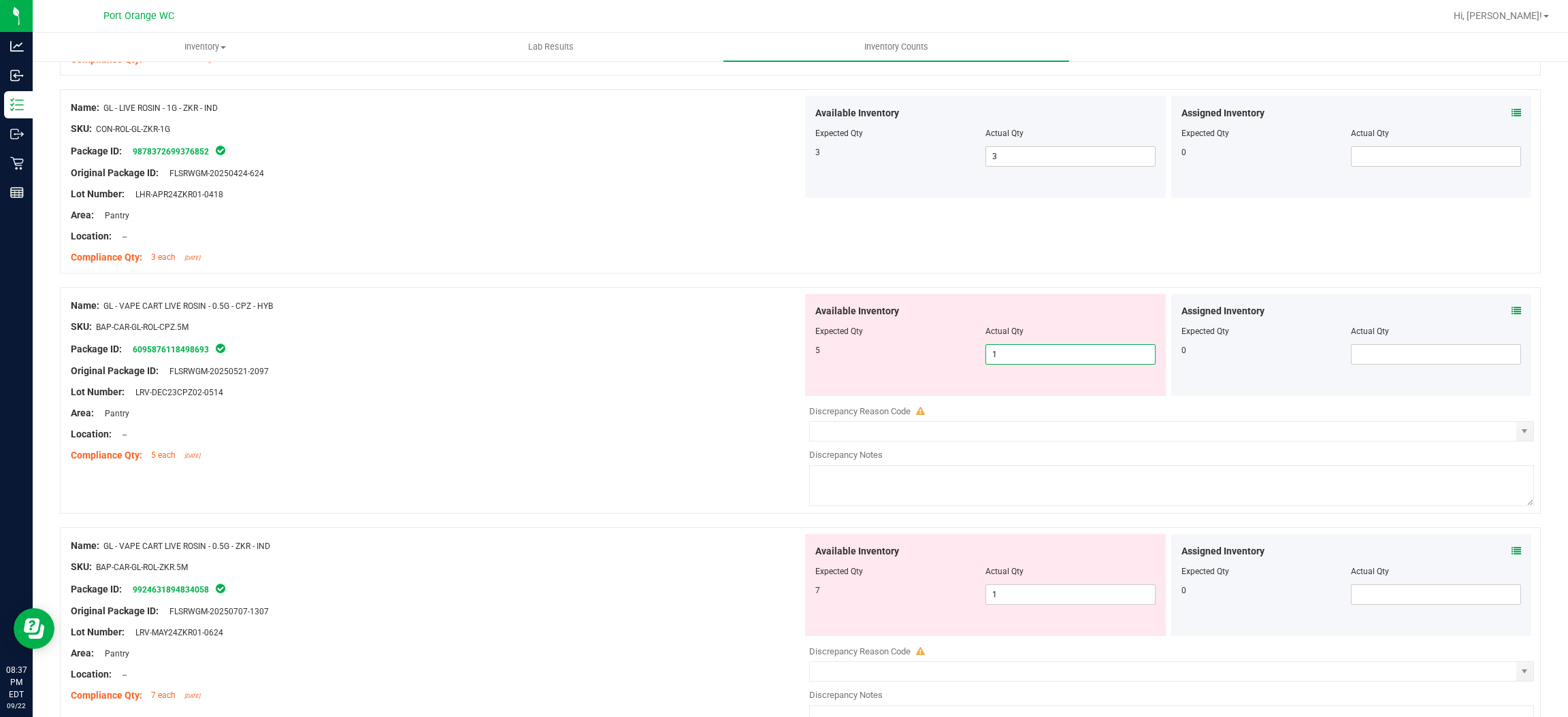
click at [1005, 354] on span "1 1" at bounding box center [1070, 355] width 170 height 20
click at [1005, 354] on input "1" at bounding box center [1070, 354] width 169 height 19
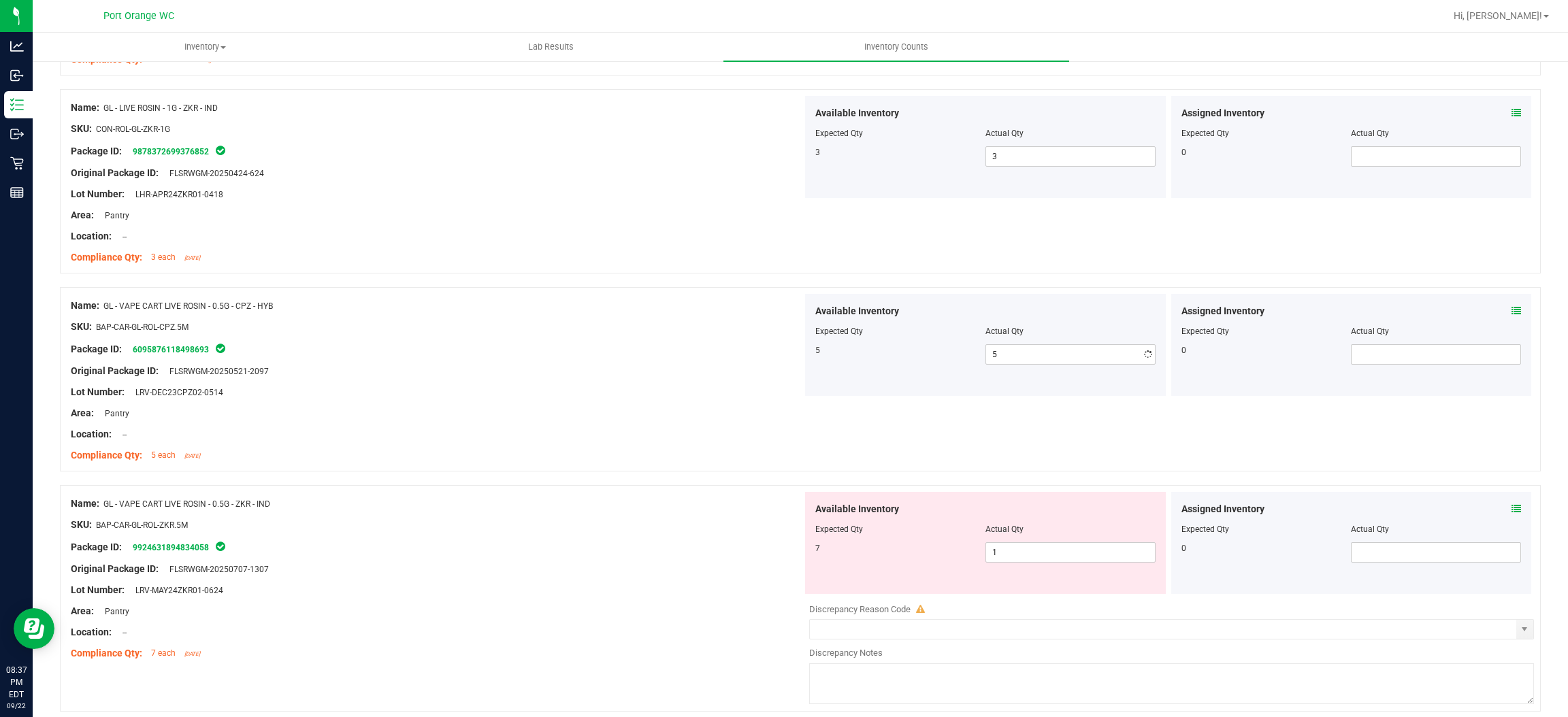
drag, startPoint x: 654, startPoint y: 460, endPoint x: 757, endPoint y: 464, distance: 103.1
click at [654, 461] on div "Compliance Qty: 5 each [DATE]" at bounding box center [436, 455] width 732 height 15
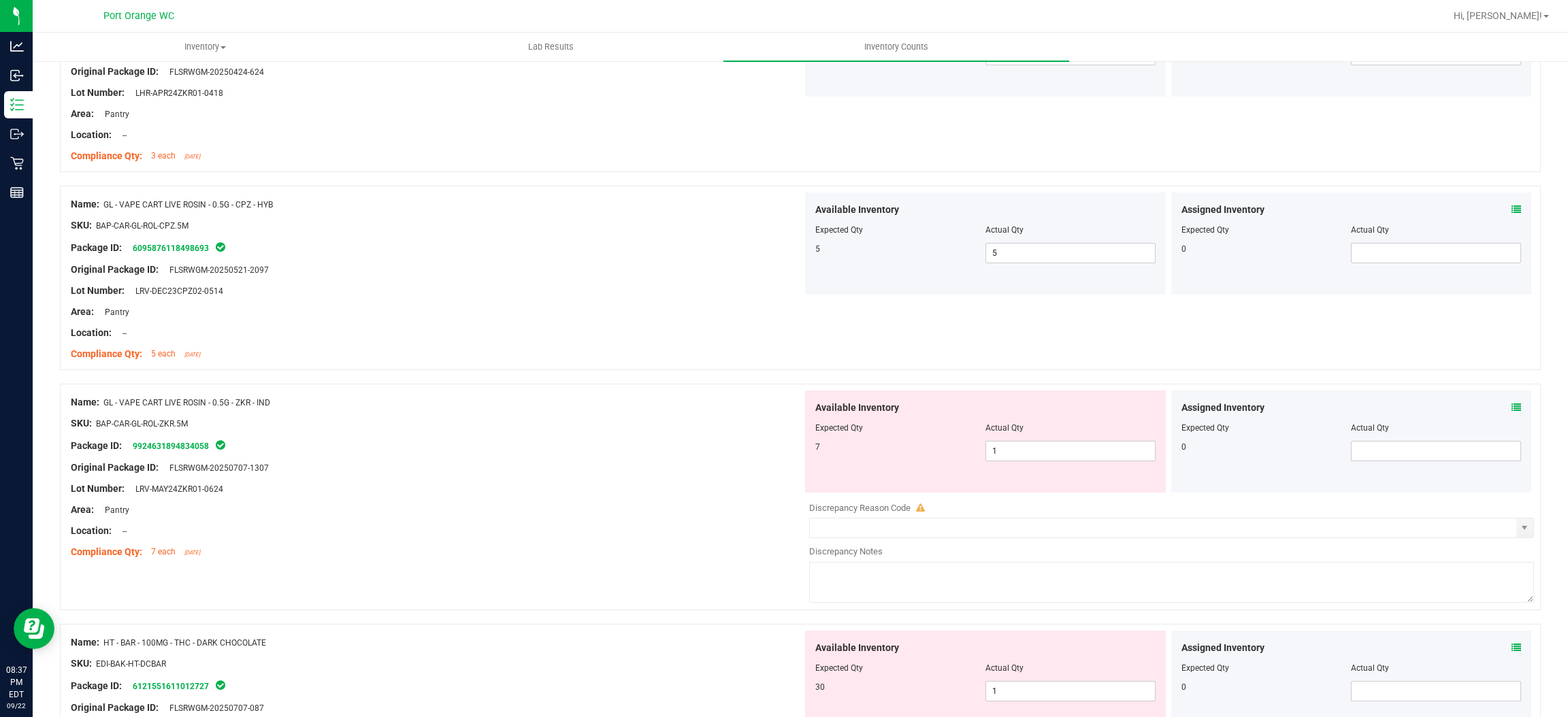
scroll to position [1225, 0]
click at [997, 445] on span "1 1" at bounding box center [1070, 450] width 170 height 20
click at [997, 444] on input "1" at bounding box center [1070, 450] width 169 height 19
click at [600, 472] on div "Original Package ID: FLSRWGM-20250707-1307" at bounding box center [436, 467] width 732 height 15
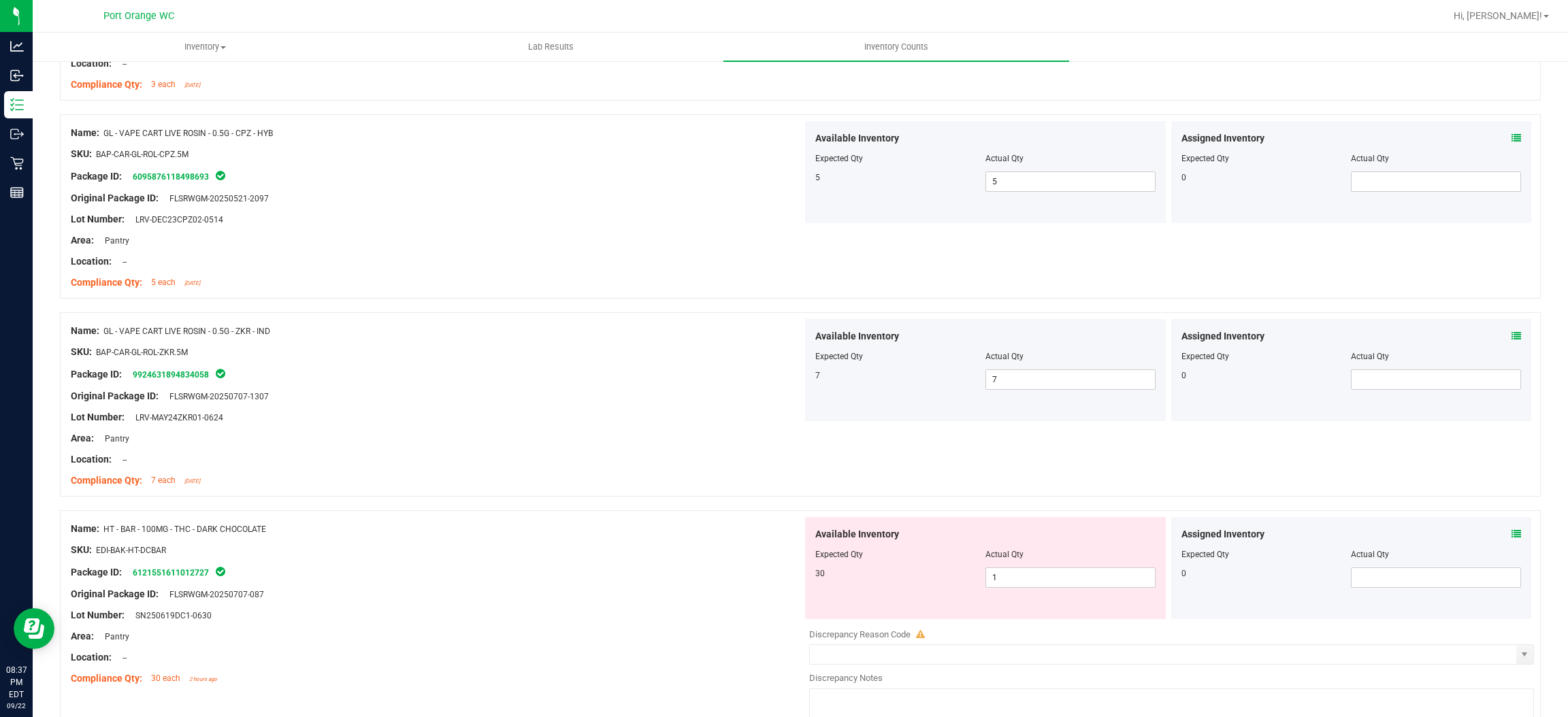
scroll to position [1429, 0]
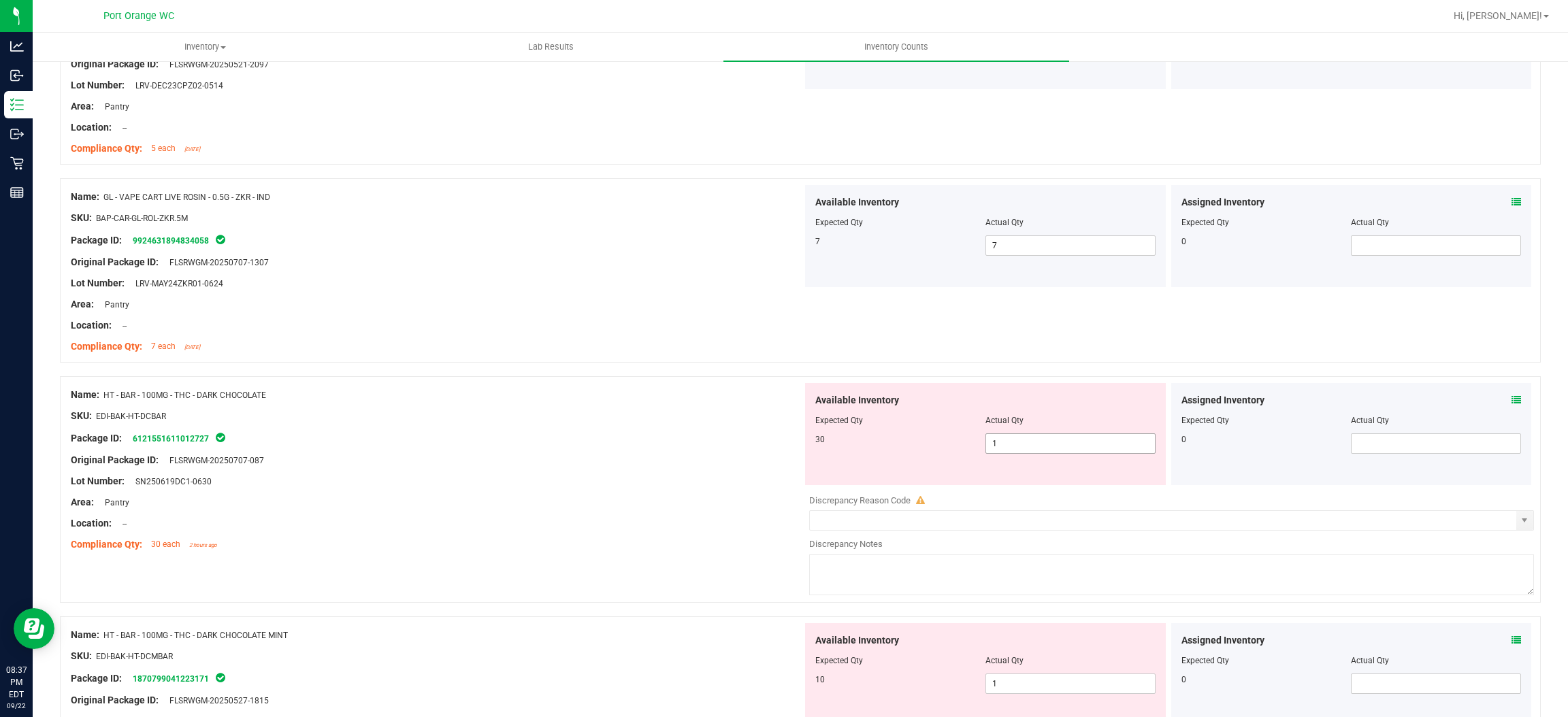
click at [1012, 444] on span "1 1" at bounding box center [1070, 444] width 170 height 20
click at [1012, 444] on input "1" at bounding box center [1070, 444] width 169 height 19
drag, startPoint x: 487, startPoint y: 516, endPoint x: 716, endPoint y: 474, distance: 232.8
click at [500, 509] on div "Name: HT - BAR - 100MG - THC - DARK CHOCOLATE SKU: EDI-BAK-HT-DCBAR Package ID:…" at bounding box center [436, 470] width 732 height 174
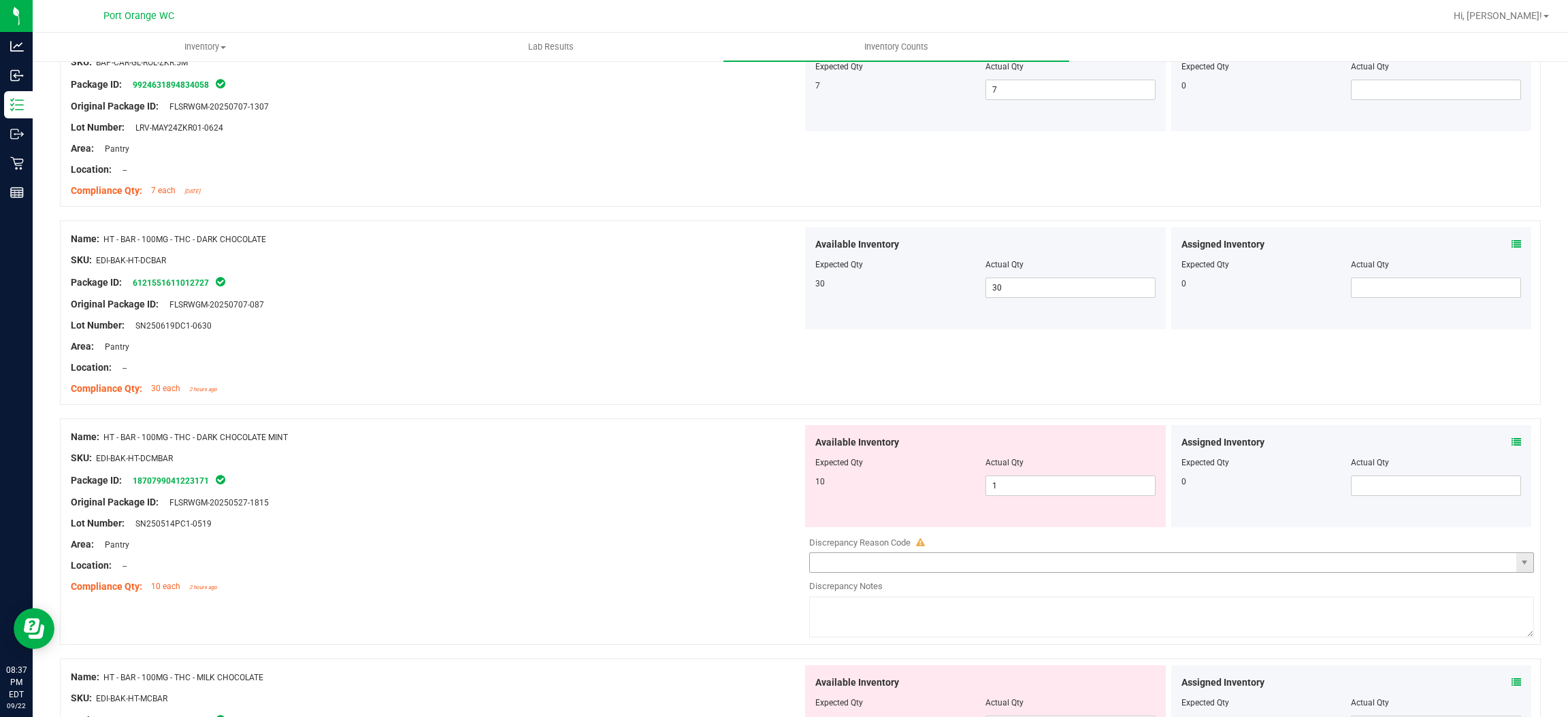
scroll to position [1735, 0]
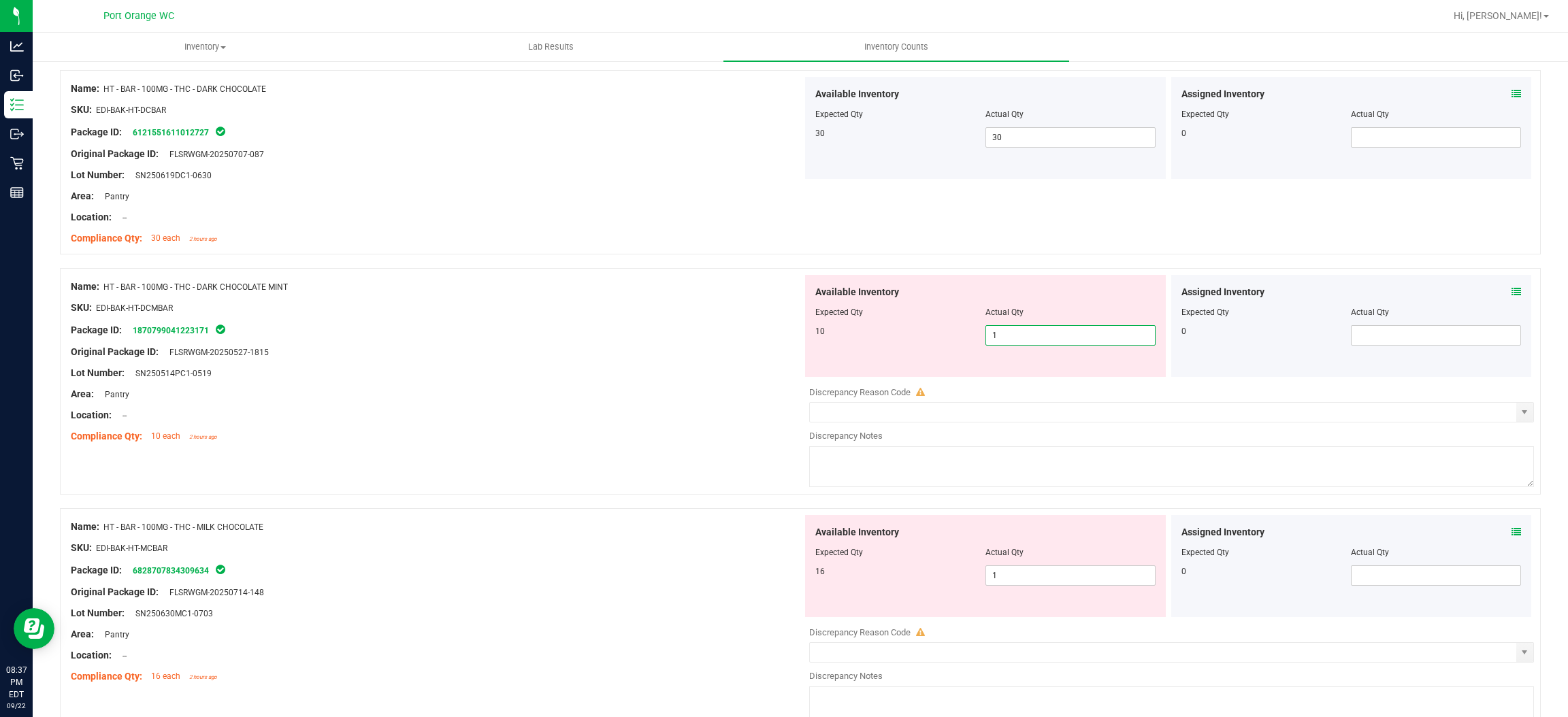
click at [1056, 338] on span "1 1" at bounding box center [1070, 336] width 170 height 20
drag, startPoint x: 491, startPoint y: 487, endPoint x: 529, endPoint y: 477, distance: 39.3
click at [499, 484] on div "Name: GL - LIVE ROSIN - 0.5G - ZKR - IND SKU: CON-ROL-GL-ZKR Package ID: 599348…" at bounding box center [800, 705] width 1481 height 4440
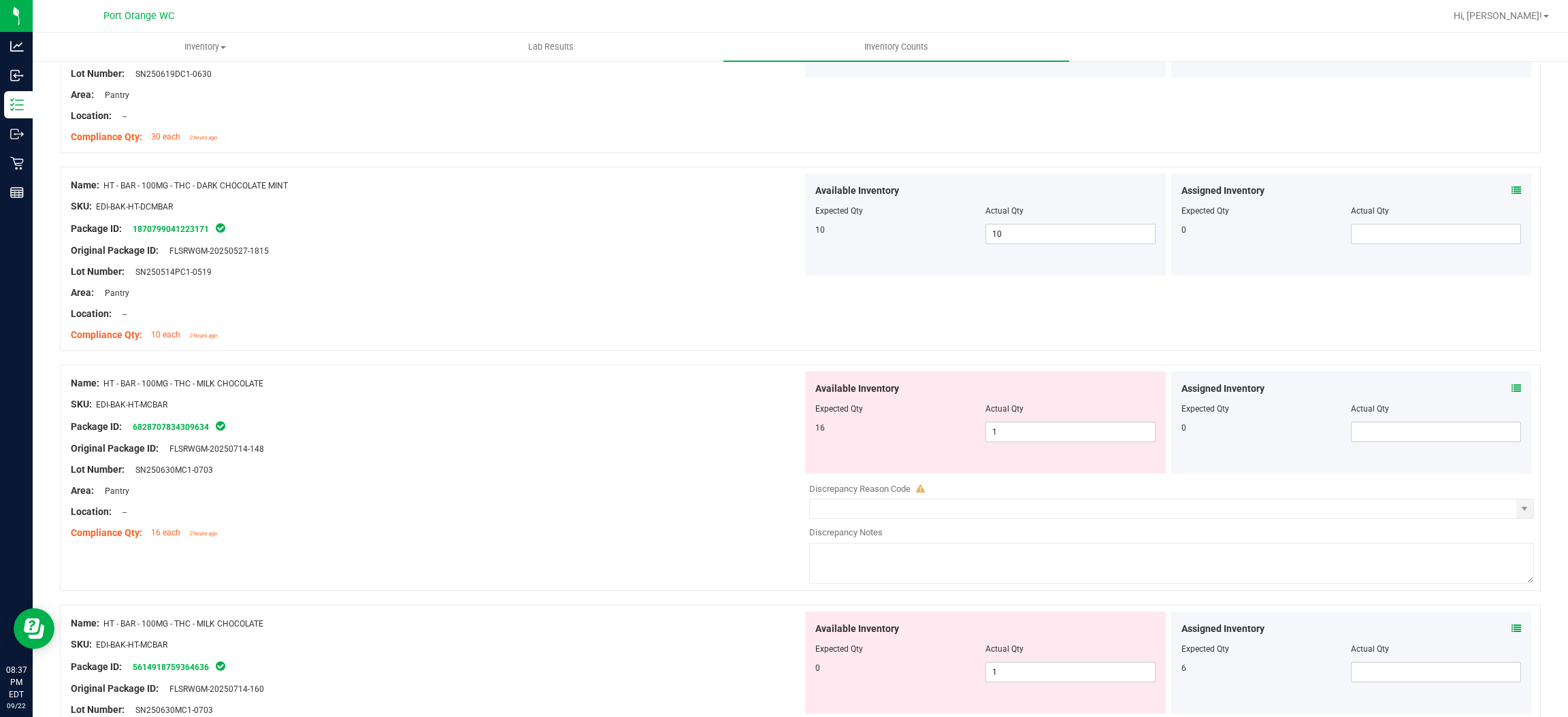
scroll to position [1939, 0]
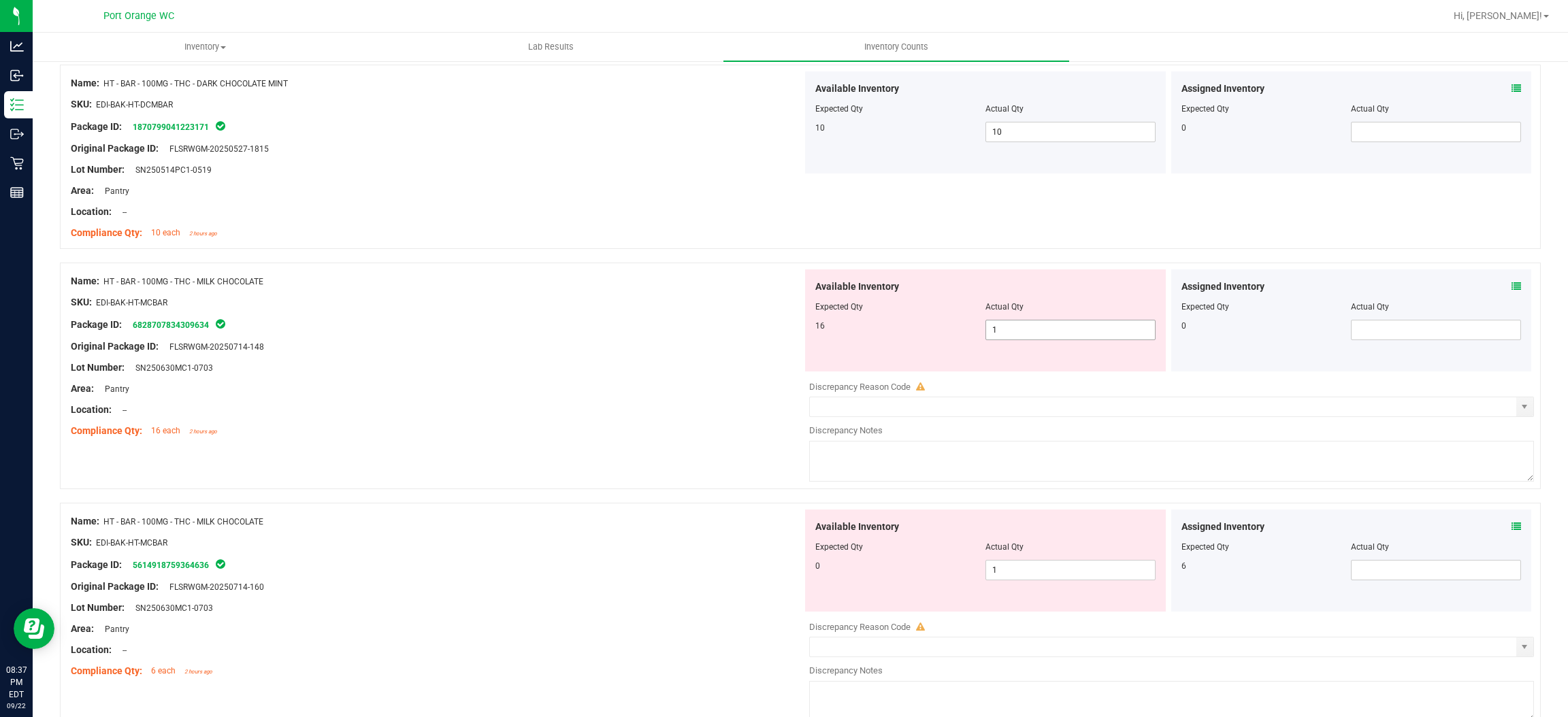
click at [1060, 329] on span "1 1" at bounding box center [1070, 330] width 170 height 20
click at [671, 431] on div "Compliance Qty: 16 each 2 hours ago" at bounding box center [436, 432] width 732 height 15
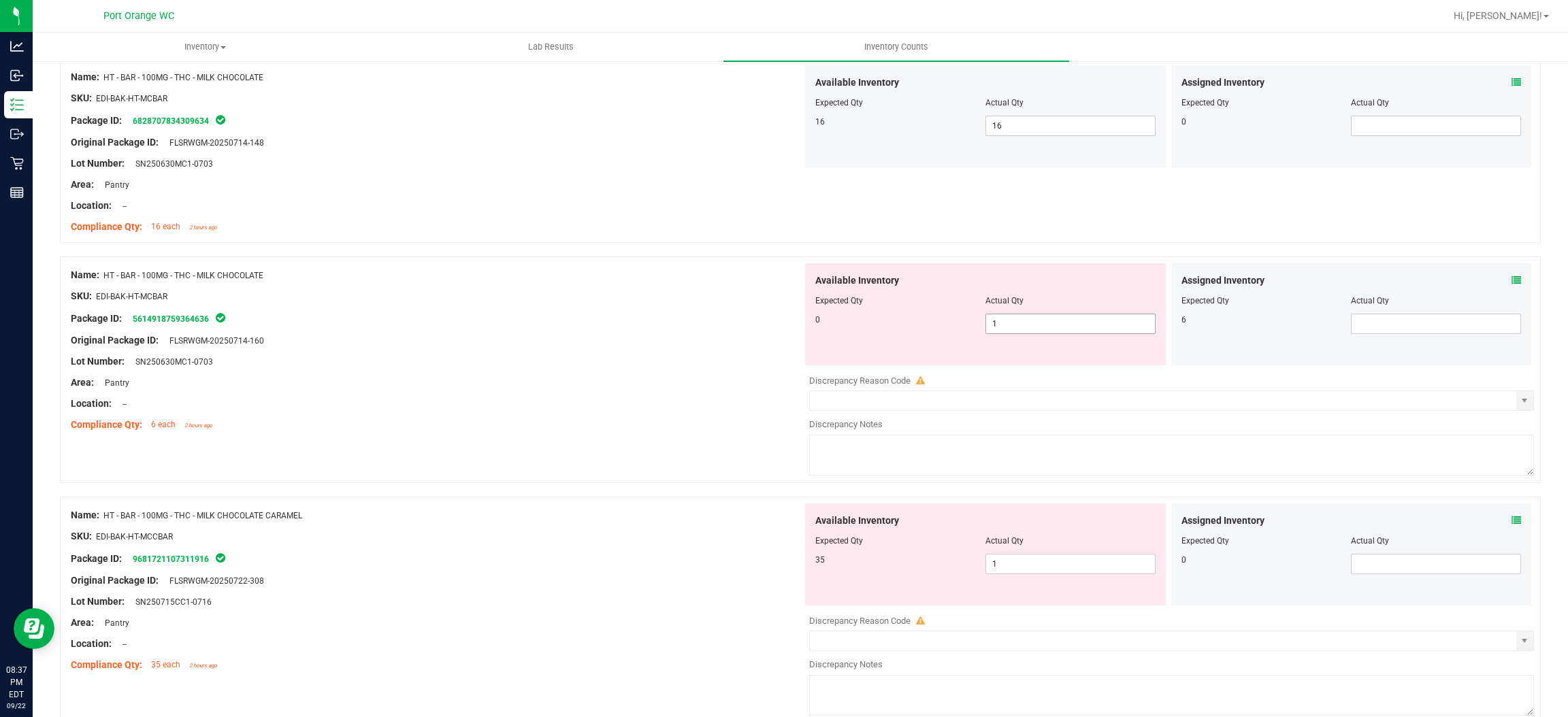
click at [1025, 326] on span "1 1" at bounding box center [1070, 324] width 170 height 20
click at [1025, 326] on input "1" at bounding box center [1070, 324] width 169 height 19
click at [1512, 275] on span at bounding box center [1517, 281] width 9 height 15
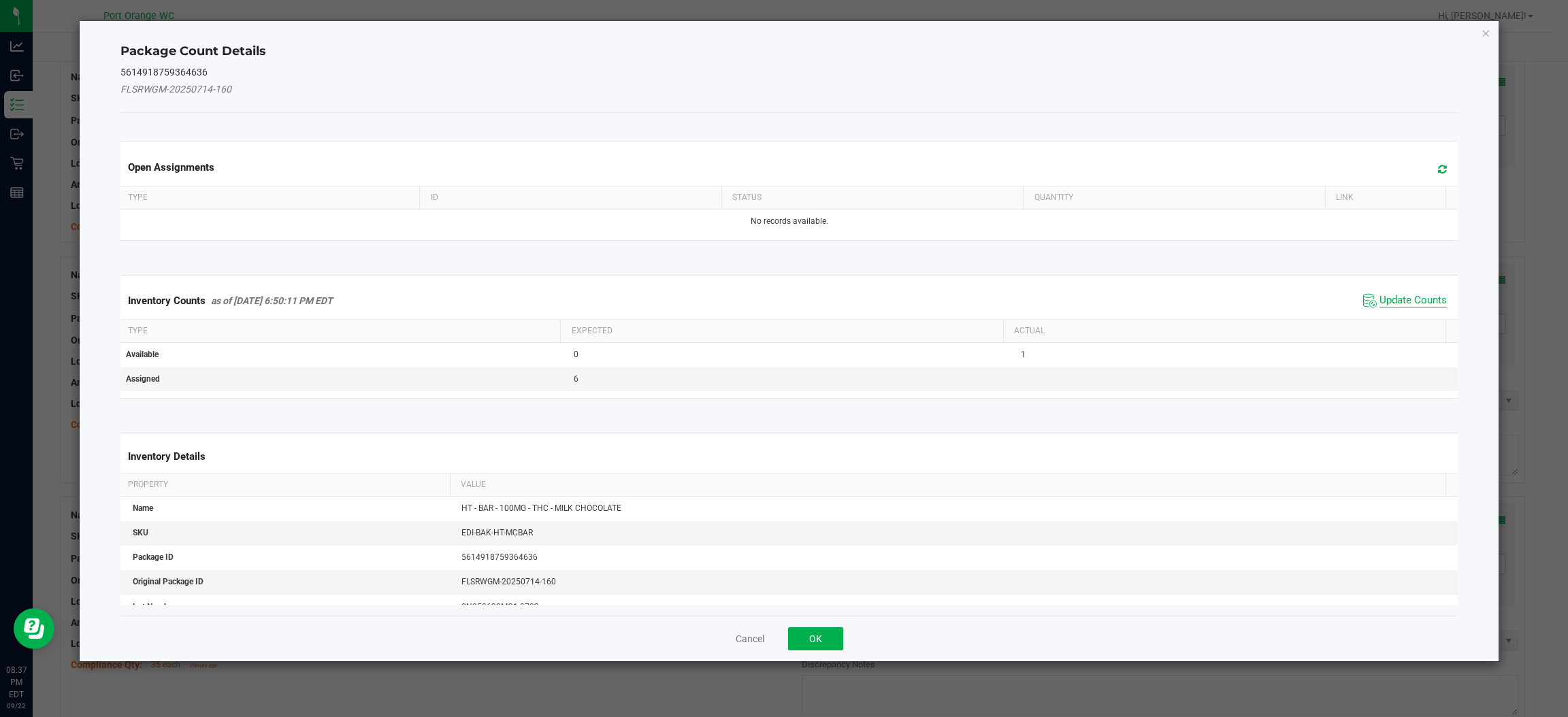
click at [1423, 302] on span "Update Counts" at bounding box center [1413, 300] width 68 height 14
click at [1423, 302] on div "Inventory Counts as of [DATE] 6:50:11 PM EDT Update Counts" at bounding box center [789, 300] width 1343 height 36
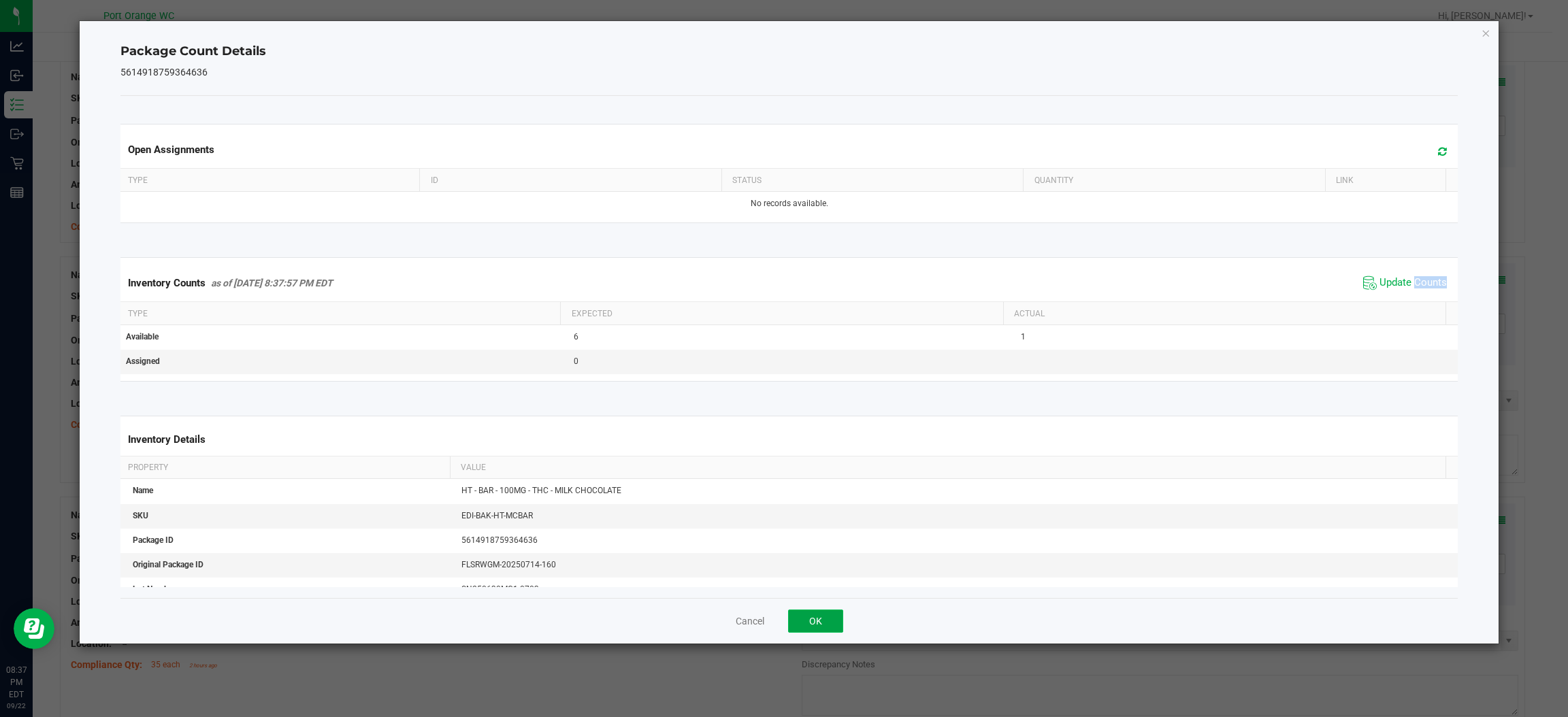
click at [804, 618] on button "OK" at bounding box center [816, 621] width 55 height 23
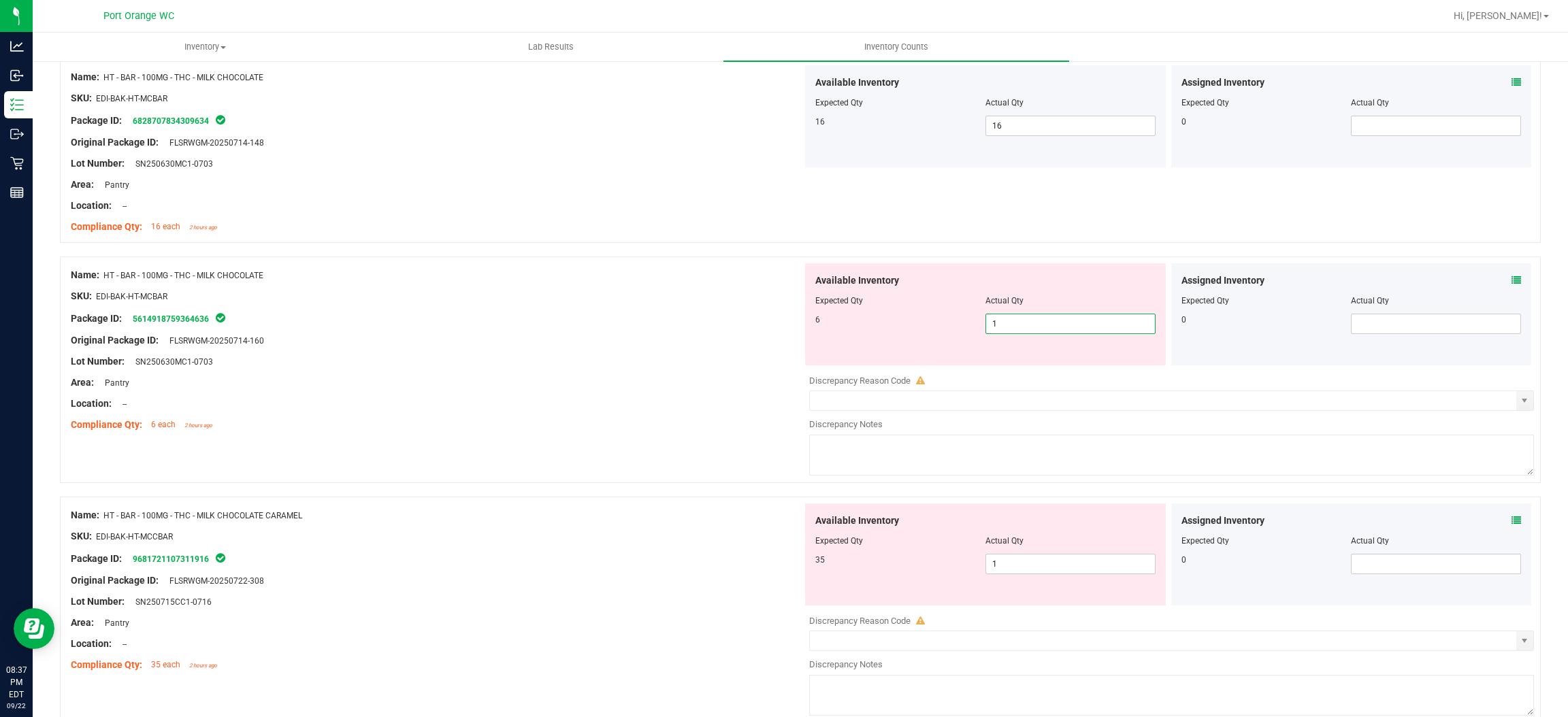
click at [991, 326] on span "1 1" at bounding box center [1070, 324] width 170 height 20
click at [991, 326] on input "1" at bounding box center [1070, 324] width 169 height 19
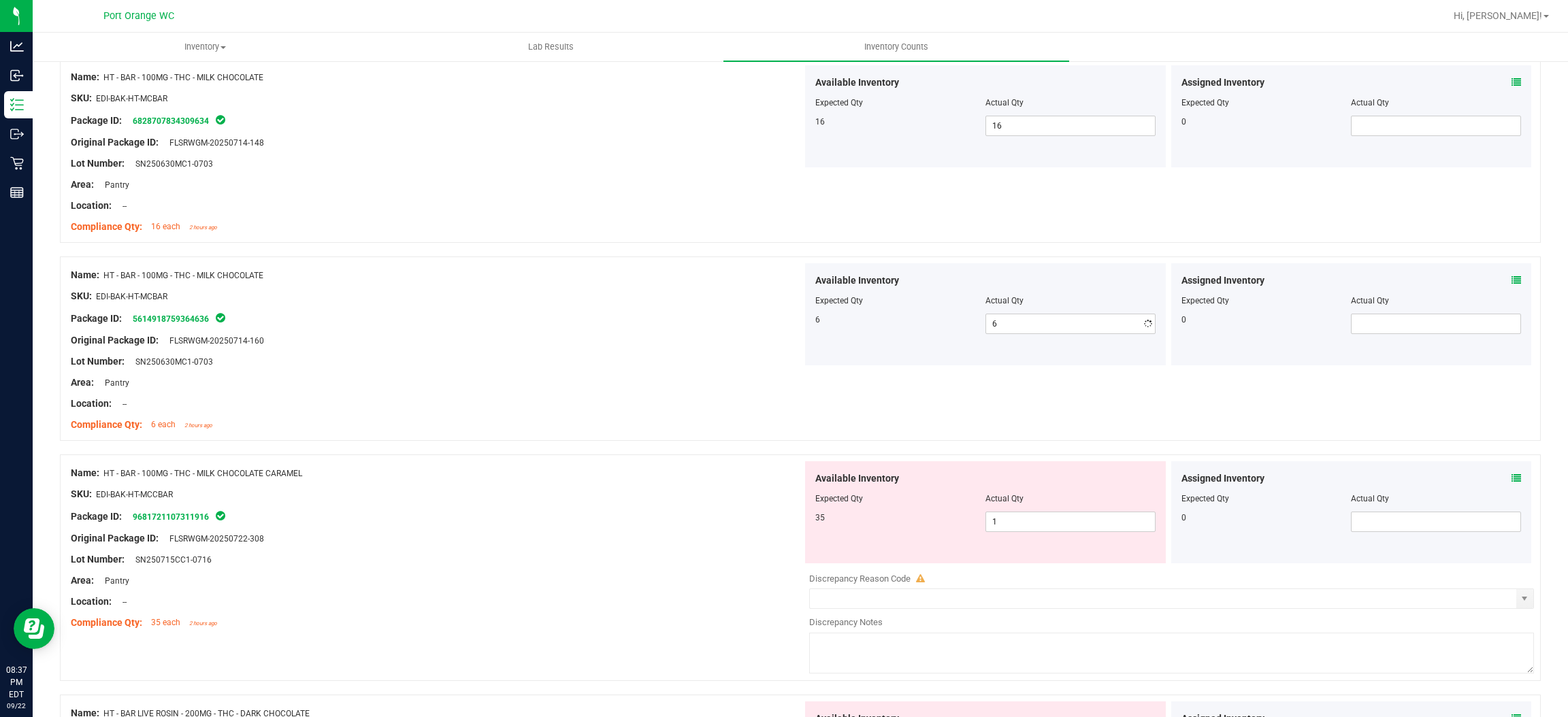
drag, startPoint x: 696, startPoint y: 391, endPoint x: 953, endPoint y: 398, distance: 257.1
click at [705, 390] on div "Name: HT - BAR - 100MG - THC - MILK CHOCOLATE SKU: EDI-BAK-HT-MCBAR Package ID:…" at bounding box center [436, 350] width 732 height 174
click at [1017, 516] on span "1 1" at bounding box center [1070, 522] width 170 height 20
click at [1017, 516] on input "1" at bounding box center [1070, 521] width 169 height 19
drag, startPoint x: 689, startPoint y: 528, endPoint x: 708, endPoint y: 519, distance: 21.0
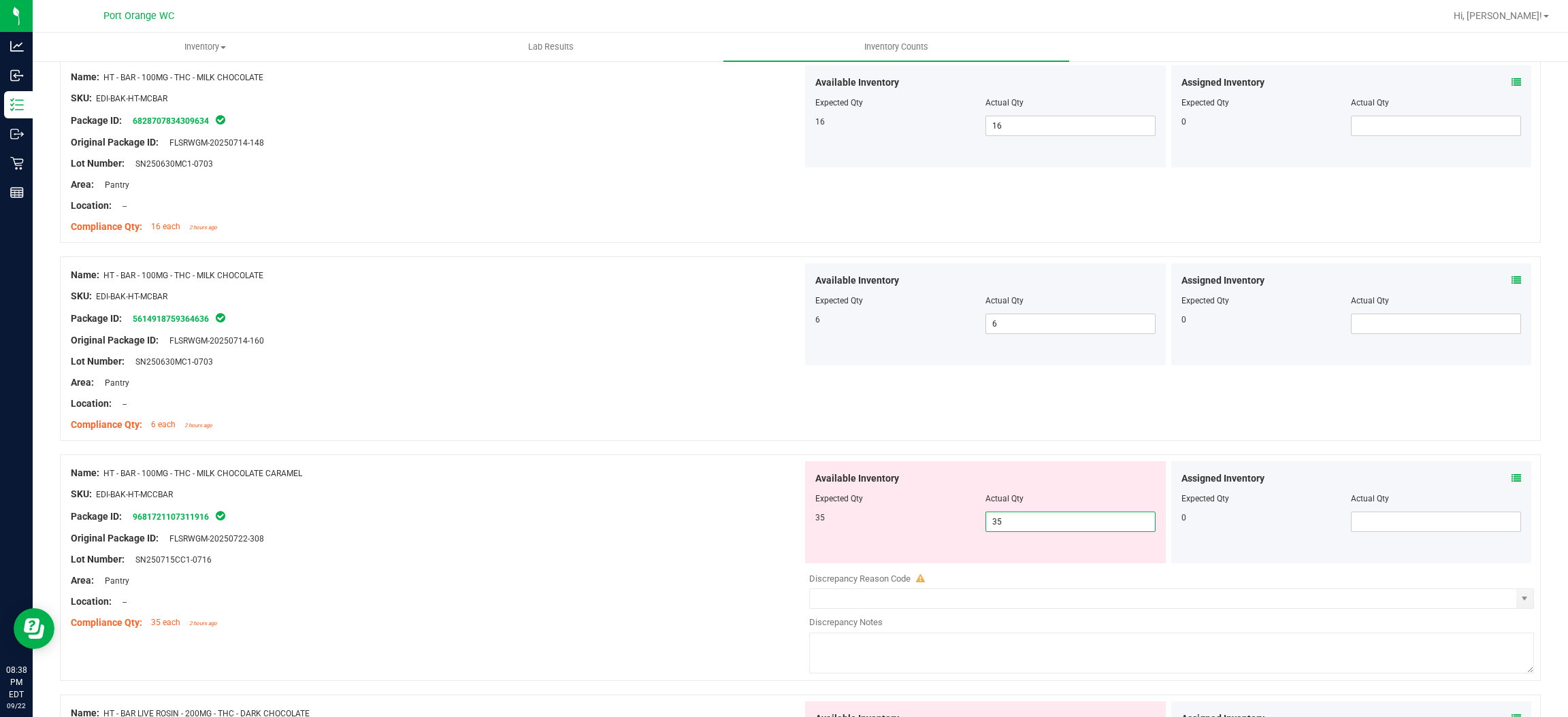
click at [701, 521] on div "Name: HT - BAR - 100MG - THC - MILK CHOCOLATE CARAMEL SKU: EDI-BAK-HT-MCCBAR Pa…" at bounding box center [436, 548] width 732 height 174
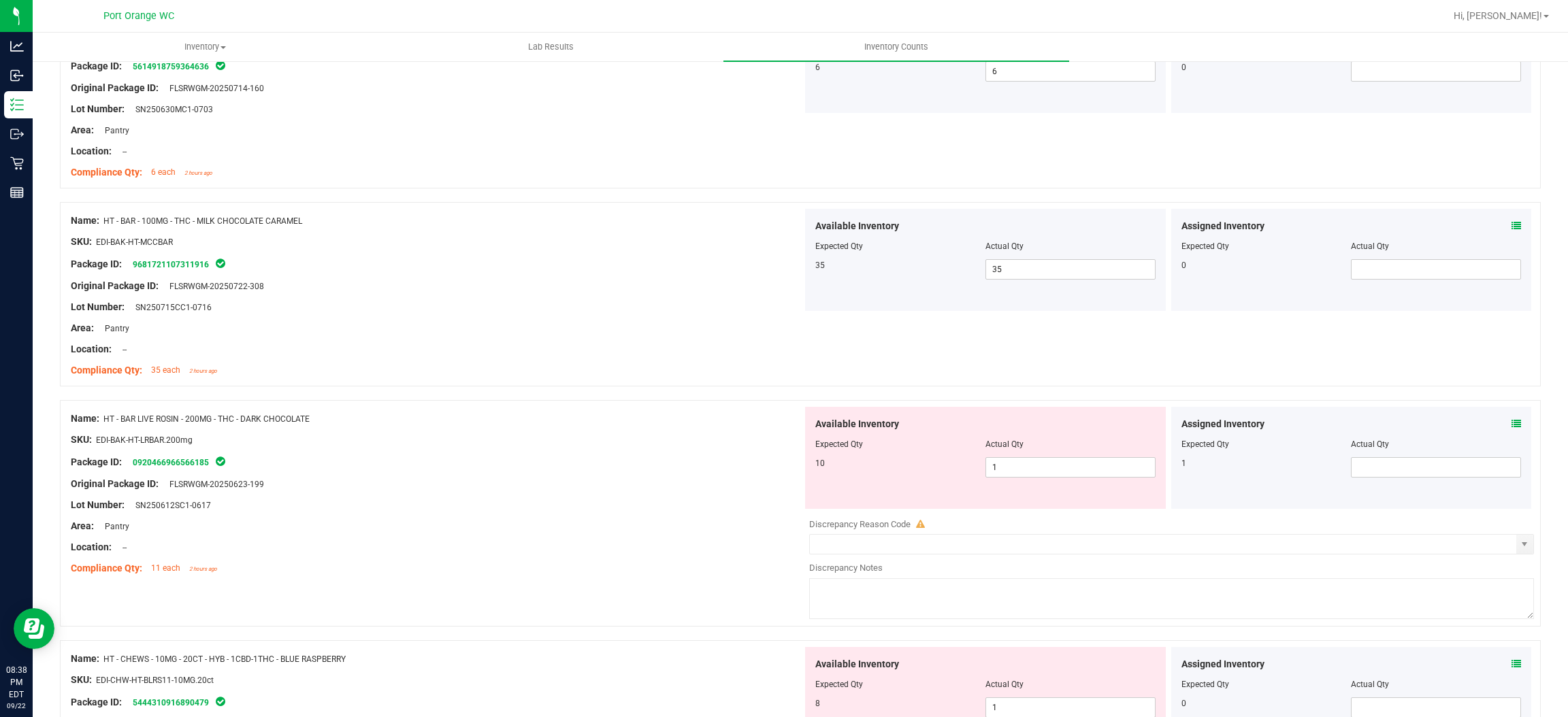
scroll to position [2449, 0]
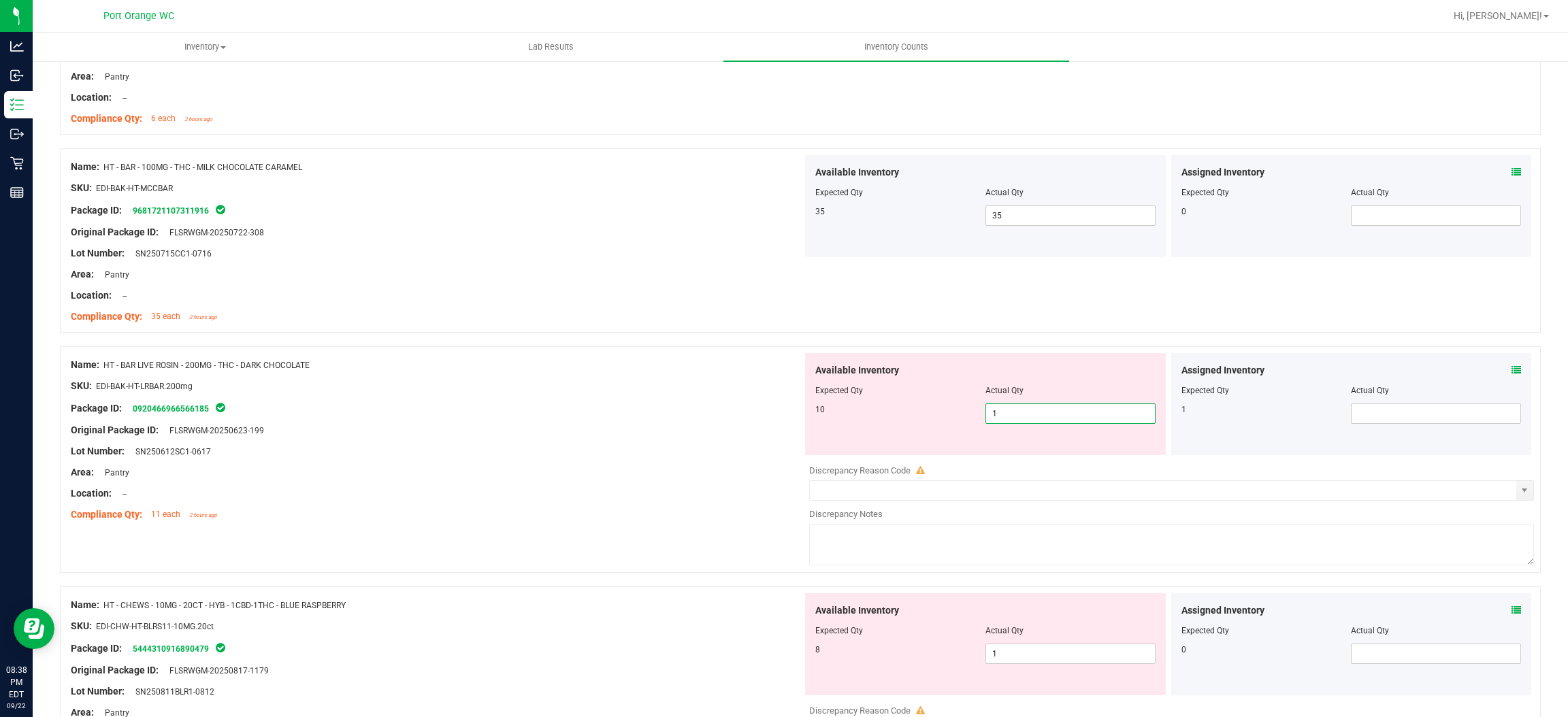
click at [1032, 416] on span "1 1" at bounding box center [1070, 413] width 170 height 20
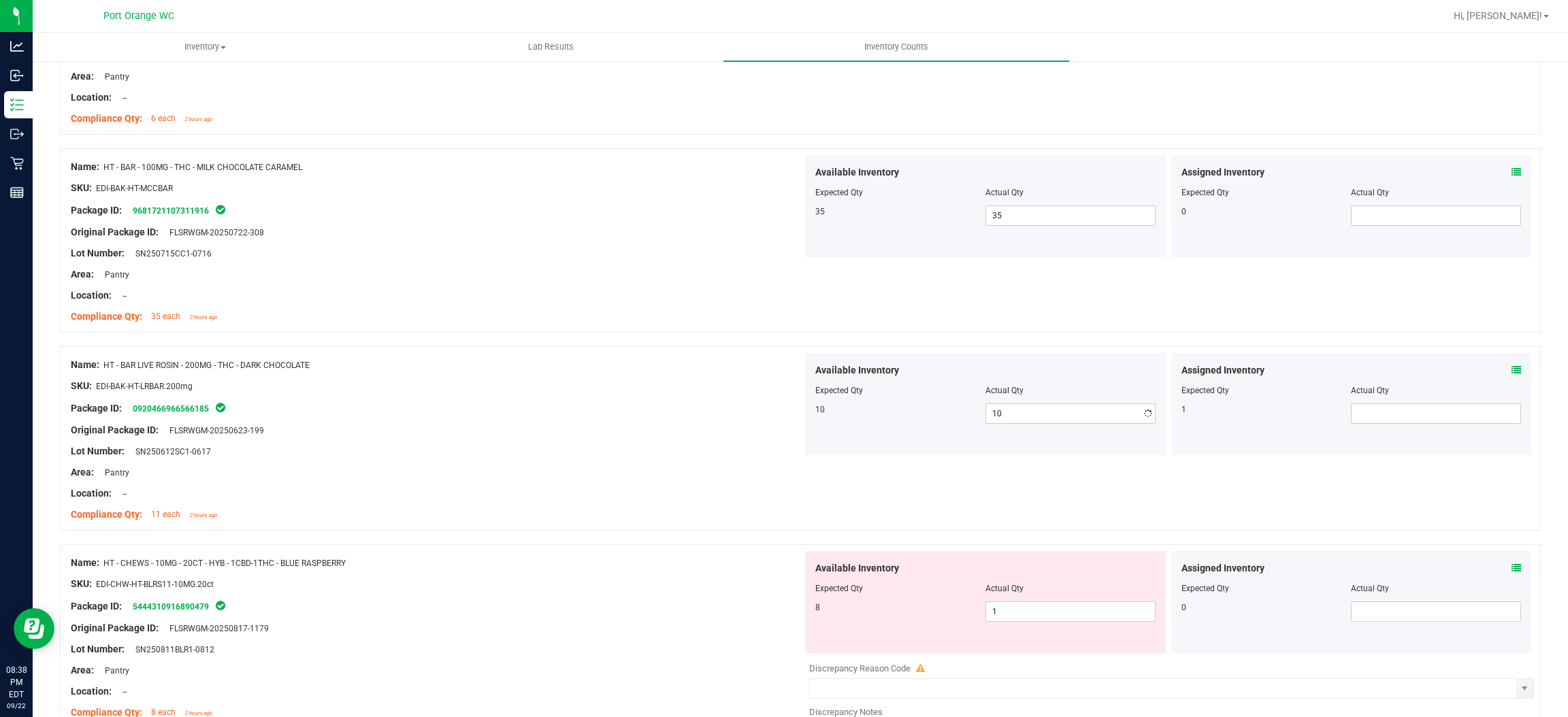
click at [1512, 374] on icon at bounding box center [1517, 370] width 9 height 9
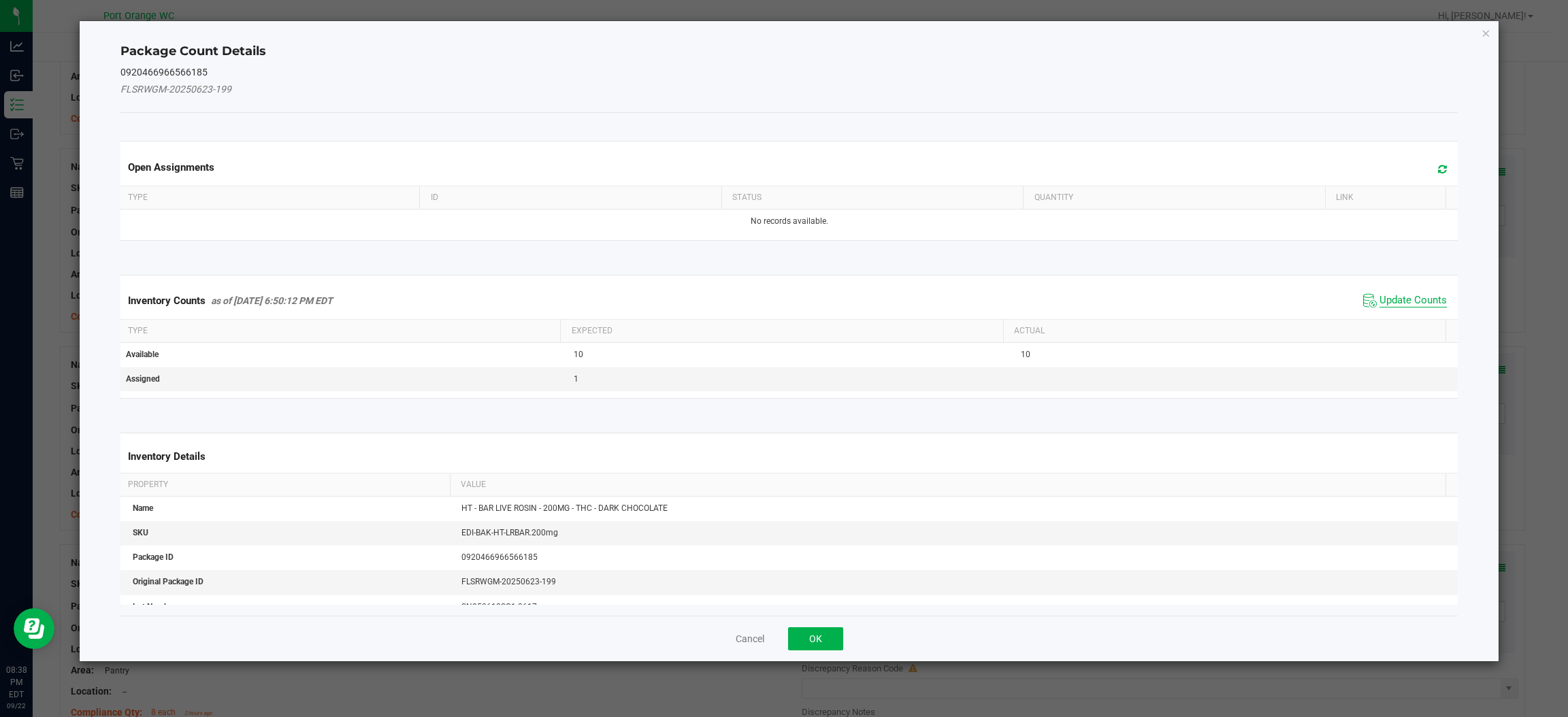
click at [1392, 299] on span "Update Counts" at bounding box center [1413, 300] width 68 height 14
click at [1392, 299] on div "Inventory Counts as of [DATE] 6:50:12 PM EDT Update Counts" at bounding box center [789, 300] width 1343 height 36
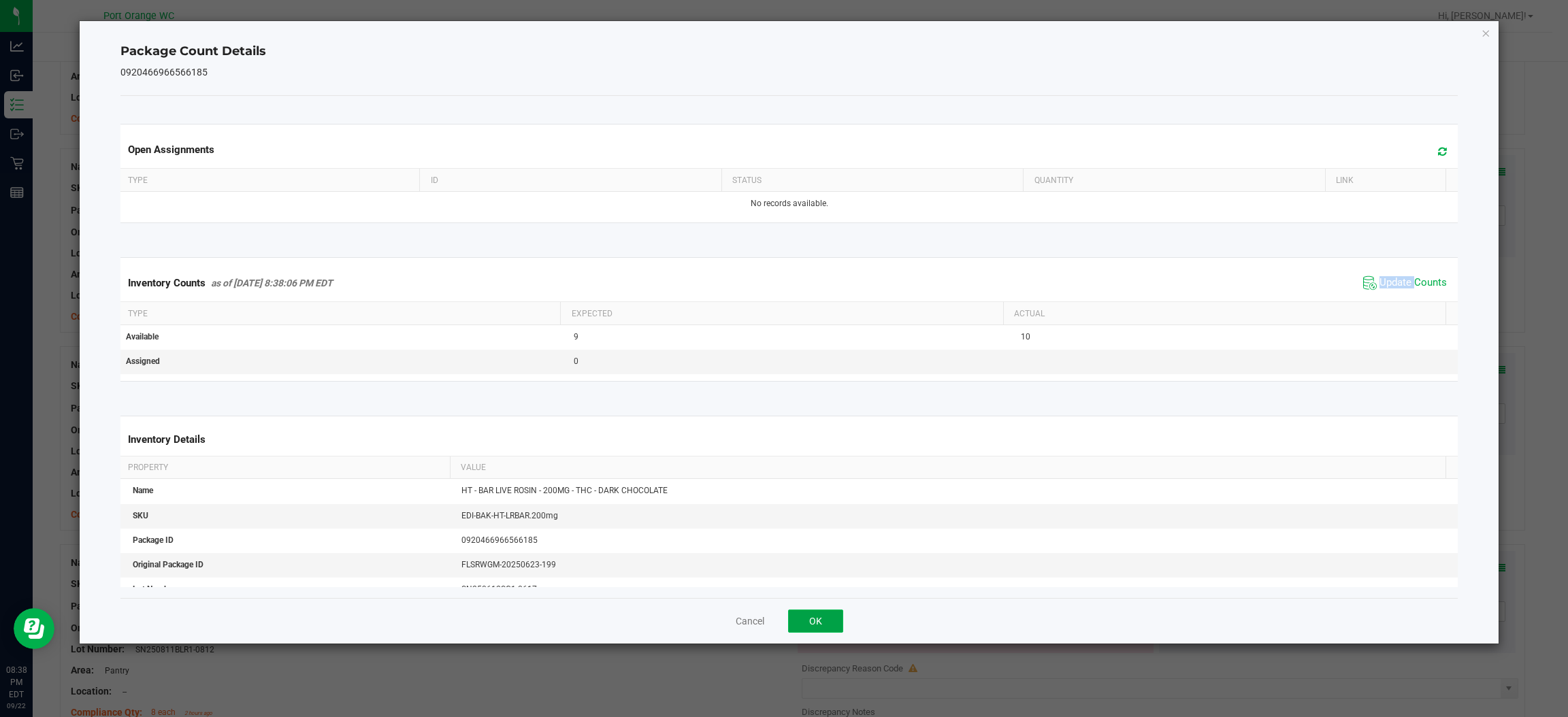
click at [826, 615] on button "OK" at bounding box center [816, 621] width 55 height 23
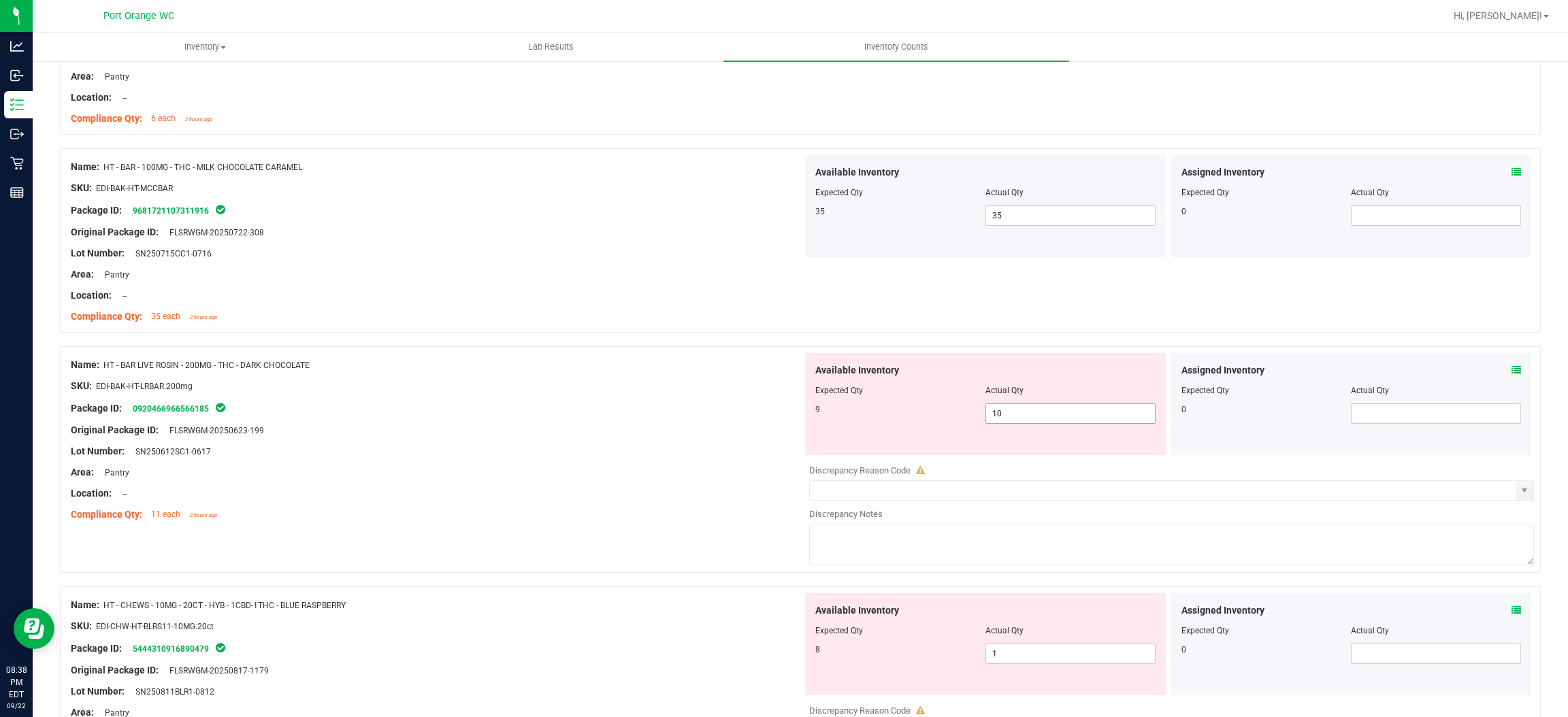
click at [1000, 418] on span "10 10" at bounding box center [1070, 413] width 170 height 20
click at [1000, 418] on input "10" at bounding box center [1070, 413] width 169 height 19
drag, startPoint x: 654, startPoint y: 477, endPoint x: 768, endPoint y: 476, distance: 114.0
click at [671, 475] on div "Area: Pantry" at bounding box center [436, 473] width 732 height 15
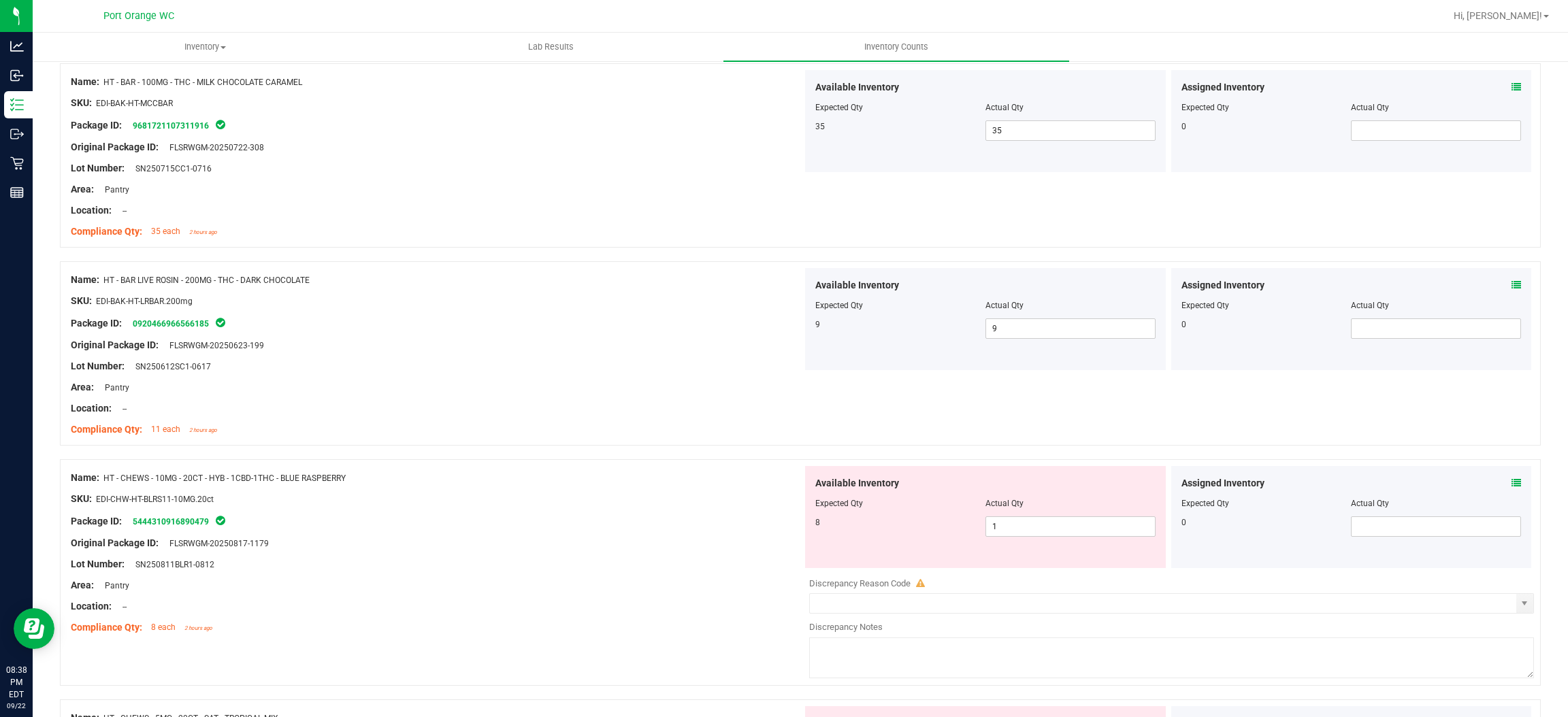
scroll to position [2653, 0]
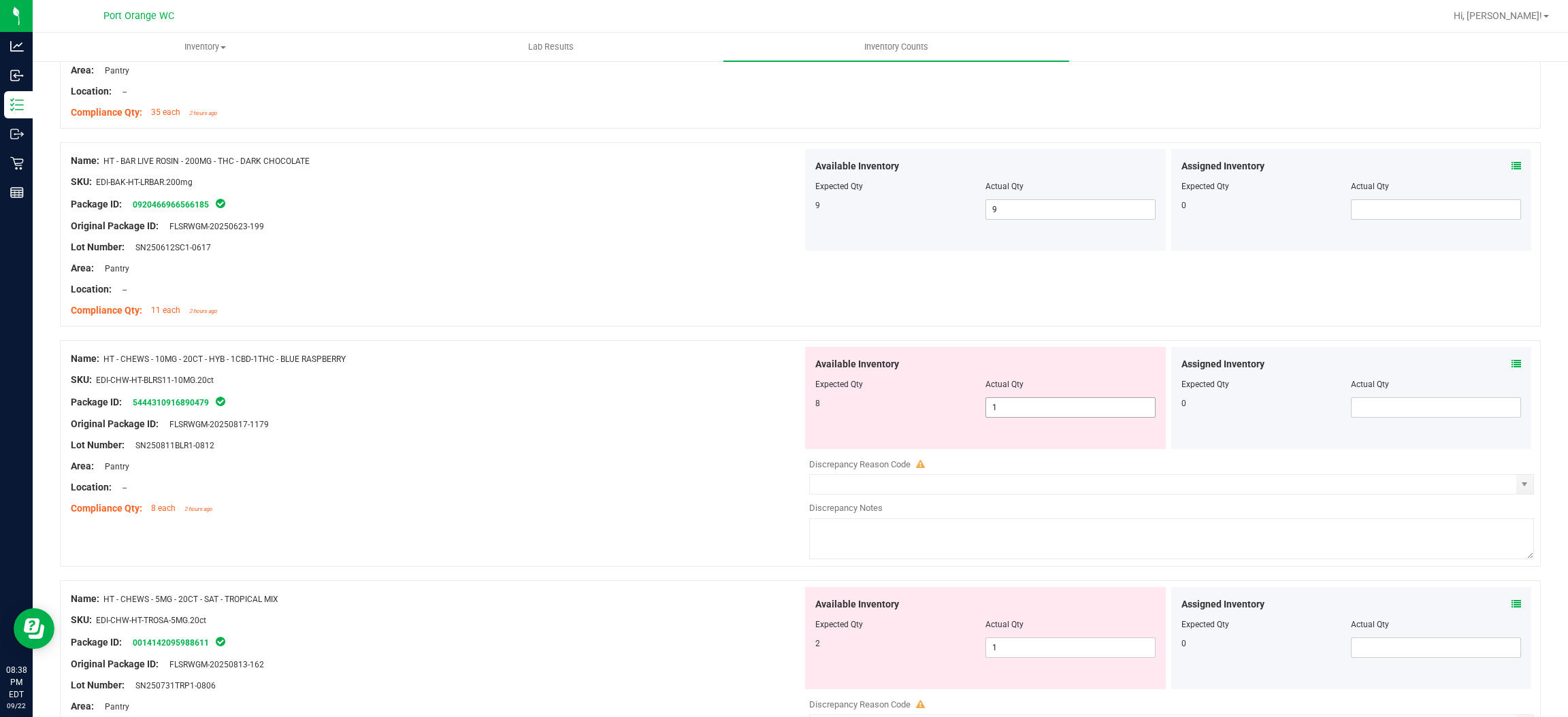
click at [1042, 410] on span "1 1" at bounding box center [1070, 408] width 170 height 20
click at [1042, 410] on input "1" at bounding box center [1070, 407] width 169 height 19
click at [645, 459] on div at bounding box center [436, 455] width 732 height 6
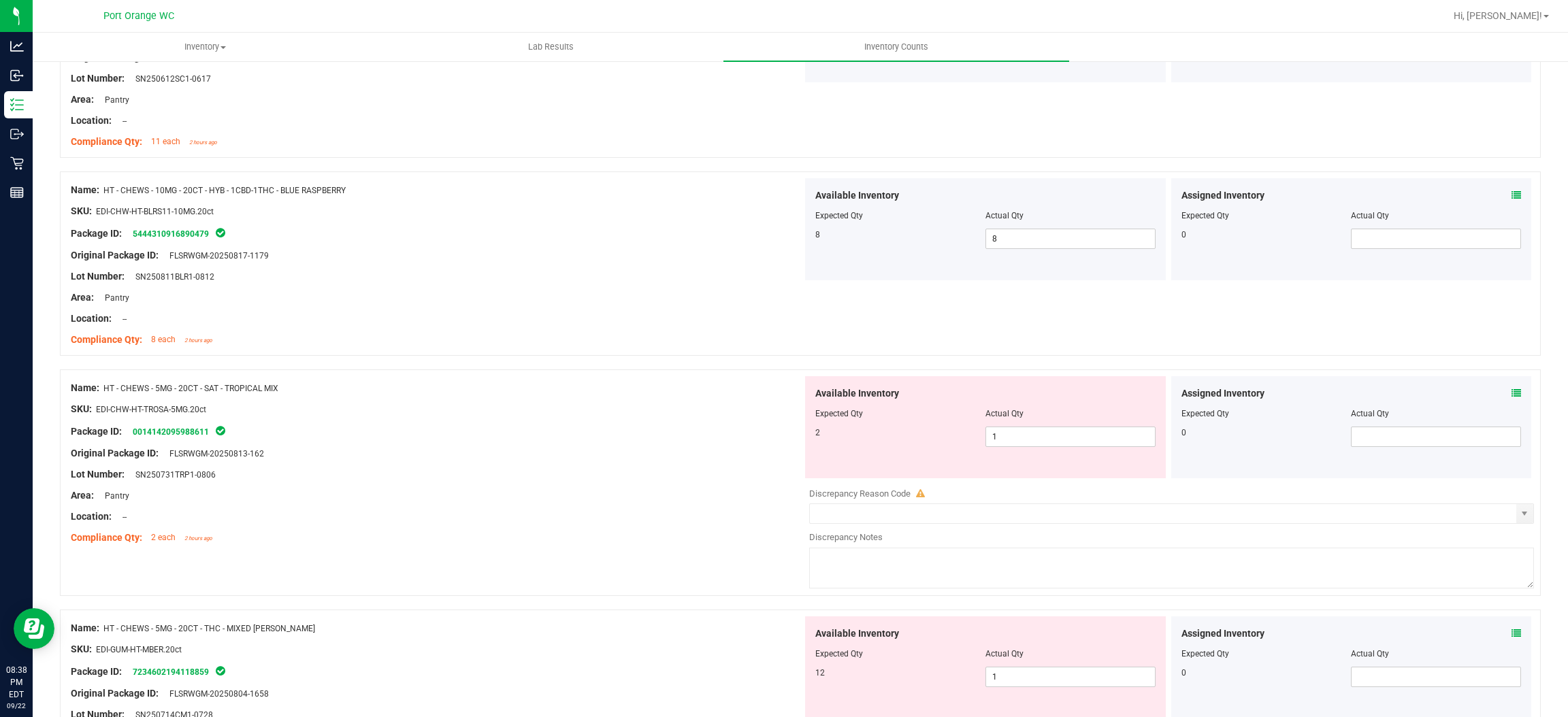
scroll to position [2858, 0]
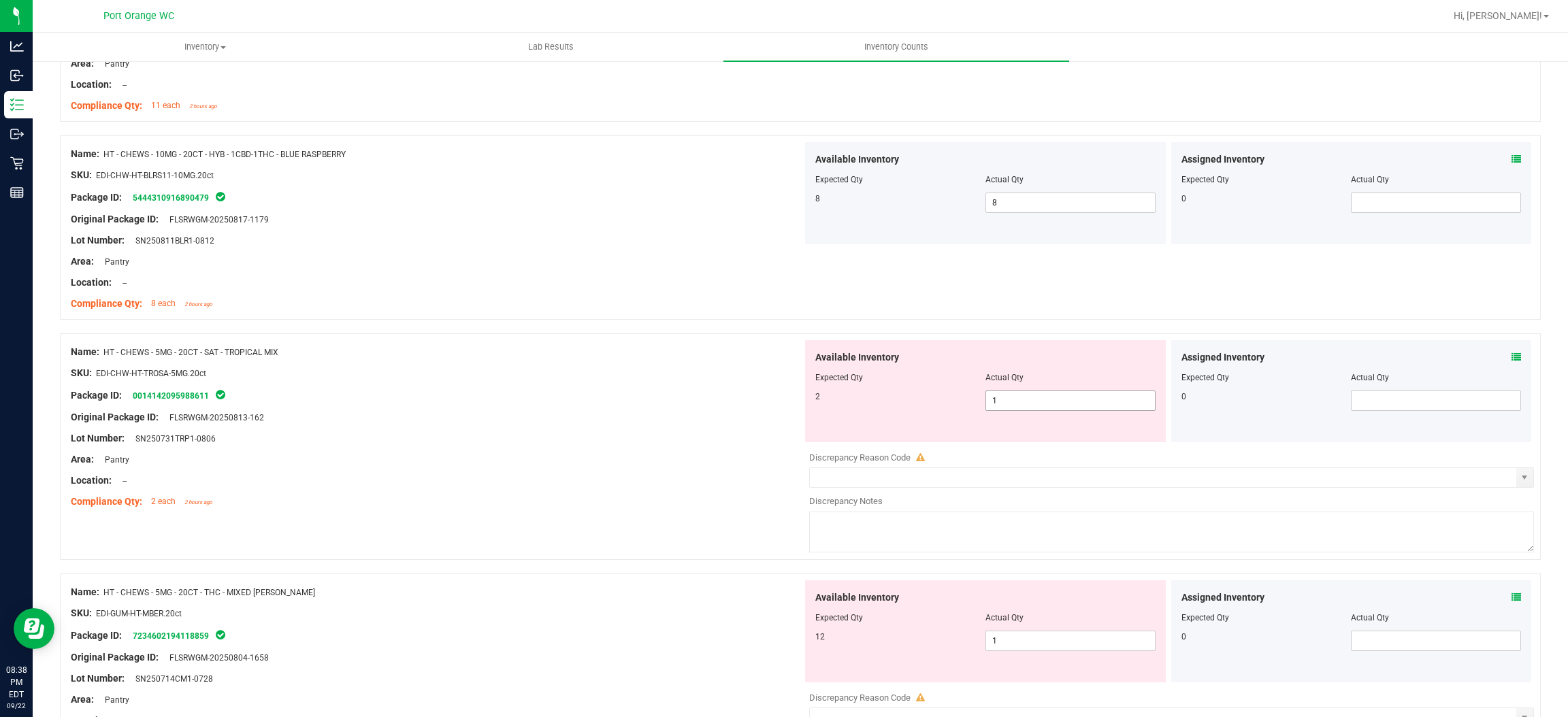
click at [991, 408] on span "1 1" at bounding box center [1070, 401] width 170 height 20
click at [991, 408] on input "1" at bounding box center [1070, 401] width 169 height 19
click at [655, 444] on div "Lot Number: SN250731TRP1-0806" at bounding box center [436, 439] width 732 height 15
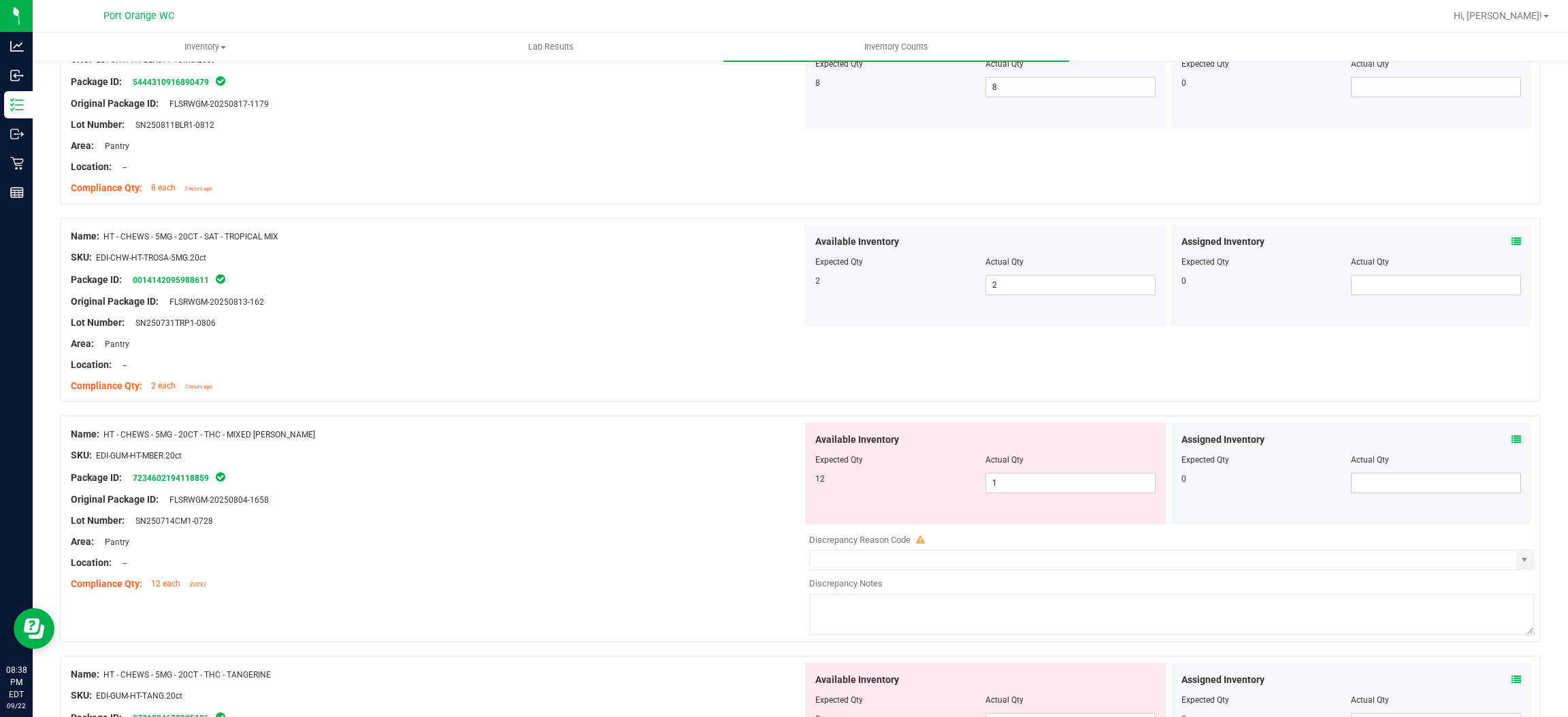
scroll to position [3062, 0]
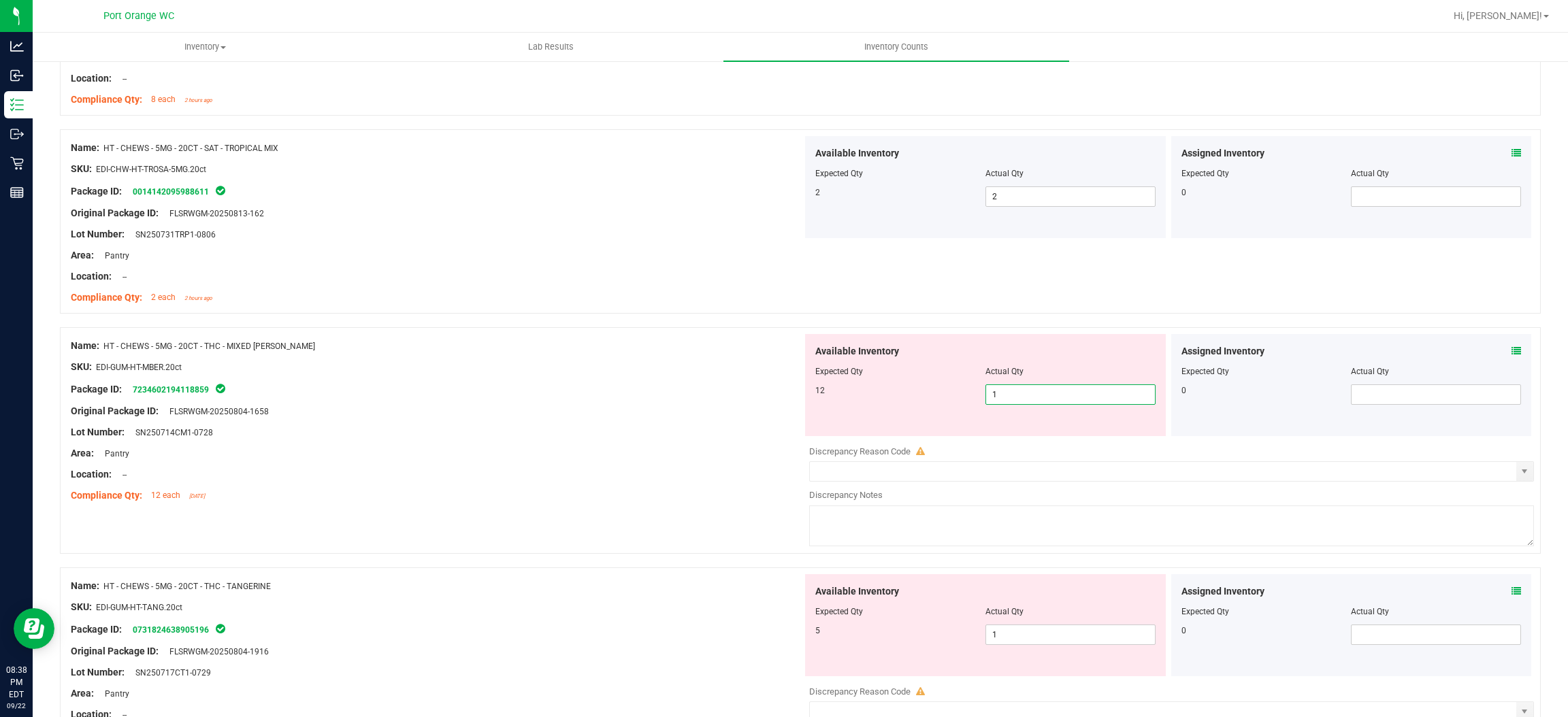
click at [1057, 405] on span "1 1" at bounding box center [1070, 394] width 170 height 20
drag, startPoint x: 624, startPoint y: 486, endPoint x: 661, endPoint y: 474, distance: 38.9
click at [627, 485] on div at bounding box center [436, 485] width 732 height 6
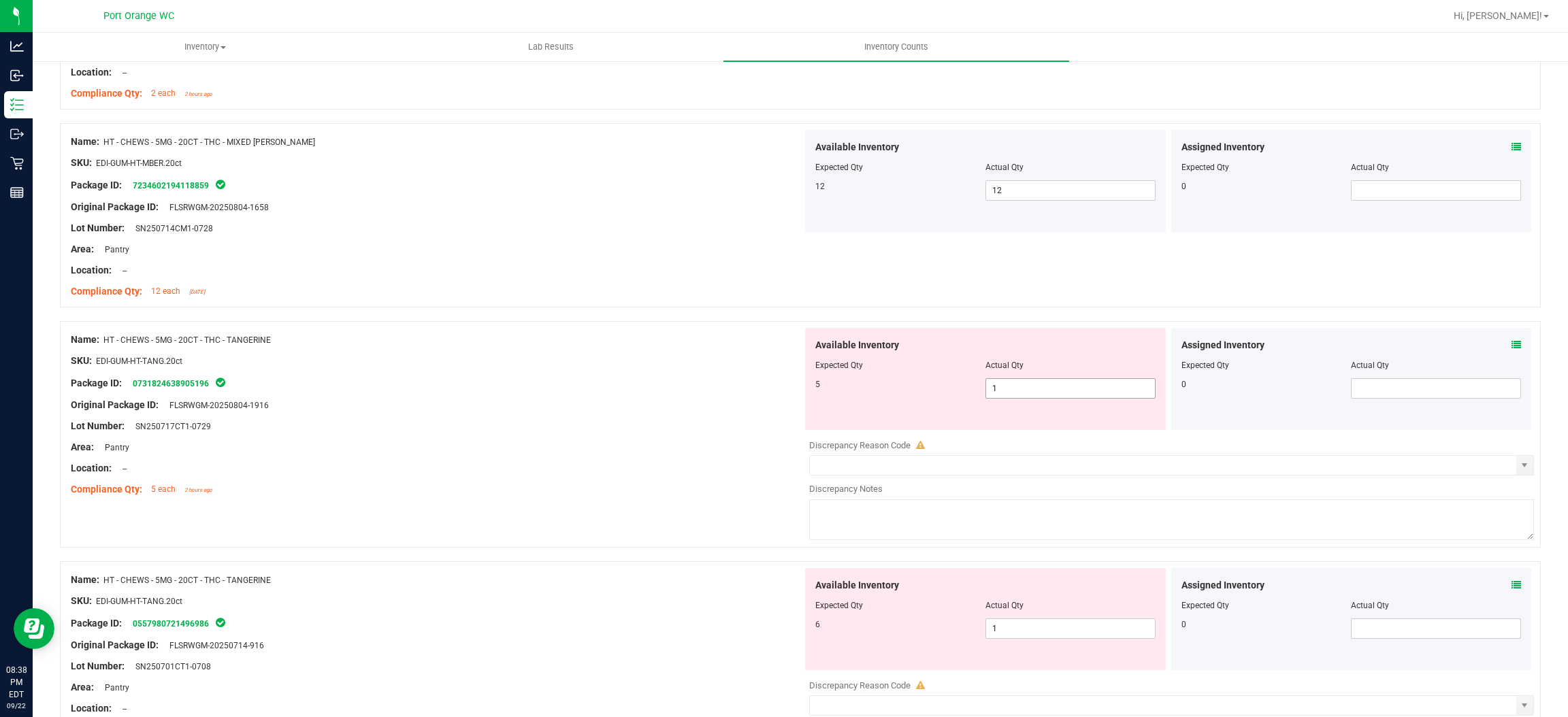
click at [997, 399] on span "1 1" at bounding box center [1070, 389] width 170 height 20
click at [997, 398] on input "1" at bounding box center [1070, 388] width 169 height 19
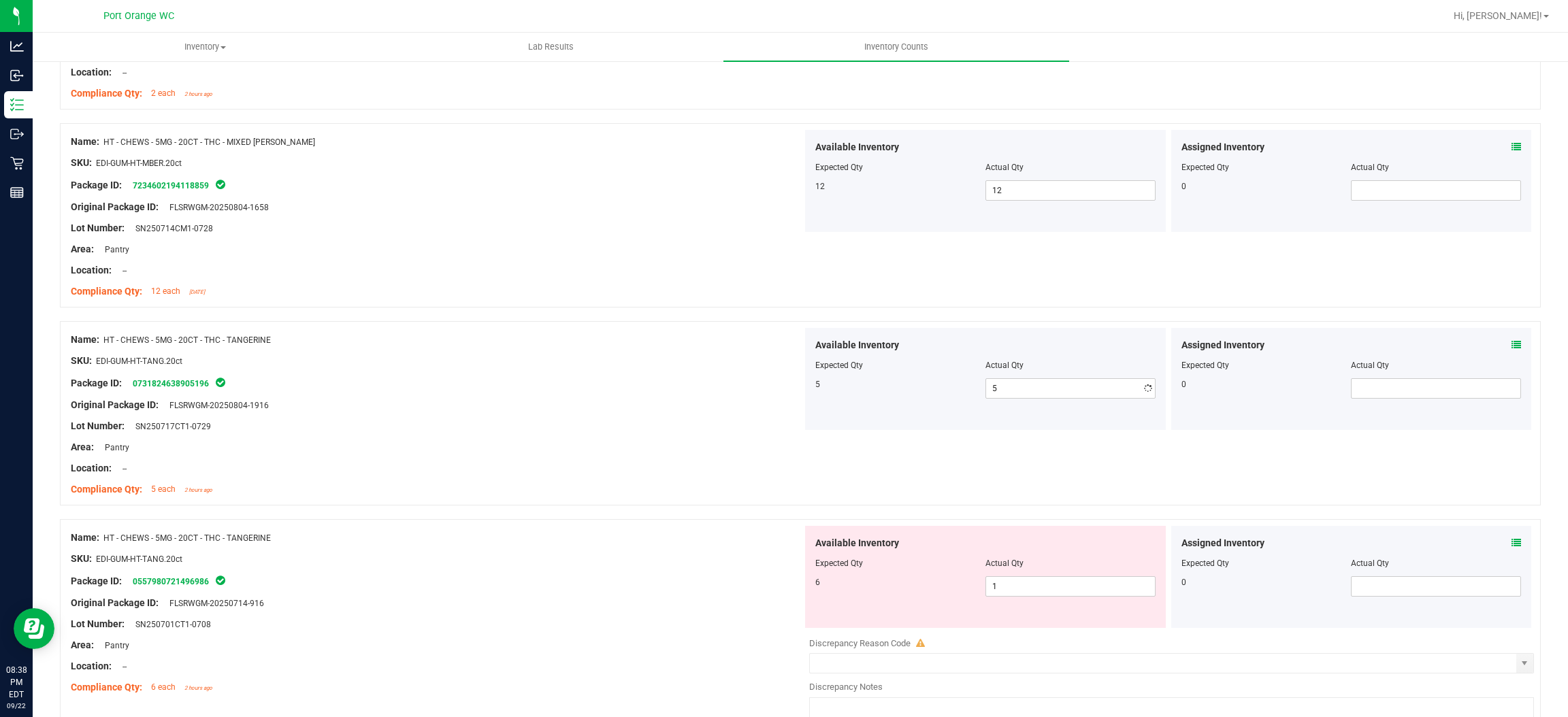
click at [743, 466] on div "Location: --" at bounding box center [436, 468] width 732 height 15
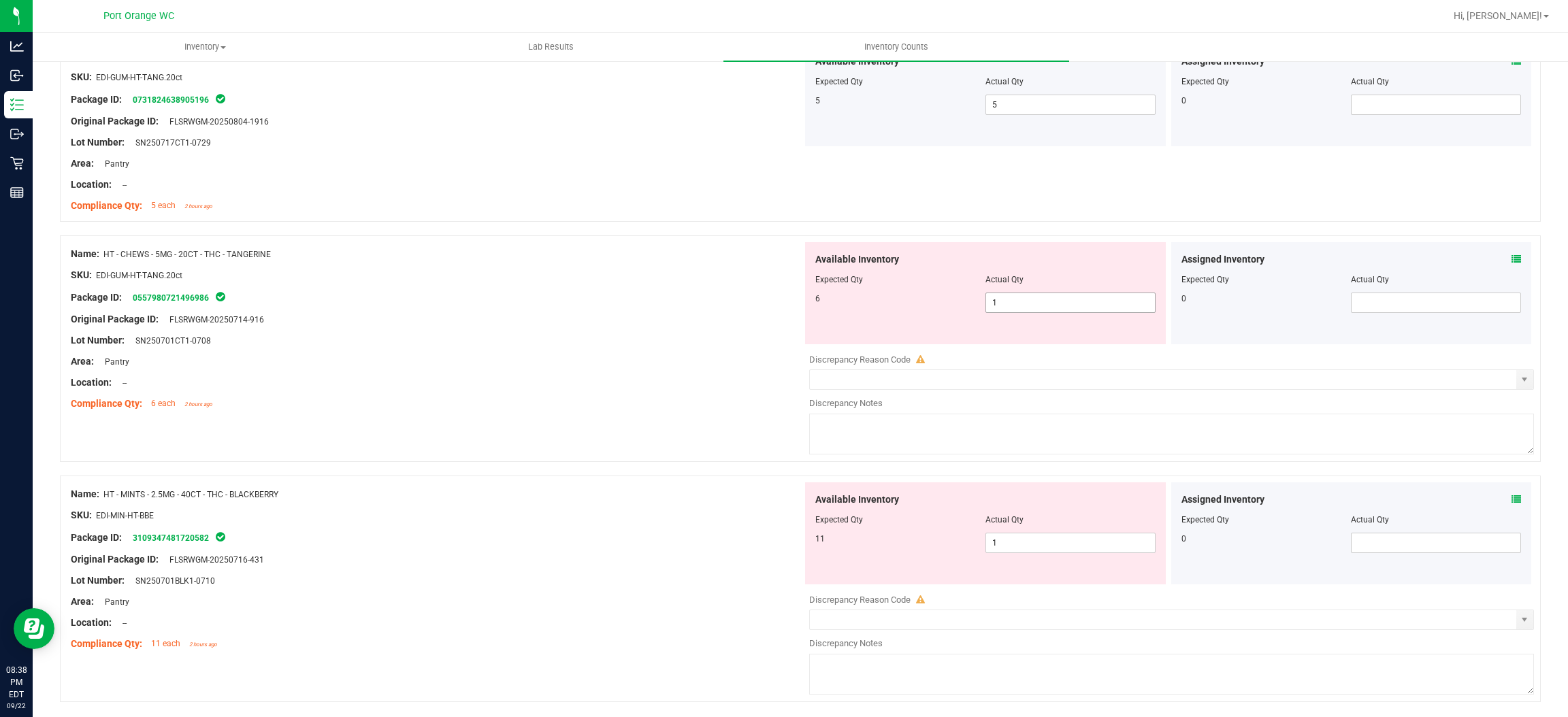
scroll to position [3572, 0]
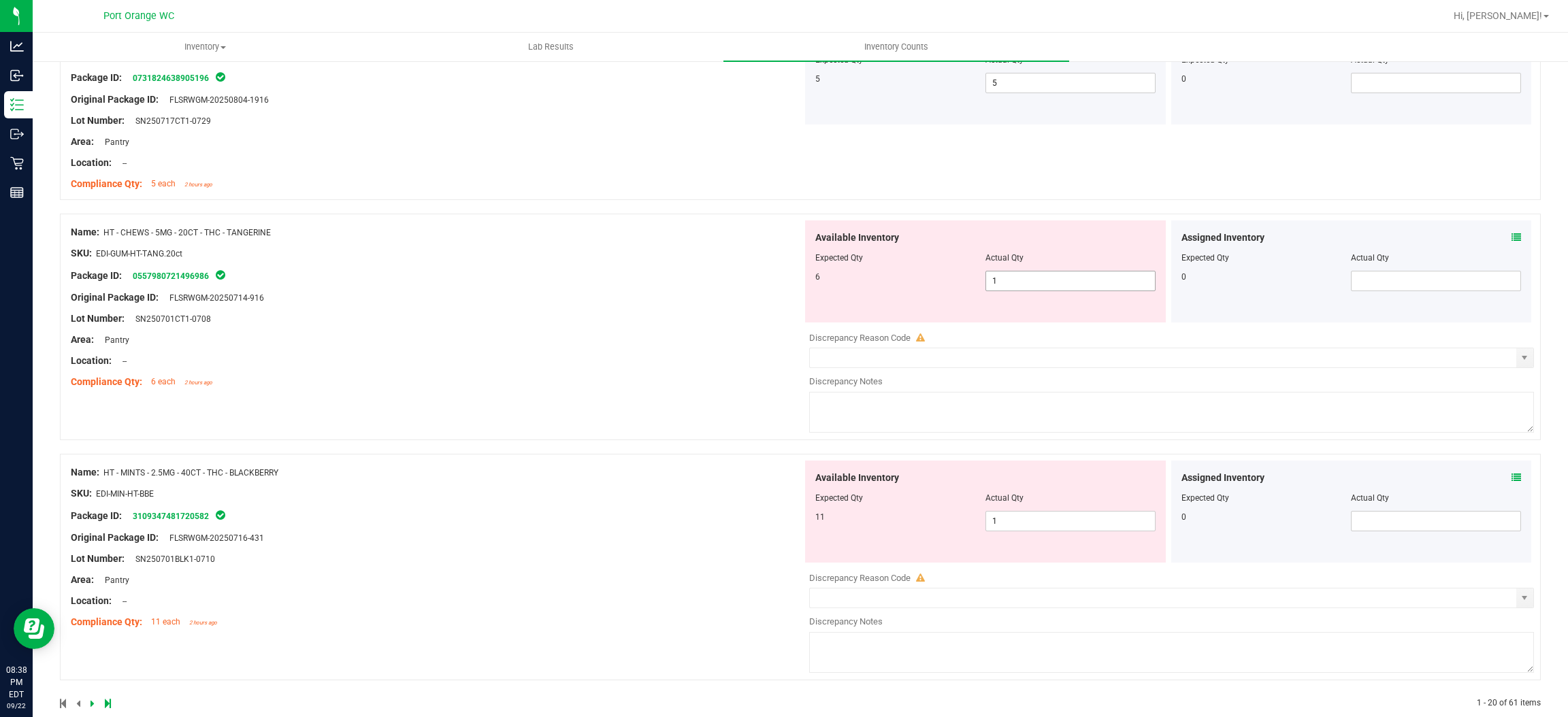
click at [1050, 279] on span "1 1" at bounding box center [1070, 281] width 170 height 20
click at [1050, 279] on input "1" at bounding box center [1070, 281] width 169 height 19
drag, startPoint x: 660, startPoint y: 355, endPoint x: 879, endPoint y: 416, distance: 227.3
click at [668, 351] on div "Name: HT - CHEWS - 5MG - 20CT - THC - TANGERINE SKU: EDI-GUM-HT-TANG.20ct Packa…" at bounding box center [436, 307] width 732 height 174
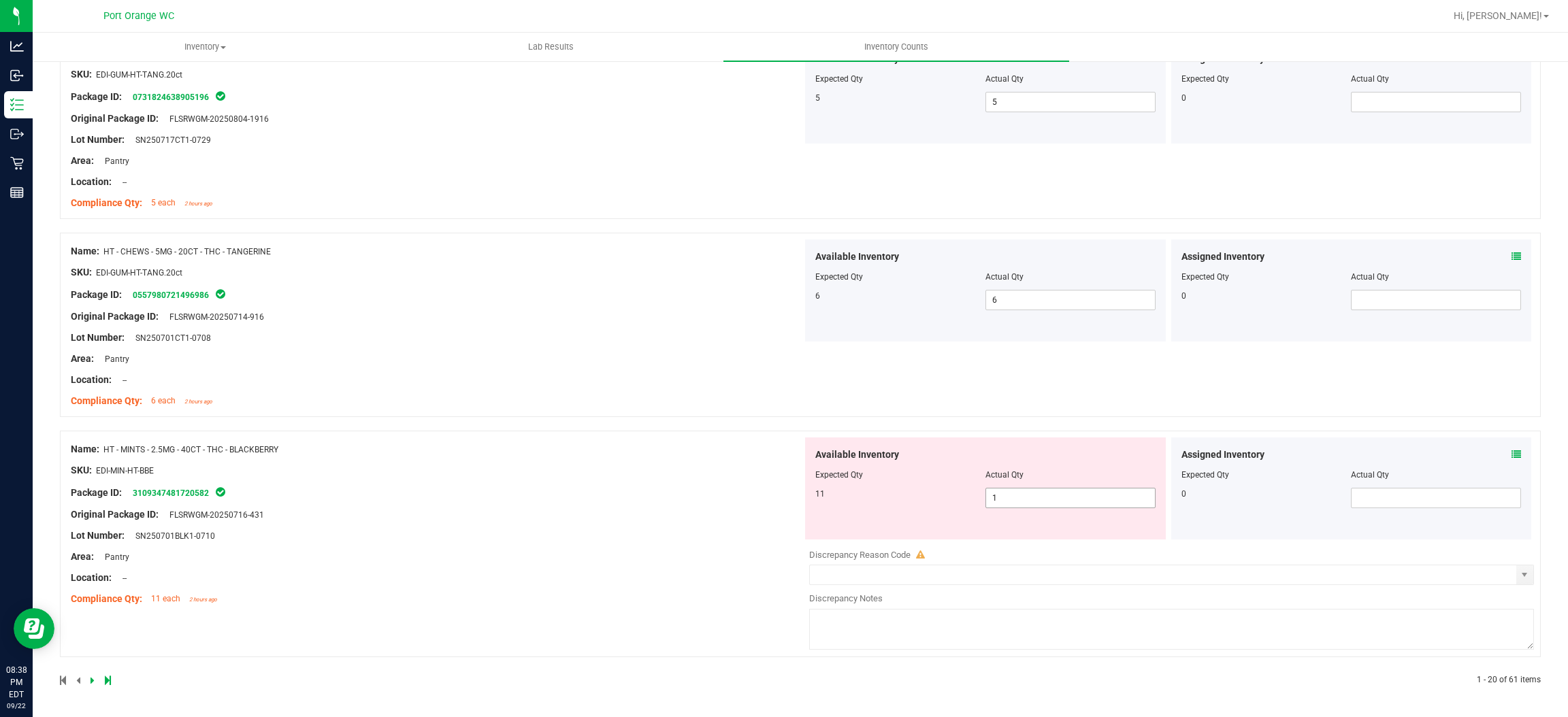
click at [1035, 498] on span "1 1" at bounding box center [1070, 498] width 170 height 20
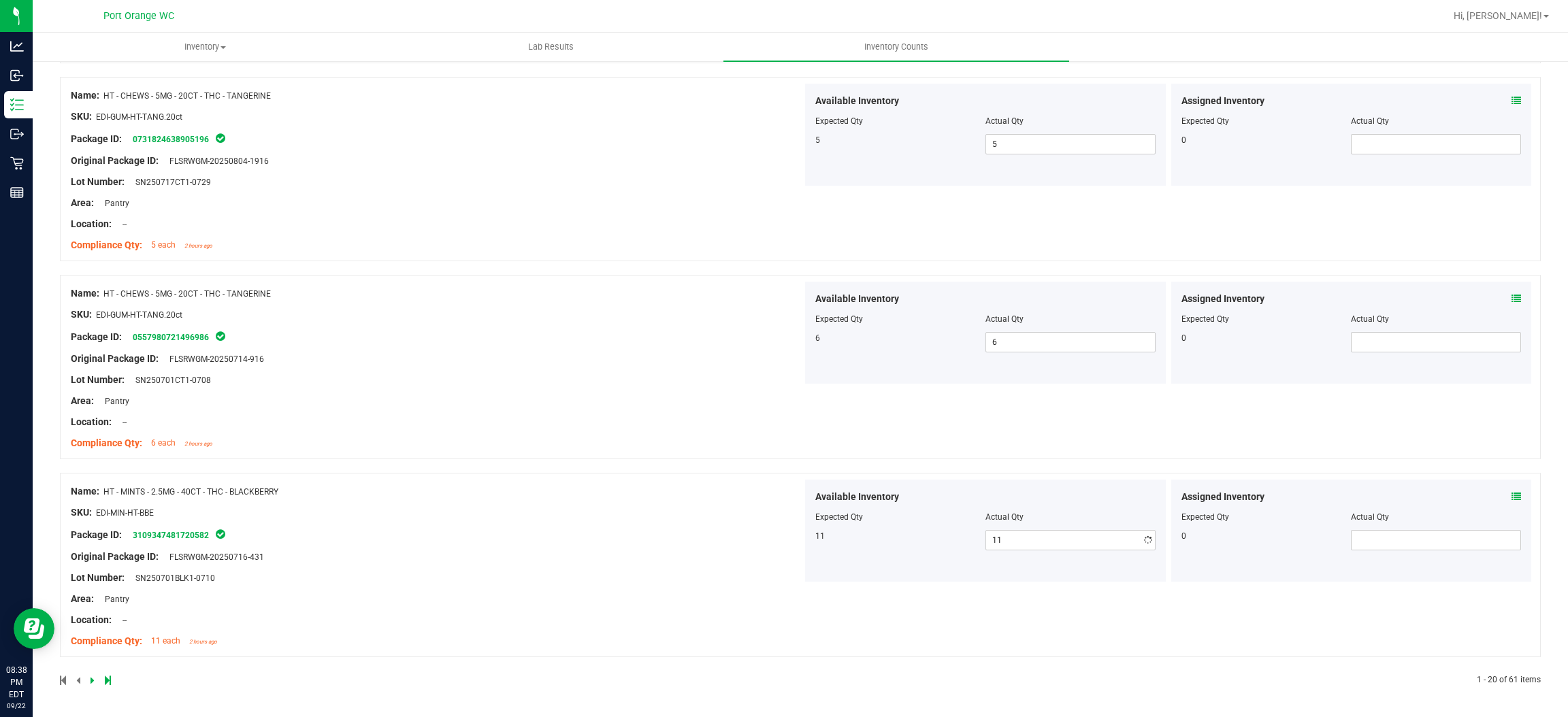
click at [549, 517] on div "Name: HT - MINTS - 2.5MG - 40CT - THC - BLACKBERRY SKU: EDI-MIN-HT-BBE Package …" at bounding box center [436, 567] width 732 height 174
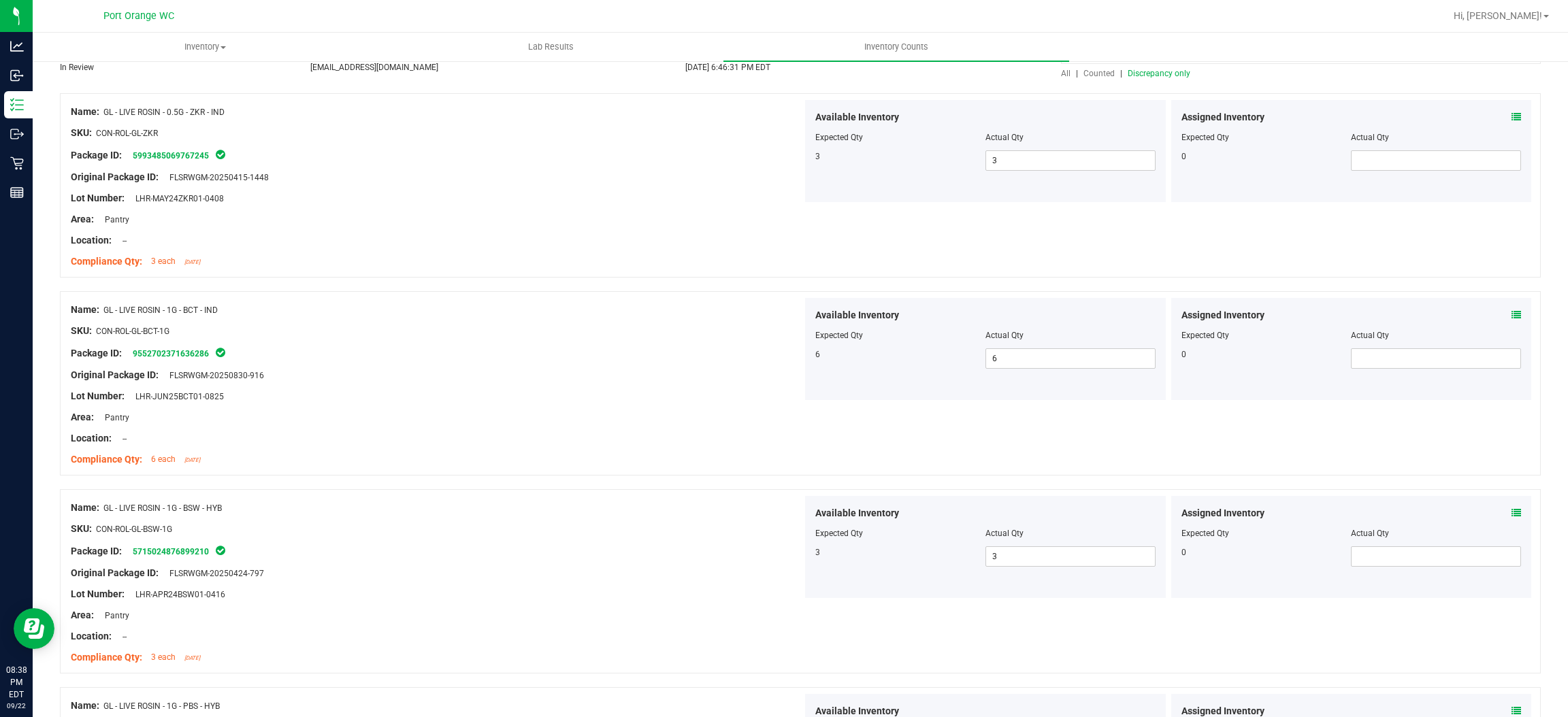
scroll to position [0, 0]
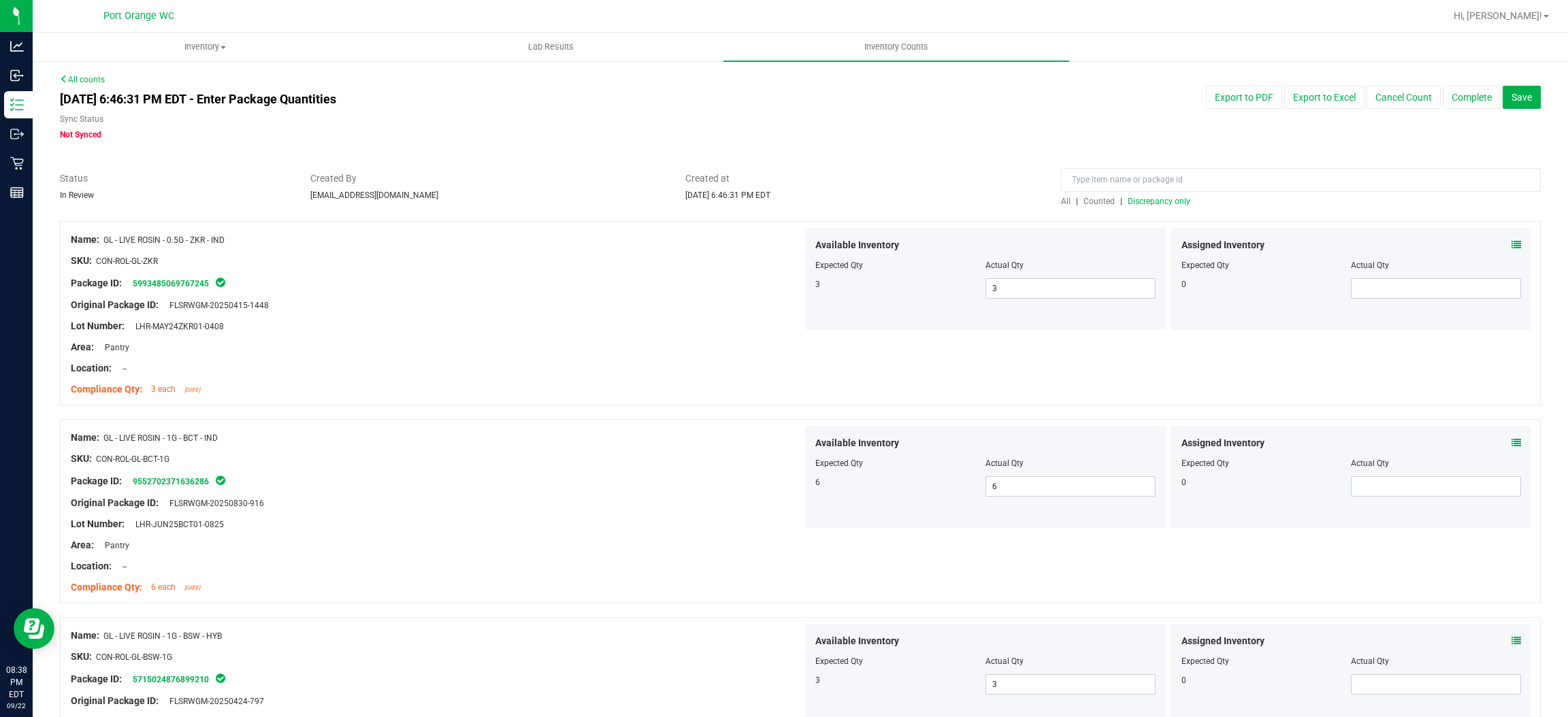
click at [1151, 200] on span "Discrepancy only" at bounding box center [1159, 201] width 62 height 9
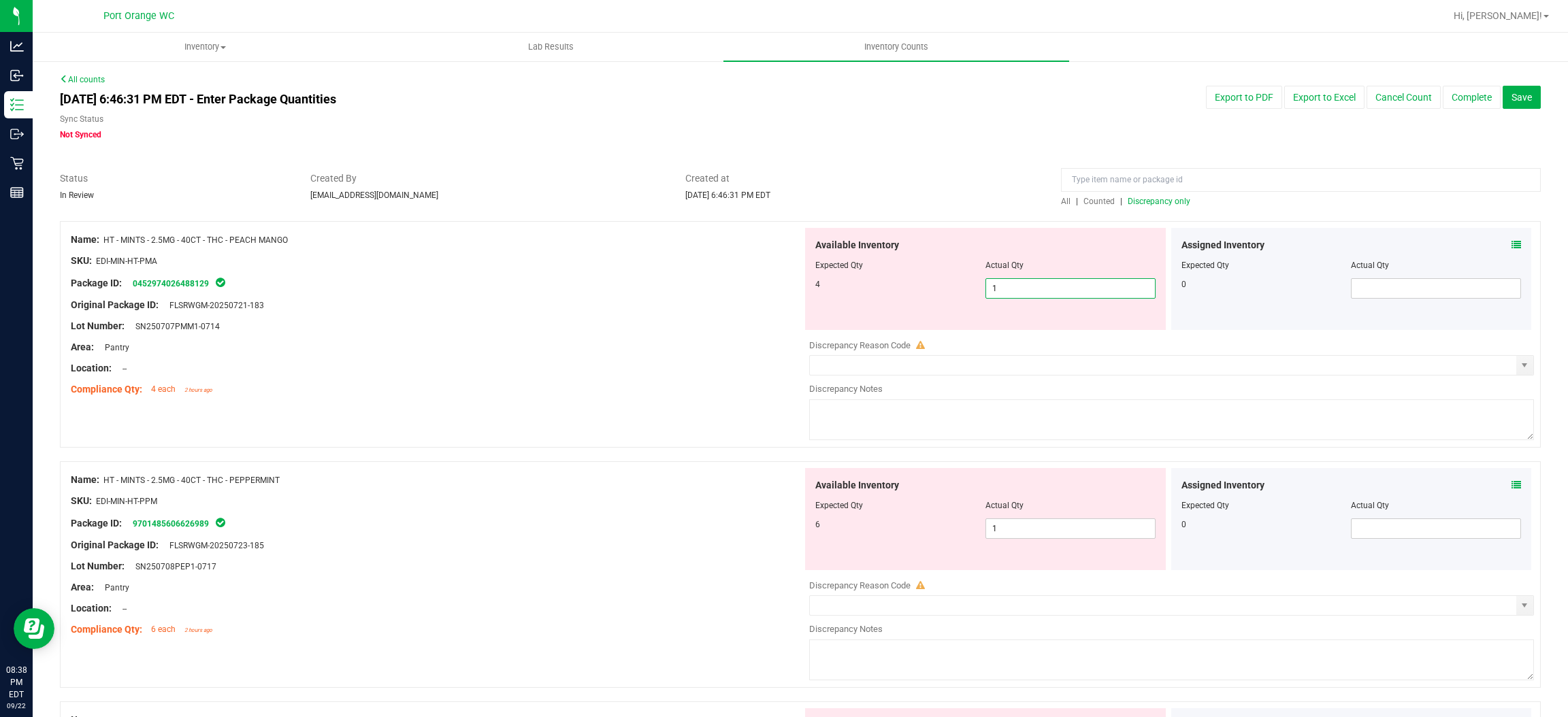
click at [1070, 280] on span "1 1" at bounding box center [1070, 288] width 170 height 20
click at [1070, 279] on input "1" at bounding box center [1070, 288] width 169 height 19
drag, startPoint x: 650, startPoint y: 328, endPoint x: 940, endPoint y: 349, distance: 290.8
click at [682, 320] on div "Lot Number: SN250707PMM1-0714" at bounding box center [436, 326] width 732 height 15
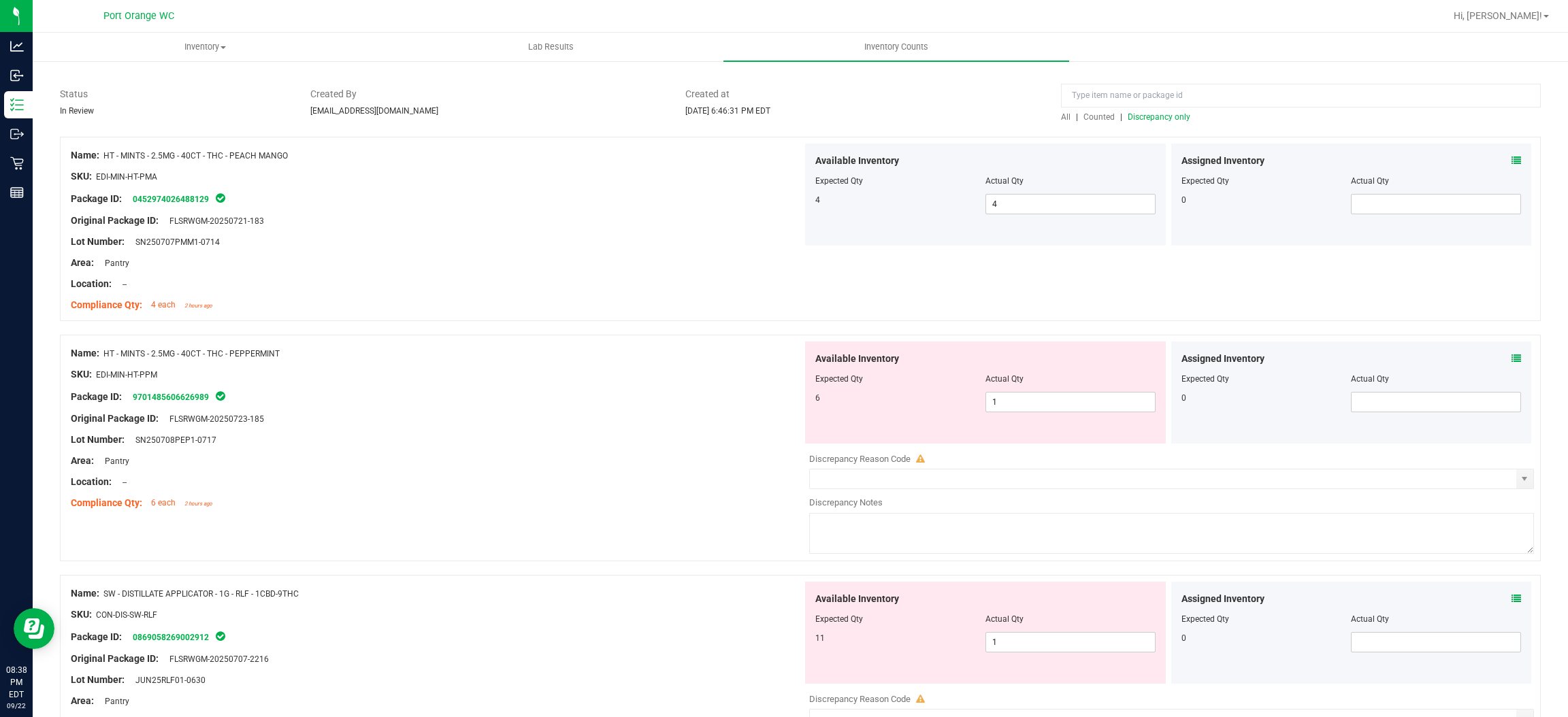
scroll to position [204, 0]
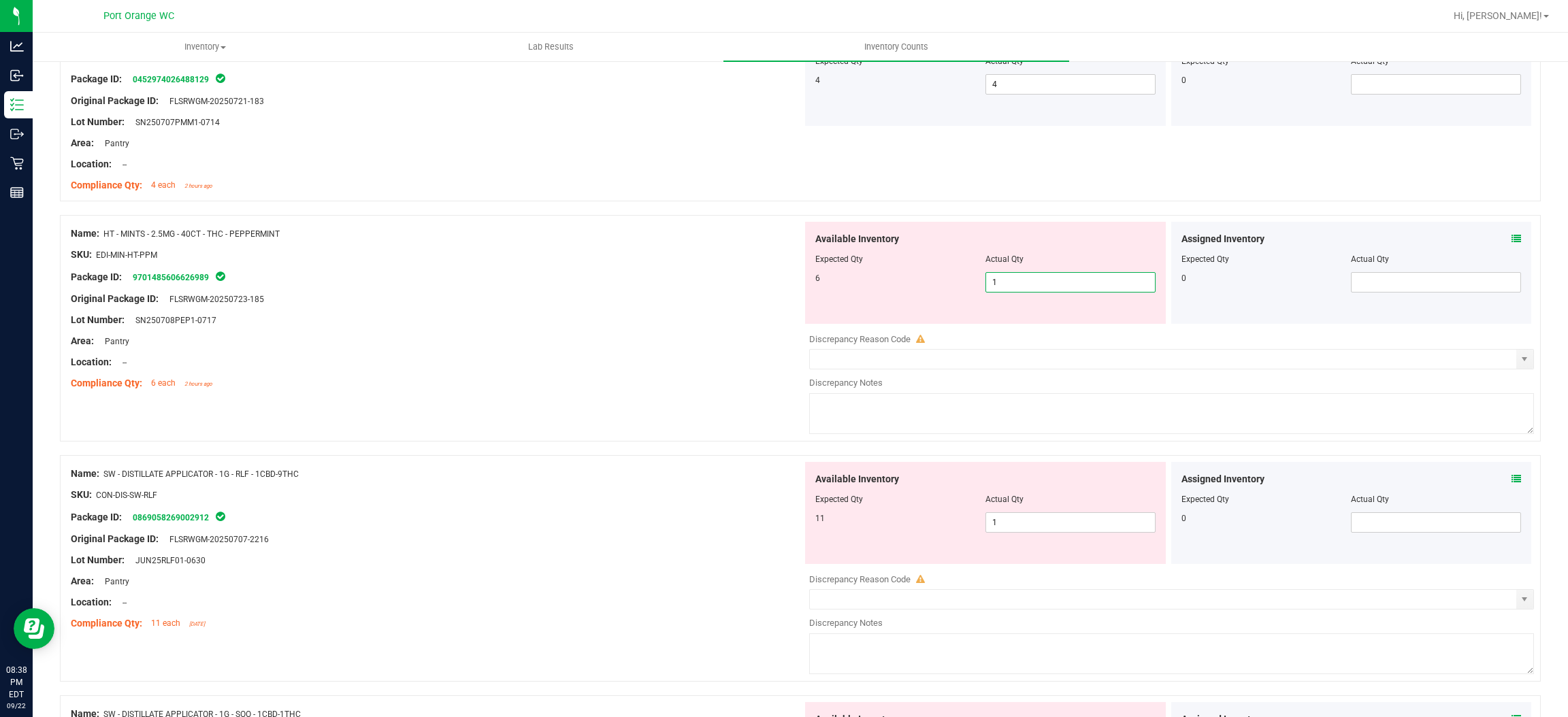
click at [1035, 281] on span "1 1" at bounding box center [1070, 283] width 170 height 20
click at [1035, 281] on input "1" at bounding box center [1070, 282] width 169 height 19
click at [564, 396] on div "Name: HT - MINTS - 2.5MG - 40CT - THC - PEPPERMINT SKU: EDI-MIN-HT-PPM Package …" at bounding box center [800, 328] width 1481 height 227
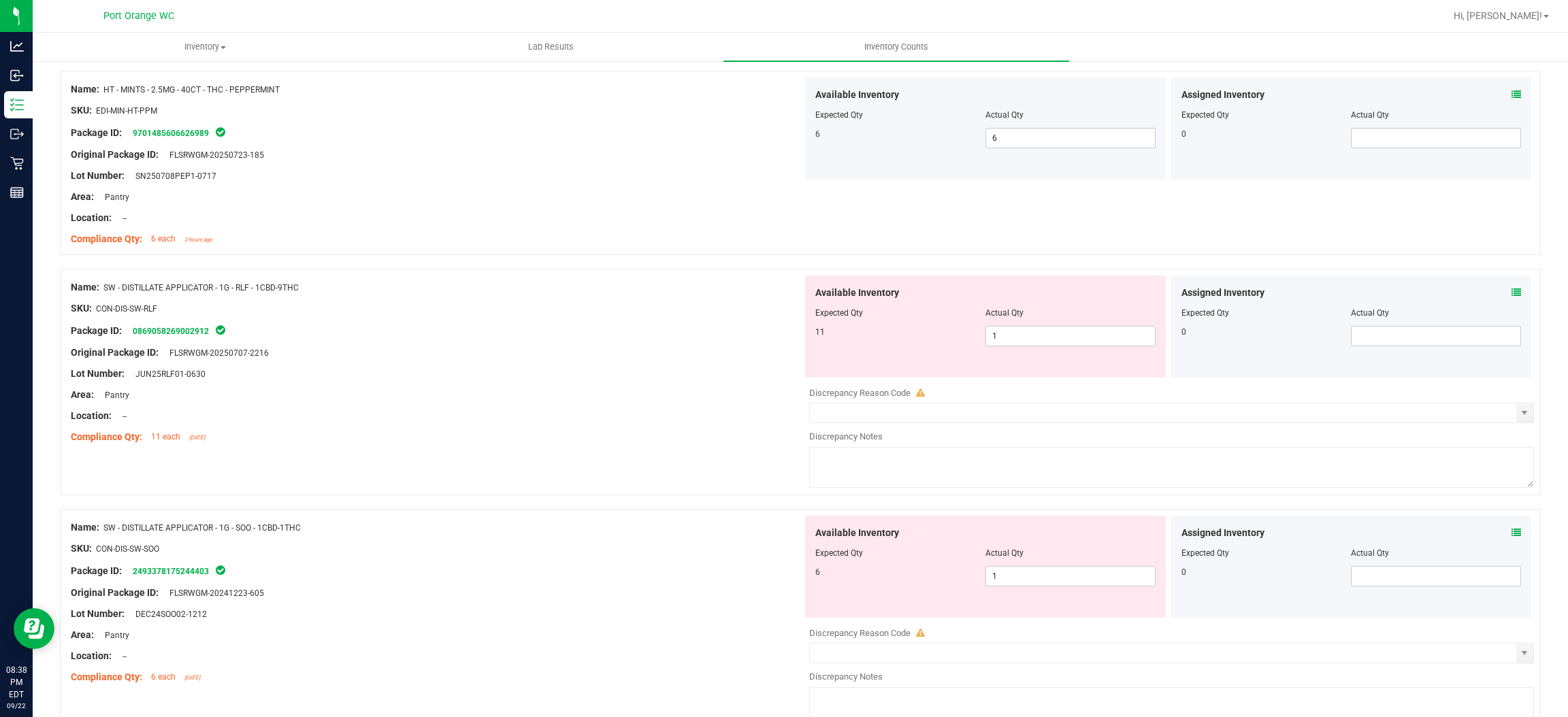
scroll to position [408, 0]
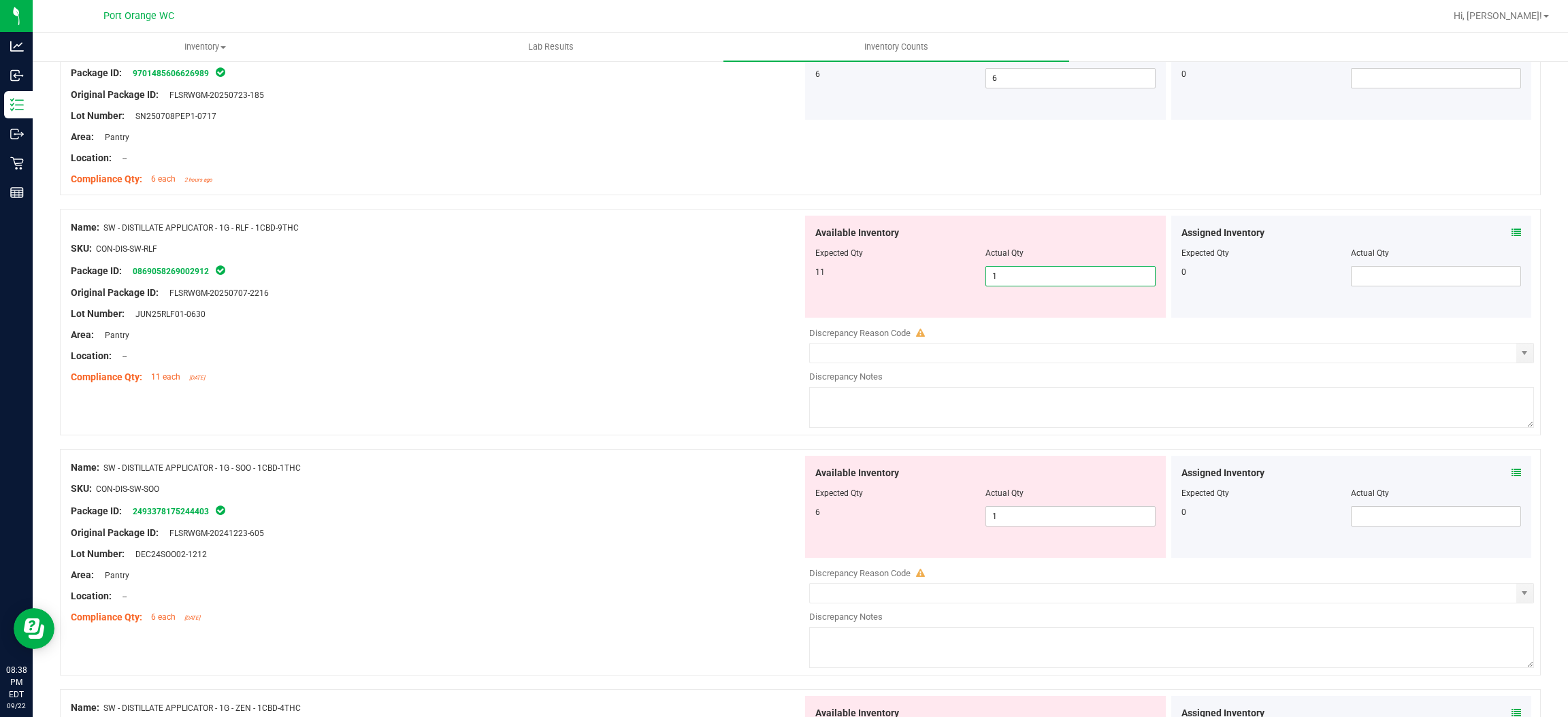
click at [1051, 278] on span "1 1" at bounding box center [1070, 276] width 170 height 20
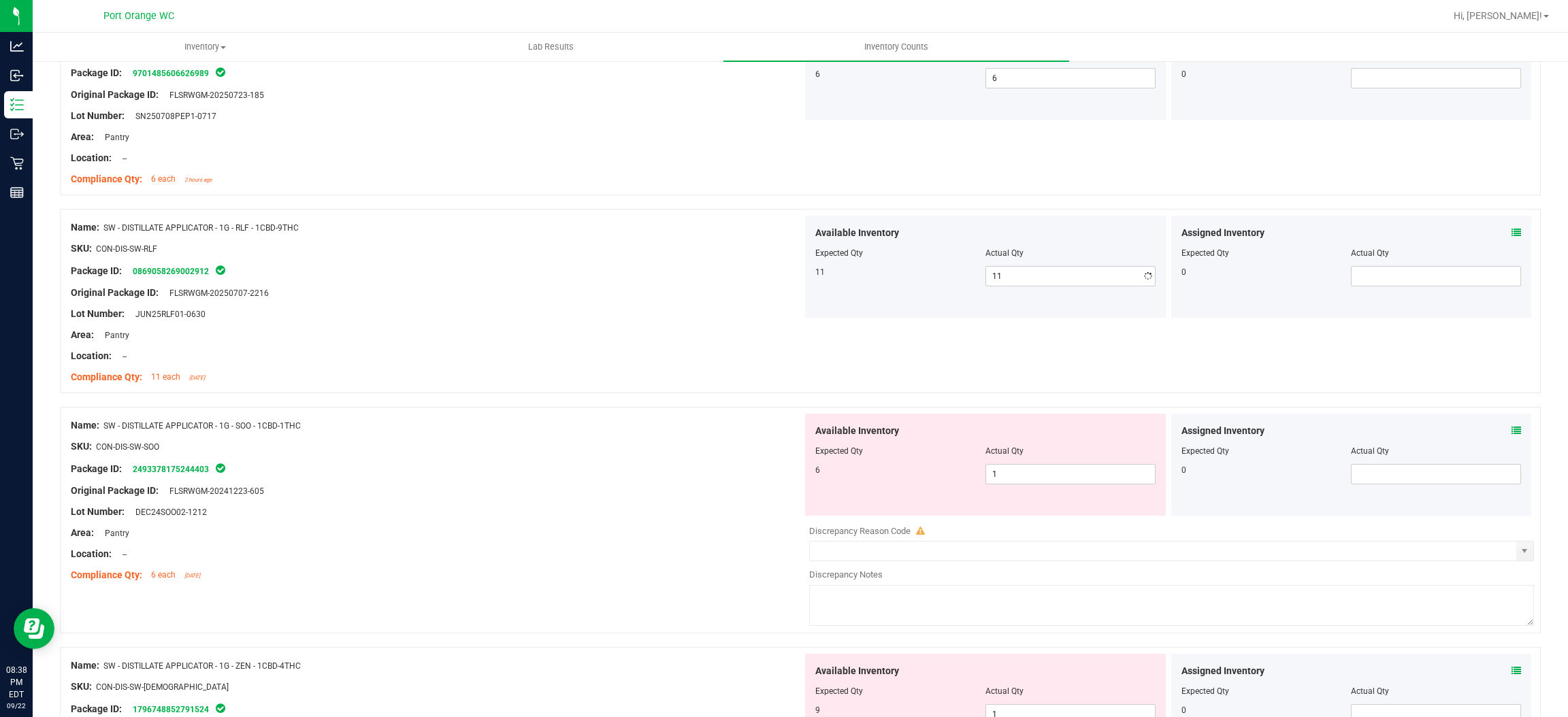
drag, startPoint x: 585, startPoint y: 384, endPoint x: 786, endPoint y: 385, distance: 201.0
click at [605, 380] on div "Compliance Qty: 11 each [DATE]" at bounding box center [436, 378] width 732 height 15
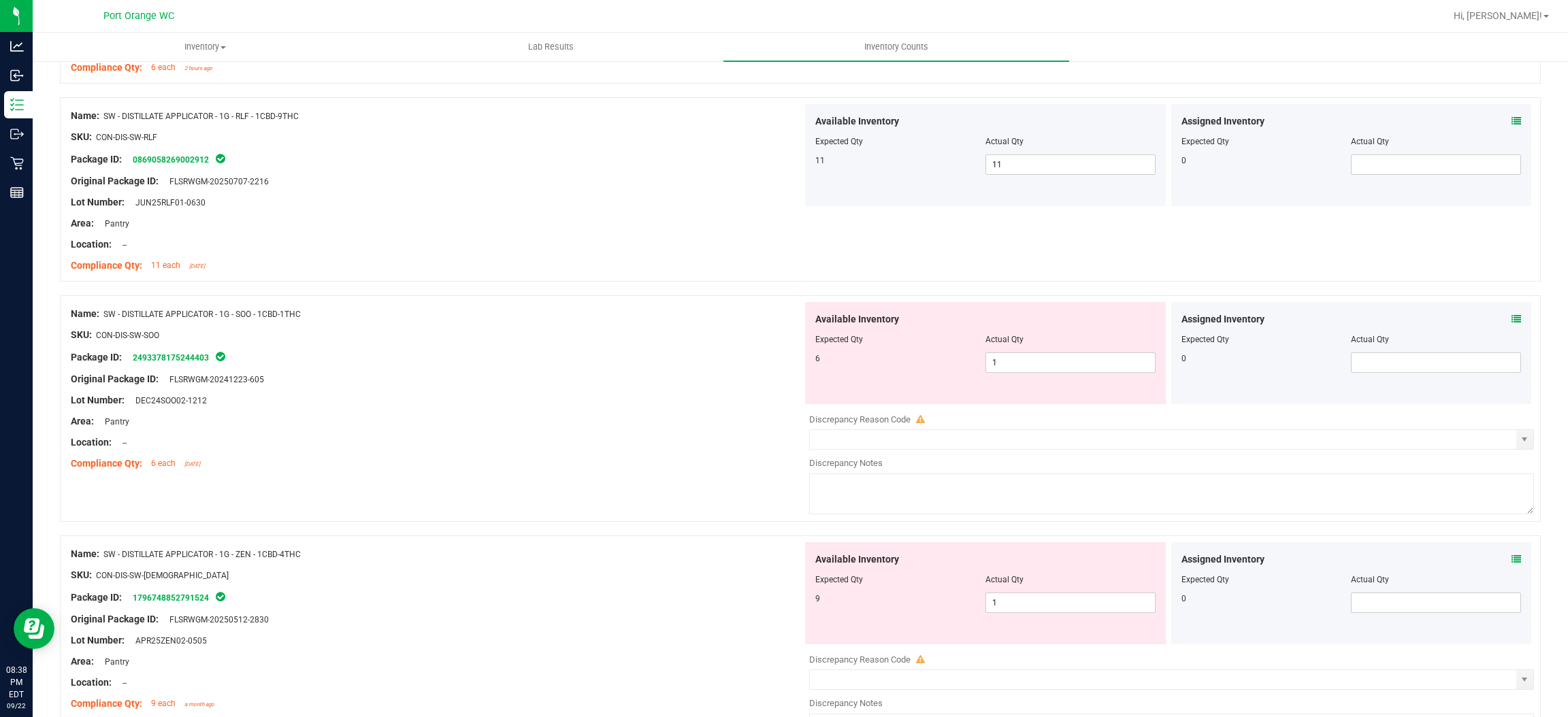
scroll to position [612, 0]
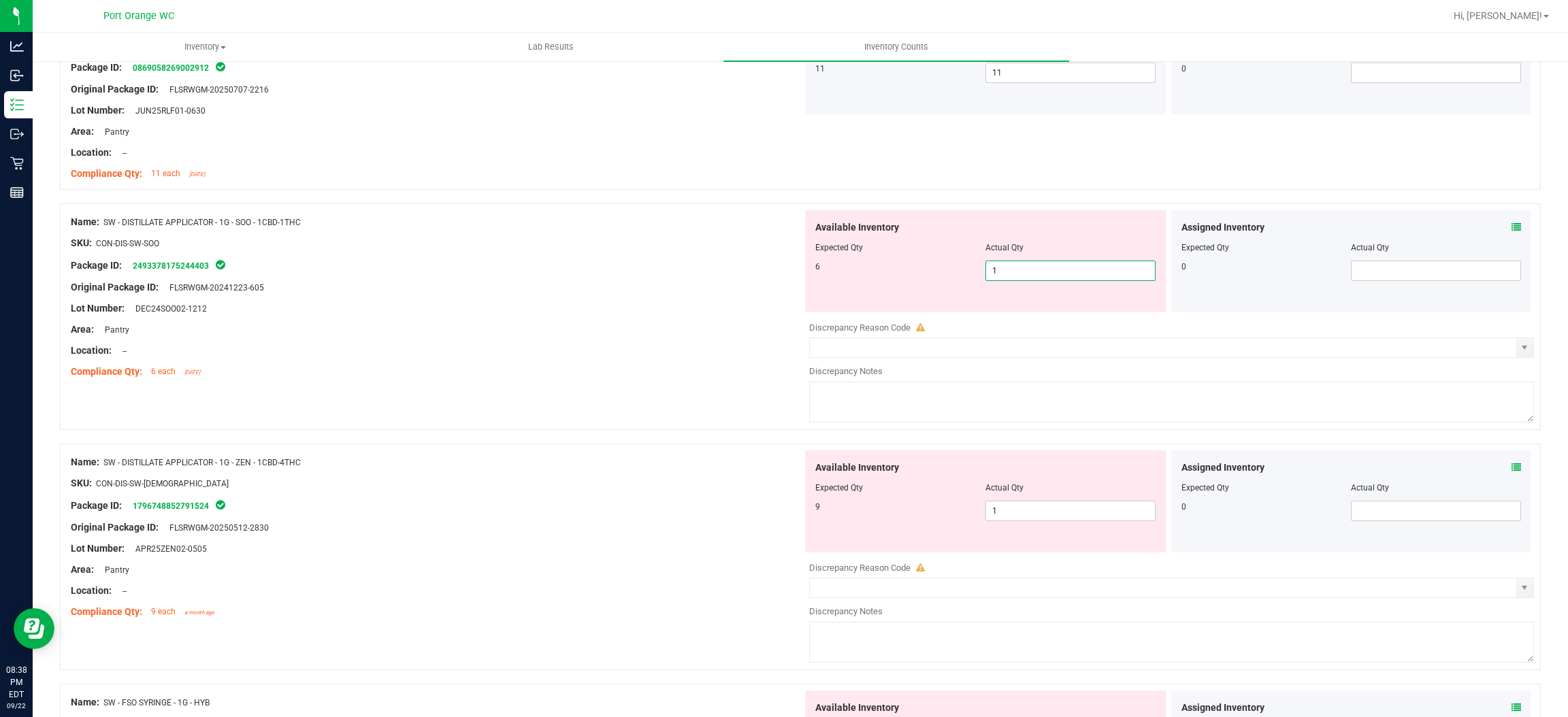
click at [993, 267] on span "1 1" at bounding box center [1070, 271] width 170 height 20
click at [993, 265] on input "1" at bounding box center [1070, 271] width 169 height 19
drag, startPoint x: 589, startPoint y: 316, endPoint x: 810, endPoint y: 294, distance: 222.1
click at [600, 312] on div "Name: SW - DISTILLATE APPLICATOR - 1G - SOO - 1CBD-1THC SKU: CON-DIS-SW-SOO Pac…" at bounding box center [436, 297] width 732 height 174
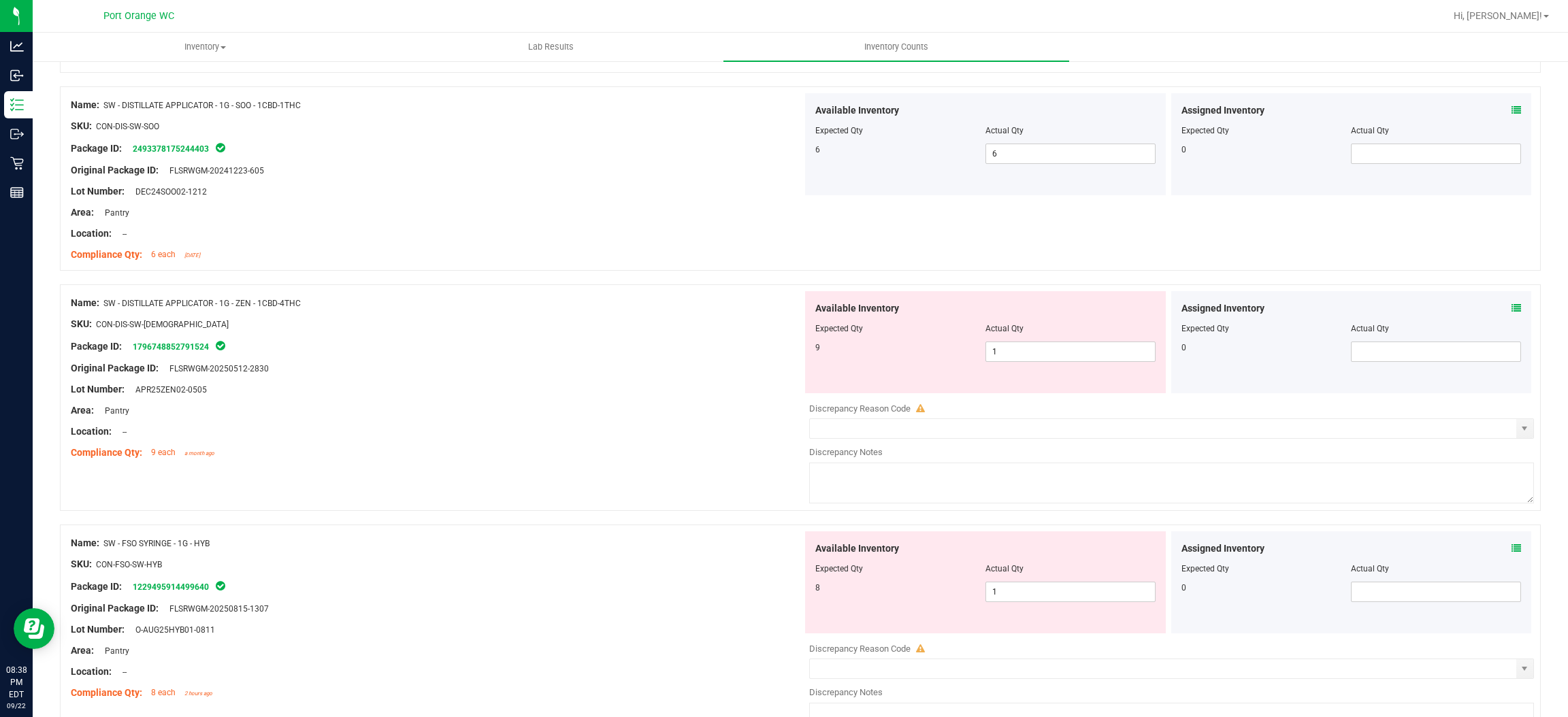
scroll to position [817, 0]
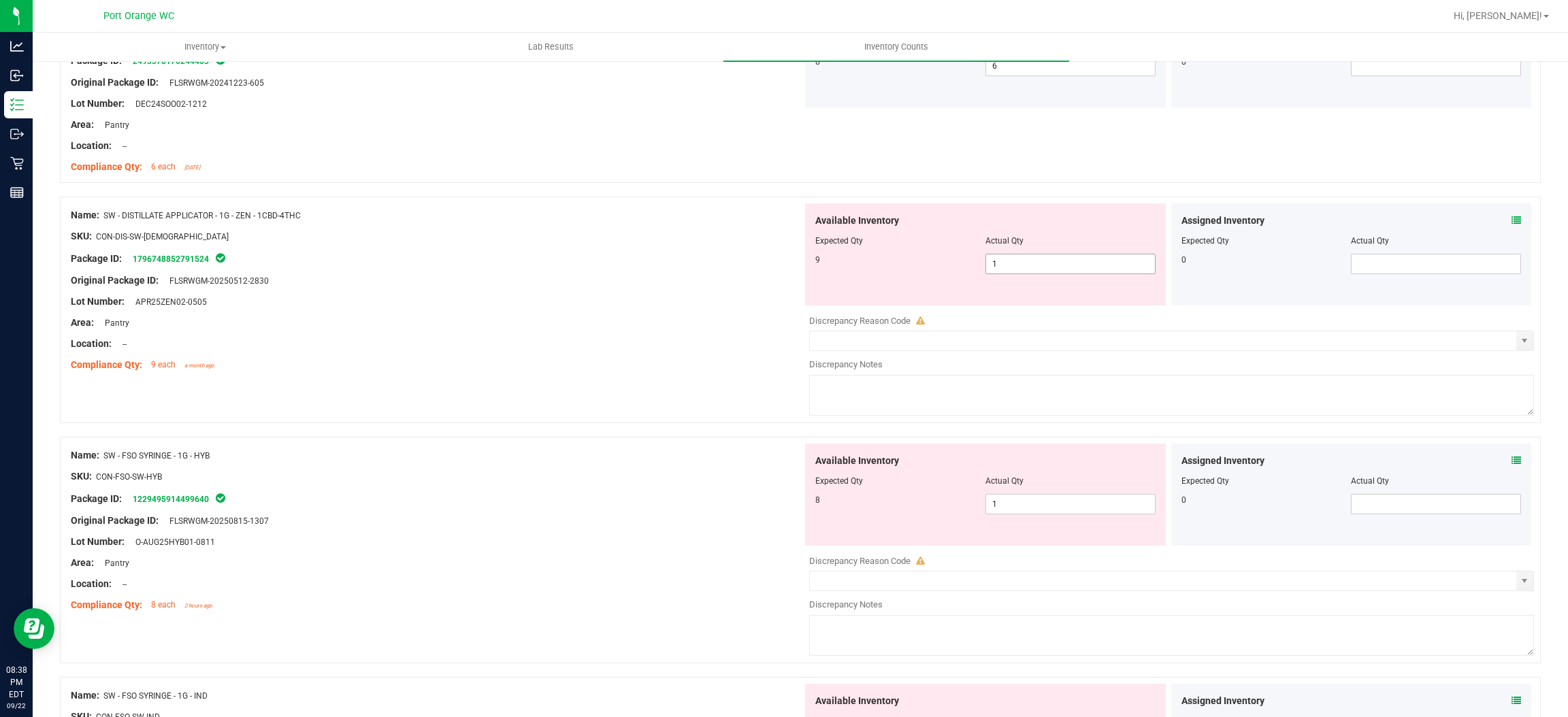
click at [1012, 270] on span "1 1" at bounding box center [1070, 264] width 170 height 20
click at [1012, 270] on input "1" at bounding box center [1070, 263] width 169 height 19
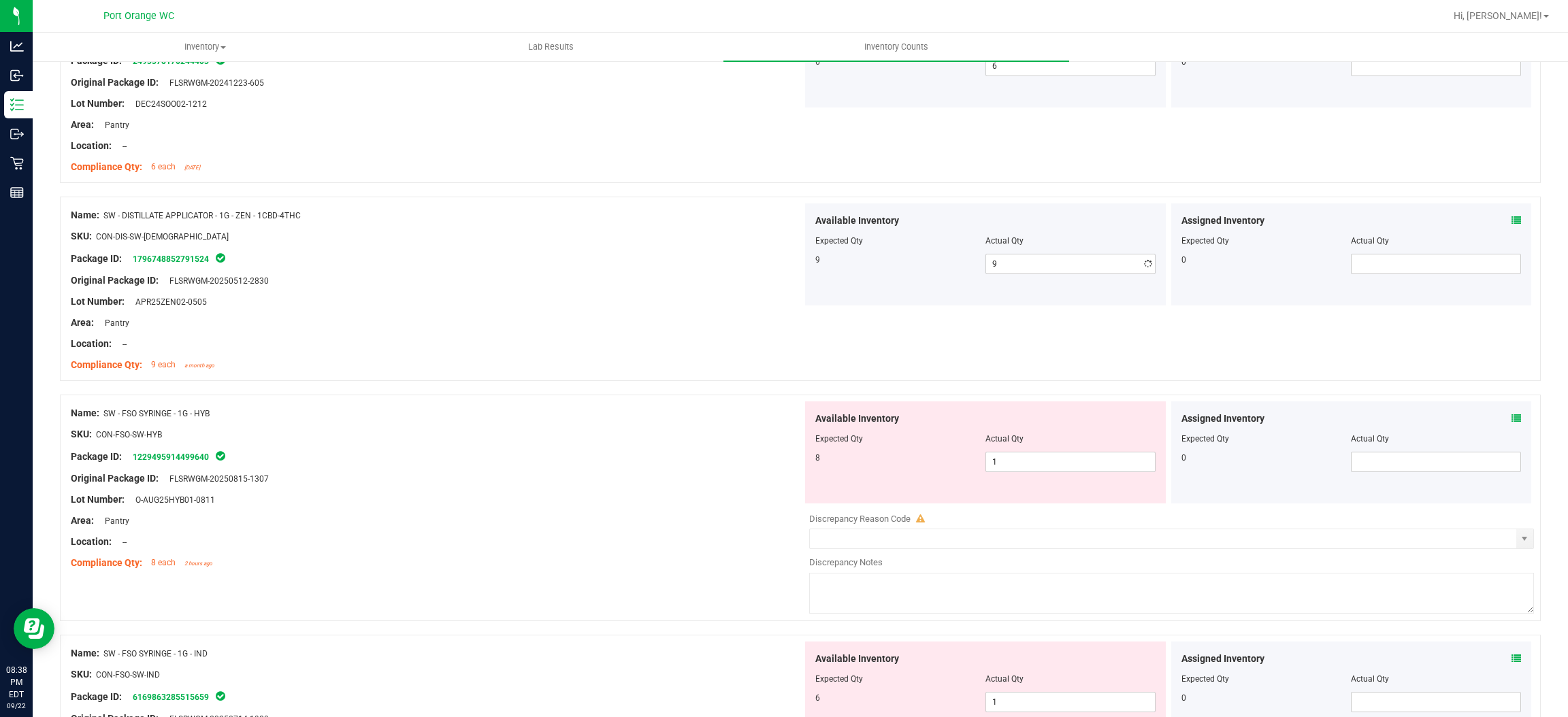
drag, startPoint x: 591, startPoint y: 366, endPoint x: 895, endPoint y: 345, distance: 304.7
click at [597, 363] on div "Compliance Qty: 9 each a month ago" at bounding box center [436, 365] width 732 height 15
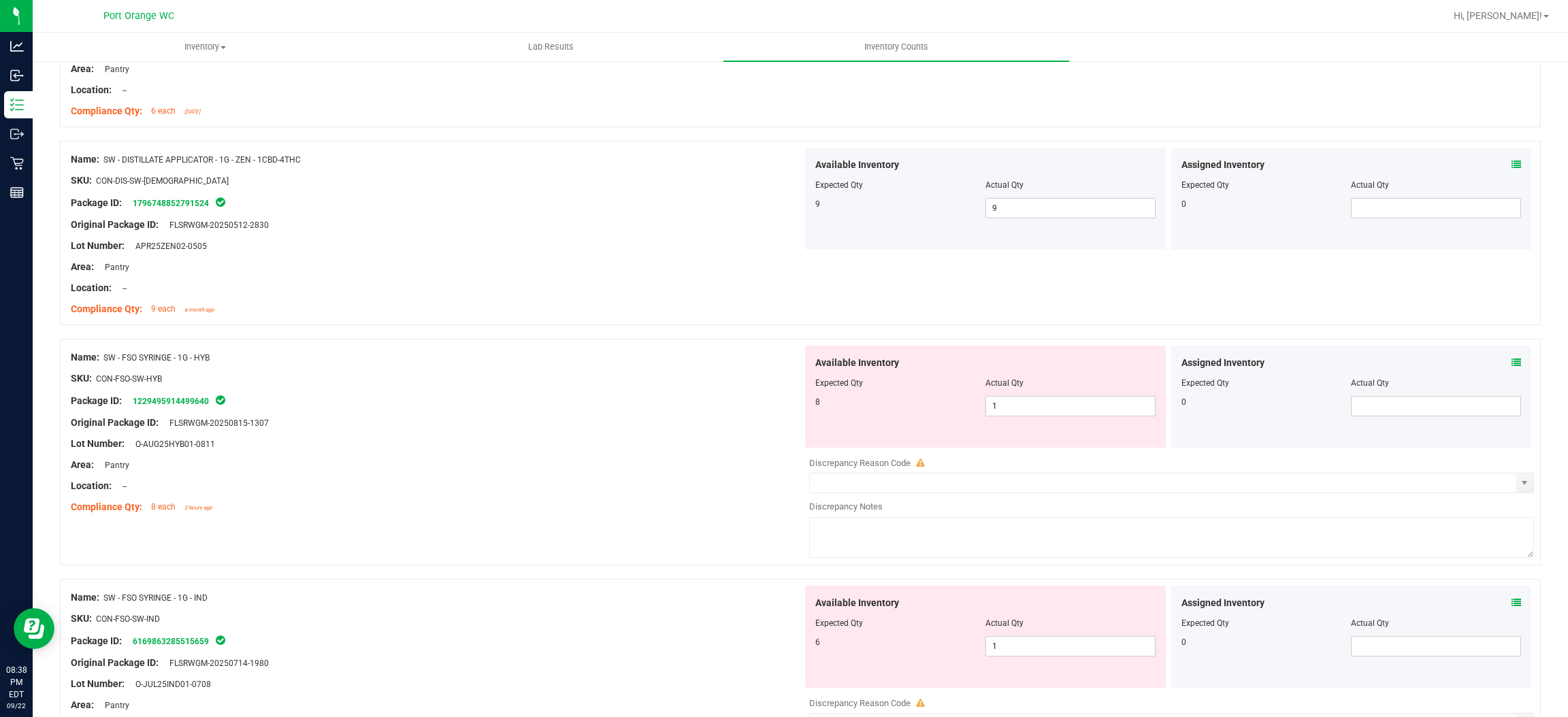
scroll to position [918, 0]
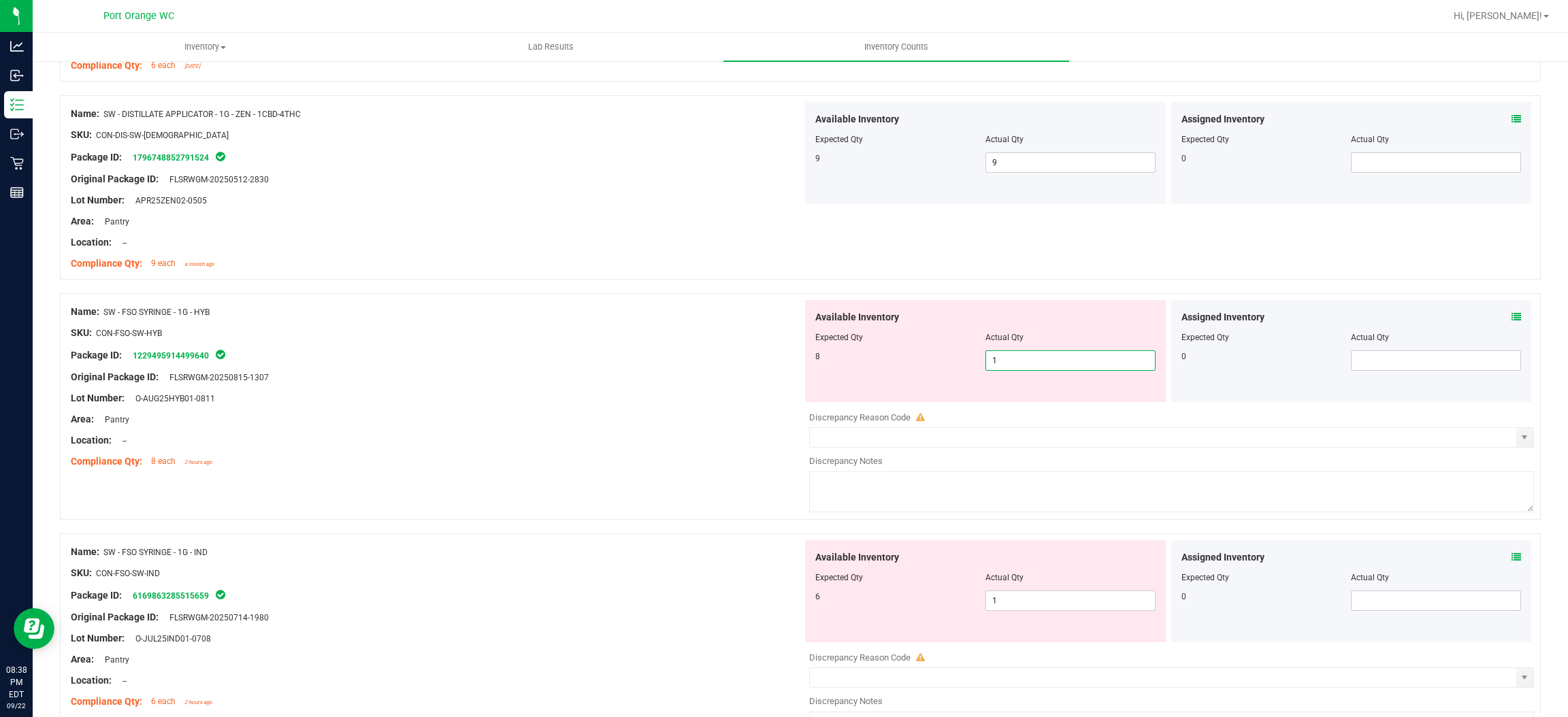
click at [1020, 358] on span "1 1" at bounding box center [1070, 360] width 170 height 20
click at [1020, 358] on input "1" at bounding box center [1070, 360] width 169 height 19
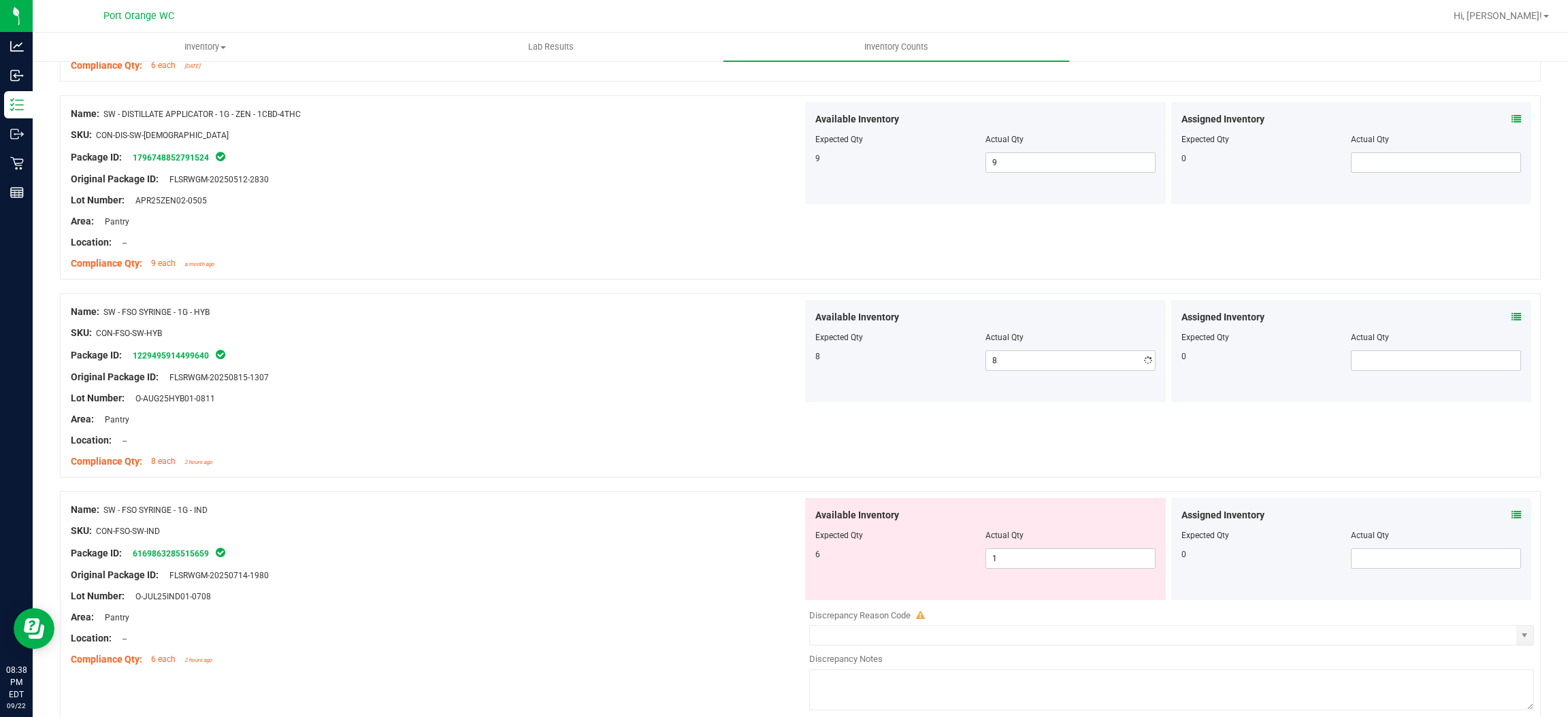
drag, startPoint x: 708, startPoint y: 373, endPoint x: 722, endPoint y: 369, distance: 14.6
click at [715, 370] on div "Original Package ID: FLSRWGM-20250815-1307" at bounding box center [436, 378] width 732 height 15
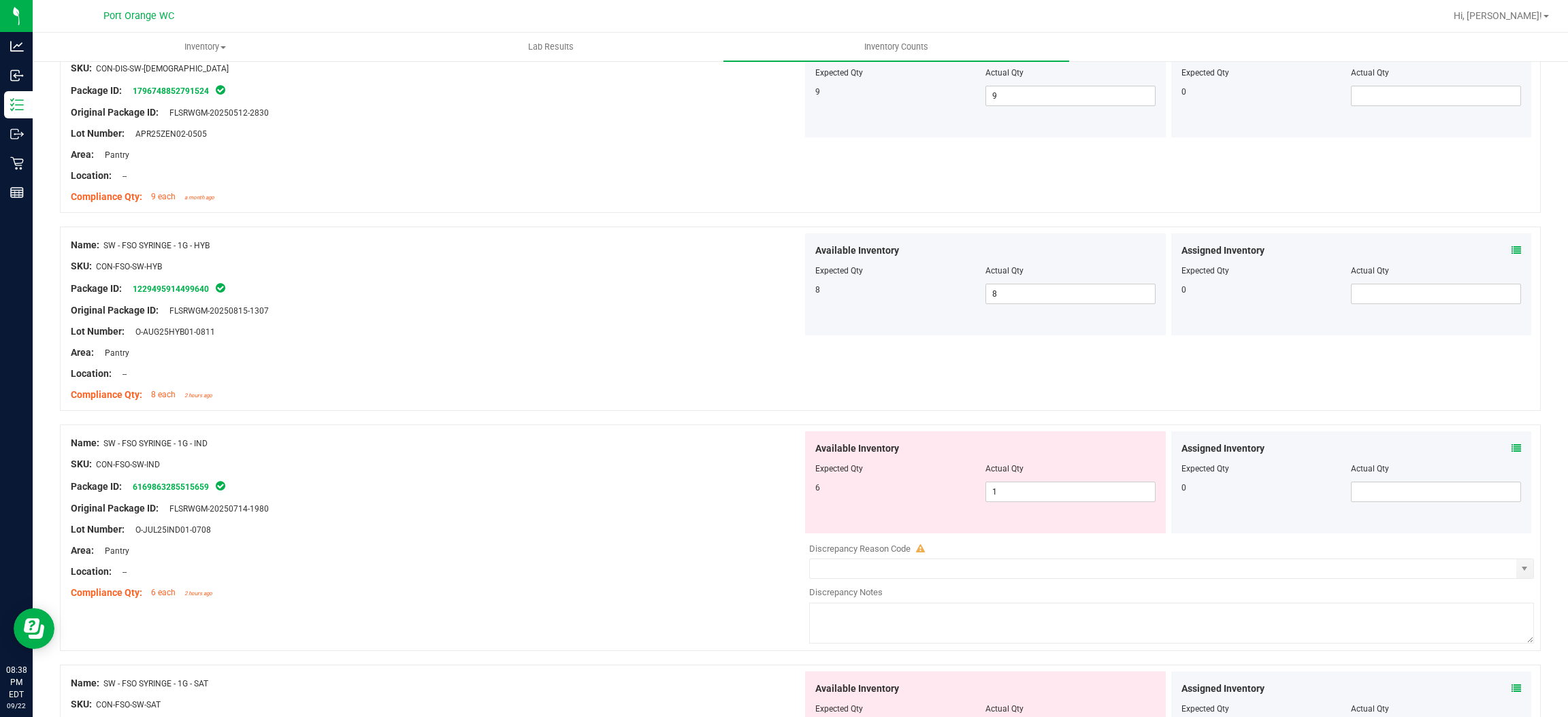
scroll to position [1122, 0]
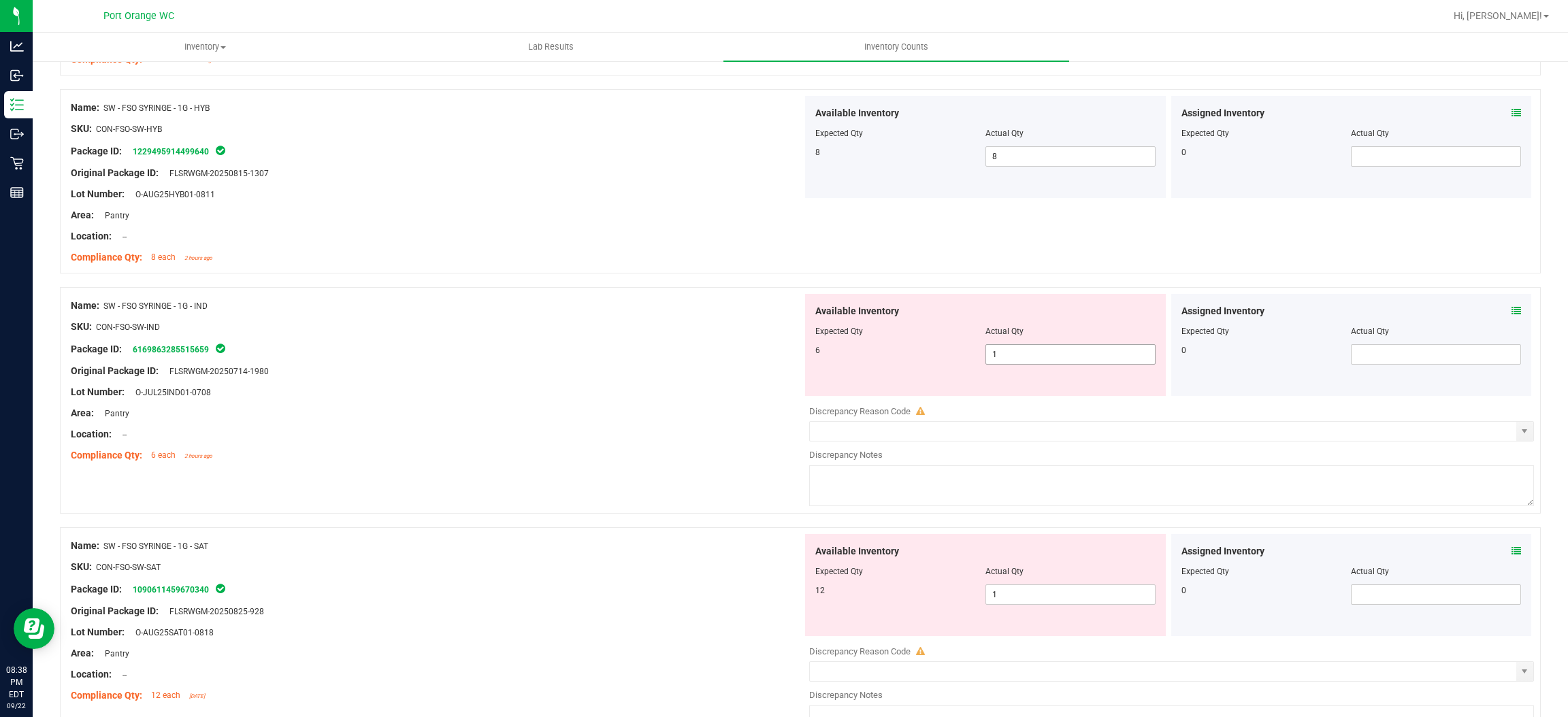
click at [995, 355] on span "1 1" at bounding box center [1070, 355] width 170 height 20
click at [995, 355] on input "1" at bounding box center [1070, 354] width 169 height 19
click at [560, 401] on div at bounding box center [436, 402] width 732 height 6
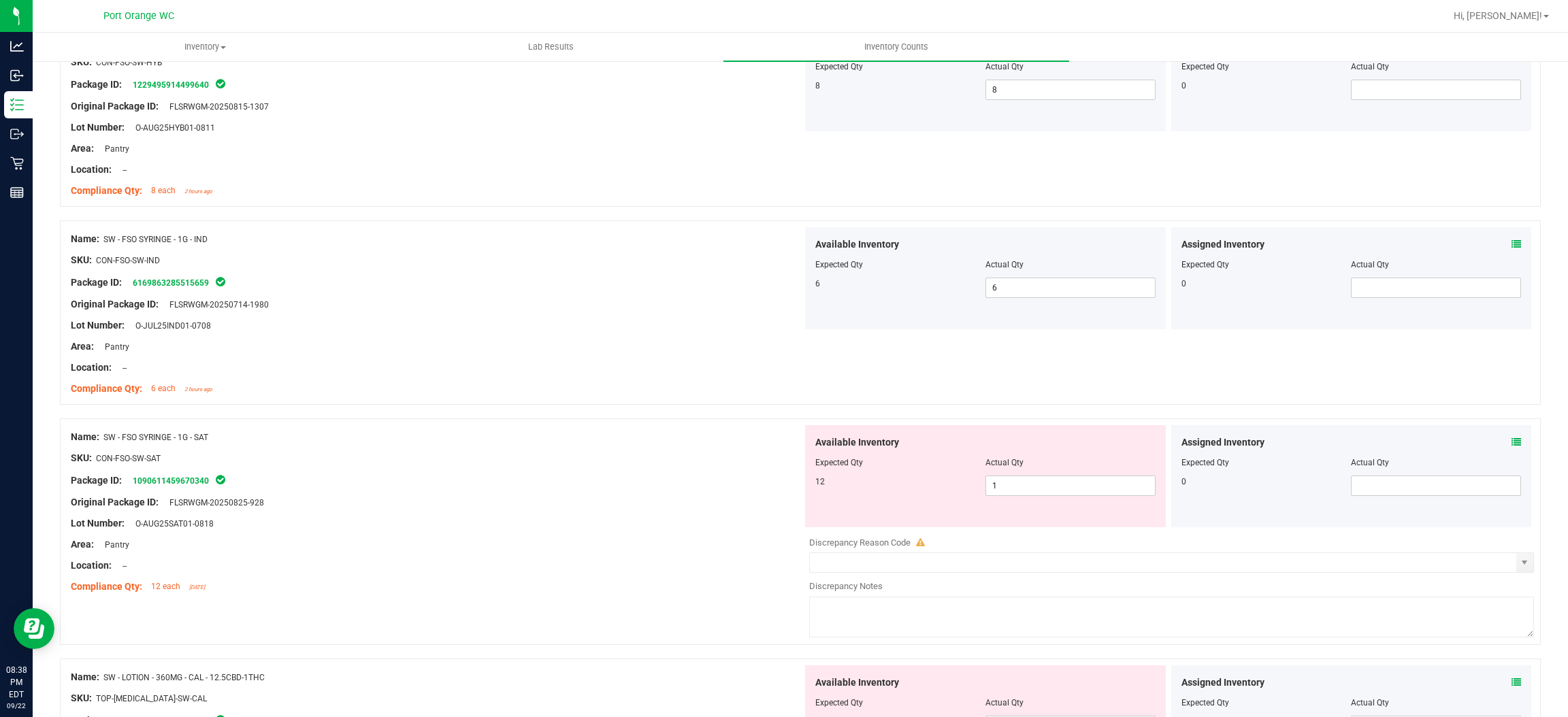
scroll to position [1326, 0]
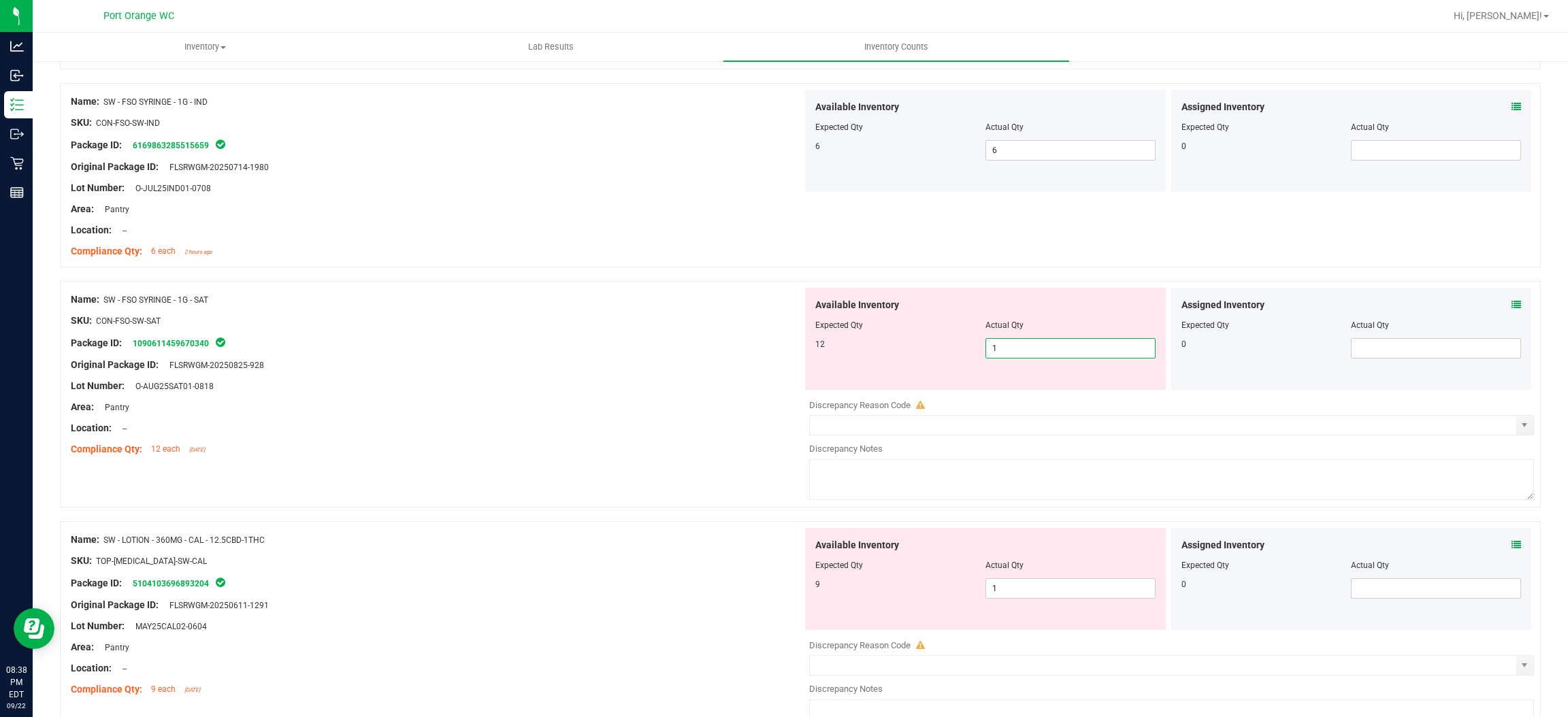
click at [1028, 347] on span "1 1" at bounding box center [1070, 348] width 170 height 20
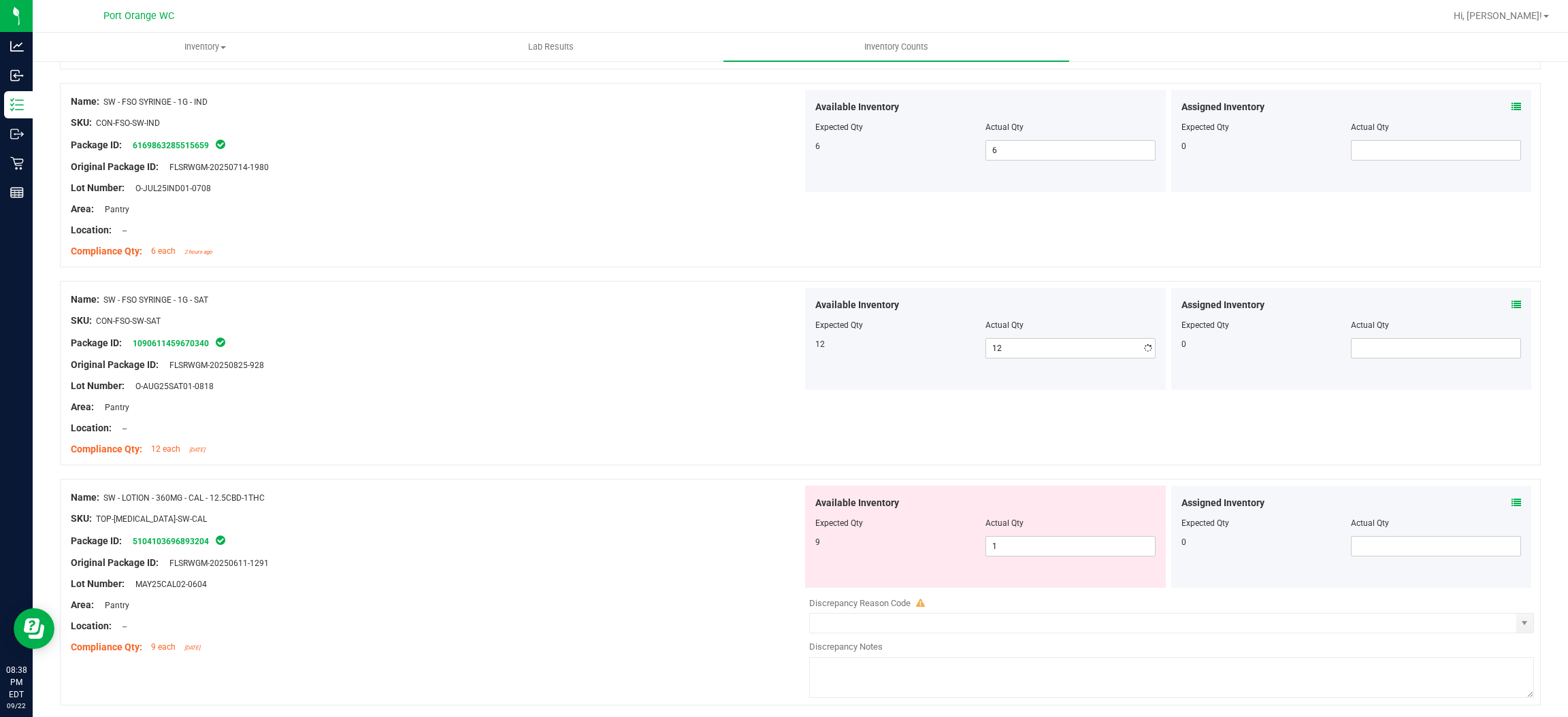
drag, startPoint x: 463, startPoint y: 424, endPoint x: 802, endPoint y: 388, distance: 340.9
click at [484, 419] on div "Name: SW - FSO SYRINGE - 1G - SAT SKU: CON-FSO-SW-SAT Package ID: 1090611459670…" at bounding box center [436, 375] width 732 height 174
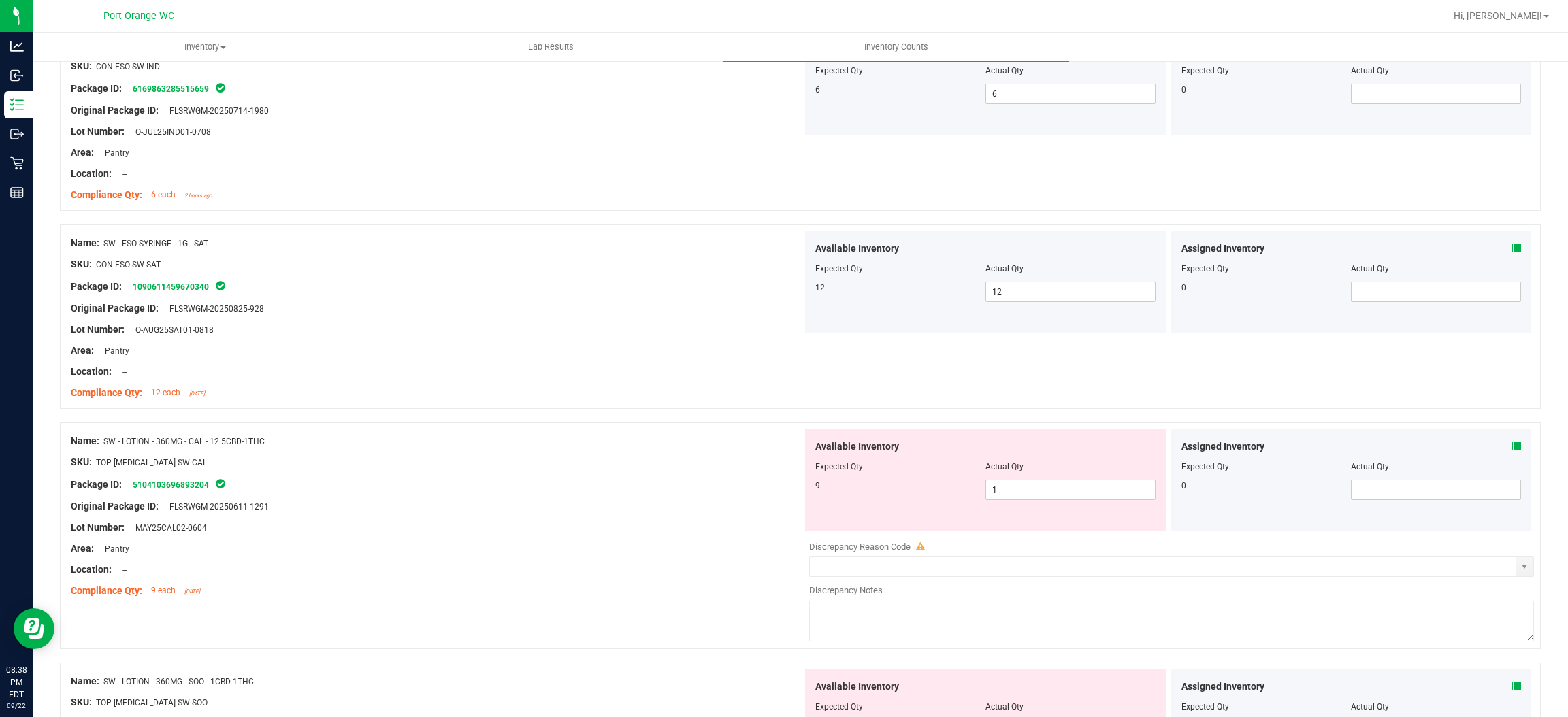
scroll to position [1531, 0]
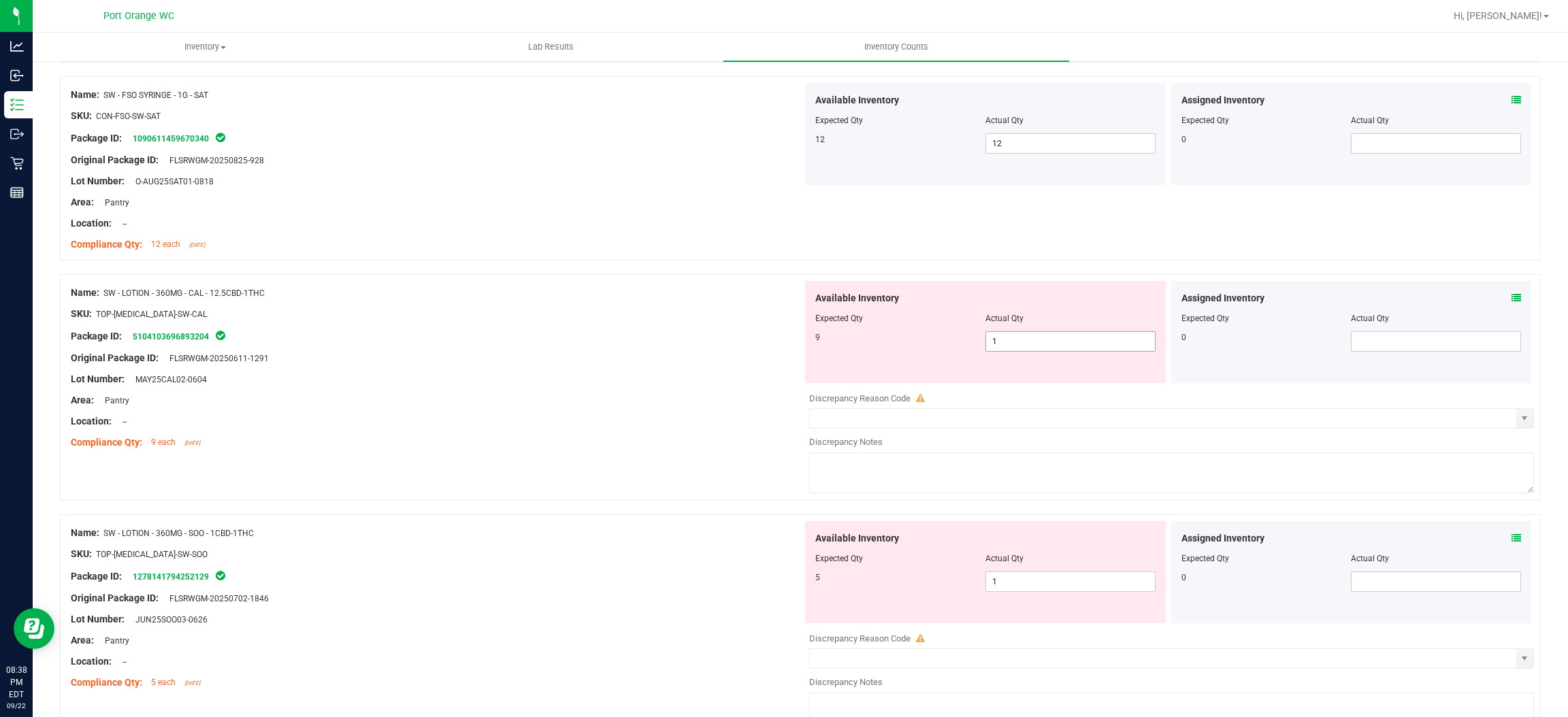
click at [999, 348] on span "1 1" at bounding box center [1070, 341] width 170 height 20
click at [999, 348] on input "1" at bounding box center [1070, 341] width 169 height 19
drag, startPoint x: 696, startPoint y: 365, endPoint x: 728, endPoint y: 357, distance: 33.0
click at [715, 358] on div "Original Package ID: FLSRWGM-20250611-1291" at bounding box center [436, 358] width 732 height 15
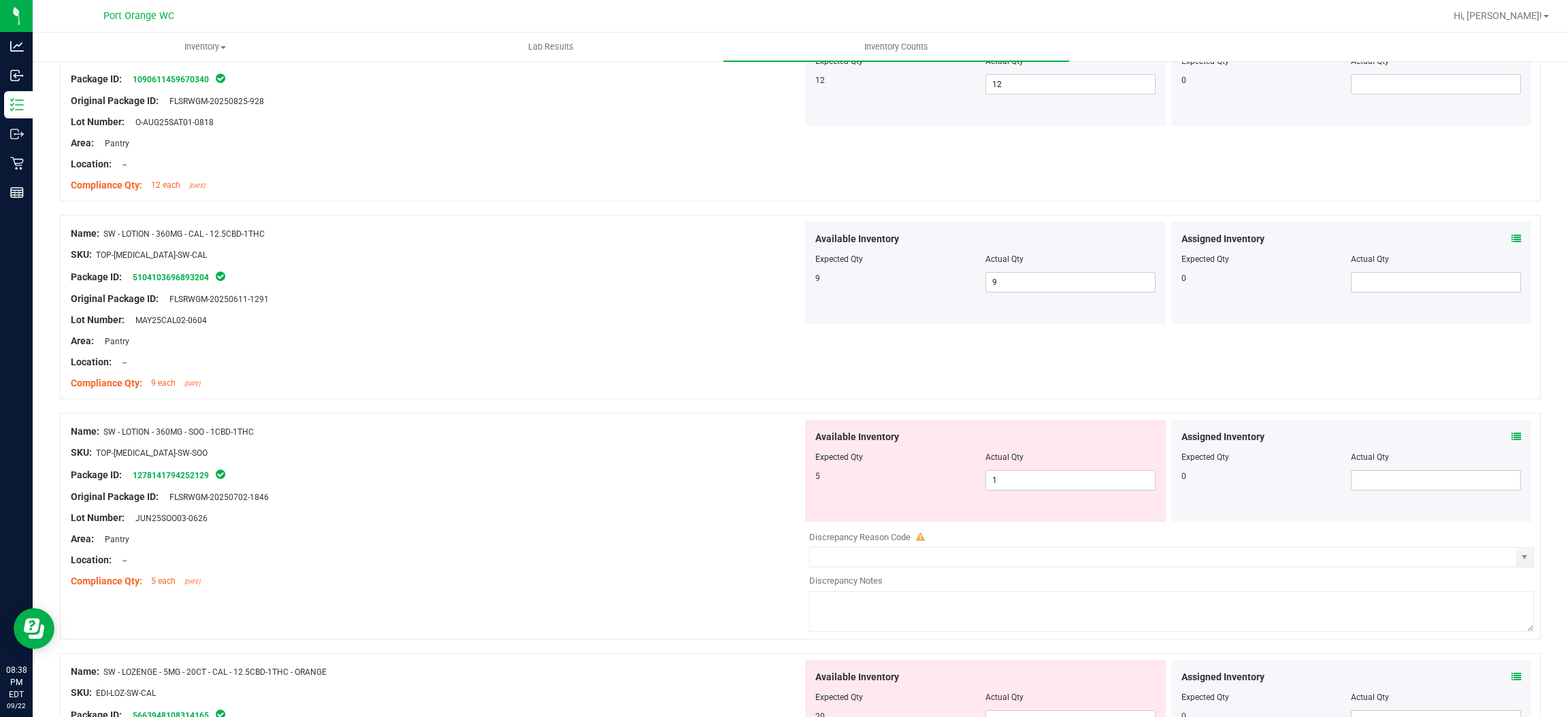
scroll to position [1735, 0]
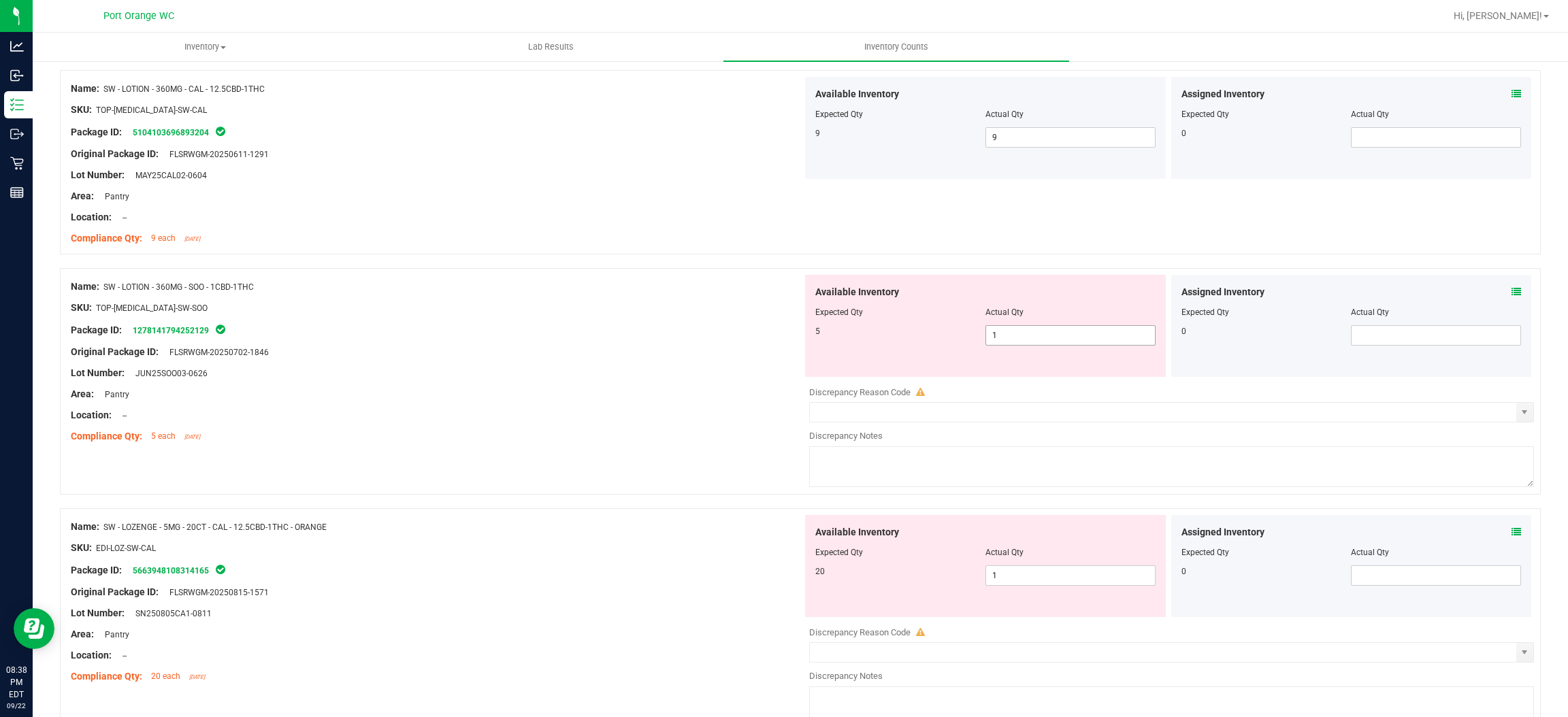
click at [1015, 341] on span "1 1" at bounding box center [1070, 336] width 170 height 20
click at [1015, 341] on input "1" at bounding box center [1070, 335] width 169 height 19
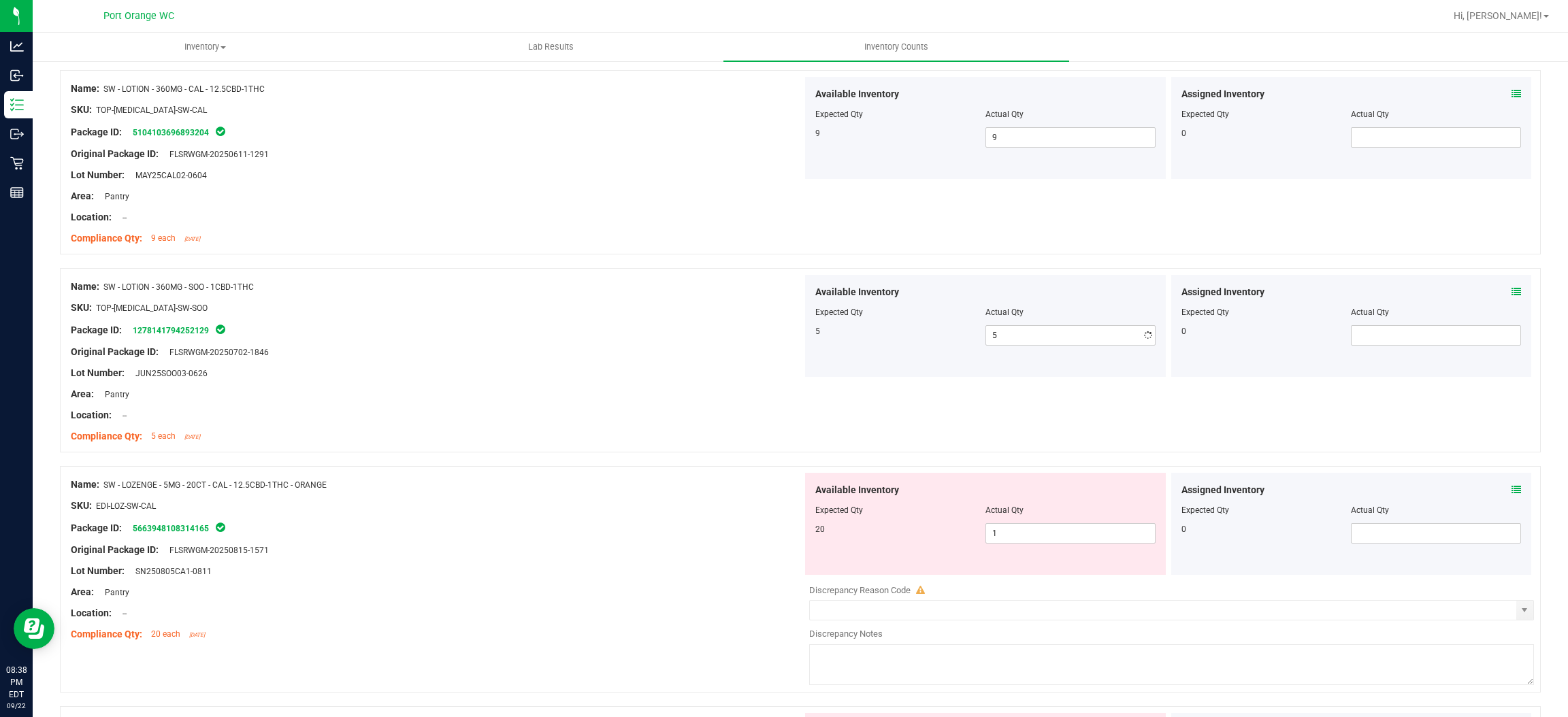
drag, startPoint x: 554, startPoint y: 374, endPoint x: 826, endPoint y: 401, distance: 273.3
click at [559, 371] on div "Lot Number: JUN25SOO03-0626" at bounding box center [436, 373] width 732 height 15
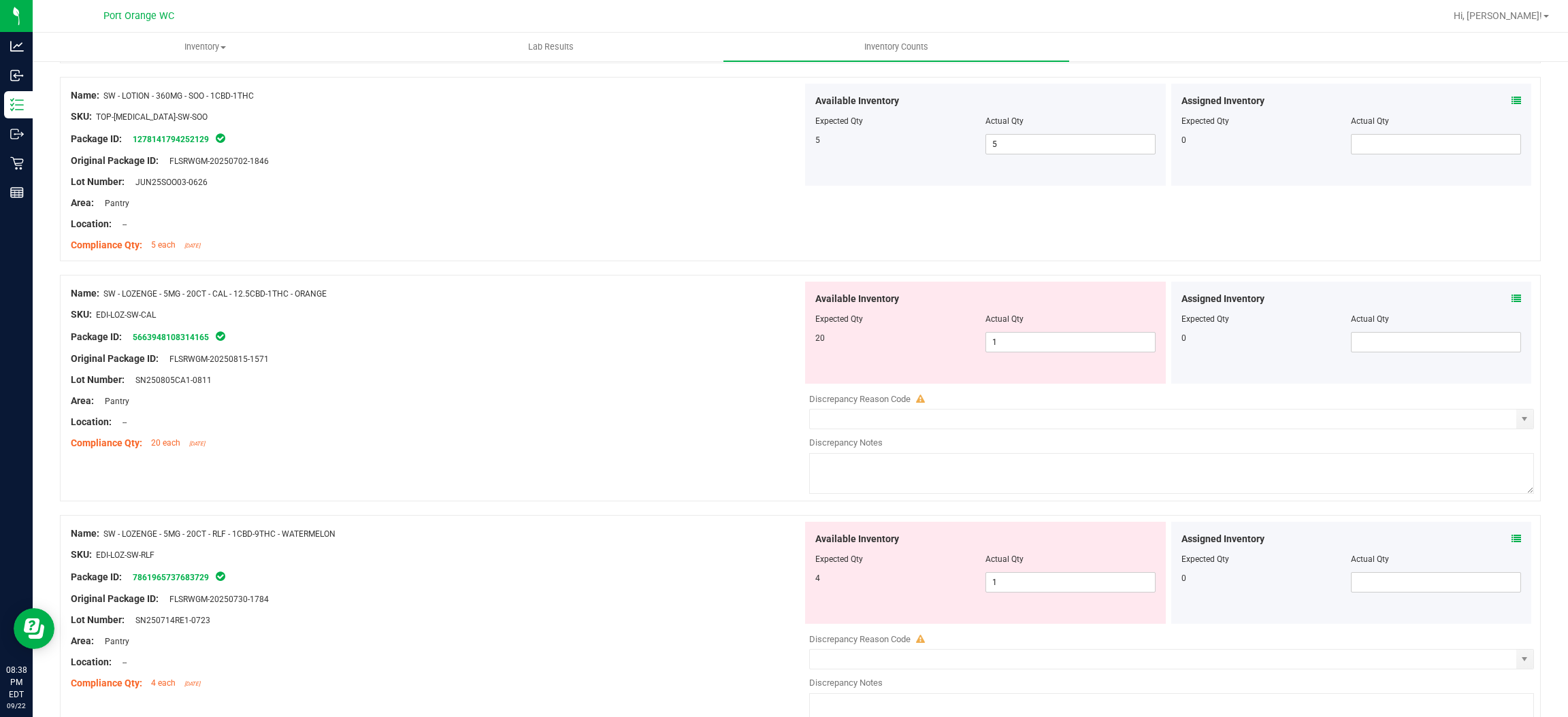
scroll to position [1939, 0]
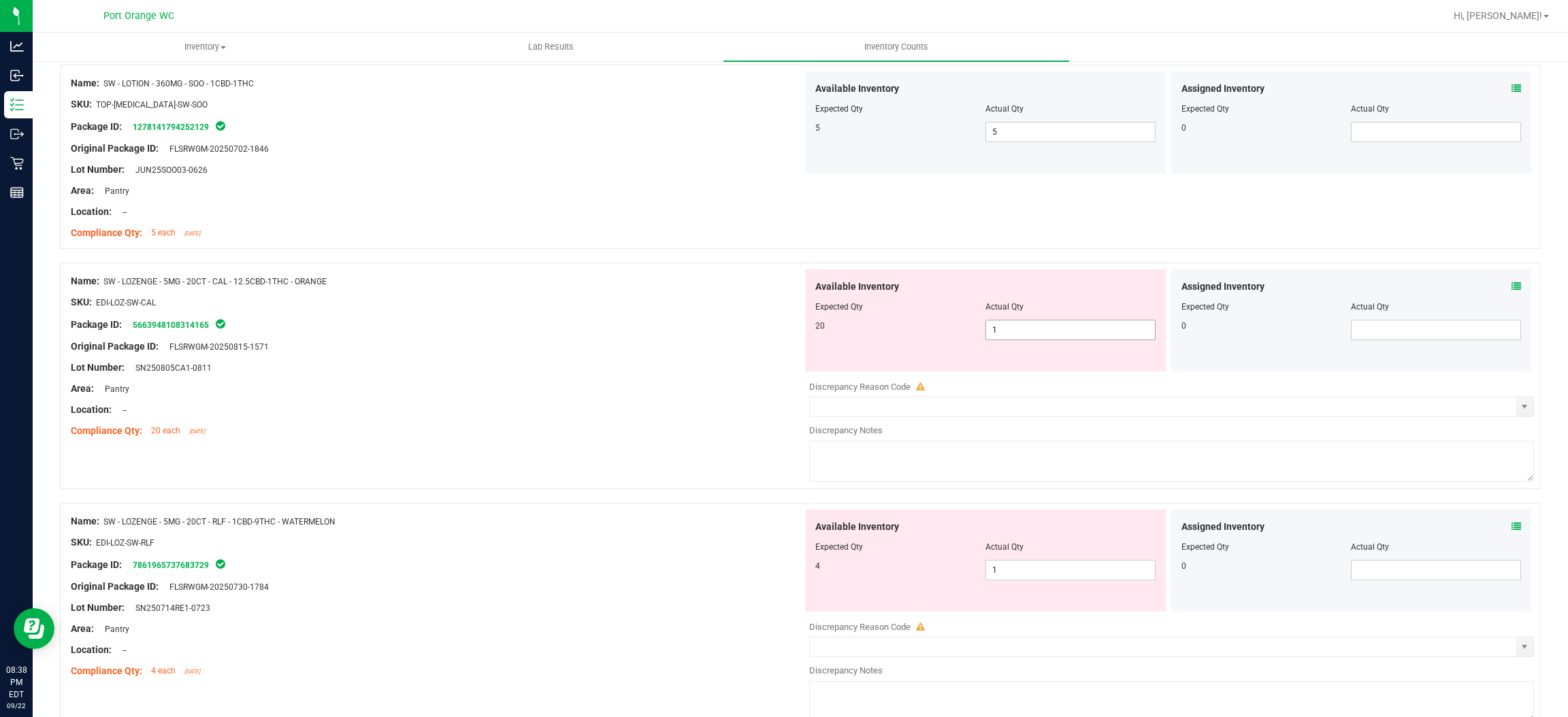
click at [1015, 332] on span "1 1" at bounding box center [1070, 330] width 170 height 20
click at [1015, 332] on input "1" at bounding box center [1070, 329] width 169 height 19
click at [571, 377] on div at bounding box center [436, 378] width 732 height 6
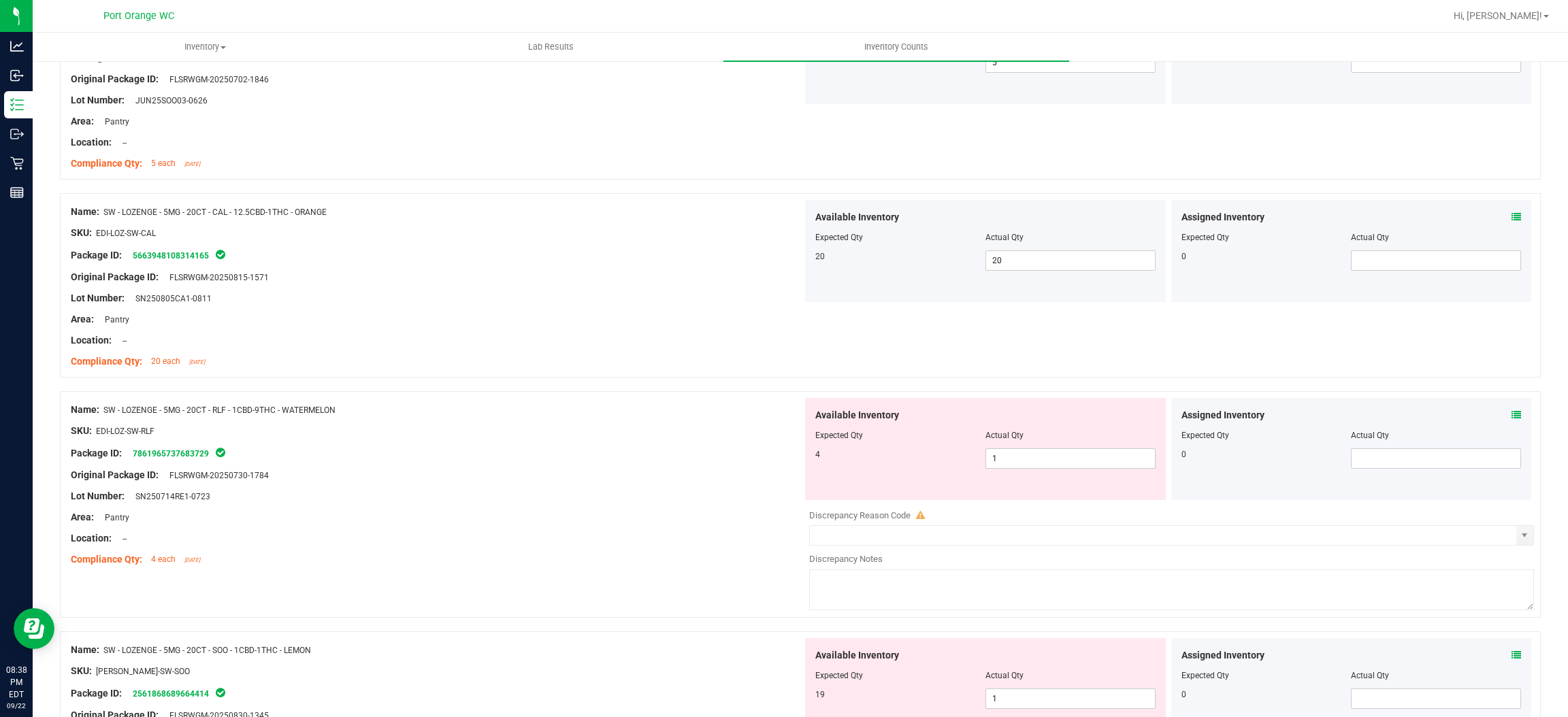
scroll to position [2143, 0]
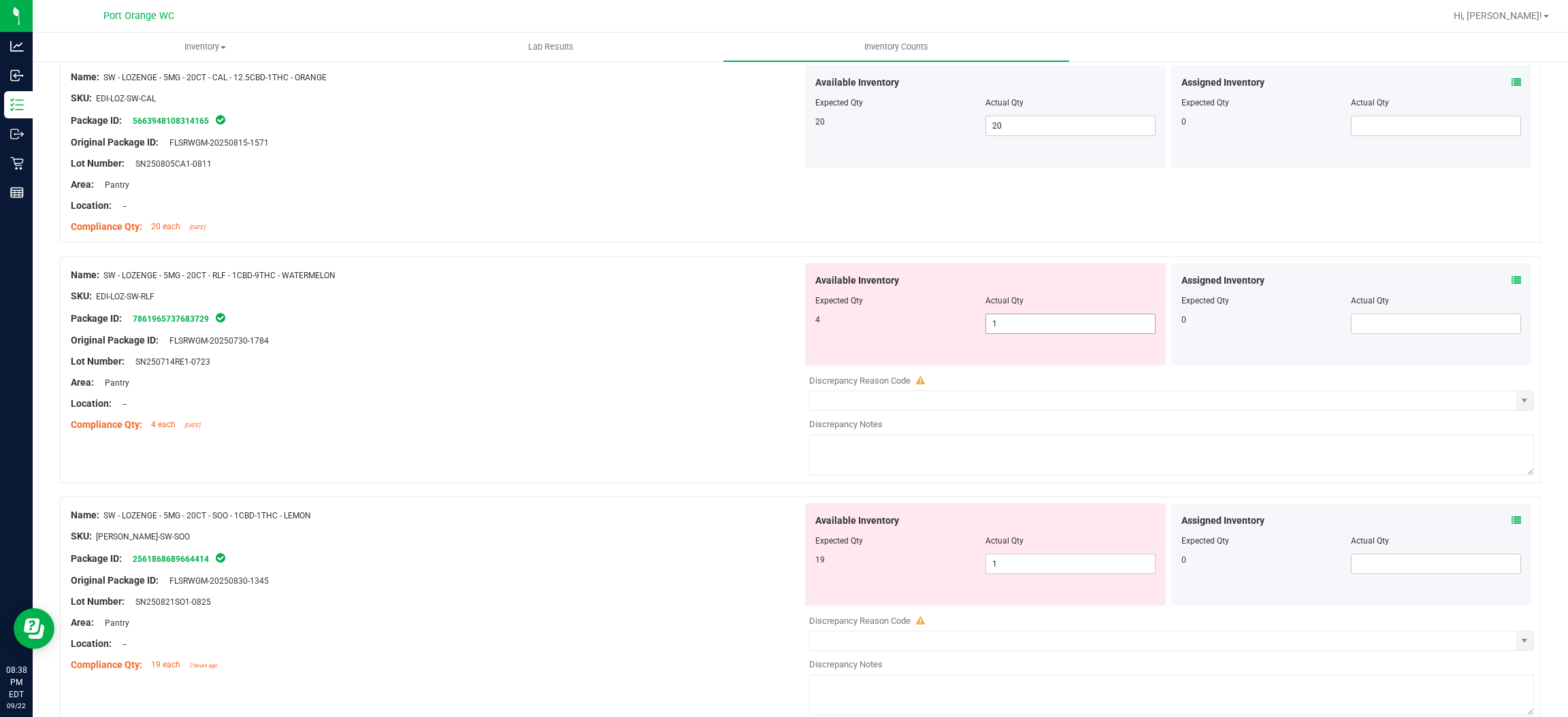
click at [1053, 328] on span "1 1" at bounding box center [1070, 324] width 170 height 20
drag, startPoint x: 1053, startPoint y: 328, endPoint x: 712, endPoint y: 366, distance: 343.1
click at [1048, 329] on input "1" at bounding box center [1070, 324] width 169 height 19
click at [612, 379] on div "Area: Pantry" at bounding box center [436, 383] width 732 height 15
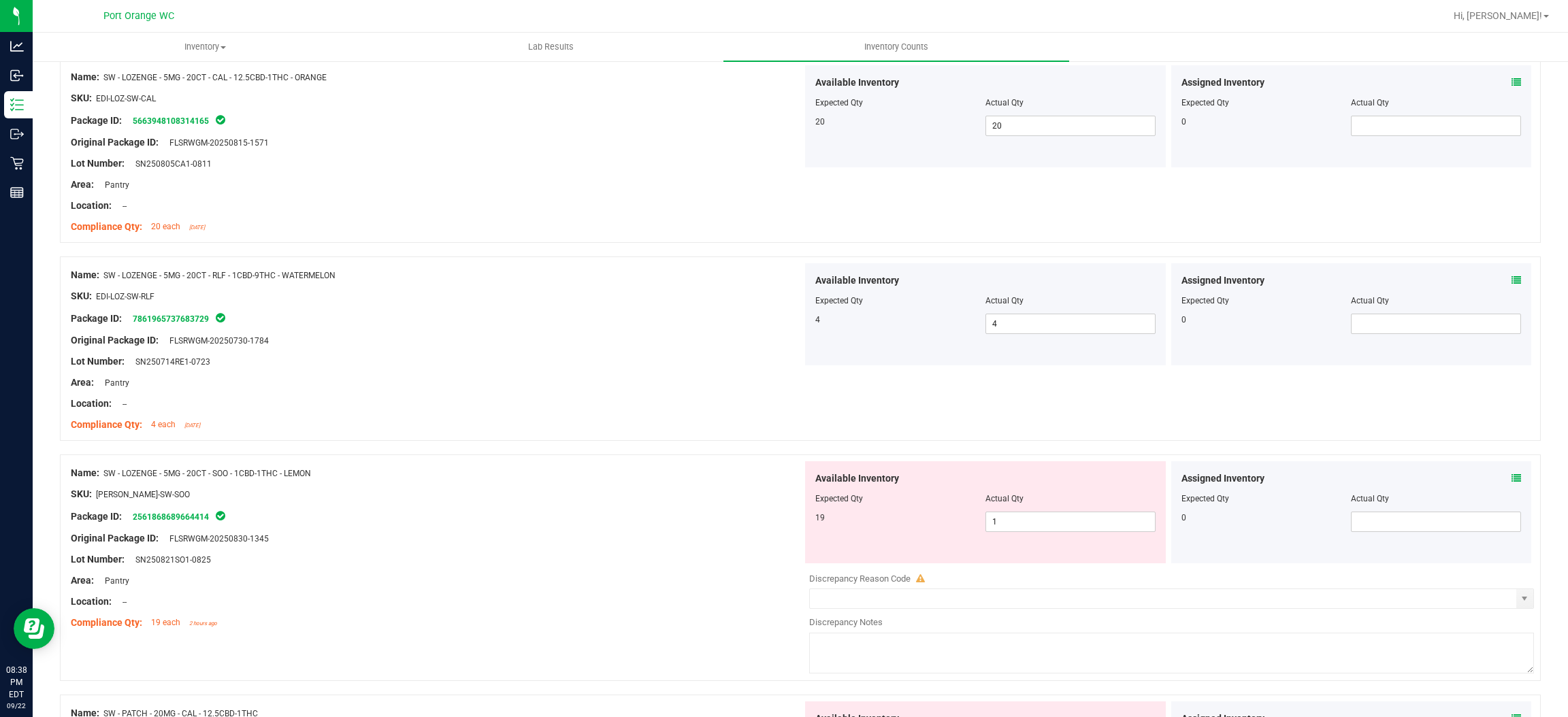
scroll to position [2245, 0]
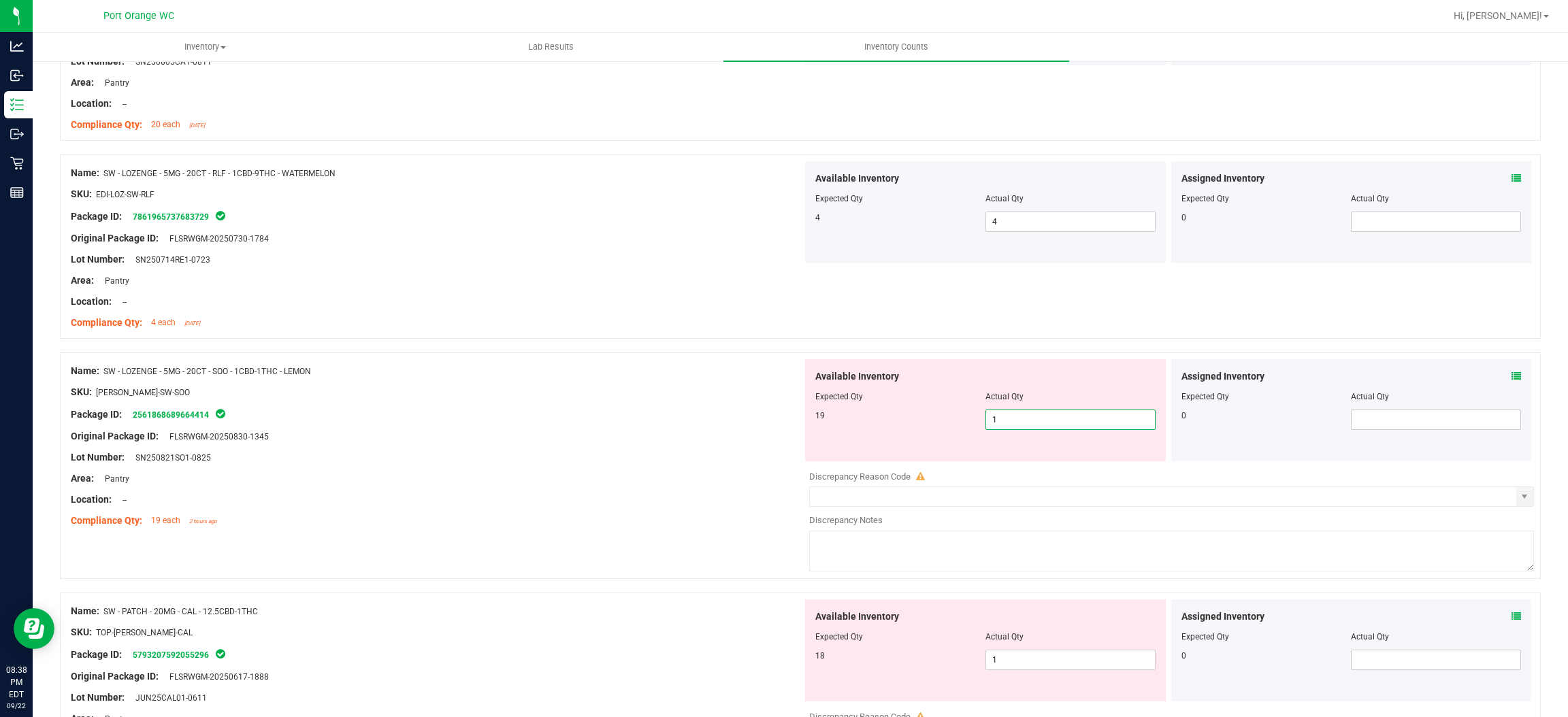
click at [996, 427] on span "1 1" at bounding box center [1070, 420] width 170 height 20
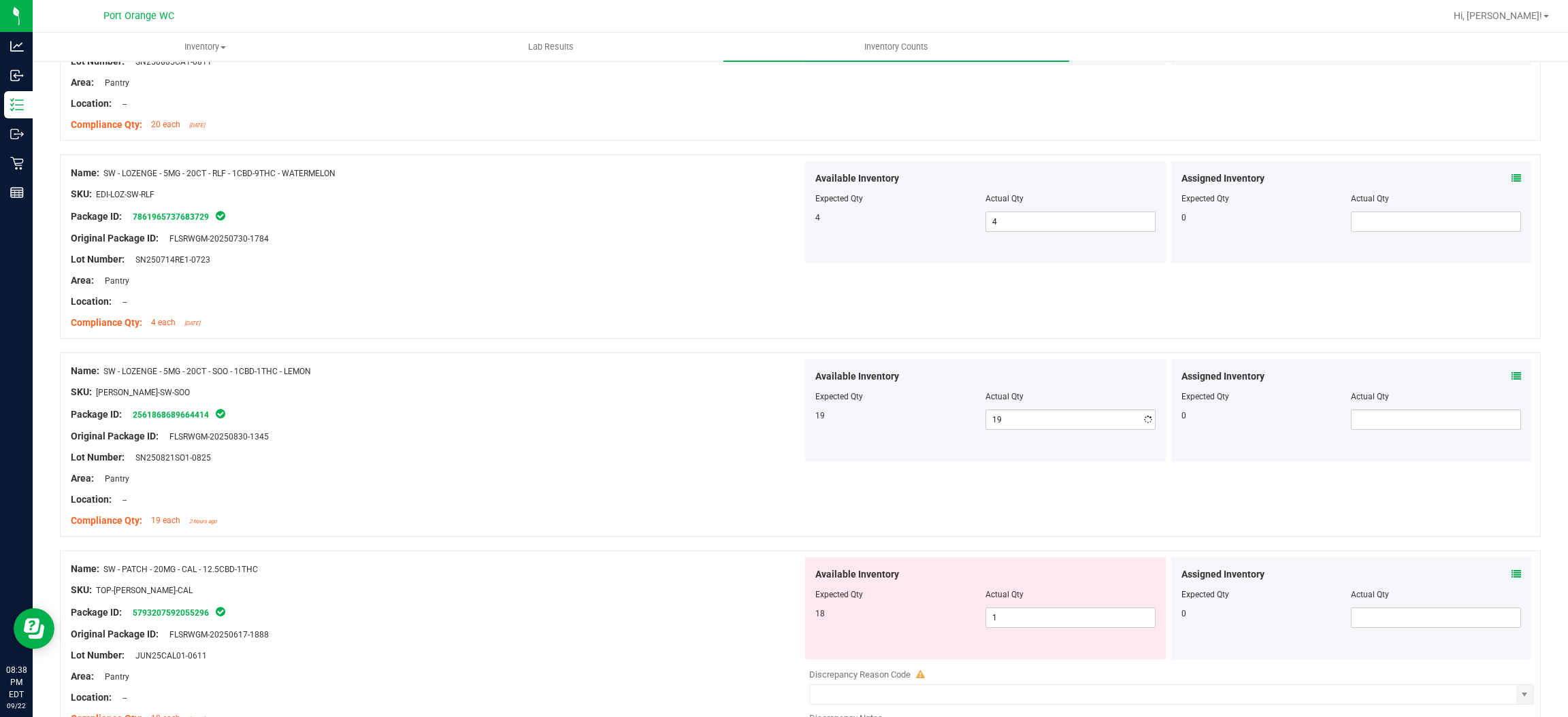
click at [733, 448] on div at bounding box center [436, 446] width 732 height 6
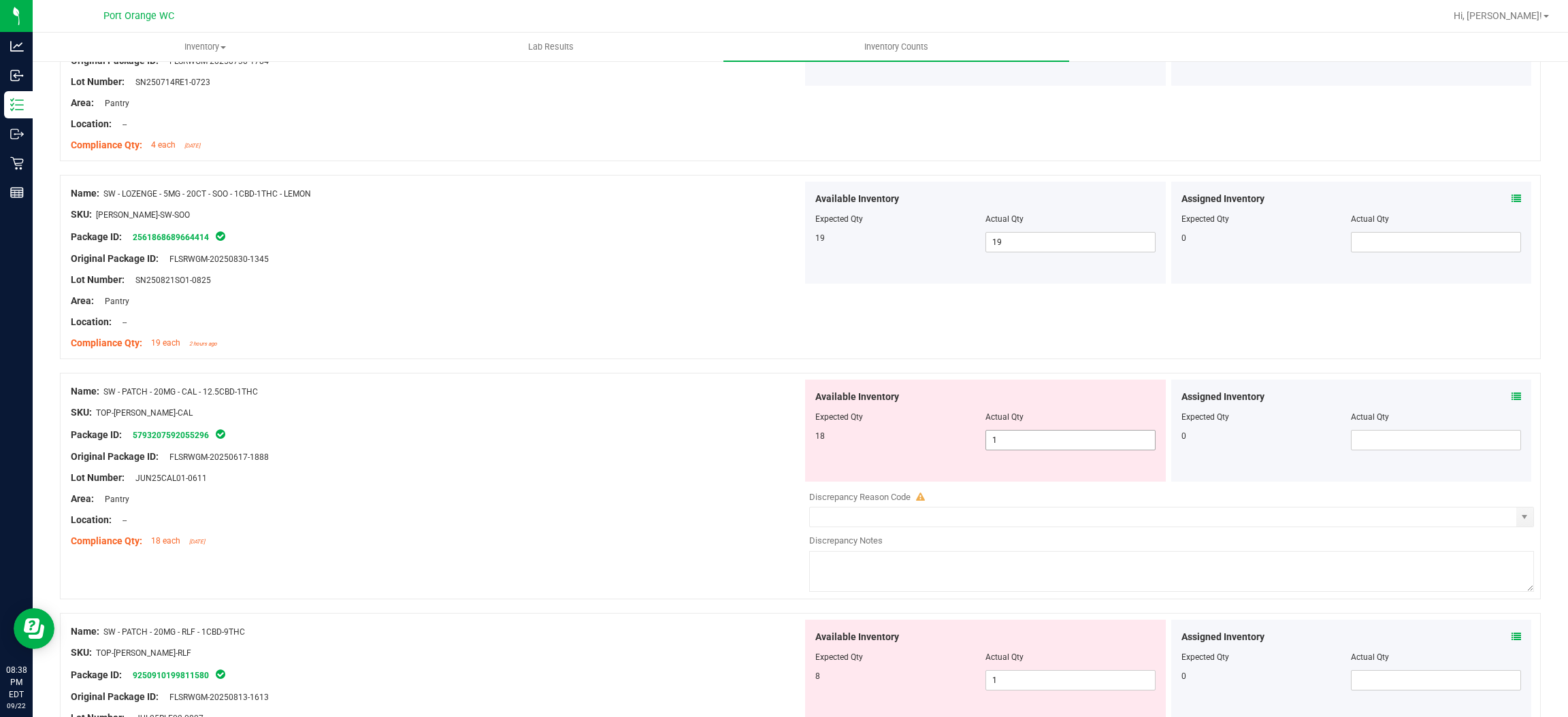
scroll to position [2449, 0]
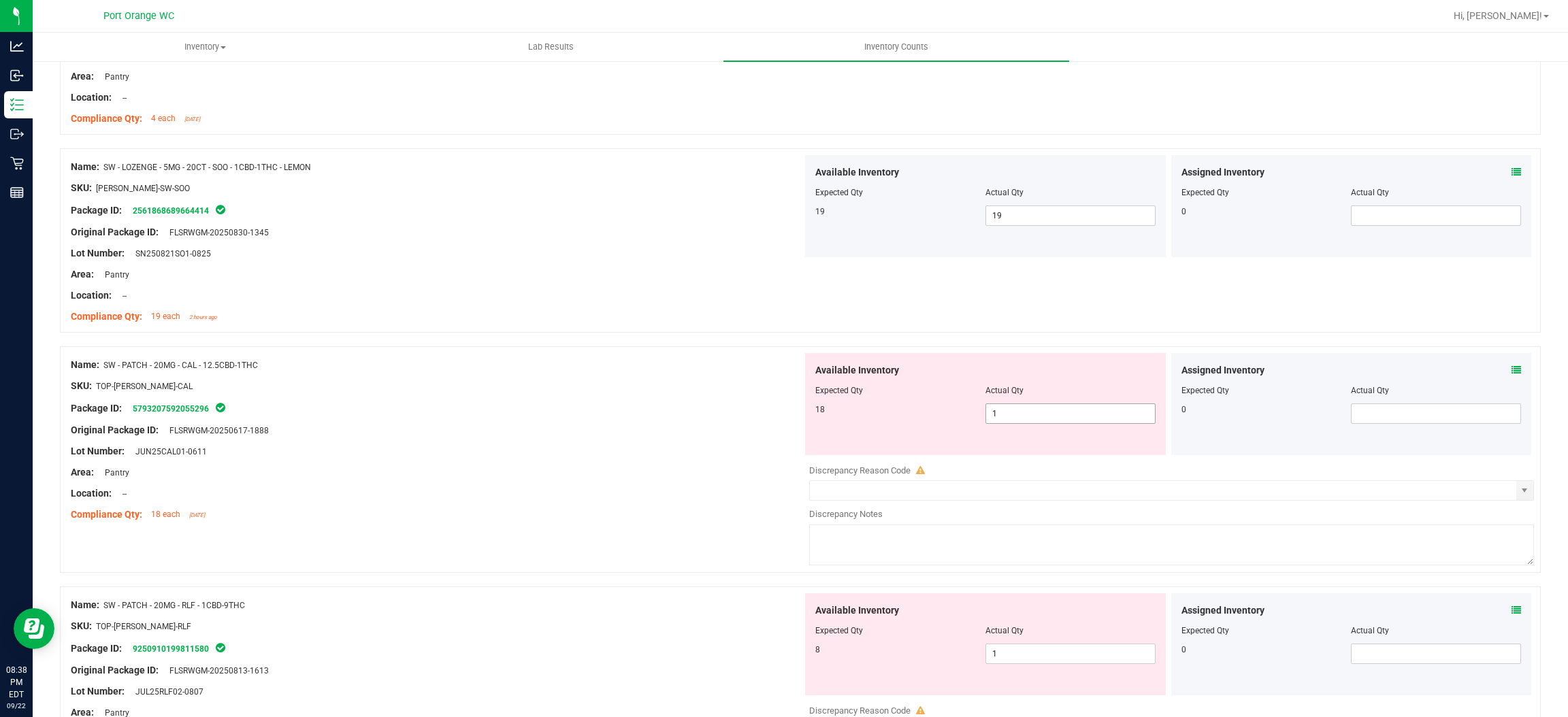
click at [1036, 423] on span "1 1" at bounding box center [1070, 413] width 170 height 20
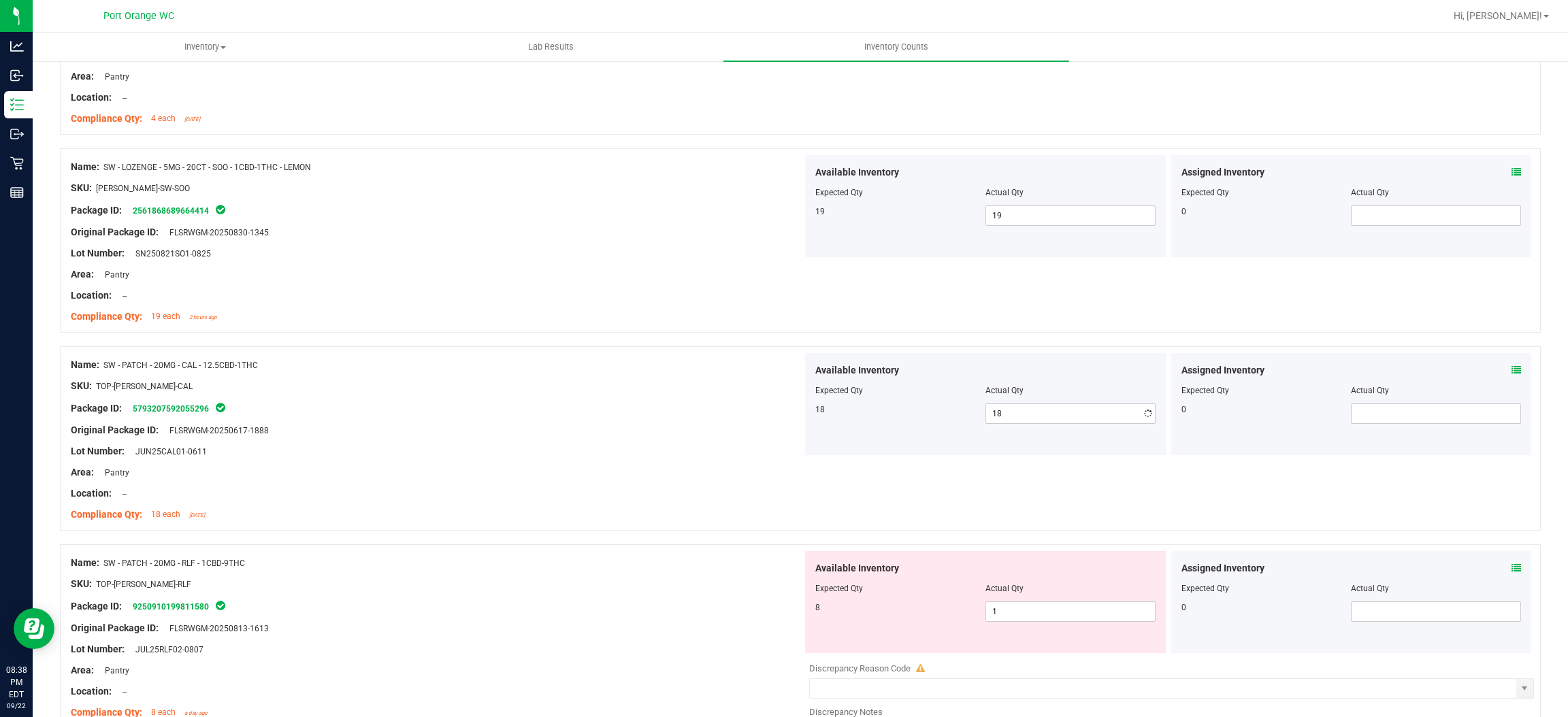
drag, startPoint x: 520, startPoint y: 480, endPoint x: 797, endPoint y: 448, distance: 278.8
click at [525, 476] on div "Area: Pantry" at bounding box center [436, 473] width 732 height 15
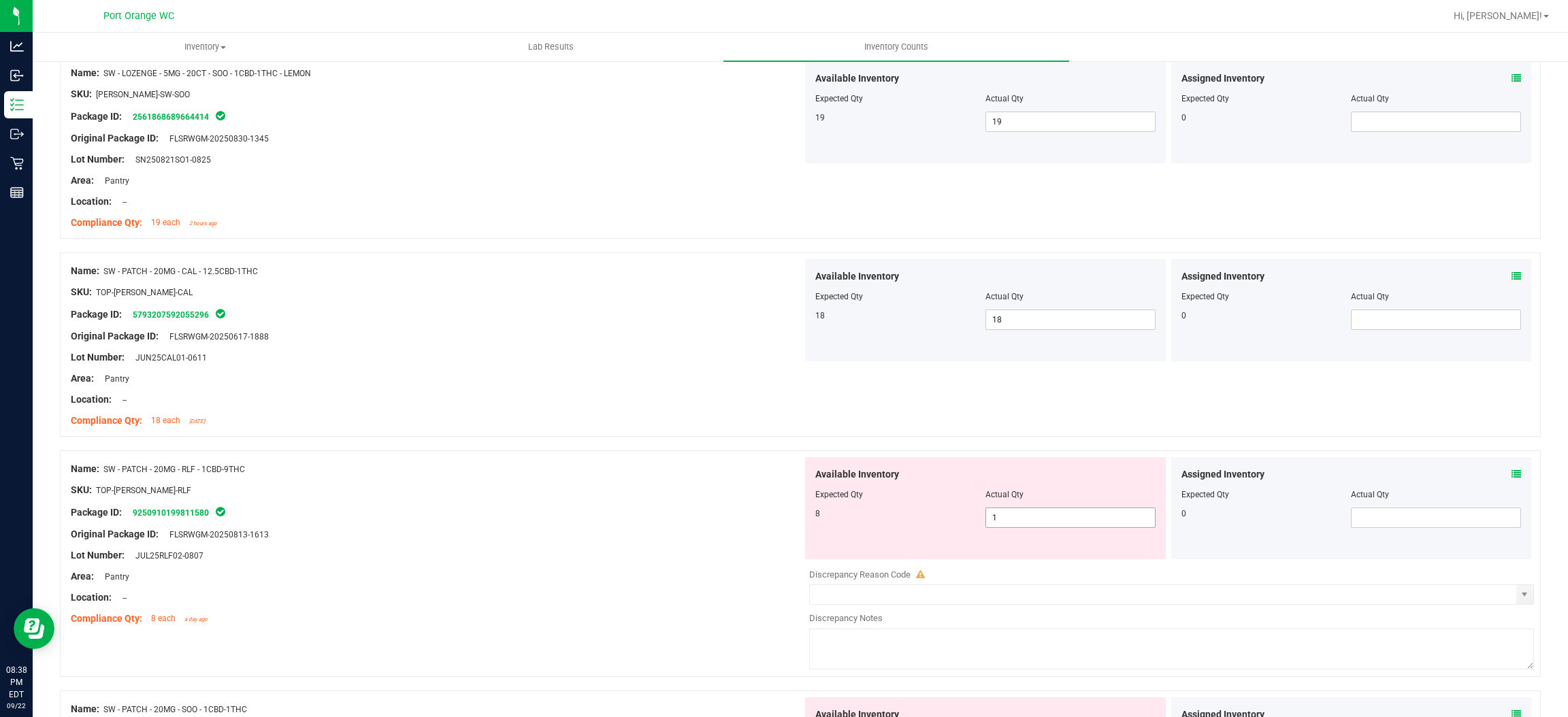
scroll to position [2653, 0]
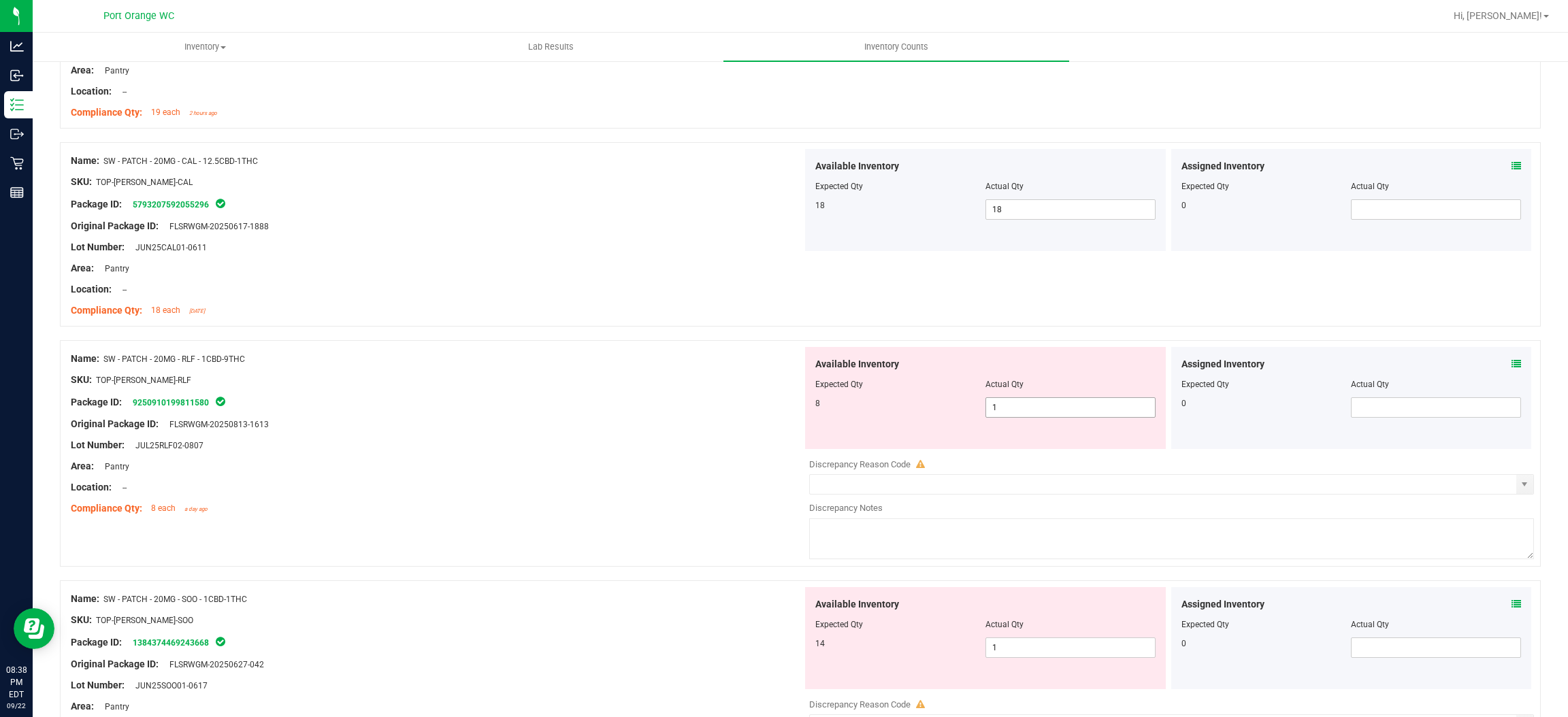
click at [1032, 408] on span "1 1" at bounding box center [1070, 408] width 170 height 20
click at [1032, 408] on input "1" at bounding box center [1070, 407] width 169 height 19
click at [667, 419] on div "Original Package ID: FLSRWGM-20250813-1613" at bounding box center [436, 424] width 732 height 15
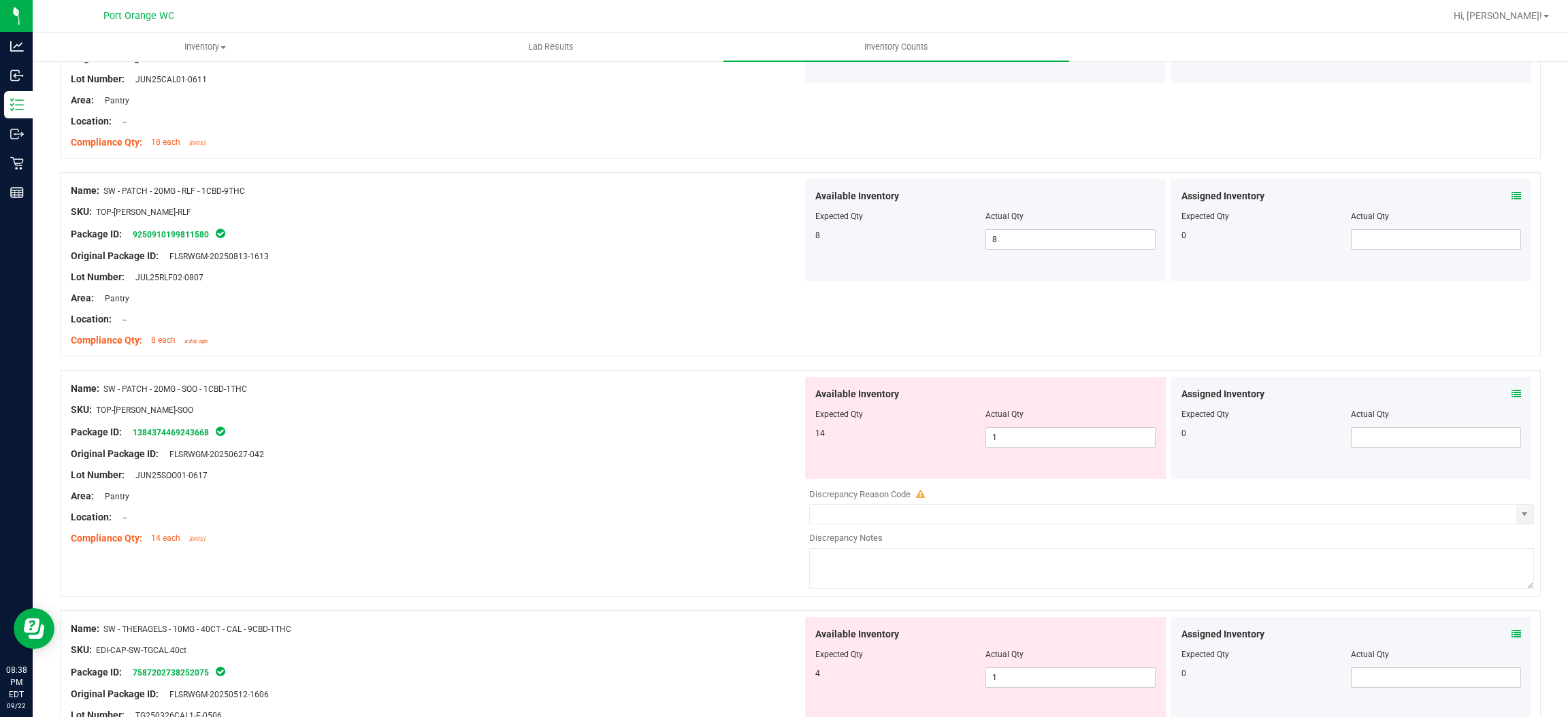
scroll to position [2858, 0]
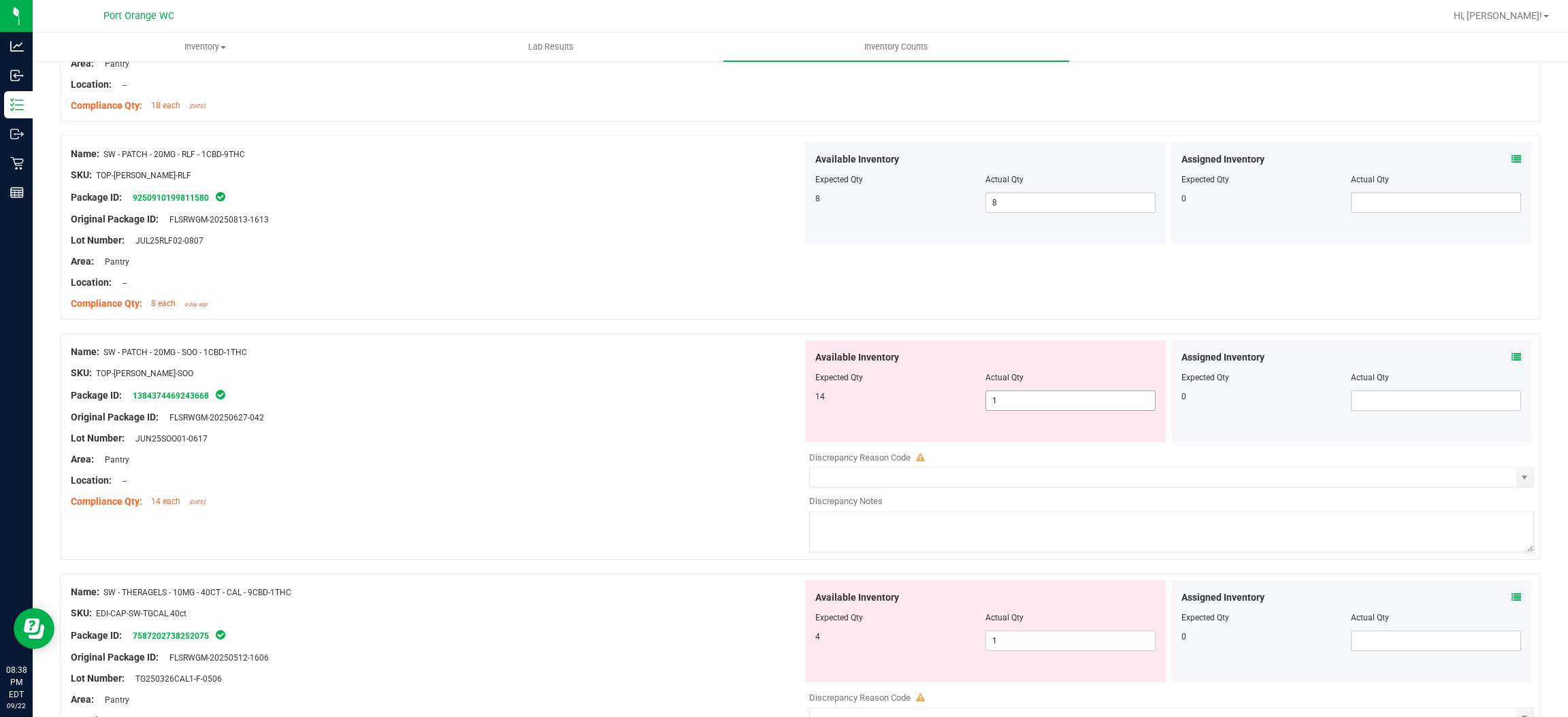
click at [1043, 403] on span "1 1" at bounding box center [1070, 401] width 170 height 20
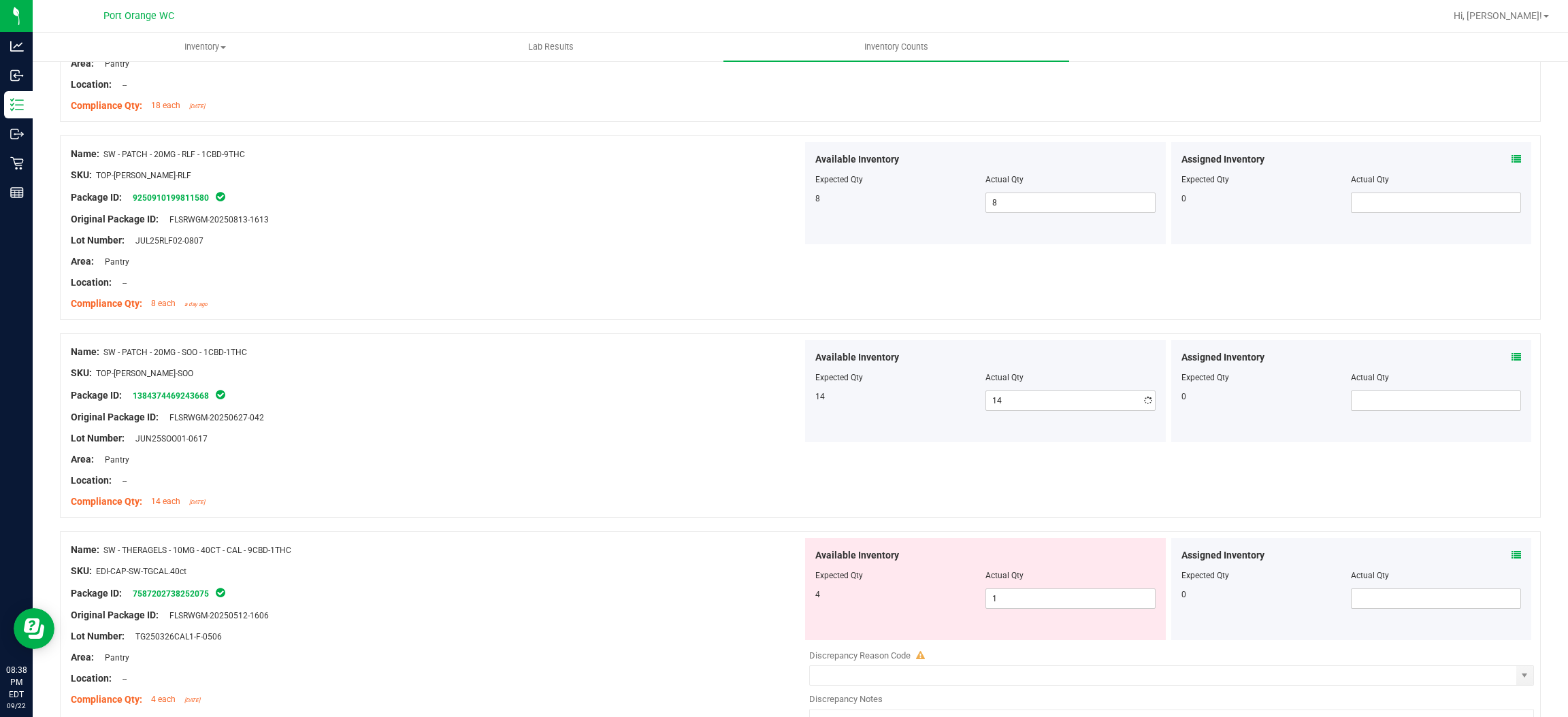
drag, startPoint x: 566, startPoint y: 448, endPoint x: 899, endPoint y: 437, distance: 333.2
click at [576, 444] on div "Name: SW - PATCH - 20MG - SOO - 1CBD-1THC SKU: TOP-[PERSON_NAME]-SOO Package ID…" at bounding box center [436, 427] width 732 height 174
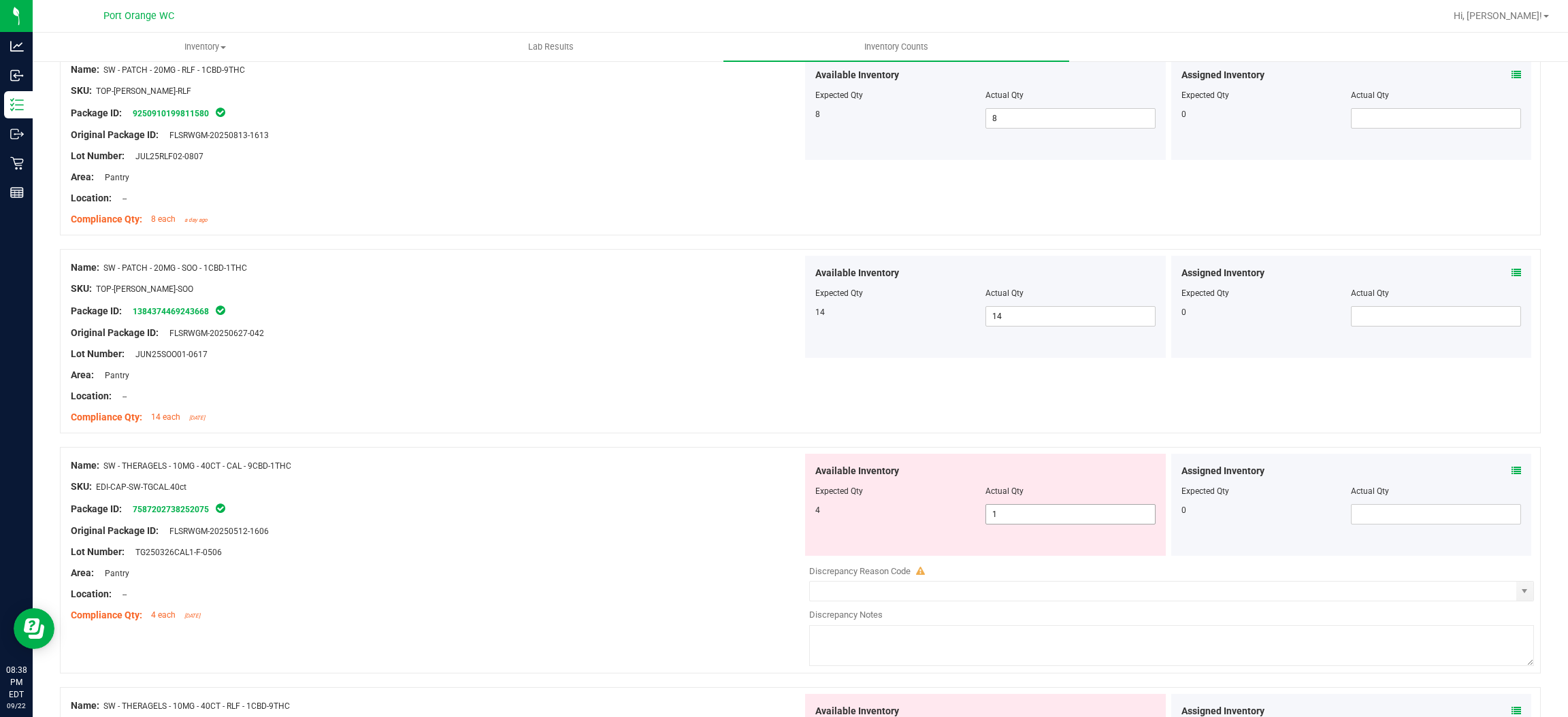
scroll to position [3062, 0]
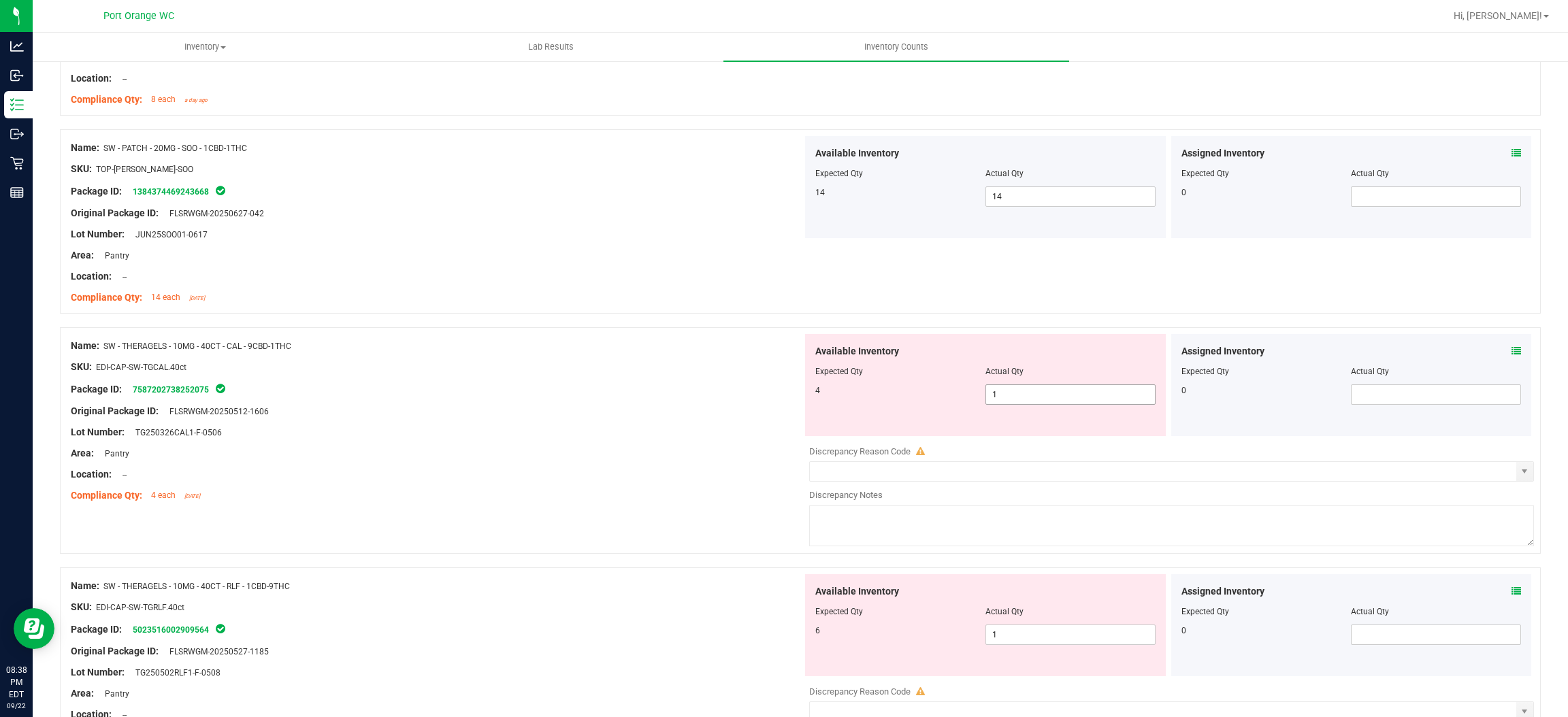
click at [1016, 393] on span "1 1" at bounding box center [1070, 394] width 170 height 20
click at [1016, 393] on input "1" at bounding box center [1070, 394] width 169 height 19
drag, startPoint x: 642, startPoint y: 426, endPoint x: 807, endPoint y: 414, distance: 165.4
click at [643, 424] on div at bounding box center [436, 422] width 732 height 6
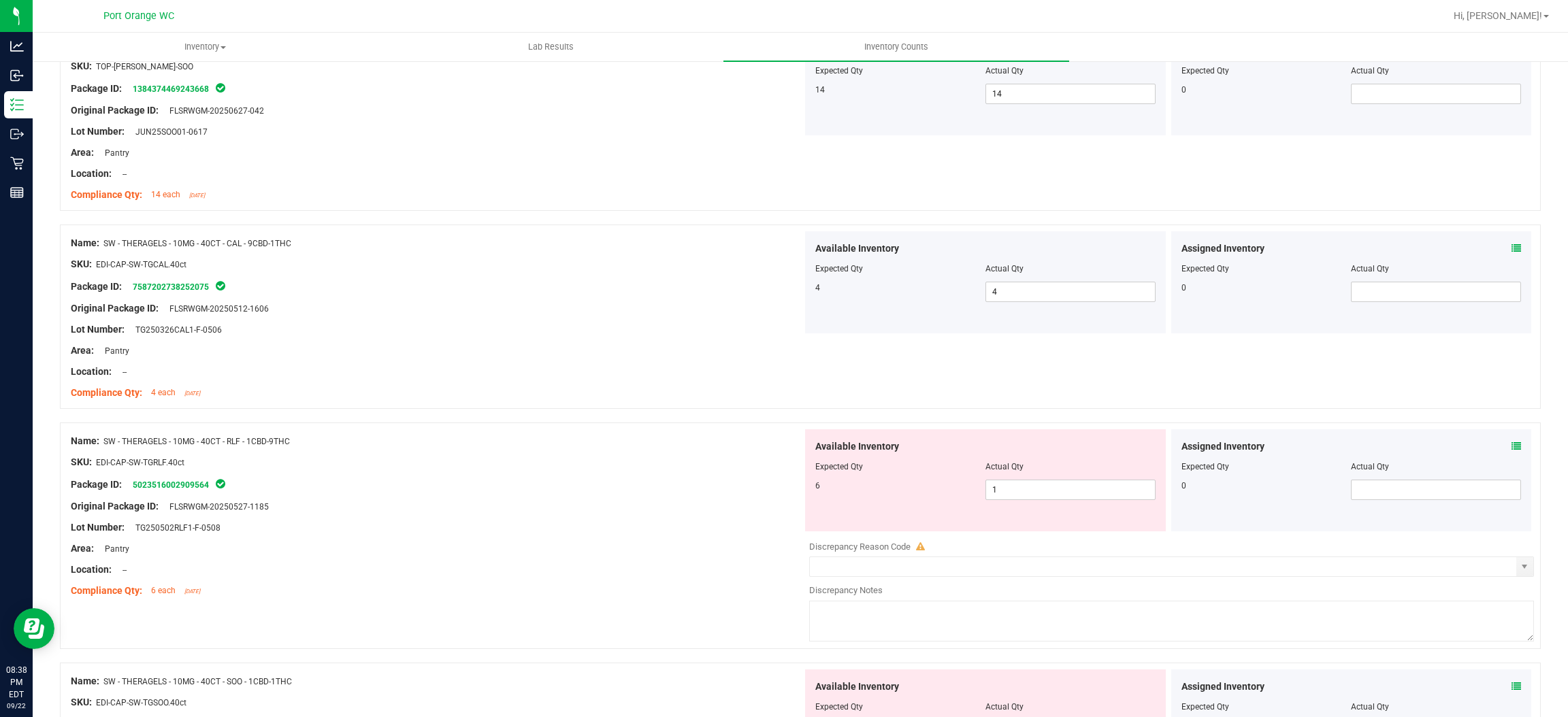
scroll to position [3267, 0]
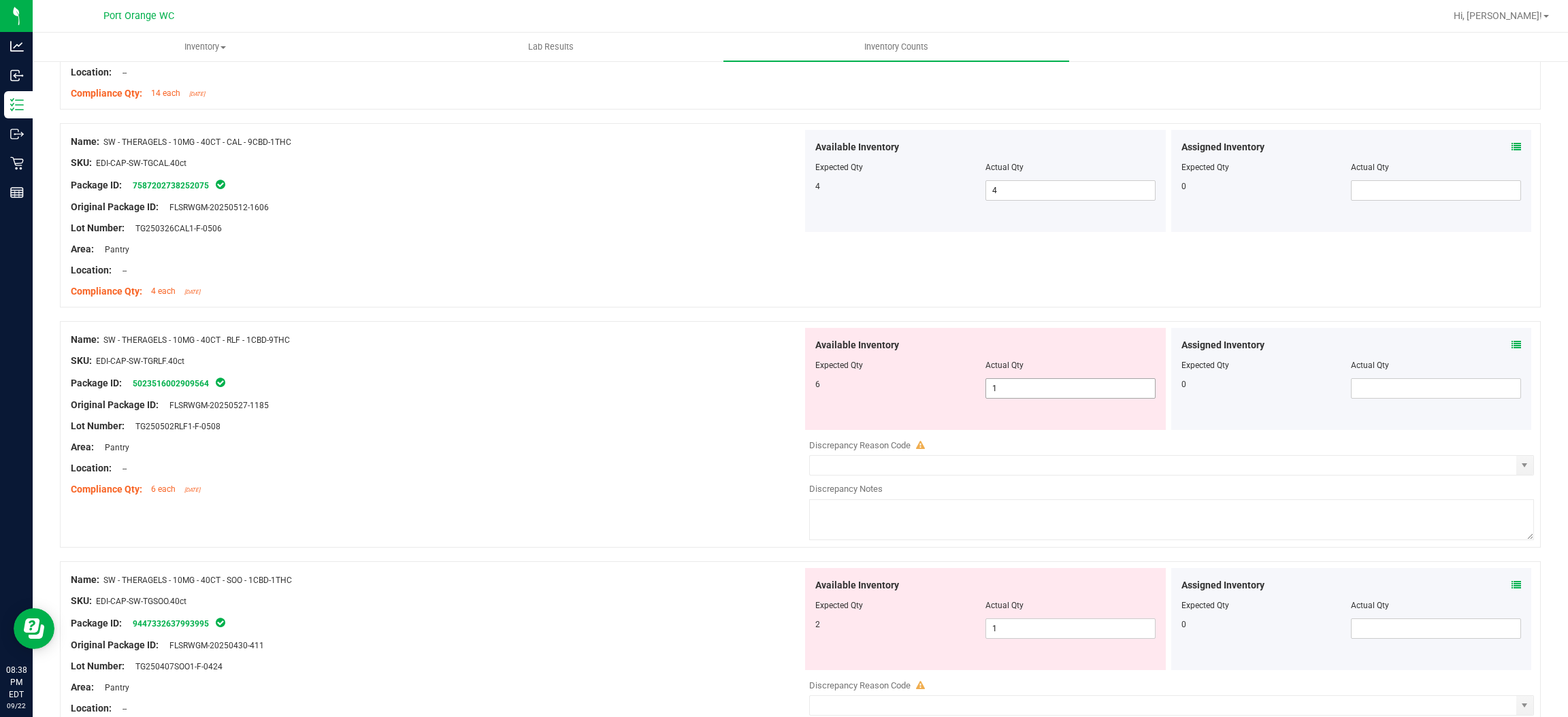
click at [1027, 394] on span "1 1" at bounding box center [1070, 389] width 170 height 20
click at [1027, 394] on input "1" at bounding box center [1070, 388] width 169 height 19
drag, startPoint x: 585, startPoint y: 412, endPoint x: 656, endPoint y: 401, distance: 71.8
click at [585, 411] on div "Original Package ID: FLSRWGM-20250527-1185" at bounding box center [436, 405] width 732 height 15
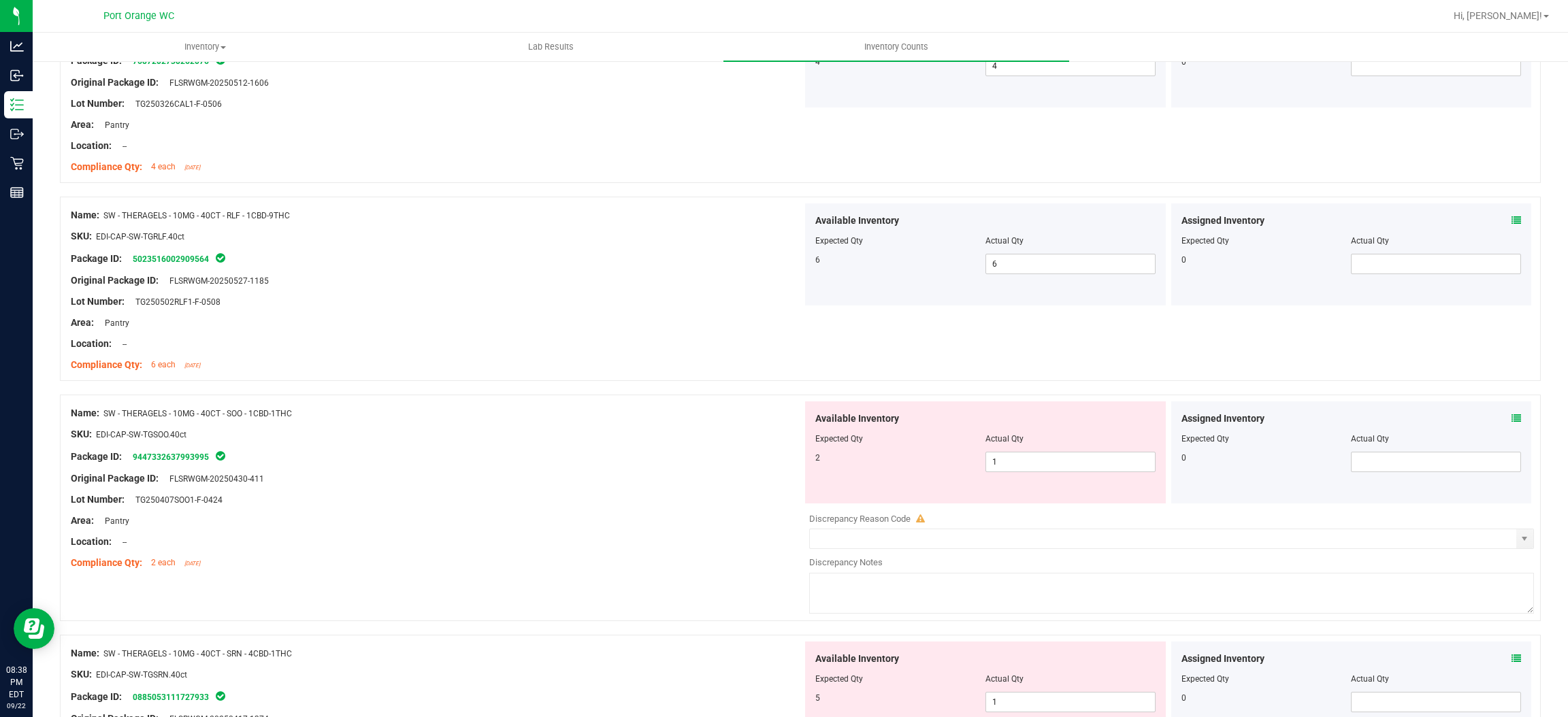
scroll to position [3471, 0]
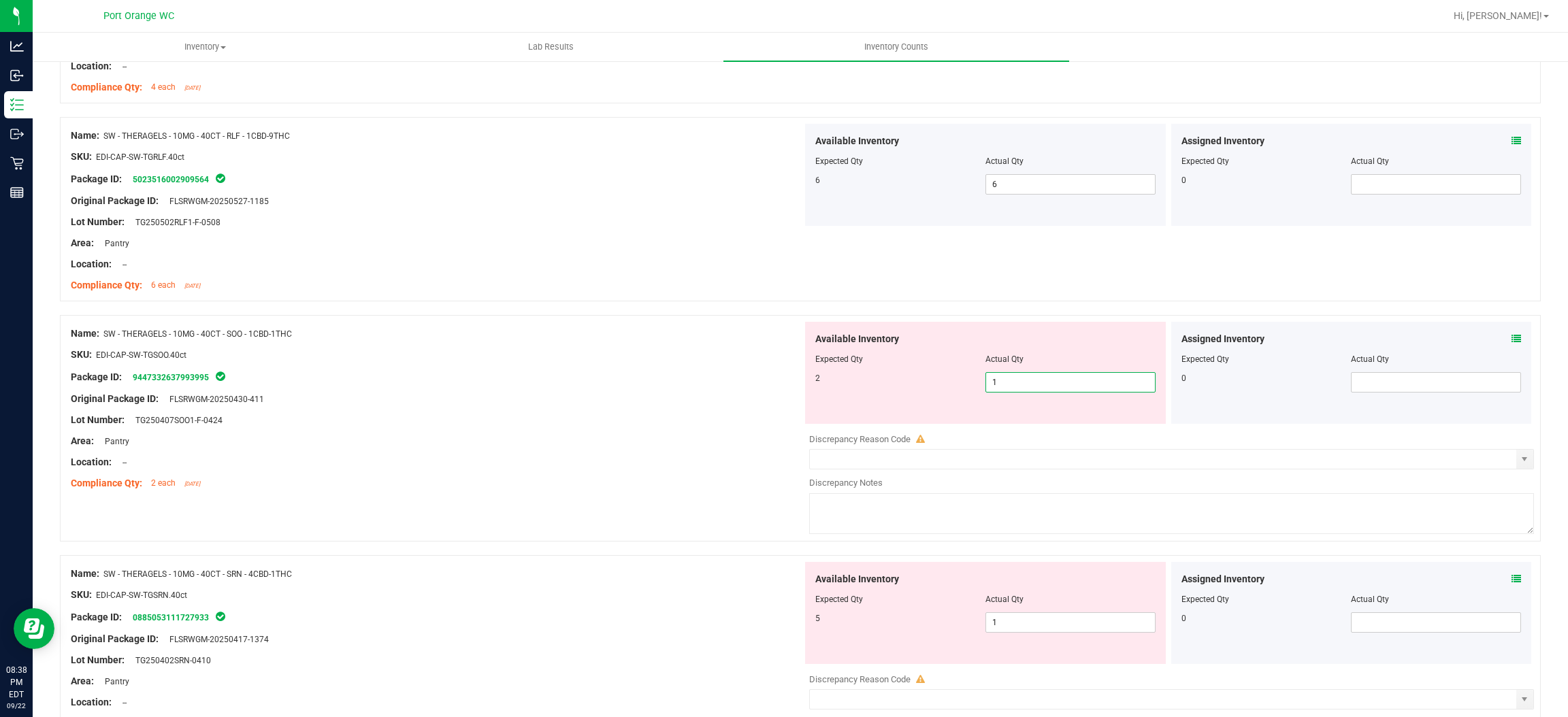
click at [1019, 388] on span "1 1" at bounding box center [1070, 382] width 170 height 20
click at [1019, 388] on input "1" at bounding box center [1070, 382] width 169 height 19
drag, startPoint x: 565, startPoint y: 438, endPoint x: 649, endPoint y: 419, distance: 86.1
click at [622, 422] on div "Name: SW - THERAGELS - 10MG - 40CT - SOO - 1CBD-1THC SKU: EDI-CAP-SW-TGSOO.40ct…" at bounding box center [436, 409] width 732 height 174
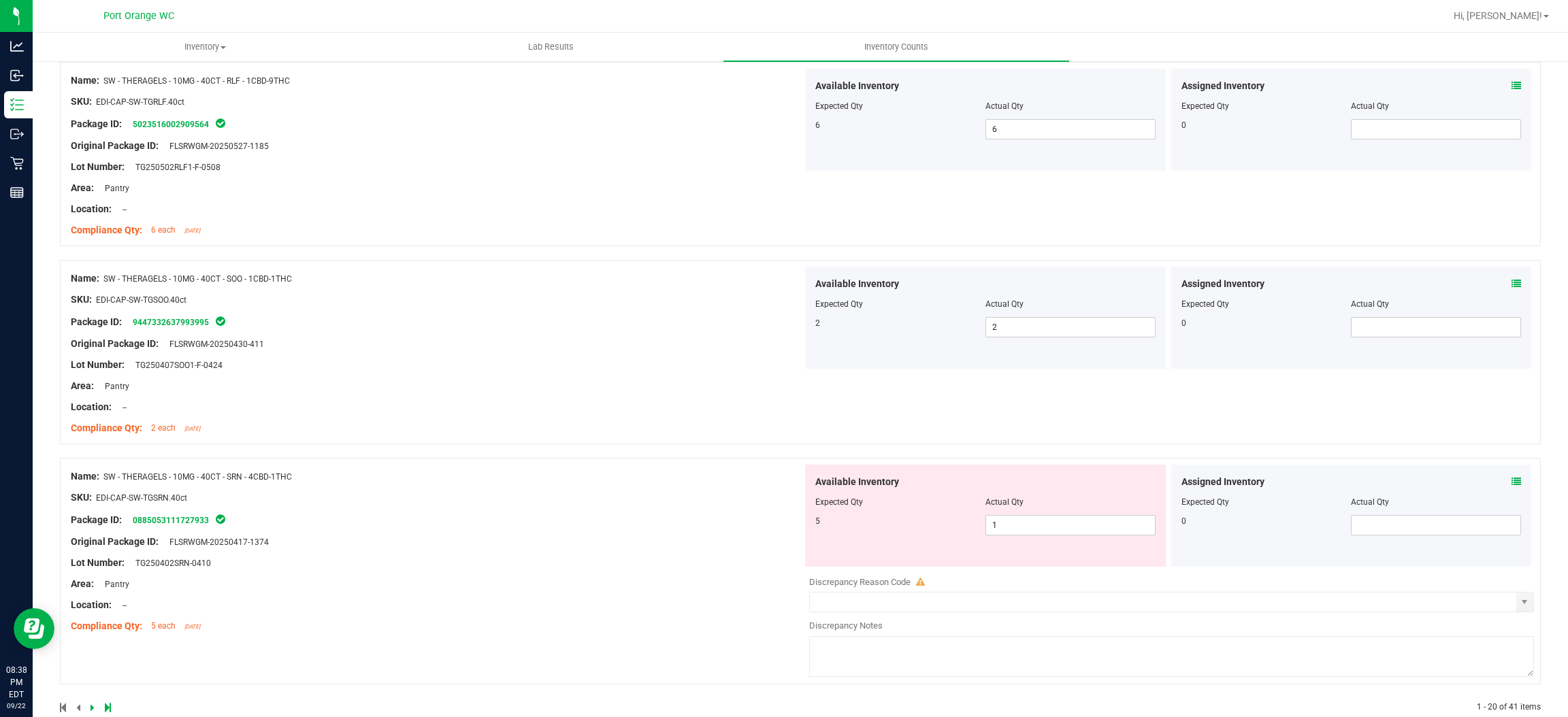
scroll to position [3556, 0]
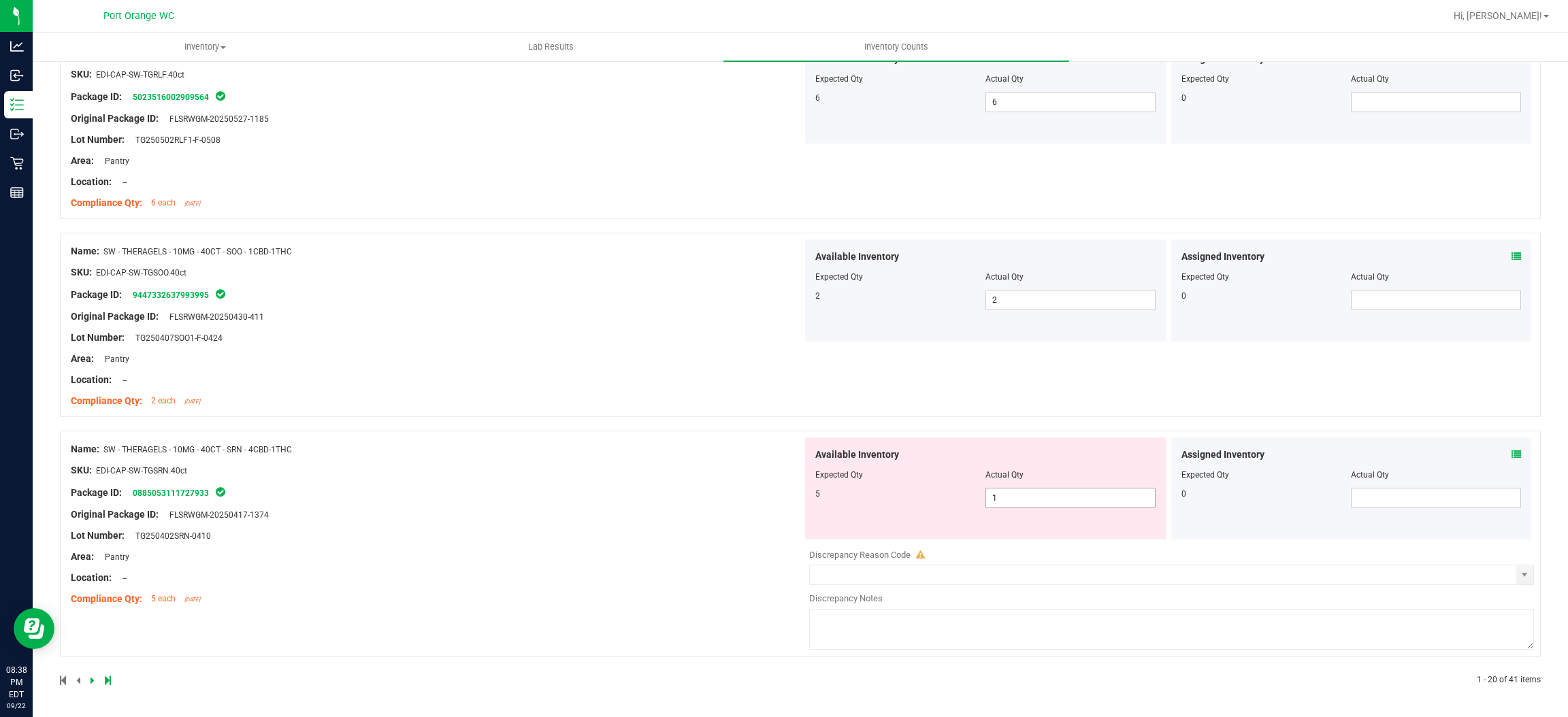
click at [1005, 504] on span "1 1" at bounding box center [1070, 498] width 170 height 20
click at [1005, 504] on input "1" at bounding box center [1070, 498] width 169 height 19
click at [583, 496] on div "Name: SW - THERAGELS - 10MG - 40CT - SRN - 4CBD-1THC SKU: EDI-CAP-SW-TGSRN.40ct…" at bounding box center [436, 524] width 732 height 174
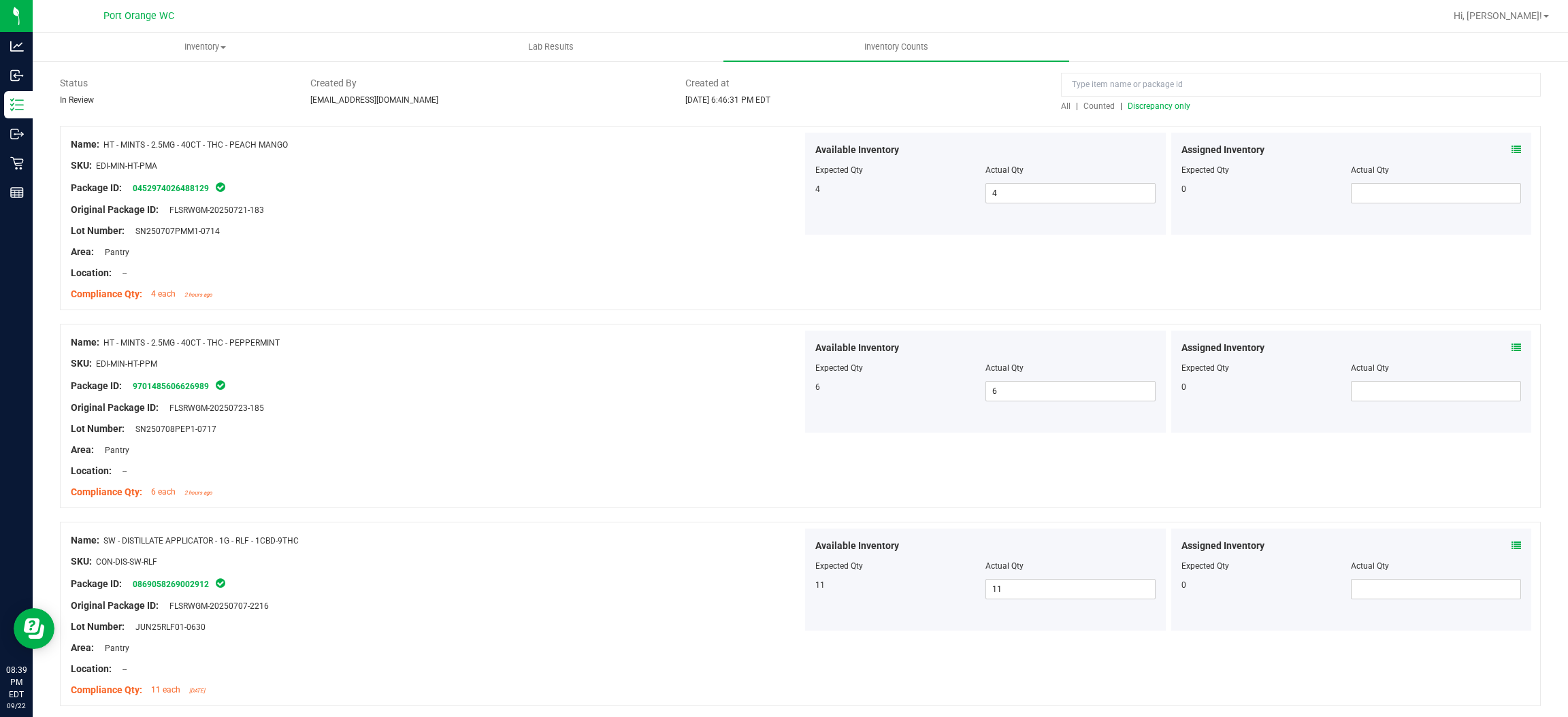
scroll to position [0, 0]
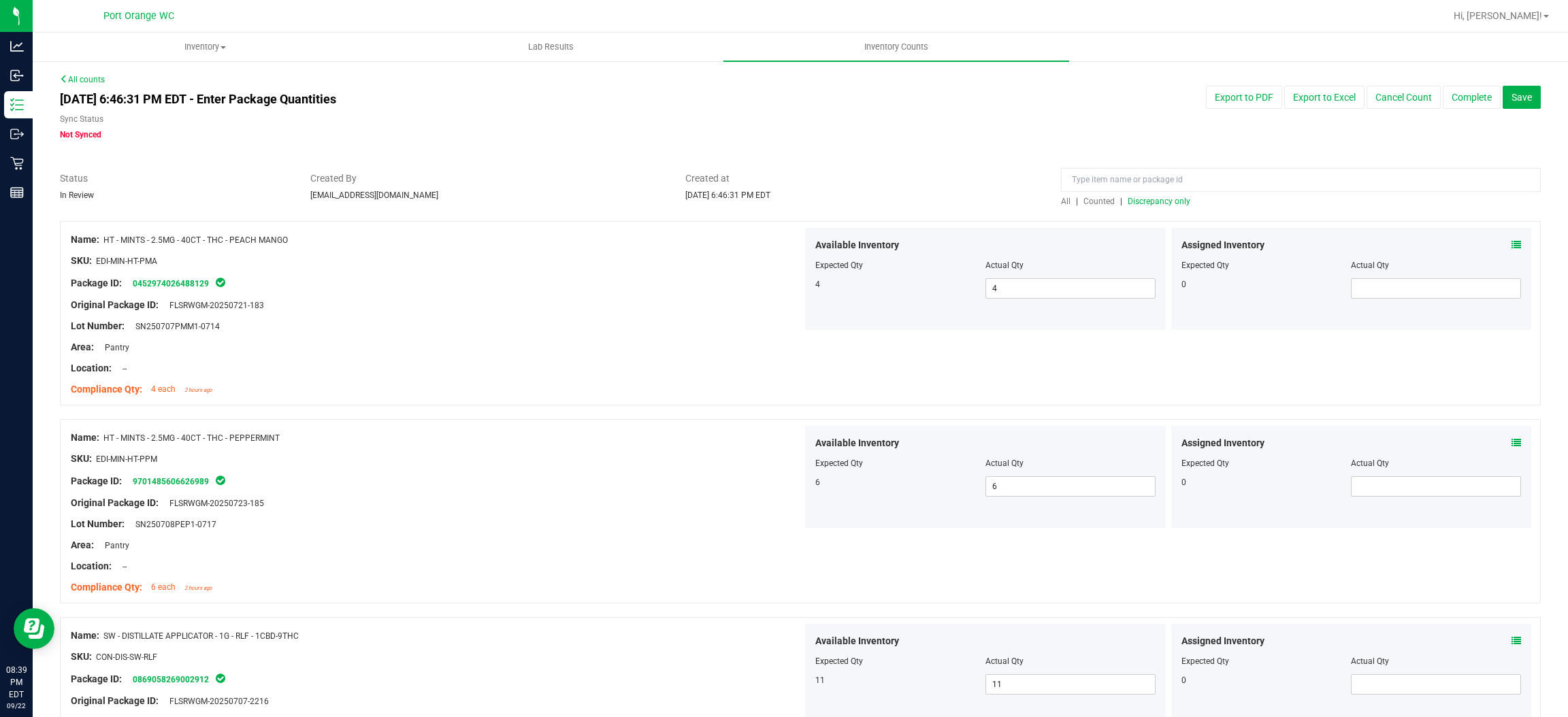
click at [1153, 203] on span "Discrepancy only" at bounding box center [1159, 201] width 62 height 9
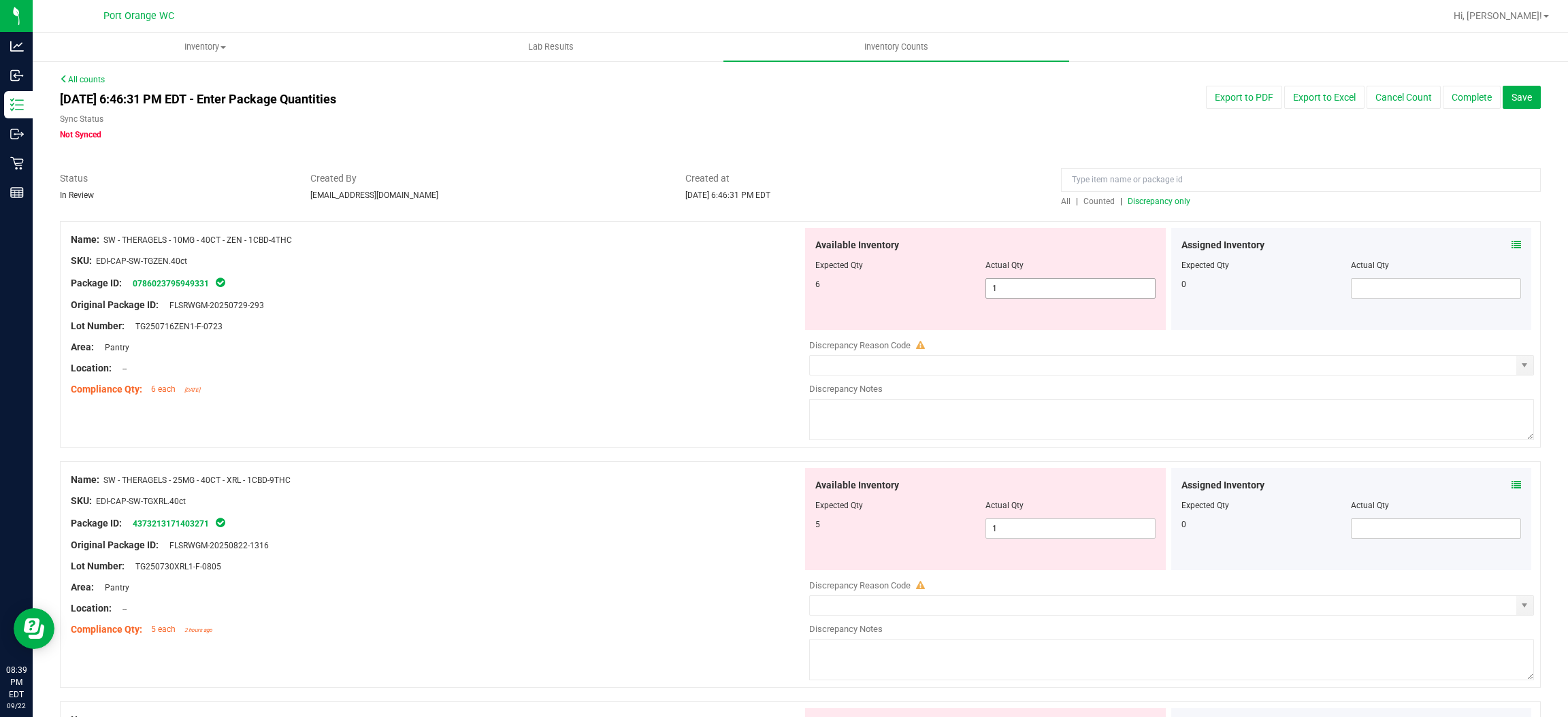
click at [991, 289] on span "1 1" at bounding box center [1070, 288] width 170 height 20
click at [991, 289] on input "1" at bounding box center [1070, 288] width 169 height 19
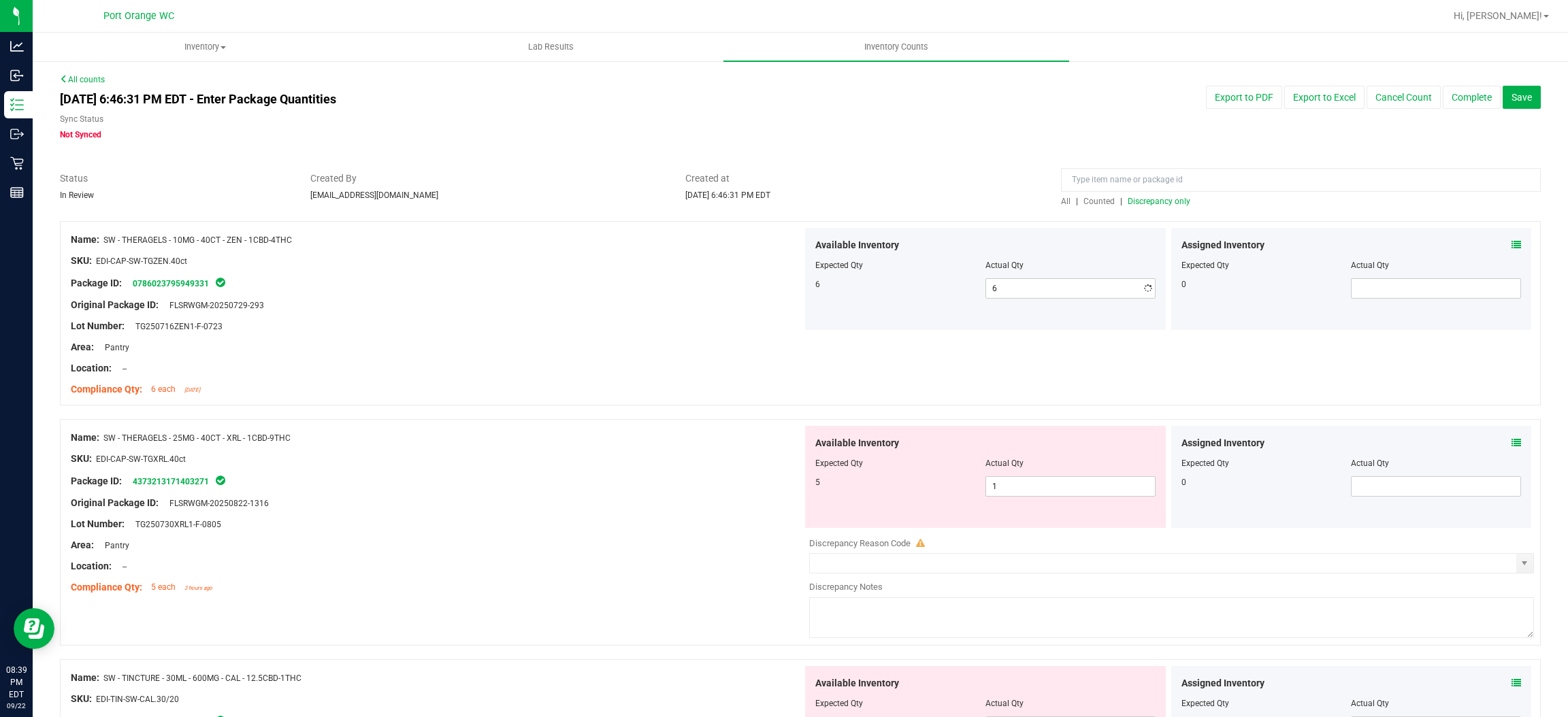
drag, startPoint x: 802, startPoint y: 302, endPoint x: 819, endPoint y: 302, distance: 17.0
click at [811, 302] on div "Available Inventory Expected Qty Actual Qty 6 6 6" at bounding box center [985, 279] width 360 height 102
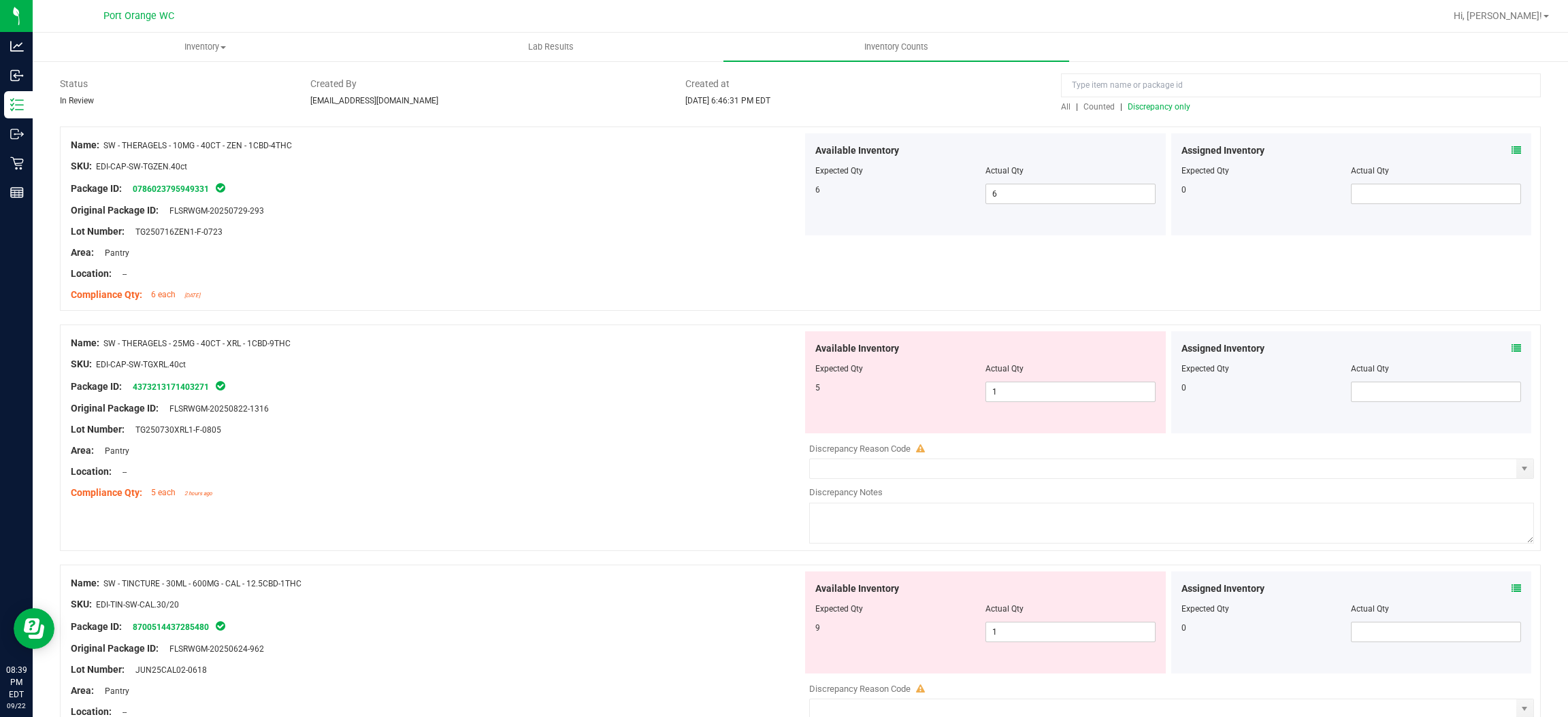
scroll to position [204, 0]
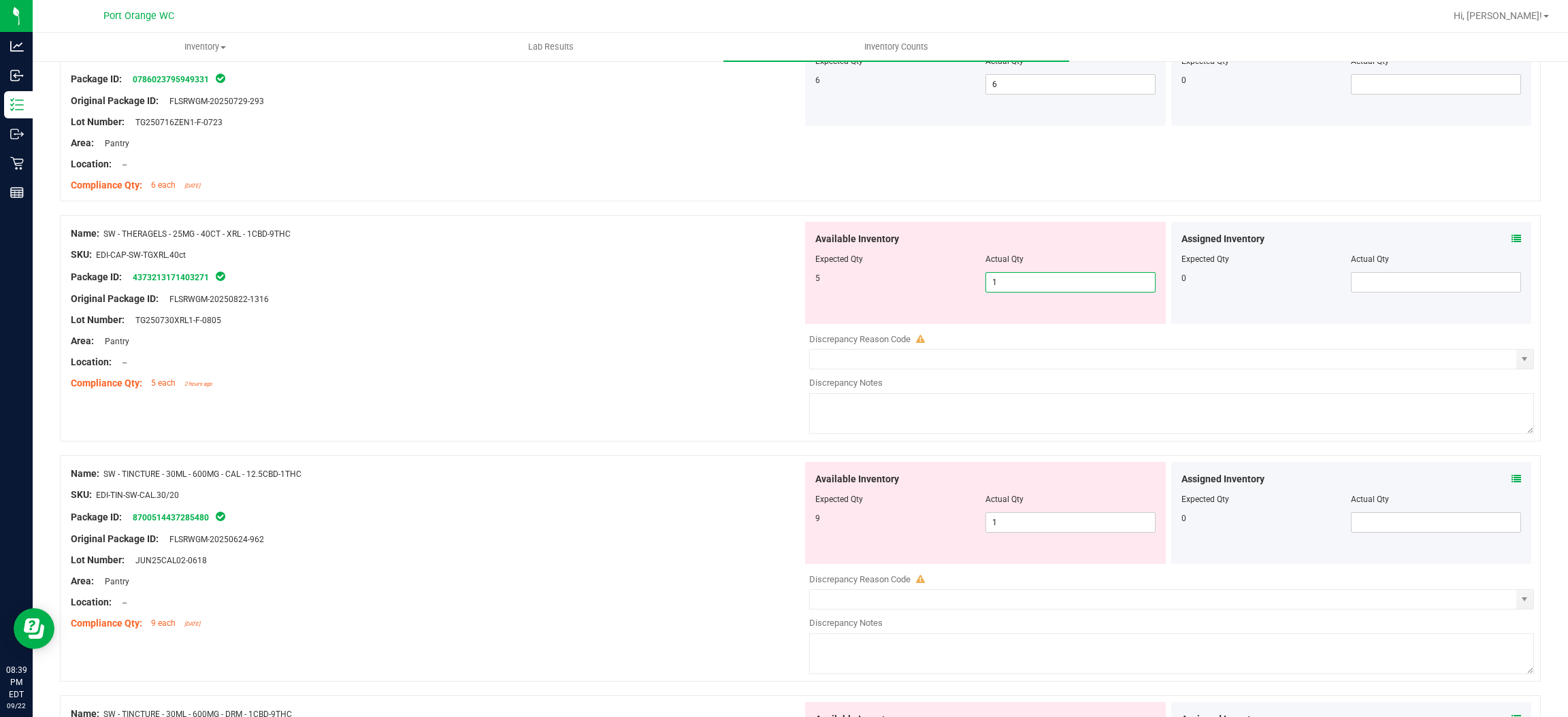
click at [1011, 288] on span "1 1" at bounding box center [1070, 283] width 170 height 20
drag, startPoint x: 1011, startPoint y: 289, endPoint x: 961, endPoint y: 294, distance: 50.2
click at [1012, 288] on input "1" at bounding box center [1070, 282] width 169 height 19
click at [642, 355] on div "Location: --" at bounding box center [436, 362] width 732 height 15
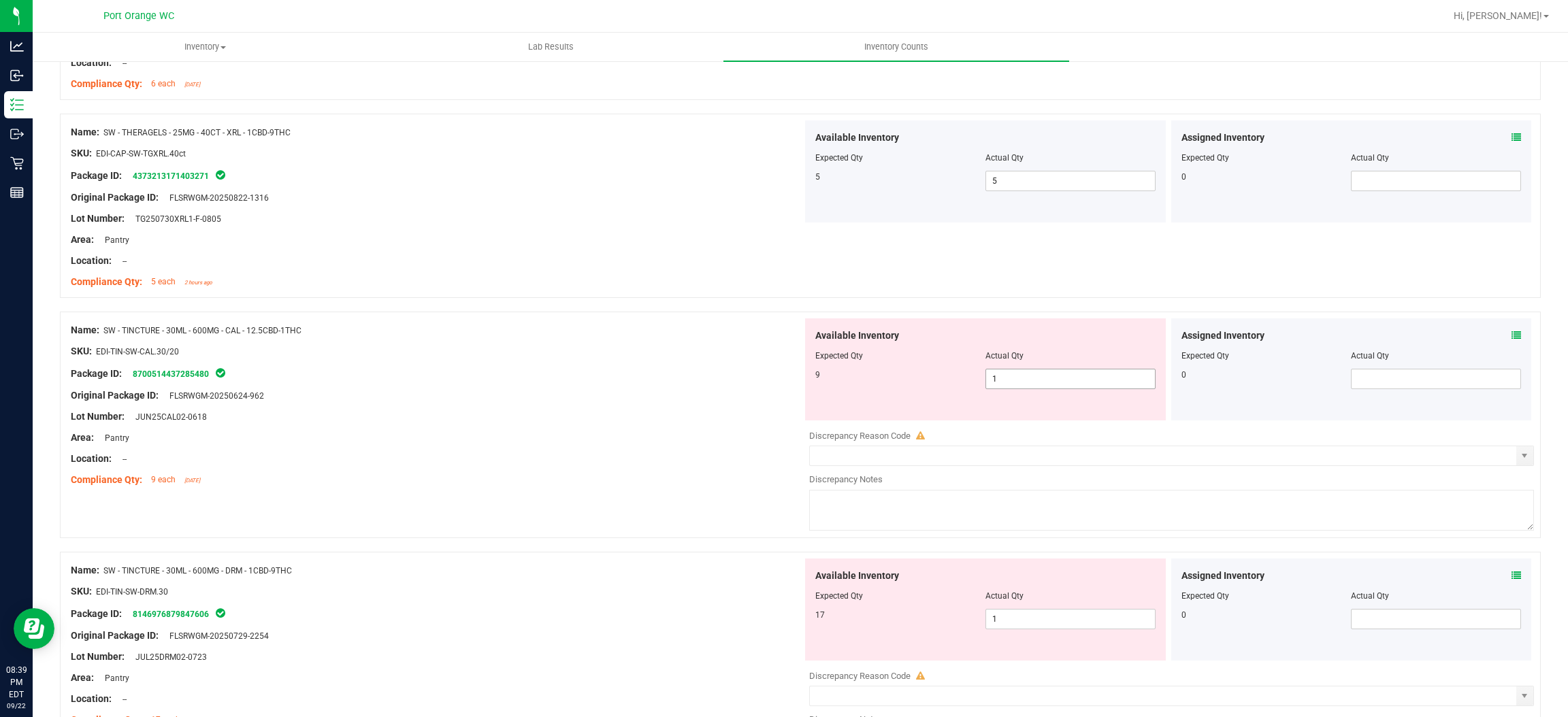
click at [1010, 383] on span "1 1" at bounding box center [1070, 379] width 170 height 20
click at [1010, 381] on input "1" at bounding box center [1070, 379] width 169 height 19
drag, startPoint x: 638, startPoint y: 378, endPoint x: 649, endPoint y: 374, distance: 11.7
click at [639, 378] on div "Package ID: 8700514437285480" at bounding box center [436, 374] width 732 height 16
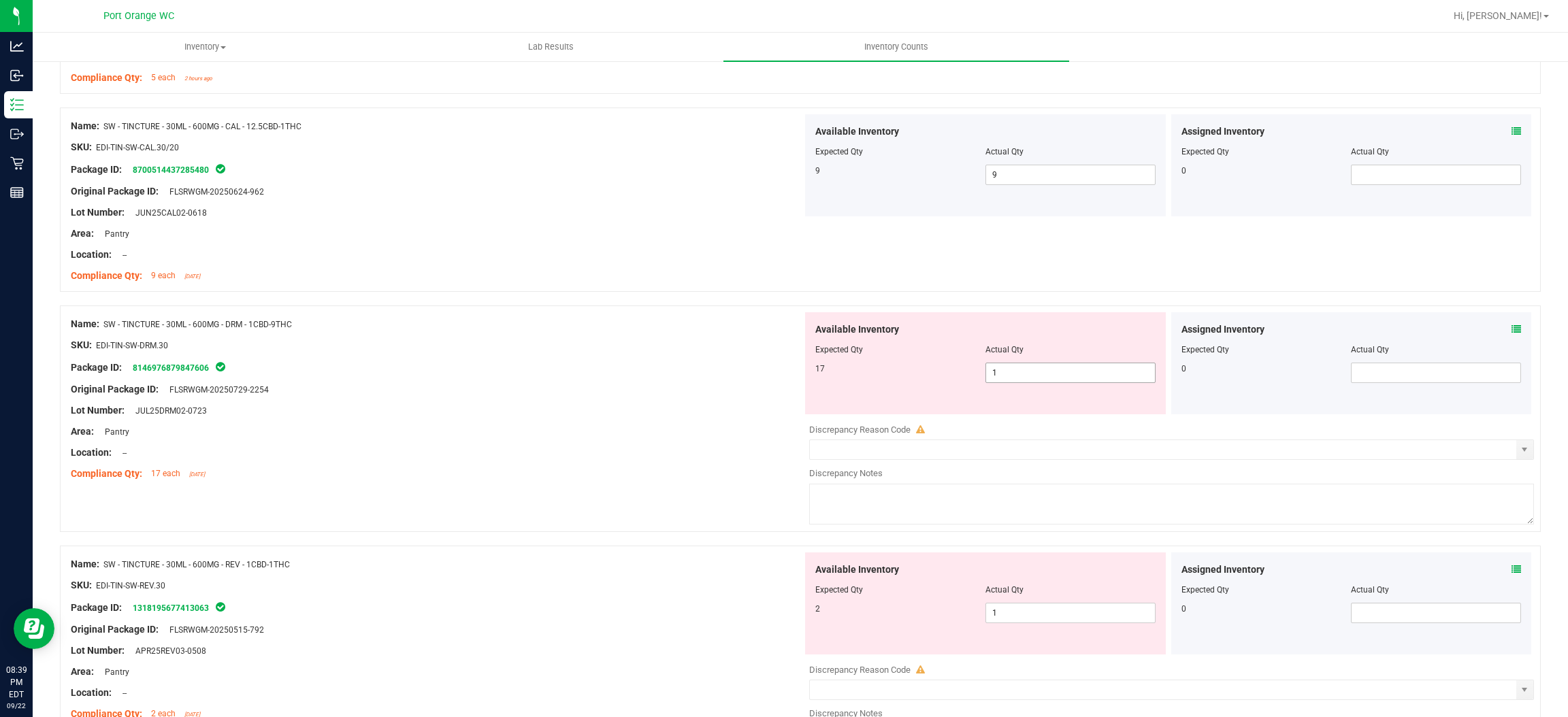
click at [1056, 375] on span "1 1" at bounding box center [1070, 373] width 170 height 20
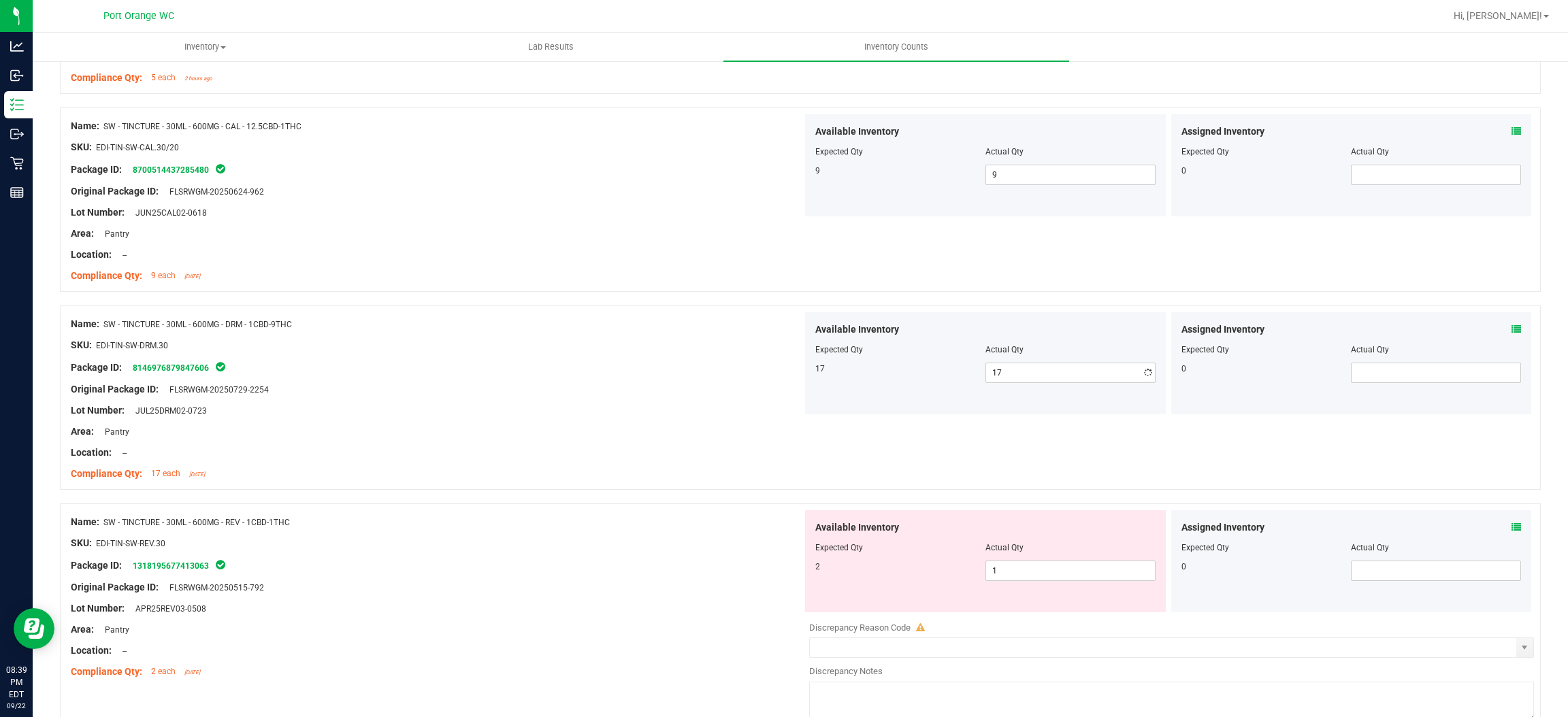
drag, startPoint x: 408, startPoint y: 437, endPoint x: 506, endPoint y: 449, distance: 98.7
click at [427, 431] on div "Area: Pantry" at bounding box center [436, 432] width 732 height 15
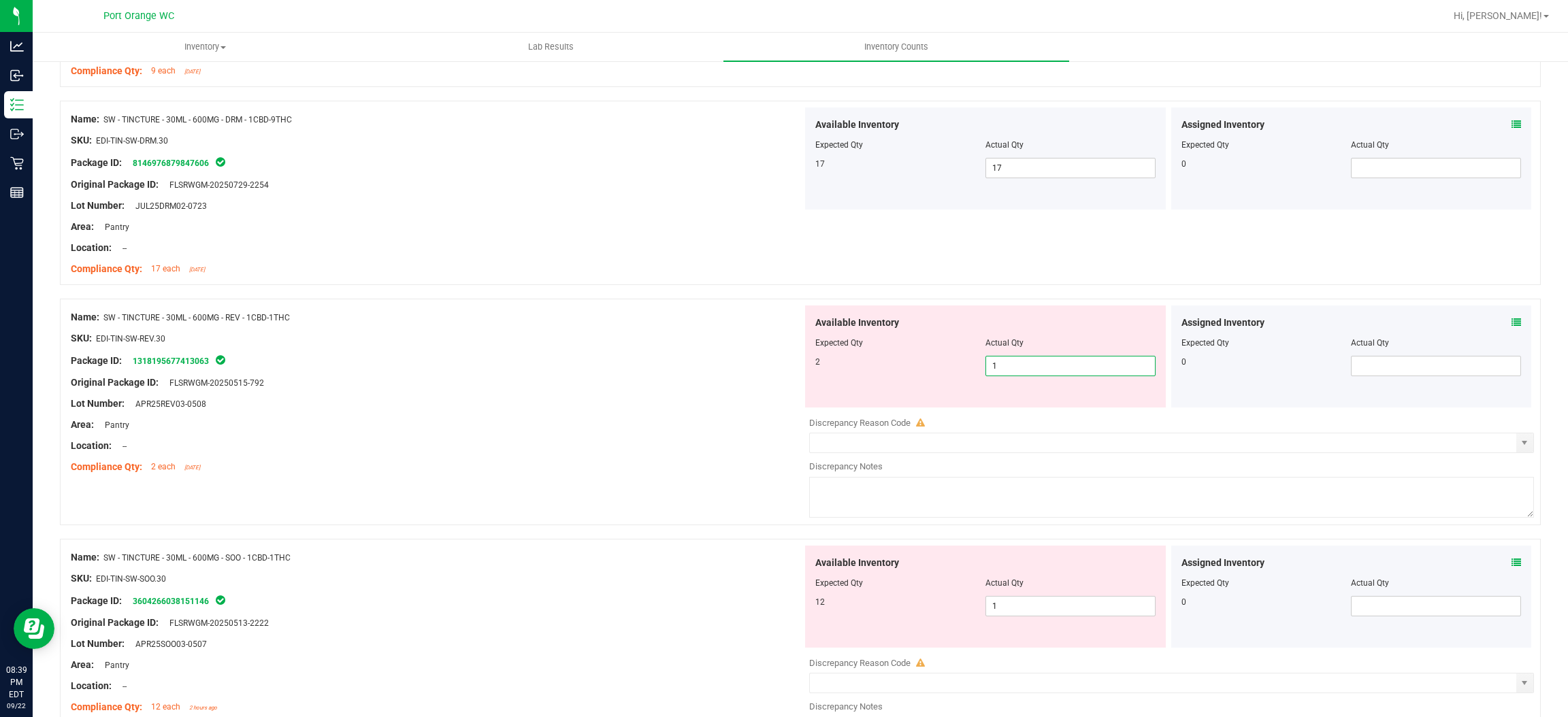
click at [1045, 366] on span "1 1" at bounding box center [1070, 366] width 170 height 20
click at [1045, 366] on input "1" at bounding box center [1070, 366] width 169 height 19
click at [818, 395] on div "Available Inventory Expected Qty Actual Qty 2 2 2" at bounding box center [985, 357] width 360 height 102
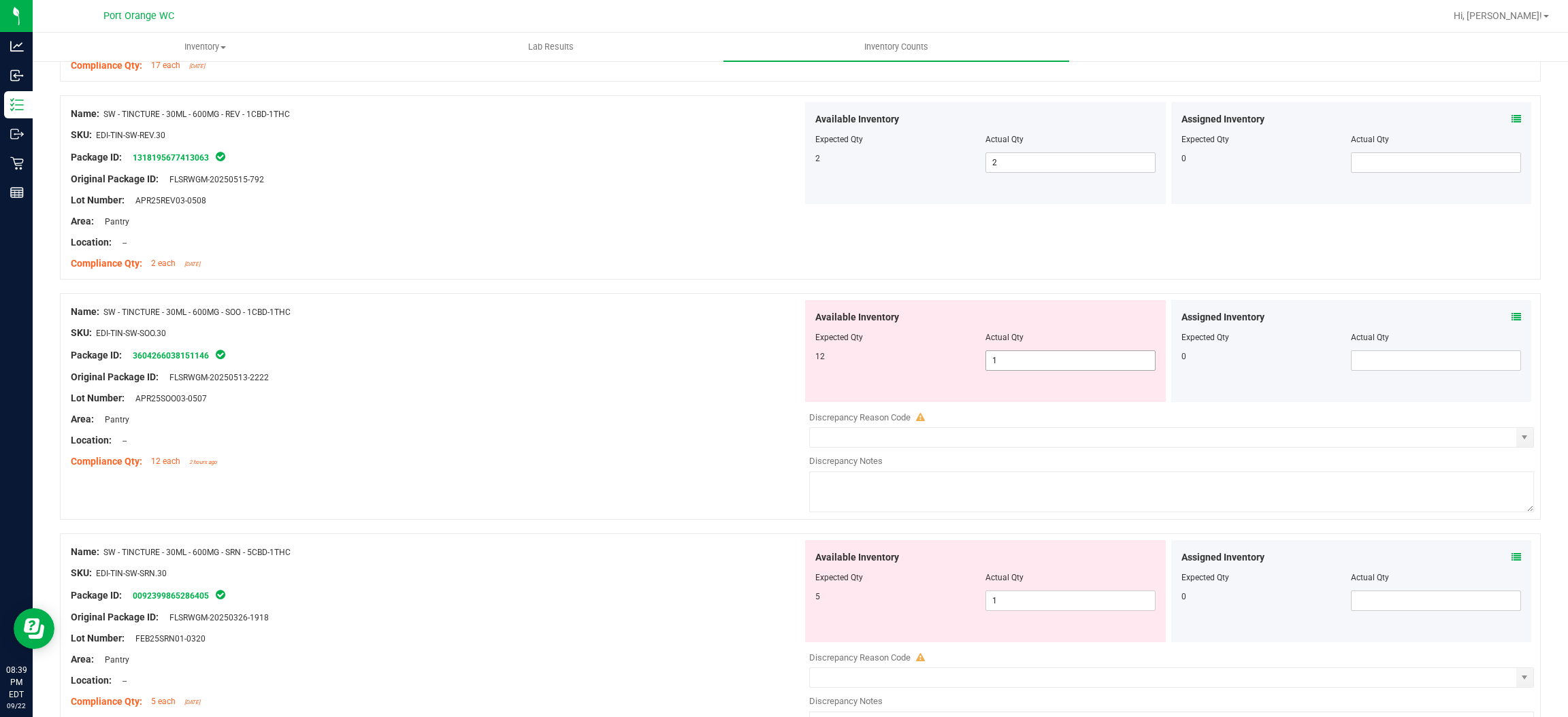
click at [1028, 360] on span "1 1" at bounding box center [1070, 360] width 170 height 20
drag, startPoint x: 643, startPoint y: 447, endPoint x: 846, endPoint y: 451, distance: 203.0
click at [656, 444] on div "Name: SW - TINCTURE - 30ML - 600MG - SOO - 1CBD-1THC SKU: EDI-TIN-SW-SOO.30 Pac…" at bounding box center [436, 387] width 732 height 174
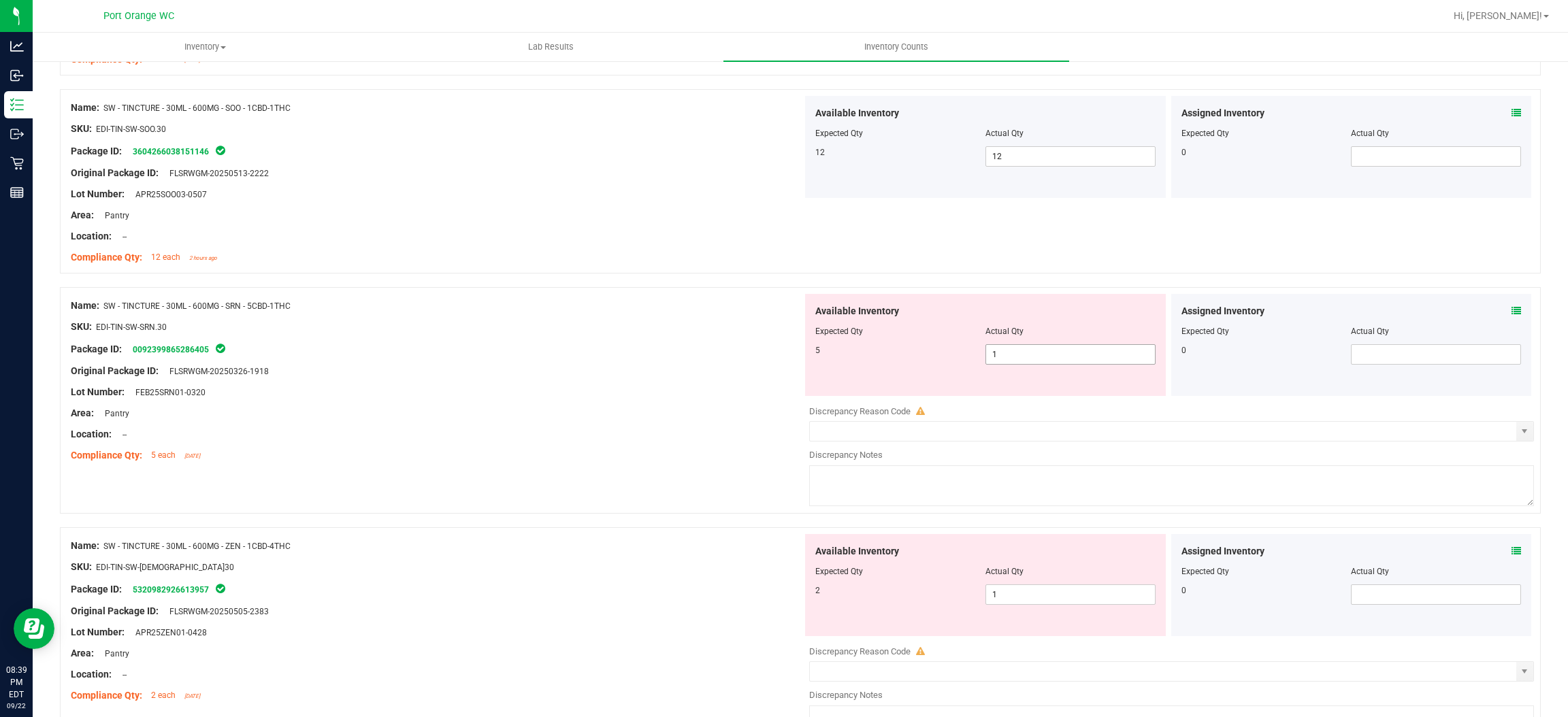
click at [1051, 357] on span "1 1" at bounding box center [1070, 355] width 170 height 20
click at [1051, 355] on input "1" at bounding box center [1070, 354] width 169 height 19
drag, startPoint x: 504, startPoint y: 481, endPoint x: 662, endPoint y: 461, distance: 159.3
click at [505, 480] on div "Name: SW - TINCTURE - 30ML - 600MG - SRN - 5CBD-1THC SKU: EDI-TIN-SW-SRN.30 Pac…" at bounding box center [800, 407] width 1481 height 241
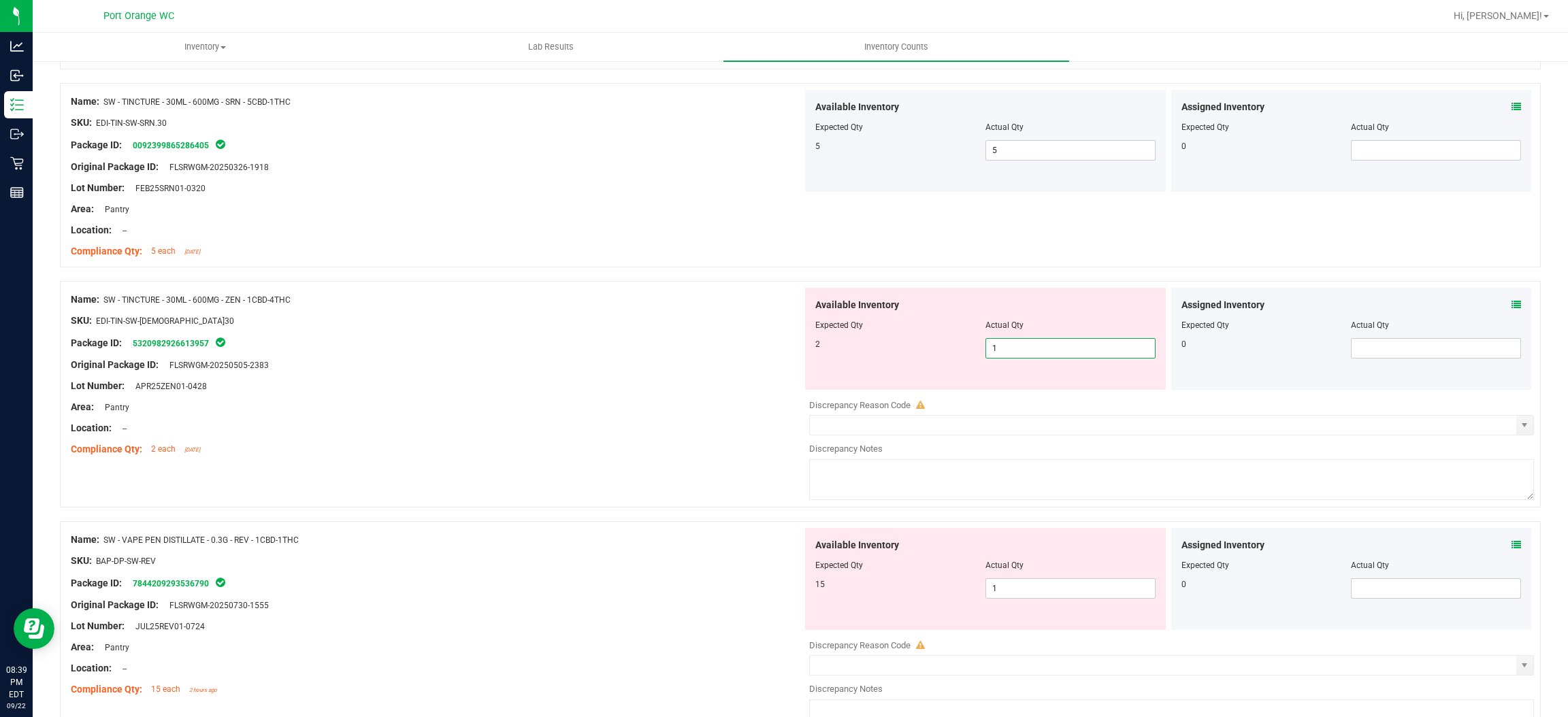
click at [1026, 347] on span "1 1" at bounding box center [1070, 348] width 170 height 20
click at [997, 357] on input "1" at bounding box center [1070, 348] width 169 height 19
click at [728, 395] on div at bounding box center [436, 396] width 732 height 6
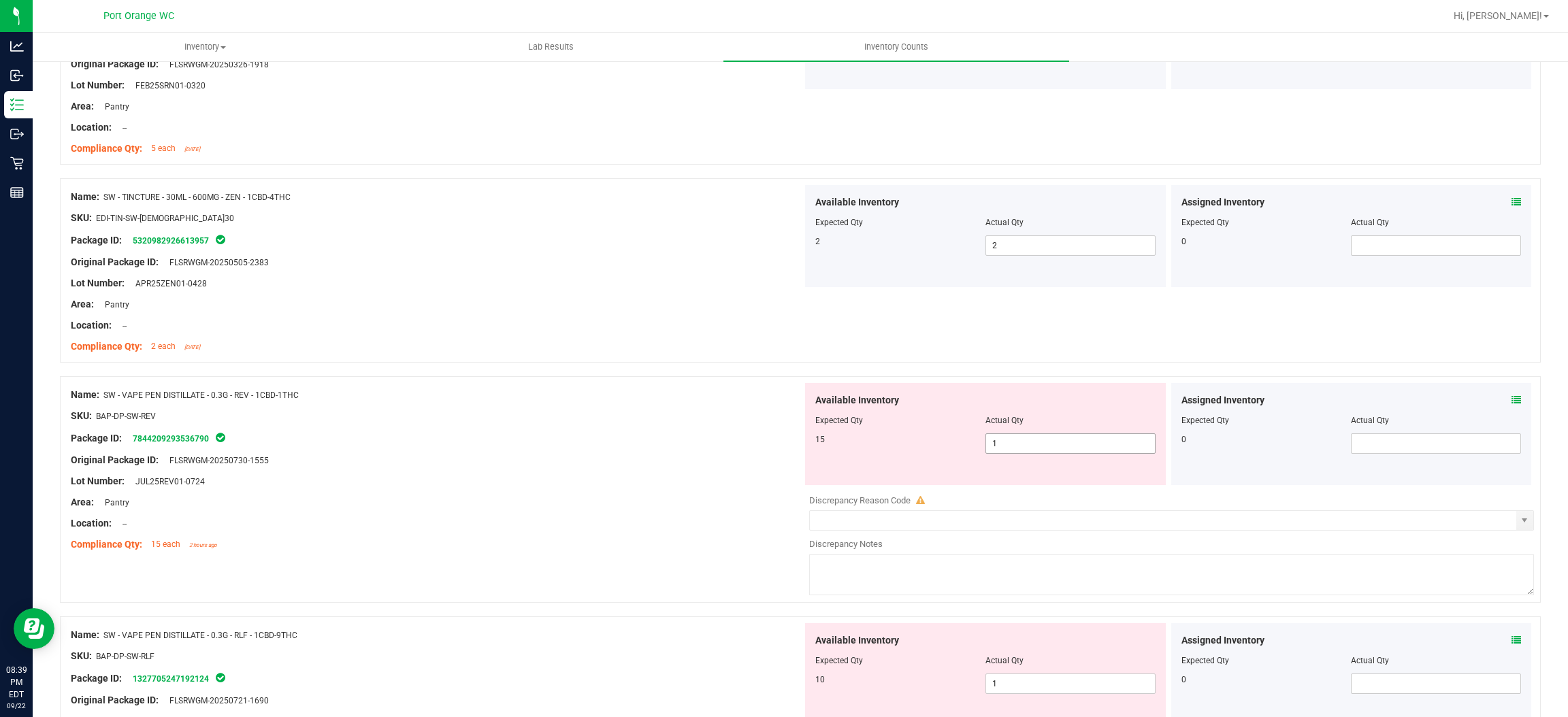
click at [1015, 448] on input "1" at bounding box center [1070, 444] width 169 height 19
drag, startPoint x: 699, startPoint y: 448, endPoint x: 709, endPoint y: 444, distance: 10.8
click at [703, 446] on div "Name: SW - VAPE PEN DISTILLATE - 0.3G - REV - 1CBD-1THC SKU: BAP-DP-SW-REV Pack…" at bounding box center [436, 470] width 732 height 174
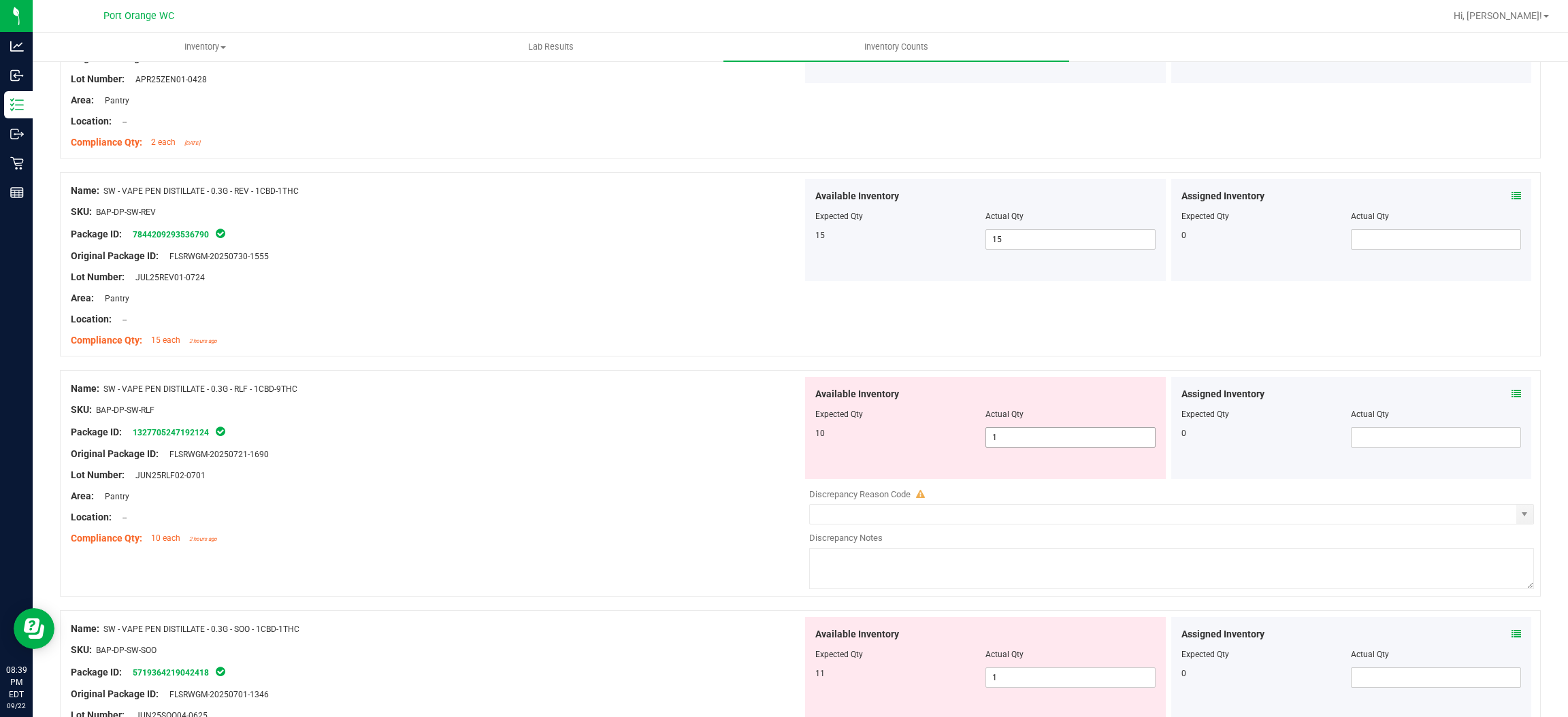
click at [999, 434] on span "1 1" at bounding box center [1070, 437] width 170 height 20
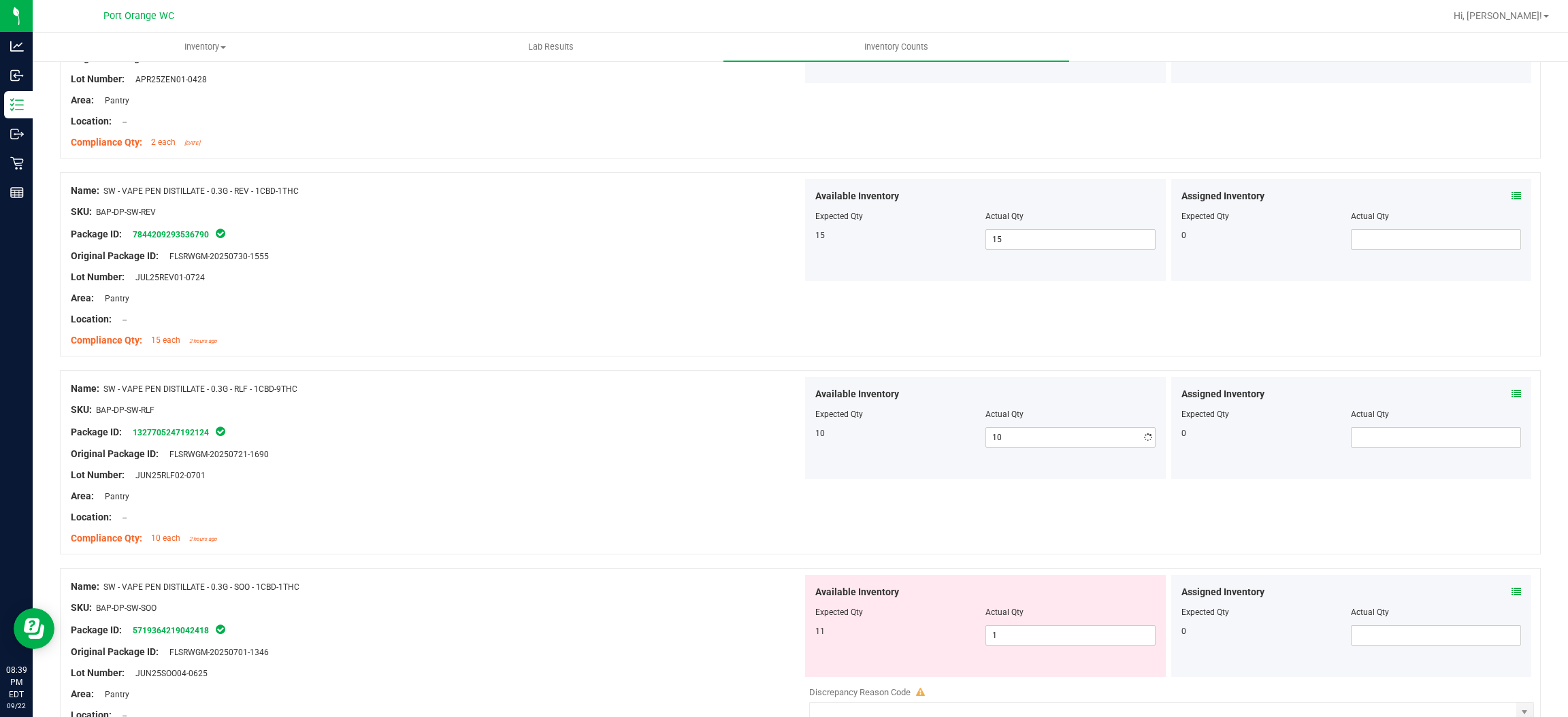
drag, startPoint x: 484, startPoint y: 488, endPoint x: 791, endPoint y: 451, distance: 309.2
click at [505, 481] on div "Name: SW - VAPE PEN DISTILLATE - 0.3G - RLF - 1CBD-9THC SKU: BAP-DP-SW-RLF Pack…" at bounding box center [436, 464] width 732 height 174
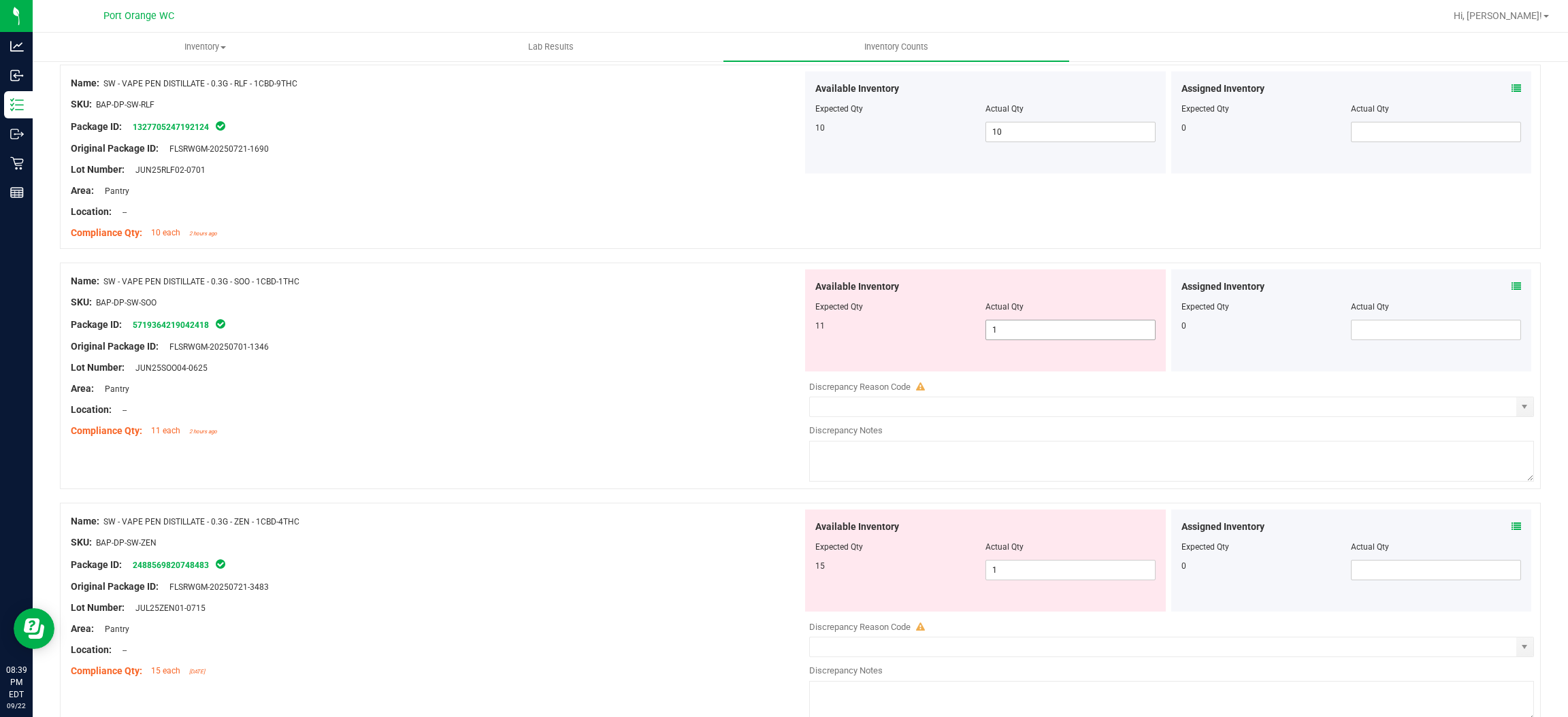
click at [1020, 330] on span "1 1" at bounding box center [1070, 330] width 170 height 20
drag, startPoint x: 646, startPoint y: 394, endPoint x: 695, endPoint y: 394, distance: 49.0
click at [655, 394] on div "Area: Pantry" at bounding box center [436, 389] width 732 height 15
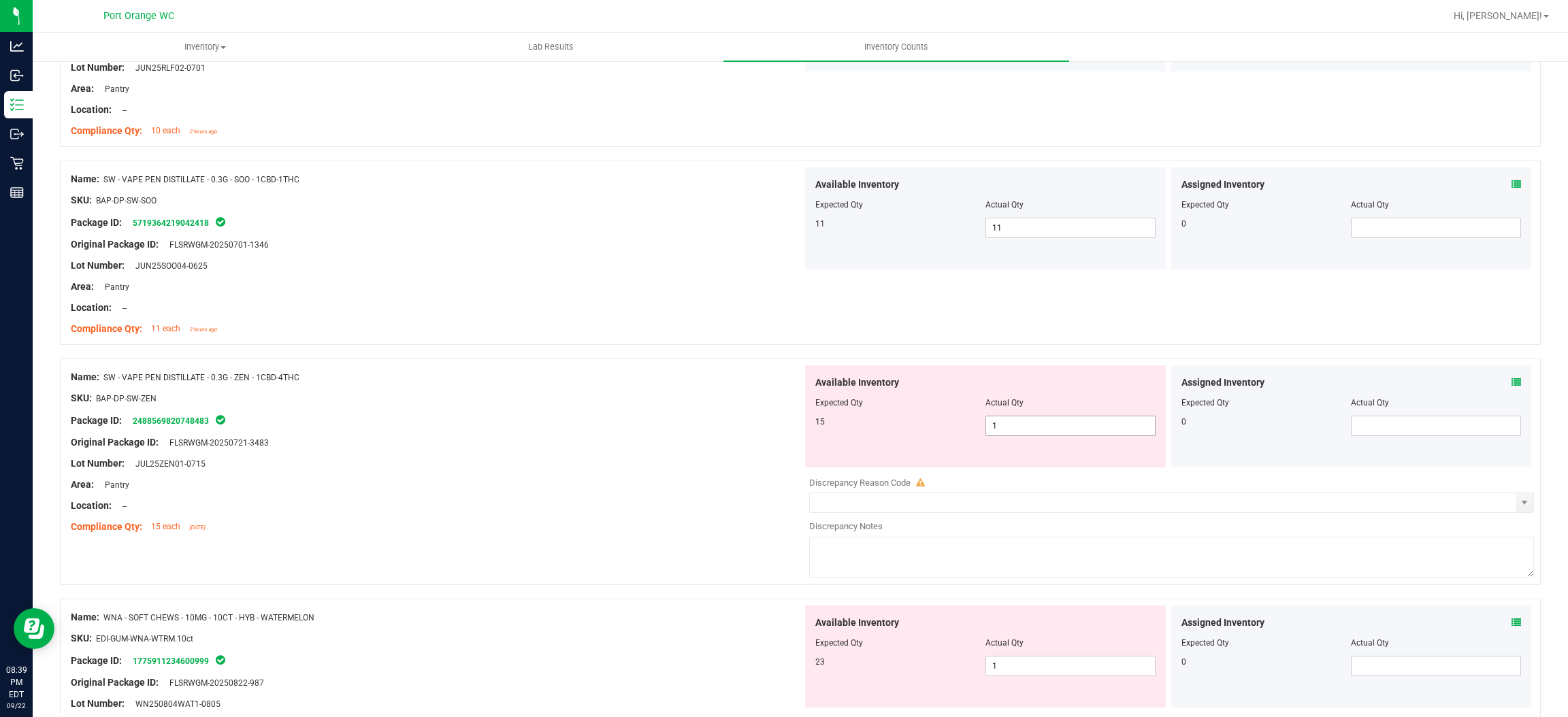
click at [1033, 432] on span "1 1" at bounding box center [1070, 426] width 170 height 20
drag, startPoint x: 521, startPoint y: 424, endPoint x: 577, endPoint y: 418, distance: 56.3
click at [549, 416] on div "Package ID: 2488569820748483" at bounding box center [436, 421] width 732 height 16
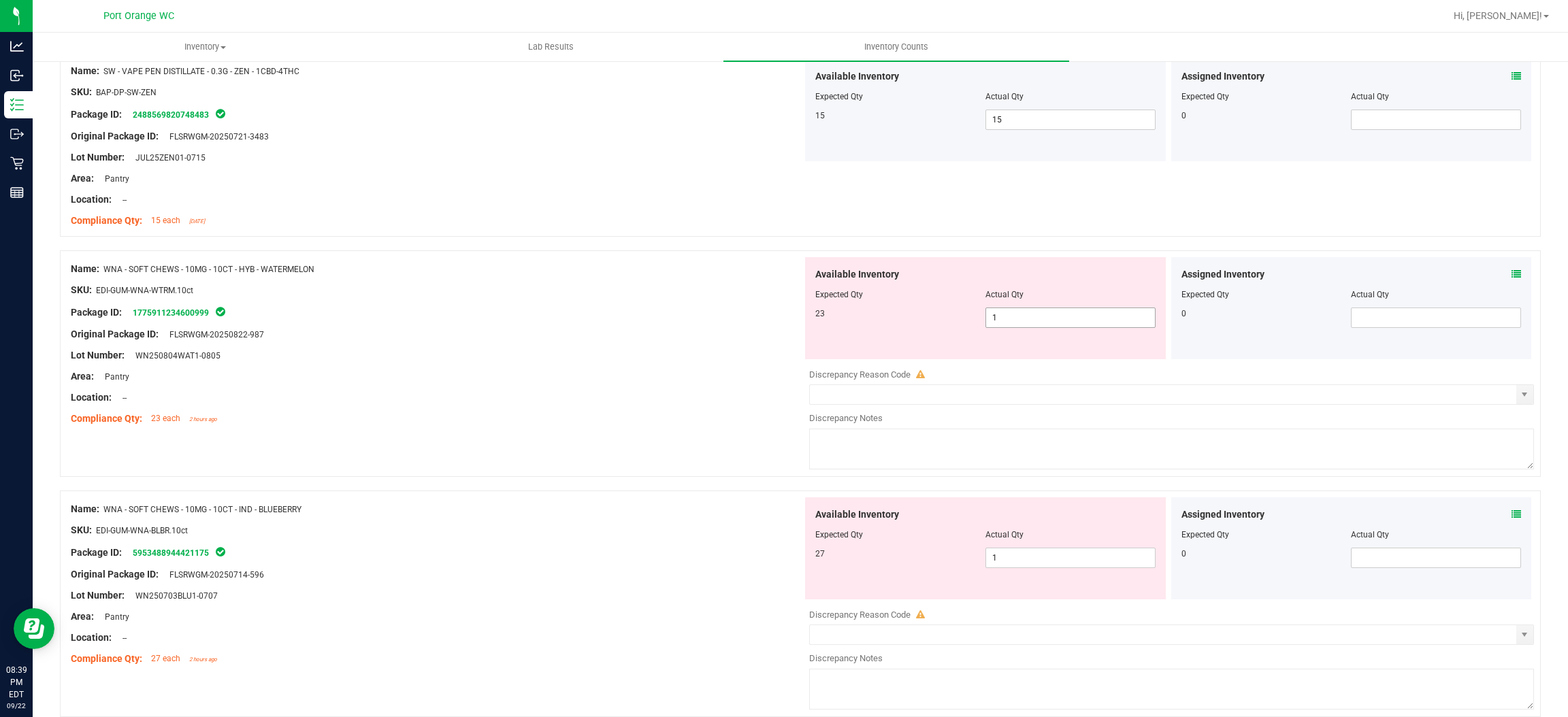
click at [1004, 324] on span "1 1" at bounding box center [1070, 317] width 170 height 20
click at [1004, 323] on input "1" at bounding box center [1070, 317] width 169 height 19
click at [640, 401] on div "Name: WNA - SOFT CHEWS - 10MG - 10CT - HYB - WATERMELON SKU: EDI-GUM-WNA-WTRM.1…" at bounding box center [436, 344] width 732 height 174
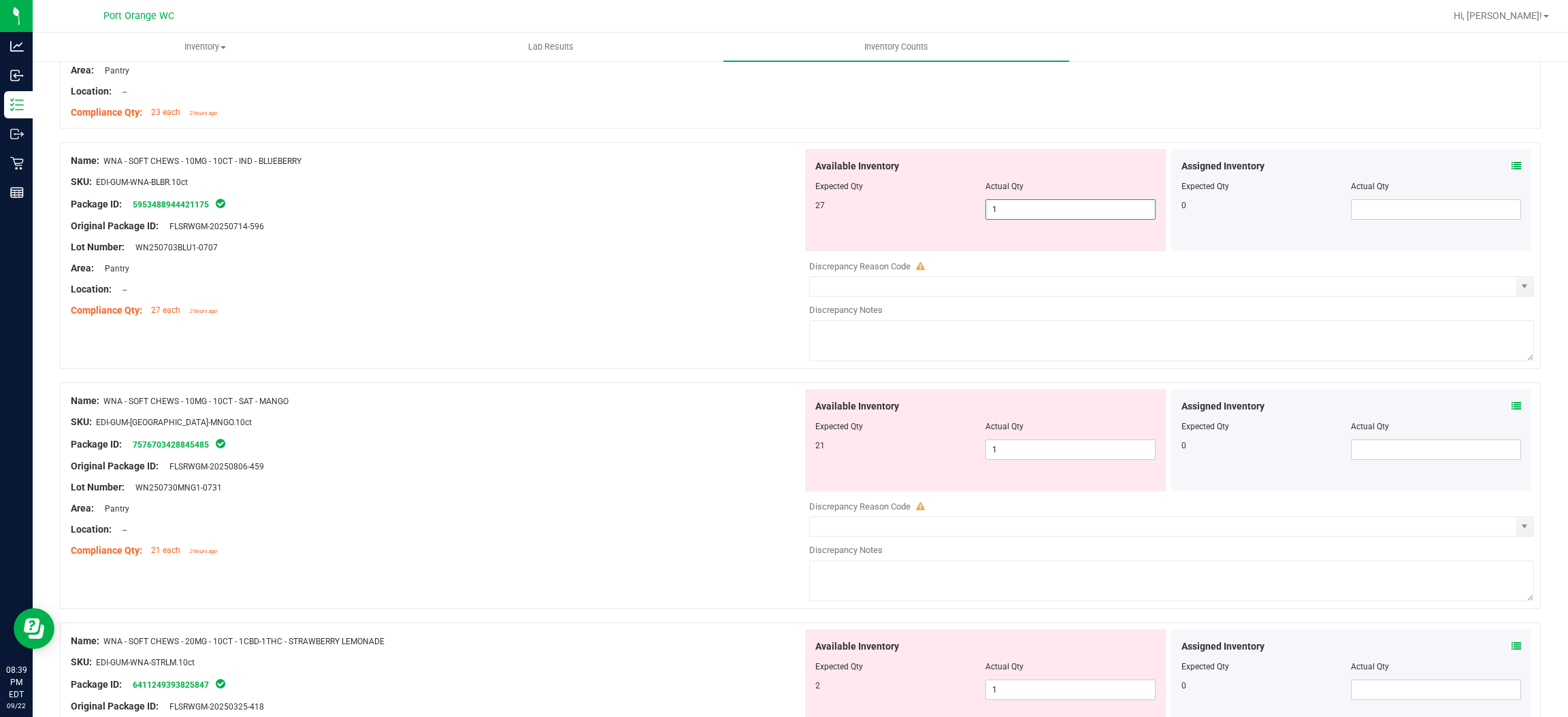
click at [1000, 214] on span "1 1" at bounding box center [1070, 209] width 170 height 20
click at [1000, 214] on input "1" at bounding box center [1070, 209] width 169 height 19
drag, startPoint x: 782, startPoint y: 272, endPoint x: 823, endPoint y: 282, distance: 42.2
click at [786, 272] on div "Area: Pantry" at bounding box center [436, 269] width 732 height 15
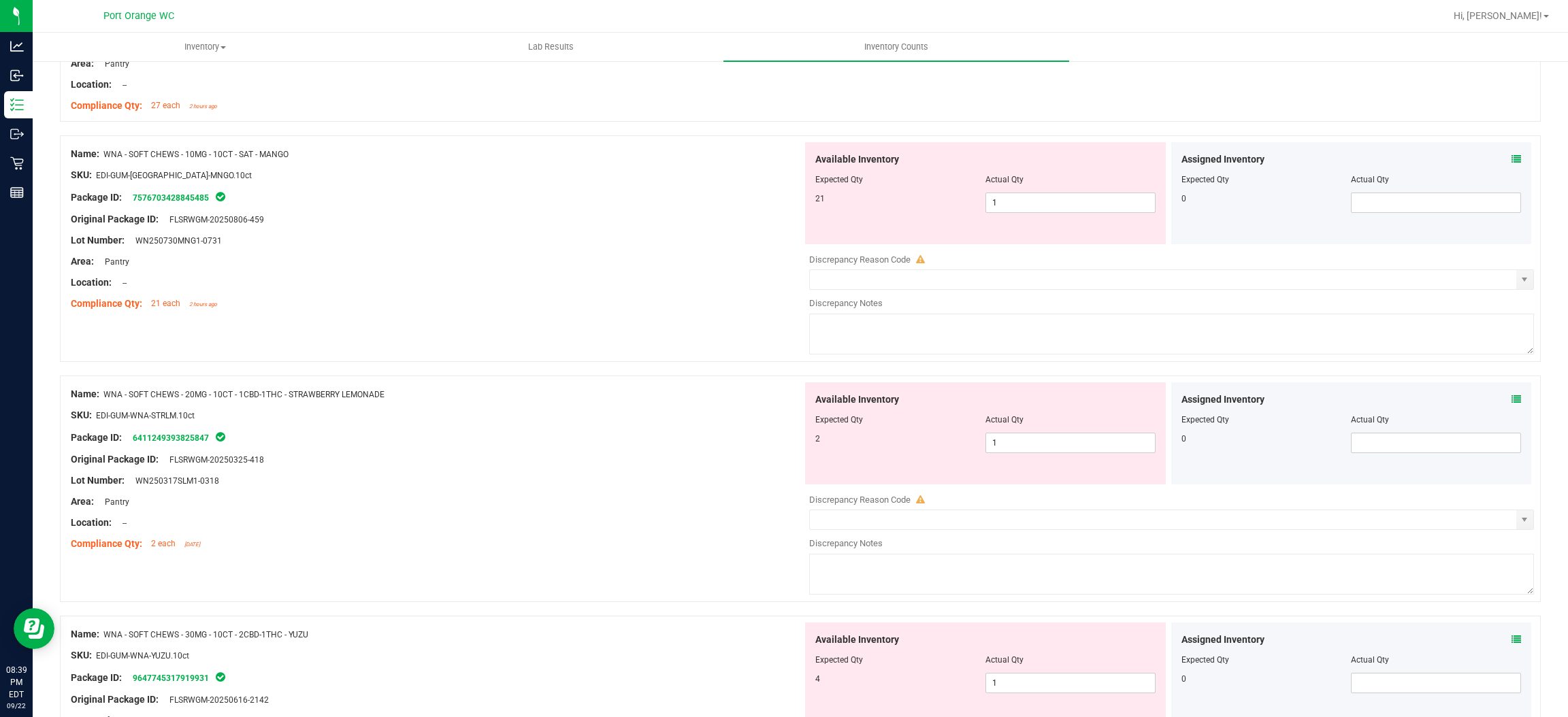
click at [1041, 216] on div "Available Inventory Expected Qty Actual Qty 21 1 1" at bounding box center [985, 194] width 360 height 102
drag, startPoint x: 1041, startPoint y: 216, endPoint x: 1032, endPoint y: 212, distance: 9.8
click at [1041, 215] on div "Available Inventory Expected Qty Actual Qty 21 1 1" at bounding box center [985, 194] width 360 height 102
click at [1031, 211] on span "1 1" at bounding box center [1070, 203] width 170 height 20
click at [1031, 211] on input "1" at bounding box center [1070, 202] width 169 height 19
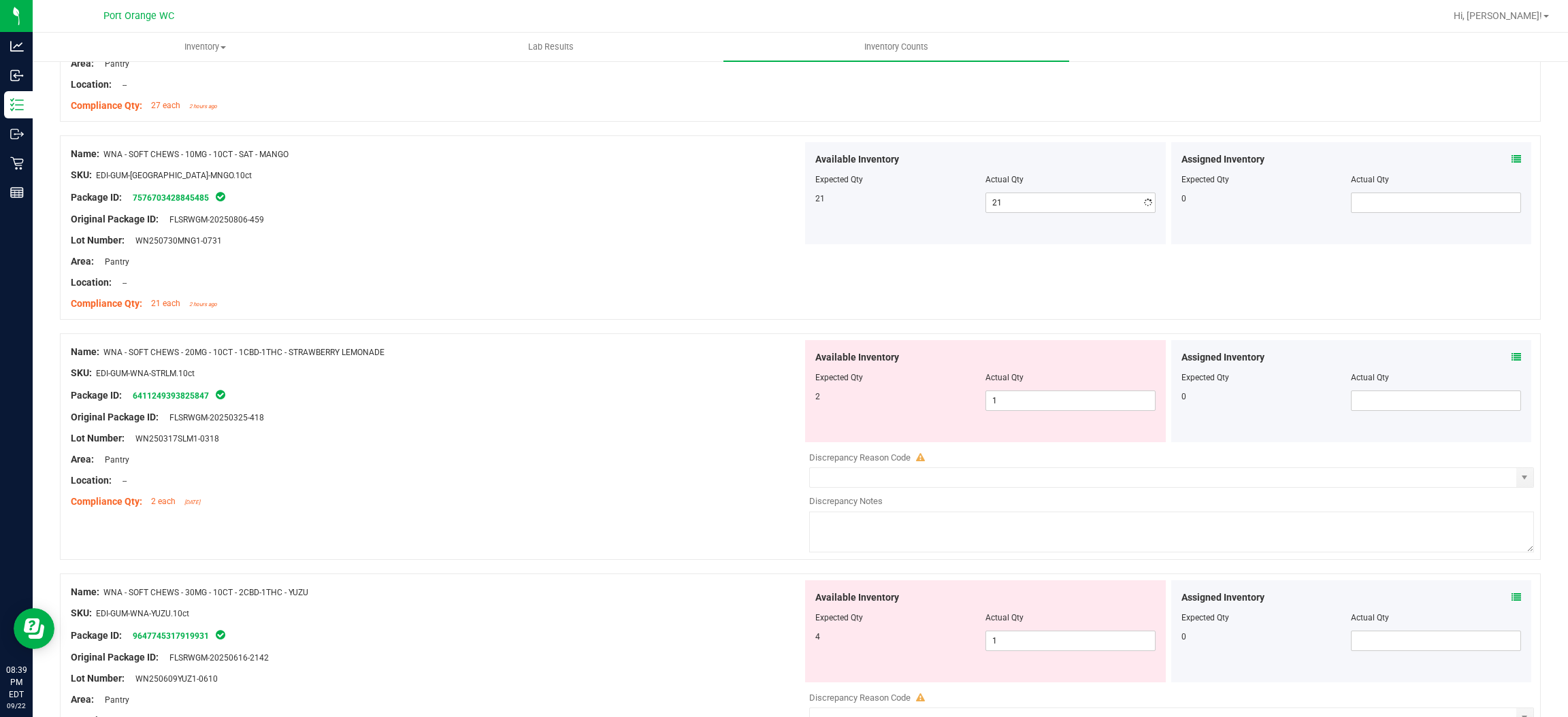
drag, startPoint x: 663, startPoint y: 341, endPoint x: 893, endPoint y: 379, distance: 233.1
click at [1002, 395] on span "1 1" at bounding box center [1070, 401] width 170 height 20
click at [1002, 395] on input "1" at bounding box center [1070, 401] width 169 height 19
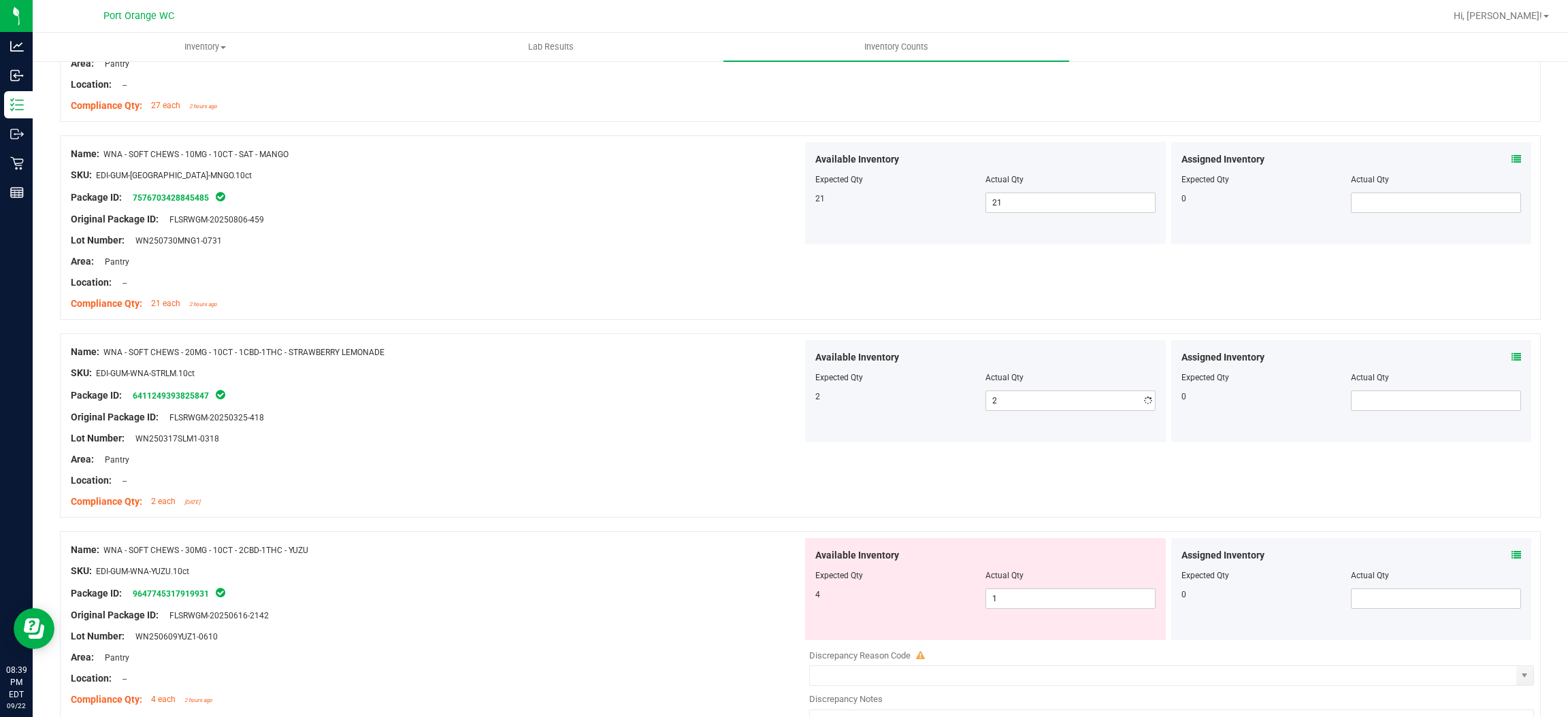
drag, startPoint x: 575, startPoint y: 440, endPoint x: 789, endPoint y: 445, distance: 214.1
click at [583, 438] on div "Lot Number: WN250317SLM1-0318" at bounding box center [436, 439] width 732 height 15
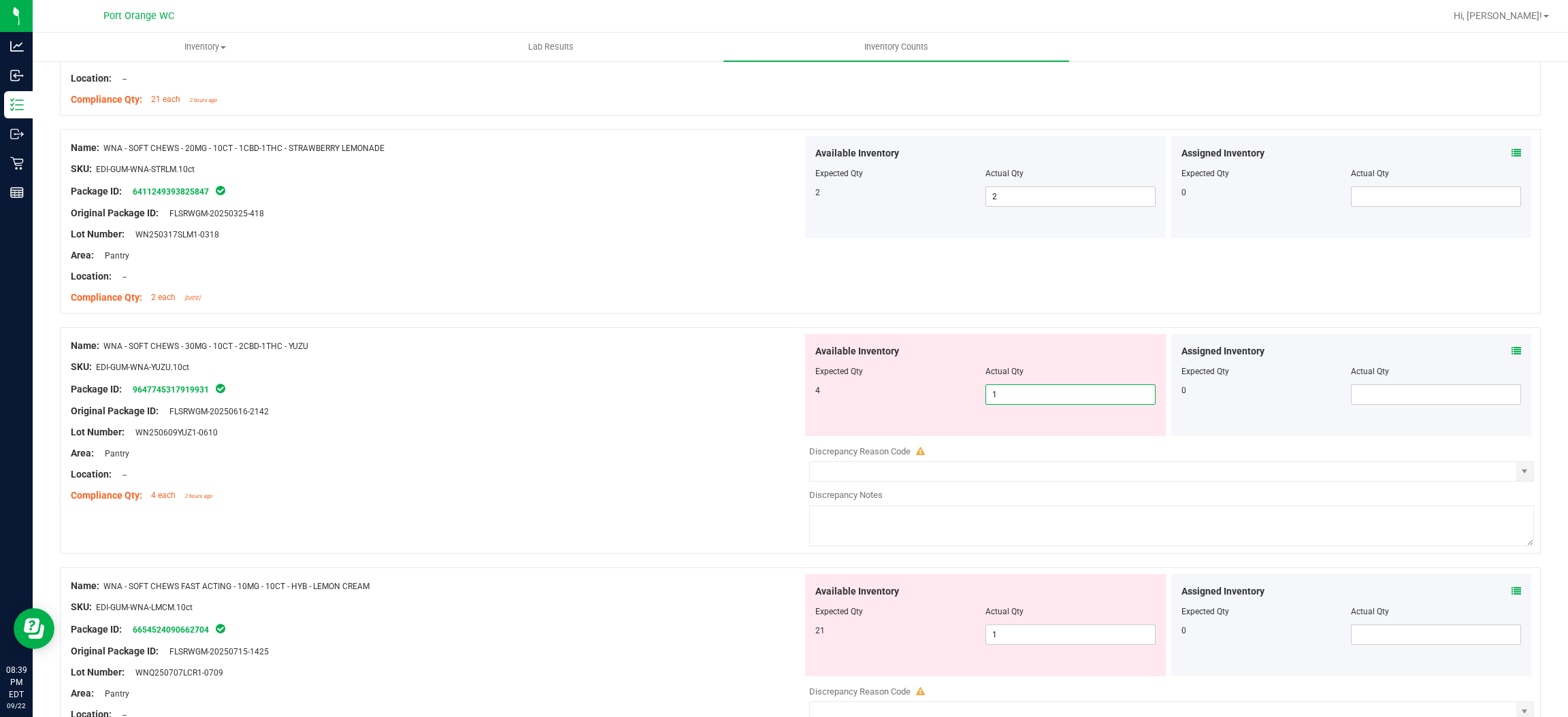
click at [1016, 390] on span "1 1" at bounding box center [1070, 394] width 170 height 20
click at [1004, 401] on input "1" at bounding box center [1070, 394] width 169 height 19
drag, startPoint x: 609, startPoint y: 432, endPoint x: 714, endPoint y: 416, distance: 106.2
click at [616, 428] on div "Lot Number: WN250609YUZ1-0610" at bounding box center [436, 433] width 732 height 15
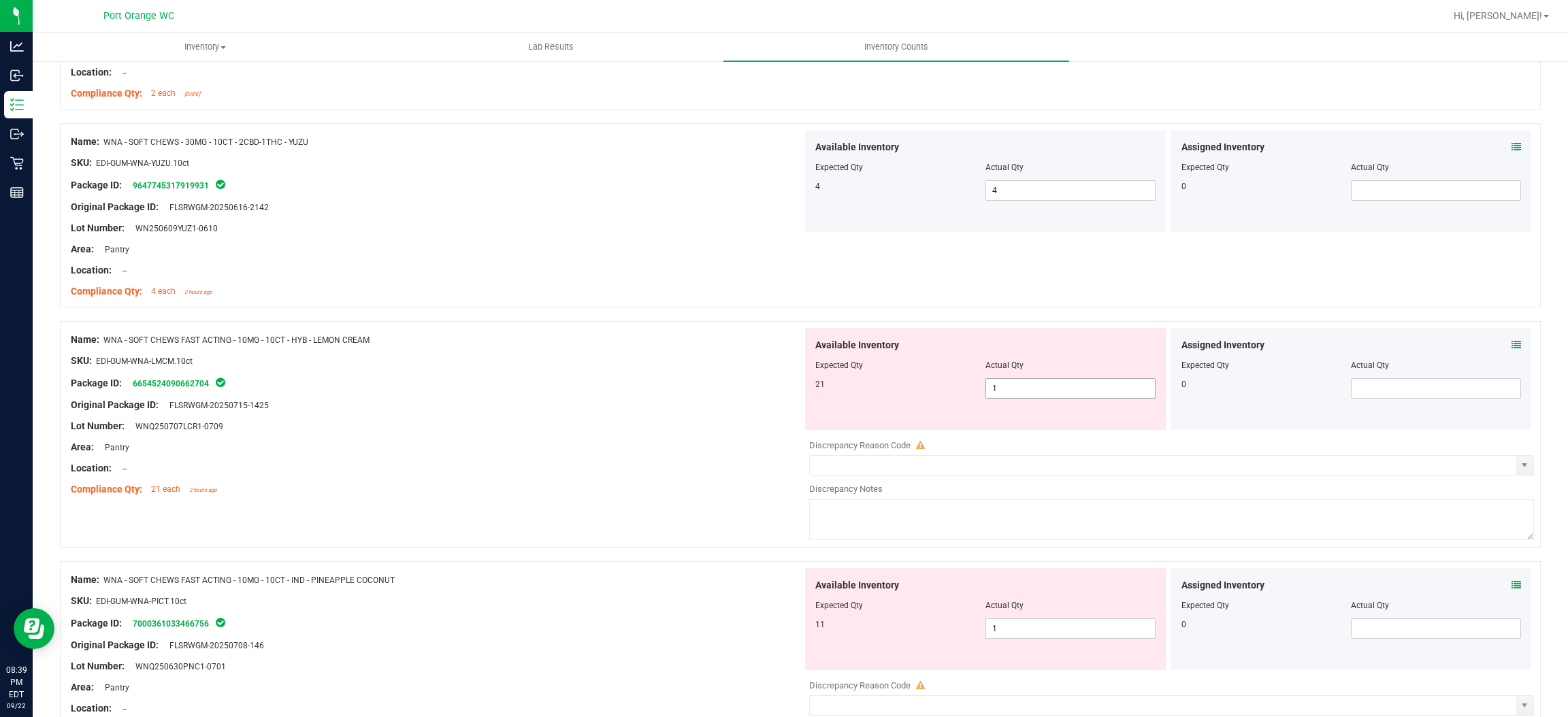
click at [1005, 398] on span "1 1" at bounding box center [1070, 389] width 170 height 20
click at [1005, 398] on input "1" at bounding box center [1070, 388] width 169 height 19
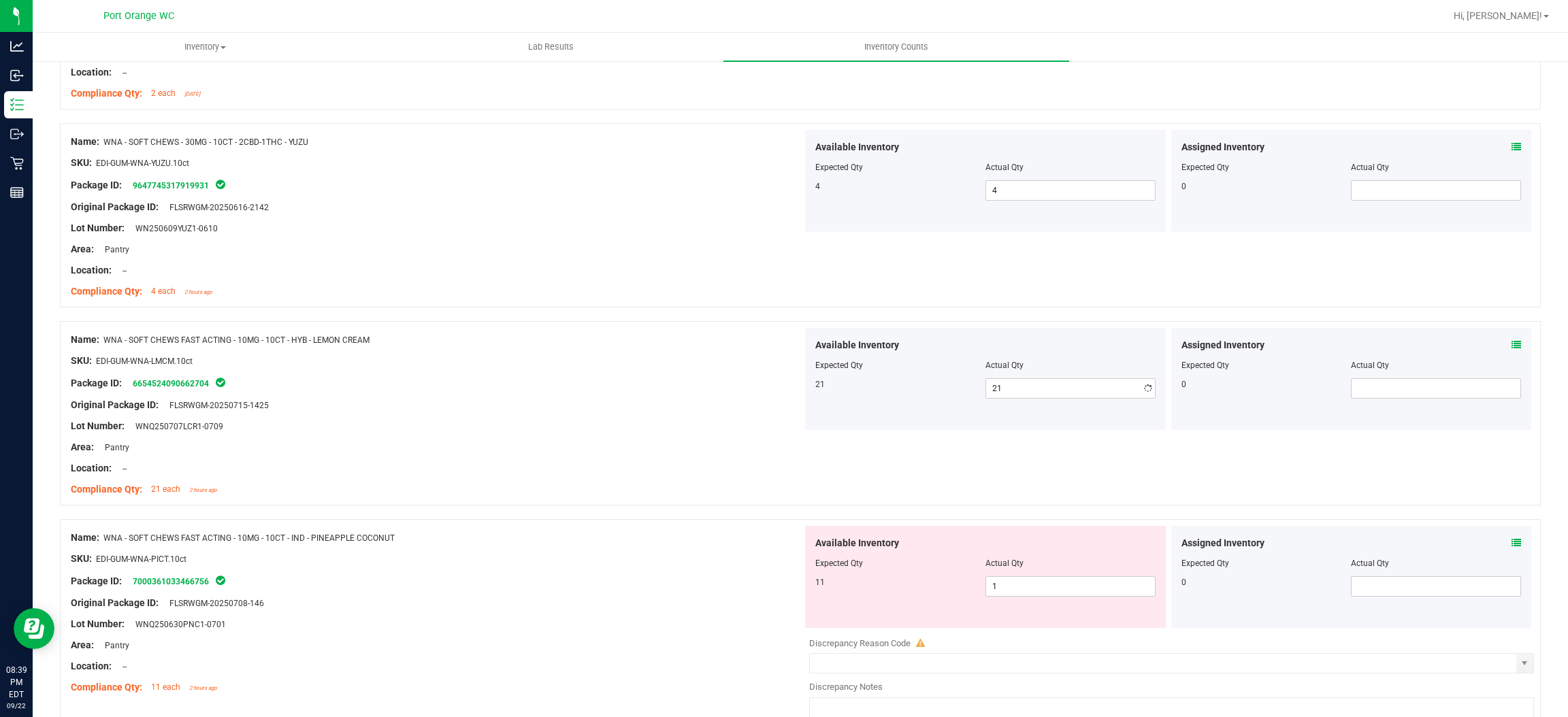
drag, startPoint x: 568, startPoint y: 437, endPoint x: 832, endPoint y: 430, distance: 264.1
click at [574, 437] on div at bounding box center [436, 436] width 732 height 6
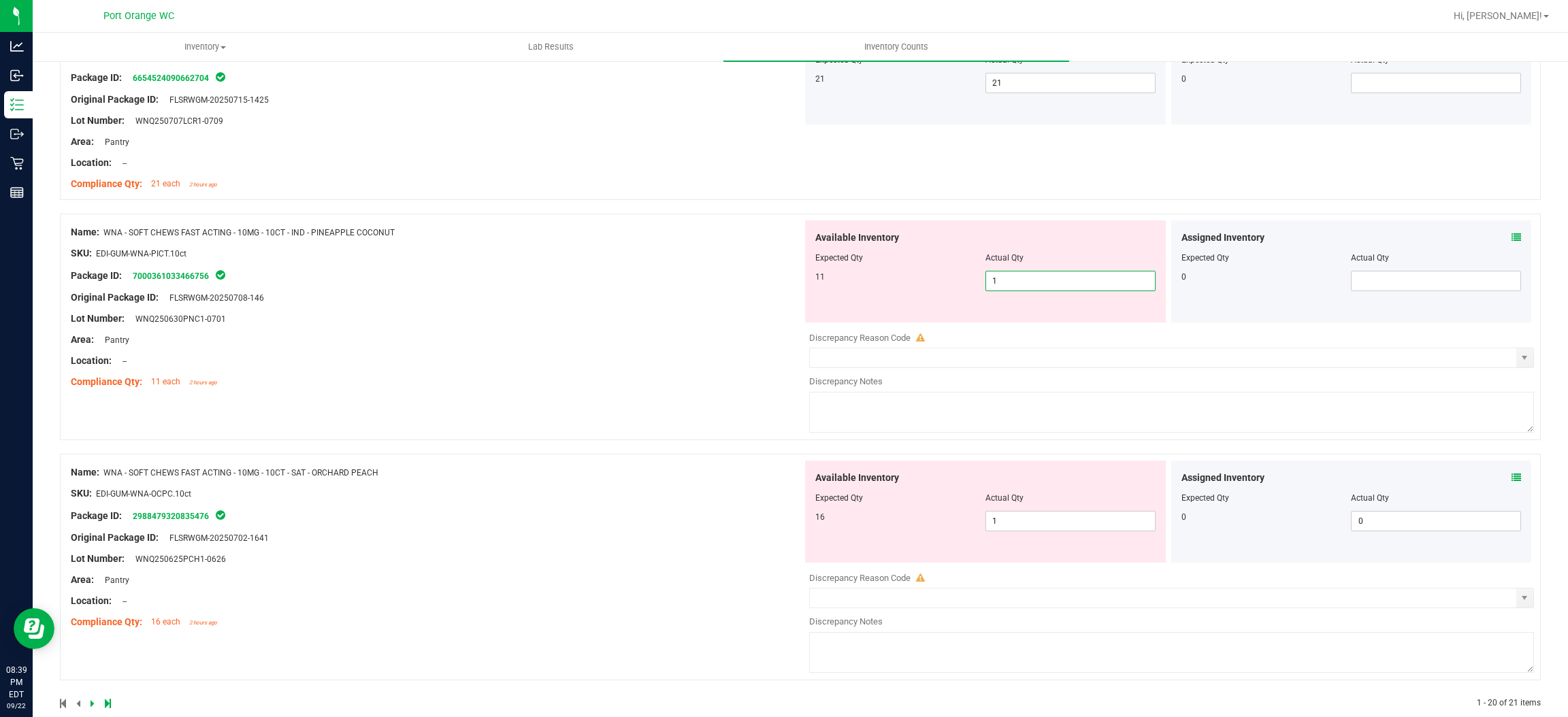
click at [995, 282] on span "1 1" at bounding box center [1070, 281] width 170 height 20
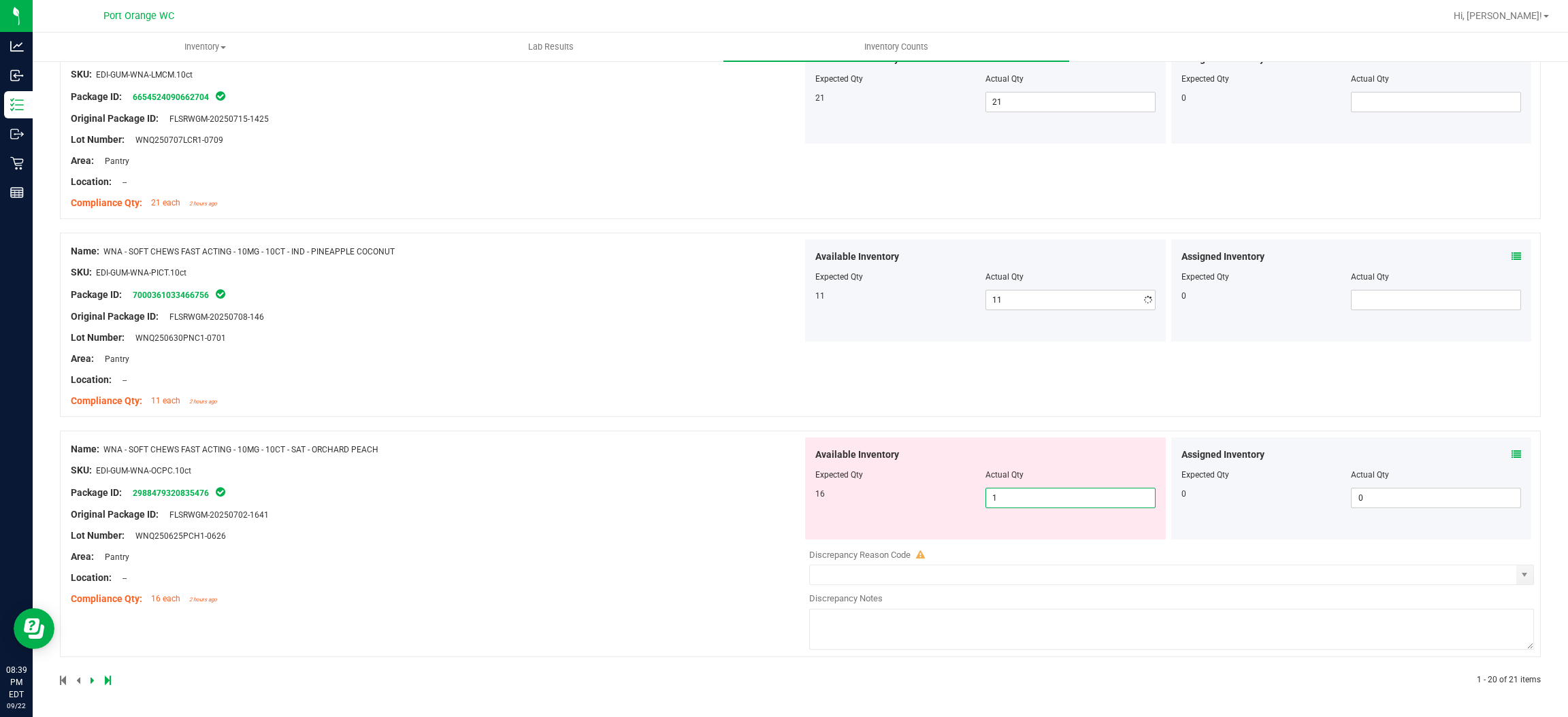
click at [1006, 529] on div "Available Inventory Expected Qty Actual Qty 16 1 1" at bounding box center [985, 488] width 360 height 102
click at [576, 512] on div "Name: WNA - SOFT CHEWS FAST ACTING - 10MG - 10CT - SAT - ORCHARD PEACH SKU: EDI…" at bounding box center [436, 524] width 732 height 174
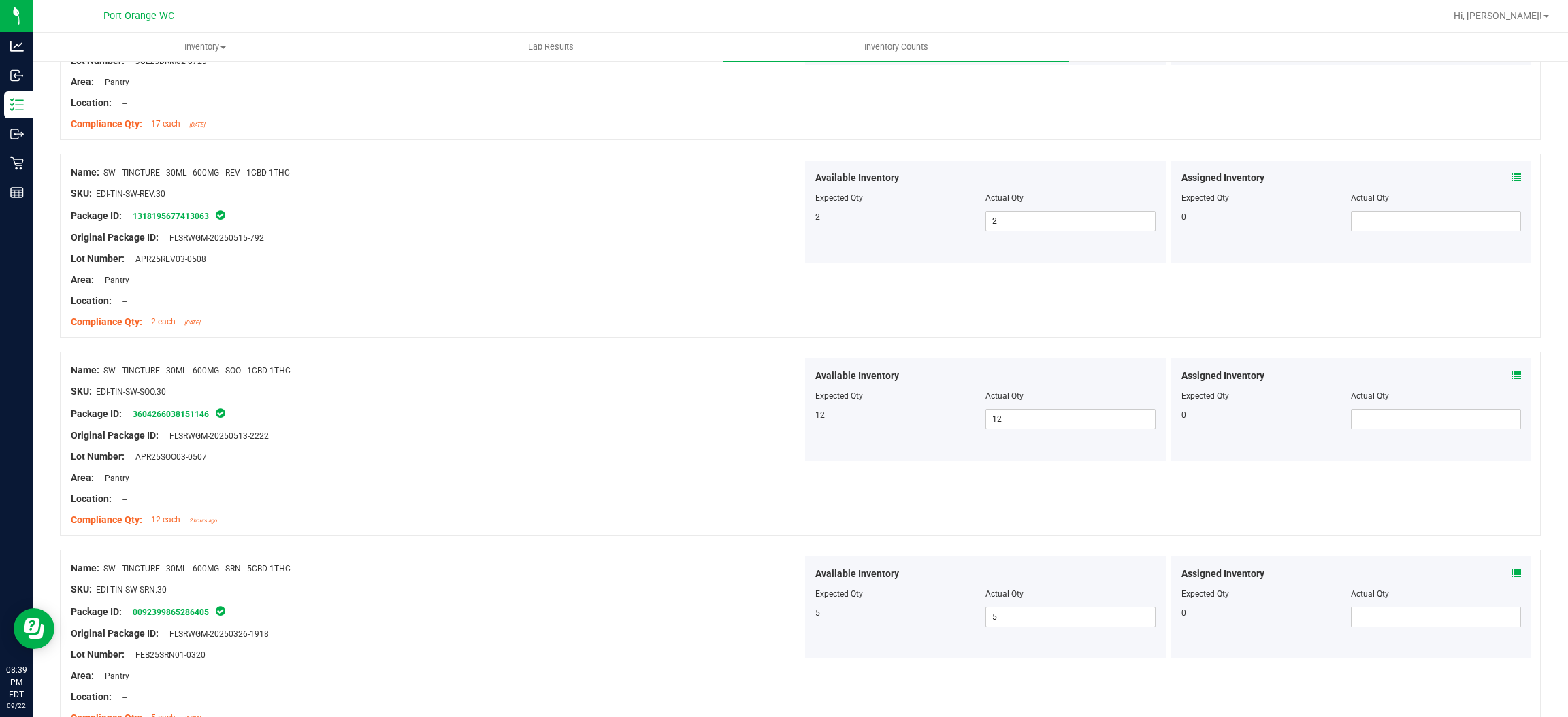
scroll to position [247, 0]
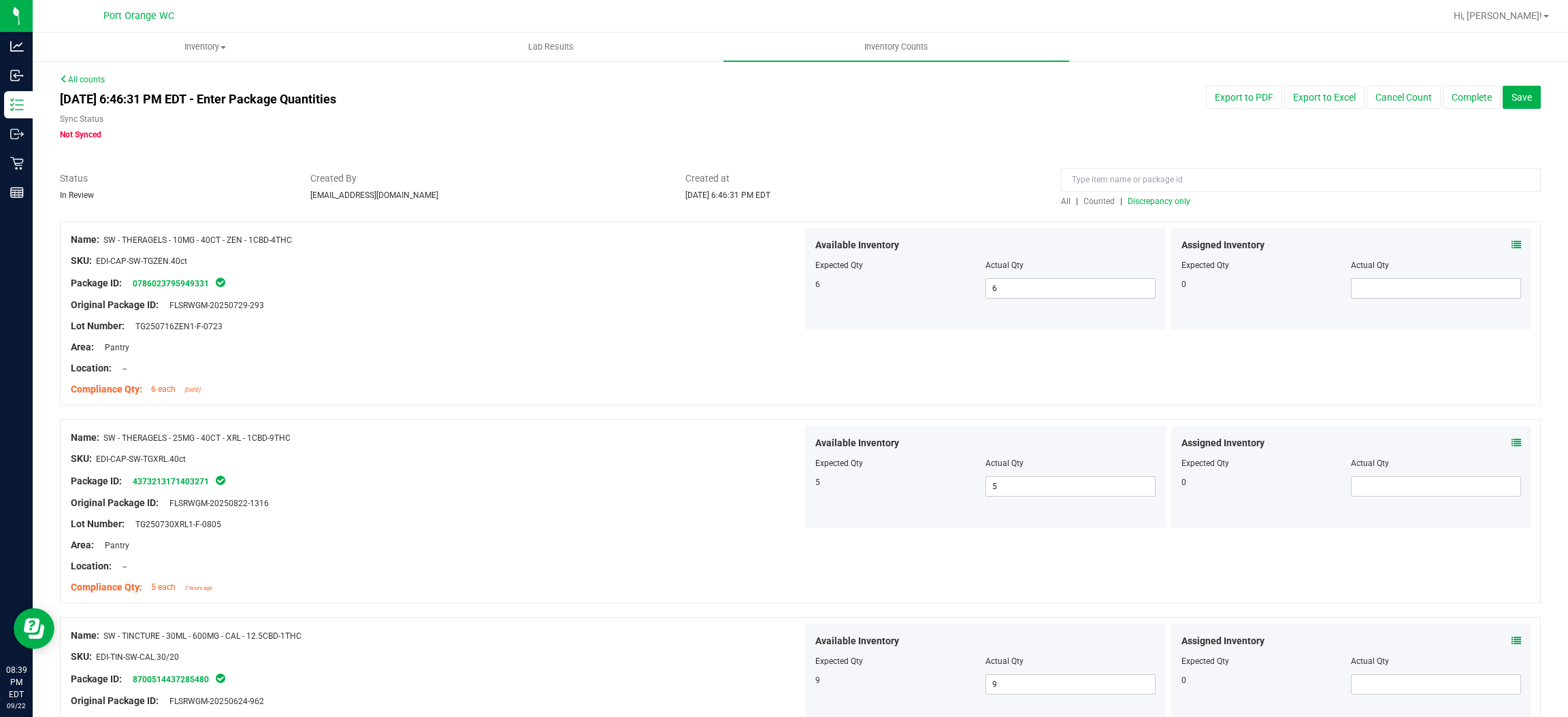
click at [1148, 198] on span "Discrepancy only" at bounding box center [1159, 201] width 62 height 9
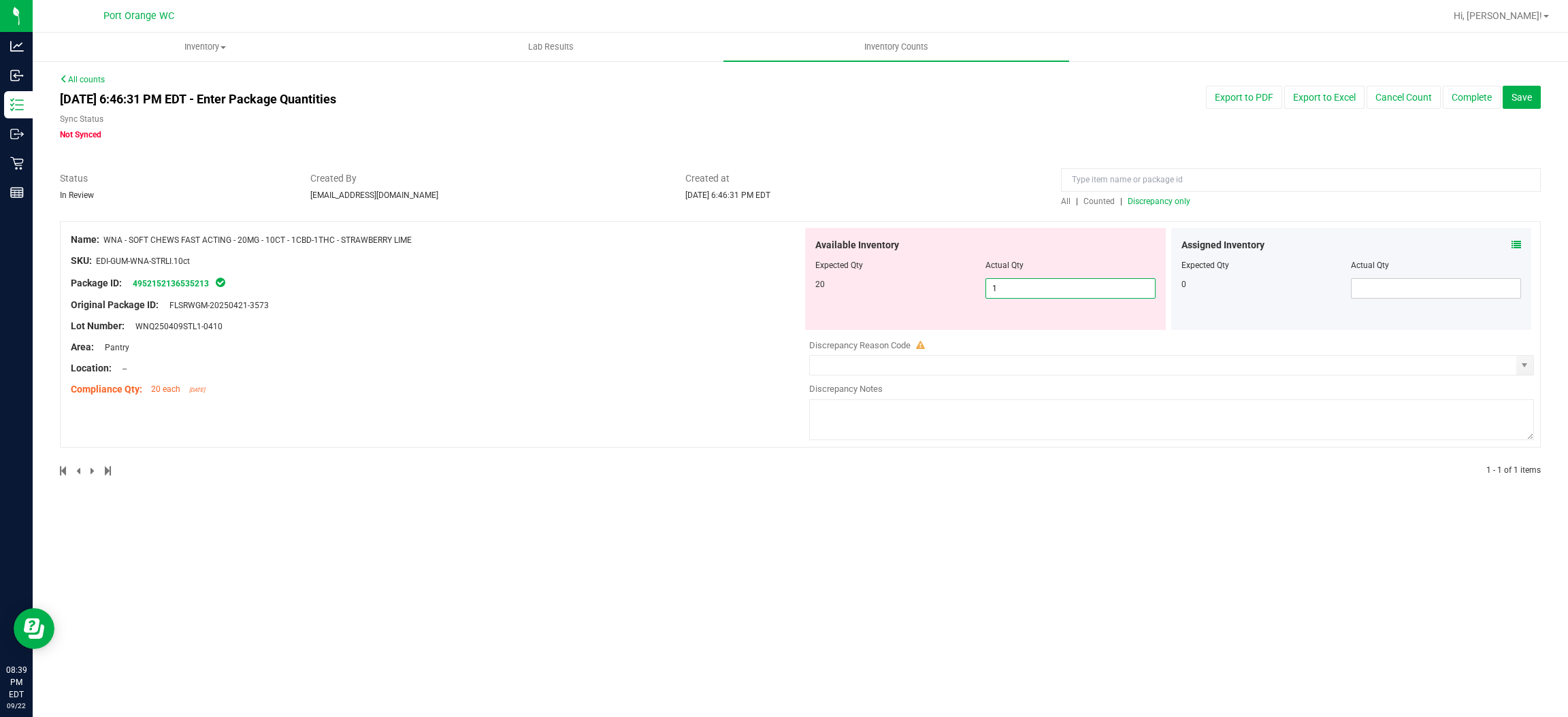
click at [1072, 282] on span "1 1" at bounding box center [1070, 288] width 170 height 20
click at [1072, 282] on input "1" at bounding box center [1070, 288] width 169 height 19
click at [1153, 203] on span "Discrepancy only" at bounding box center [1159, 201] width 62 height 9
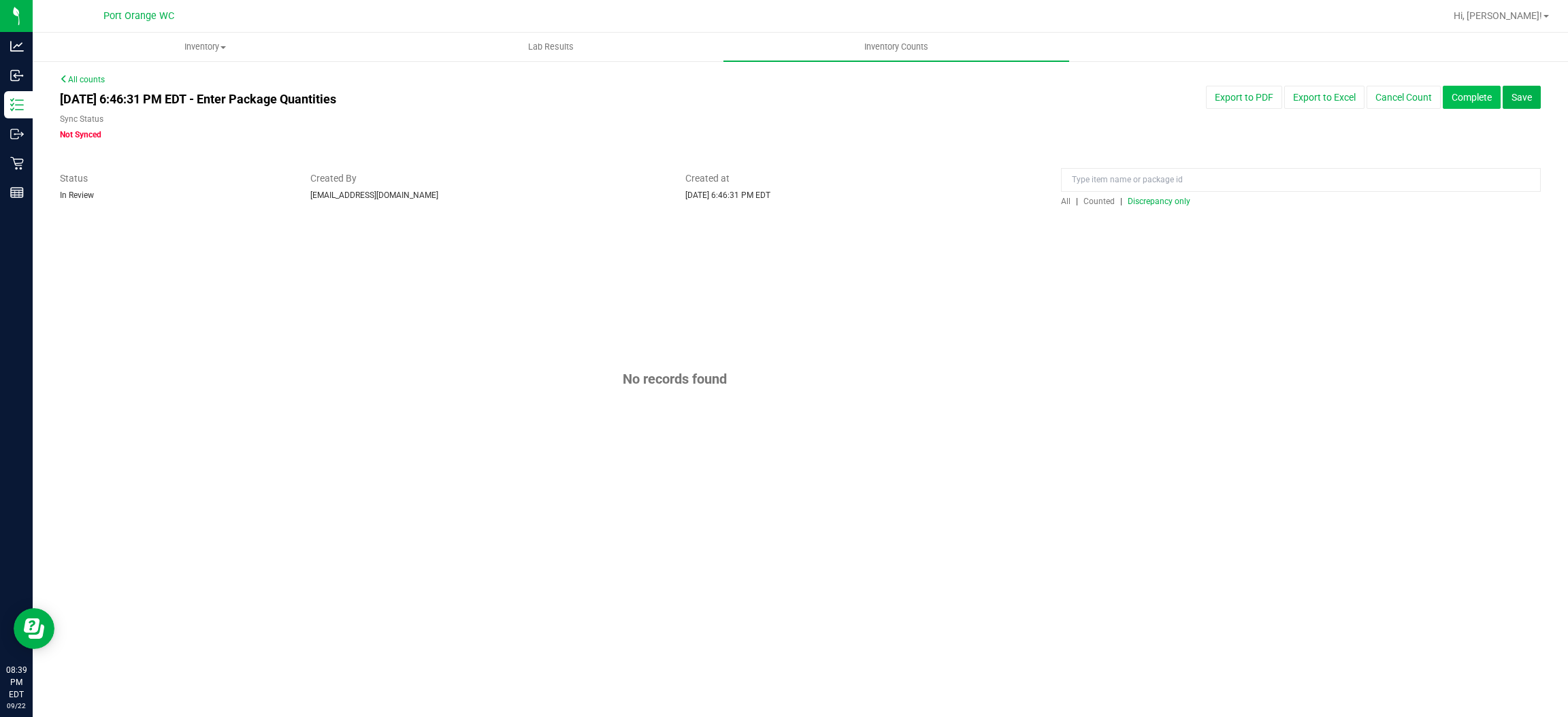
click at [1485, 88] on button "Complete" at bounding box center [1471, 97] width 58 height 23
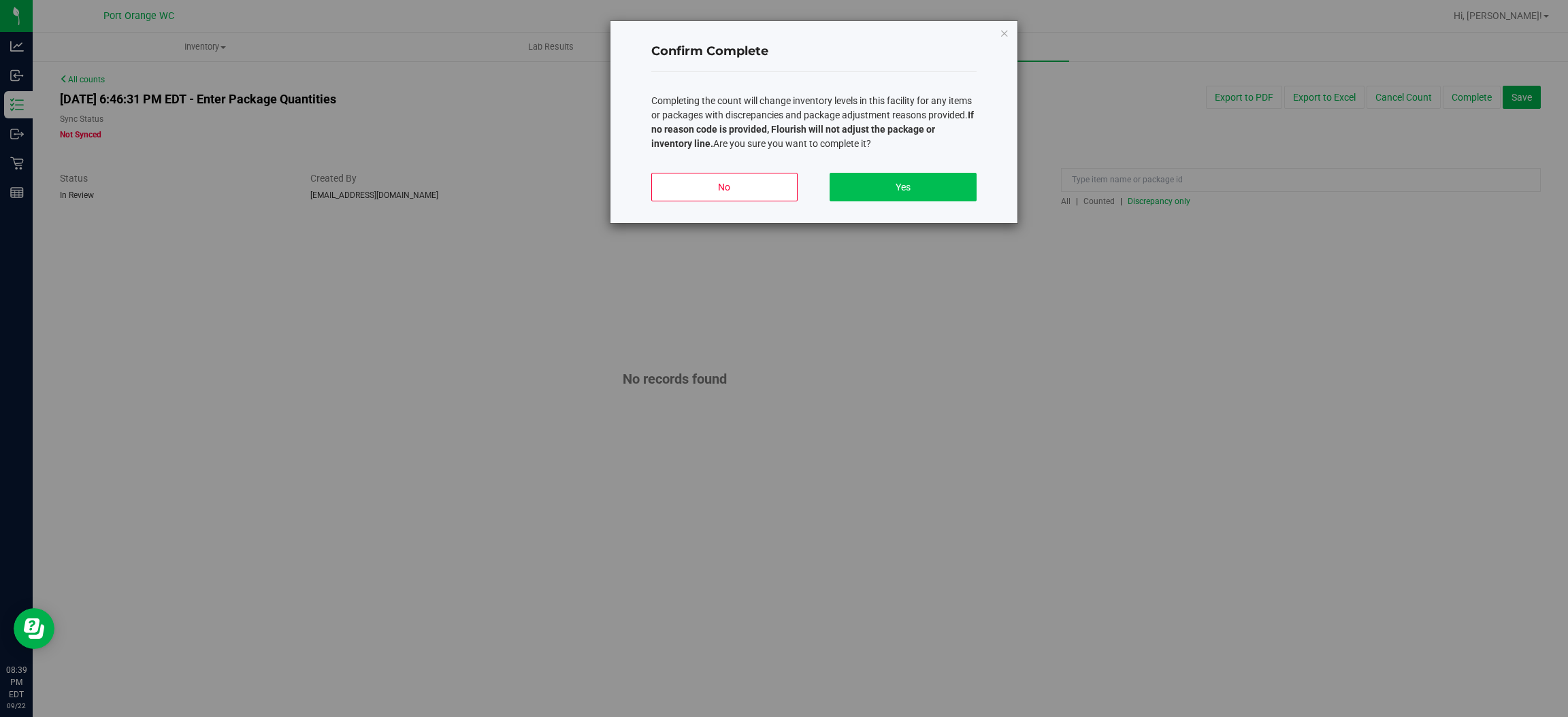
click at [955, 173] on div "No Yes" at bounding box center [814, 192] width 326 height 61
click at [902, 182] on button "Yes" at bounding box center [903, 187] width 146 height 28
